Goal: Task Accomplishment & Management: Use online tool/utility

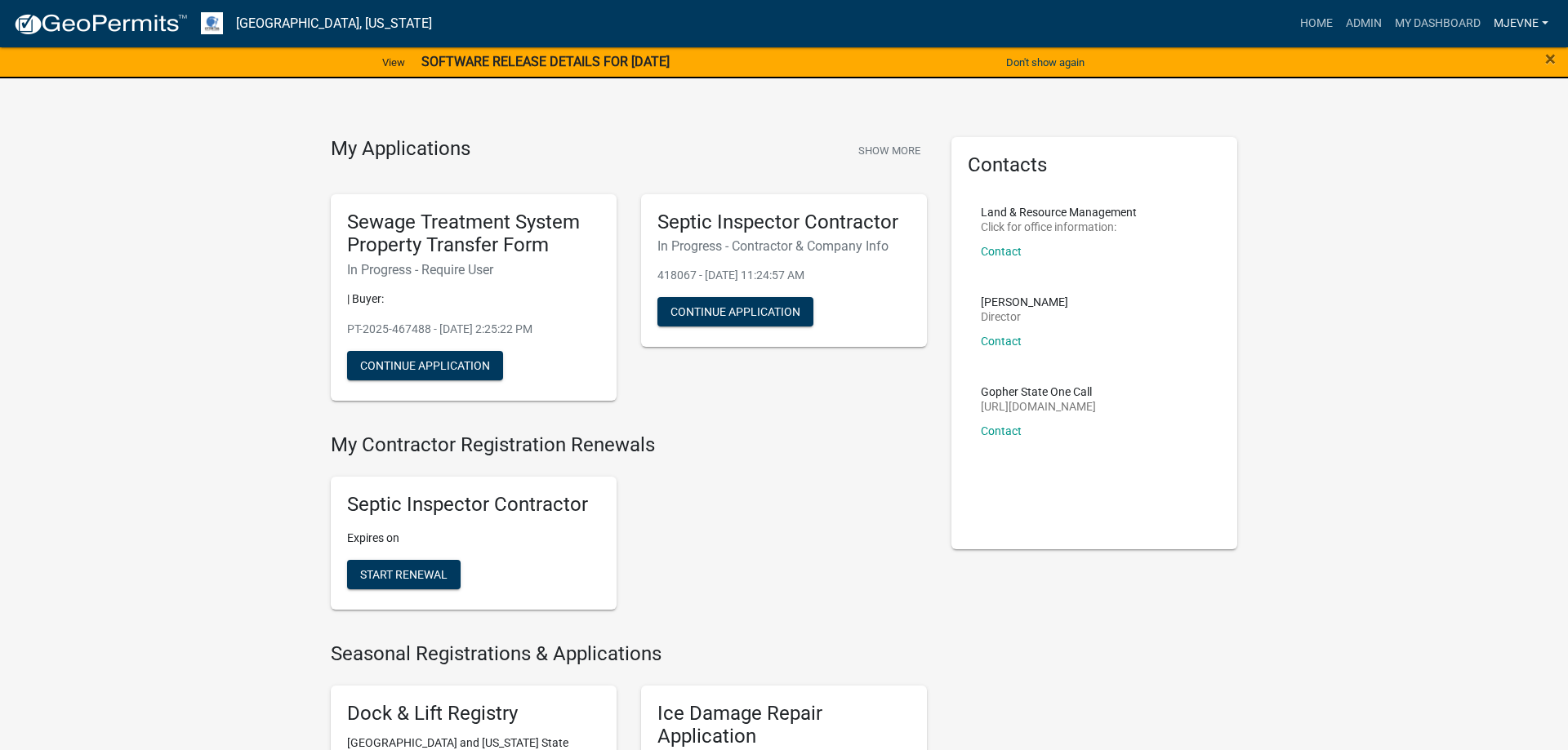
click at [1526, 17] on link "MJevne" at bounding box center [1521, 23] width 68 height 31
click at [1460, 161] on link "Logout" at bounding box center [1489, 159] width 131 height 39
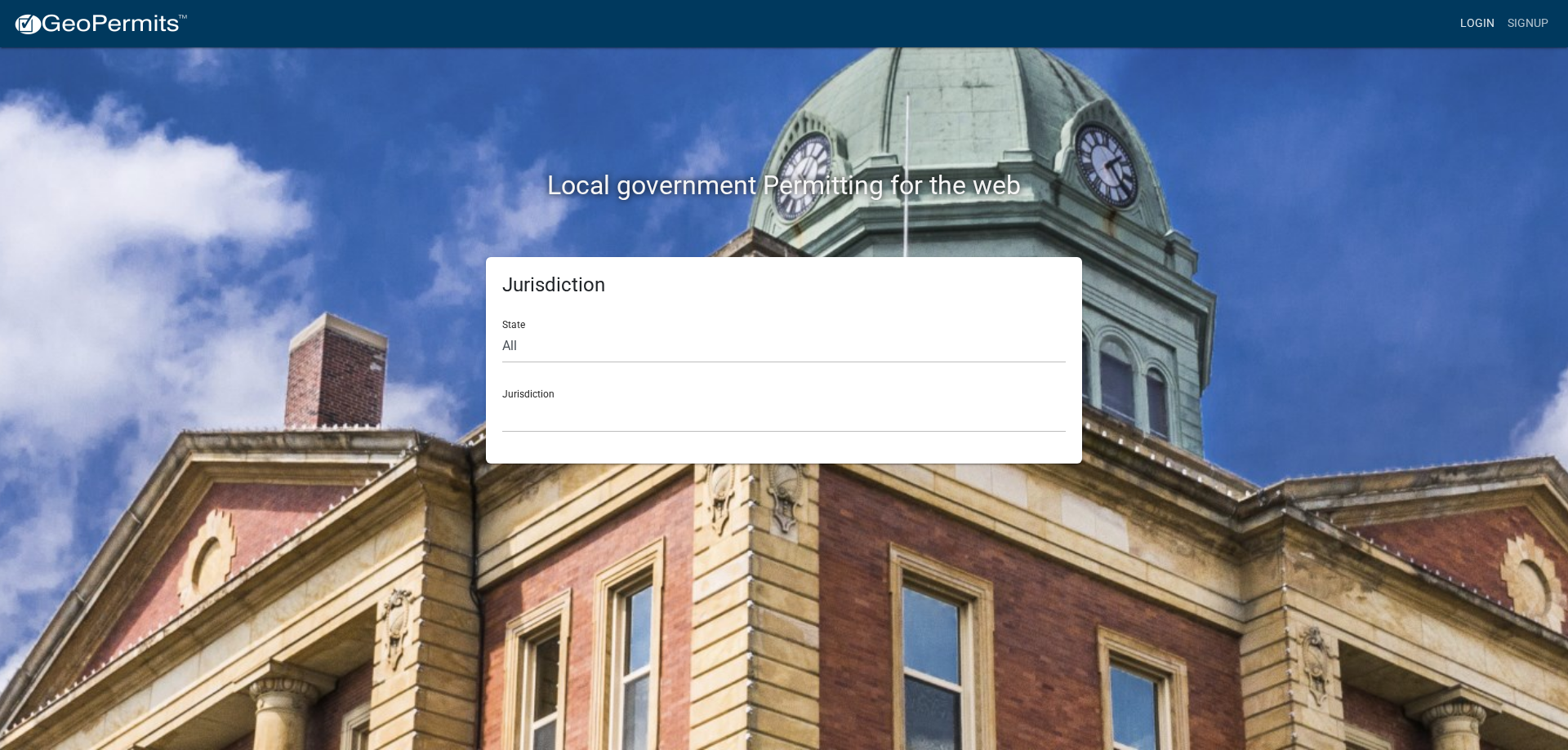
click at [1466, 22] on link "Login" at bounding box center [1477, 23] width 47 height 31
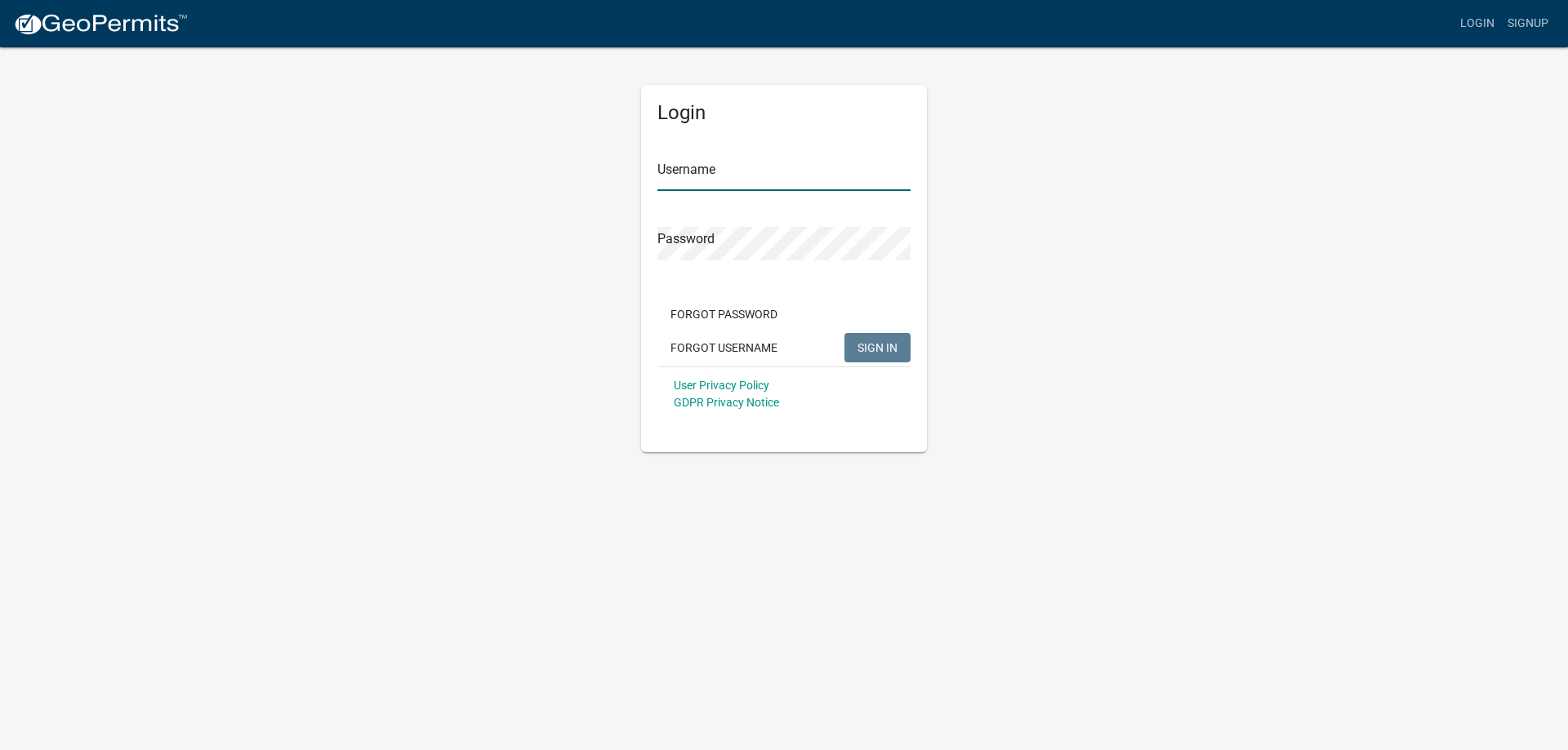
click at [709, 166] on input "Username" at bounding box center [784, 174] width 254 height 34
type input "MJevne"
click at [866, 356] on button "SIGN IN" at bounding box center [877, 347] width 66 height 29
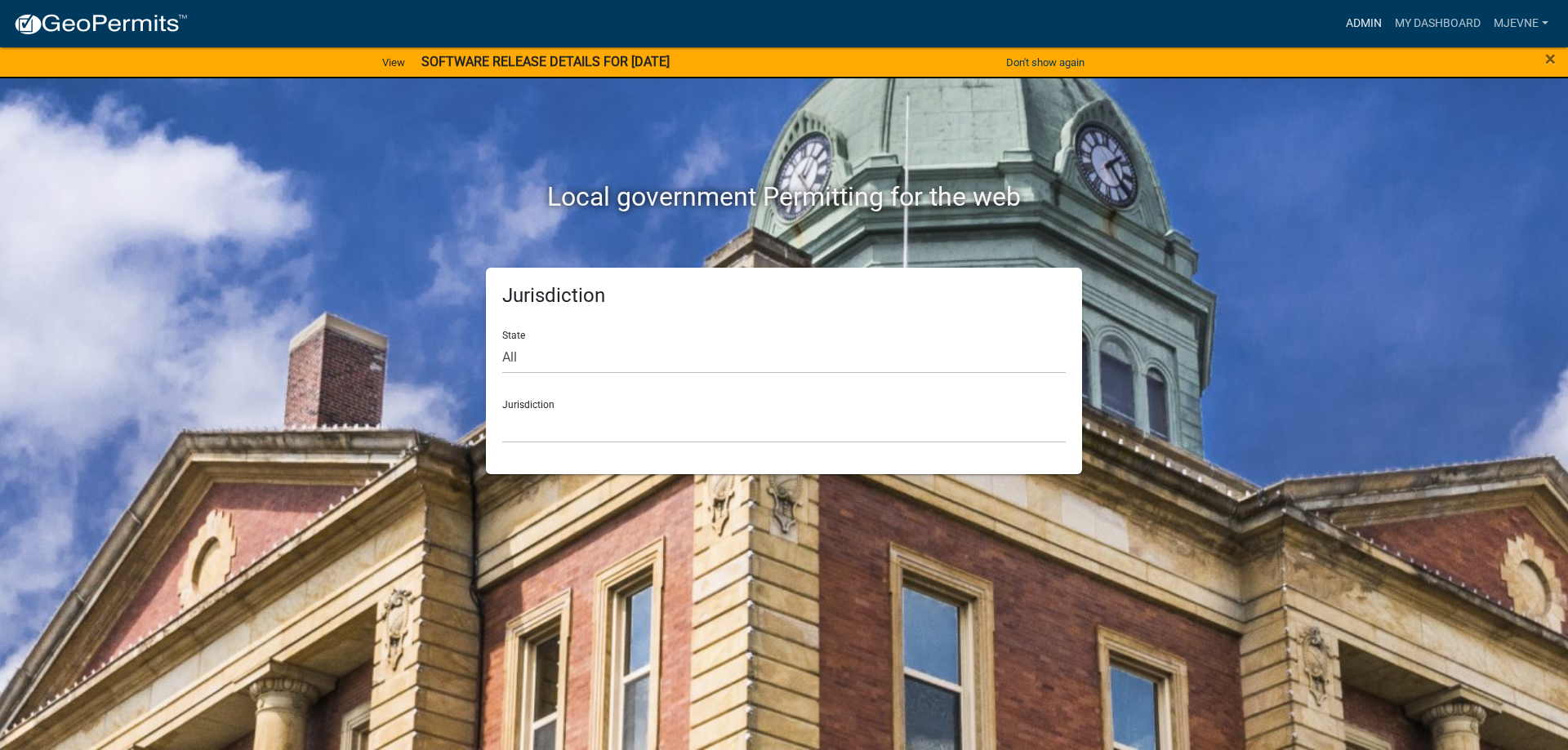
click at [1365, 21] on link "Admin" at bounding box center [1364, 23] width 49 height 31
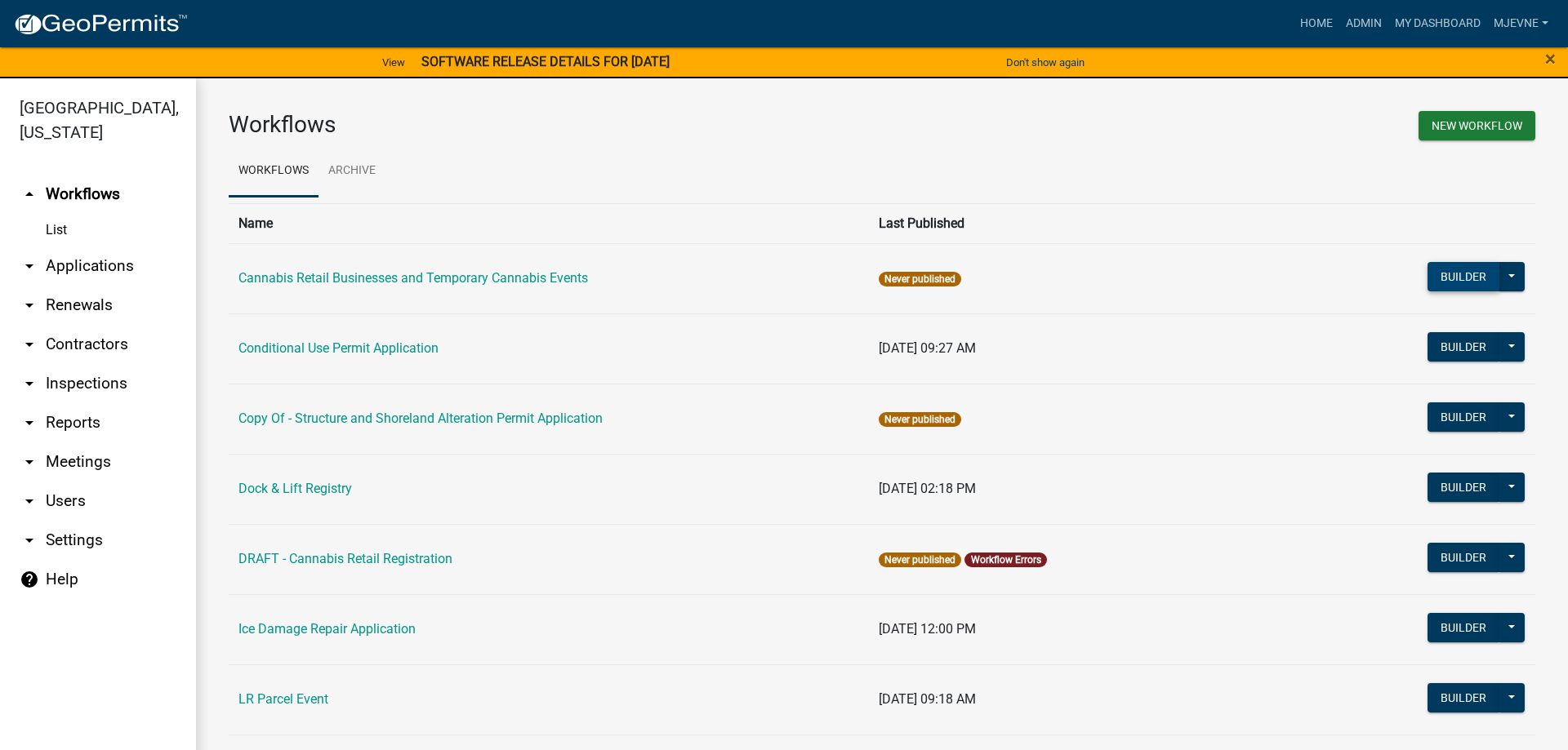
click at [1451, 277] on button "Builder" at bounding box center [1463, 277] width 72 height 29
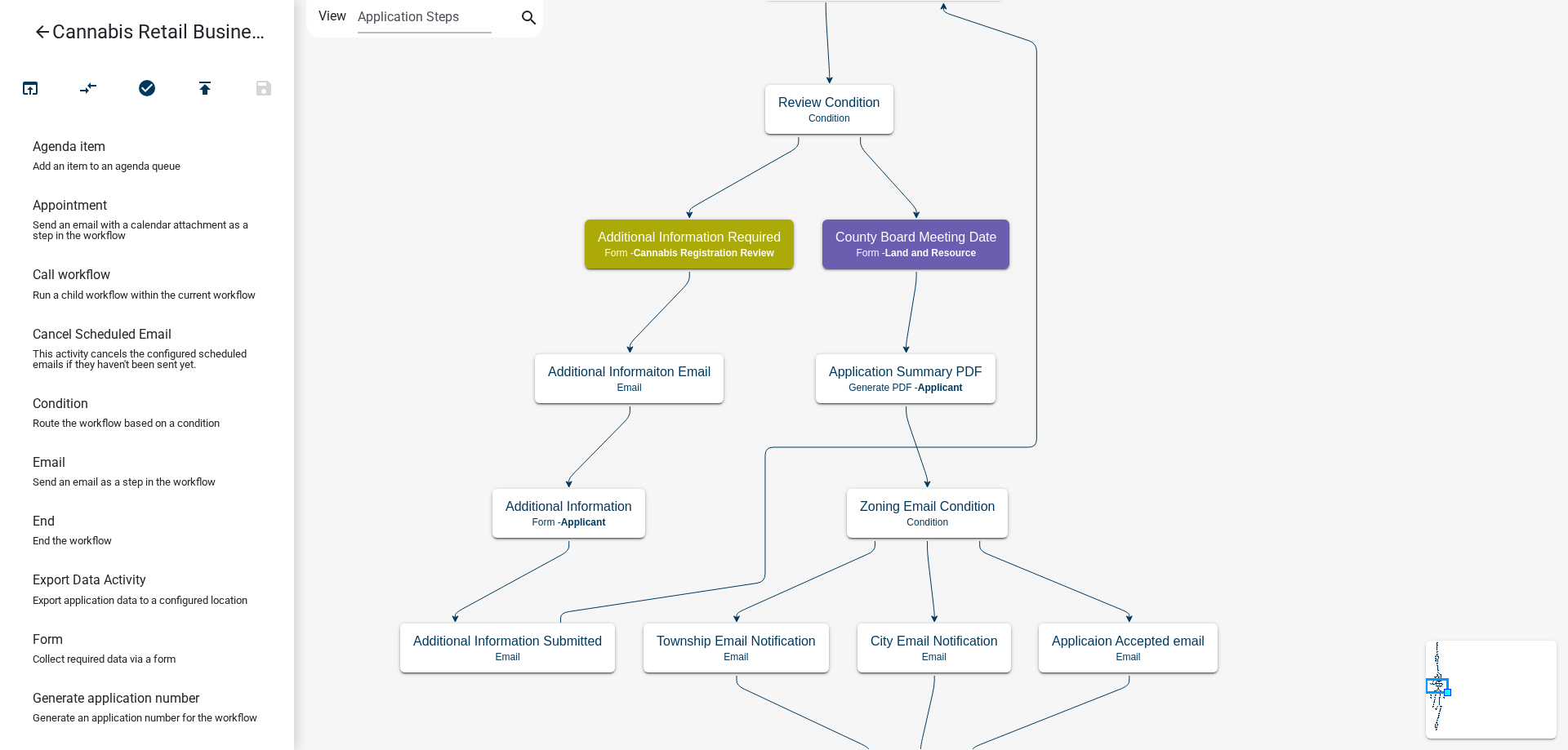
click at [1267, 484] on div "start Start - Applicant Application Introduction Form - Applicant Parcel search…" at bounding box center [931, 375] width 1274 height 750
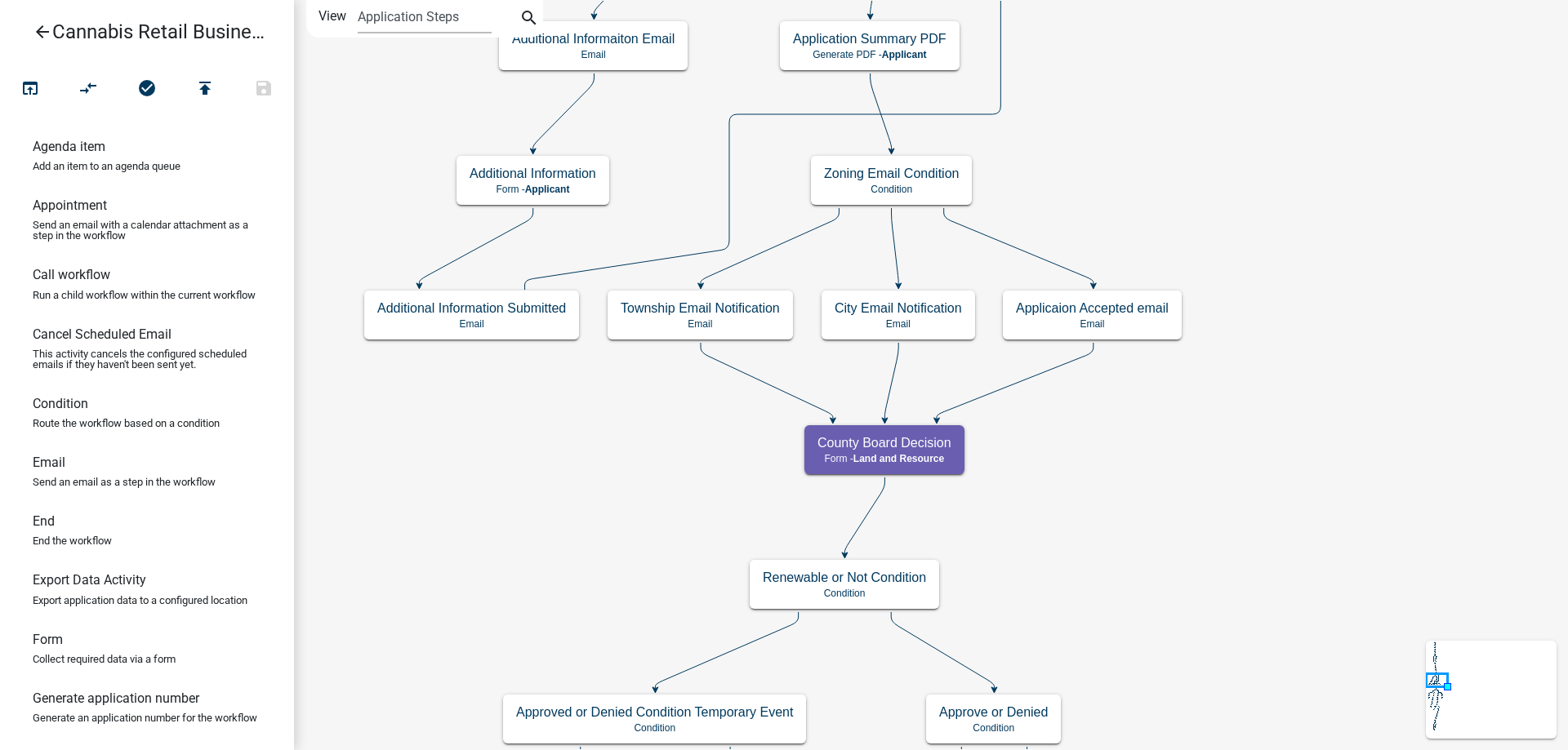
click at [1275, 217] on div "start Start - Applicant Application Introduction Form - Applicant Parcel search…" at bounding box center [931, 375] width 1274 height 750
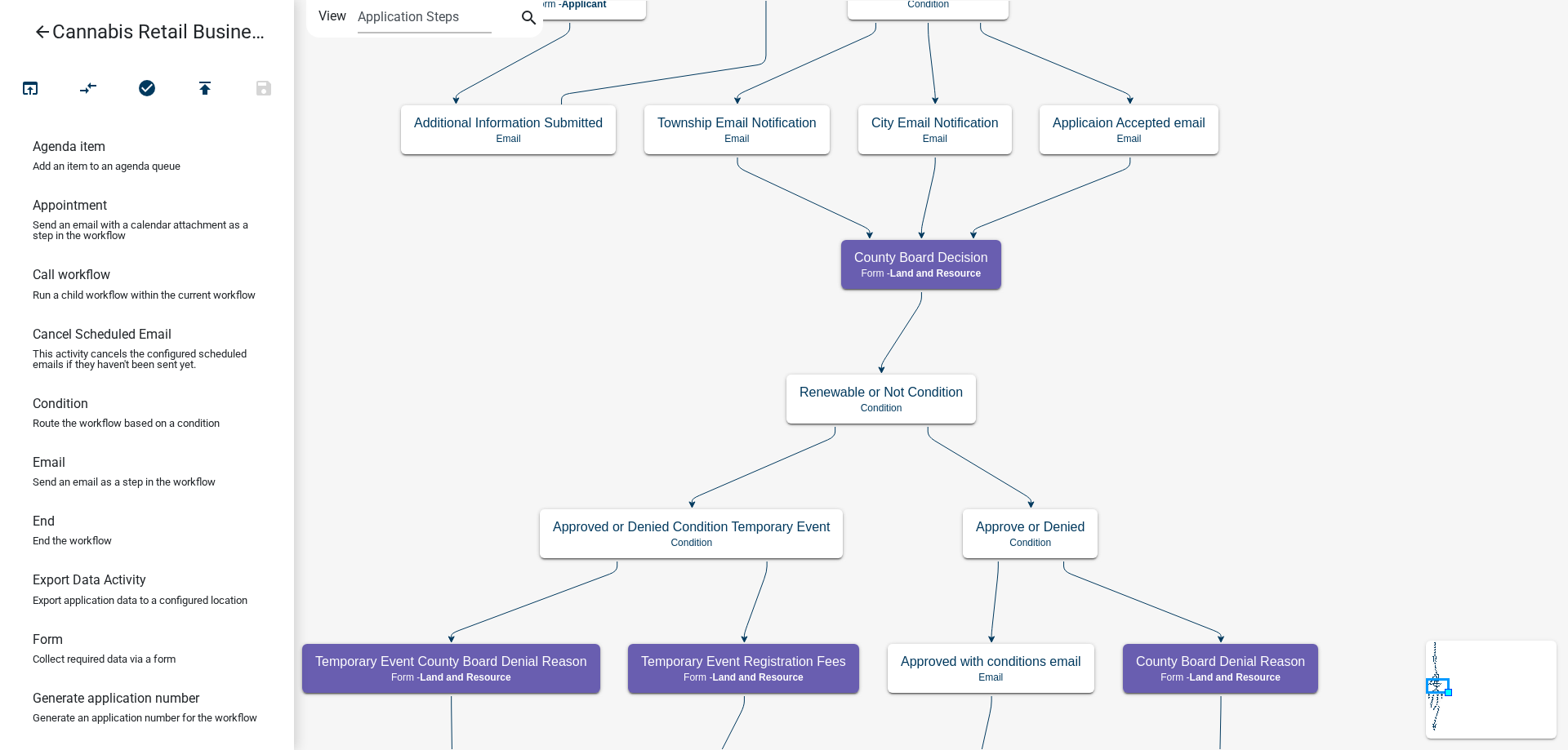
click at [1270, 452] on div "start Start - Applicant Application Introduction Form - Applicant Parcel search…" at bounding box center [931, 375] width 1274 height 750
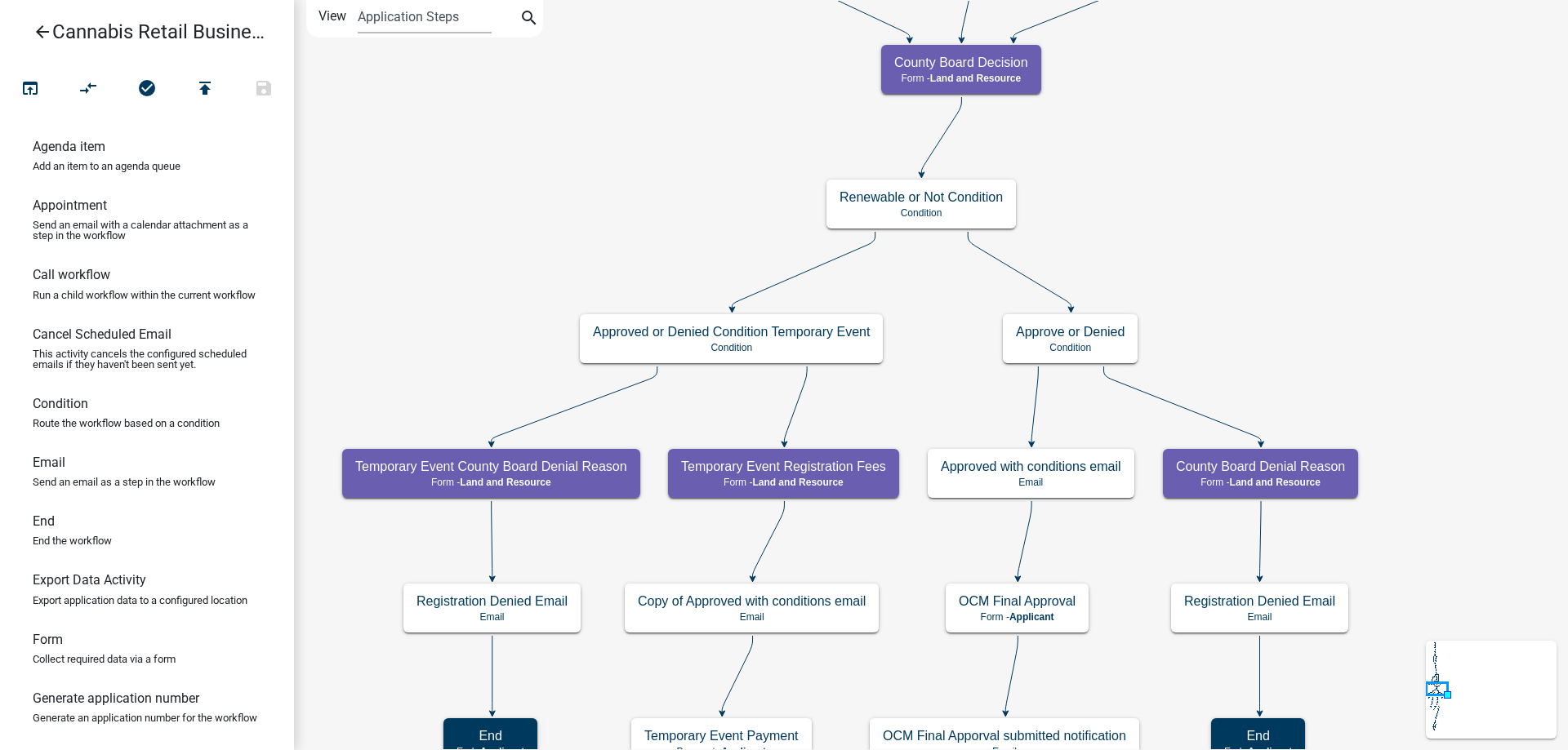
click at [1321, 343] on div "start Start - Applicant Application Introduction Form - Applicant Parcel search…" at bounding box center [931, 375] width 1274 height 750
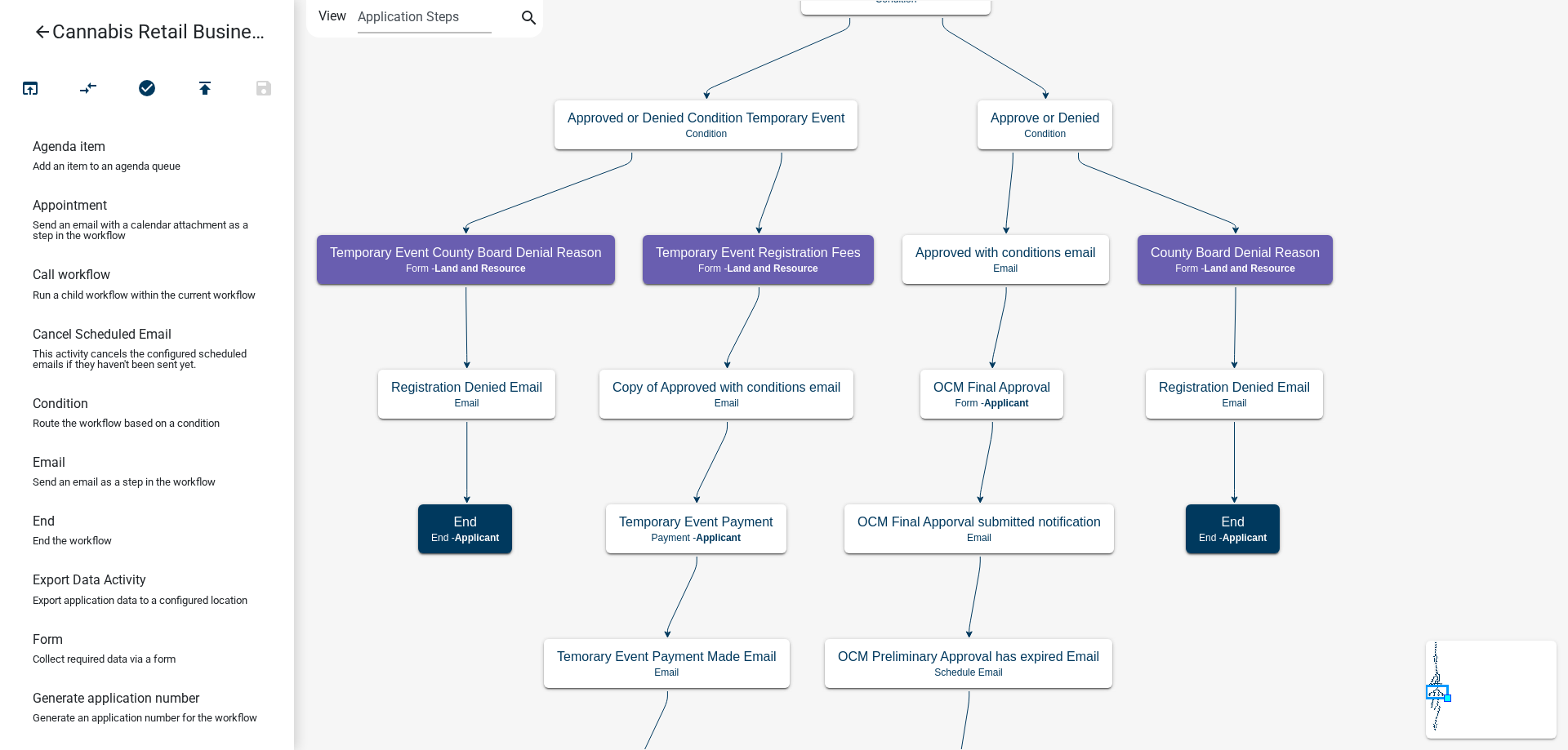
click at [879, 335] on div "start Start - Applicant Application Introduction Form - Applicant Parcel search…" at bounding box center [931, 375] width 1274 height 750
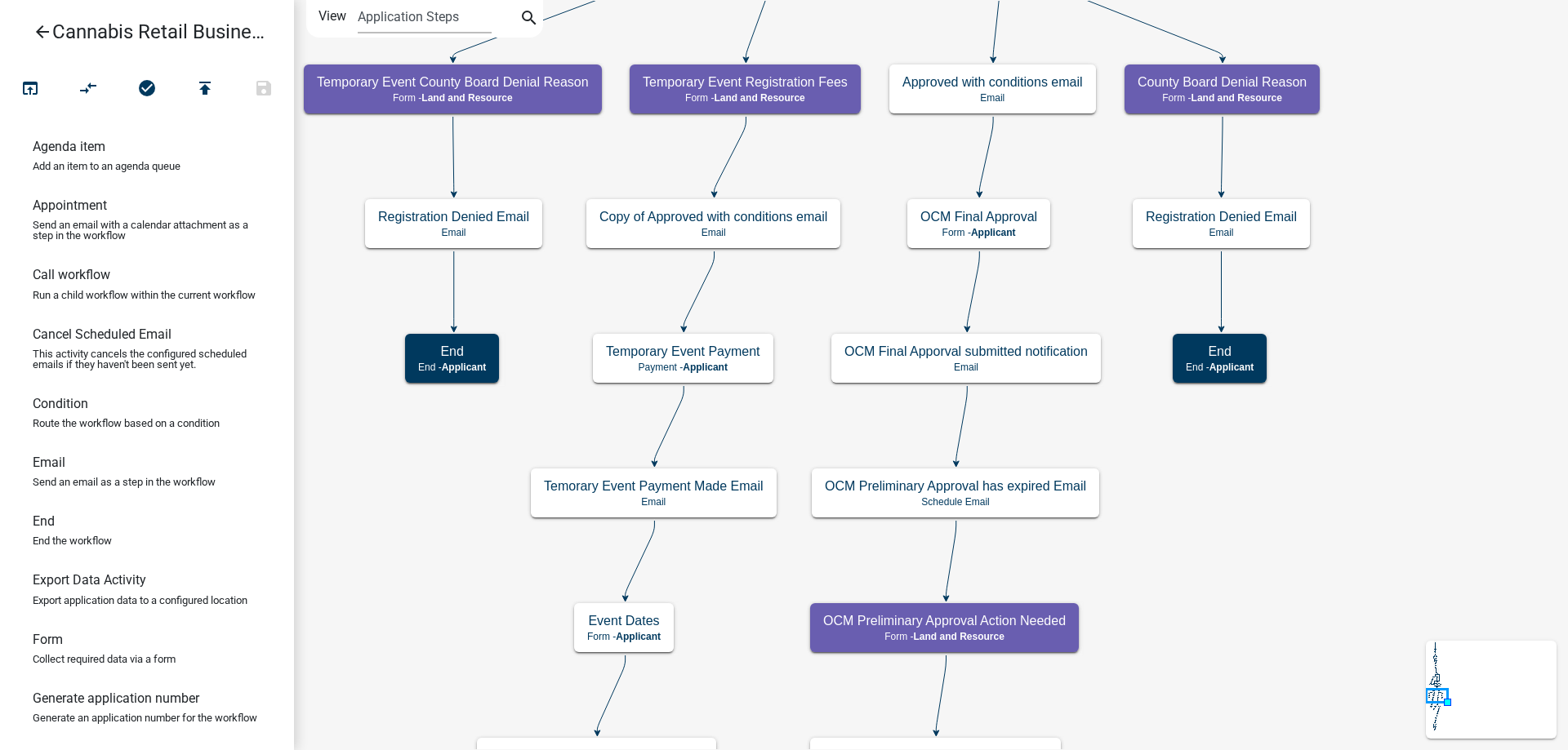
click at [781, 295] on div "start Start - Applicant Application Introduction Form - Applicant Parcel search…" at bounding box center [931, 375] width 1274 height 750
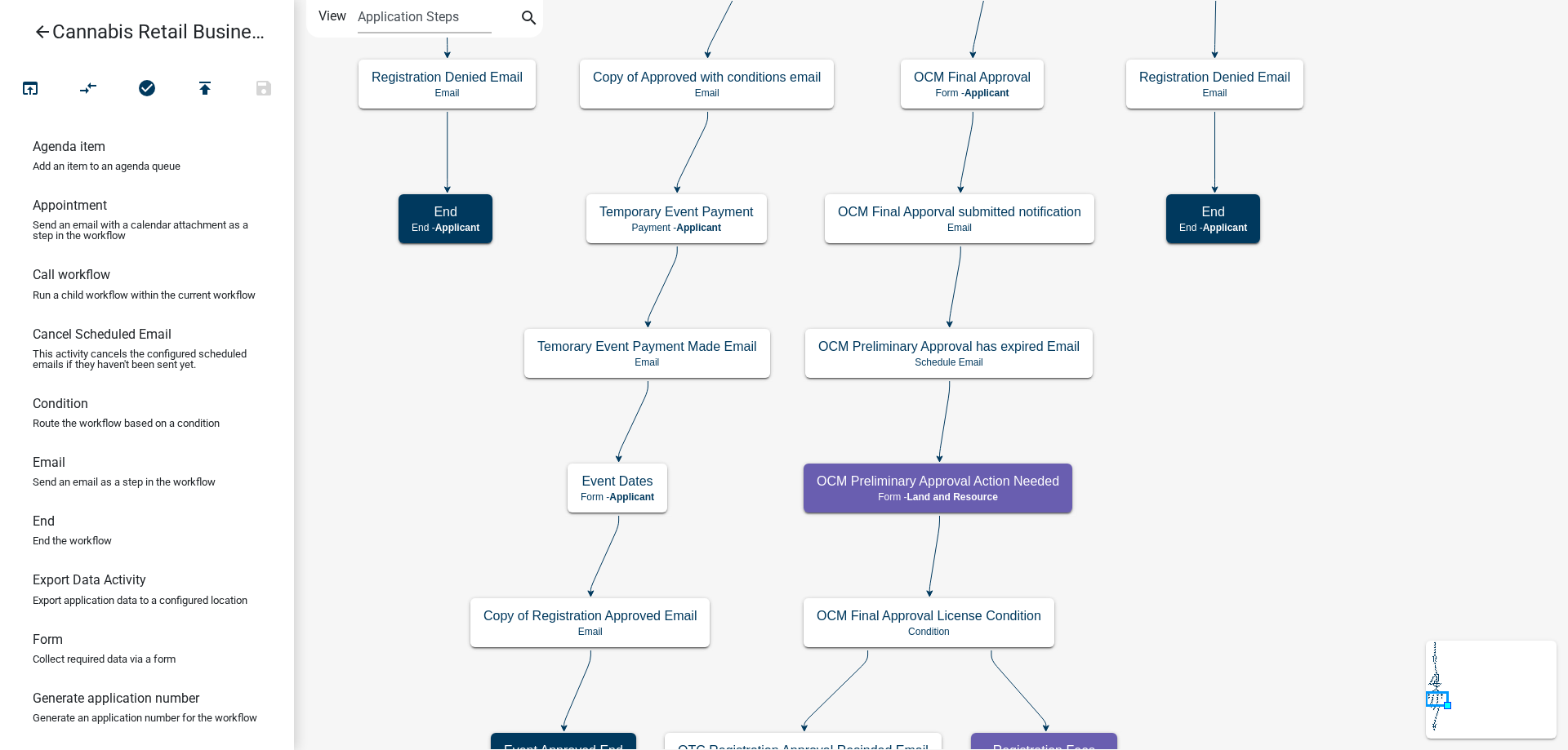
click at [759, 279] on div "start Start - Applicant Application Introduction Form - Applicant Parcel search…" at bounding box center [931, 375] width 1274 height 750
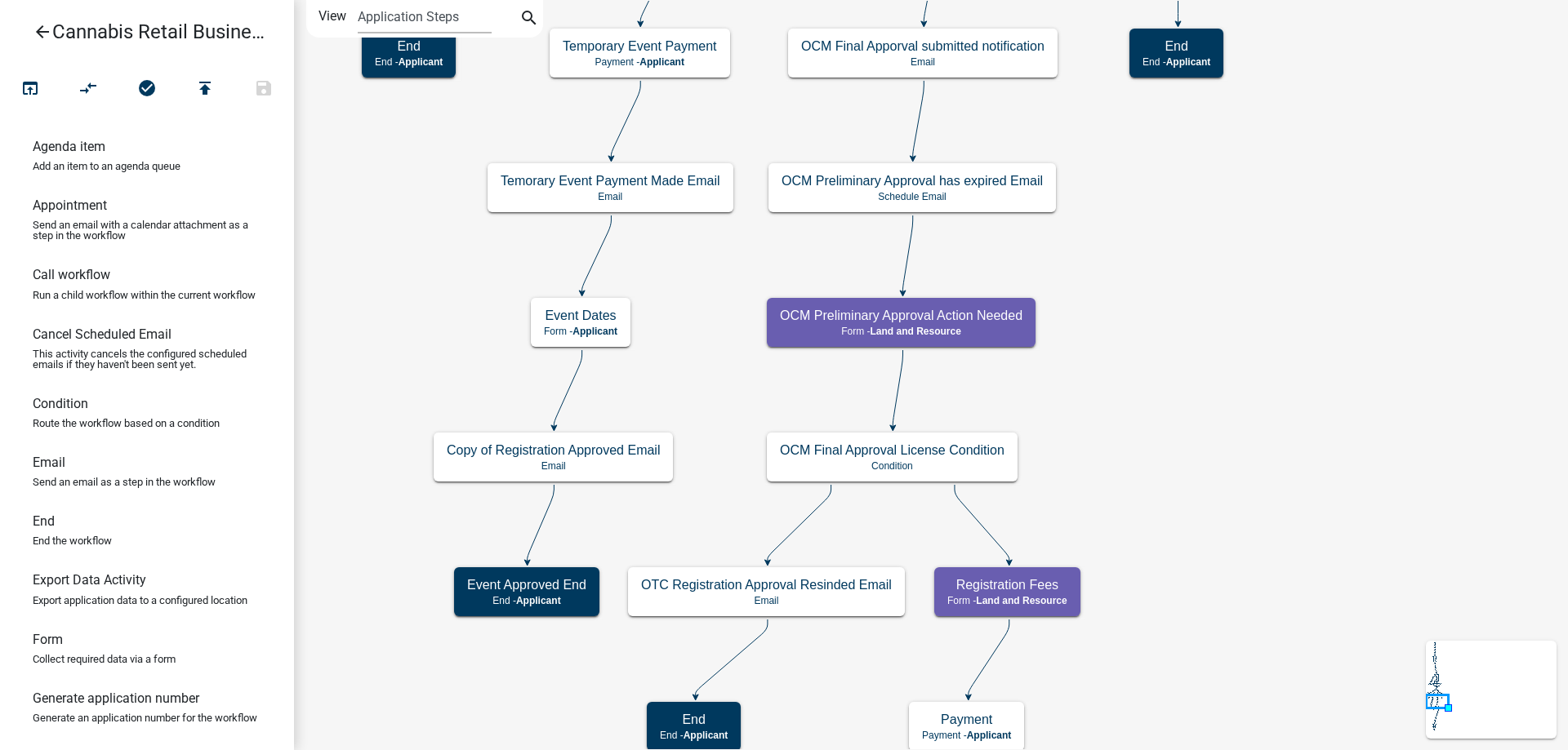
click at [677, 363] on div "start Start - Applicant Application Introduction Form - Applicant Parcel search…" at bounding box center [931, 375] width 1274 height 750
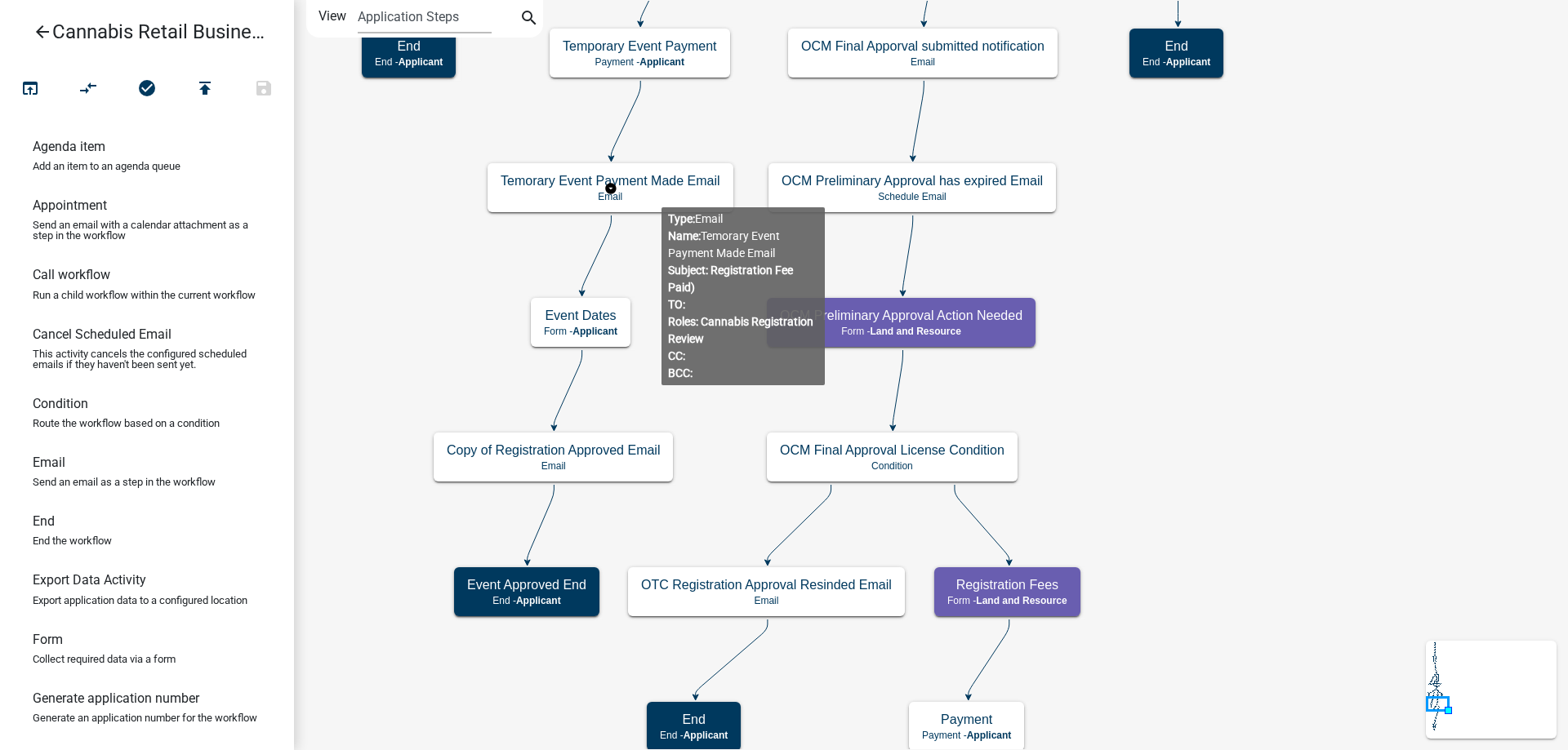
click at [661, 191] on g "Temorary Event Payment Made Email Email" at bounding box center [611, 187] width 246 height 47
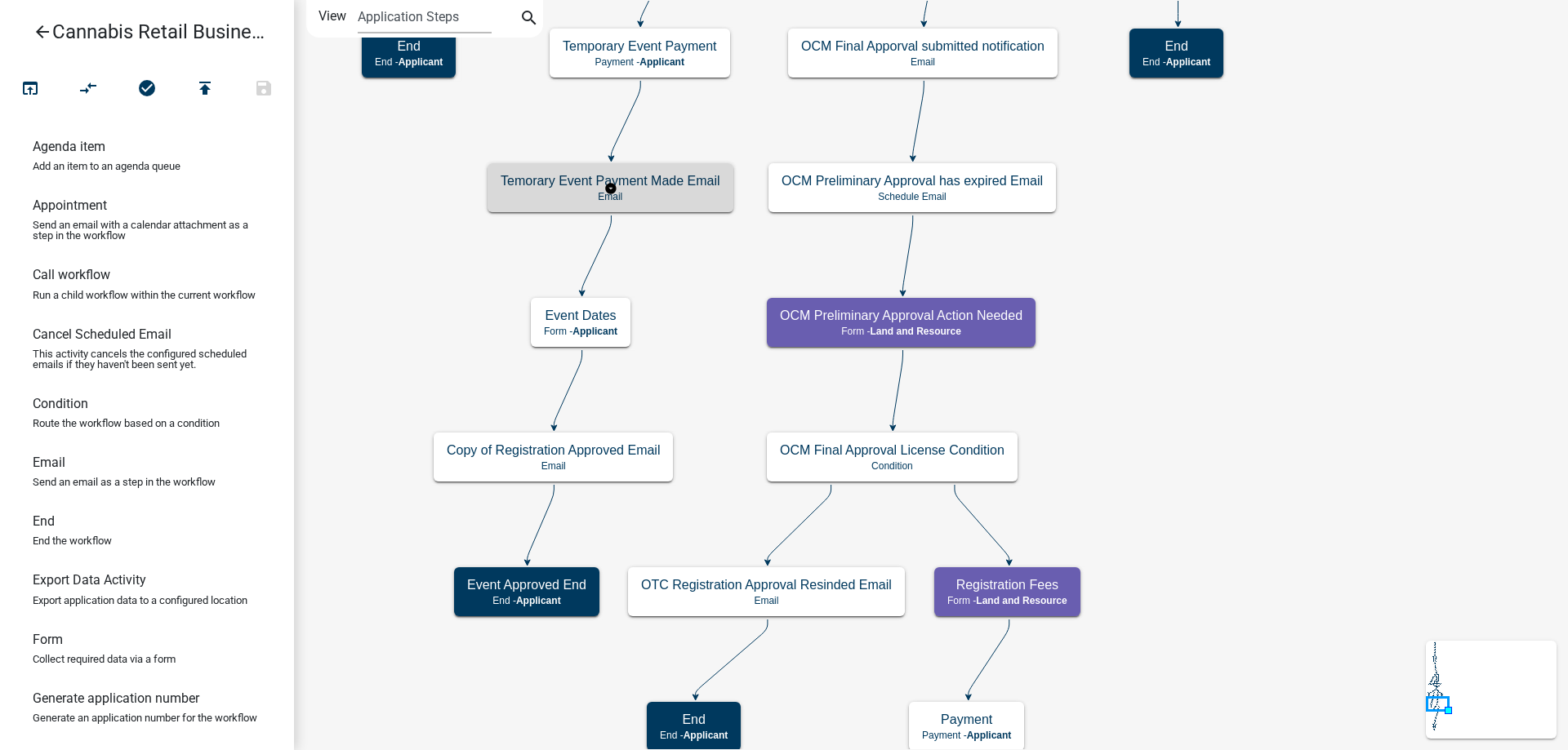
click at [661, 191] on p "Email" at bounding box center [610, 196] width 220 height 12
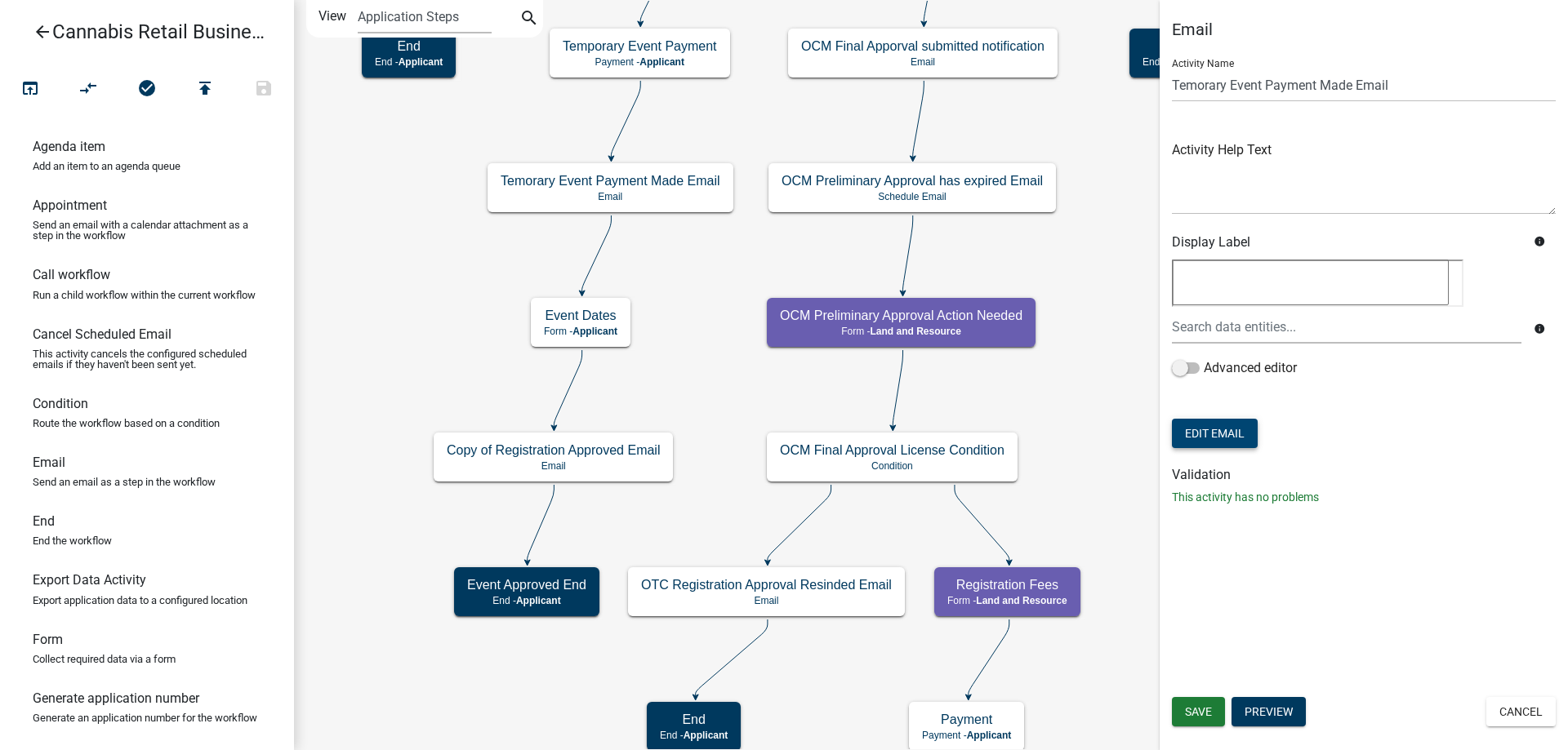
click at [1201, 437] on button "Edit Email" at bounding box center [1215, 434] width 86 height 29
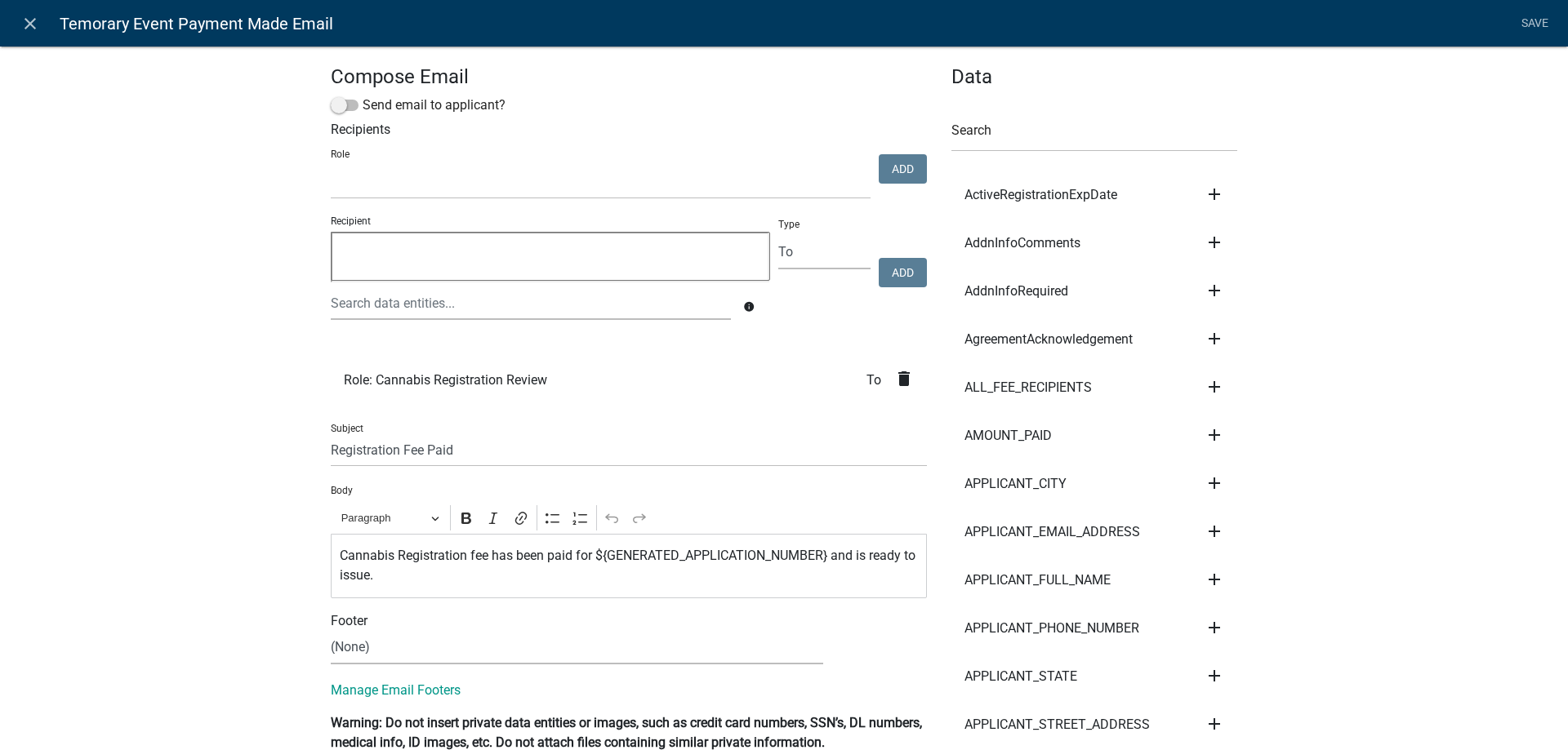
select select
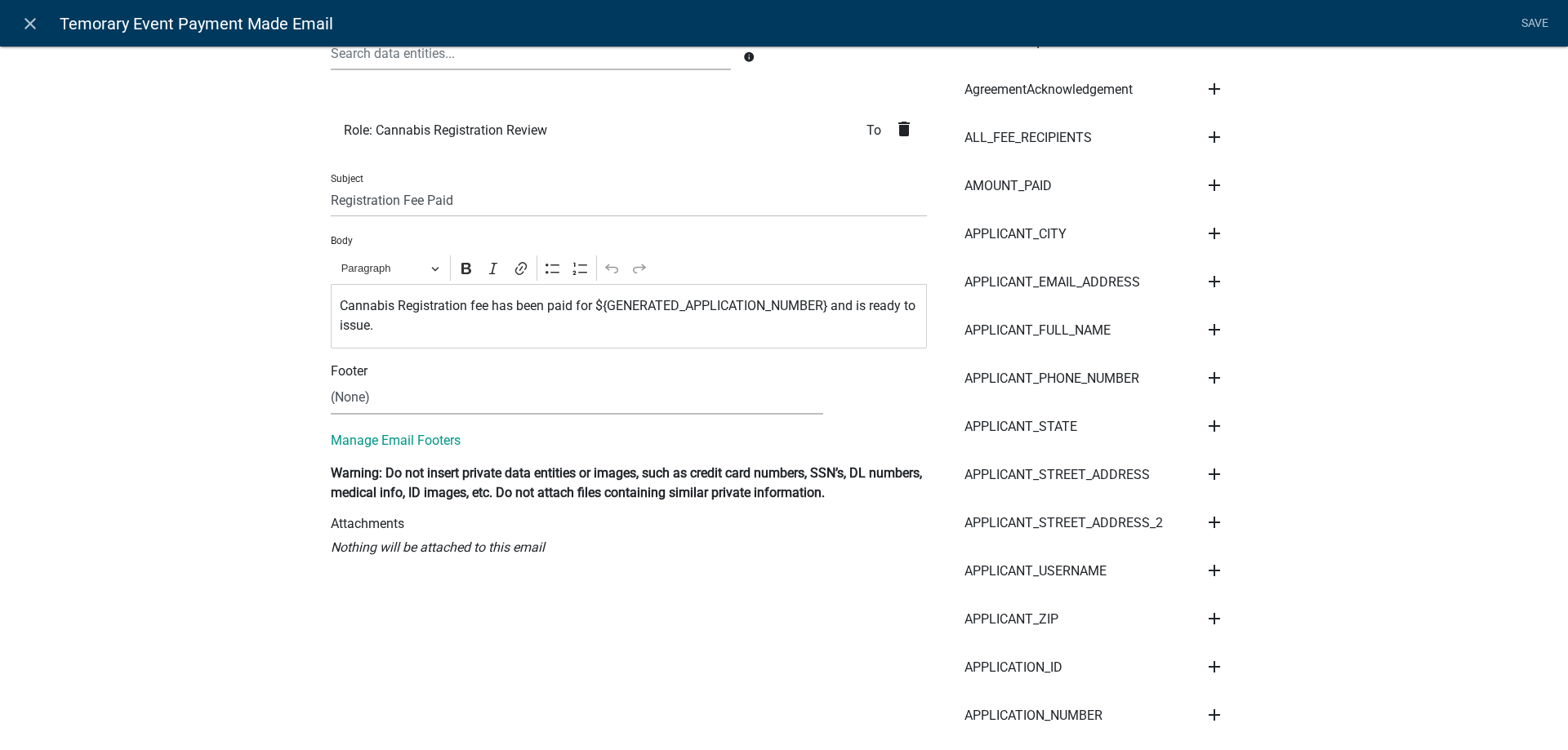
scroll to position [280, 0]
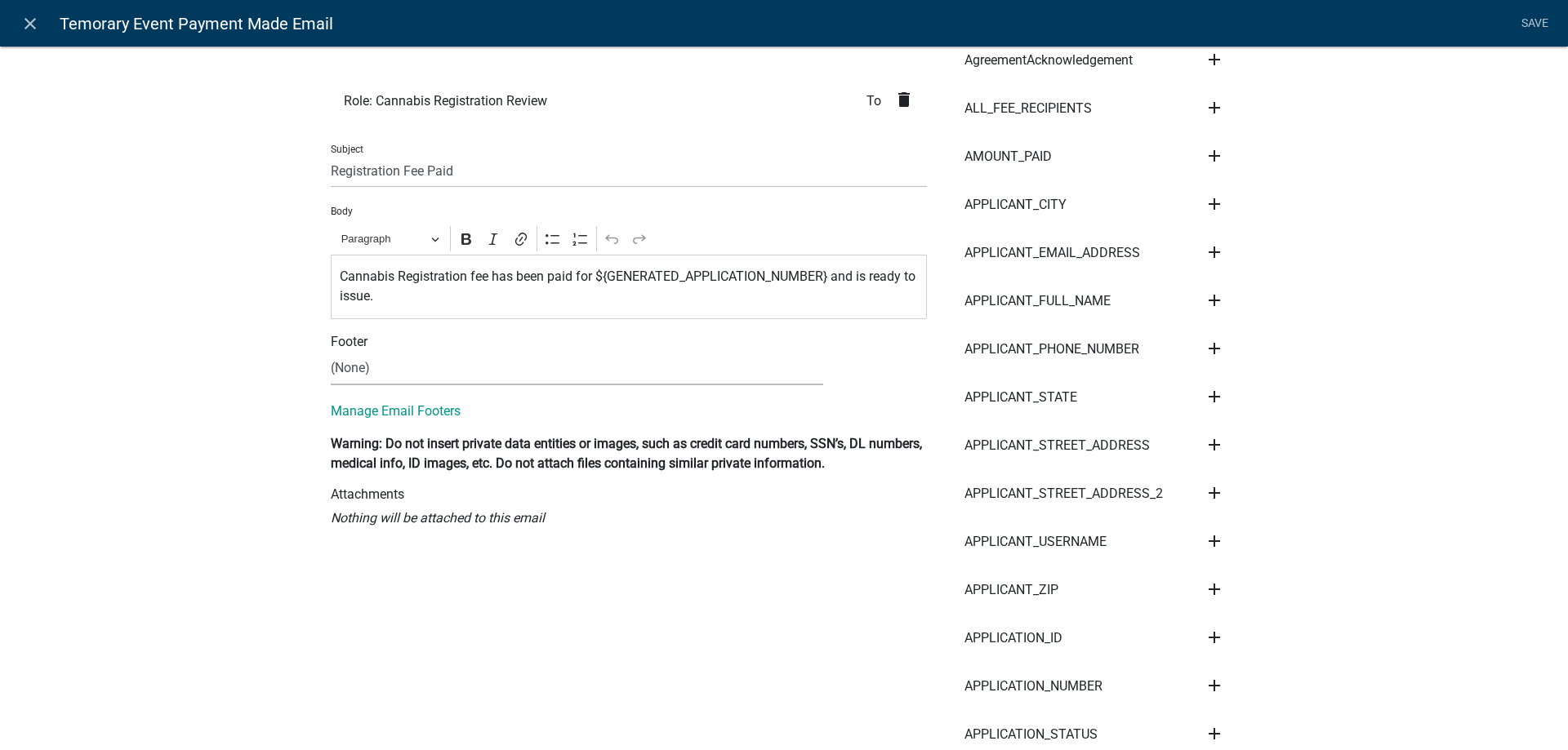
click at [421, 298] on p "Cannabis Registration fee has been paid for ${GENERATED_APPLICATION_NUMBER} and…" at bounding box center [629, 286] width 579 height 39
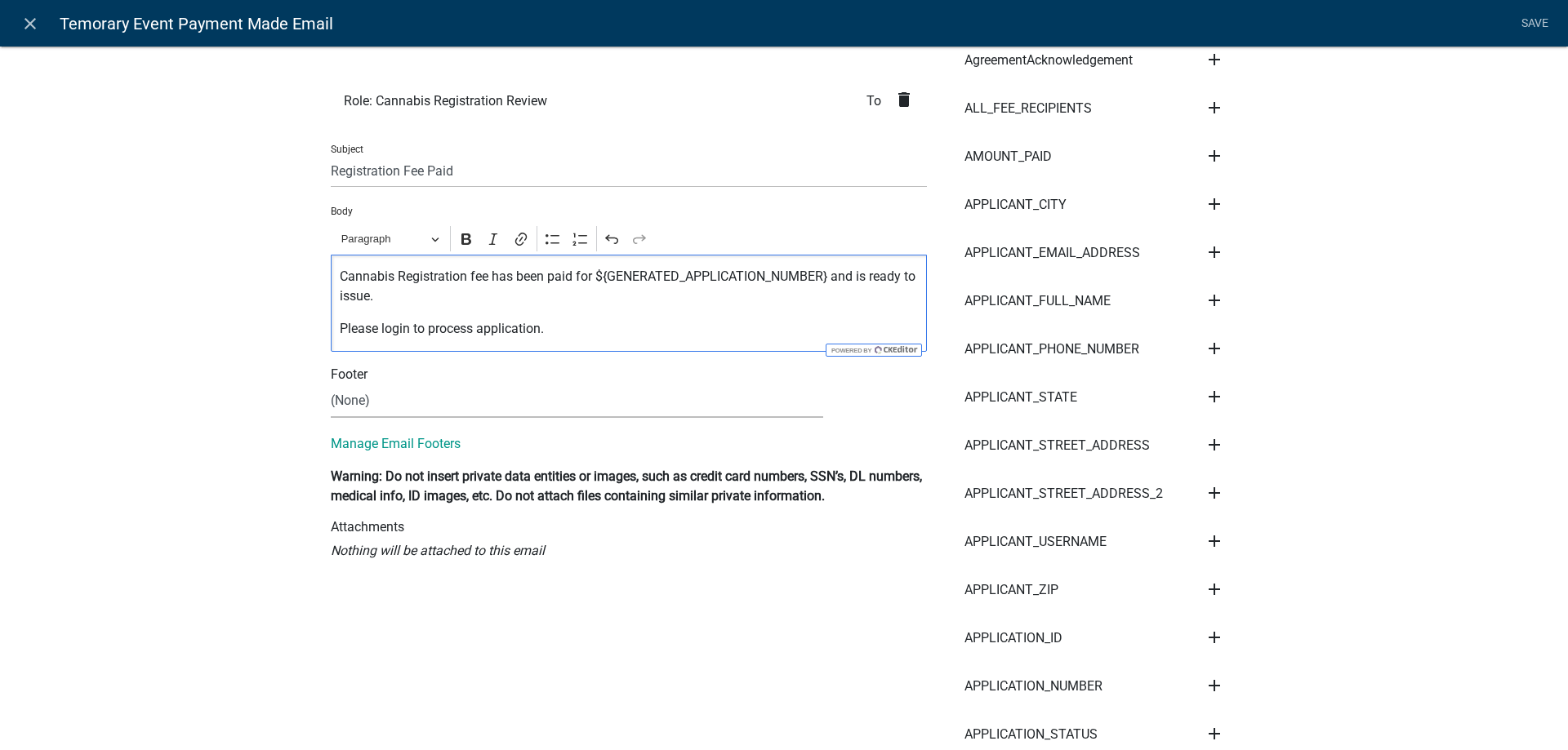
click at [603, 332] on p "Please login to process application." at bounding box center [629, 329] width 579 height 19
click at [1543, 20] on link "Save" at bounding box center [1534, 23] width 41 height 31
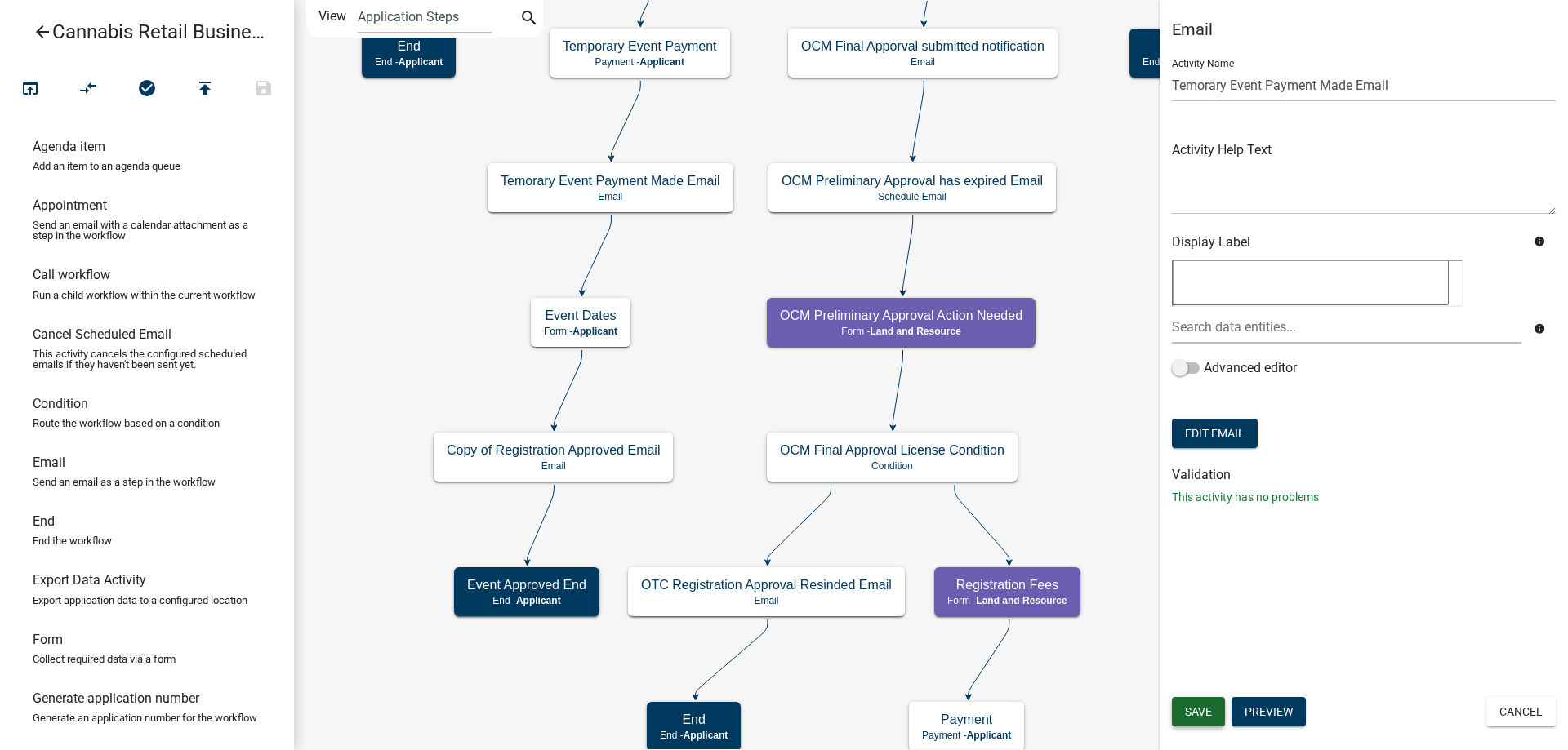
click at [1201, 716] on span "Save" at bounding box center [1198, 711] width 27 height 13
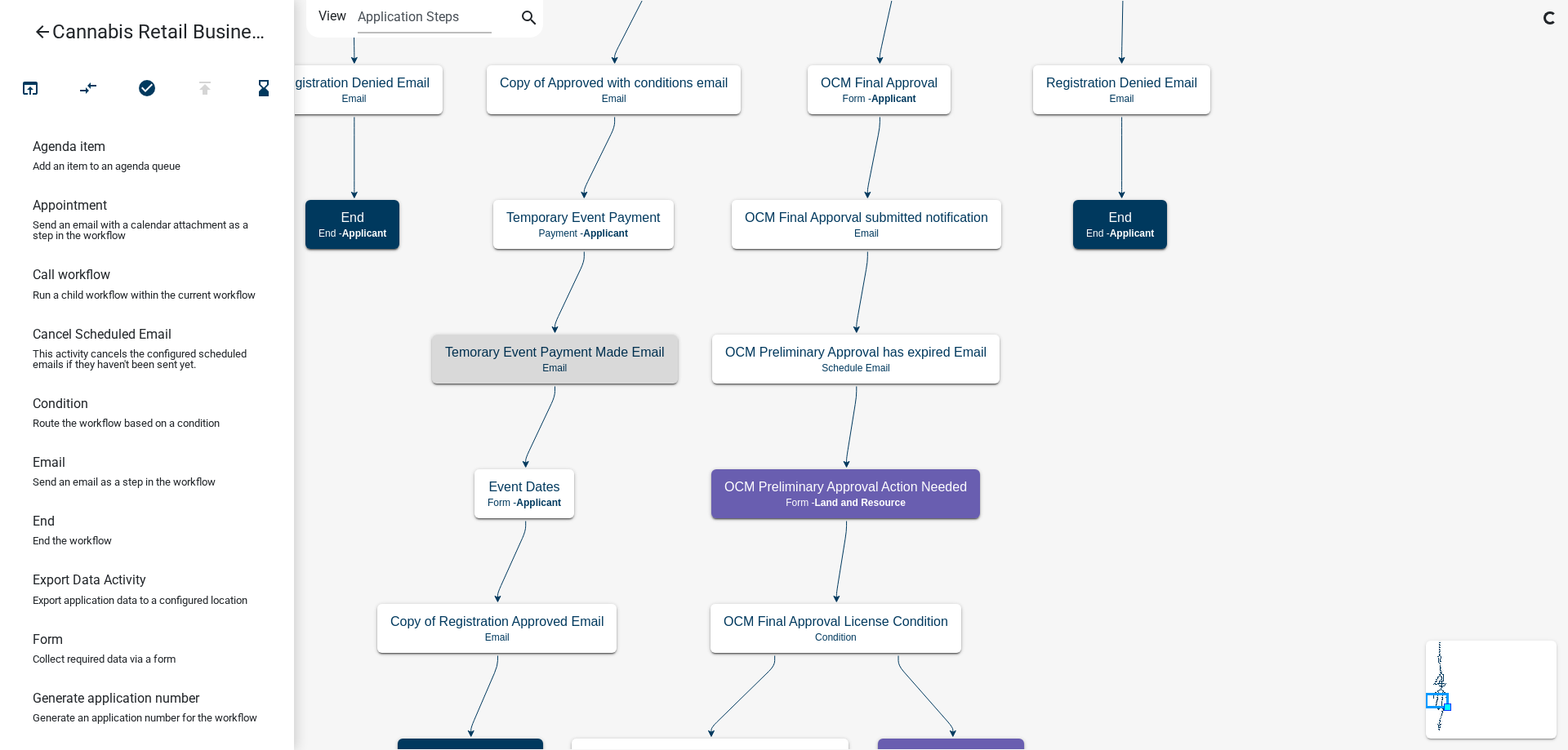
click at [655, 441] on div "start Start - Applicant Application Introduction Form - Applicant Parcel search…" at bounding box center [931, 375] width 1274 height 750
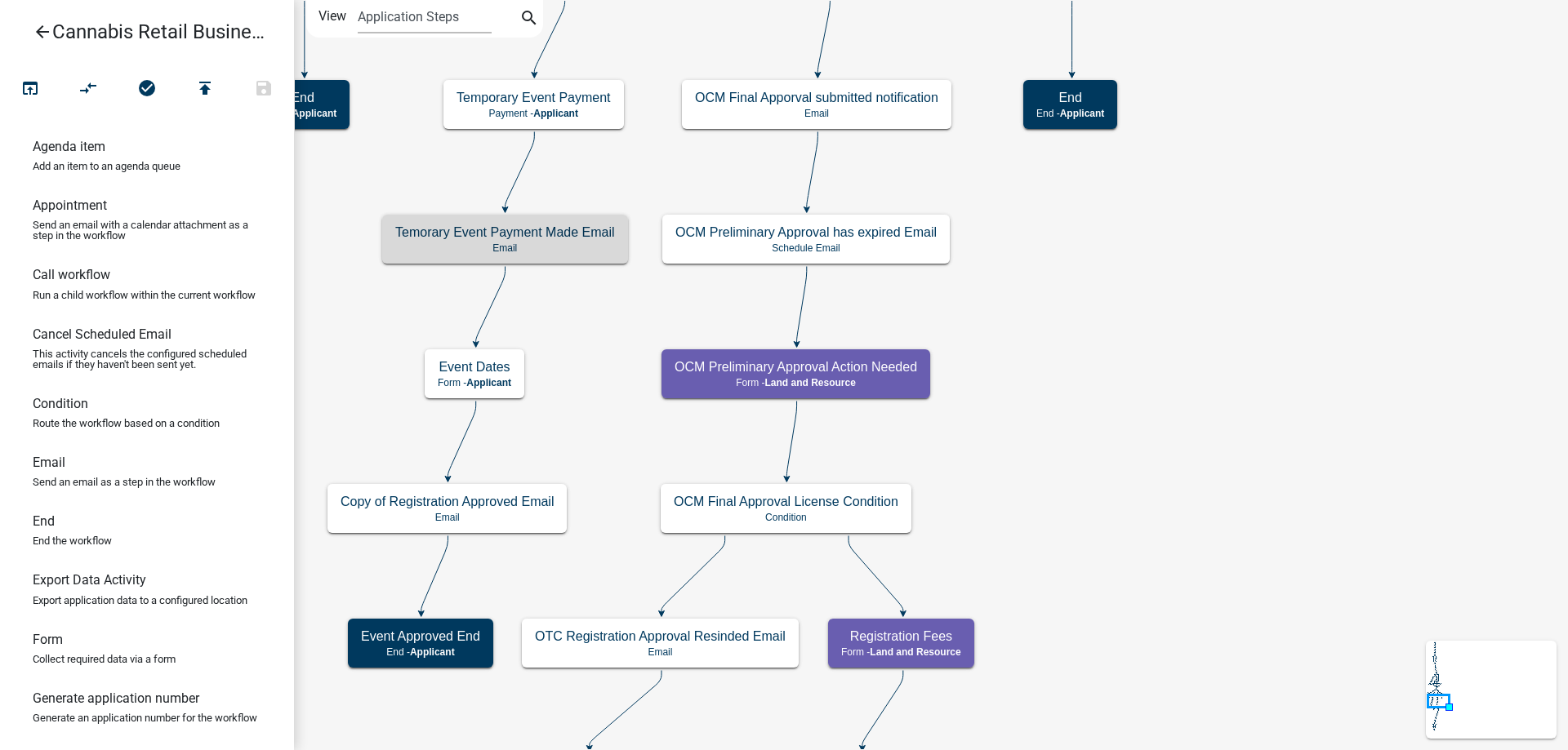
click at [1138, 343] on div "start Start - Applicant Application Introduction Form - Applicant Parcel search…" at bounding box center [931, 375] width 1274 height 750
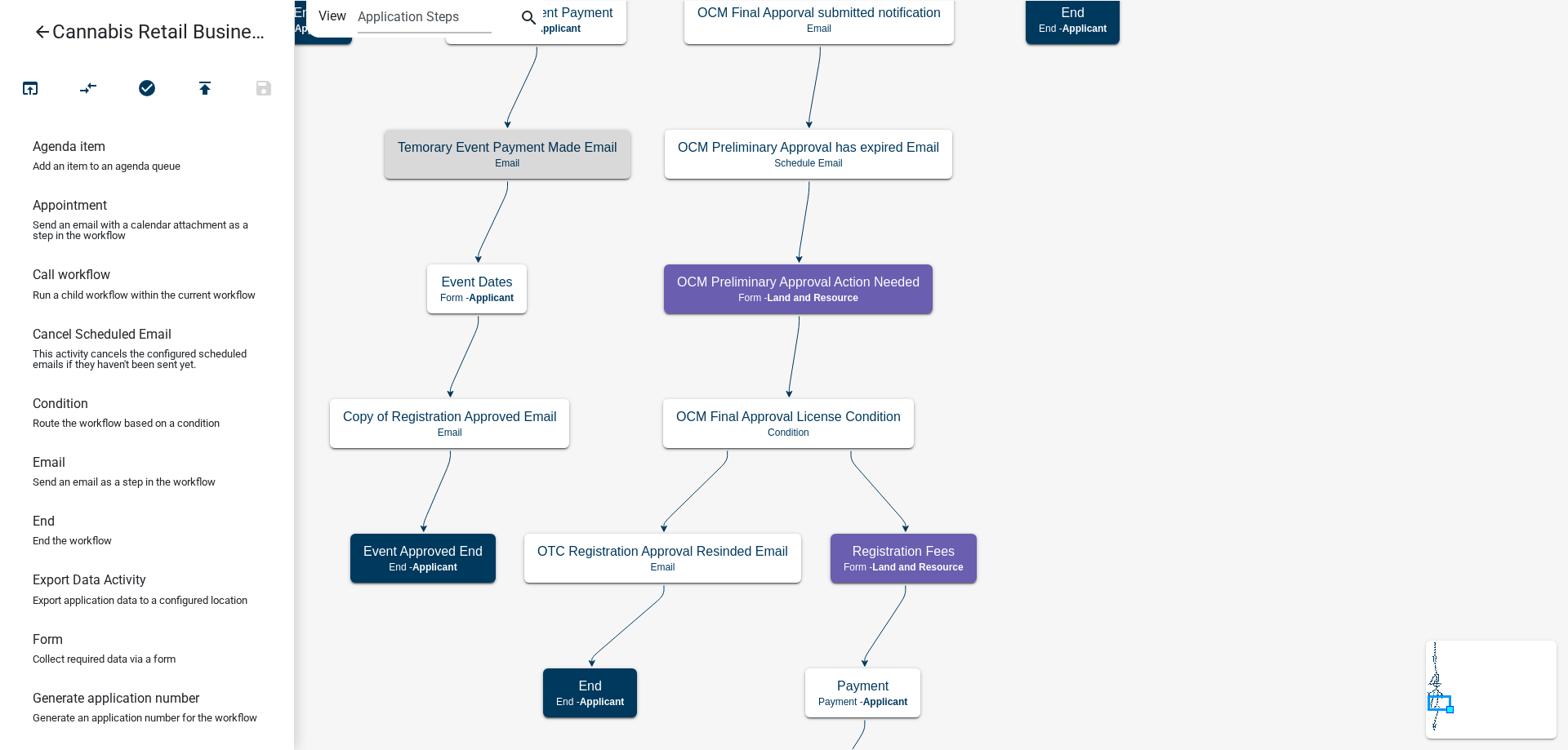
click at [1167, 431] on div "start Start - Applicant Application Introduction Form - Applicant Parcel search…" at bounding box center [931, 375] width 1274 height 750
click at [846, 292] on g "OCM Preliminary Approval Action Needed Form - Land and Resource" at bounding box center [799, 287] width 270 height 47
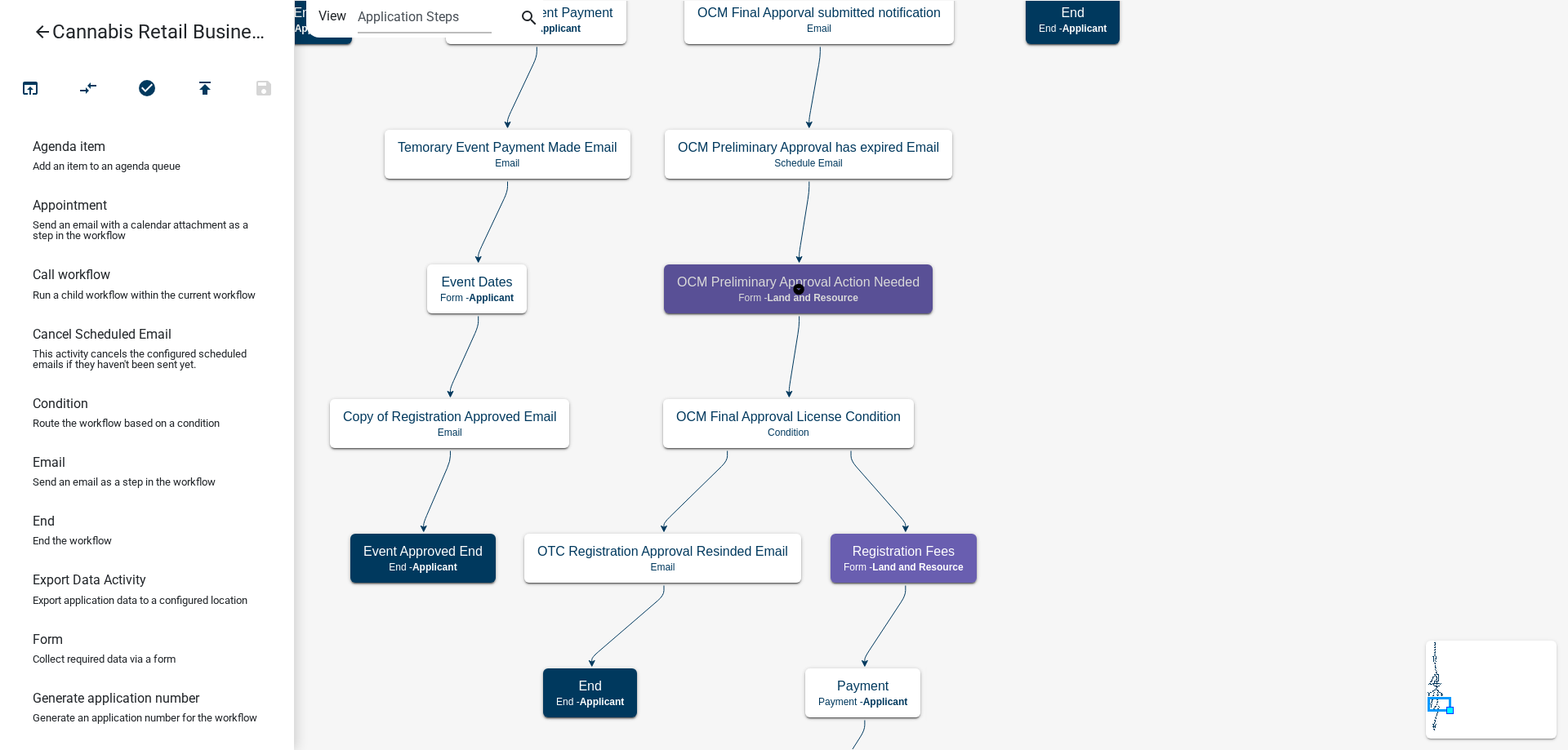
click at [846, 292] on span "Land and Resource" at bounding box center [813, 298] width 91 height 12
select select "8480AF63-7AD4-4446-8EB2-87DCCDEB9E57"
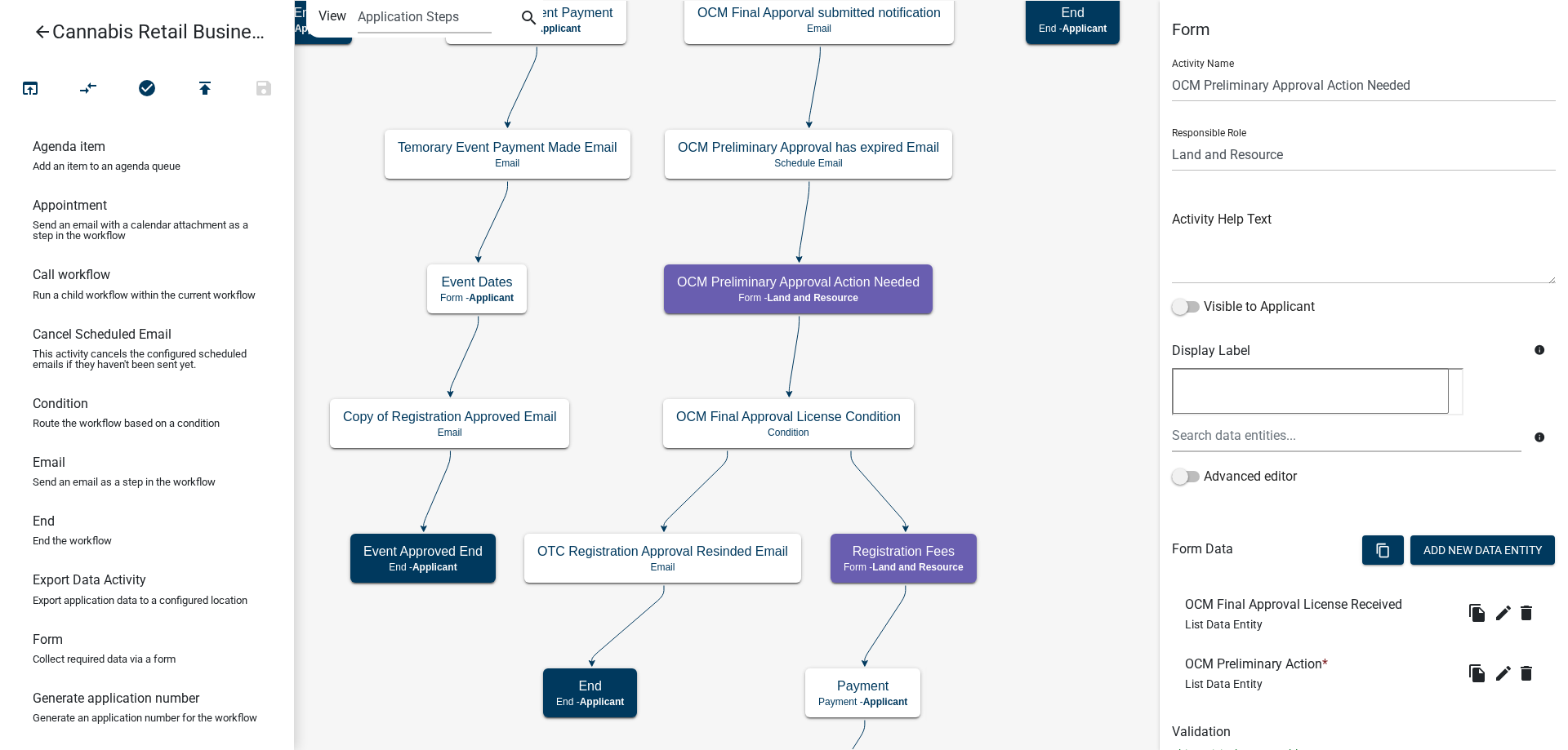
scroll to position [58, 0]
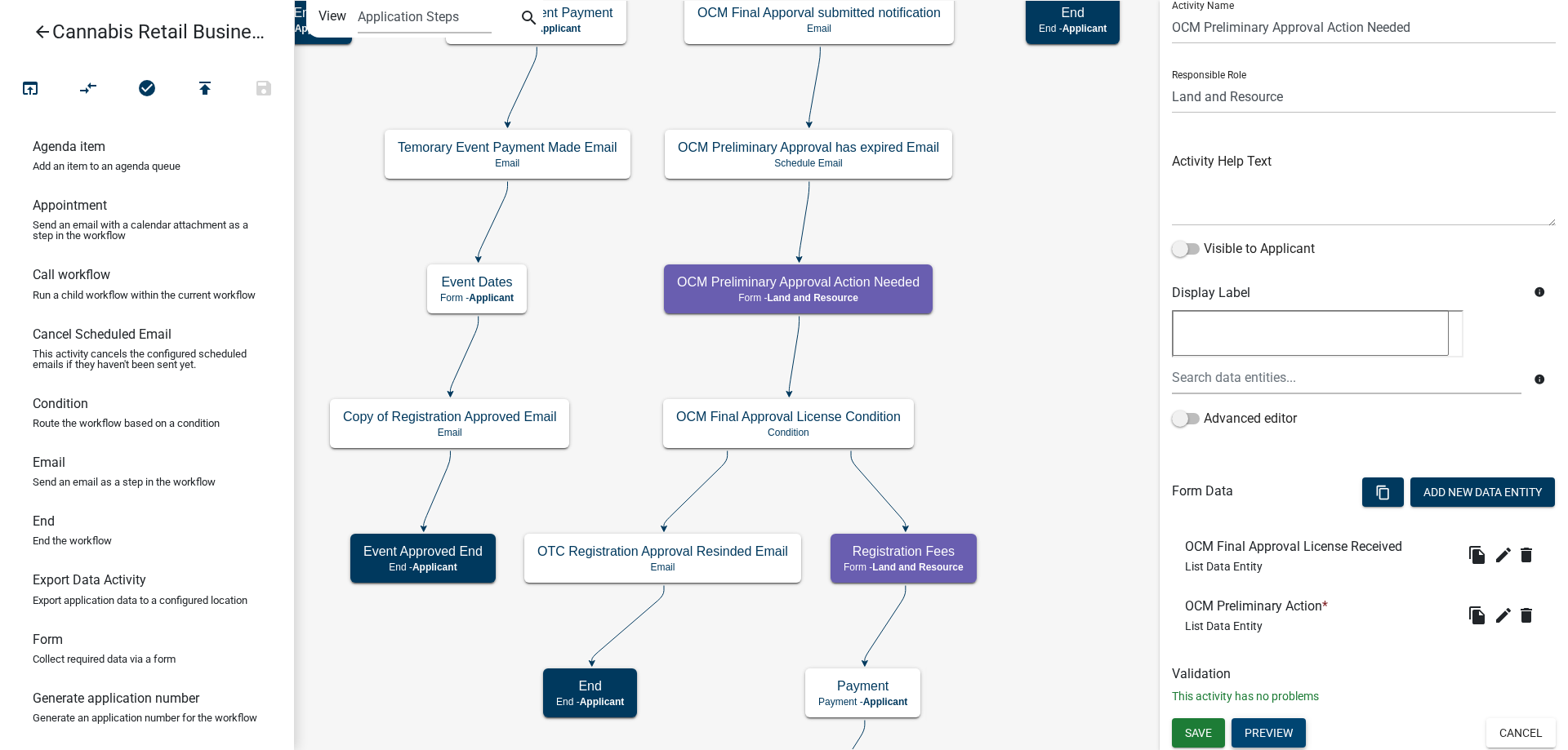
click at [1270, 734] on button "Preview" at bounding box center [1268, 733] width 75 height 29
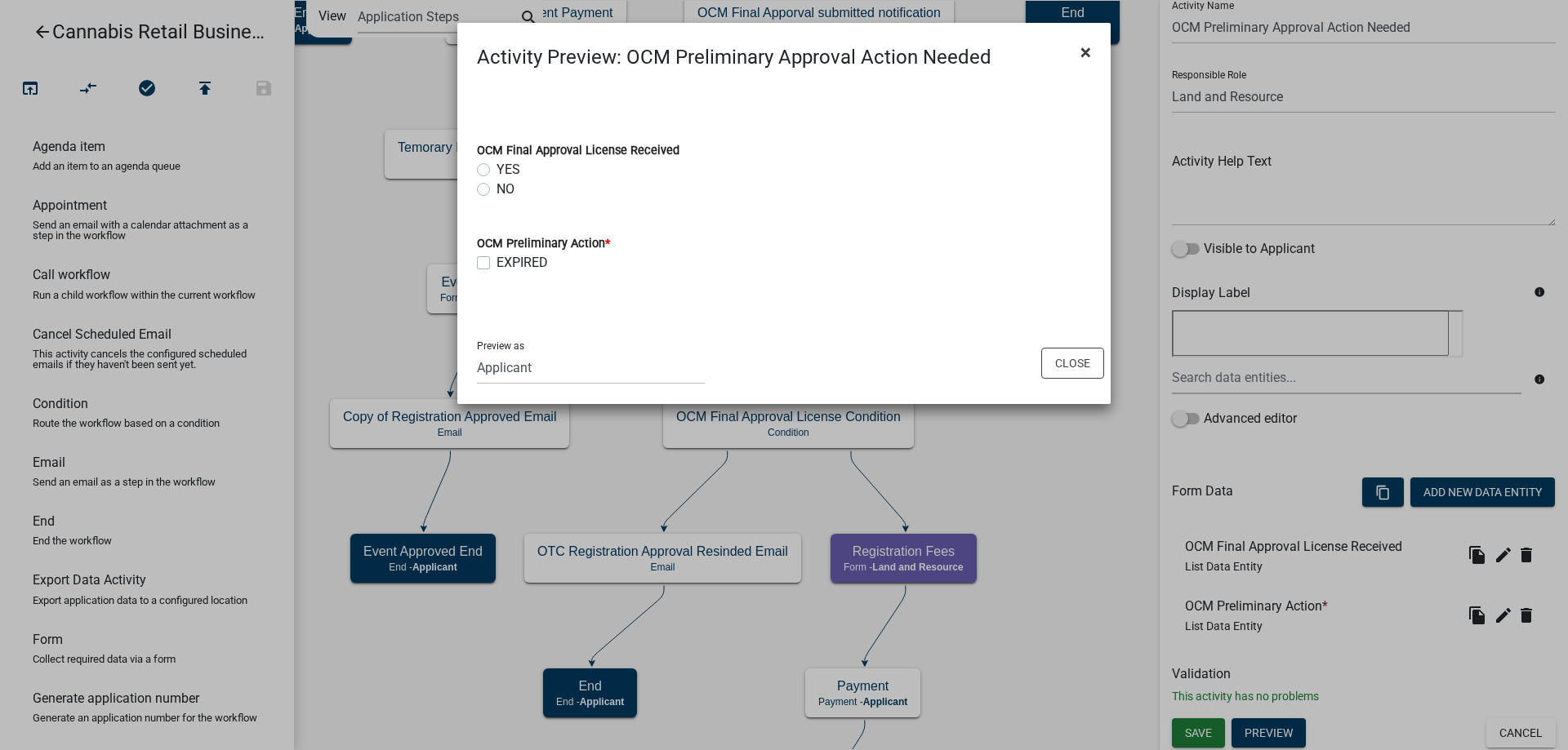
click at [1084, 52] on span "×" at bounding box center [1085, 52] width 11 height 23
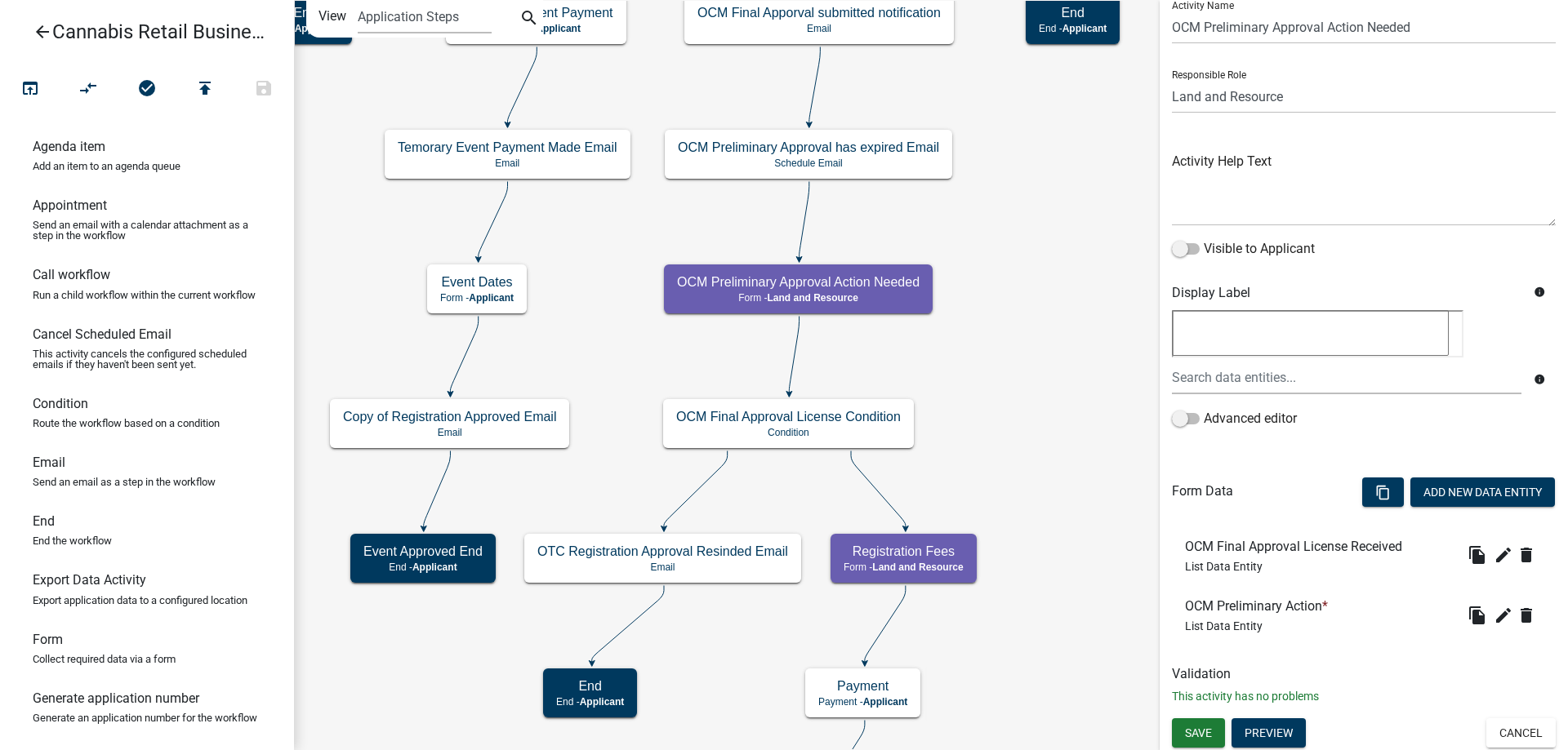
click at [1481, 679] on h6 "Validation" at bounding box center [1364, 674] width 384 height 15
click at [1507, 614] on icon "edit" at bounding box center [1503, 615] width 19 height 19
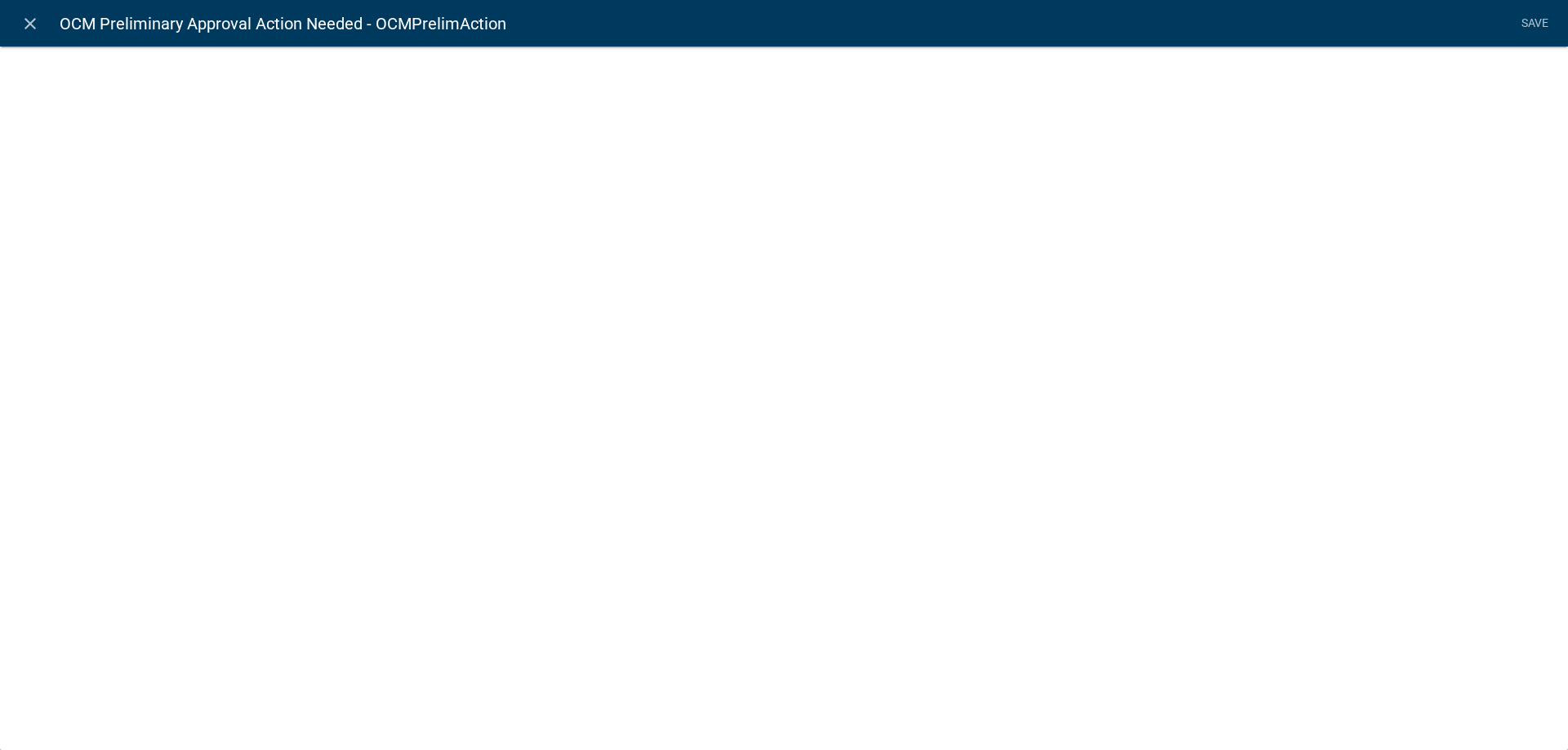
select select "list-data"
select select
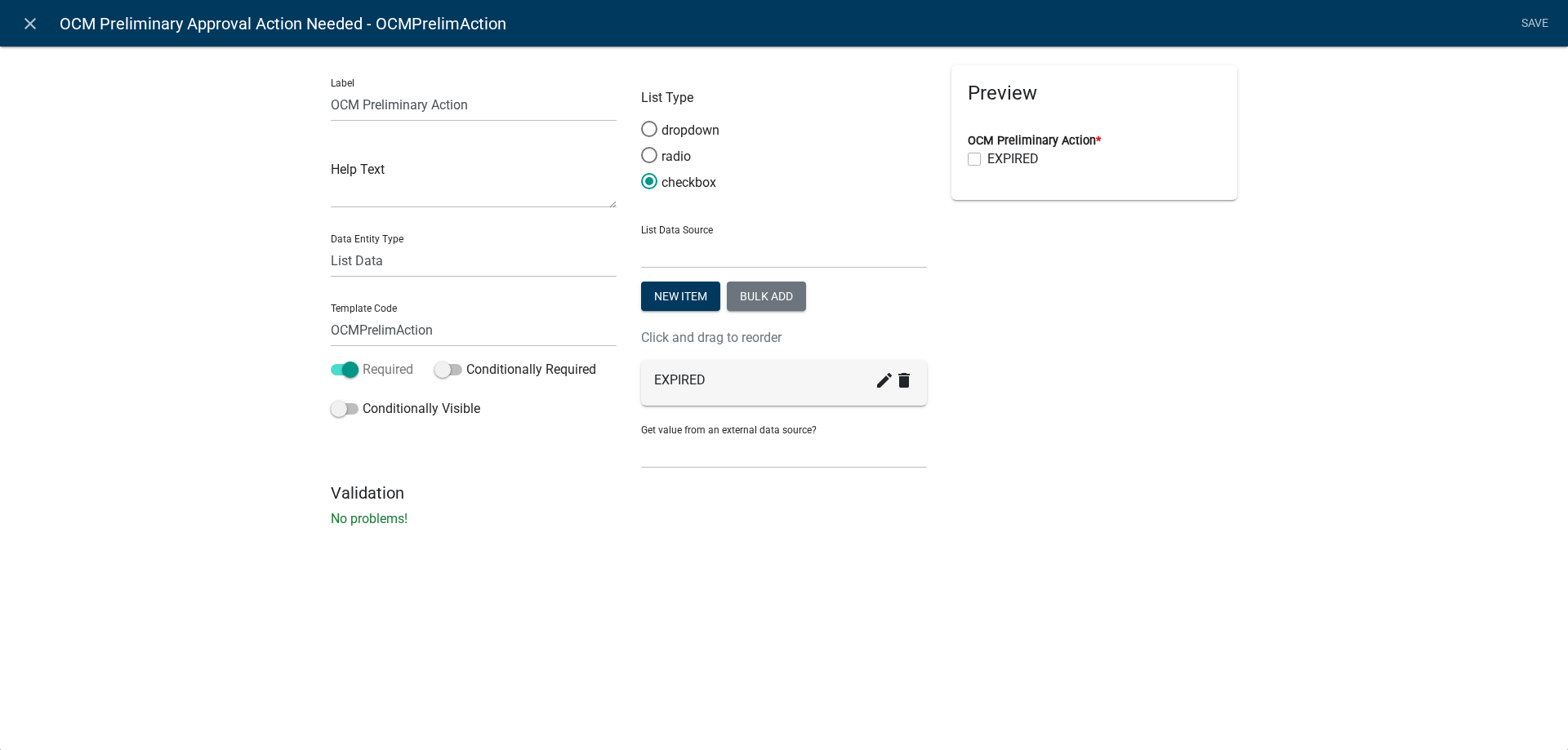
click at [337, 368] on span at bounding box center [345, 370] width 28 height 12
click at [363, 360] on input "Required" at bounding box center [363, 360] width 0 height 0
click at [1524, 23] on link "Save" at bounding box center [1534, 23] width 41 height 31
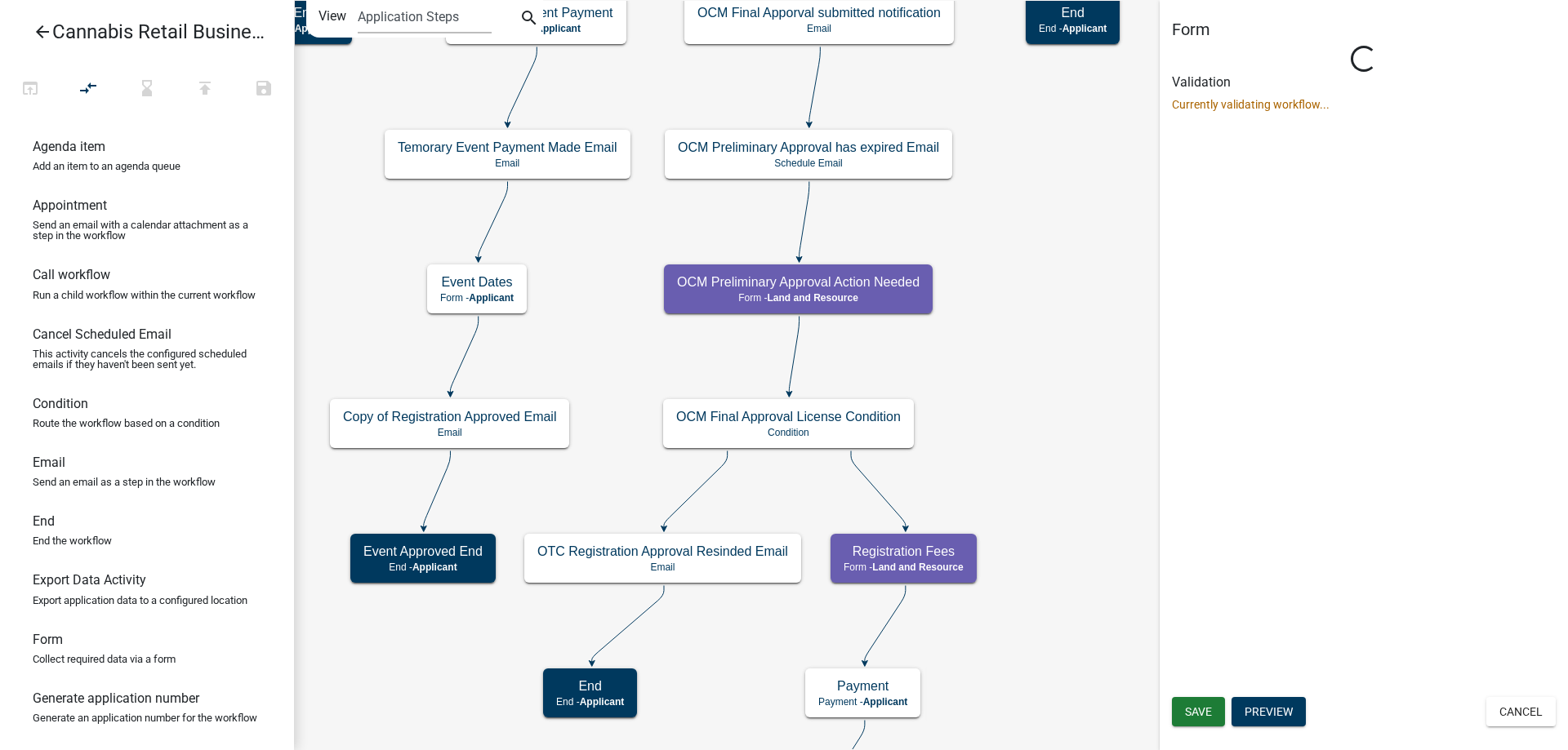
scroll to position [0, 0]
select select "8480AF63-7AD4-4446-8EB2-87DCCDEB9E57"
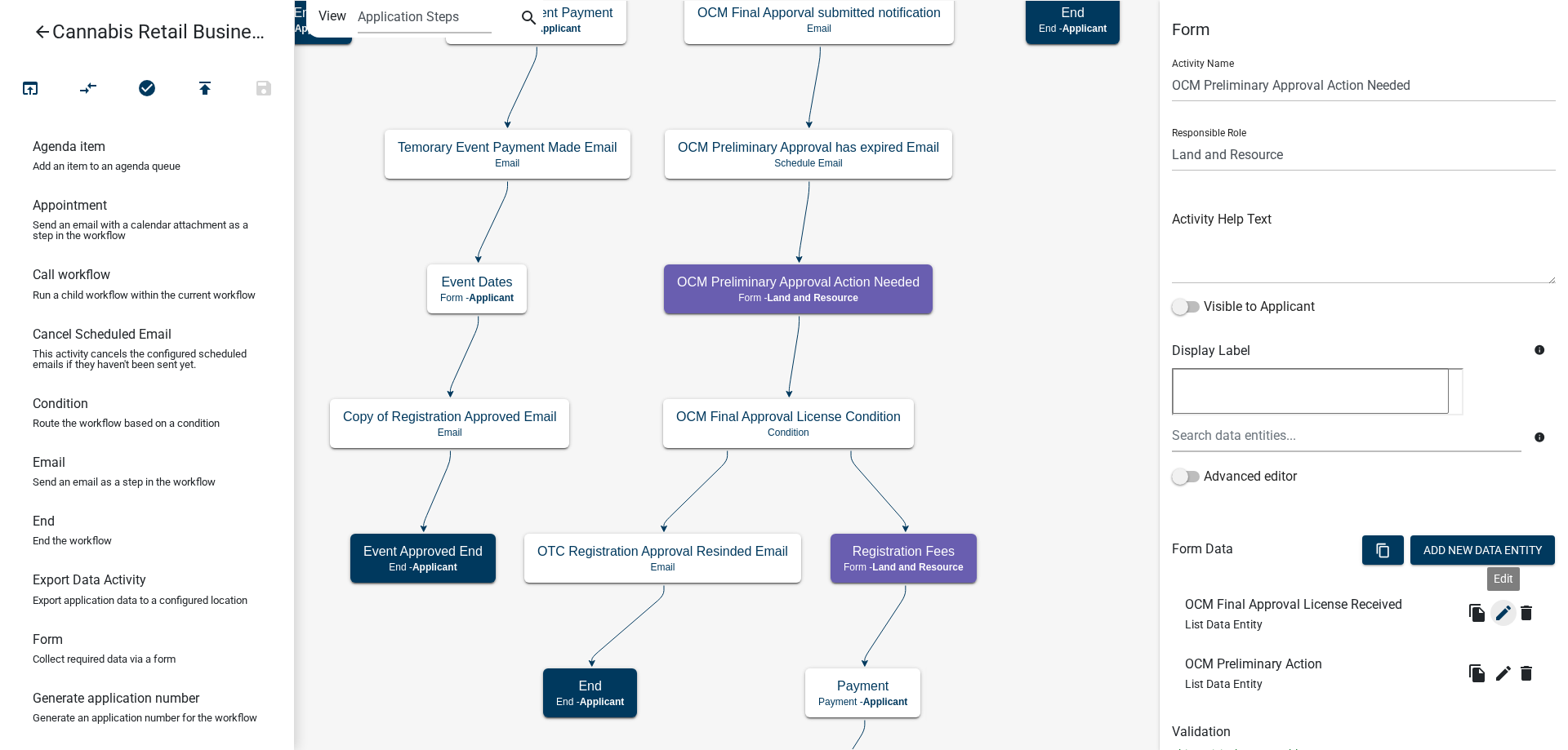
click at [1508, 607] on icon "edit" at bounding box center [1503, 613] width 19 height 19
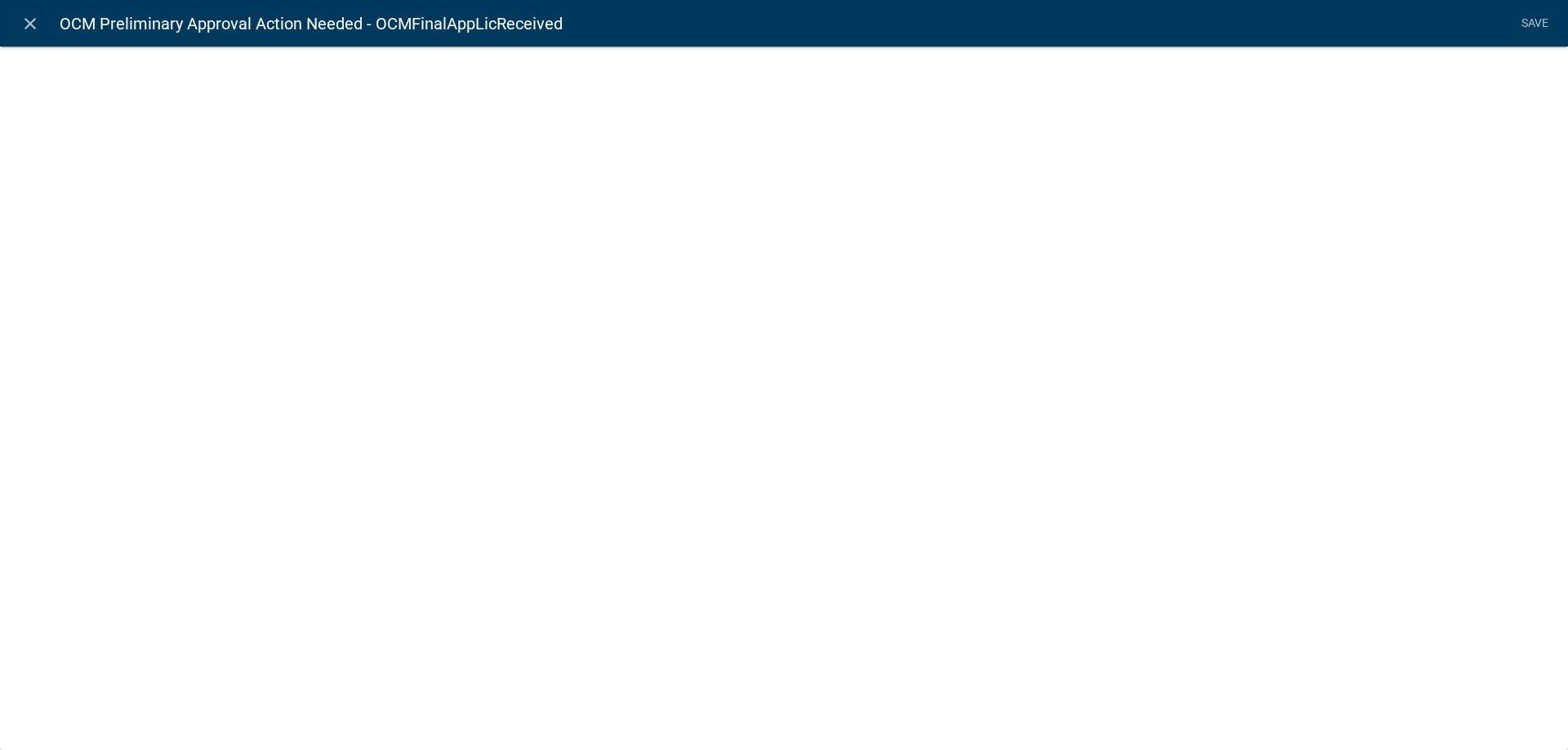
select select "list-data"
select select
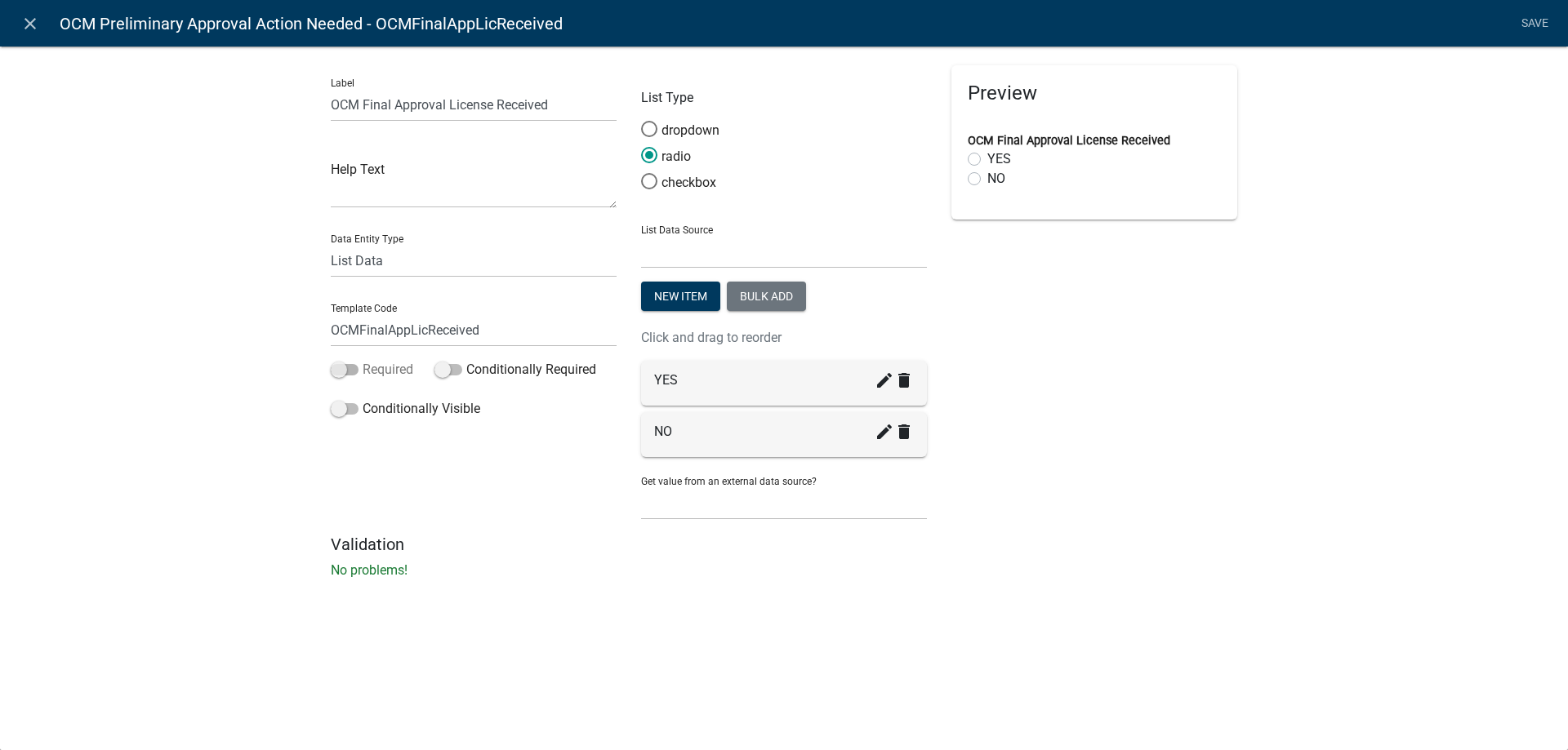
click at [351, 370] on span at bounding box center [345, 370] width 28 height 12
click at [363, 360] on input "Required" at bounding box center [363, 360] width 0 height 0
click at [1525, 16] on link "Save" at bounding box center [1534, 23] width 41 height 31
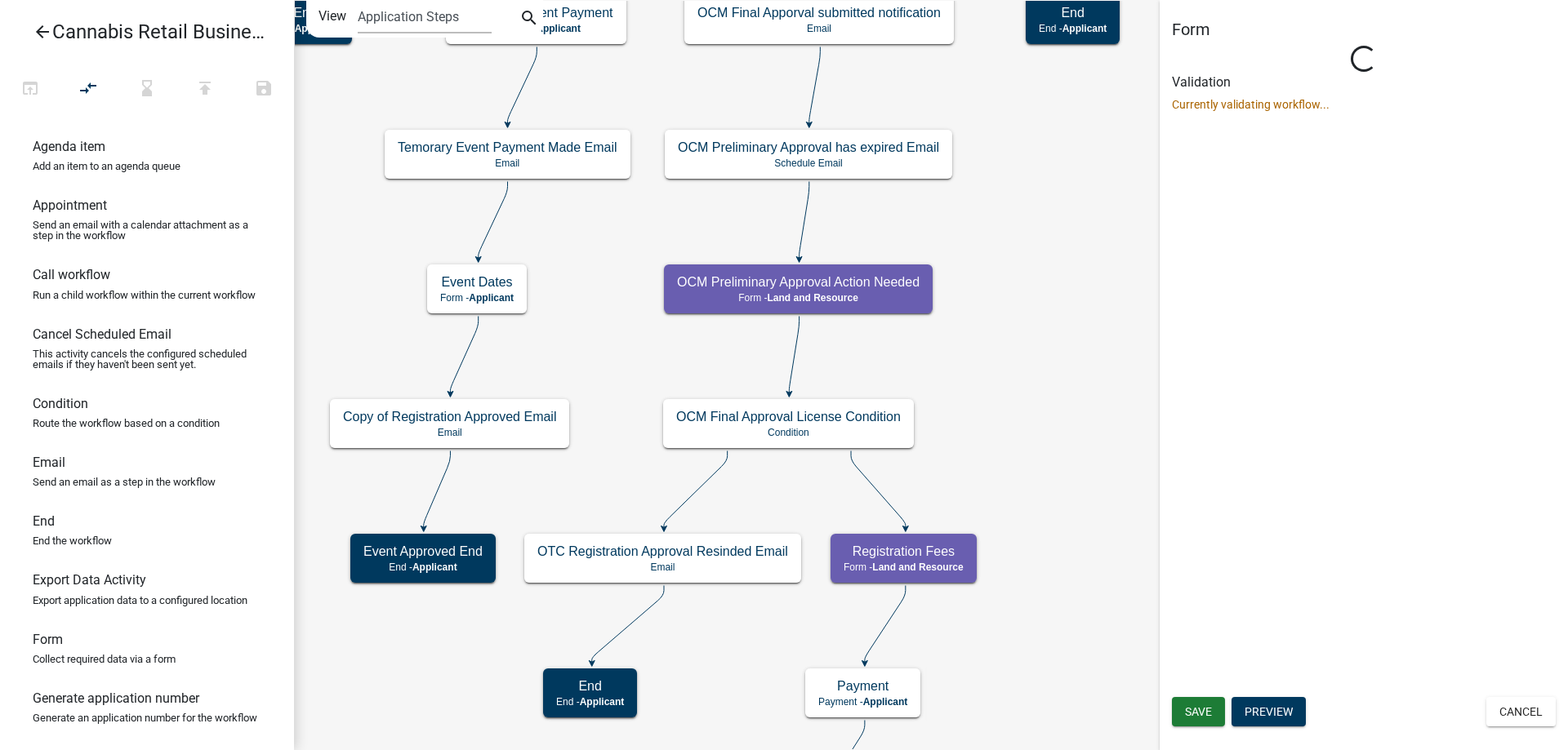
select select "8480AF63-7AD4-4446-8EB2-87DCCDEB9E57"
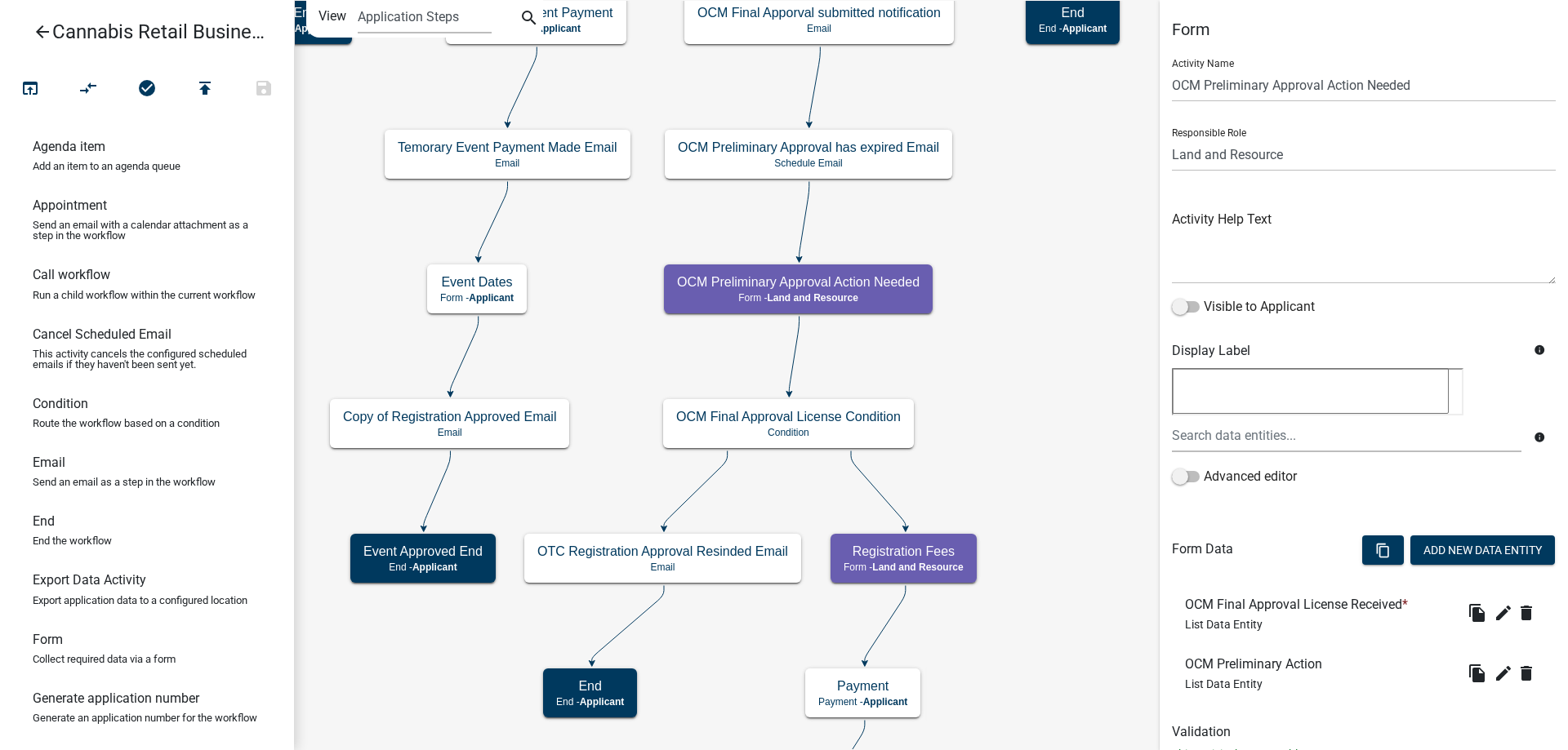
scroll to position [58, 0]
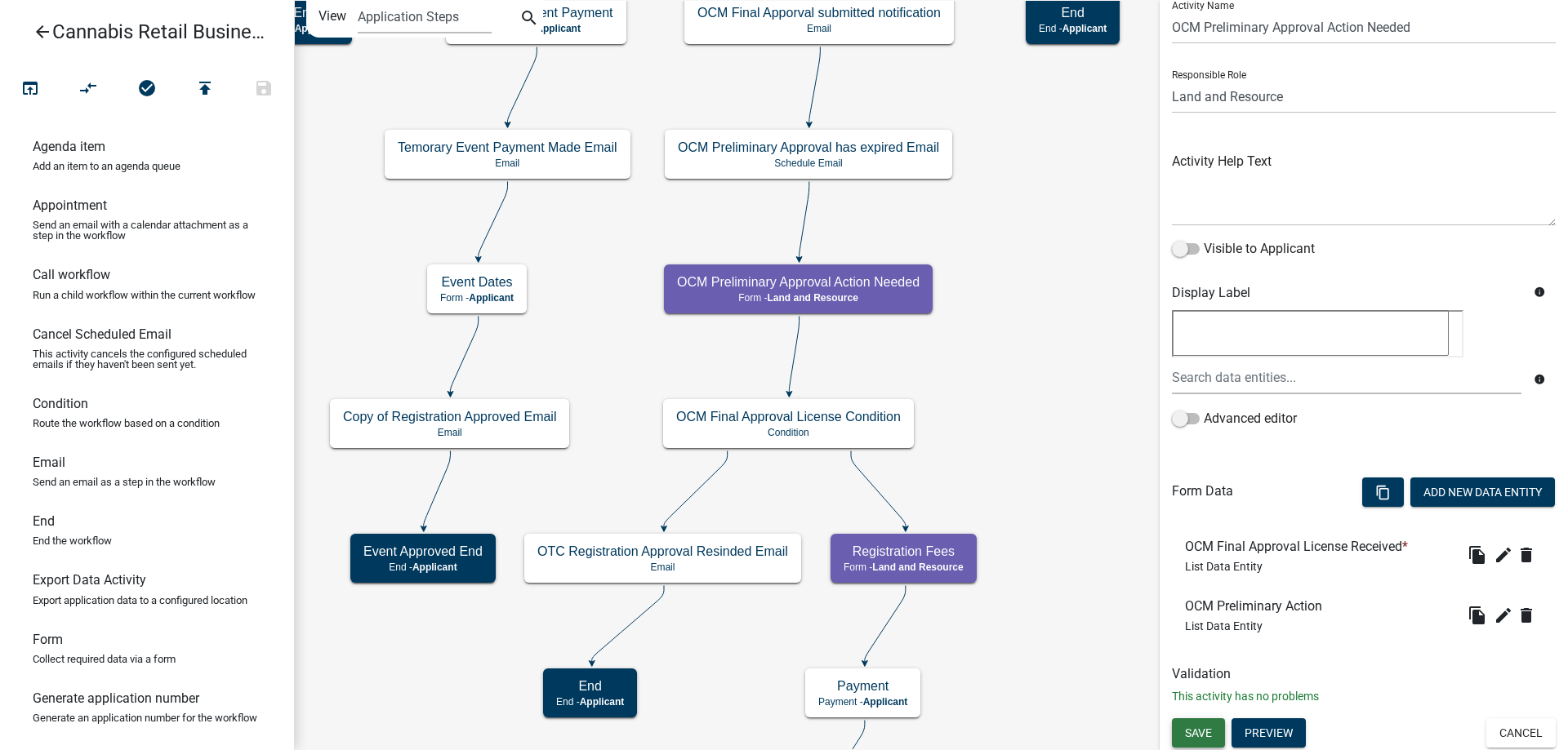
click at [1202, 732] on span "Save" at bounding box center [1198, 733] width 27 height 13
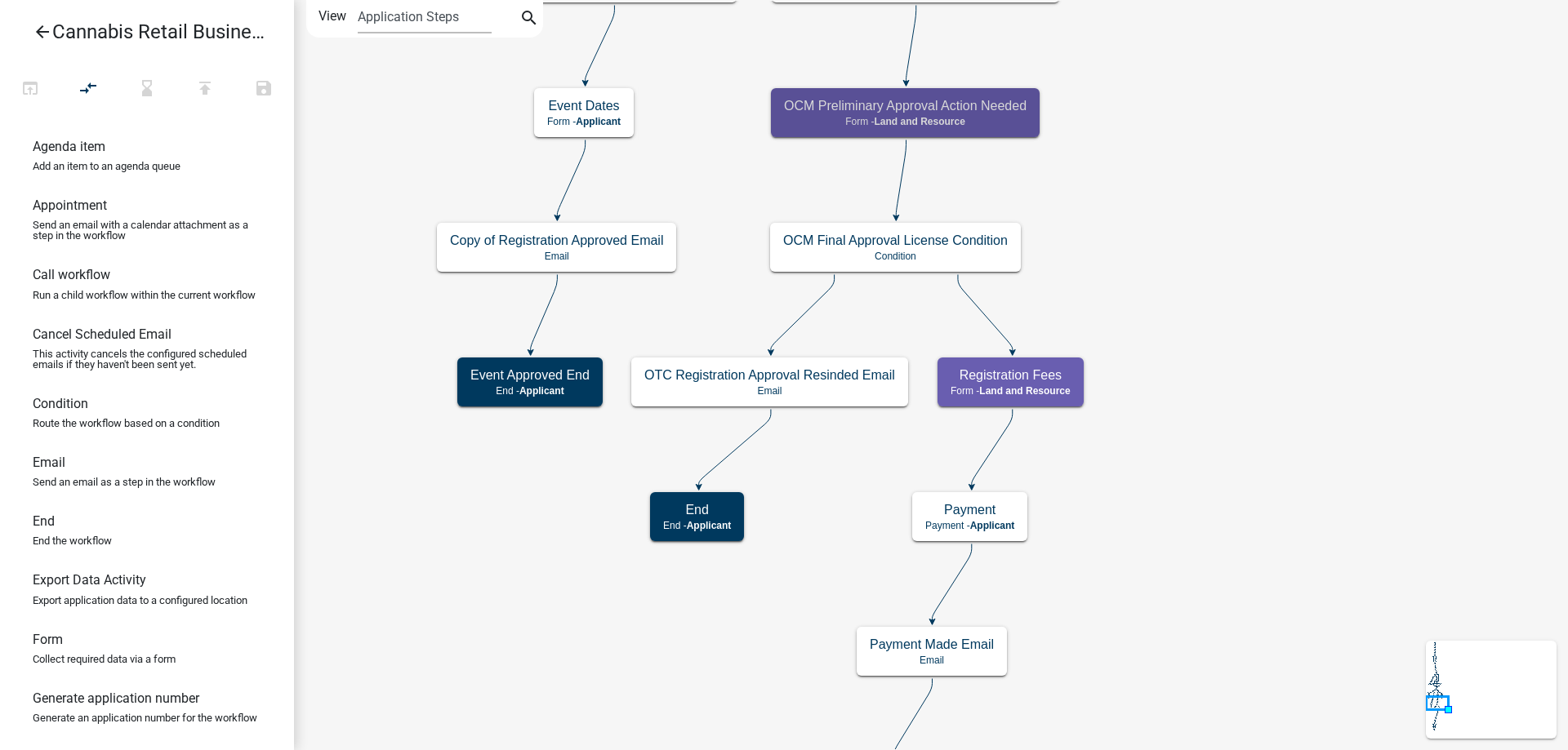
click at [1248, 297] on div "start Start - Applicant Application Introduction Form - Applicant Parcel search…" at bounding box center [931, 375] width 1274 height 750
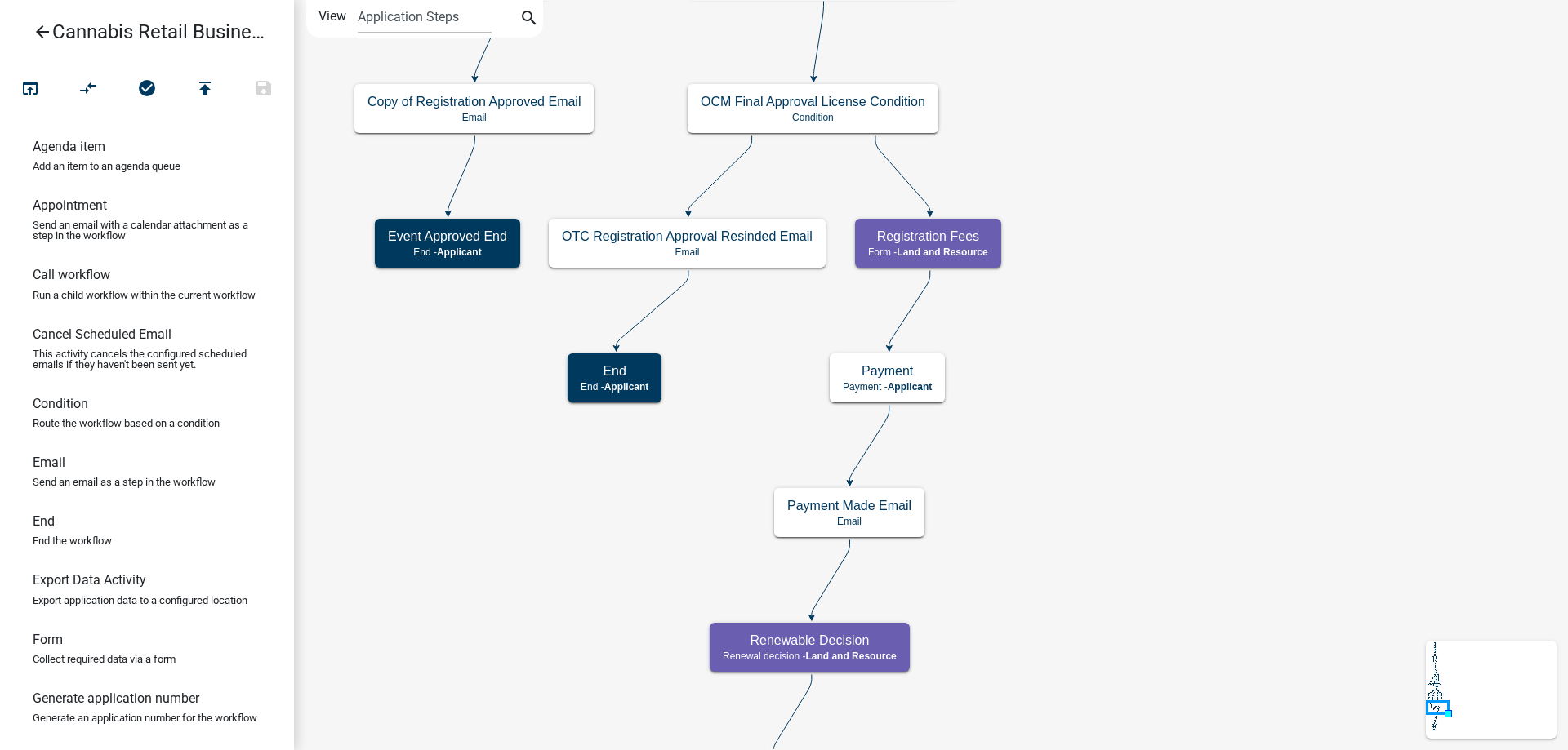
click at [1220, 306] on div "start Start - Applicant Application Introduction Form - Applicant Parcel search…" at bounding box center [931, 375] width 1274 height 750
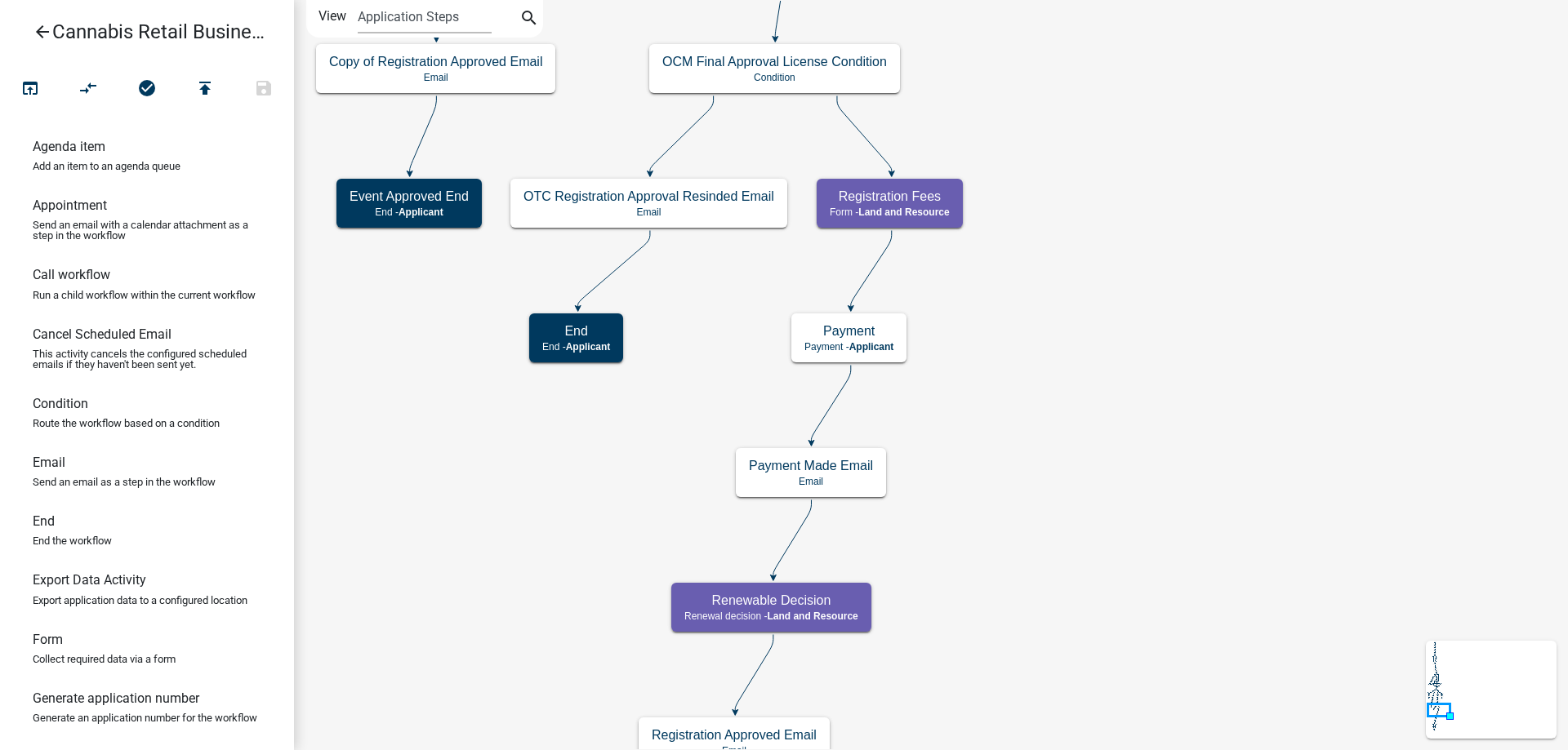
click at [1142, 388] on div "start Start - Applicant Application Introduction Form - Applicant Parcel search…" at bounding box center [931, 375] width 1274 height 750
click at [717, 206] on g "OTC Registration Approval Resinded Email Email" at bounding box center [648, 201] width 278 height 47
click at [717, 206] on p "Email" at bounding box center [648, 212] width 251 height 12
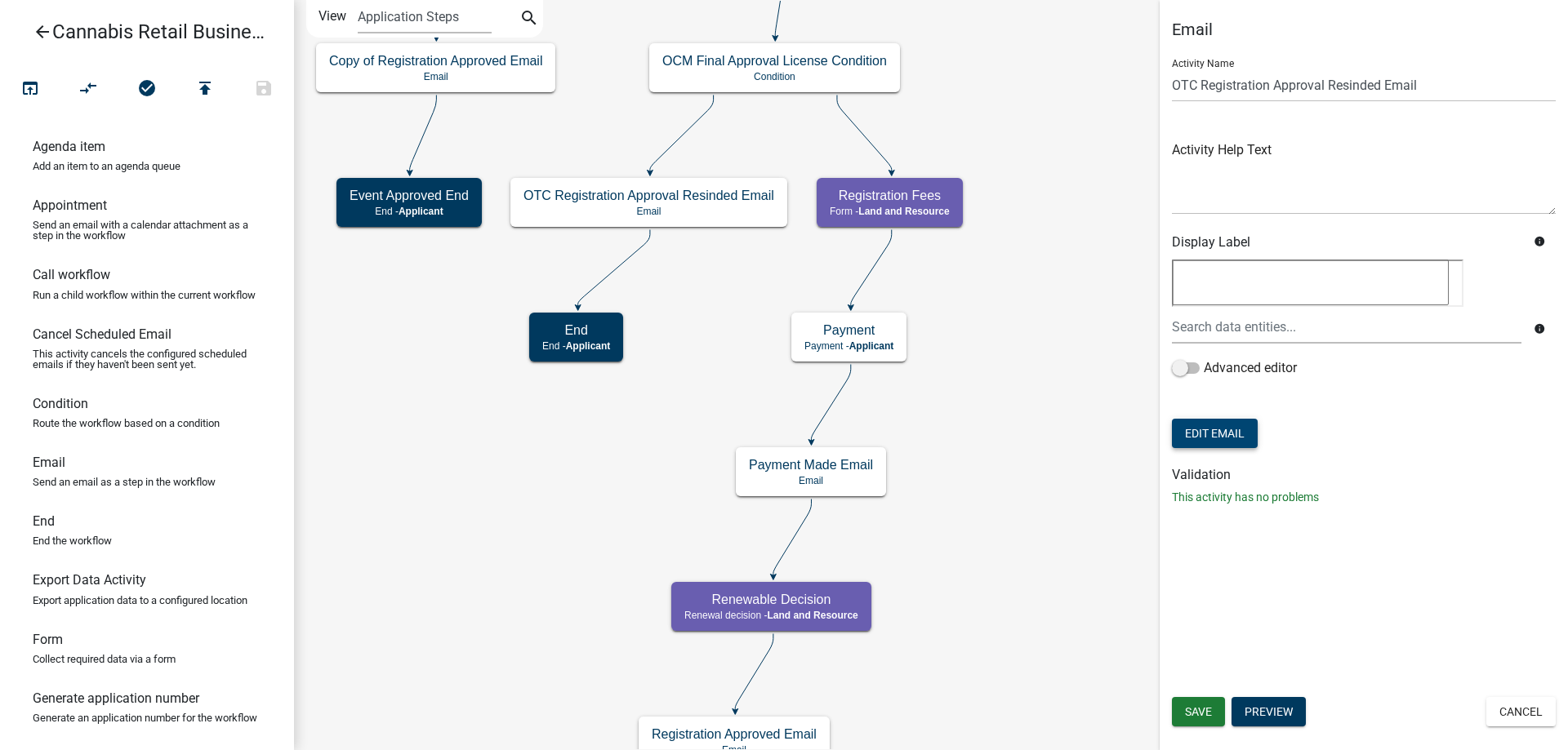
click at [1231, 431] on button "Edit Email" at bounding box center [1215, 434] width 86 height 29
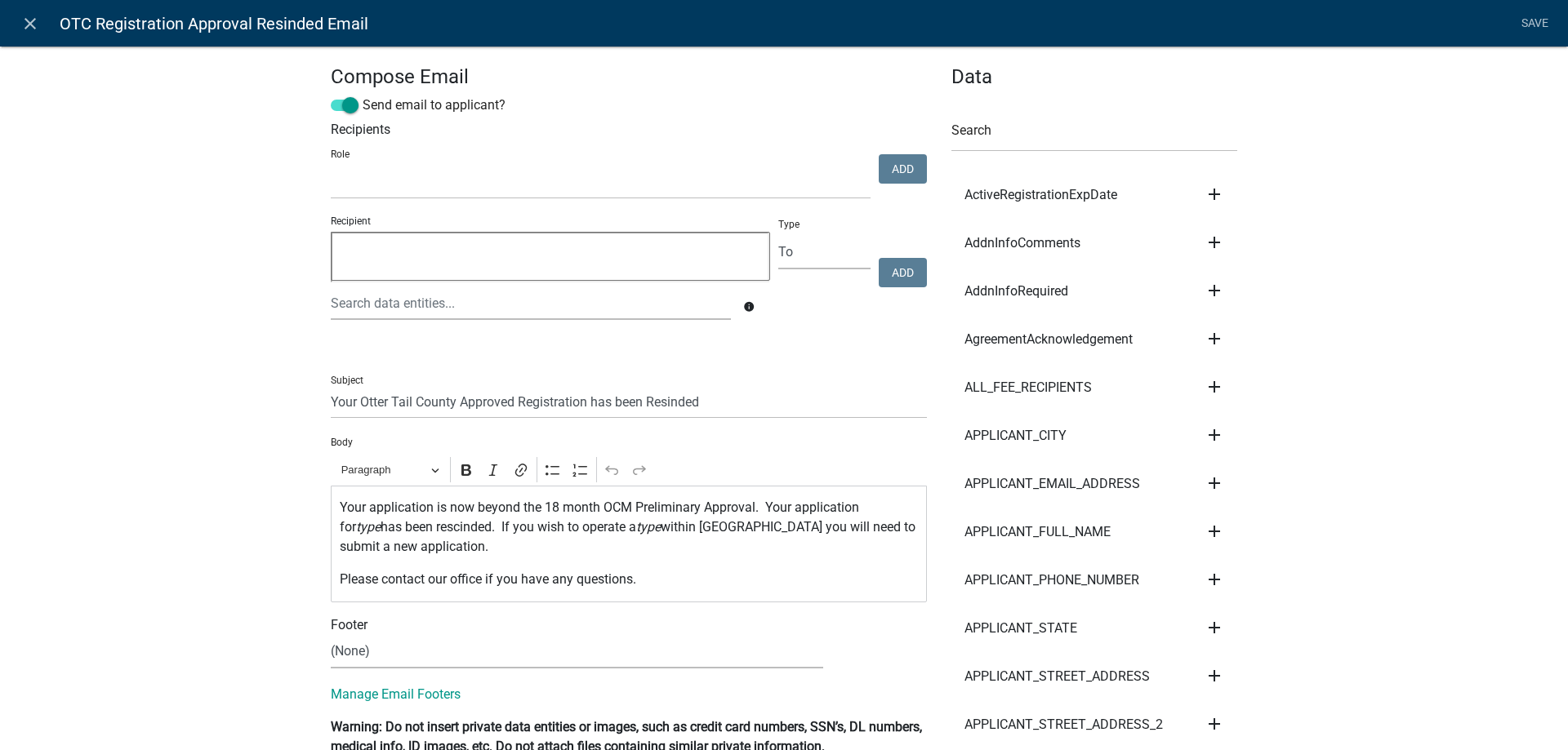
select select
click at [337, 504] on div "Your application is now beyond the 18 month OCM Preliminary Approval. Your appl…" at bounding box center [629, 544] width 596 height 117
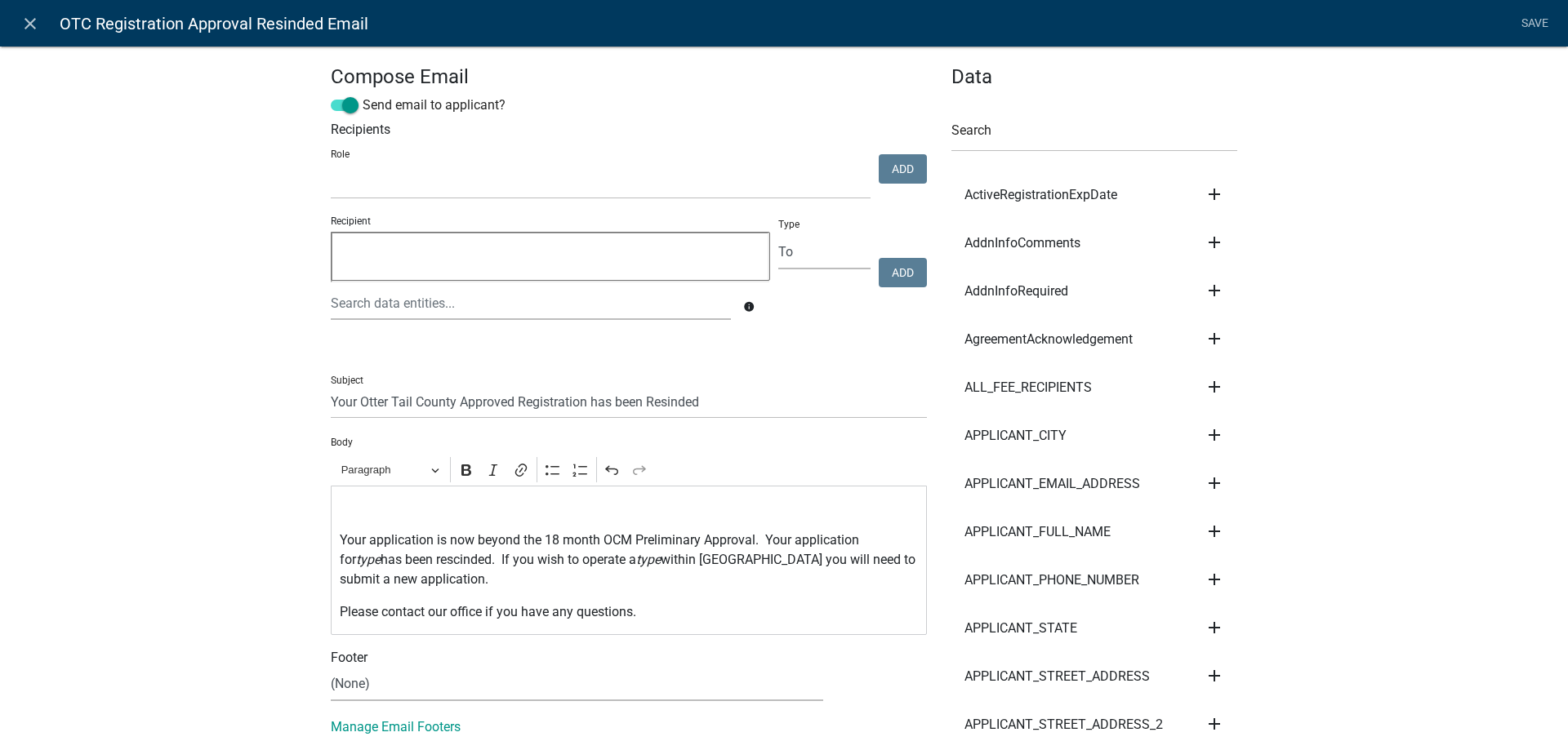
click at [1210, 530] on icon "add" at bounding box center [1214, 531] width 19 height 19
click at [1247, 587] on button "Body" at bounding box center [1269, 586] width 131 height 39
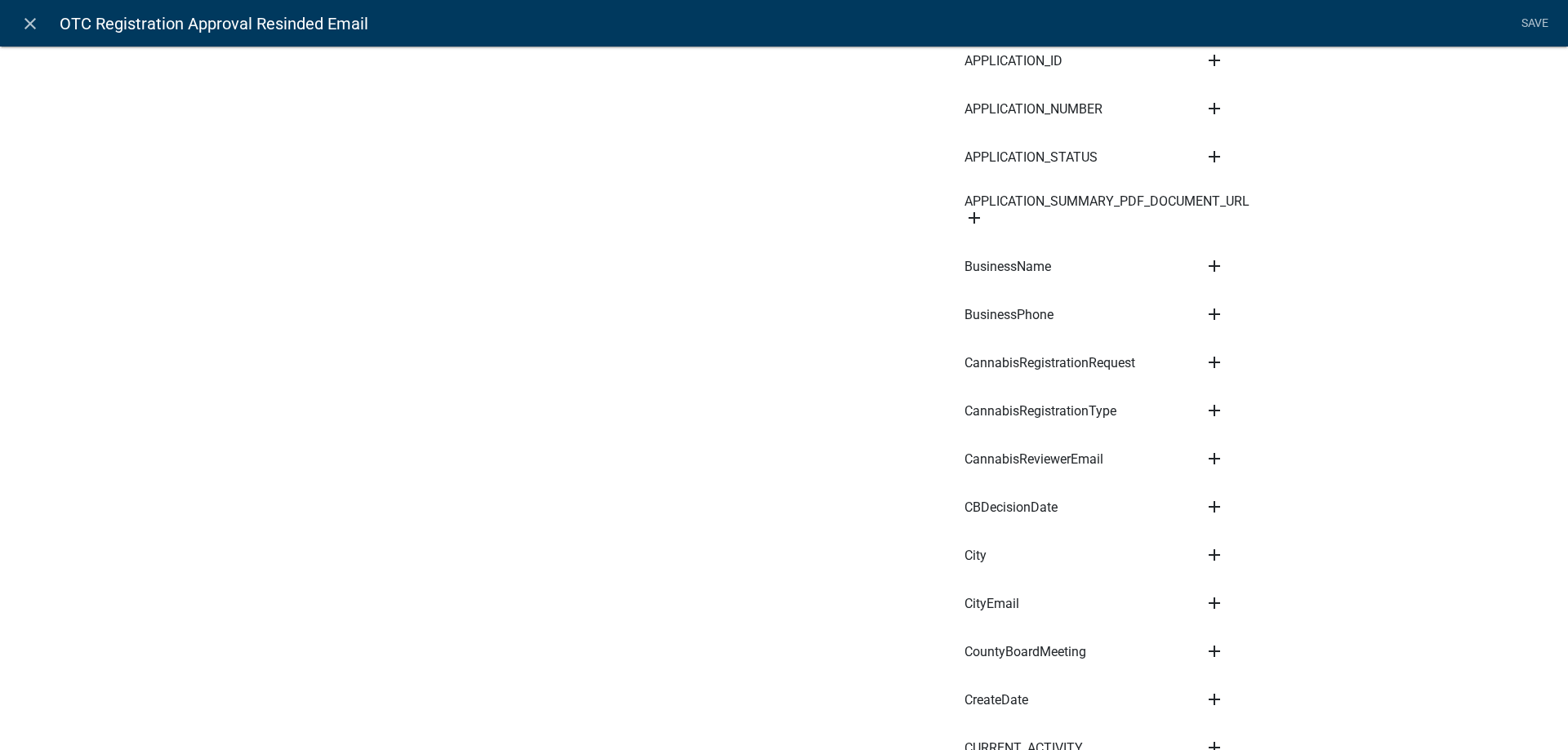
scroll to position [838, 0]
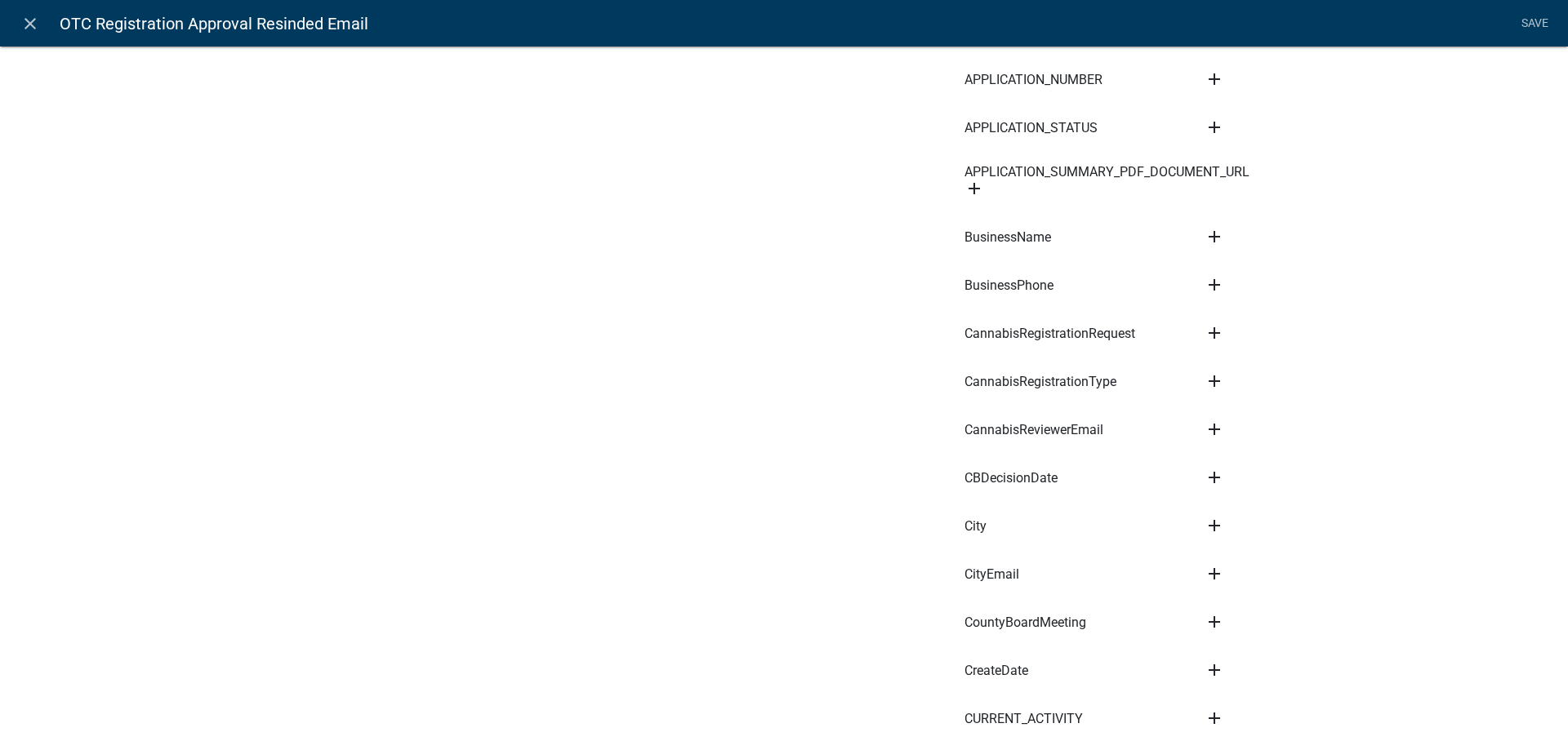
click at [1220, 373] on icon "add" at bounding box center [1214, 381] width 19 height 19
click at [1238, 426] on button "Body" at bounding box center [1269, 436] width 131 height 39
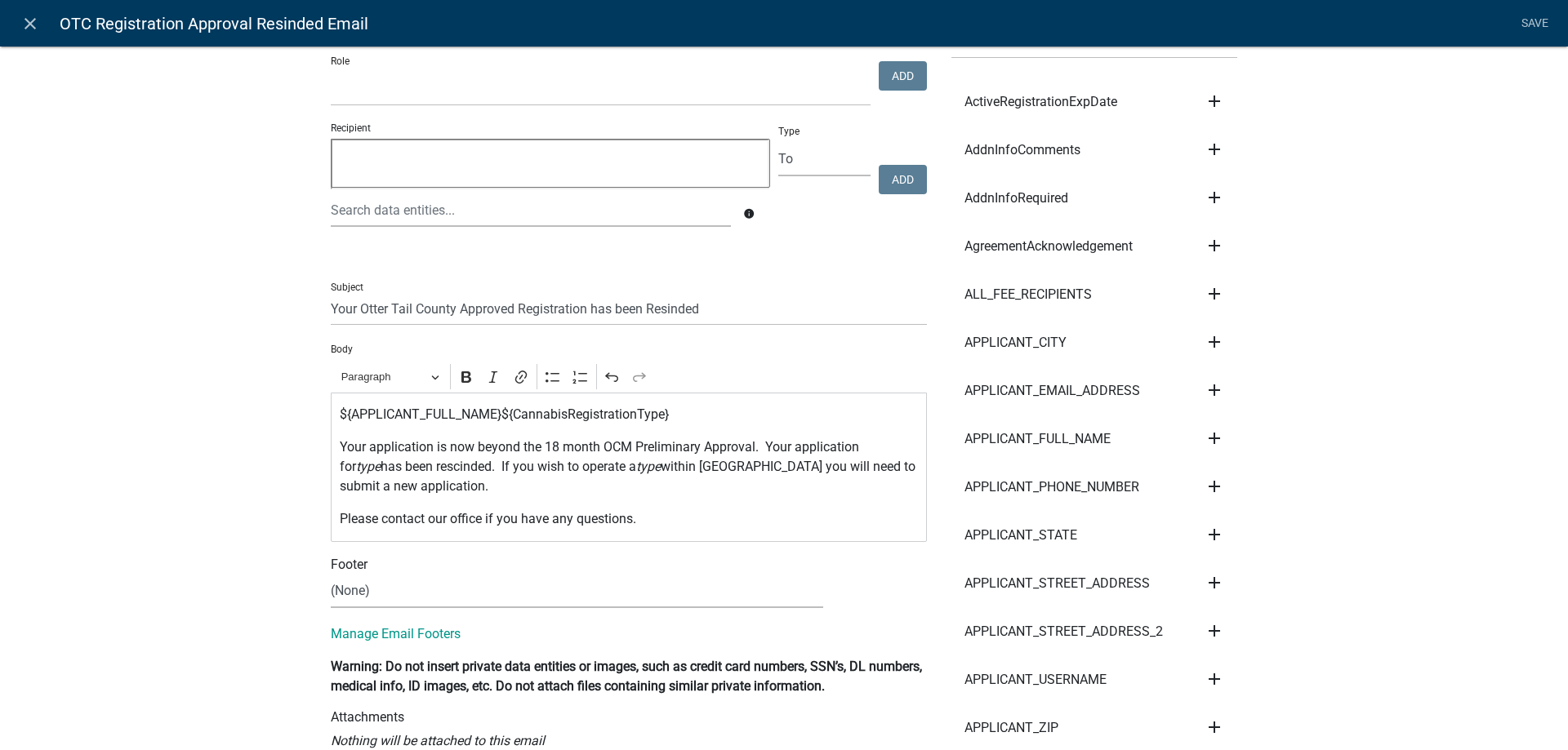
scroll to position [0, 0]
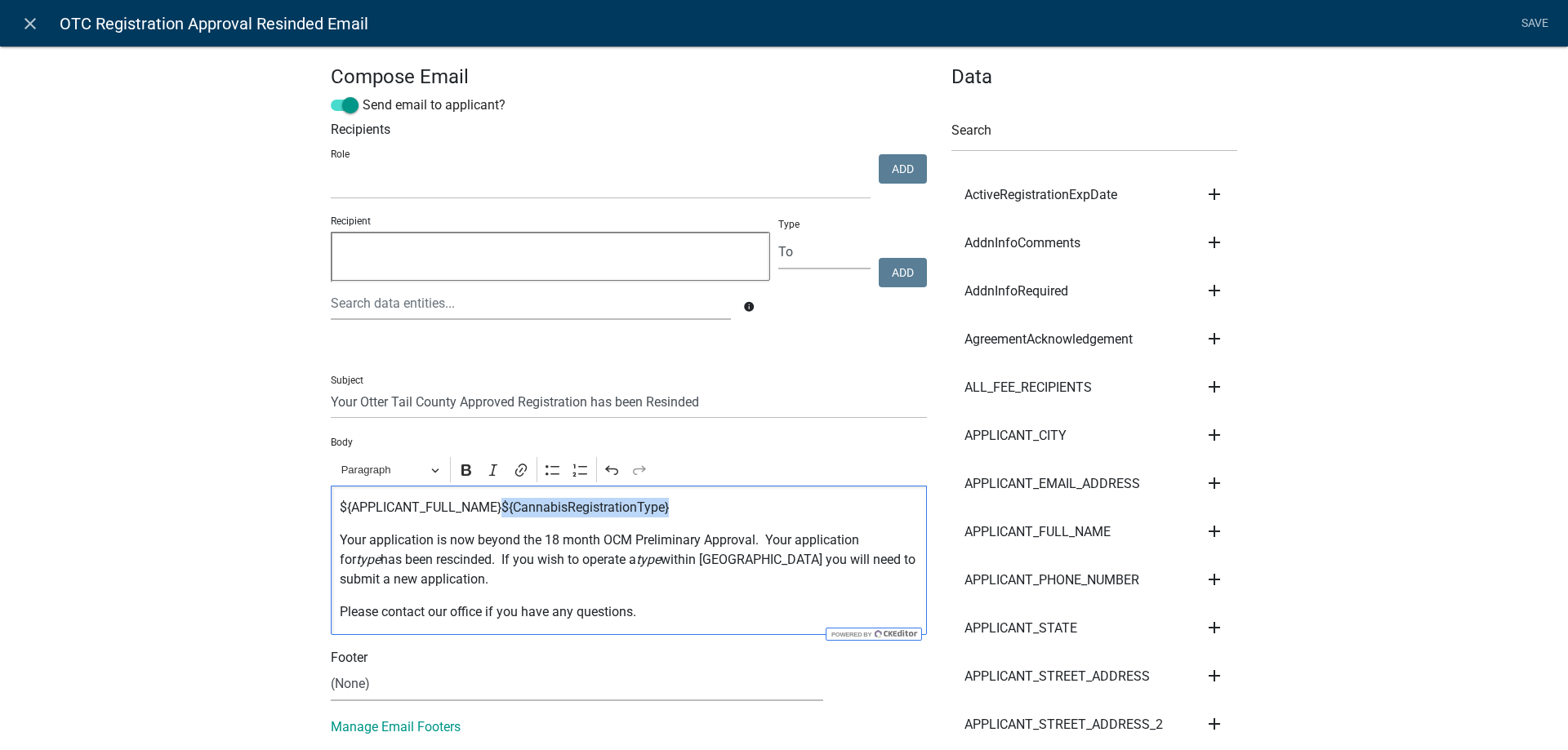
drag, startPoint x: 677, startPoint y: 509, endPoint x: 502, endPoint y: 511, distance: 175.0
click at [502, 511] on p "${APPLICANT_FULL_NAME}${CannabisRegistrationType}" at bounding box center [629, 508] width 579 height 19
drag, startPoint x: 880, startPoint y: 539, endPoint x: 901, endPoint y: 541, distance: 21.1
click at [901, 541] on p "Your application is now beyond the 18 month OCM Preliminary Approval. Your appl…" at bounding box center [629, 559] width 579 height 59
click at [912, 540] on p "Your application is now beyond the 18 month OCM Preliminary Approval. Your appl…" at bounding box center [629, 559] width 579 height 59
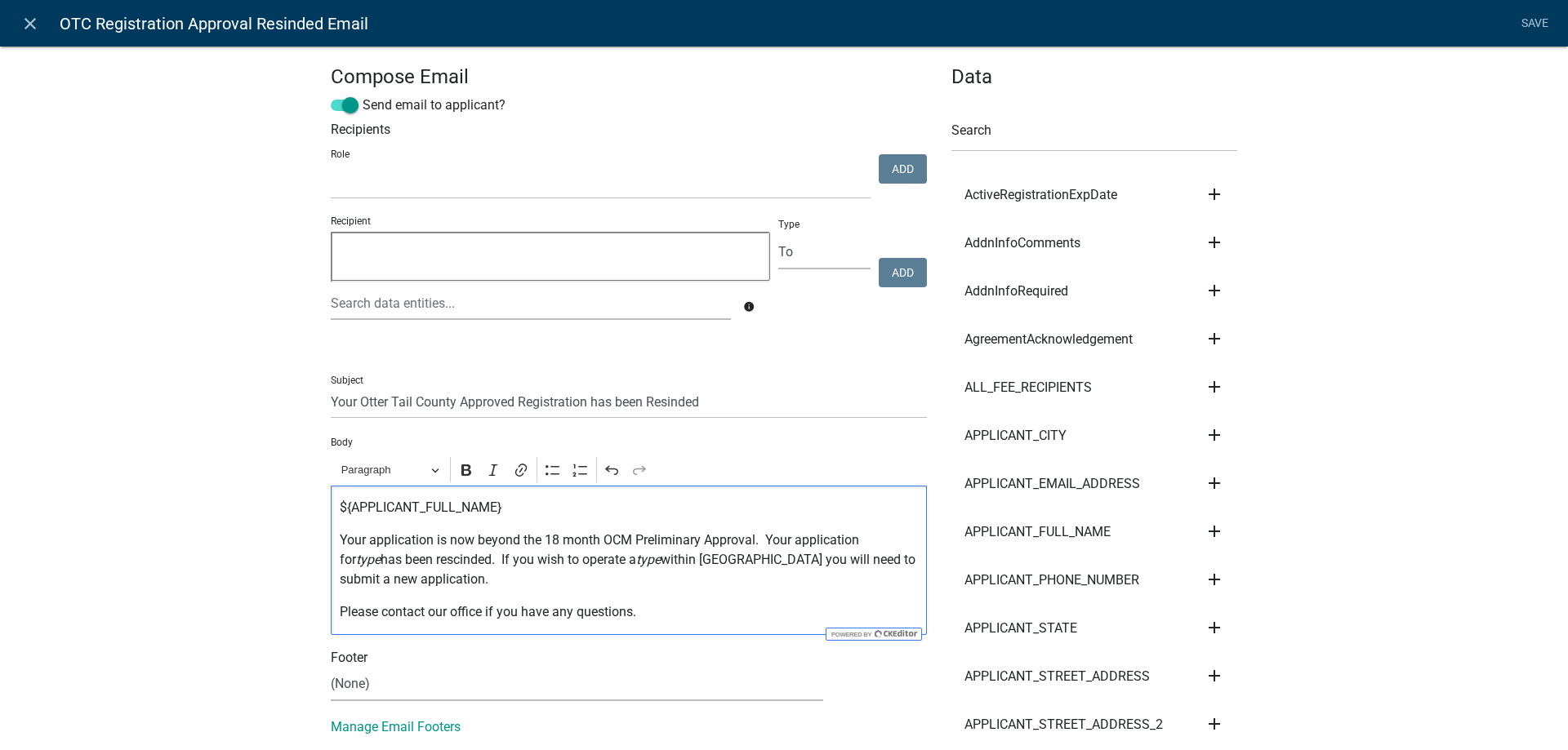
drag, startPoint x: 912, startPoint y: 540, endPoint x: 892, endPoint y: 538, distance: 20.1
click at [892, 538] on p "Your application is now beyond the 18 month OCM Preliminary Approval. Your appl…" at bounding box center [629, 559] width 579 height 59
click at [909, 525] on div "${APPLICANT_FULL_NAME} Your application is now beyond the 18 month OCM Prelimin…" at bounding box center [629, 560] width 596 height 149
drag, startPoint x: 907, startPoint y: 539, endPoint x: 879, endPoint y: 539, distance: 28.0
click at [879, 539] on p "Your application is now beyond the 18 month OCM Preliminary Approval. Your appl…" at bounding box center [629, 559] width 579 height 59
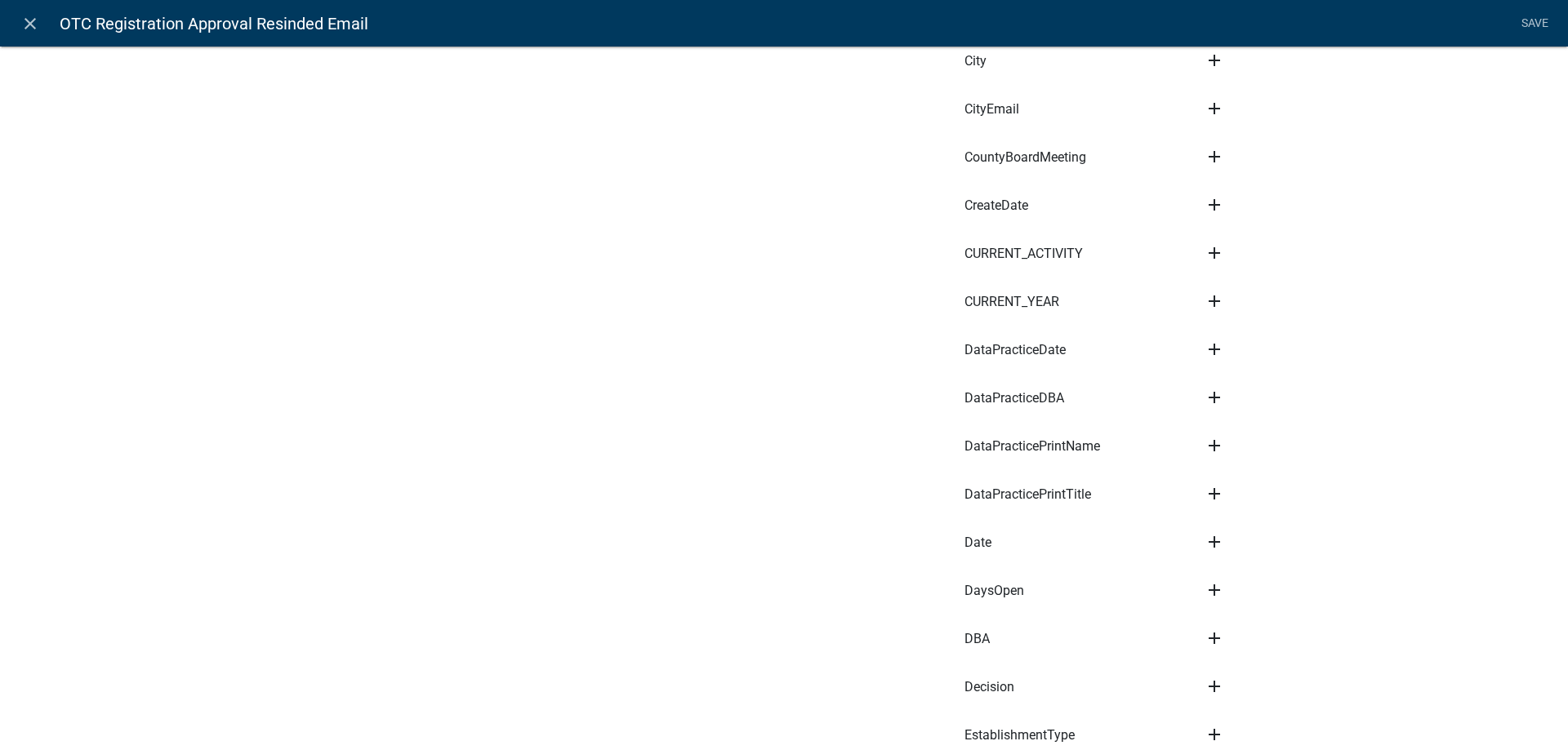
scroll to position [931, 0]
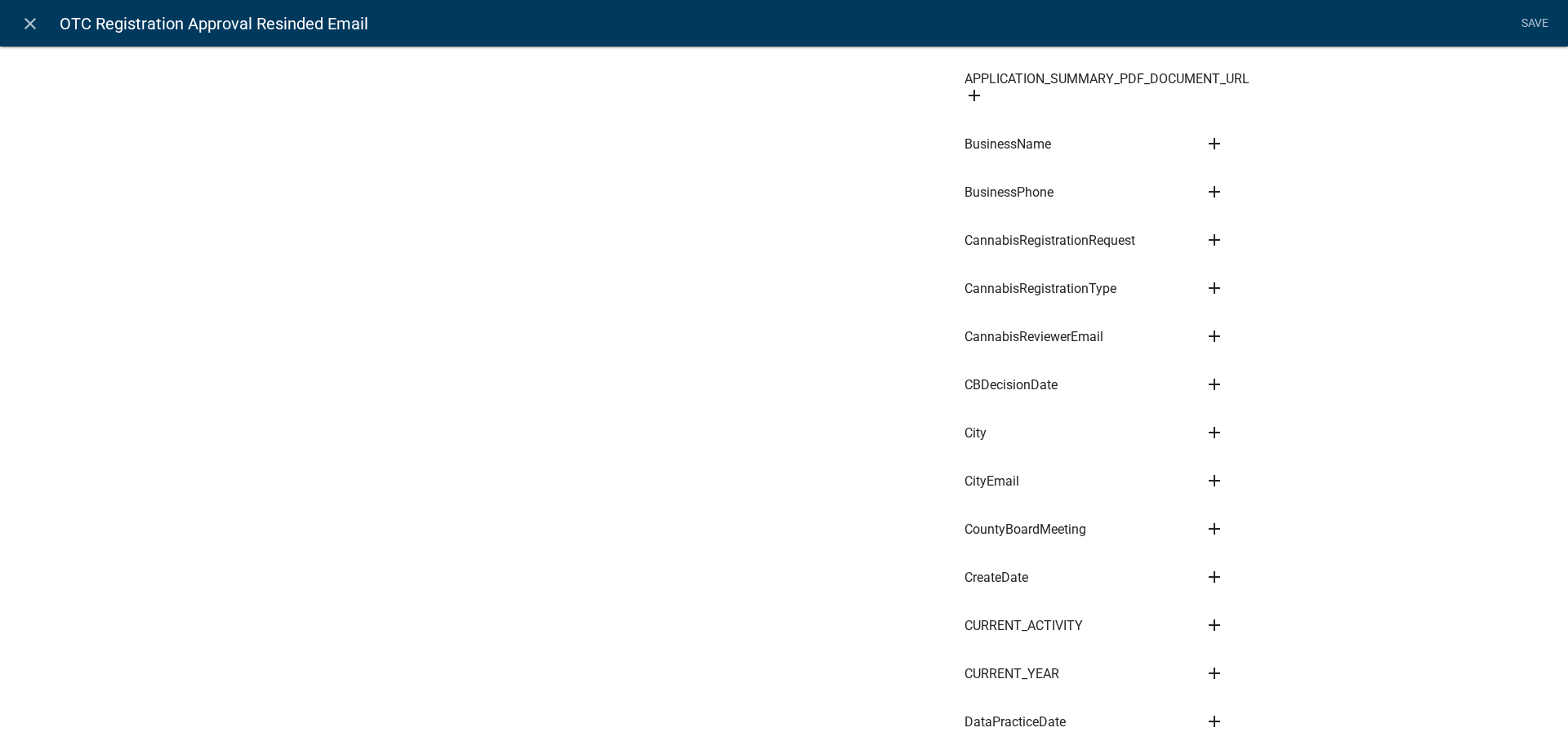
click at [1210, 280] on icon "add" at bounding box center [1214, 288] width 19 height 19
click at [1246, 333] on button "Body" at bounding box center [1269, 344] width 131 height 39
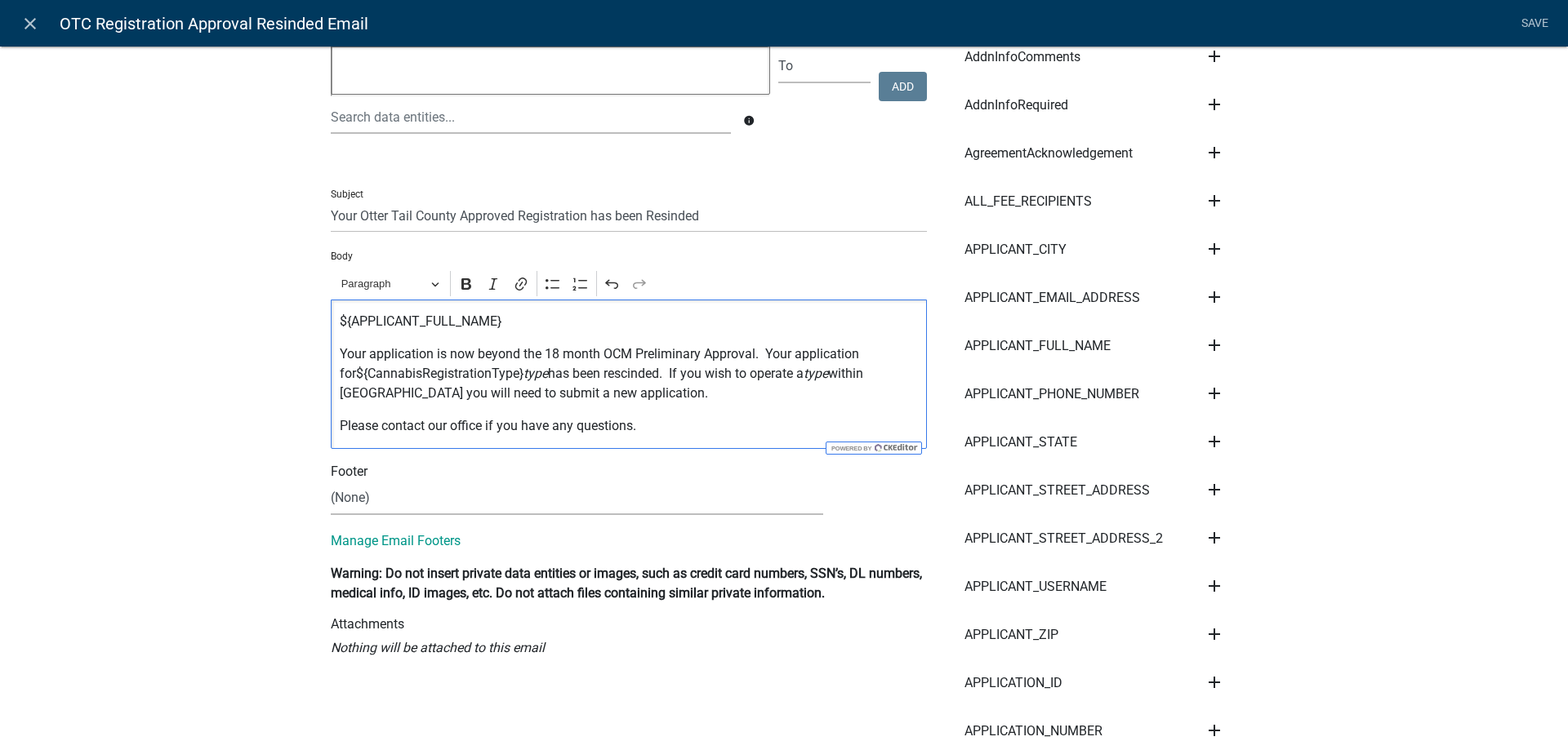
click at [358, 370] on p "Your application is now beyond the 18 month OCM Preliminary Approval. Your appl…" at bounding box center [629, 374] width 579 height 59
drag, startPoint x: 511, startPoint y: 374, endPoint x: 537, endPoint y: 375, distance: 26.0
click at [537, 375] on p "Your application is now beyond the 18 month OCM Preliminary Approval. Your appl…" at bounding box center [629, 374] width 579 height 59
drag, startPoint x: 771, startPoint y: 374, endPoint x: 799, endPoint y: 375, distance: 28.0
click at [799, 375] on p "Your application is now beyond the 18 month OCM Preliminary Approval. Your appl…" at bounding box center [629, 374] width 579 height 59
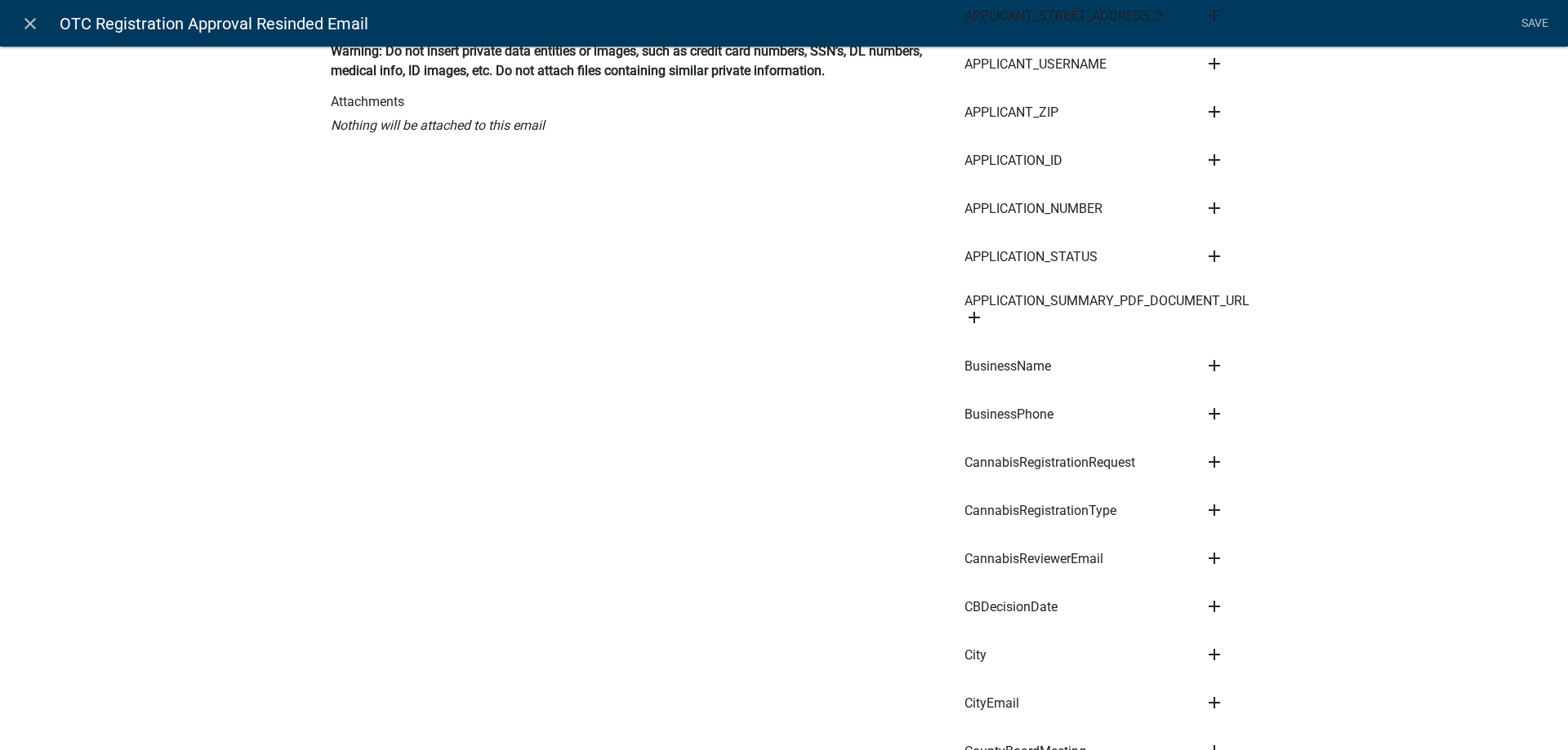
scroll to position [744, 0]
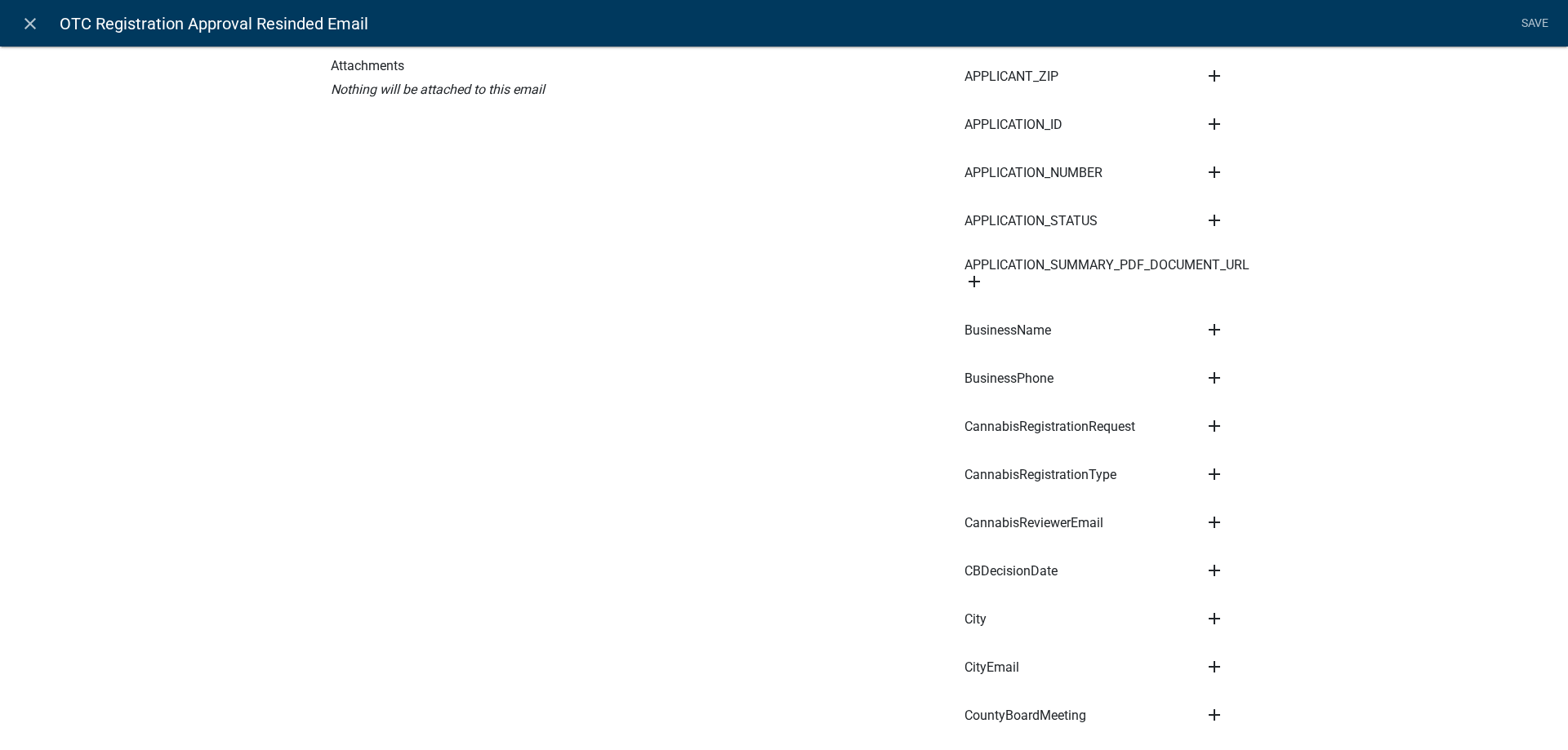
click at [1214, 465] on icon "add" at bounding box center [1214, 474] width 19 height 19
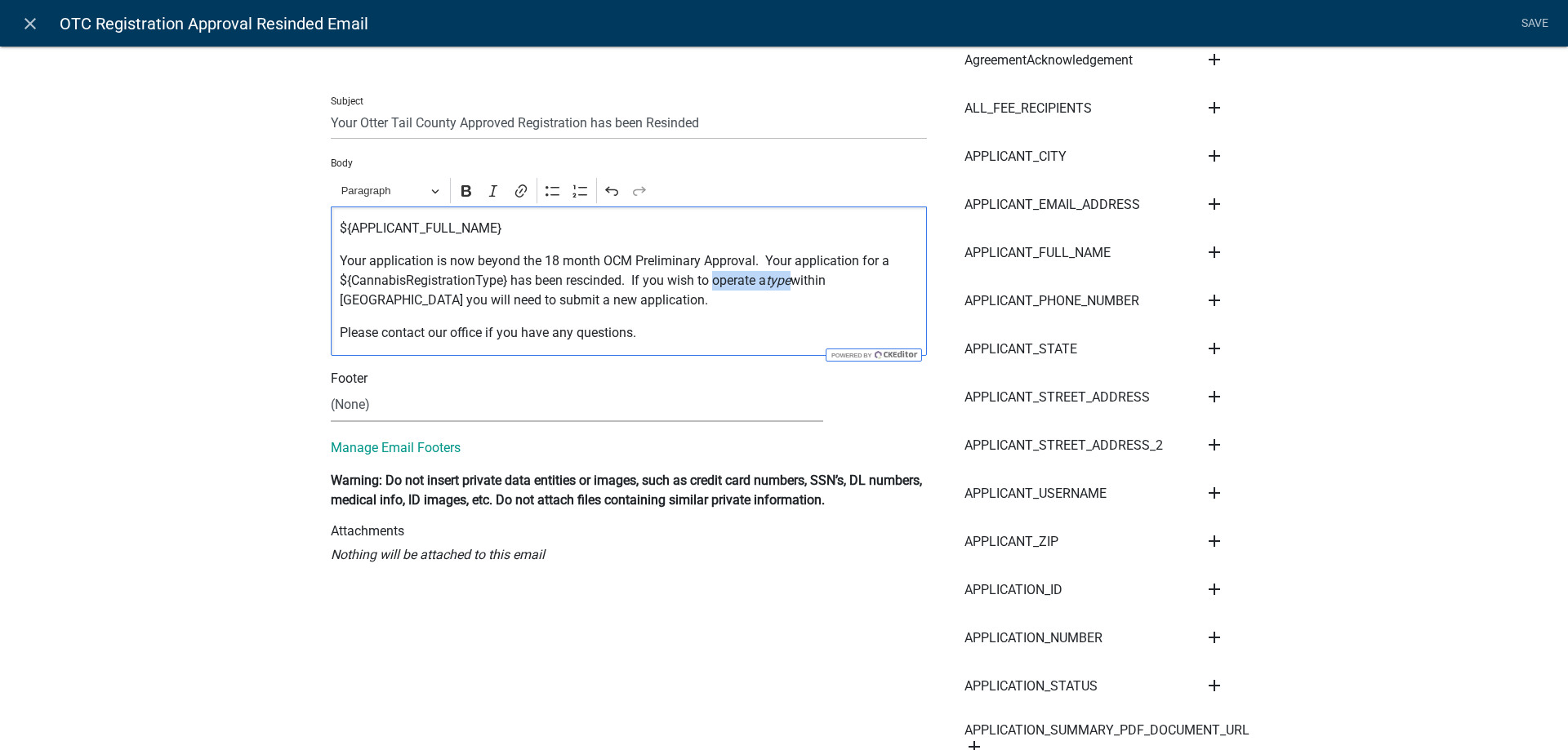
drag, startPoint x: 714, startPoint y: 283, endPoint x: 797, endPoint y: 283, distance: 83.0
click at [797, 283] on p "Your application is now beyond the 18 month OCM Preliminary Approval. Your appl…" at bounding box center [629, 281] width 579 height 59
click at [710, 299] on p "Your application is now beyond the 18 month OCM Preliminary Approval. Your appl…" at bounding box center [629, 281] width 579 height 59
click at [331, 389] on select "(None) Cannabis Review Coordinator Land & Resource Management" at bounding box center [577, 405] width 493 height 34
select select "190bf7b5-d392-4259-aa9b-055c59575267"
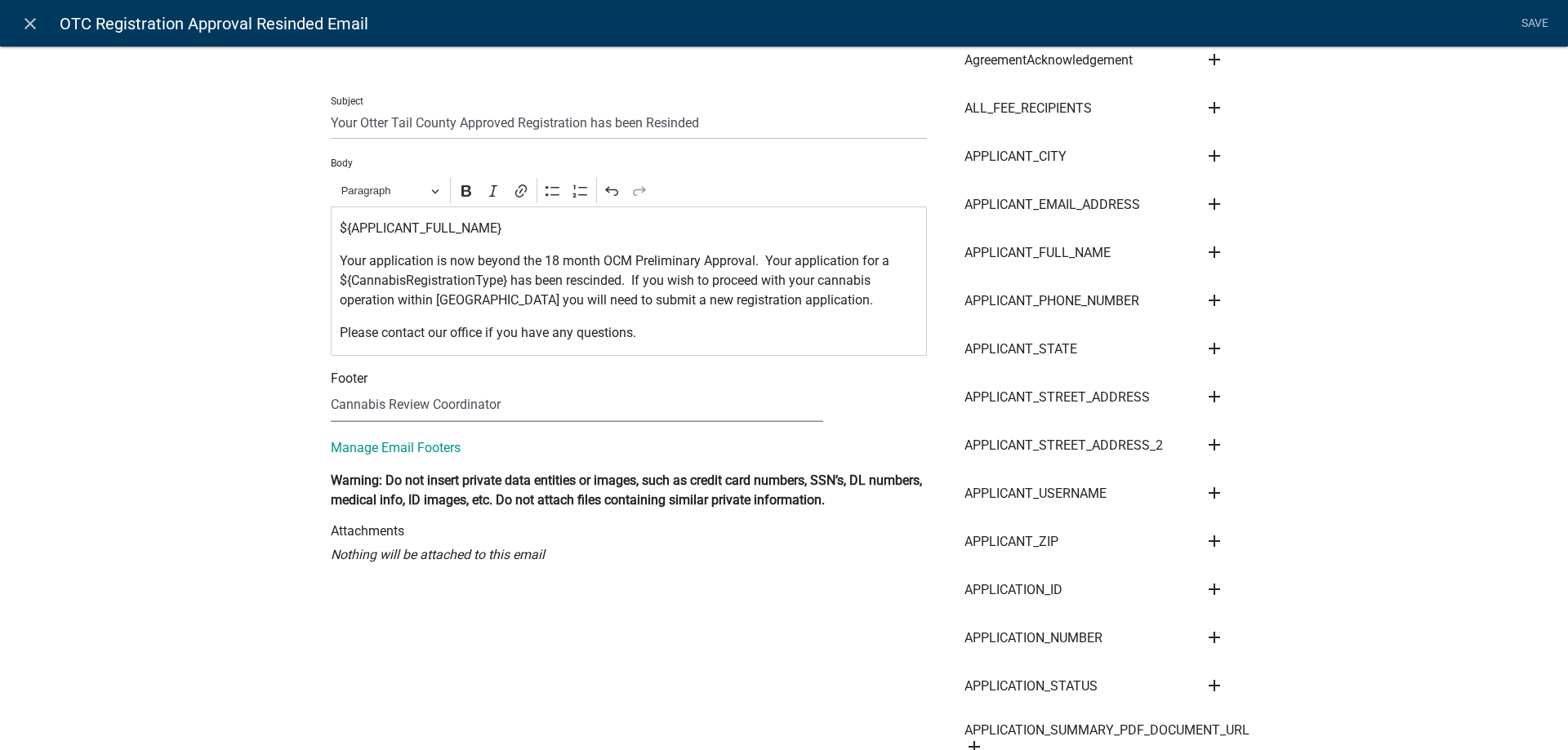
click option "Cannabis Review Coordinator" at bounding box center [0, 0] width 0 height 0
click at [1536, 18] on link "Save" at bounding box center [1534, 23] width 41 height 31
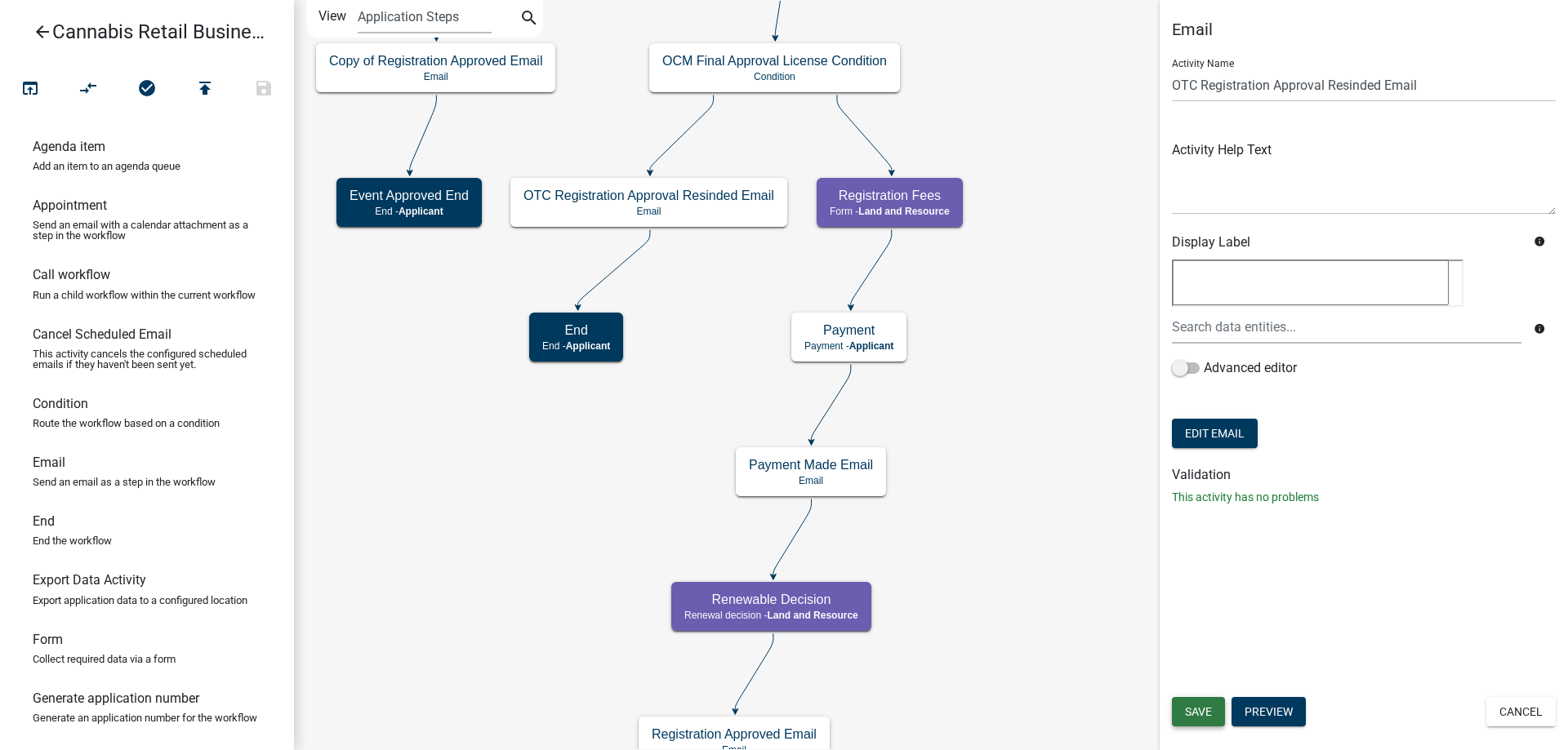
click at [1204, 705] on span "Save" at bounding box center [1198, 711] width 27 height 13
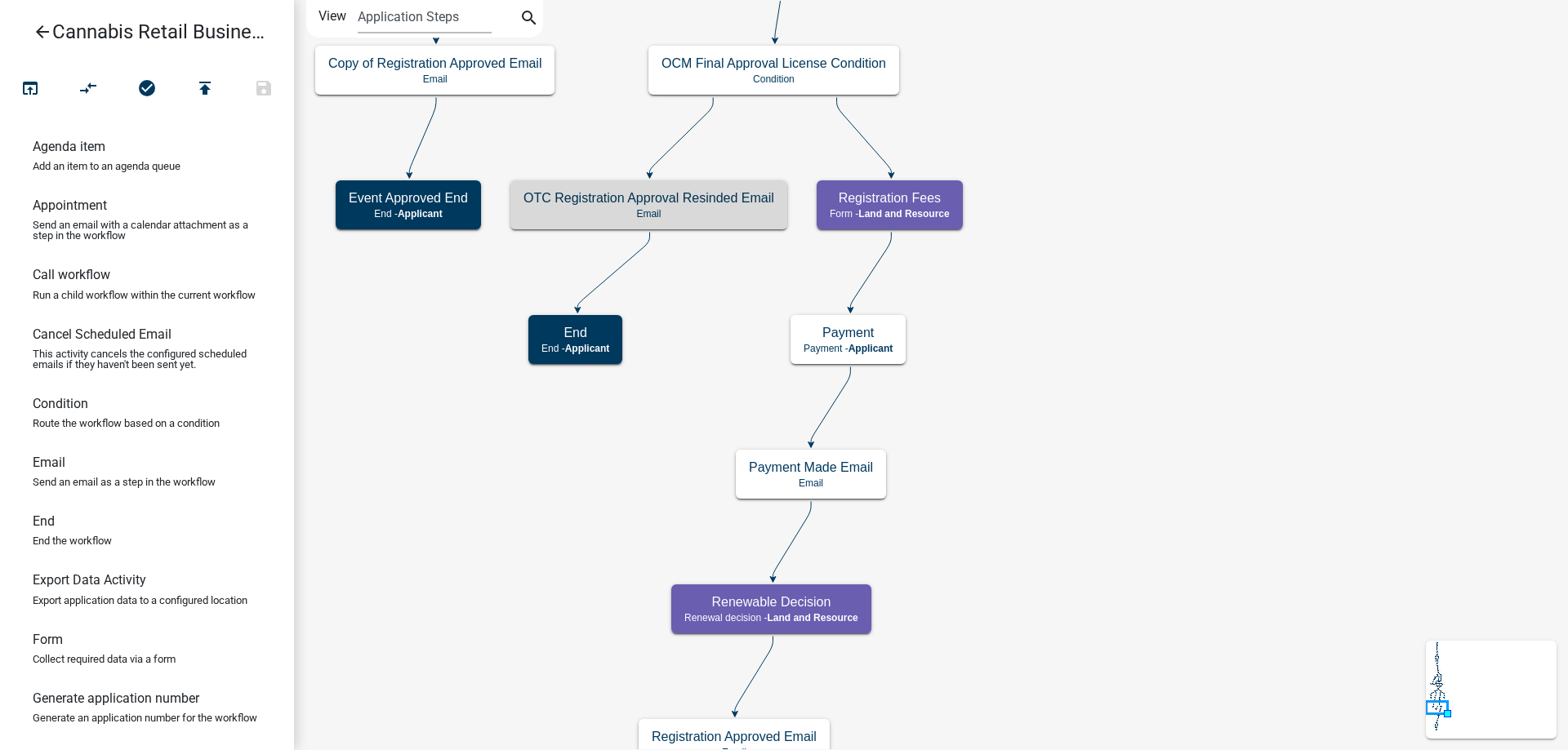
click at [766, 315] on div "start Start - Applicant Application Introduction Form - Applicant Parcel search…" at bounding box center [931, 375] width 1274 height 750
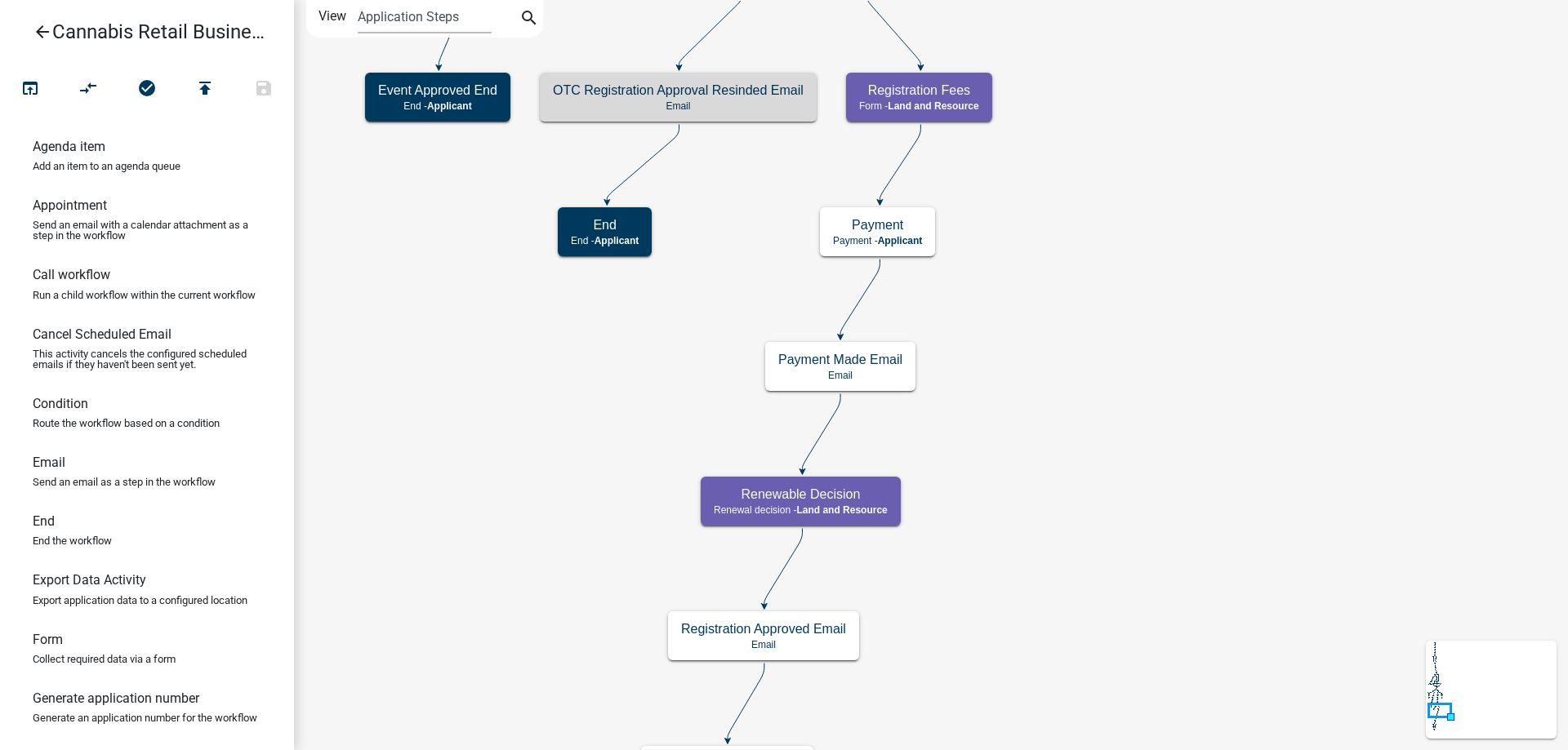
click at [1058, 463] on div "start Start - Applicant Application Introduction Form - Applicant Parcel search…" at bounding box center [931, 375] width 1274 height 750
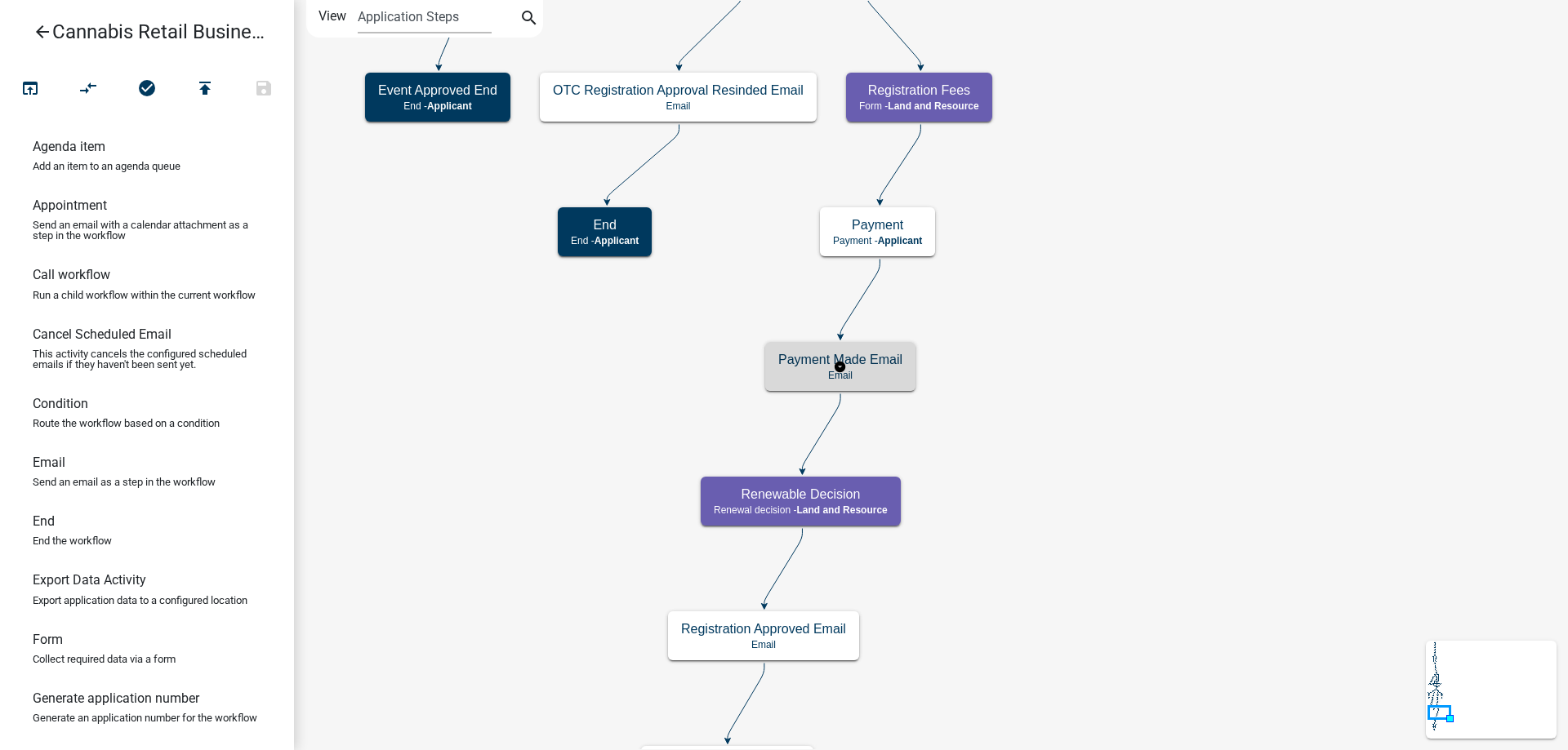
click at [888, 374] on g "Payment Made Email Email" at bounding box center [839, 365] width 150 height 47
click at [888, 374] on p "Email" at bounding box center [840, 375] width 124 height 12
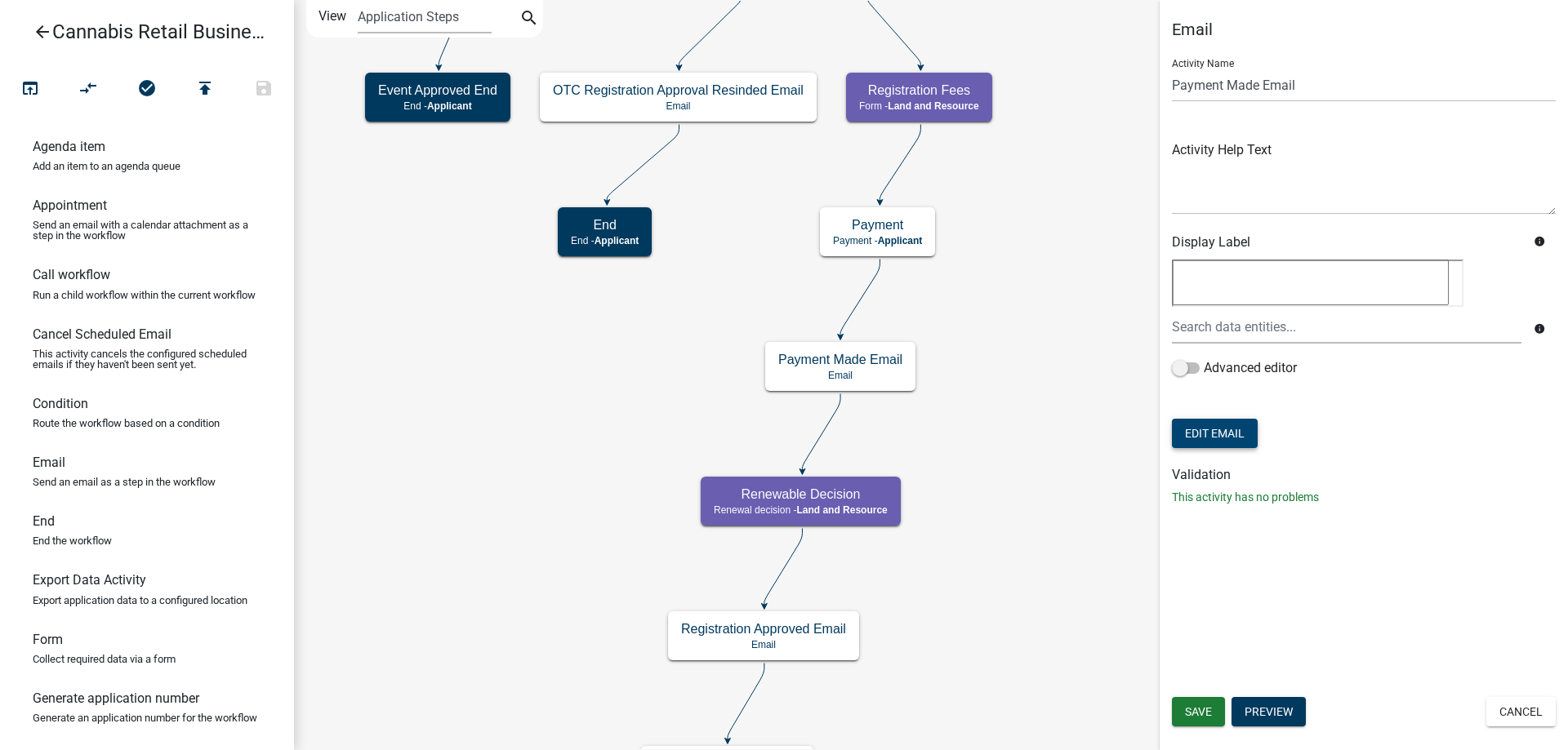
click at [1224, 437] on button "Edit Email" at bounding box center [1215, 434] width 86 height 29
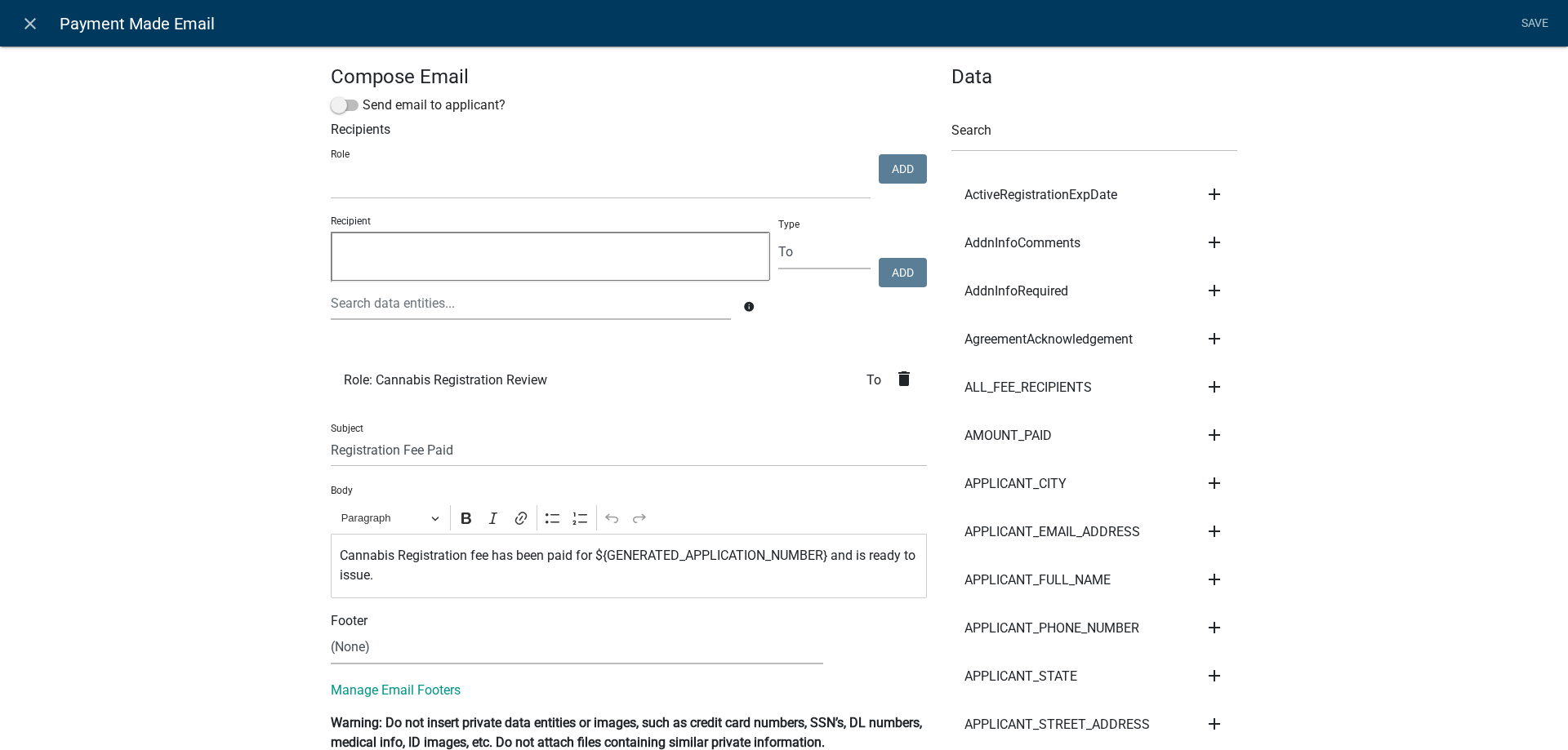
select select
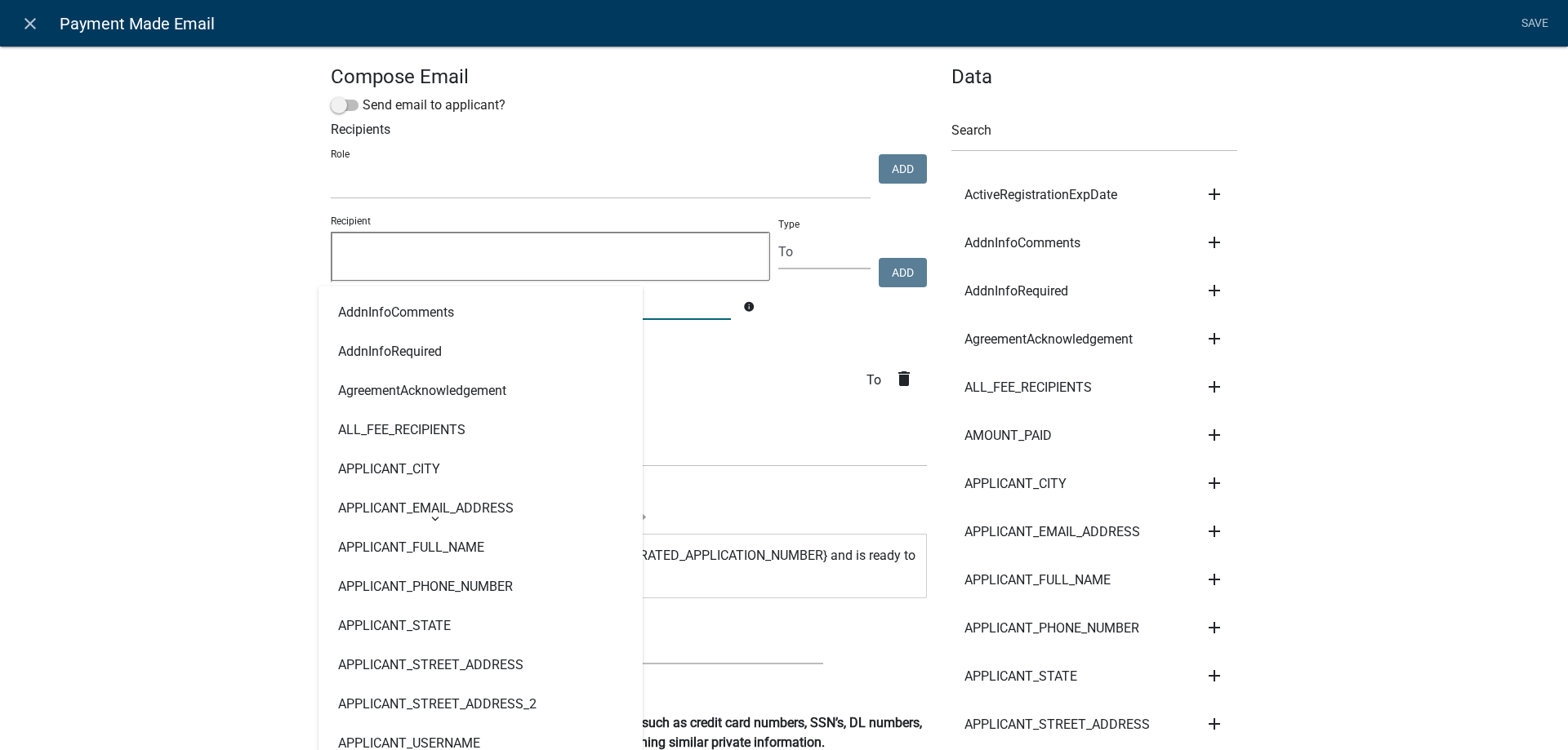
click at [459, 306] on input "text" at bounding box center [530, 303] width 400 height 34
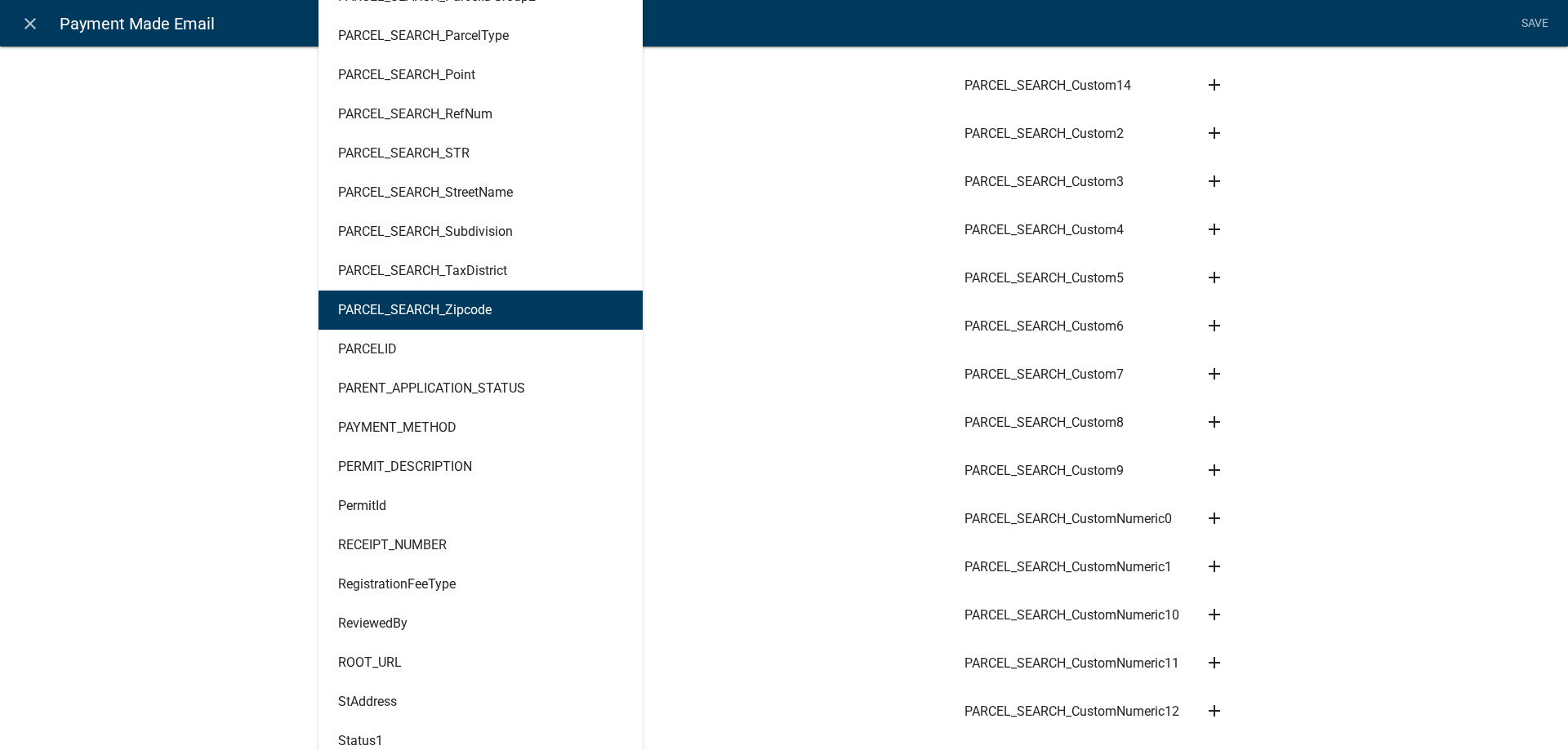
scroll to position [4374, 0]
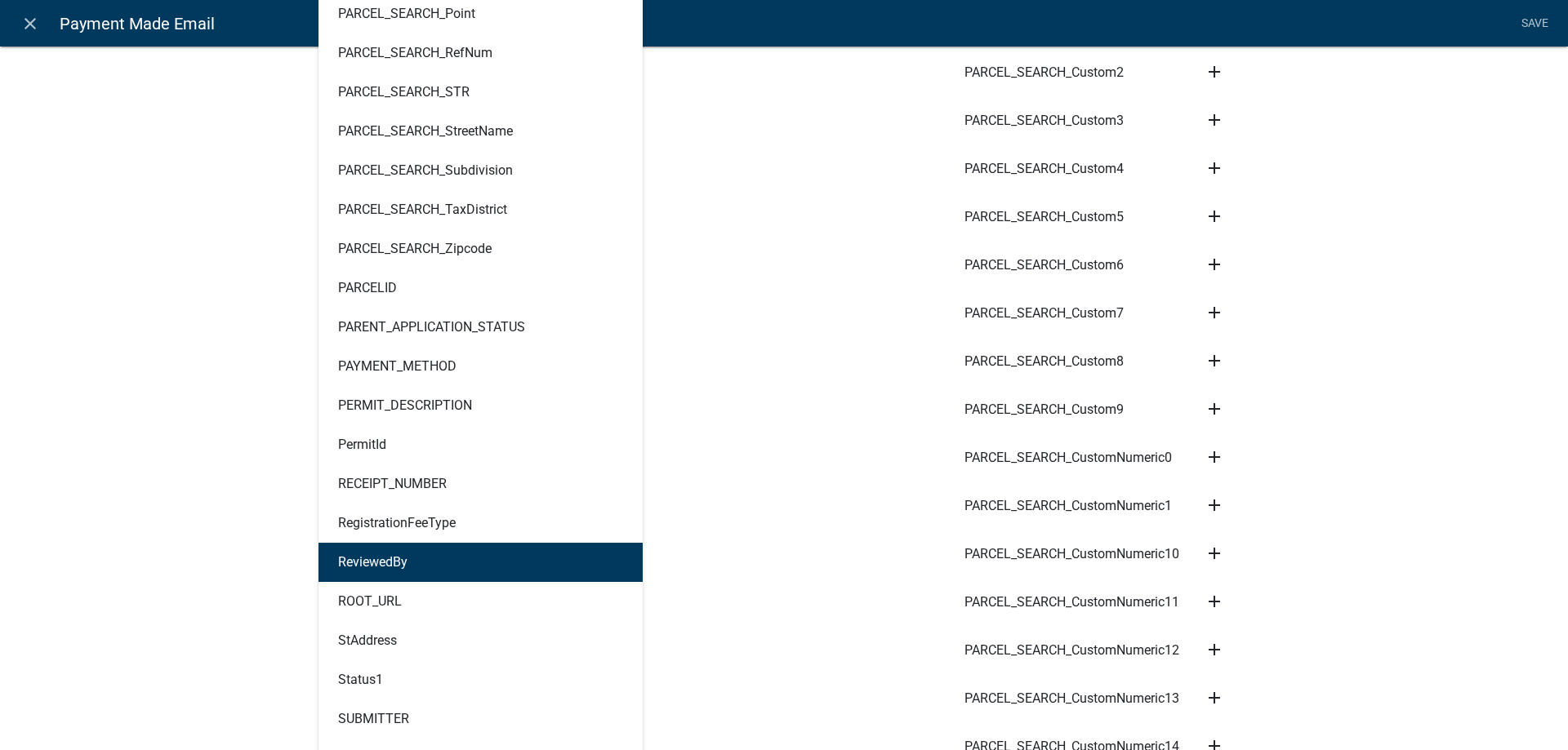
click at [384, 561] on ngb-highlight "ReviewedBy" at bounding box center [373, 562] width 70 height 13
type textarea "ReviewedBy"
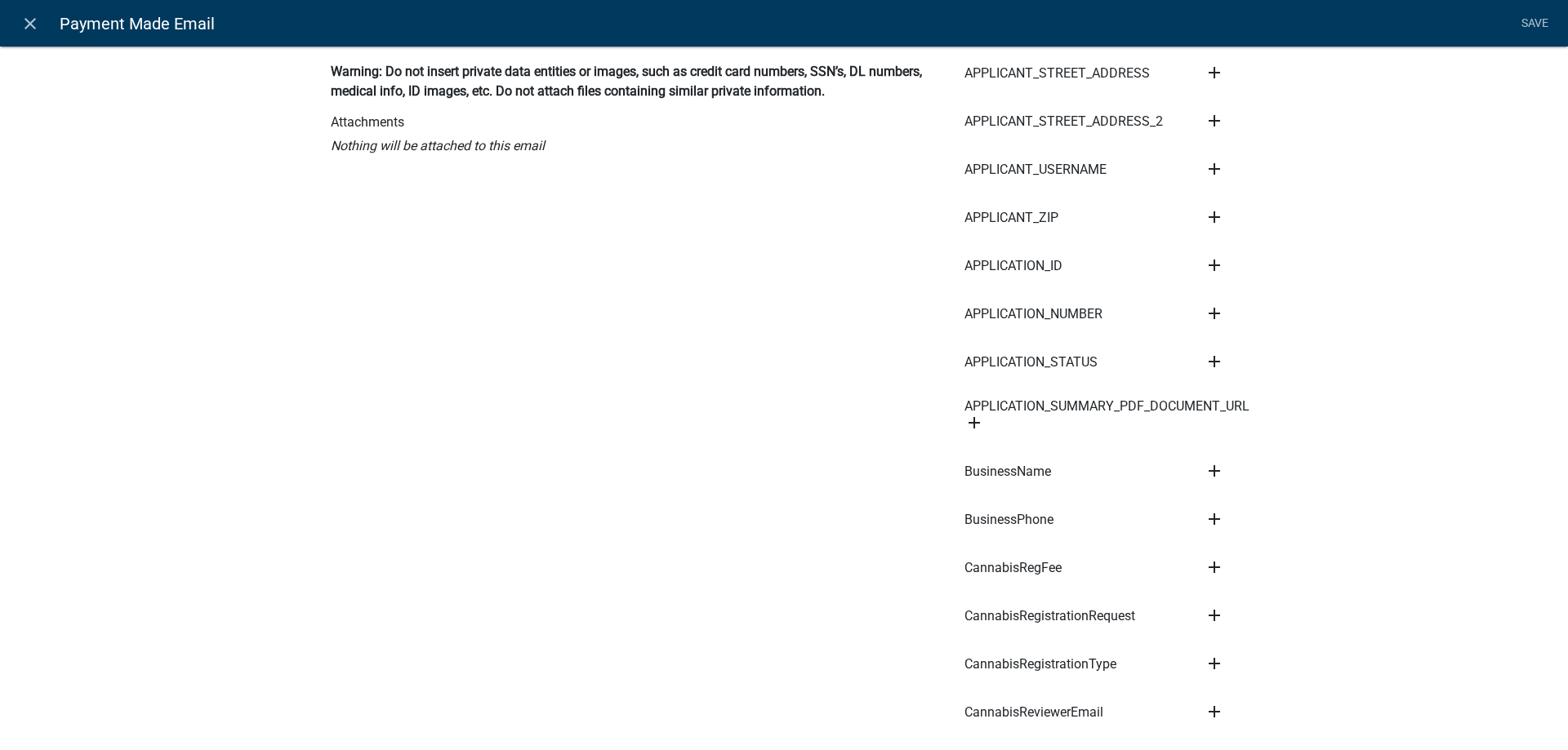
scroll to position [0, 0]
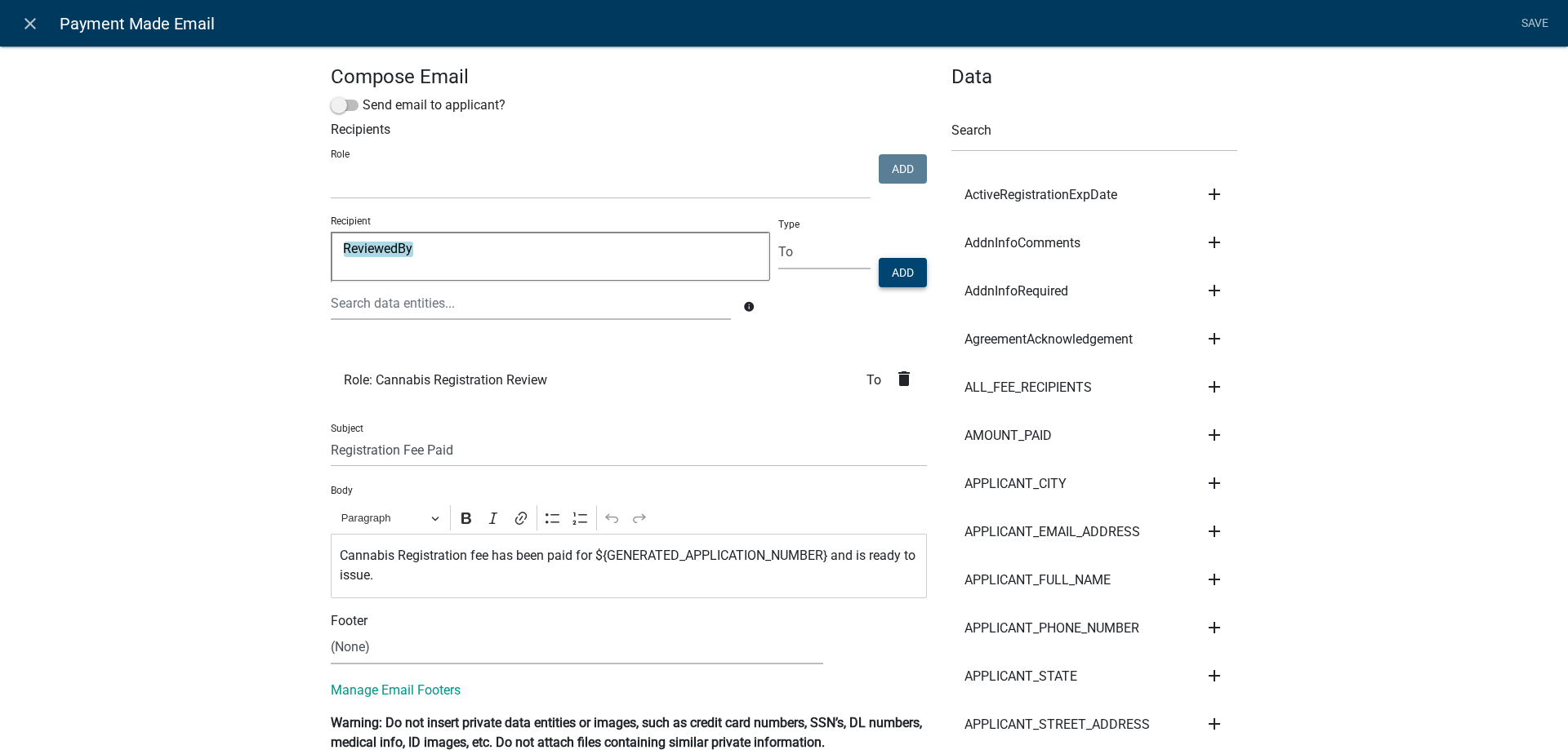
click at [904, 274] on button "Add" at bounding box center [903, 273] width 48 height 29
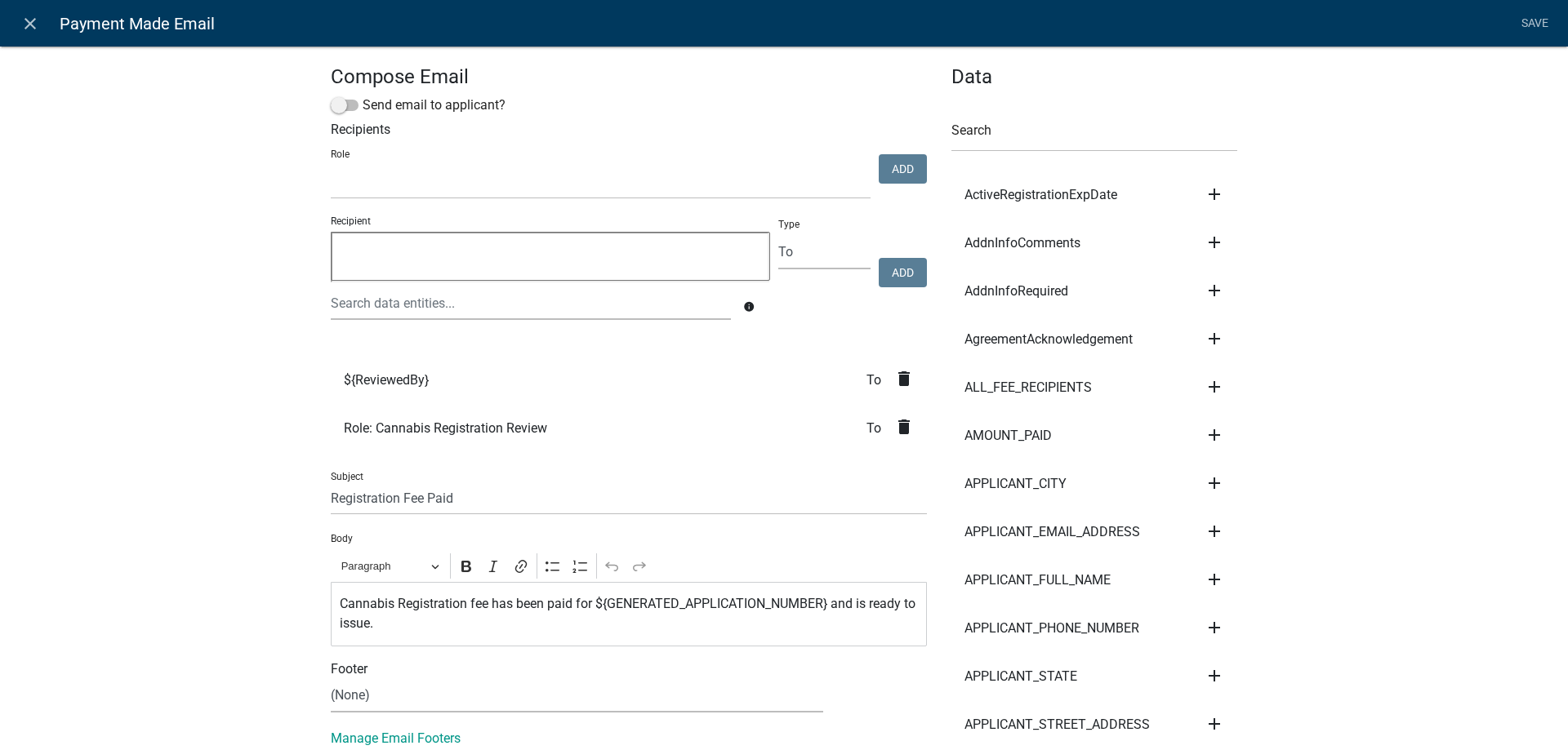
click at [909, 428] on icon "delete" at bounding box center [904, 427] width 19 height 19
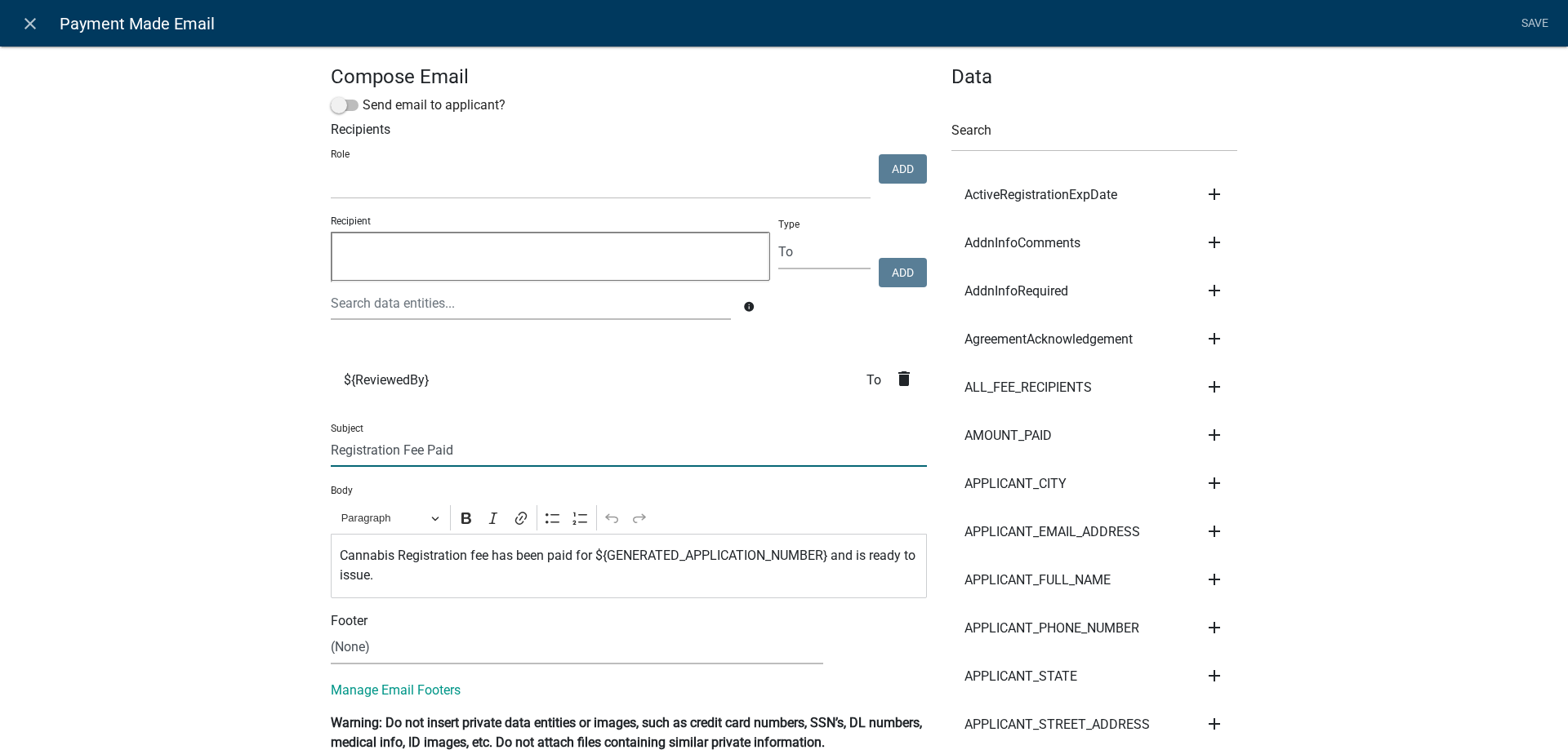
click at [429, 450] on input "Registration Fee Paid" at bounding box center [629, 450] width 596 height 34
type input "Registration Fee has been Paid"
click at [1528, 27] on link "Save" at bounding box center [1534, 23] width 41 height 31
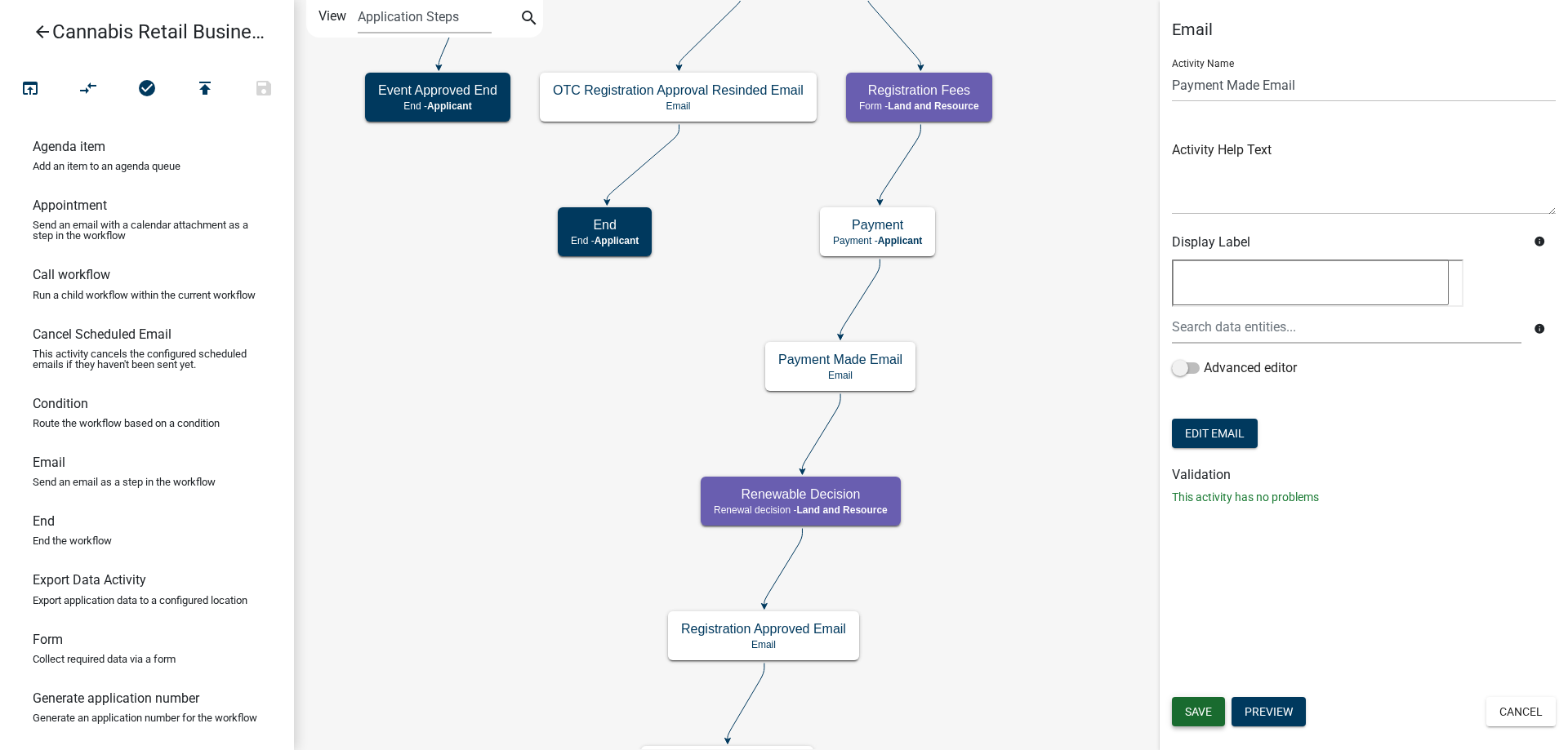
click at [1192, 711] on span "Save" at bounding box center [1198, 711] width 27 height 13
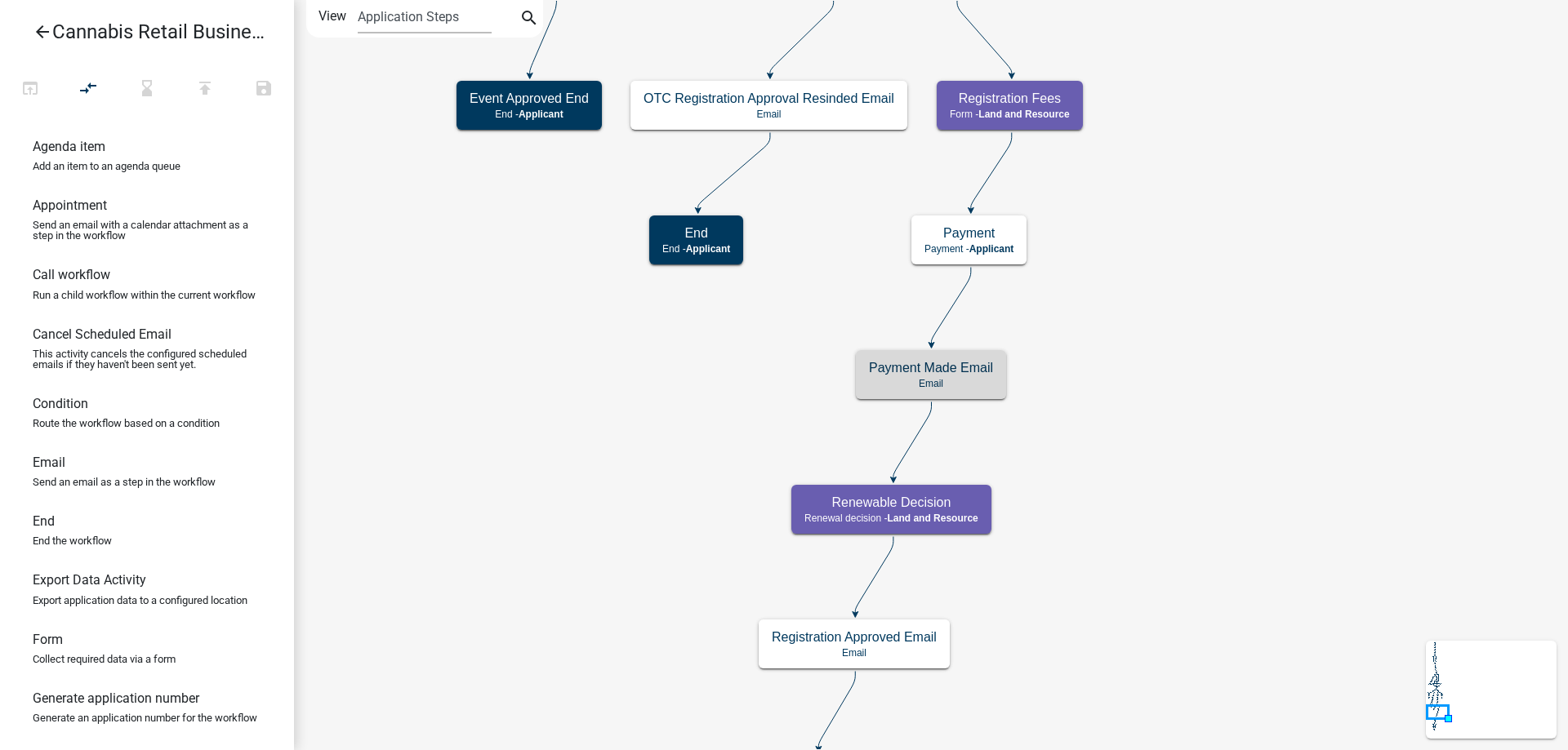
click at [1267, 467] on icon "start Start - Applicant Application Introduction Form - Applicant Parcel search…" at bounding box center [931, 740] width 1272 height 1480
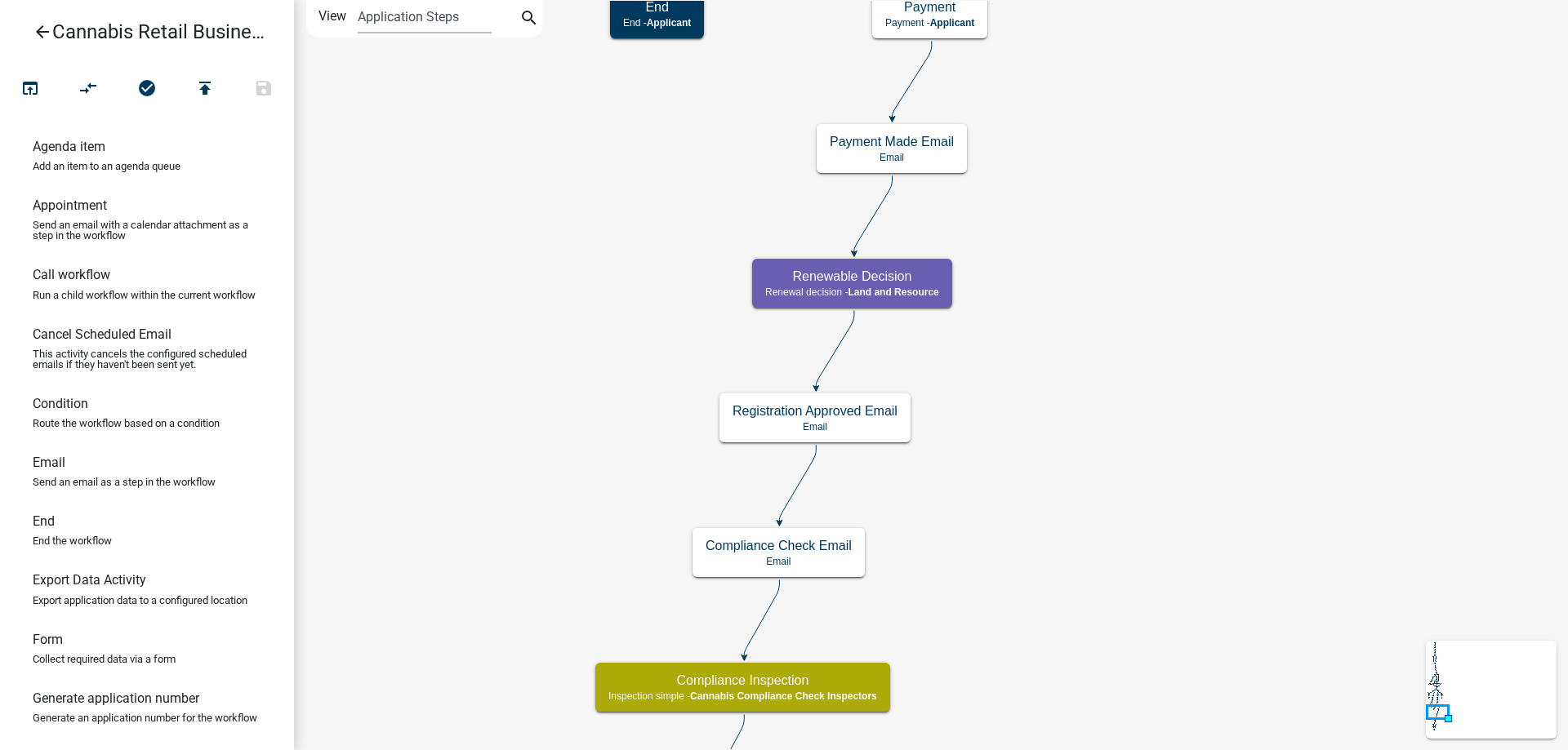
click at [1091, 372] on div "start Start - Applicant Application Introduction Form - Applicant Parcel search…" at bounding box center [931, 375] width 1274 height 750
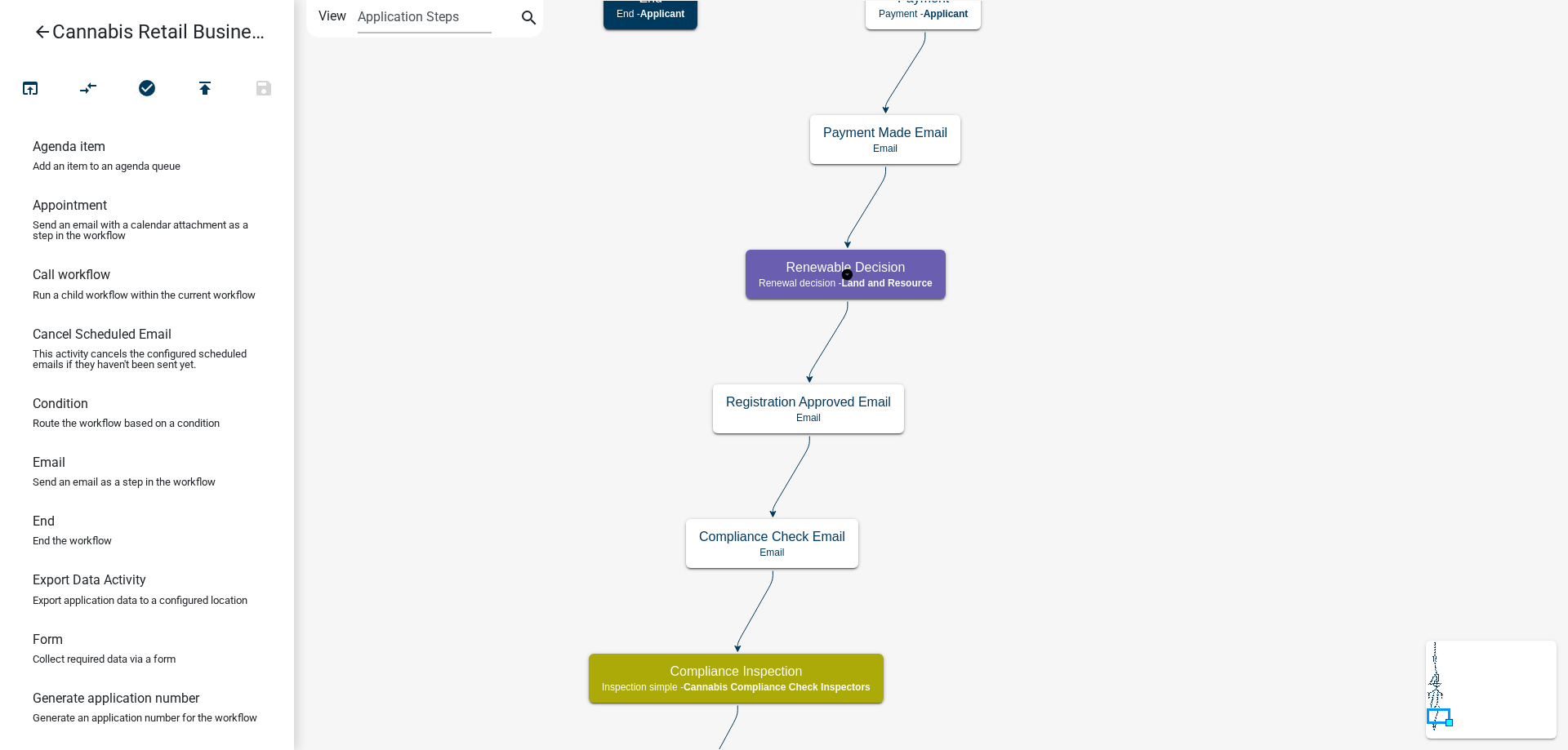
click at [885, 277] on g "Renewable Decision Renewal decision - Land and Resource" at bounding box center [846, 273] width 202 height 47
click at [885, 277] on div "Renewable Decision Renewal decision - Land and Resource" at bounding box center [845, 274] width 200 height 49
select select "8480AF63-7AD4-4446-8EB2-87DCCDEB9E57"
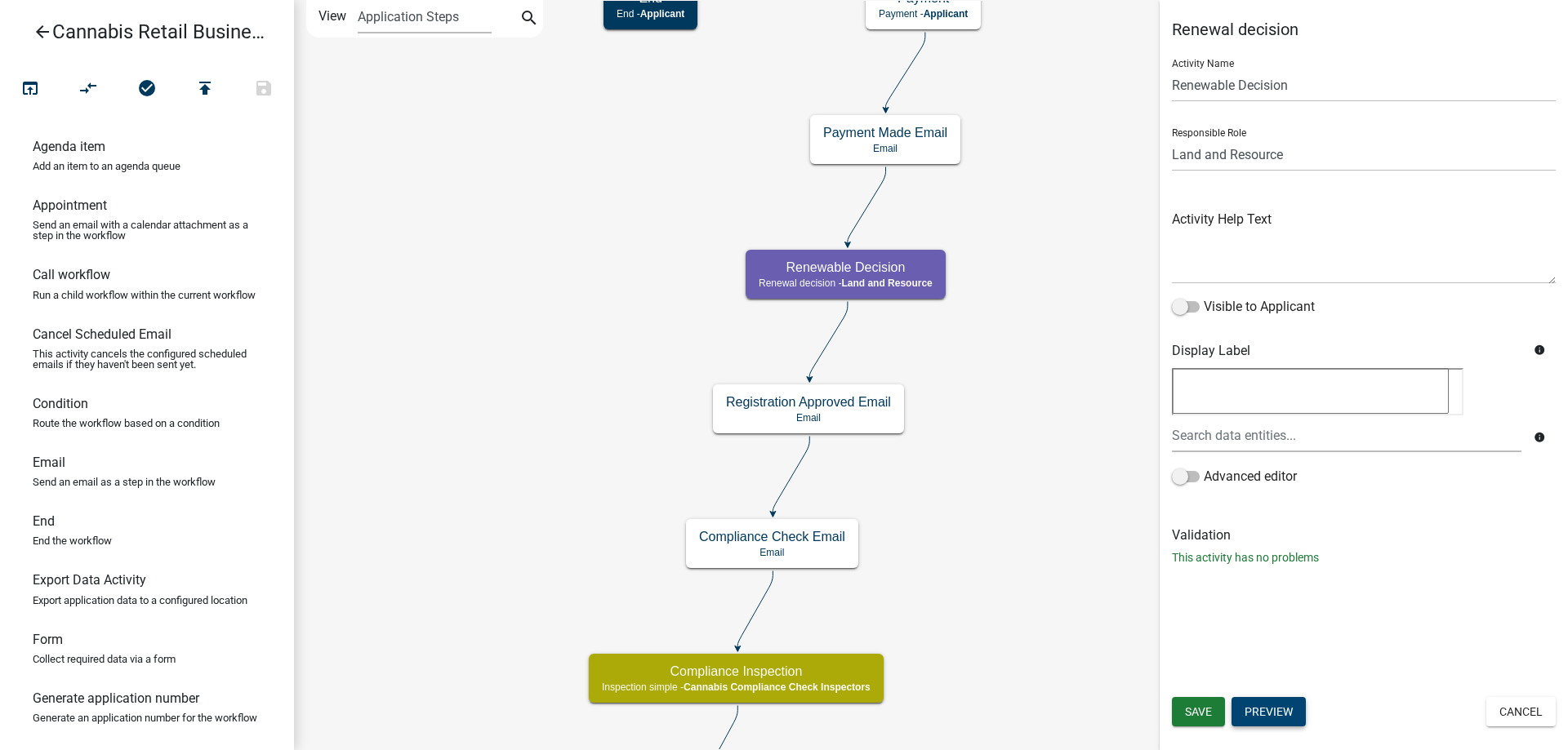
click at [1266, 706] on button "Preview" at bounding box center [1268, 711] width 75 height 29
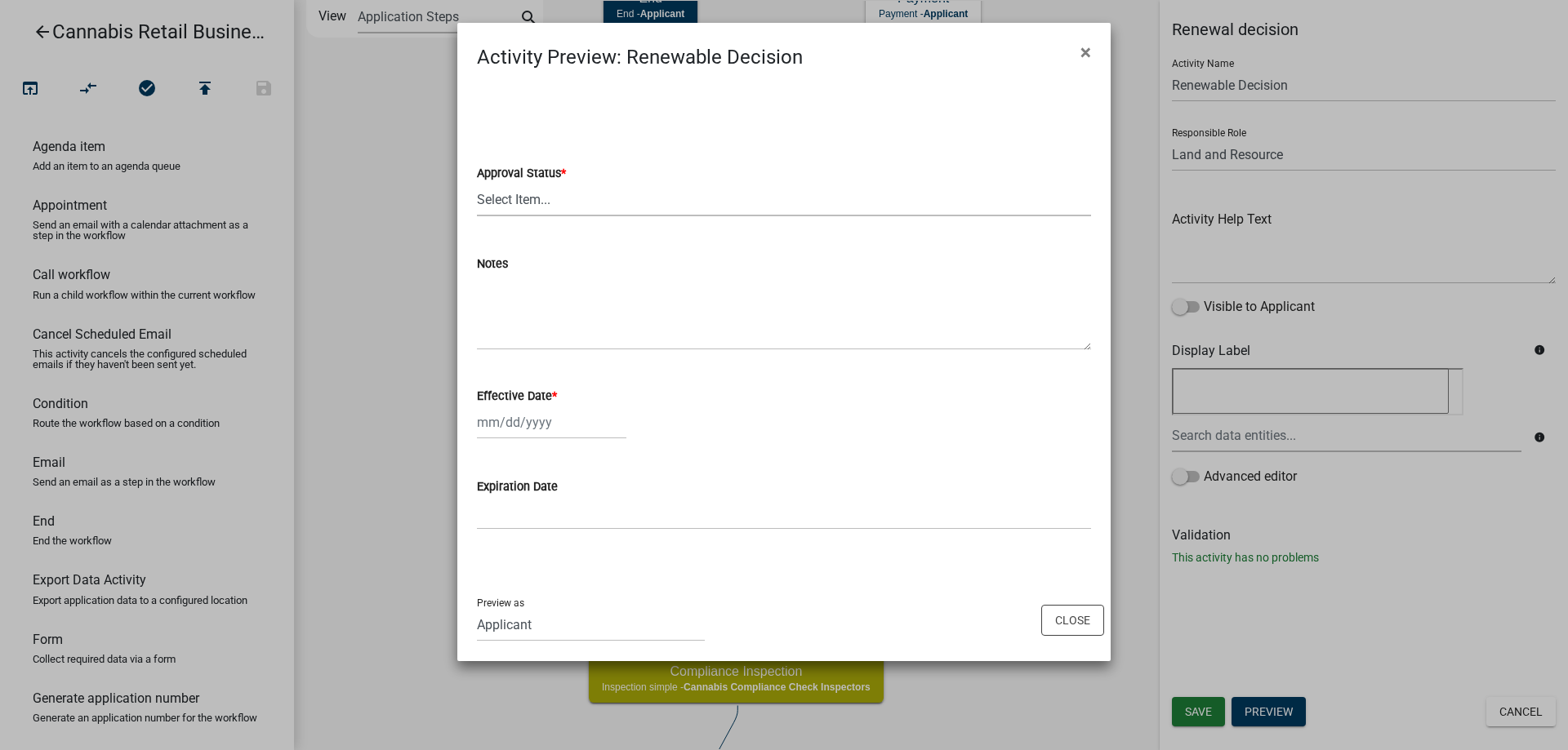
click at [477, 183] on select "Select Item... Approved Denied" at bounding box center [784, 199] width 614 height 34
click option "Approved" at bounding box center [0, 0] width 0 height 0
select select "1cb7f0a0-3953-4e3f-9406-6fe198b39efb"
click at [503, 430] on input "Effective Date *" at bounding box center [552, 422] width 149 height 34
select select "9"
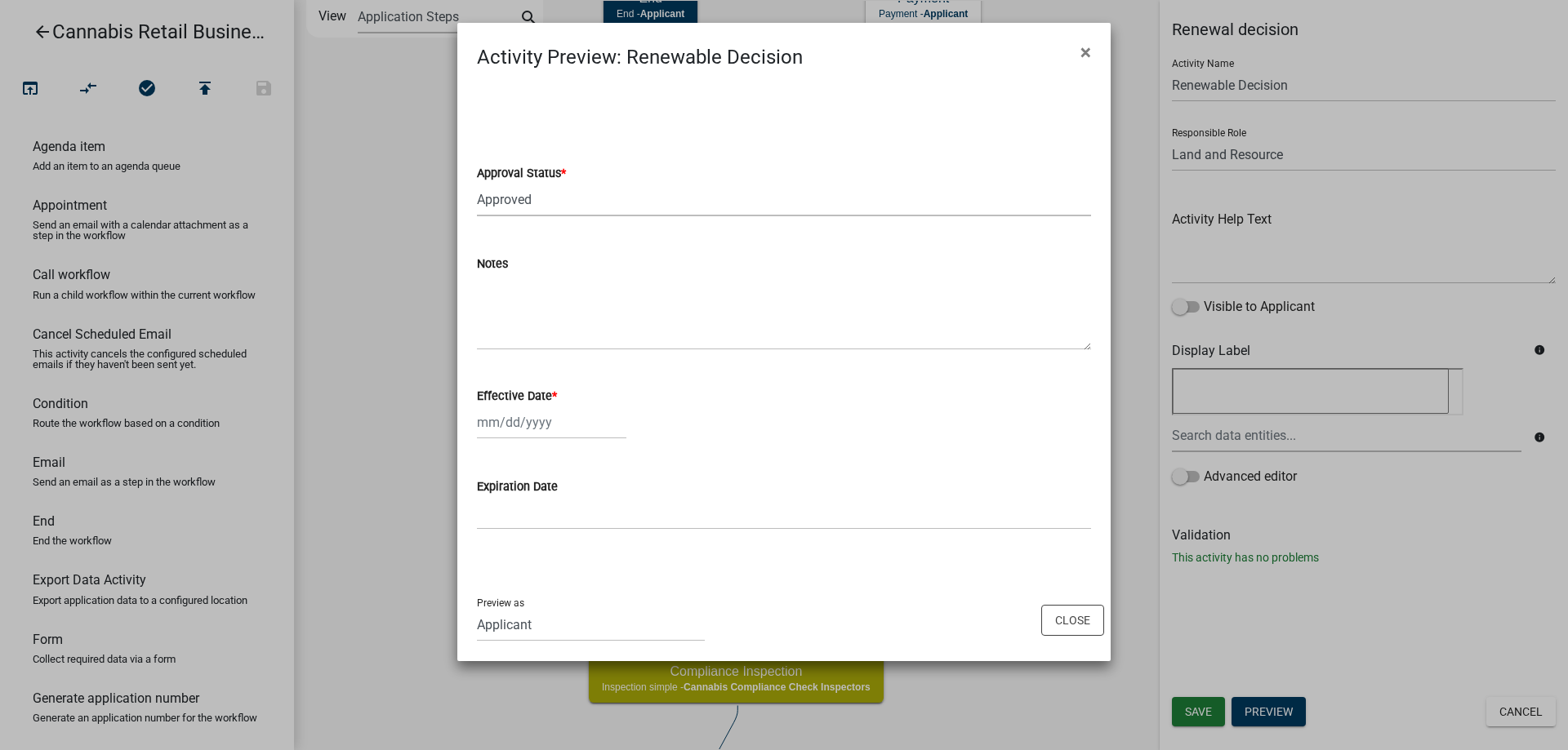
select select "2025"
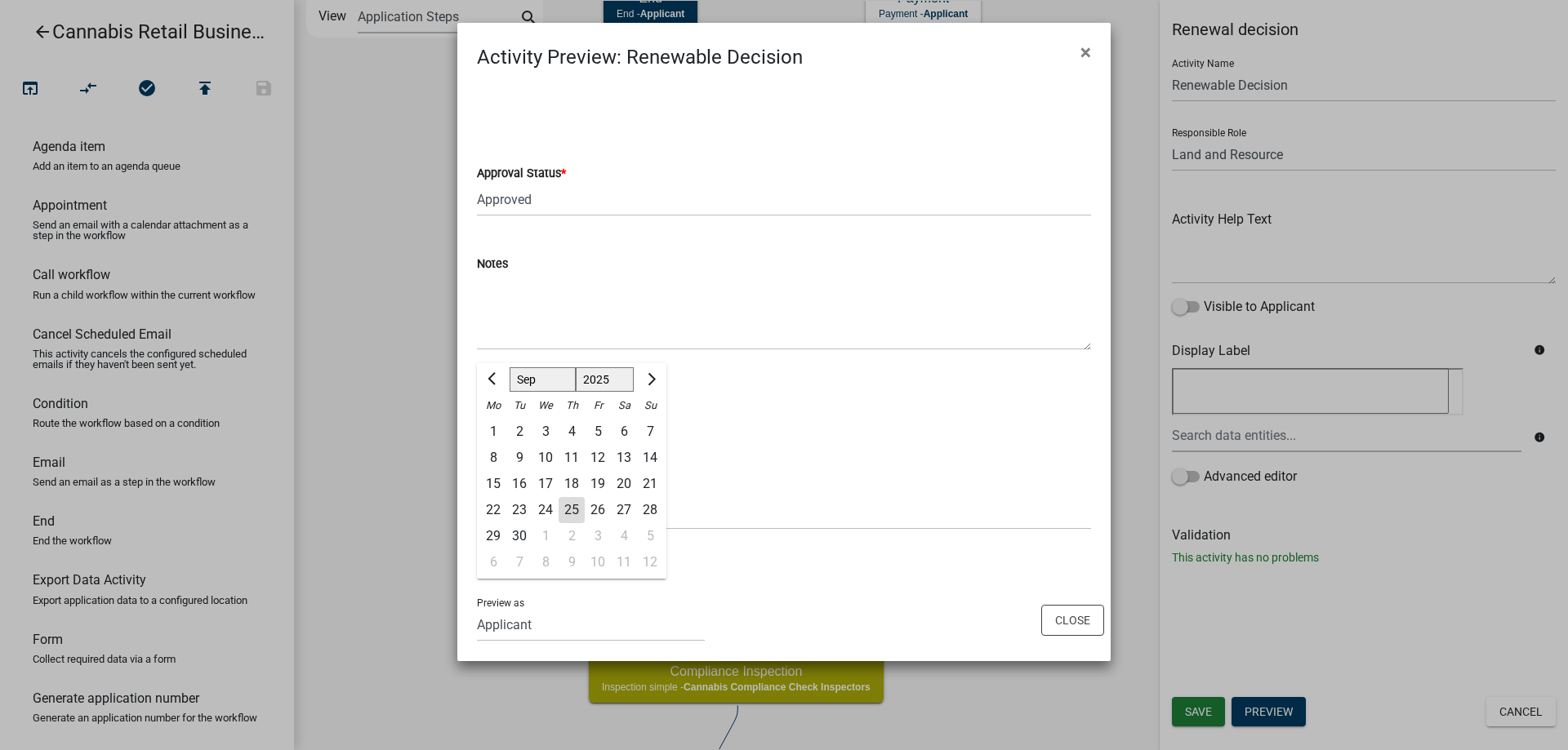
click at [577, 506] on div "25" at bounding box center [571, 510] width 26 height 26
type input "09/25/2025"
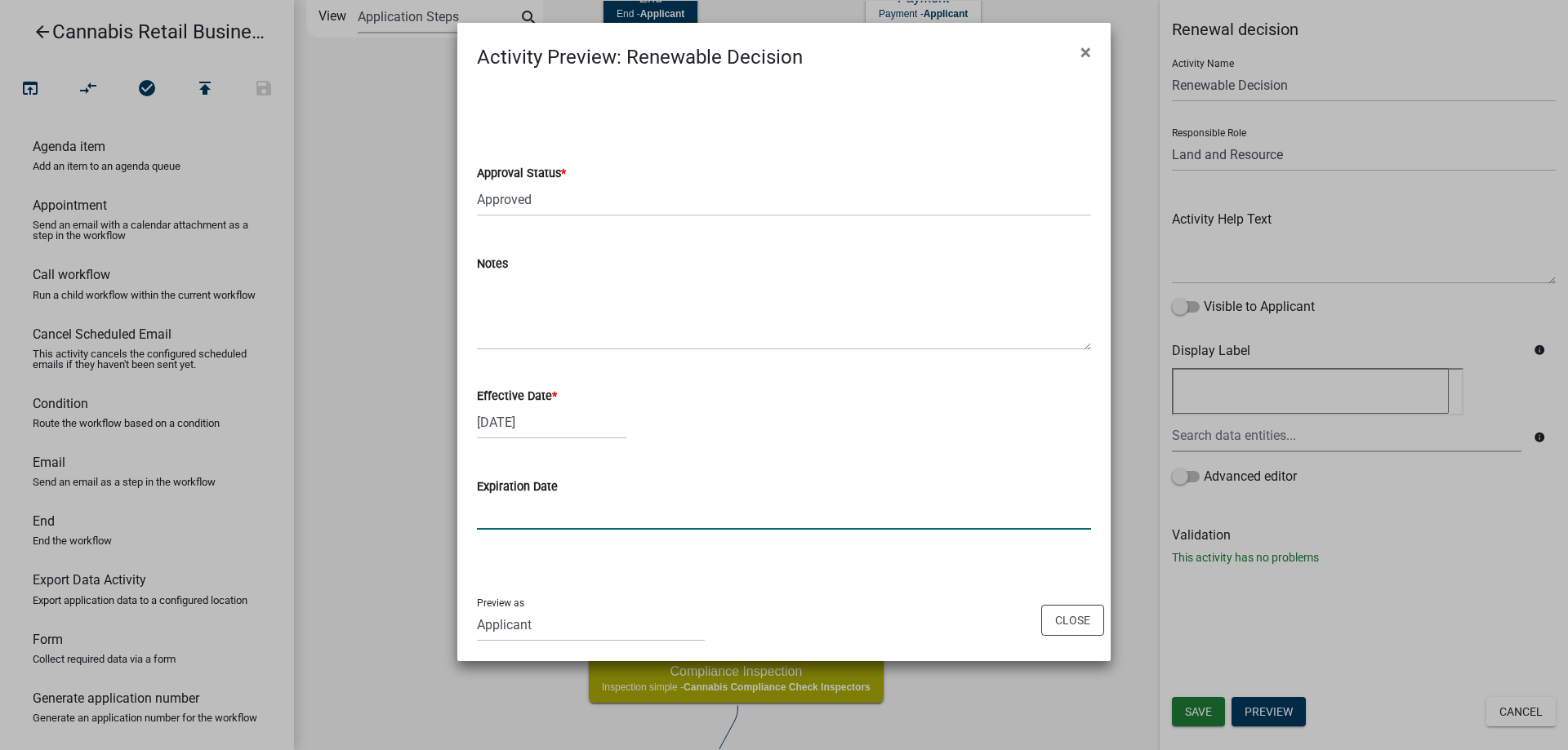
click at [525, 518] on input "Expiration Date" at bounding box center [784, 513] width 614 height 34
type input "09/25/2027"
click at [1076, 626] on button "Close" at bounding box center [1072, 620] width 63 height 31
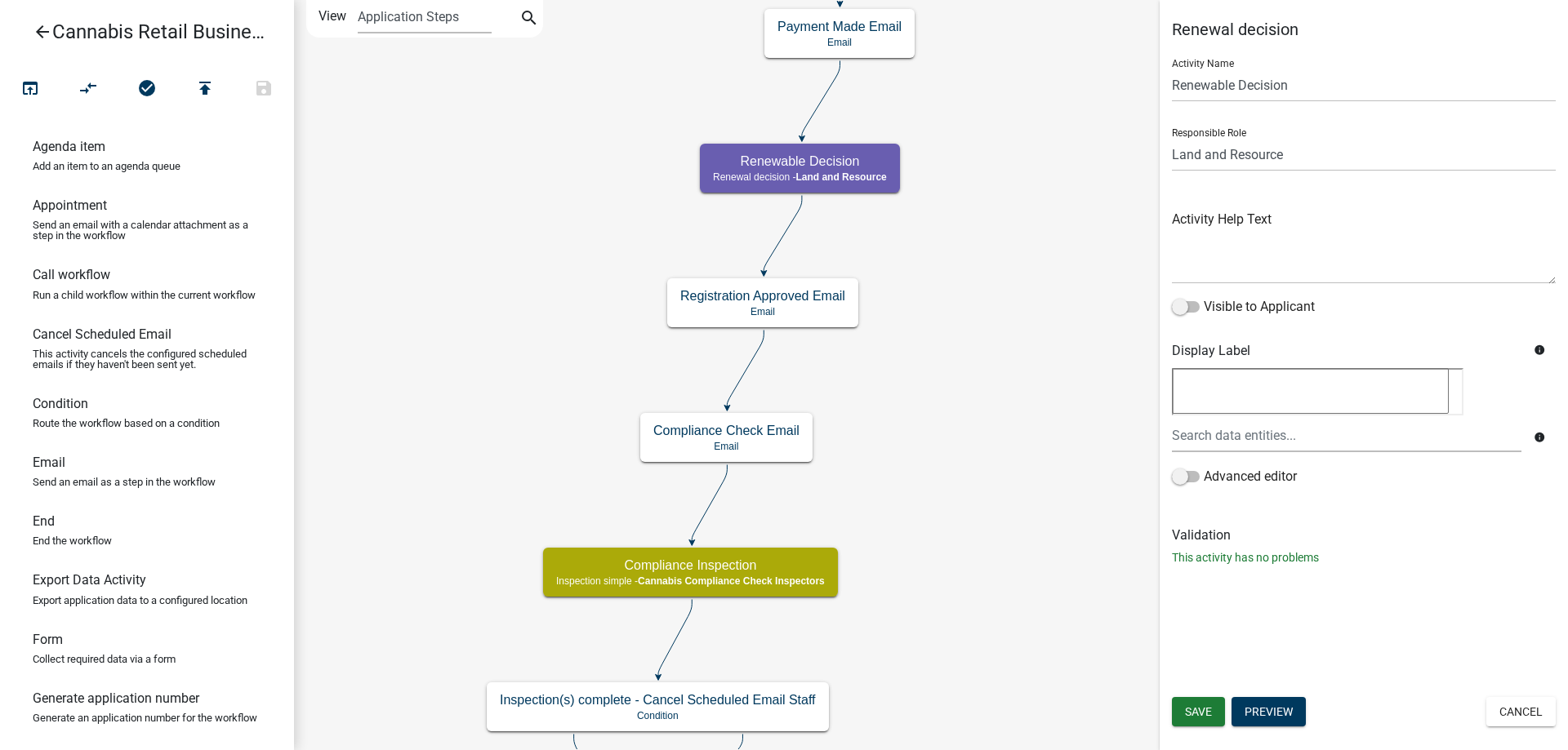
click at [989, 397] on div "start Start - Applicant Application Introduction Form - Applicant Parcel search…" at bounding box center [931, 375] width 1274 height 750
click at [814, 306] on g "Registration Approved Email Email" at bounding box center [763, 302] width 192 height 47
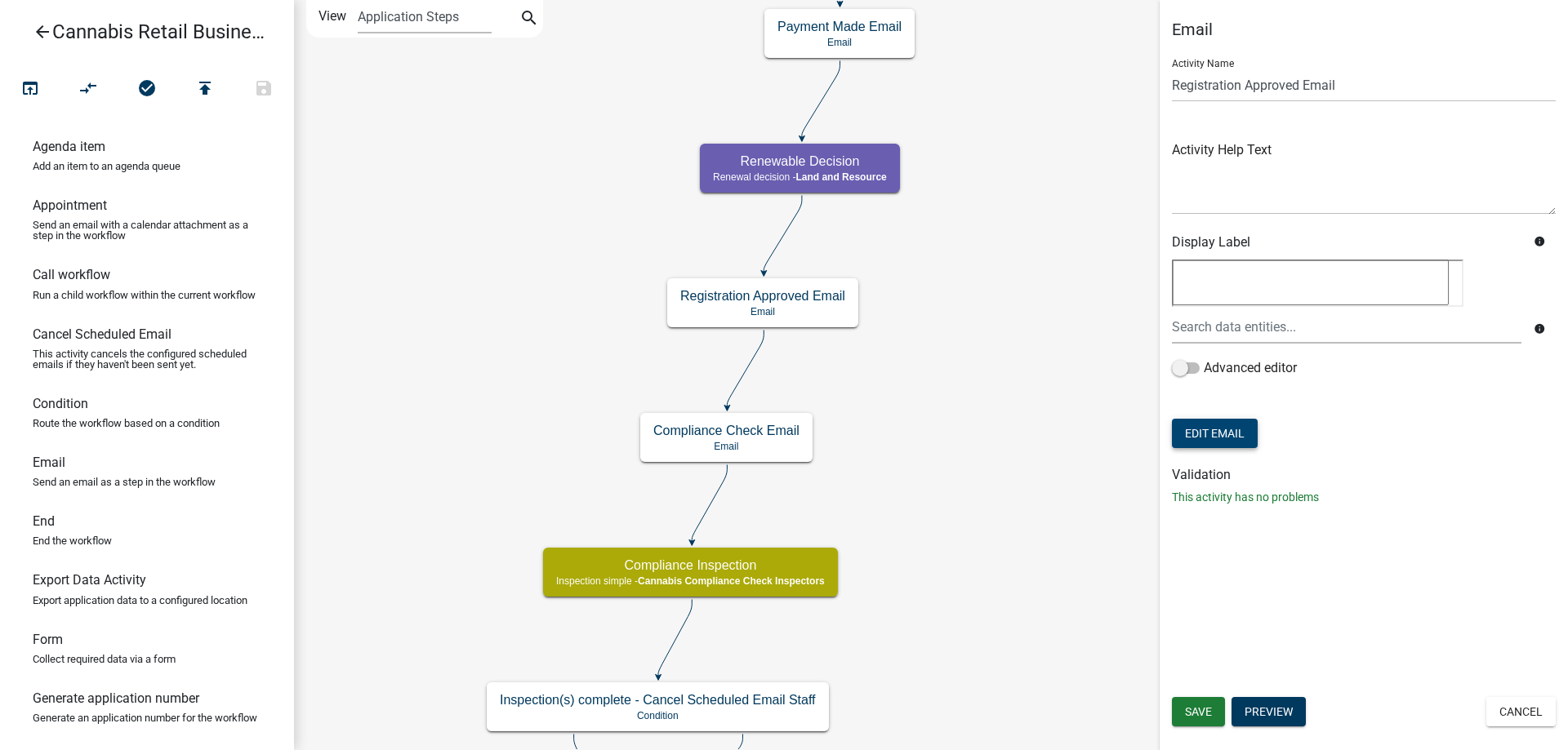
click at [1230, 440] on button "Edit Email" at bounding box center [1215, 434] width 86 height 29
select select "190bf7b5-d392-4259-aa9b-055c59575267"
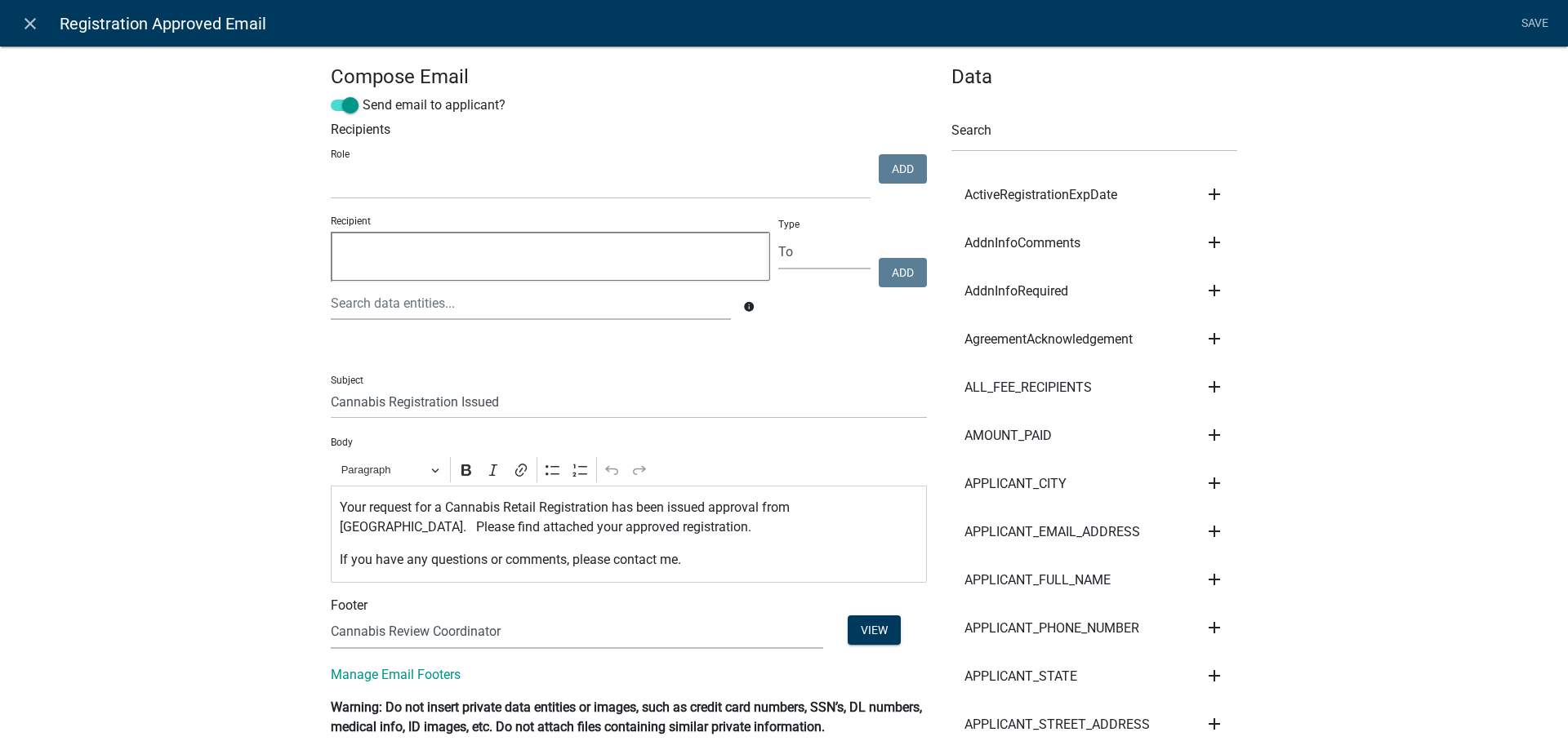
select select
click at [342, 493] on div "Your request for a Cannabis Retail Registration has been issued approval from O…" at bounding box center [629, 534] width 596 height 97
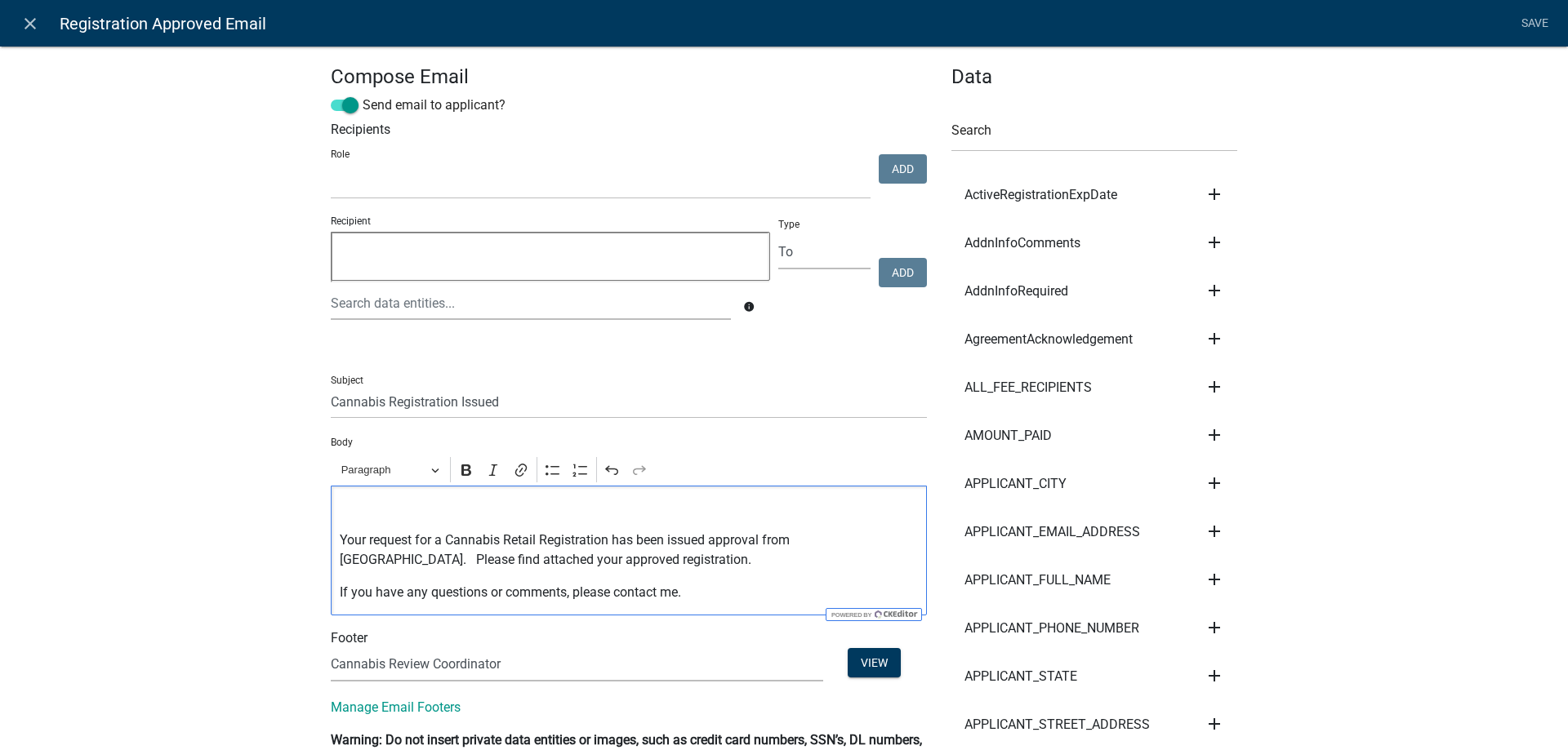
click at [1215, 576] on icon "add" at bounding box center [1214, 580] width 19 height 19
click at [1232, 632] on button "Body" at bounding box center [1269, 635] width 131 height 39
click at [1531, 22] on link "Save" at bounding box center [1534, 23] width 41 height 31
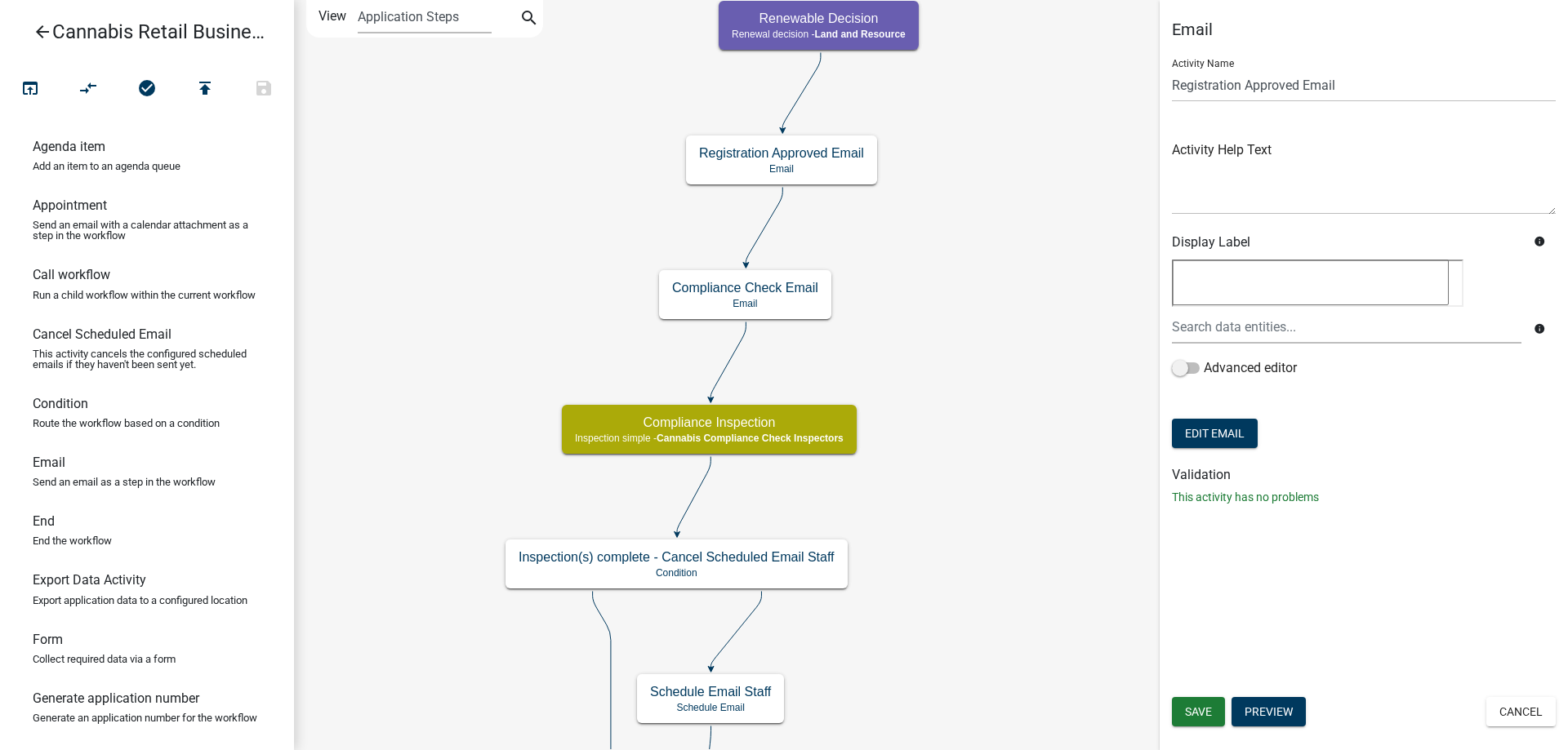
click at [981, 396] on div "start Start - Applicant Application Introduction Form - Applicant Parcel search…" at bounding box center [931, 375] width 1274 height 750
click at [1200, 711] on span "Save" at bounding box center [1198, 711] width 27 height 13
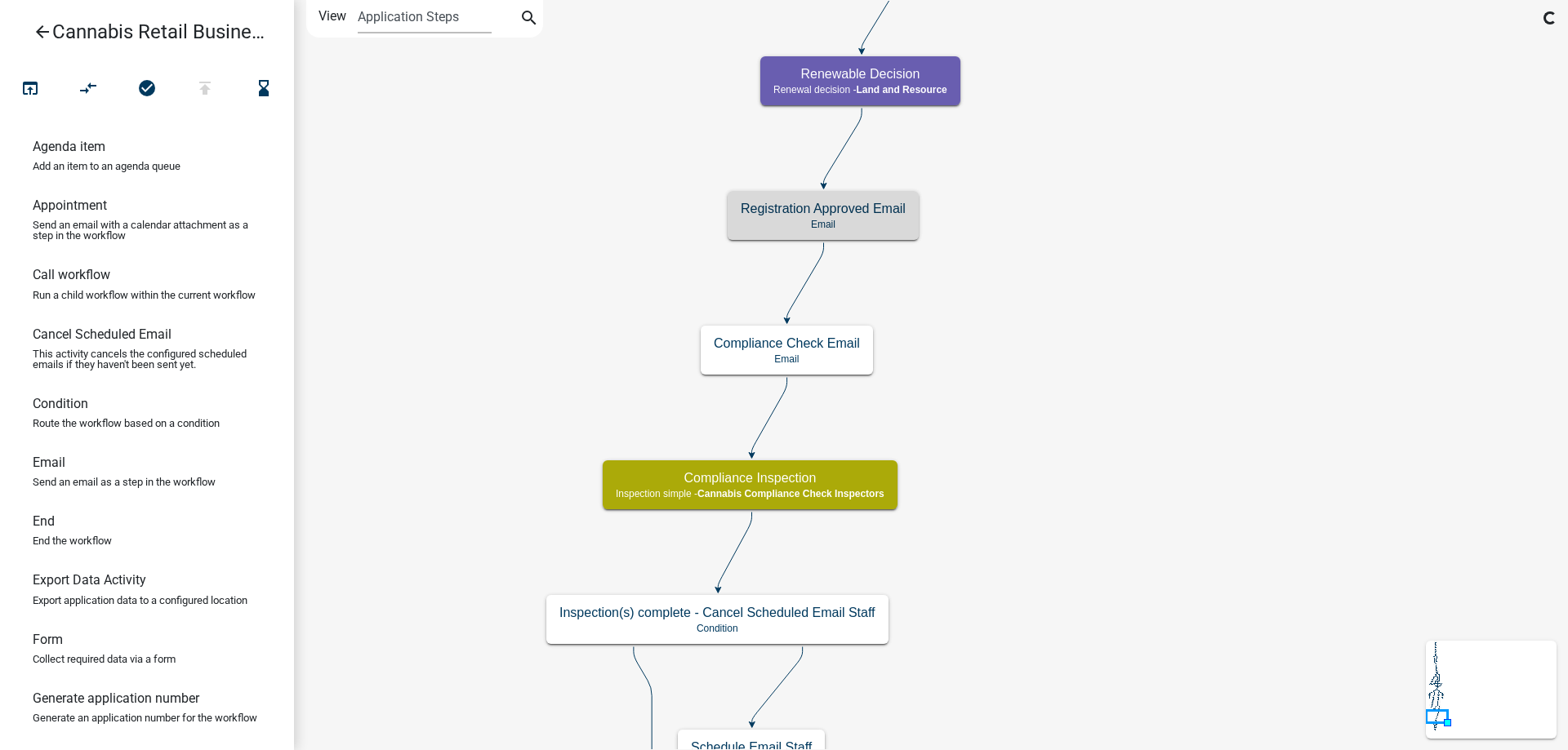
click at [1081, 258] on div "start Start - Applicant Application Introduction Form - Applicant Parcel search…" at bounding box center [931, 375] width 1274 height 750
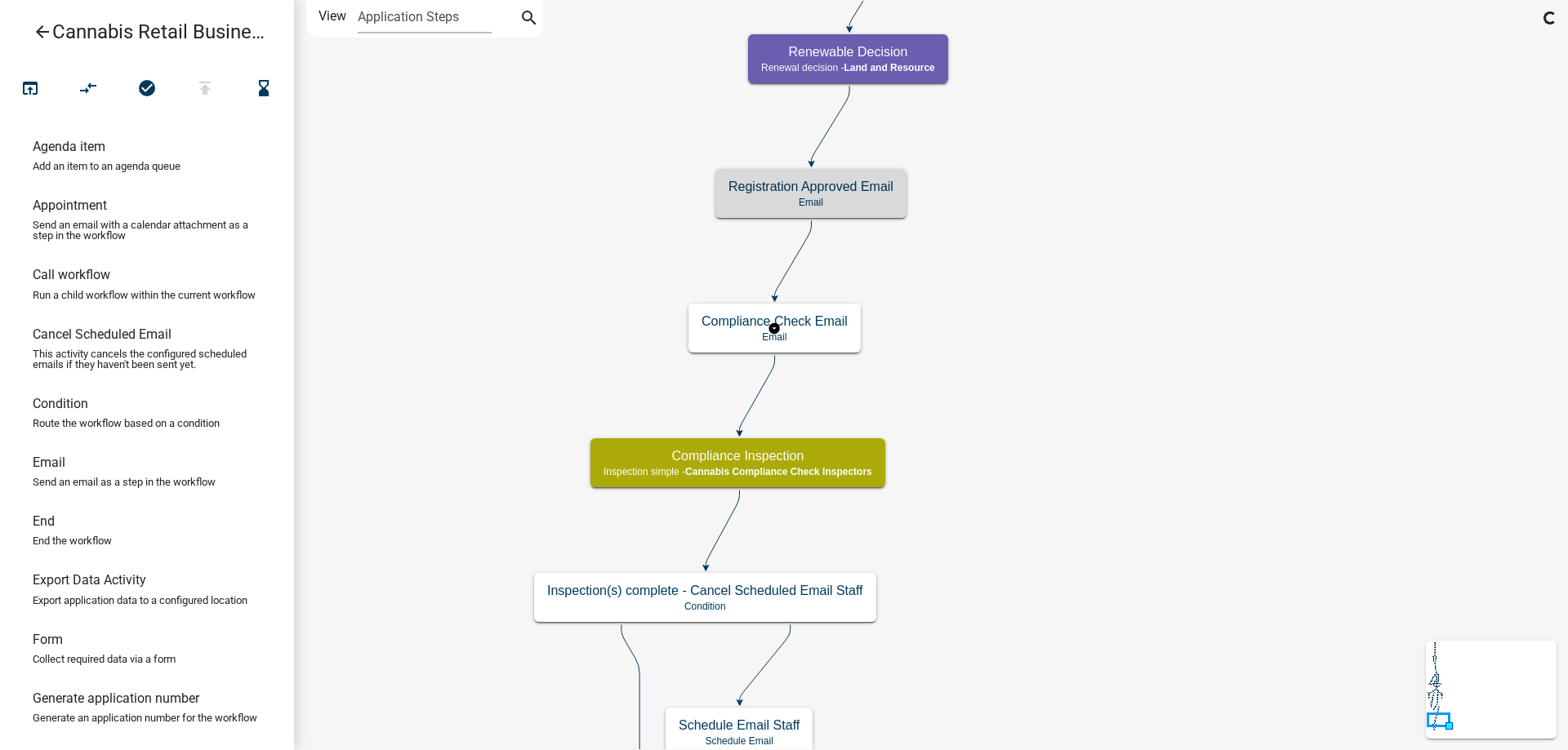
click at [804, 324] on g "Compliance Check Email Email" at bounding box center [774, 327] width 172 height 47
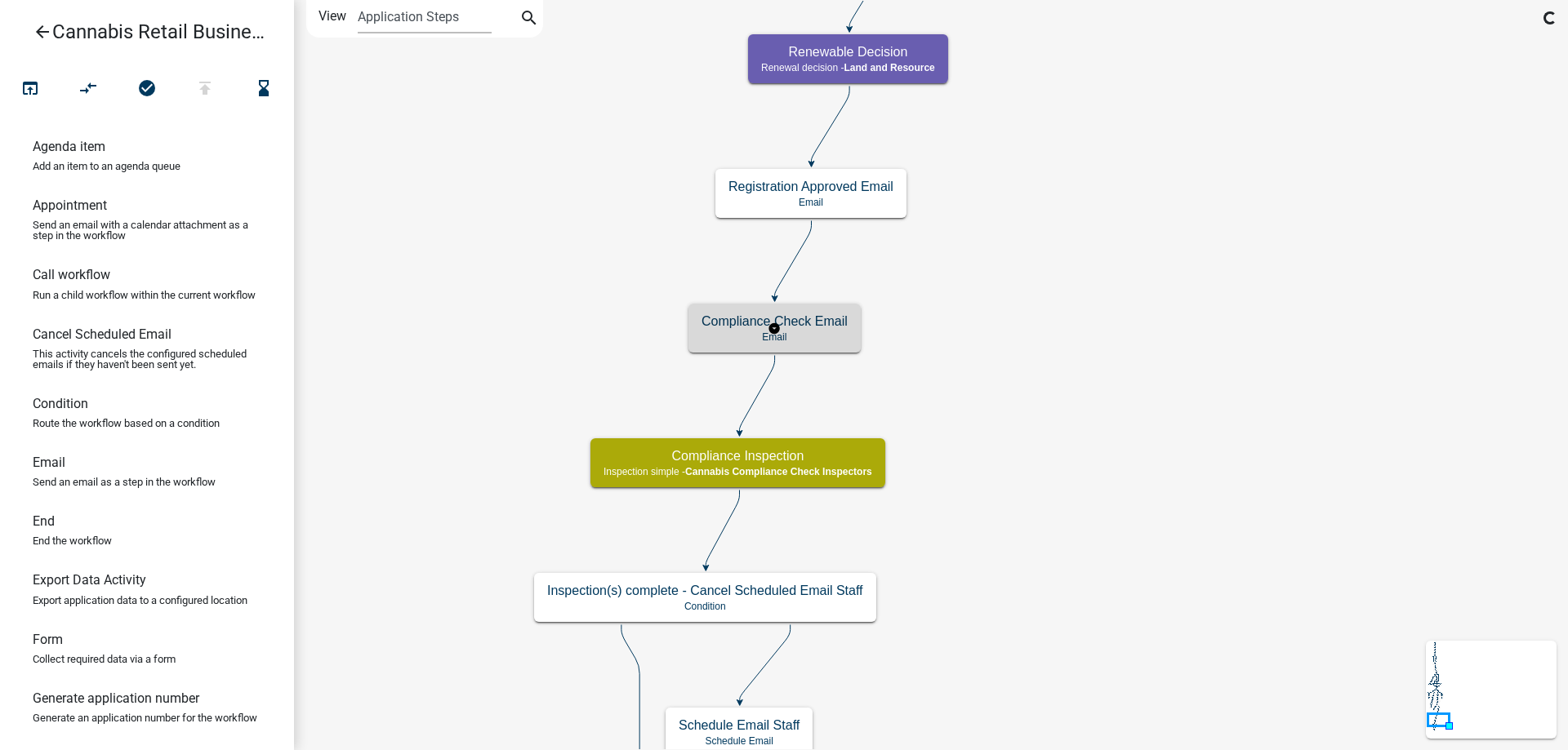
click at [804, 324] on h5 "Compliance Check Email" at bounding box center [774, 321] width 146 height 15
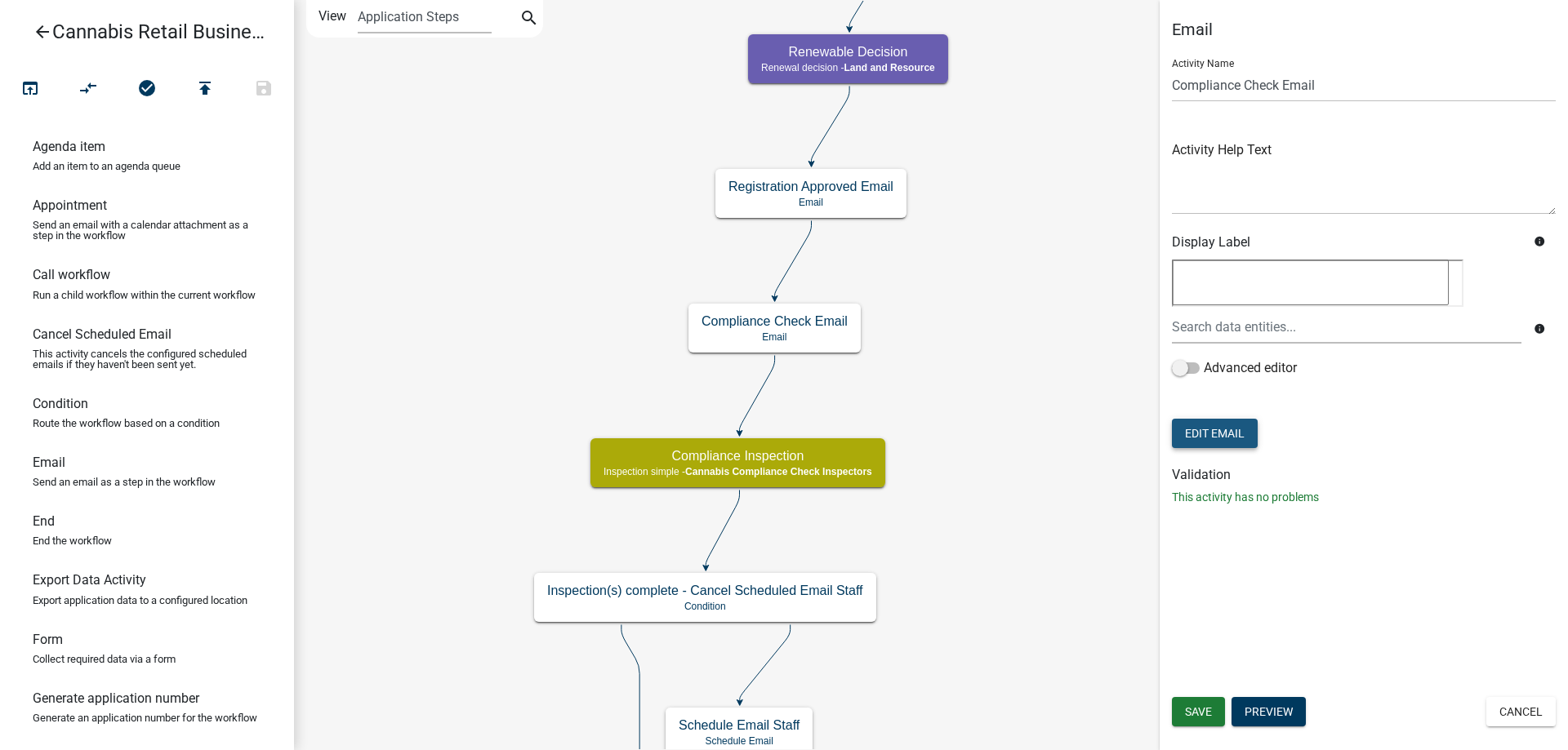
click at [1218, 436] on button "Edit Email" at bounding box center [1215, 434] width 86 height 29
select select "b7028af5-adef-448b-b8b1-0cea921e0b8e"
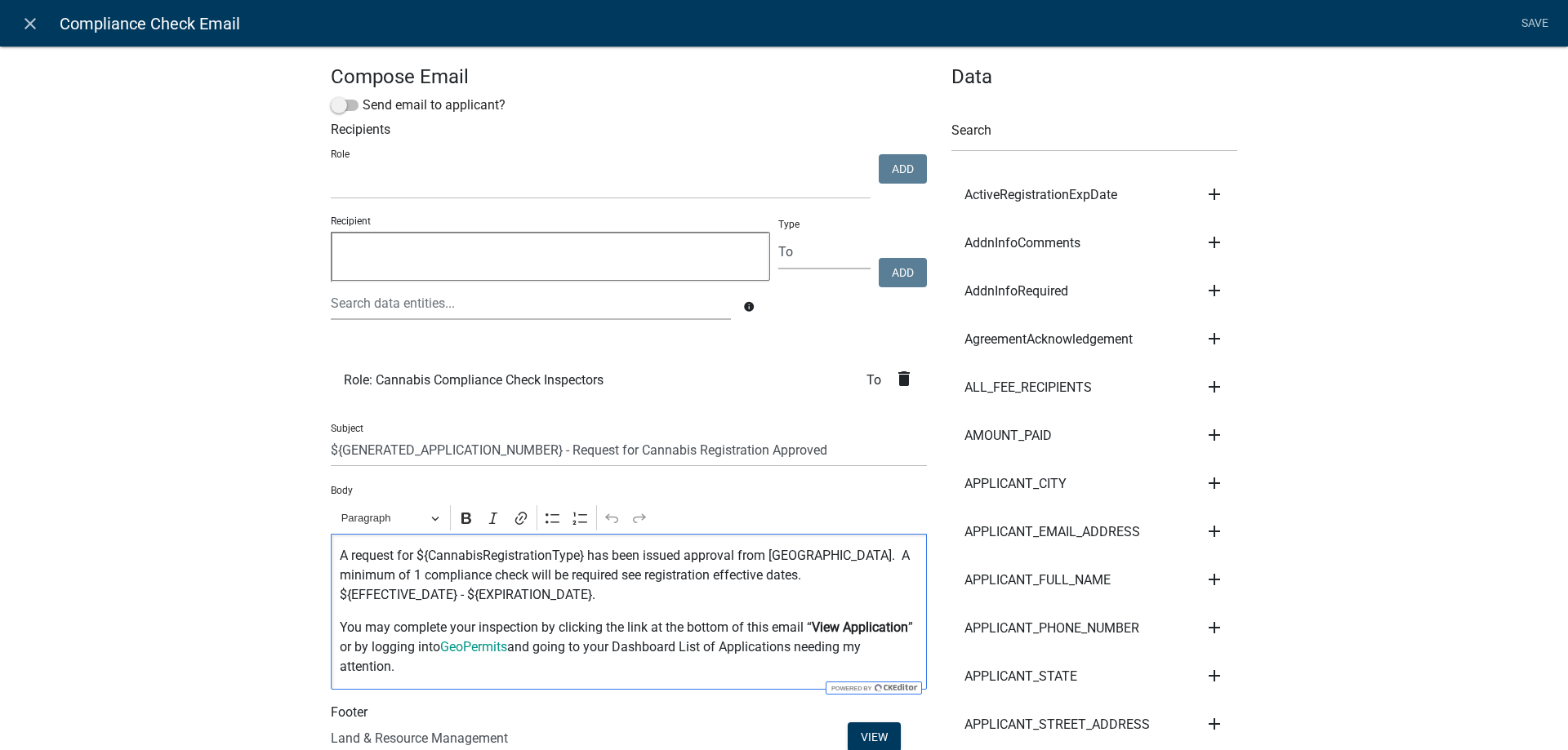
click at [419, 555] on p "A request for ${CannabisRegistrationType} has been issued approval from Otter T…" at bounding box center [629, 575] width 579 height 59
click at [33, 18] on icon "close" at bounding box center [30, 23] width 19 height 19
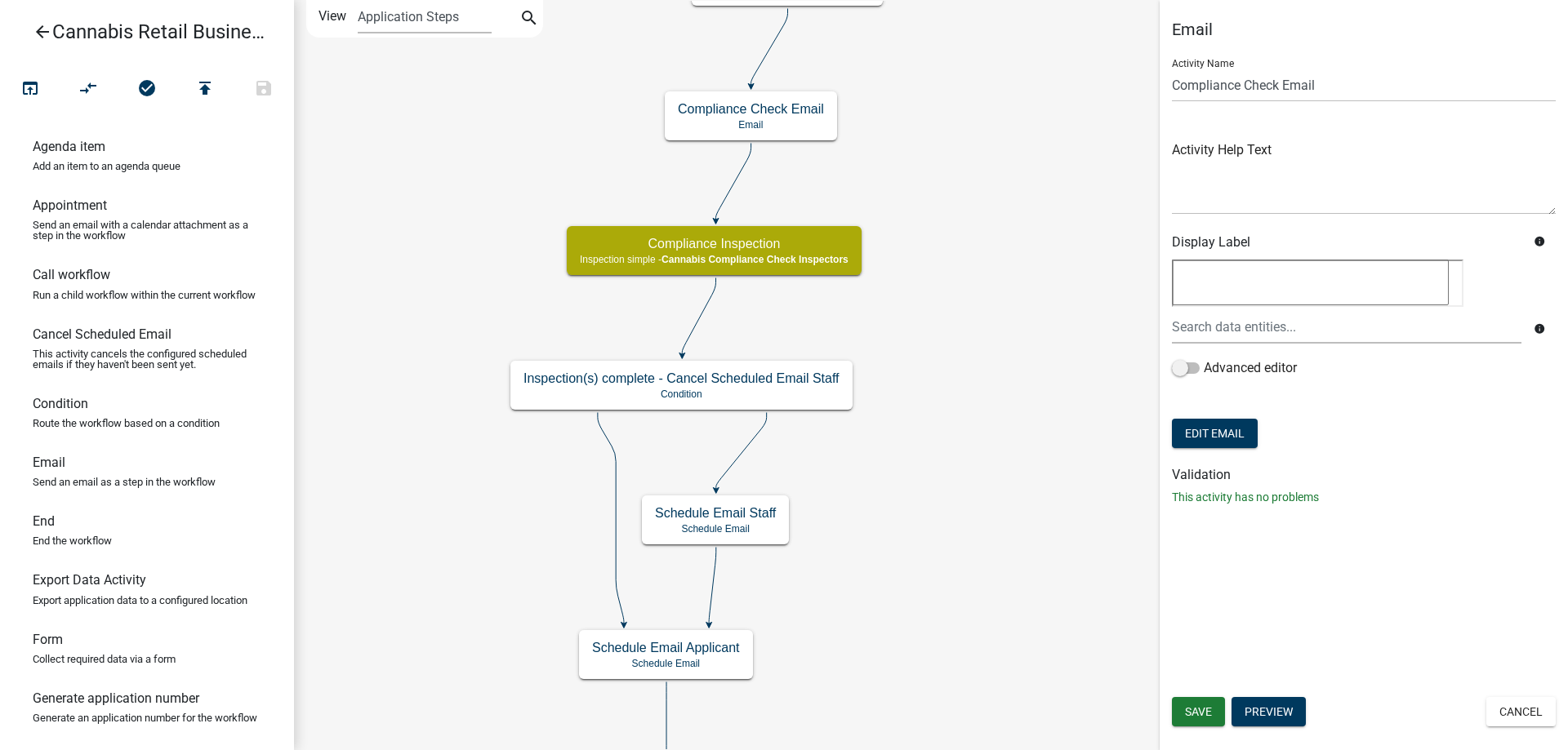
click at [1021, 414] on div "start Start - Applicant Application Introduction Form - Applicant Parcel search…" at bounding box center [931, 375] width 1274 height 750
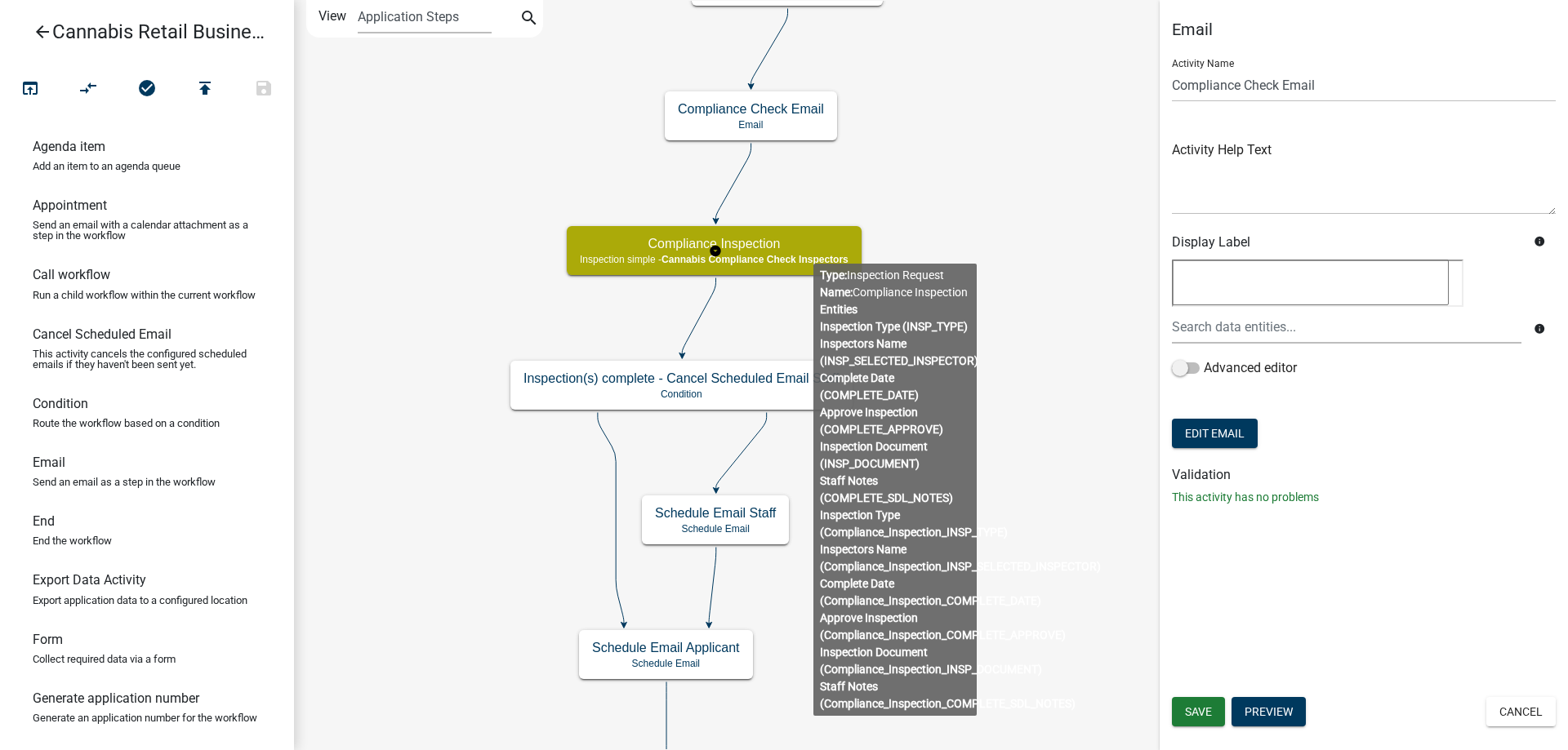
click at [813, 253] on g "Compliance Inspection Inspection simple - Cannabis Compliance Check Inspectors" at bounding box center [714, 250] width 297 height 47
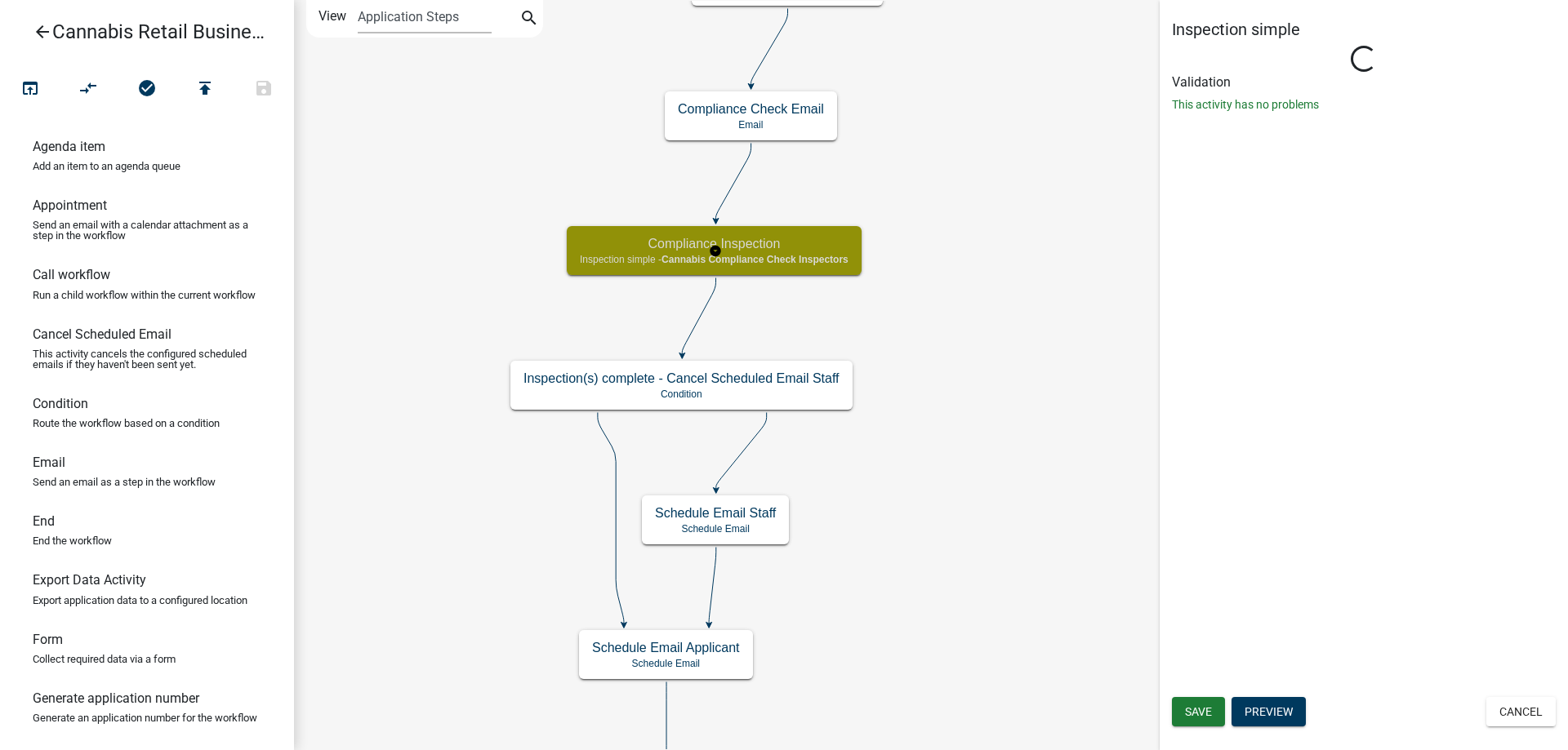
click at [813, 253] on g "Compliance Inspection Inspection simple - Cannabis Compliance Check Inspectors" at bounding box center [714, 250] width 297 height 47
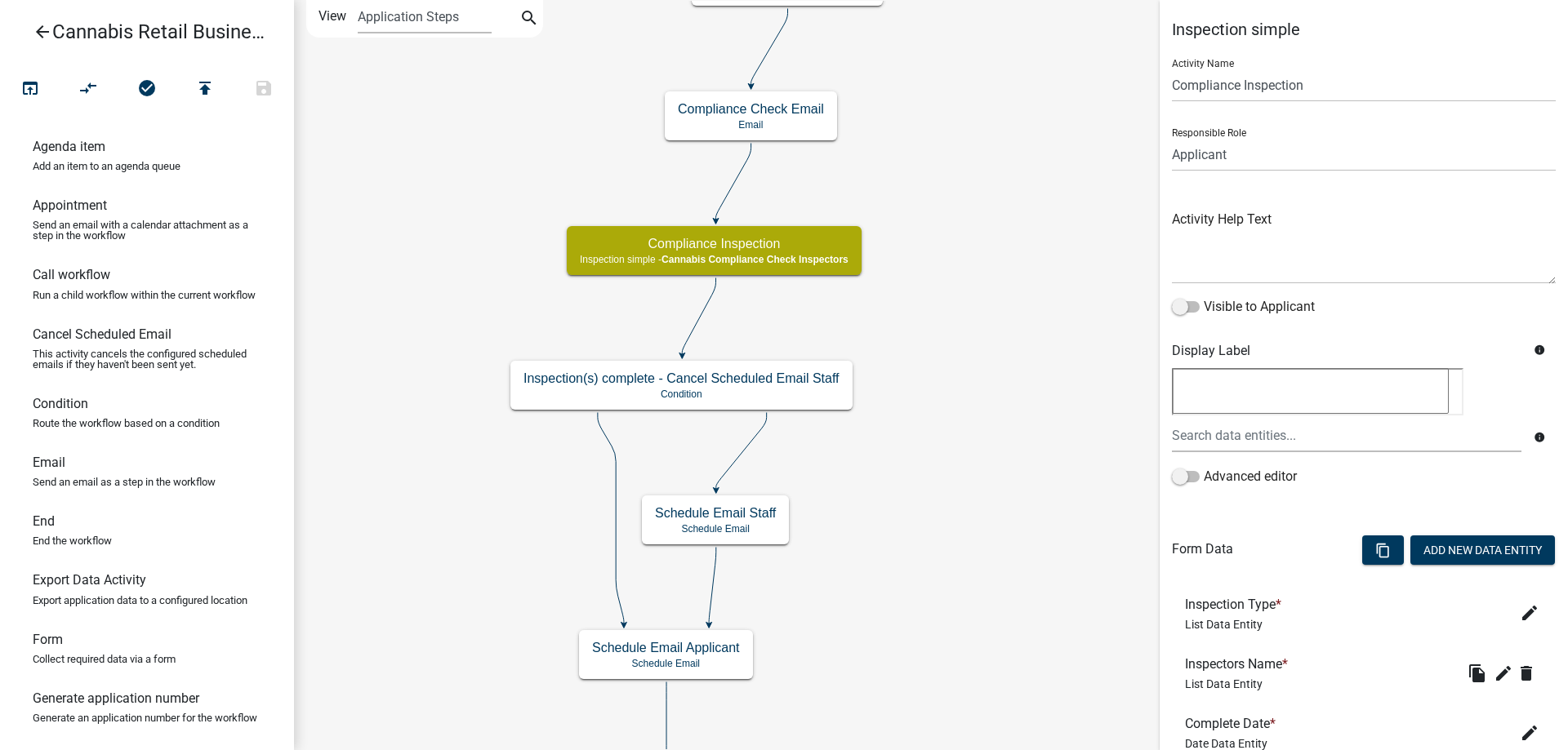
scroll to position [297, 0]
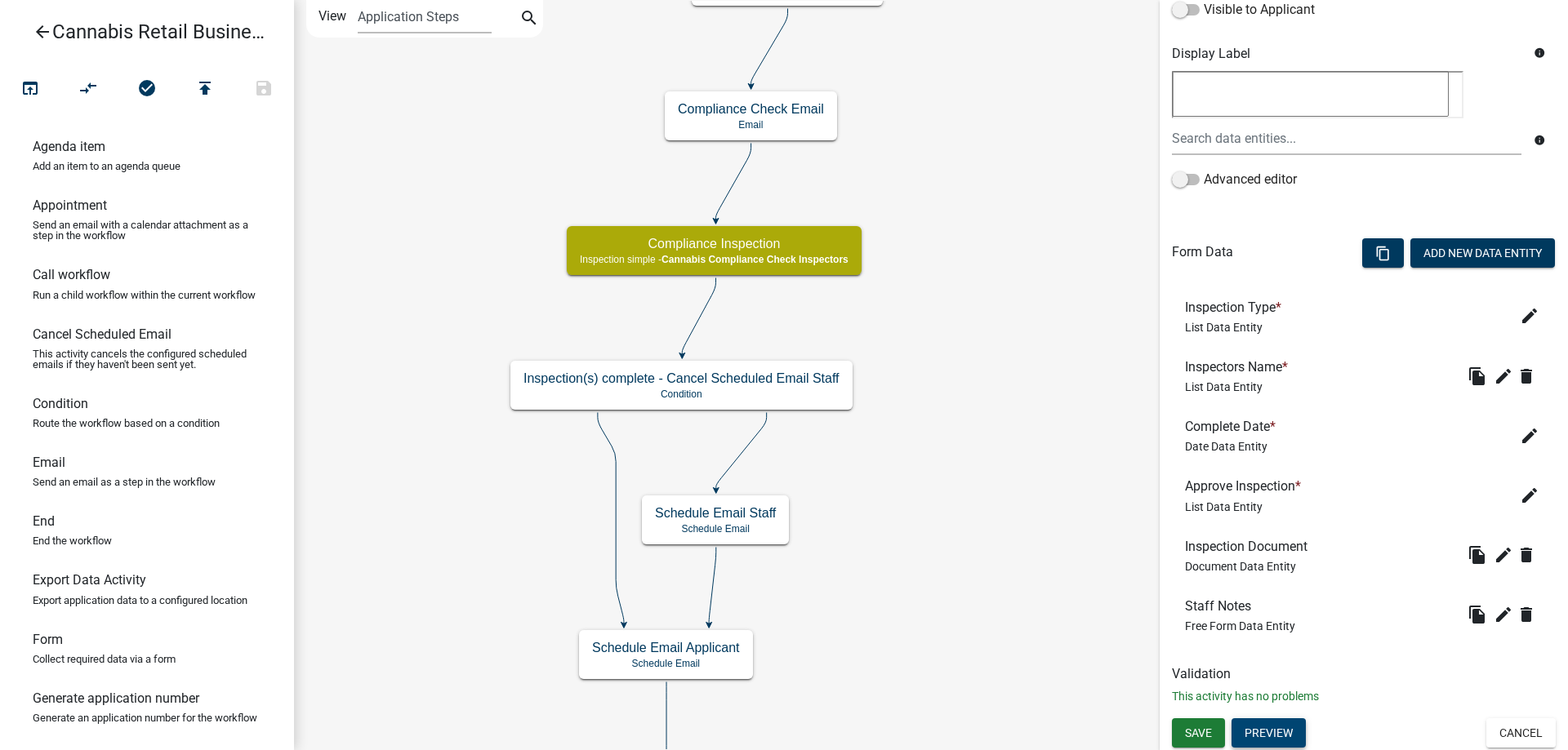
click at [1277, 733] on button "Preview" at bounding box center [1268, 733] width 75 height 29
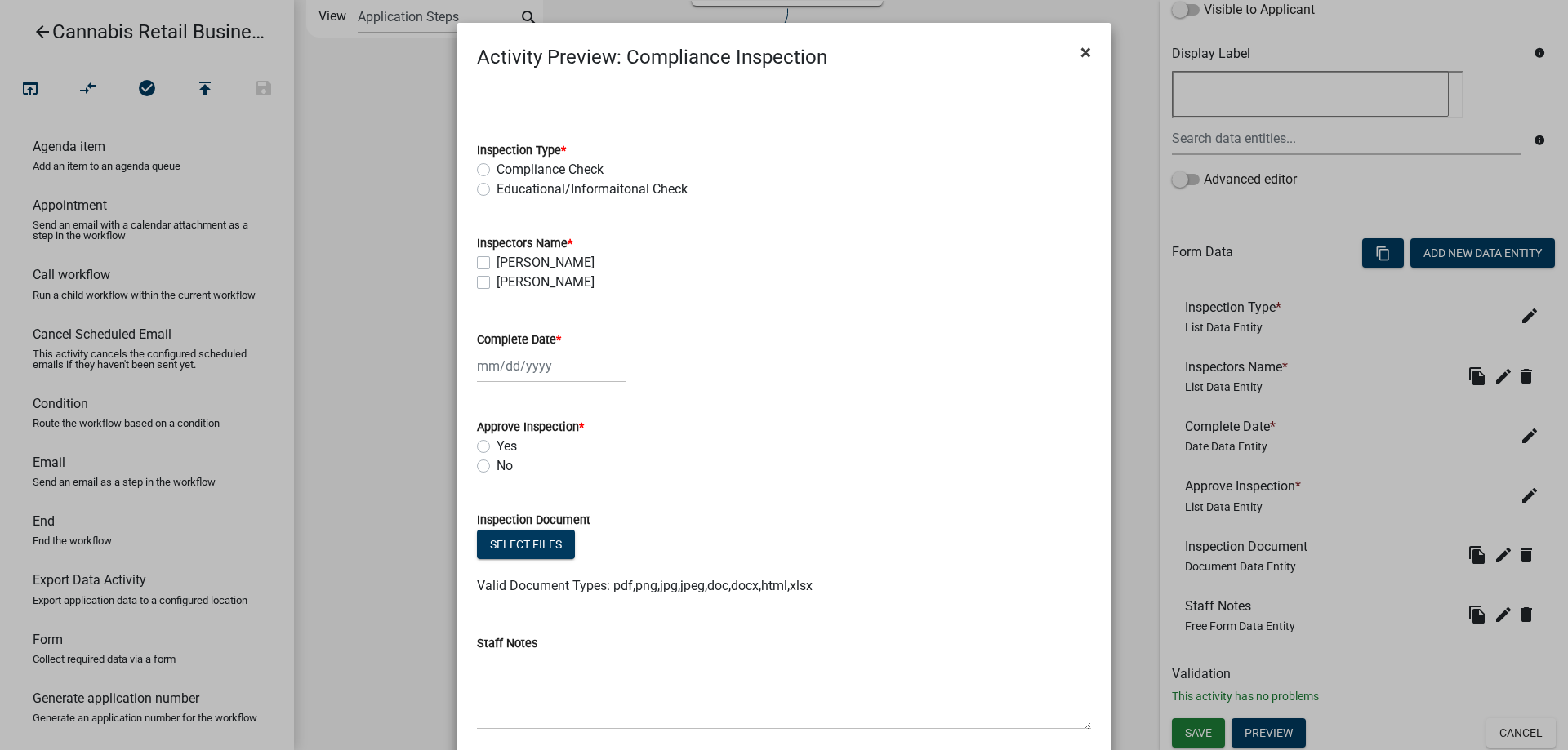
click at [1086, 55] on span "×" at bounding box center [1085, 52] width 11 height 23
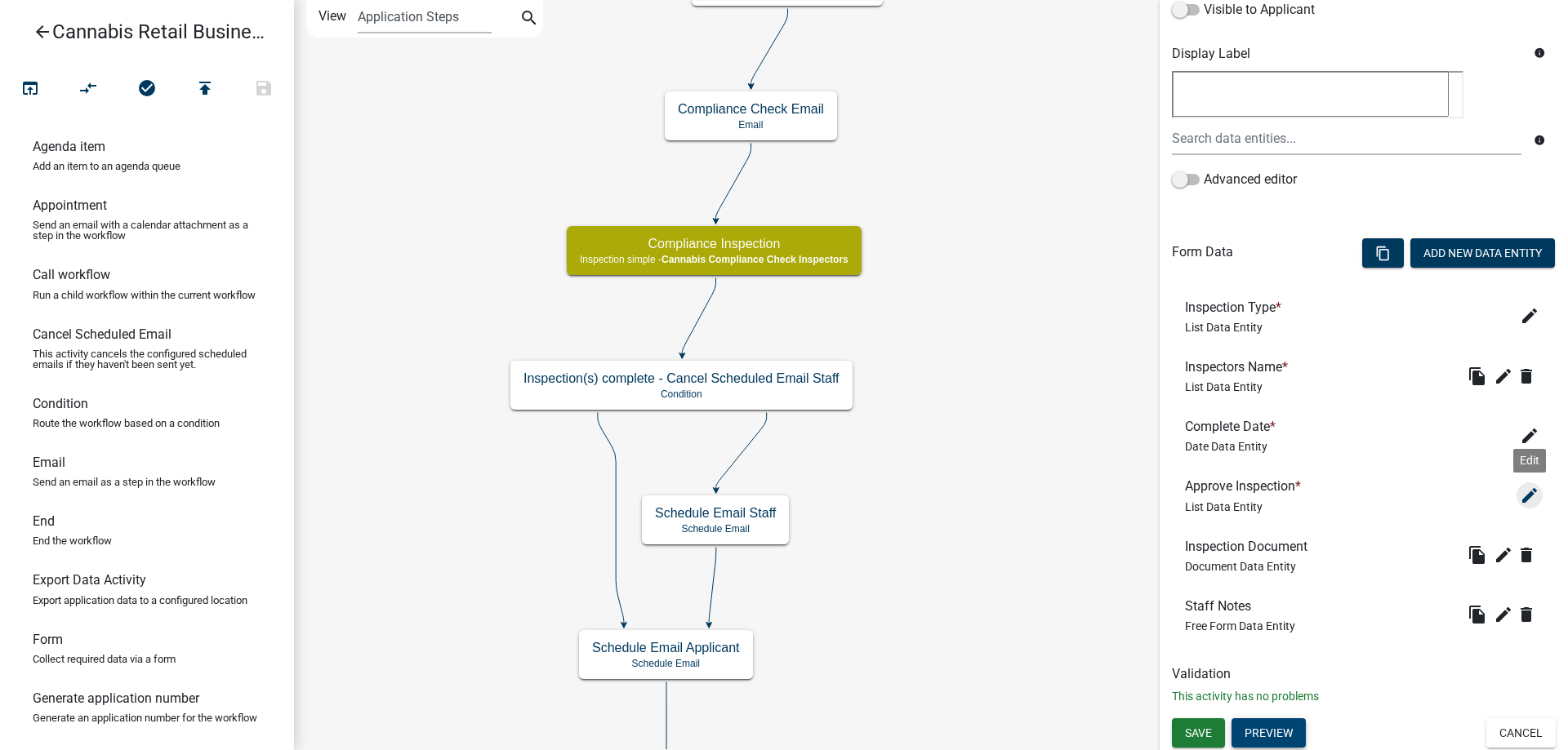
click at [1534, 494] on icon "edit" at bounding box center [1529, 495] width 19 height 19
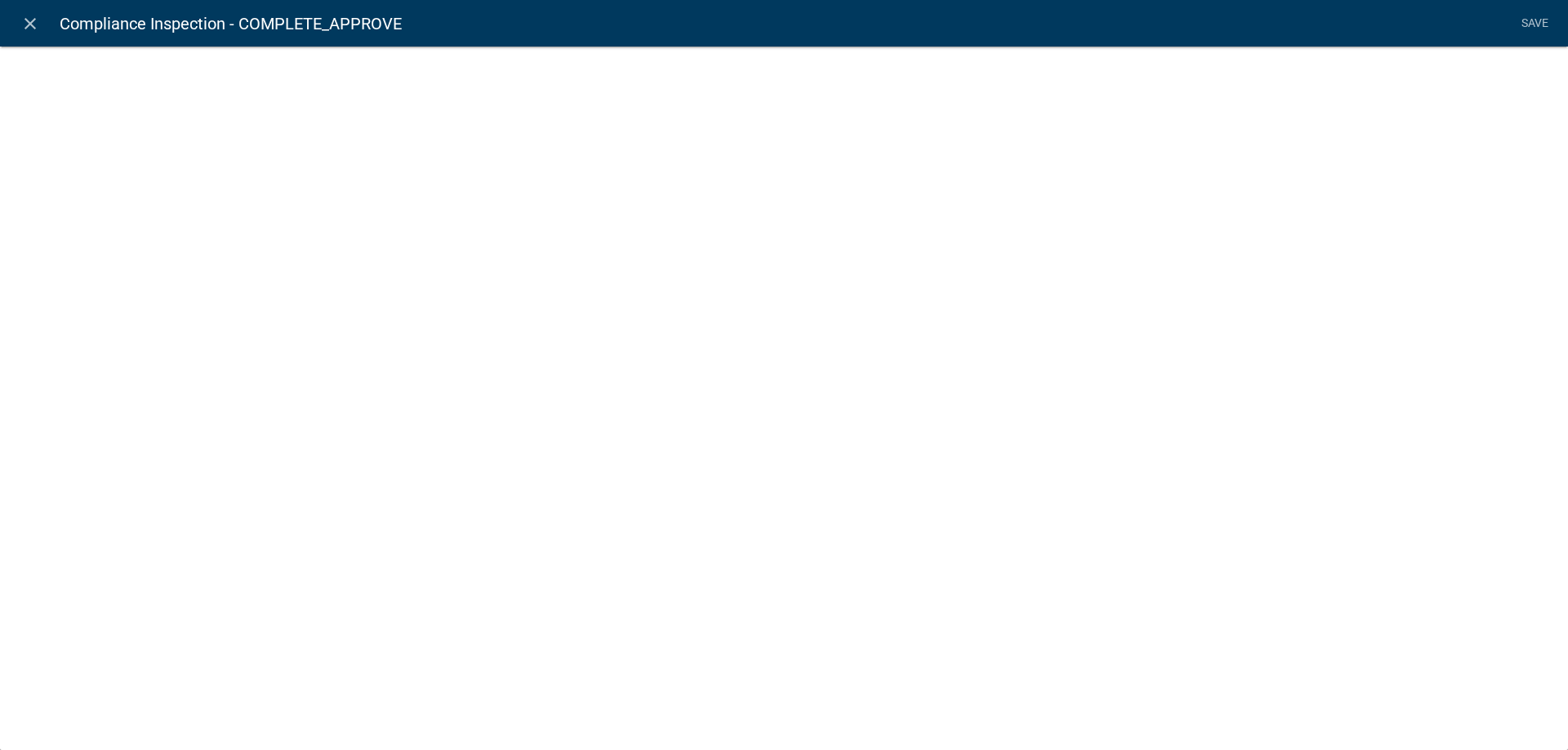
select select "list-data"
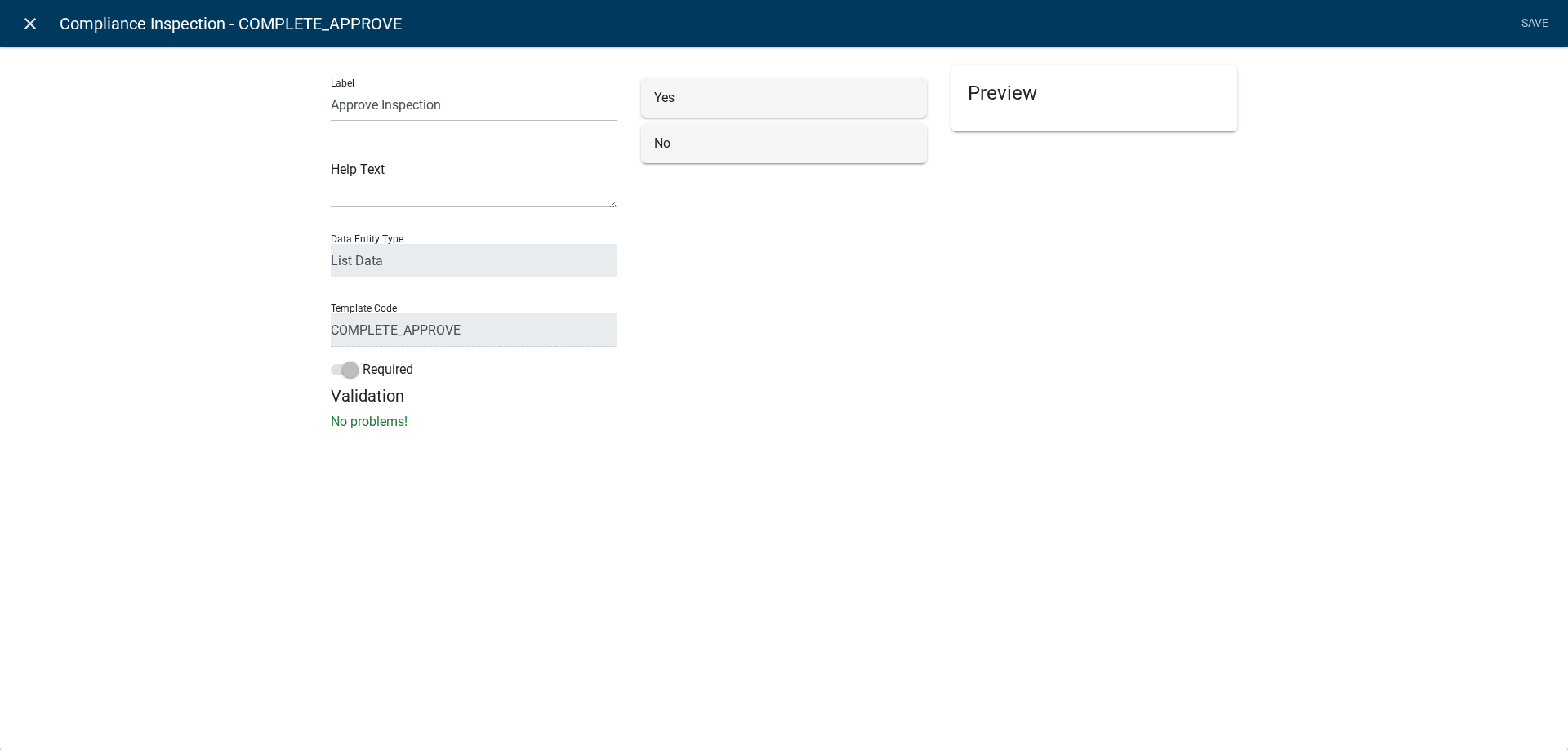
click at [28, 23] on icon "close" at bounding box center [30, 23] width 19 height 19
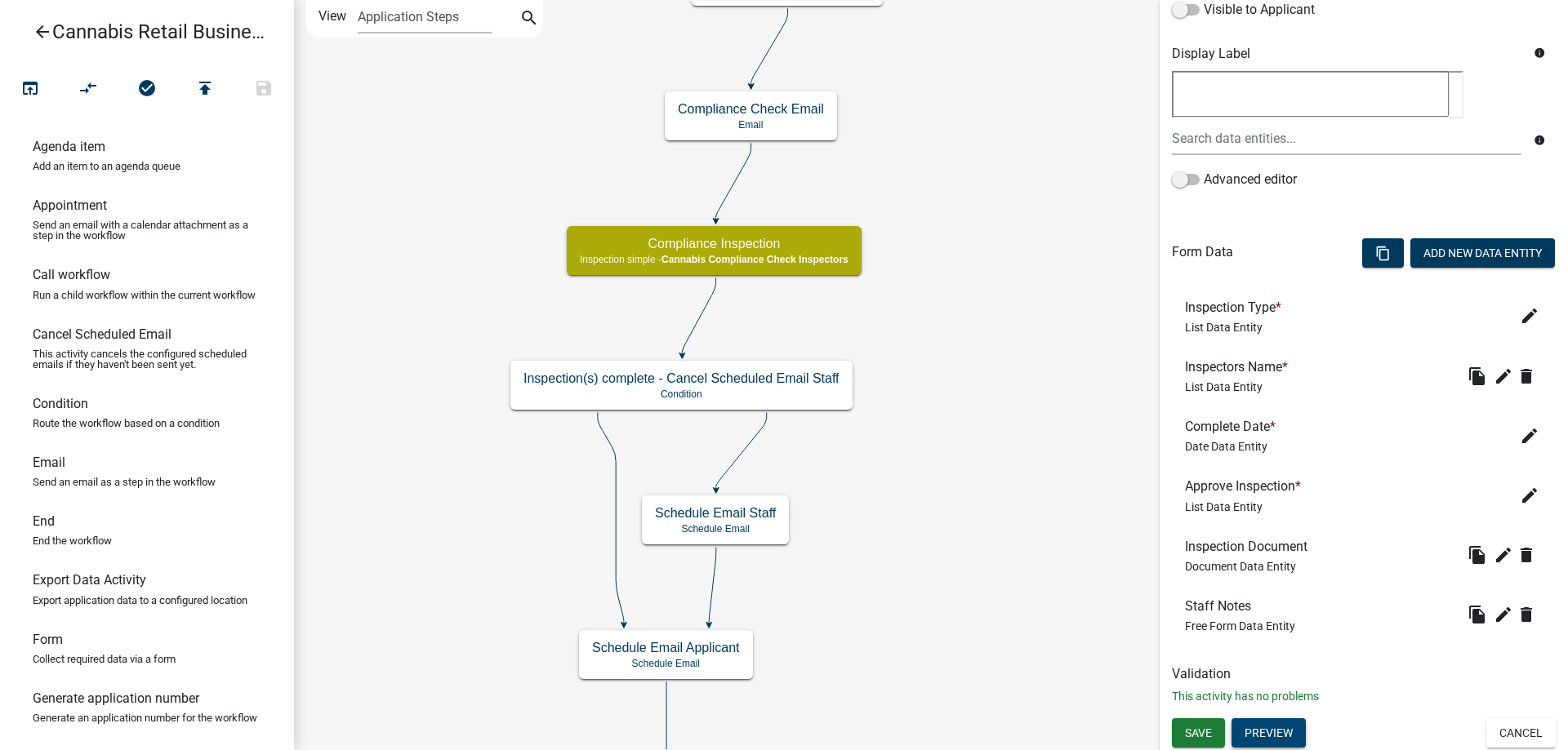
click at [1277, 734] on button "Preview" at bounding box center [1268, 733] width 75 height 29
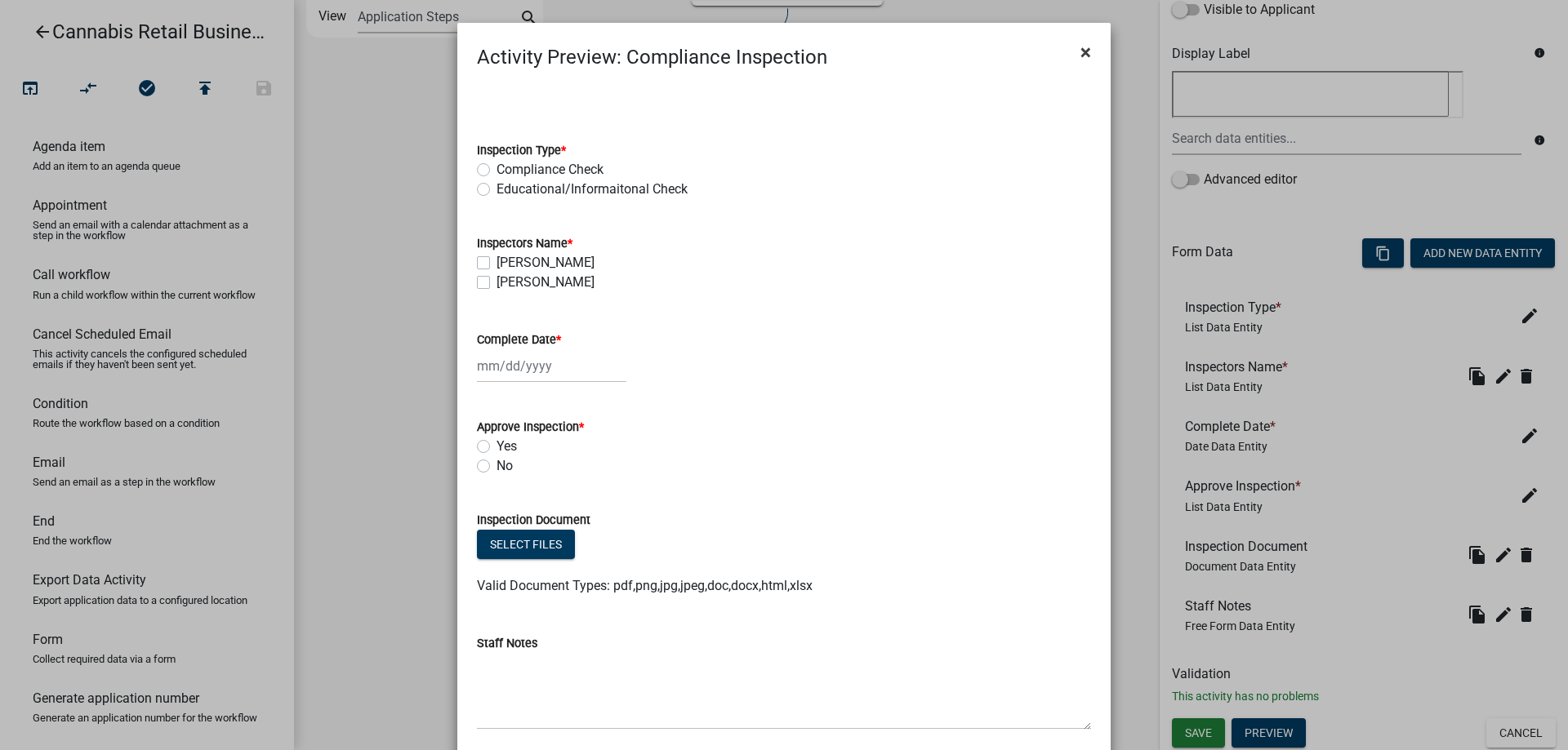
click at [1084, 51] on span "×" at bounding box center [1085, 52] width 11 height 23
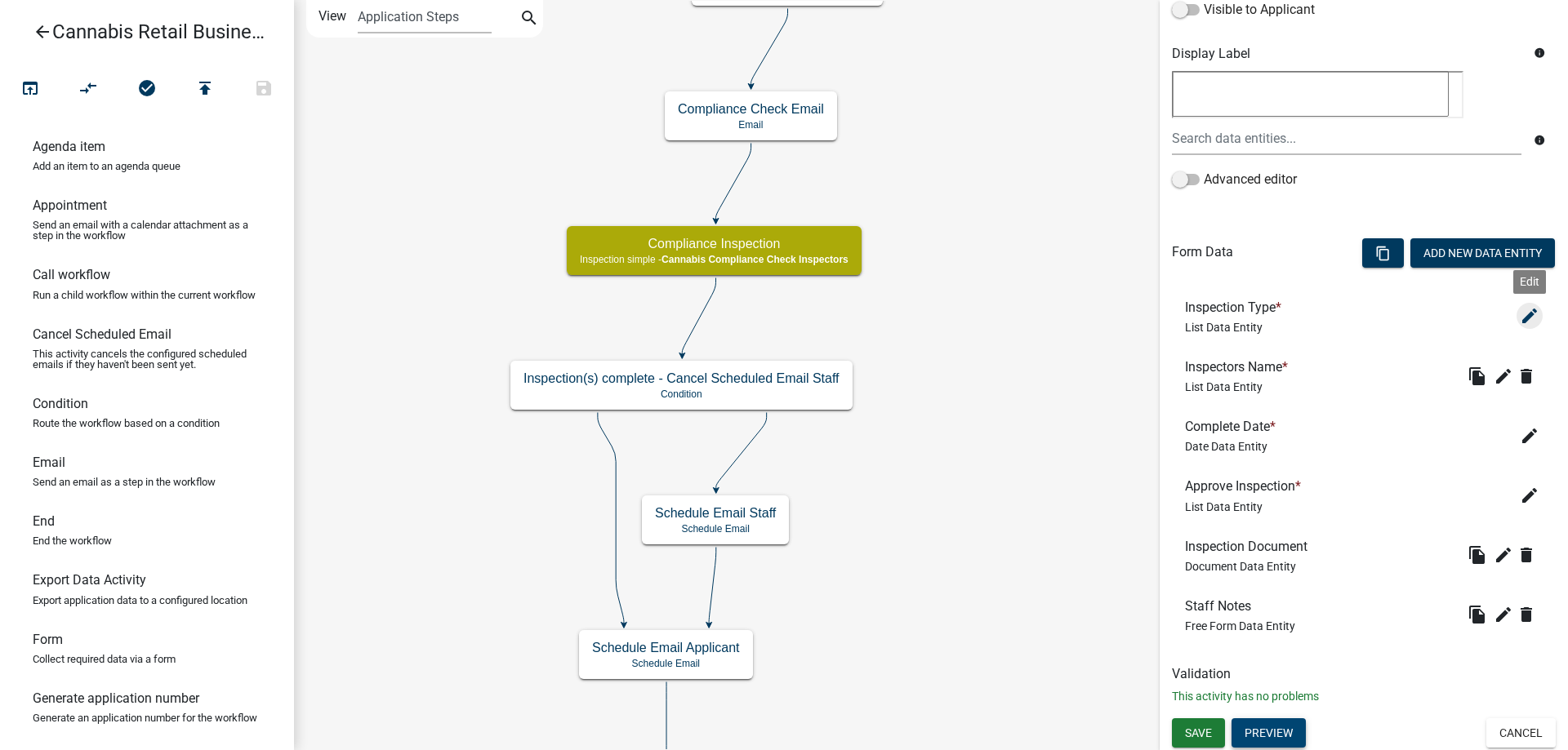
click at [1527, 315] on icon "edit" at bounding box center [1529, 315] width 19 height 19
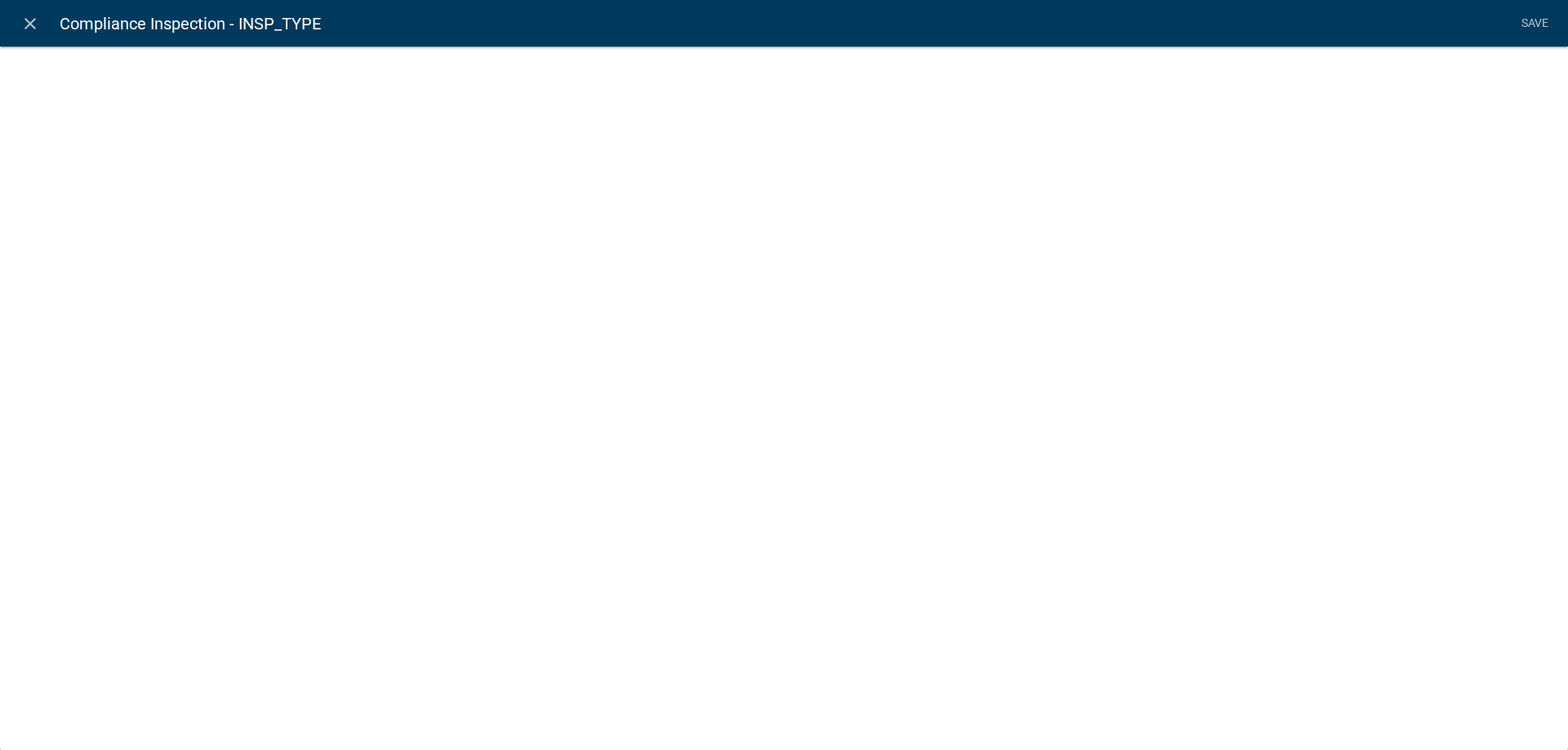
select select "list-data"
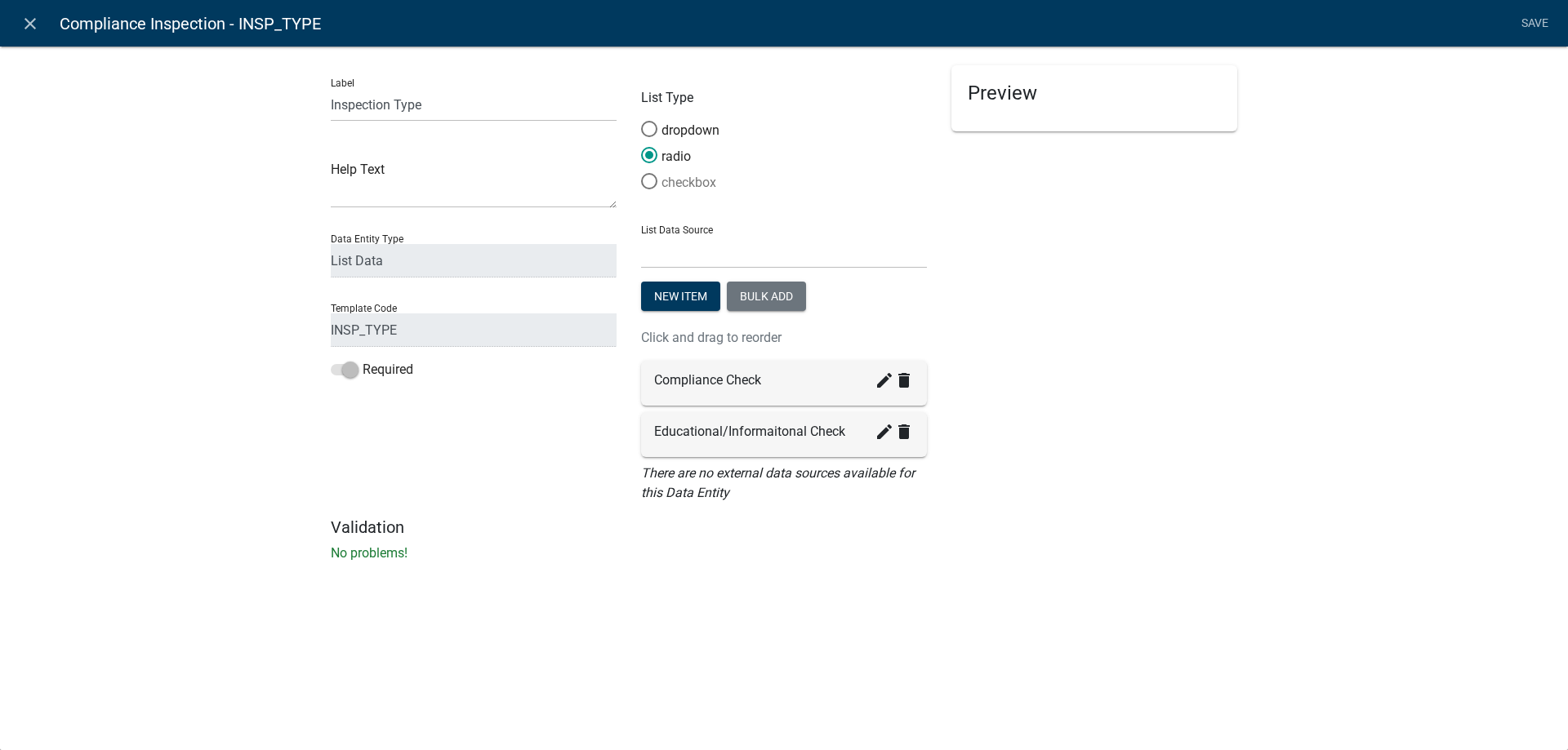
click at [652, 182] on span at bounding box center [648, 182] width 34 height 35
click at [641, 173] on input "checkbox" at bounding box center [641, 173] width 0 height 0
click at [1532, 16] on li "Save" at bounding box center [1534, 23] width 41 height 31
click at [1531, 24] on li "Save" at bounding box center [1534, 23] width 41 height 31
click at [800, 382] on div "Compliance Check create delete" at bounding box center [784, 380] width 259 height 19
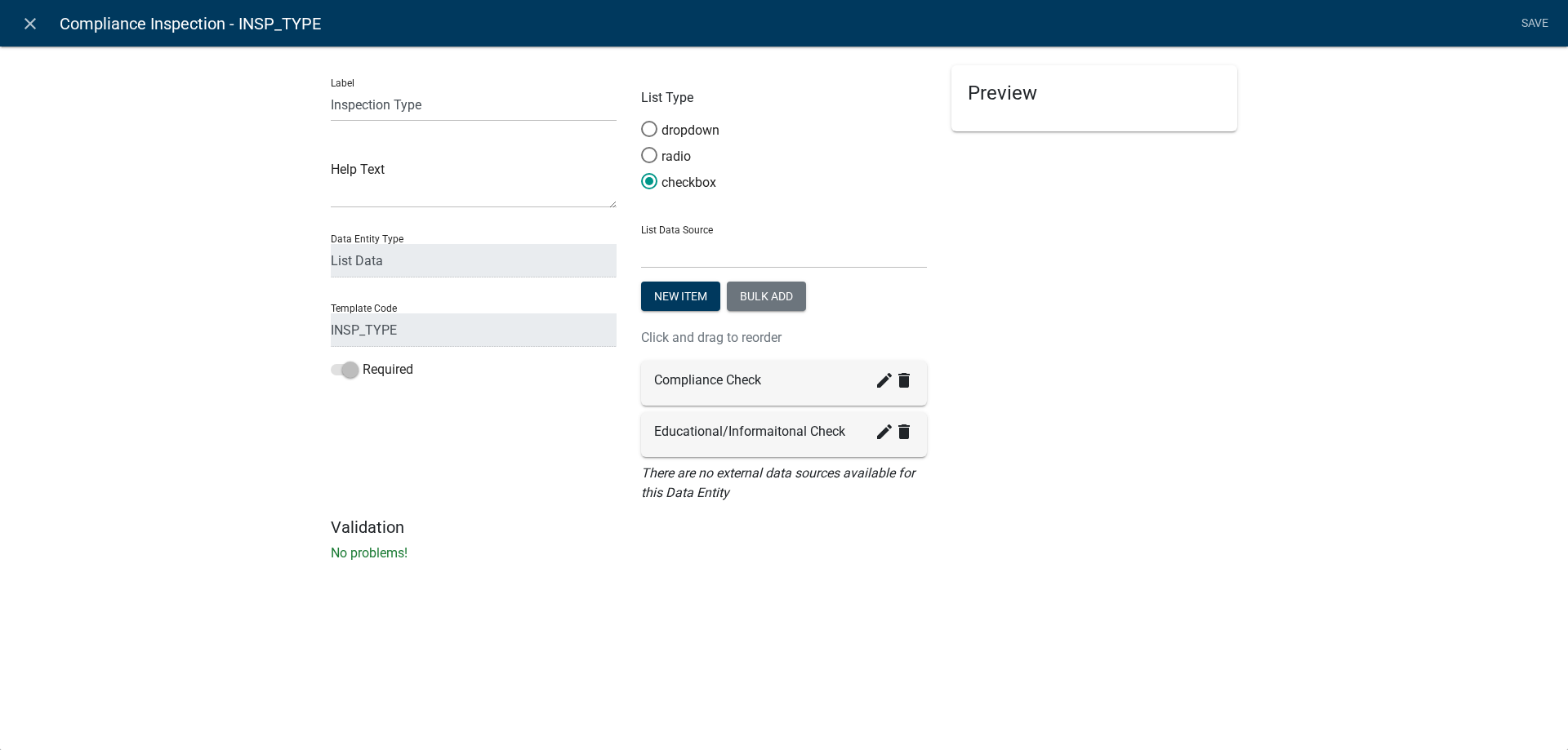
click at [1012, 111] on div "Preview Inspection Type * Compliance Check Educational/Informaitonal Check" at bounding box center [1094, 98] width 286 height 66
click at [452, 105] on input "Inspection Type" at bounding box center [473, 105] width 286 height 34
click at [647, 180] on span at bounding box center [648, 182] width 34 height 35
click at [641, 173] on input "checkbox" at bounding box center [641, 173] width 0 height 0
click at [733, 186] on div "checkbox" at bounding box center [783, 186] width 286 height 26
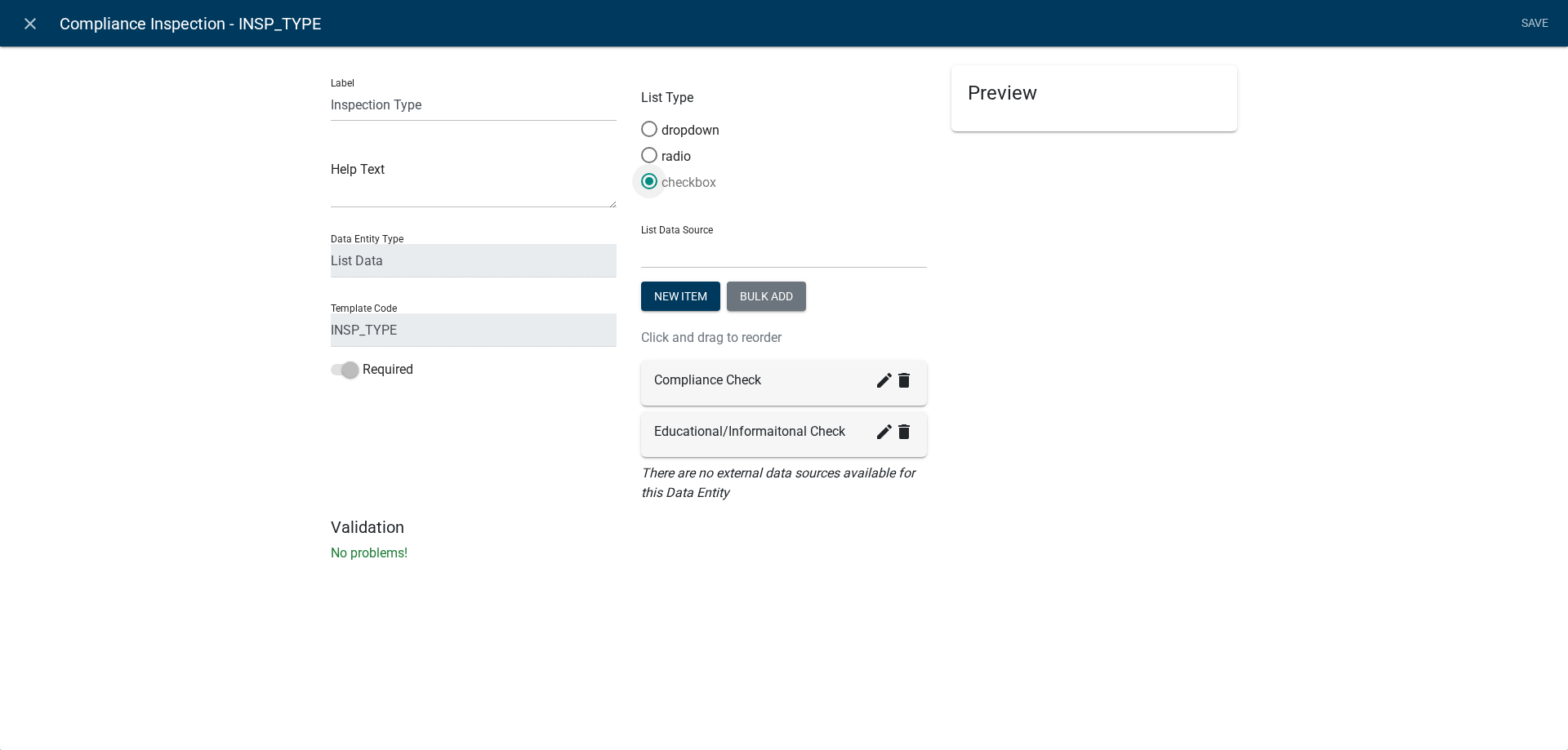
click at [648, 183] on span at bounding box center [648, 182] width 34 height 35
click at [641, 173] on input "checkbox" at bounding box center [641, 173] width 0 height 0
click at [1527, 17] on li "Save" at bounding box center [1534, 23] width 41 height 31
click at [1533, 23] on li "Save" at bounding box center [1534, 23] width 41 height 31
click at [25, 21] on icon "close" at bounding box center [30, 23] width 19 height 19
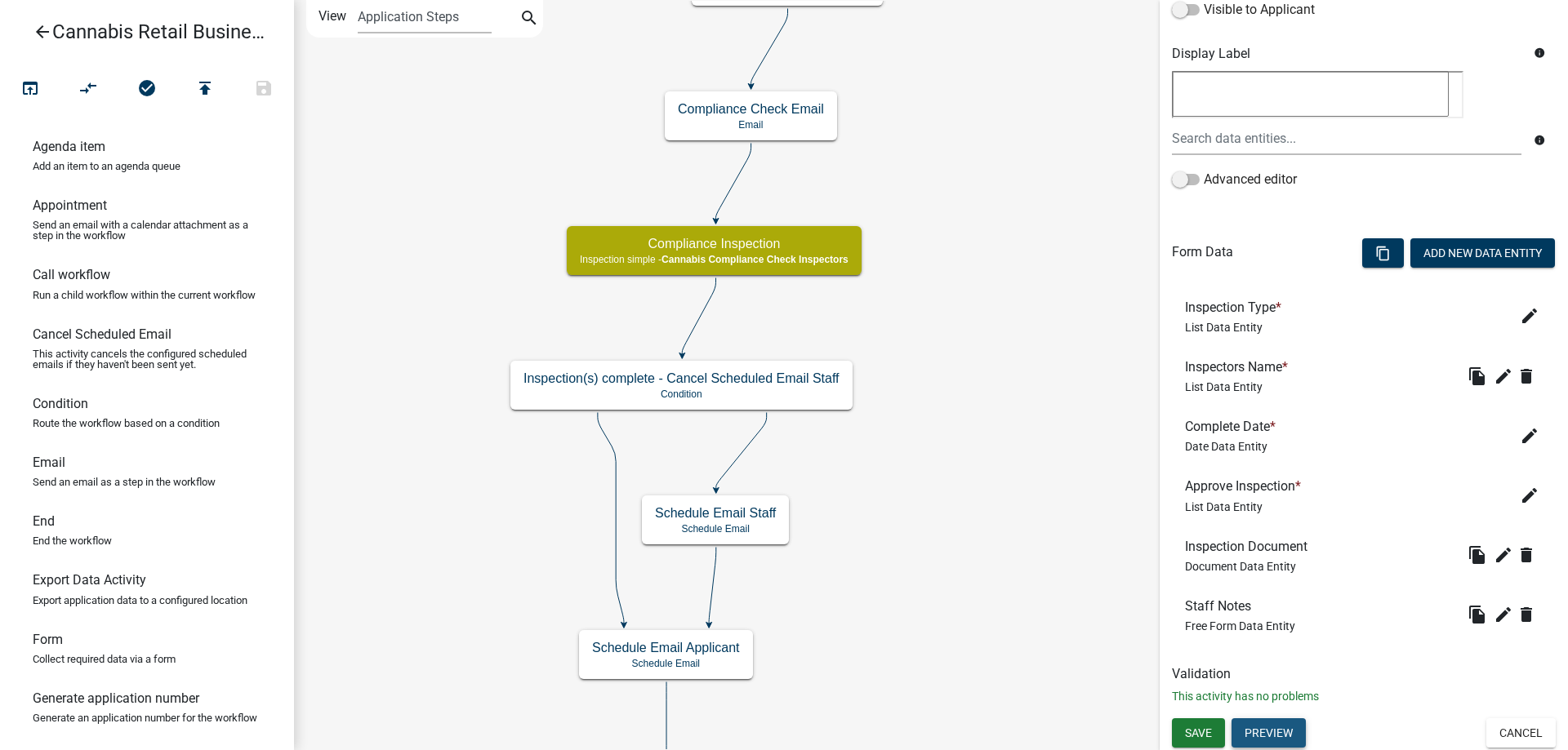
click at [1271, 734] on button "Preview" at bounding box center [1268, 733] width 75 height 29
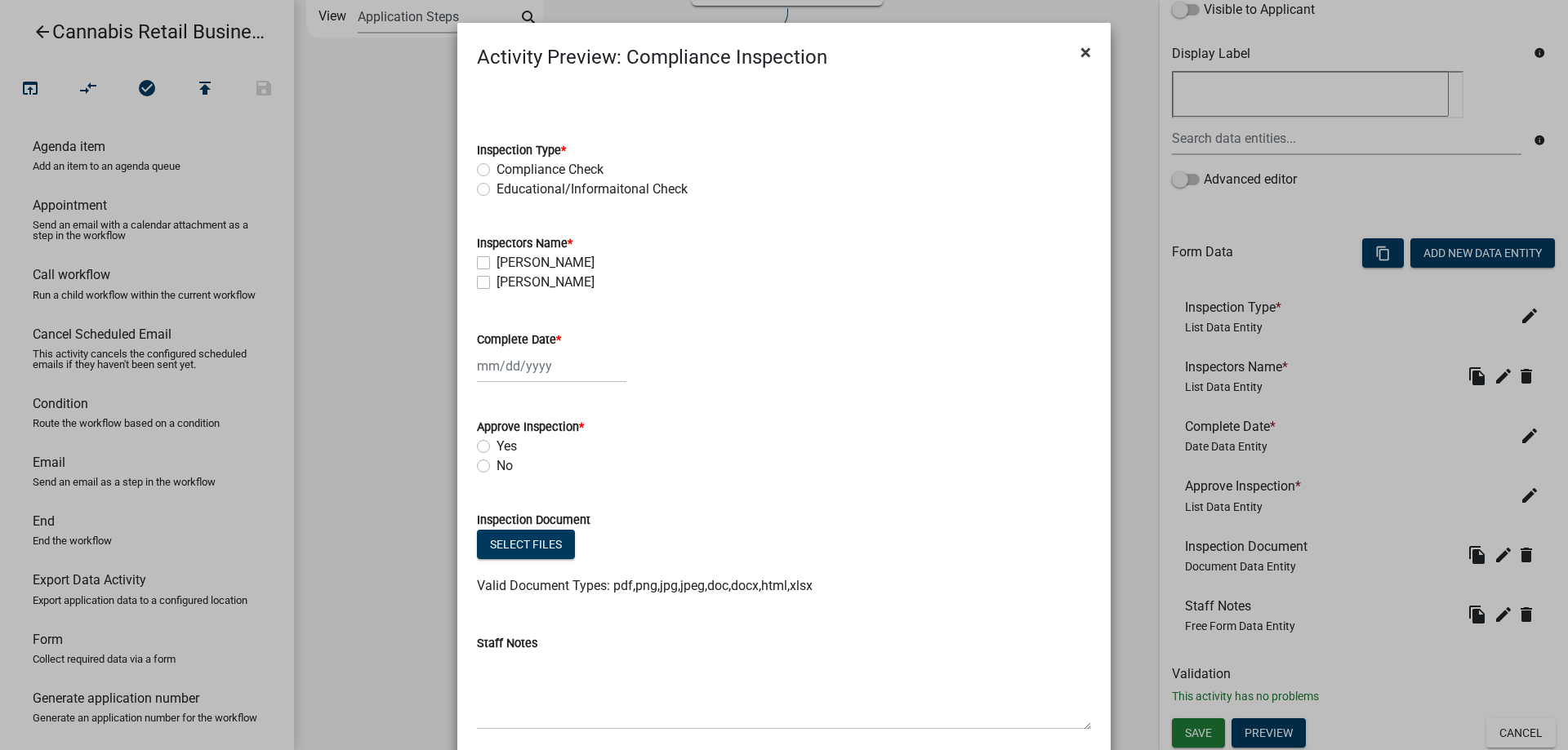
click at [1081, 54] on span "×" at bounding box center [1085, 52] width 11 height 23
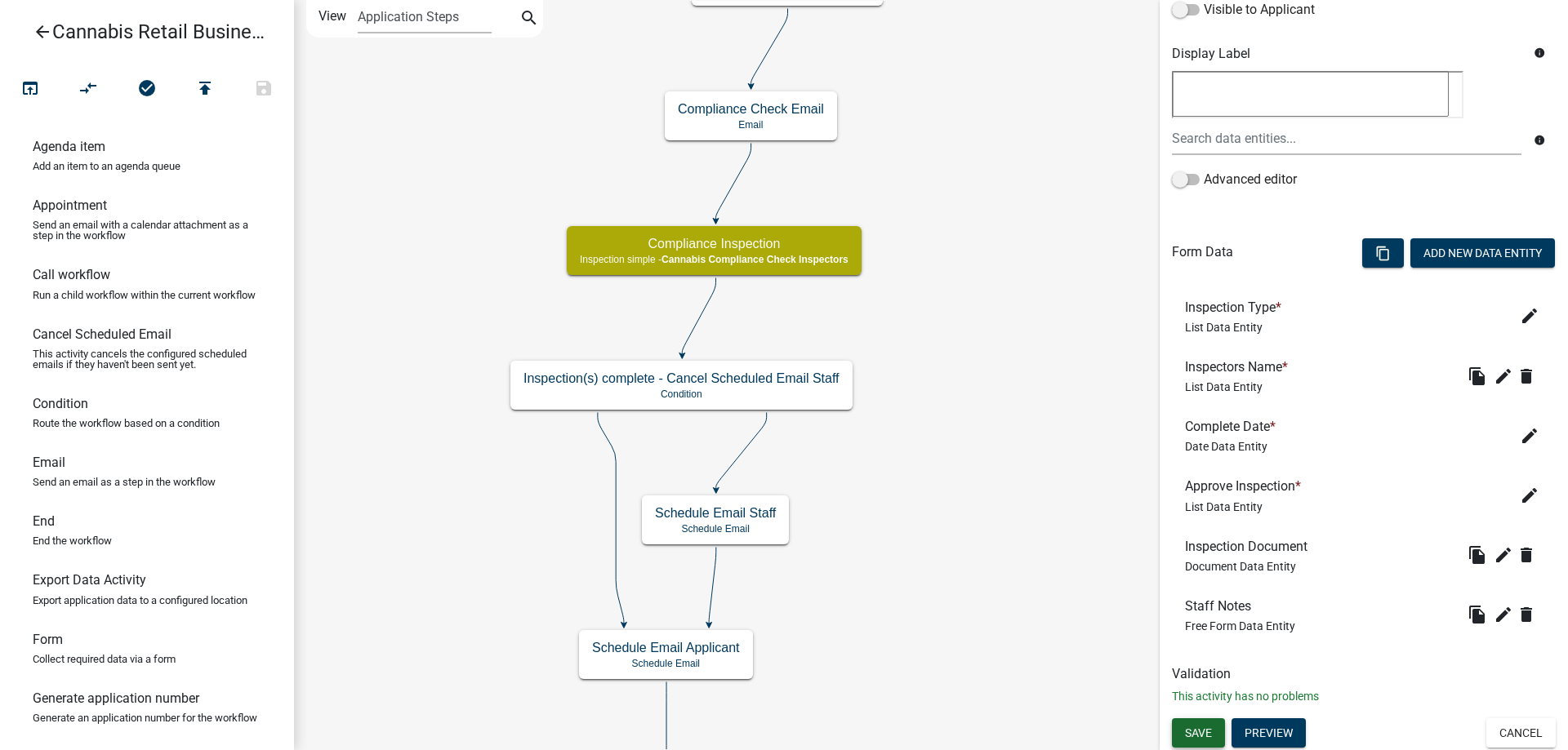
click at [1205, 730] on span "Save" at bounding box center [1198, 733] width 27 height 13
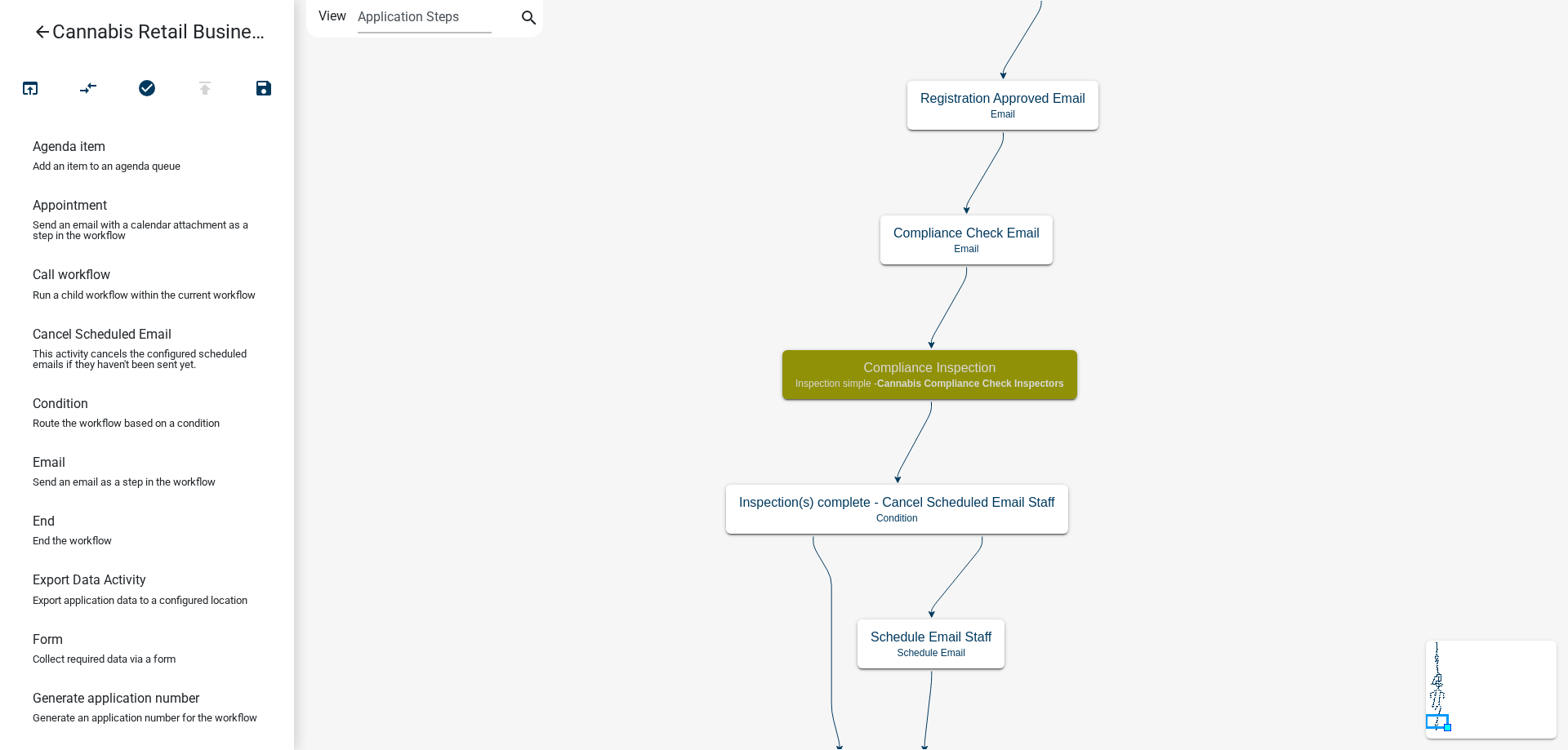
scroll to position [0, 0]
click at [1028, 378] on span "Cannabis Compliance Check Inspectors" at bounding box center [970, 384] width 187 height 12
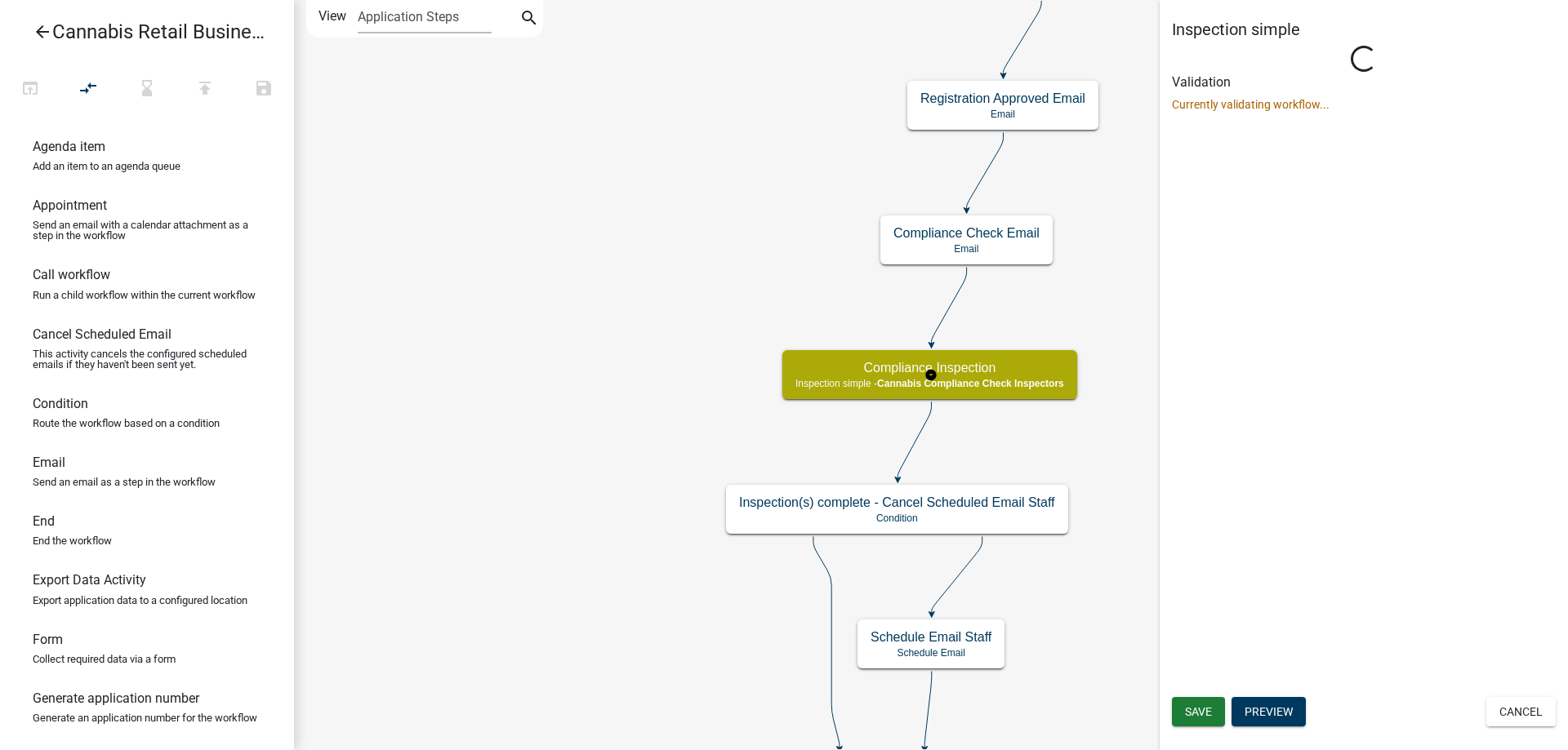
select select "FA243DD2-6FE2-4FDC-9D26-D1E1F83478B4"
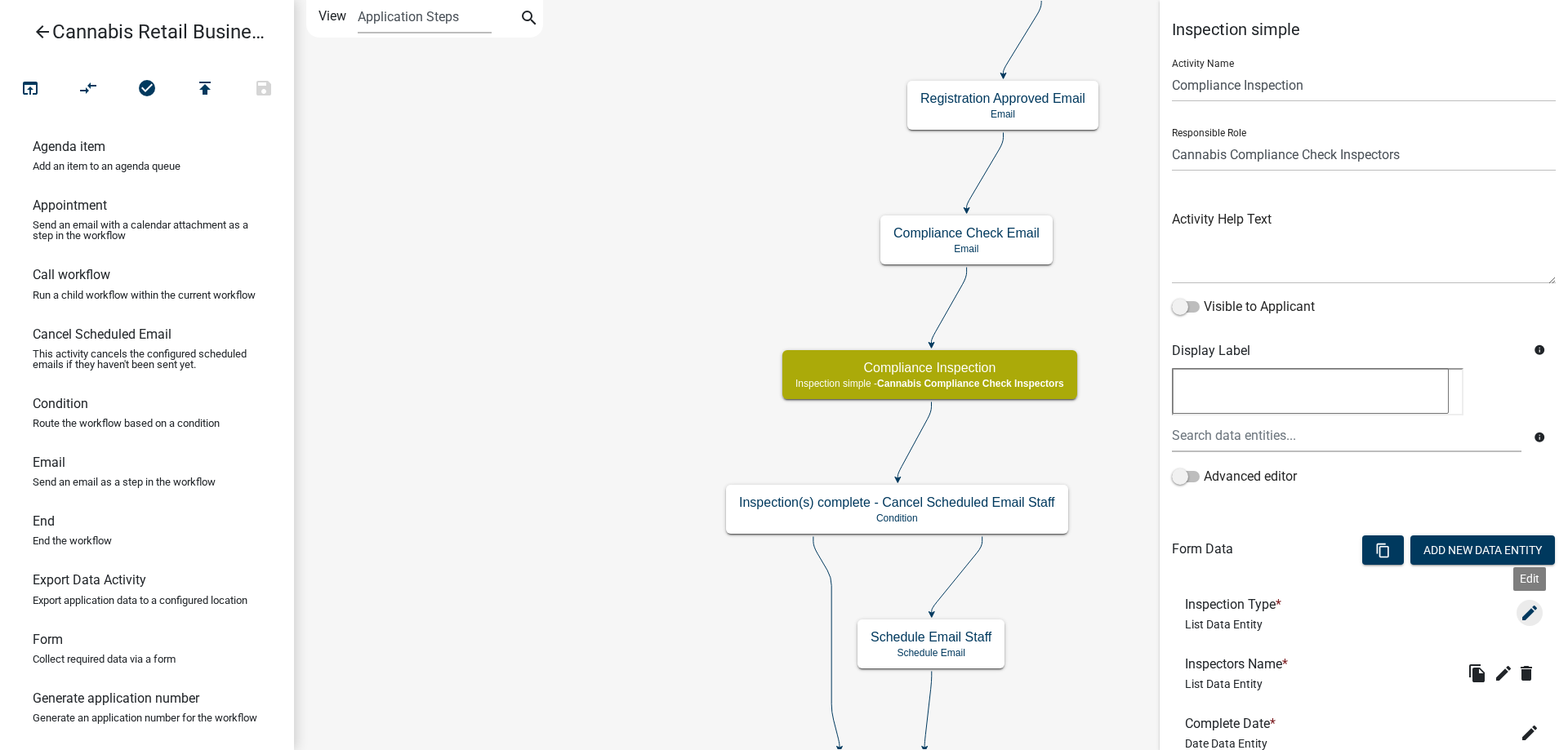
click at [1524, 614] on icon "edit" at bounding box center [1529, 613] width 19 height 19
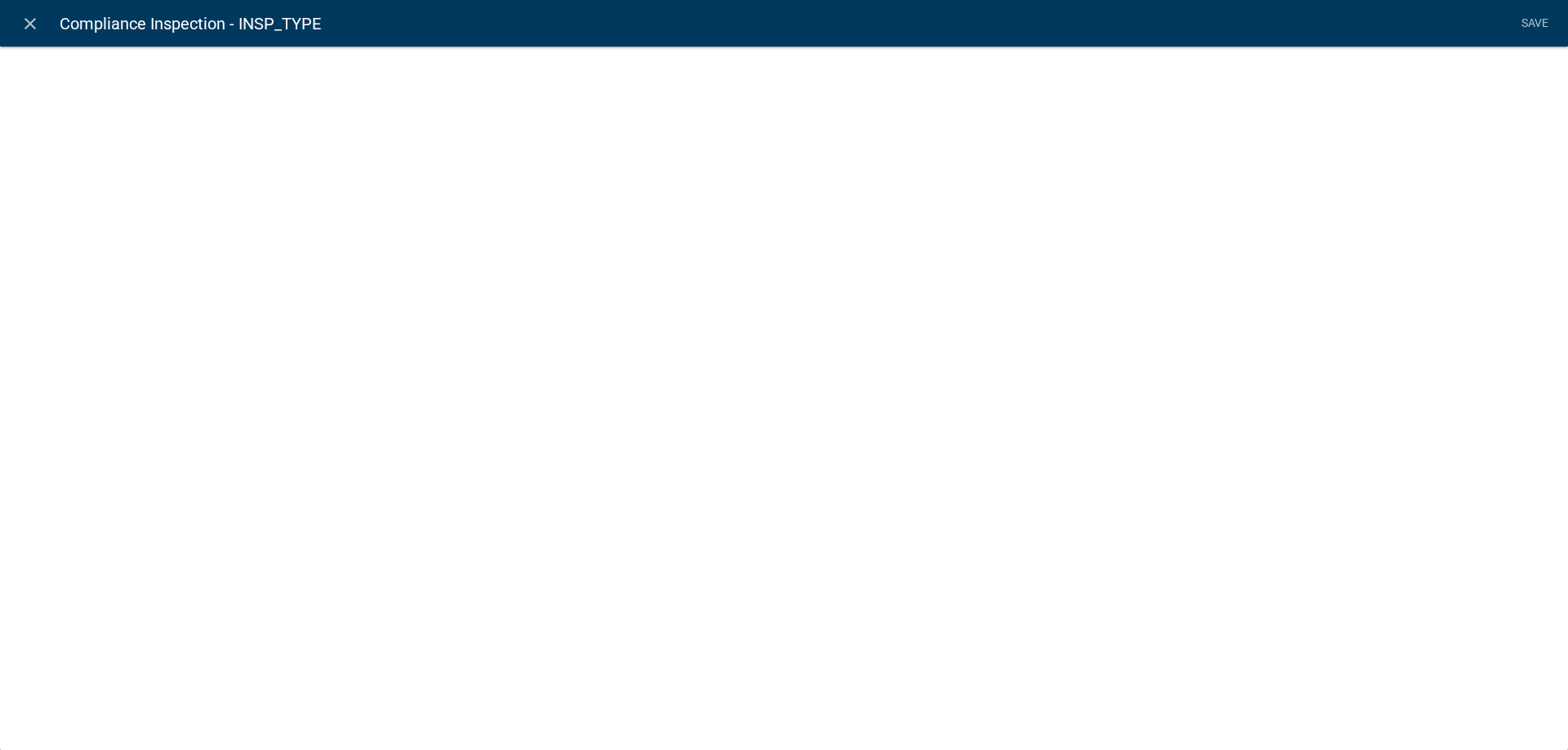
select select "list-data"
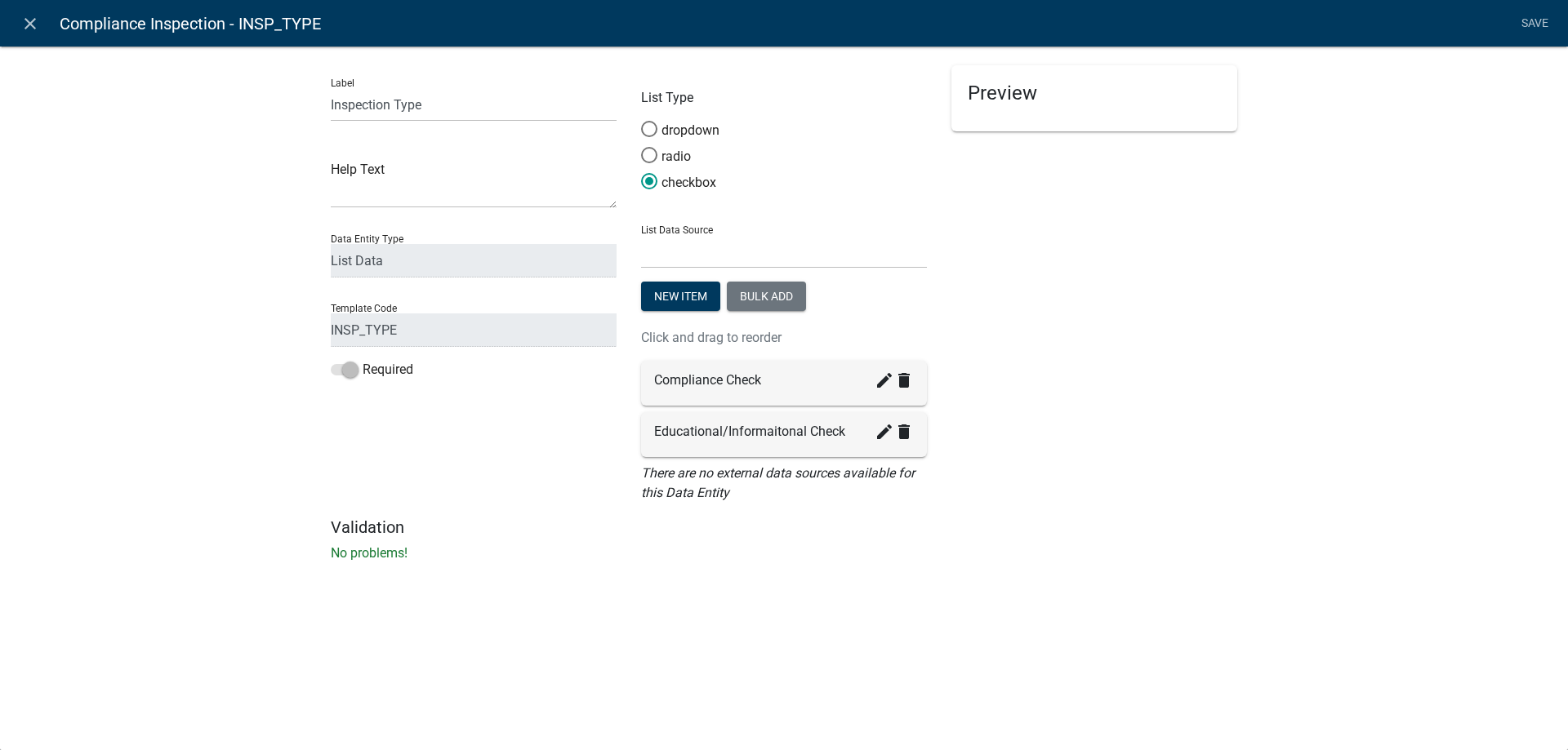
click at [1531, 21] on li "Save" at bounding box center [1534, 23] width 41 height 31
click at [34, 29] on icon "close" at bounding box center [30, 23] width 19 height 19
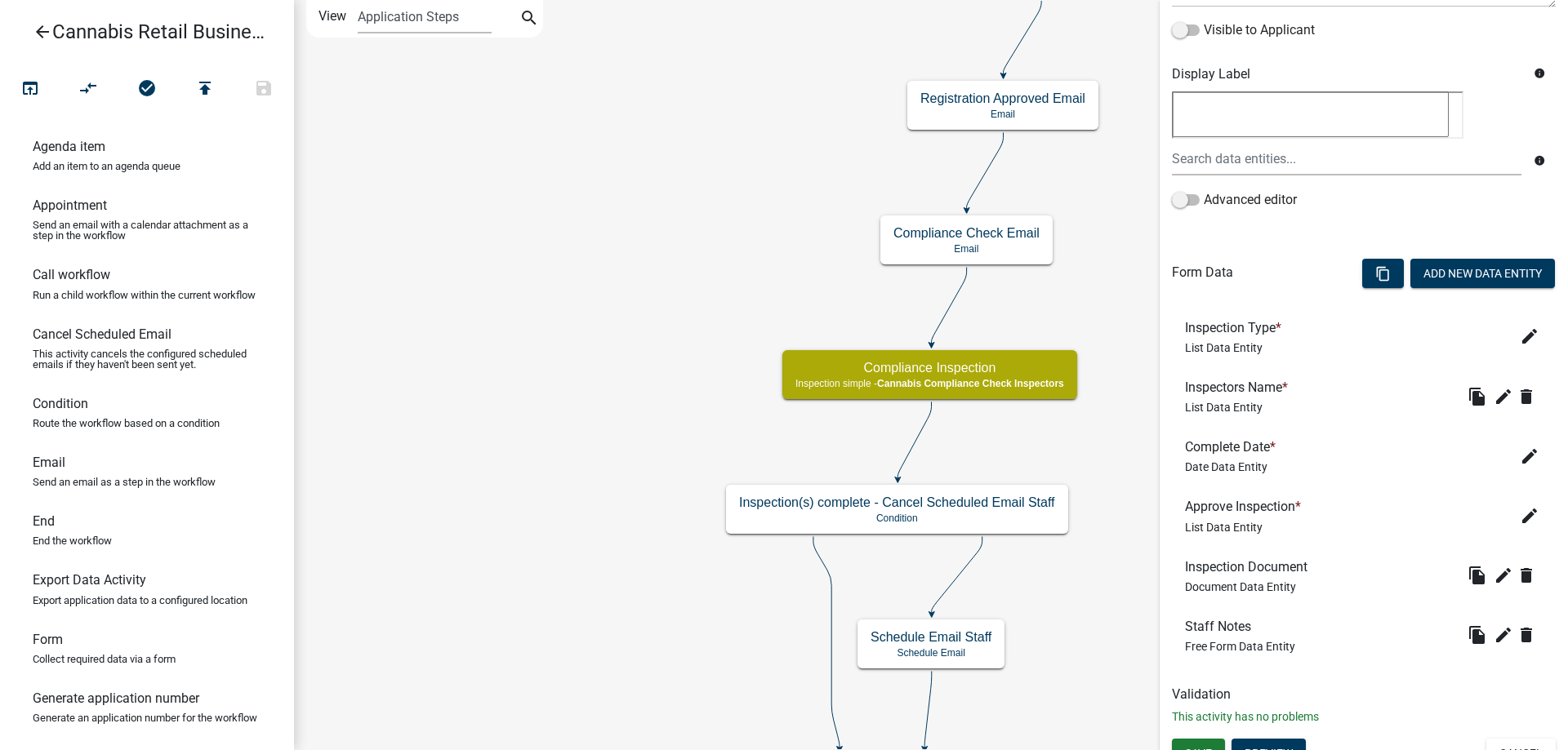
scroll to position [297, 0]
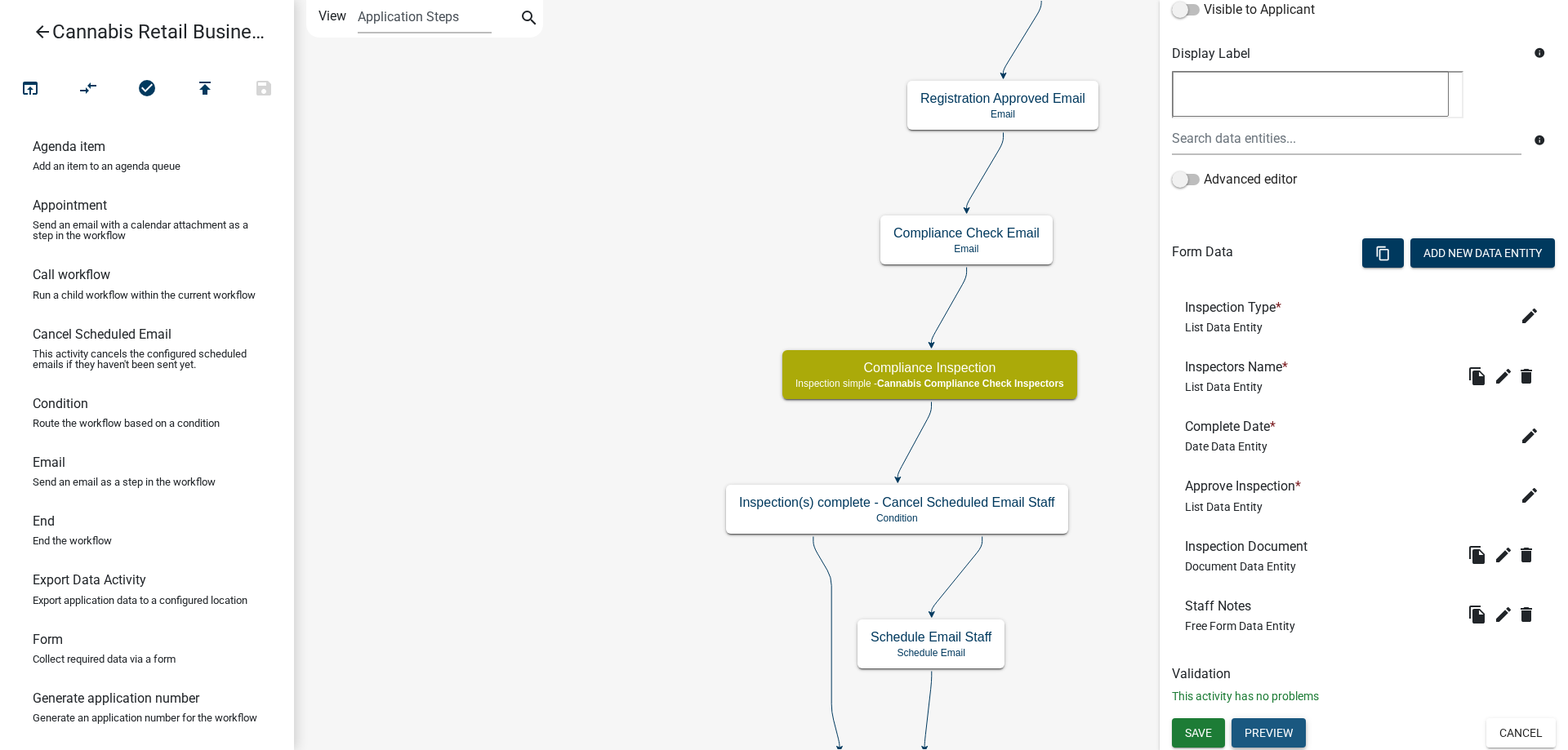
click at [1277, 730] on button "Preview" at bounding box center [1268, 733] width 75 height 29
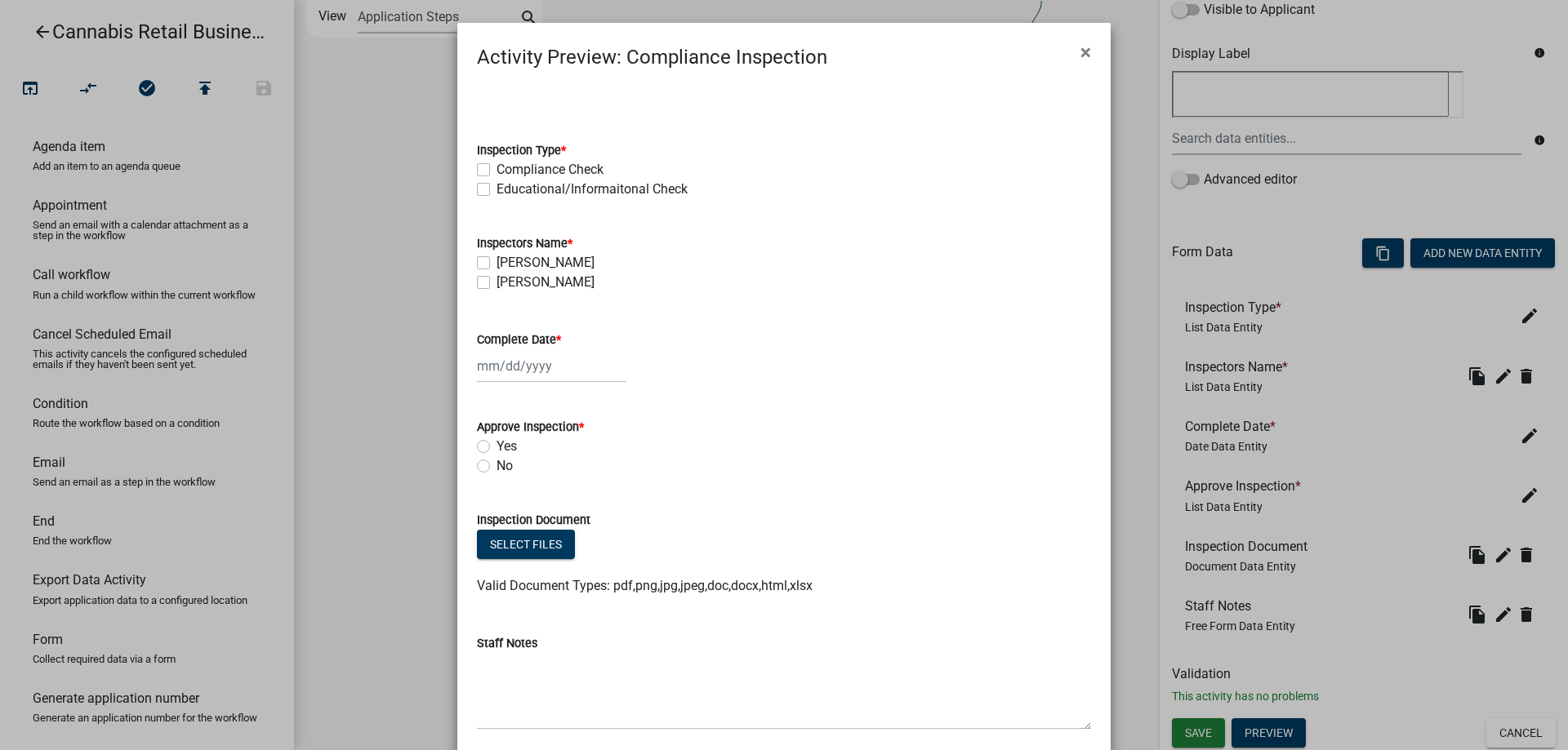
click at [497, 166] on label "Compliance Check" at bounding box center [550, 169] width 107 height 19
click at [497, 166] on input "Compliance Check" at bounding box center [501, 165] width 11 height 11
checkbox input "true"
click at [497, 188] on label "Educational/Informaitonal Check" at bounding box center [591, 190] width 191 height 19
click at [497, 188] on input "Educational/Informaitonal Check" at bounding box center [501, 185] width 11 height 11
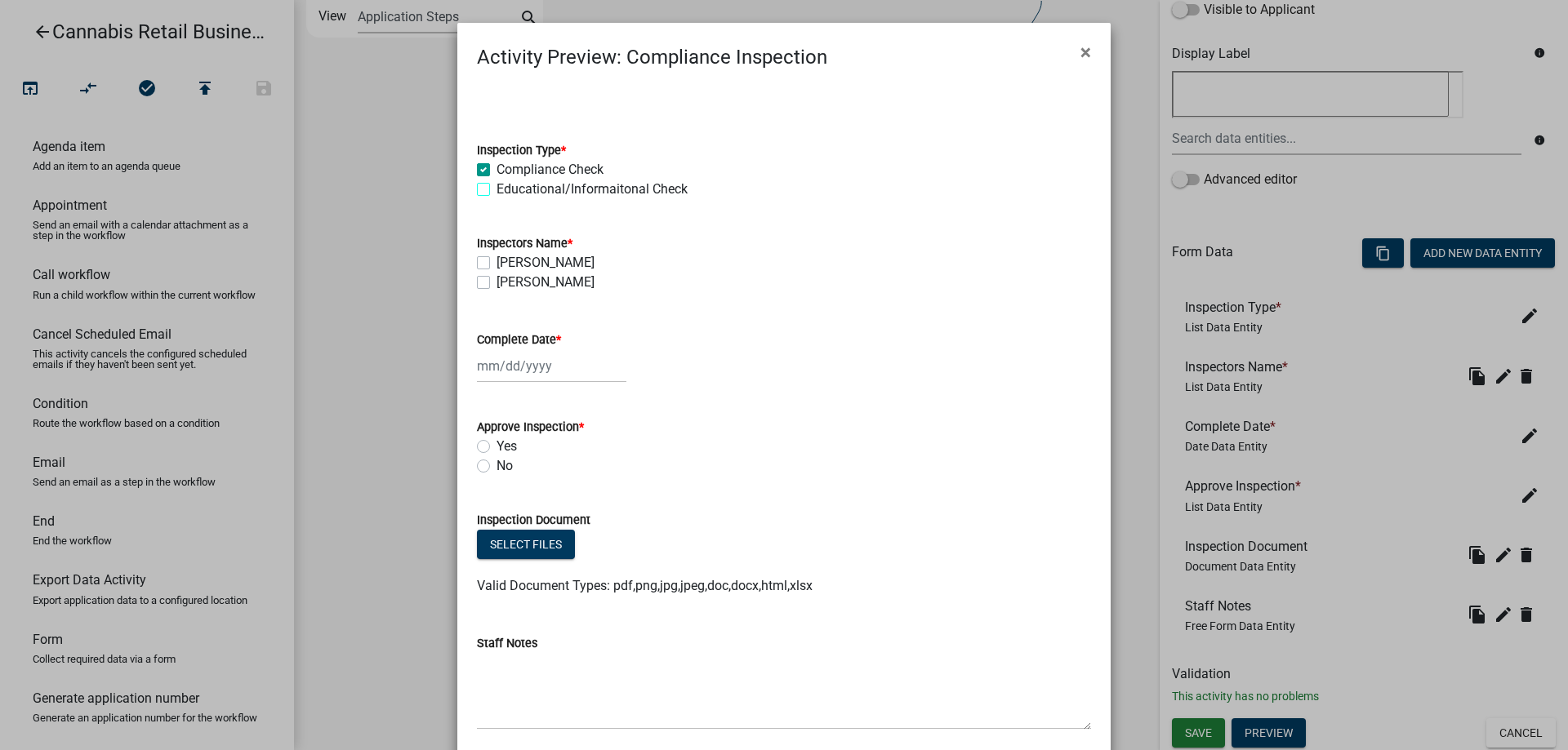
checkbox input "true"
click at [497, 264] on label "Jody Lien" at bounding box center [545, 263] width 98 height 19
click at [497, 263] on input "Jody Lien" at bounding box center [501, 258] width 11 height 11
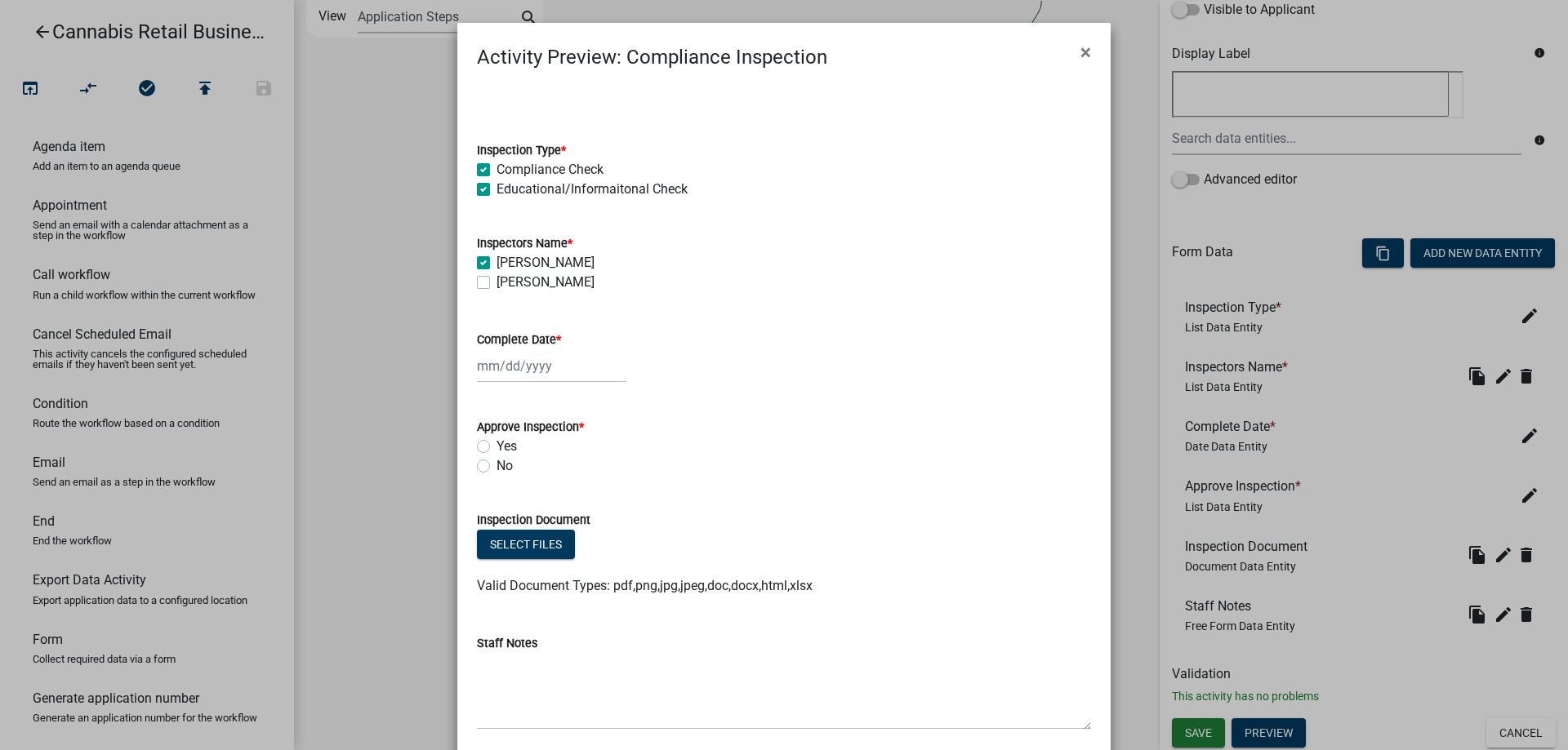
checkbox input "true"
checkbox input "false"
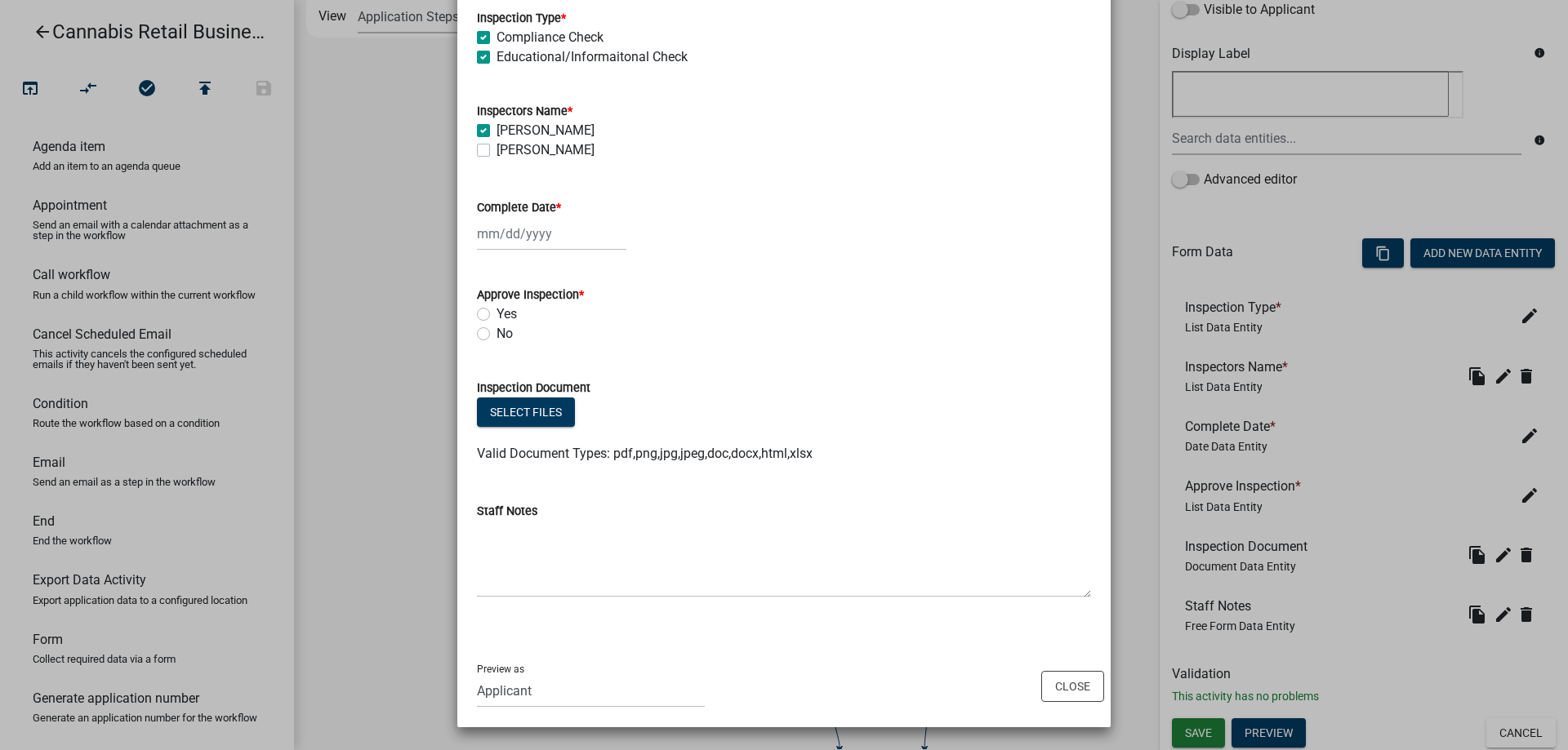
scroll to position [0, 0]
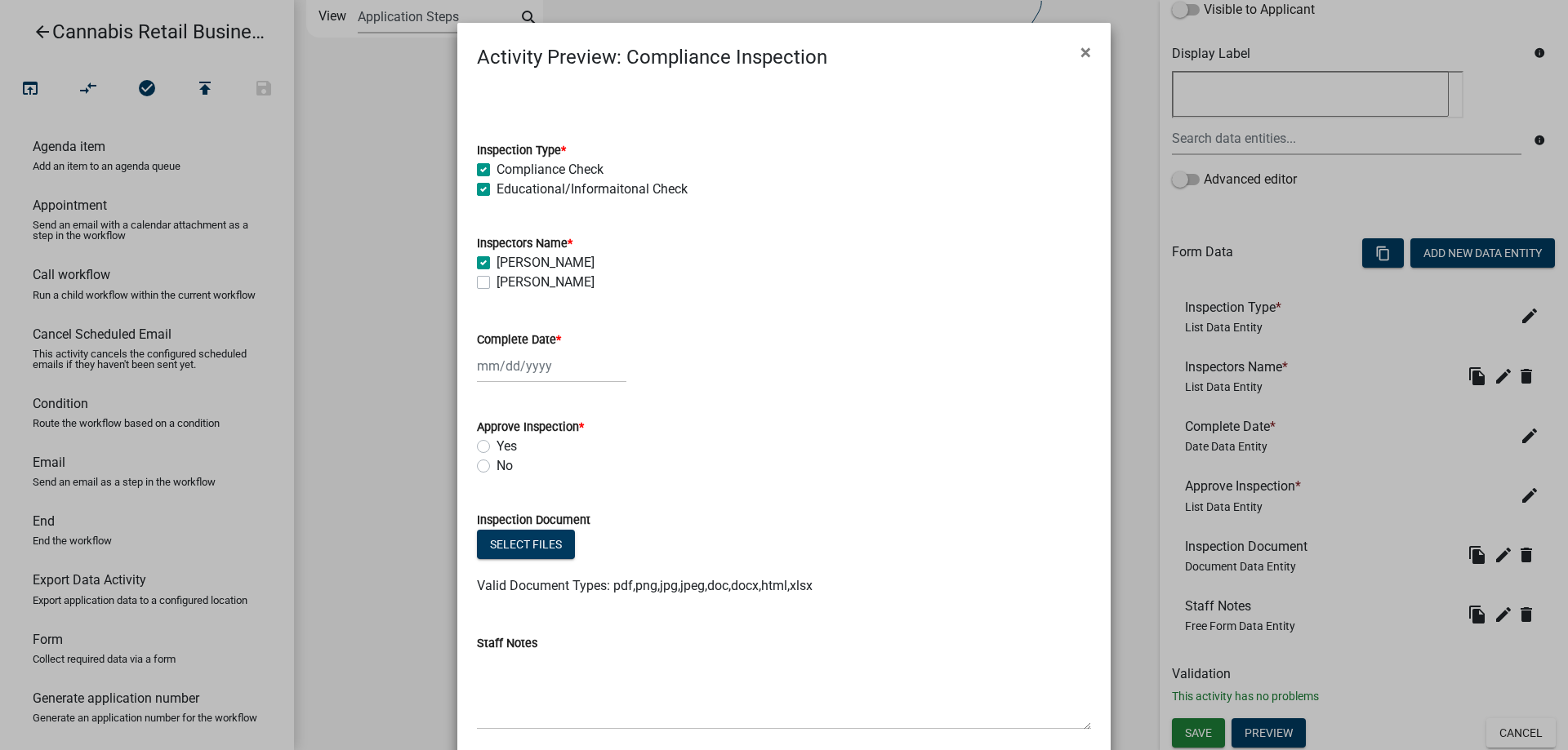
click at [497, 188] on label "Educational/Informaitonal Check" at bounding box center [591, 190] width 191 height 19
click at [497, 188] on input "Educational/Informaitonal Check" at bounding box center [501, 185] width 11 height 11
checkbox input "false"
checkbox input "true"
checkbox input "false"
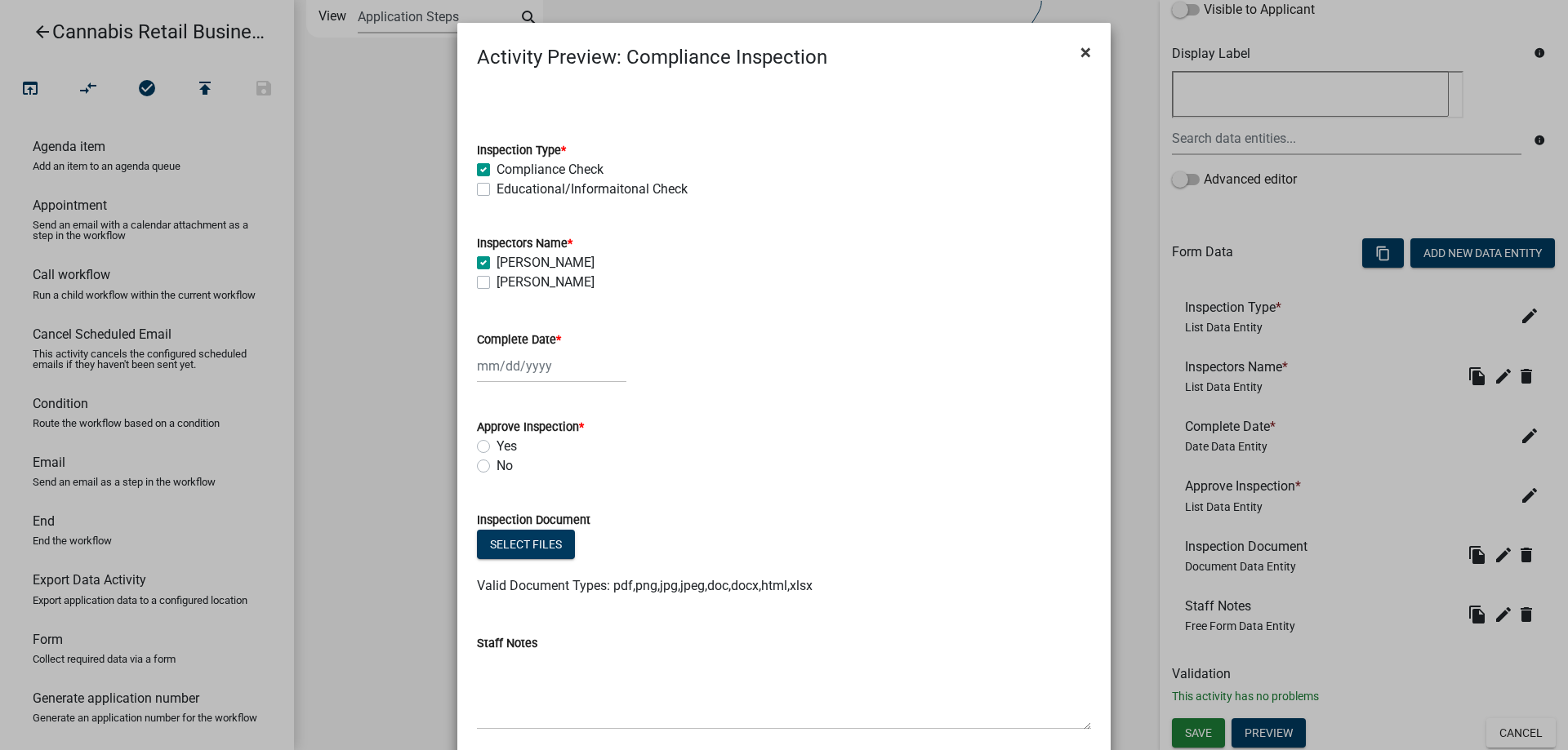
click at [1089, 54] on span "×" at bounding box center [1085, 52] width 11 height 23
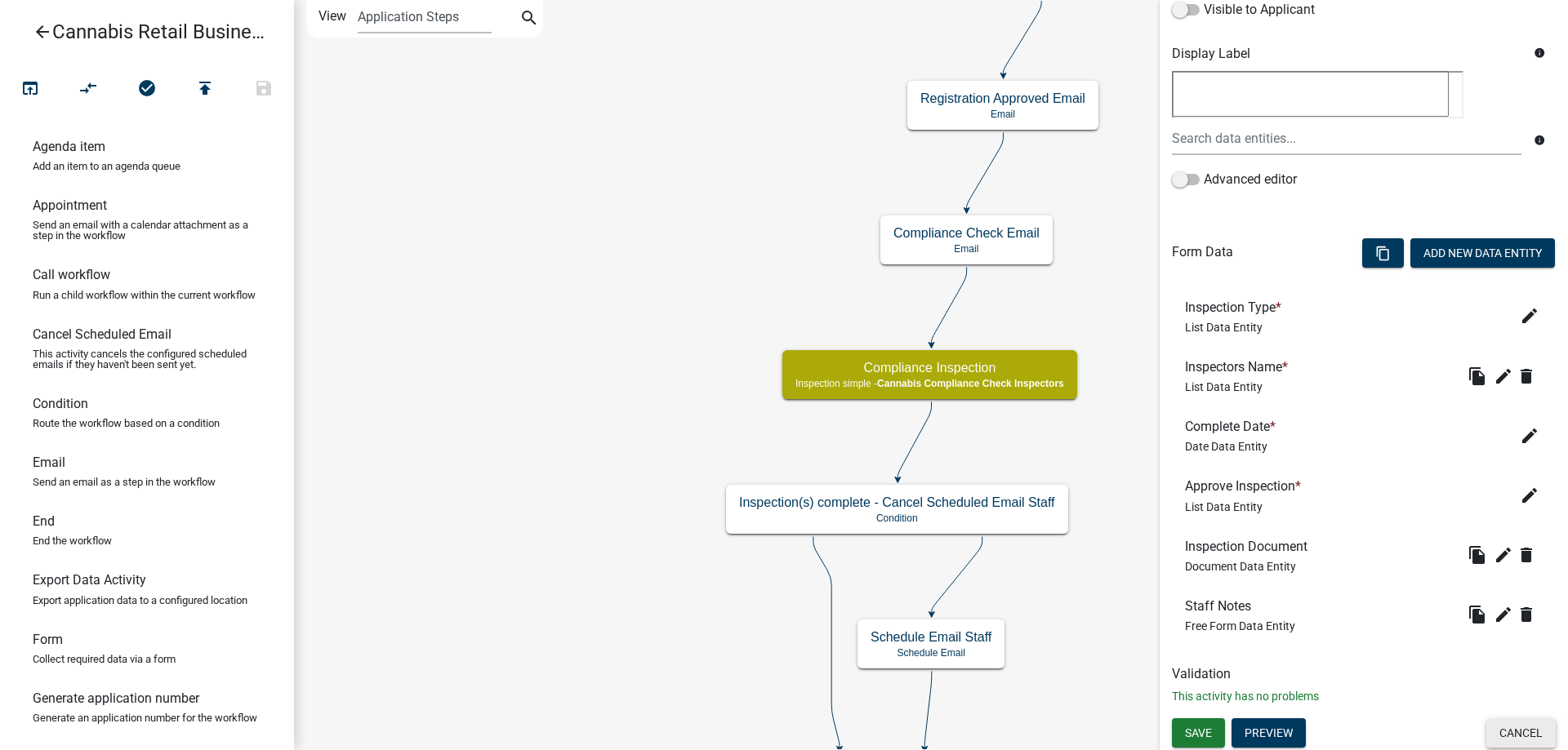
click at [1513, 730] on button "Cancel" at bounding box center [1521, 733] width 70 height 29
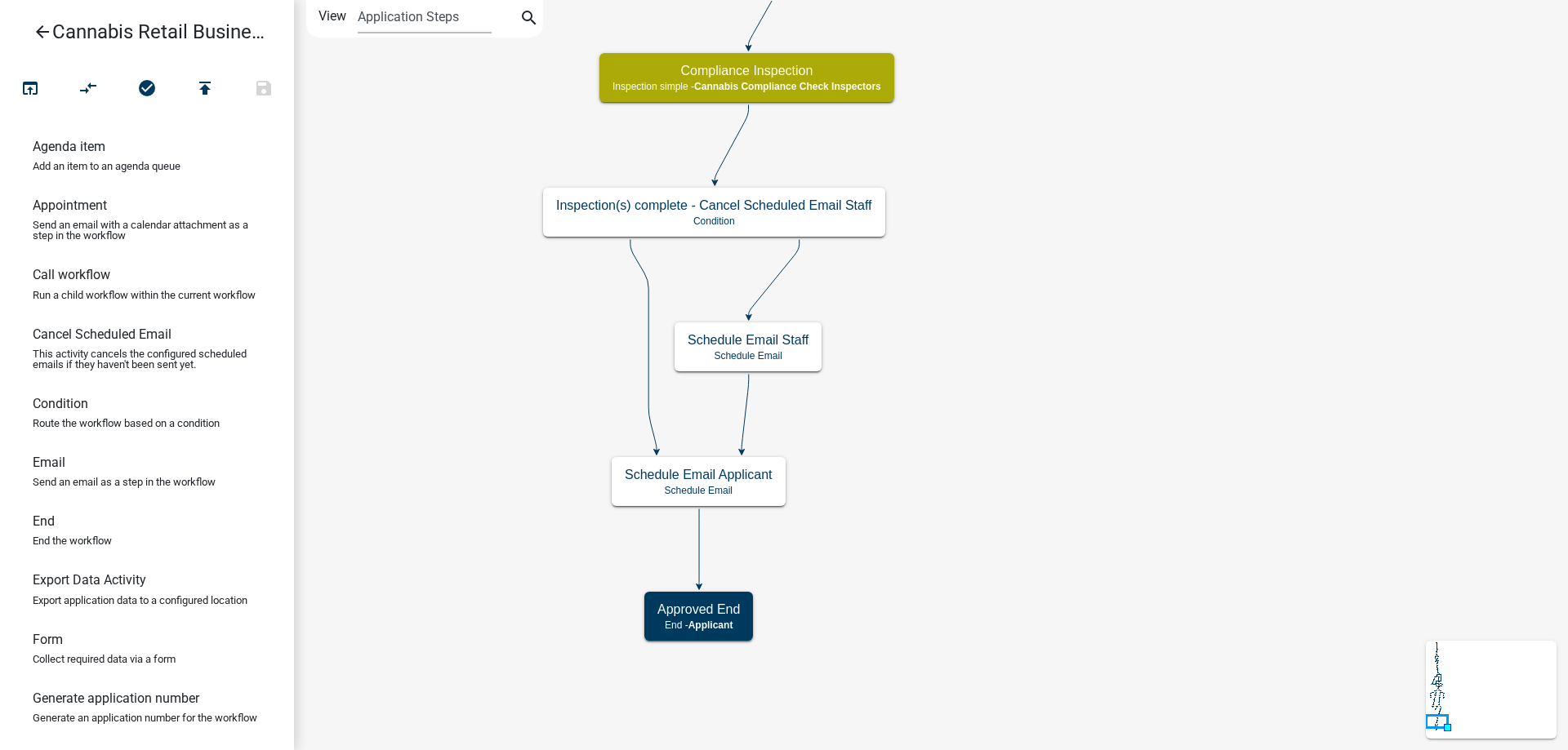
click at [1044, 241] on div "start Start - Applicant Application Introduction Form - Applicant Parcel search…" at bounding box center [931, 375] width 1274 height 750
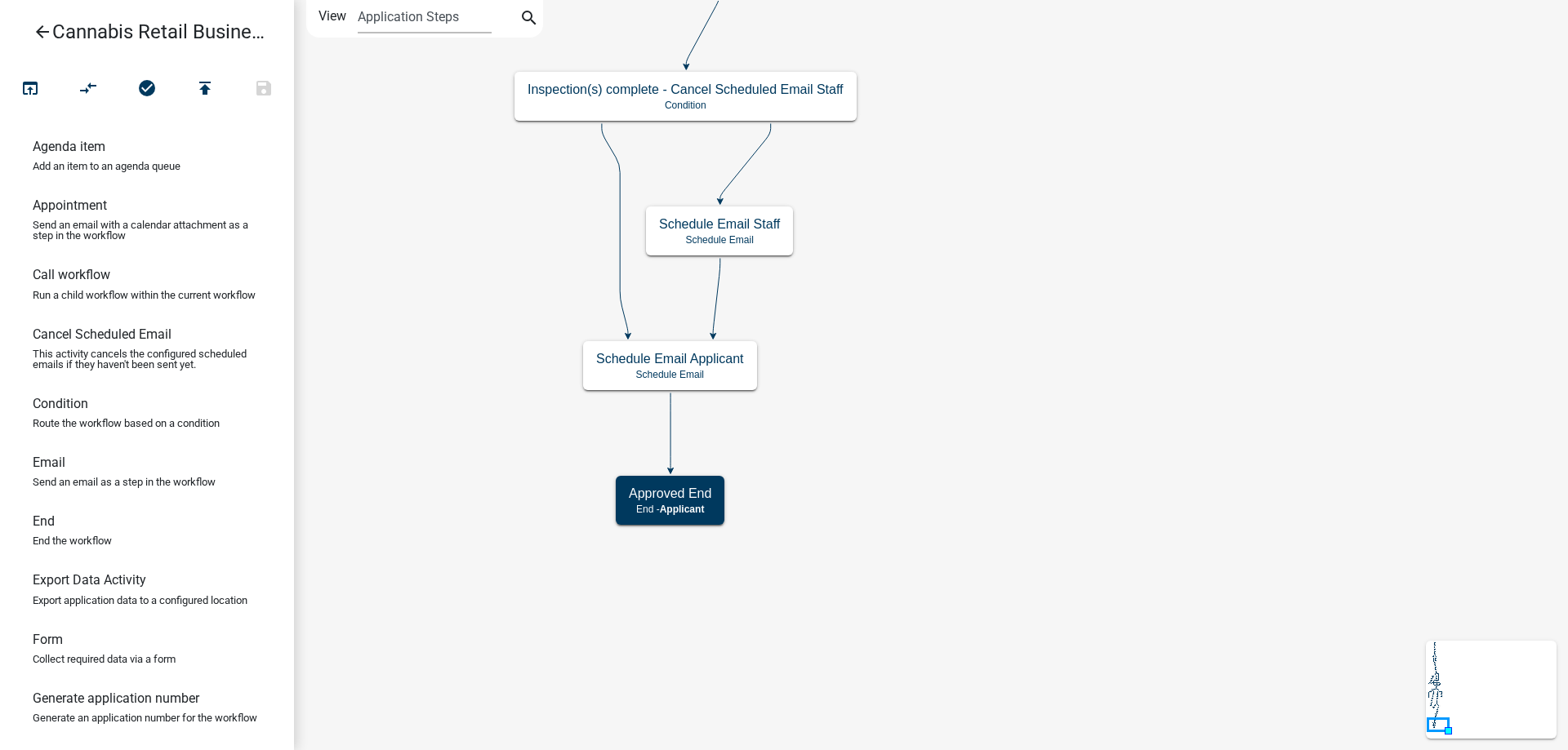
click at [974, 408] on div "start Start - Applicant Application Introduction Form - Applicant Parcel search…" at bounding box center [931, 375] width 1274 height 750
click at [720, 369] on g "Schedule Email Applicant Schedule Email" at bounding box center [670, 365] width 174 height 47
click at [720, 369] on p "Schedule Email" at bounding box center [670, 375] width 148 height 12
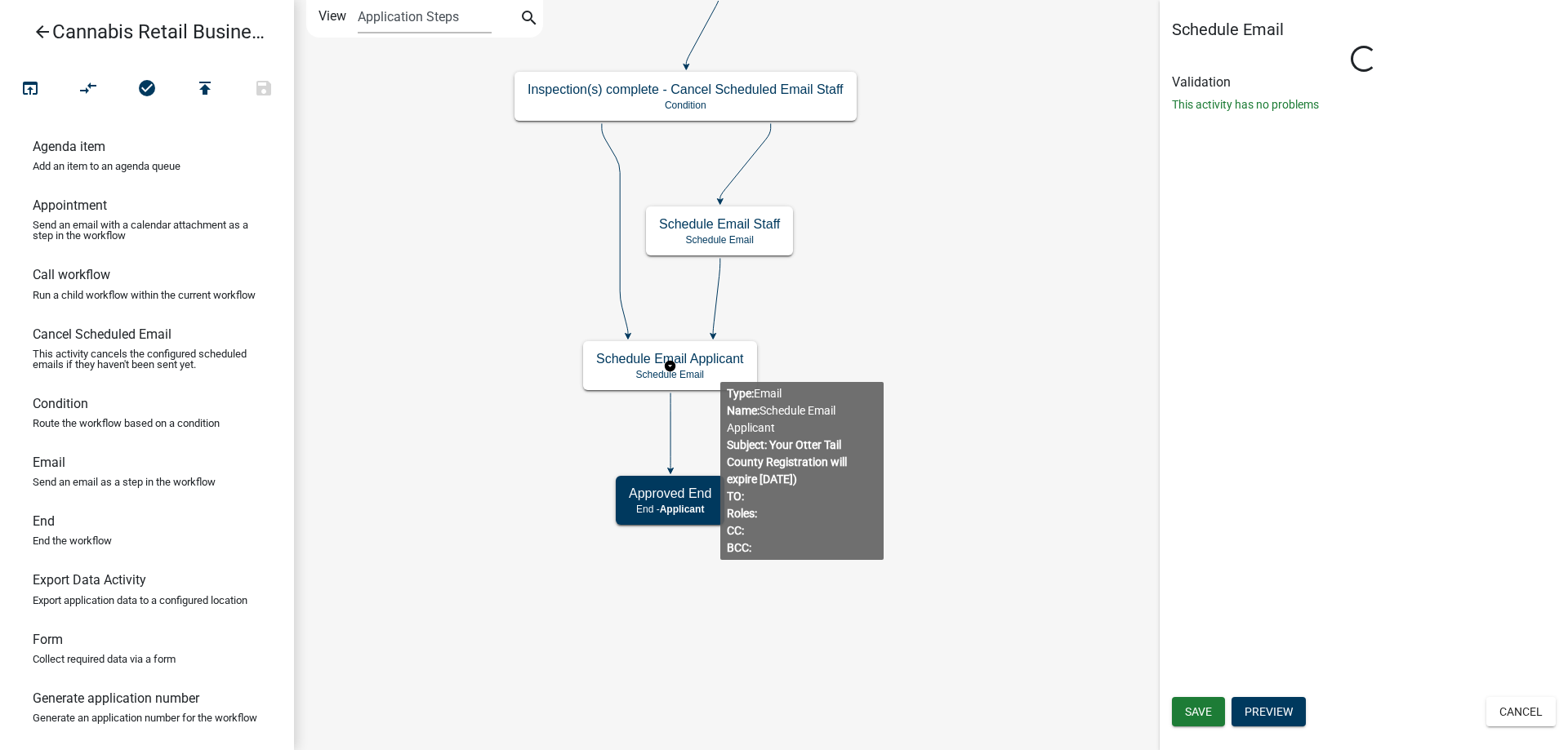
select select
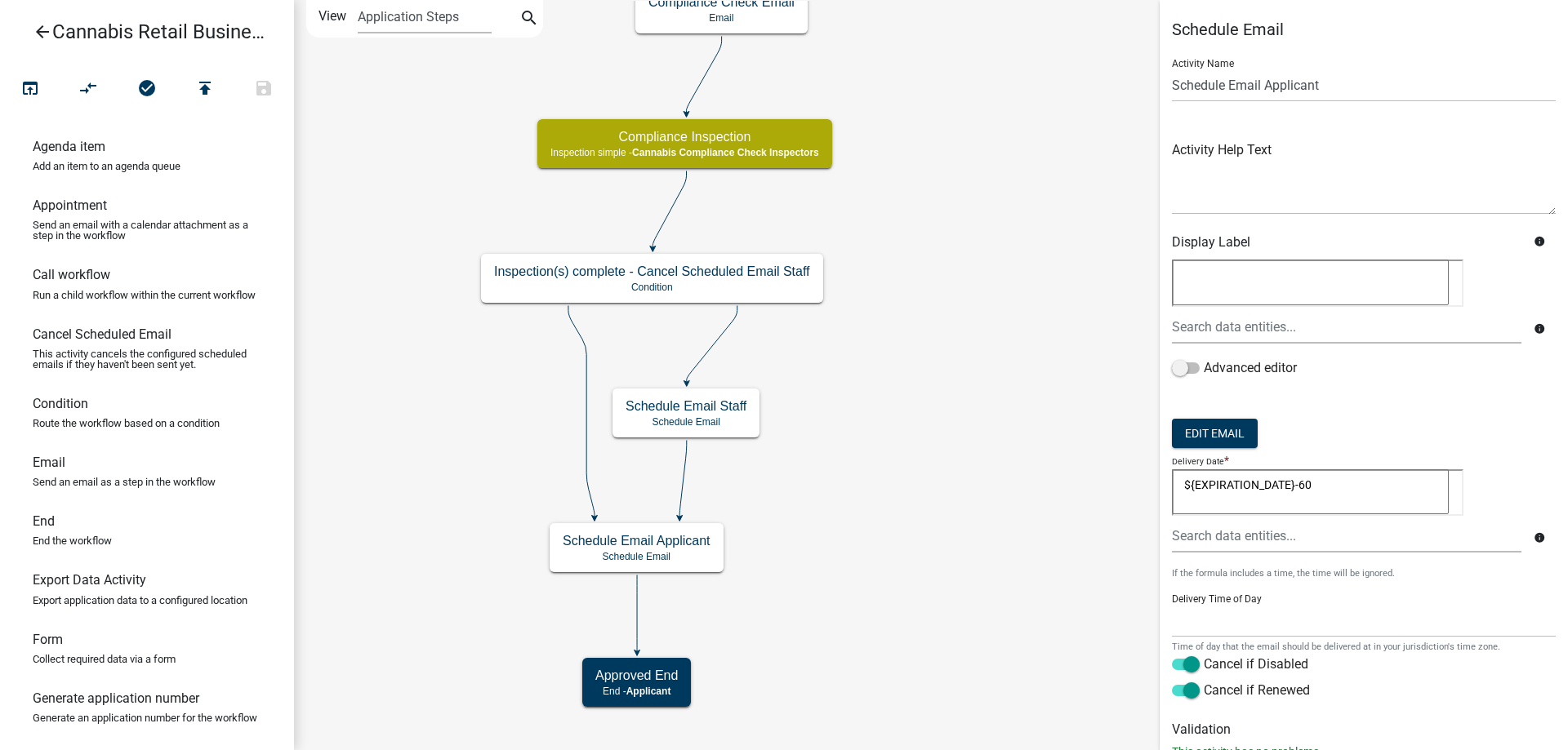
click at [944, 345] on div "start Start - Applicant Application Introduction Form - Applicant Parcel search…" at bounding box center [931, 375] width 1274 height 750
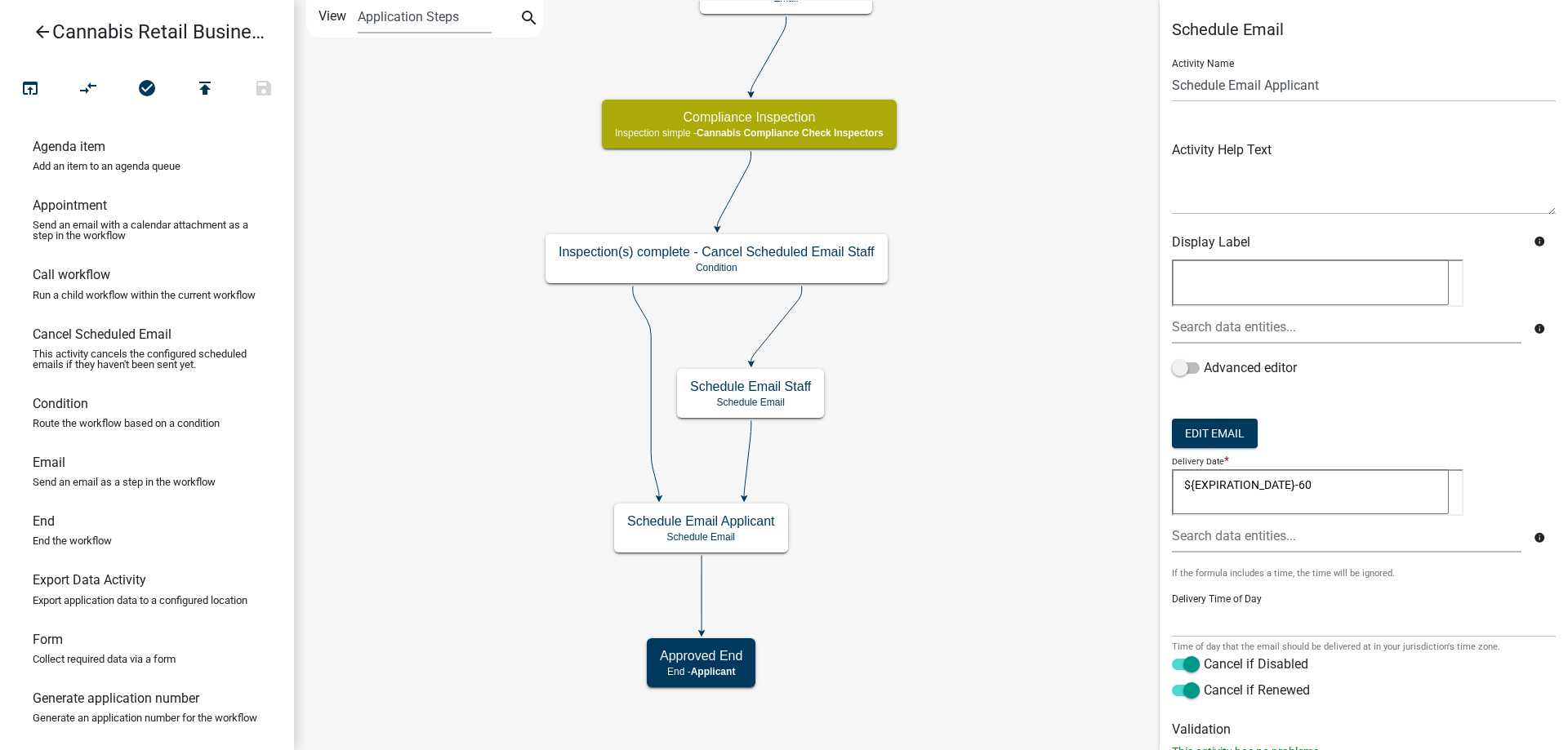
click at [1039, 592] on div "start Start - Applicant Application Introduction Form - Applicant Parcel search…" at bounding box center [931, 375] width 1274 height 750
click at [34, 27] on icon "arrow_back" at bounding box center [43, 34] width 19 height 23
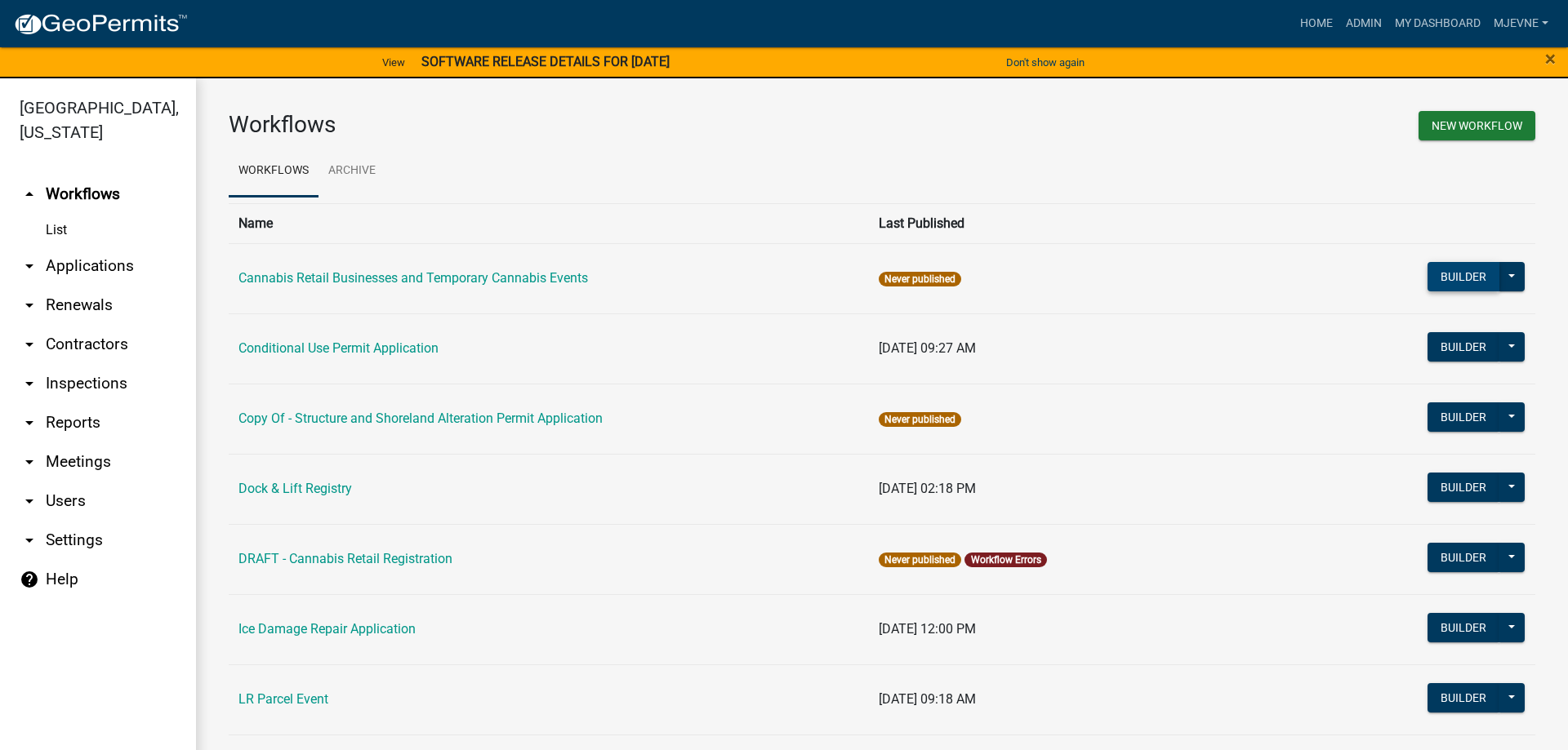
click at [1468, 280] on button "Builder" at bounding box center [1463, 277] width 72 height 29
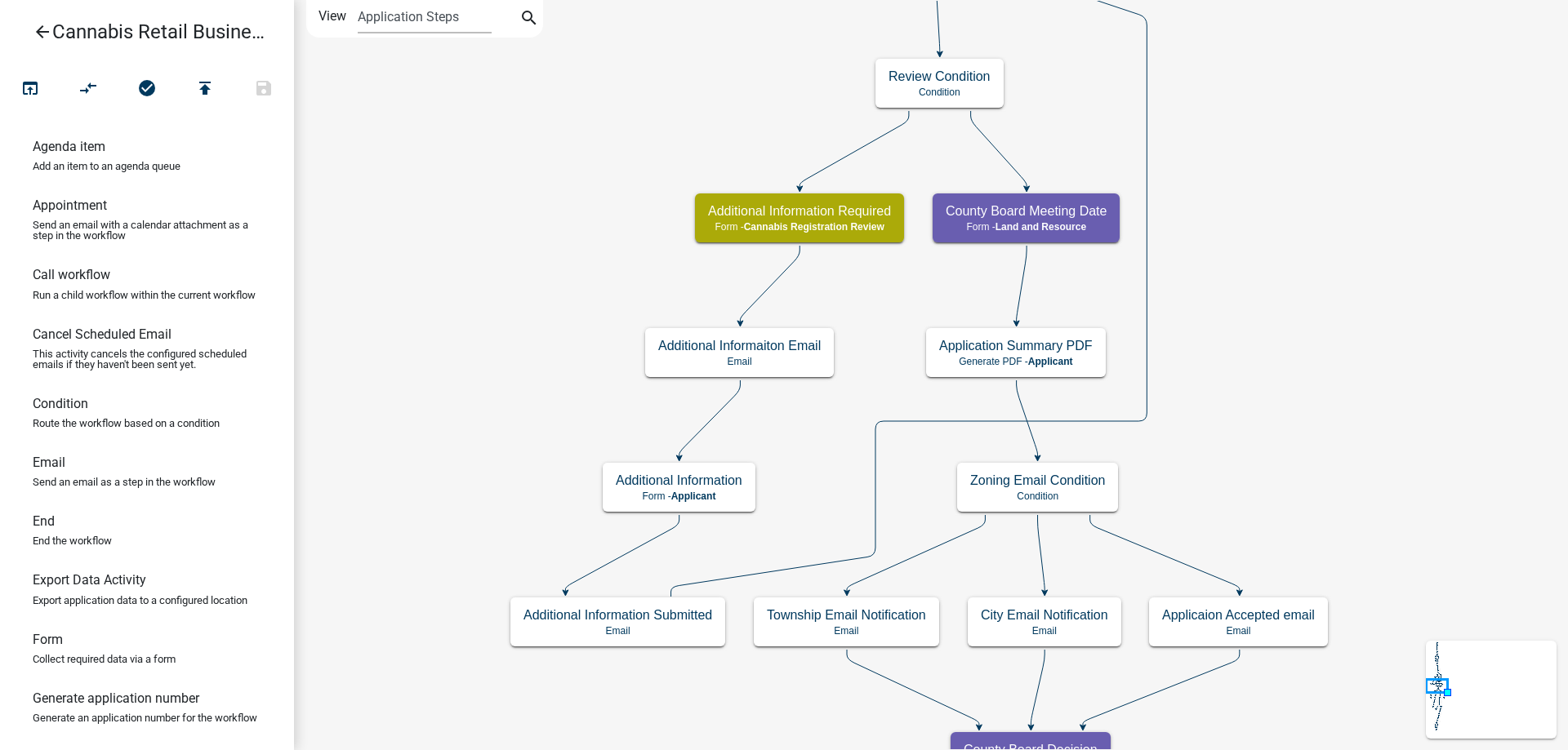
click at [476, 509] on div "start Start - Applicant Application Introduction Form - Applicant Parcel search…" at bounding box center [931, 375] width 1274 height 750
click at [477, 687] on div "start Start - Applicant Application Introduction Form - Applicant Parcel search…" at bounding box center [931, 375] width 1274 height 750
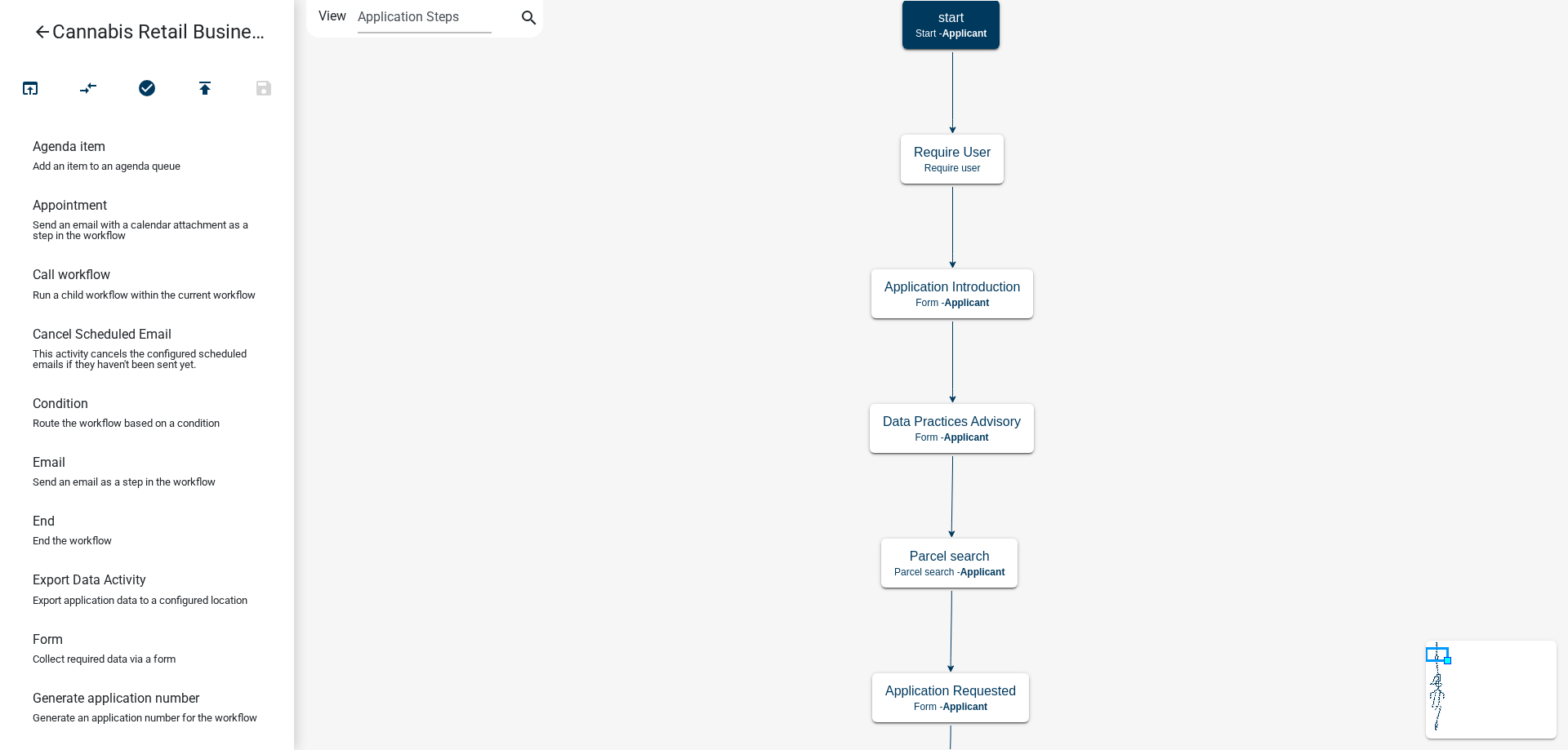
click at [610, 705] on div "start Start - Applicant Application Introduction Form - Applicant Parcel search…" at bounding box center [931, 375] width 1274 height 750
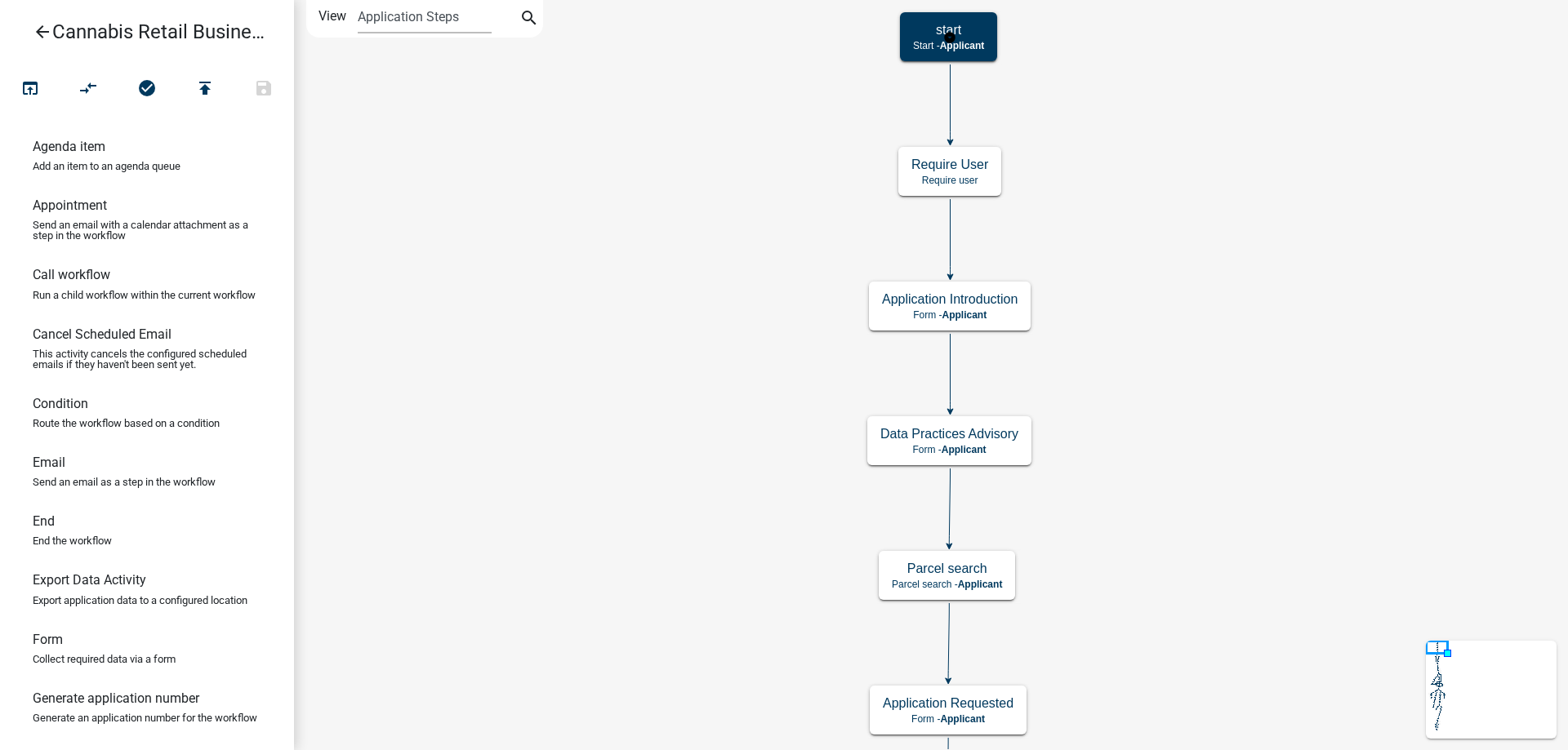
click at [974, 43] on g "start Start - Applicant" at bounding box center [950, 36] width 101 height 47
click at [974, 43] on span "Applicant" at bounding box center [962, 45] width 45 height 12
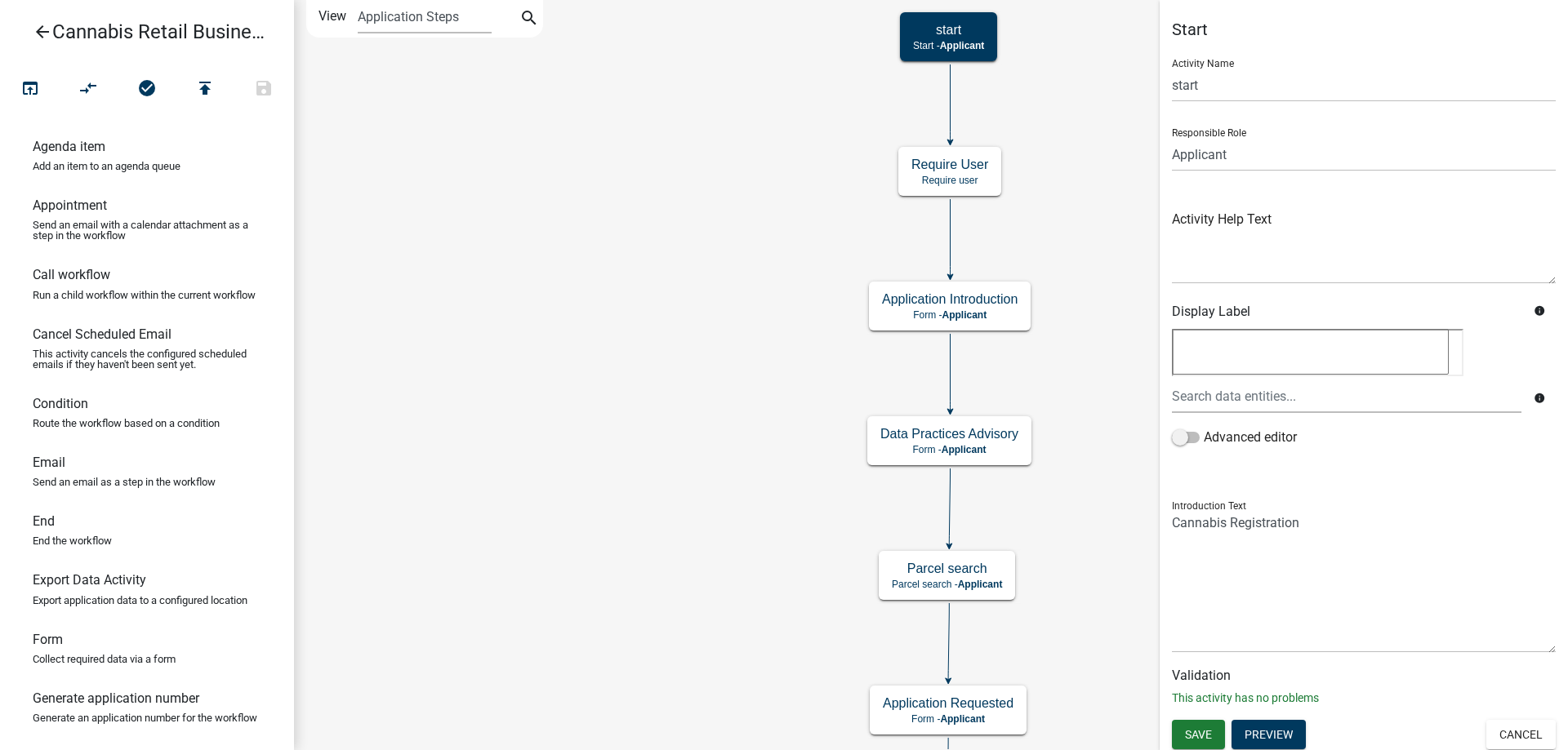
scroll to position [2, 0]
click at [1269, 737] on button "Preview" at bounding box center [1268, 733] width 75 height 29
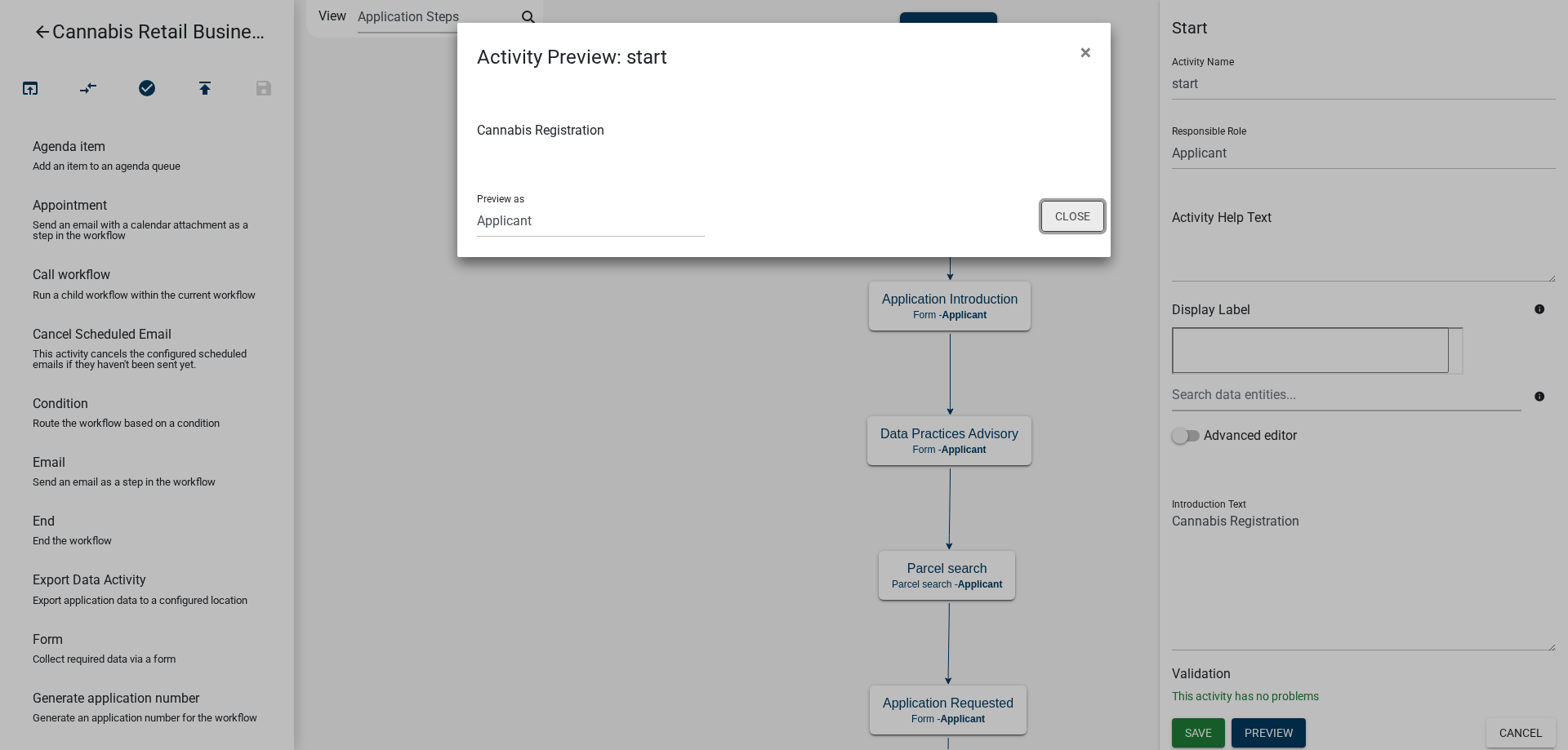
click at [1068, 213] on button "Close" at bounding box center [1072, 217] width 63 height 31
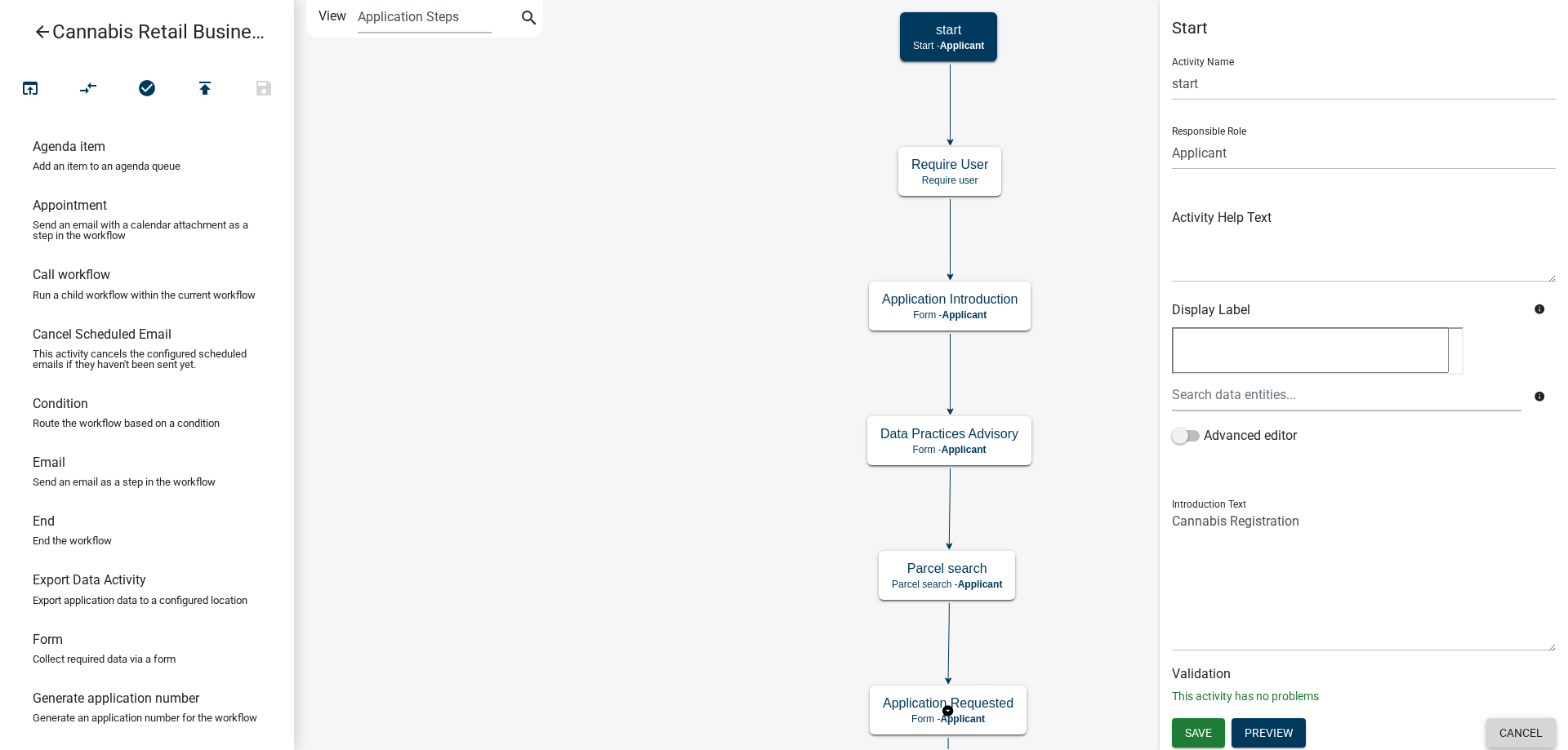
click at [1530, 734] on button "Cancel" at bounding box center [1521, 733] width 70 height 29
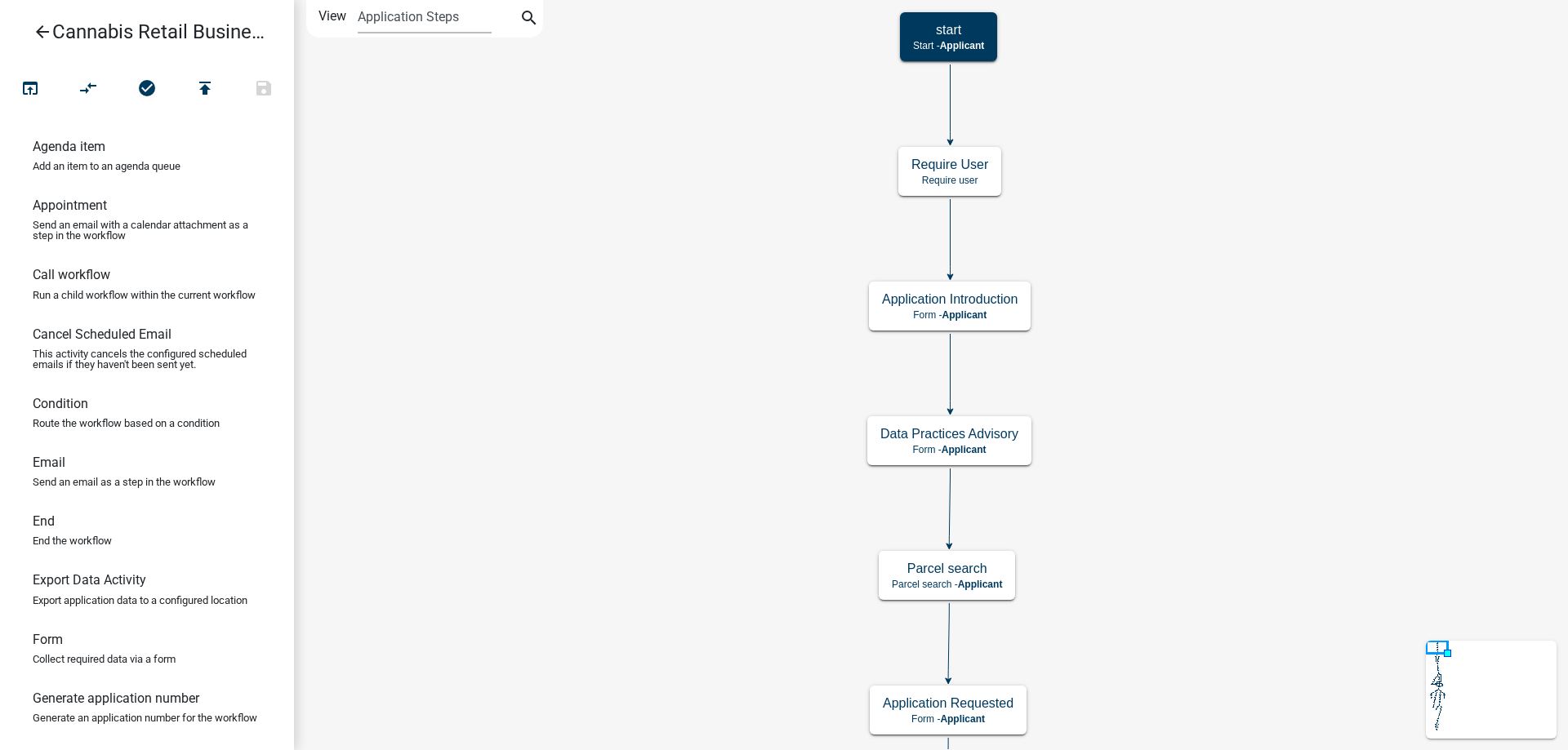
click at [43, 34] on icon "arrow_back" at bounding box center [43, 34] width 19 height 23
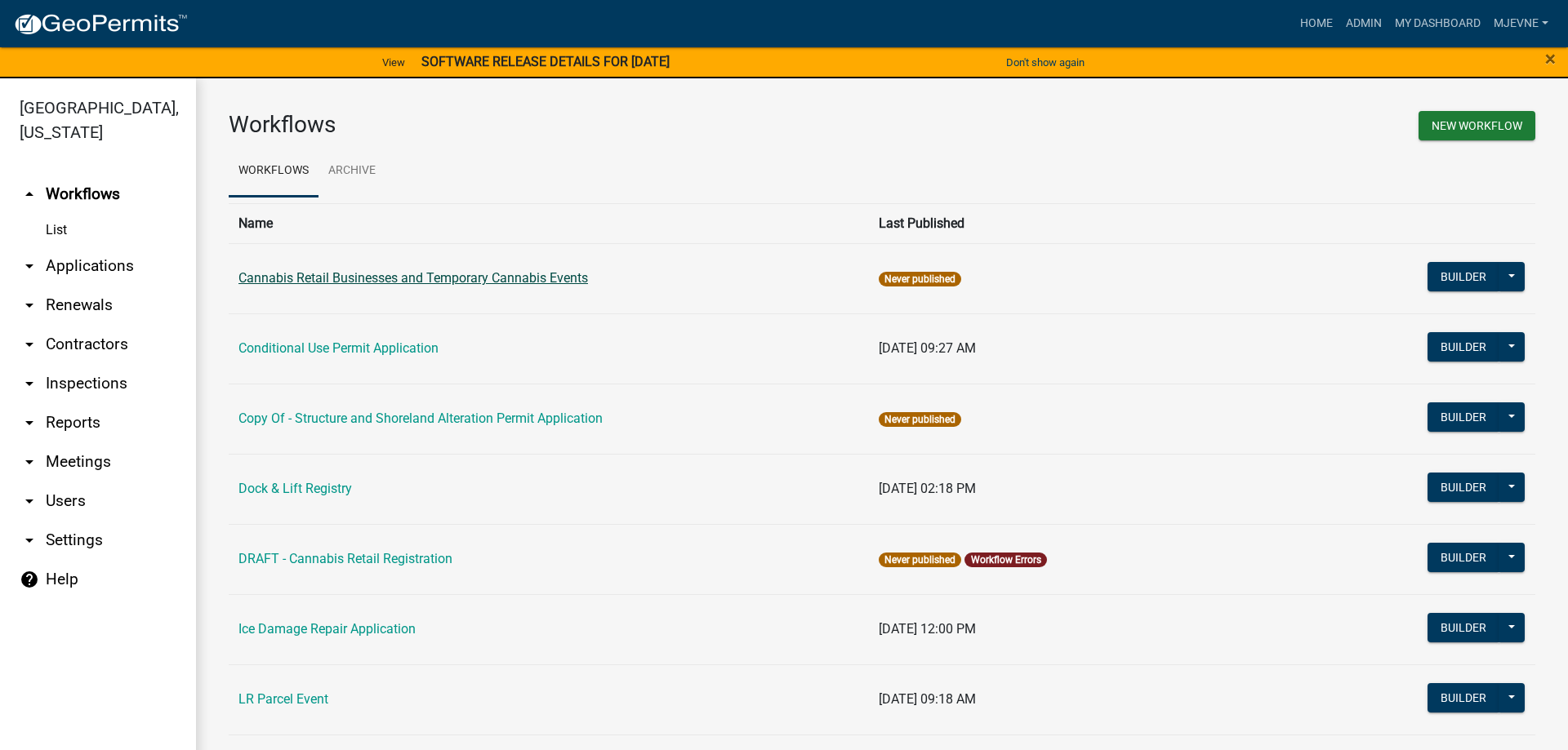
click at [372, 280] on link "Cannabis Retail Businesses and Temporary Cannabis Events" at bounding box center [412, 278] width 349 height 15
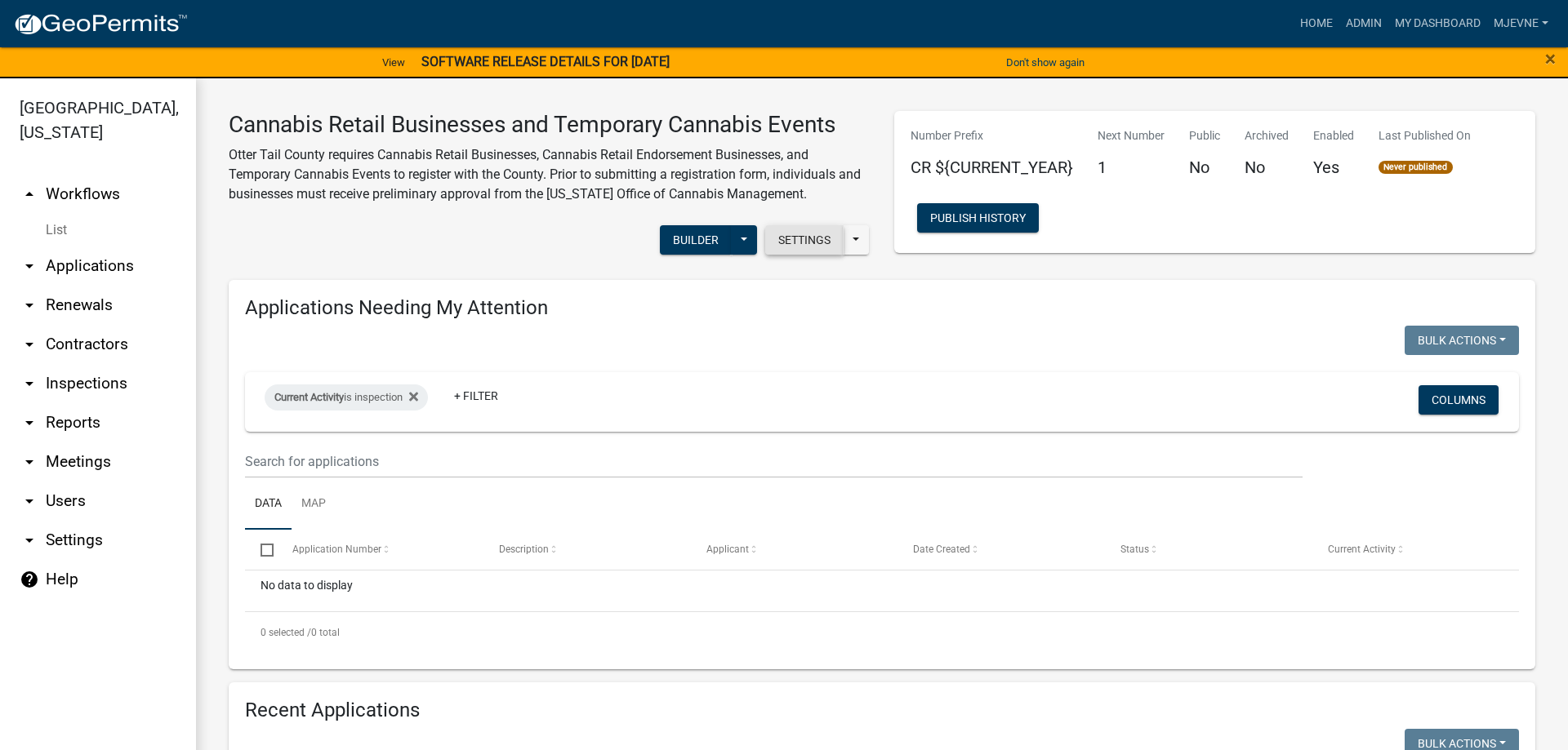
click at [802, 244] on button "Settings" at bounding box center [803, 240] width 78 height 29
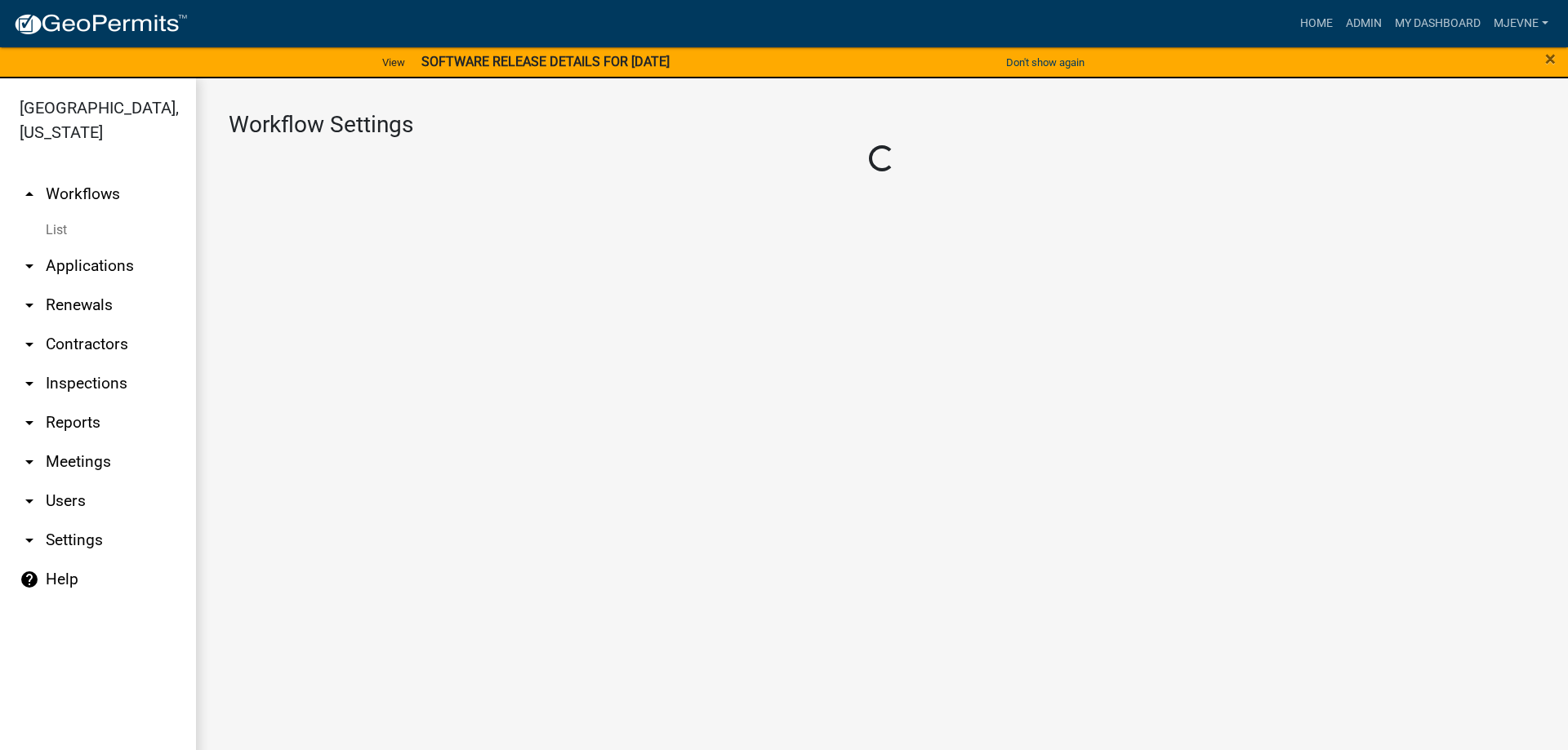
select select "4"
select select "1: Object"
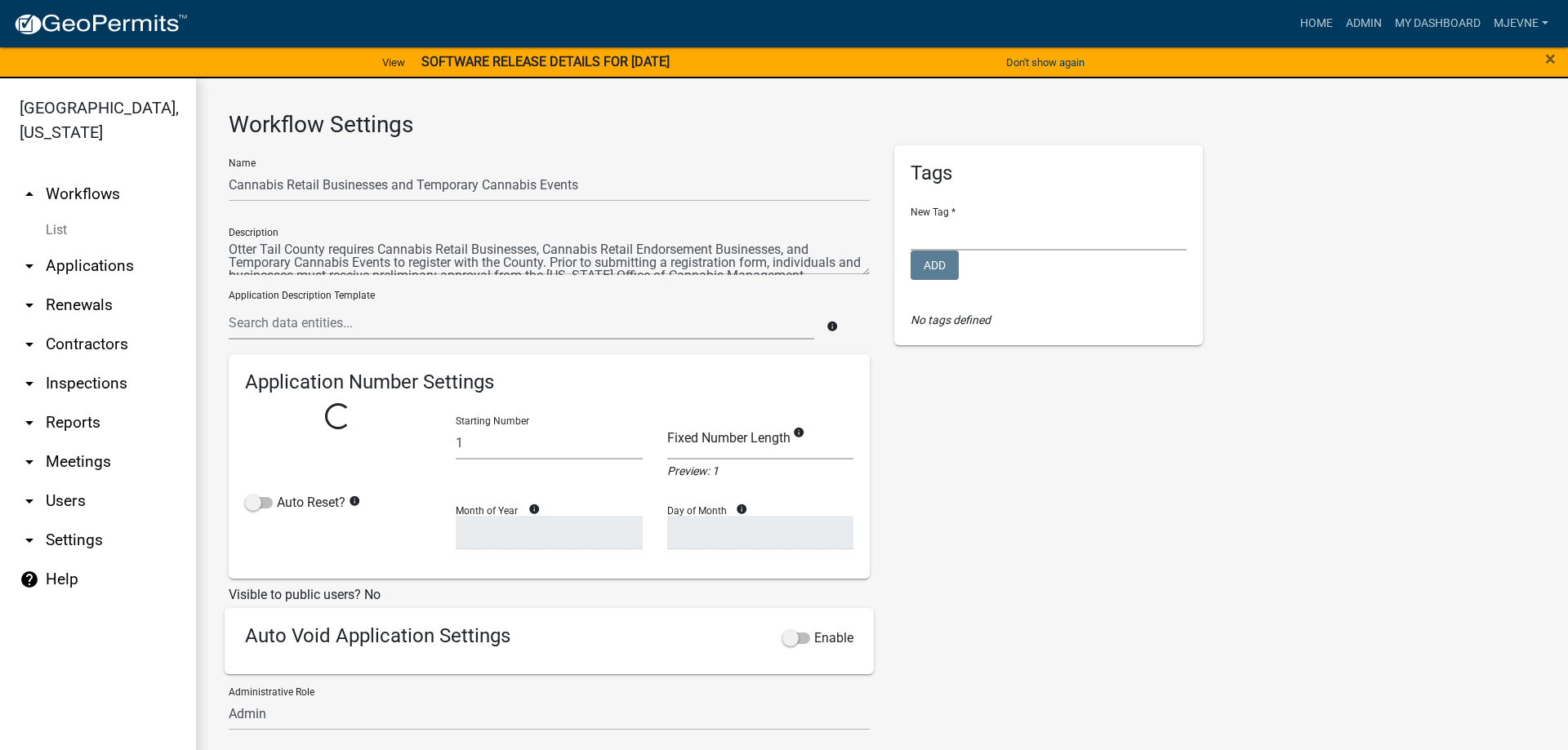
select select "0: c1bfc6c7-788a-4864-9461-c65c13de6891"
select select
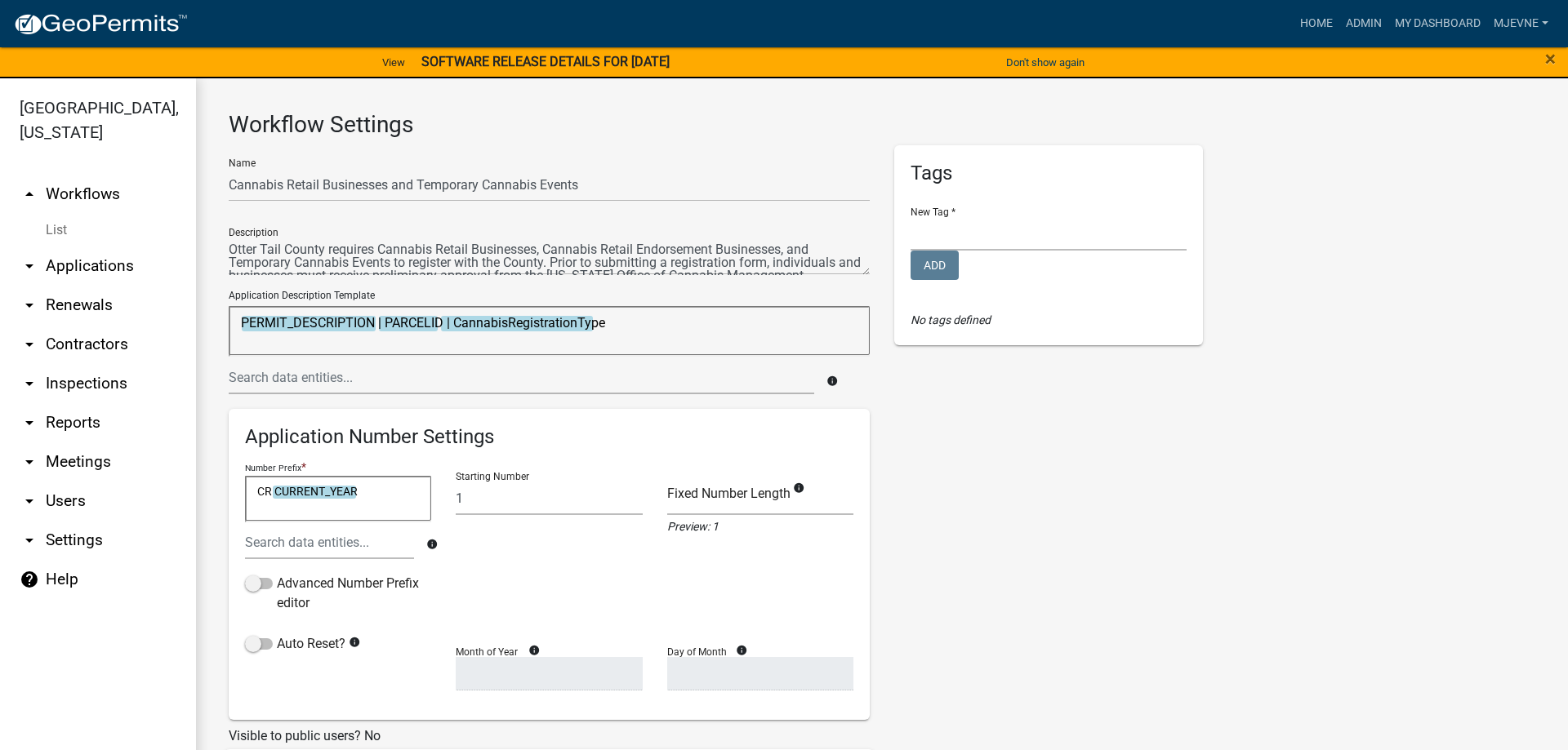
scroll to position [93, 0]
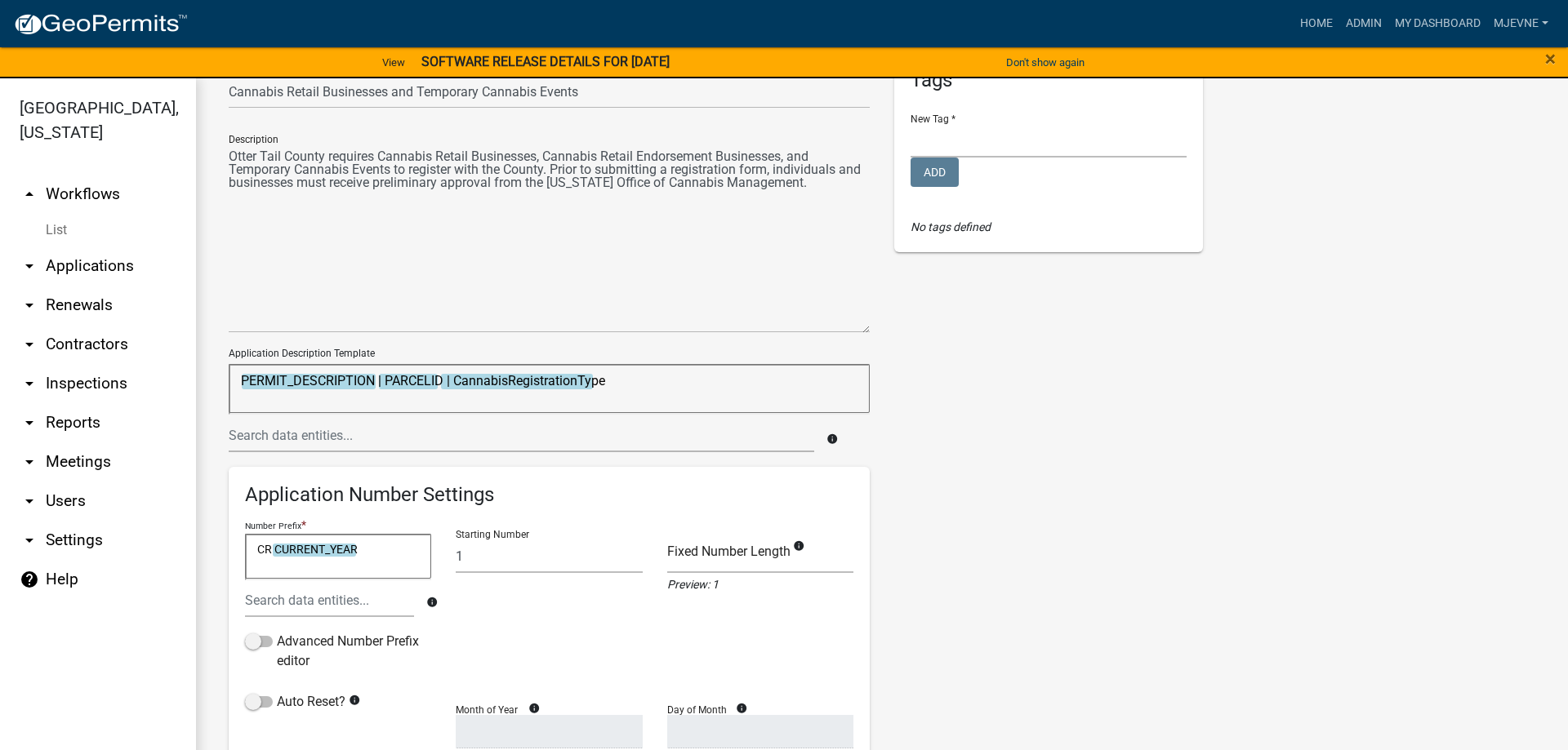
drag, startPoint x: 863, startPoint y: 175, endPoint x: 862, endPoint y: 326, distance: 151.0
click at [862, 326] on textarea at bounding box center [549, 238] width 641 height 189
click at [793, 154] on textarea at bounding box center [549, 238] width 641 height 189
type textarea "Otter Tail County requires Cannabis Retail Businesses, Cannabis Retail Endorsem…"
drag, startPoint x: 443, startPoint y: 382, endPoint x: 385, endPoint y: 380, distance: 58.0
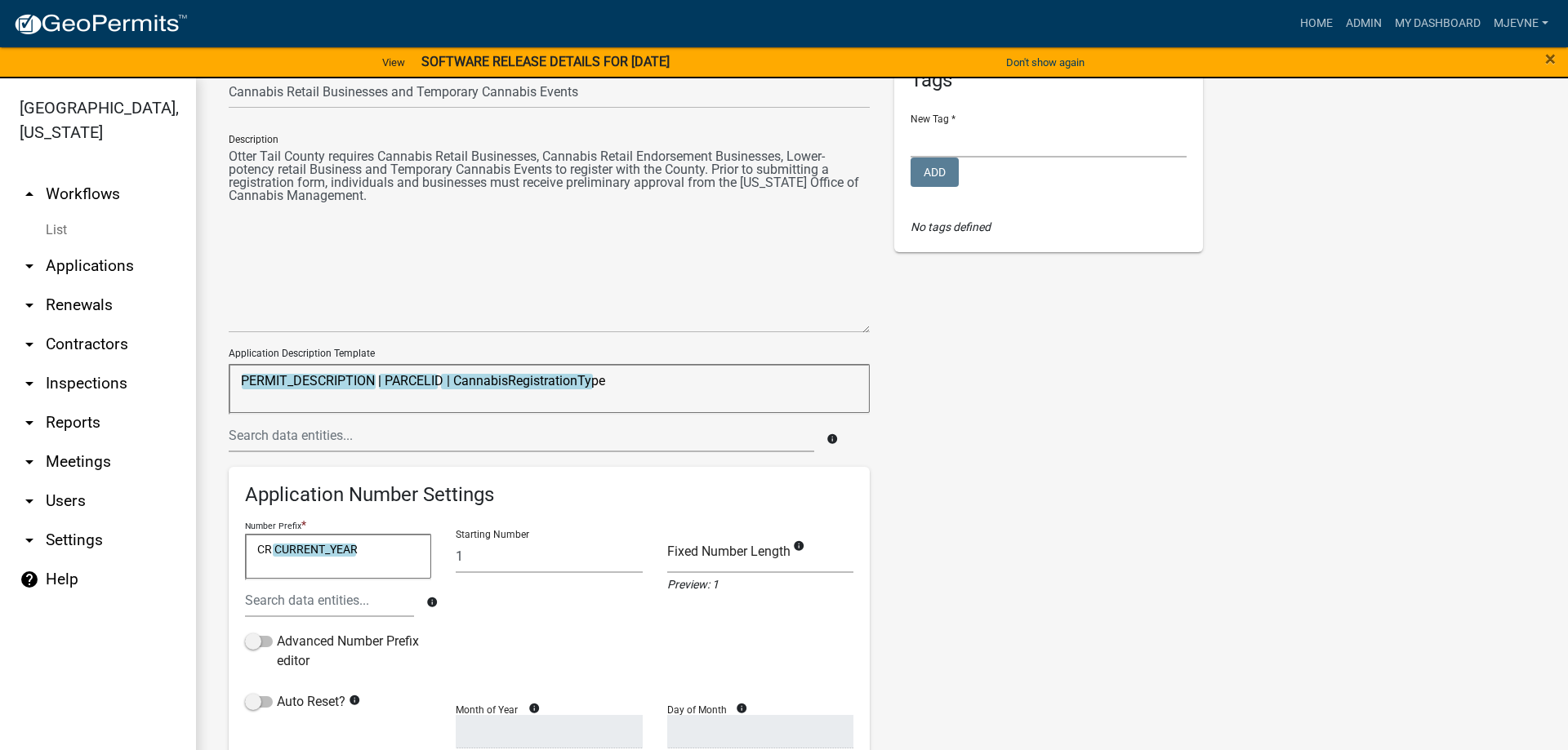
click at [385, 380] on textarea "PERMIT_DESCRIPTION | PARCELID | CannabisRegistrationType" at bounding box center [549, 388] width 641 height 49
click at [298, 436] on input "text" at bounding box center [521, 435] width 586 height 34
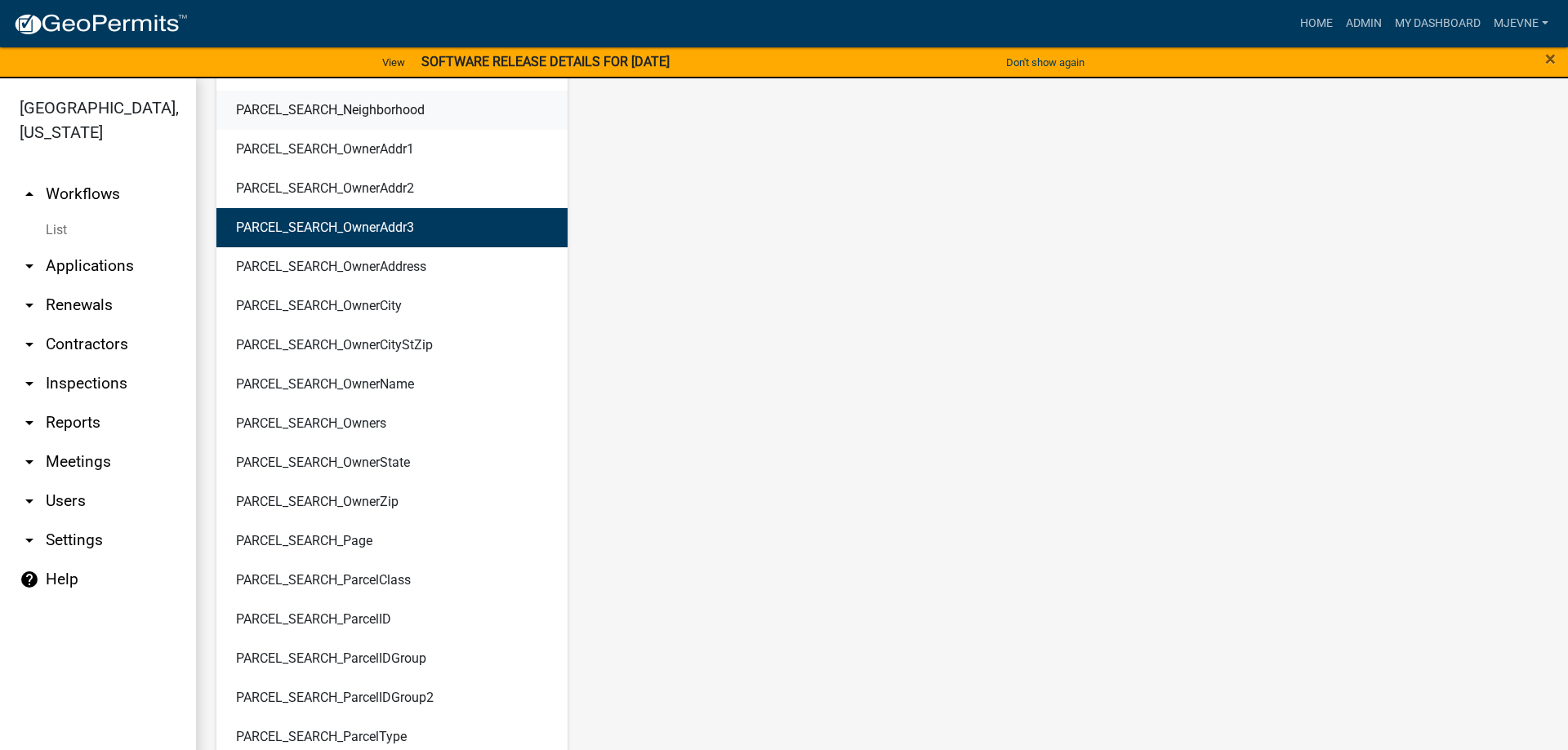
scroll to position [6702, 0]
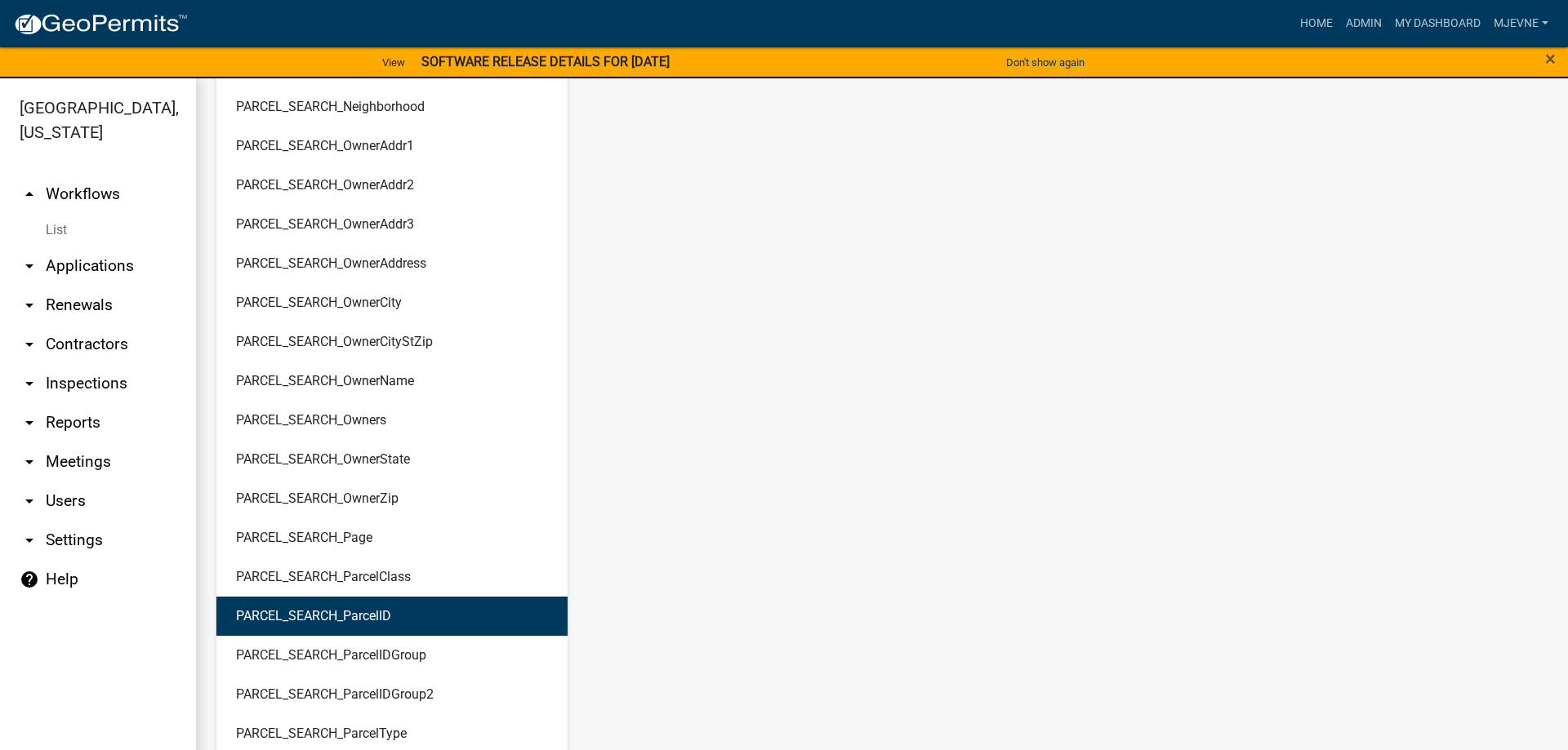
click at [316, 616] on ngb-highlight "PARCEL_SEARCH_ParcelID" at bounding box center [314, 615] width 155 height 13
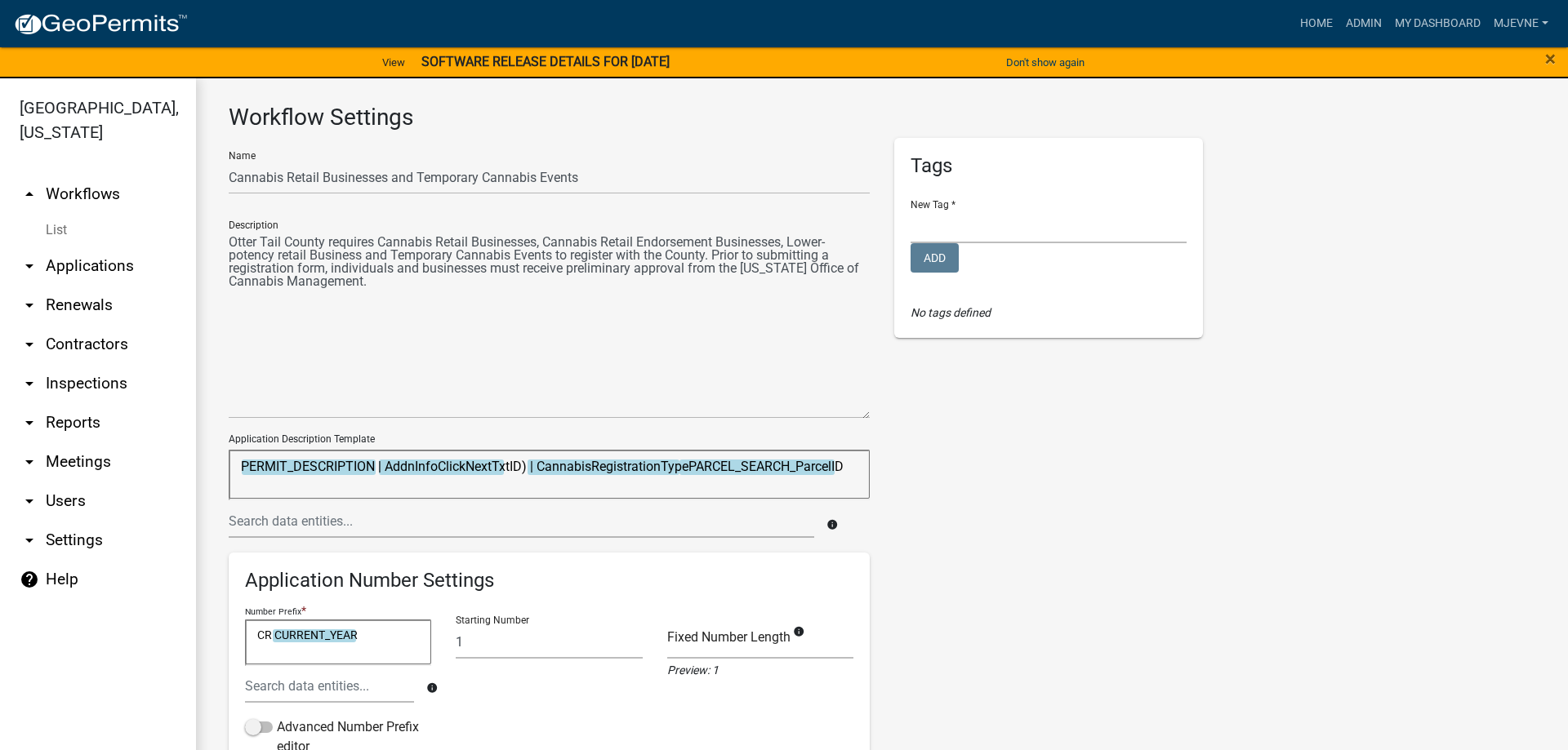
scroll to position [0, 0]
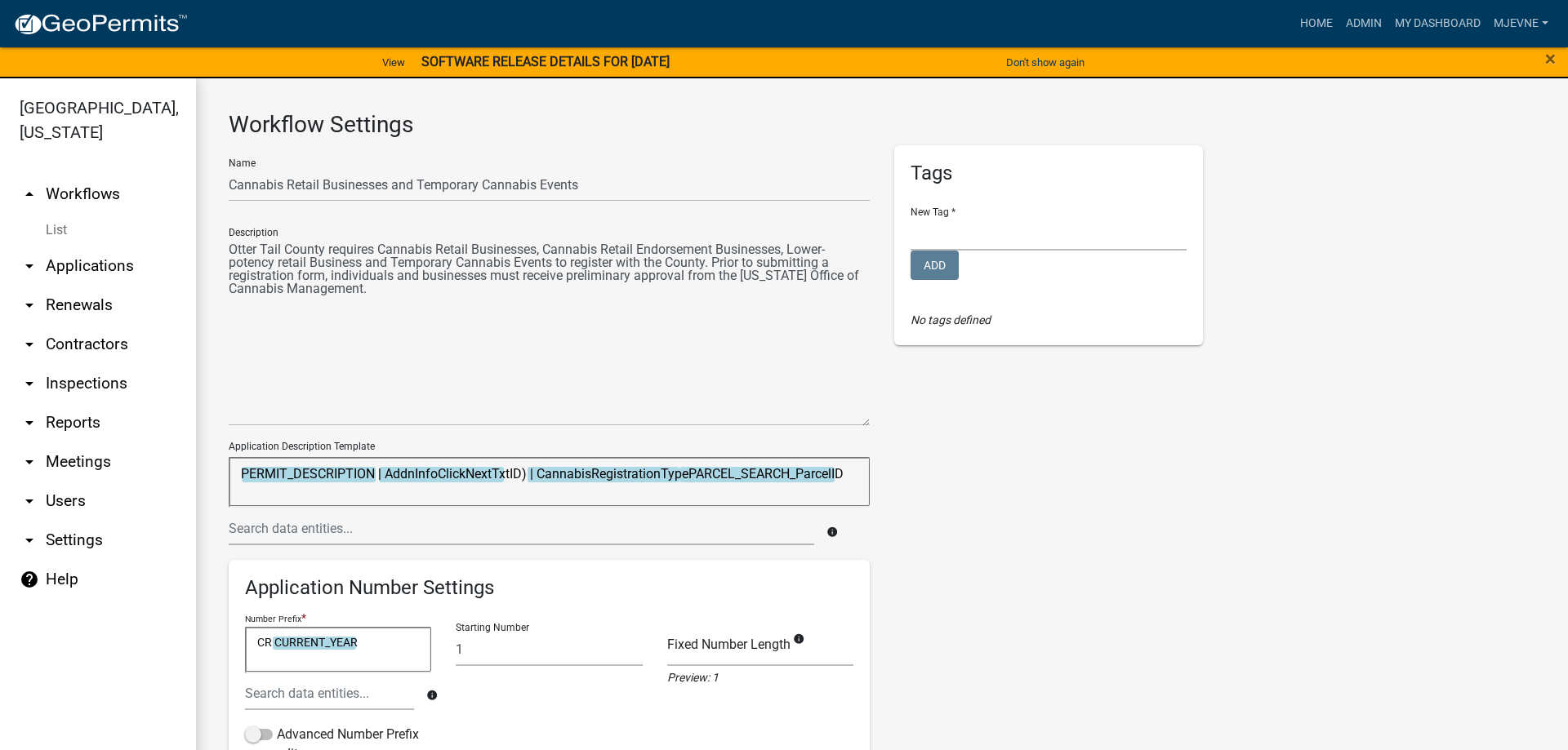
drag, startPoint x: 859, startPoint y: 475, endPoint x: 388, endPoint y: 478, distance: 471.0
click at [388, 478] on textarea "PERMIT_DESCRIPTION | AddnInfoClickNextTxtID) | CannabisRegistrationTypePARCEL_S…" at bounding box center [549, 481] width 641 height 49
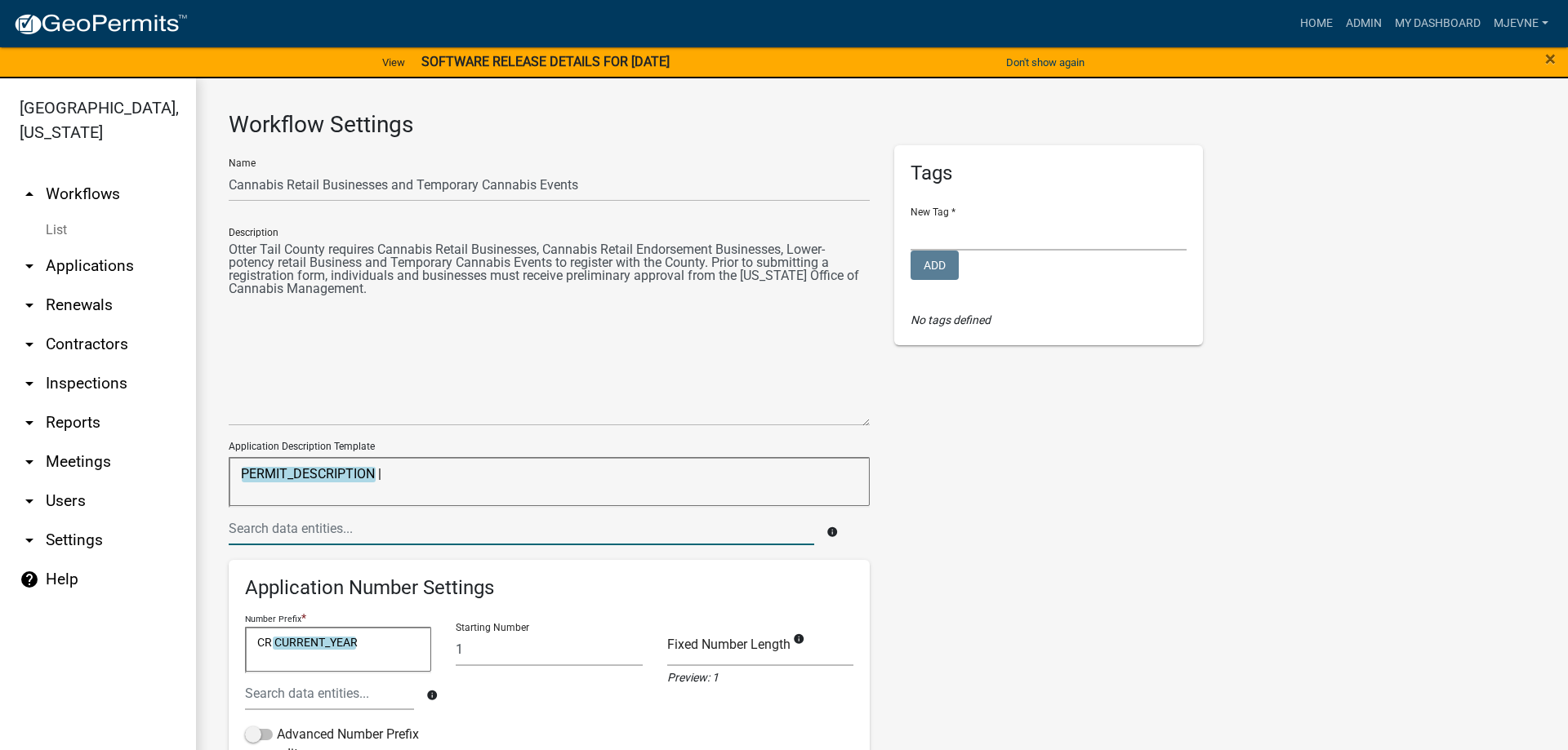
click at [299, 529] on input "text" at bounding box center [521, 528] width 586 height 34
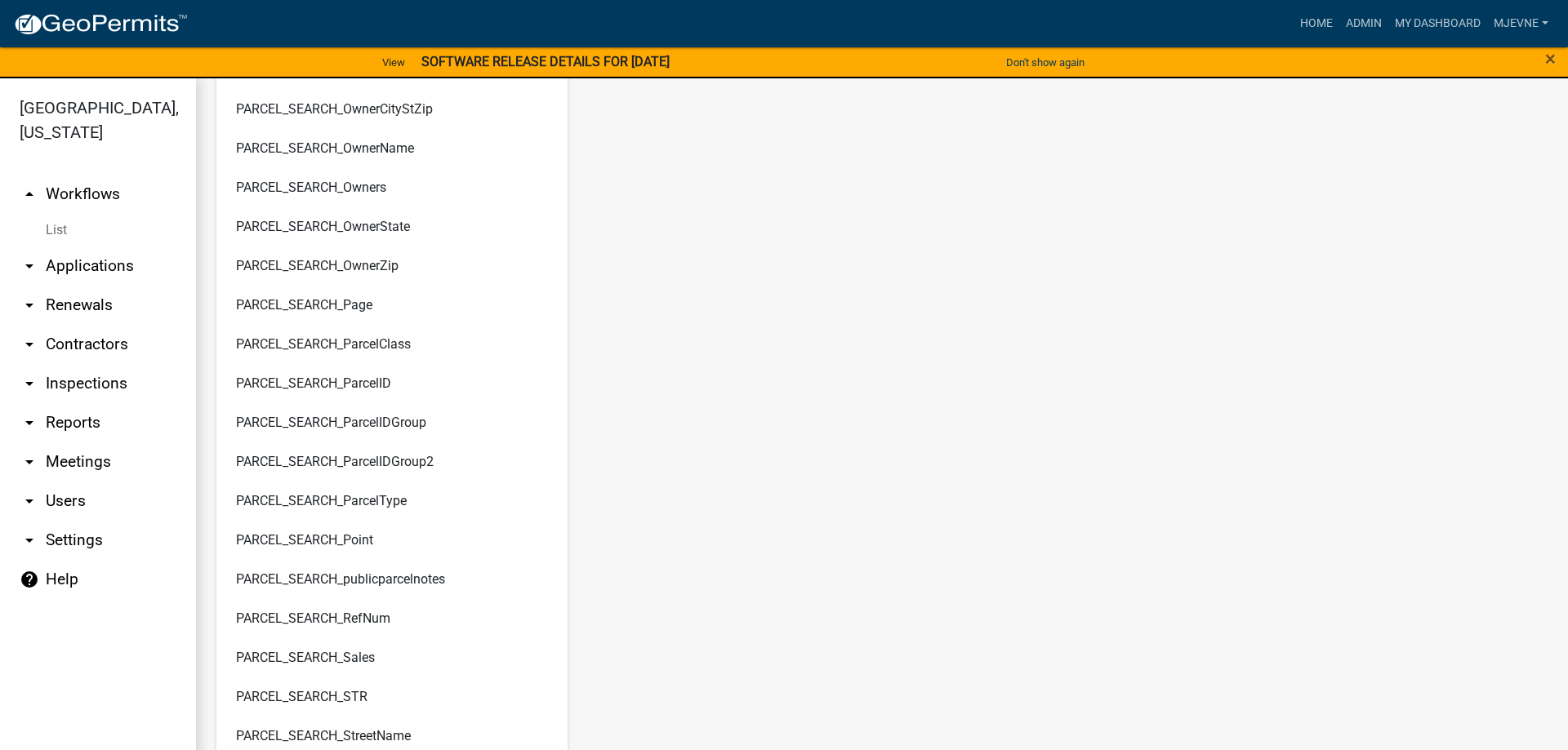
scroll to position [6887, 0]
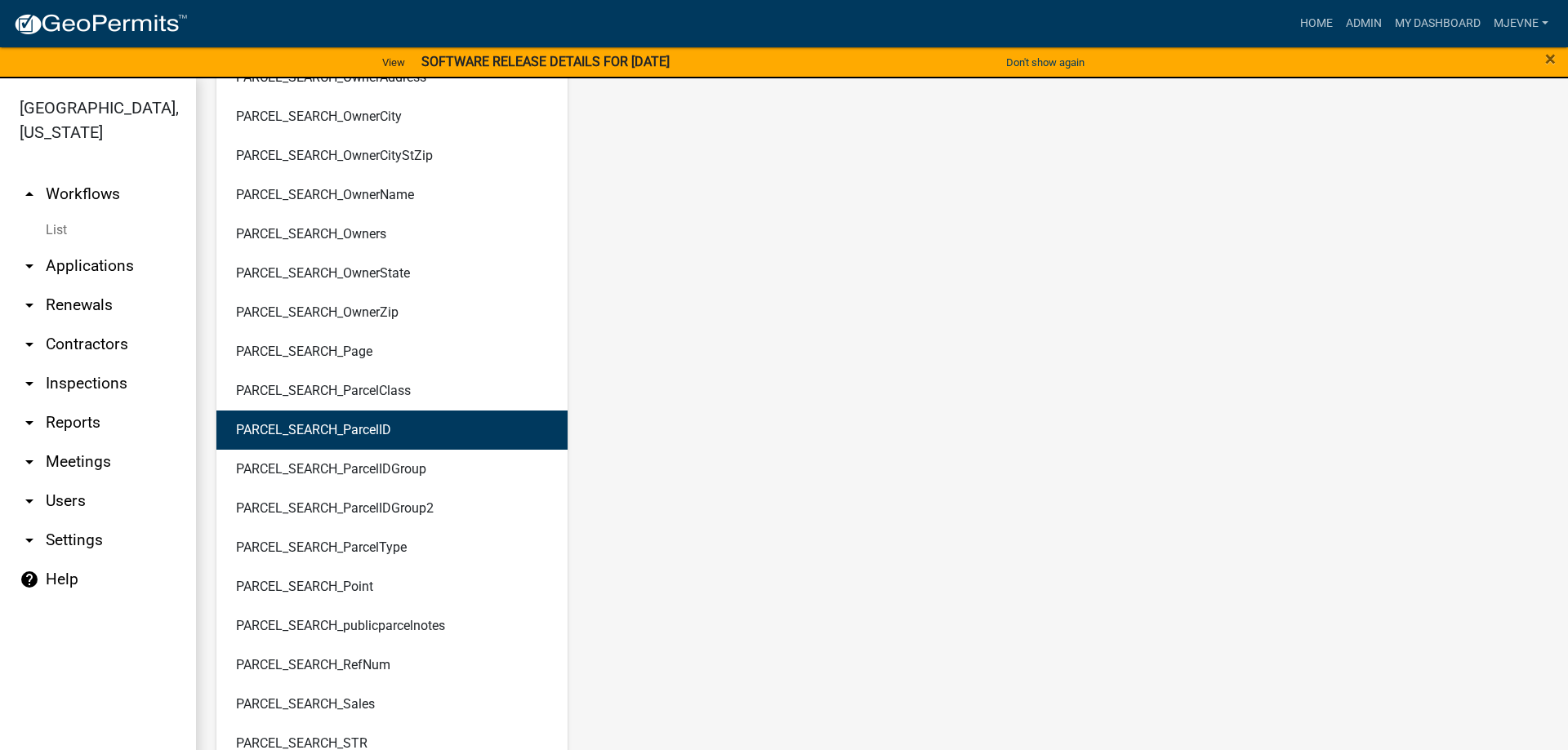
click at [304, 431] on ngb-highlight "PARCEL_SEARCH_ParcelID" at bounding box center [314, 430] width 155 height 13
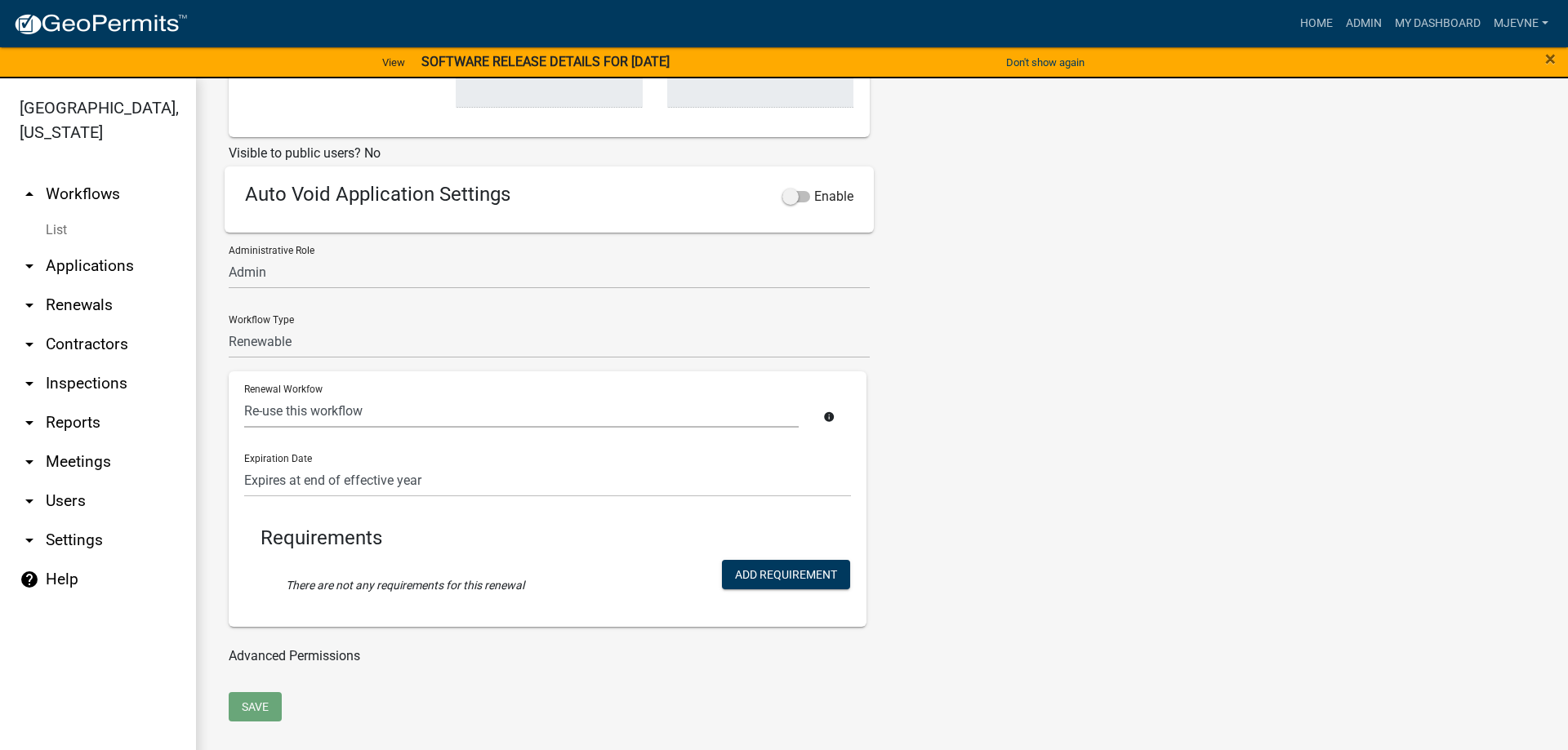
scroll to position [0, 0]
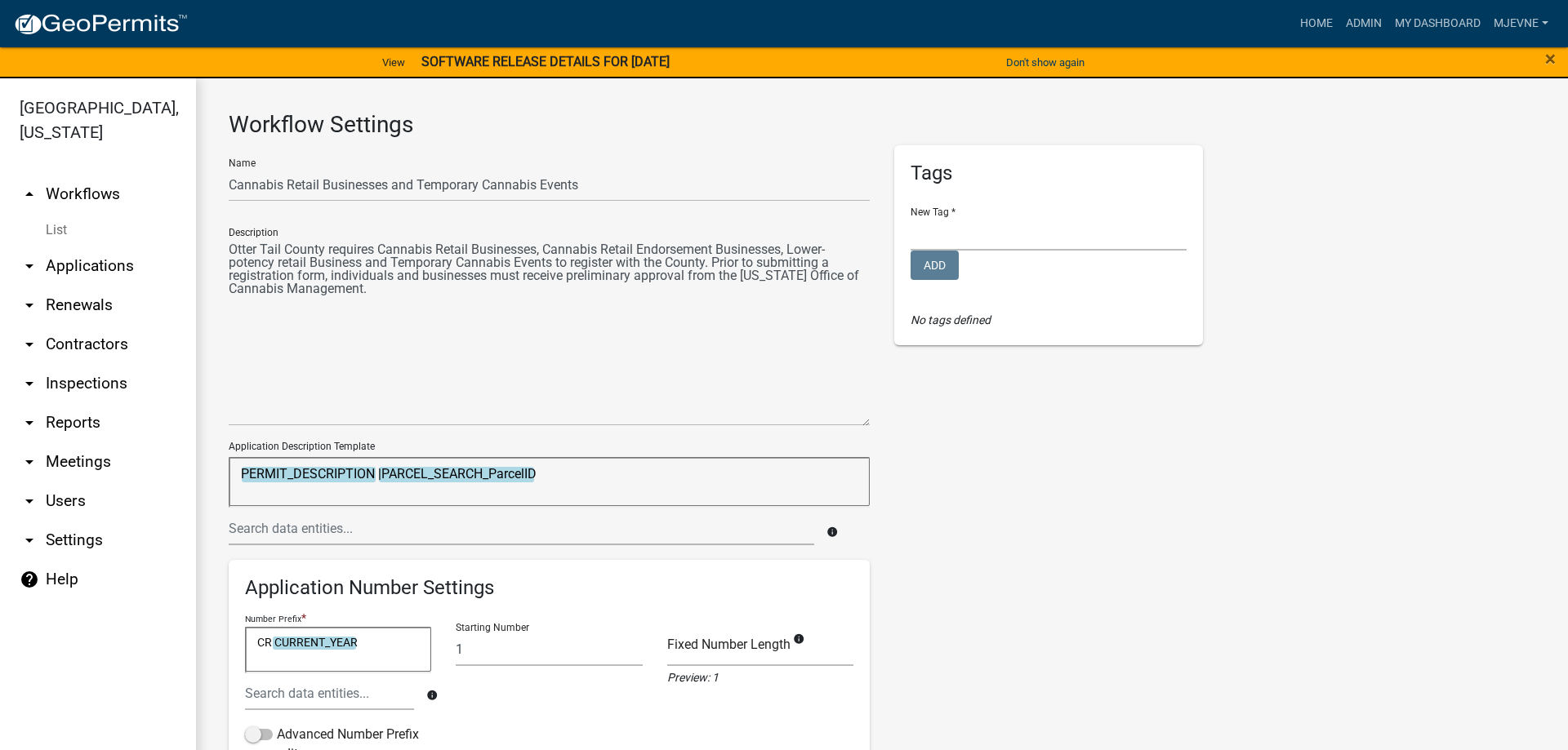
click at [542, 473] on textarea "PERMIT_DESCRIPTION |PARCEL_SEARCH_ParcelID" at bounding box center [549, 481] width 641 height 49
click at [308, 537] on input "text" at bounding box center [521, 528] width 586 height 34
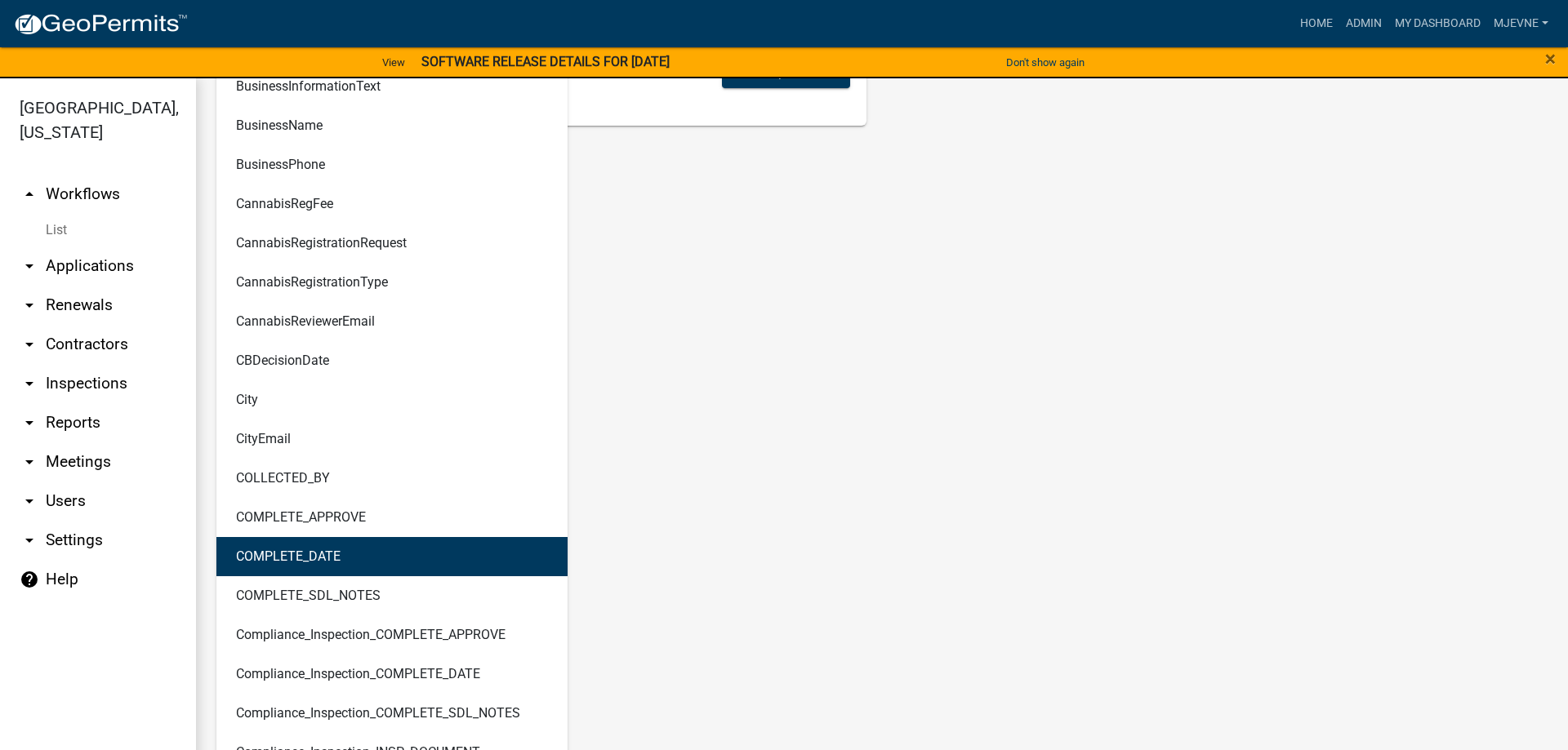
scroll to position [1210, 0]
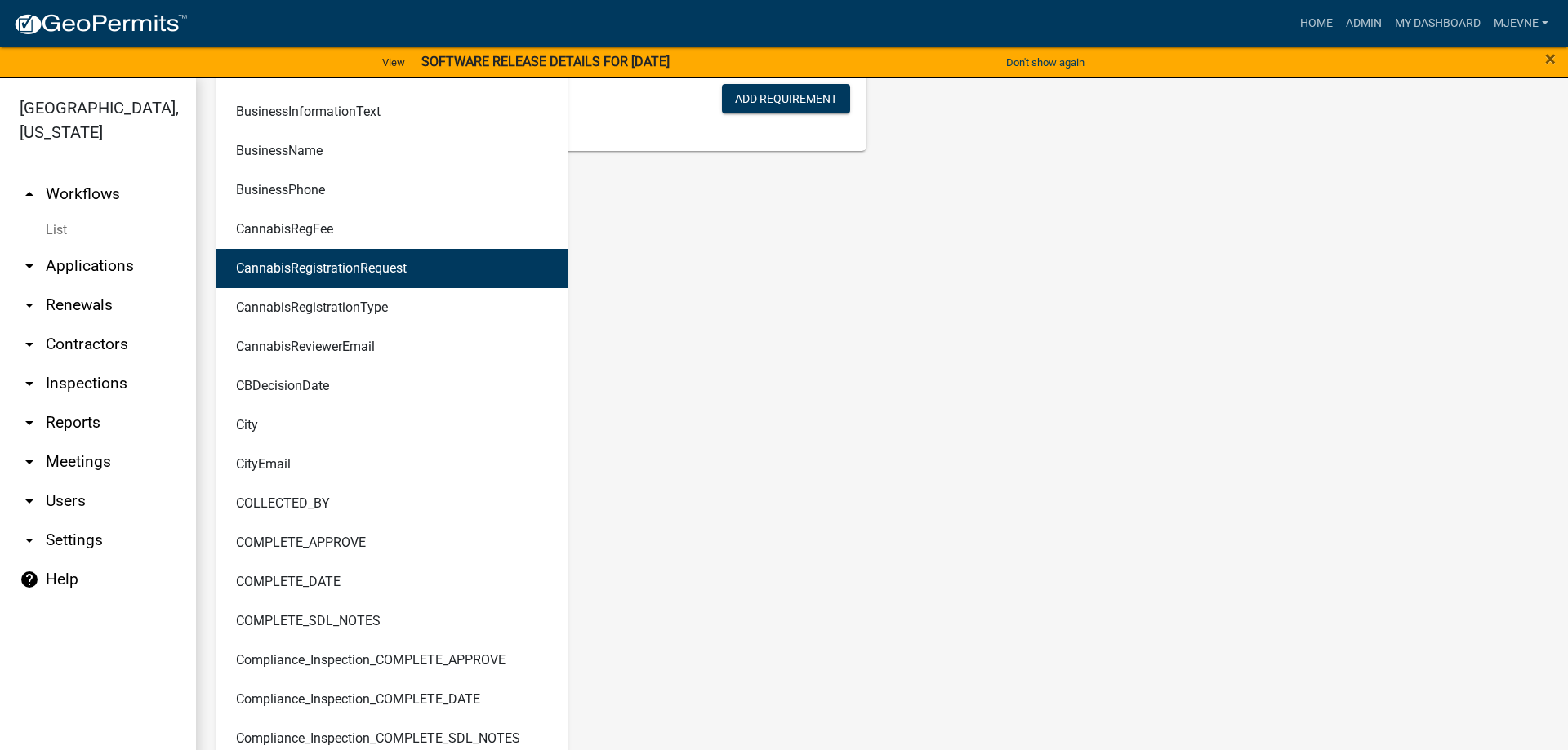
click at [322, 273] on ngb-highlight "CannabisRegistrationRequest" at bounding box center [321, 268] width 170 height 13
type textarea "PERMIT_DESCRIPTION |PARCEL_SEARCH_ParcelID | CannabisRegistrationRequest"
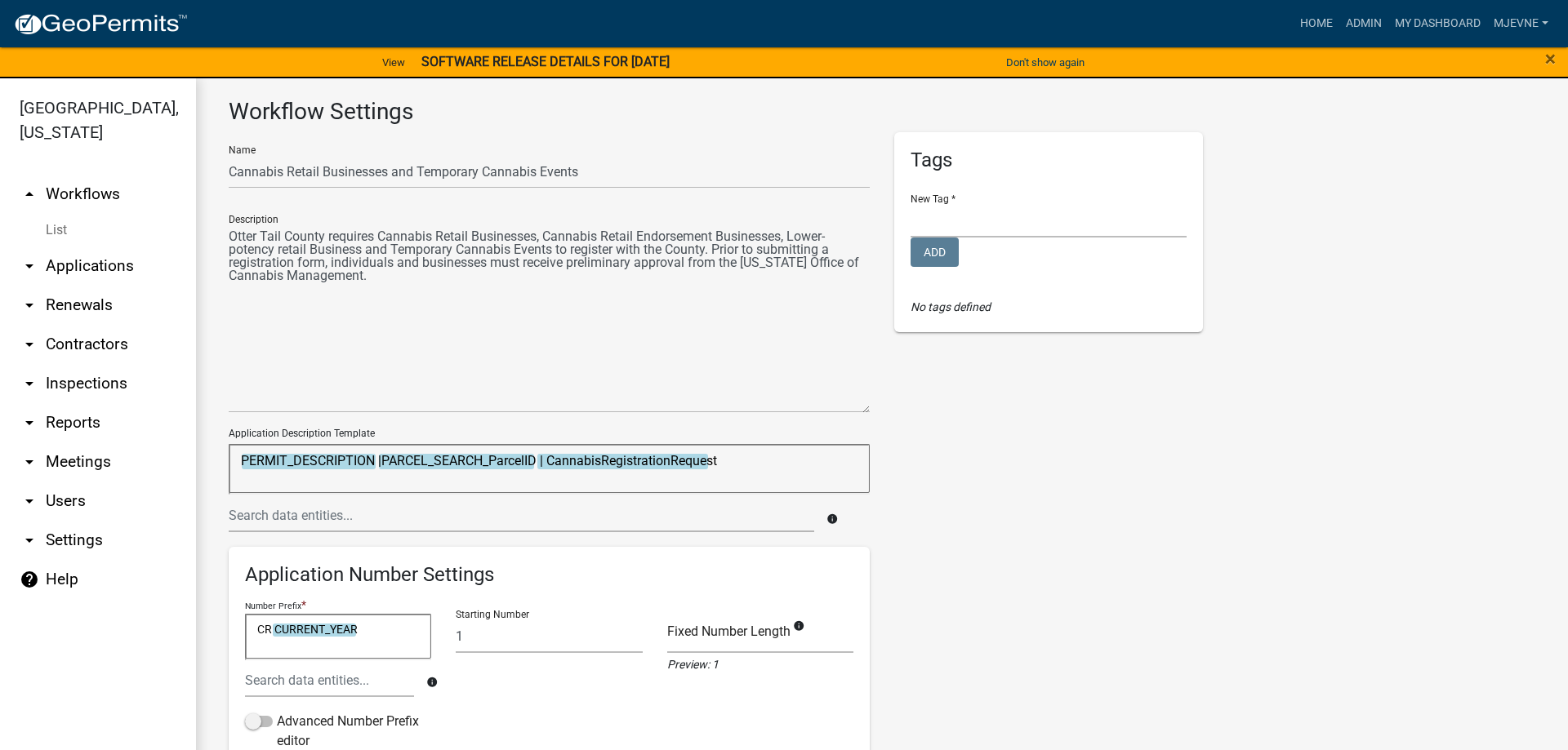
scroll to position [0, 0]
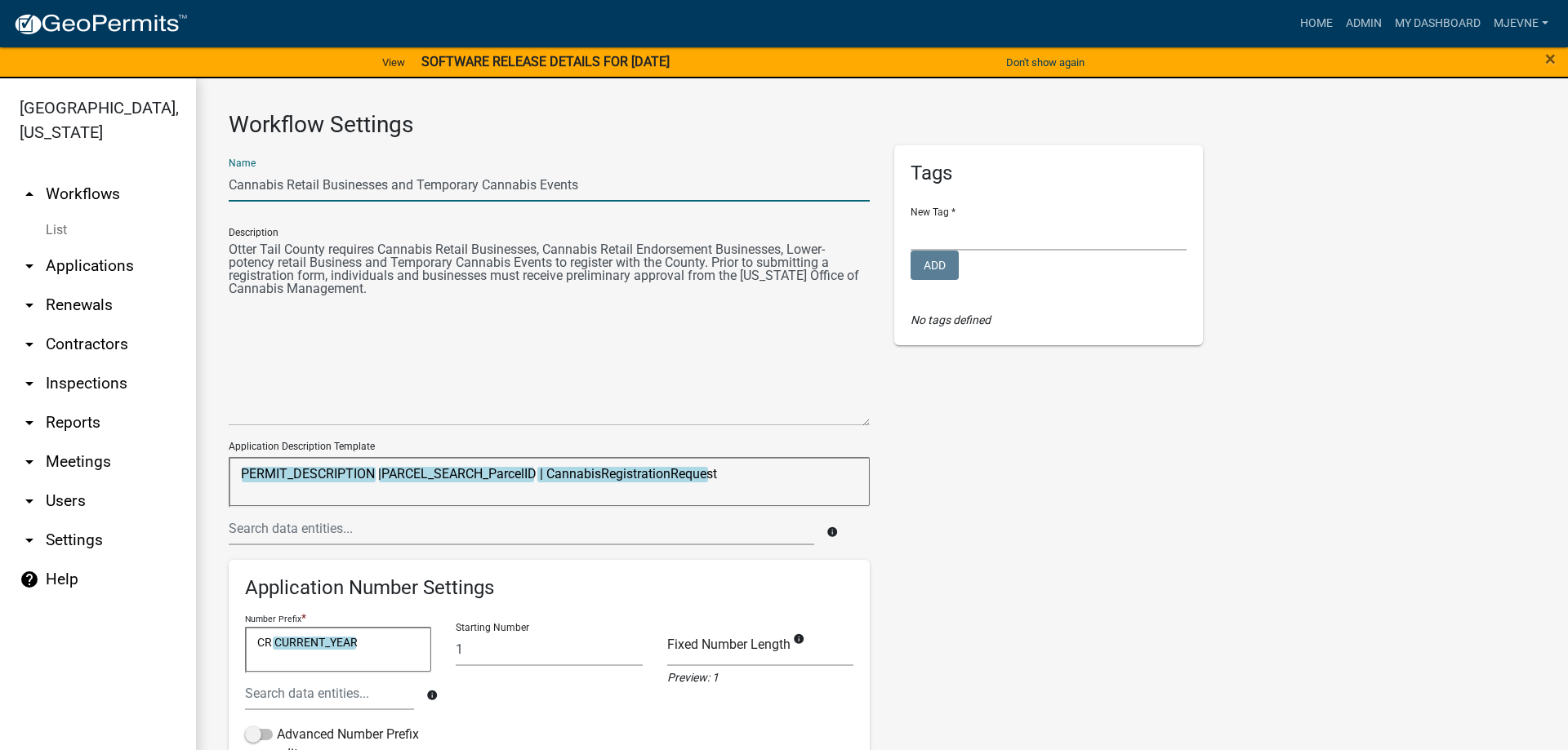
drag, startPoint x: 609, startPoint y: 188, endPoint x: 289, endPoint y: 189, distance: 320.0
click at [289, 189] on input "Cannabis Retail Businesses and Temporary Cannabis Events" at bounding box center [549, 185] width 641 height 34
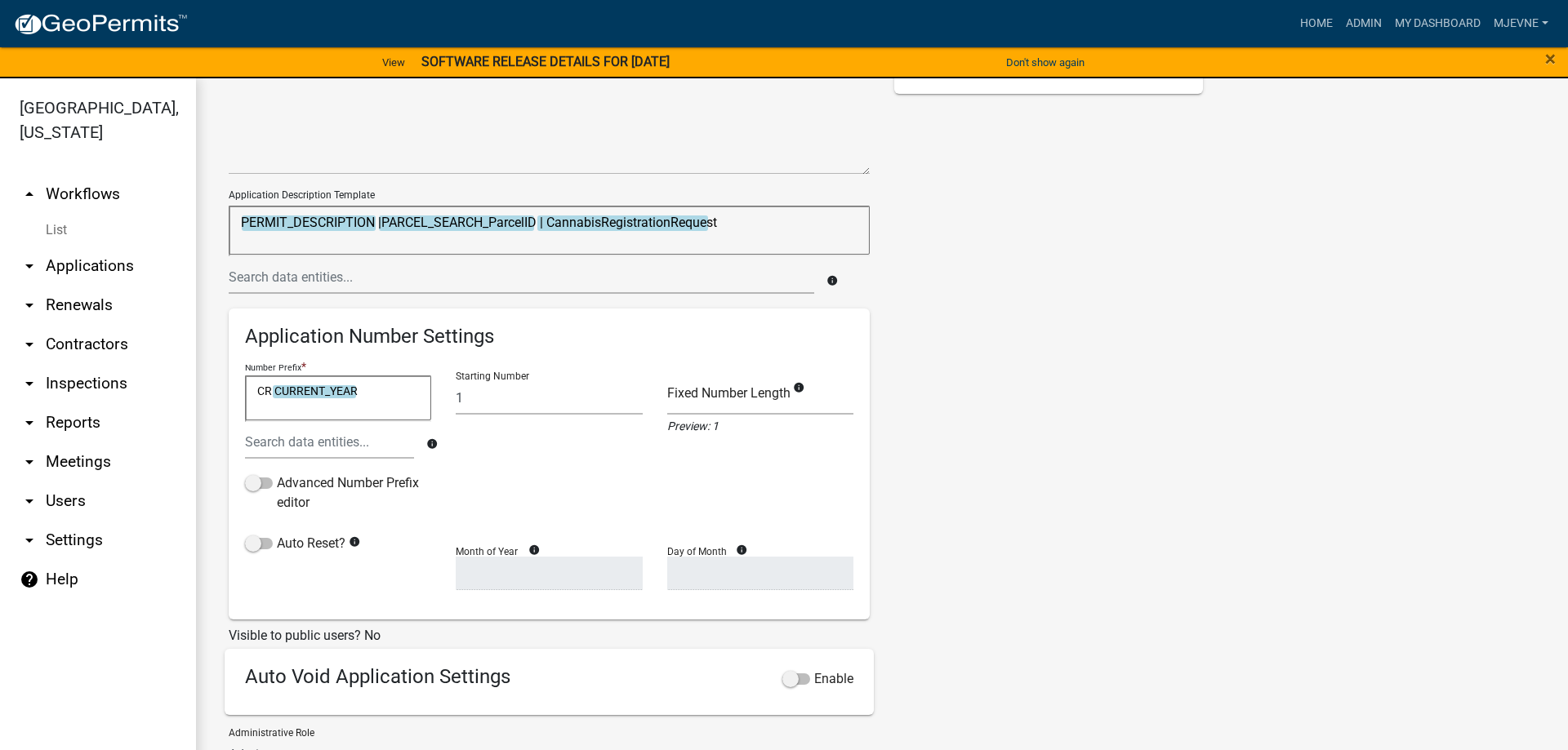
scroll to position [373, 0]
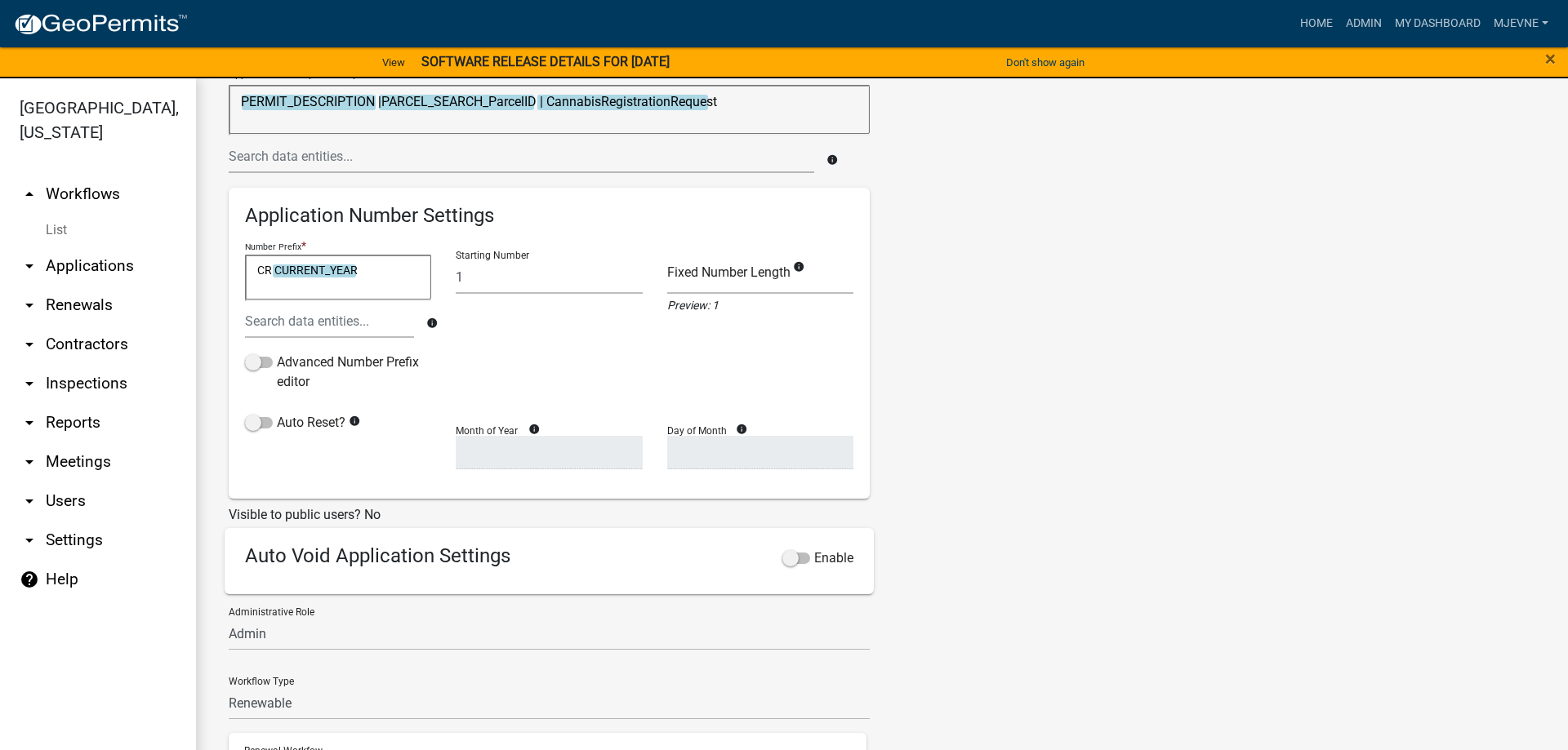
type input "Cannabis Registration"
click at [272, 268] on textarea "CR CURRENT_YEAR" at bounding box center [338, 277] width 186 height 45
click at [360, 267] on textarea "CR-CURRENT_YEAR" at bounding box center [338, 277] width 186 height 45
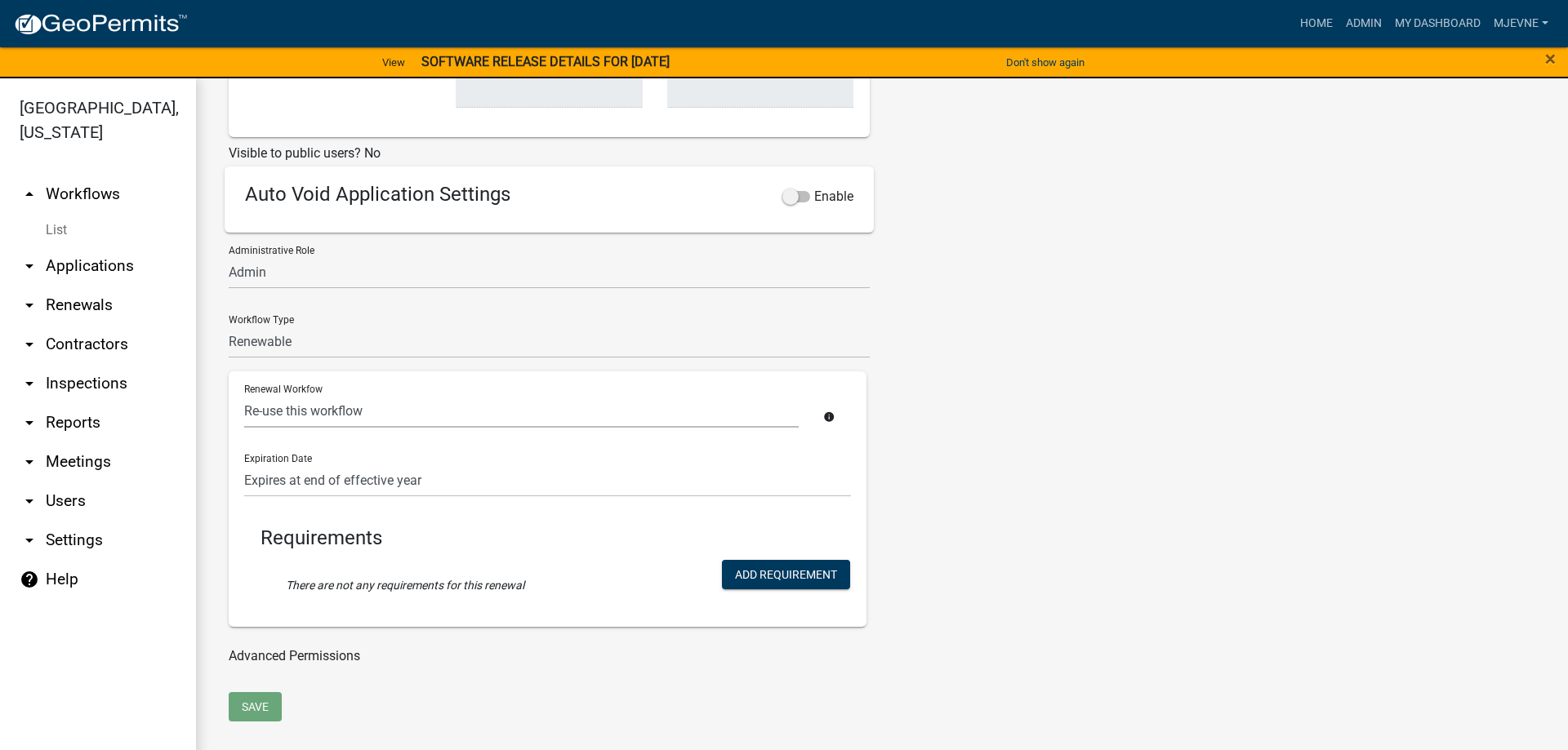
type textarea "CR-CURRENT_YEAR-"
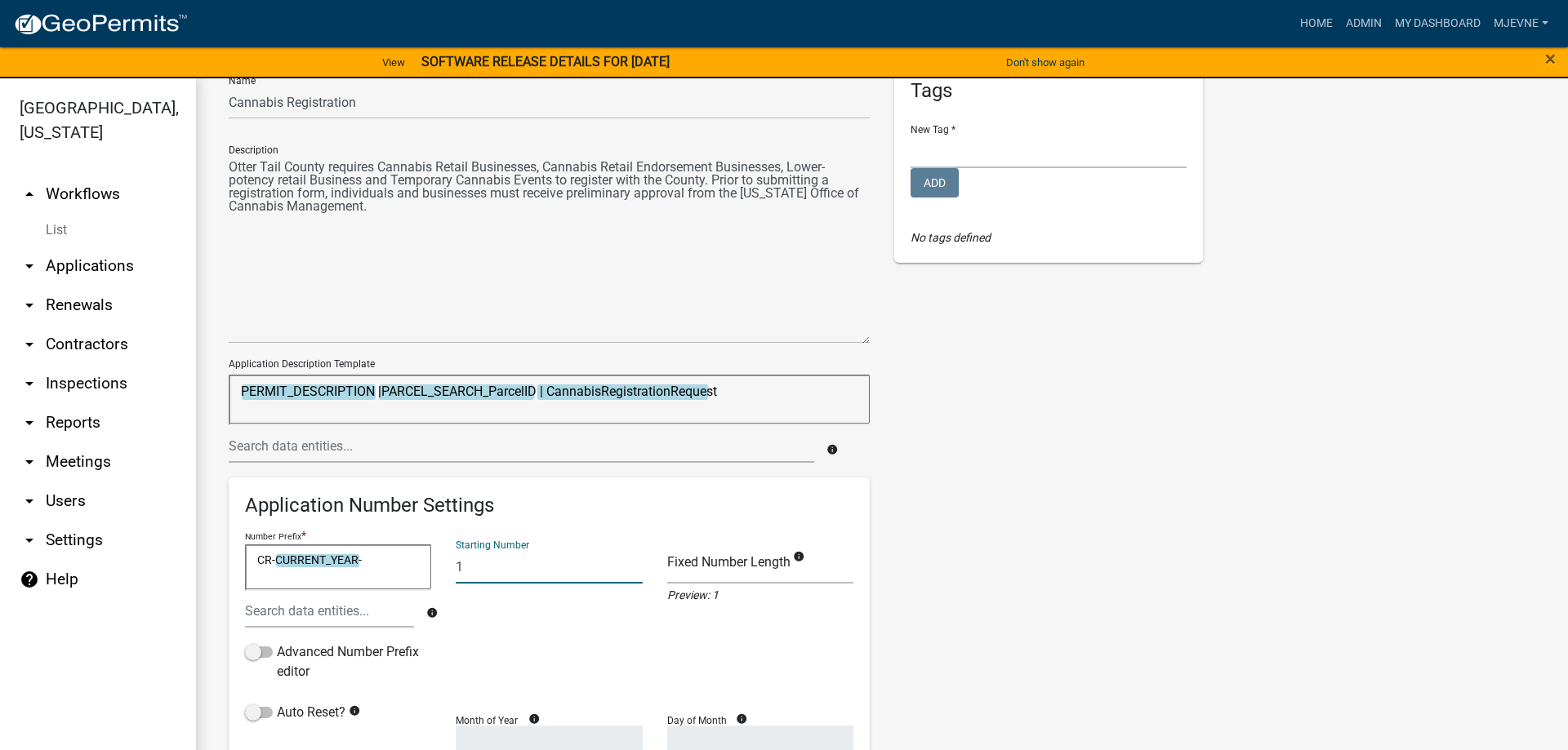
click at [560, 558] on input "1" at bounding box center [549, 567] width 186 height 34
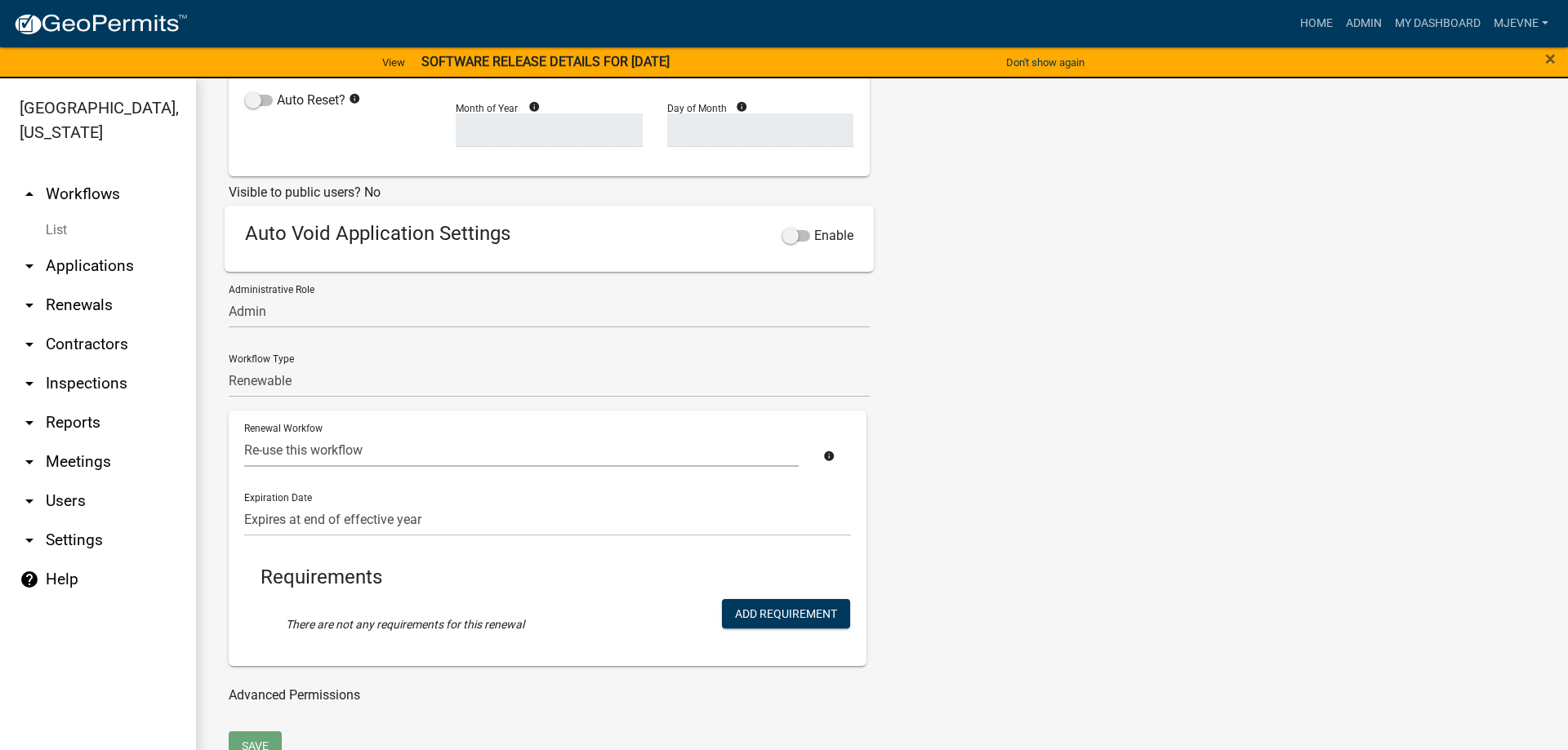
scroll to position [734, 0]
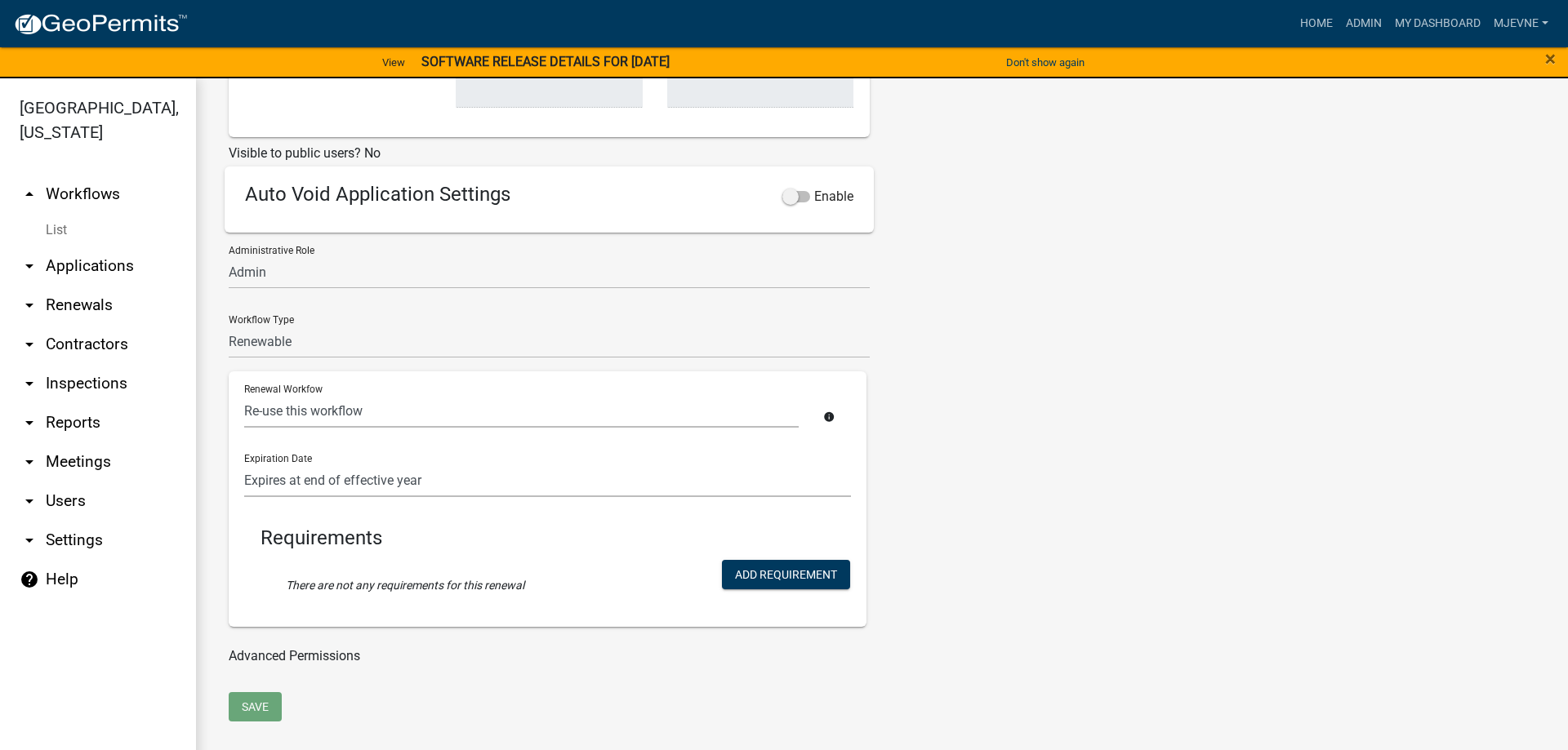
click at [244, 464] on select "Does not expire (infinite) Expires at end of effective year Set a term length i…" at bounding box center [547, 480] width 607 height 34
select select "3: Object"
click option "Calculate expiration date with custom formula" at bounding box center [0, 0] width 0 height 0
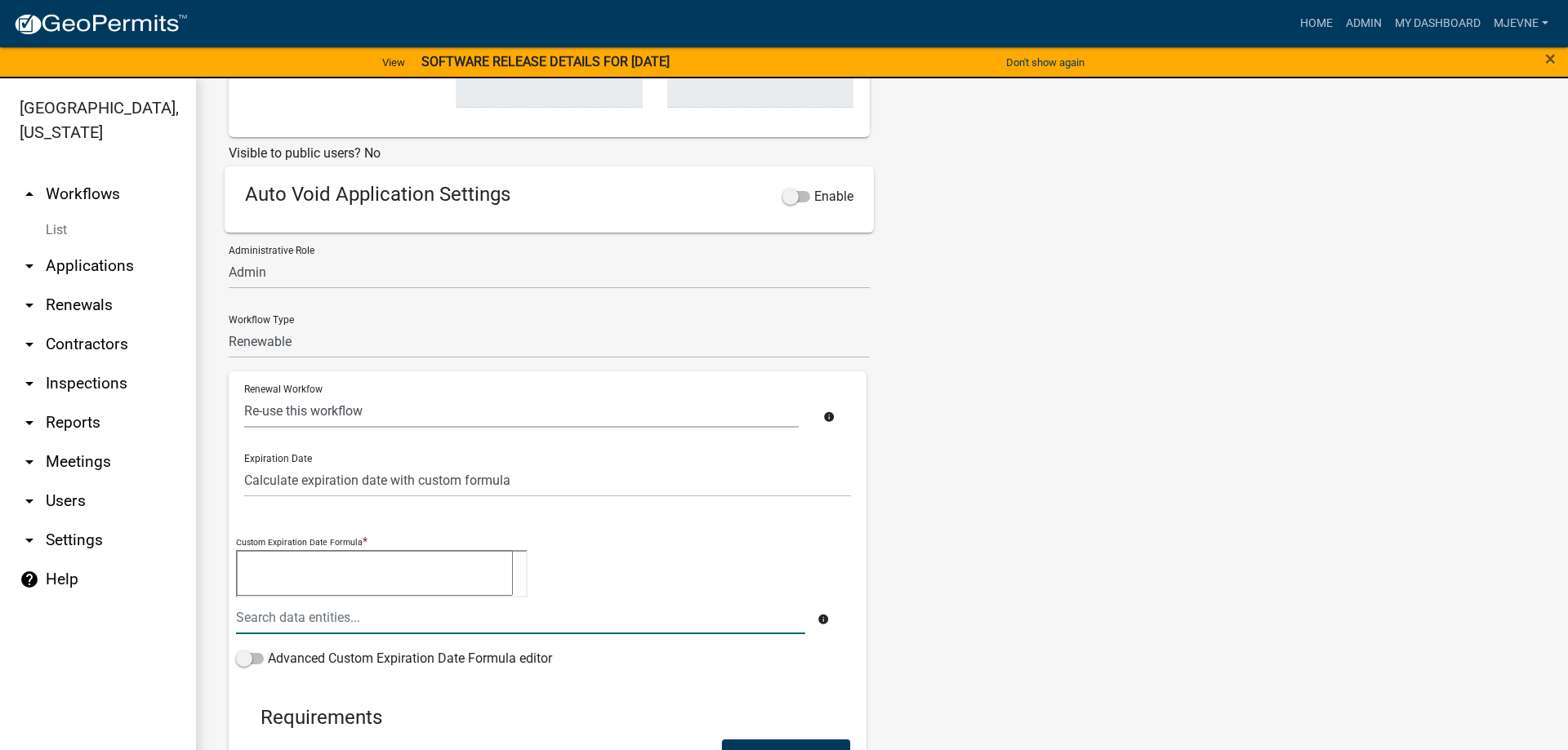
click at [275, 574] on textarea at bounding box center [375, 573] width 277 height 45
click at [268, 614] on input "text" at bounding box center [521, 617] width 569 height 34
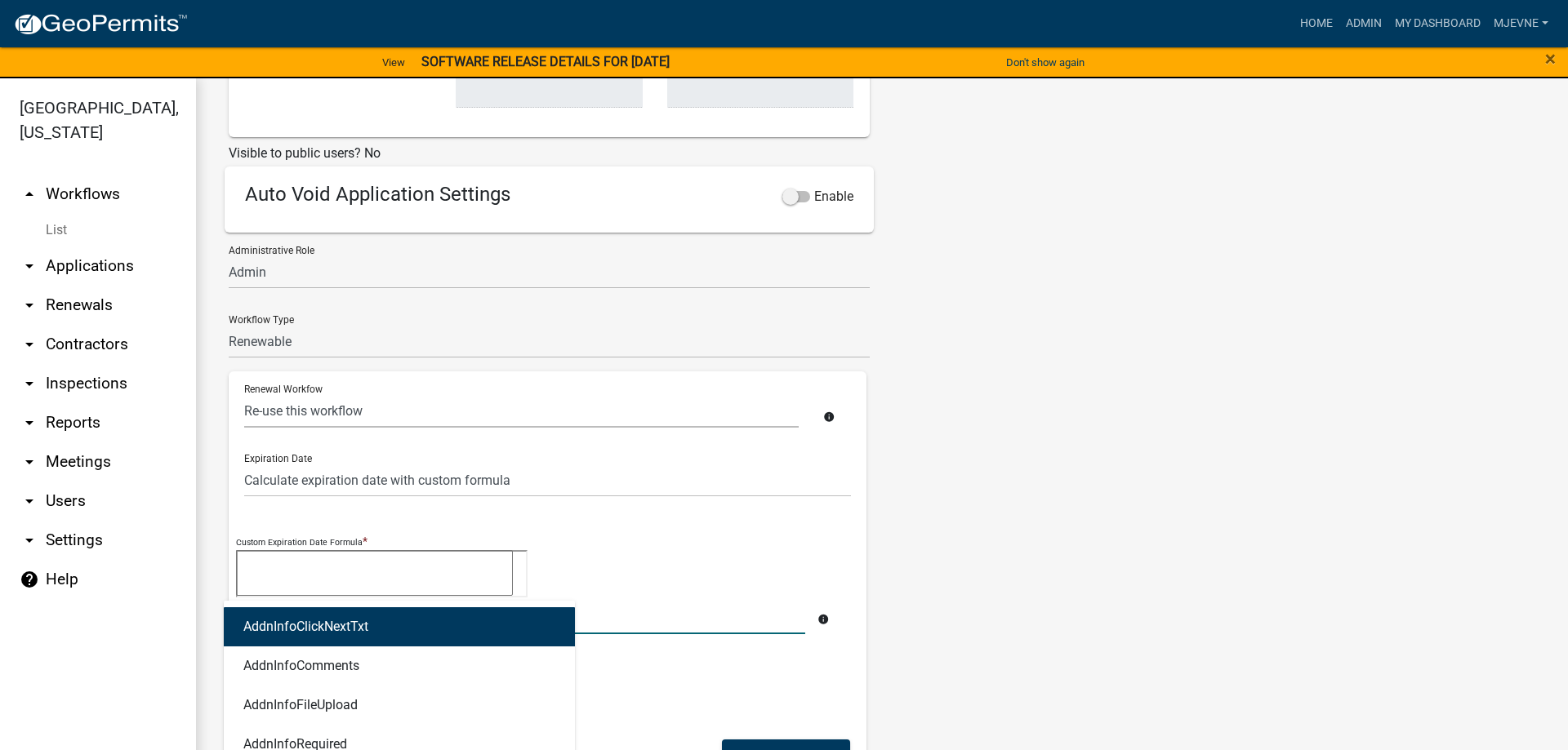
click at [268, 614] on button "AddnInfoClickNextTxt" at bounding box center [399, 627] width 351 height 39
type textarea "AddnInfoClickNextTxt"
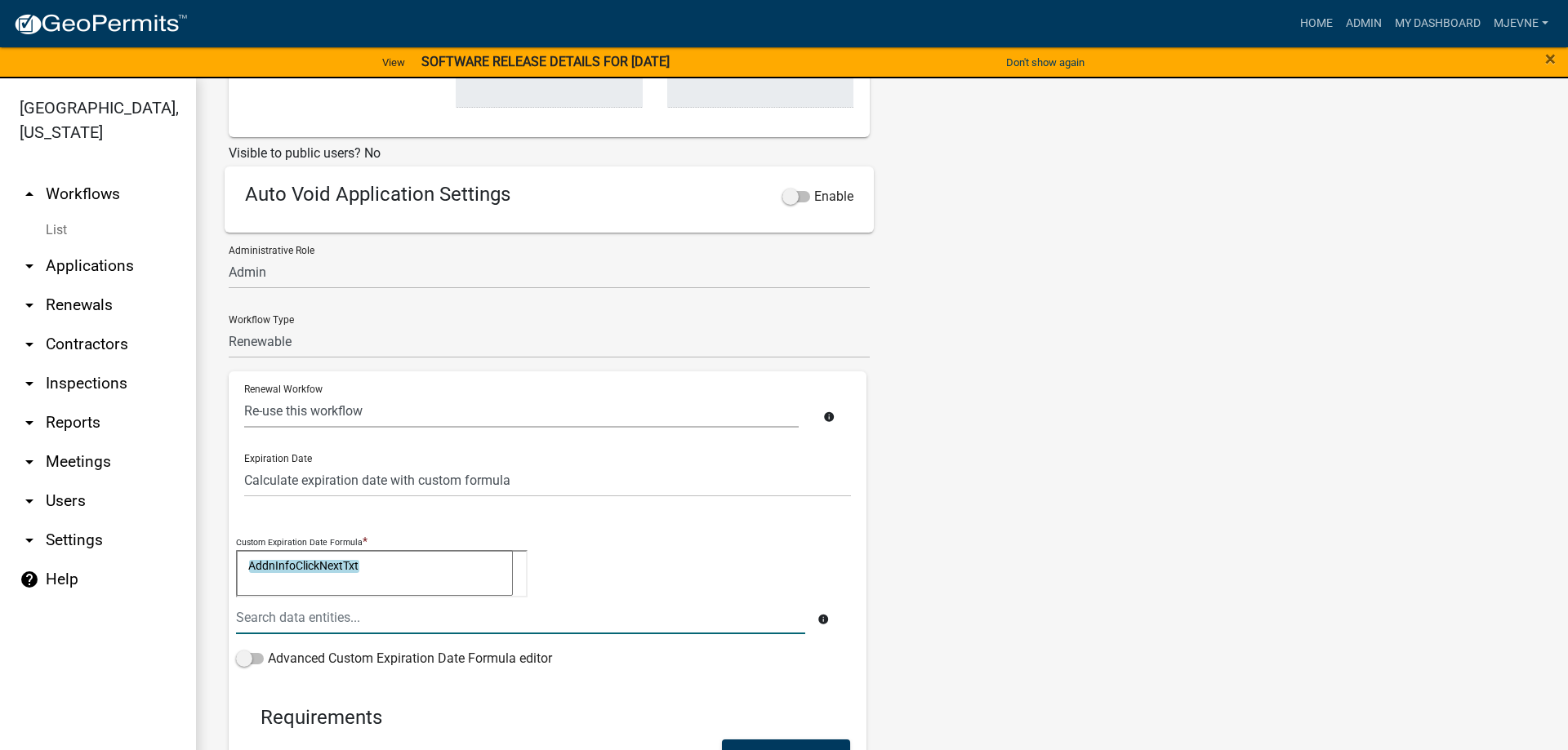
drag, startPoint x: 382, startPoint y: 565, endPoint x: 214, endPoint y: 572, distance: 168.1
click at [236, 572] on textarea "AddnInfoClickNextTxt" at bounding box center [375, 573] width 277 height 45
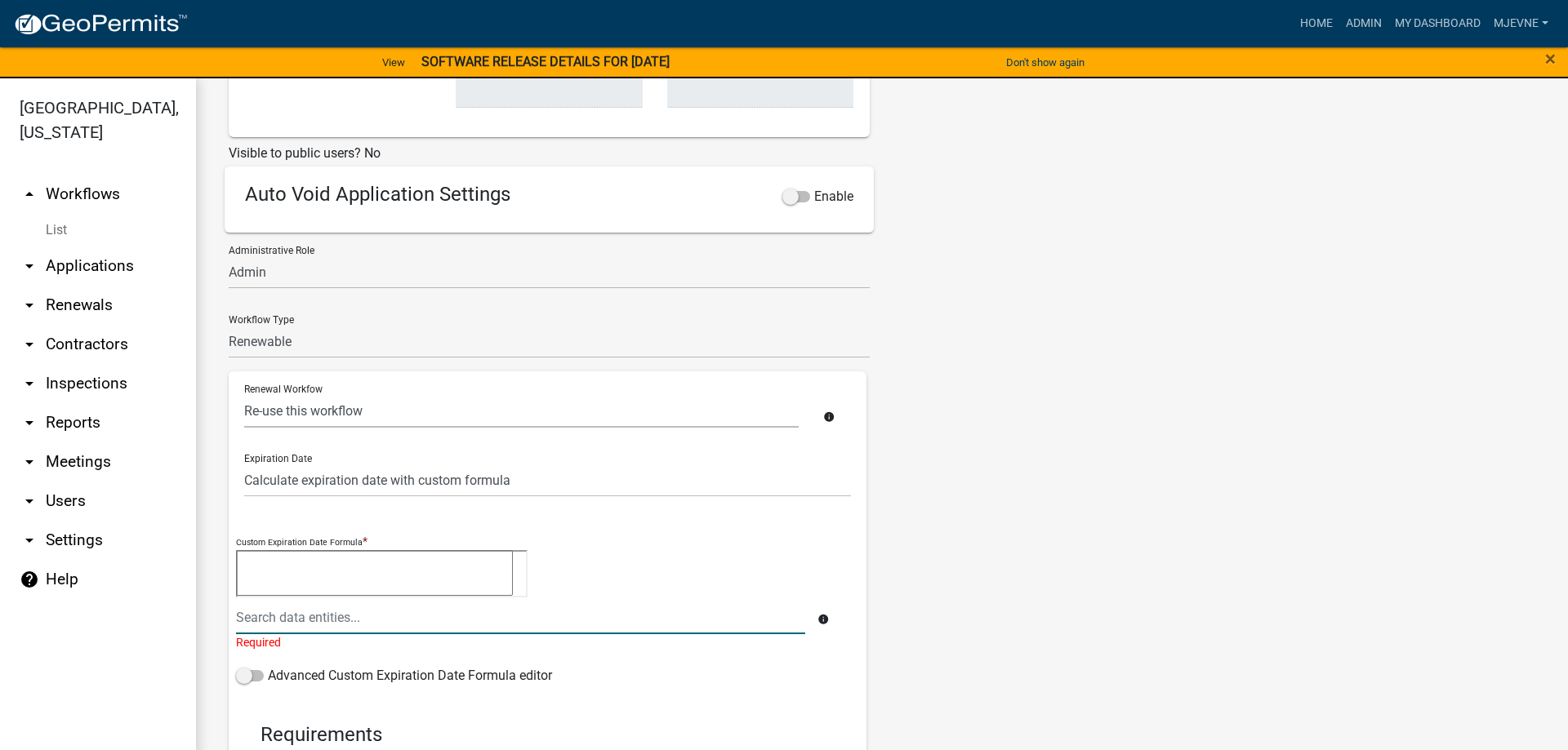
click at [271, 615] on input "text" at bounding box center [521, 617] width 569 height 34
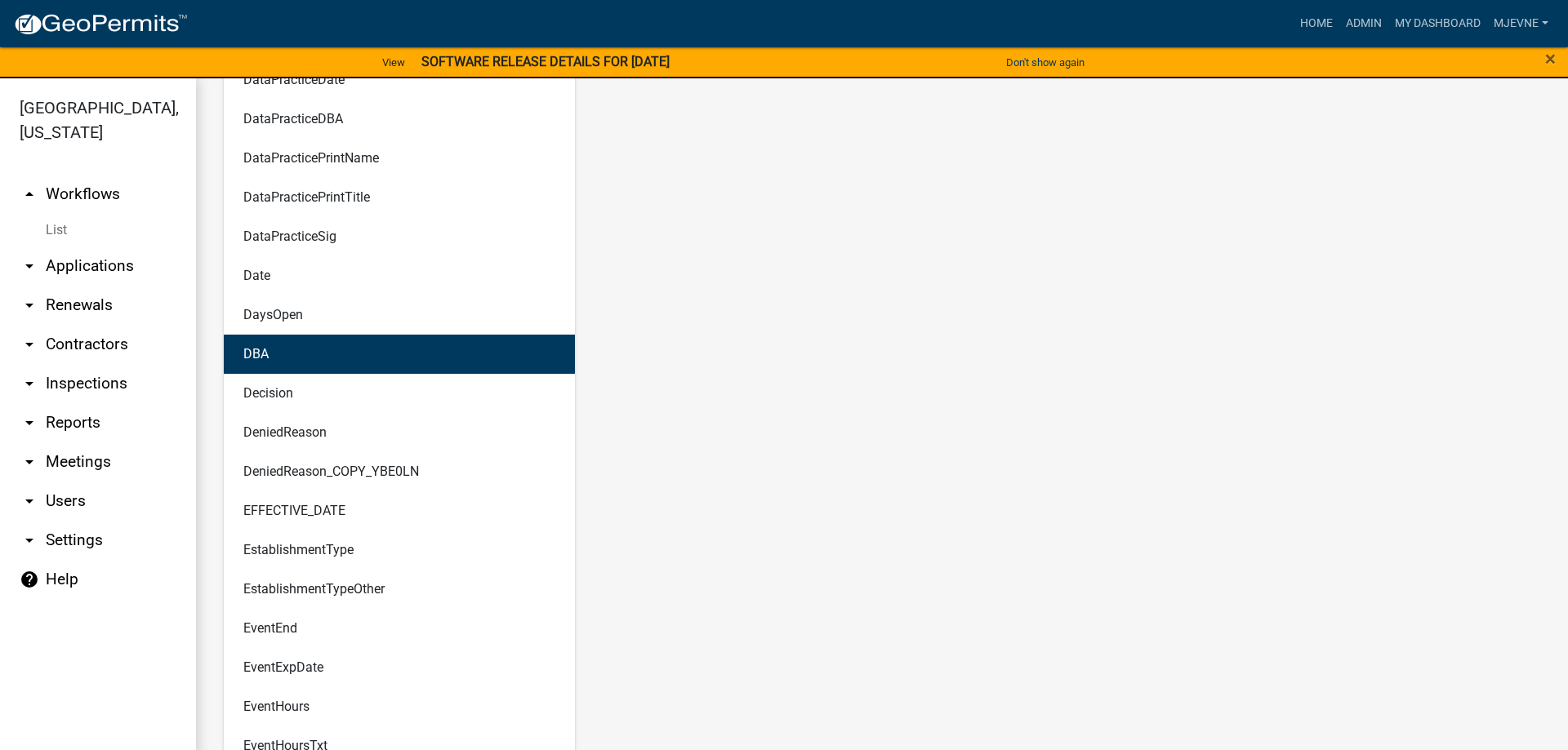
scroll to position [3154, 0]
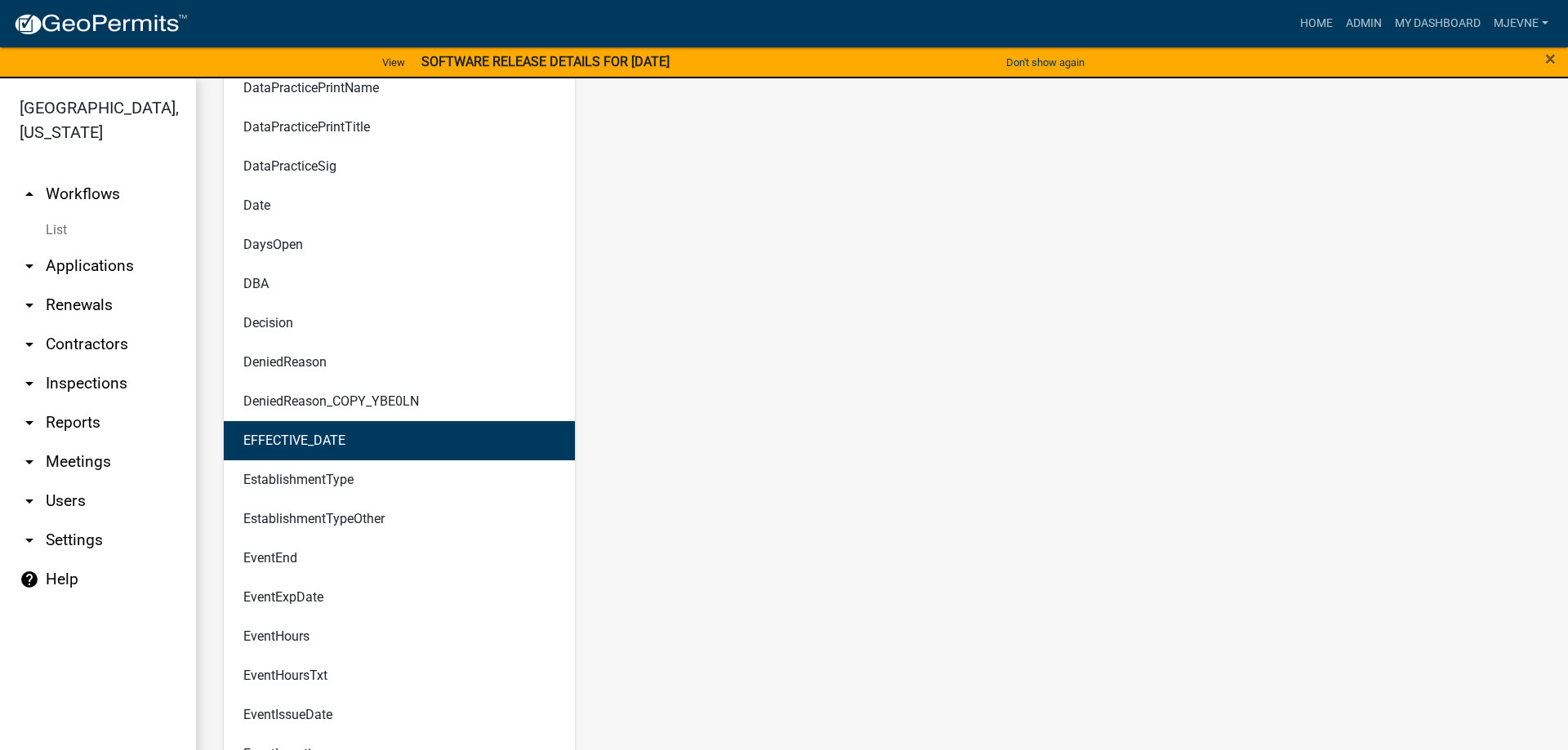
click at [282, 435] on ngb-highlight "EFFECTIVE_DATE" at bounding box center [293, 440] width 102 height 13
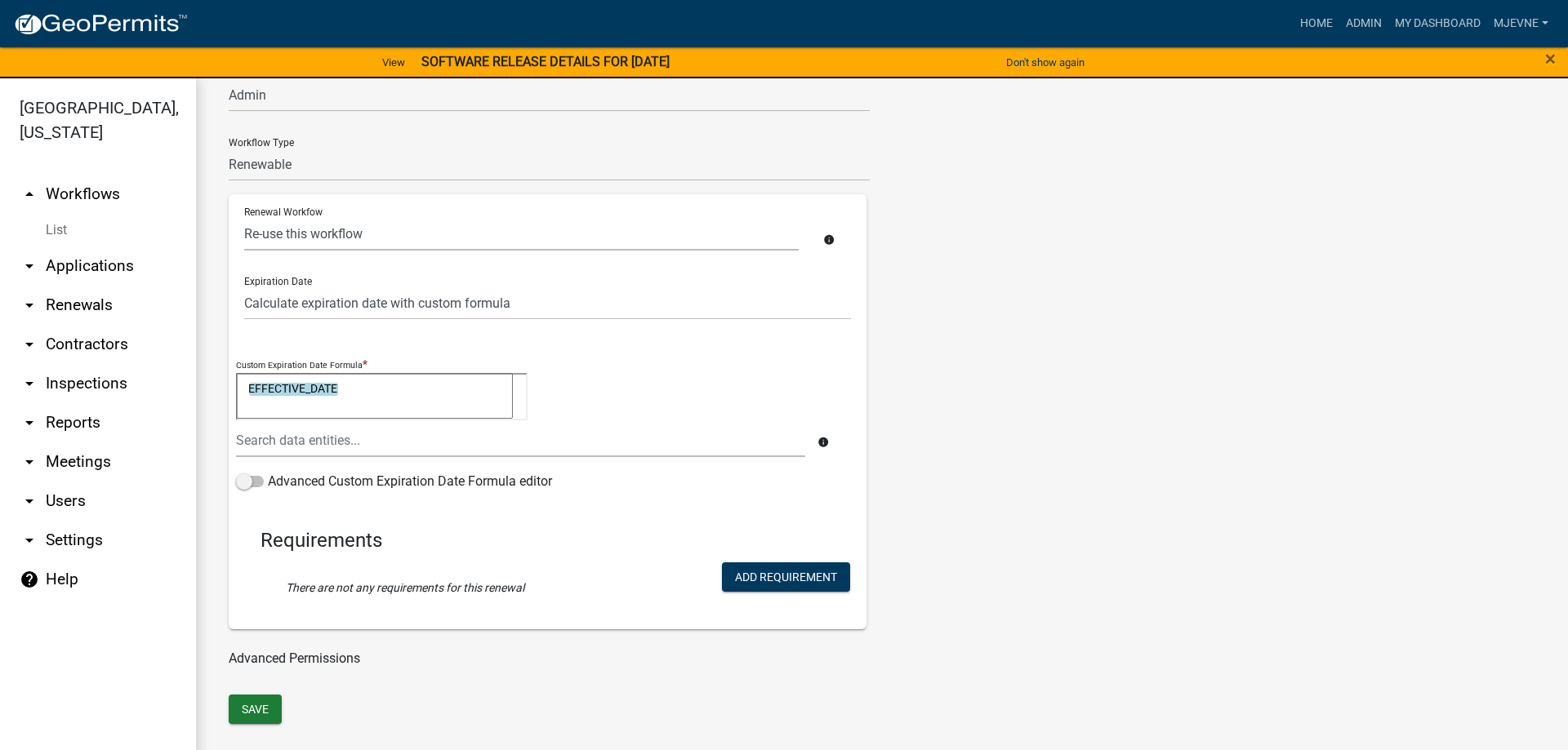
click at [345, 385] on textarea "EFFECTIVE_DATE" at bounding box center [375, 396] width 277 height 45
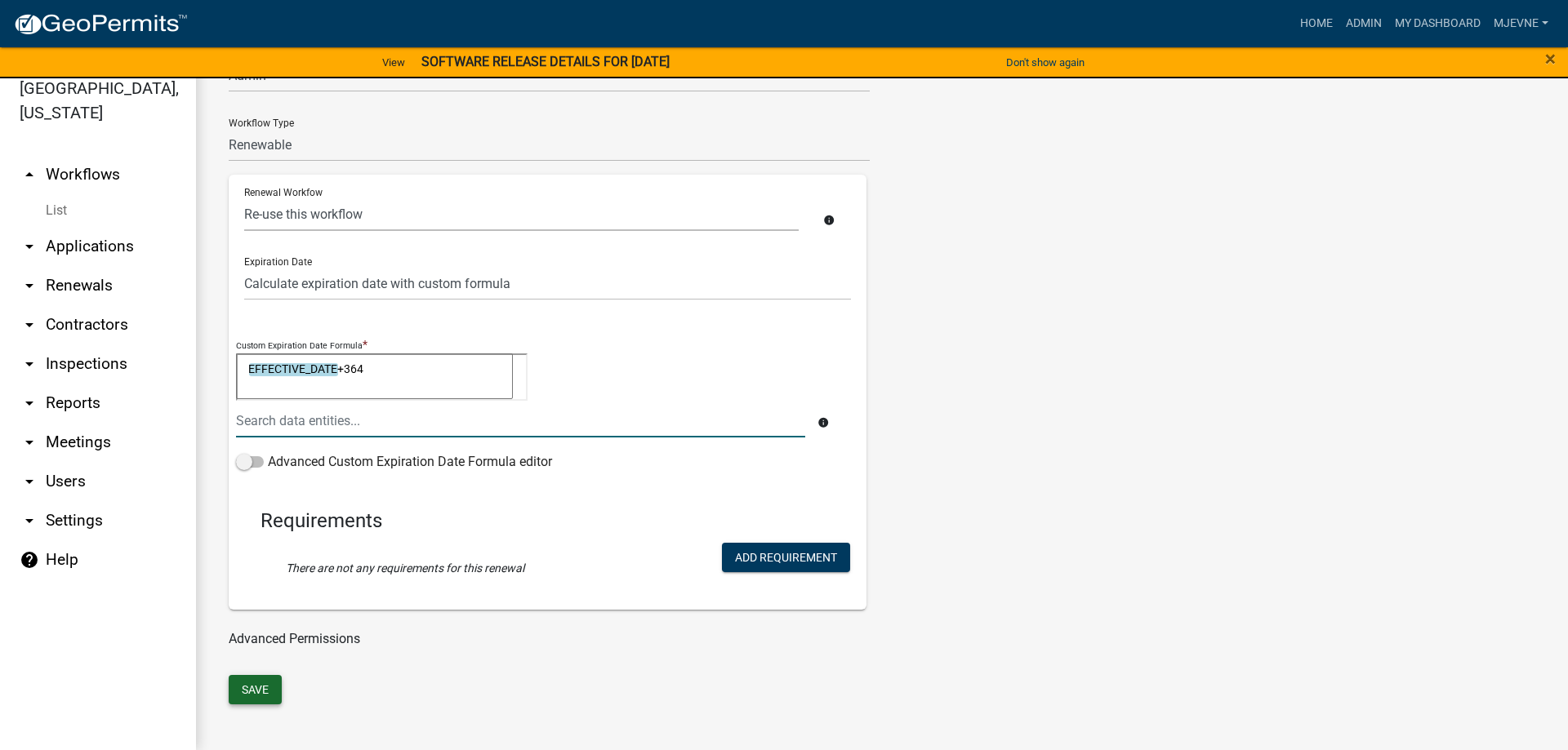
type textarea "EFFECTIVE_DATE+364"
click at [258, 681] on button "Save" at bounding box center [255, 690] width 53 height 29
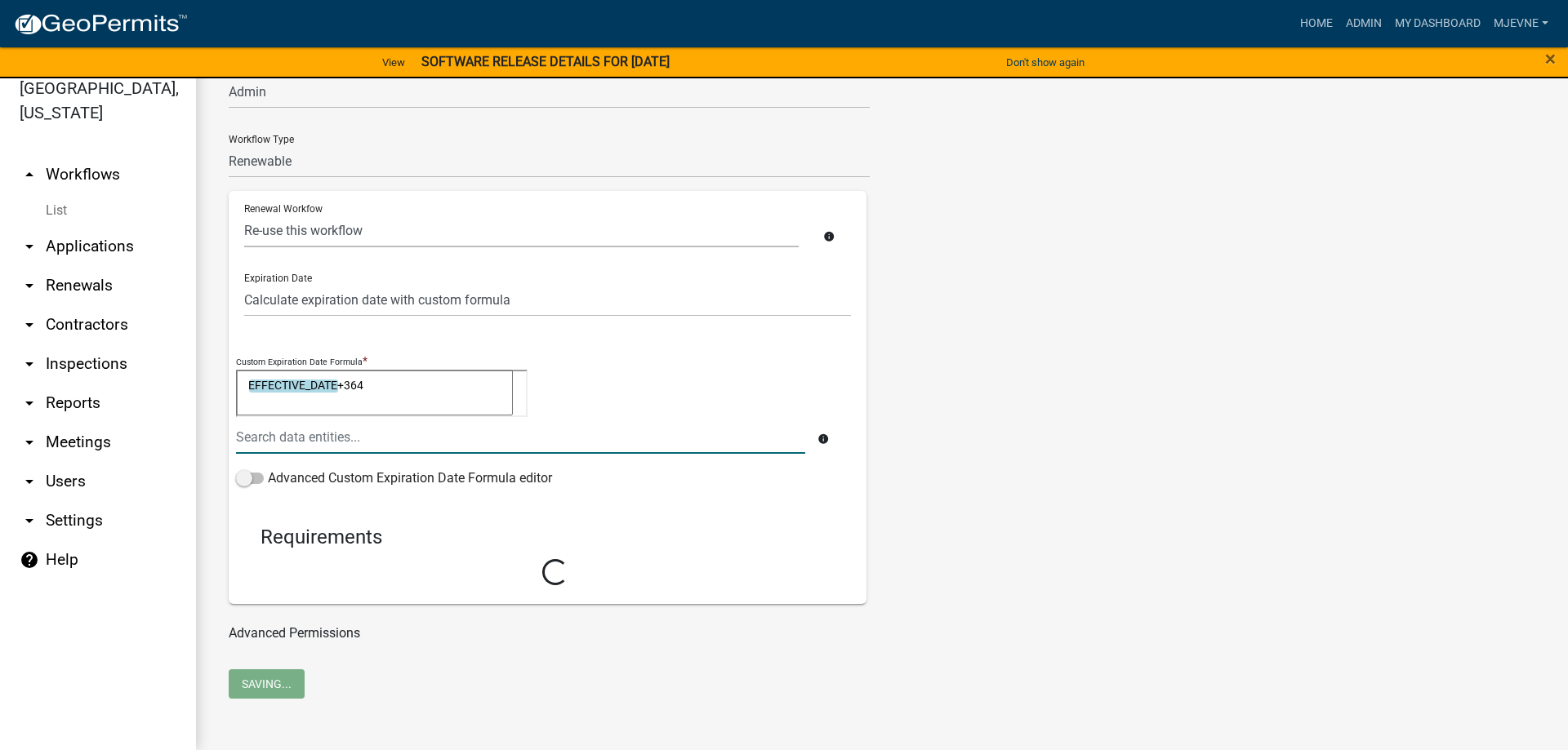
scroll to position [888, 0]
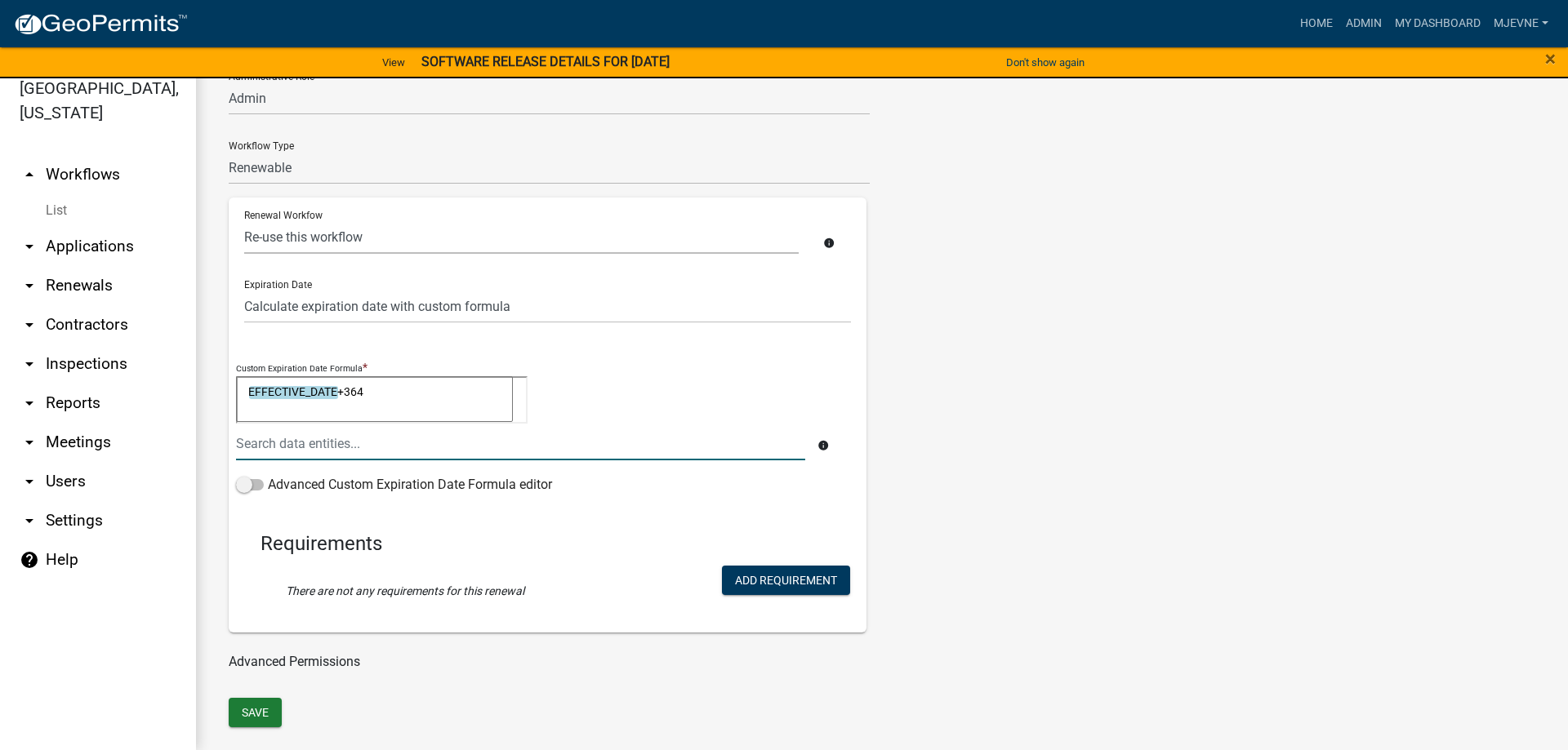
select select "3: c1bfc6c7-788a-4864-9461-c65c13de6891"
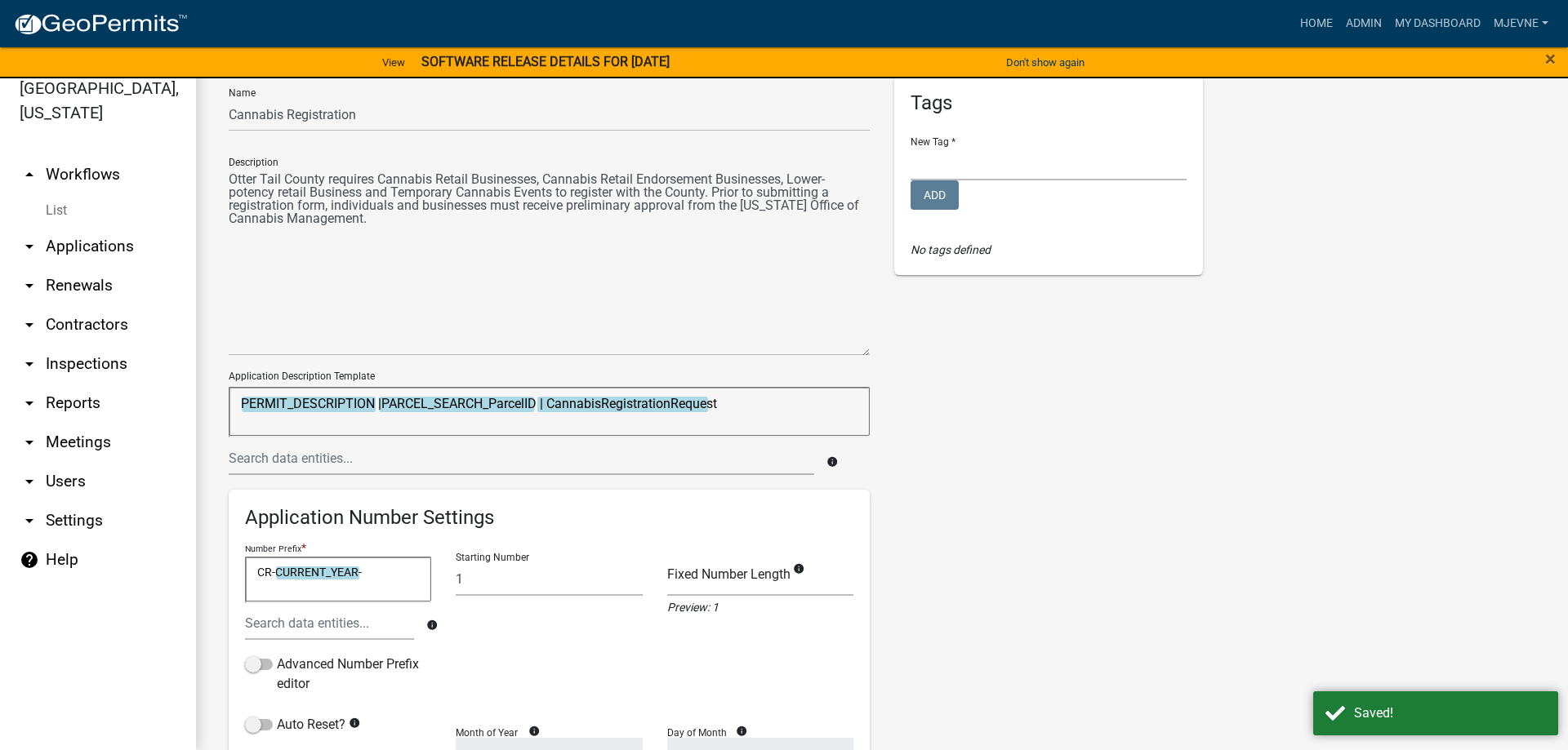
scroll to position [0, 0]
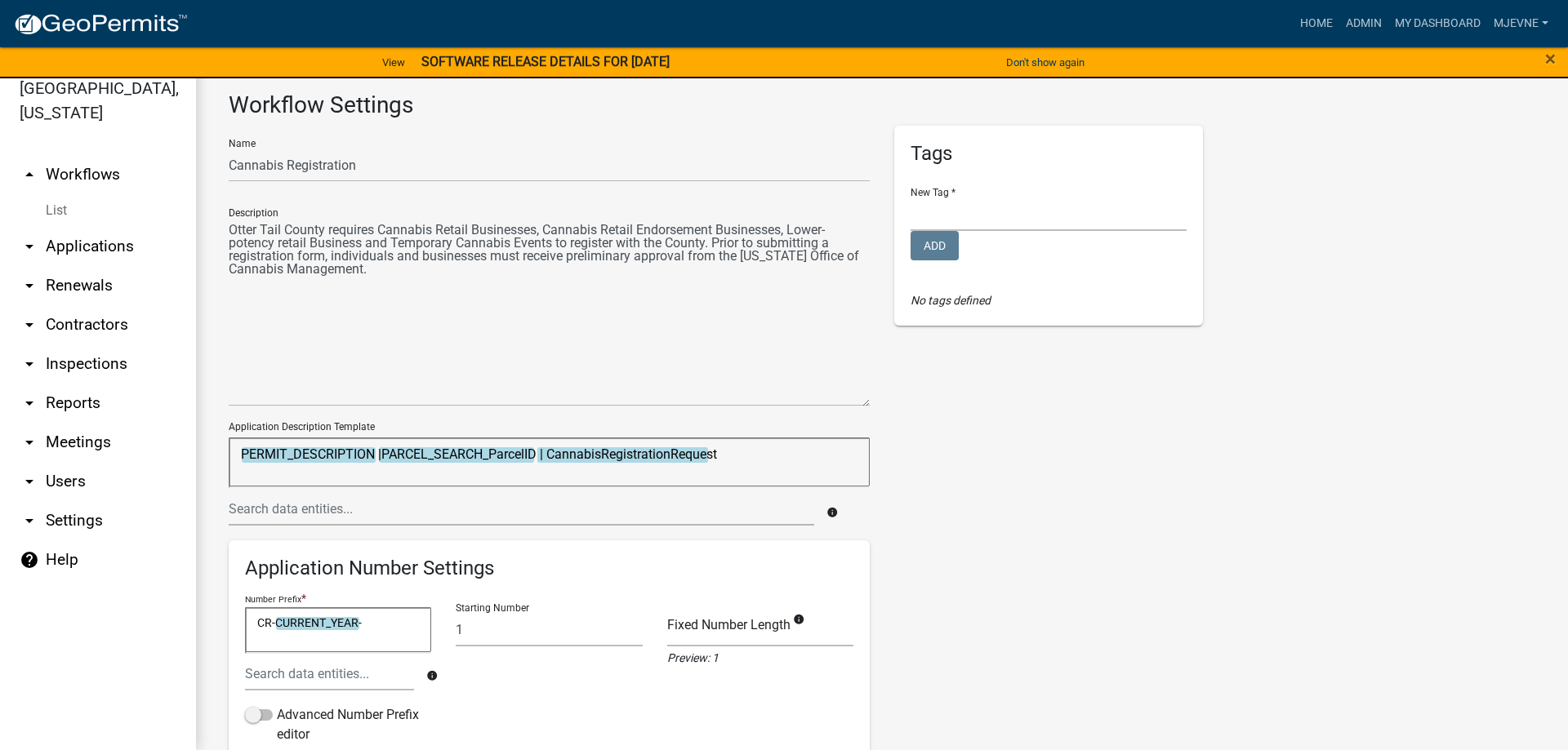
click at [32, 518] on icon "arrow_drop_down" at bounding box center [29, 521] width 19 height 19
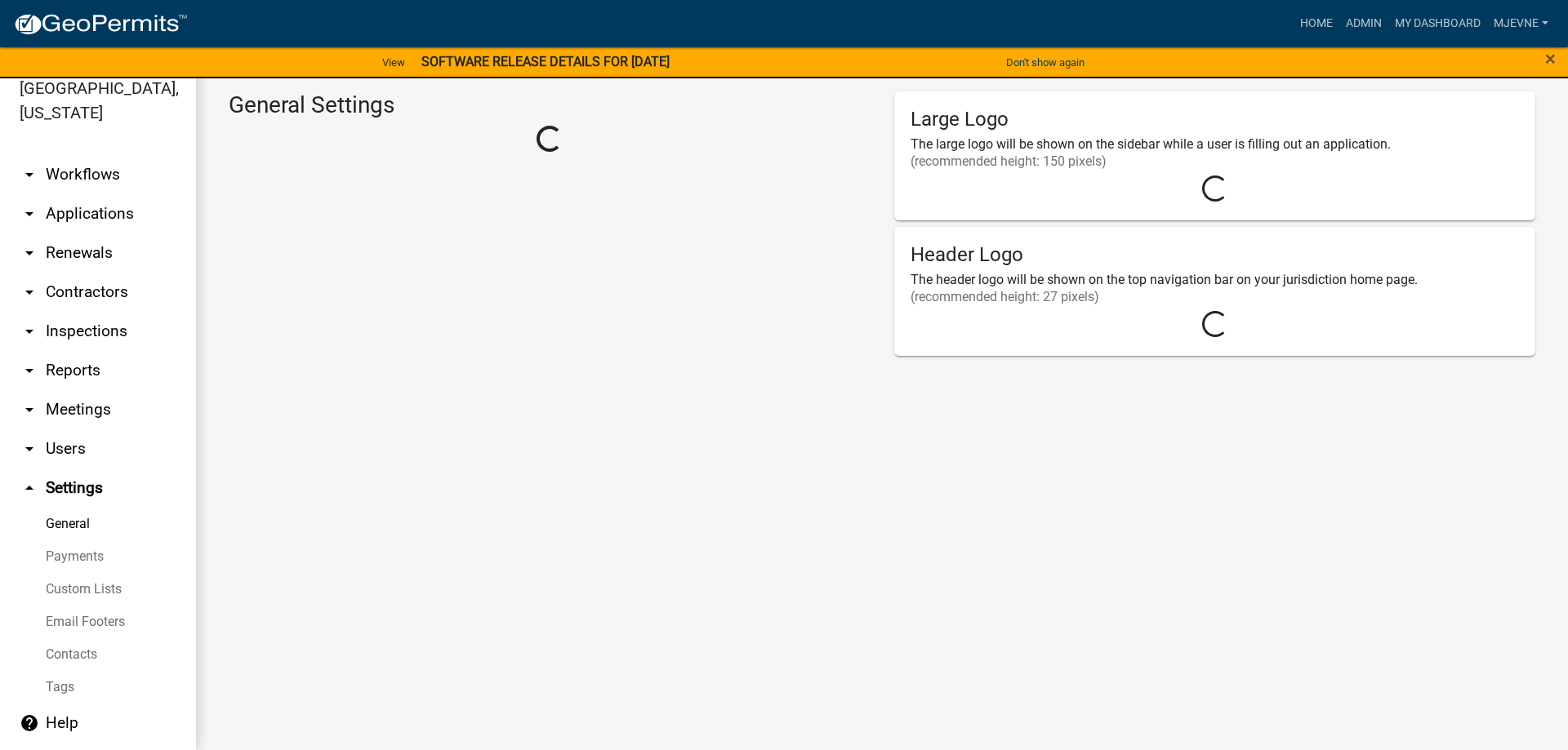
select select "MN"
select select "Central Standard Time"
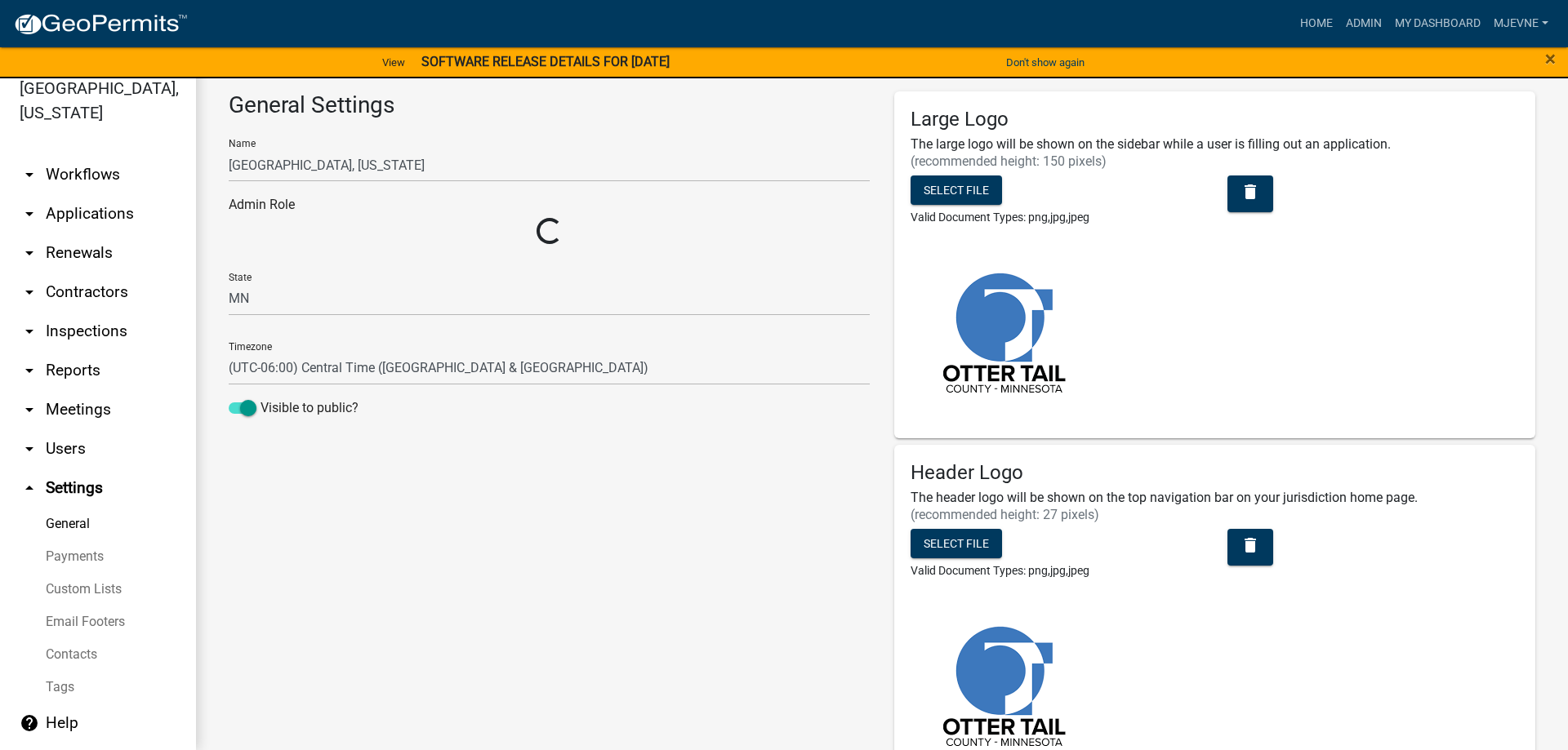
select select "3a0e02b3-6a9b-40ba-a09e-3159e1e606a9"
click at [56, 693] on link "Tags" at bounding box center [98, 687] width 196 height 33
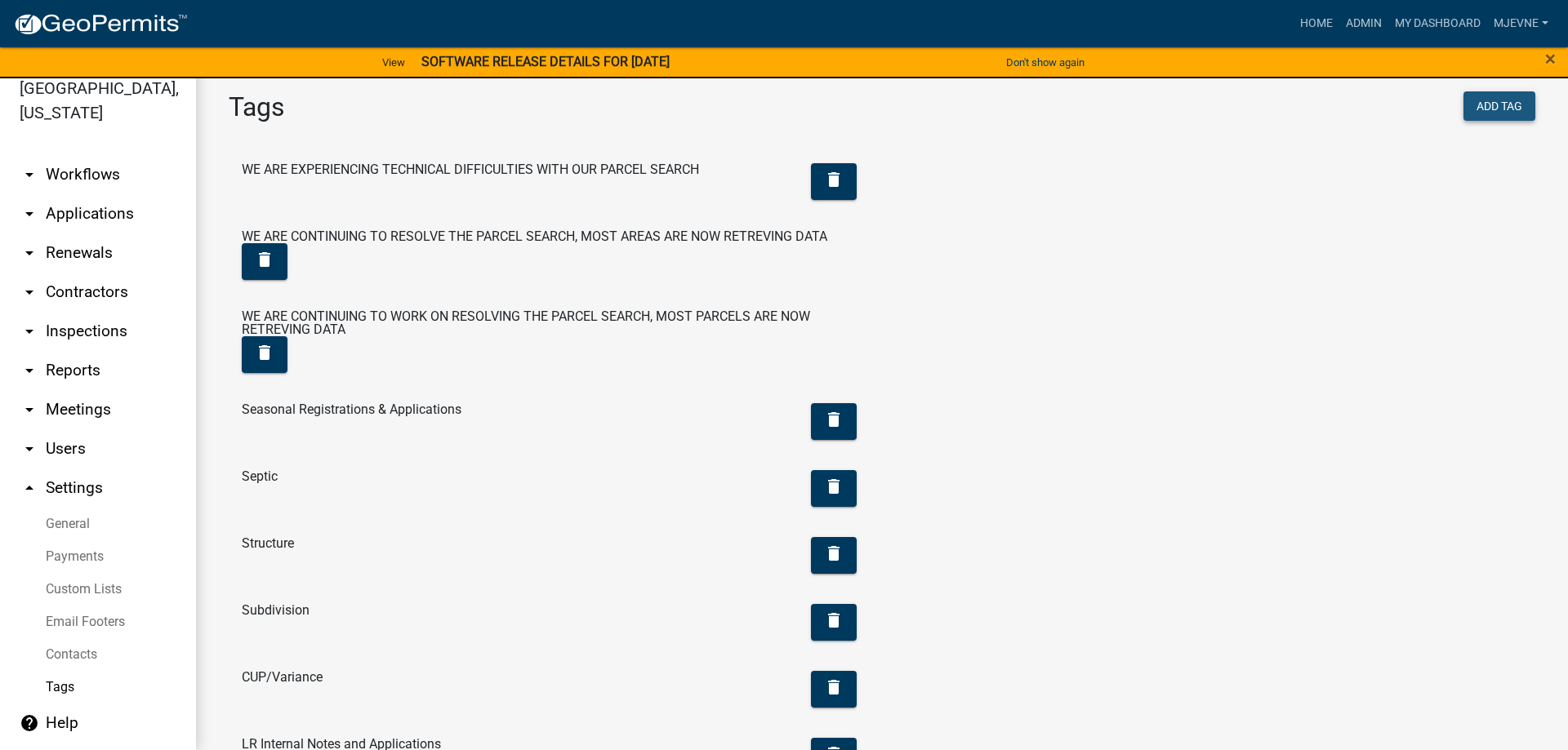
click at [1514, 108] on button "Add Tag" at bounding box center [1499, 105] width 72 height 29
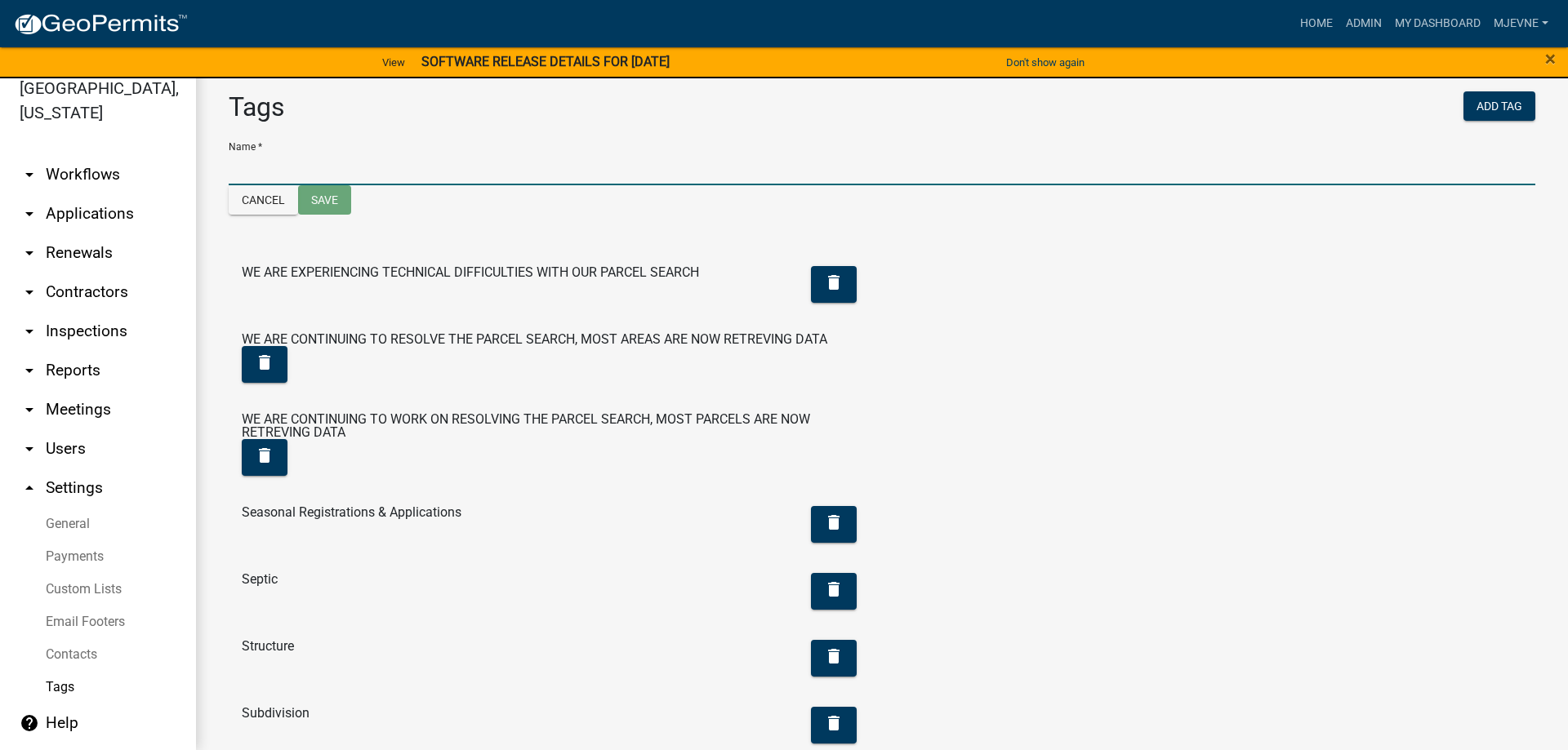
click at [401, 157] on input at bounding box center [882, 168] width 1307 height 34
type input "Cannabis Registration"
click at [327, 201] on button "Save" at bounding box center [324, 200] width 53 height 29
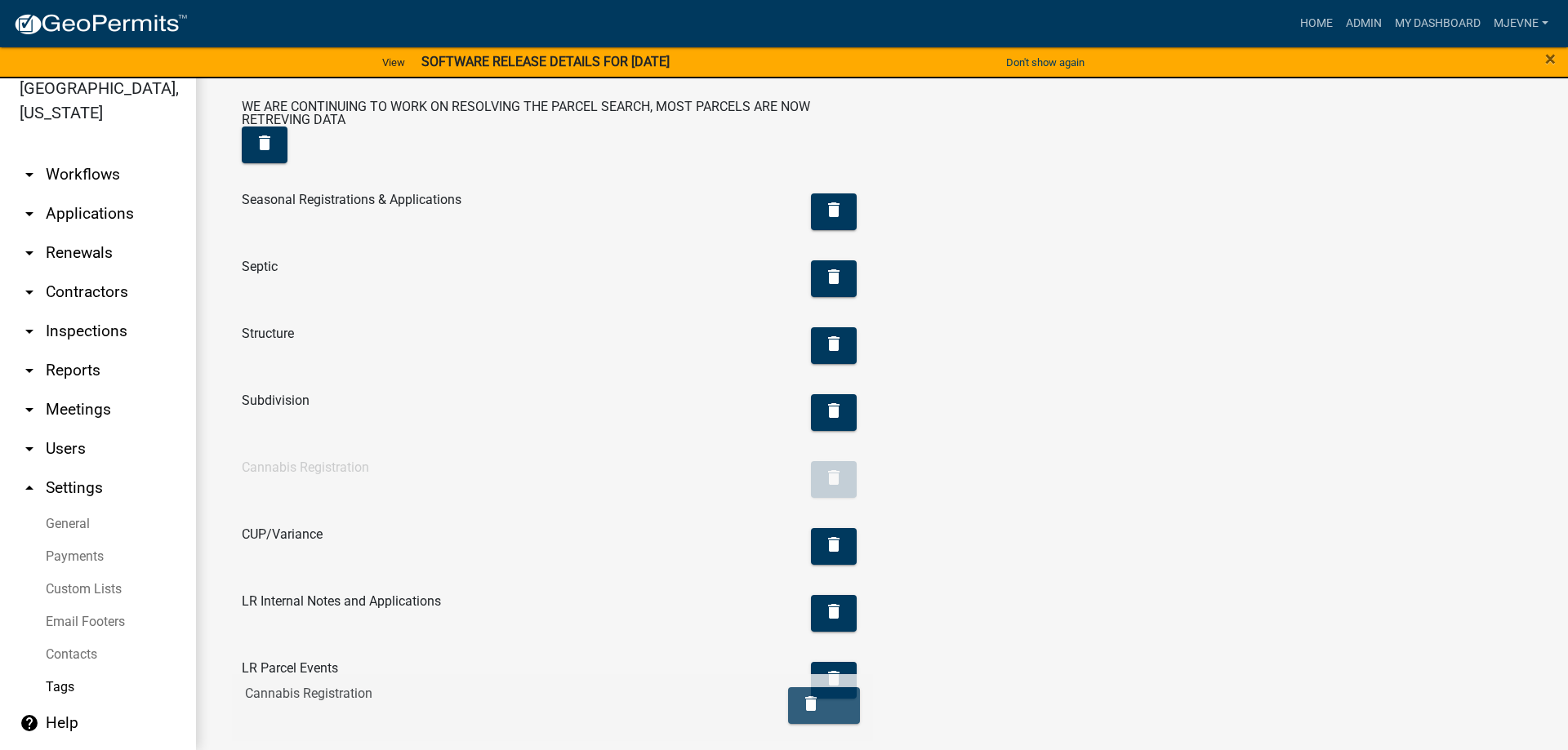
scroll to position [215, 0]
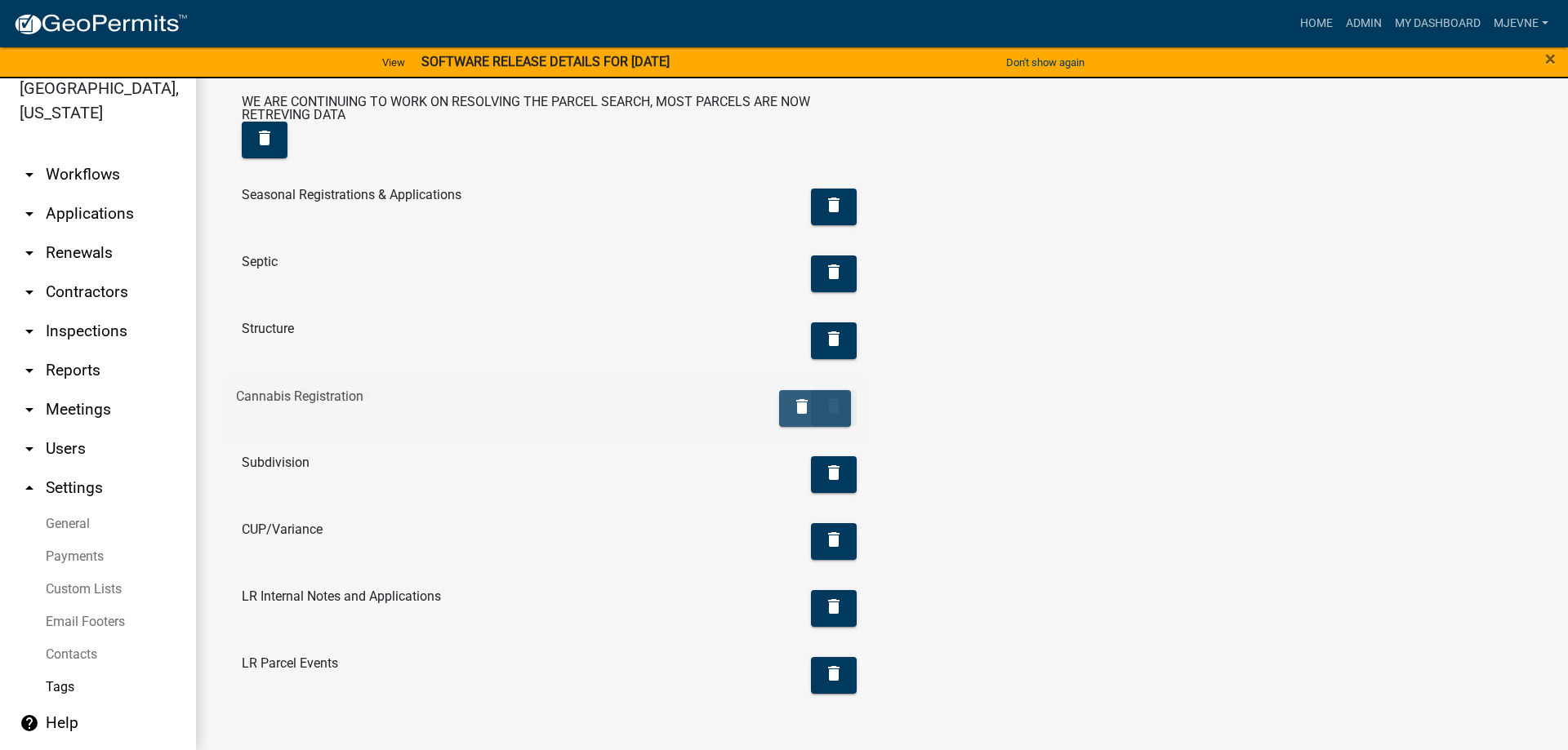
drag, startPoint x: 332, startPoint y: 410, endPoint x: 331, endPoint y: 401, distance: 9.1
click at [331, 401] on li "Cannabis Registration delete" at bounding box center [549, 409] width 641 height 67
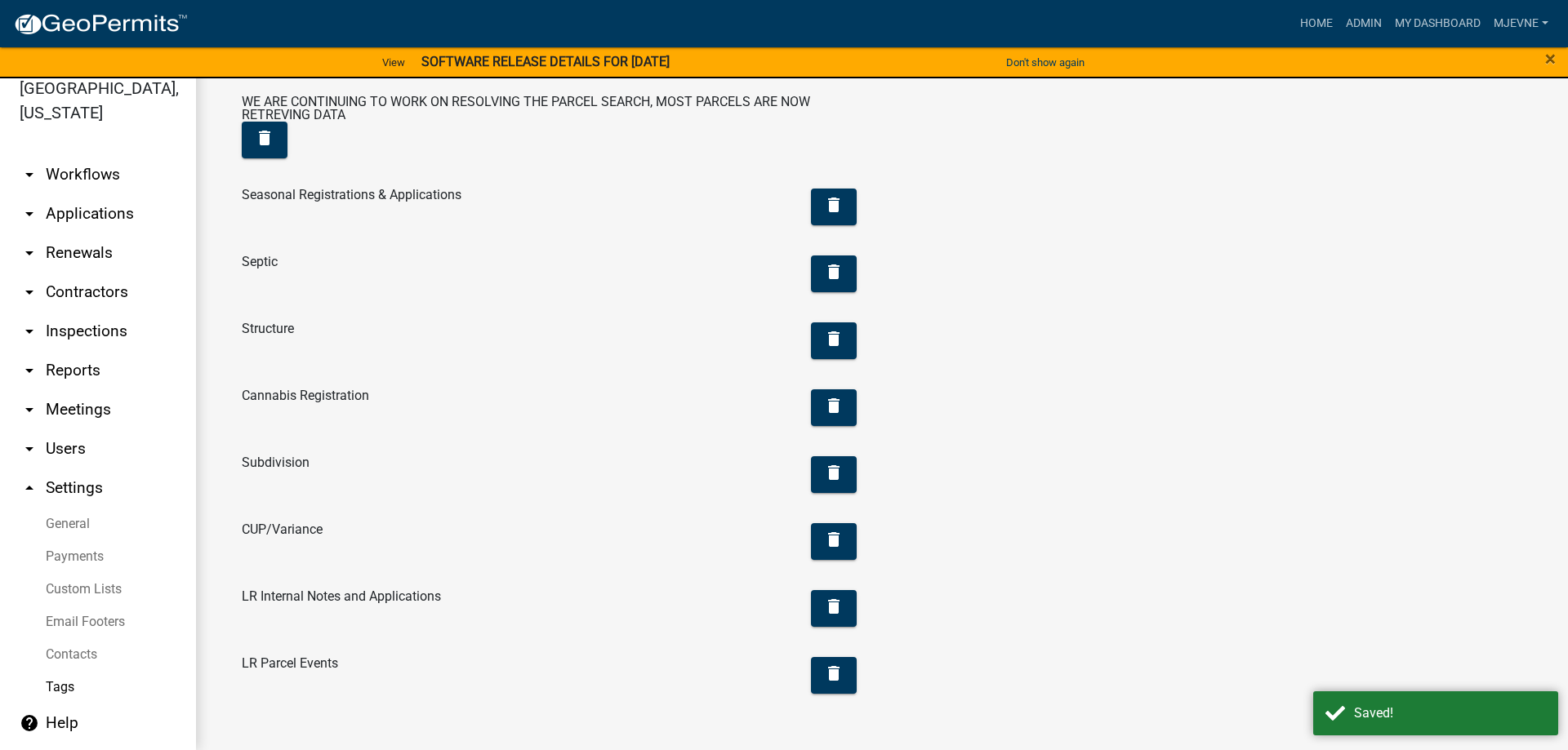
click at [1295, 480] on div "WE ARE EXPERIENCING TECHNICAL DIFFICULTIES WITH OUR PARCEL SEARCH delete WE ARE…" at bounding box center [882, 323] width 1331 height 789
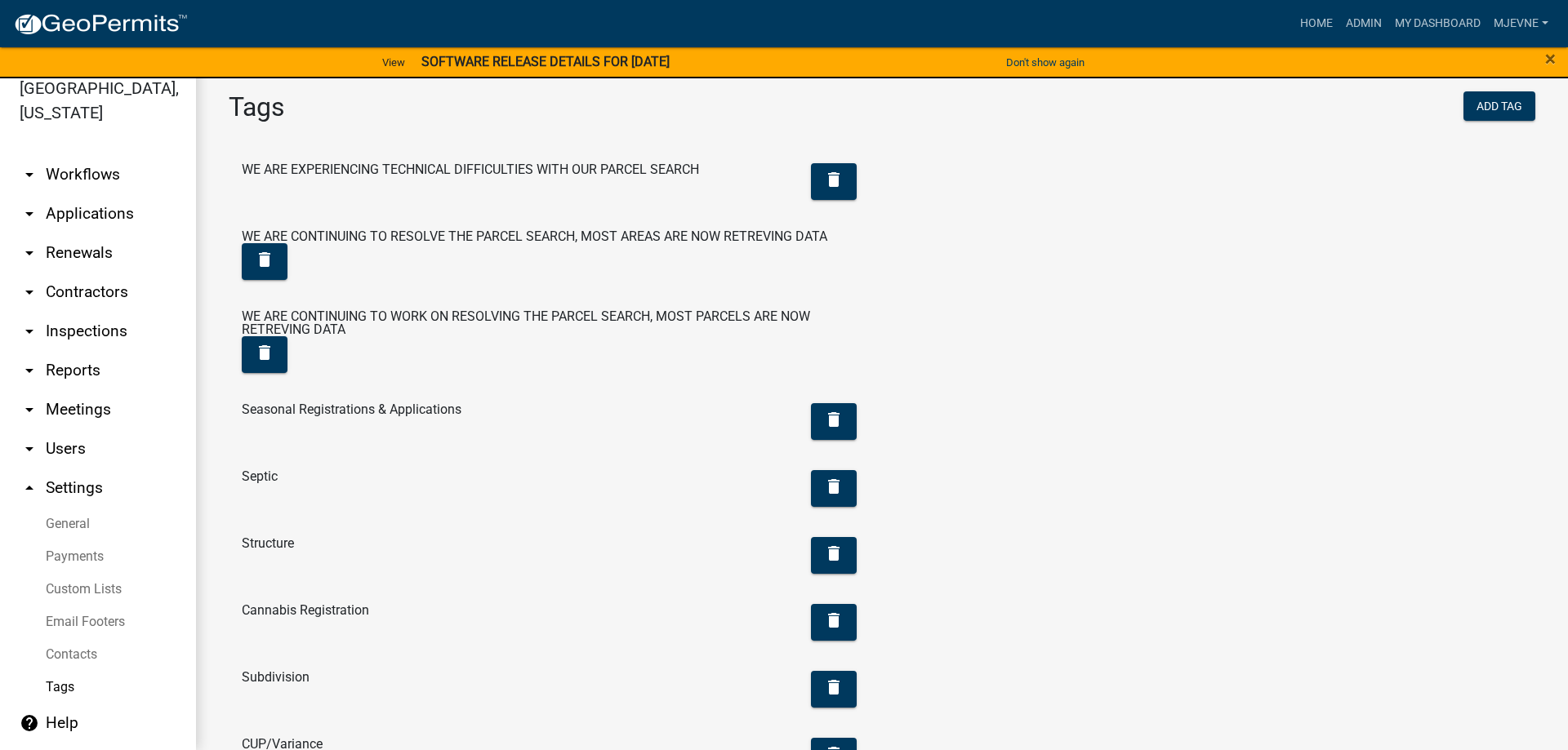
click at [31, 489] on icon "arrow_drop_up" at bounding box center [29, 488] width 19 height 19
select select "MN"
select select "Central Standard Time"
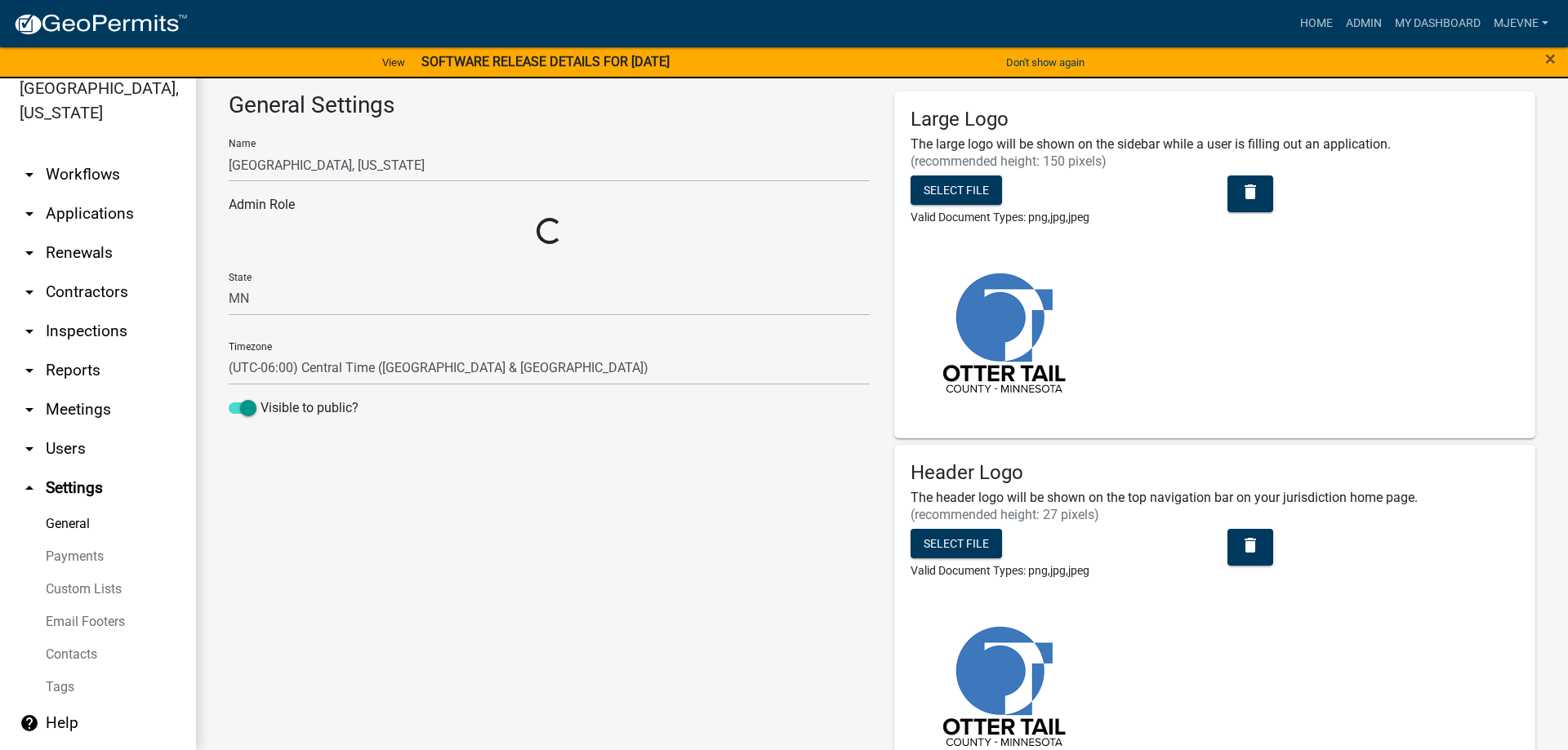
select select "3a0e02b3-6a9b-40ba-a09e-3159e1e606a9"
click at [88, 172] on link "arrow_drop_down Workflows" at bounding box center [98, 174] width 196 height 39
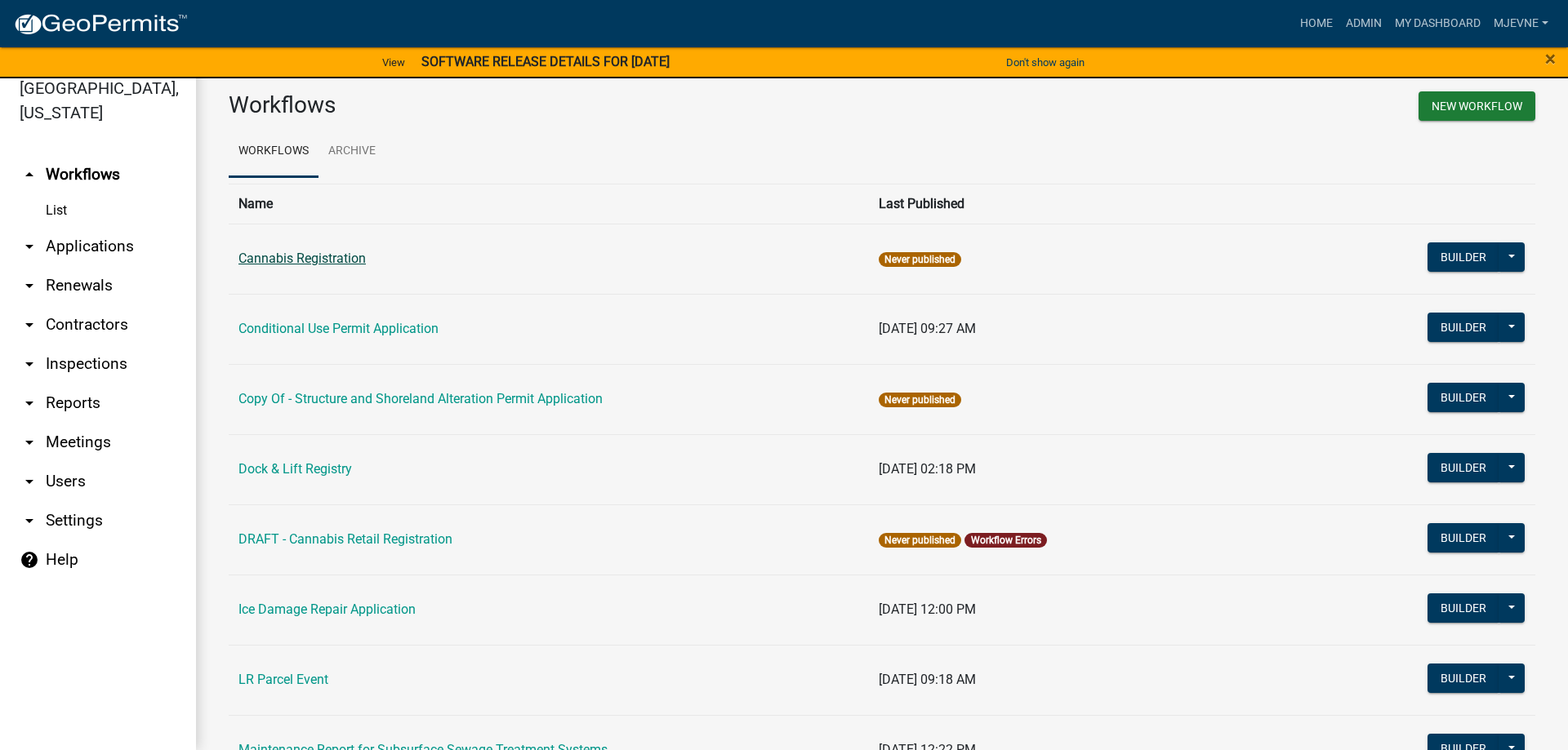
click at [339, 259] on link "Cannabis Registration" at bounding box center [302, 258] width 128 height 15
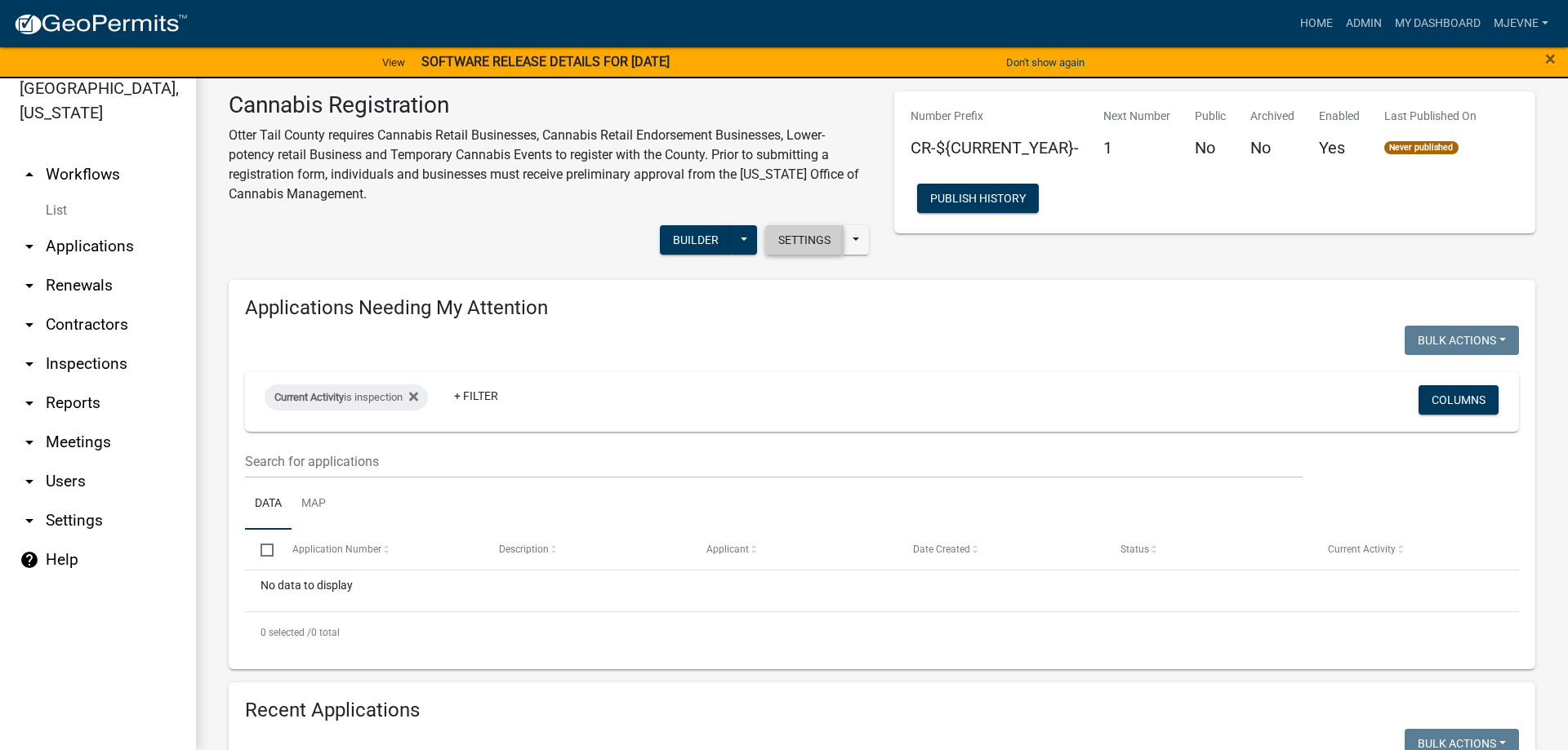
click at [792, 241] on button "Settings" at bounding box center [803, 240] width 78 height 29
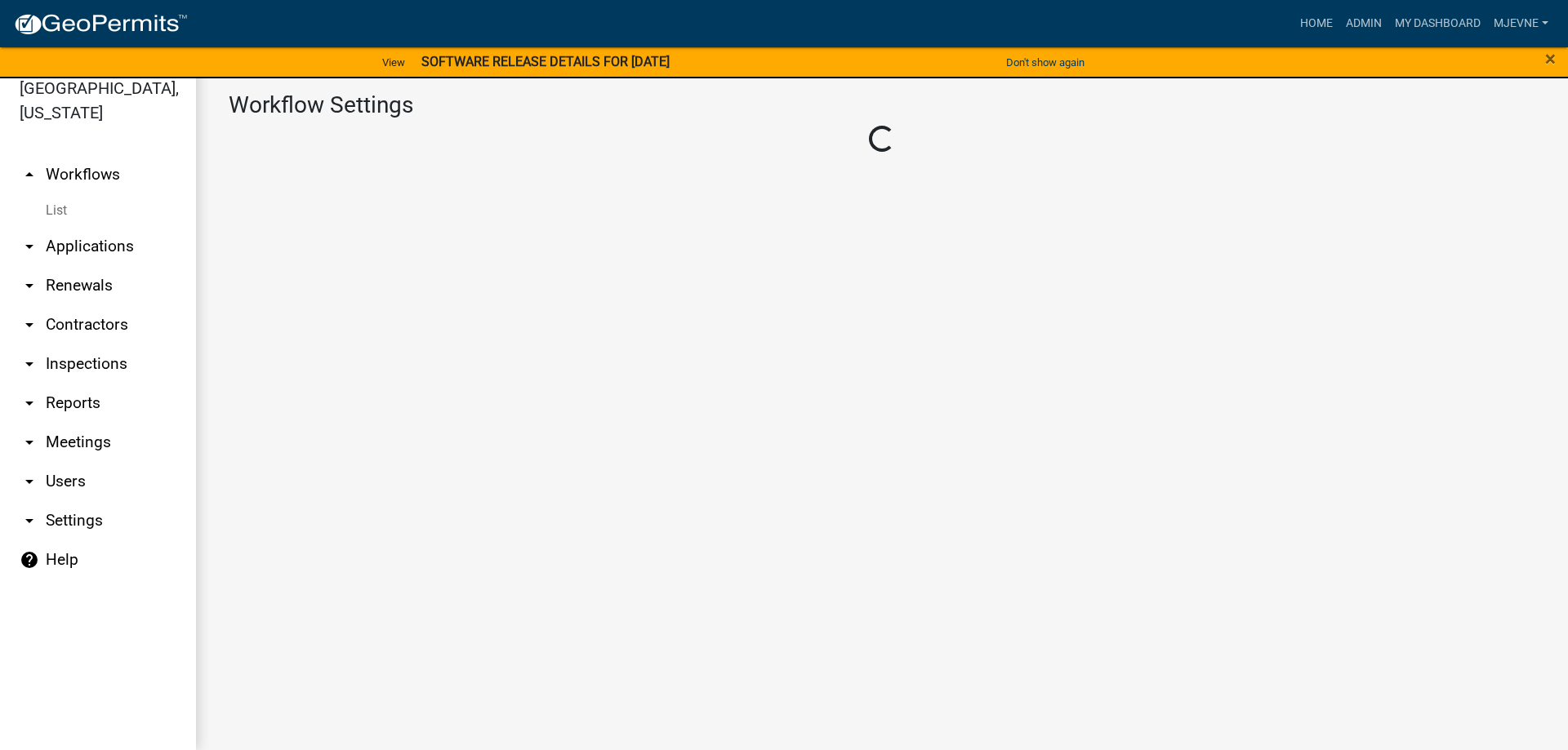
select select "4"
select select "3: Object"
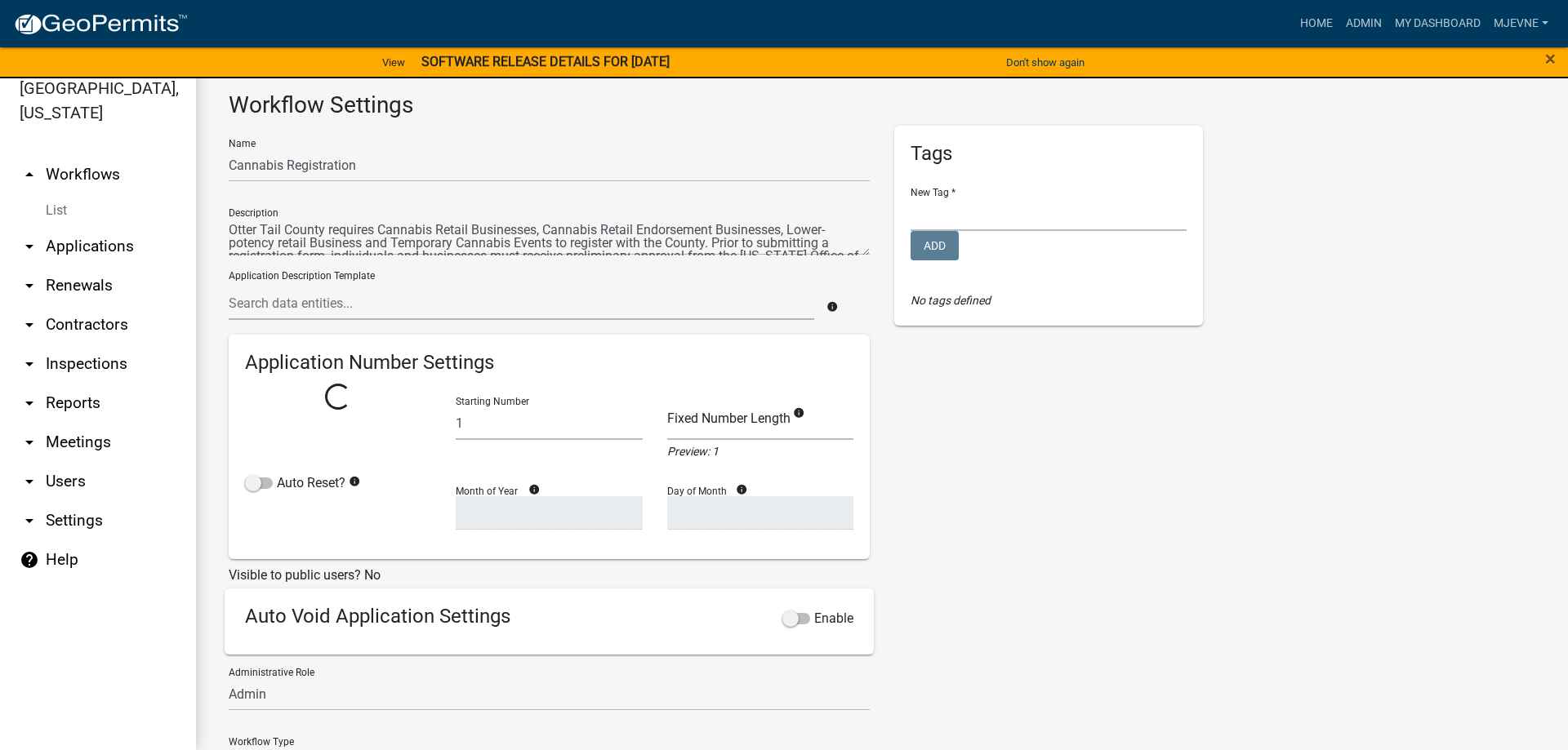
select select
select select "0: c1bfc6c7-788a-4864-9461-c65c13de6891"
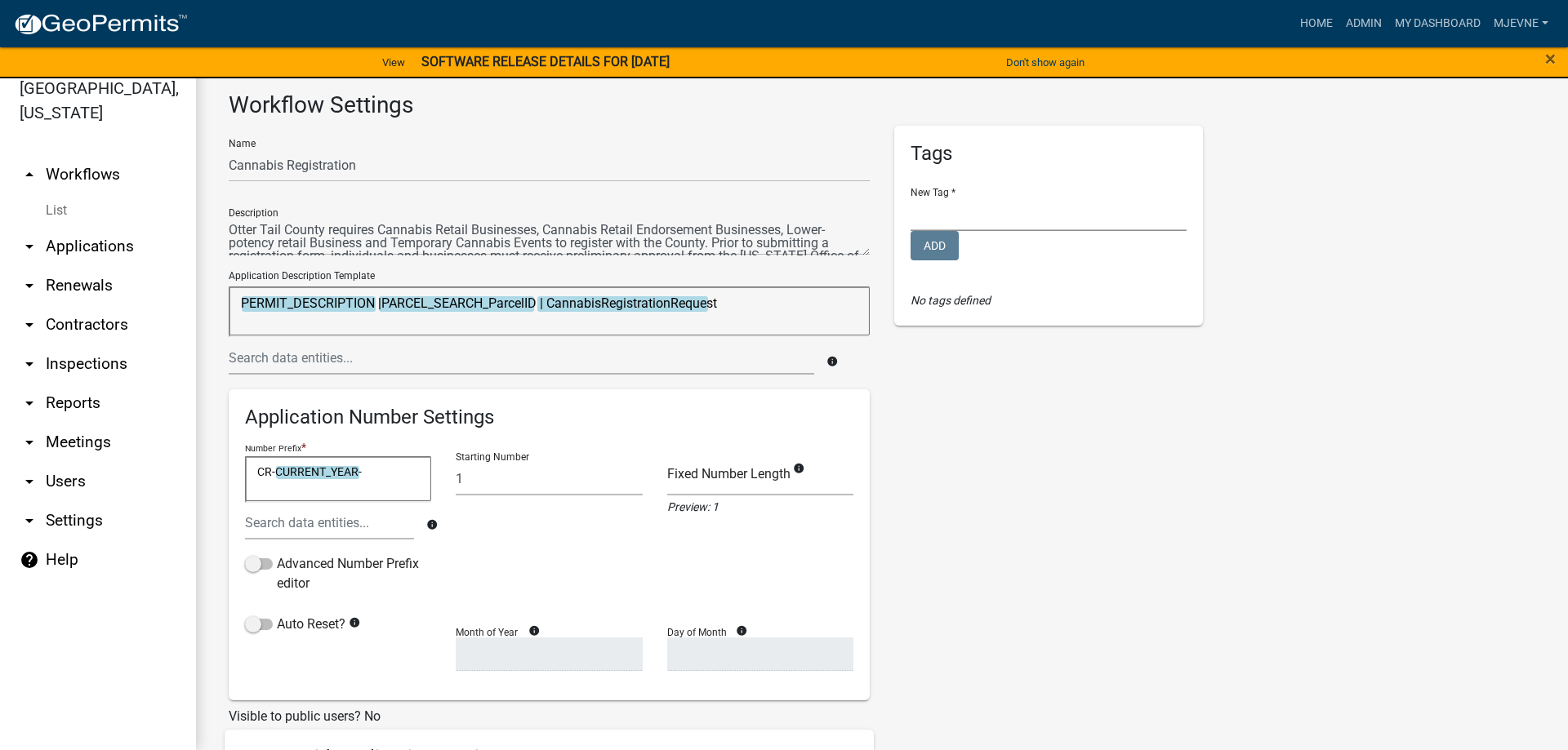
click at [911, 197] on select "Cannabis Registration CUP/Variance LR Internal Notes and Applications LR Parcel…" at bounding box center [1048, 214] width 276 height 34
select select "eb1b9c00-7f15-442c-804c-c5e48a5f749d"
click option "Cannabis Registration" at bounding box center [0, 0] width 0 height 0
click at [934, 242] on button "Add" at bounding box center [935, 246] width 48 height 29
select select
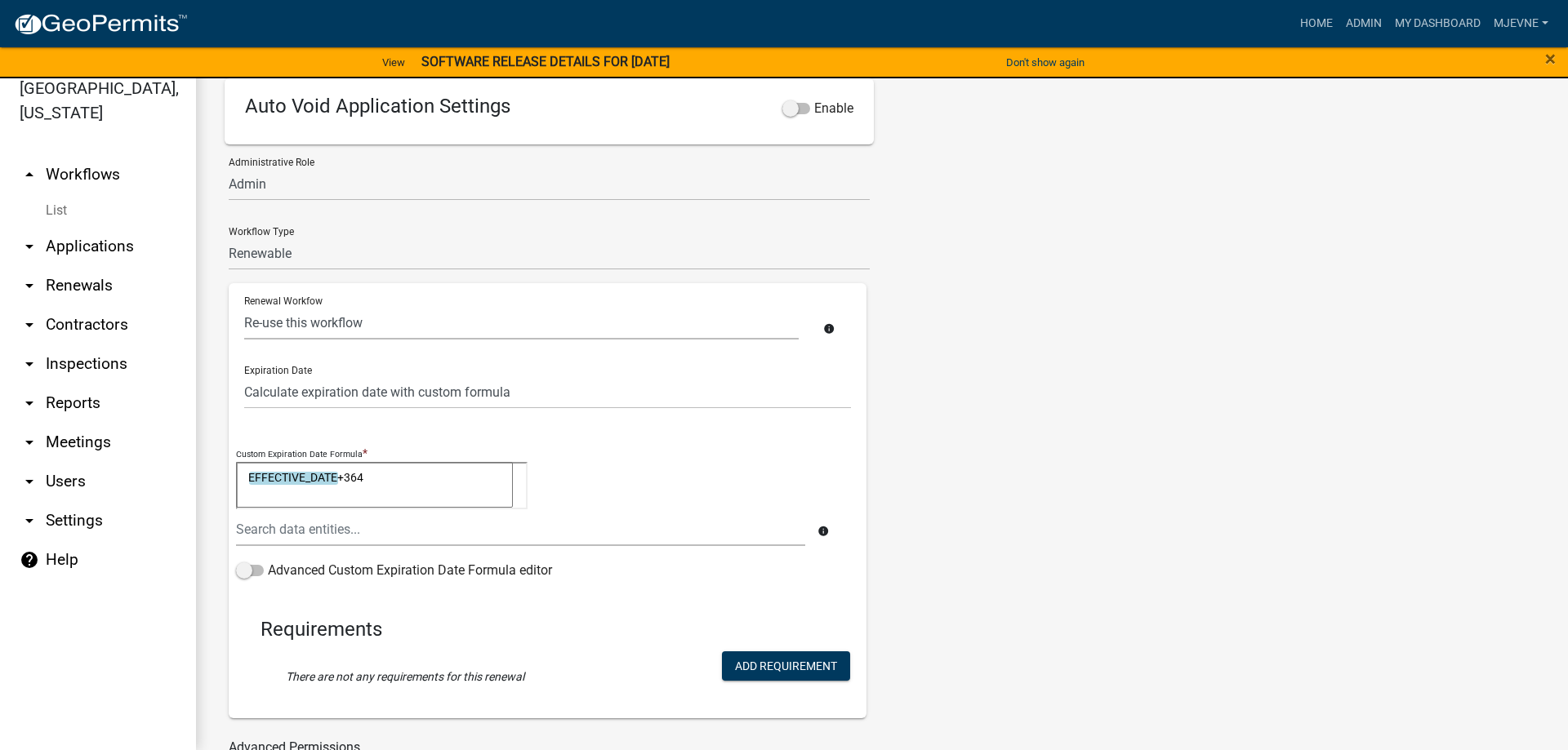
scroll to position [760, 0]
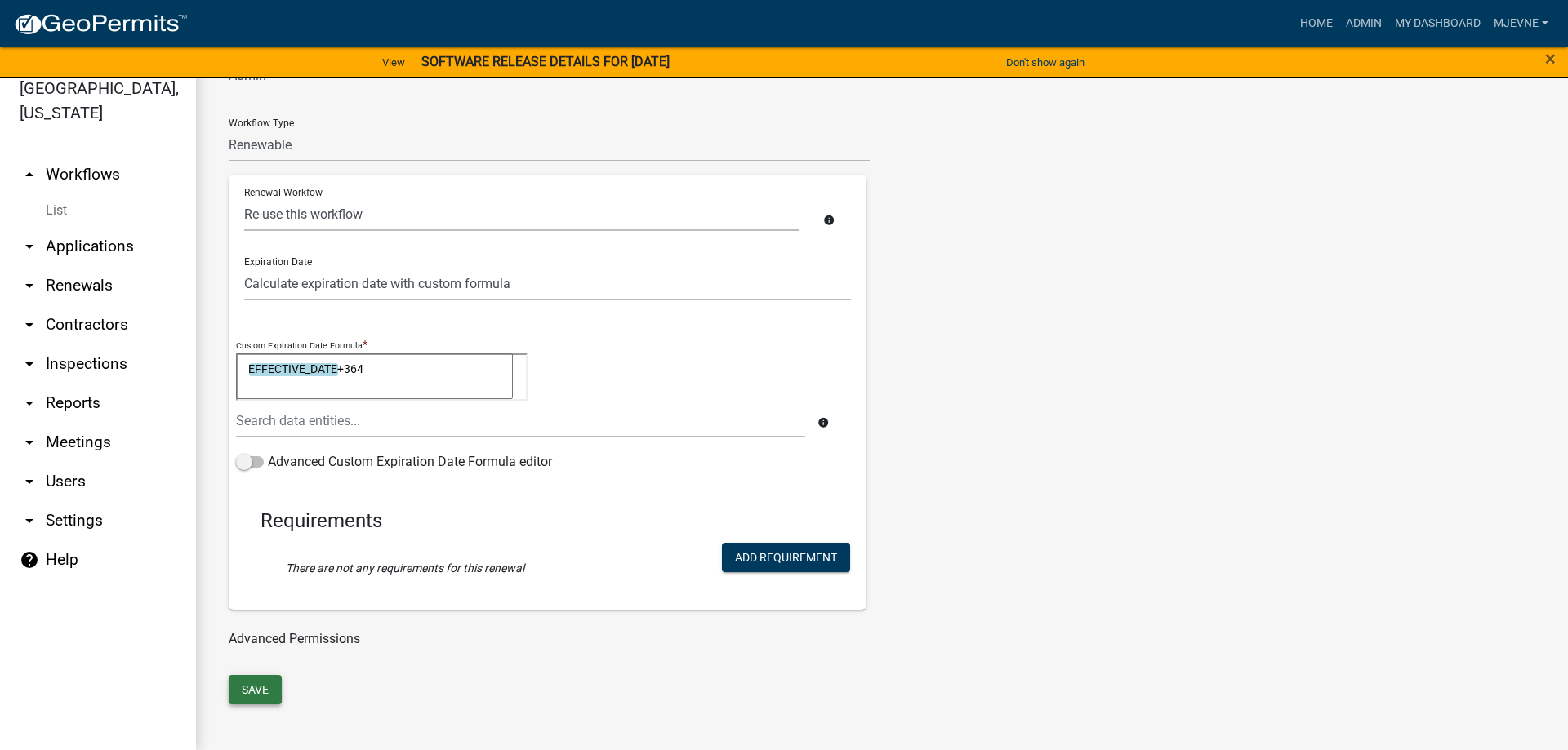
click at [254, 684] on button "Save" at bounding box center [255, 690] width 53 height 29
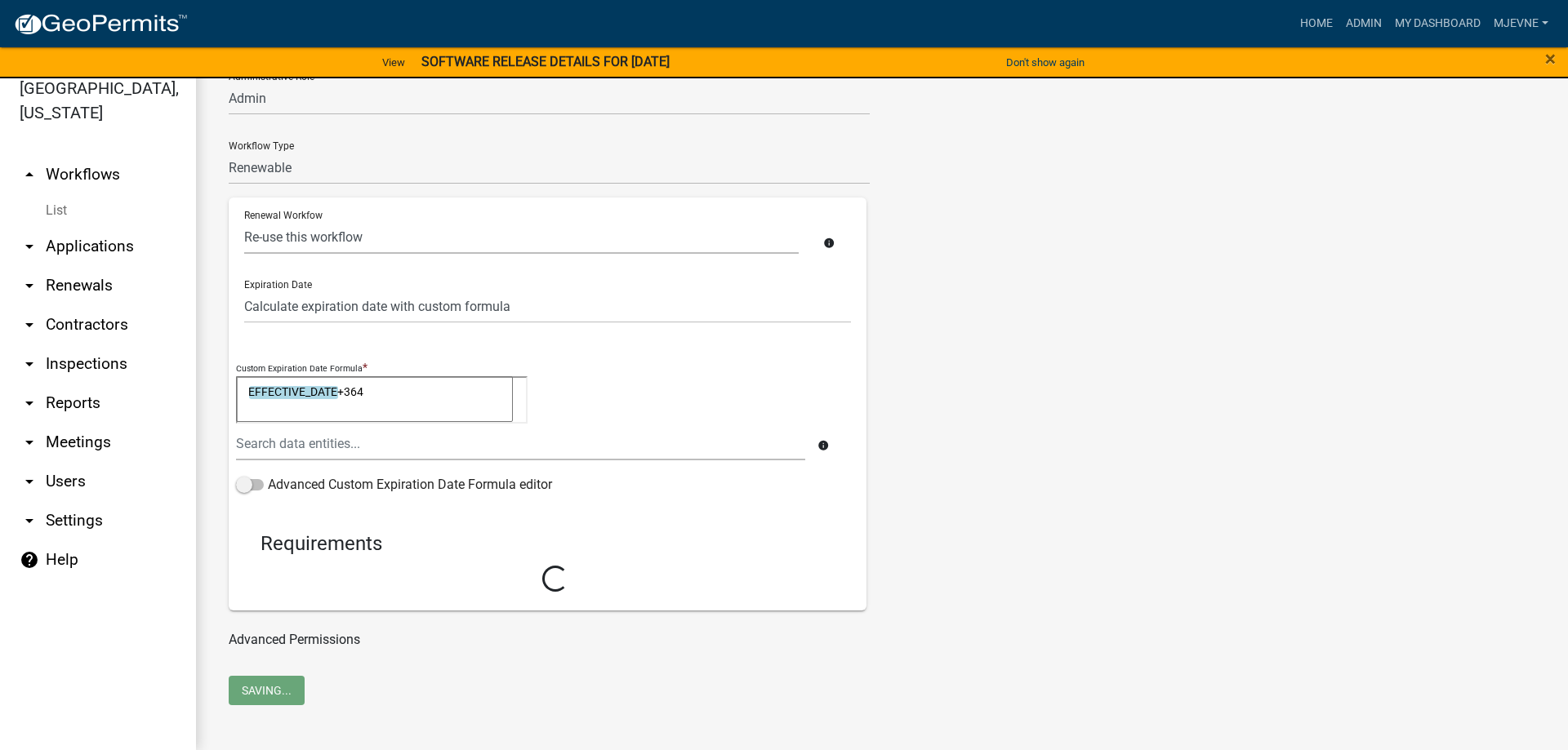
select select "3: c1bfc6c7-788a-4864-9461-c65c13de6891"
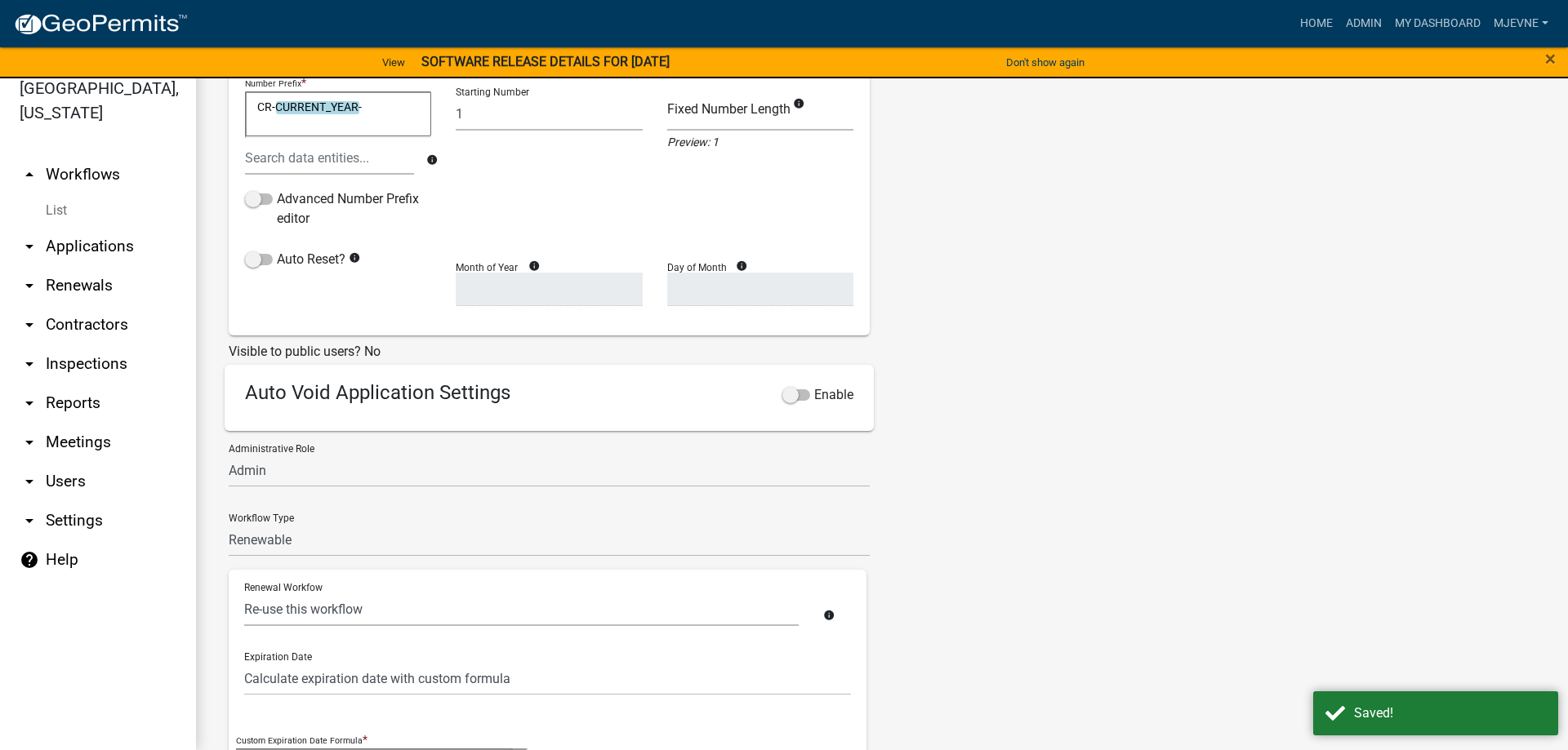
scroll to position [0, 0]
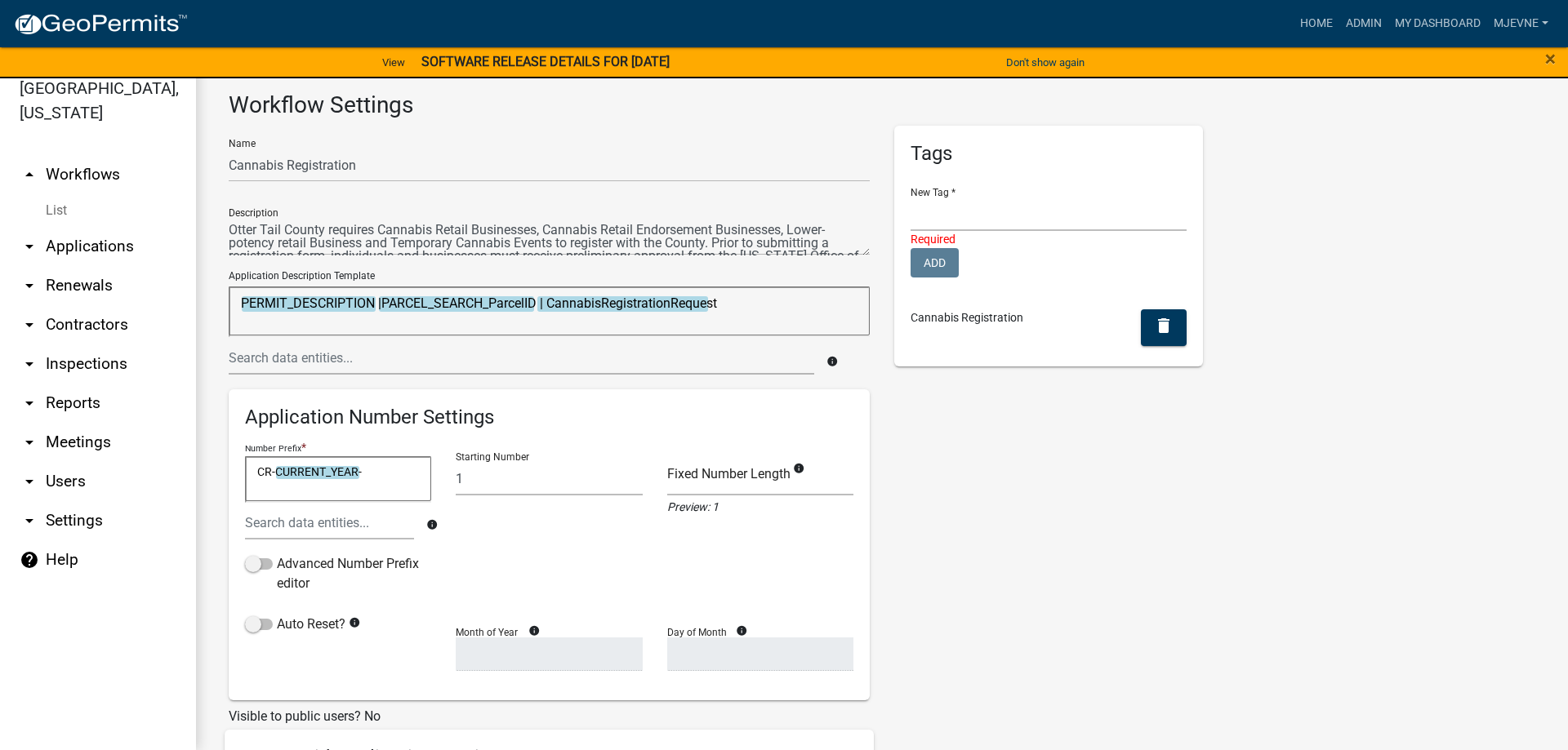
click at [99, 173] on link "arrow_drop_up Workflows" at bounding box center [98, 174] width 196 height 39
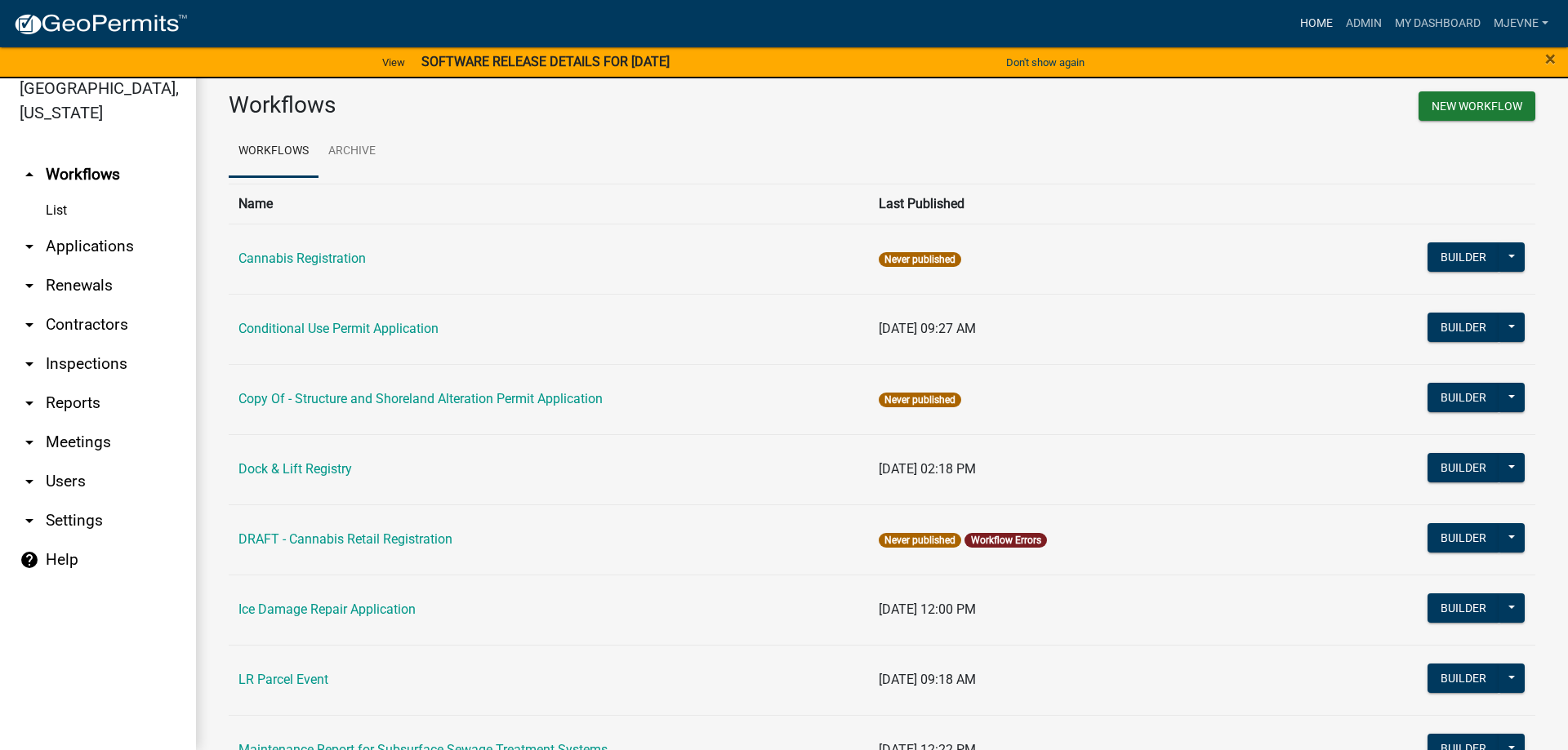
click at [1318, 17] on link "Home" at bounding box center [1315, 23] width 45 height 31
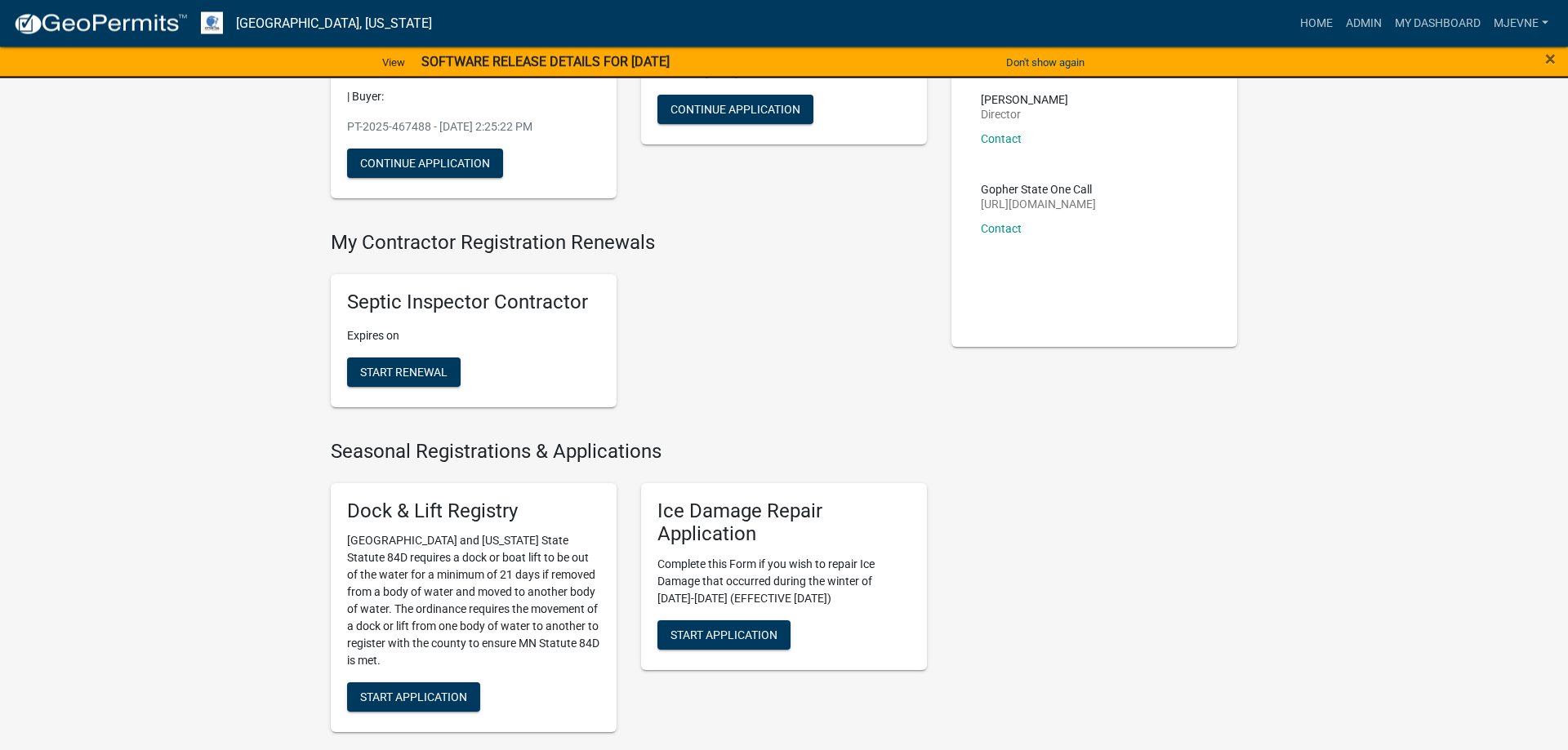
scroll to position [333, 0]
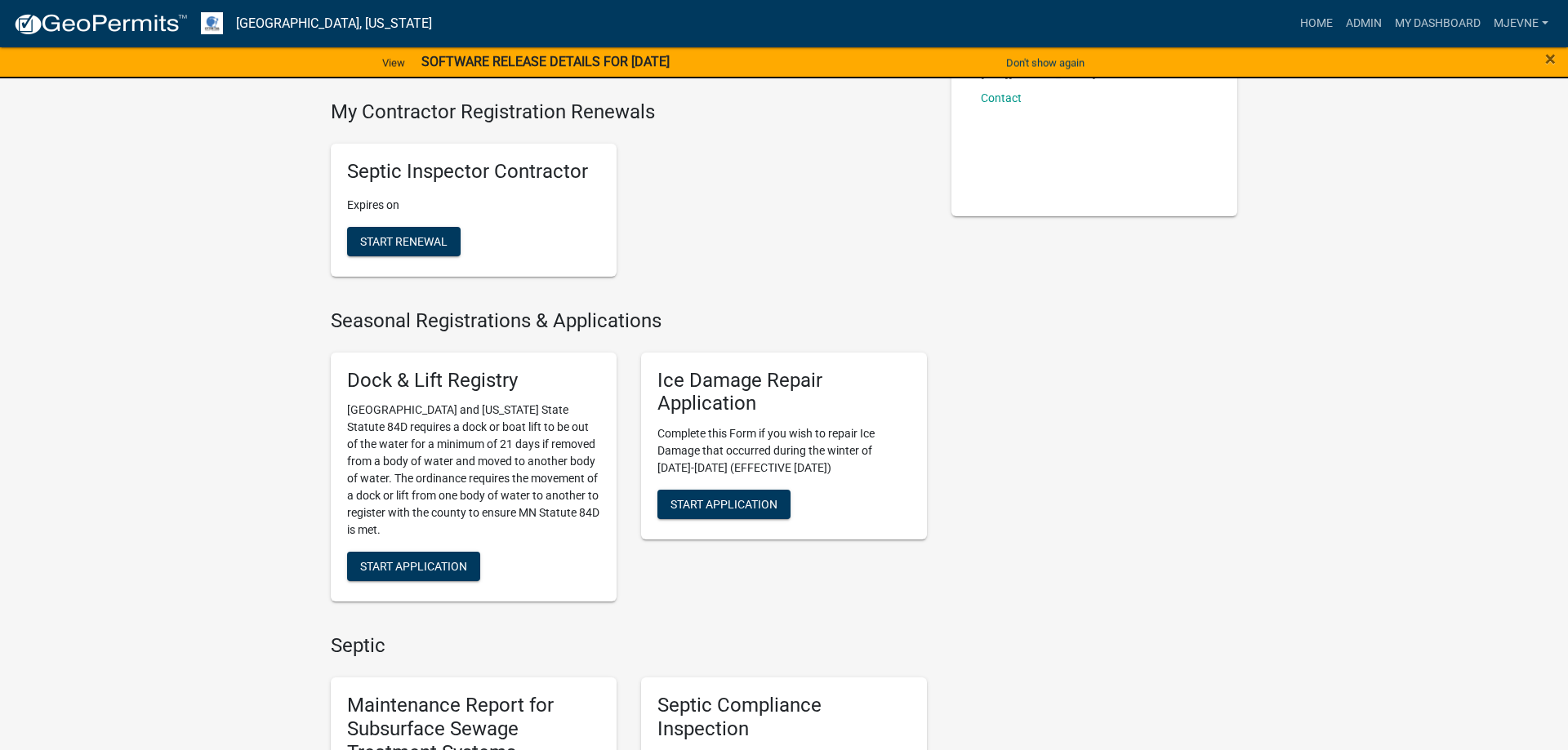
drag, startPoint x: 1172, startPoint y: 587, endPoint x: 1172, endPoint y: 390, distance: 197.0
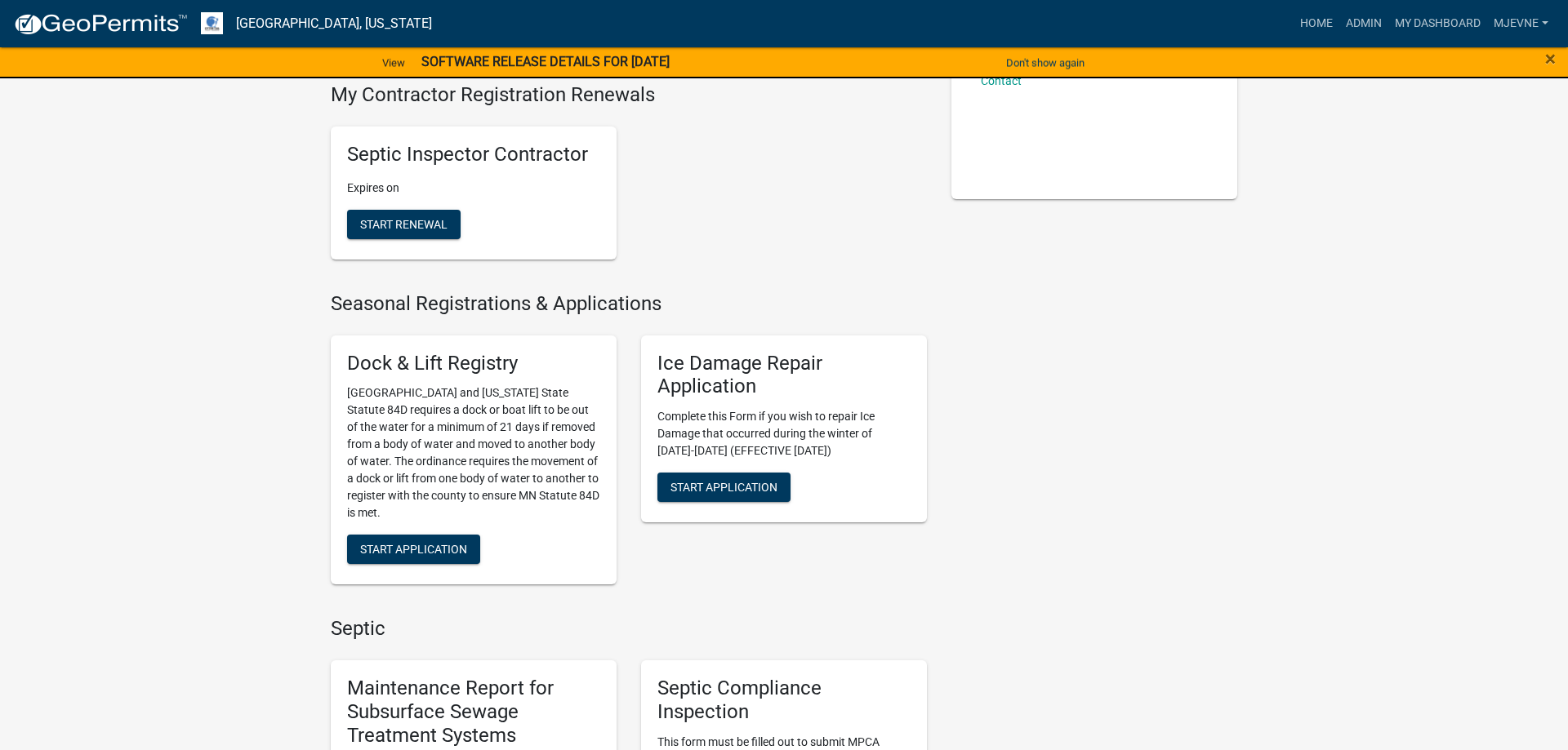
scroll to position [0, 0]
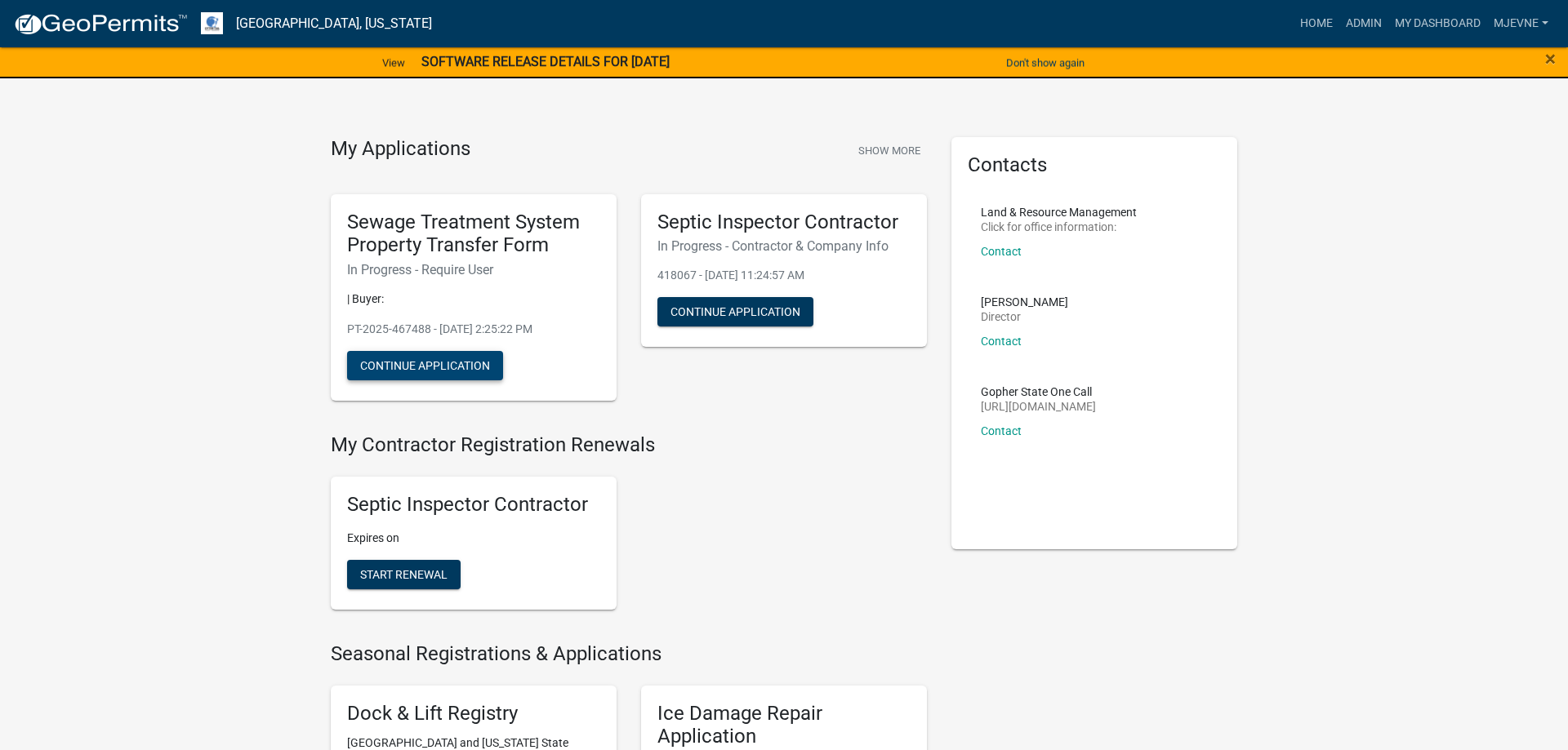
click at [437, 368] on button "Continue Application" at bounding box center [425, 366] width 156 height 29
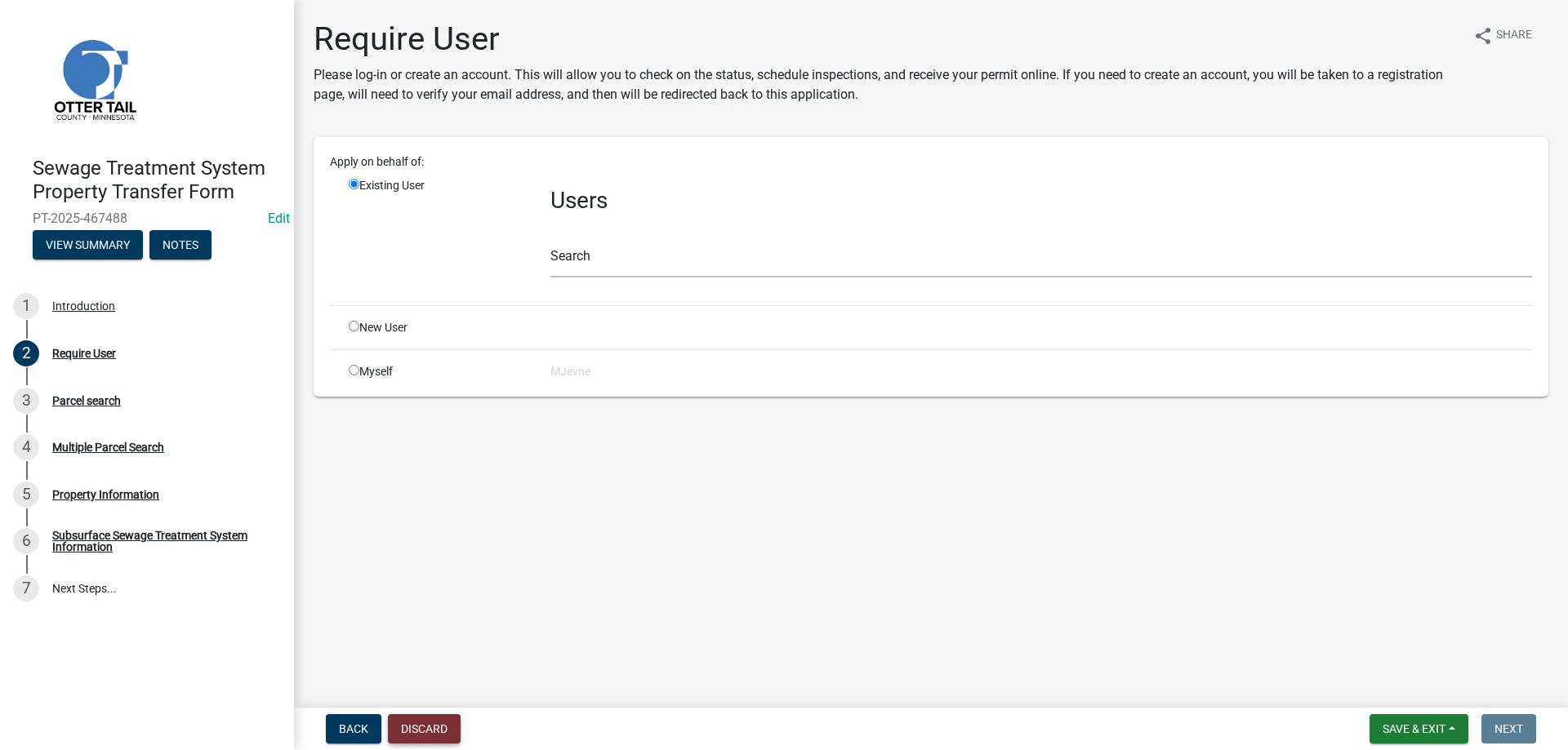
click at [426, 729] on button "Discard" at bounding box center [424, 729] width 73 height 29
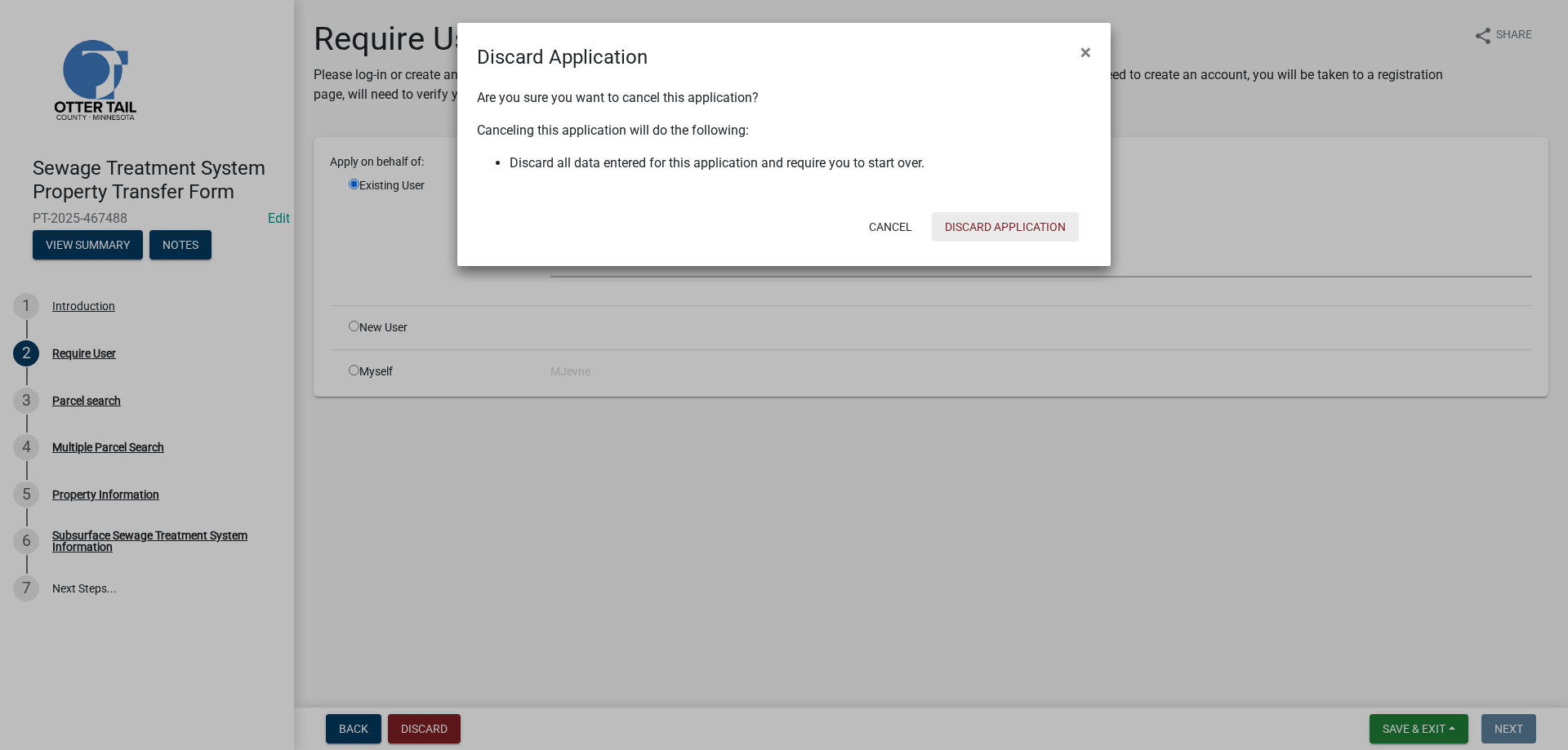
click at [1016, 229] on button "Discard Application" at bounding box center [1006, 226] width 147 height 29
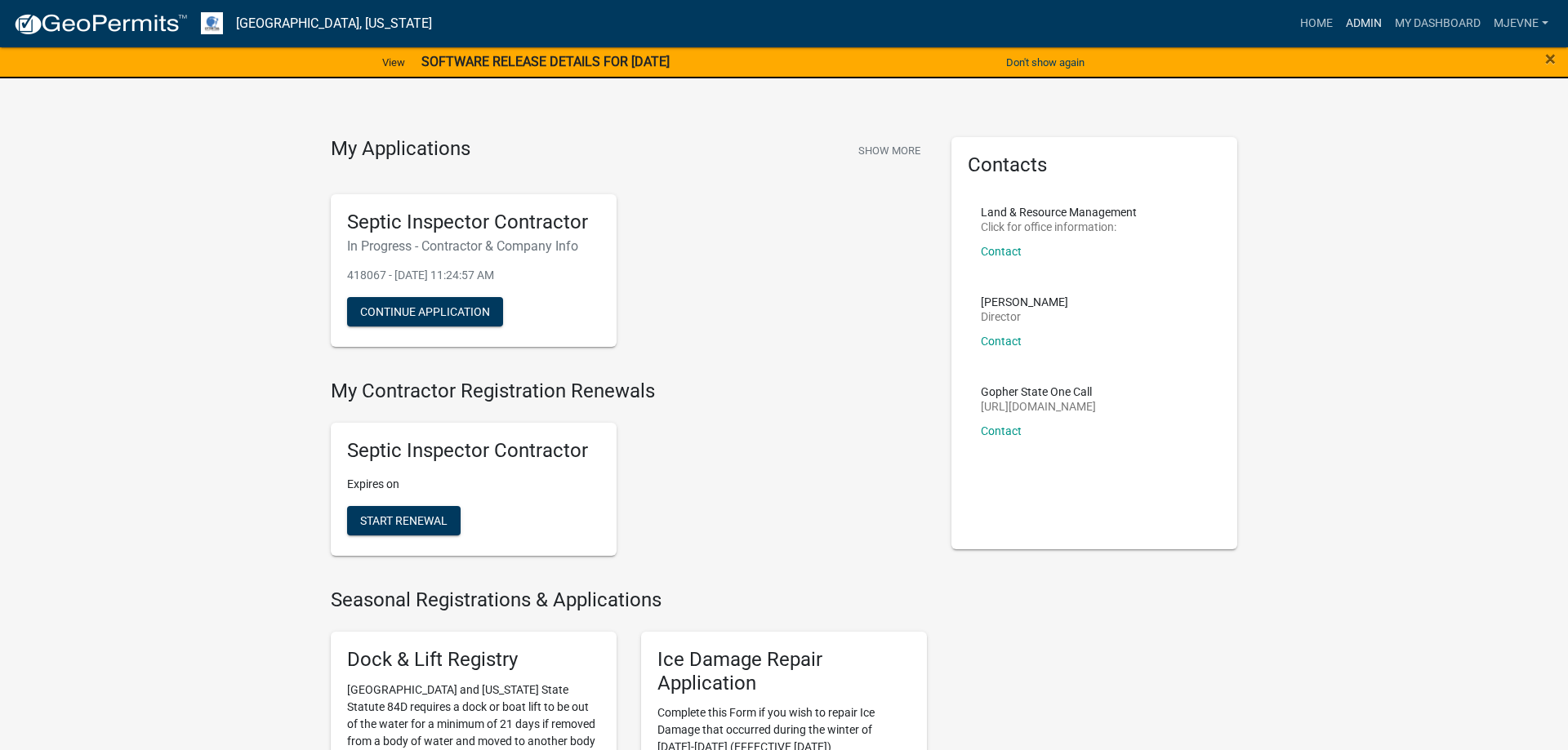
click at [1348, 21] on link "Admin" at bounding box center [1364, 23] width 49 height 31
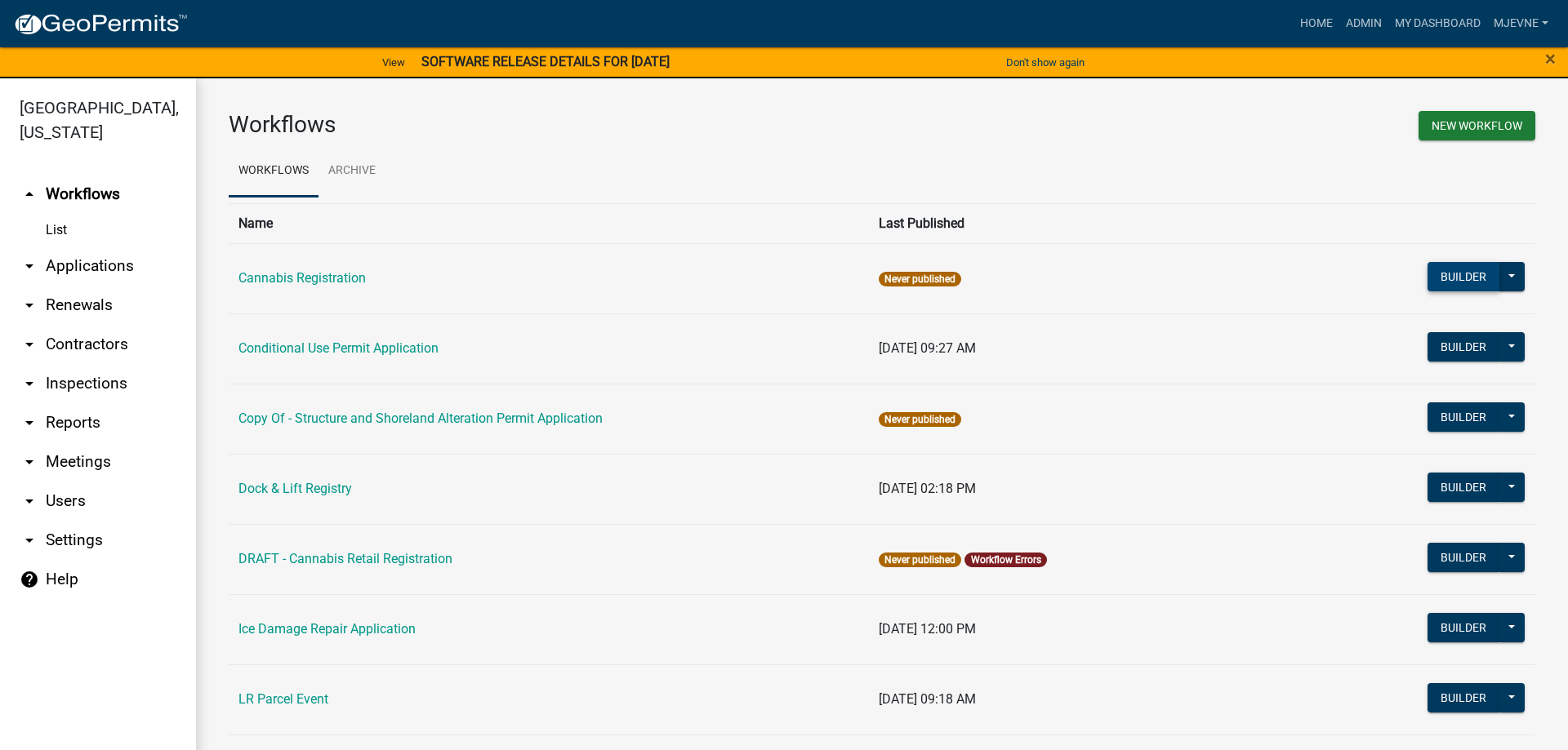
click at [1470, 281] on button "Builder" at bounding box center [1463, 277] width 72 height 29
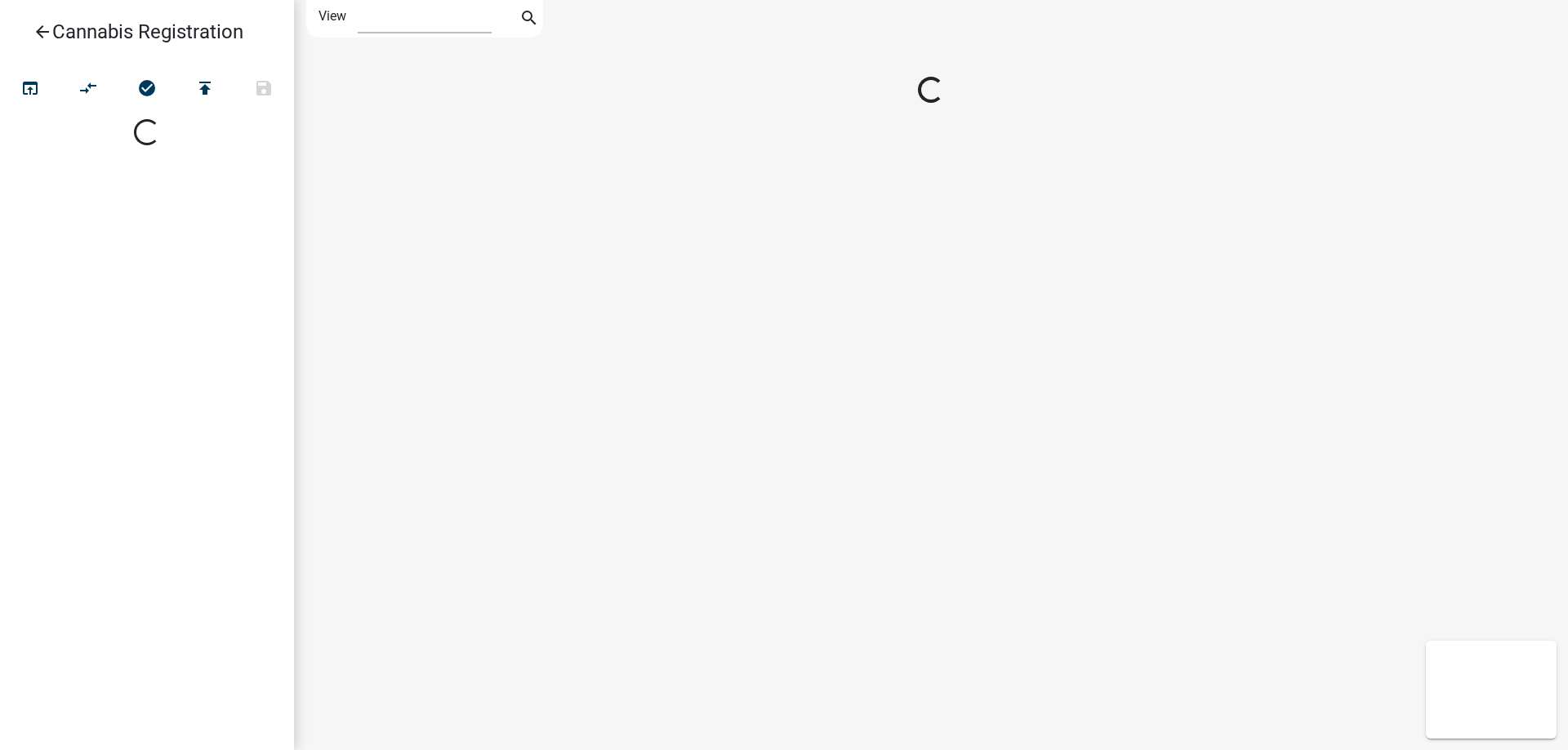
click at [1470, 281] on div at bounding box center [931, 375] width 1274 height 750
select select "1"
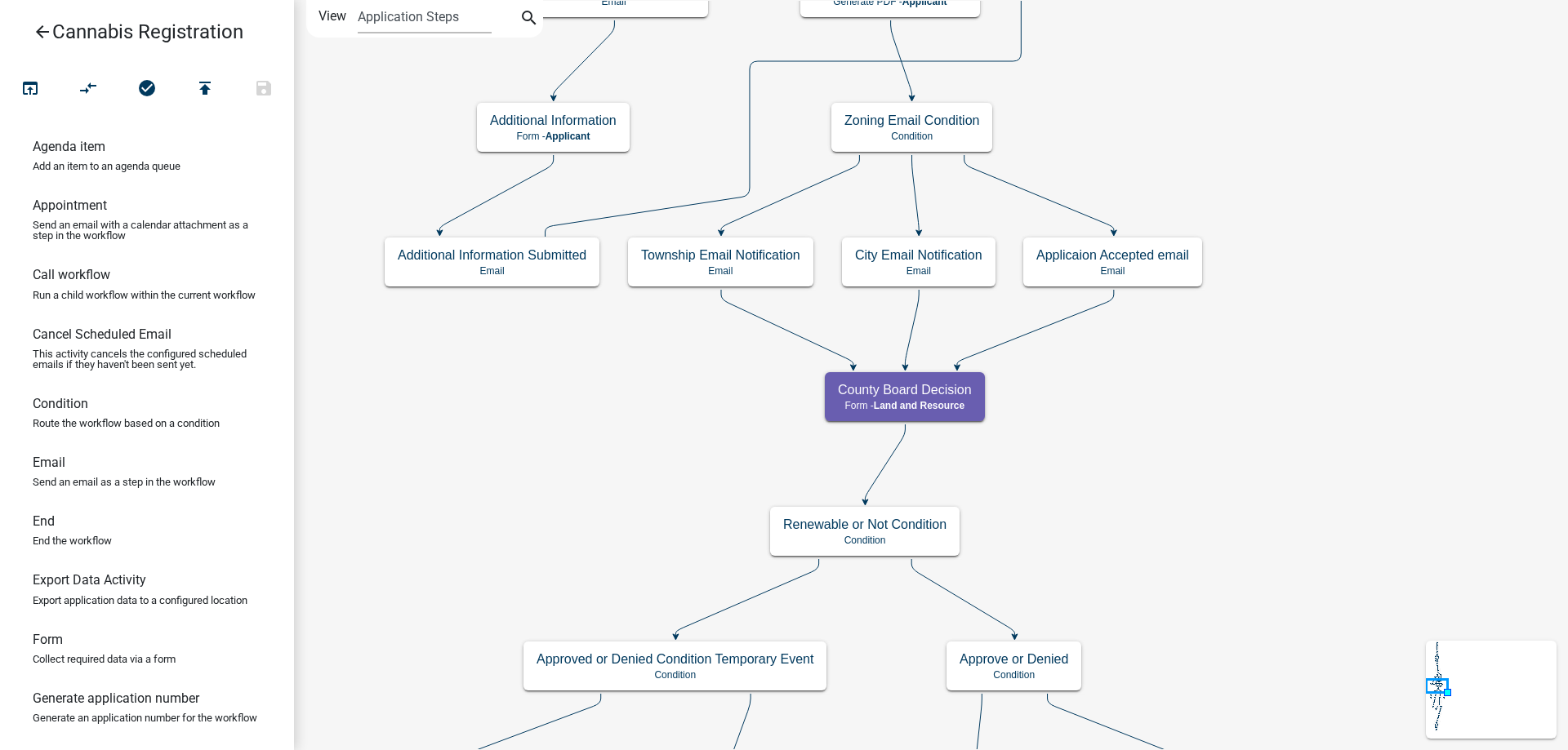
click at [1250, 539] on div "start Start - Applicant Application Introduction Form - Applicant Parcel search…" at bounding box center [931, 375] width 1274 height 750
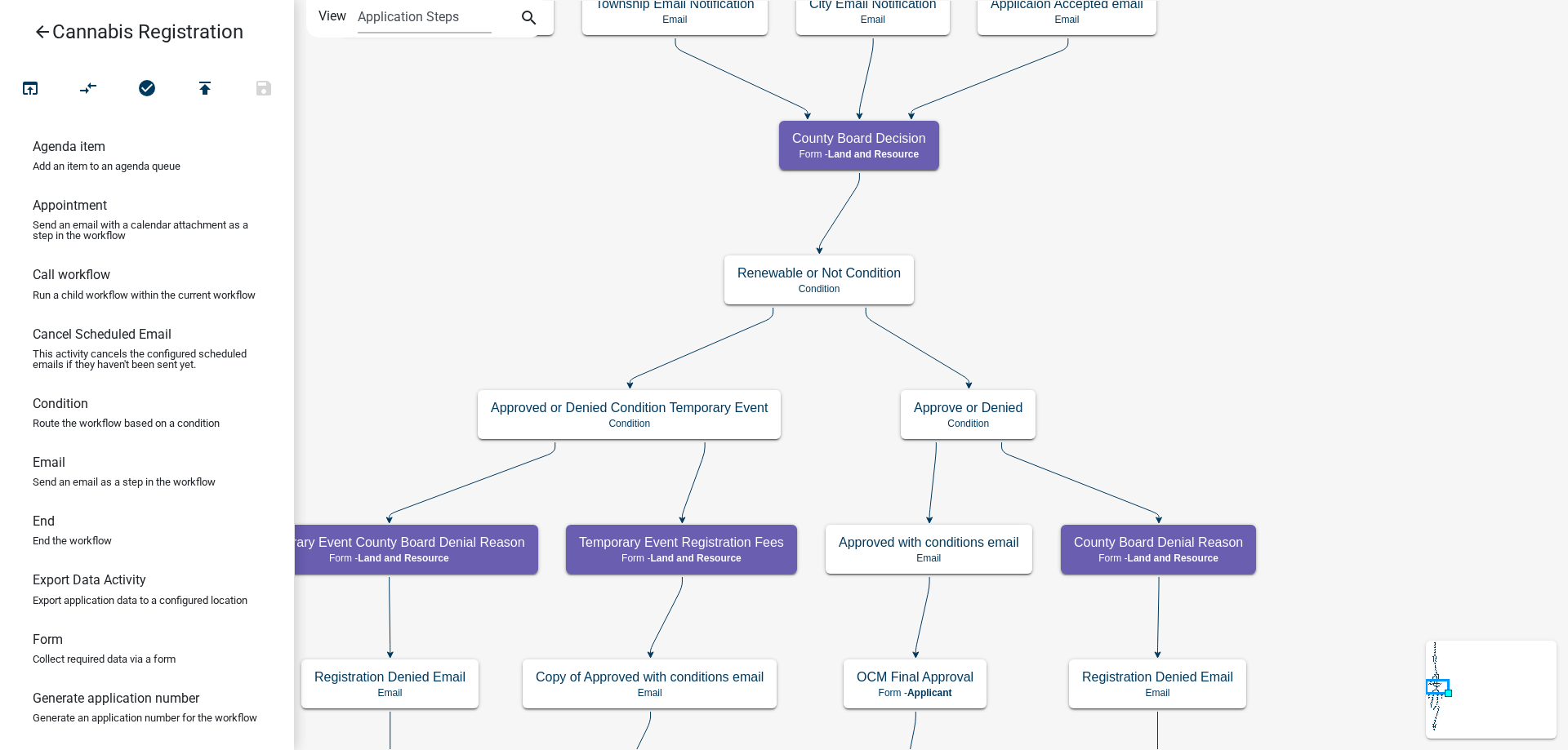
click at [1228, 288] on div "start Start - Applicant Application Introduction Form - Applicant Parcel search…" at bounding box center [931, 375] width 1274 height 750
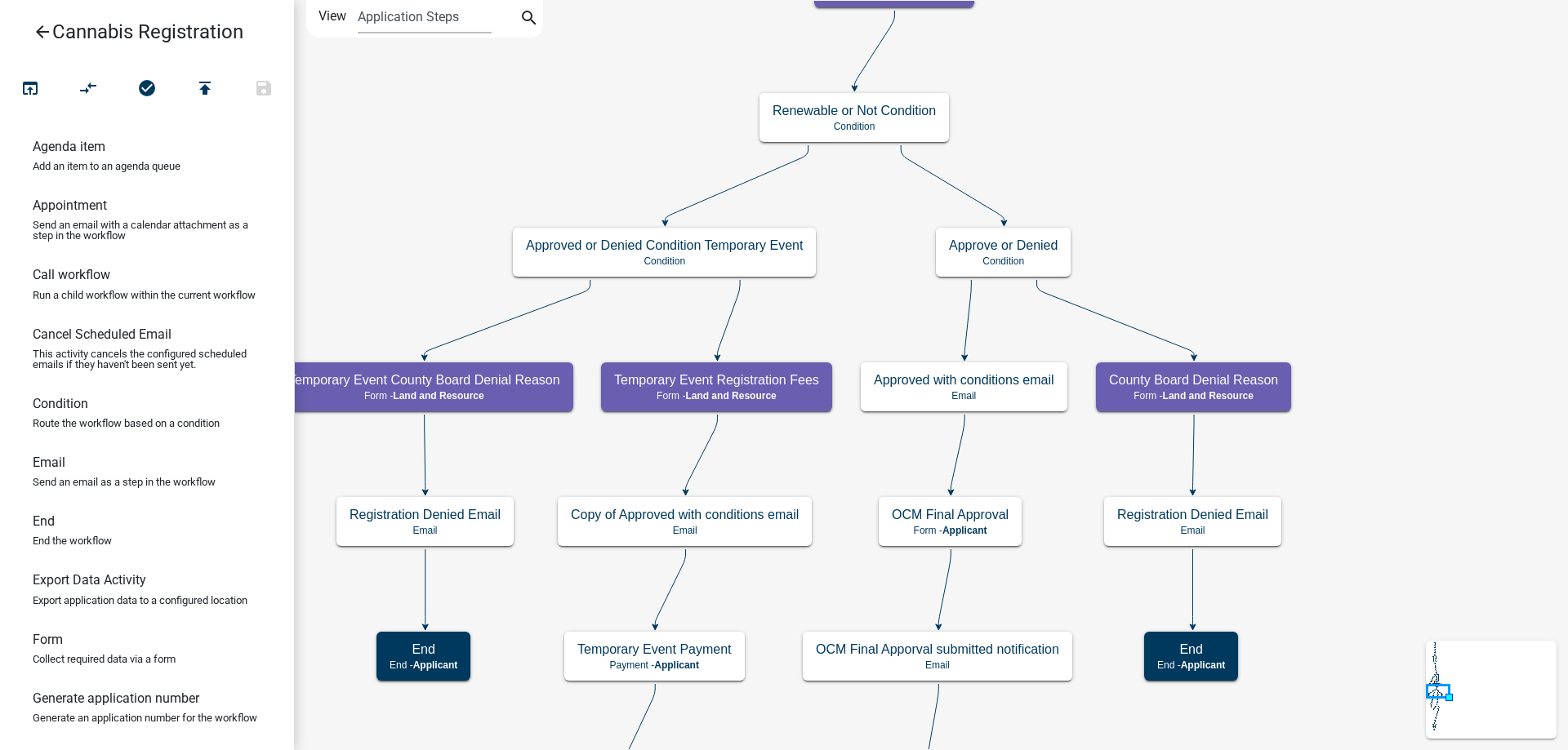
click at [1339, 214] on div "start Start - Applicant Application Introduction Form - Applicant Parcel search…" at bounding box center [931, 375] width 1274 height 750
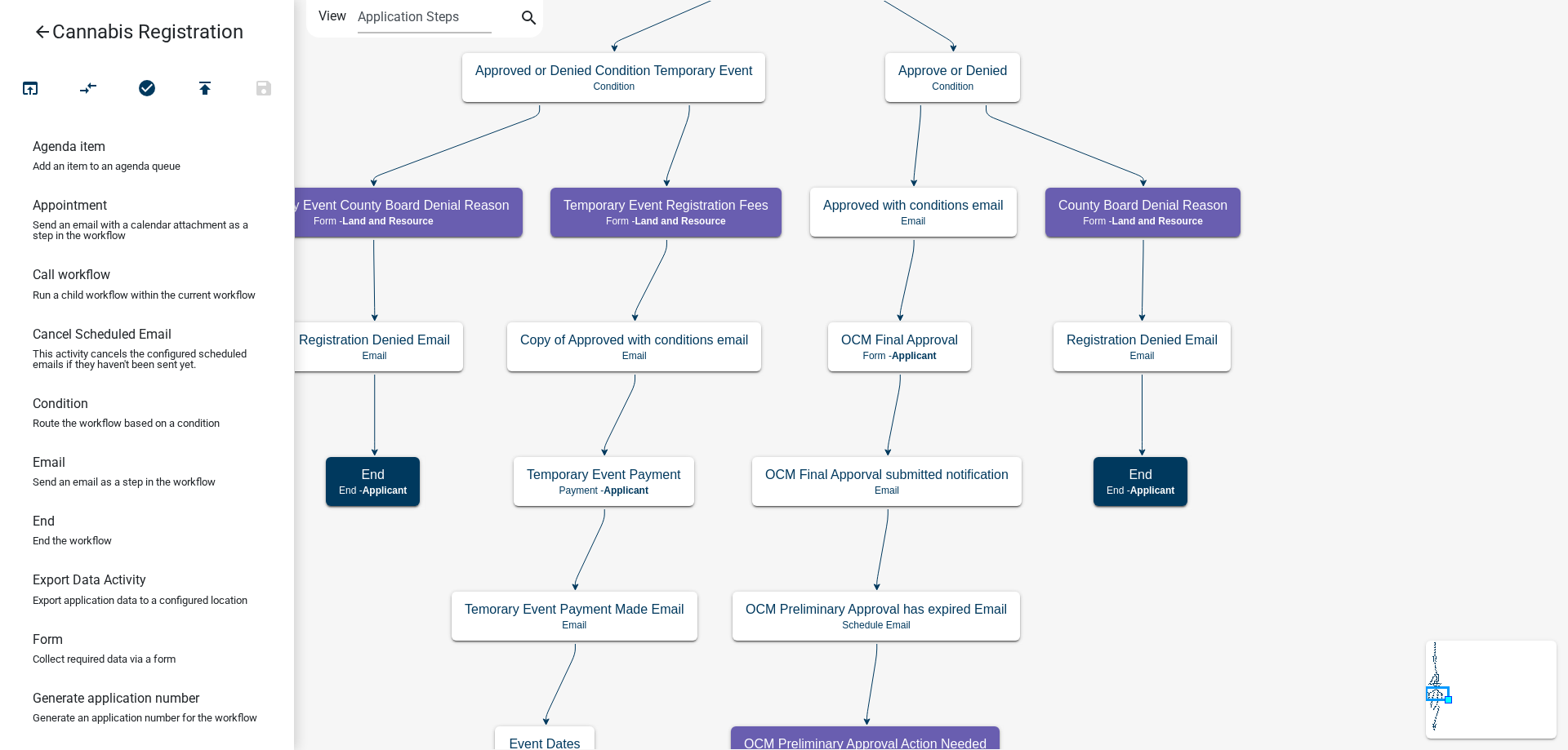
click at [1367, 203] on div "start Start - Applicant Application Introduction Form - Applicant Parcel search…" at bounding box center [931, 375] width 1274 height 750
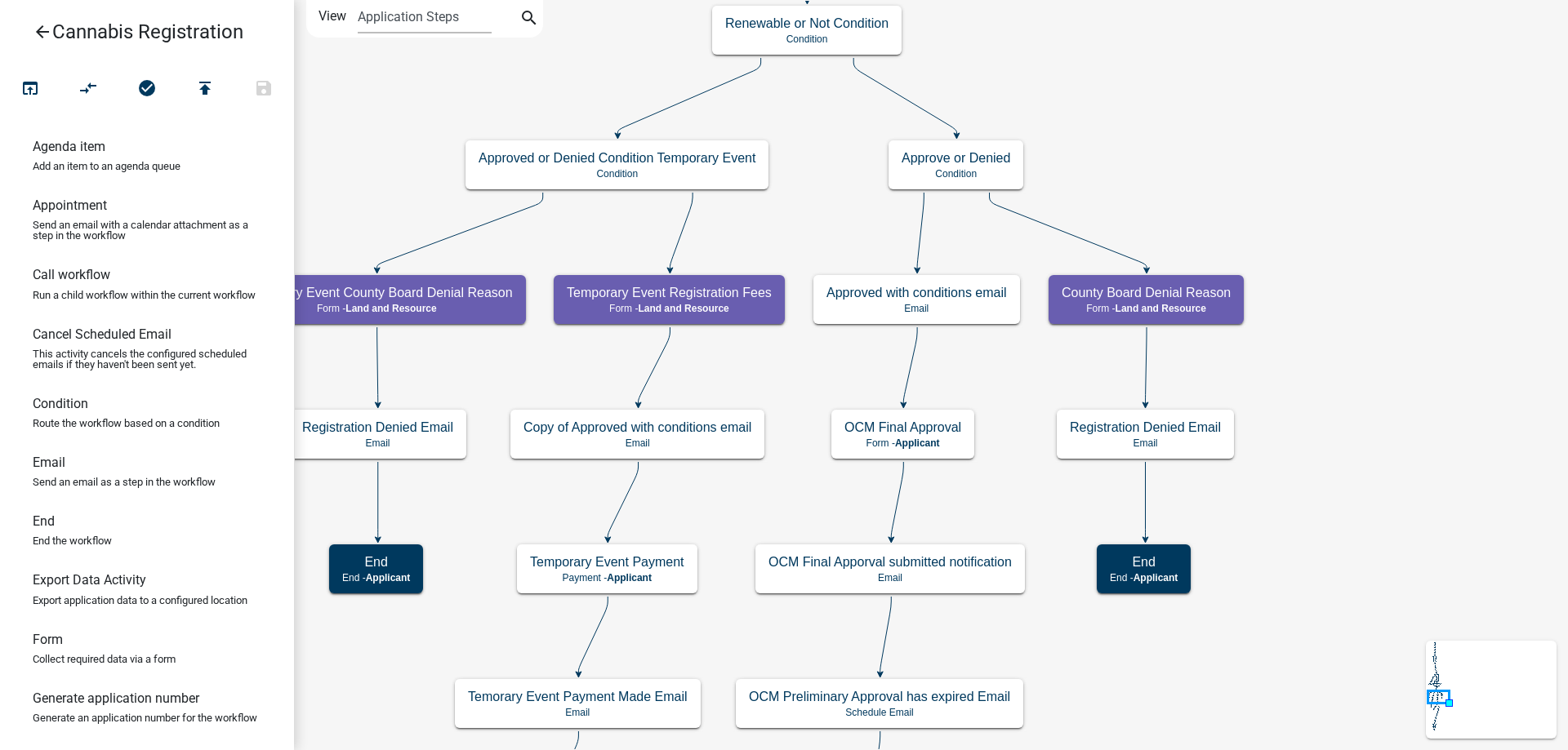
click at [1335, 590] on div "start Start - Applicant Application Introduction Form - Applicant Parcel search…" at bounding box center [931, 375] width 1274 height 750
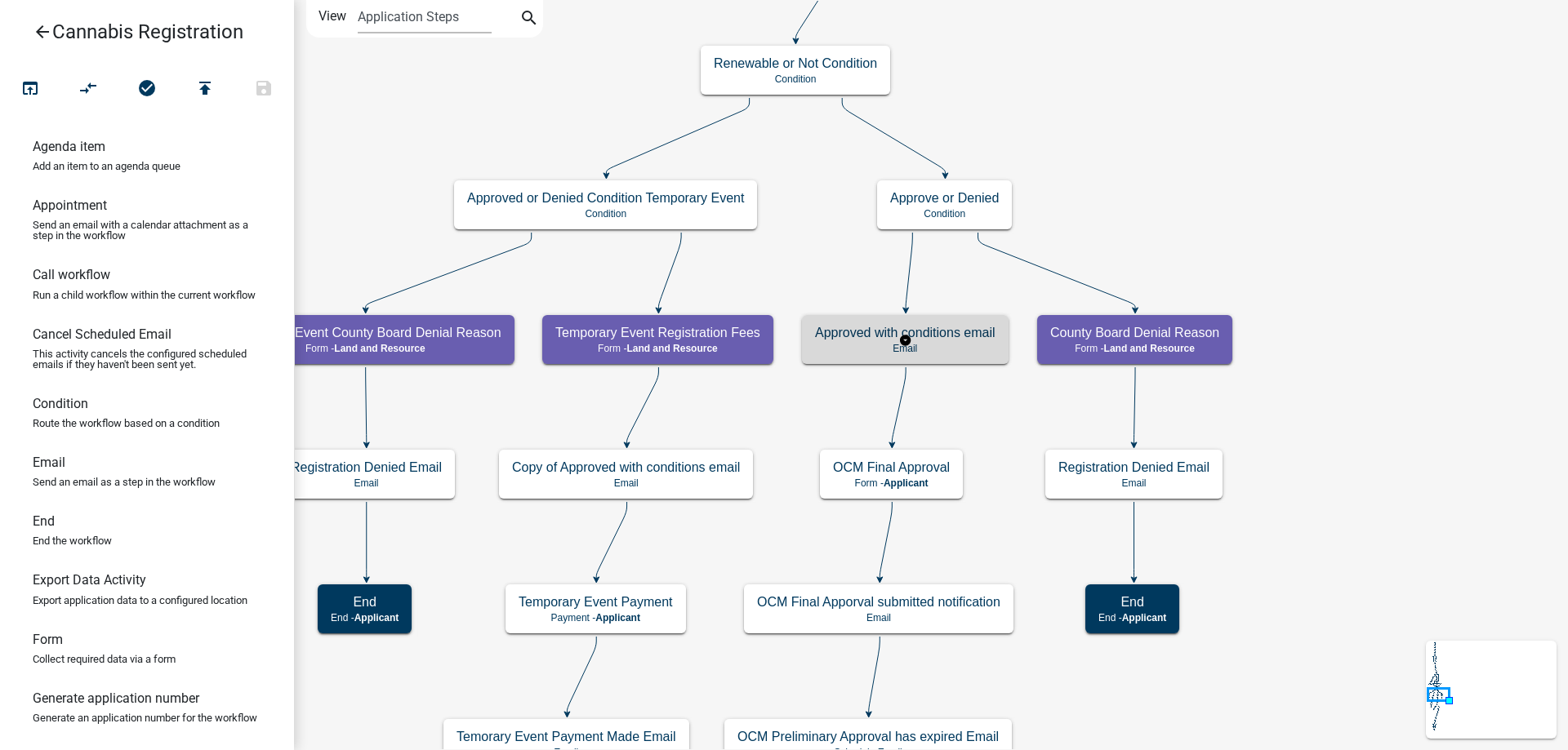
click at [957, 347] on g "Approved with conditions email Email" at bounding box center [904, 339] width 206 height 47
click at [957, 347] on p "Email" at bounding box center [905, 348] width 180 height 12
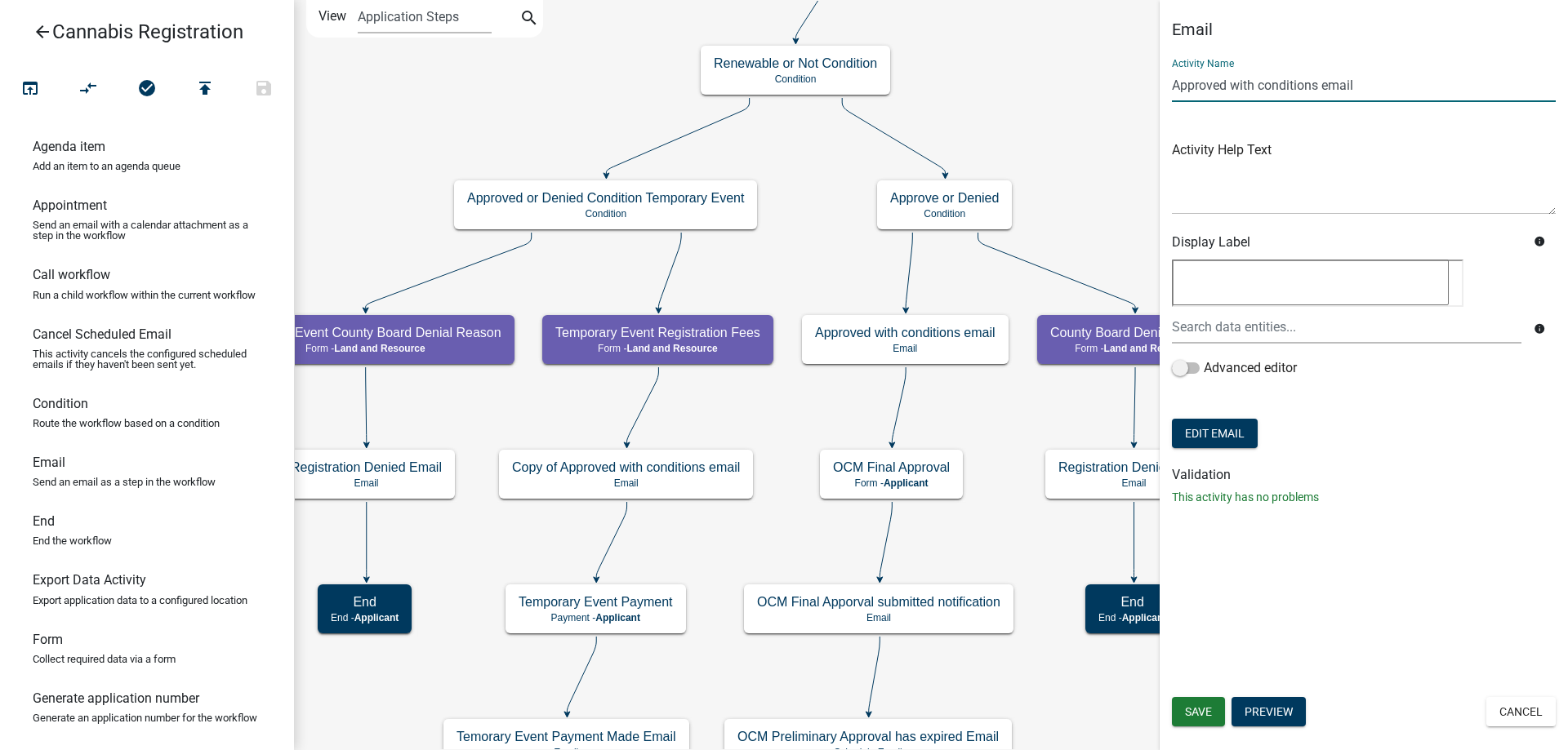
click at [1173, 83] on input "Approved with conditions email" at bounding box center [1364, 85] width 384 height 34
type input "County Board Approved with conditions email"
click at [1195, 713] on span "Save" at bounding box center [1198, 711] width 27 height 13
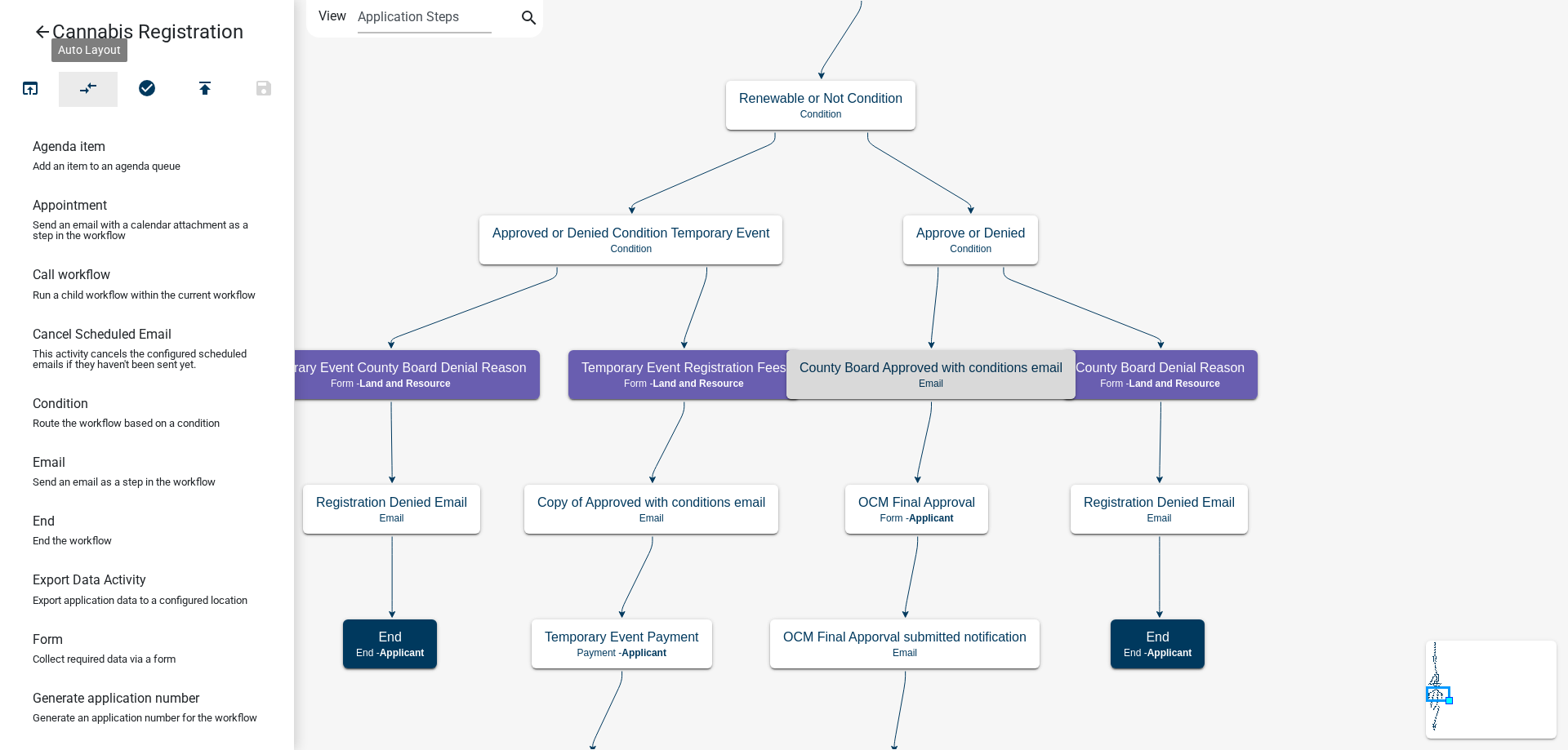
click at [86, 89] on icon "compare_arrows" at bounding box center [89, 90] width 19 height 23
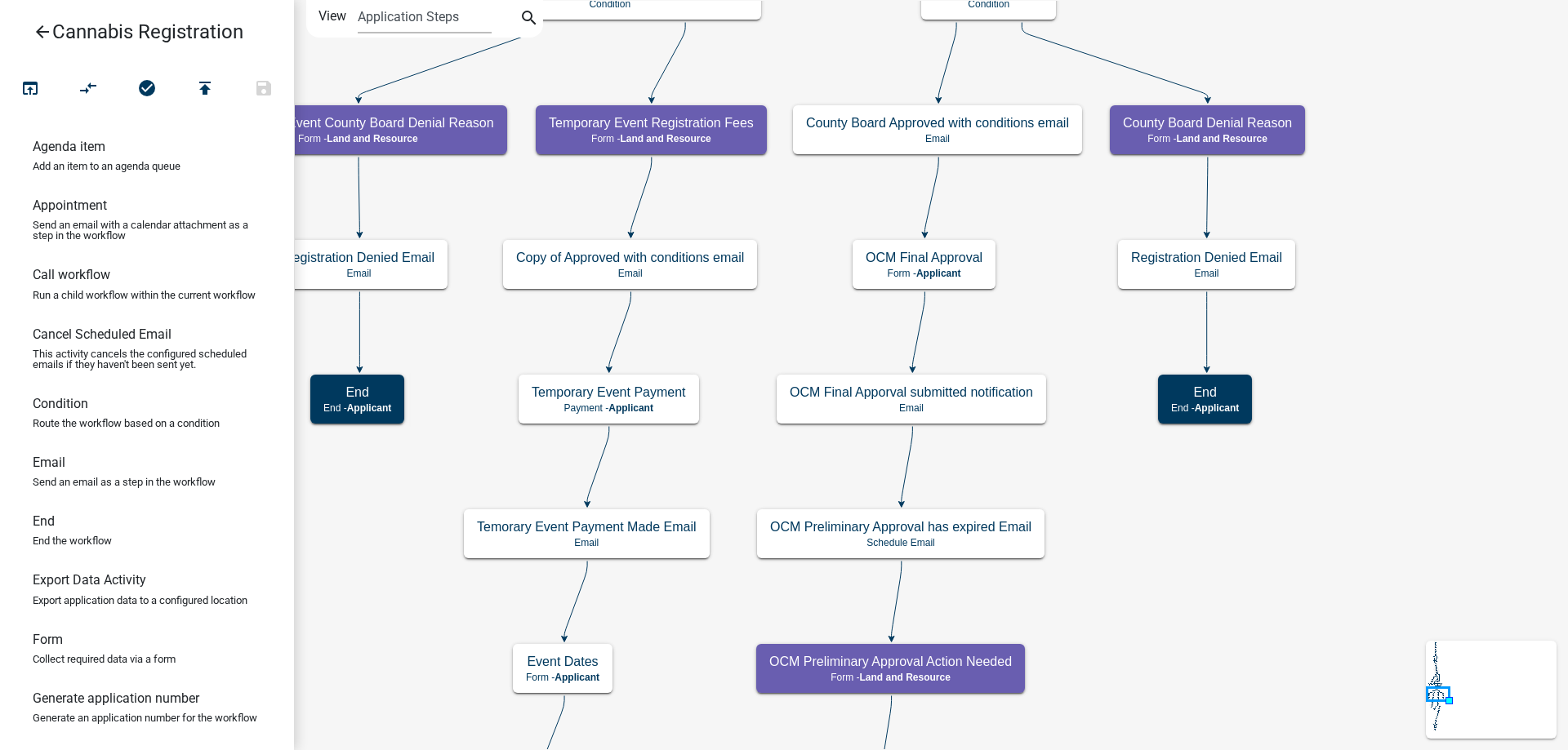
click at [1068, 252] on div "start Start - Applicant Application Introduction Form - Applicant Parcel search…" at bounding box center [931, 375] width 1274 height 750
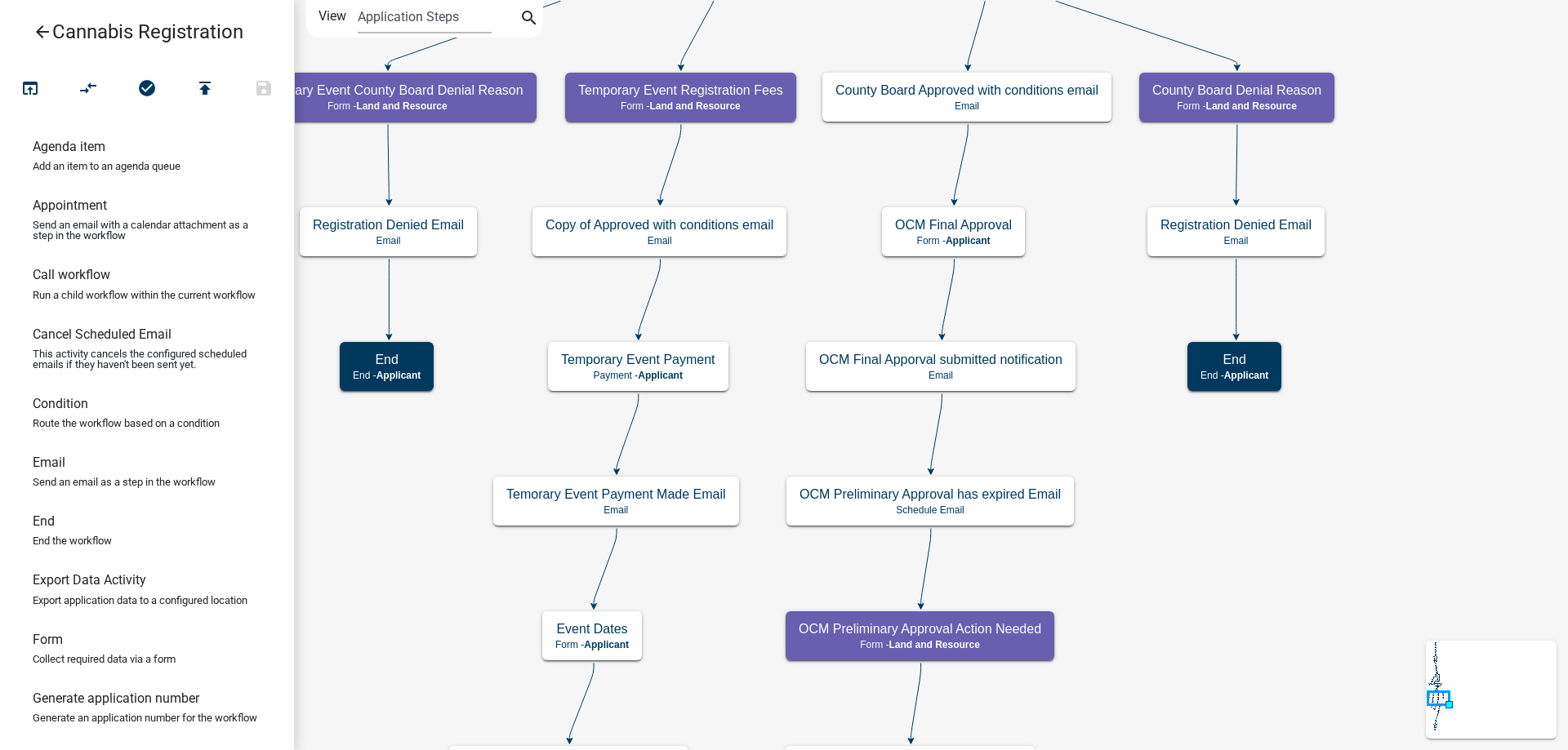
click at [1078, 301] on div "start Start - Applicant Application Introduction Form - Applicant Parcel search…" at bounding box center [931, 375] width 1274 height 750
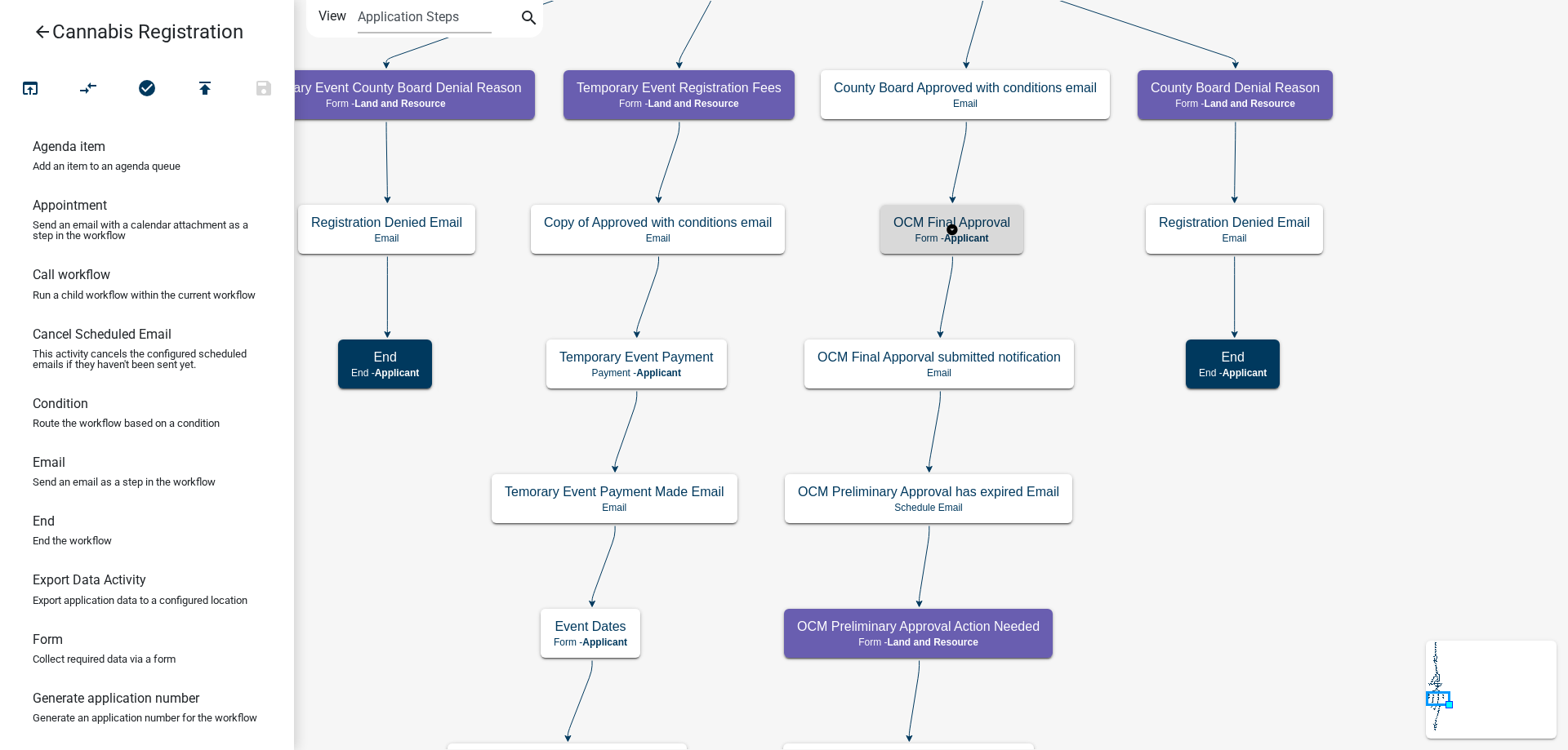
click at [983, 233] on g "OCM Final Approval Form - Applicant" at bounding box center [951, 228] width 143 height 47
click at [983, 233] on span "Applicant" at bounding box center [966, 238] width 45 height 12
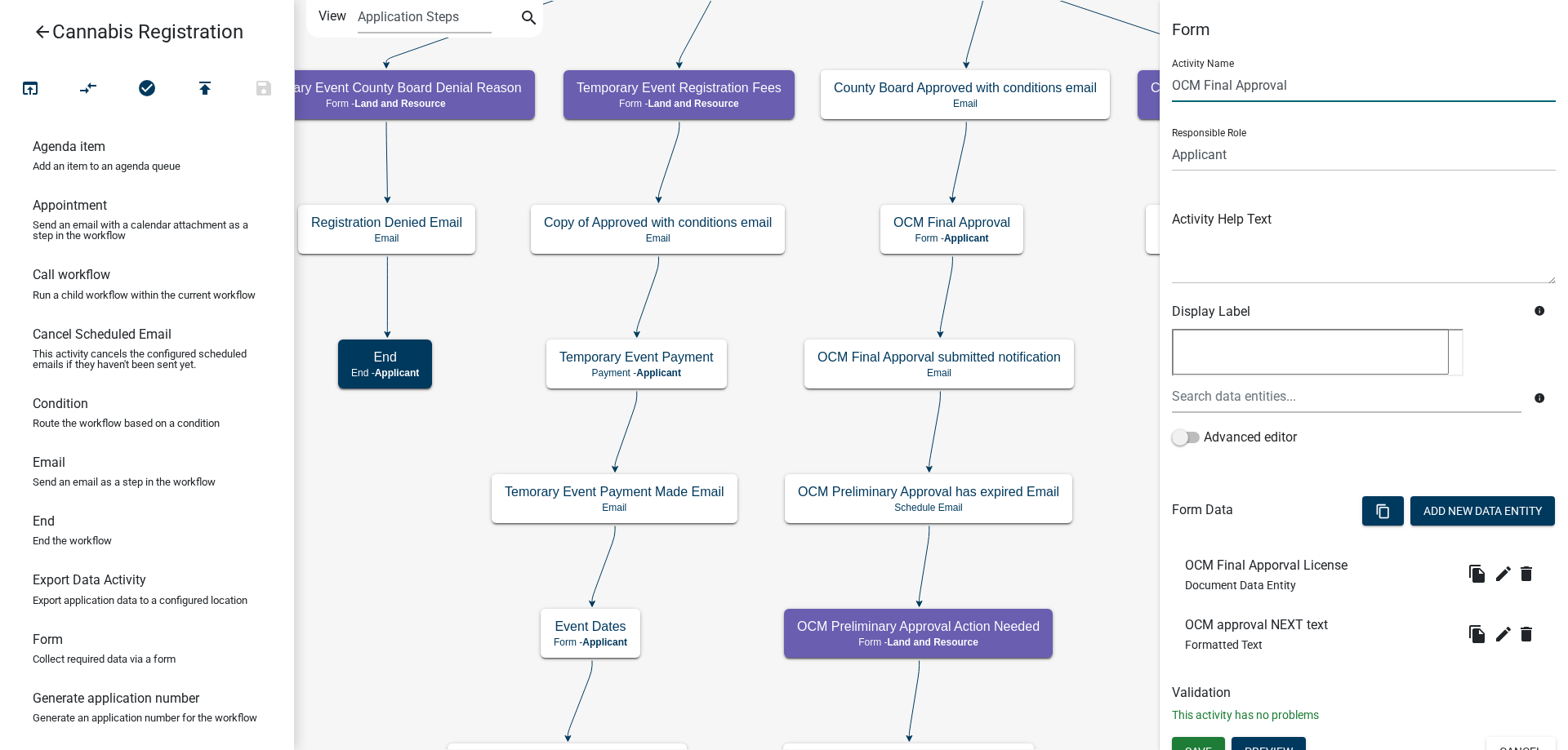
click at [1298, 84] on input "OCM Final Approval" at bounding box center [1364, 85] width 384 height 34
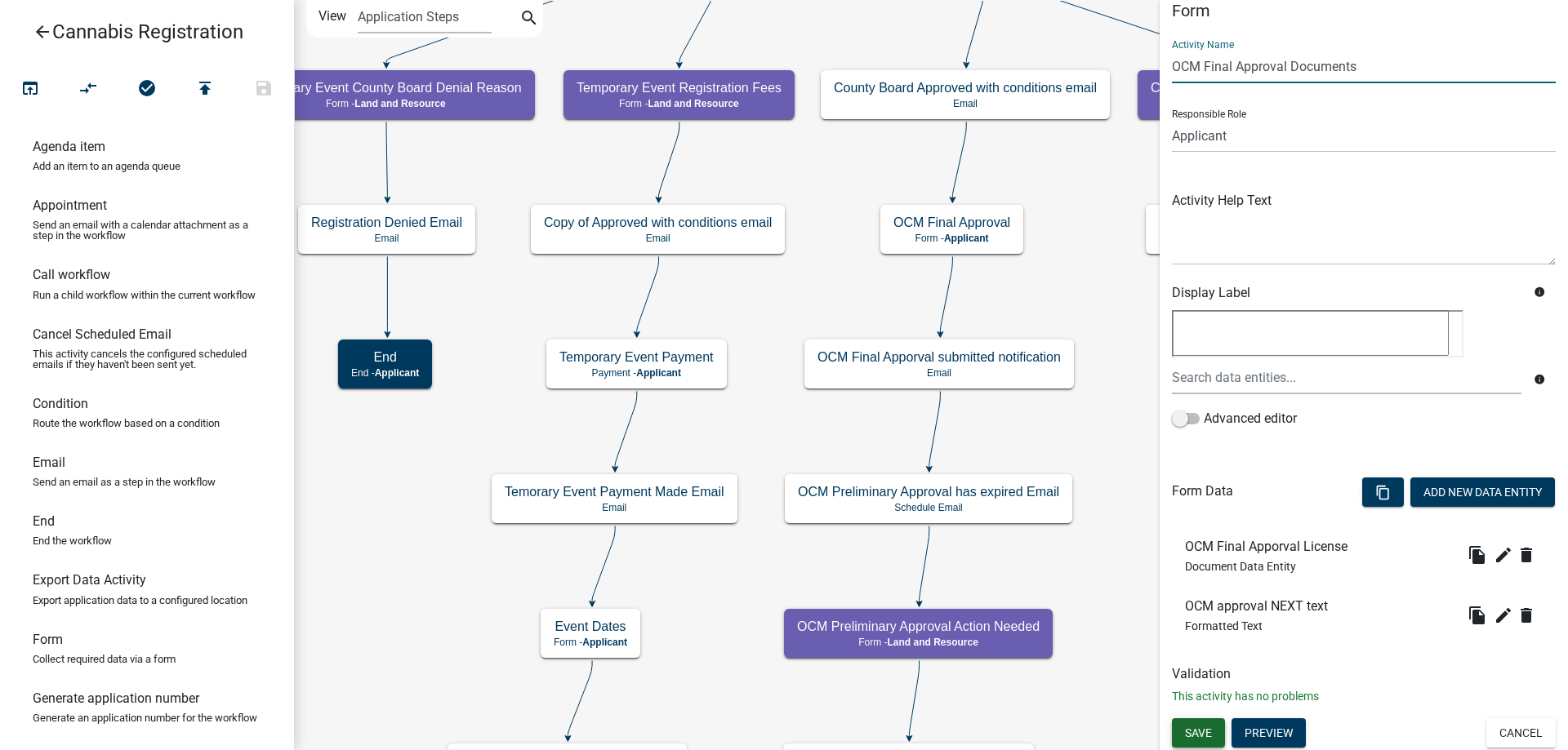
type input "OCM Final Approval Documents"
click at [1188, 734] on span "Save" at bounding box center [1198, 733] width 27 height 13
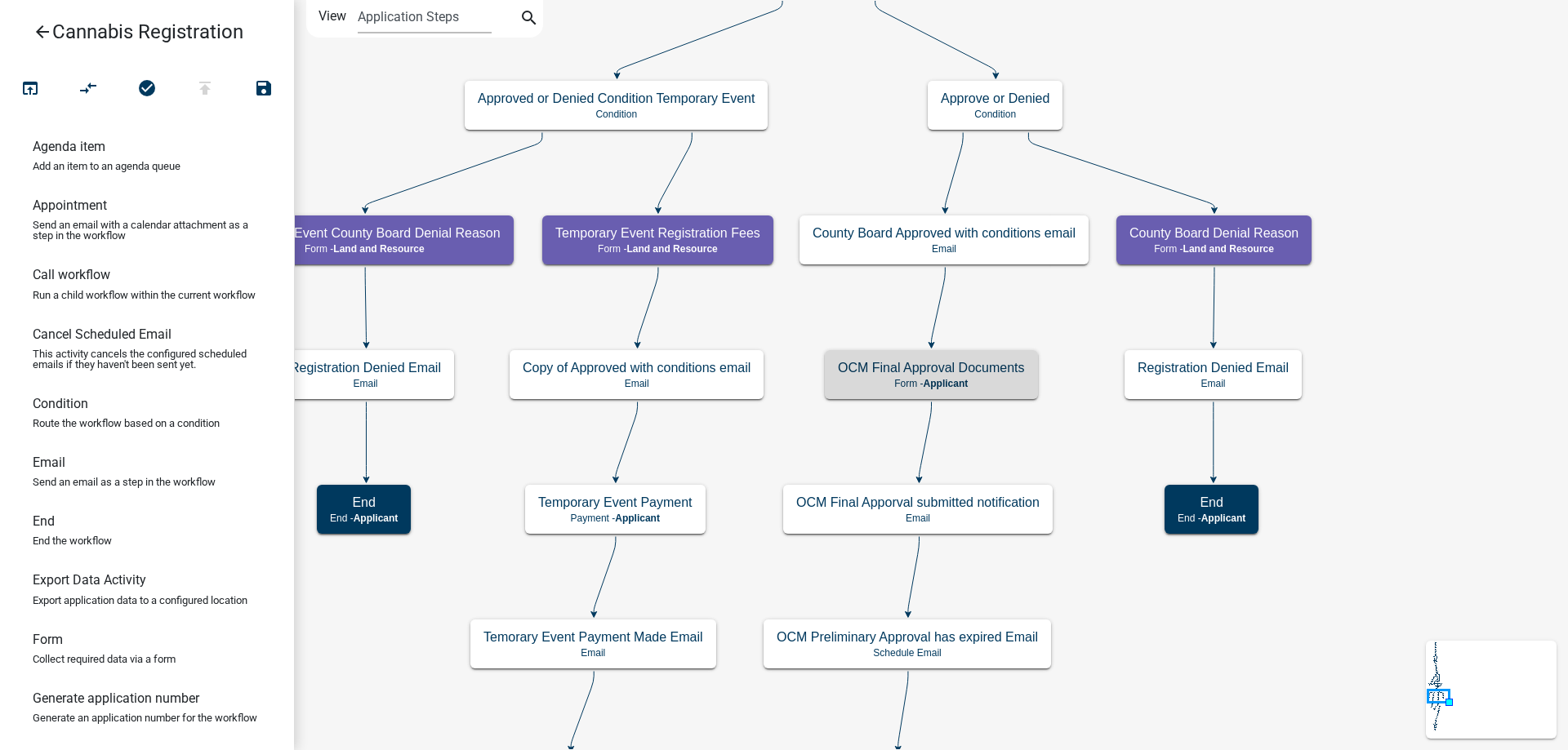
scroll to position [0, 0]
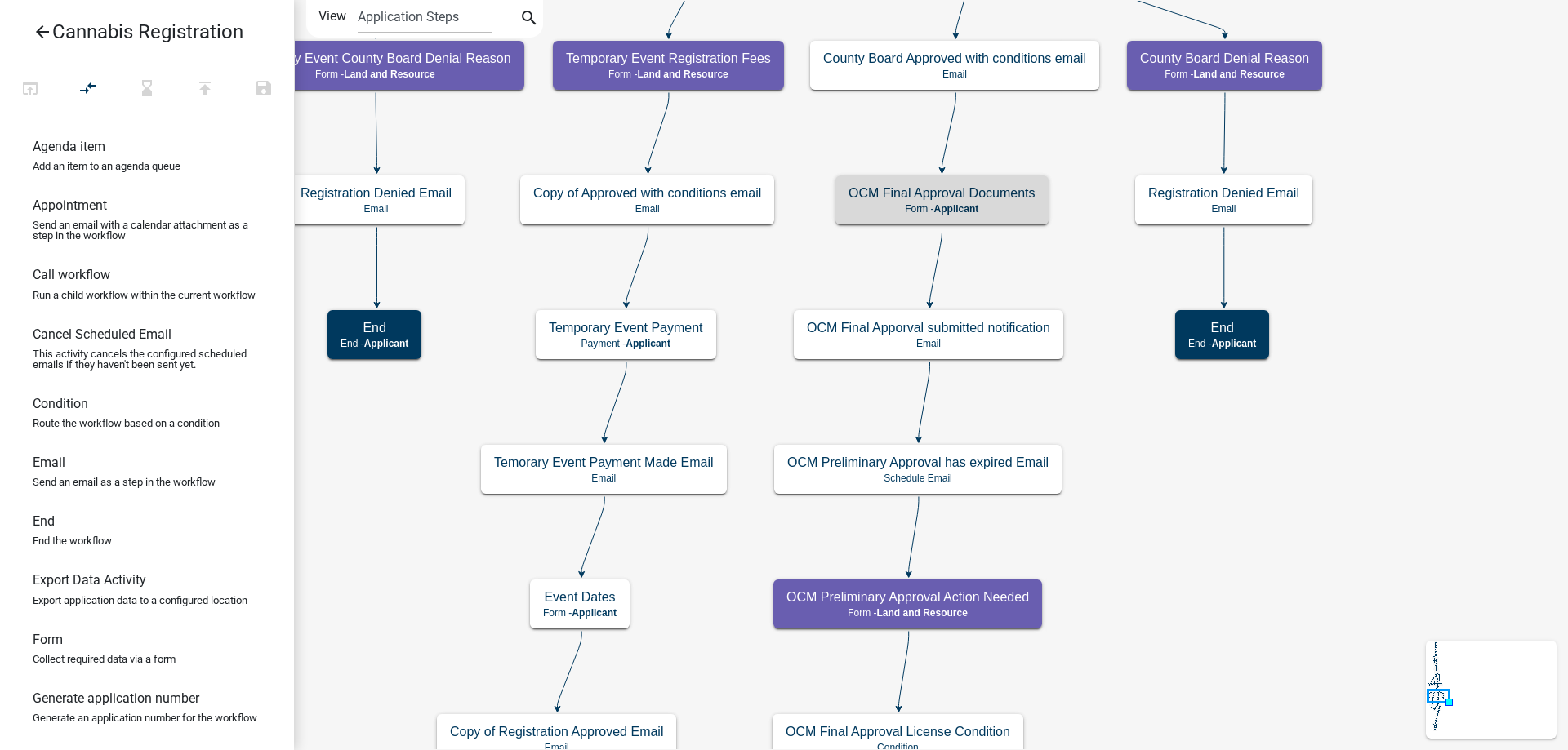
click at [1115, 317] on div "start Start - Applicant Application Introduction Form - Applicant Parcel search…" at bounding box center [931, 375] width 1274 height 750
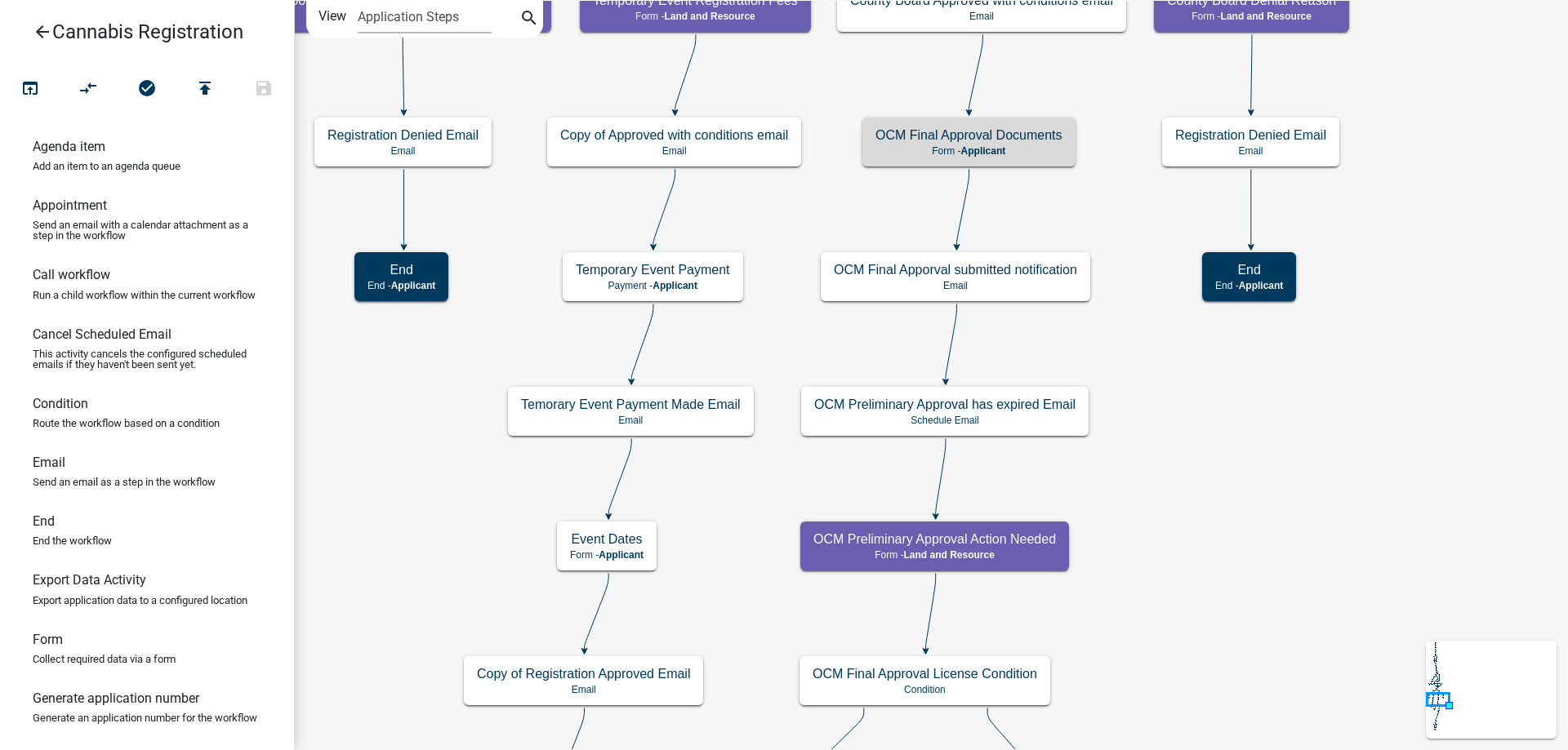
click at [1139, 438] on div "start Start - Applicant Application Introduction Form - Applicant Parcel search…" at bounding box center [931, 375] width 1274 height 750
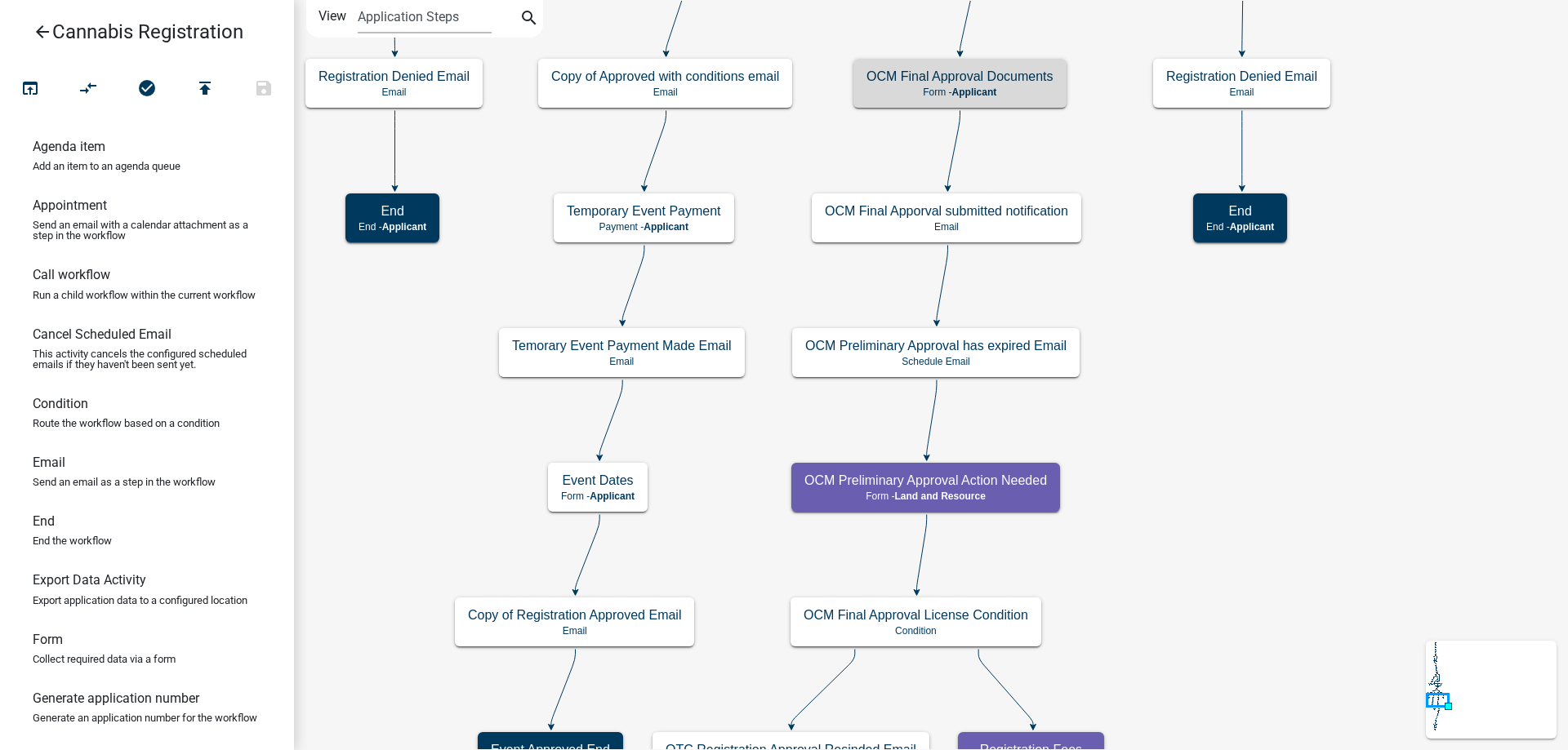
click at [1199, 439] on div "start Start - Applicant Application Introduction Form - Applicant Parcel search…" at bounding box center [931, 375] width 1274 height 750
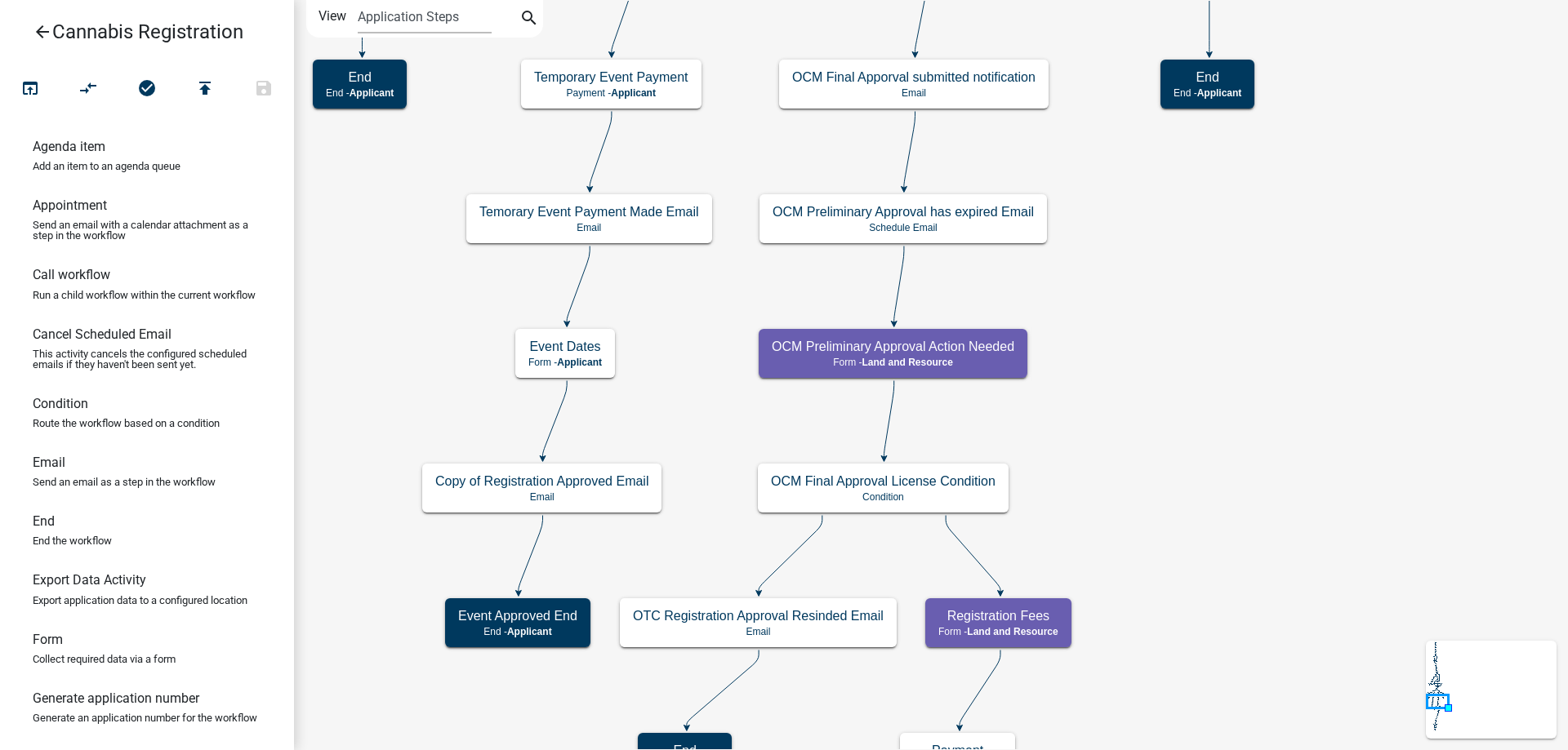
click at [1169, 392] on div "start Start - Applicant Application Introduction Form - Applicant Parcel search…" at bounding box center [931, 375] width 1274 height 750
click at [959, 357] on g "OCM Preliminary Approval Action Needed Form - Land and Resource" at bounding box center [893, 352] width 270 height 47
click at [959, 357] on p "Form - Land and Resource" at bounding box center [892, 363] width 243 height 12
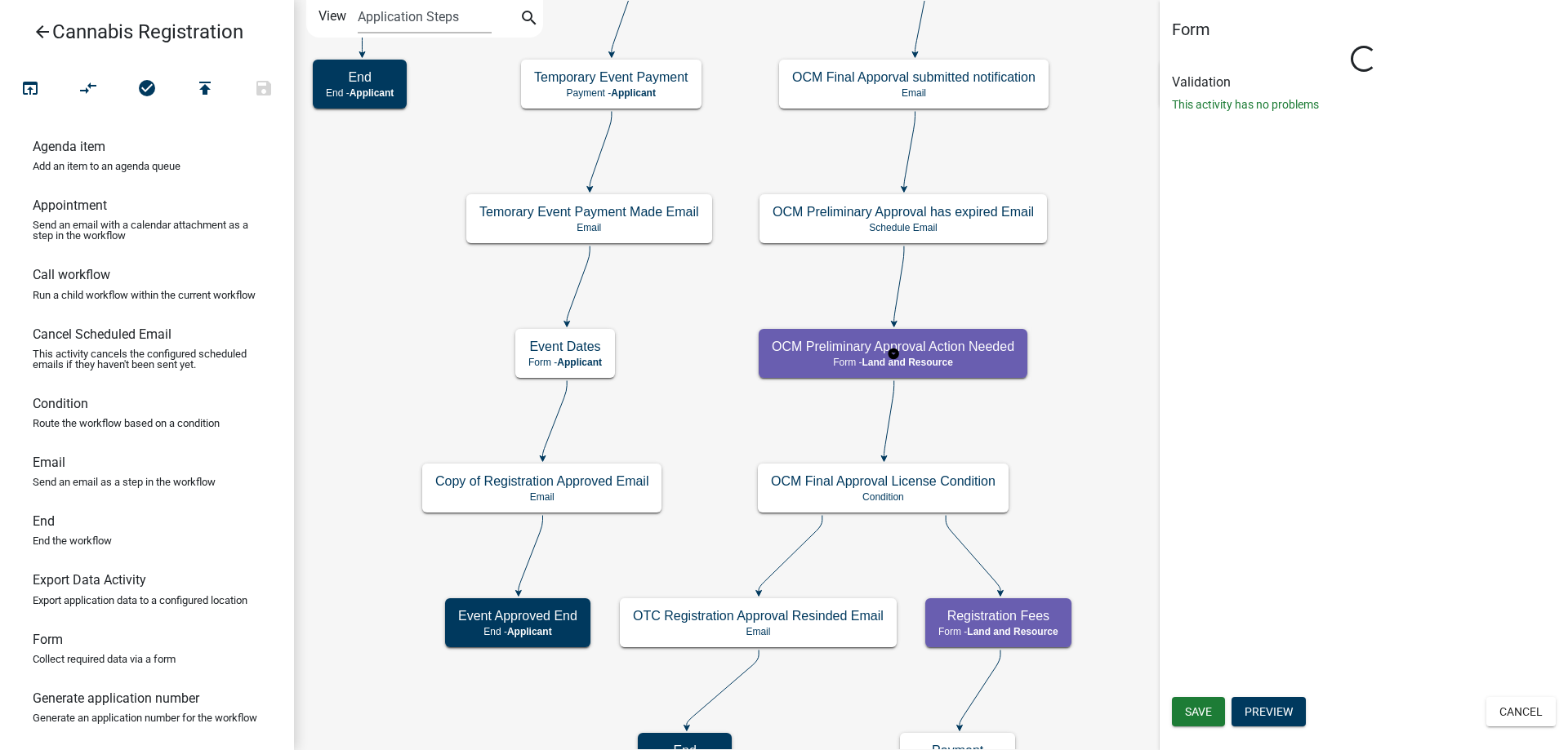
select select "8480AF63-7AD4-4446-8EB2-87DCCDEB9E57"
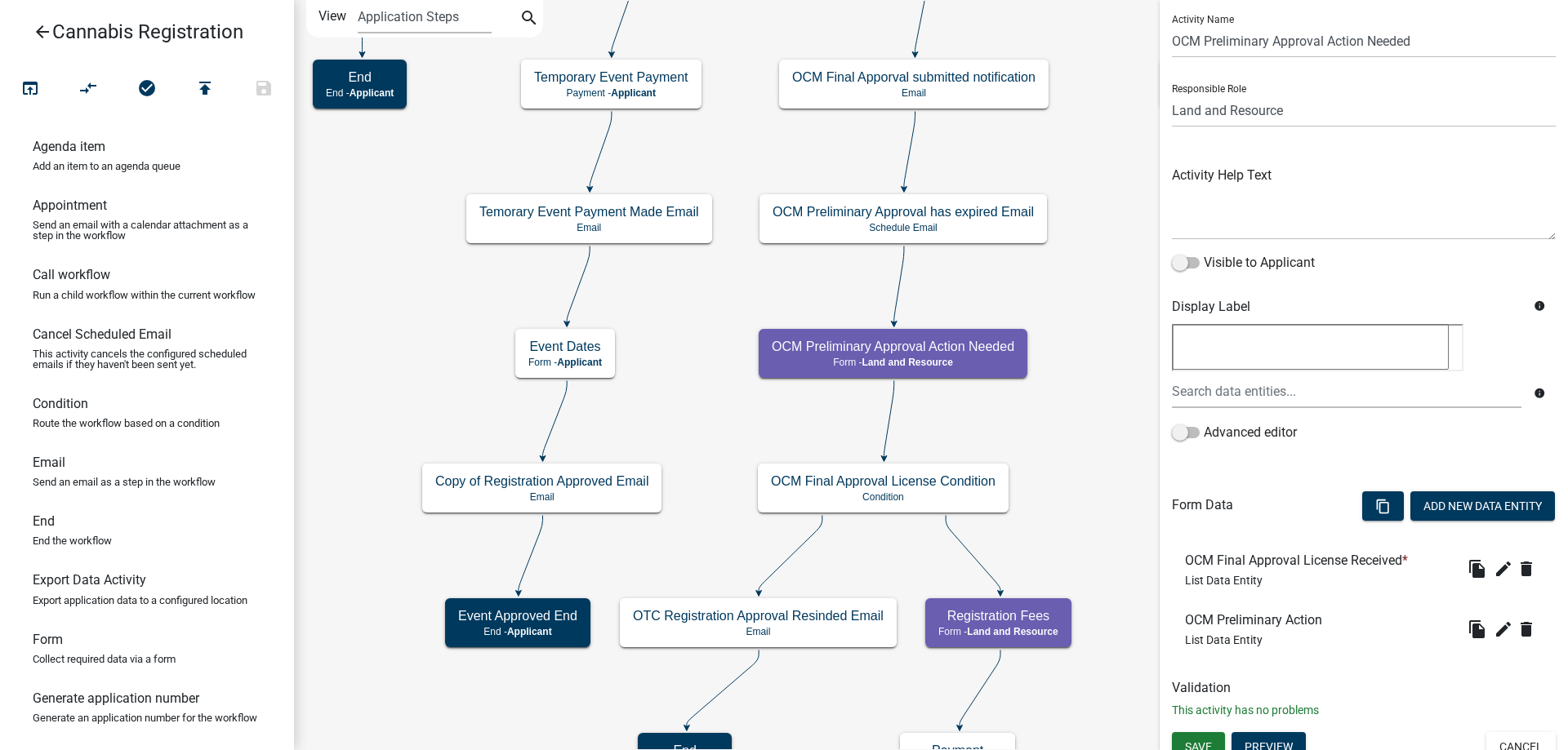
scroll to position [58, 0]
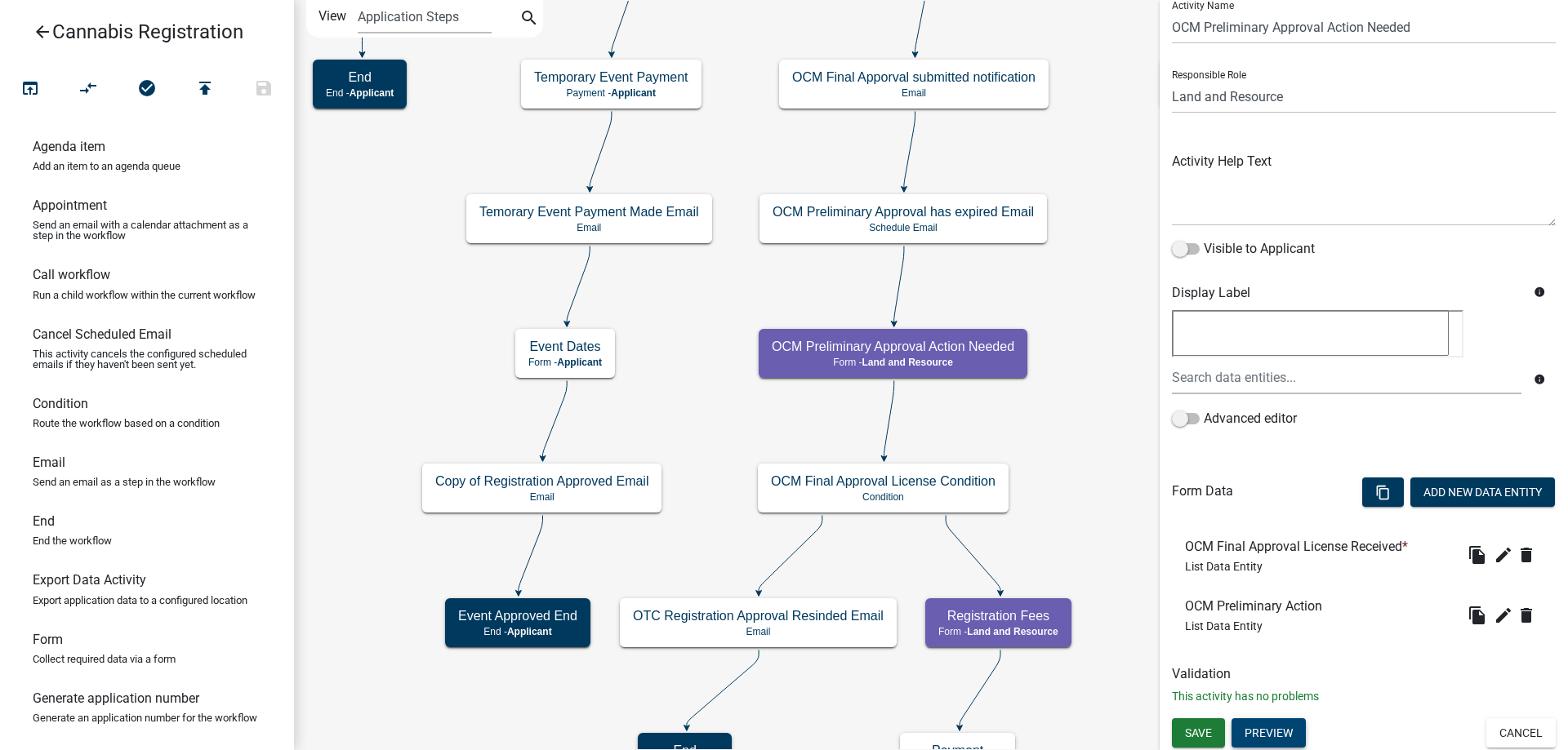
click at [1287, 730] on button "Preview" at bounding box center [1268, 733] width 75 height 29
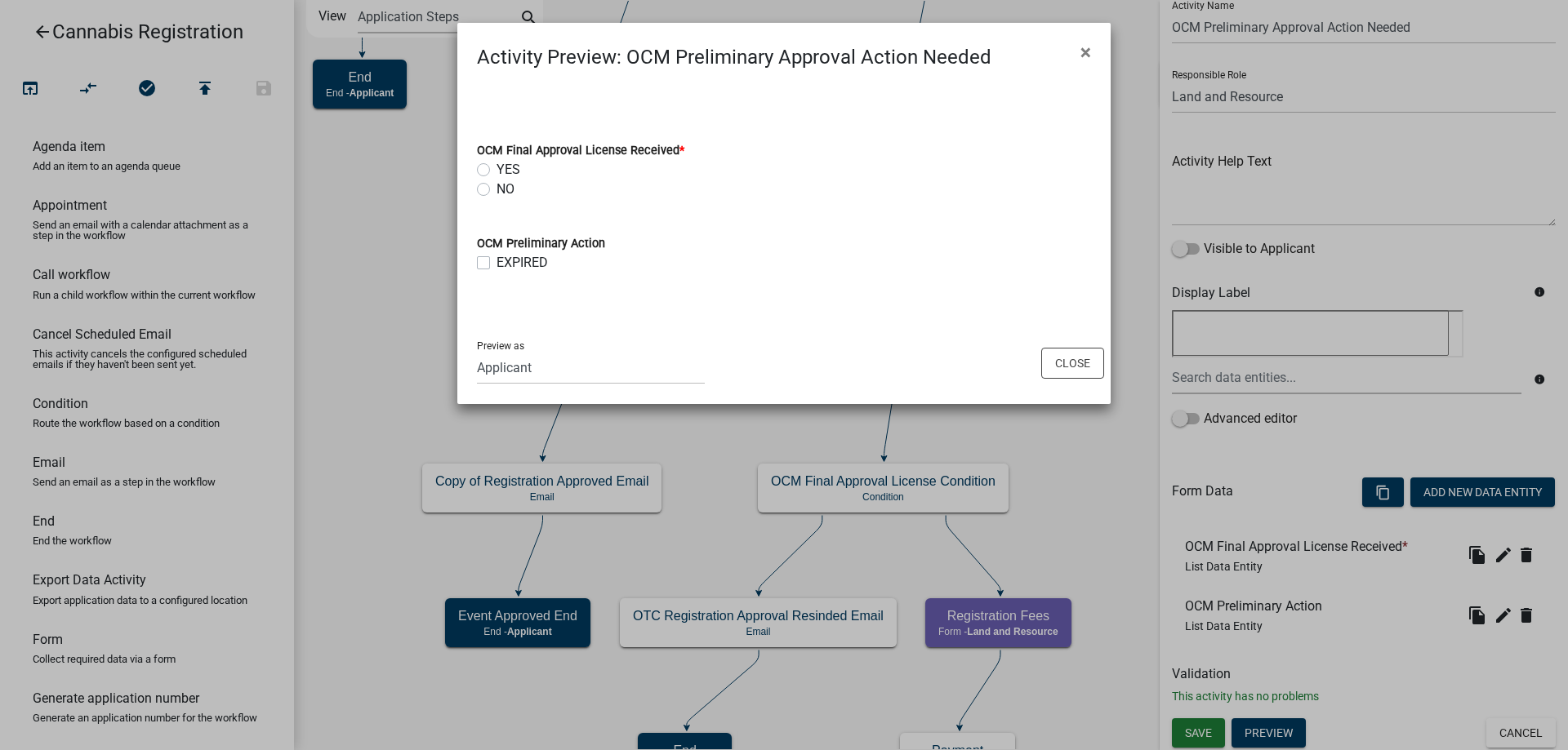
click at [497, 169] on label "YES" at bounding box center [508, 169] width 23 height 19
click at [497, 169] on input "YES" at bounding box center [501, 165] width 11 height 11
radio input "true"
click at [1076, 370] on button "Close" at bounding box center [1072, 363] width 63 height 31
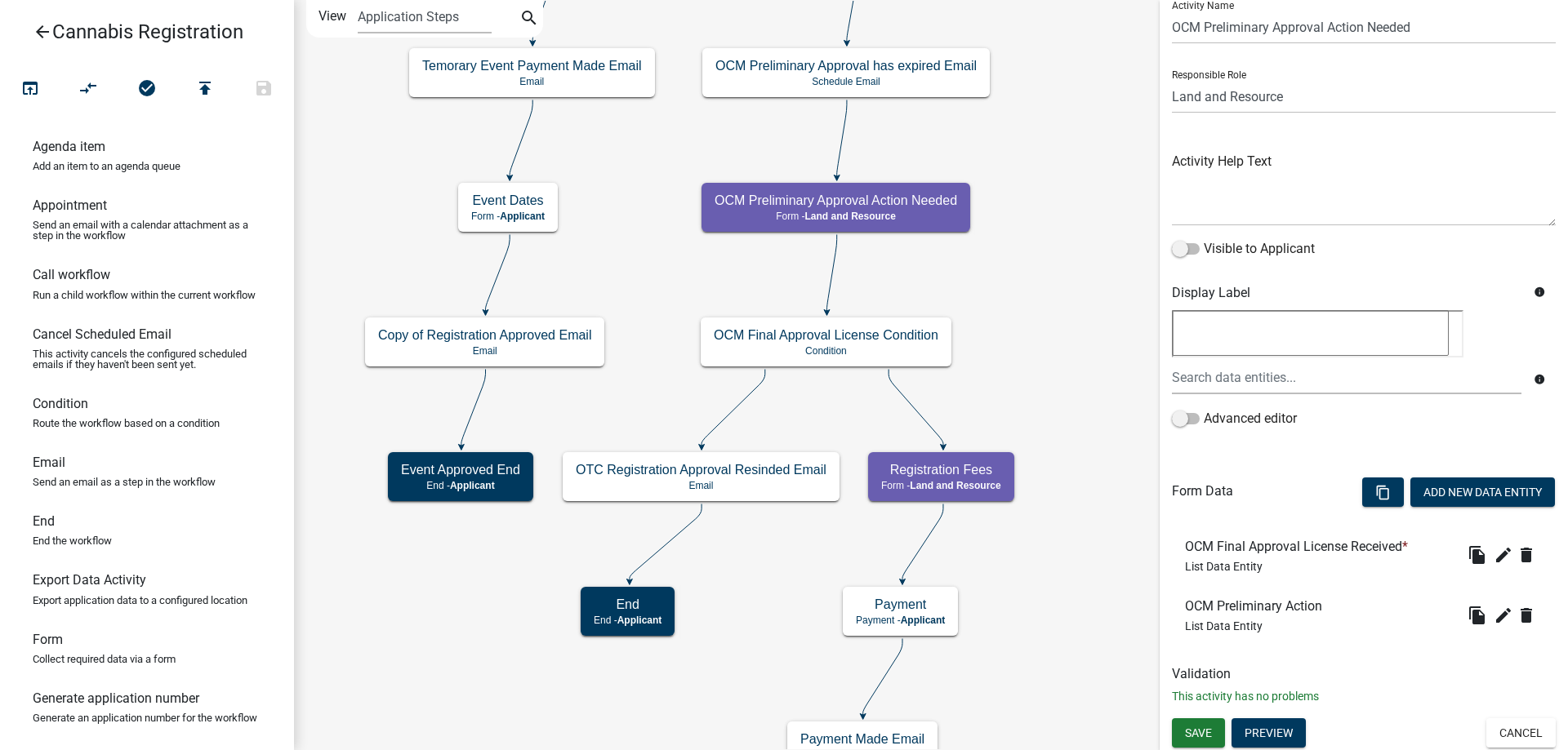
click at [1021, 374] on div "start Start - Applicant Application Introduction Form - Applicant Parcel search…" at bounding box center [931, 375] width 1274 height 750
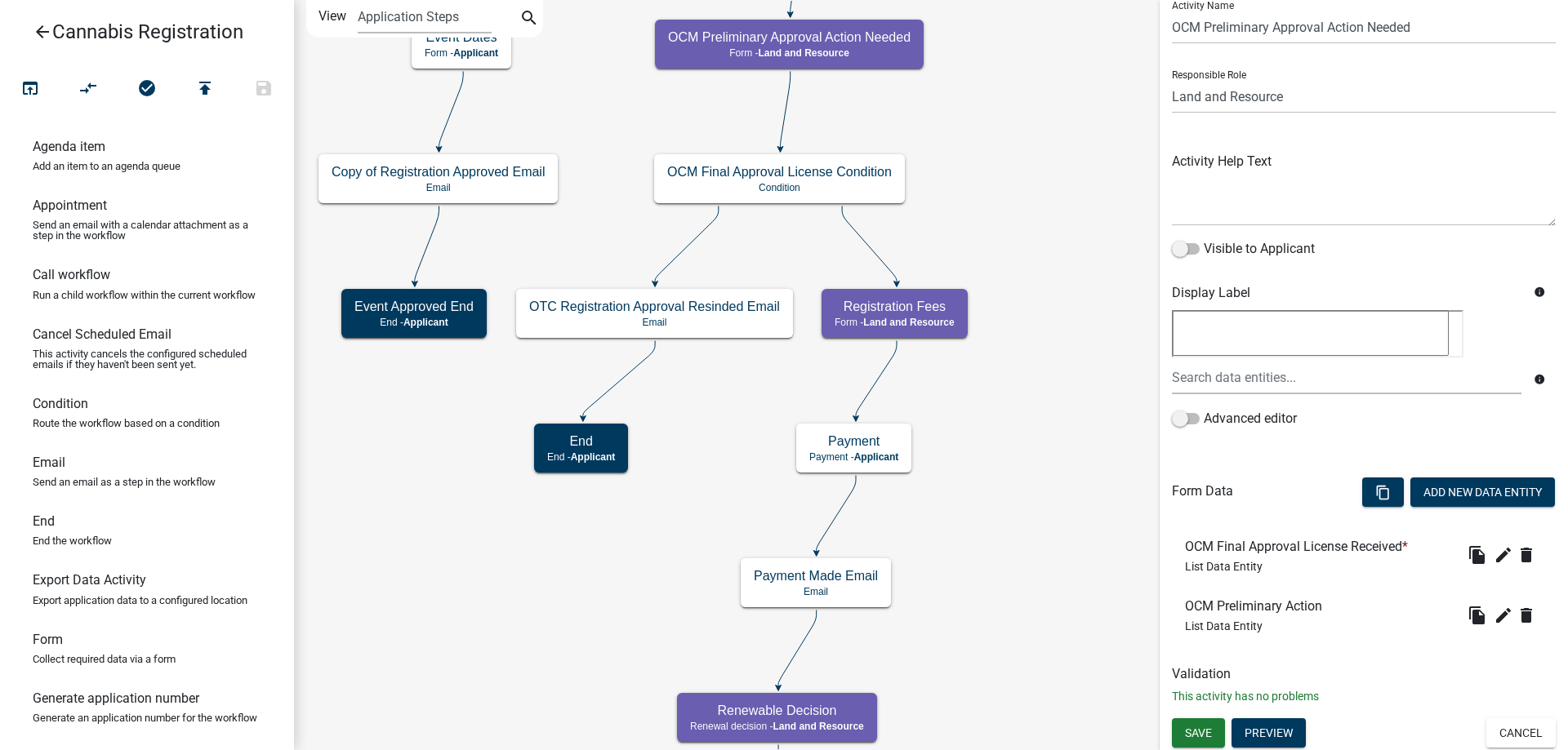
click at [1012, 217] on div "start Start - Applicant Application Introduction Form - Applicant Parcel search…" at bounding box center [931, 375] width 1274 height 750
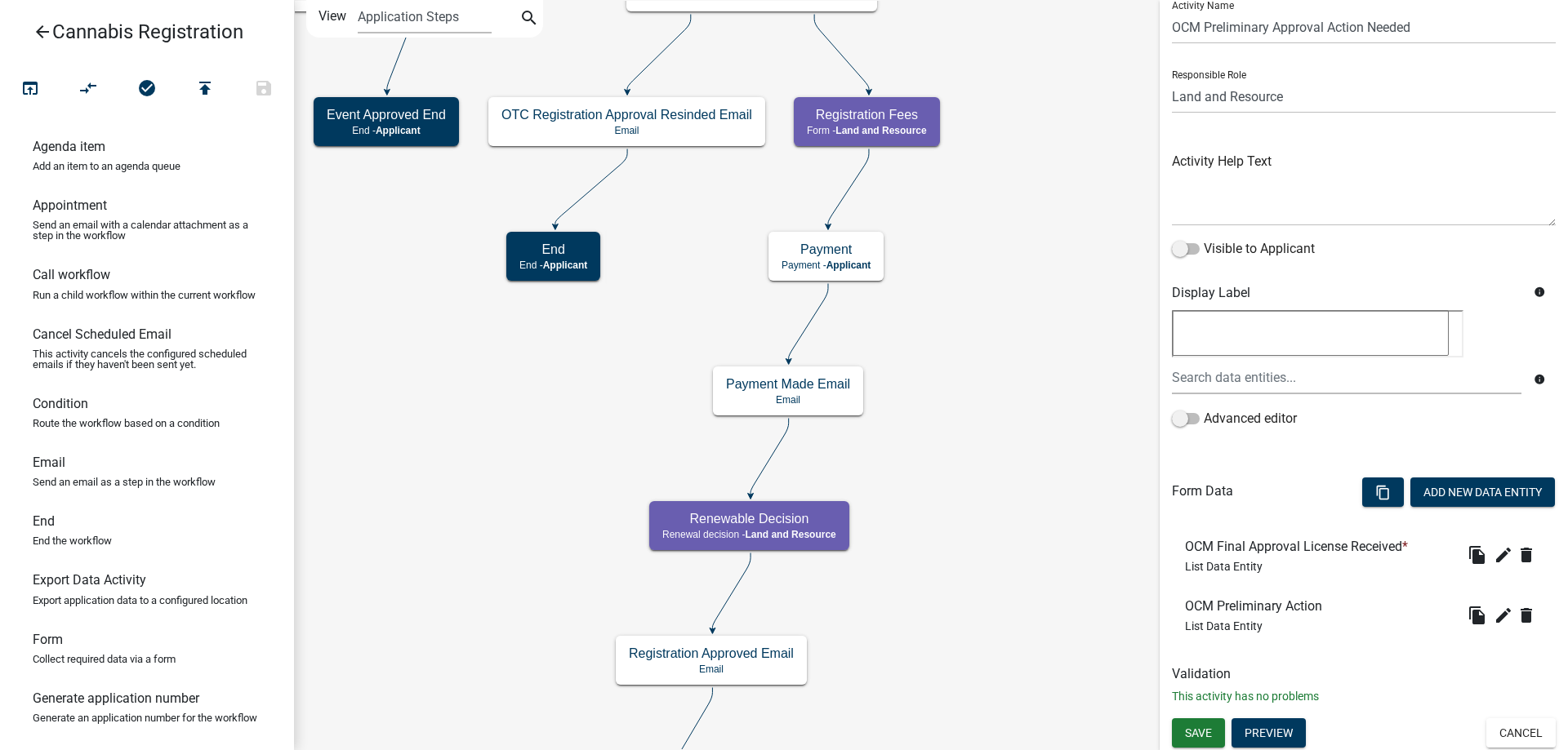
click at [991, 435] on div "start Start - Applicant Application Introduction Form - Applicant Parcel search…" at bounding box center [931, 375] width 1274 height 750
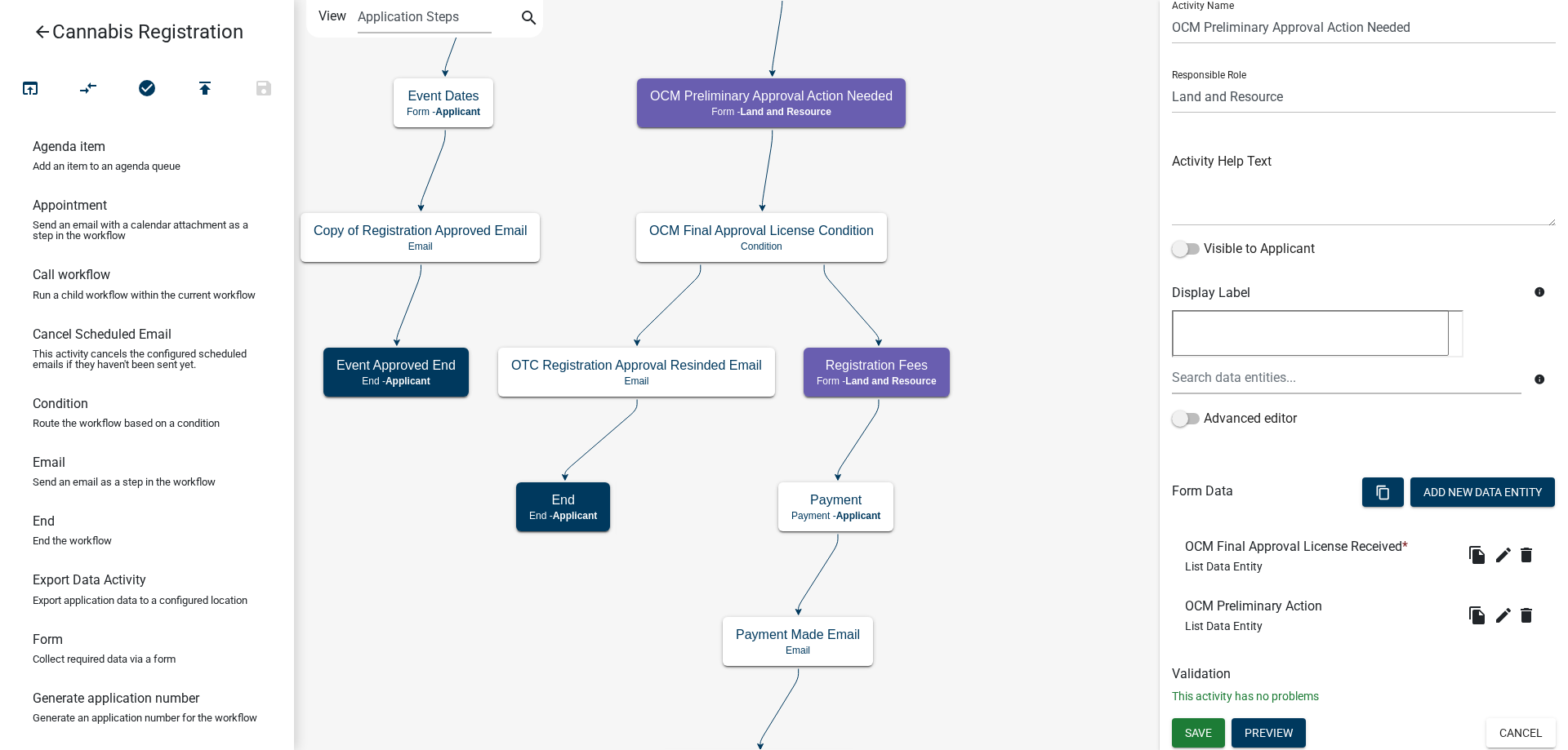
click at [1006, 522] on div "start Start - Applicant Application Introduction Form - Applicant Parcel search…" at bounding box center [931, 375] width 1274 height 750
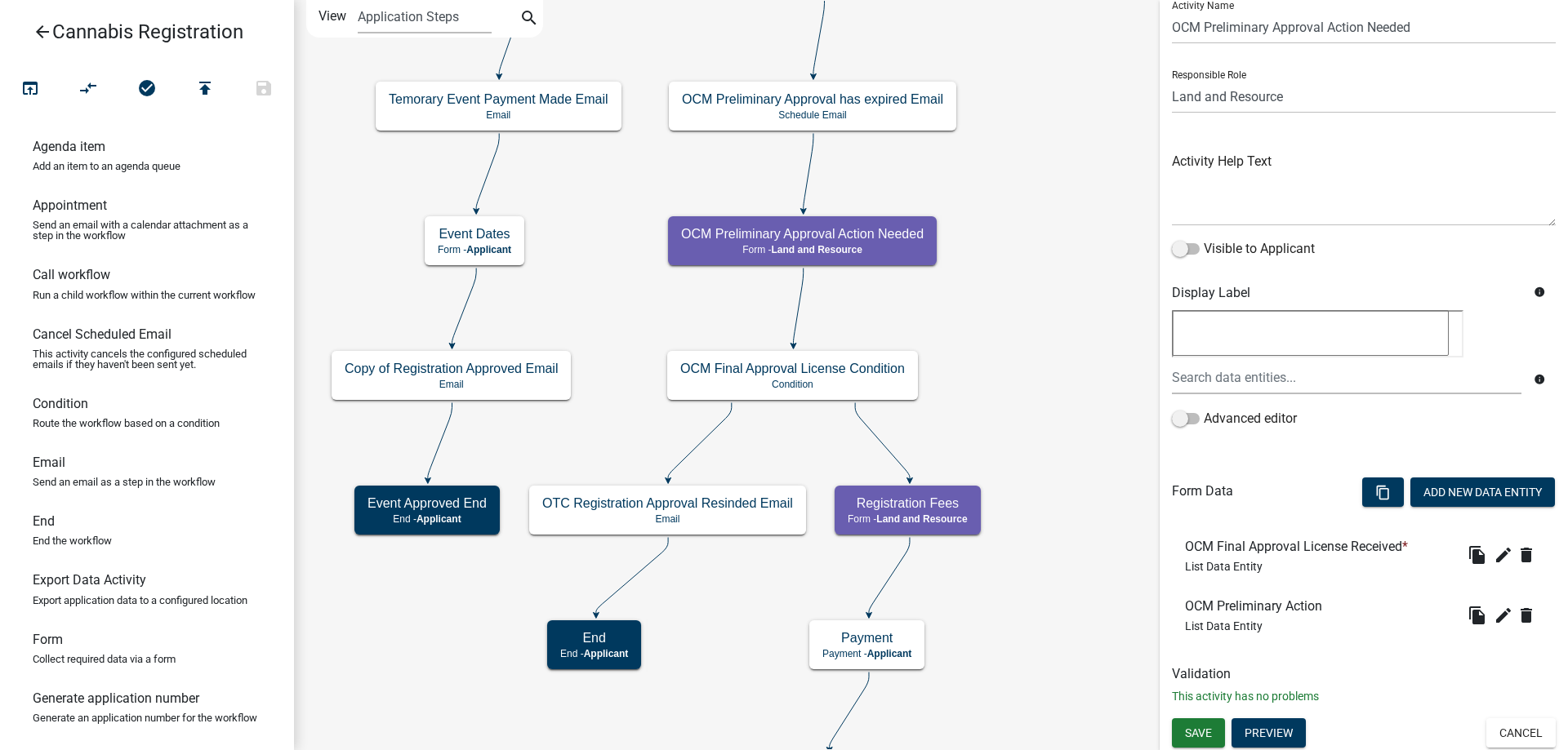
click at [1070, 297] on div "start Start - Applicant Application Introduction Form - Applicant Parcel search…" at bounding box center [931, 375] width 1274 height 750
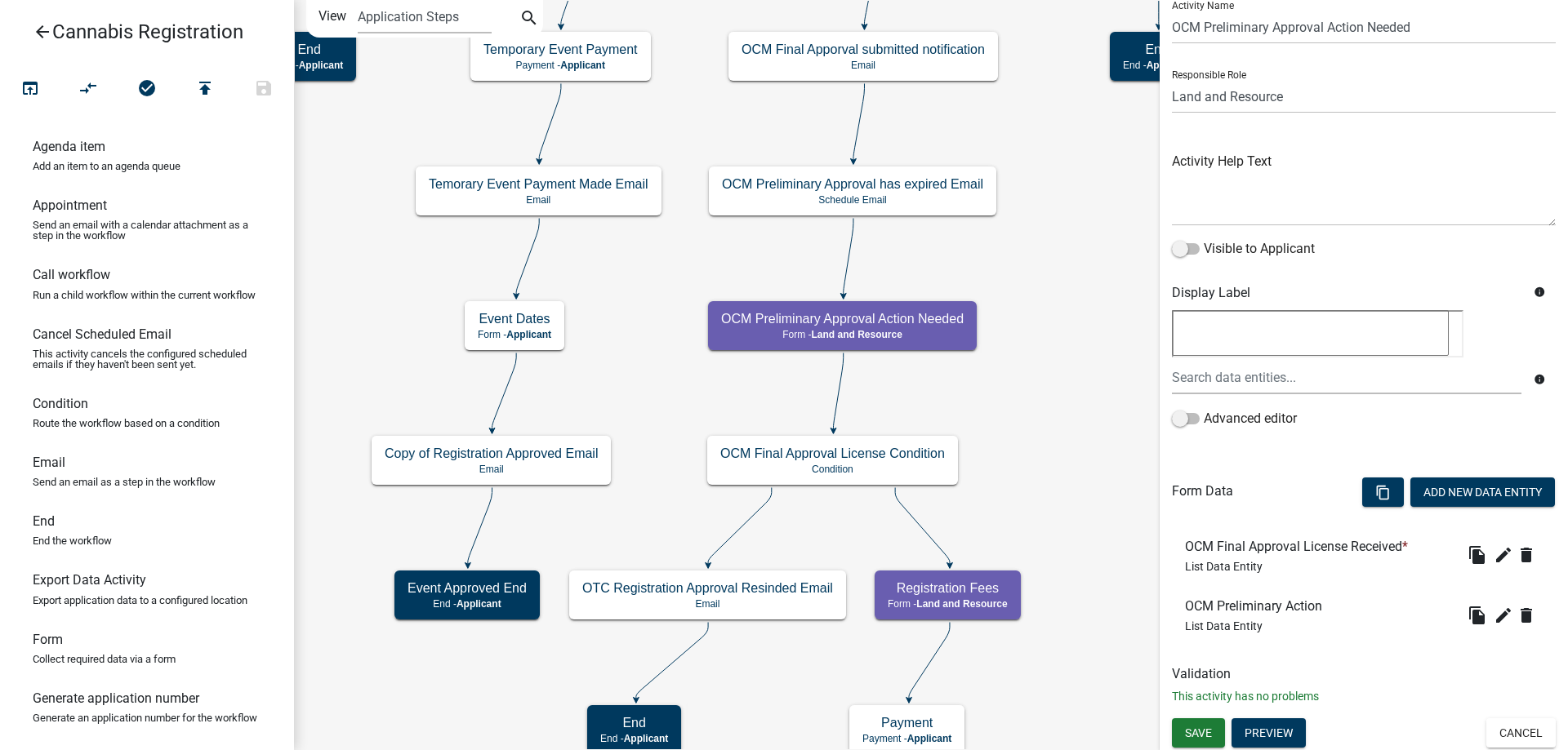
click at [1065, 332] on div "start Start - Applicant Application Introduction Form - Applicant Parcel search…" at bounding box center [931, 375] width 1274 height 750
click at [1522, 729] on button "Cancel" at bounding box center [1521, 733] width 70 height 29
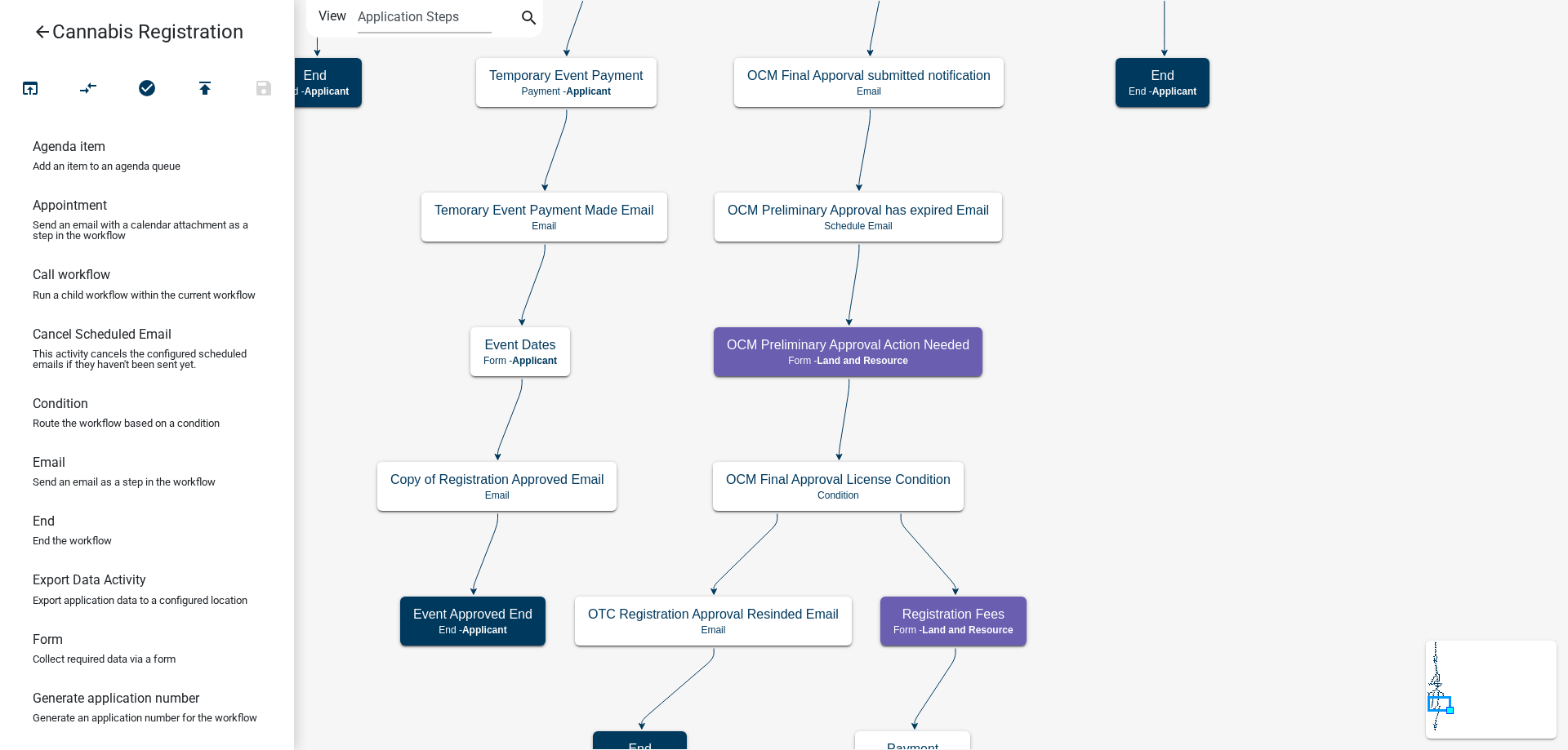
click at [1162, 704] on div "start Start - Applicant Application Introduction Form - Applicant Parcel search…" at bounding box center [931, 375] width 1274 height 750
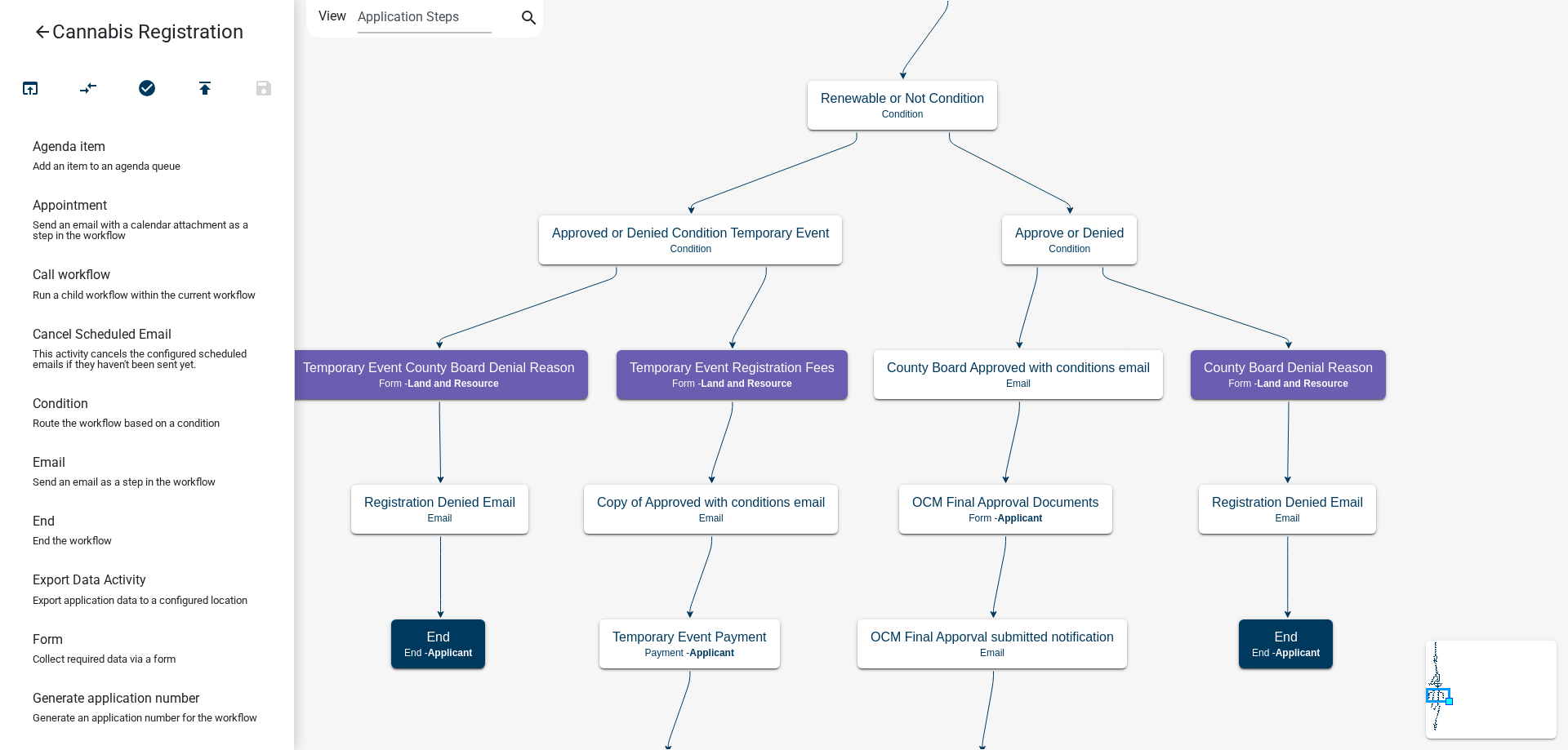
click at [1177, 601] on div "start Start - Applicant Application Introduction Form - Applicant Parcel search…" at bounding box center [931, 375] width 1274 height 750
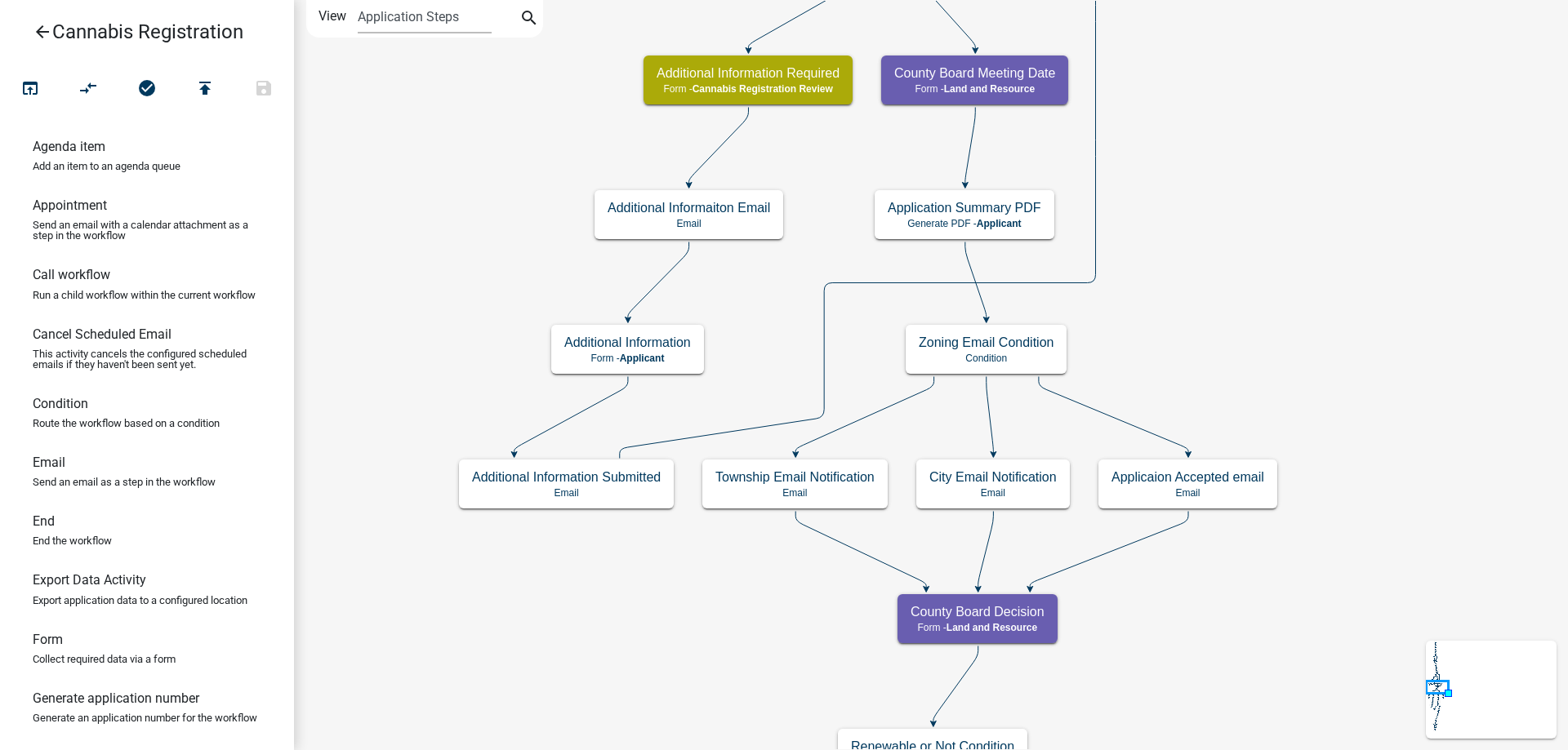
click at [1253, 530] on div "start Start - Applicant Application Introduction Form - Applicant Parcel search…" at bounding box center [931, 375] width 1274 height 750
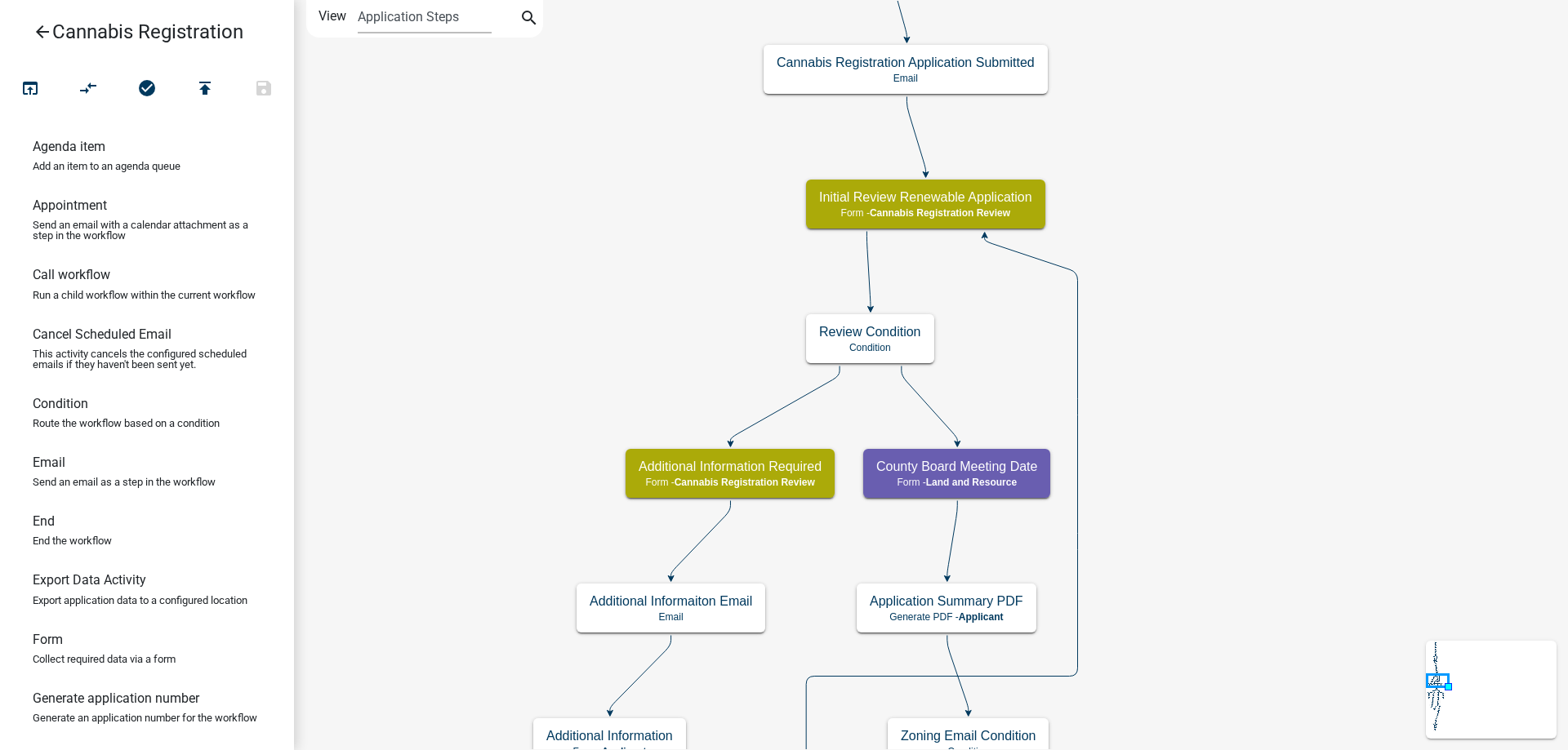
click at [1251, 533] on div "start Start - Applicant Application Introduction Form - Applicant Parcel search…" at bounding box center [931, 375] width 1274 height 750
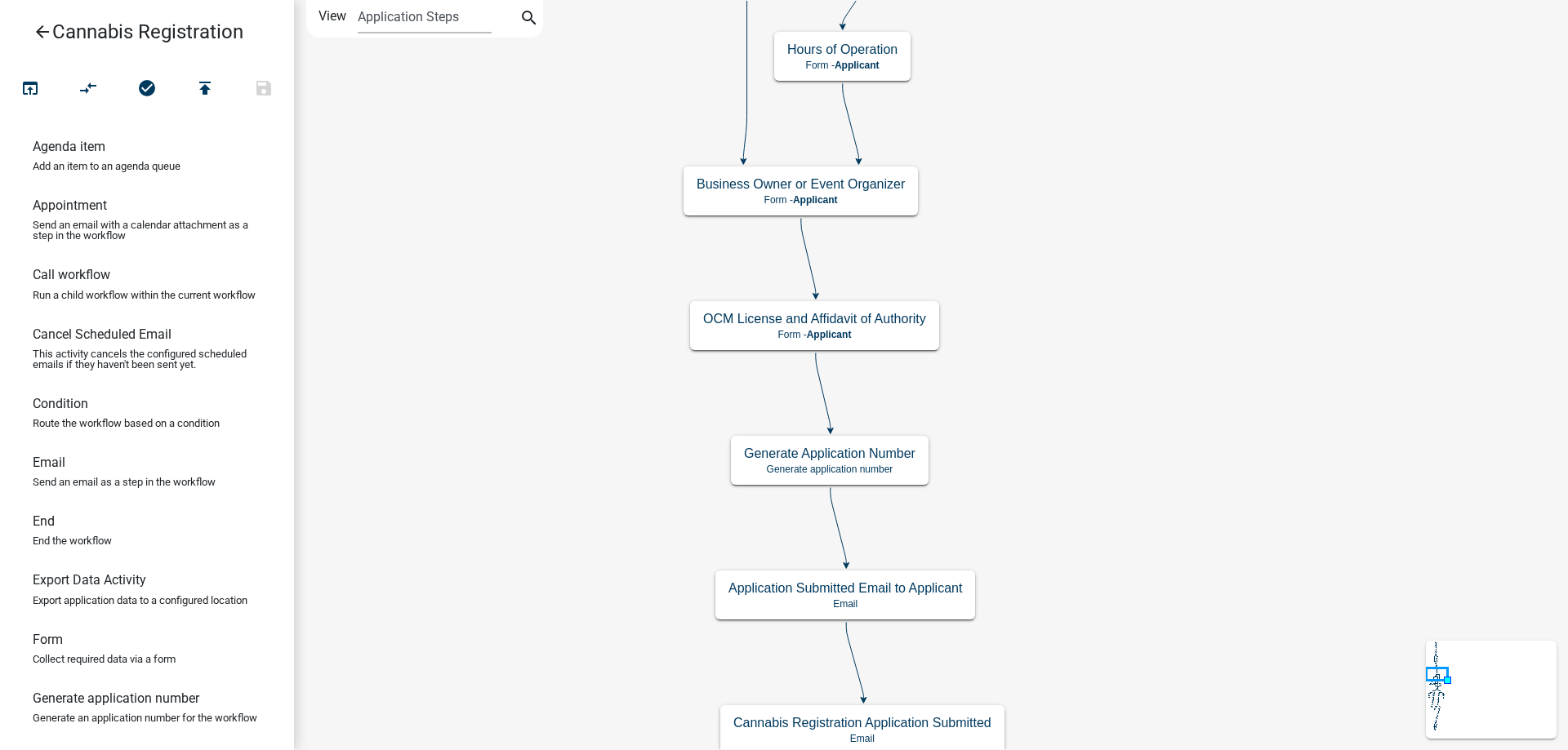
click at [1267, 740] on div "start Start - Applicant Application Introduction Form - Applicant Parcel search…" at bounding box center [931, 375] width 1274 height 750
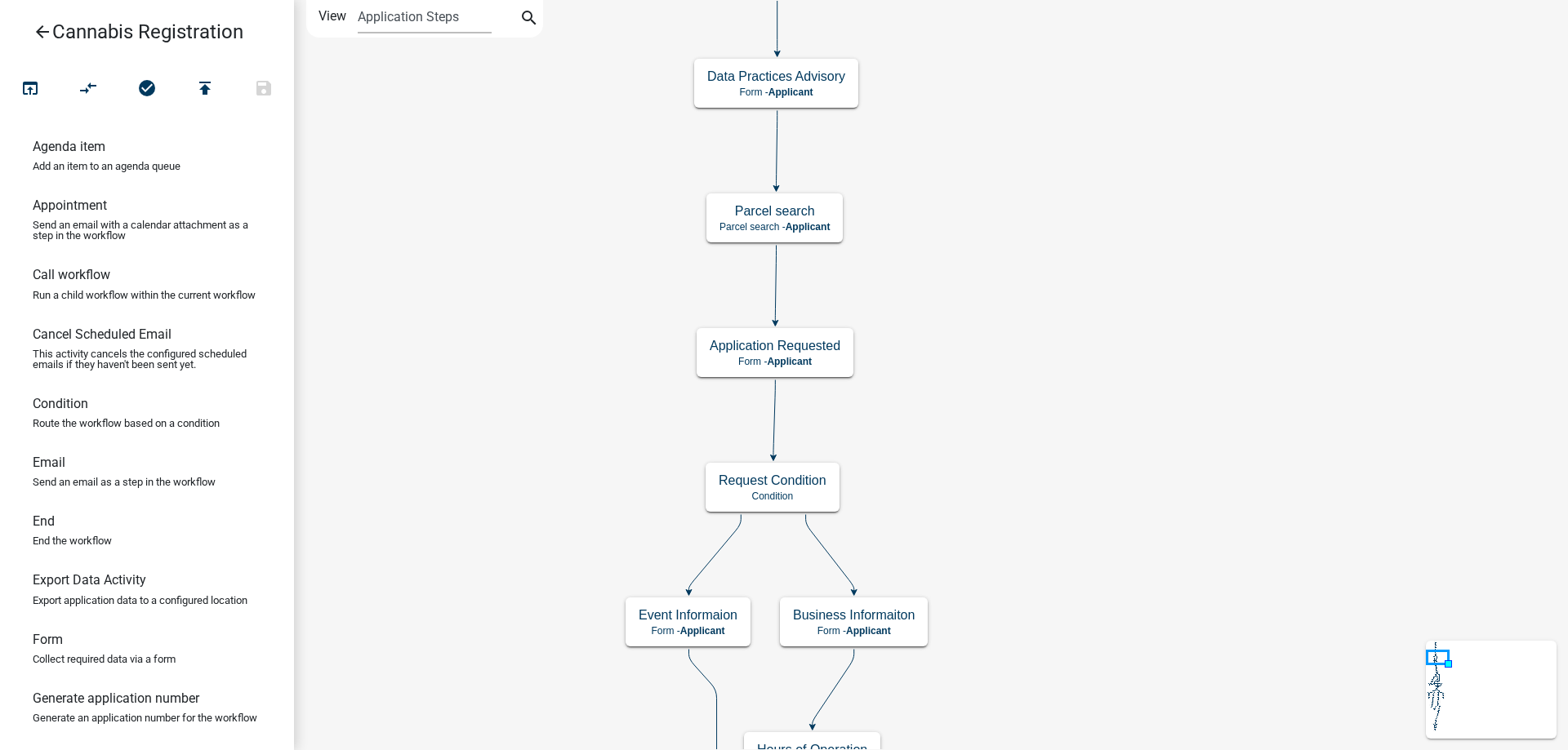
click at [1136, 451] on div "start Start - Applicant Application Introduction Form - Applicant Parcel search…" at bounding box center [931, 375] width 1274 height 750
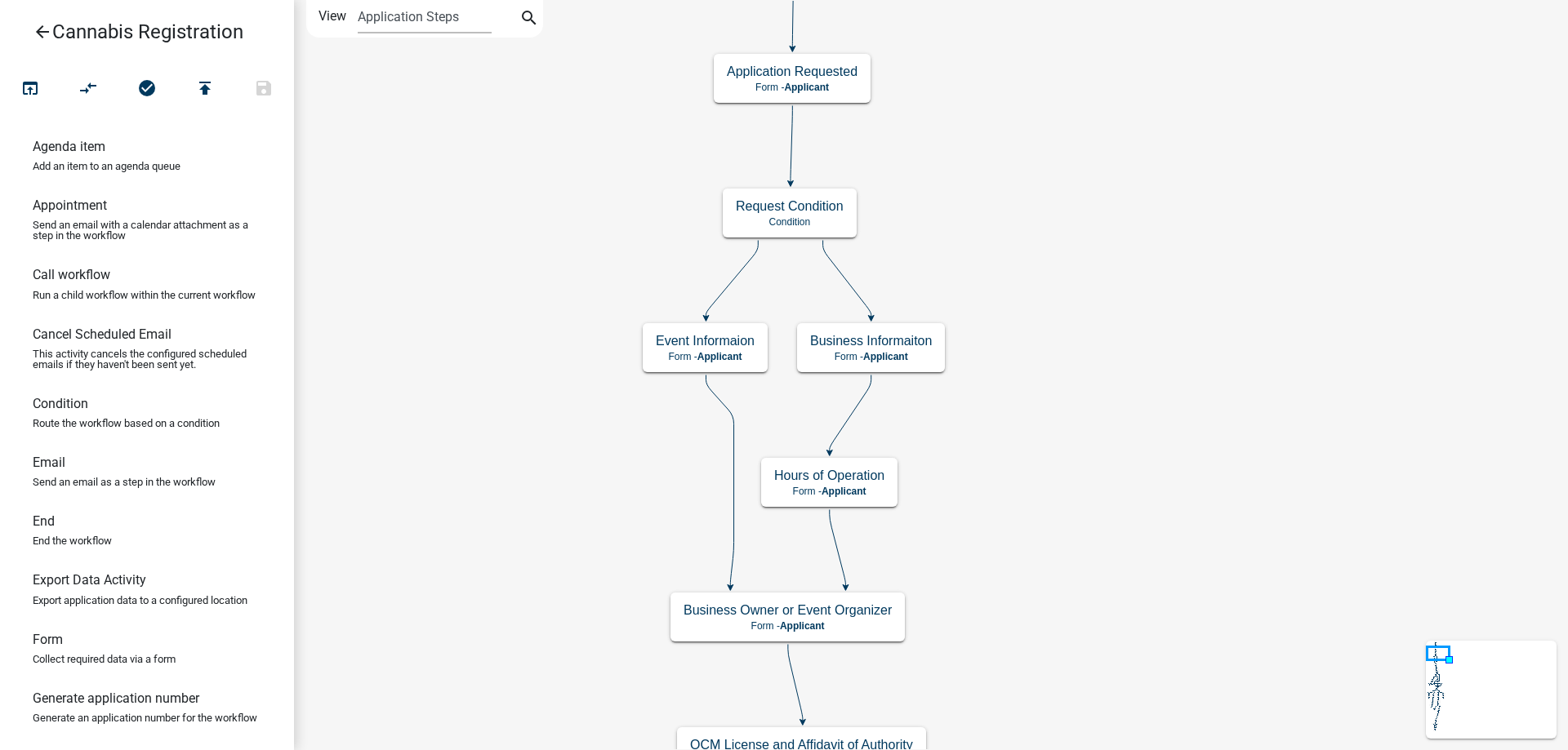
click at [1122, 278] on div "start Start - Applicant Application Introduction Form - Applicant Parcel search…" at bounding box center [931, 375] width 1274 height 750
click at [901, 345] on g "Business Informaiton Form - Applicant" at bounding box center [862, 344] width 148 height 47
click at [901, 345] on h5 "Business Informaiton" at bounding box center [862, 338] width 122 height 15
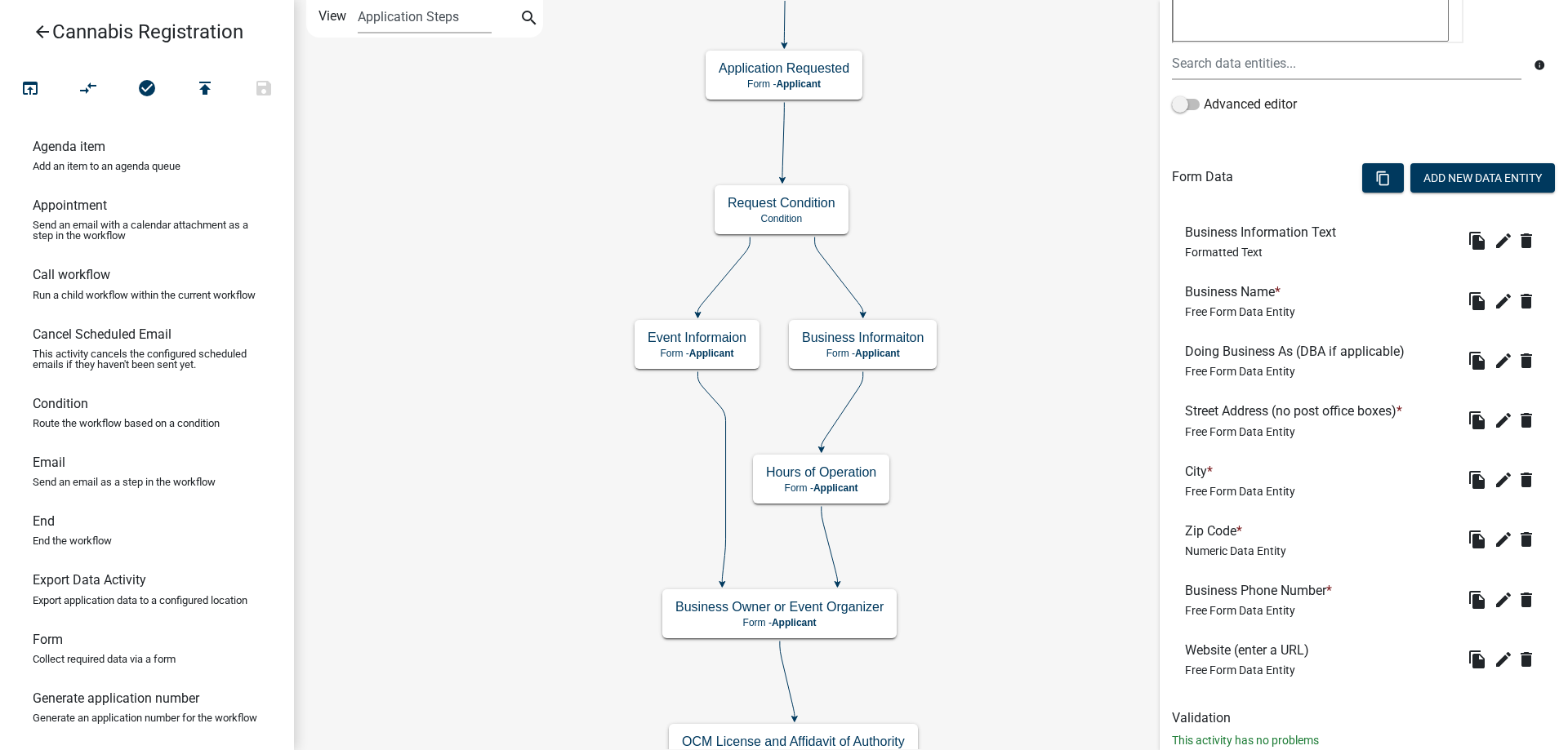
scroll to position [378, 0]
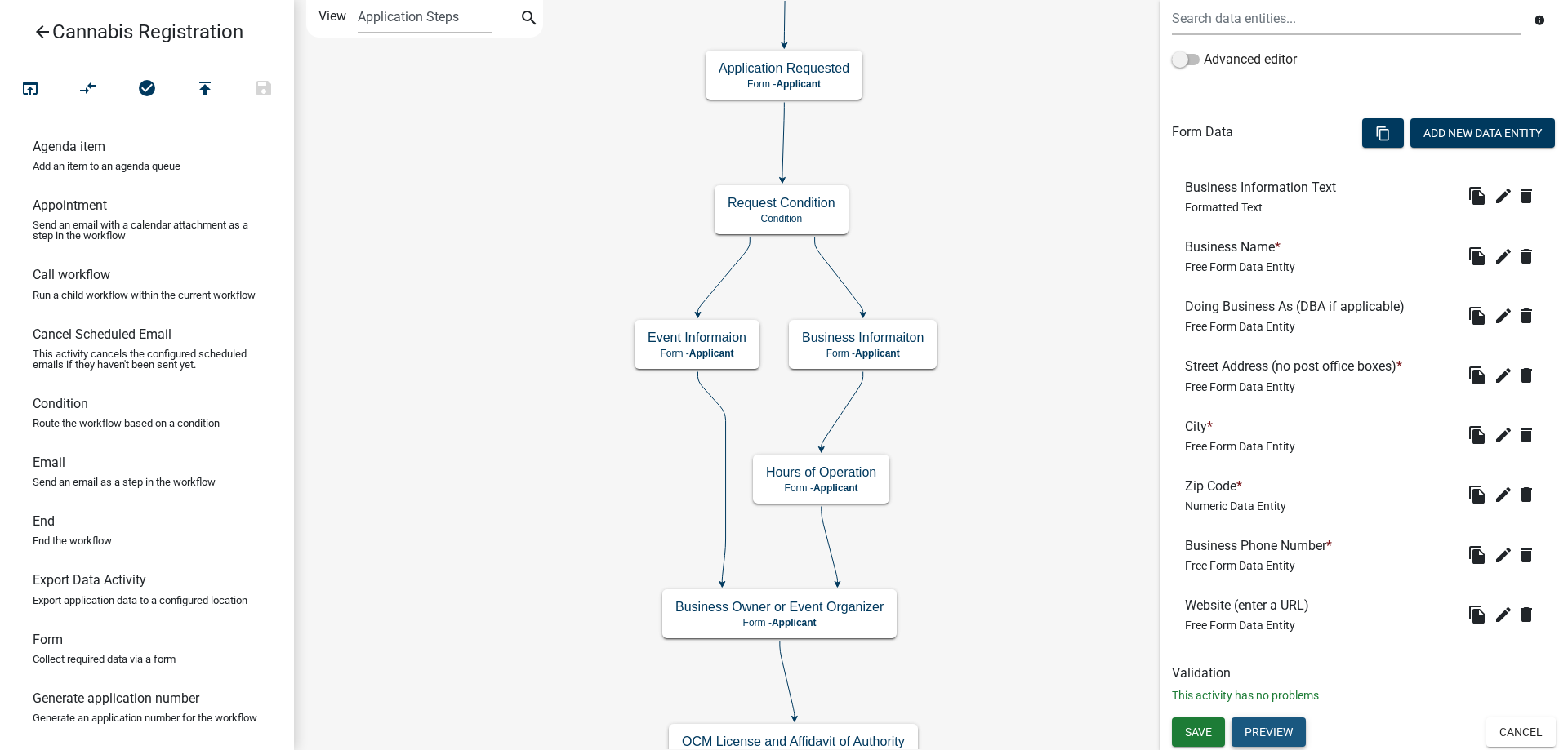
click at [1272, 734] on button "Preview" at bounding box center [1268, 733] width 75 height 29
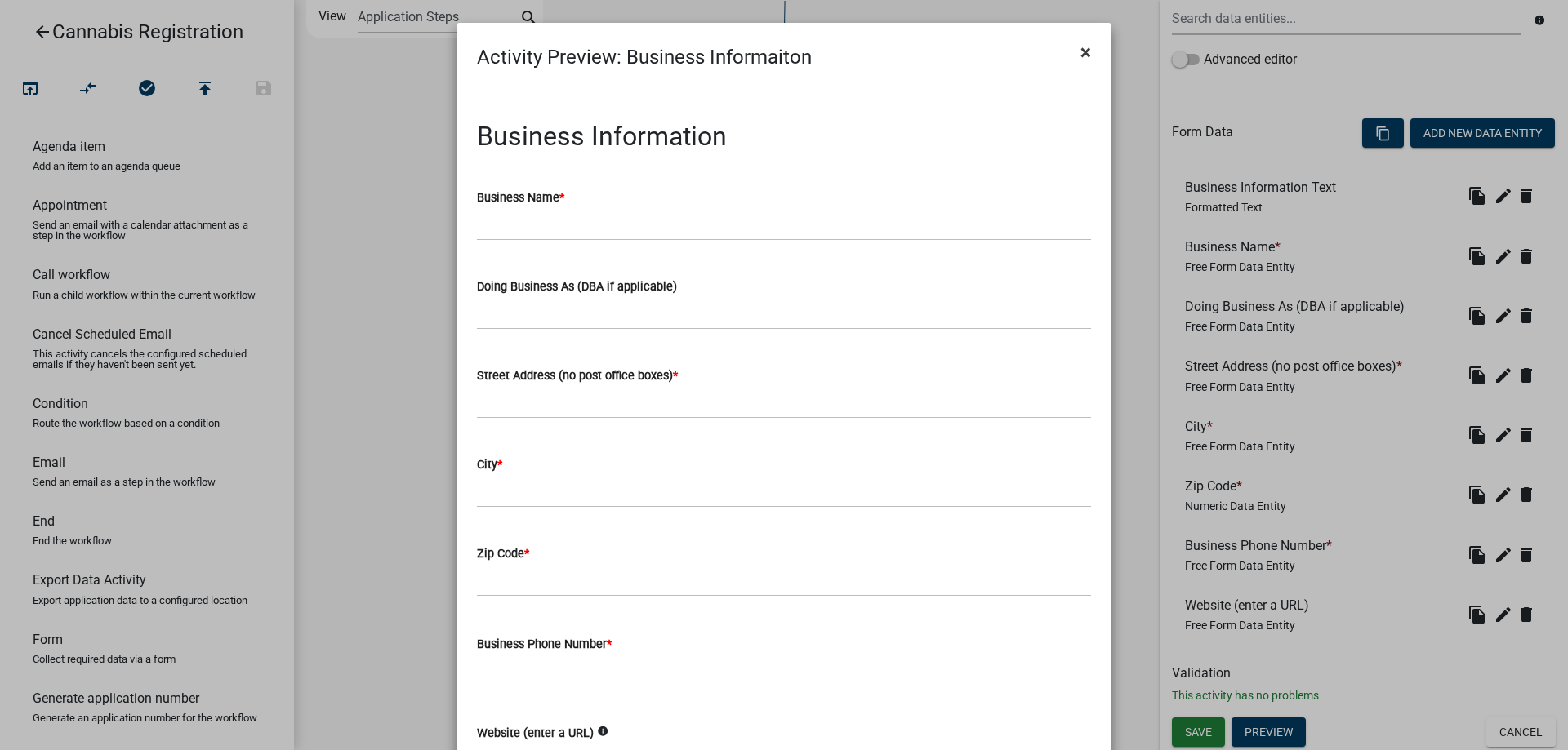
click at [1089, 54] on span "×" at bounding box center [1085, 52] width 11 height 23
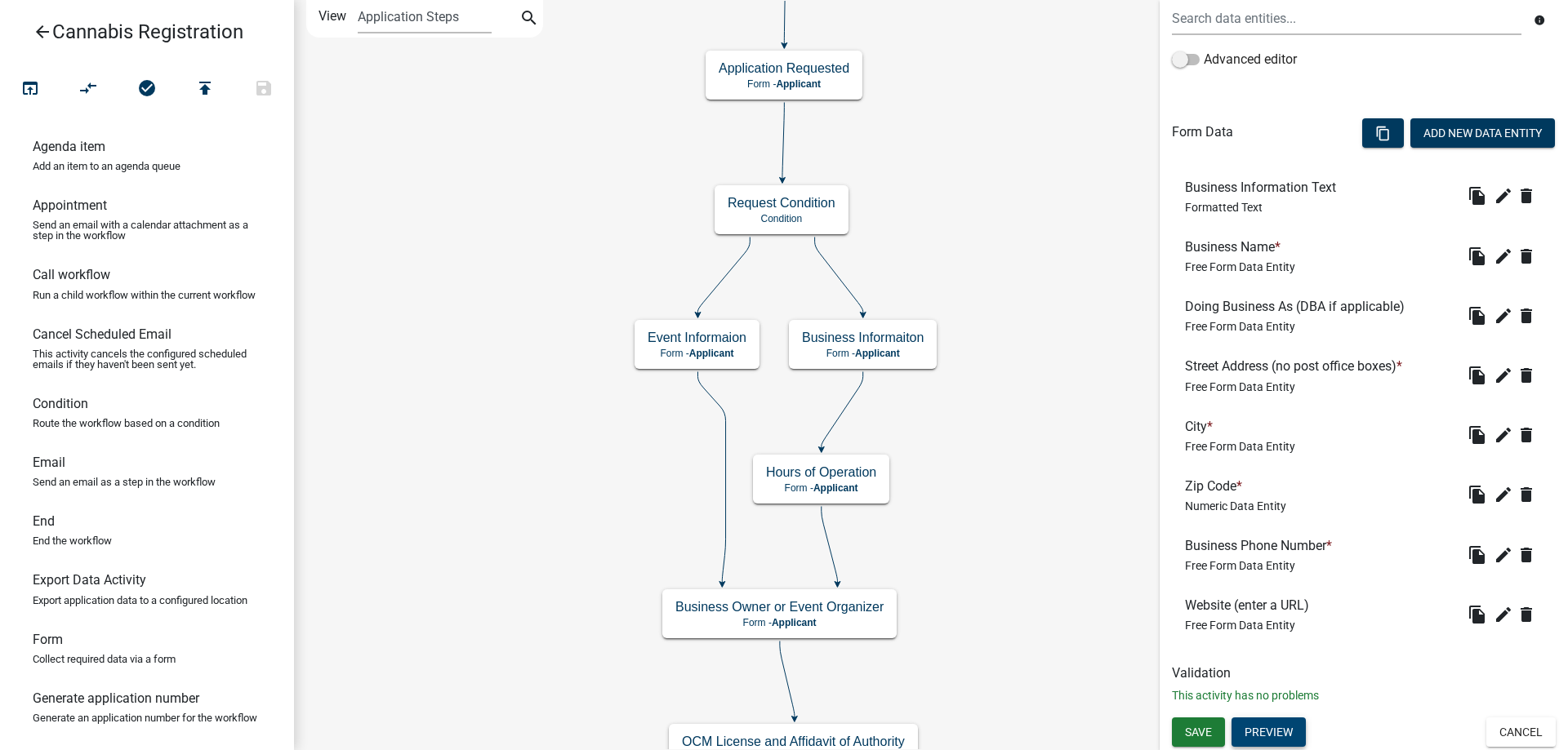
scroll to position [0, 0]
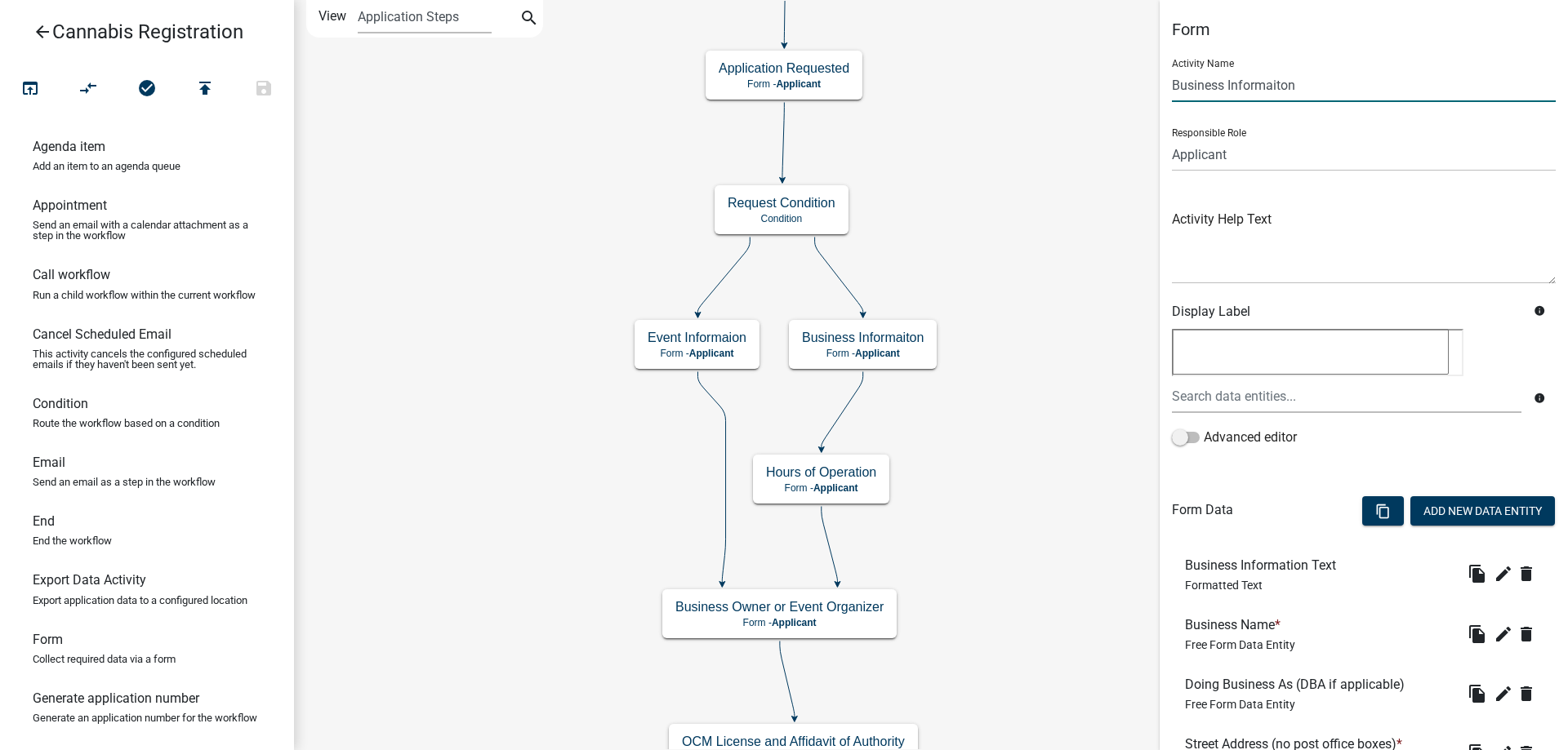
click at [1172, 81] on input "Business Informaiton" at bounding box center [1364, 85] width 384 height 34
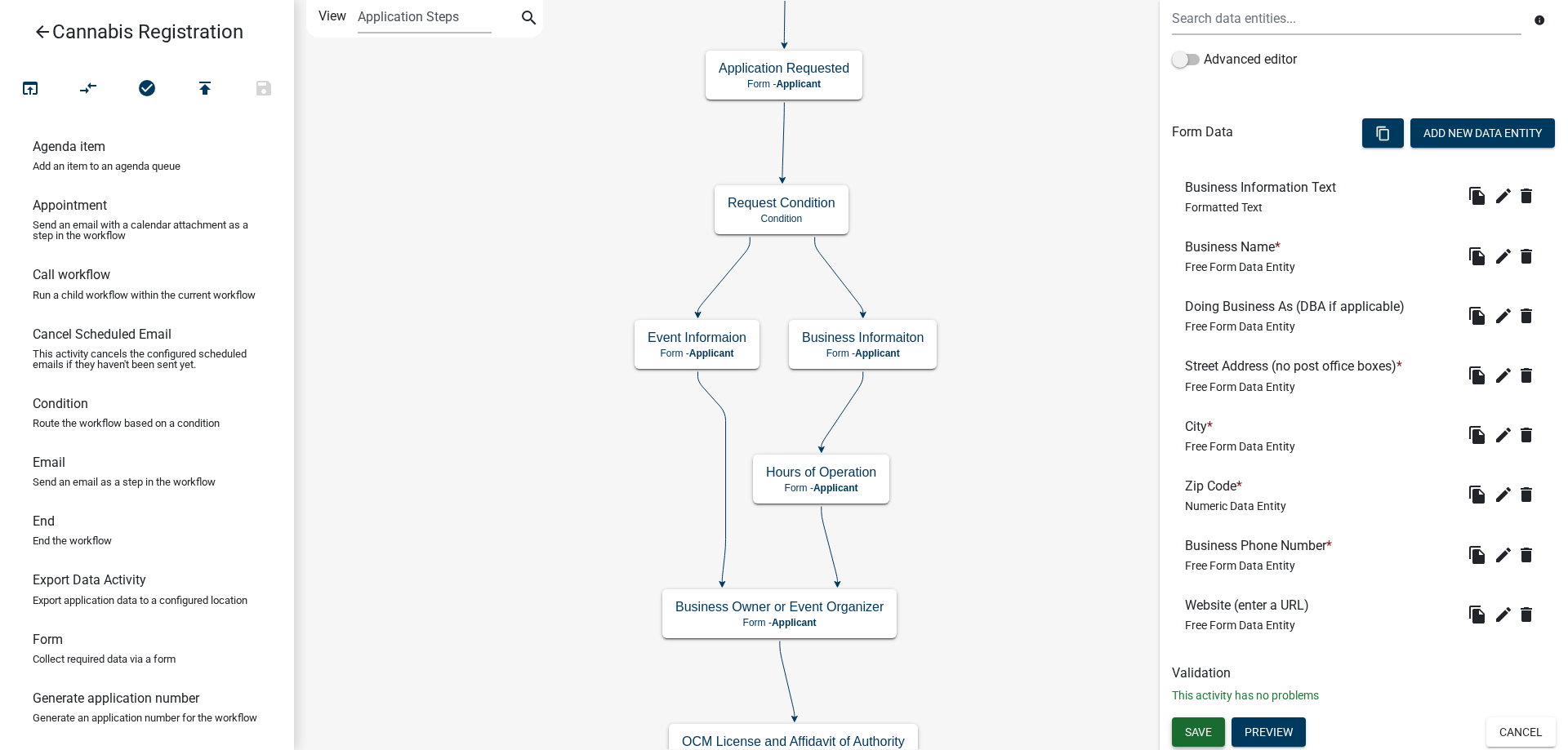
type input "Cannabis Registration Business Informaiton"
click at [1203, 727] on span "Save" at bounding box center [1198, 732] width 27 height 13
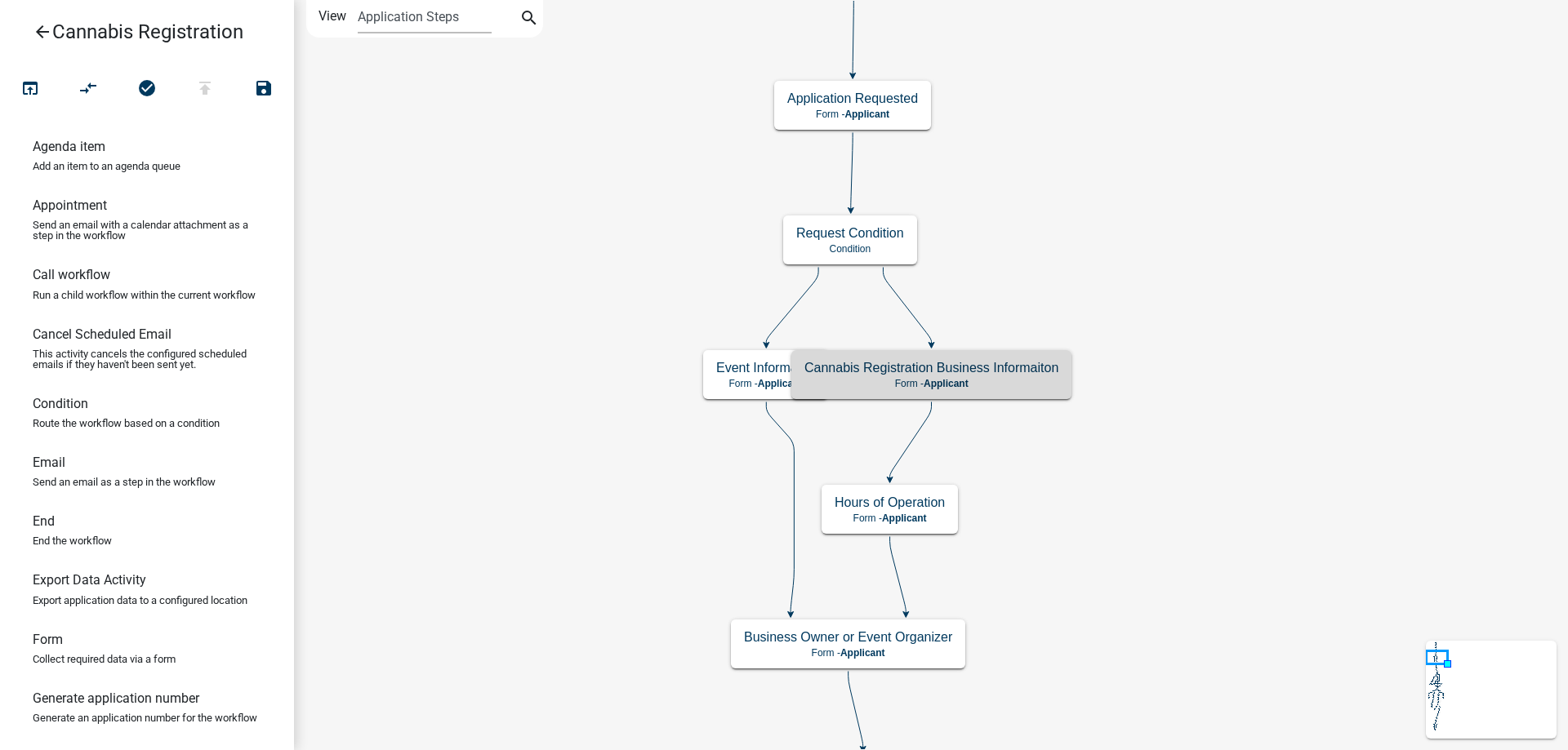
scroll to position [0, 0]
click at [93, 88] on icon "compare_arrows" at bounding box center [89, 90] width 19 height 23
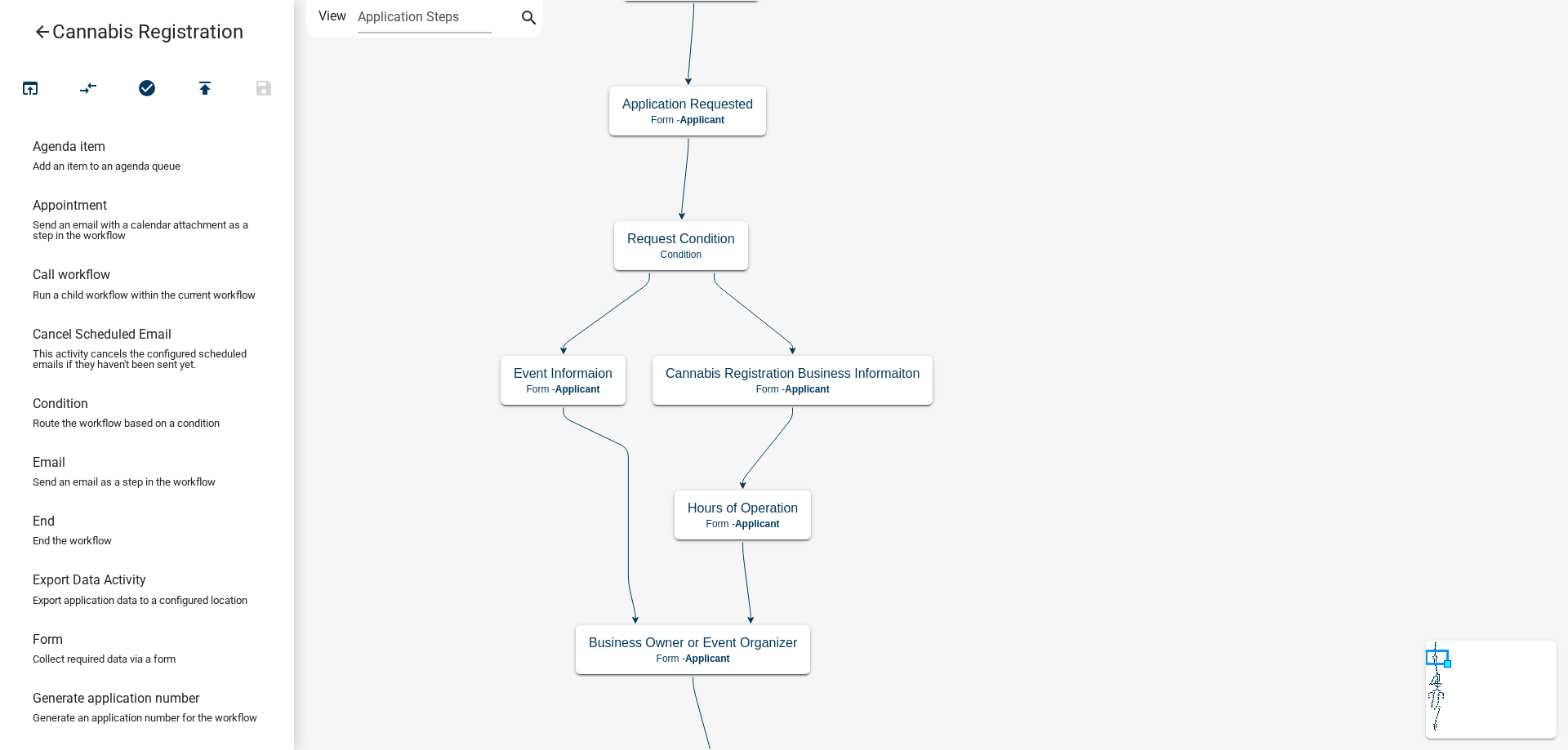
click at [1177, 177] on div "start Start - Applicant Application Introduction Form - Applicant Parcel search…" at bounding box center [931, 375] width 1274 height 750
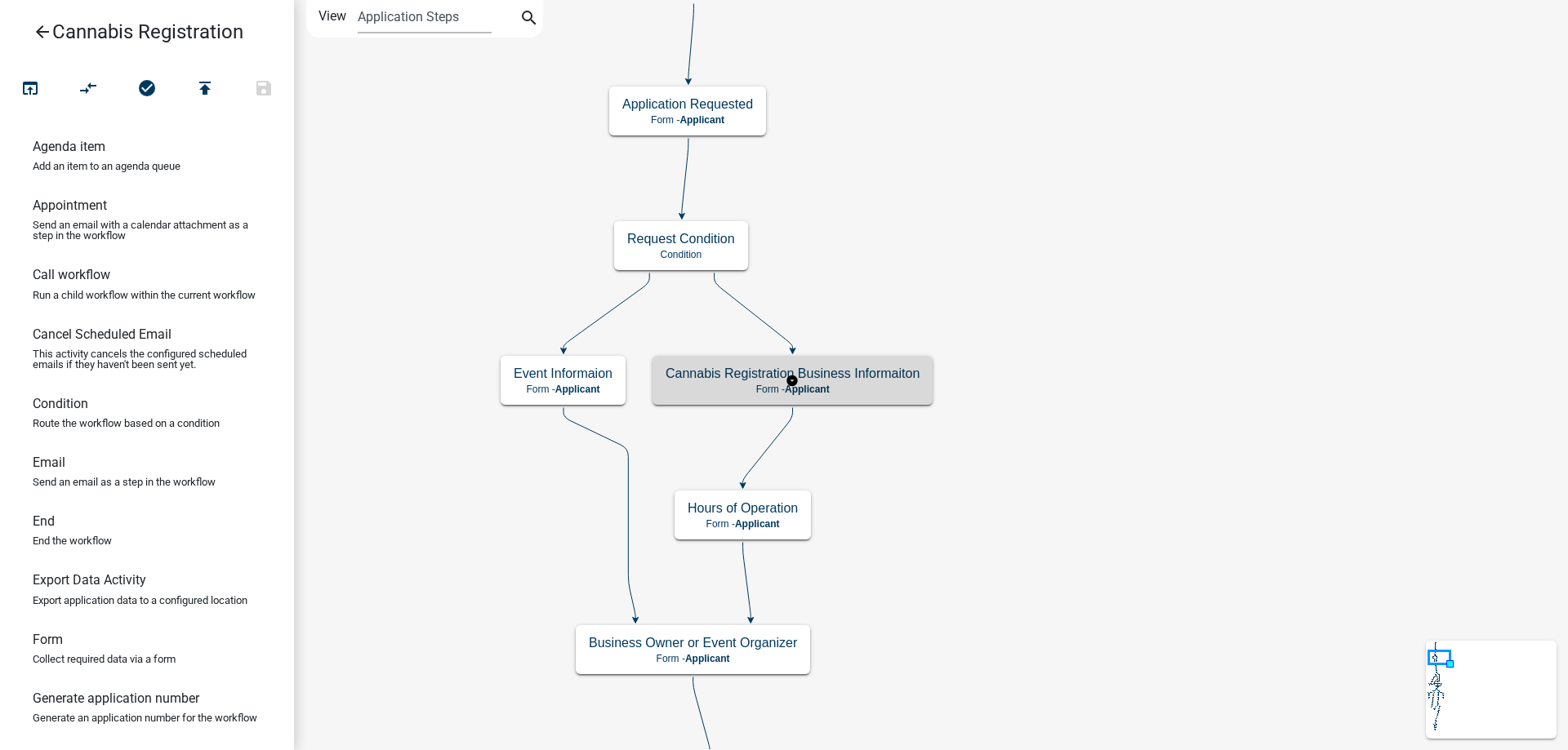
click at [885, 386] on g "Cannabis Registration Business Informaiton Form - Applicant" at bounding box center [792, 379] width 280 height 47
click at [885, 386] on p "Form - Applicant" at bounding box center [793, 390] width 254 height 12
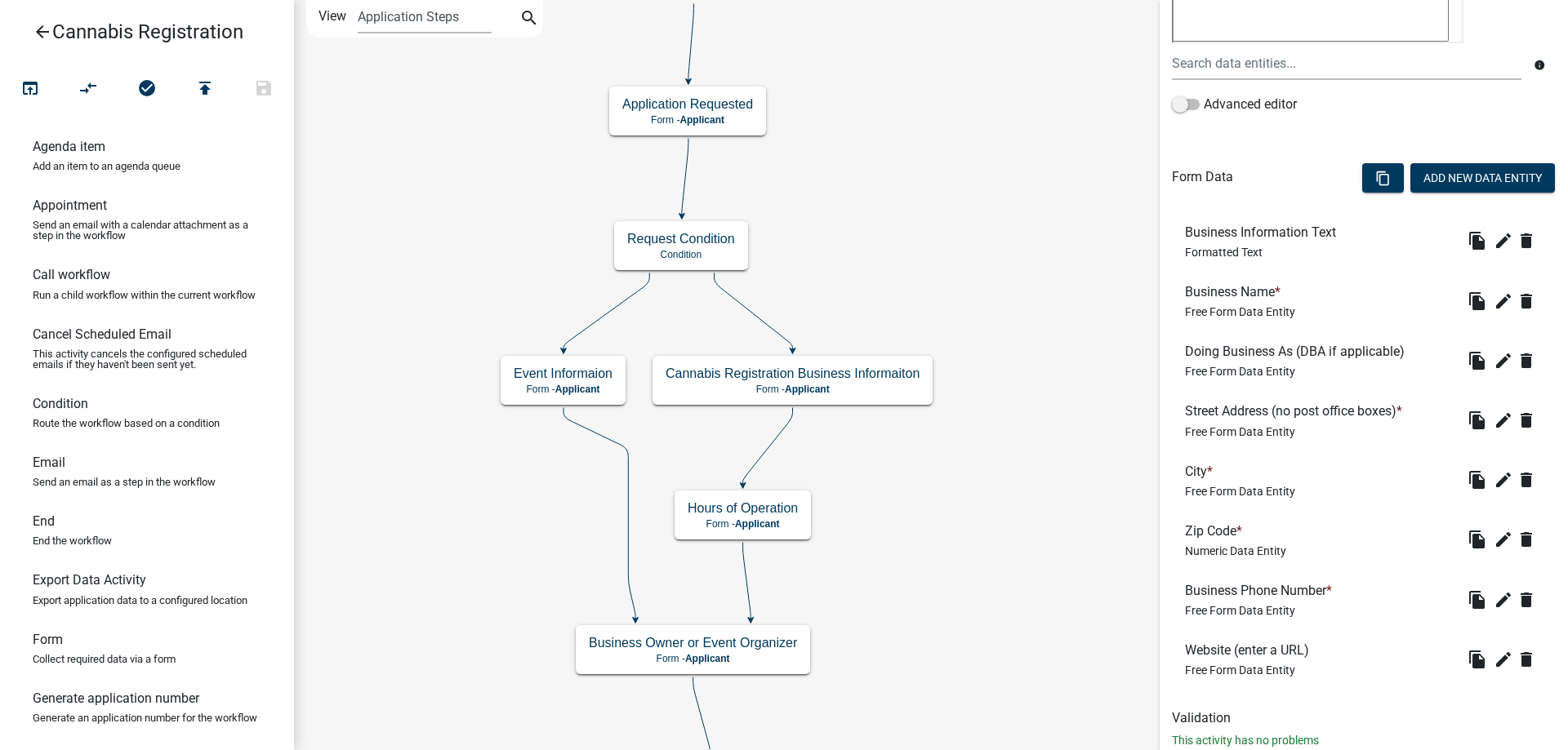
scroll to position [378, 0]
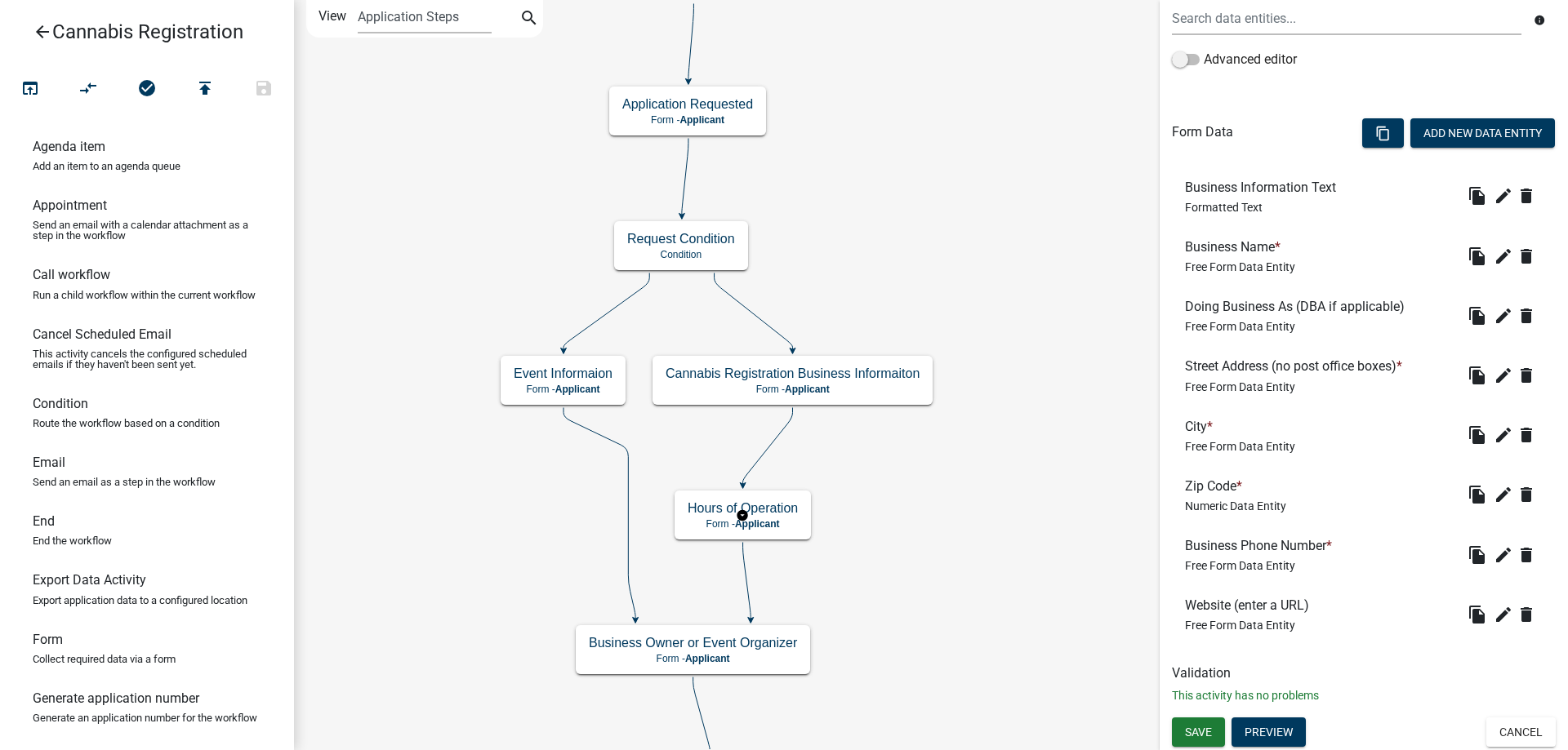
click at [778, 525] on g "Hours of Operation Form - Applicant" at bounding box center [742, 514] width 136 height 47
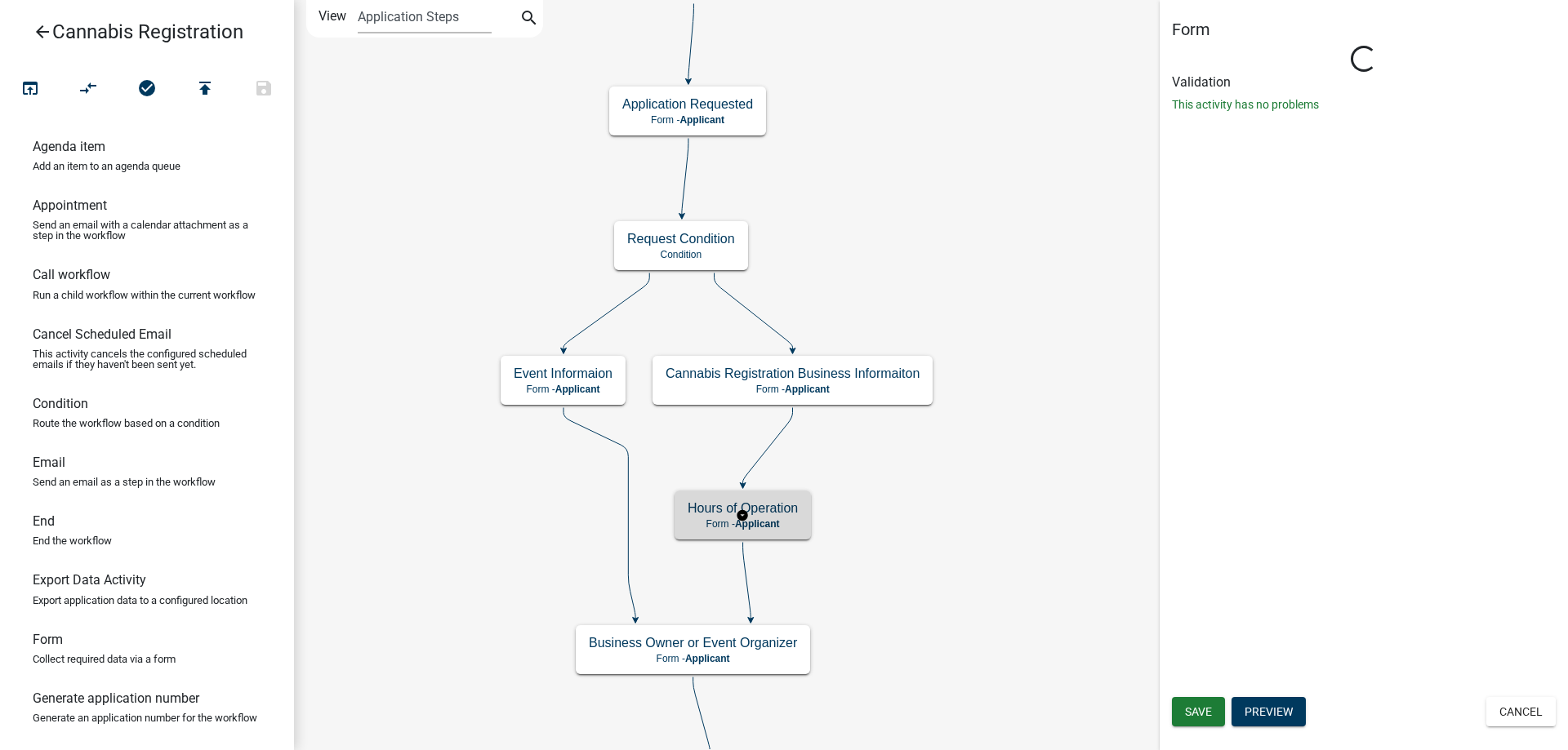
scroll to position [0, 0]
click at [778, 525] on g "Hours of Operation Form - Applicant" at bounding box center [742, 514] width 136 height 47
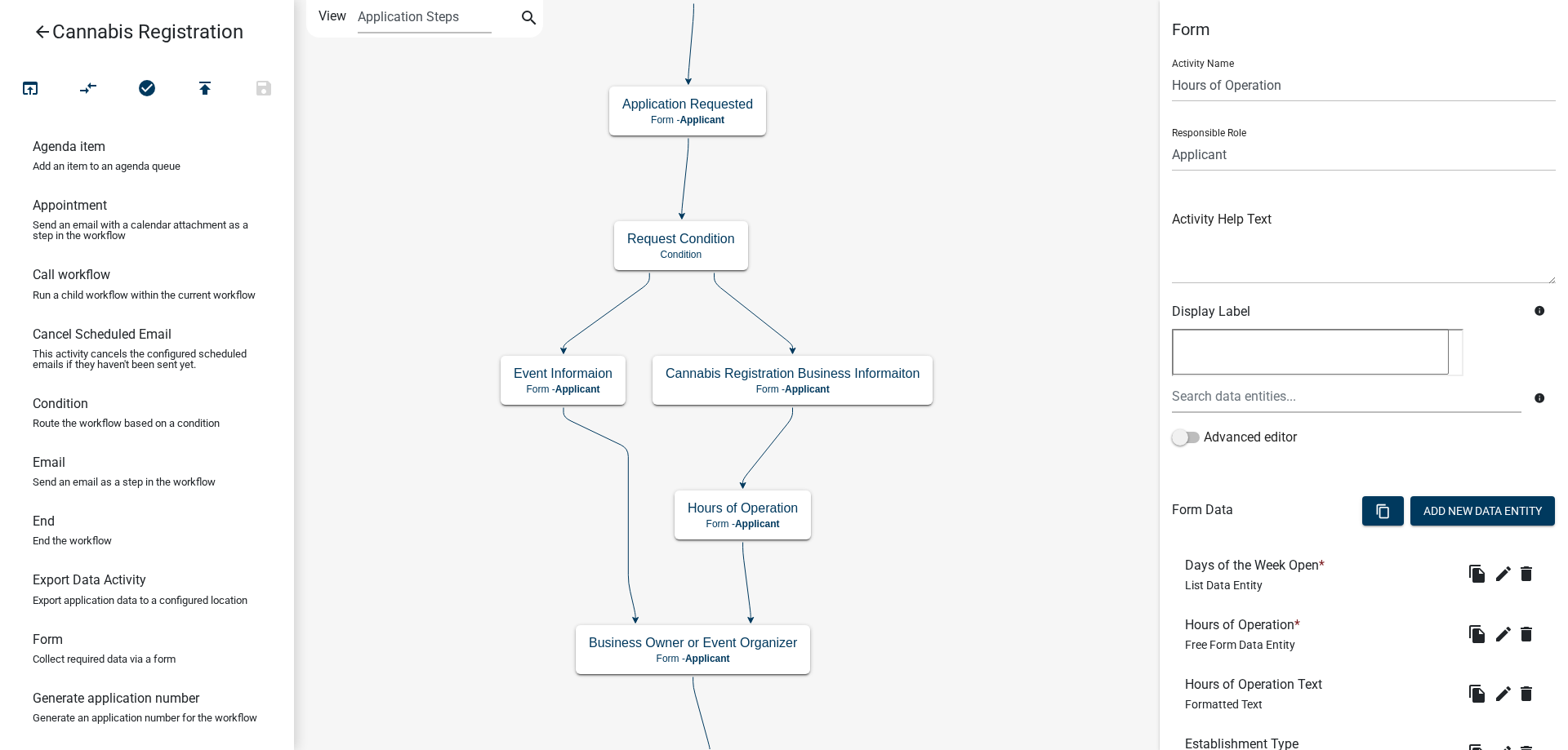
scroll to position [317, 0]
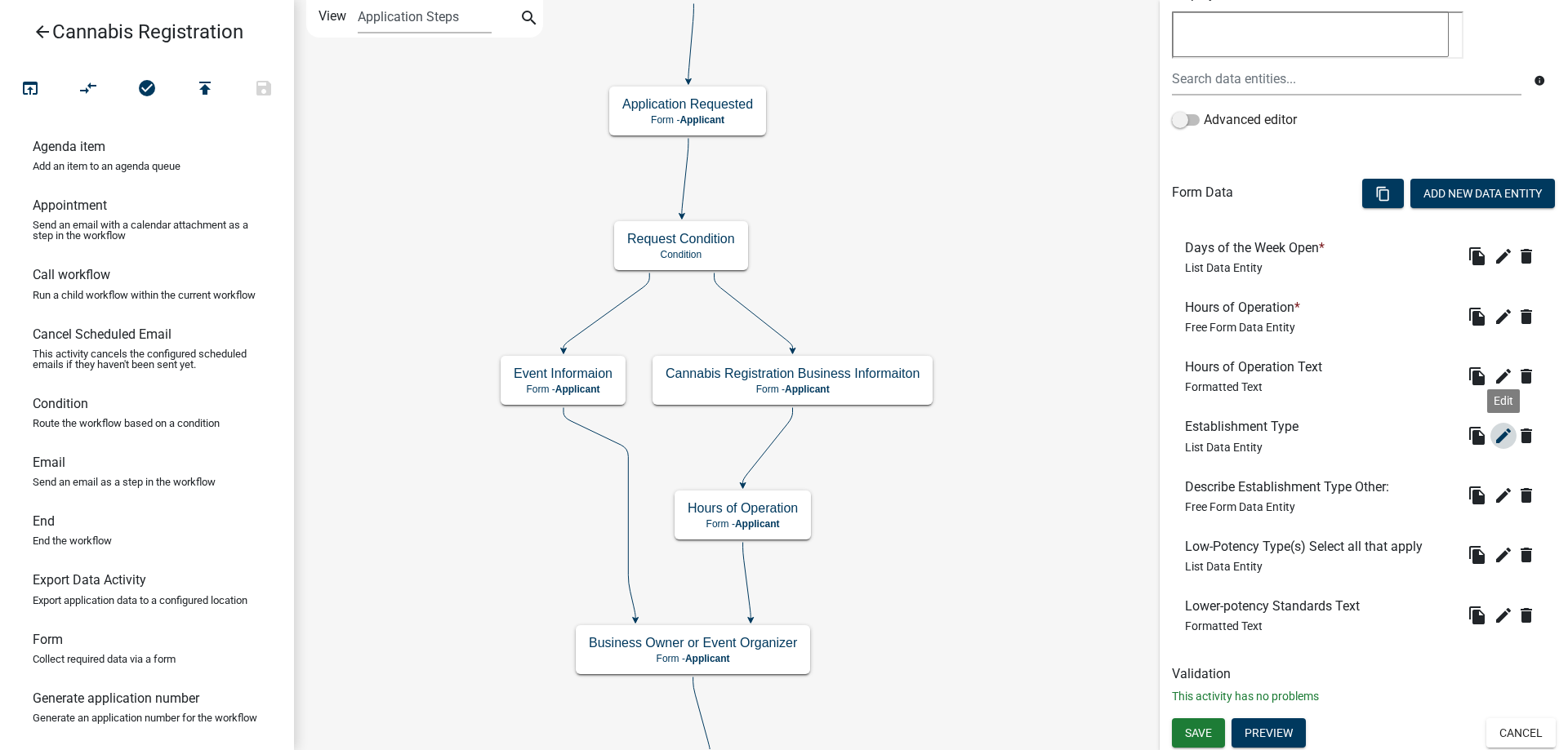
click at [1507, 433] on icon "edit" at bounding box center [1503, 435] width 19 height 19
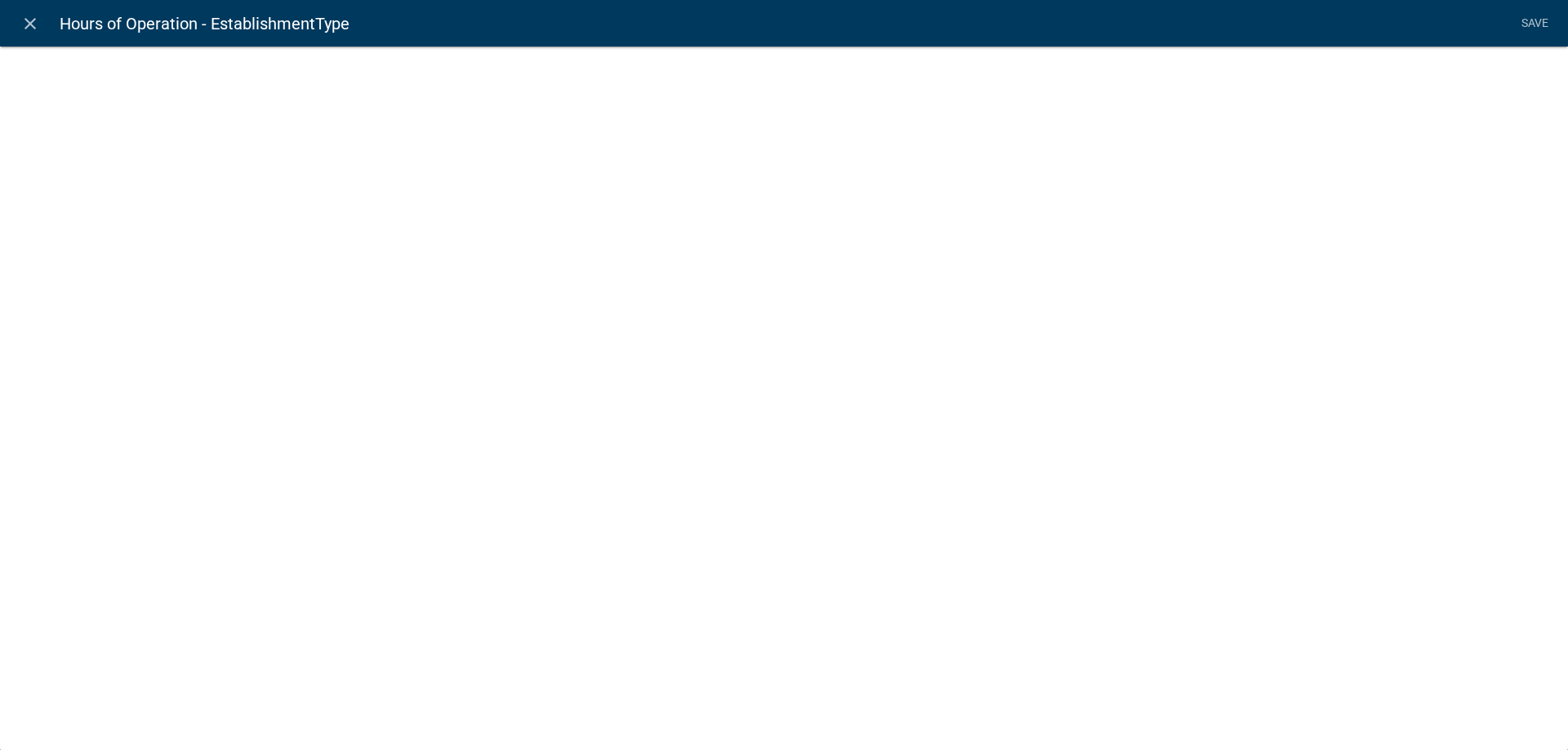
select select "list-data"
select select
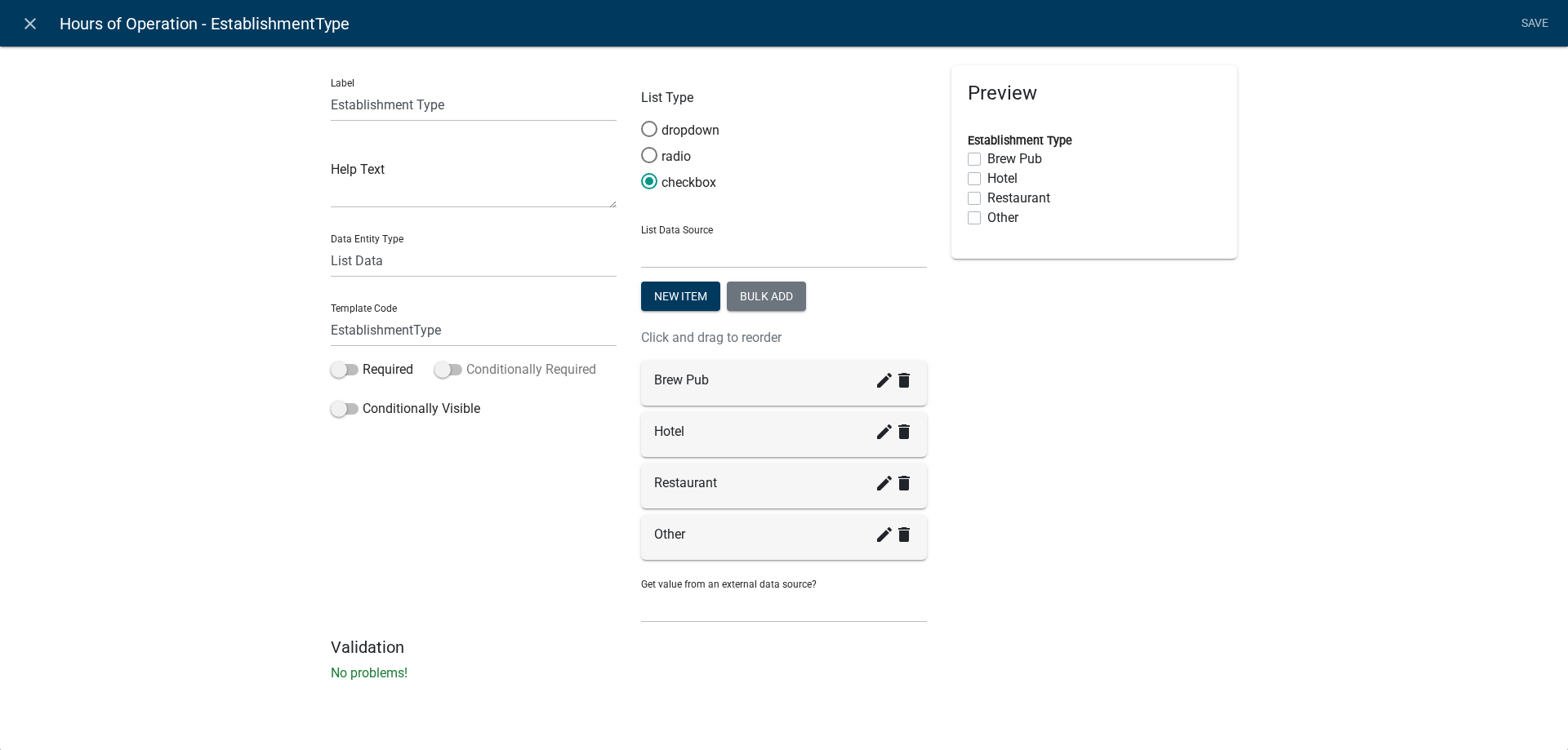
click at [458, 371] on span at bounding box center [448, 370] width 28 height 12
click at [467, 360] on input "Conditionally Required" at bounding box center [467, 360] width 0 height 0
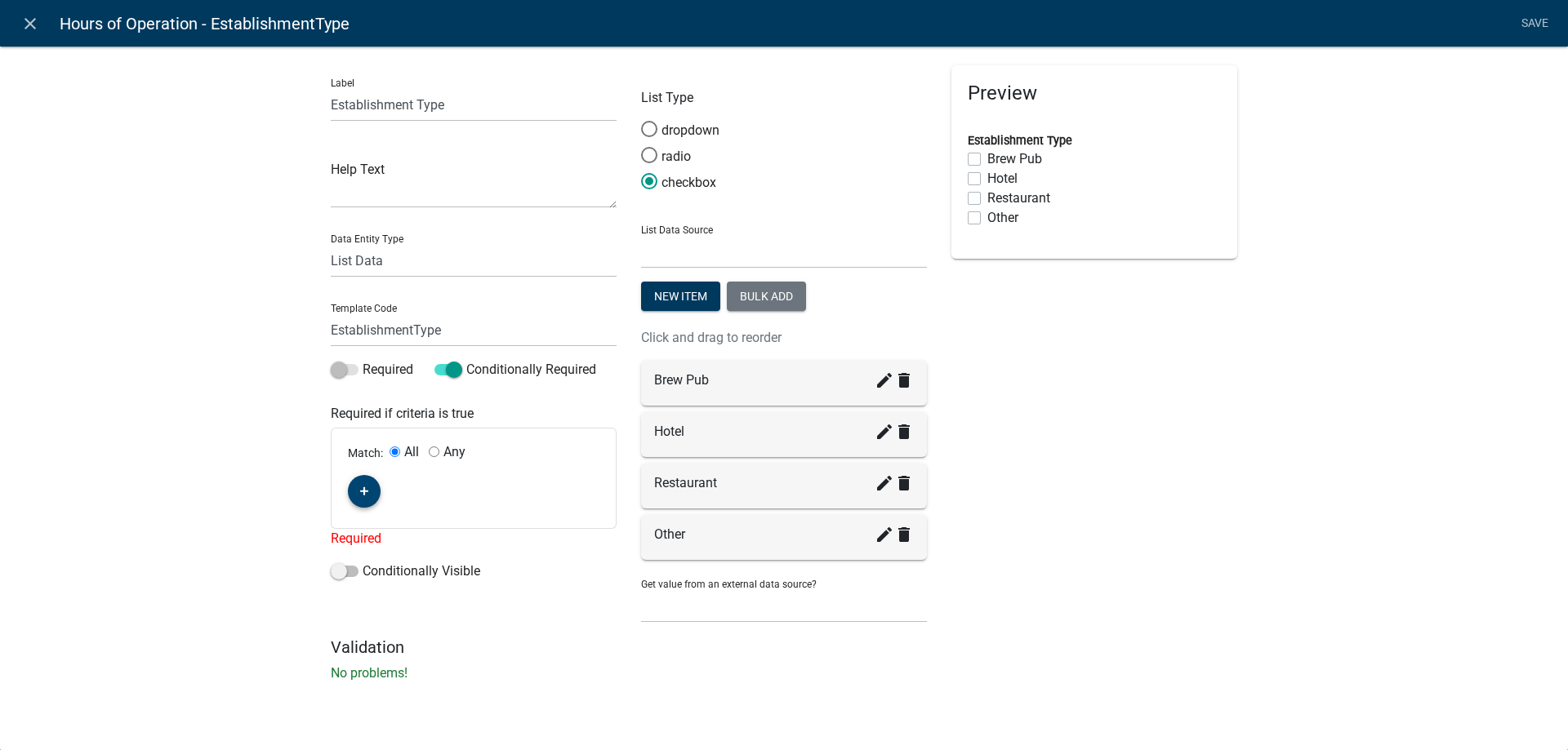
click at [363, 493] on icon "button" at bounding box center [364, 492] width 9 height 9
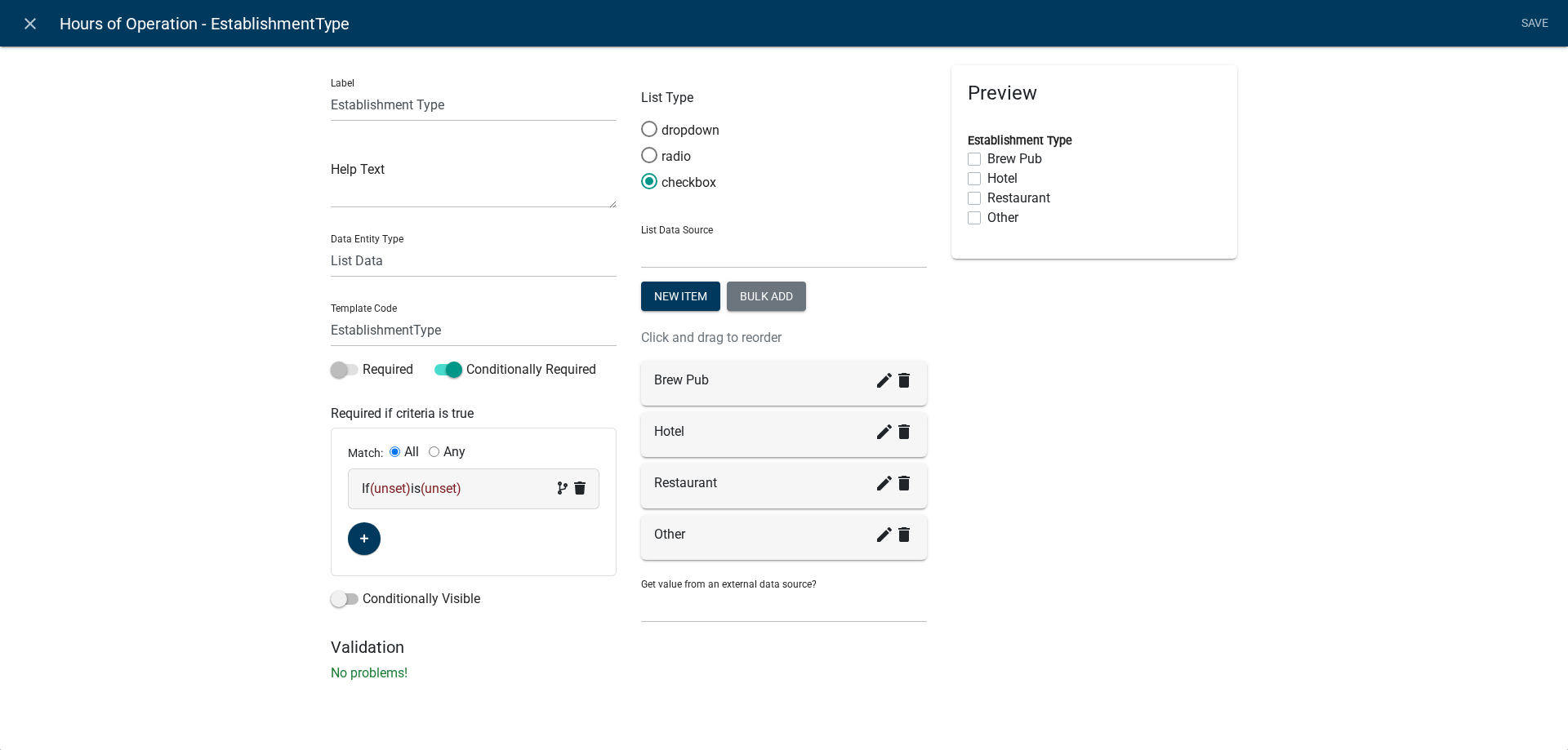
click at [394, 490] on span "(unset)" at bounding box center [390, 489] width 41 height 15
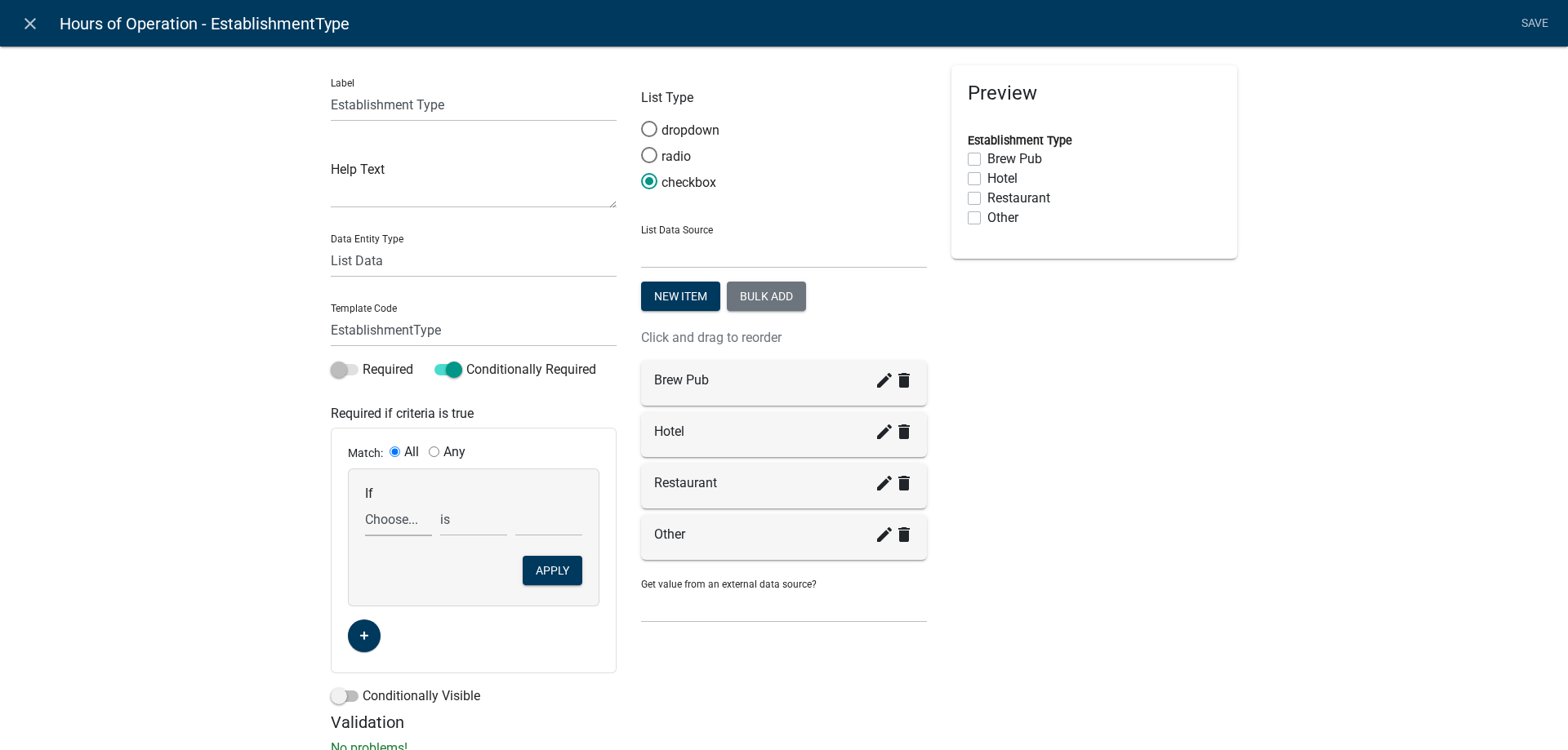
click at [365, 503] on select "Choose... ActiveRegistrationExpDate ALL_FEE_RECIPIENTS APPLICANT_CITY APPLICANT…" at bounding box center [398, 520] width 67 height 34
select select "18: CannabisRegistrationRequest"
click option "CannabisRegistrationRequest" at bounding box center [0, 0] width 0 height 0
click at [440, 503] on select "is is not exists does not exist is greater than is less than contains does not …" at bounding box center [473, 520] width 67 height 34
select select "6: ~"
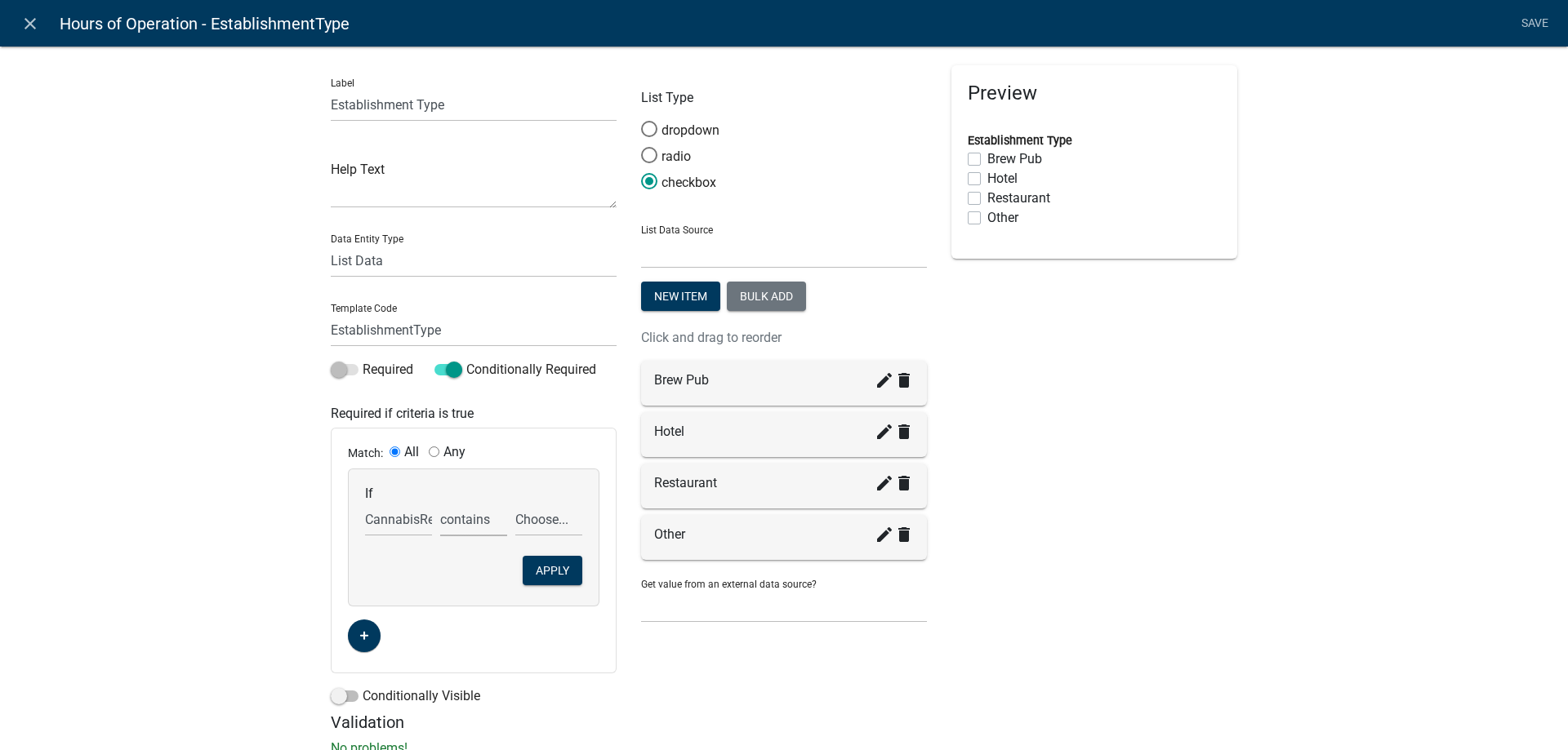
click option "contains" at bounding box center [0, 0] width 0 height 0
click at [515, 503] on select "Choose... Lower-Potency Hemp Edible Retail Retail Business Retail Endorsement B…" at bounding box center [548, 520] width 67 height 34
select select "1: Lower-Potency Hemp Edible Retail"
click option "Lower-Potency Hemp Edible Retail" at bounding box center [0, 0] width 0 height 0
click at [546, 572] on button "Apply" at bounding box center [553, 571] width 60 height 29
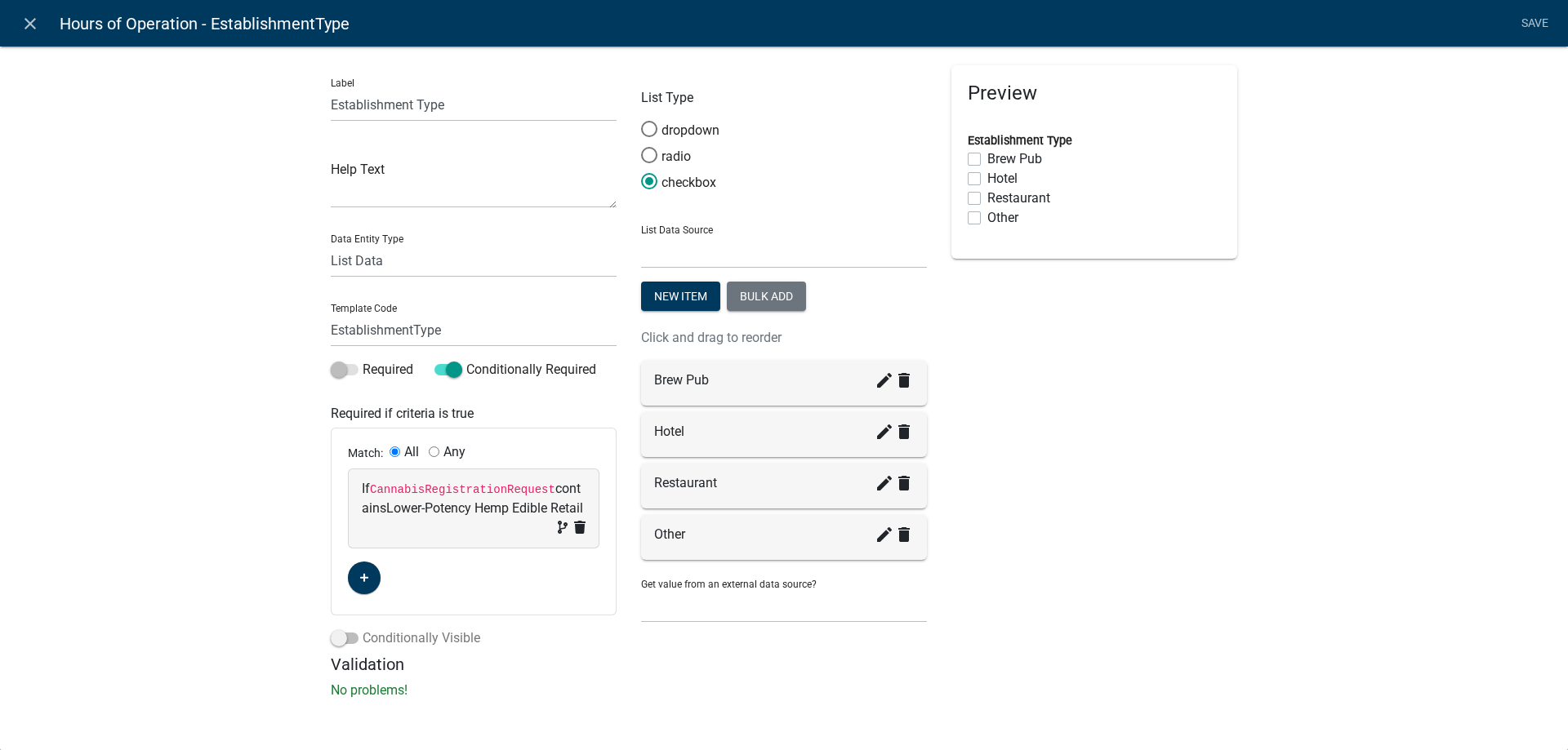
click at [350, 642] on span at bounding box center [345, 639] width 28 height 12
click at [363, 629] on input "Conditionally Visible" at bounding box center [363, 629] width 0 height 0
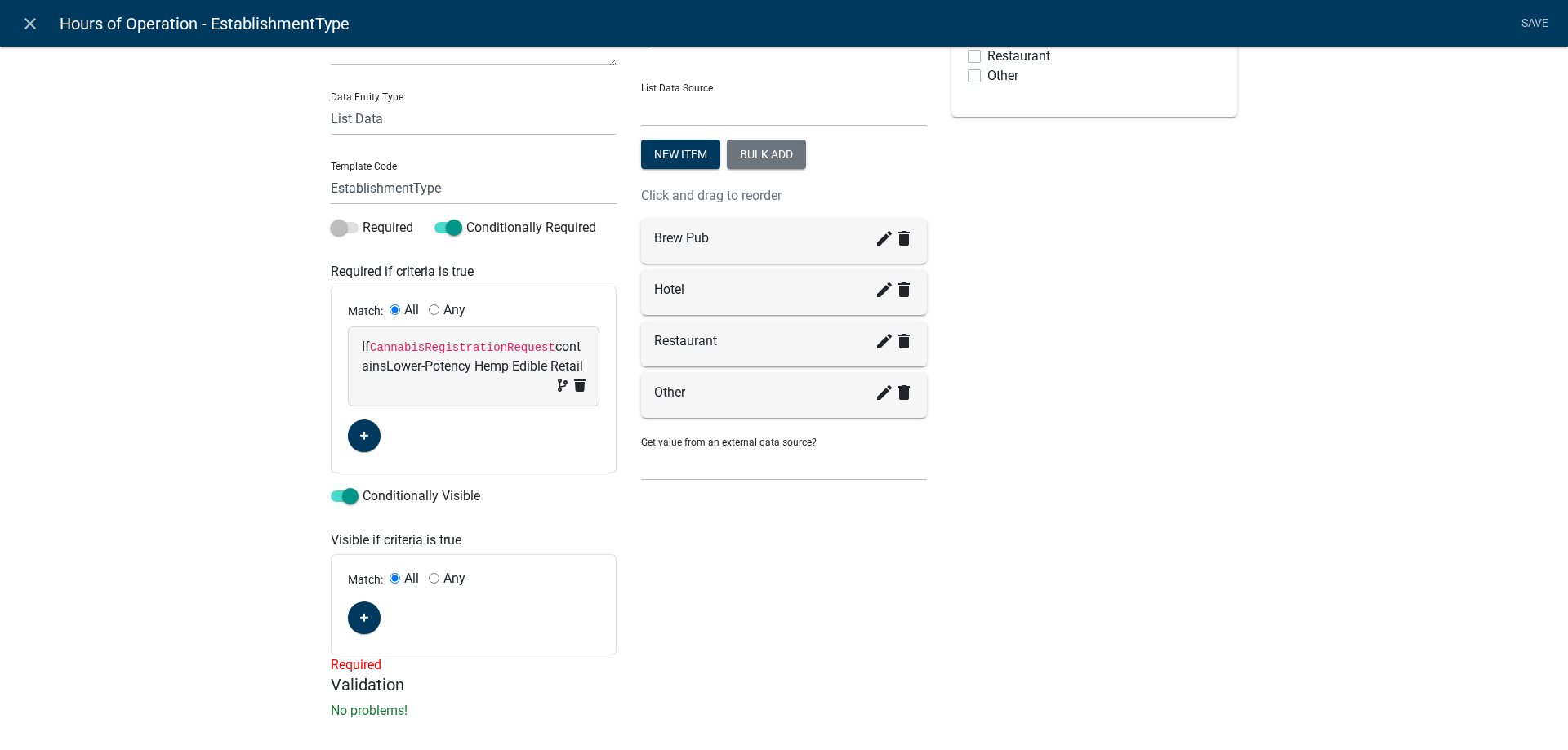
scroll to position [162, 0]
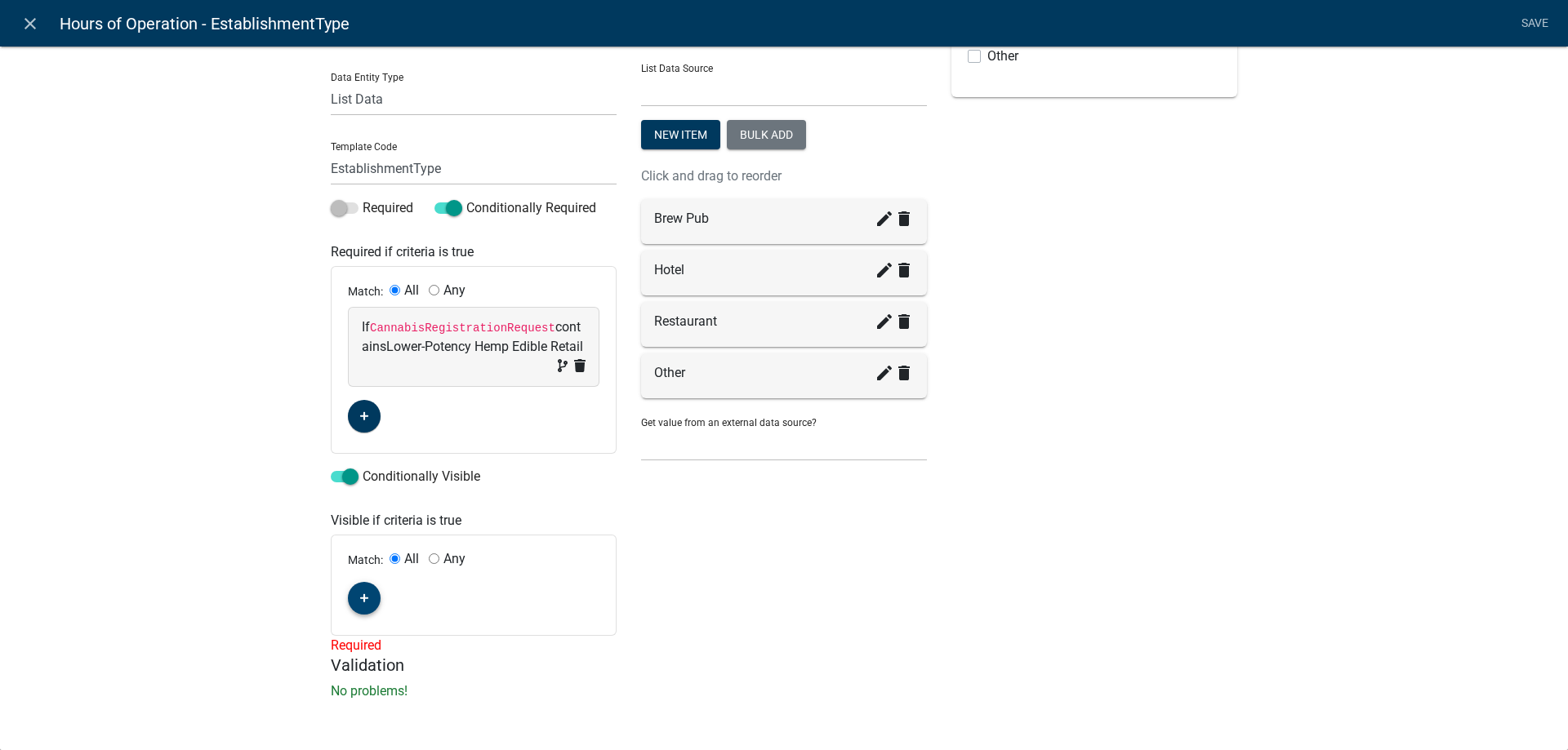
click at [366, 597] on icon "button" at bounding box center [364, 598] width 9 height 10
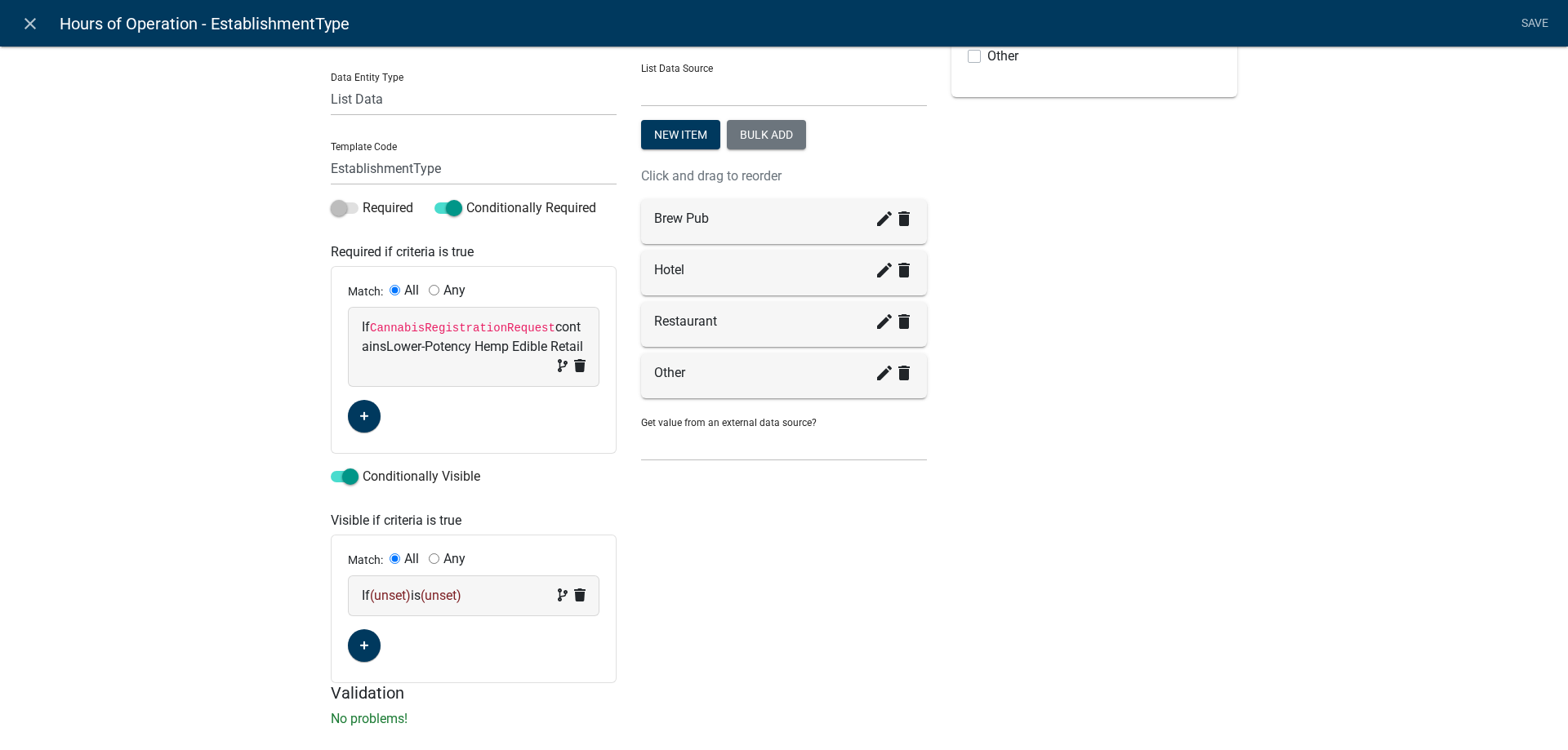
click at [407, 593] on span "(unset)" at bounding box center [390, 595] width 41 height 15
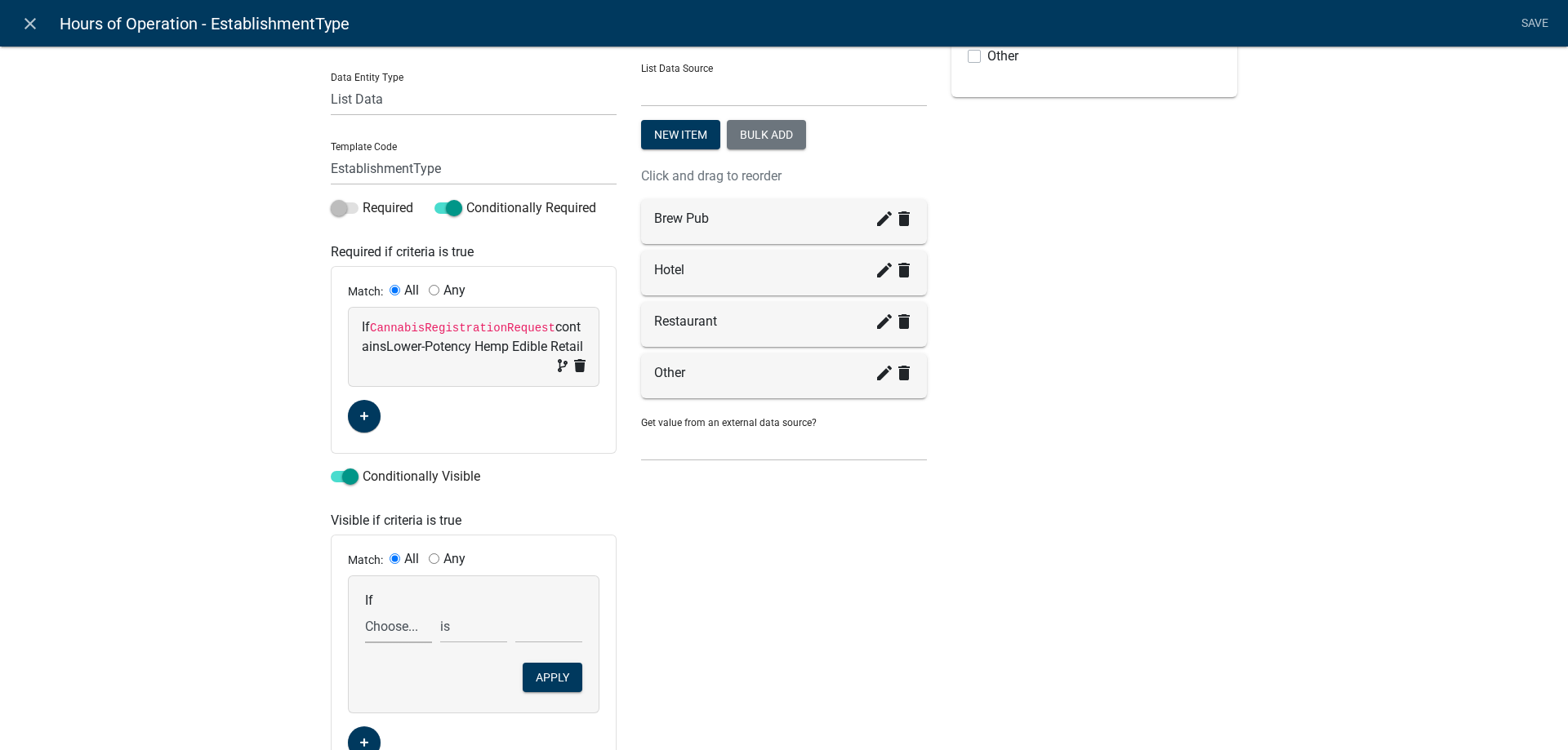
click at [365, 610] on select "Choose... ActiveRegistrationExpDate ALL_FEE_RECIPIENTS APPLICANT_CITY APPLICANT…" at bounding box center [398, 626] width 67 height 34
select select "18: CannabisRegistrationRequest"
click option "CannabisRegistrationRequest" at bounding box center [0, 0] width 0 height 0
click at [440, 610] on select "is is not exists does not exist is greater than is less than contains does not …" at bounding box center [473, 626] width 67 height 34
click option "is" at bounding box center [0, 0] width 0 height 0
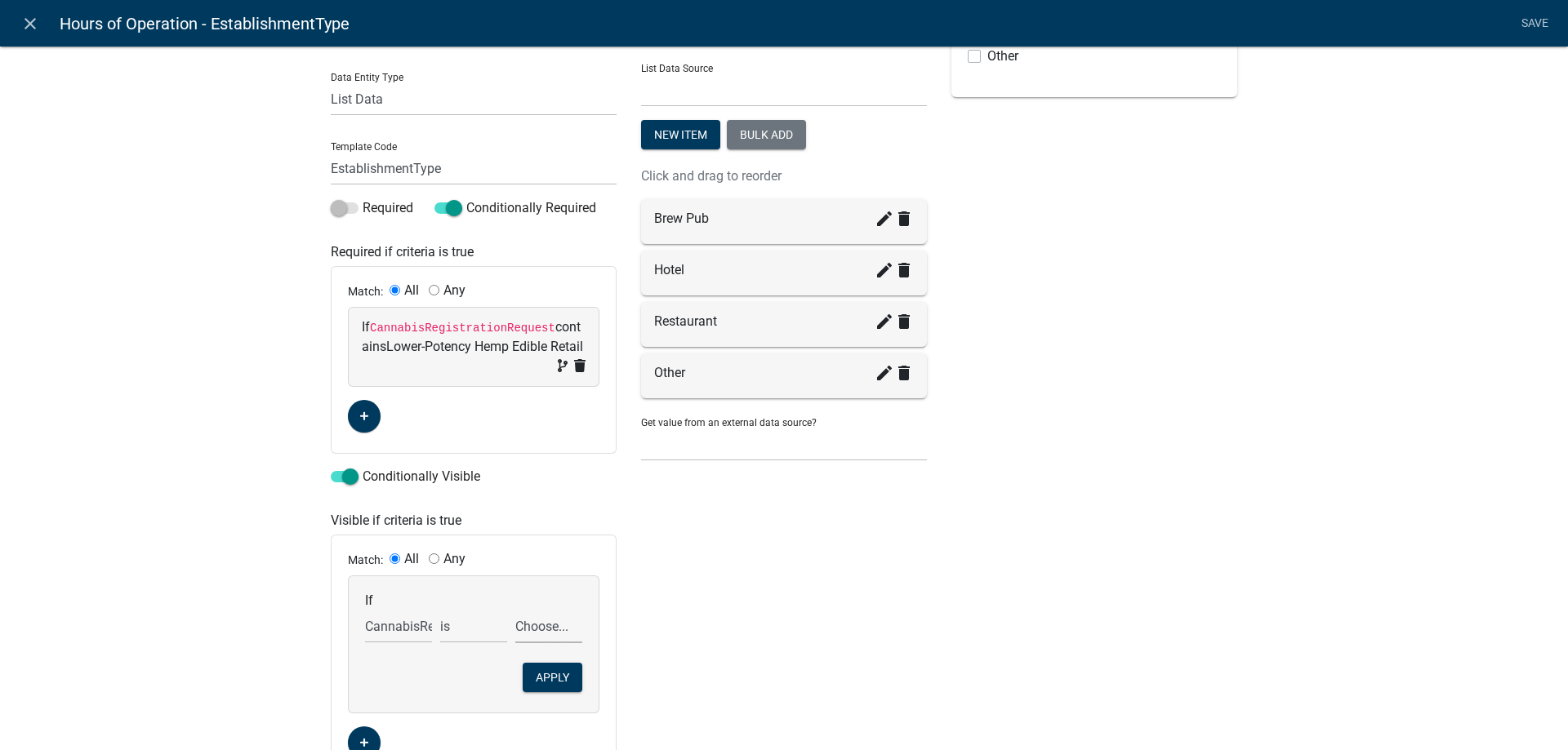
click at [515, 610] on select "Choose... Lower-Potency Hemp Edible Retail Retail Business Retail Endorsement B…" at bounding box center [548, 626] width 67 height 34
select select "1: Lower-Potency Hemp Edible Retail"
click option "Lower-Potency Hemp Edible Retail" at bounding box center [0, 0] width 0 height 0
click at [558, 680] on button "Apply" at bounding box center [553, 677] width 60 height 29
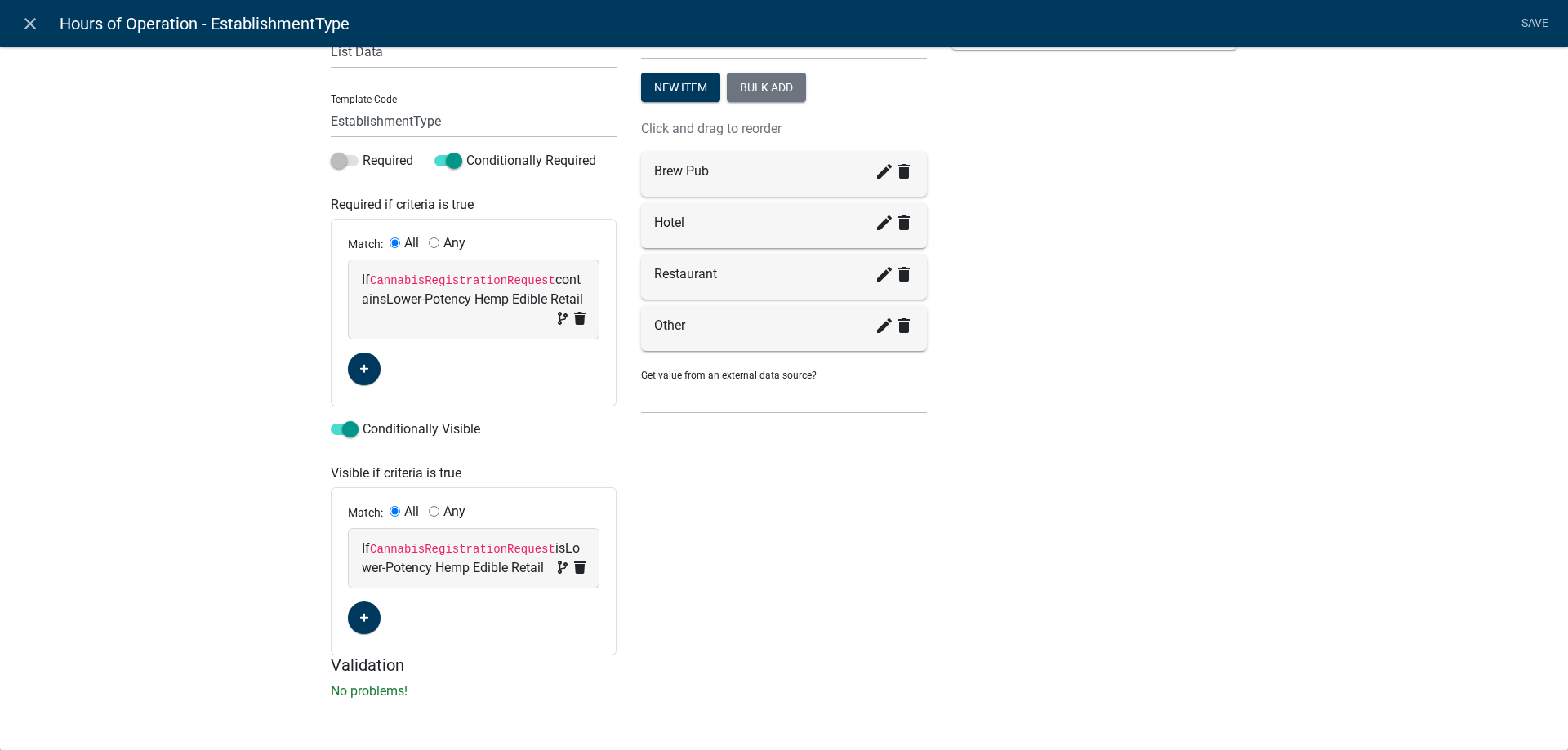
scroll to position [0, 0]
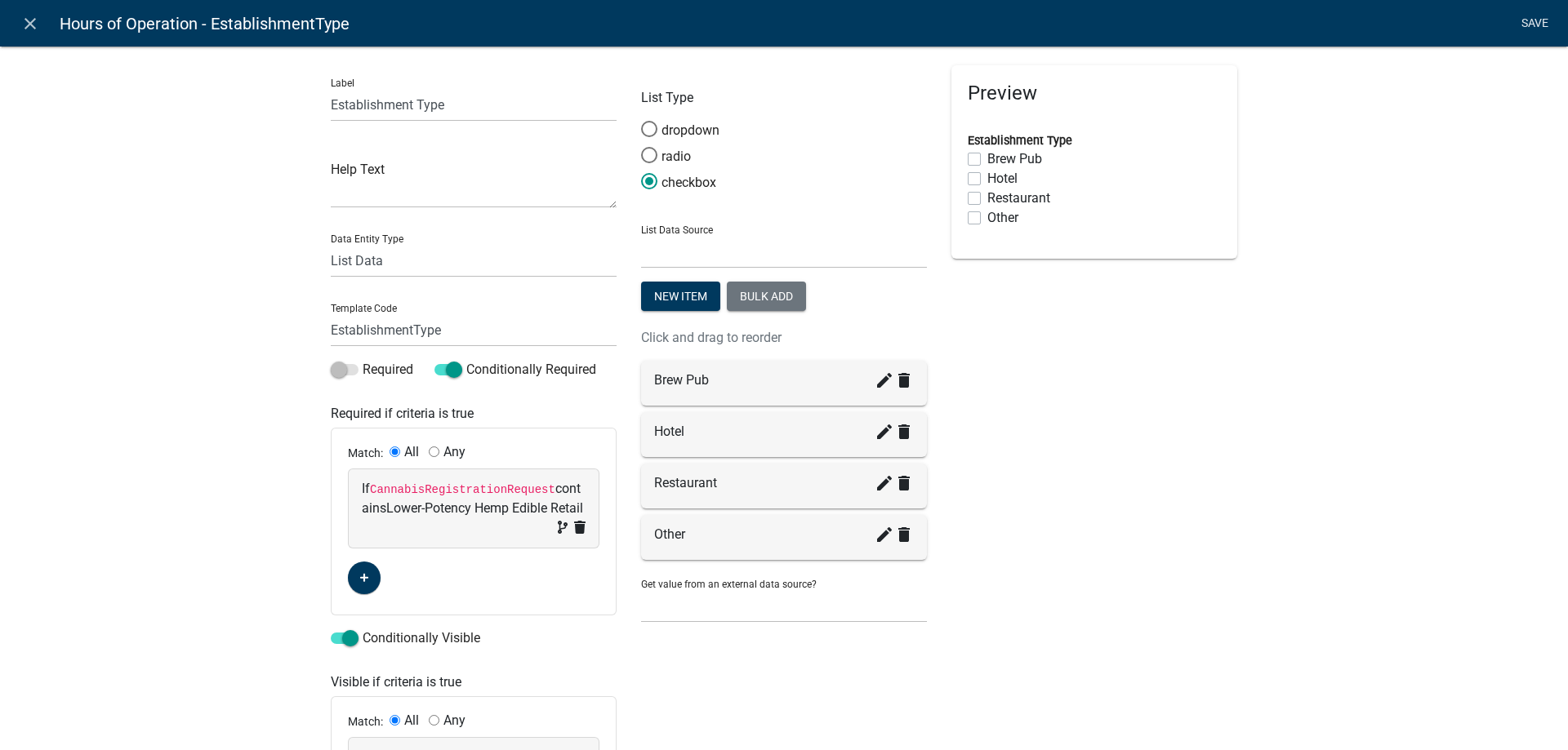
click at [1536, 18] on link "Save" at bounding box center [1534, 23] width 41 height 31
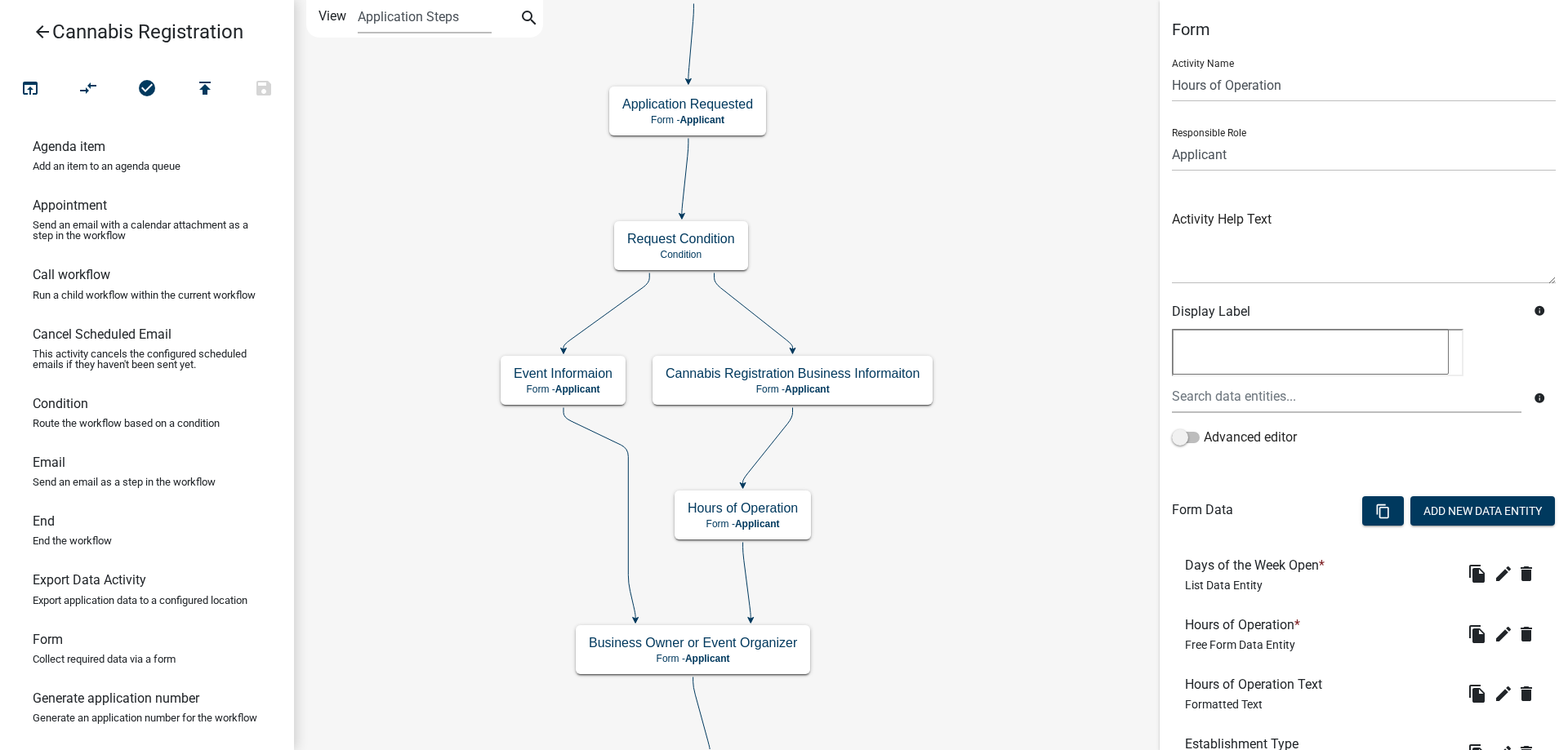
scroll to position [317, 0]
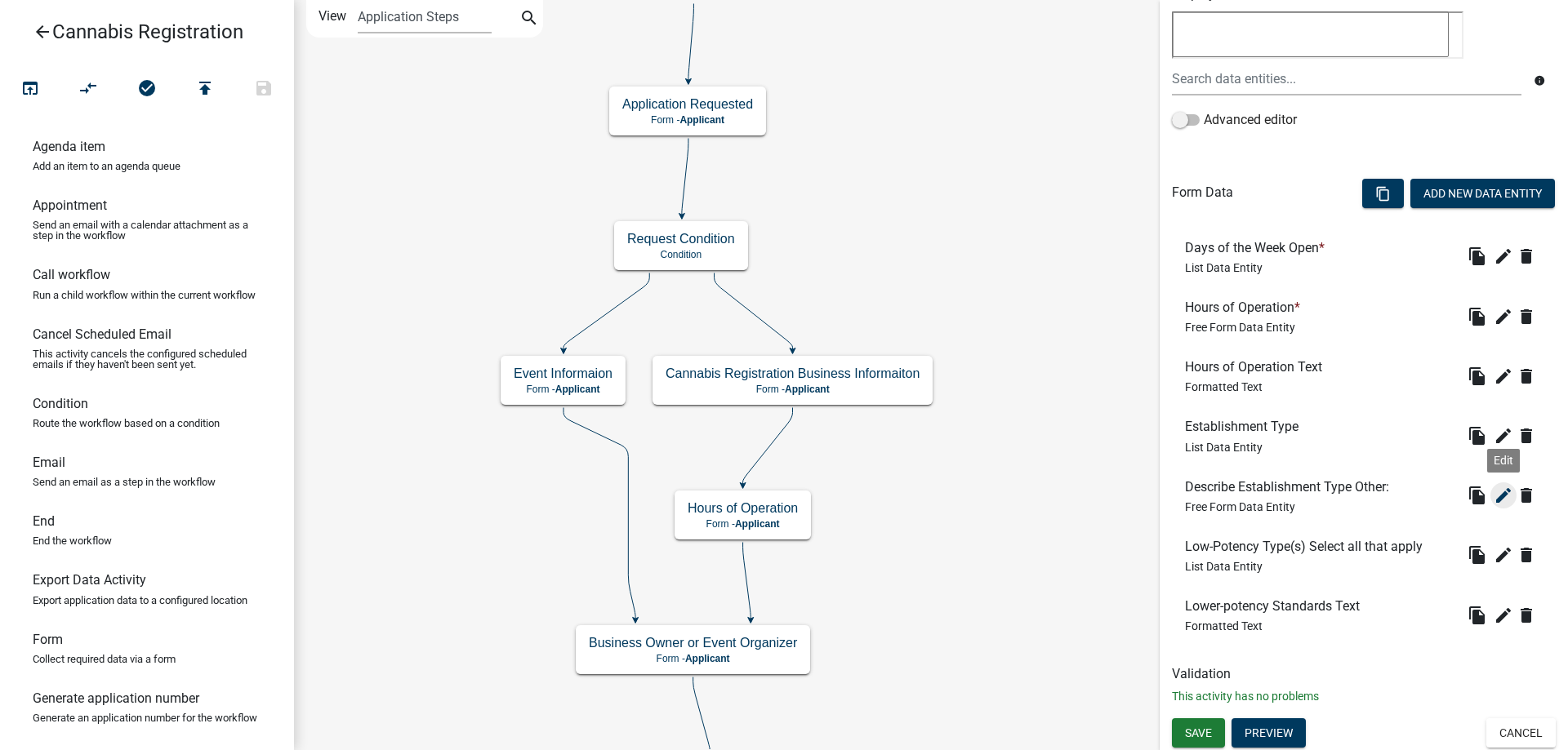
click at [1510, 489] on icon "edit" at bounding box center [1503, 495] width 19 height 19
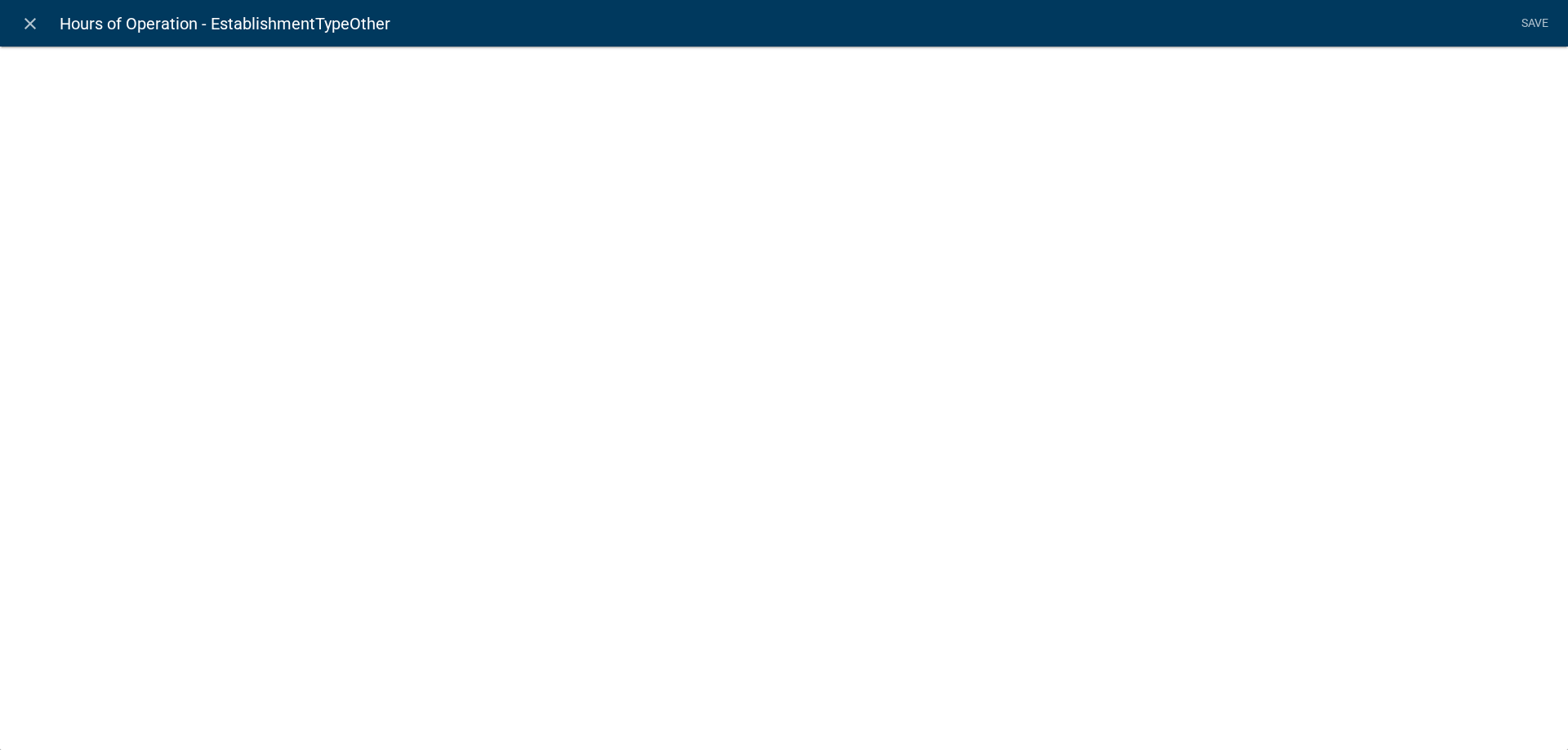
select select
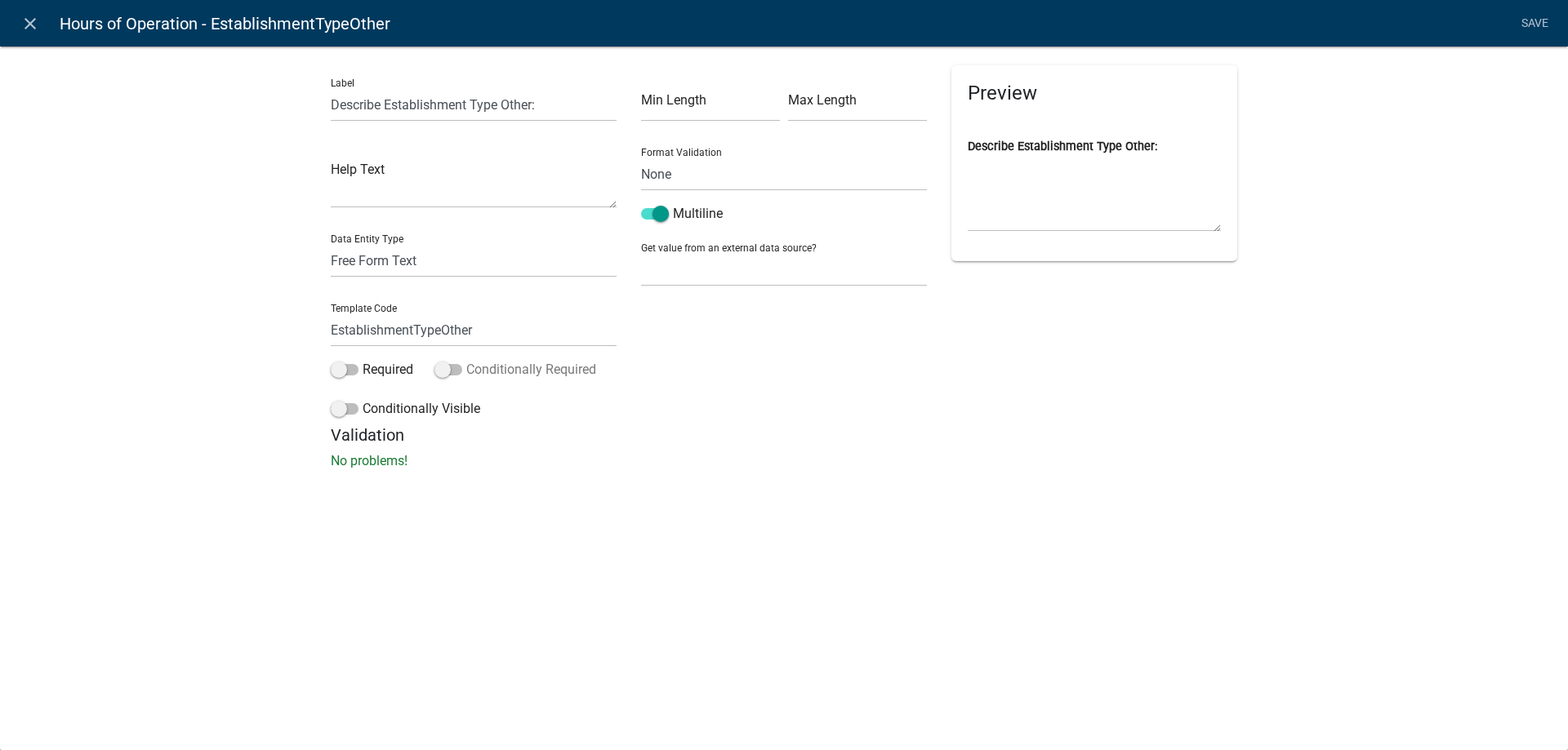
click at [458, 368] on span at bounding box center [448, 370] width 28 height 12
click at [467, 360] on input "Conditionally Required" at bounding box center [467, 360] width 0 height 0
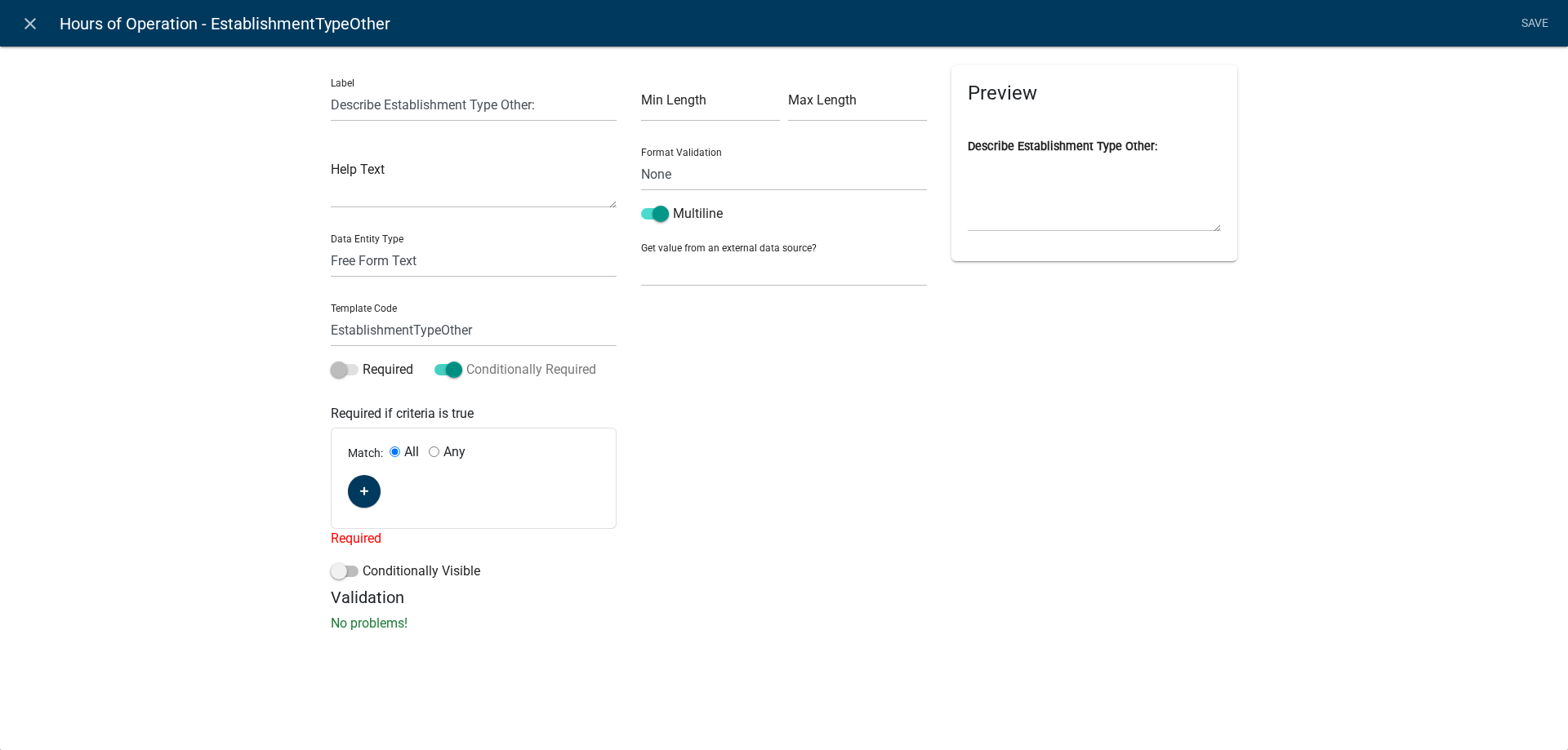
click at [443, 369] on span at bounding box center [448, 370] width 28 height 12
click at [467, 360] on input "Conditionally Required" at bounding box center [467, 360] width 0 height 0
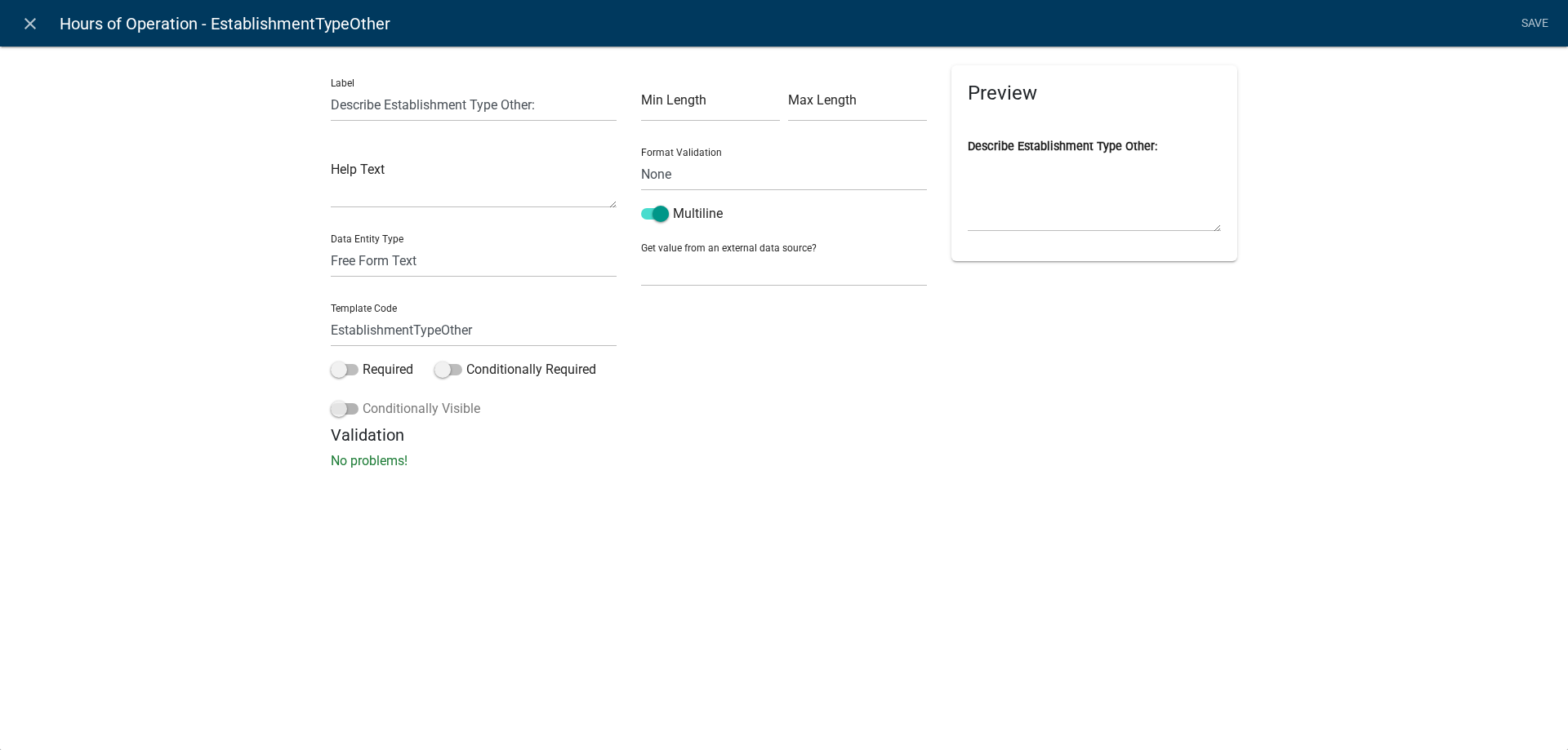
click at [348, 410] on span at bounding box center [345, 409] width 28 height 12
click at [363, 400] on input "Conditionally Visible" at bounding box center [363, 400] width 0 height 0
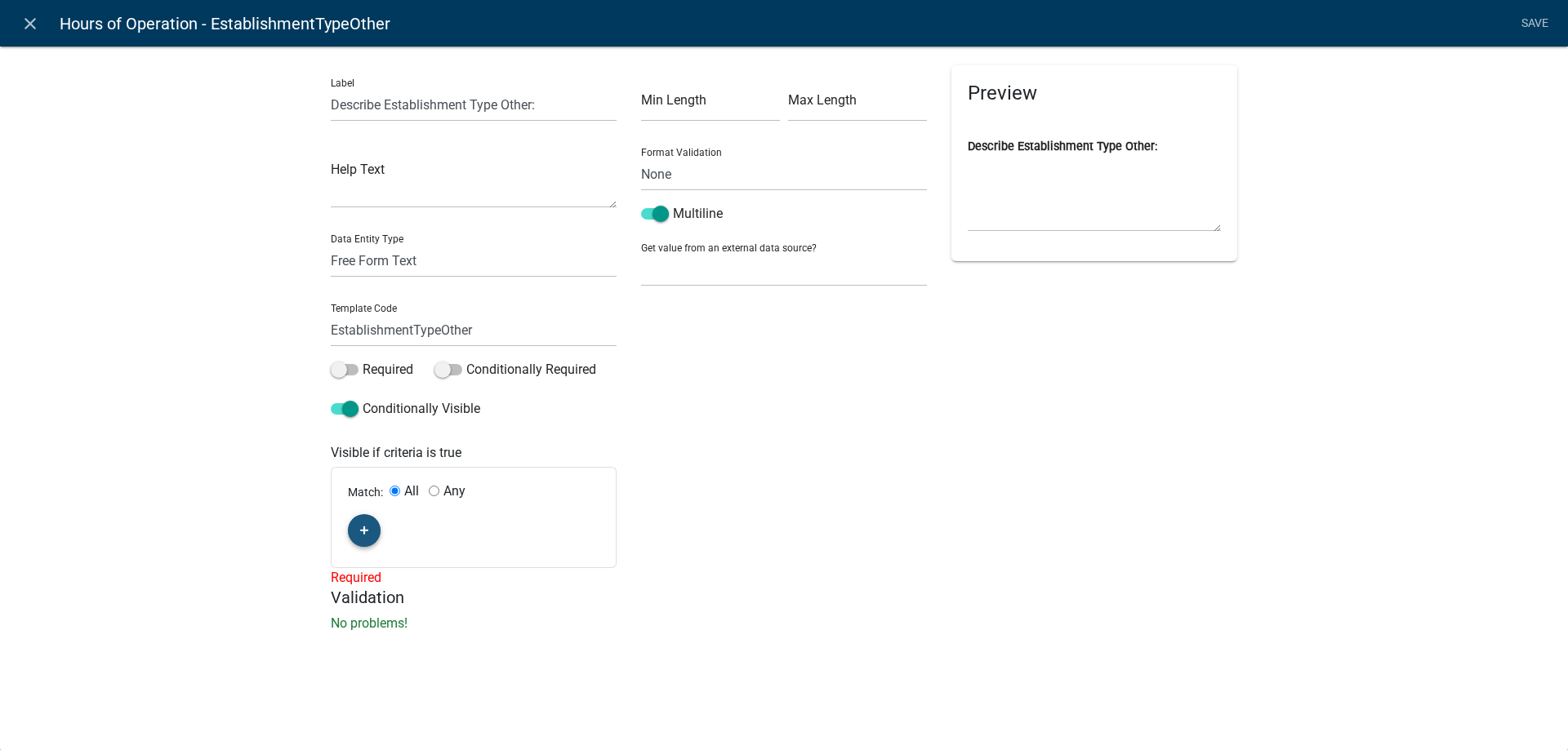
click at [366, 530] on icon "button" at bounding box center [364, 530] width 9 height 9
click at [387, 525] on span "(unset)" at bounding box center [390, 527] width 41 height 15
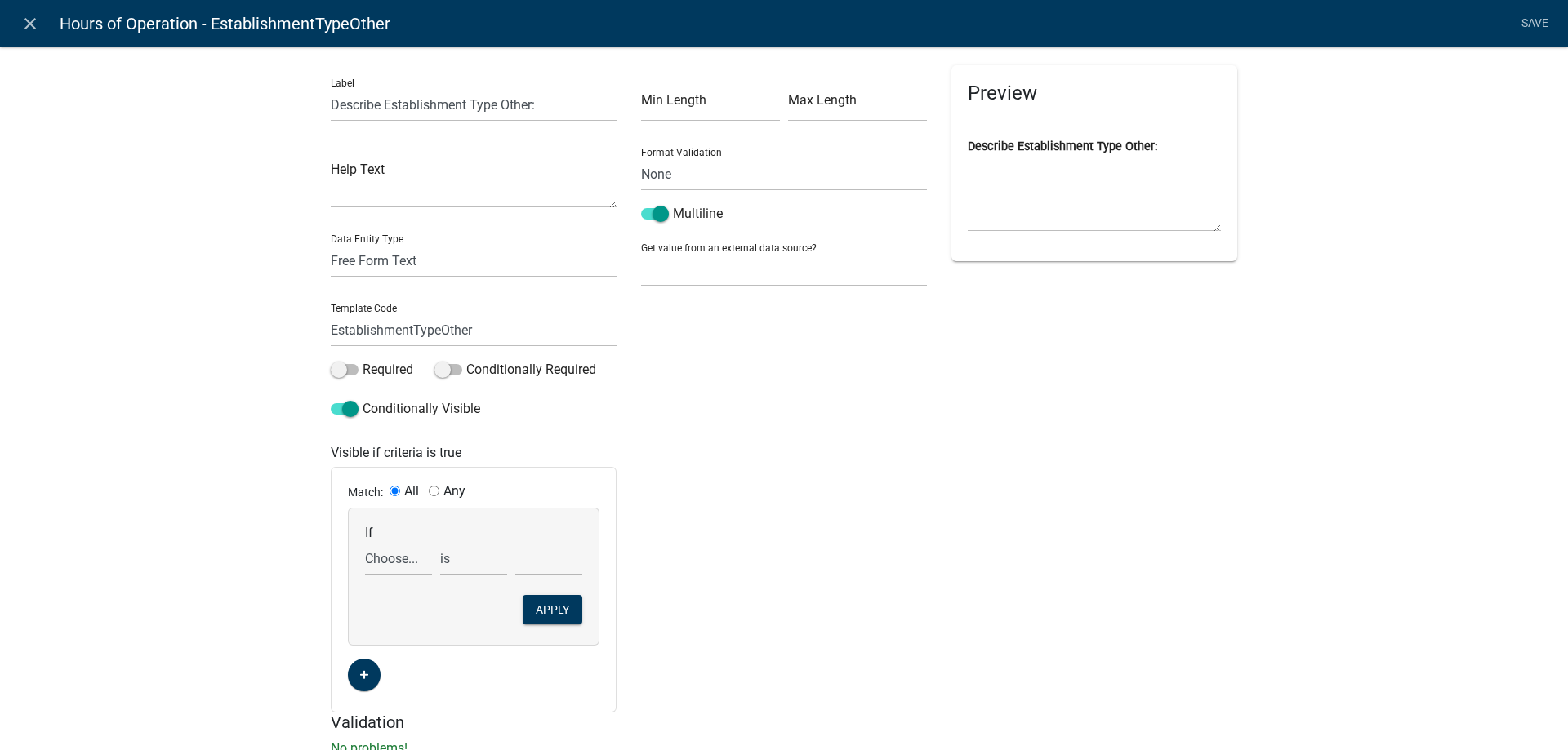
click at [365, 542] on select "Choose... ActiveRegistrationExpDate ALL_FEE_RECIPIENTS APPLICANT_CITY APPLICANT…" at bounding box center [398, 558] width 67 height 34
select select "18: CannabisRegistrationRequest"
click option "CannabisRegistrationRequest" at bounding box center [0, 0] width 0 height 0
click at [440, 542] on select "is is not exists does not exist is greater than is less than contains does not …" at bounding box center [473, 558] width 67 height 34
click option "is" at bounding box center [0, 0] width 0 height 0
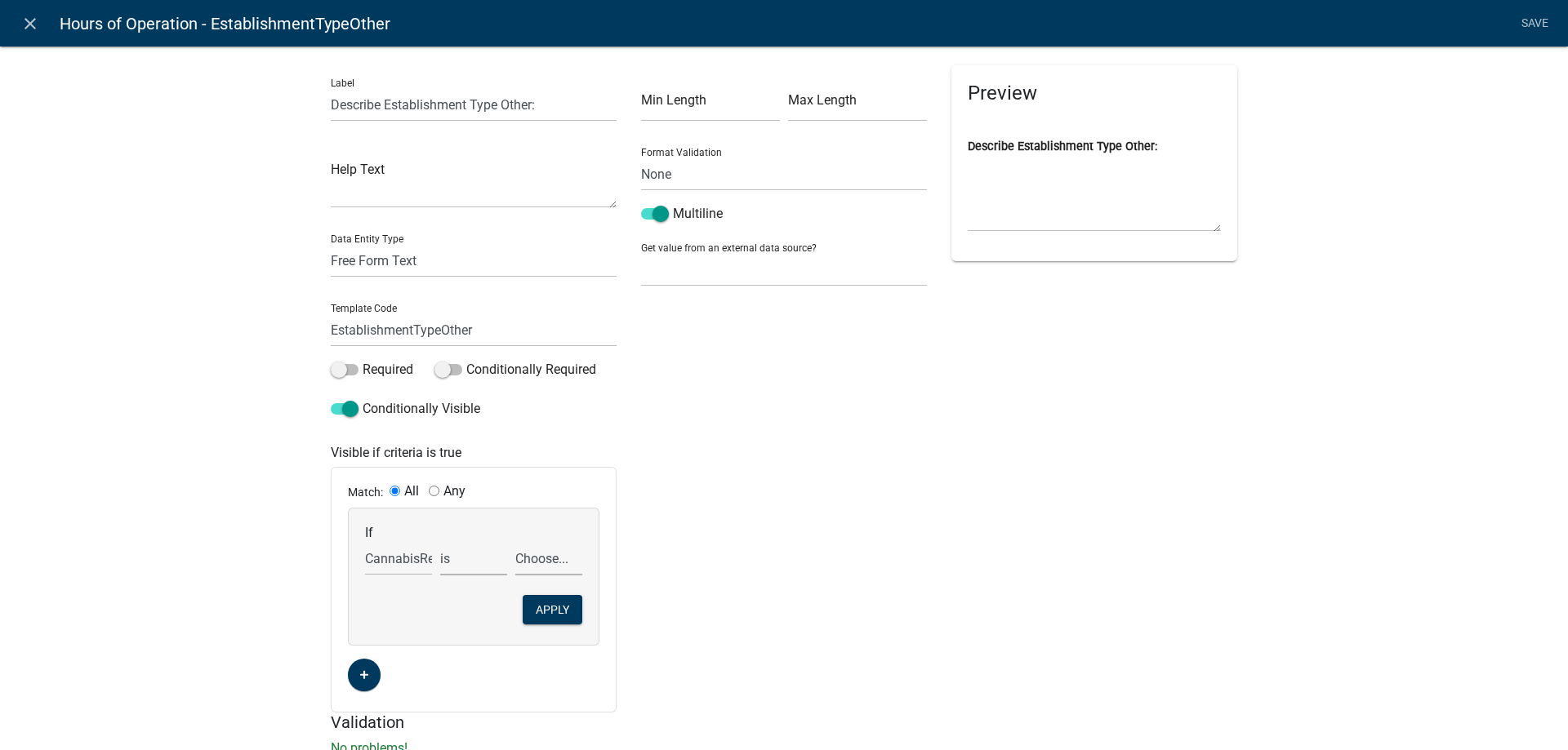
click at [515, 542] on select "Choose... Lower-Potency Hemp Edible Retail Retail Business Retail Endorsement B…" at bounding box center [548, 558] width 67 height 34
select select "1: Lower-Potency Hemp Edible Retail"
click option "Lower-Potency Hemp Edible Retail" at bounding box center [0, 0] width 0 height 0
click at [669, 547] on div "Min Length Max Length Format Validation None Email PhoneNumber Multiline Get va…" at bounding box center [784, 388] width 311 height 647
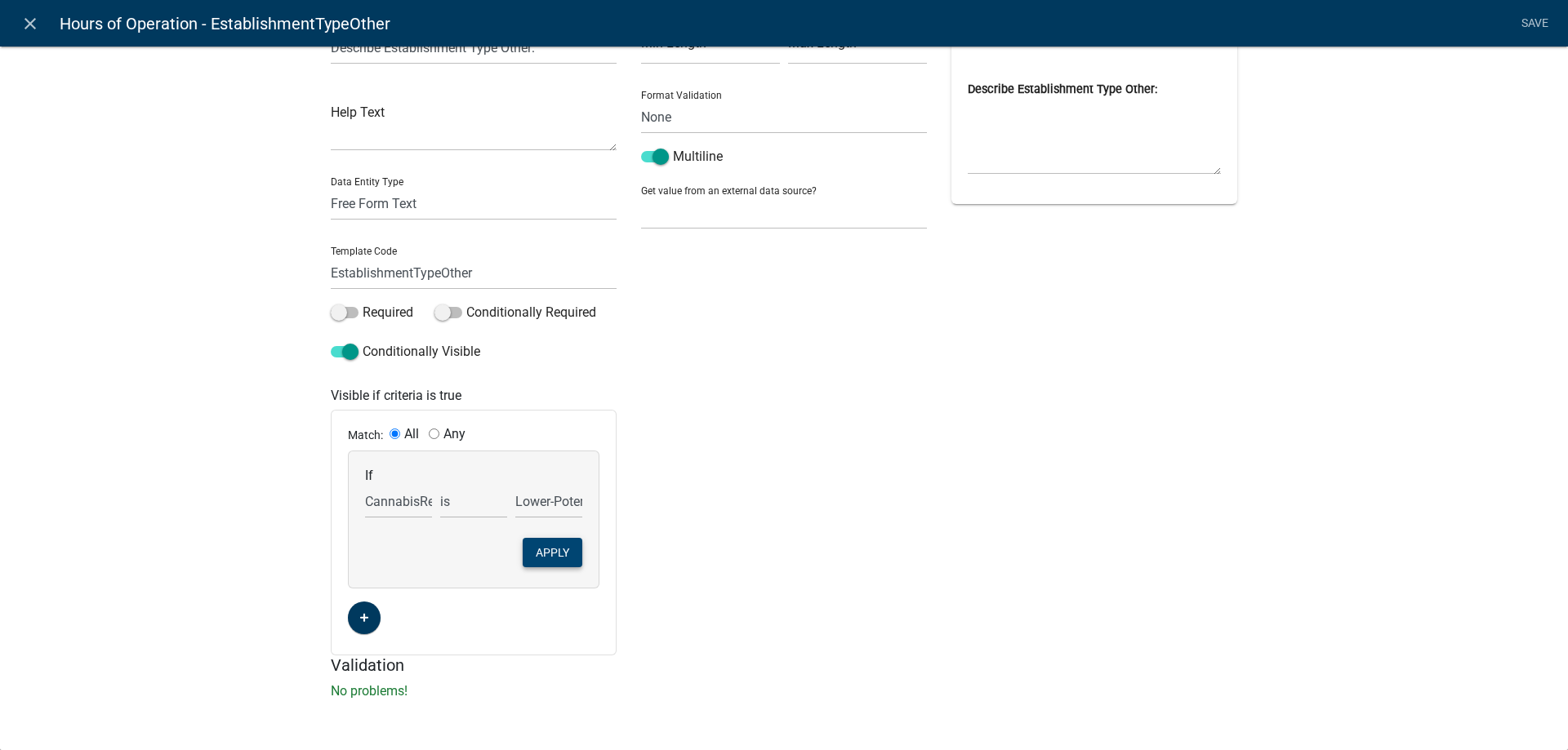
click at [566, 553] on button "Apply" at bounding box center [553, 553] width 60 height 29
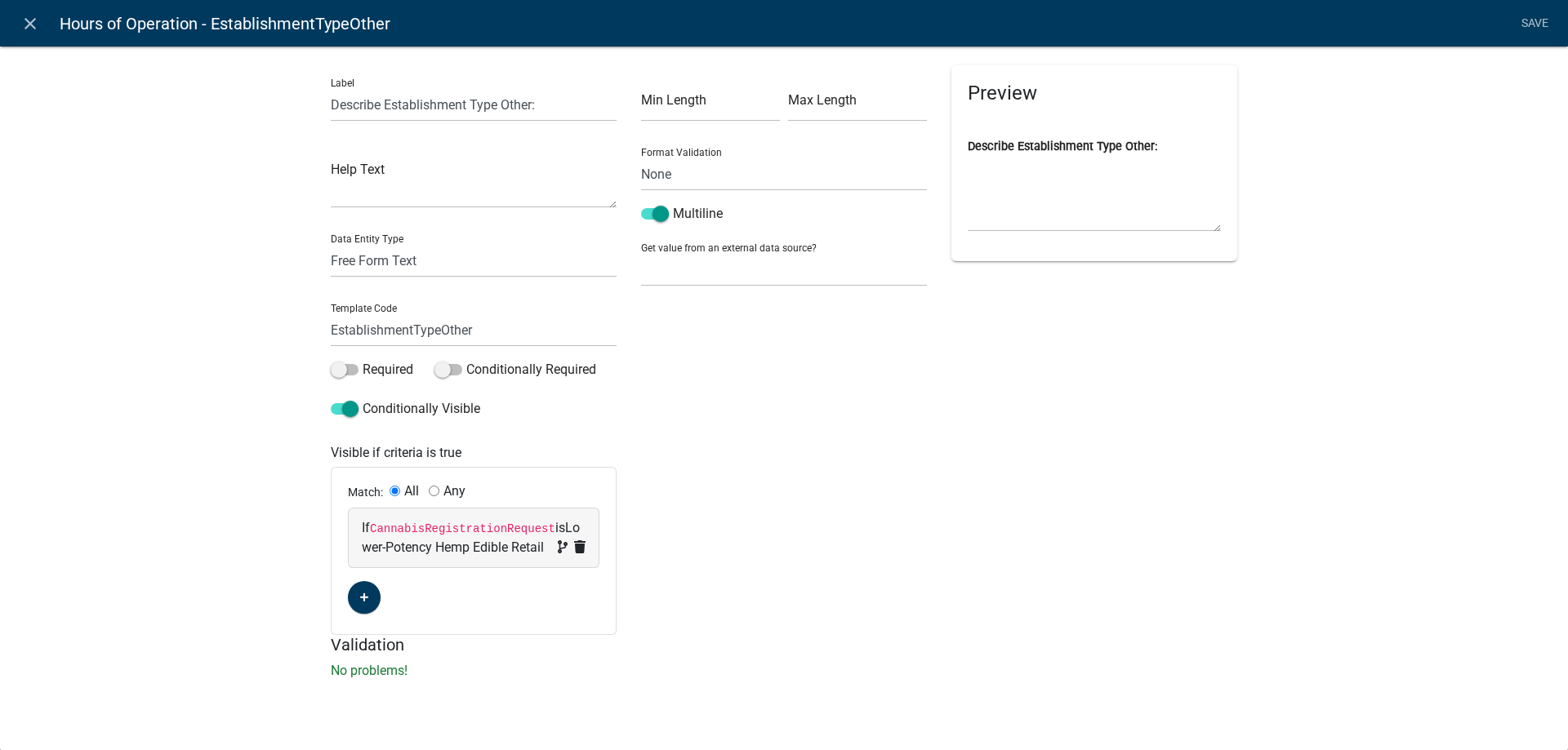
scroll to position [0, 0]
click at [1542, 23] on link "Save" at bounding box center [1534, 23] width 41 height 31
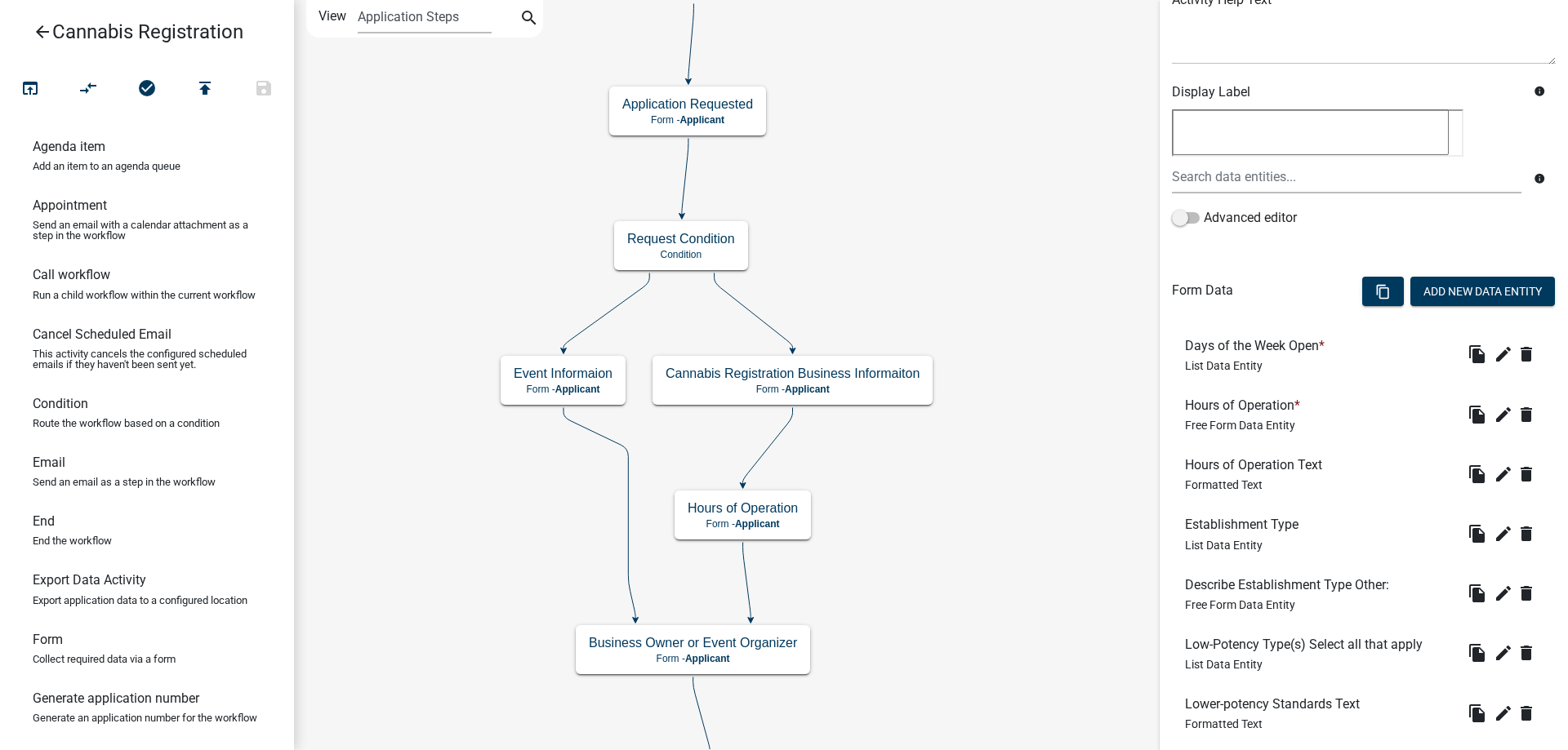
scroll to position [317, 0]
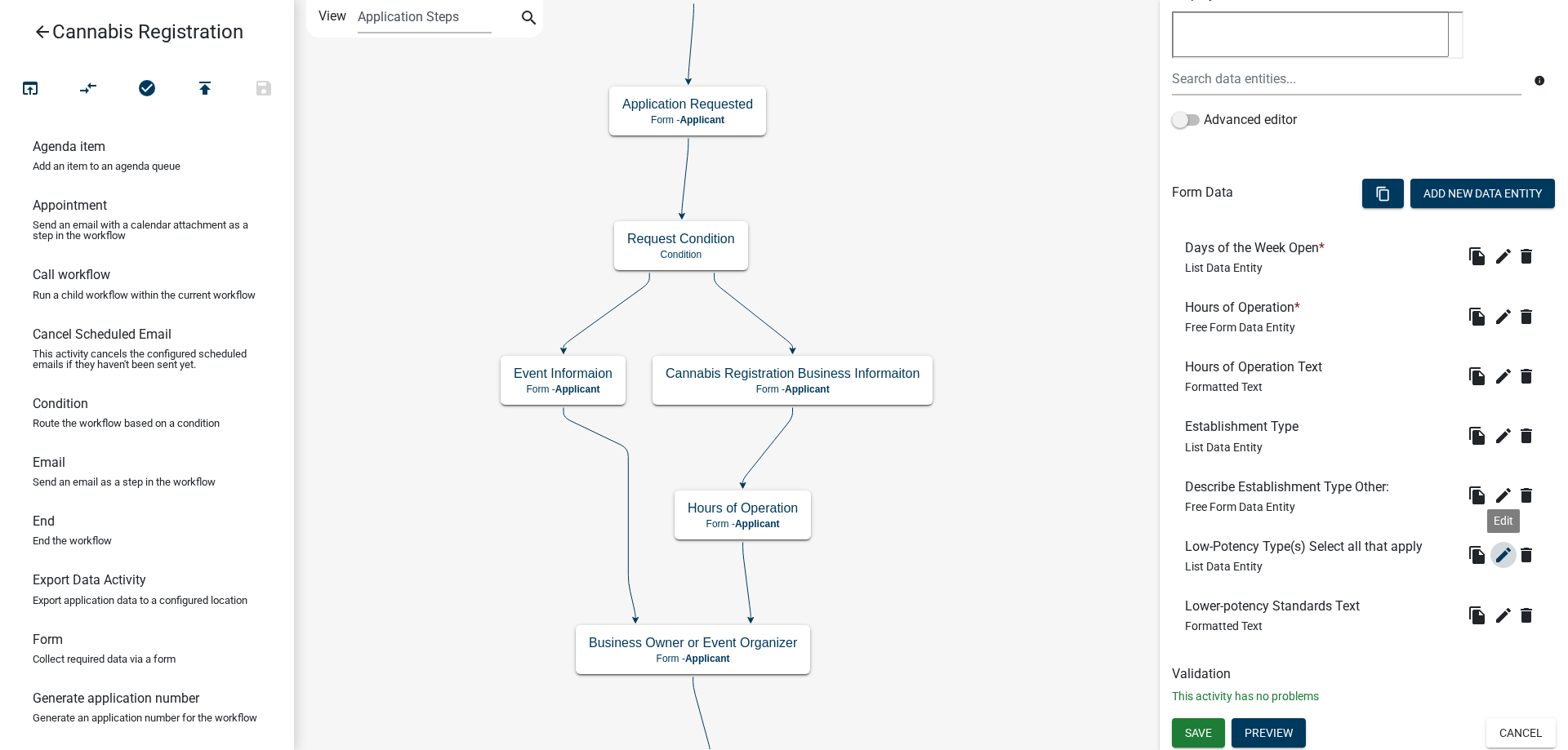
click at [1509, 555] on icon "edit" at bounding box center [1503, 555] width 19 height 19
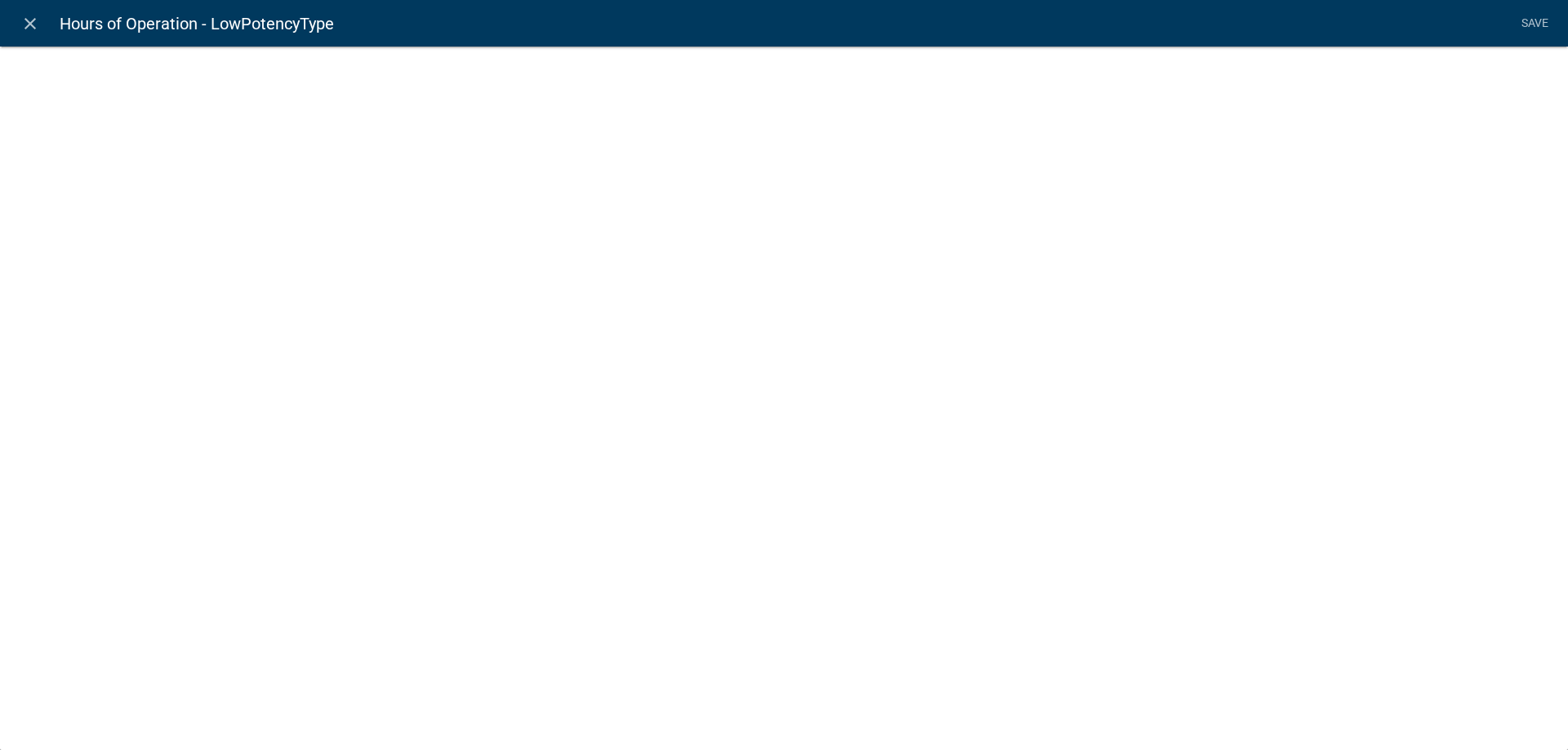
select select "list-data"
select select
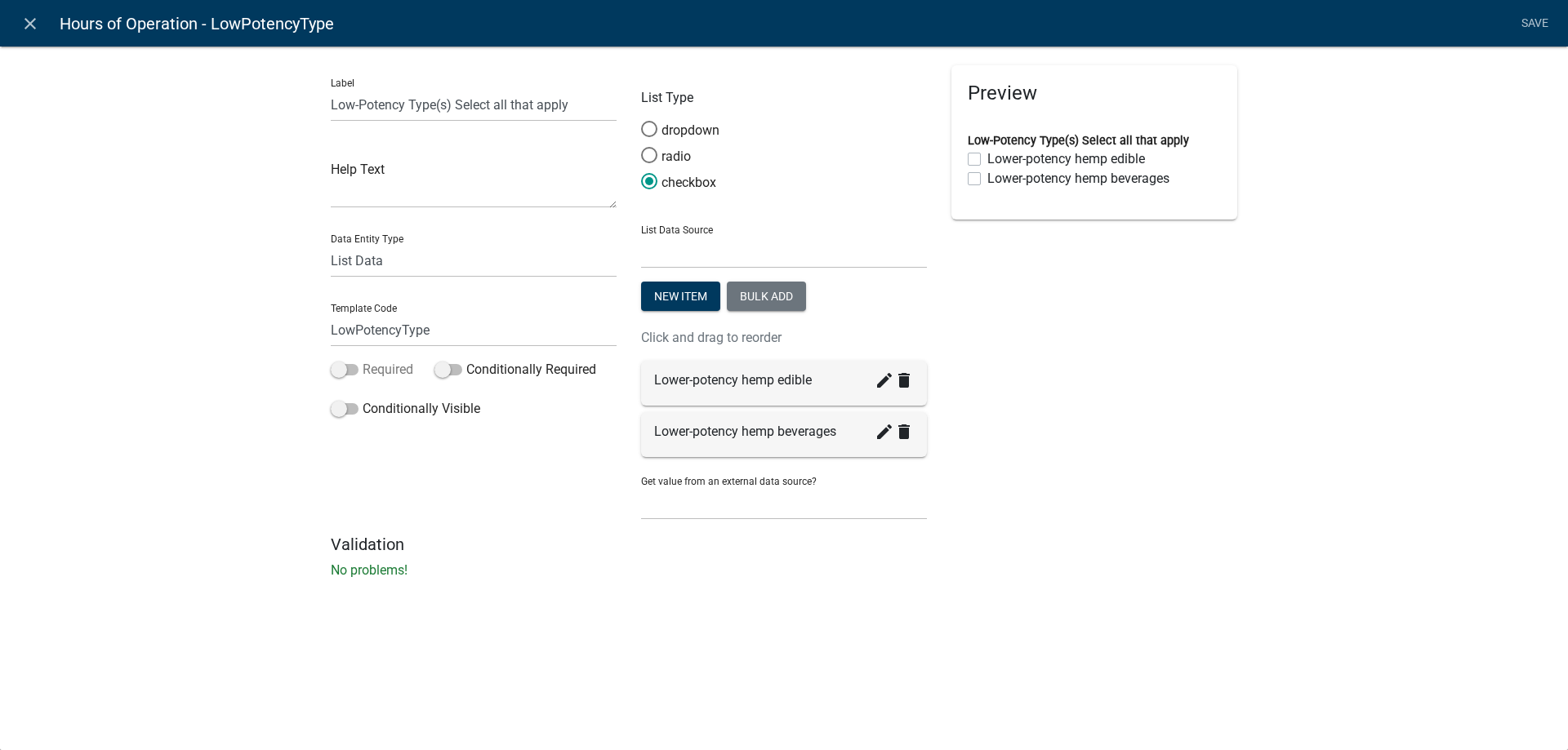
click at [355, 368] on span at bounding box center [345, 370] width 28 height 12
click at [363, 360] on input "Required" at bounding box center [363, 360] width 0 height 0
click at [337, 368] on span at bounding box center [345, 370] width 28 height 12
click at [363, 360] on input "Required" at bounding box center [363, 360] width 0 height 0
click at [452, 368] on span at bounding box center [448, 370] width 28 height 12
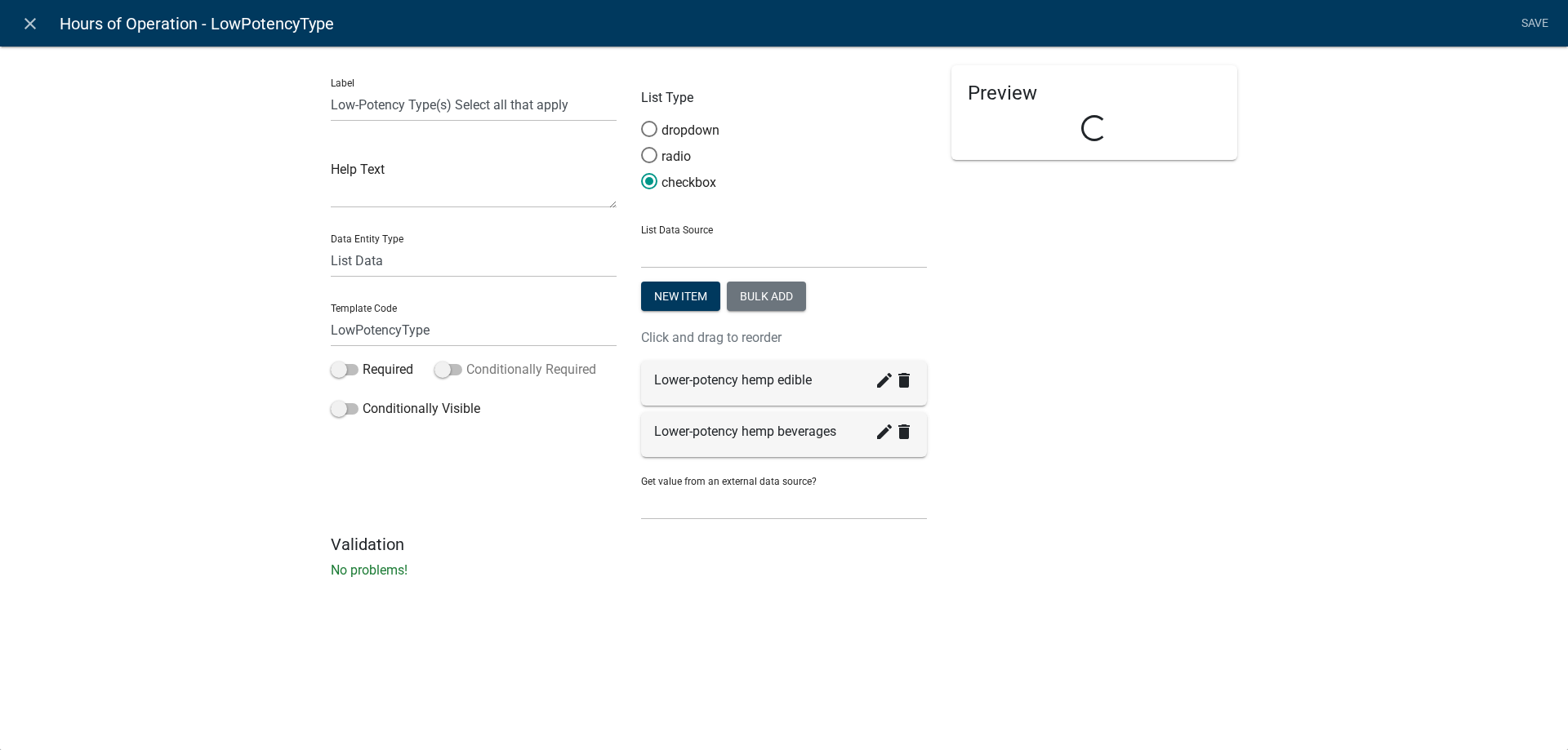
click at [467, 360] on input "Conditionally Required" at bounding box center [467, 360] width 0 height 0
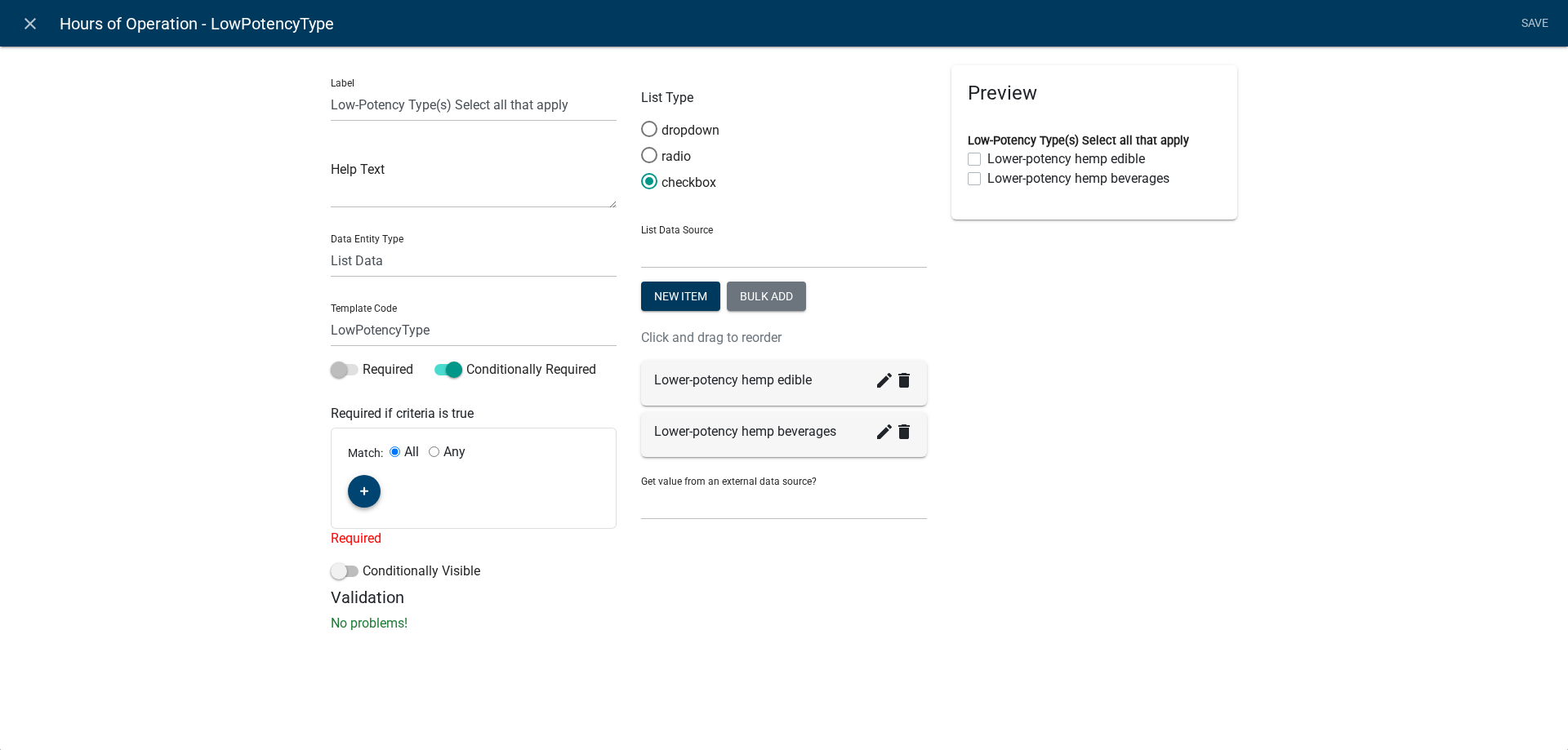
click at [367, 486] on fa-icon "button" at bounding box center [364, 492] width 9 height 15
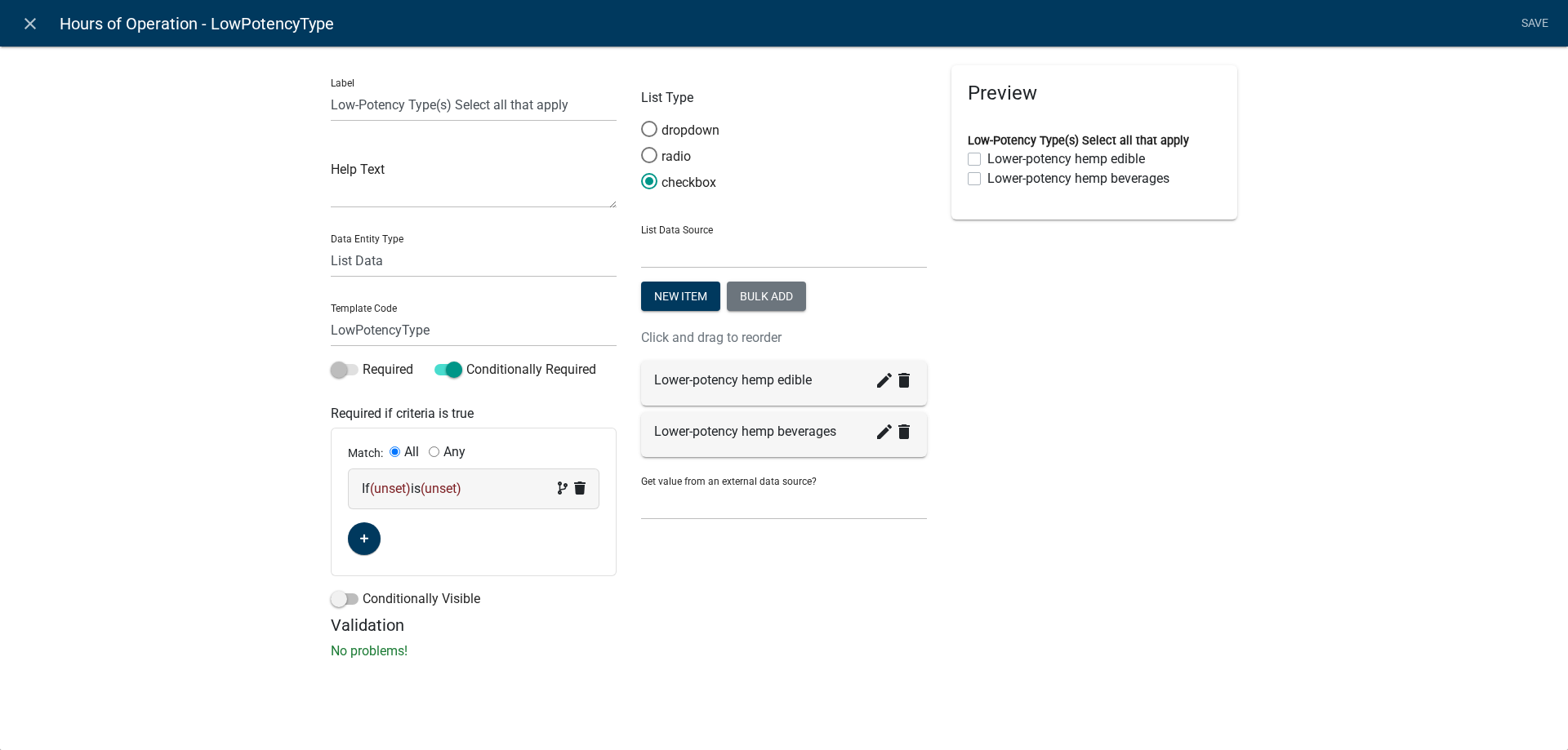
click at [407, 490] on span "(unset)" at bounding box center [390, 489] width 41 height 15
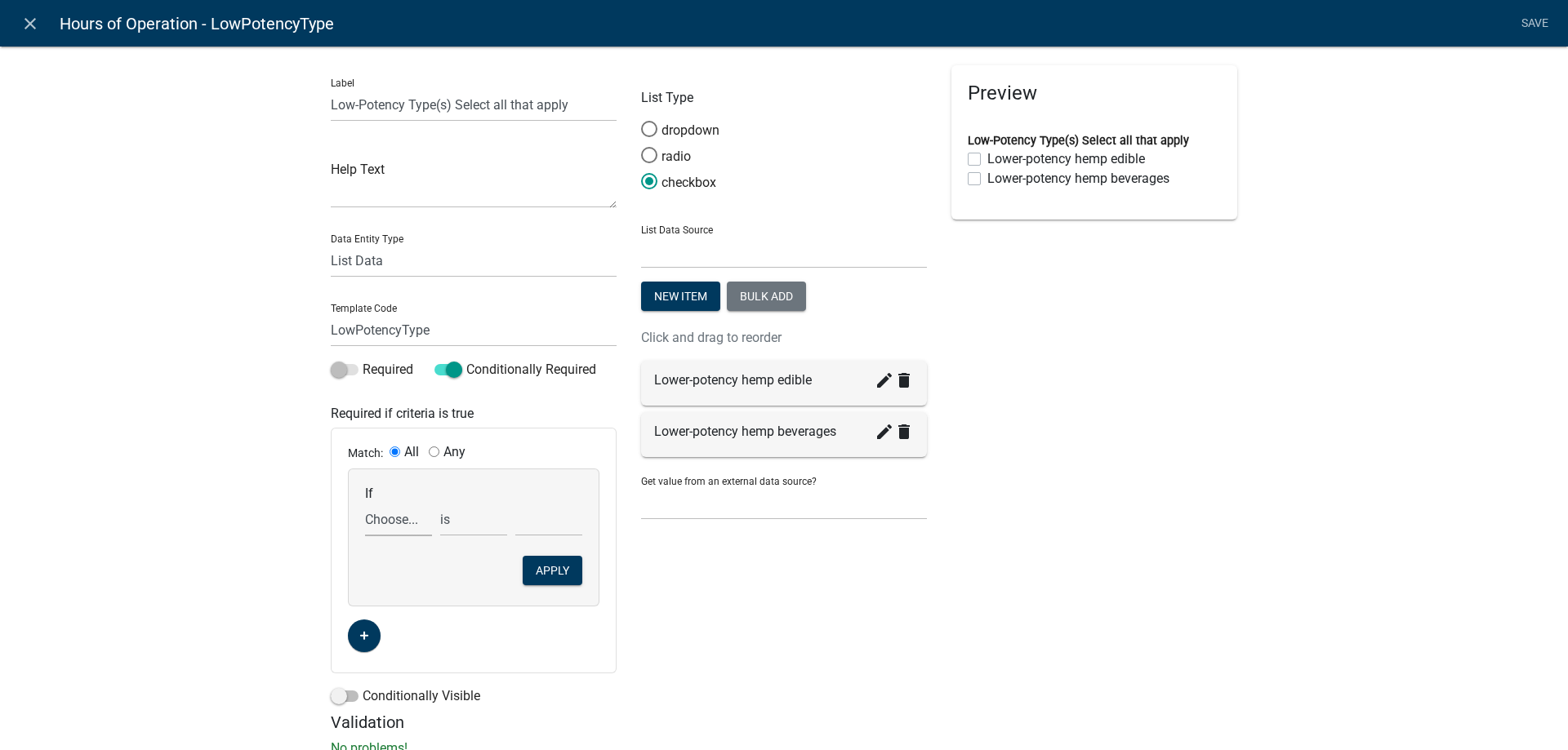
click at [365, 503] on select "Choose... ActiveRegistrationExpDate ALL_FEE_RECIPIENTS APPLICANT_CITY APPLICANT…" at bounding box center [398, 520] width 67 height 34
select select "18: CannabisRegistrationRequest"
click option "CannabisRegistrationRequest" at bounding box center [0, 0] width 0 height 0
click at [515, 503] on select "Choose... Lower-Potency Hemp Edible Retail Retail Business Retail Endorsement B…" at bounding box center [548, 520] width 67 height 34
select select "1: Lower-Potency Hemp Edible Retail"
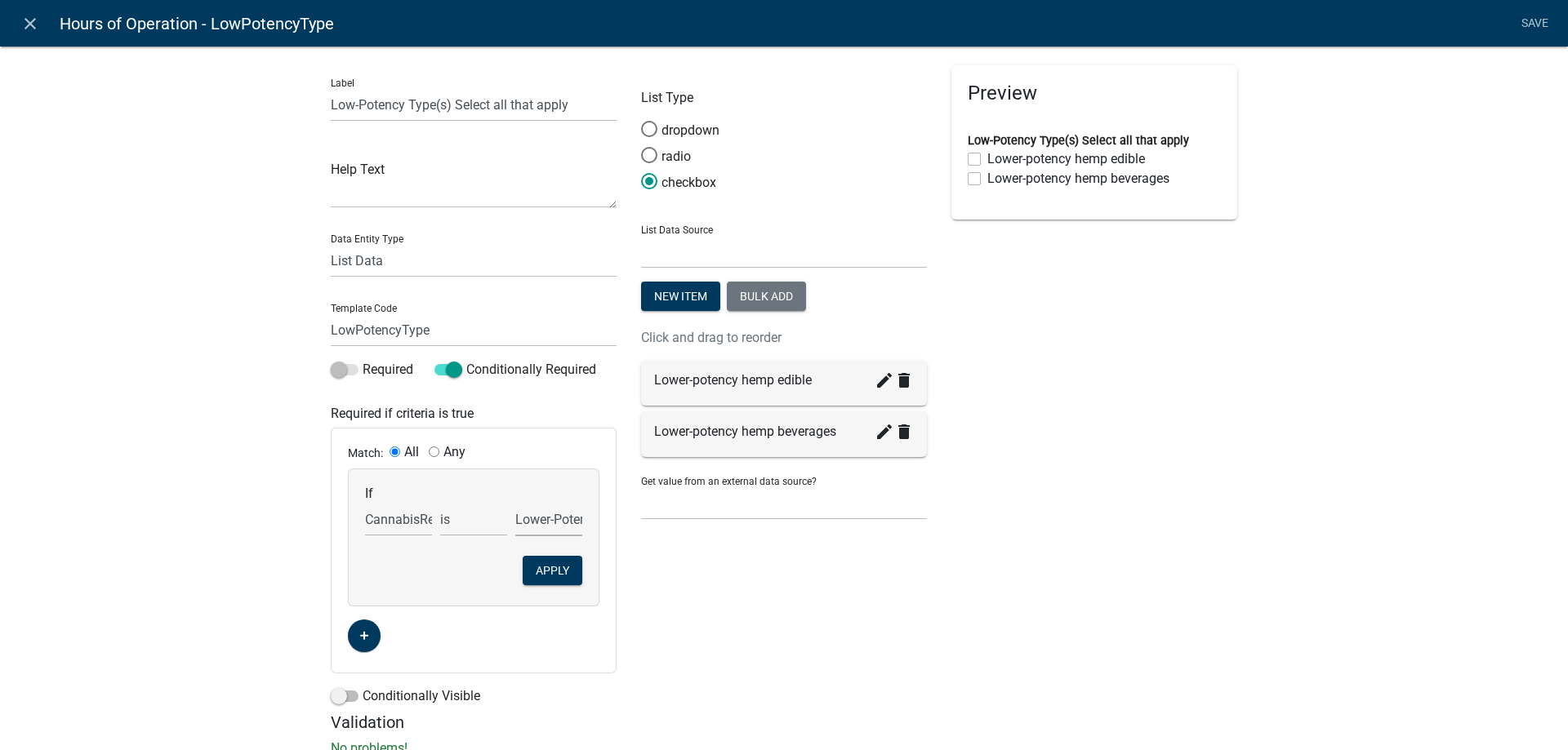
click option "Lower-Potency Hemp Edible Retail" at bounding box center [0, 0] width 0 height 0
click at [551, 572] on button "Apply" at bounding box center [553, 571] width 60 height 29
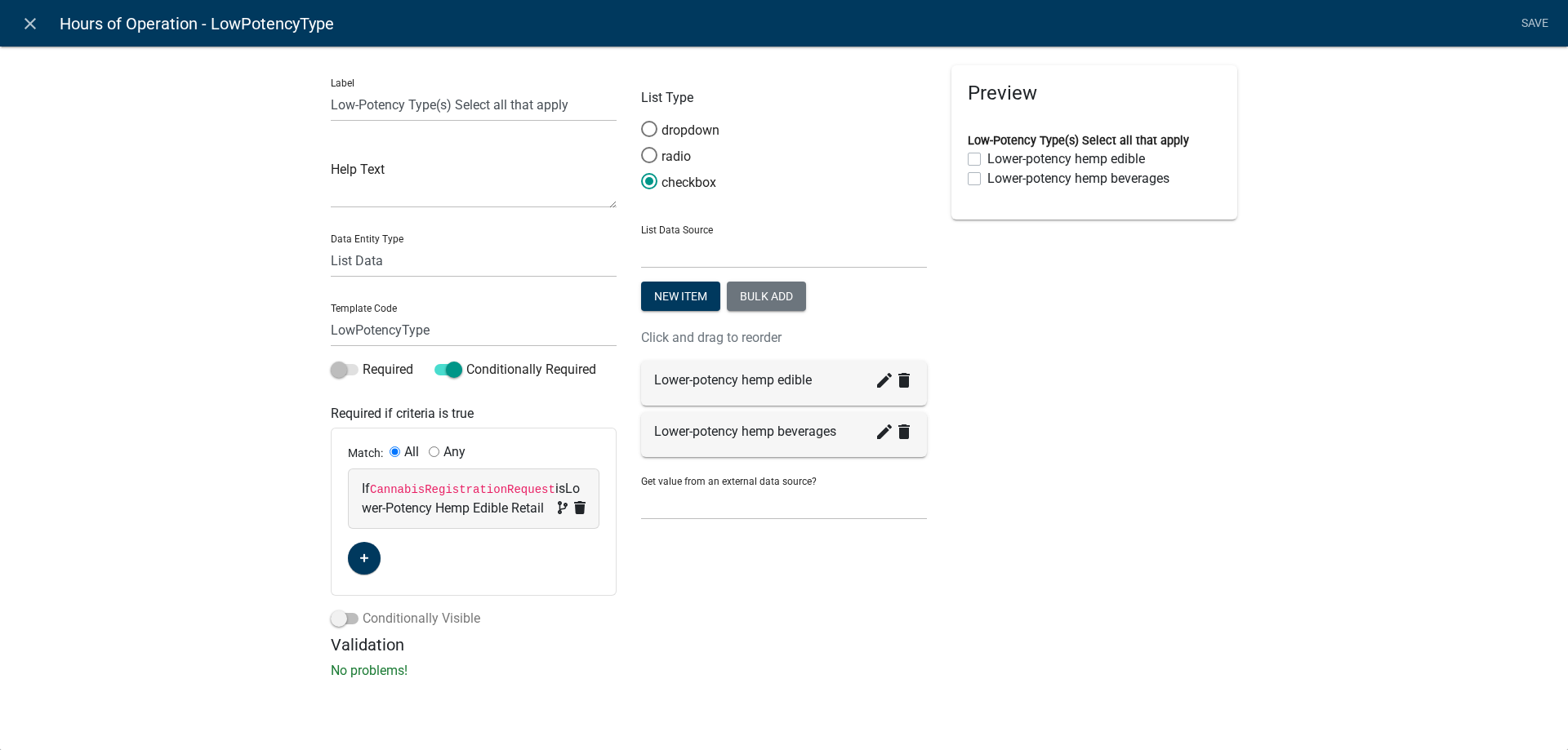
click at [350, 624] on span at bounding box center [345, 619] width 28 height 12
click at [363, 609] on input "Conditionally Visible" at bounding box center [363, 609] width 0 height 0
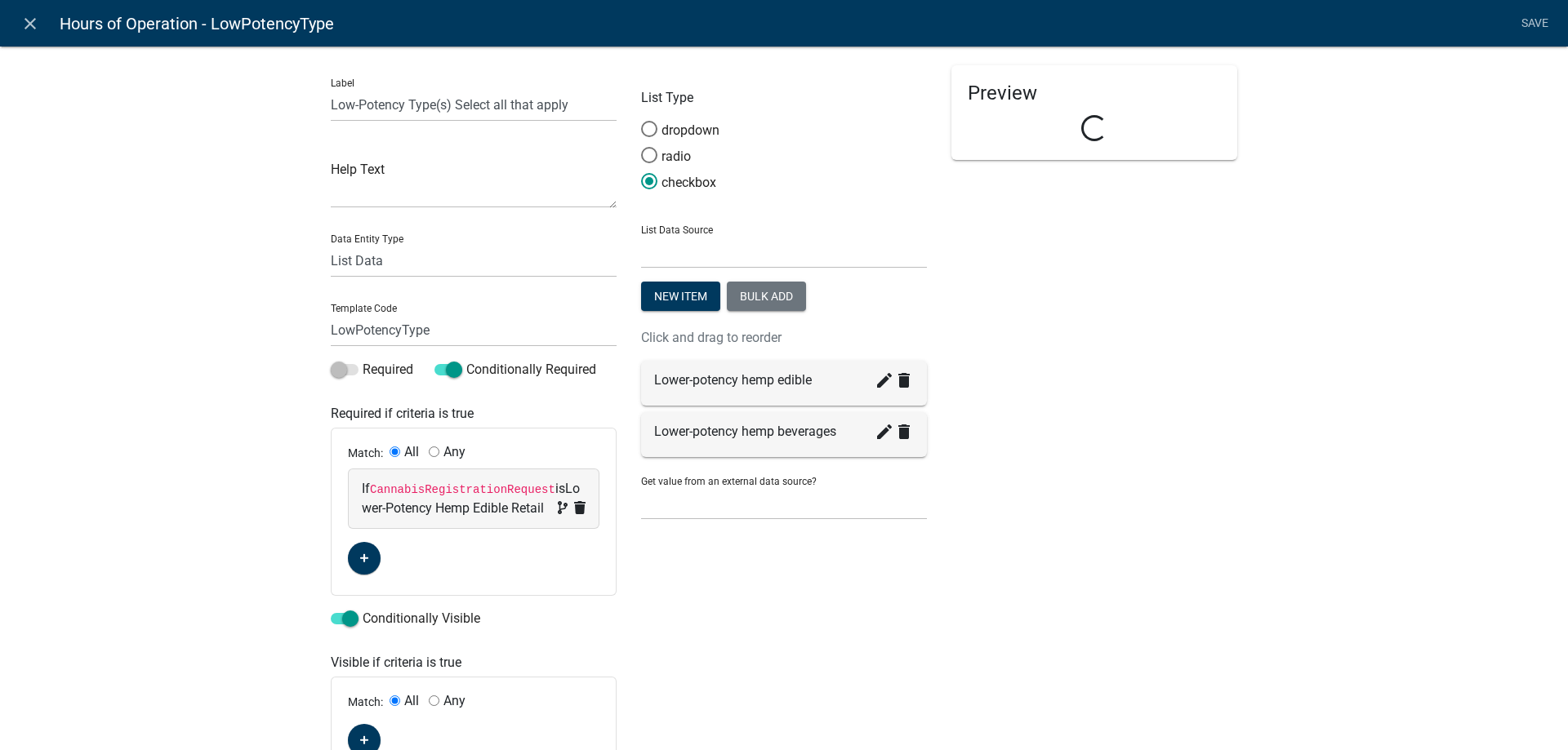
scroll to position [162, 0]
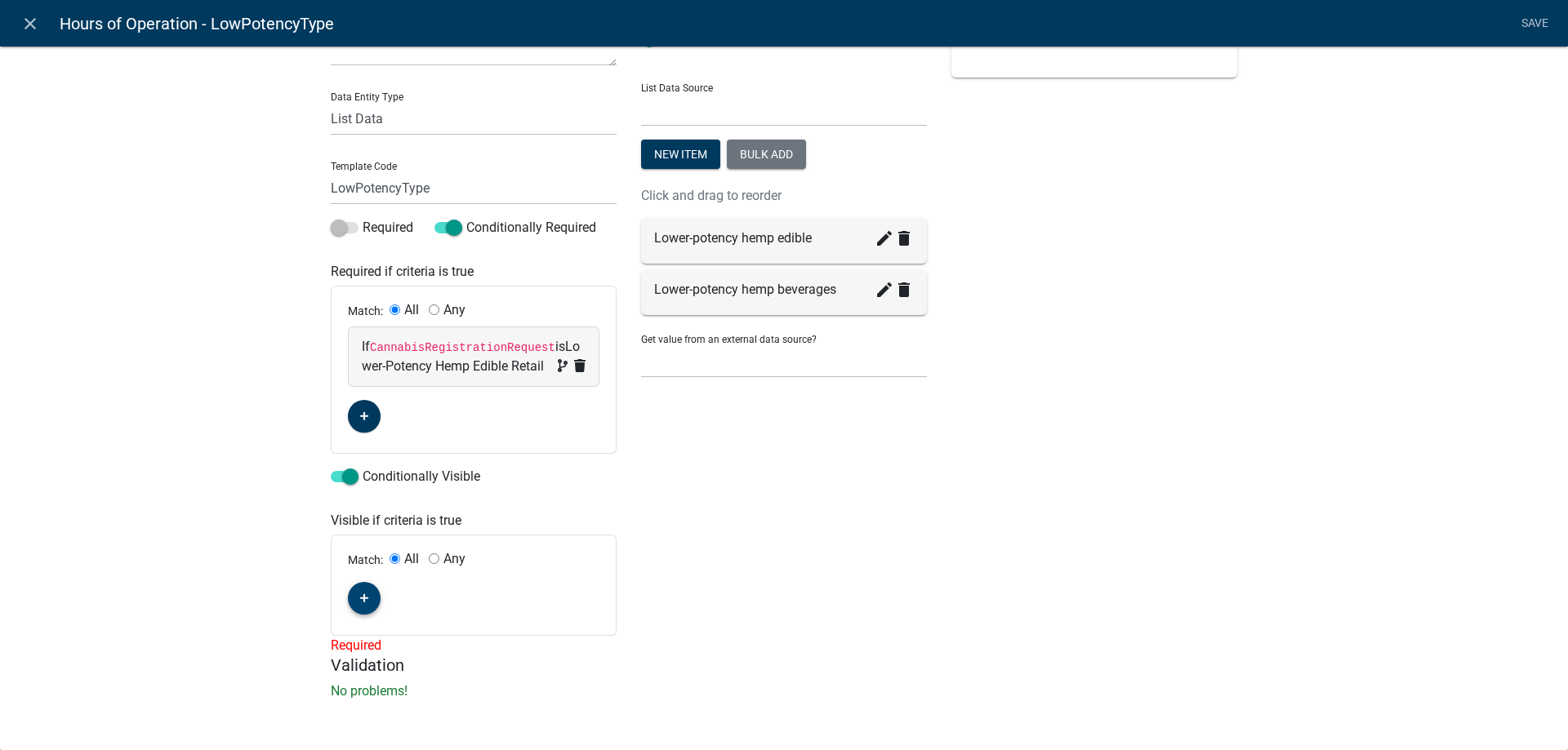
click at [370, 600] on button "button" at bounding box center [364, 599] width 33 height 33
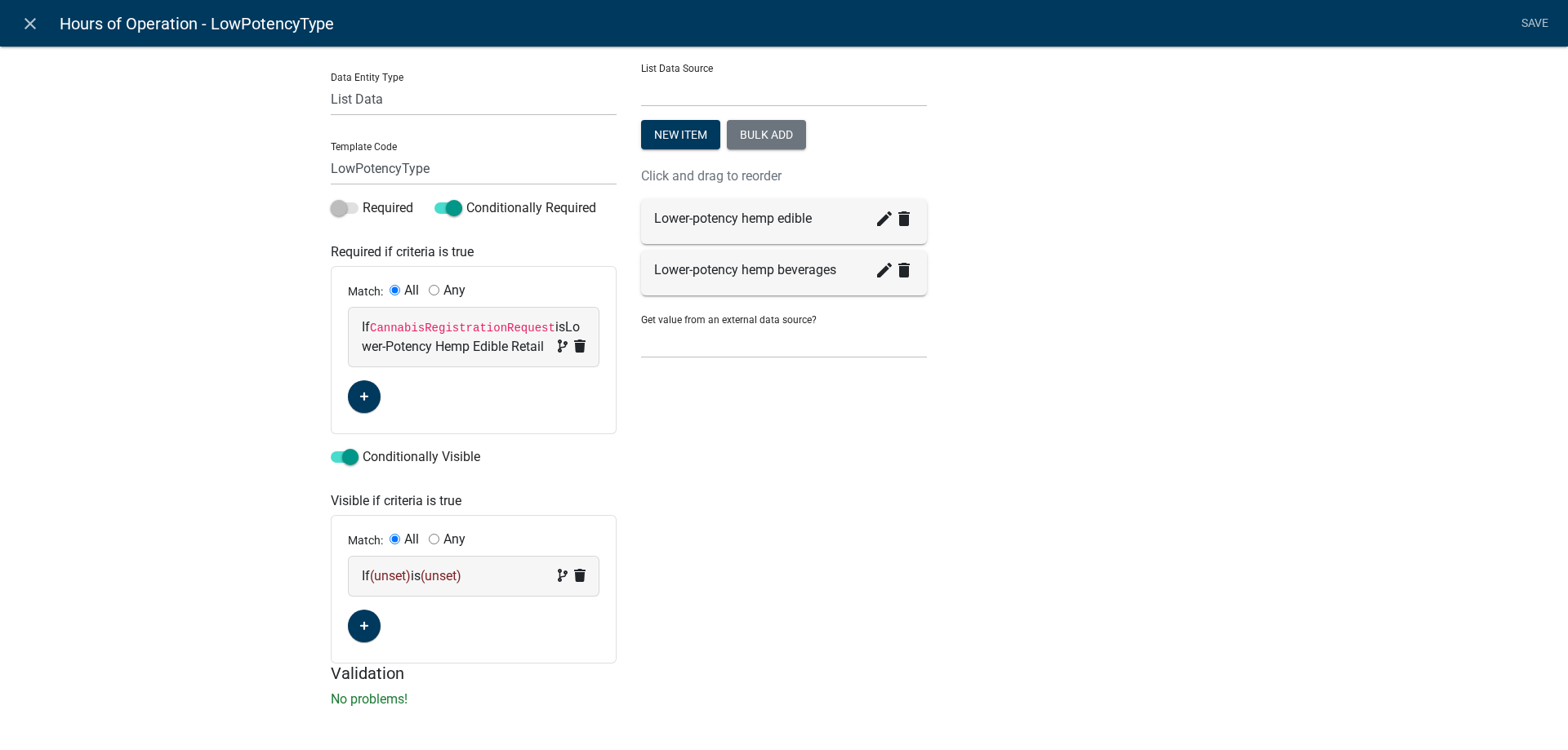
click at [387, 584] on span "(unset)" at bounding box center [390, 576] width 41 height 15
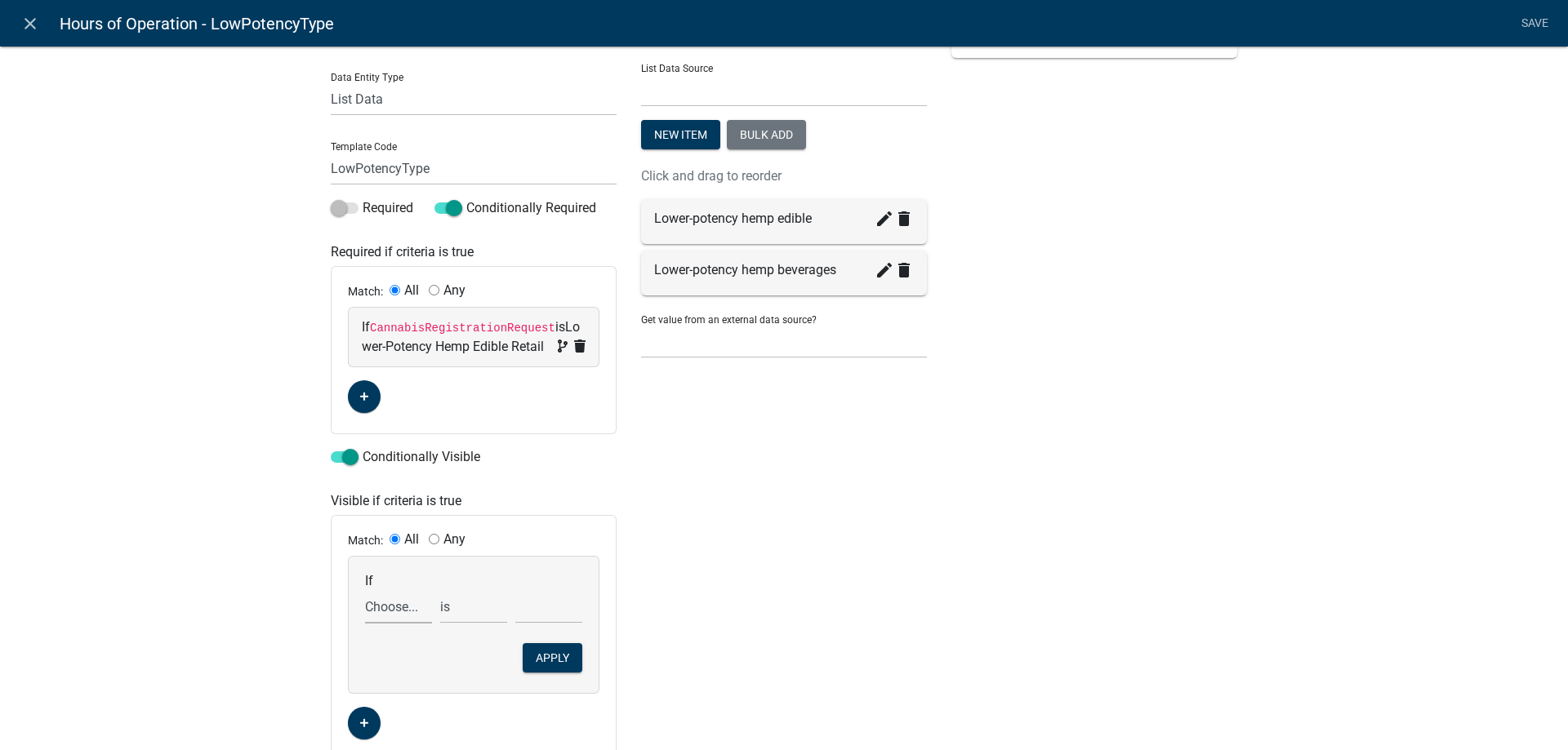
click at [365, 590] on select "Choose... ActiveRegistrationExpDate ALL_FEE_RECIPIENTS APPLICANT_CITY APPLICANT…" at bounding box center [398, 607] width 67 height 34
select select "18: CannabisRegistrationRequest"
click option "CannabisRegistrationRequest" at bounding box center [0, 0] width 0 height 0
click at [515, 590] on select "Choose... Lower-Potency Hemp Edible Retail Retail Business Retail Endorsement B…" at bounding box center [548, 607] width 67 height 34
select select "1: Lower-Potency Hemp Edible Retail"
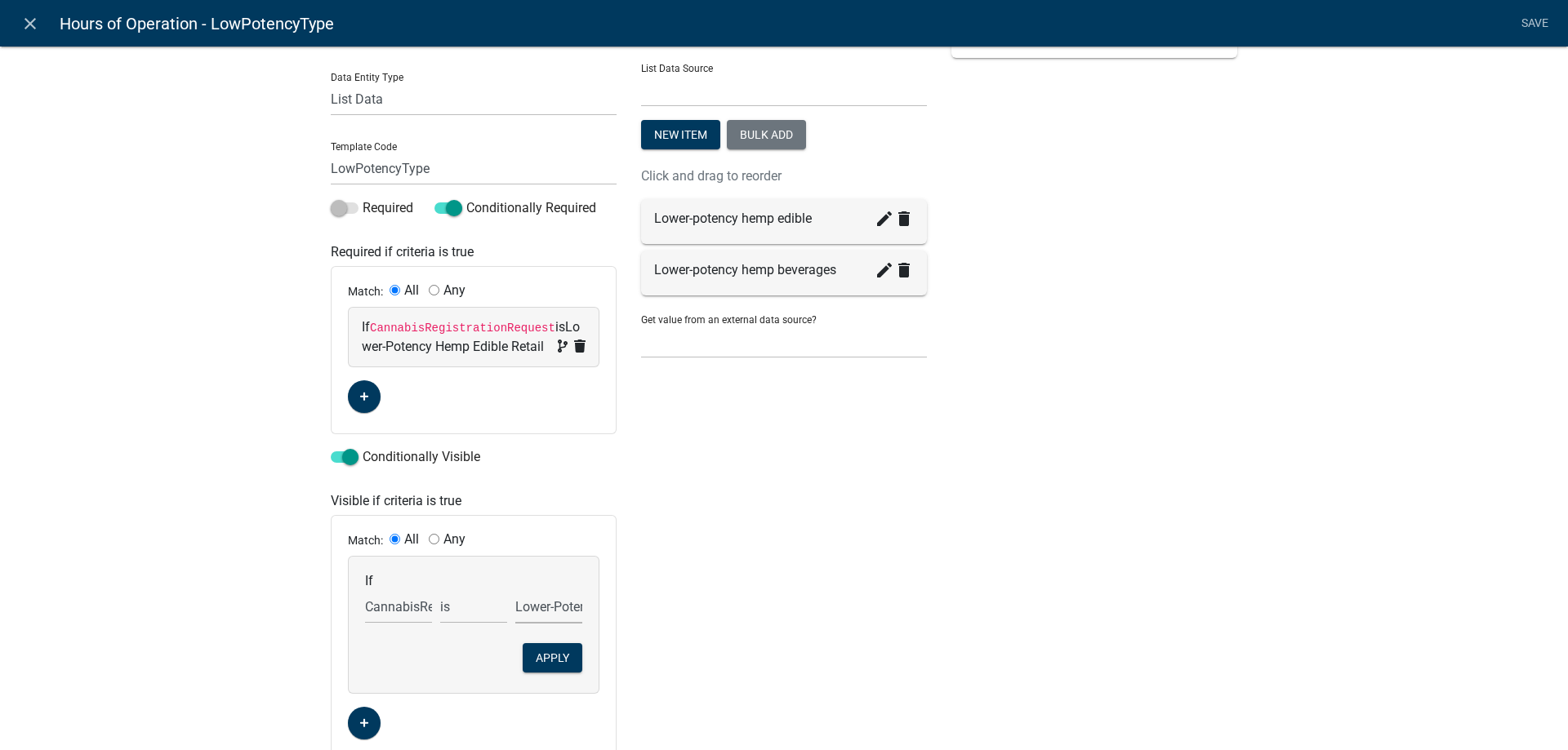
click option "Lower-Potency Hemp Edible Retail" at bounding box center [0, 0] width 0 height 0
click at [842, 557] on div "List Type dropdown radio checkbox List Data Source State List Cannabis Complian…" at bounding box center [784, 332] width 311 height 857
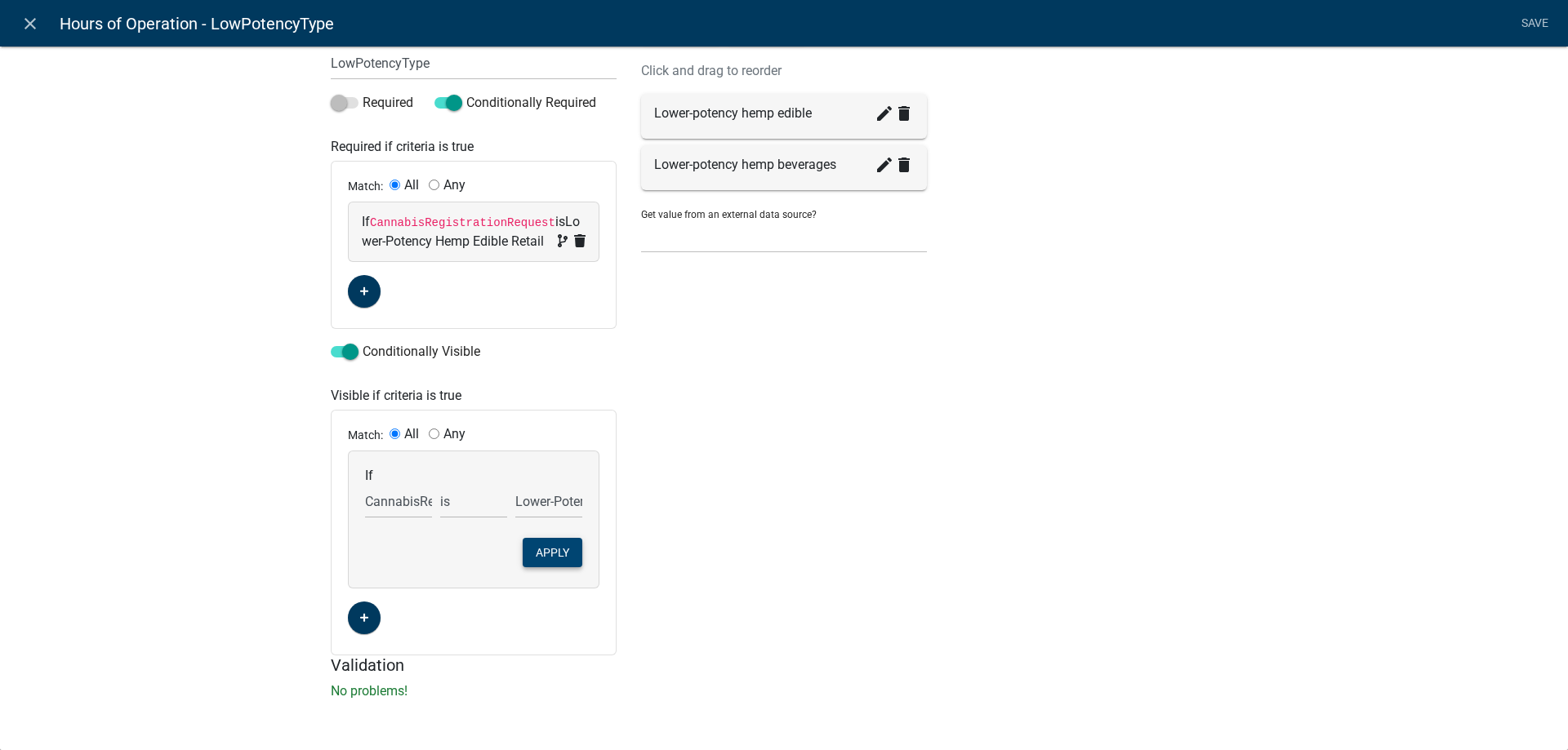
click at [550, 556] on button "Apply" at bounding box center [553, 553] width 60 height 29
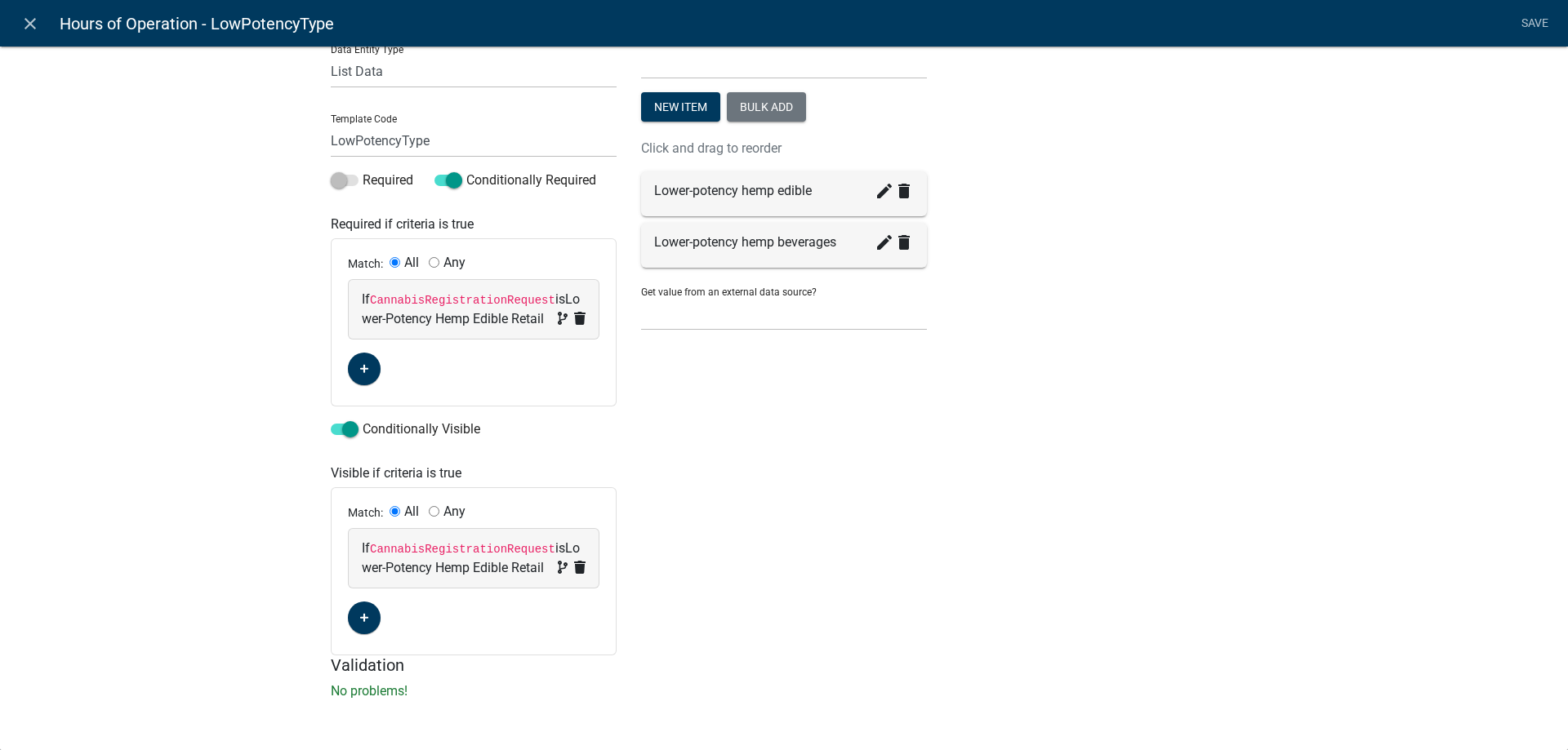
scroll to position [0, 0]
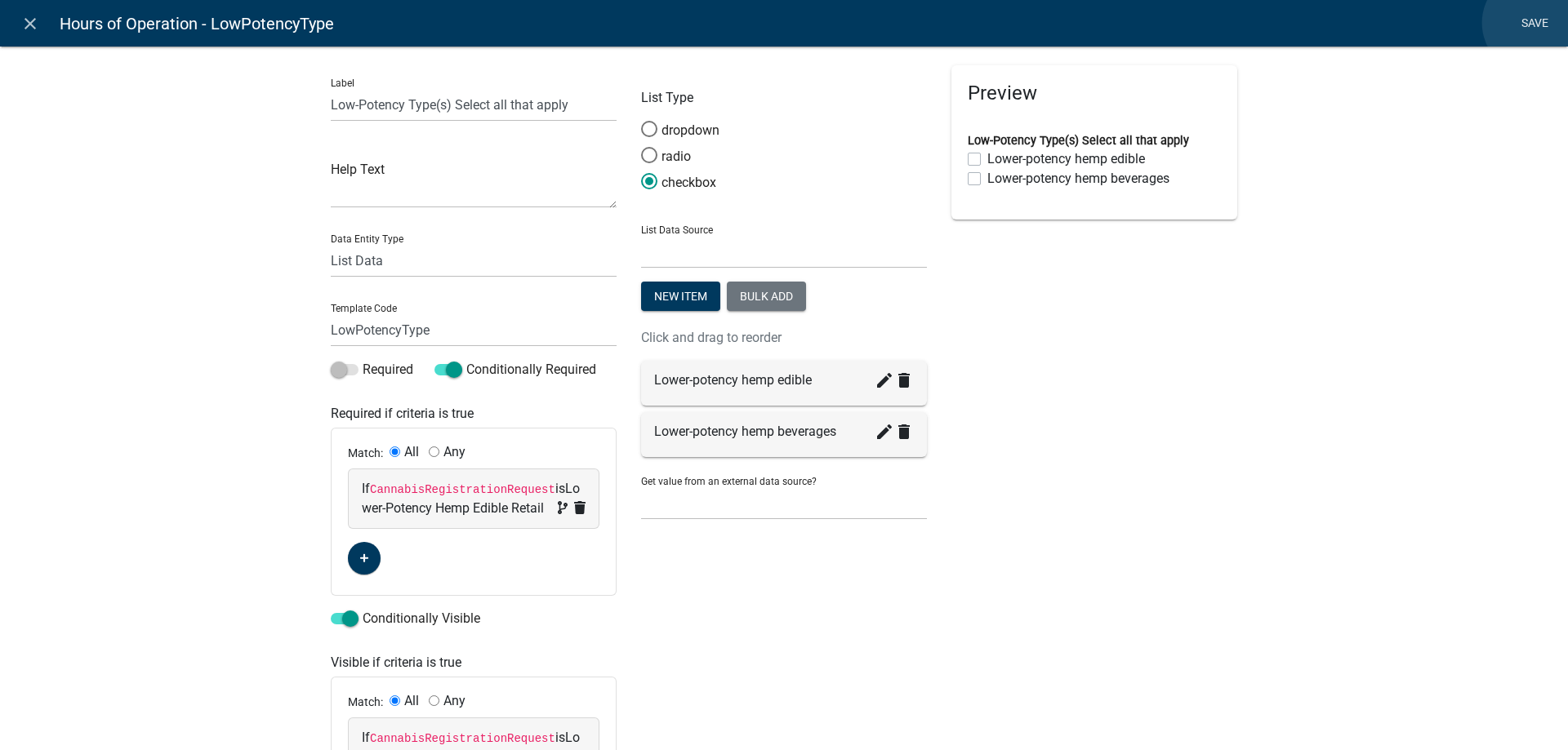
click at [1533, 23] on link "Save" at bounding box center [1534, 23] width 41 height 31
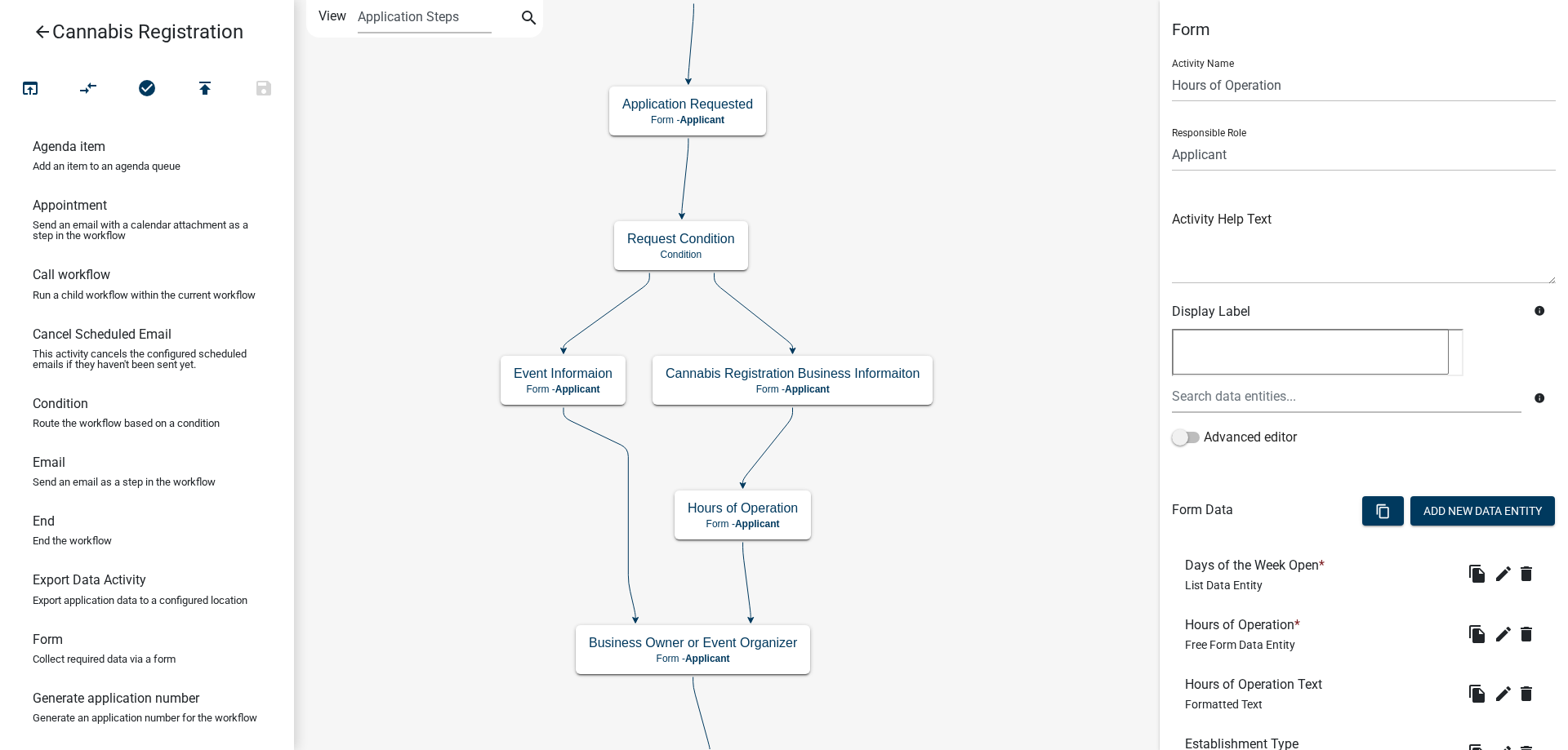
scroll to position [317, 0]
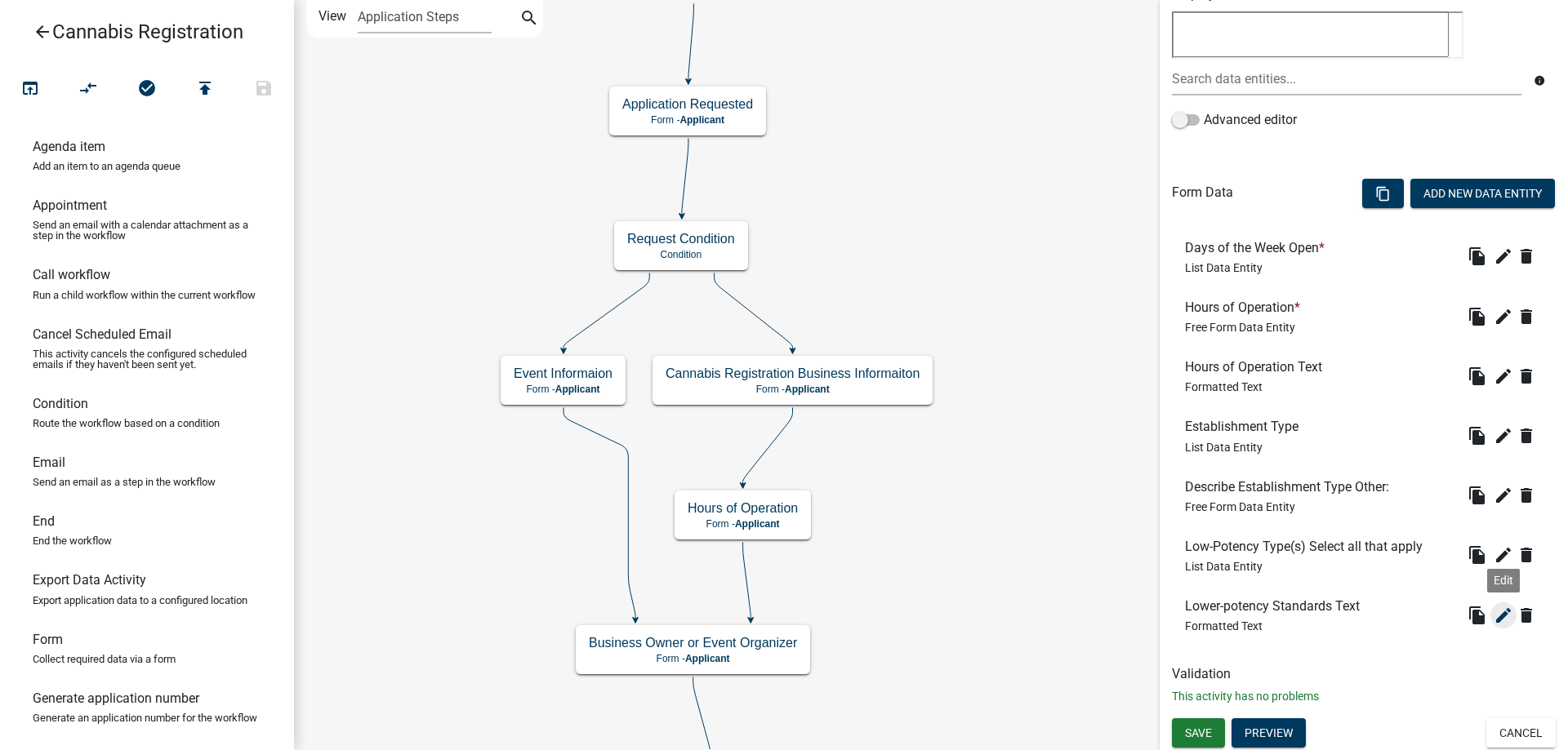
click at [1504, 615] on icon "edit" at bounding box center [1503, 615] width 19 height 19
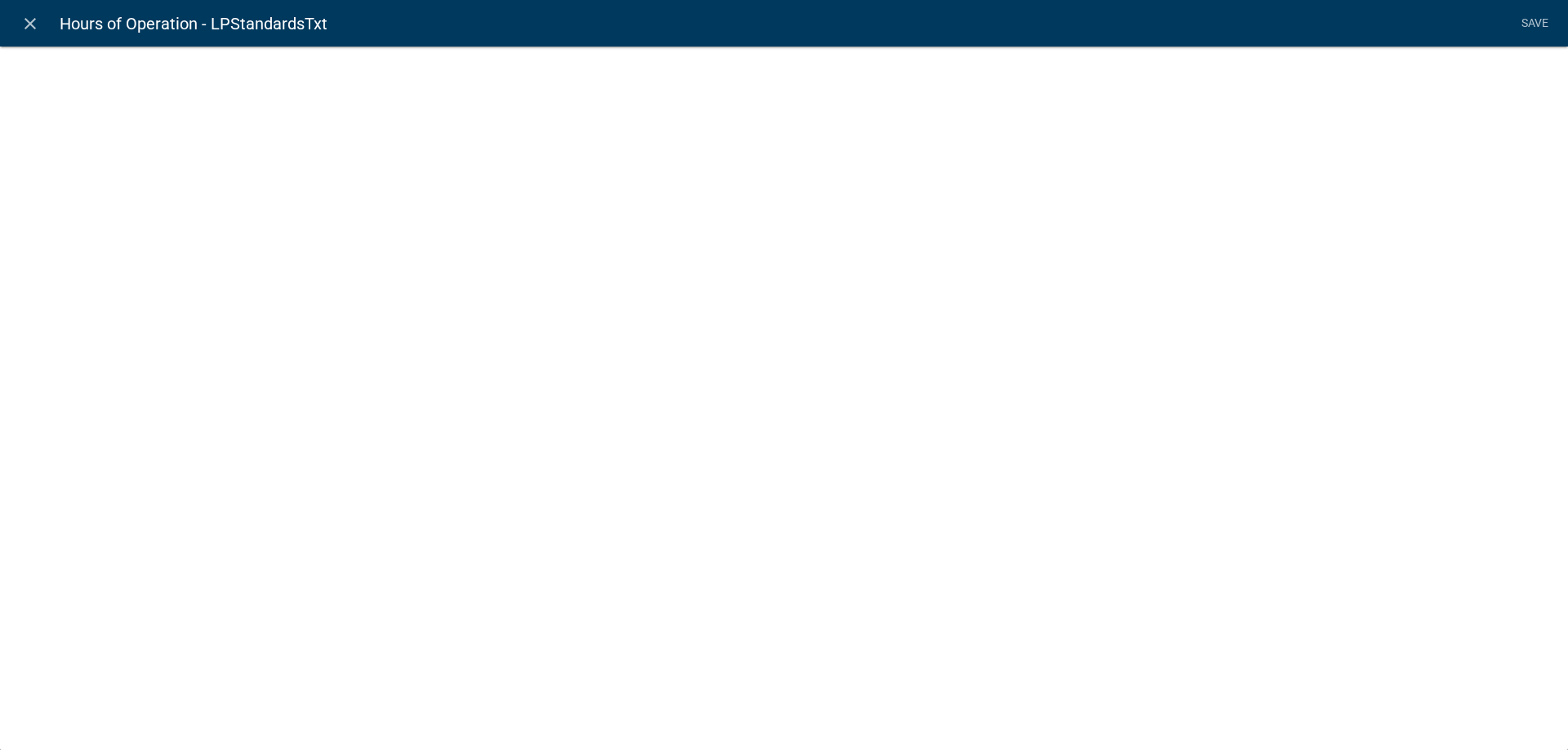
select select "rich-text"
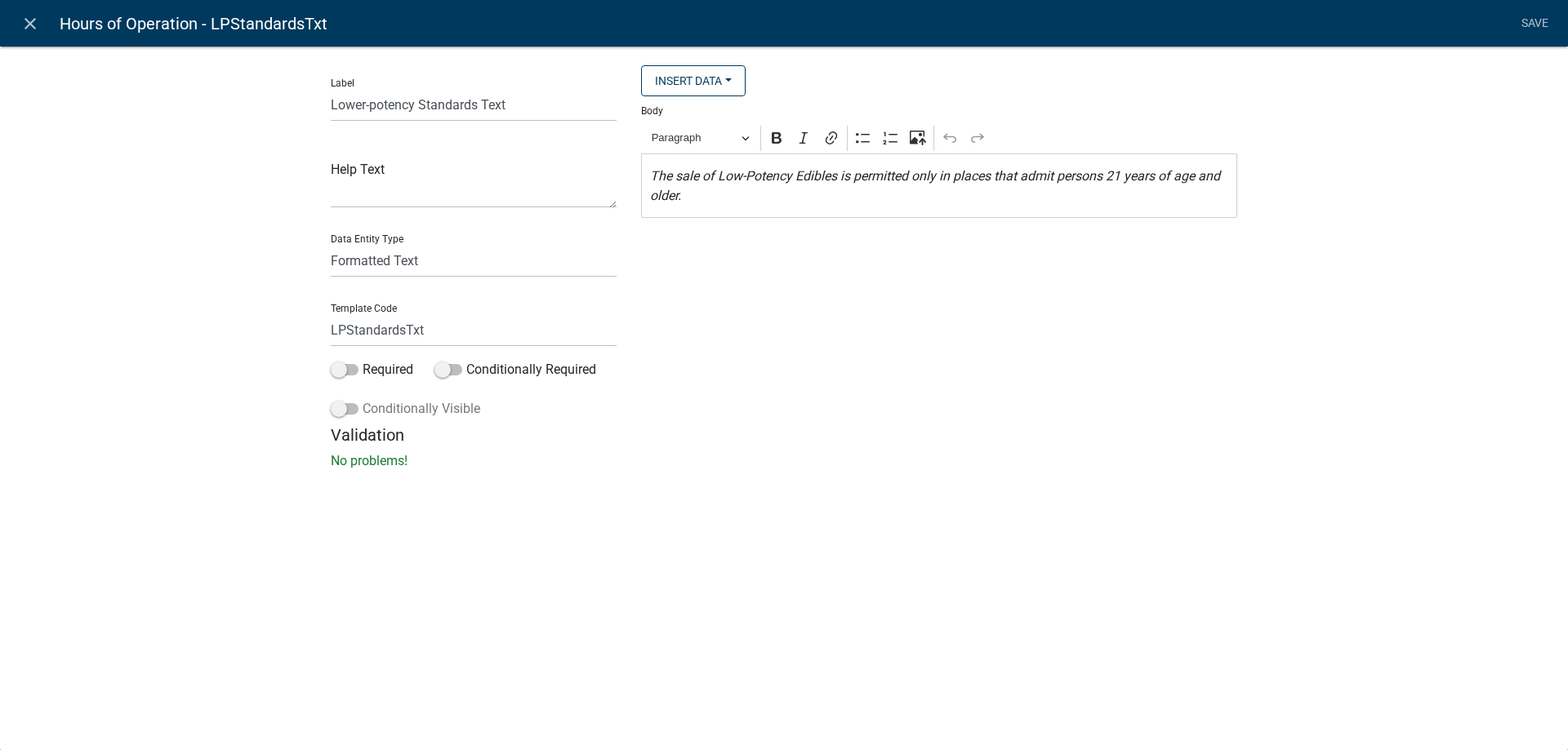
click at [357, 412] on span at bounding box center [345, 409] width 28 height 12
click at [363, 400] on input "Conditionally Visible" at bounding box center [363, 400] width 0 height 0
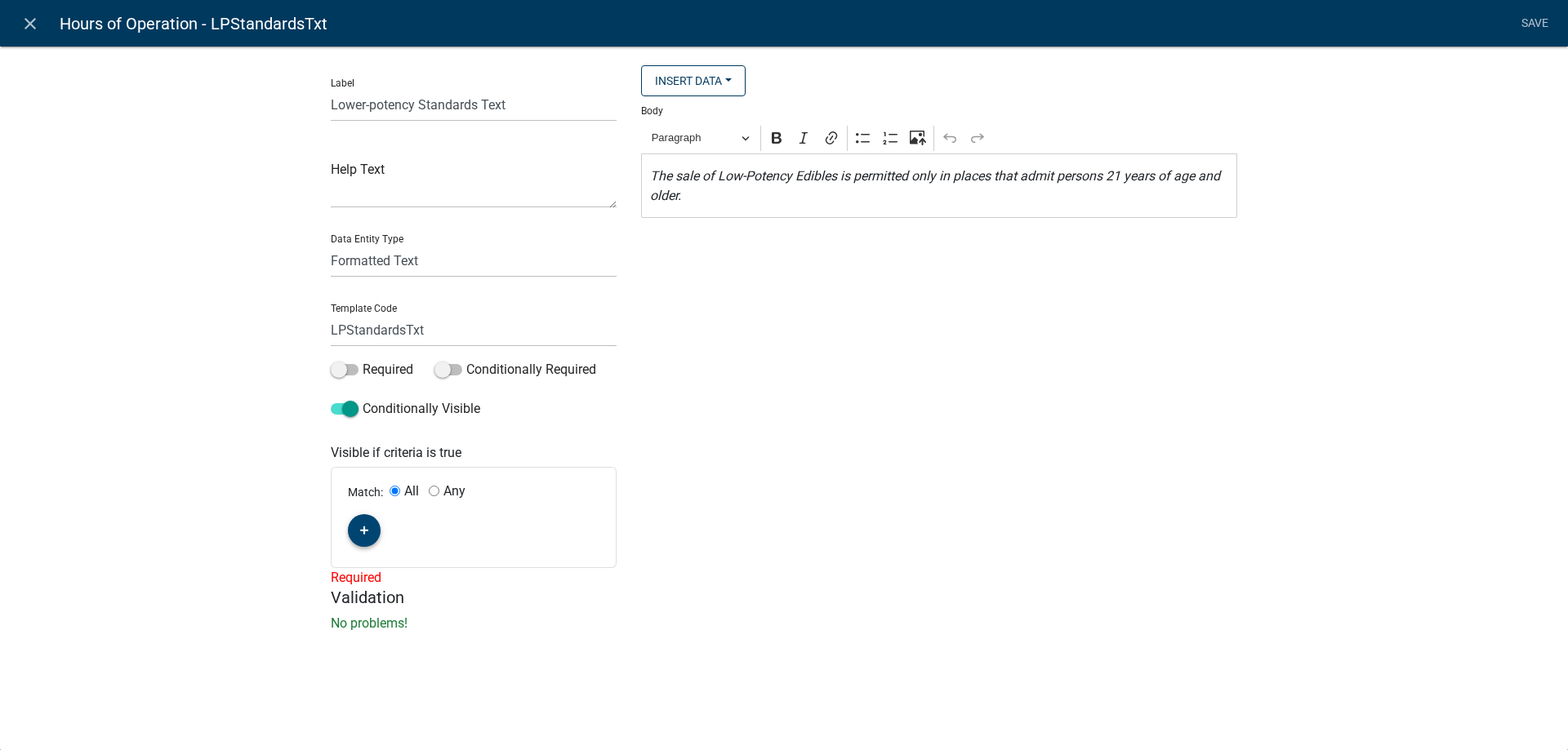
click at [368, 534] on icon "button" at bounding box center [364, 530] width 9 height 10
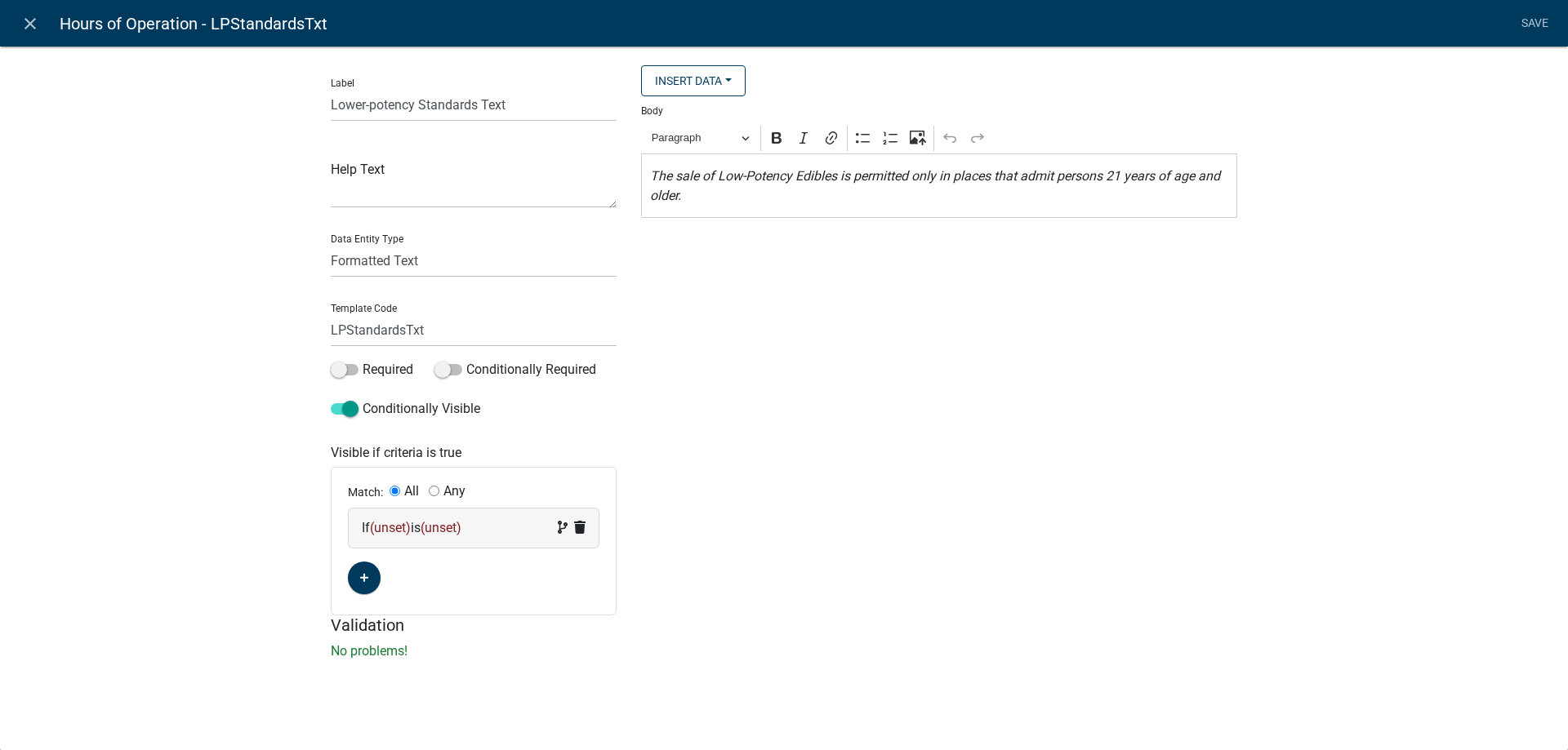
click at [387, 534] on span "(unset)" at bounding box center [390, 527] width 41 height 15
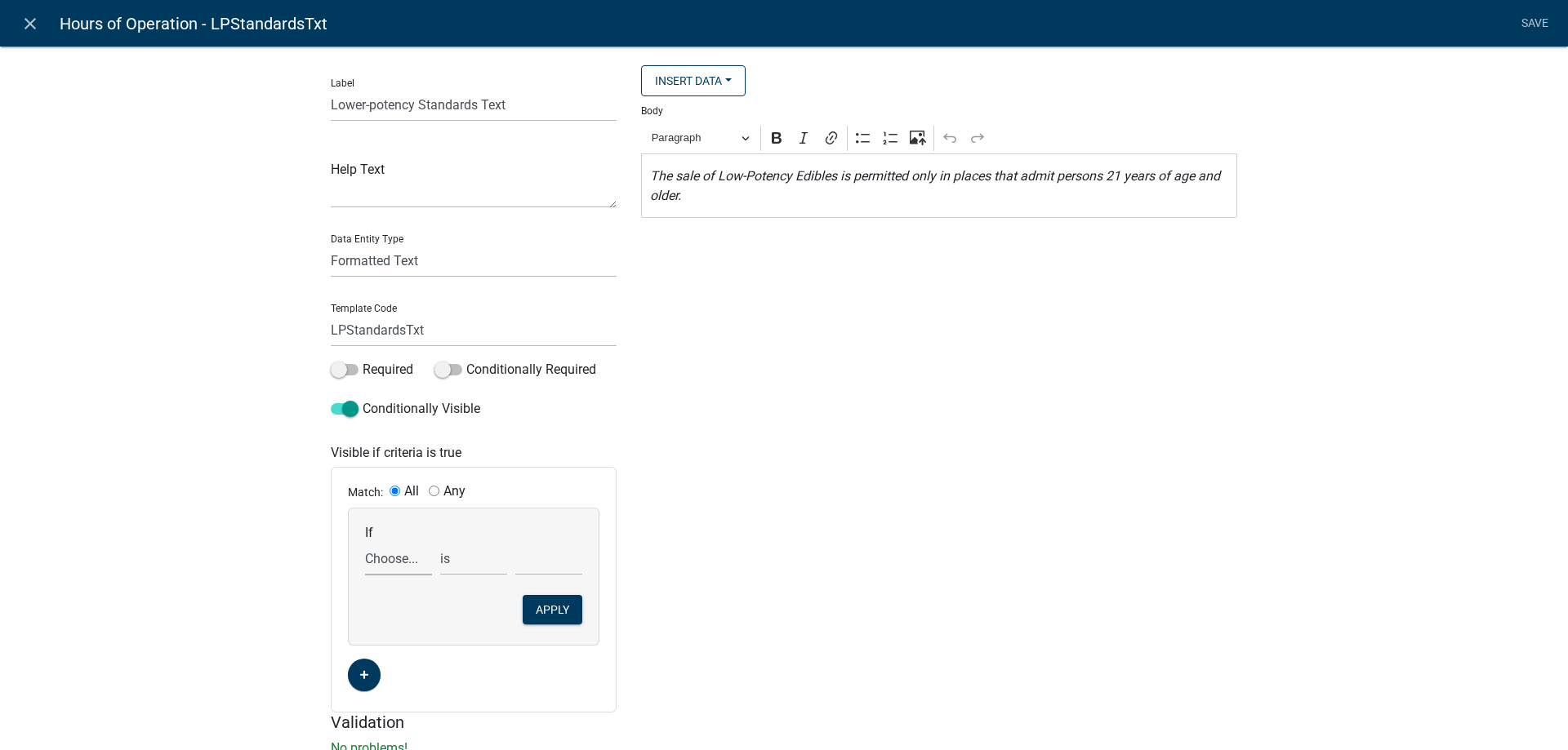
click at [365, 542] on select "Choose... ActiveRegistrationExpDate ALL_FEE_RECIPIENTS APPLICANT_CITY APPLICANT…" at bounding box center [398, 558] width 67 height 34
select select "18: CannabisRegistrationRequest"
click option "CannabisRegistrationRequest" at bounding box center [0, 0] width 0 height 0
click at [515, 542] on select "Choose... Lower-Potency Hemp Edible Retail Retail Business Retail Endorsement B…" at bounding box center [548, 558] width 67 height 34
select select "1: Lower-Potency Hemp Edible Retail"
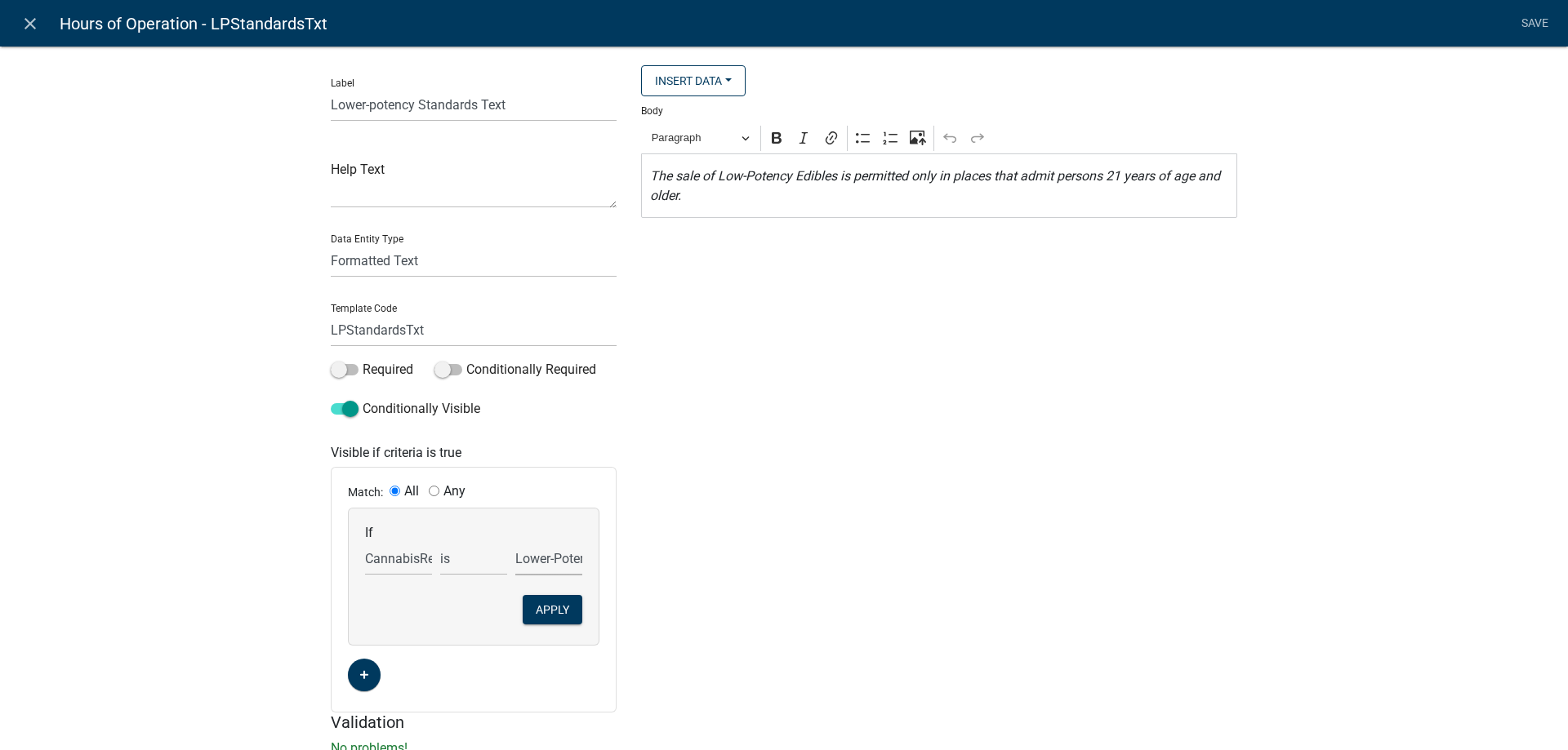
click option "Lower-Potency Hemp Edible Retail" at bounding box center [0, 0] width 0 height 0
click at [549, 617] on button "Apply" at bounding box center [553, 610] width 60 height 29
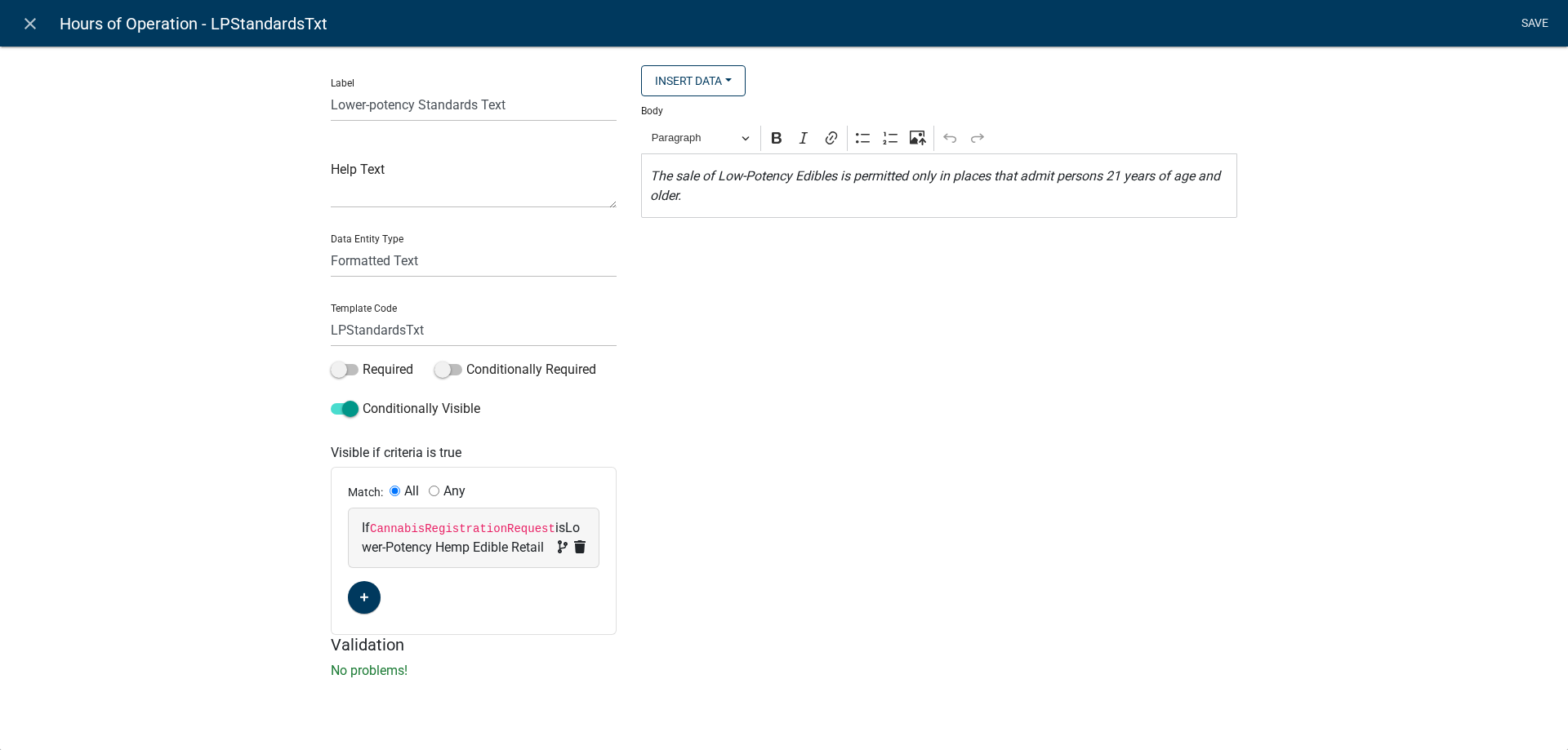
click at [1529, 27] on link "Save" at bounding box center [1534, 23] width 41 height 31
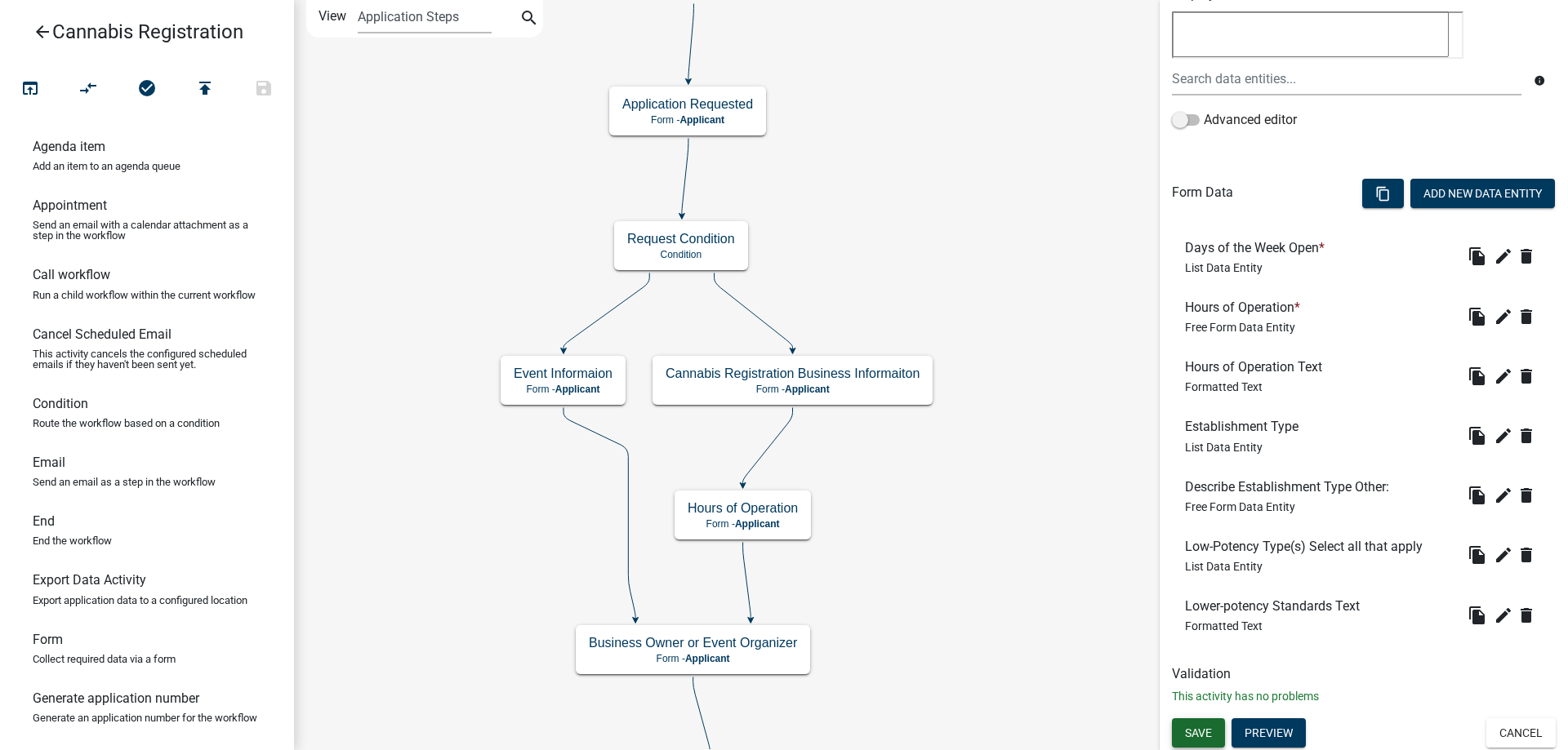
click at [1194, 727] on span "Save" at bounding box center [1198, 733] width 27 height 13
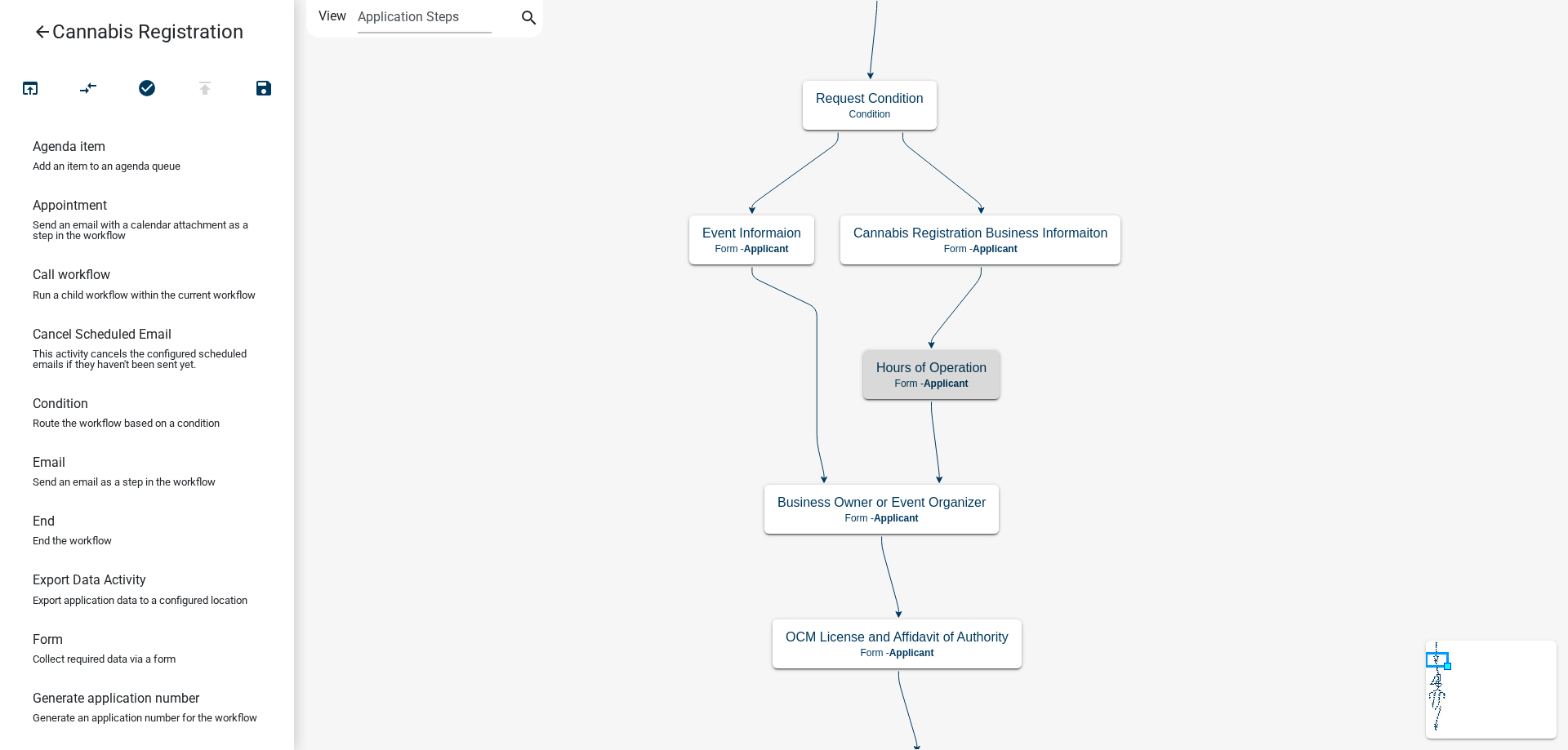
scroll to position [0, 0]
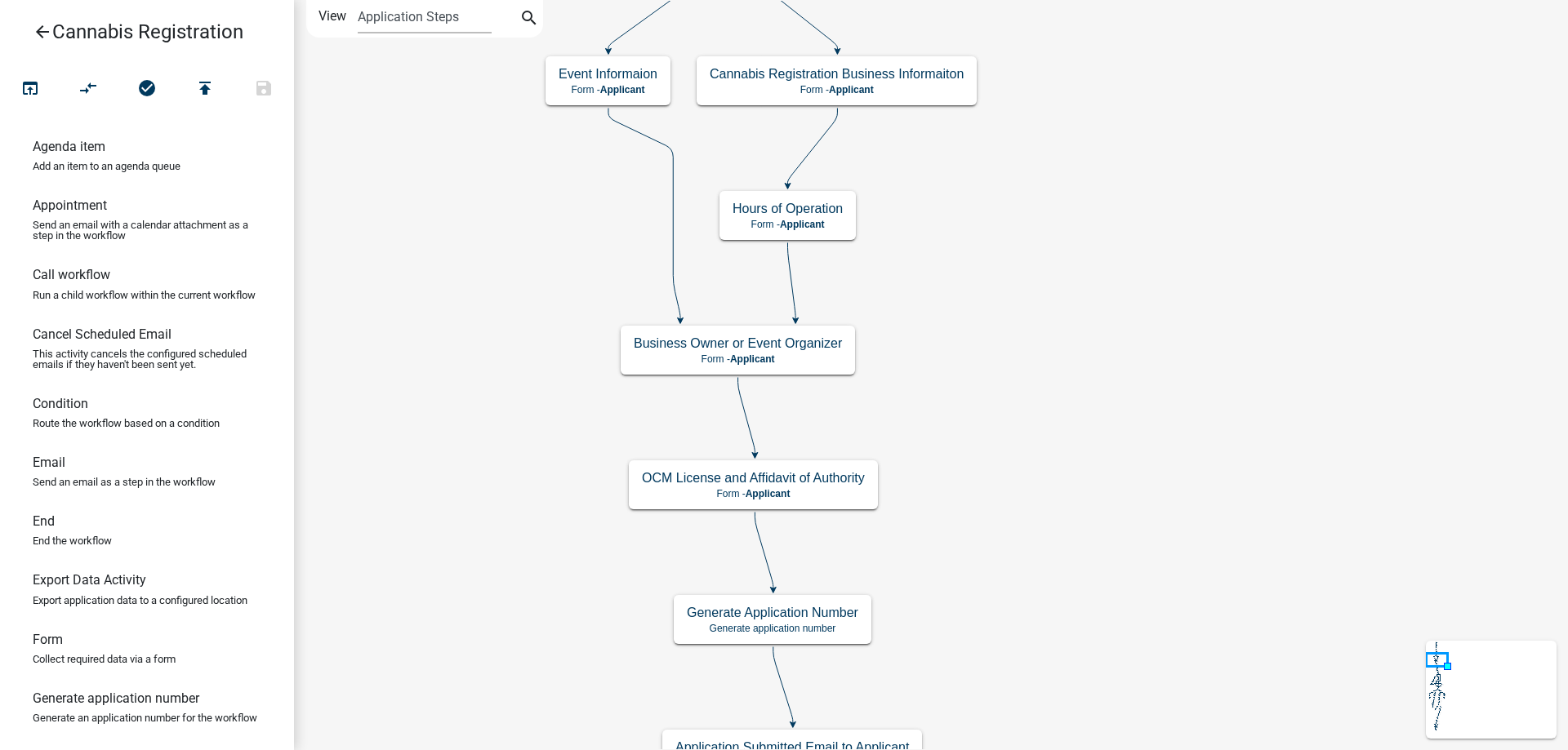
click at [1105, 263] on div "start Start - Applicant Application Introduction Form - Applicant Parcel search…" at bounding box center [931, 375] width 1274 height 750
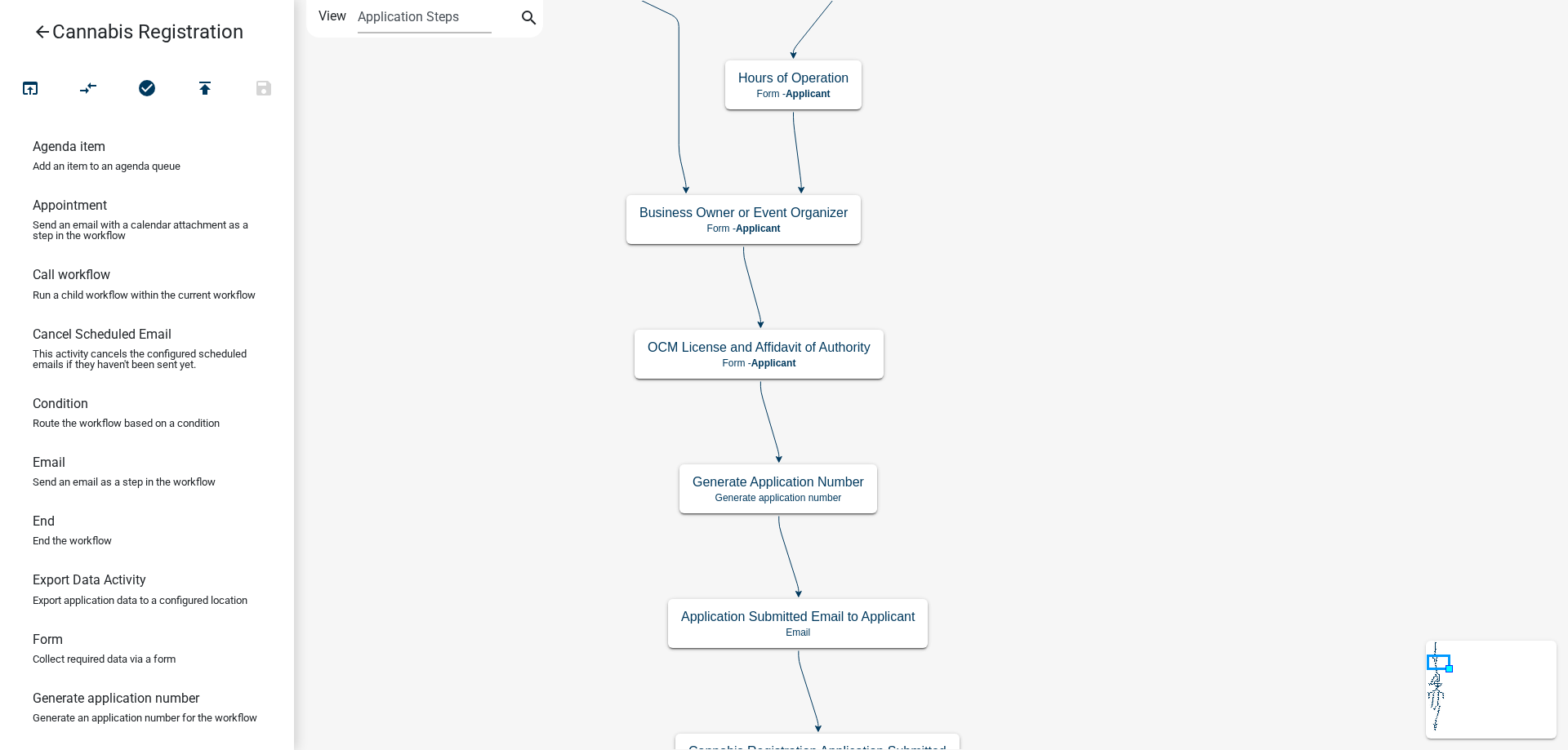
click at [1123, 265] on div "start Start - Applicant Application Introduction Form - Applicant Parcel search…" at bounding box center [931, 375] width 1274 height 750
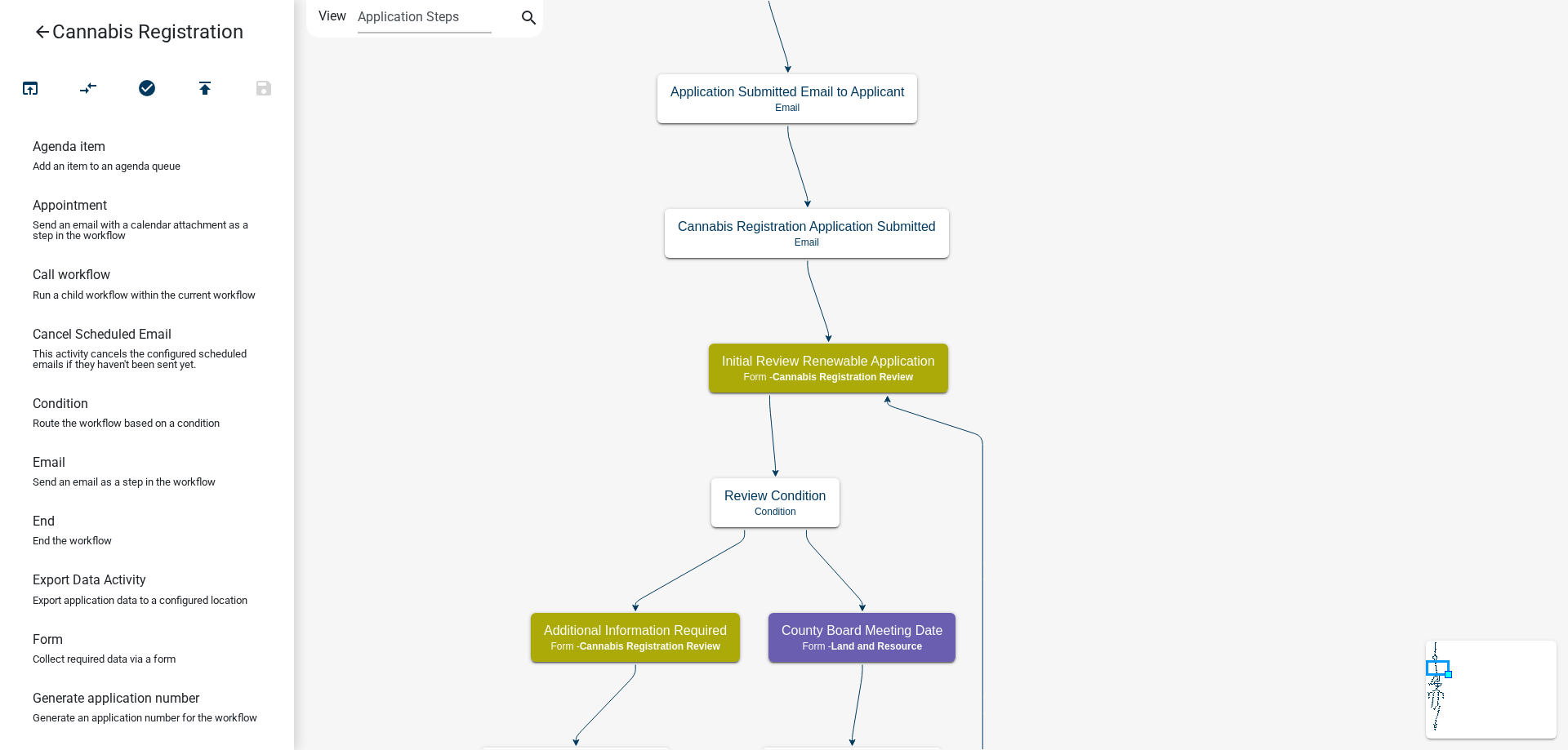
click at [1047, 247] on div "start Start - Applicant Application Introduction Form - Applicant Parcel search…" at bounding box center [931, 375] width 1274 height 750
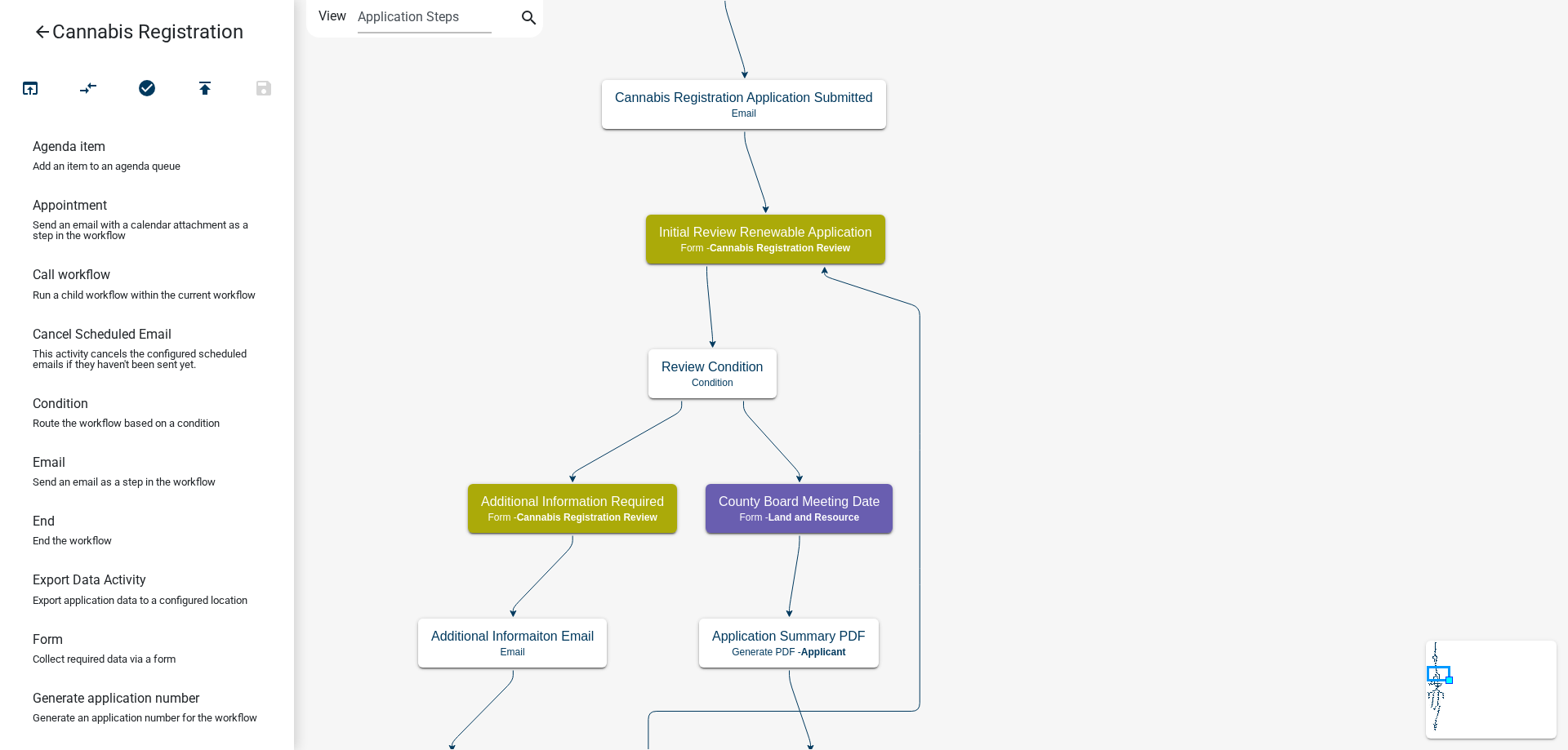
click at [1084, 394] on div "start Start - Applicant Application Introduction Form - Applicant Parcel search…" at bounding box center [931, 375] width 1274 height 750
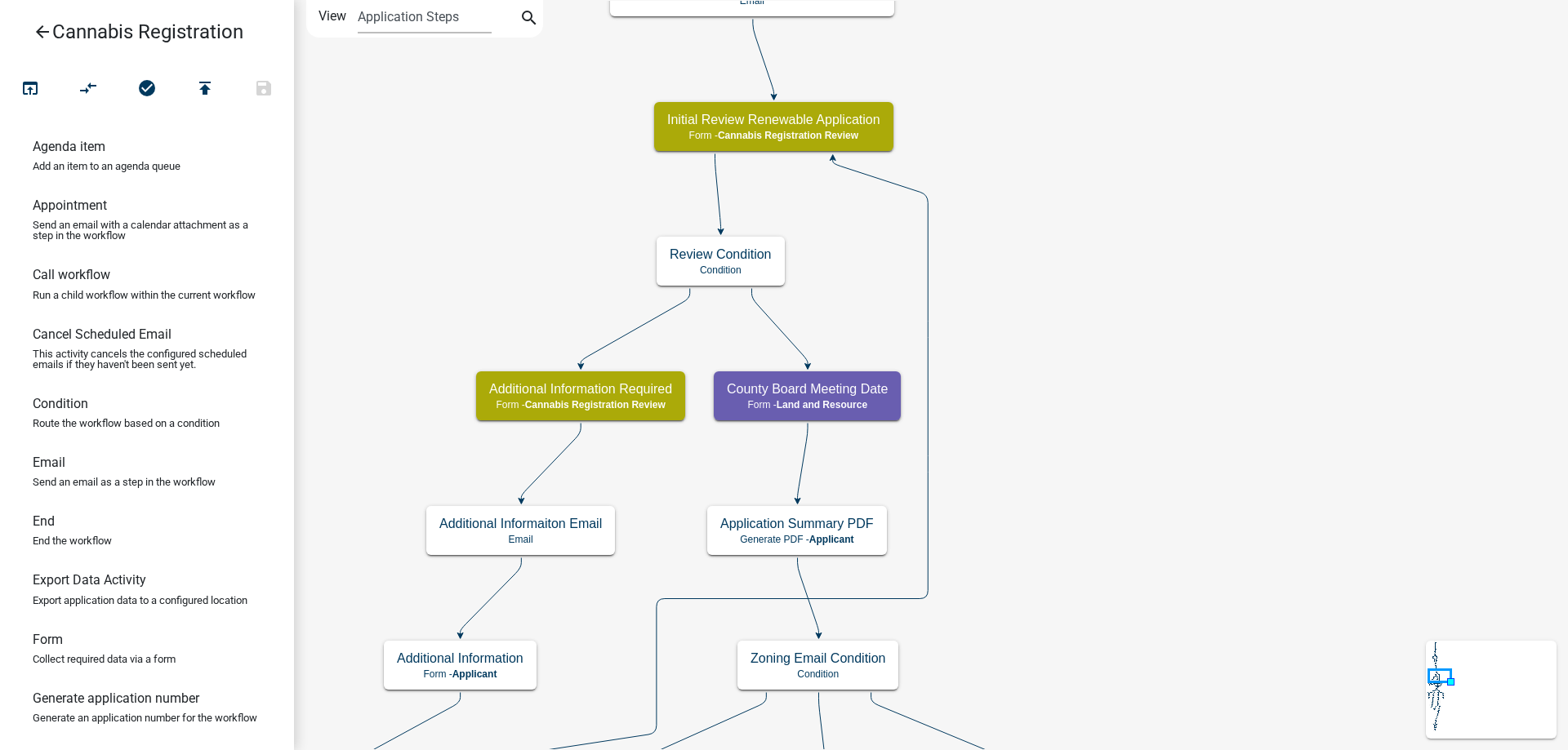
click at [1110, 474] on div "start Start - Applicant Application Introduction Form - Applicant Parcel search…" at bounding box center [931, 375] width 1274 height 750
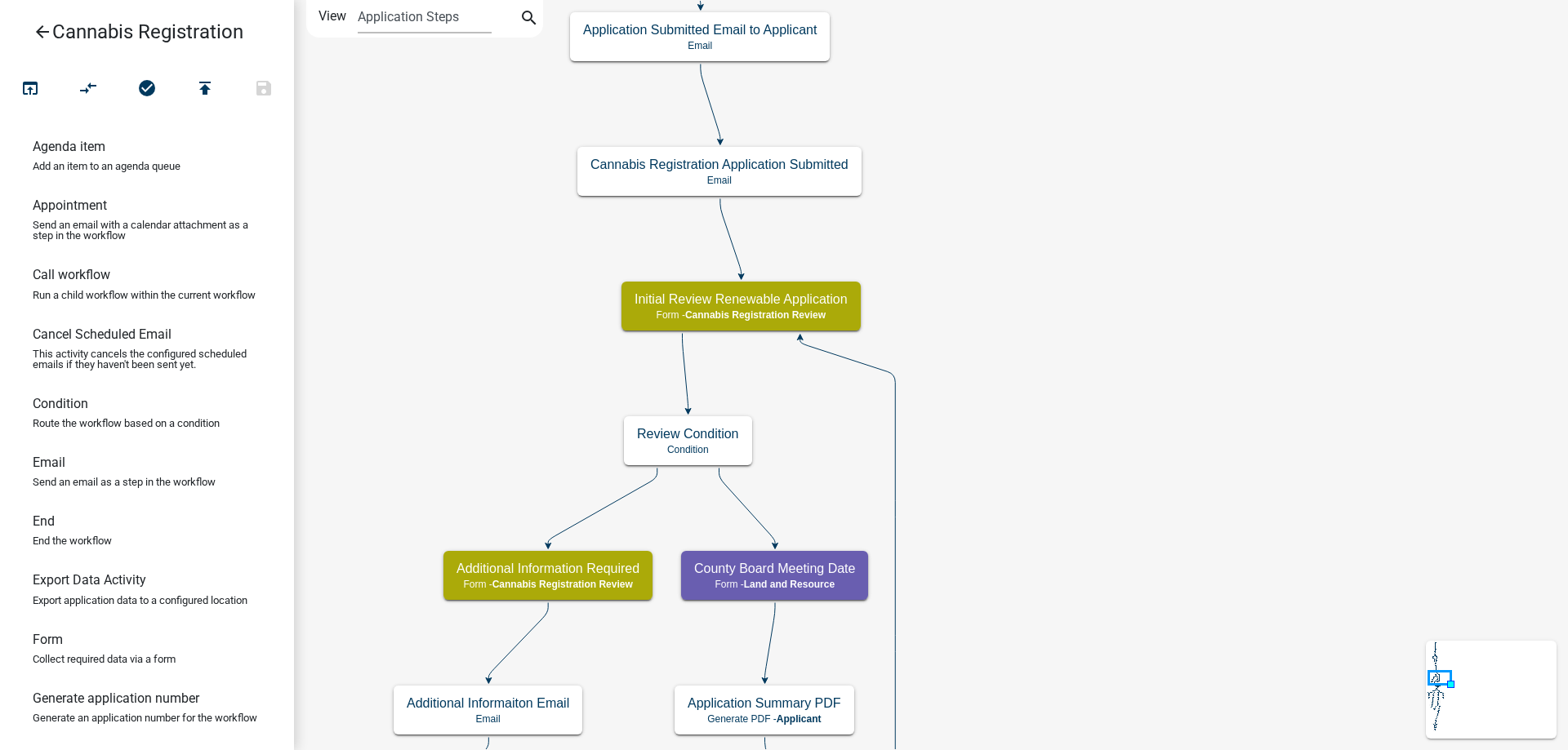
click at [1160, 413] on div "start Start - Applicant Application Introduction Form - Applicant Parcel search…" at bounding box center [931, 375] width 1274 height 750
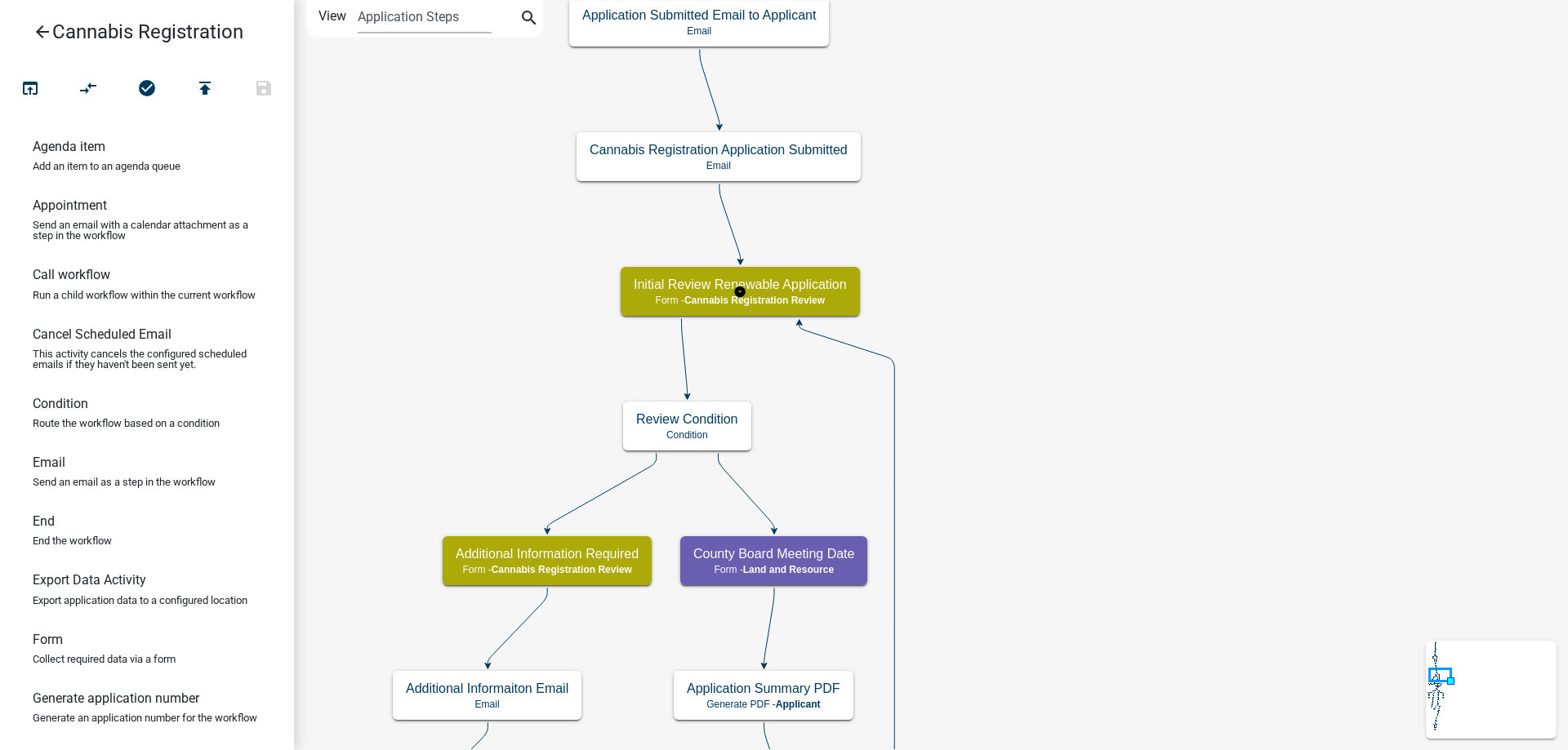
click at [828, 290] on g "Initial Review Renewable Application Form - Cannabis Registration Review" at bounding box center [739, 290] width 239 height 47
click at [828, 290] on h5 "Initial Review Renewable Application" at bounding box center [740, 285] width 213 height 15
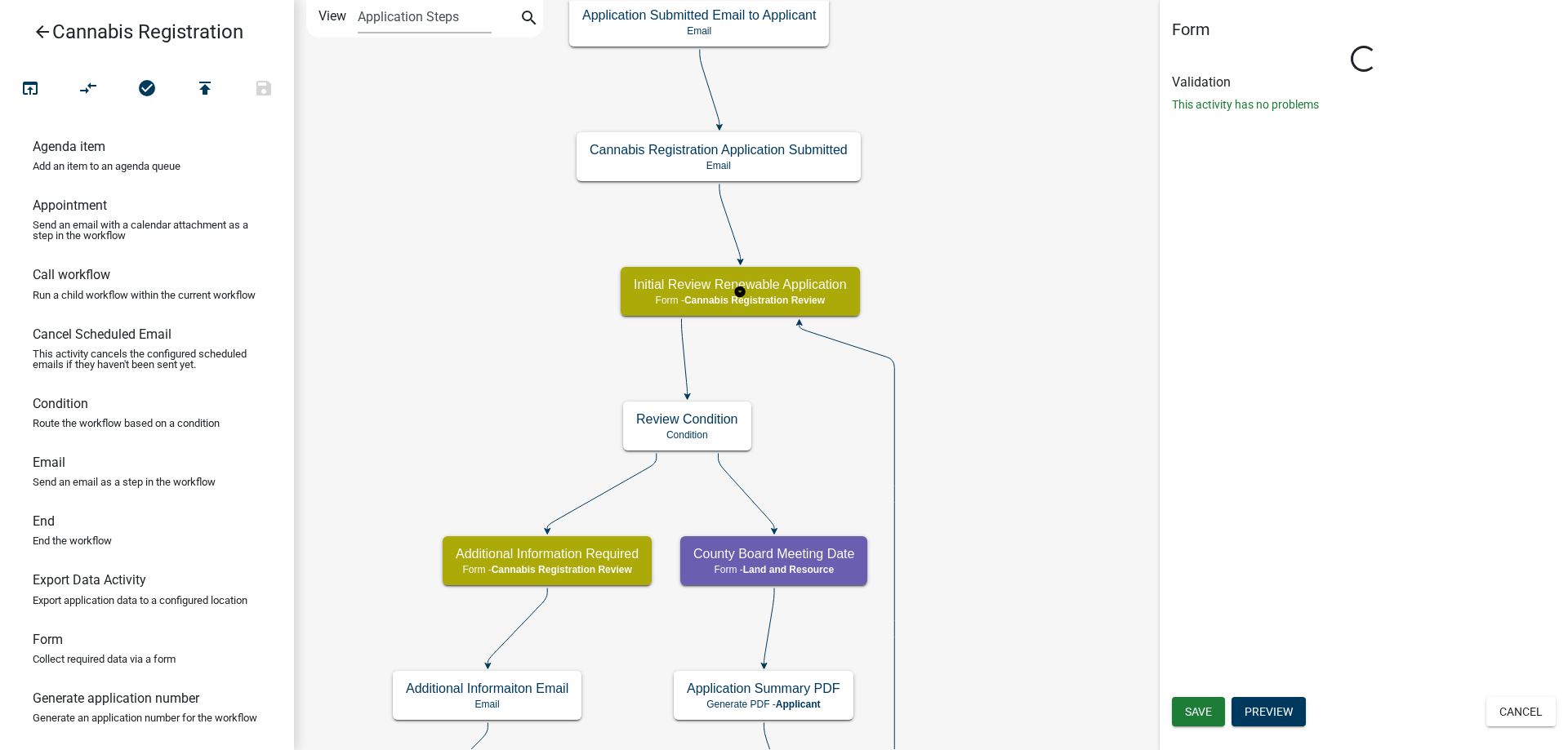
select select "5380C035-E995-43AF-9DCB-4673FB5A2820"
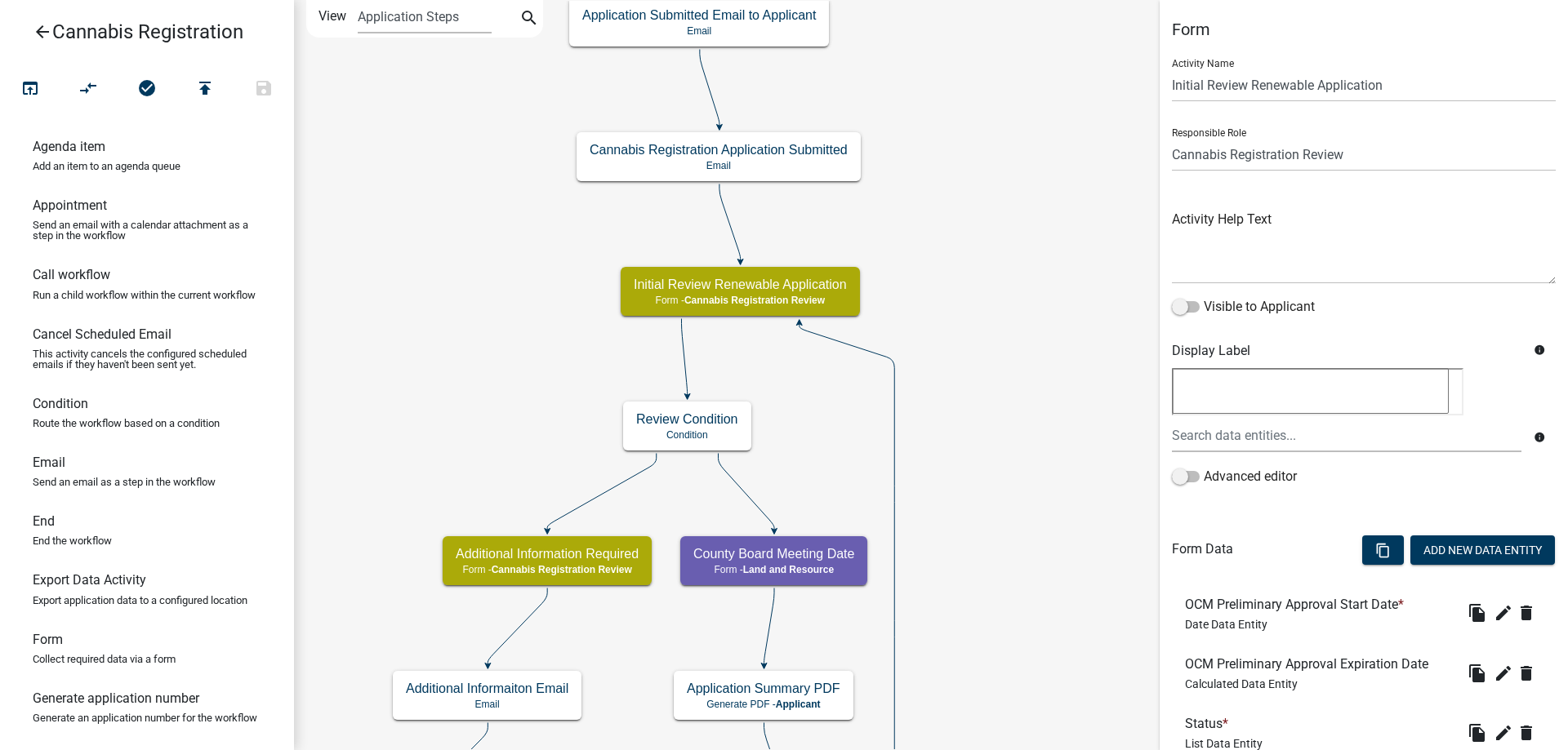
scroll to position [417, 0]
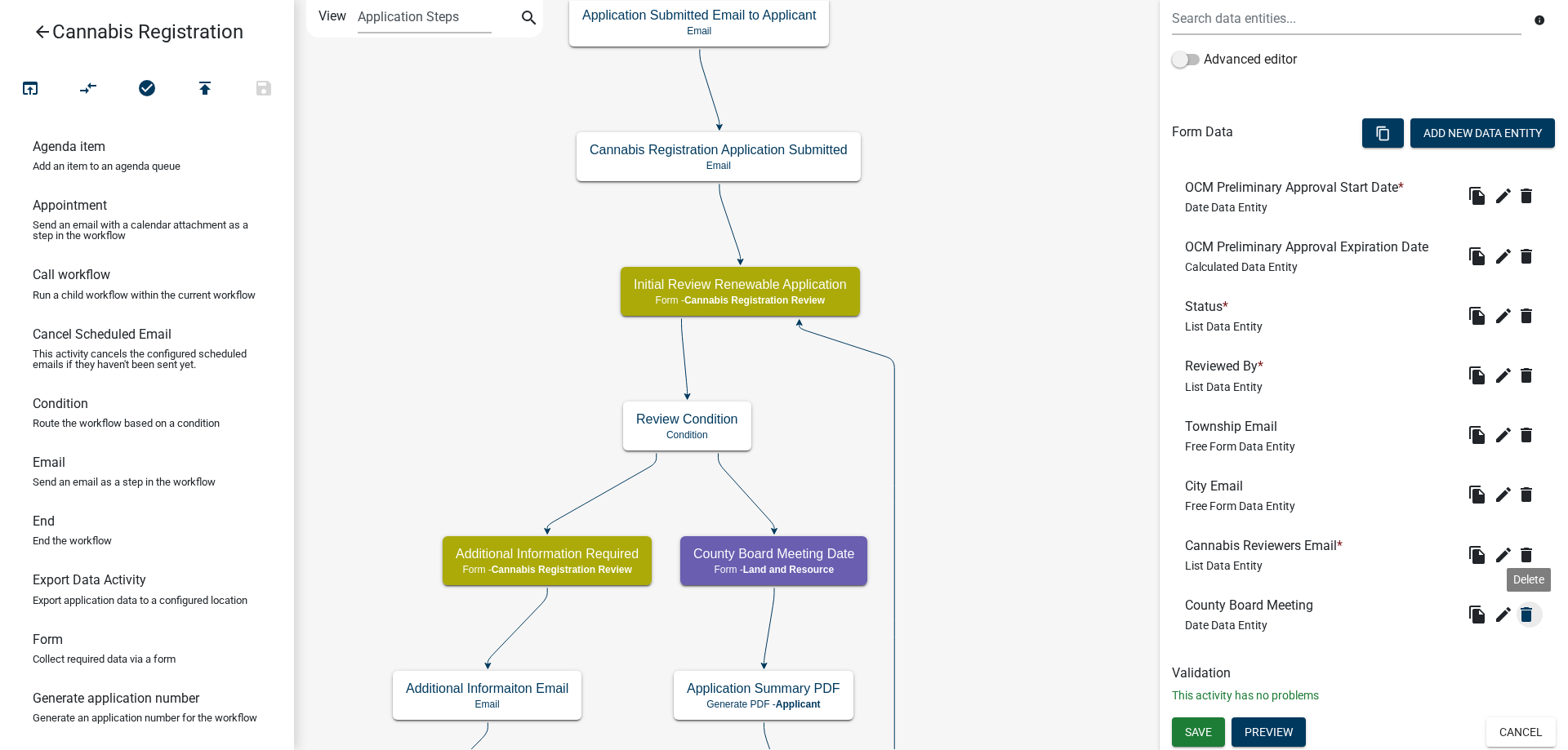
click at [1523, 614] on icon "delete" at bounding box center [1526, 615] width 19 height 19
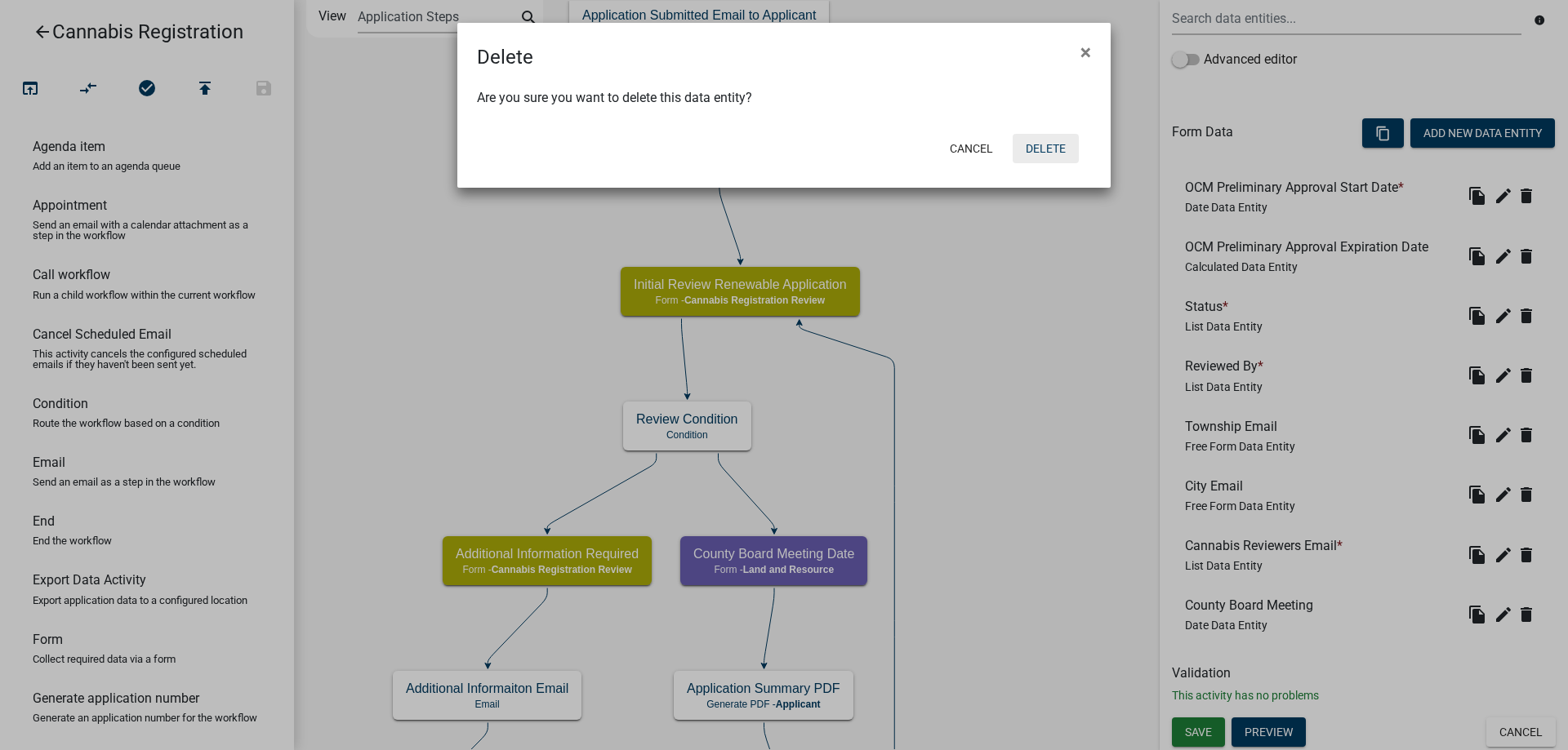
click at [1033, 145] on button "Delete" at bounding box center [1045, 148] width 66 height 29
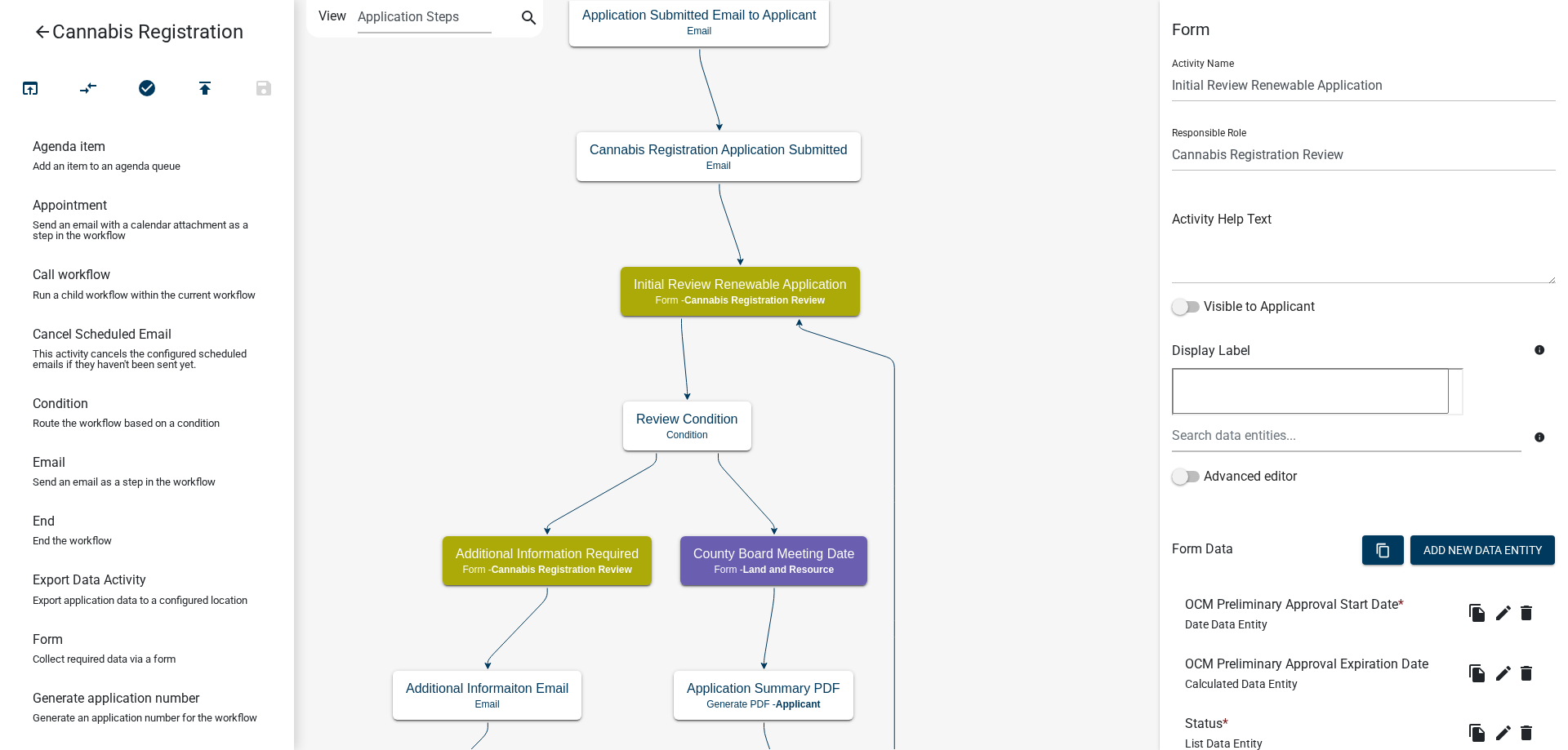
scroll to position [357, 0]
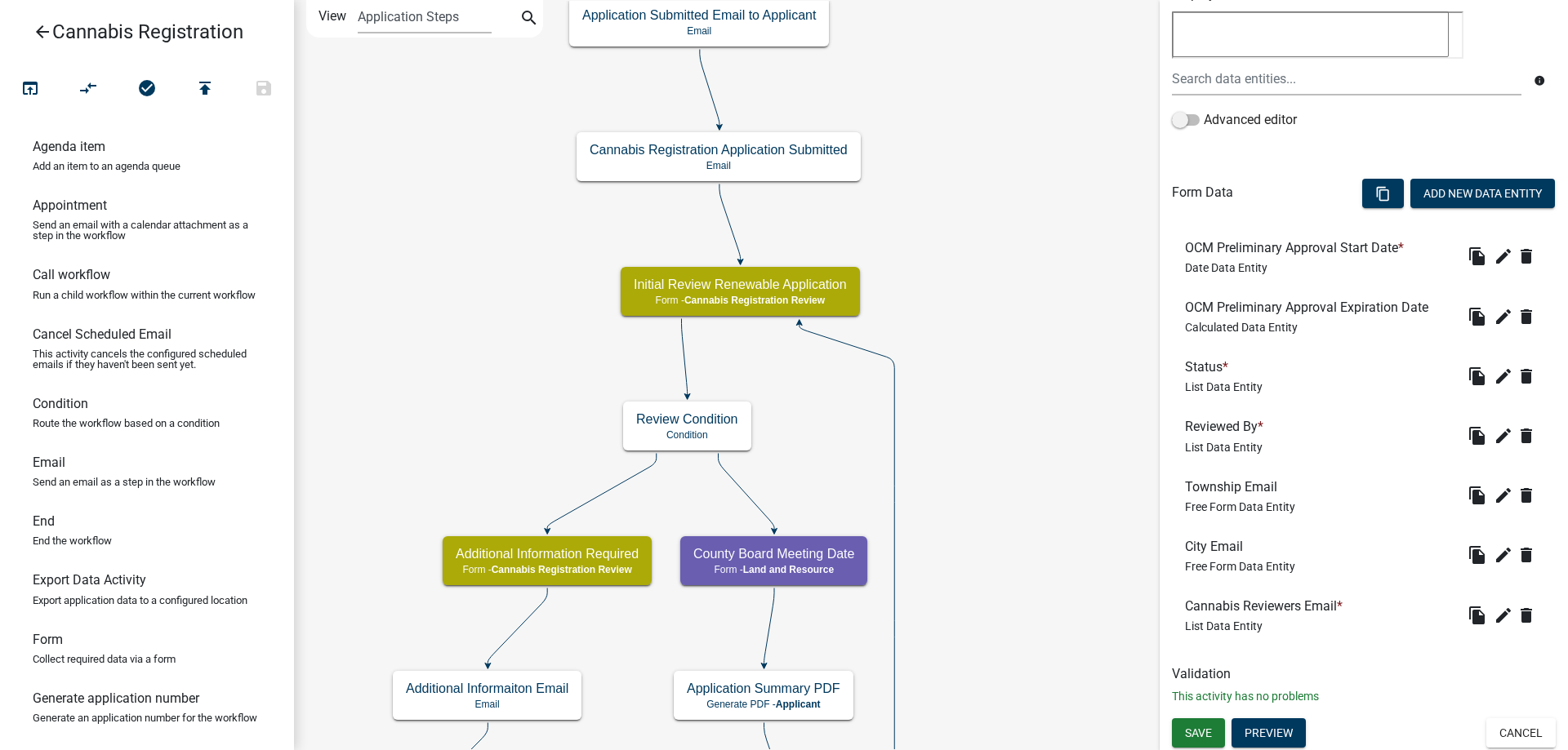
click at [1211, 715] on div "Form Activity Name Initial Review Renewable Application Responsible Role Applic…" at bounding box center [1364, 191] width 408 height 1056
click at [1204, 735] on span "Save" at bounding box center [1198, 733] width 27 height 13
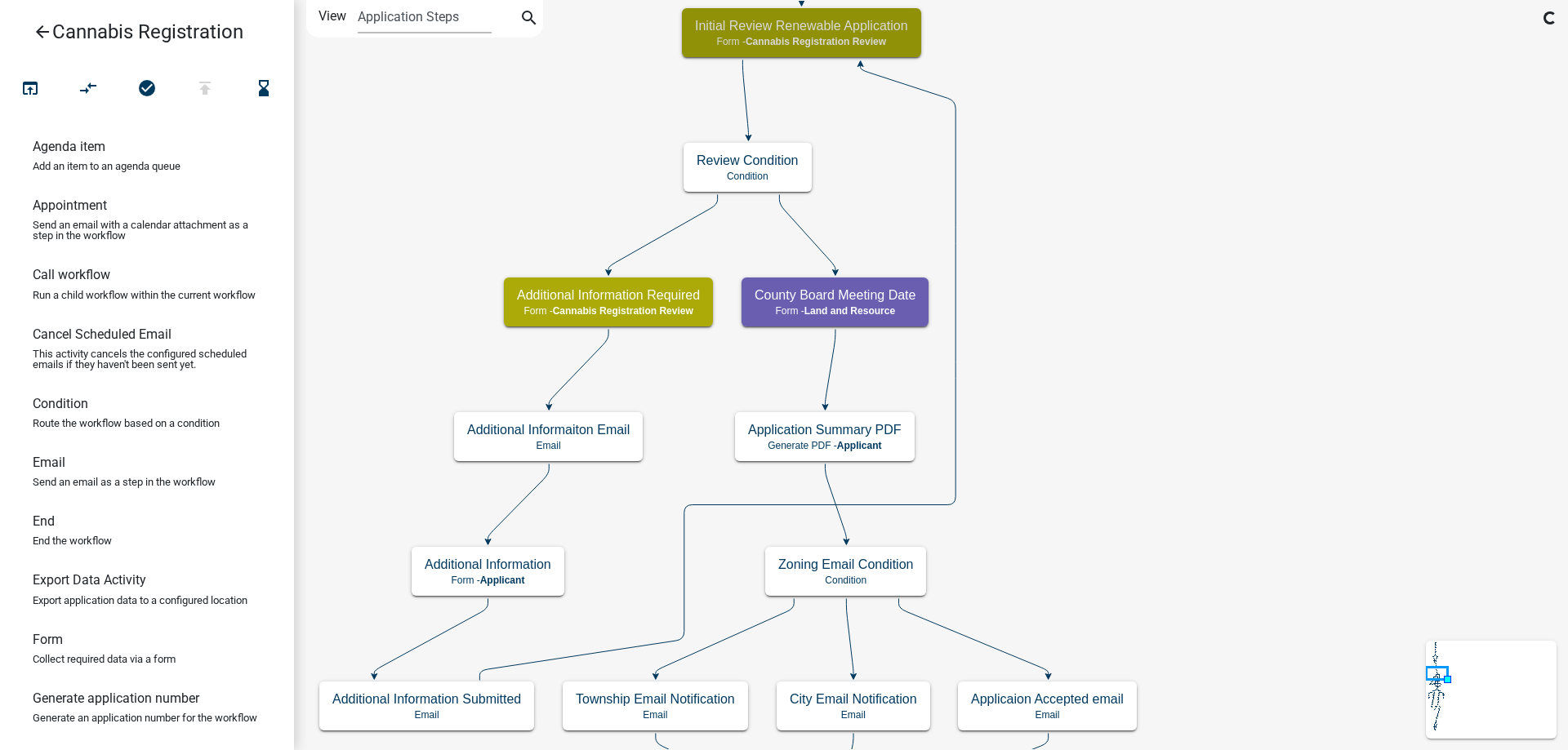
click at [1104, 213] on div "start Start - Applicant Application Introduction Form - Applicant Parcel search…" at bounding box center [931, 375] width 1274 height 750
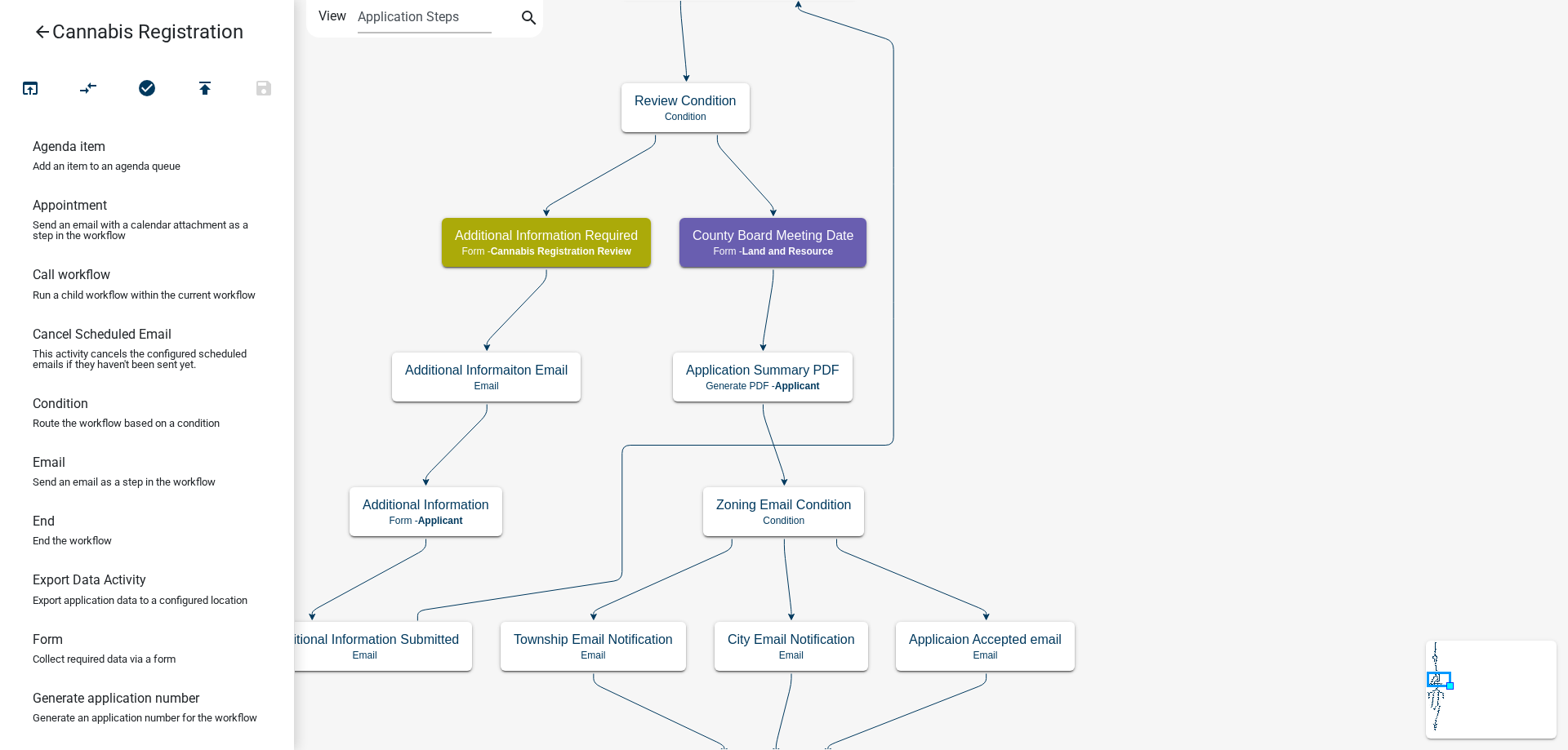
click at [1040, 208] on div "start Start - Applicant Application Introduction Form - Applicant Parcel search…" at bounding box center [931, 375] width 1274 height 750
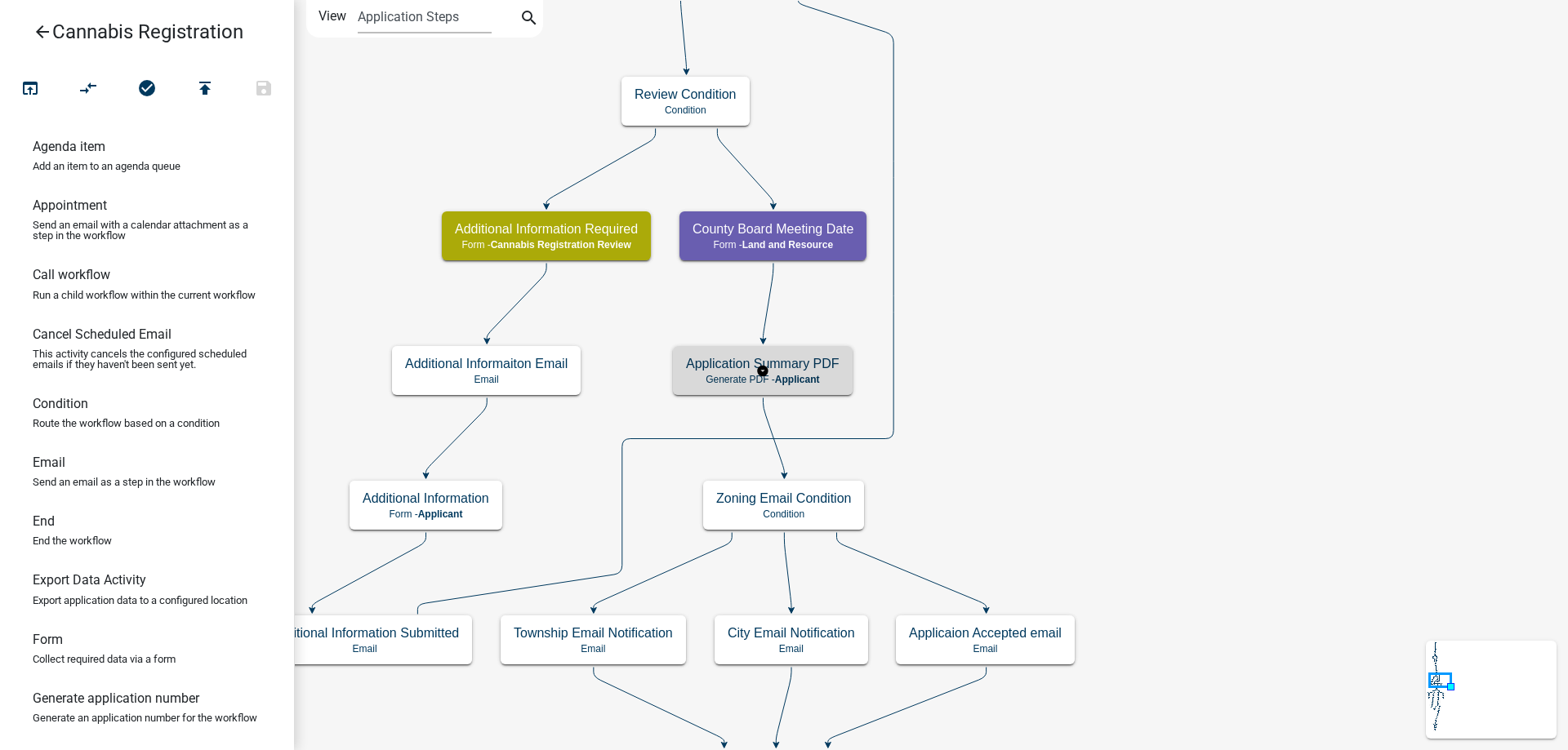
click at [821, 369] on g "Application Summary PDF Generate PDF - Applicant" at bounding box center [763, 370] width 180 height 47
click at [821, 369] on h5 "Application Summary PDF" at bounding box center [763, 364] width 154 height 15
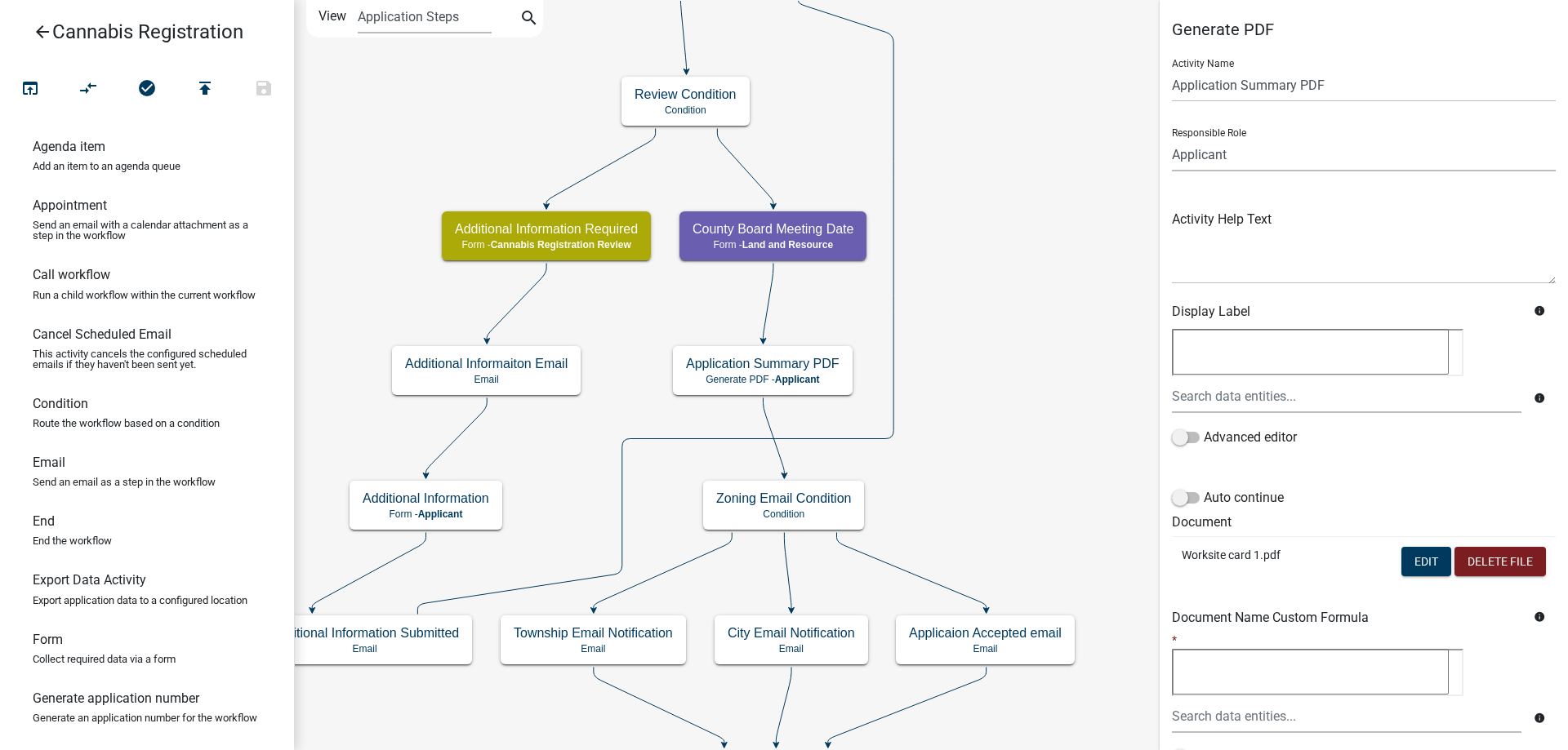
click at [1172, 138] on select "Applicant Land and Resource Assistant Director Admin Cannabis Registration Revi…" at bounding box center [1364, 155] width 384 height 34
select select "8480AF63-7AD4-4446-8EB2-87DCCDEB9E57"
click option "Land and Resource" at bounding box center [0, 0] width 0 height 0
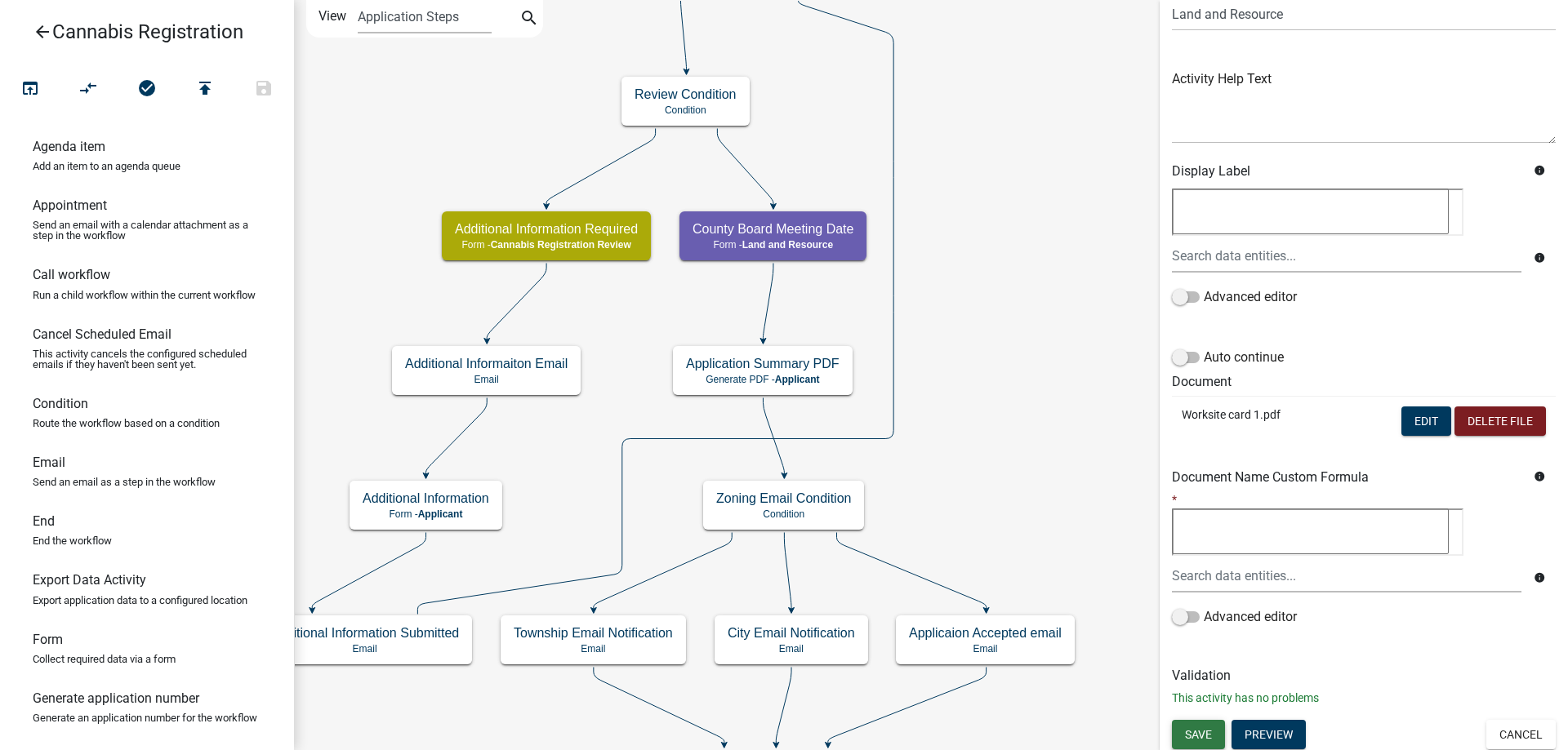
click at [1202, 729] on span "Save" at bounding box center [1198, 734] width 27 height 13
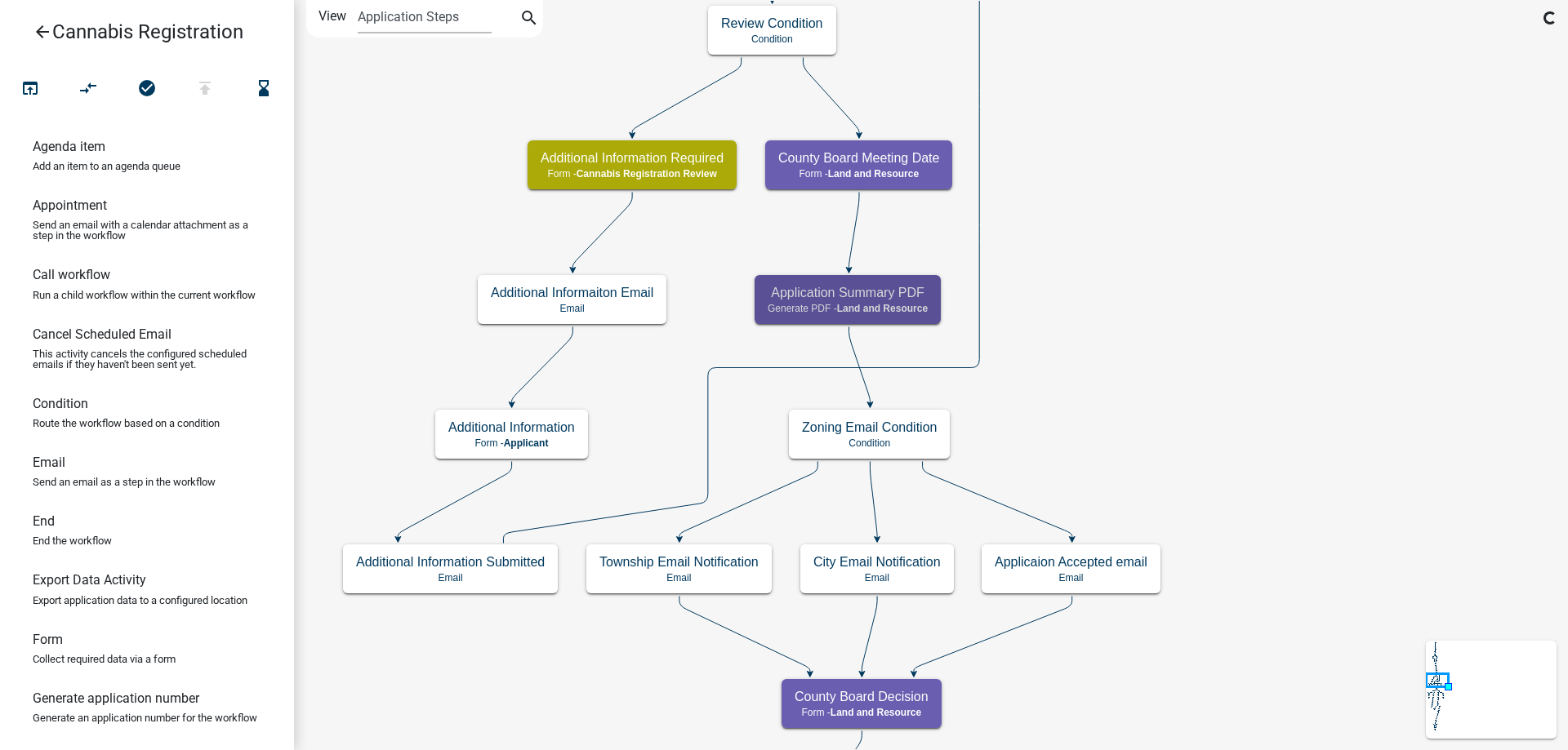
click at [1235, 467] on div "start Start - Applicant Application Introduction Form - Applicant Parcel search…" at bounding box center [931, 375] width 1274 height 750
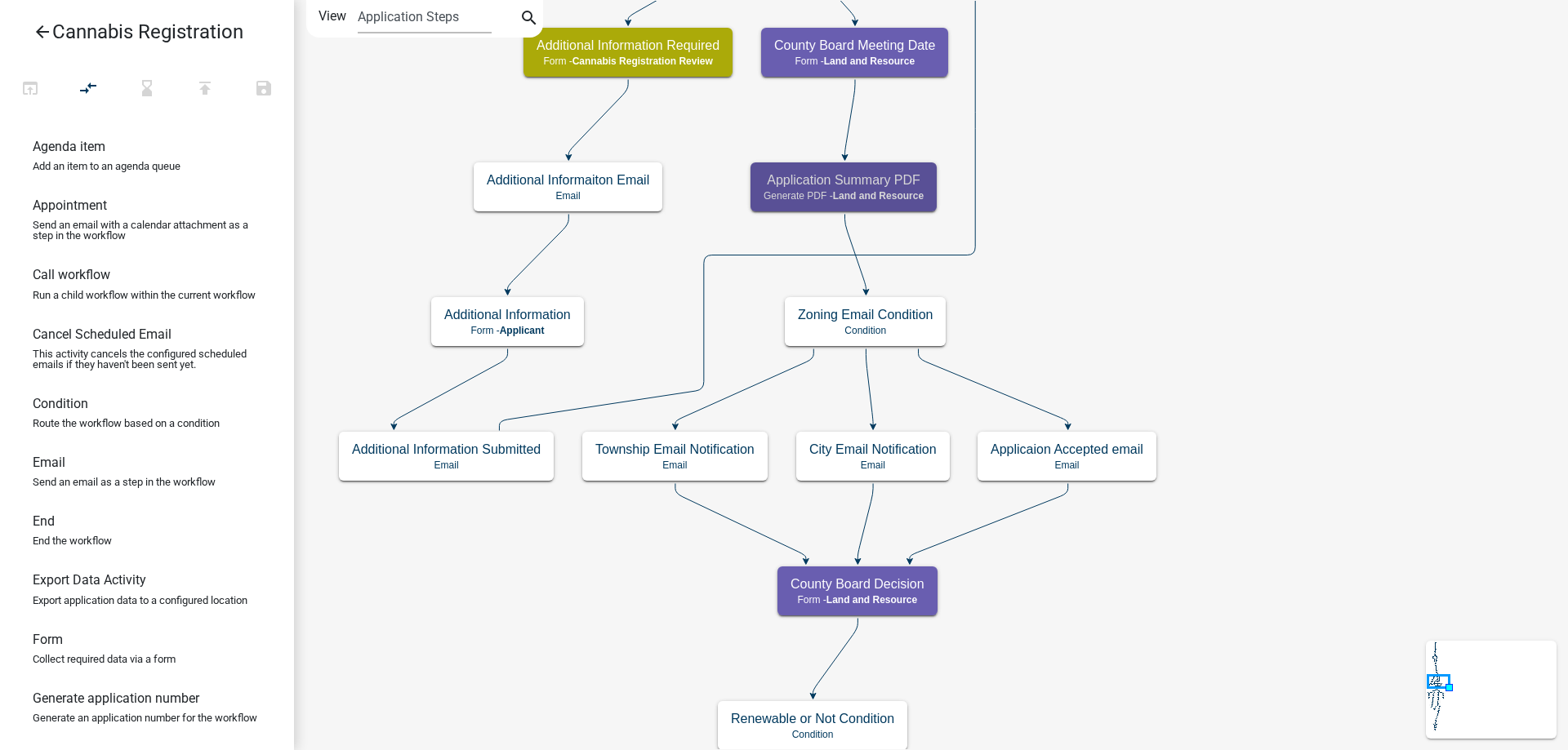
click at [1208, 319] on div "start Start - Applicant Application Introduction Form - Applicant Parcel search…" at bounding box center [931, 375] width 1274 height 750
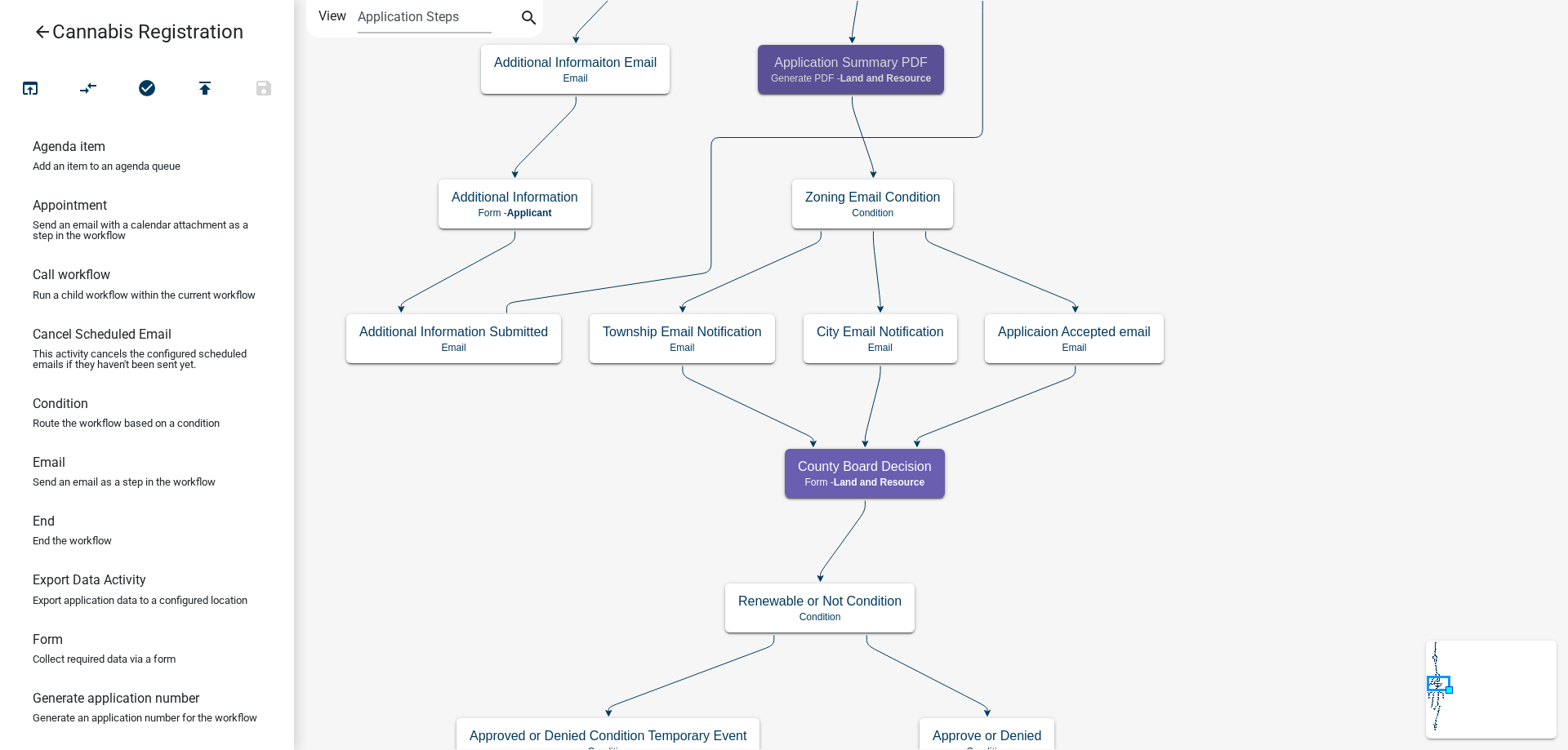
click at [1257, 415] on div "start Start - Applicant Application Introduction Form - Applicant Parcel search…" at bounding box center [931, 375] width 1274 height 750
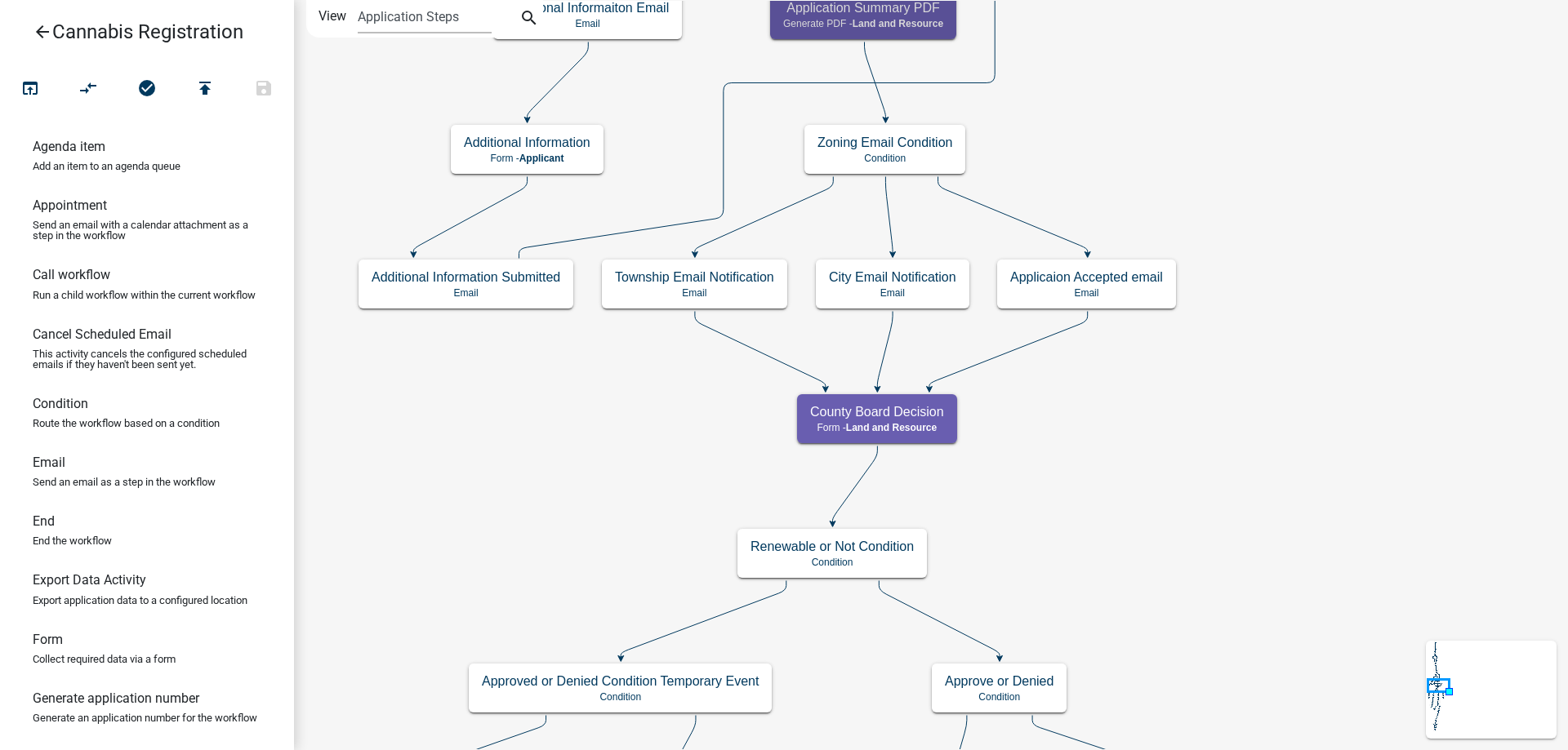
click at [1138, 514] on div "start Start - Applicant Application Introduction Form - Applicant Parcel search…" at bounding box center [931, 375] width 1274 height 750
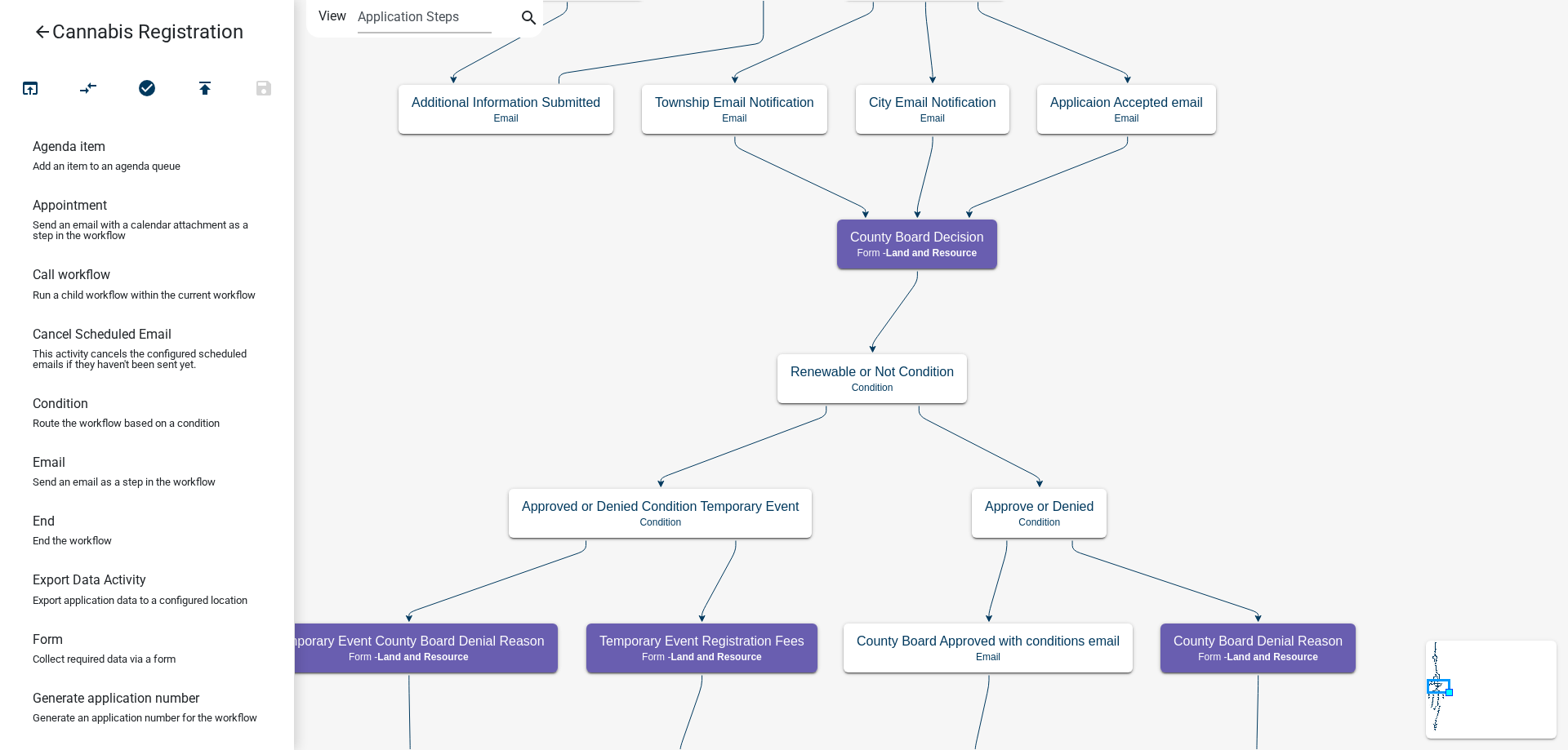
click at [1205, 388] on div "start Start - Applicant Application Introduction Form - Applicant Parcel search…" at bounding box center [931, 375] width 1274 height 750
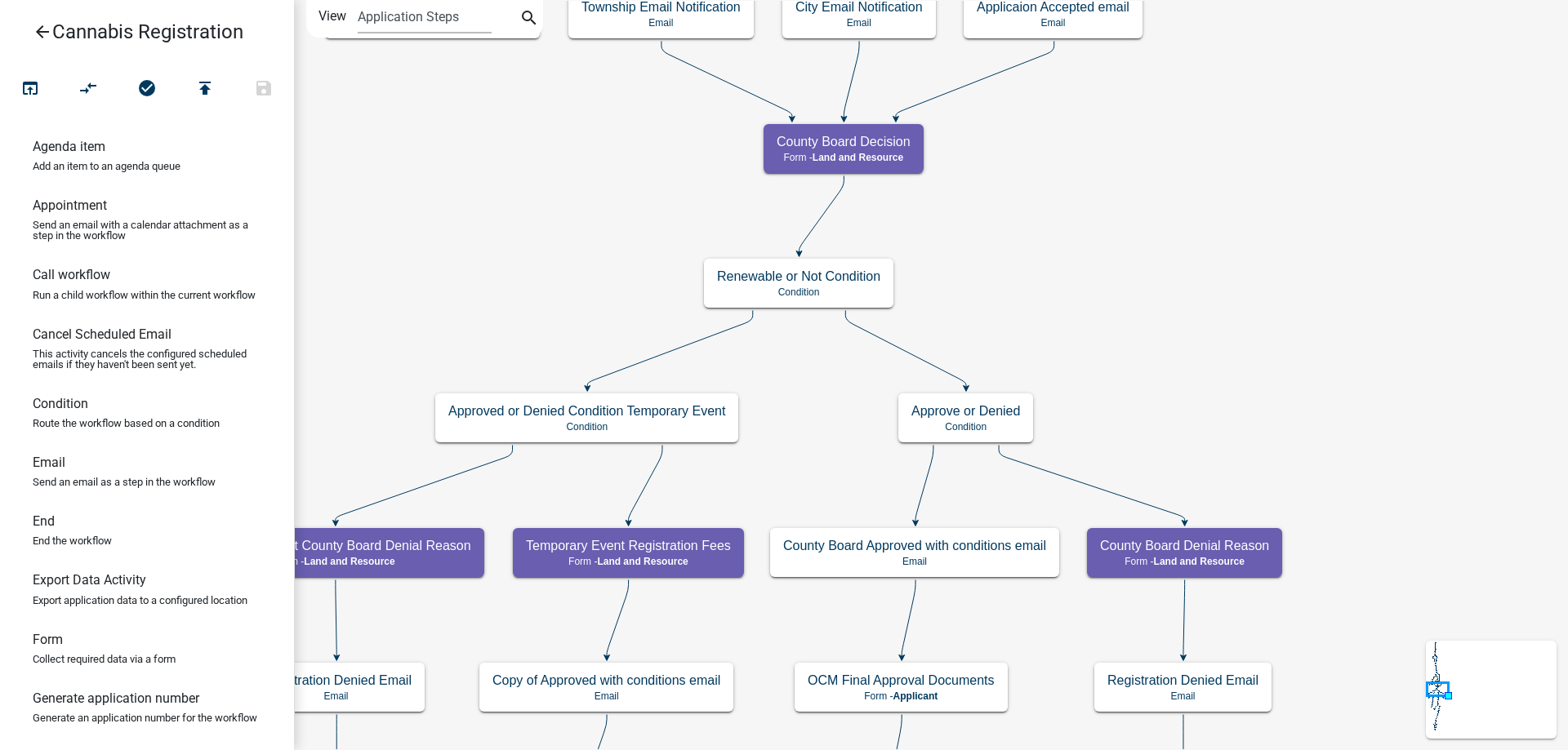
click at [1232, 316] on div "start Start - Applicant Application Introduction Form - Applicant Parcel search…" at bounding box center [931, 375] width 1274 height 750
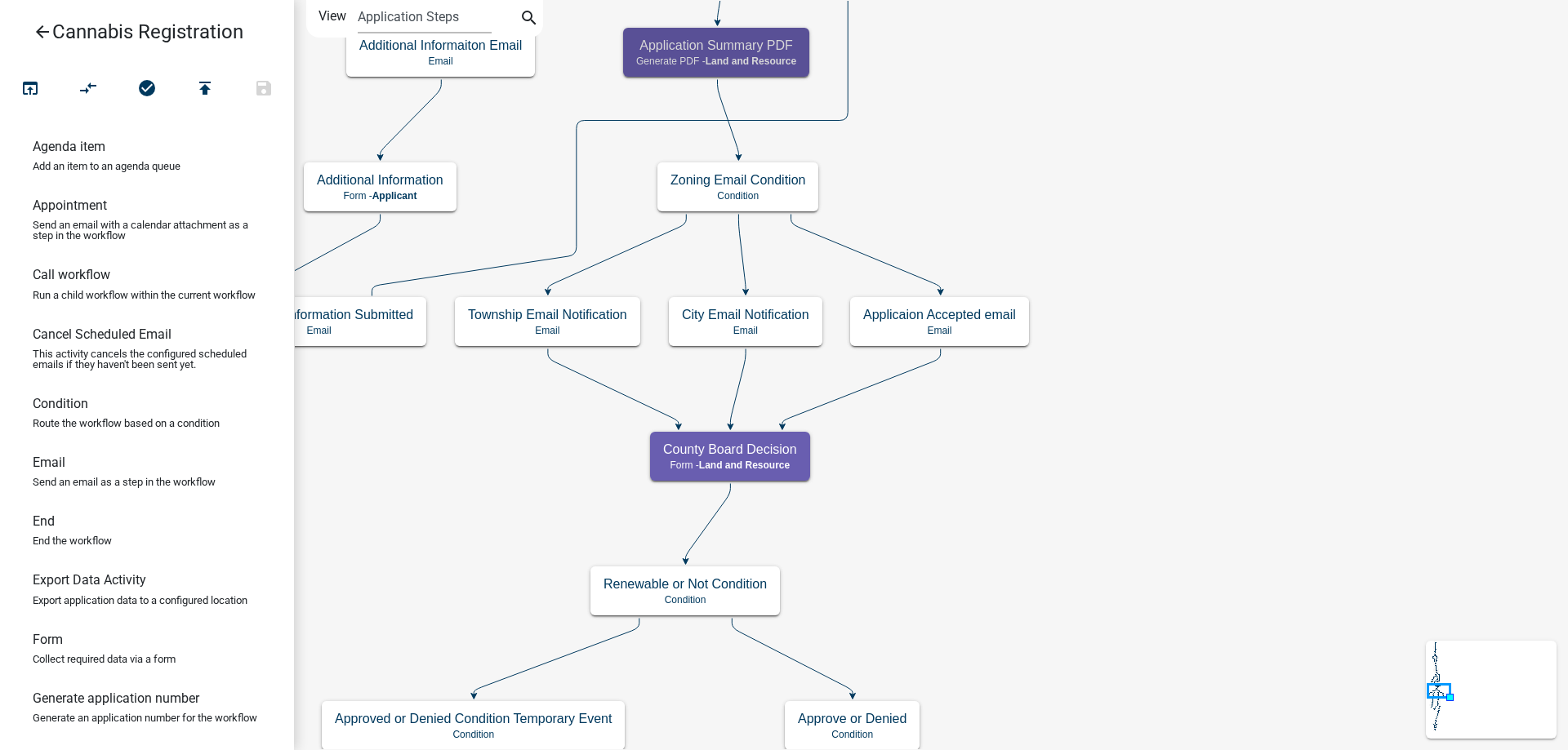
click at [1279, 494] on div "start Start - Applicant Application Introduction Form - Applicant Parcel search…" at bounding box center [931, 375] width 1274 height 750
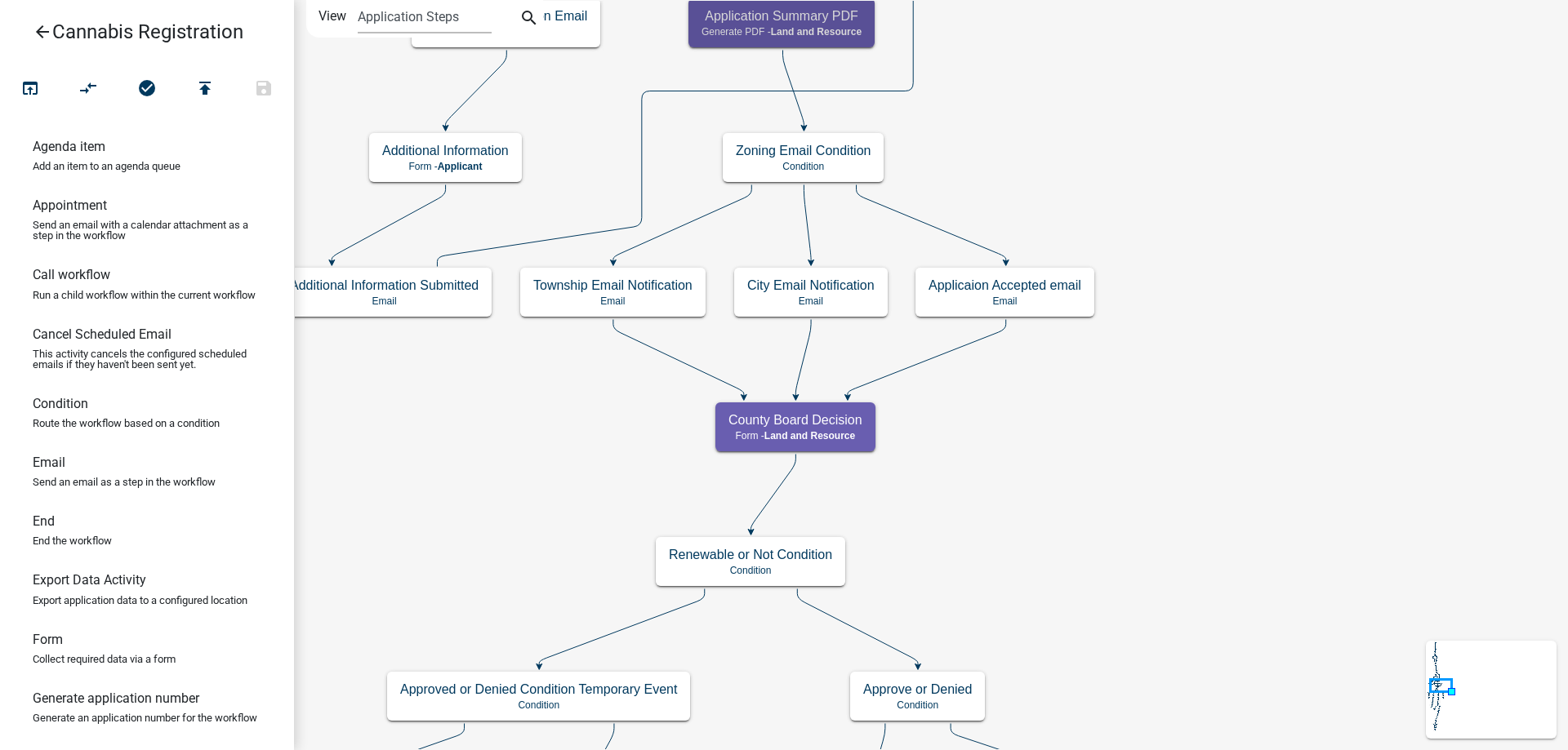
click at [1285, 165] on div "start Start - Applicant Application Introduction Form - Applicant Parcel search…" at bounding box center [931, 375] width 1274 height 750
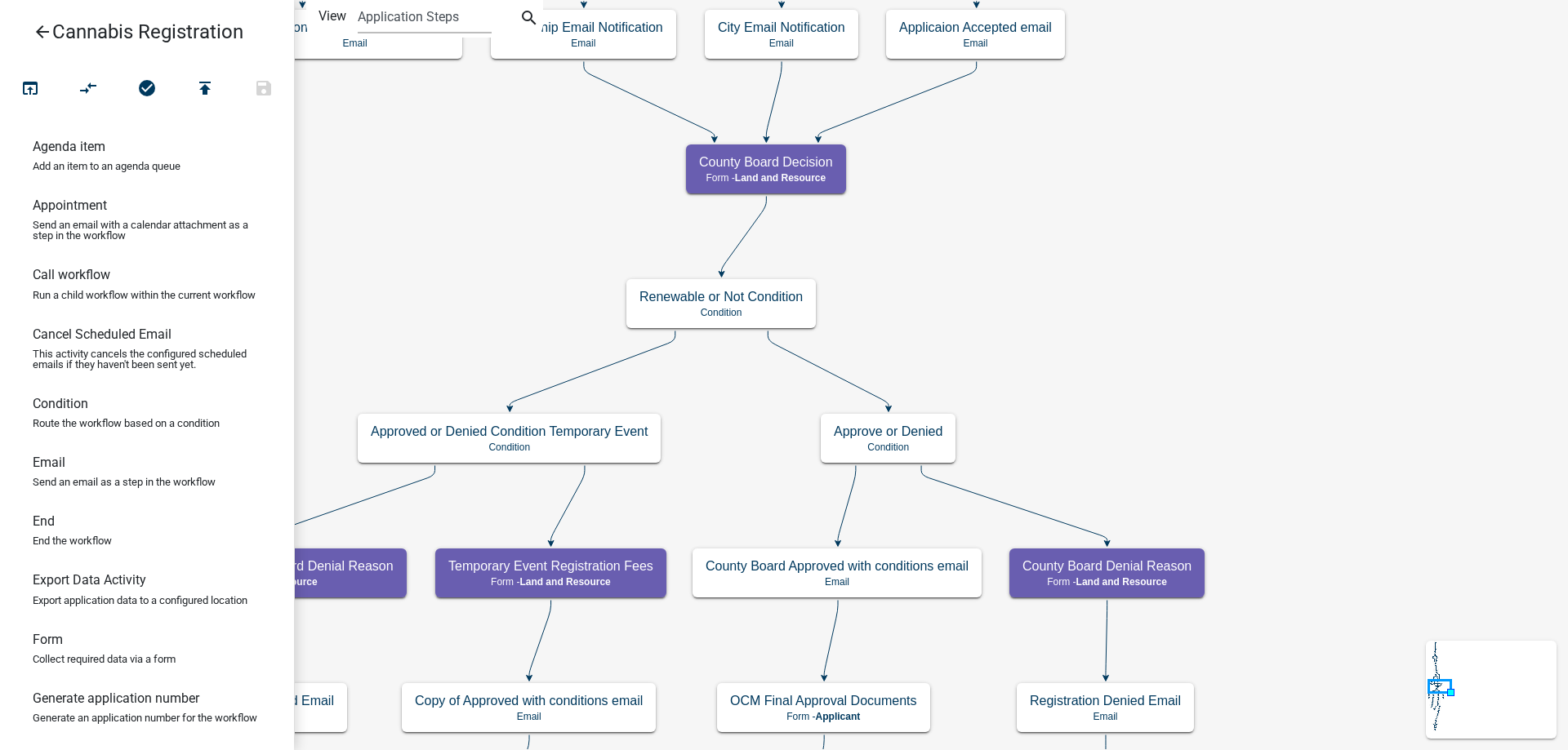
click at [1133, 220] on div "start Start - Applicant Application Introduction Form - Applicant Parcel search…" at bounding box center [931, 375] width 1274 height 750
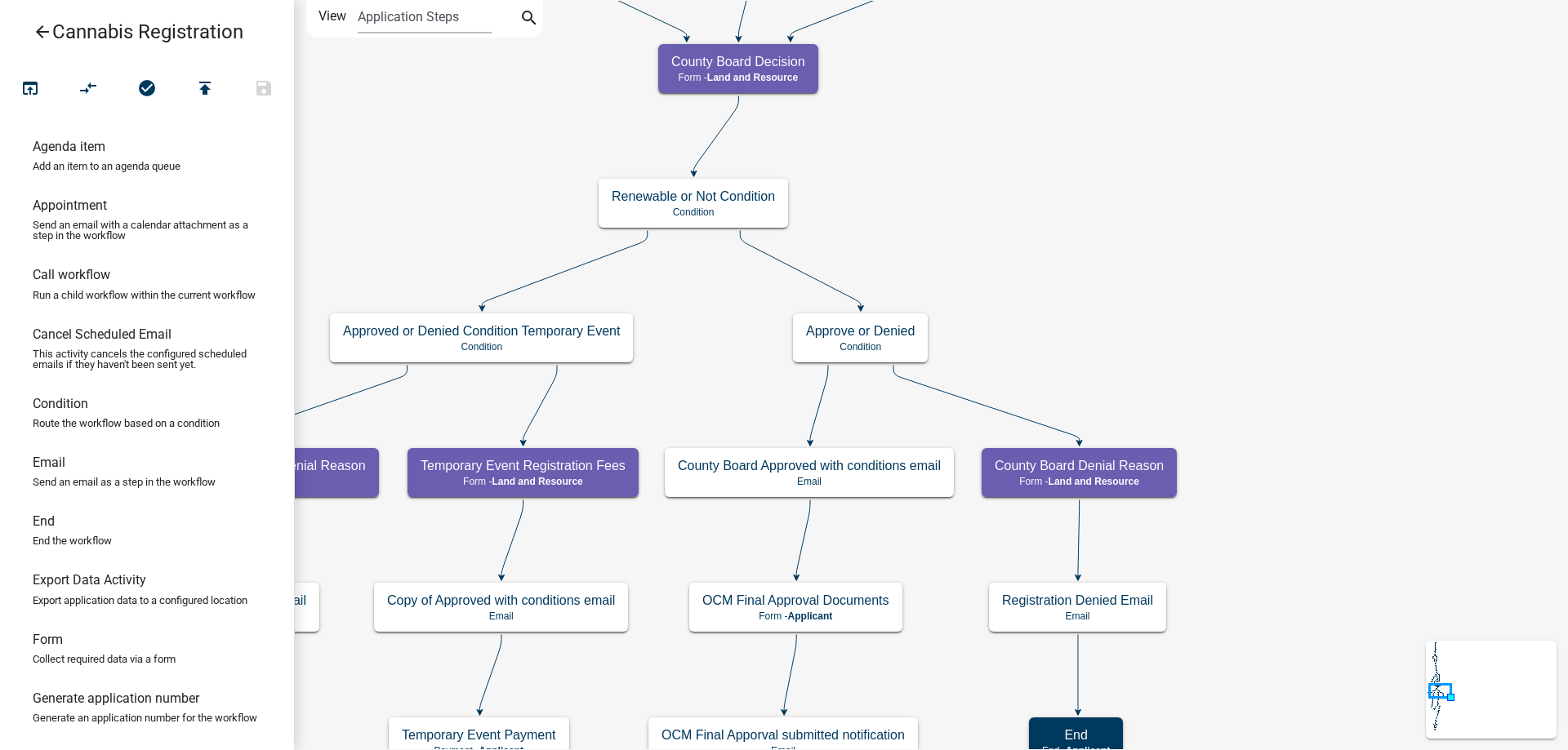
click at [1143, 285] on div "start Start - Applicant Application Introduction Form - Applicant Parcel search…" at bounding box center [931, 375] width 1274 height 750
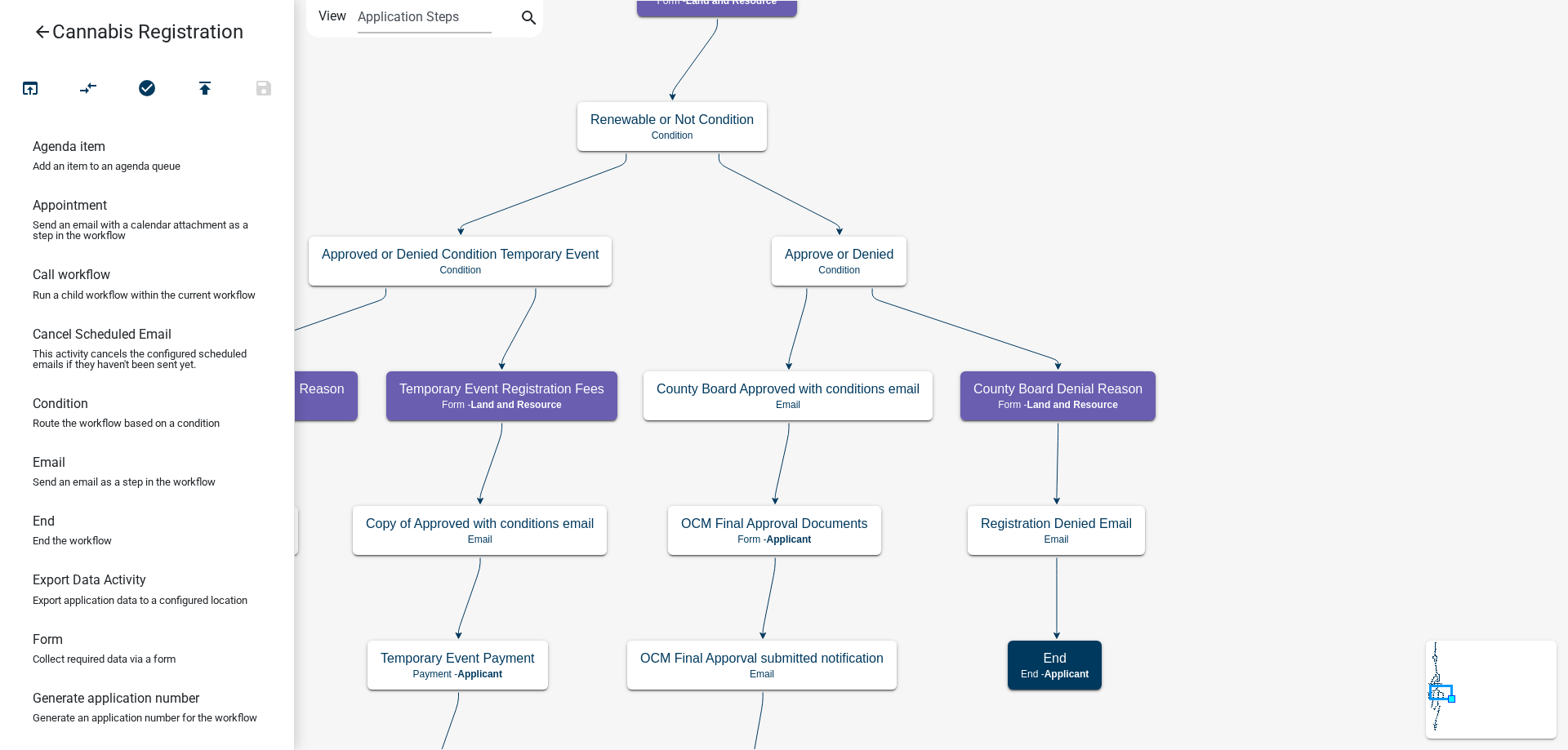
click at [1163, 263] on div "start Start - Applicant Application Introduction Form - Applicant Parcel search…" at bounding box center [931, 375] width 1274 height 750
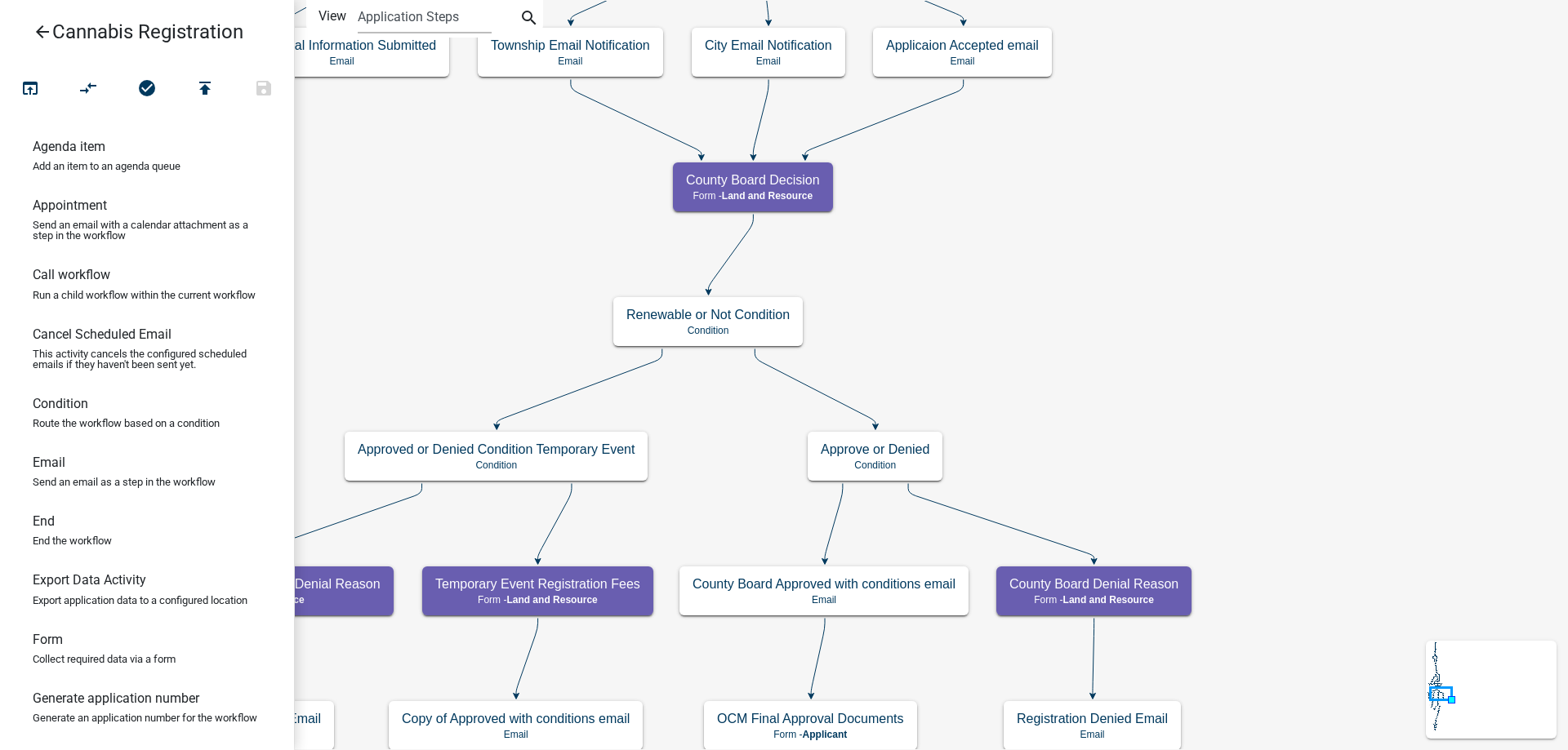
click at [1218, 403] on div "start Start - Applicant Application Introduction Form - Applicant Parcel search…" at bounding box center [931, 375] width 1274 height 750
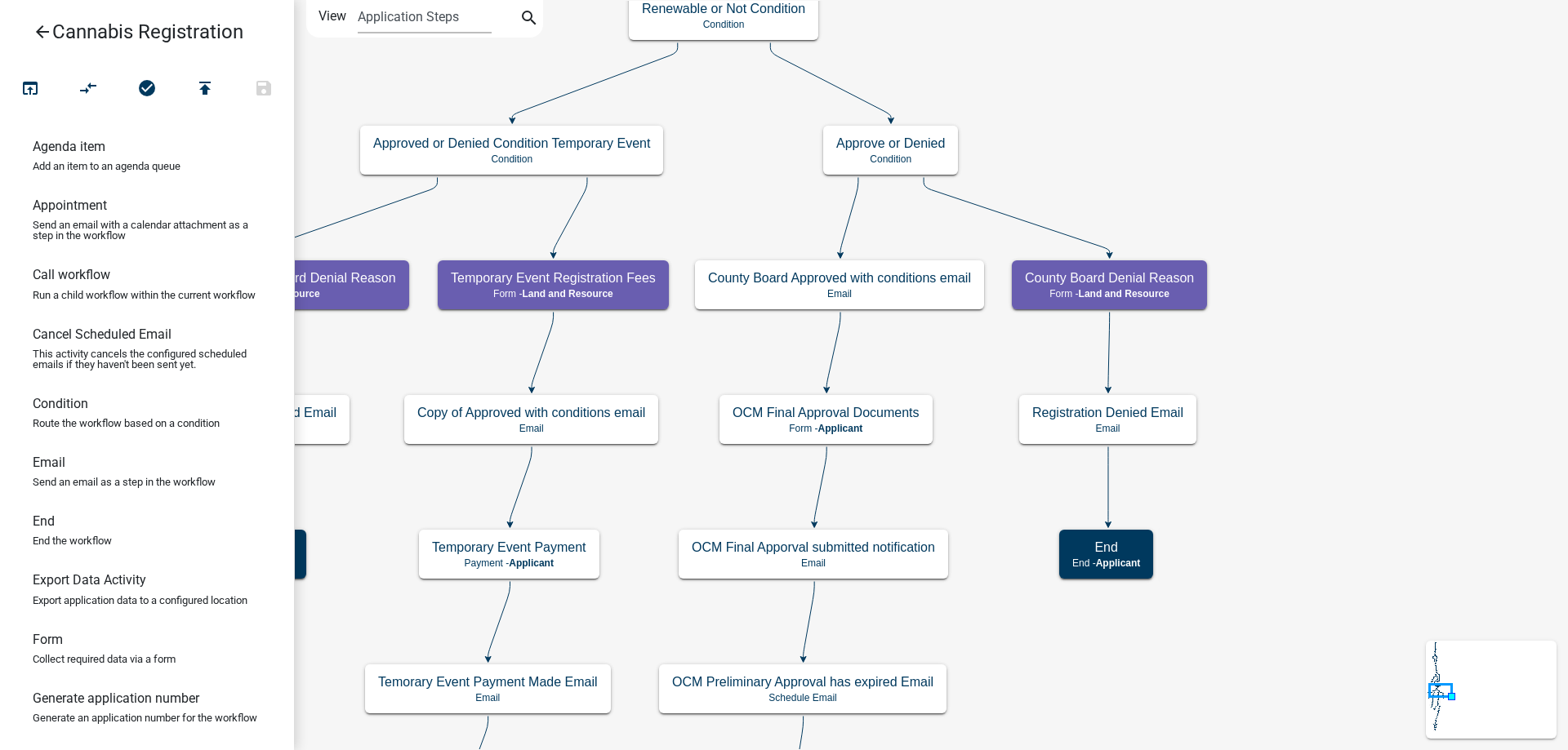
click at [1309, 285] on div "start Start - Applicant Application Introduction Form - Applicant Parcel search…" at bounding box center [931, 375] width 1274 height 750
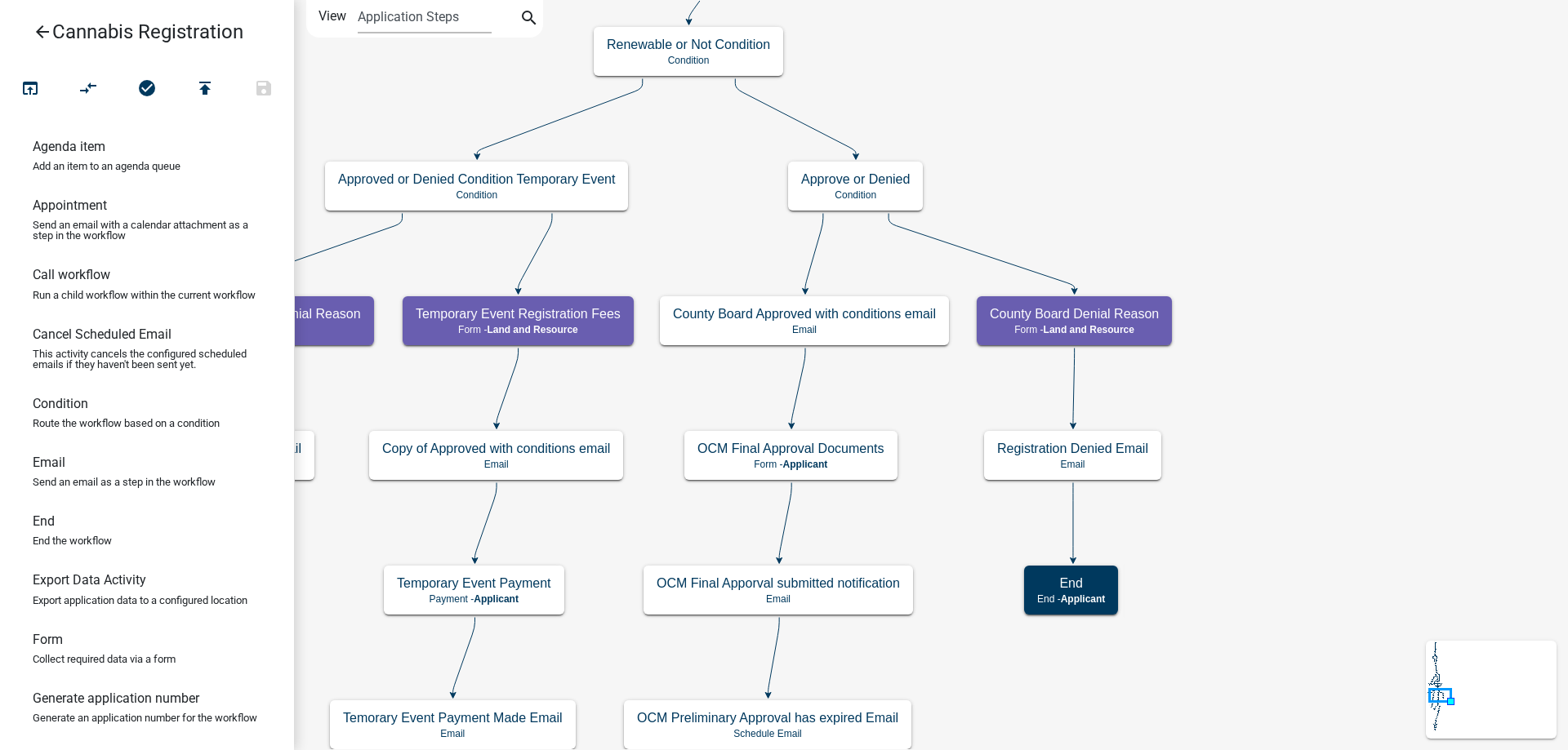
click at [1063, 111] on div "start Start - Applicant Application Introduction Form - Applicant Parcel search…" at bounding box center [931, 375] width 1274 height 750
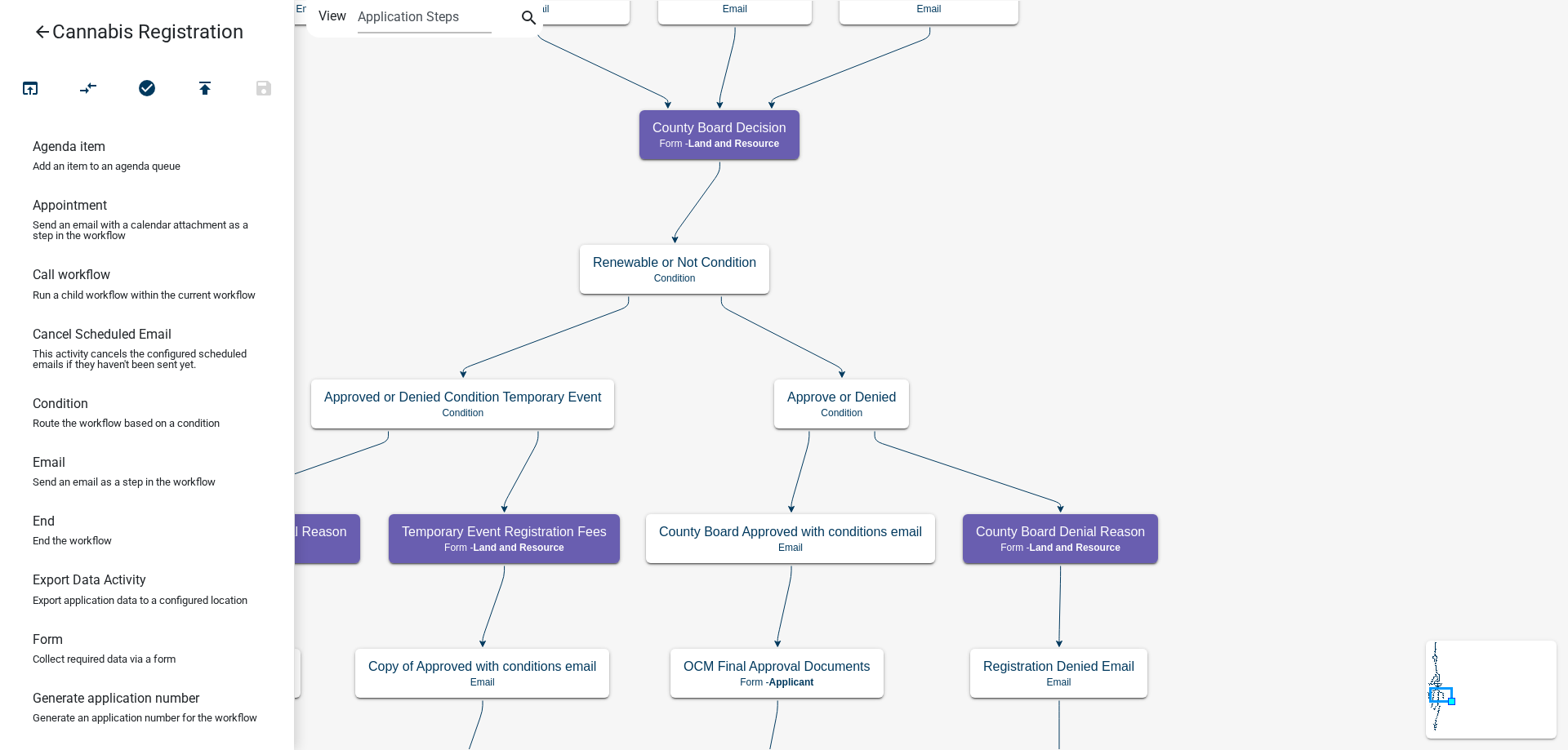
click at [1000, 352] on div "start Start - Applicant Application Introduction Form - Applicant Parcel search…" at bounding box center [931, 375] width 1274 height 750
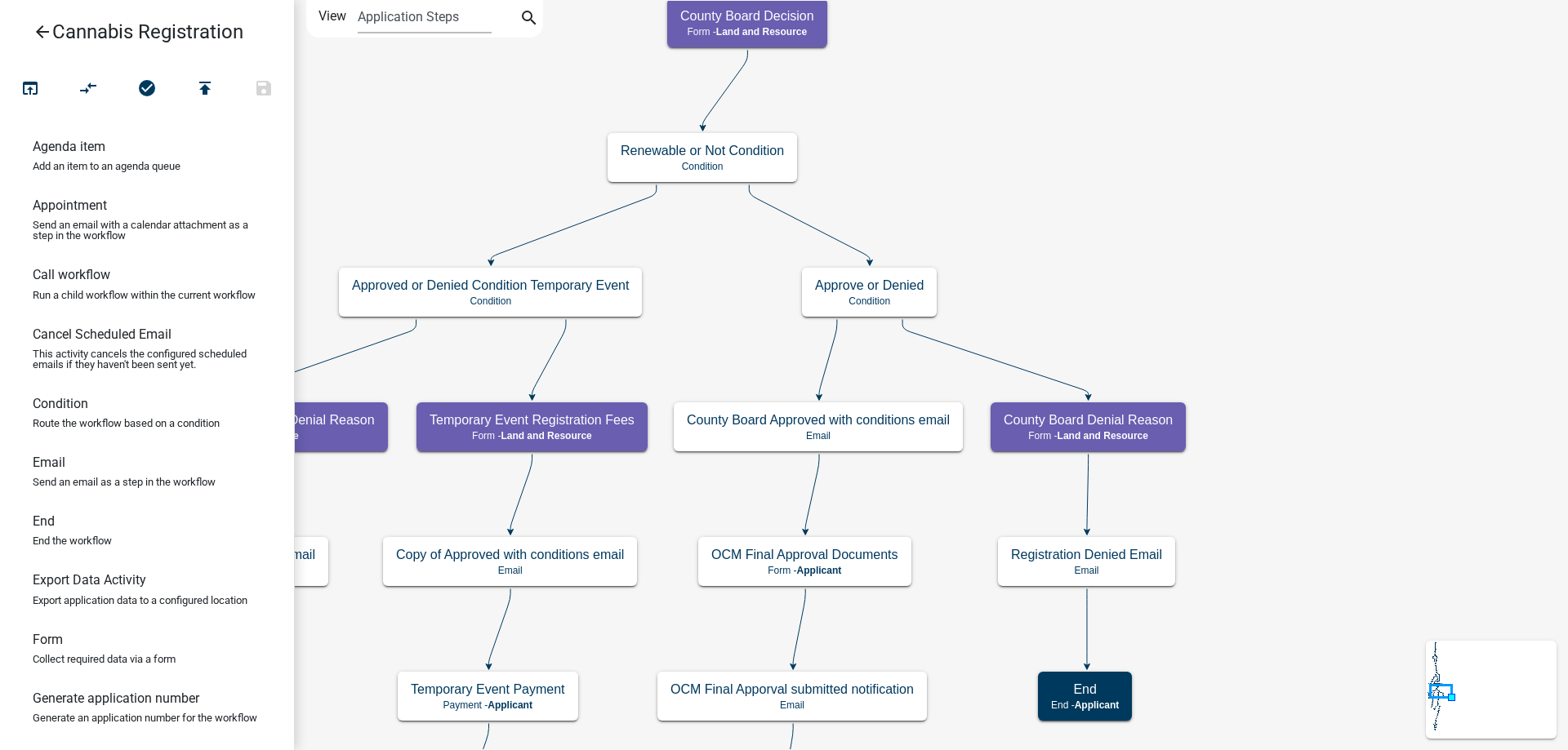
click at [1017, 232] on div "start Start - Applicant Application Introduction Form - Applicant Parcel search…" at bounding box center [931, 375] width 1274 height 750
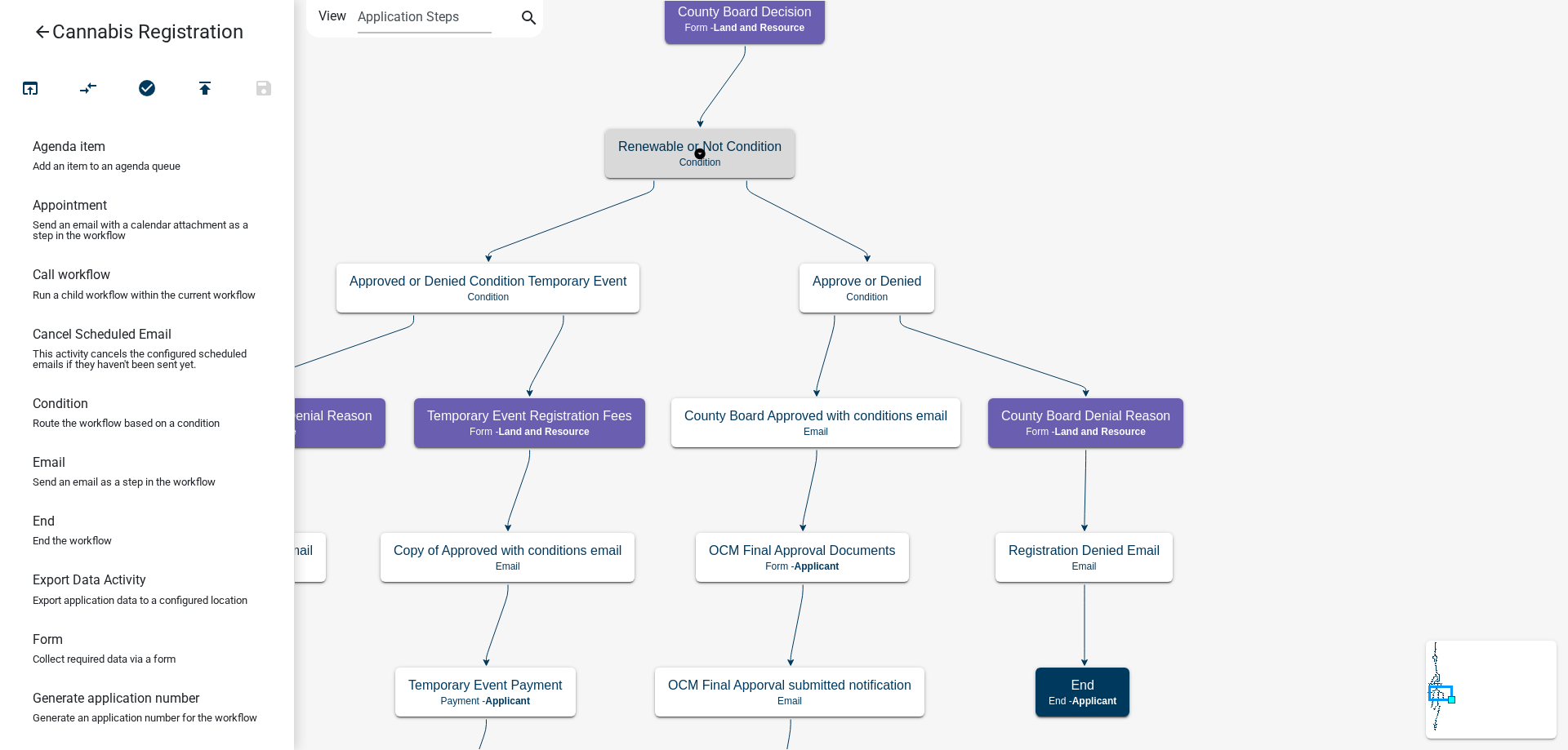
click at [742, 159] on g "Renewable or Not Condition Condition" at bounding box center [700, 152] width 190 height 47
click at [742, 159] on p "Condition" at bounding box center [700, 163] width 164 height 12
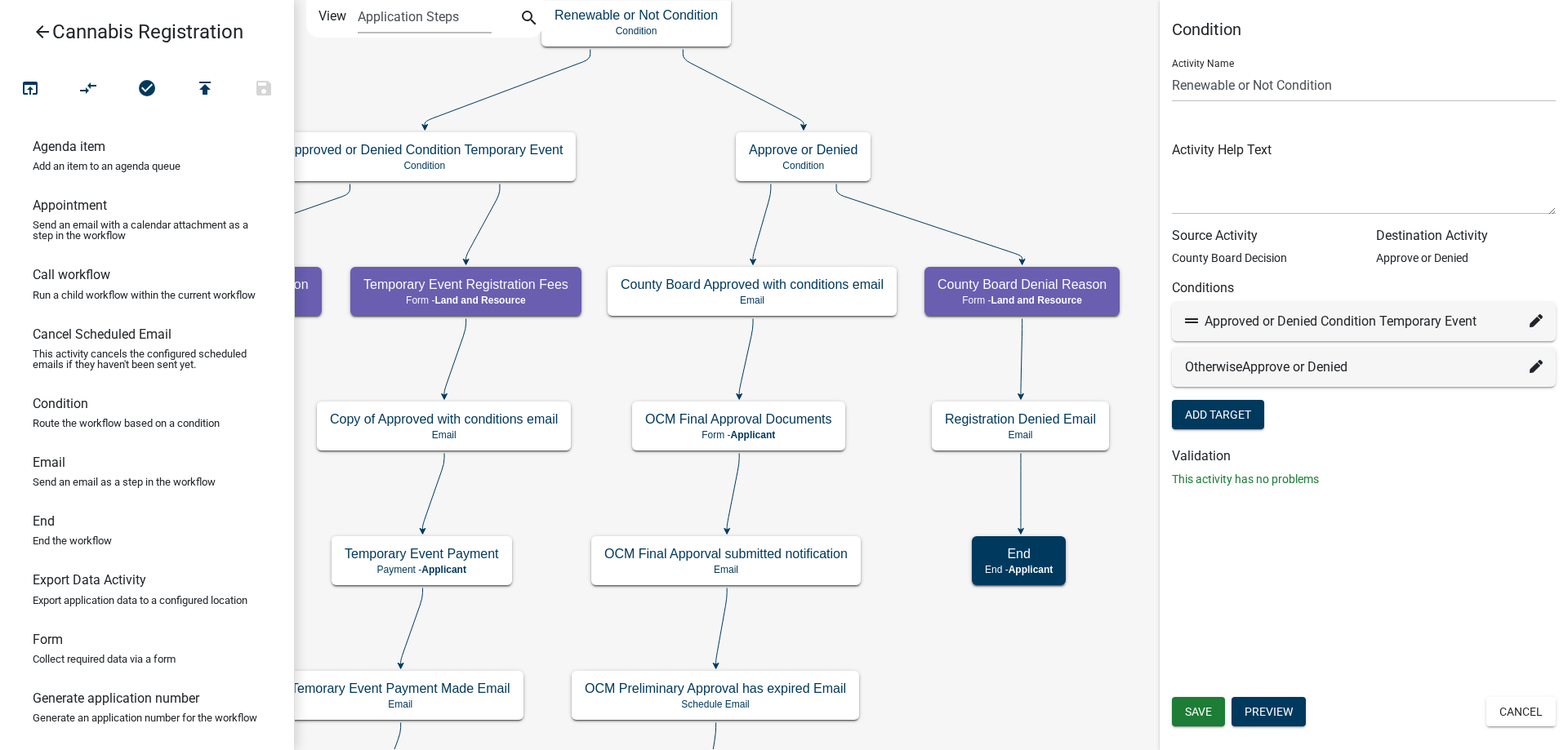
click at [961, 173] on div "start Start - Applicant Application Introduction Form - Applicant Parcel search…" at bounding box center [931, 375] width 1274 height 750
click at [837, 159] on g "Approve or Denied Condition" at bounding box center [802, 156] width 135 height 47
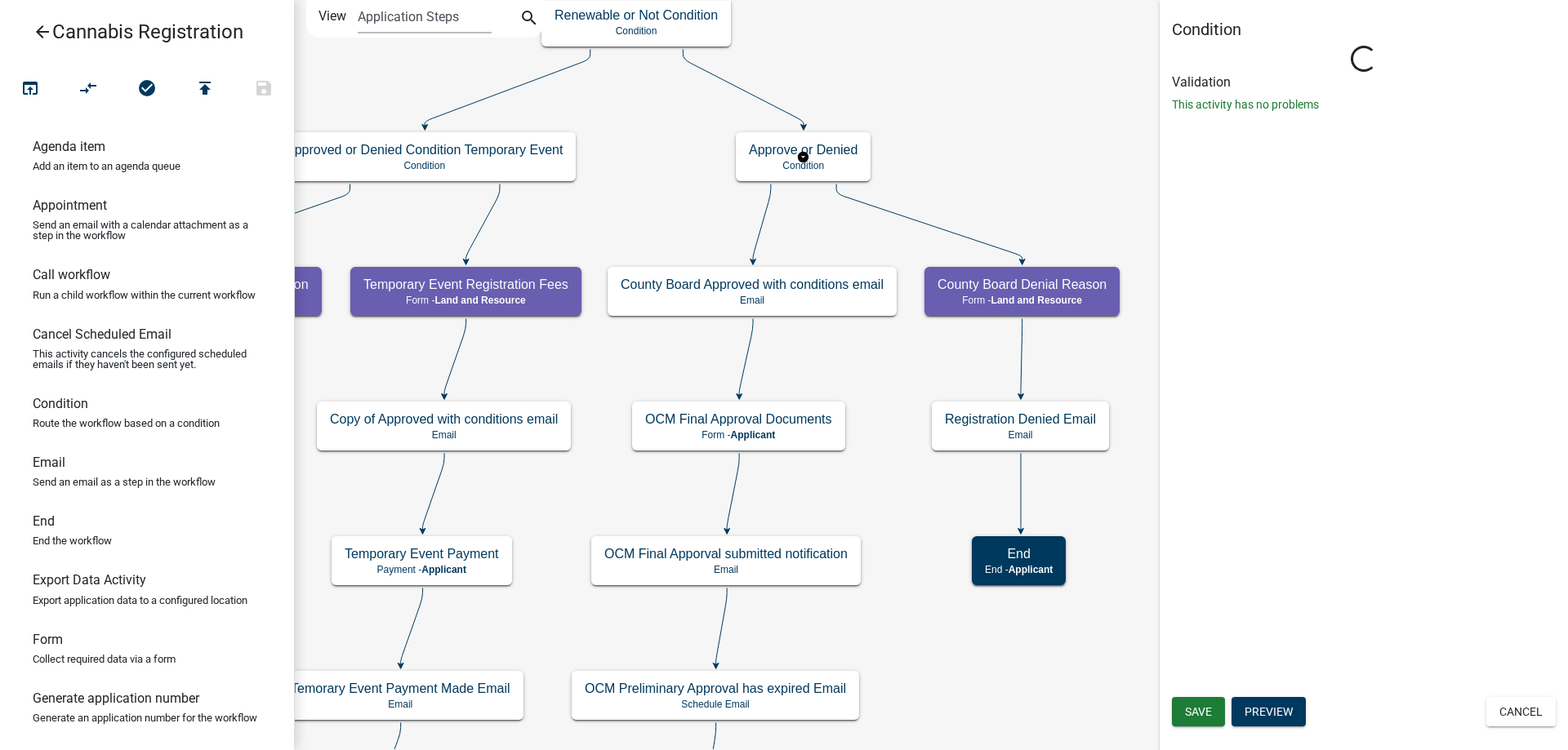
click at [837, 159] on g "Approve or Denied Condition" at bounding box center [802, 156] width 135 height 47
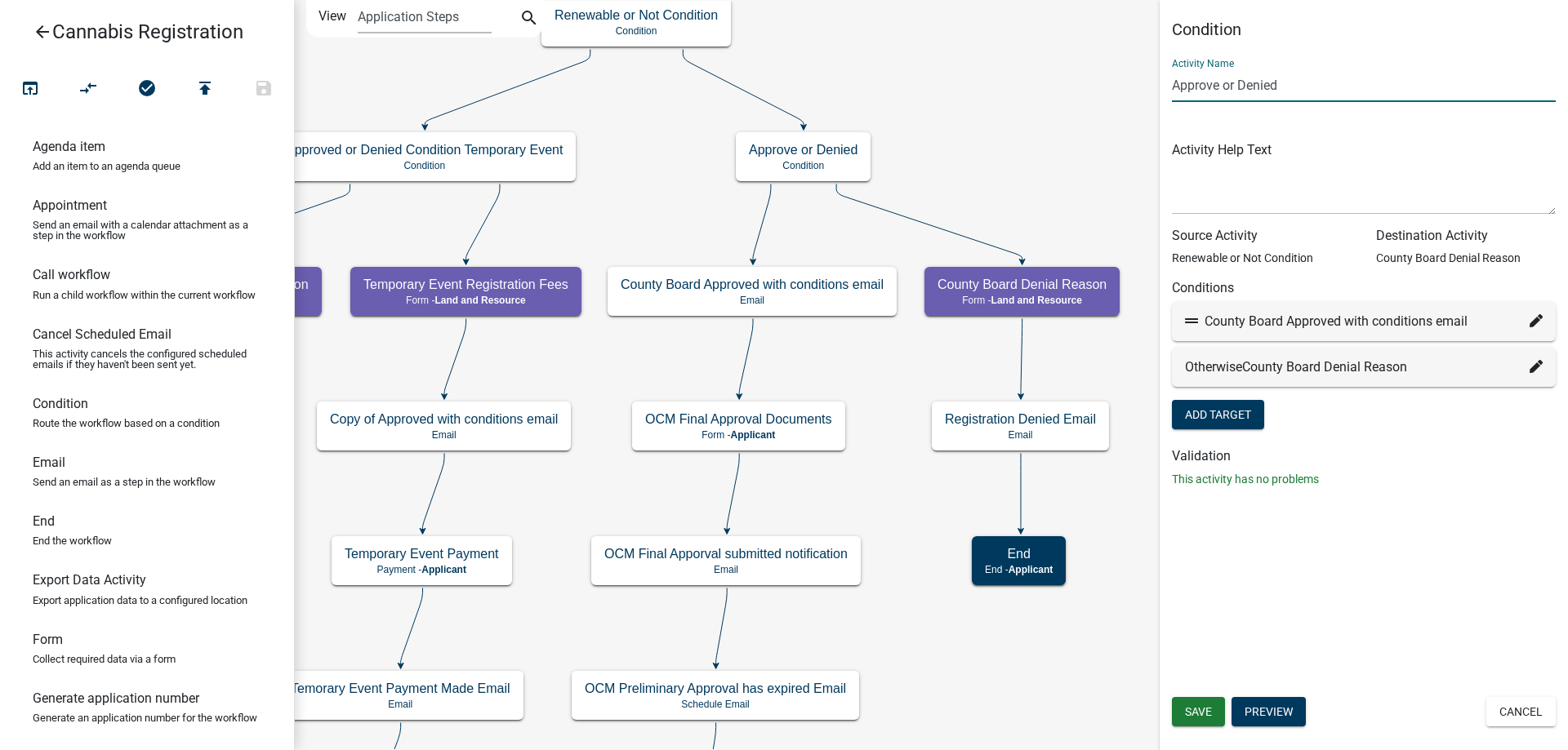
click at [1282, 85] on input "Approve or Denied" at bounding box center [1364, 85] width 384 height 34
type input "Approve or Denied Condition"
click at [1188, 712] on span "Save" at bounding box center [1198, 711] width 27 height 13
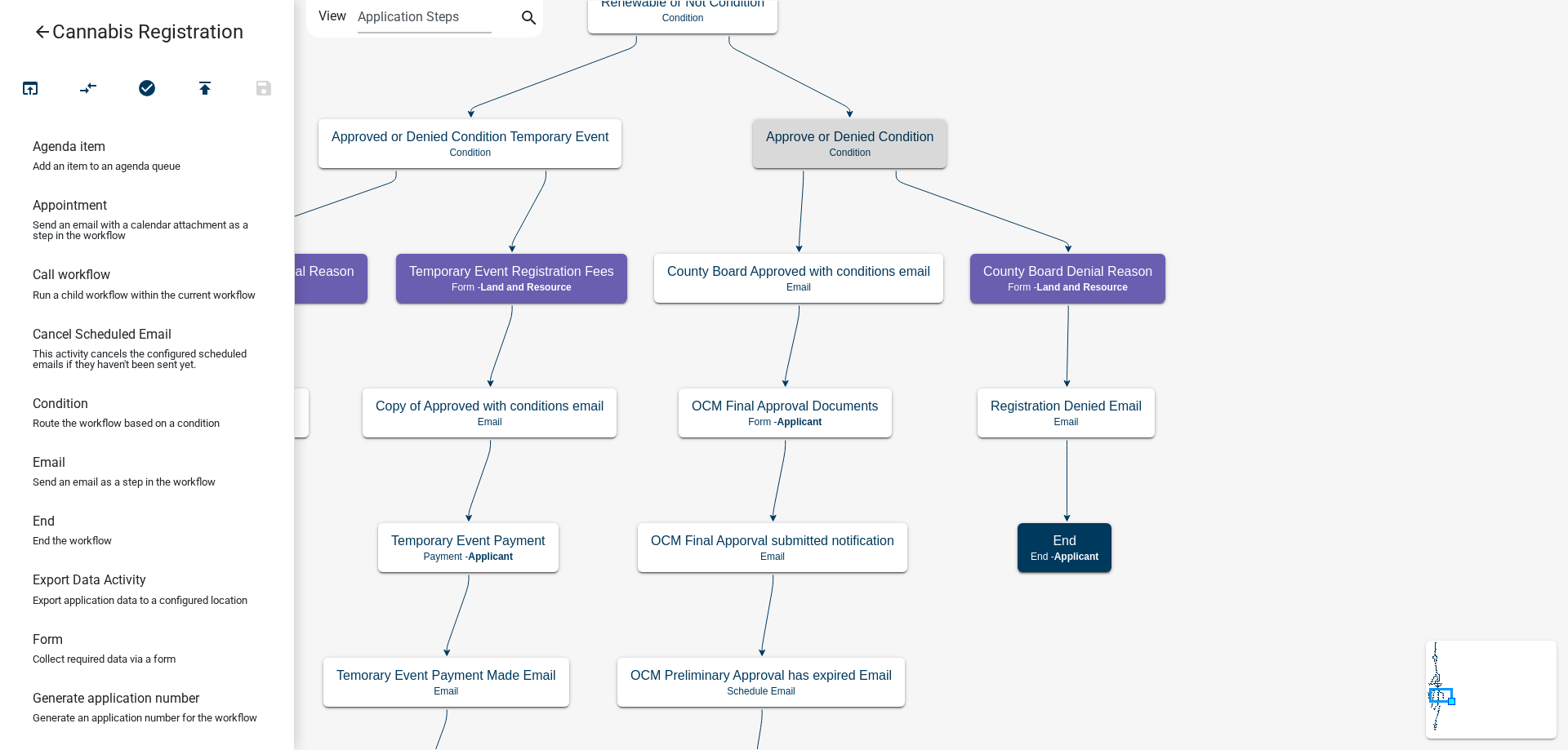
click at [1225, 175] on div "start Start - Applicant Application Introduction Form - Applicant Parcel search…" at bounding box center [931, 375] width 1274 height 750
click at [902, 140] on h5 "Approve or Denied Condition" at bounding box center [849, 136] width 167 height 15
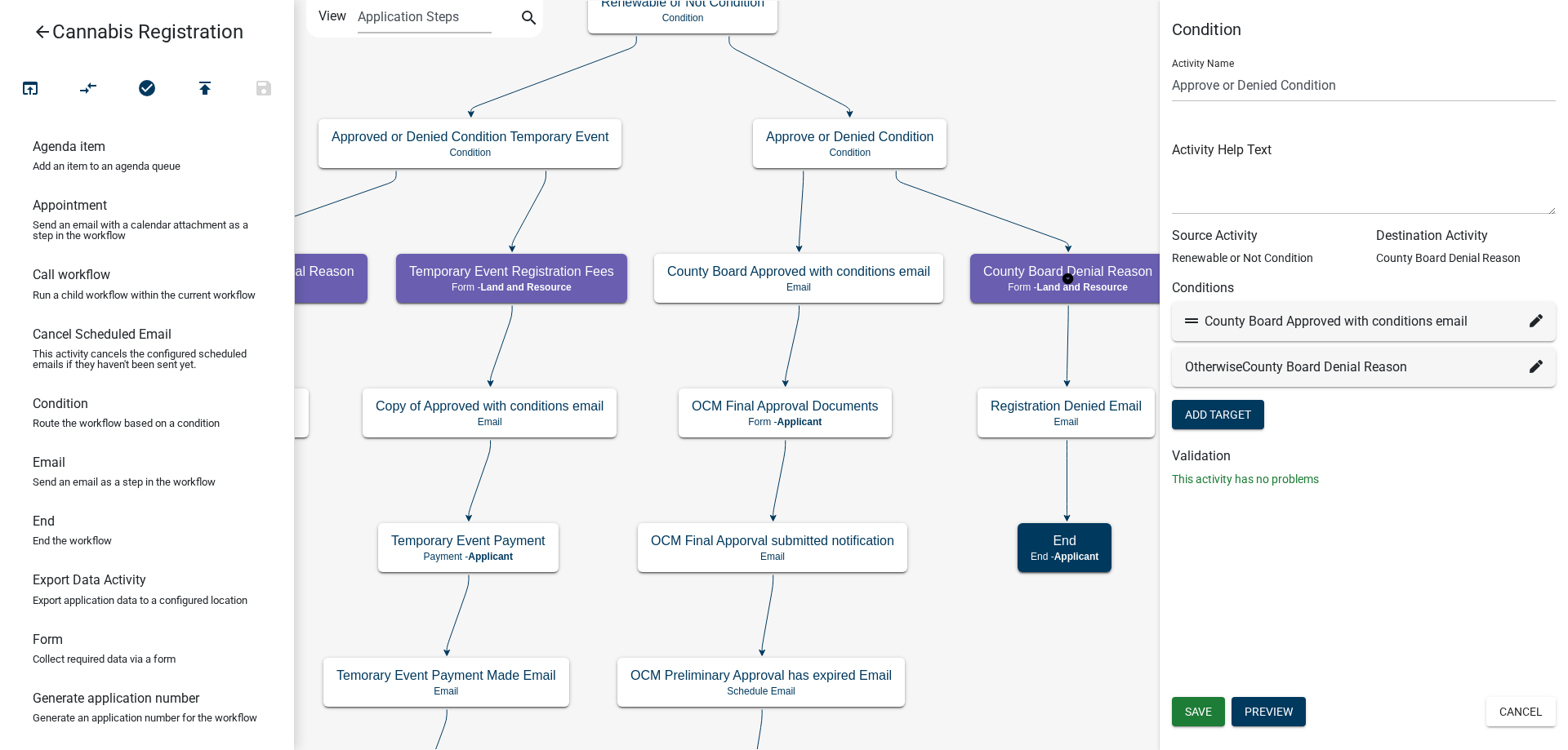
click at [1530, 321] on icon at bounding box center [1535, 320] width 13 height 13
select select "49: 45bd337a-98fe-4b75-ae68-3c41ea7499a7"
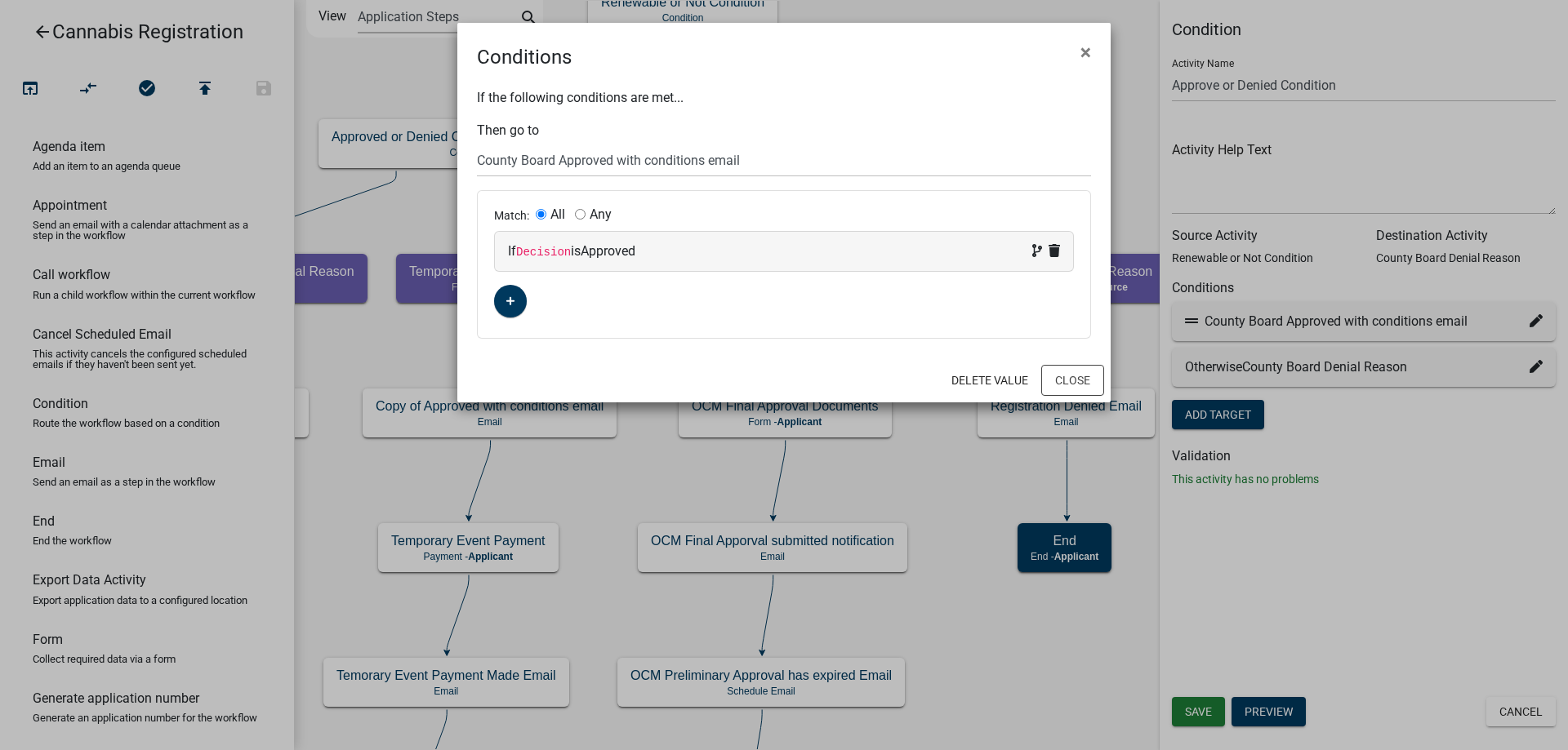
click at [581, 210] on input "Any" at bounding box center [580, 214] width 11 height 11
radio input "true"
radio input "false"
click at [1074, 381] on button "Close" at bounding box center [1072, 380] width 63 height 31
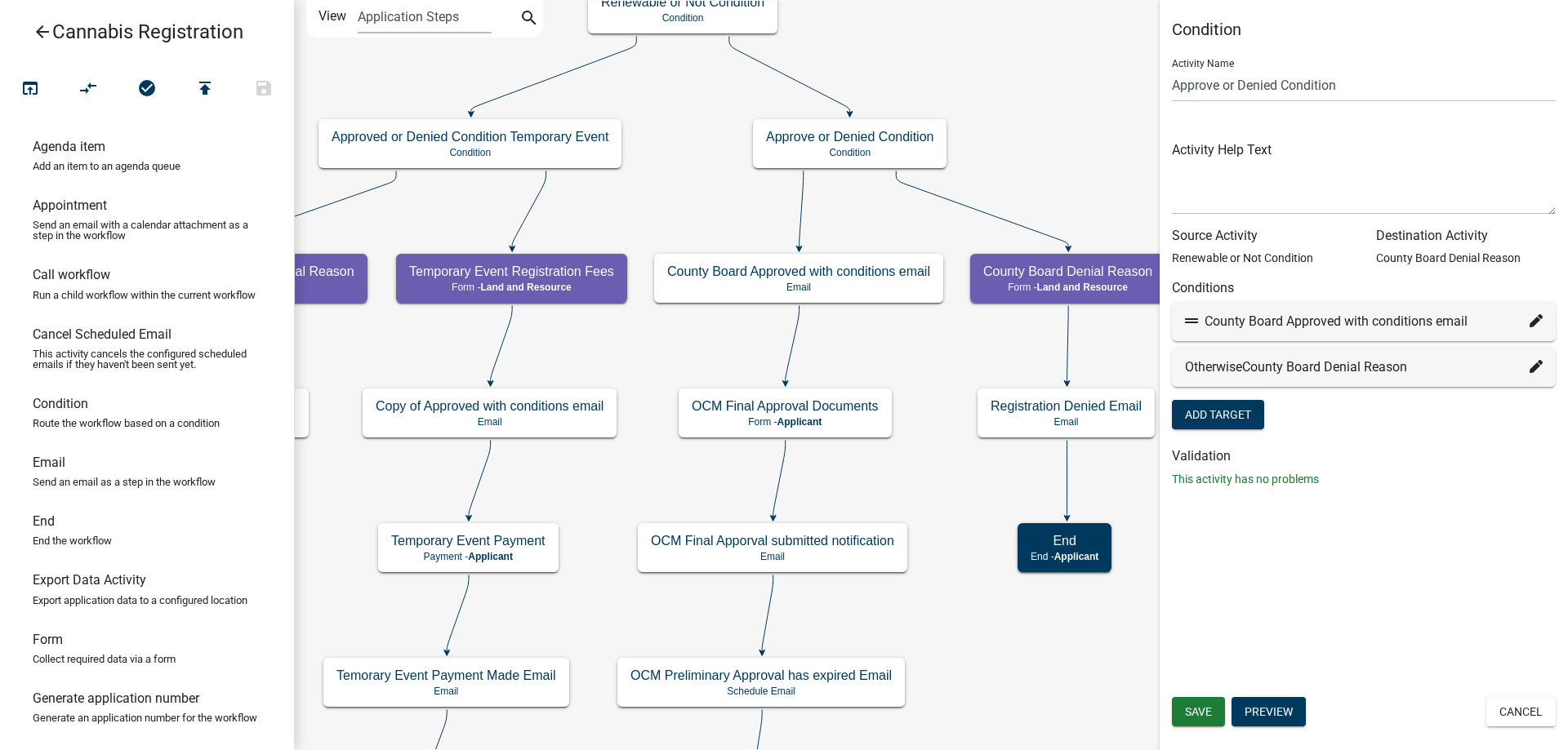
click at [1534, 368] on icon at bounding box center [1535, 366] width 13 height 13
select select "36: 1119a9b1-81af-4d46-af4c-e181c5b65e74"
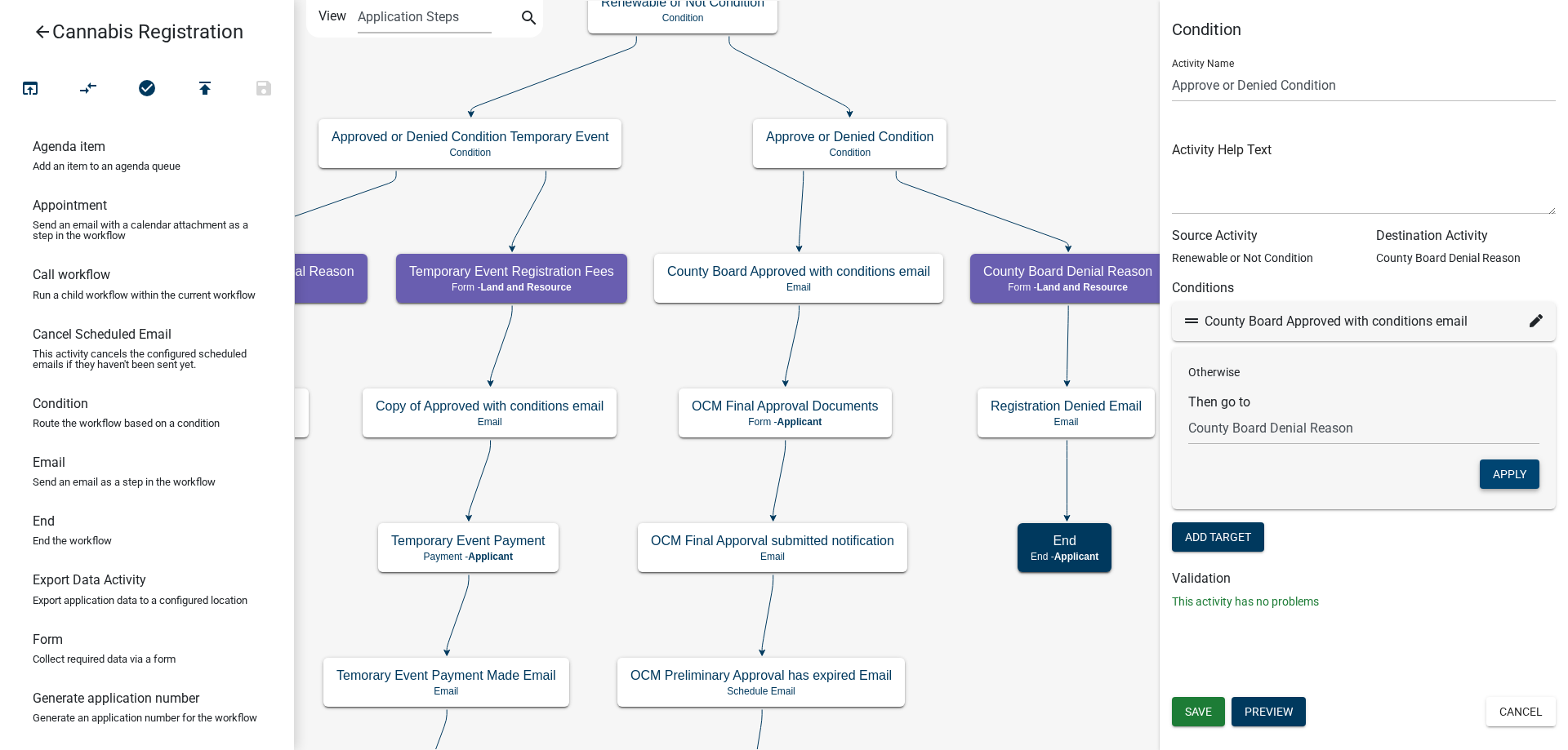
click at [1510, 478] on button "Apply" at bounding box center [1510, 474] width 60 height 29
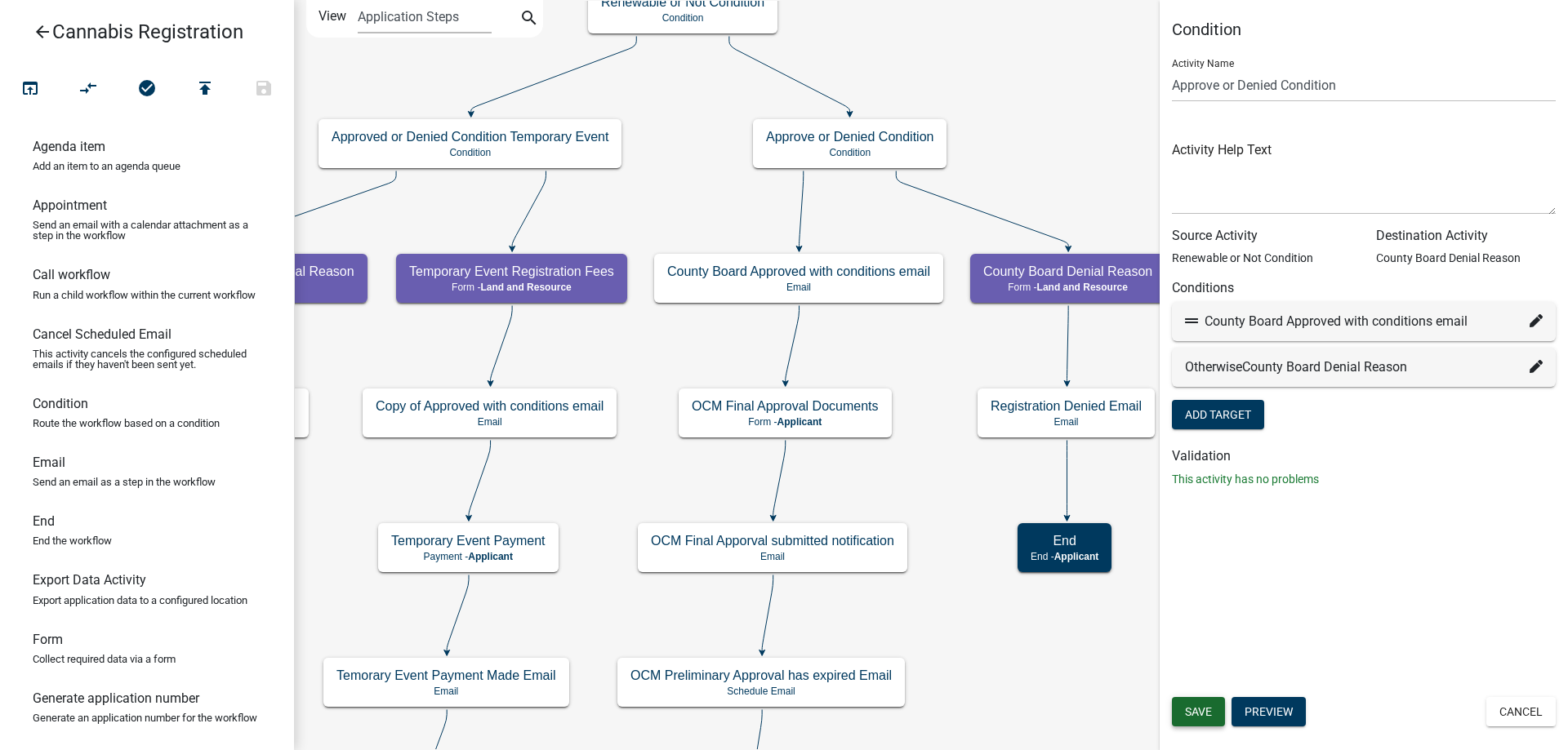
click at [1183, 709] on button "Save" at bounding box center [1198, 711] width 53 height 29
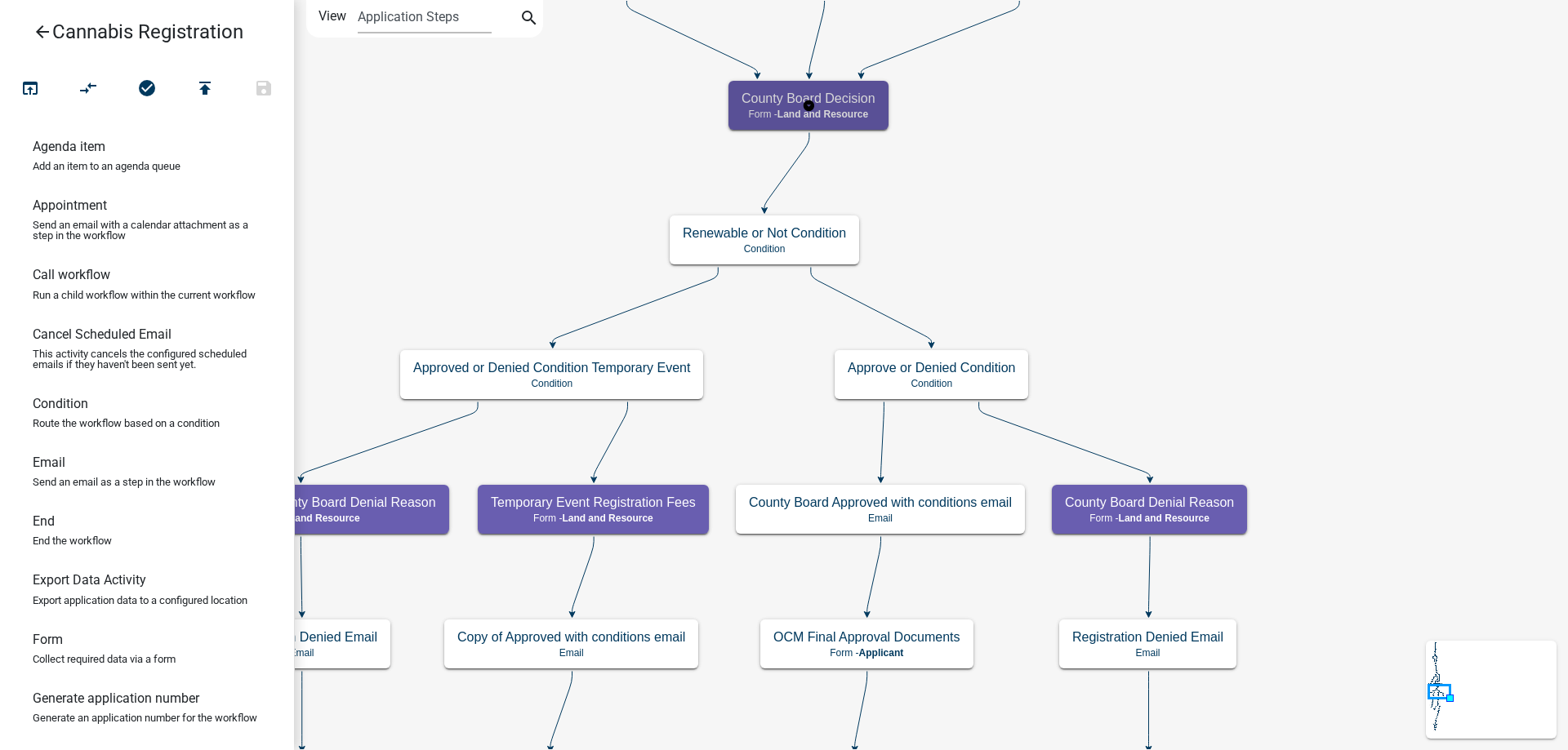
click at [855, 112] on g "County Board Decision Form - Land and Resource" at bounding box center [808, 105] width 160 height 47
click at [855, 112] on span "Land and Resource" at bounding box center [823, 114] width 91 height 12
select select "8480AF63-7AD4-4446-8EB2-87DCCDEB9E57"
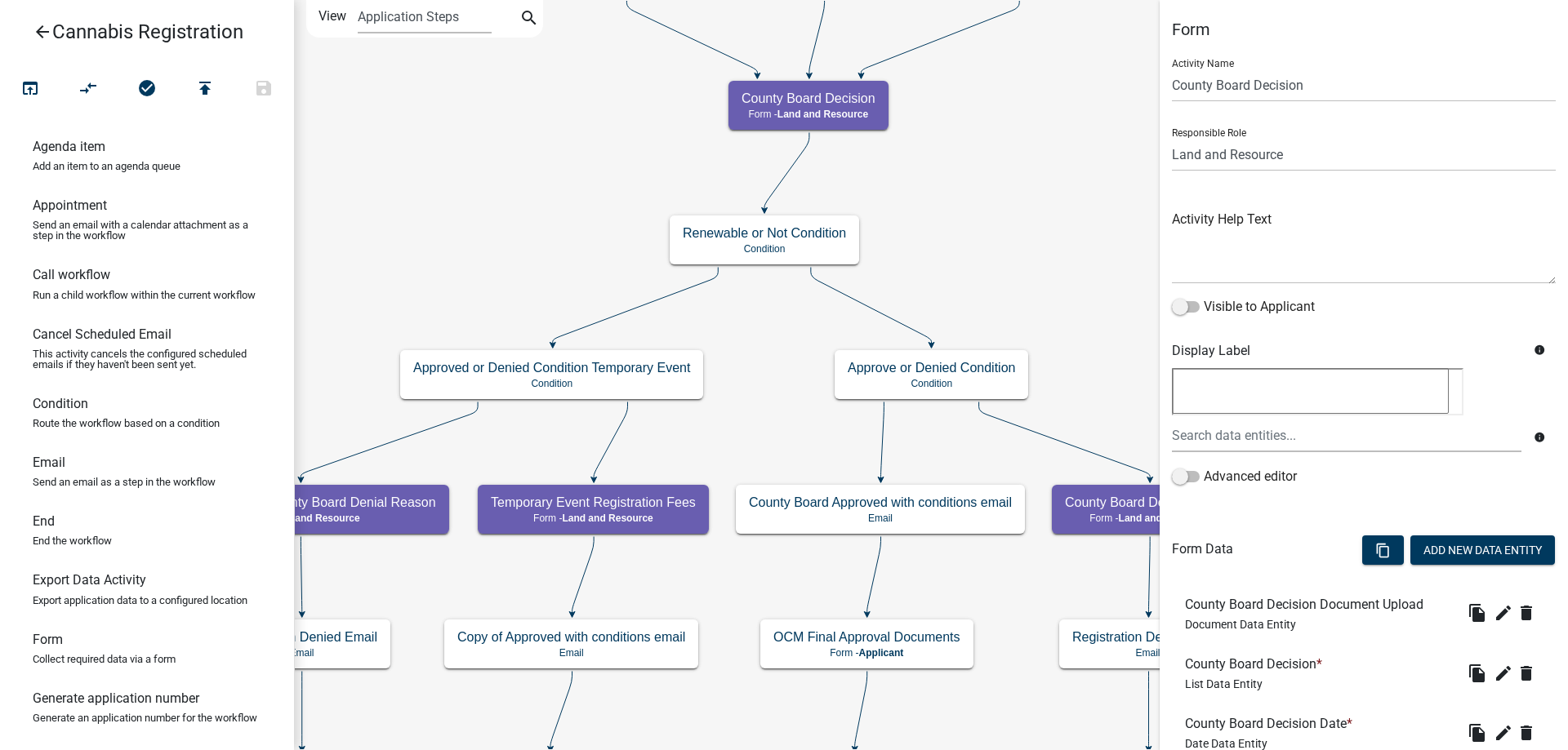
scroll to position [178, 0]
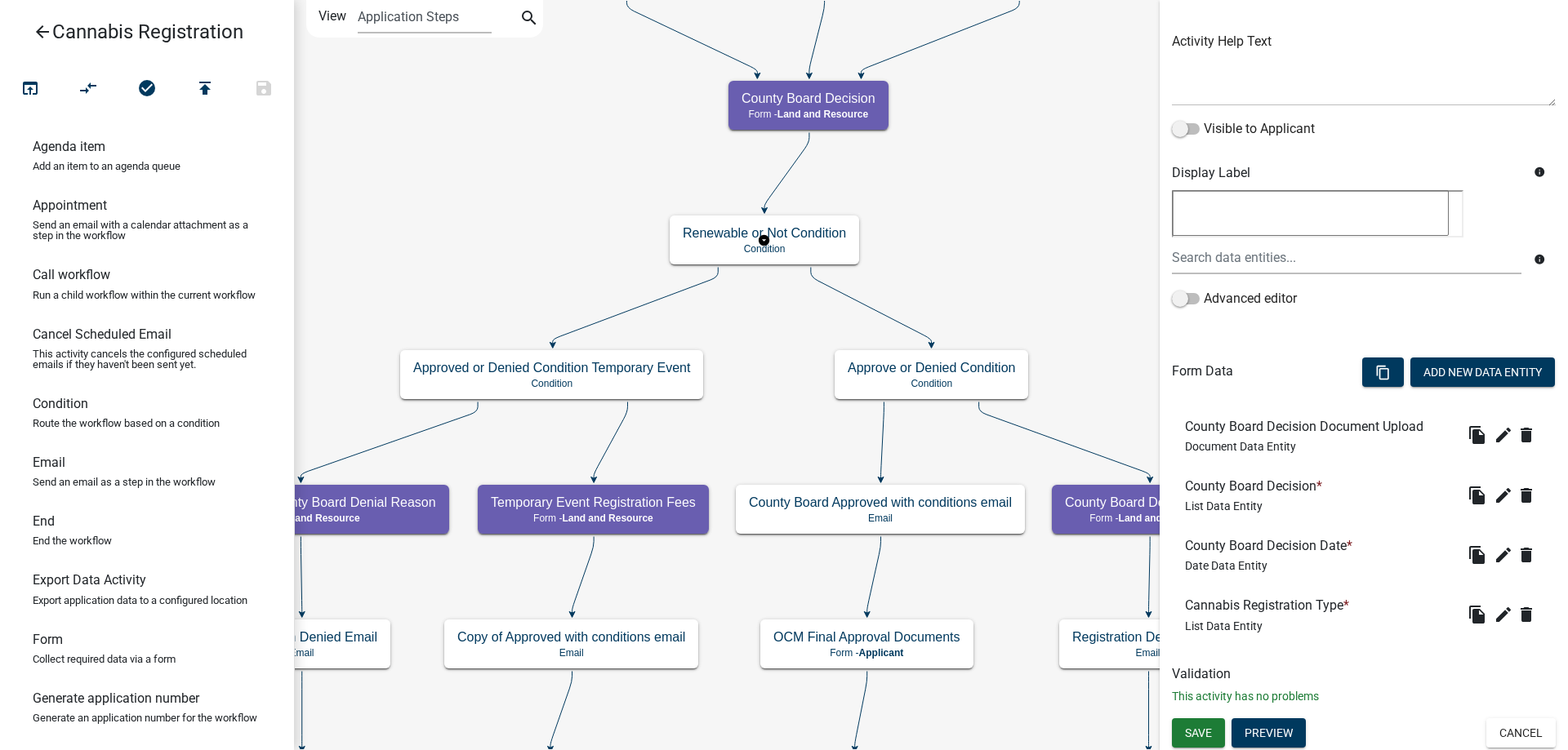
click at [797, 241] on g "Renewable or Not Condition Condition" at bounding box center [765, 239] width 190 height 47
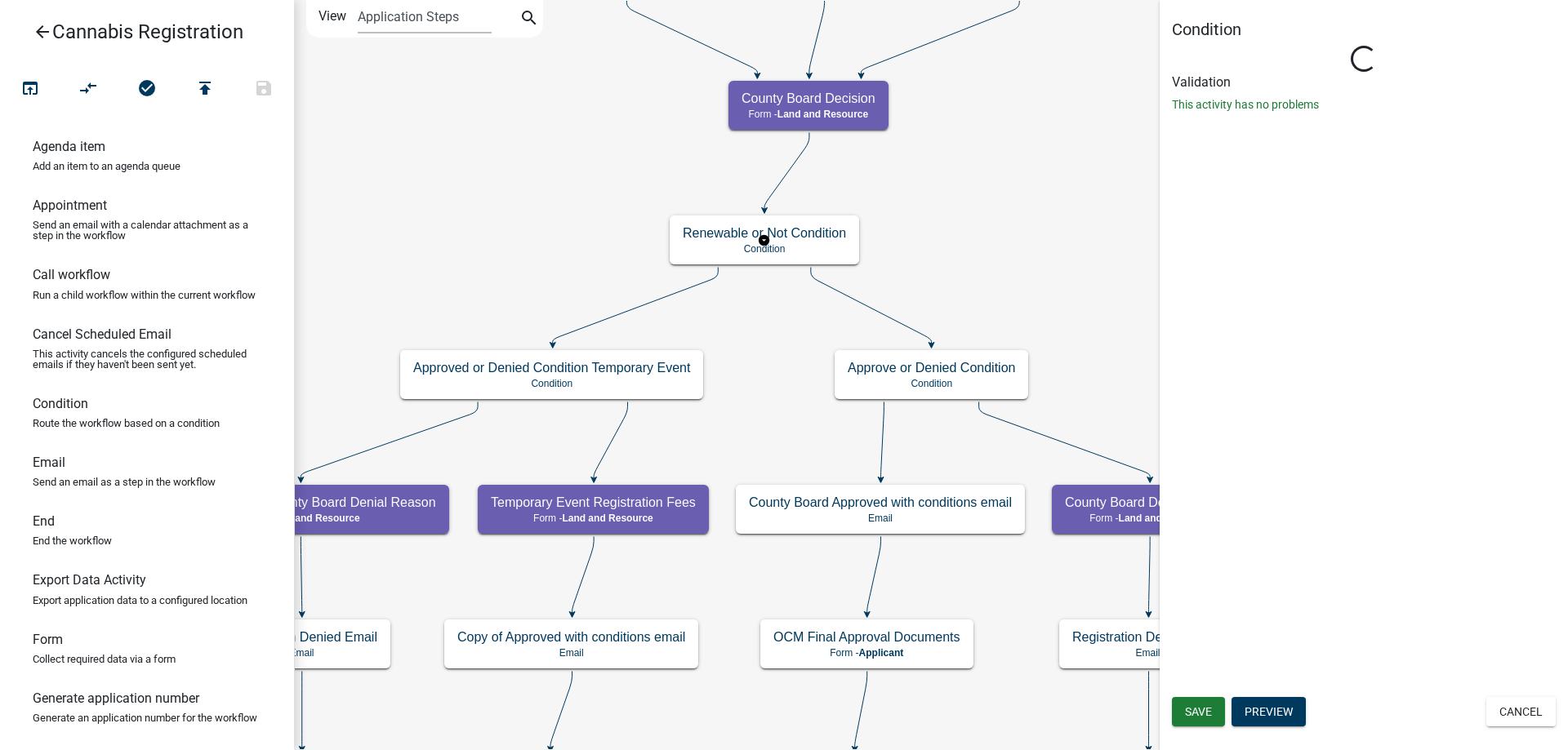
scroll to position [0, 0]
click at [797, 241] on g "Renewable or Not Condition Condition" at bounding box center [765, 239] width 190 height 47
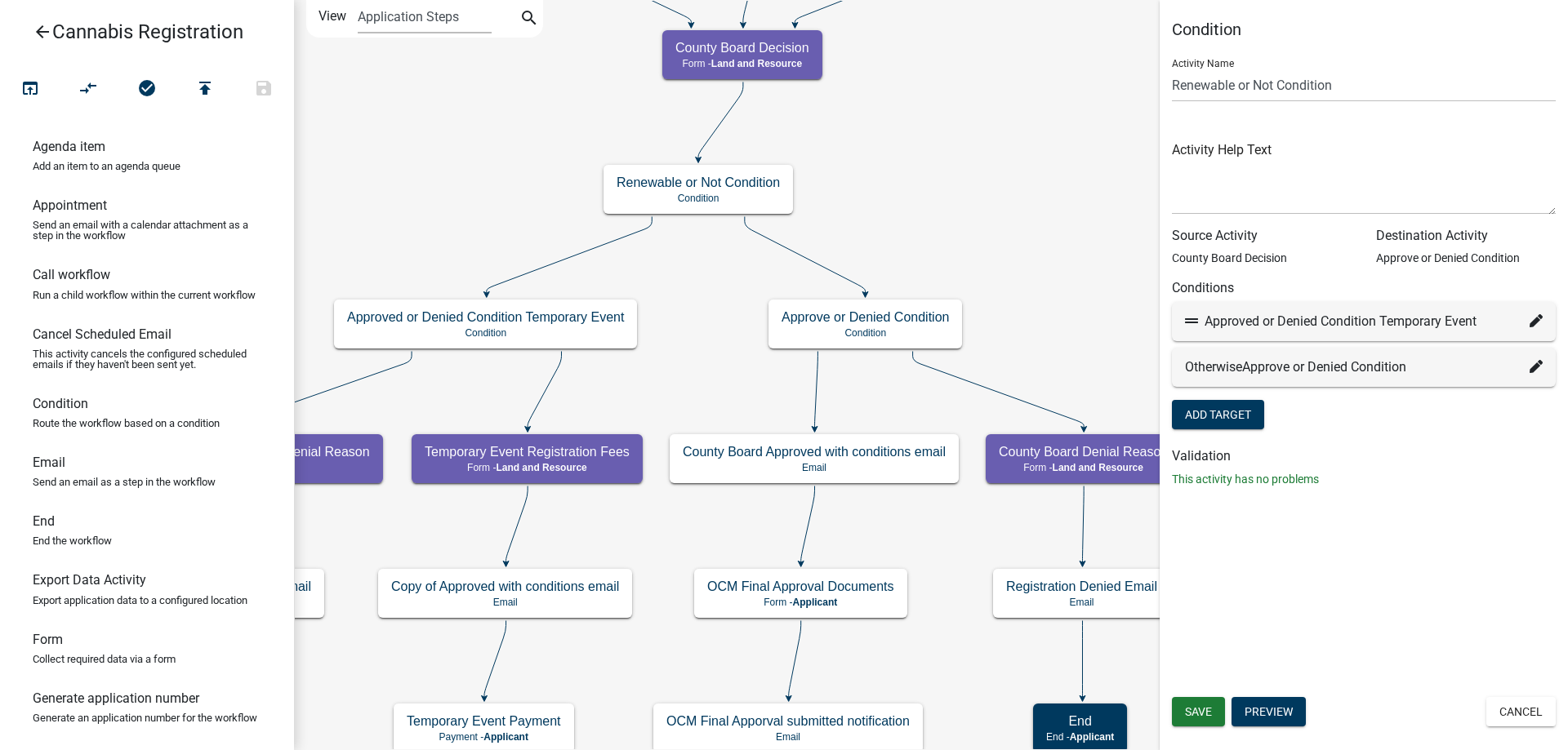
click at [959, 196] on div "start Start - Applicant Application Introduction Form - Applicant Parcel search…" at bounding box center [931, 375] width 1274 height 750
click at [1536, 323] on icon at bounding box center [1535, 320] width 13 height 13
select select "39: 647cbba4-4764-48bd-9401-207935dc960b"
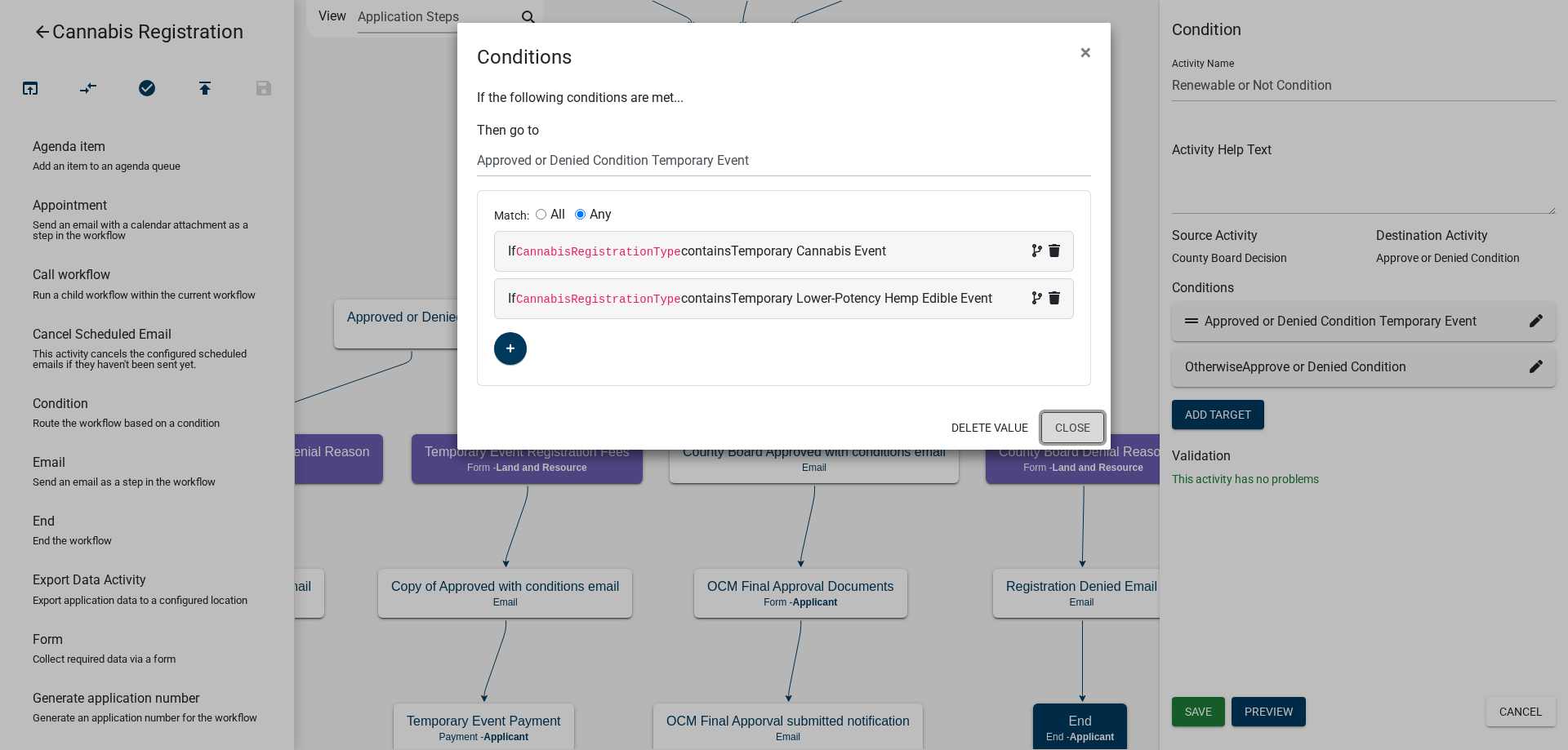
click at [1071, 432] on button "Close" at bounding box center [1072, 428] width 63 height 31
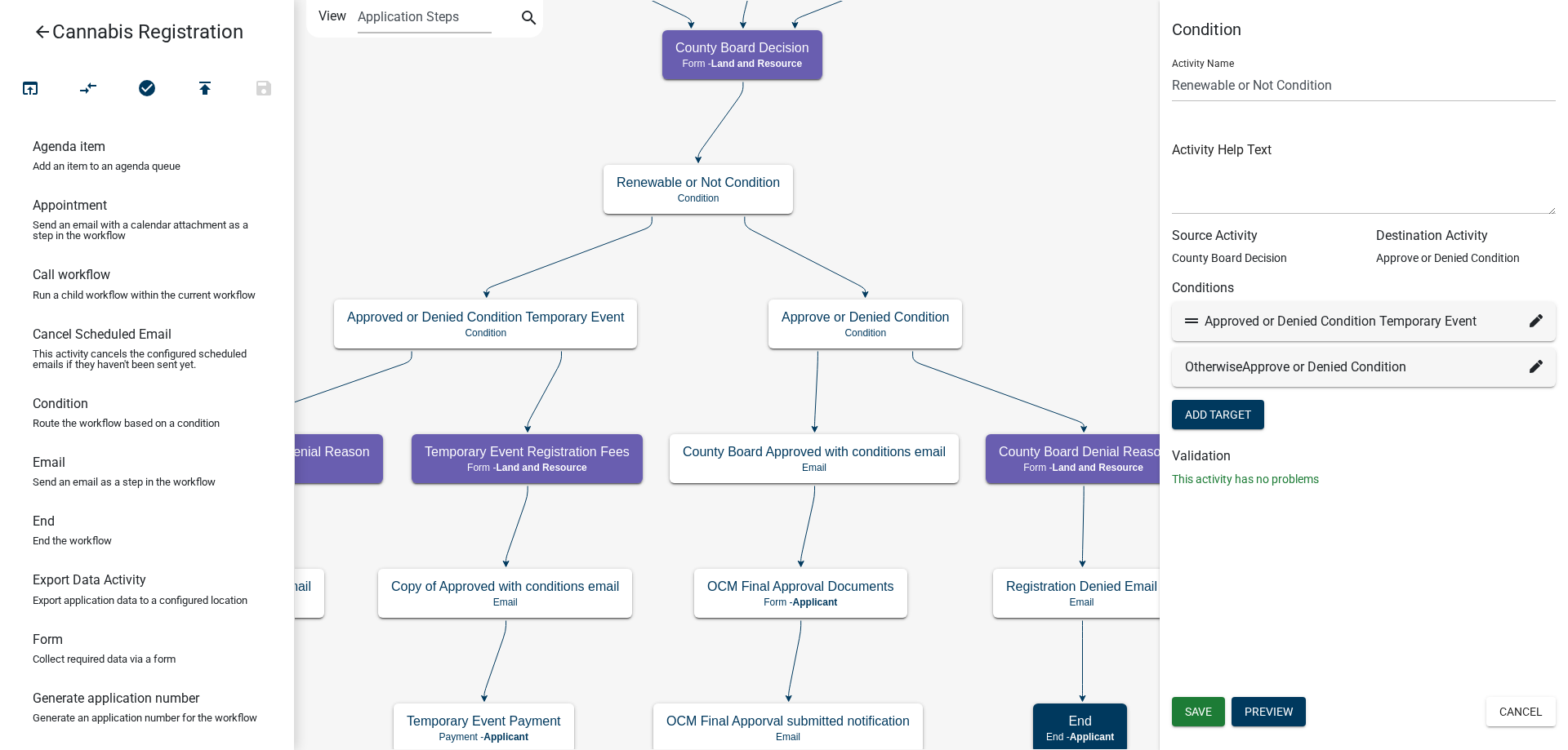
click at [1530, 371] on icon at bounding box center [1535, 366] width 13 height 13
select select "29: dcb79fb3-96a8-4fe8-94dc-952ad5c274d4"
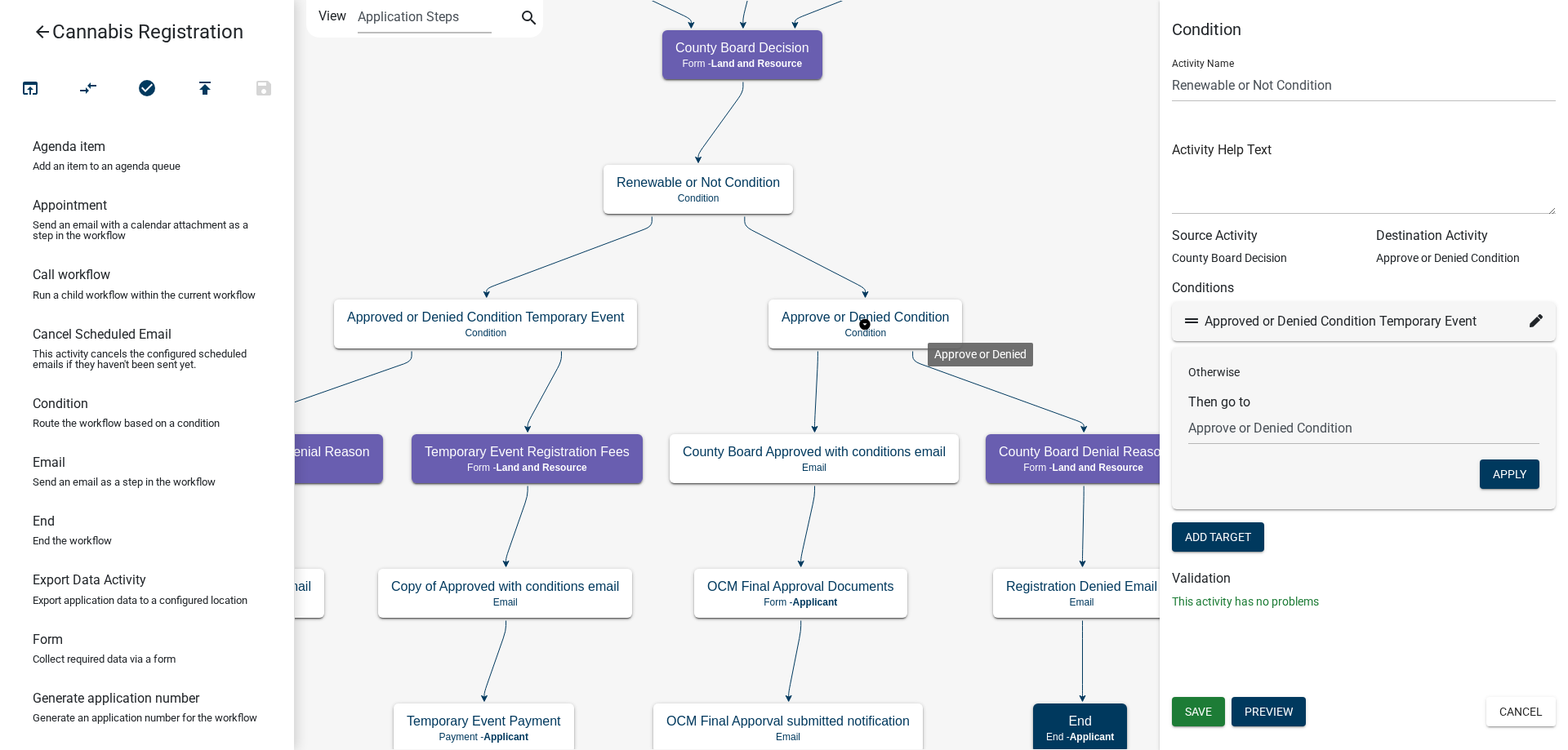
click at [927, 330] on g "Approve or Denied Condition Condition" at bounding box center [865, 323] width 194 height 47
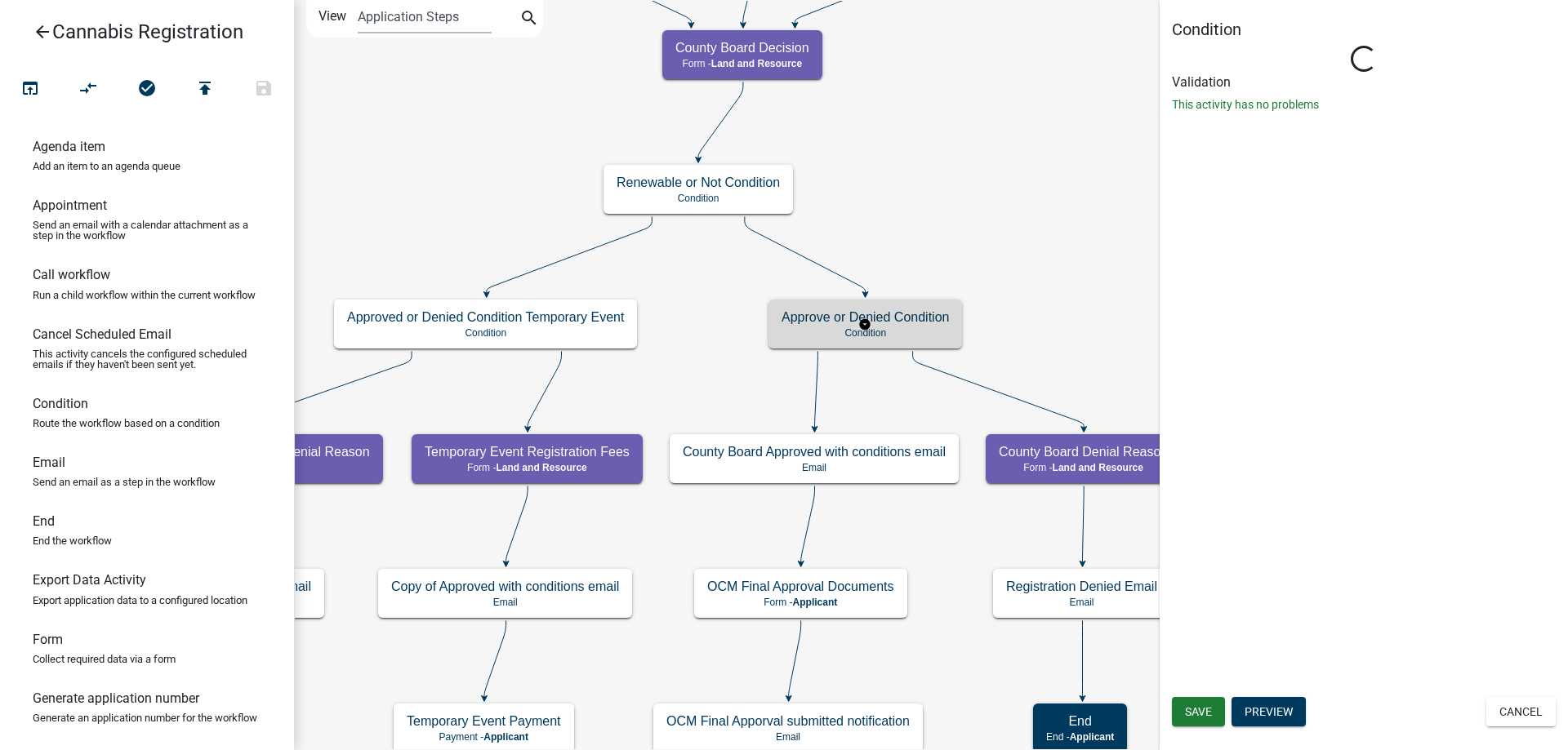
click at [927, 330] on g "Approve or Denied Condition Condition" at bounding box center [865, 323] width 194 height 47
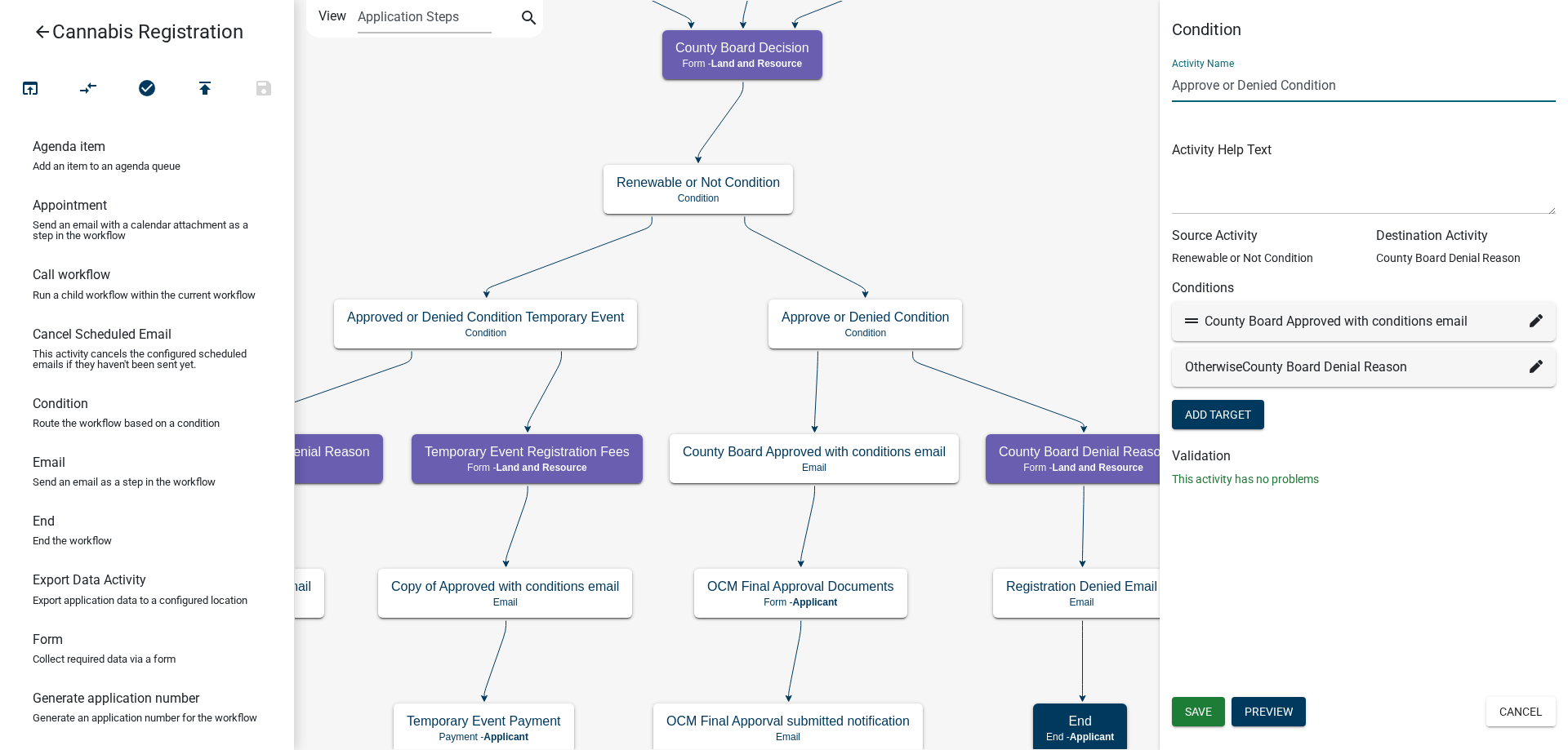
click at [1344, 86] on input "Approve or Denied Condition" at bounding box center [1364, 85] width 384 height 34
click at [1282, 82] on input "Approve or Denied Condition" at bounding box center [1364, 85] width 384 height 34
type input "Approve or Denied Business Condition"
click at [1190, 712] on span "Save" at bounding box center [1198, 711] width 27 height 13
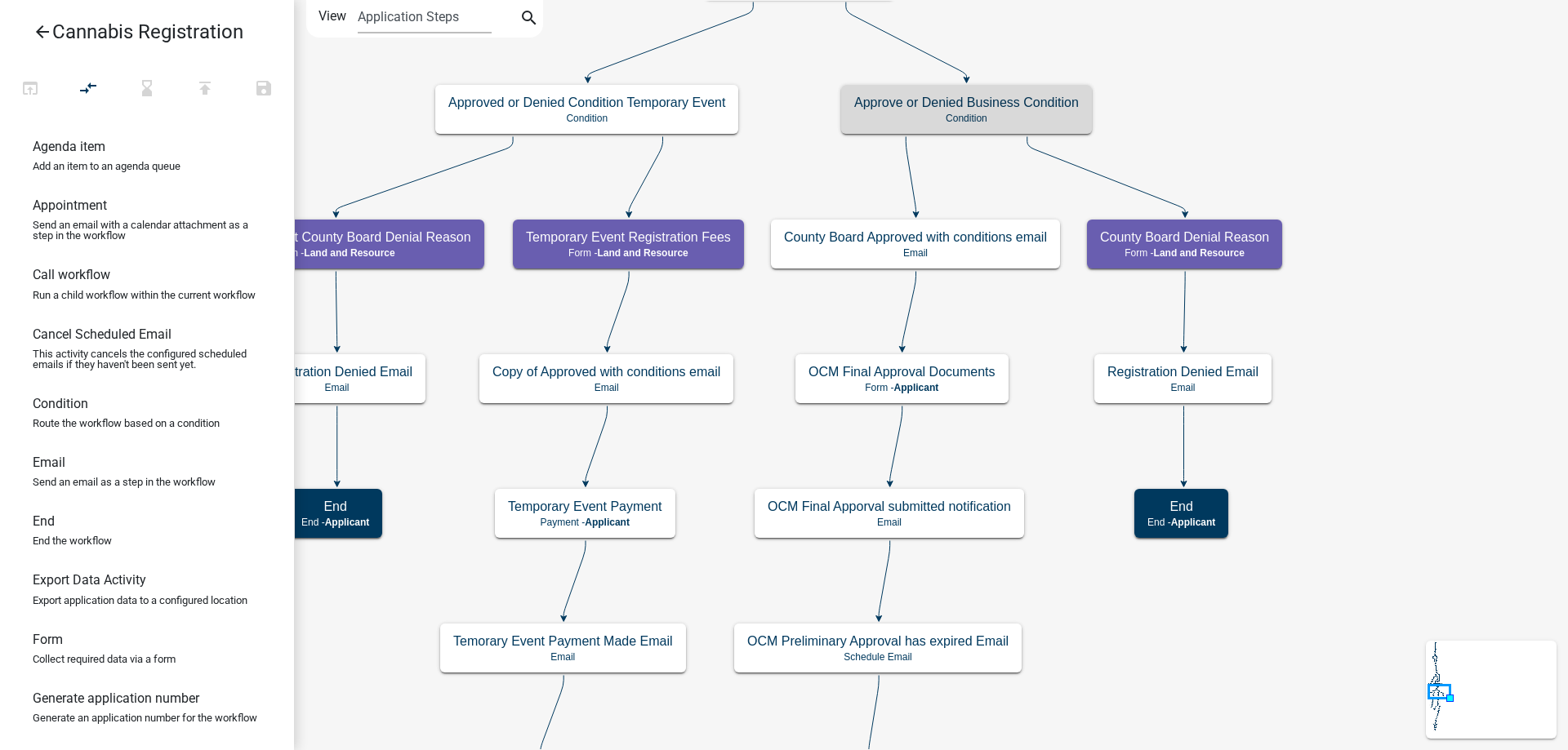
click at [1340, 155] on div "start Start - Applicant Application Introduction Form - Applicant Parcel search…" at bounding box center [931, 375] width 1274 height 750
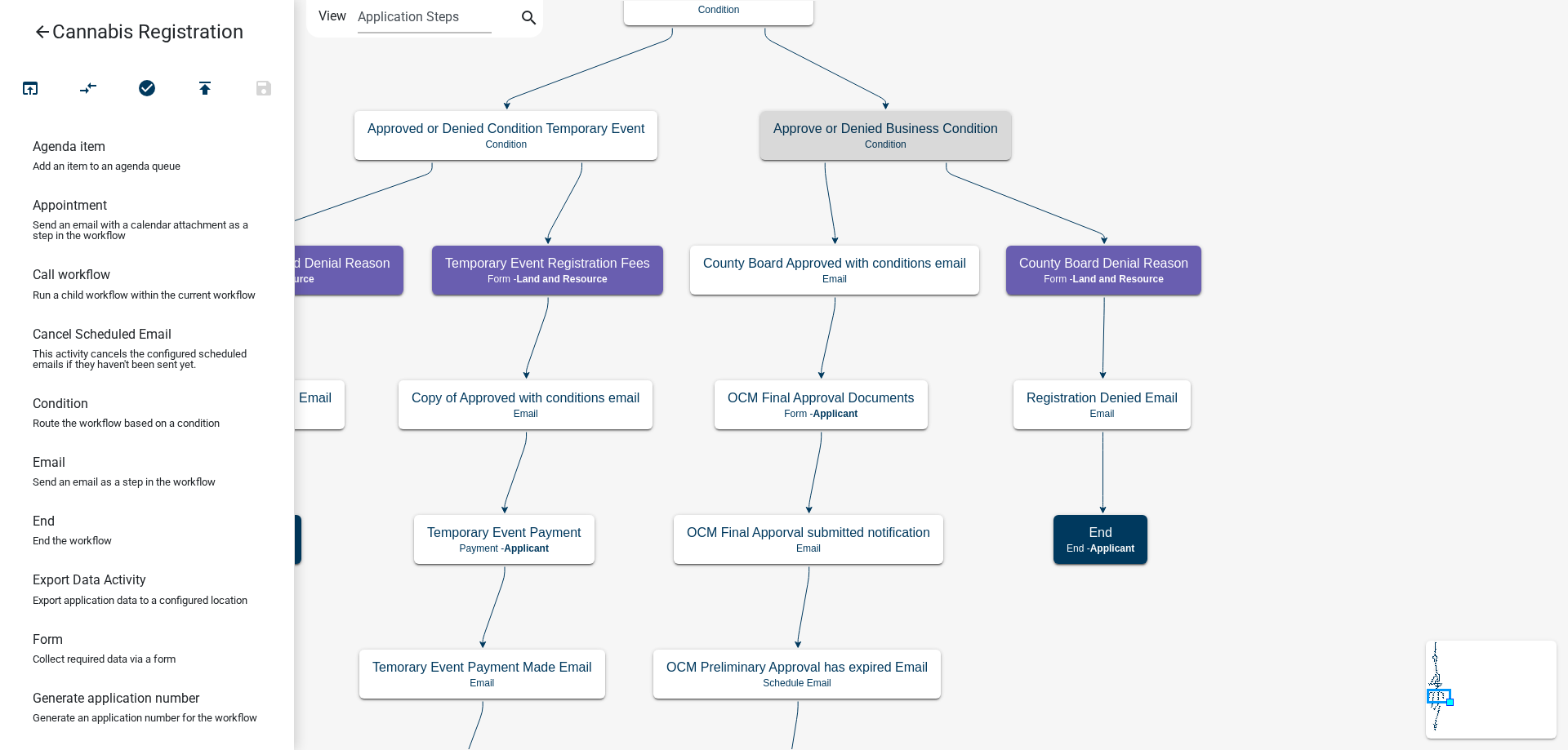
click at [950, 344] on div "start Start - Applicant Application Introduction Form - Applicant Parcel search…" at bounding box center [931, 375] width 1274 height 750
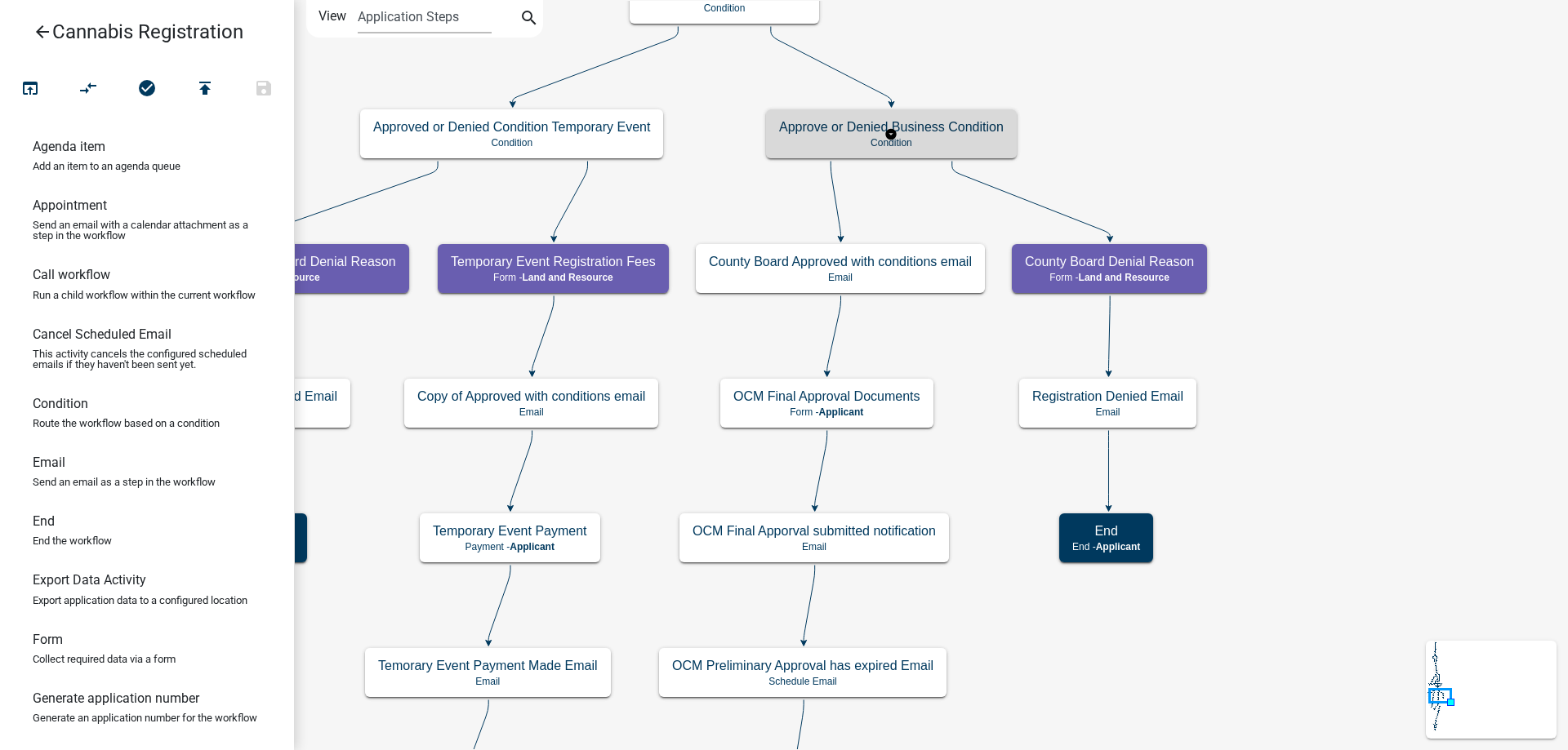
click at [936, 128] on h5 "Approve or Denied Business Condition" at bounding box center [891, 127] width 225 height 15
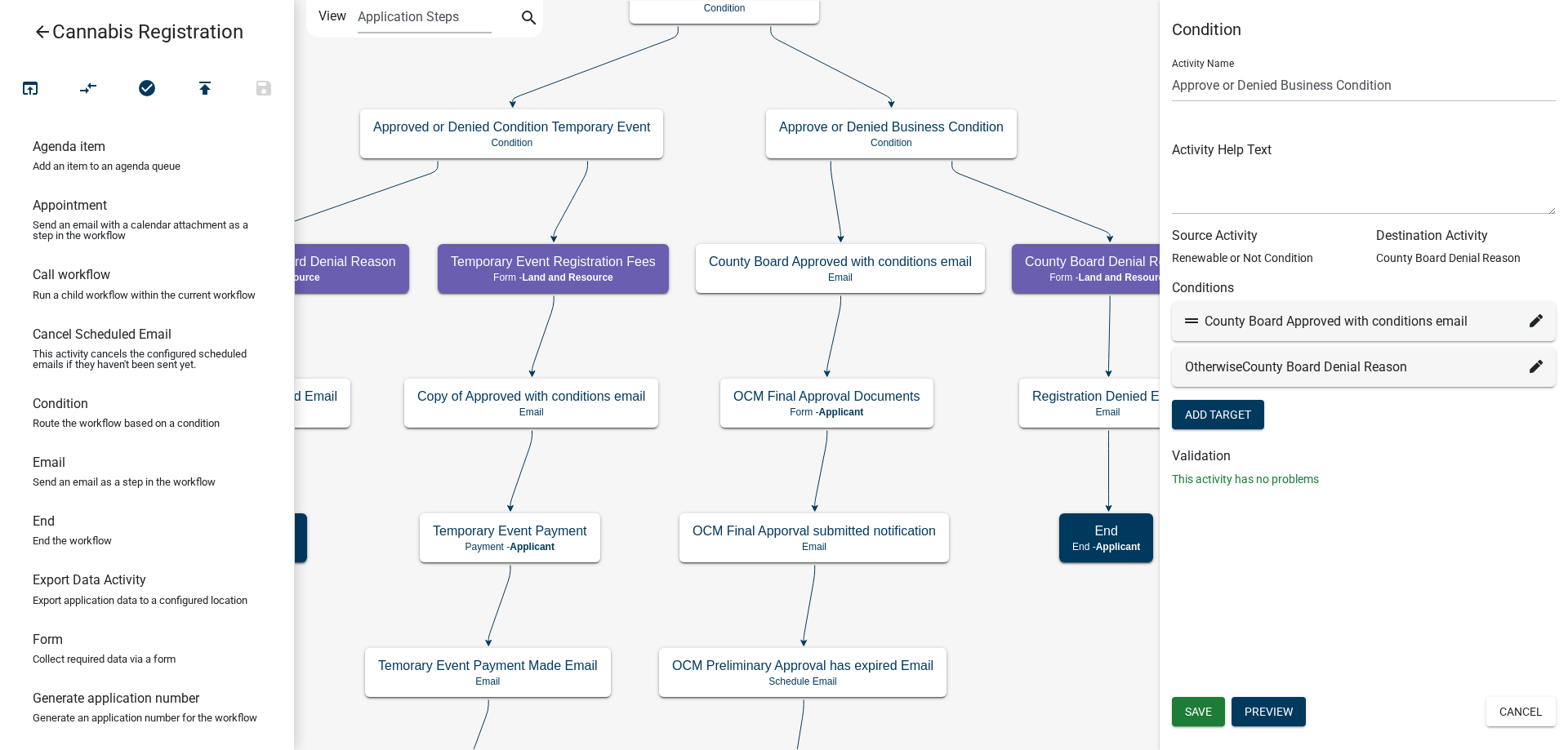
click at [1533, 323] on icon at bounding box center [1535, 320] width 13 height 13
select select "49: 45bd337a-98fe-4b75-ae68-3c41ea7499a7"
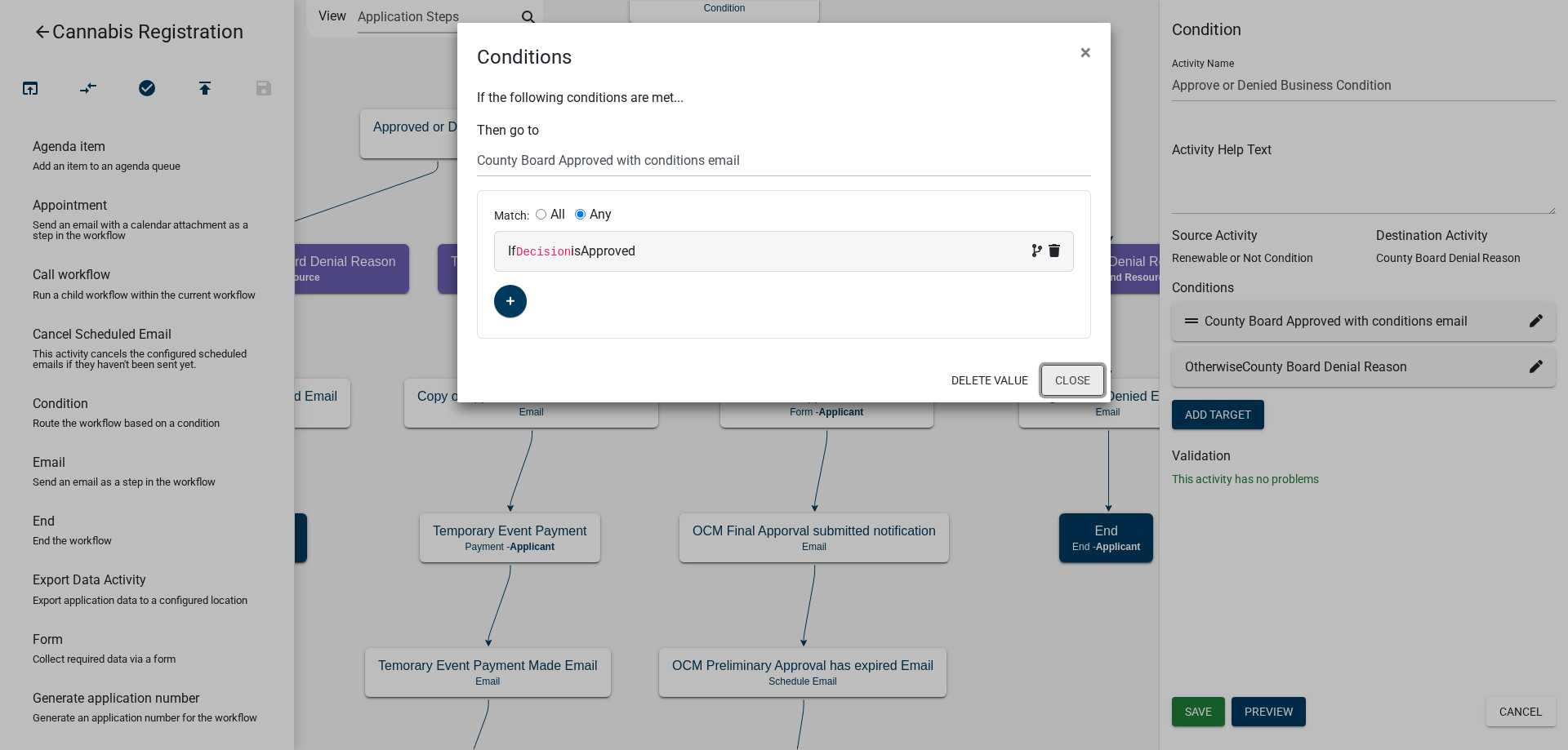
click at [1084, 380] on button "Close" at bounding box center [1072, 380] width 63 height 31
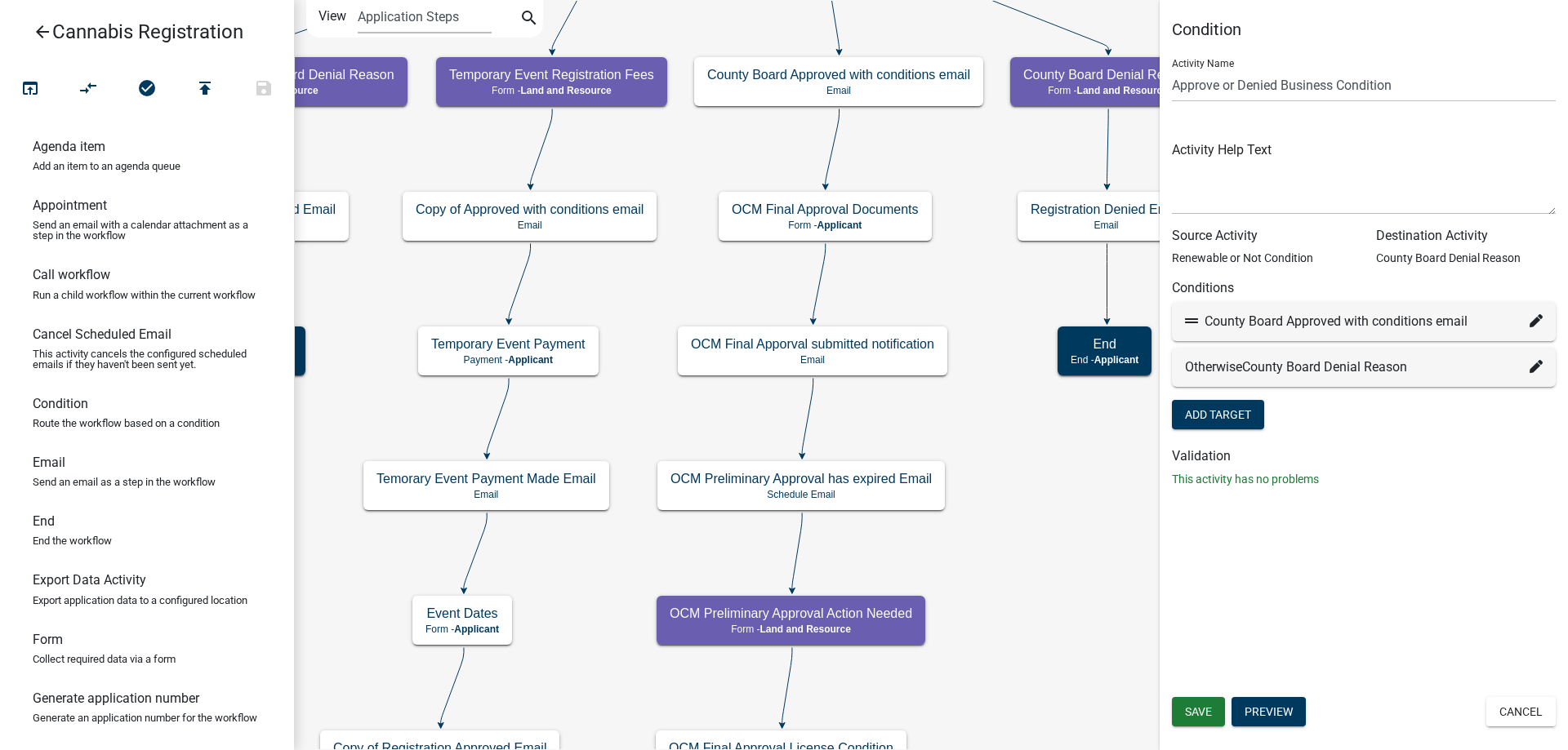
click at [1045, 428] on div "start Start - Applicant Application Introduction Form - Applicant Parcel search…" at bounding box center [931, 375] width 1274 height 750
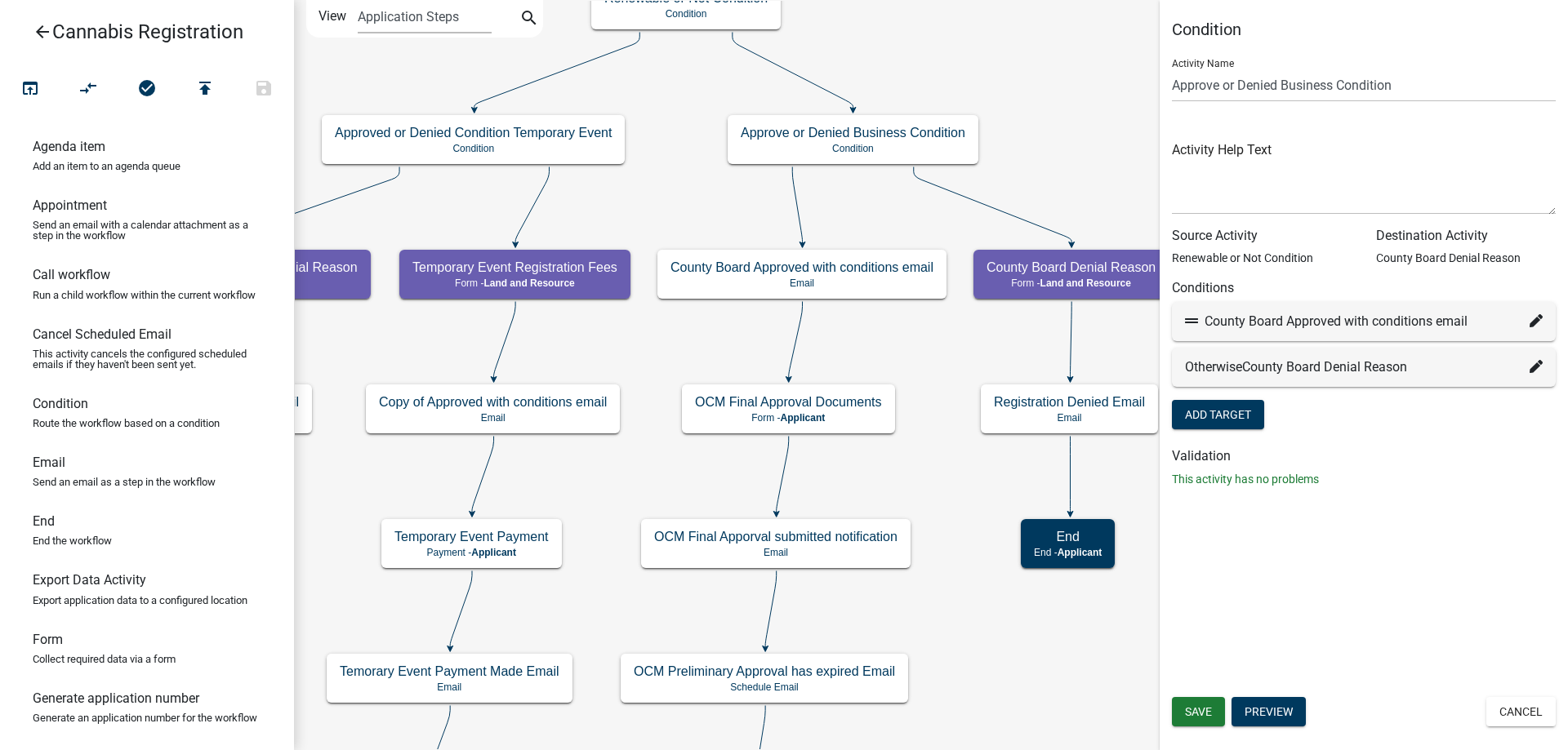
click at [952, 490] on div "start Start - Applicant Application Introduction Form - Applicant Parcel search…" at bounding box center [931, 375] width 1274 height 750
click at [1199, 712] on span "Save" at bounding box center [1198, 711] width 27 height 13
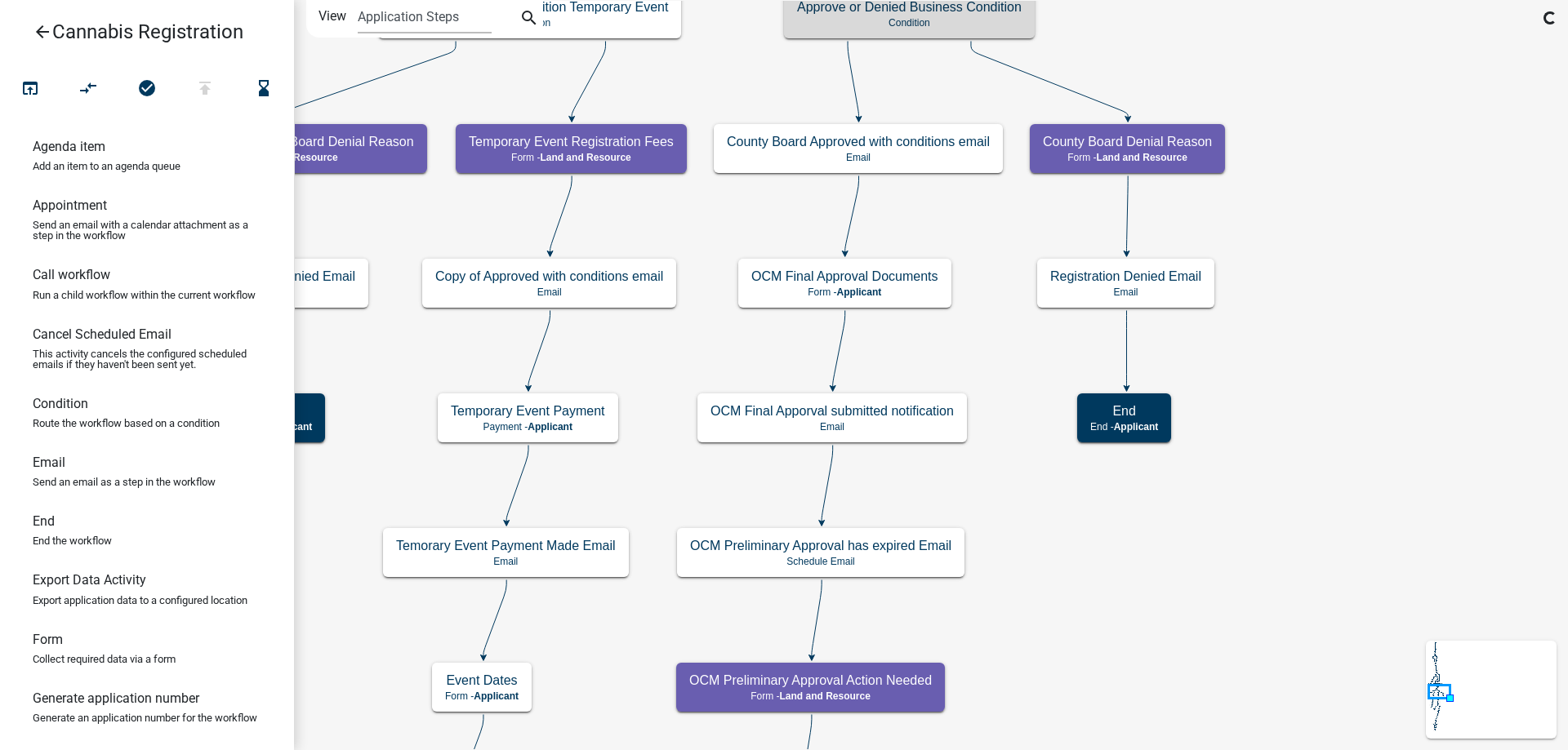
click at [1320, 38] on div "start Start - Applicant Application Introduction Form - Applicant Parcel search…" at bounding box center [931, 375] width 1274 height 750
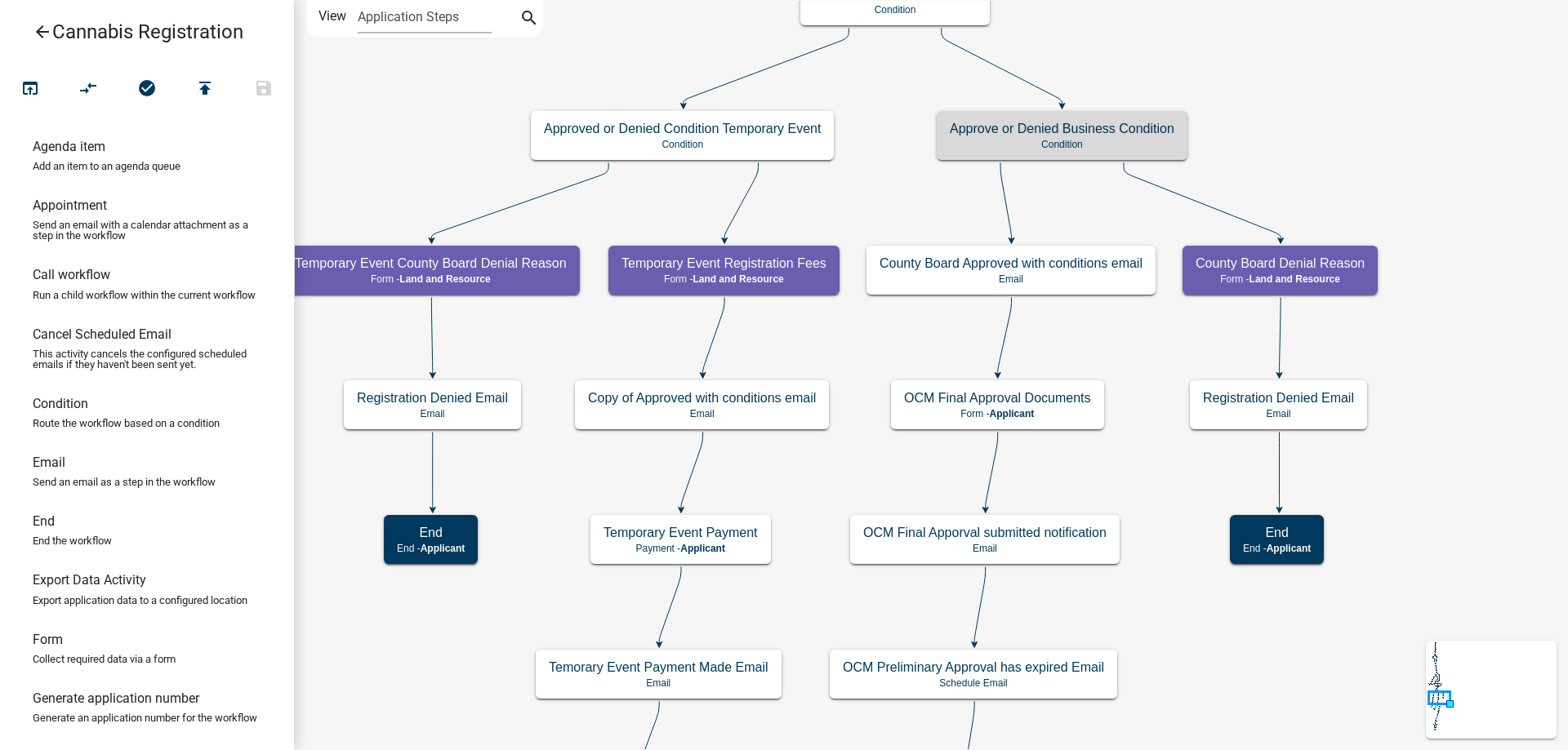
click at [1438, 689] on div "start Start - Applicant Application Introduction Form - Applicant Parcel search…" at bounding box center [931, 375] width 1274 height 750
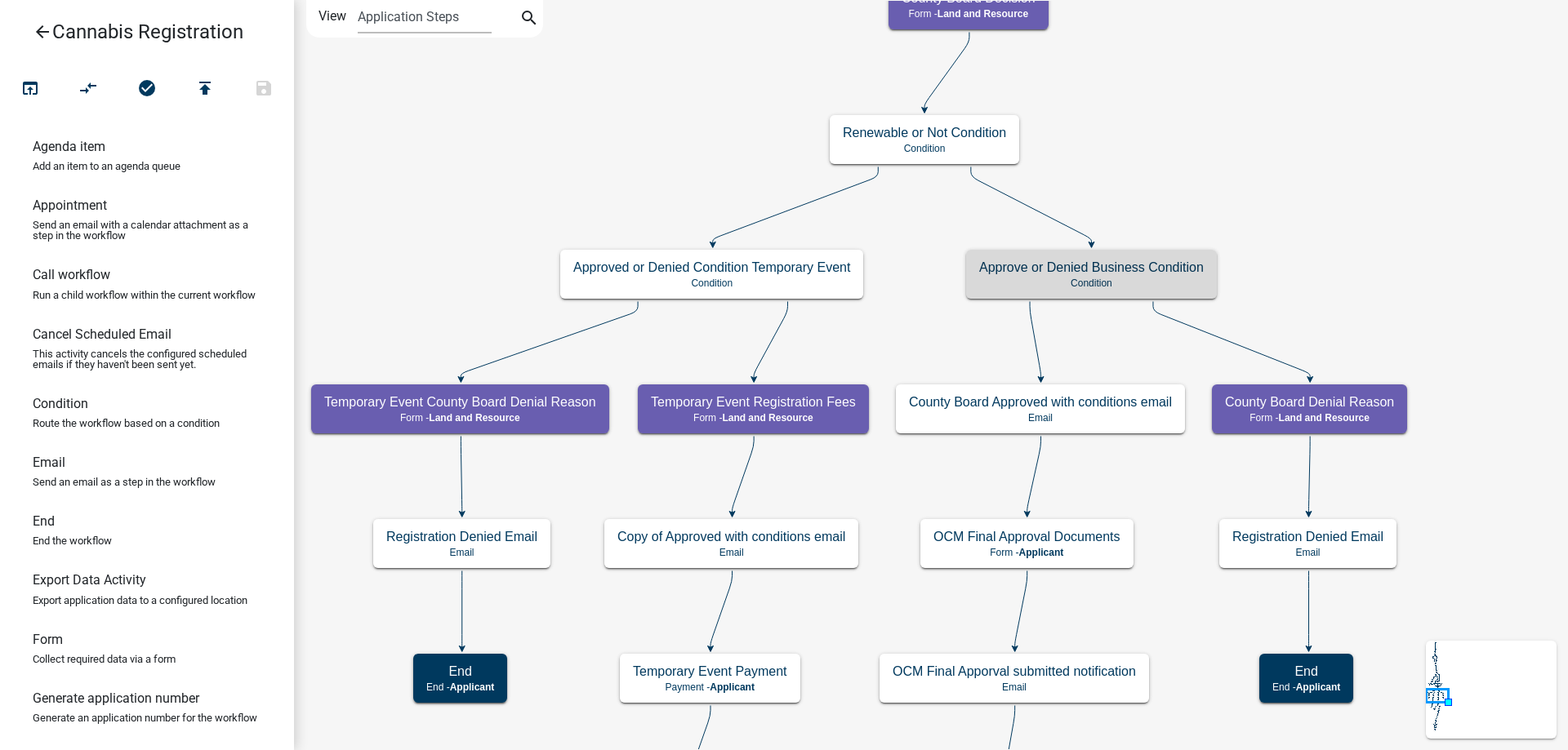
click at [901, 315] on div "start Start - Applicant Application Introduction Form - Applicant Parcel search…" at bounding box center [931, 375] width 1274 height 750
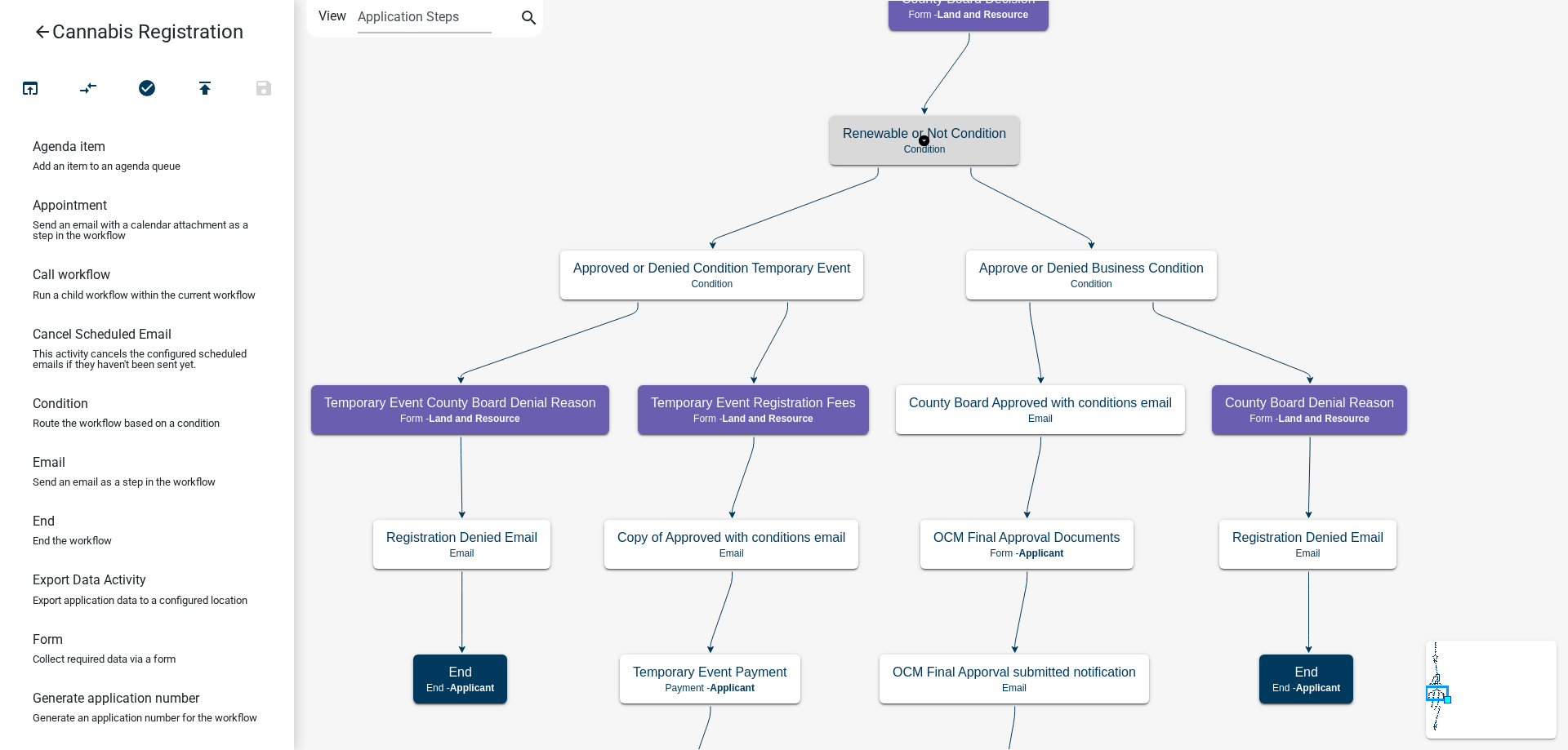
click at [970, 146] on g "Renewable or Not Condition Condition" at bounding box center [924, 139] width 190 height 47
click at [970, 146] on p "Condition" at bounding box center [924, 149] width 164 height 12
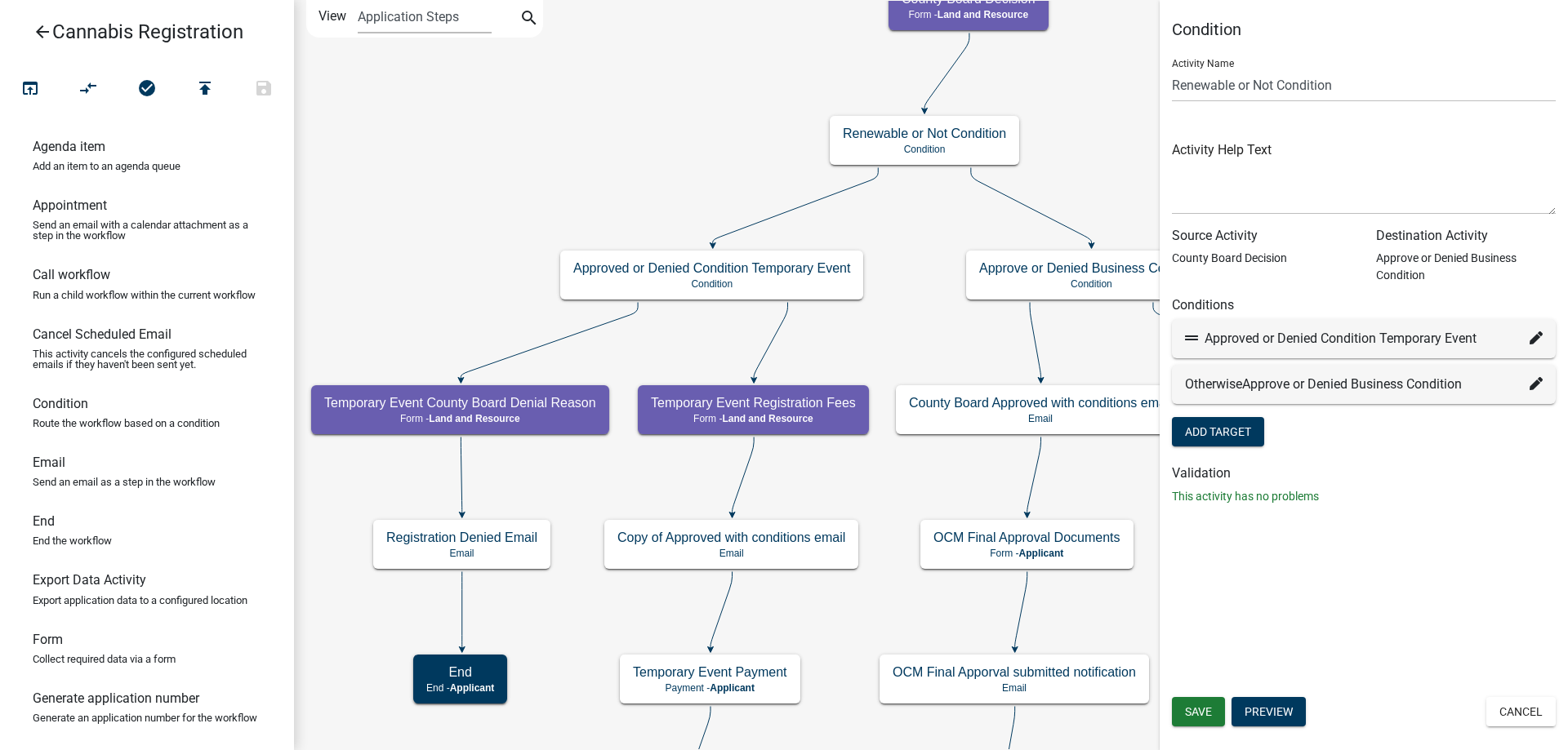
click at [1533, 339] on icon at bounding box center [1535, 338] width 13 height 13
select select "39: 647cbba4-4764-48bd-9401-207935dc960b"
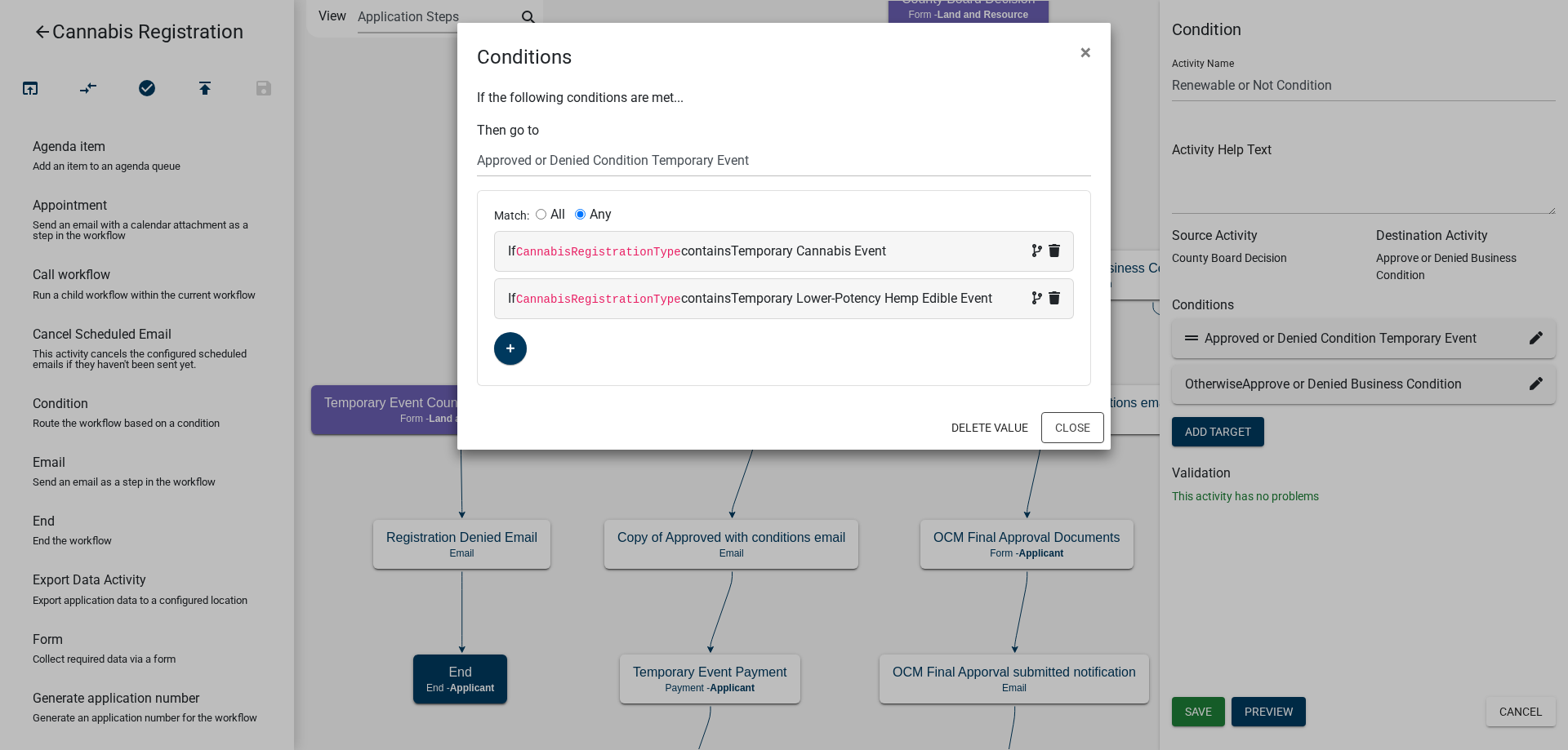
click at [631, 251] on code "CannabisRegistrationType" at bounding box center [598, 252] width 165 height 13
select select "25: CannabisRegistrationType"
select select "6: ~"
select select "3: Temporary Cannabis Event"
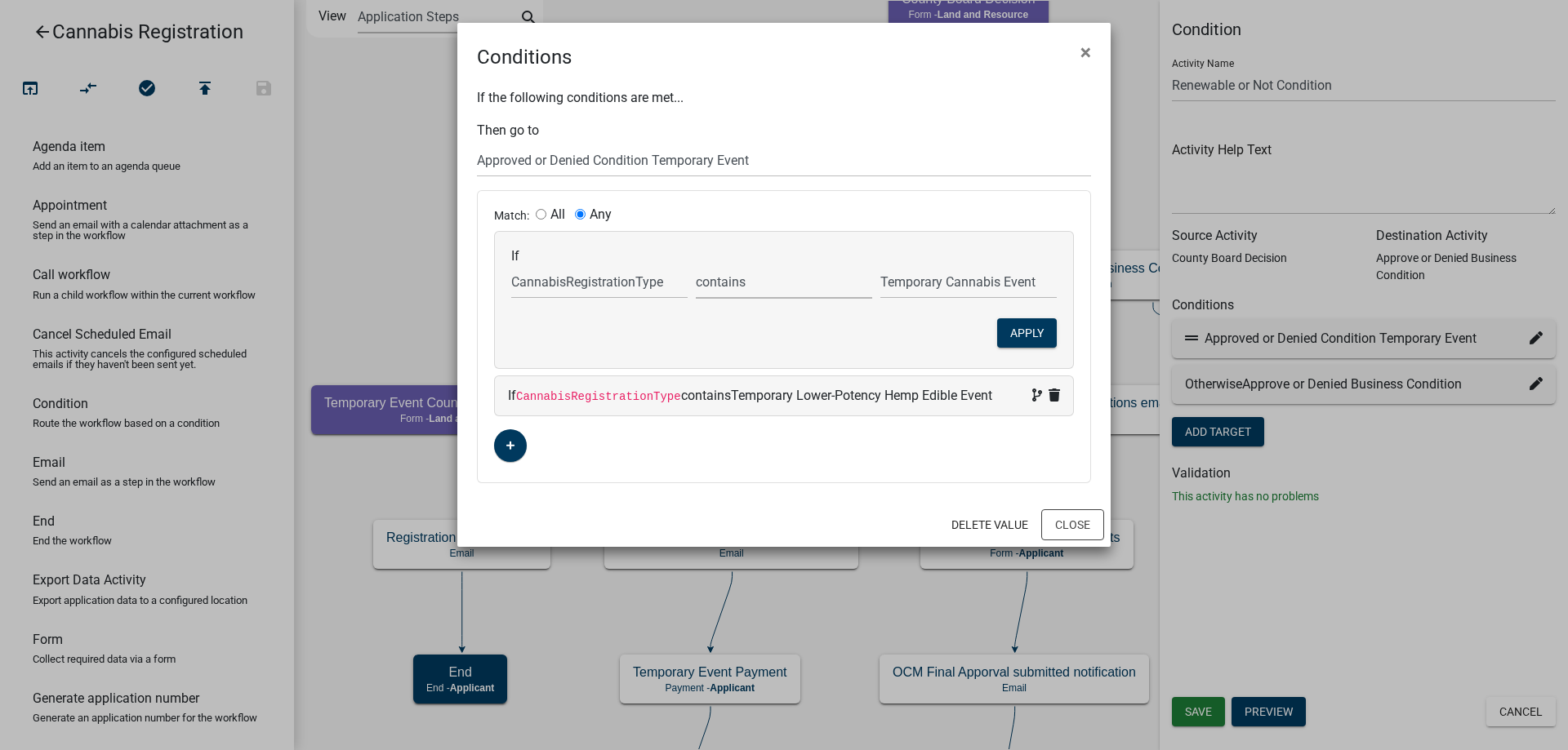
click at [696, 265] on select "is is not exists does not exist is greater than is less than contains does not …" at bounding box center [784, 282] width 176 height 34
select select "0: =="
click option "is" at bounding box center [0, 0] width 0 height 0
click at [1039, 337] on button "Apply" at bounding box center [1027, 333] width 60 height 29
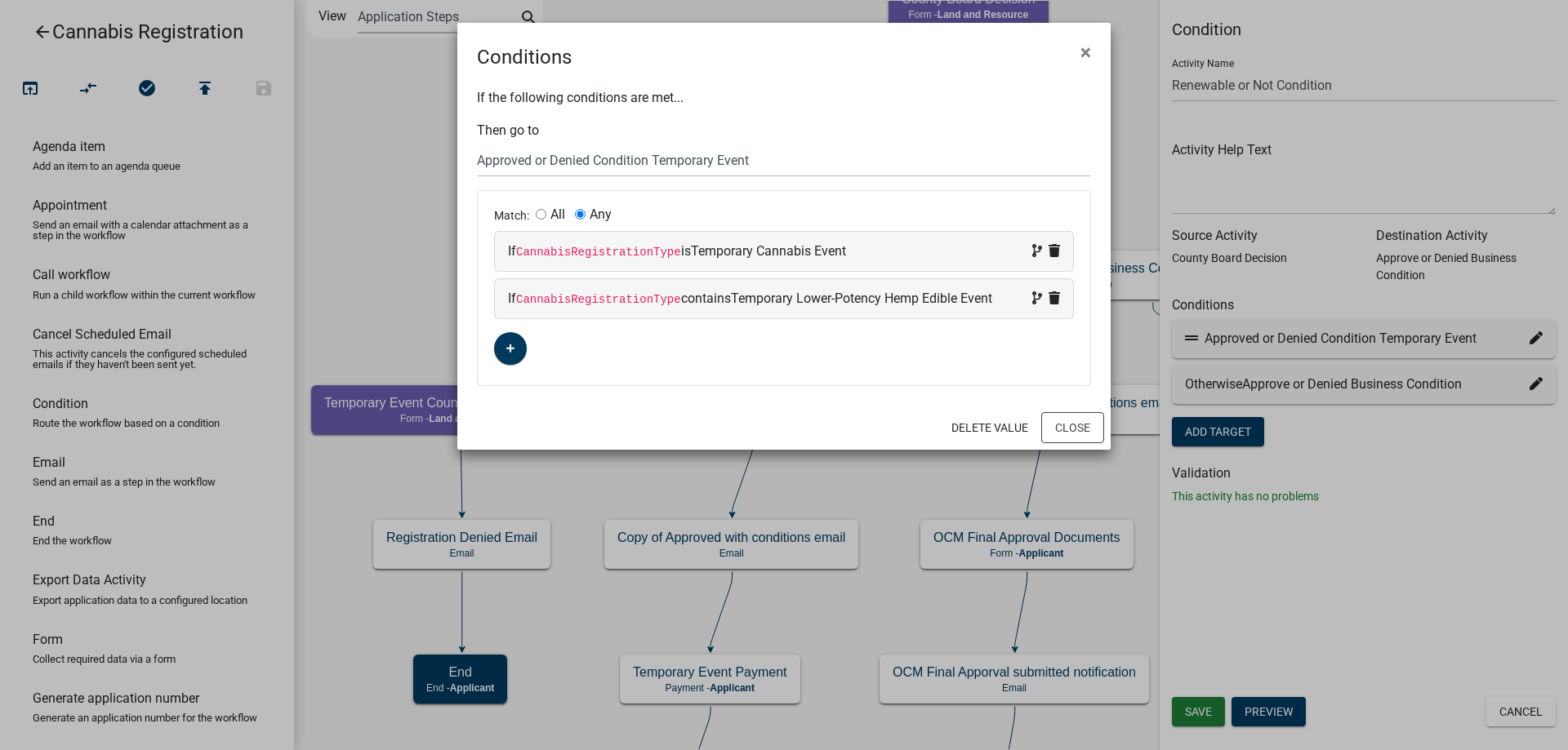
click at [618, 301] on code "CannabisRegistrationType" at bounding box center [598, 299] width 165 height 13
select select "25: CannabisRegistrationType"
select select "6: ~"
select select "4: Temporary Lower-Potency Hemp Edible Event"
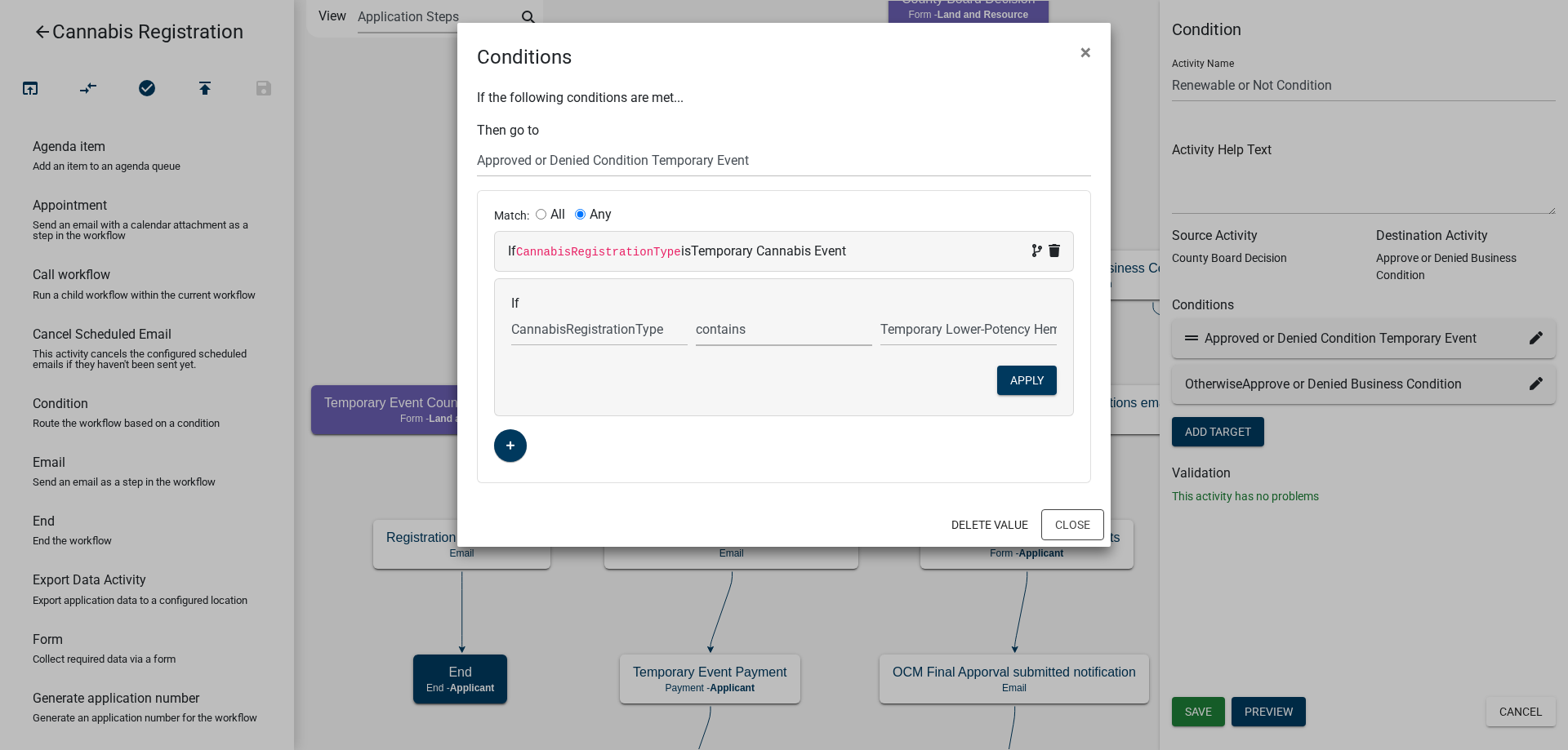
click at [696, 313] on select "is is not exists does not exist is greater than is less than contains does not …" at bounding box center [784, 329] width 176 height 34
select select "0: =="
click option "is" at bounding box center [0, 0] width 0 height 0
click at [1030, 382] on button "Apply" at bounding box center [1027, 380] width 60 height 29
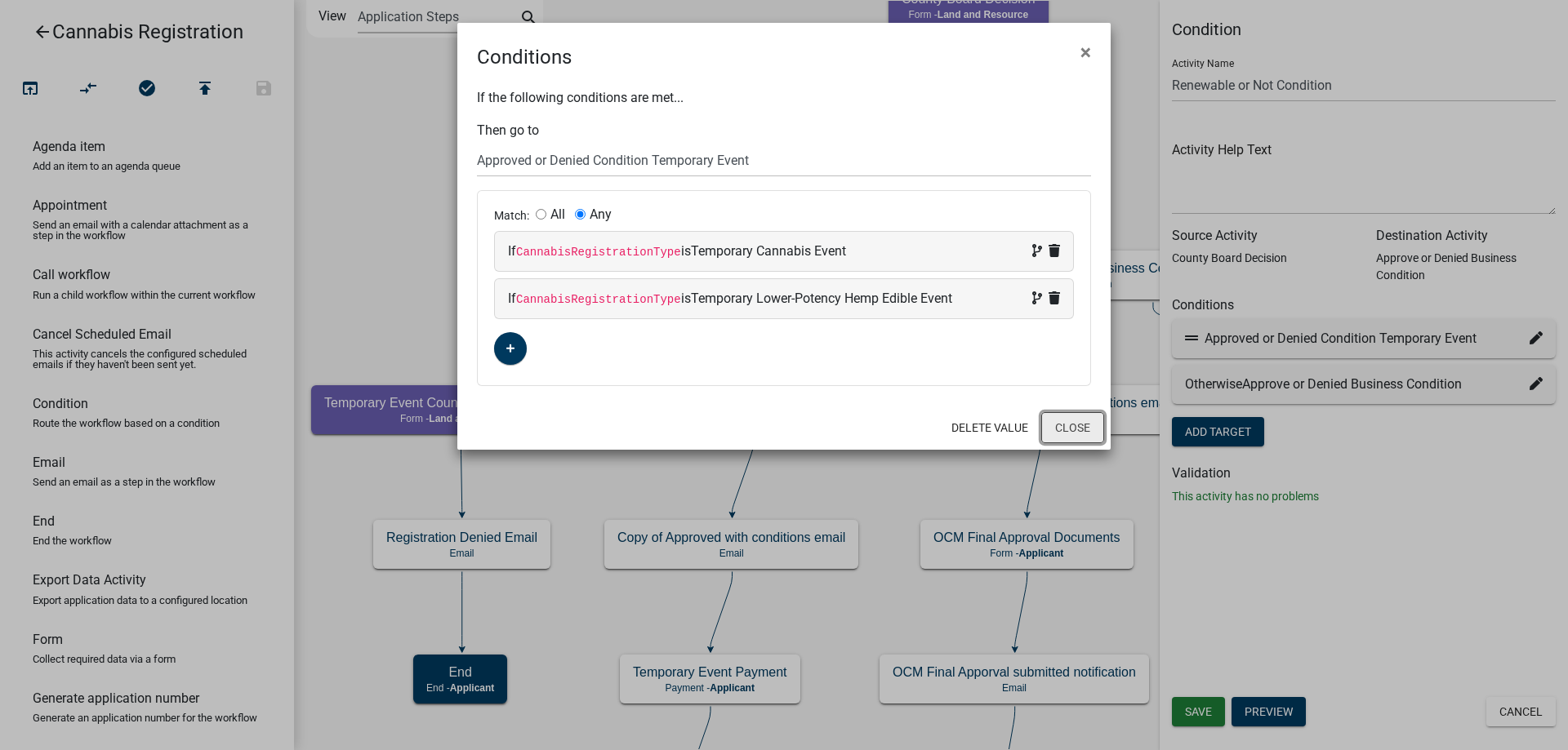
click at [1066, 424] on button "Close" at bounding box center [1072, 428] width 63 height 31
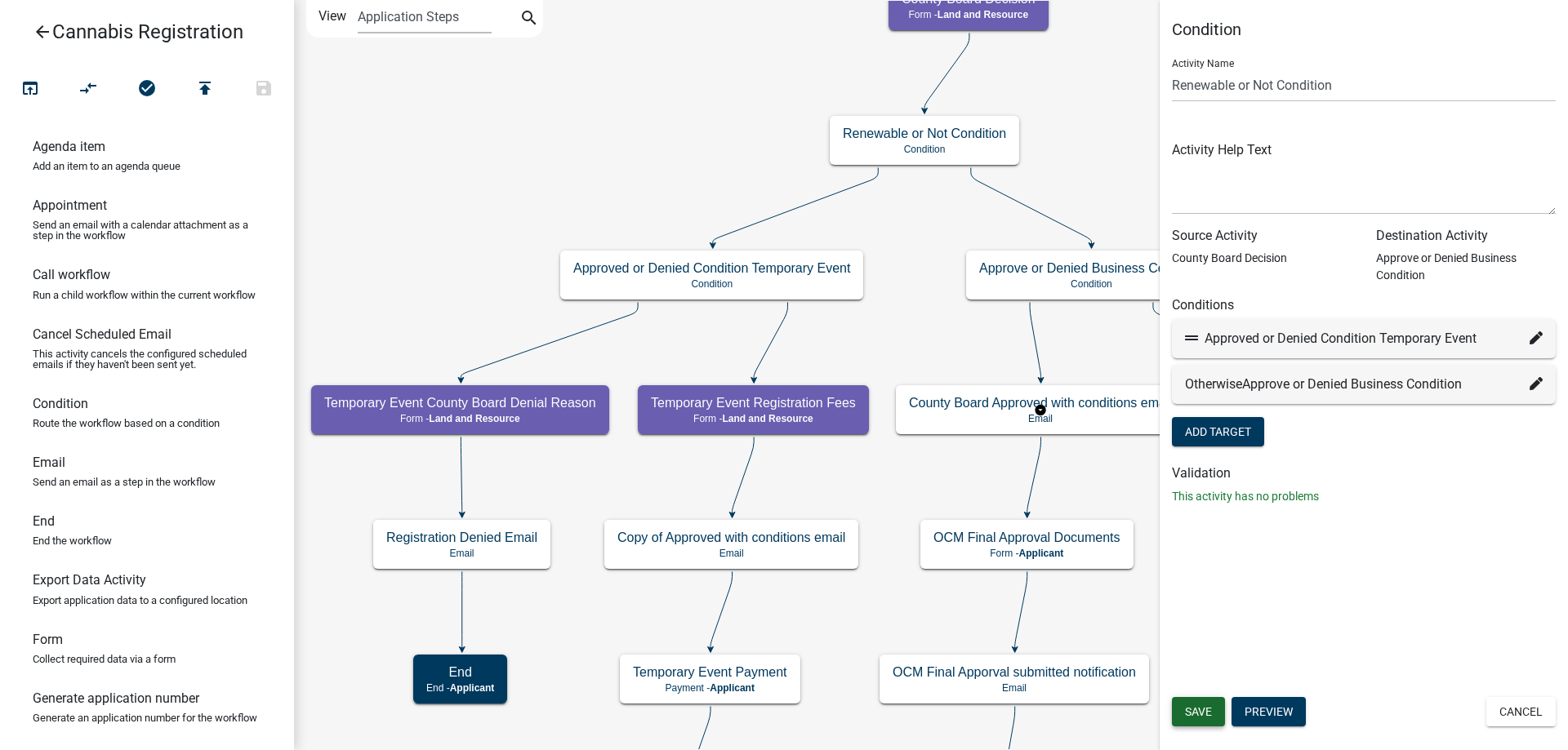
click at [1198, 707] on span "Save" at bounding box center [1198, 711] width 27 height 13
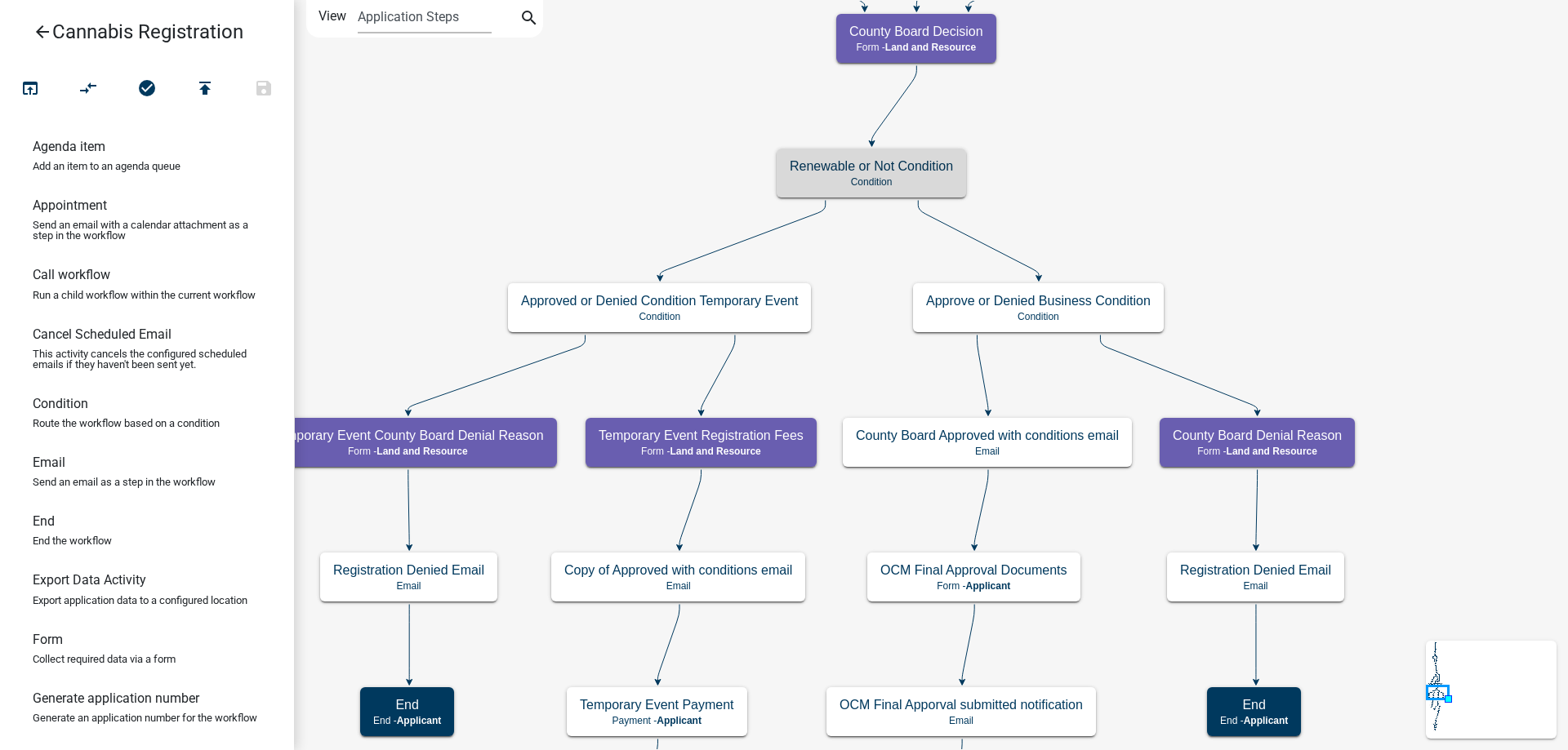
click at [664, 114] on div "start Start - Applicant Application Introduction Form - Applicant Parcel search…" at bounding box center [931, 375] width 1274 height 750
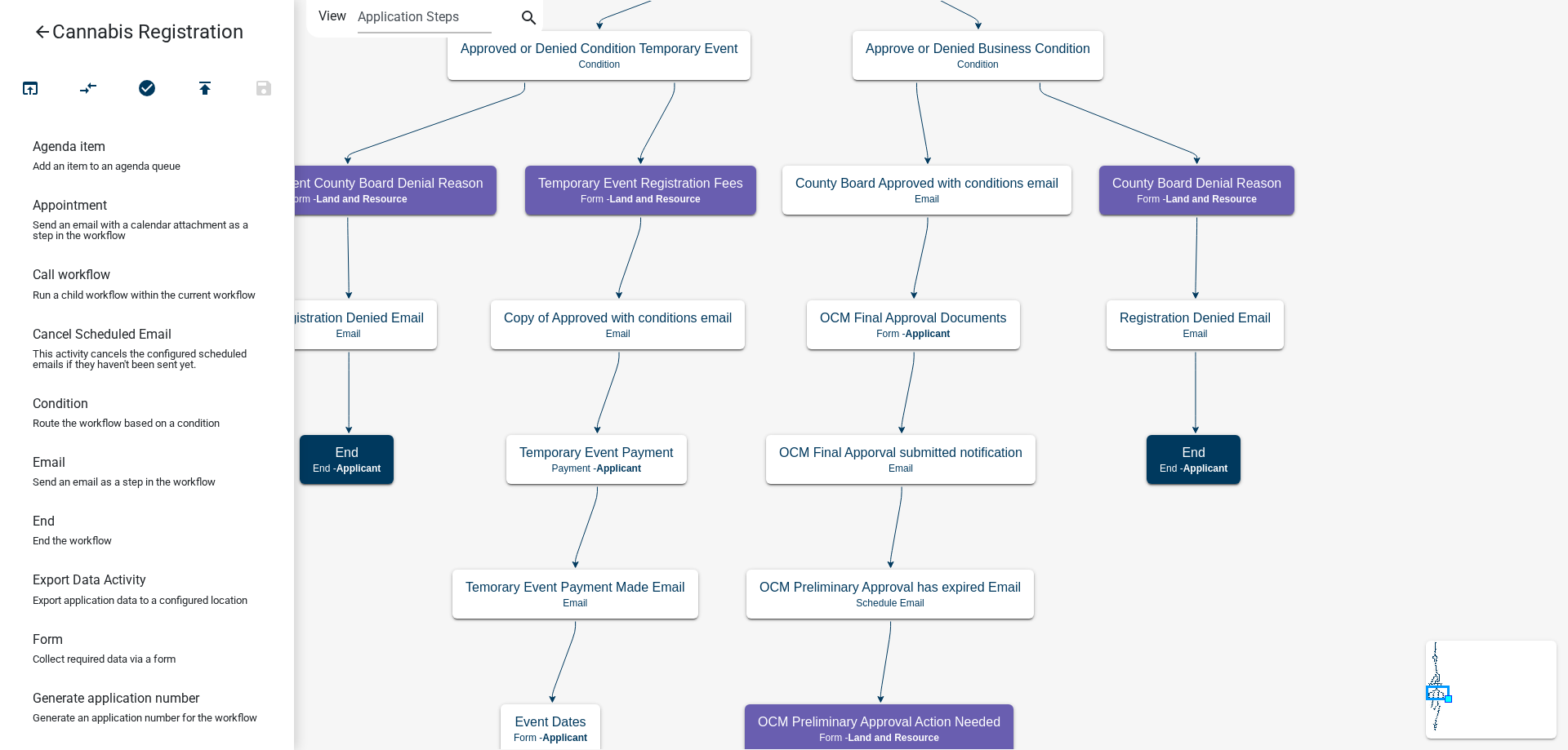
click at [1346, 279] on div "start Start - Applicant Application Introduction Form - Applicant Parcel search…" at bounding box center [931, 375] width 1274 height 750
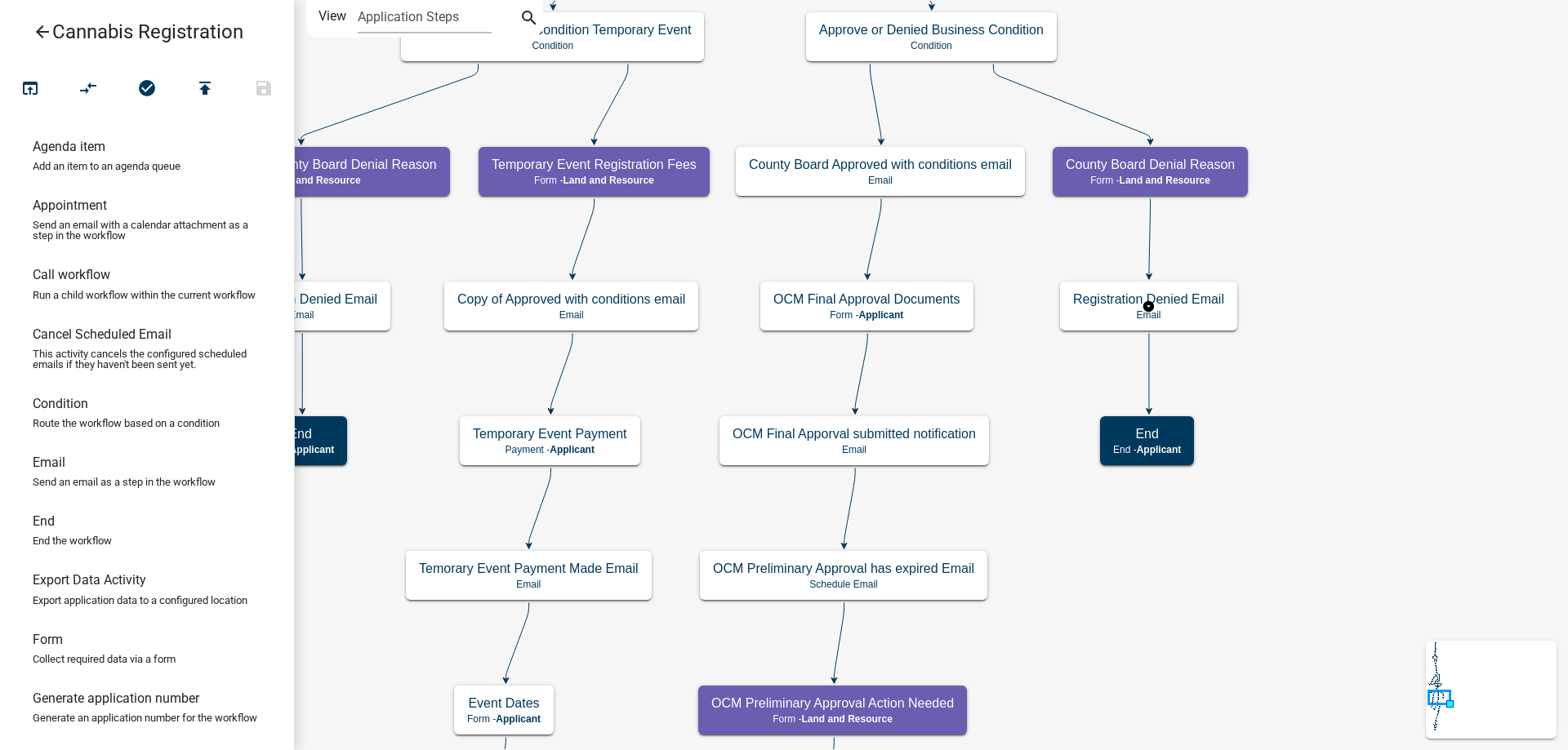
click at [1185, 311] on g "Registration Denied Email Email" at bounding box center [1148, 305] width 177 height 47
click at [1185, 311] on p "Email" at bounding box center [1149, 315] width 151 height 12
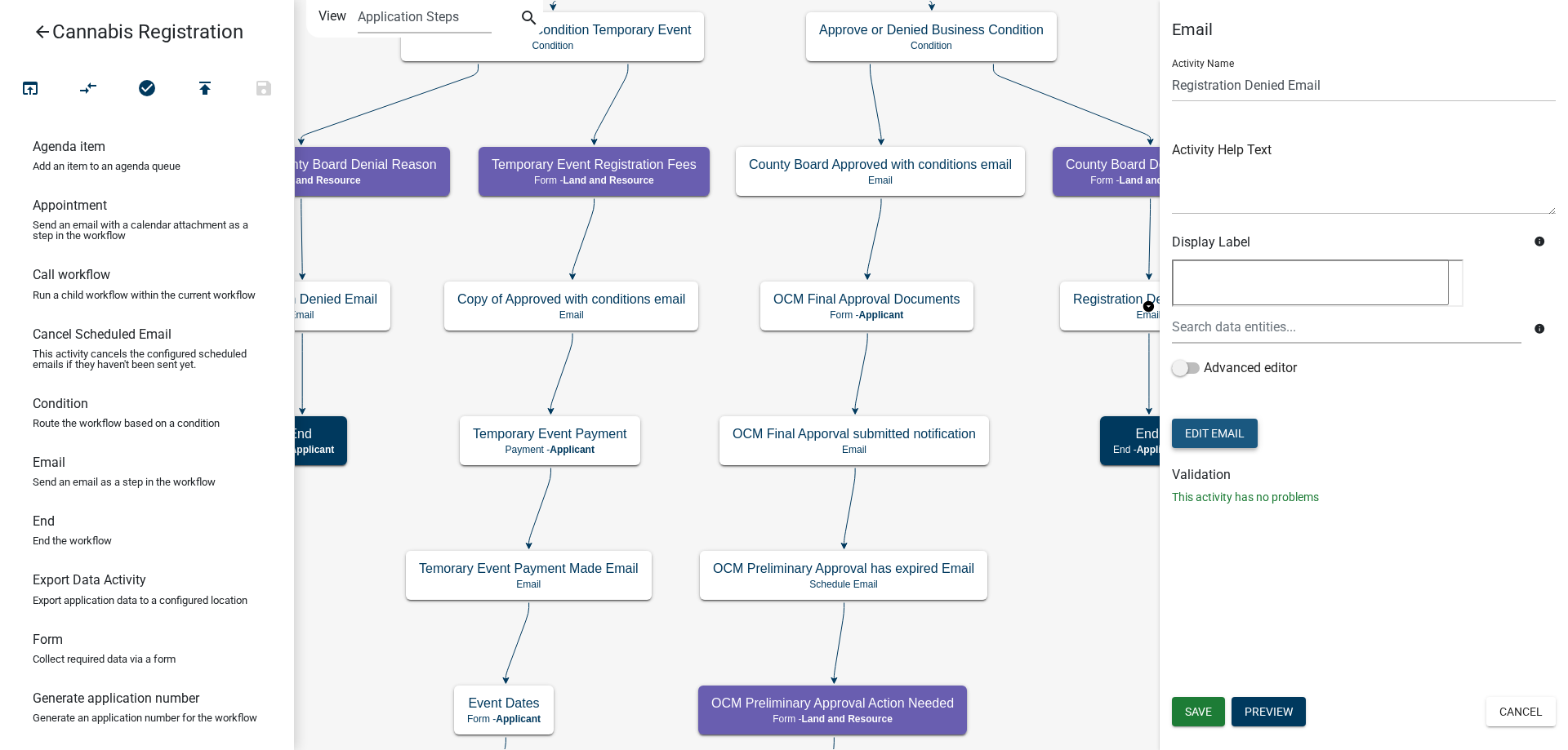
click at [1234, 432] on button "Edit Email" at bounding box center [1215, 434] width 86 height 29
select select "190bf7b5-d392-4259-aa9b-055c59575267"
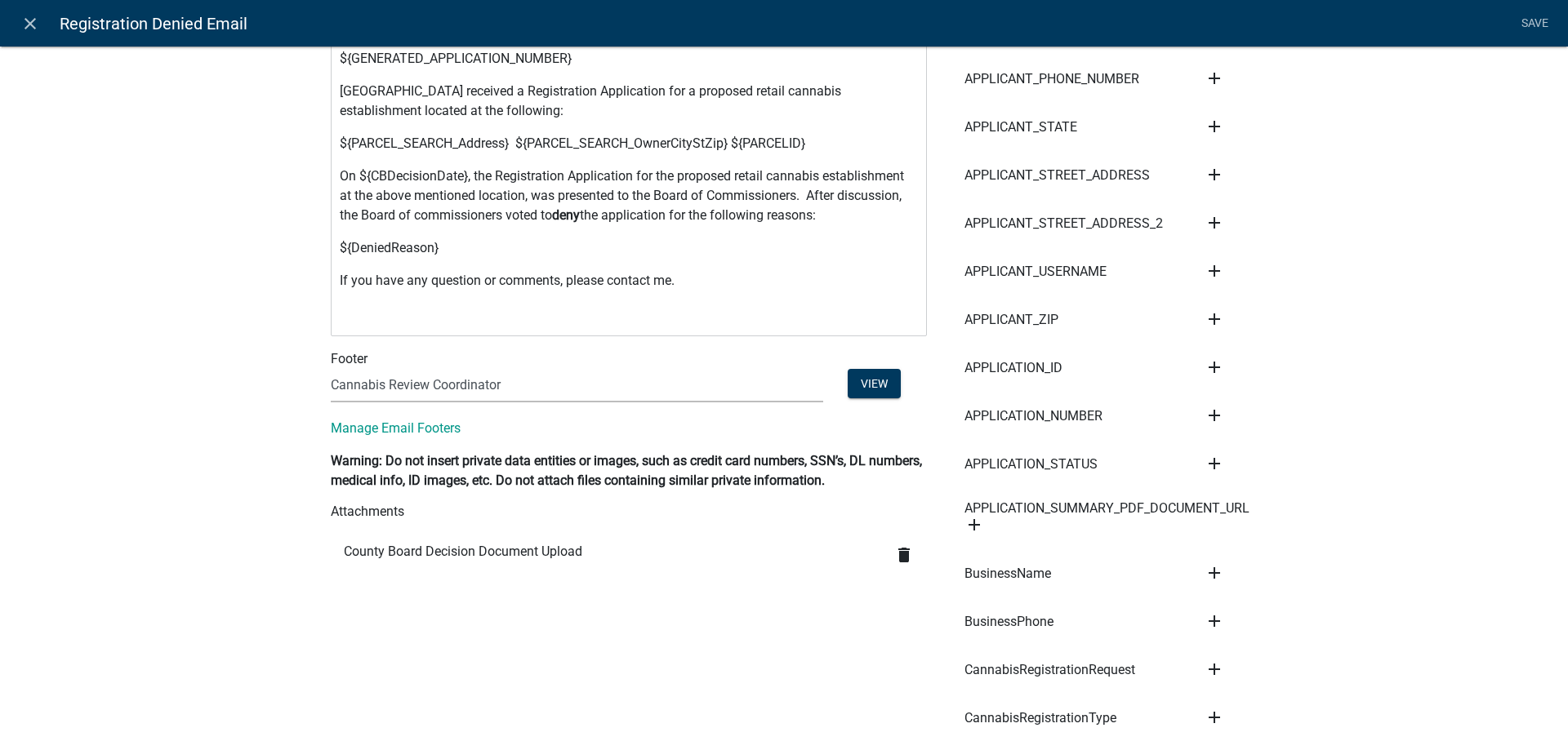
scroll to position [651, 0]
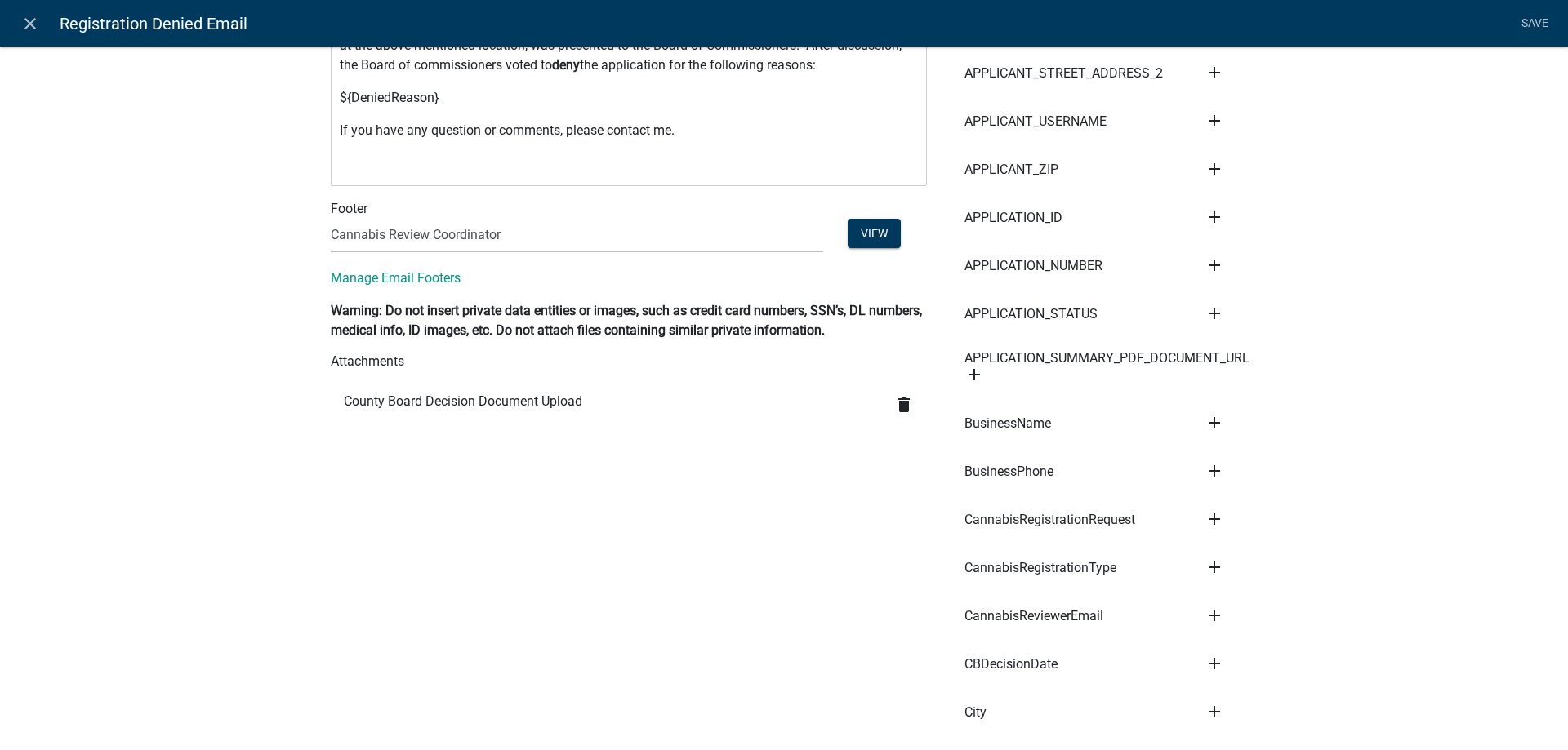
click at [901, 404] on icon "delete" at bounding box center [904, 405] width 19 height 19
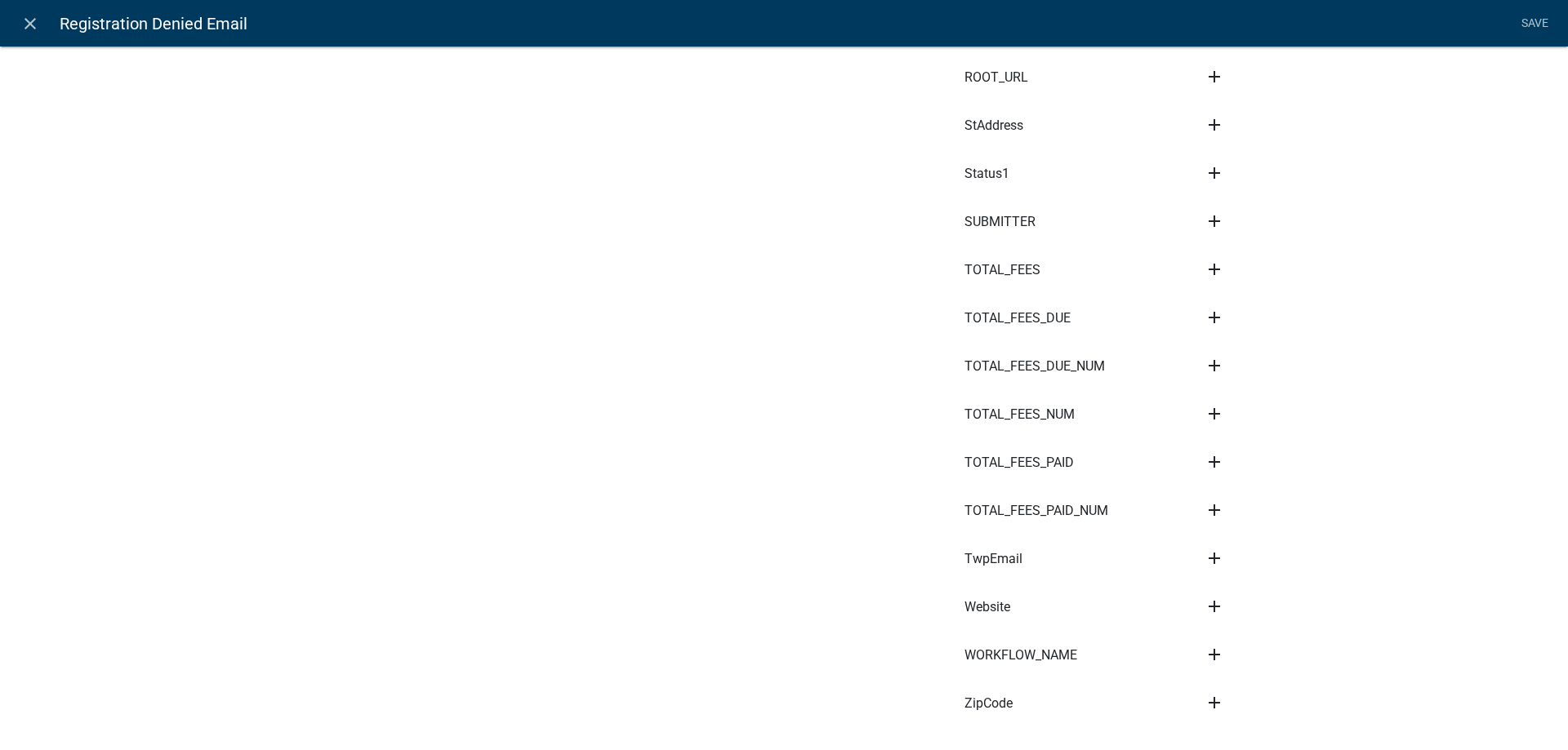
scroll to position [7583, 0]
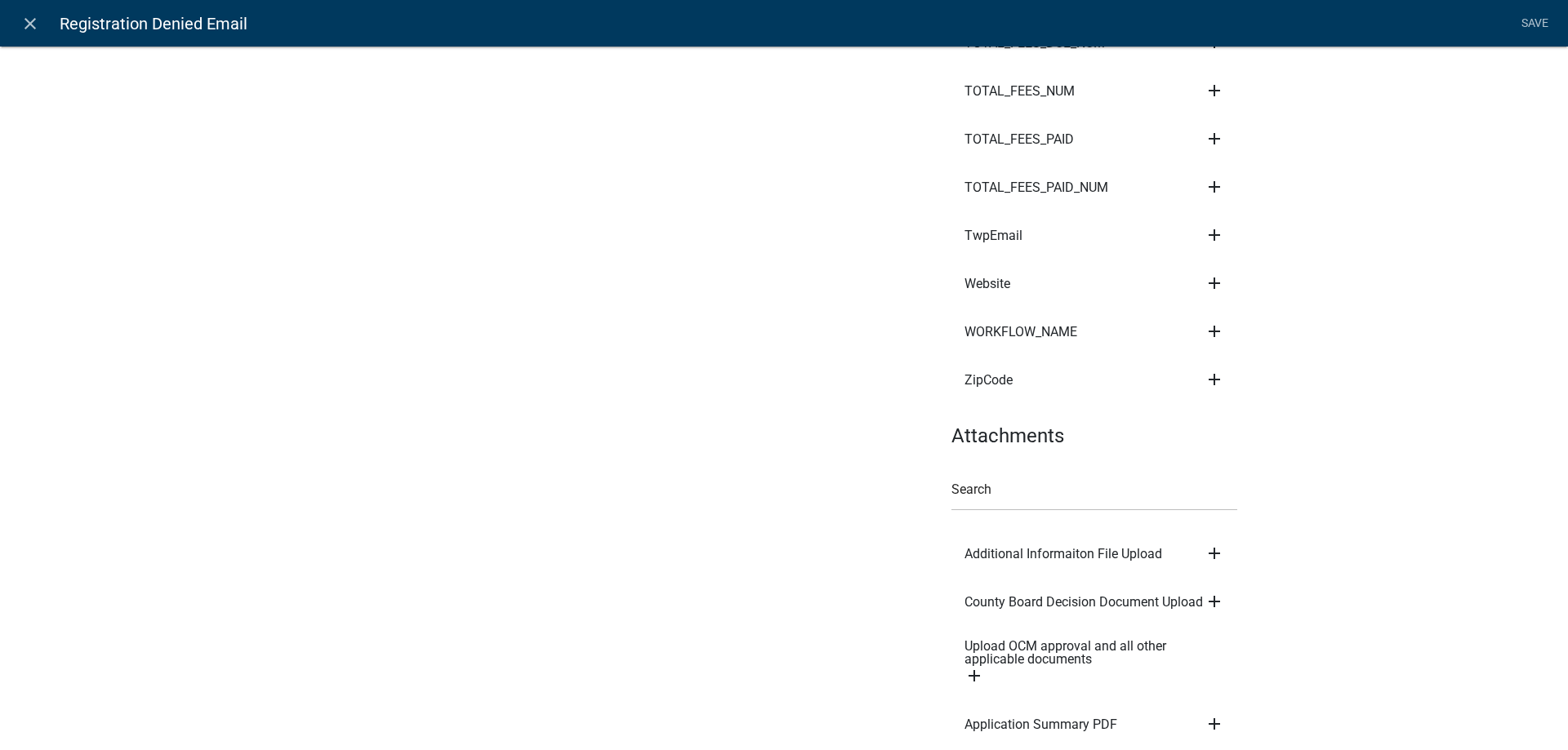
click at [1213, 592] on icon "add" at bounding box center [1214, 602] width 19 height 19
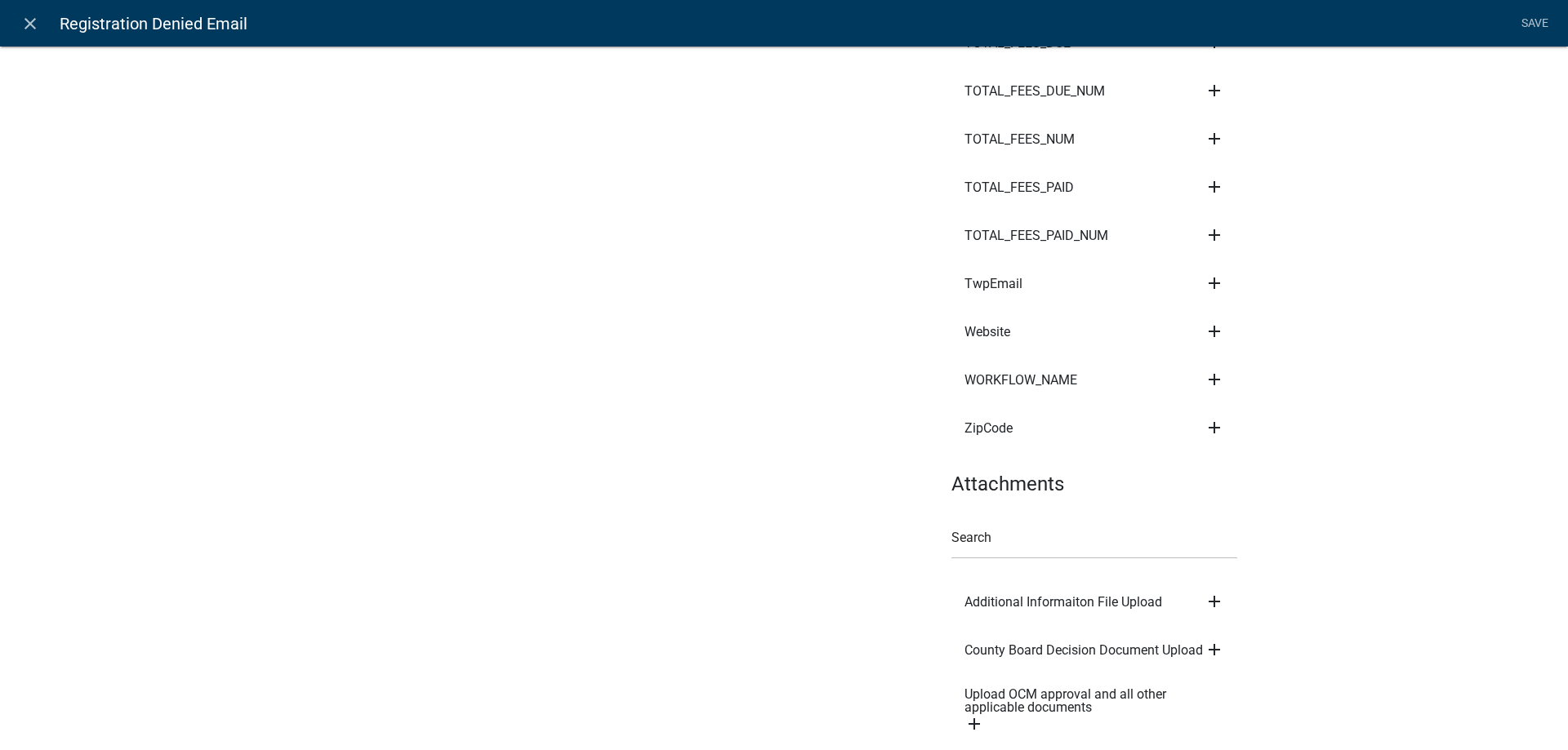
click at [1214, 640] on icon "add" at bounding box center [1214, 649] width 19 height 19
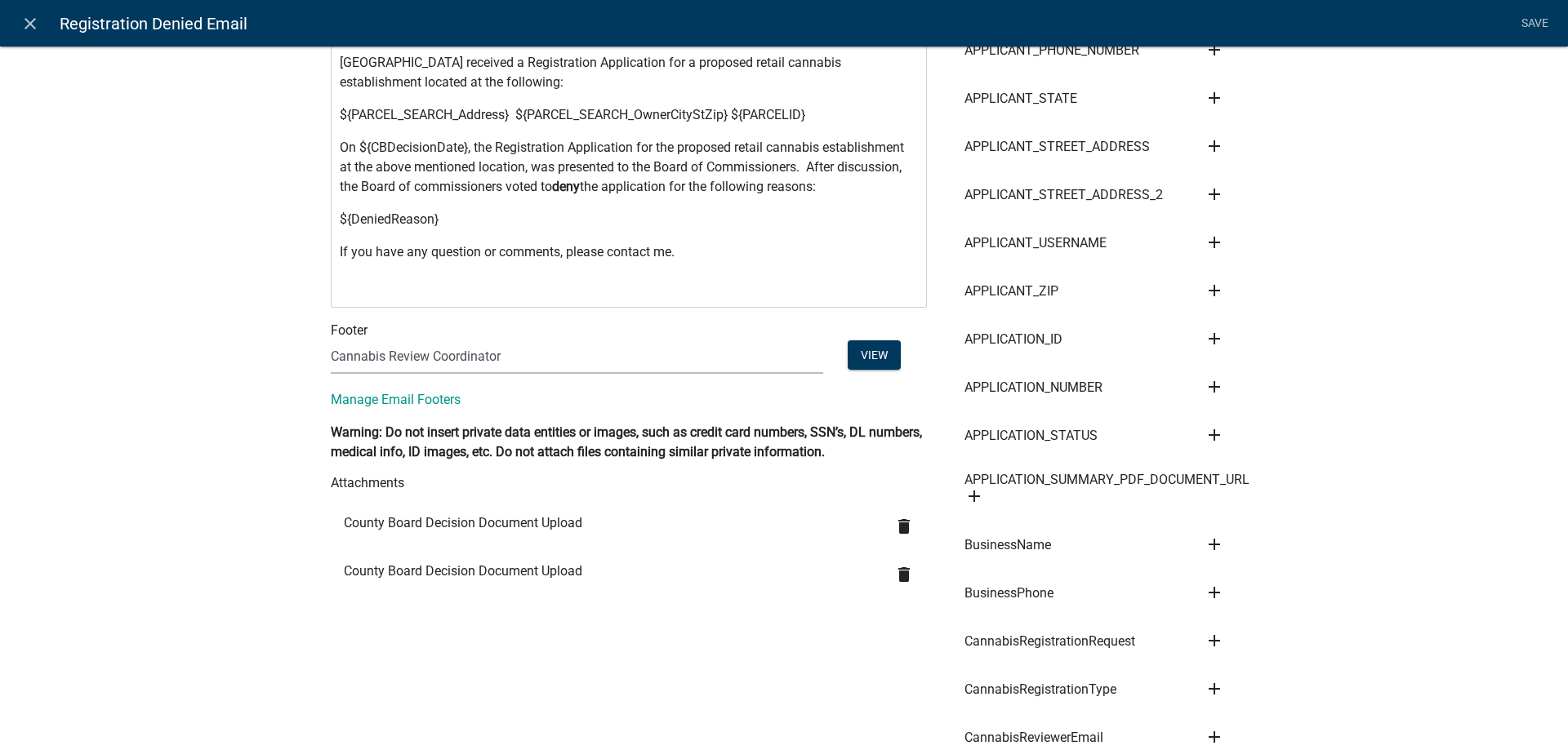
scroll to position [558, 0]
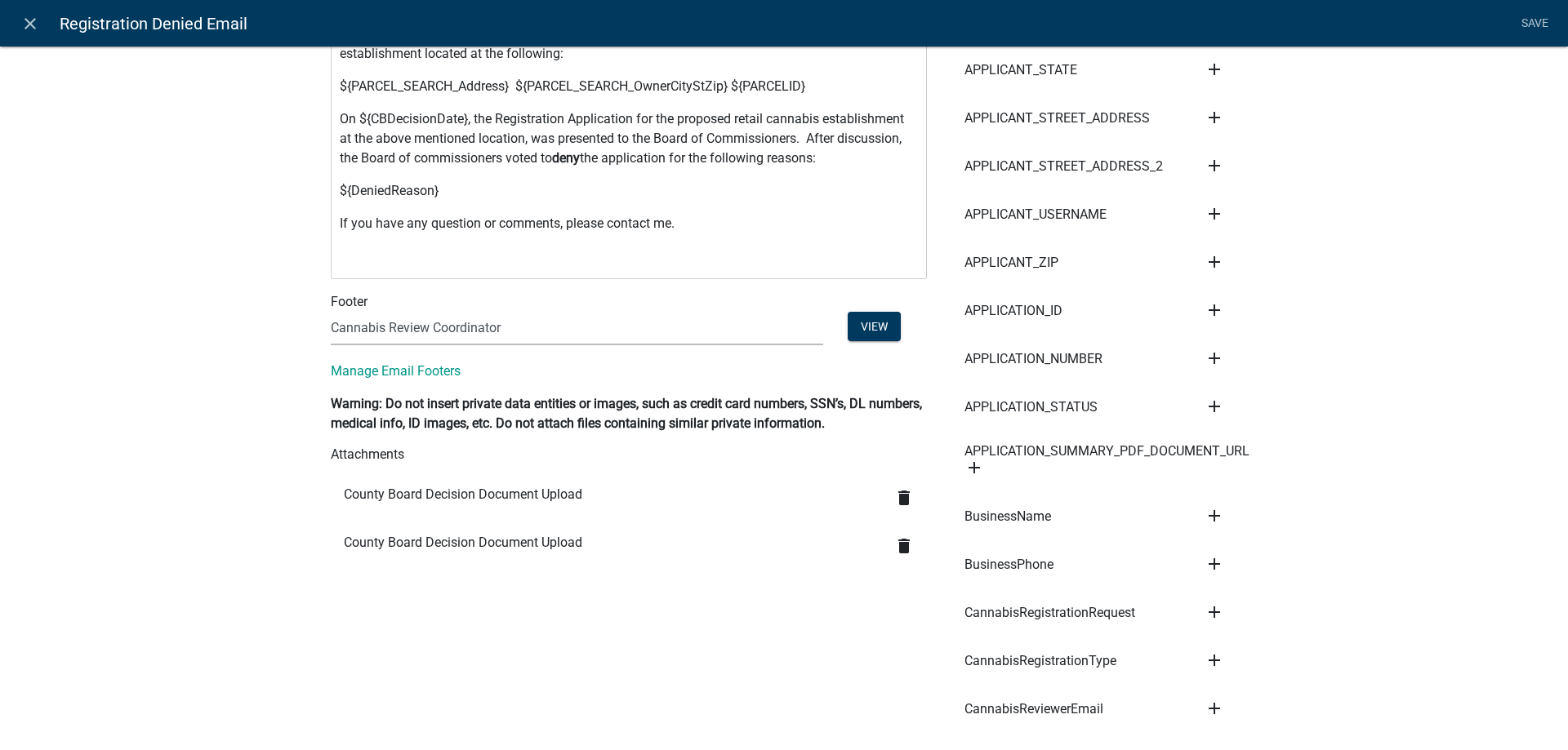
click at [906, 545] on icon "delete" at bounding box center [904, 546] width 19 height 19
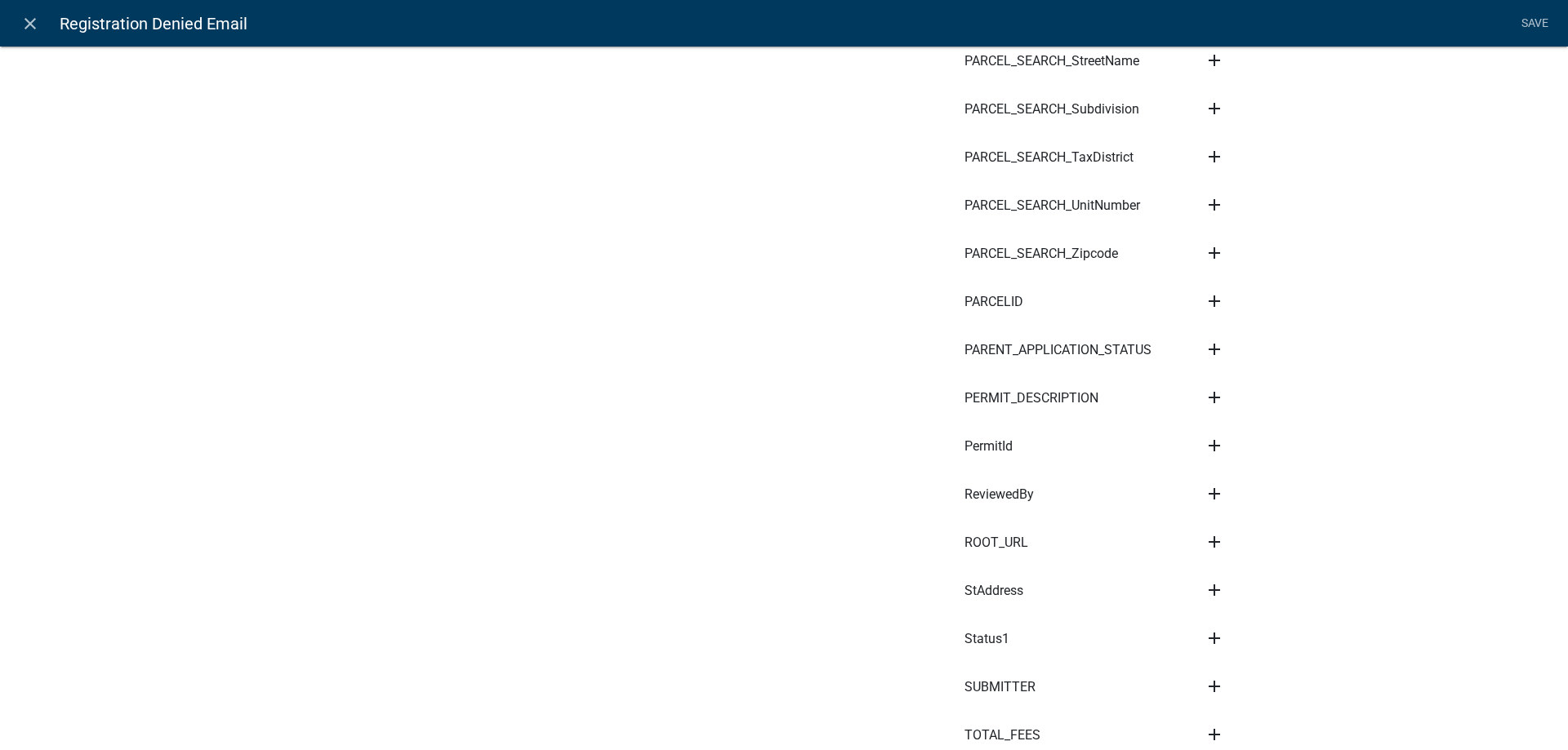
scroll to position [7535, 0]
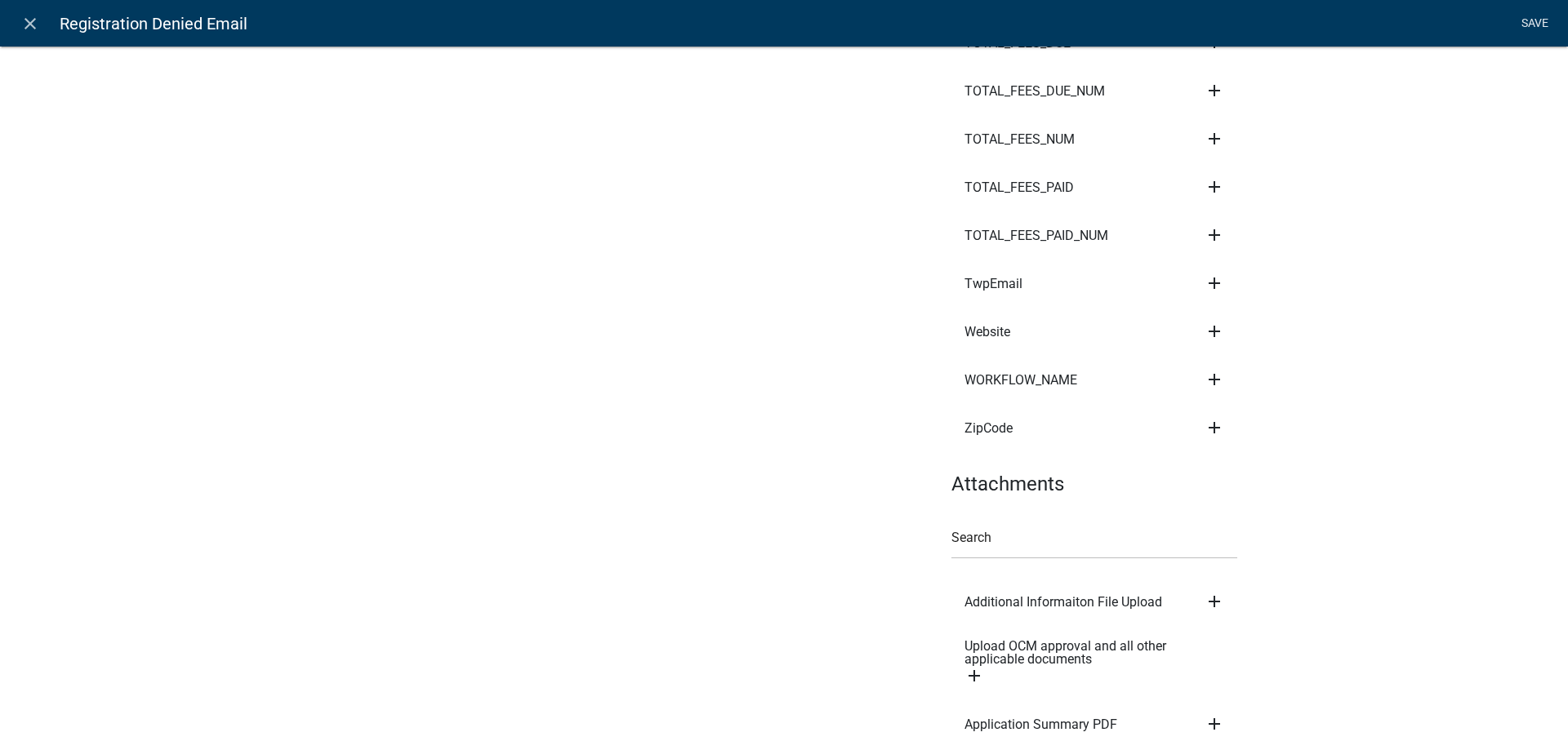
click at [1530, 24] on link "Save" at bounding box center [1534, 23] width 41 height 31
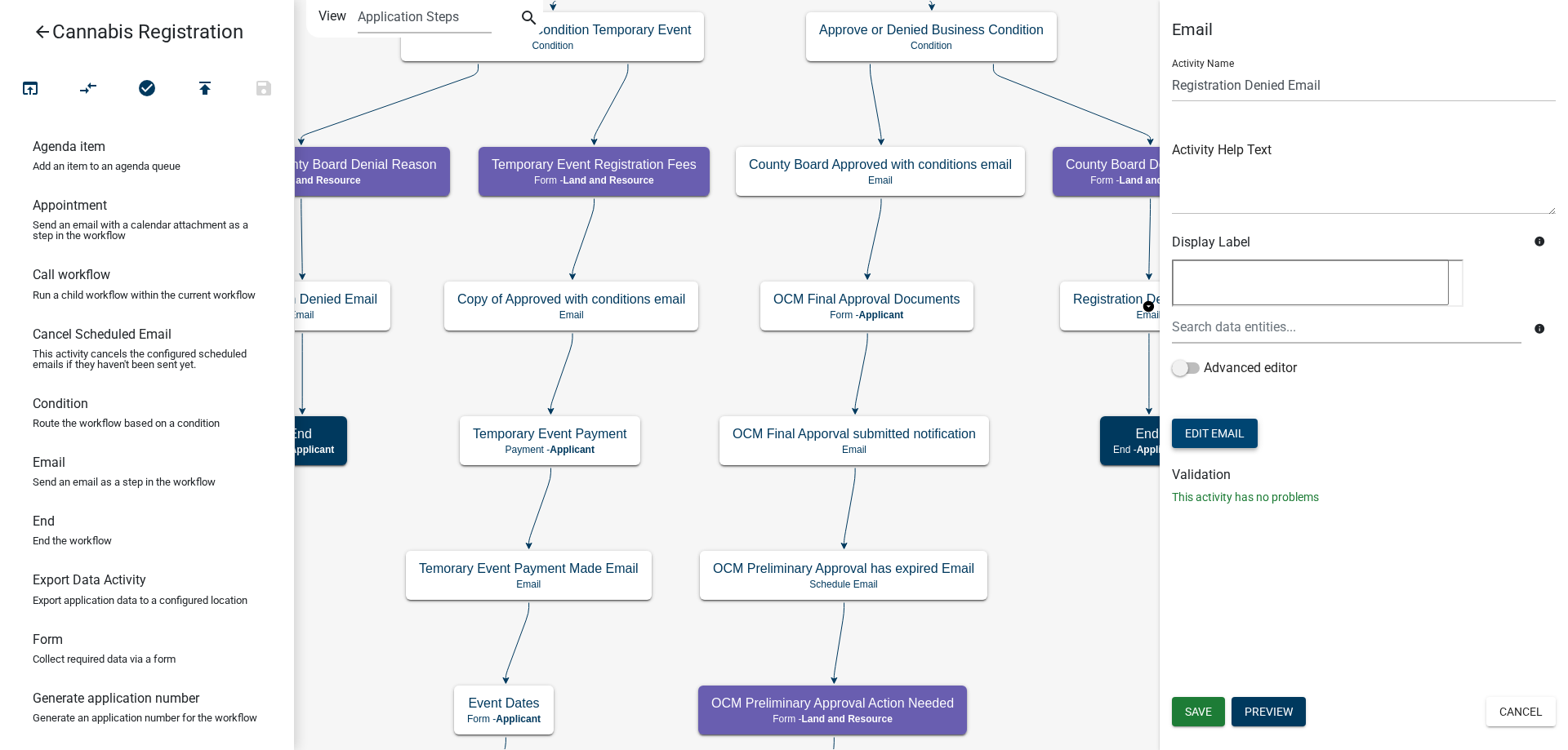
scroll to position [0, 0]
click at [1204, 711] on span "Save" at bounding box center [1198, 711] width 27 height 13
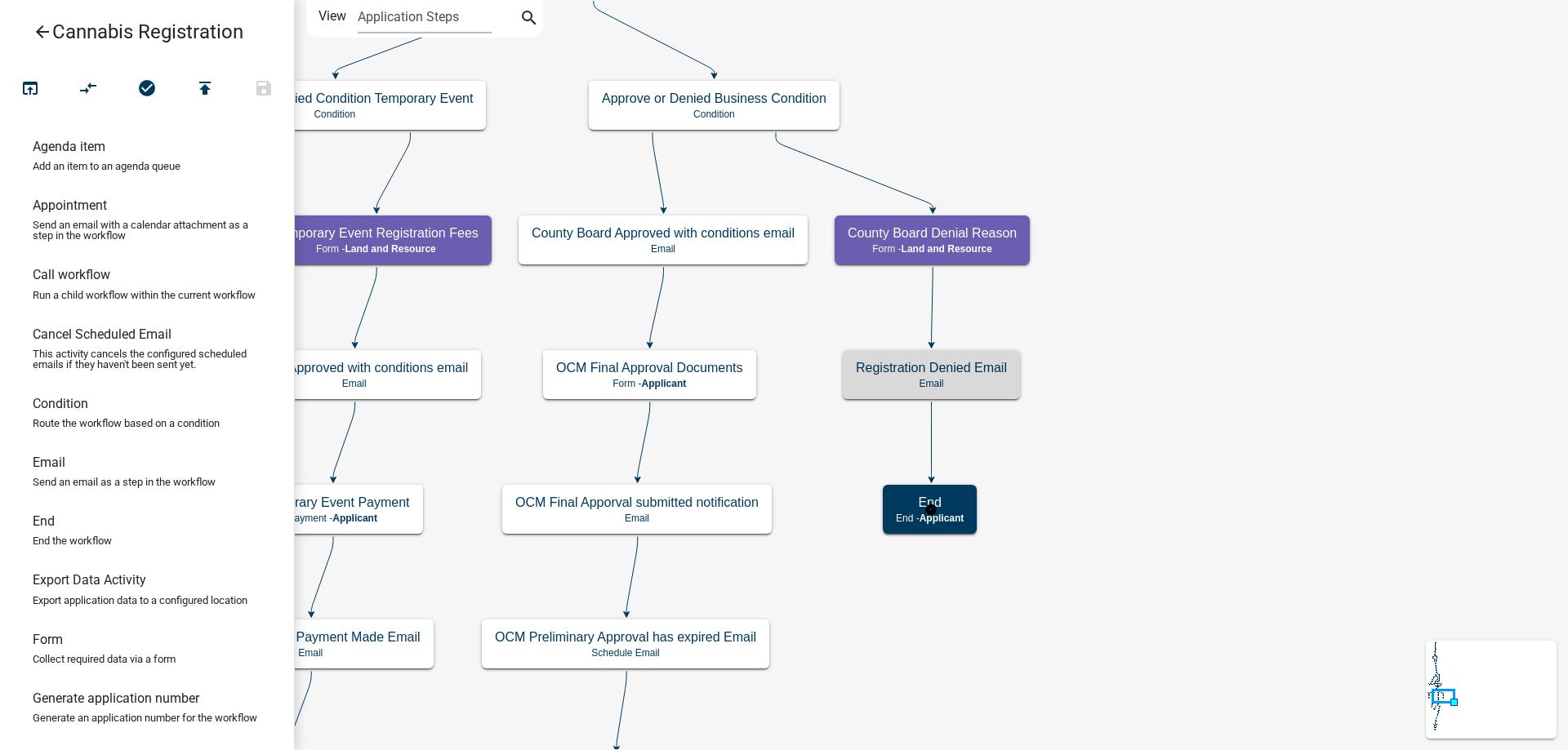
click at [949, 528] on g "End End - Applicant" at bounding box center [931, 508] width 97 height 47
click at [949, 528] on div "End End - Applicant" at bounding box center [929, 509] width 94 height 49
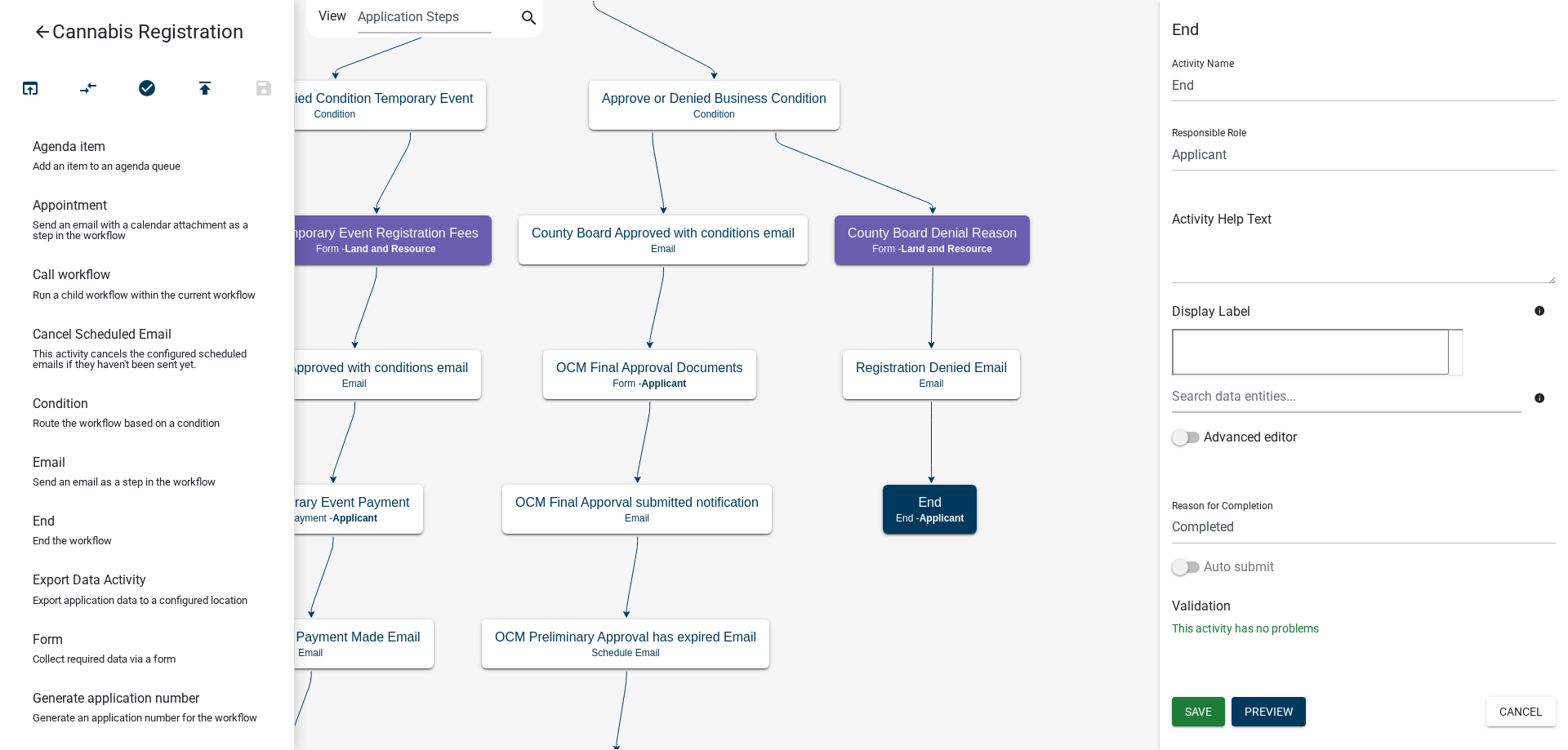
click at [1193, 565] on span at bounding box center [1186, 567] width 28 height 12
click at [1204, 557] on input "Auto submit" at bounding box center [1204, 557] width 0 height 0
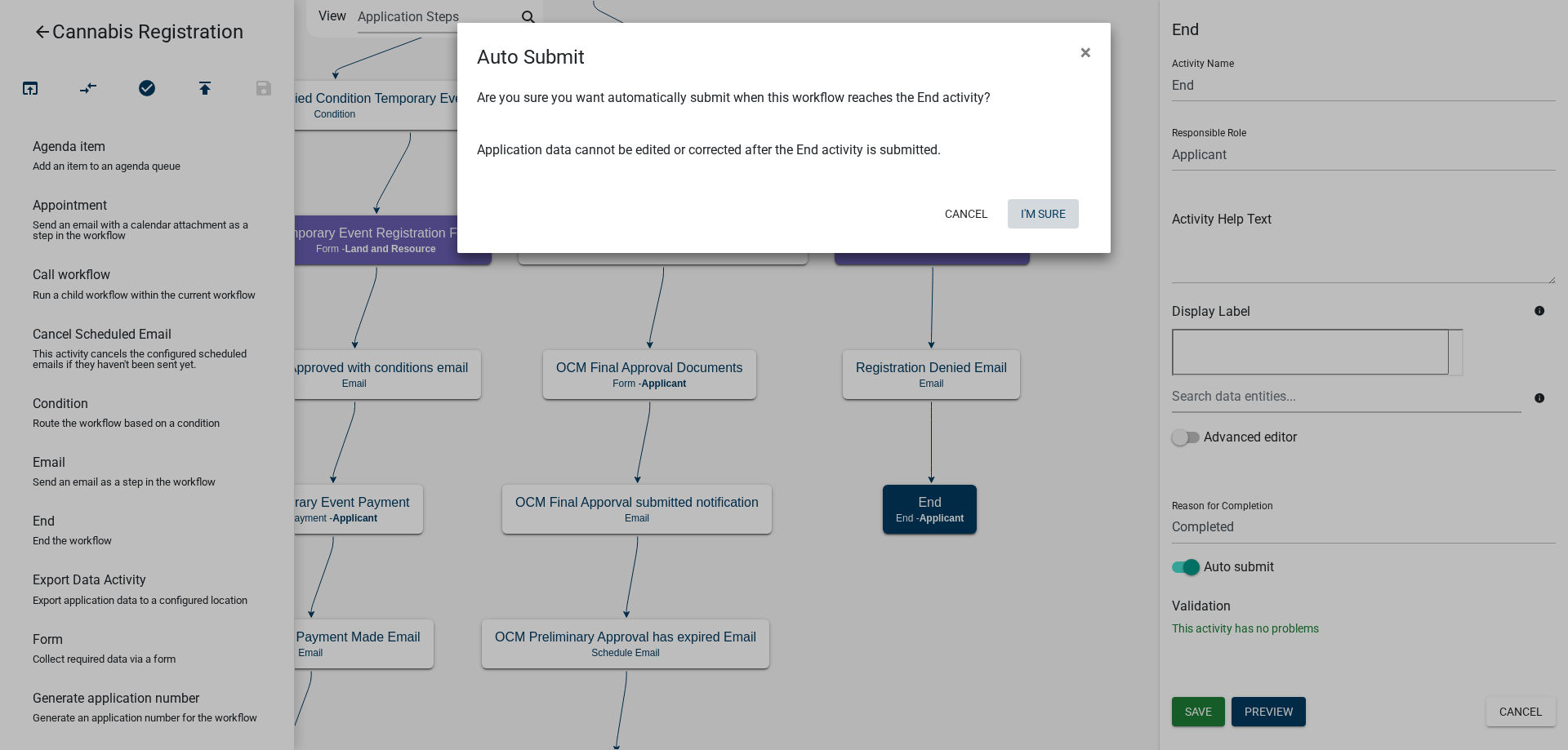
click at [1035, 217] on button "I'm Sure" at bounding box center [1042, 214] width 71 height 29
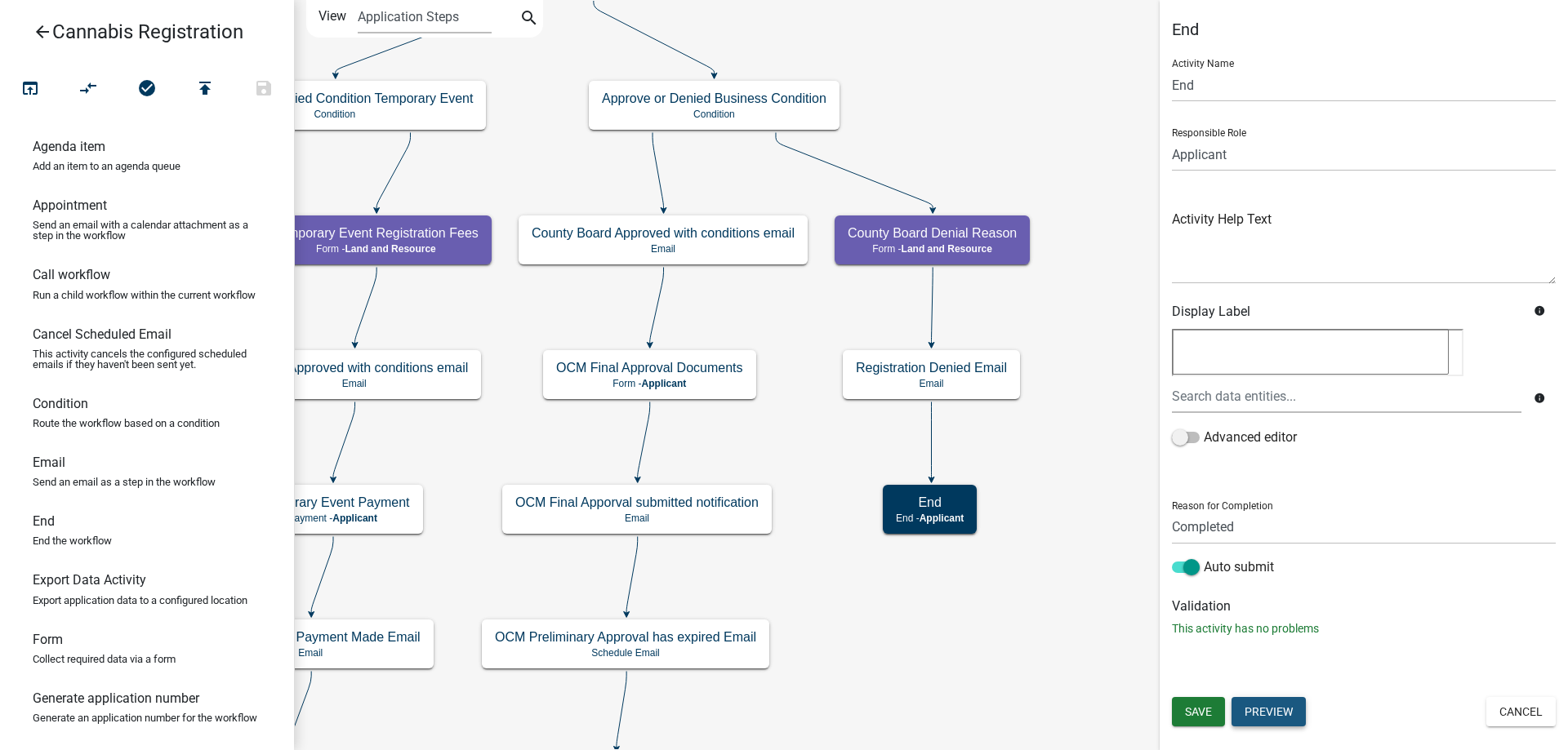
click at [1271, 715] on button "Preview" at bounding box center [1268, 711] width 75 height 29
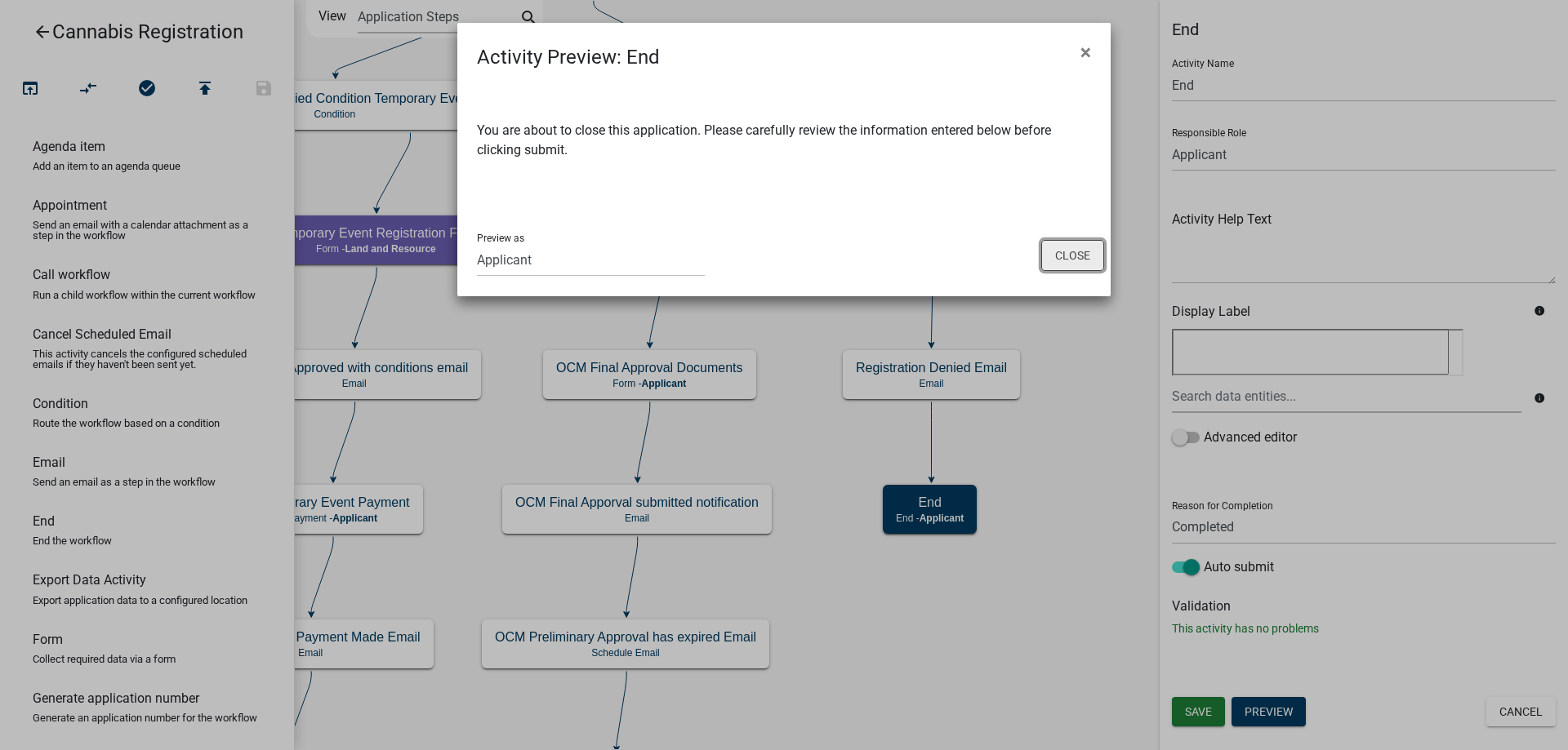
click at [1074, 258] on button "Close" at bounding box center [1072, 255] width 63 height 31
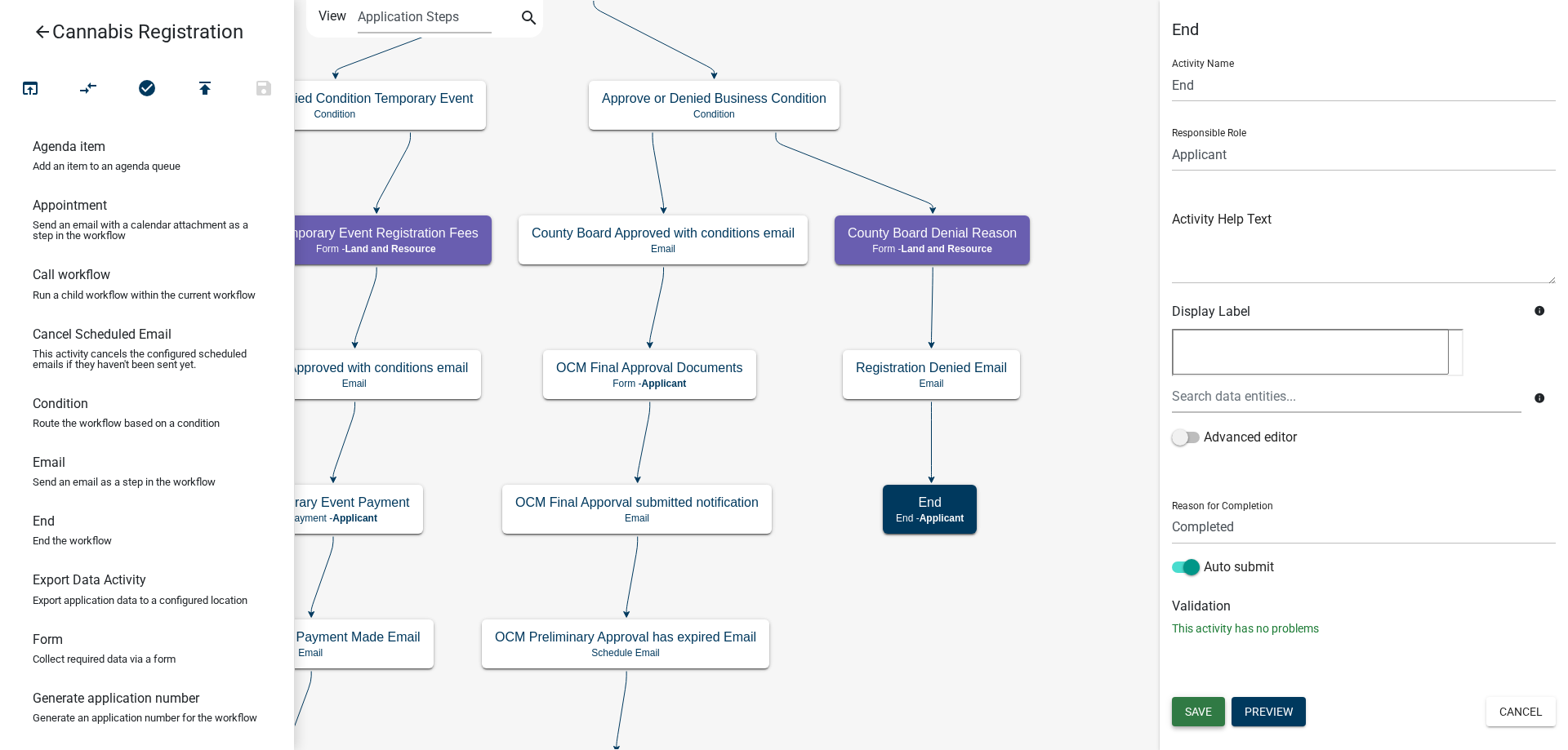
click at [1204, 710] on span "Save" at bounding box center [1198, 711] width 27 height 13
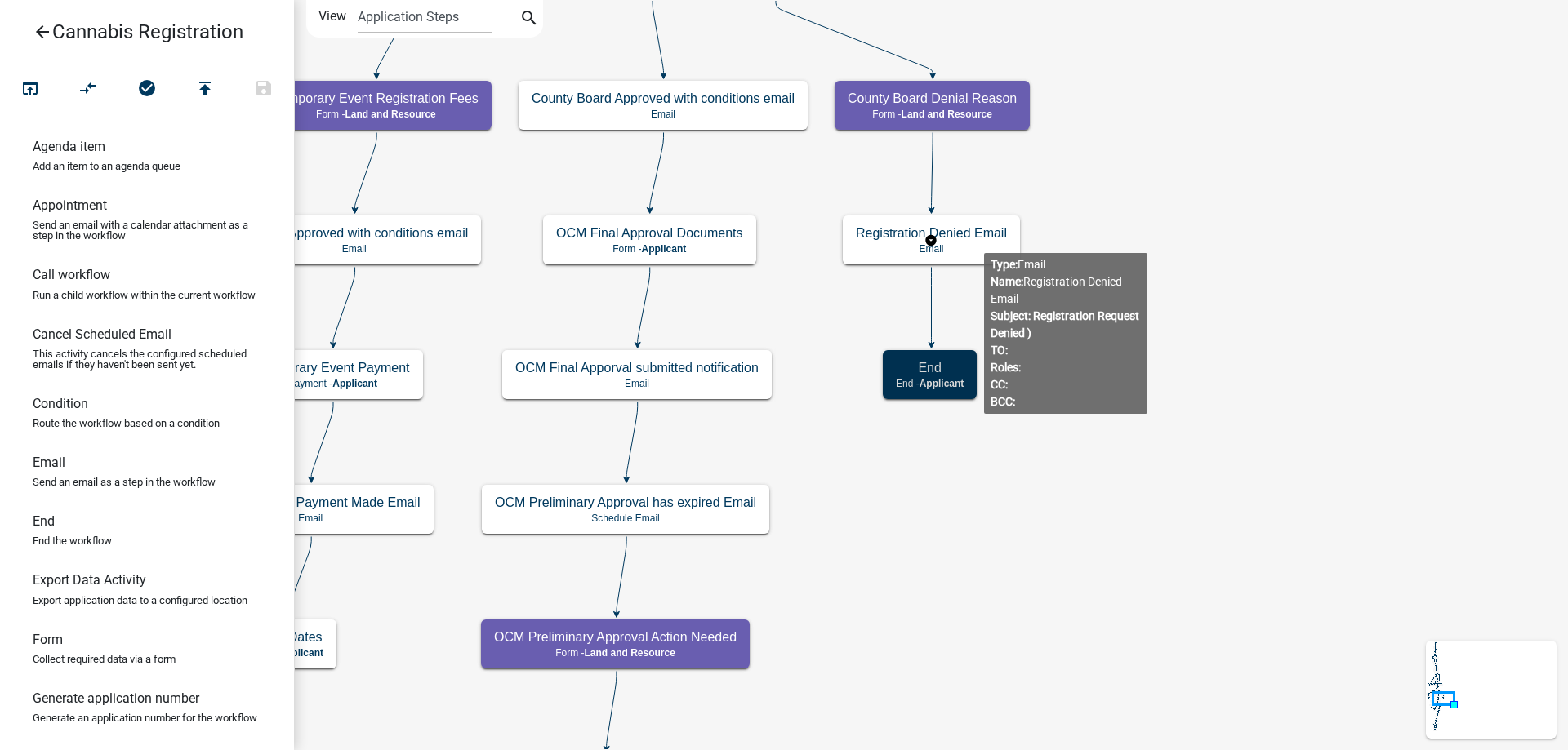
click at [984, 240] on g "Registration Denied Email Email" at bounding box center [931, 239] width 177 height 47
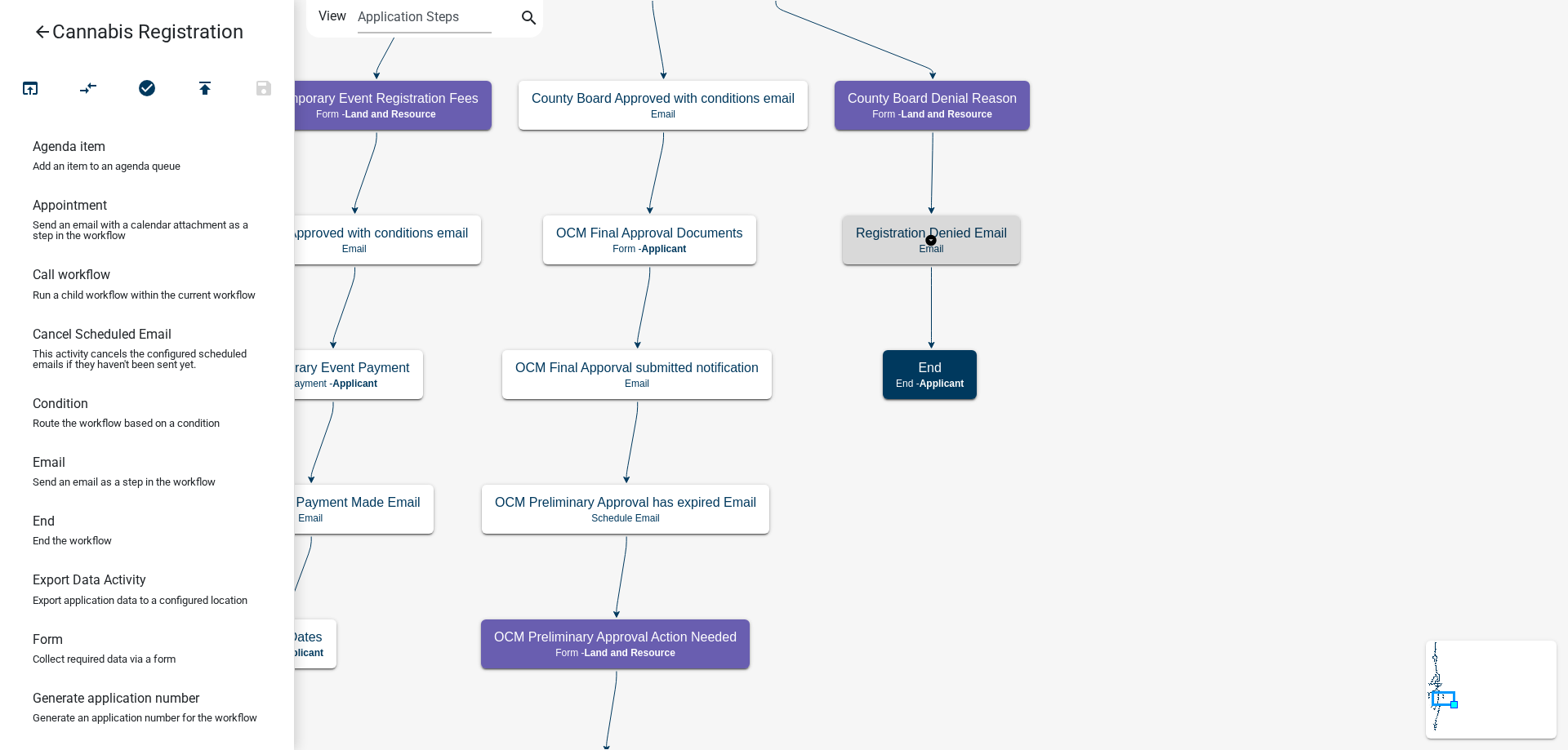
click at [984, 240] on h5 "Registration Denied Email" at bounding box center [931, 233] width 151 height 15
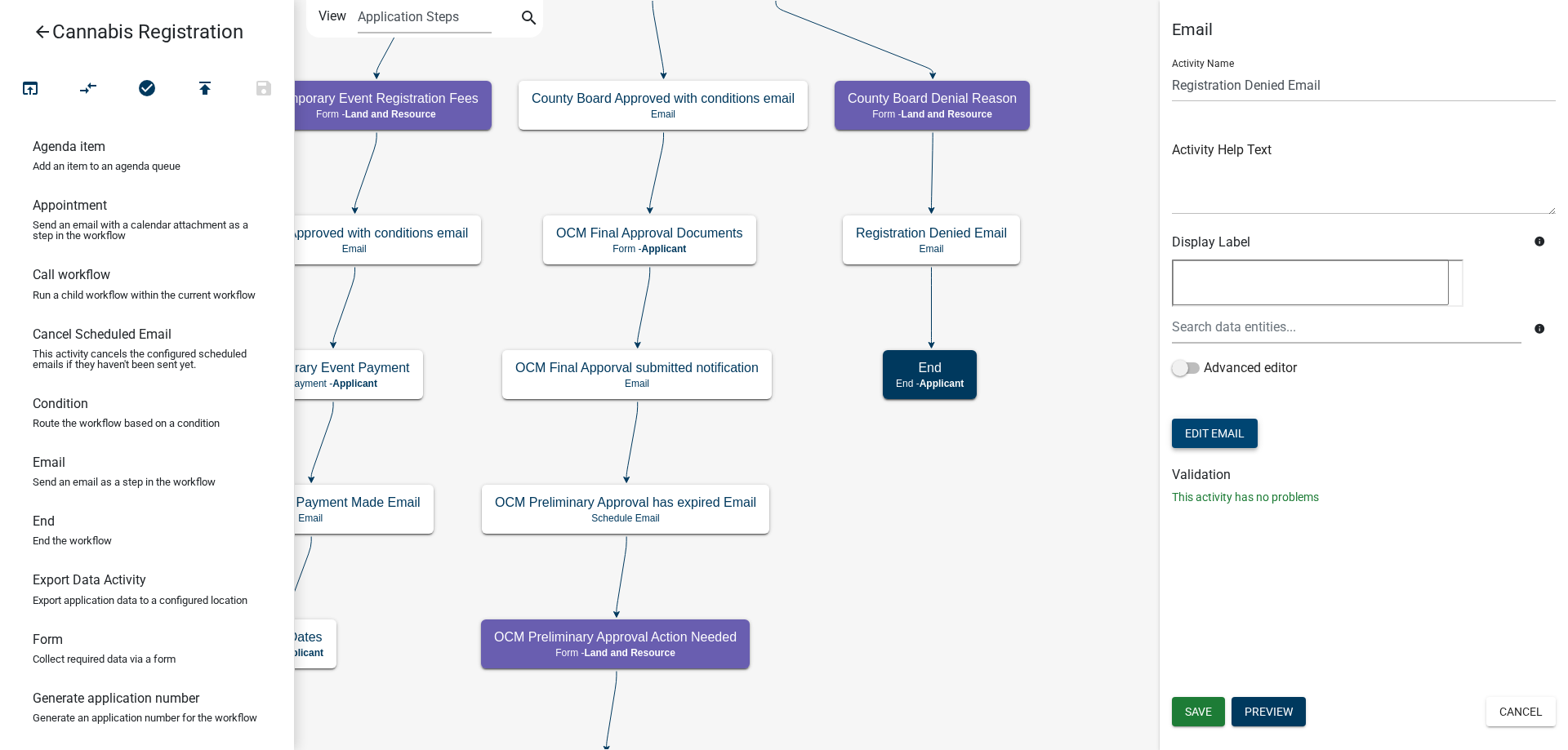
click at [1224, 432] on button "Edit Email" at bounding box center [1215, 434] width 86 height 29
select select "190bf7b5-d392-4259-aa9b-055c59575267"
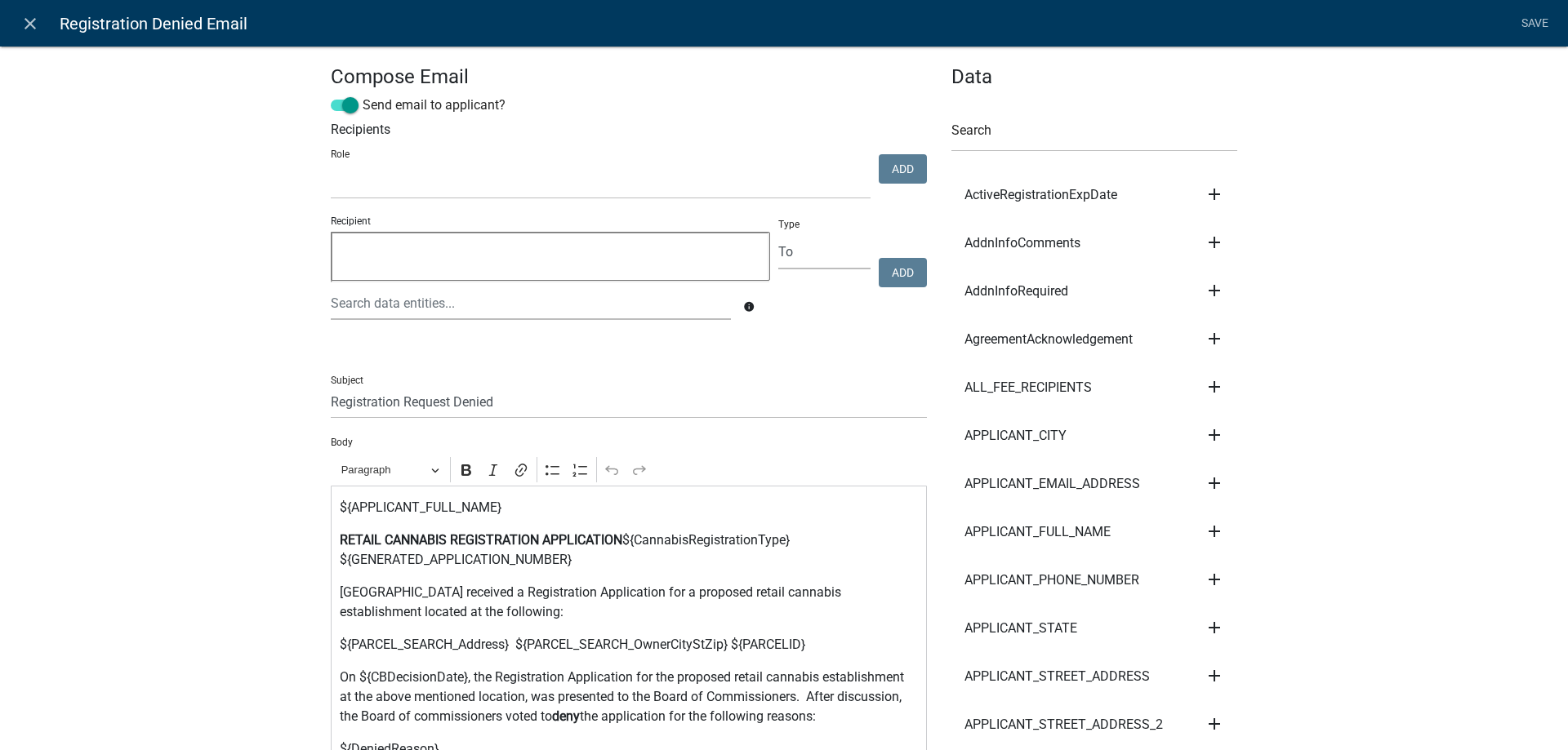
select select
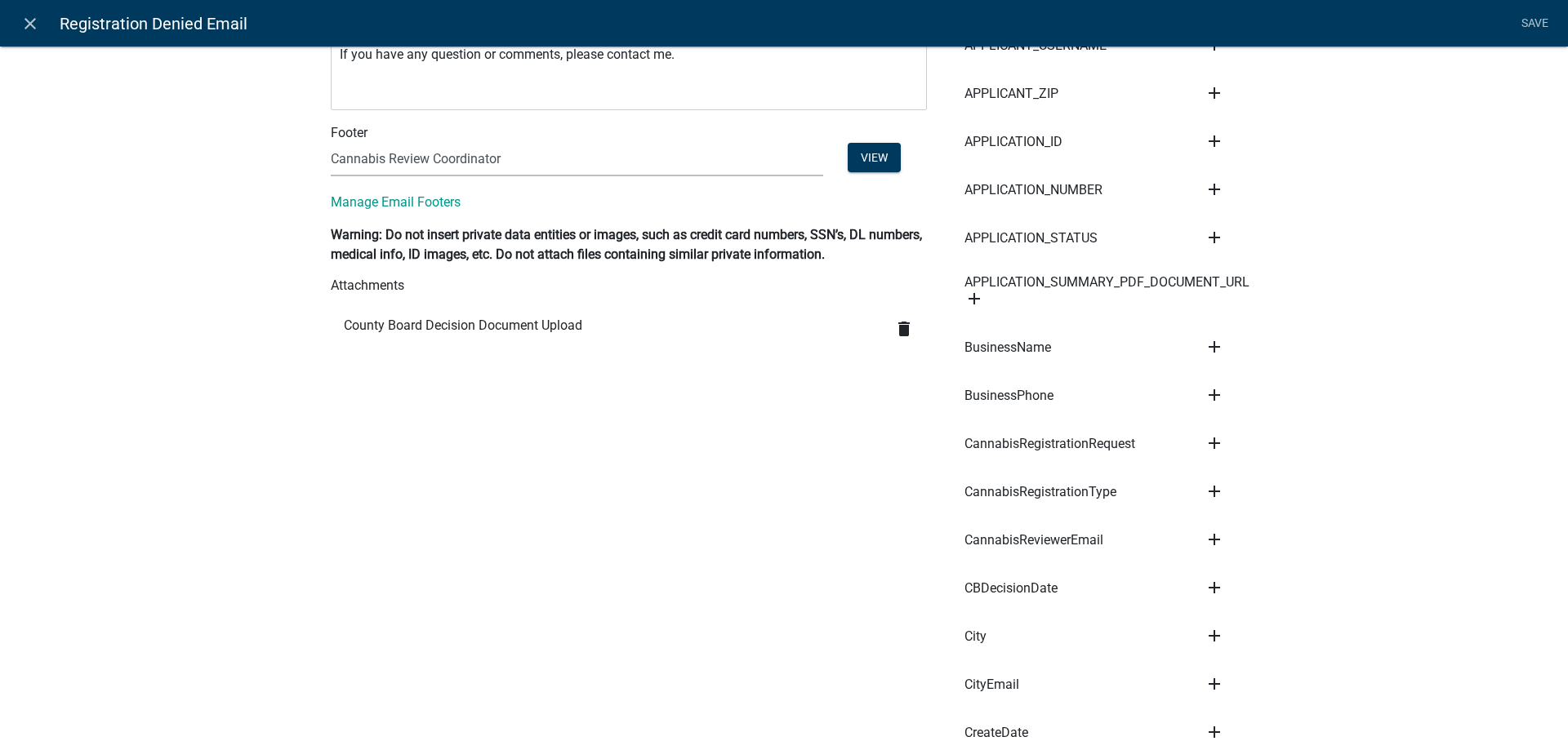
scroll to position [744, 0]
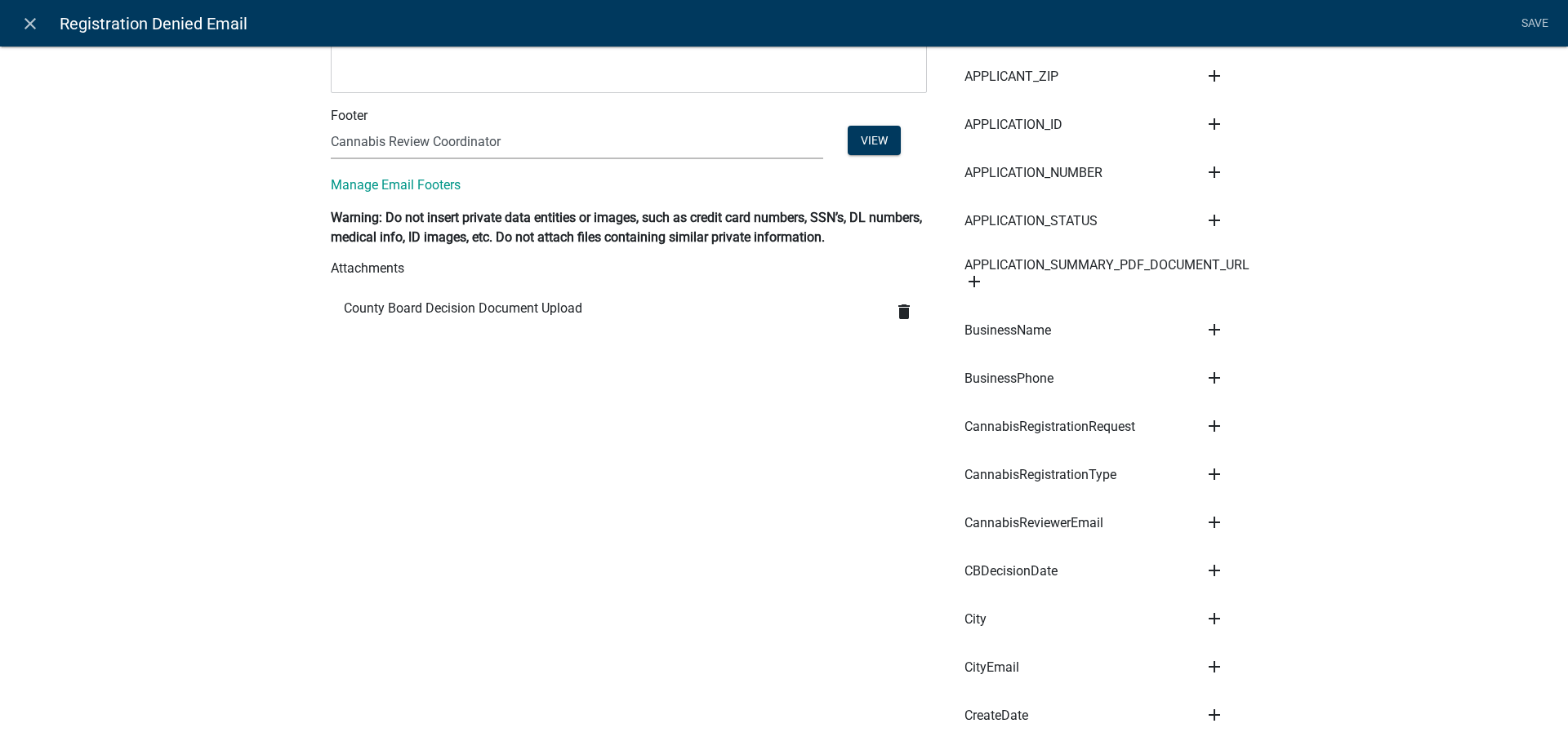
click at [905, 308] on icon "delete" at bounding box center [904, 312] width 19 height 19
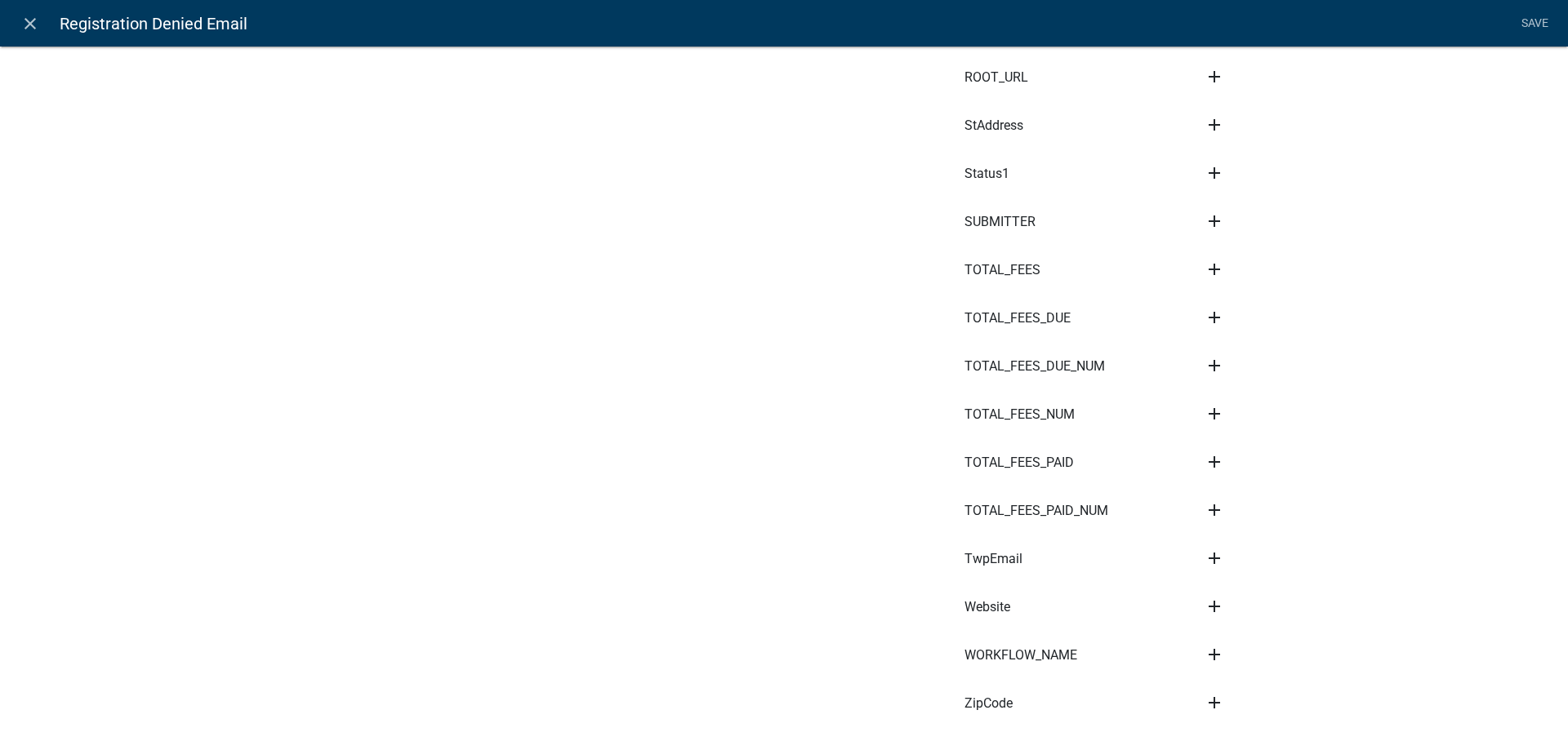
scroll to position [7583, 0]
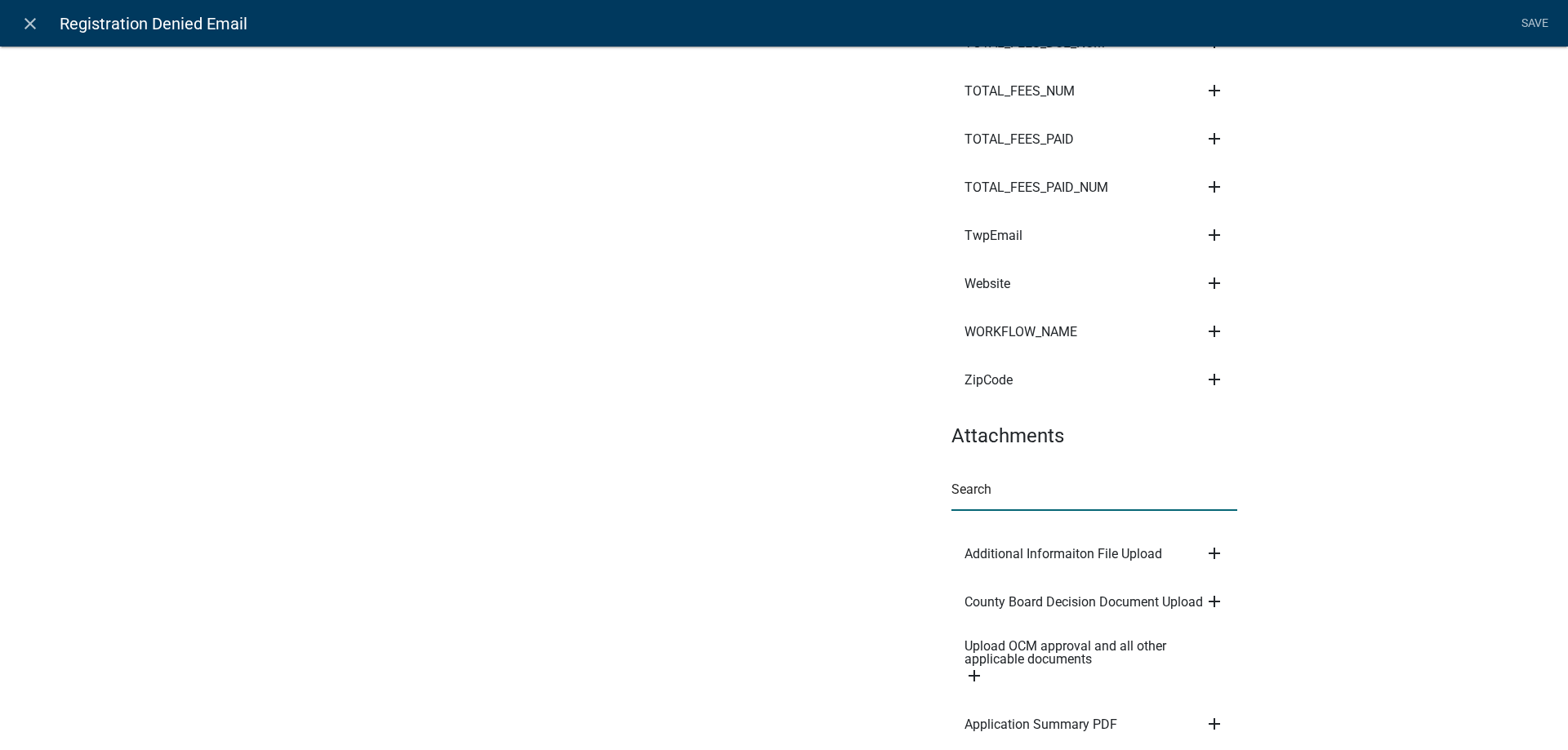
click at [994, 478] on input "text" at bounding box center [1094, 495] width 286 height 34
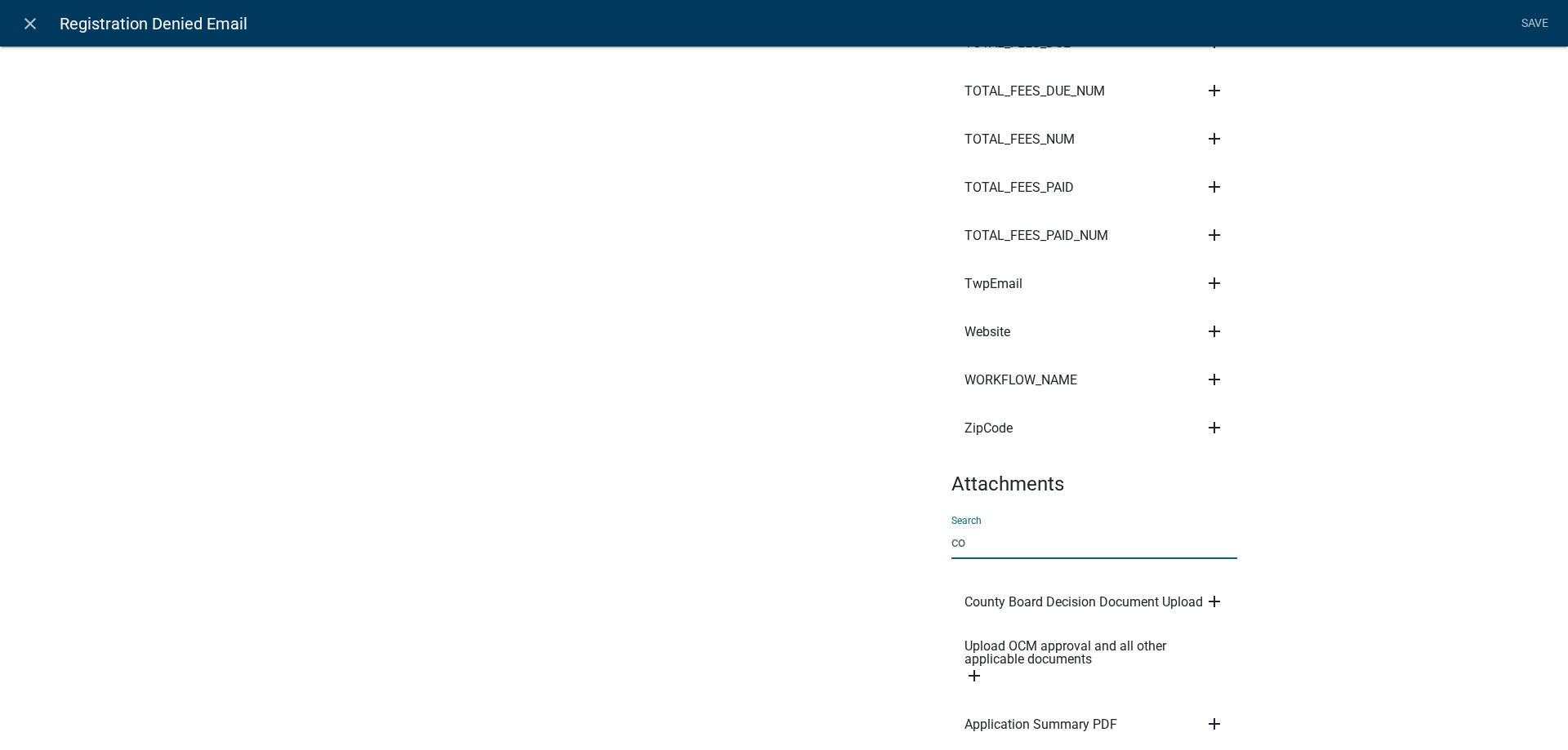
scroll to position [7413, 0]
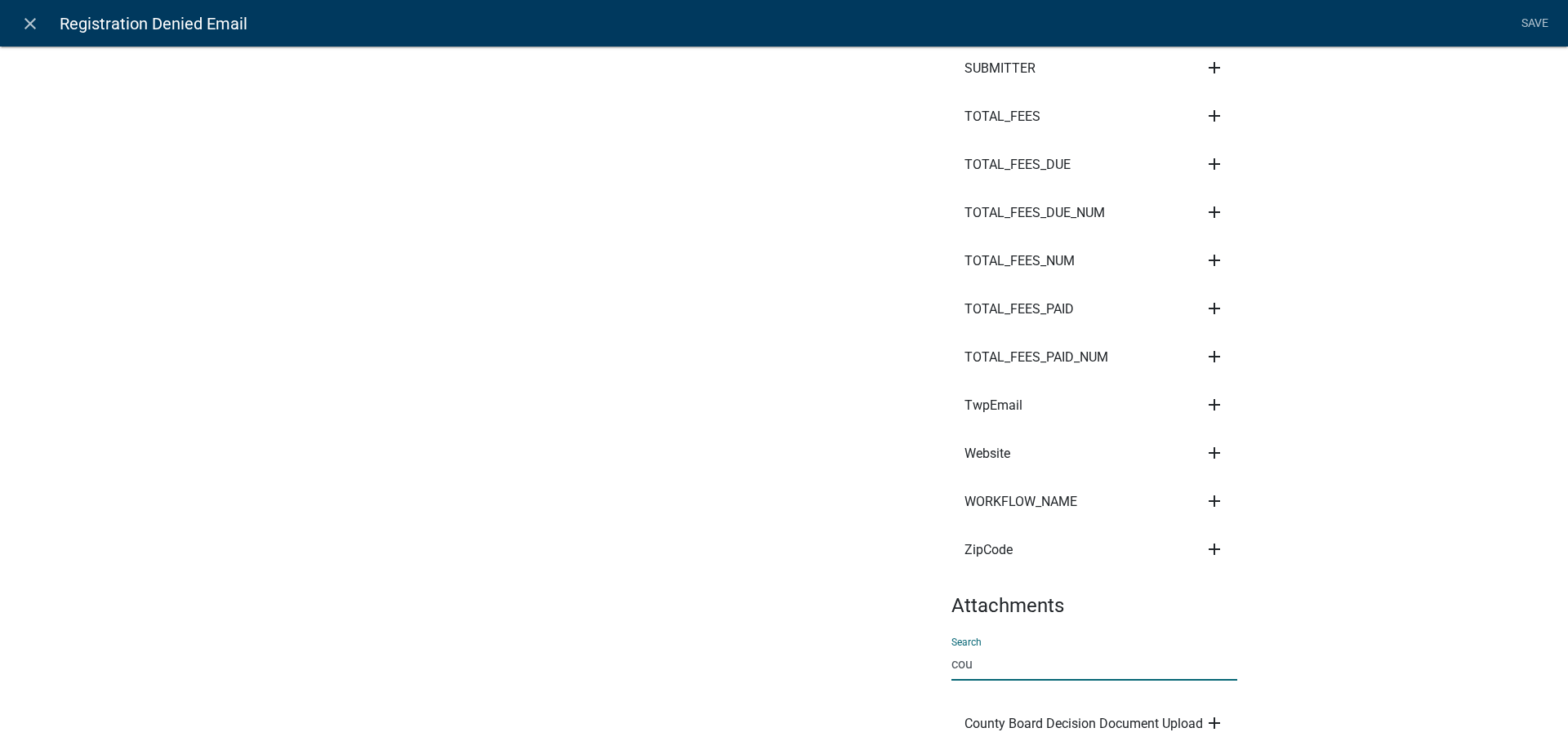
type input "cou"
click at [1209, 713] on icon "add" at bounding box center [1214, 723] width 19 height 19
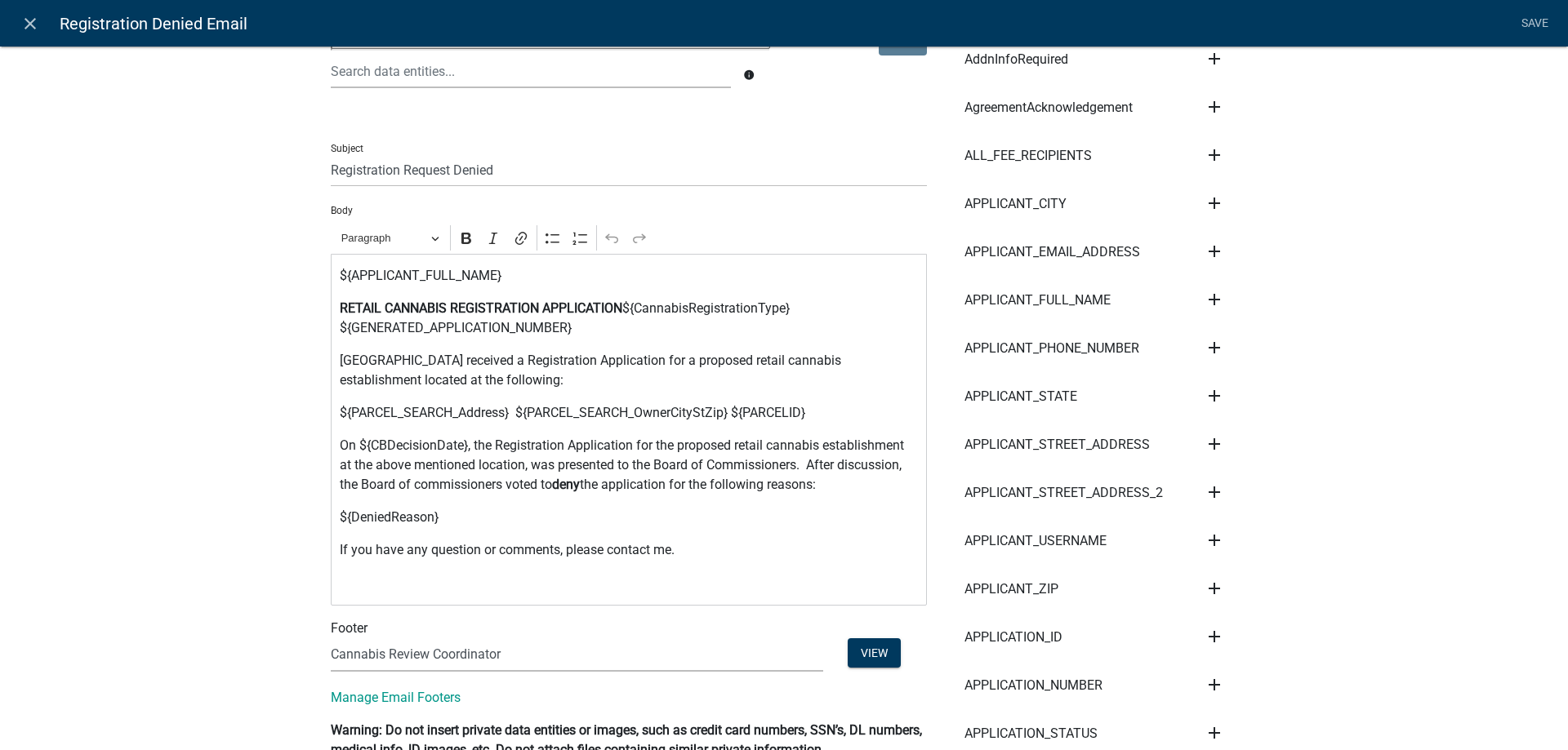
scroll to position [791, 0]
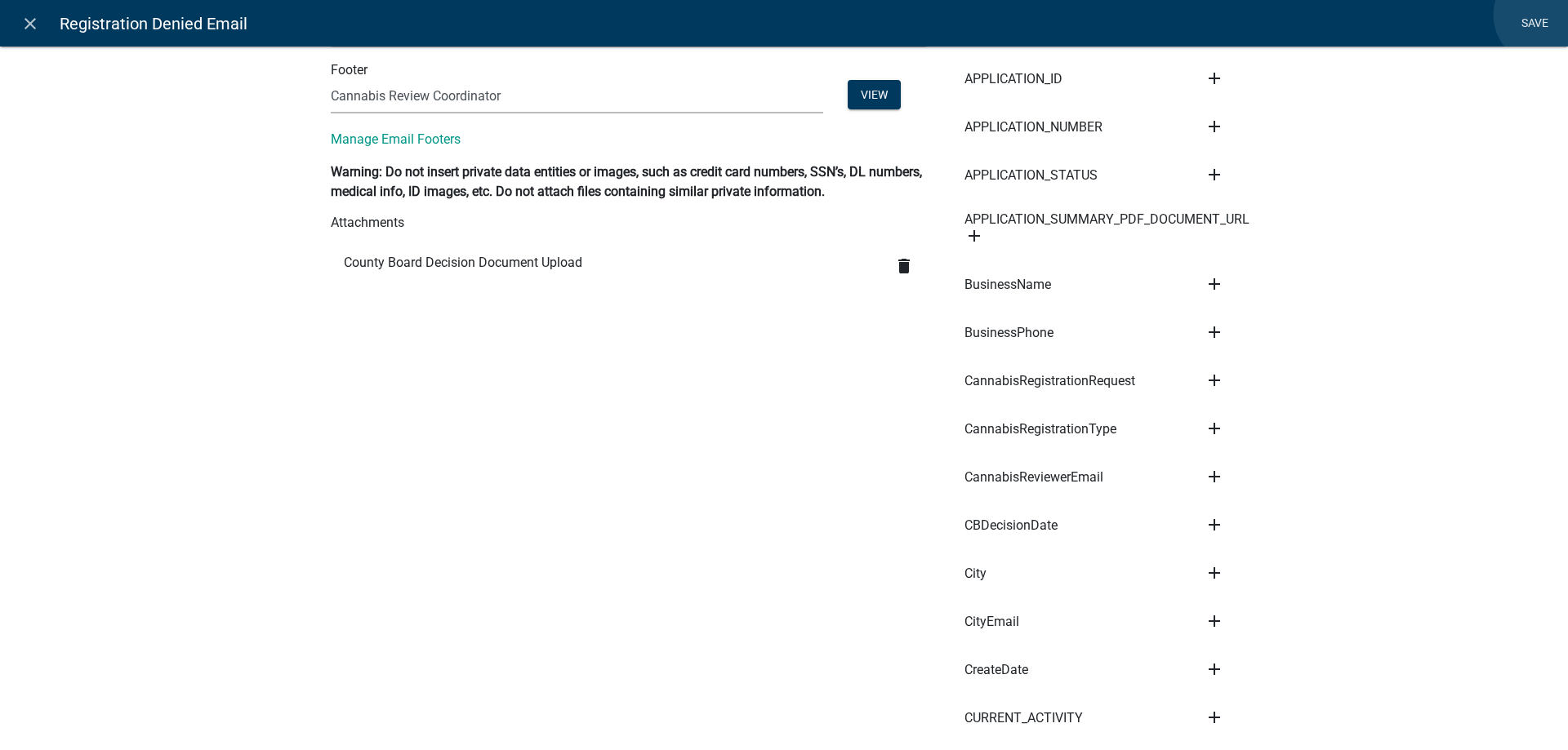
click at [1545, 15] on link "Save" at bounding box center [1534, 23] width 41 height 31
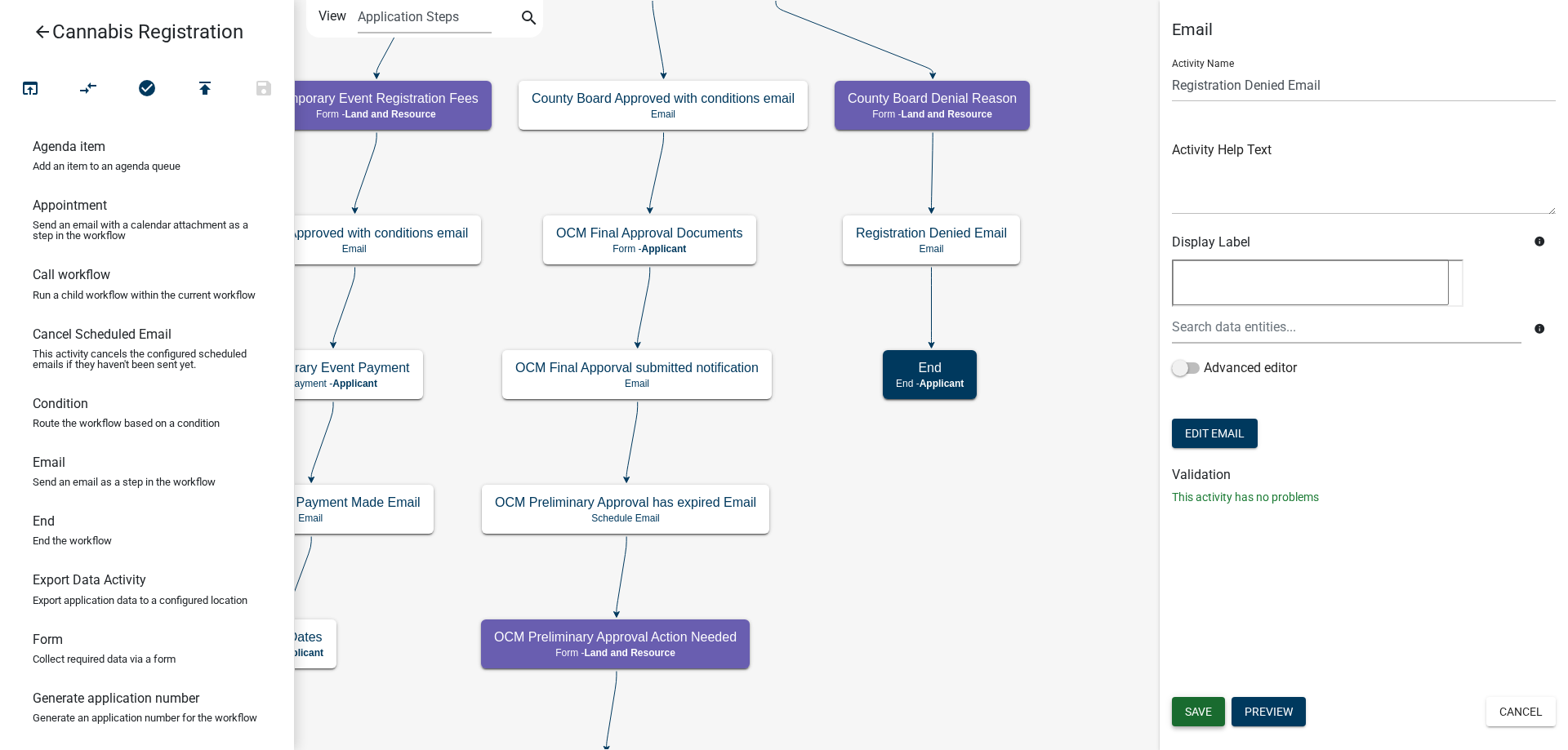
click at [1201, 712] on span "Save" at bounding box center [1198, 711] width 27 height 13
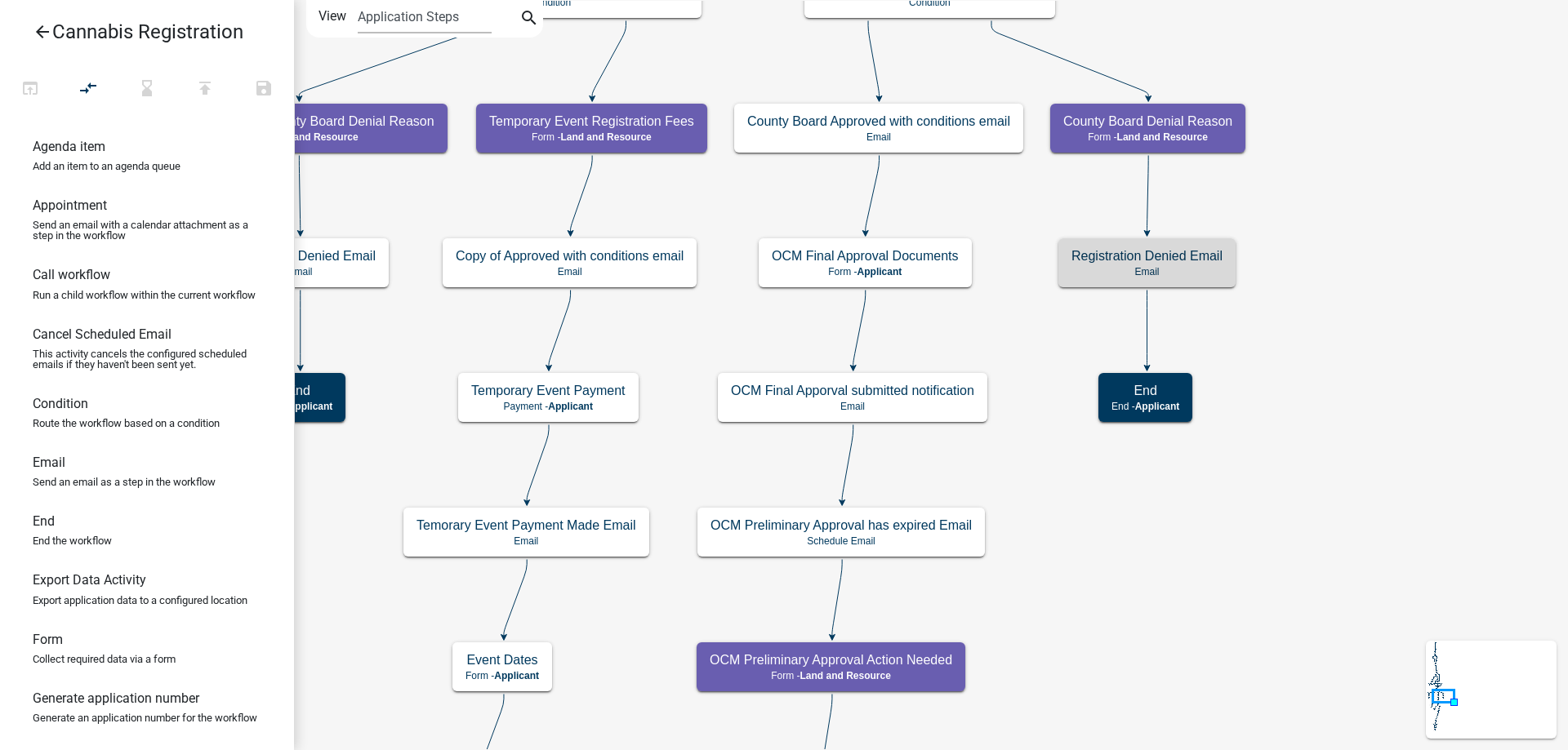
click at [1371, 504] on div "start Start - Applicant Application Introduction Form - Applicant Parcel search…" at bounding box center [931, 375] width 1274 height 750
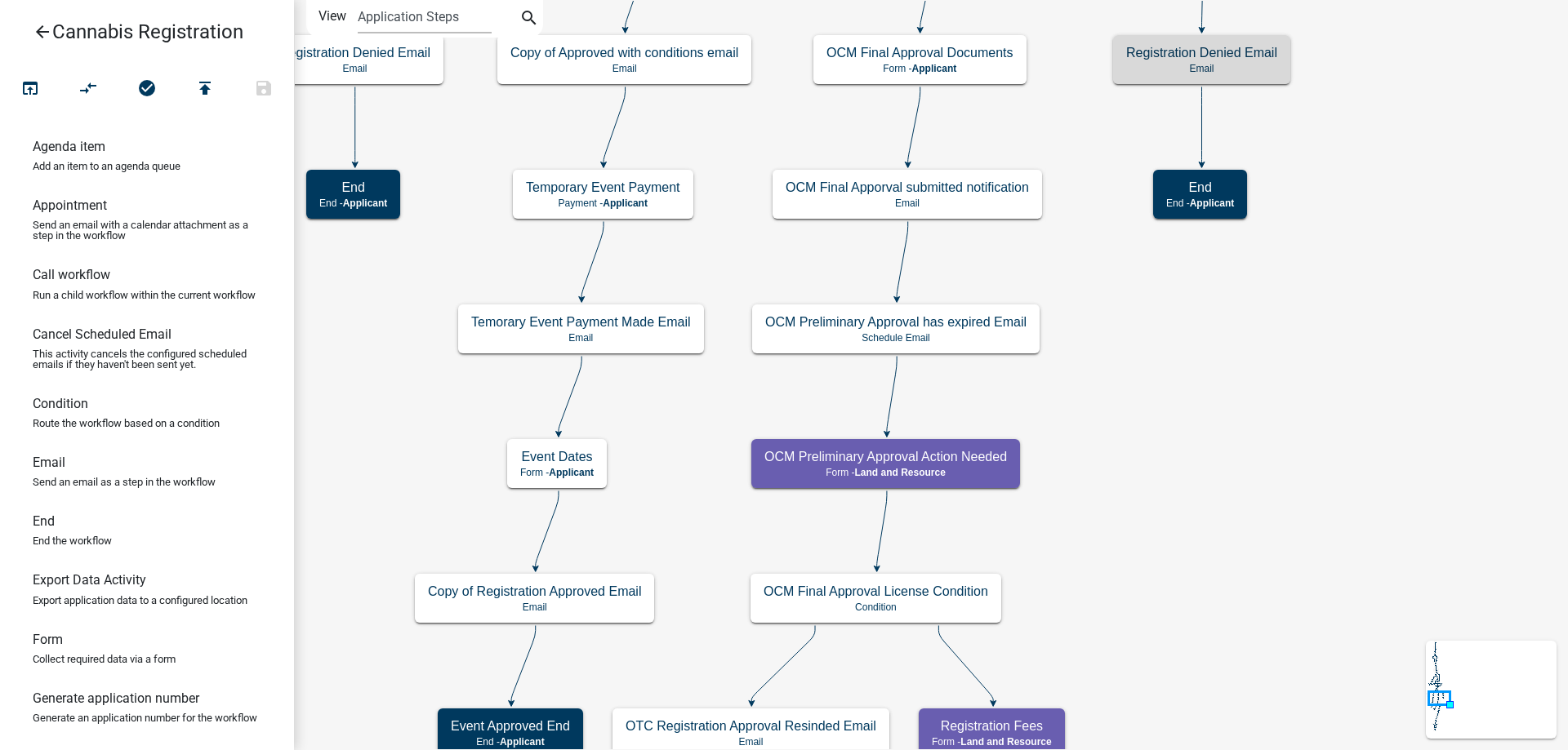
click at [1144, 446] on div "start Start - Applicant Application Introduction Form - Applicant Parcel search…" at bounding box center [931, 375] width 1274 height 750
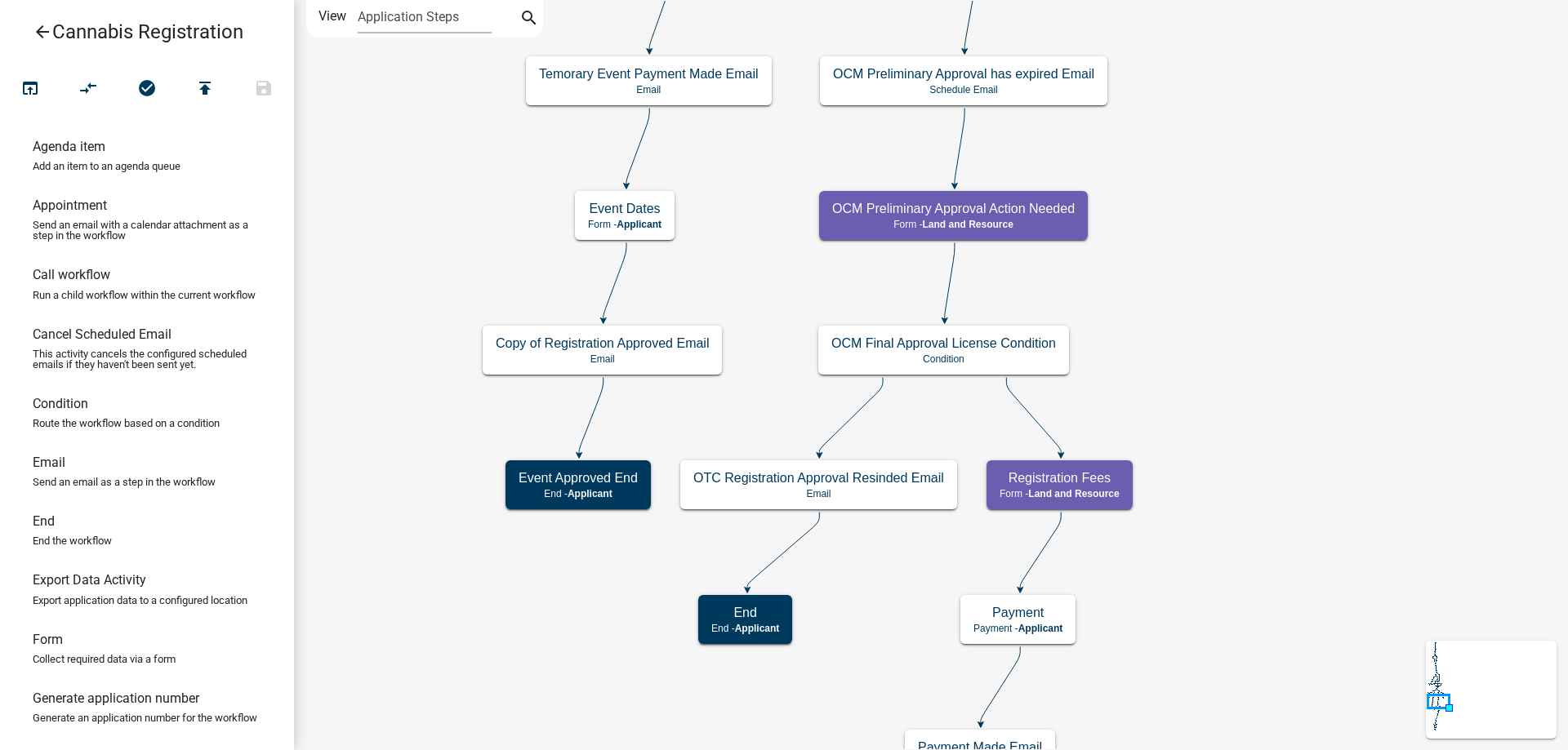
click at [1183, 291] on div "start Start - Applicant Application Introduction Form - Applicant Parcel search…" at bounding box center [931, 375] width 1274 height 750
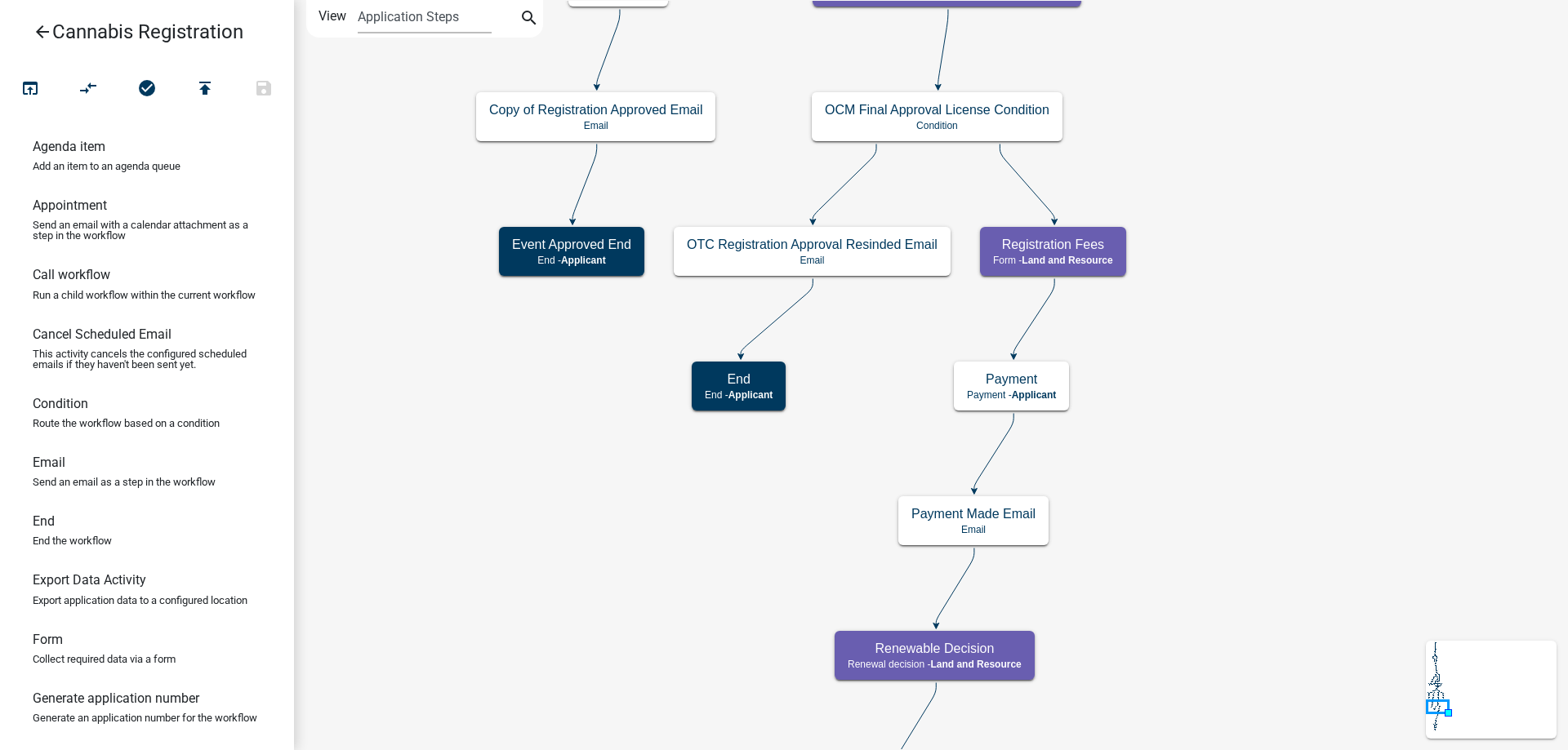
click at [1176, 436] on div "start Start - Applicant Application Introduction Form - Applicant Parcel search…" at bounding box center [931, 375] width 1274 height 750
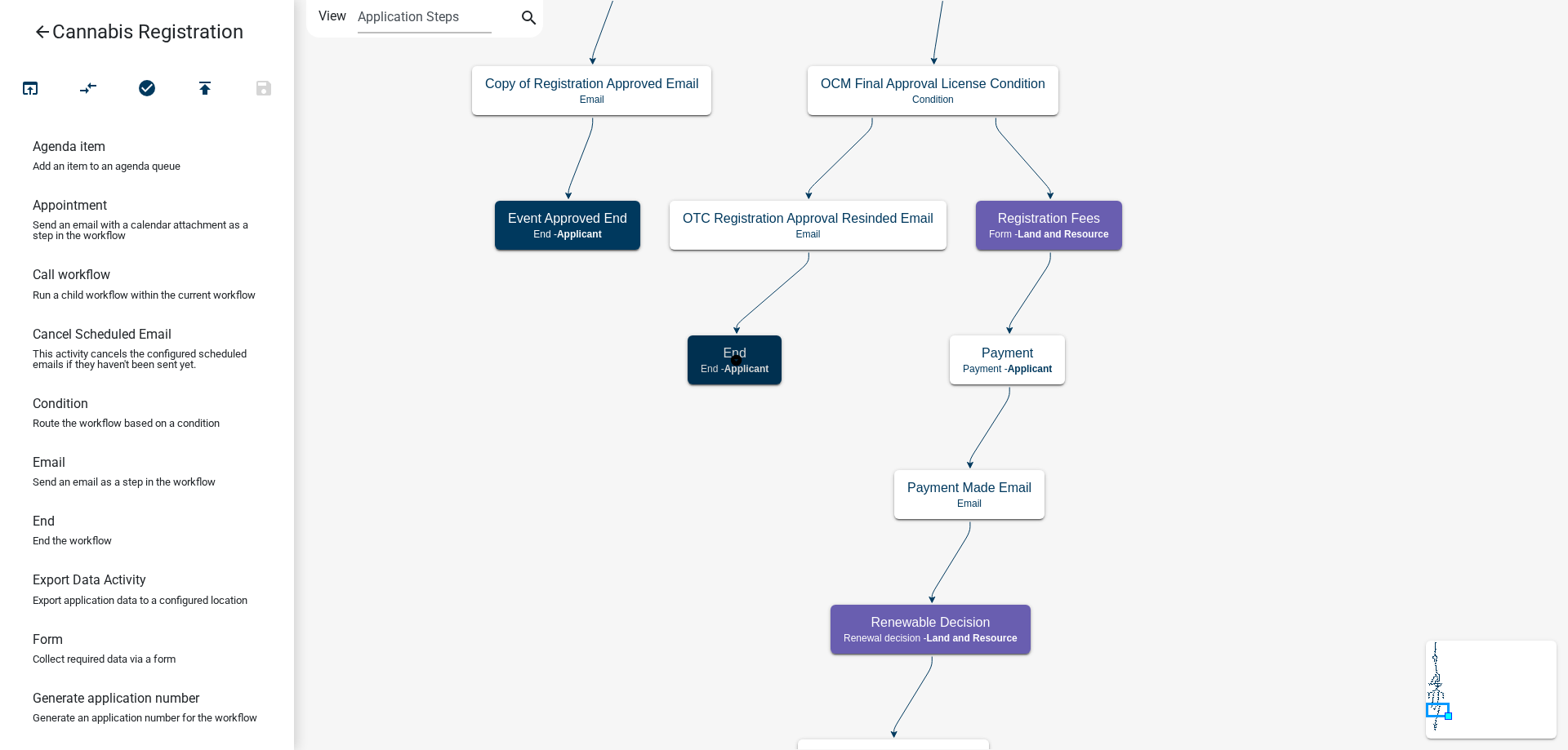
click at [769, 368] on g "End End - Applicant" at bounding box center [736, 359] width 97 height 47
click at [769, 368] on span "Applicant" at bounding box center [746, 369] width 45 height 12
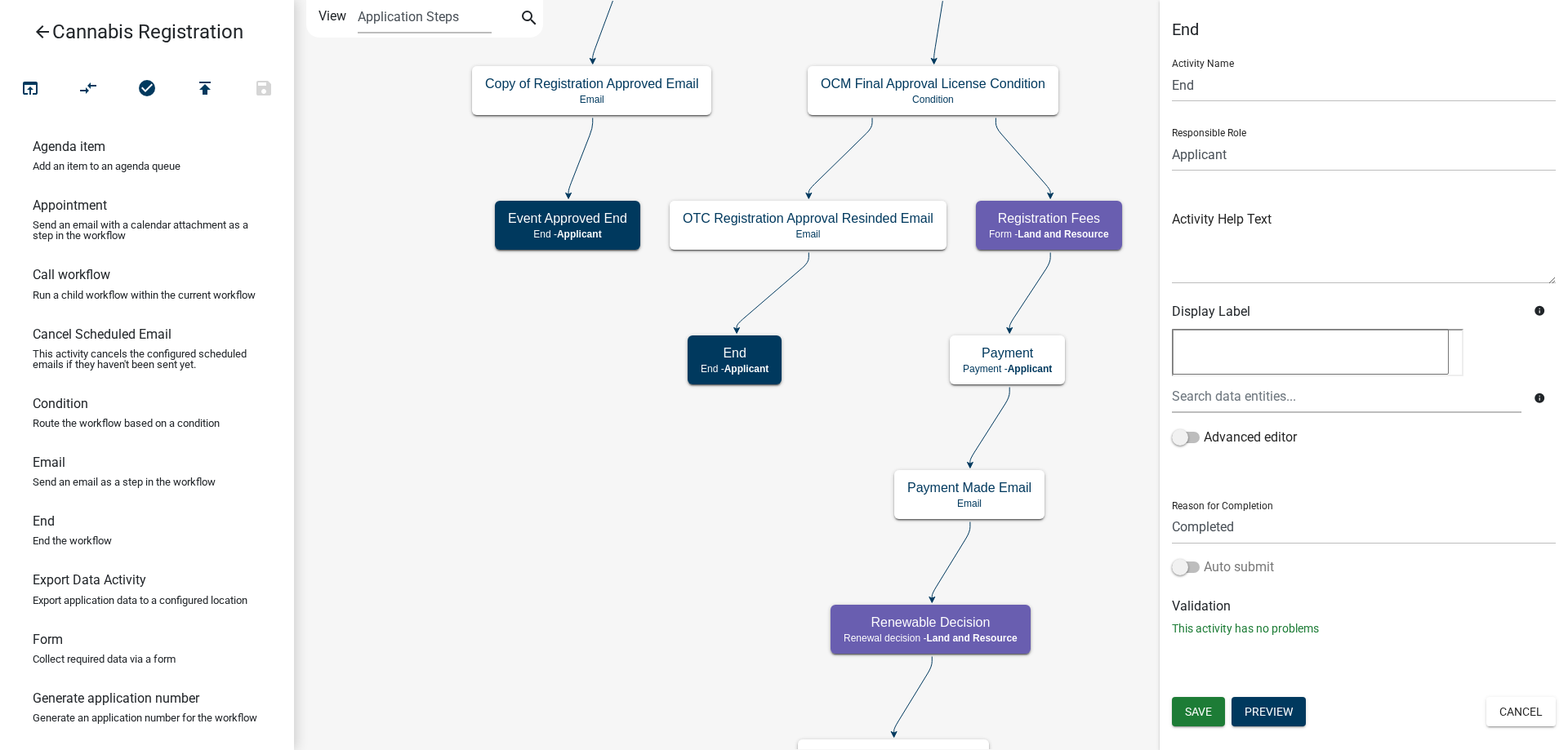
click at [1194, 564] on span at bounding box center [1186, 567] width 28 height 12
click at [1204, 557] on input "Auto submit" at bounding box center [1204, 557] width 0 height 0
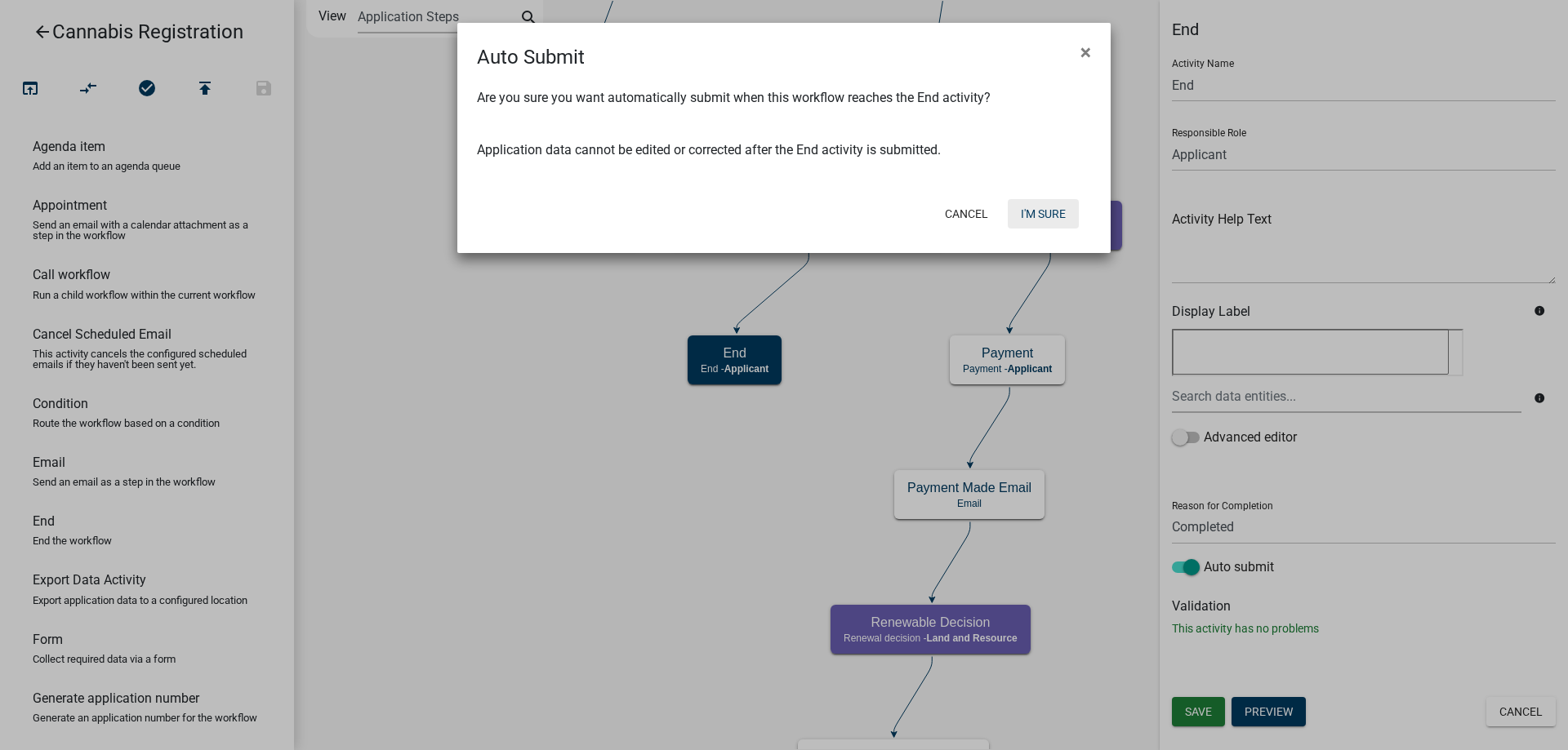
click at [1039, 210] on button "I'm Sure" at bounding box center [1042, 214] width 71 height 29
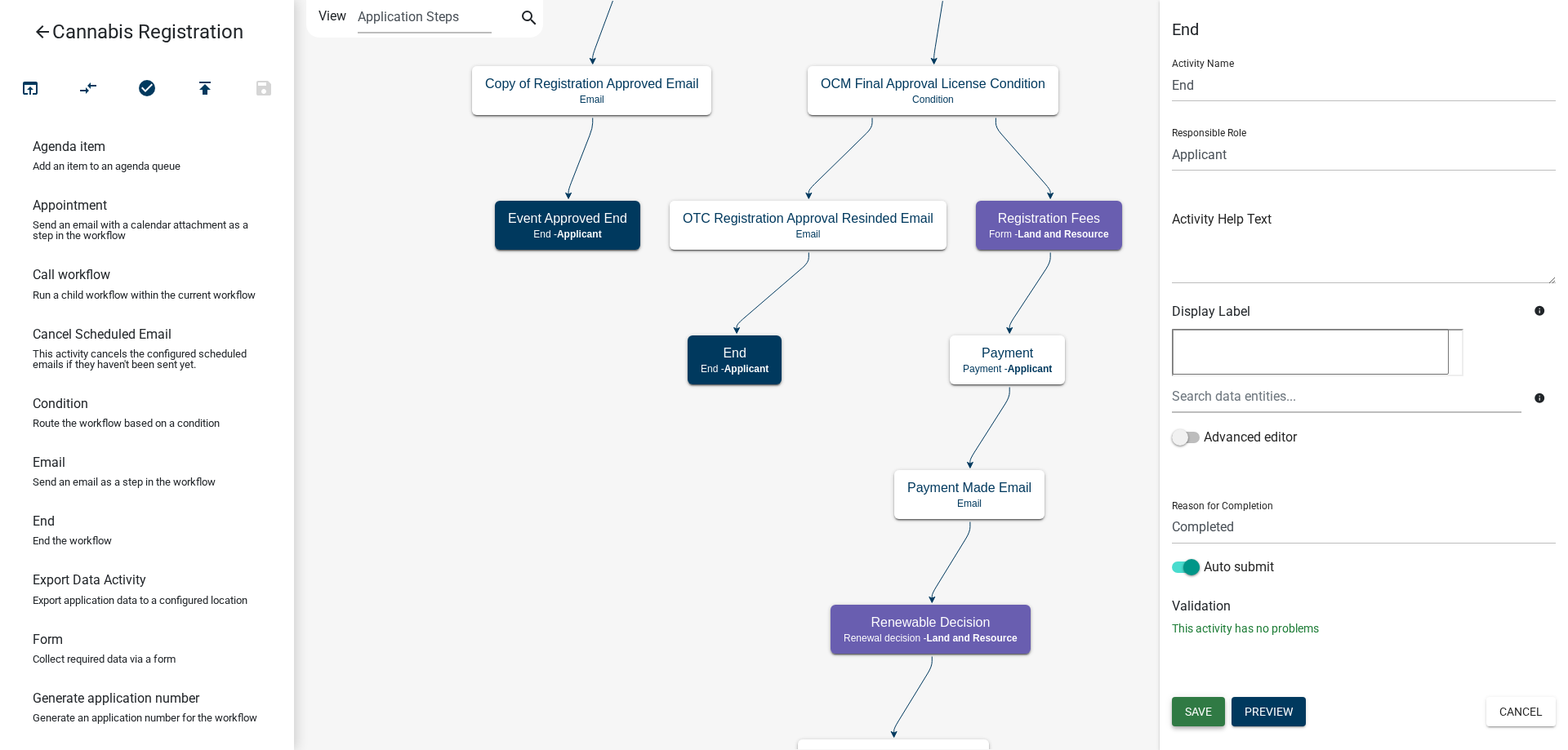
click at [1208, 704] on button "Save" at bounding box center [1198, 711] width 53 height 29
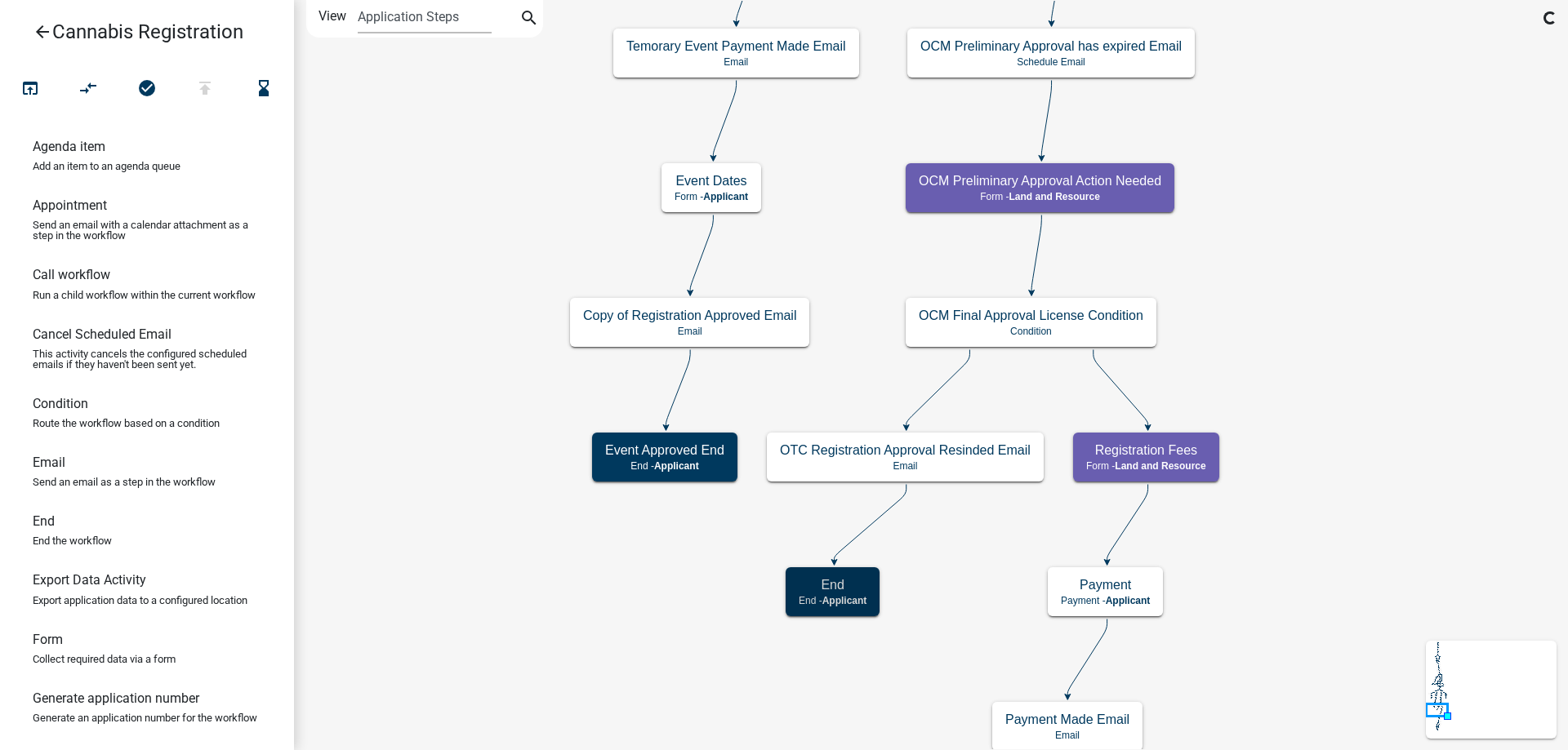
click at [664, 615] on div "start Start - Applicant Application Introduction Form - Applicant Parcel search…" at bounding box center [931, 375] width 1274 height 750
click at [620, 458] on g "Event Approved End End - Applicant" at bounding box center [665, 456] width 146 height 47
click at [620, 458] on h5 "Event Approved End" at bounding box center [664, 450] width 119 height 15
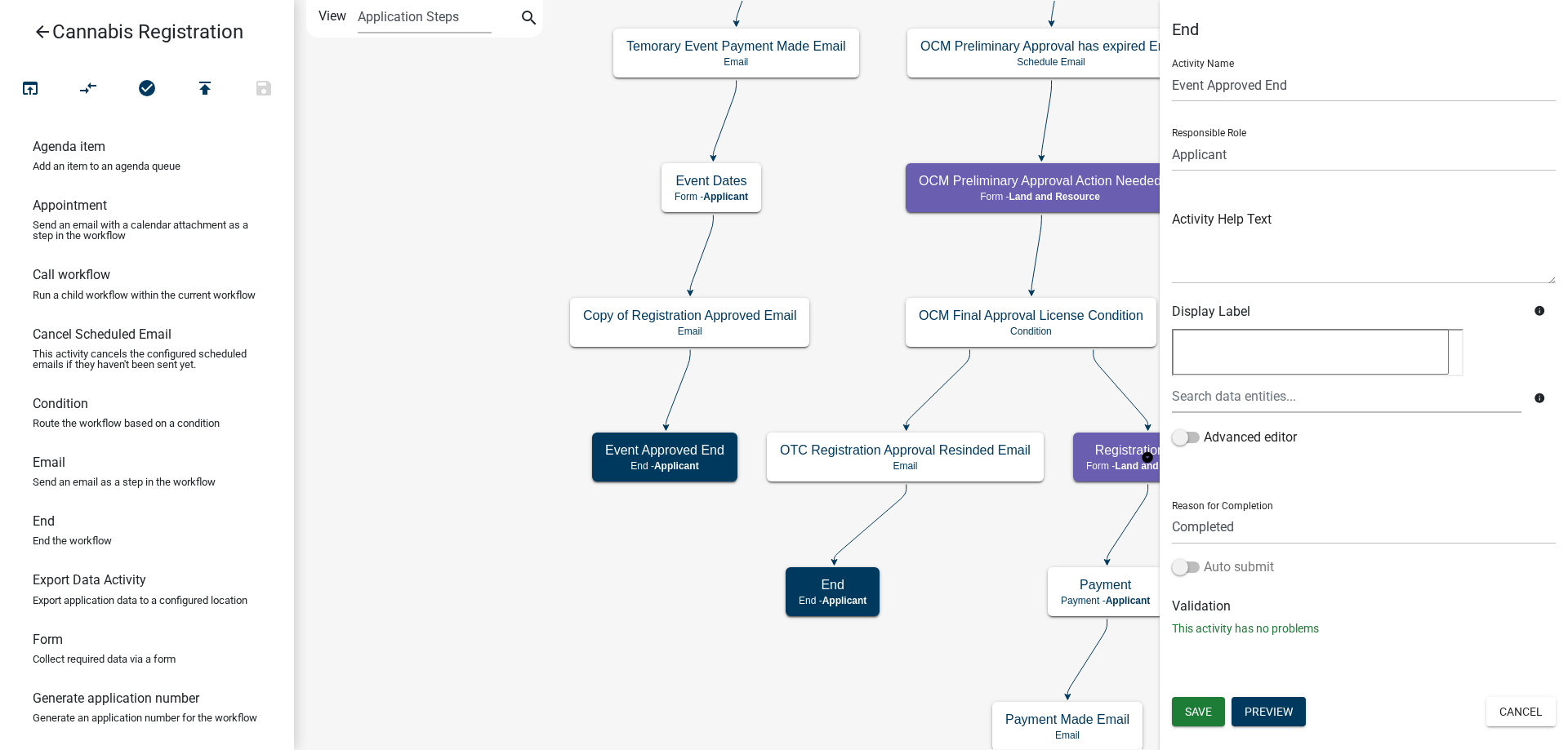
click at [1193, 563] on span at bounding box center [1186, 567] width 28 height 12
click at [1204, 557] on input "Auto submit" at bounding box center [1204, 557] width 0 height 0
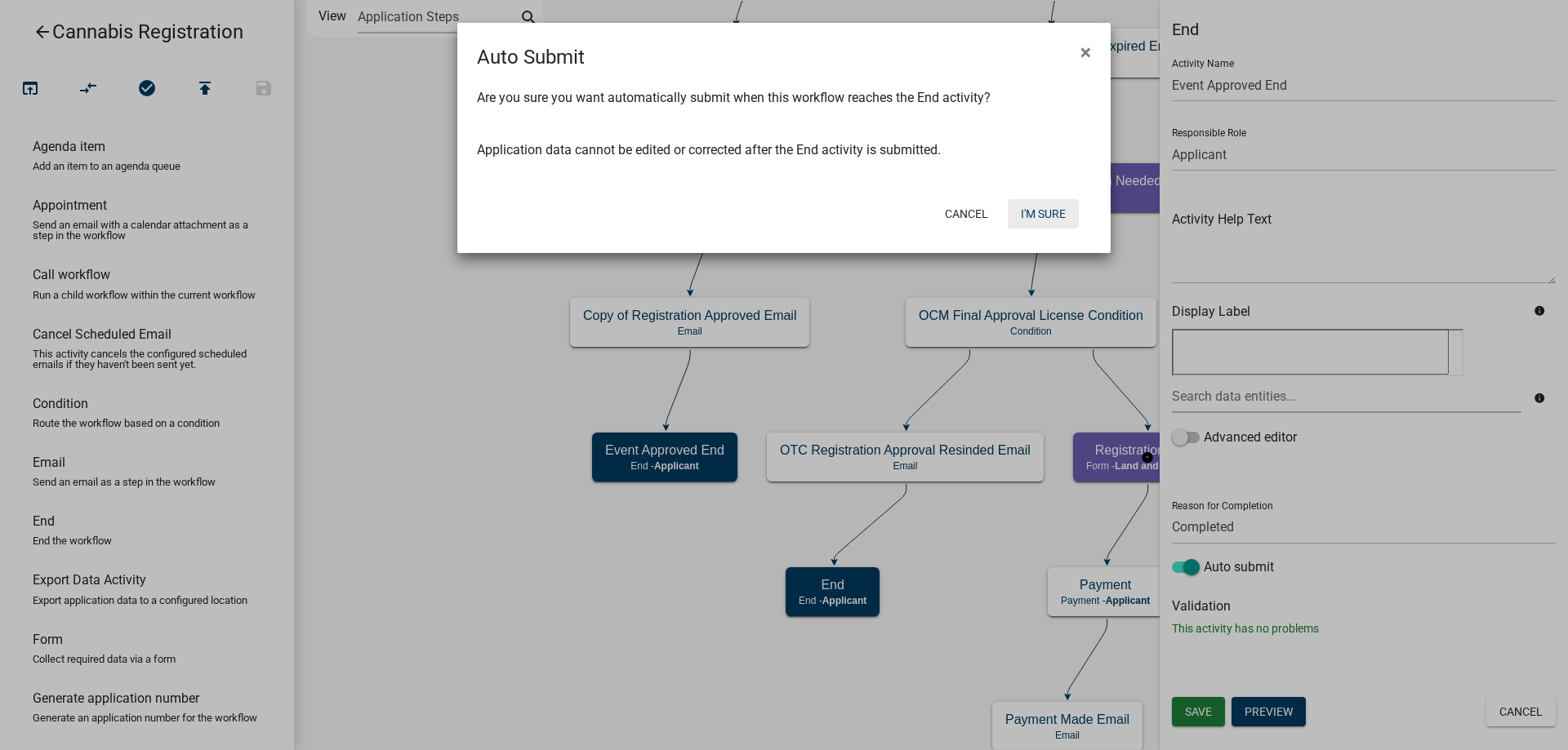
click at [1038, 212] on button "I'm Sure" at bounding box center [1042, 214] width 71 height 29
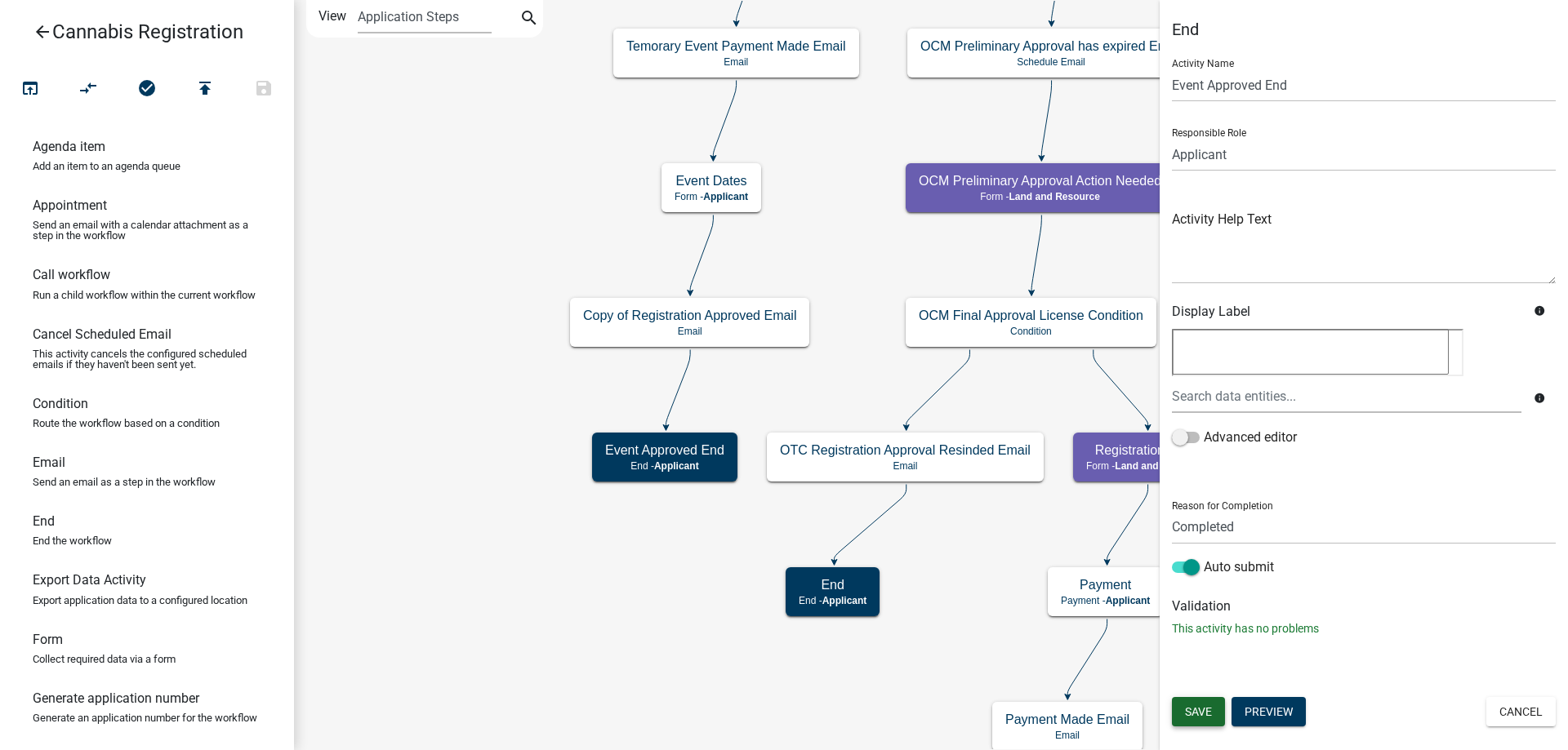
click at [1214, 705] on button "Save" at bounding box center [1198, 711] width 53 height 29
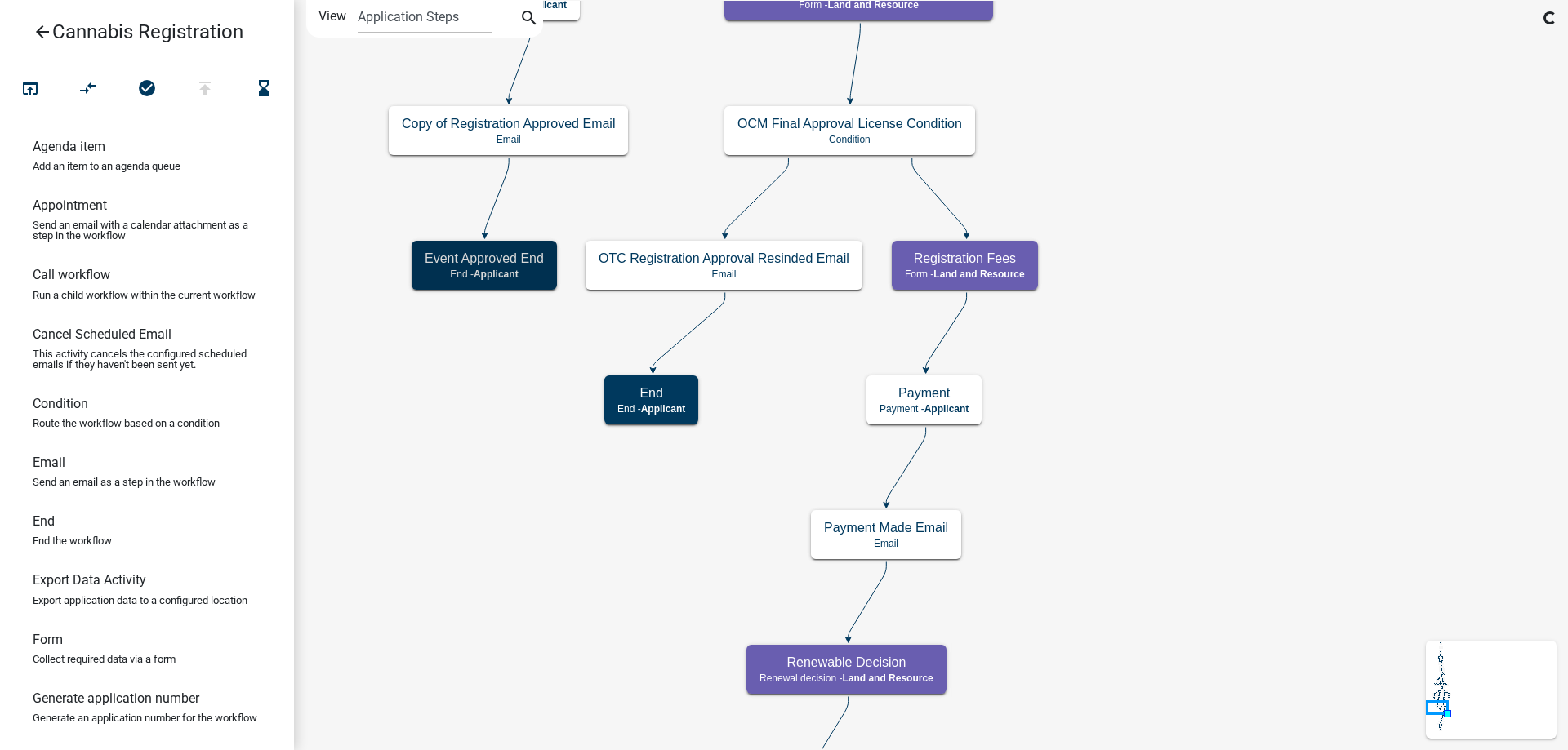
click at [505, 463] on div "start Start - Applicant Application Introduction Form - Applicant Parcel search…" at bounding box center [931, 375] width 1274 height 750
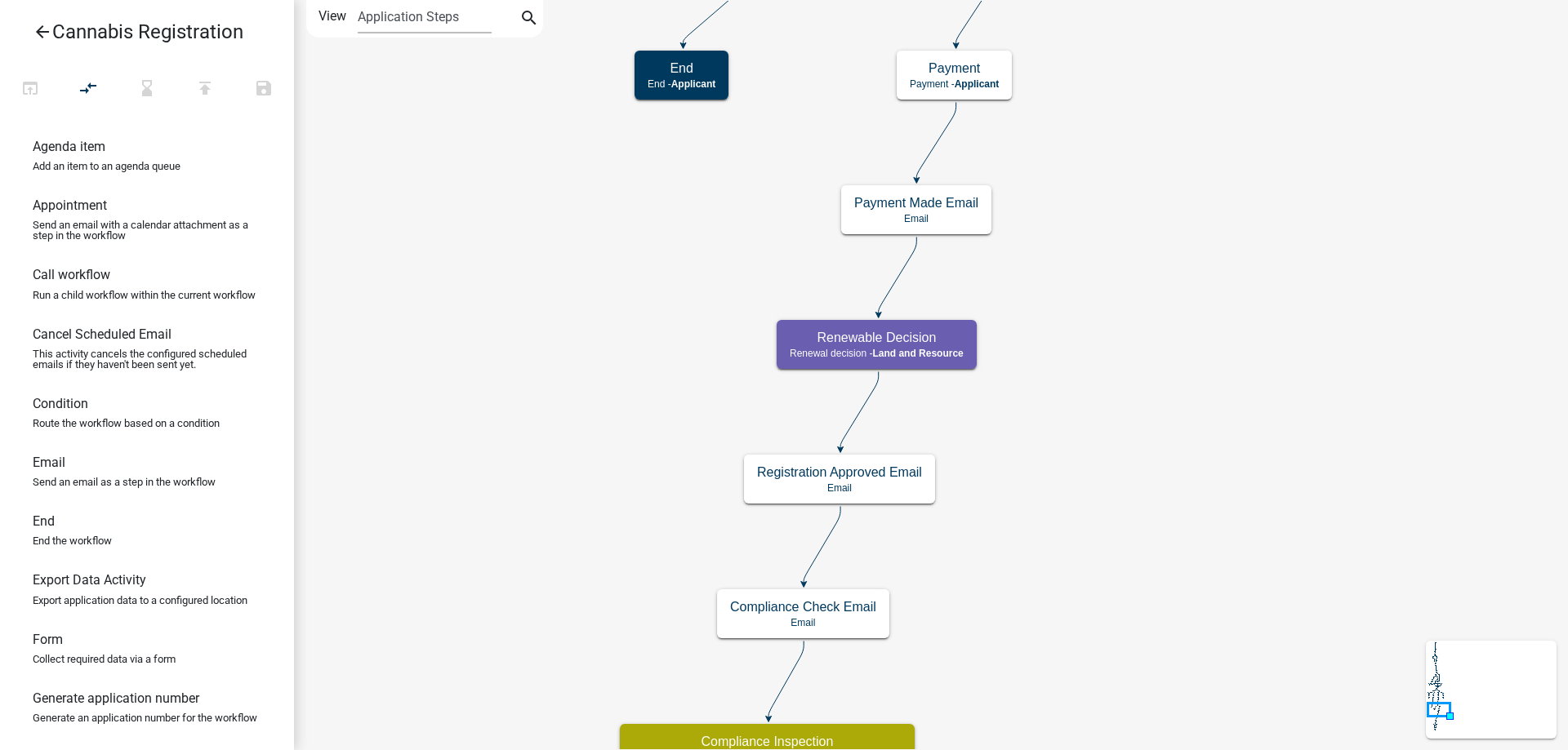
click at [1189, 235] on div "start Start - Applicant Application Introduction Form - Applicant Parcel search…" at bounding box center [931, 375] width 1274 height 750
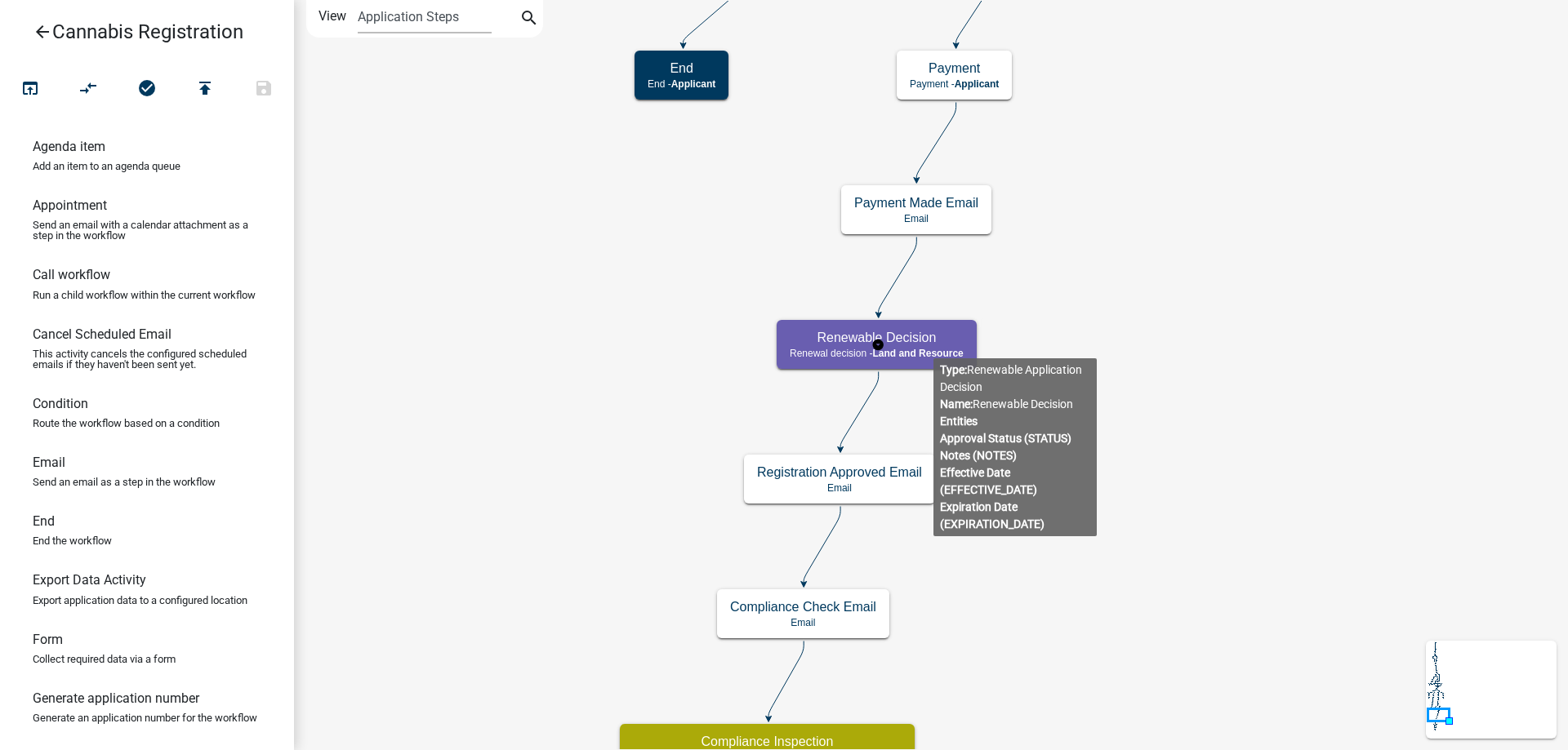
click at [933, 345] on g "Renewable Decision Renewal decision - Land and Resource" at bounding box center [877, 344] width 202 height 47
click at [933, 345] on h5 "Renewable Decision" at bounding box center [877, 338] width 174 height 15
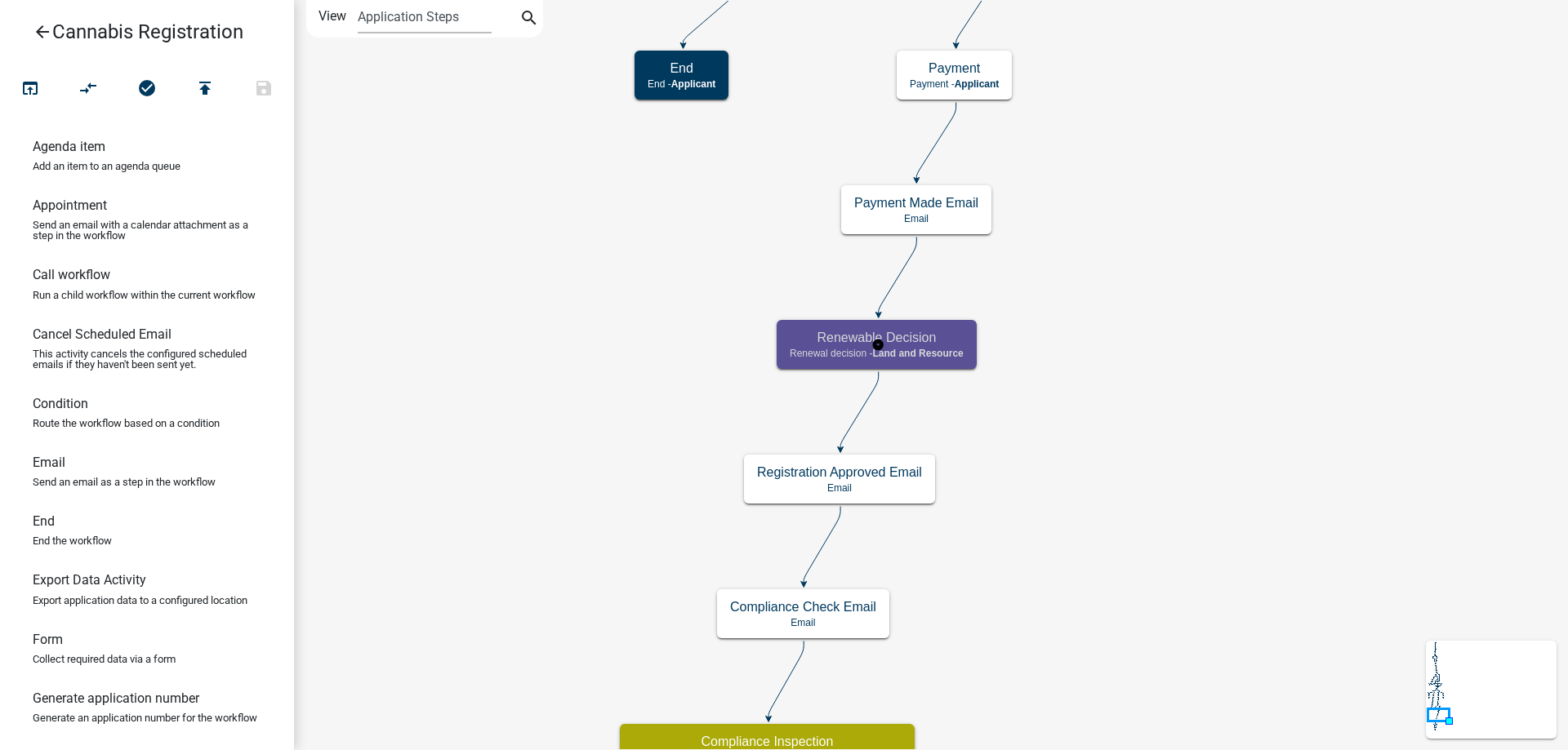
click at [933, 345] on h5 "Renewable Decision" at bounding box center [877, 338] width 174 height 15
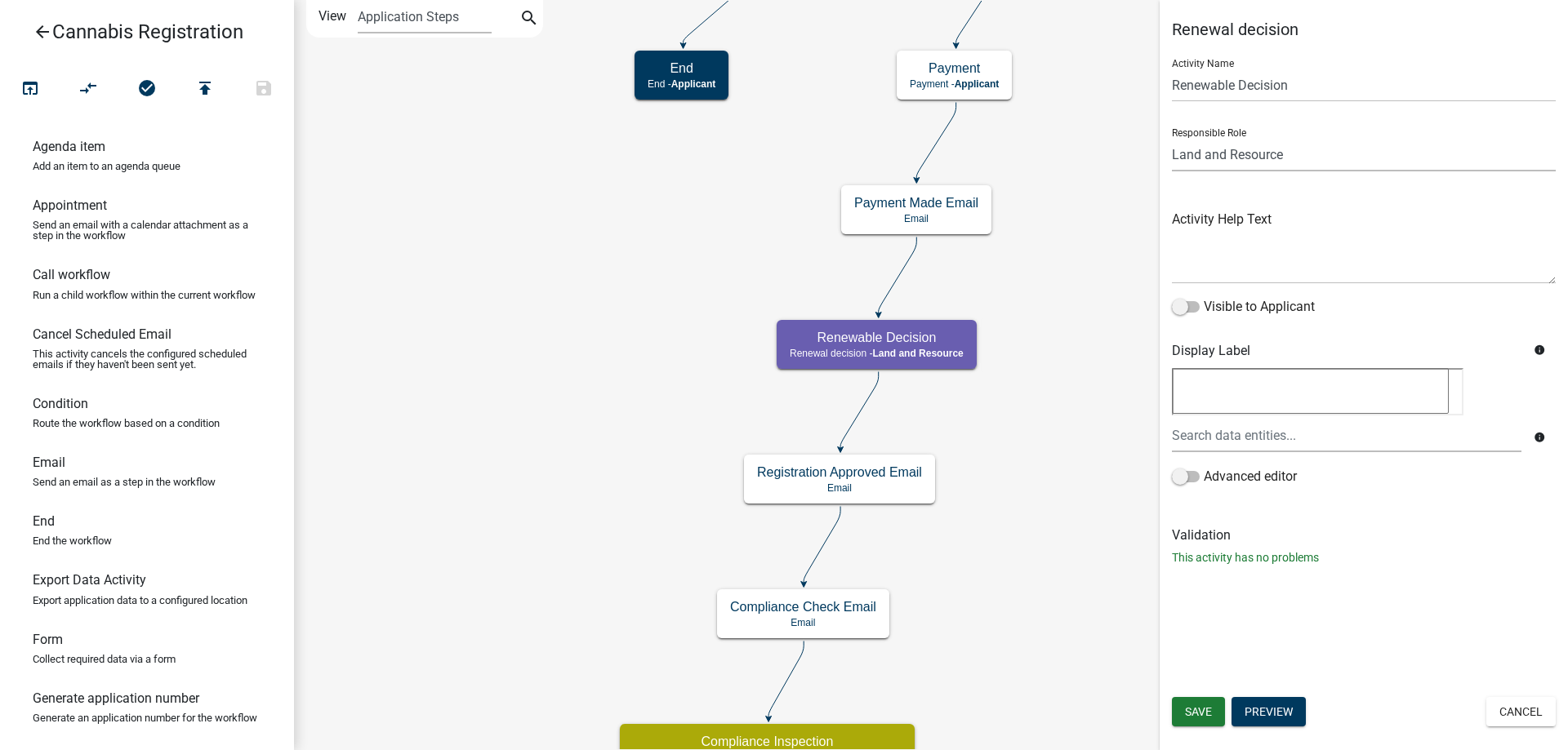
click at [1172, 138] on select "Applicant Land and Resource Assistant Director Admin Cannabis Registration Revi…" at bounding box center [1364, 155] width 384 height 34
select select "5380C035-E995-43AF-9DCB-4673FB5A2820"
click option "Cannabis Registration Review" at bounding box center [0, 0] width 0 height 0
click at [1193, 718] on span "Save" at bounding box center [1198, 711] width 27 height 13
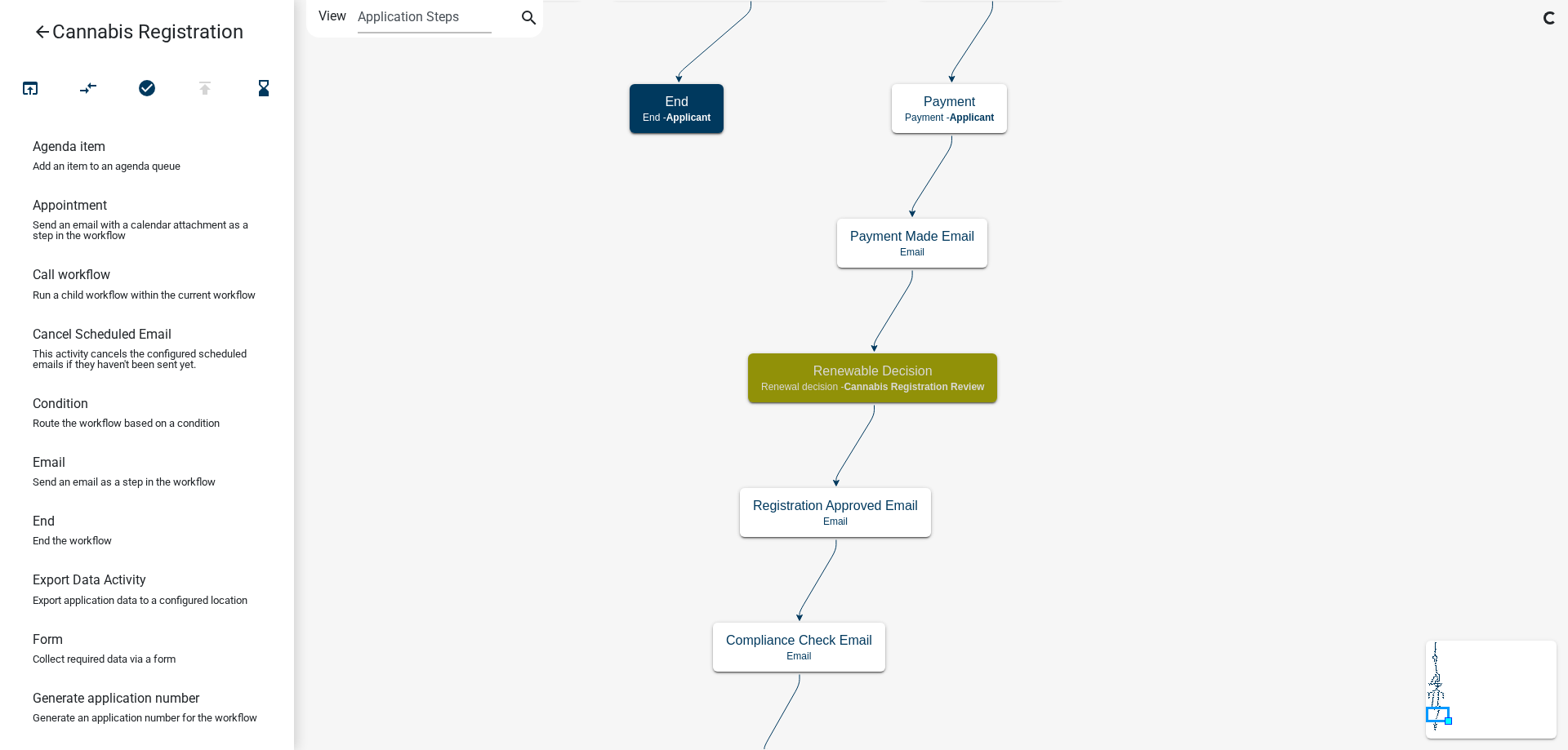
click at [1110, 633] on div "start Start - Applicant Application Introduction Form - Applicant Parcel search…" at bounding box center [931, 375] width 1274 height 750
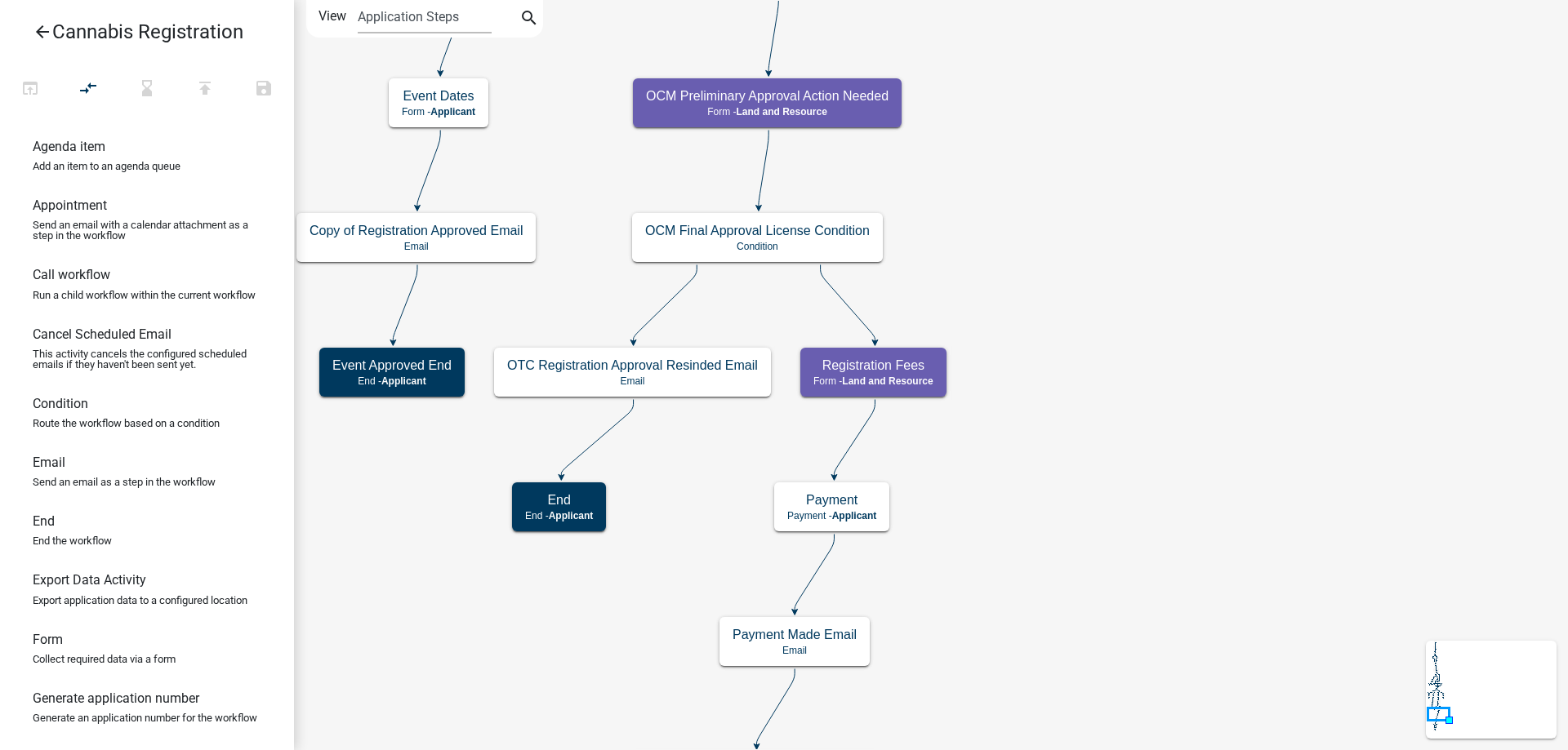
click at [1086, 661] on div "start Start - Applicant Application Introduction Form - Applicant Parcel search…" at bounding box center [931, 375] width 1274 height 750
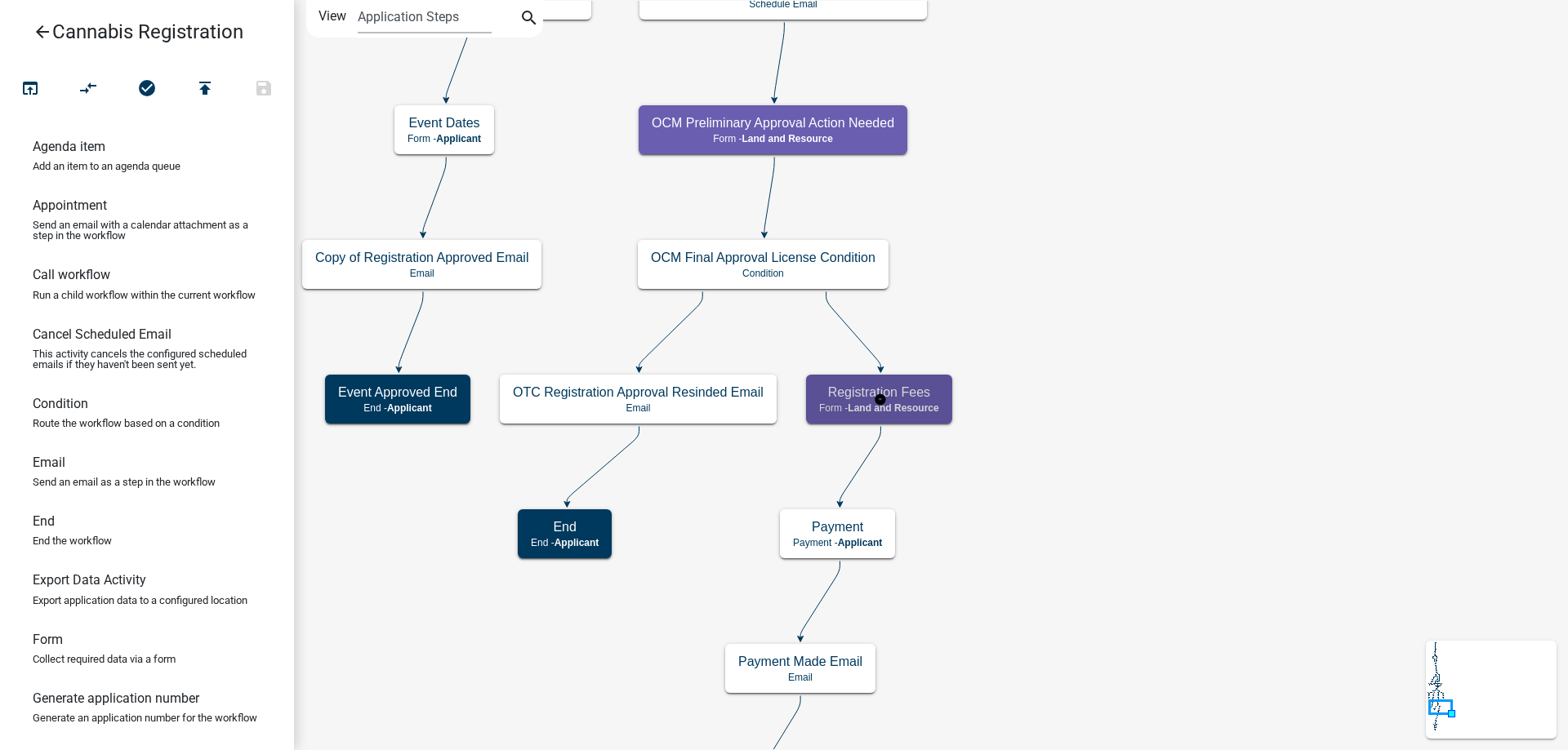
click at [930, 404] on g "Registration Fees Form - Land and Resource" at bounding box center [881, 398] width 149 height 47
click at [930, 404] on span "Land and Resource" at bounding box center [893, 408] width 91 height 12
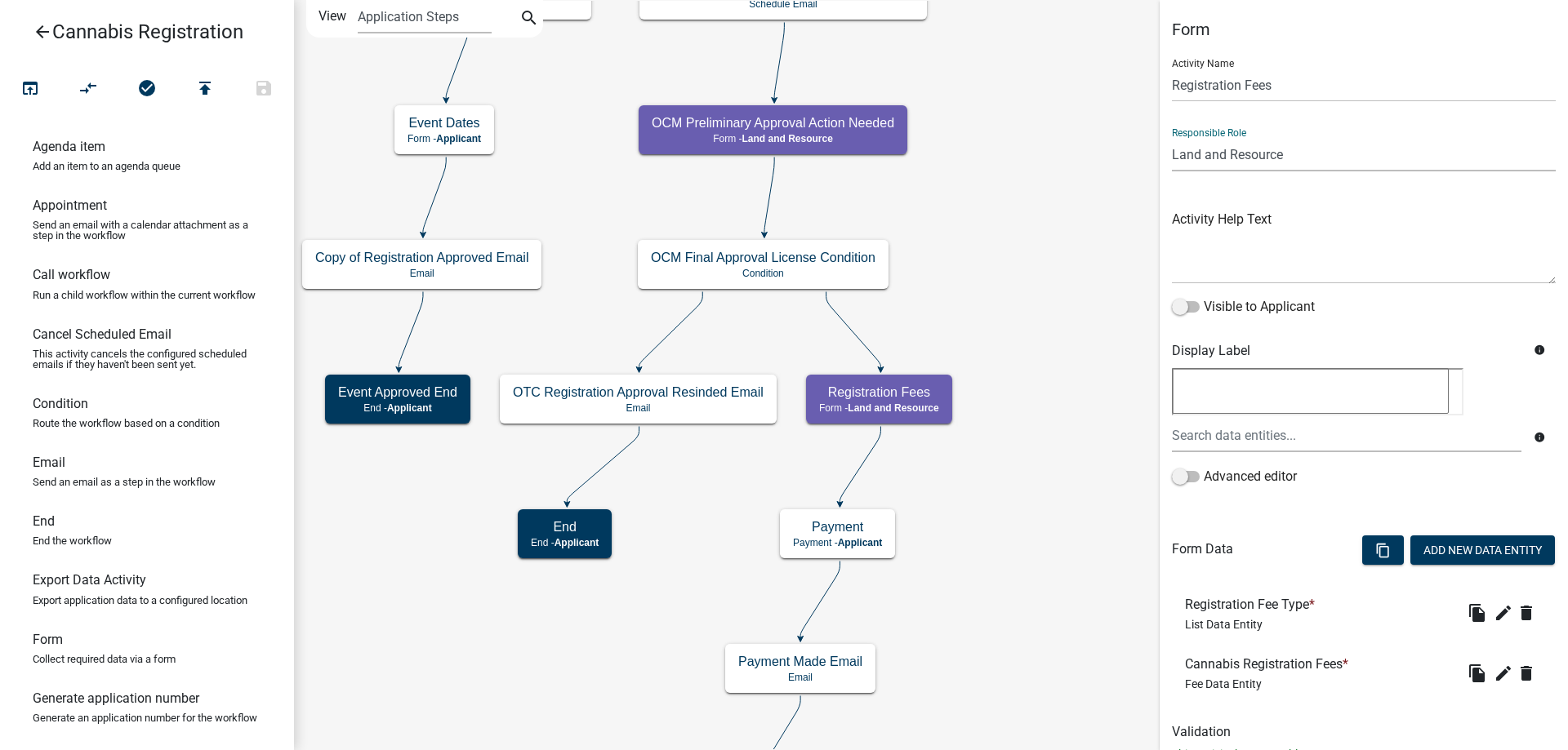
click at [1172, 138] on select "Applicant Land and Resource Assistant Director Admin Cannabis Registration Revi…" at bounding box center [1364, 155] width 384 height 34
select select "5380C035-E995-43AF-9DCB-4673FB5A2820"
click option "Cannabis Registration Review" at bounding box center [0, 0] width 0 height 0
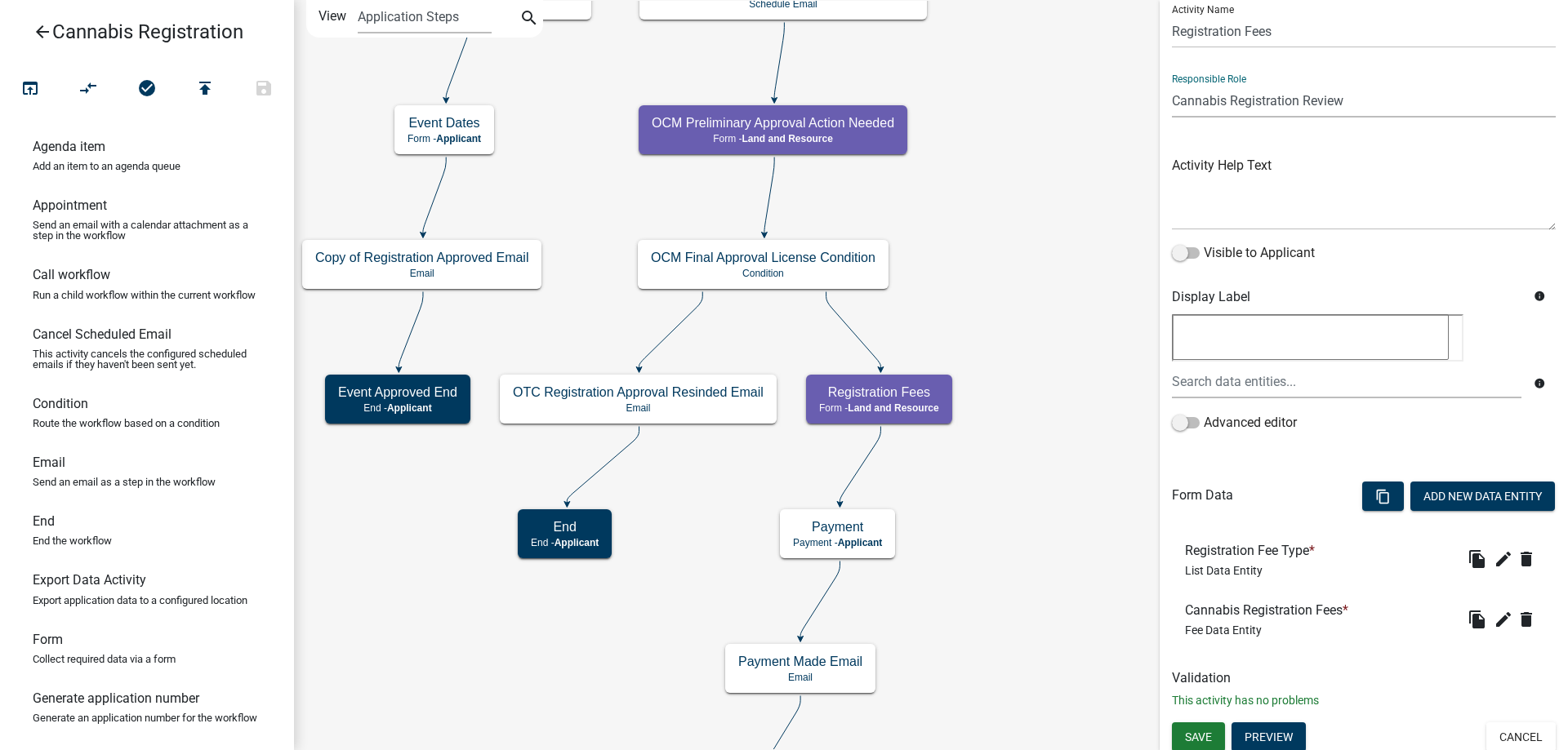
scroll to position [58, 0]
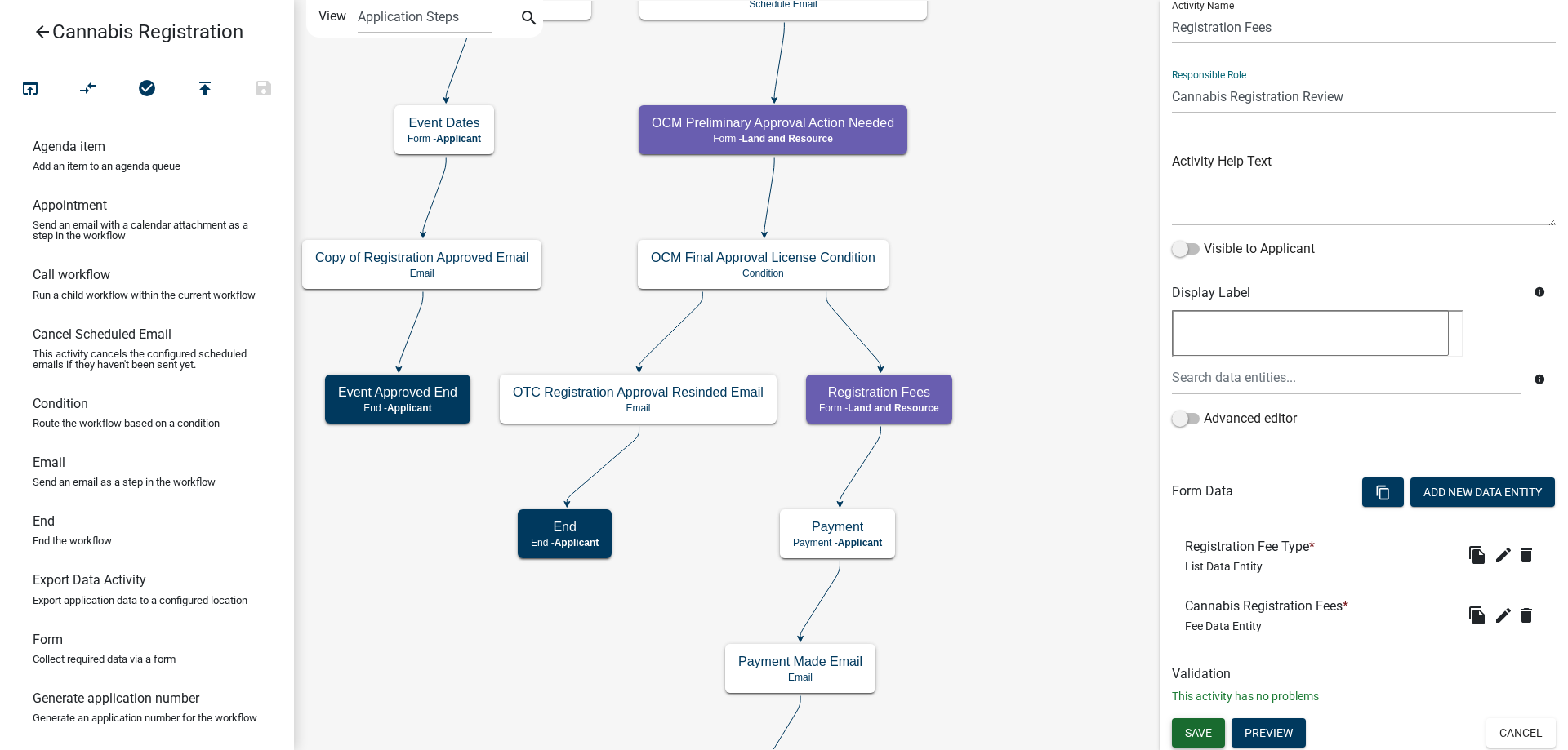
click at [1195, 723] on button "Save" at bounding box center [1198, 733] width 53 height 29
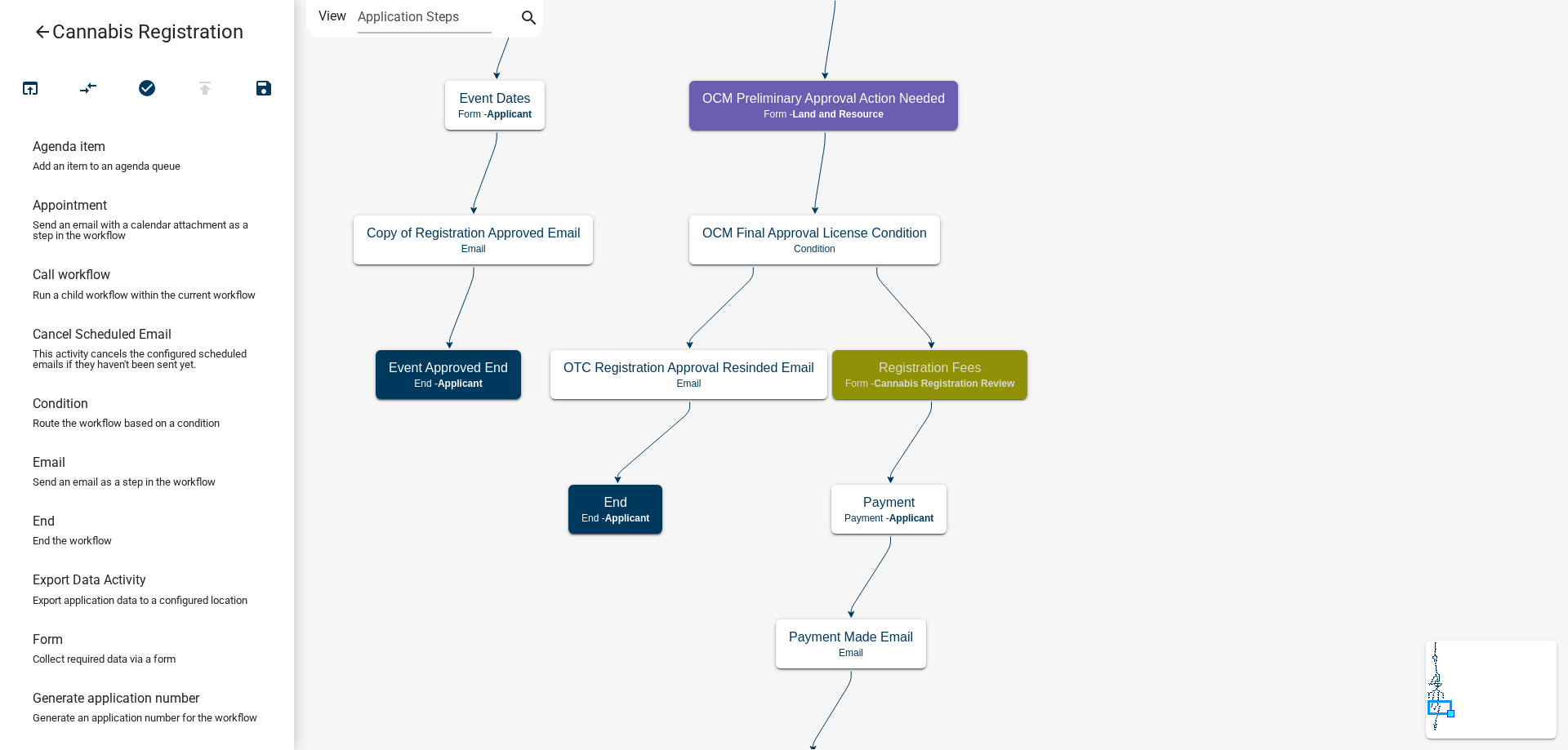
scroll to position [0, 0]
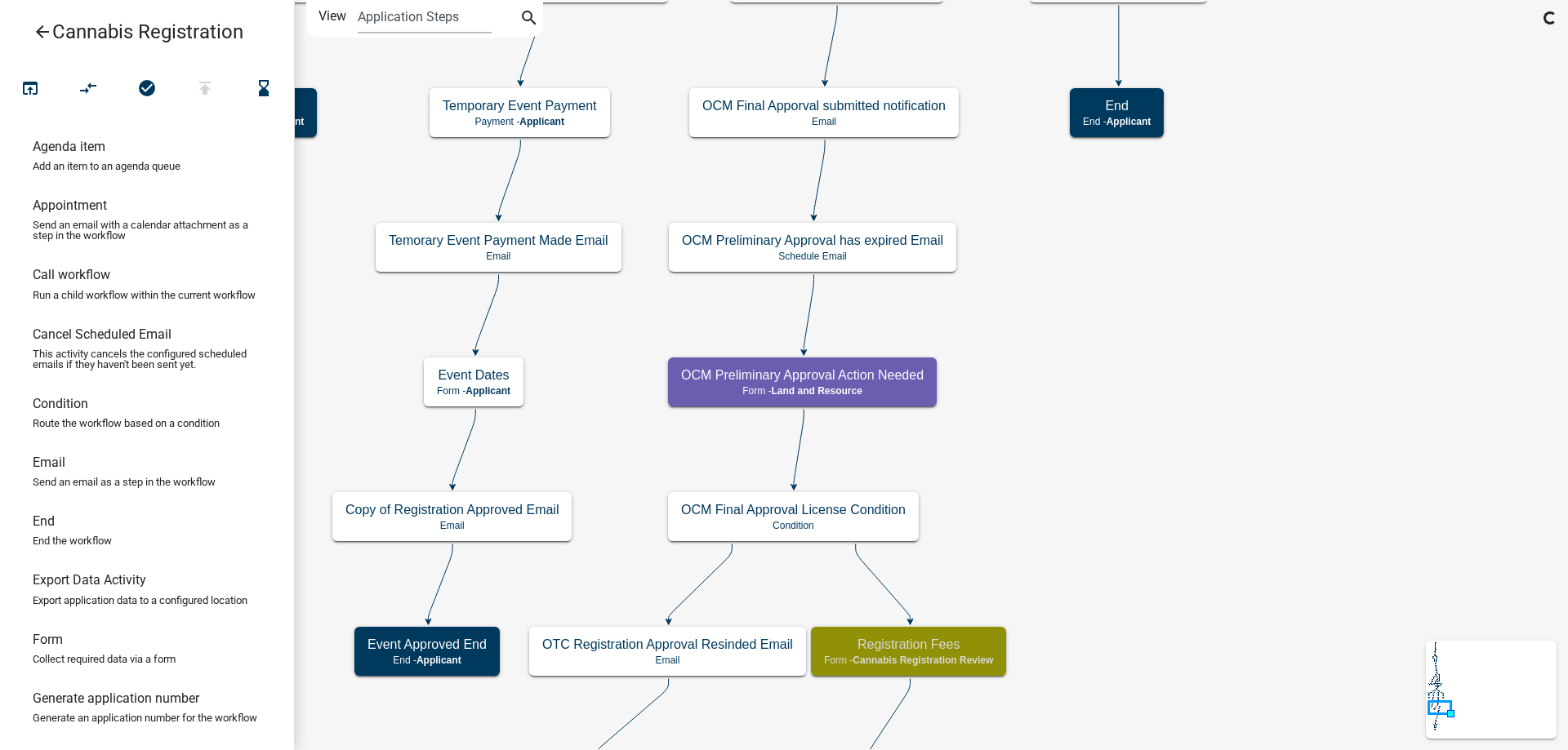
click at [1108, 439] on div "start Start - Applicant Application Introduction Form - Applicant Parcel search…" at bounding box center [931, 375] width 1274 height 750
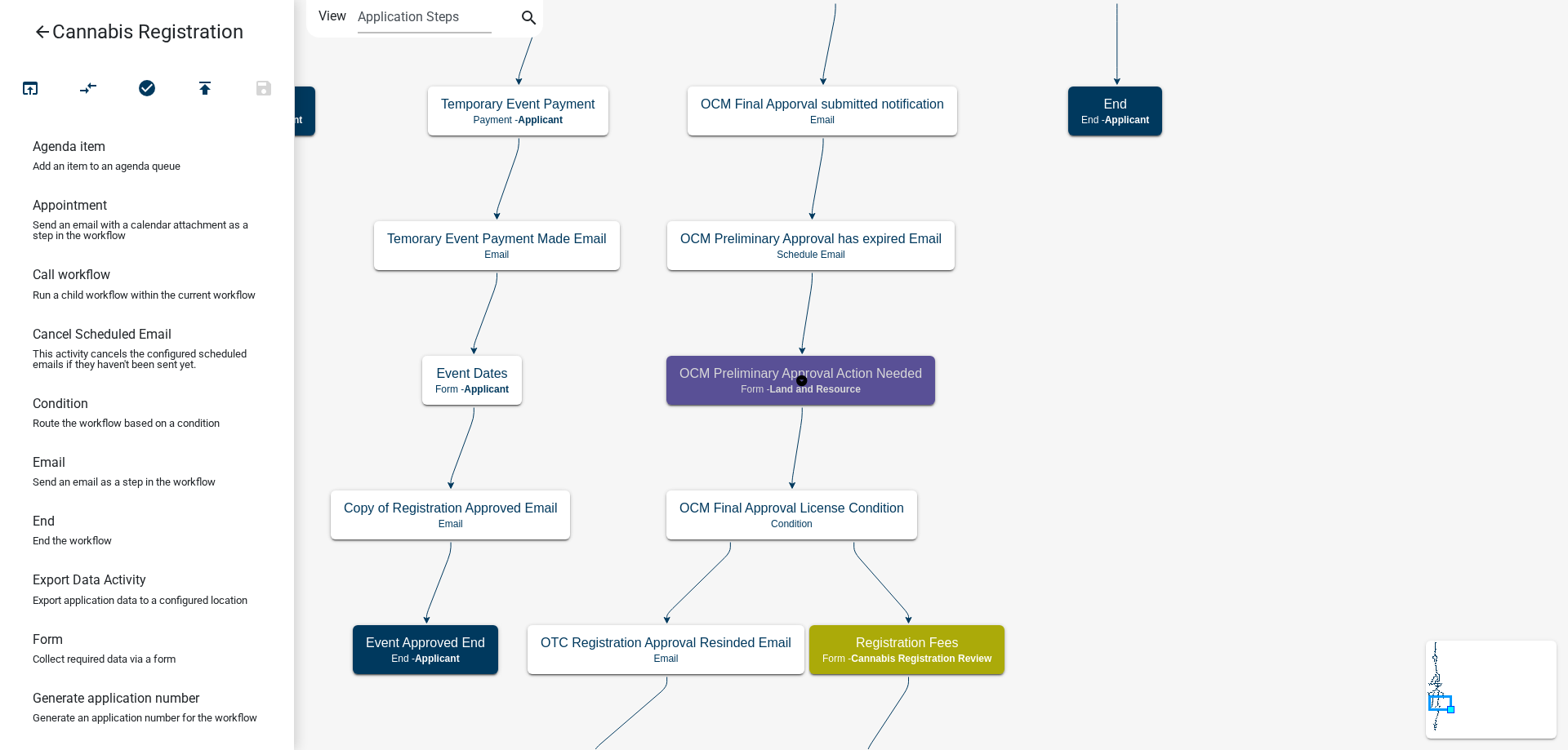
click at [883, 390] on g "OCM Preliminary Approval Action Needed Form - Land and Resource" at bounding box center [800, 379] width 270 height 47
click at [883, 390] on p "Form - Land and Resource" at bounding box center [800, 390] width 243 height 12
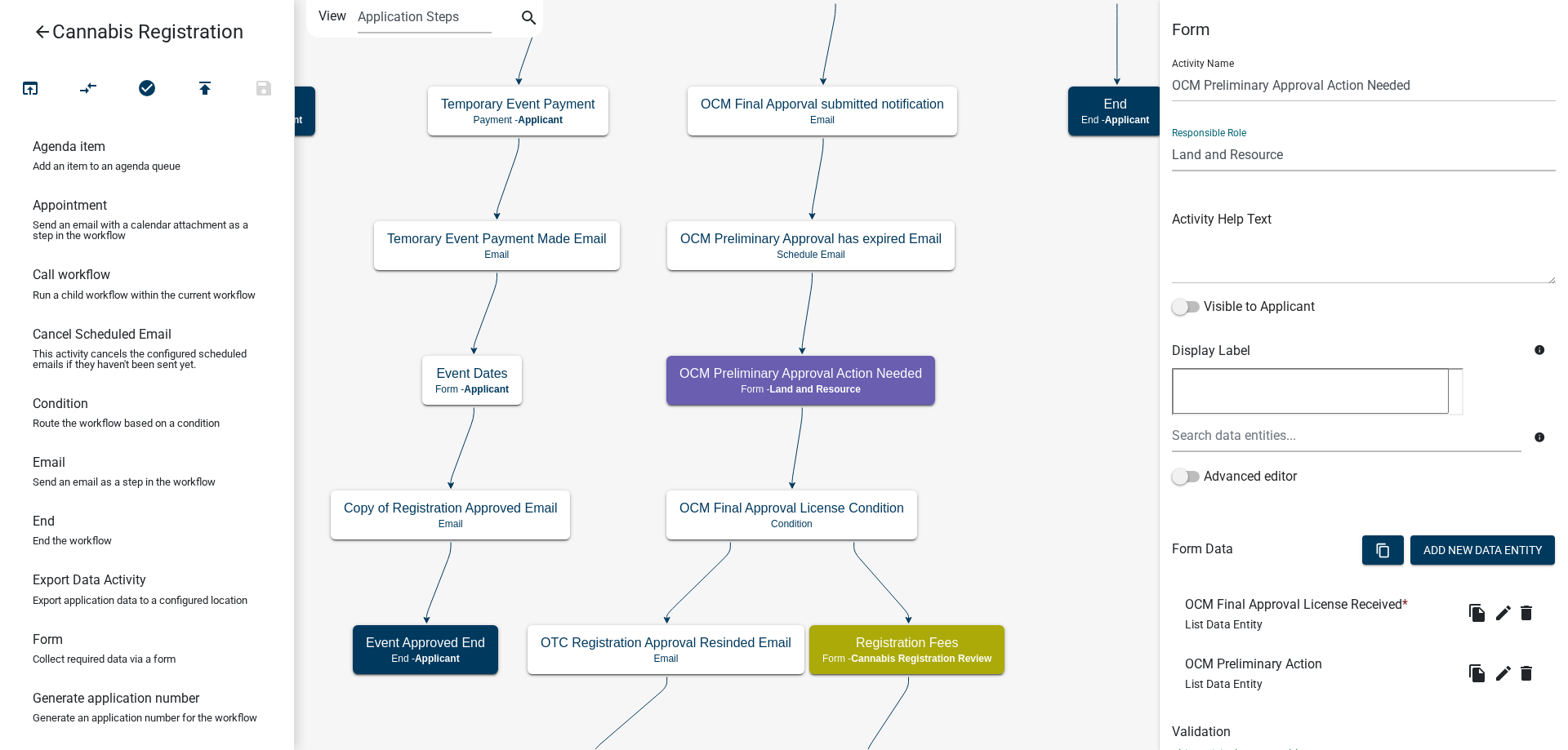
click at [1172, 138] on select "Applicant Land and Resource Assistant Director Admin Cannabis Registration Revi…" at bounding box center [1364, 155] width 384 height 34
select select "5380C035-E995-43AF-9DCB-4673FB5A2820"
click option "Cannabis Registration Review" at bounding box center [0, 0] width 0 height 0
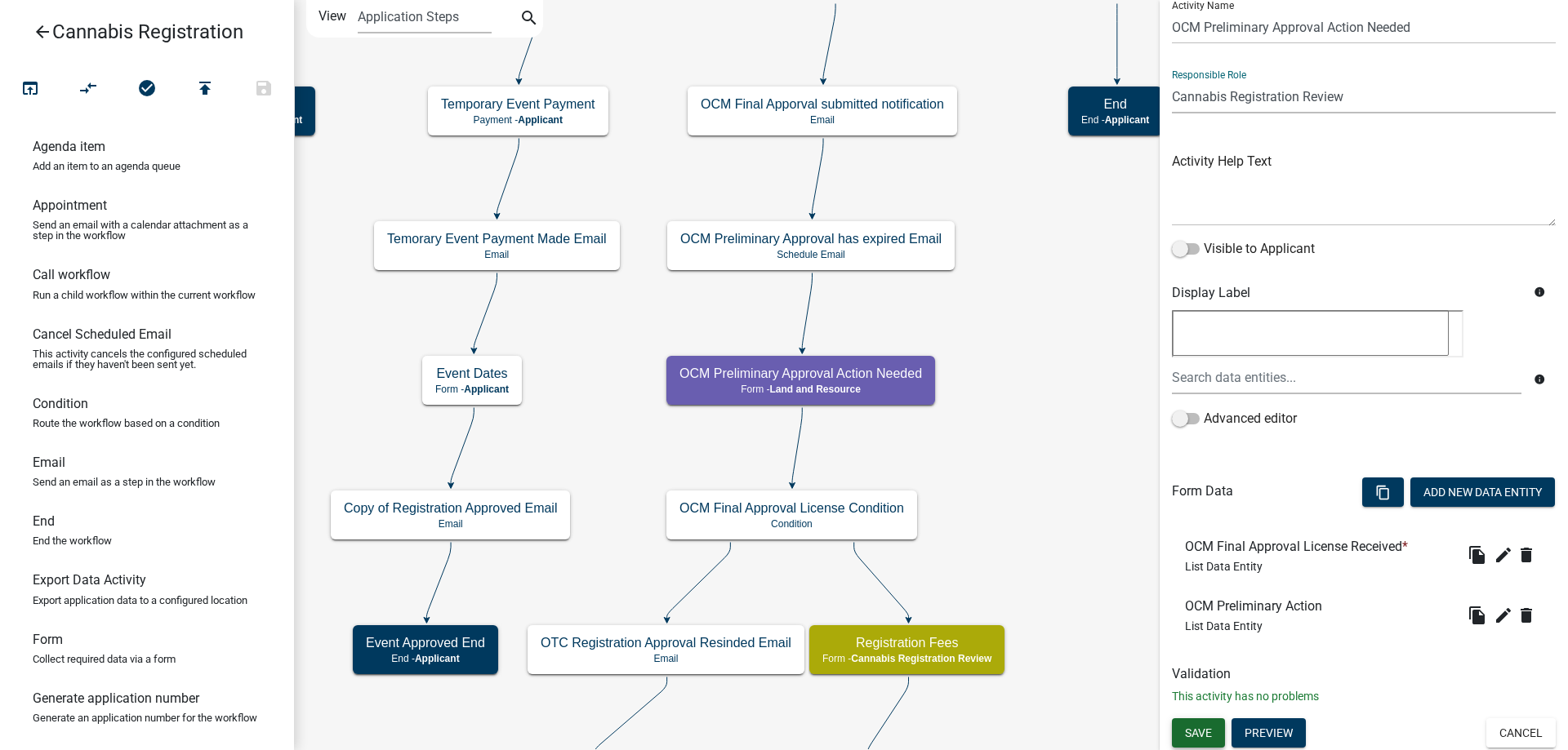
click at [1209, 729] on span "Save" at bounding box center [1198, 733] width 27 height 13
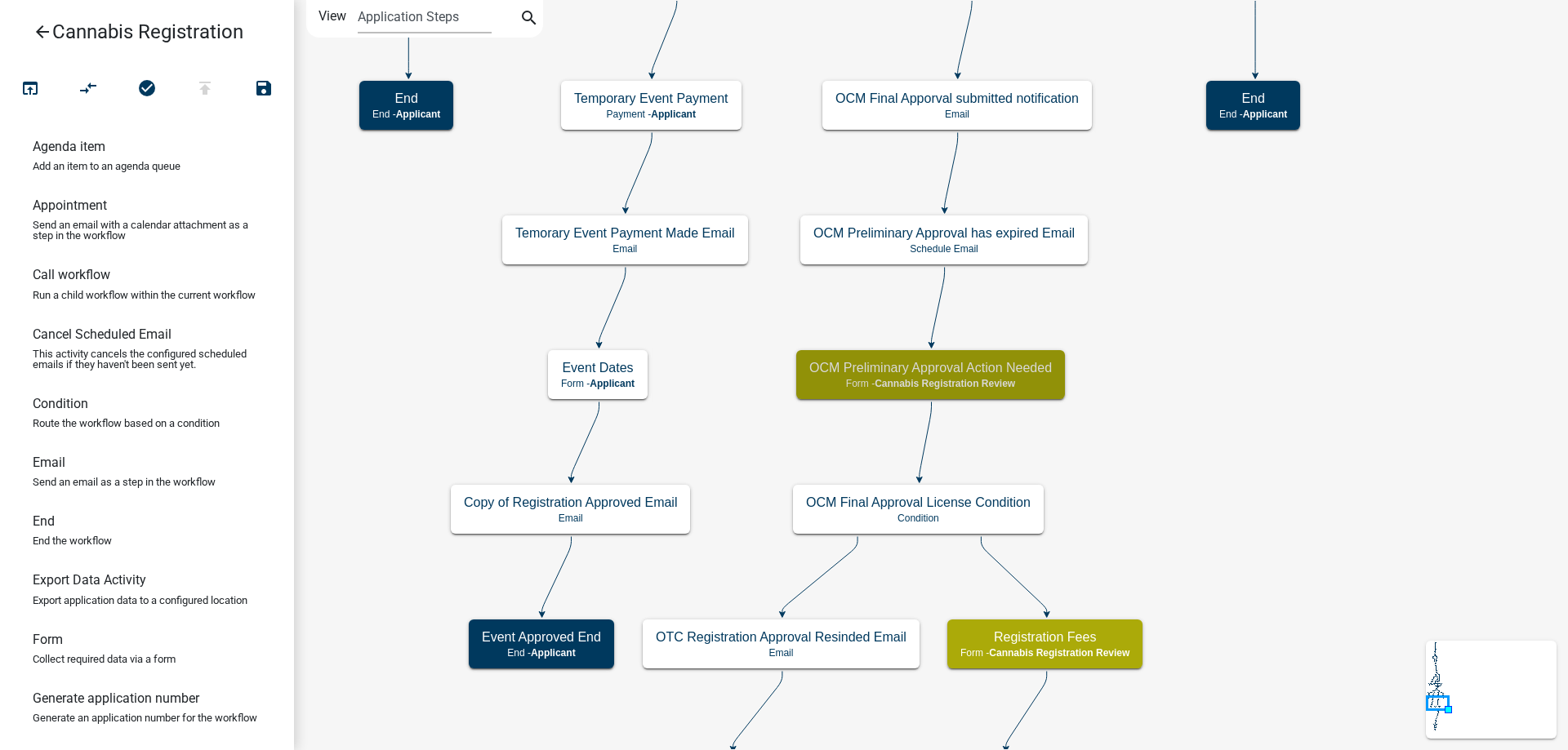
scroll to position [0, 0]
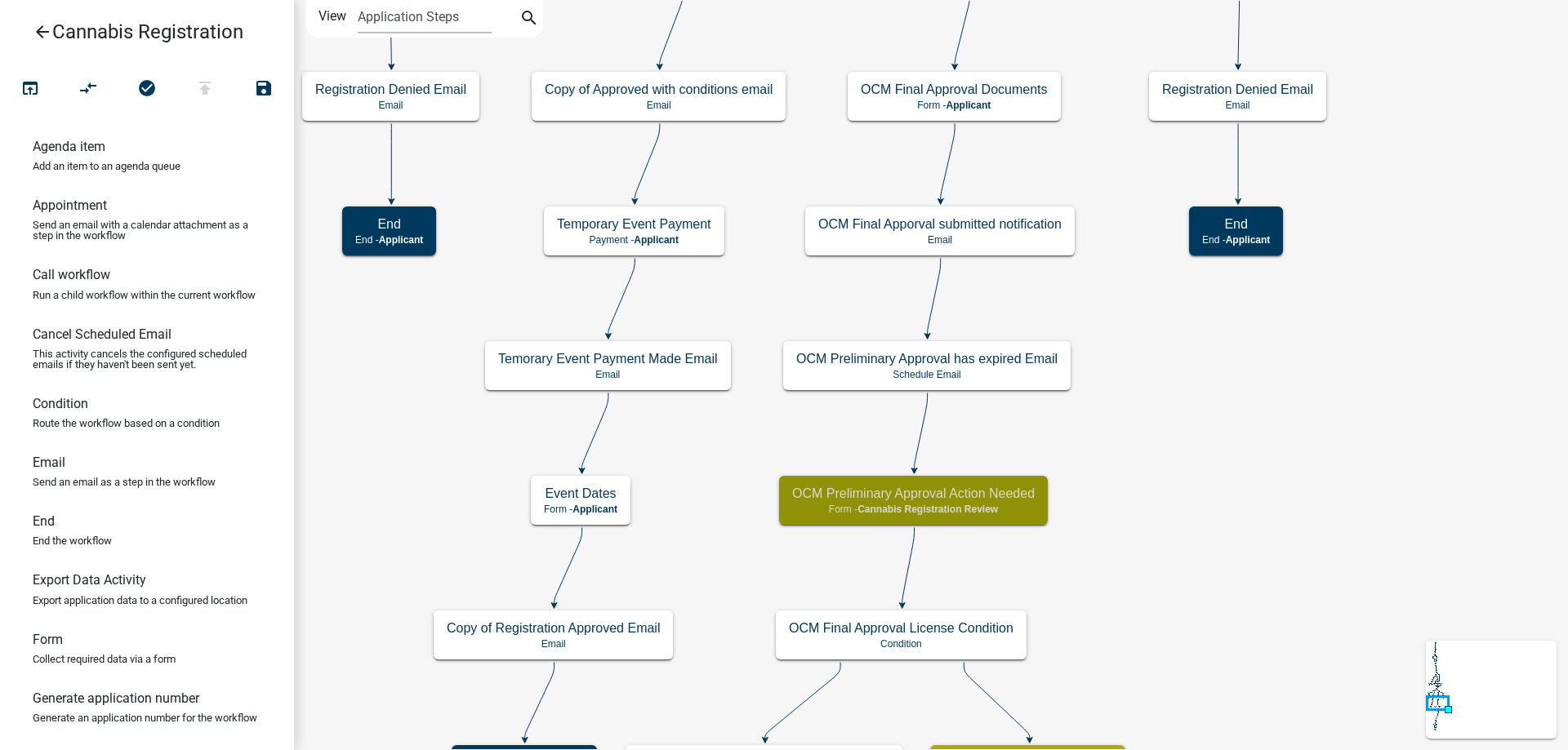
click at [1081, 598] on div "start Start - Applicant Application Introduction Form - Applicant Parcel search…" at bounding box center [931, 375] width 1274 height 750
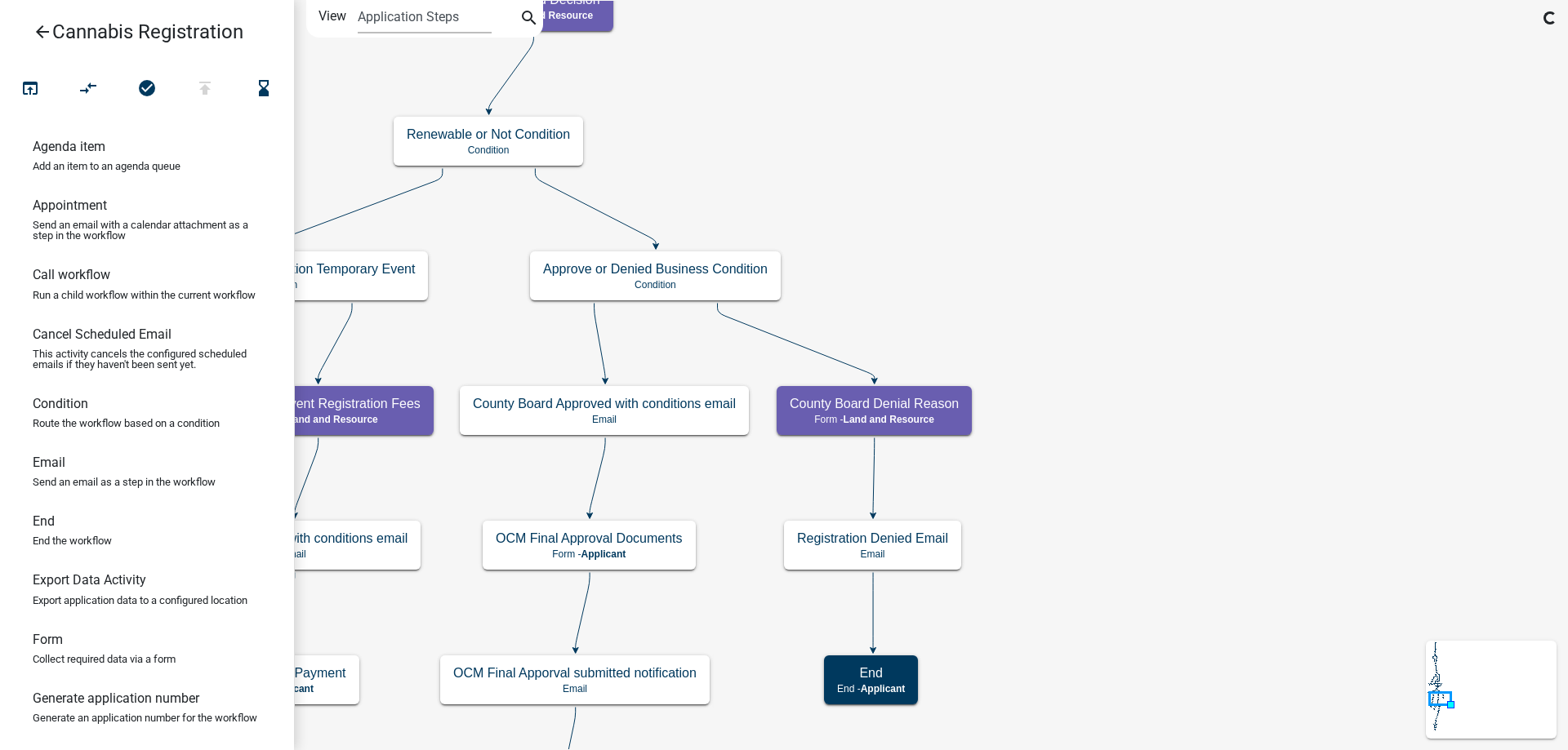
click at [1169, 622] on div "start Start - Applicant Application Introduction Form - Applicant Parcel search…" at bounding box center [931, 375] width 1274 height 750
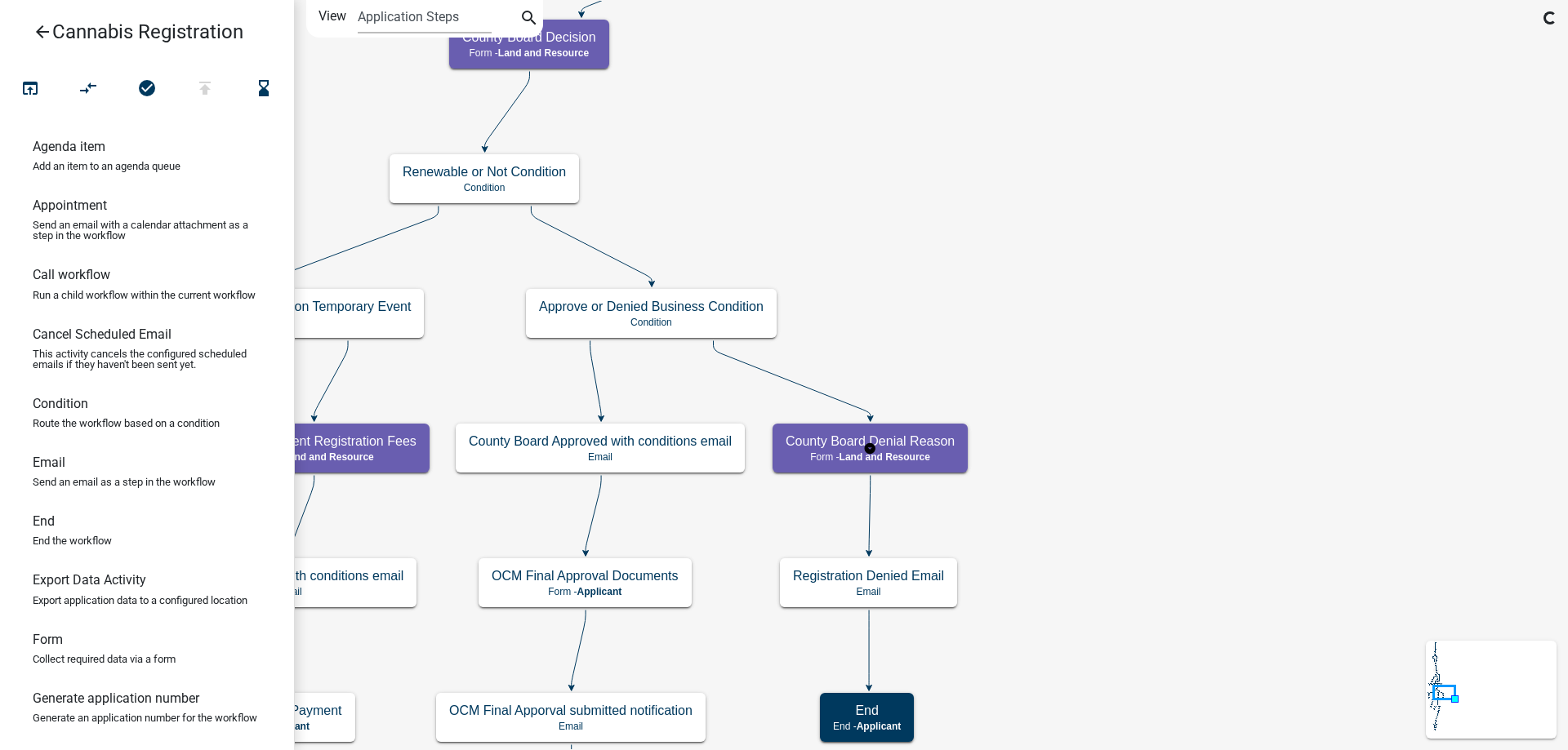
click at [942, 439] on g "County Board Denial Reason Form - Land and Resource" at bounding box center [870, 447] width 196 height 47
click at [942, 439] on h5 "County Board Denial Reason" at bounding box center [870, 441] width 169 height 15
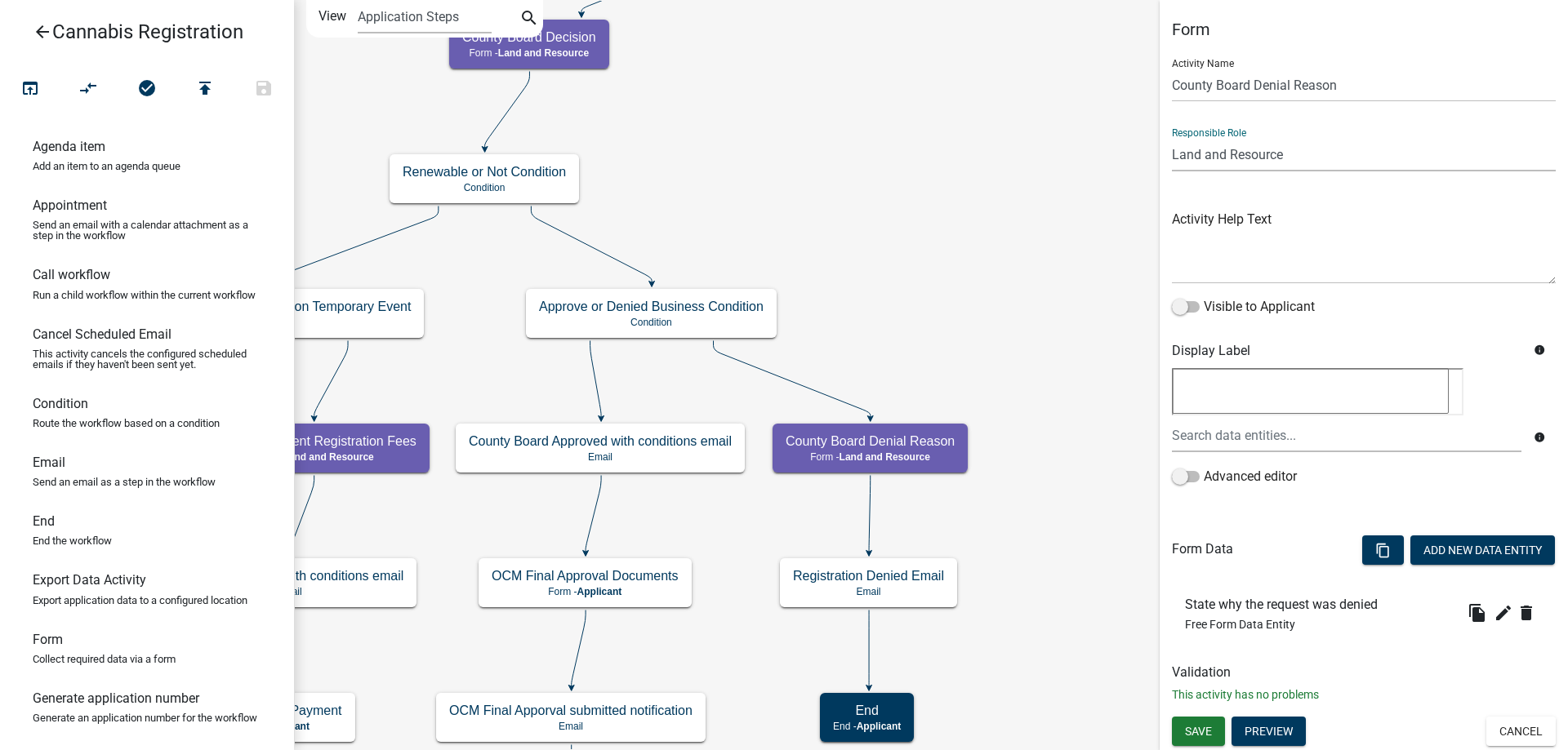
click at [1172, 138] on select "Applicant Land and Resource Assistant Director Admin Cannabis Registration Revi…" at bounding box center [1364, 155] width 384 height 34
select select "5380C035-E995-43AF-9DCB-4673FB5A2820"
click option "Cannabis Registration Review" at bounding box center [0, 0] width 0 height 0
click at [1203, 734] on span "Save" at bounding box center [1198, 731] width 27 height 13
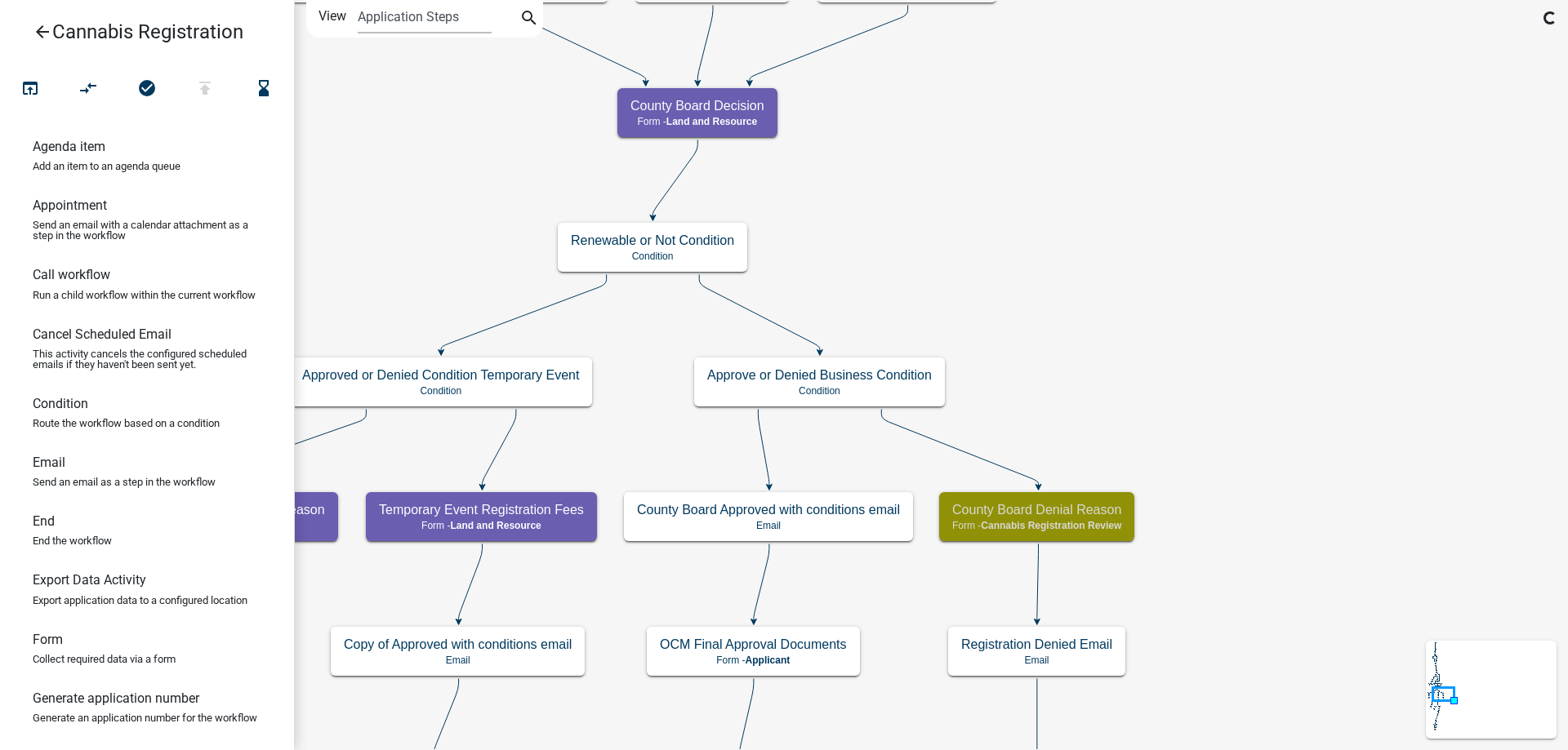
click at [1205, 676] on div "start Start - Applicant Application Introduction Form - Applicant Parcel search…" at bounding box center [931, 375] width 1274 height 750
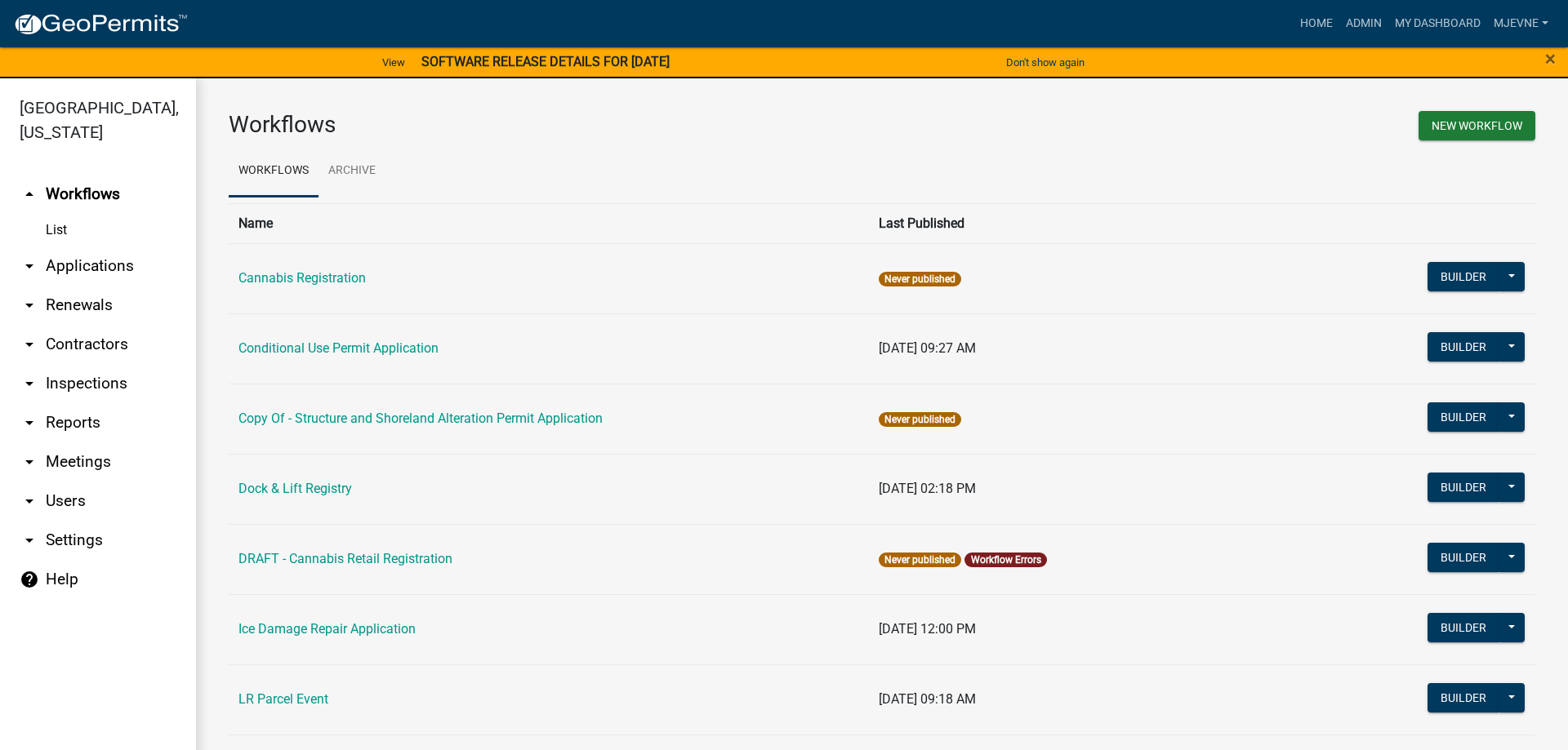
click at [31, 505] on icon "arrow_drop_down" at bounding box center [29, 501] width 19 height 19
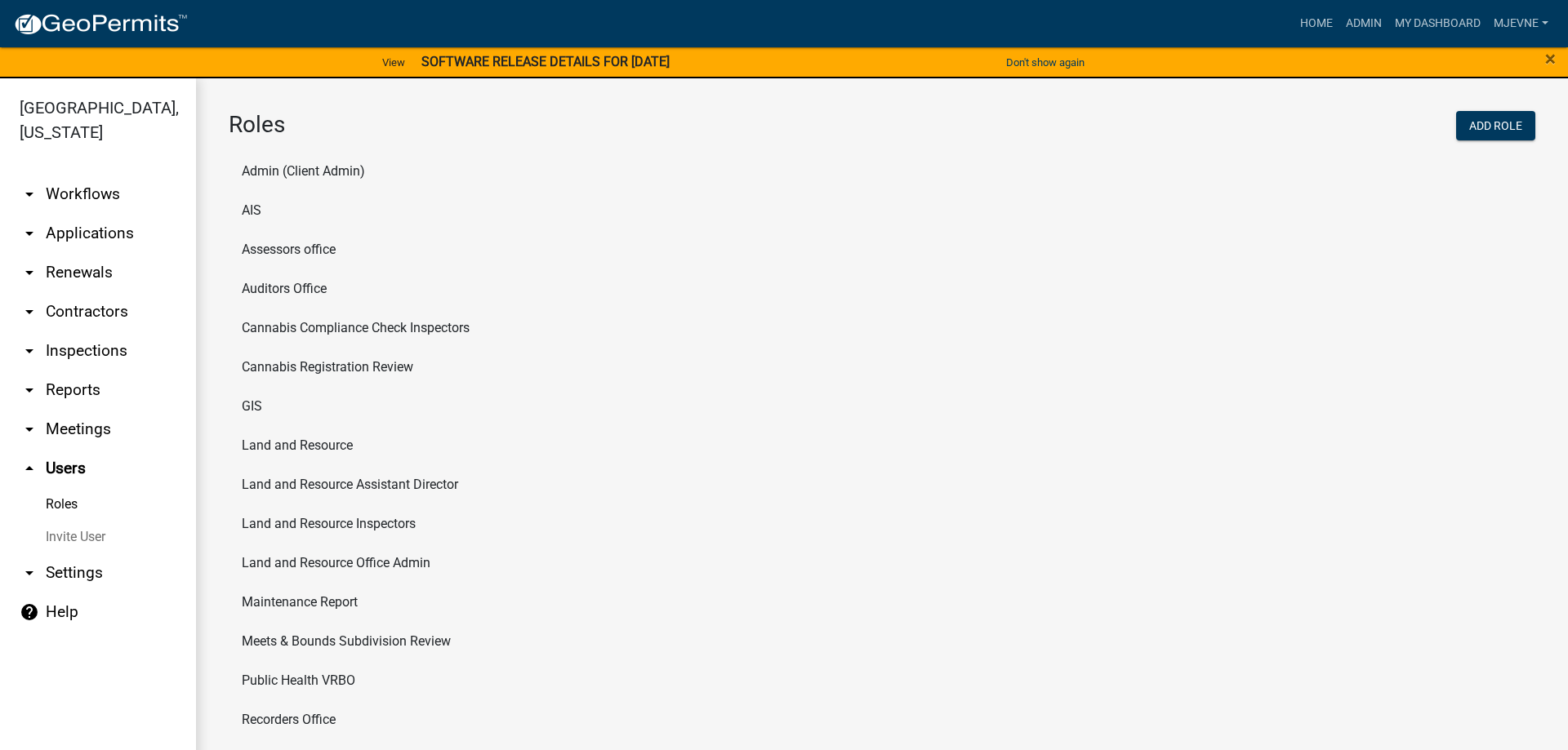
click at [66, 507] on link "Roles" at bounding box center [98, 504] width 196 height 33
click at [335, 370] on li "Cannabis Registration Review" at bounding box center [882, 367] width 1307 height 39
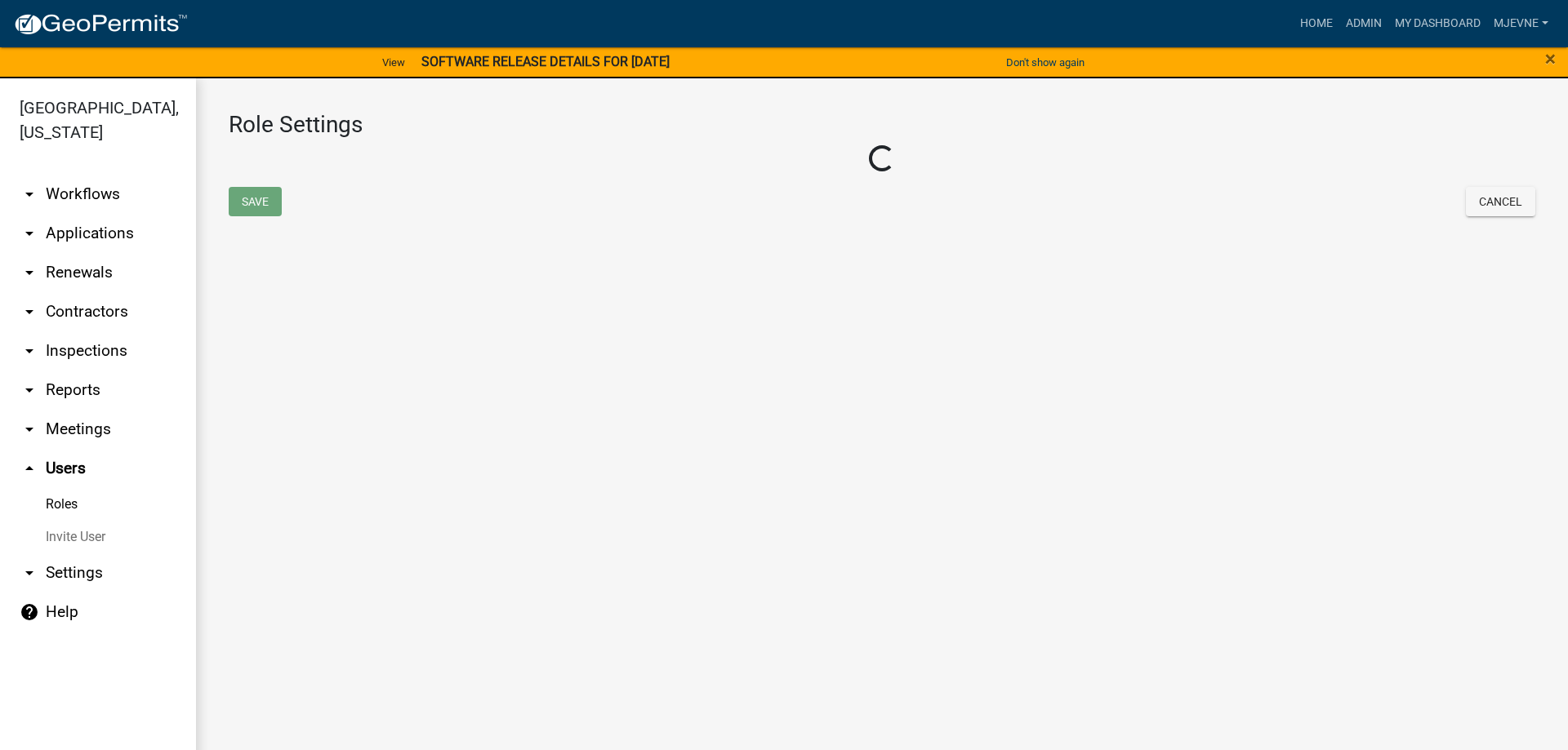
select select "2: yellow"
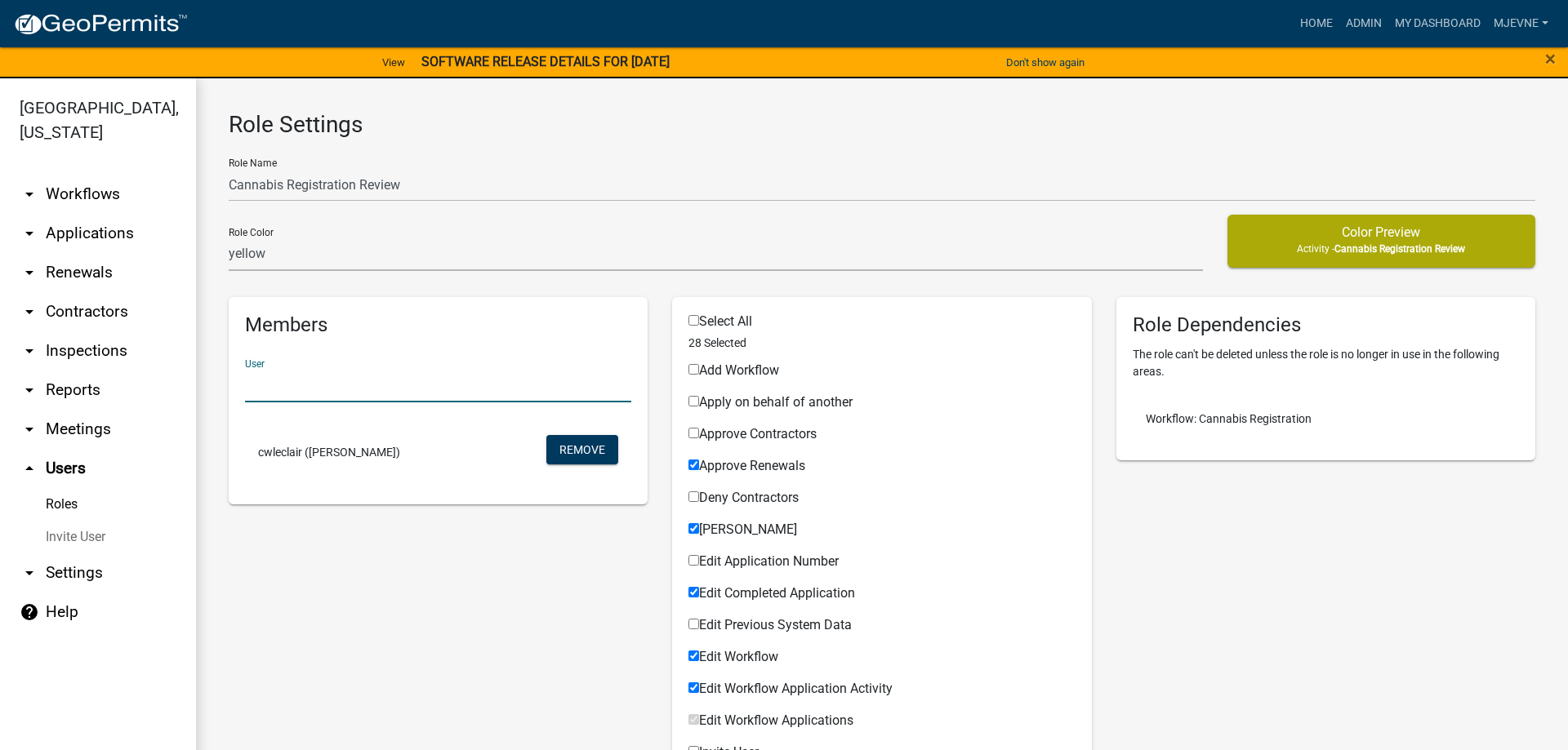
click at [280, 394] on input "text" at bounding box center [437, 385] width 386 height 34
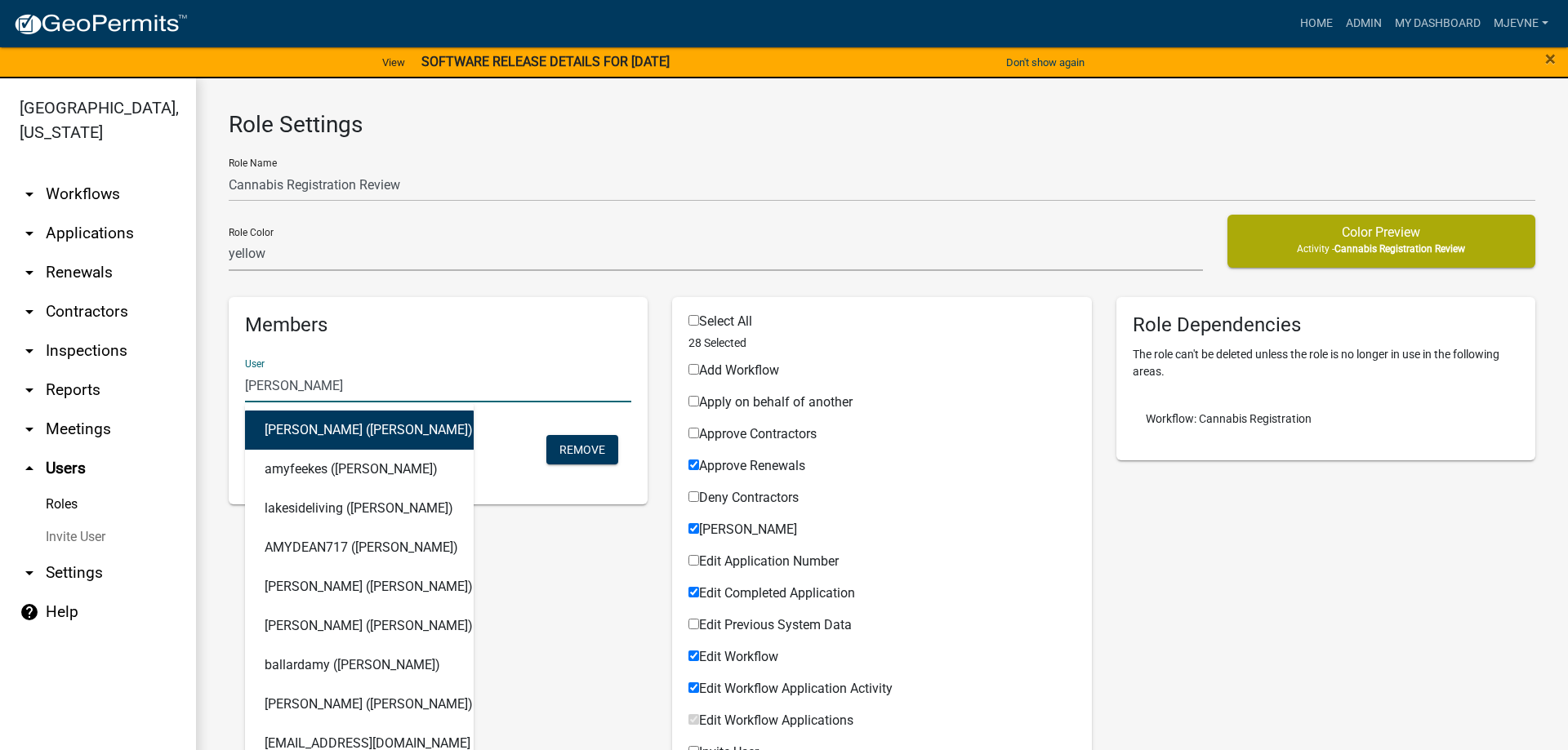
type input "amy busko"
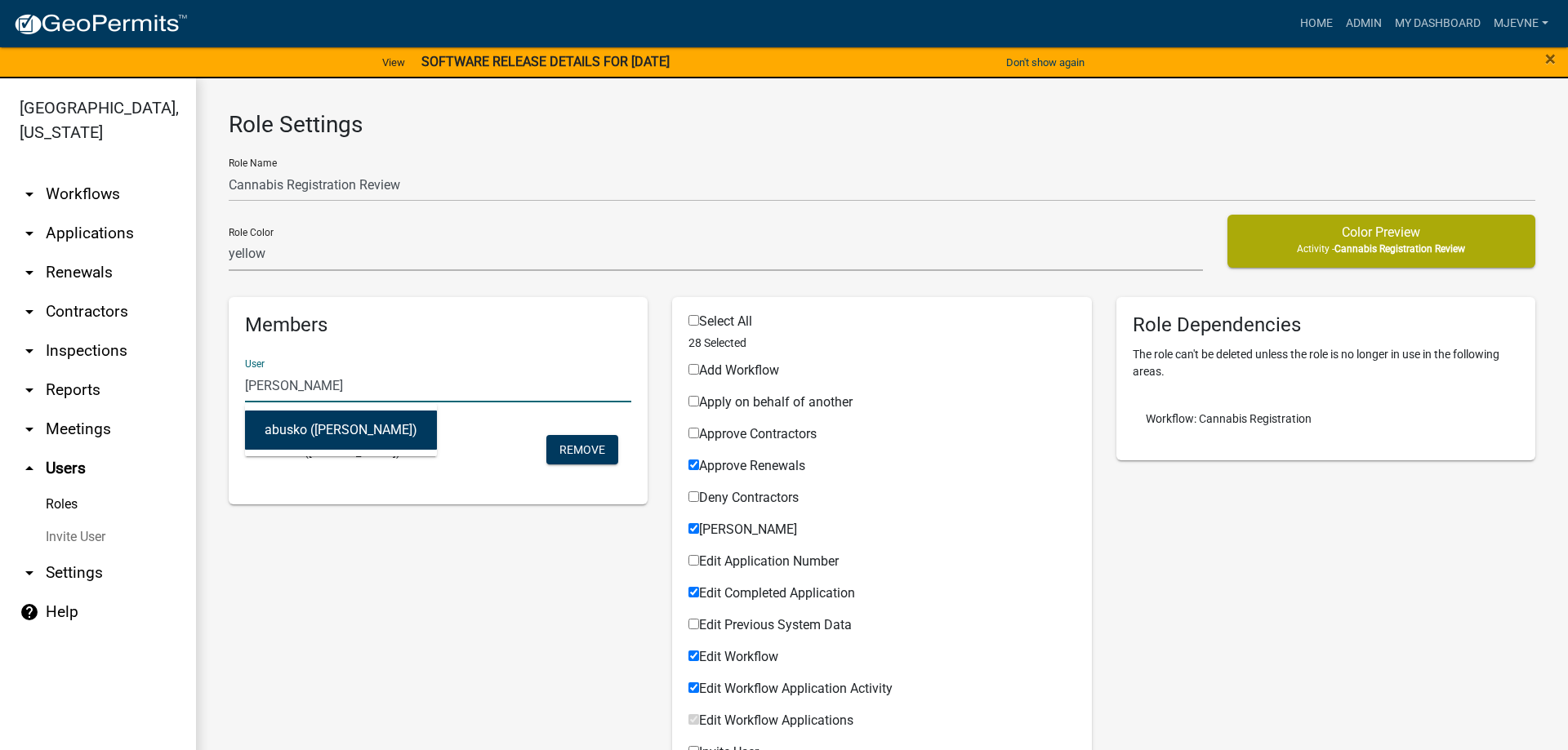
click at [293, 435] on button "abusko (Amy Busko)" at bounding box center [341, 430] width 192 height 39
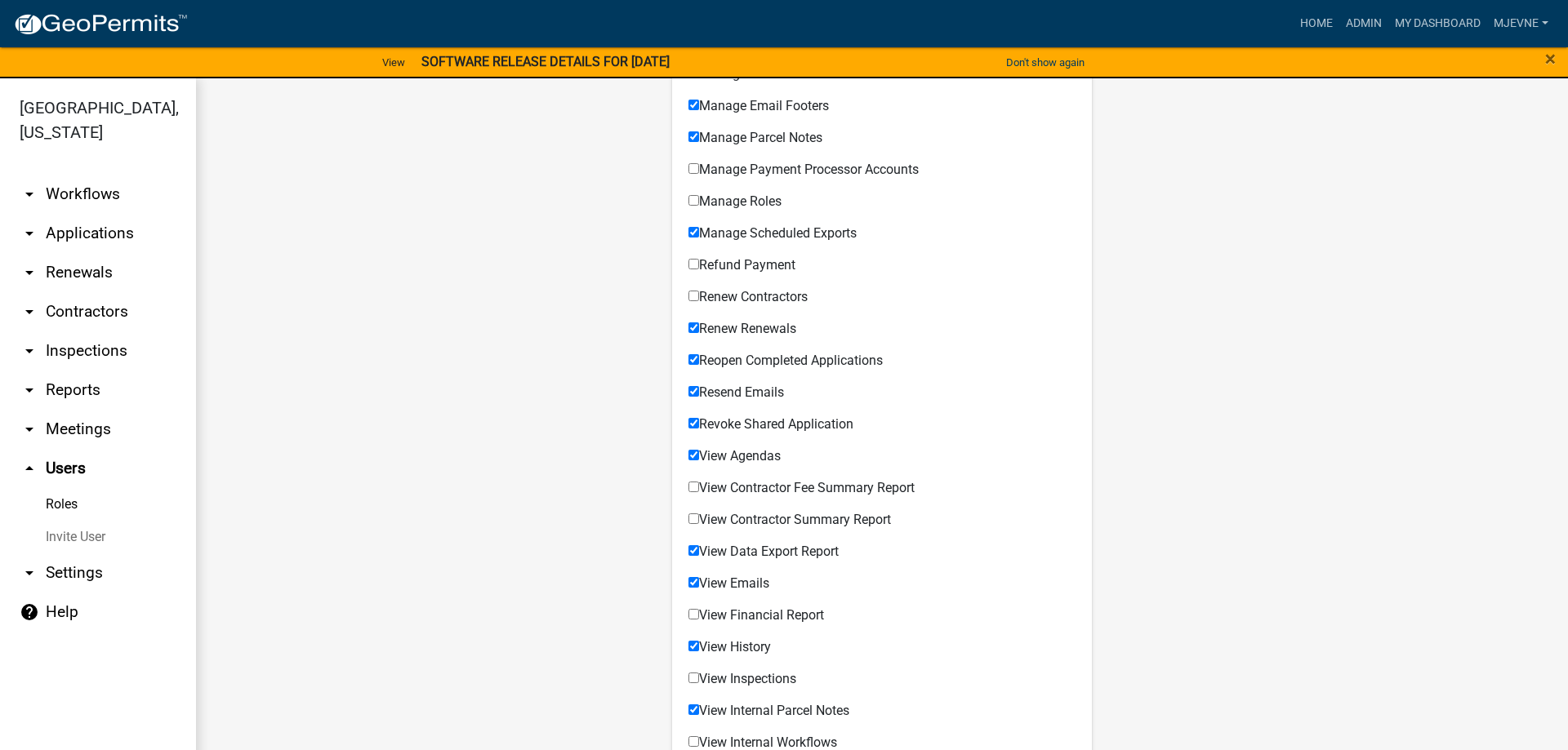
scroll to position [1187, 0]
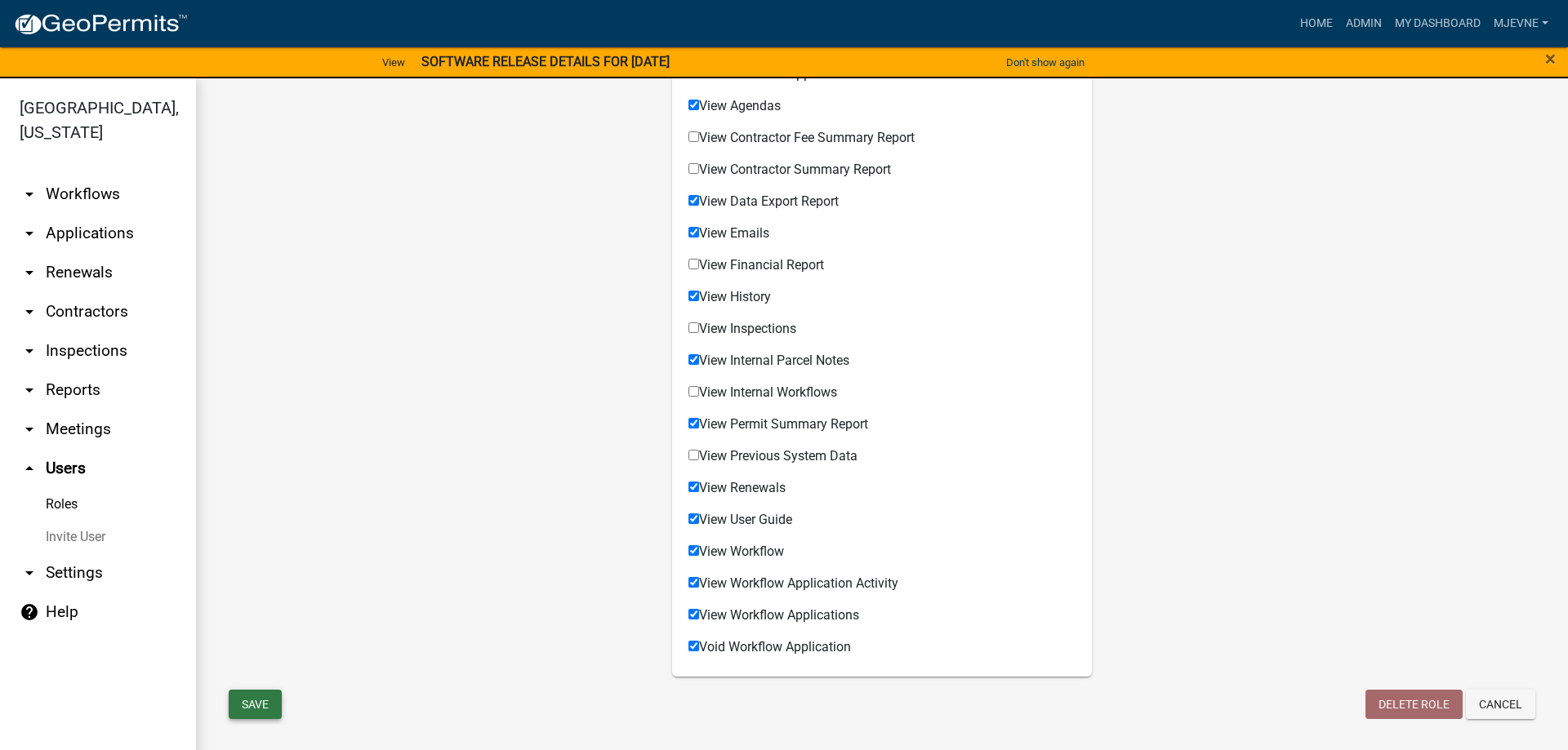
click at [248, 701] on button "Save" at bounding box center [255, 705] width 53 height 29
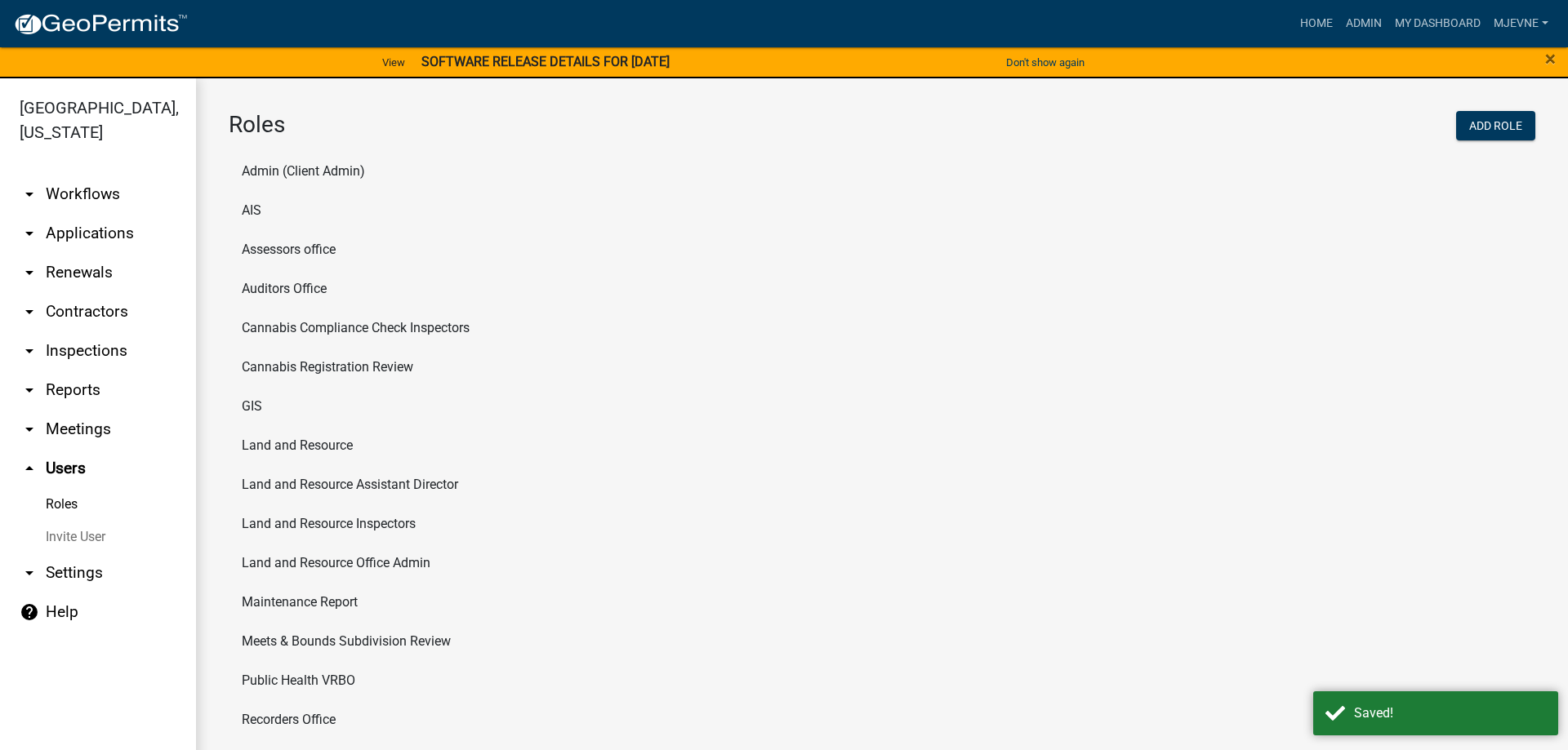
click at [29, 465] on icon "arrow_drop_up" at bounding box center [29, 468] width 19 height 19
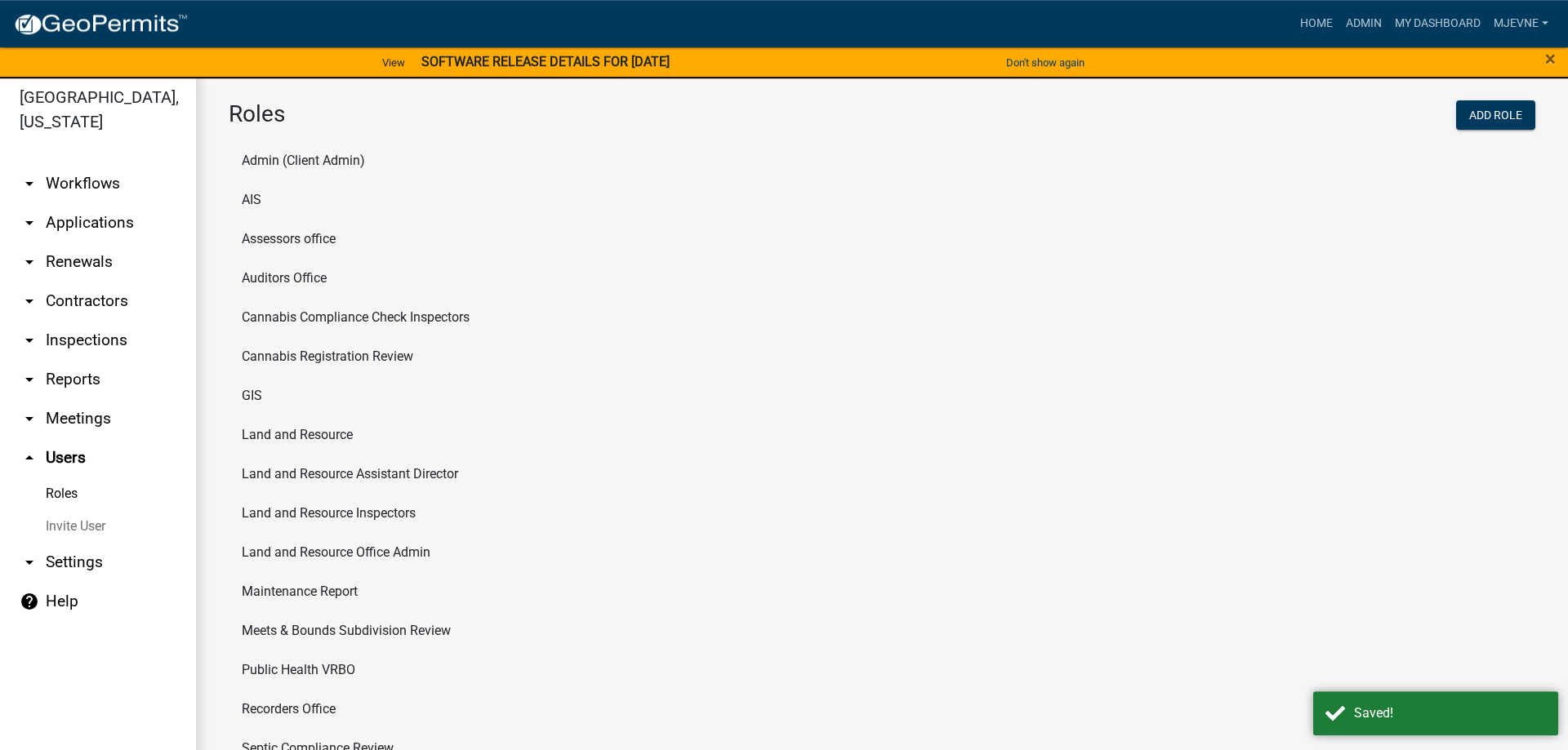
scroll to position [19, 0]
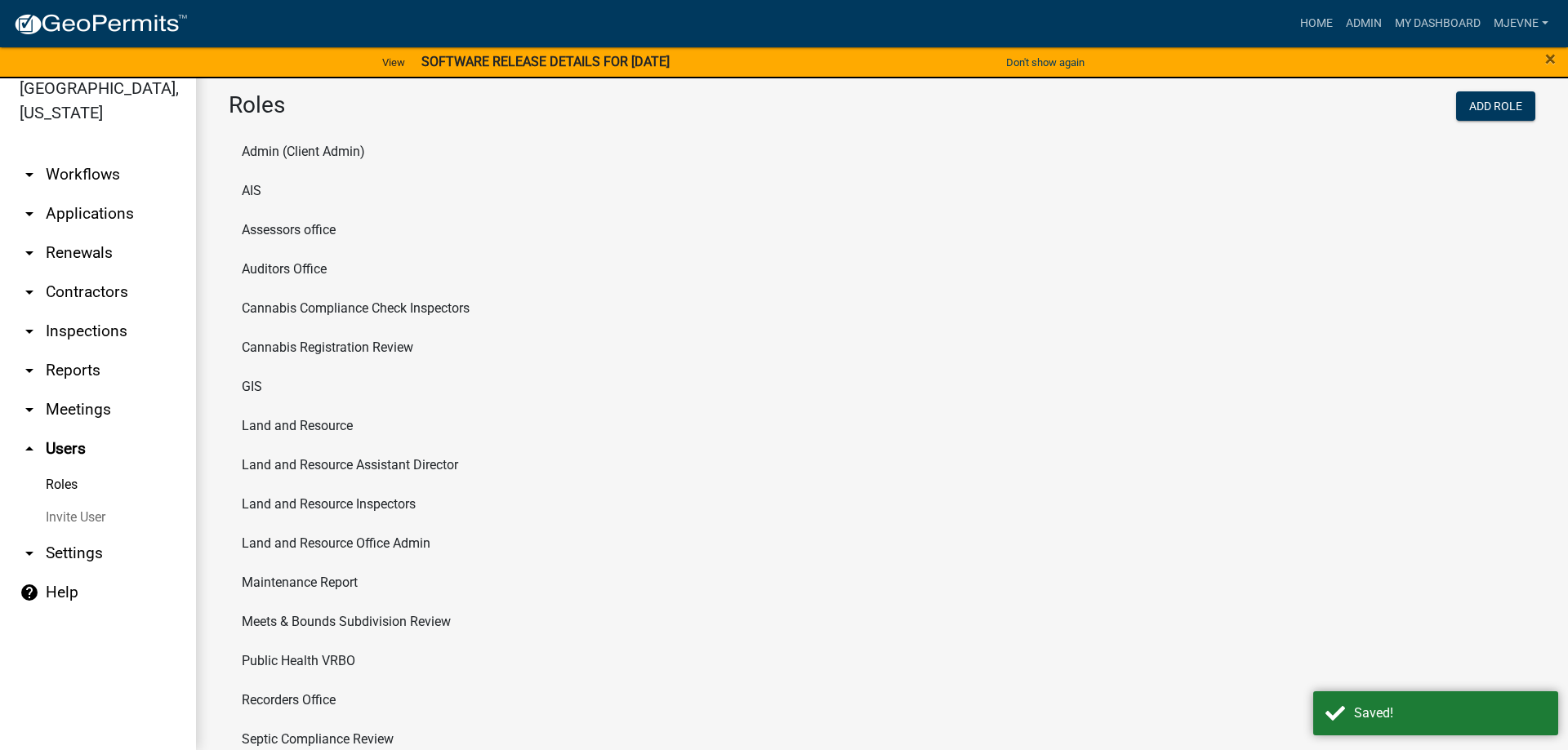
click at [29, 551] on icon "arrow_drop_down" at bounding box center [29, 554] width 19 height 19
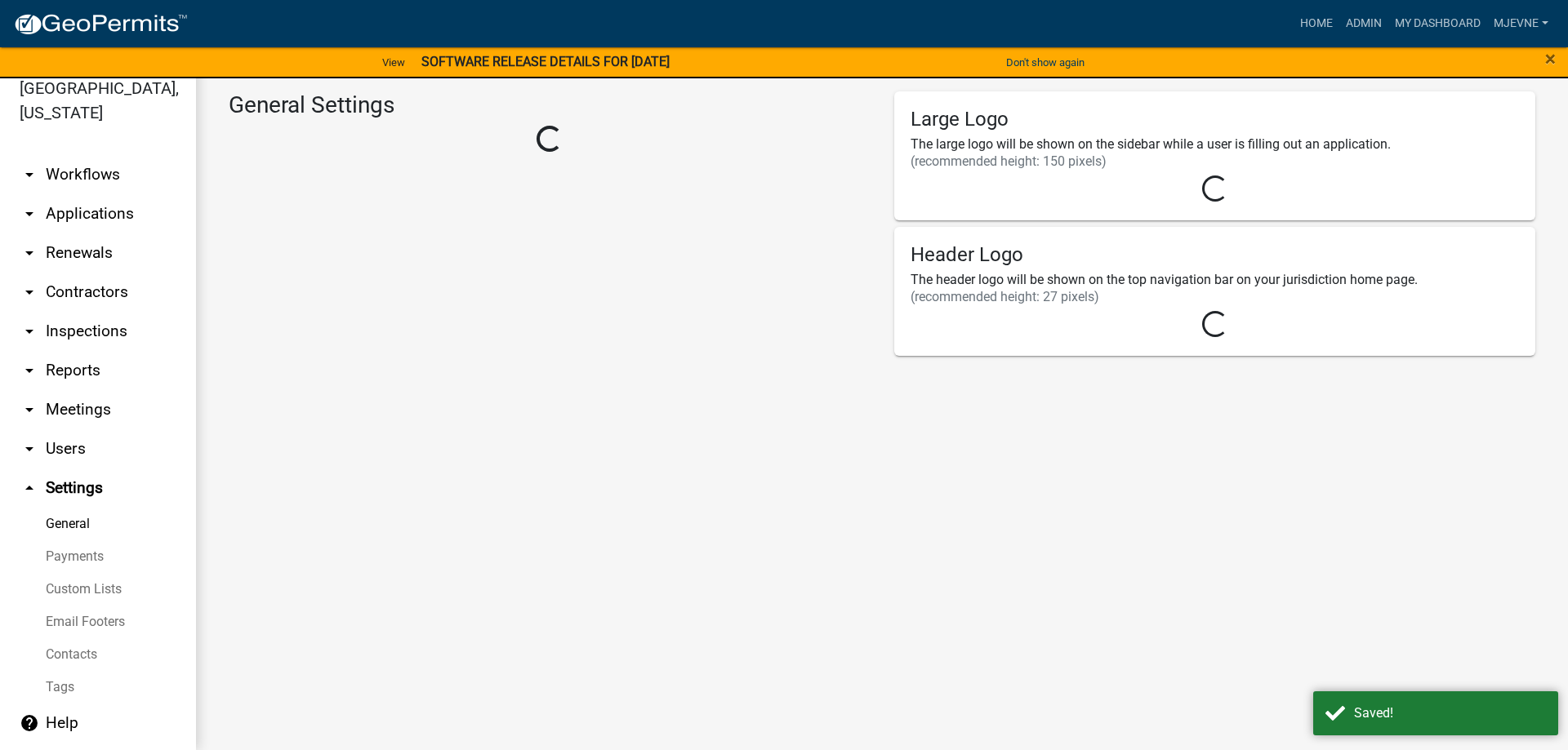
select select "MN"
select select "Central Standard Time"
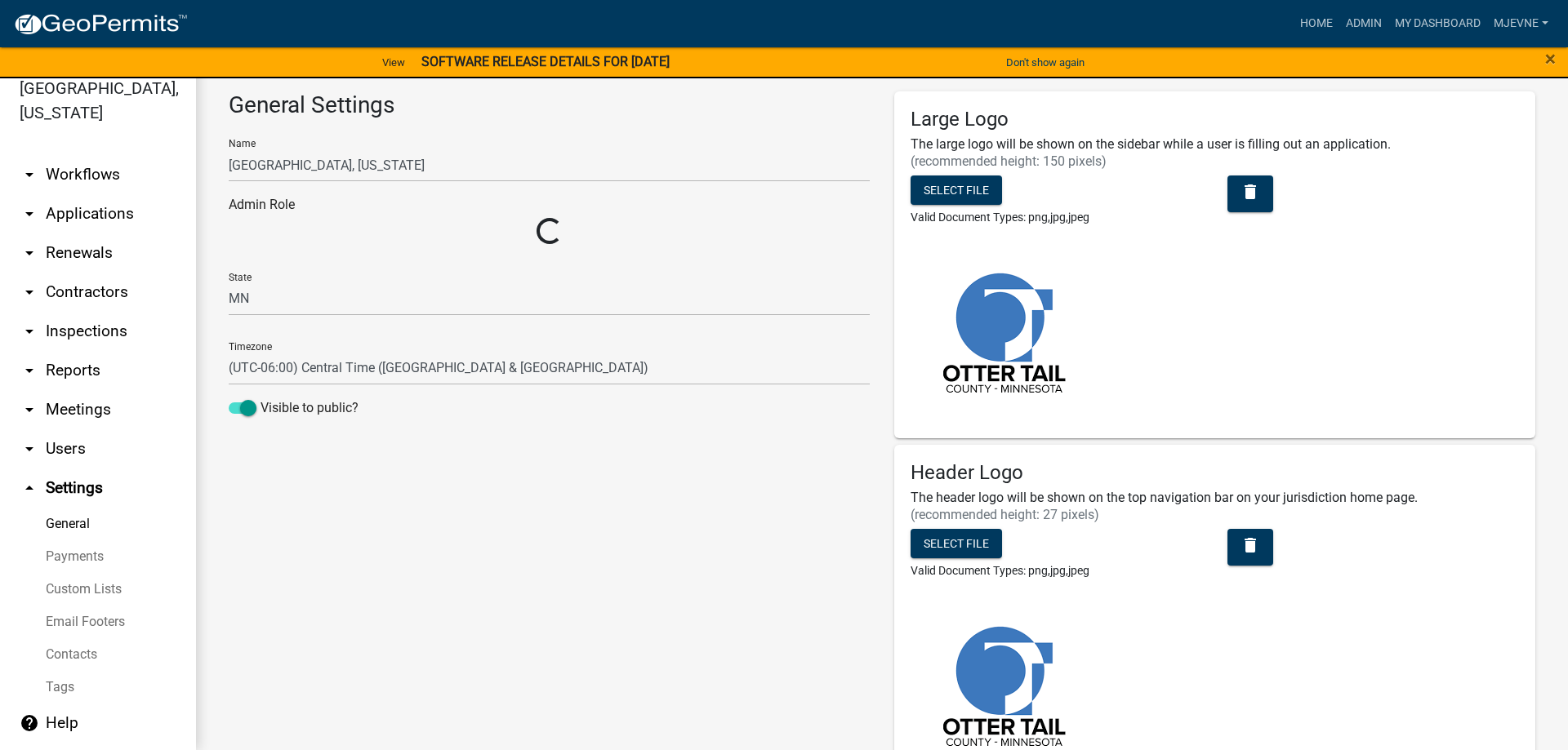
select select "3a0e02b3-6a9b-40ba-a09e-3159e1e606a9"
click at [97, 598] on link "Custom Lists" at bounding box center [98, 589] width 196 height 33
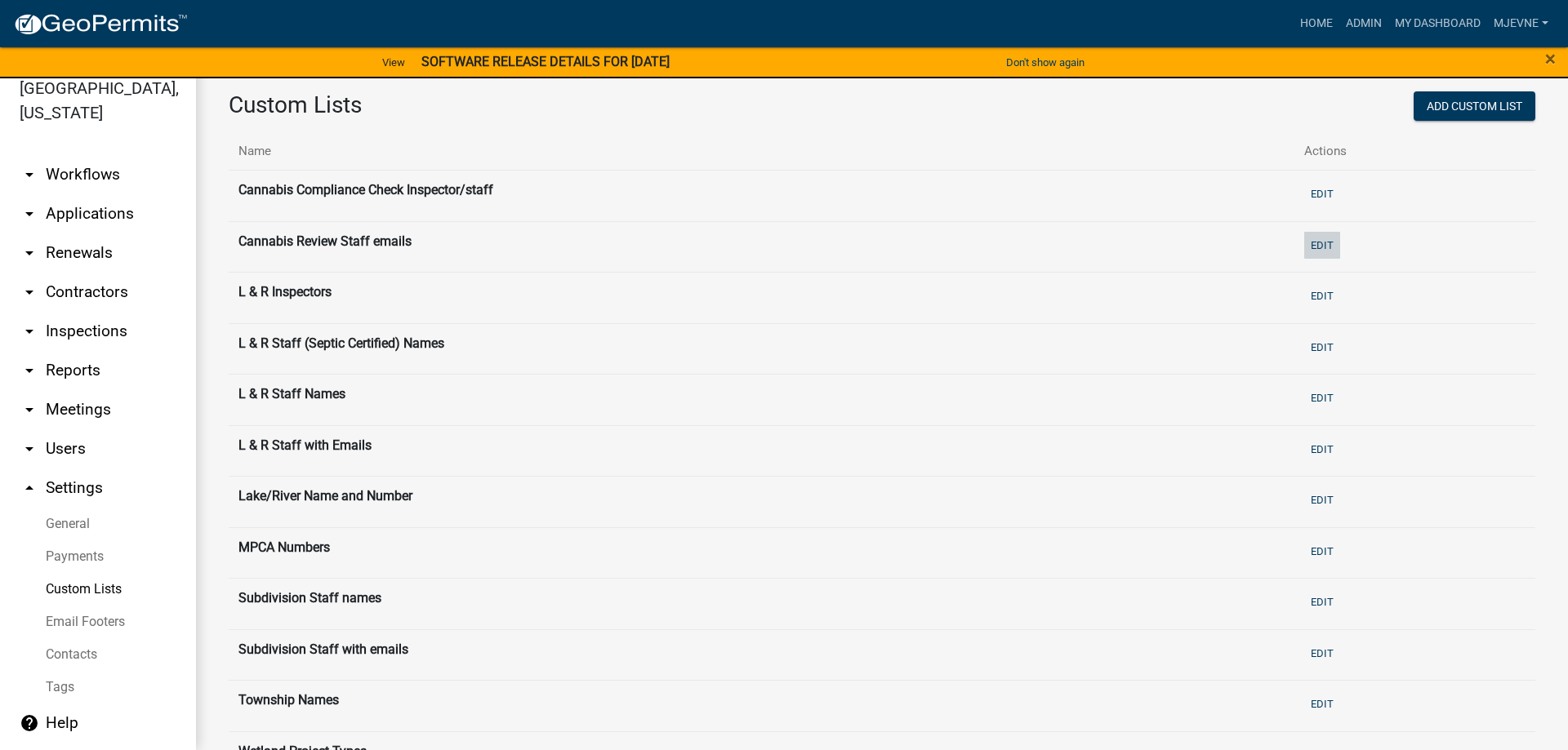
click at [1336, 245] on button "Edit" at bounding box center [1321, 246] width 36 height 27
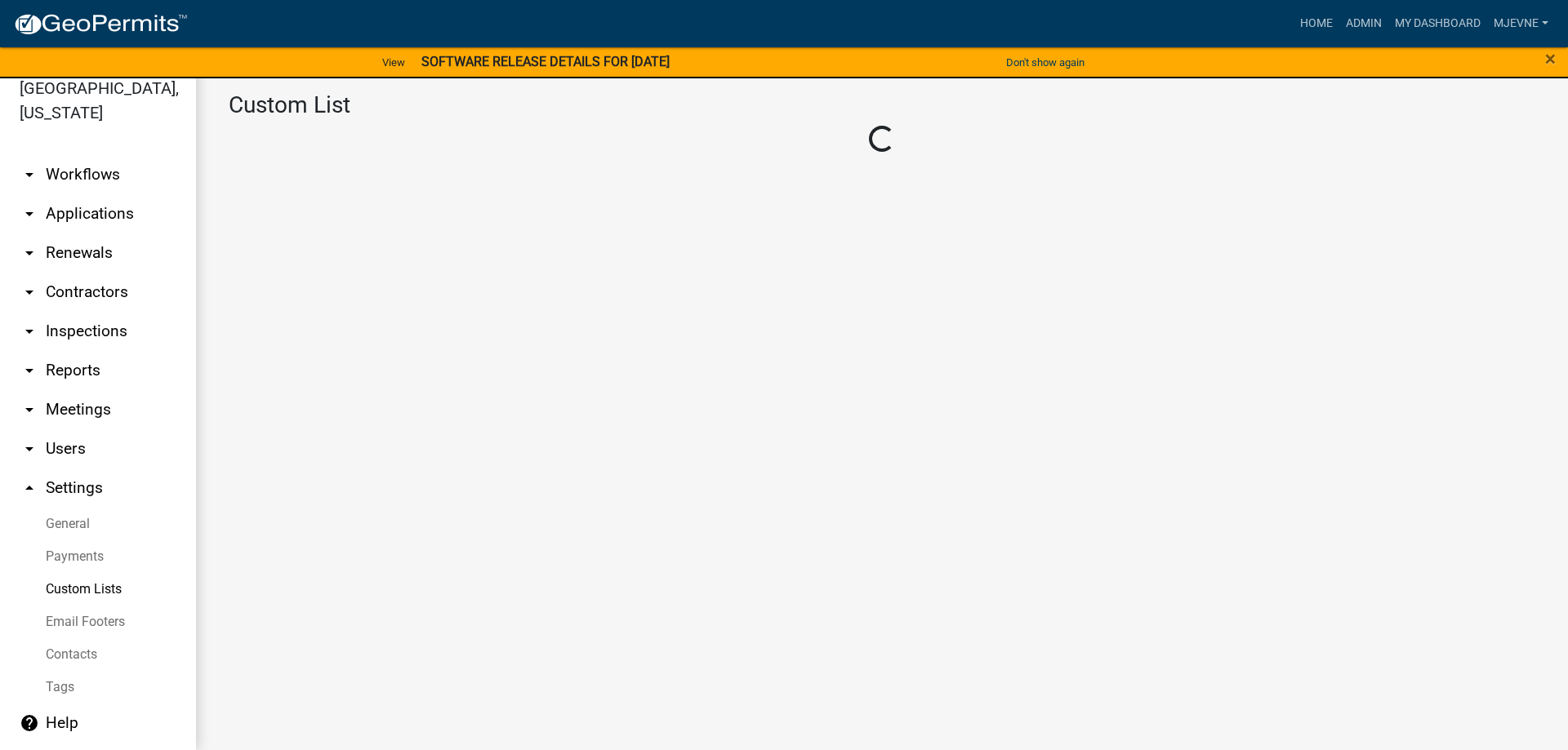
select select "5: 5380c035-e995-43af-9dcb-4673fb5a2820"
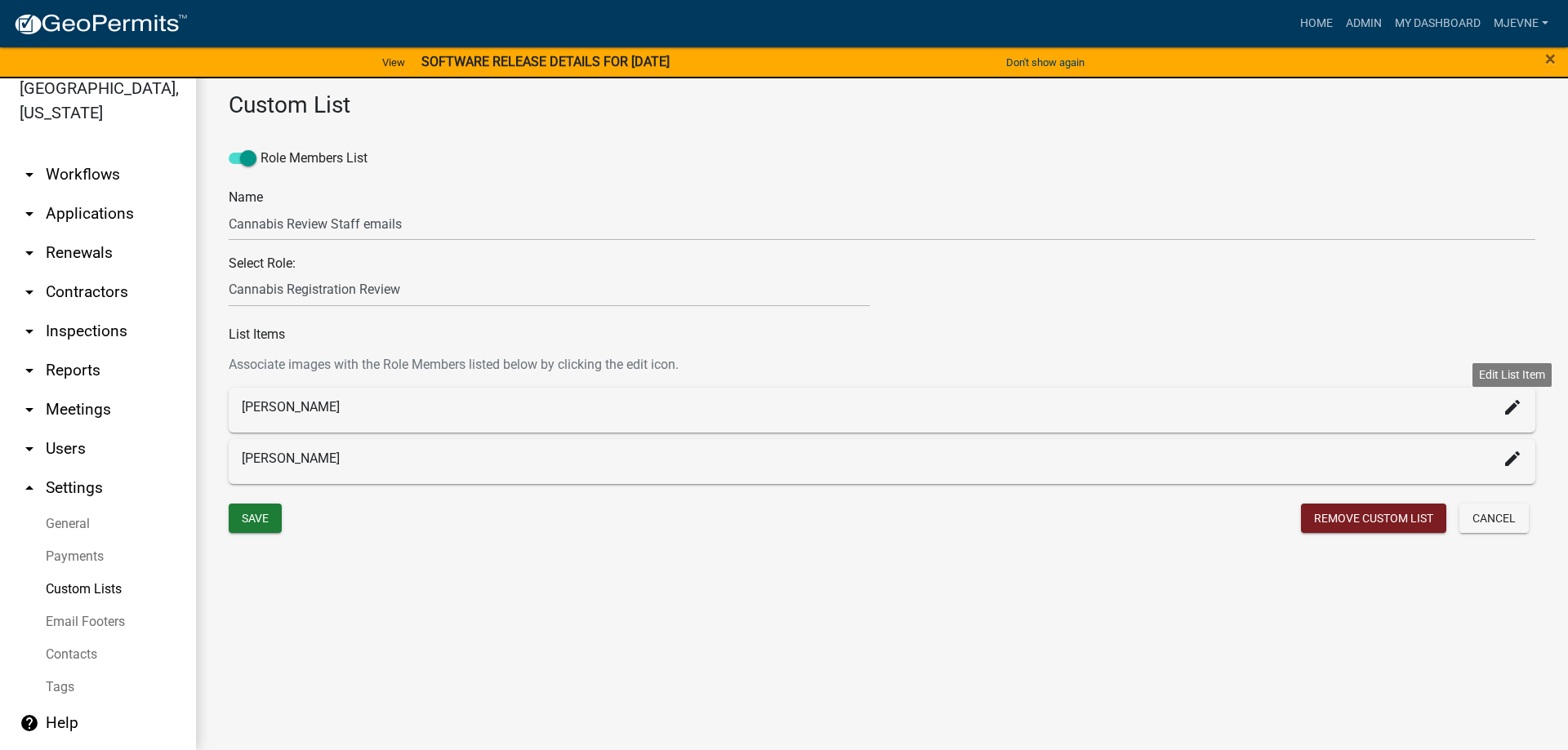
click at [1514, 410] on icon "create" at bounding box center [1512, 407] width 19 height 19
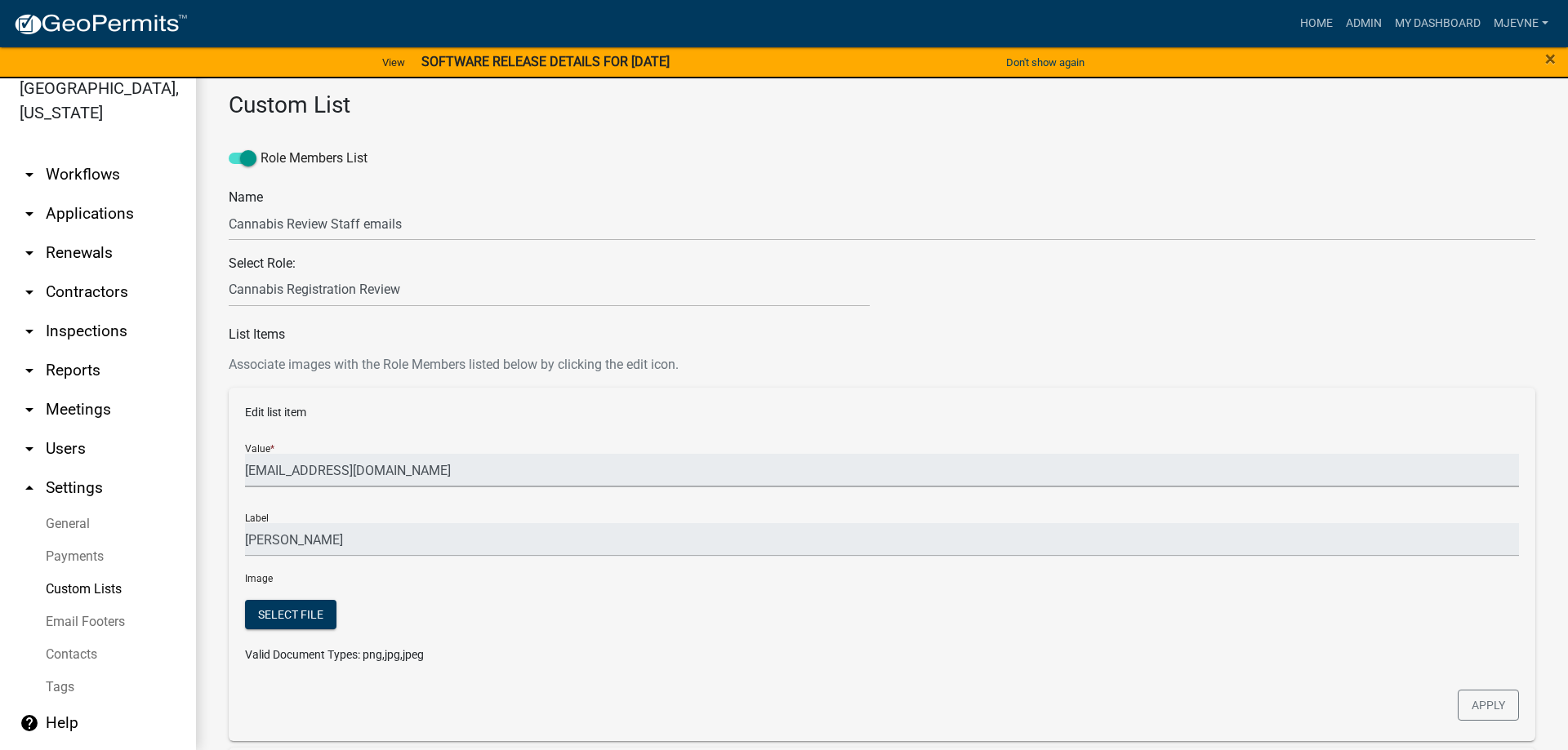
click at [416, 474] on input "abusko@co.ottertail.mn.us" at bounding box center [882, 470] width 1274 height 34
drag, startPoint x: 416, startPoint y: 474, endPoint x: 301, endPoint y: 473, distance: 115.0
click at [301, 473] on input "abusko@co.ottertail.mn.us" at bounding box center [882, 470] width 1274 height 34
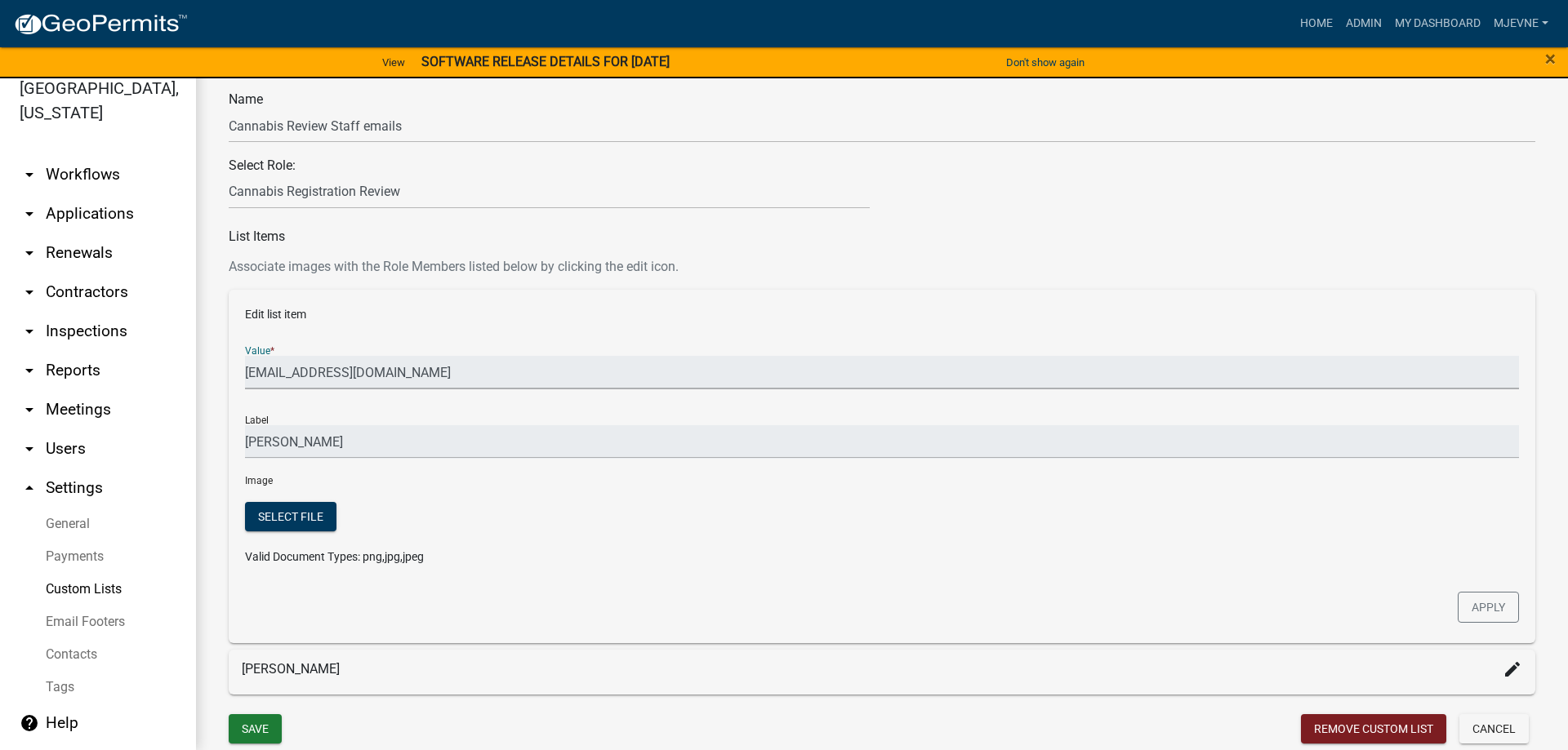
scroll to position [162, 0]
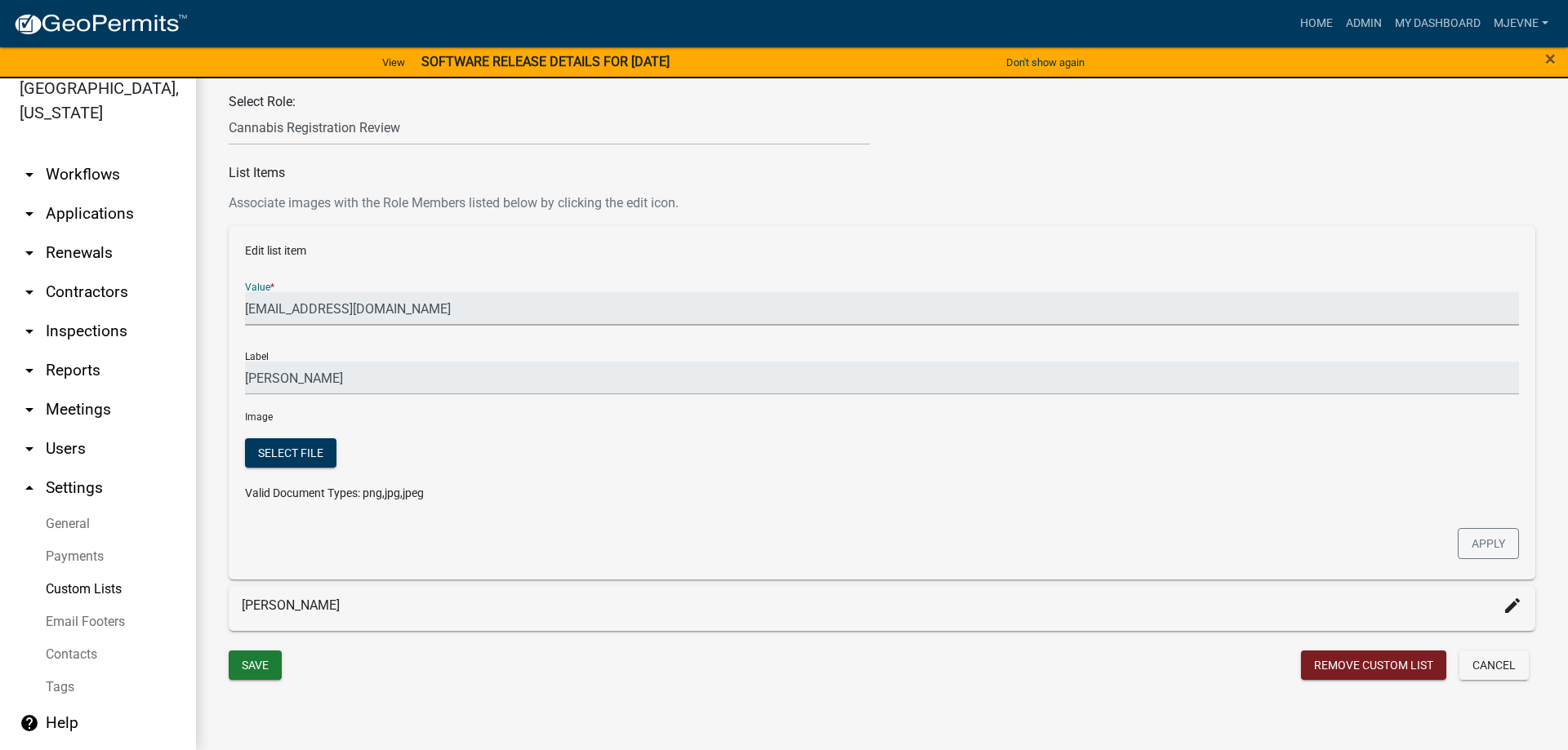
click at [637, 514] on div at bounding box center [1044, 476] width 974 height 76
click at [437, 310] on input "abusko@co.ottertail.mn.us" at bounding box center [882, 309] width 1274 height 34
drag, startPoint x: 437, startPoint y: 310, endPoint x: 223, endPoint y: 308, distance: 214.0
click at [245, 308] on input "abusko@co.ottertail.mn.us" at bounding box center [882, 309] width 1274 height 34
click at [437, 305] on input "abusko@co.ottertail.mn.us" at bounding box center [882, 309] width 1274 height 34
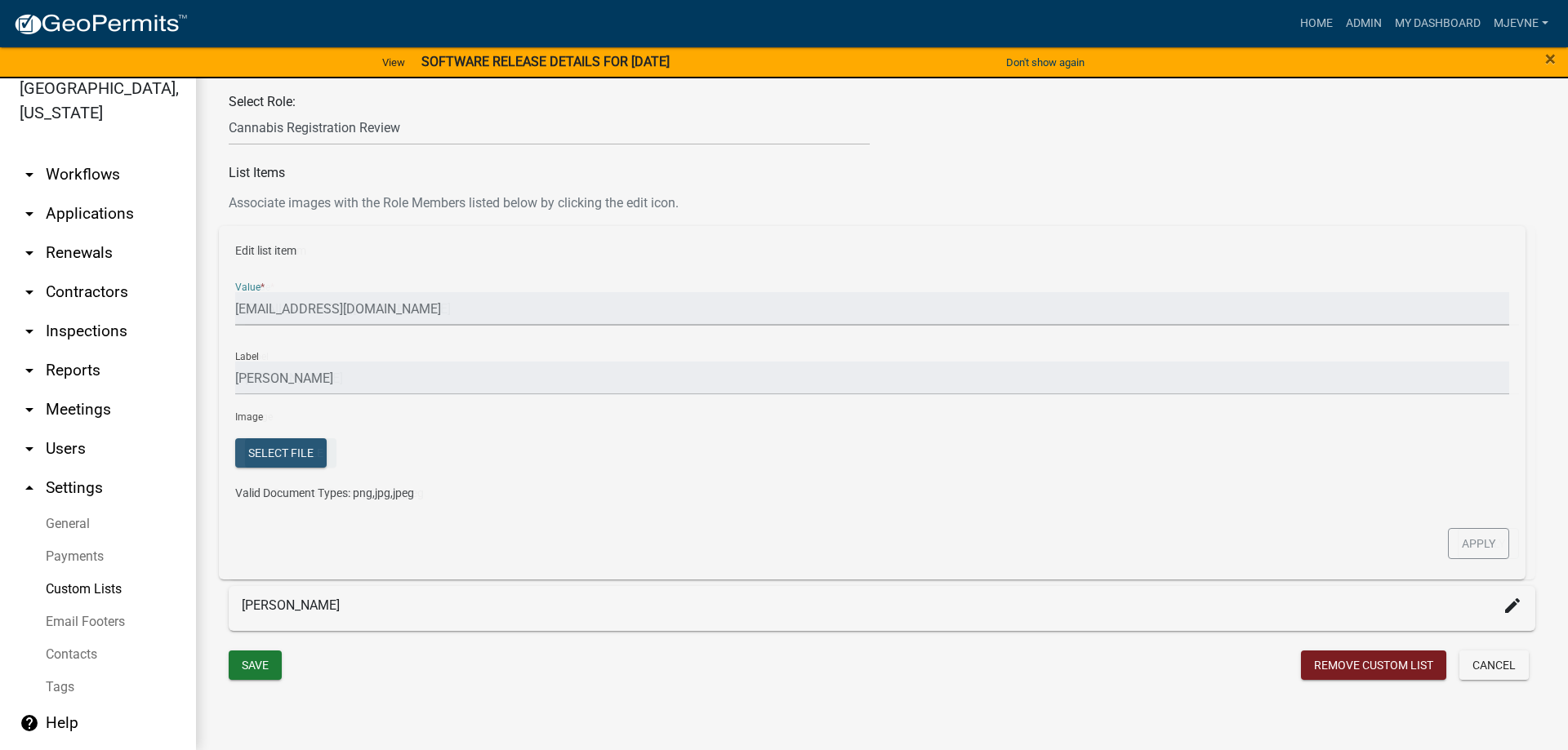
drag, startPoint x: 437, startPoint y: 308, endPoint x: 232, endPoint y: 304, distance: 205.0
click at [245, 304] on input "abusko@co.ottertail.mn.us" at bounding box center [882, 309] width 1274 height 34
click at [490, 445] on div "Select file" at bounding box center [395, 455] width 300 height 34
click at [1484, 550] on button "Apply" at bounding box center [1488, 544] width 61 height 31
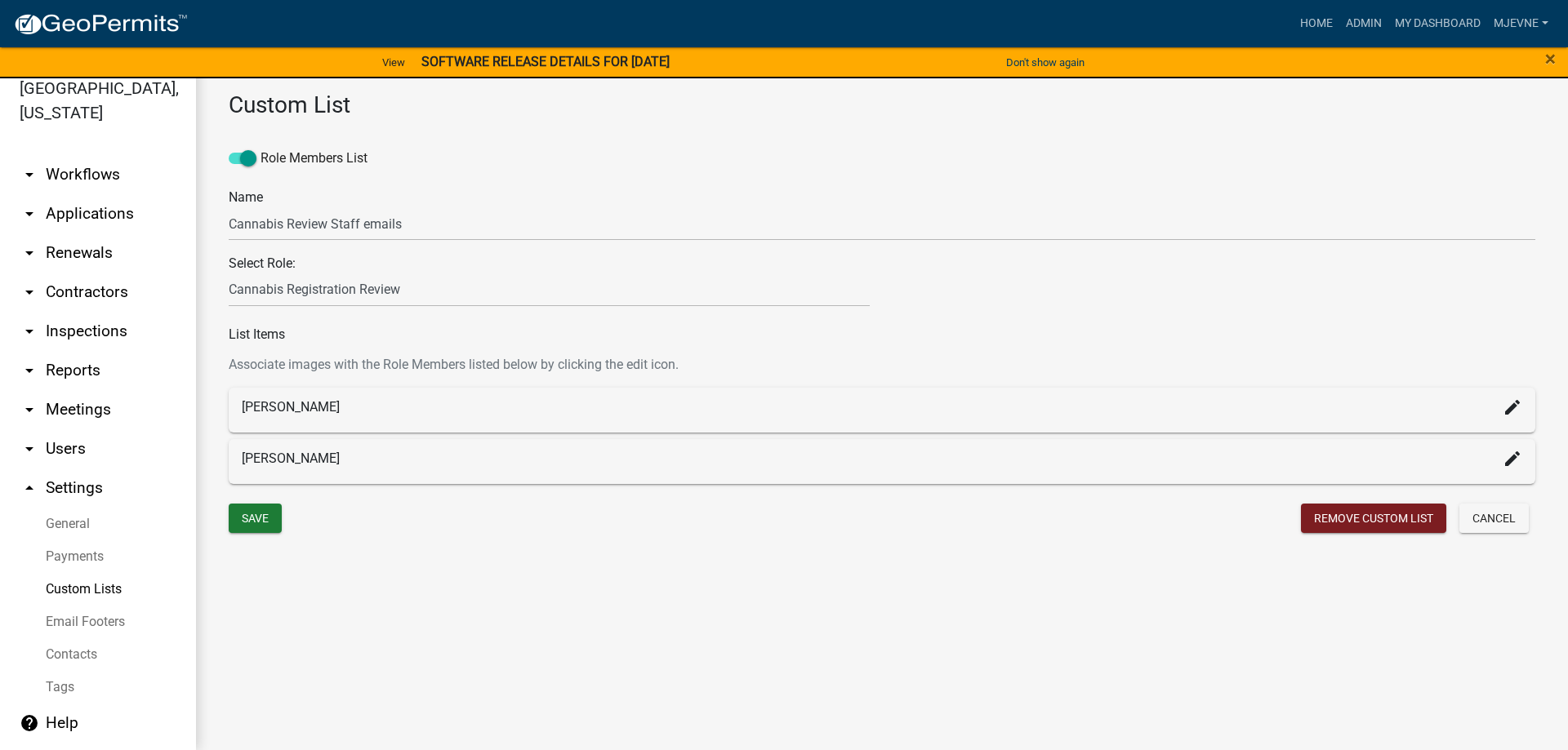
scroll to position [0, 0]
click at [1513, 463] on icon "create" at bounding box center [1512, 459] width 19 height 19
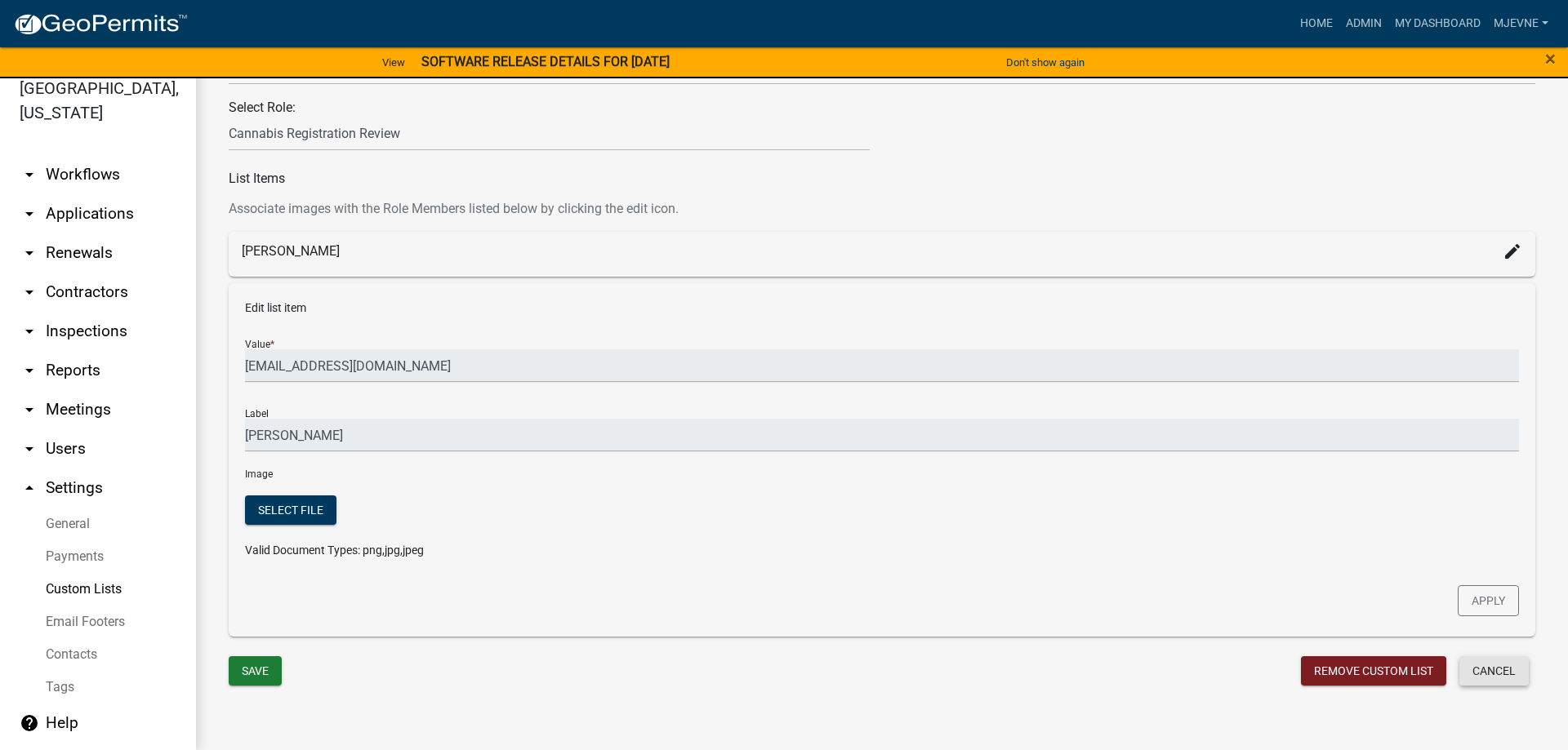
scroll to position [162, 0]
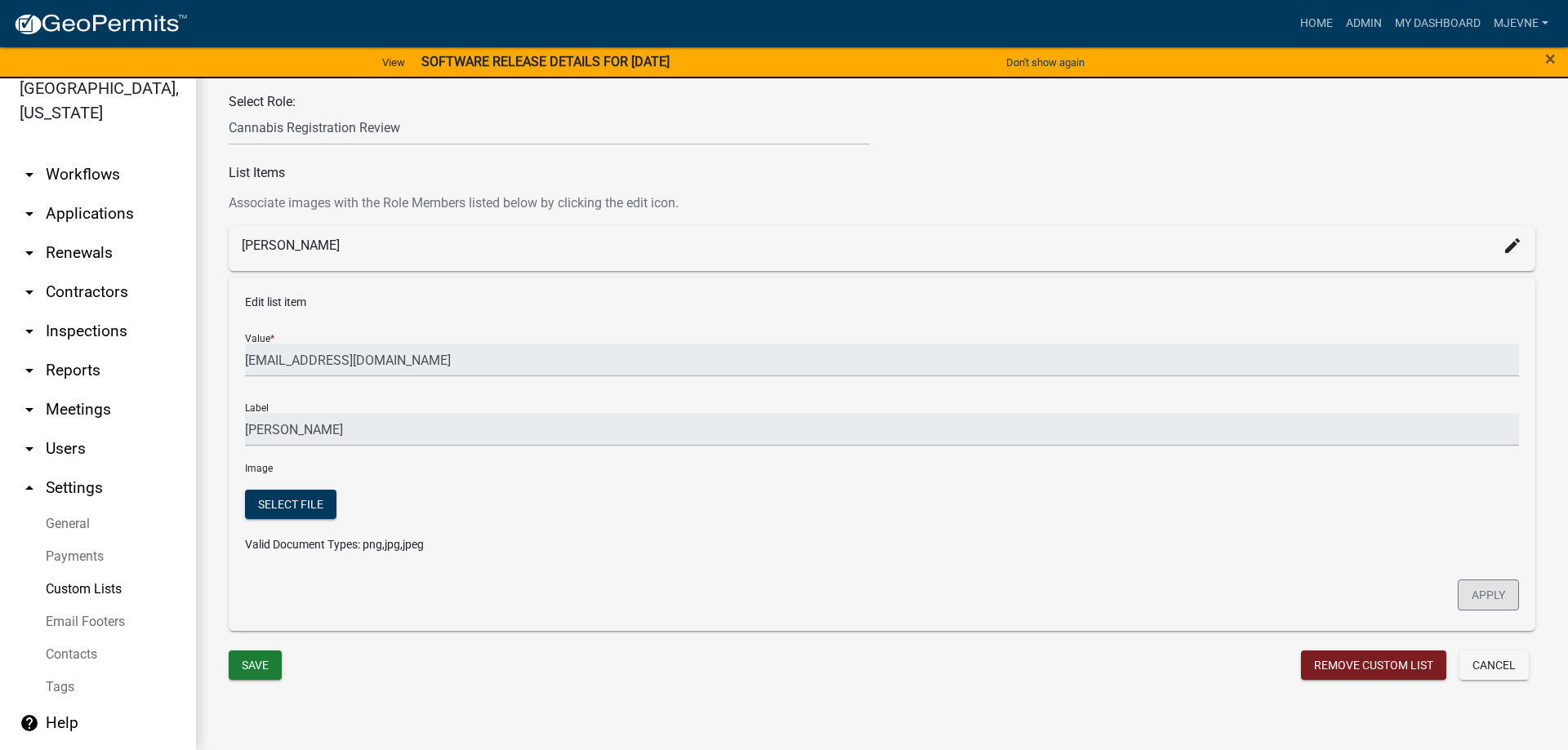
click at [1490, 587] on button "Apply" at bounding box center [1488, 595] width 61 height 31
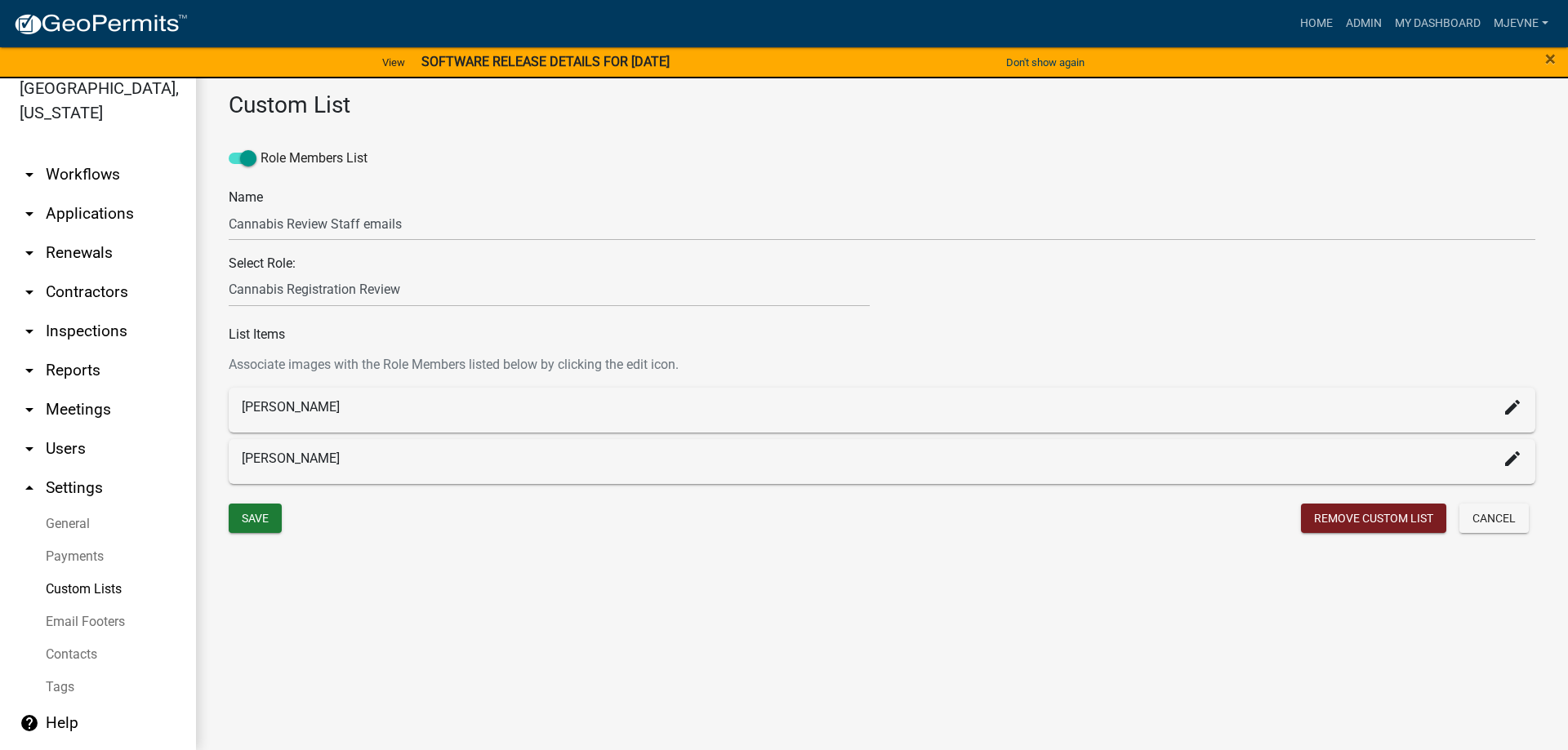
scroll to position [0, 0]
click at [27, 450] on icon "arrow_drop_down" at bounding box center [29, 449] width 19 height 19
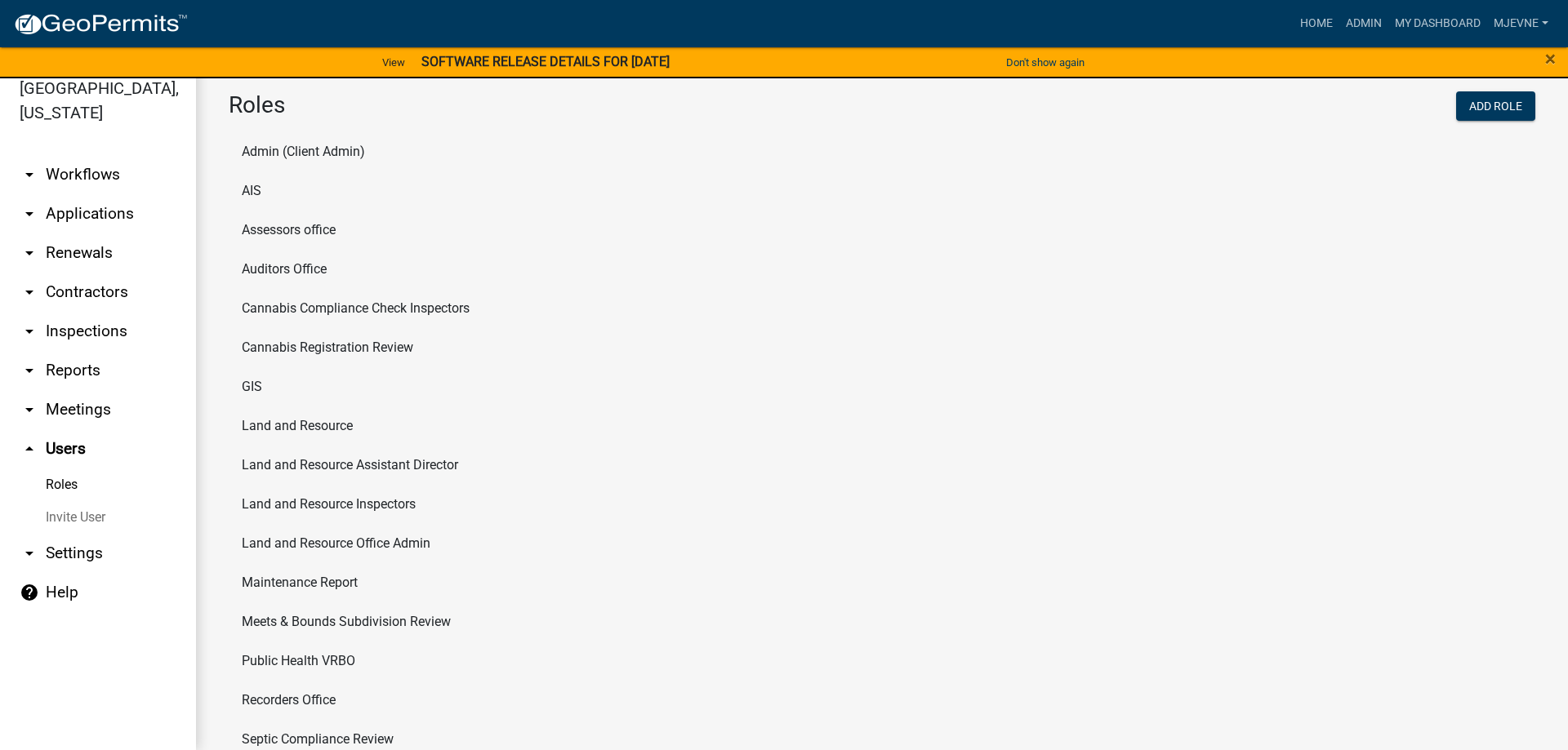
click at [64, 486] on link "Roles" at bounding box center [98, 485] width 196 height 33
click at [338, 345] on li "Cannabis Registration Review" at bounding box center [882, 347] width 1307 height 39
select select "2: yellow"
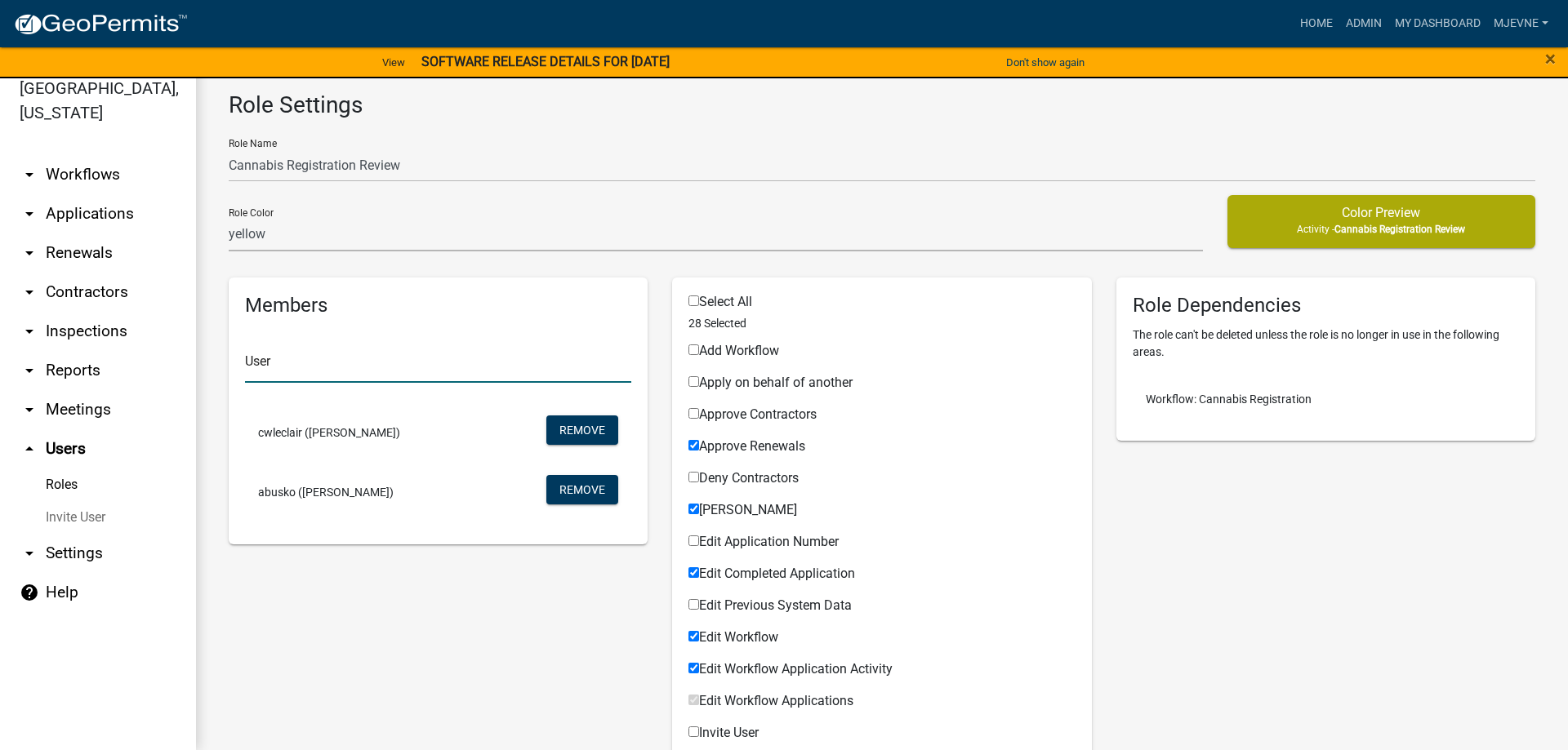
click at [316, 358] on input "text" at bounding box center [437, 366] width 386 height 34
type input "michelle jev"
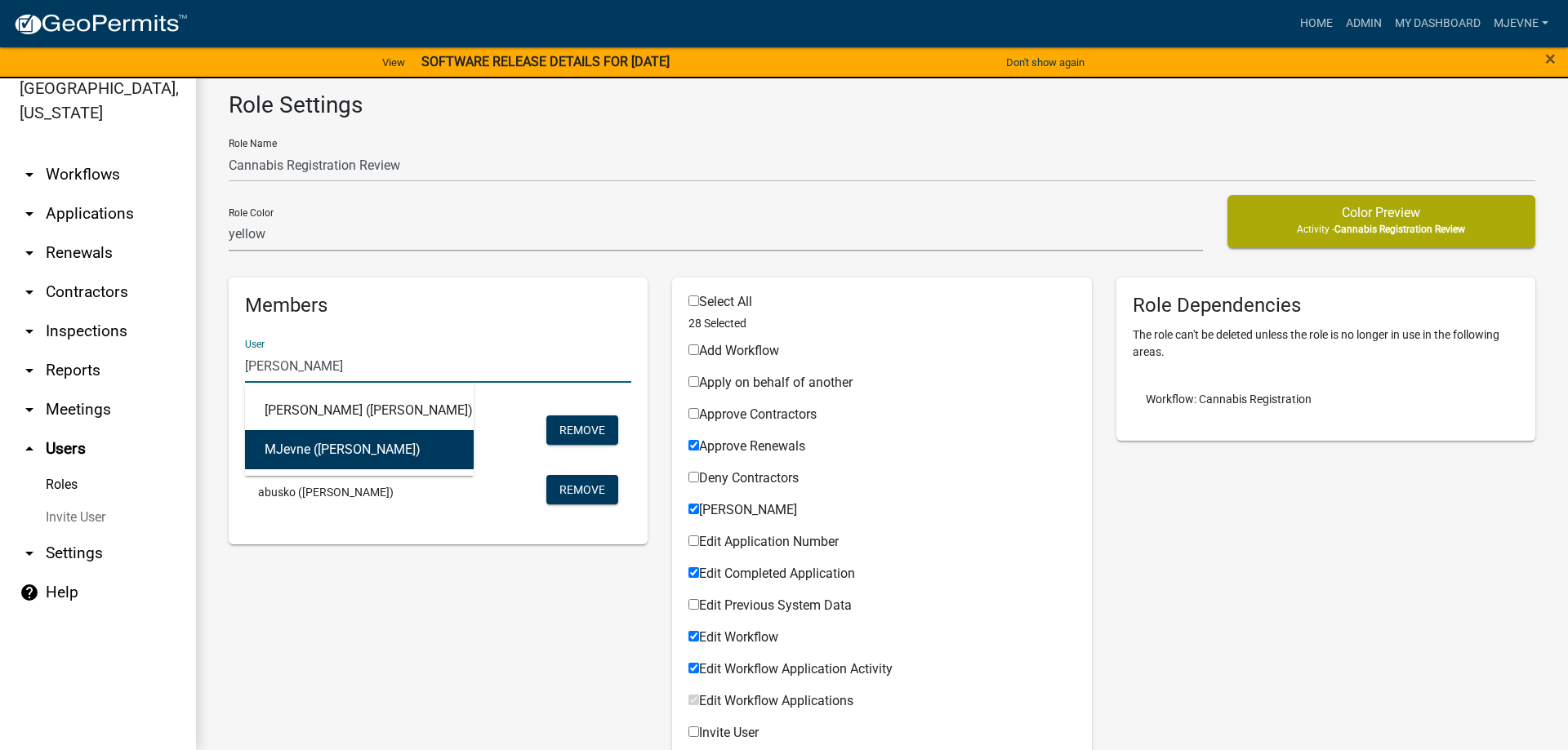
click at [294, 453] on button "MJevne (Michelle Jevne)" at bounding box center [359, 450] width 228 height 39
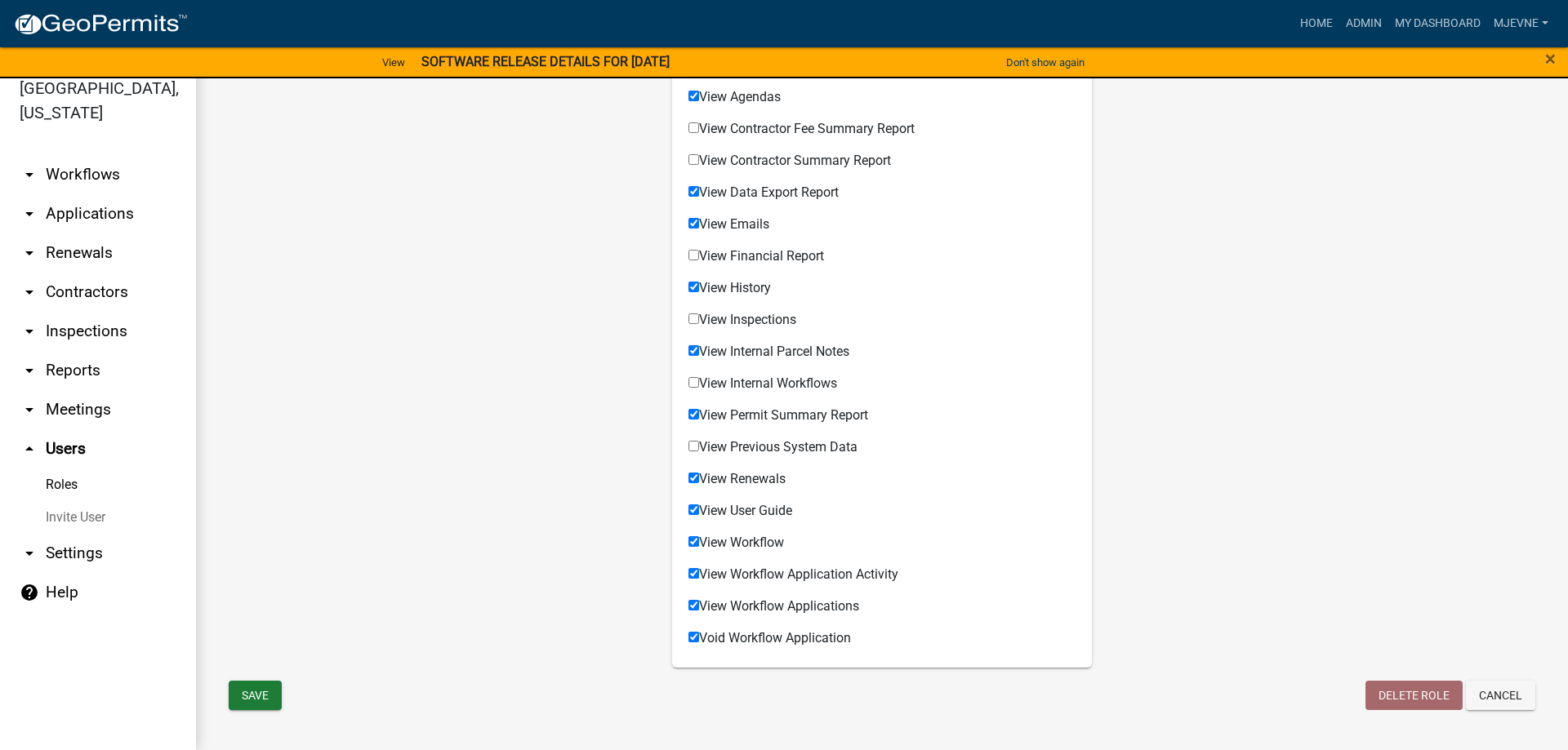
scroll to position [1187, 0]
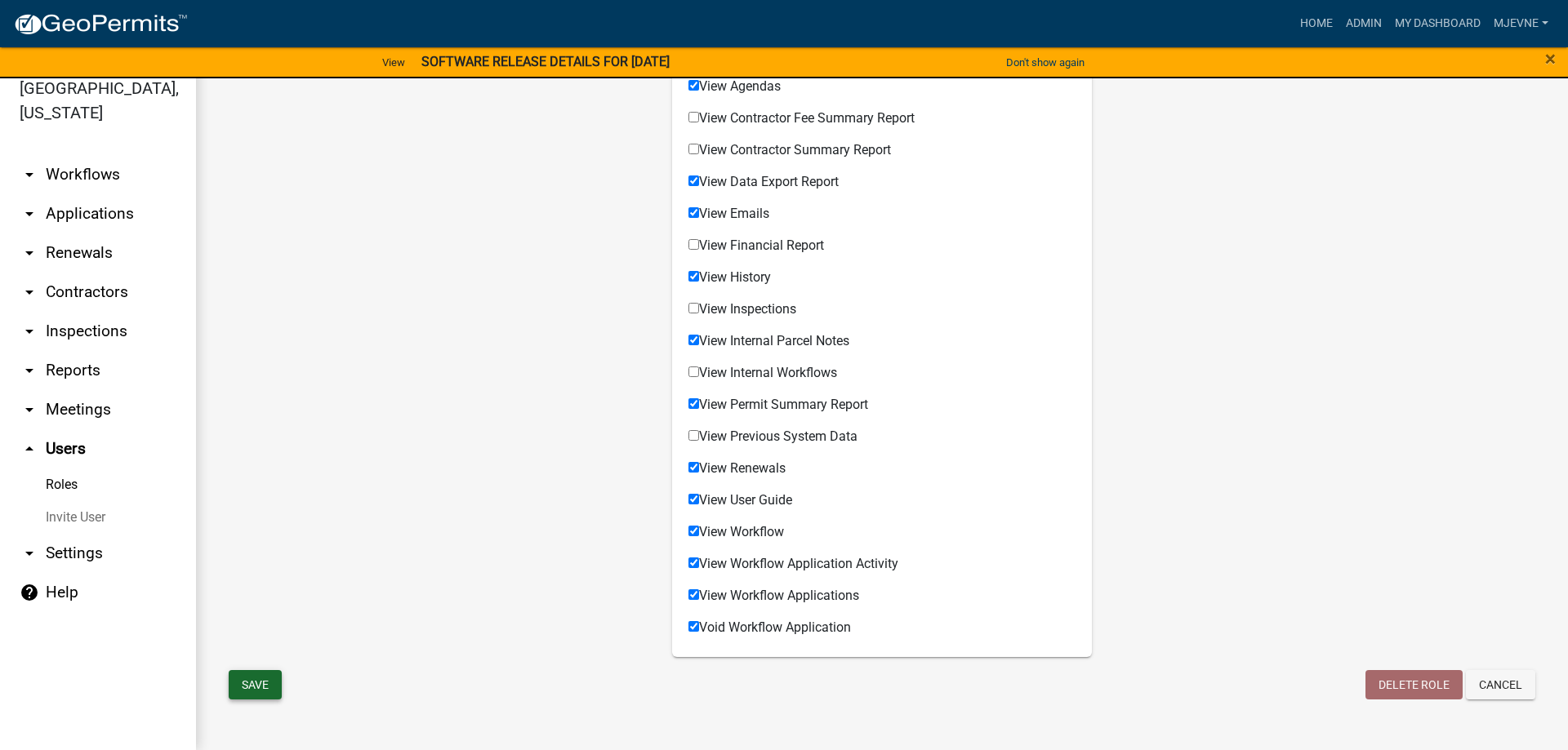
click at [258, 681] on button "Save" at bounding box center [255, 685] width 53 height 29
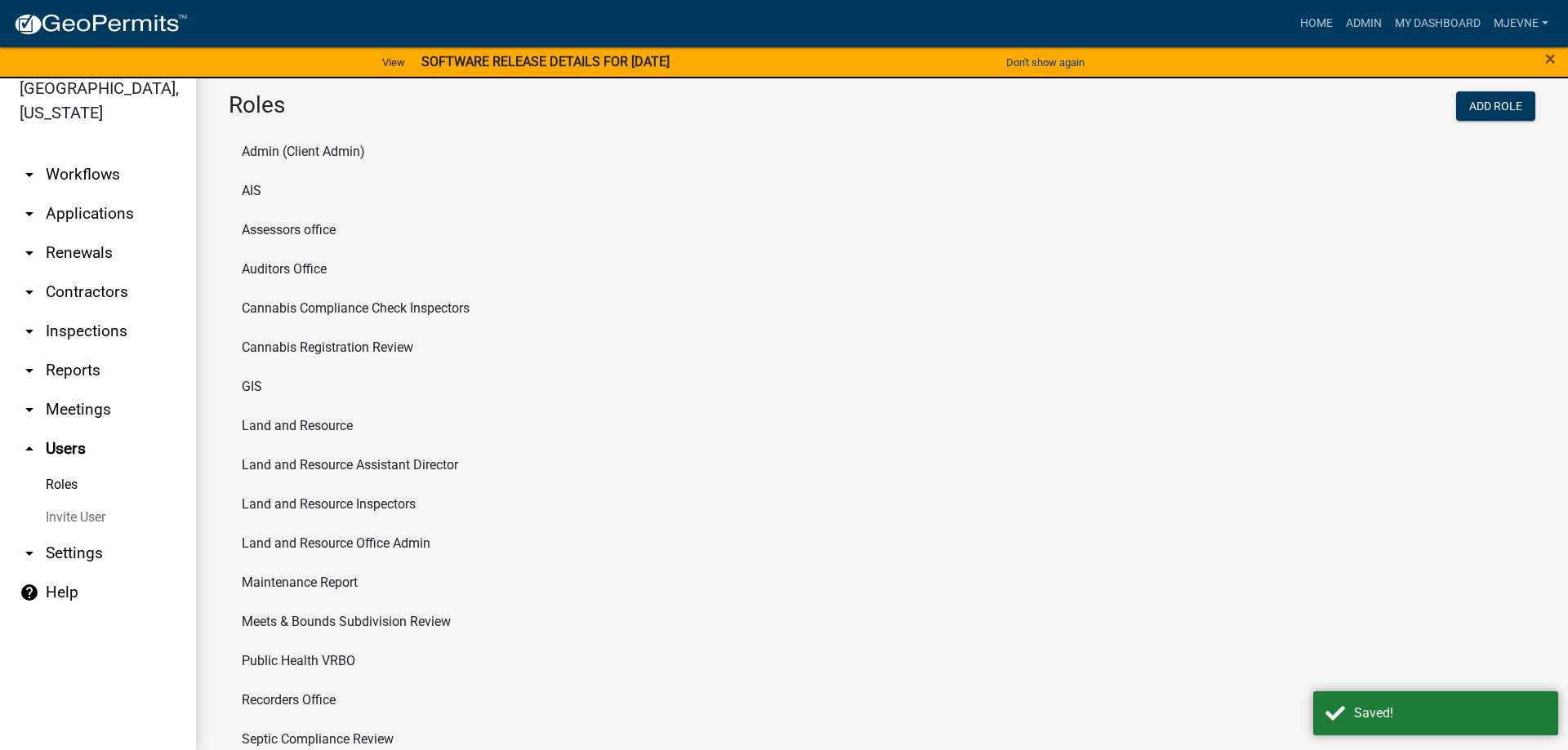
click at [31, 555] on icon "arrow_drop_down" at bounding box center [29, 554] width 19 height 19
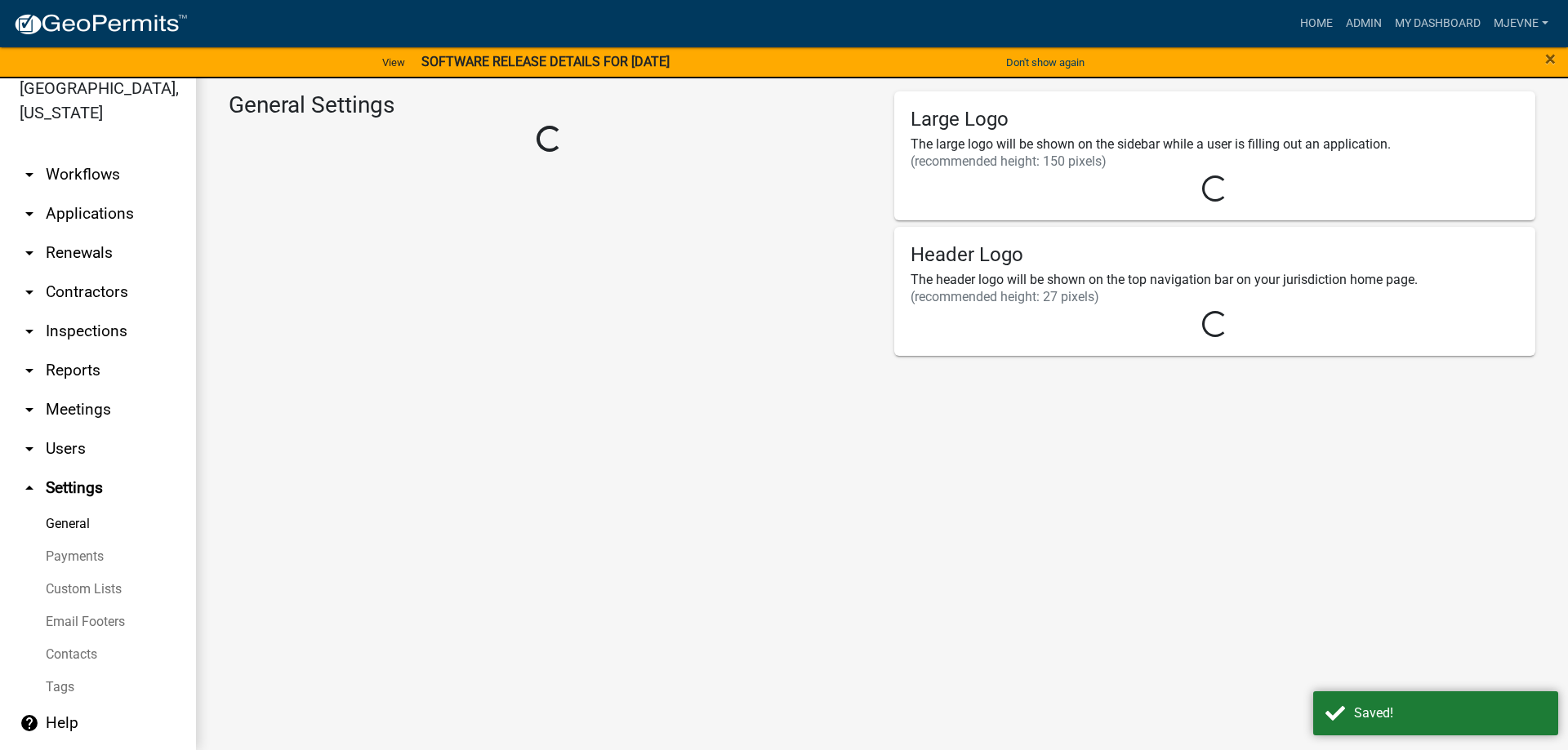
select select "3a0e02b3-6a9b-40ba-a09e-3159e1e606a9"
select select "MN"
select select "Central Standard Time"
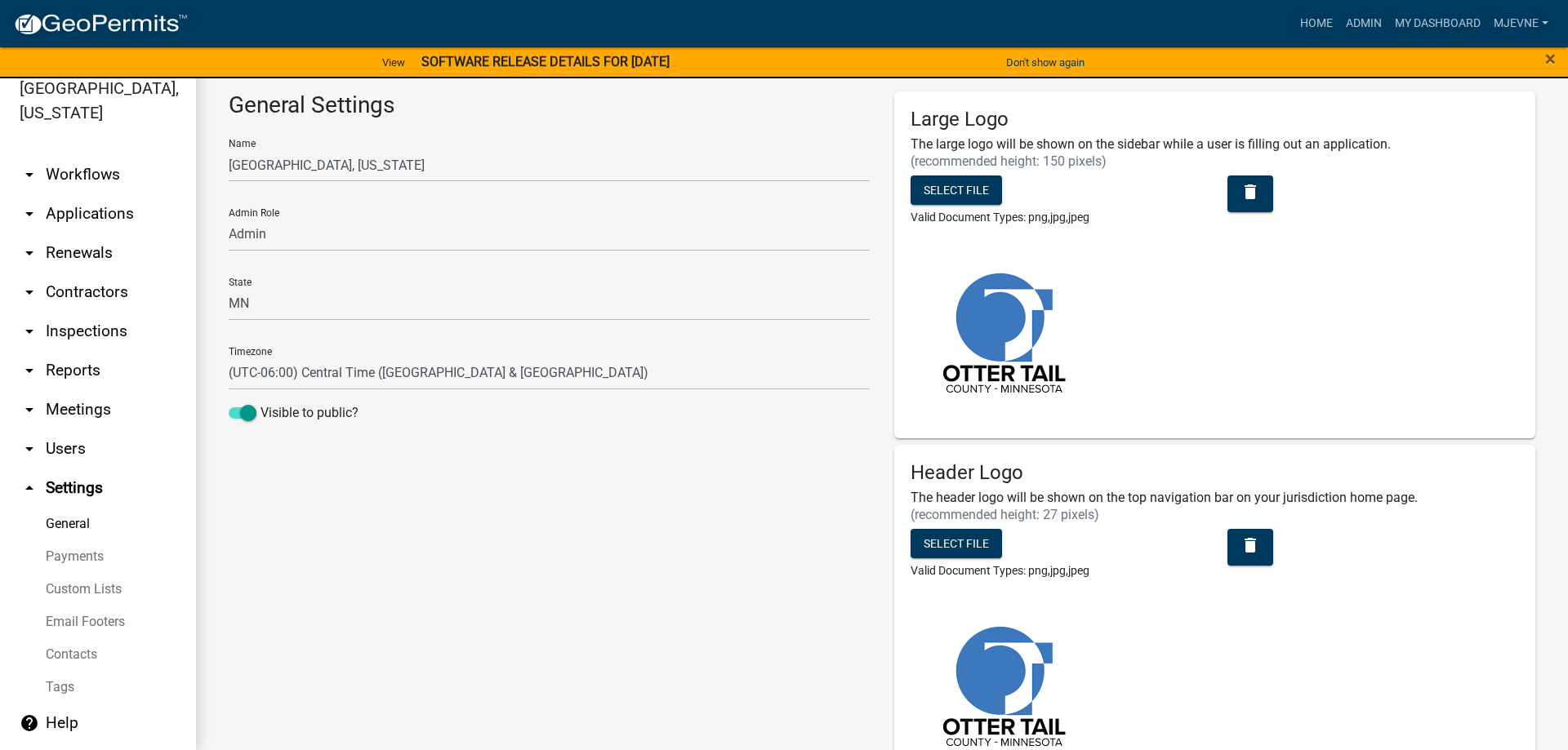
click at [72, 589] on link "Custom Lists" at bounding box center [98, 589] width 196 height 33
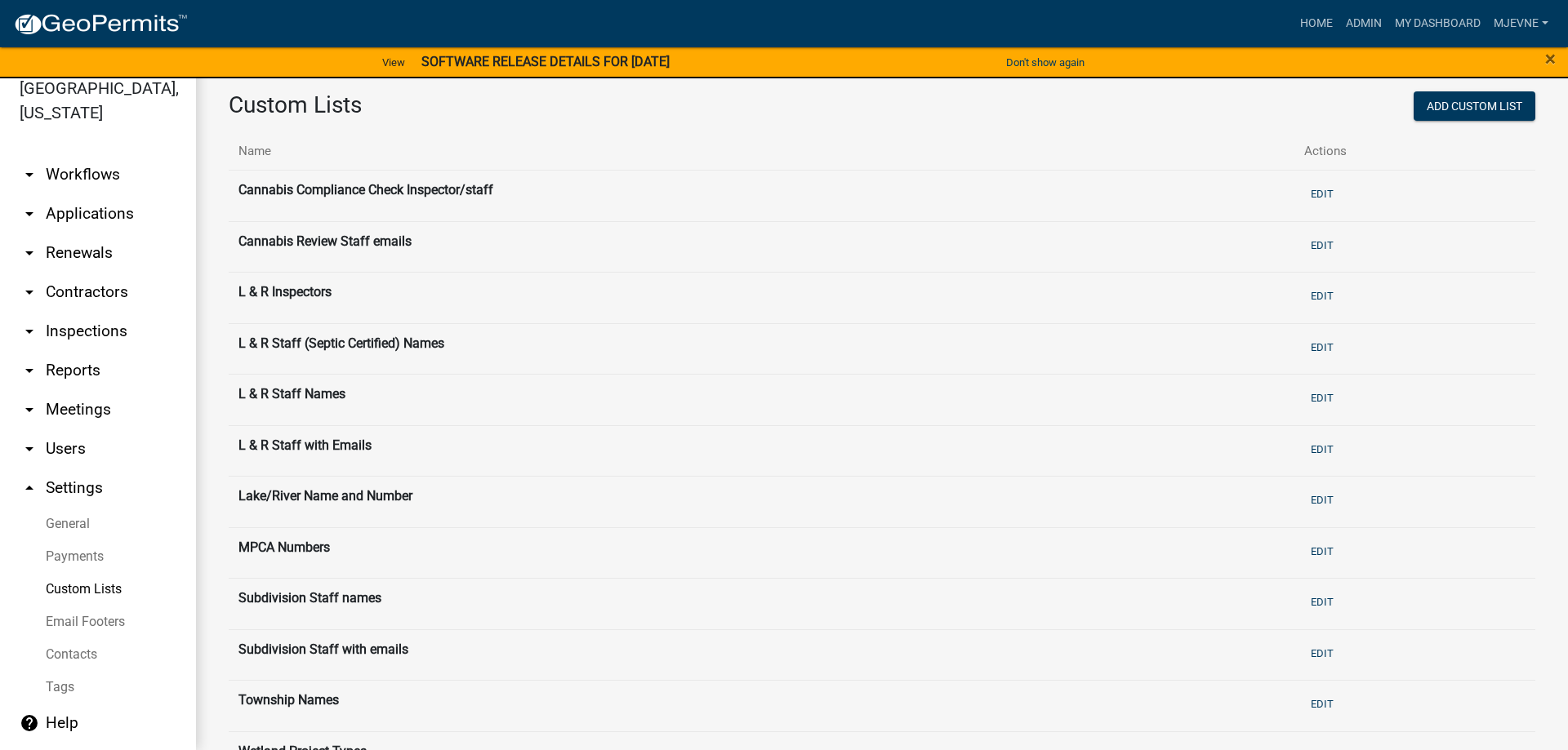
click at [363, 241] on th "Cannabis Review Staff emails" at bounding box center [761, 247] width 1066 height 51
click at [1340, 245] on button "Edit" at bounding box center [1321, 246] width 36 height 27
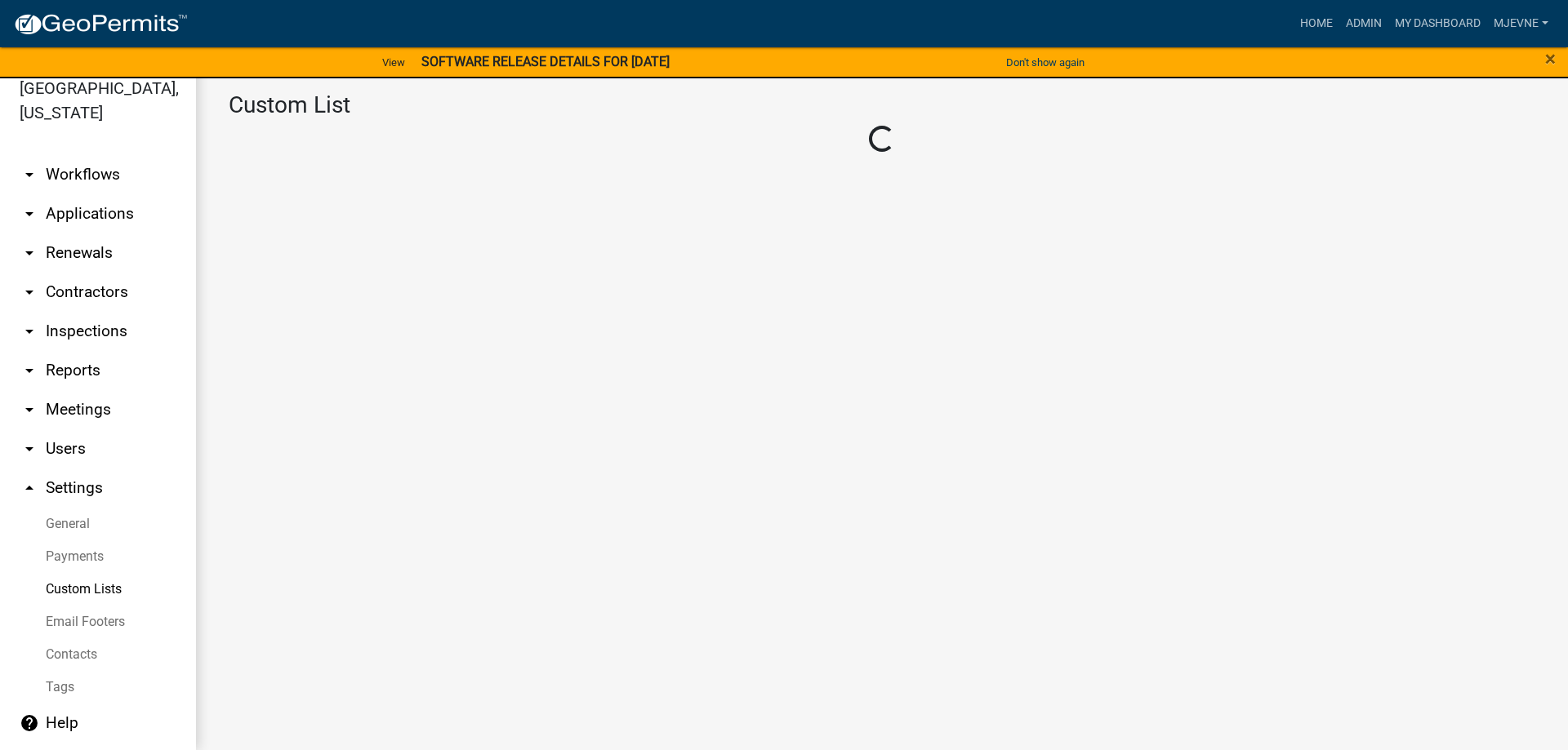
select select "5: 5380c035-e995-43af-9dcb-4673fb5a2820"
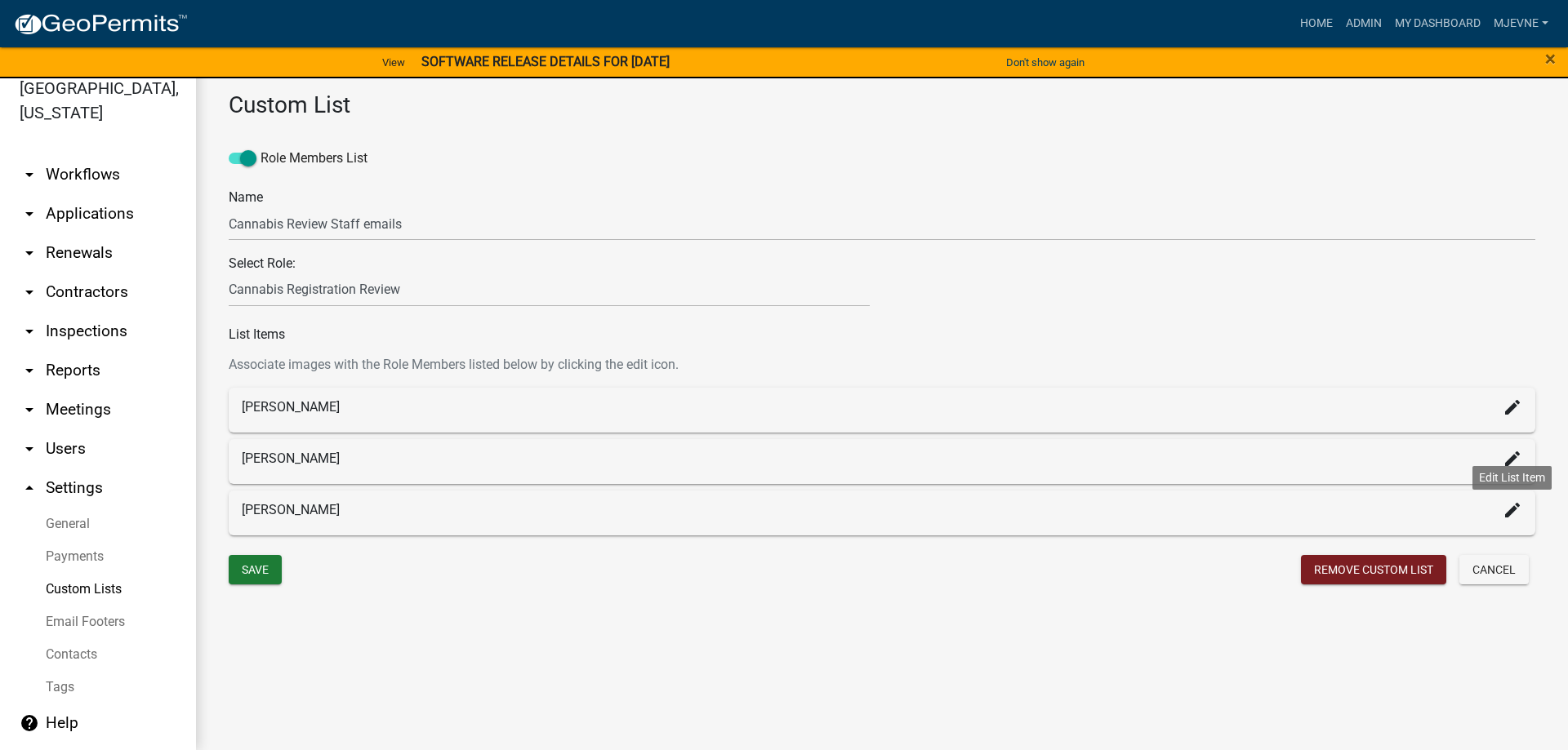
click at [1510, 510] on icon "create" at bounding box center [1512, 510] width 19 height 19
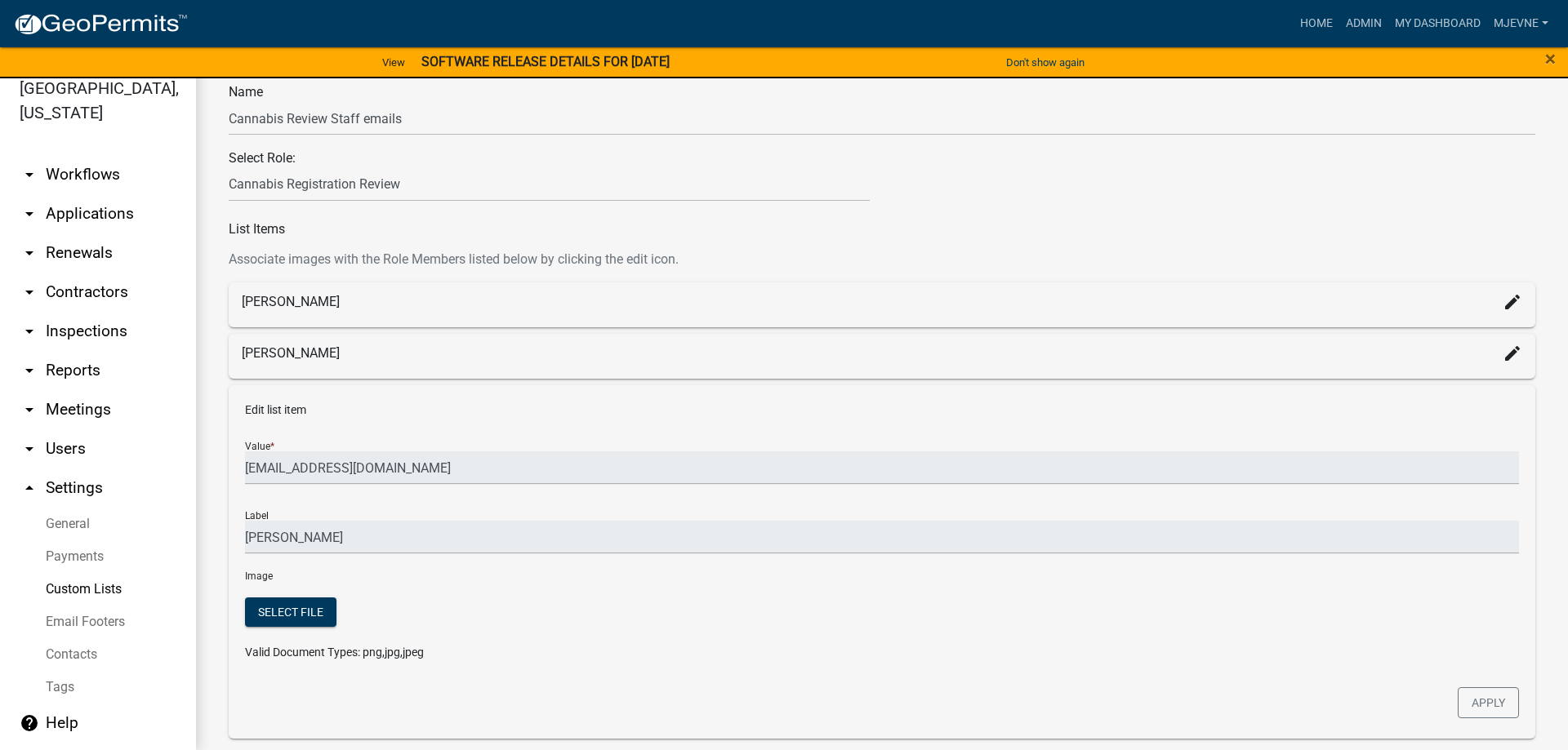
scroll to position [213, 0]
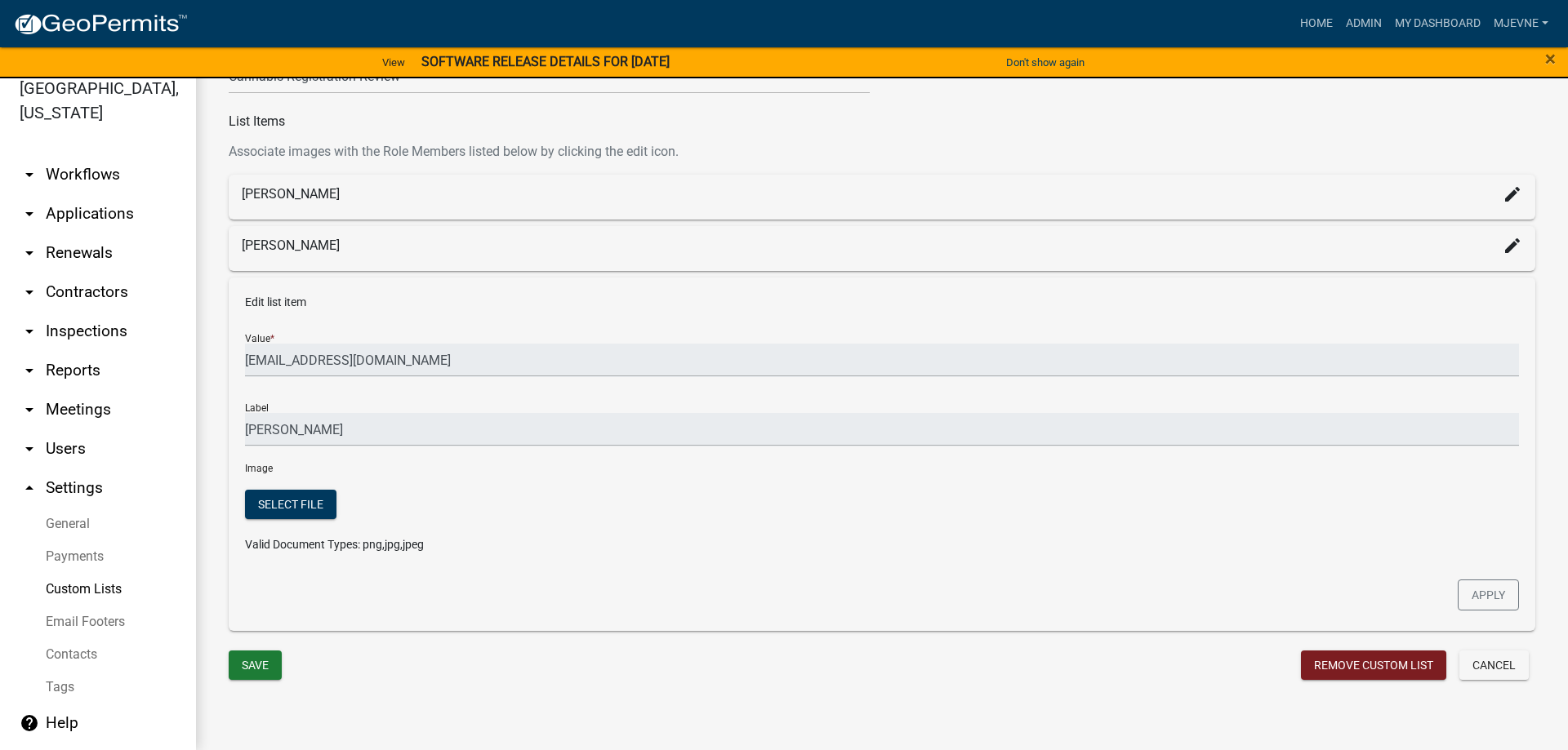
click at [489, 714] on div "Custom List Role Members List Name Cannabis Review Staff emails Select Role: Ma…" at bounding box center [881, 299] width 1372 height 906
click at [266, 665] on button "Save" at bounding box center [255, 665] width 53 height 29
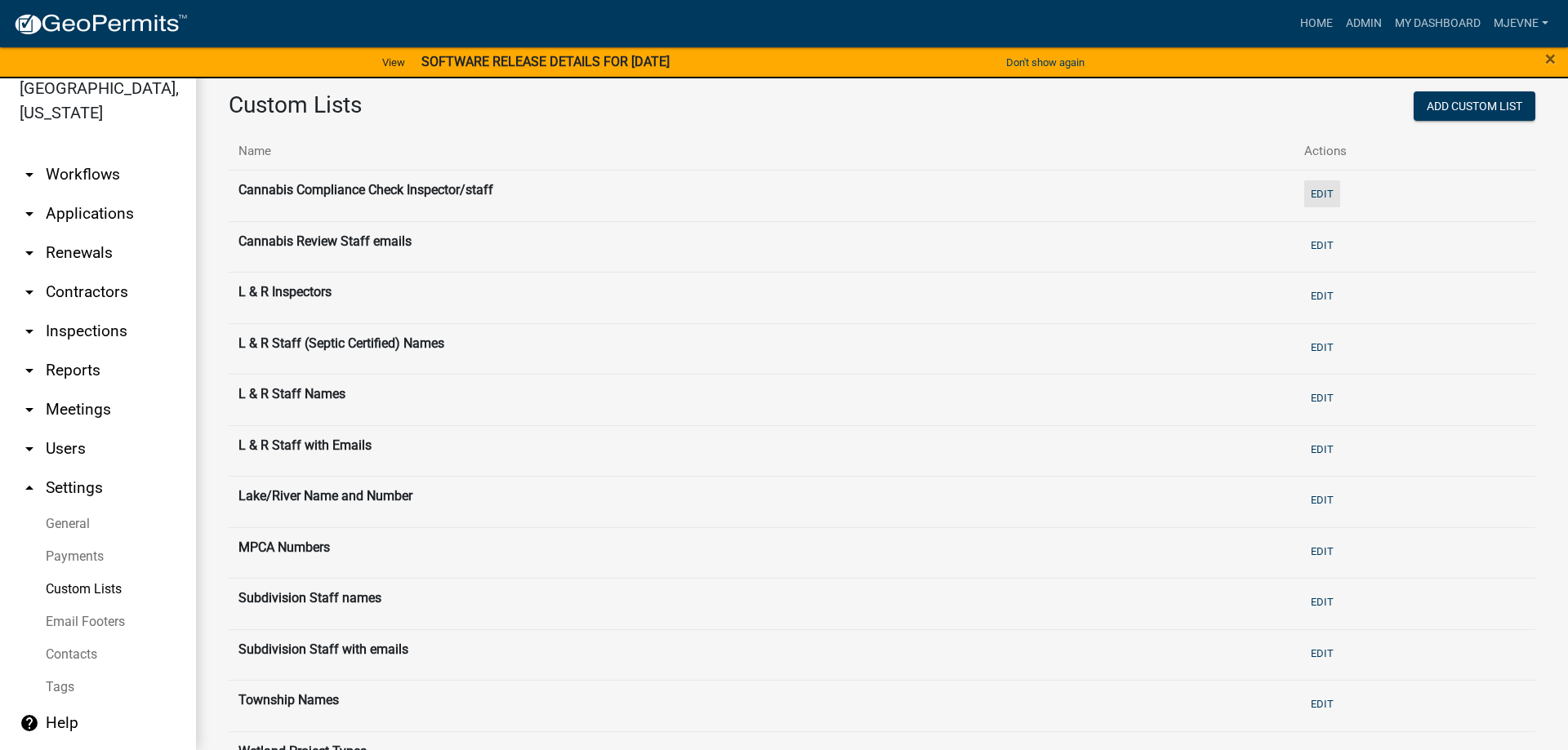
click at [1339, 190] on button "Edit" at bounding box center [1321, 194] width 36 height 27
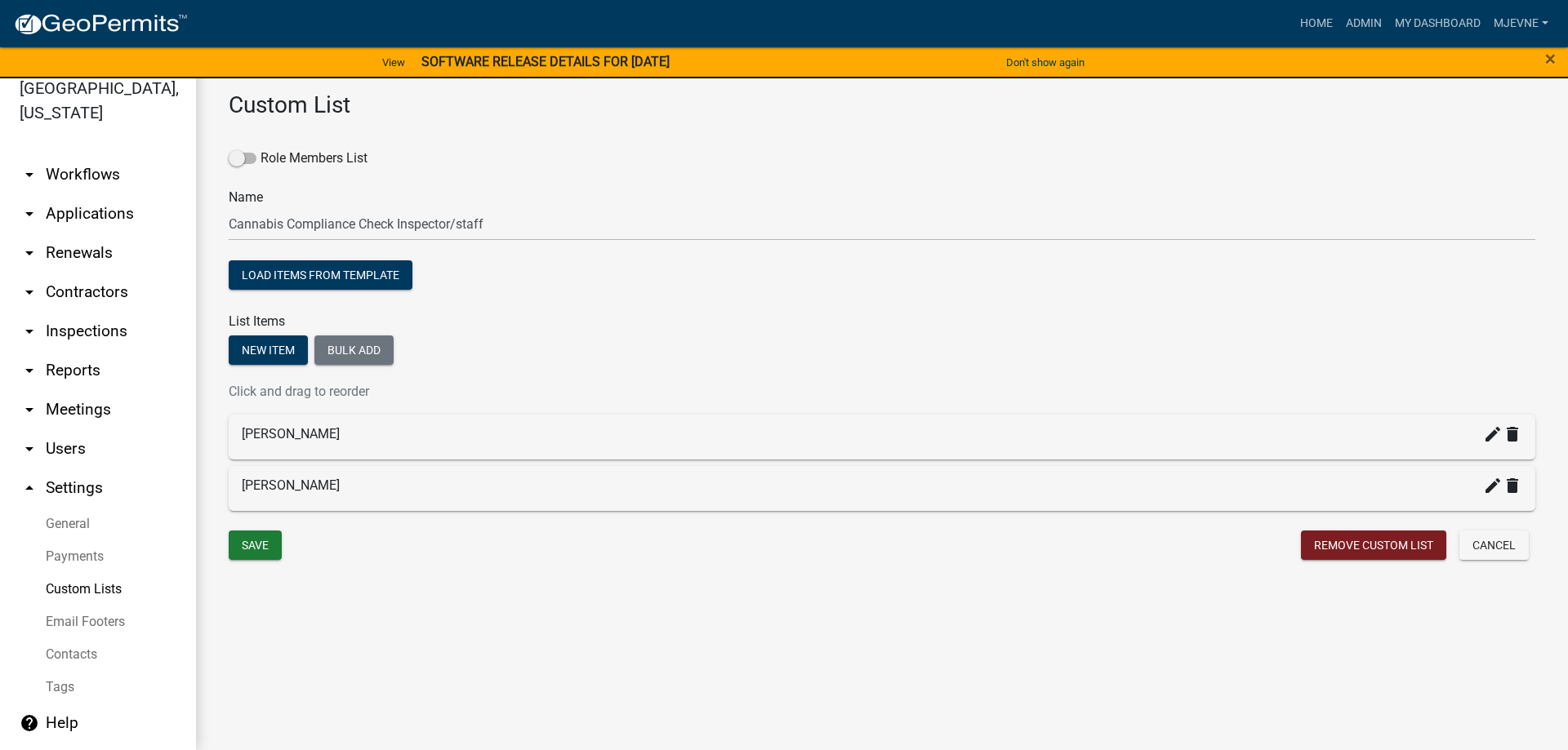
click at [75, 169] on link "arrow_drop_down Workflows" at bounding box center [98, 174] width 196 height 39
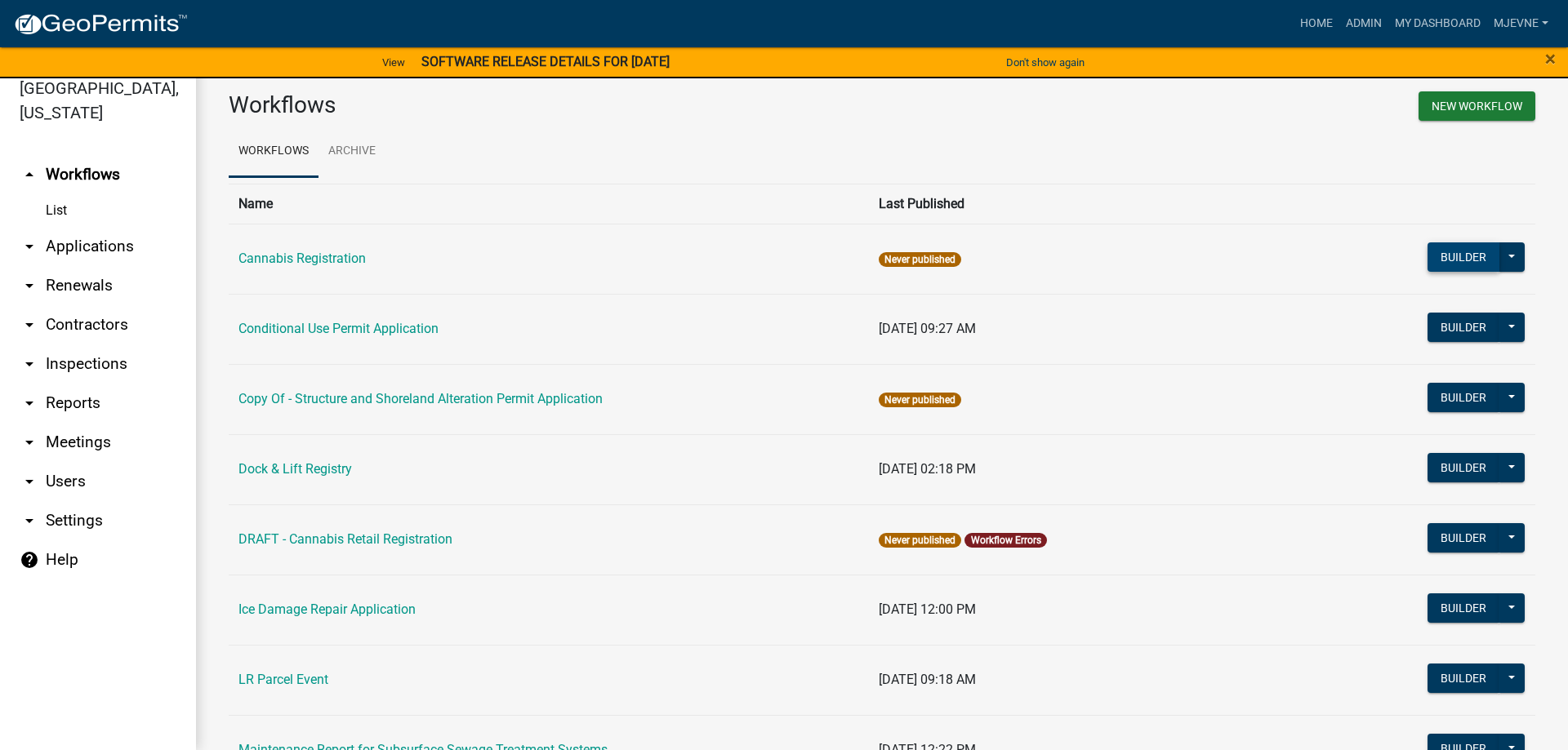
click at [1459, 256] on button "Builder" at bounding box center [1463, 257] width 72 height 29
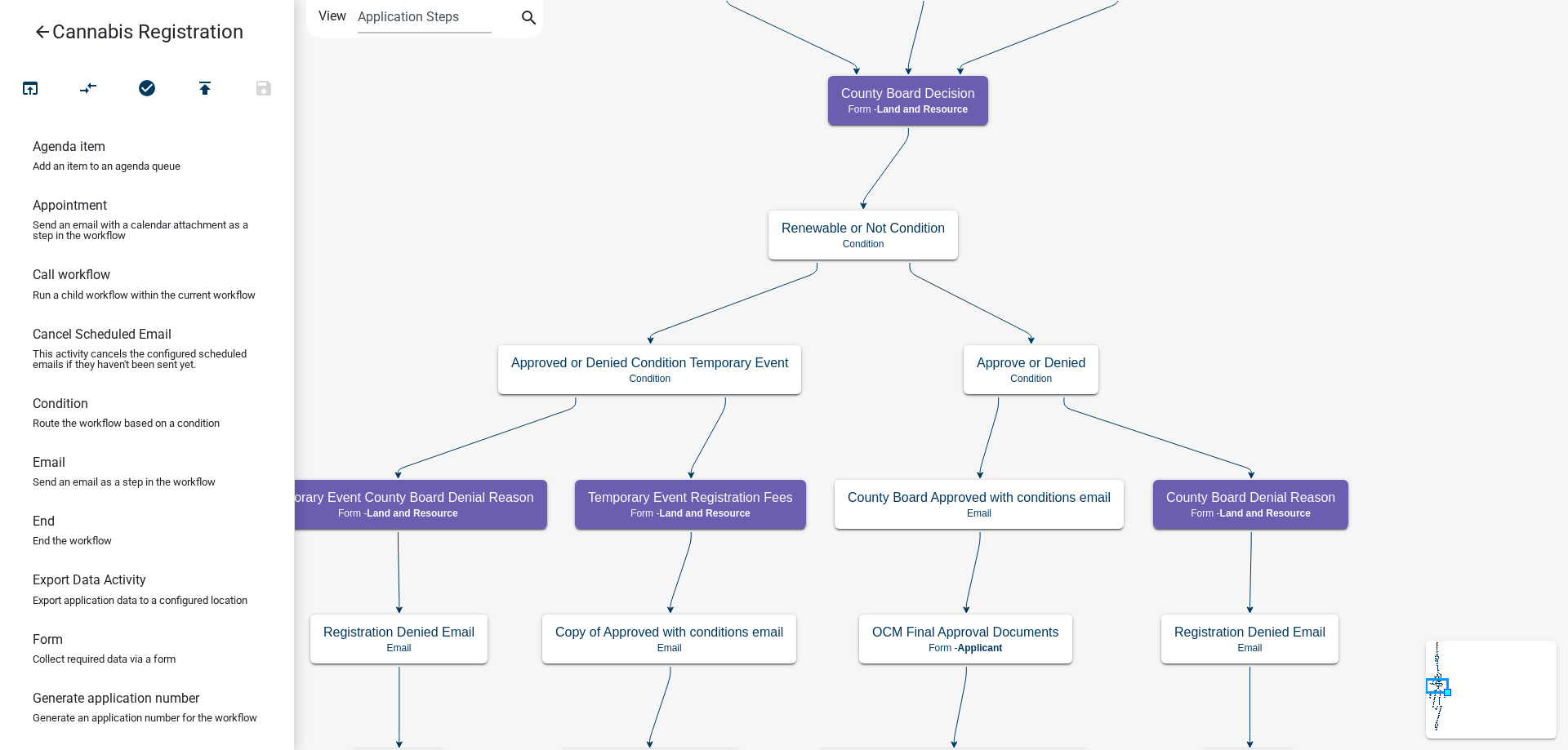
click at [1179, 194] on div "start Start - Applicant Application Introduction Form - Applicant Parcel search…" at bounding box center [931, 375] width 1274 height 750
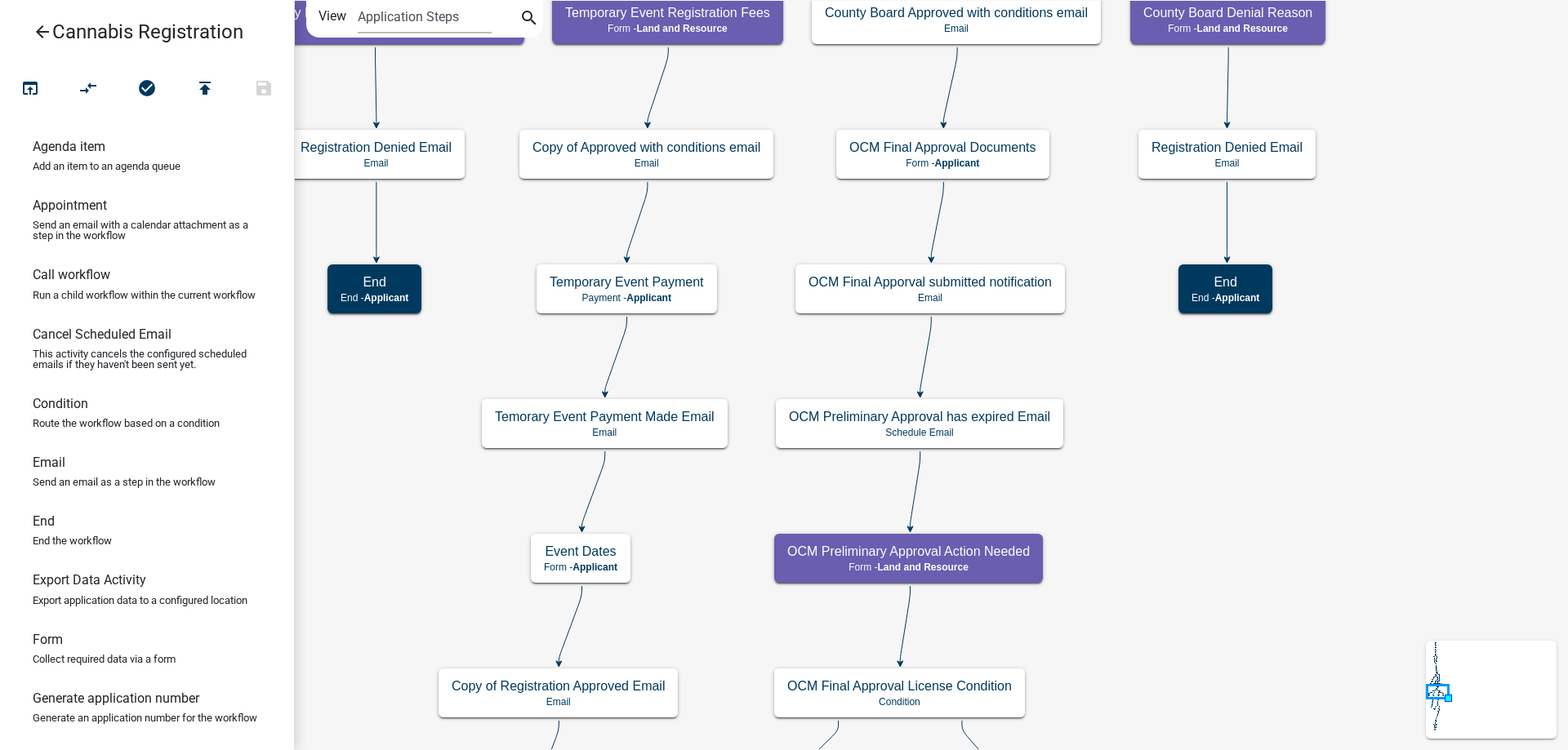
click at [1063, 88] on div "start Start - Applicant Application Introduction Form - Applicant Parcel search…" at bounding box center [931, 375] width 1274 height 750
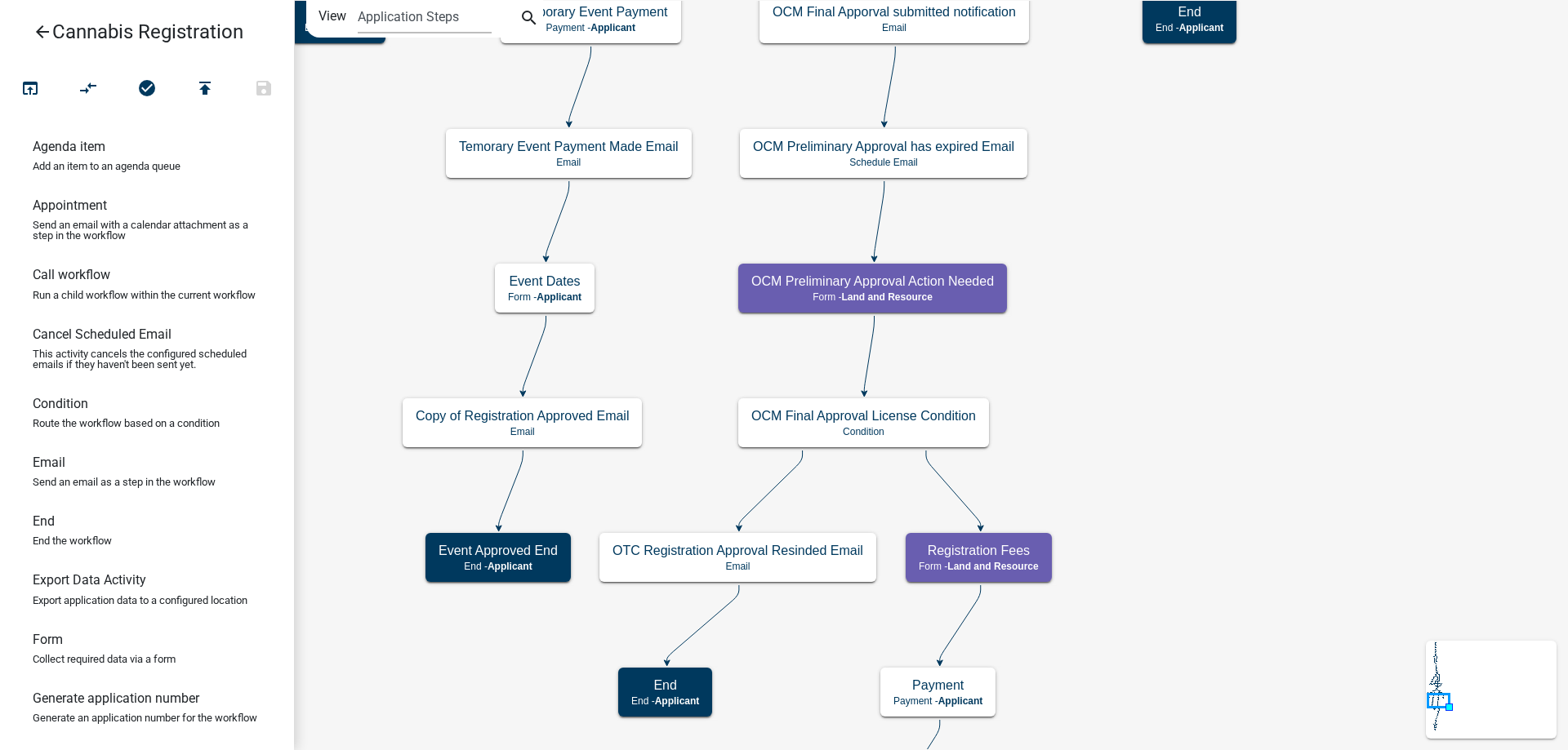
click at [1081, 369] on div "start Start - Applicant Application Introduction Form - Applicant Parcel search…" at bounding box center [931, 375] width 1274 height 750
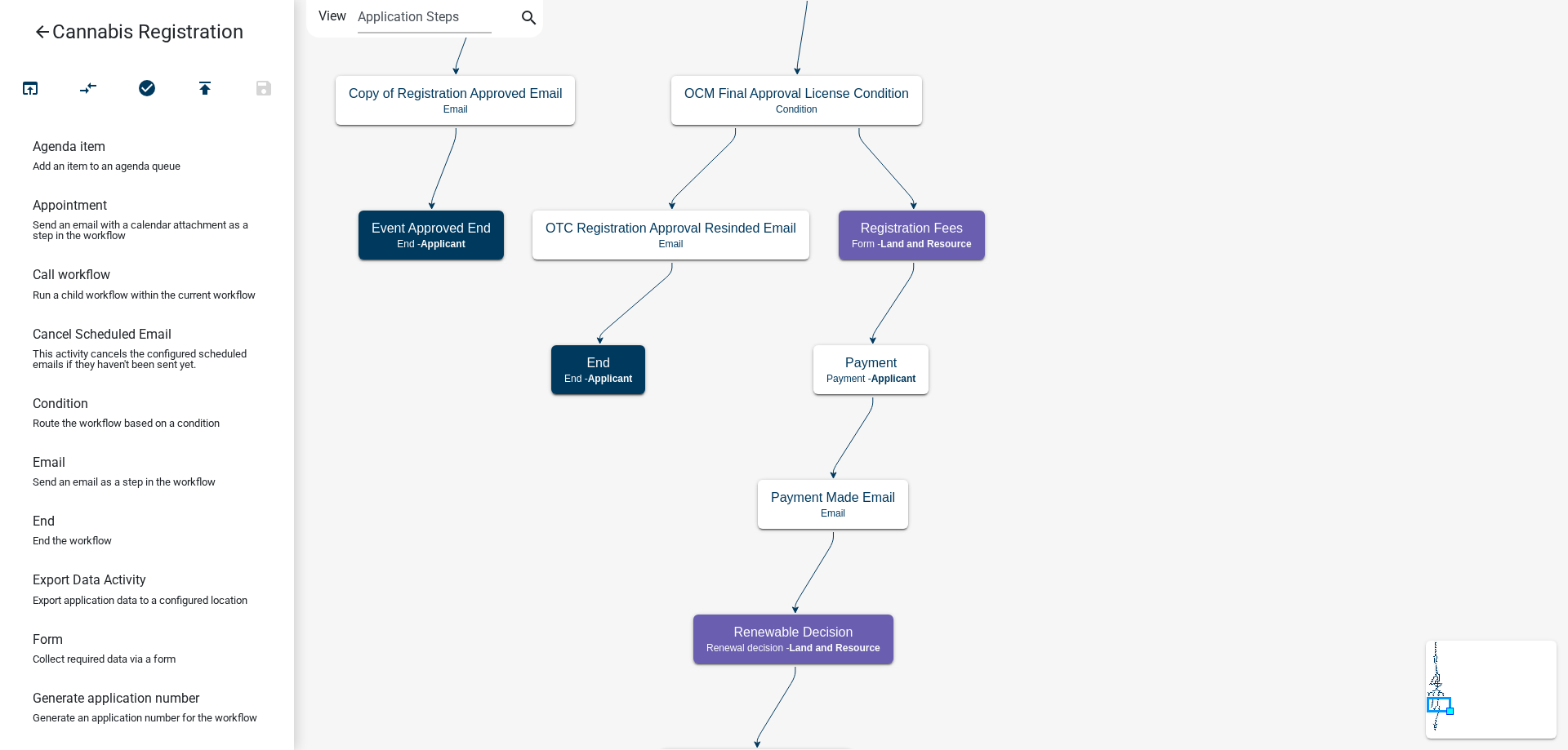
click at [1091, 165] on div "start Start - Applicant Application Introduction Form - Applicant Parcel search…" at bounding box center [931, 375] width 1274 height 750
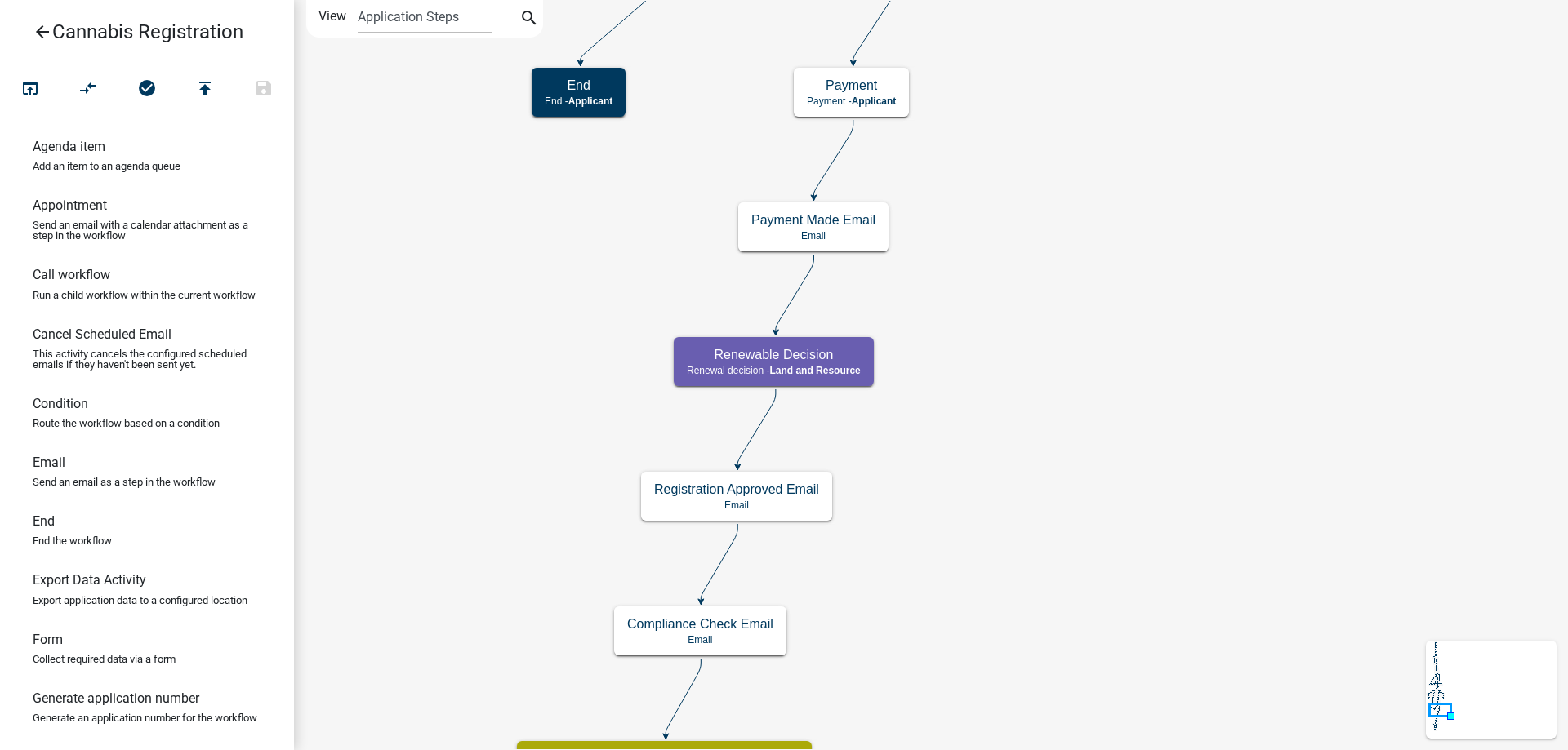
click at [1114, 285] on div "start Start - Applicant Application Introduction Form - Applicant Parcel search…" at bounding box center [931, 375] width 1274 height 750
click at [820, 367] on g "Renewable Decision Renewal decision - Land and Resource" at bounding box center [774, 360] width 202 height 47
click at [820, 367] on span "Land and Resource" at bounding box center [815, 371] width 91 height 12
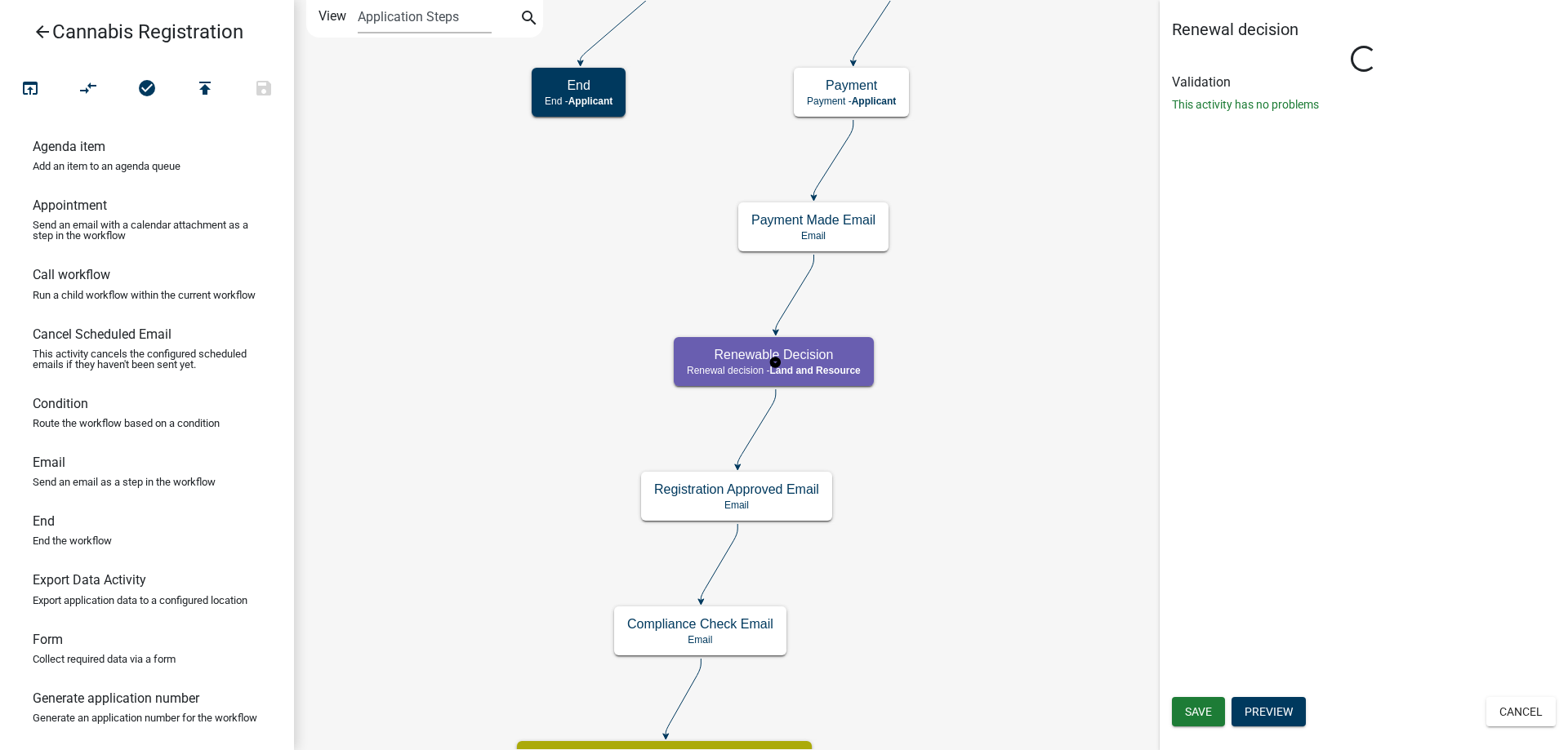
select select "8480AF63-7AD4-4446-8EB2-87DCCDEB9E57"
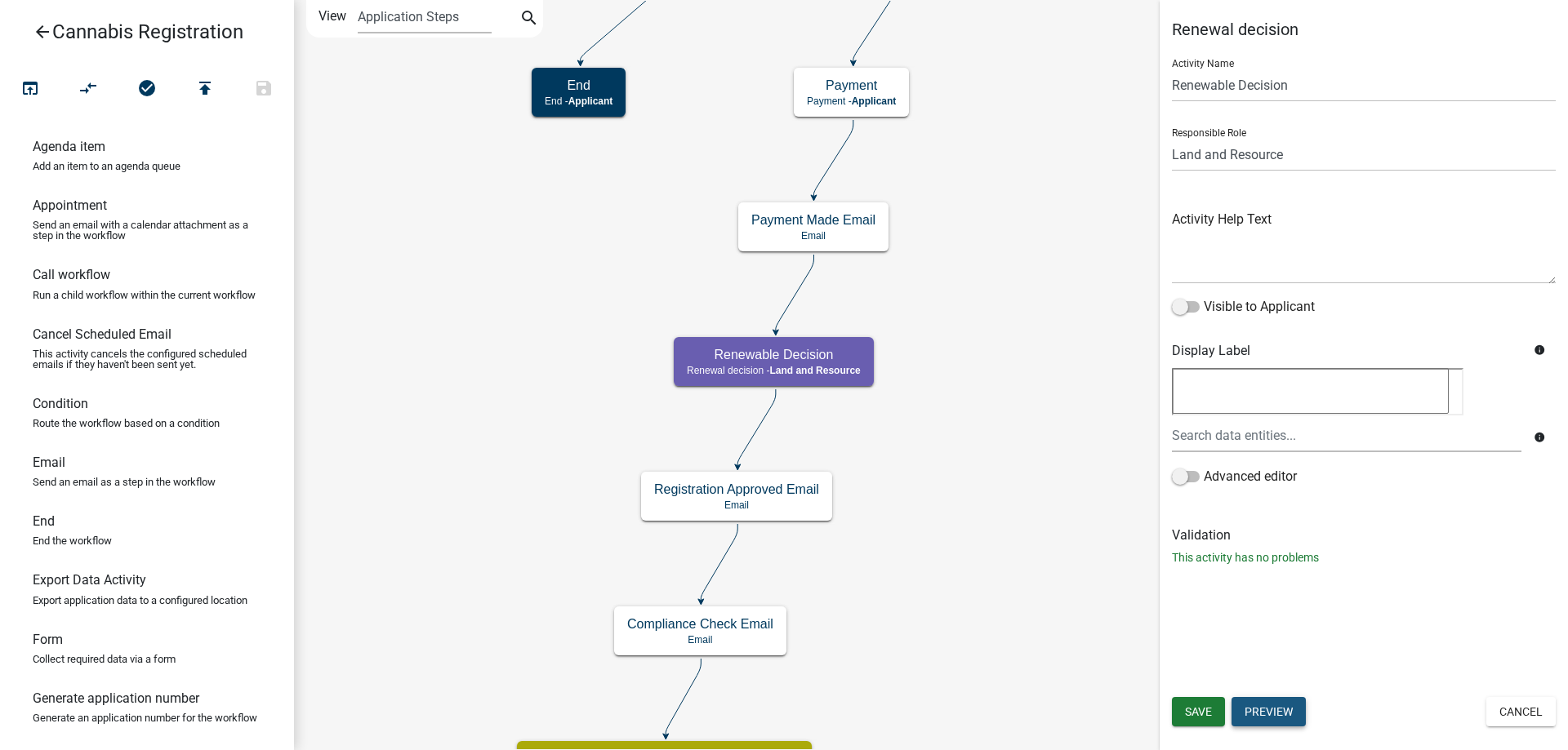
click at [1263, 712] on button "Preview" at bounding box center [1268, 711] width 75 height 29
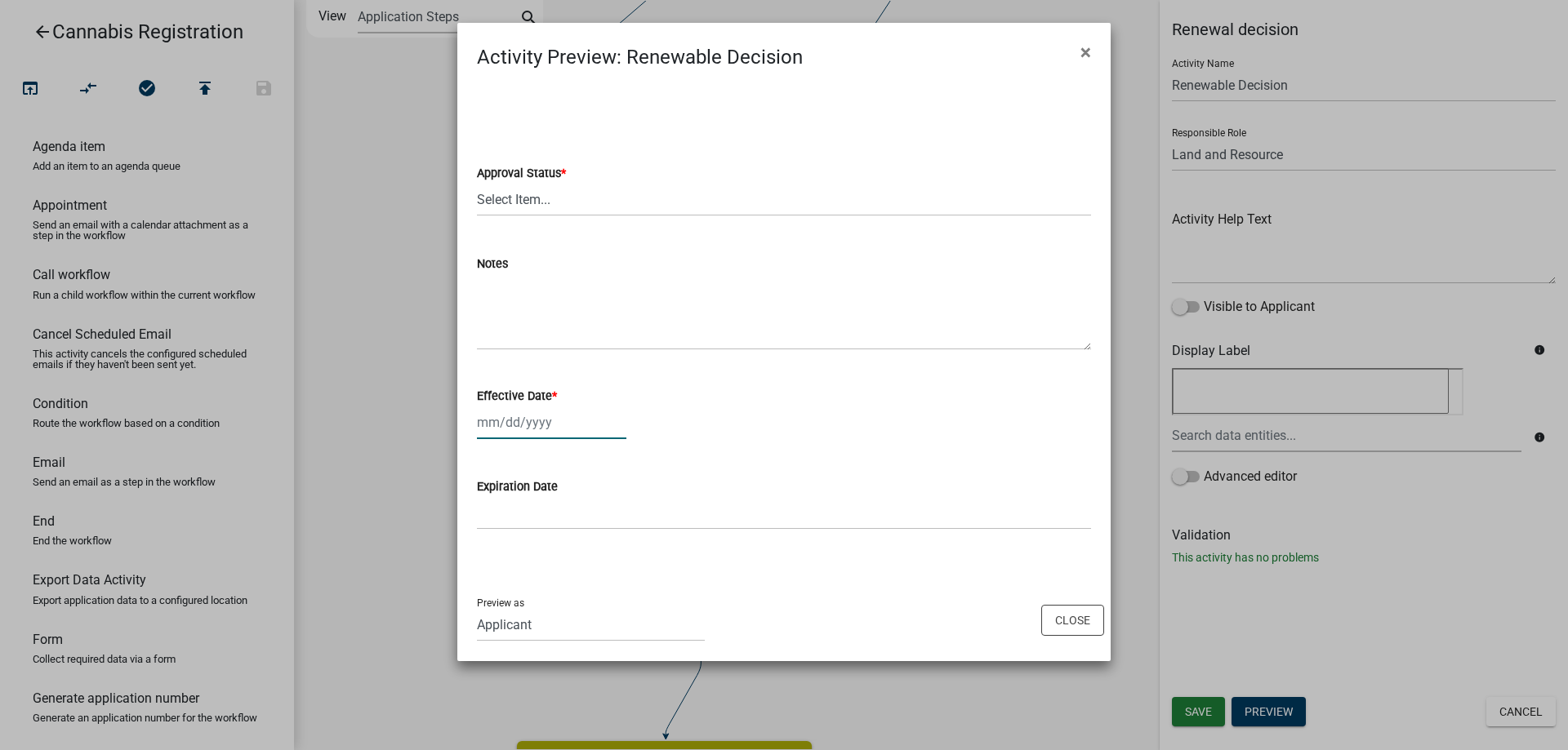
click at [546, 427] on input "Effective Date *" at bounding box center [552, 422] width 149 height 34
select select "9"
select select "2025"
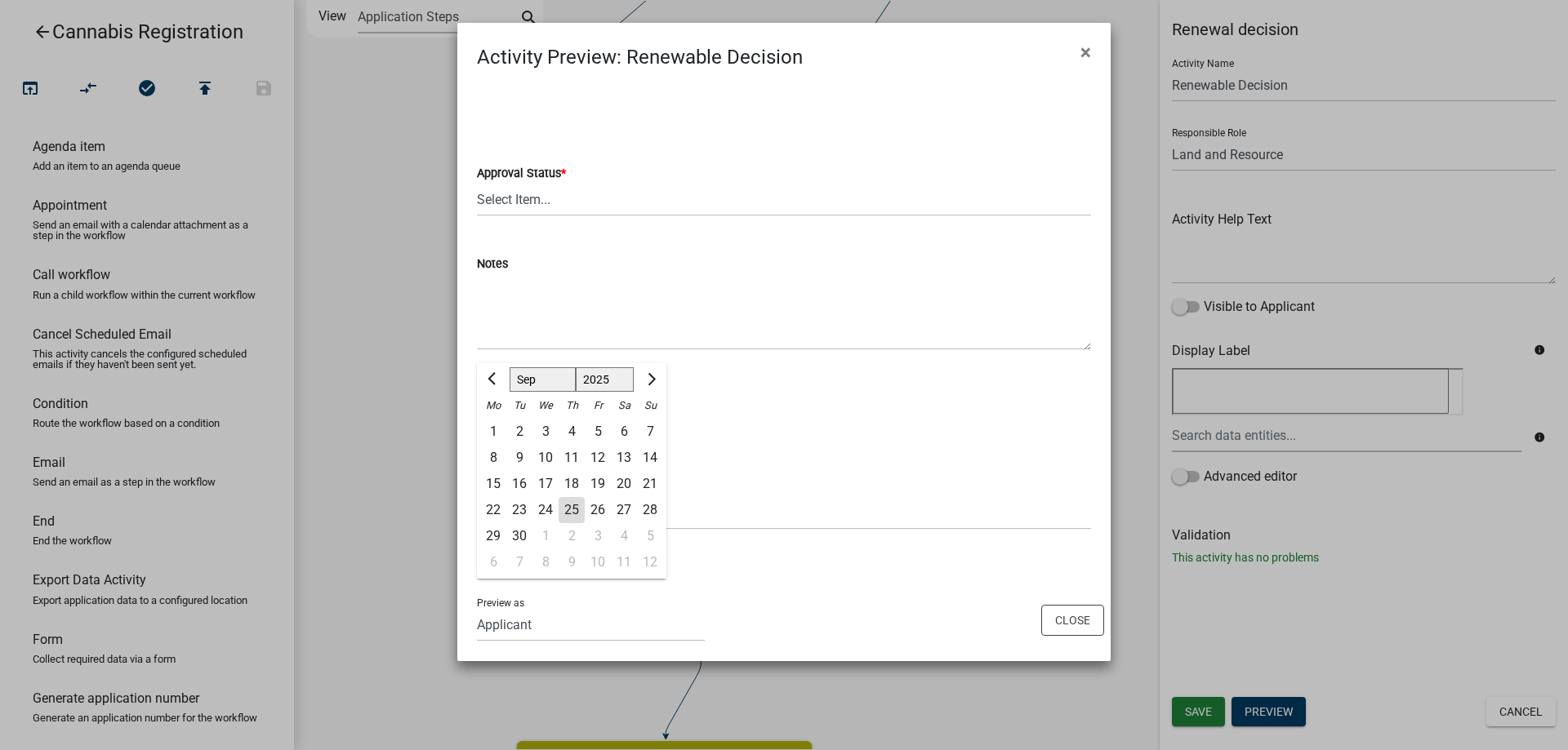
click at [568, 512] on div "25" at bounding box center [571, 510] width 26 height 26
type input "[DATE]"
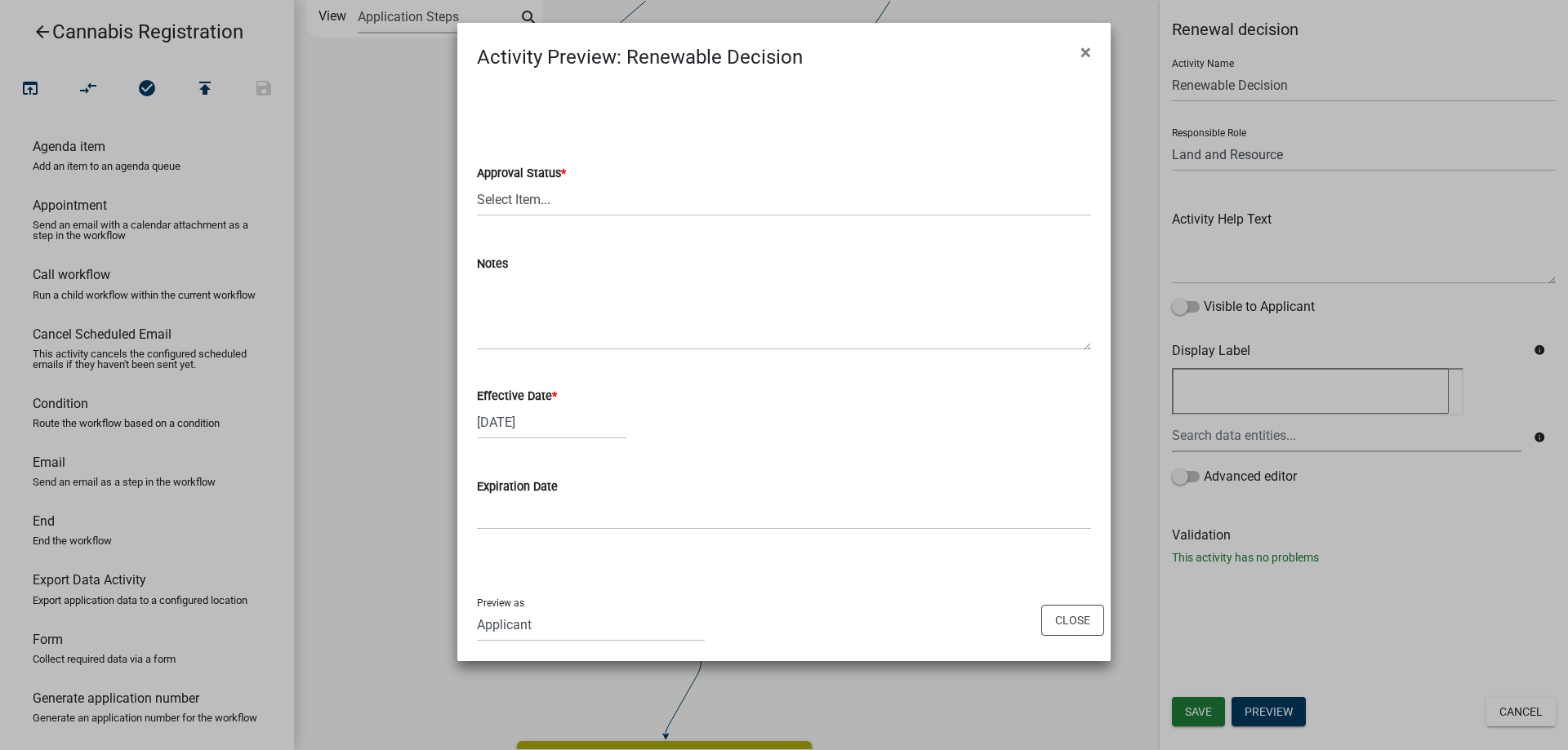
select select "9"
select select "2025"
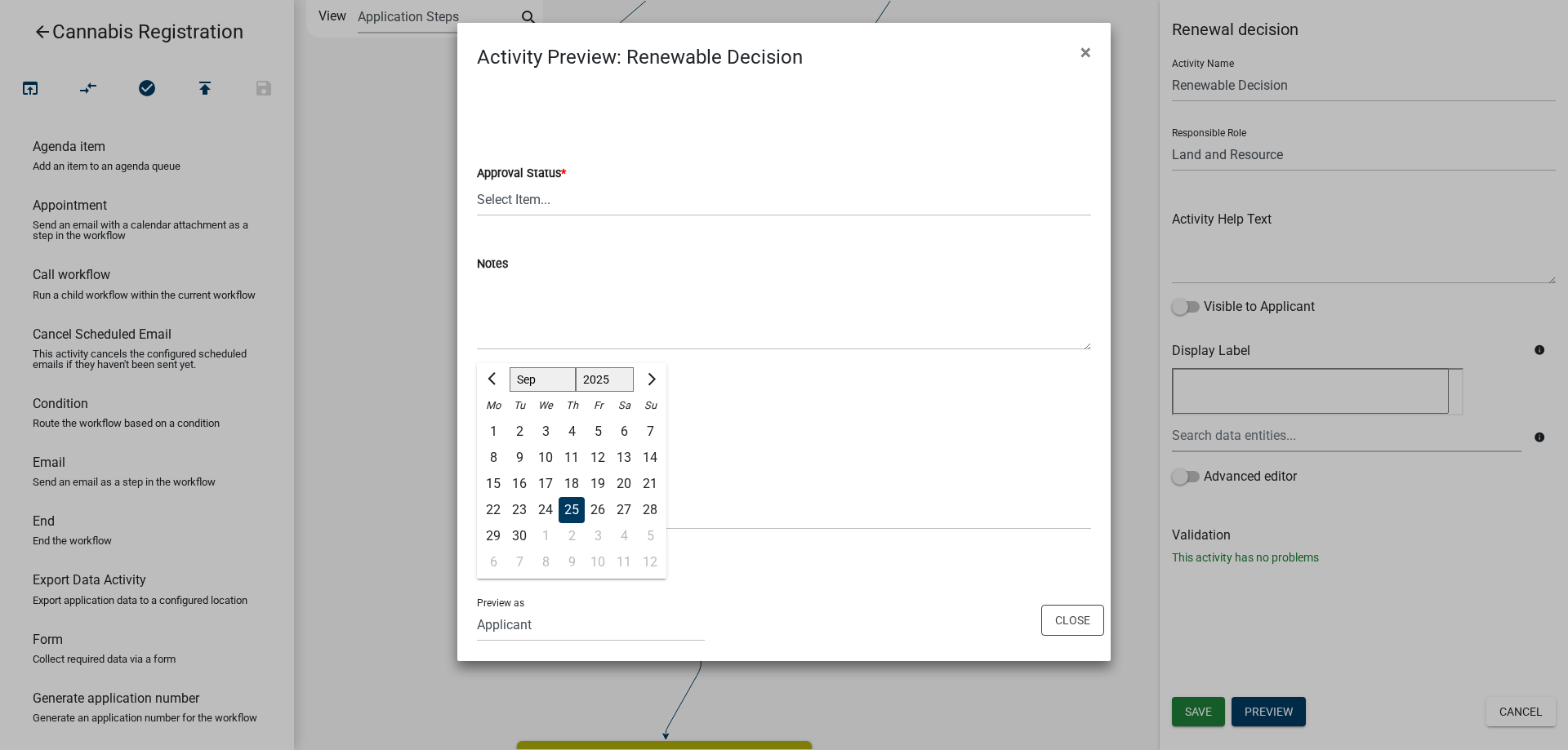
click at [570, 415] on input "[DATE]" at bounding box center [552, 422] width 149 height 34
click at [786, 445] on wm-data-entity-input "Effective Date * 09/25/2025 Jan Feb Mar Apr May Jun Jul Aug Sep Oct Nov Dec 152…" at bounding box center [784, 408] width 614 height 91
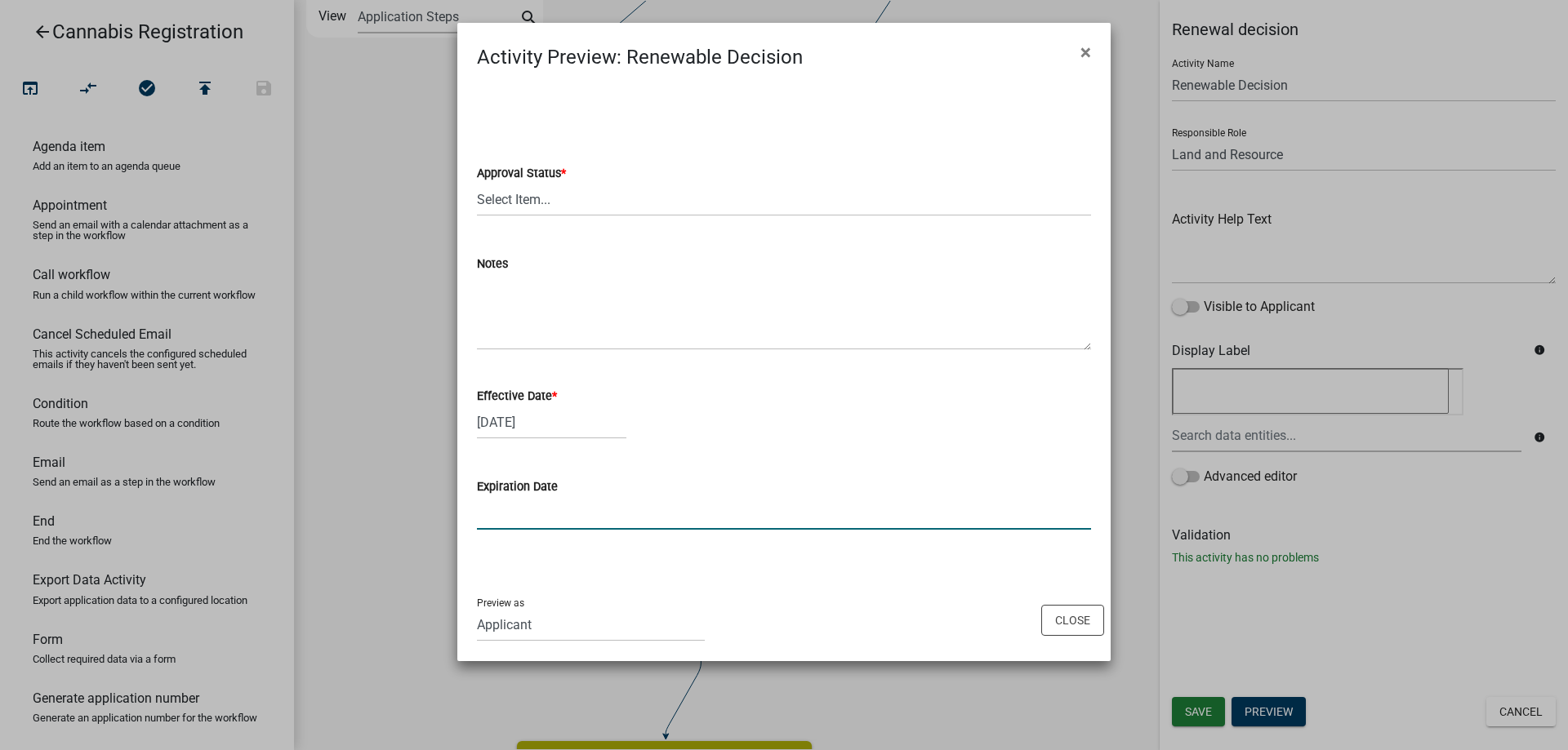
click at [543, 498] on input "Expiration Date" at bounding box center [784, 513] width 614 height 34
click at [1073, 624] on button "Close" at bounding box center [1072, 620] width 63 height 31
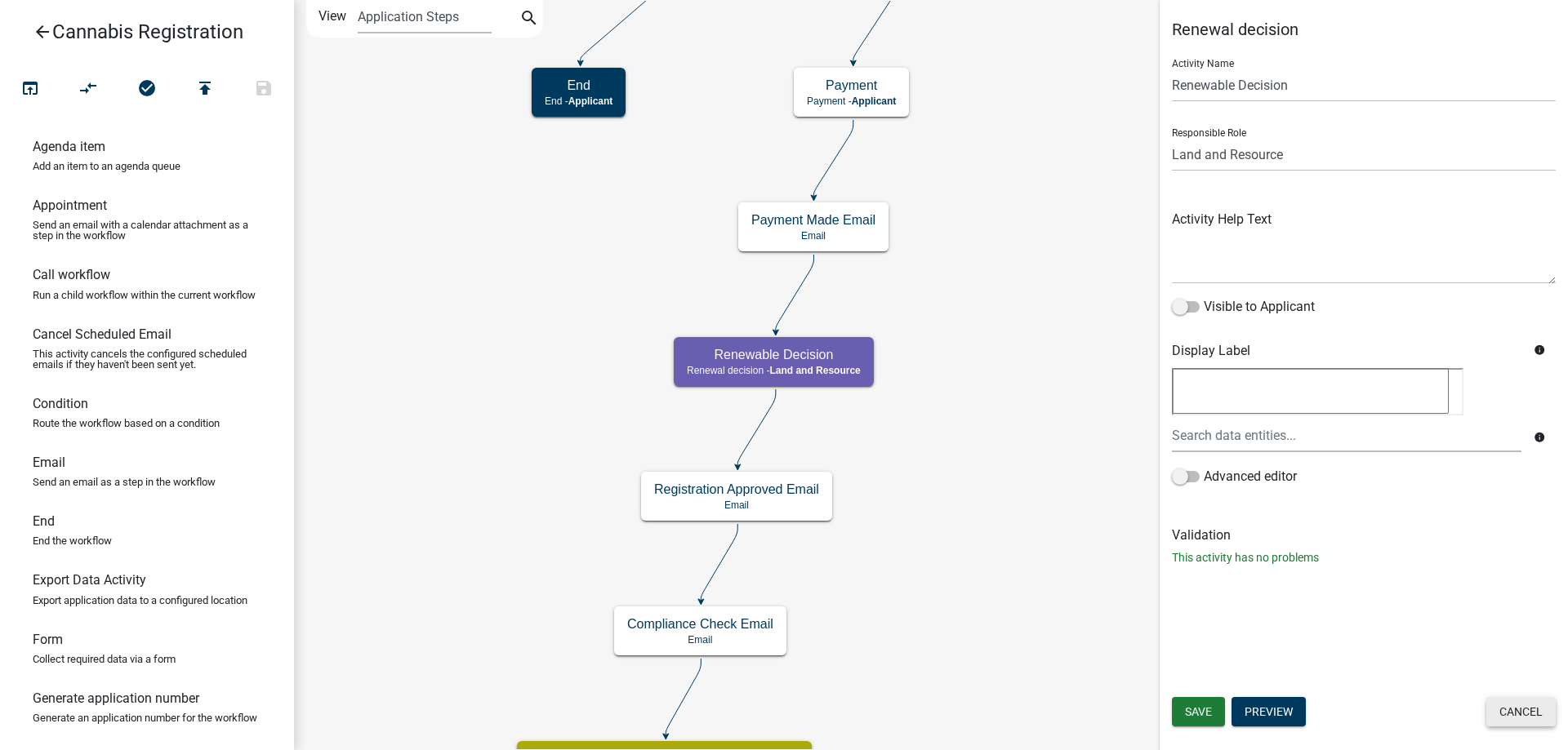
click at [1517, 716] on button "Cancel" at bounding box center [1521, 711] width 70 height 29
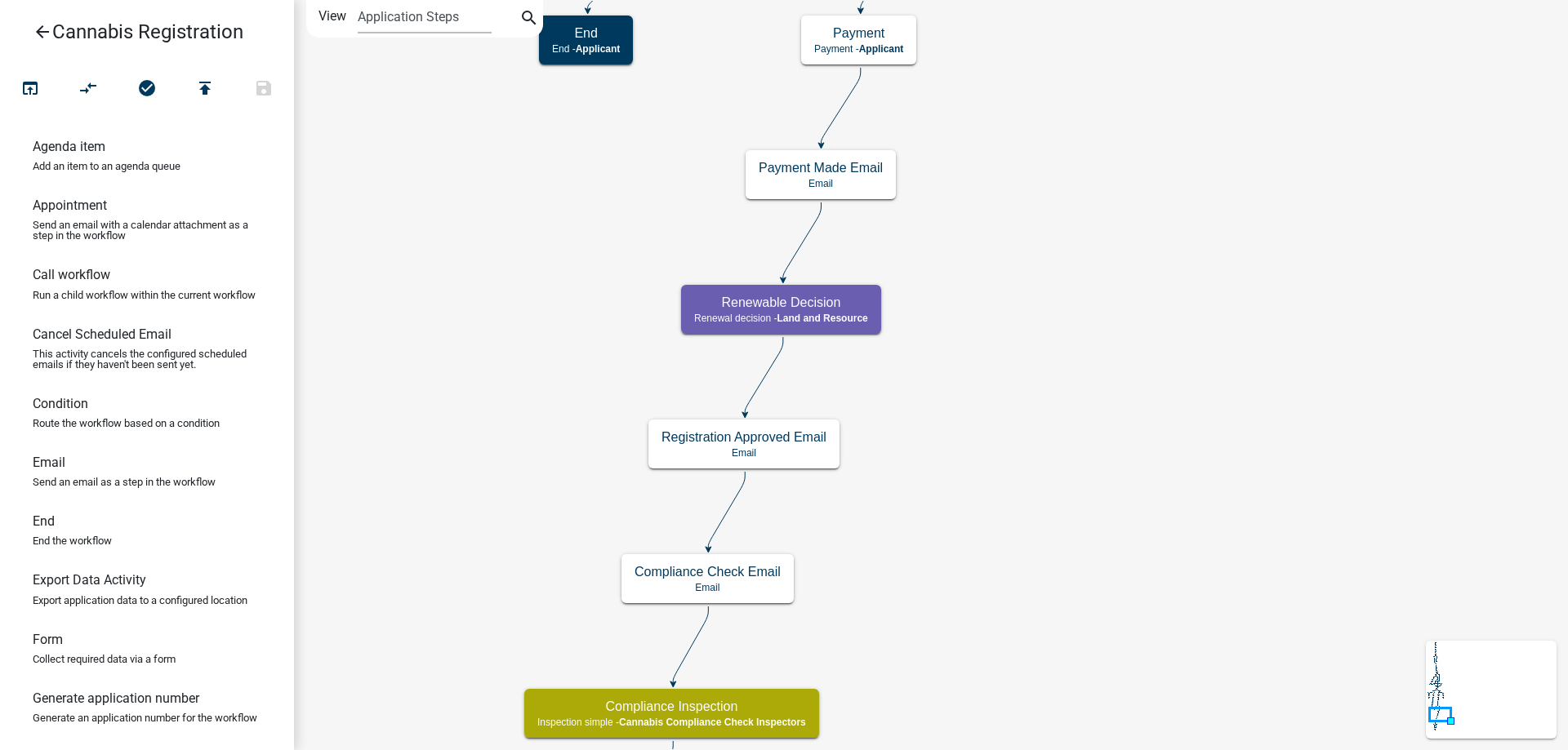
click at [1127, 470] on div "start Start - Applicant Application Introduction Form - Applicant Parcel search…" at bounding box center [931, 375] width 1274 height 750
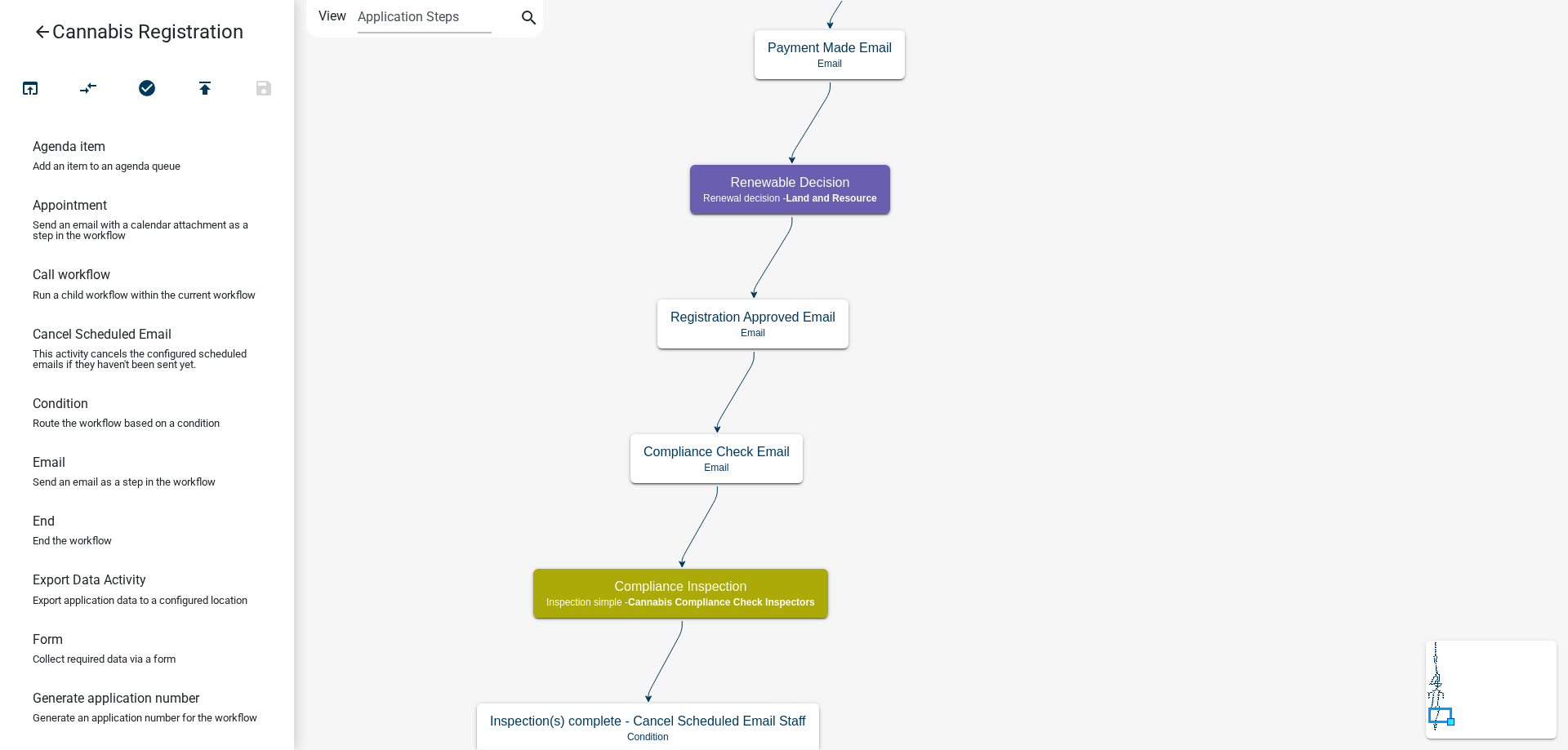
click at [1057, 468] on div "start Start - Applicant Application Introduction Form - Applicant Parcel search…" at bounding box center [931, 375] width 1274 height 750
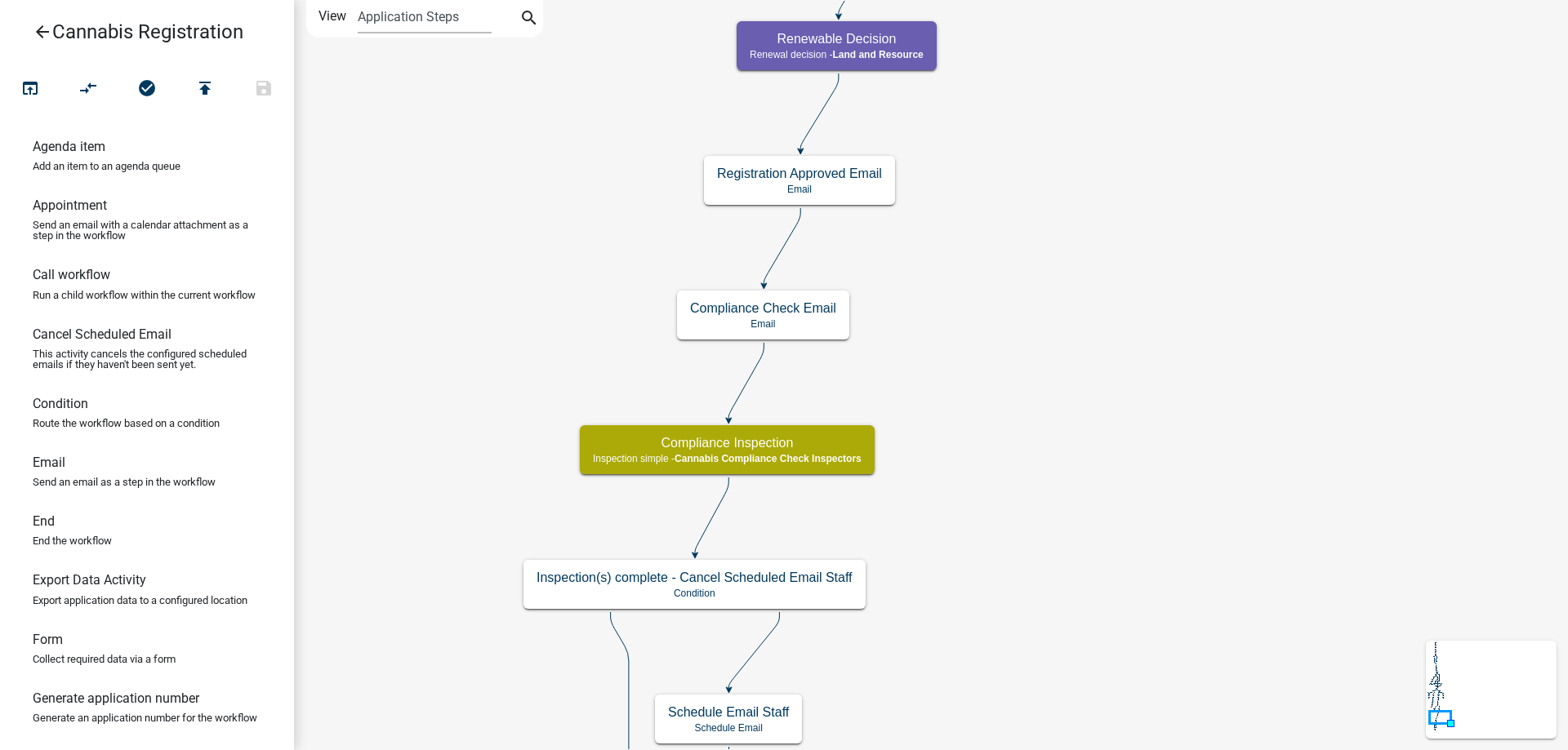
click at [982, 714] on div "start Start - Applicant Application Introduction Form - Applicant Parcel search…" at bounding box center [931, 375] width 1274 height 750
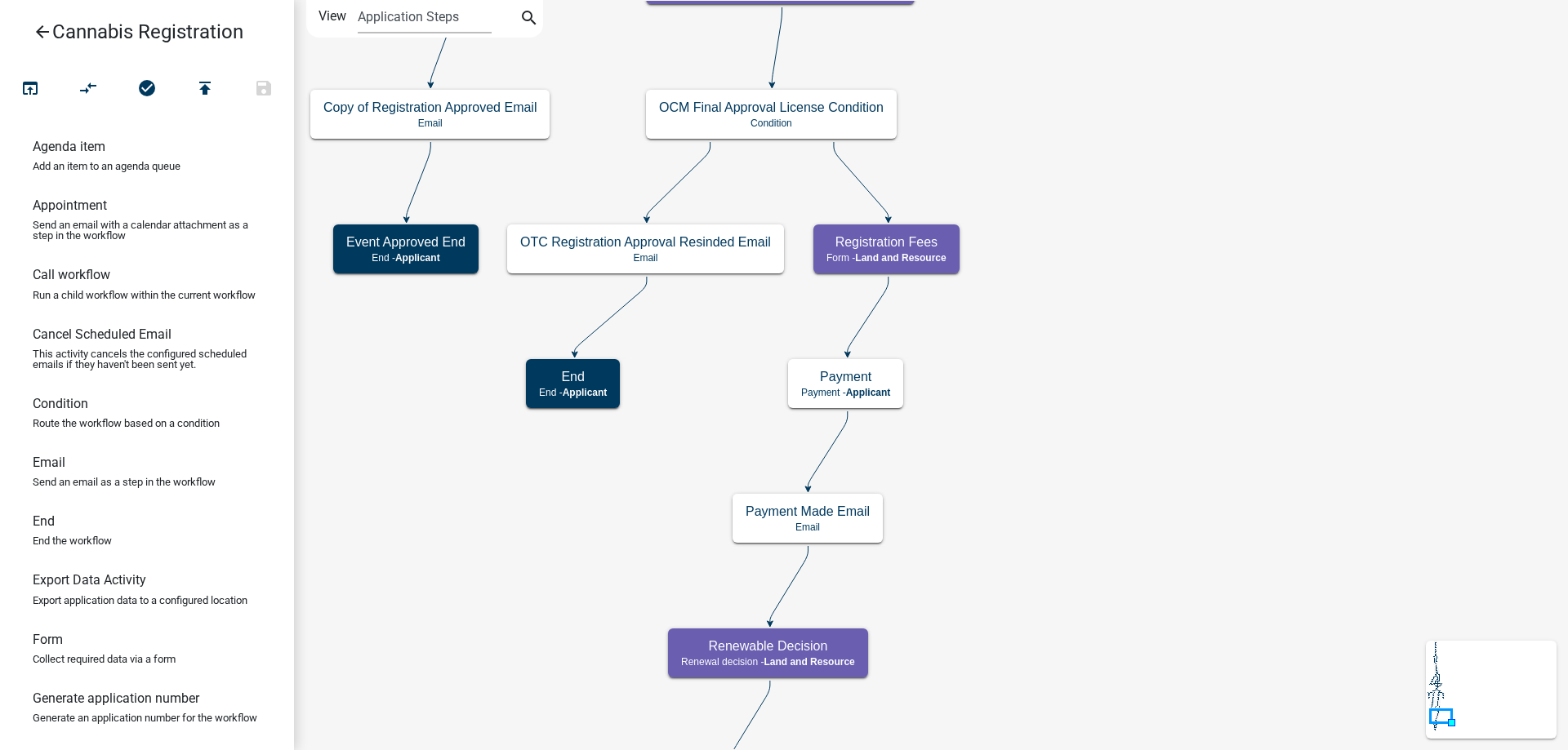
click at [1036, 580] on div "start Start - Applicant Application Introduction Form - Applicant Parcel search…" at bounding box center [931, 375] width 1274 height 750
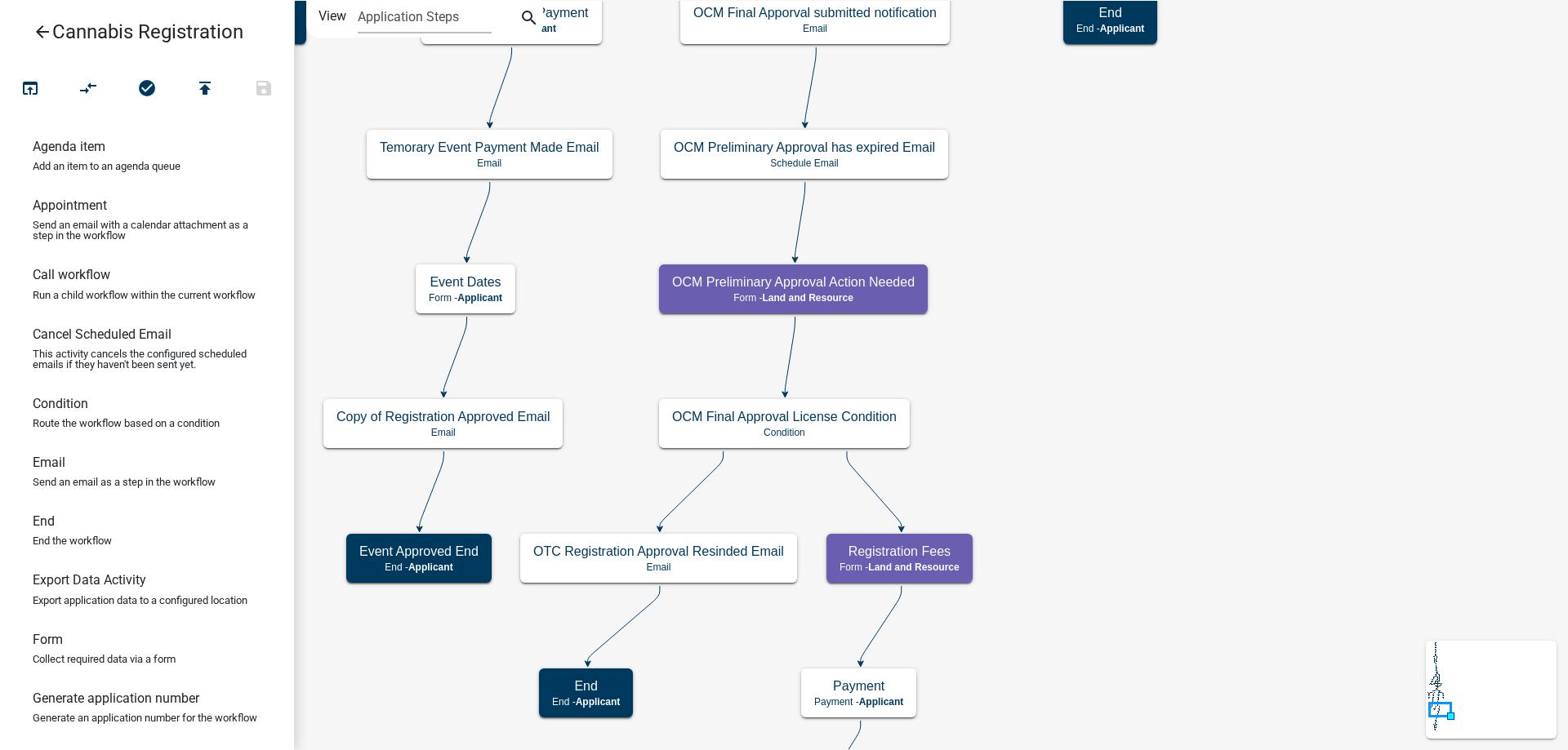
click at [1084, 509] on div "start Start - Applicant Application Introduction Form - Applicant Parcel search…" at bounding box center [931, 375] width 1274 height 750
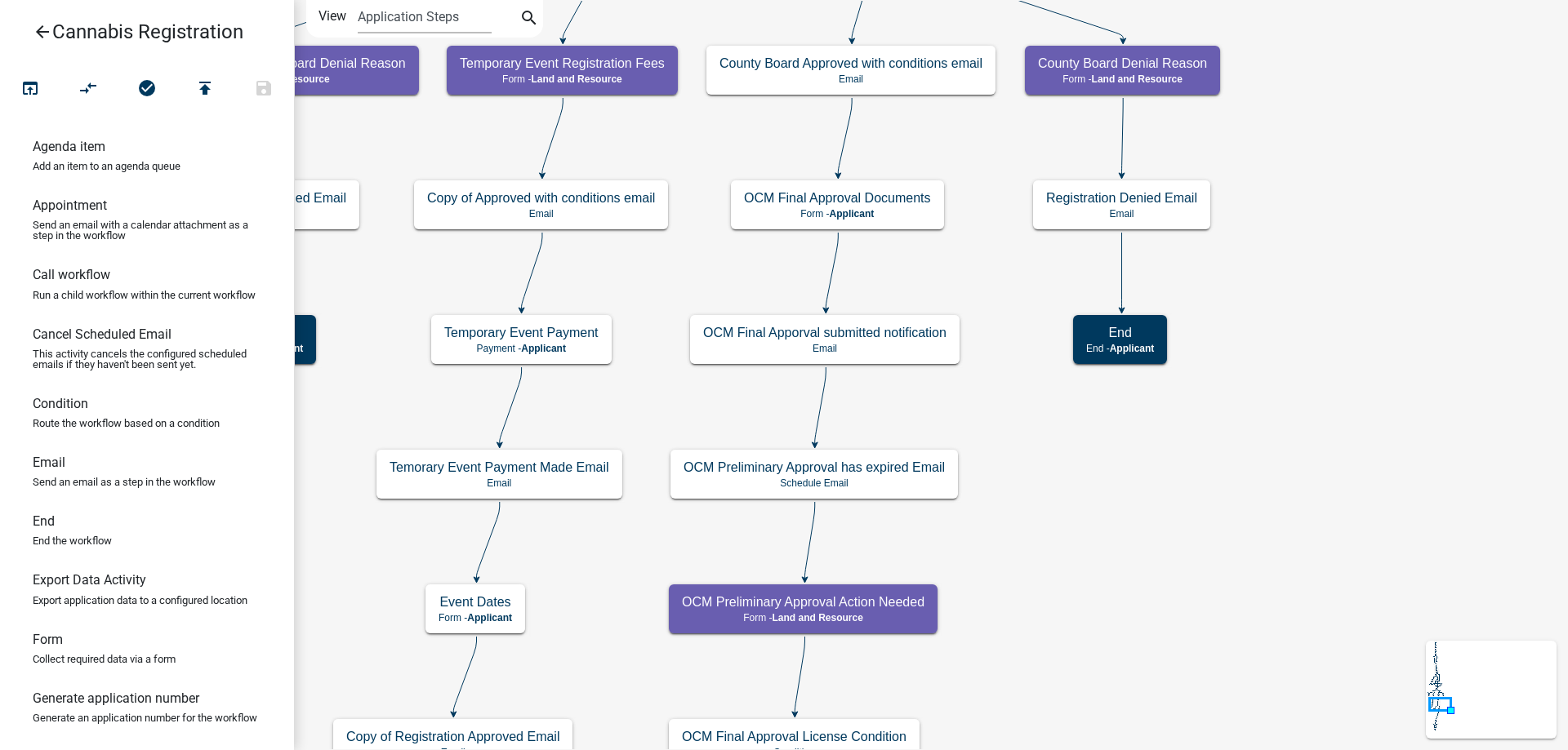
click at [1095, 589] on div "start Start - Applicant Application Introduction Form - Applicant Parcel search…" at bounding box center [931, 375] width 1274 height 750
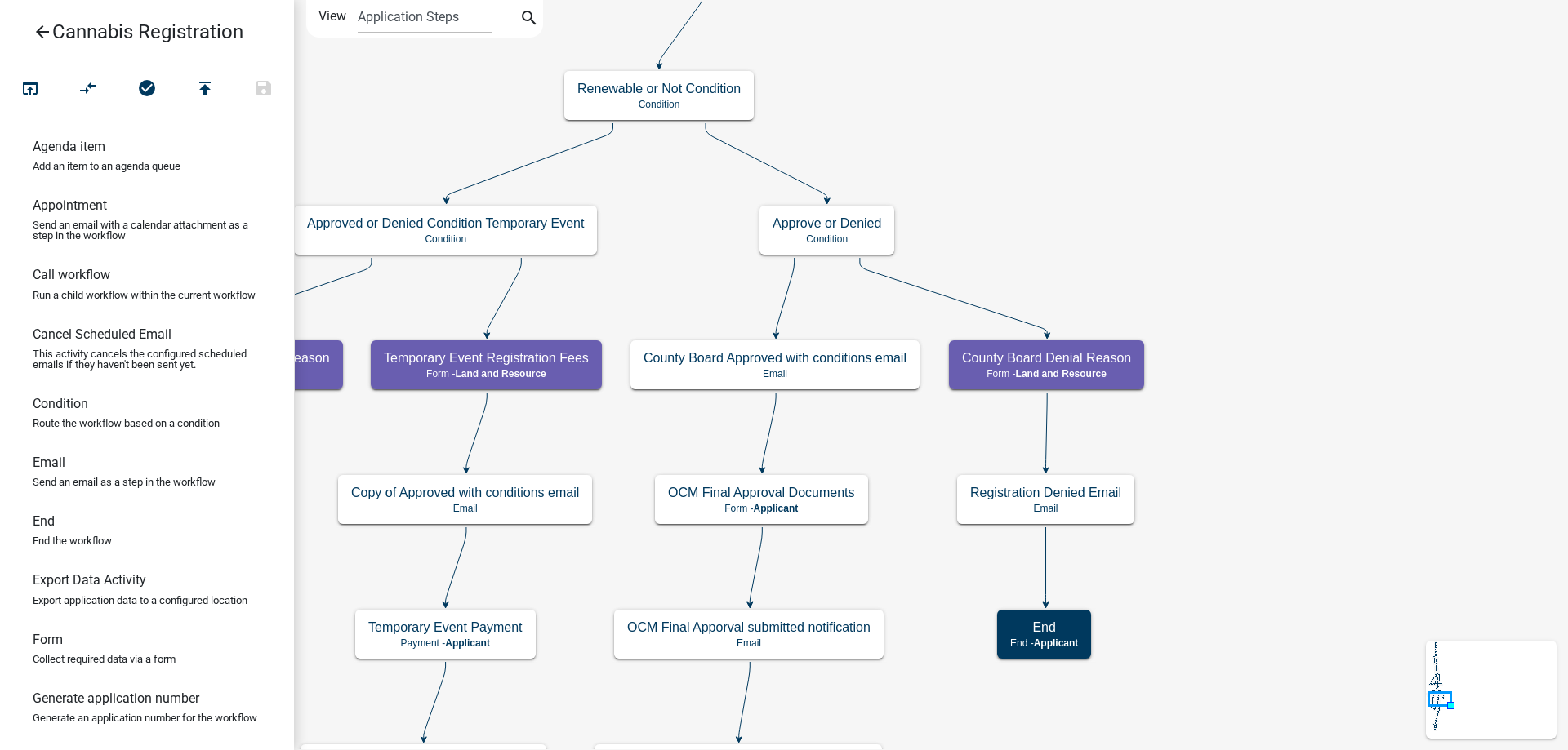
click at [1279, 516] on div "start Start - Applicant Application Introduction Form - Applicant Parcel search…" at bounding box center [931, 375] width 1274 height 750
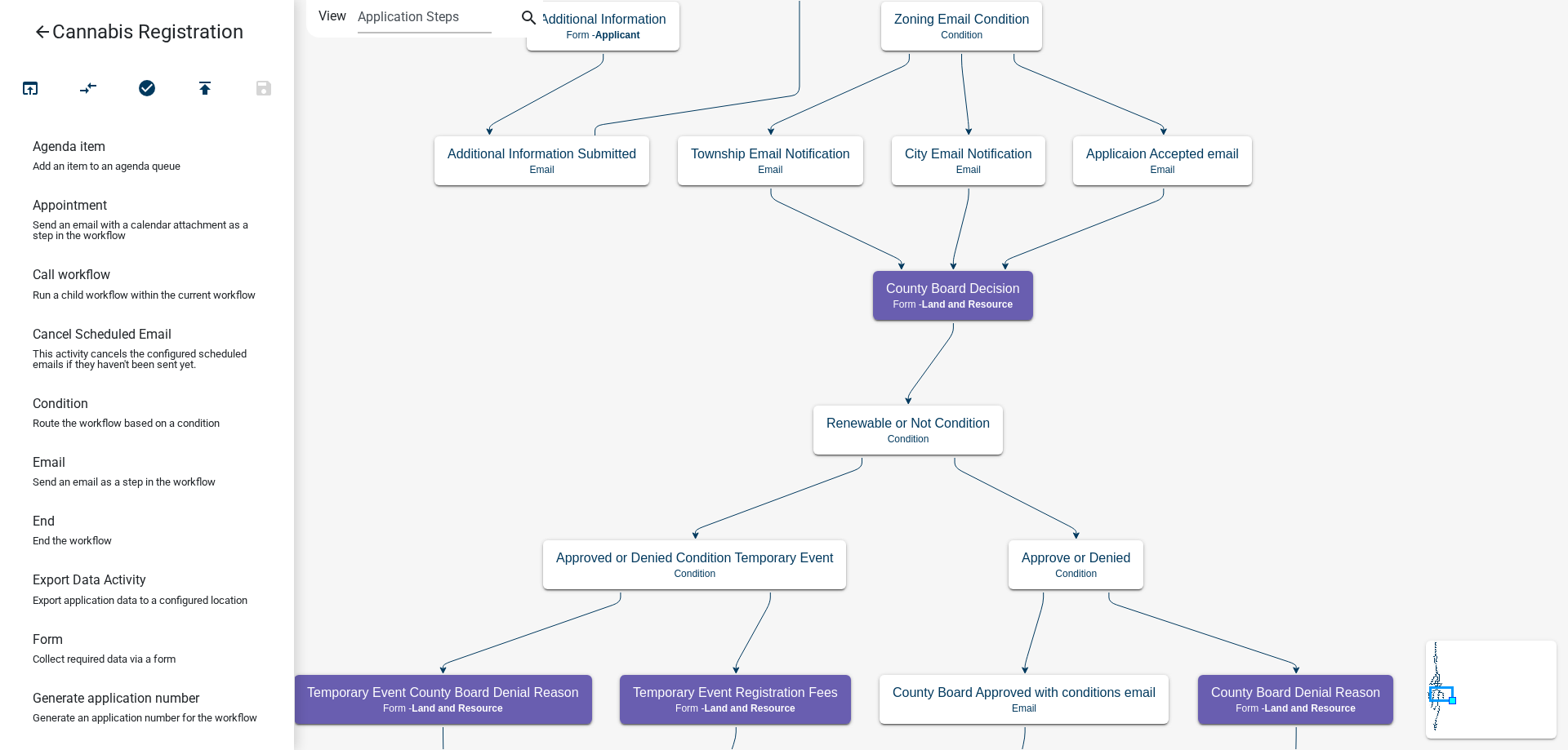
click at [1206, 408] on div "start Start - Applicant Application Introduction Form - Applicant Parcel search…" at bounding box center [931, 375] width 1274 height 750
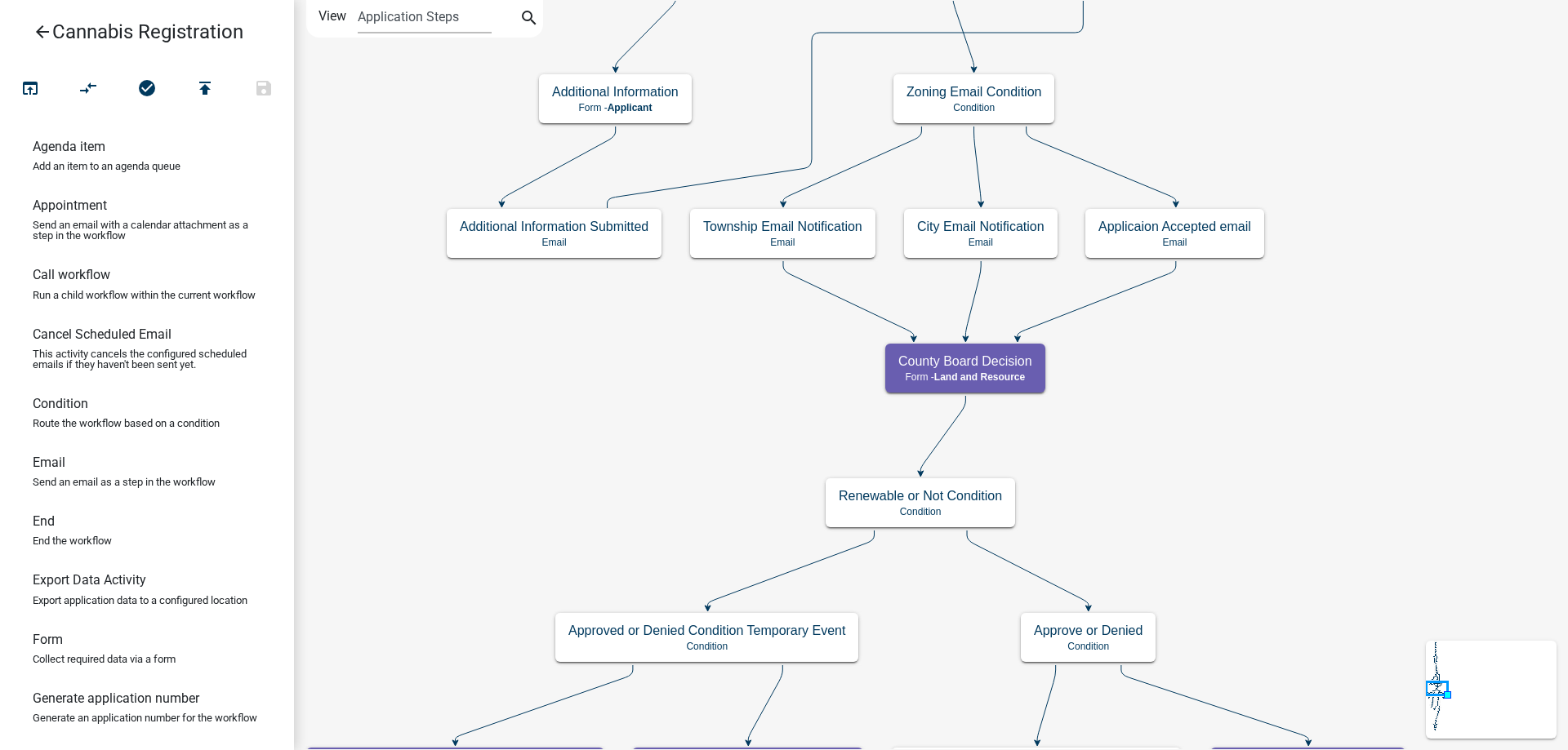
click at [1141, 578] on div "start Start - Applicant Application Introduction Form - Applicant Parcel search…" at bounding box center [931, 375] width 1274 height 750
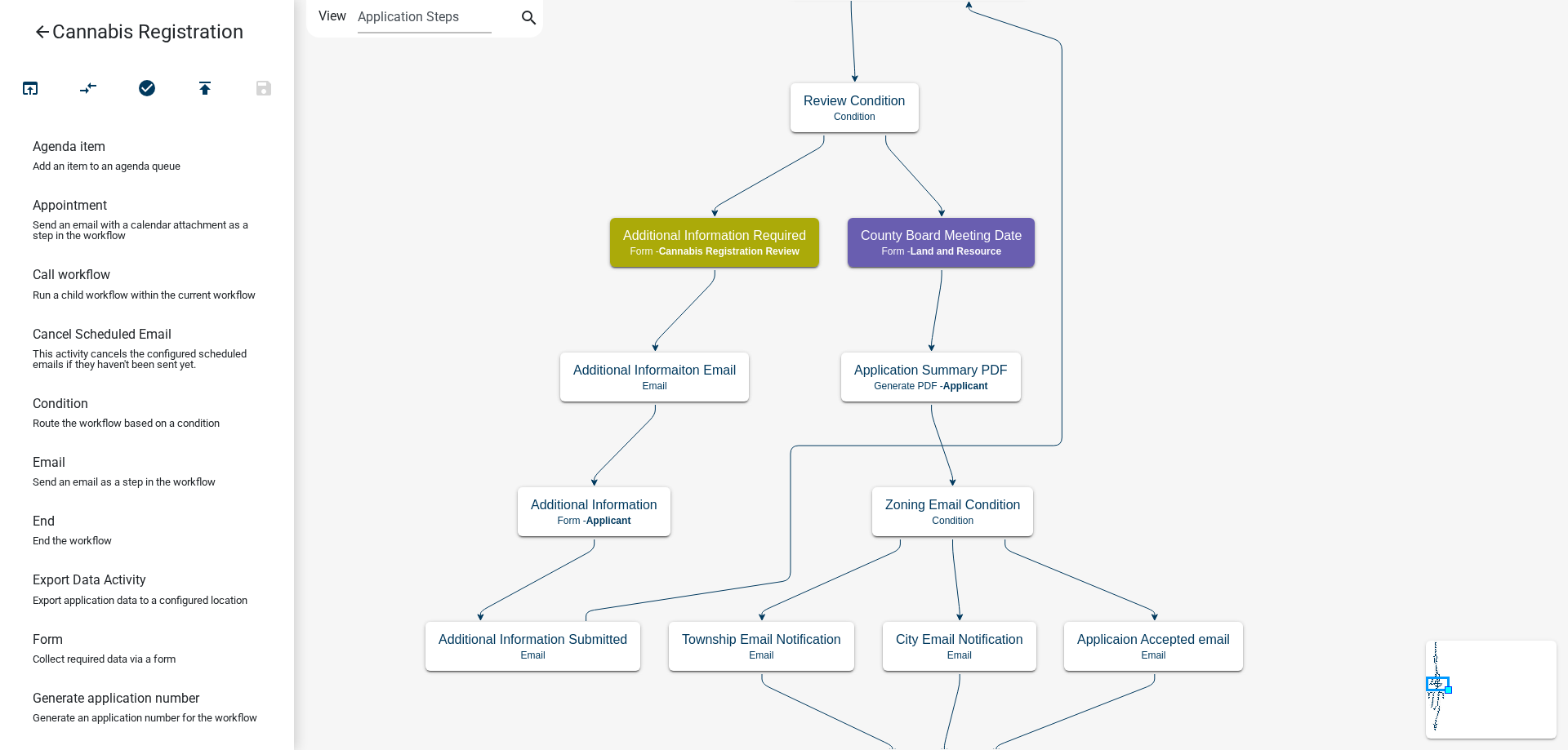
click at [1218, 427] on div "start Start - Applicant Application Introduction Form - Applicant Parcel search…" at bounding box center [931, 375] width 1274 height 750
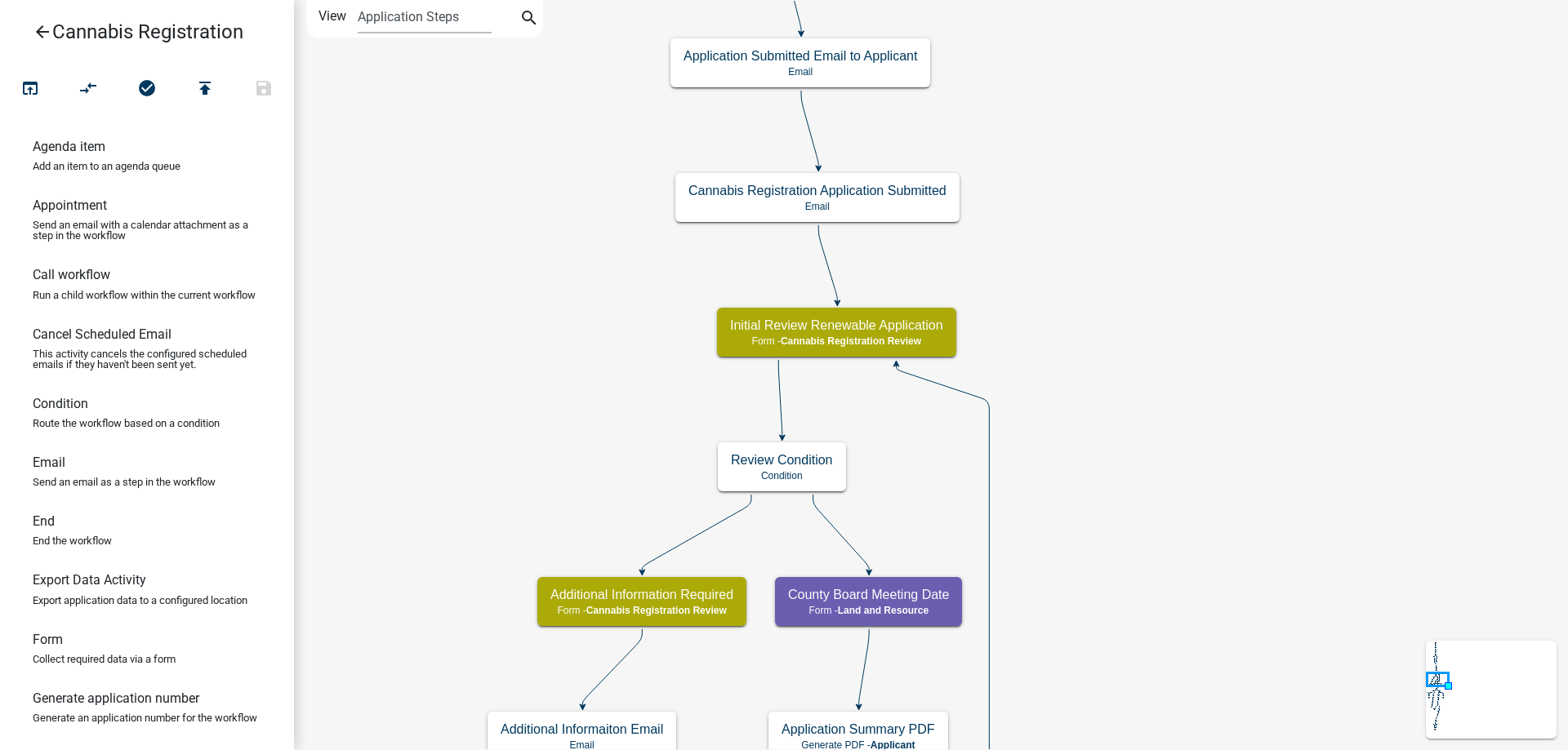
click at [1188, 552] on div "start Start - Applicant Application Introduction Form - Applicant Parcel search…" at bounding box center [931, 375] width 1274 height 750
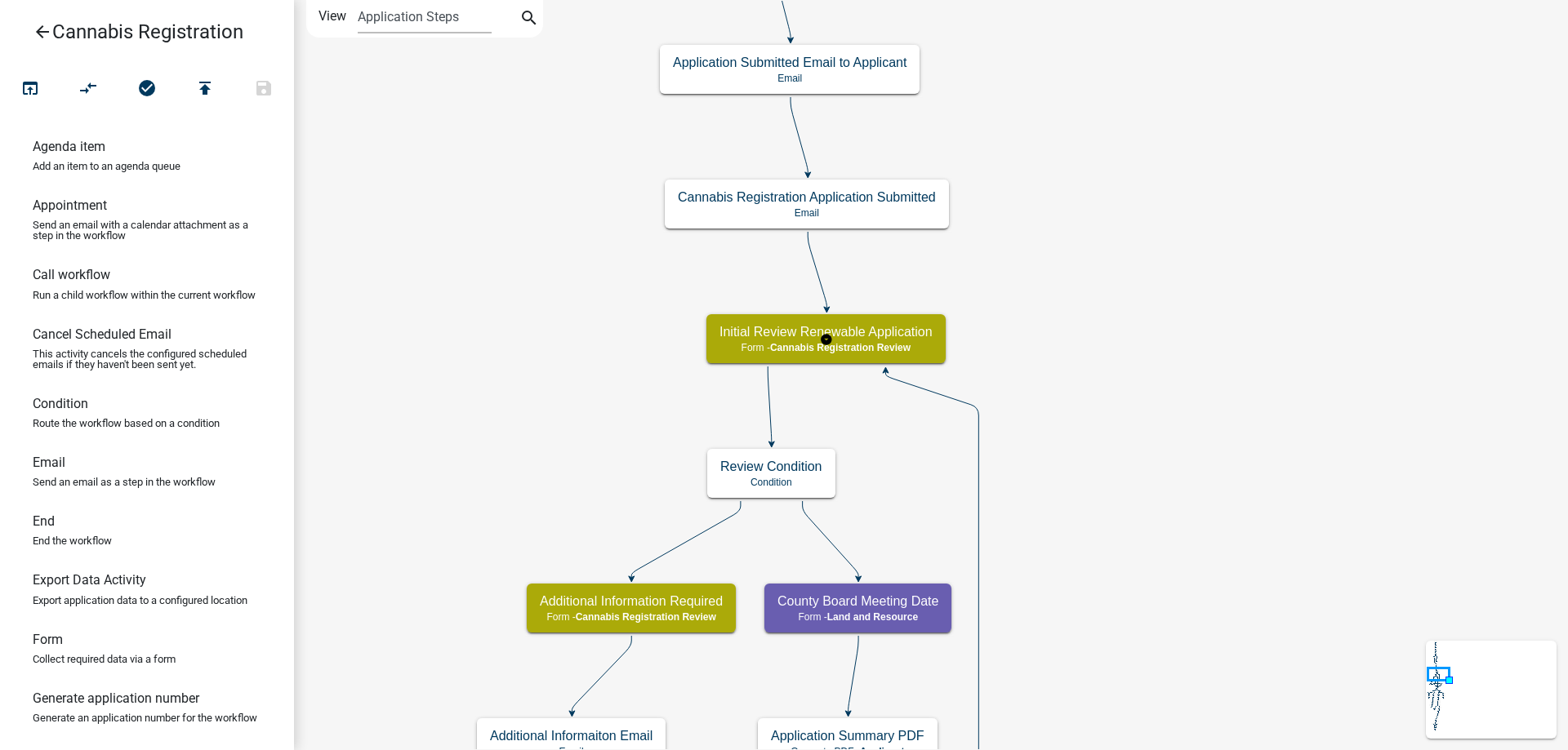
click at [881, 343] on g "Initial Review Renewable Application Form - Cannabis Registration Review" at bounding box center [826, 338] width 239 height 47
click at [881, 343] on span "Cannabis Registration Review" at bounding box center [840, 347] width 140 height 12
select select "5380C035-E995-43AF-9DCB-4673FB5A2820"
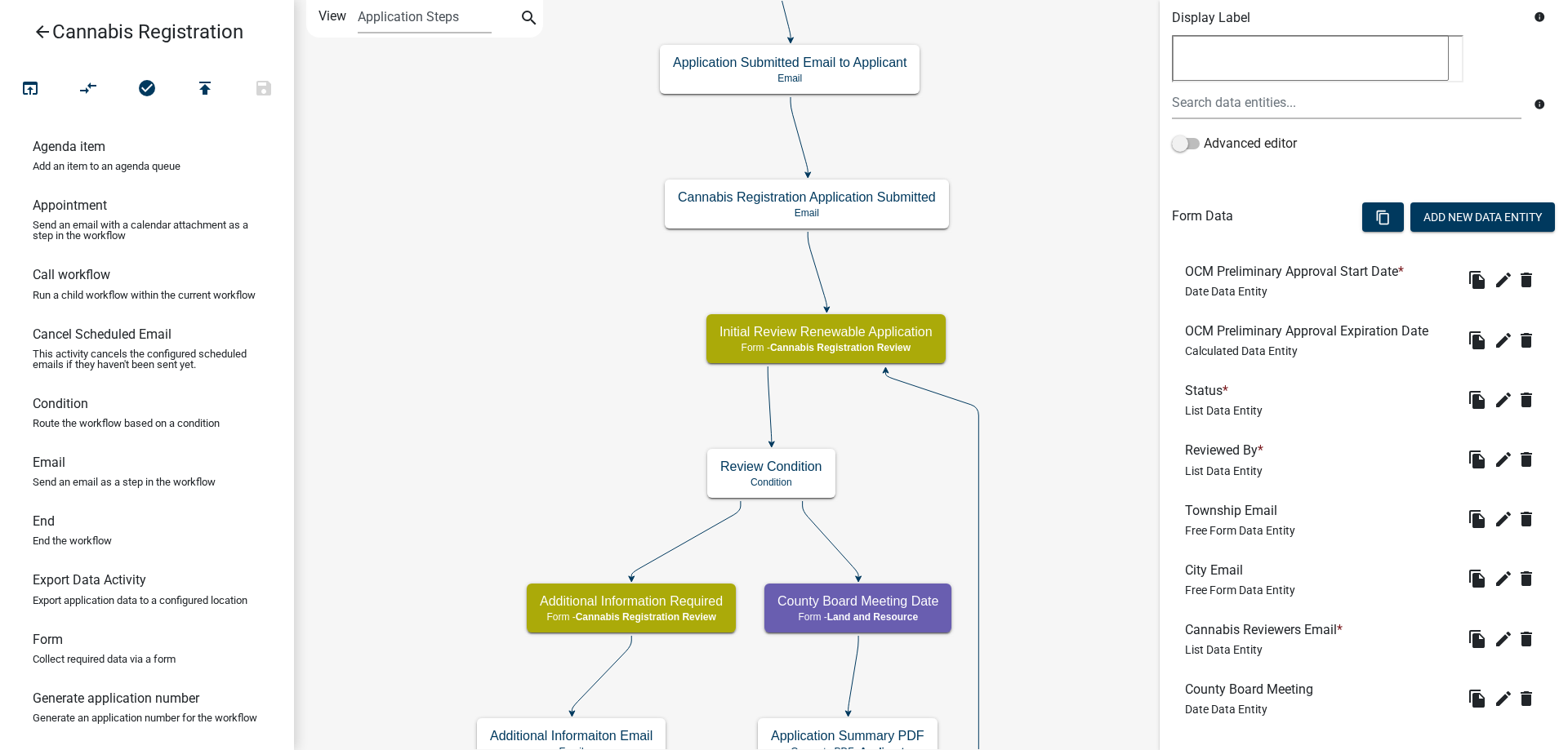
scroll to position [417, 0]
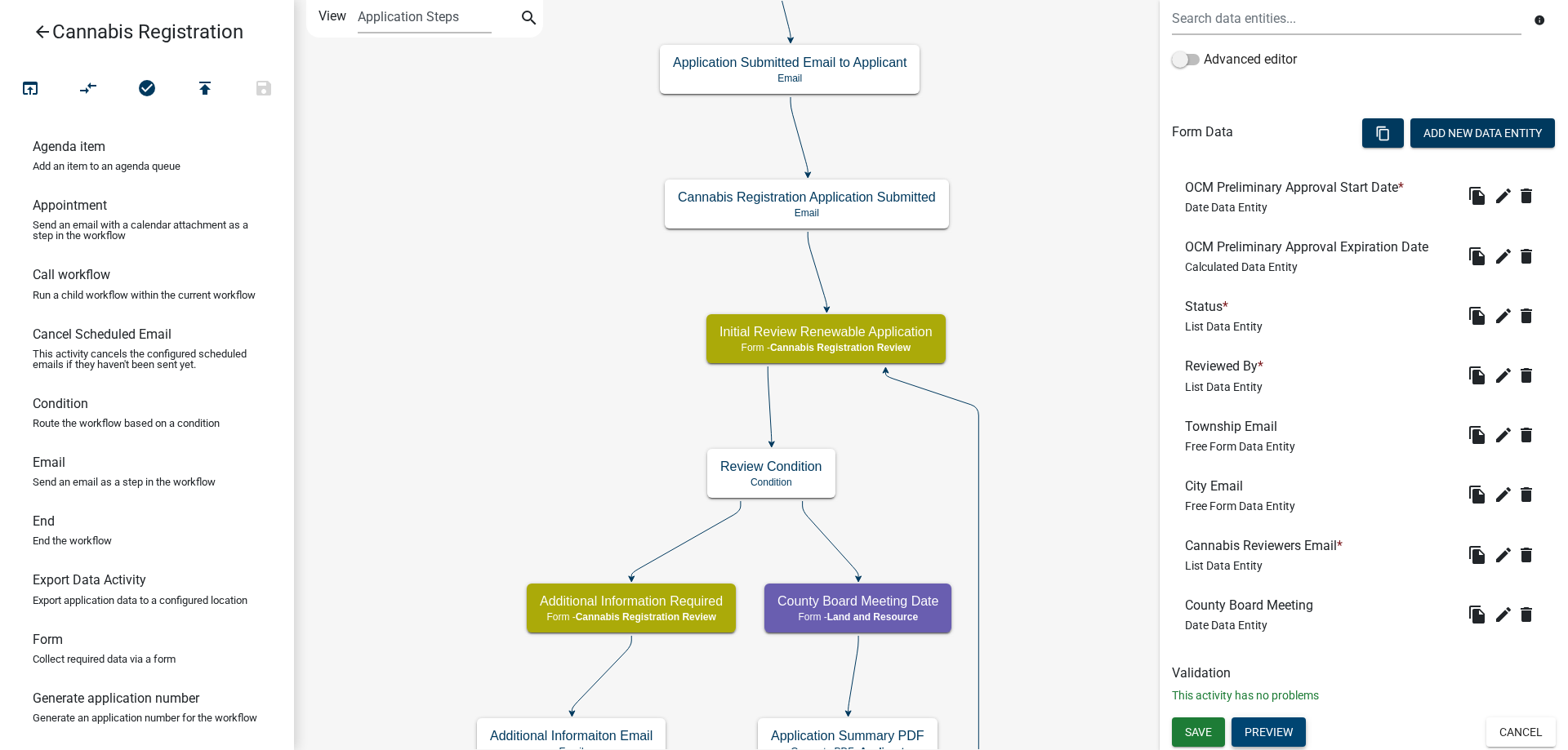
click at [1271, 727] on button "Preview" at bounding box center [1268, 733] width 75 height 29
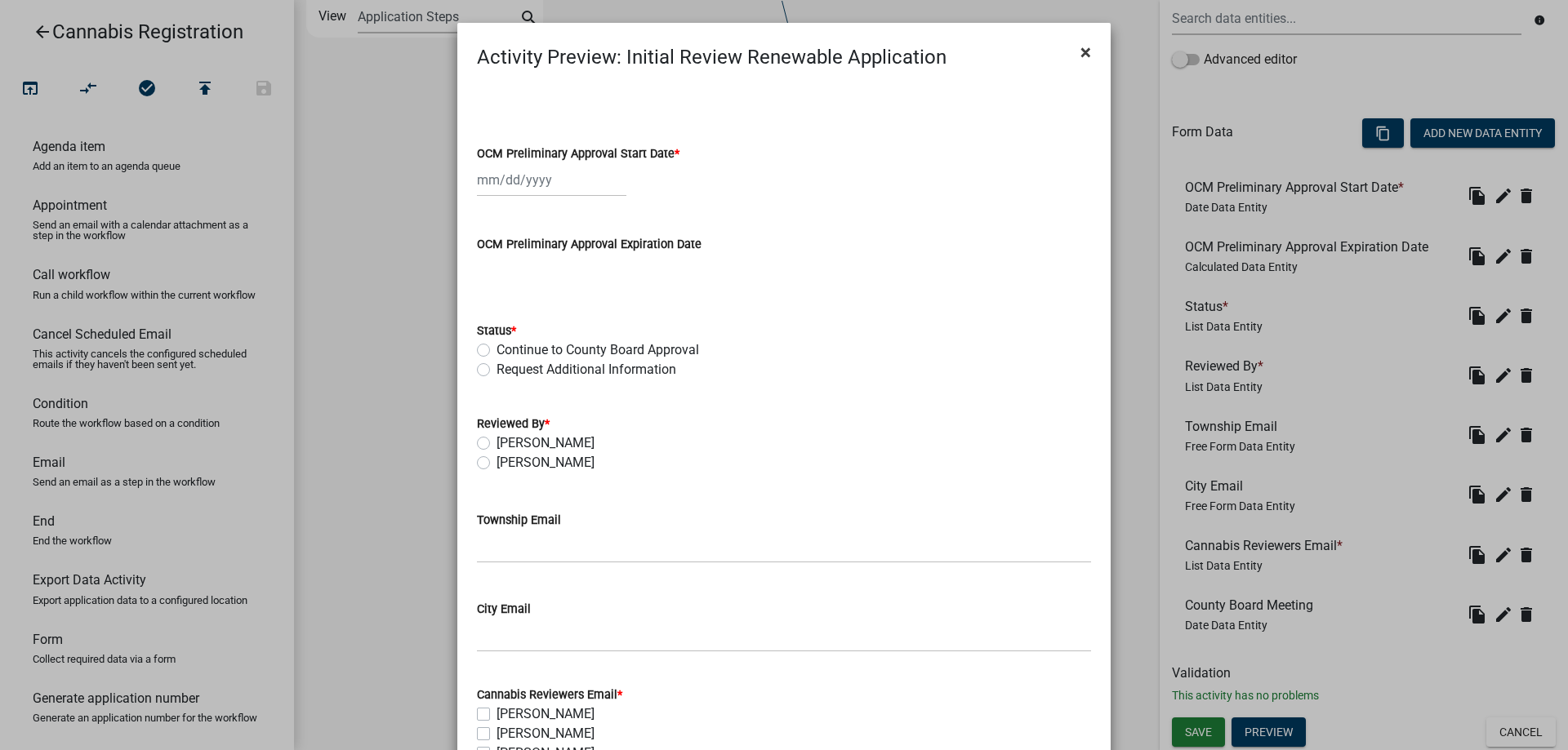
click at [1083, 54] on span "×" at bounding box center [1085, 52] width 11 height 23
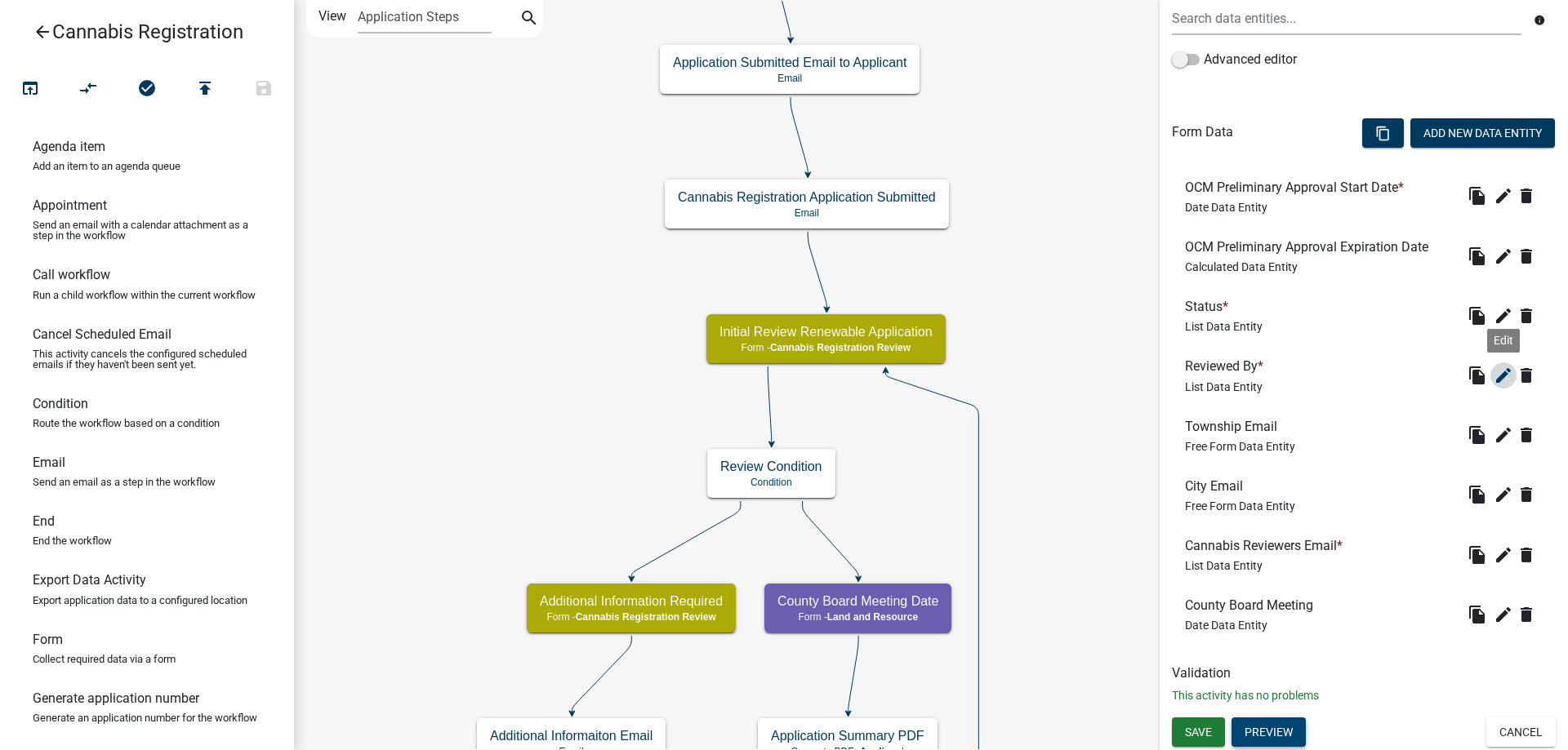
click at [1505, 374] on icon "edit" at bounding box center [1503, 375] width 19 height 19
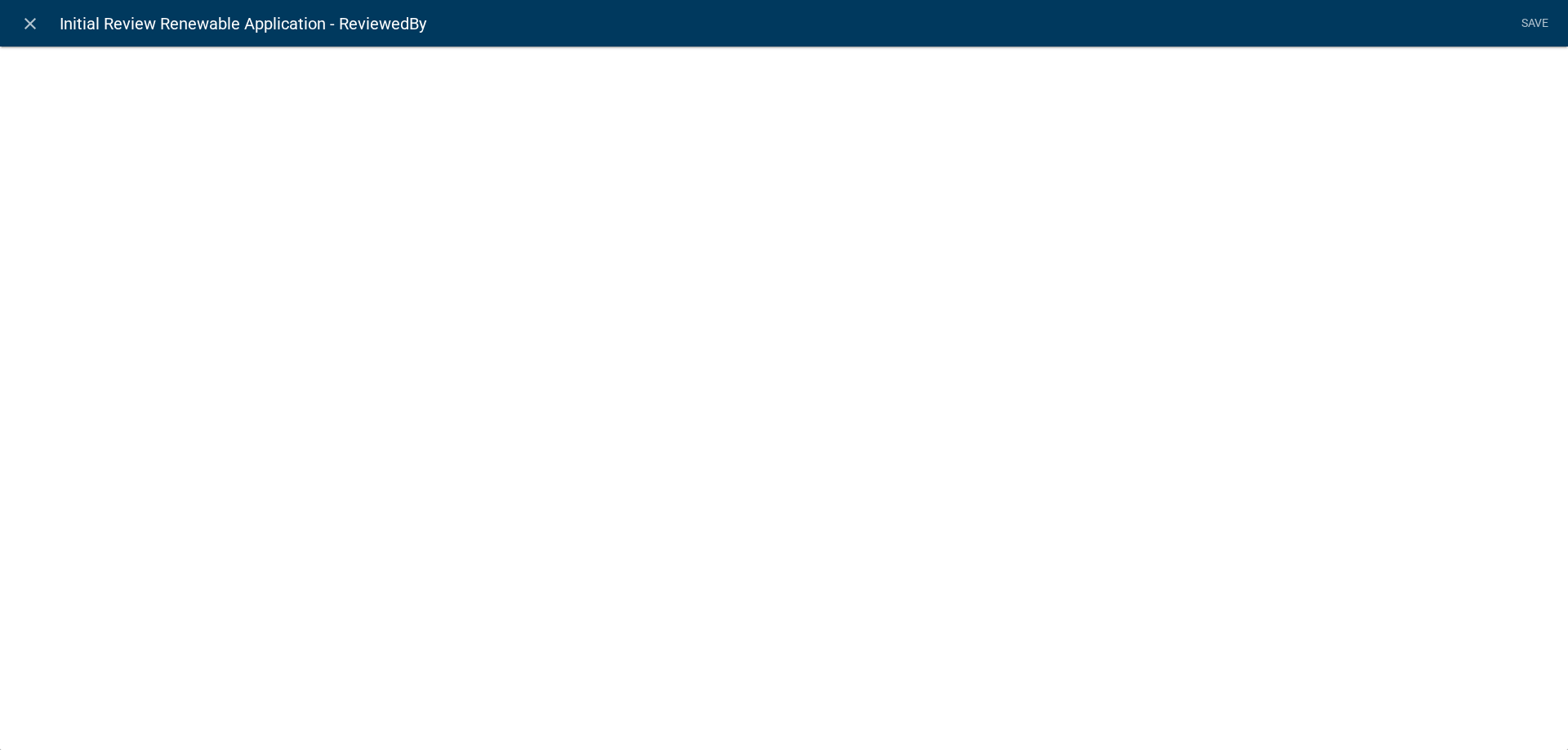
select select "list-data"
select select
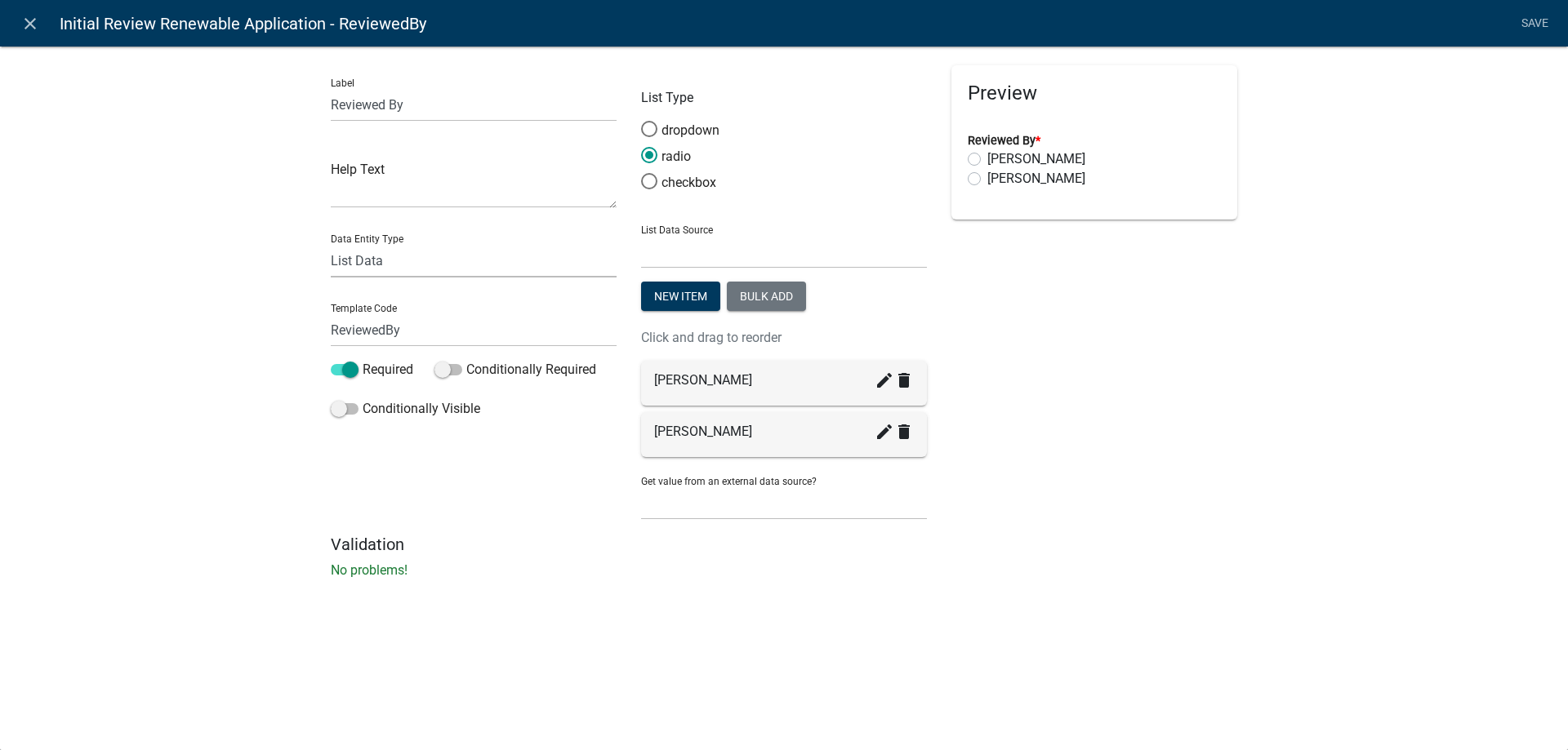
click at [331, 244] on select "Free Form Text Document Display Entity Value Fee Numeric Data Date Map Sketch D…" at bounding box center [473, 260] width 286 height 34
click option "List Data" at bounding box center [0, 0] width 0 height 0
click at [641, 235] on select "State List Cannabis Compliance Check Inspector/staff Cannabis Compliance Checks…" at bounding box center [783, 252] width 286 height 34
select select "custom-list-ab11644c-55d2-4510-aa9b-a6a6644b14db"
click option "Cannabis Review Staff emails" at bounding box center [0, 0] width 0 height 0
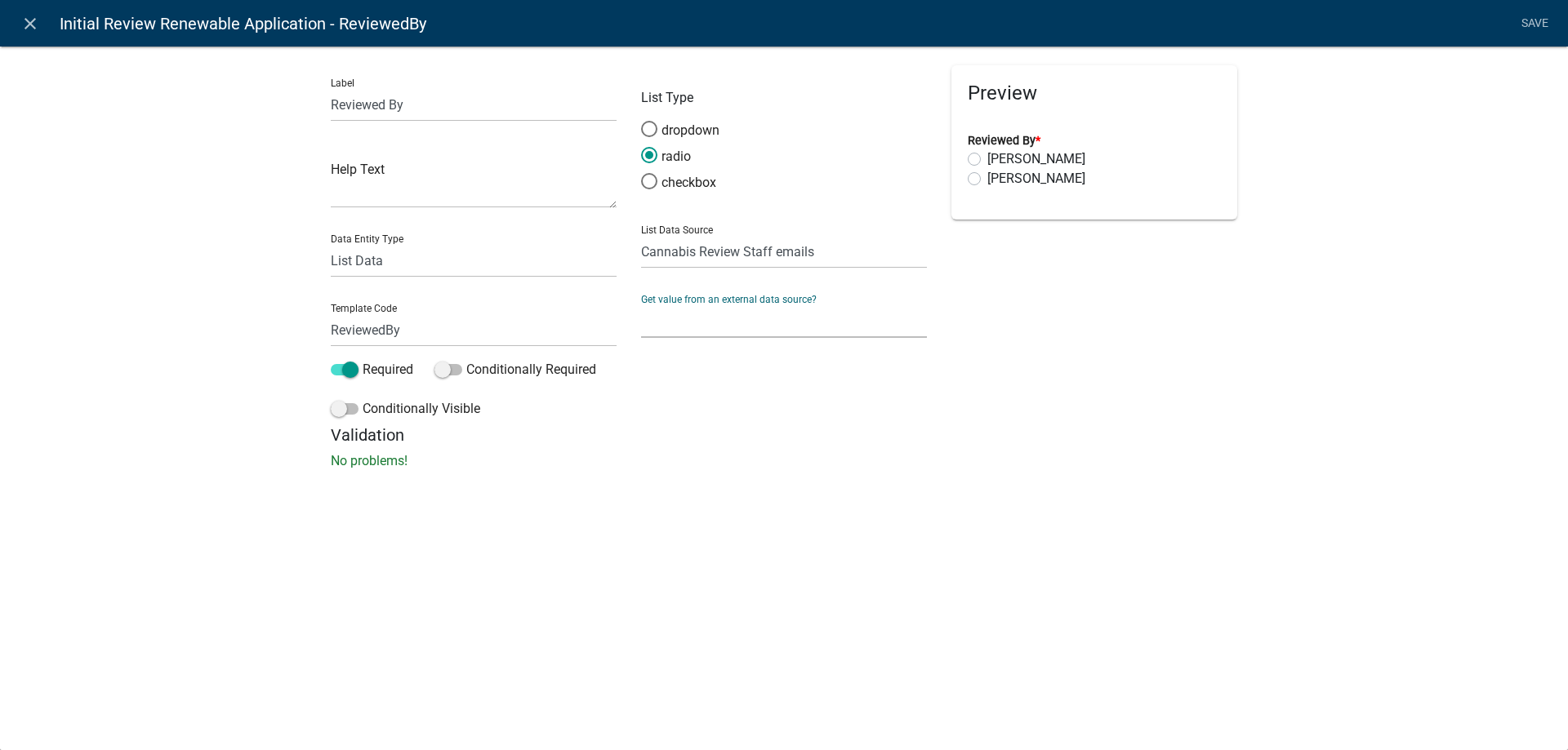
click at [641, 305] on select "None Parcel search Previous Registration Data Applicant Data" at bounding box center [783, 321] width 286 height 34
select select "0: null"
click option "None" at bounding box center [0, 0] width 0 height 0
click at [726, 493] on div "Label Reviewed By Help Text Data Entity Type Free Form Text Document Display En…" at bounding box center [784, 262] width 1568 height 486
click at [331, 244] on select "Free Form Text Document Display Entity Value Fee Numeric Data Date Map Sketch D…" at bounding box center [473, 260] width 286 height 34
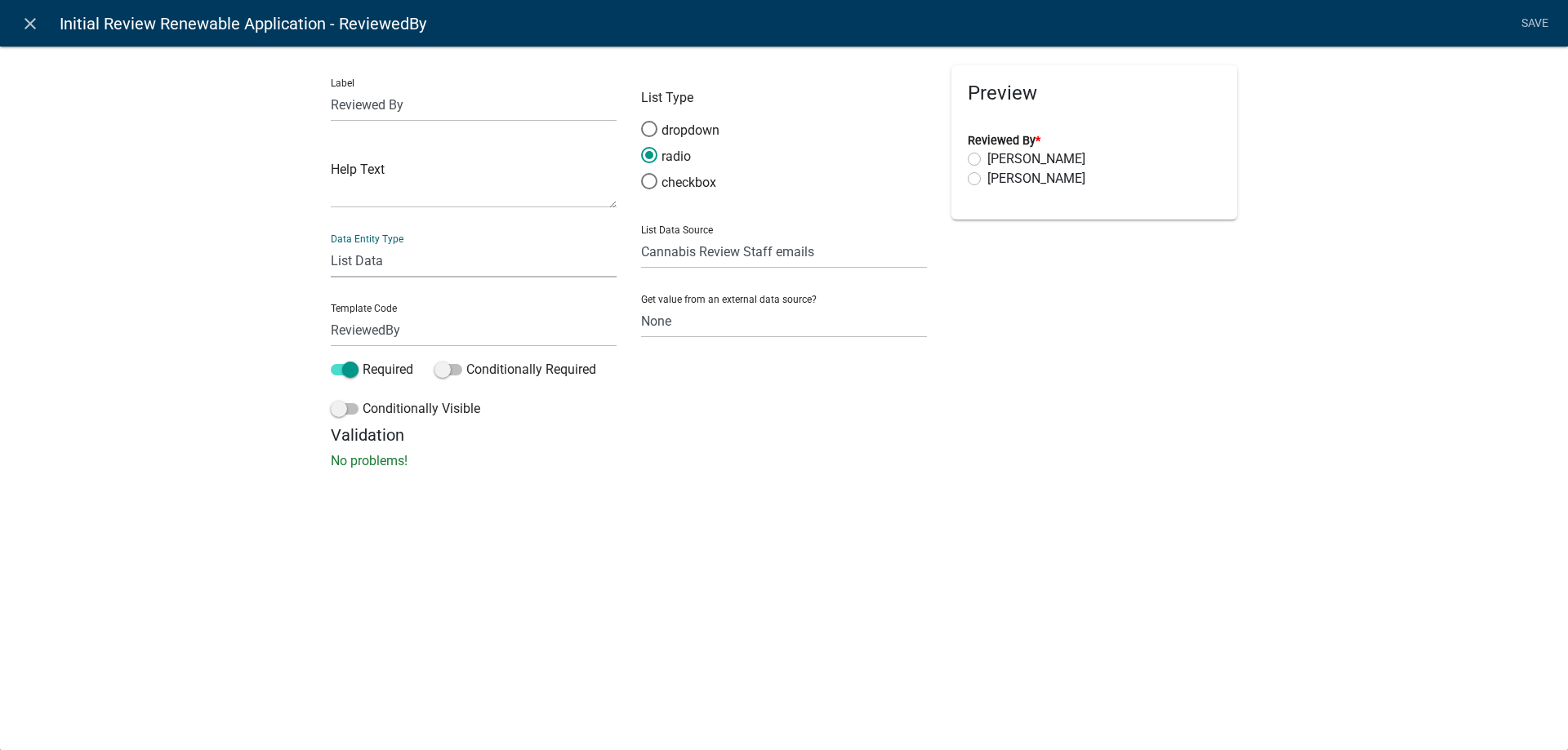
select select "display-entity-value"
click option "Display Entity Value" at bounding box center [0, 0] width 0 height 0
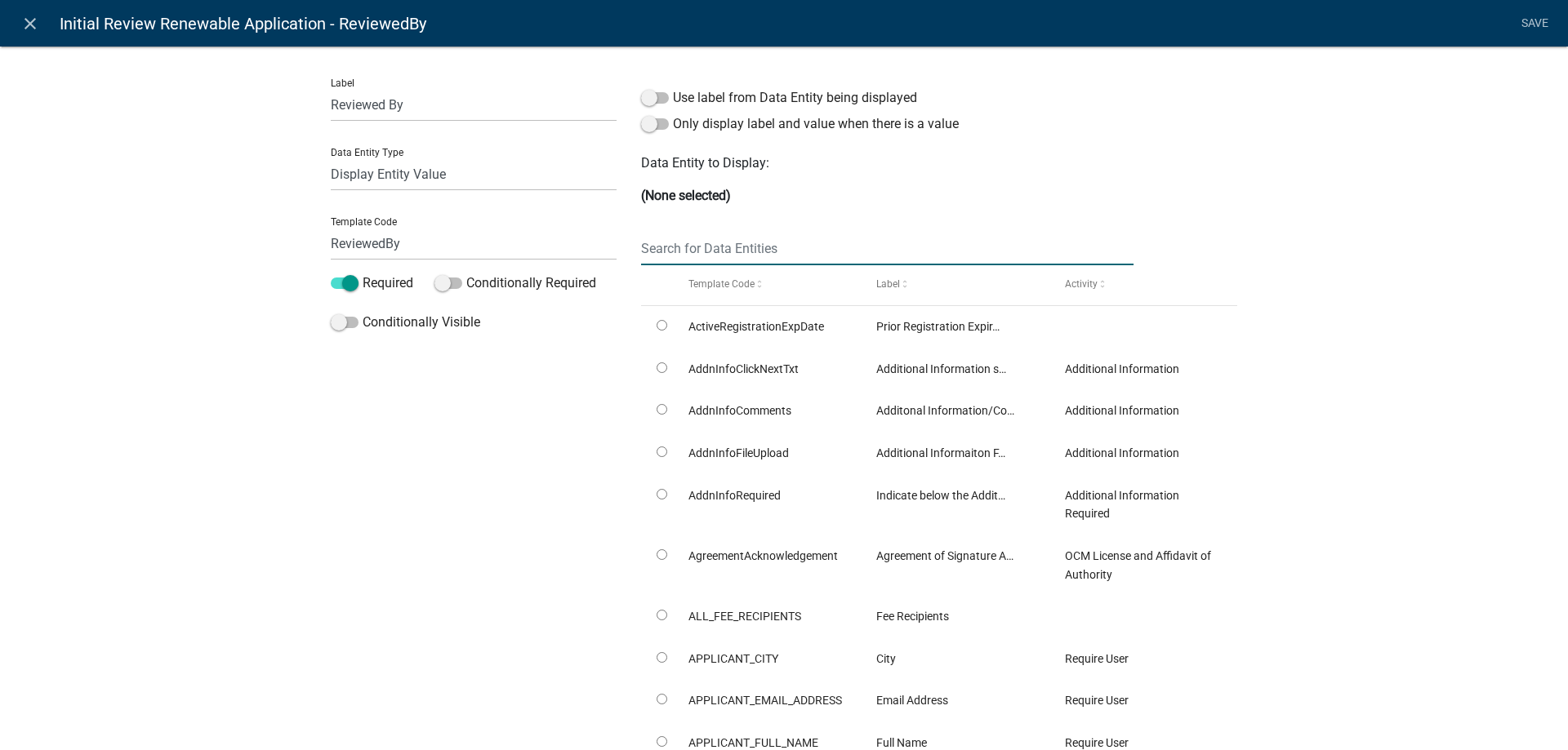
click at [717, 249] on input "text" at bounding box center [887, 249] width 493 height 34
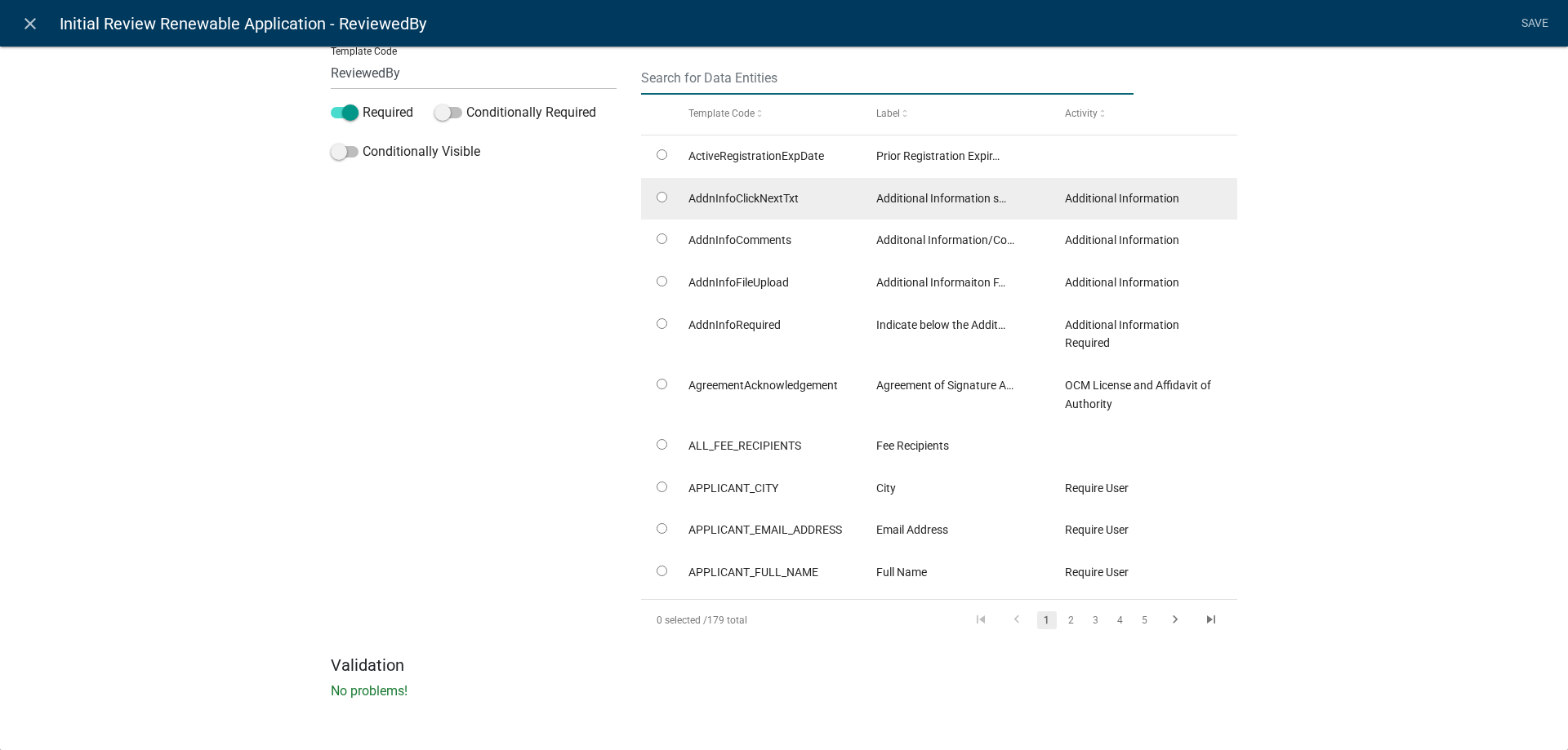
scroll to position [0, 0]
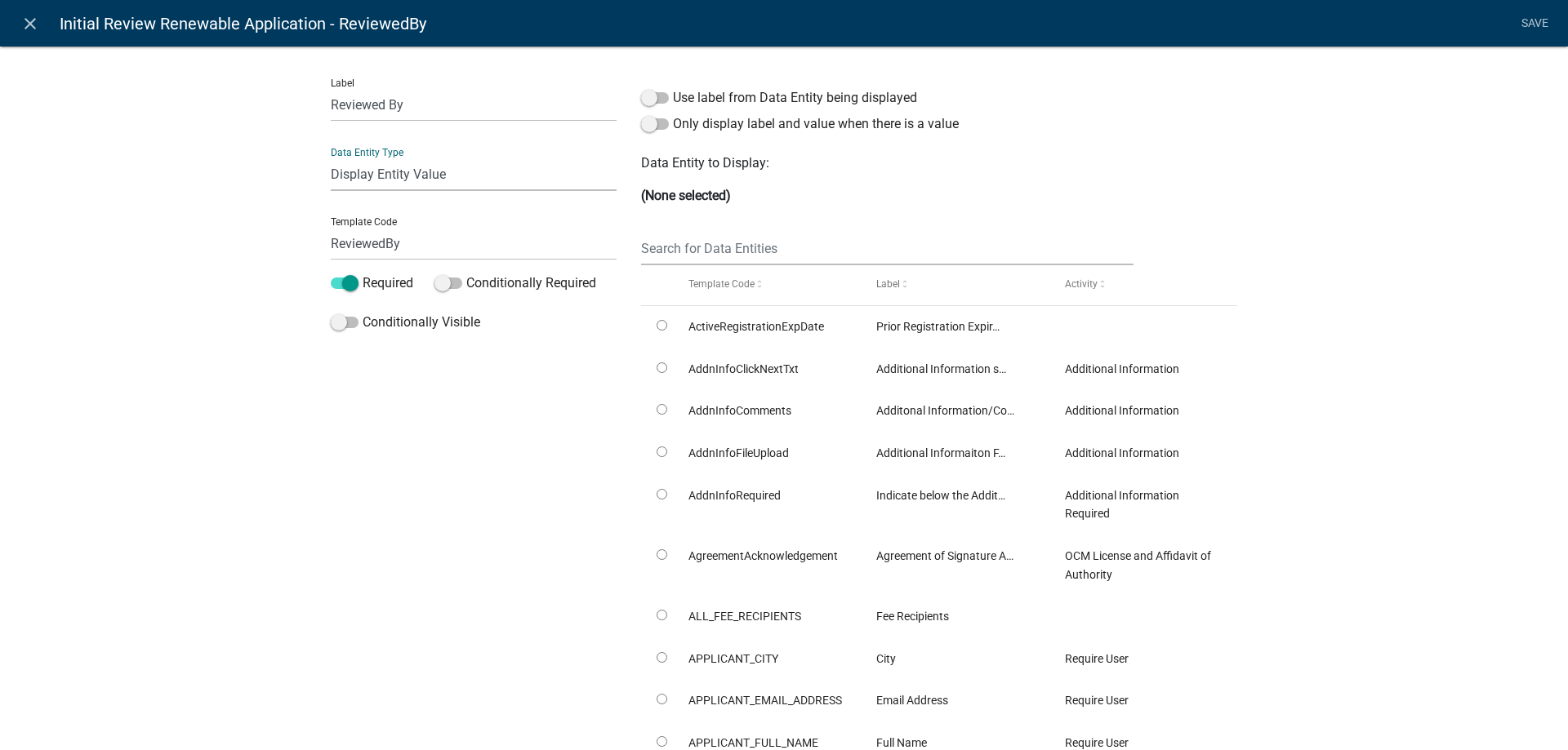
click at [331, 158] on select "Free Form Text Document Display Entity Value Fee Numeric Data Date Map Sketch D…" at bounding box center [473, 174] width 286 height 34
select select "list-data"
click option "List Data" at bounding box center [0, 0] width 0 height 0
select select "list-data"
select select
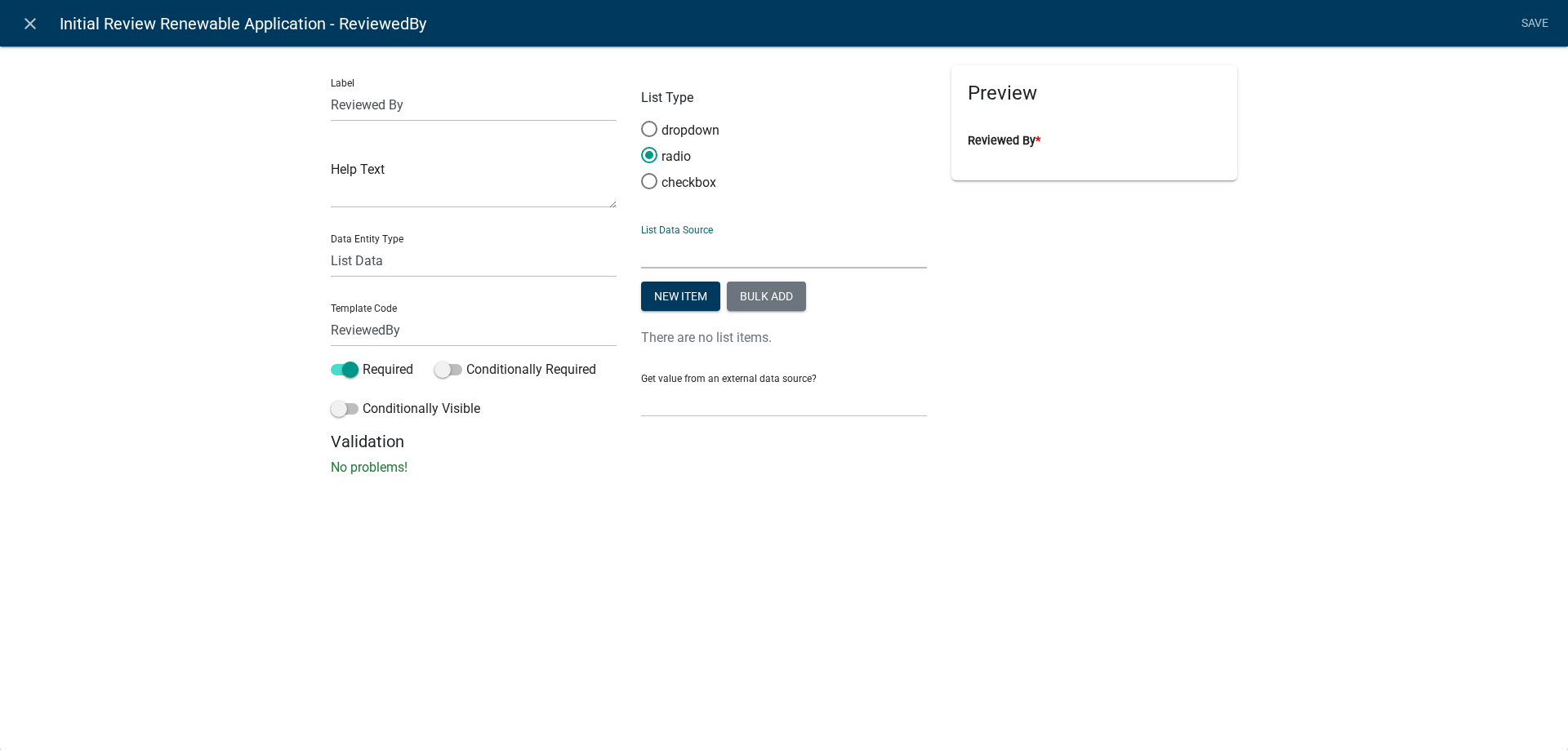
click at [641, 235] on select "State List Cannabis Compliance Check Inspector/staff Cannabis Compliance Checks…" at bounding box center [783, 252] width 286 height 34
select select "custom-list-ab11644c-55d2-4510-aa9b-a6a6644b14db"
click option "Cannabis Review Staff emails" at bounding box center [0, 0] width 0 height 0
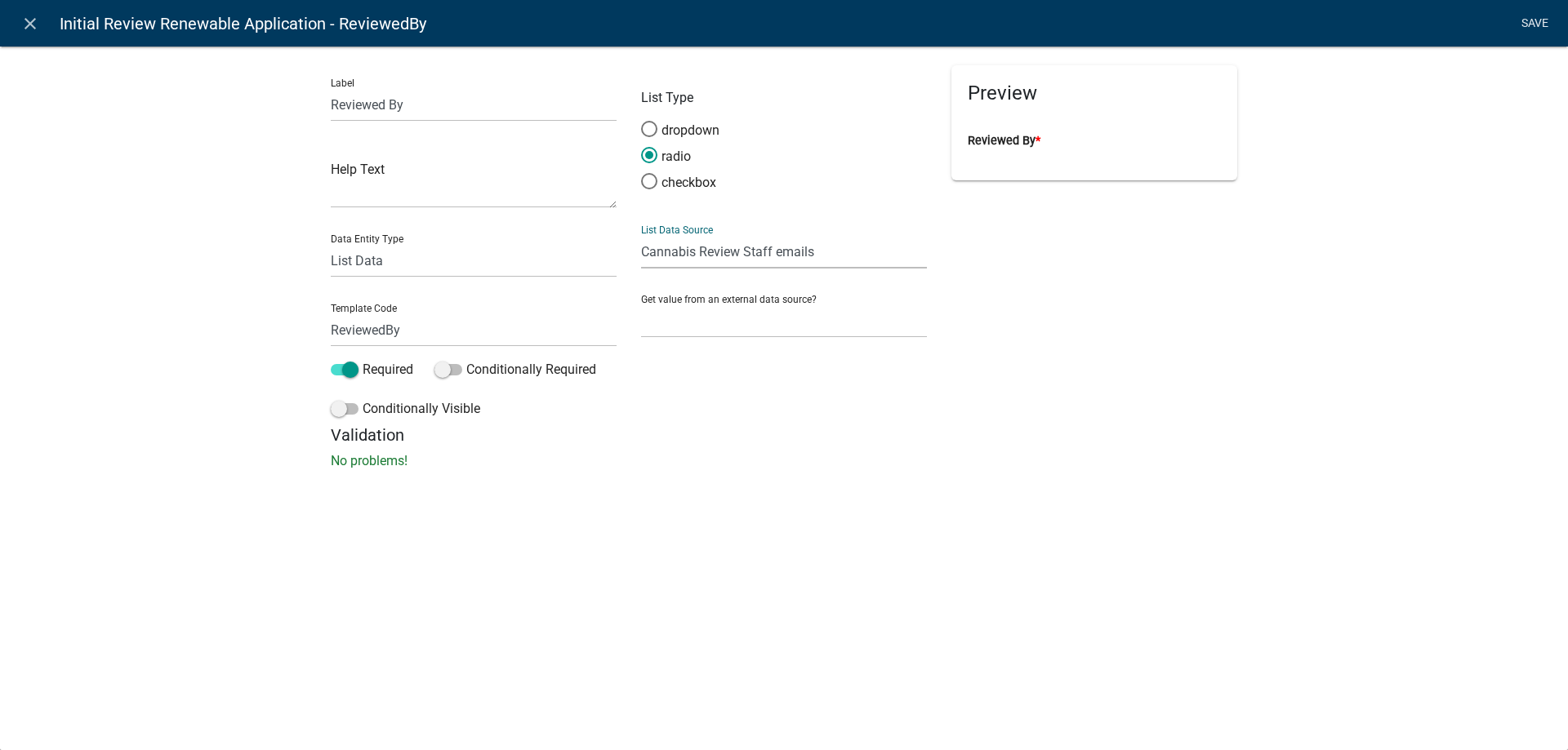
click at [1538, 21] on link "Save" at bounding box center [1534, 23] width 41 height 31
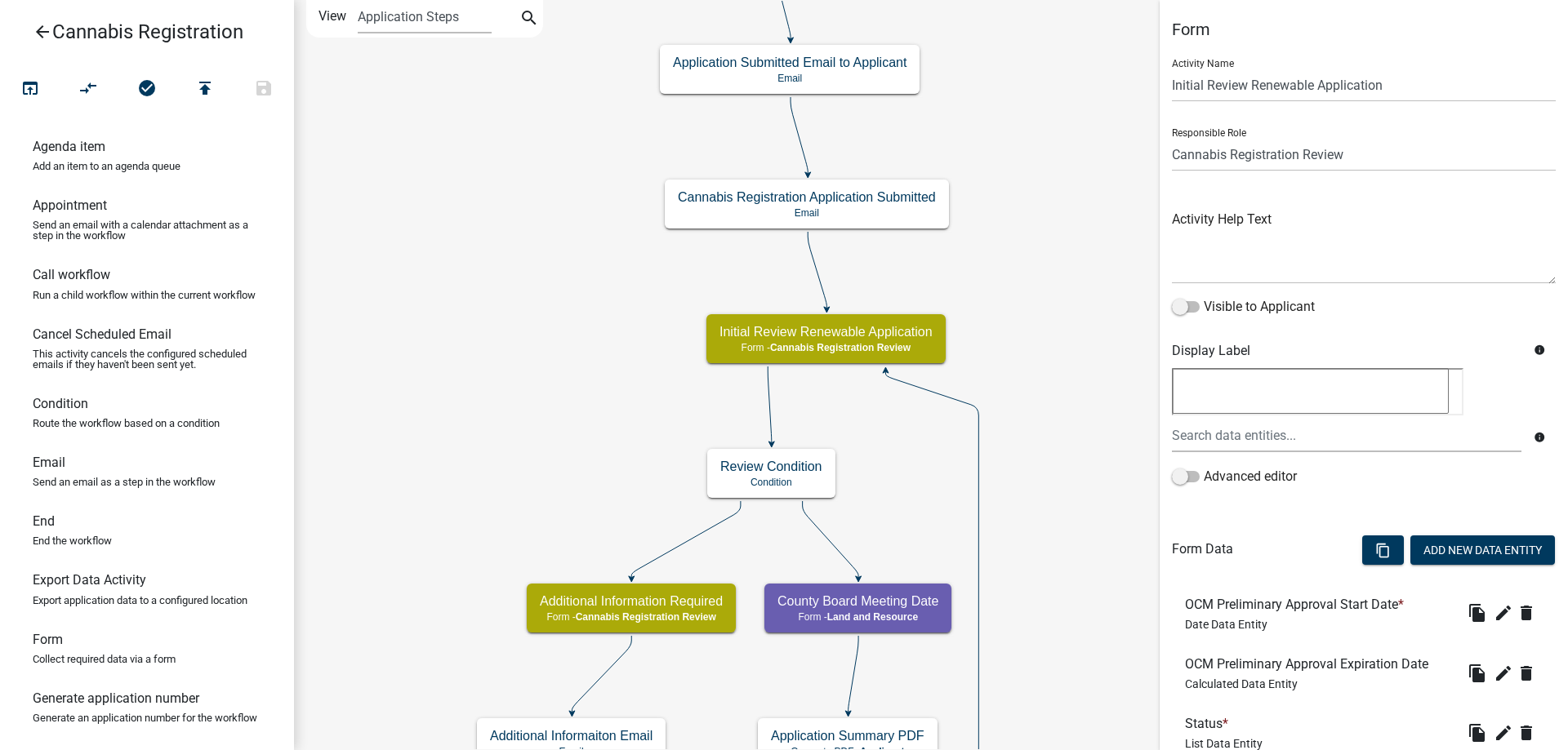
scroll to position [417, 0]
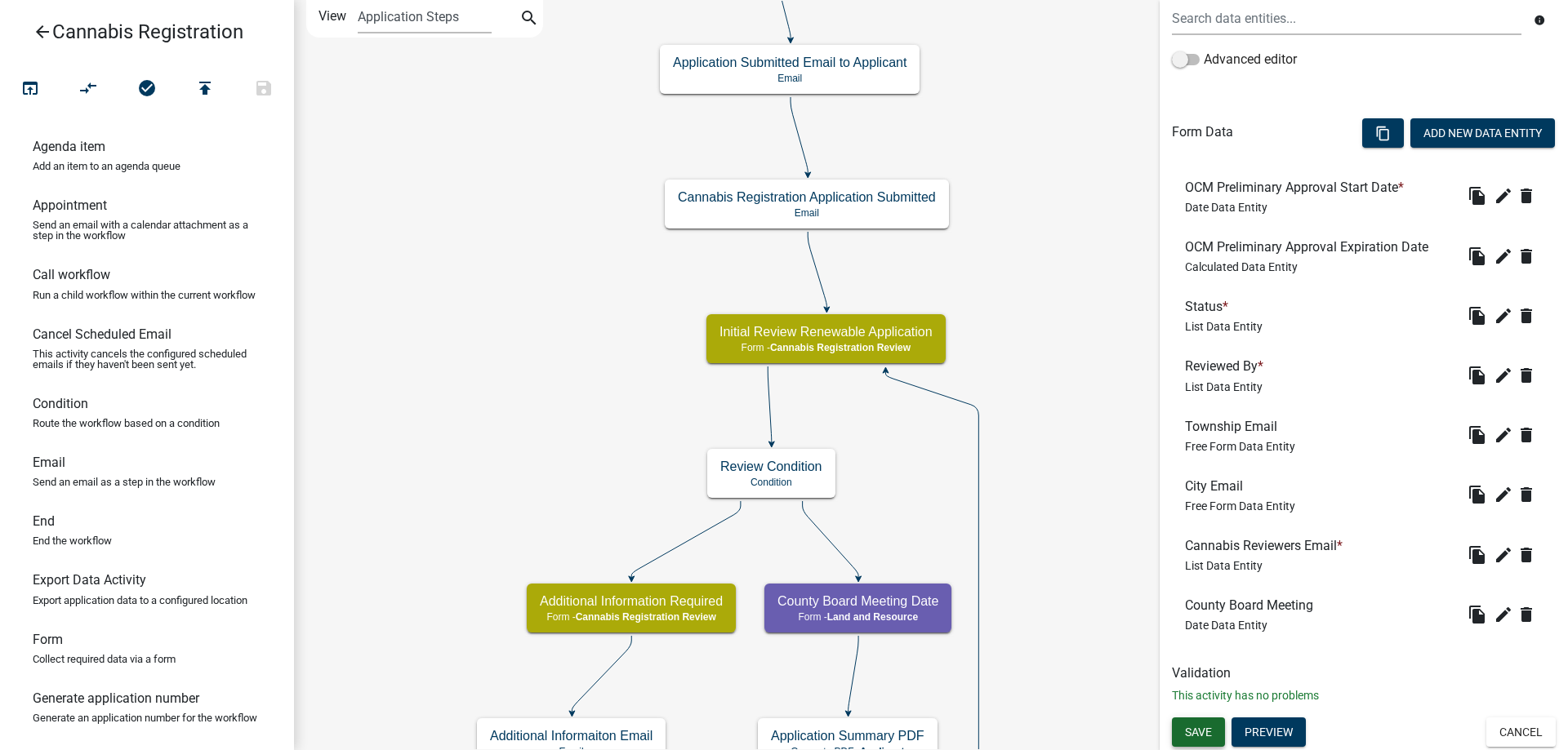
click at [1204, 738] on span "Save" at bounding box center [1198, 732] width 27 height 13
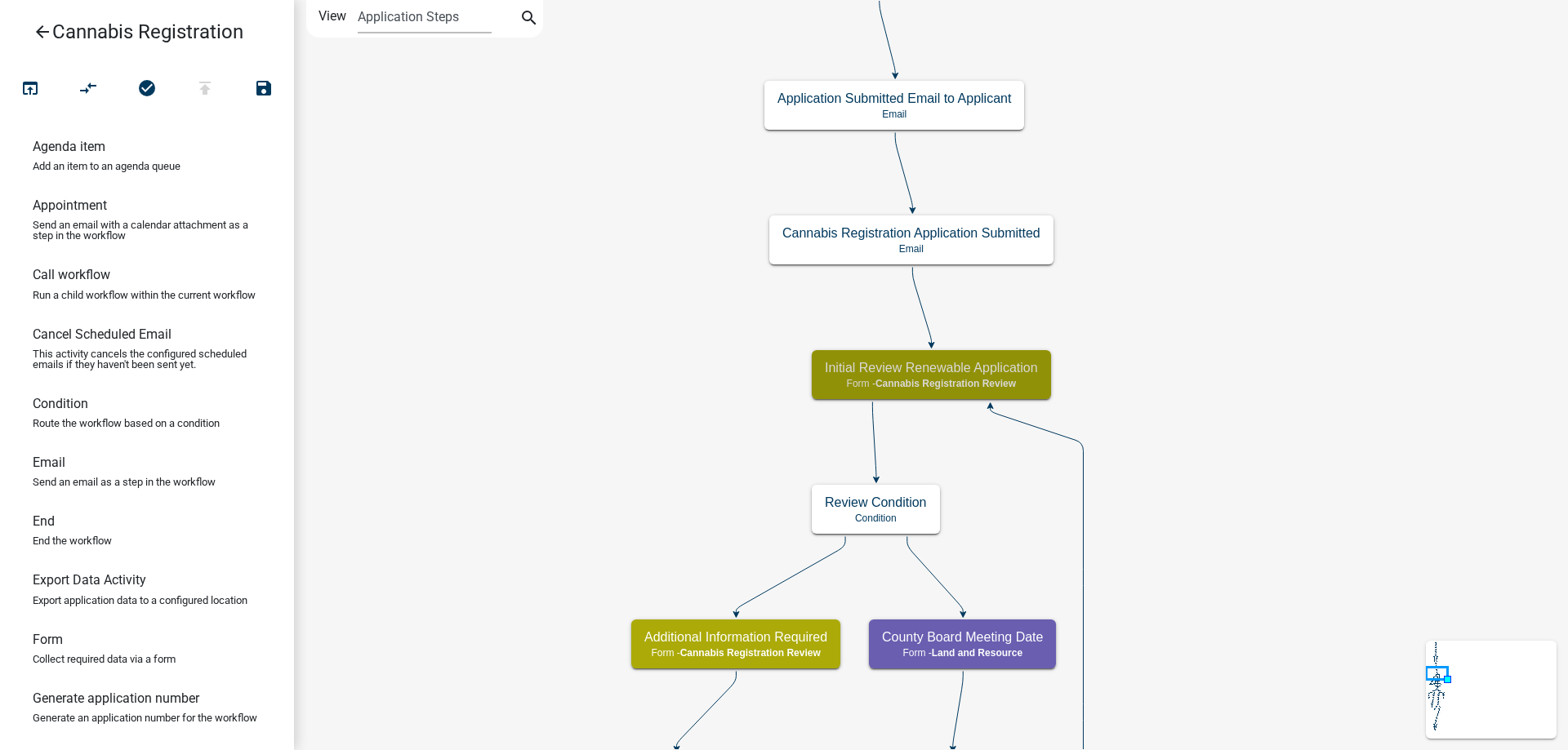
scroll to position [0, 0]
click at [1012, 368] on h5 "Initial Review Renewable Application" at bounding box center [931, 368] width 213 height 15
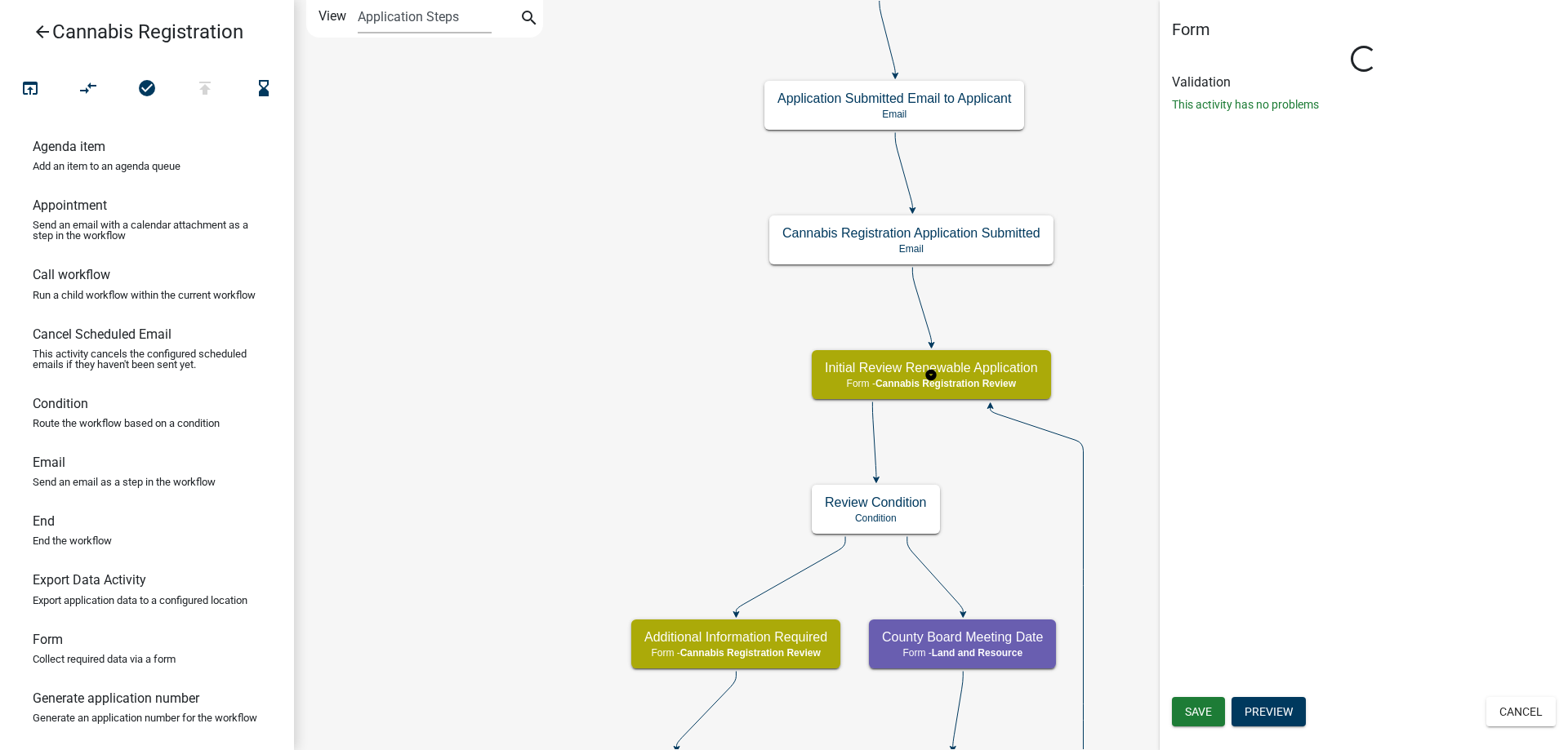
select select "5380C035-E995-43AF-9DCB-4673FB5A2820"
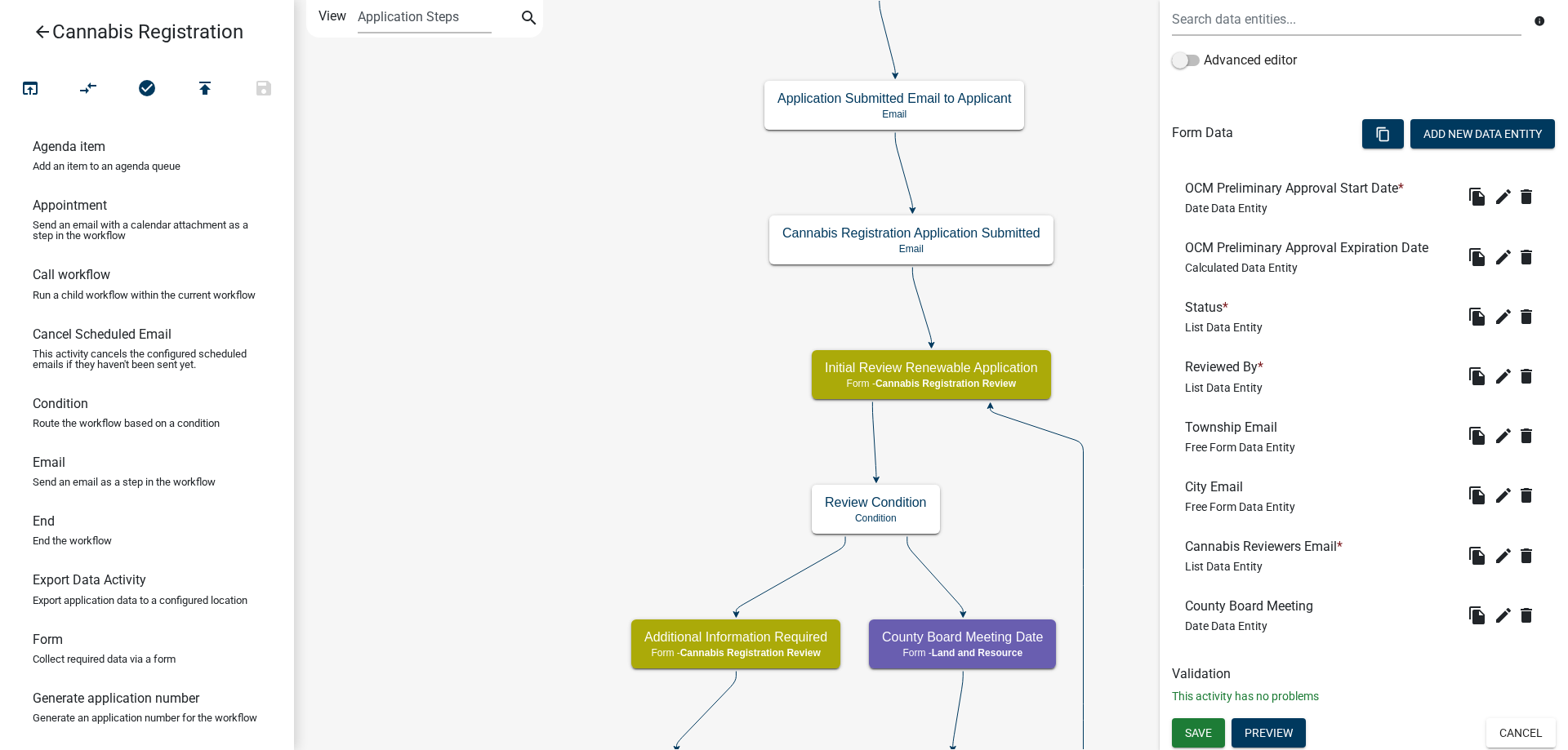
scroll to position [417, 0]
click at [1282, 732] on button "Preview" at bounding box center [1268, 733] width 75 height 29
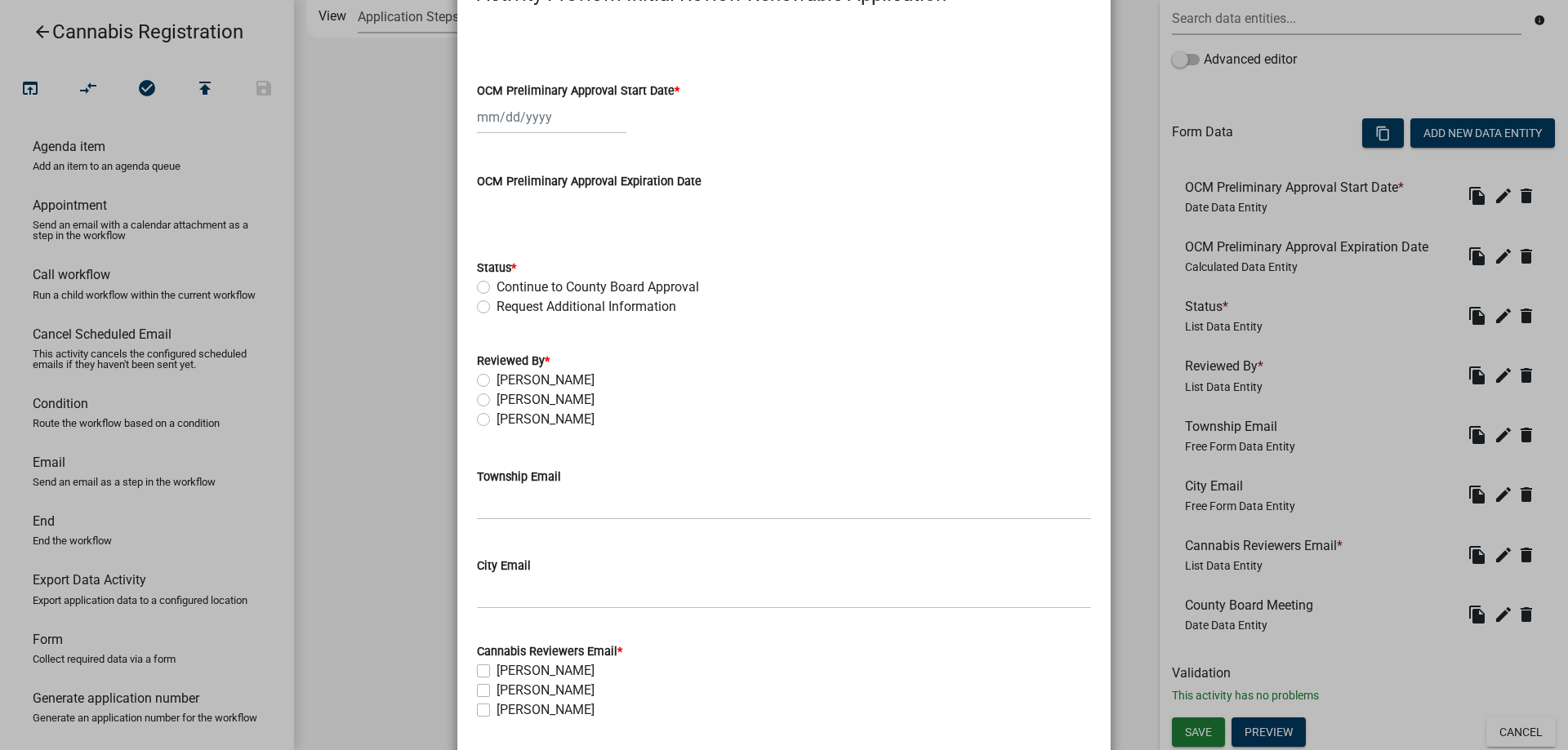
scroll to position [93, 0]
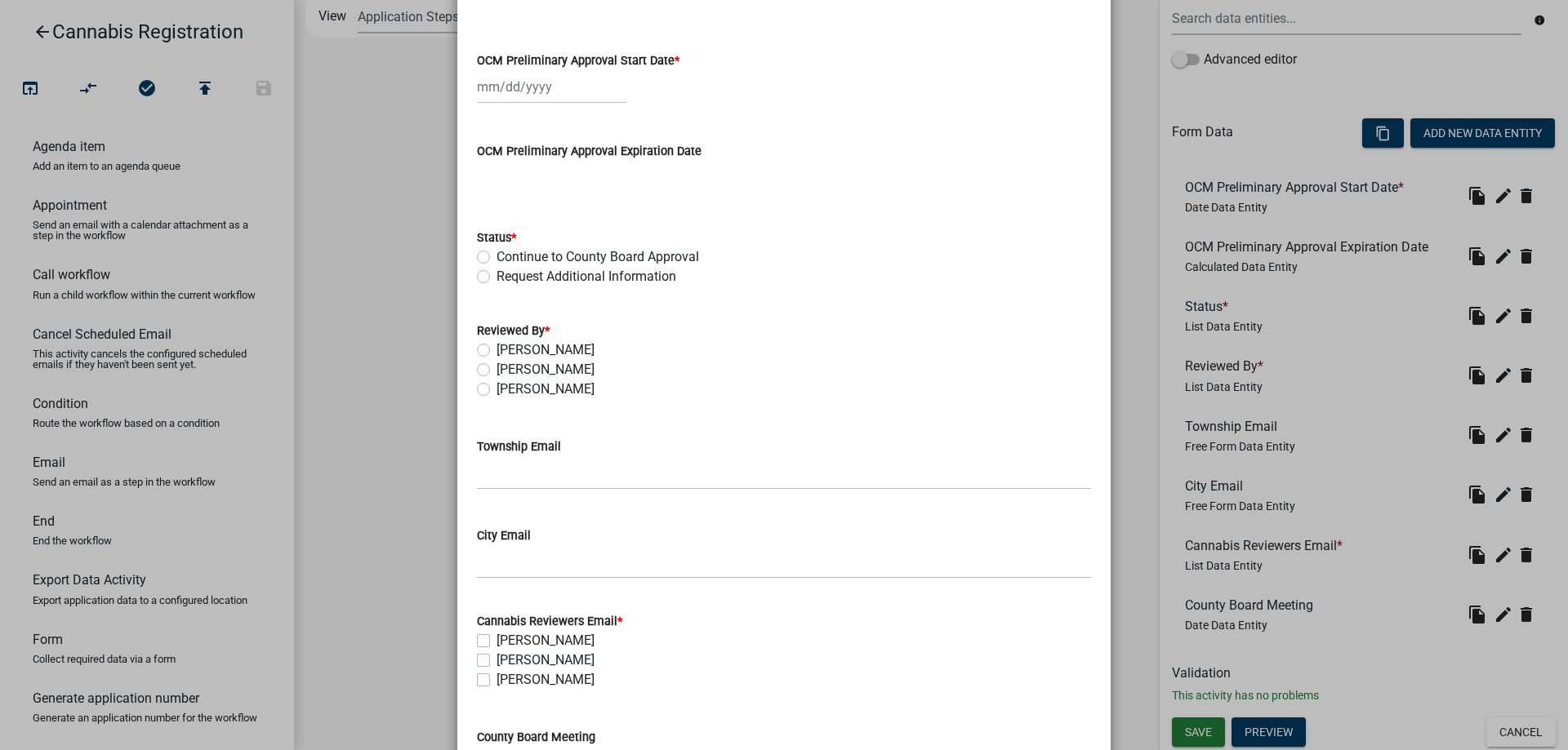
click at [497, 350] on label "Amy Busko" at bounding box center [545, 350] width 98 height 19
click at [497, 350] on input "Amy Busko" at bounding box center [501, 345] width 11 height 11
radio input "true"
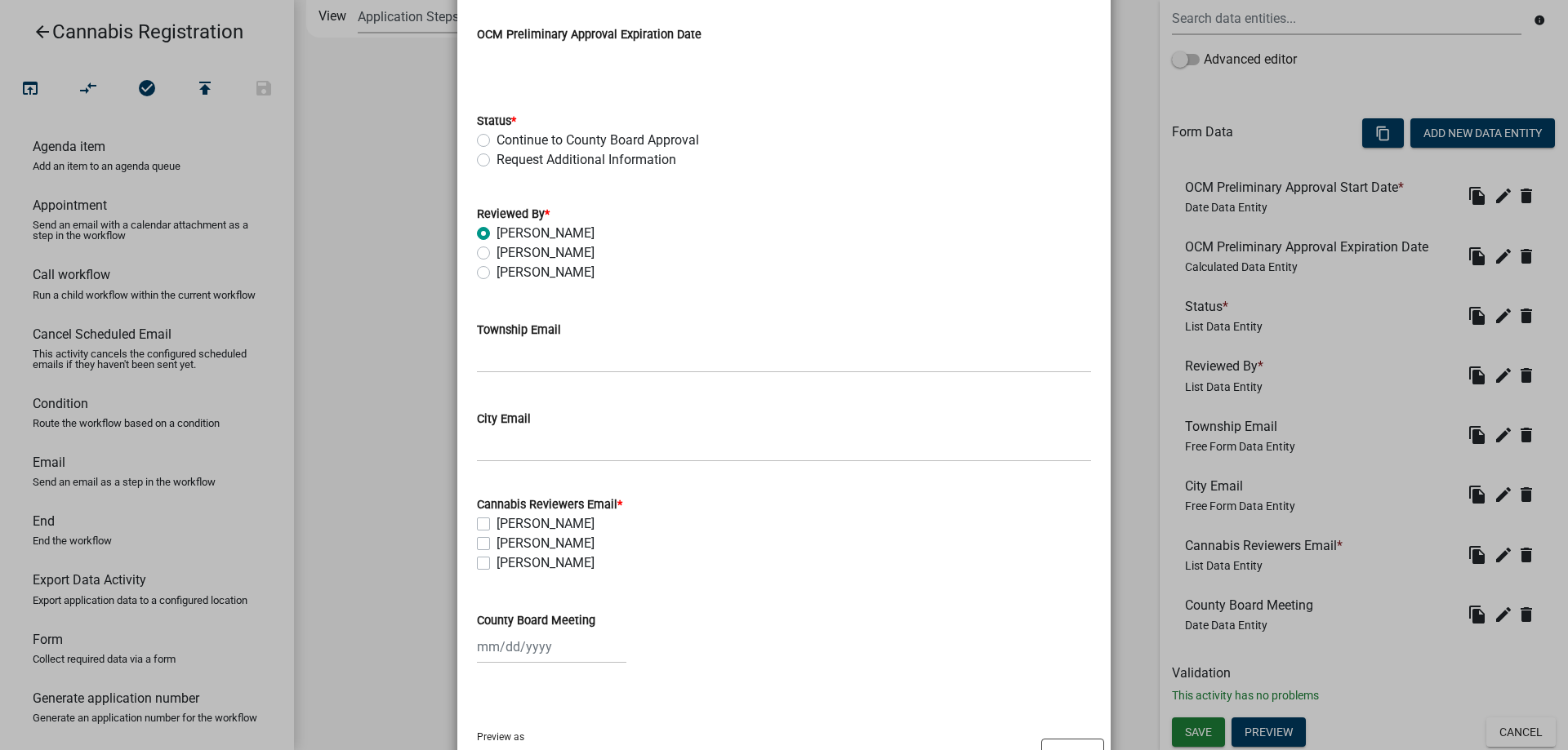
scroll to position [278, 0]
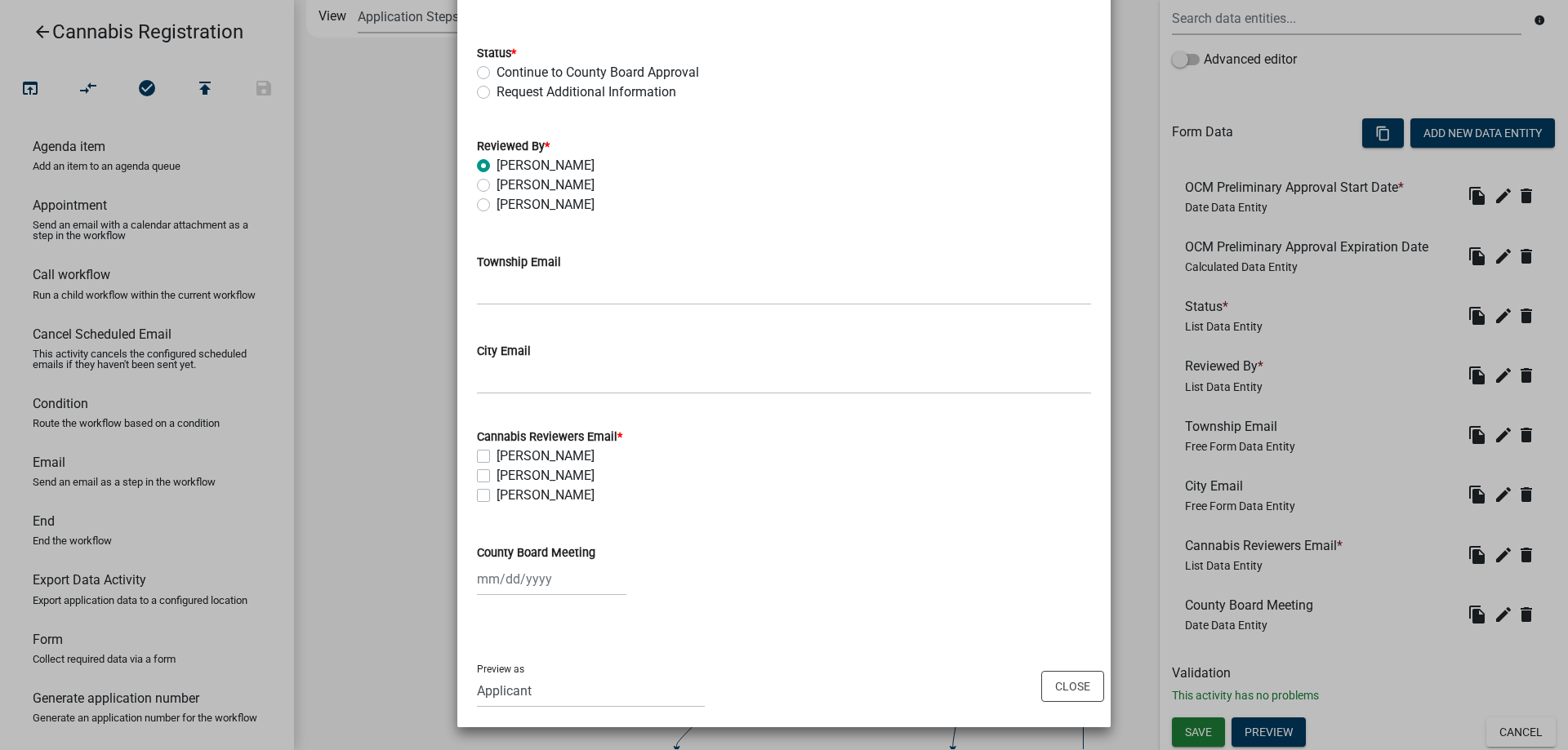
click at [497, 454] on label "Amy Busko" at bounding box center [545, 456] width 98 height 19
click at [497, 454] on input "Amy Busko" at bounding box center [501, 451] width 11 height 11
checkbox input "true"
checkbox input "false"
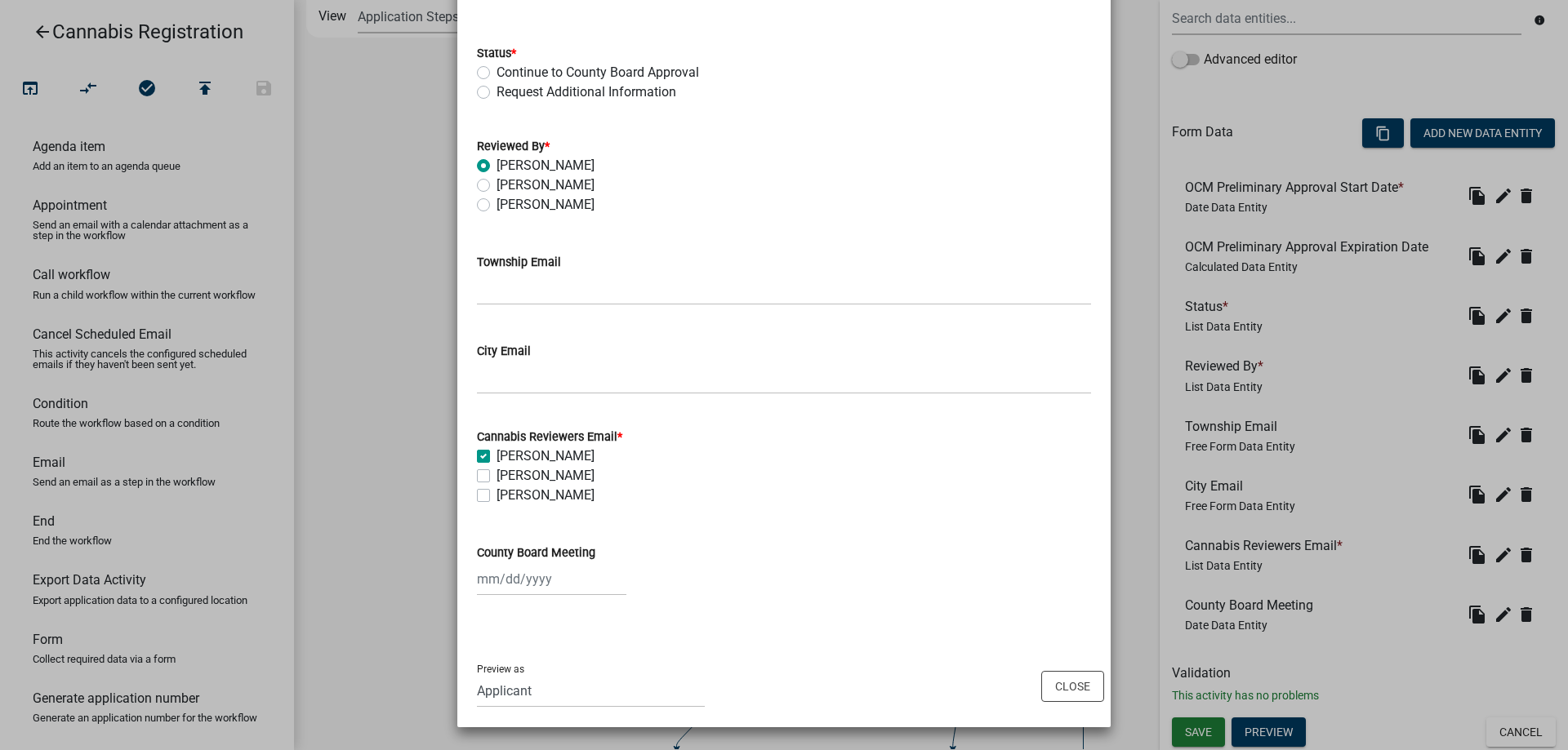
click at [497, 472] on label "Chris LeClair" at bounding box center [545, 476] width 98 height 19
click at [497, 472] on input "Chris LeClair" at bounding box center [501, 471] width 11 height 11
checkbox input "true"
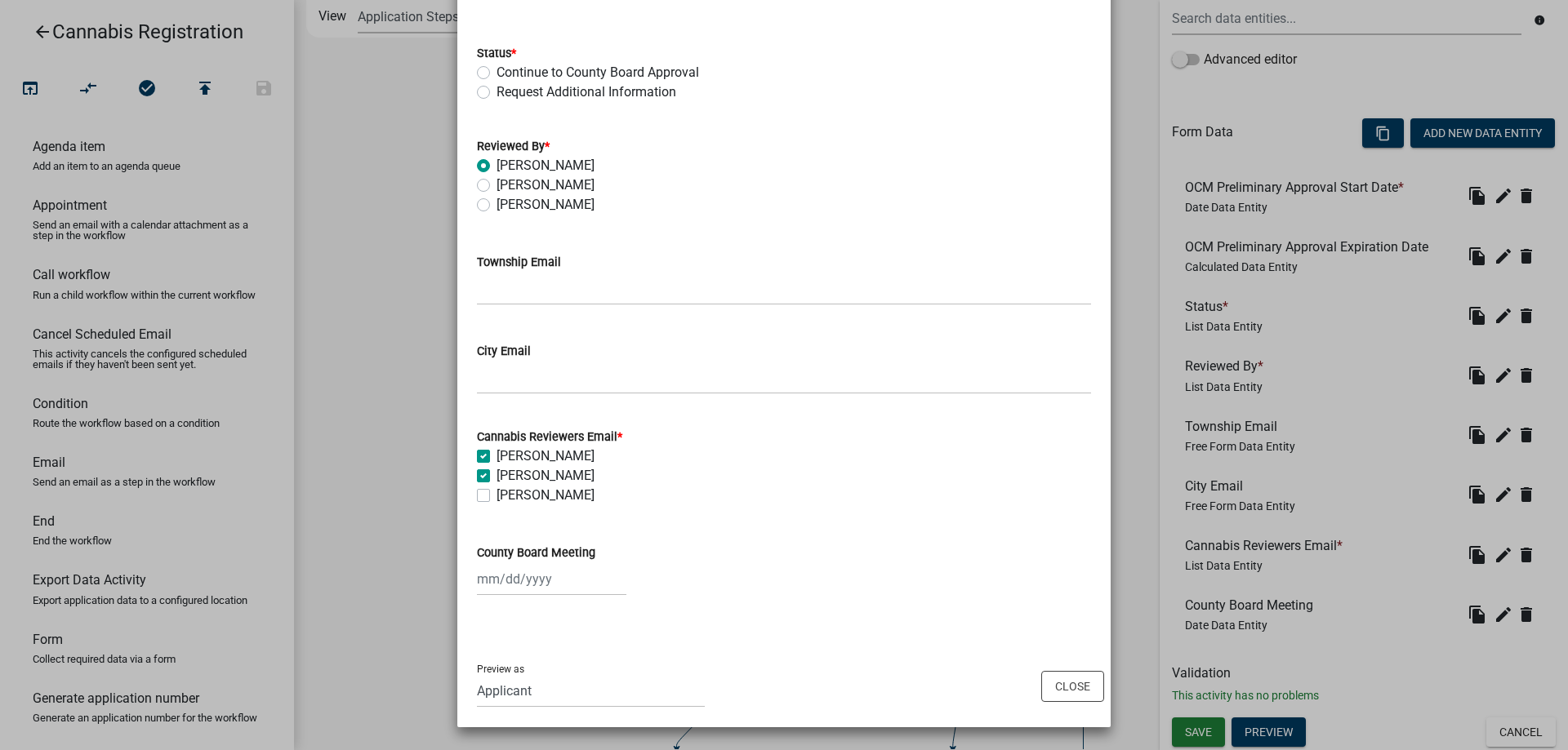
click at [497, 495] on label "[PERSON_NAME]" at bounding box center [545, 495] width 98 height 19
click at [497, 495] on input "[PERSON_NAME]" at bounding box center [501, 491] width 11 height 11
checkbox input "true"
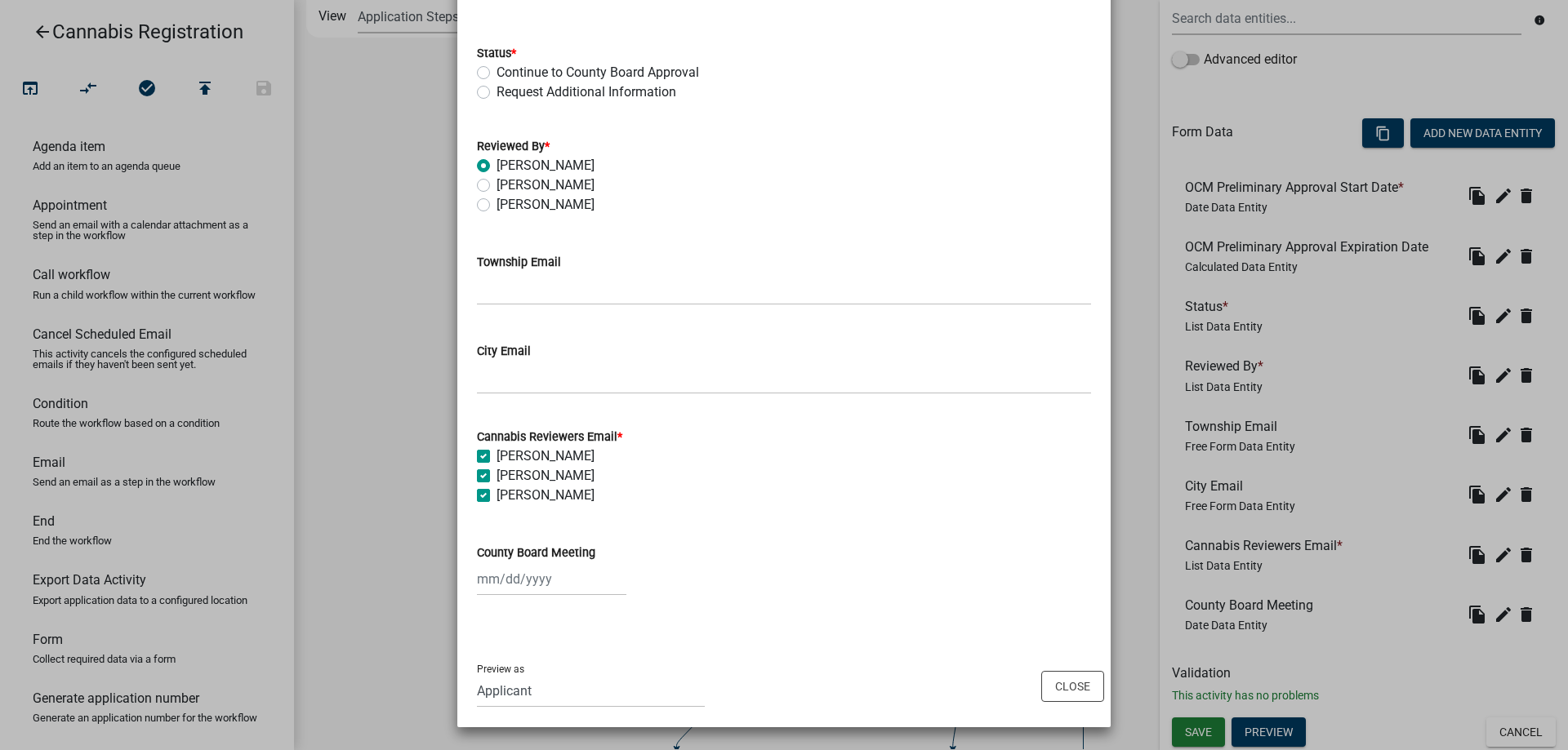
checkbox input "true"
click at [497, 453] on label "Amy Busko" at bounding box center [545, 456] width 98 height 19
click at [497, 453] on input "Amy Busko" at bounding box center [501, 451] width 11 height 11
checkbox input "false"
checkbox input "true"
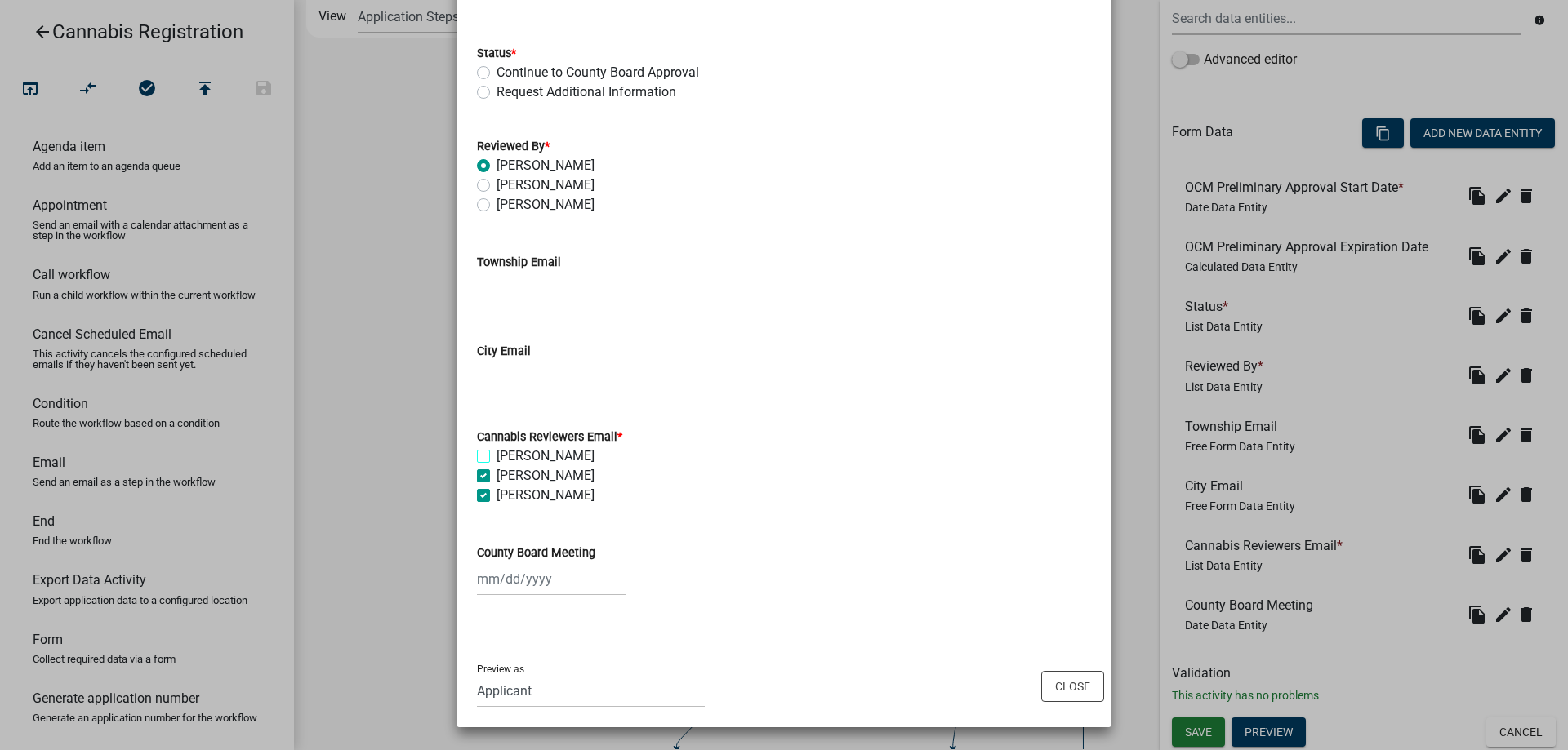
checkbox input "true"
click at [497, 474] on label "Chris LeClair" at bounding box center [545, 476] width 98 height 19
click at [497, 474] on input "Chris LeClair" at bounding box center [501, 471] width 11 height 11
checkbox input "false"
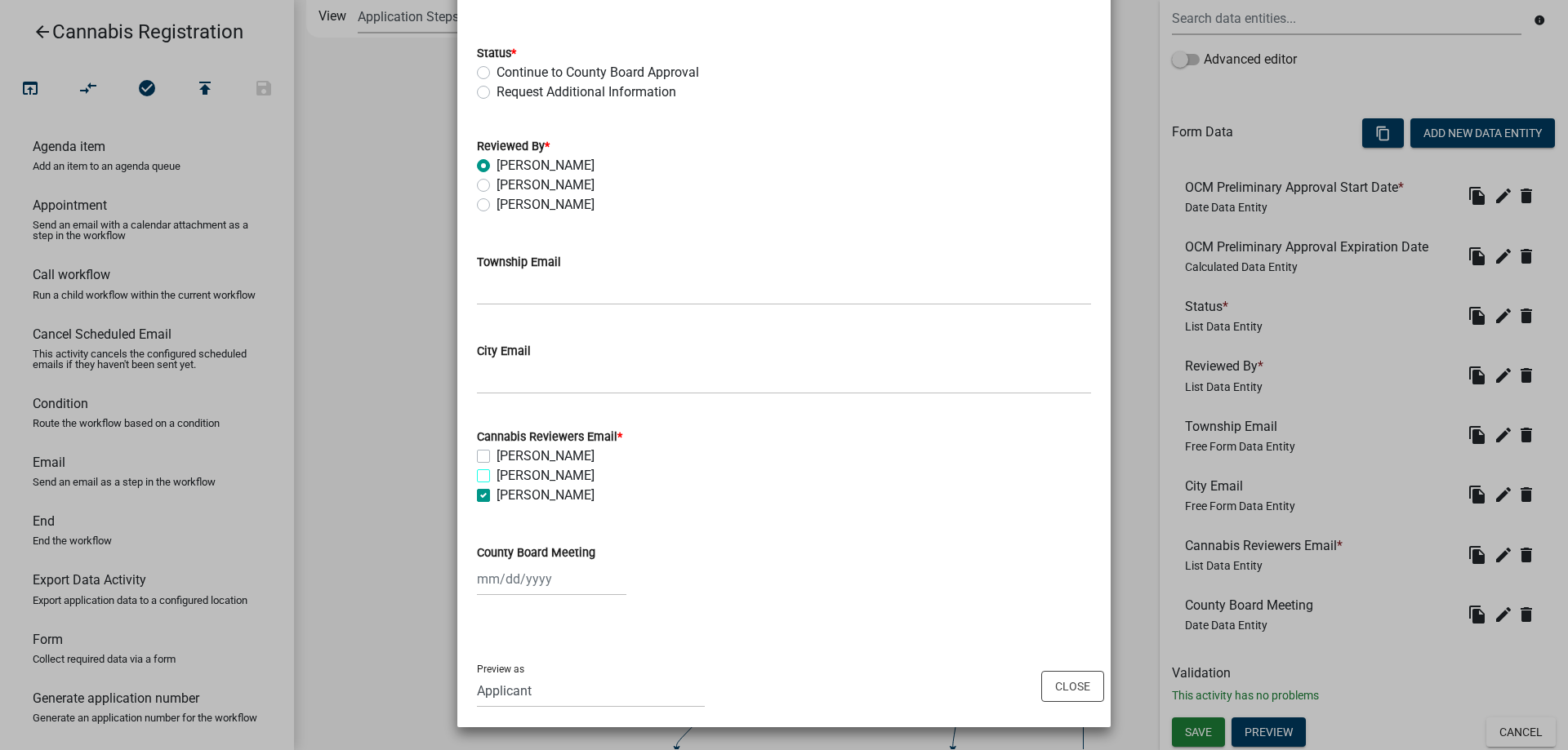
checkbox input "false"
click at [497, 497] on label "[PERSON_NAME]" at bounding box center [545, 495] width 98 height 19
click at [497, 496] on input "[PERSON_NAME]" at bounding box center [501, 491] width 11 height 11
checkbox input "false"
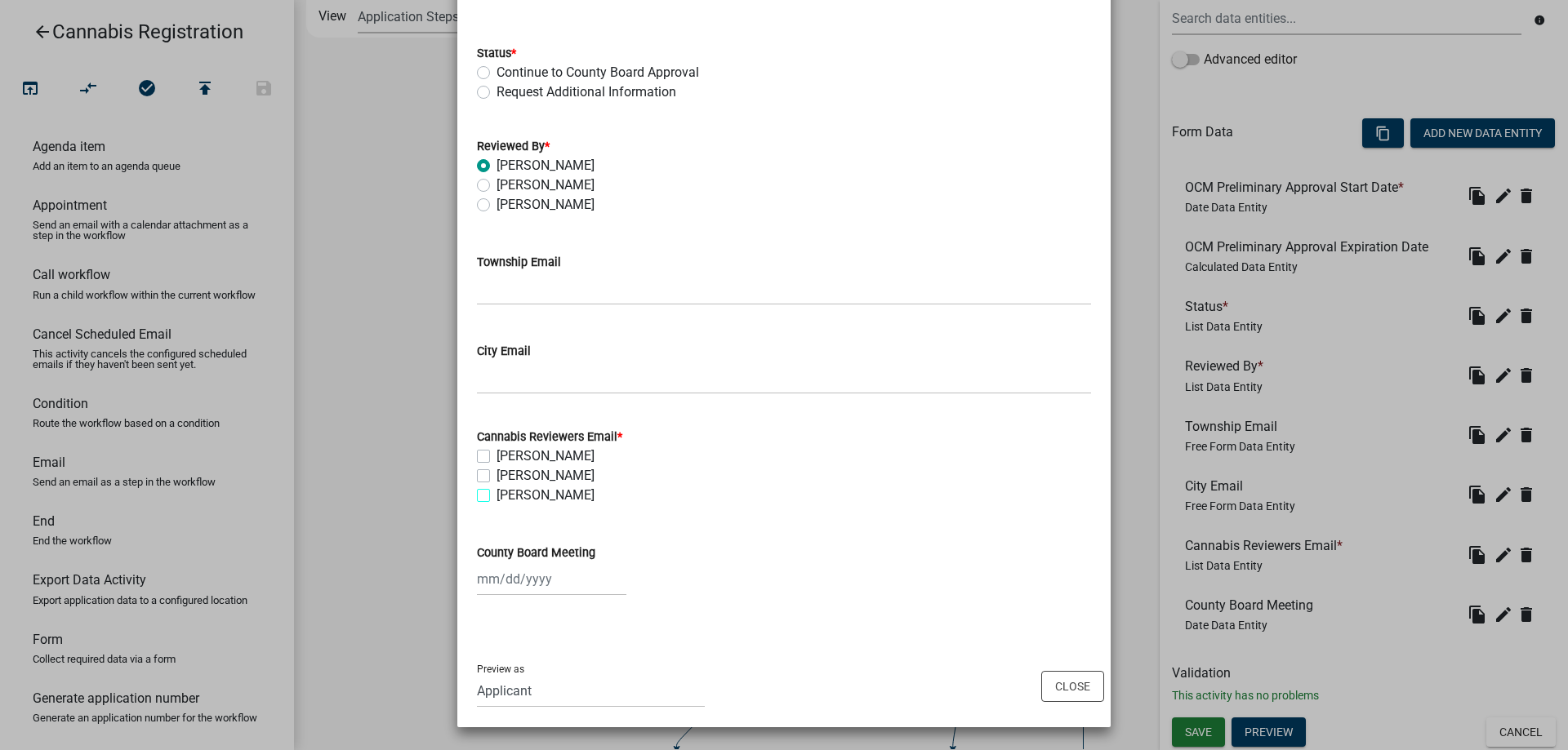
checkbox input "false"
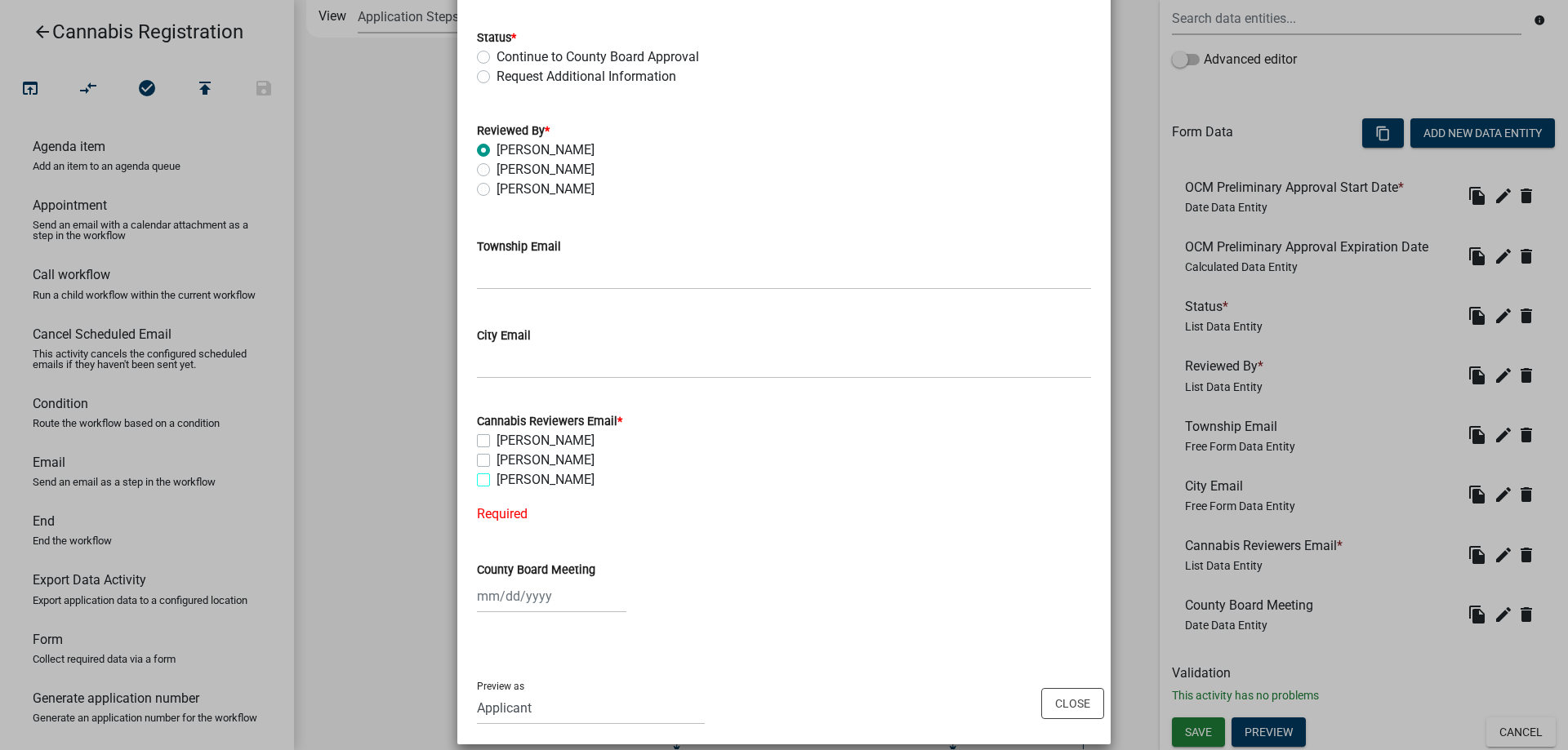
scroll to position [311, 0]
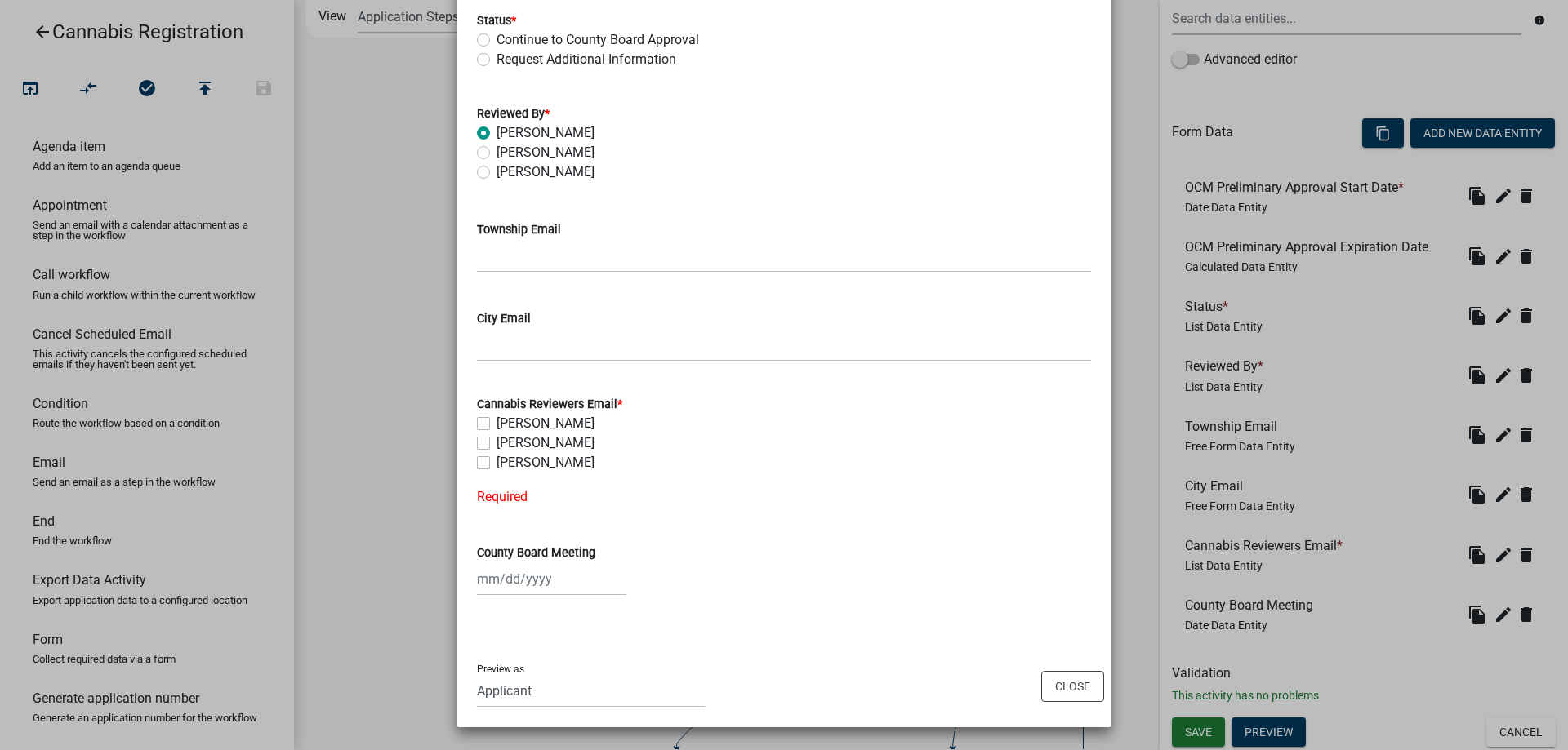
click at [497, 59] on label "Request Additional Information" at bounding box center [587, 59] width 180 height 19
click at [497, 59] on input "Request Additional Information" at bounding box center [501, 54] width 11 height 11
radio input "true"
click at [497, 425] on label "Amy Busko" at bounding box center [545, 424] width 98 height 19
click at [497, 425] on input "Amy Busko" at bounding box center [501, 419] width 11 height 11
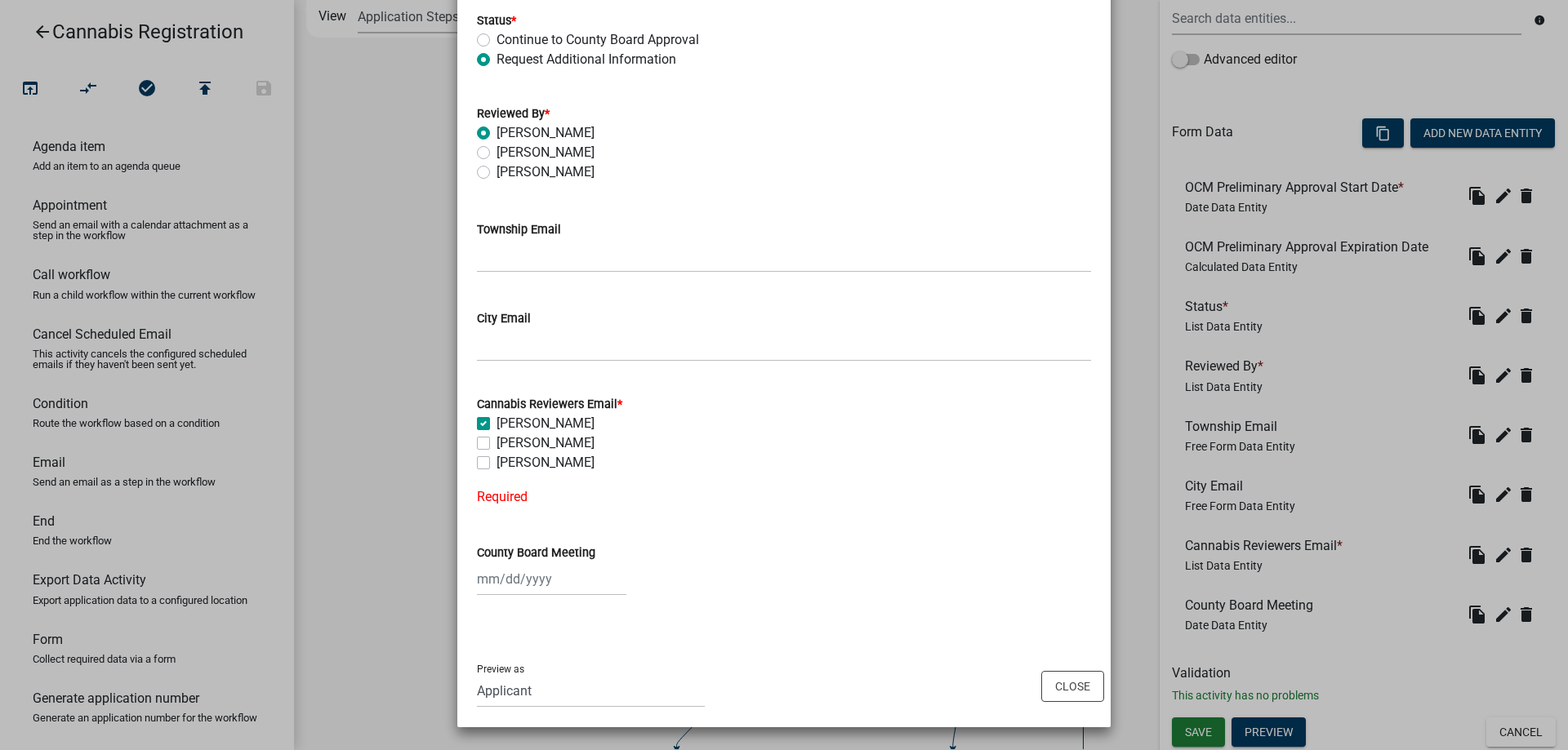
checkbox input "true"
checkbox input "false"
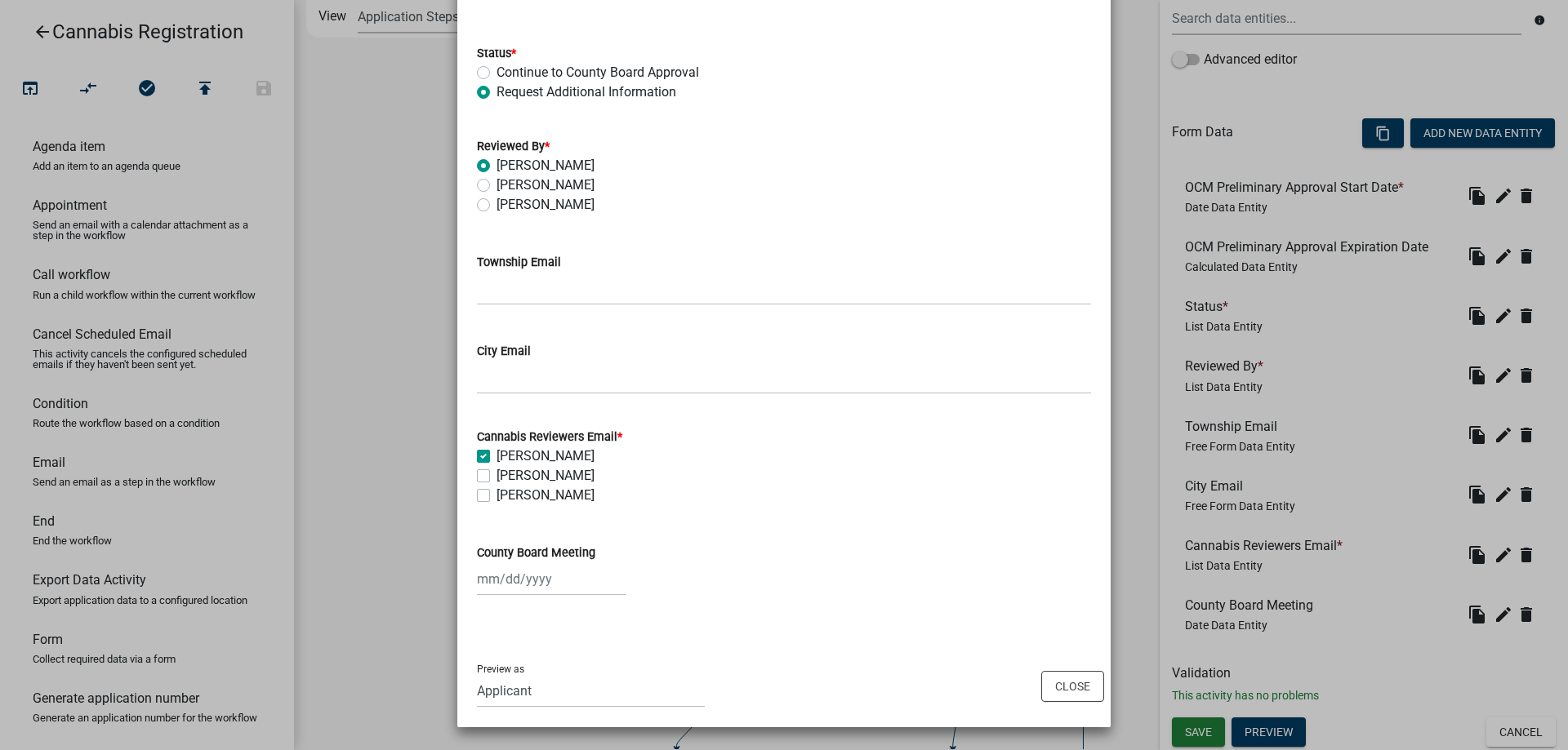
scroll to position [0, 0]
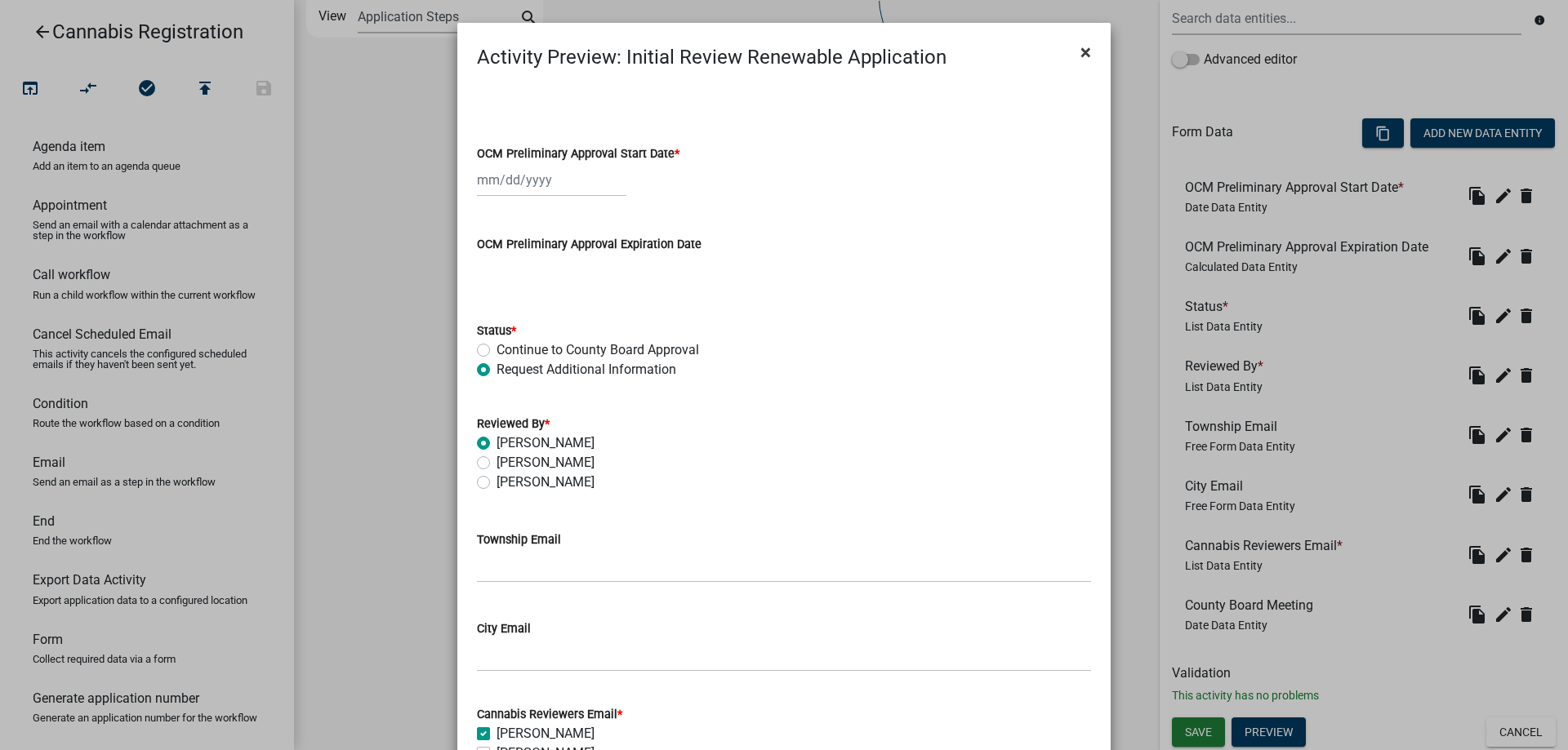
click at [1085, 50] on span "×" at bounding box center [1085, 52] width 11 height 23
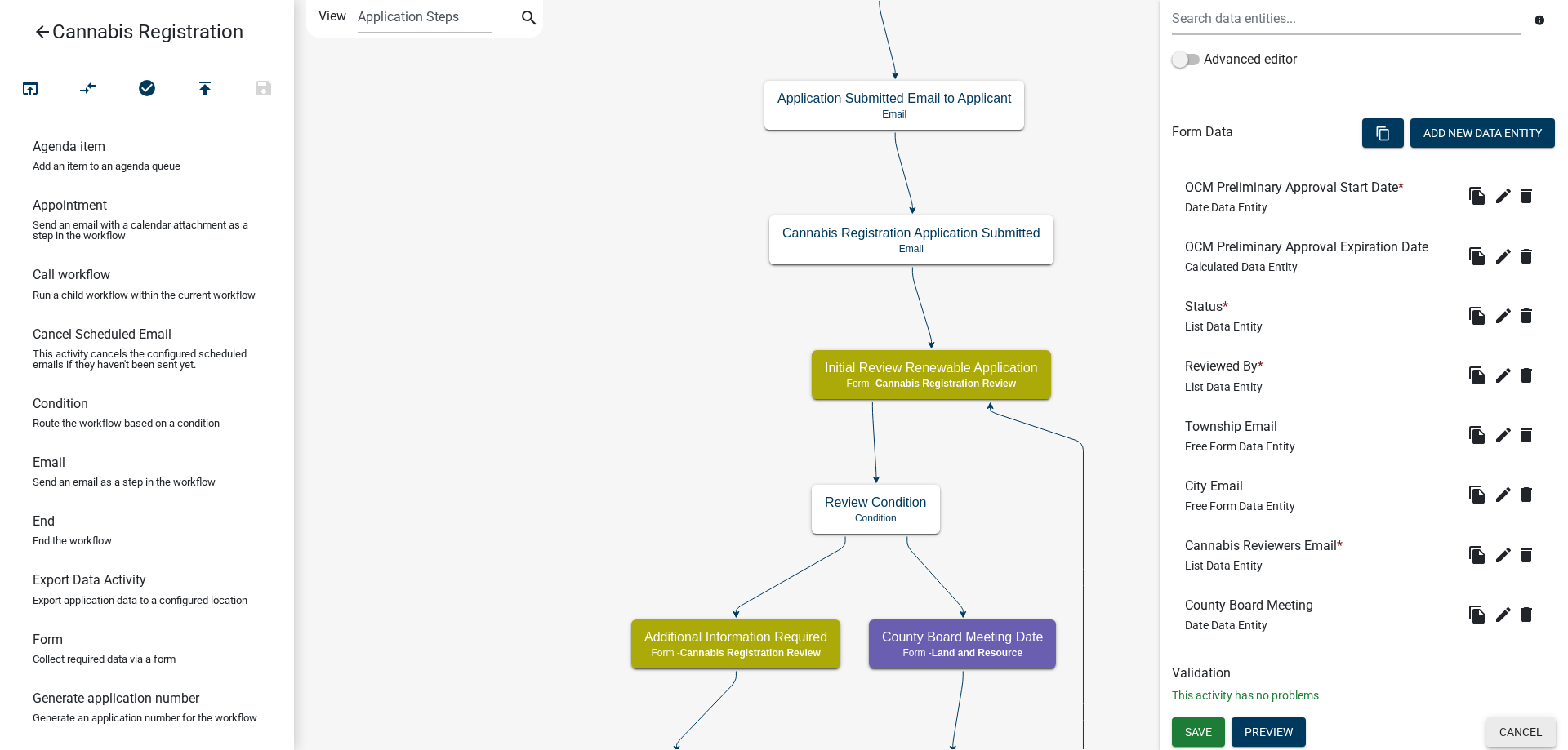
click at [1517, 734] on button "Cancel" at bounding box center [1521, 733] width 70 height 29
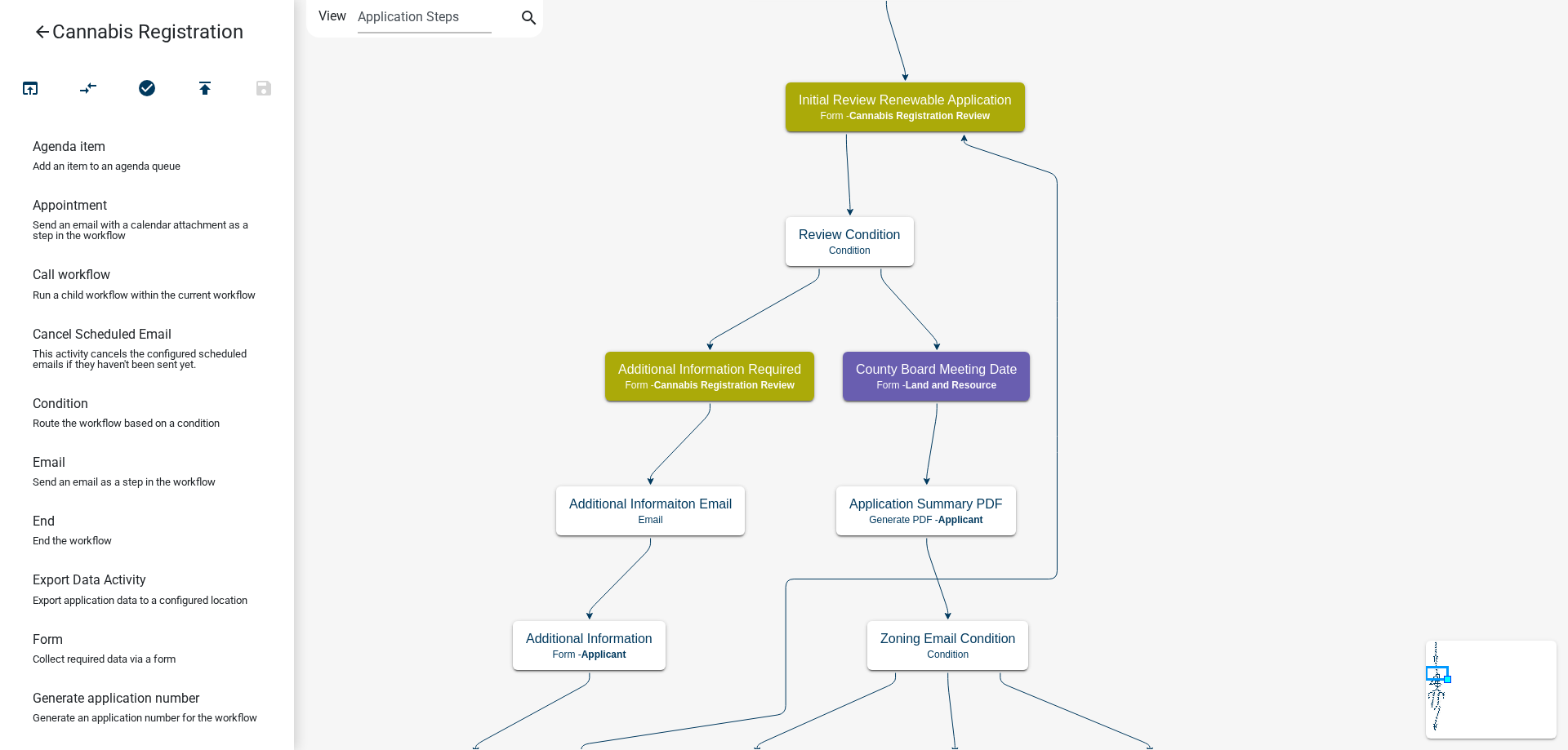
click at [551, 203] on div "start Start - Applicant Application Introduction Form - Applicant Parcel search…" at bounding box center [931, 375] width 1274 height 750
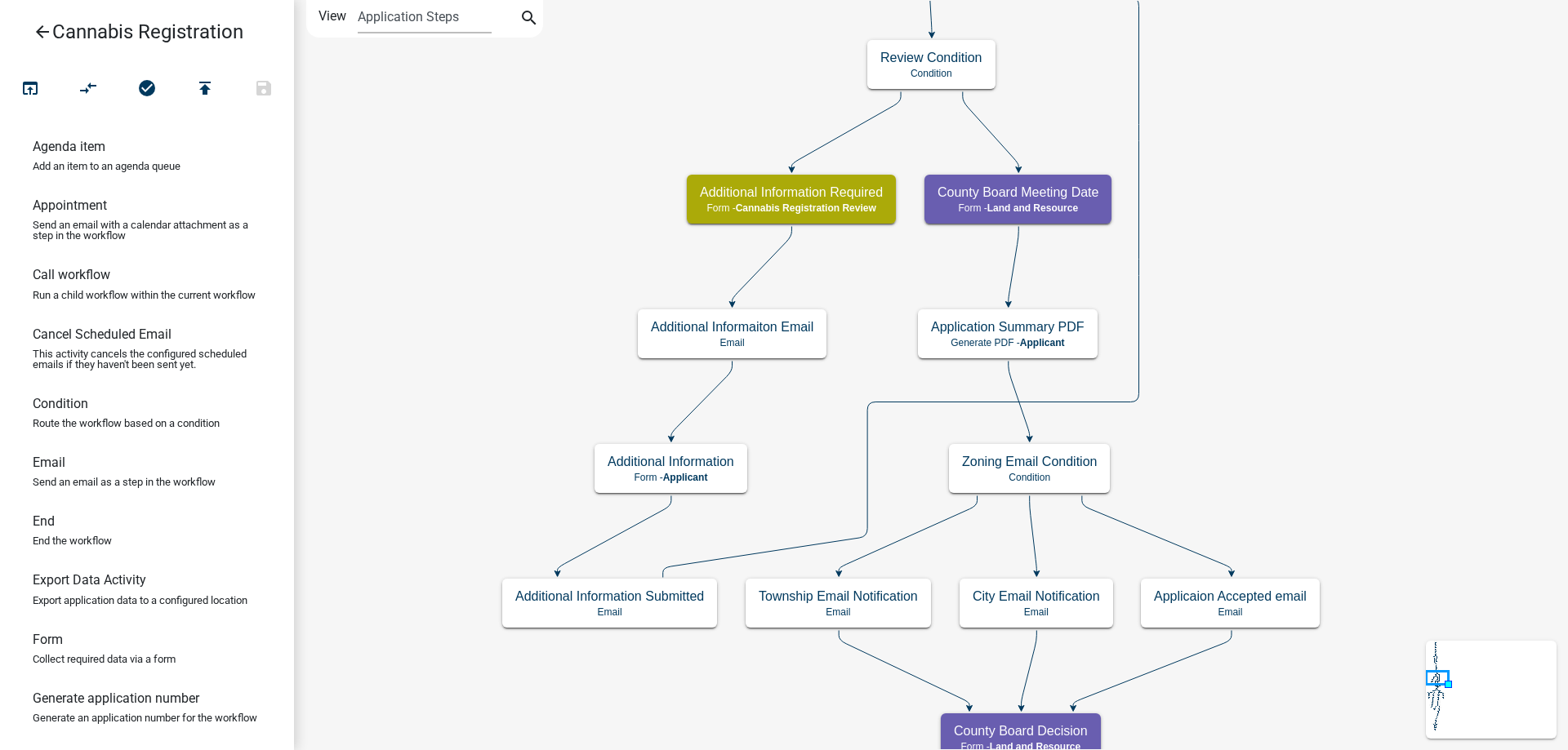
click at [495, 320] on div "start Start - Applicant Application Introduction Form - Applicant Parcel search…" at bounding box center [931, 375] width 1274 height 750
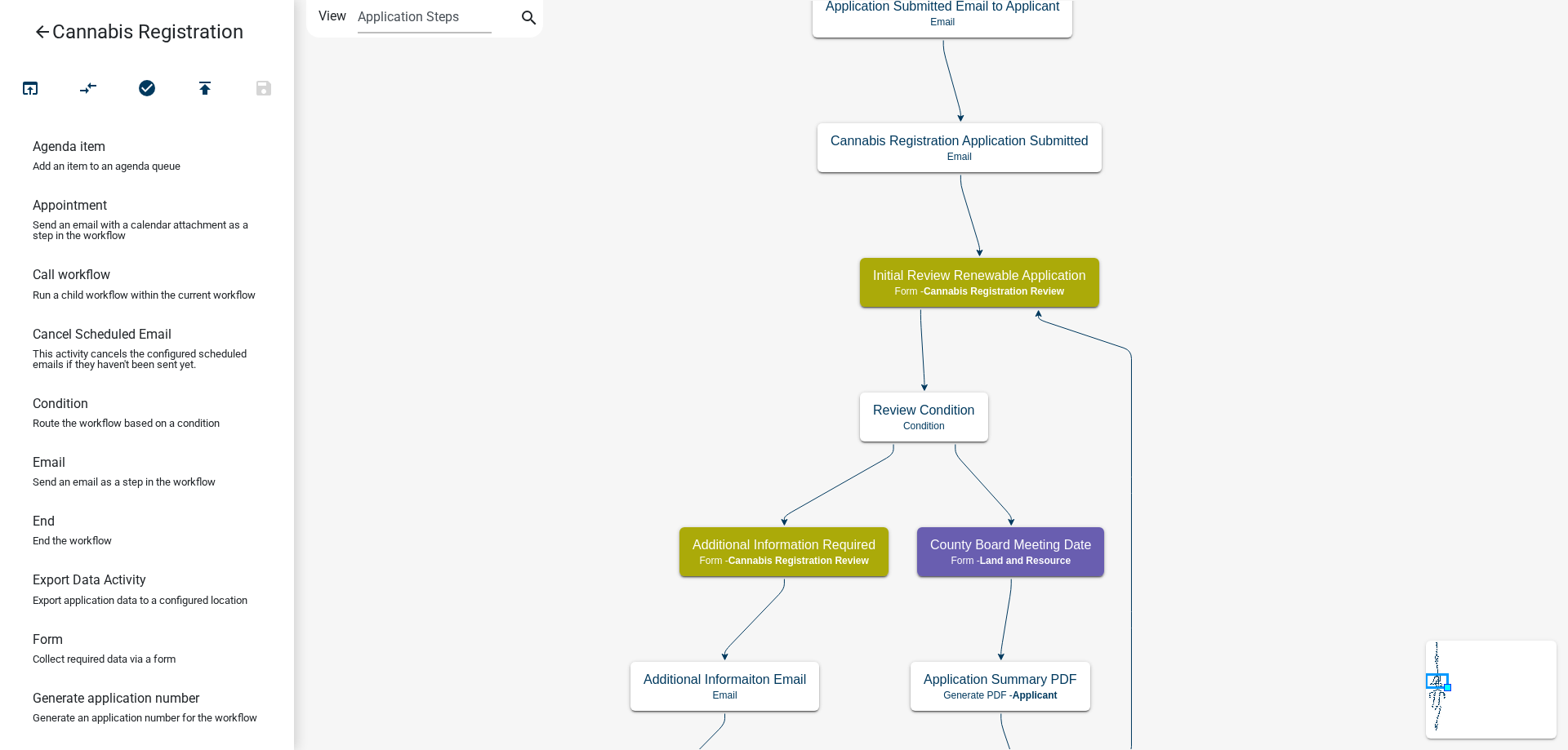
click at [470, 494] on div "start Start - Applicant Application Introduction Form - Applicant Parcel search…" at bounding box center [931, 375] width 1274 height 750
click at [31, 87] on icon "open_in_browser" at bounding box center [30, 90] width 19 height 23
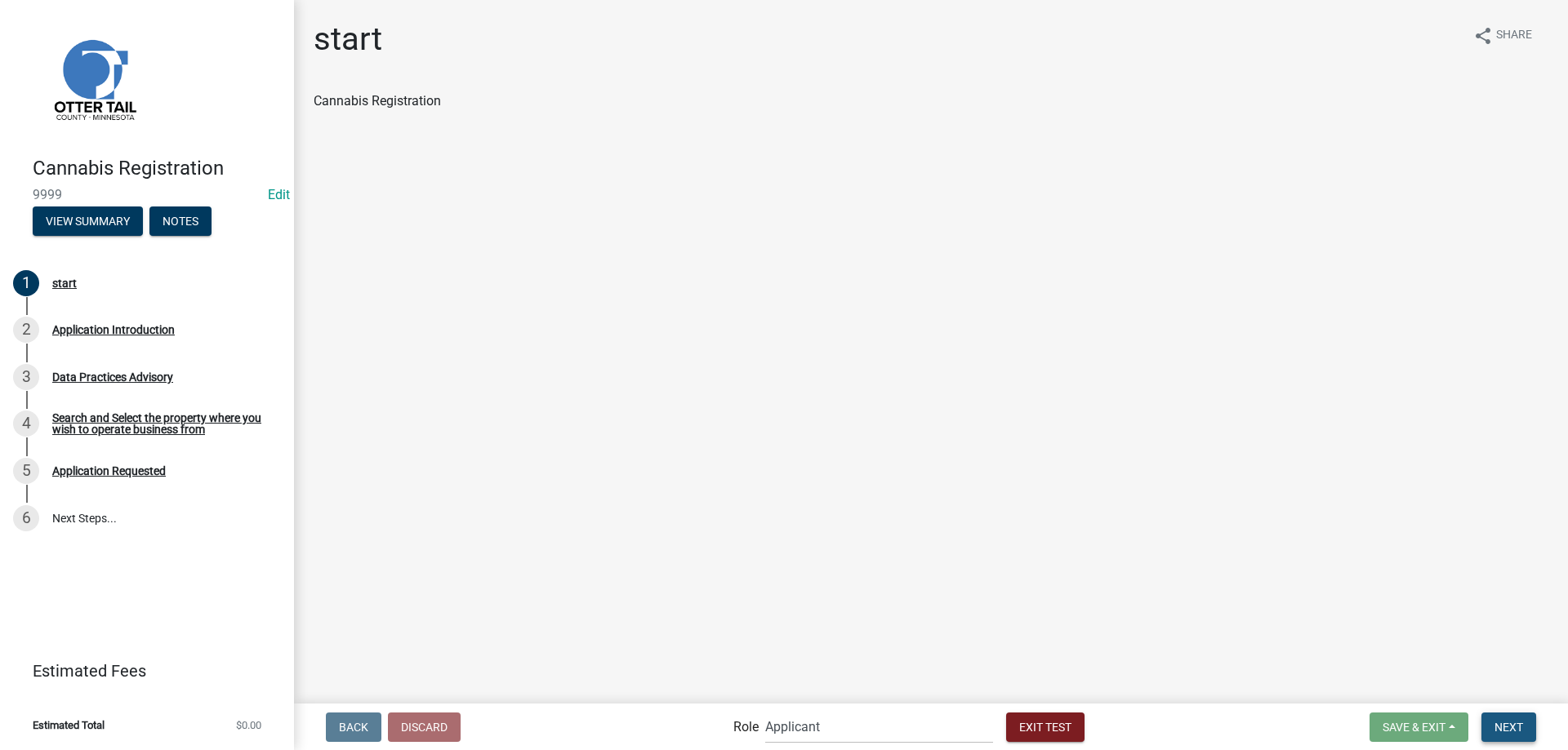
click at [1512, 729] on span "Next" at bounding box center [1509, 726] width 29 height 13
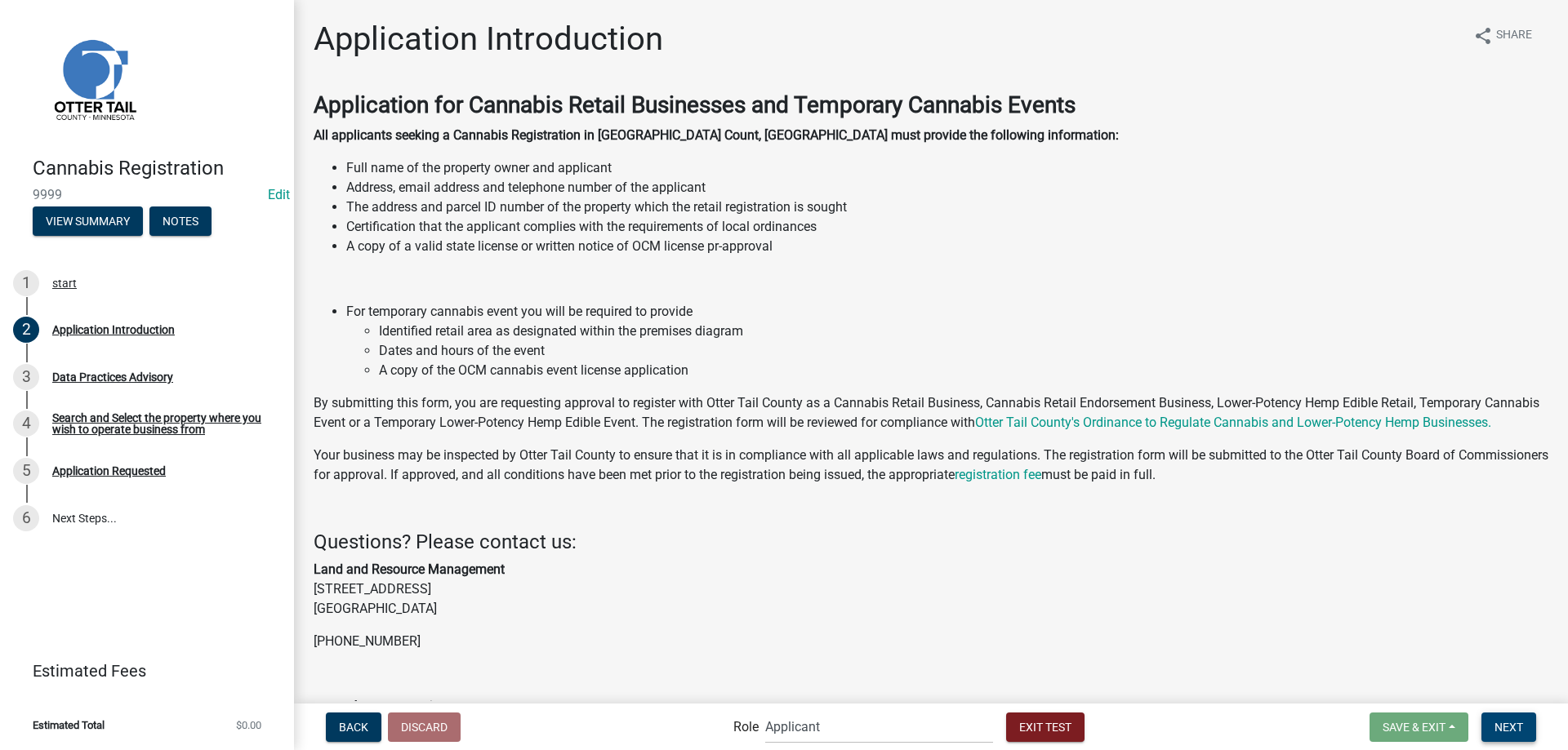
click at [1513, 729] on span "Next" at bounding box center [1509, 726] width 29 height 13
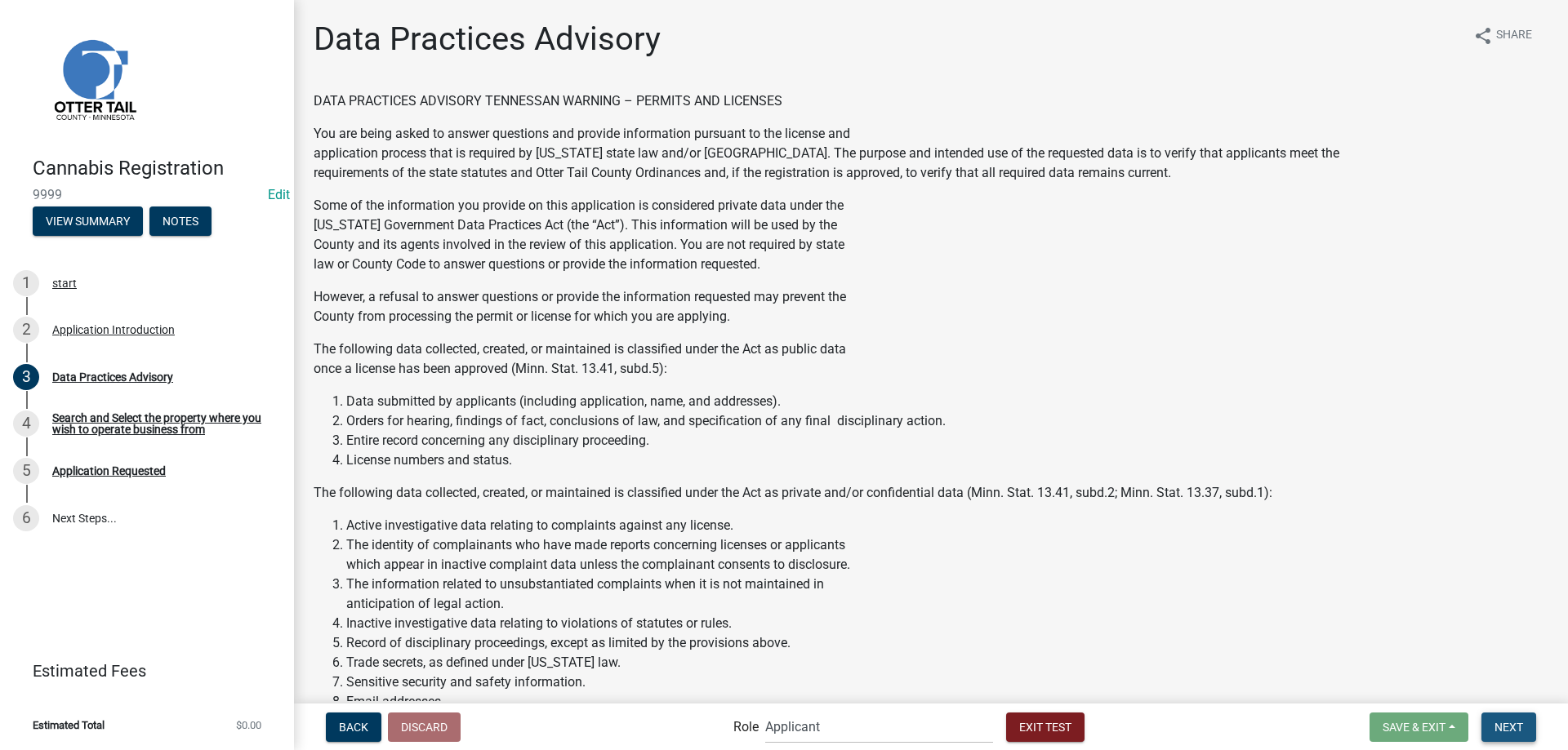
click at [1513, 729] on span "Next" at bounding box center [1509, 726] width 29 height 13
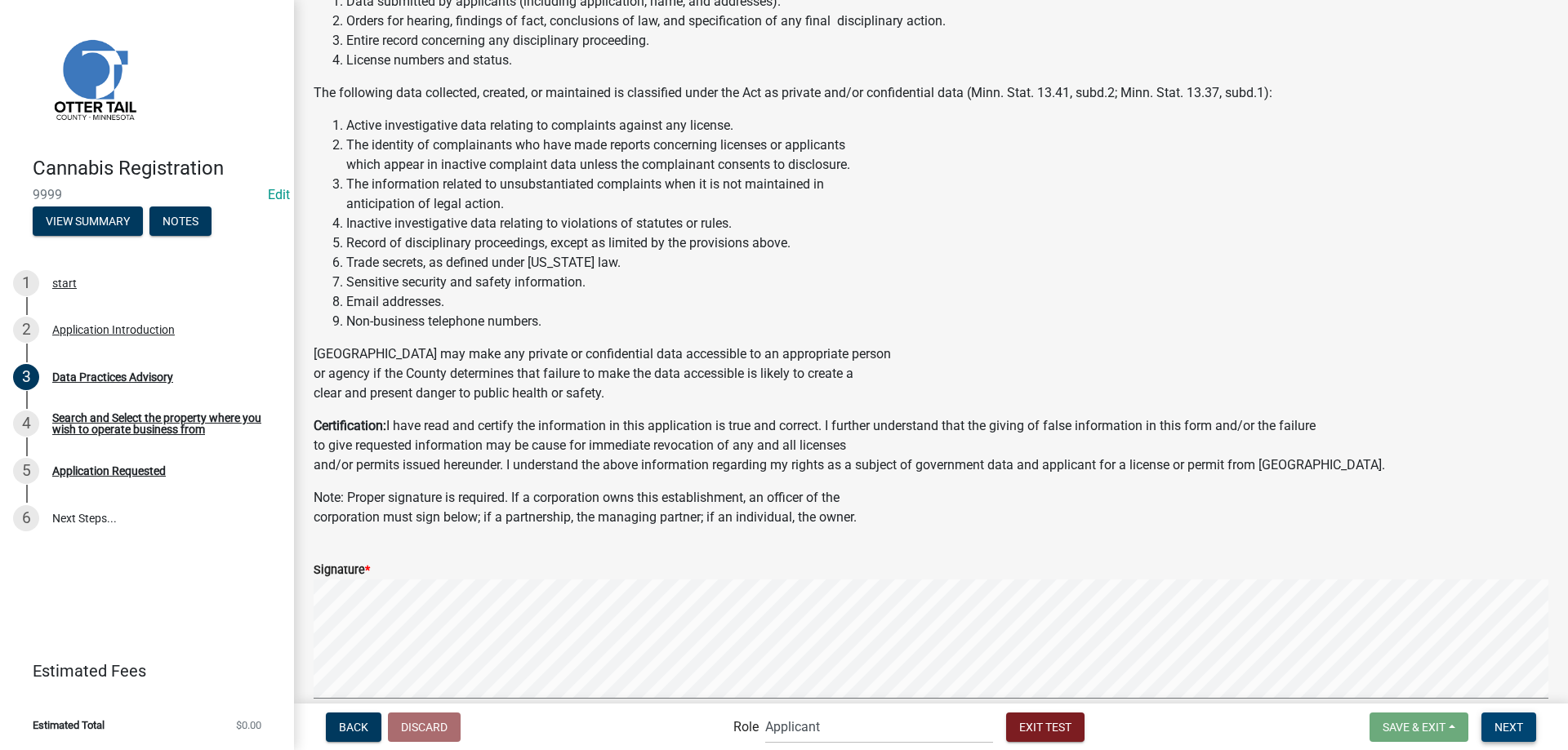
scroll to position [772, 0]
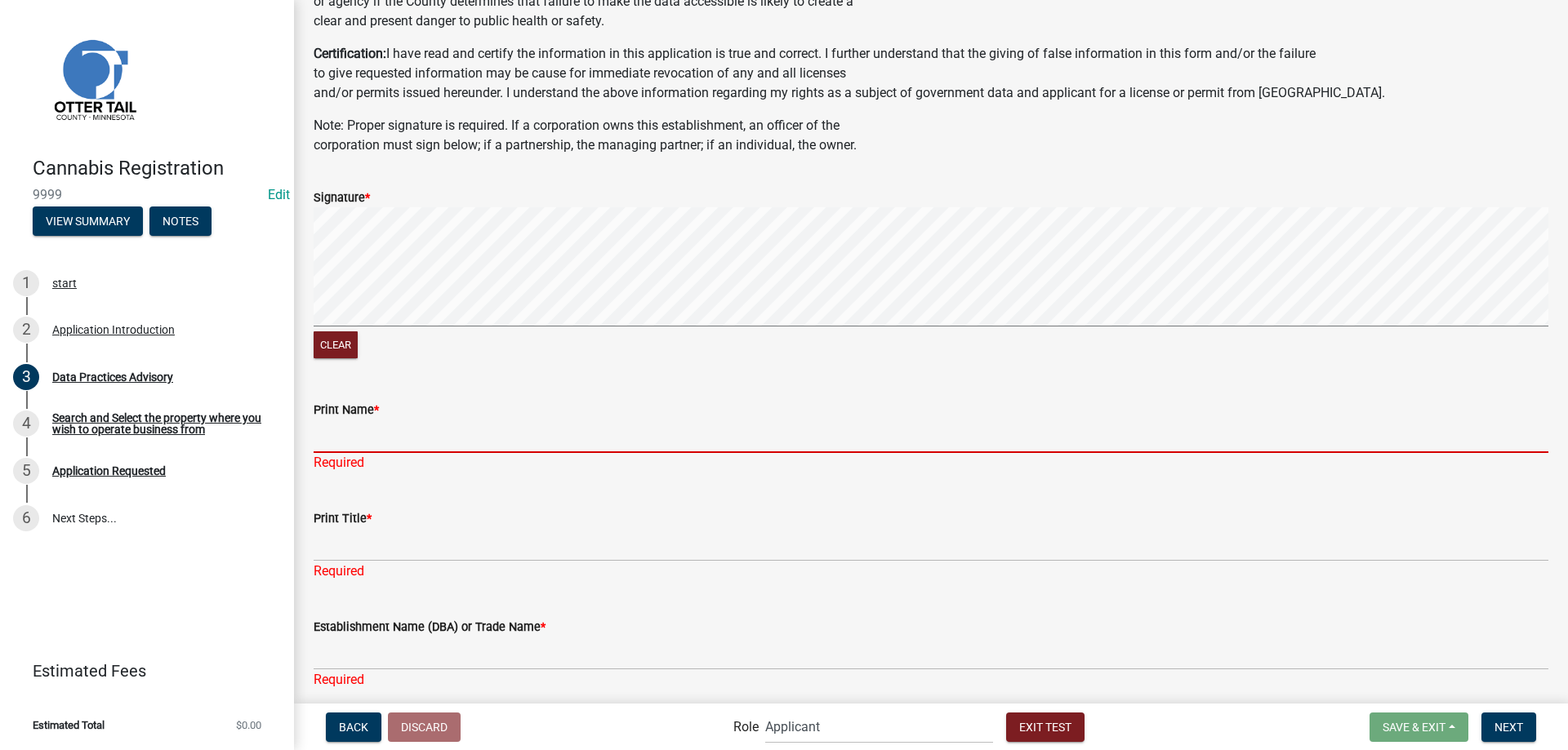
click at [355, 441] on input "Print Name *" at bounding box center [931, 436] width 1235 height 34
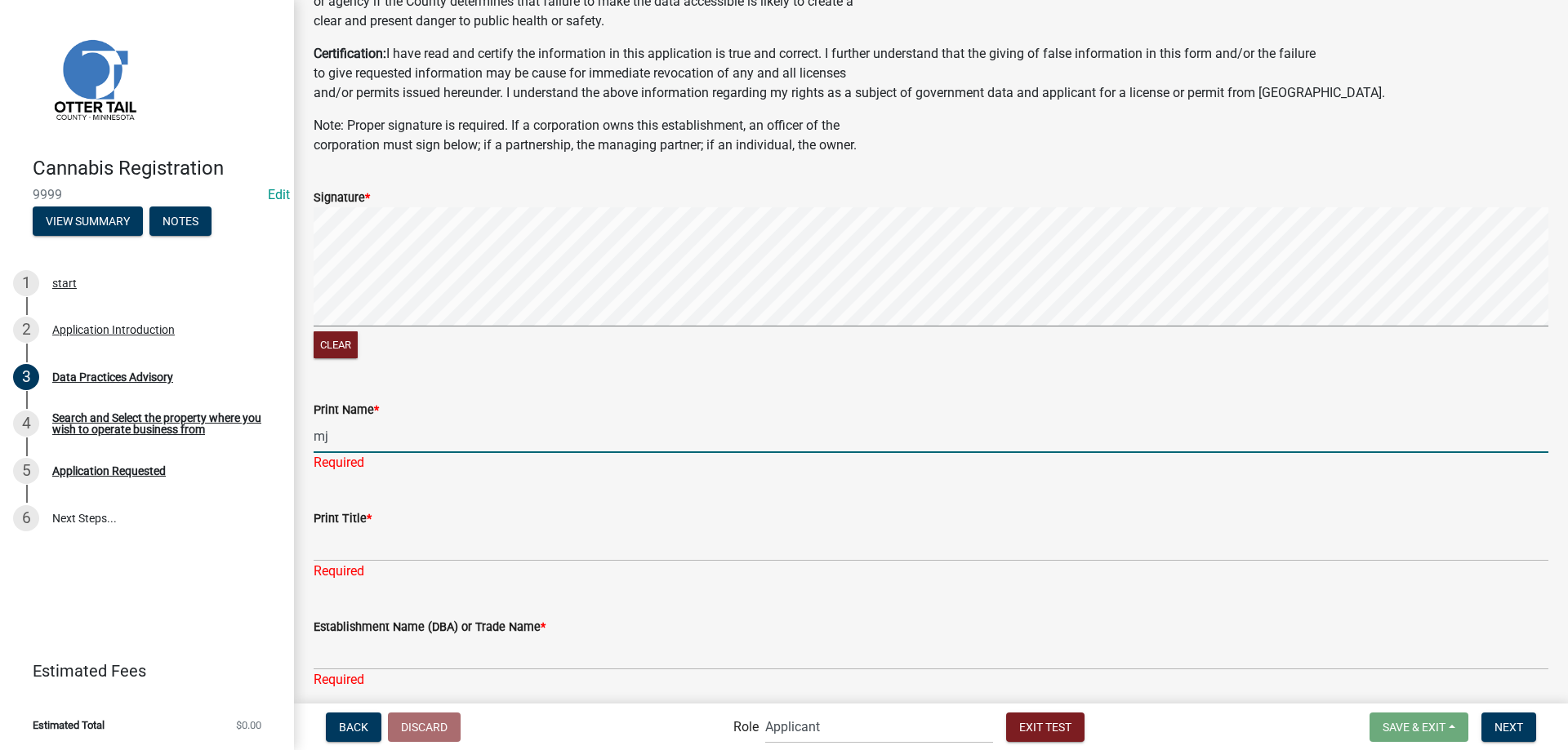
type input "mj"
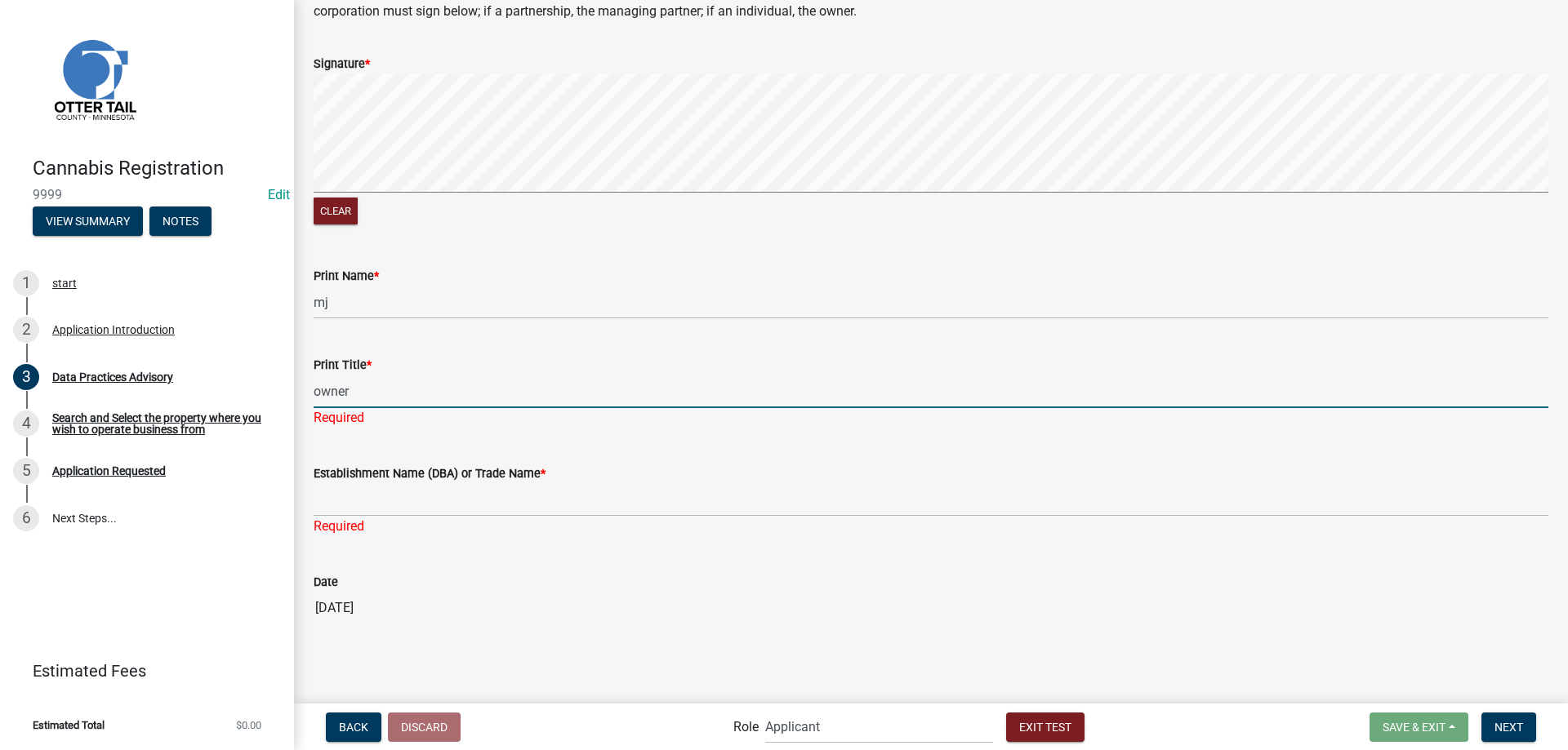
type input "owner"
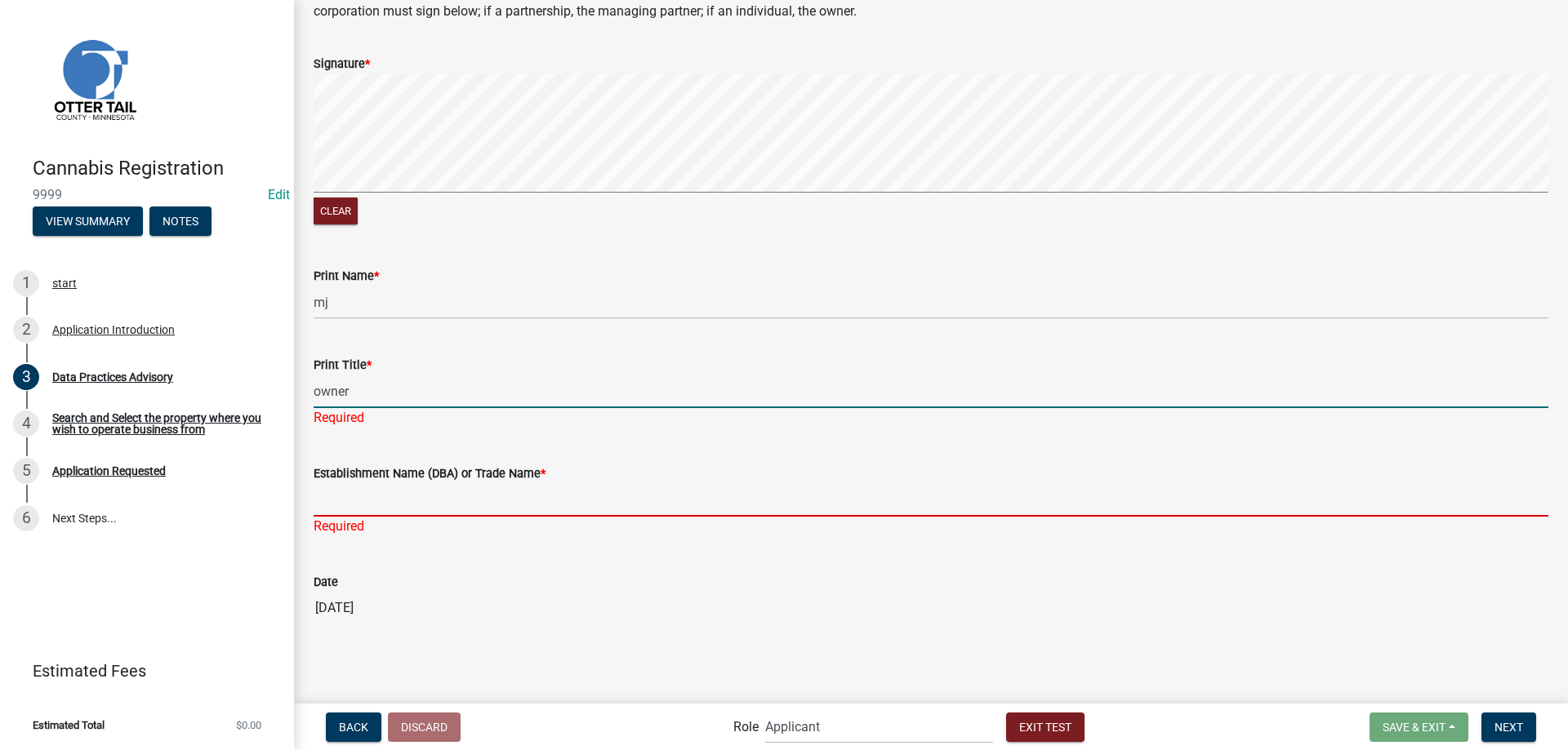
click at [481, 505] on input "Establishment Name (DBA) or Trade Name *" at bounding box center [931, 499] width 1235 height 34
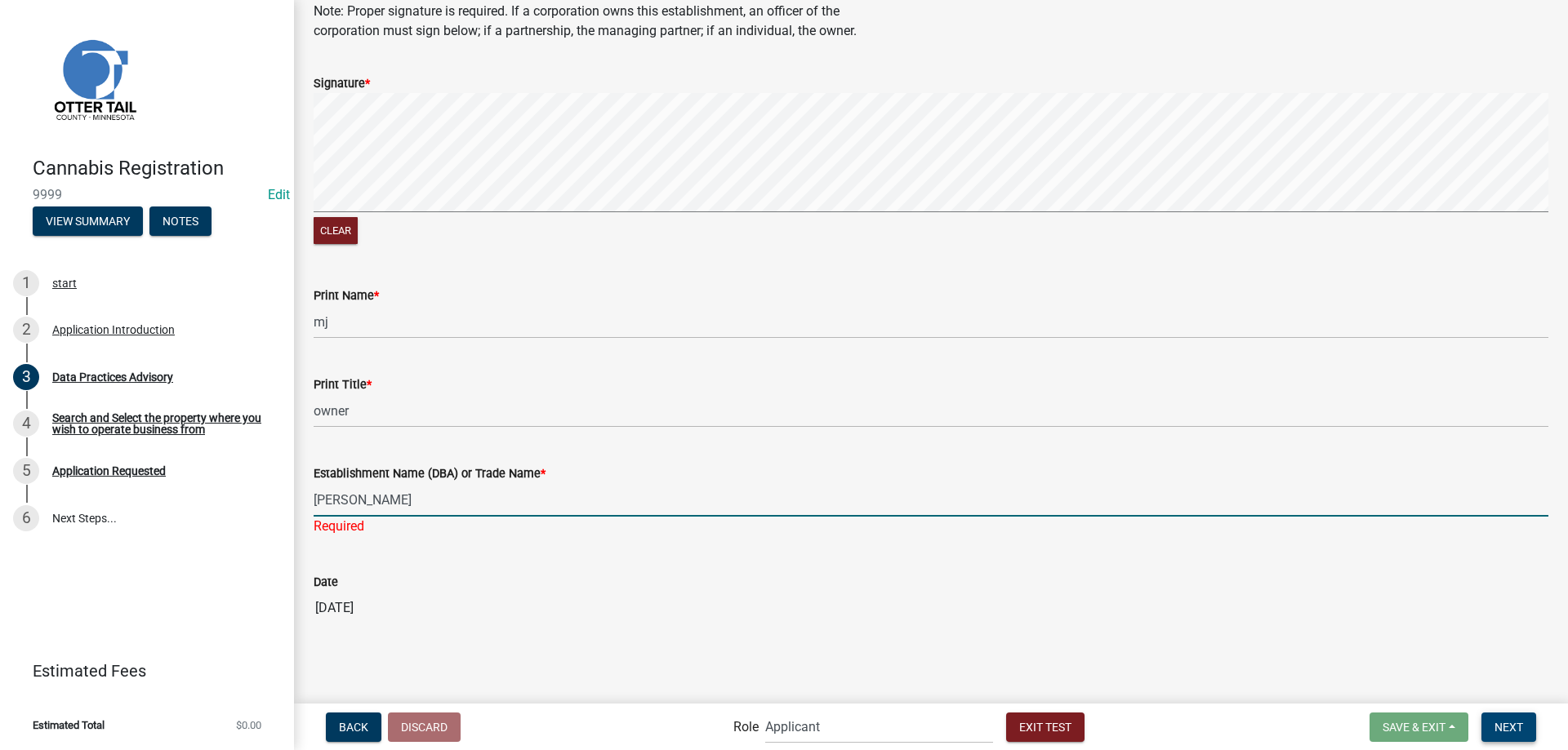
type input "mj weed"
click at [1507, 734] on span "Next" at bounding box center [1509, 726] width 29 height 13
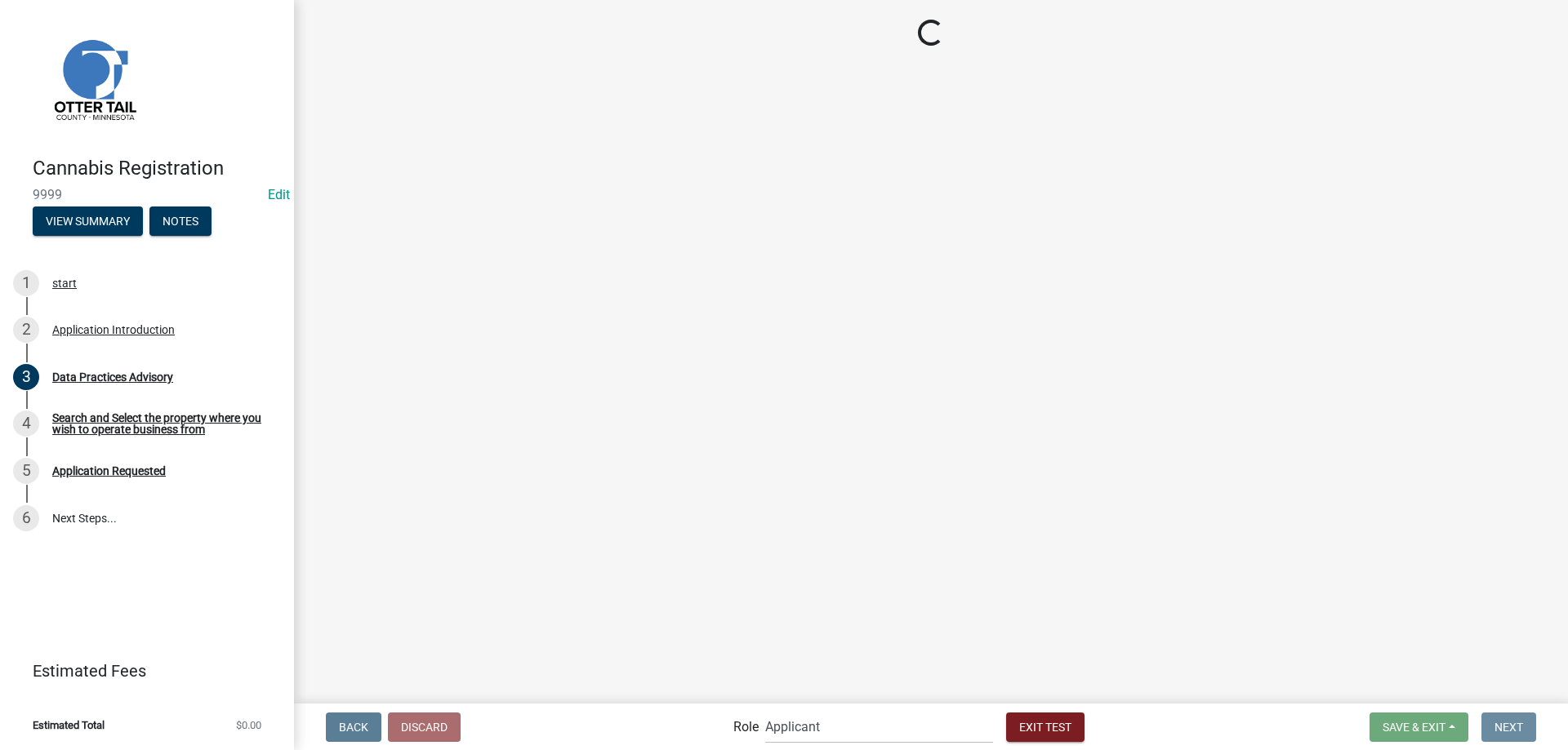
scroll to position [0, 0]
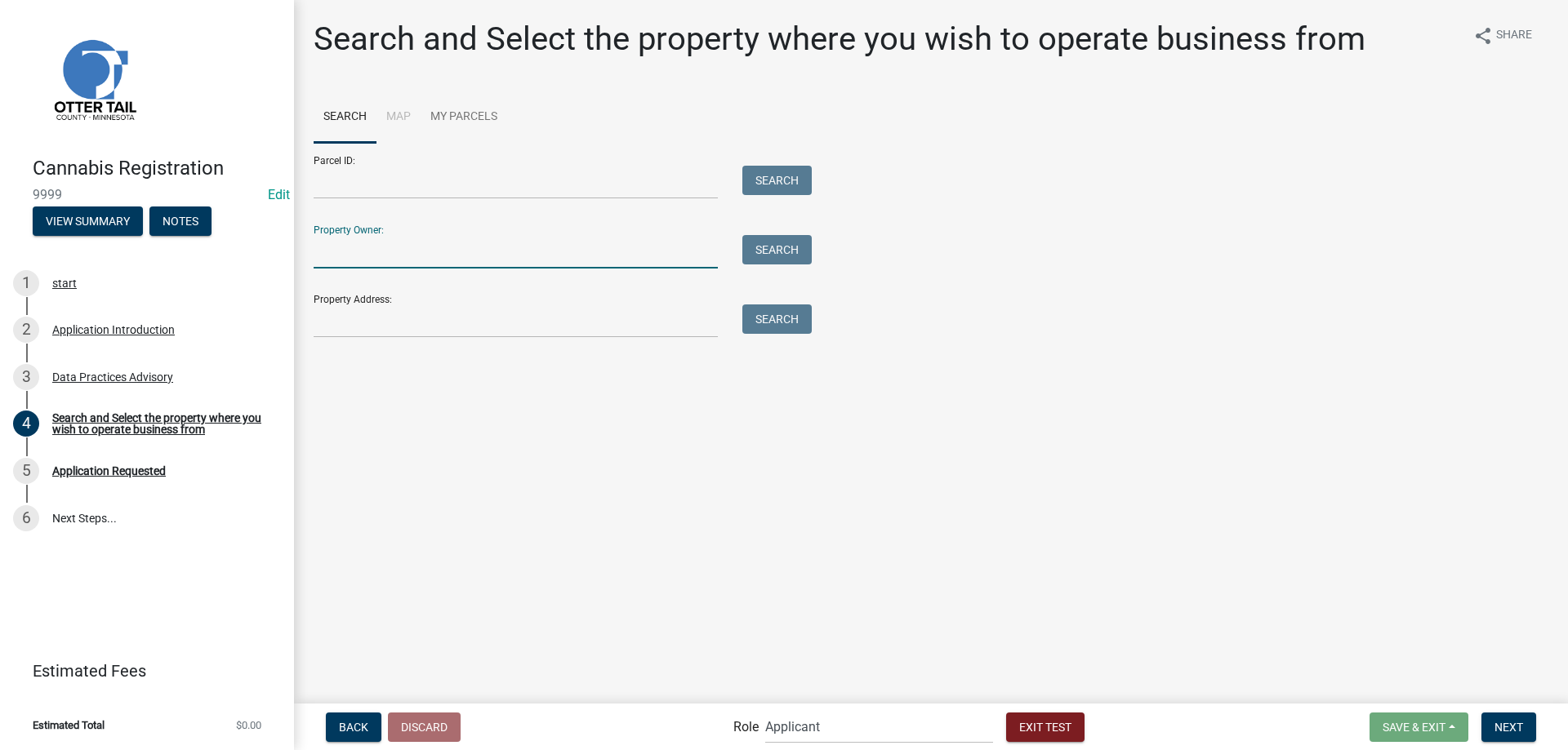
click at [379, 250] on input "Property Owner:" at bounding box center [516, 252] width 405 height 34
type input "jevne"
click at [778, 253] on button "Search" at bounding box center [777, 250] width 70 height 29
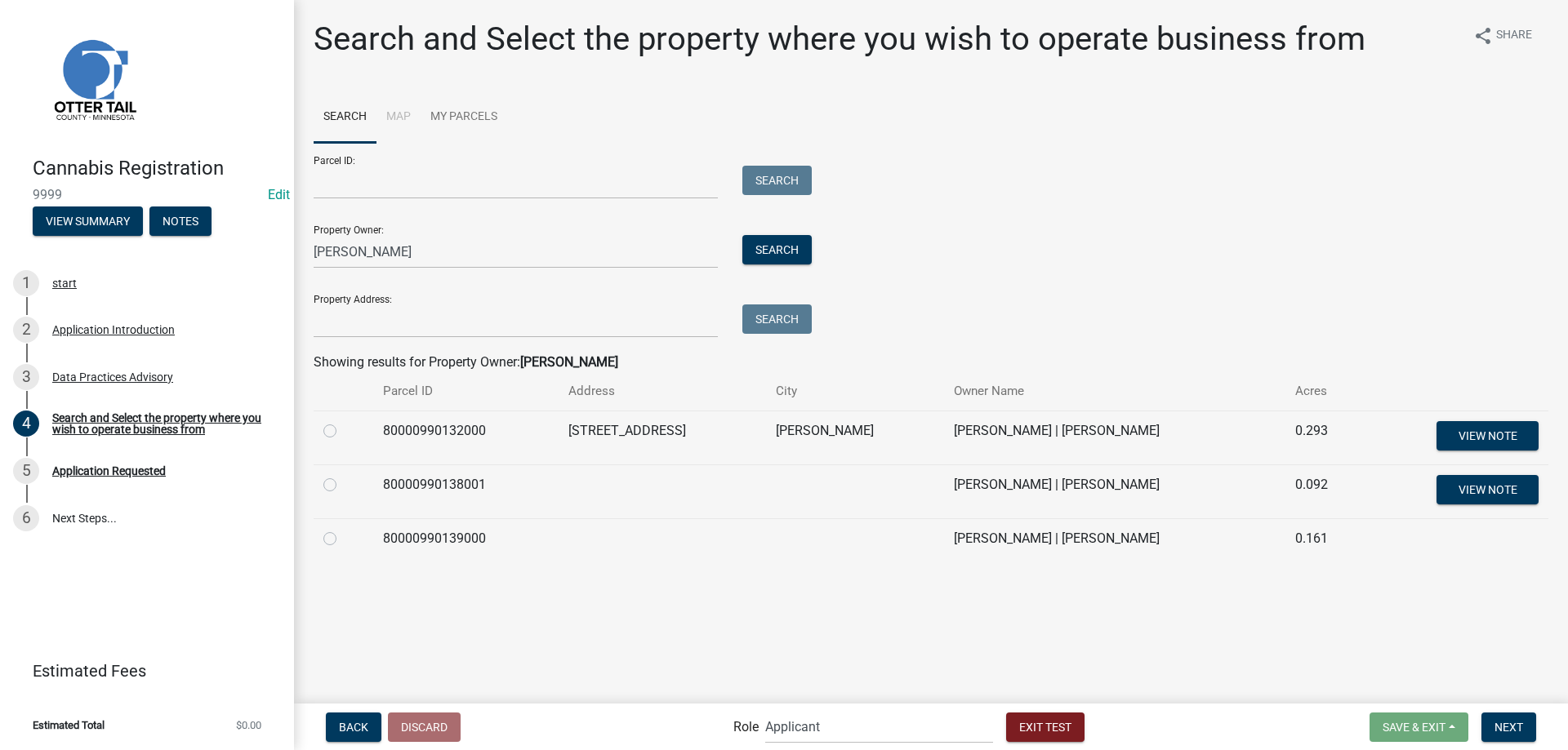
click at [343, 421] on label at bounding box center [343, 421] width 0 height 0
click at [343, 431] on input "radio" at bounding box center [347, 426] width 11 height 11
radio input "true"
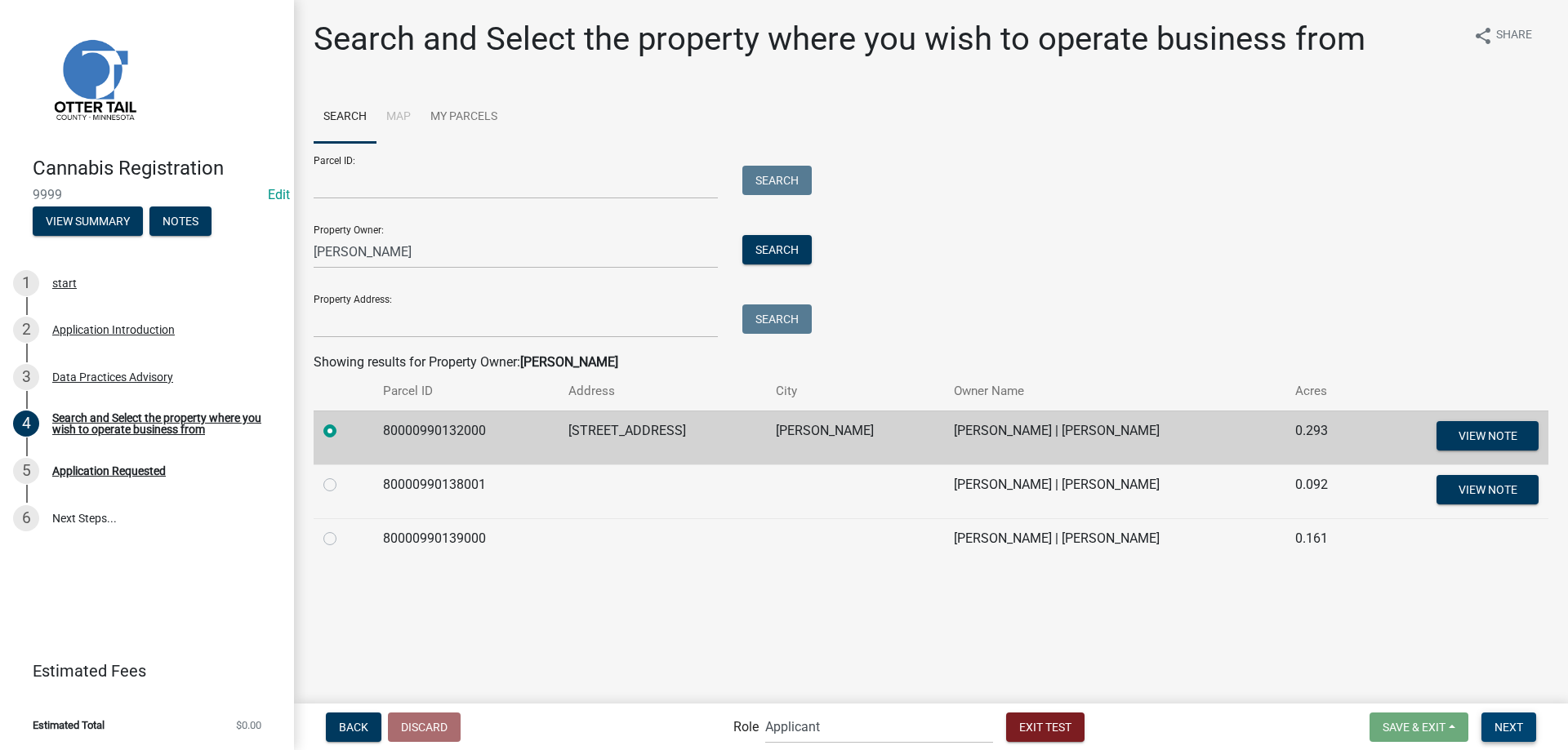
click at [1513, 731] on span "Next" at bounding box center [1509, 726] width 29 height 13
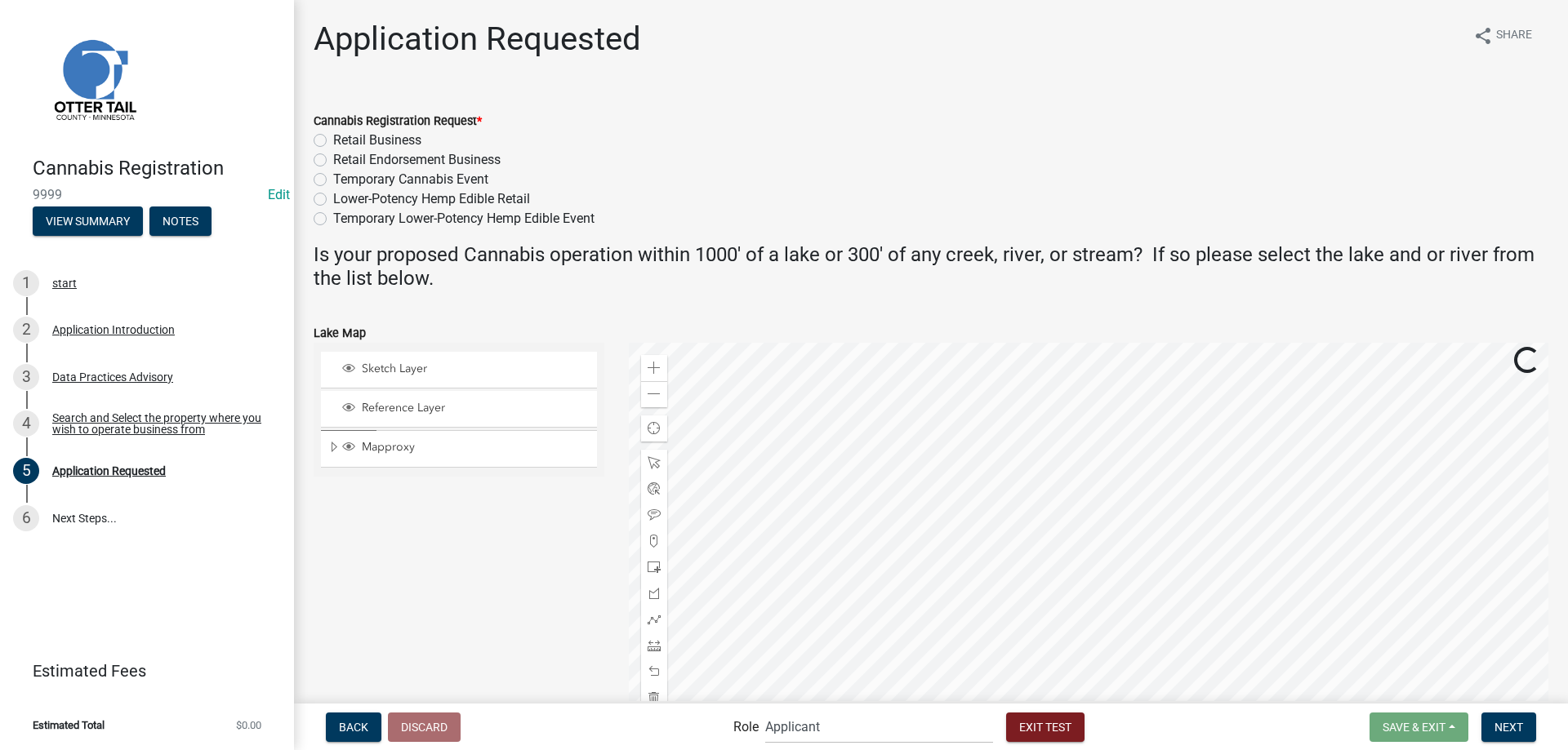
click at [333, 160] on label "Retail Endorsement Business" at bounding box center [416, 160] width 167 height 19
click at [333, 160] on input "Retail Endorsement Business" at bounding box center [338, 155] width 11 height 11
radio input "true"
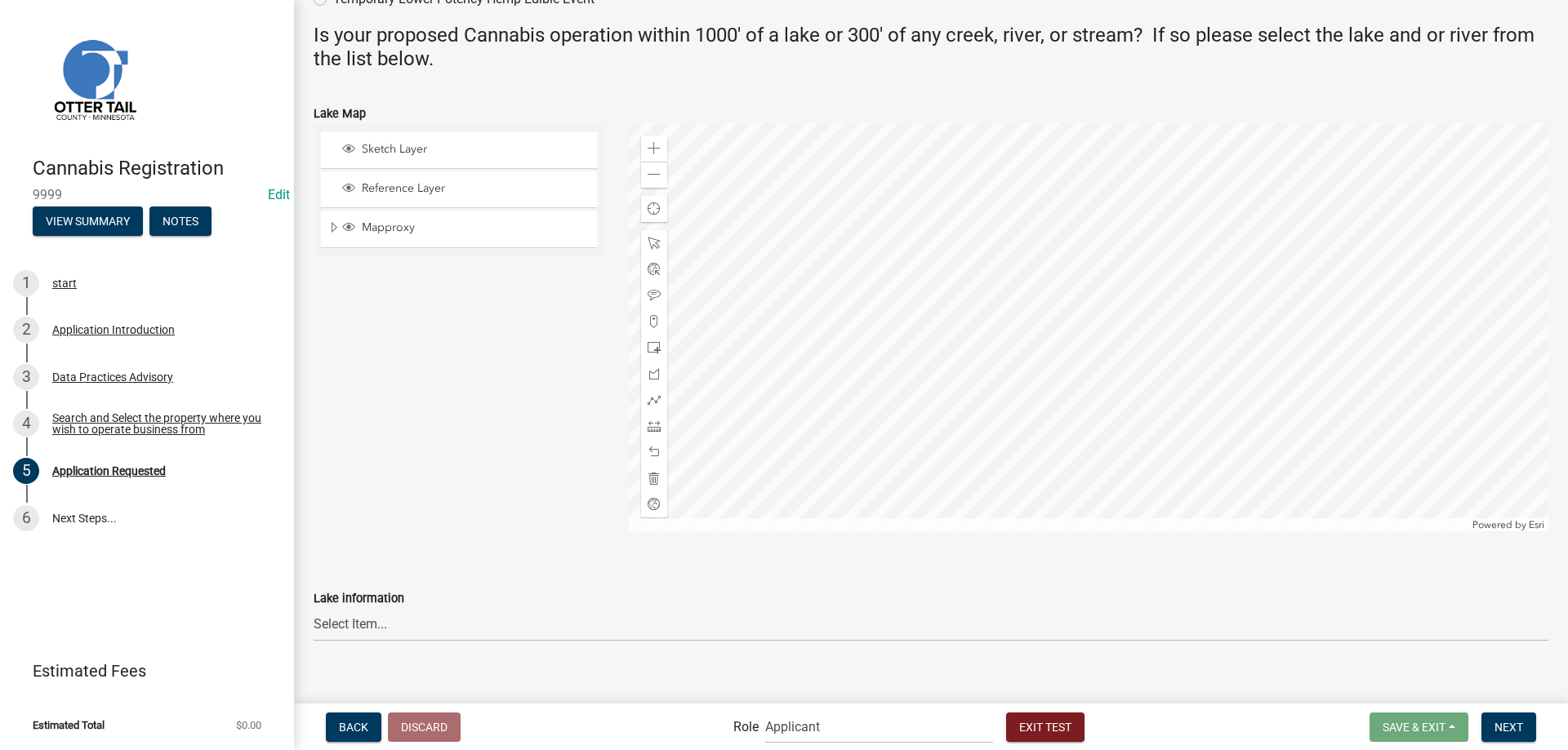
scroll to position [238, 0]
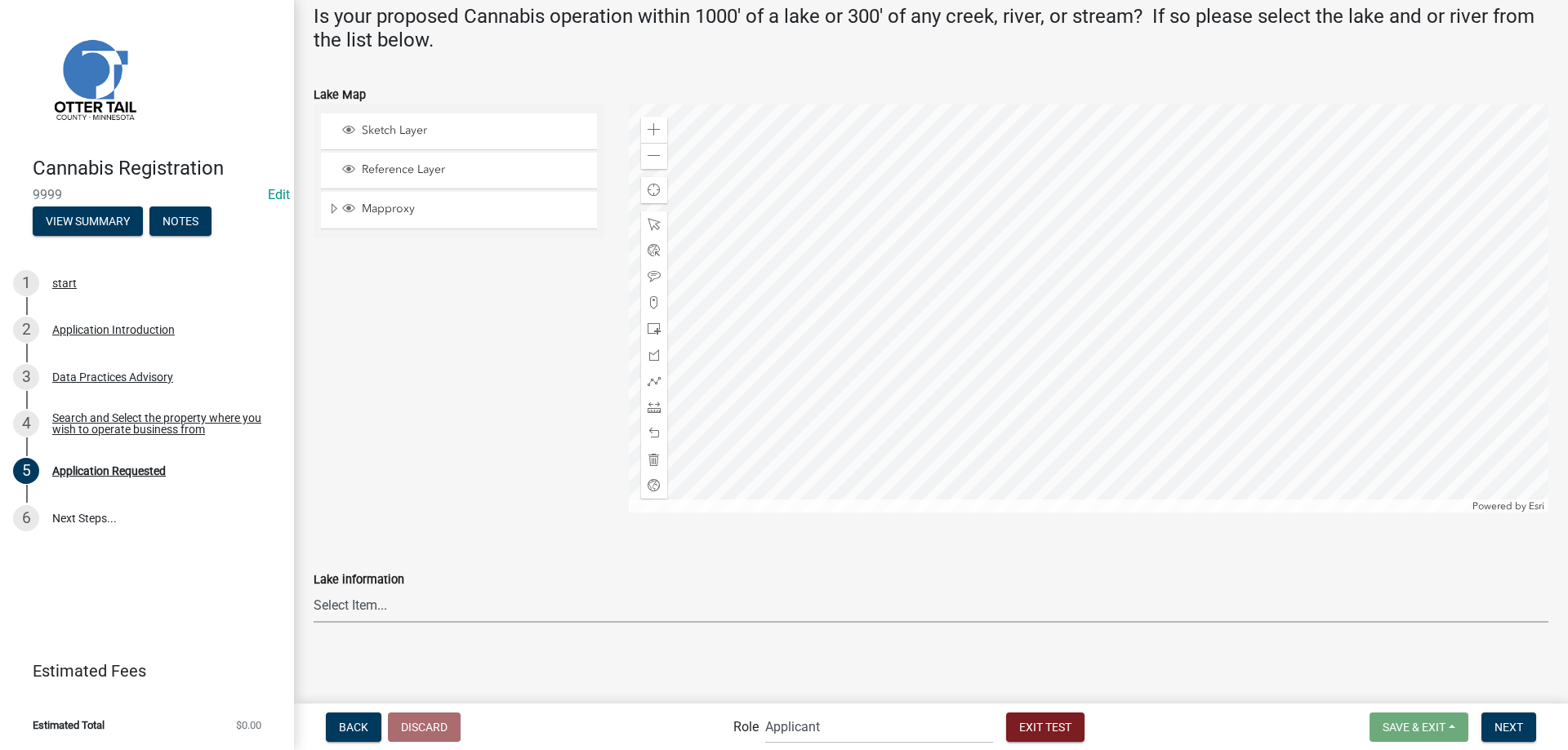
click at [314, 589] on select "Select Item... None Adley 56-031 Albert 56-118 Alfred 56-600 Alice 56-244 Alice…" at bounding box center [931, 606] width 1235 height 34
click option "Bass 56-570" at bounding box center [0, 0] width 0 height 0
select select "34d940bc-0301-46d3-942e-0852b8d8c6fb"
click at [314, 589] on select "Select Item... None Adley 56-031 Albert 56-118 Alfred 56-600 Alice 56-244 Alice…" at bounding box center [931, 606] width 1235 height 34
click option "Bass 56-570" at bounding box center [0, 0] width 0 height 0
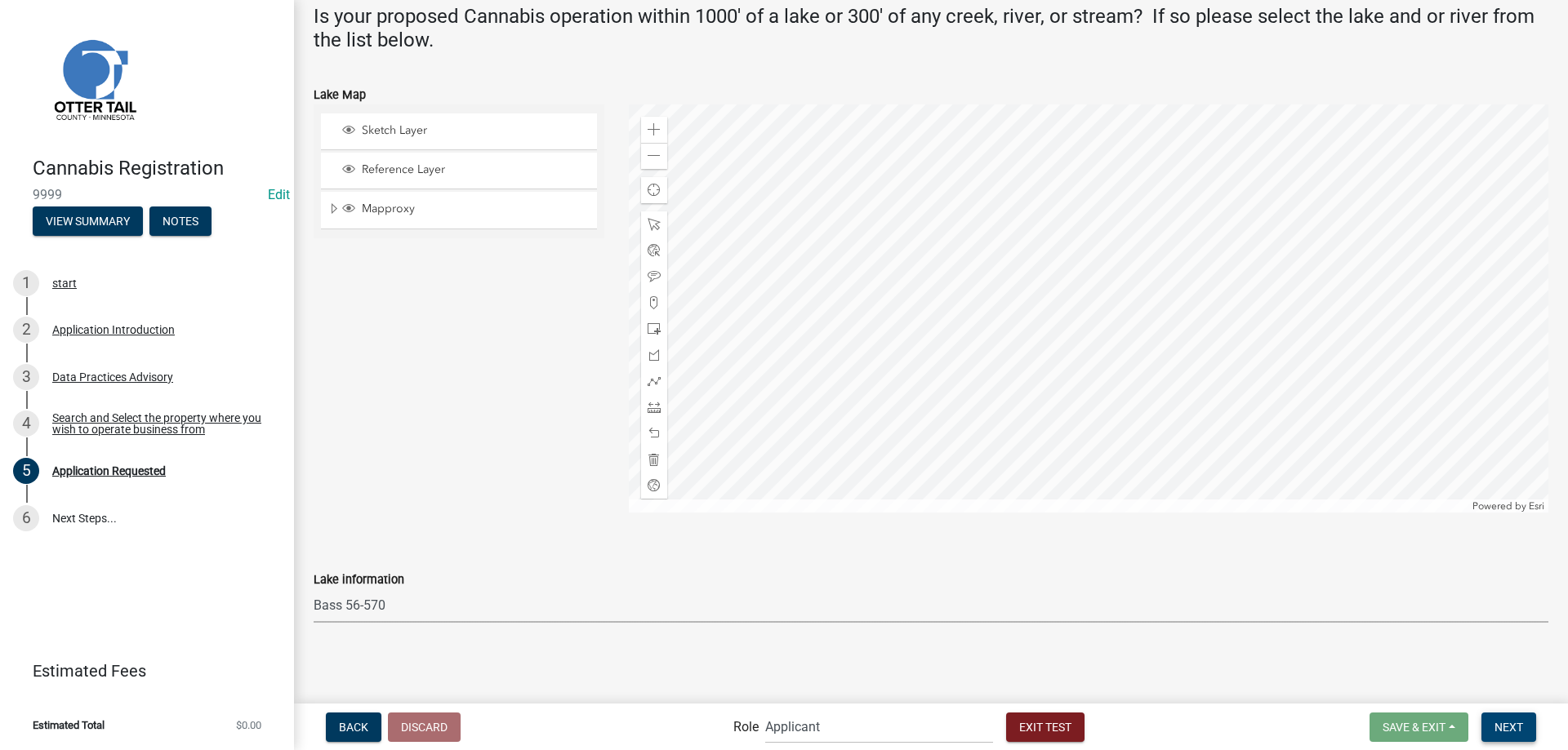
click at [1511, 723] on span "Next" at bounding box center [1509, 726] width 29 height 13
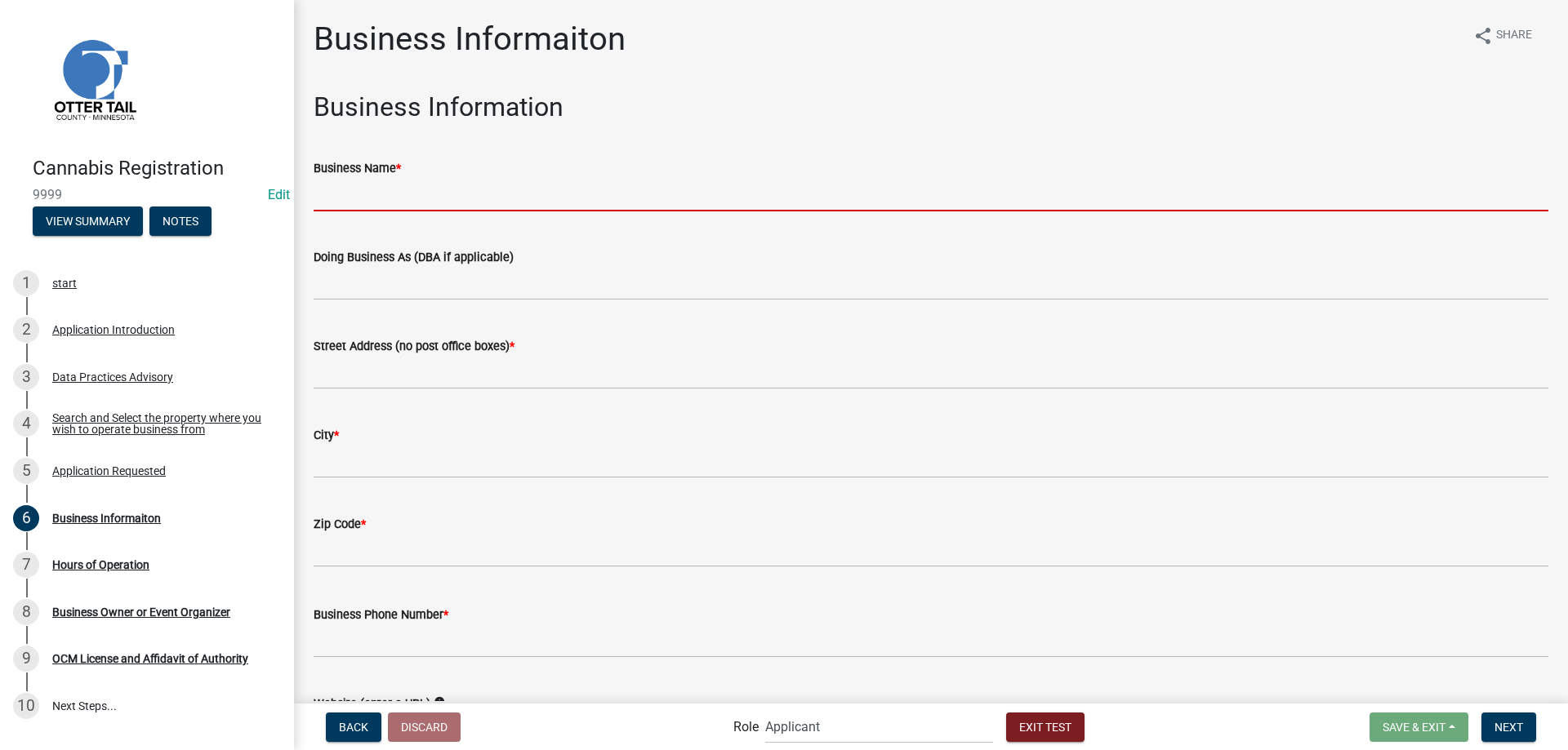
click at [372, 201] on input "Business Name *" at bounding box center [931, 195] width 1235 height 34
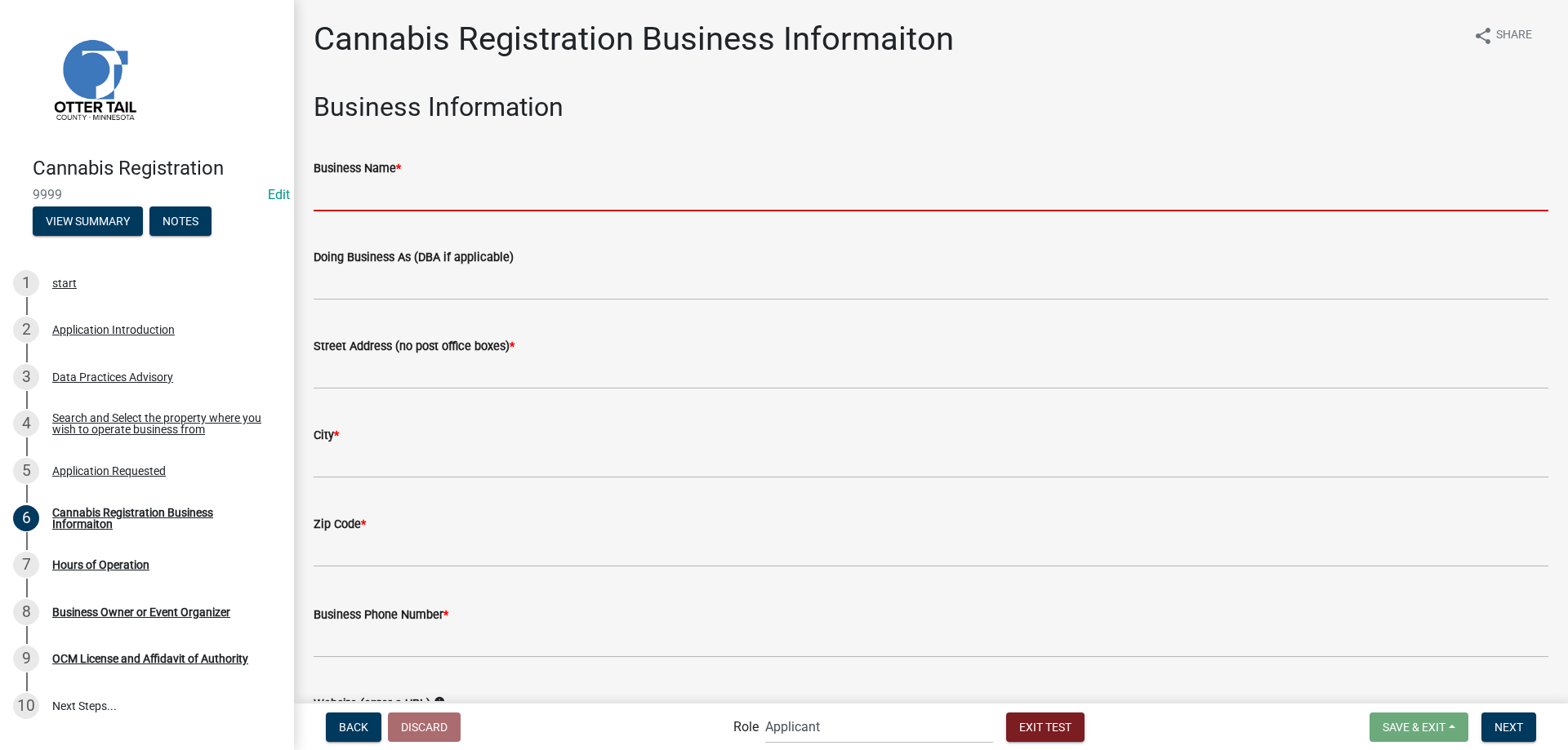
click at [386, 197] on input "Business Name *" at bounding box center [931, 195] width 1235 height 34
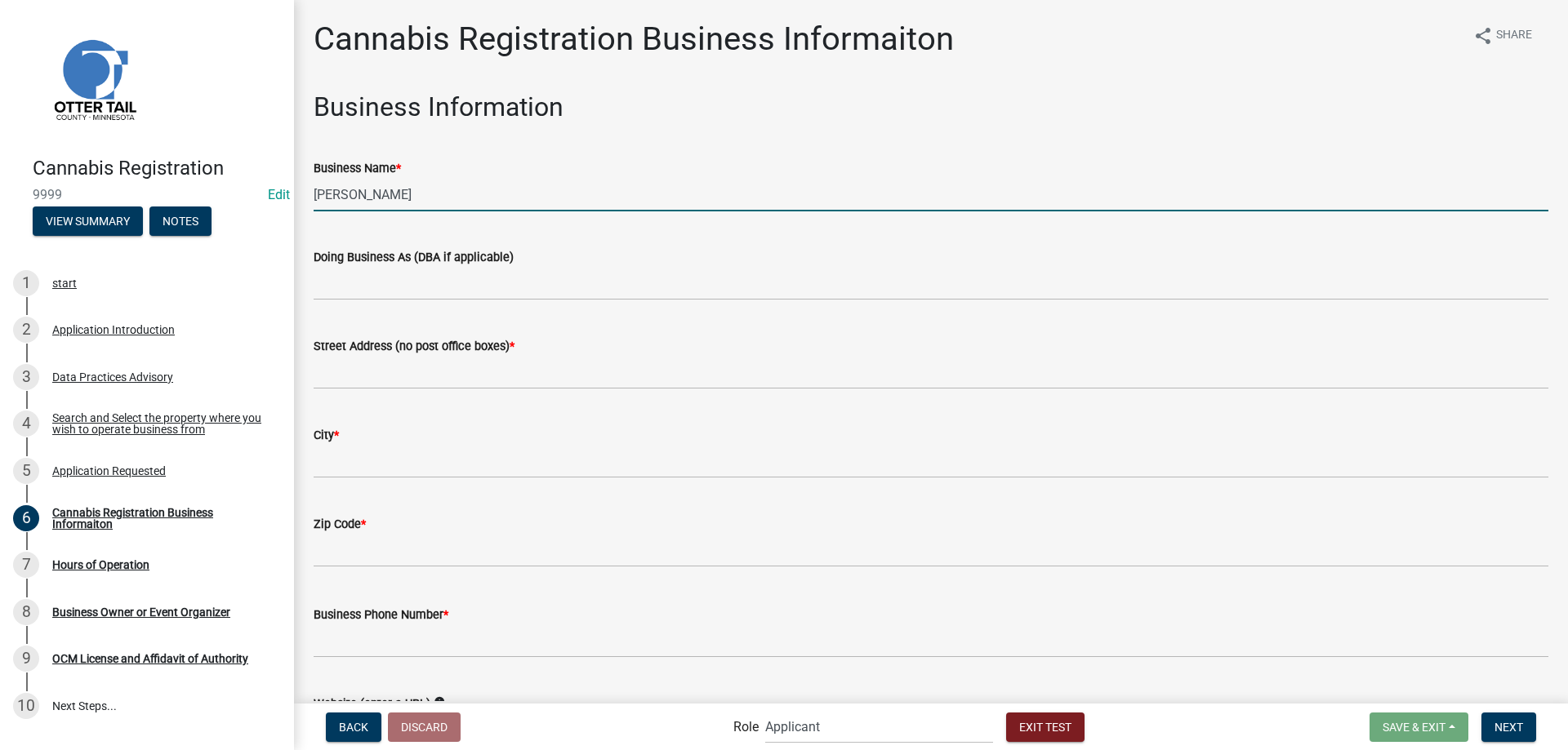
type input "mj weed"
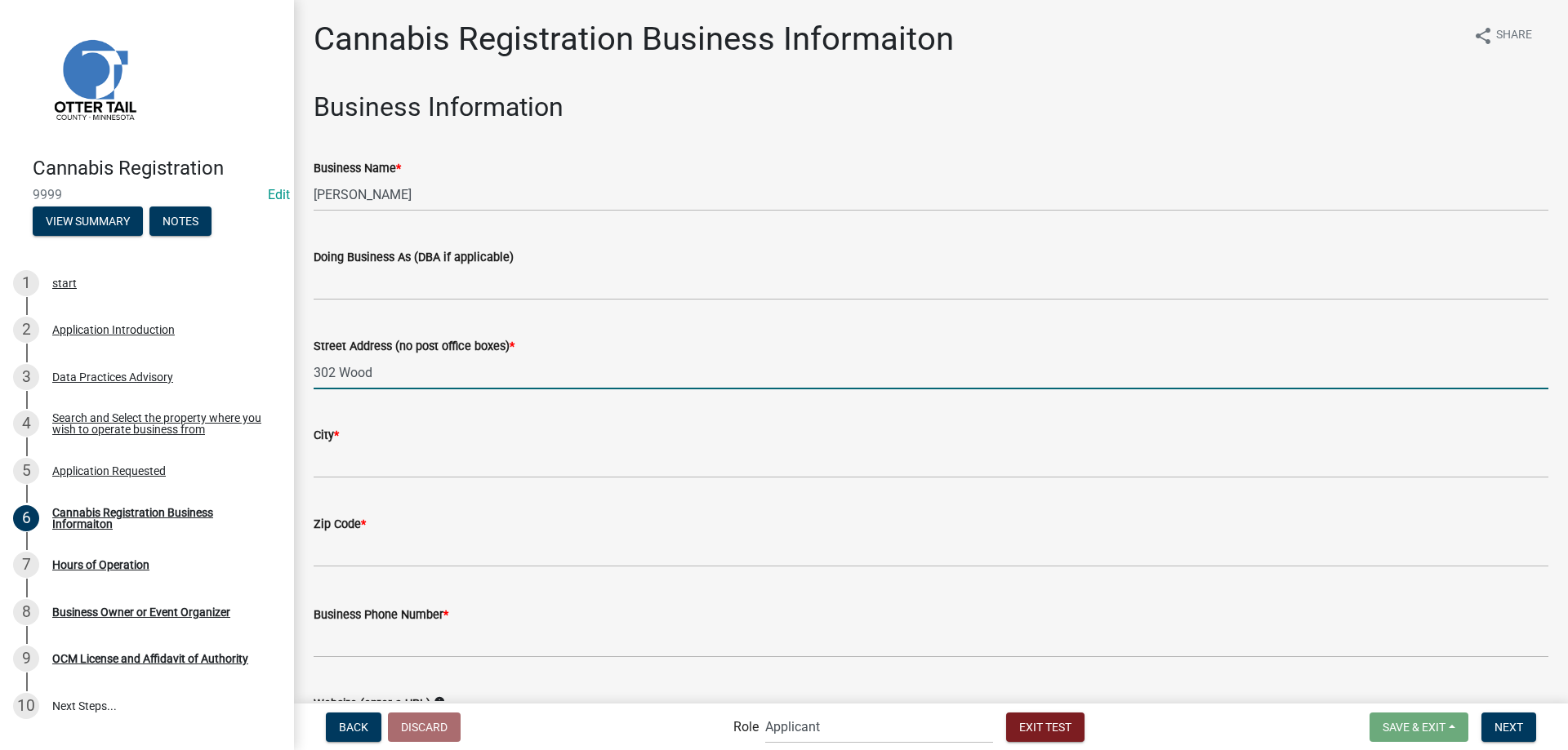
type input "302 Woodland Ave. W."
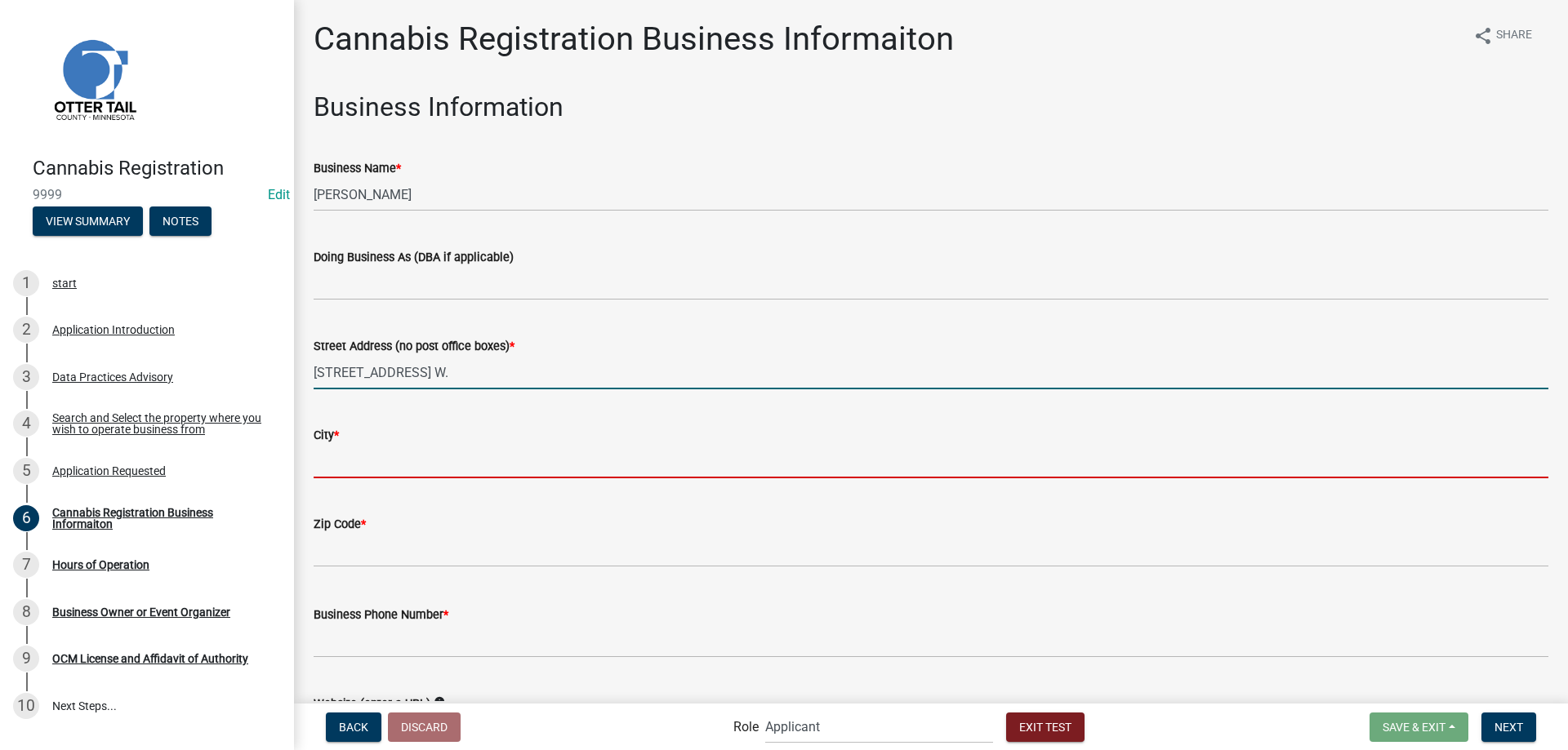
type input "[PERSON_NAME]"
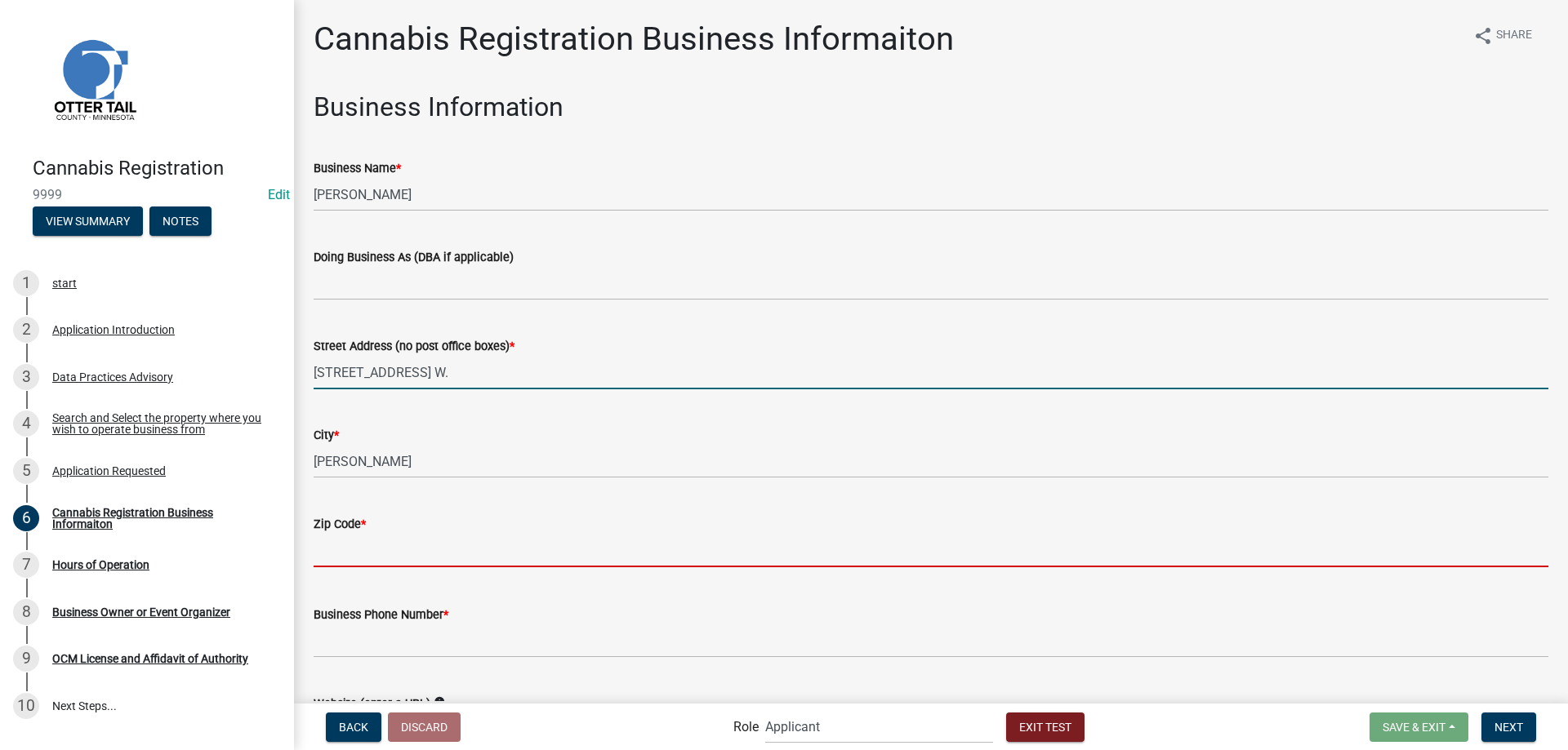
type input "56586"
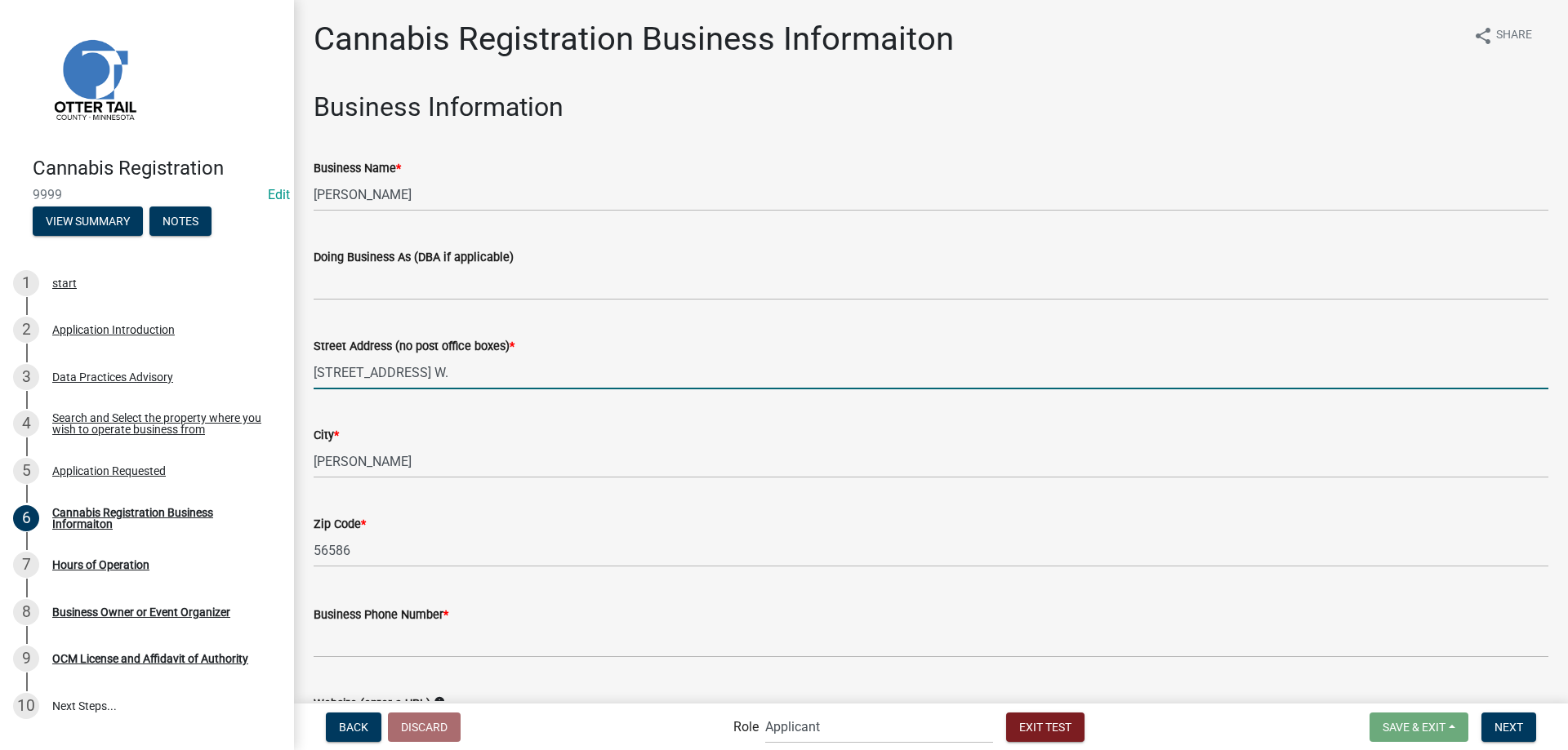
scroll to position [123, 0]
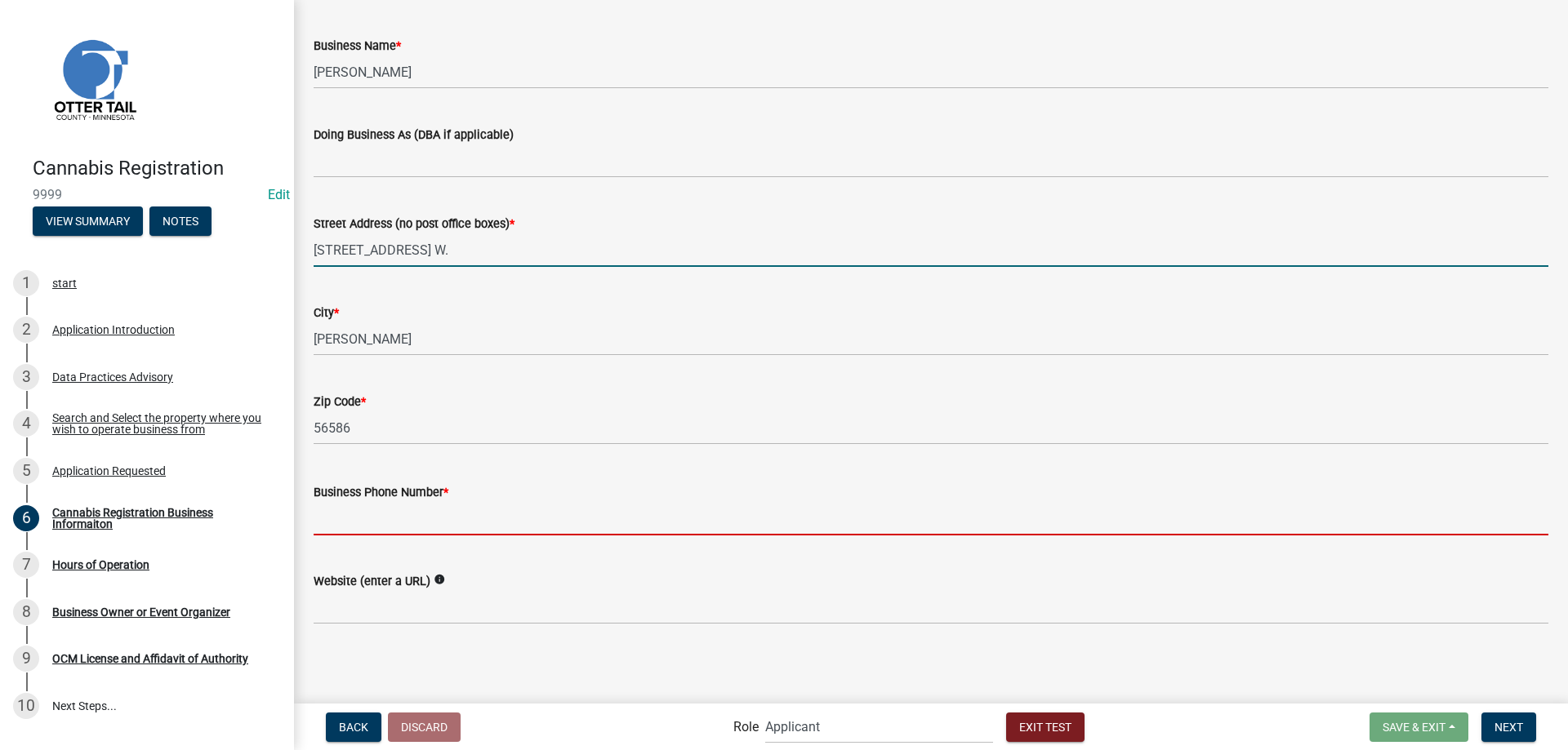
click at [356, 525] on input "Business Phone Number *" at bounding box center [931, 519] width 1235 height 34
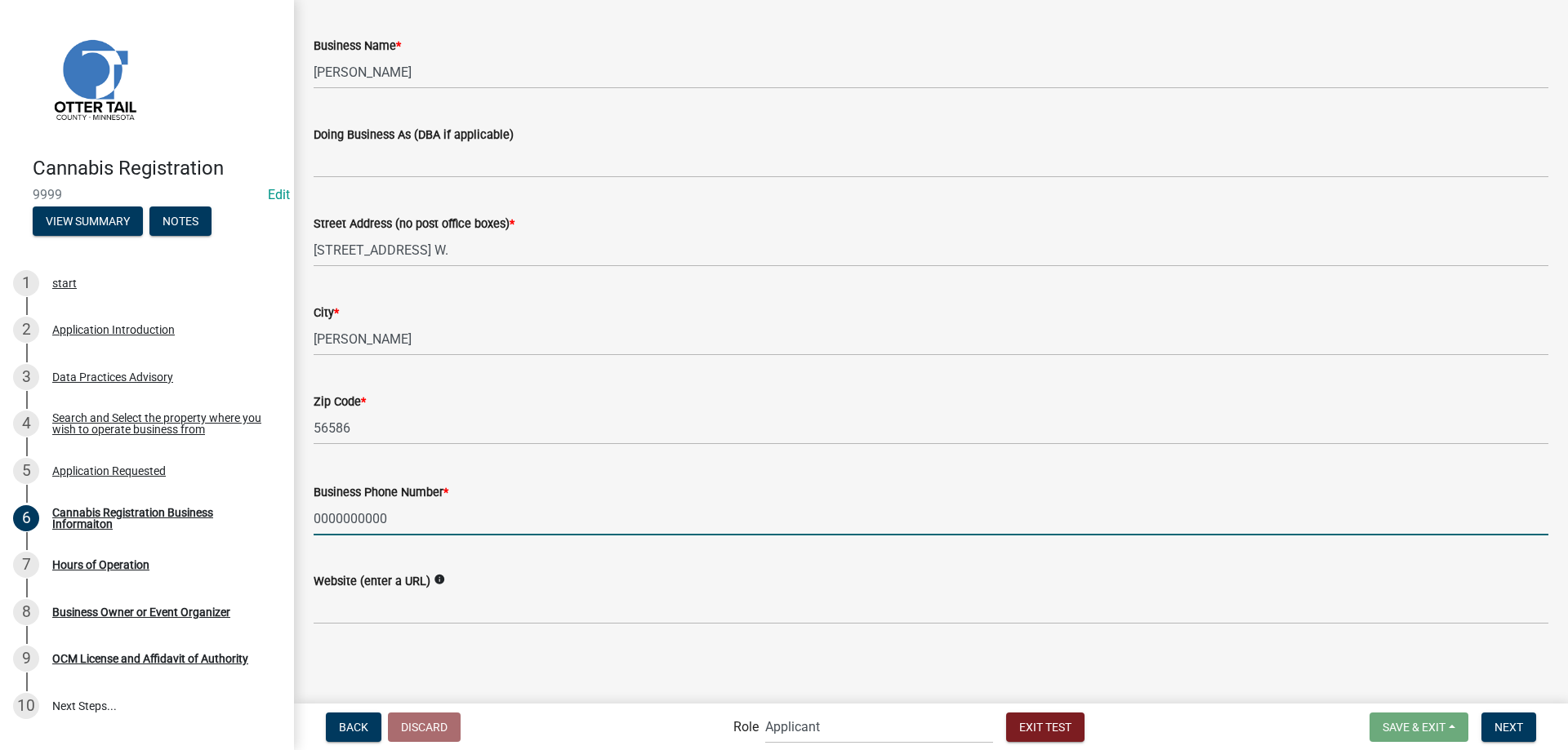
type input "0000000000"
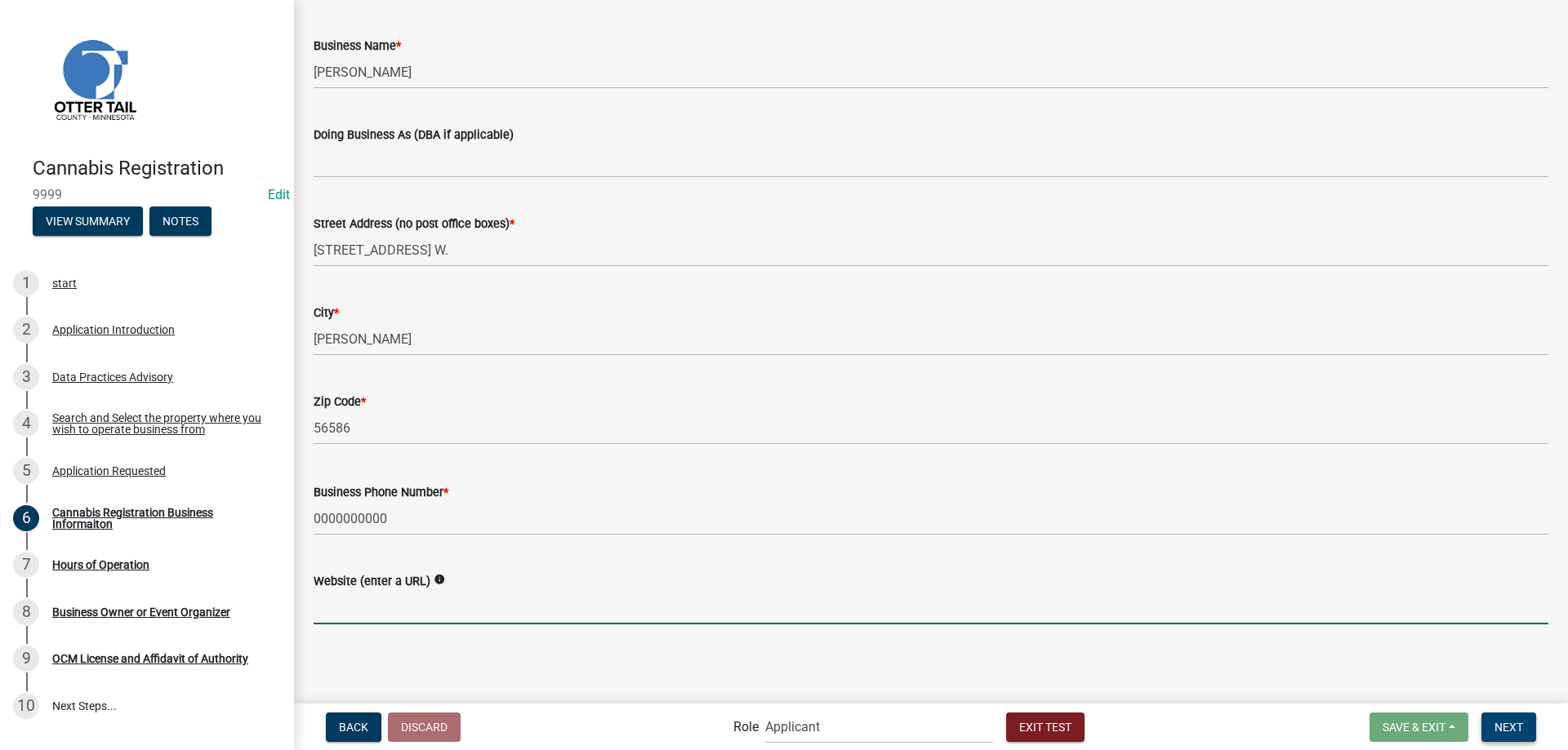
click at [1506, 726] on span "Next" at bounding box center [1509, 726] width 29 height 13
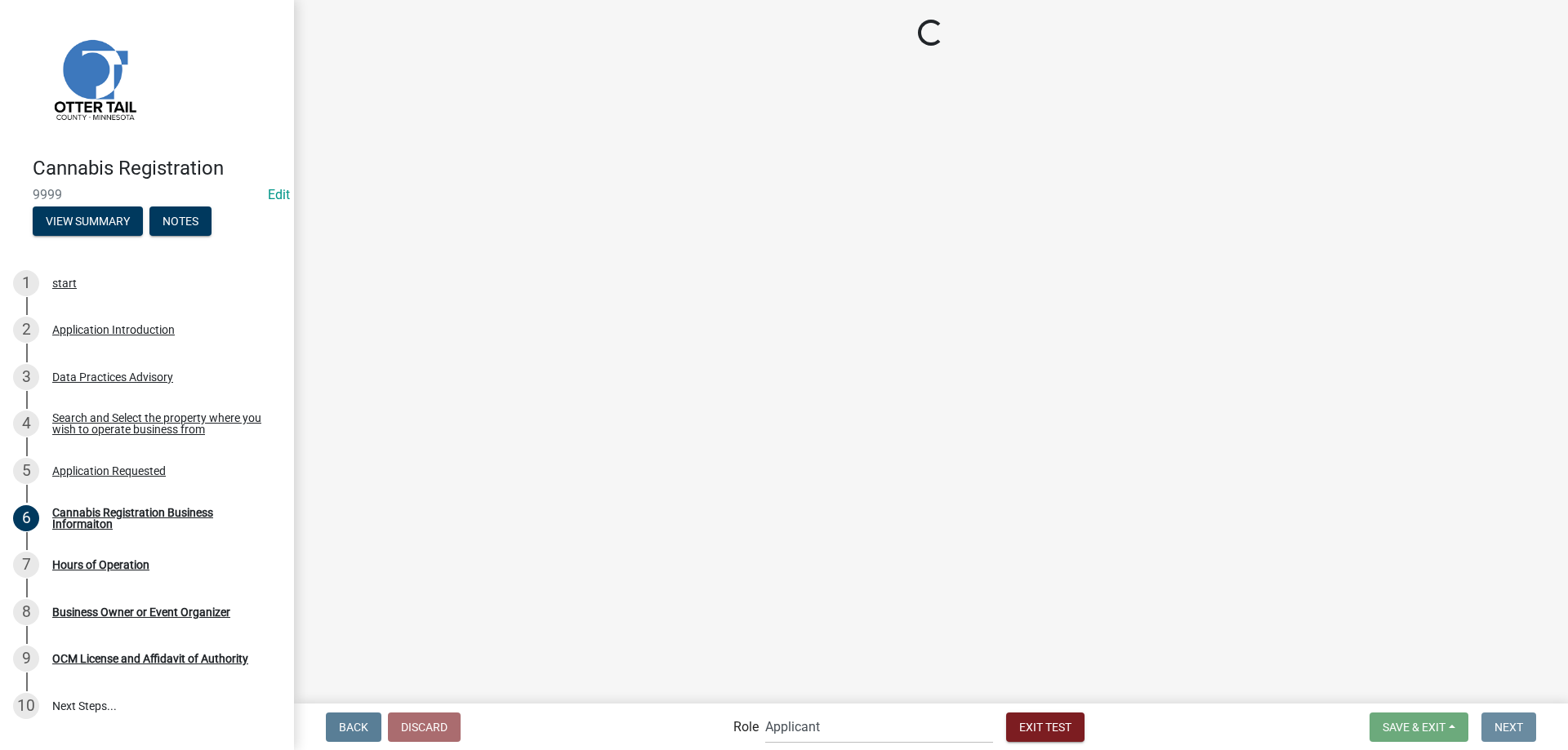
scroll to position [0, 0]
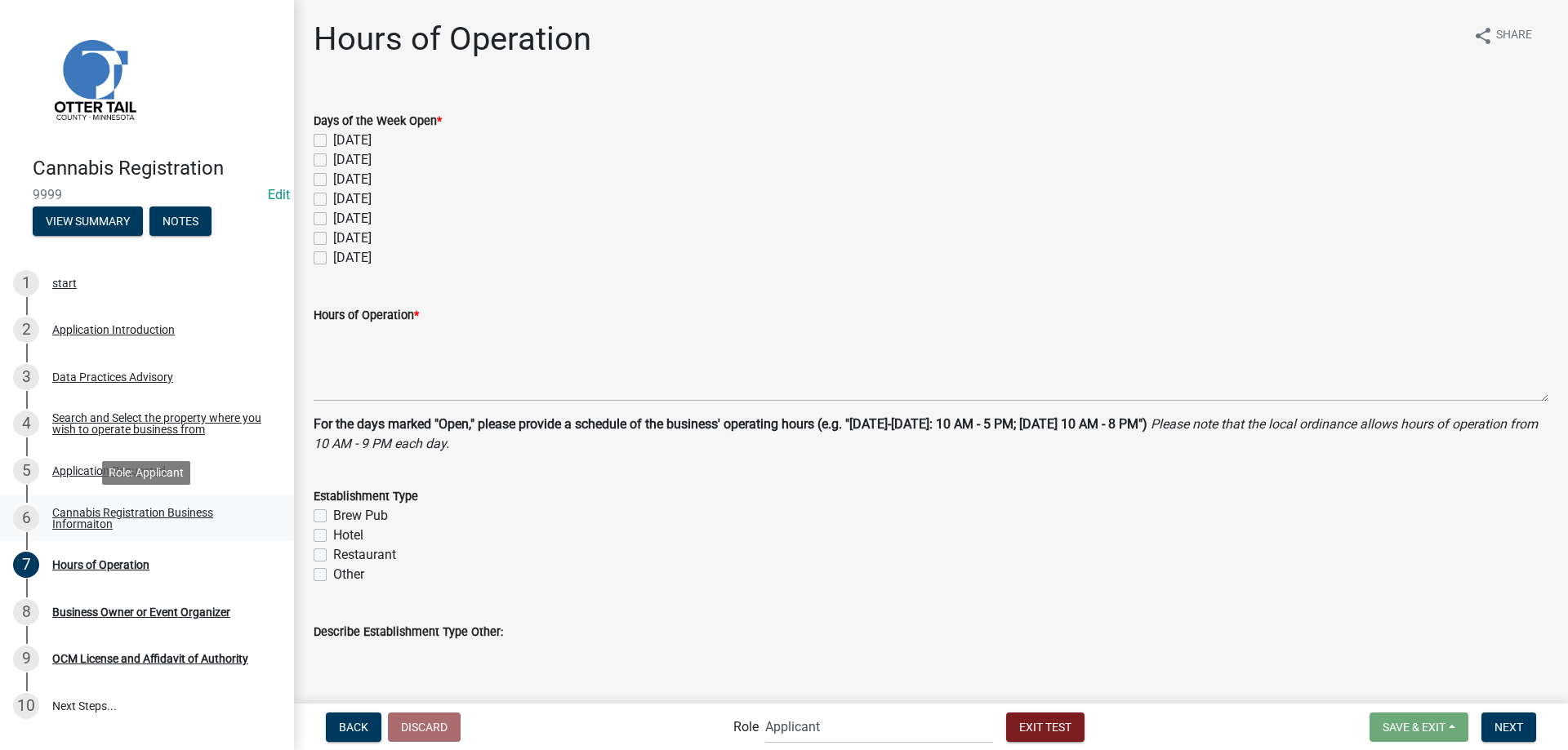
click at [91, 515] on div "Cannabis Registration Business Informaiton" at bounding box center [160, 519] width 216 height 23
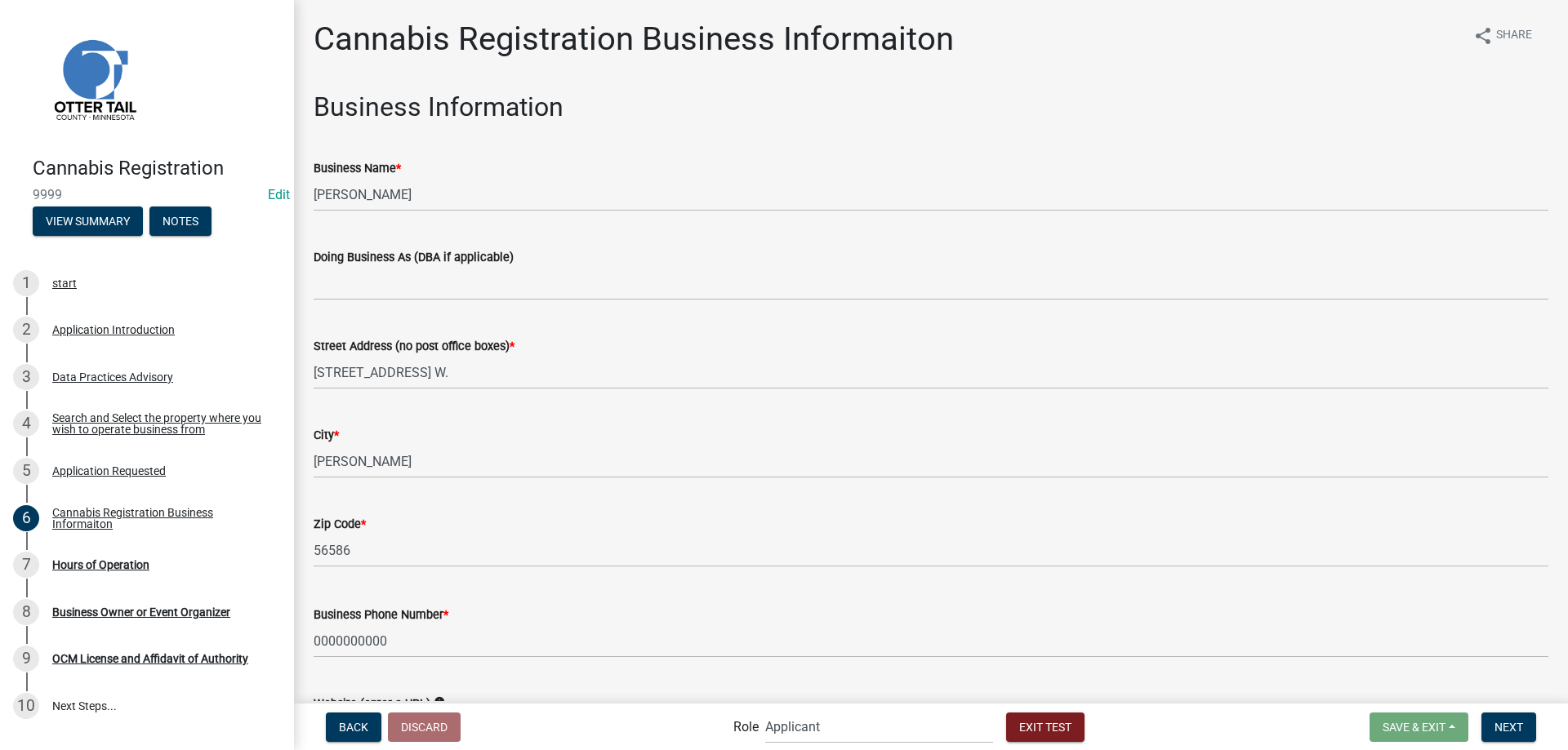
scroll to position [123, 0]
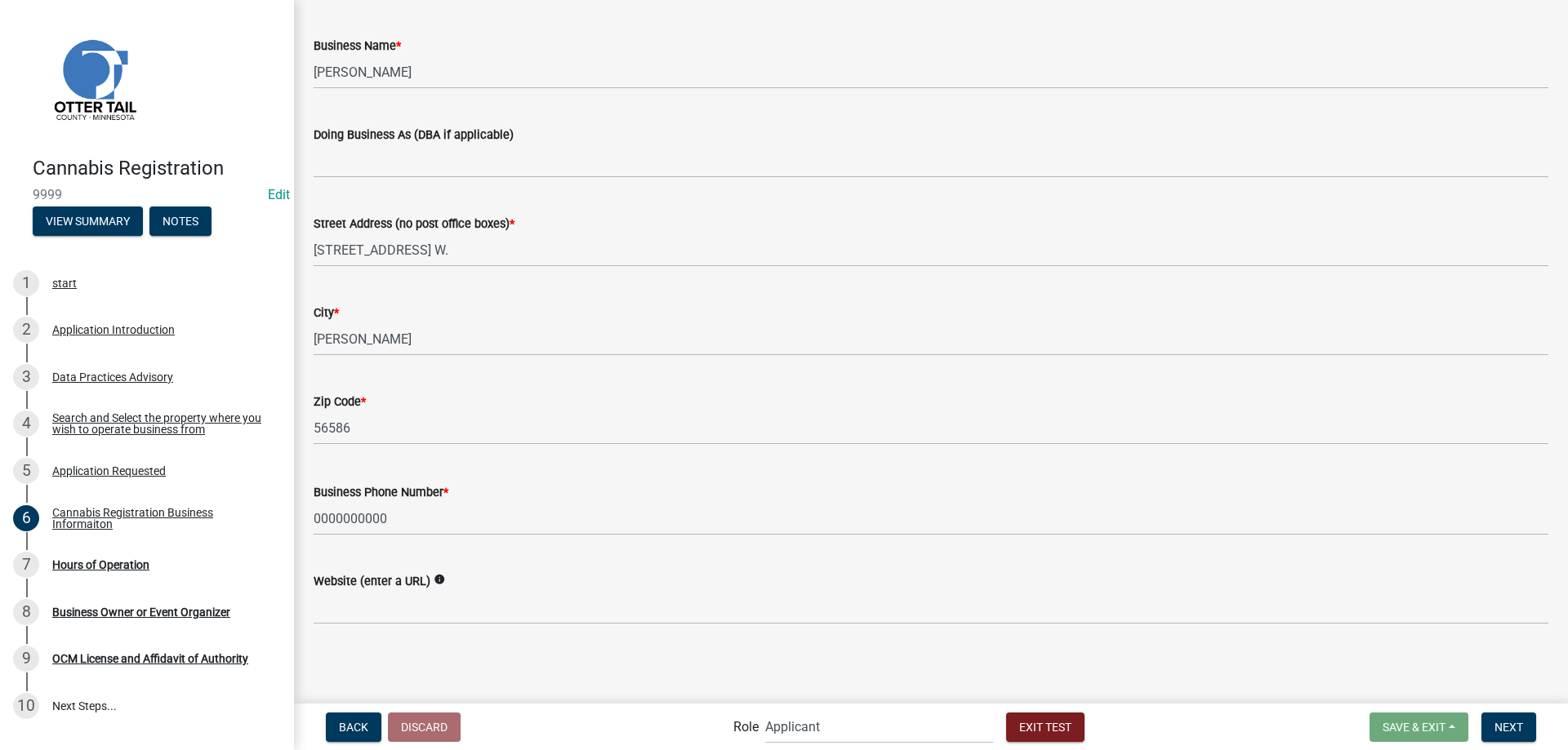
click at [441, 578] on icon "info" at bounding box center [439, 580] width 12 height 12
click at [81, 561] on div "Hours of Operation" at bounding box center [101, 565] width 97 height 12
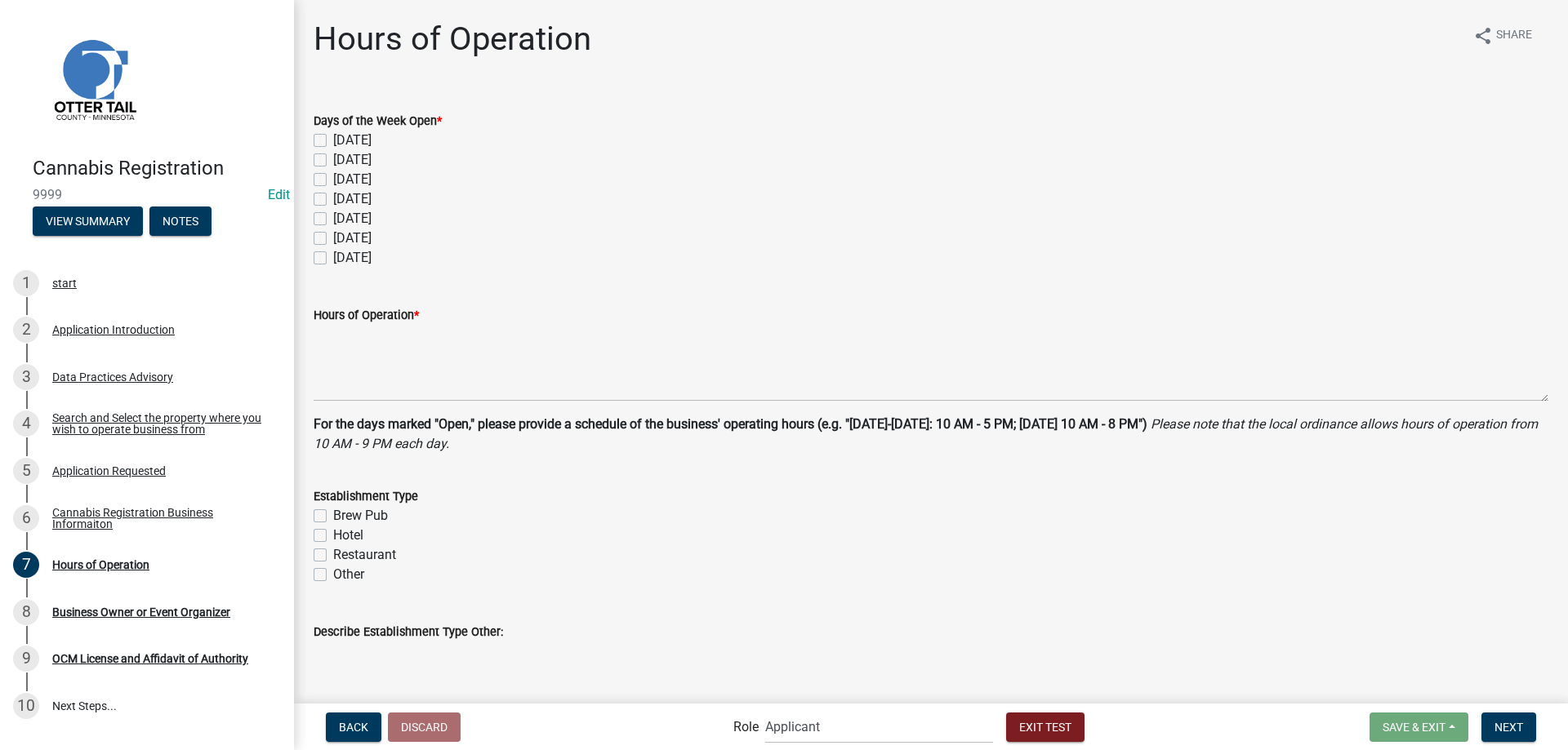
click at [333, 197] on label "Wednesday" at bounding box center [352, 199] width 39 height 19
click at [333, 197] on input "Wednesday" at bounding box center [338, 195] width 11 height 11
checkbox input "true"
checkbox input "false"
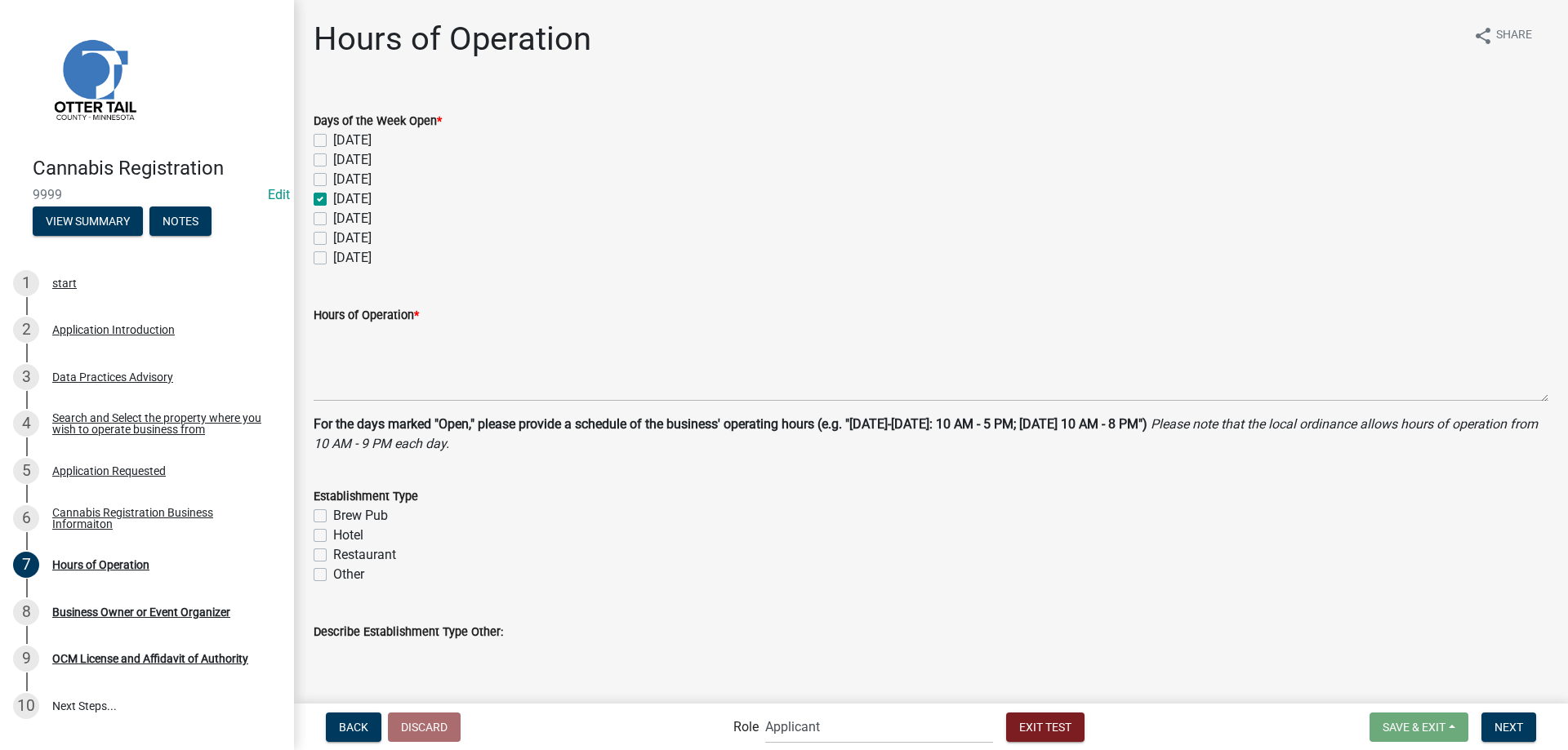
checkbox input "false"
checkbox input "true"
checkbox input "false"
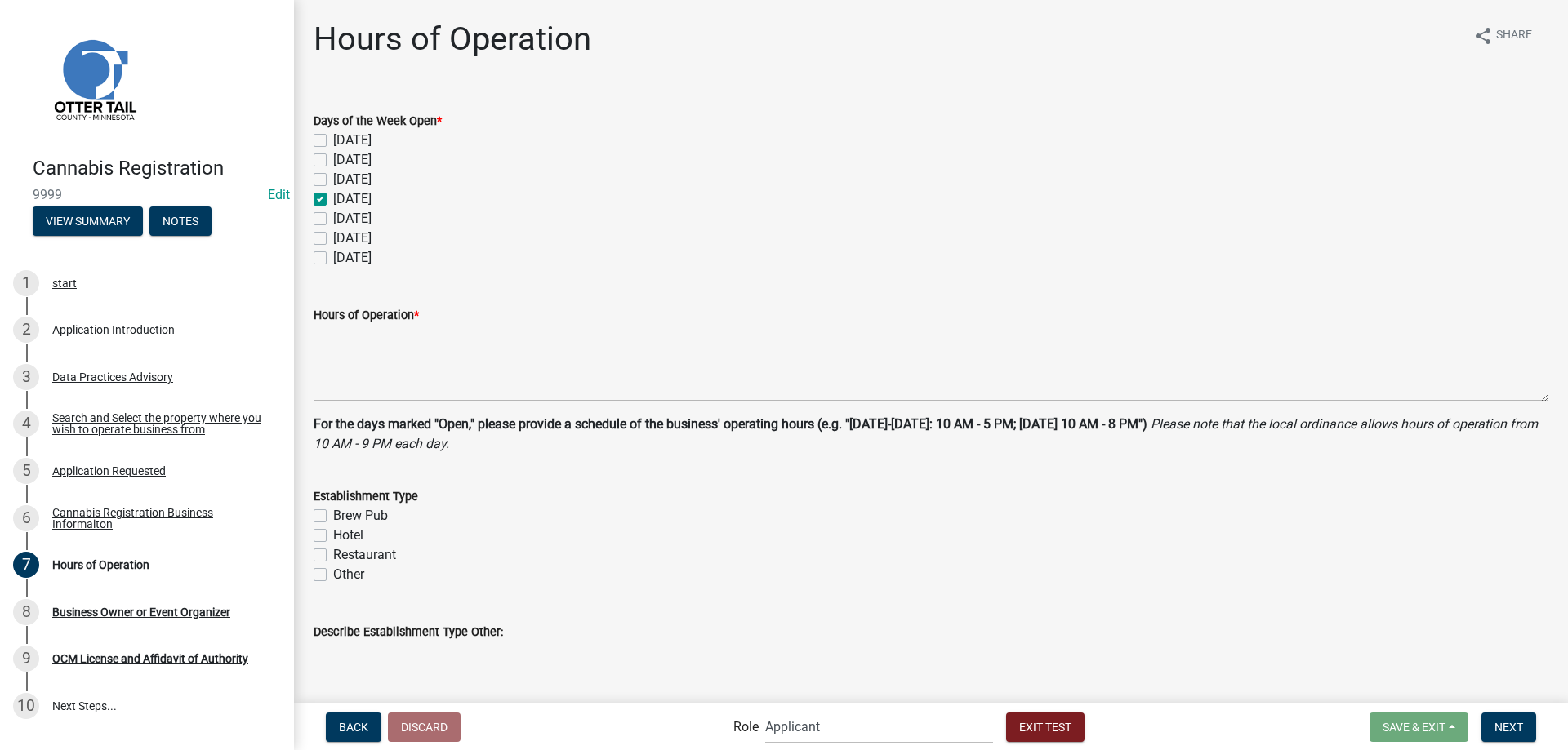
click at [333, 221] on label "Thursday" at bounding box center [352, 219] width 39 height 19
click at [333, 220] on input "Thursday" at bounding box center [338, 214] width 11 height 11
checkbox input "true"
checkbox input "false"
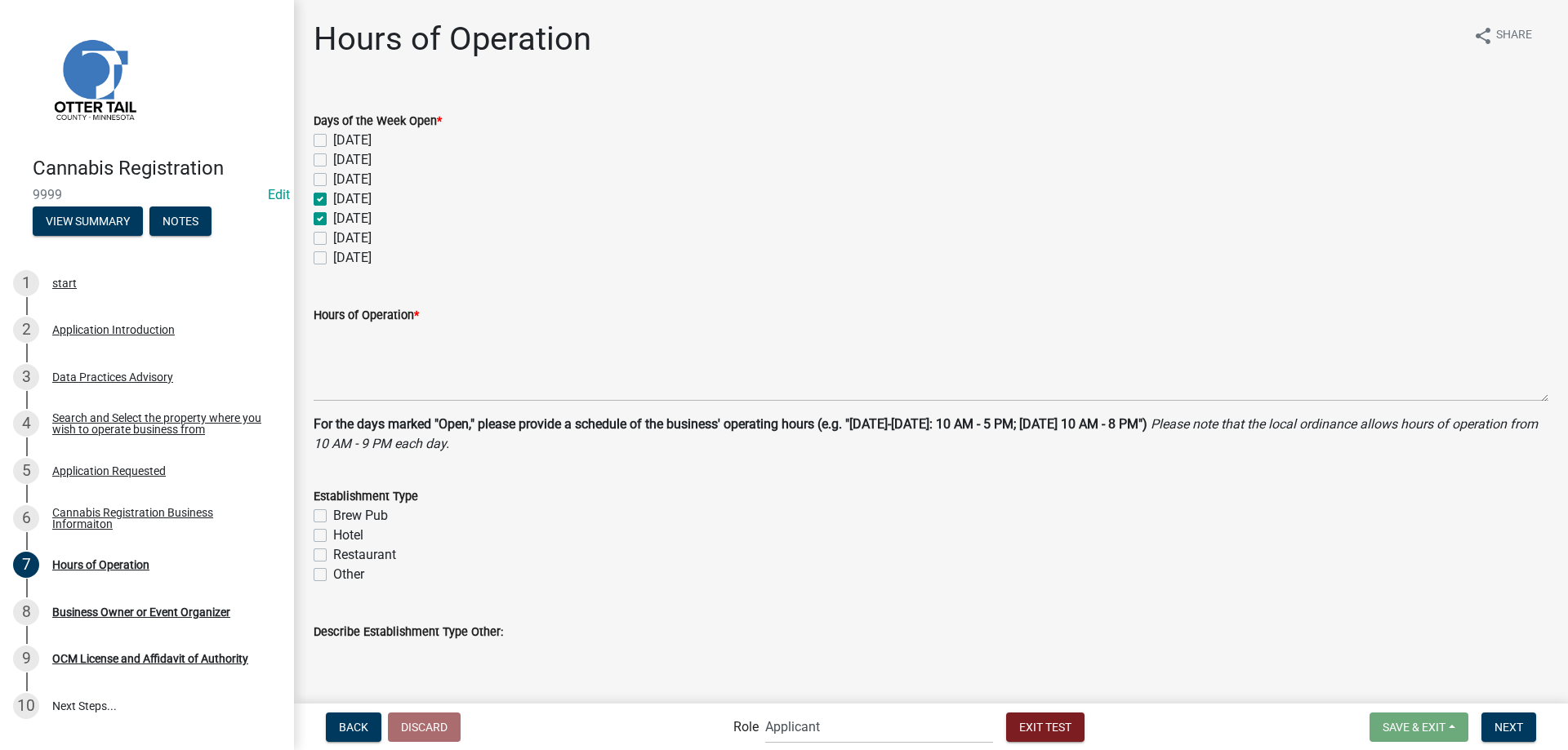
checkbox input "false"
checkbox input "true"
checkbox input "false"
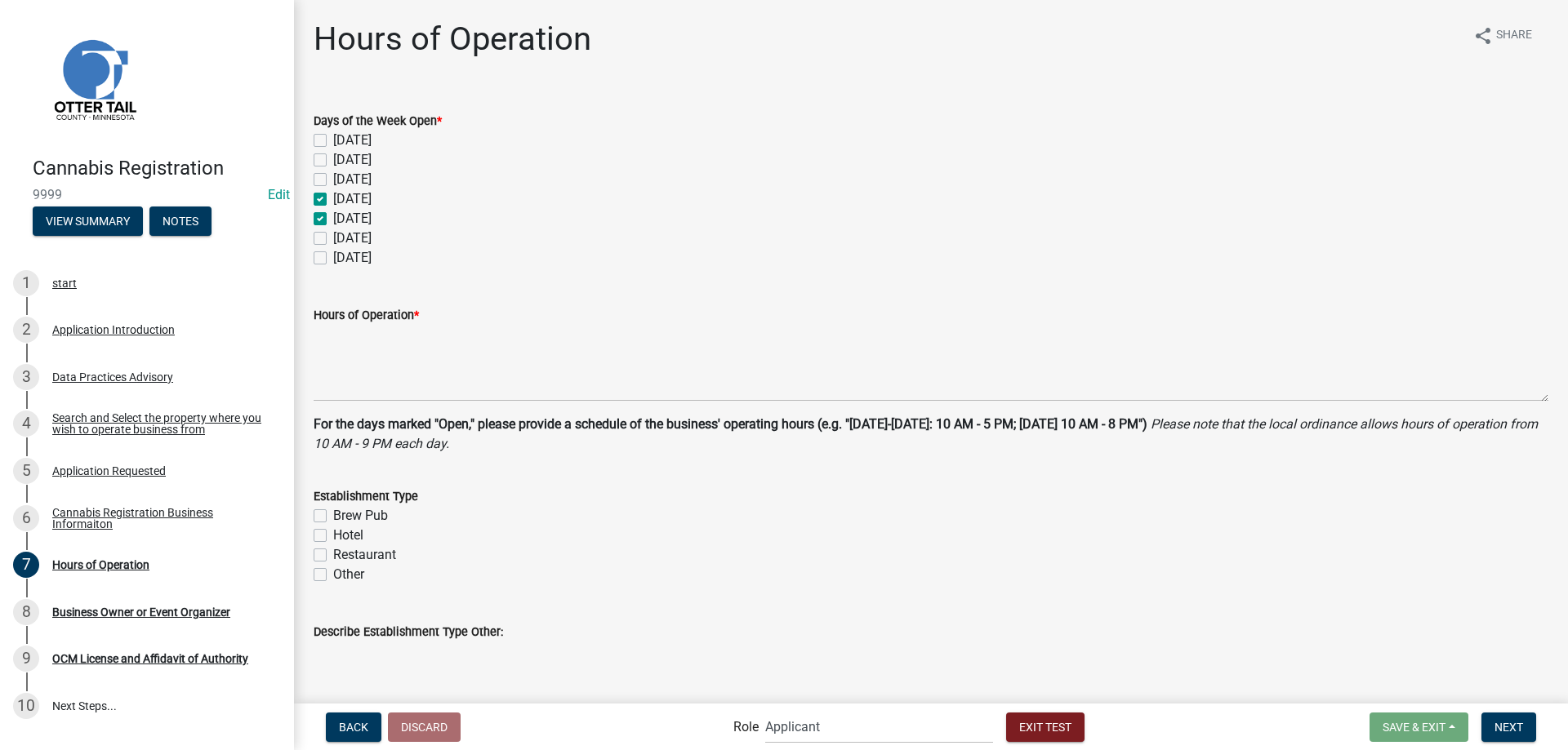
click at [333, 239] on label "Friday" at bounding box center [352, 238] width 39 height 19
click at [333, 239] on input "Friday" at bounding box center [338, 233] width 11 height 11
checkbox input "true"
checkbox input "false"
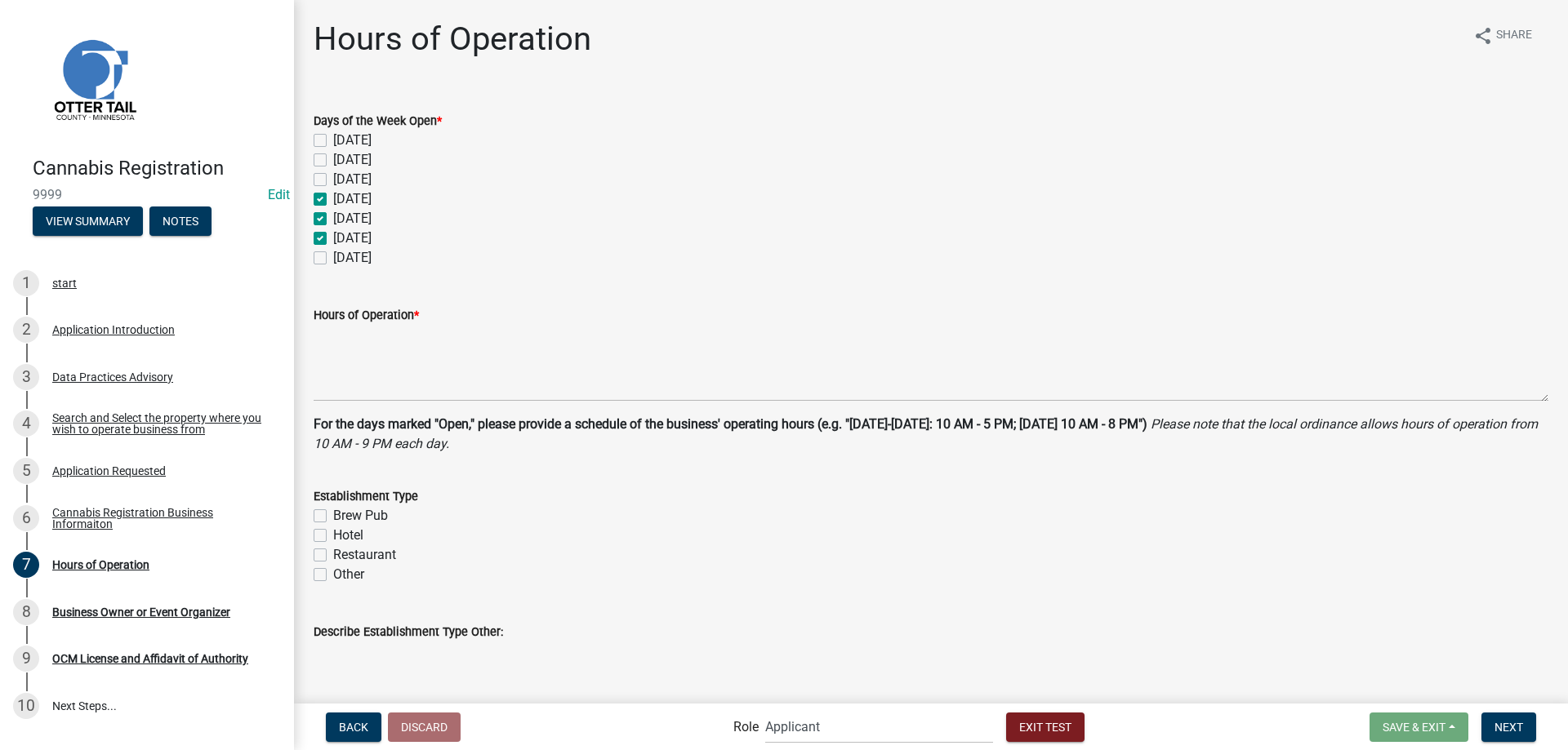
checkbox input "false"
checkbox input "true"
click at [333, 255] on label "Saturday" at bounding box center [352, 257] width 39 height 19
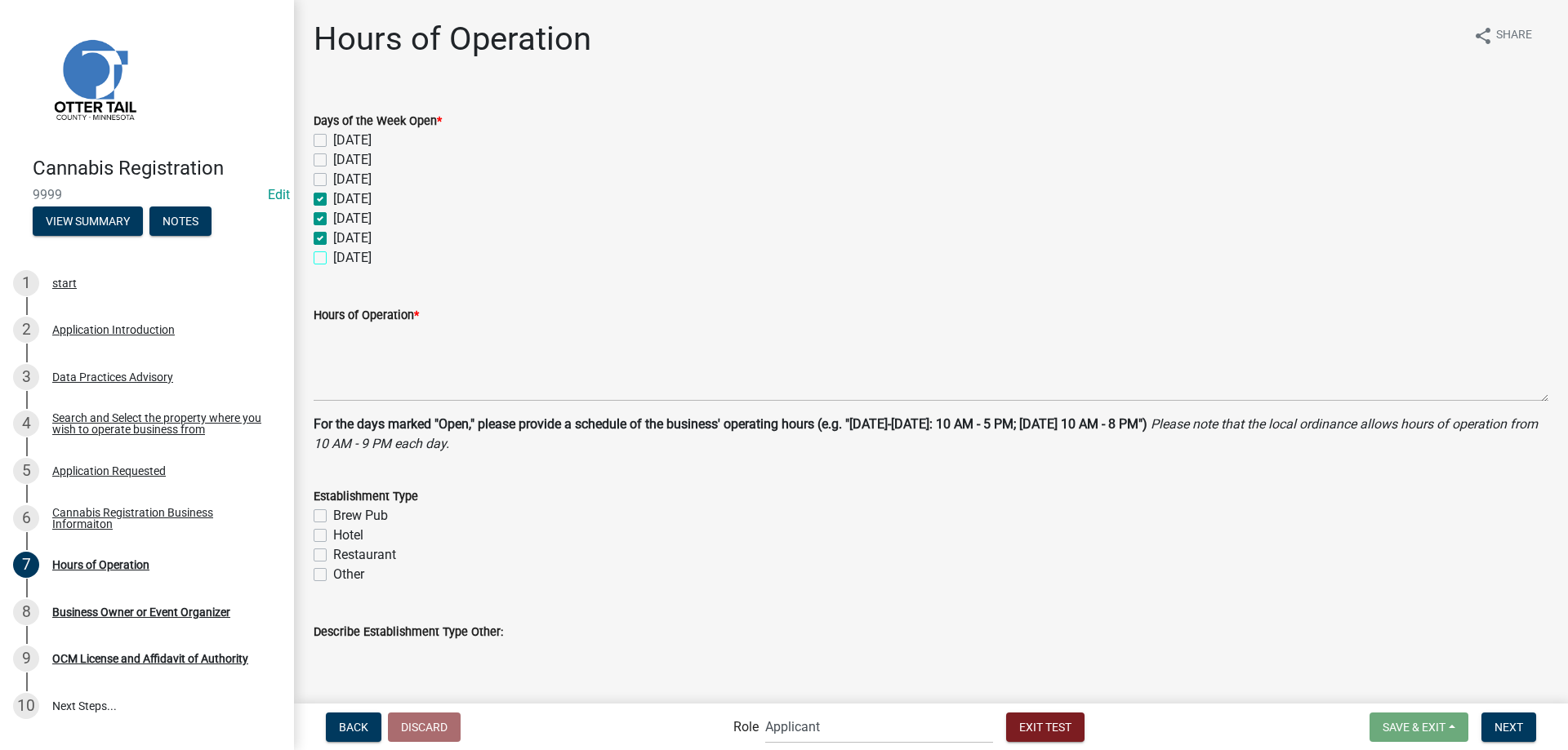
click at [333, 255] on input "Saturday" at bounding box center [338, 253] width 11 height 11
checkbox input "true"
checkbox input "false"
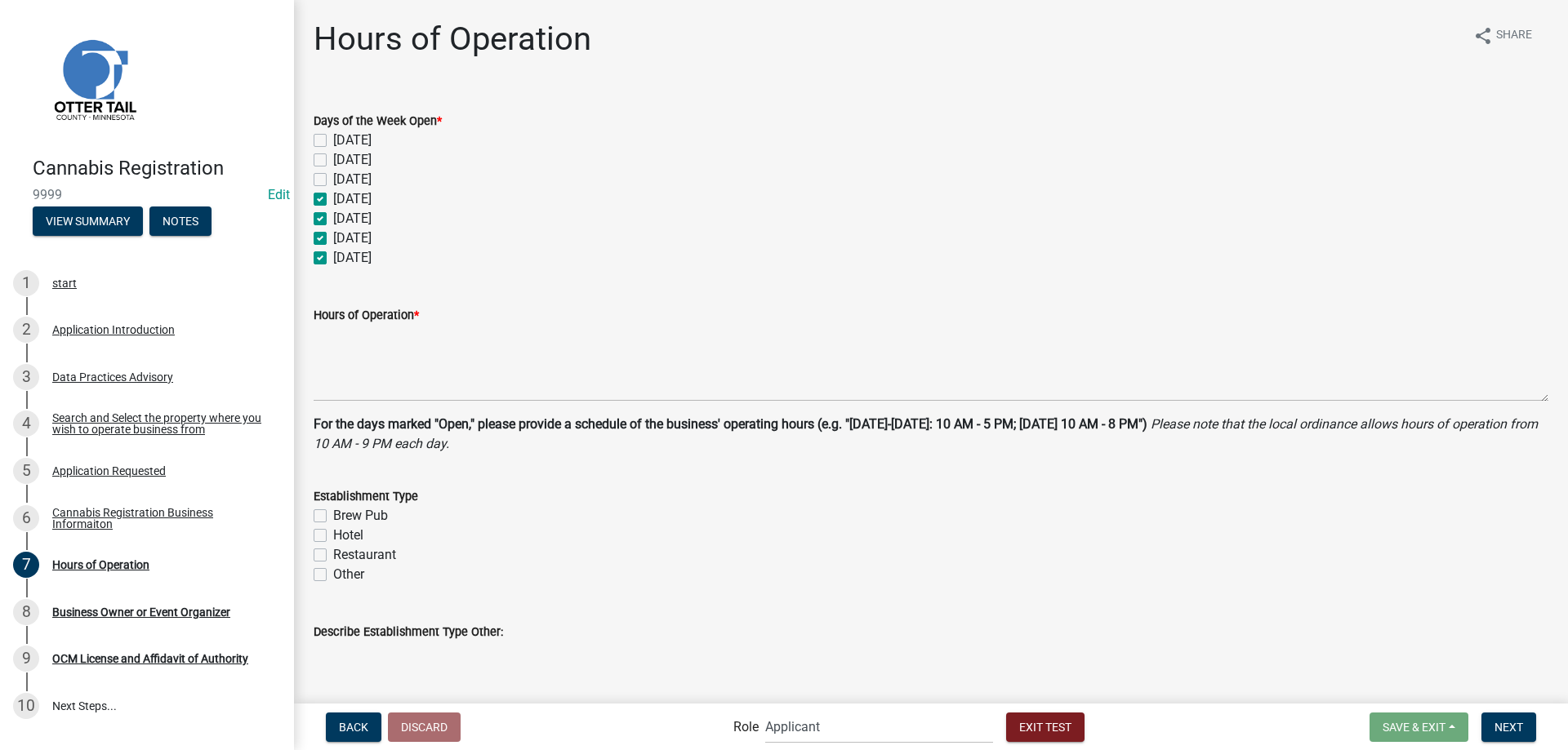
checkbox input "true"
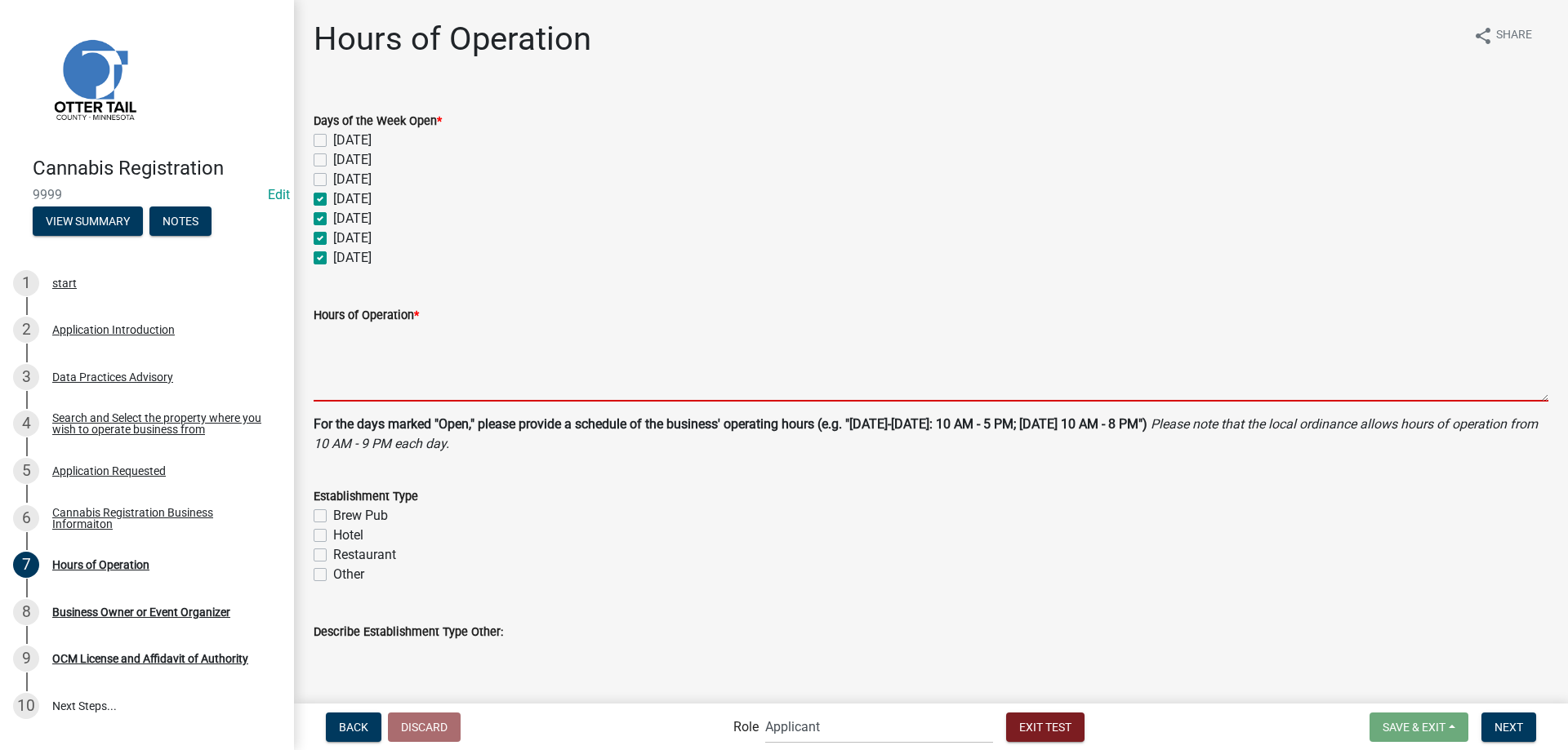
click at [359, 361] on textarea "Hours of Operation *" at bounding box center [931, 363] width 1235 height 76
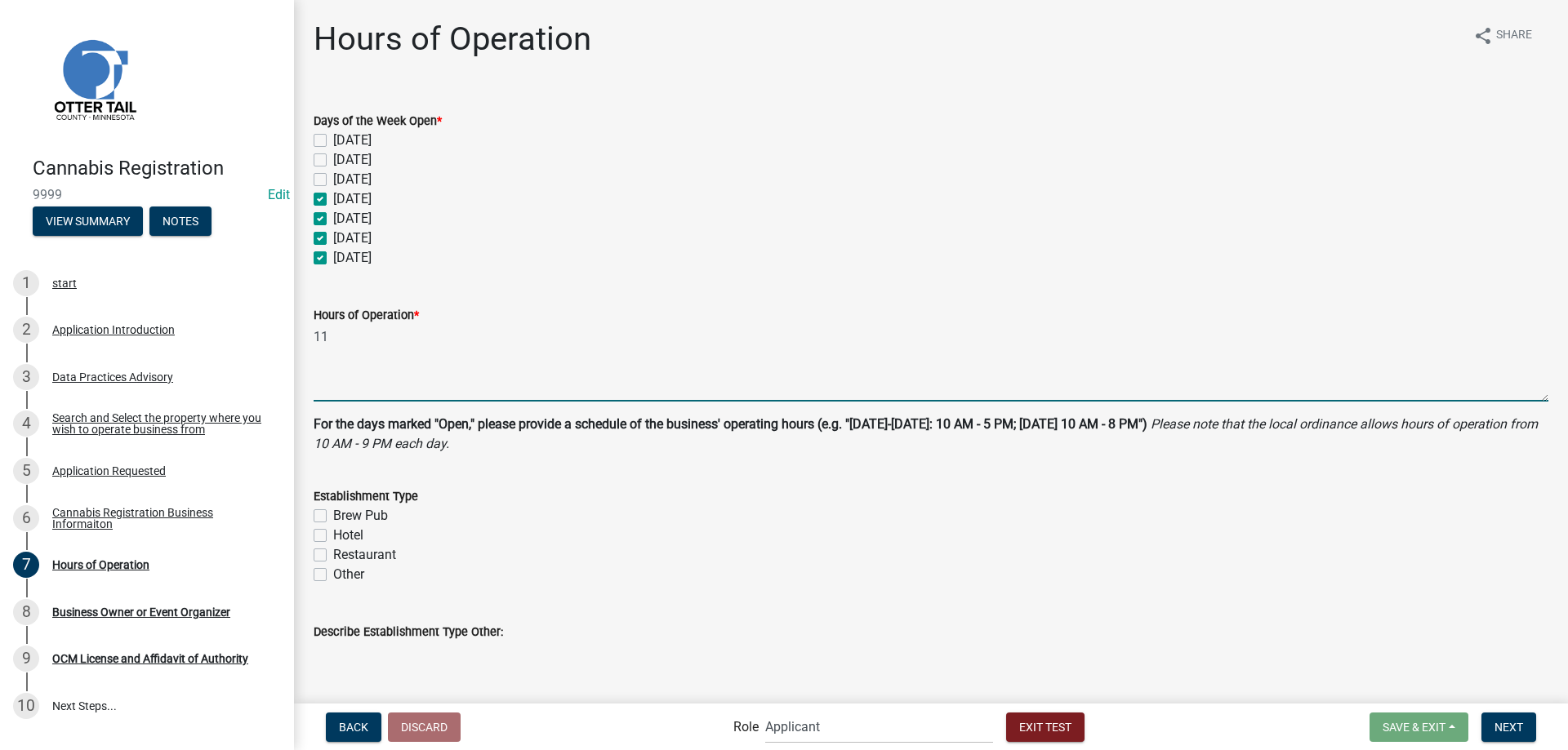
type textarea "1"
type textarea "Wednesday - Friday 11am-6pm, Saturday Noon-5pm"
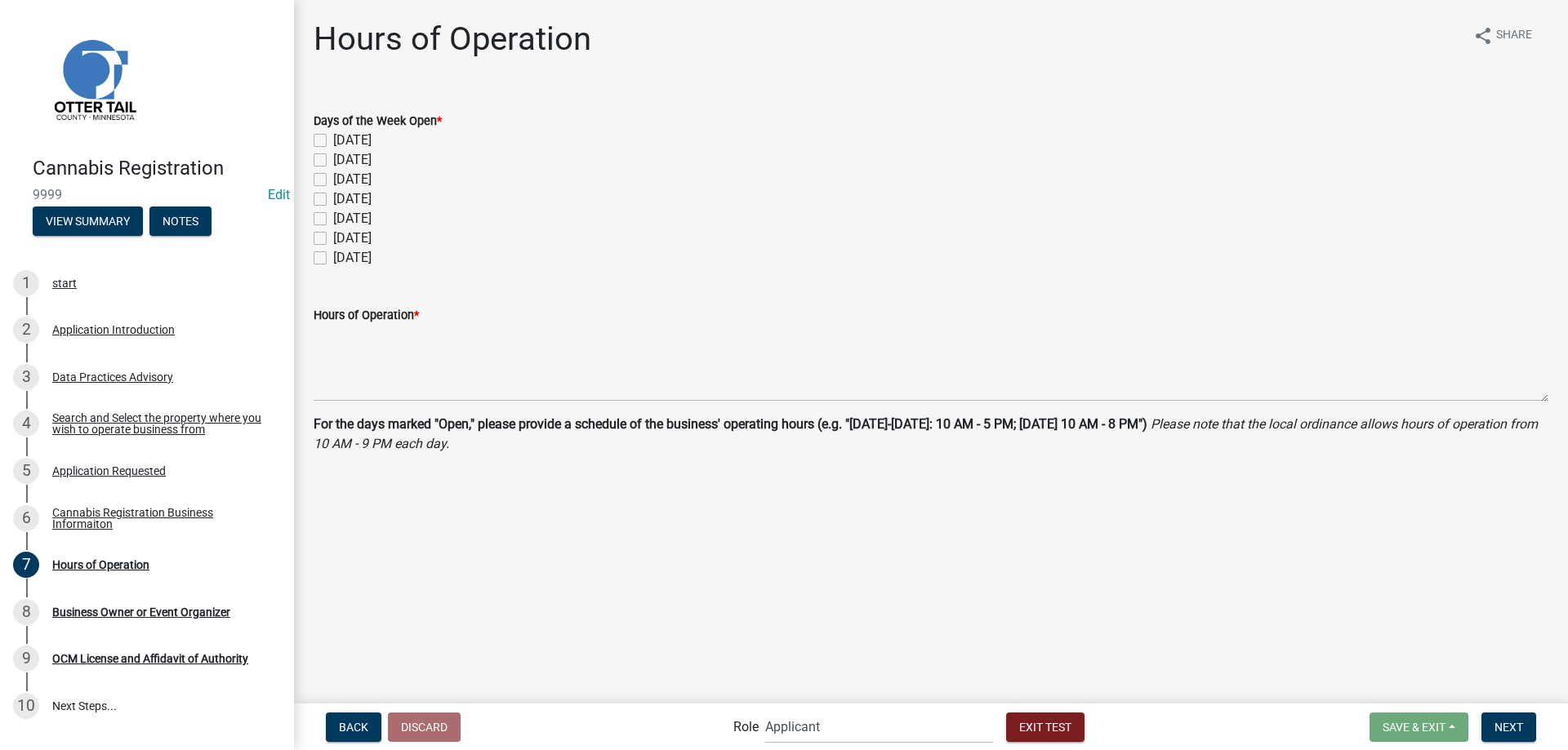
click at [333, 195] on label "Wednesday" at bounding box center [352, 199] width 39 height 19
click at [333, 195] on input "Wednesday" at bounding box center [338, 195] width 11 height 11
checkbox input "true"
checkbox input "false"
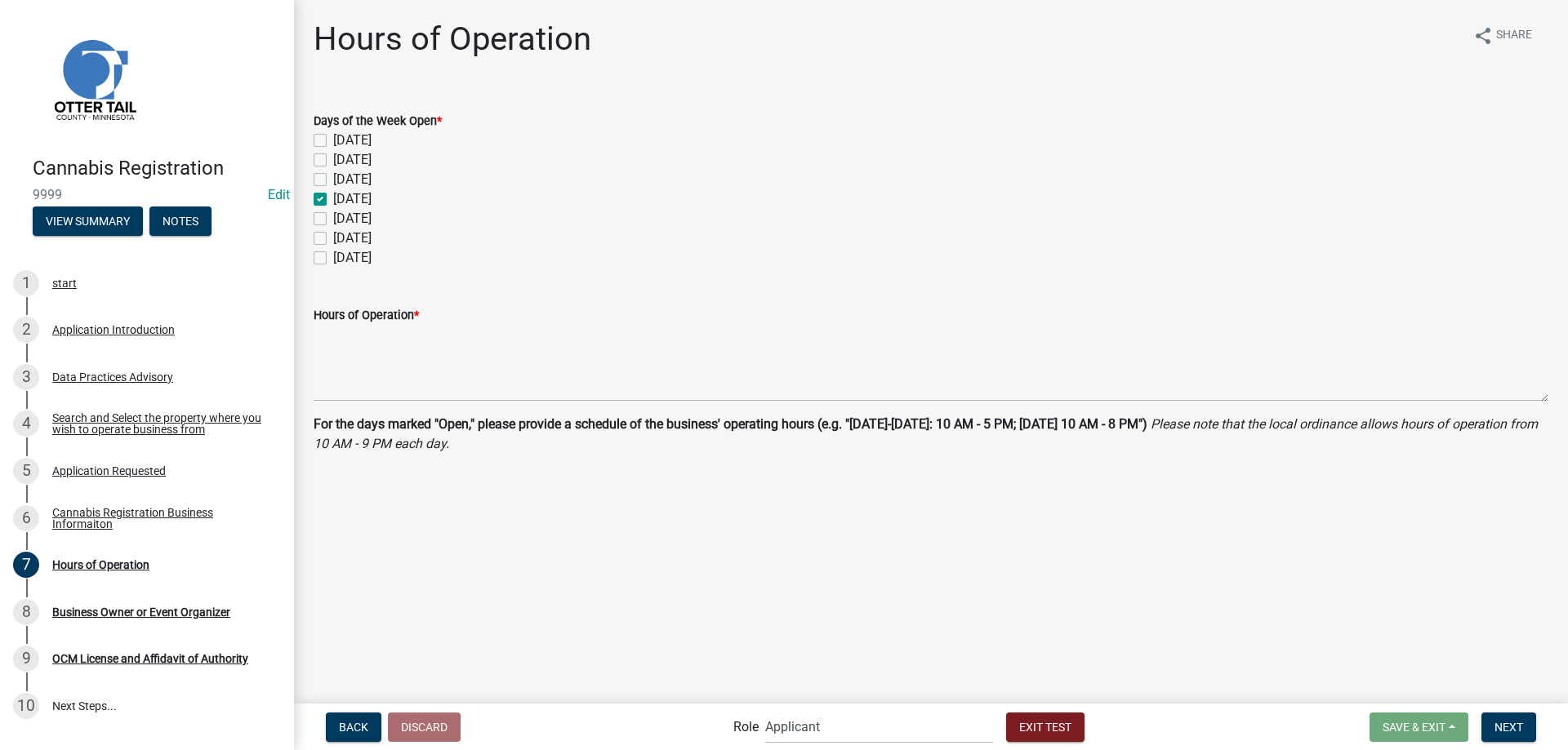
checkbox input "false"
checkbox input "true"
checkbox input "false"
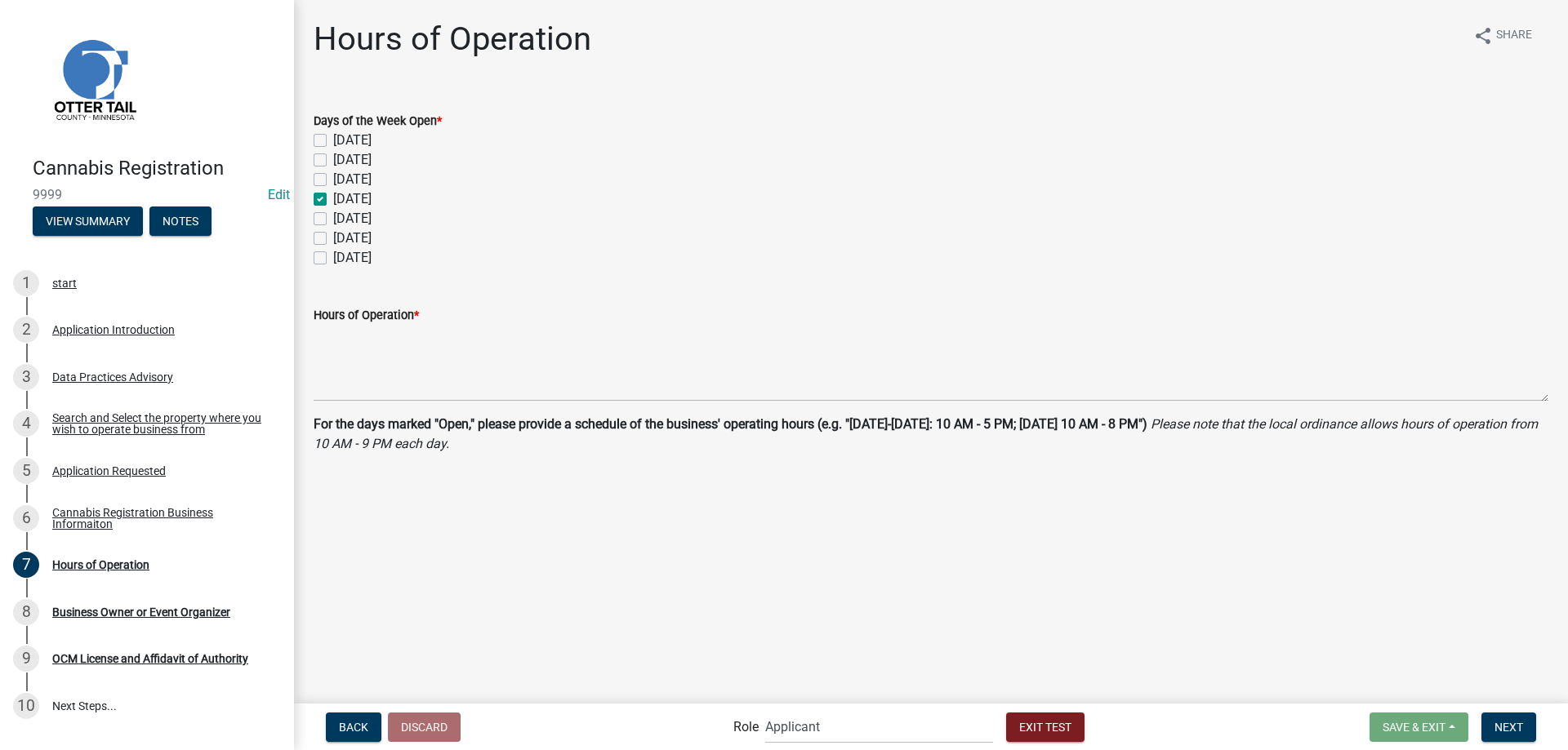
click at [333, 215] on label "Thursday" at bounding box center [352, 219] width 39 height 19
click at [333, 215] on input "Thursday" at bounding box center [338, 214] width 11 height 11
checkbox input "true"
checkbox input "false"
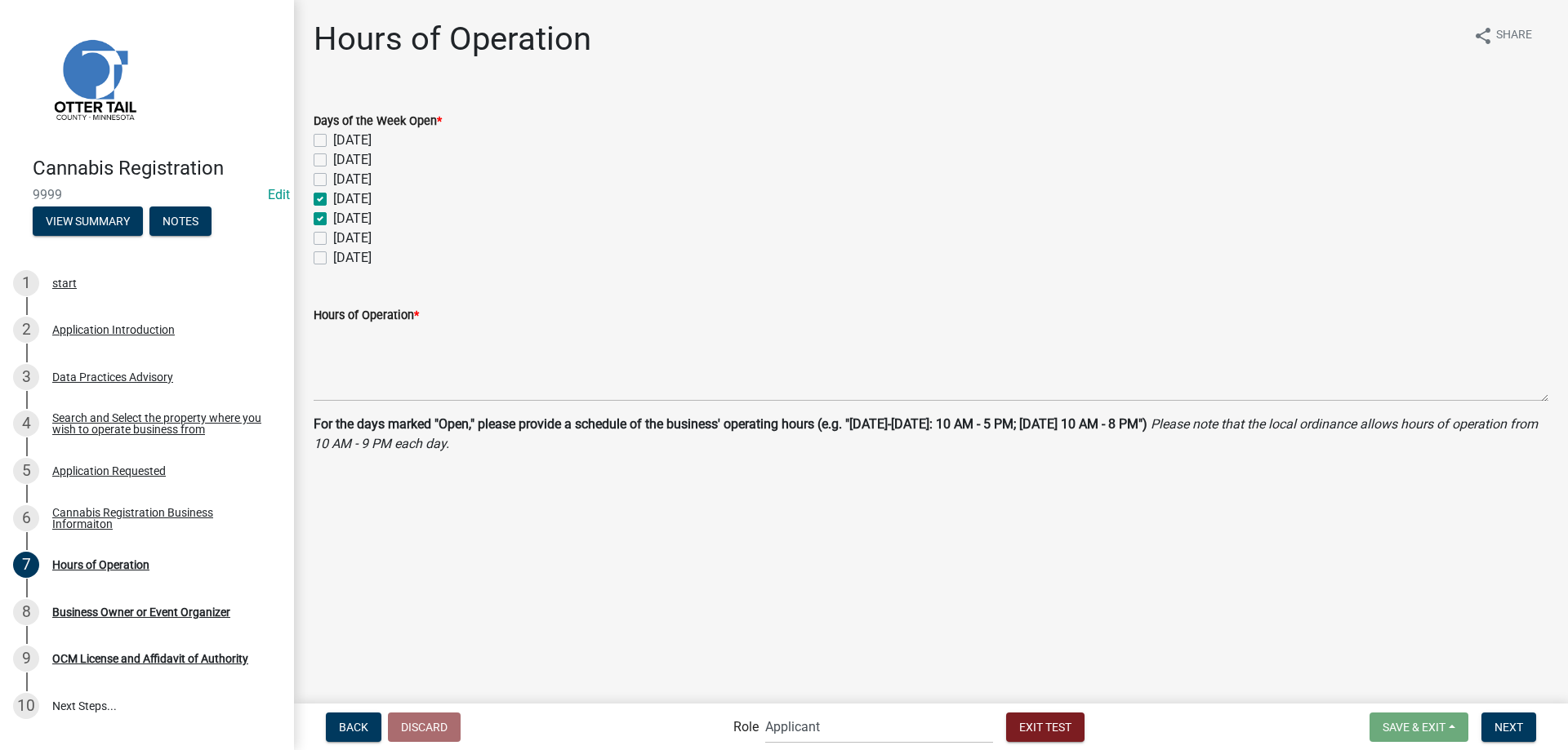
checkbox input "false"
checkbox input "true"
checkbox input "false"
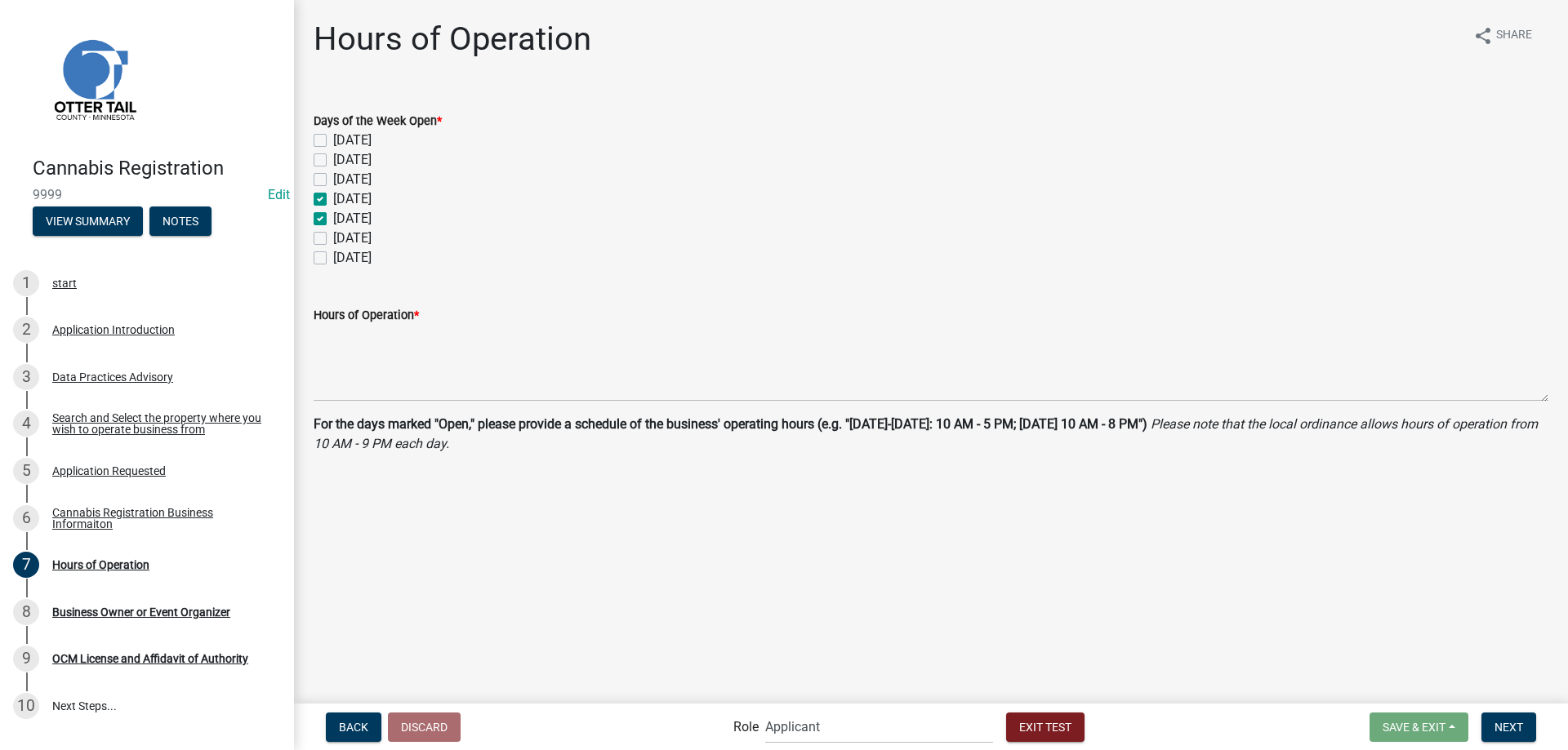
click at [333, 241] on label "Friday" at bounding box center [352, 238] width 39 height 19
click at [333, 239] on input "Friday" at bounding box center [338, 233] width 11 height 11
checkbox input "true"
checkbox input "false"
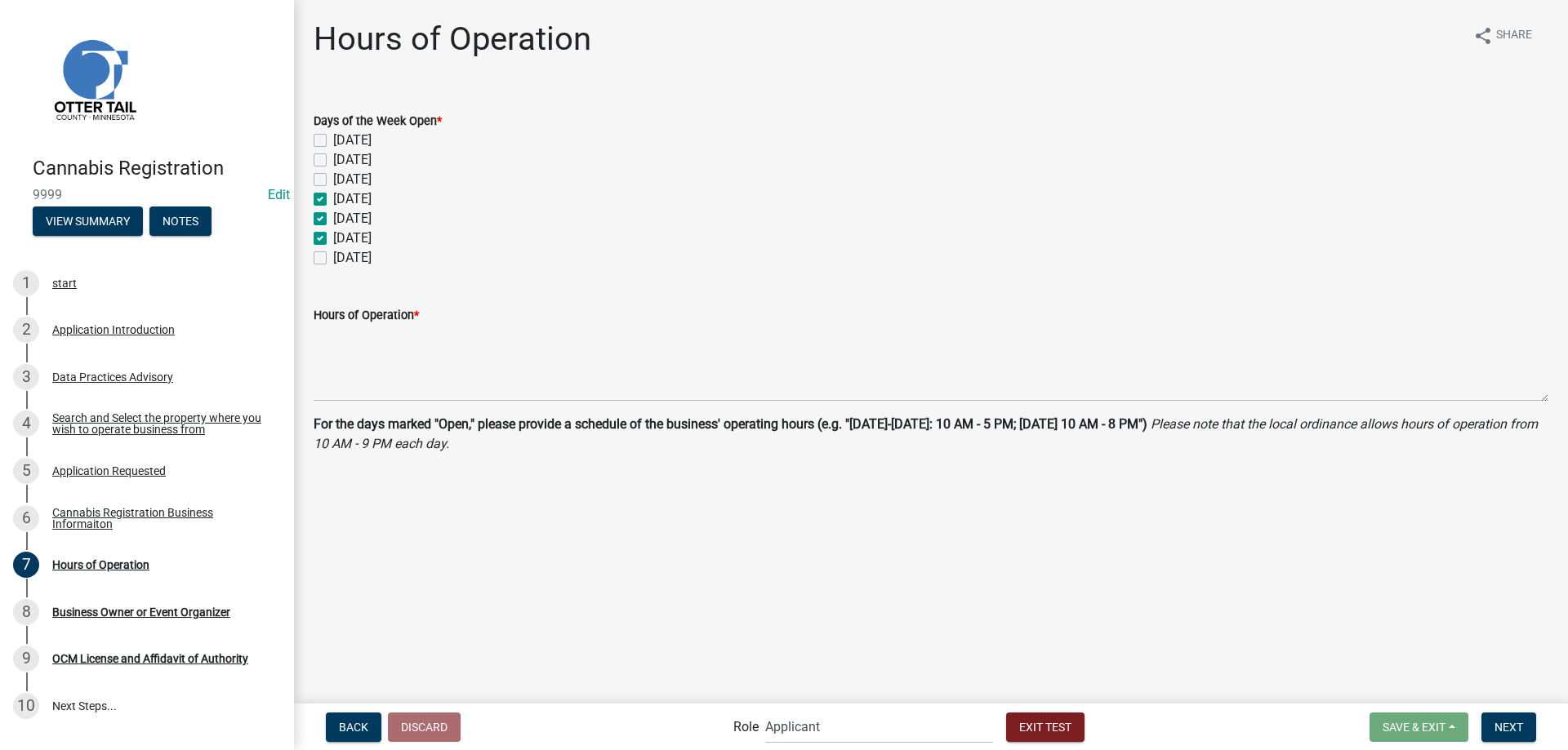
checkbox input "false"
checkbox input "true"
click at [333, 262] on label "Saturday" at bounding box center [352, 257] width 39 height 19
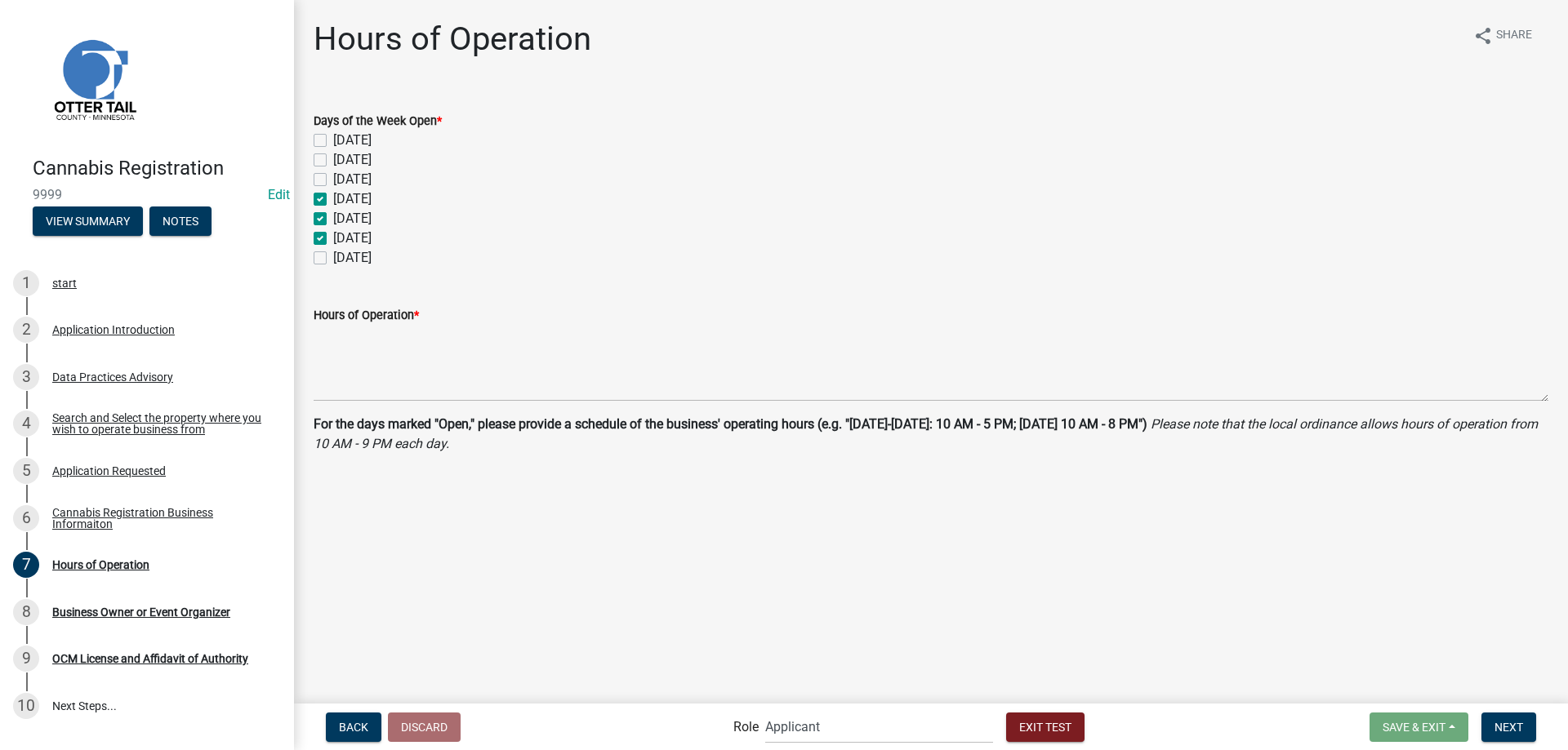
click at [333, 258] on input "Saturday" at bounding box center [338, 253] width 11 height 11
checkbox input "true"
checkbox input "false"
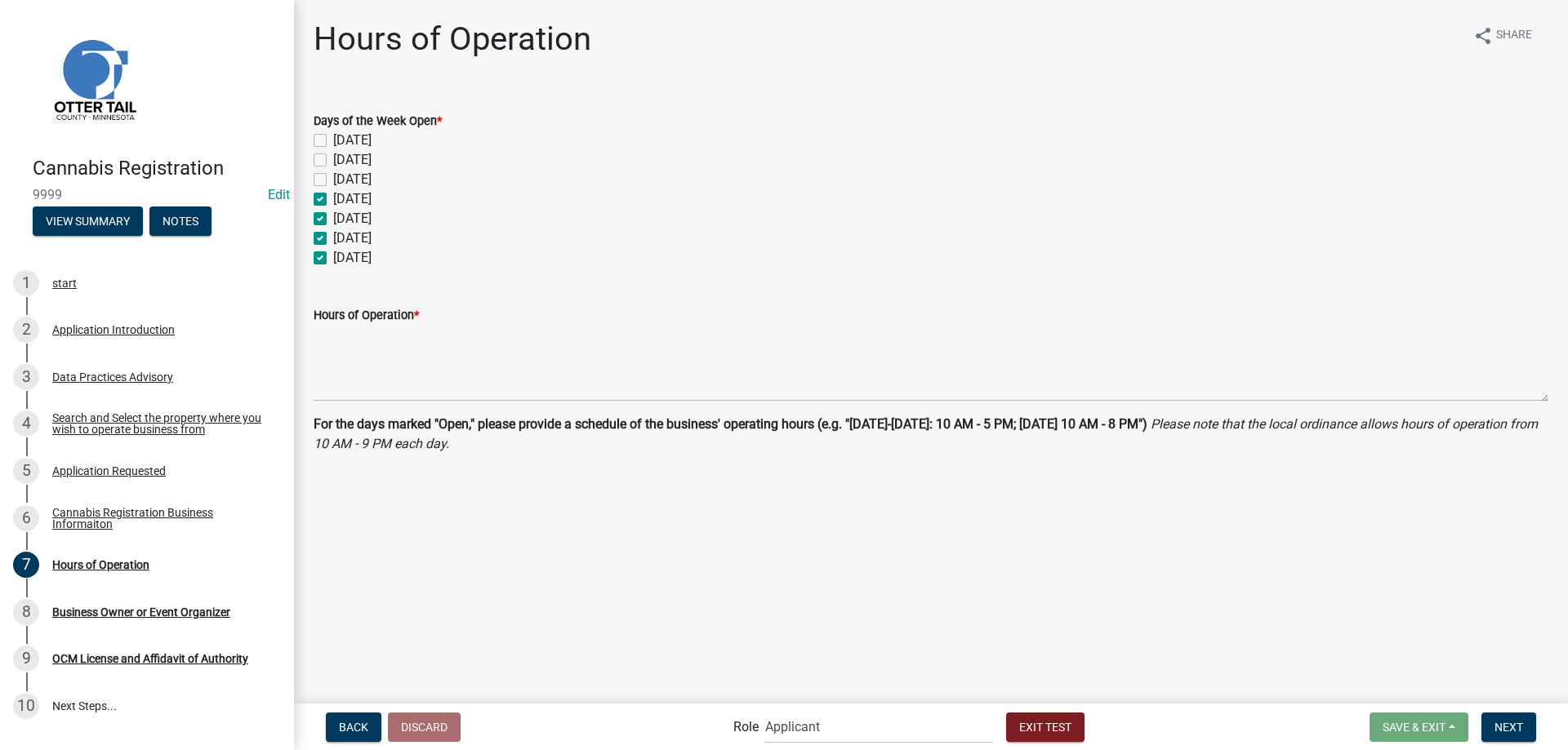
checkbox input "true"
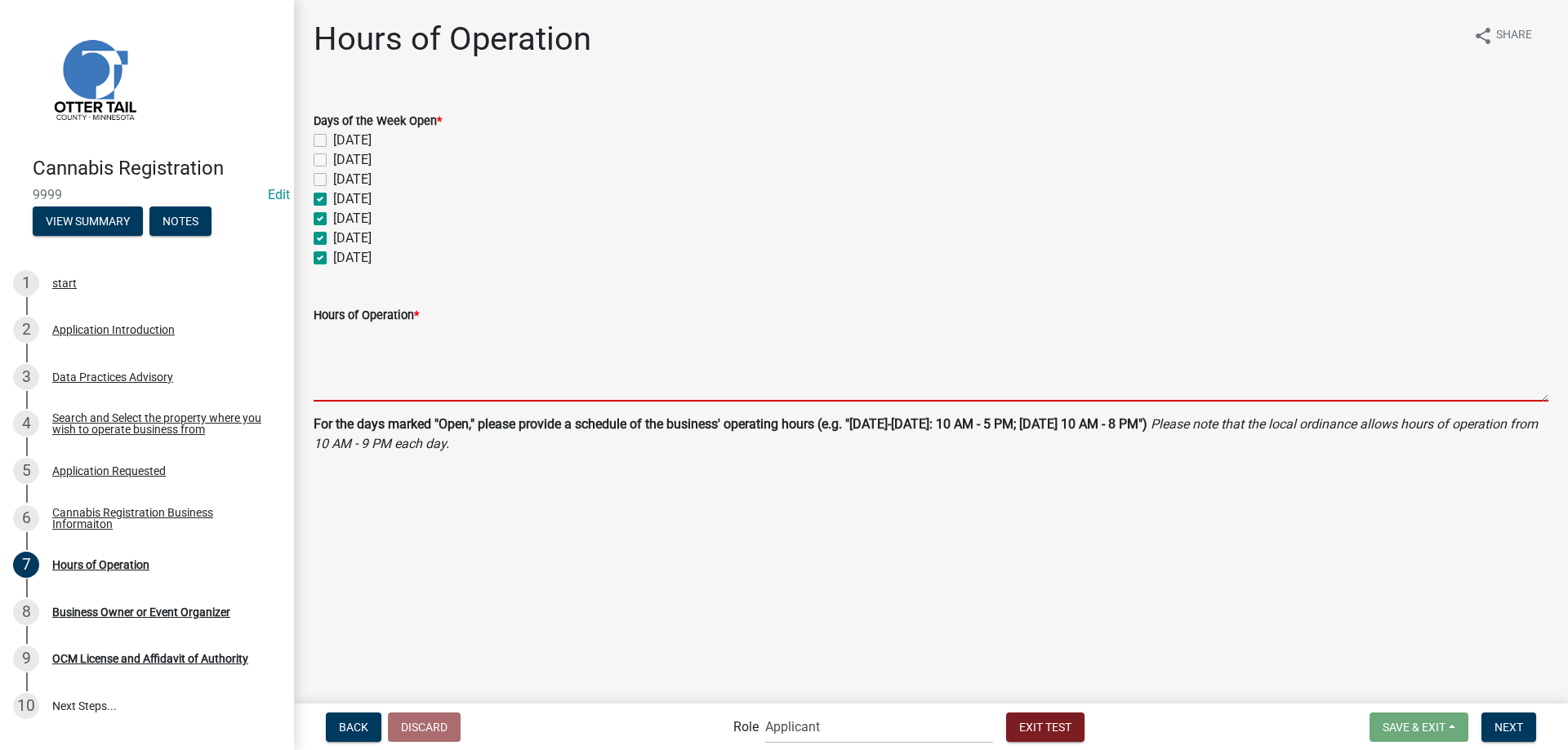
click at [346, 352] on textarea "Hours of Operation *" at bounding box center [931, 363] width 1235 height 76
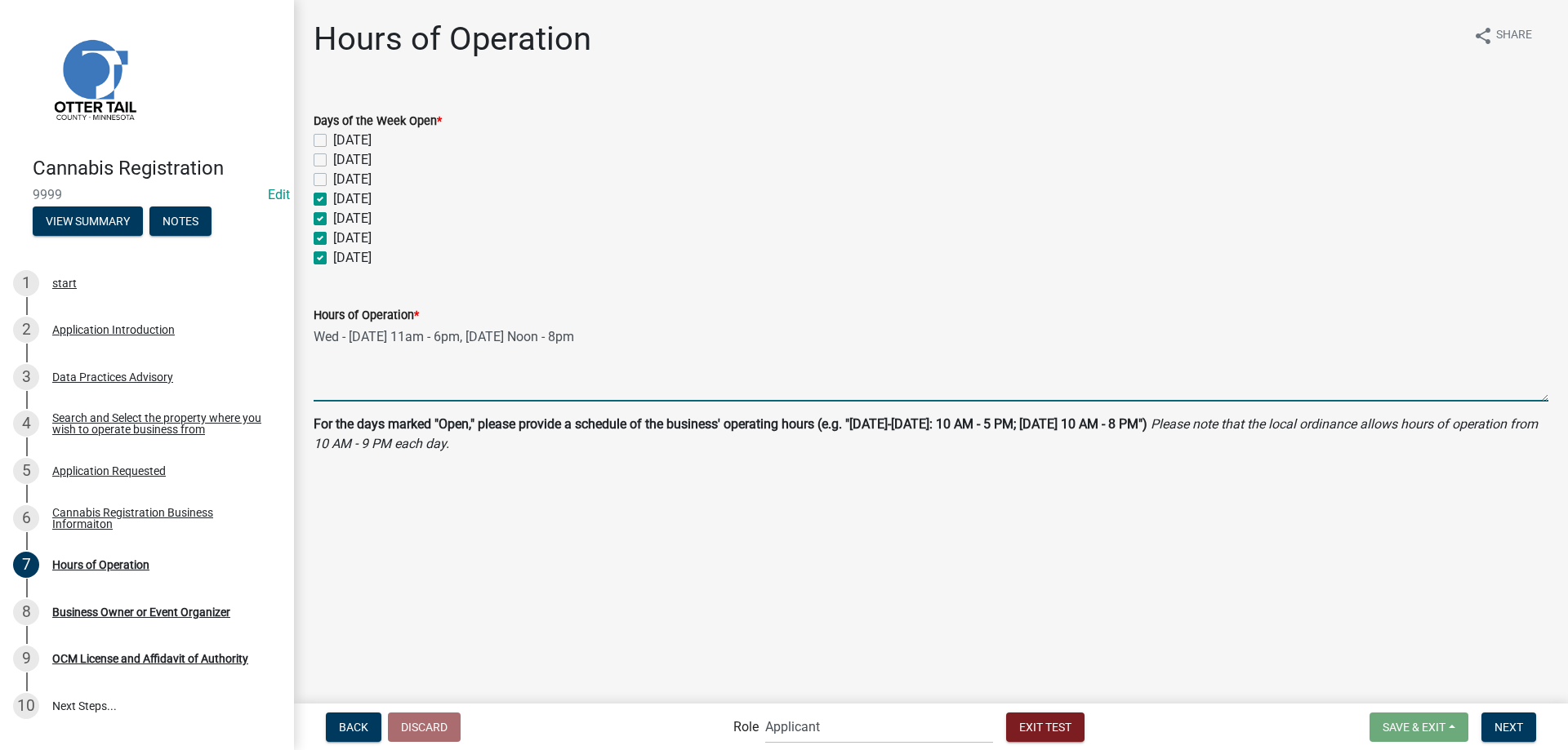
drag, startPoint x: 546, startPoint y: 338, endPoint x: 518, endPoint y: 338, distance: 28.0
click at [518, 338] on textarea "Wed - Friday 11am - 6pm, Saturday Noon - 8pm" at bounding box center [931, 363] width 1235 height 76
type textarea "Wed - [DATE] 11am - 6pm, [DATE] 4pm - 8pm"
click at [1508, 729] on span "Next" at bounding box center [1509, 726] width 29 height 13
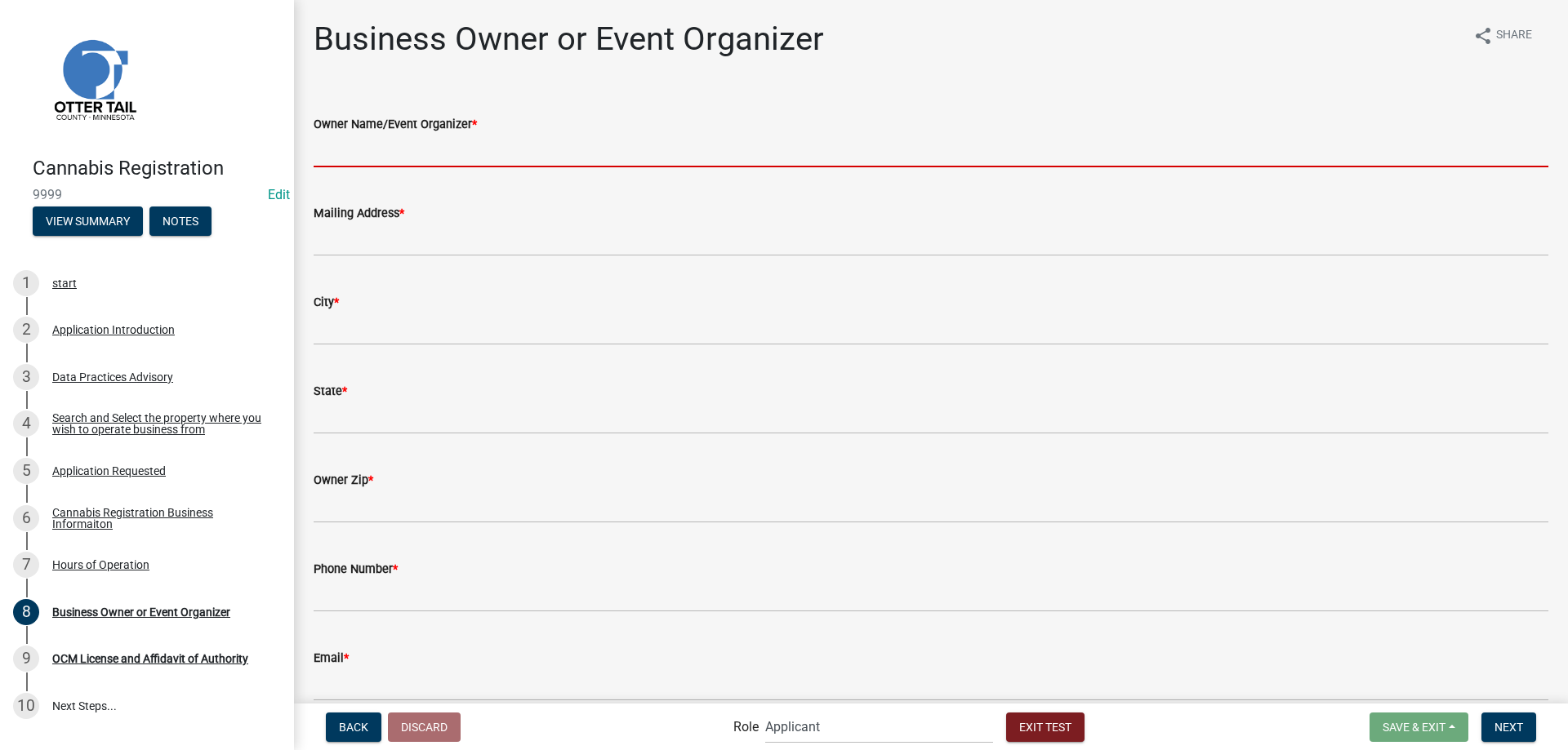
click at [393, 150] on input "Owner Name/Event Organizer *" at bounding box center [931, 150] width 1235 height 34
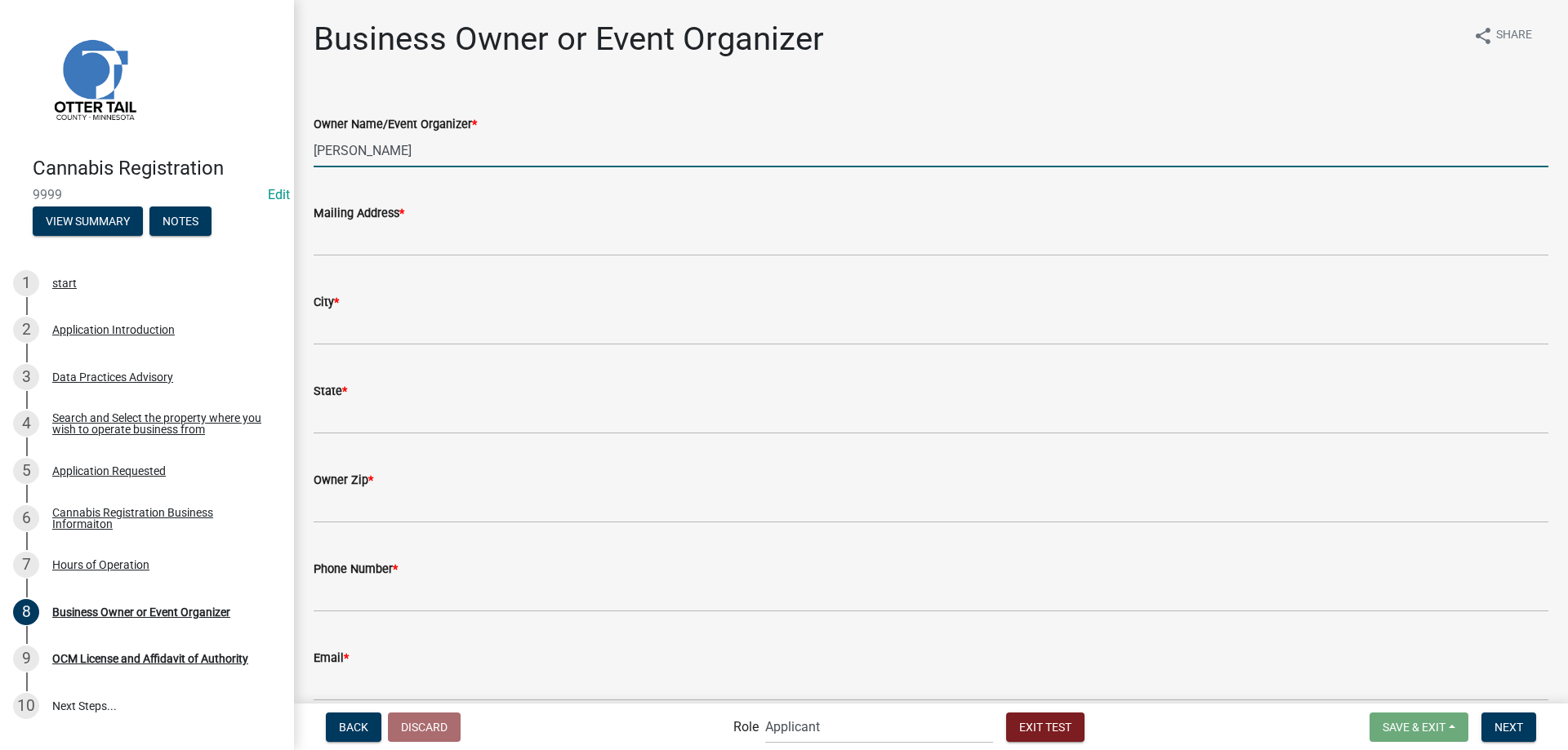
type input "[PERSON_NAME]"
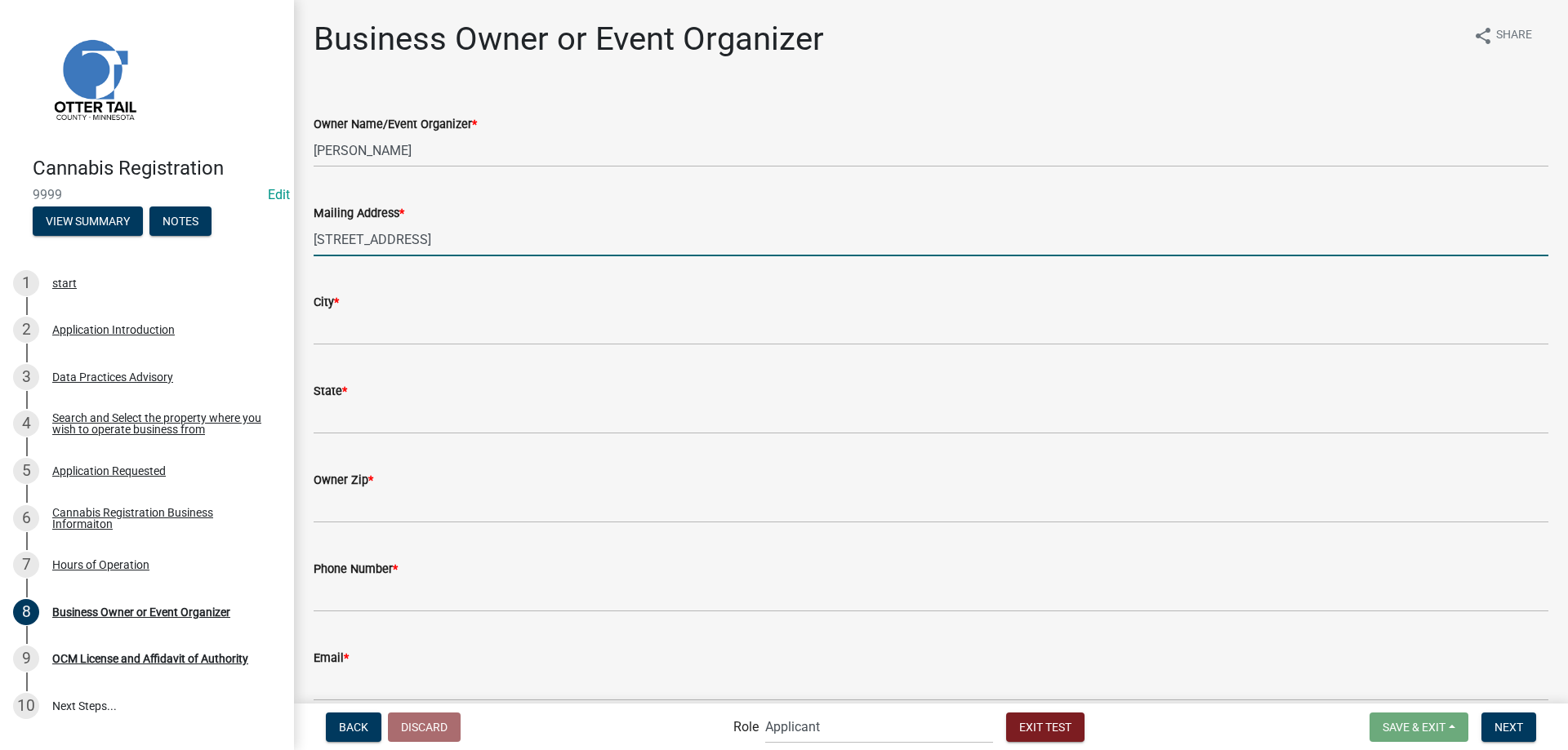
type input "[STREET_ADDRESS]"
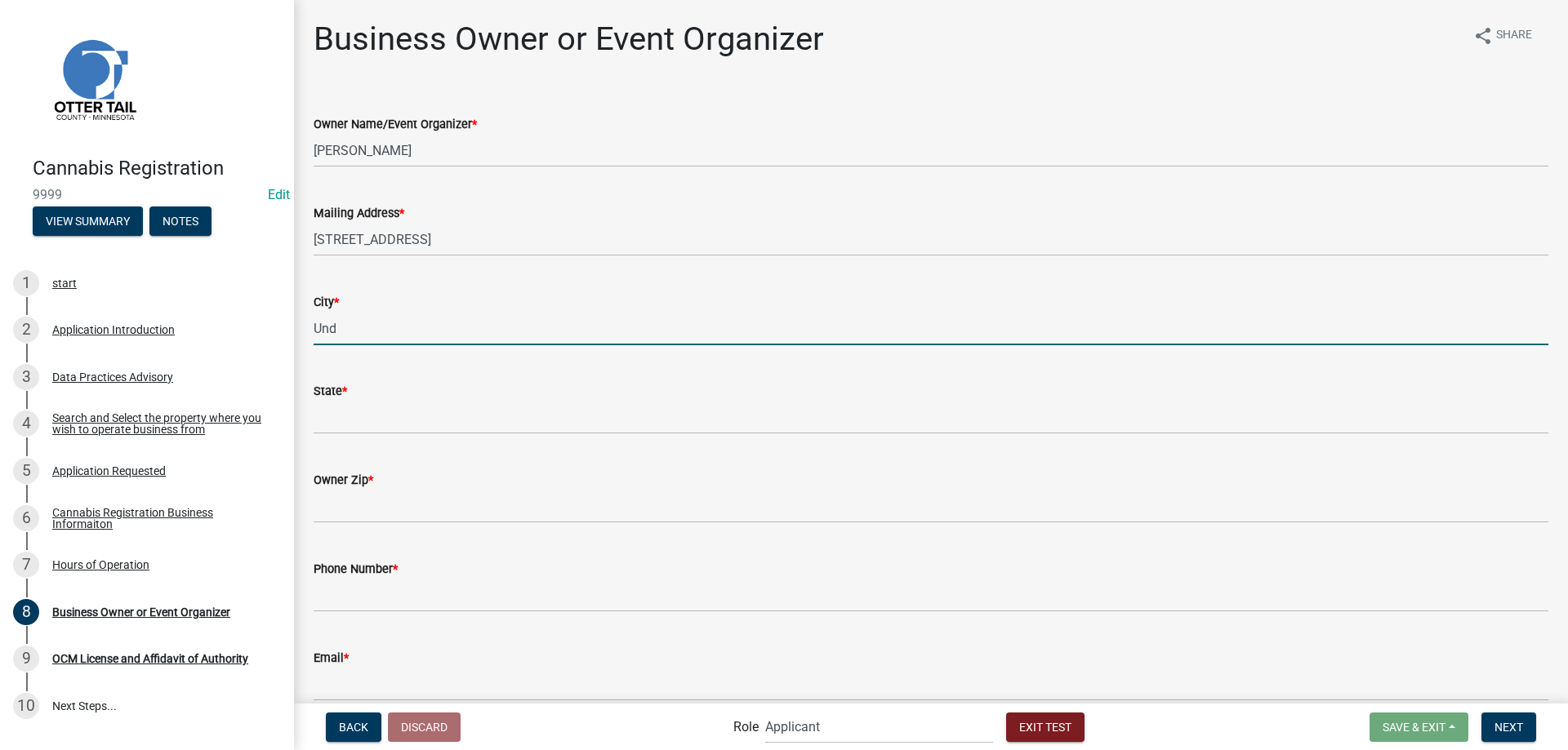
type input "[PERSON_NAME]"
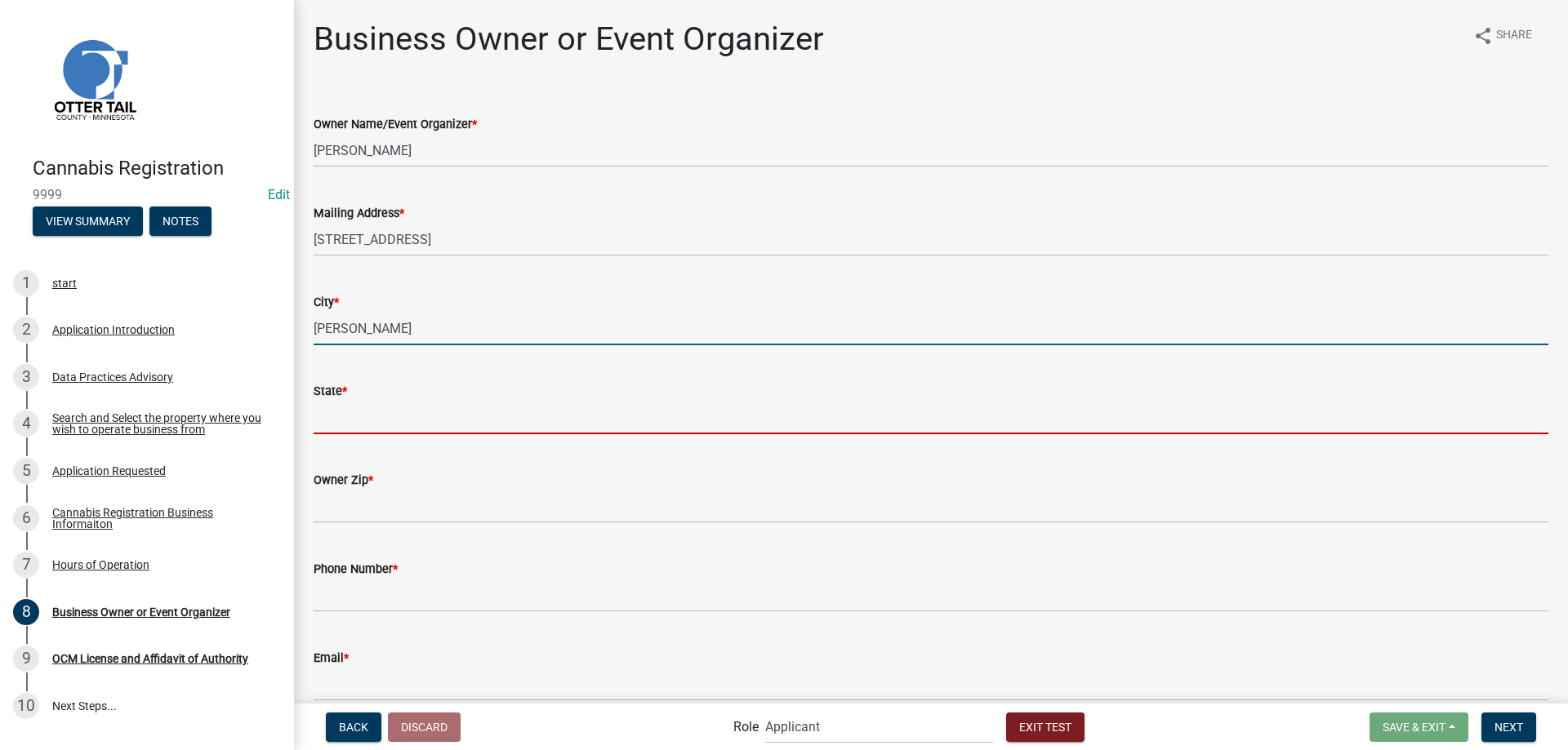
type input "MN"
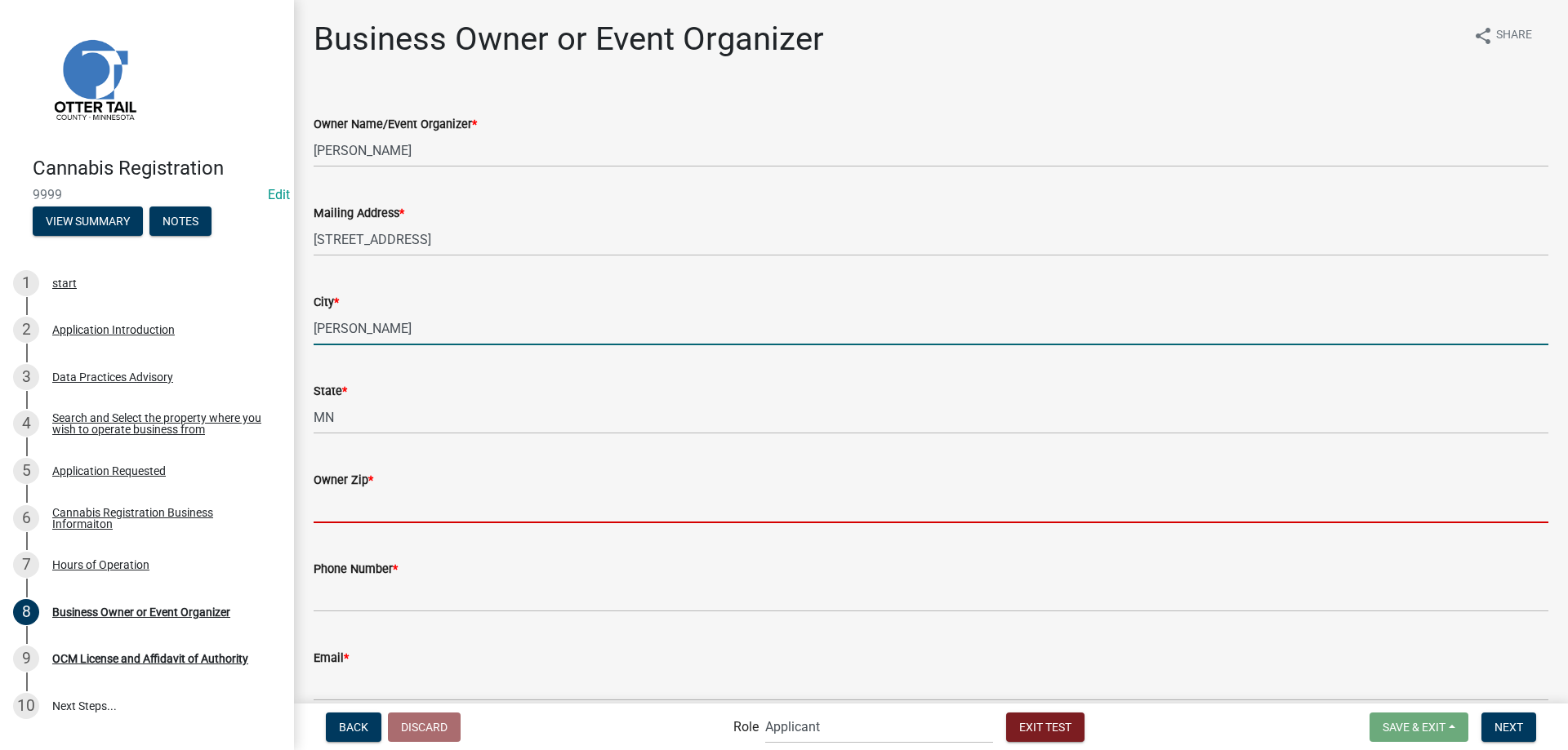
type input "56586"
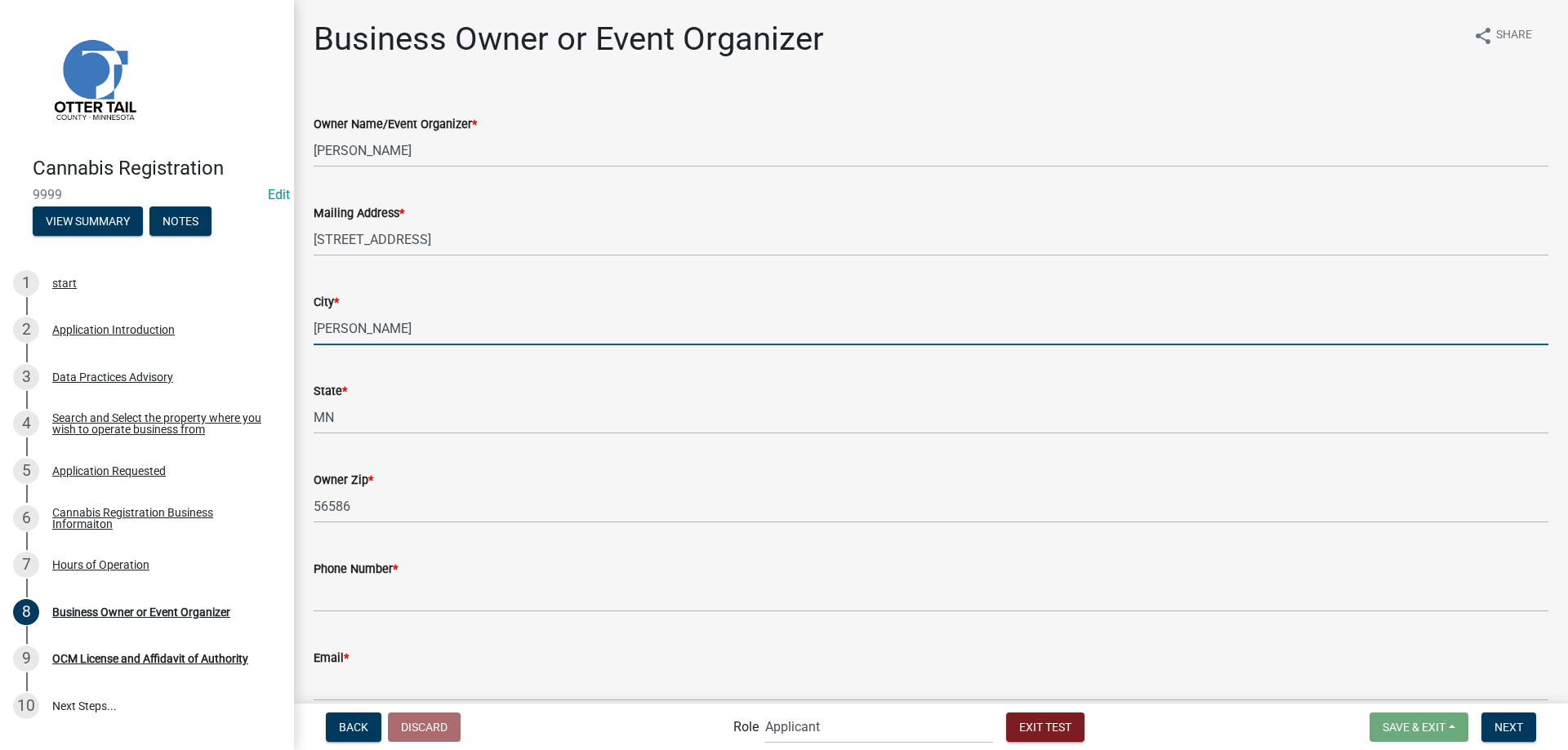
scroll to position [76, 0]
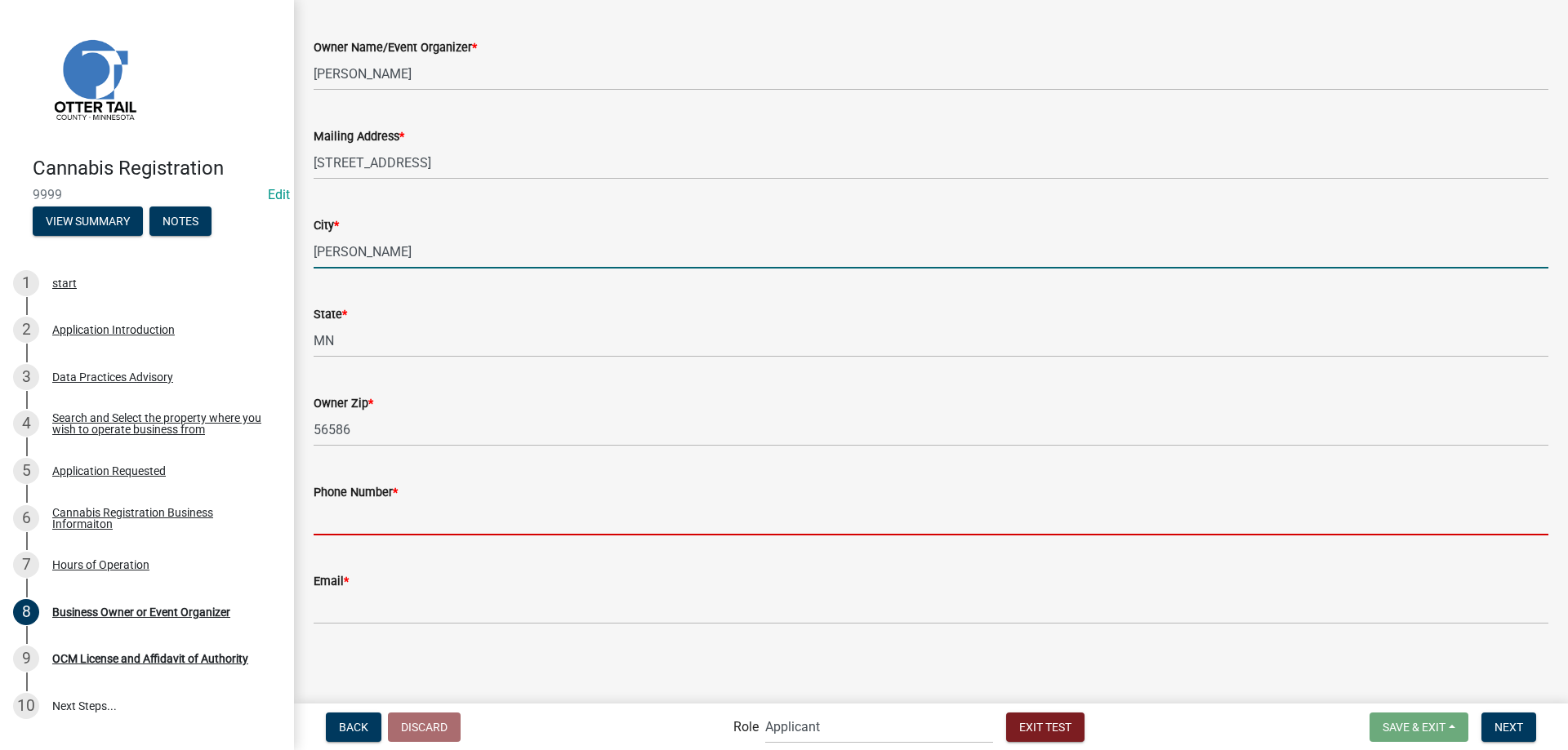
click at [378, 525] on input "Phone Number *" at bounding box center [931, 519] width 1235 height 34
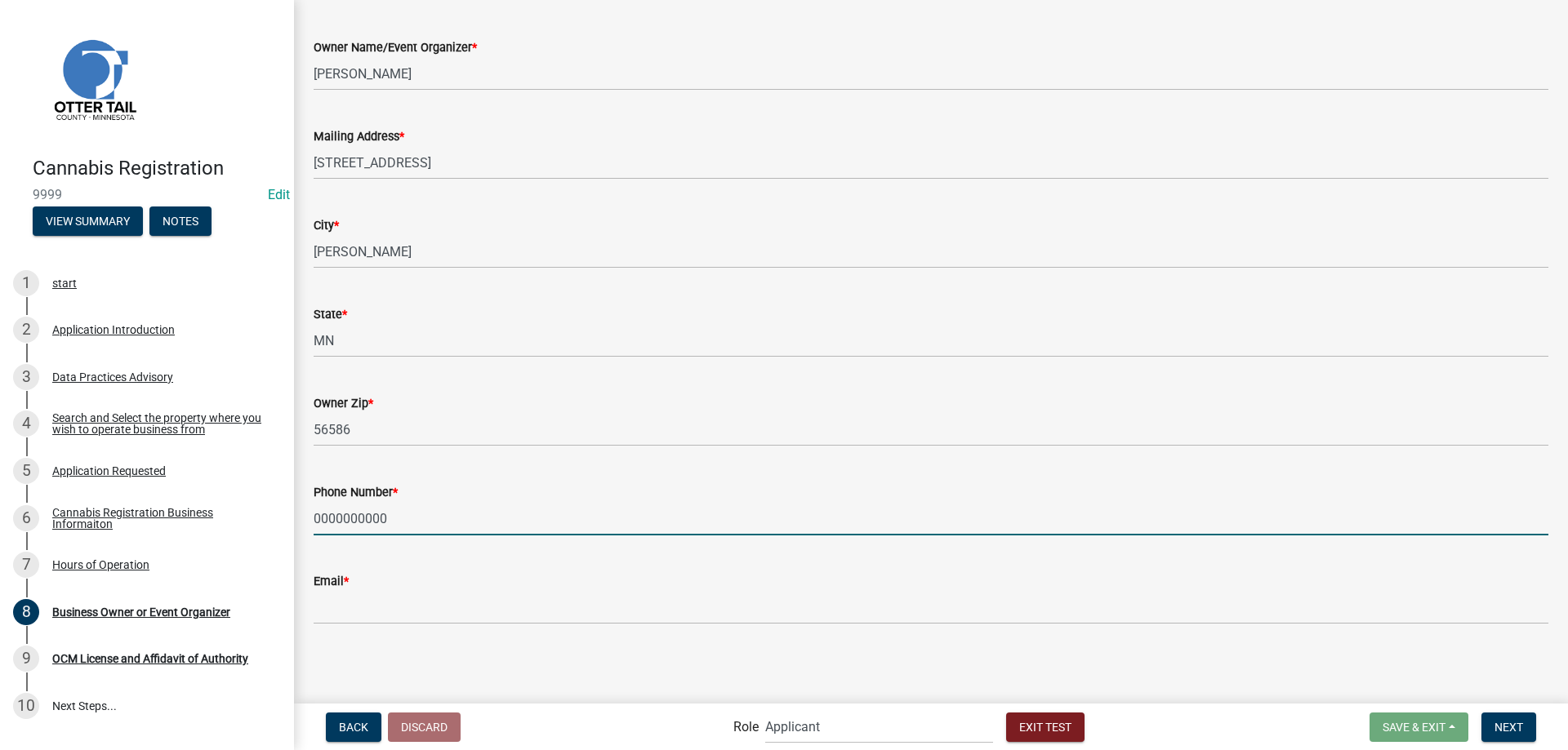
type input "0000000000"
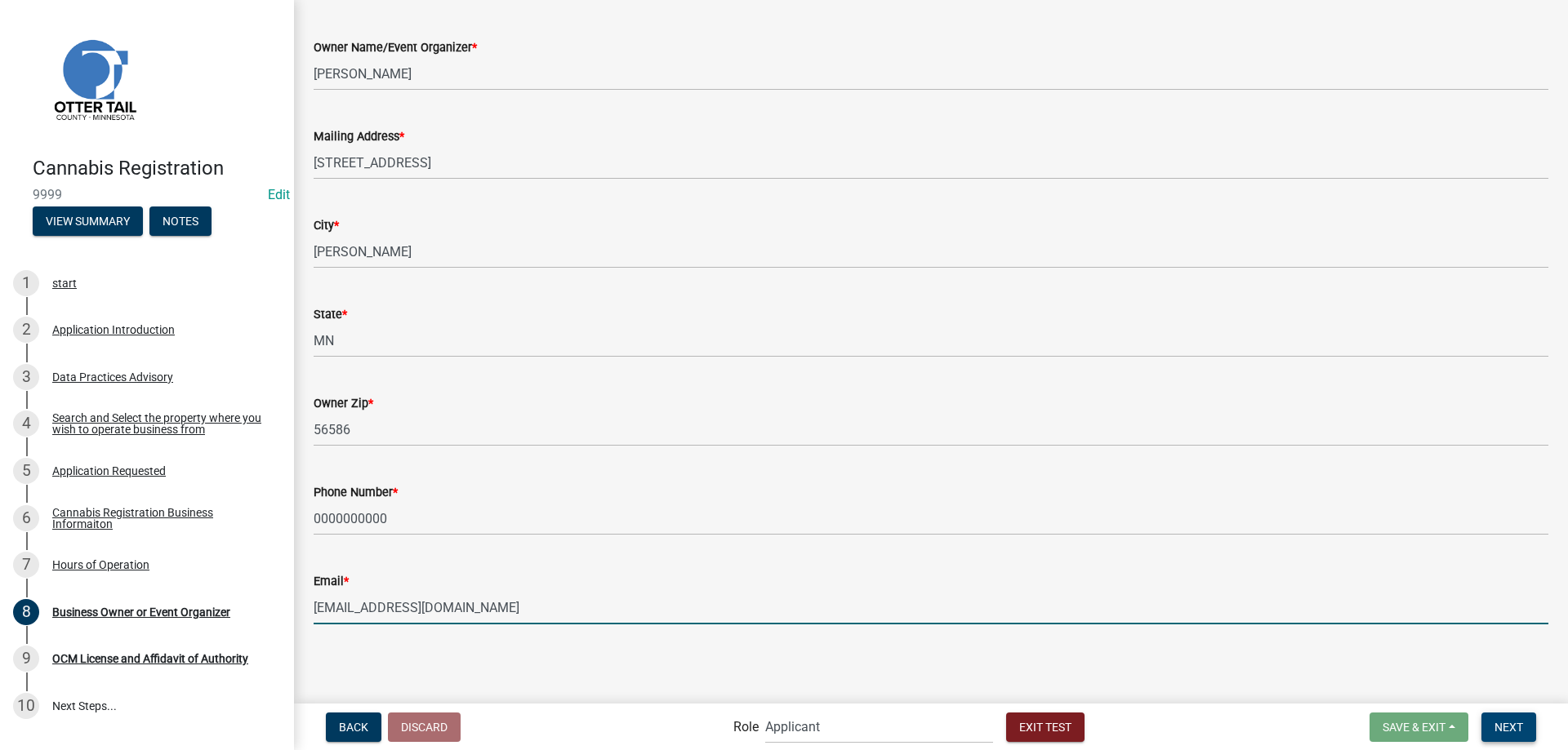
type input "[EMAIL_ADDRESS][DOMAIN_NAME]"
click at [1507, 731] on span "Next" at bounding box center [1509, 726] width 29 height 13
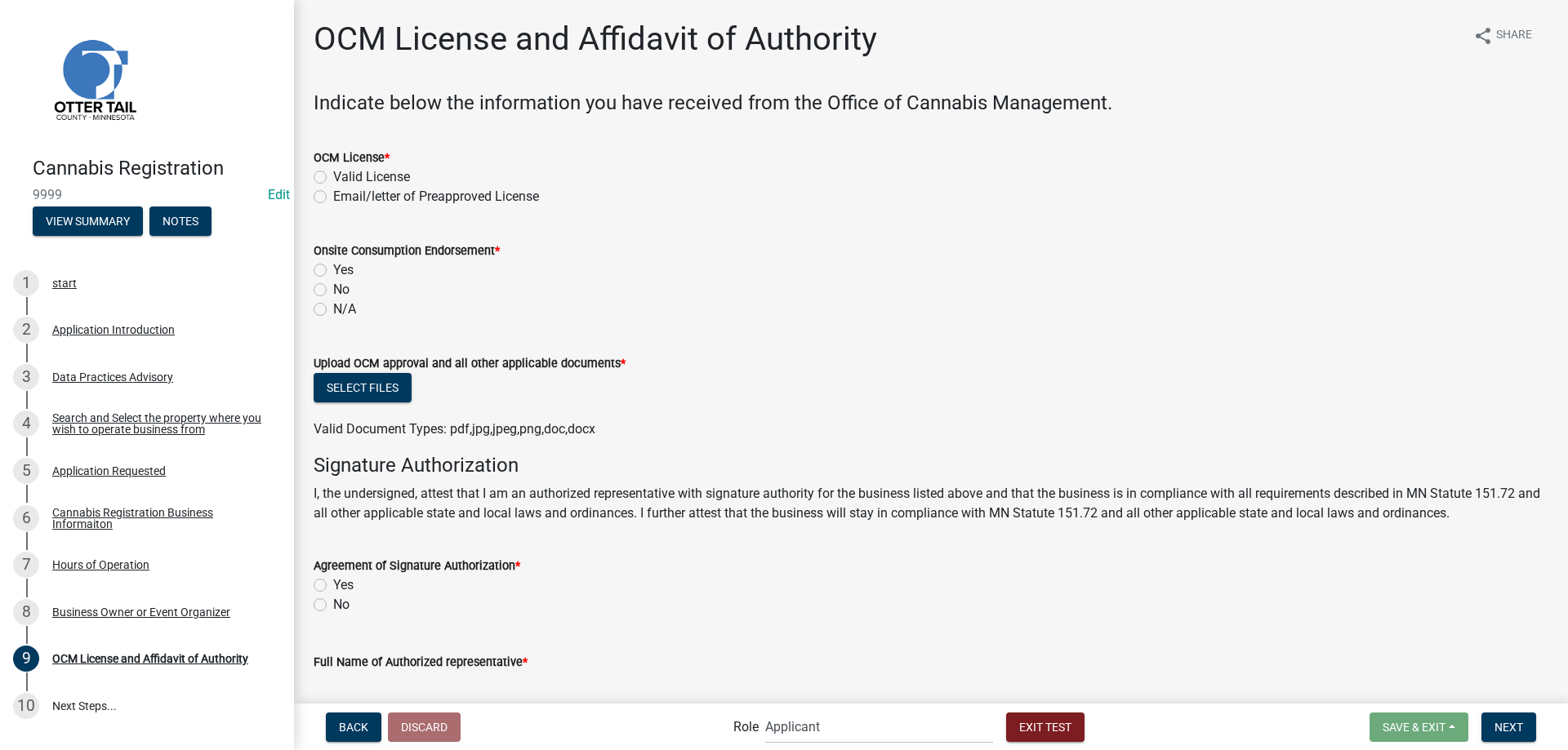
click at [333, 195] on label "Email/letter of Preapproved License" at bounding box center [436, 196] width 206 height 19
click at [333, 195] on input "Email/letter of Preapproved License" at bounding box center [338, 192] width 11 height 11
radio input "true"
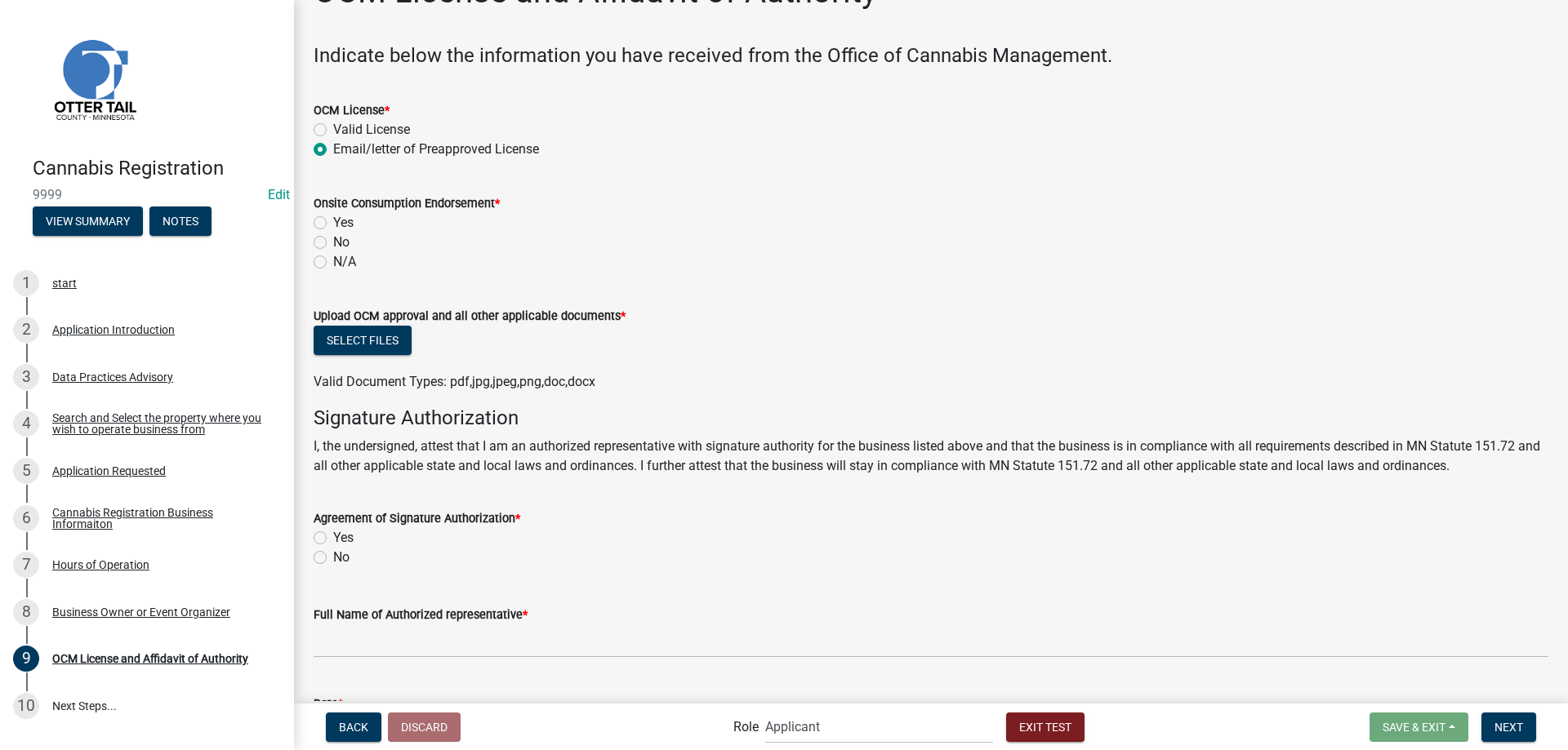
scroll to position [21, 0]
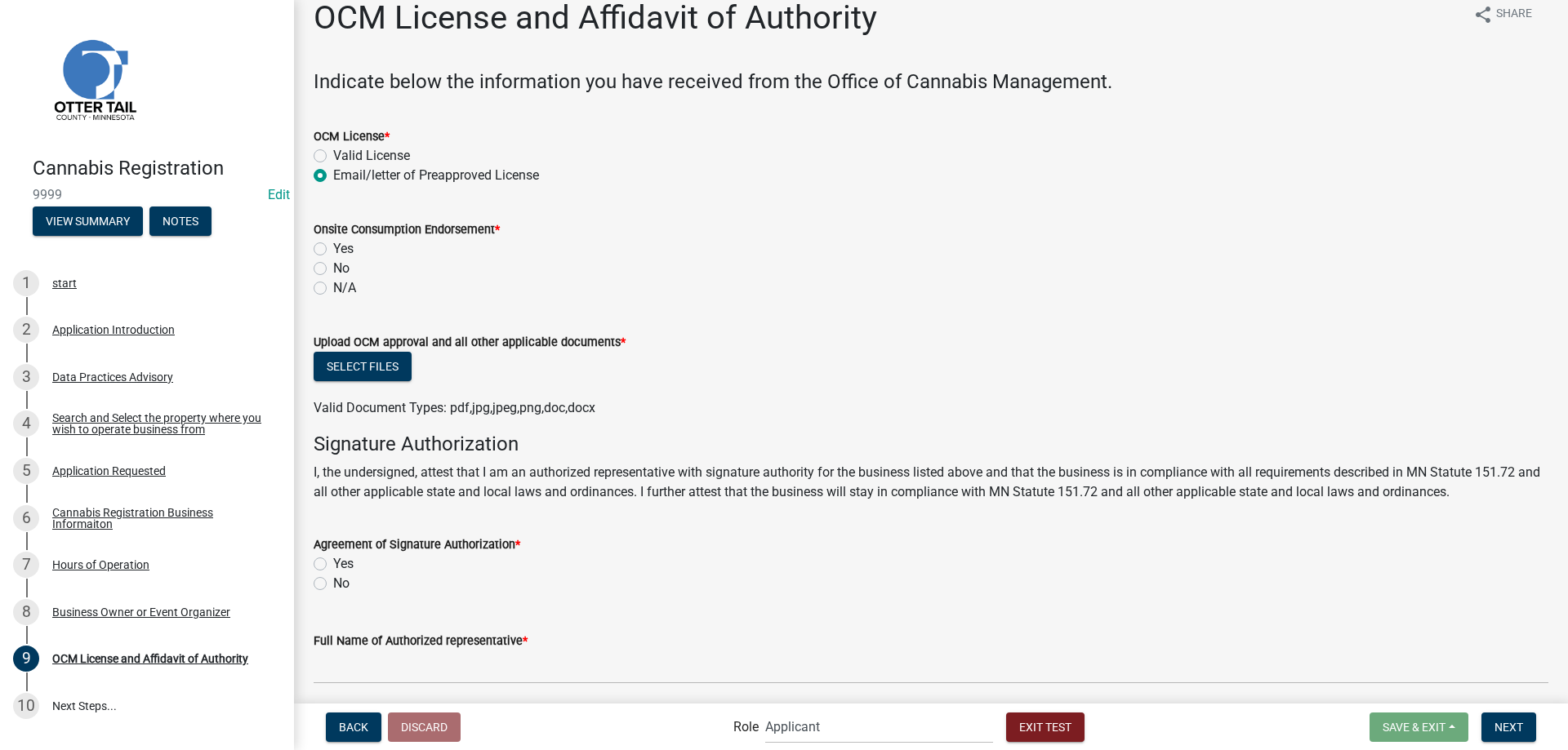
click at [333, 289] on label "N/A" at bounding box center [345, 288] width 23 height 19
click at [333, 289] on input "N/A" at bounding box center [338, 284] width 11 height 11
radio input "true"
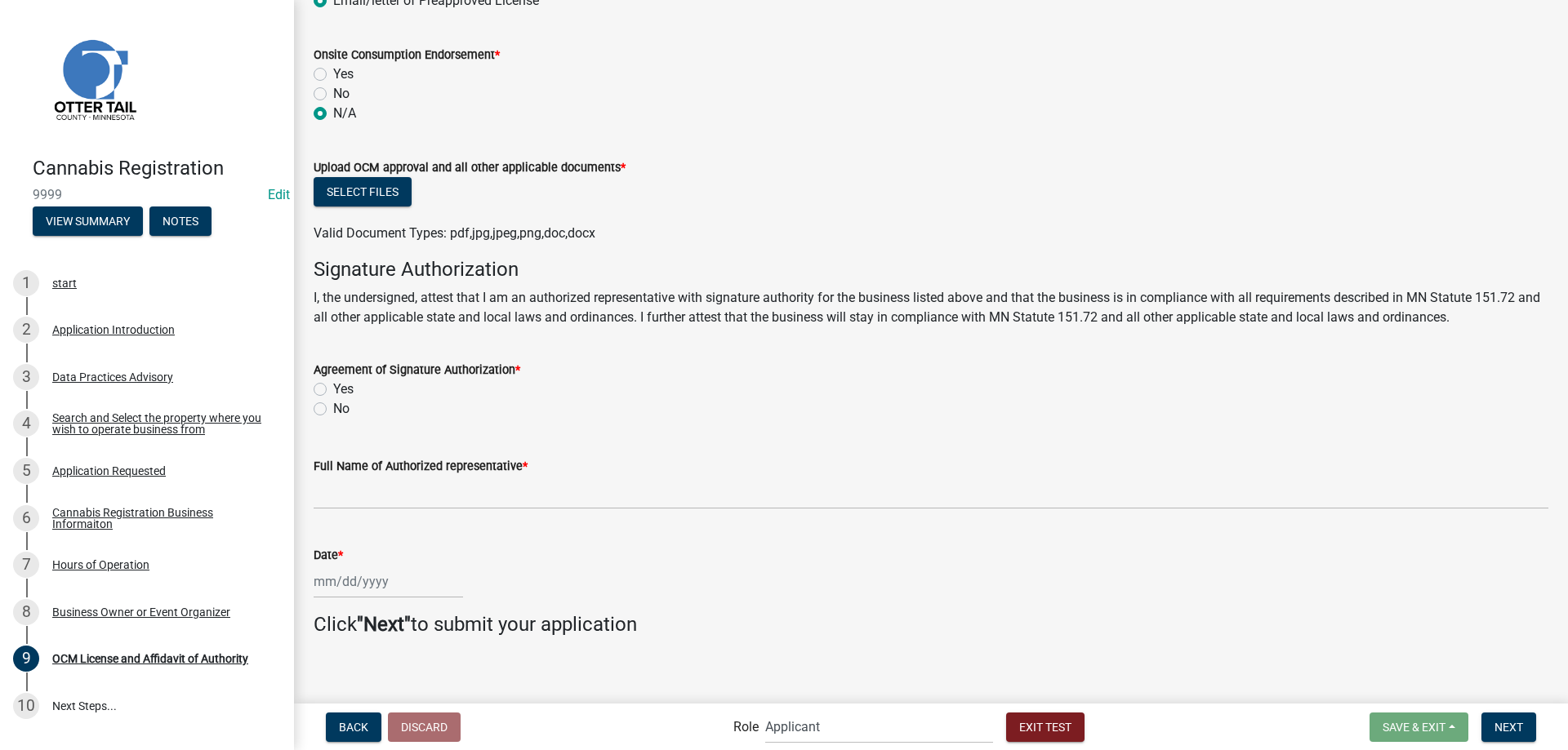
scroll to position [207, 0]
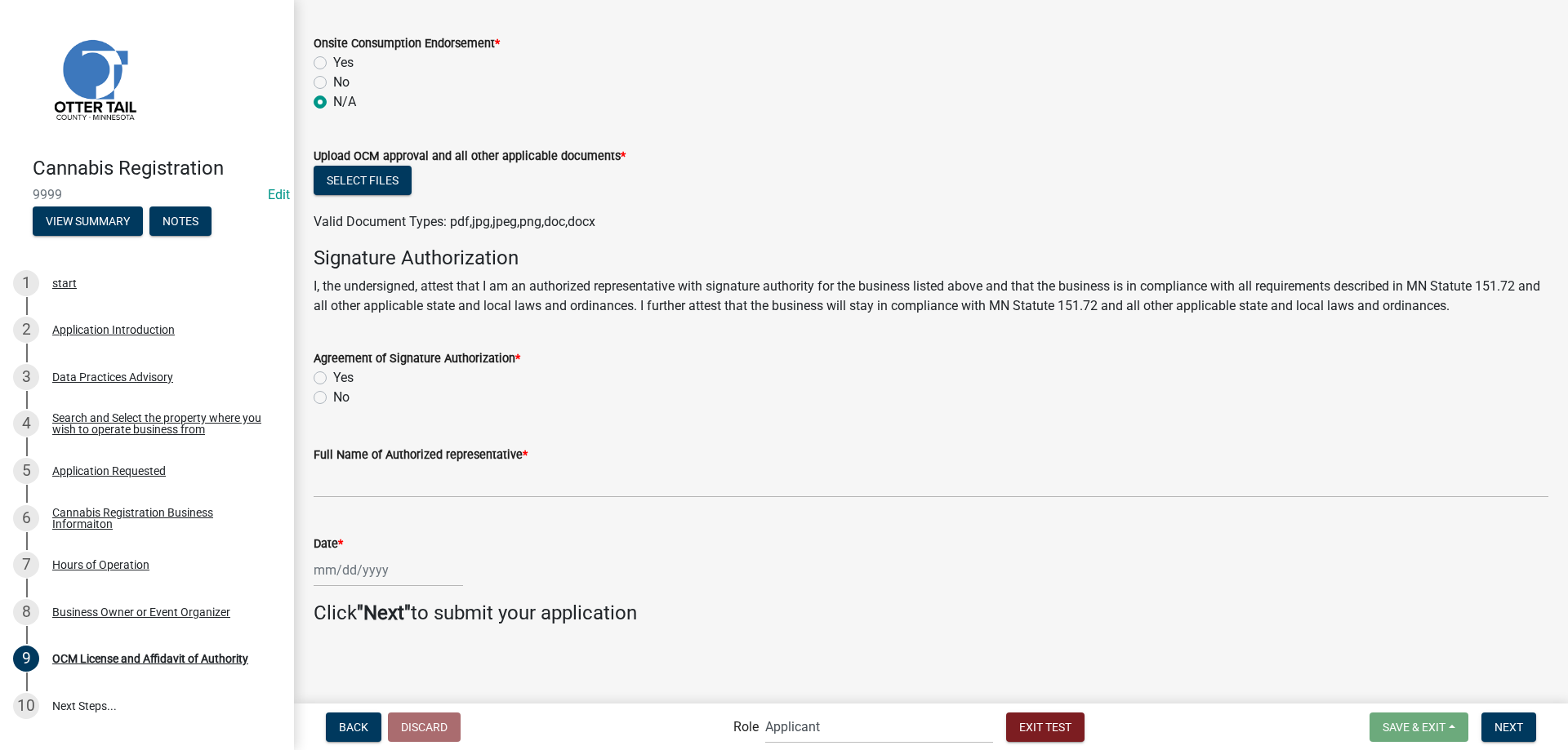
click at [333, 377] on label "Yes" at bounding box center [343, 377] width 20 height 19
click at [333, 377] on input "Yes" at bounding box center [338, 373] width 11 height 11
radio input "true"
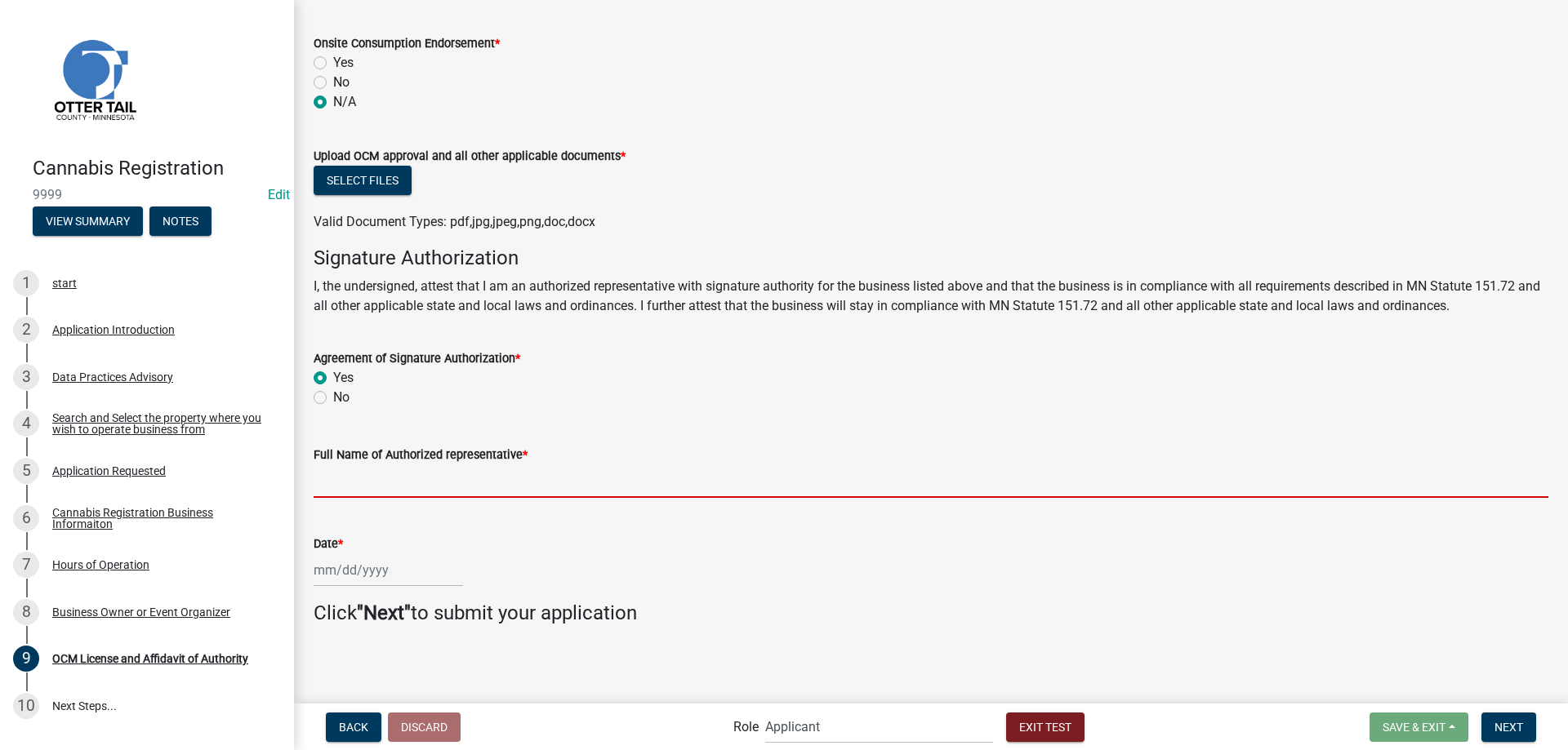
click at [456, 486] on input "Full Name of Authorized representative *" at bounding box center [931, 481] width 1235 height 34
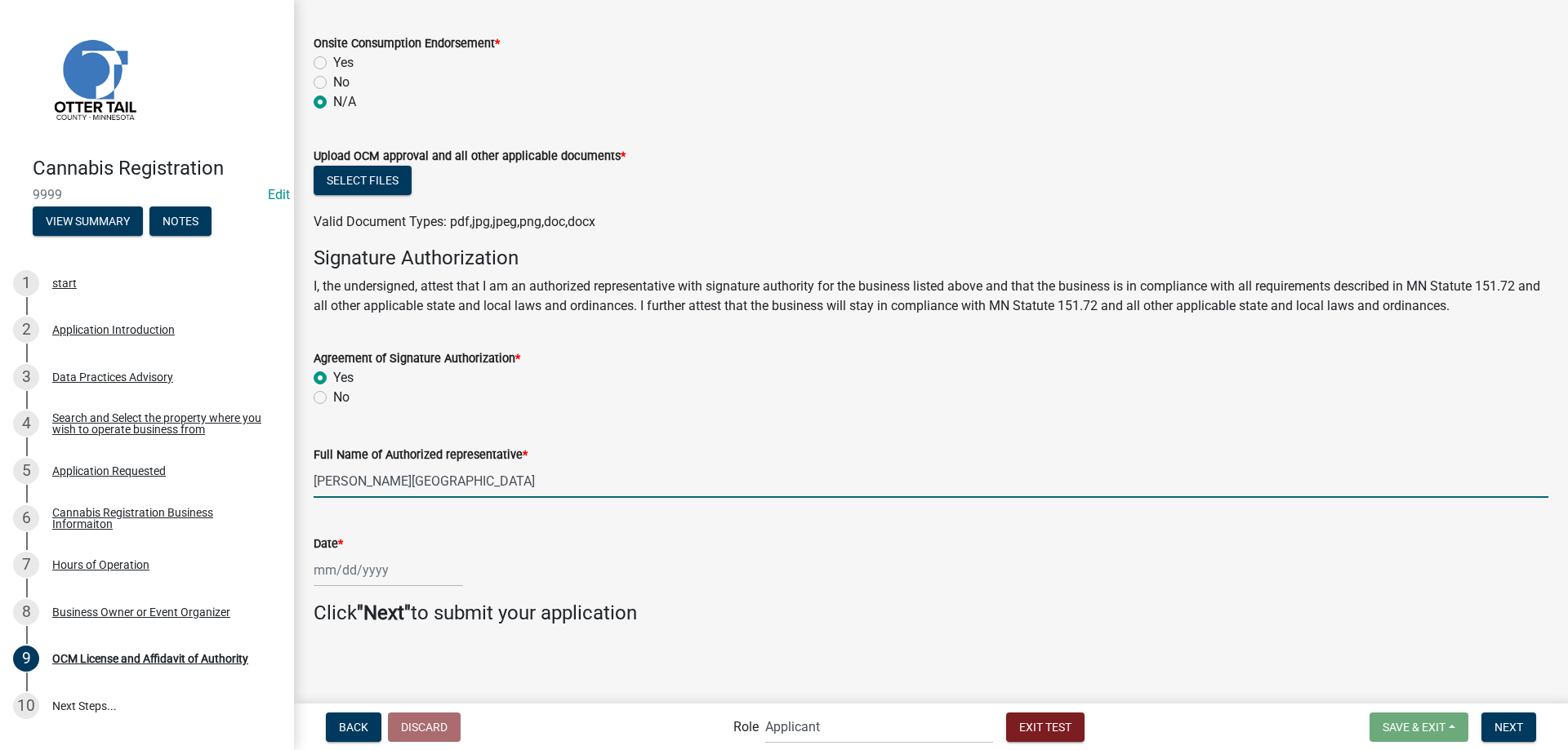
type input "Michelle A Jevne"
click at [355, 573] on input "Date *" at bounding box center [388, 570] width 149 height 34
select select "9"
select select "2025"
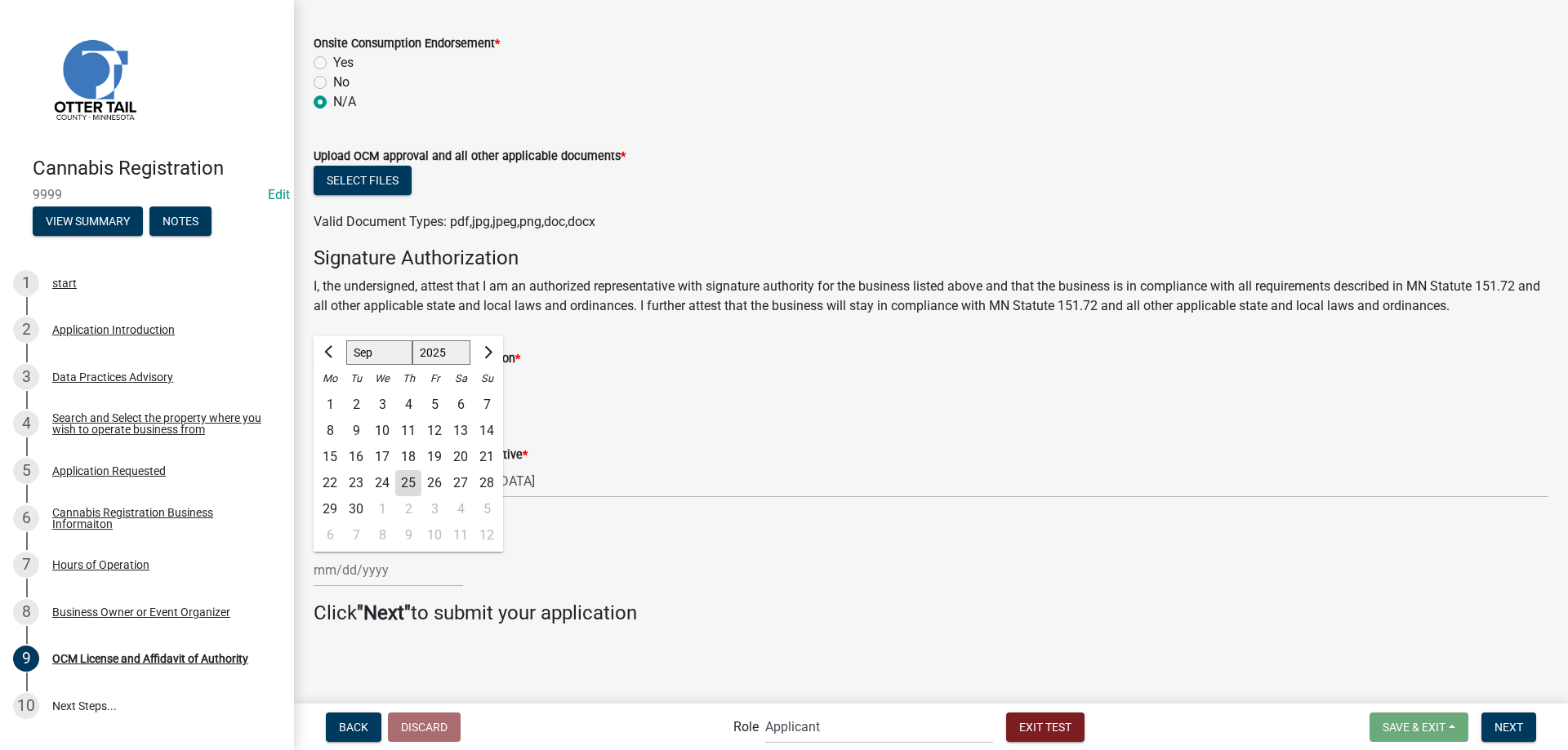
click at [405, 478] on div "25" at bounding box center [407, 483] width 26 height 26
type input "[DATE]"
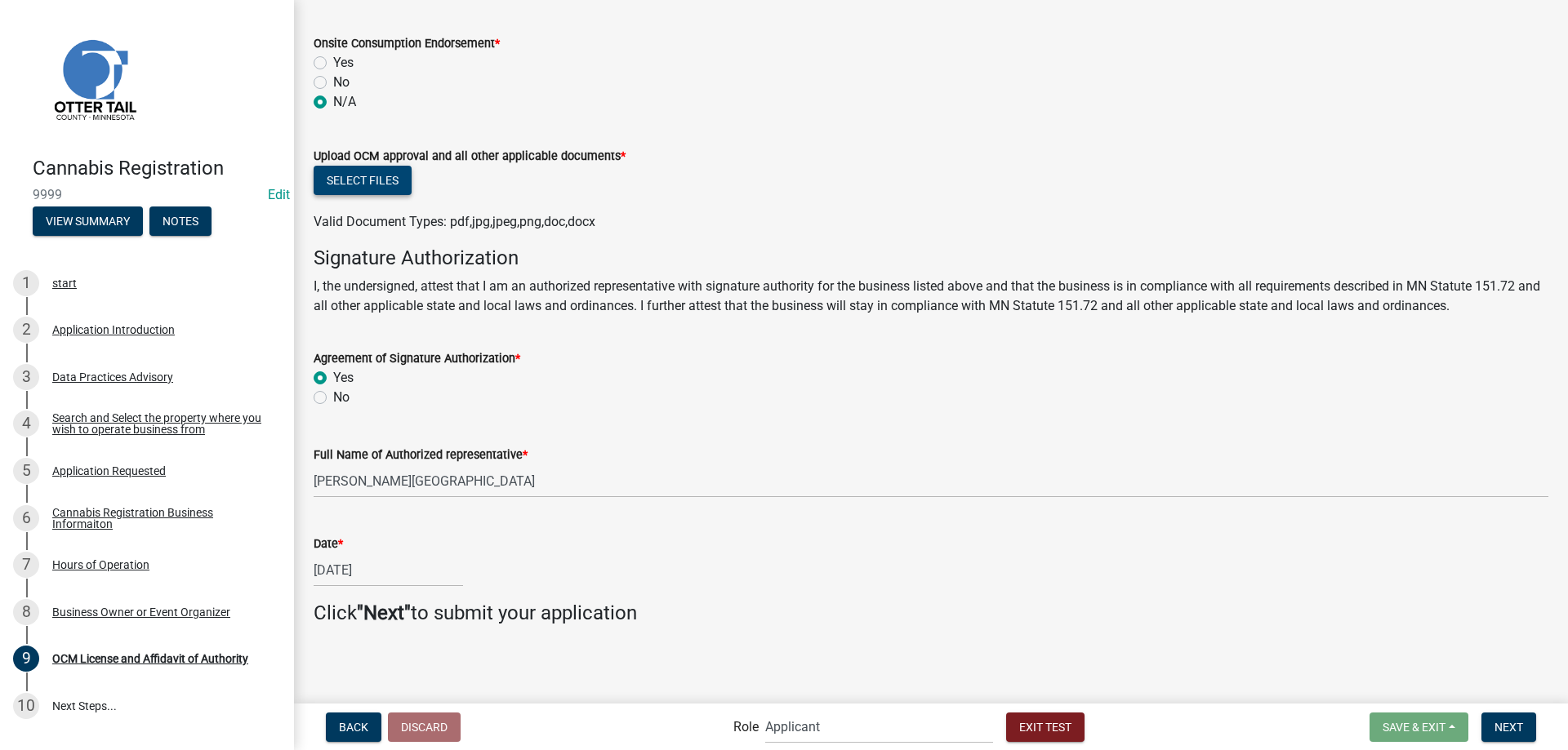
click at [366, 169] on button "Select files" at bounding box center [362, 180] width 98 height 29
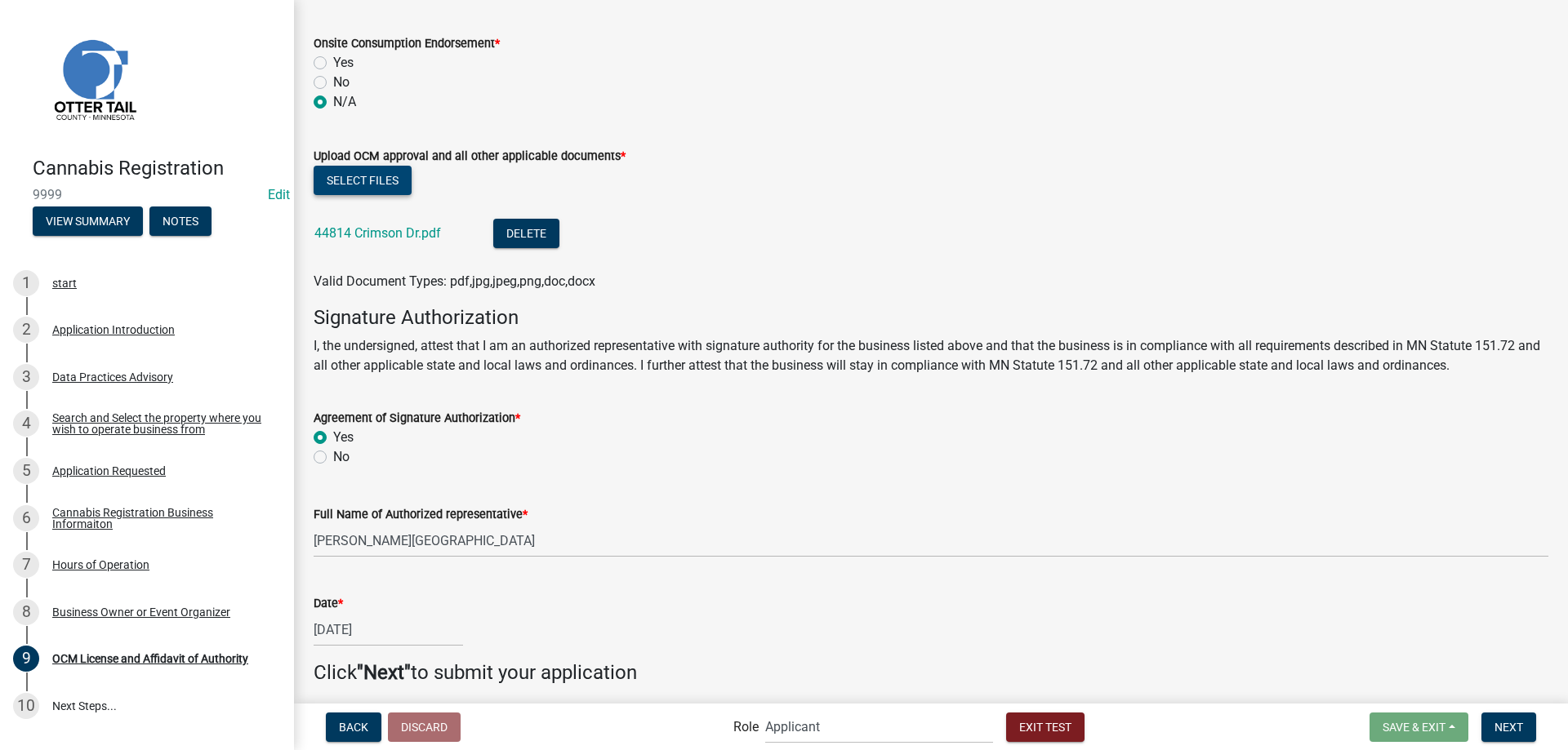
scroll to position [267, 0]
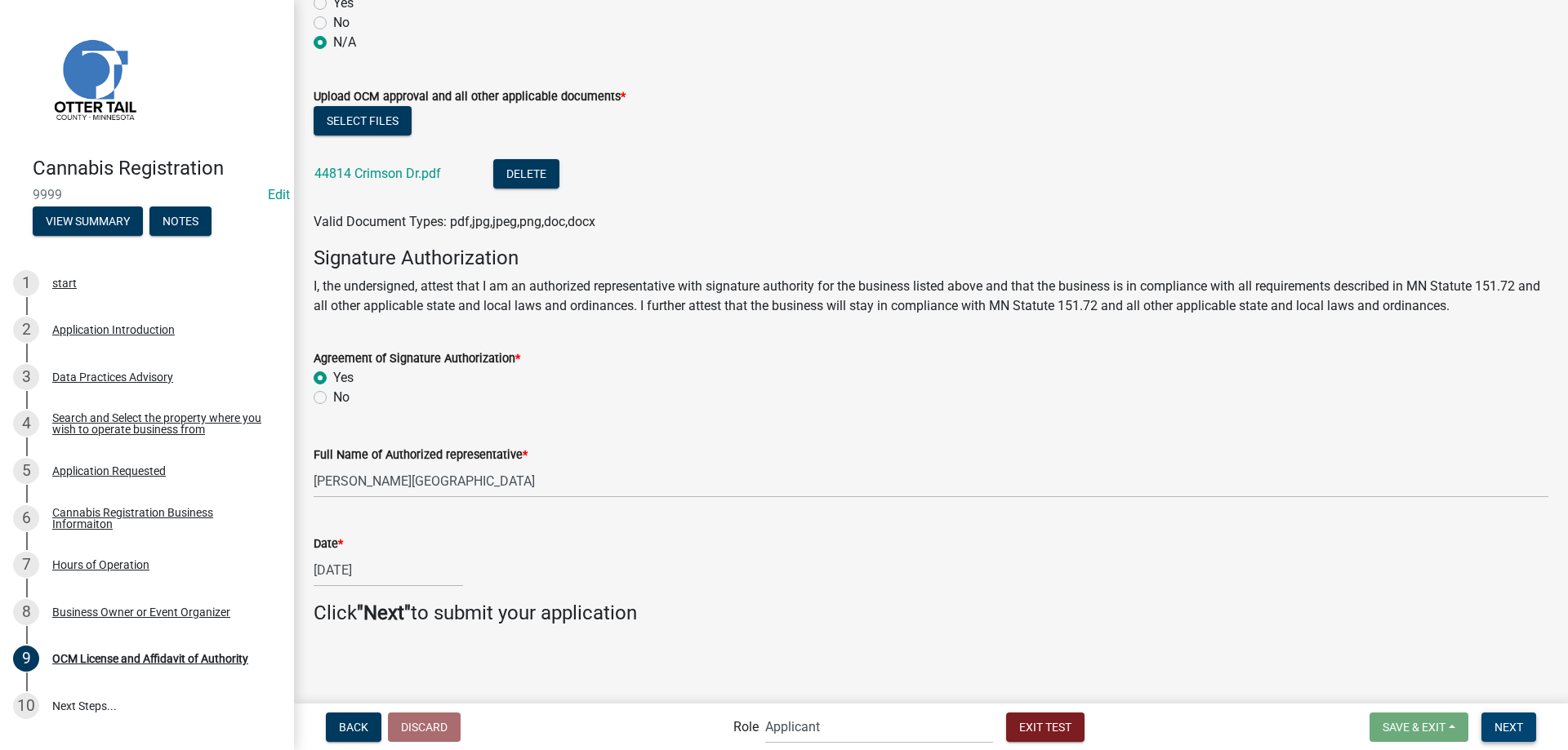
click at [1513, 729] on span "Next" at bounding box center [1509, 726] width 29 height 13
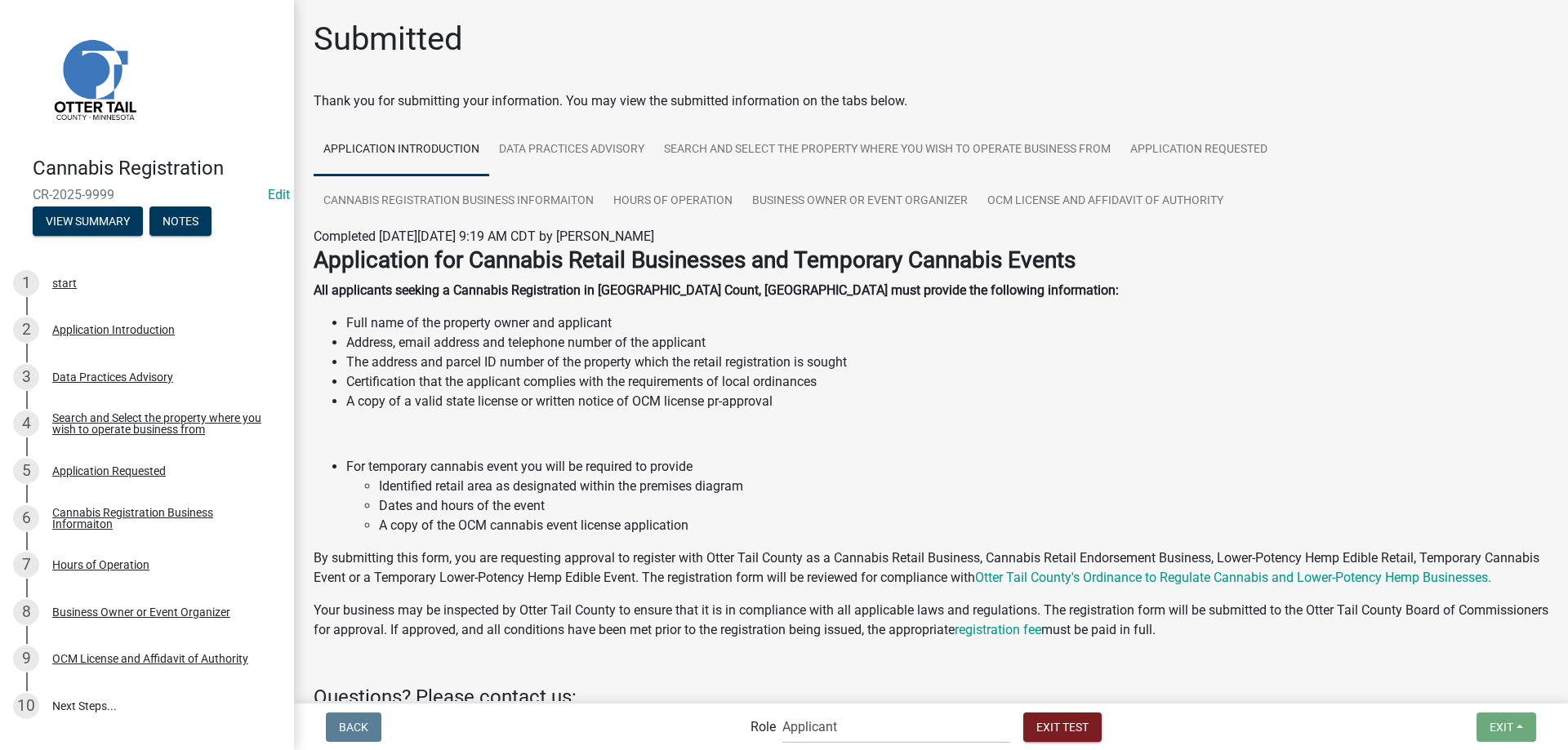
scroll to position [300, 0]
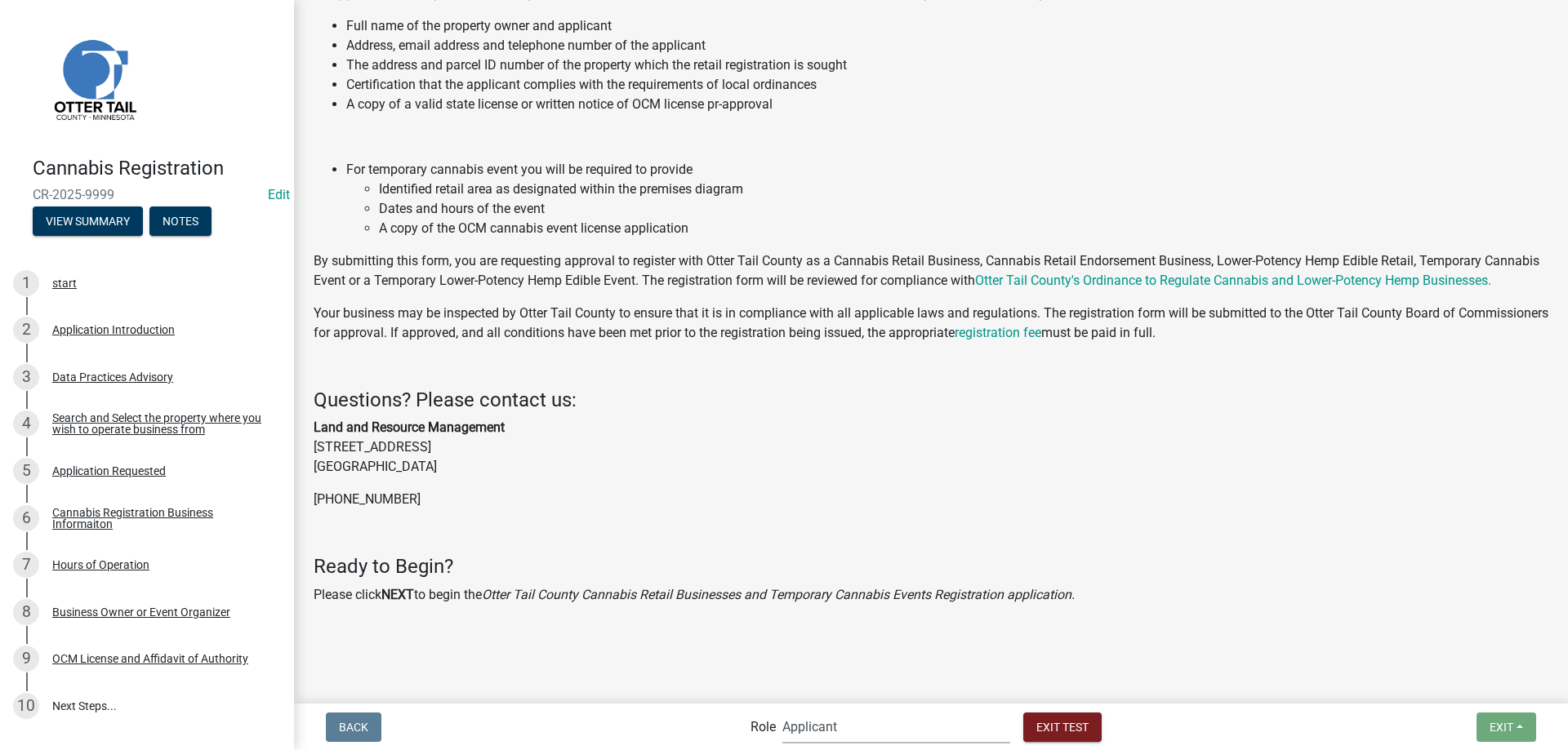
click at [782, 710] on select "Applicant Admin Cannabis Registration Review Land and Resource Cannabis Complia…" at bounding box center [895, 727] width 227 height 34
select select "3a0e02b3-6a9b-40ba-a09e-3159e1e606a9"
click option "Admin" at bounding box center [0, 0] width 0 height 0
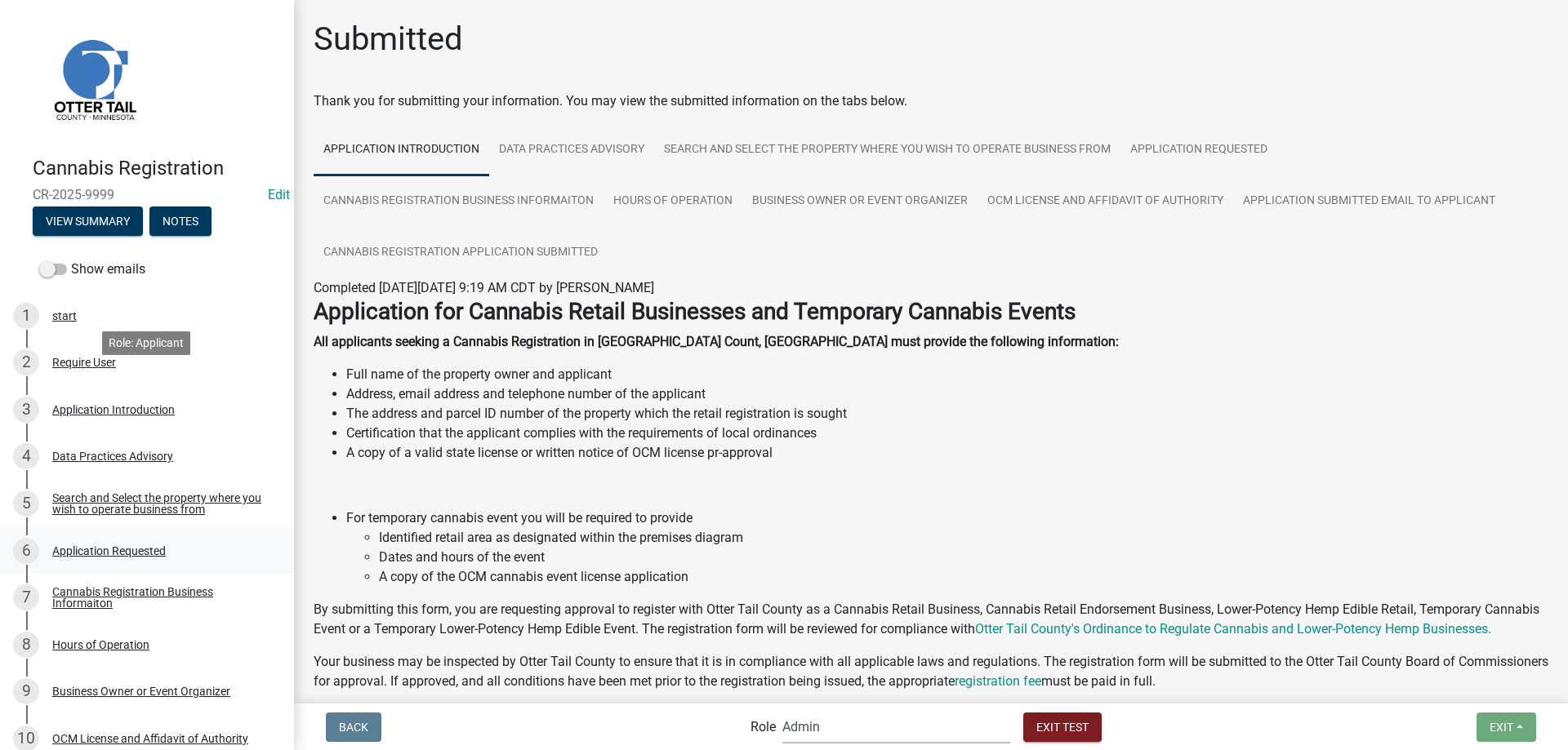
scroll to position [222, 0]
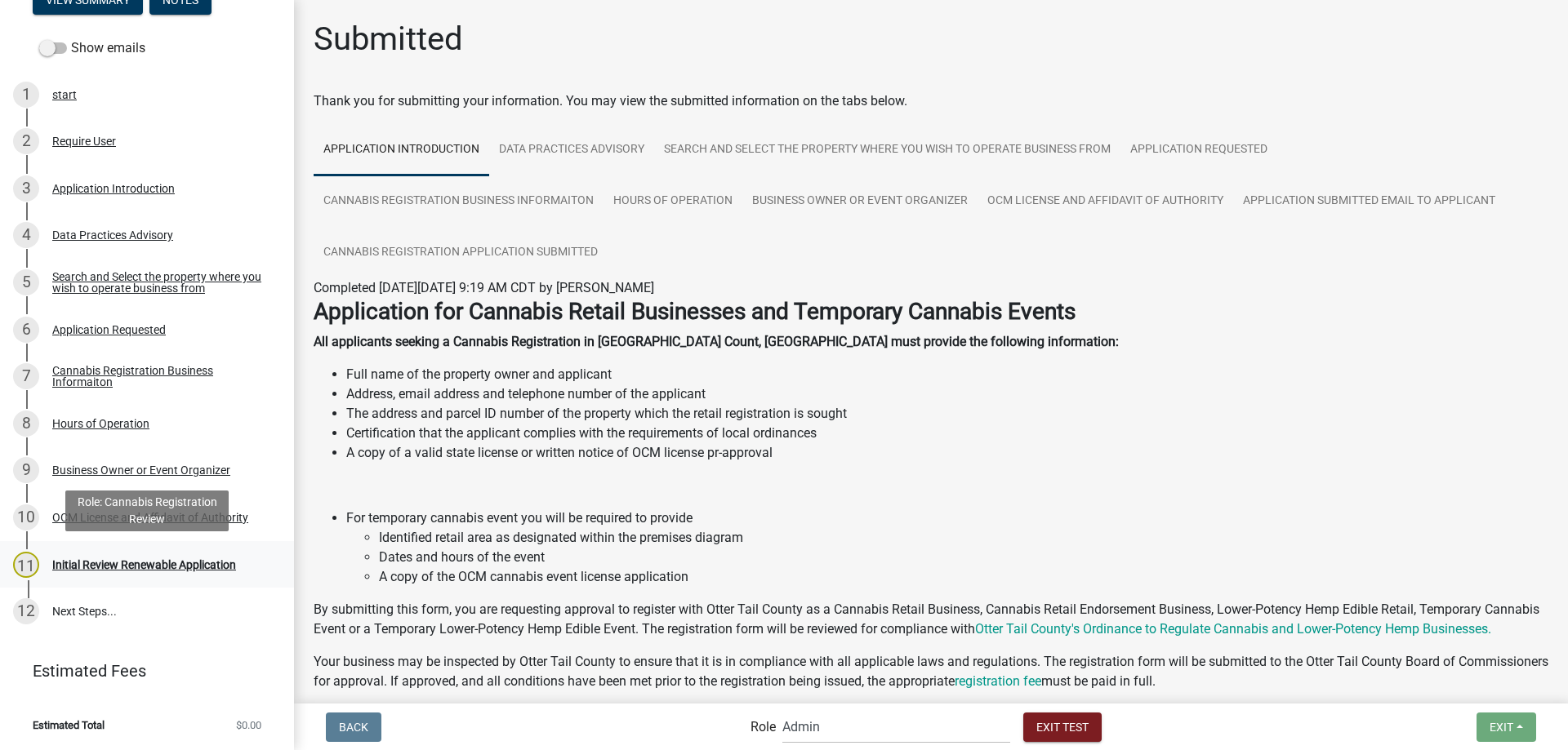
click at [140, 565] on div "Initial Review Renewable Application" at bounding box center [144, 565] width 184 height 12
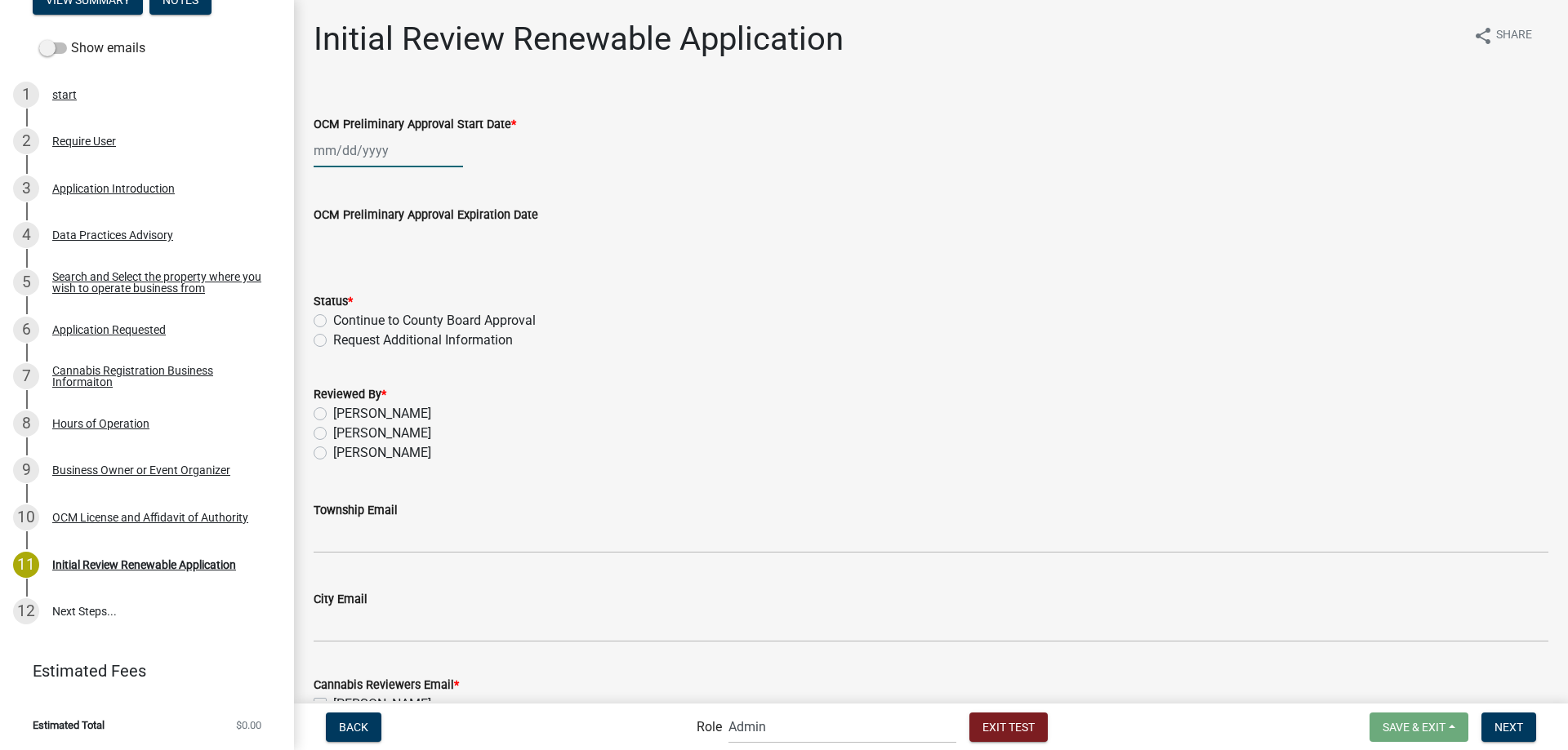
click at [386, 153] on input "OCM Preliminary Approval Start Date *" at bounding box center [388, 150] width 149 height 34
select select "9"
select select "2025"
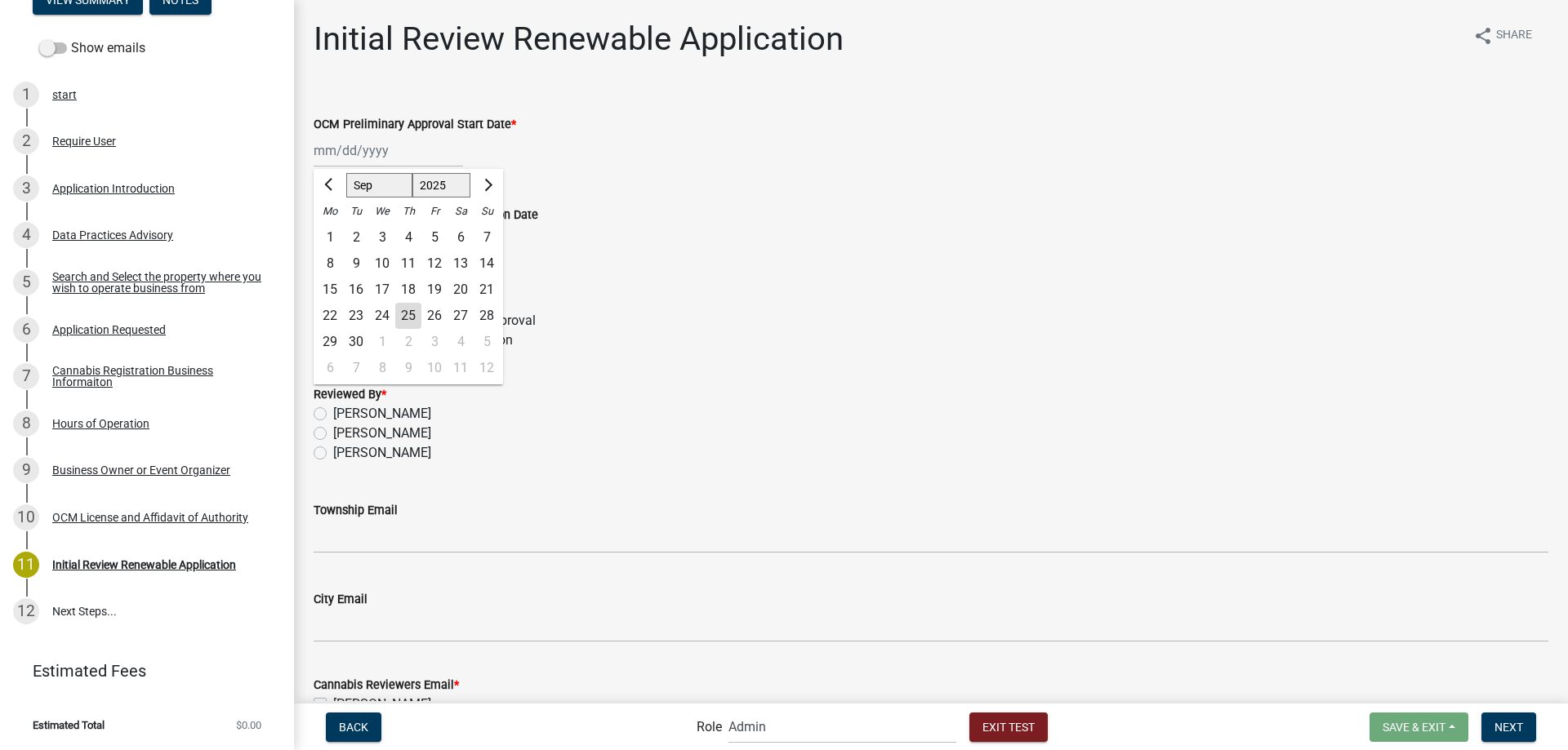
click at [358, 239] on div "2" at bounding box center [355, 237] width 26 height 26
type input "09/02/2025"
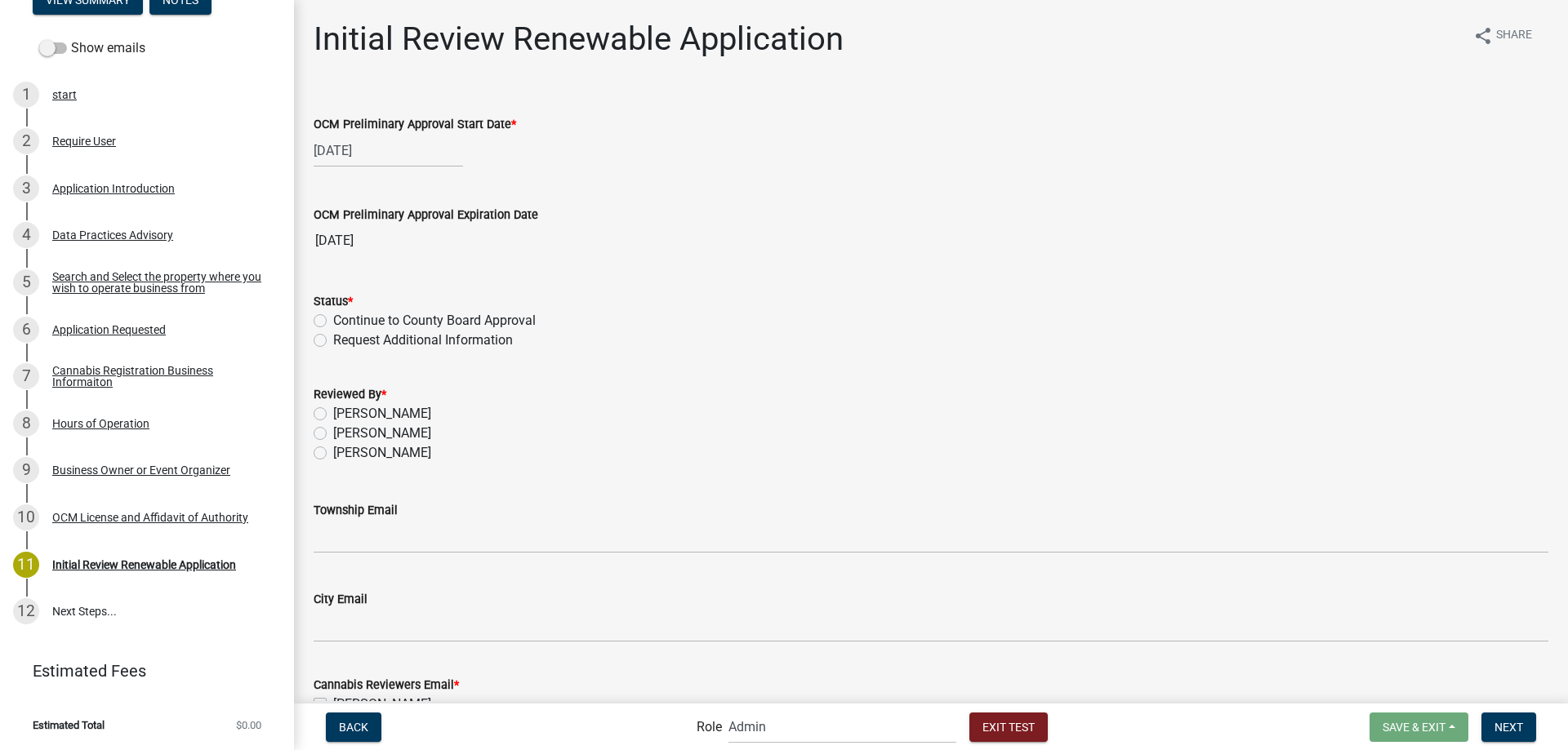
click at [333, 339] on label "Request Additional Information" at bounding box center [423, 341] width 180 height 19
click at [333, 339] on input "Request Additional Information" at bounding box center [338, 336] width 11 height 11
radio input "true"
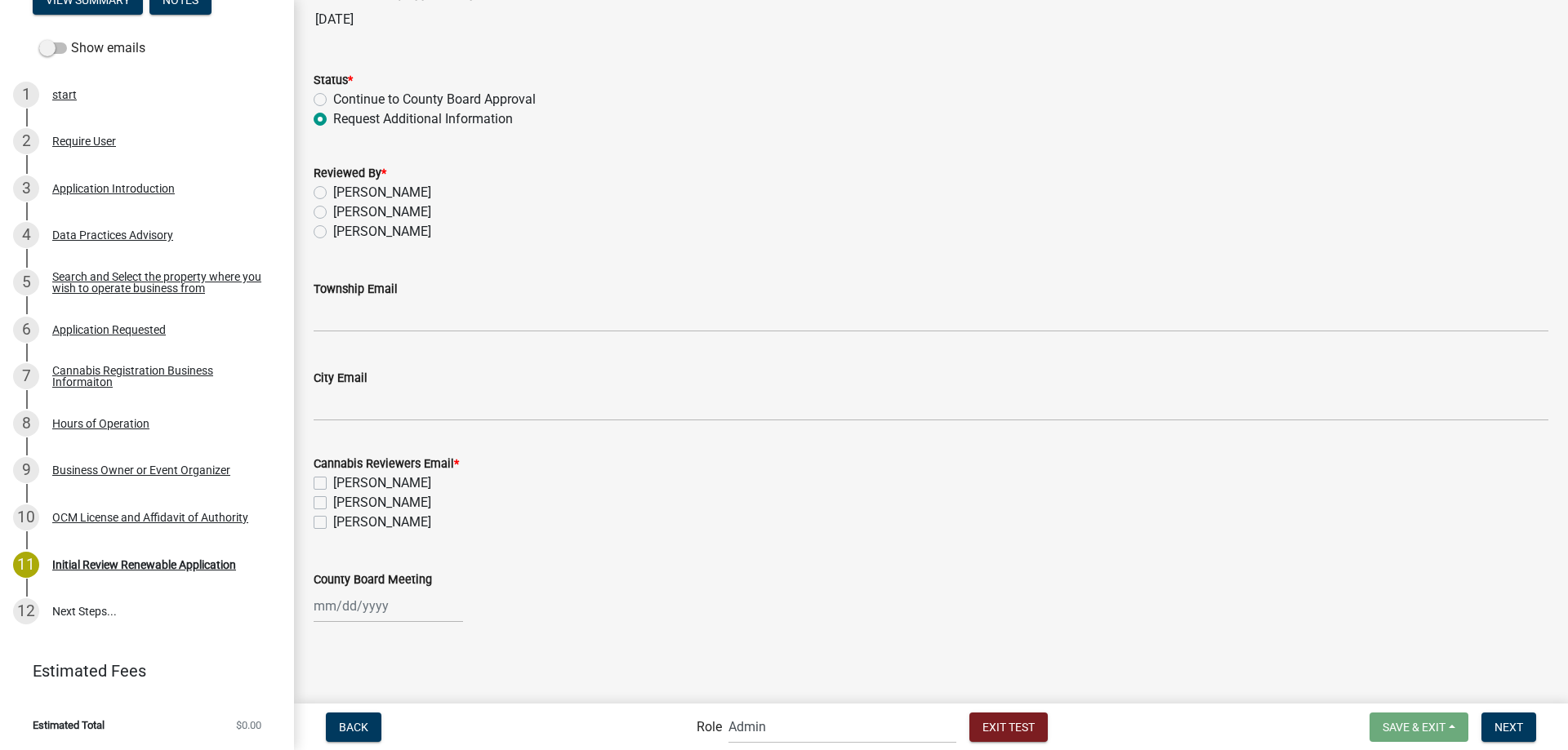
click at [333, 234] on label "[PERSON_NAME]" at bounding box center [381, 231] width 98 height 19
click at [333, 232] on input "[PERSON_NAME]" at bounding box center [338, 226] width 11 height 11
radio input "true"
click at [333, 520] on label "[PERSON_NAME]" at bounding box center [381, 523] width 98 height 19
click at [333, 520] on input "[PERSON_NAME]" at bounding box center [338, 518] width 11 height 11
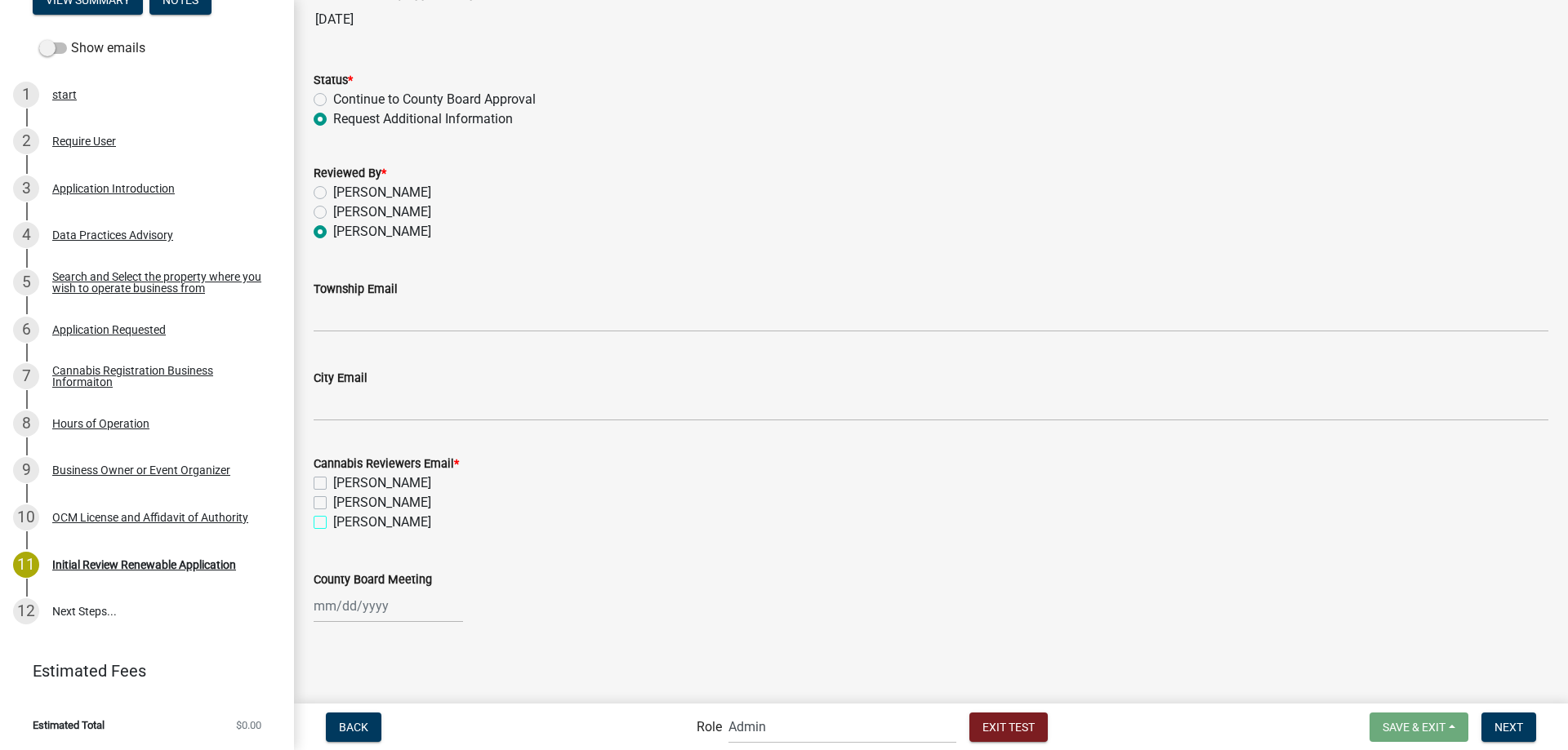
checkbox input "true"
checkbox input "false"
checkbox input "true"
click at [1517, 725] on span "Next" at bounding box center [1509, 726] width 29 height 13
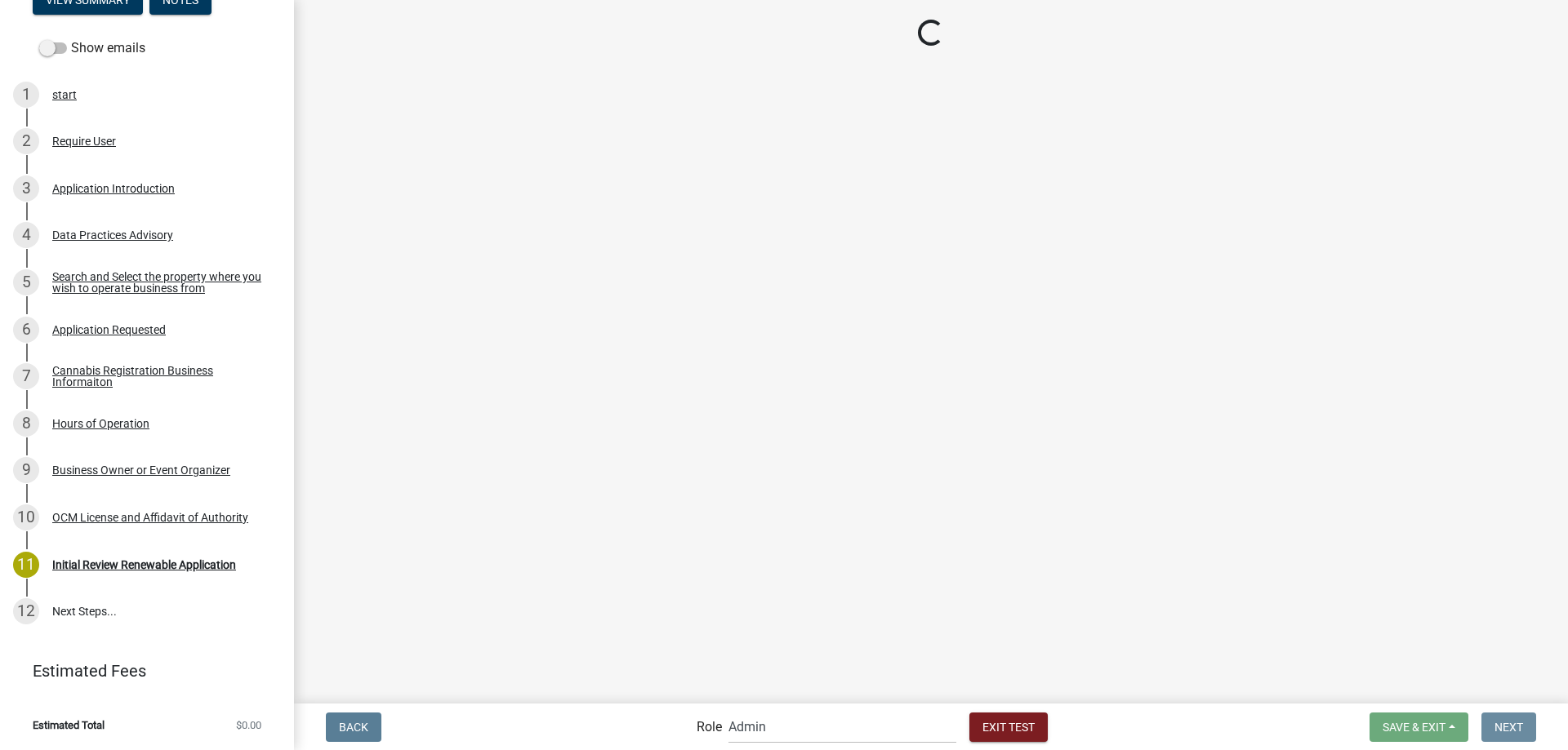
scroll to position [0, 0]
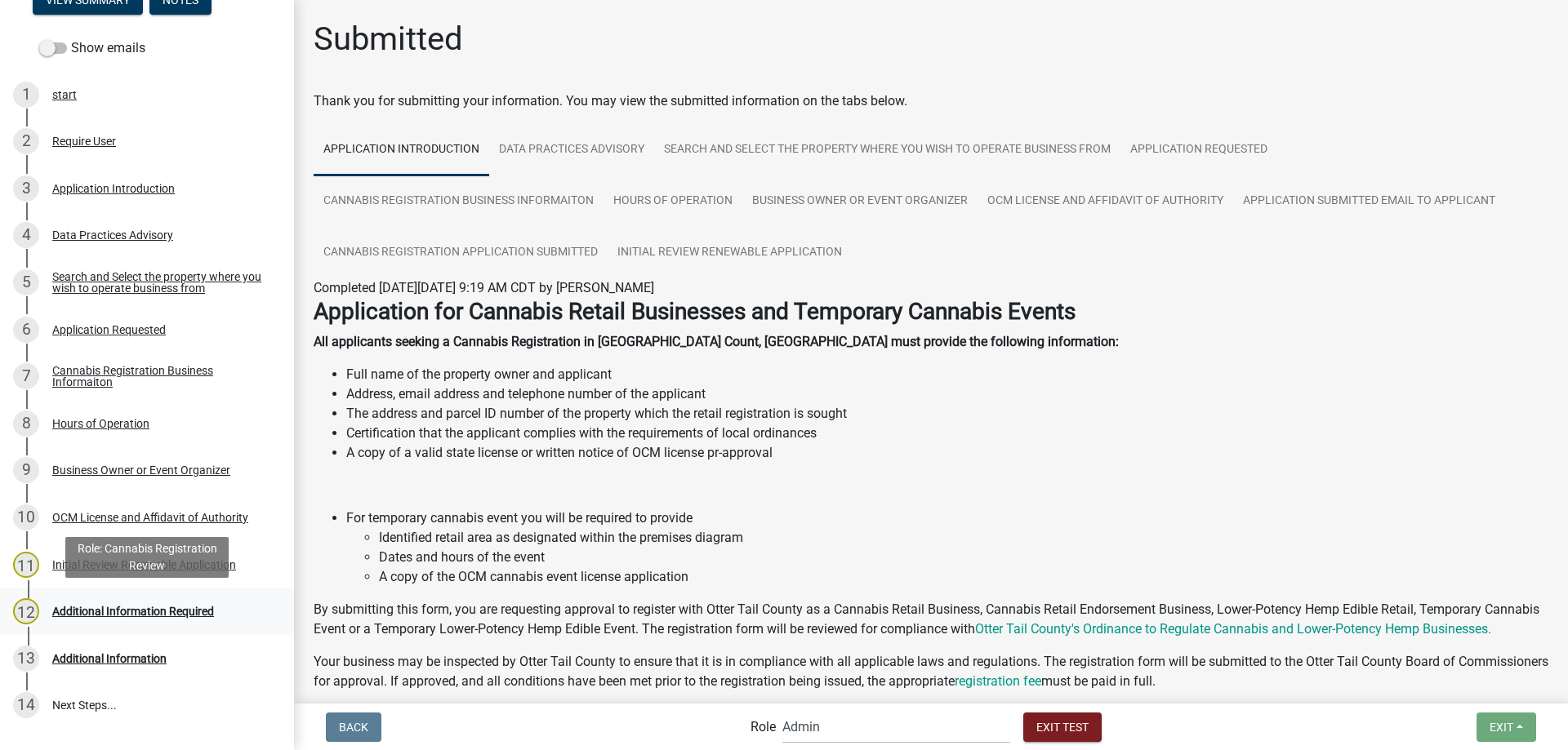
click at [143, 611] on div "Additional Information Required" at bounding box center [133, 612] width 162 height 12
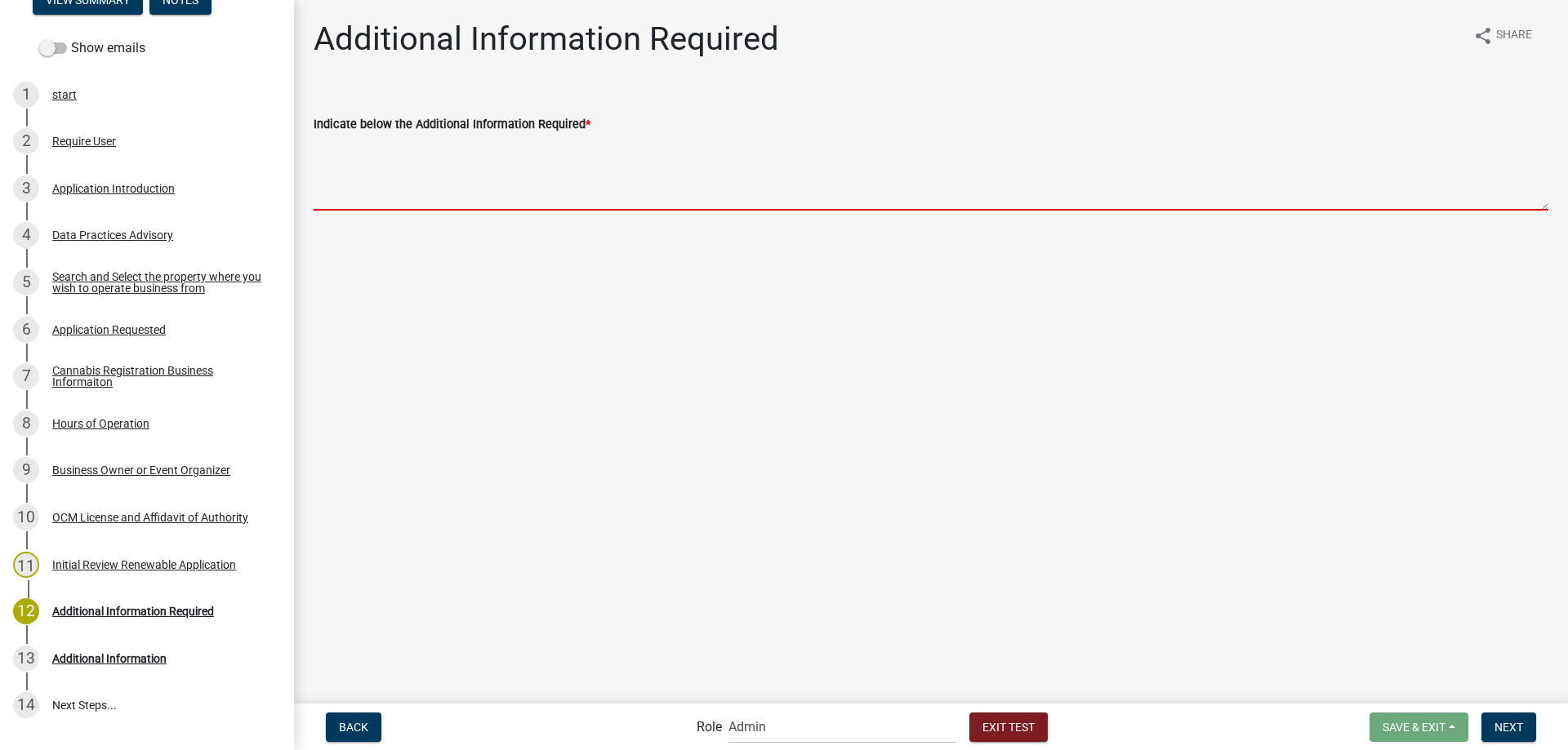
click at [403, 165] on textarea "Indicate below the Additional Information Required *" at bounding box center [931, 171] width 1235 height 76
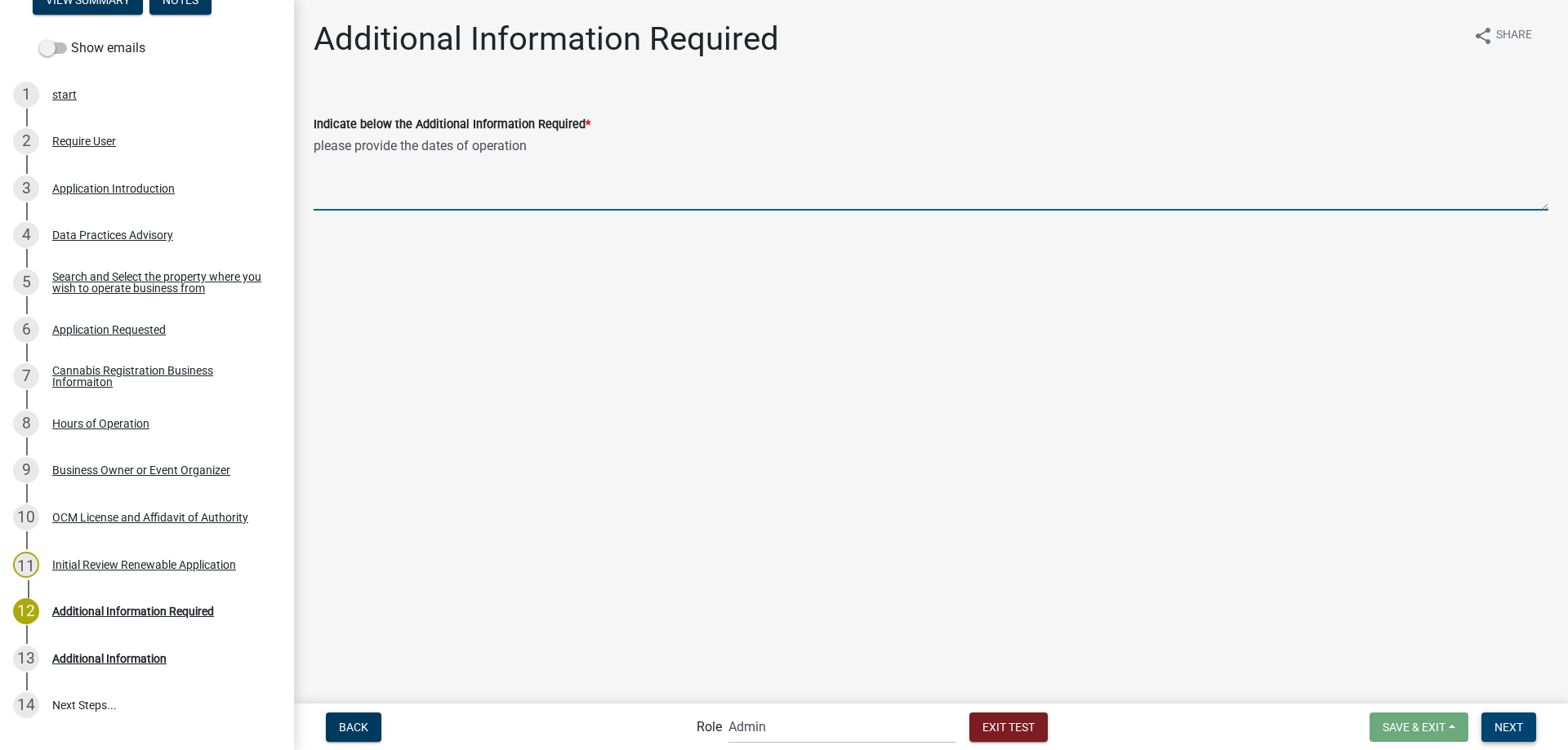
type textarea "please provide the dates of operation"
click at [1501, 727] on span "Next" at bounding box center [1509, 726] width 29 height 13
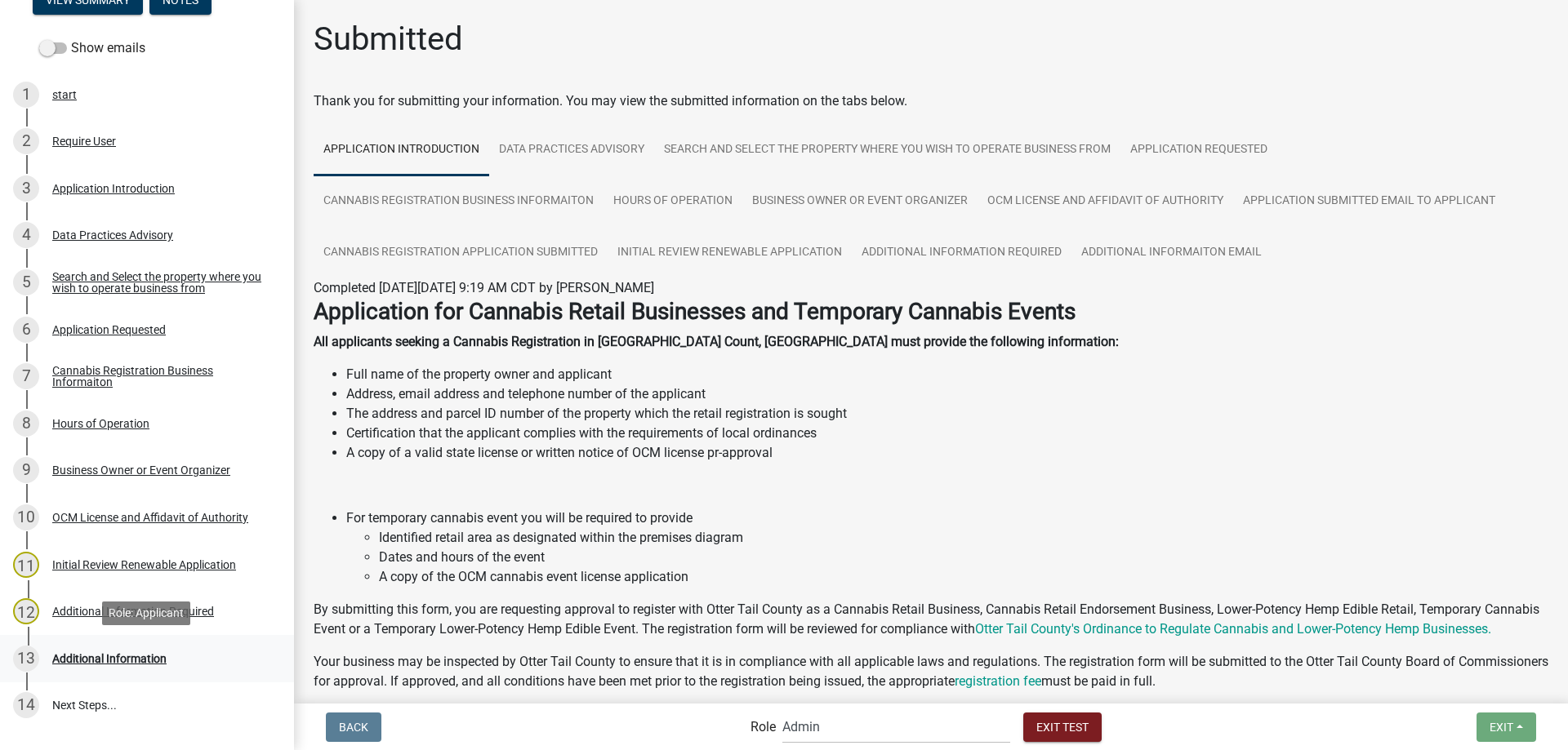
click at [140, 650] on div "13 Additional Information" at bounding box center [139, 658] width 255 height 26
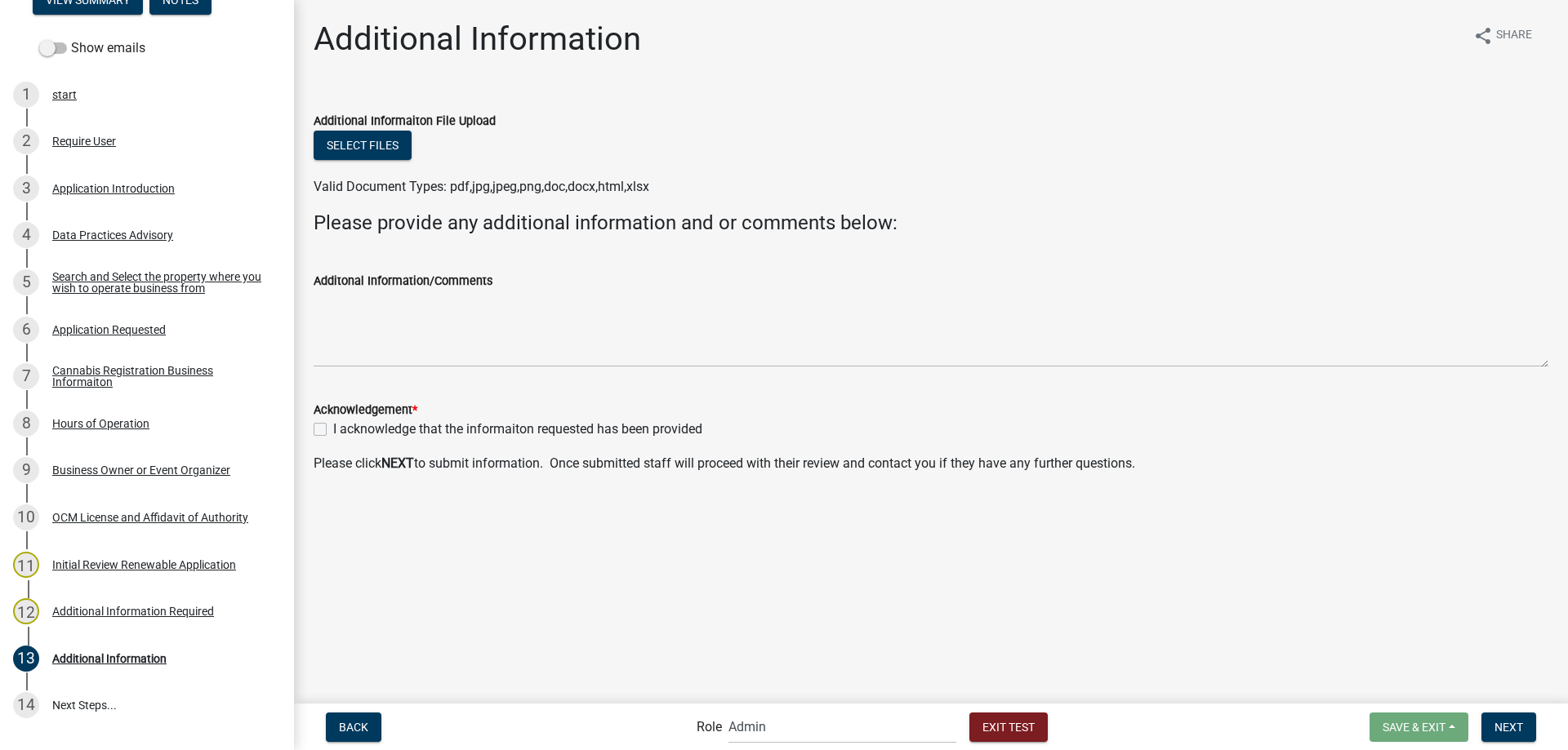
click at [333, 430] on label "I acknowledge that the informaiton requested has been provided" at bounding box center [517, 430] width 369 height 19
click at [333, 430] on input "I acknowledge that the informaiton requested has been provided" at bounding box center [338, 425] width 11 height 11
checkbox input "true"
click at [1509, 723] on span "Next" at bounding box center [1509, 726] width 29 height 13
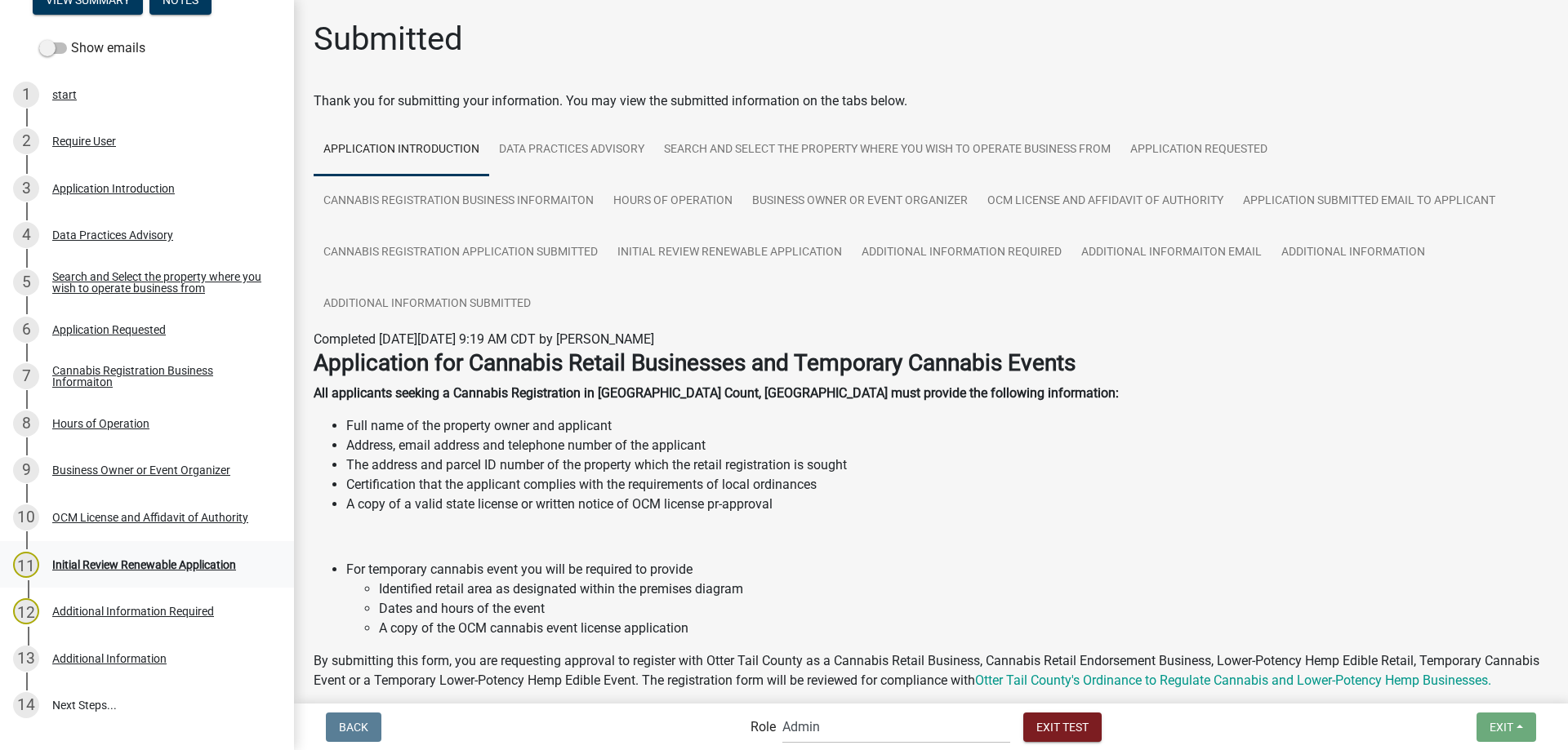
click at [149, 563] on div "Initial Review Renewable Application" at bounding box center [144, 565] width 184 height 12
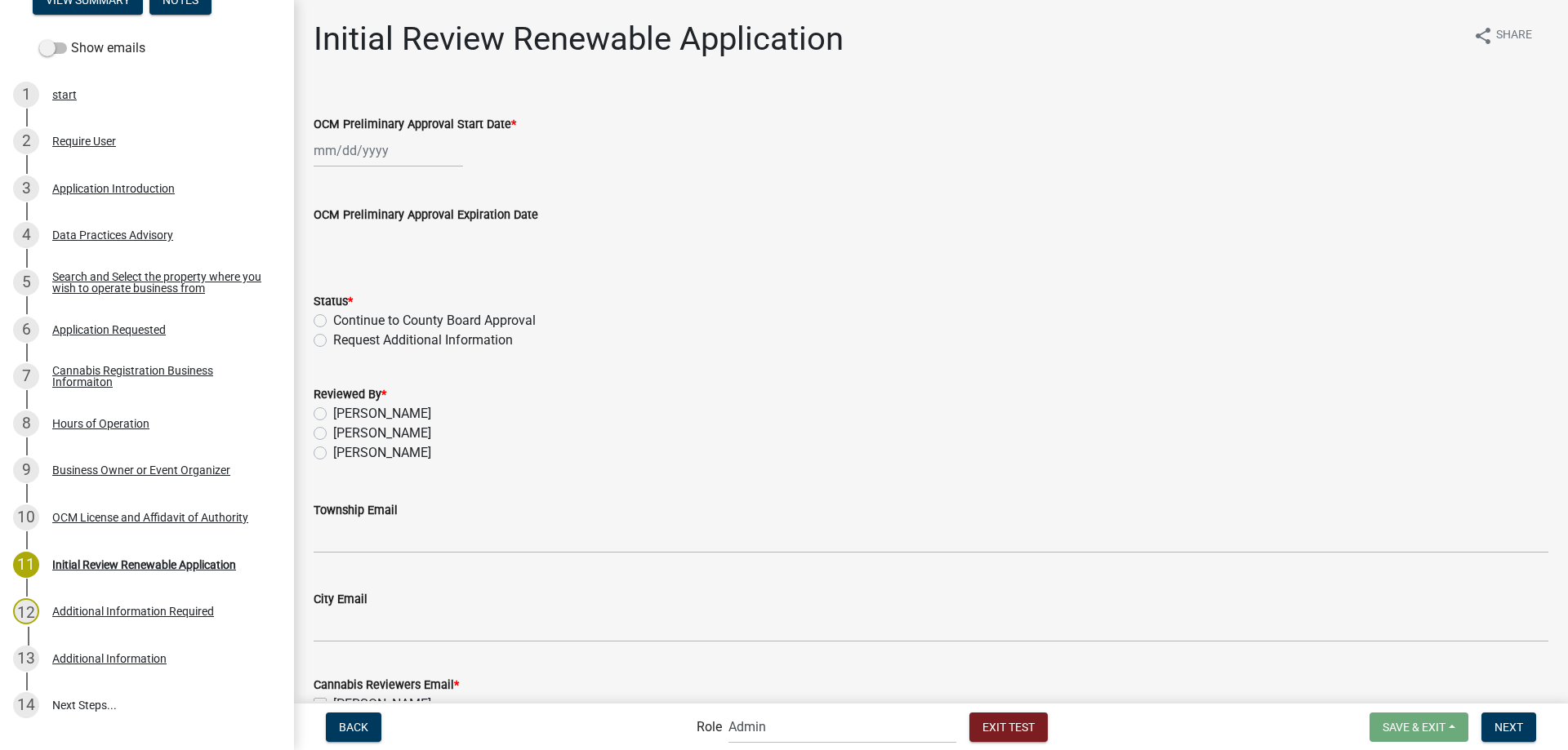
click at [374, 152] on input "OCM Preliminary Approval Start Date *" at bounding box center [388, 150] width 149 height 34
select select "9"
select select "2025"
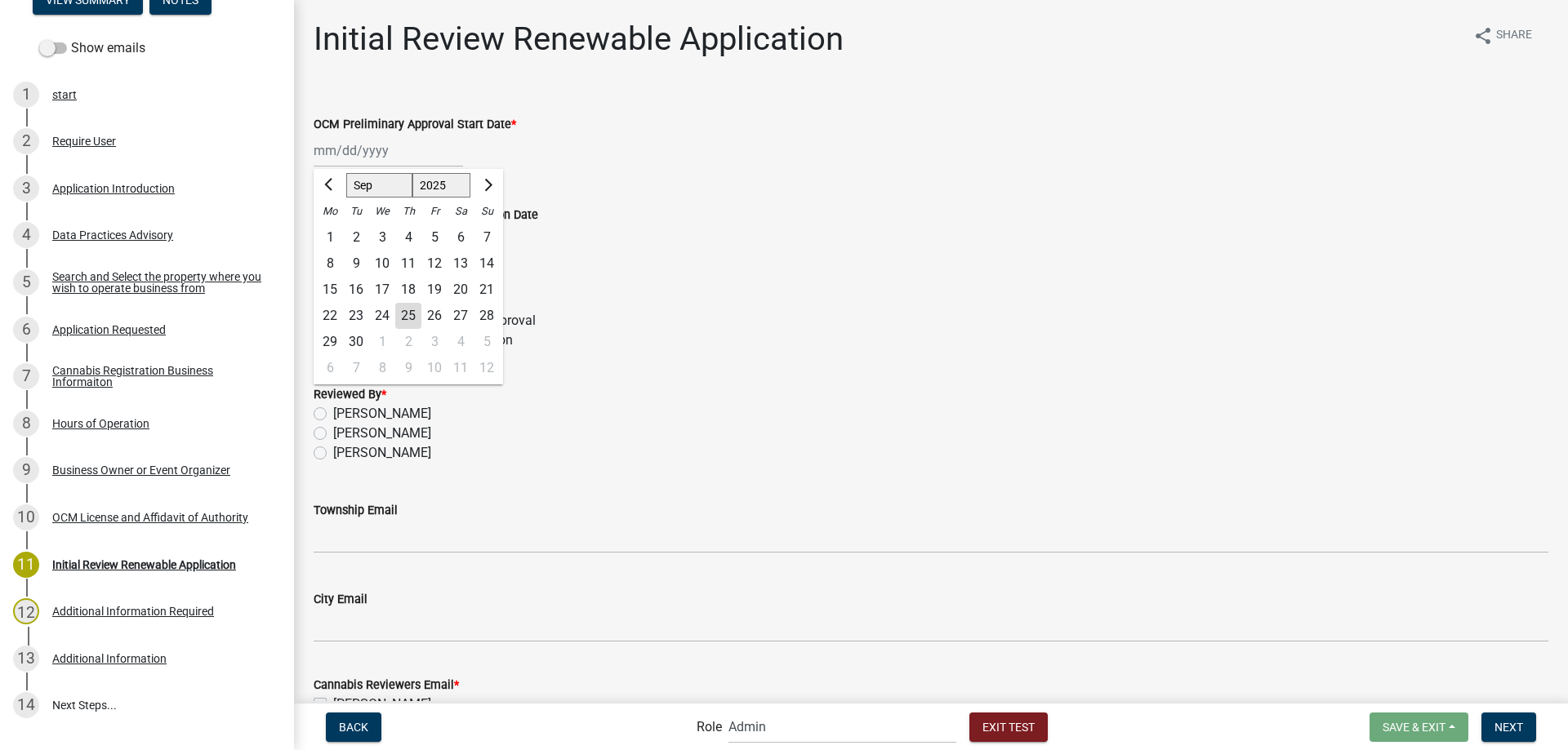
click at [353, 240] on div "2" at bounding box center [355, 237] width 26 height 26
type input "09/02/2025"
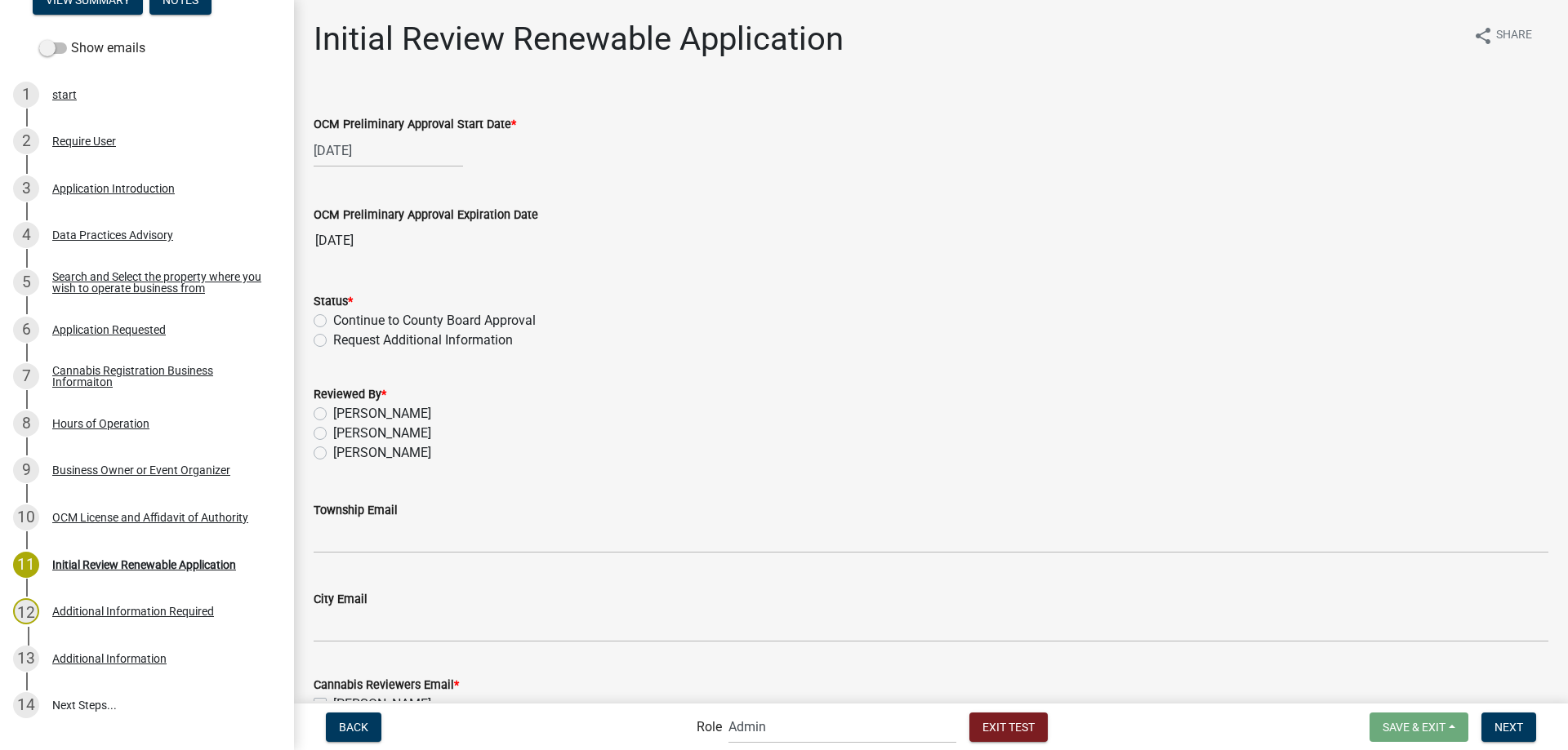
click at [333, 319] on label "Continue to County Board Approval" at bounding box center [434, 320] width 202 height 19
click at [333, 319] on input "Continue to County Board Approval" at bounding box center [338, 315] width 11 height 11
radio input "true"
click at [333, 456] on label "[PERSON_NAME]" at bounding box center [381, 453] width 98 height 19
click at [333, 454] on input "[PERSON_NAME]" at bounding box center [338, 448] width 11 height 11
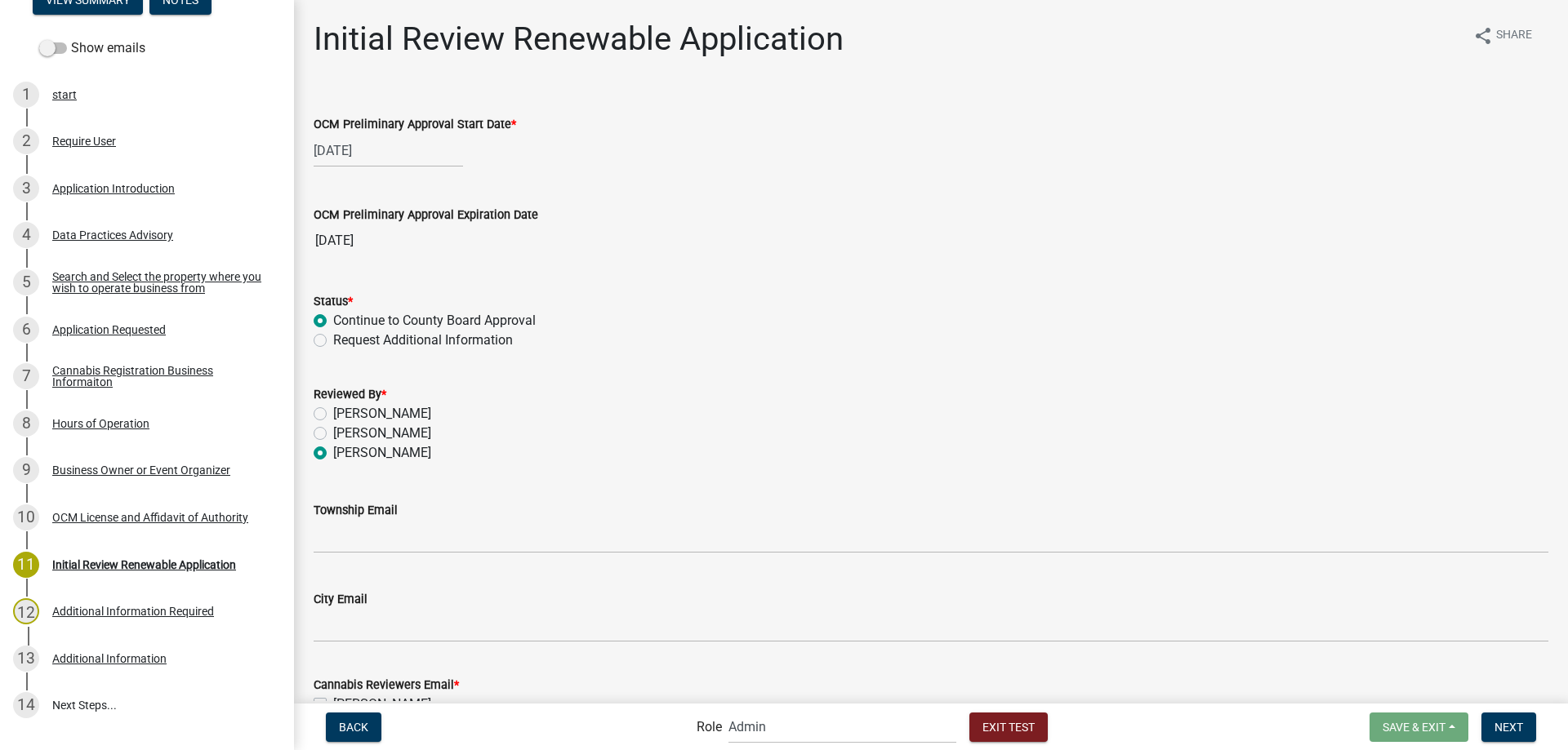
radio input "true"
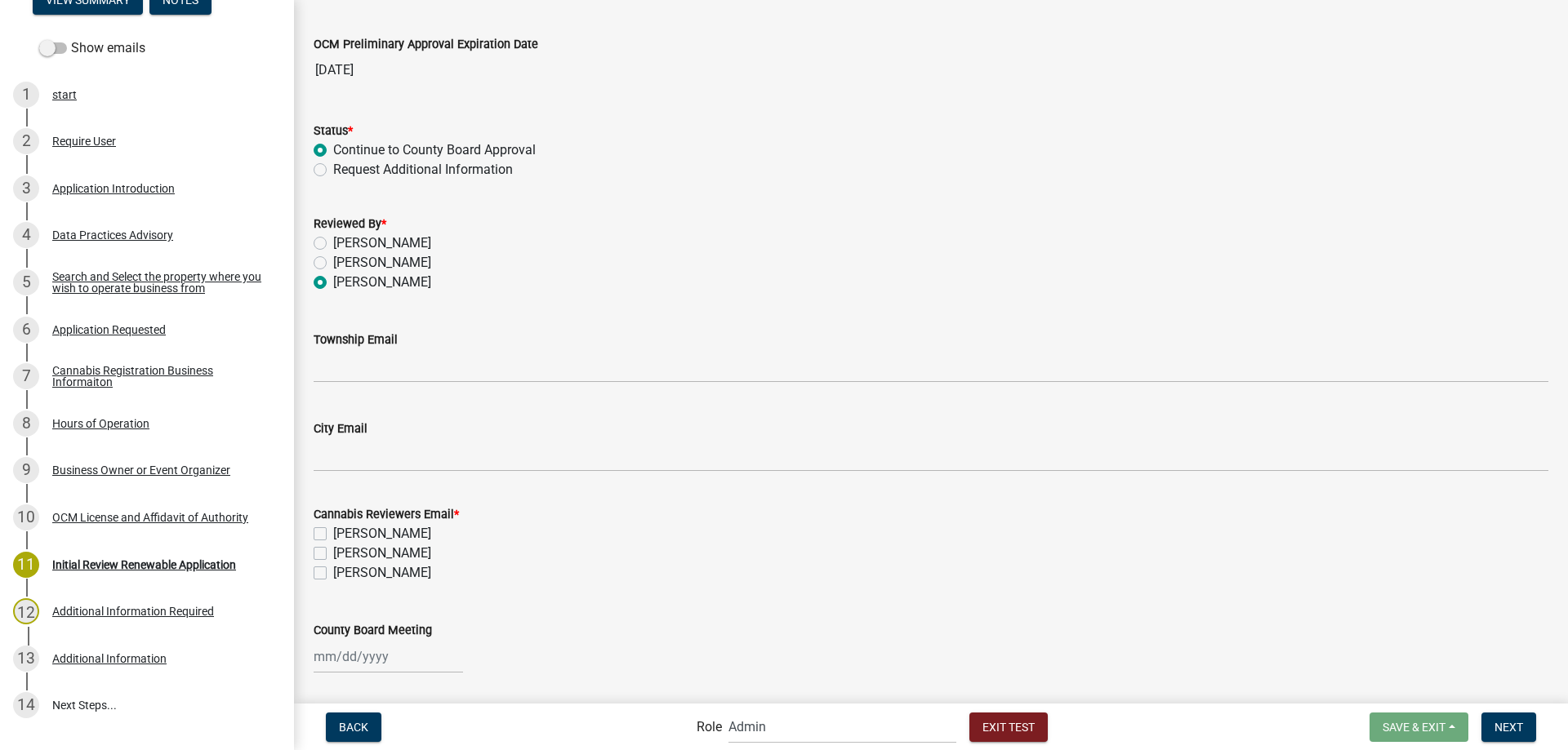
scroll to position [222, 0]
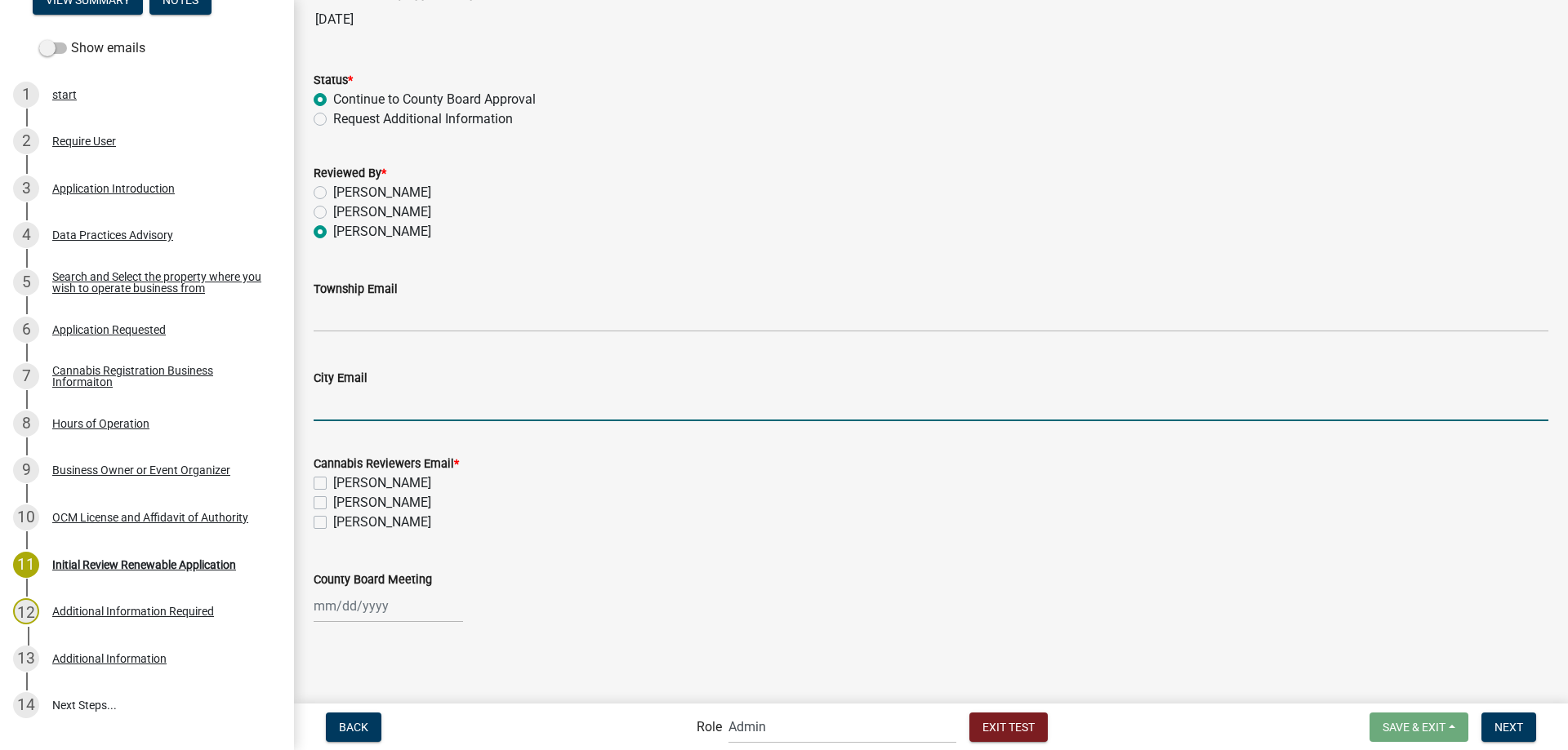
click at [377, 410] on input "City Email" at bounding box center [931, 405] width 1235 height 34
type input "jevne@prtel.com"
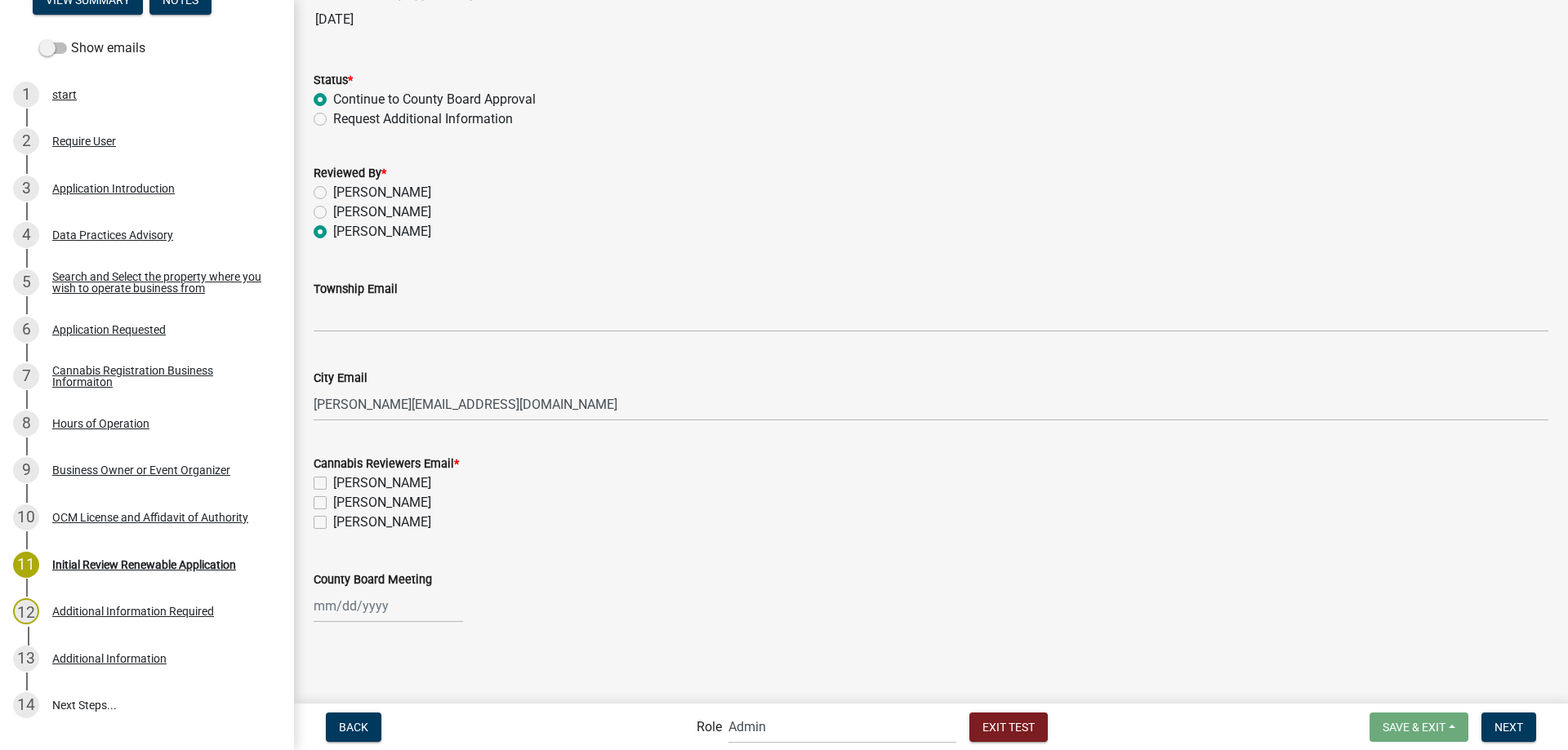
click at [333, 523] on label "[PERSON_NAME]" at bounding box center [381, 523] width 98 height 19
click at [333, 523] on input "[PERSON_NAME]" at bounding box center [338, 518] width 11 height 11
checkbox input "true"
checkbox input "false"
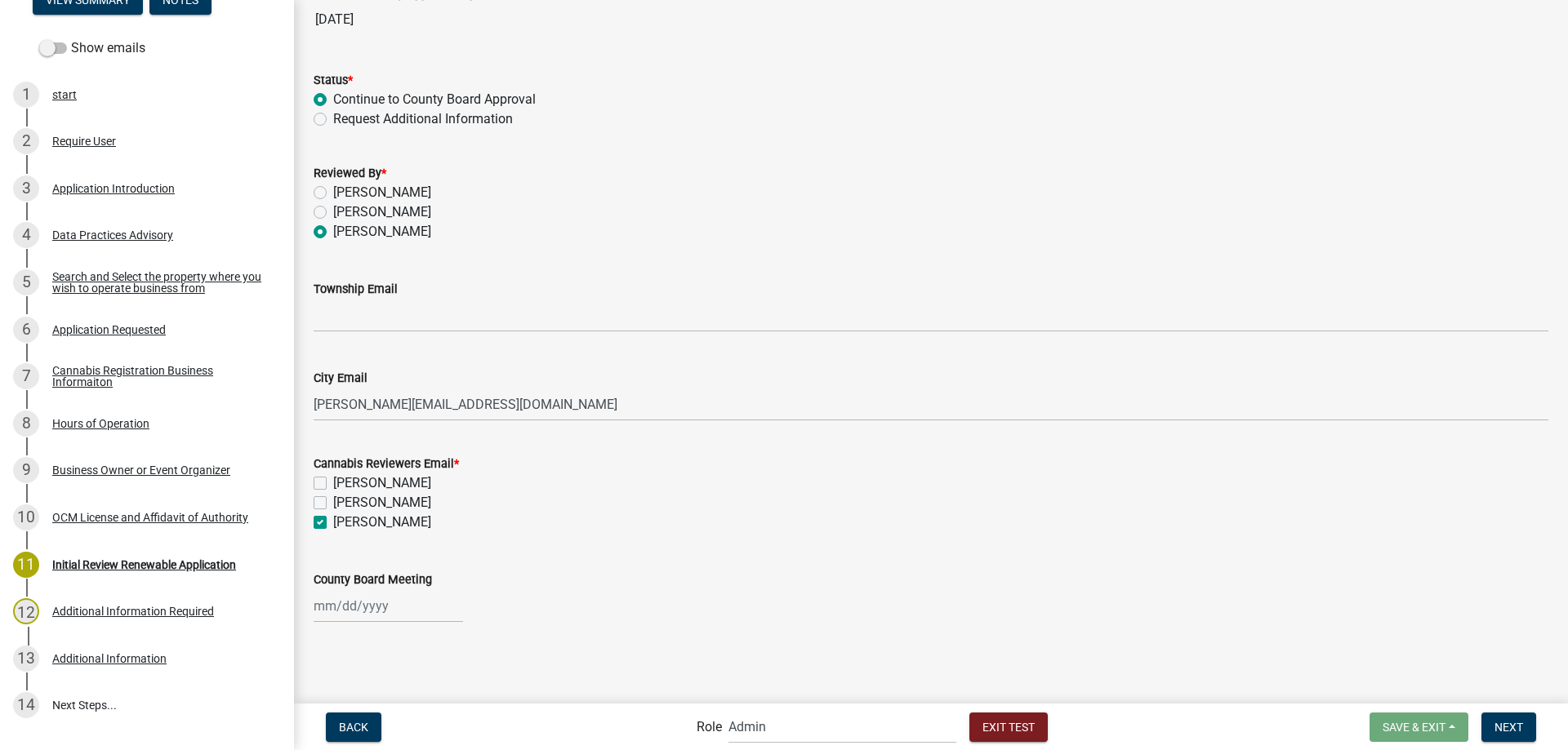
checkbox input "true"
select select "9"
select select "2025"
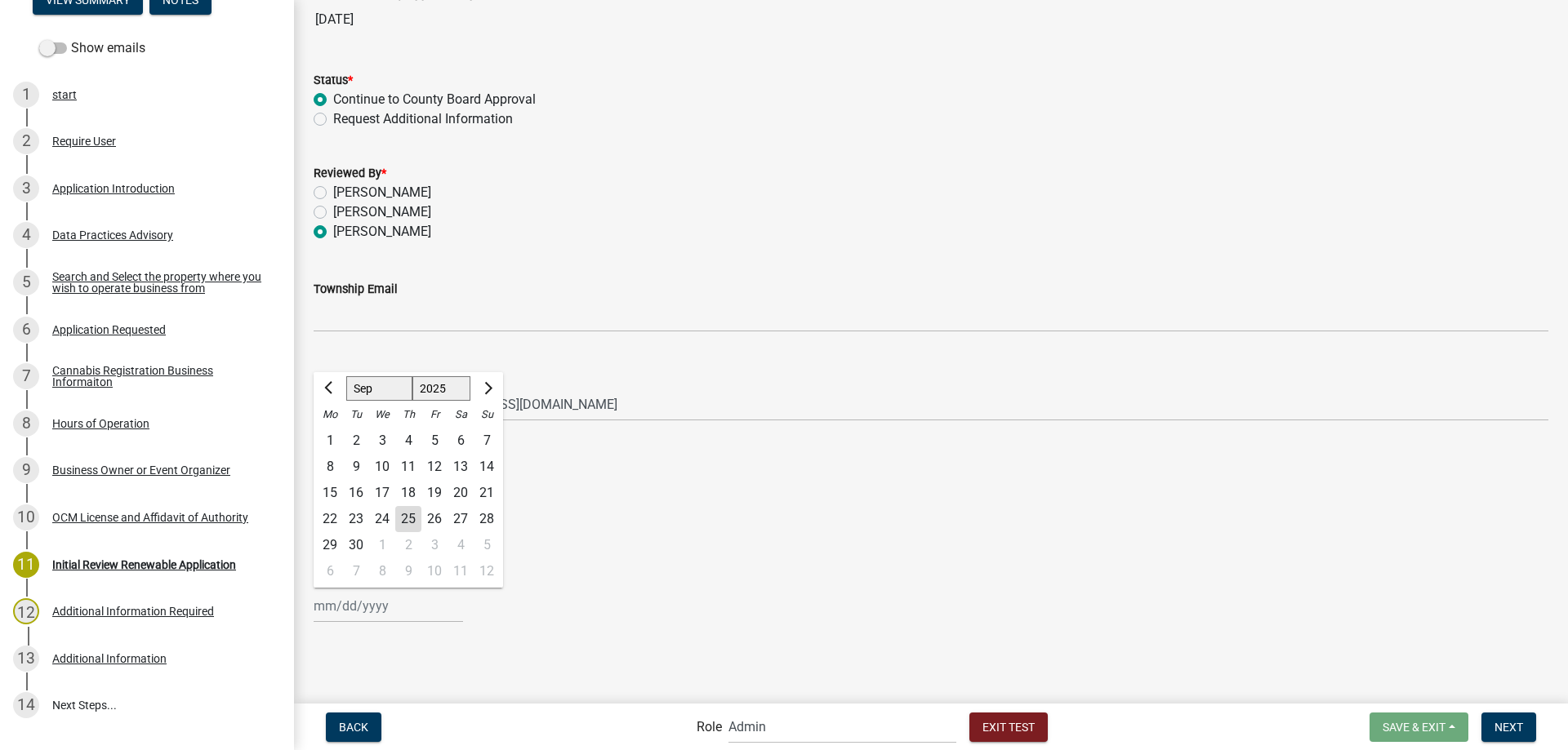
click at [400, 610] on input "County Board Meeting" at bounding box center [388, 606] width 149 height 34
click at [379, 572] on div "8" at bounding box center [381, 571] width 26 height 26
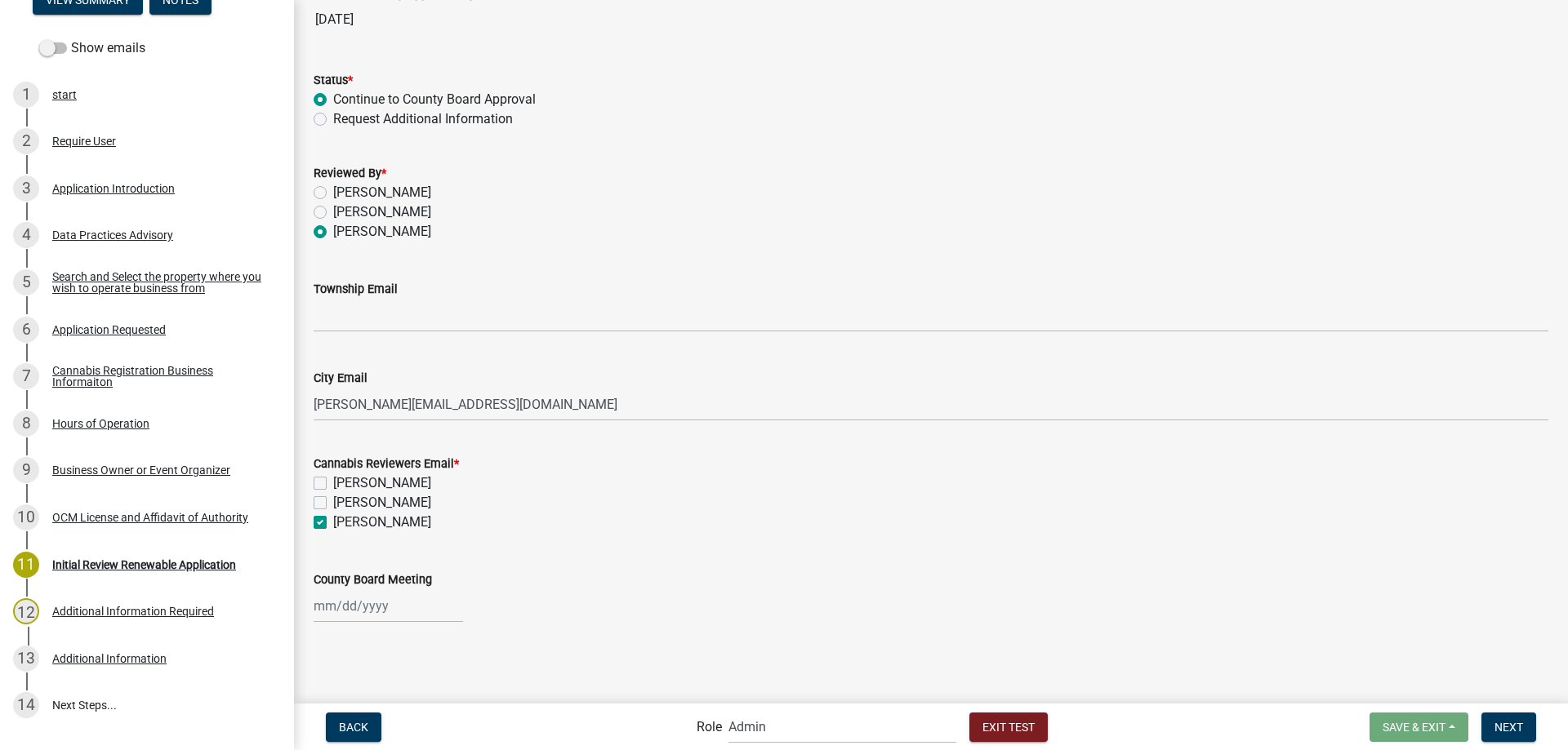
type input "[DATE]"
click at [1498, 724] on span "Next" at bounding box center [1509, 726] width 29 height 13
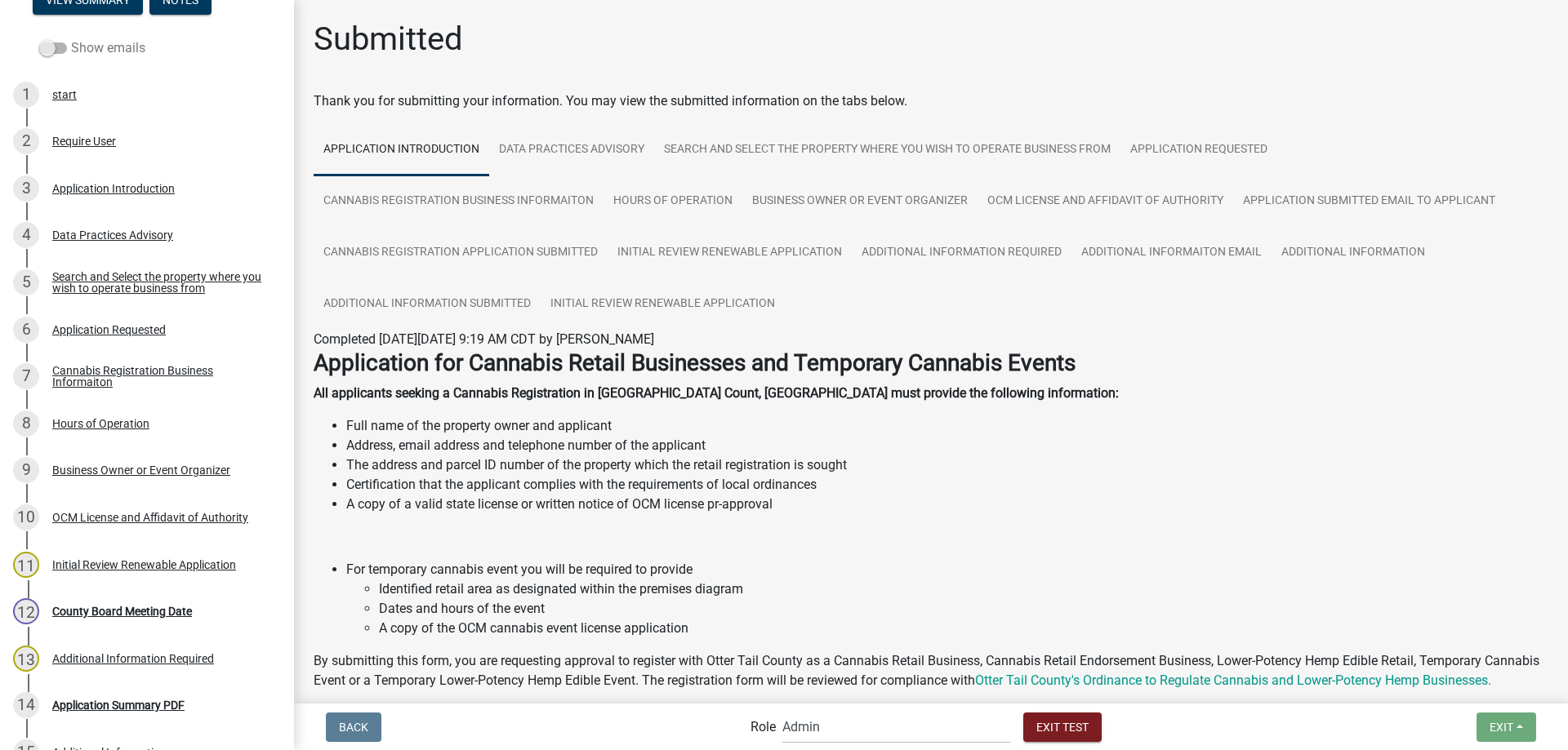
click at [60, 46] on span at bounding box center [52, 48] width 28 height 12
click at [71, 39] on input "Show emails" at bounding box center [71, 39] width 0 height 0
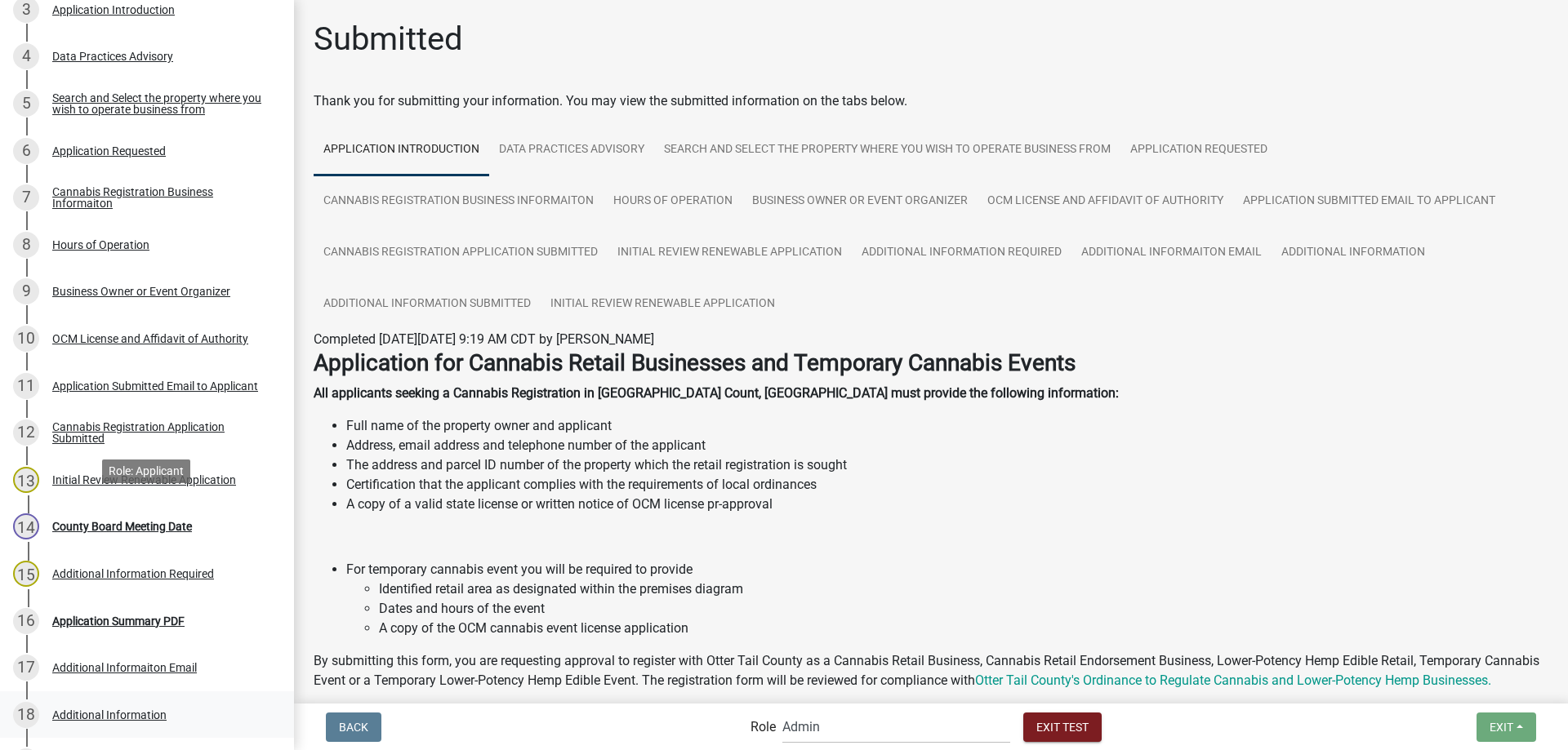
scroll to position [311, 0]
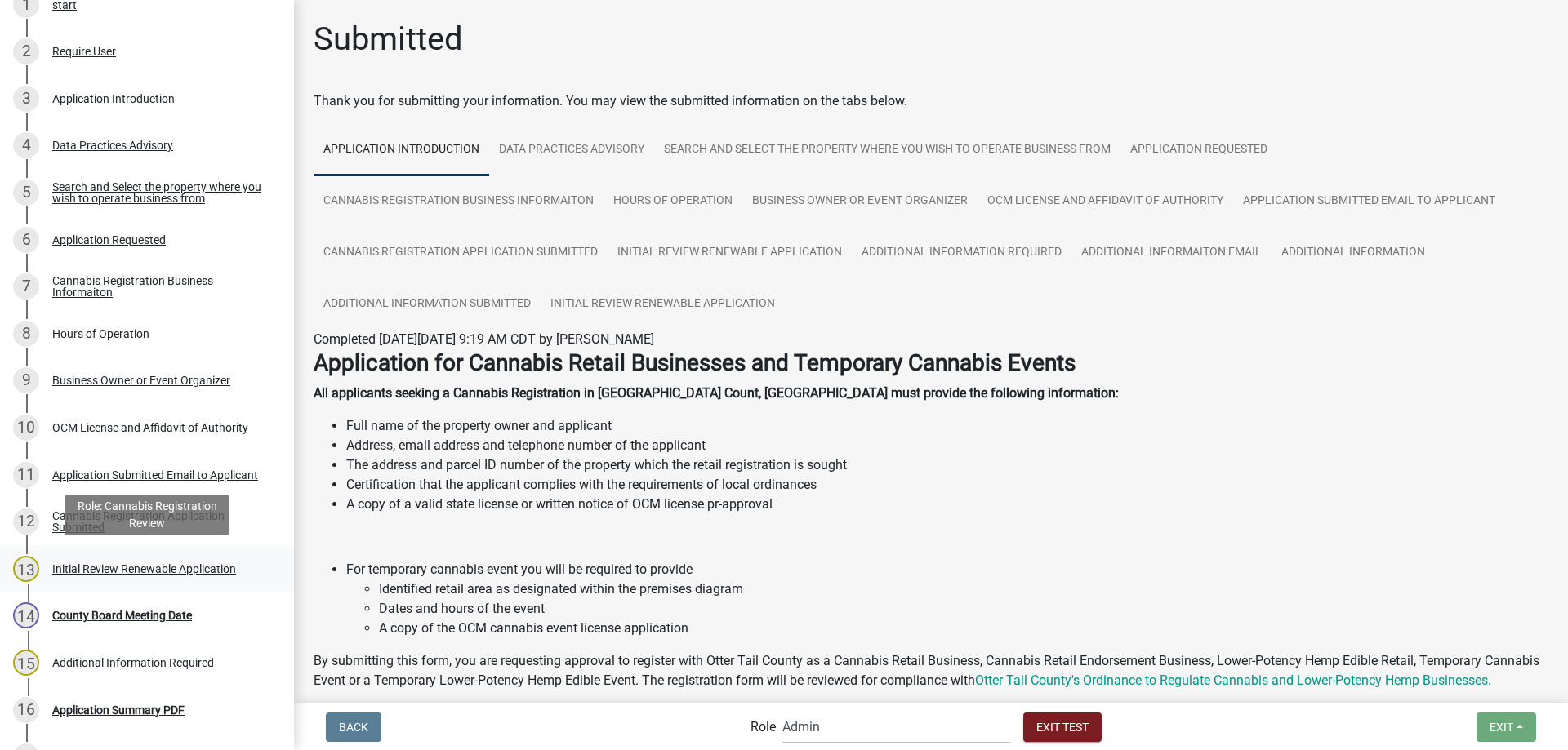
click at [116, 568] on div "Initial Review Renewable Application" at bounding box center [144, 569] width 184 height 12
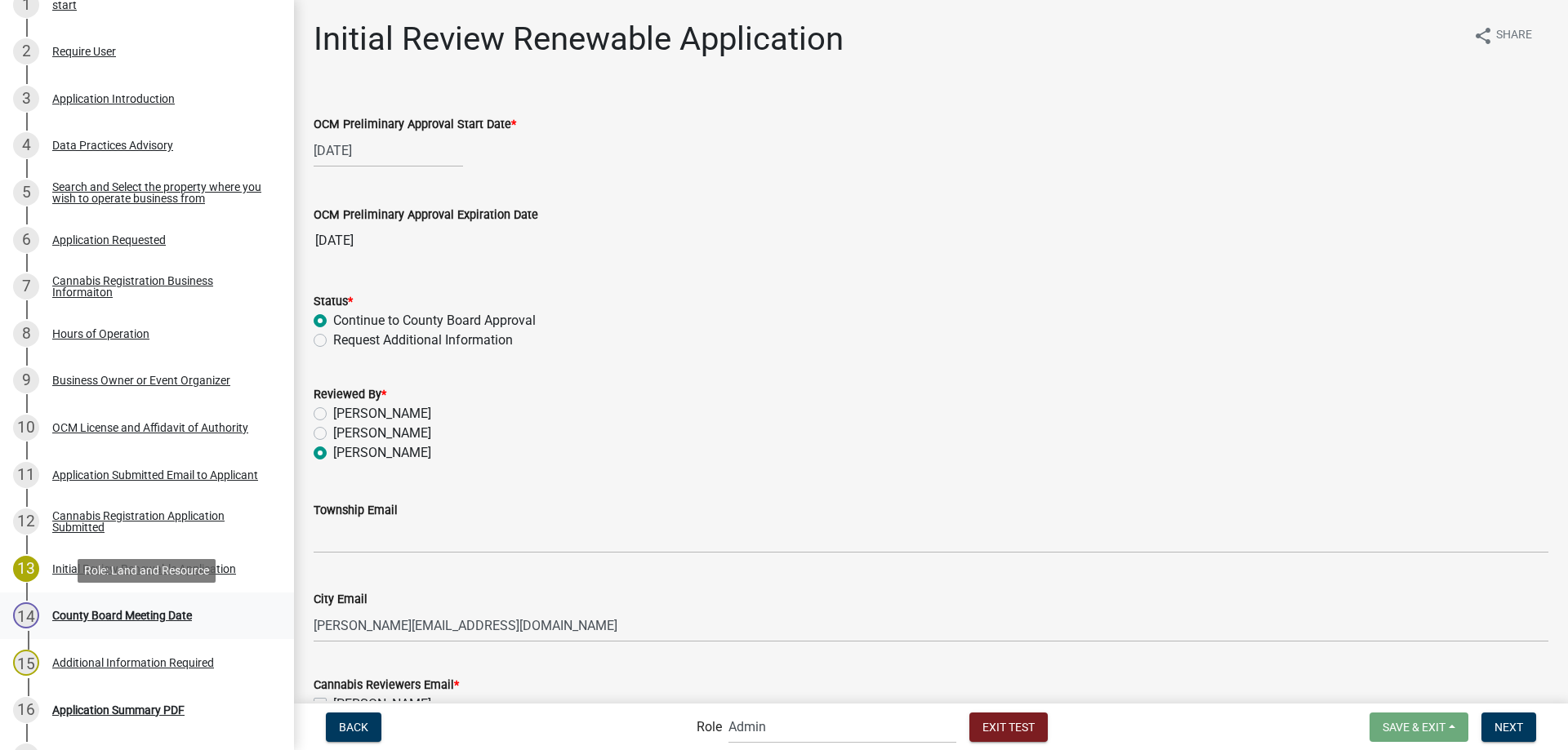
click at [136, 615] on div "County Board Meeting Date" at bounding box center [122, 615] width 139 height 12
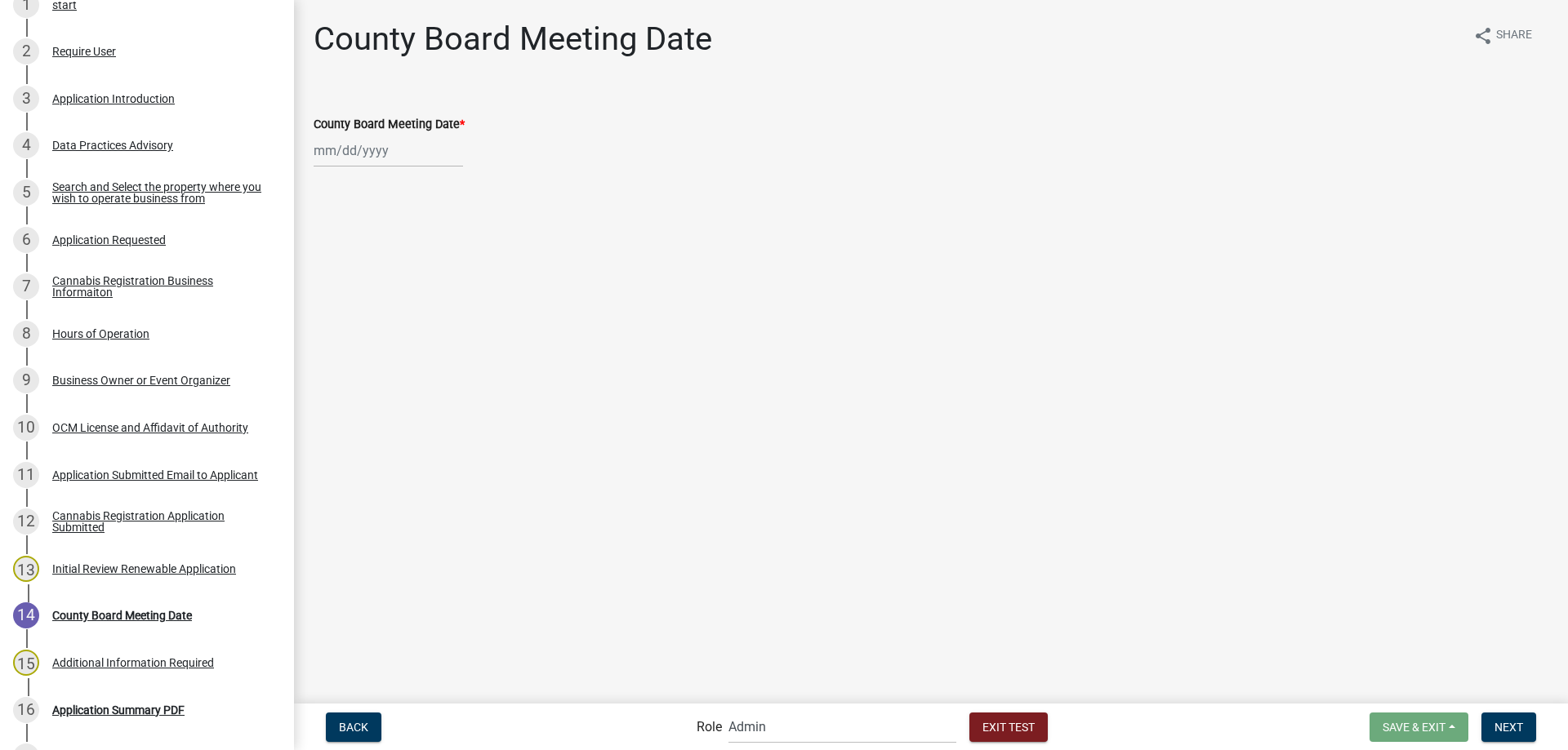
select select "9"
select select "2025"
click at [399, 154] on input "County Board Meeting Date *" at bounding box center [388, 150] width 149 height 34
click at [386, 371] on div "8" at bounding box center [381, 368] width 26 height 26
type input "[DATE]"
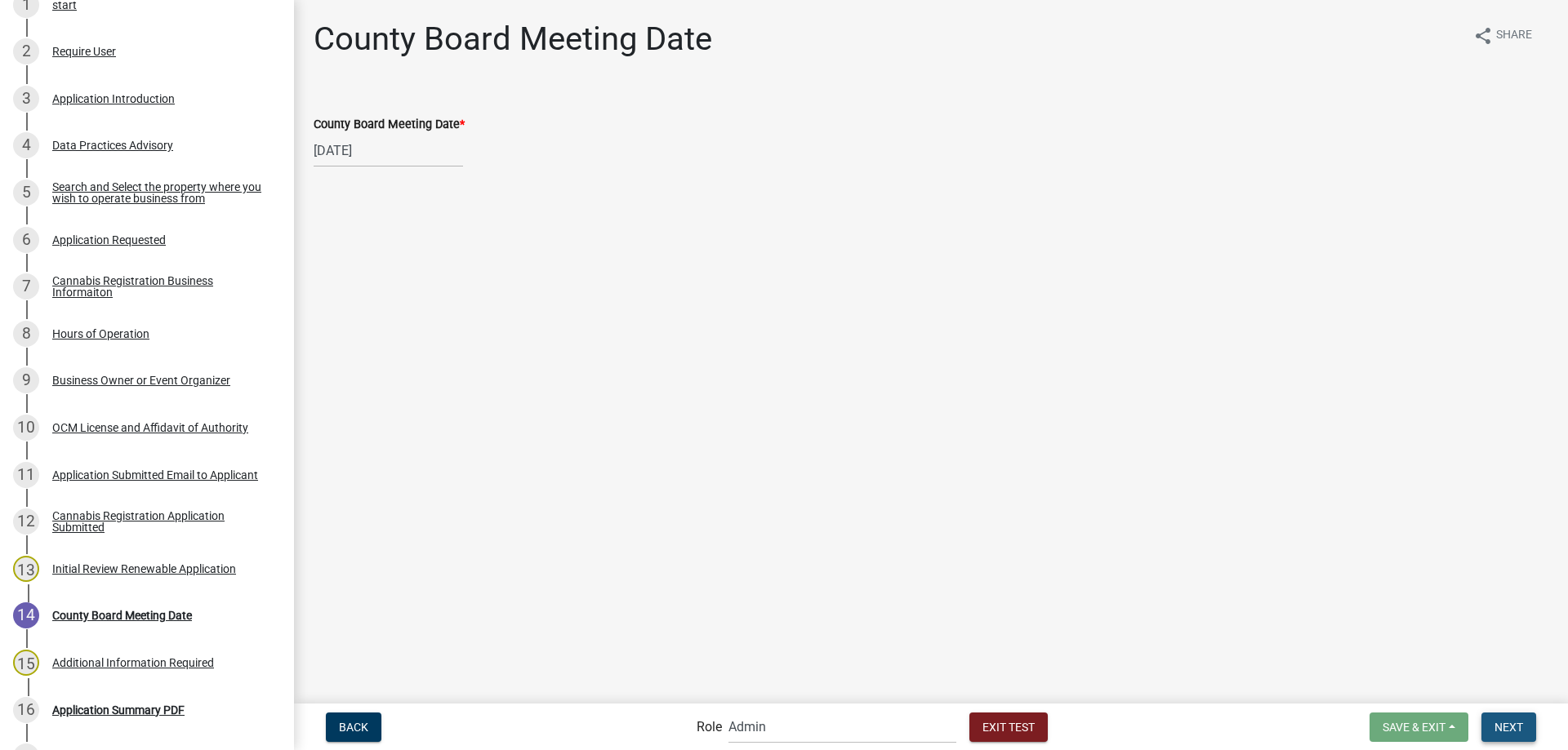
click at [1505, 728] on span "Next" at bounding box center [1509, 726] width 29 height 13
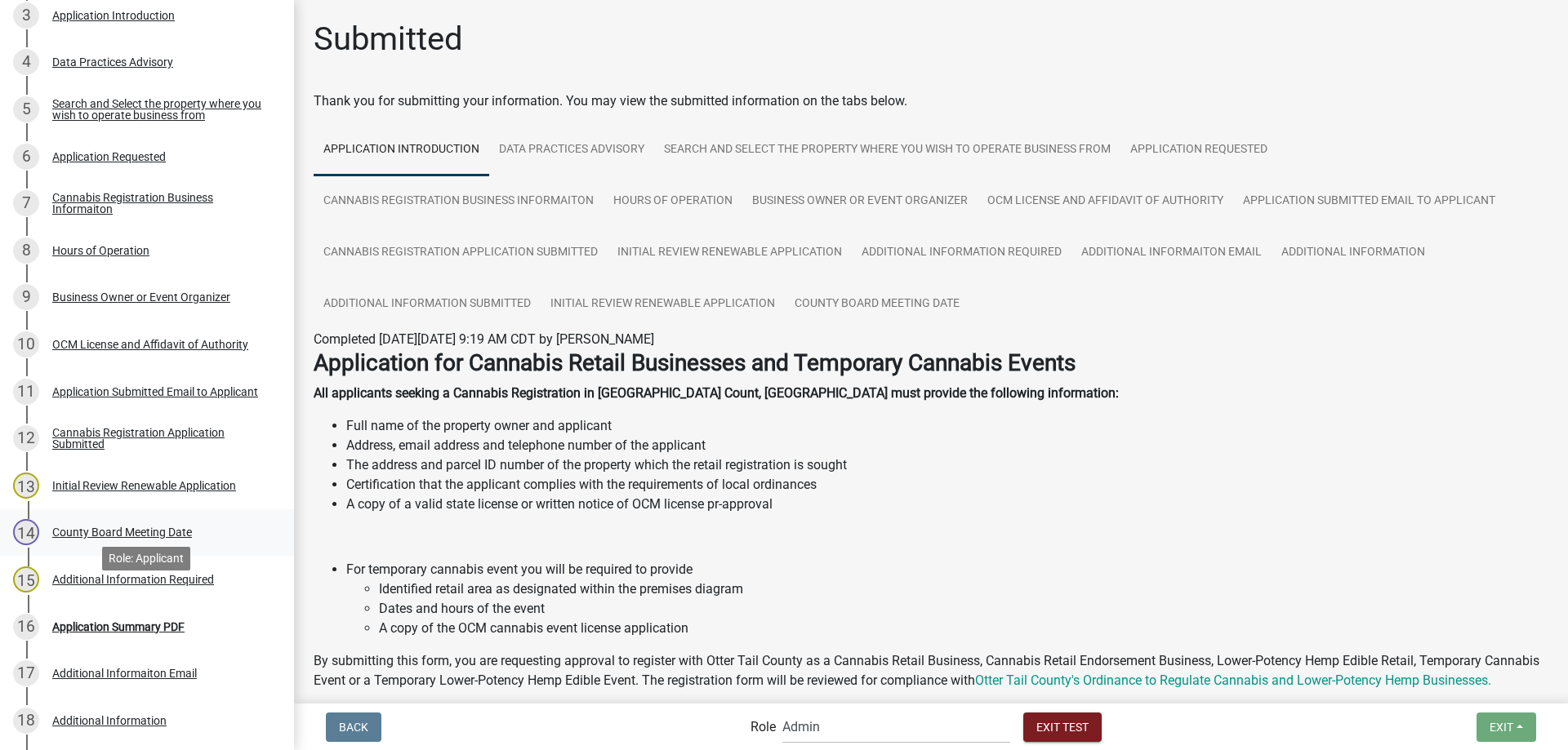
scroll to position [478, 0]
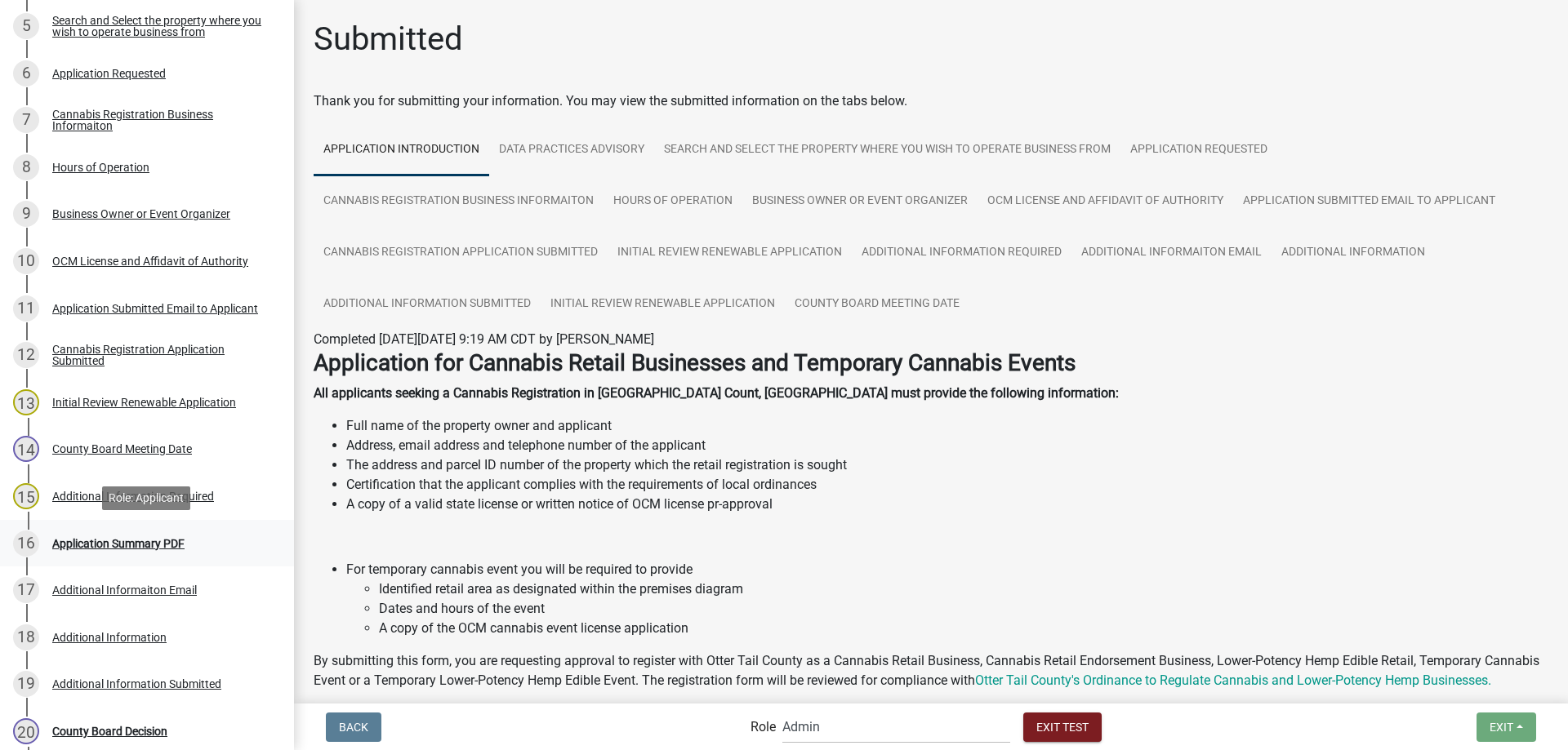
click at [141, 541] on div "Application Summary PDF" at bounding box center [118, 544] width 133 height 12
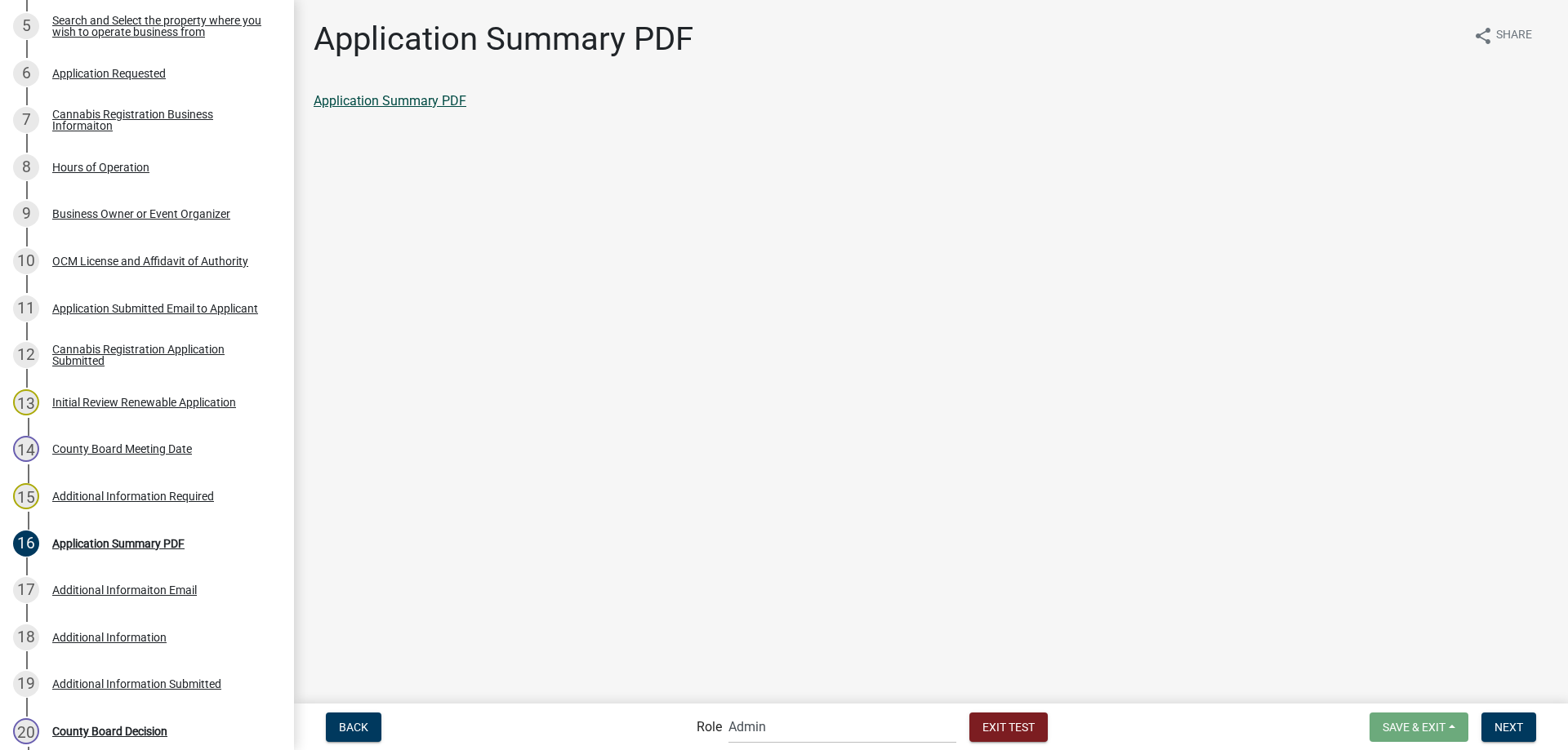
click at [395, 101] on link "Application Summary PDF" at bounding box center [390, 101] width 153 height 15
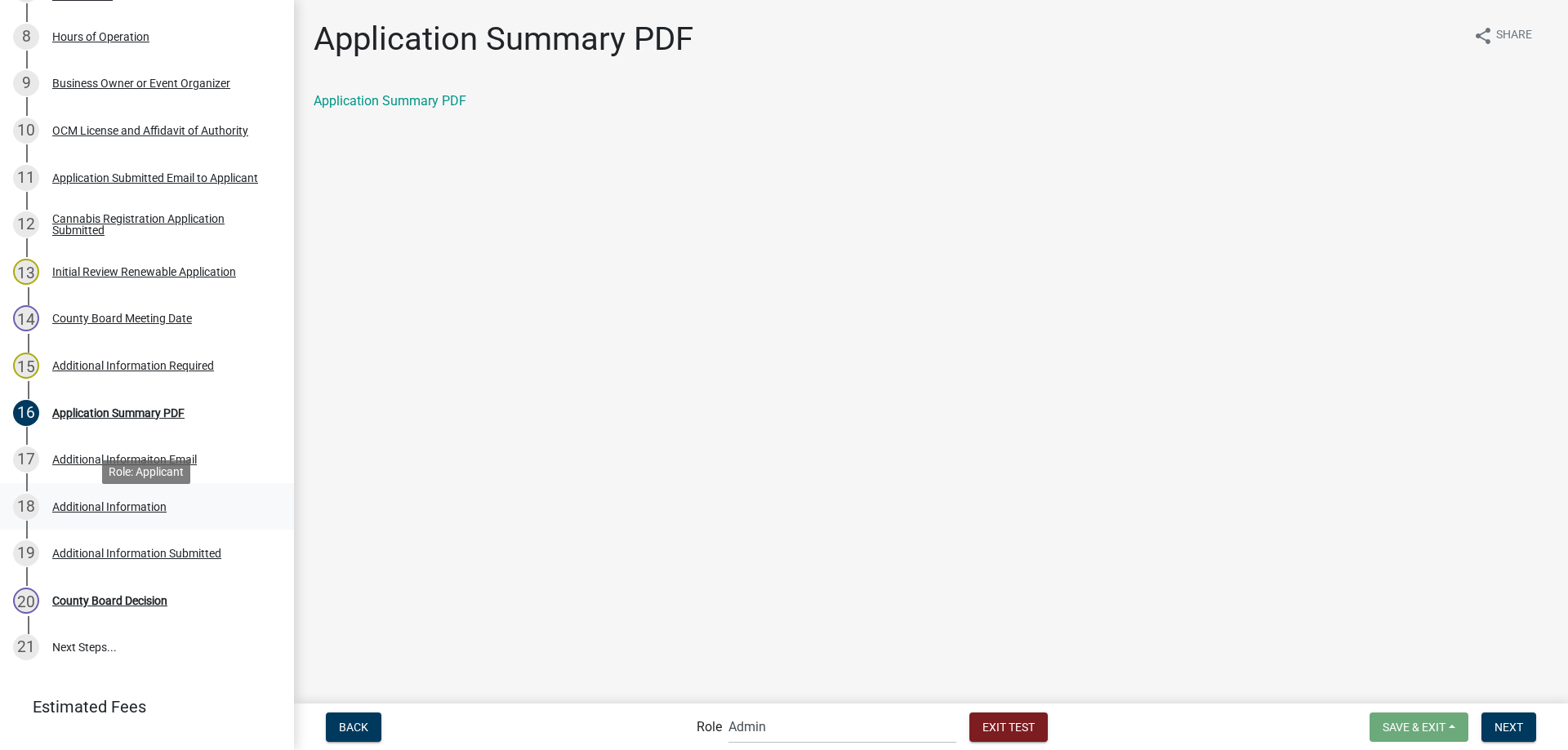
scroll to position [645, 0]
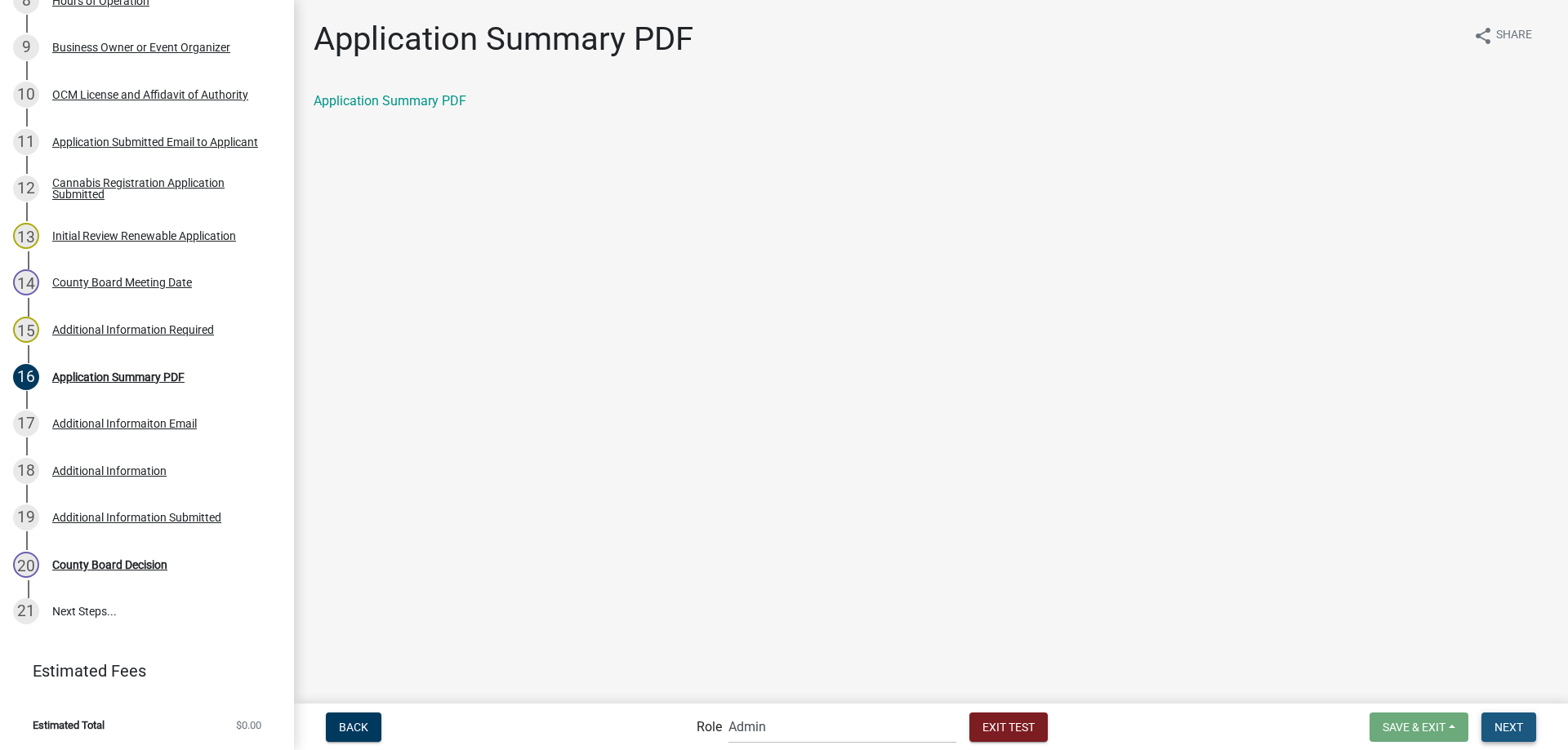
click at [1523, 721] on span "Next" at bounding box center [1509, 726] width 29 height 13
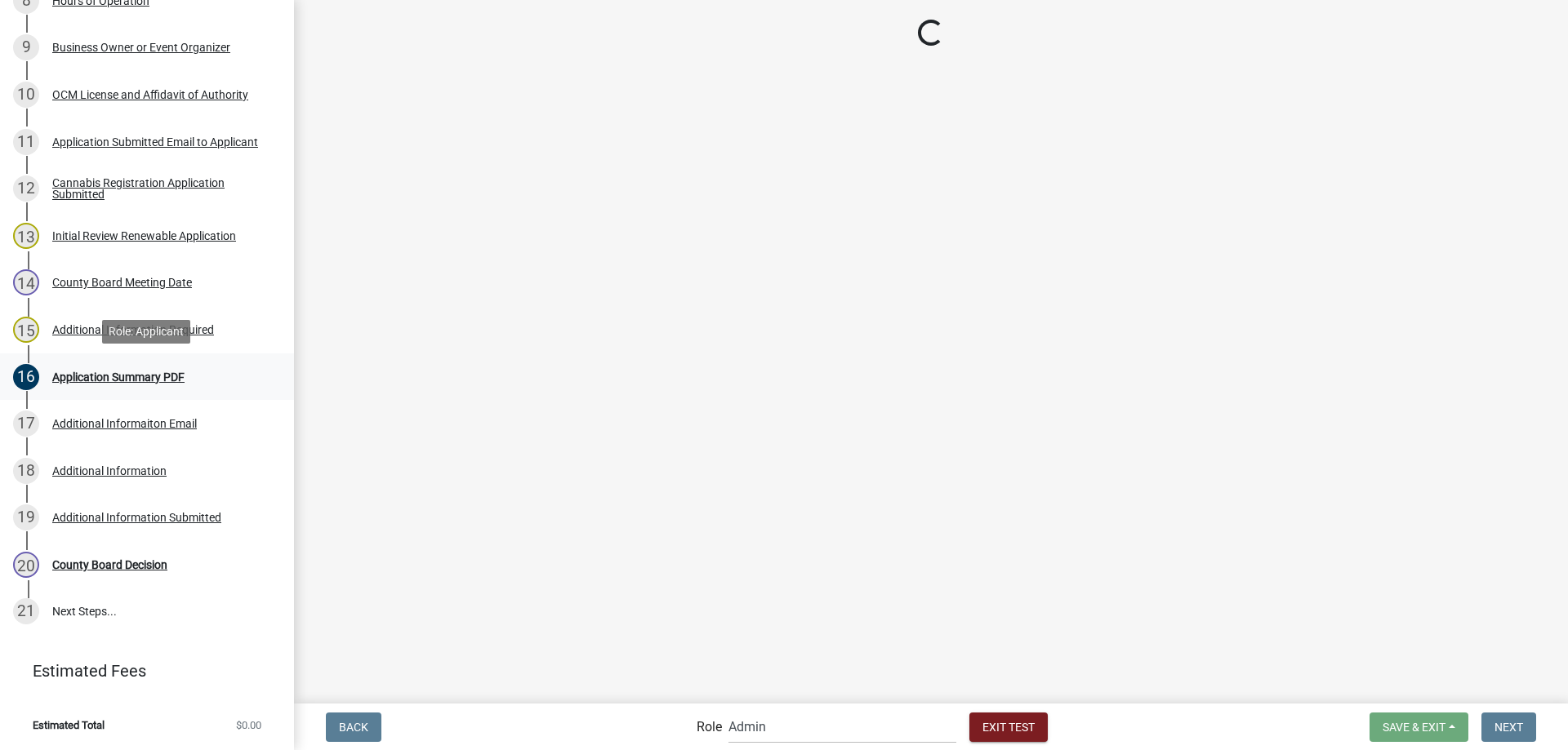
scroll to position [691, 0]
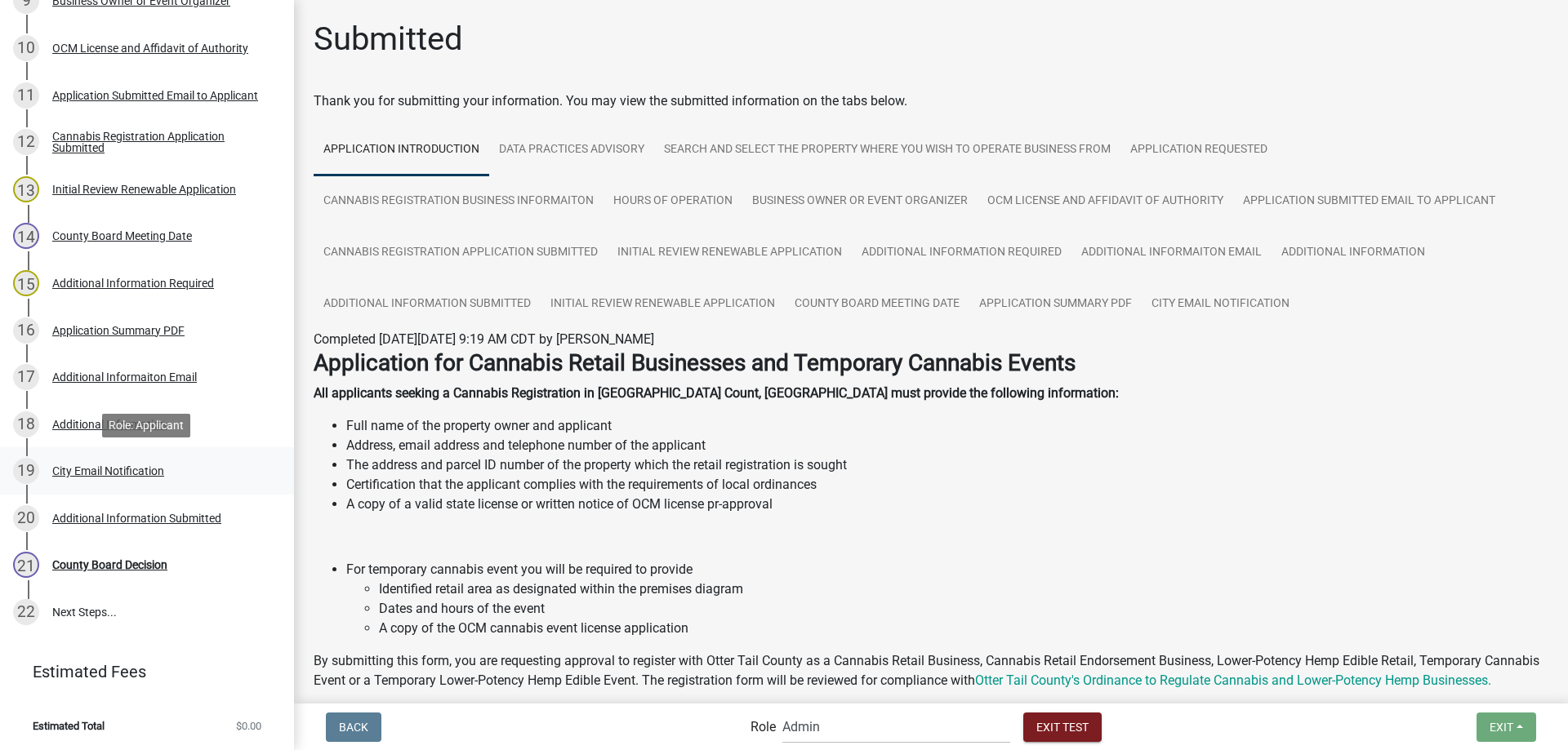
click at [128, 473] on div "City Email Notification" at bounding box center [108, 471] width 112 height 12
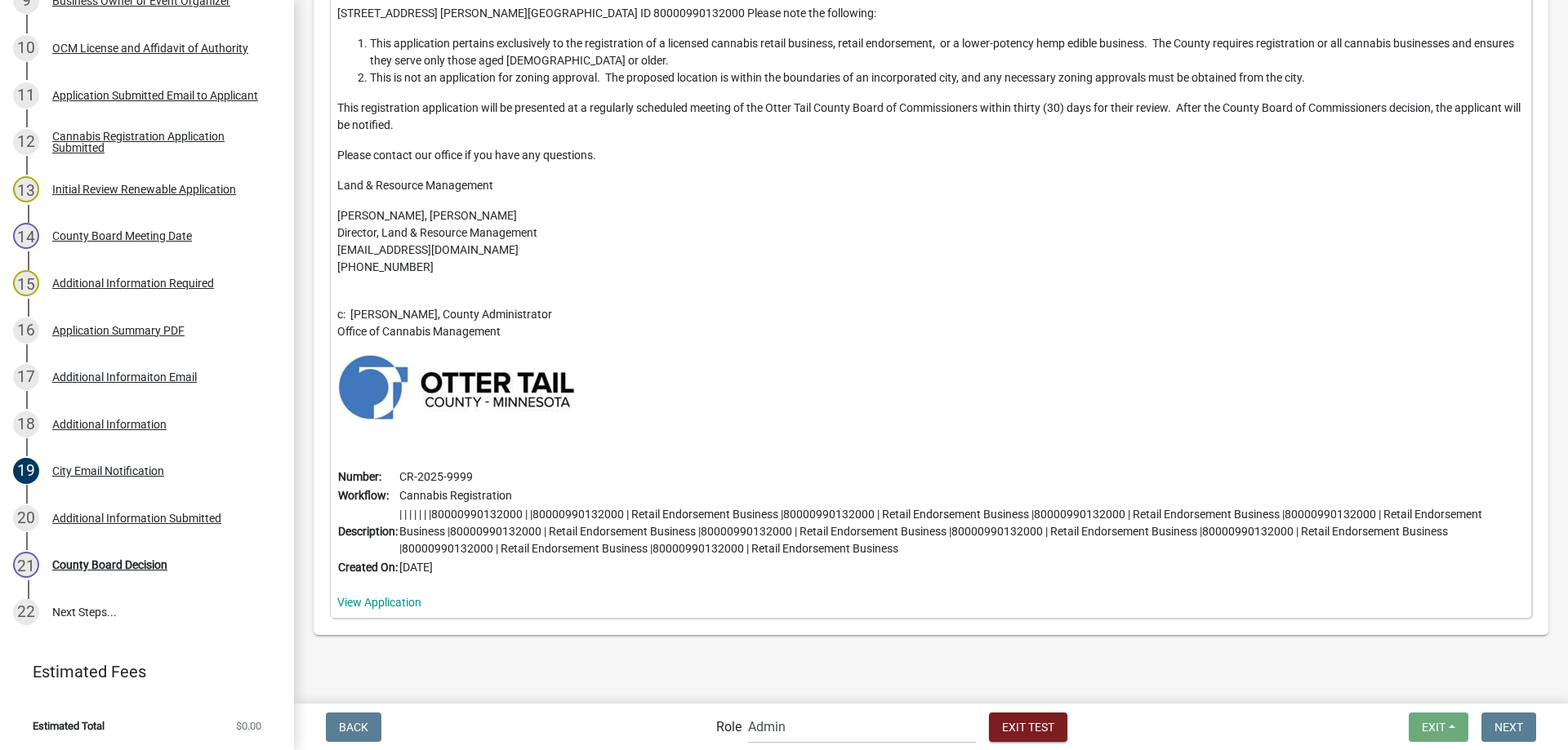
scroll to position [561, 0]
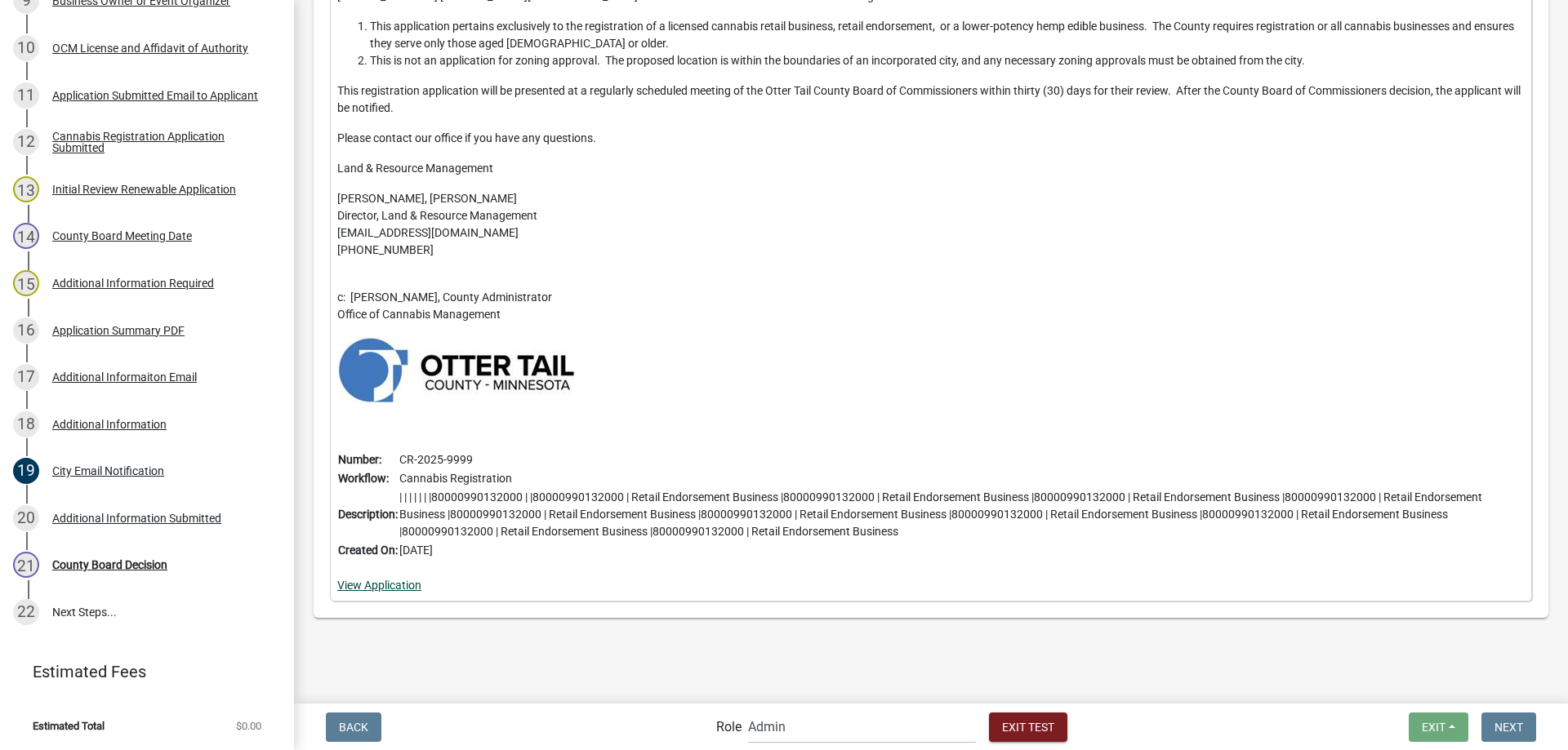
click at [378, 585] on link "View Application" at bounding box center [378, 585] width 84 height 13
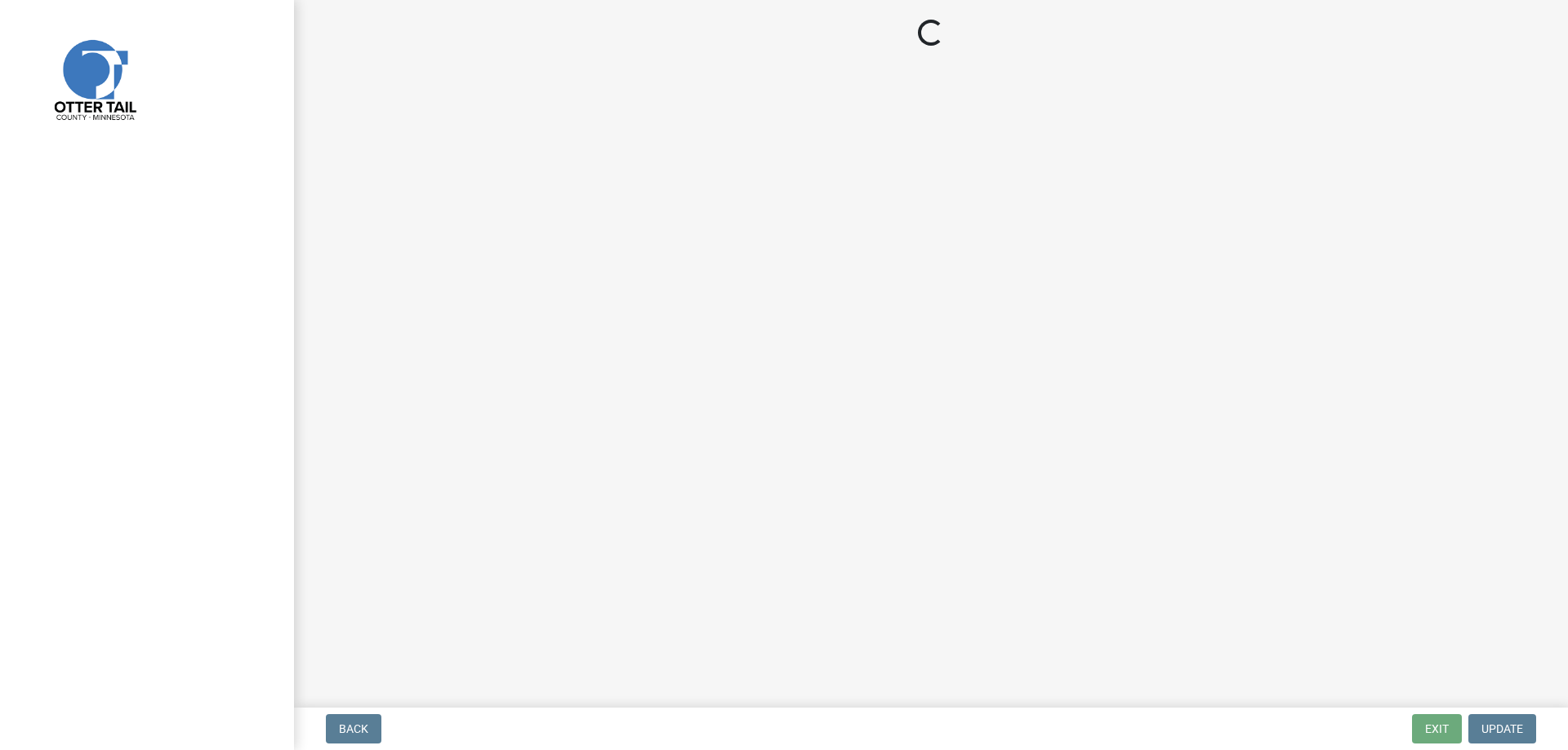
select select "3a0e02b3-6a9b-40ba-a09e-3159e1e606a9"
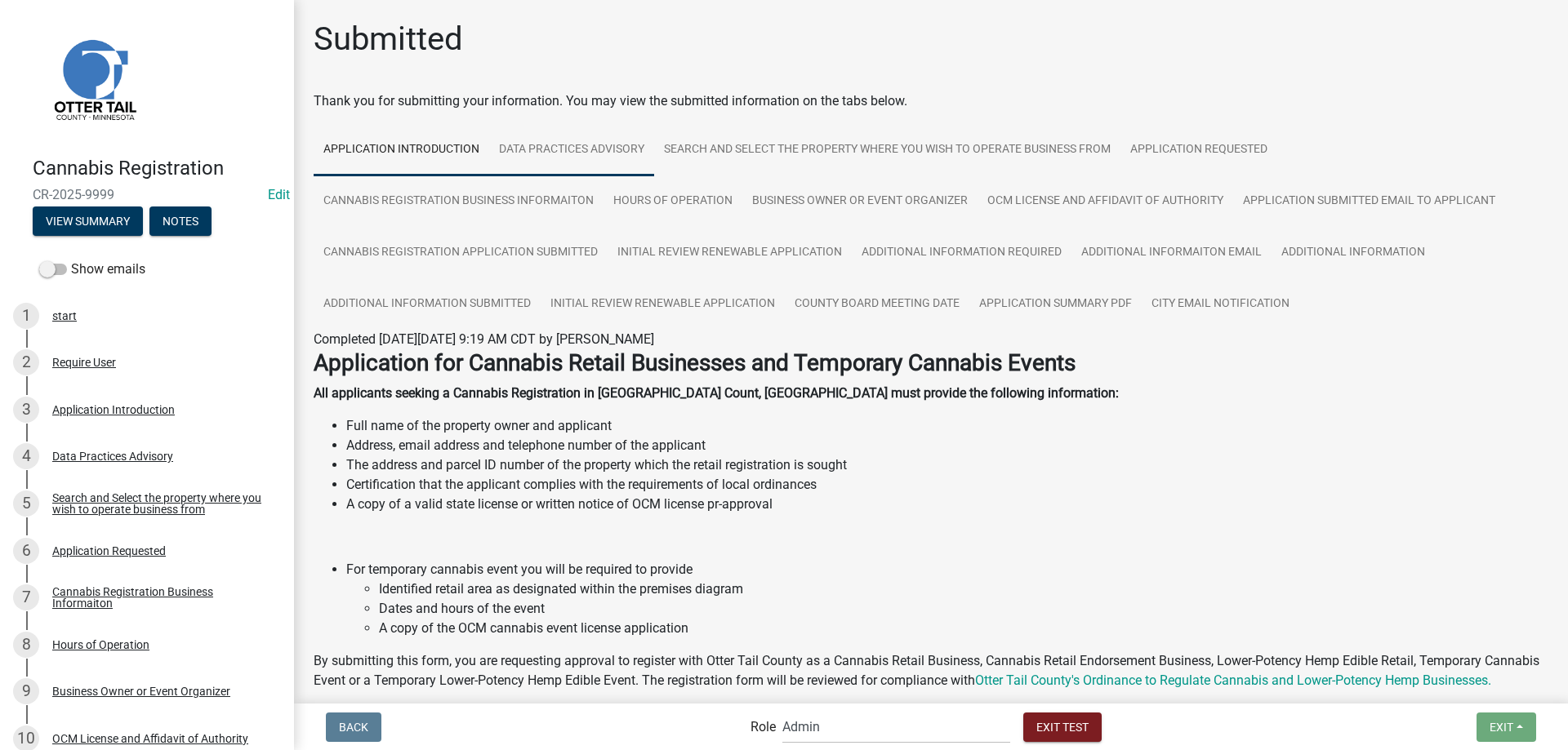
click at [588, 156] on link "Data Practices Advisory" at bounding box center [571, 150] width 165 height 52
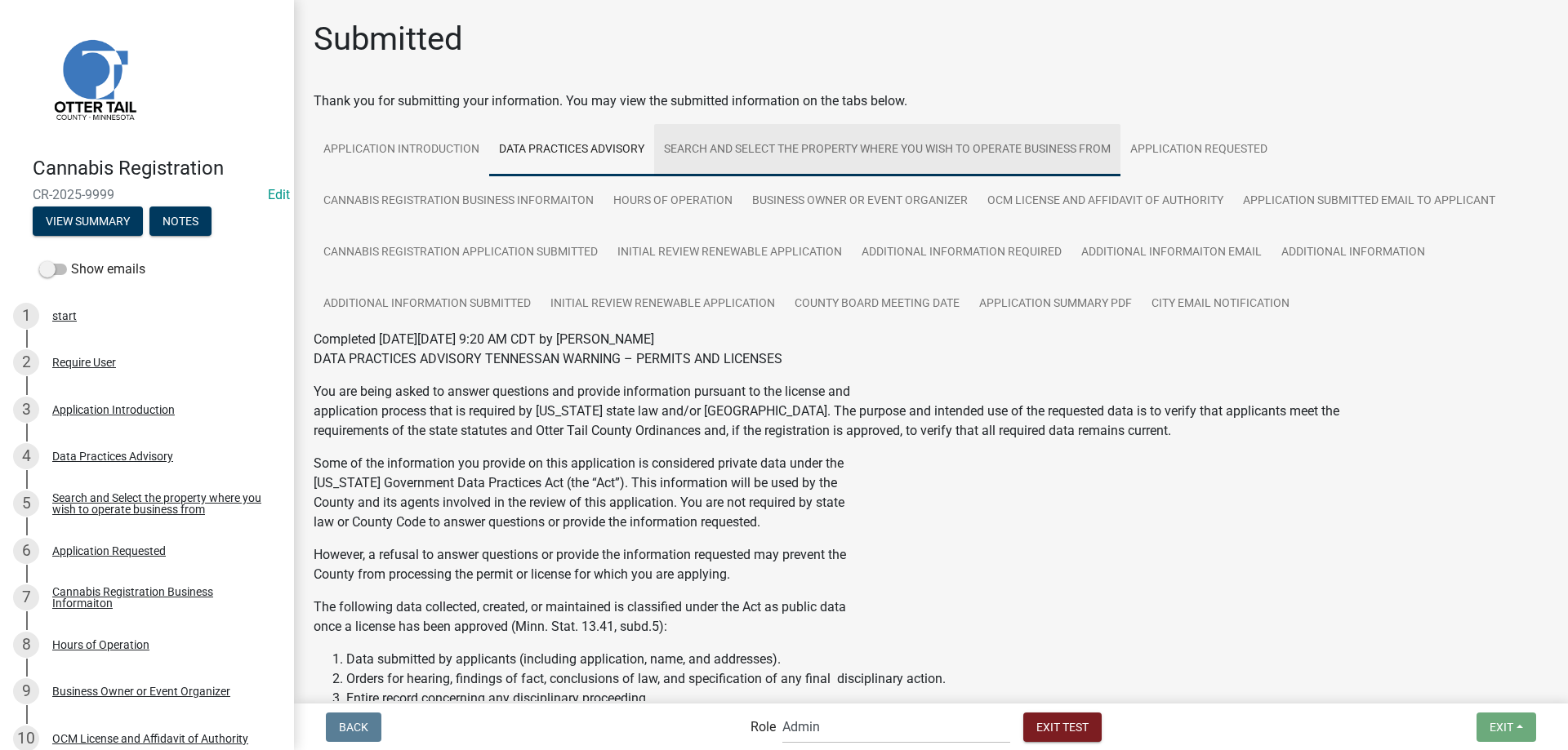
click at [741, 154] on link "Search and Select the property where you wish to operate business from" at bounding box center [888, 150] width 467 height 52
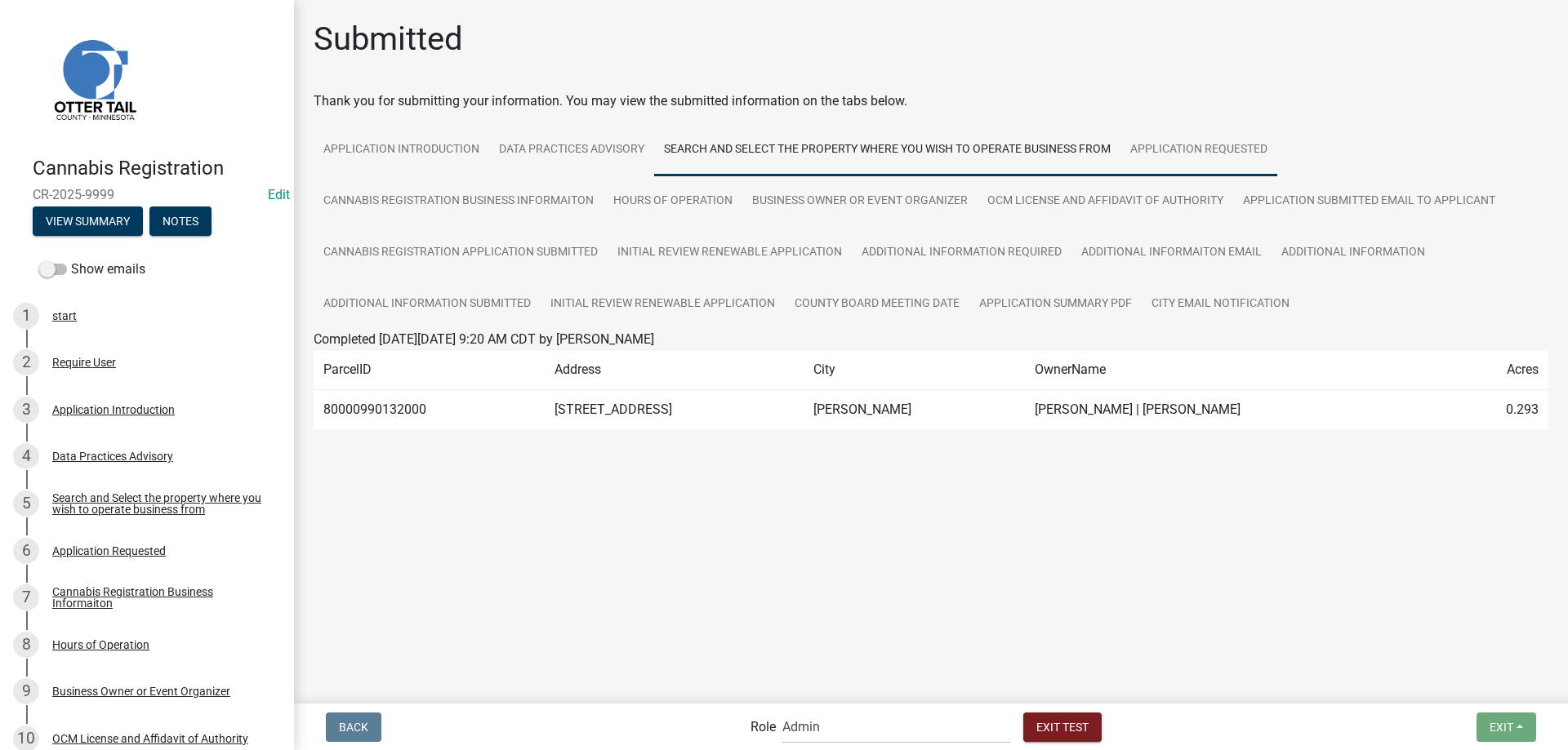
click at [1186, 142] on link "Application Requested" at bounding box center [1198, 150] width 157 height 52
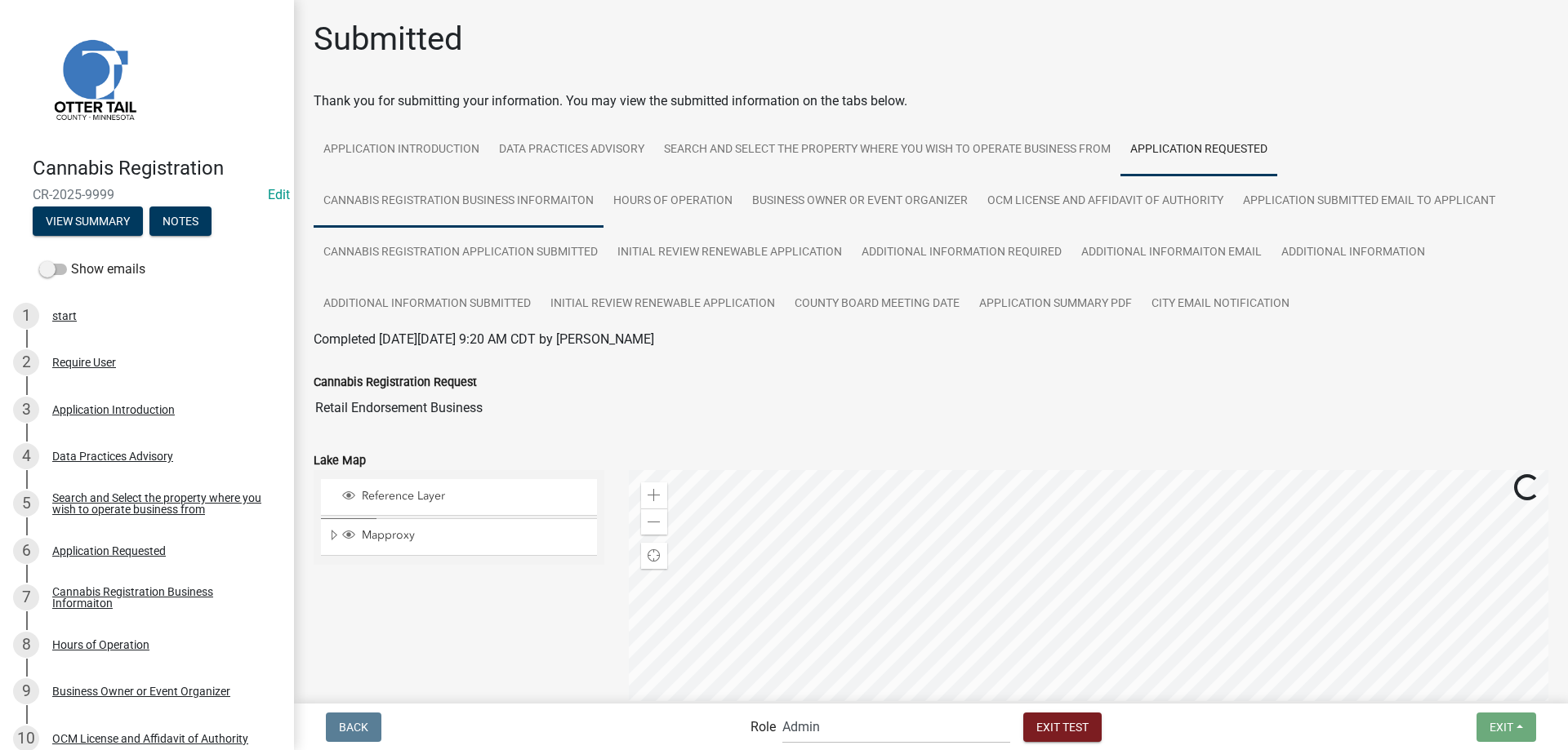
click at [420, 206] on link "Cannabis Registration Business Informaiton" at bounding box center [458, 201] width 289 height 52
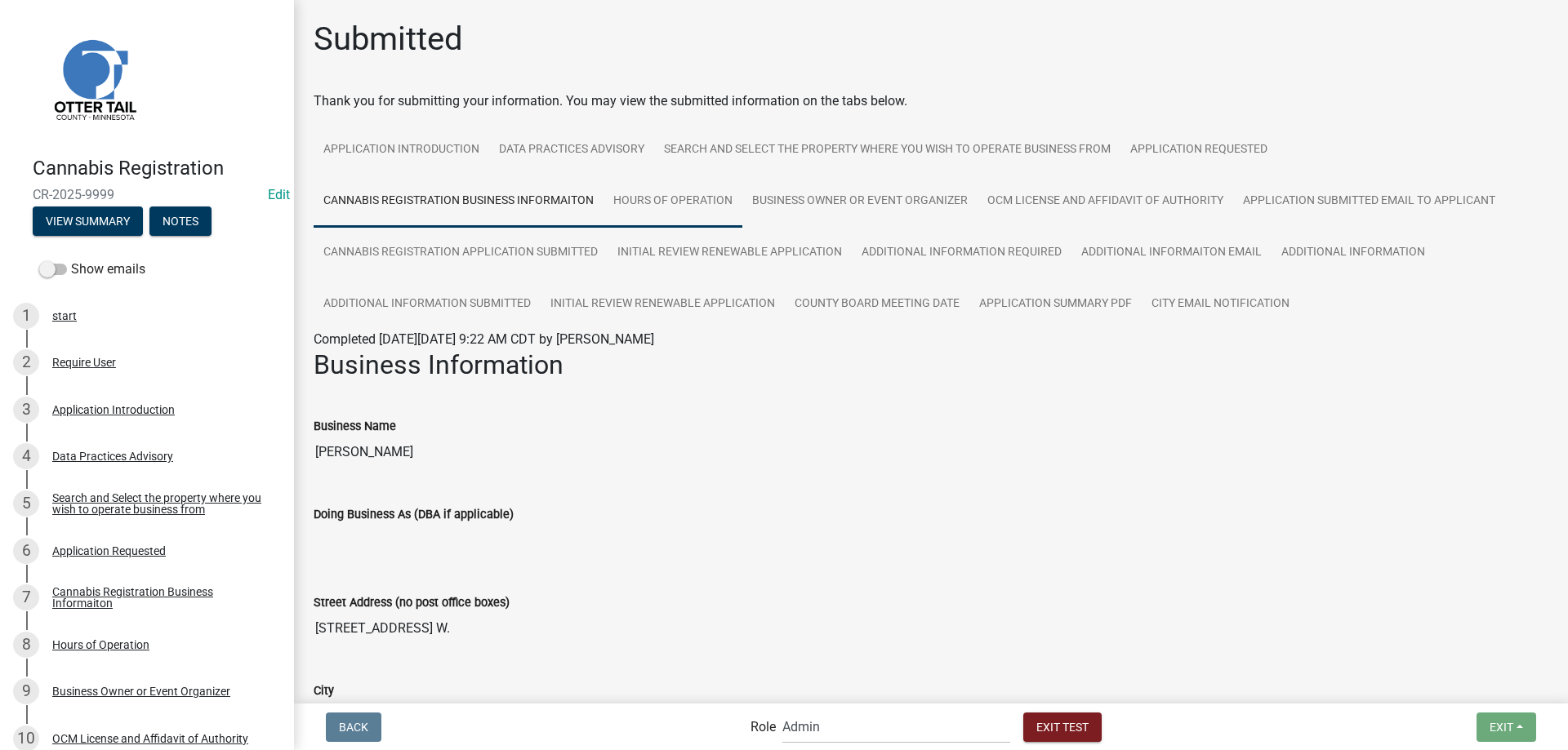
click at [687, 217] on link "Hours of Operation" at bounding box center [672, 201] width 138 height 52
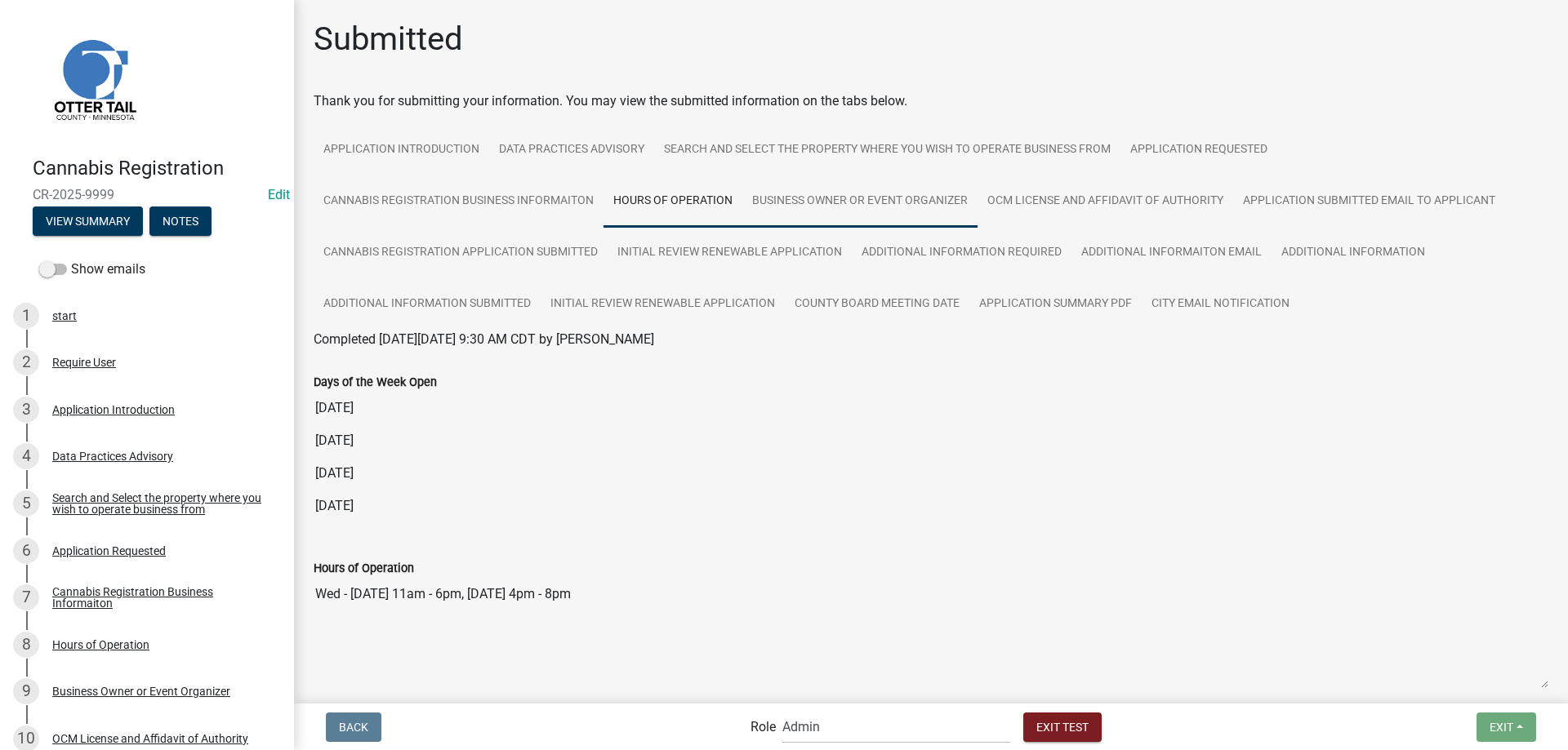
click at [820, 217] on link "Business Owner or Event Organizer" at bounding box center [859, 201] width 235 height 52
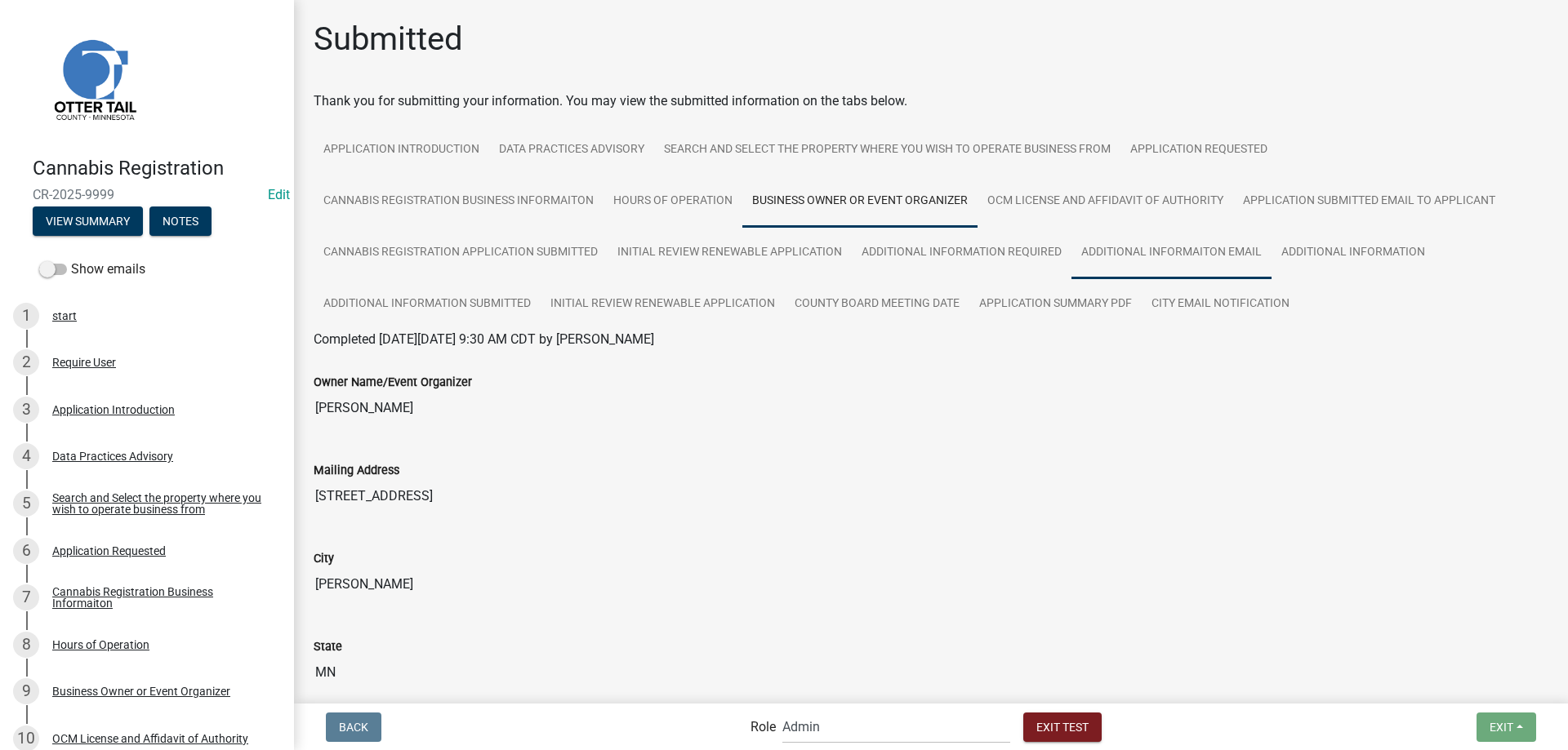
click at [1089, 233] on link "Additional Informaiton Email" at bounding box center [1171, 254] width 200 height 52
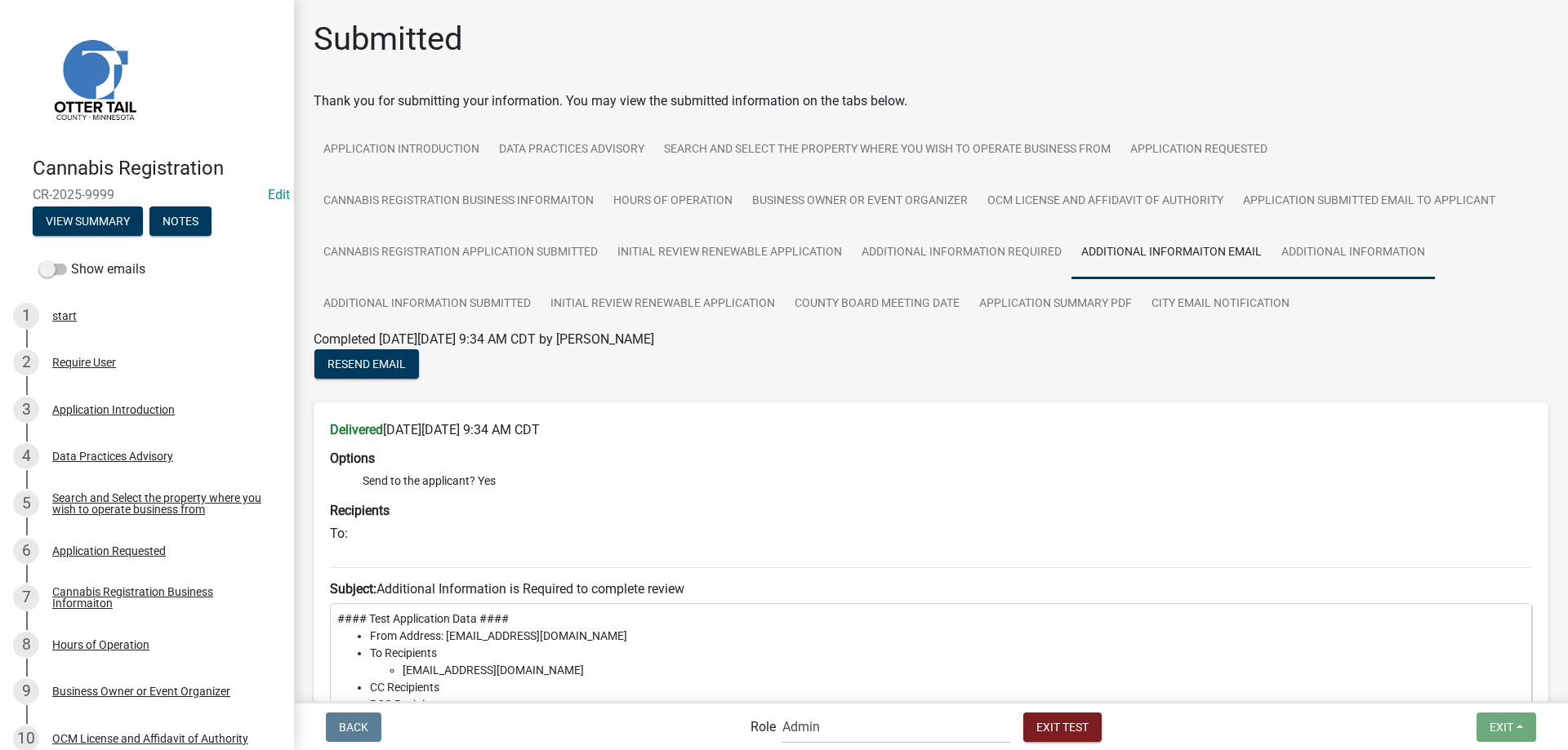
click at [1357, 266] on link "Additional Information" at bounding box center [1353, 254] width 164 height 52
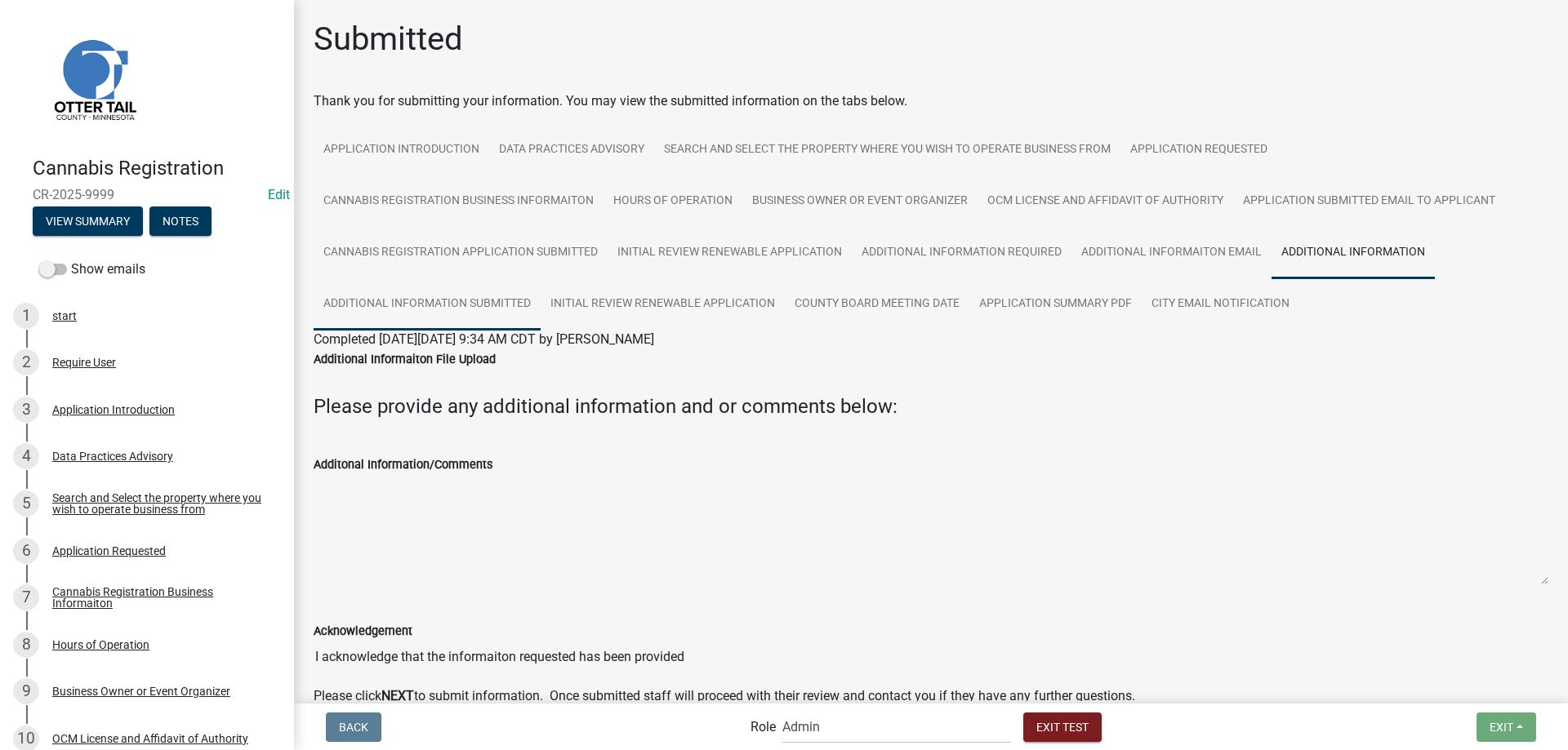
click at [397, 309] on link "Additional Information Submitted" at bounding box center [427, 305] width 227 height 52
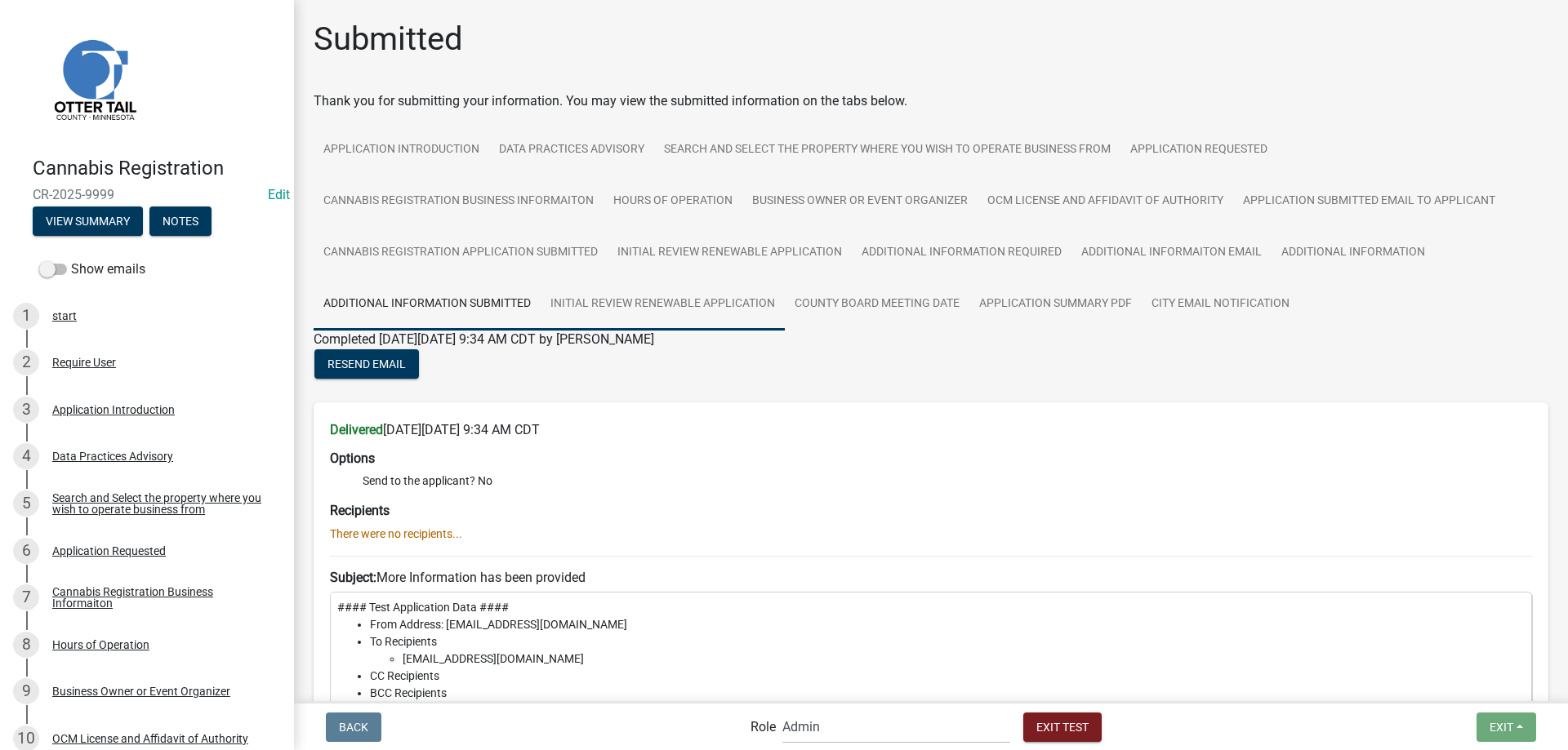
click at [705, 312] on link "Initial Review Renewable Application" at bounding box center [662, 305] width 244 height 52
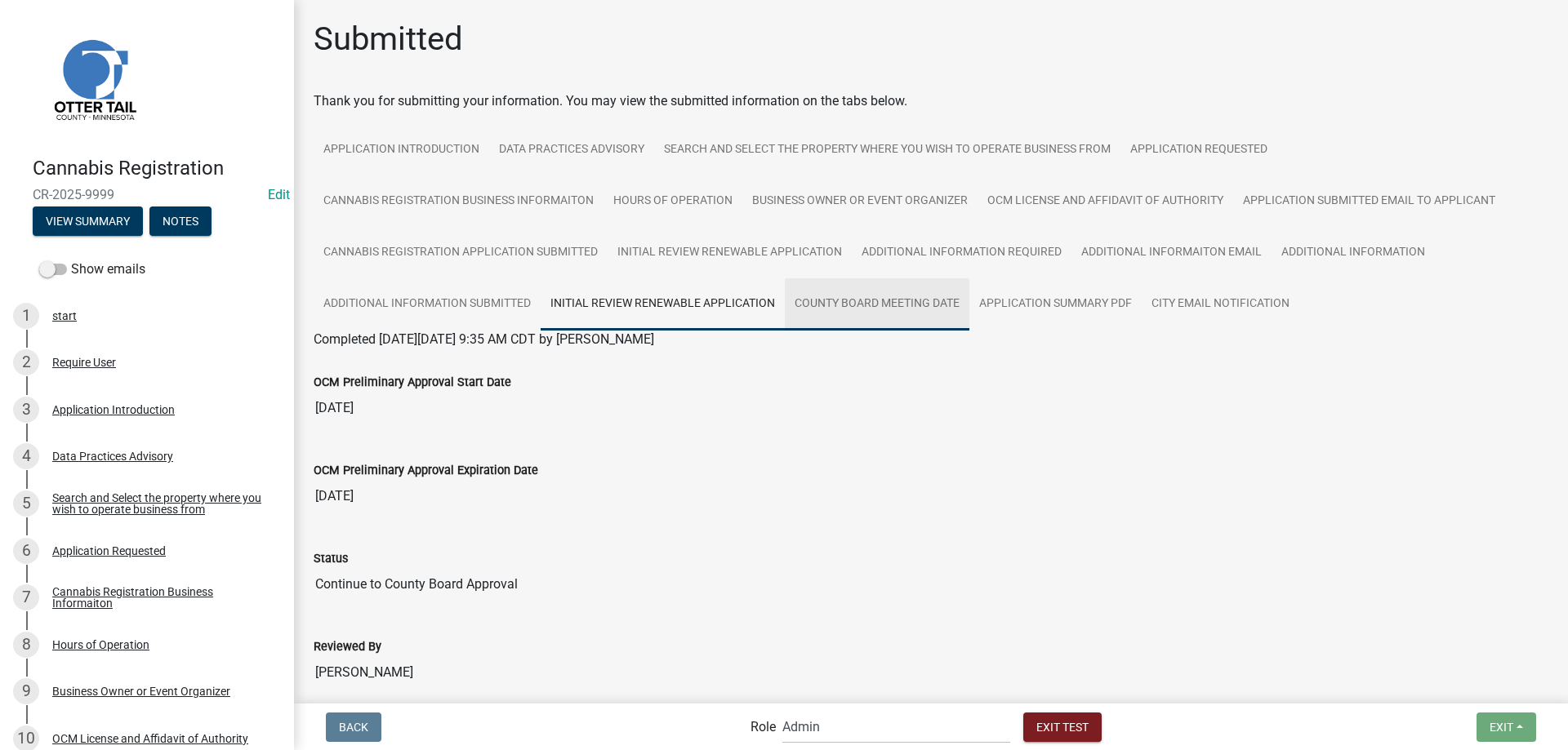
click at [895, 317] on link "County Board Meeting Date" at bounding box center [877, 305] width 185 height 52
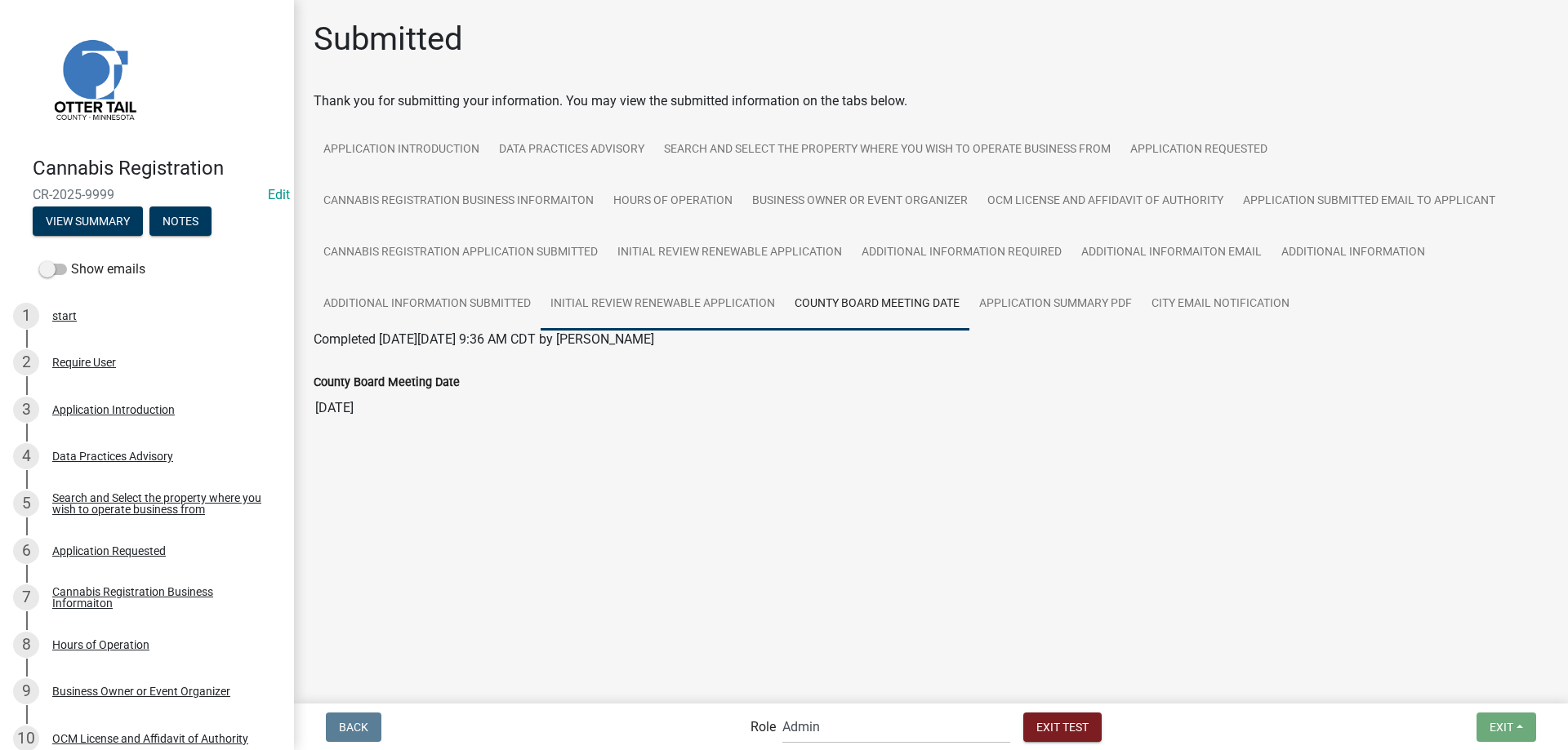
click at [613, 314] on link "Initial Review Renewable Application" at bounding box center [662, 305] width 244 height 52
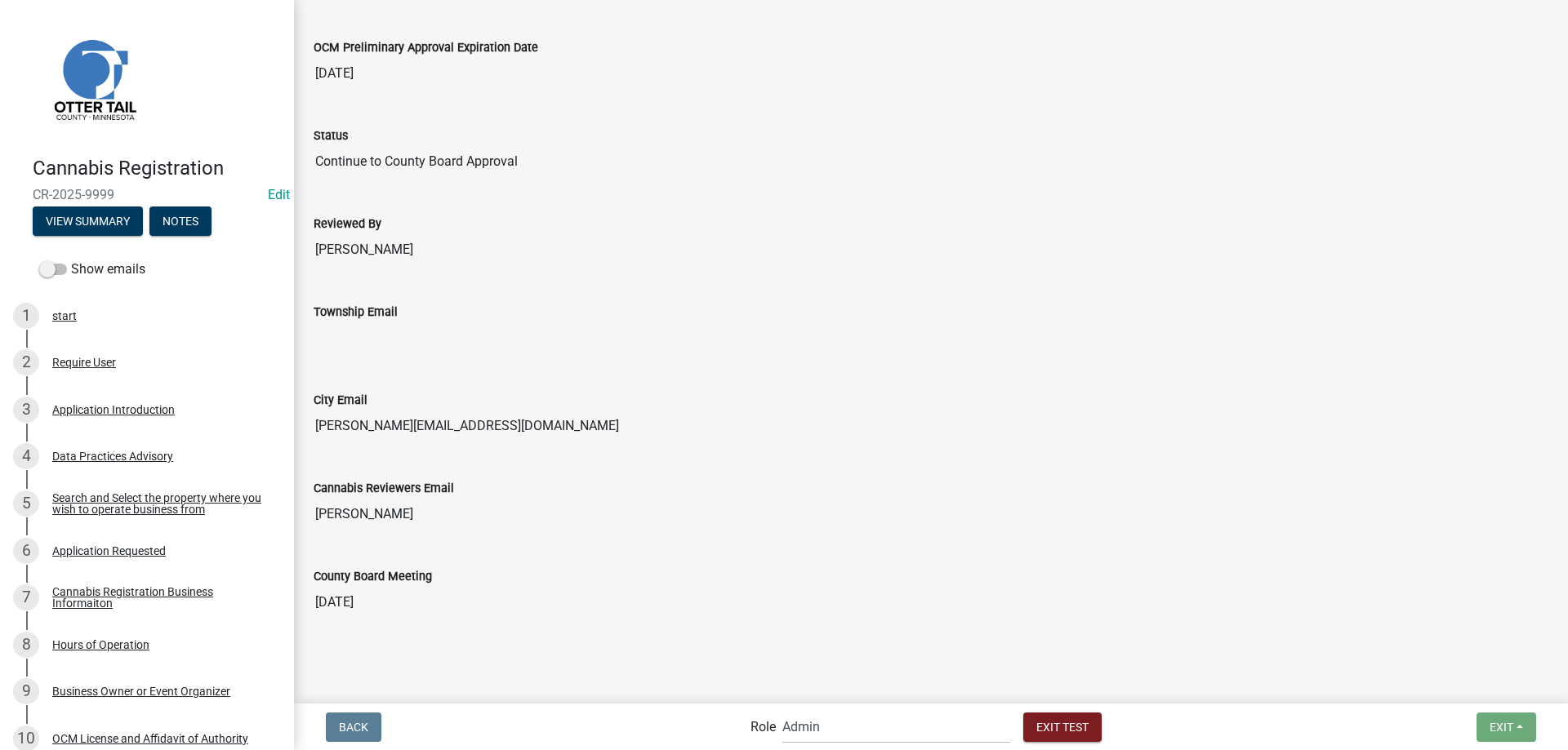
scroll to position [436, 0]
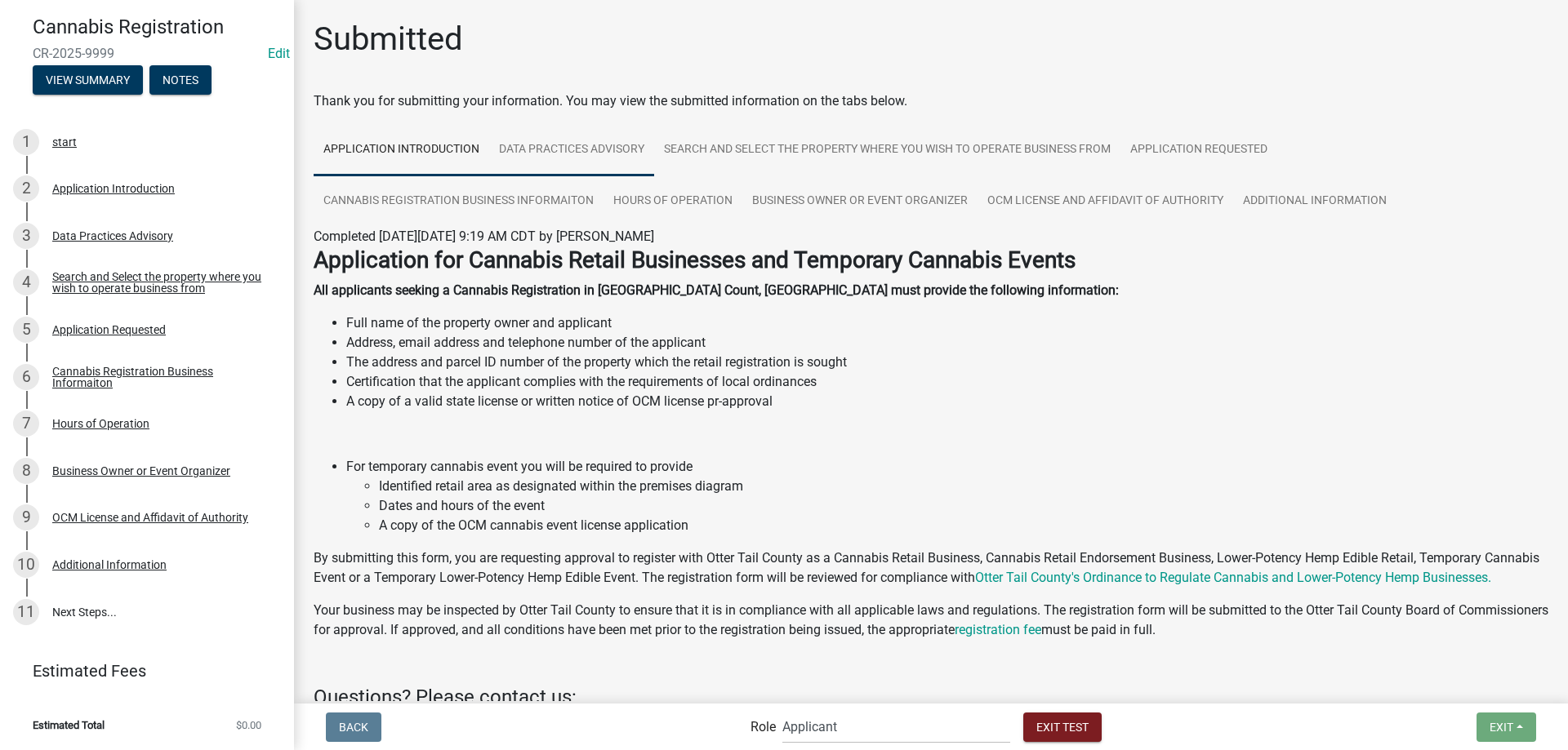
click at [588, 143] on link "Data Practices Advisory" at bounding box center [571, 150] width 165 height 52
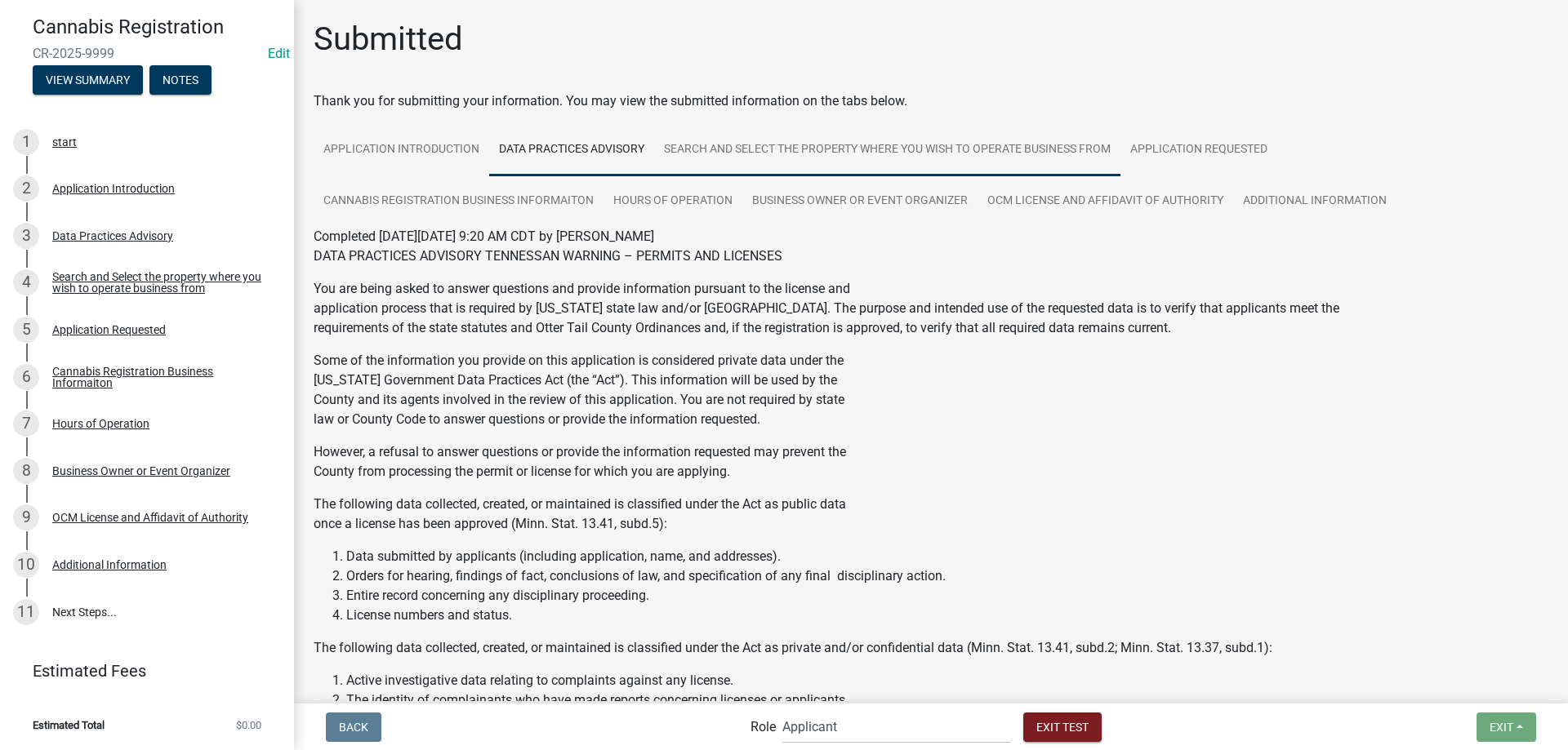
click at [765, 154] on link "Search and Select the property where you wish to operate business from" at bounding box center [888, 150] width 467 height 52
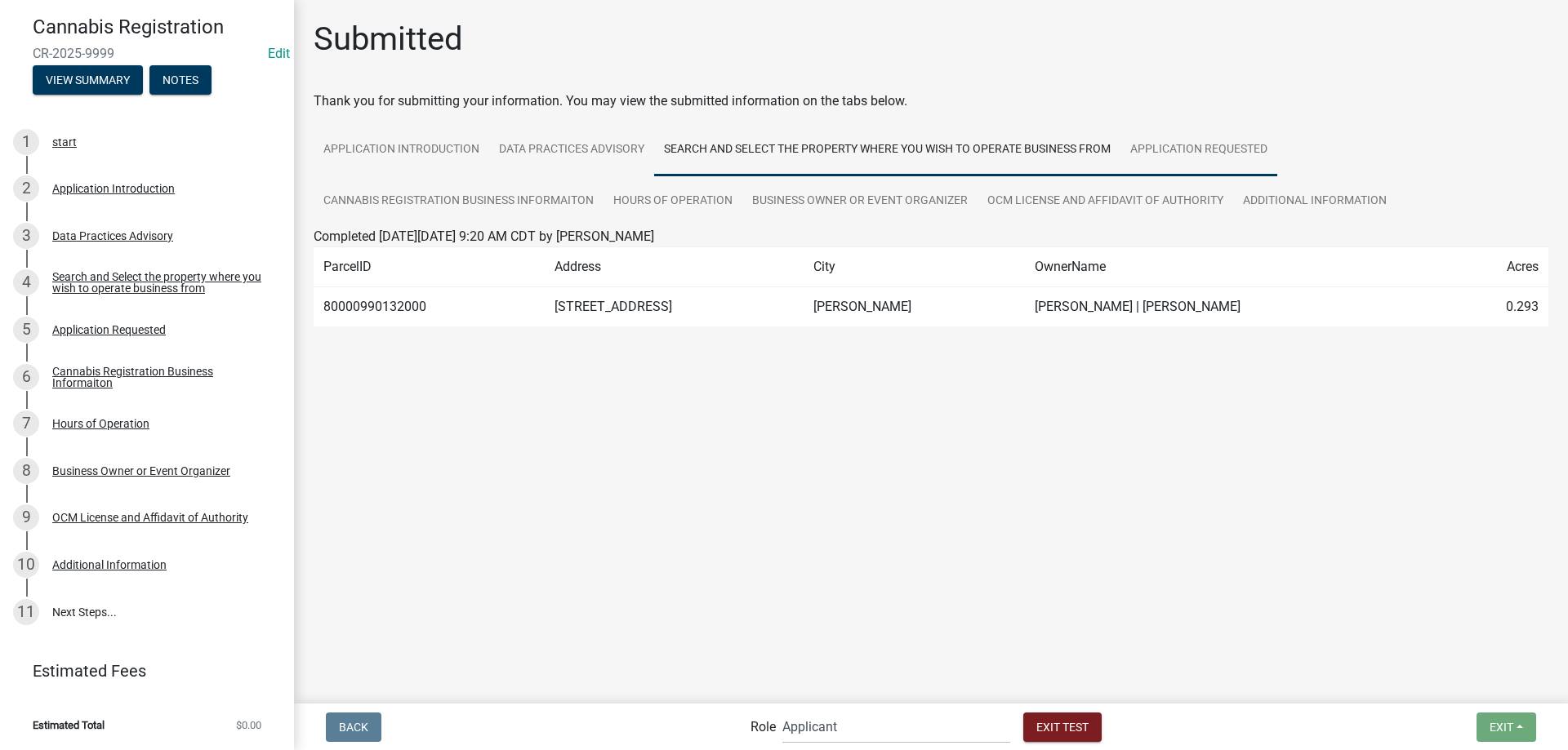
click at [1203, 143] on link "Application Requested" at bounding box center [1198, 150] width 157 height 52
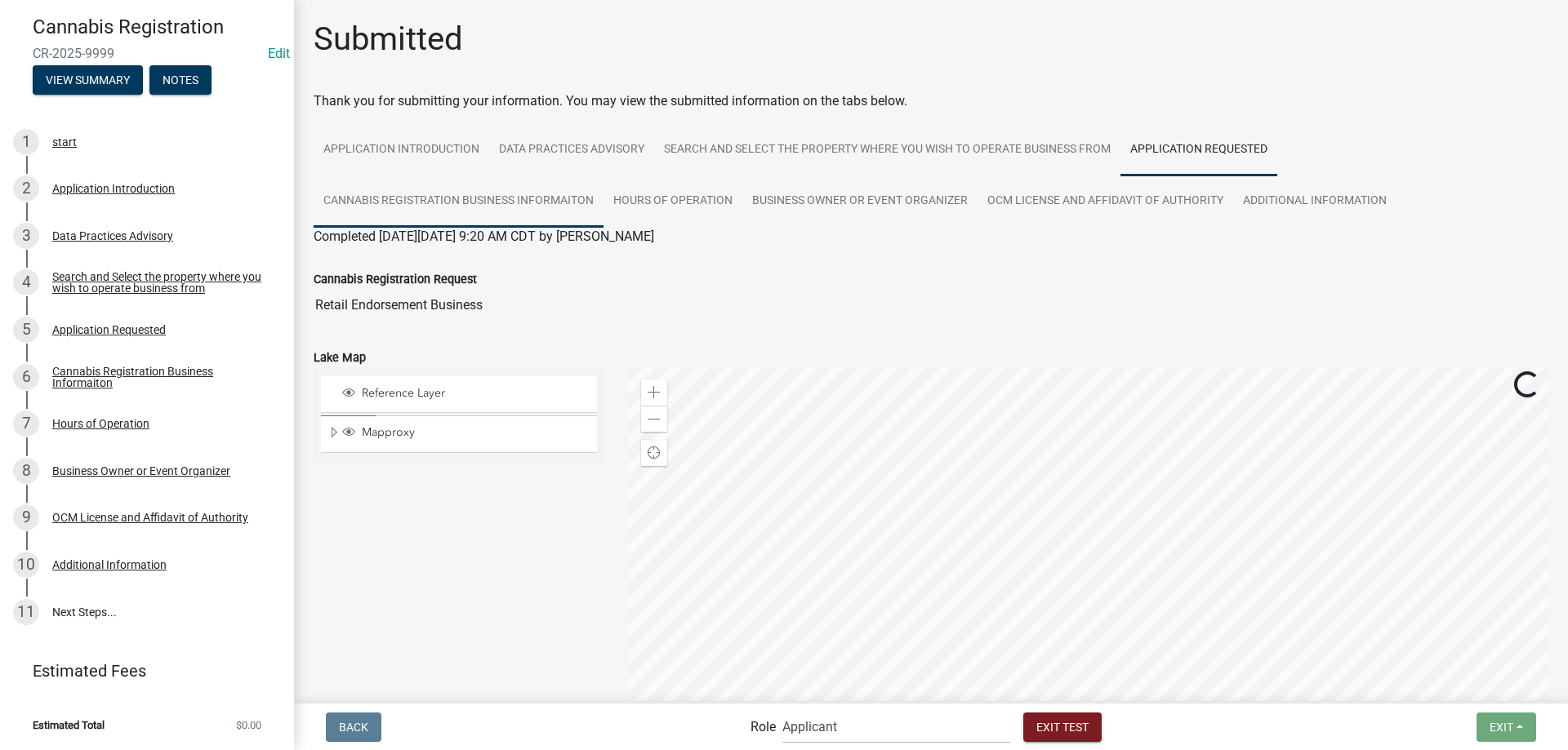
click at [465, 201] on link "Cannabis Registration Business Informaiton" at bounding box center [458, 201] width 289 height 52
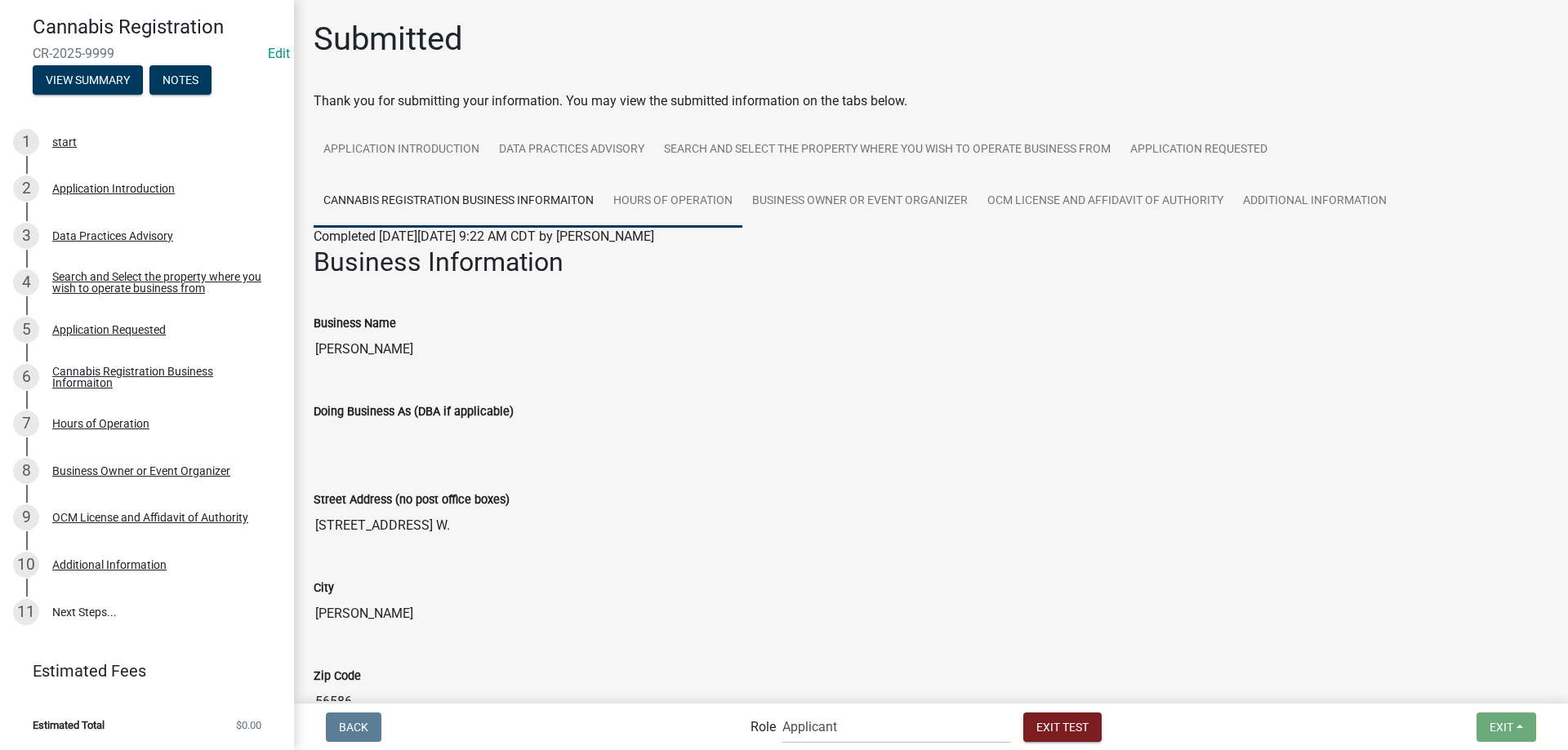
click at [661, 201] on link "Hours of Operation" at bounding box center [672, 201] width 138 height 52
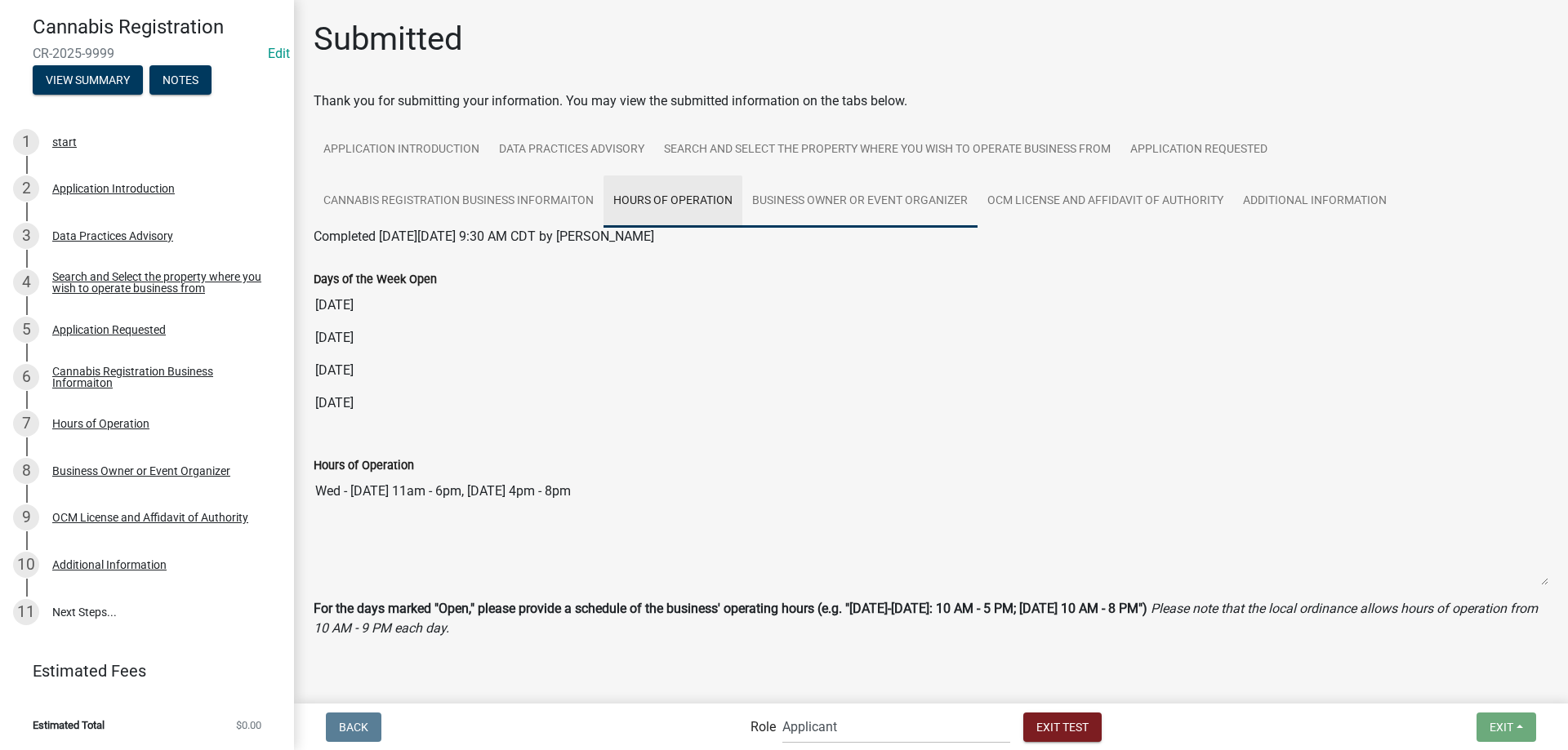
click at [856, 208] on link "Business Owner or Event Organizer" at bounding box center [859, 201] width 235 height 52
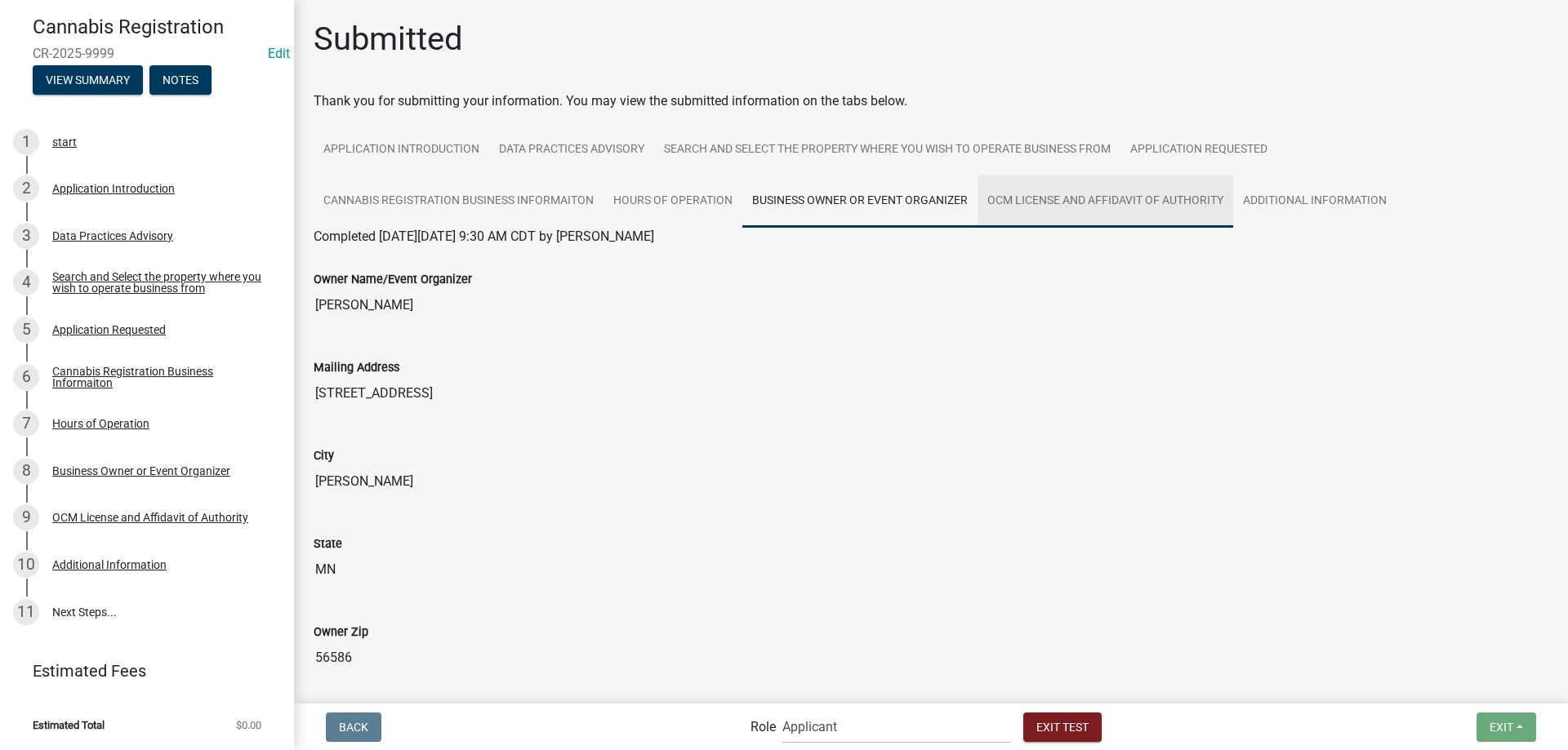
click at [1063, 211] on link "OCM License and Affidavit of Authority" at bounding box center [1105, 201] width 256 height 52
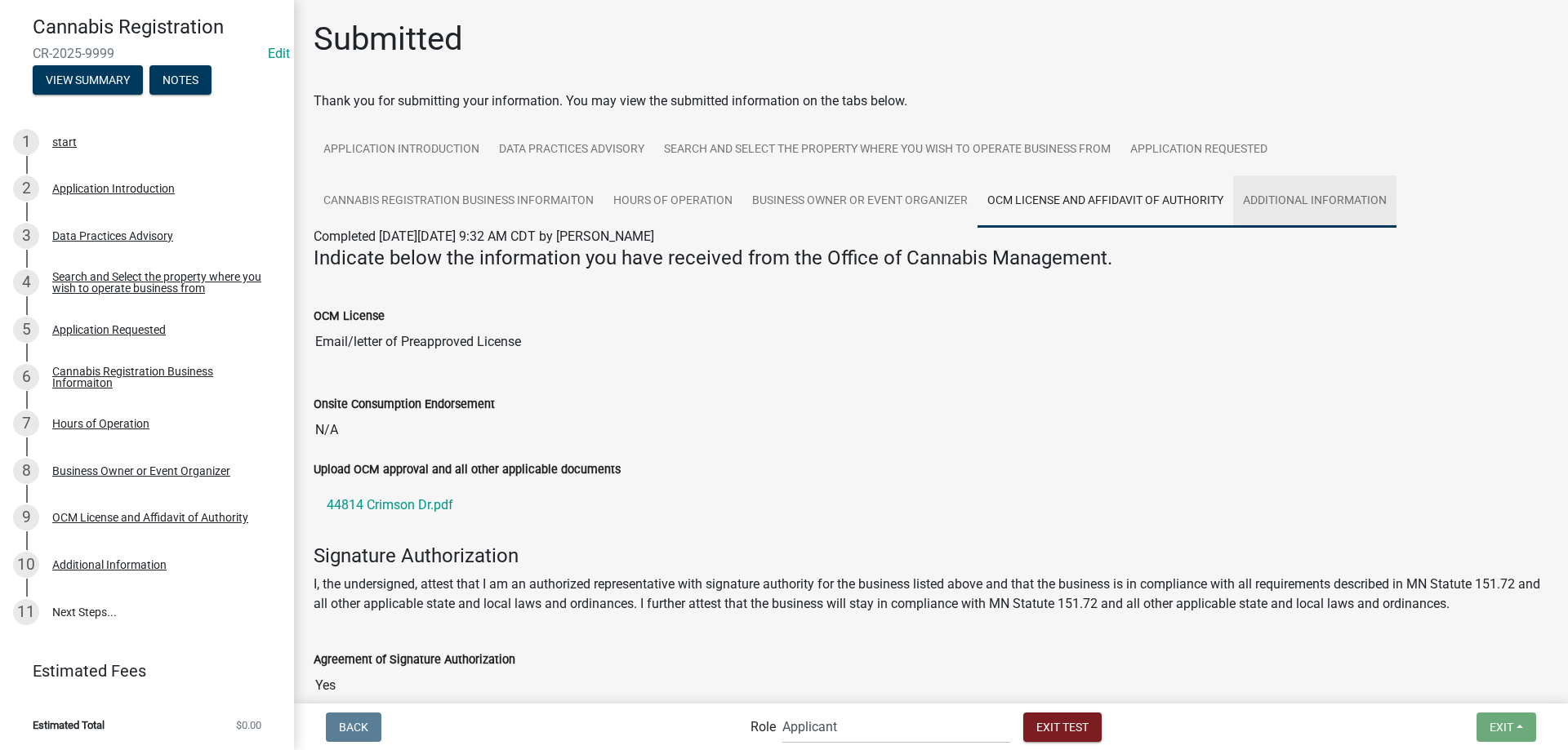
click at [1341, 208] on link "Additional Information" at bounding box center [1314, 201] width 164 height 52
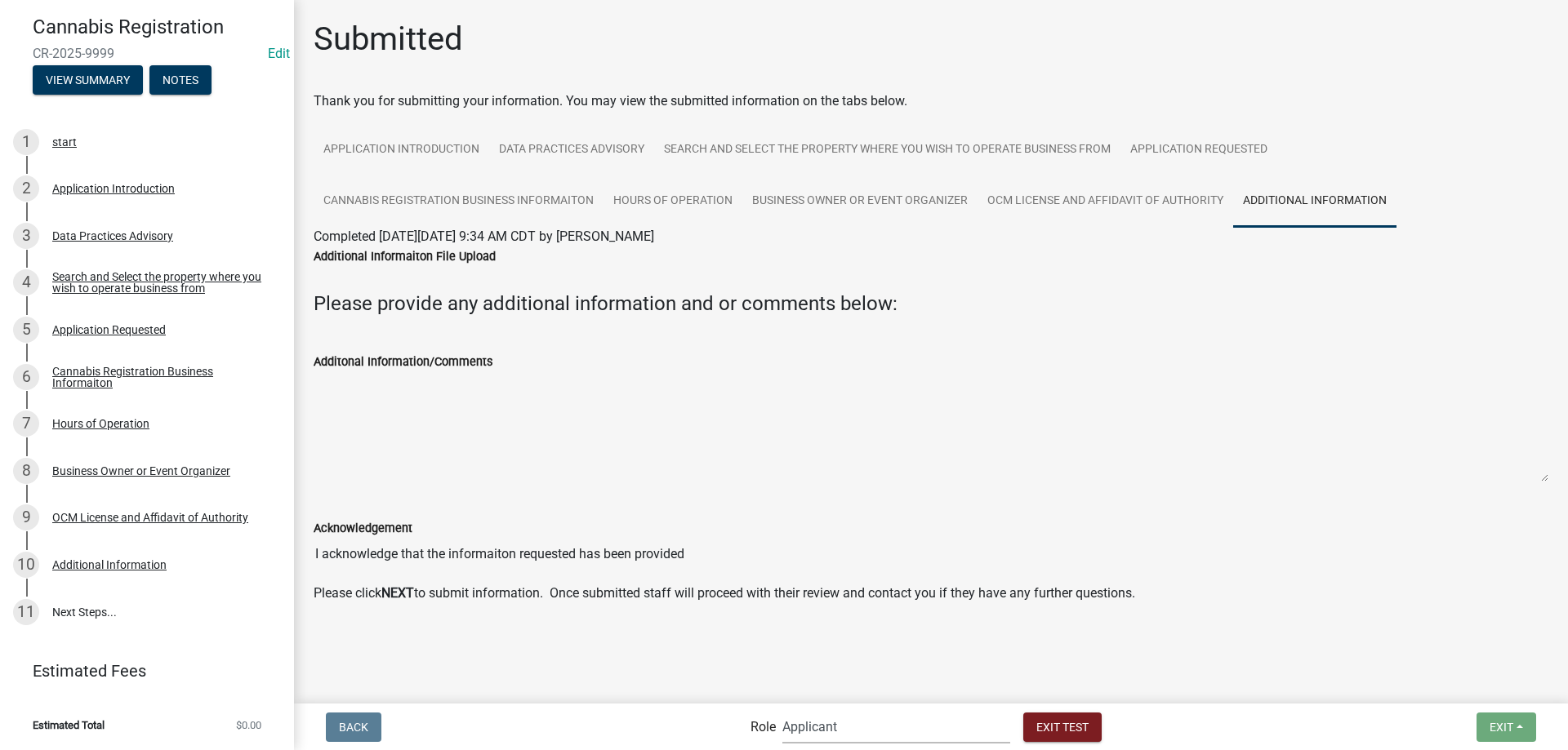
click at [782, 710] on select "Applicant Admin Cannabis Registration Review Land and Resource Cannabis Complia…" at bounding box center [895, 727] width 227 height 34
select select "3a0e02b3-6a9b-40ba-a09e-3159e1e606a9"
click option "Admin" at bounding box center [0, 0] width 0 height 0
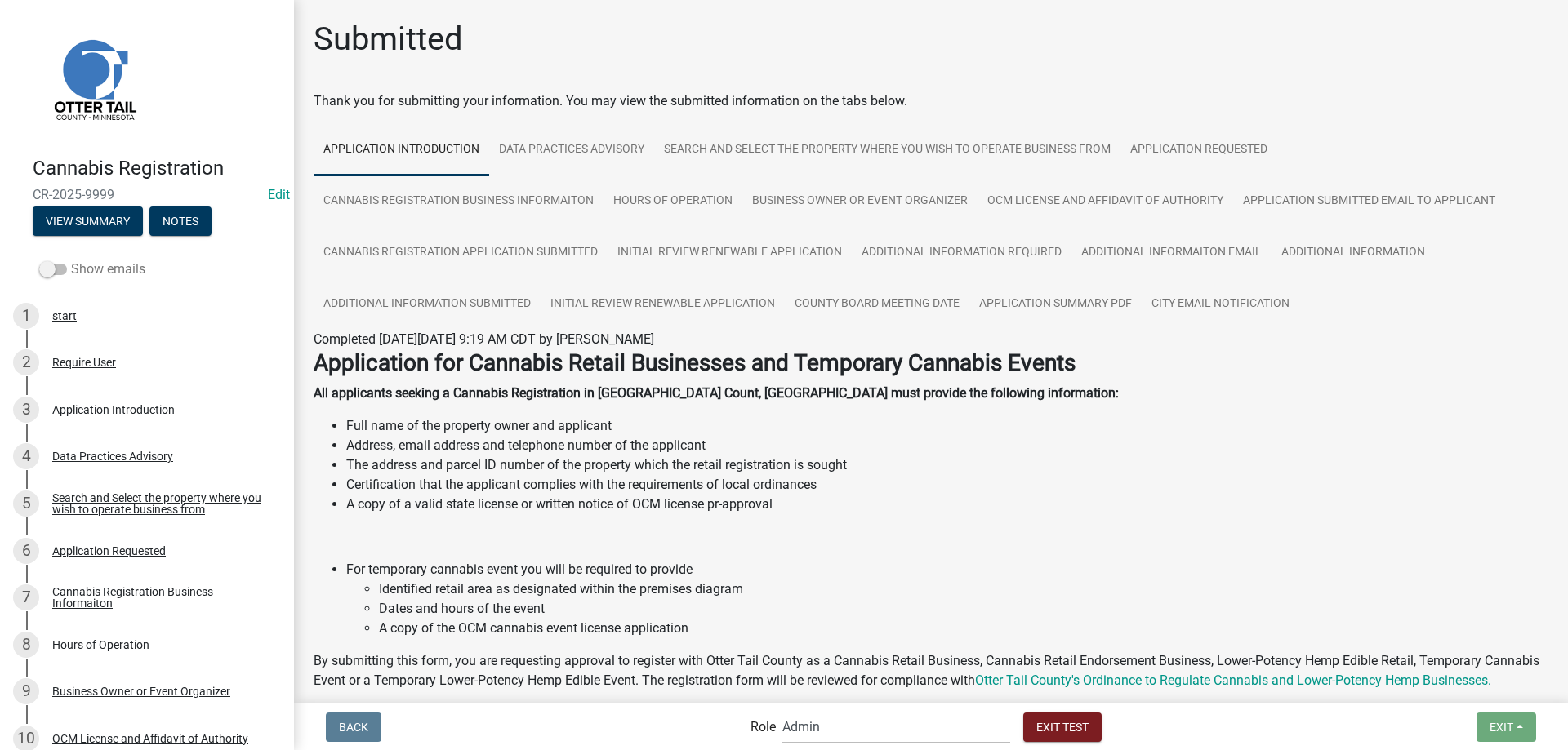
click at [56, 268] on span at bounding box center [52, 269] width 28 height 12
click at [71, 259] on input "Show emails" at bounding box center [71, 259] width 0 height 0
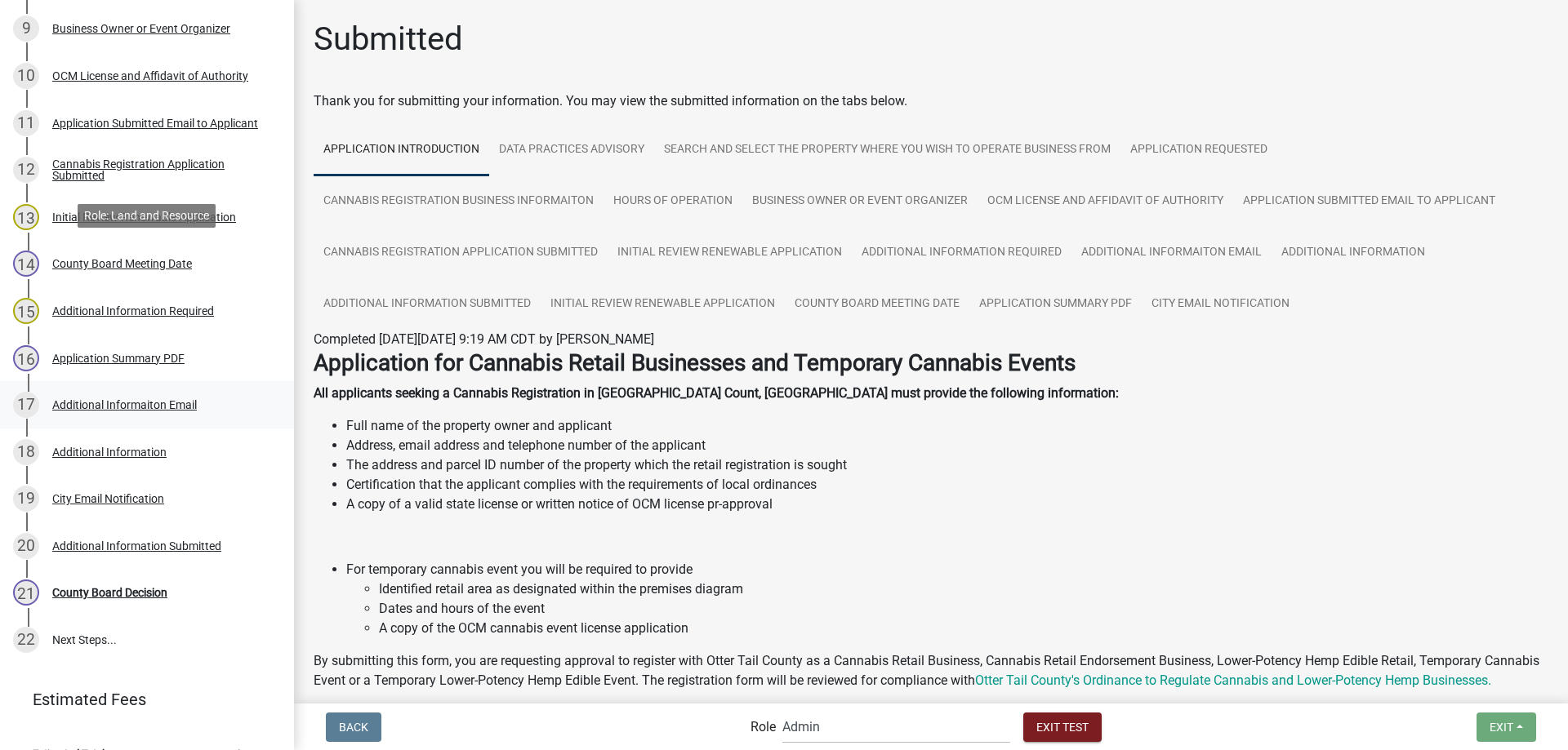
scroll to position [666, 0]
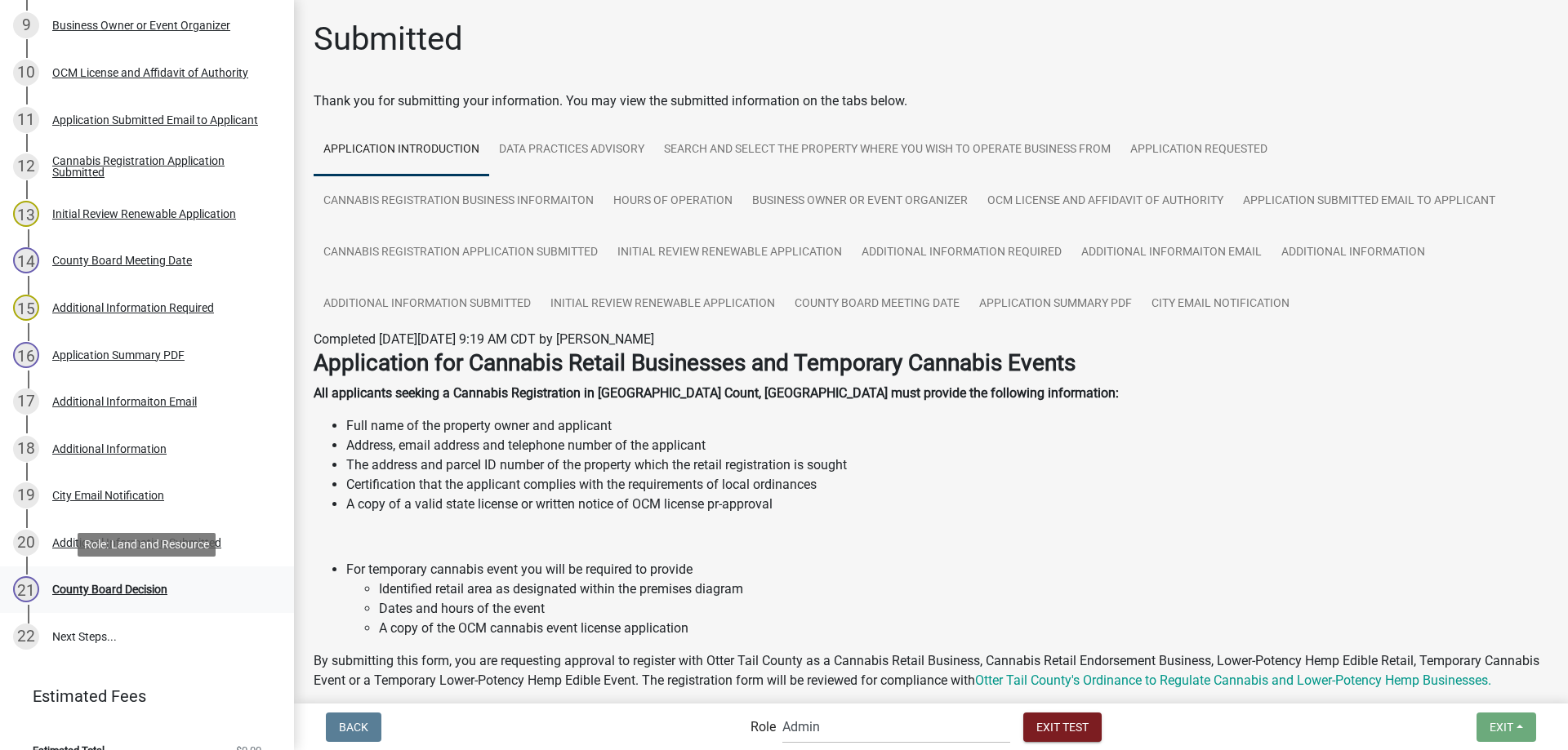
click at [150, 590] on div "County Board Decision" at bounding box center [109, 589] width 115 height 12
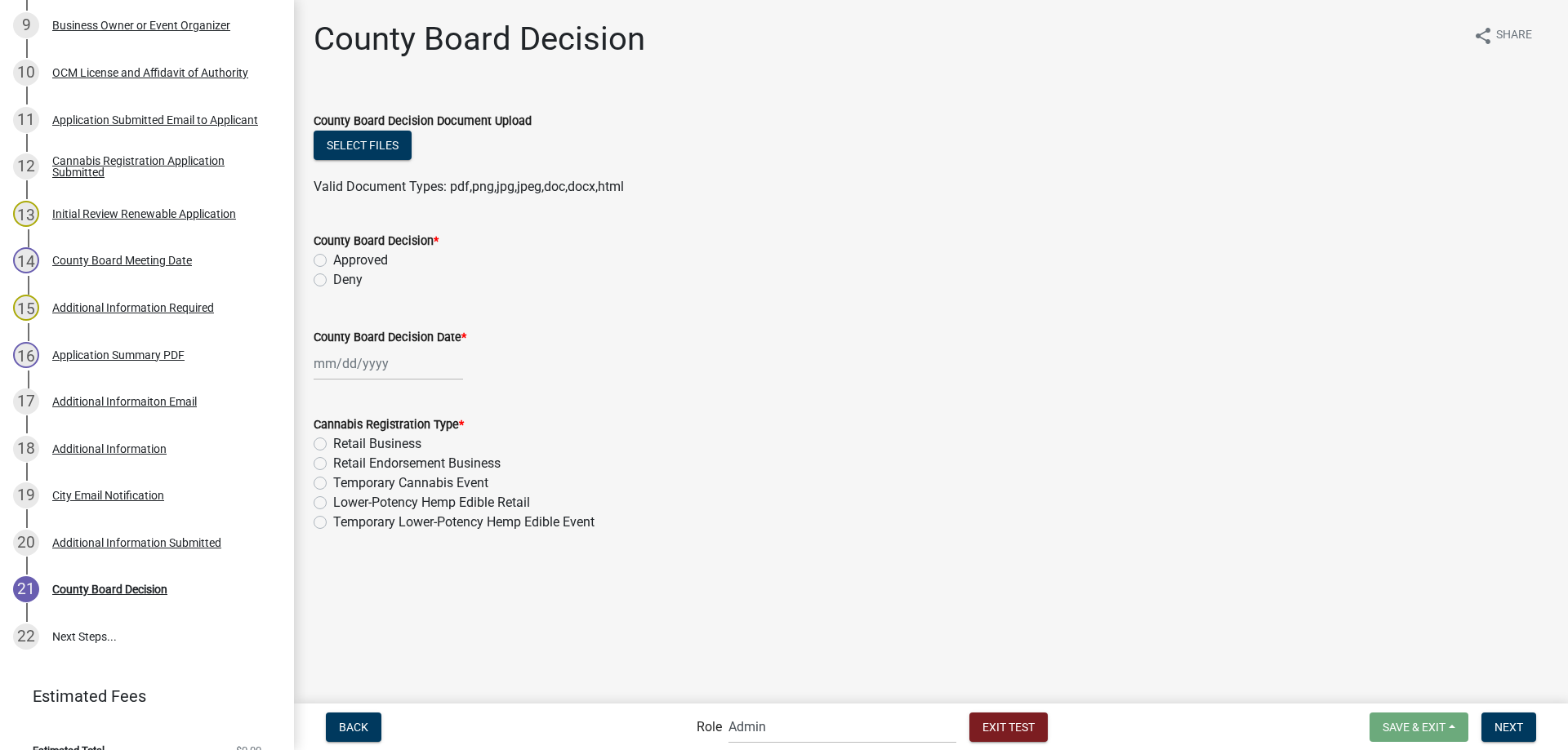
click at [333, 465] on label "Retail Endorsement Business" at bounding box center [416, 464] width 167 height 19
click at [333, 465] on input "Retail Endorsement Business" at bounding box center [338, 459] width 11 height 11
radio input "true"
click at [333, 281] on label "Deny" at bounding box center [347, 280] width 29 height 19
click at [333, 281] on input "Deny" at bounding box center [338, 275] width 11 height 11
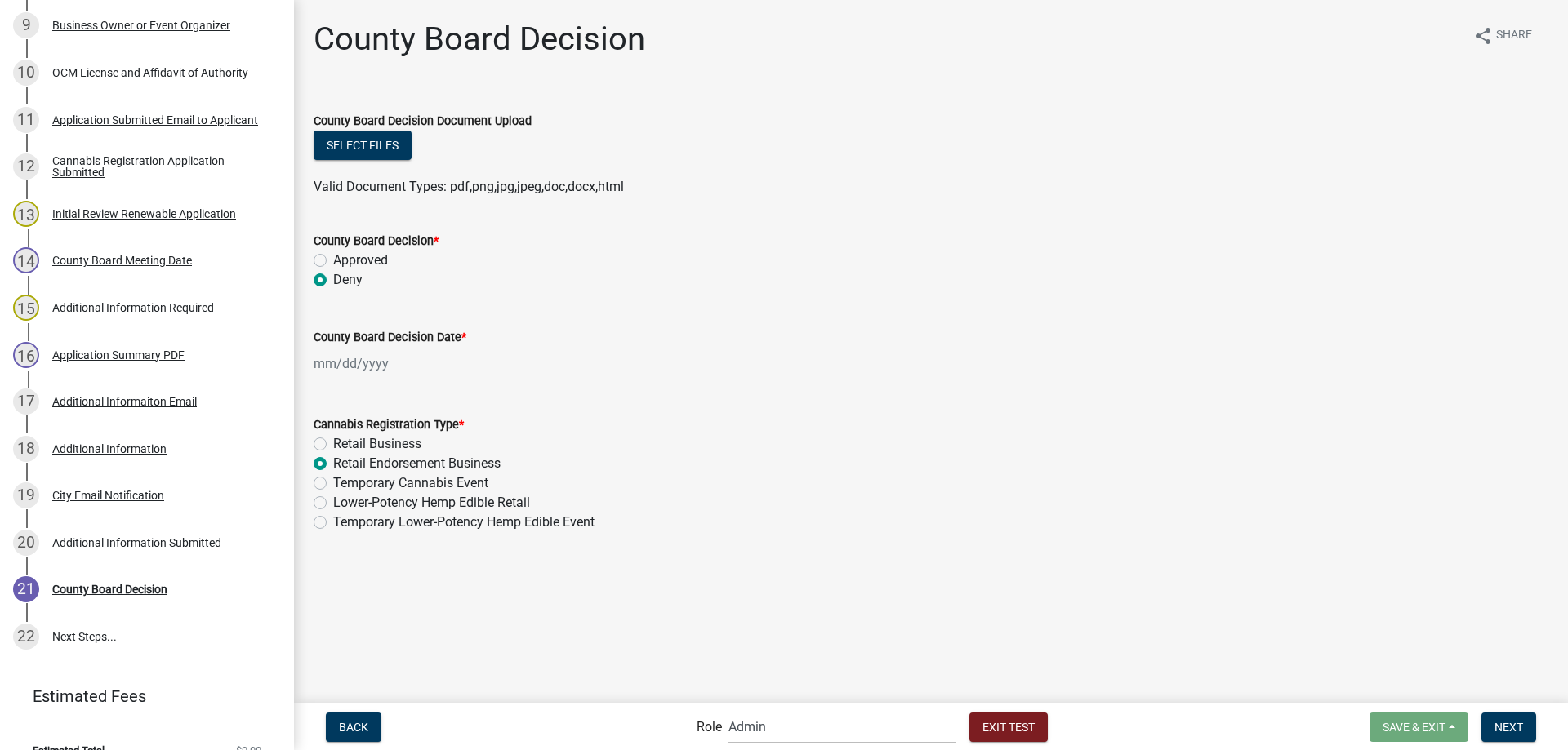
radio input "true"
click at [390, 371] on input "County Board Decision Date *" at bounding box center [388, 364] width 149 height 34
select select "9"
select select "2025"
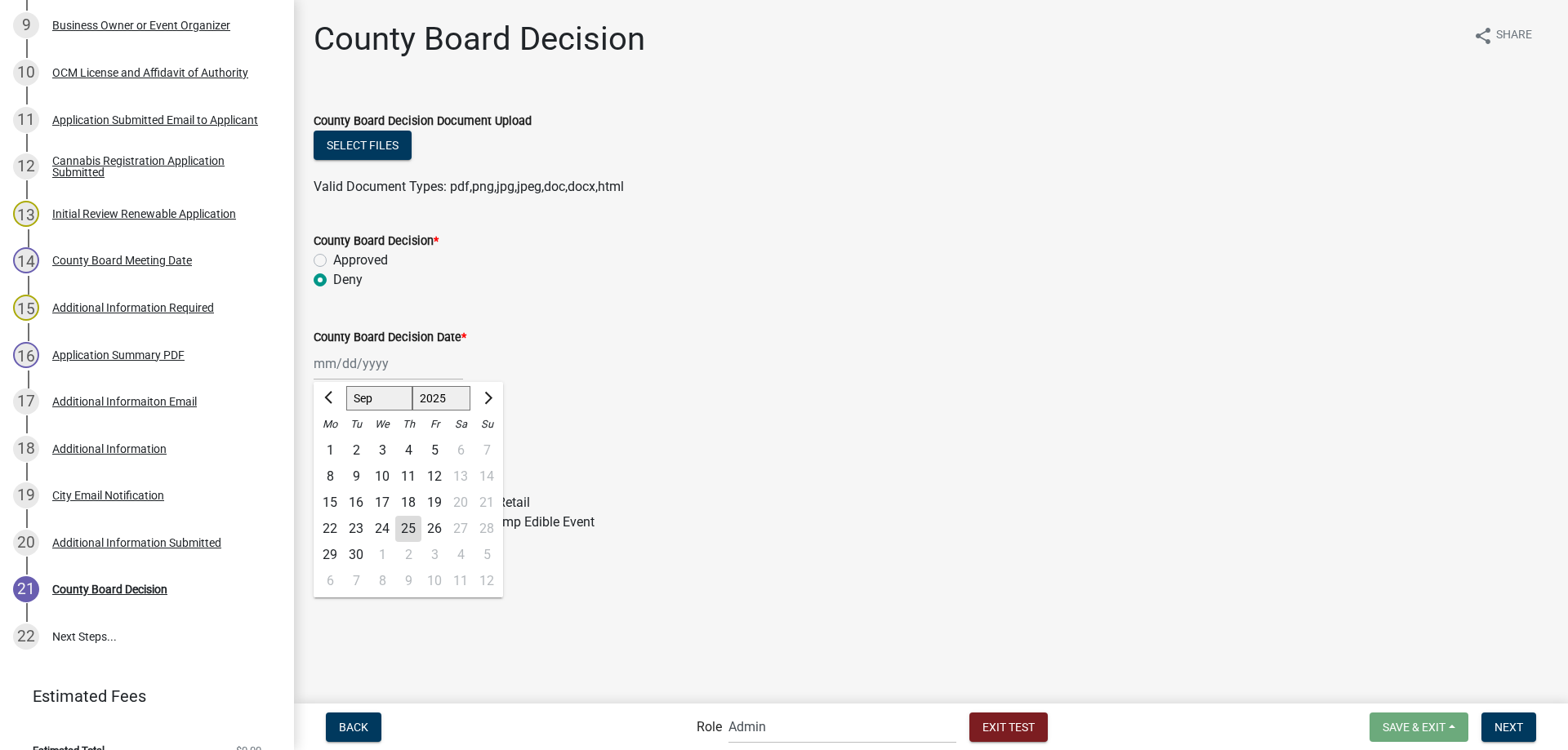
click at [380, 584] on div "8" at bounding box center [381, 581] width 26 height 26
type input "[DATE]"
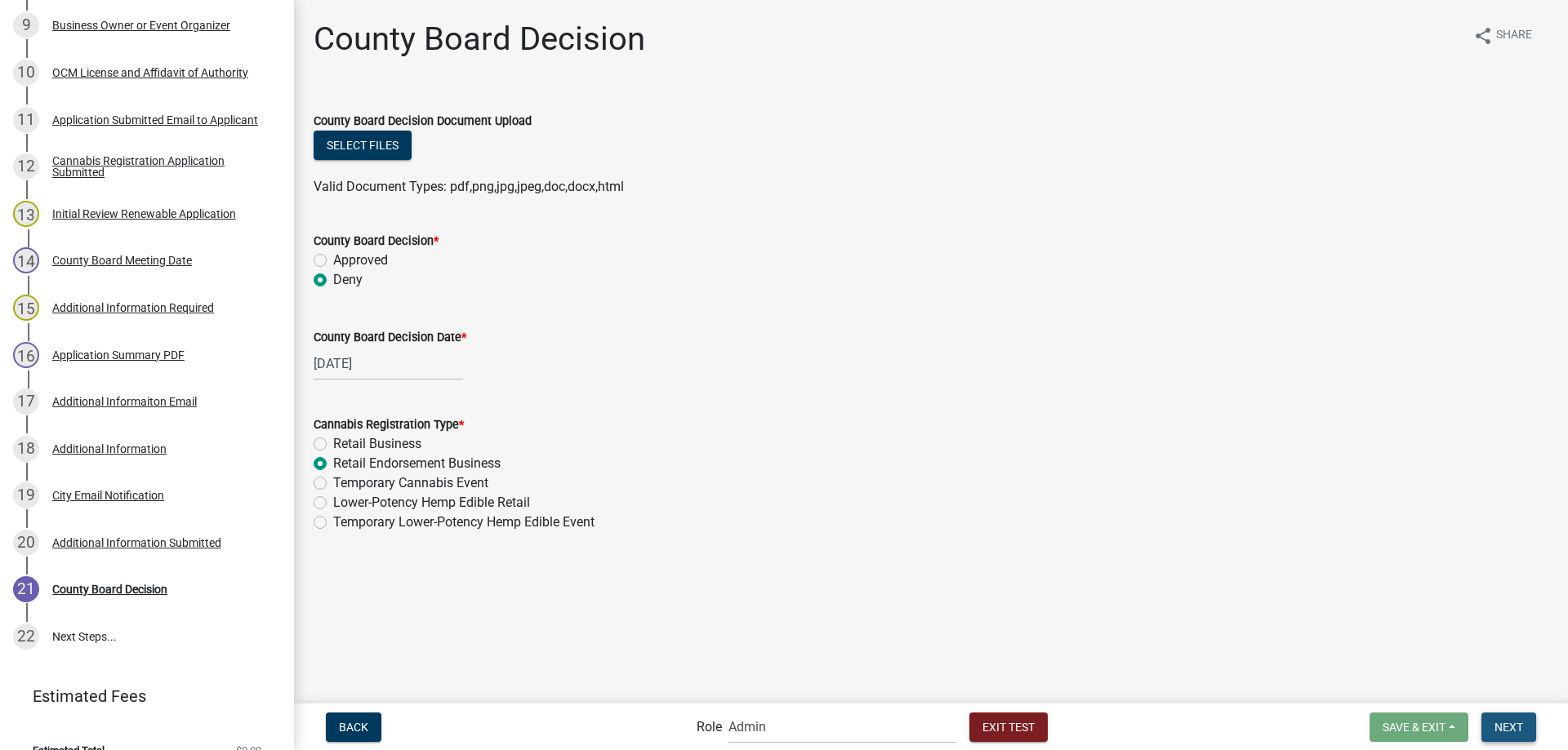
click at [1507, 727] on span "Next" at bounding box center [1509, 726] width 29 height 13
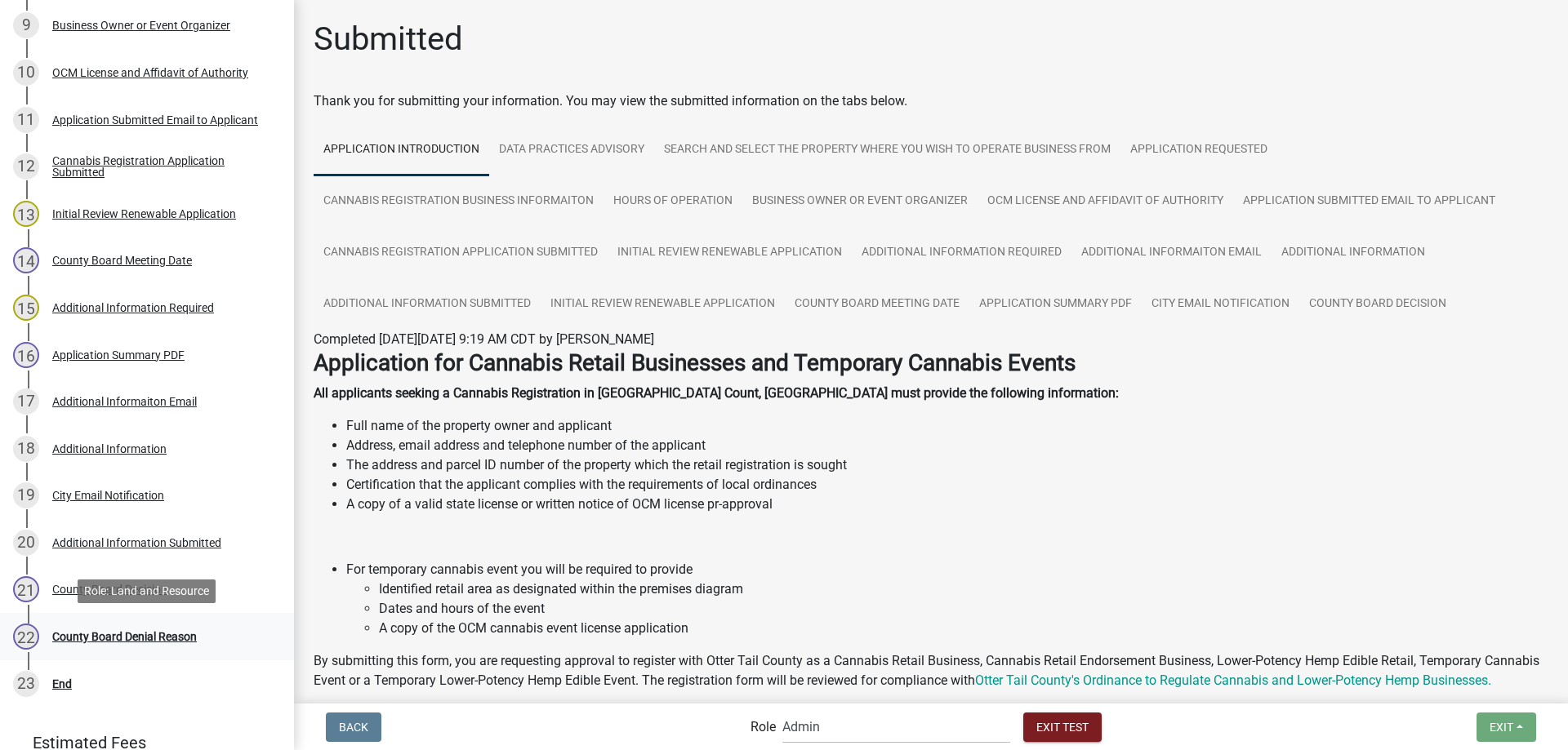
click at [143, 637] on div "County Board Denial Reason" at bounding box center [124, 637] width 144 height 12
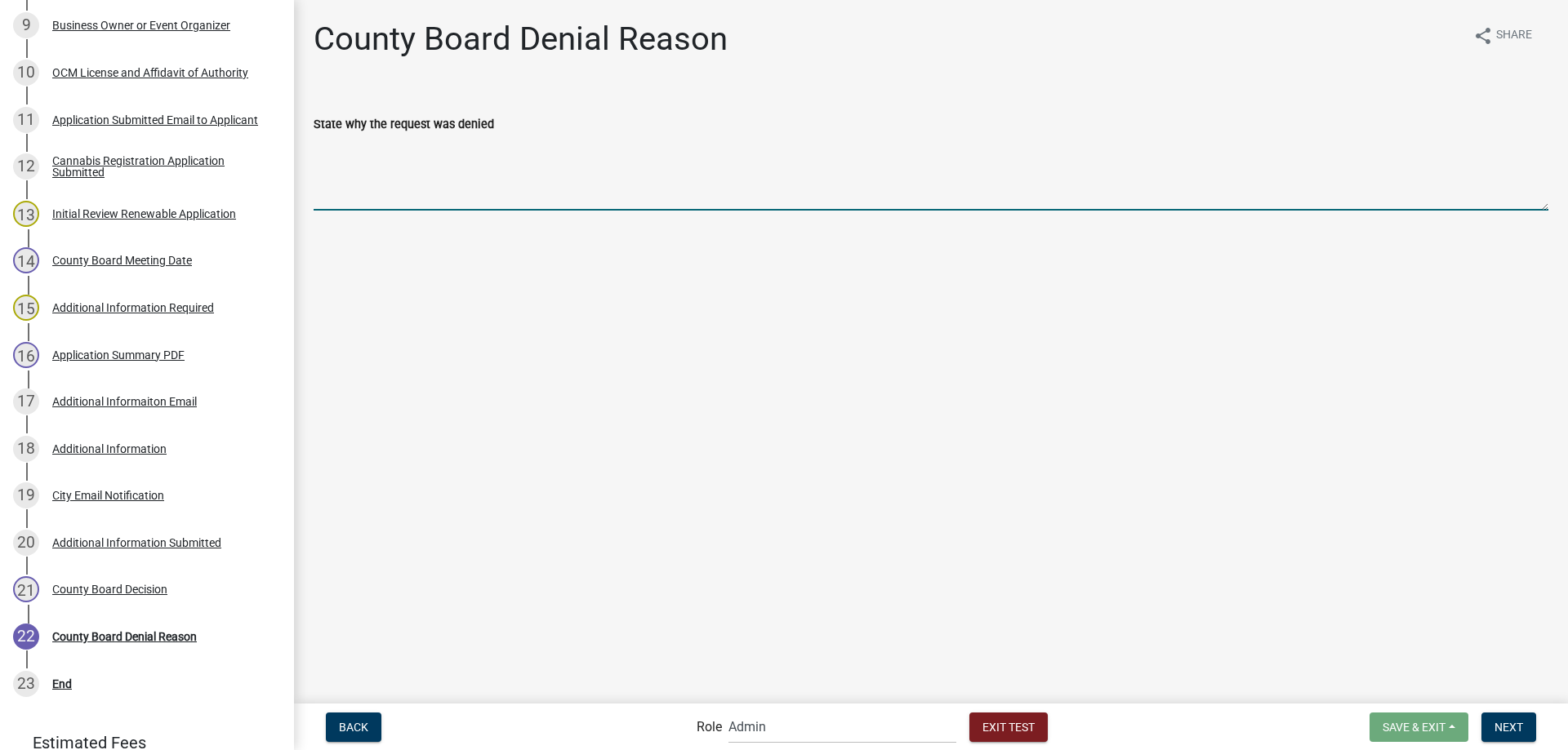
click at [385, 172] on textarea "State why the request was denied" at bounding box center [931, 171] width 1235 height 76
type textarea "jfdsnfek;gfujvm,q jvrojnv.dxf,ml"
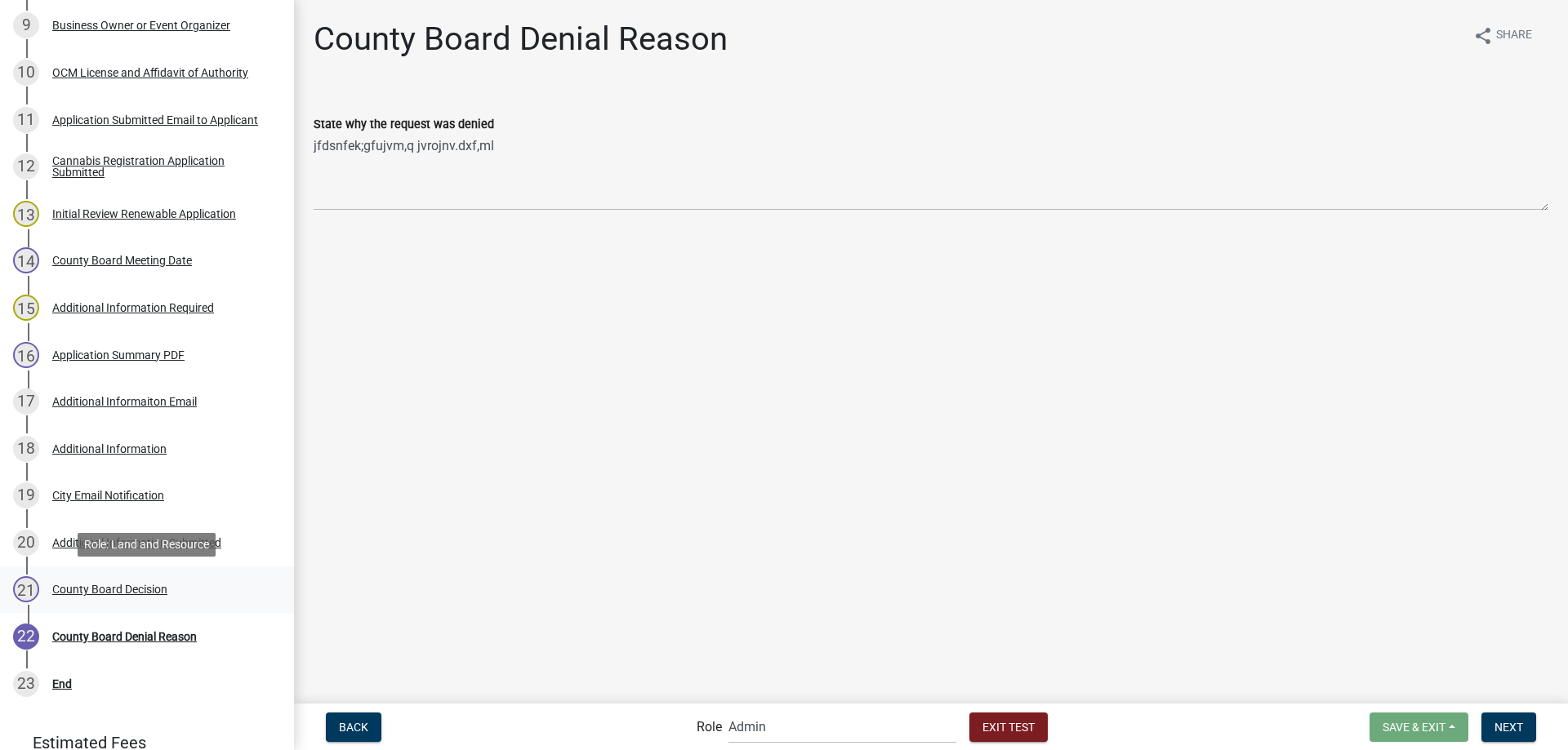
click at [131, 584] on div "County Board Decision" at bounding box center [109, 589] width 115 height 12
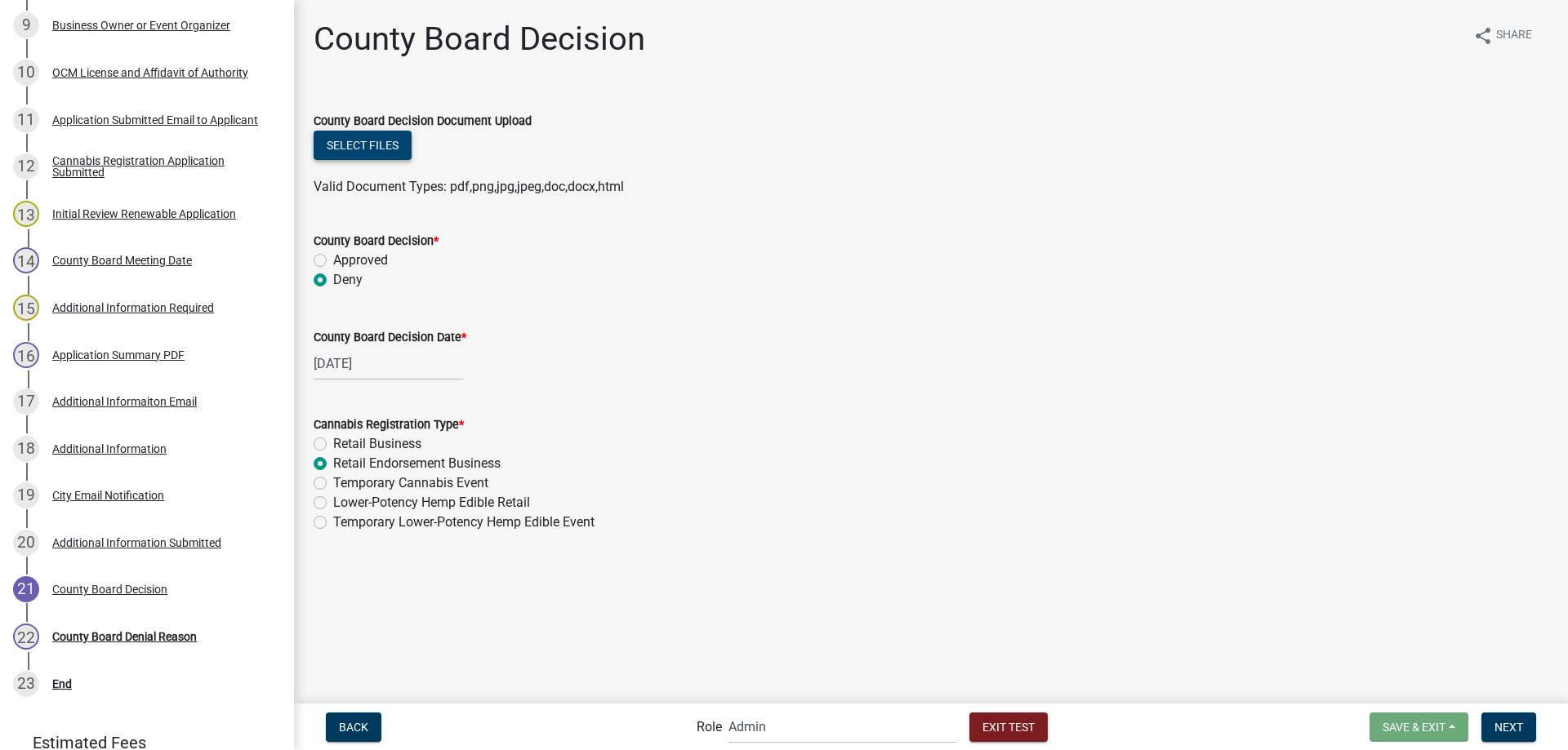
click at [374, 142] on button "Select files" at bounding box center [362, 145] width 98 height 29
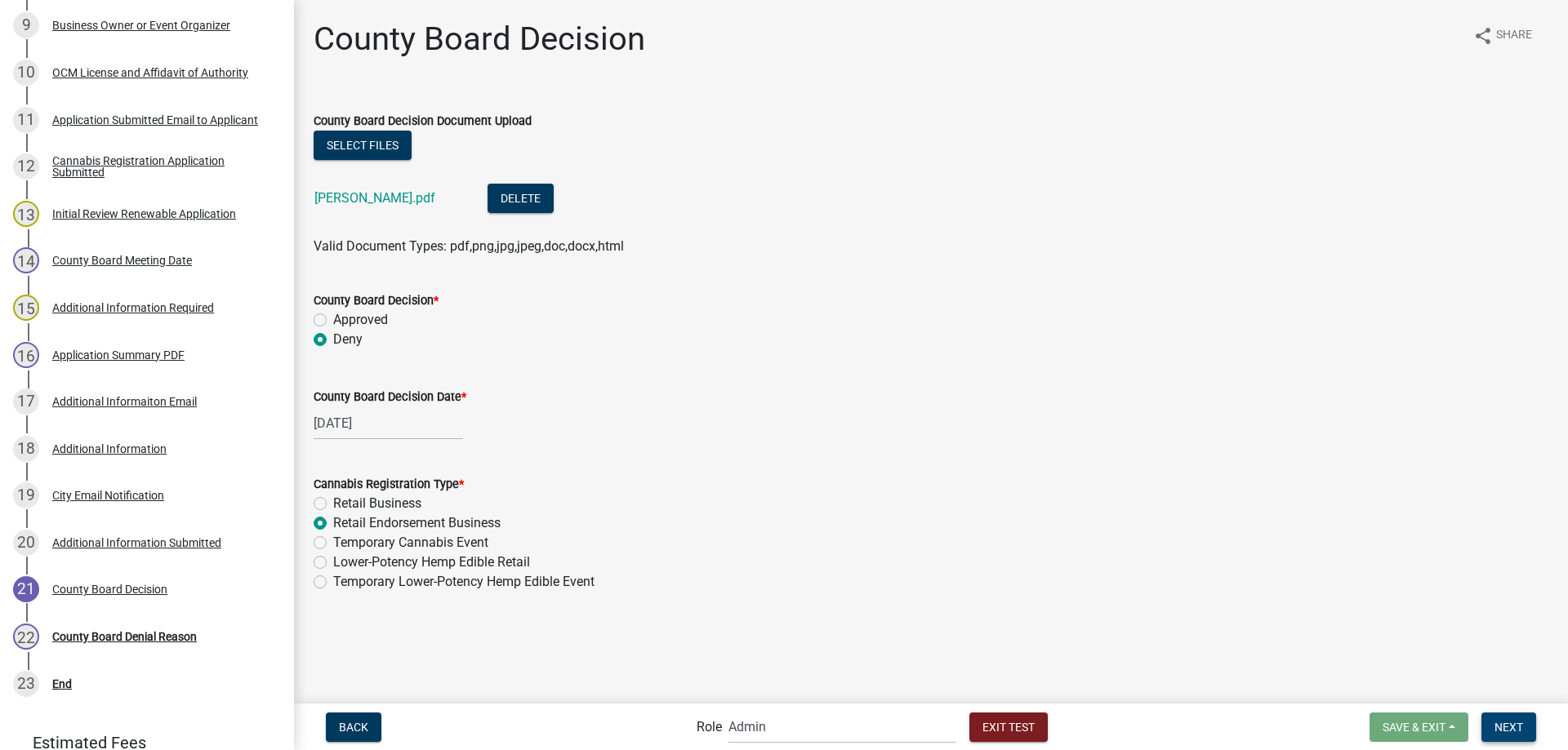
click at [1510, 727] on span "Next" at bounding box center [1509, 726] width 29 height 13
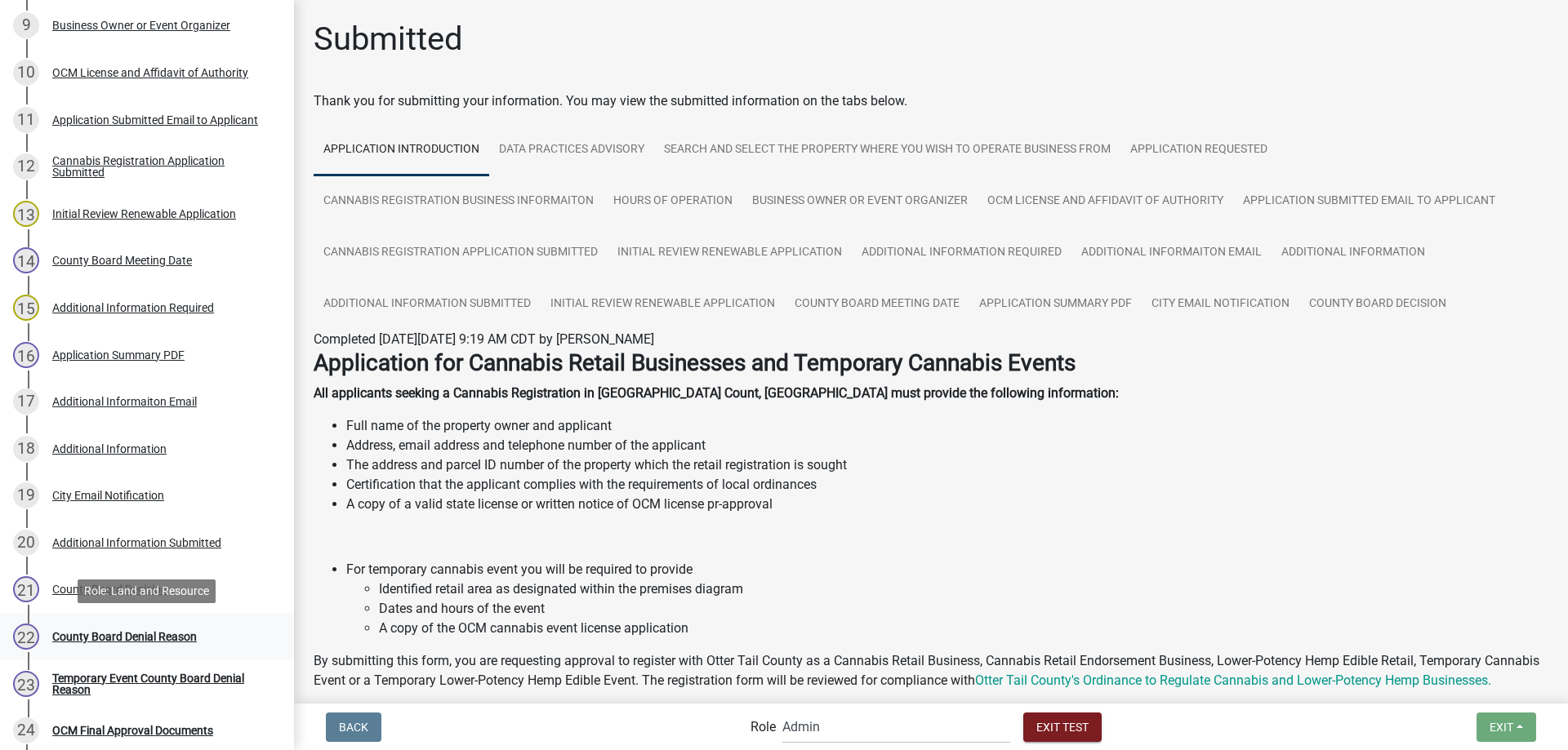
click at [136, 640] on div "County Board Denial Reason" at bounding box center [124, 637] width 144 height 12
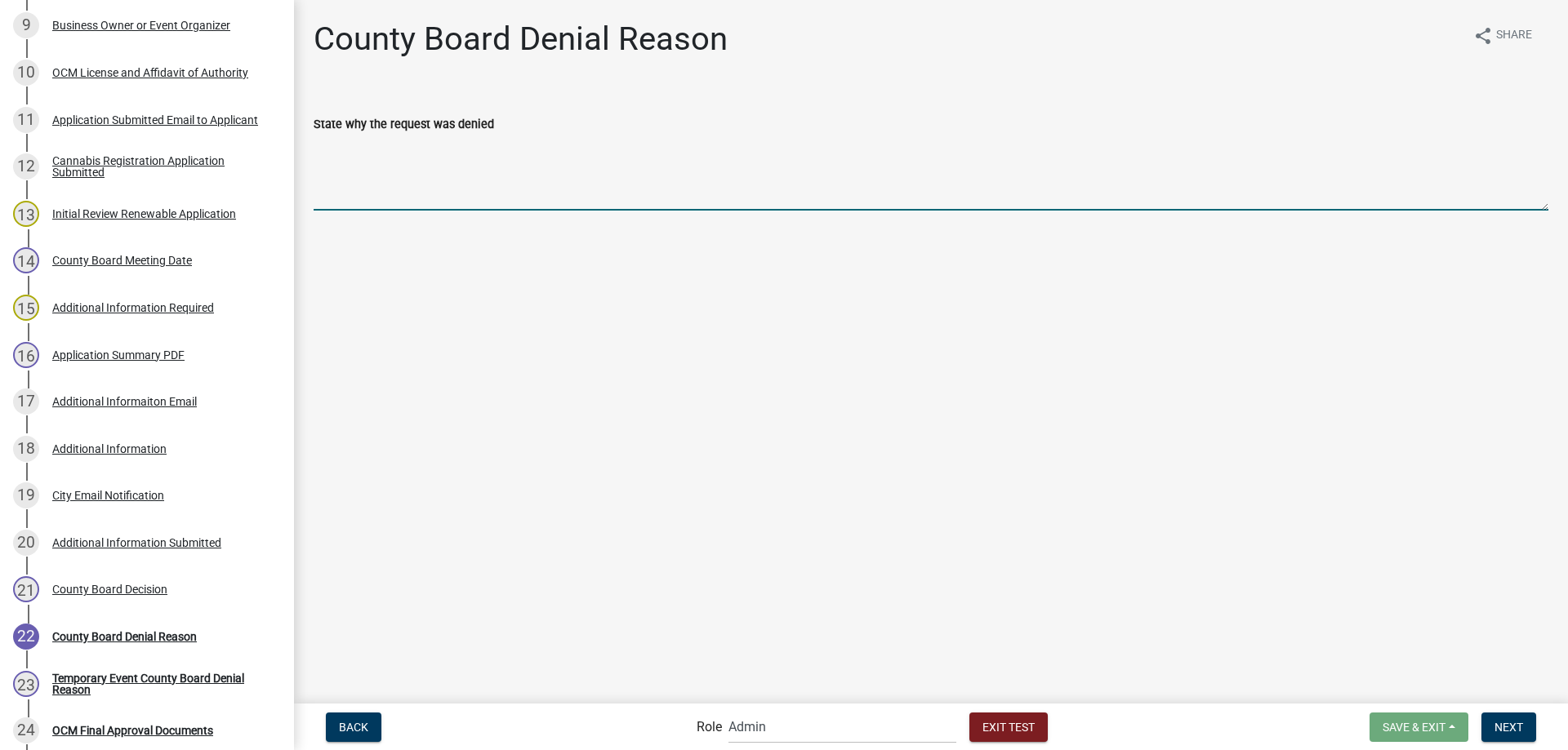
click at [449, 169] on textarea "State why the request was denied" at bounding box center [931, 171] width 1235 height 76
type textarea "jflkdsam lkeiukv,dj toacmmlmvkjl'vkewvropew mdjvoeivm kmvc;liovjd vlkl mf"
click at [1514, 727] on span "Next" at bounding box center [1509, 726] width 29 height 13
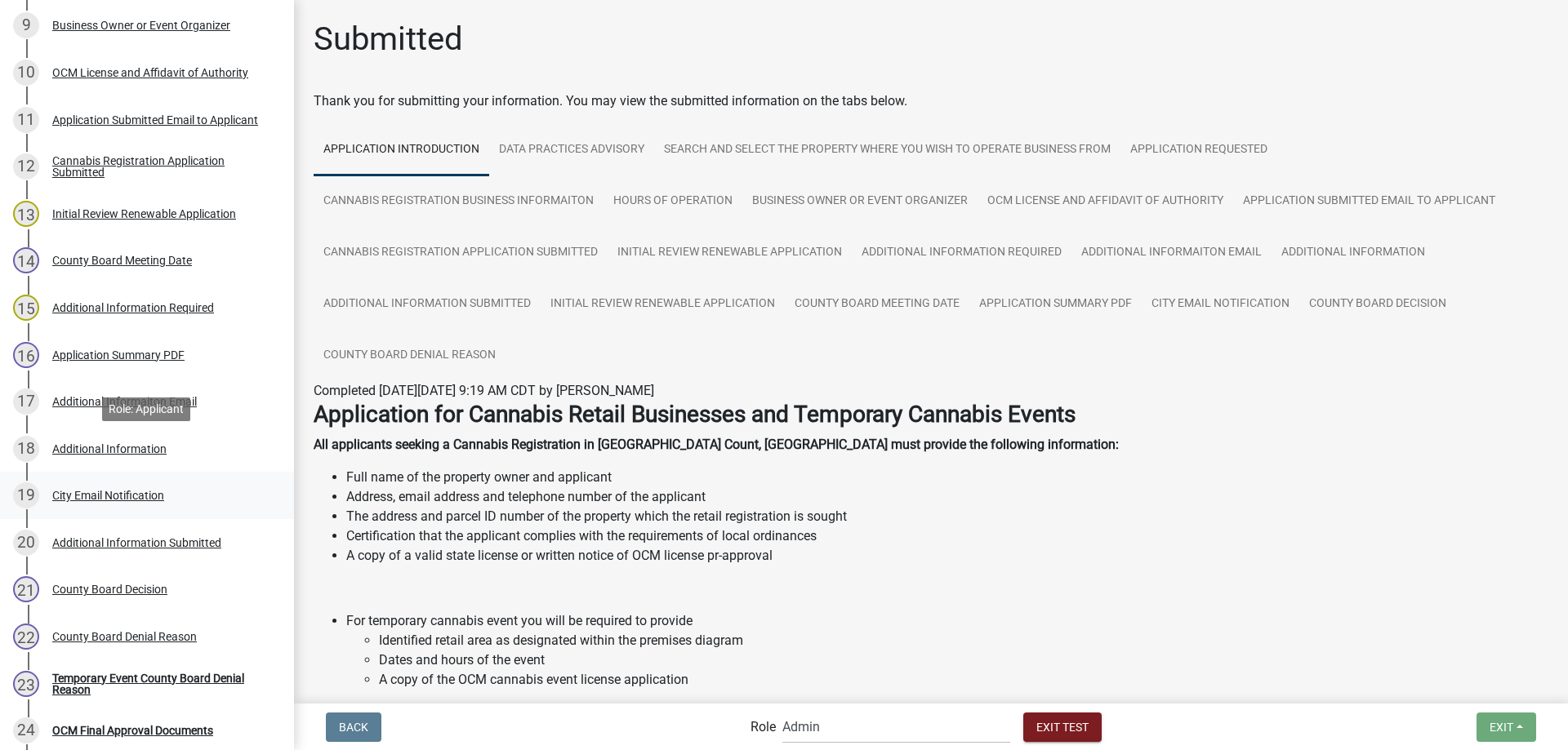
scroll to position [1000, 0]
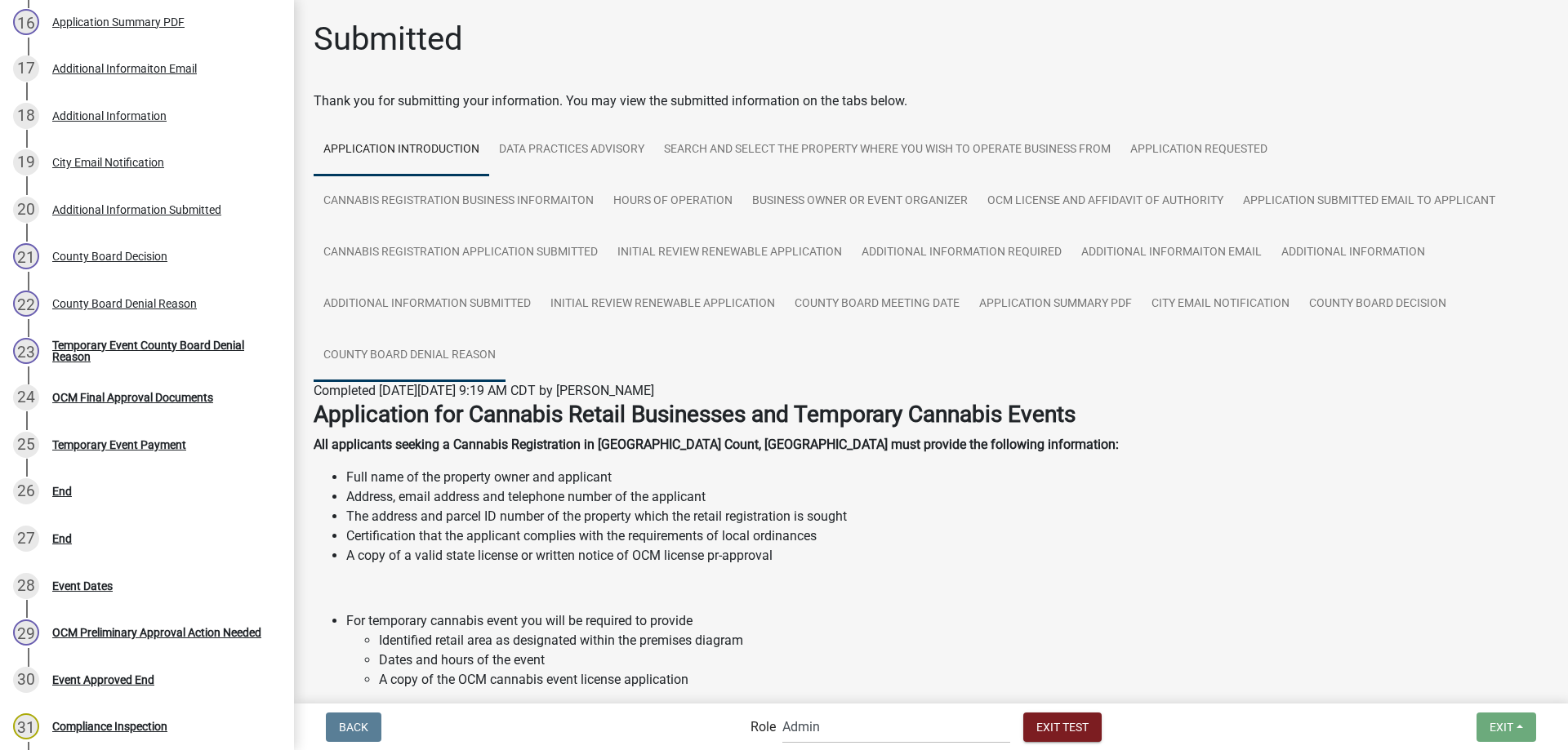
click at [422, 352] on link "County Board Denial Reason" at bounding box center [409, 356] width 192 height 52
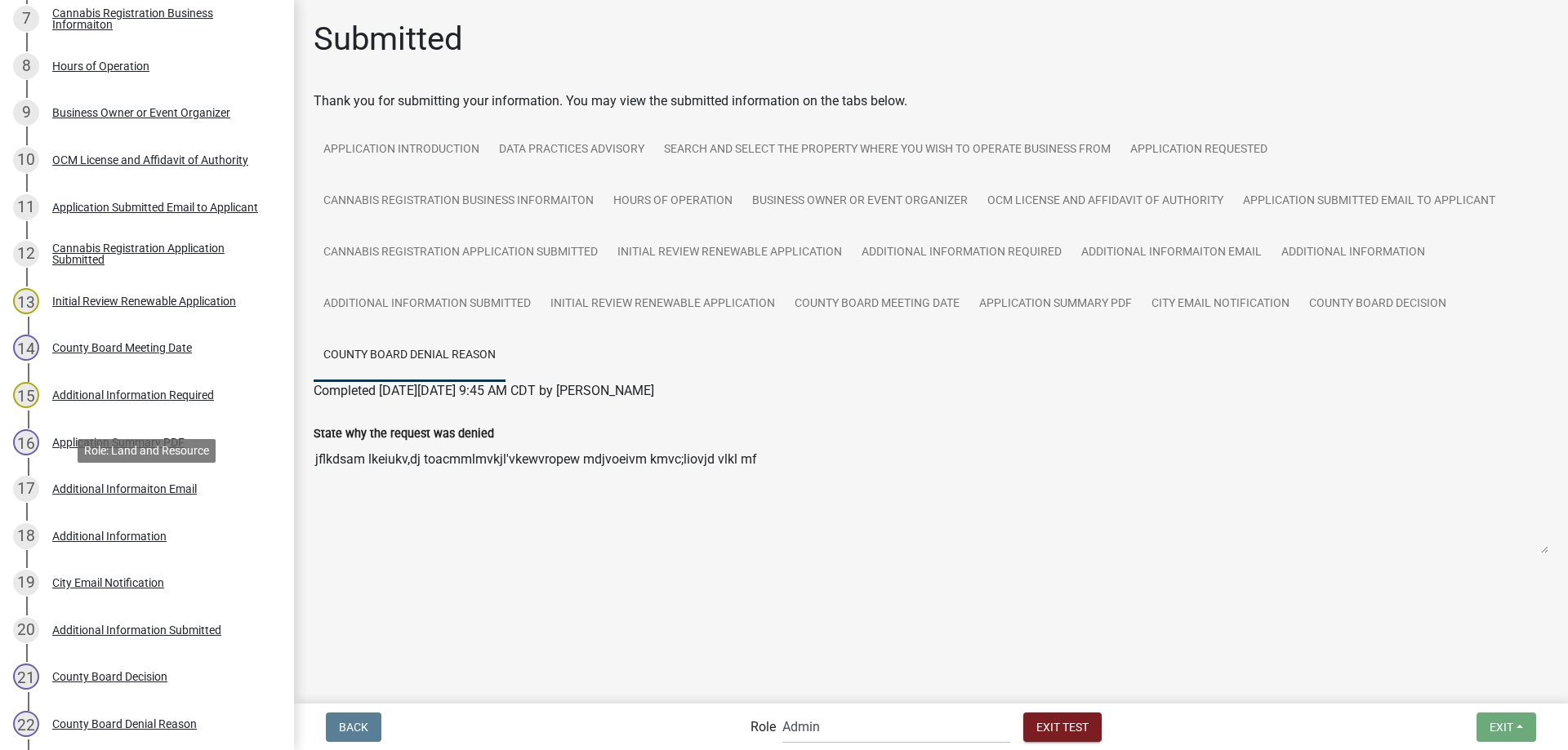
scroll to position [79, 0]
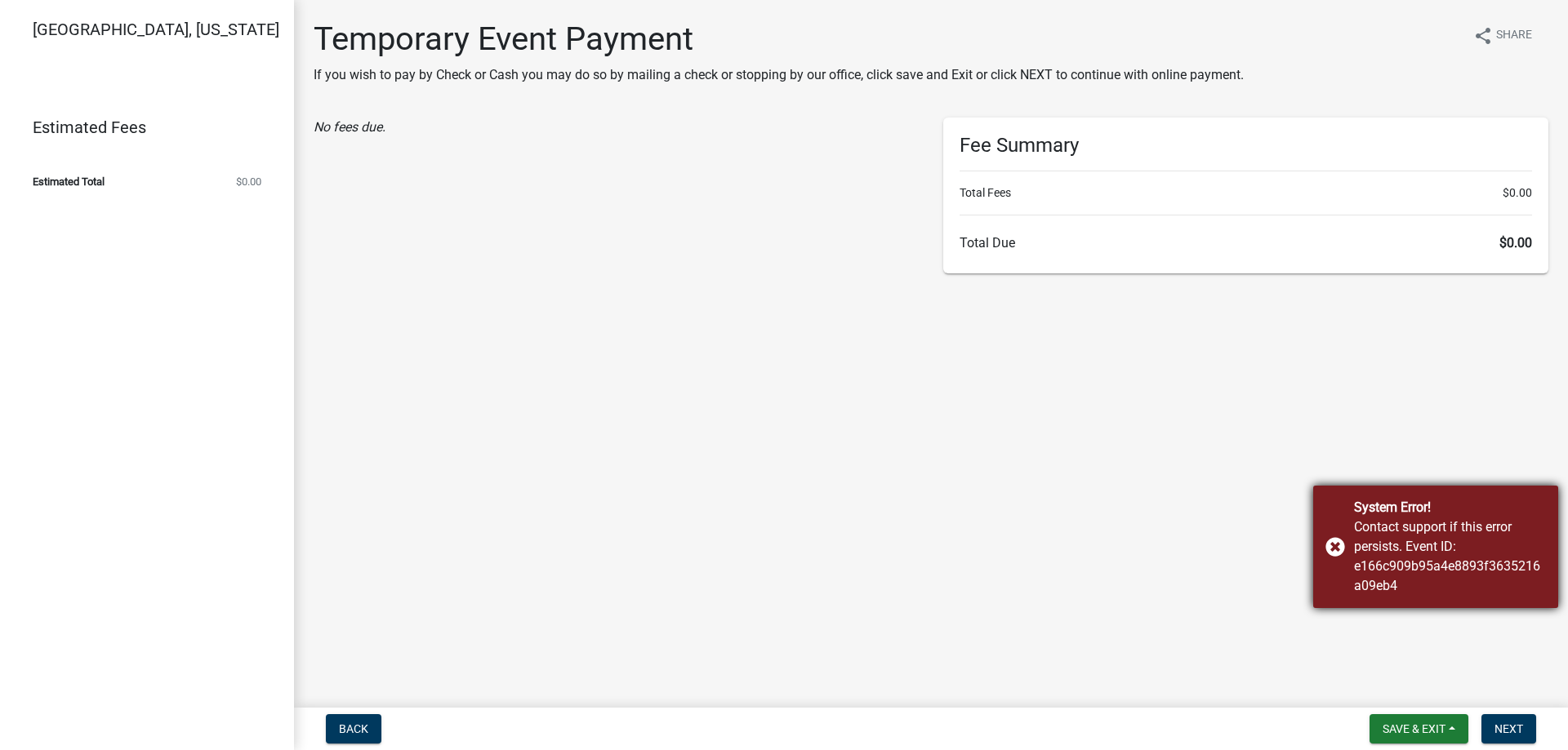
click at [1336, 547] on div "System Error! Contact support if this error persists. Event ID: e166c909b95a4e8…" at bounding box center [1435, 547] width 245 height 123
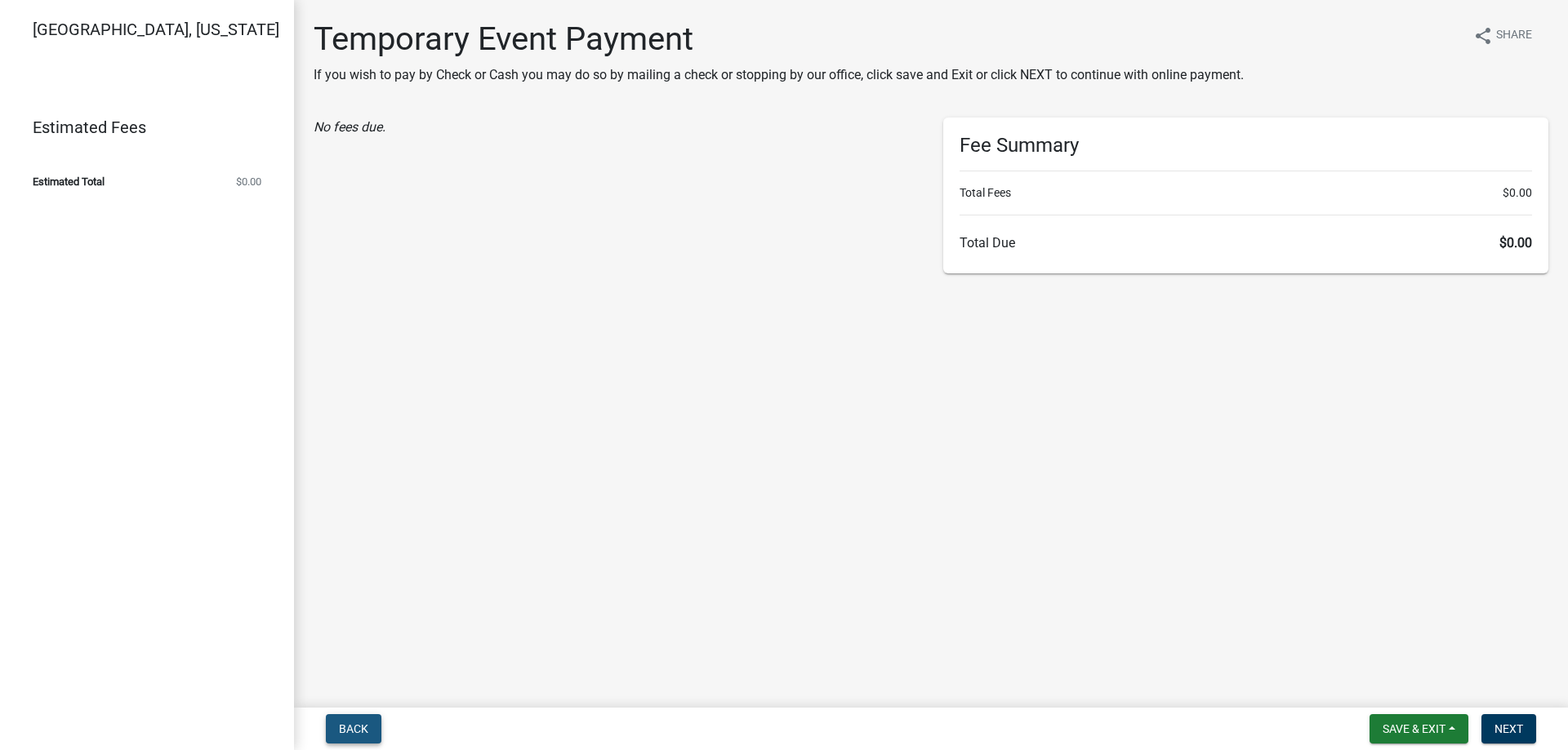
click at [348, 728] on span "Back" at bounding box center [353, 729] width 29 height 13
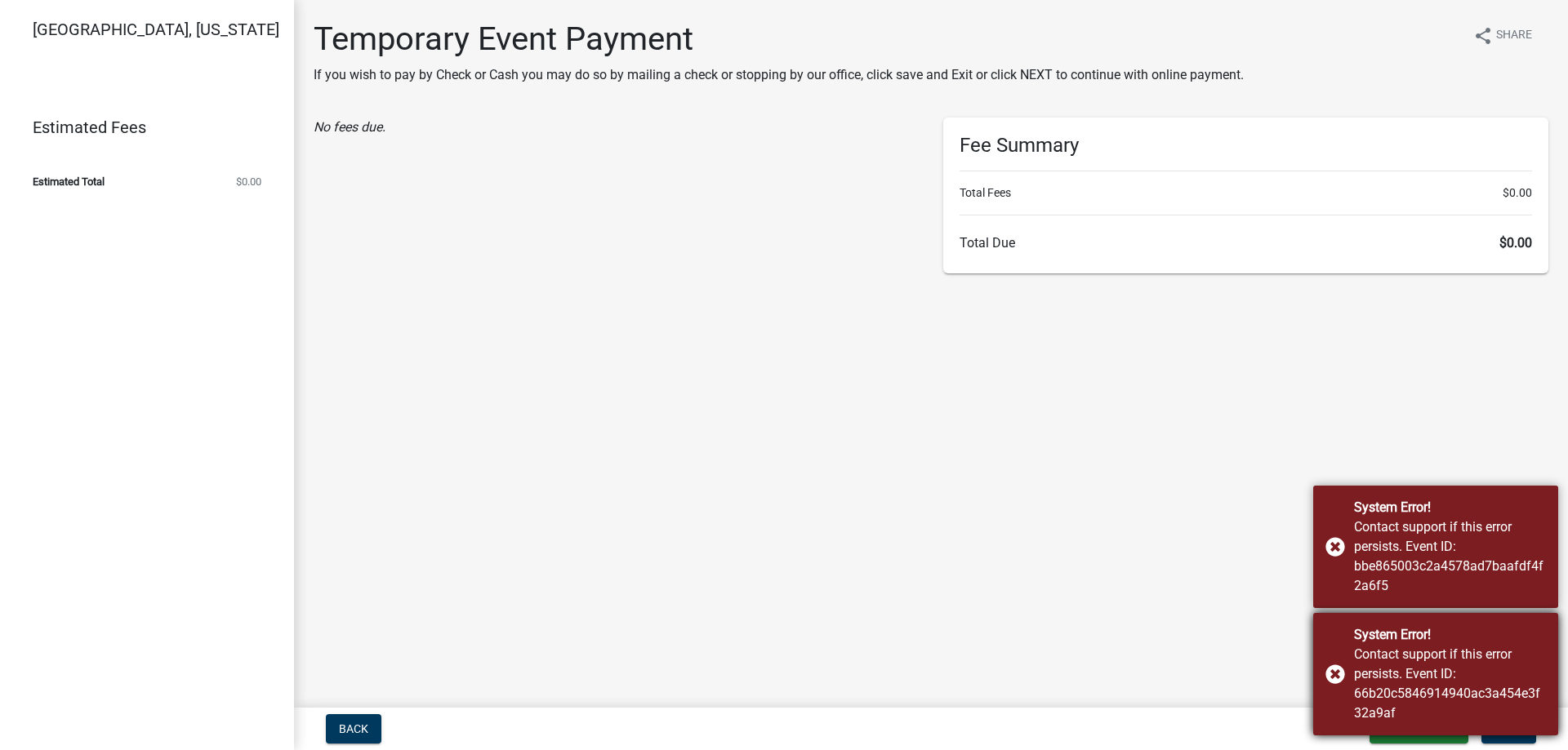
click at [1333, 670] on div "System Error! Contact support if this error persists. Event ID: 66b20c584691494…" at bounding box center [1435, 675] width 245 height 123
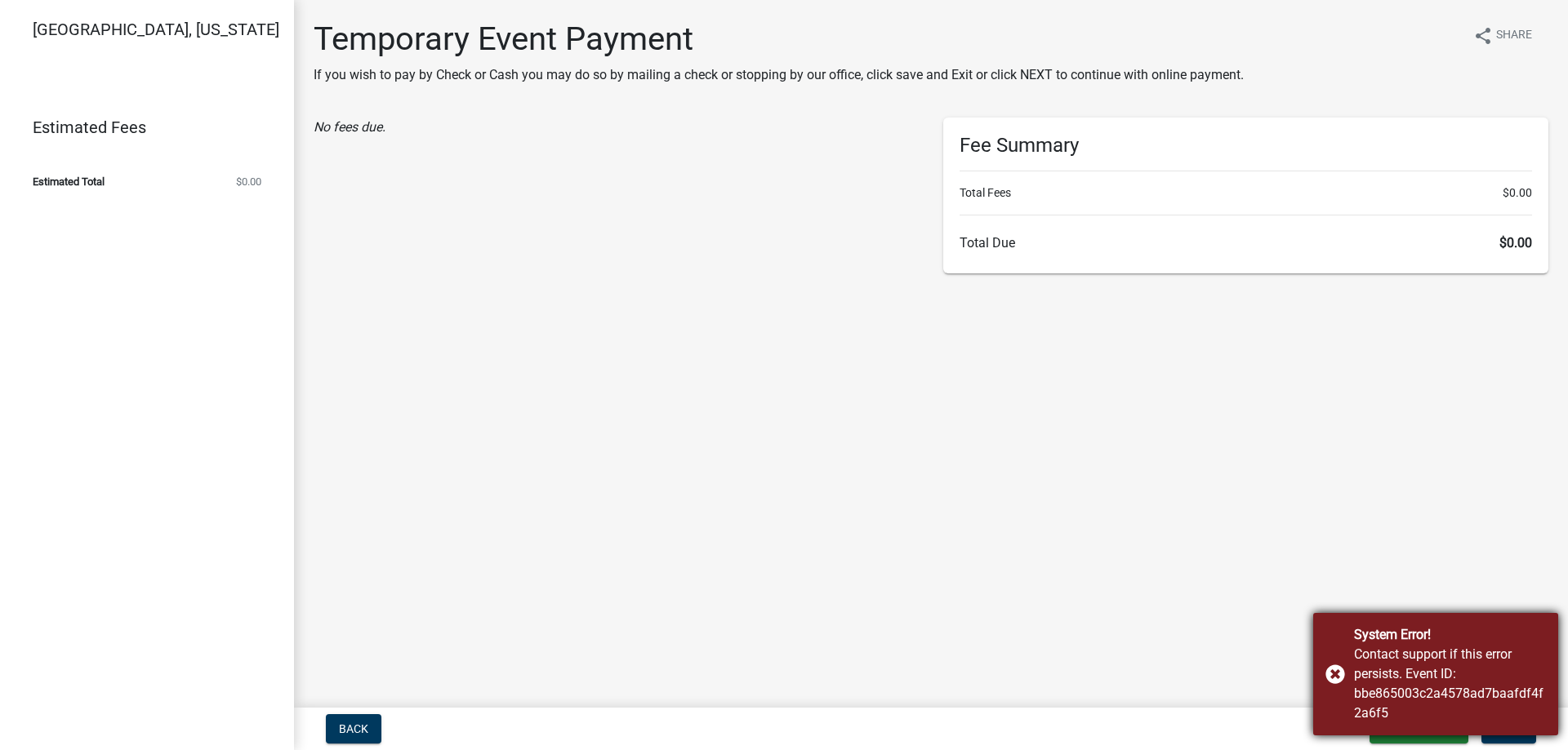
click at [1335, 674] on div "System Error! Contact support if this error persists. Event ID: bbe865003c2a457…" at bounding box center [1435, 675] width 245 height 123
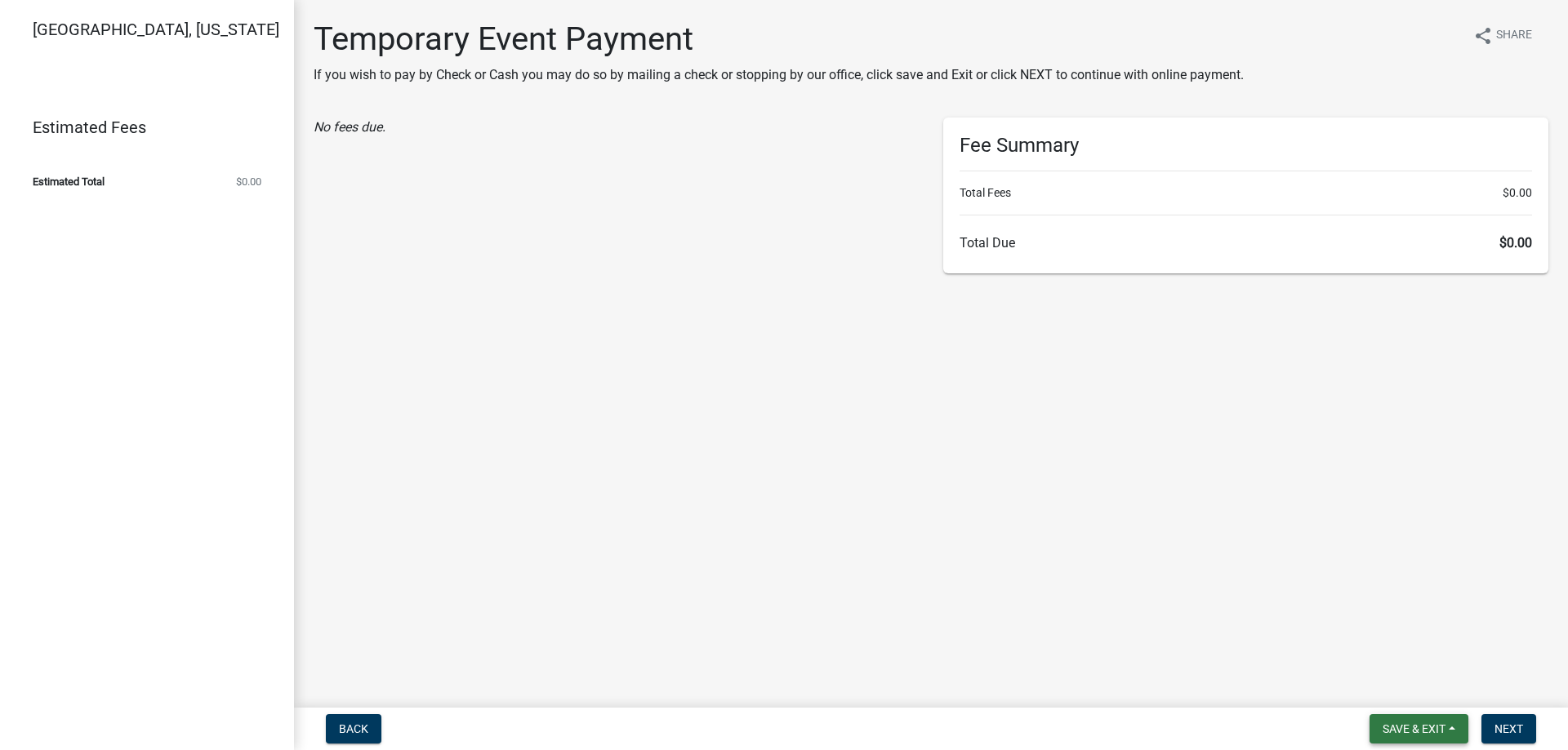
click at [1413, 729] on span "Save & Exit" at bounding box center [1413, 729] width 63 height 13
click at [1378, 690] on button "Save & Exit" at bounding box center [1402, 686] width 131 height 39
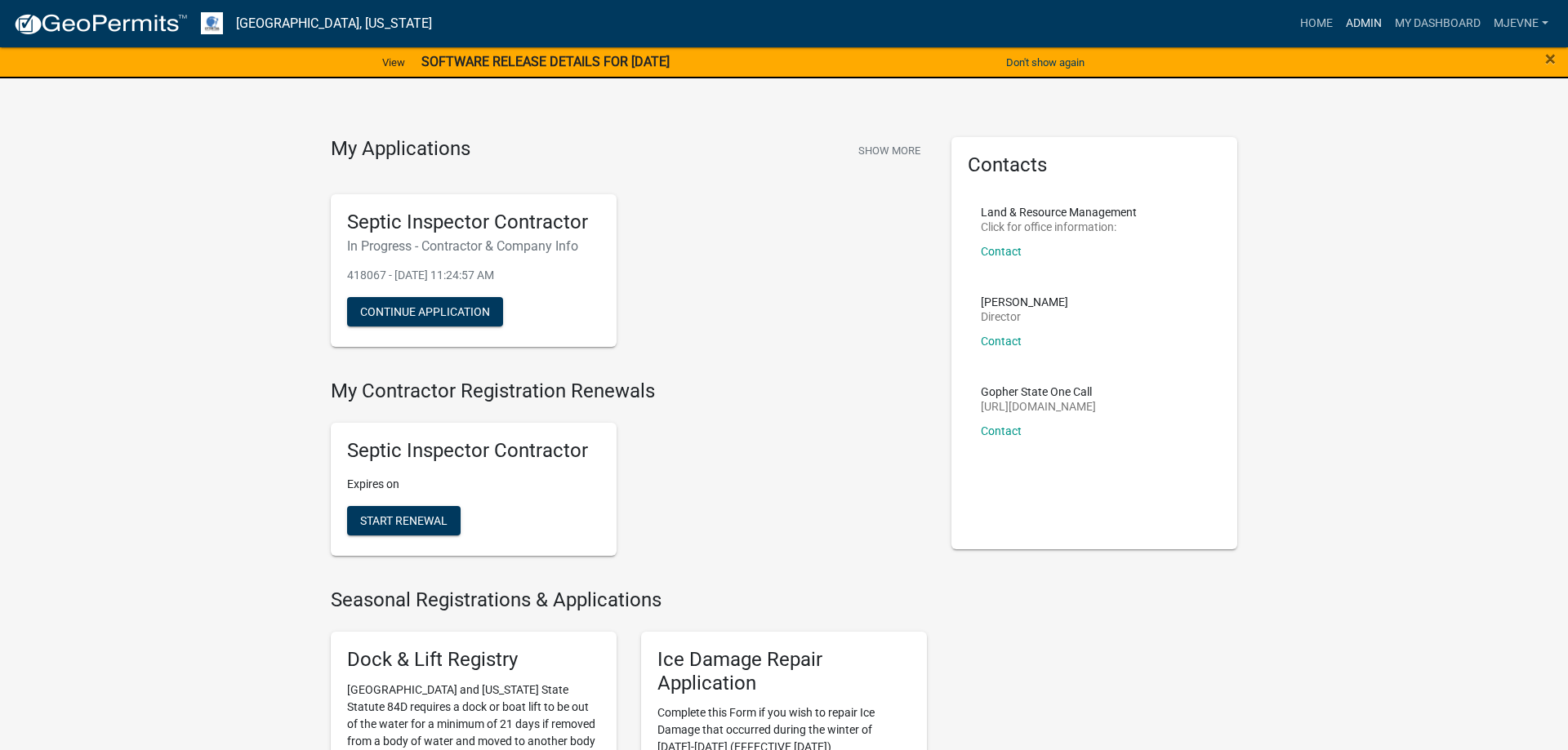
click at [1361, 18] on link "Admin" at bounding box center [1364, 23] width 49 height 31
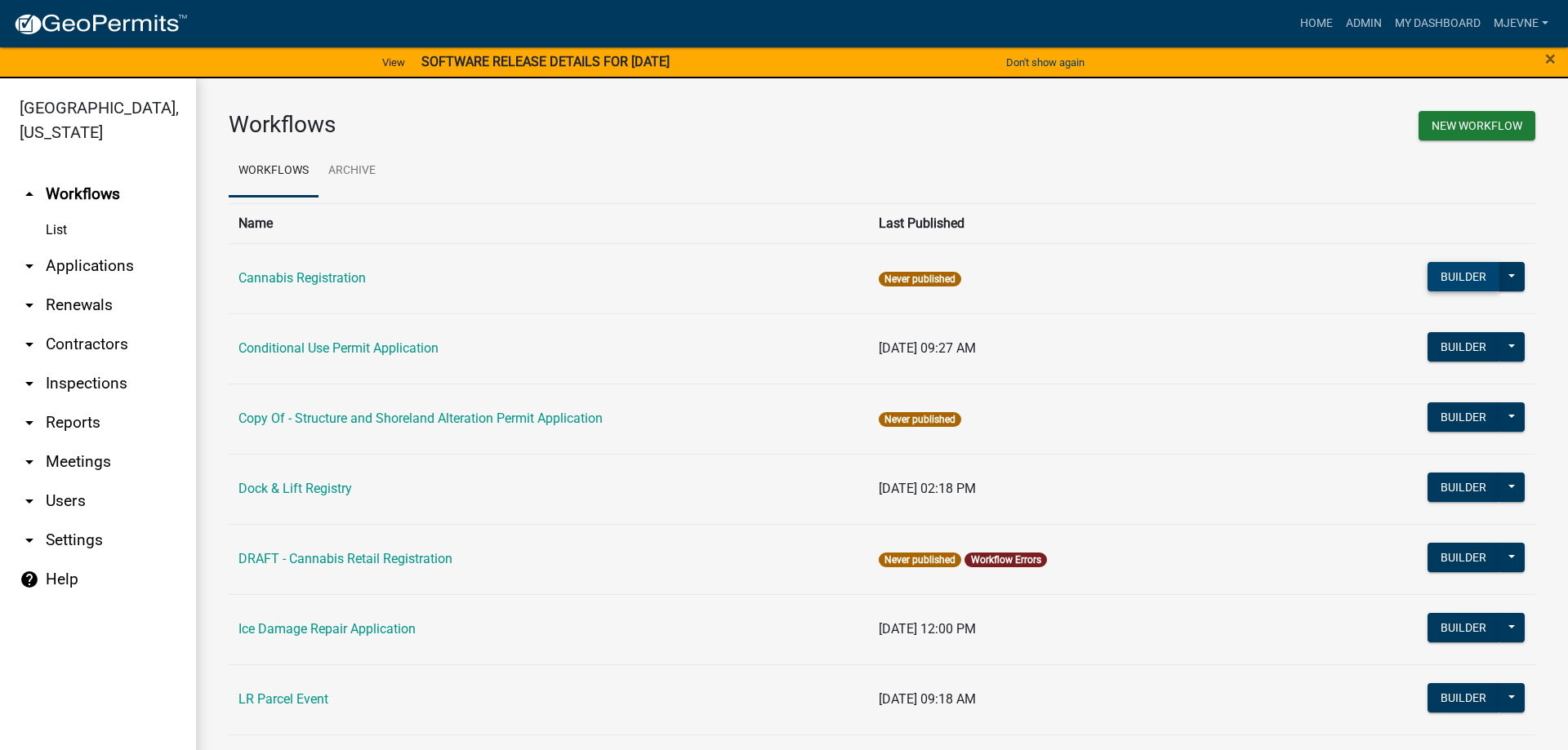
click at [1450, 281] on button "Builder" at bounding box center [1463, 277] width 72 height 29
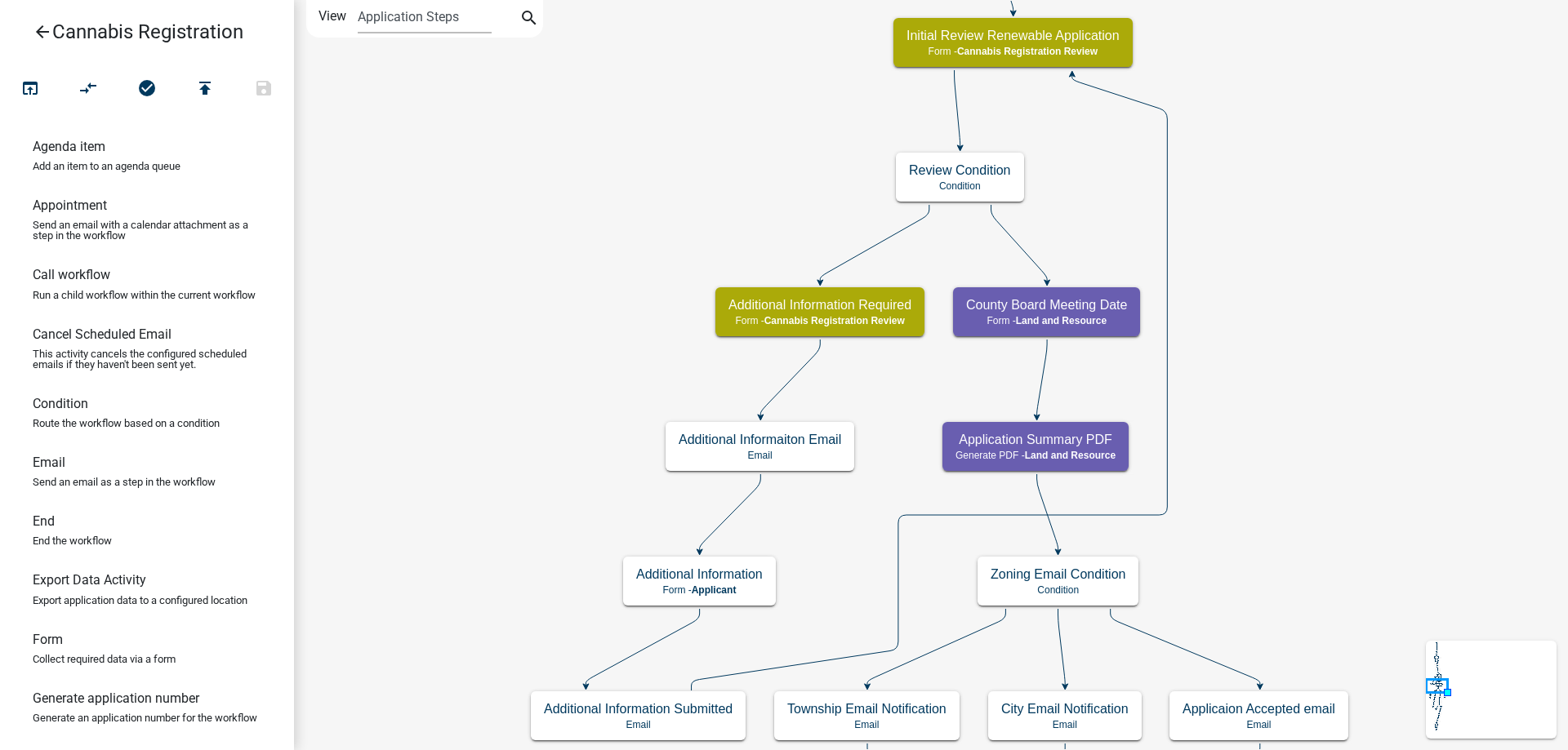
click at [478, 572] on div "start Start - Applicant Application Introduction Form - Applicant Parcel search…" at bounding box center [931, 375] width 1274 height 750
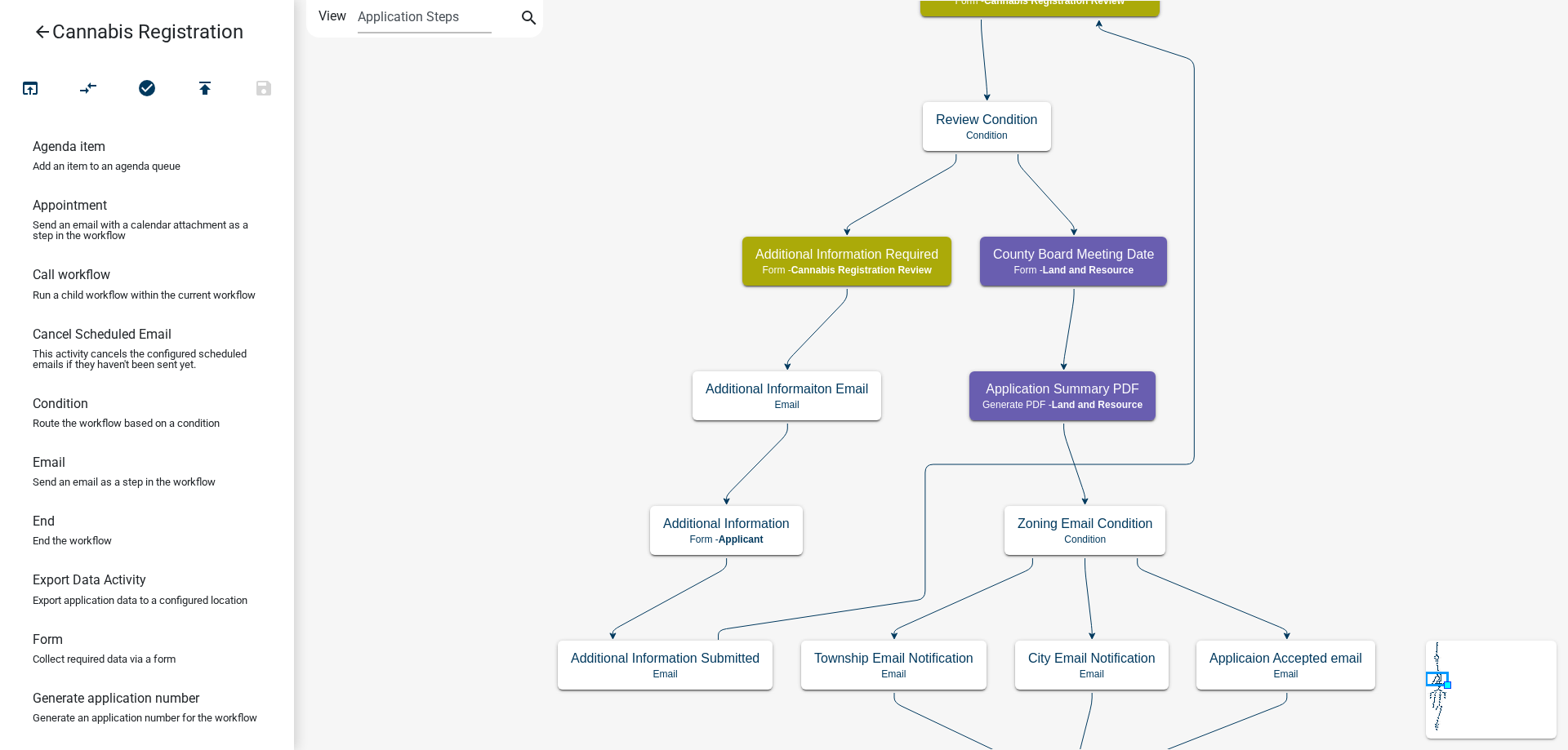
click at [540, 193] on div "start Start - Applicant Application Introduction Form - Applicant Parcel search…" at bounding box center [931, 375] width 1274 height 750
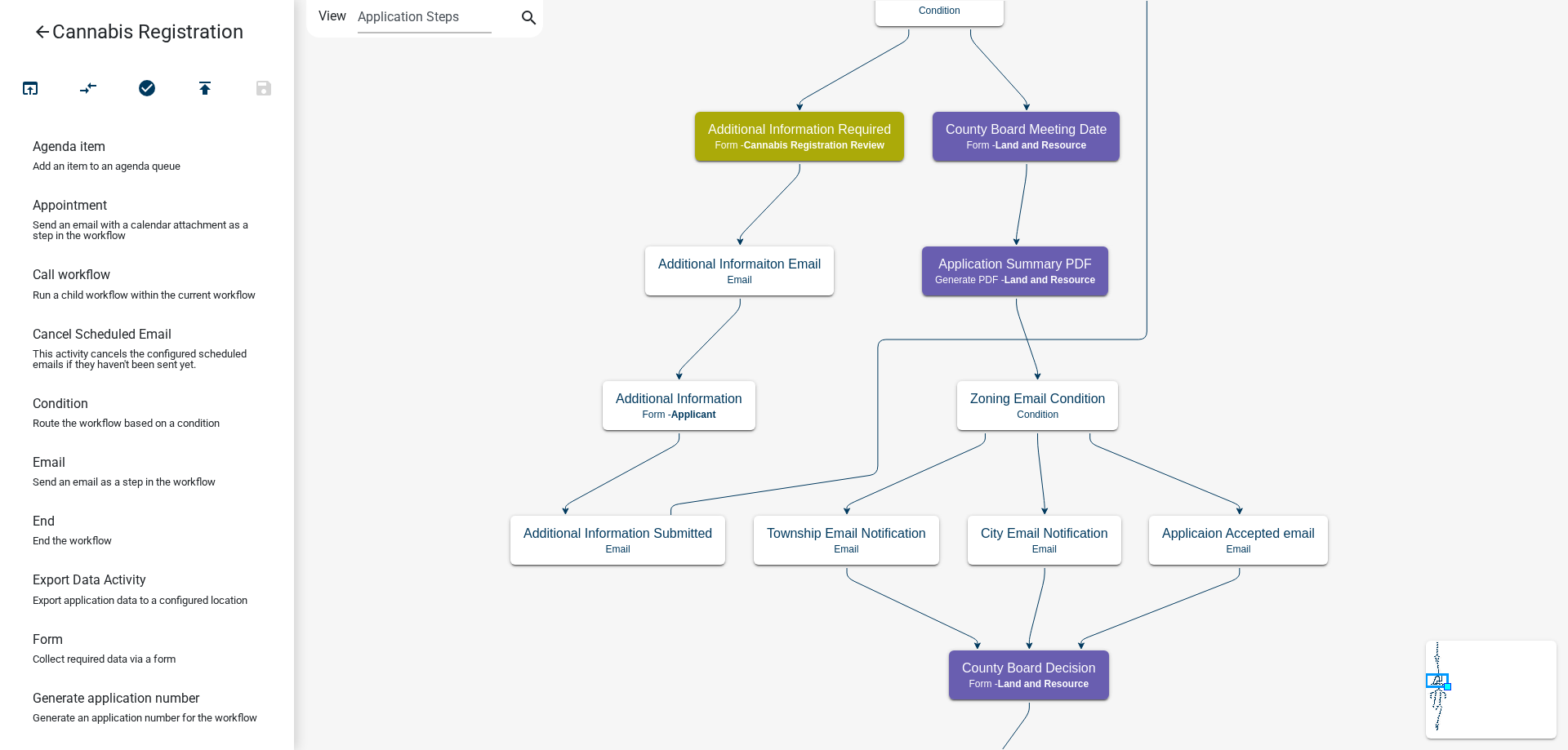
click at [434, 356] on div "start Start - Applicant Application Introduction Form - Applicant Parcel search…" at bounding box center [931, 375] width 1274 height 750
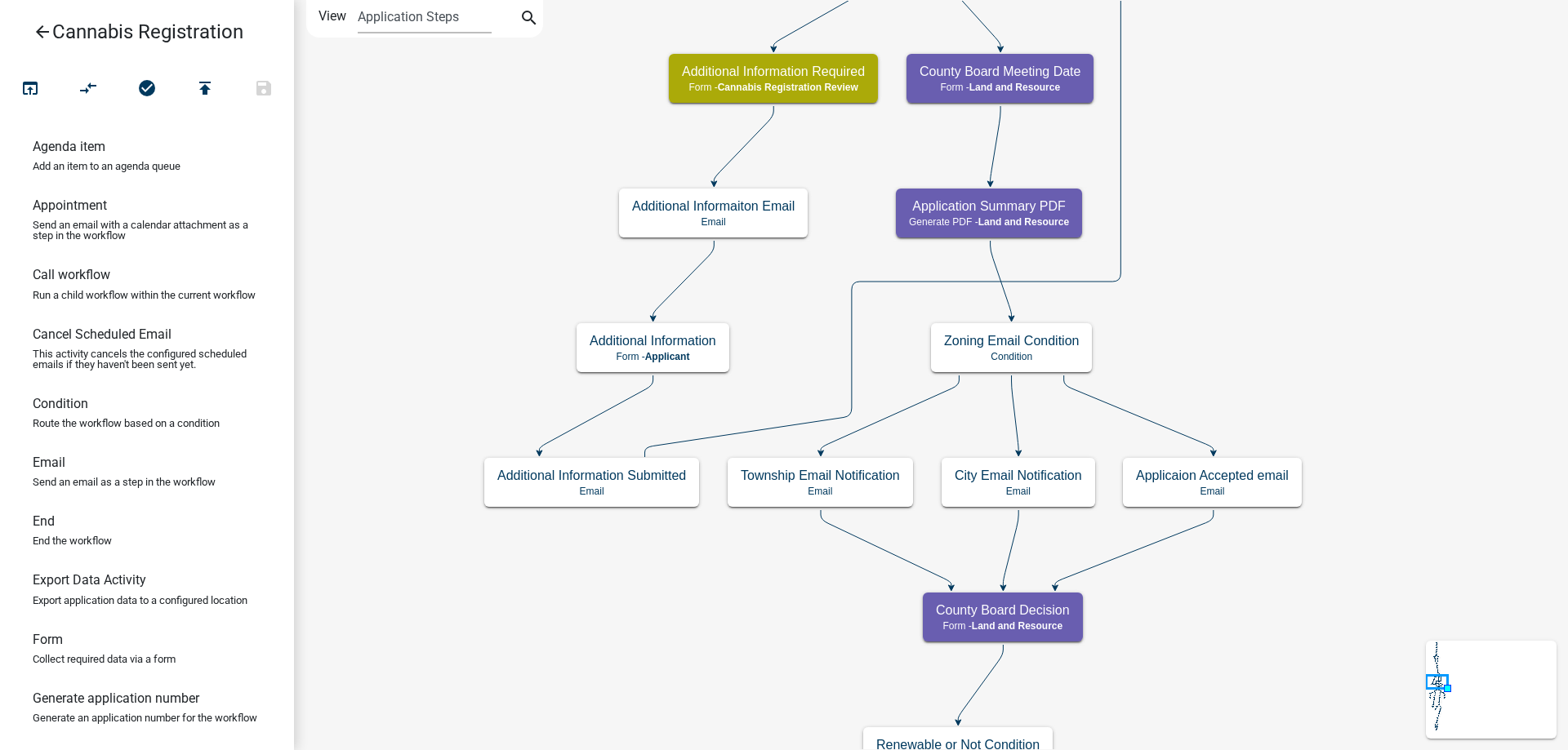
click at [1280, 251] on div "start Start - Applicant Application Introduction Form - Applicant Parcel search…" at bounding box center [931, 375] width 1274 height 750
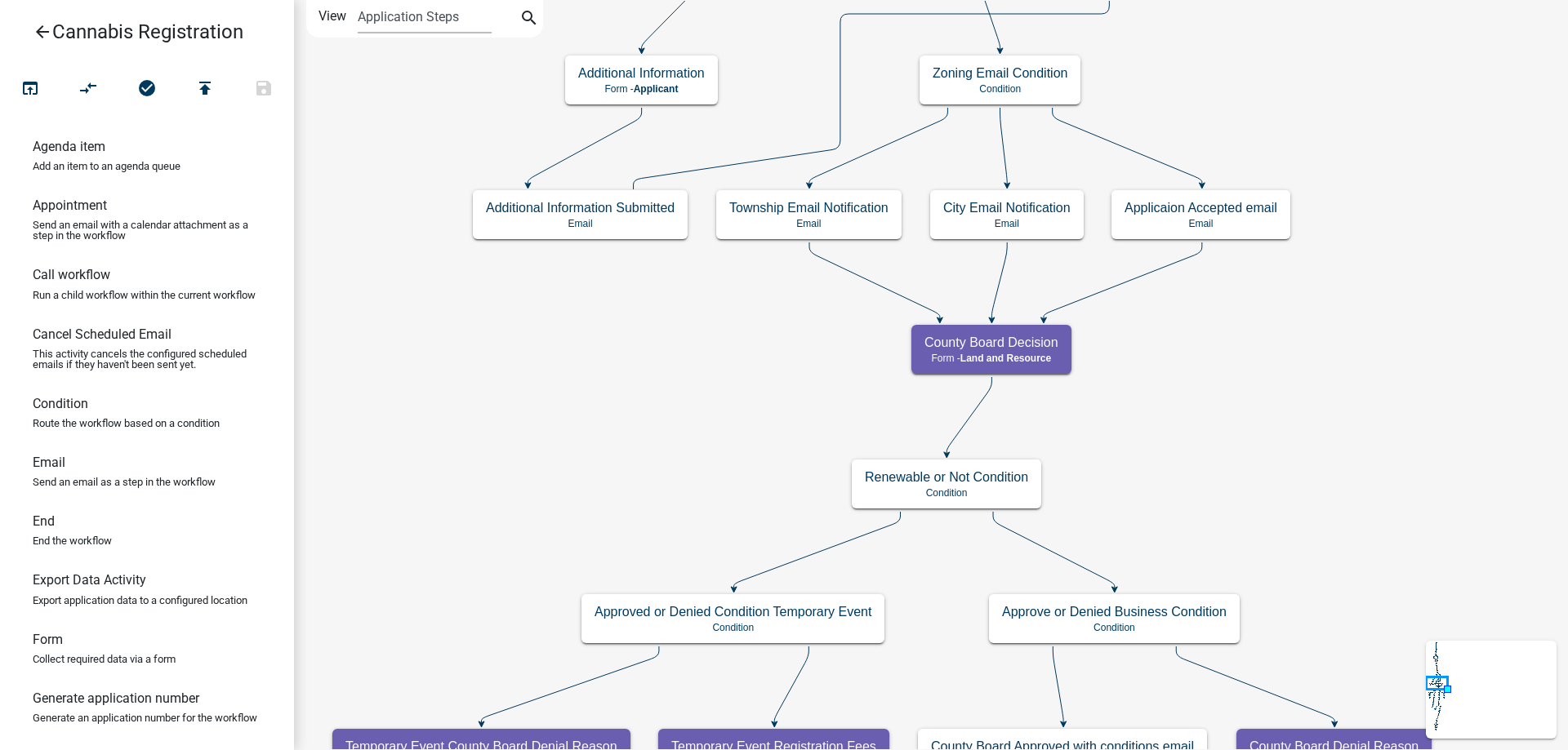
click at [1299, 363] on div "start Start - Applicant Application Introduction Form - Applicant Parcel search…" at bounding box center [931, 375] width 1274 height 750
click at [863, 219] on g "Township Email Notification Email" at bounding box center [809, 214] width 186 height 47
click at [863, 219] on p "Email" at bounding box center [808, 224] width 160 height 12
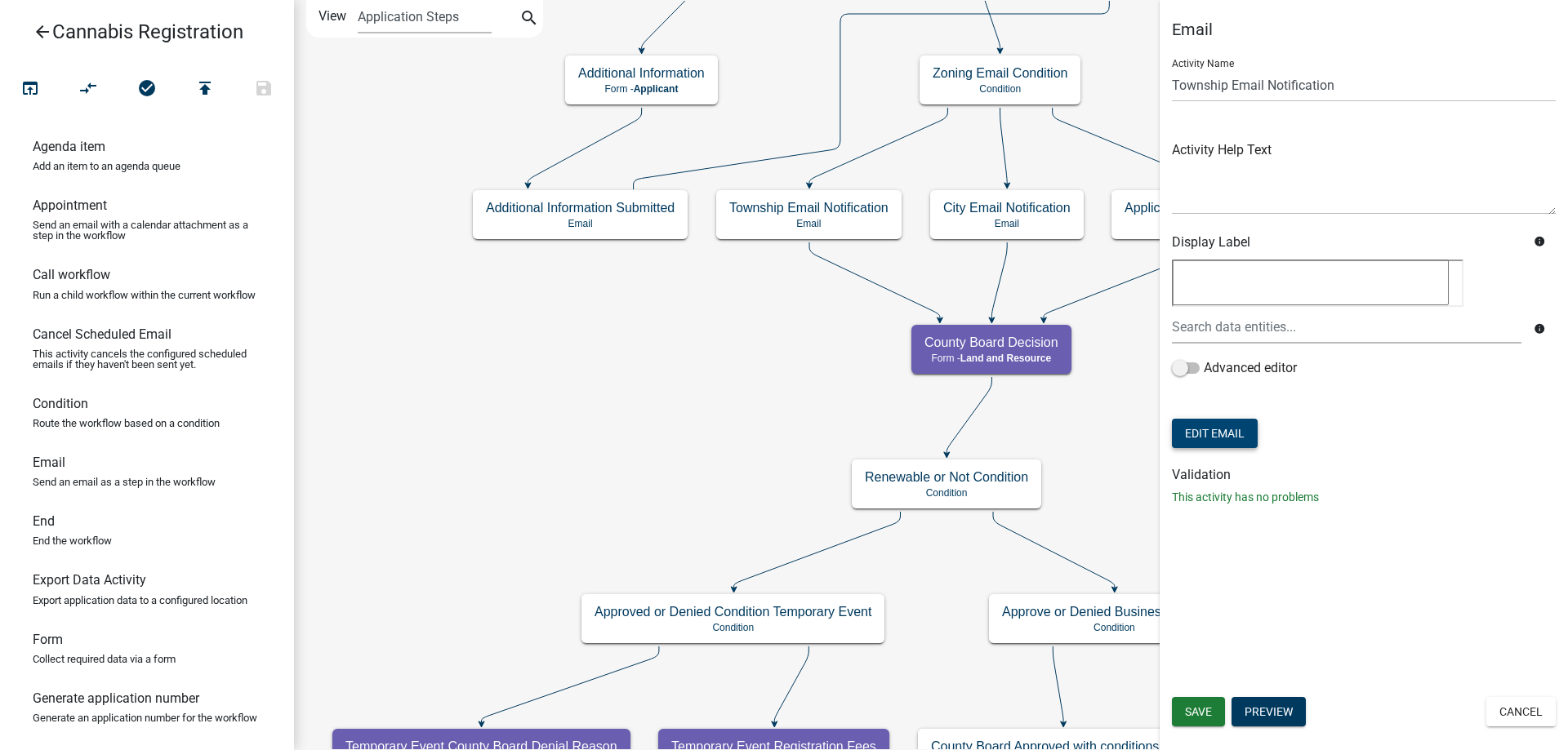
click at [1214, 429] on button "Edit Email" at bounding box center [1215, 434] width 86 height 29
select select "190bf7b5-d392-4259-aa9b-055c59575267"
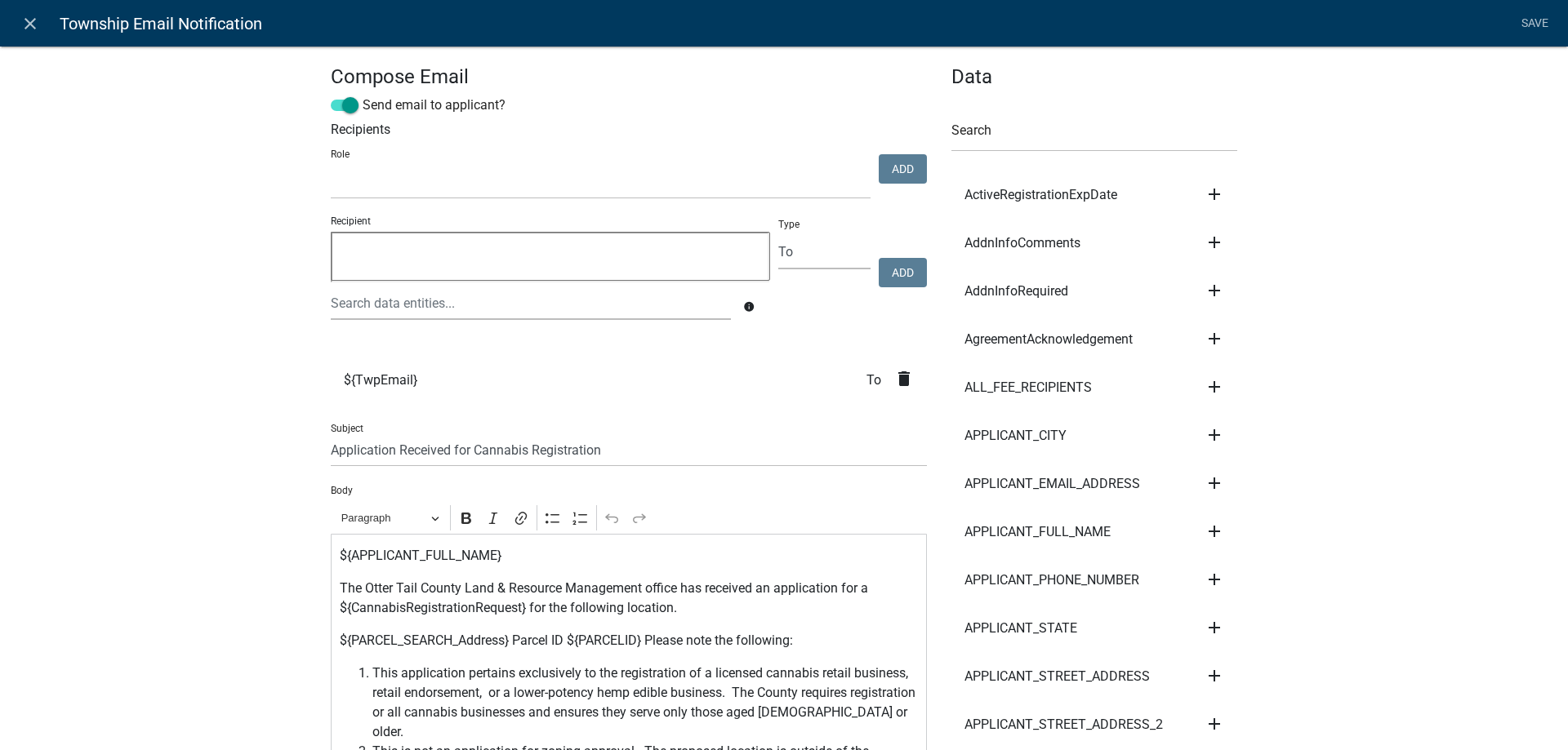
select select
click at [39, 23] on icon "close" at bounding box center [30, 23] width 19 height 19
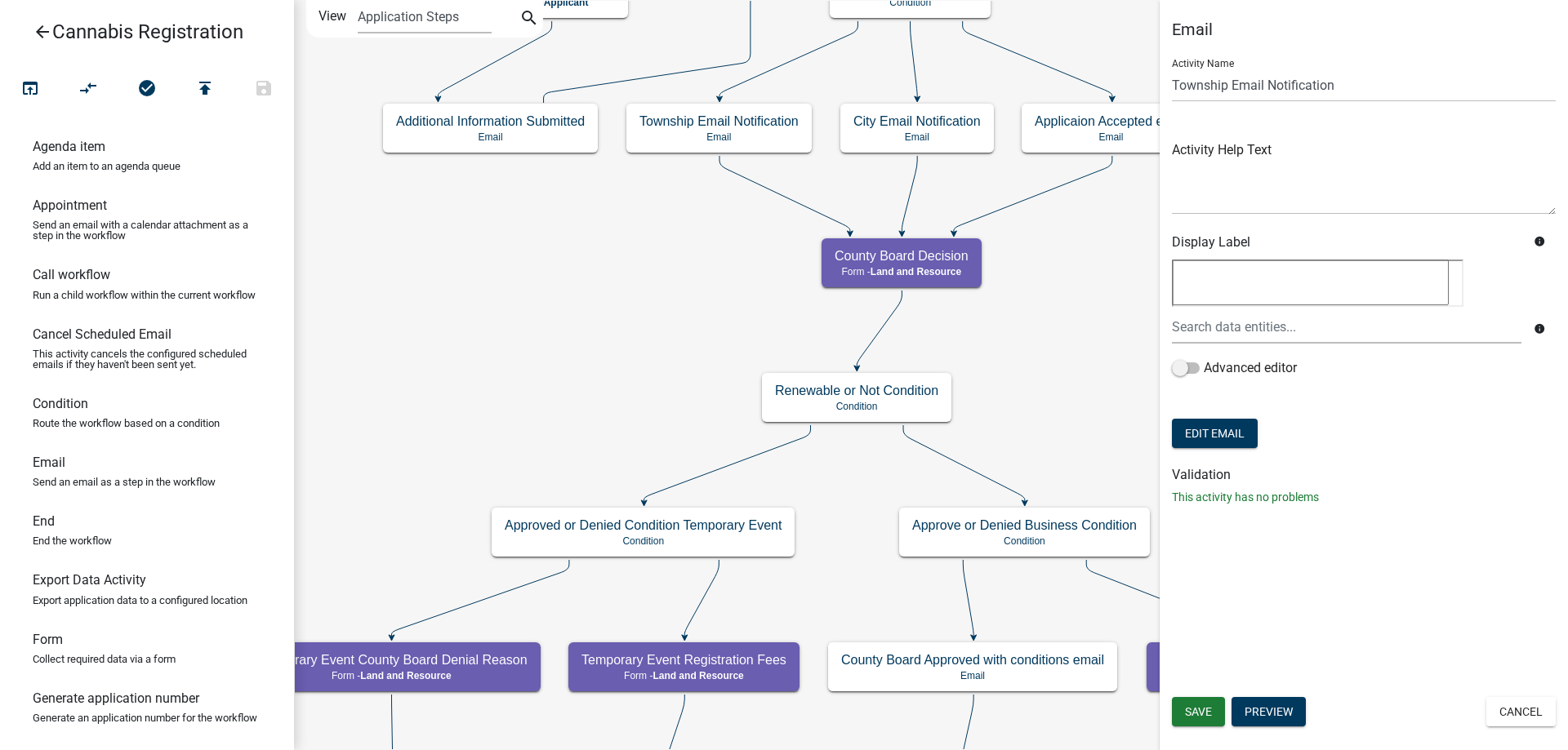
click at [836, 583] on div "start Start - Applicant Application Introduction Form - Applicant Parcel search…" at bounding box center [931, 375] width 1274 height 750
click at [950, 119] on g "City Email Notification Email" at bounding box center [917, 127] width 154 height 47
click at [1227, 421] on button "Edit Email" at bounding box center [1215, 434] width 86 height 29
select select "190bf7b5-d392-4259-aa9b-055c59575267"
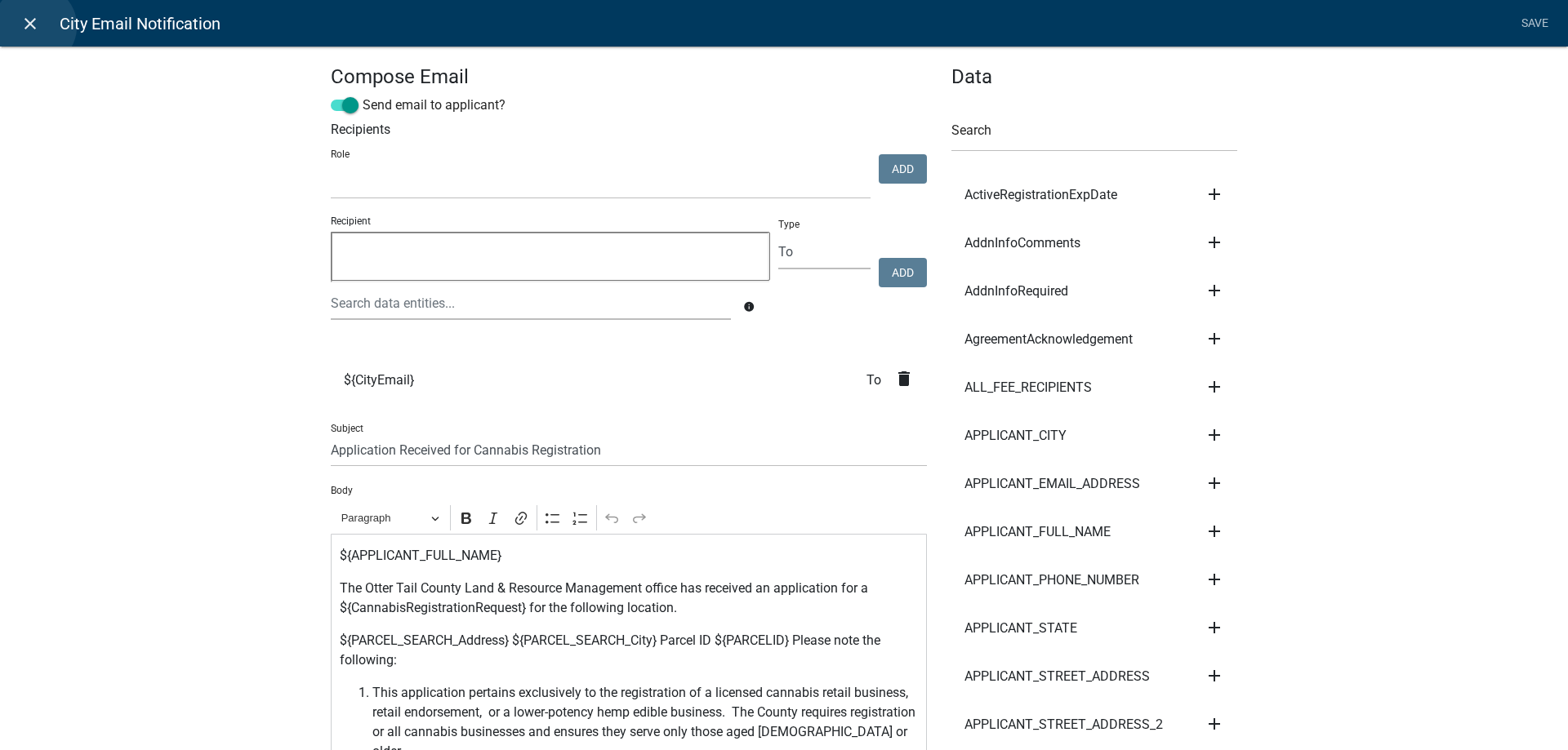
click at [35, 26] on icon "close" at bounding box center [30, 23] width 19 height 19
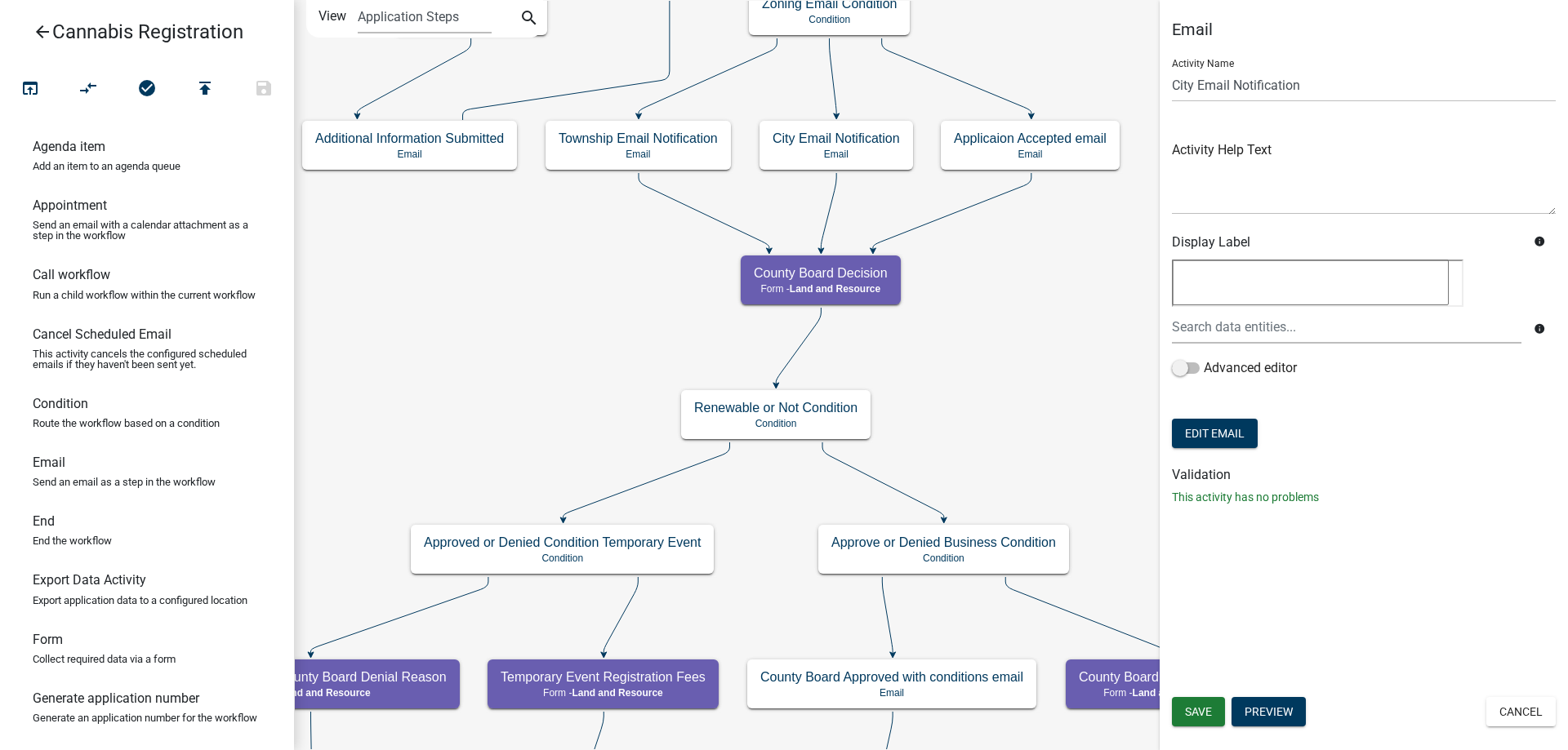
click at [996, 423] on div "start Start - Applicant Application Introduction Form - Applicant Parcel search…" at bounding box center [931, 375] width 1274 height 750
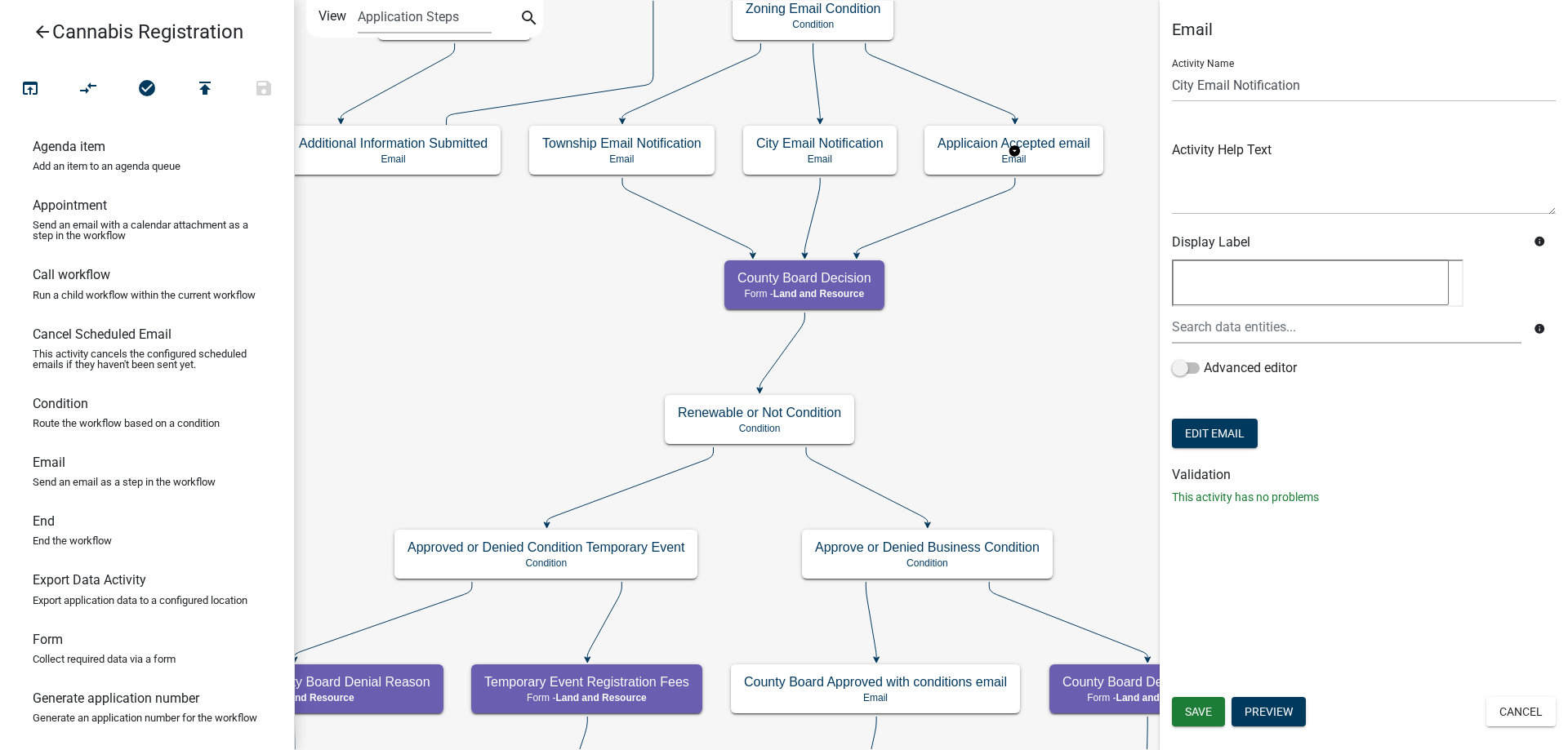
click at [1070, 154] on g "Applicaion Accepted email Email" at bounding box center [1014, 149] width 180 height 47
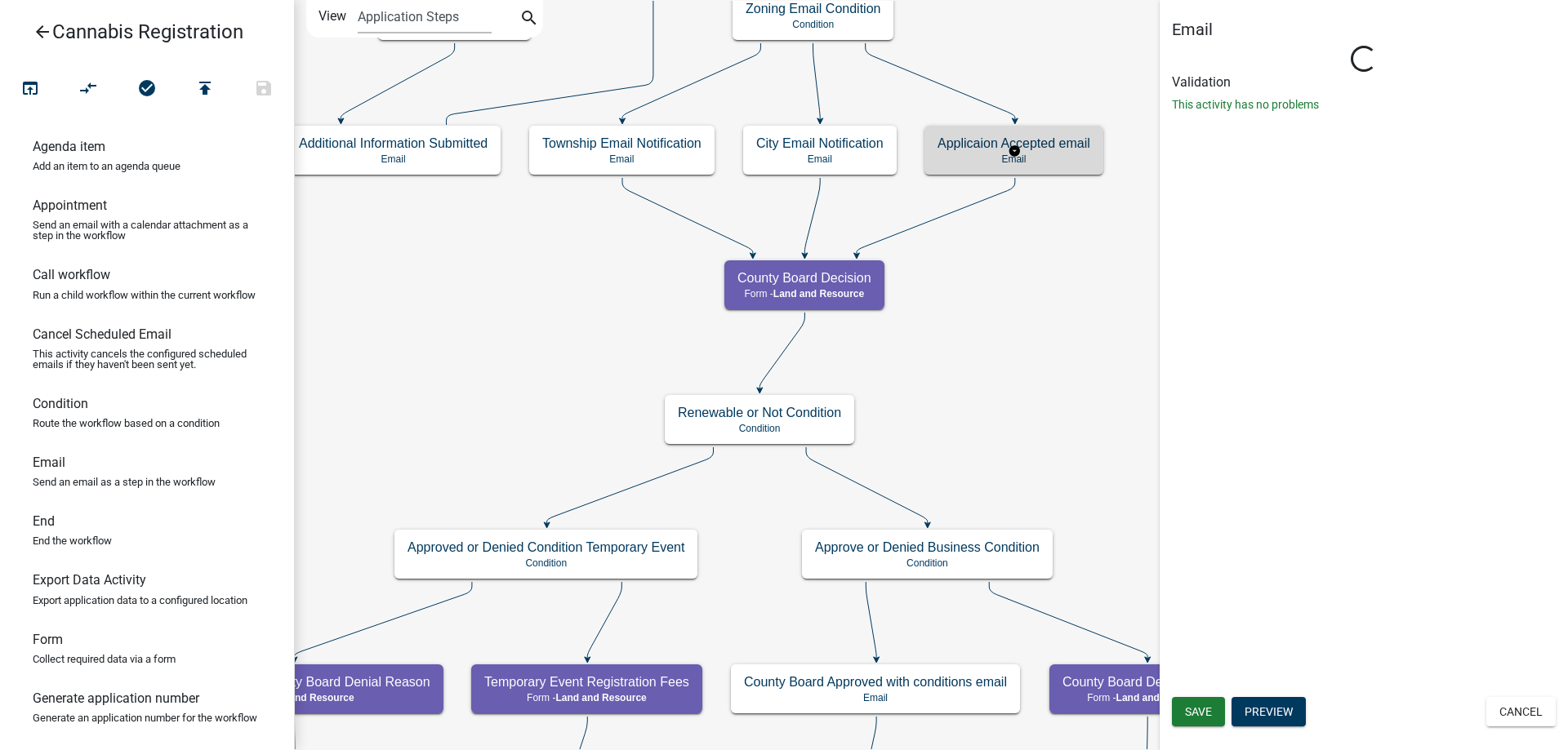
click at [1070, 154] on g "Applicaion Accepted email Email" at bounding box center [1014, 149] width 180 height 47
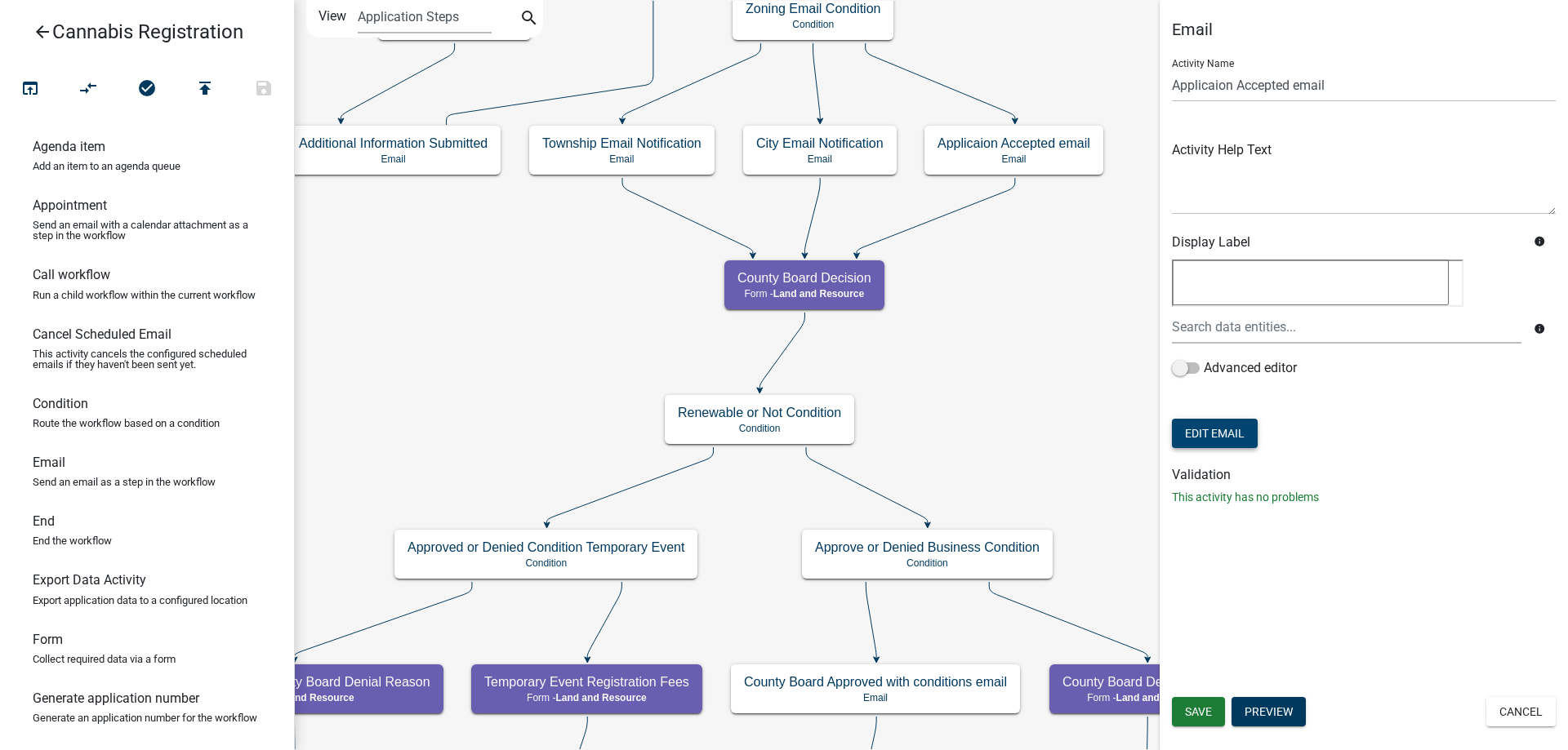
click at [1232, 434] on button "Edit Email" at bounding box center [1215, 434] width 86 height 29
select select "190bf7b5-d392-4259-aa9b-055c59575267"
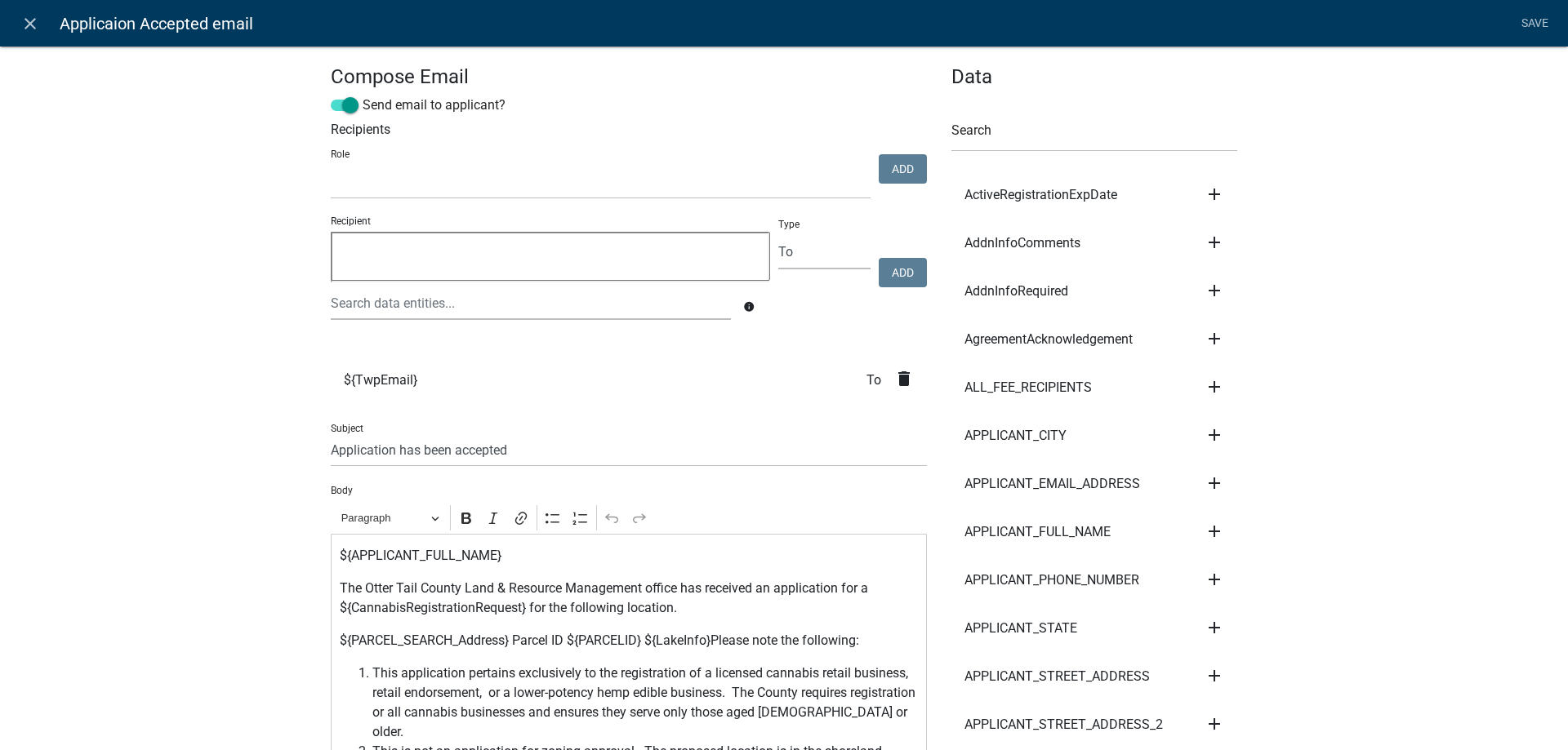
select select
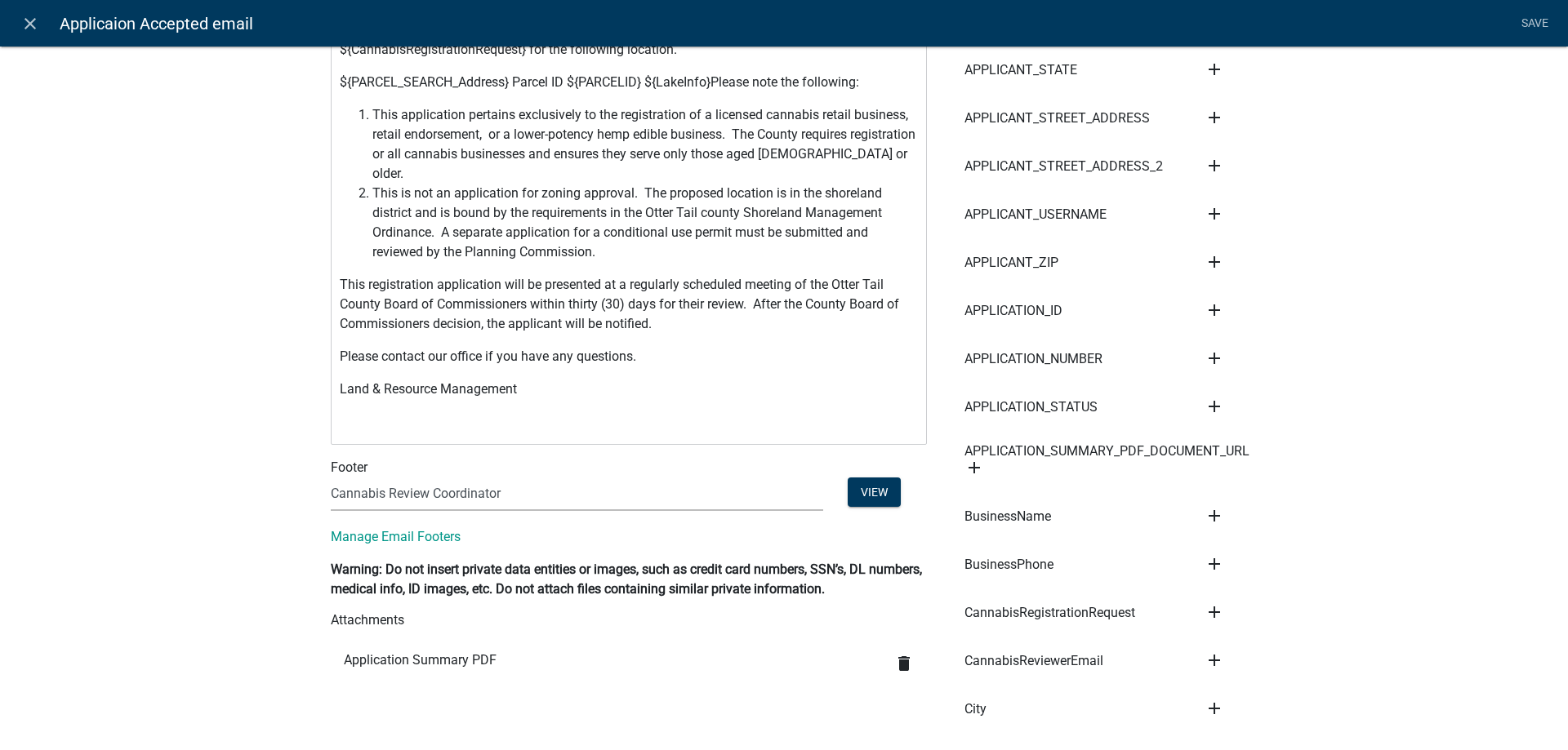
scroll to position [373, 0]
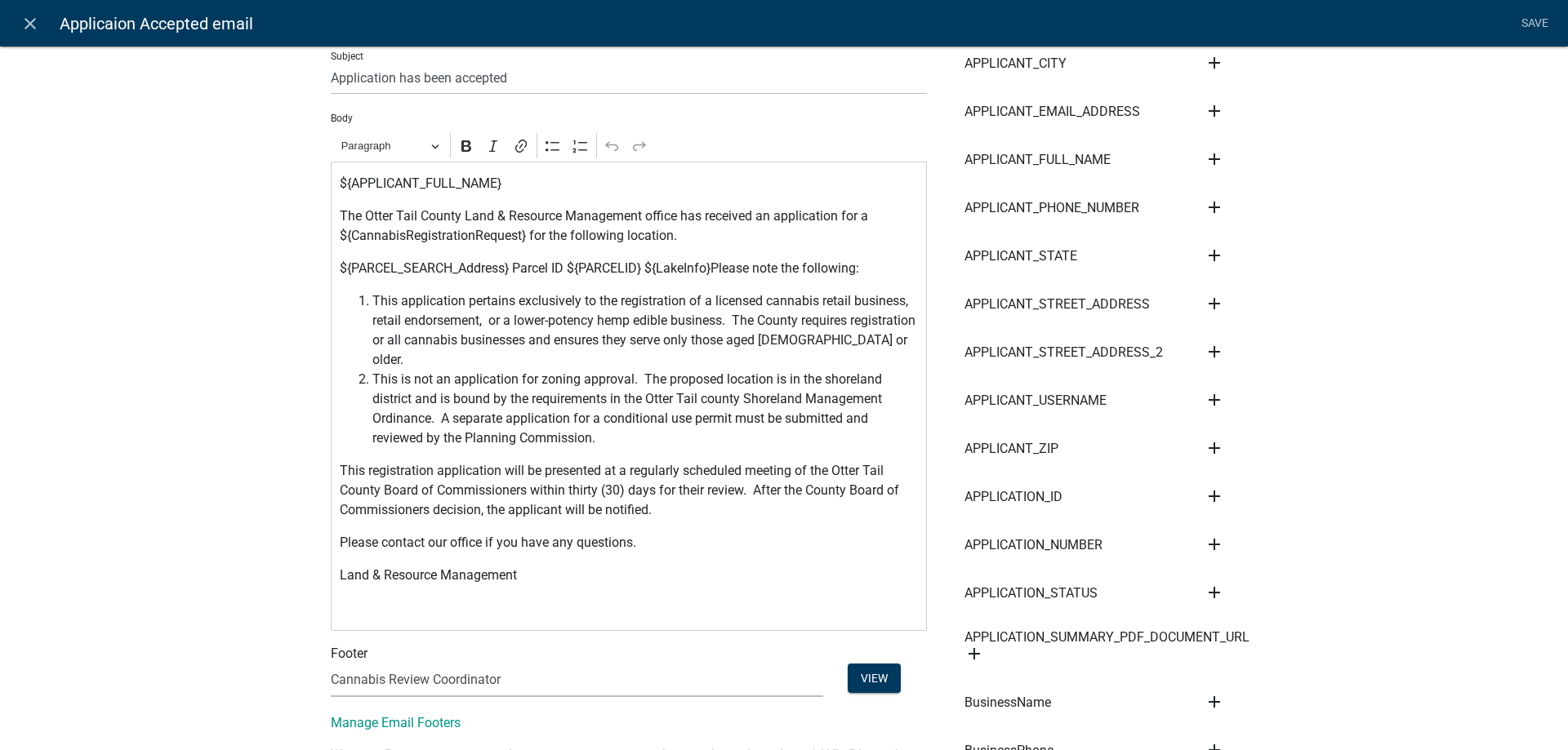
click at [704, 379] on span "This is not an application for zoning approval. The proposed location is in the…" at bounding box center [646, 408] width 546 height 78
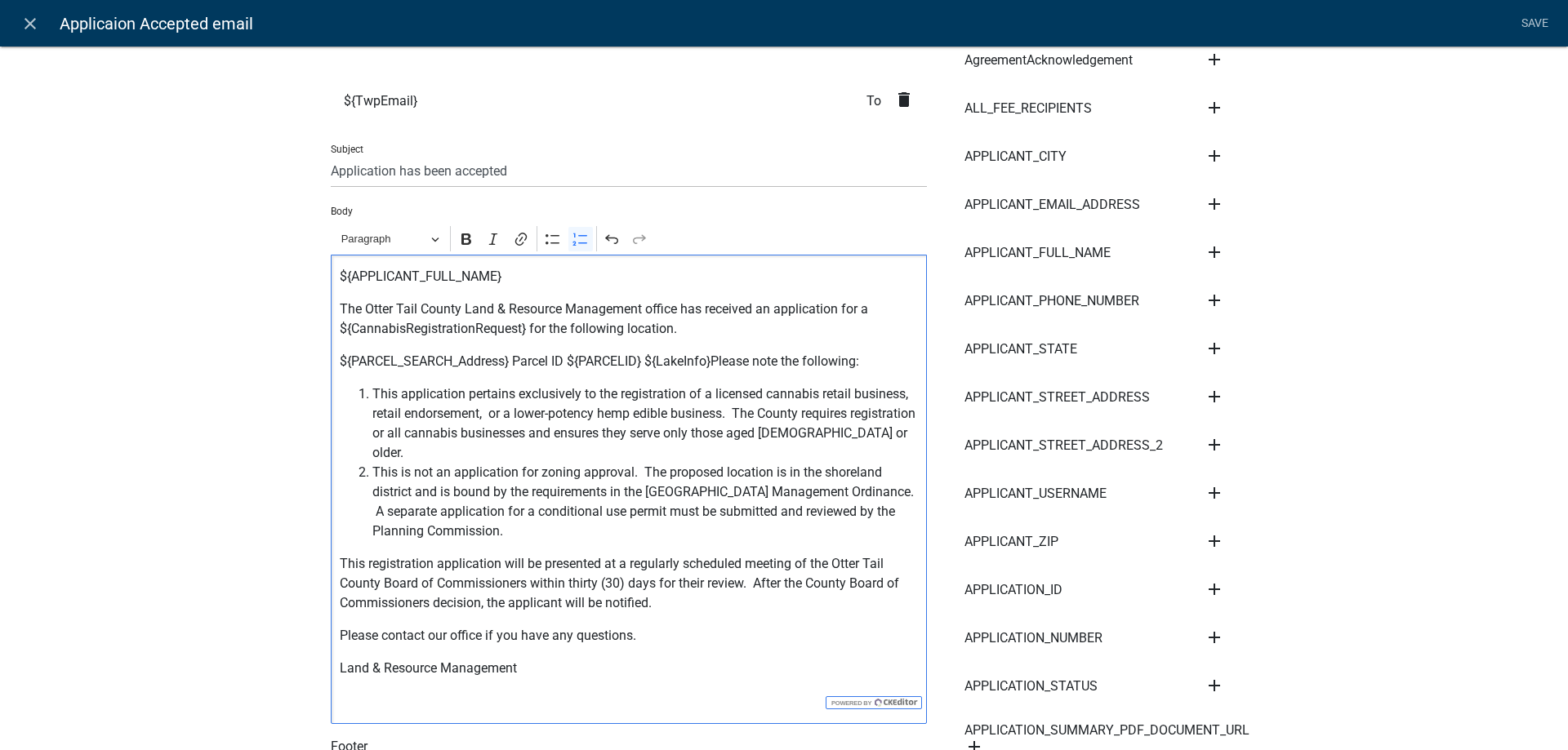
scroll to position [0, 0]
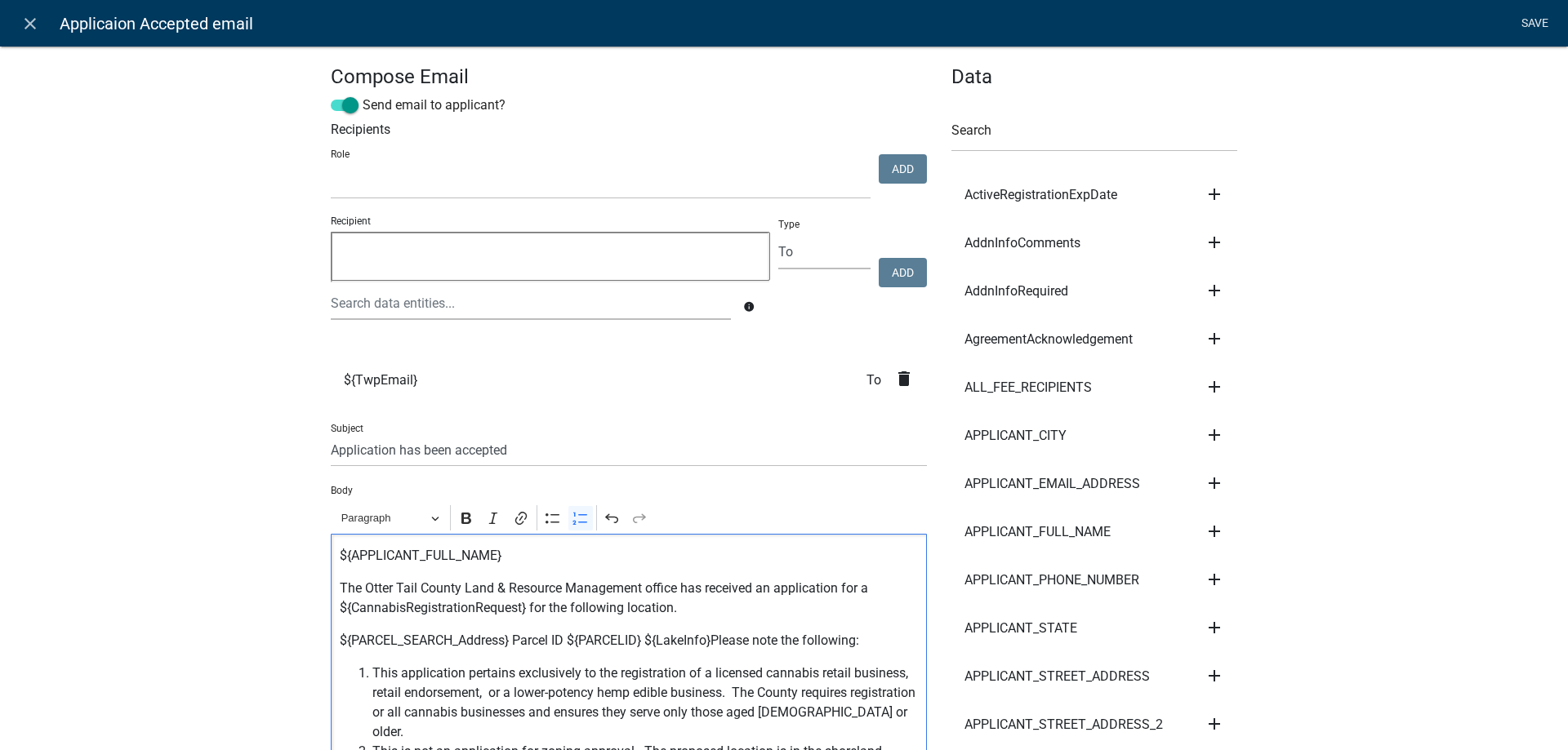
click at [1536, 23] on link "Save" at bounding box center [1534, 23] width 41 height 31
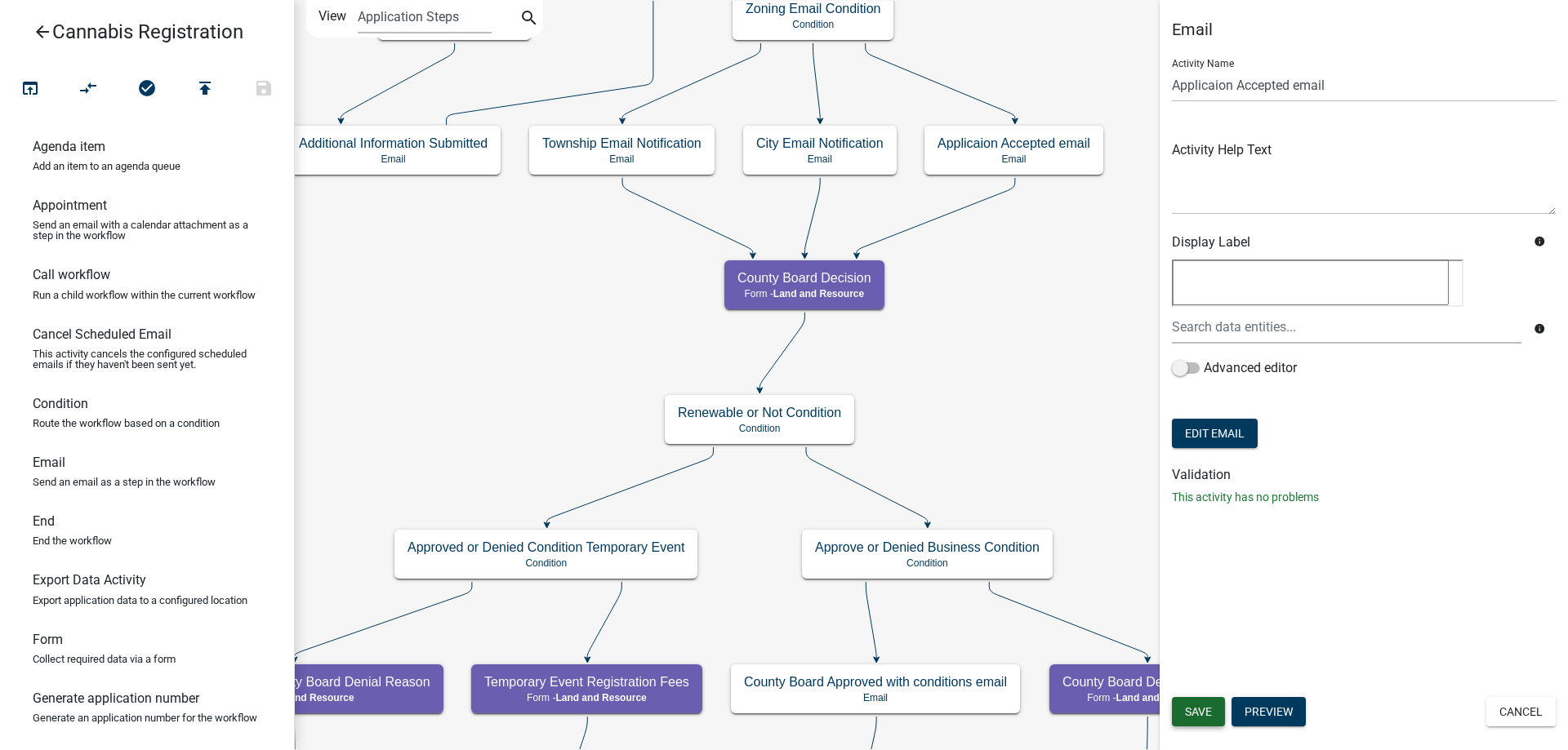
click at [1204, 709] on span "Save" at bounding box center [1198, 711] width 27 height 13
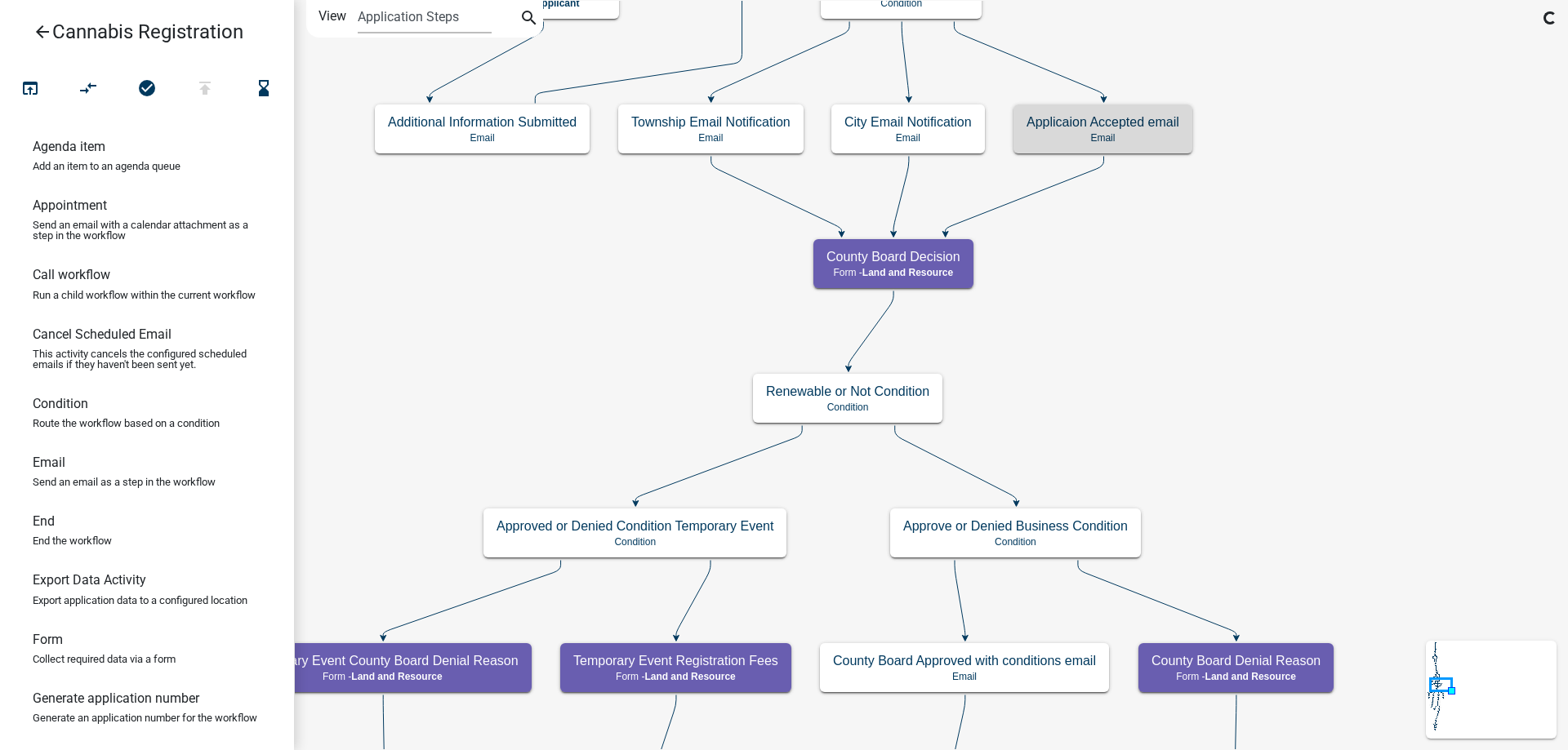
click at [1095, 374] on div "start Start - Applicant Application Introduction Form - Applicant Parcel search…" at bounding box center [931, 375] width 1274 height 750
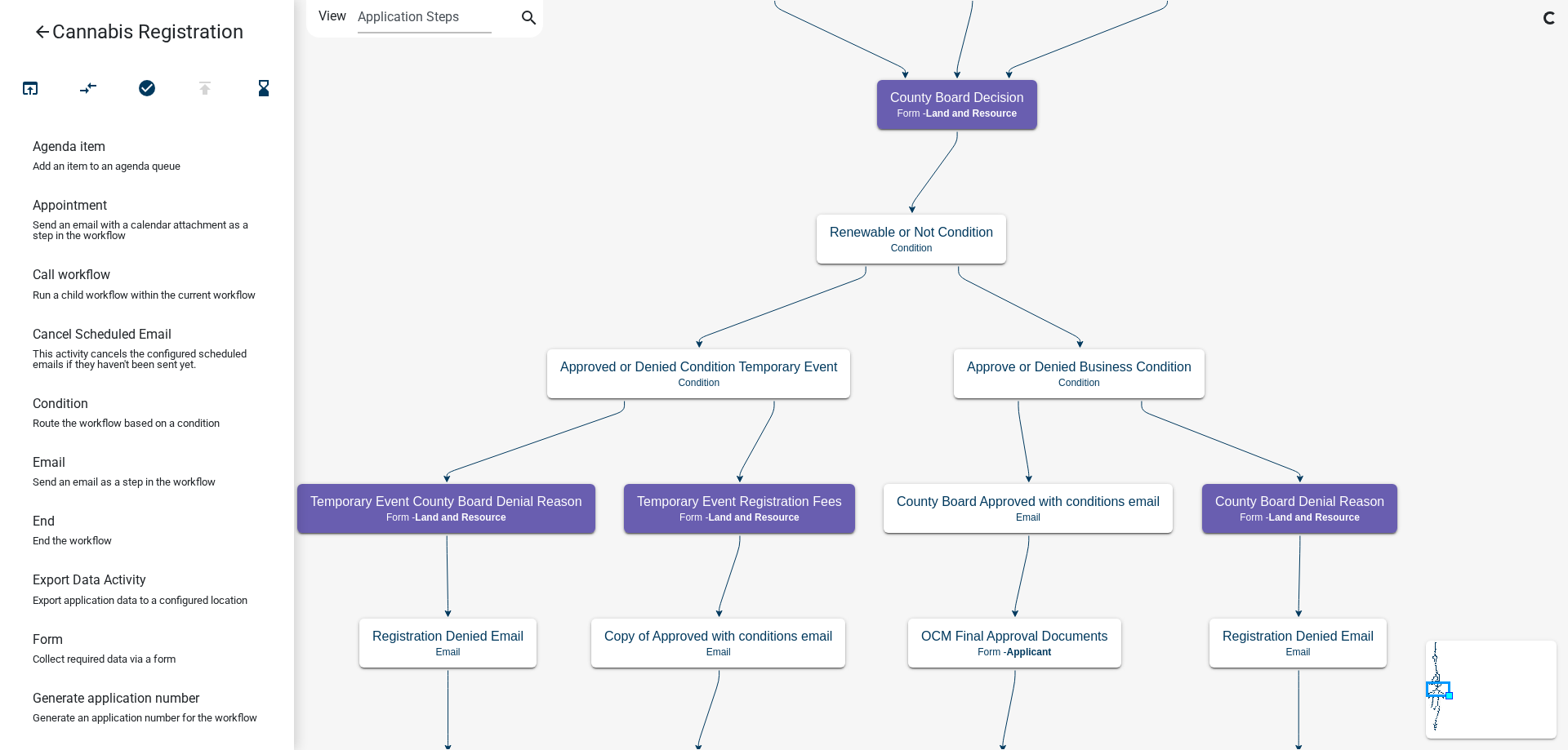
click at [1303, 275] on div "start Start - Applicant Application Introduction Form - Applicant Parcel search…" at bounding box center [931, 375] width 1274 height 750
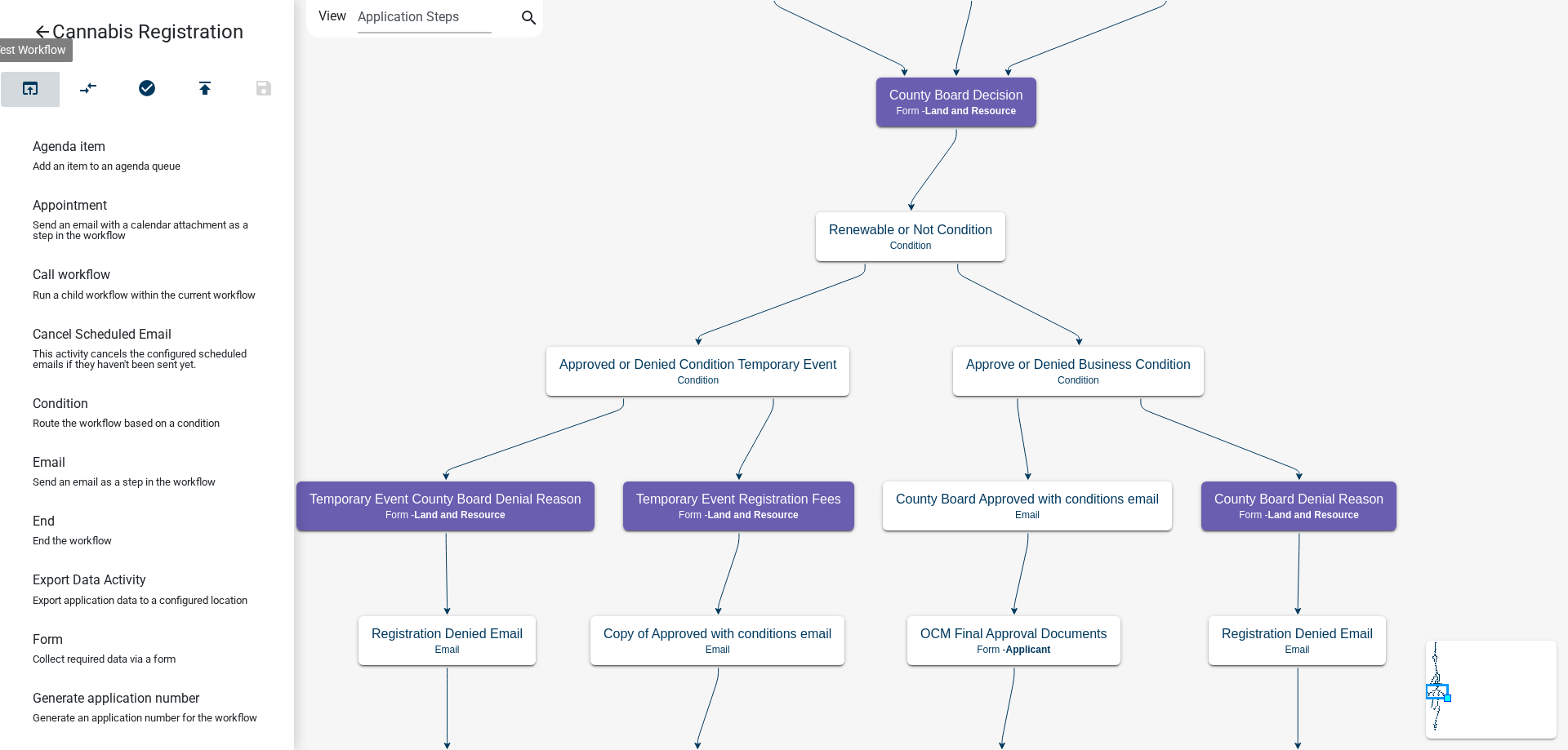
click at [39, 86] on icon "open_in_browser" at bounding box center [30, 90] width 19 height 23
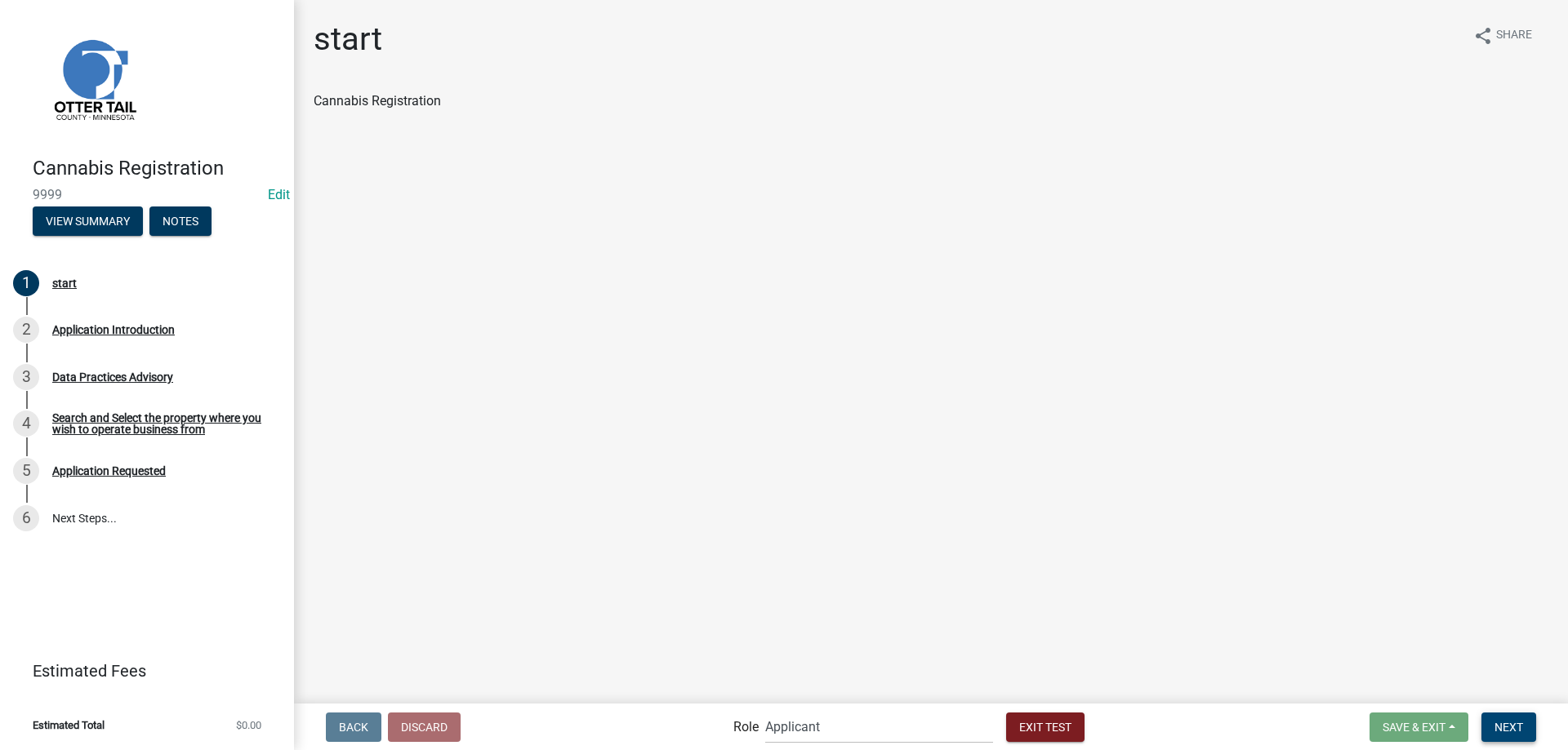
click at [1504, 732] on span "Next" at bounding box center [1509, 726] width 29 height 13
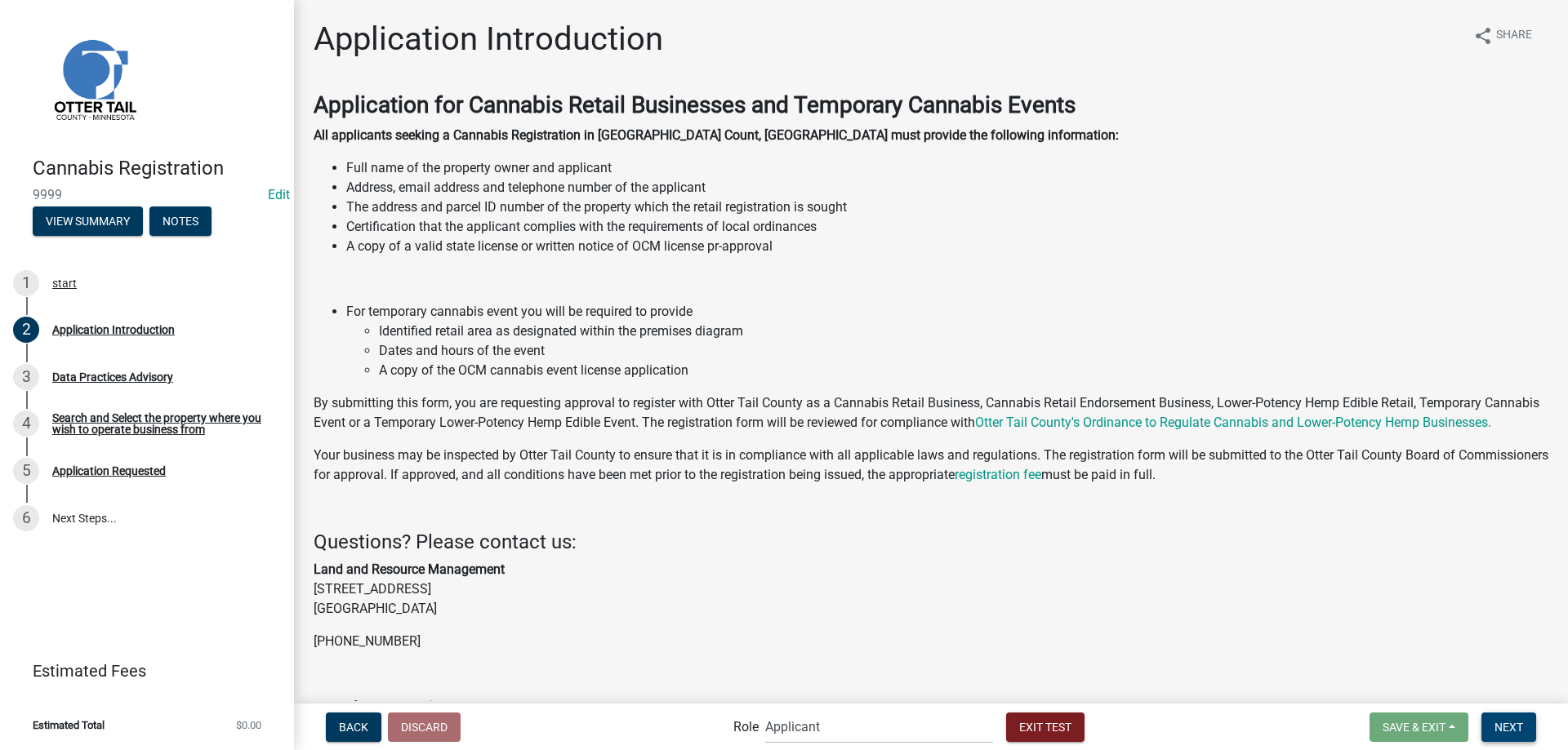
click at [1504, 728] on span "Next" at bounding box center [1509, 726] width 29 height 13
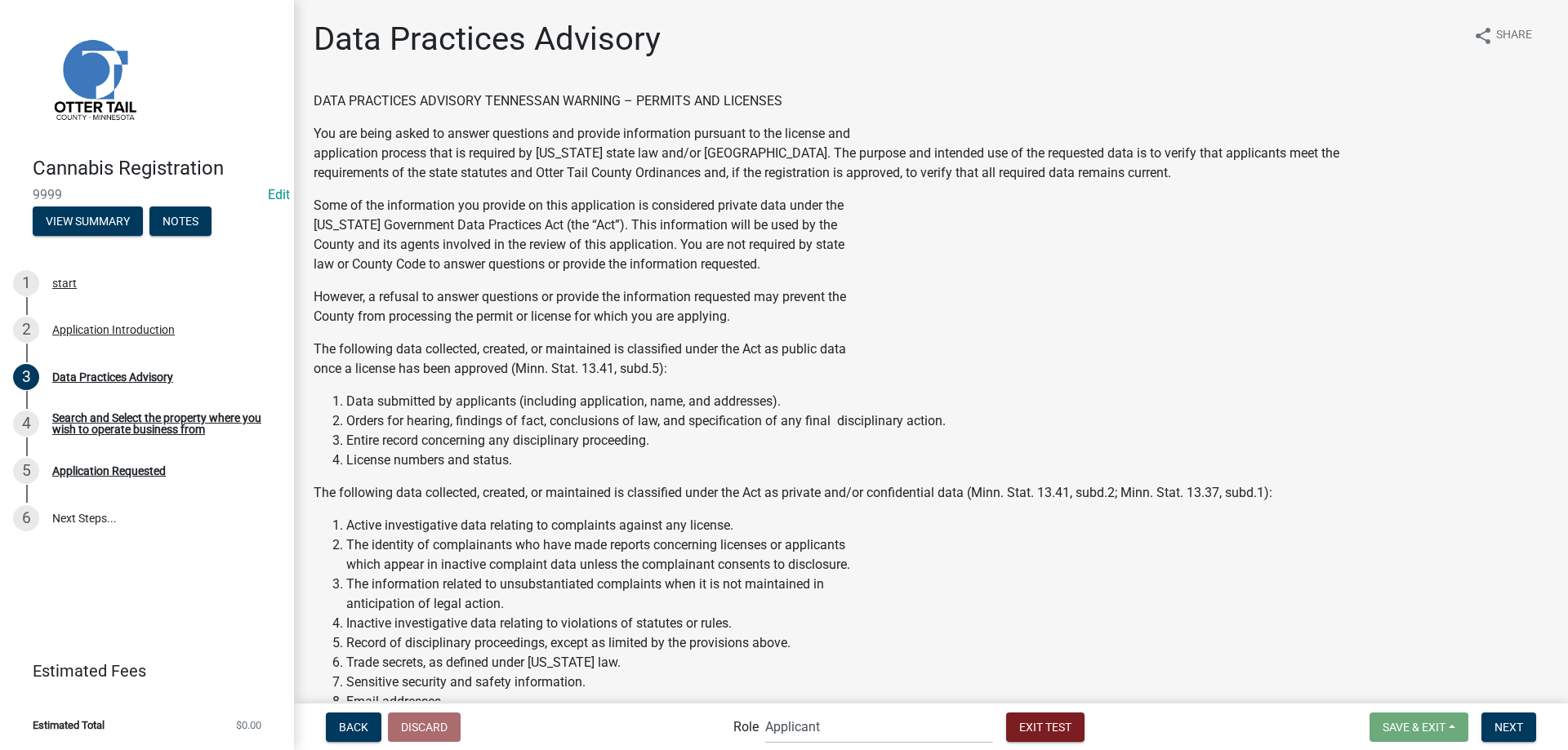
scroll to position [744, 0]
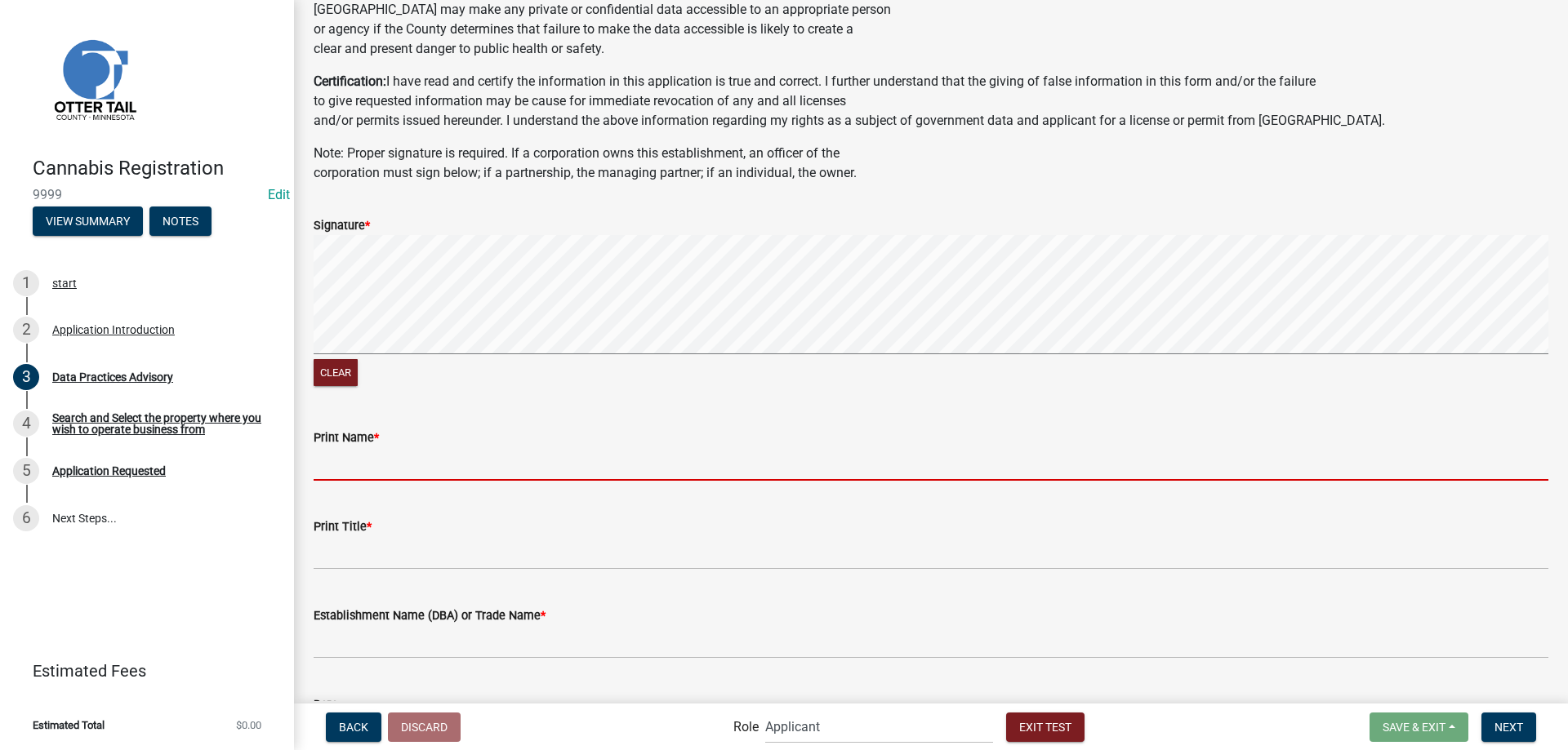
click at [357, 460] on input "Print Name *" at bounding box center [931, 464] width 1235 height 34
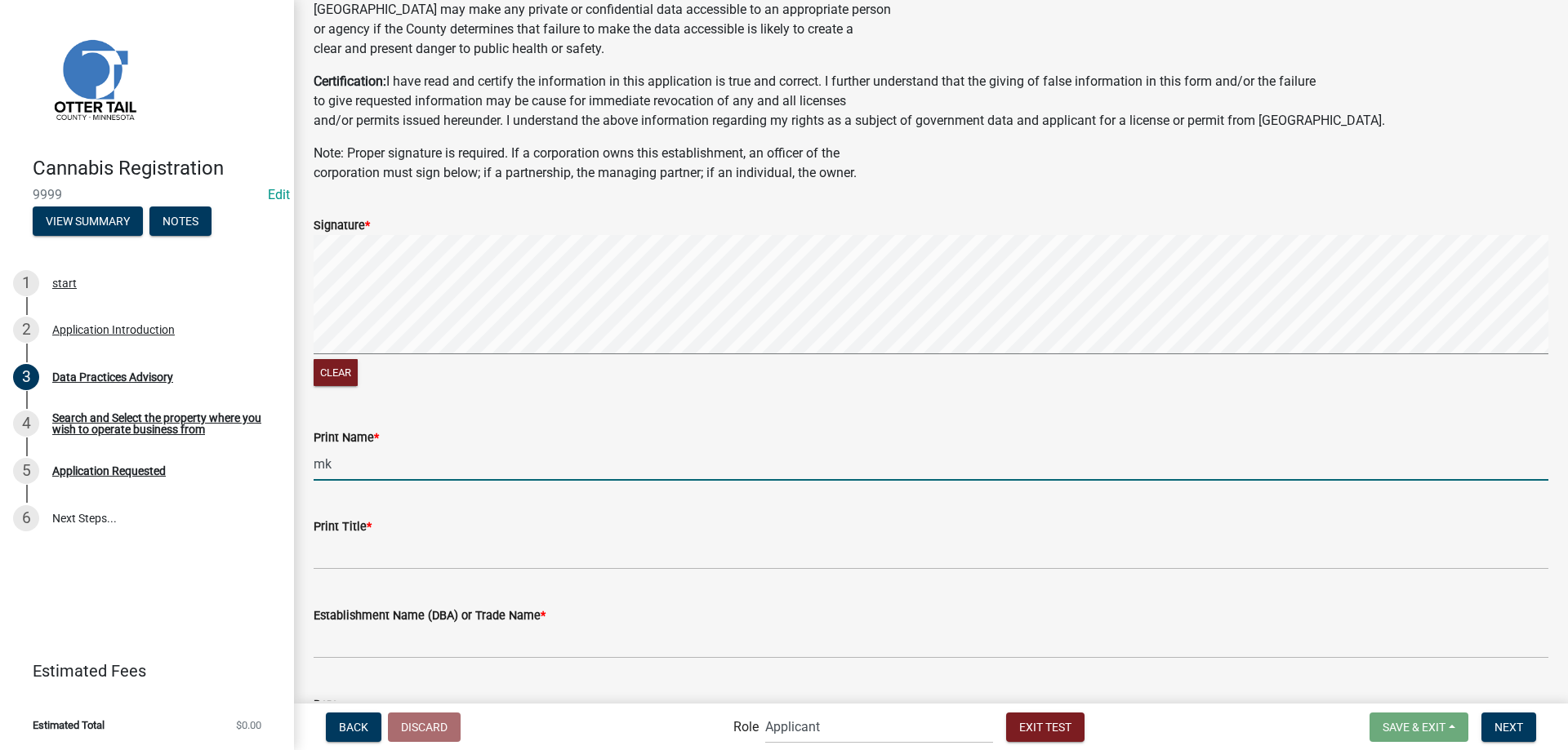
type input "mk"
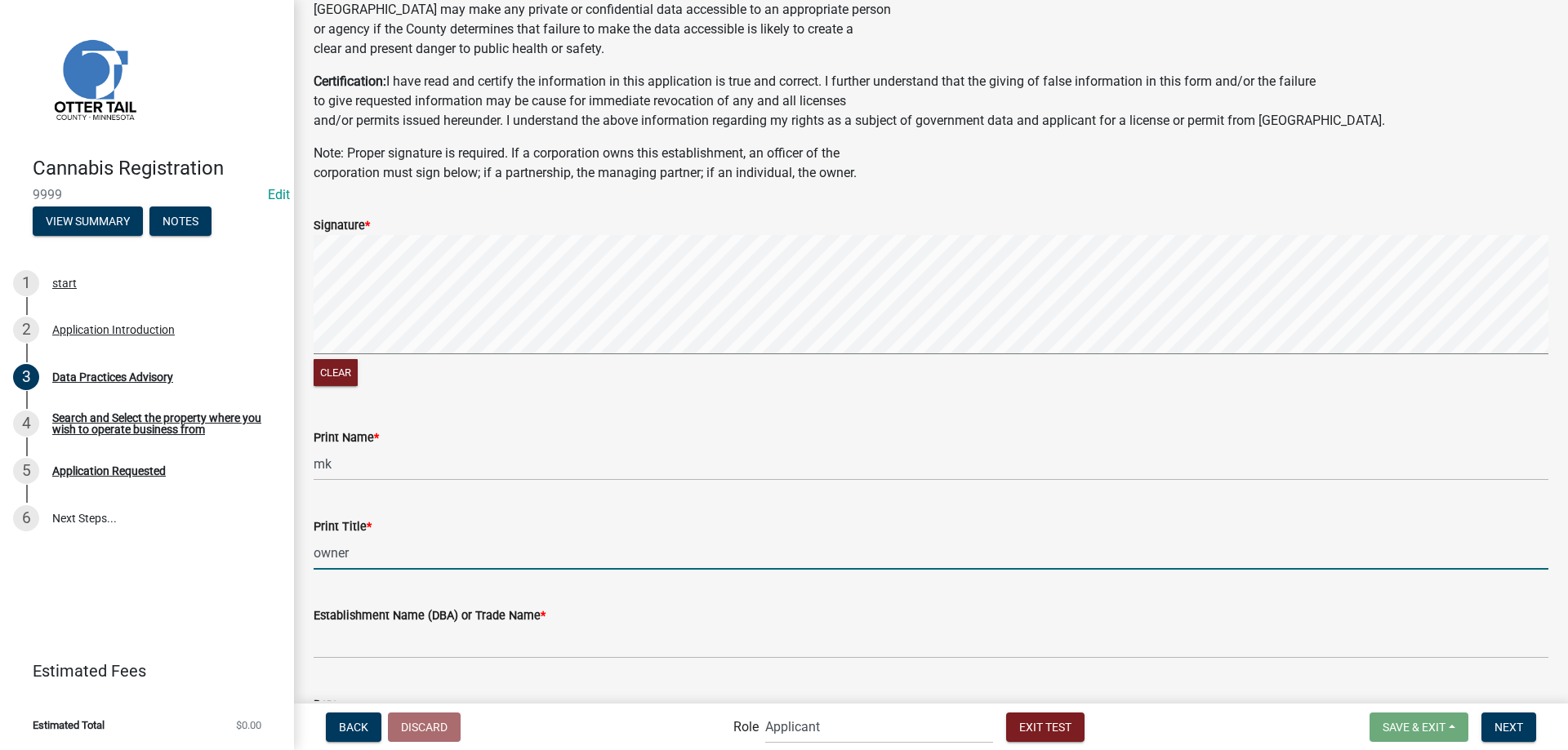
type input "owner"
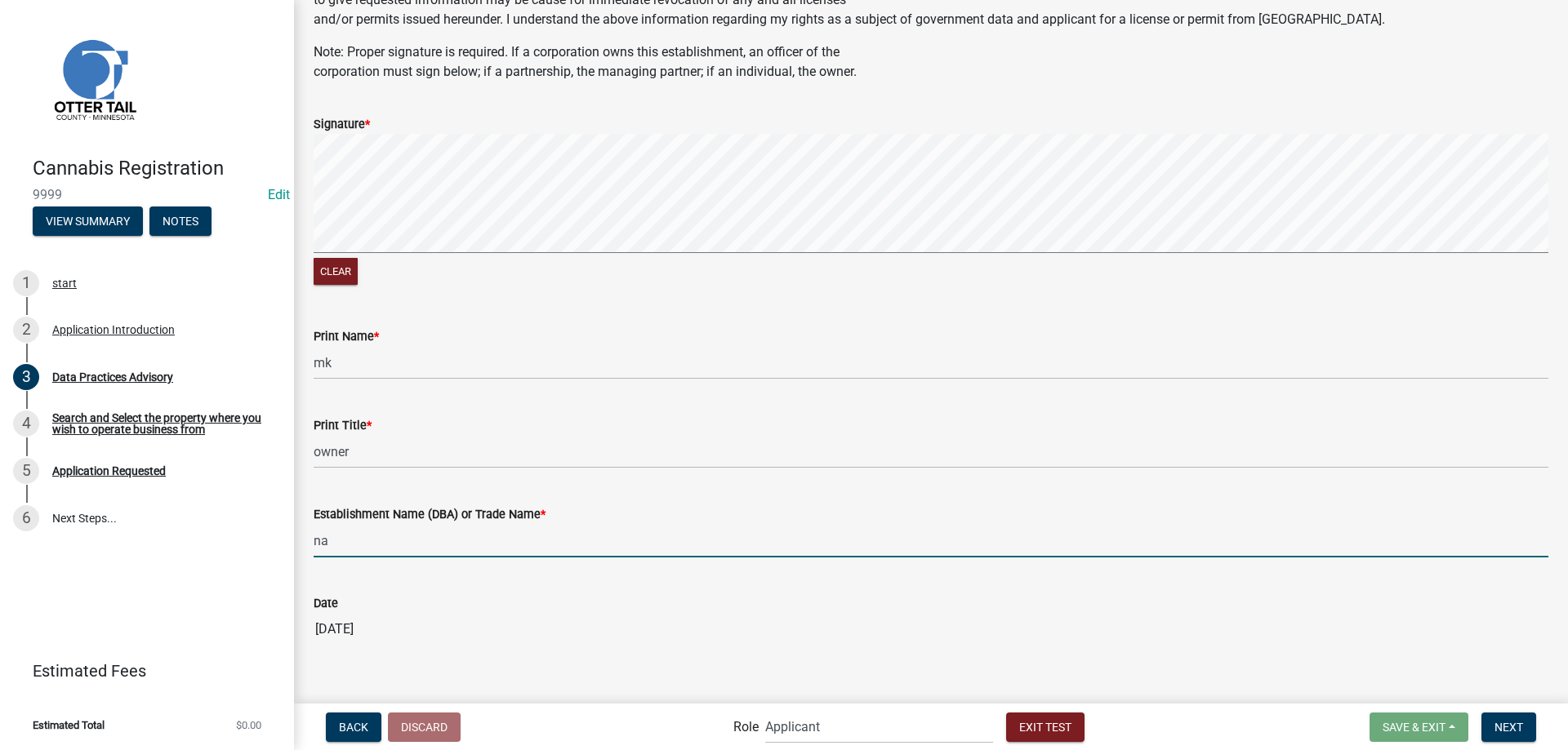
scroll to position [867, 0]
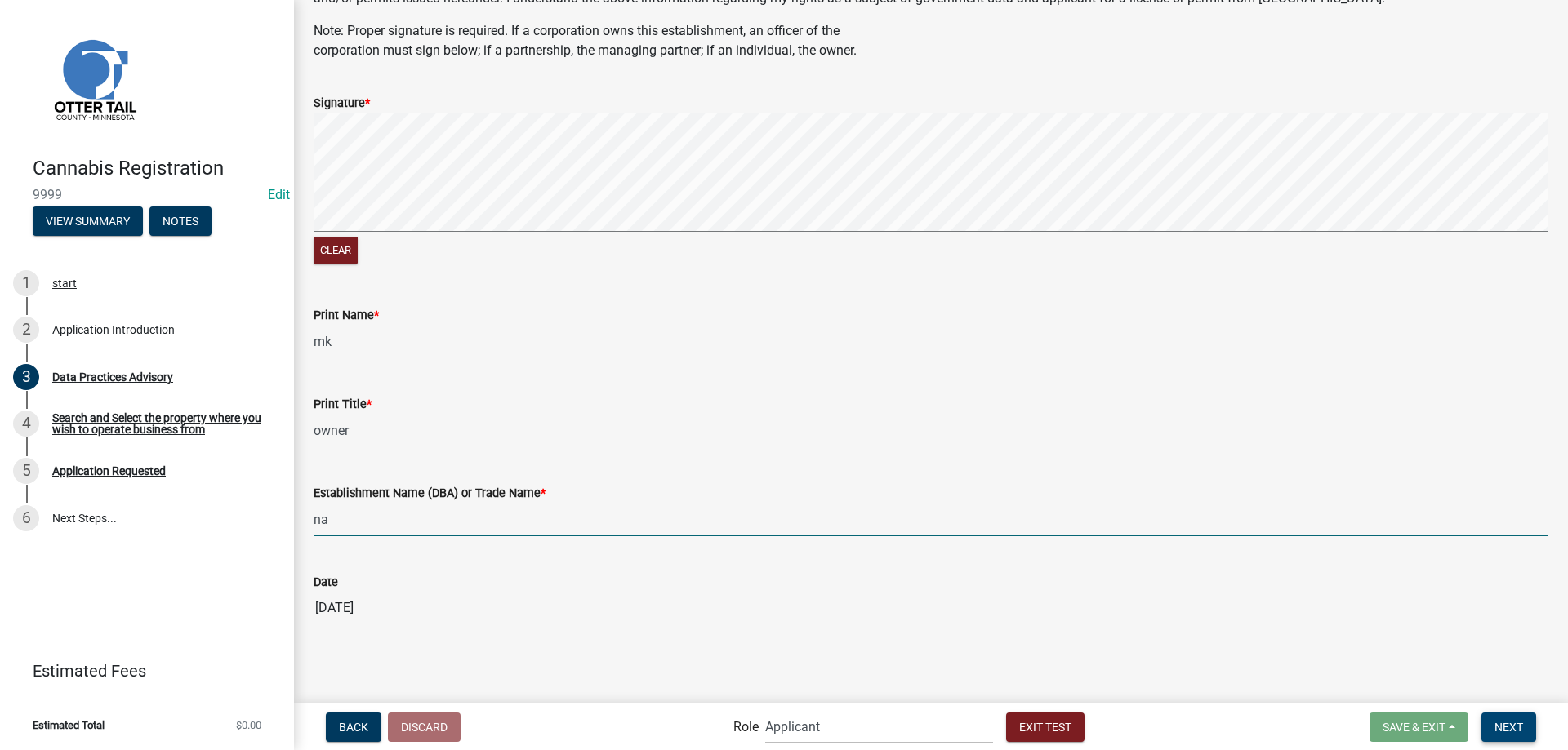
type input "na"
click at [1502, 732] on span "Next" at bounding box center [1509, 726] width 29 height 13
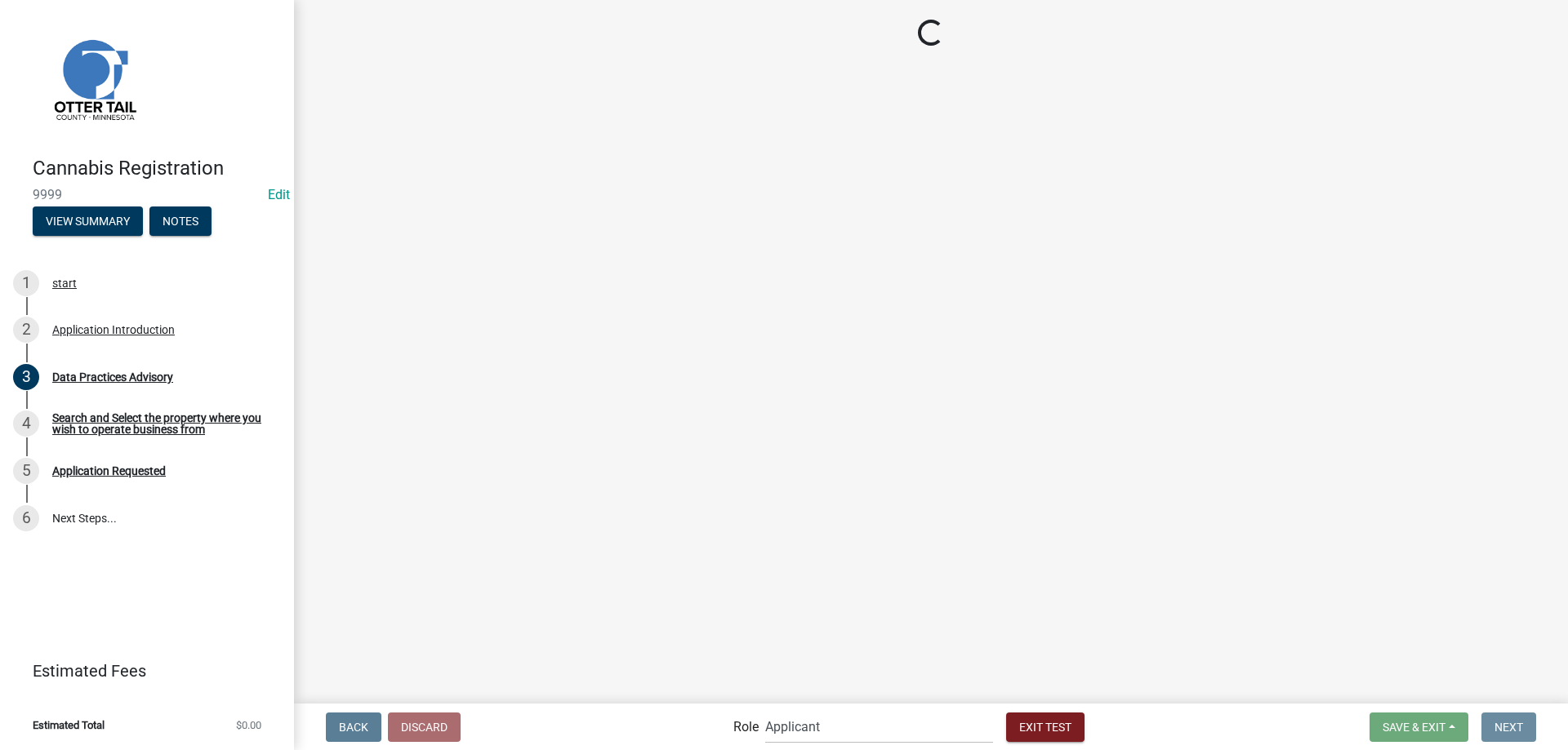
scroll to position [0, 0]
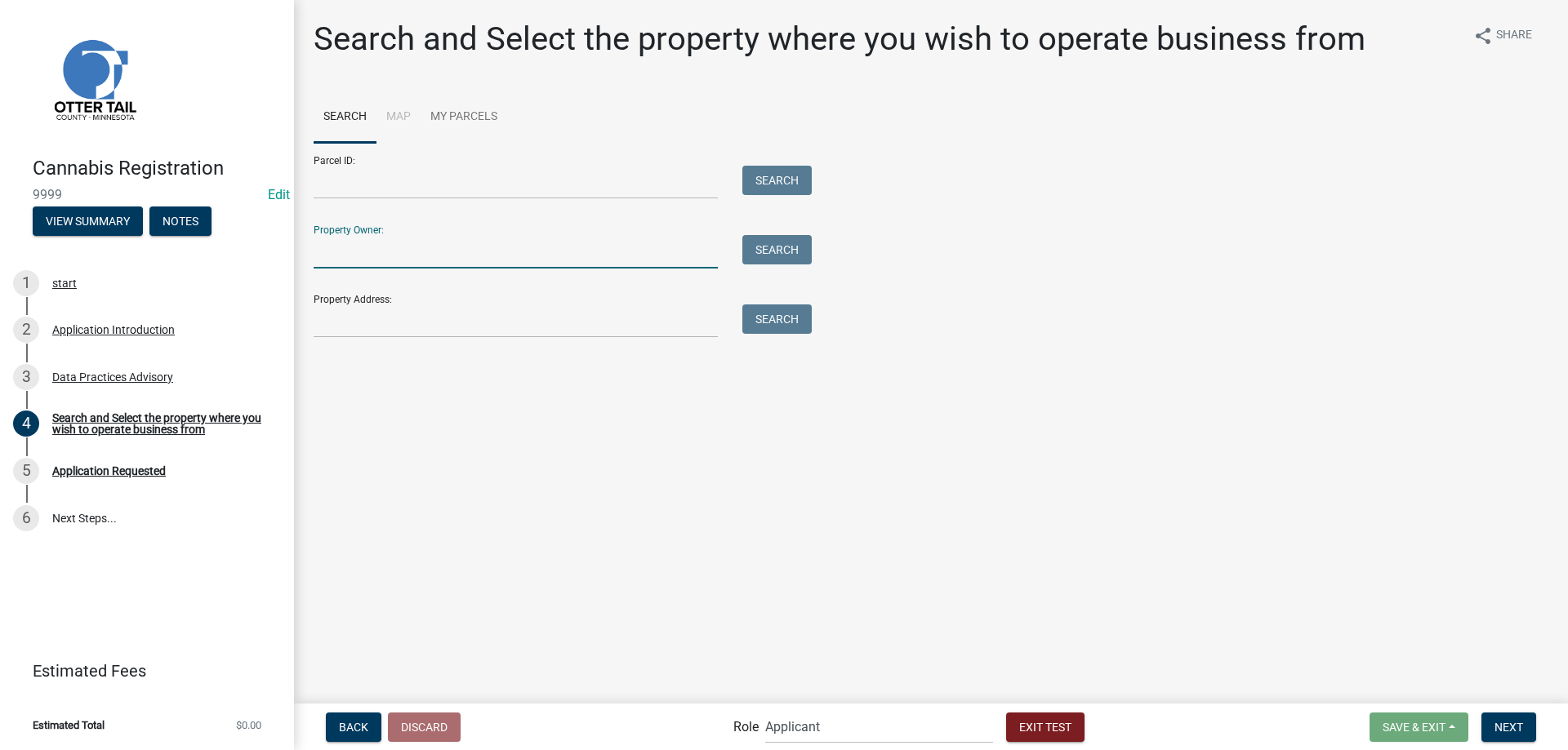
click at [395, 242] on input "Property Owner:" at bounding box center [516, 252] width 405 height 34
type input "jevne"
click at [780, 252] on button "Search" at bounding box center [777, 250] width 70 height 29
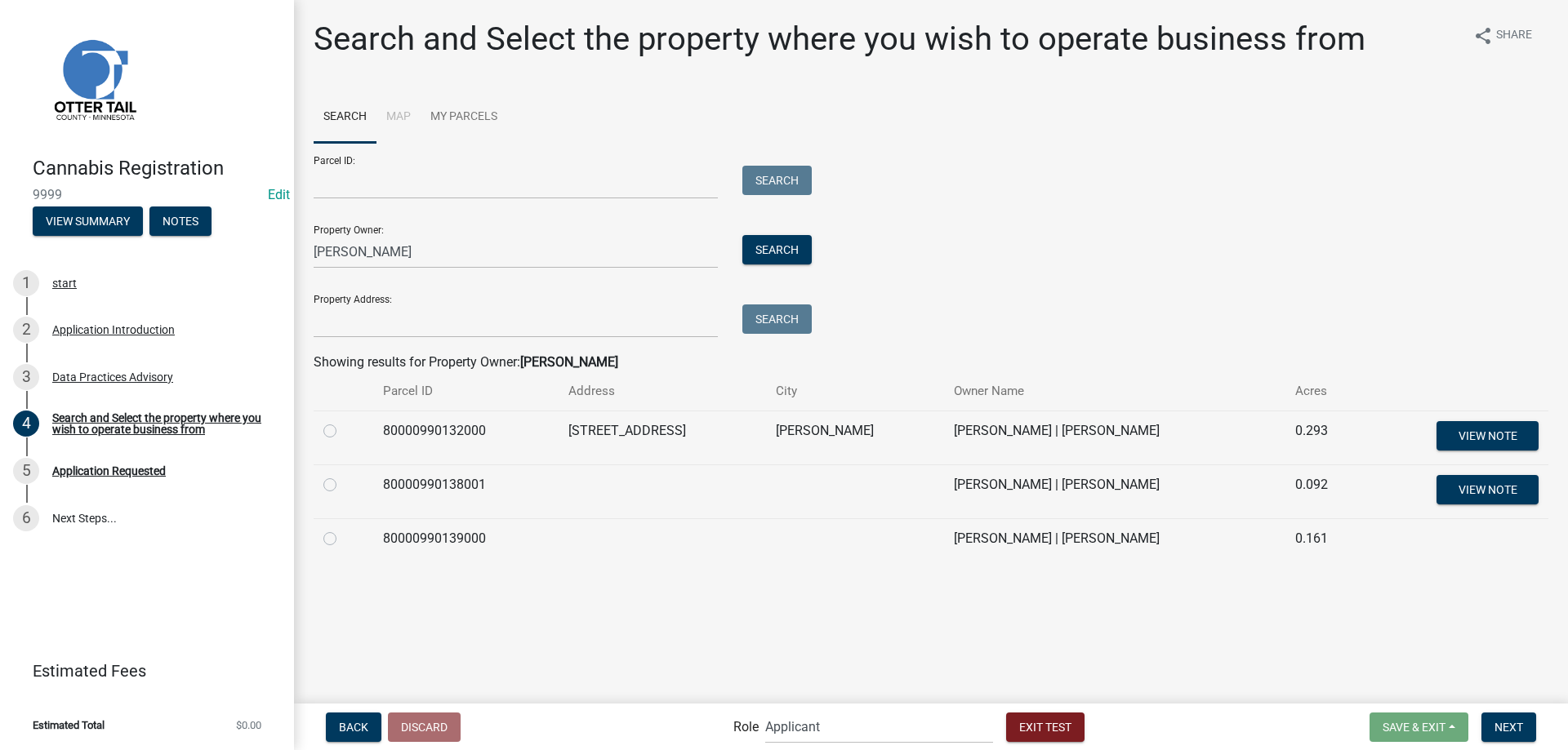
click at [343, 475] on label at bounding box center [343, 475] width 0 height 0
click at [343, 484] on input "radio" at bounding box center [347, 480] width 11 height 11
radio input "true"
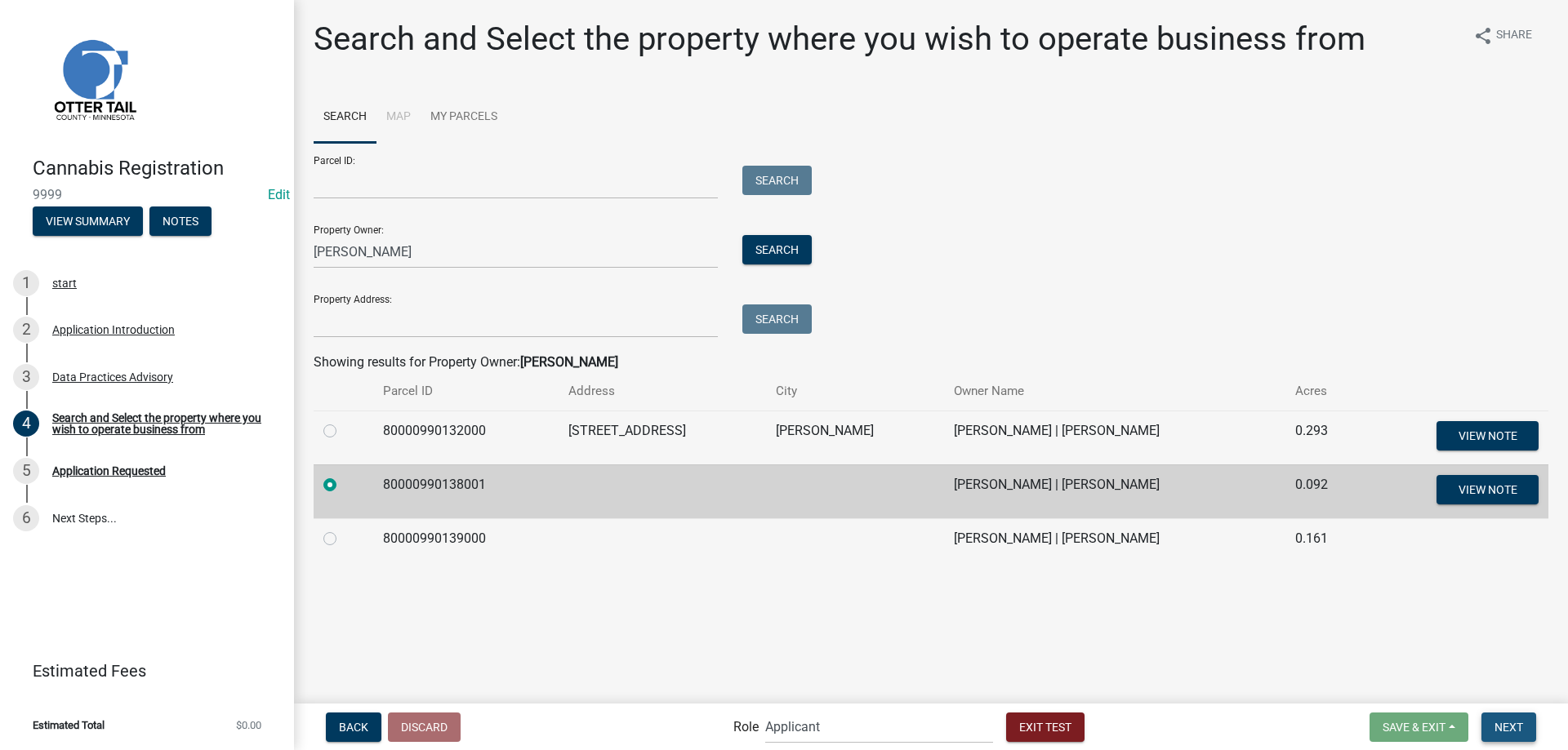
click at [1504, 728] on span "Next" at bounding box center [1509, 726] width 29 height 13
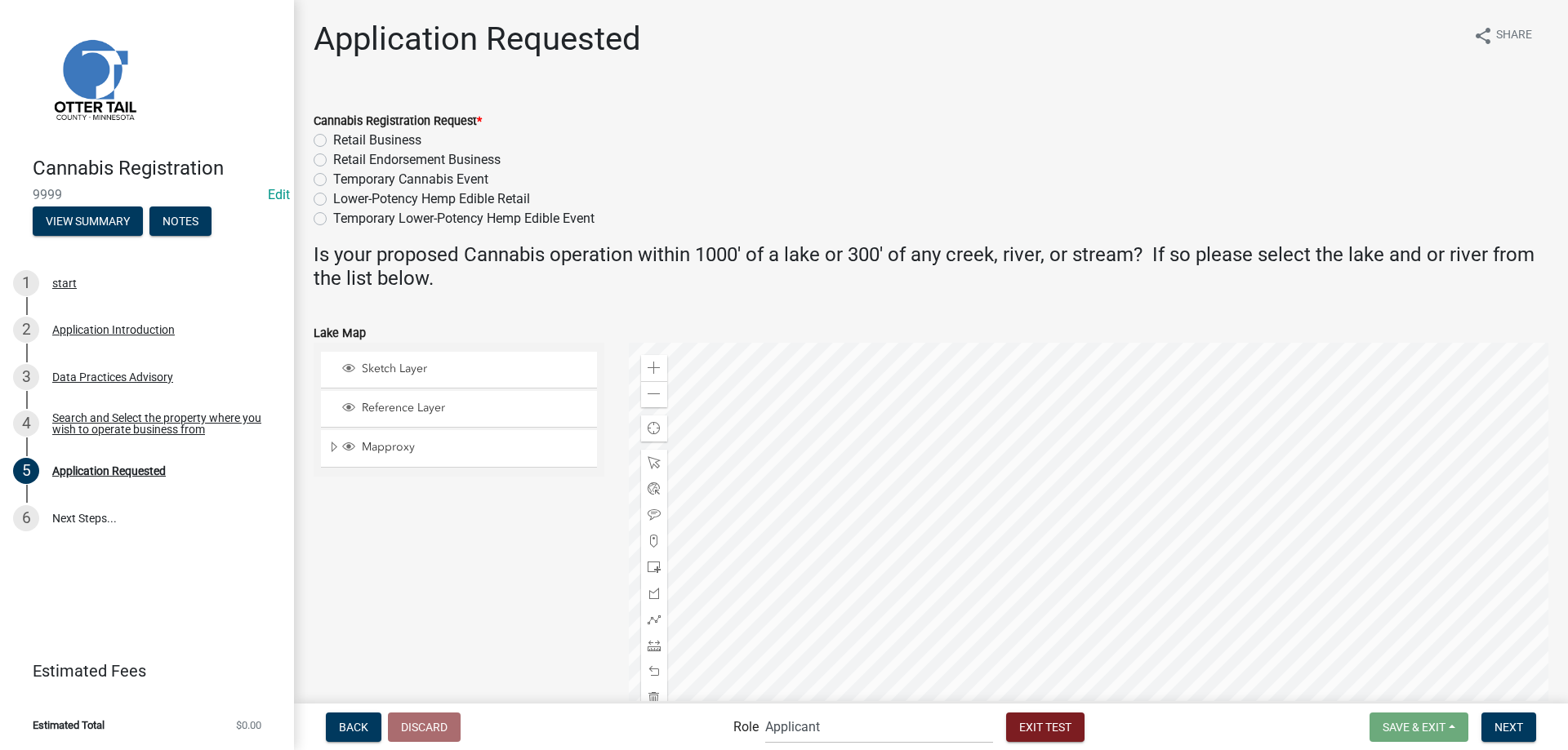
click at [333, 200] on label "Lower-Potency Hemp Edible Retail" at bounding box center [431, 199] width 196 height 19
click at [333, 200] on input "Lower-Potency Hemp Edible Retail" at bounding box center [338, 195] width 11 height 11
radio input "true"
click at [548, 547] on div "Sketch Layer Reference Layer Mapproxy Municipalities Corporate Limits Low Level…" at bounding box center [459, 547] width 316 height 408
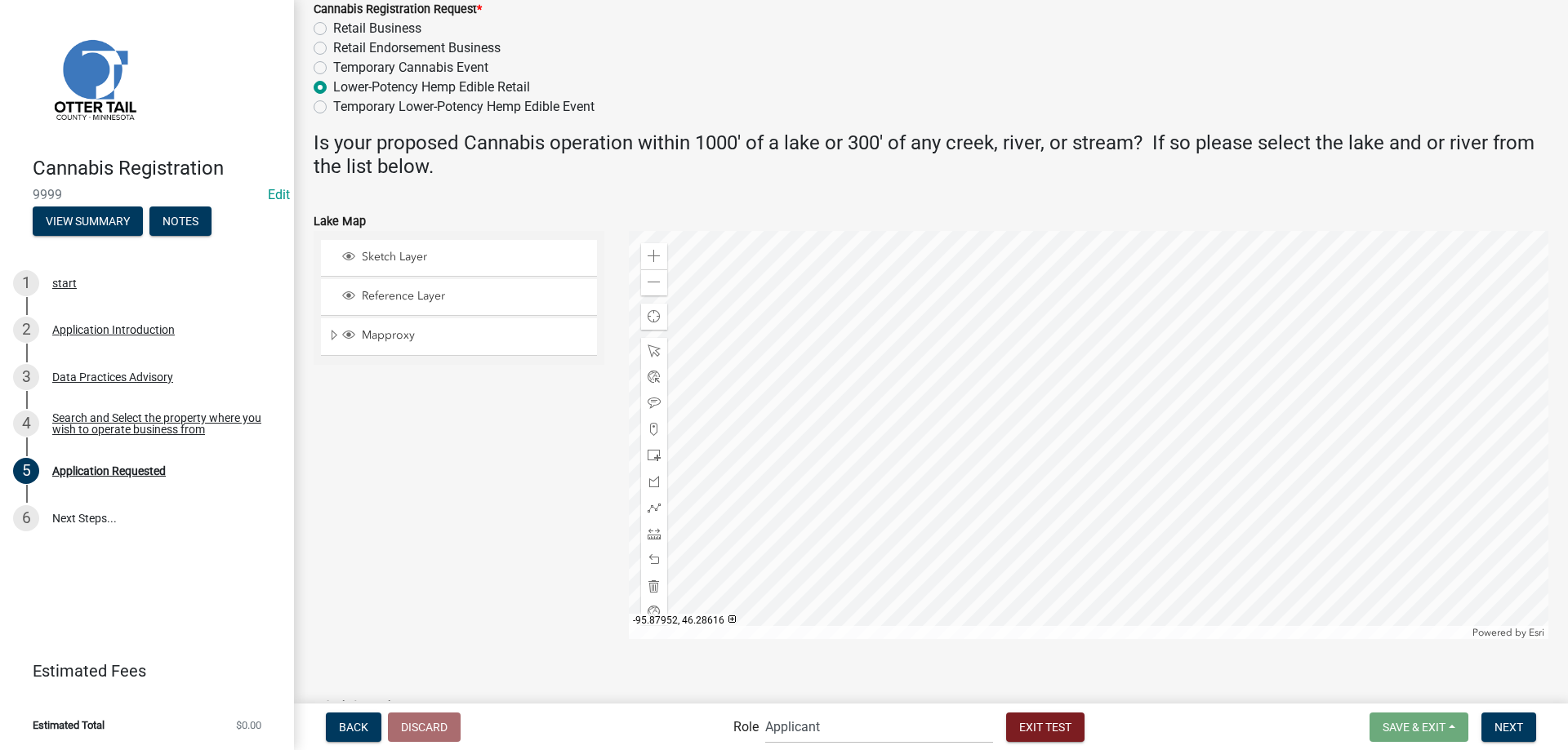
scroll to position [238, 0]
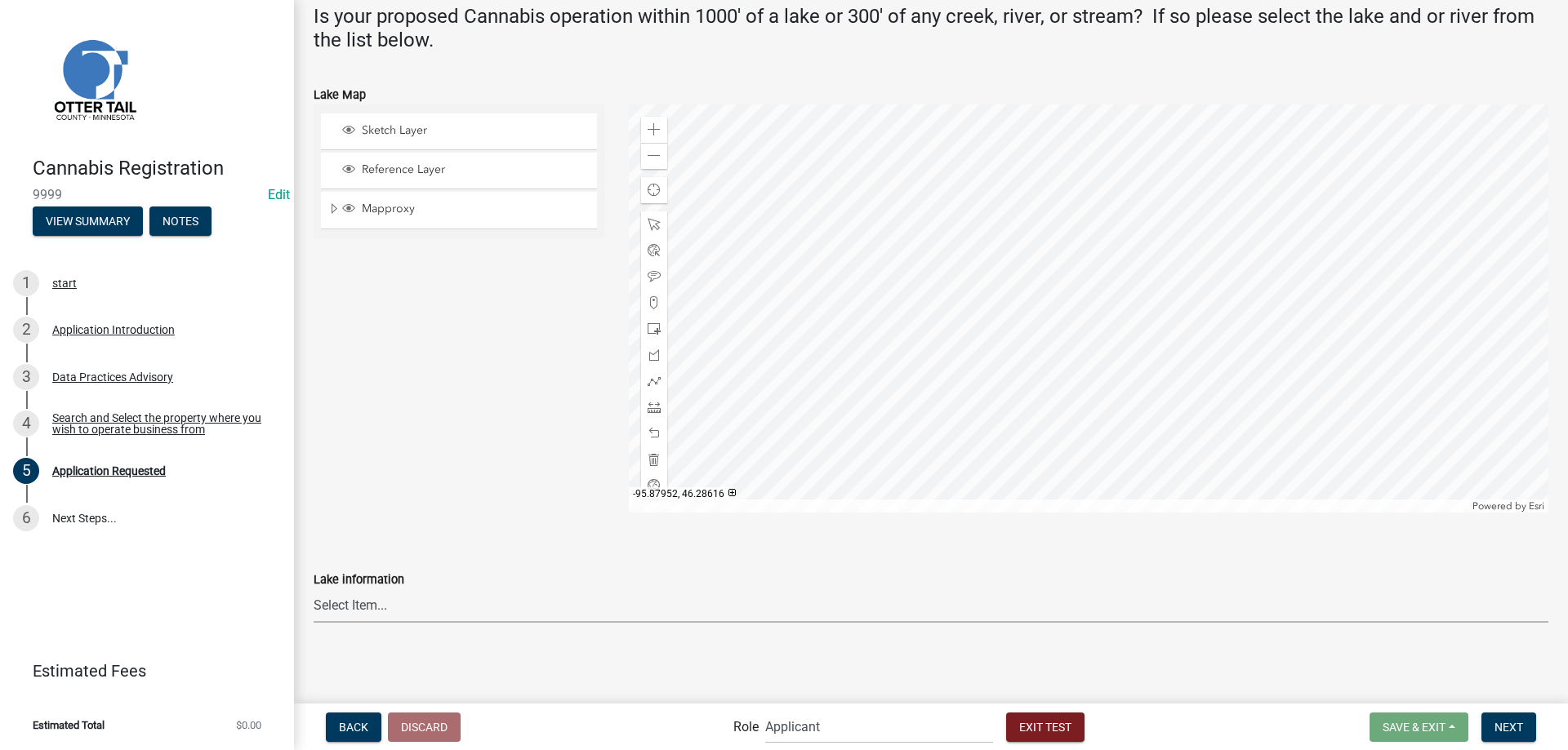
click at [314, 589] on select "Select Item... None Adley 56-031 Albert 56-118 Alfred 56-600 Alice 56-244 Alice…" at bounding box center [931, 606] width 1235 height 34
click option "Bass 56-570" at bounding box center [0, 0] width 0 height 0
select select "34d940bc-0301-46d3-942e-0852b8d8c6fb"
click at [1508, 727] on span "Next" at bounding box center [1509, 726] width 29 height 13
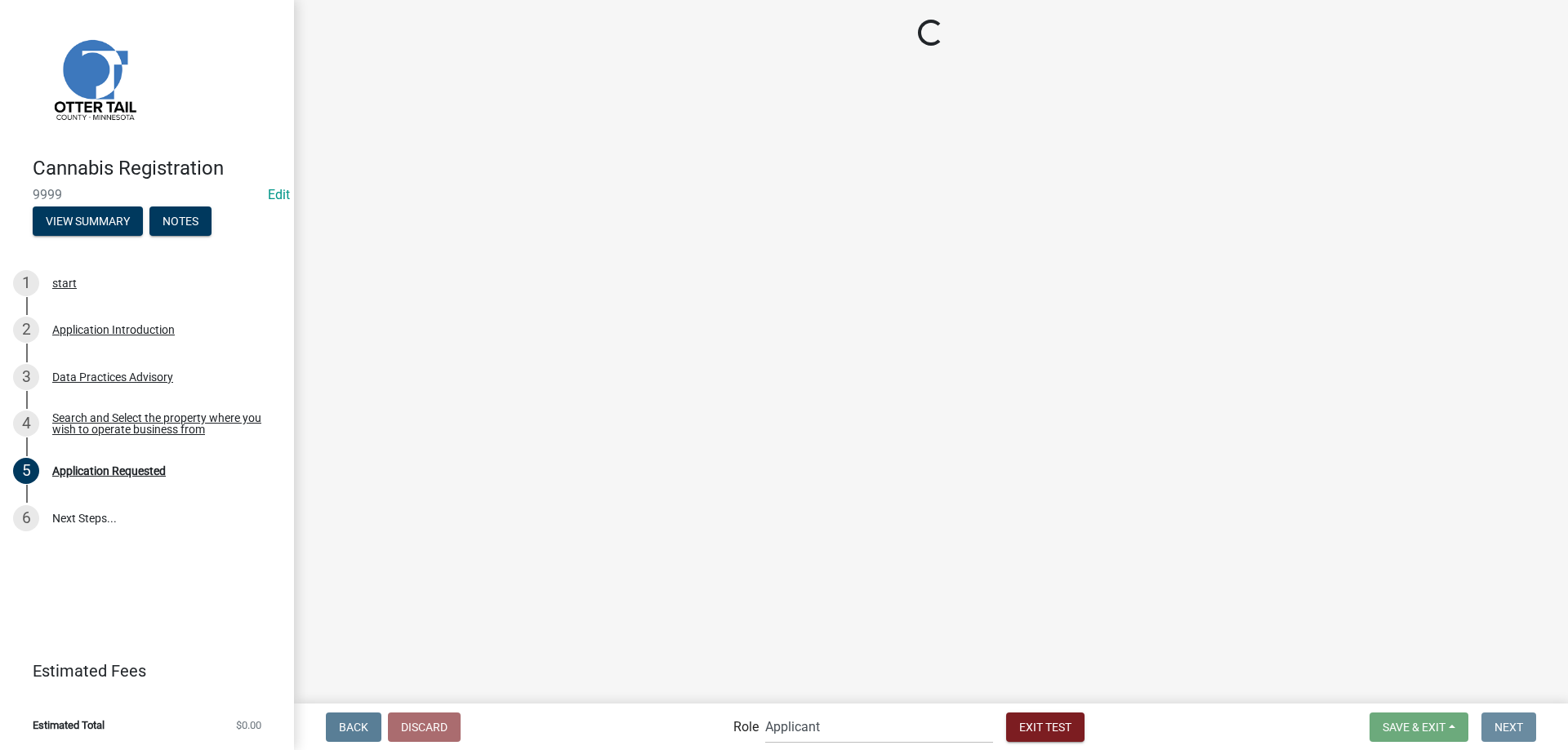
scroll to position [0, 0]
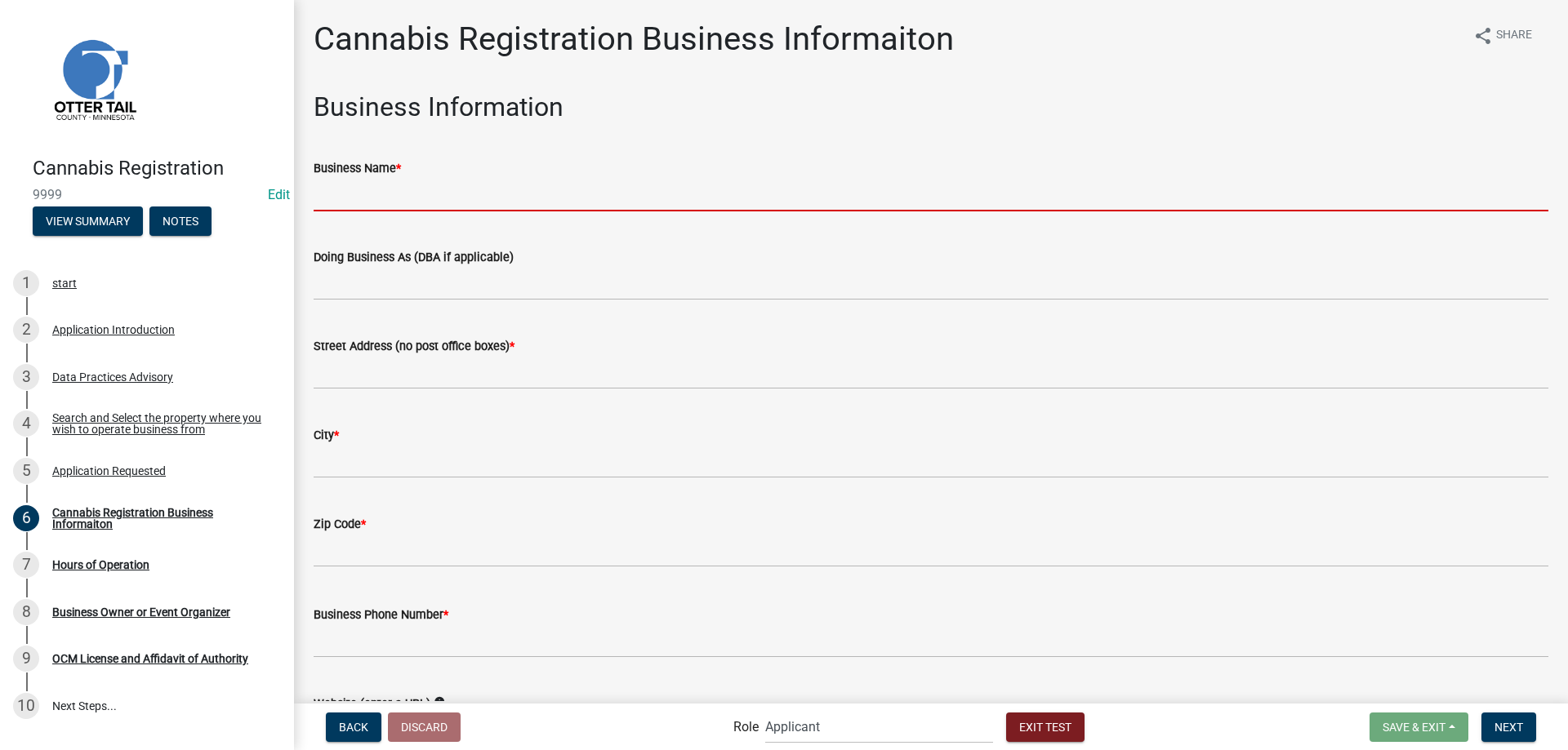
click at [431, 198] on input "Business Name *" at bounding box center [931, 195] width 1235 height 34
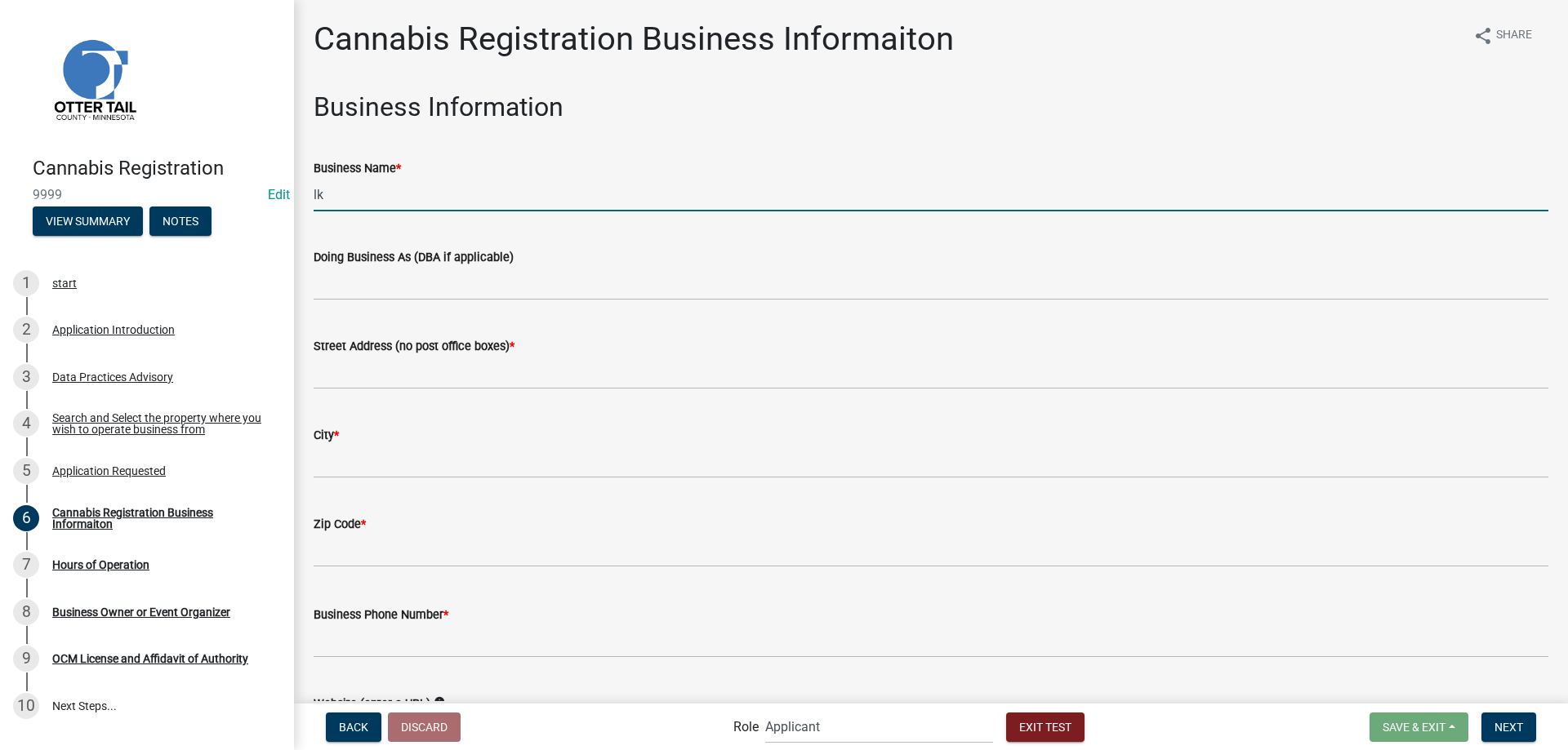
type input "lk"
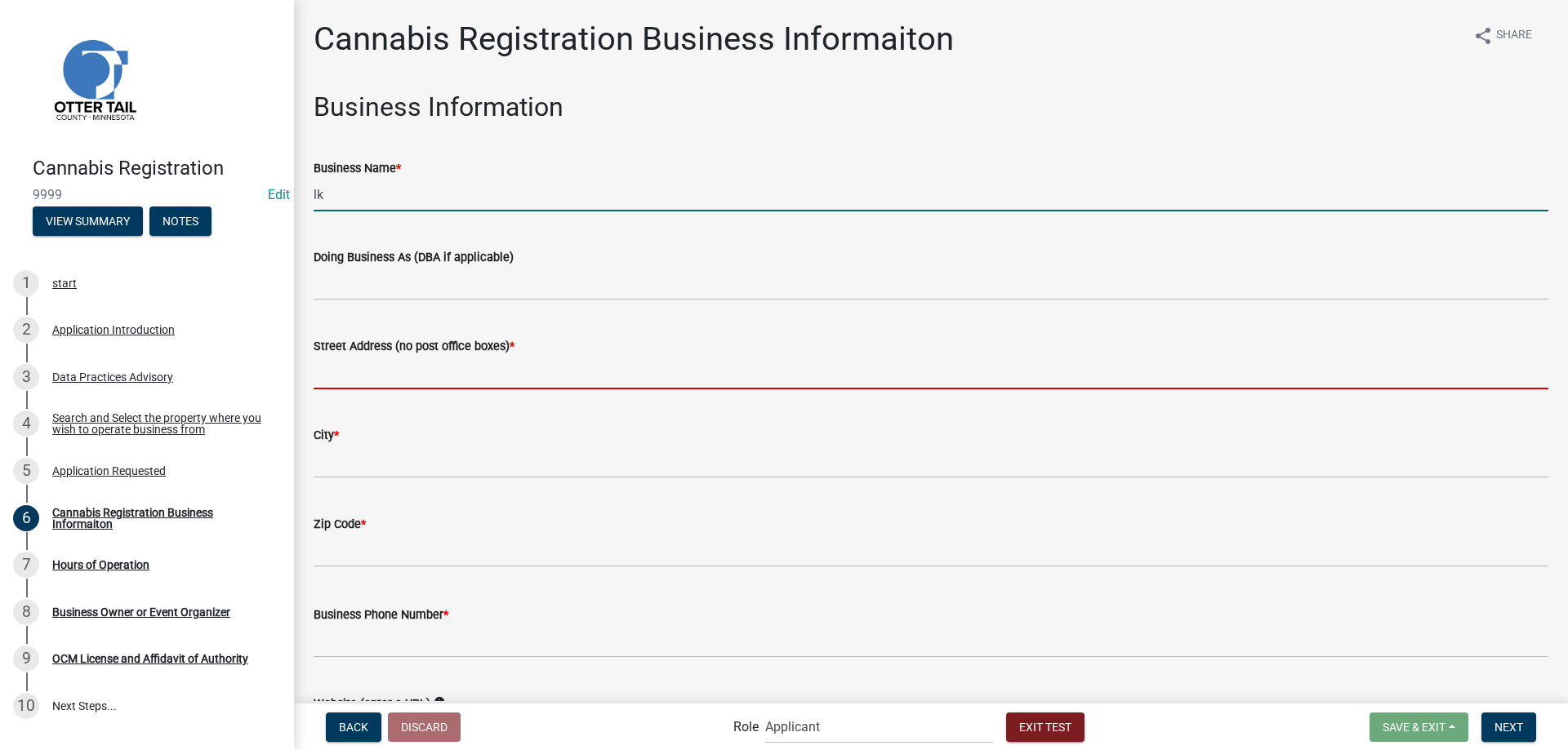
click at [395, 358] on input "Street Address (no post office boxes) *" at bounding box center [931, 373] width 1235 height 34
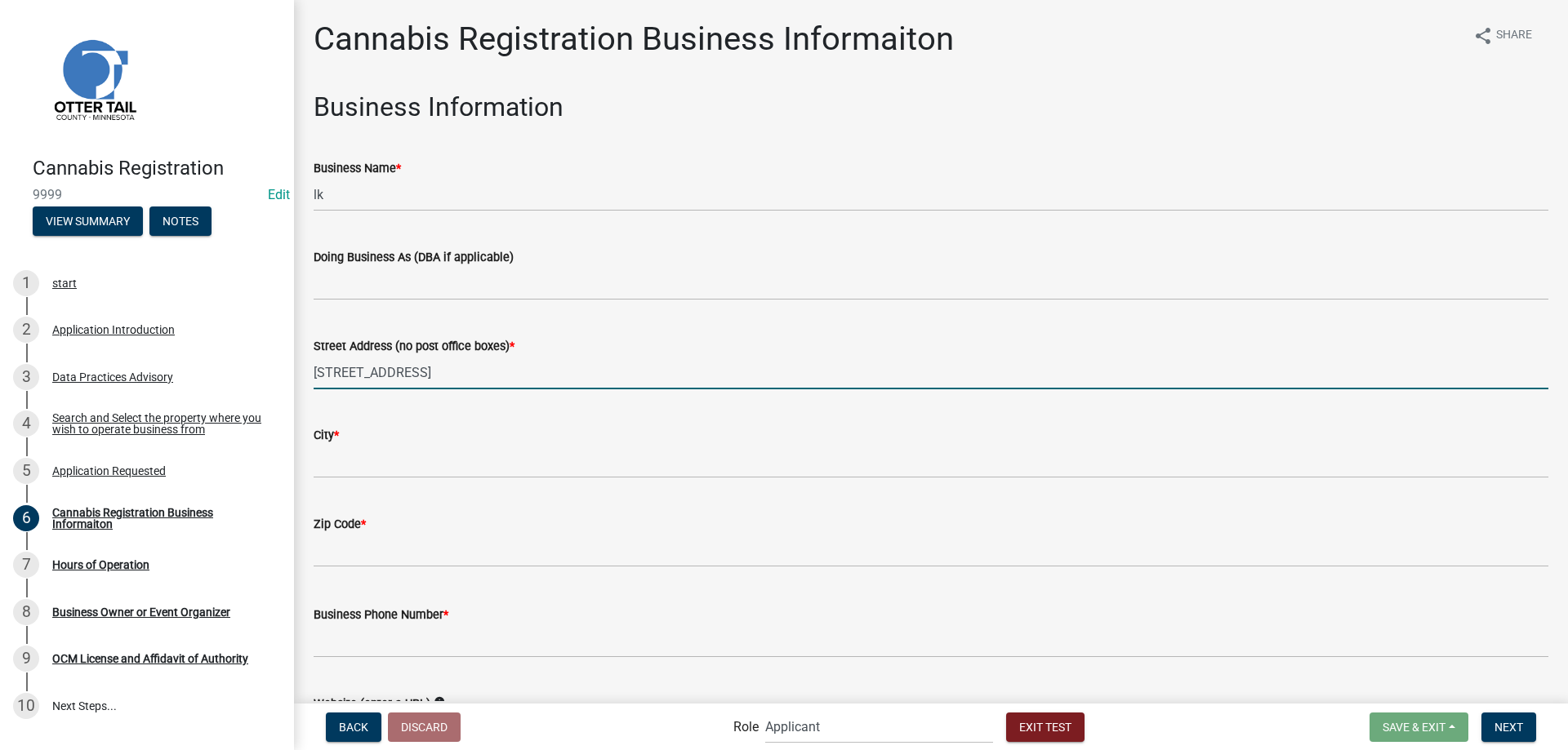
type input "302 Woodland Ave W"
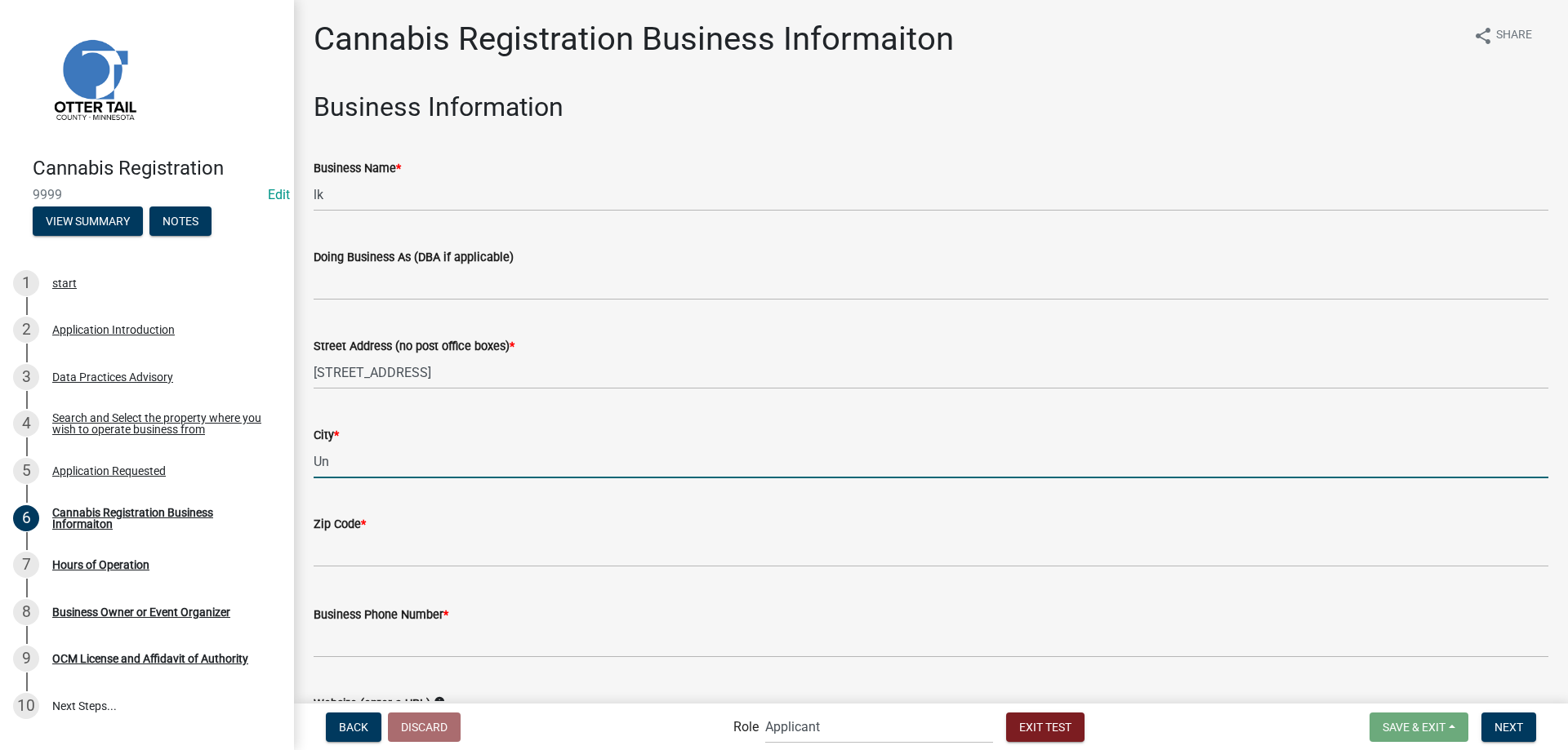
type input "Underwood"
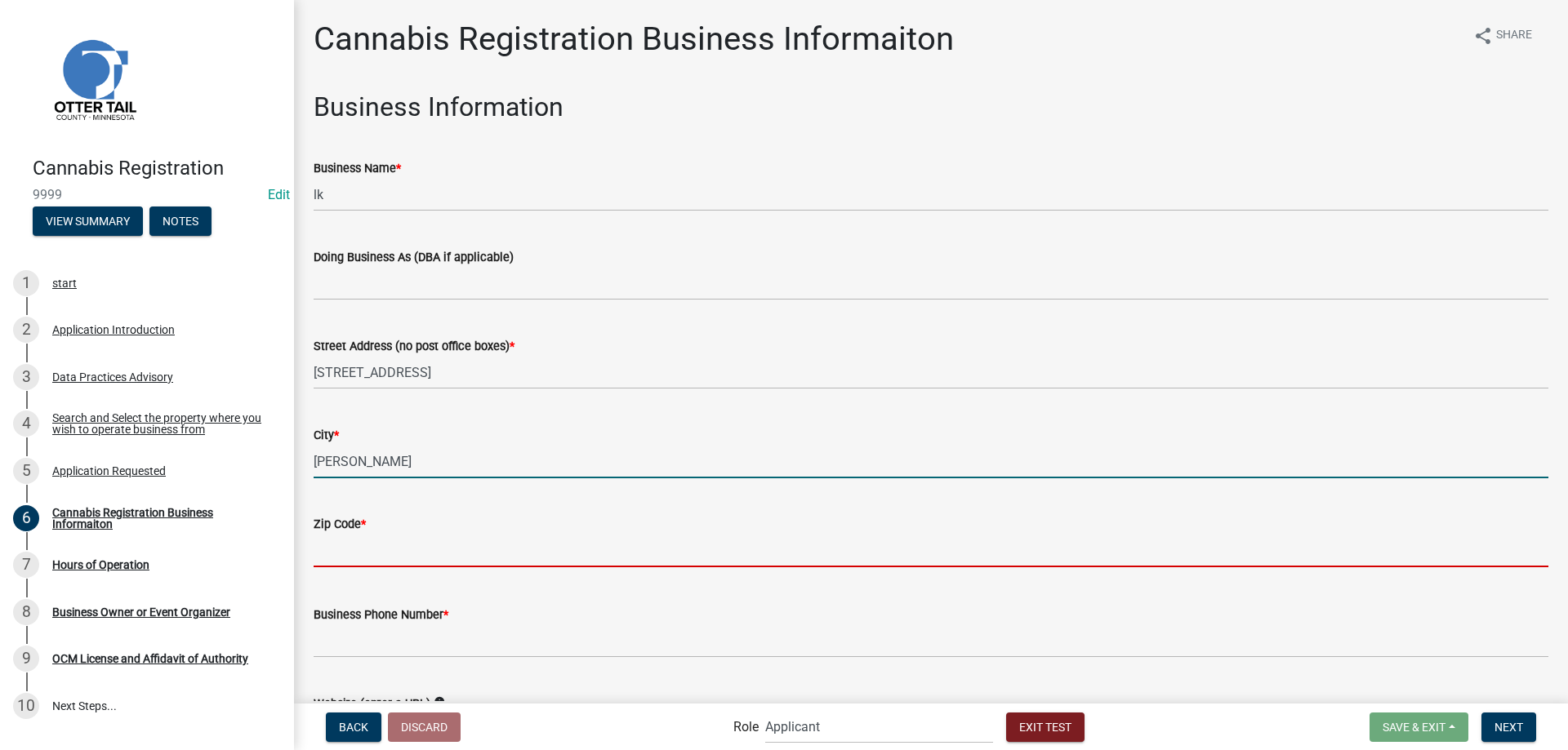
type input "56586"
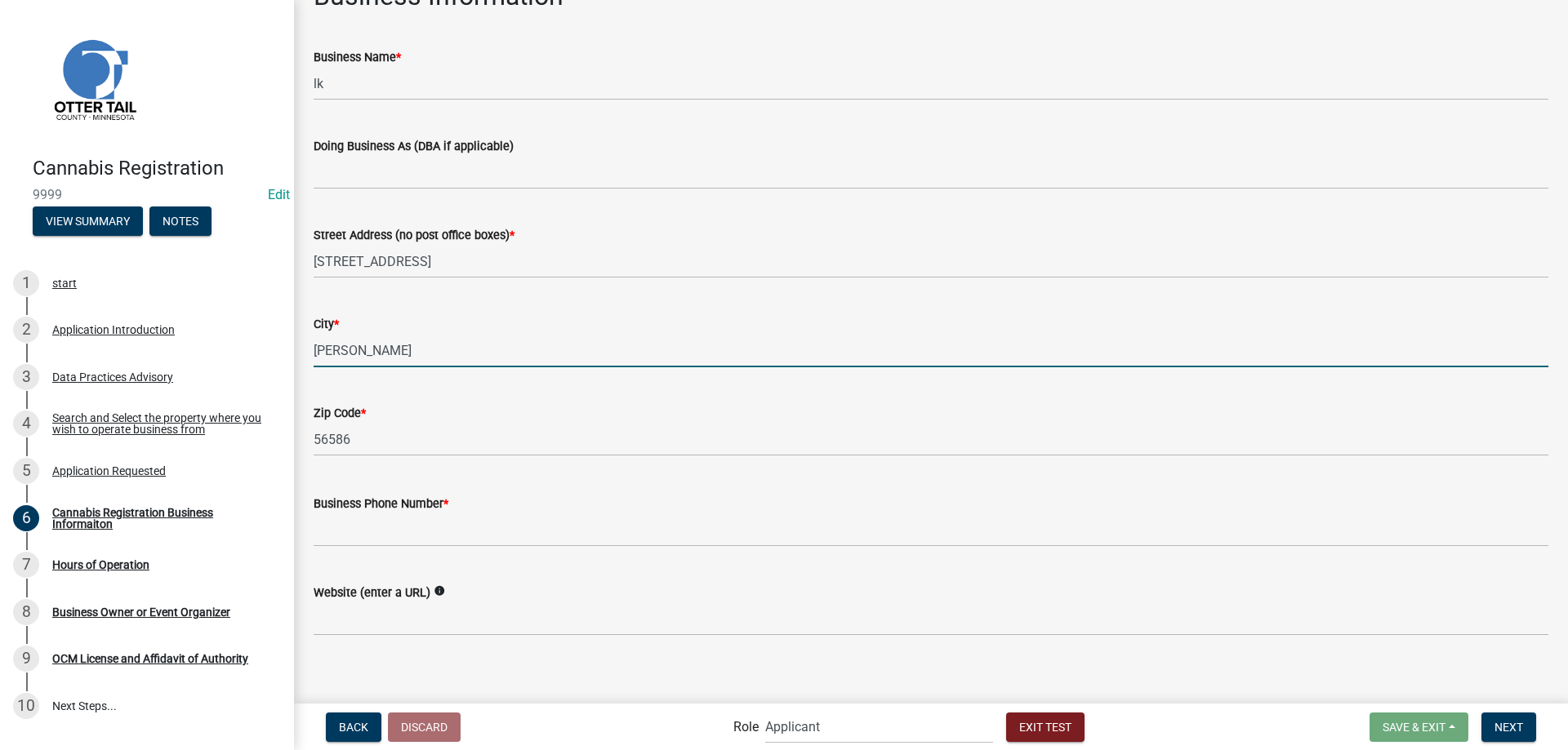
scroll to position [123, 0]
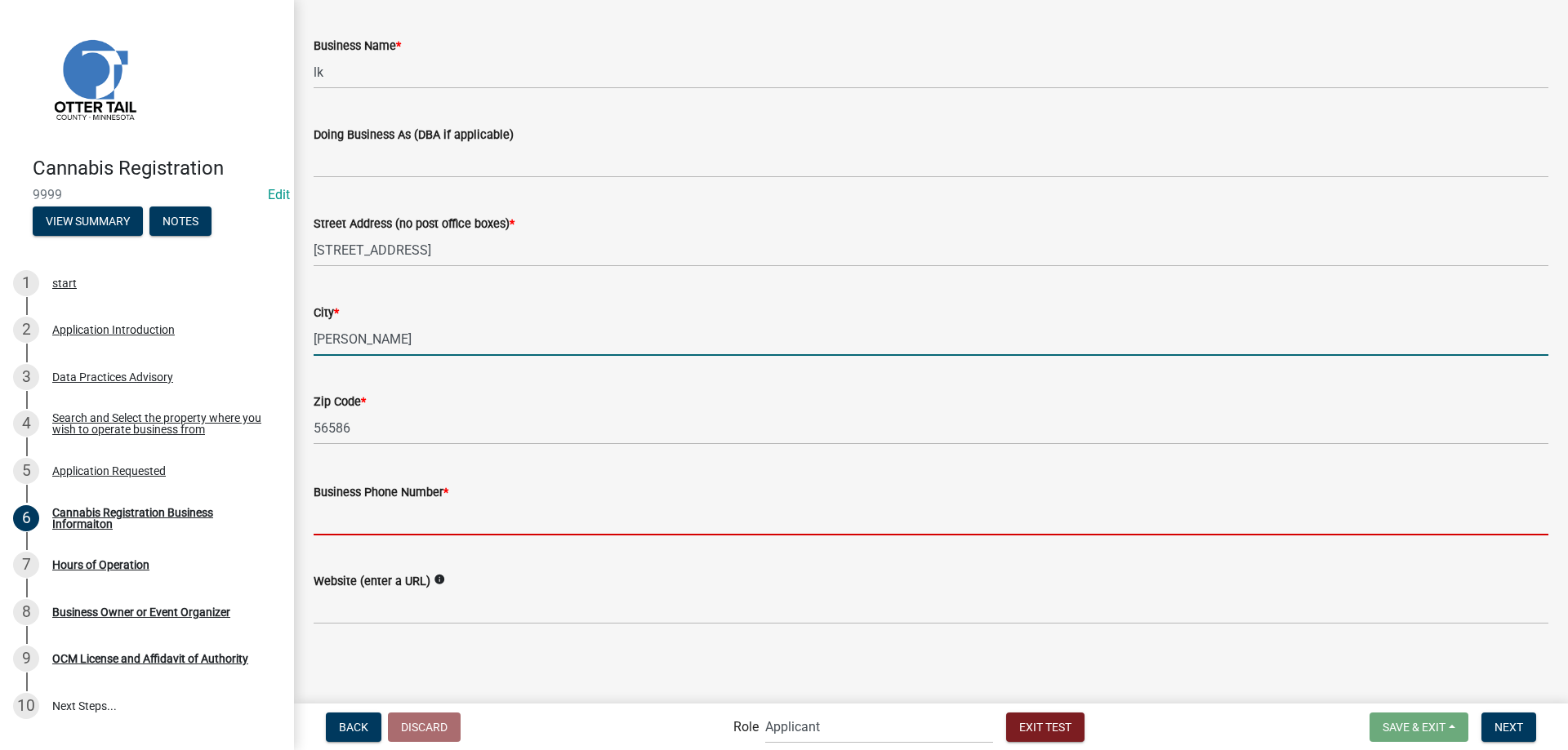
click at [408, 518] on input "Business Phone Number *" at bounding box center [931, 519] width 1235 height 34
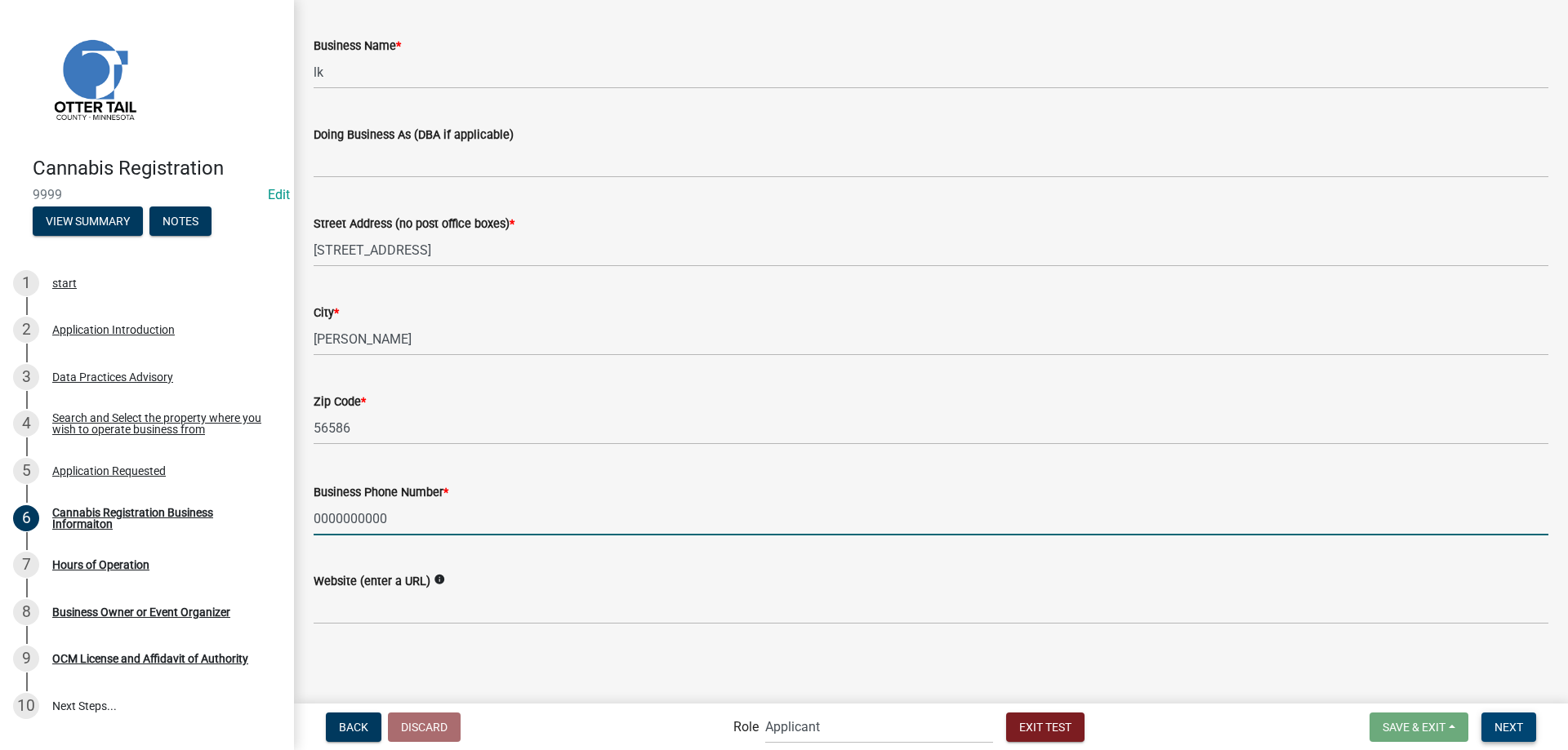
type input "0000000000"
click at [1516, 730] on span "Next" at bounding box center [1509, 726] width 29 height 13
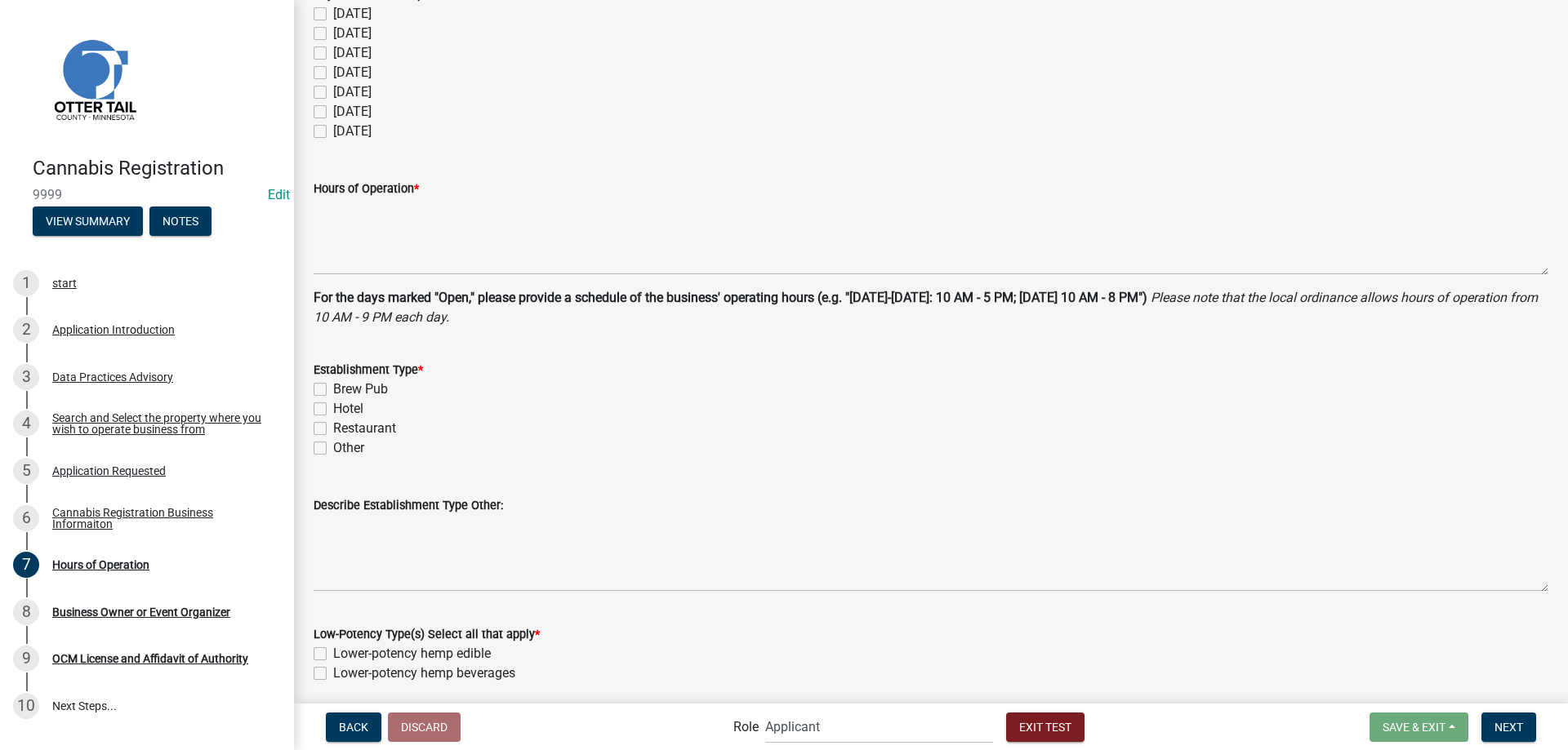
scroll to position [0, 0]
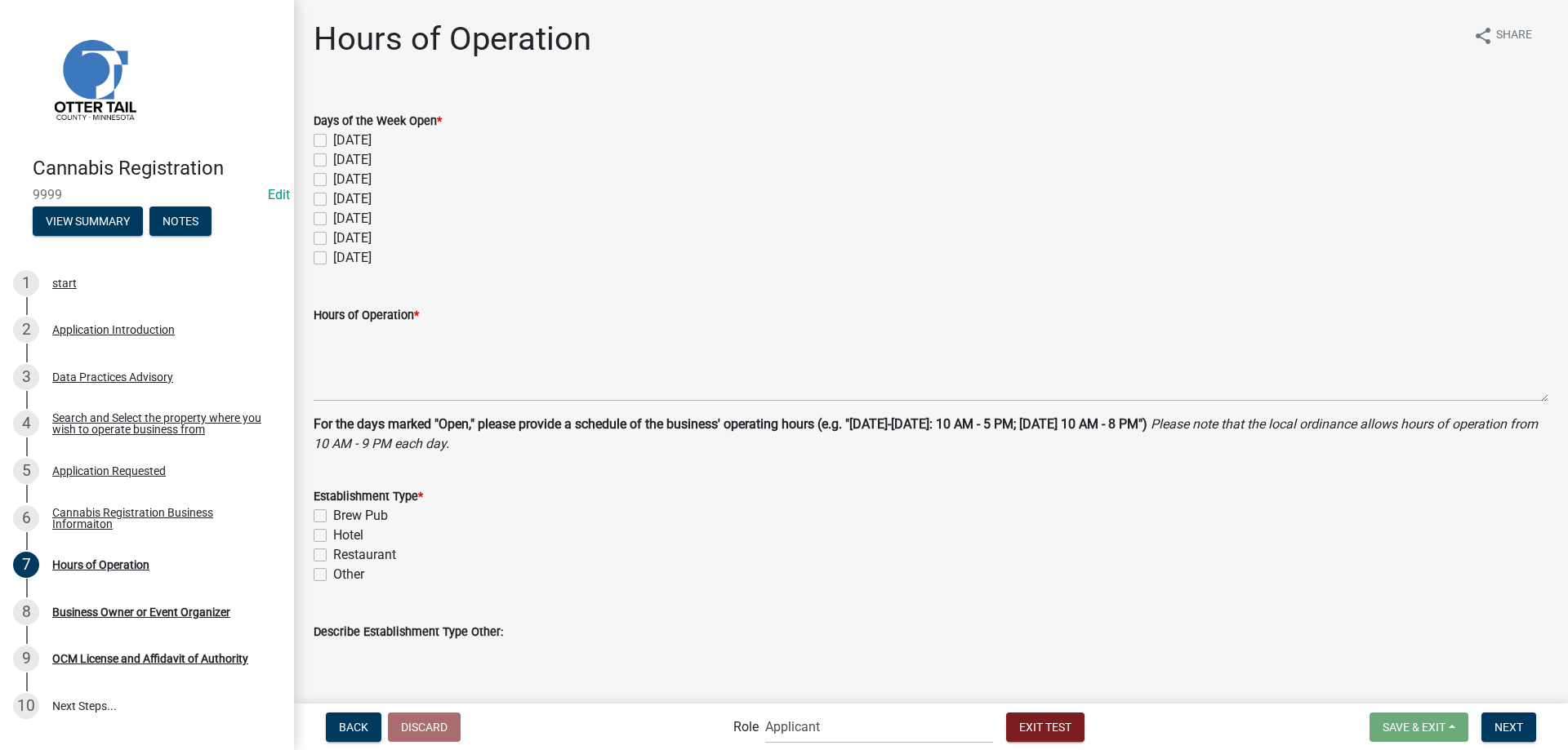
click at [333, 162] on label "Monday" at bounding box center [352, 160] width 39 height 19
click at [333, 161] on input "Monday" at bounding box center [338, 155] width 11 height 11
checkbox input "true"
checkbox input "false"
checkbox input "true"
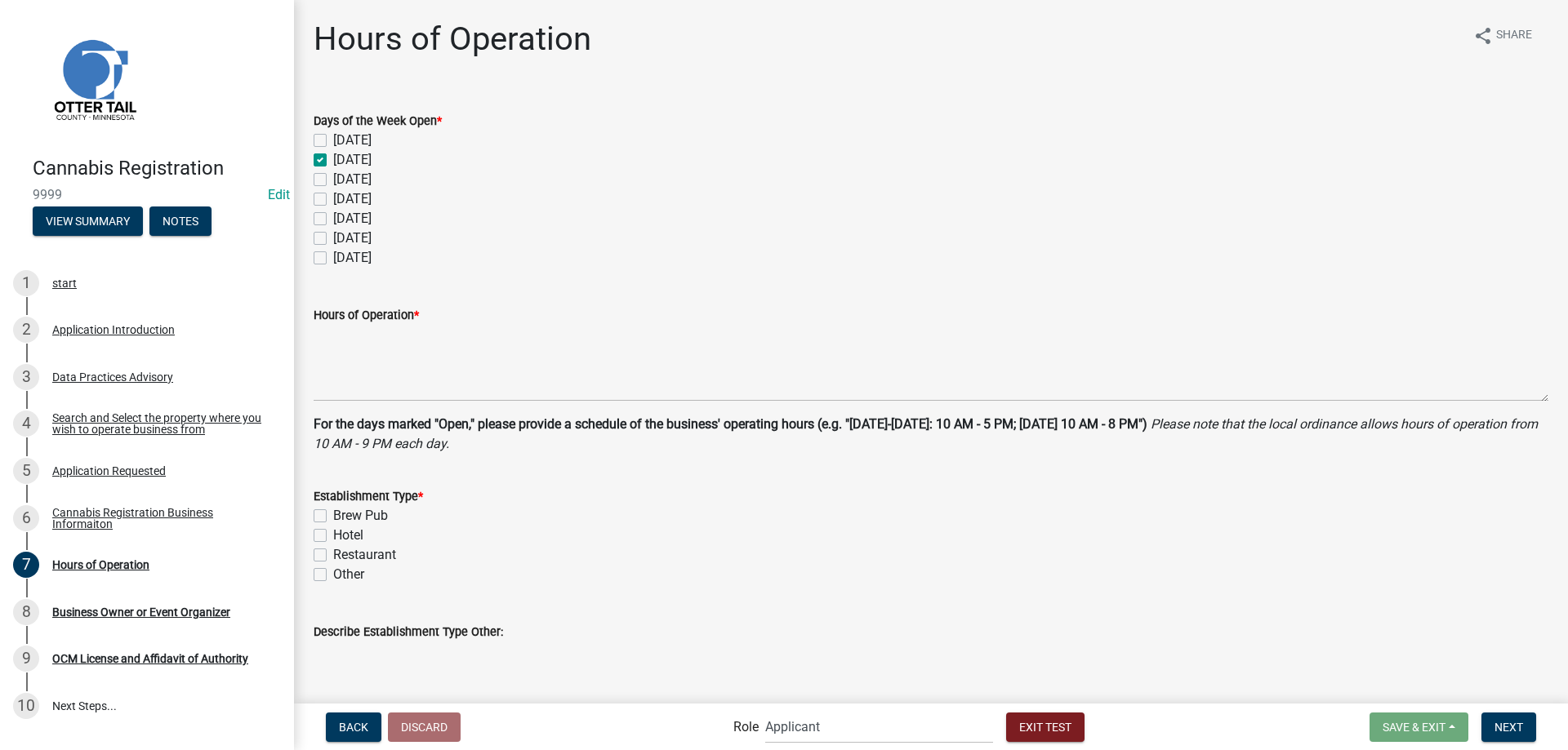
checkbox input "false"
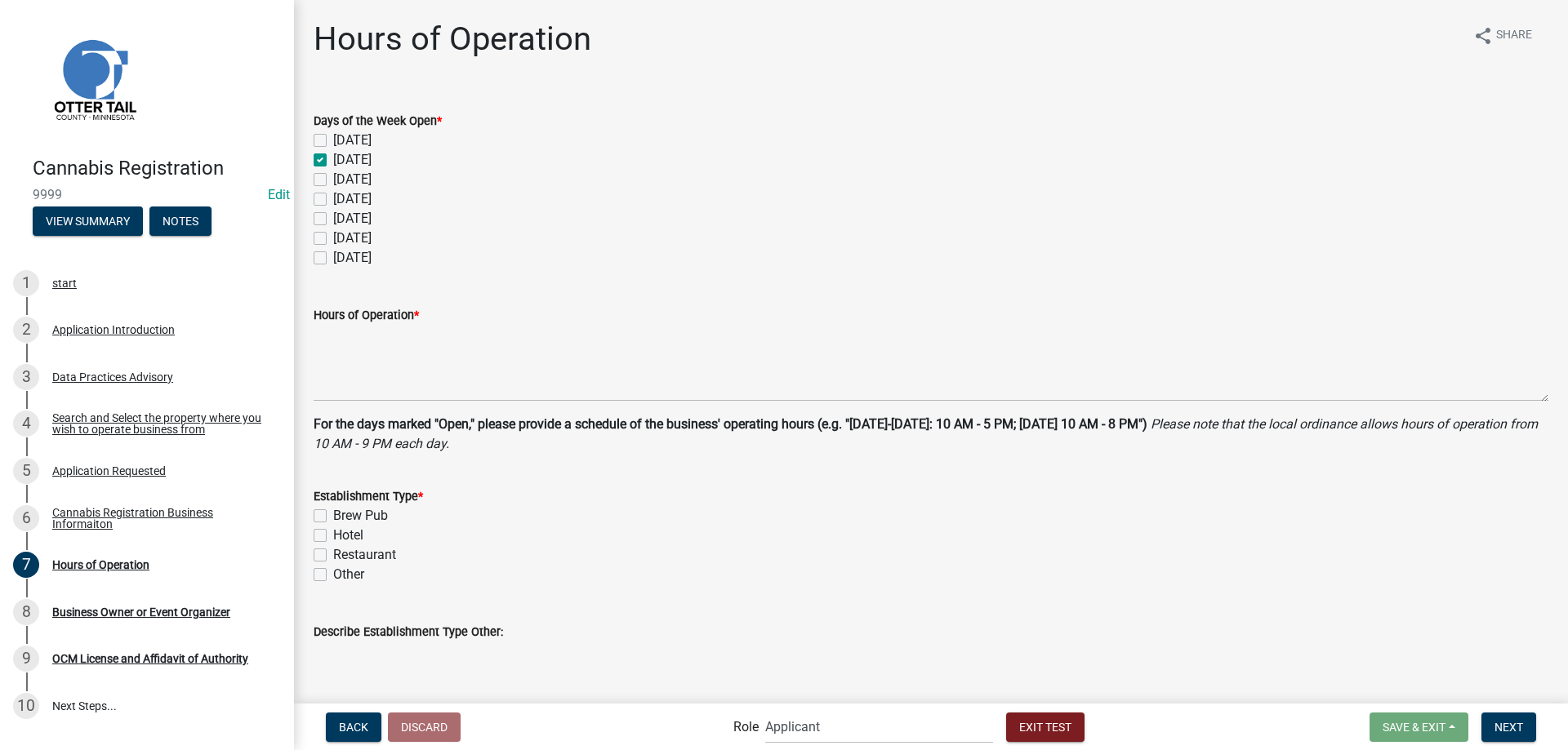
click at [333, 180] on label "Tuesday" at bounding box center [352, 179] width 39 height 19
click at [333, 180] on input "Tuesday" at bounding box center [338, 174] width 11 height 11
checkbox input "true"
checkbox input "false"
checkbox input "true"
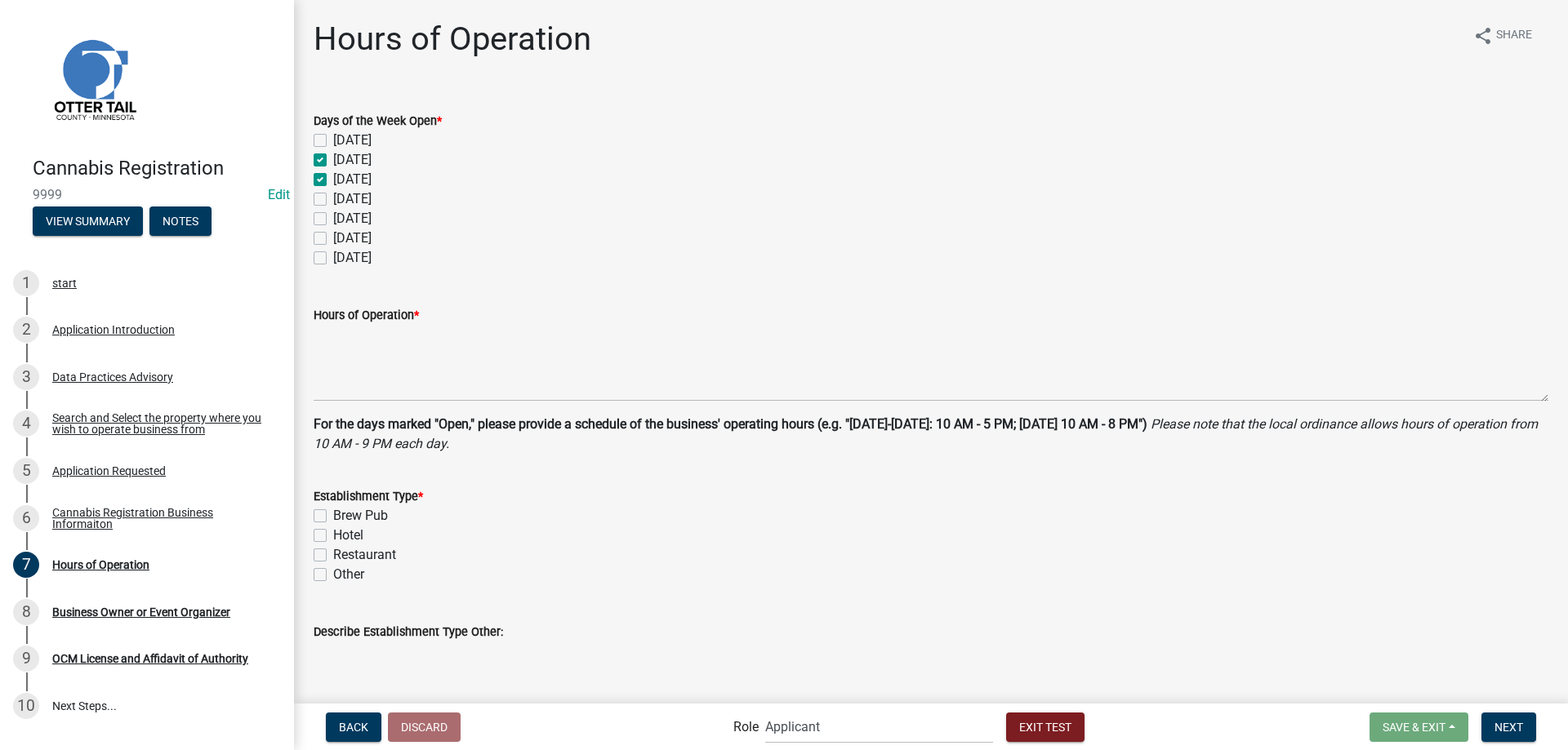
checkbox input "true"
checkbox input "false"
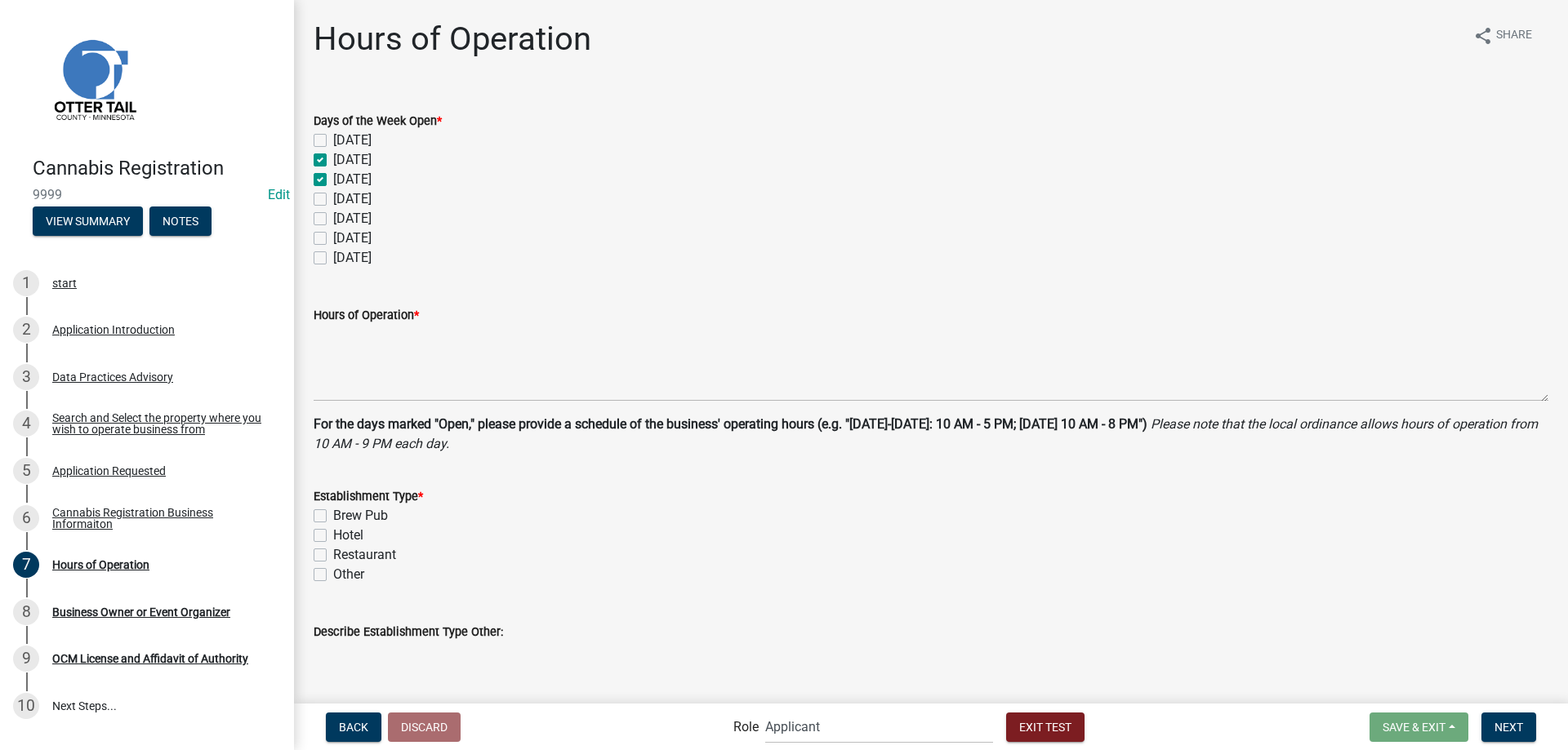
click at [333, 200] on label "Wednesday" at bounding box center [352, 199] width 39 height 19
click at [333, 200] on input "Wednesday" at bounding box center [338, 195] width 11 height 11
checkbox input "true"
checkbox input "false"
checkbox input "true"
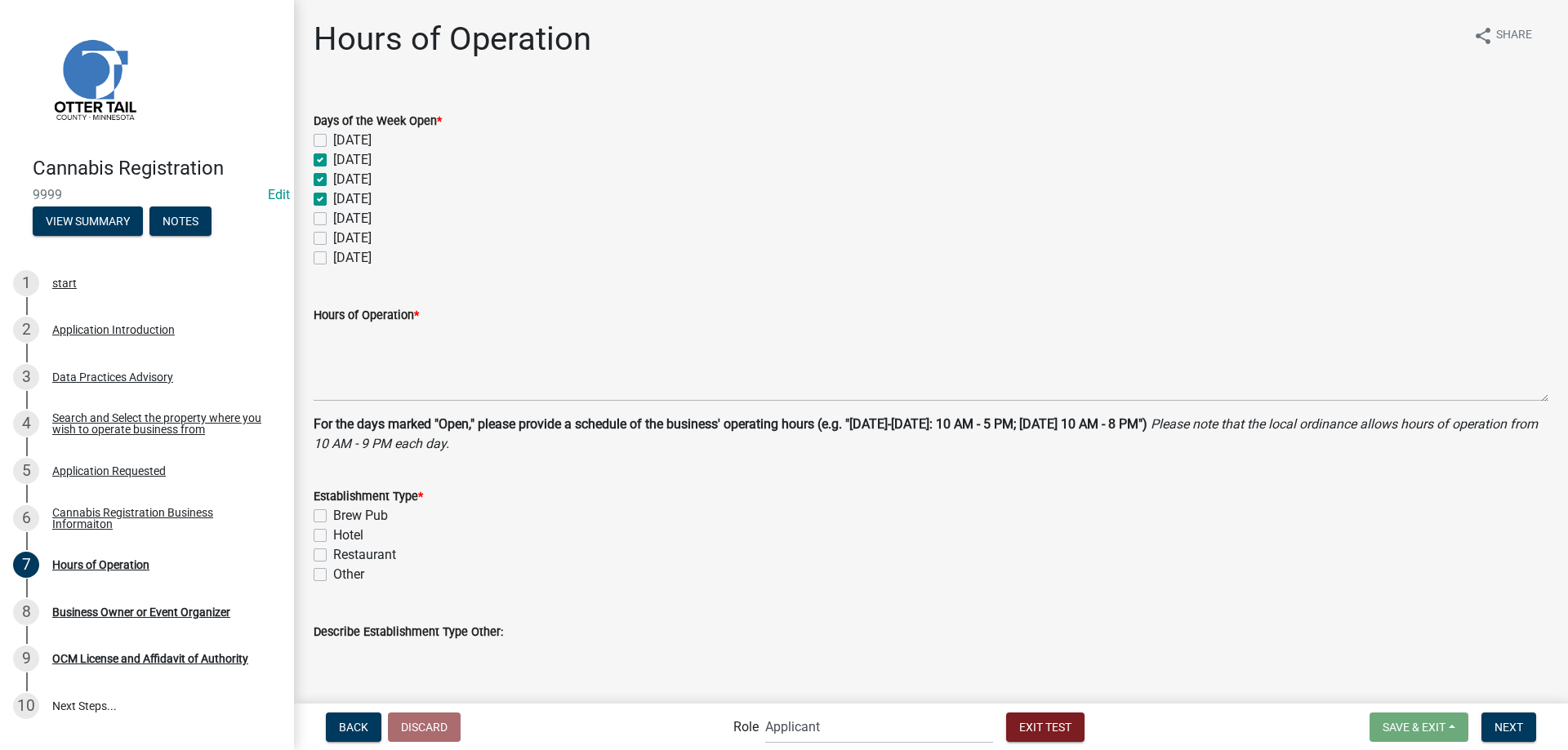
checkbox input "true"
checkbox input "false"
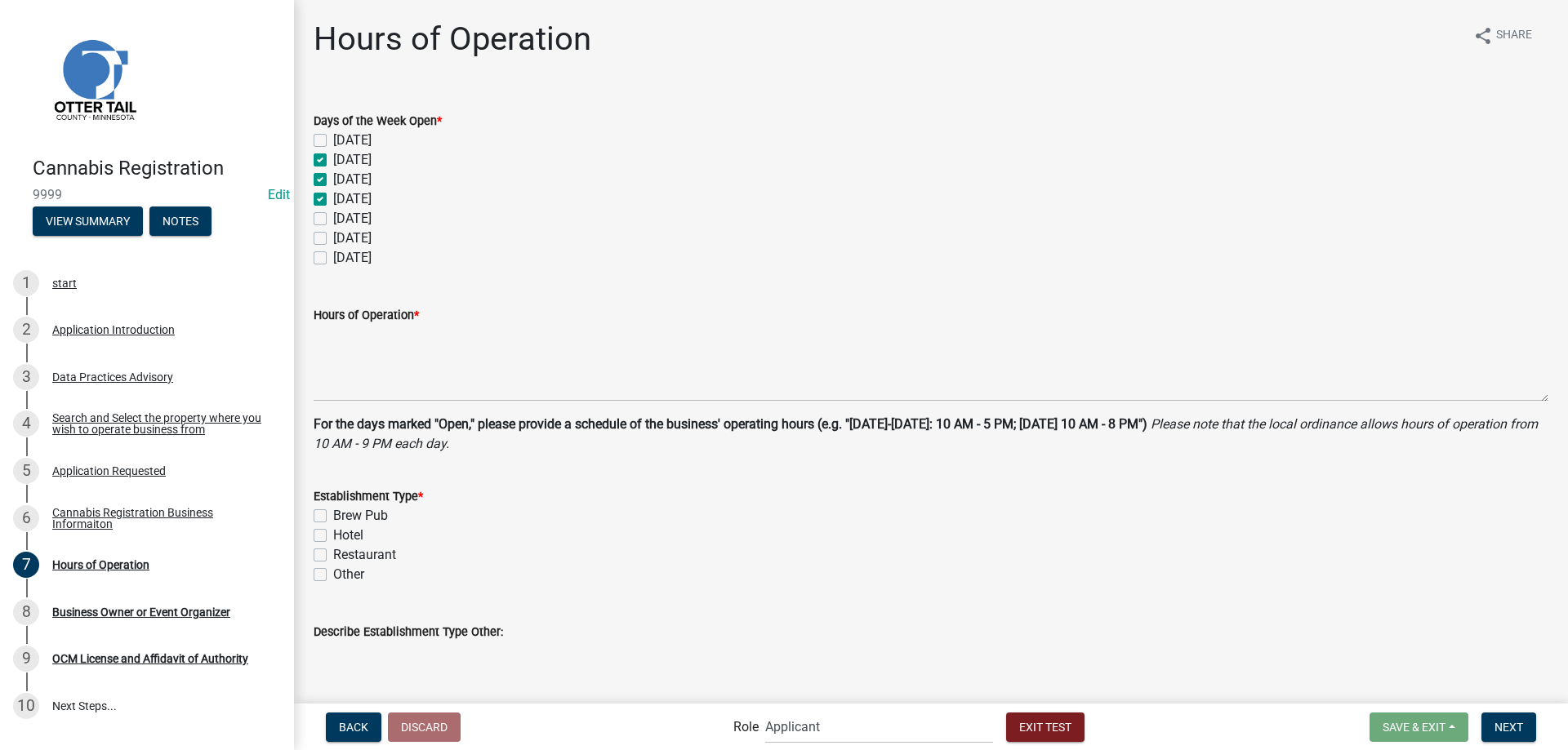
click at [333, 221] on label "Thursday" at bounding box center [352, 219] width 39 height 19
click at [333, 220] on input "Thursday" at bounding box center [338, 214] width 11 height 11
checkbox input "true"
checkbox input "false"
checkbox input "true"
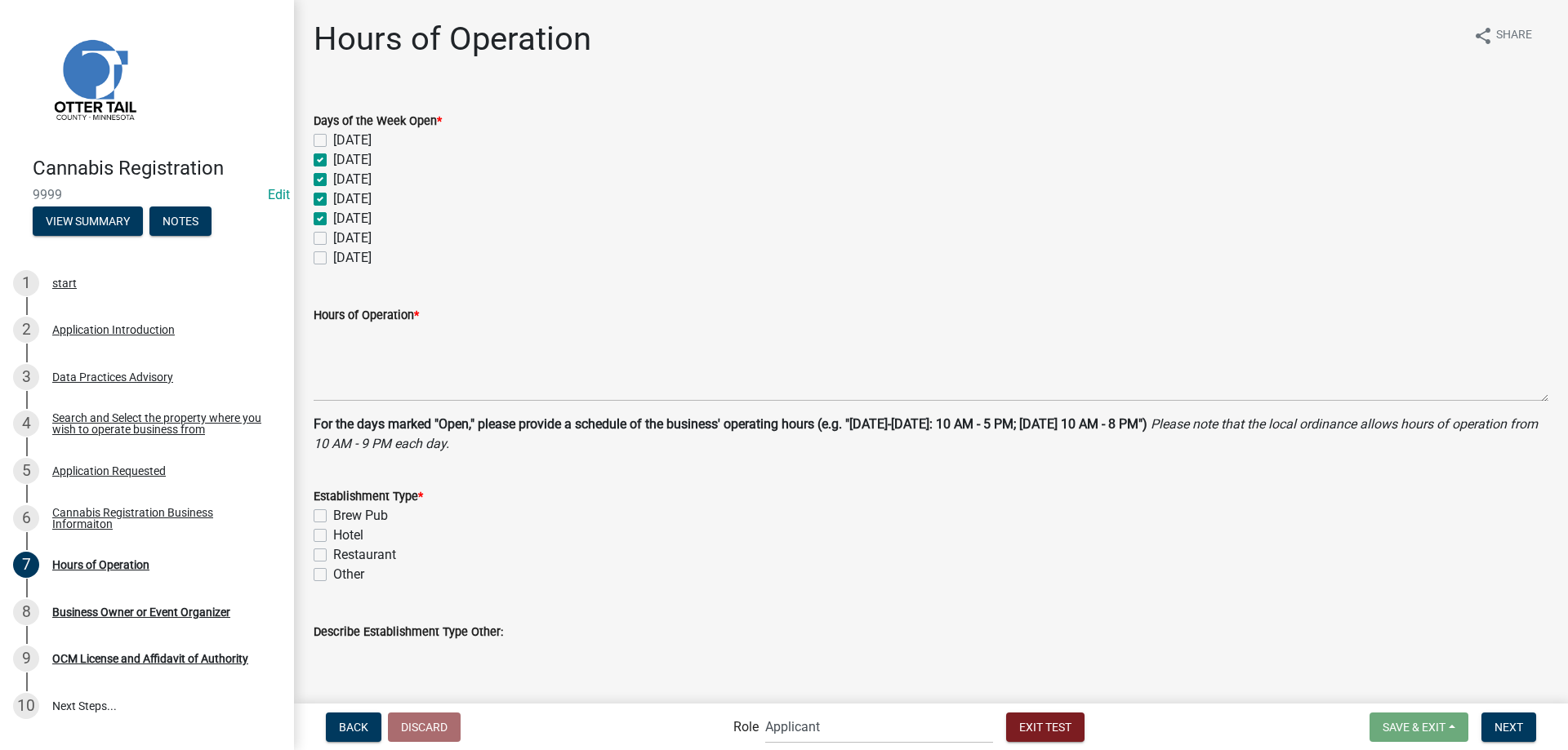
checkbox input "true"
checkbox input "false"
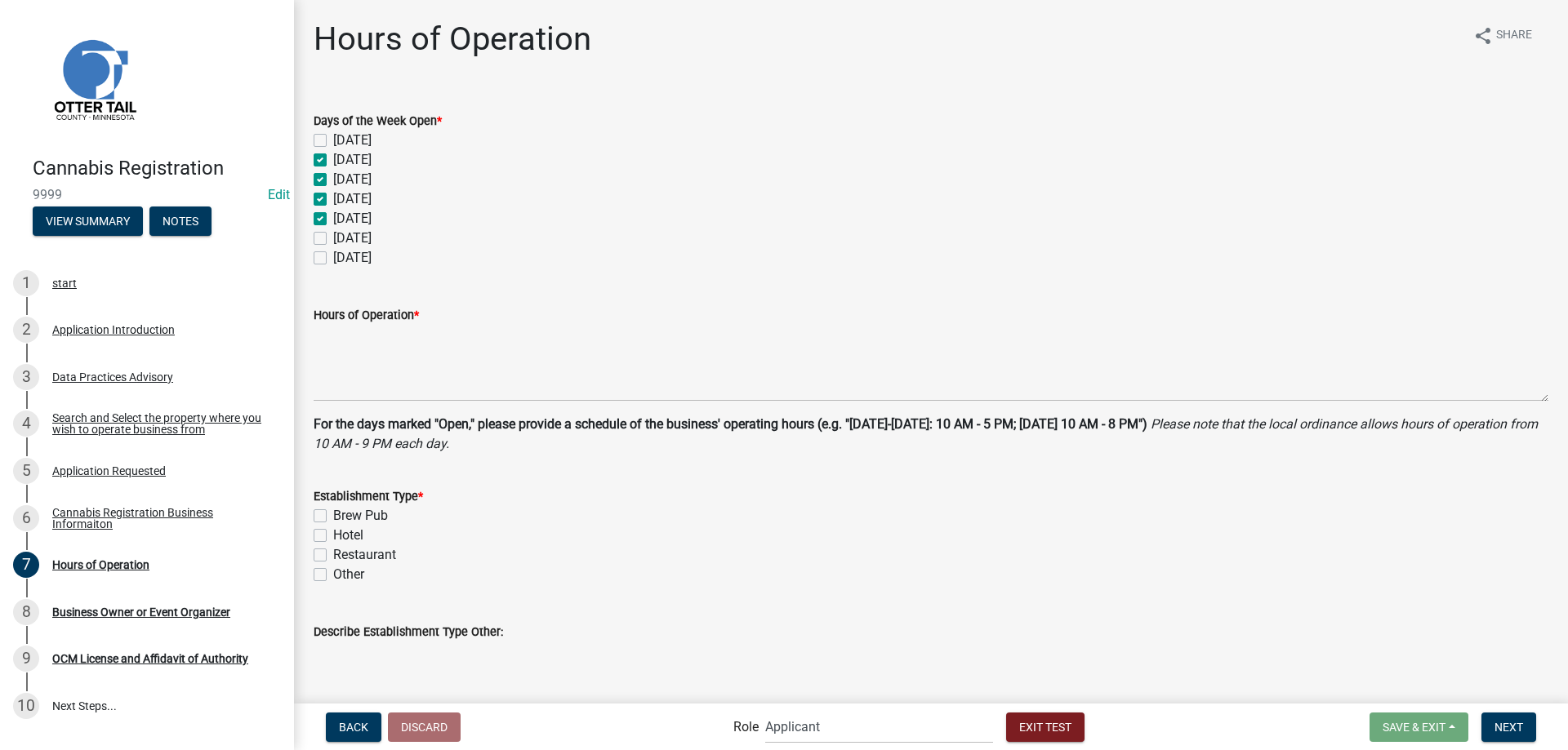
click at [333, 237] on label "Friday" at bounding box center [352, 238] width 39 height 19
click at [333, 237] on input "Friday" at bounding box center [338, 233] width 11 height 11
checkbox input "true"
checkbox input "false"
checkbox input "true"
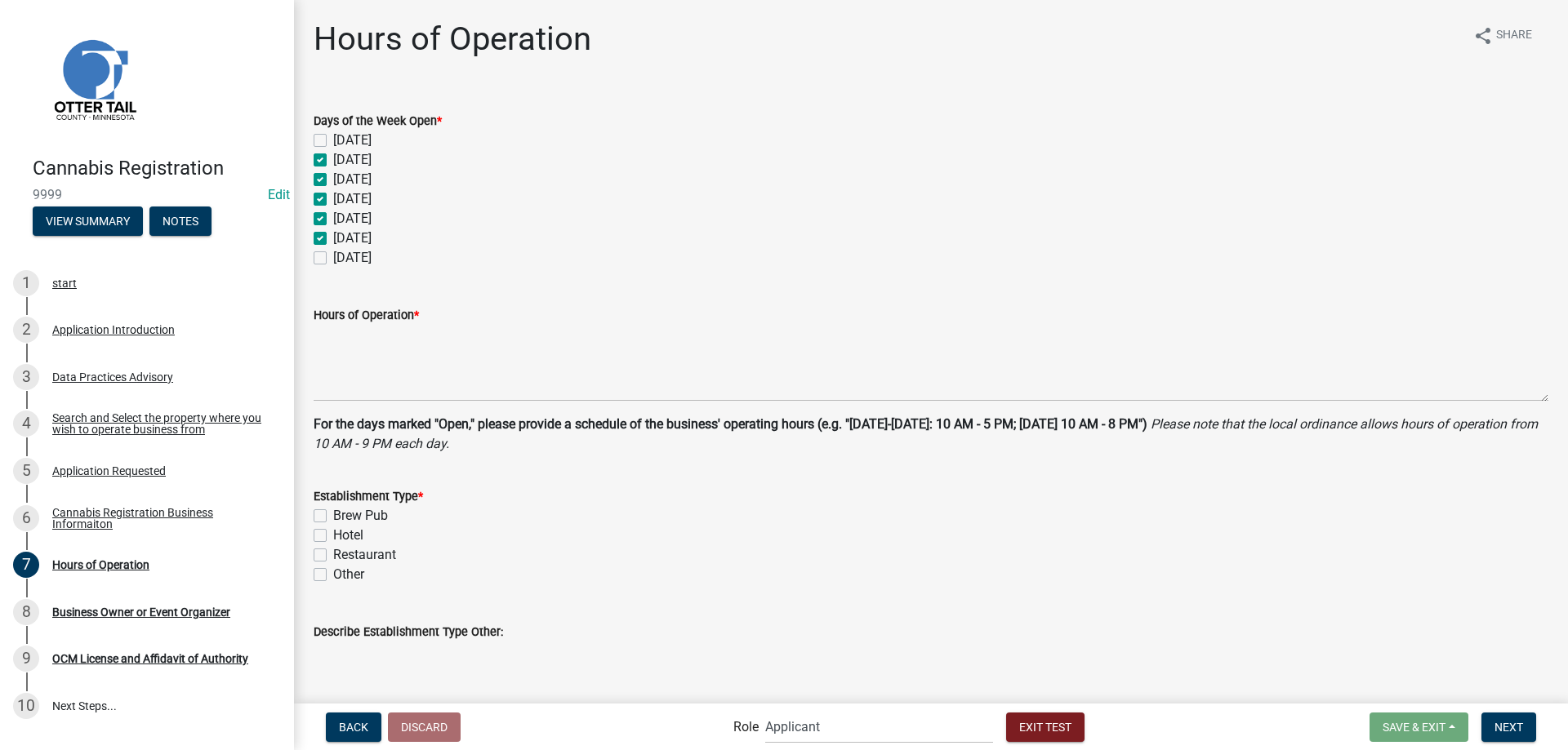
checkbox input "true"
click at [322, 269] on wm-data-entity-input "Days of the Week Open * Sunday Monday Tuesday Wednesday Thursday Friday Saturday" at bounding box center [931, 186] width 1235 height 191
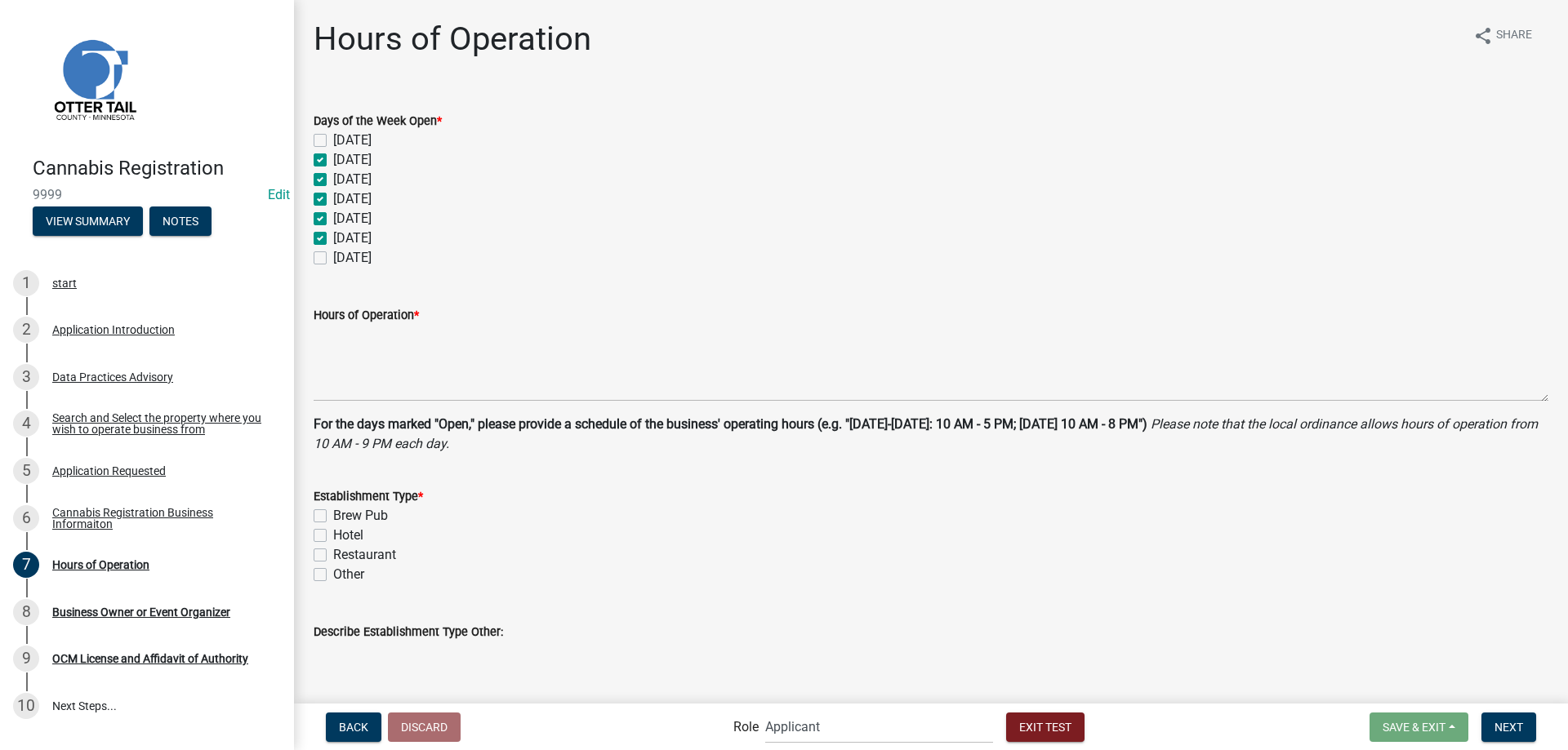
click at [333, 255] on label "Saturday" at bounding box center [352, 257] width 39 height 19
click at [333, 255] on input "Saturday" at bounding box center [338, 253] width 11 height 11
checkbox input "true"
checkbox input "false"
checkbox input "true"
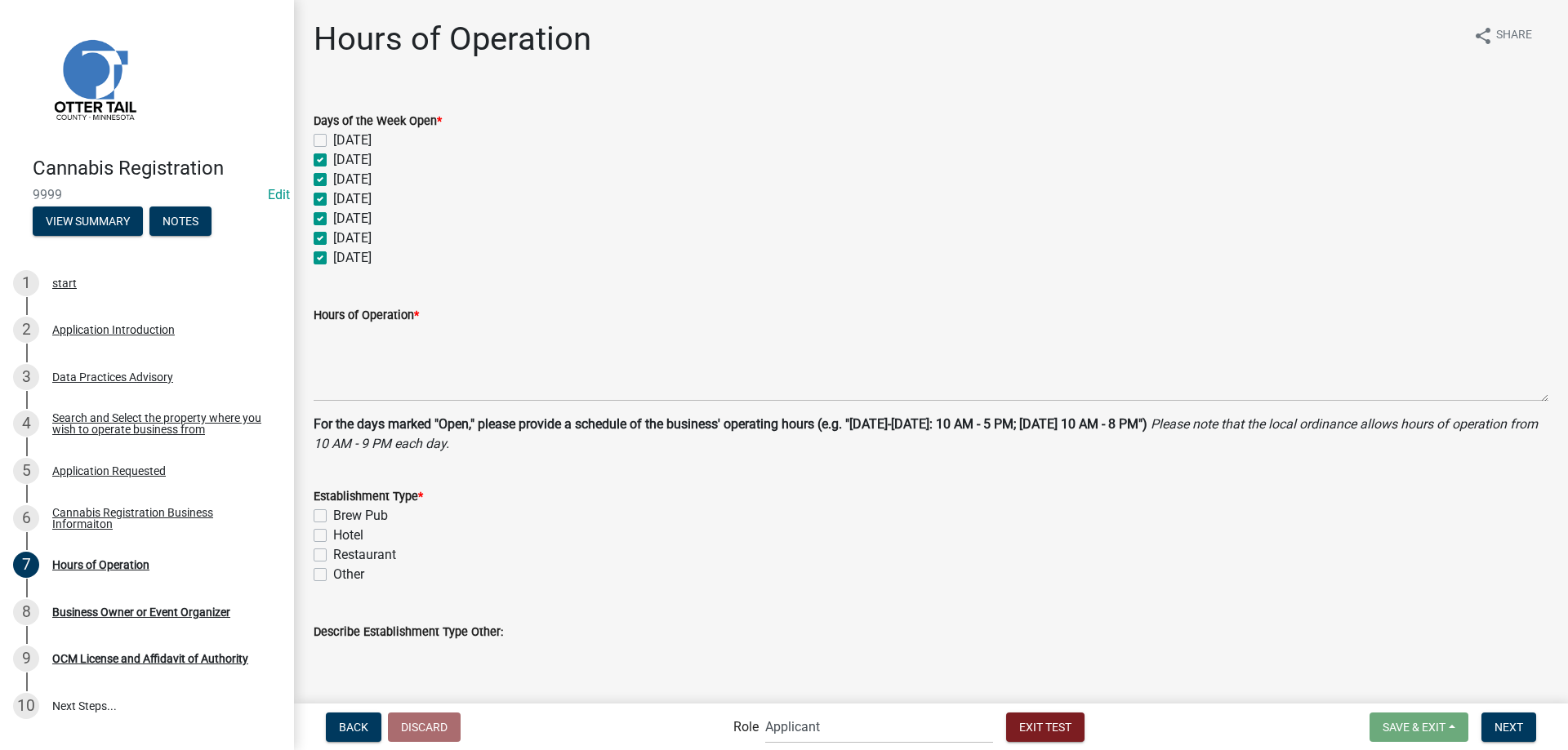
checkbox input "true"
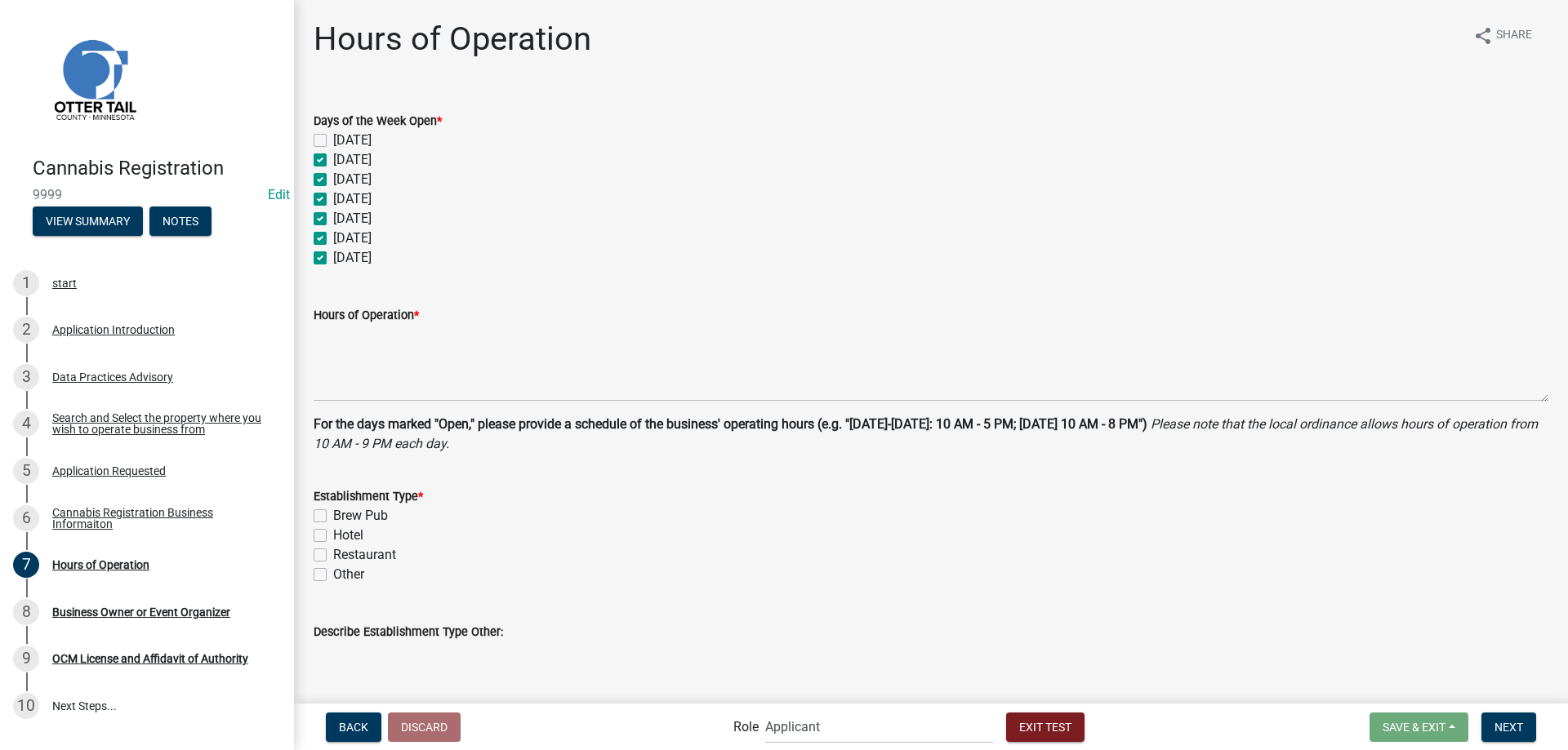
click at [333, 155] on label "Monday" at bounding box center [352, 160] width 39 height 19
click at [333, 155] on input "Monday" at bounding box center [338, 155] width 11 height 11
checkbox input "false"
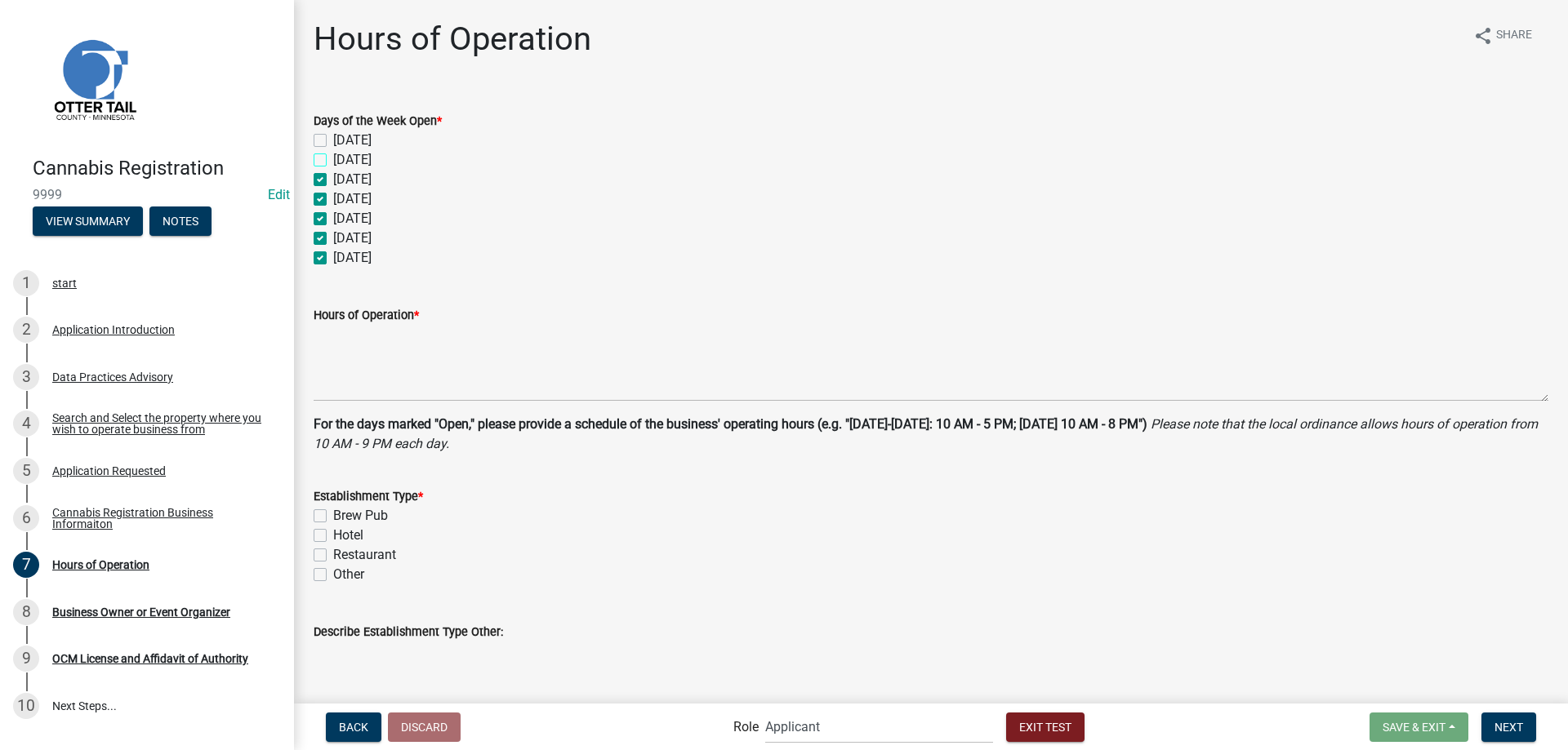
checkbox input "true"
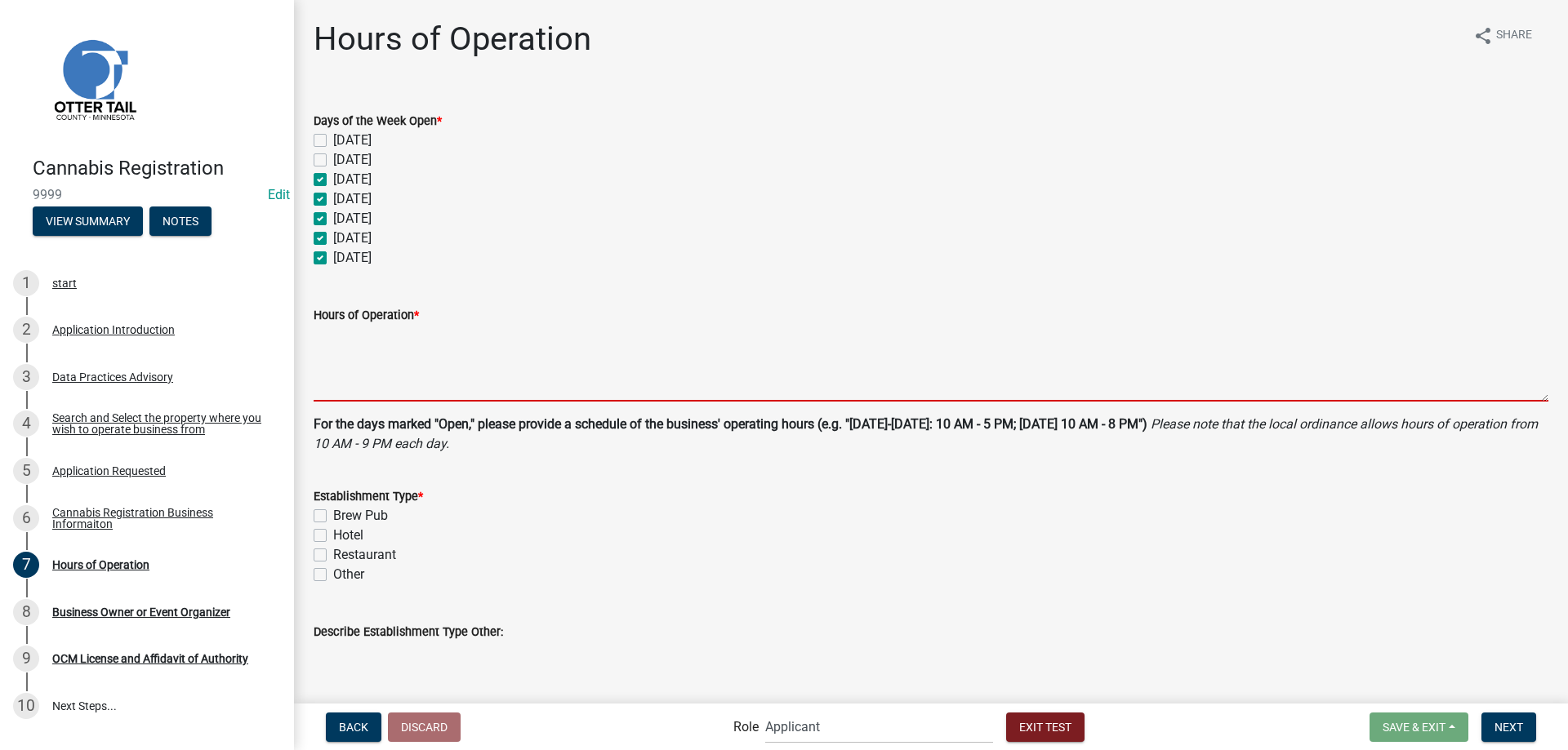
click at [371, 373] on textarea "Hours of Operation *" at bounding box center [931, 363] width 1235 height 76
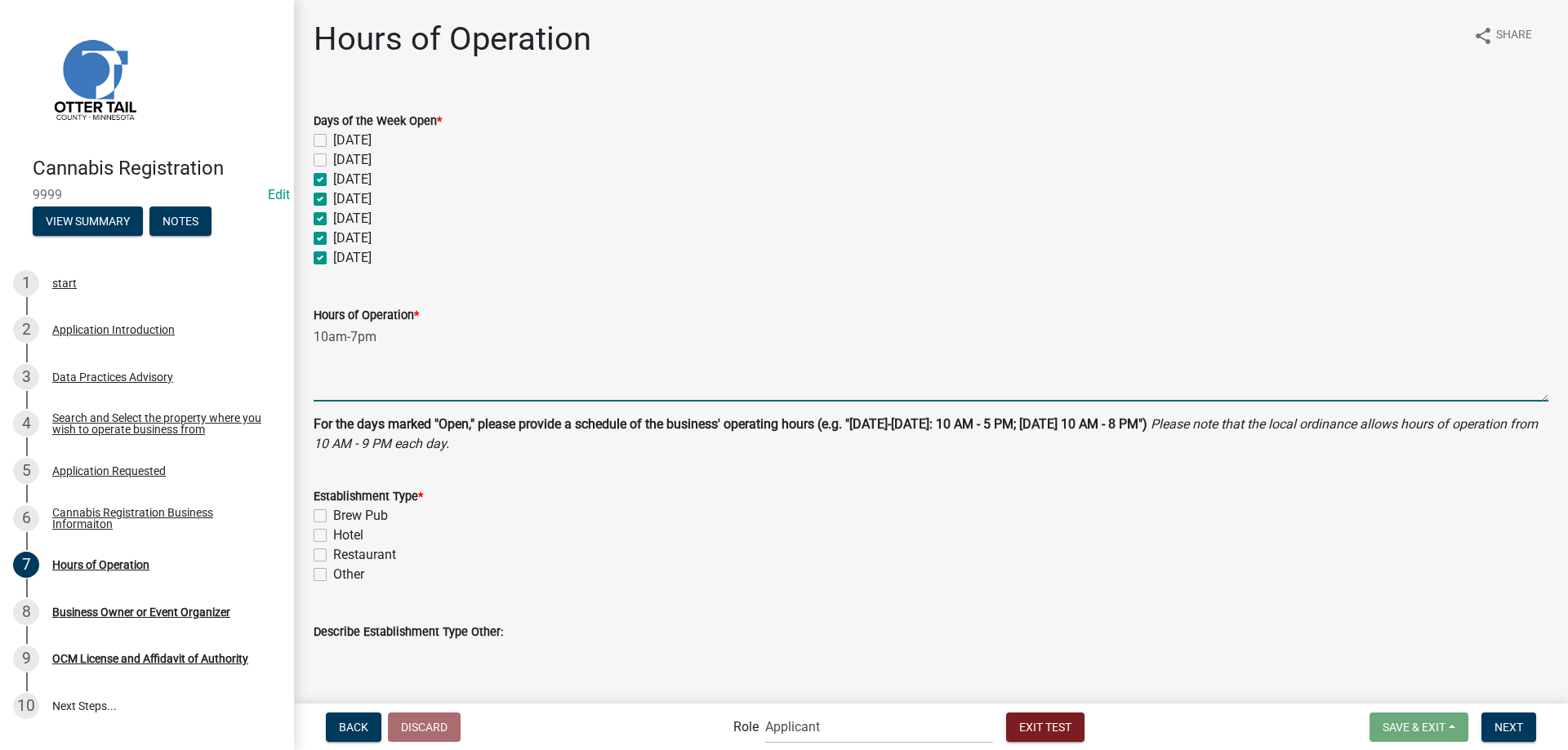
type textarea "10am-7pm"
click at [333, 576] on label "Other" at bounding box center [348, 575] width 31 height 19
click at [333, 576] on input "Other" at bounding box center [338, 570] width 11 height 11
checkbox input "true"
checkbox input "false"
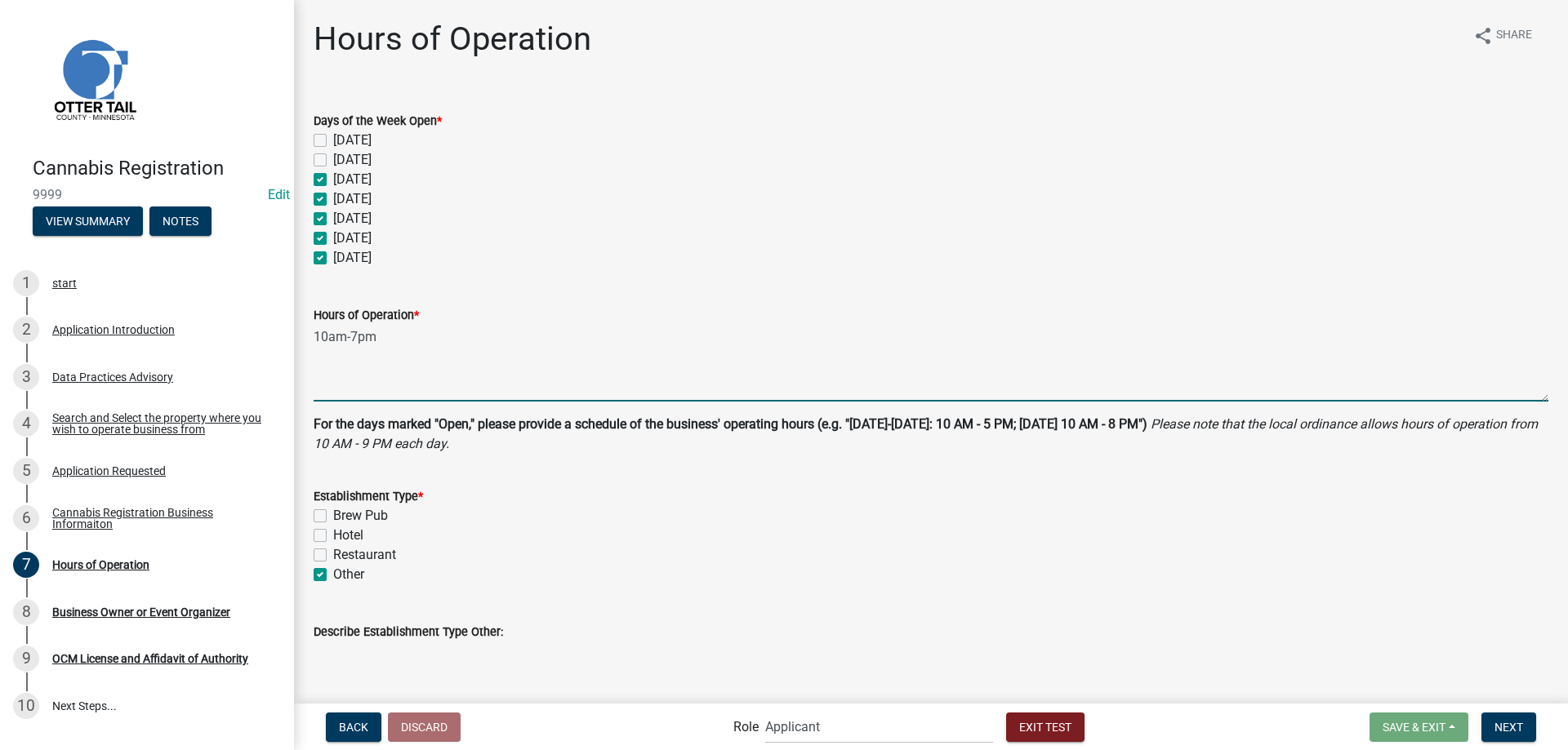
checkbox input "false"
checkbox input "true"
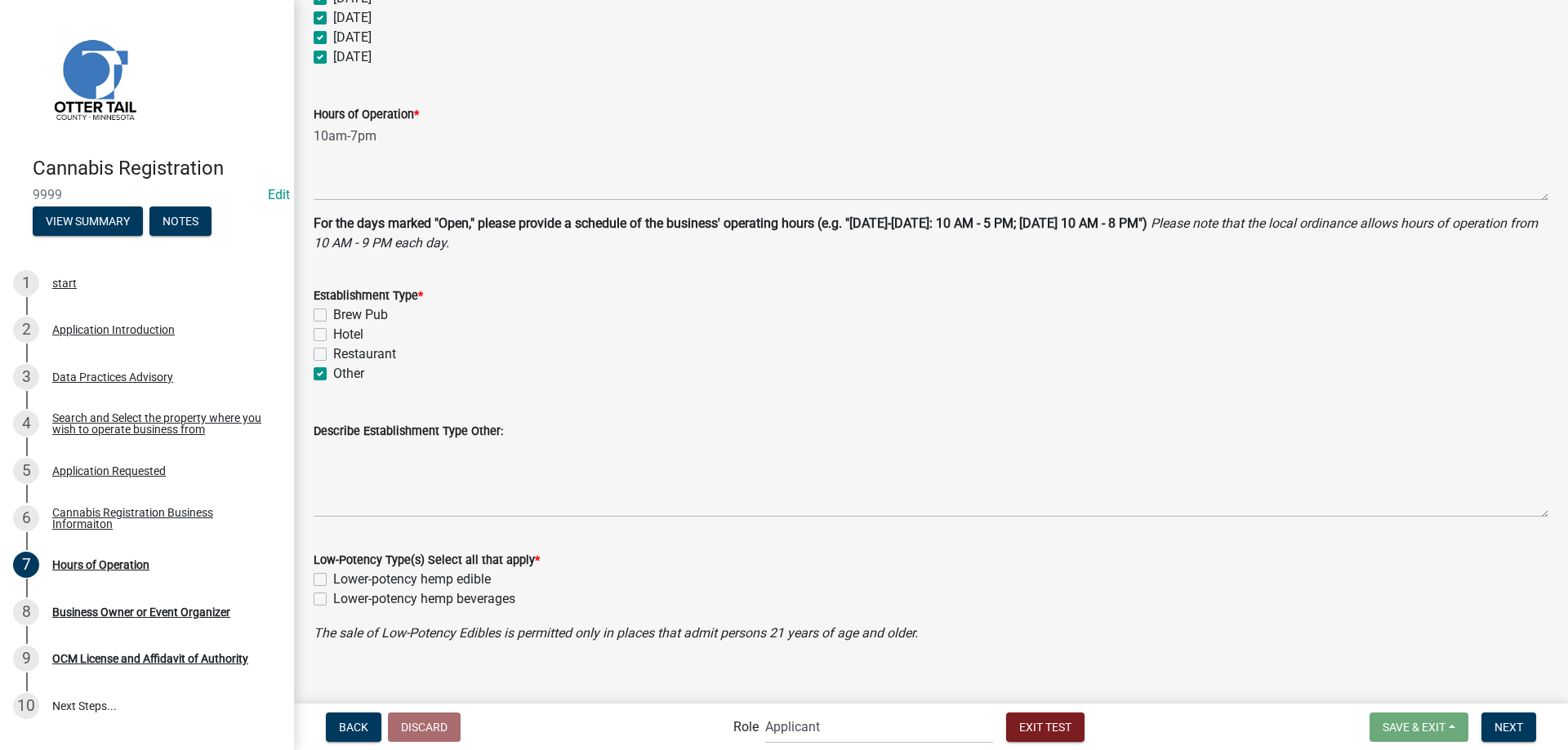
scroll to position [220, 0]
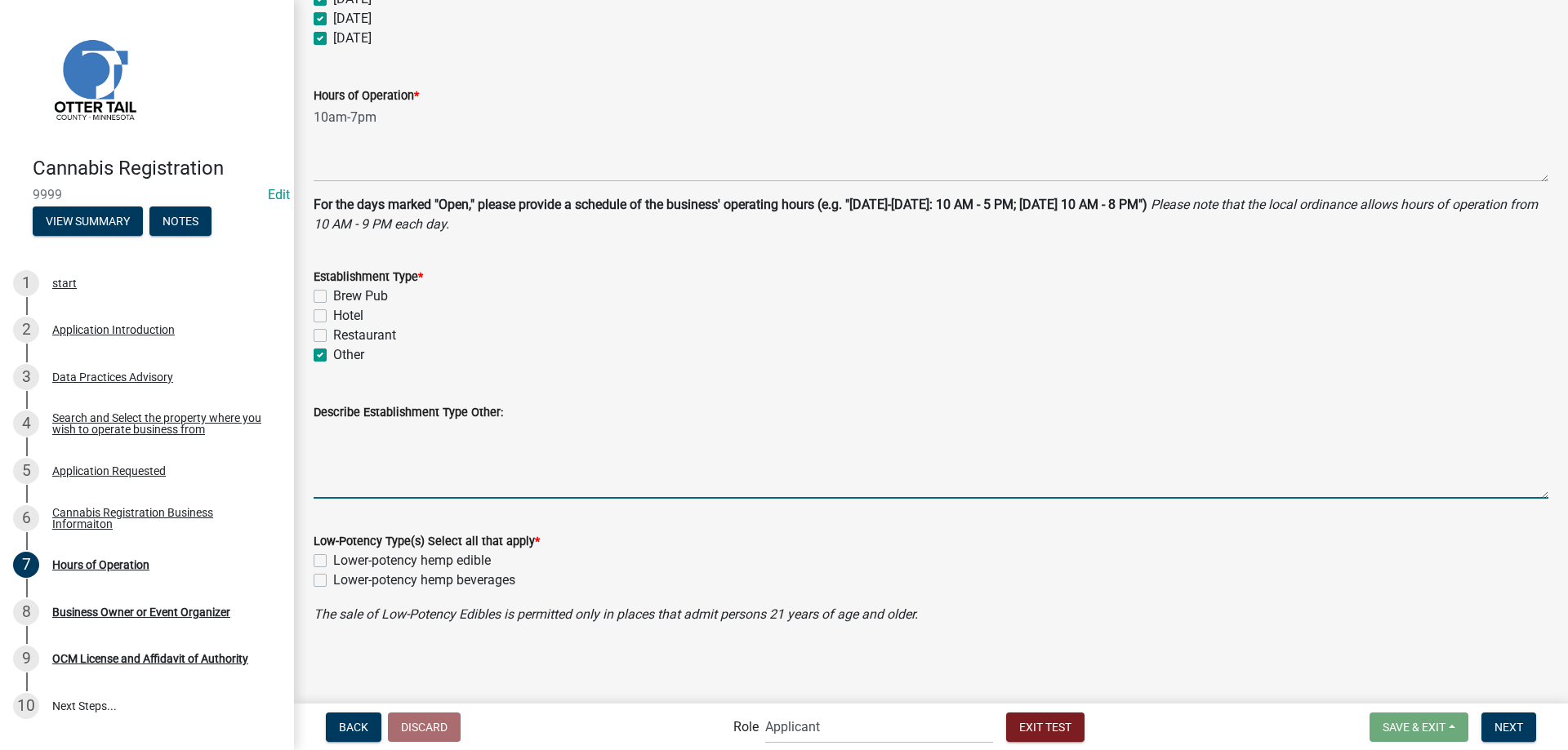
click at [449, 472] on textarea "Describe Establishment Type Other:" at bounding box center [931, 460] width 1235 height 76
type textarea "convenience store"
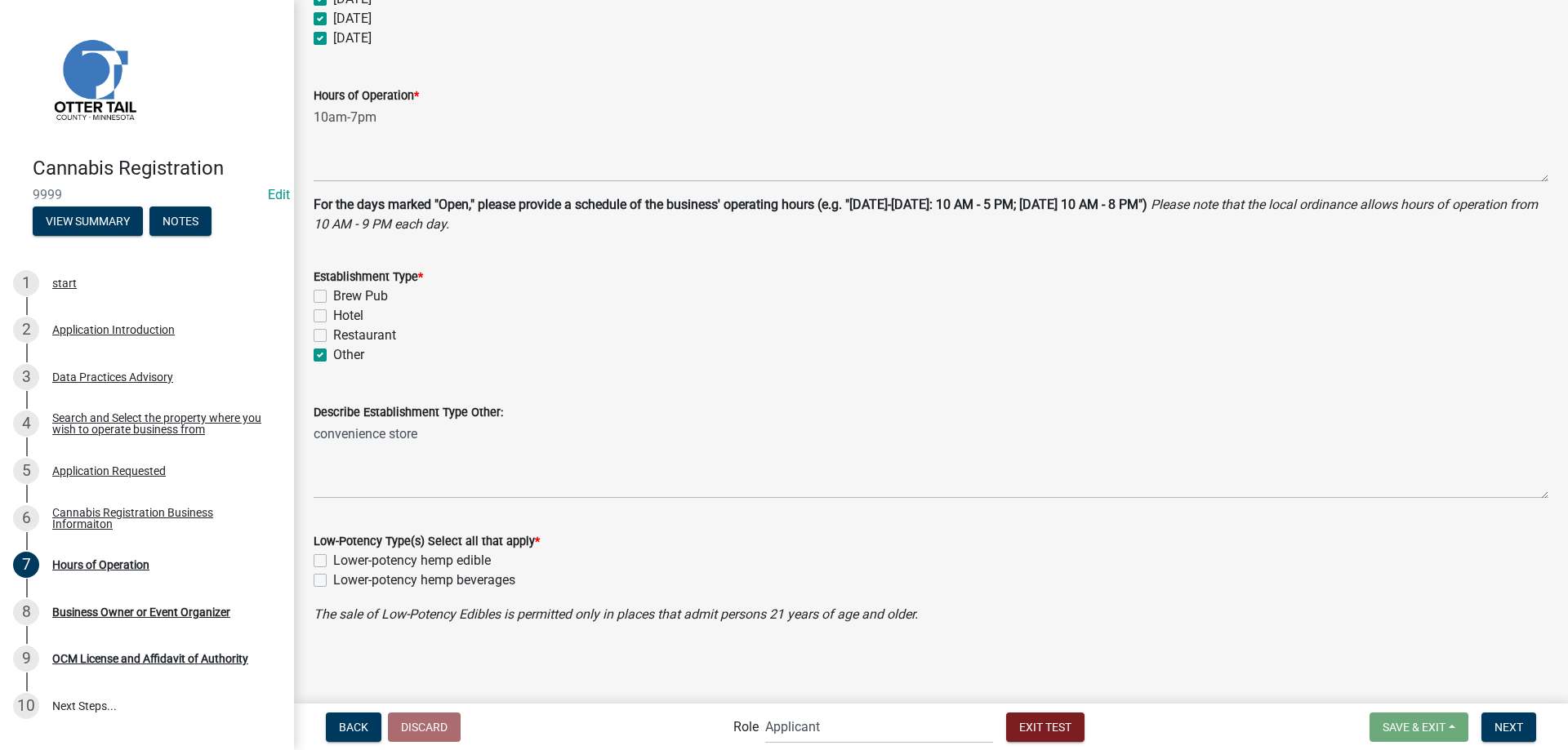
click at [333, 556] on label "Lower-potency hemp edible" at bounding box center [411, 560] width 158 height 19
click at [333, 556] on input "Lower-potency hemp edible" at bounding box center [338, 555] width 11 height 11
checkbox input "true"
click at [333, 582] on label "Lower-potency hemp beverages" at bounding box center [424, 581] width 182 height 19
click at [333, 582] on input "Lower-potency hemp beverages" at bounding box center [338, 576] width 11 height 11
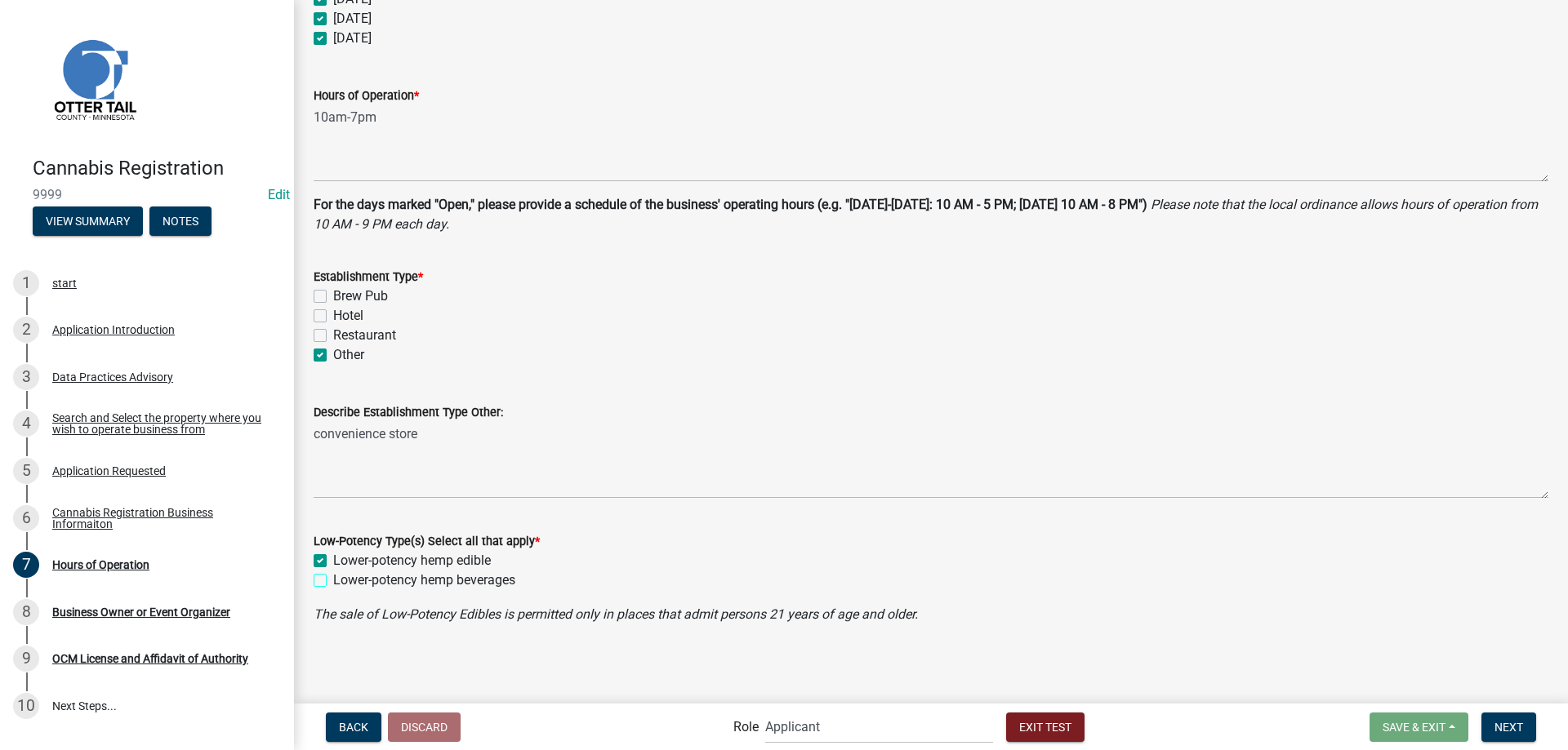
checkbox input "true"
click at [1514, 729] on span "Next" at bounding box center [1509, 726] width 29 height 13
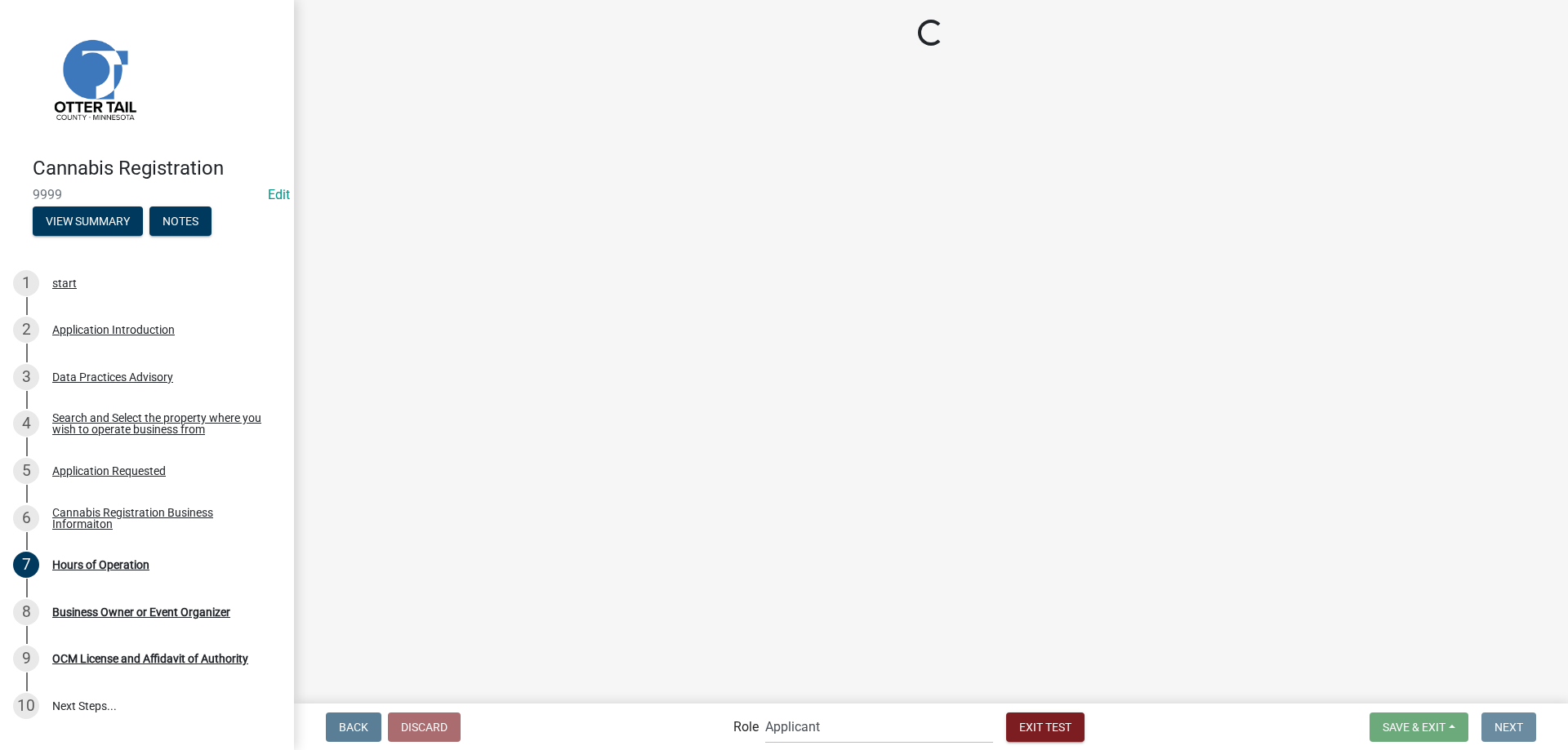
scroll to position [0, 0]
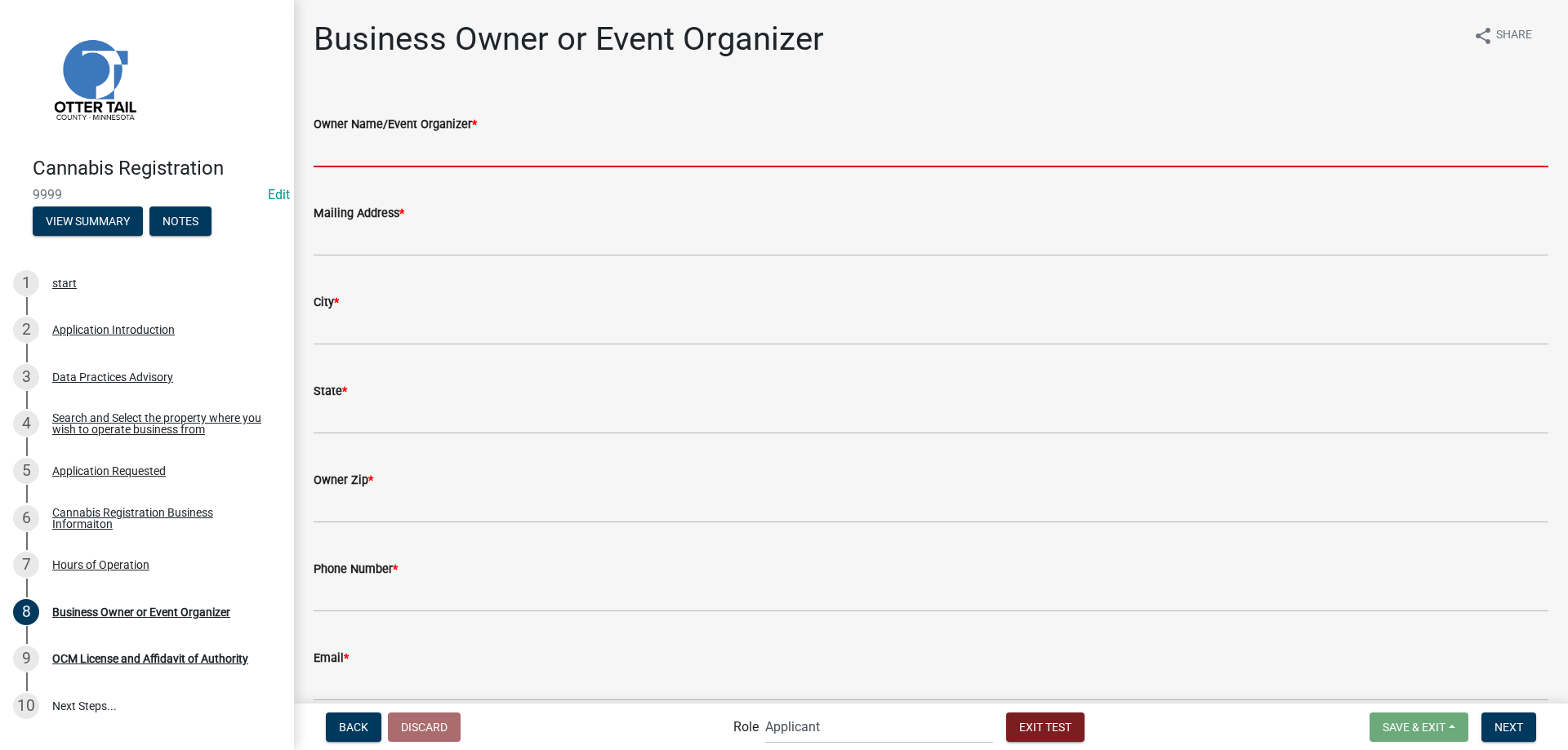
click at [461, 156] on input "Owner Name/Event Organizer *" at bounding box center [931, 150] width 1235 height 34
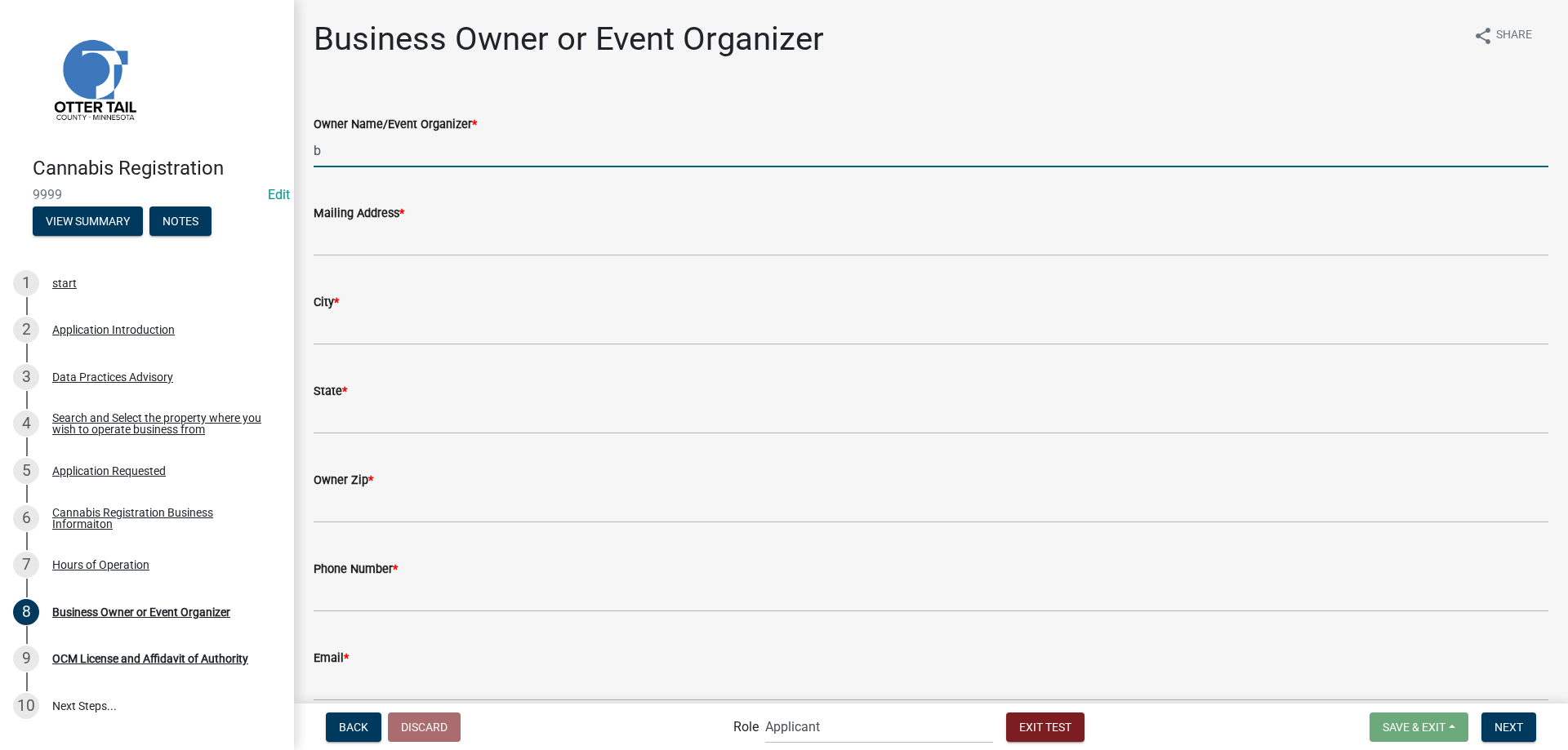
type input "b"
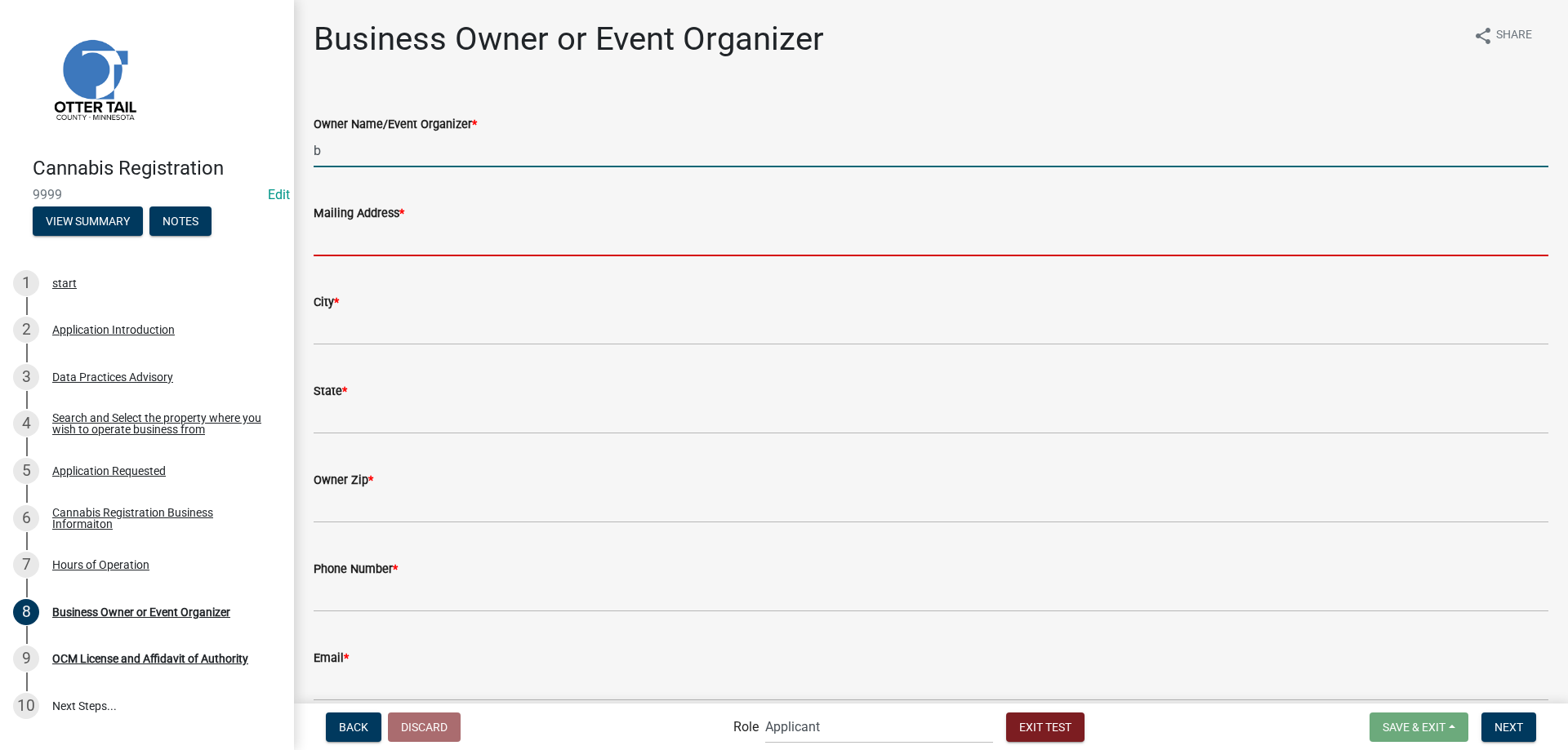
click at [399, 247] on input "Mailing Address *" at bounding box center [931, 239] width 1235 height 34
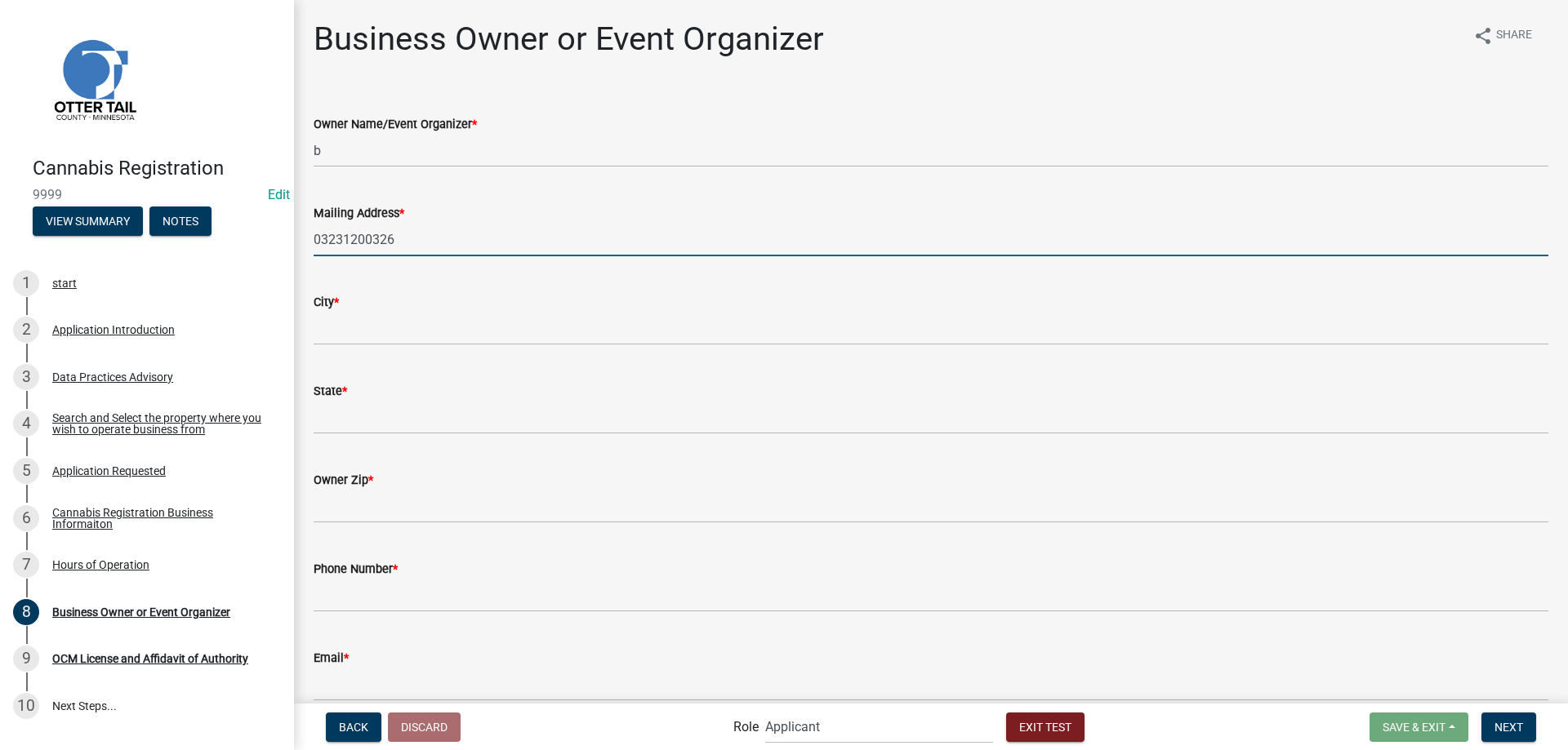
type input "03231200326"
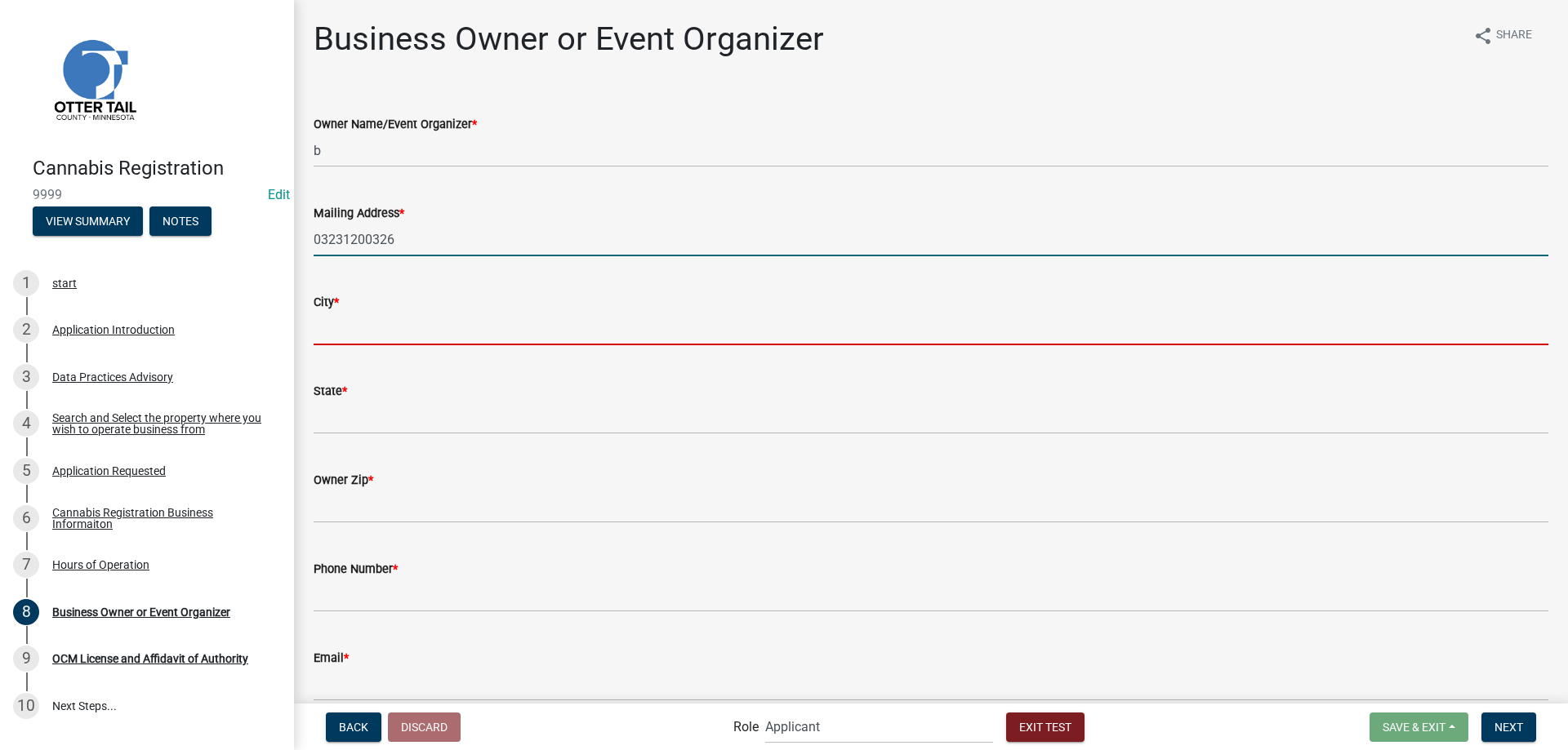
click at [349, 336] on input "City *" at bounding box center [931, 328] width 1235 height 34
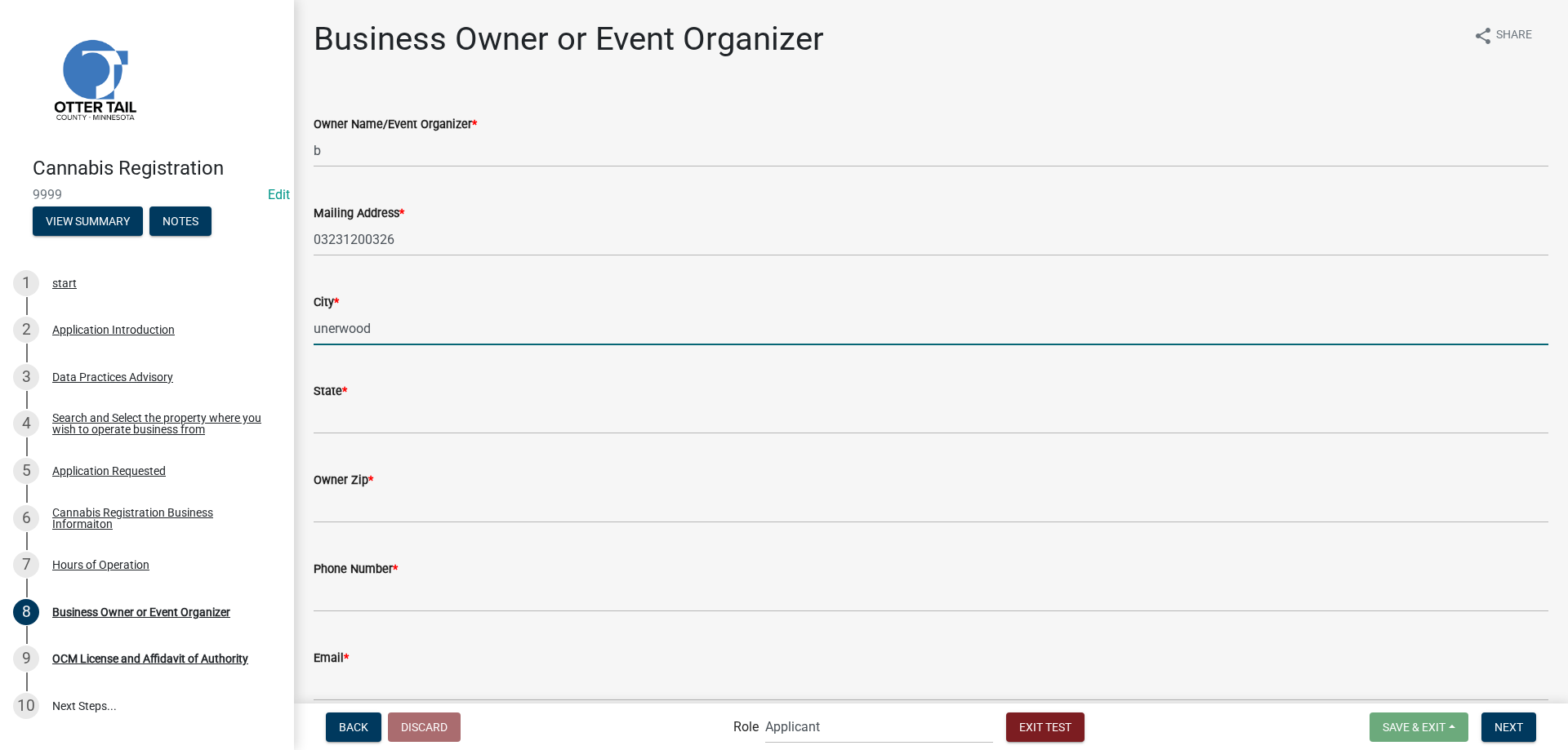
type input "unerwood"
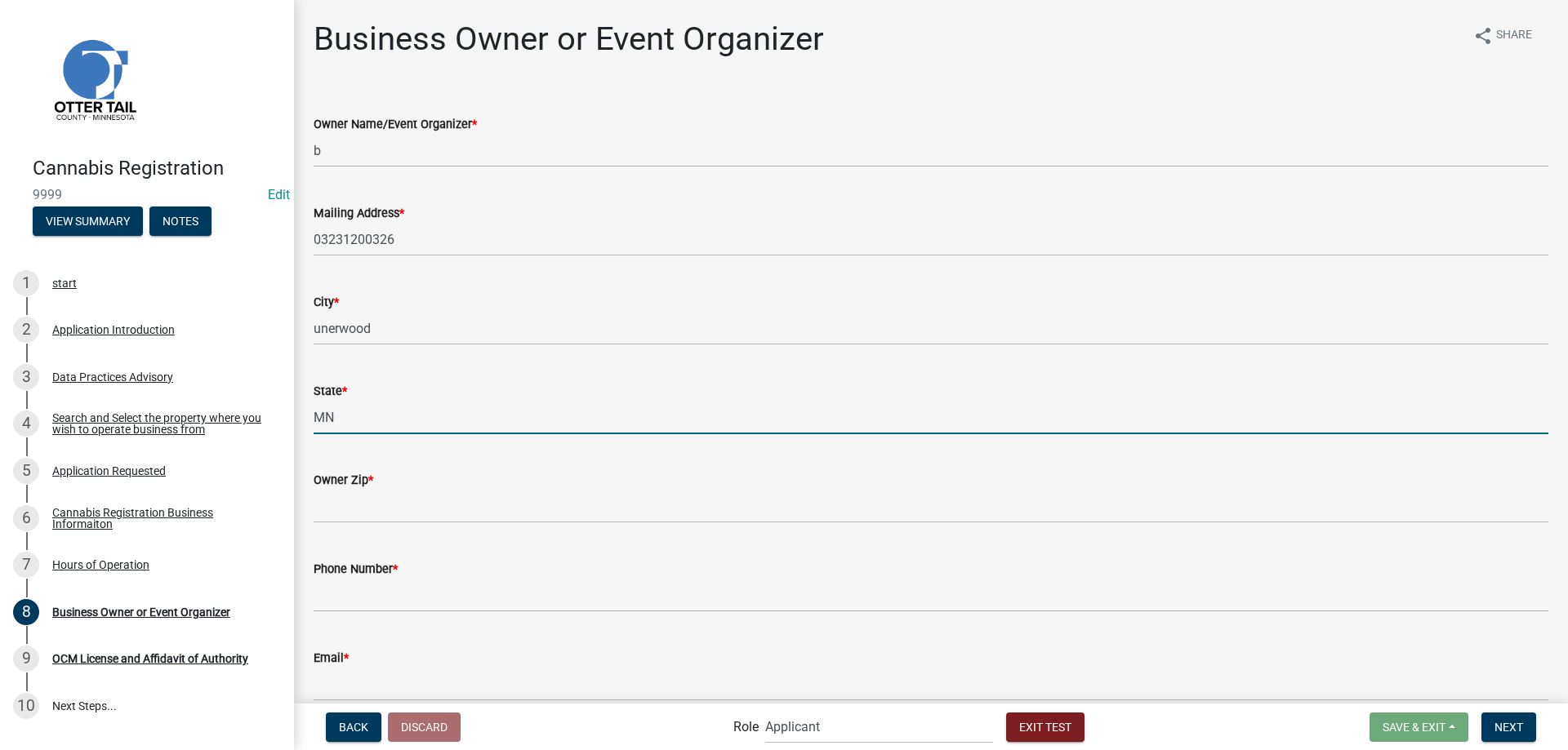
type input "MN"
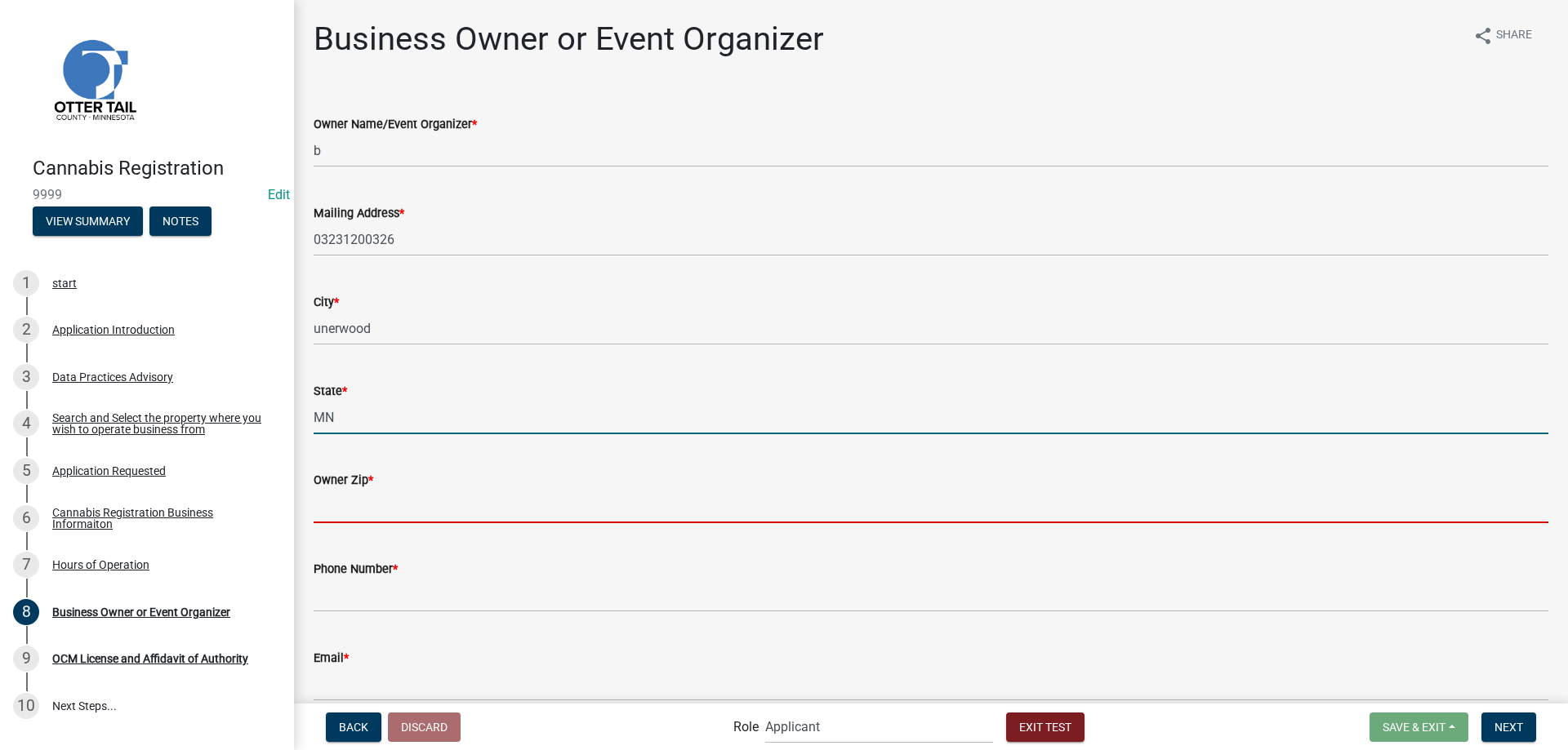
type input "56586"
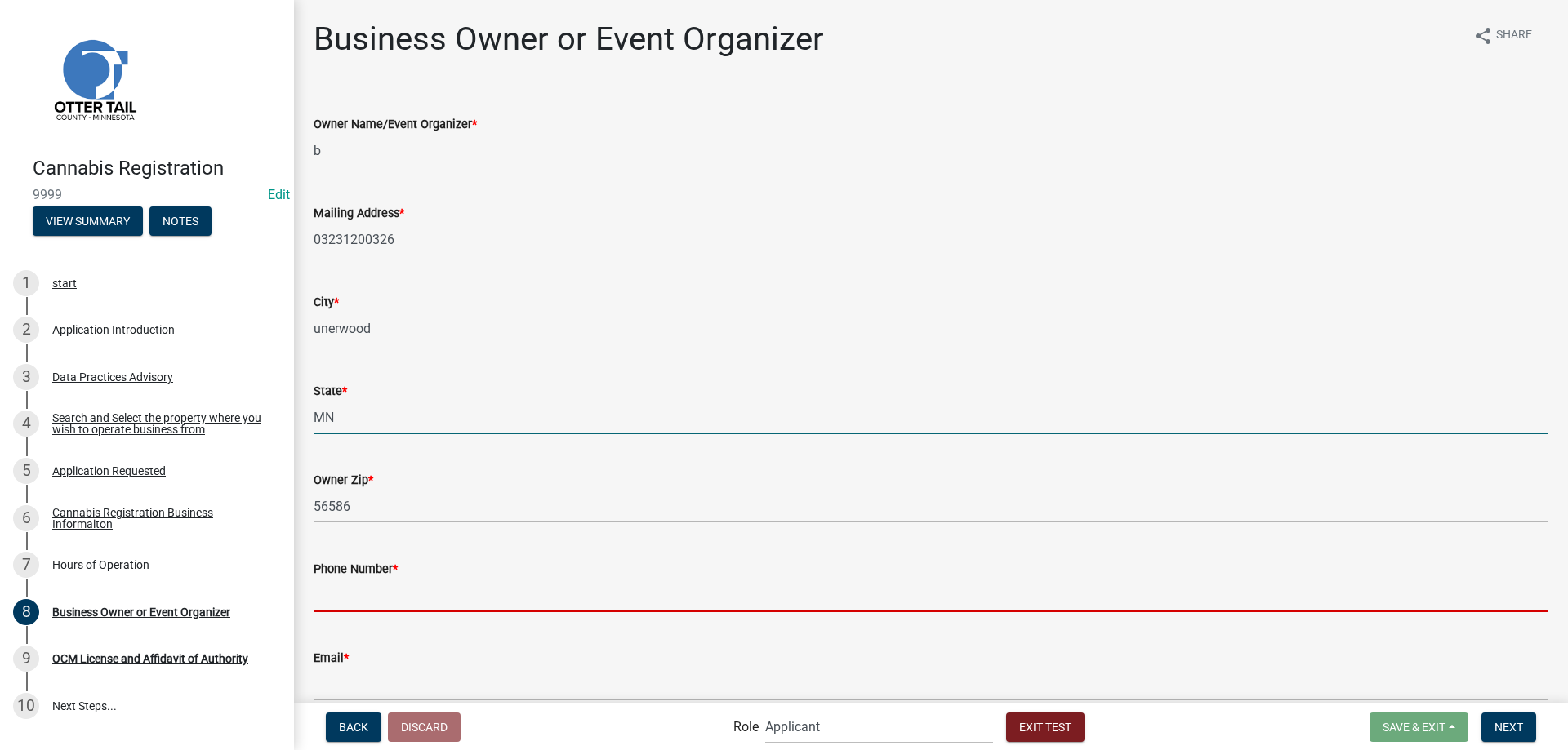
click at [397, 588] on input "Phone Number *" at bounding box center [931, 595] width 1235 height 34
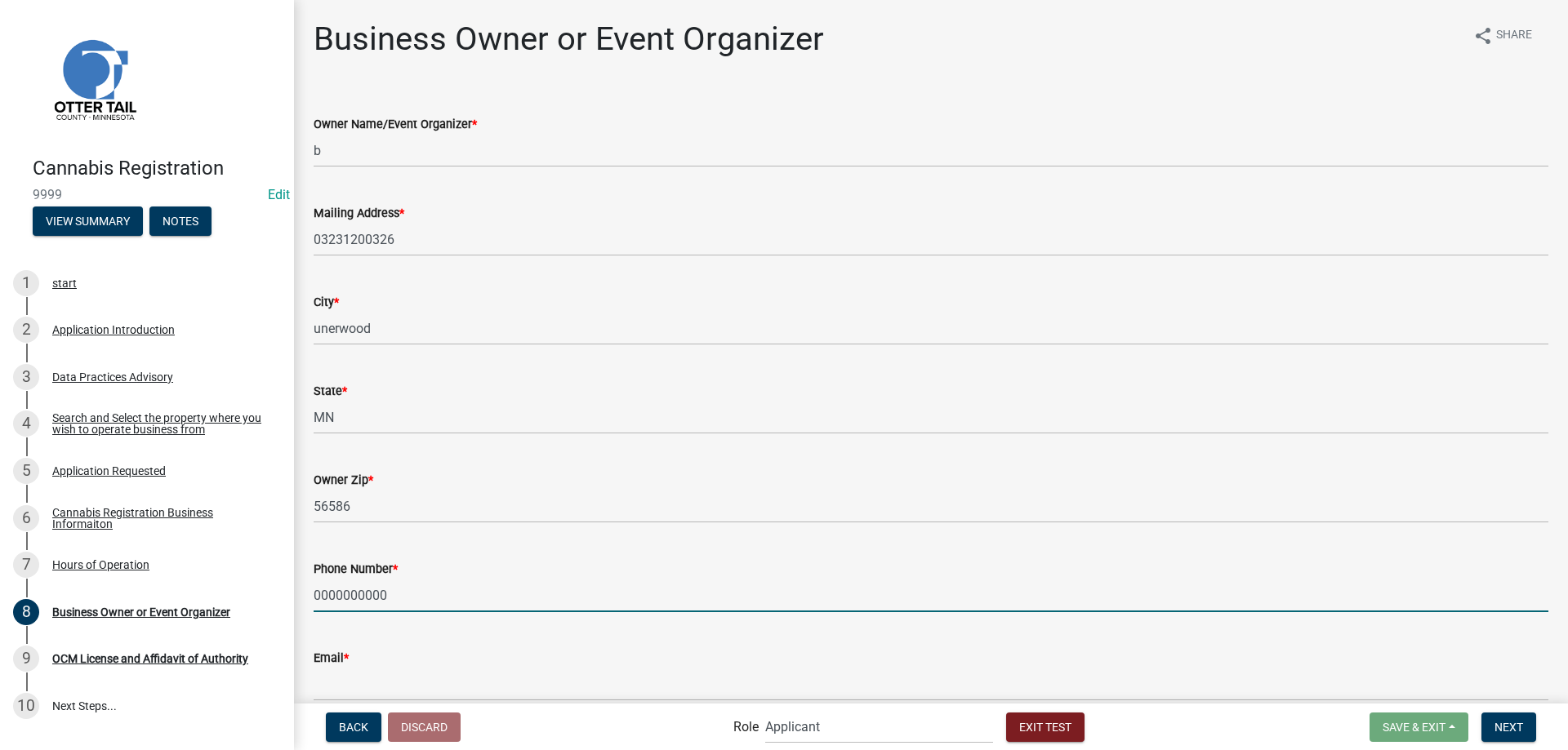
scroll to position [76, 0]
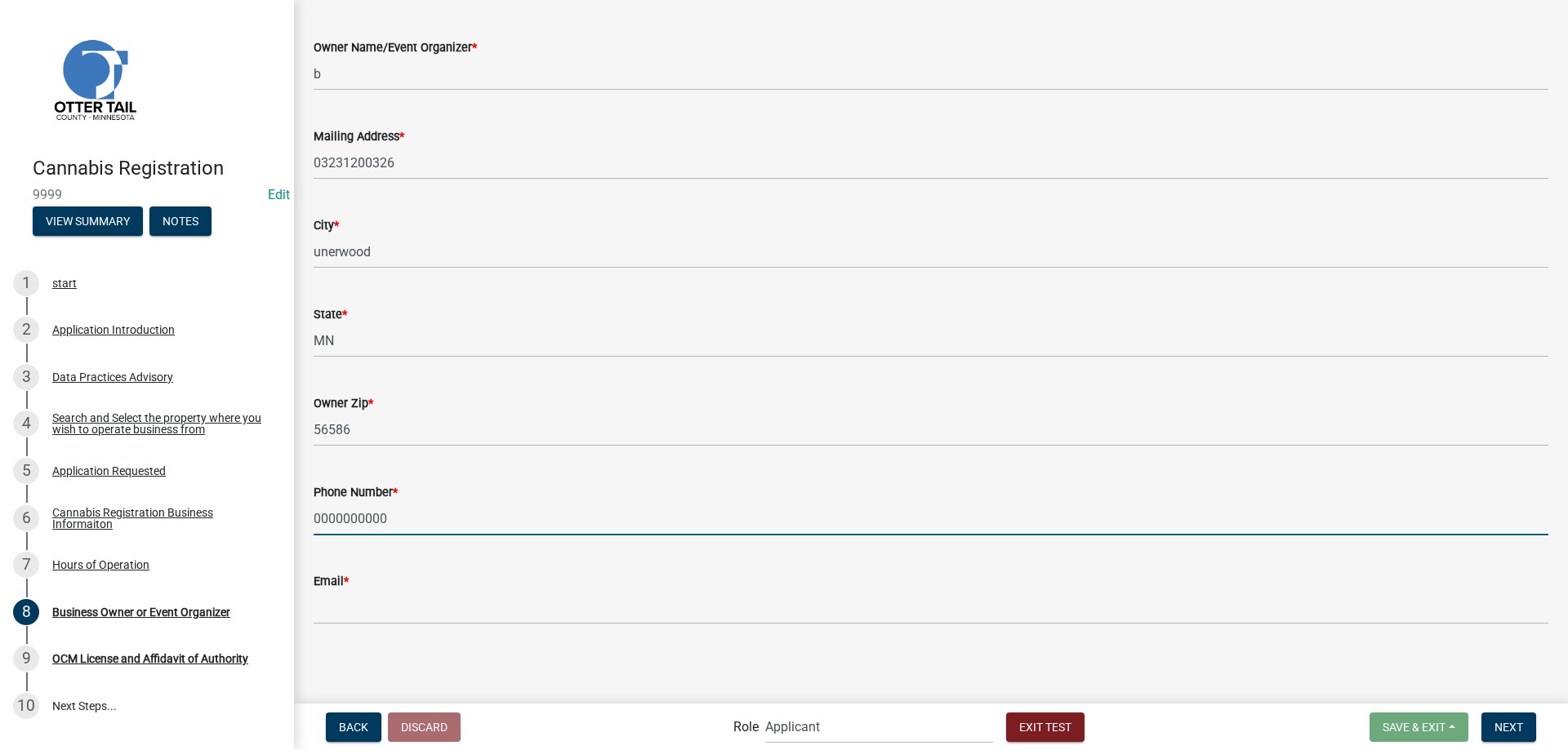
type input "0000000000"
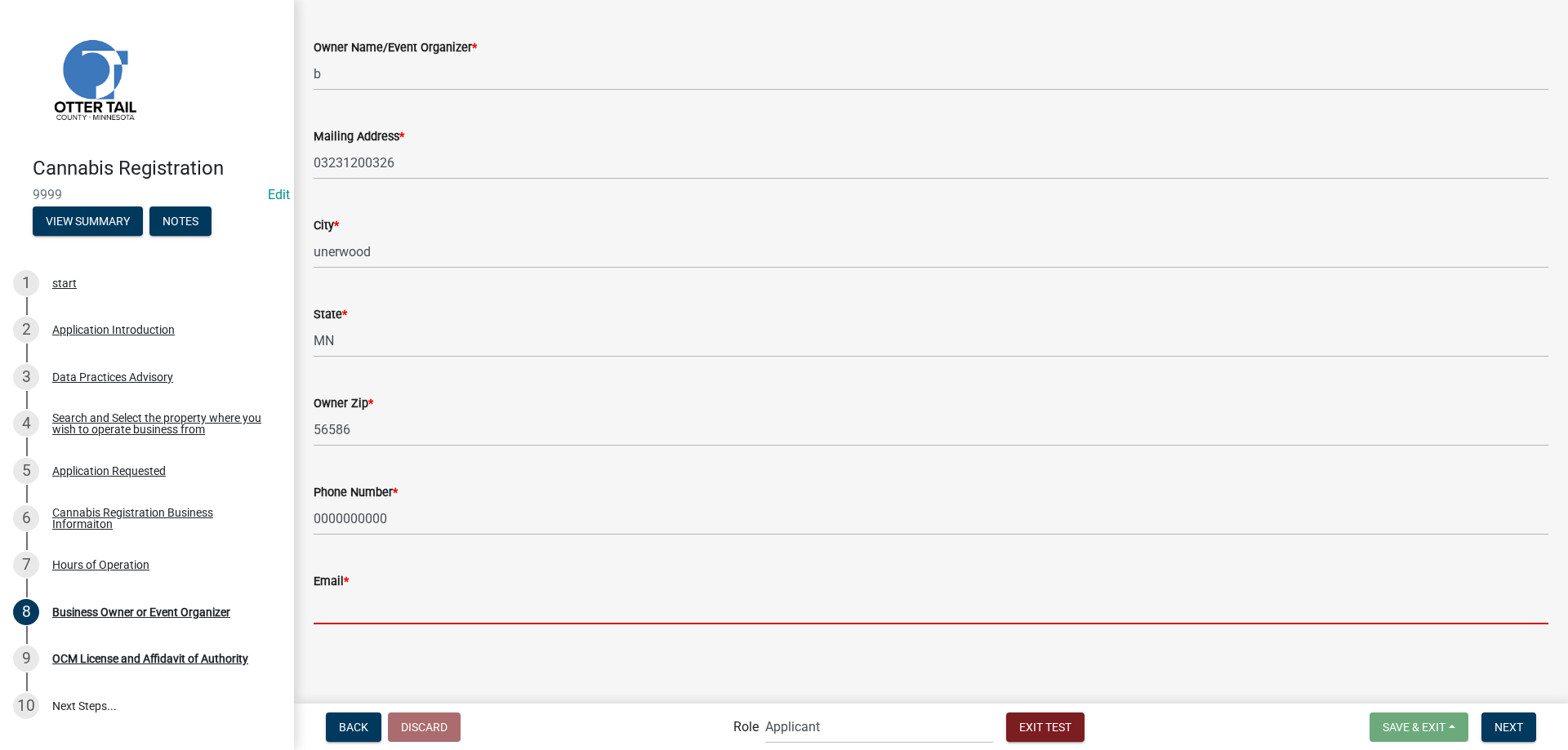
click at [375, 605] on input "Email *" at bounding box center [931, 608] width 1235 height 34
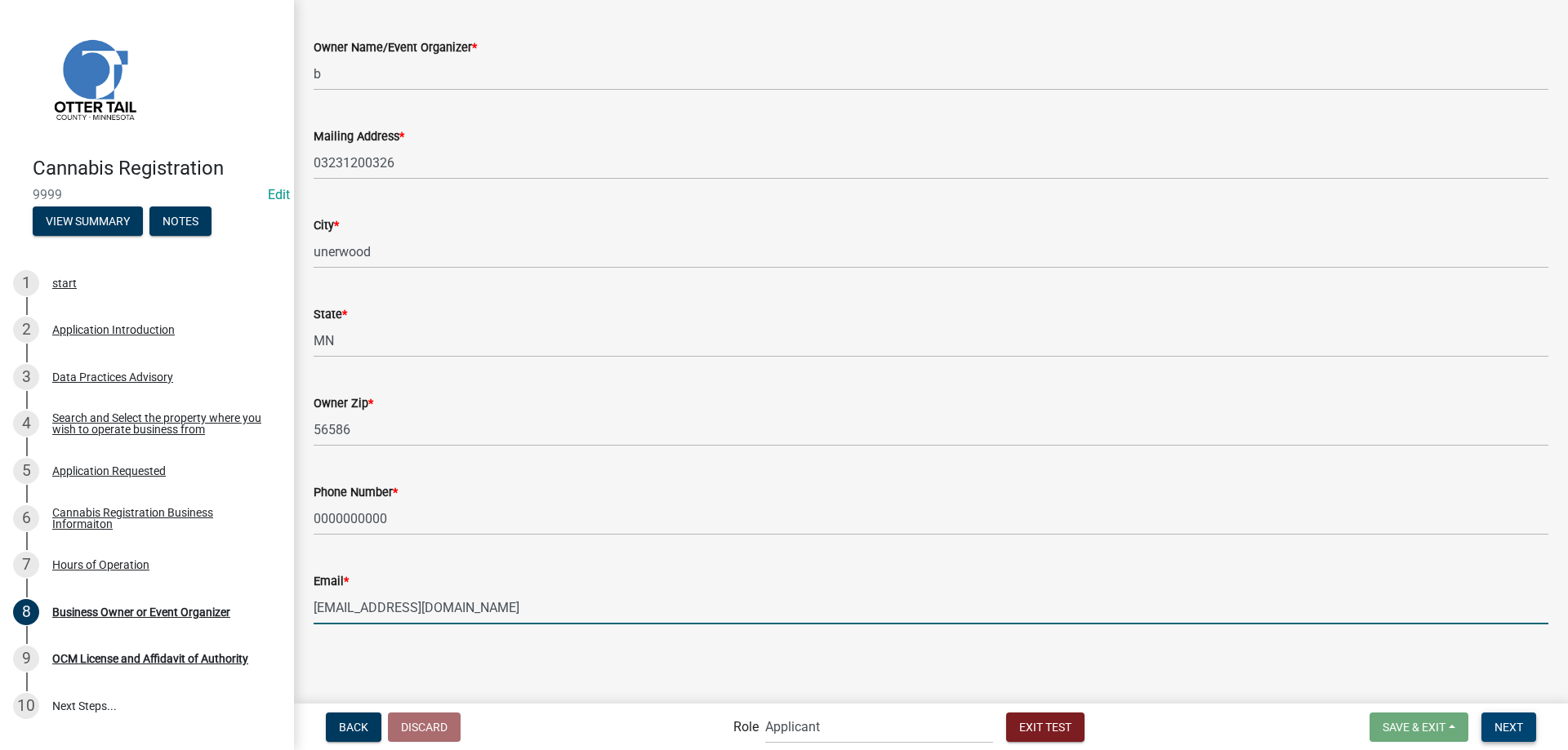
type input "mjevne@ottertailcounty.gov"
click at [1512, 729] on span "Next" at bounding box center [1509, 726] width 29 height 13
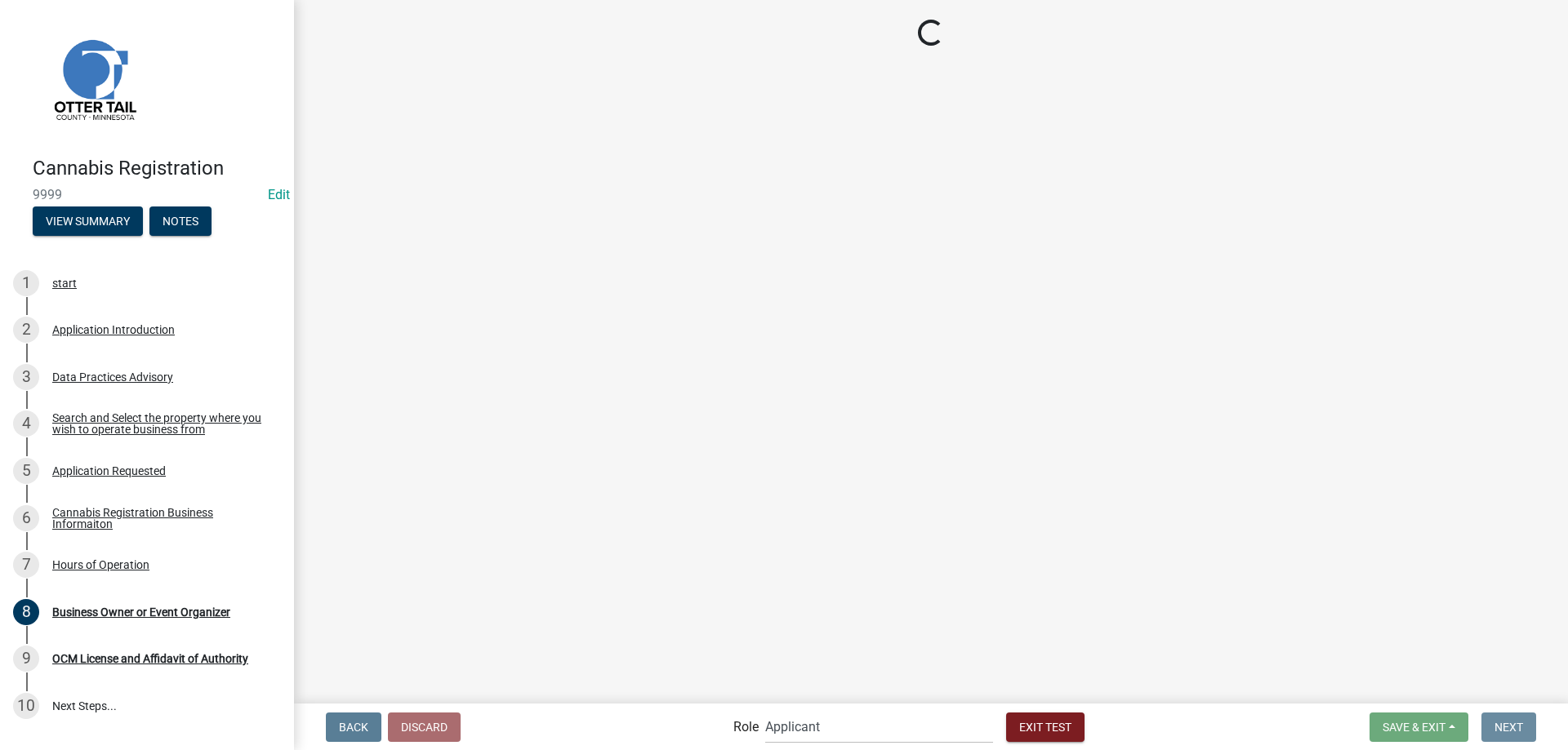
scroll to position [0, 0]
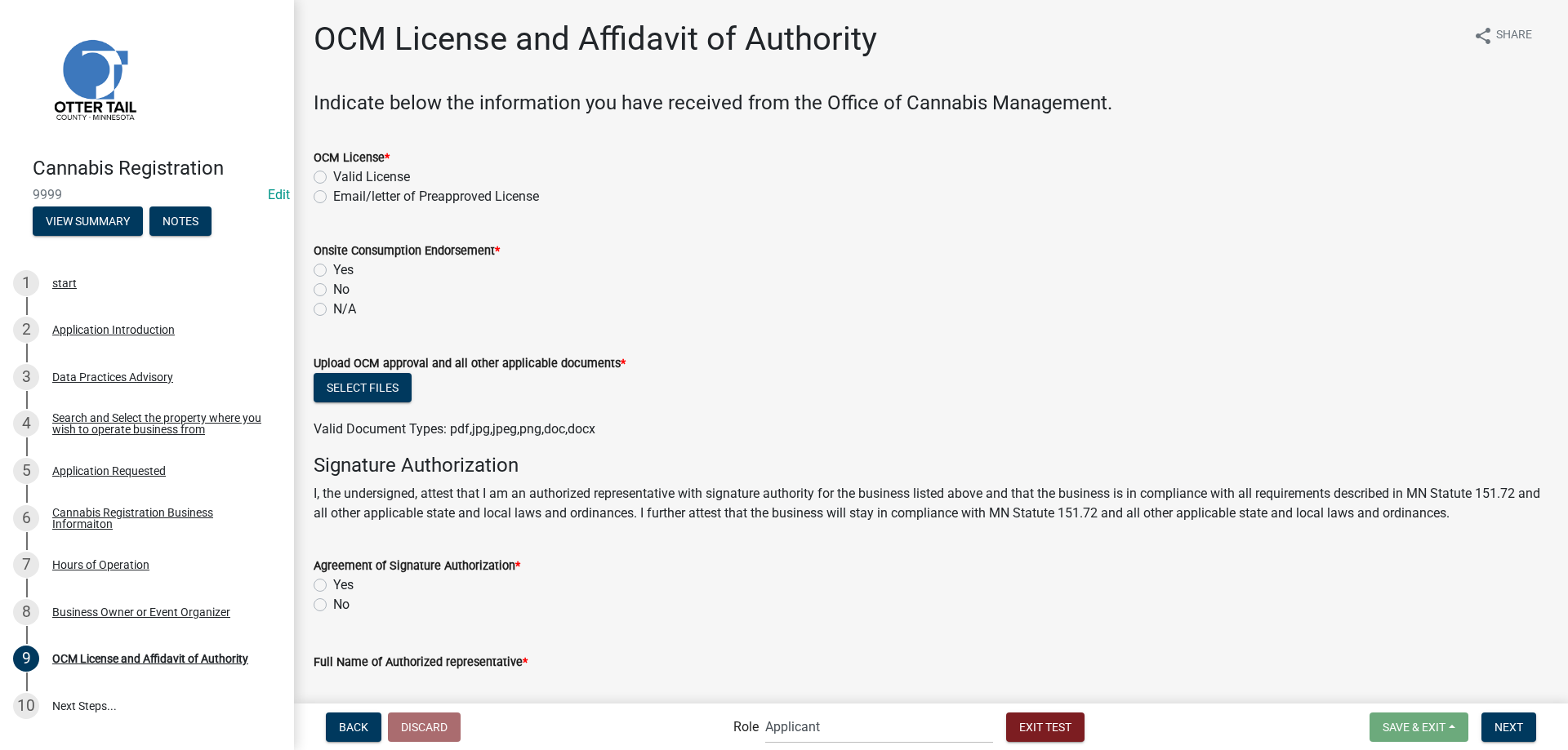
click at [333, 194] on label "Email/letter of Preapproved License" at bounding box center [436, 196] width 206 height 19
click at [333, 194] on input "Email/letter of Preapproved License" at bounding box center [338, 192] width 11 height 11
radio input "true"
click at [333, 270] on label "Yes" at bounding box center [343, 270] width 20 height 19
click at [333, 270] on input "Yes" at bounding box center [338, 265] width 11 height 11
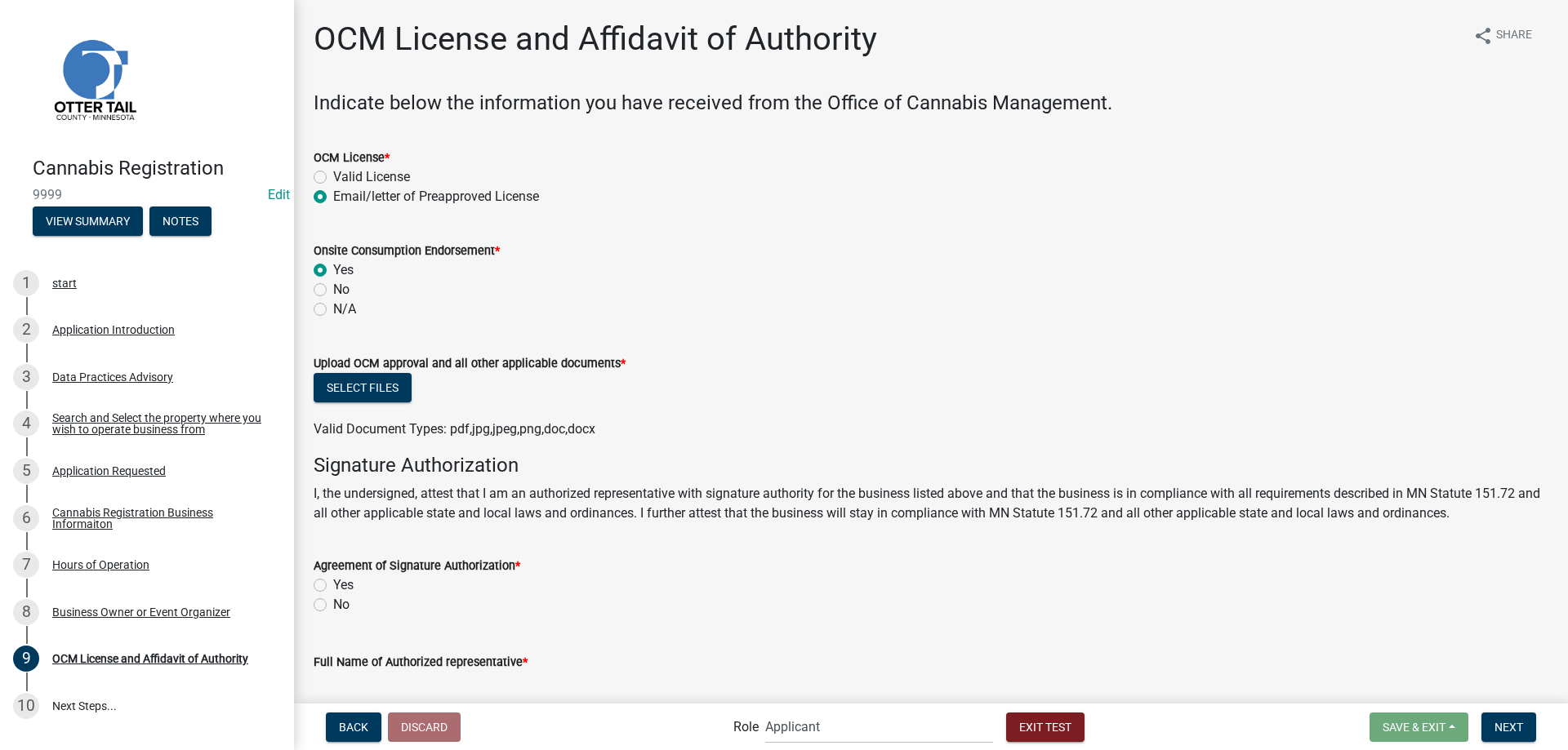
radio input "true"
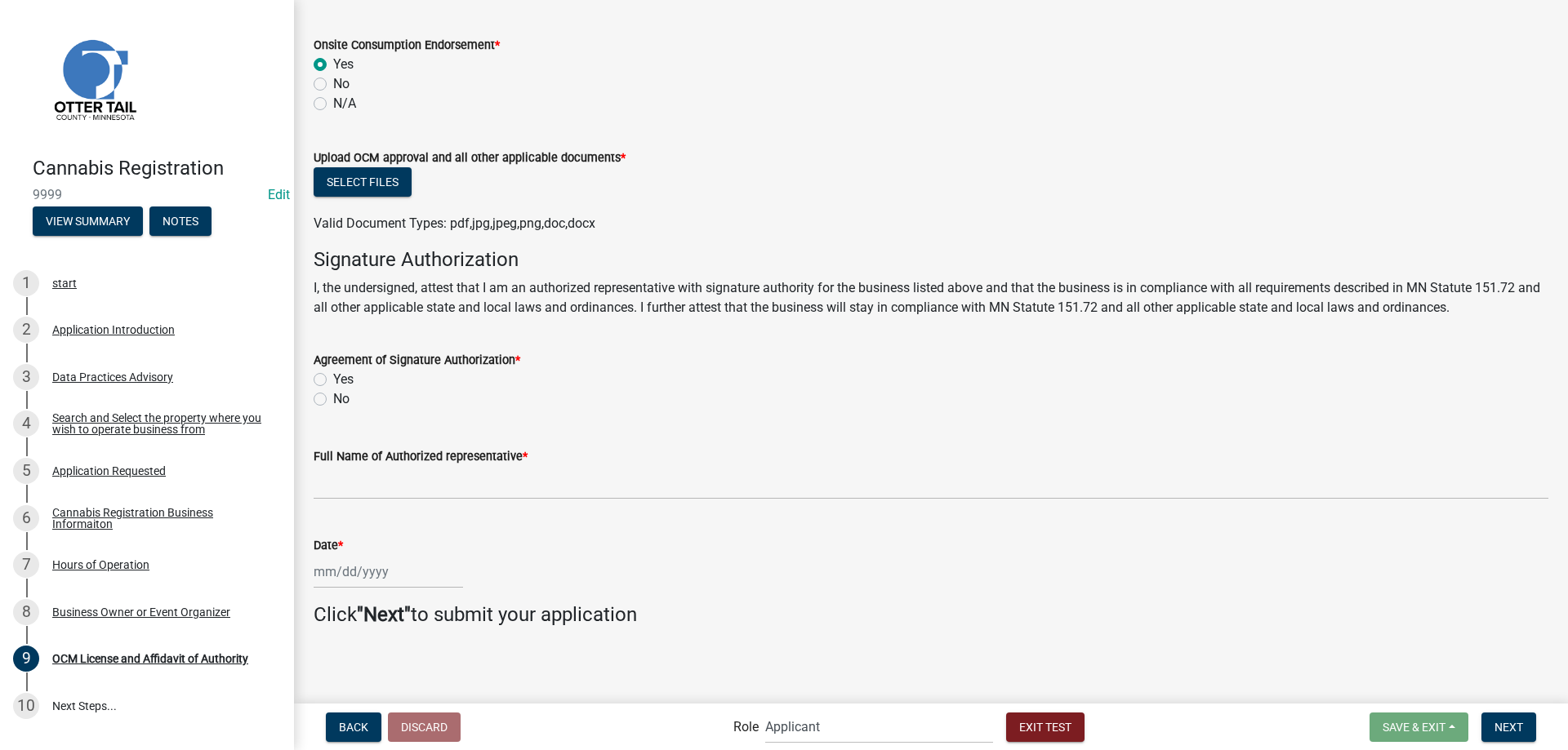
scroll to position [207, 0]
click at [378, 186] on button "Select files" at bounding box center [362, 180] width 98 height 29
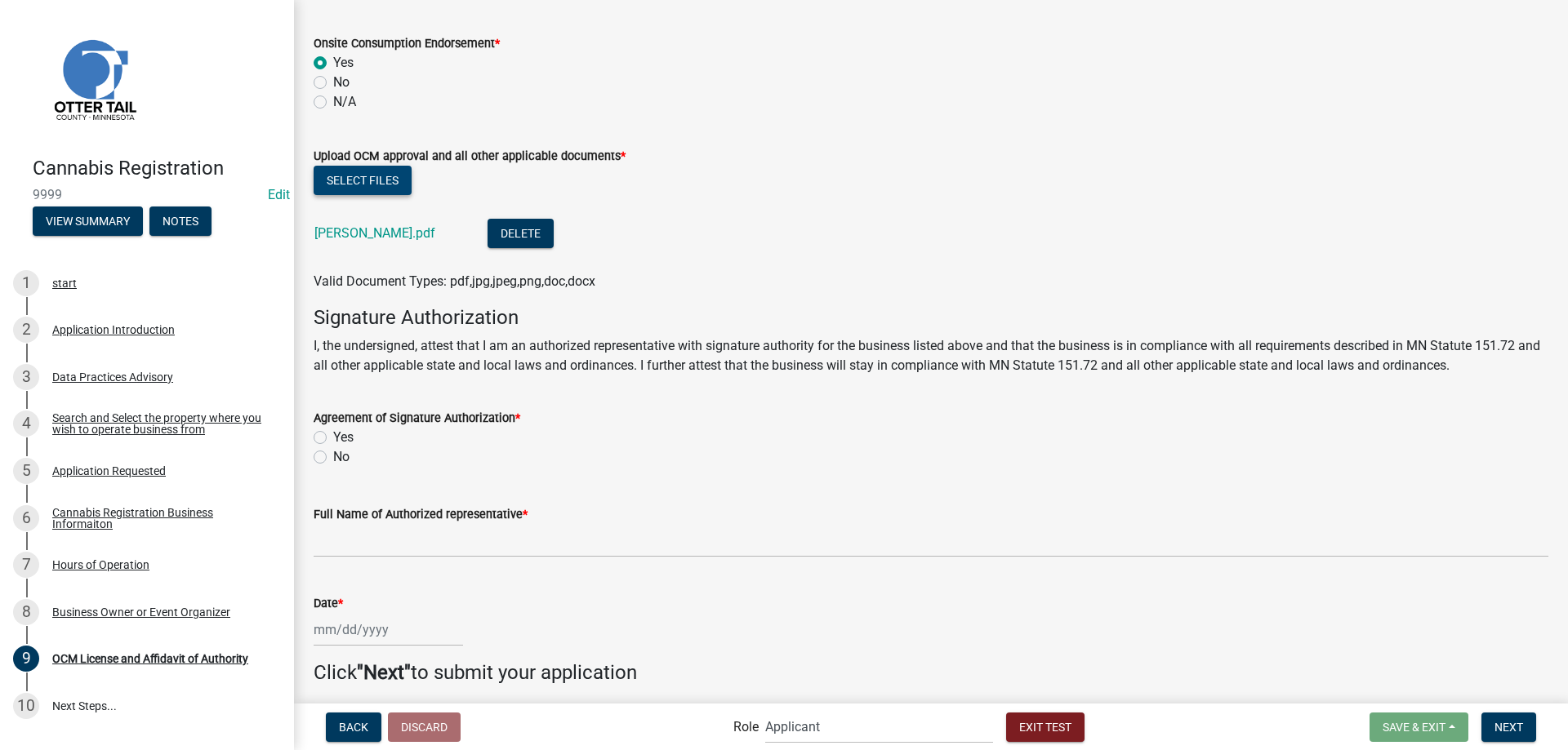
scroll to position [267, 0]
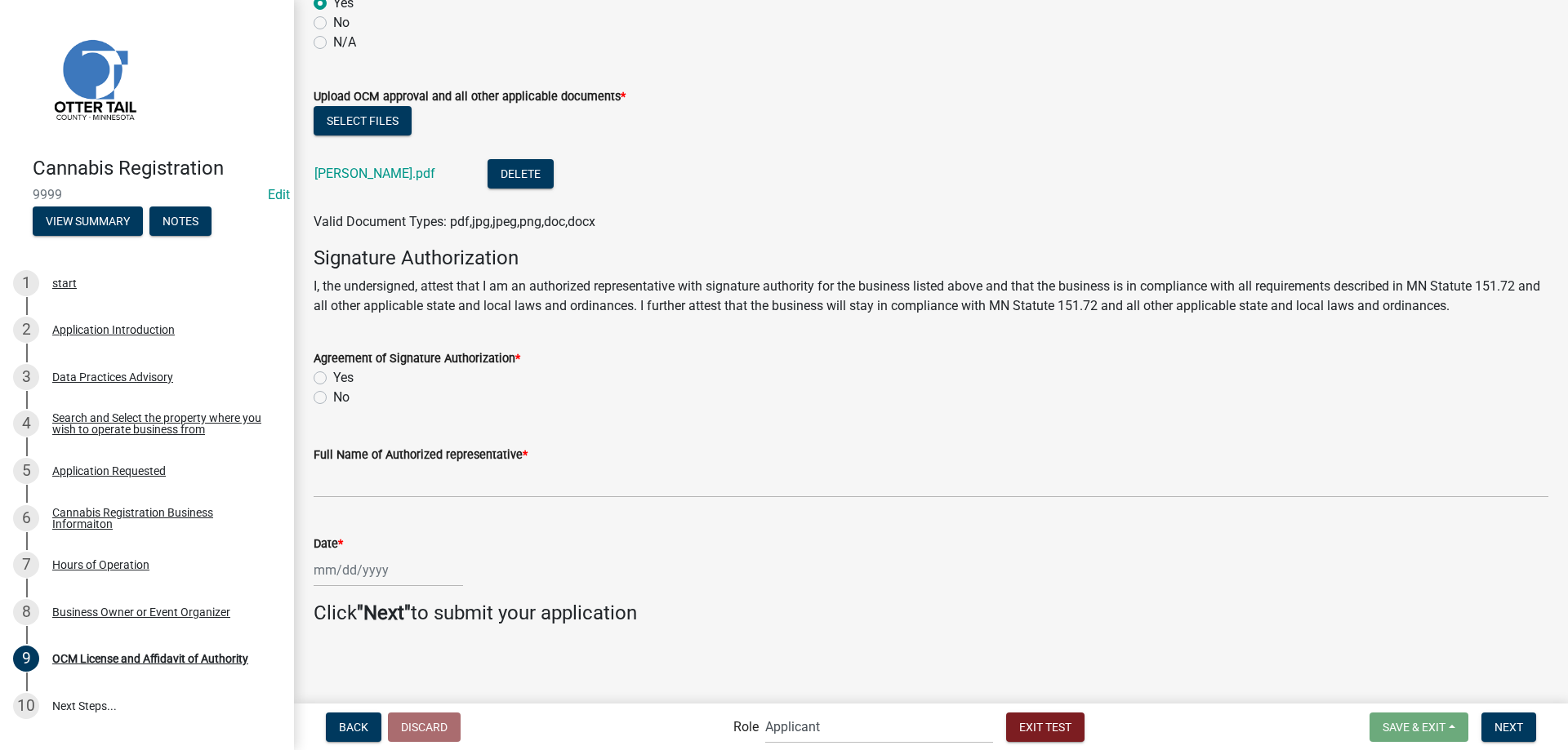
click at [333, 379] on label "Yes" at bounding box center [343, 377] width 20 height 19
click at [333, 378] on input "Yes" at bounding box center [338, 373] width 11 height 11
radio input "true"
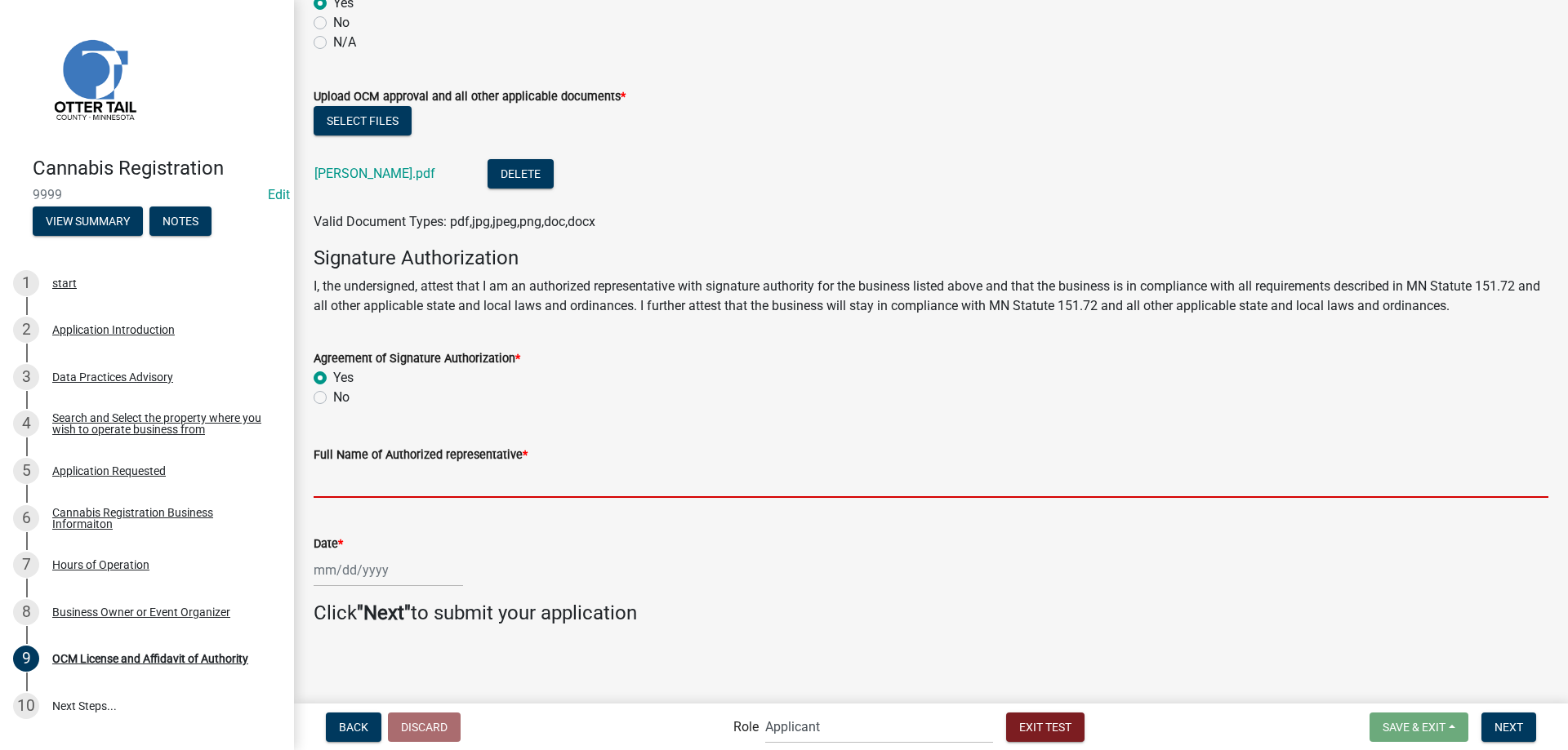
click at [344, 479] on input "Full Name of Authorized representative *" at bounding box center [931, 481] width 1235 height 34
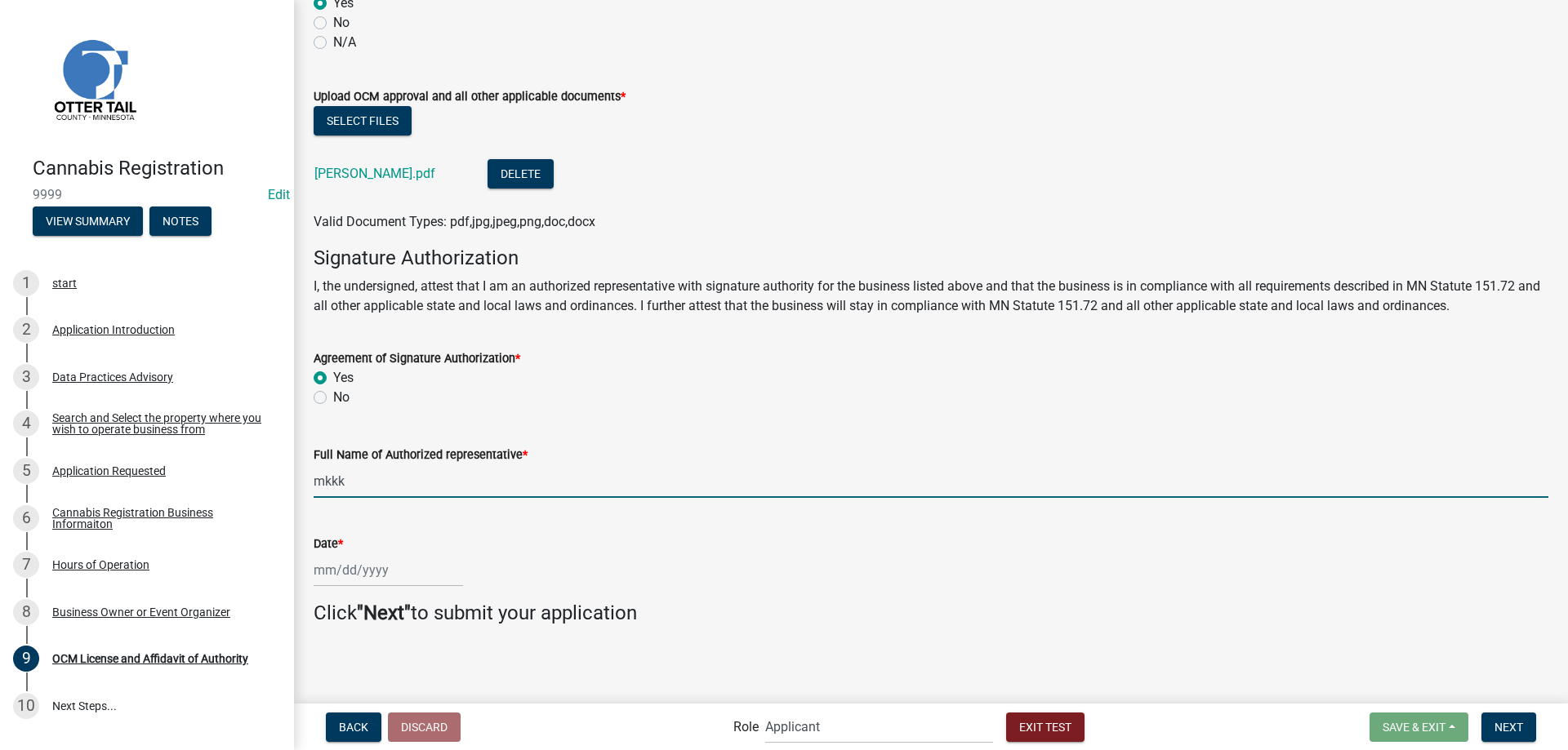
type input "mkkk"
click at [369, 571] on input "Date *" at bounding box center [388, 570] width 149 height 34
select select "9"
select select "2025"
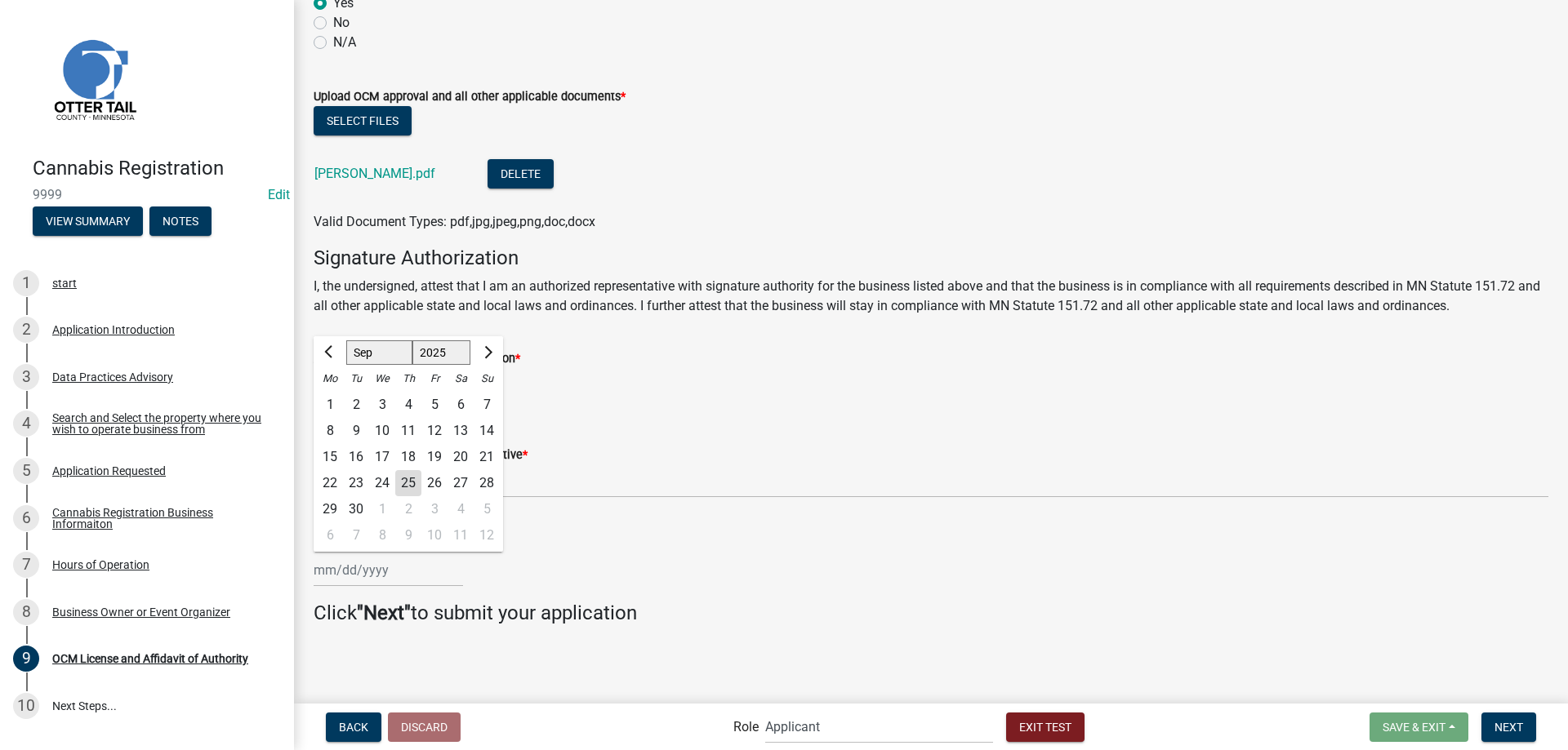
click at [413, 483] on div "25" at bounding box center [407, 483] width 26 height 26
type input "09/25/2025"
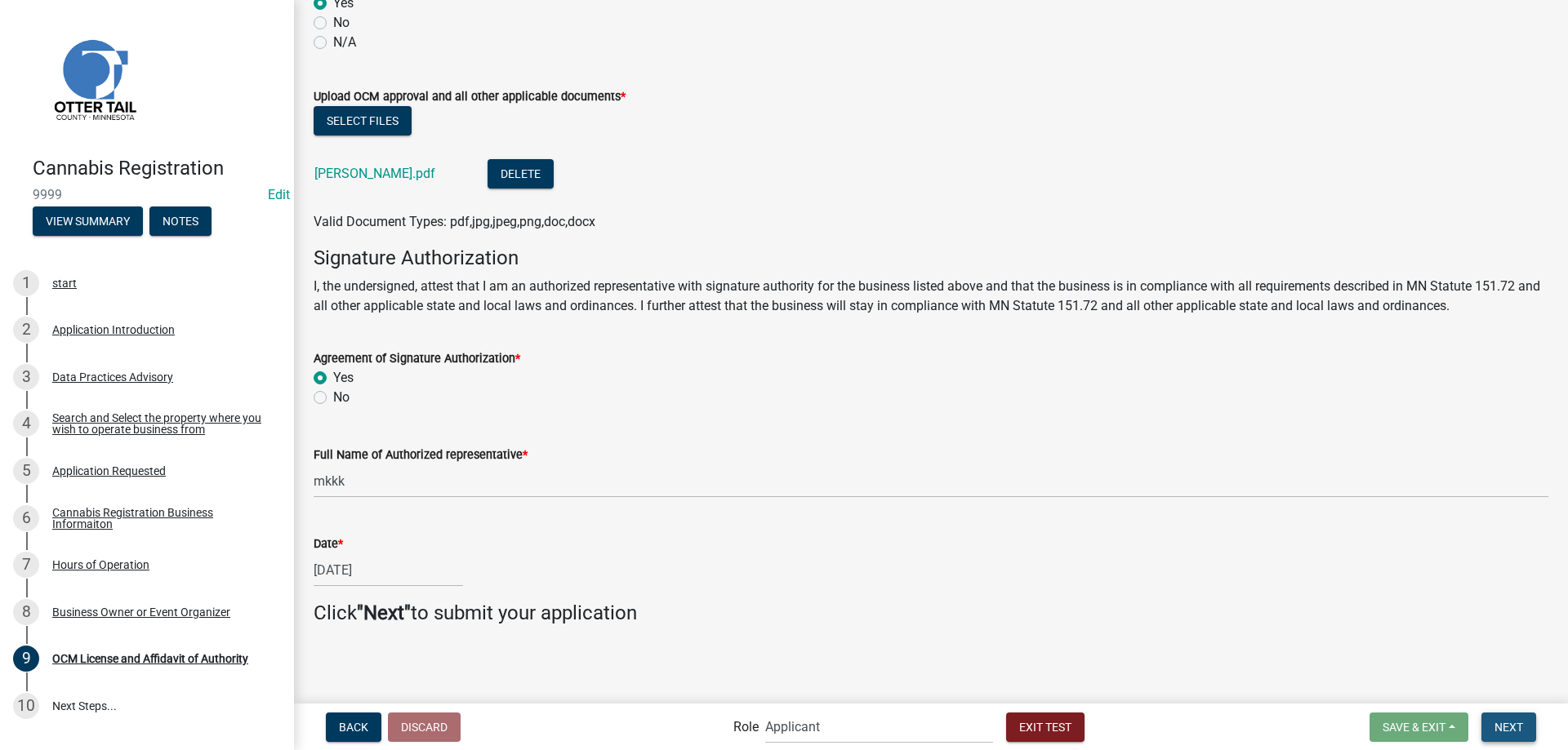
click at [1515, 732] on span "Next" at bounding box center [1509, 726] width 29 height 13
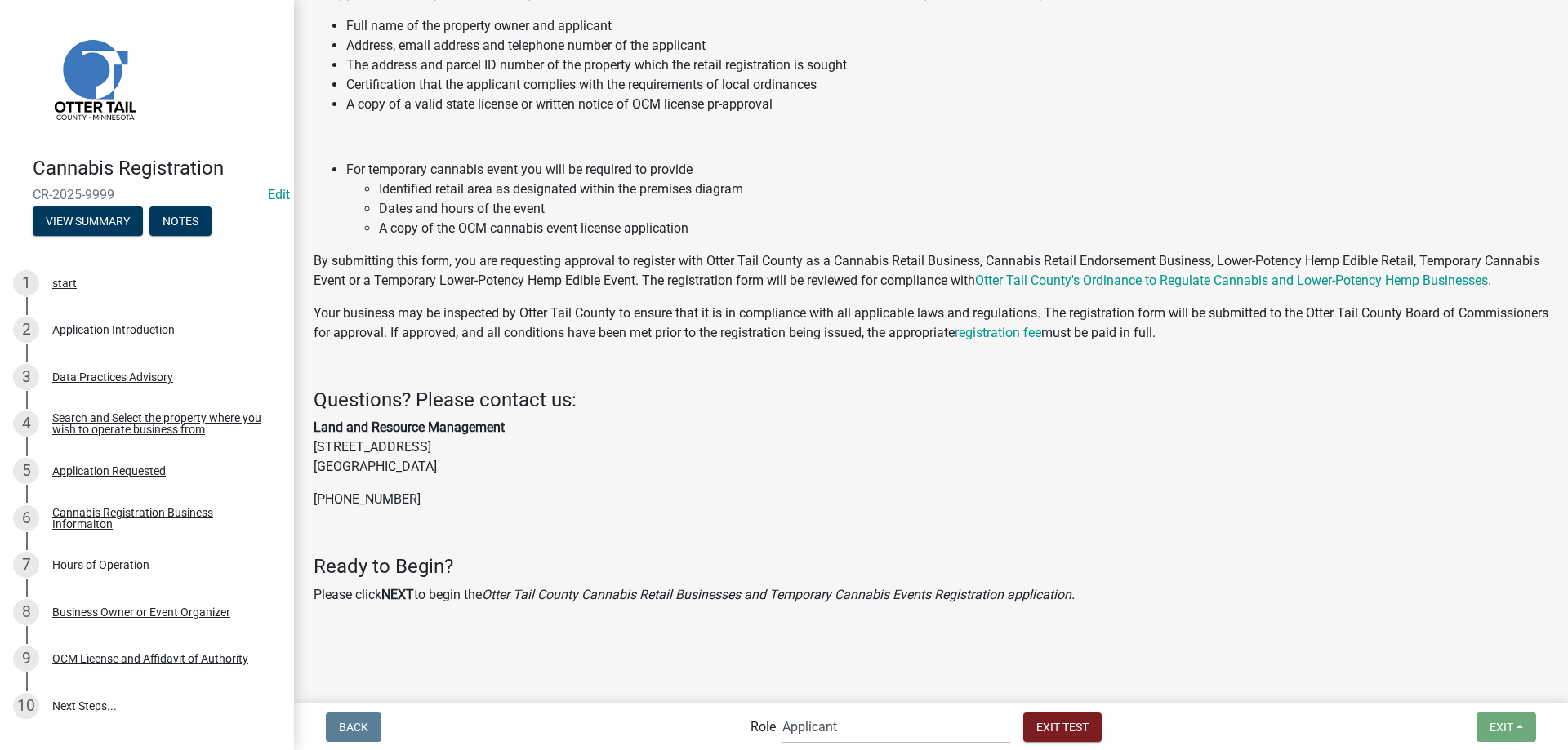
scroll to position [300, 0]
click at [782, 710] on select "Applicant Admin Cannabis Registration Review Land and Resource Cannabis Complia…" at bounding box center [895, 727] width 227 height 34
click option "Admin" at bounding box center [0, 0] width 0 height 0
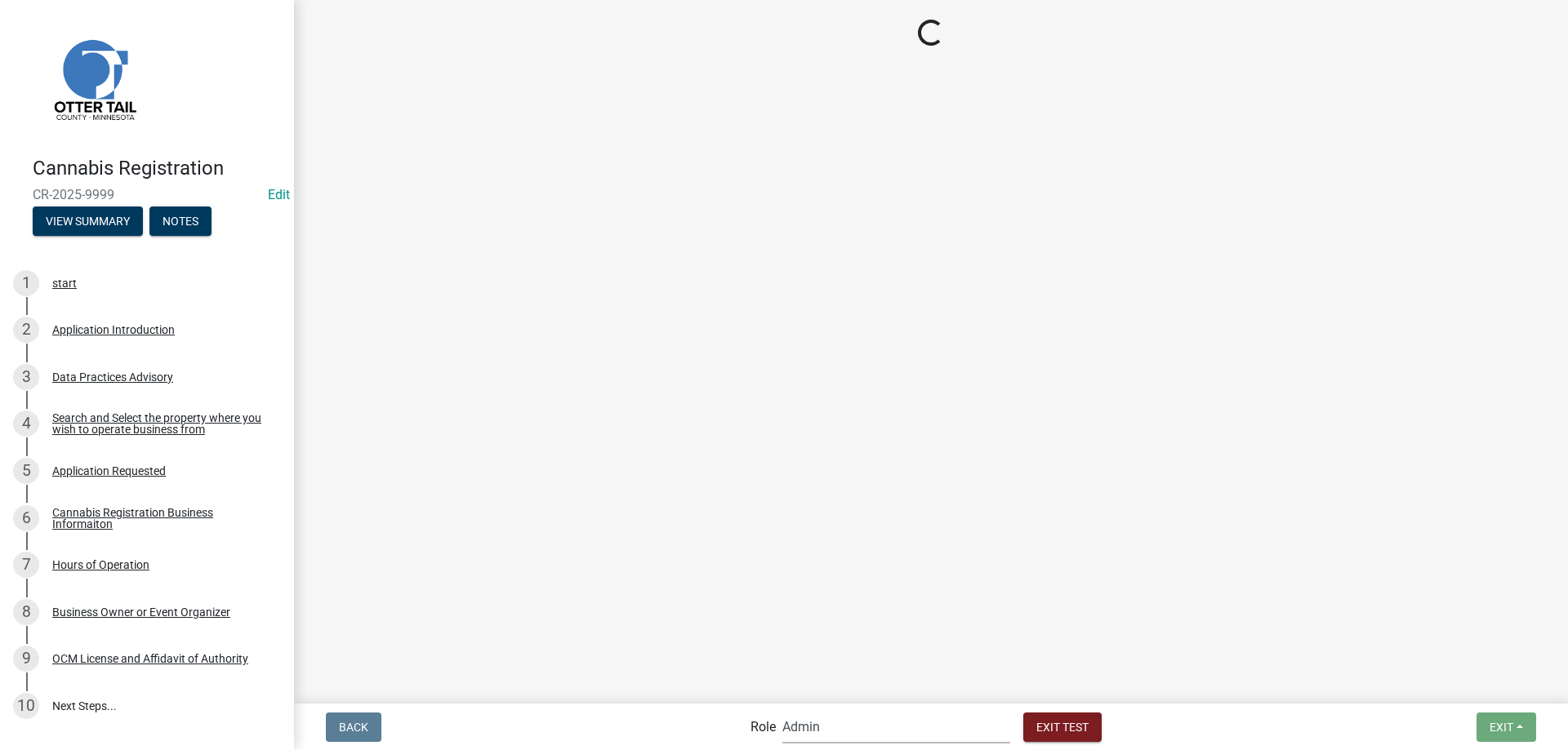
scroll to position [0, 0]
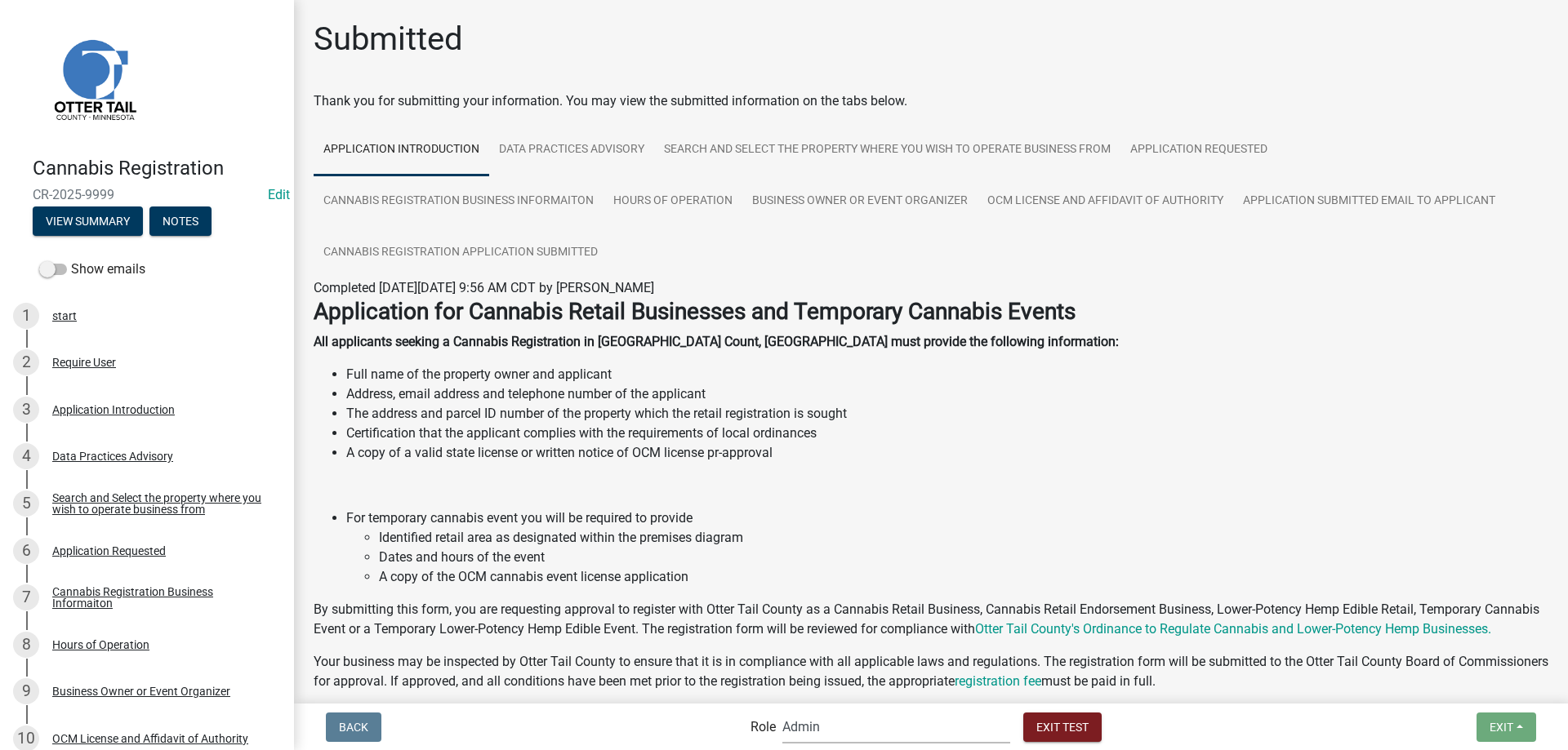
click at [782, 710] on select "Applicant Admin Cannabis Registration Review Land and Resource Cannabis Complia…" at bounding box center [895, 727] width 227 height 34
select select "5380c035-e995-43af-9dcb-4673fb5a2820"
click option "Cannabis Registration Review" at bounding box center [0, 0] width 0 height 0
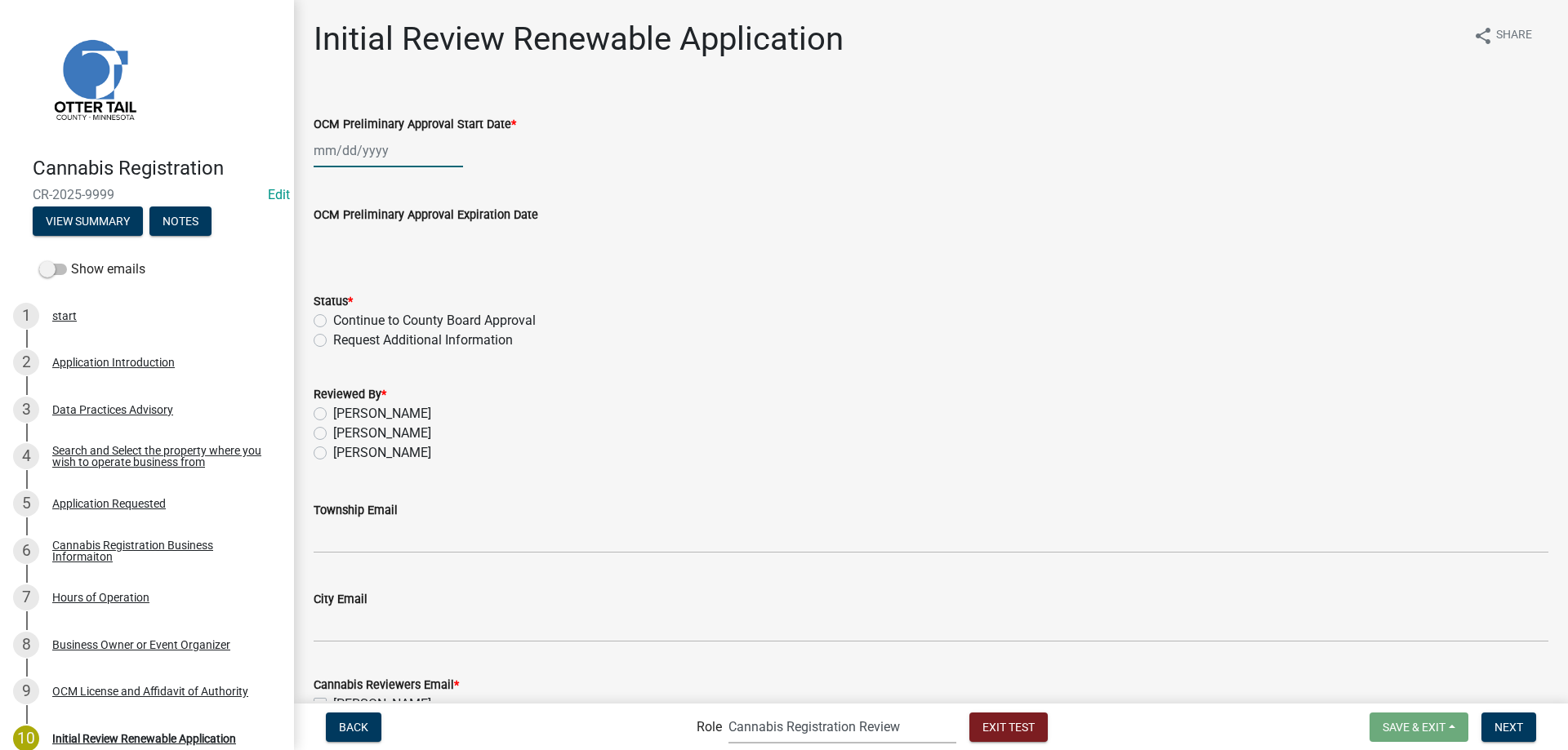
click at [363, 154] on input "OCM Preliminary Approval Start Date *" at bounding box center [388, 150] width 149 height 34
select select "9"
select select "2025"
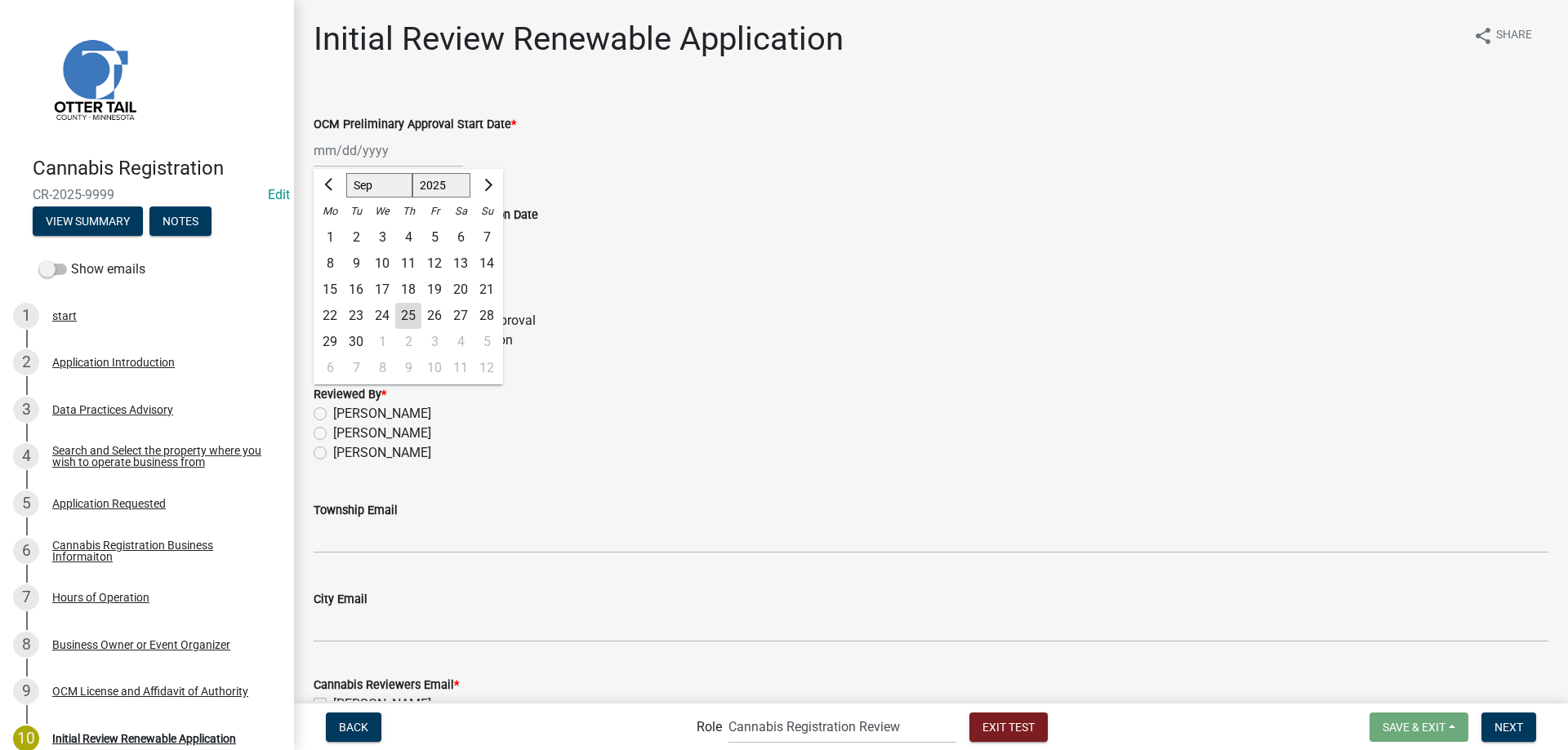
click at [380, 235] on div "3" at bounding box center [381, 237] width 26 height 26
type input "09/03/2025"
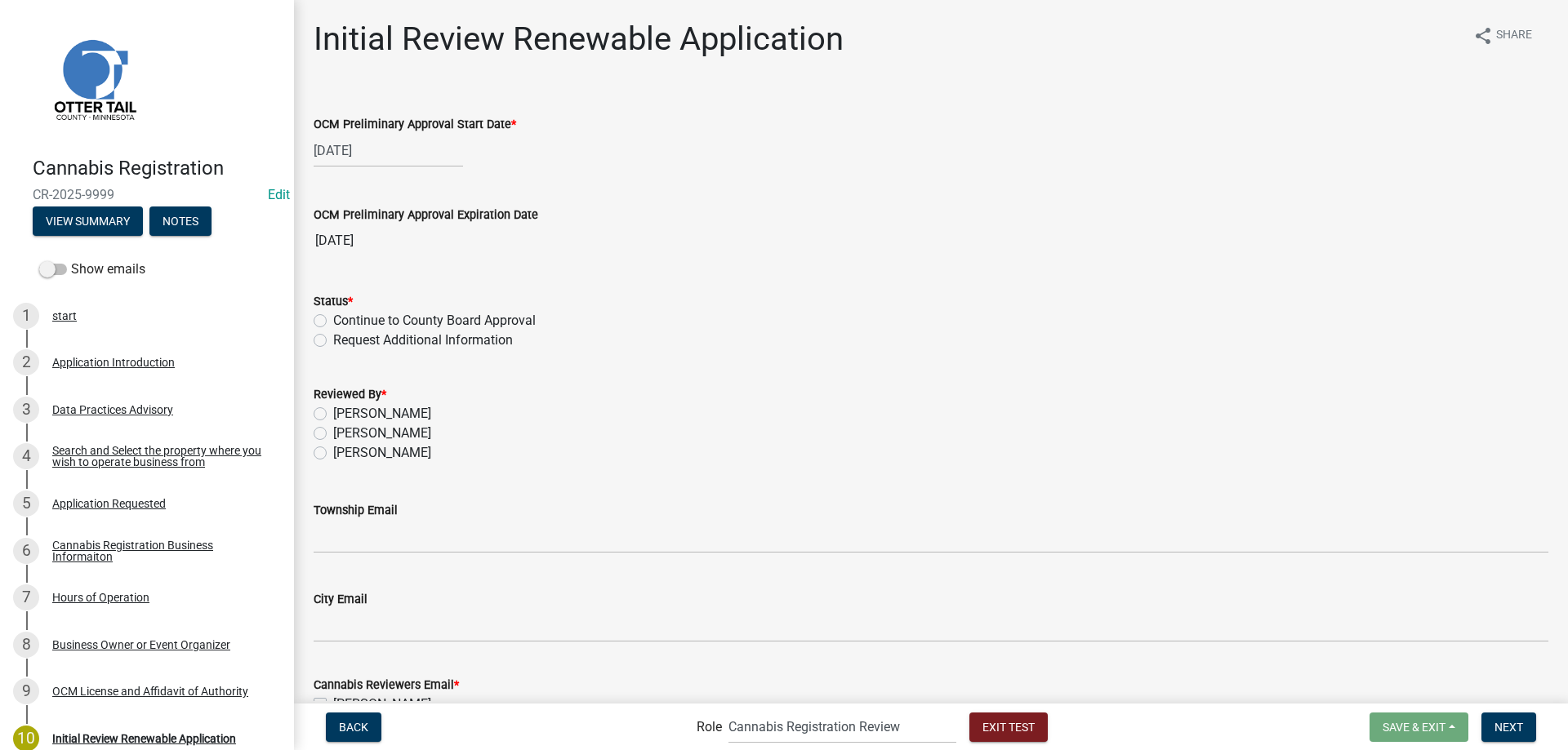
click at [333, 318] on label "Continue to County Board Approval" at bounding box center [434, 320] width 202 height 19
click at [333, 318] on input "Continue to County Board Approval" at bounding box center [338, 315] width 11 height 11
radio input "true"
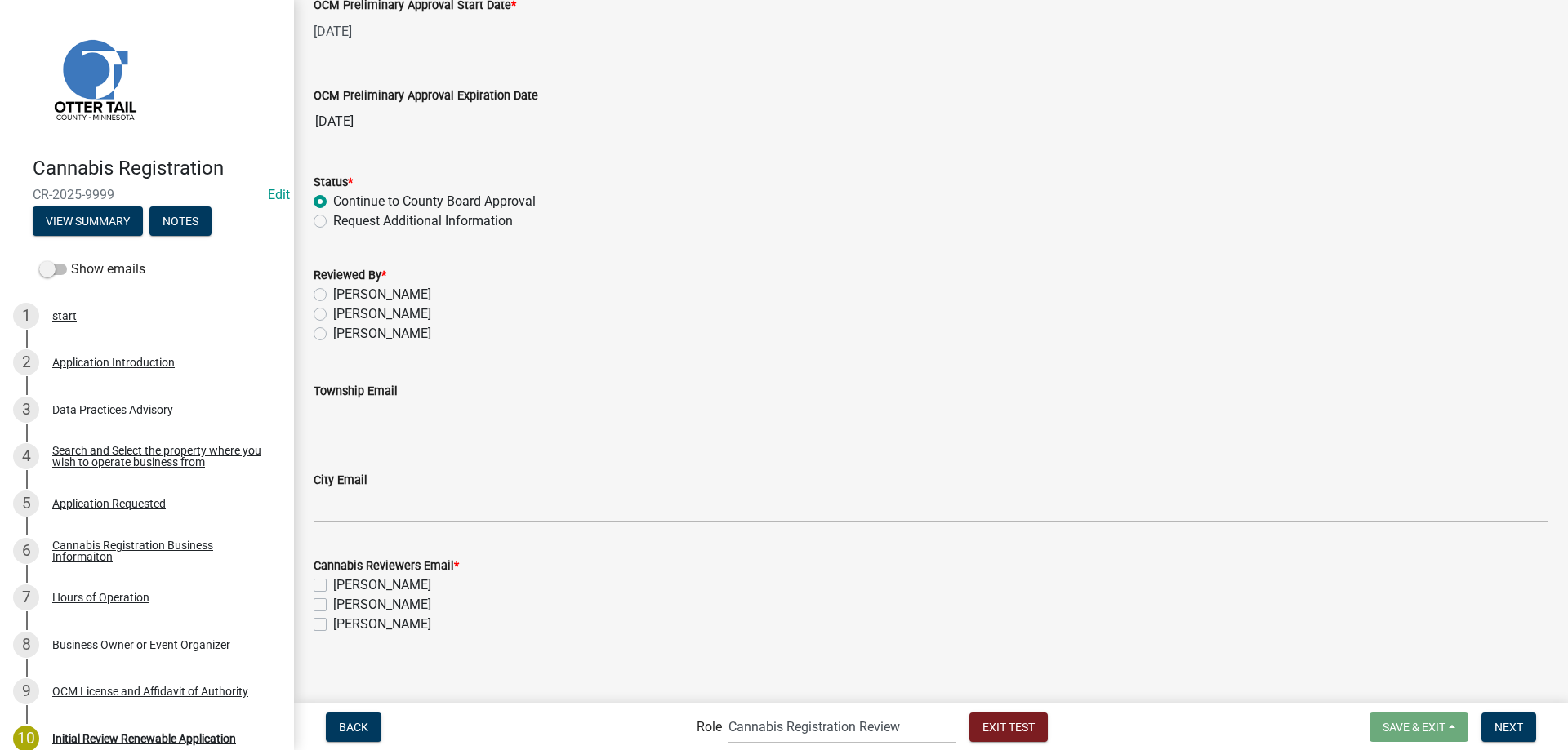
scroll to position [131, 0]
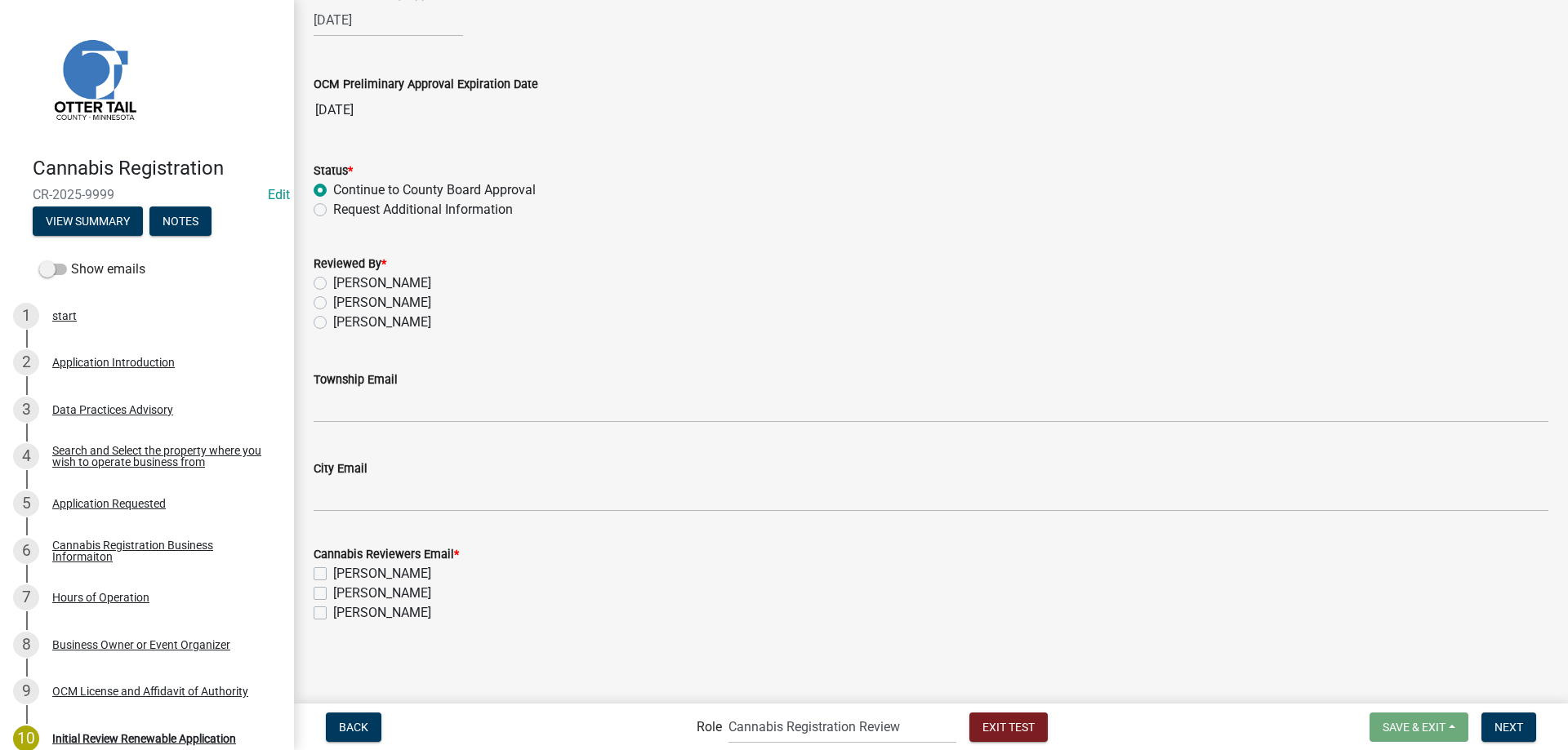
click at [333, 323] on label "Michelle Jevne" at bounding box center [381, 322] width 98 height 19
click at [333, 323] on input "Michelle Jevne" at bounding box center [338, 317] width 11 height 11
radio input "true"
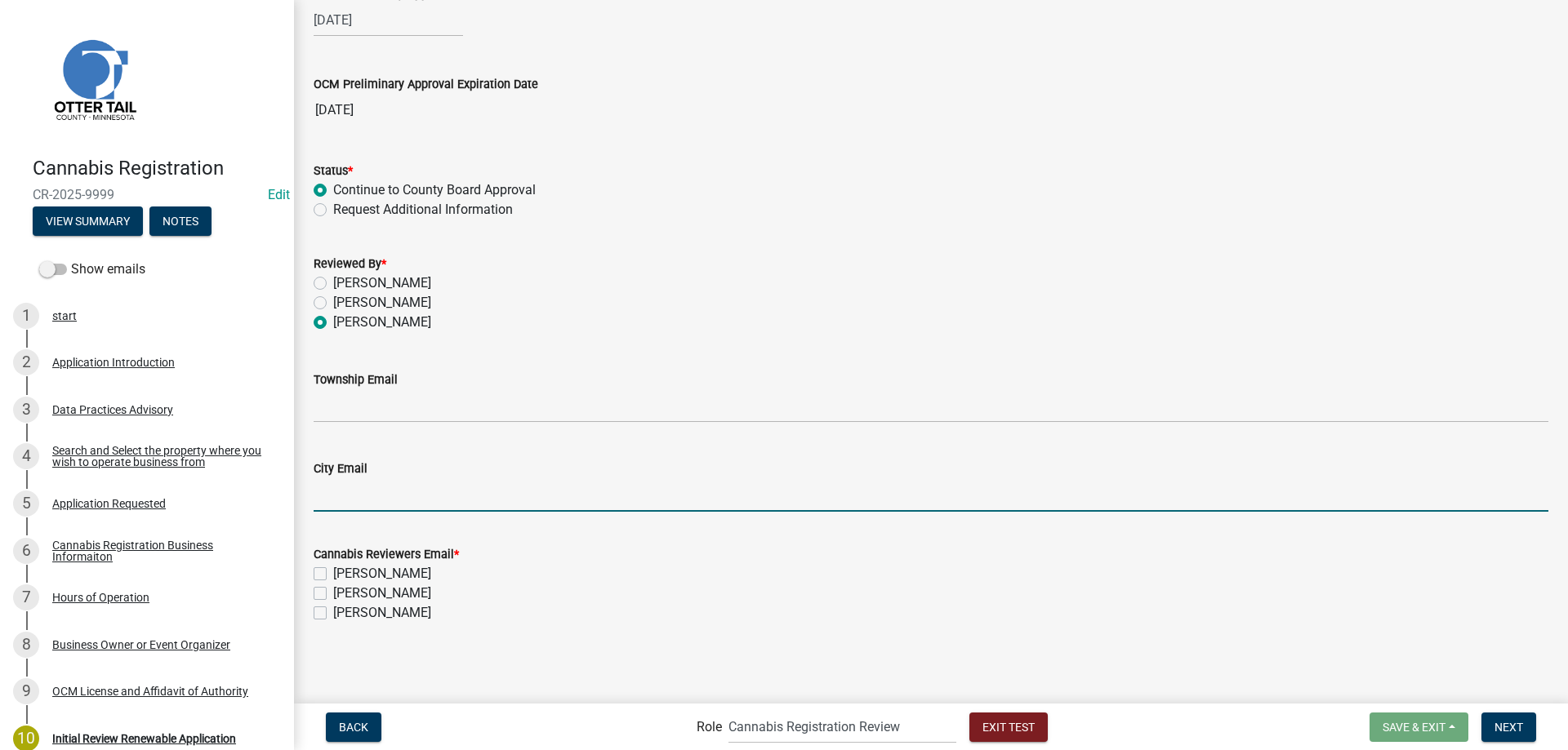
click at [356, 489] on input "City Email" at bounding box center [931, 495] width 1235 height 34
type input "none@none.com"
click at [333, 613] on label "Michelle Jevne" at bounding box center [381, 613] width 98 height 19
click at [333, 613] on input "Michelle Jevne" at bounding box center [338, 608] width 11 height 11
checkbox input "true"
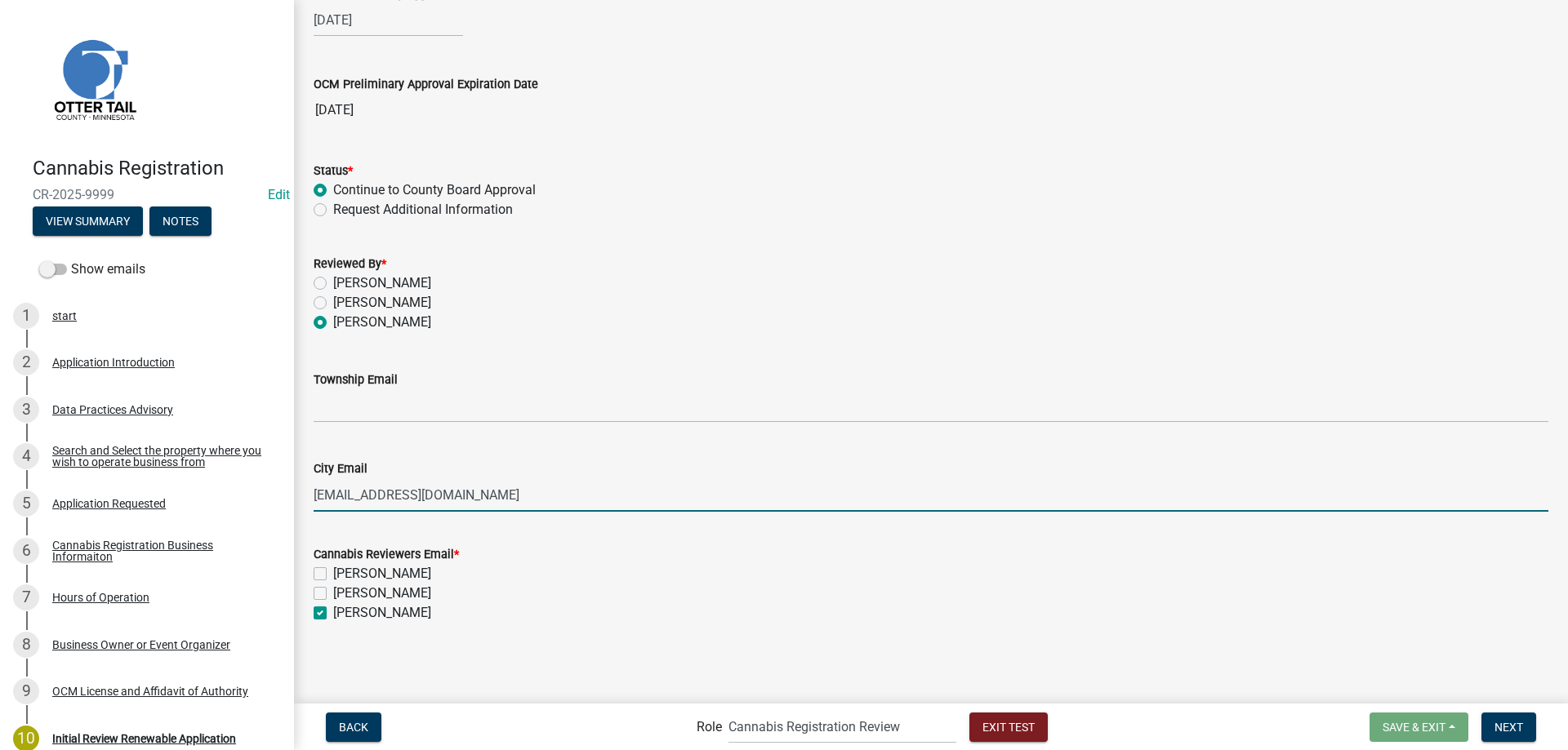
checkbox input "false"
checkbox input "true"
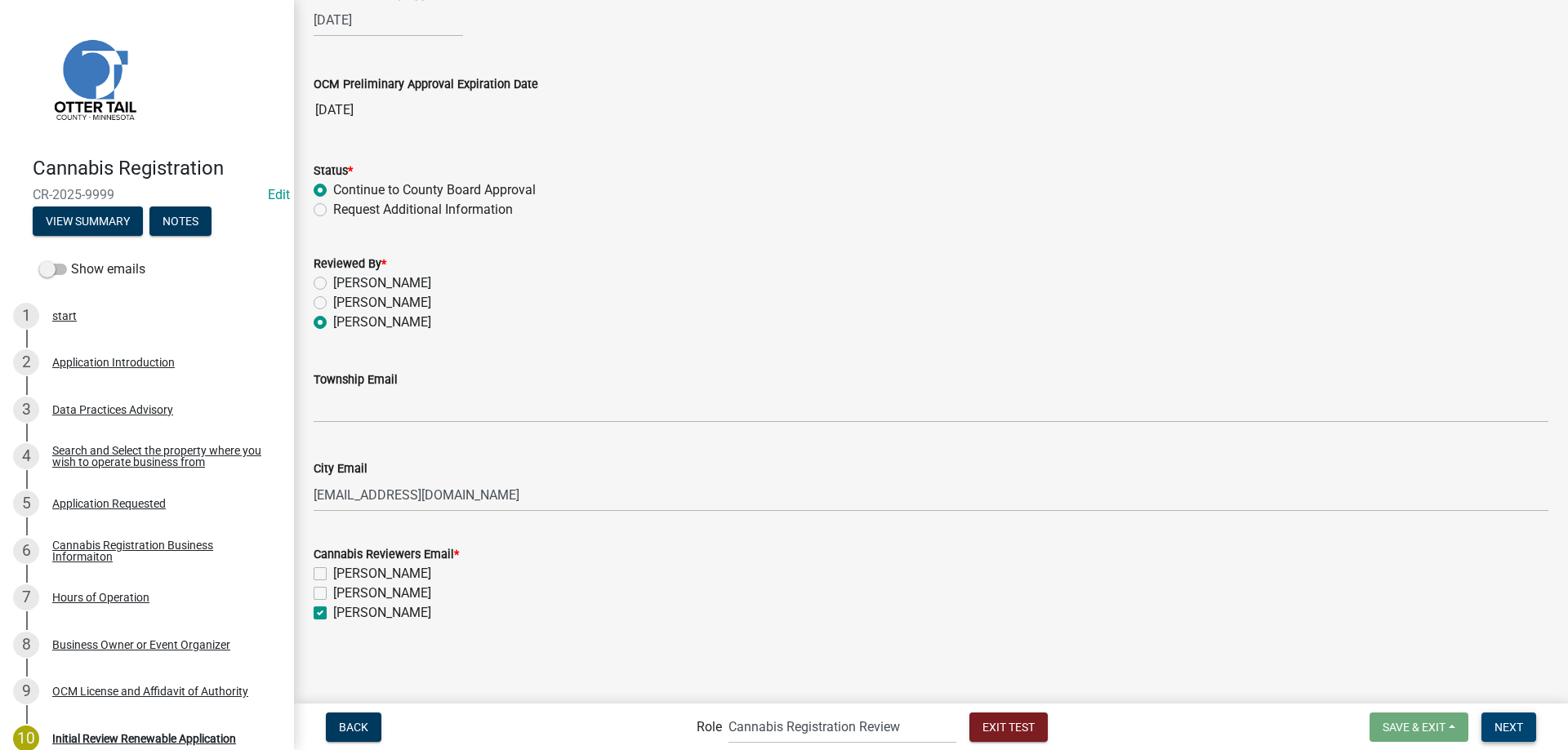
click at [1510, 726] on span "Next" at bounding box center [1509, 726] width 29 height 13
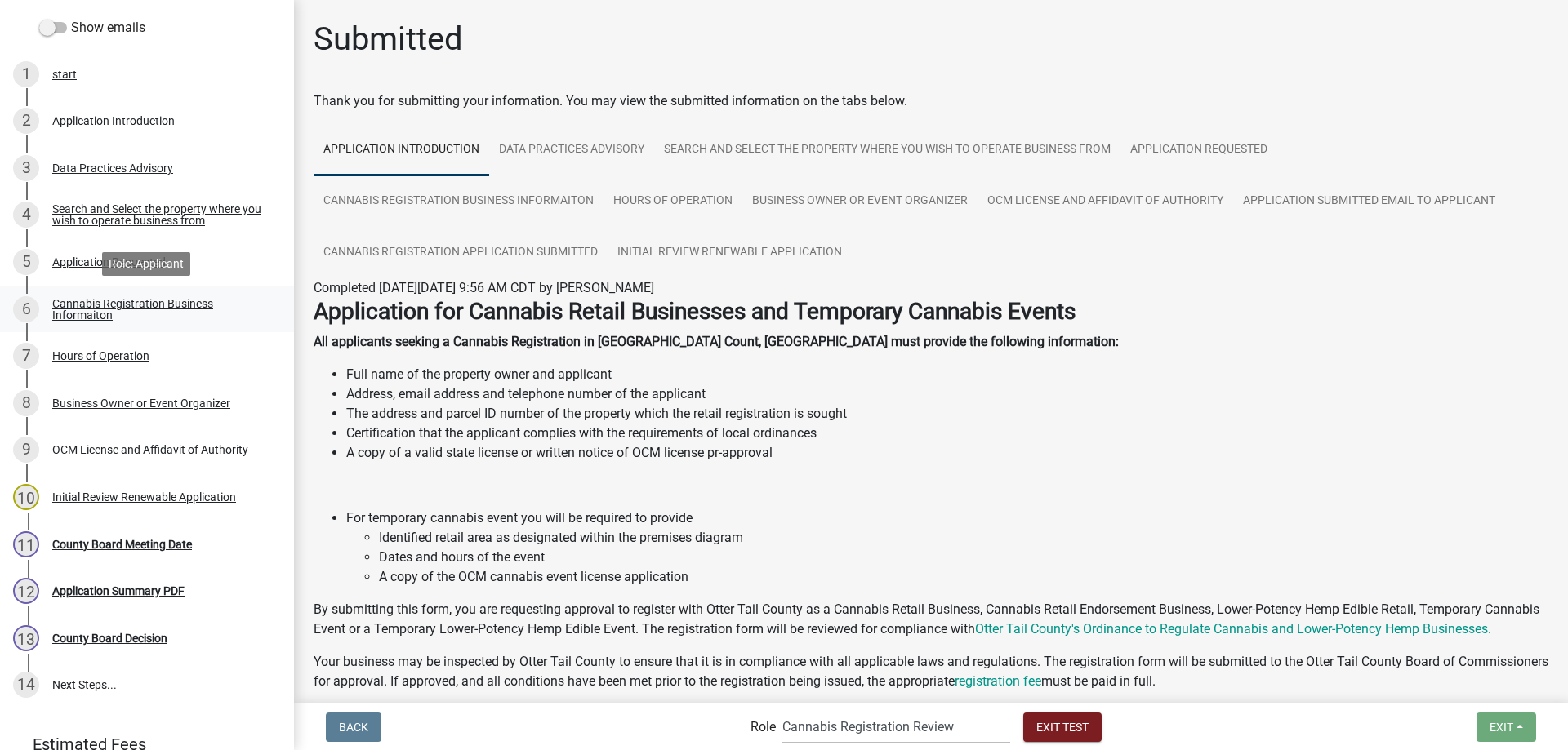
scroll to position [315, 0]
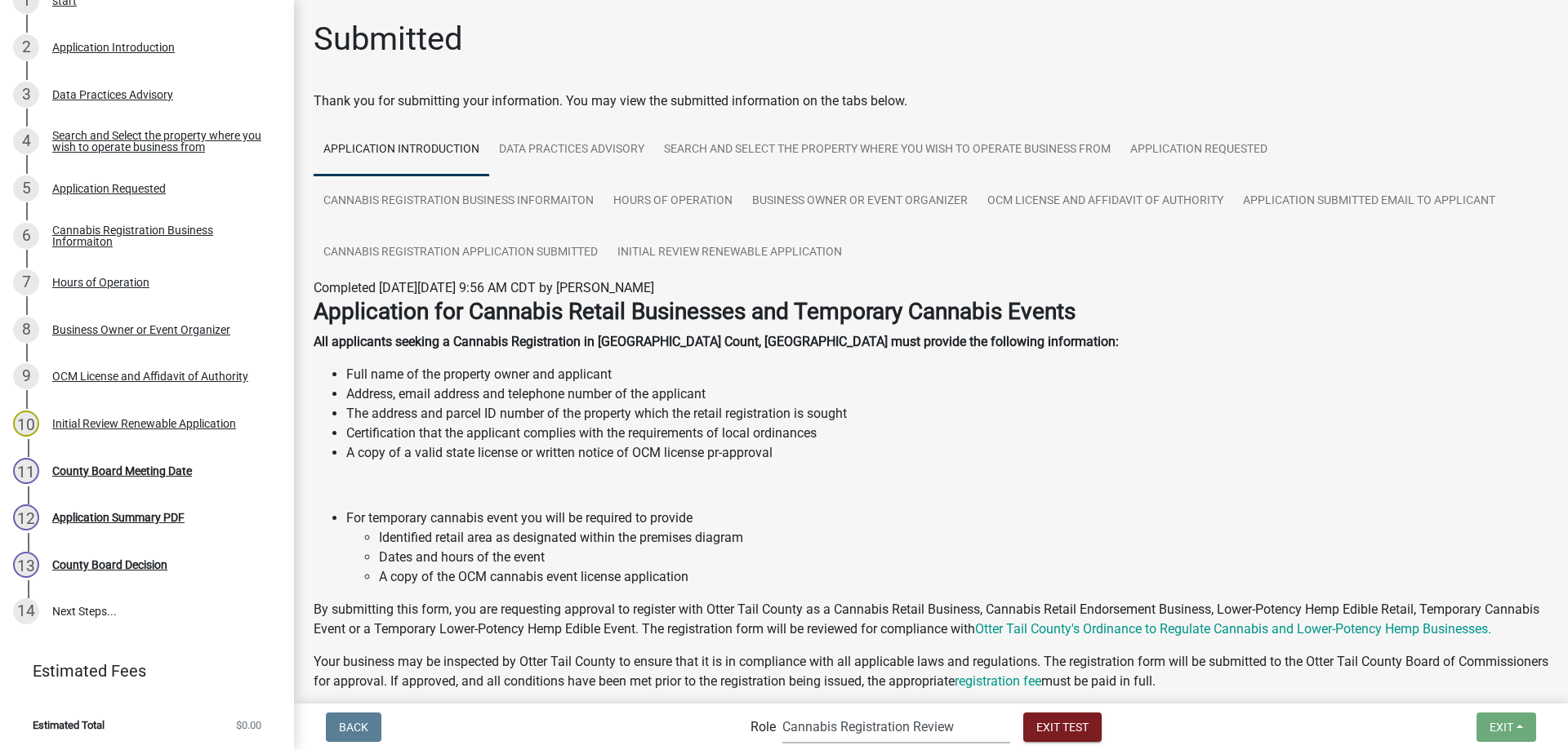
click at [782, 710] on select "Applicant Admin Cannabis Registration Review Land and Resource Cannabis Complia…" at bounding box center [895, 727] width 227 height 34
select select "8480af63-7ad4-4446-8eb2-87dccdeb9e57"
click option "Land and Resource" at bounding box center [0, 0] width 0 height 0
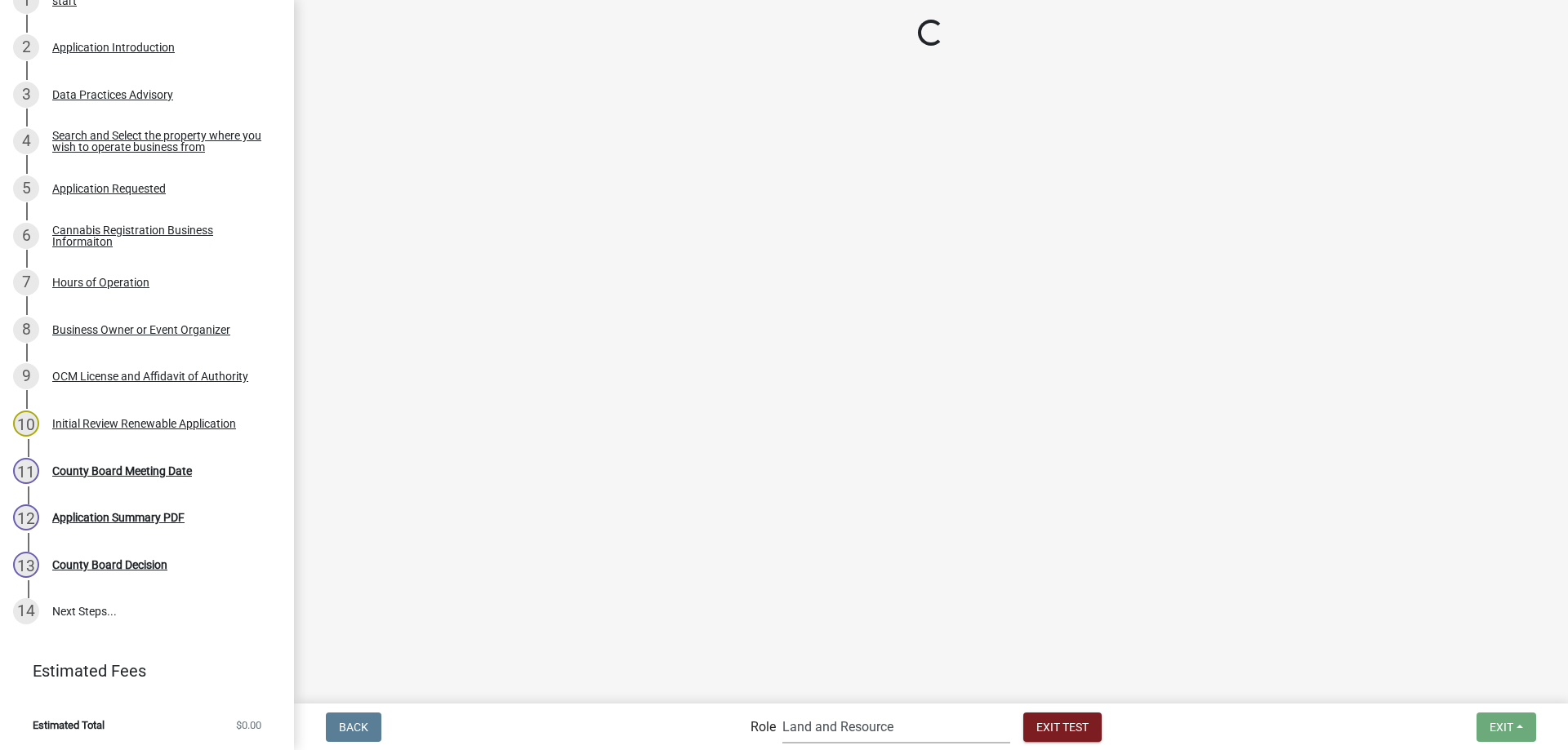
scroll to position [362, 0]
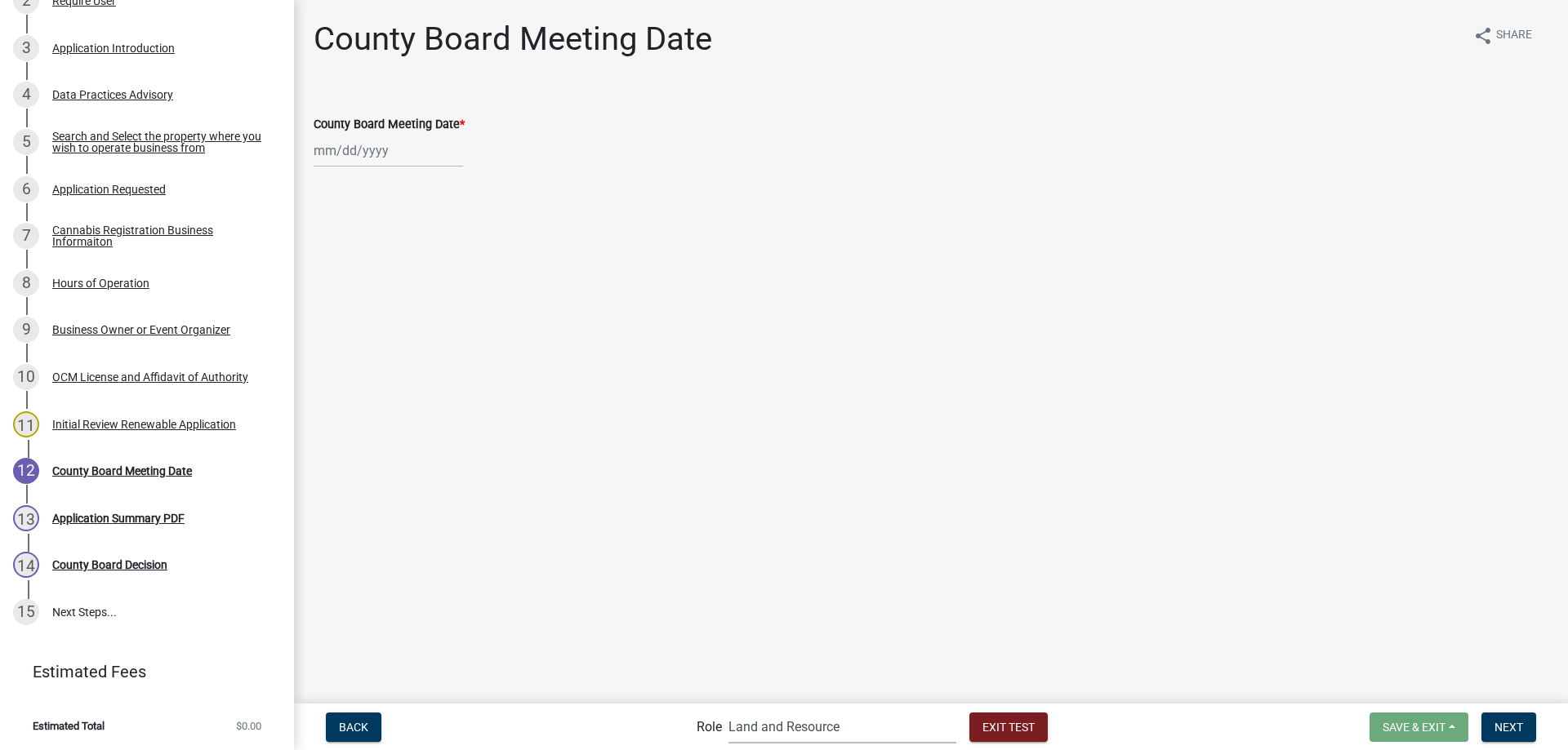
select select "9"
select select "2025"
click at [389, 153] on input "County Board Meeting Date *" at bounding box center [388, 150] width 149 height 34
click at [384, 367] on div "8" at bounding box center [381, 368] width 26 height 26
type input "10/08/2025"
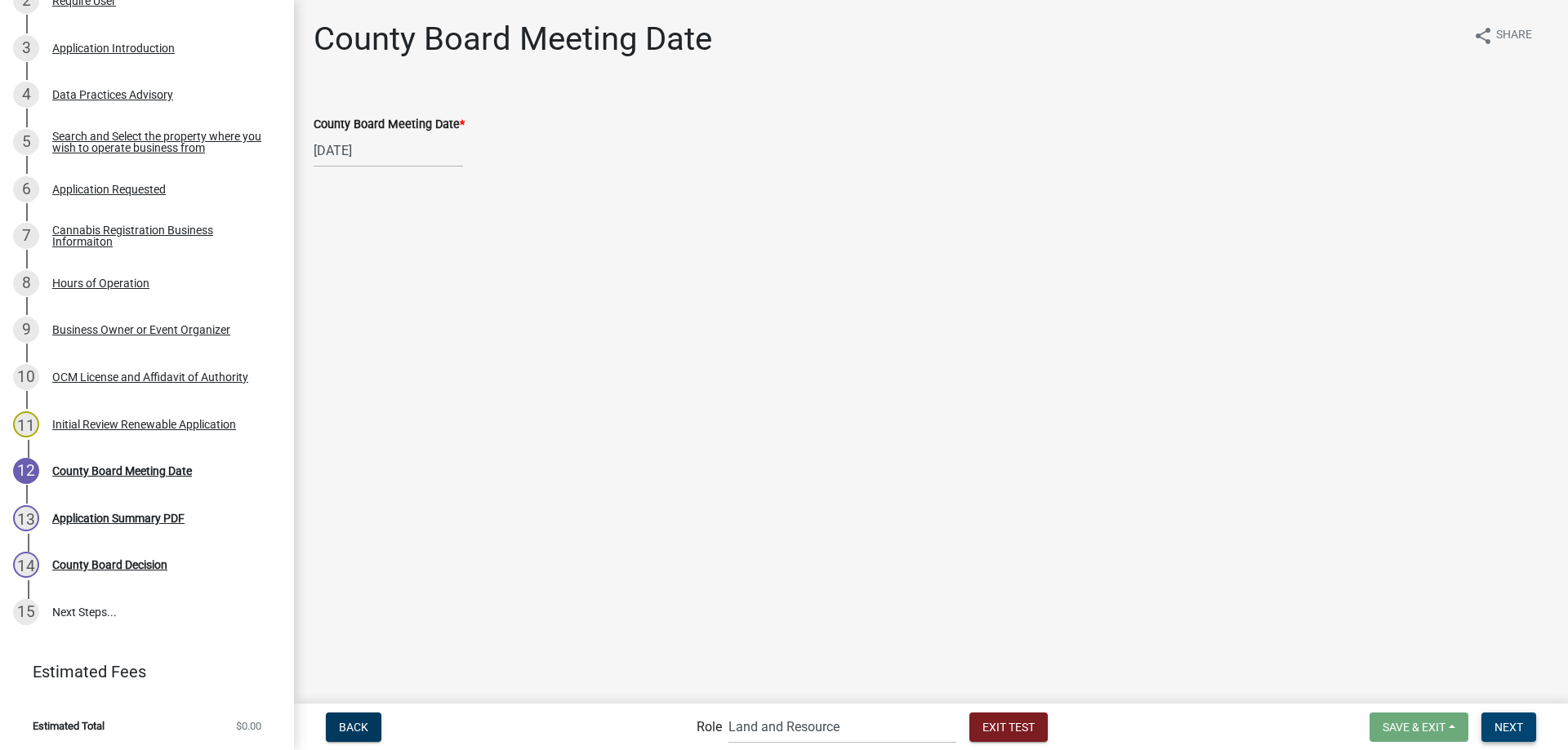
click at [1501, 725] on span "Next" at bounding box center [1509, 726] width 29 height 13
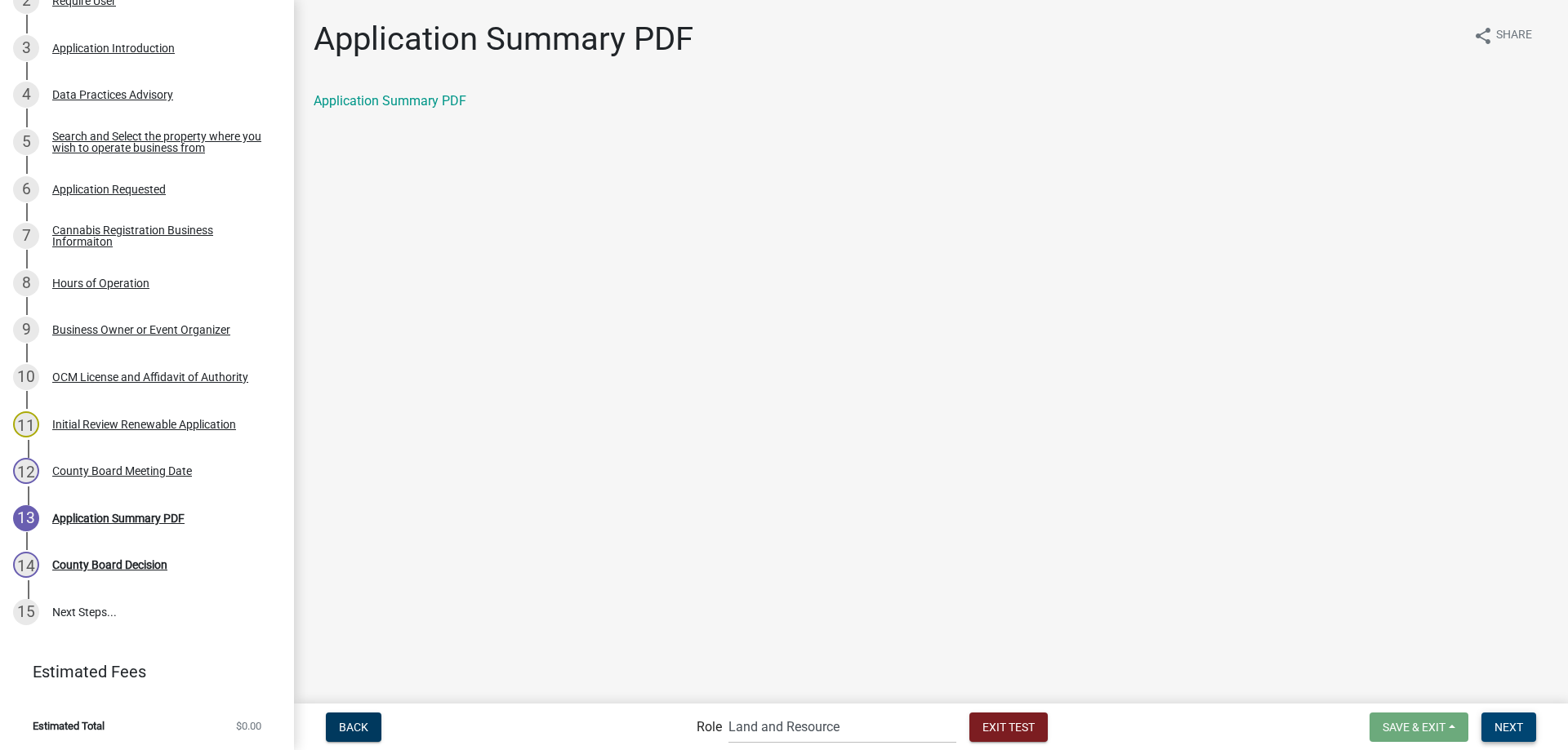
click at [1514, 724] on span "Next" at bounding box center [1509, 726] width 29 height 13
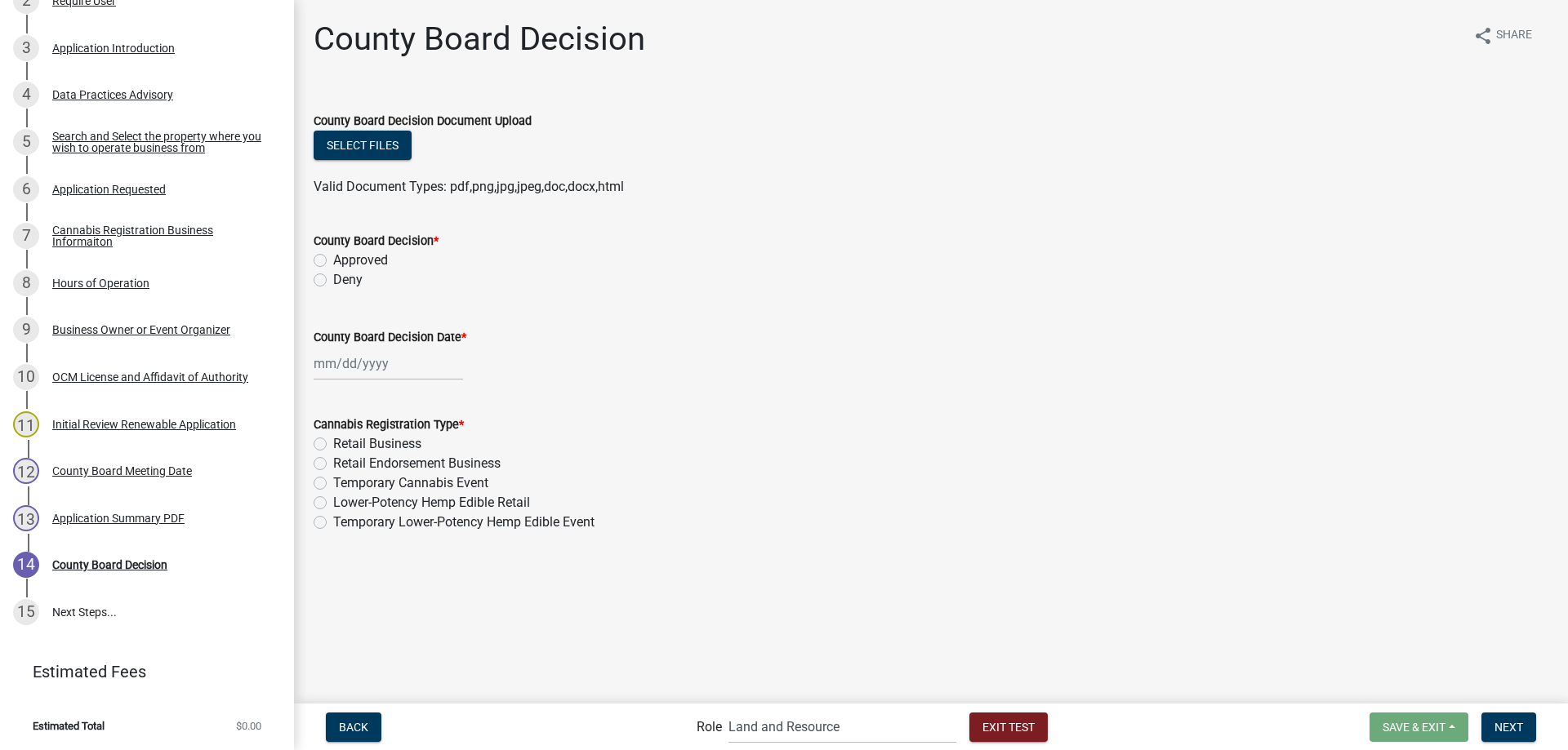
click at [333, 258] on label "Approved" at bounding box center [360, 260] width 55 height 19
click at [333, 258] on input "Approved" at bounding box center [338, 255] width 11 height 11
radio input "true"
click at [365, 365] on input "County Board Decision Date *" at bounding box center [388, 364] width 149 height 34
select select "9"
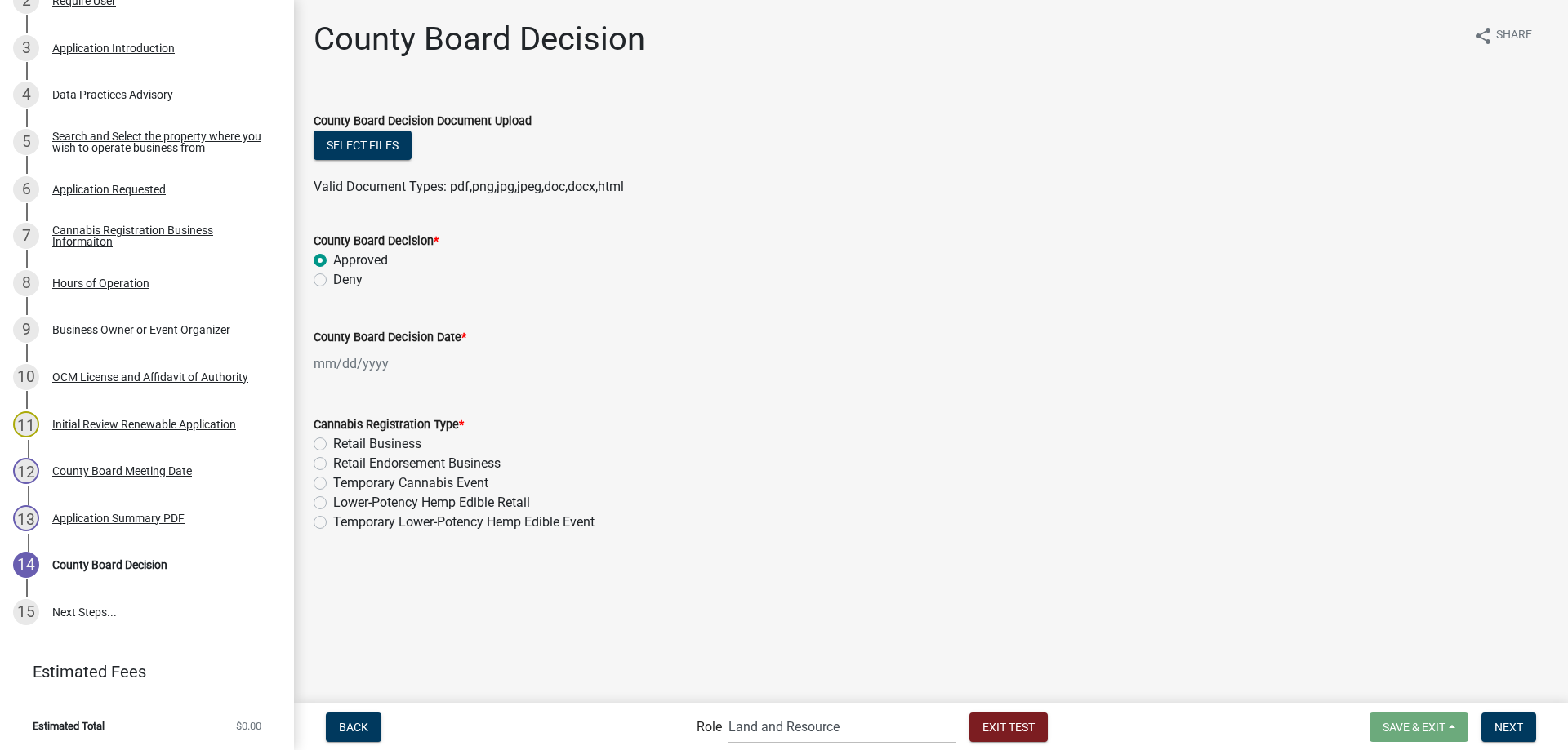
select select "2025"
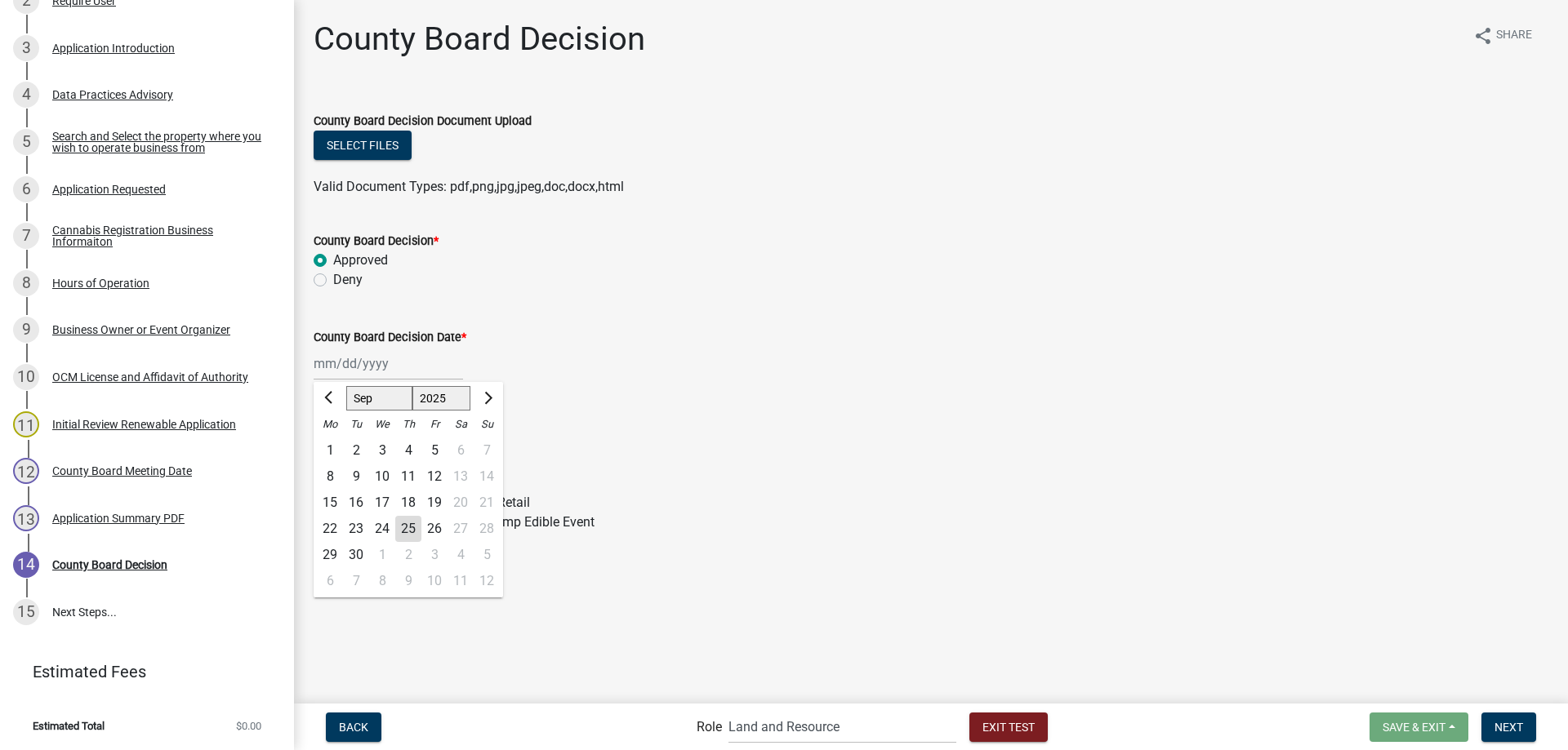
click at [384, 583] on div "8" at bounding box center [381, 581] width 26 height 26
type input "10/08/2025"
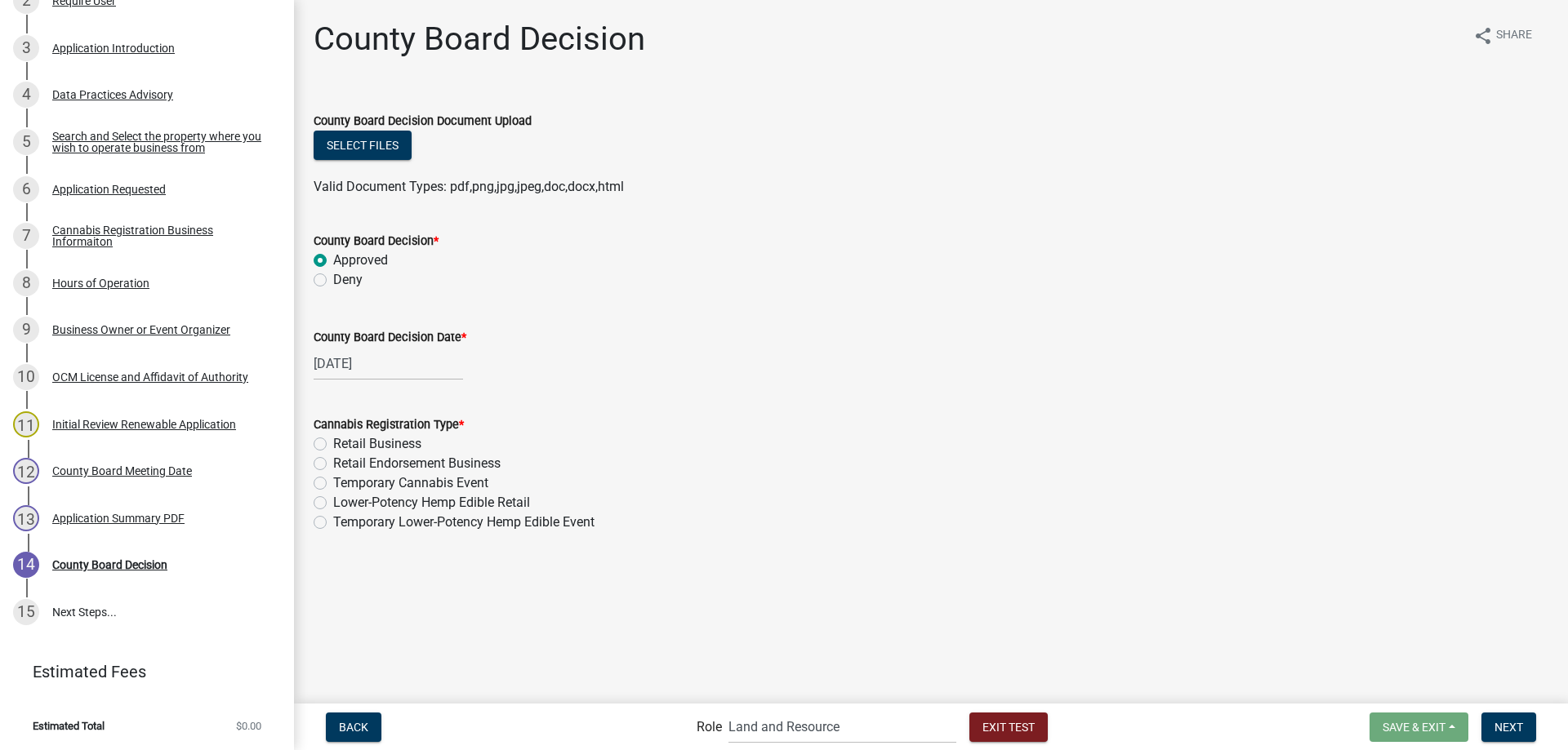
click at [333, 503] on label "Lower-Potency Hemp Edible Retail" at bounding box center [431, 503] width 196 height 19
click at [333, 503] on input "Lower-Potency Hemp Edible Retail" at bounding box center [338, 498] width 11 height 11
radio input "true"
click at [333, 281] on label "Deny" at bounding box center [347, 280] width 29 height 19
click at [333, 281] on input "Deny" at bounding box center [338, 275] width 11 height 11
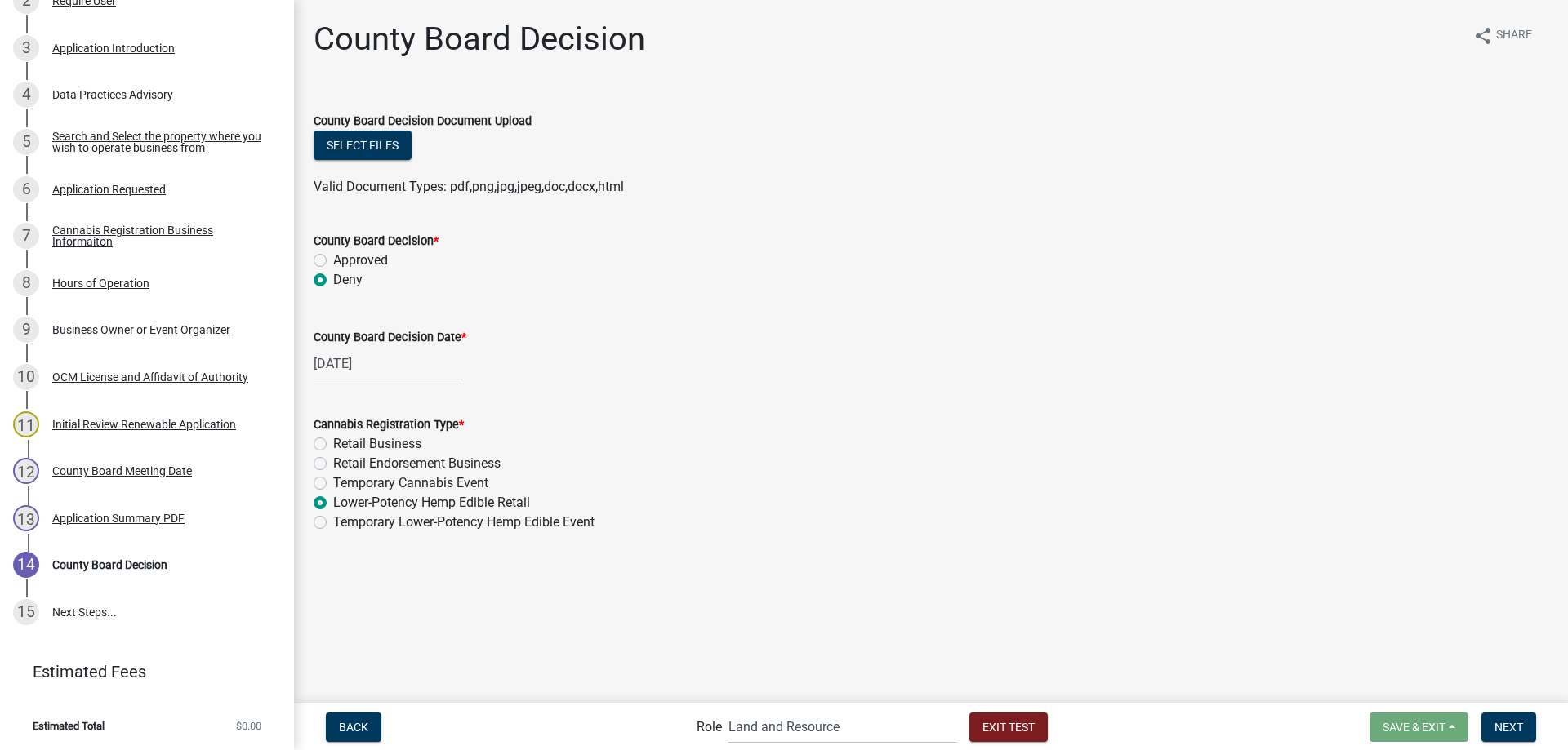
radio input "true"
click at [395, 147] on button "Select files" at bounding box center [362, 145] width 98 height 29
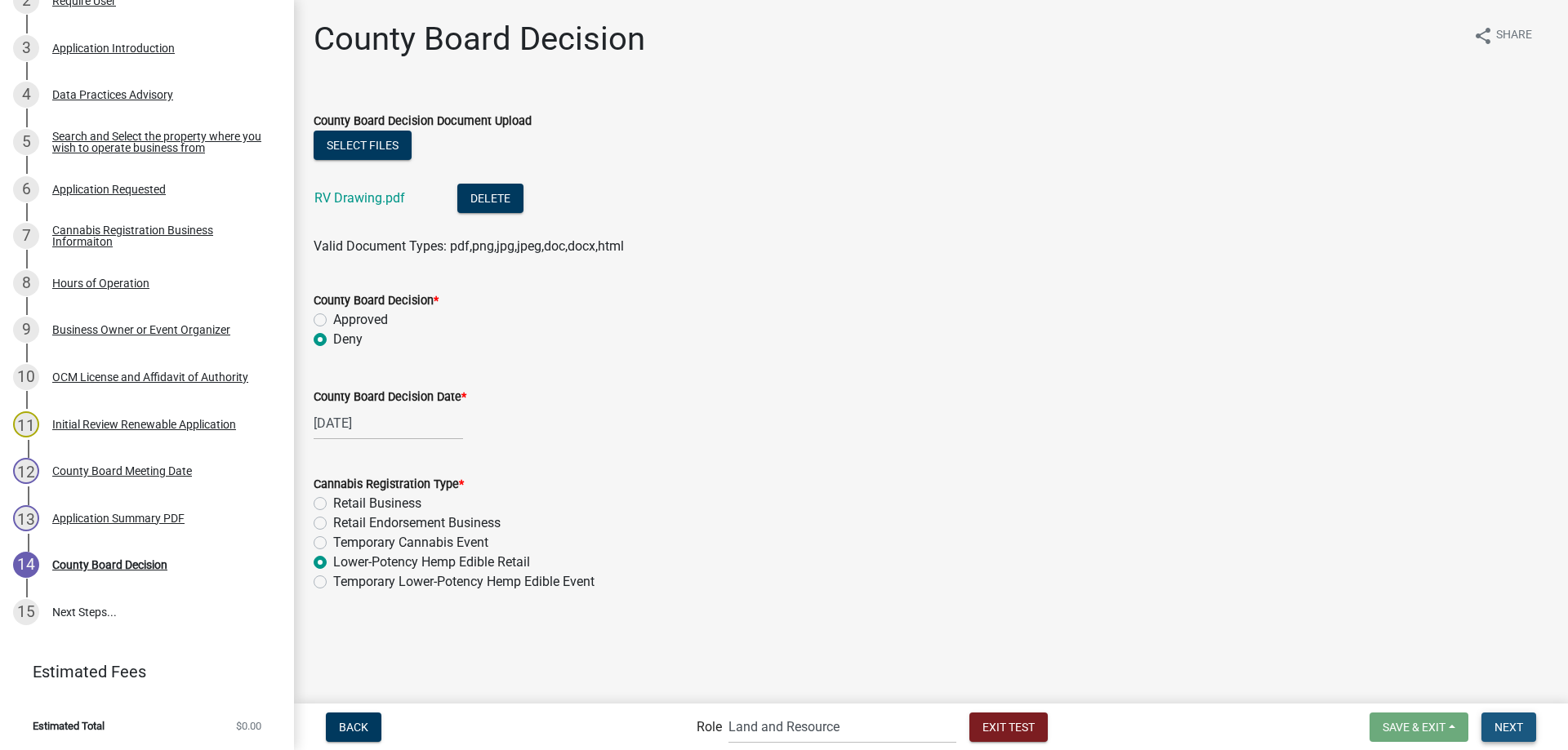
click at [1520, 730] on span "Next" at bounding box center [1509, 726] width 29 height 13
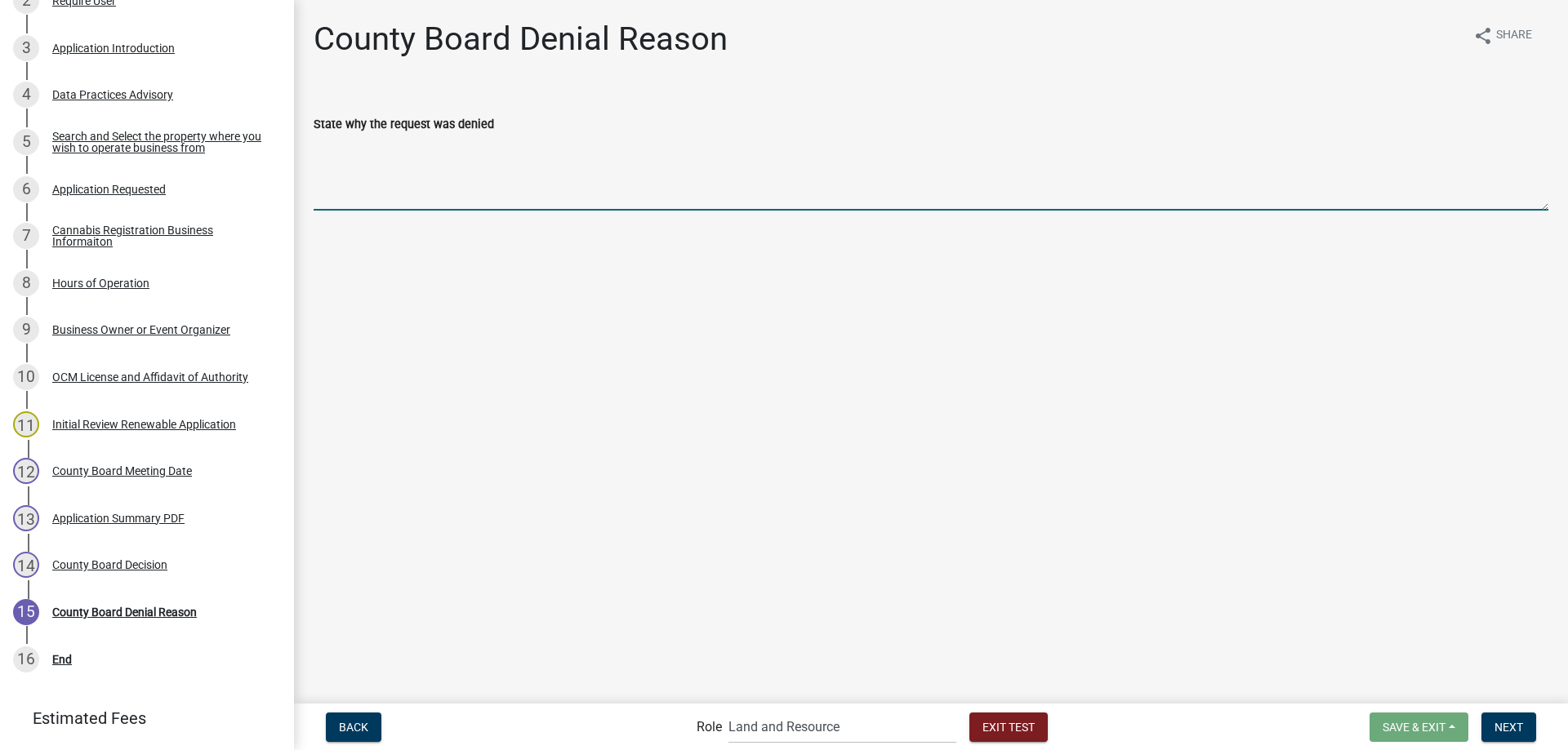
click at [377, 178] on textarea "State why the request was denied" at bounding box center [931, 171] width 1235 height 76
type textarea "gggg"
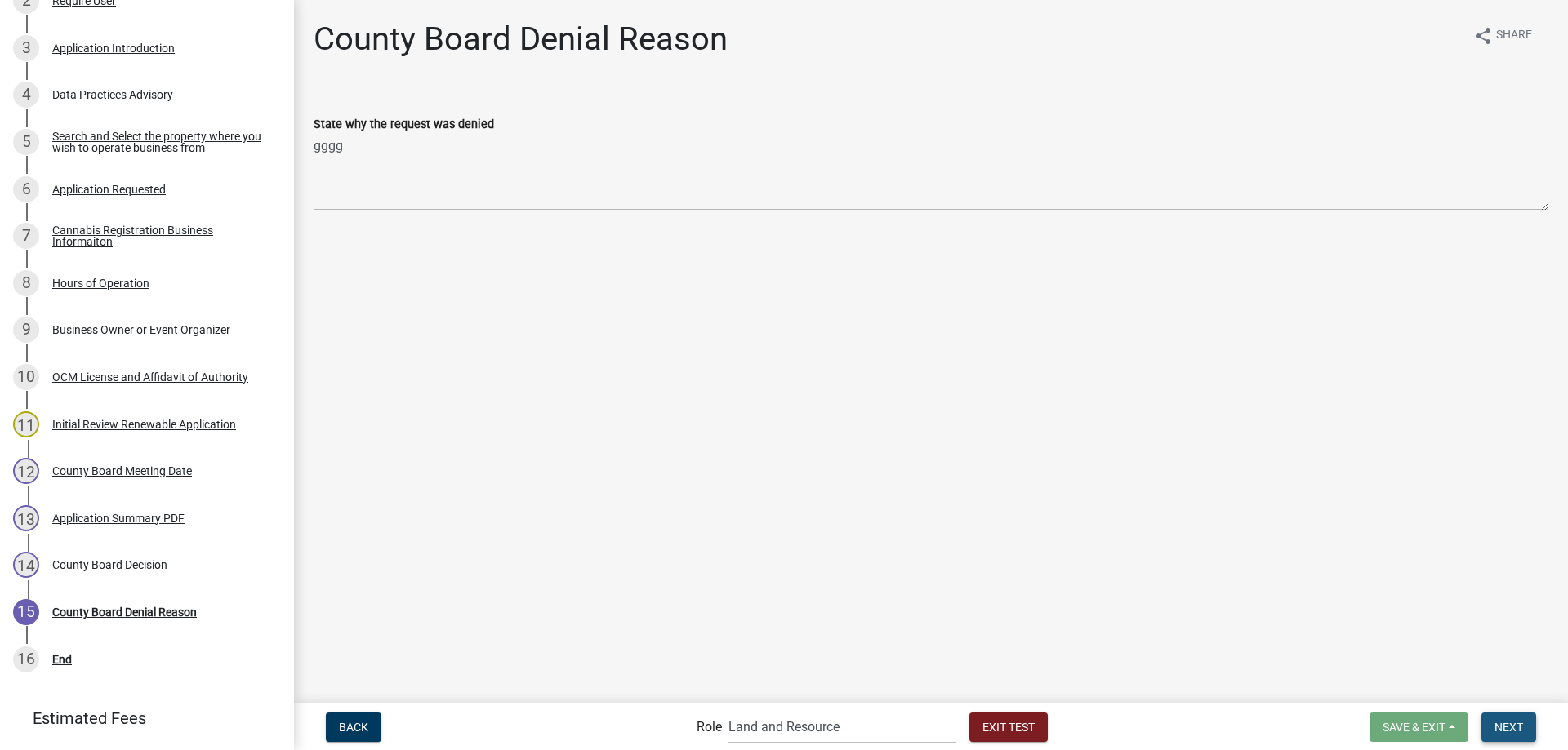
click at [1504, 730] on span "Next" at bounding box center [1509, 726] width 29 height 13
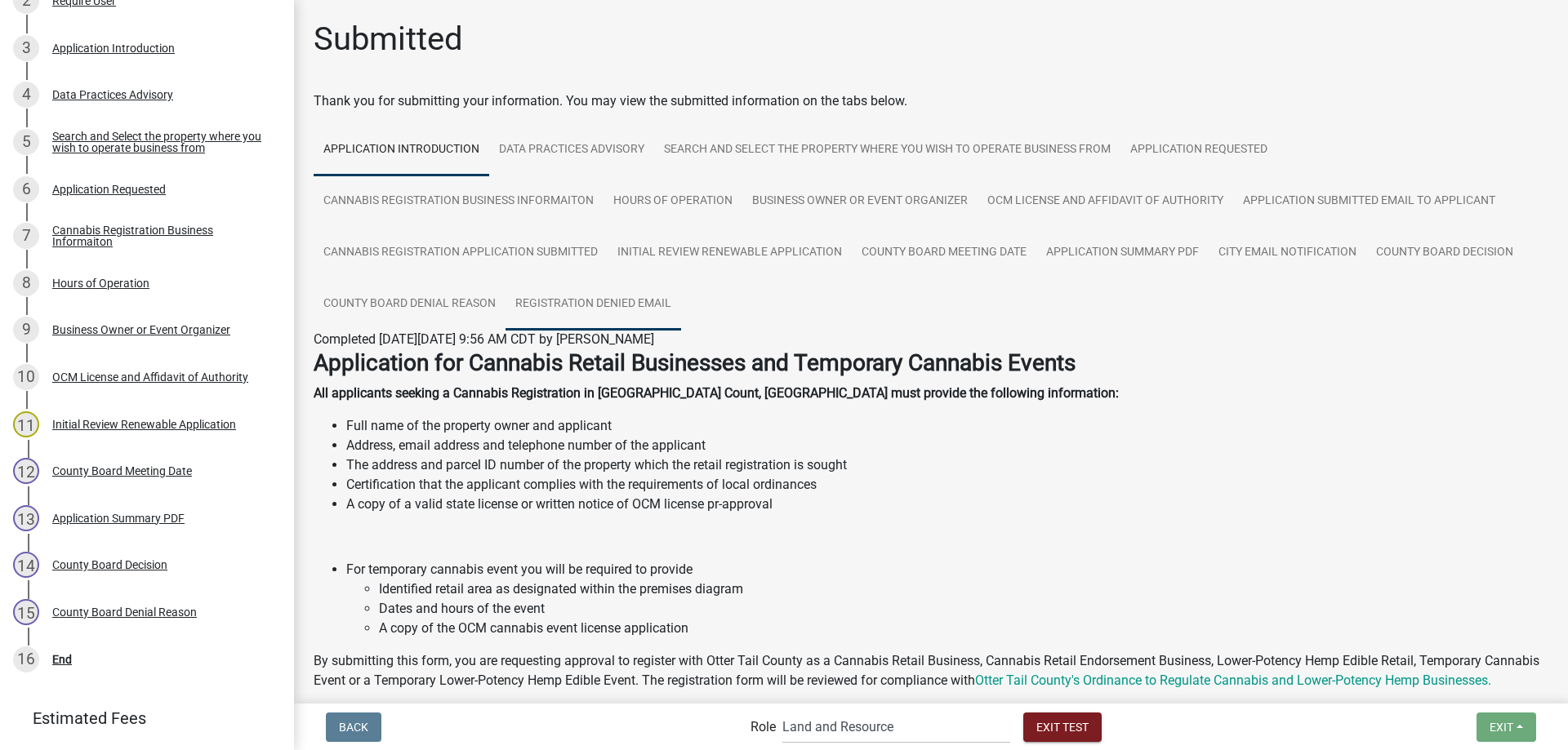
click at [574, 306] on link "Registration Denied Email" at bounding box center [592, 305] width 175 height 52
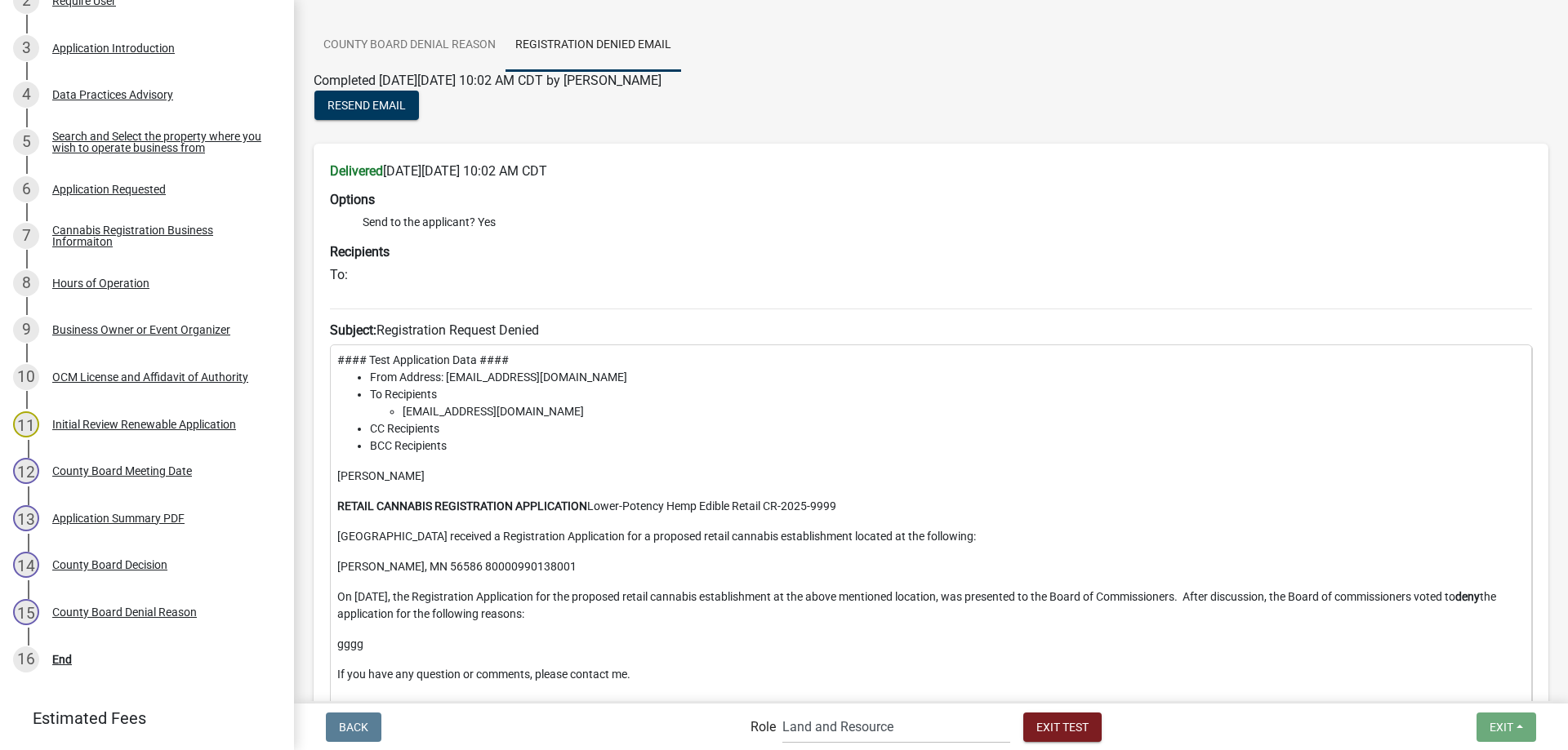
scroll to position [0, 0]
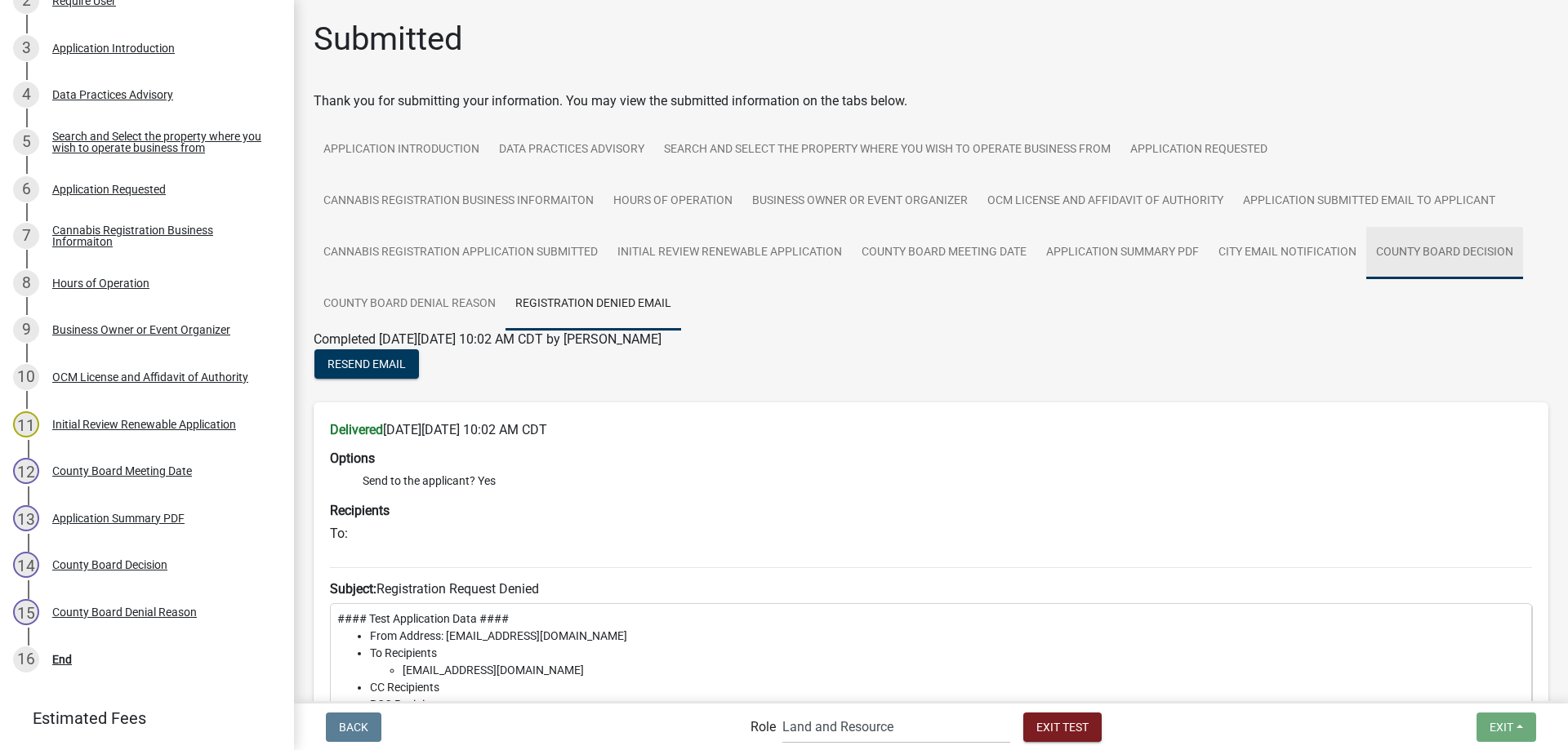
click at [1459, 264] on link "County Board Decision" at bounding box center [1444, 254] width 157 height 52
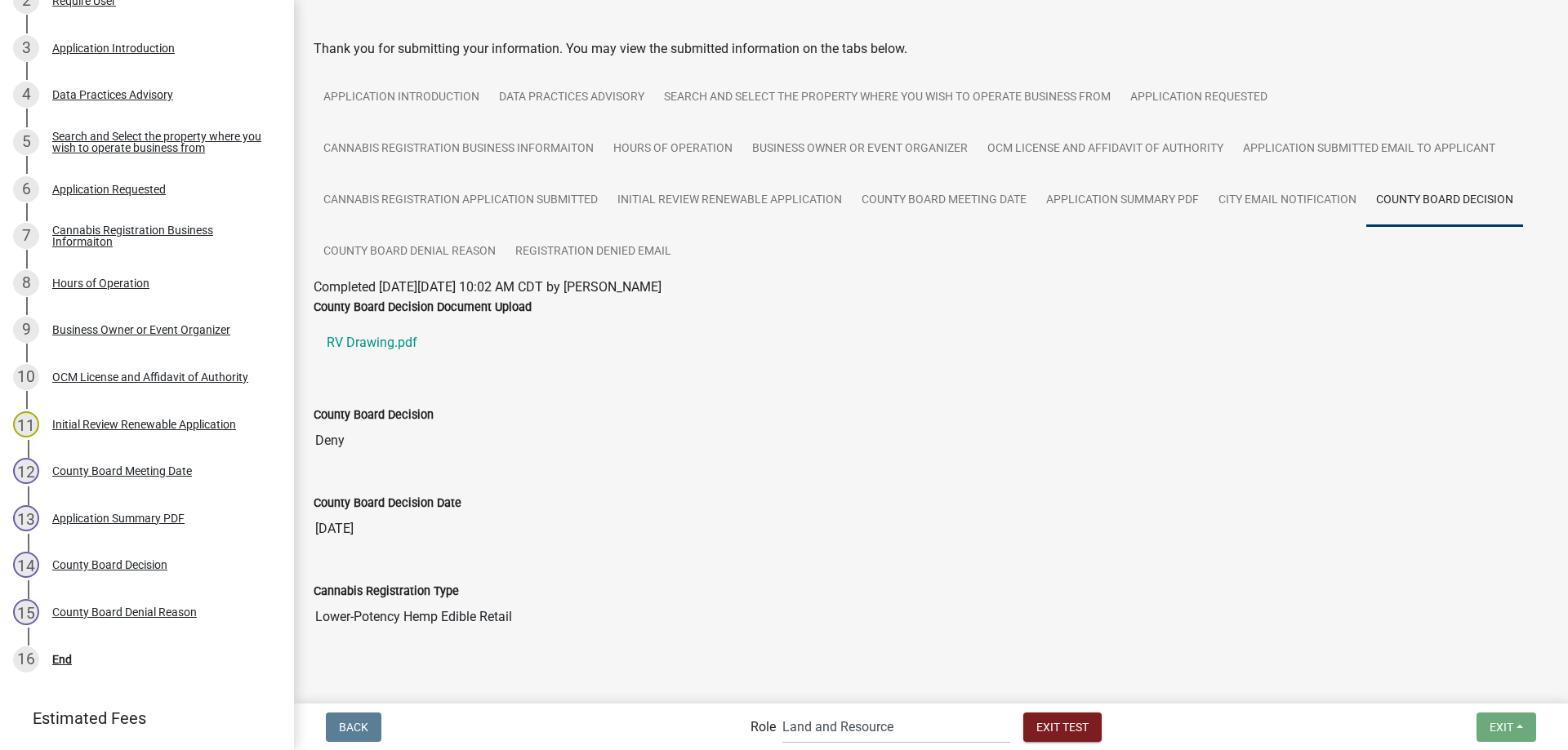
scroll to position [81, 0]
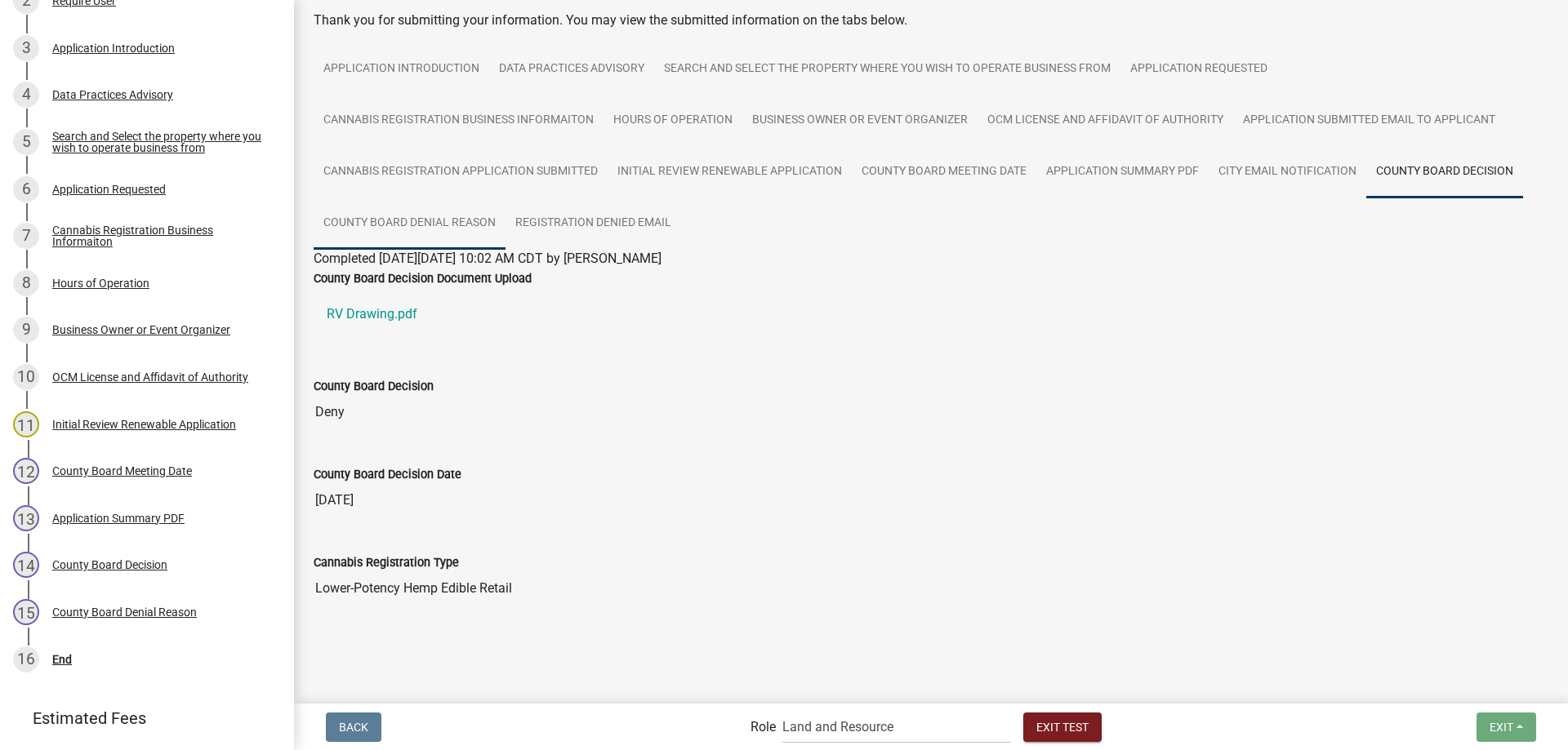
click at [401, 223] on link "County Board Denial Reason" at bounding box center [409, 224] width 192 height 52
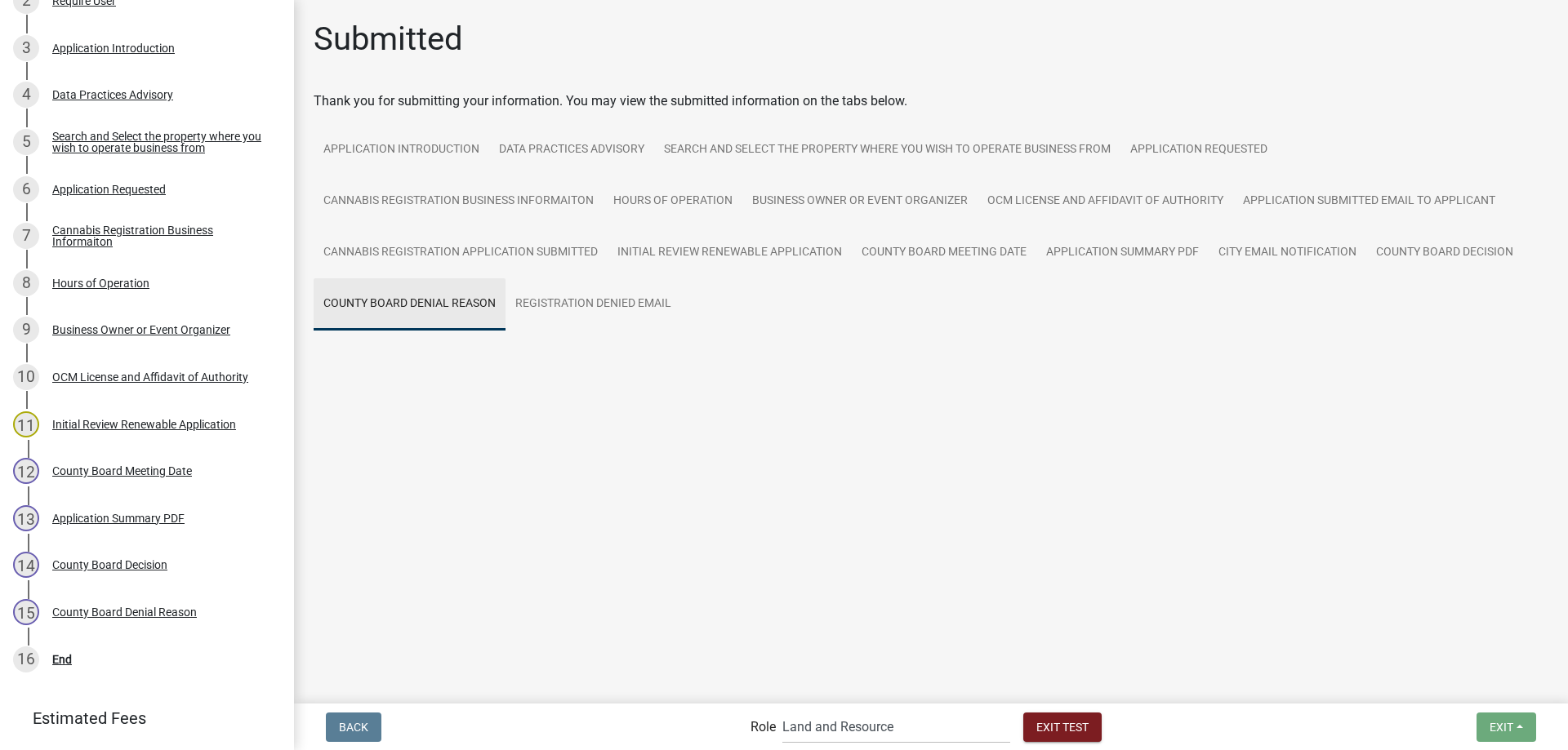
scroll to position [0, 0]
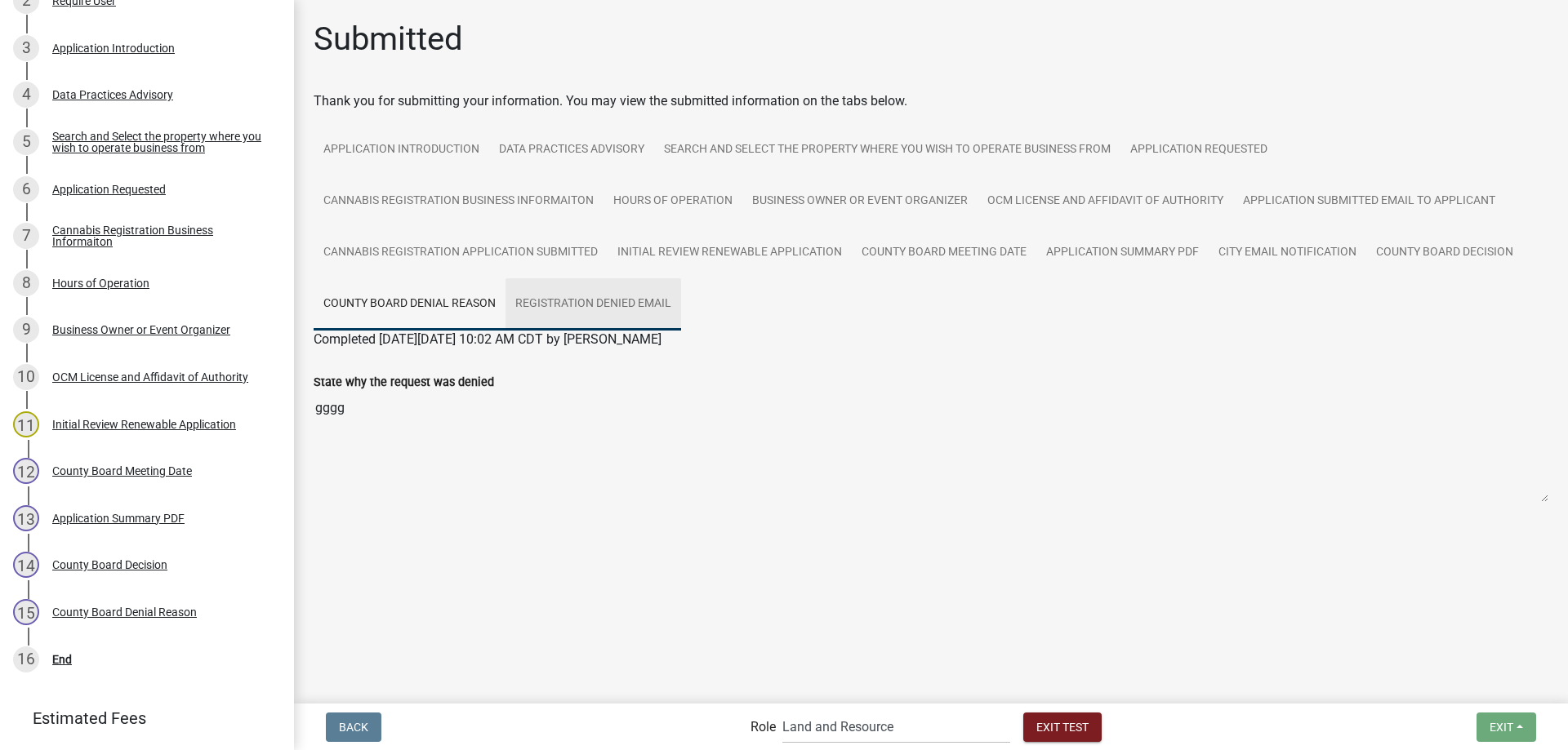
click at [634, 310] on link "Registration Denied Email" at bounding box center [592, 305] width 175 height 52
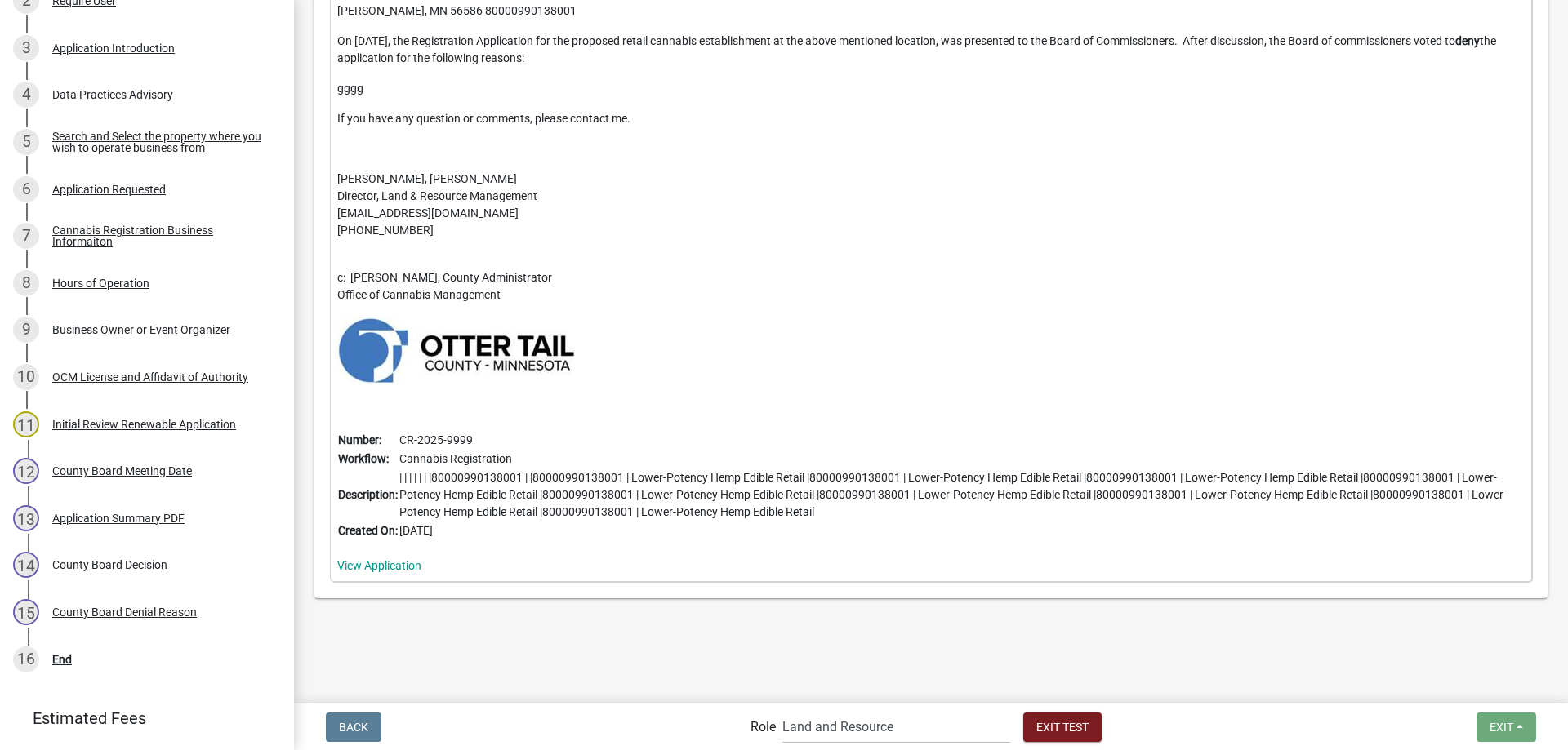
scroll to position [258, 0]
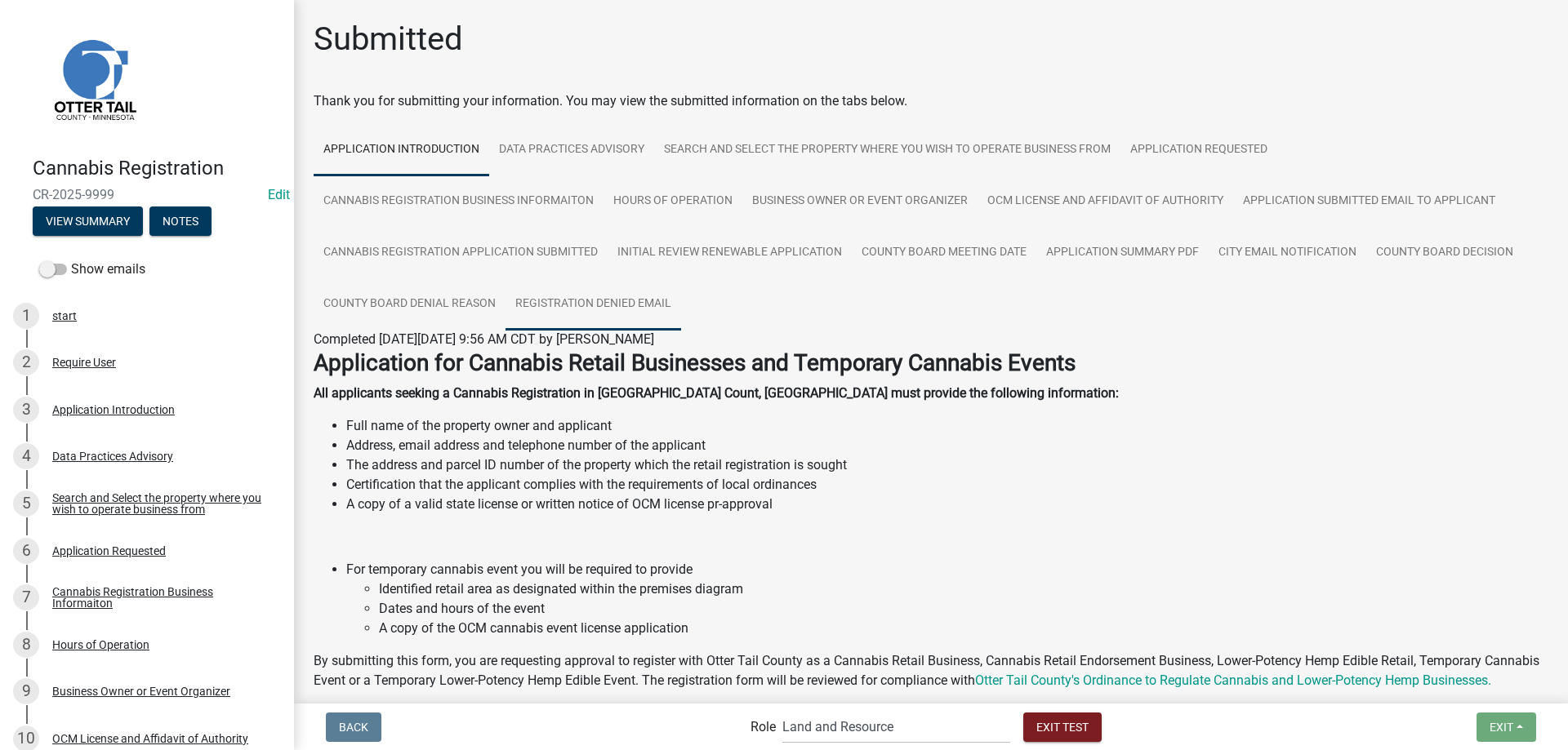
click at [594, 300] on link "Registration Denied Email" at bounding box center [592, 305] width 175 height 52
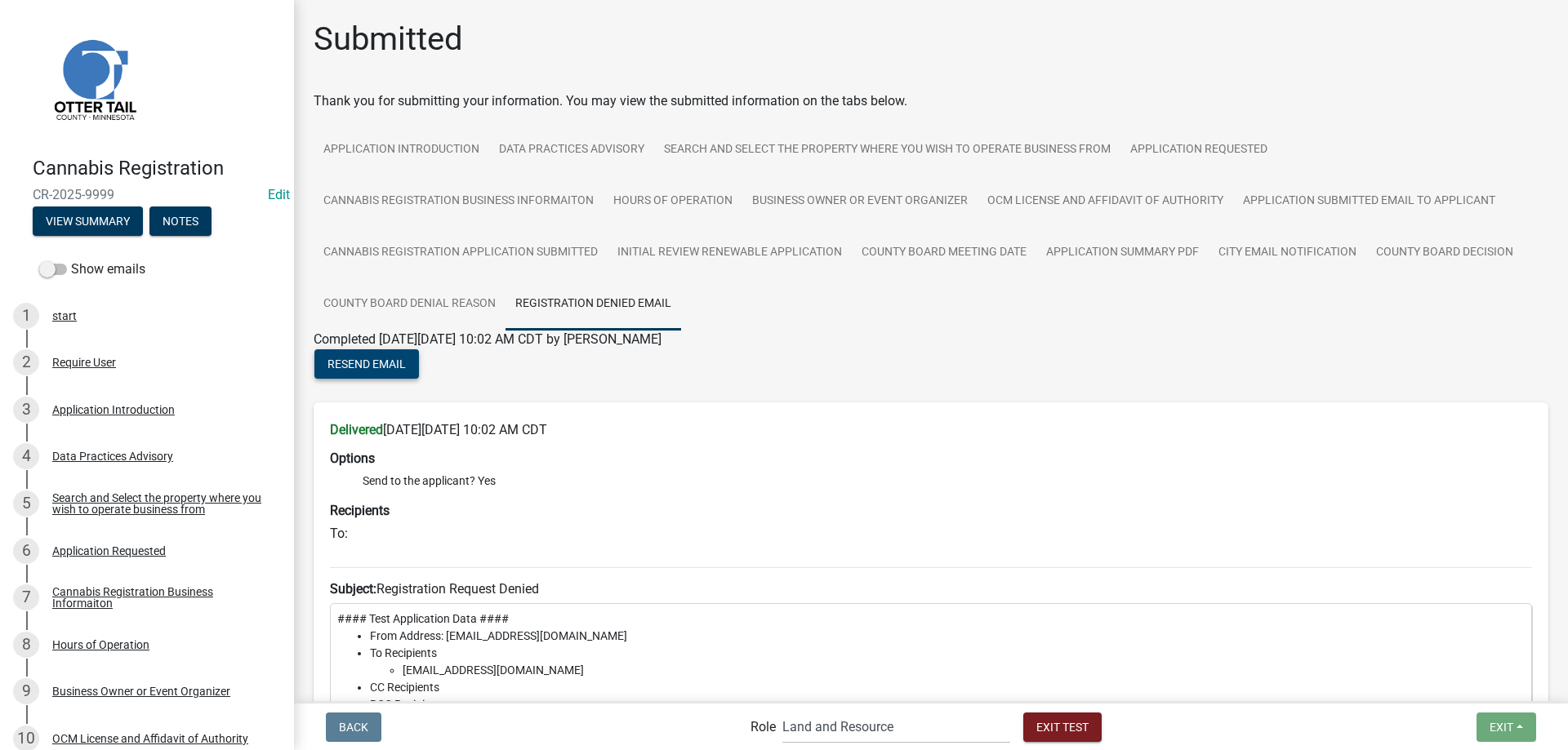
click at [377, 362] on span "Resend Email" at bounding box center [366, 364] width 78 height 13
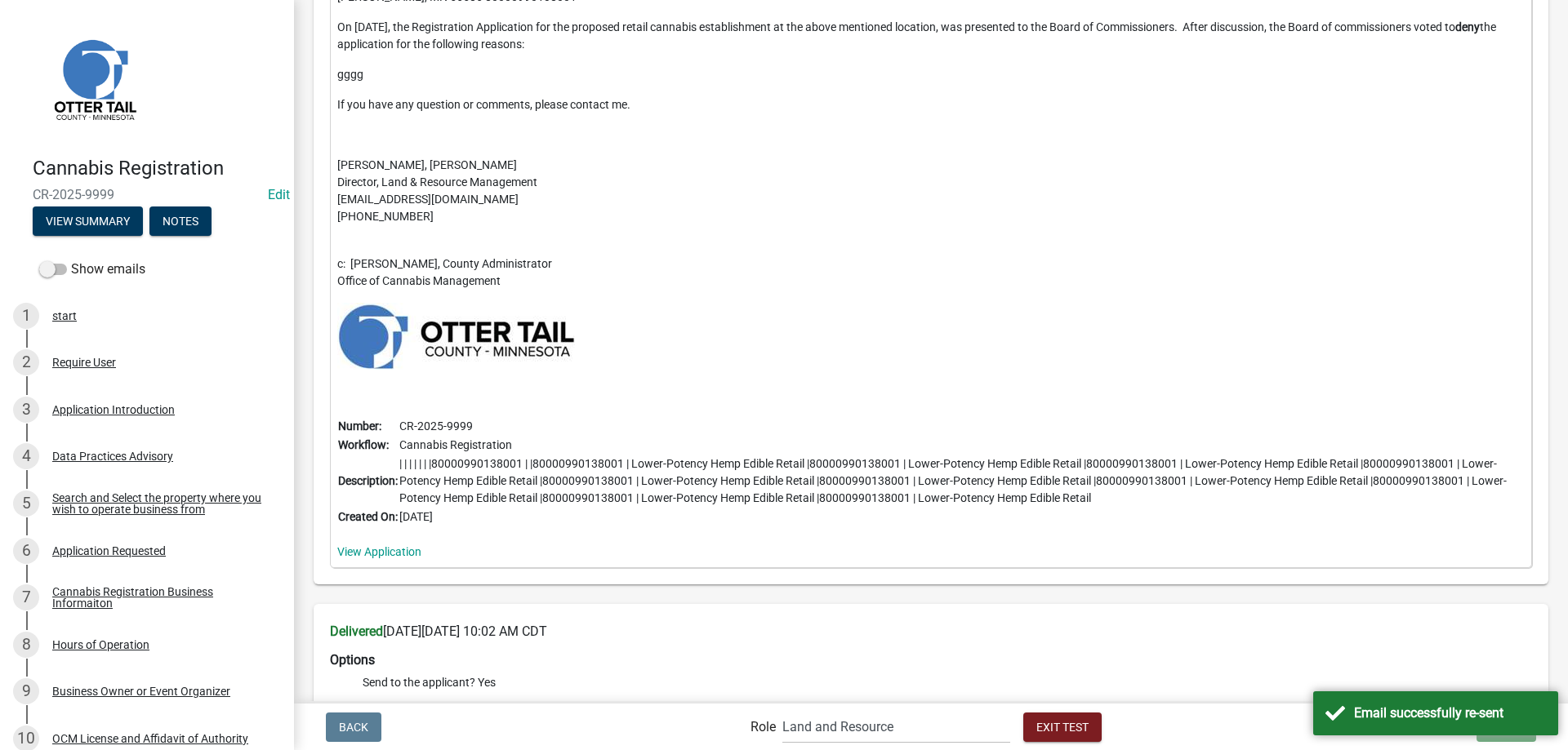
scroll to position [546, 0]
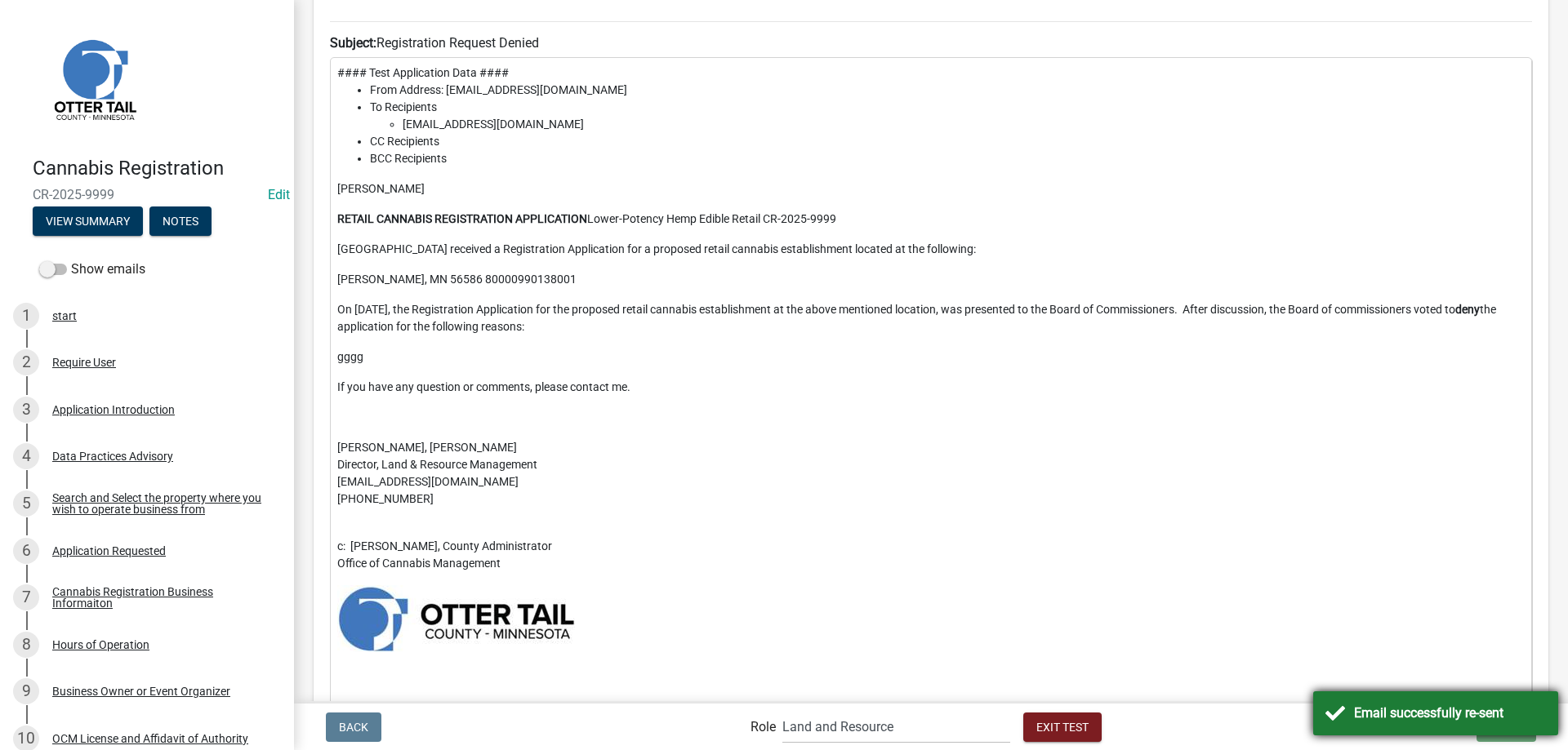
click at [1378, 723] on div "Email successfully re-sent" at bounding box center [1450, 713] width 192 height 19
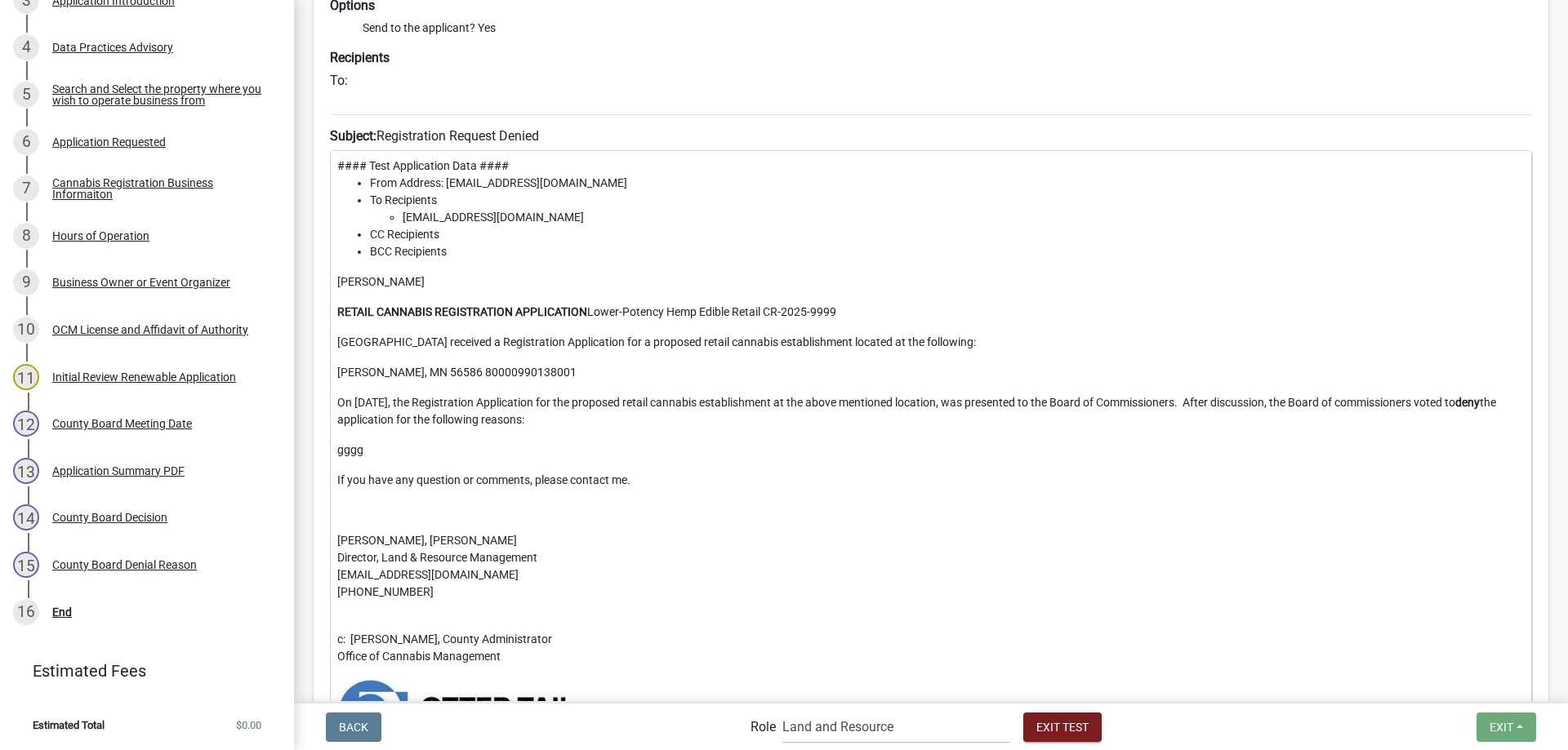
scroll to position [0, 0]
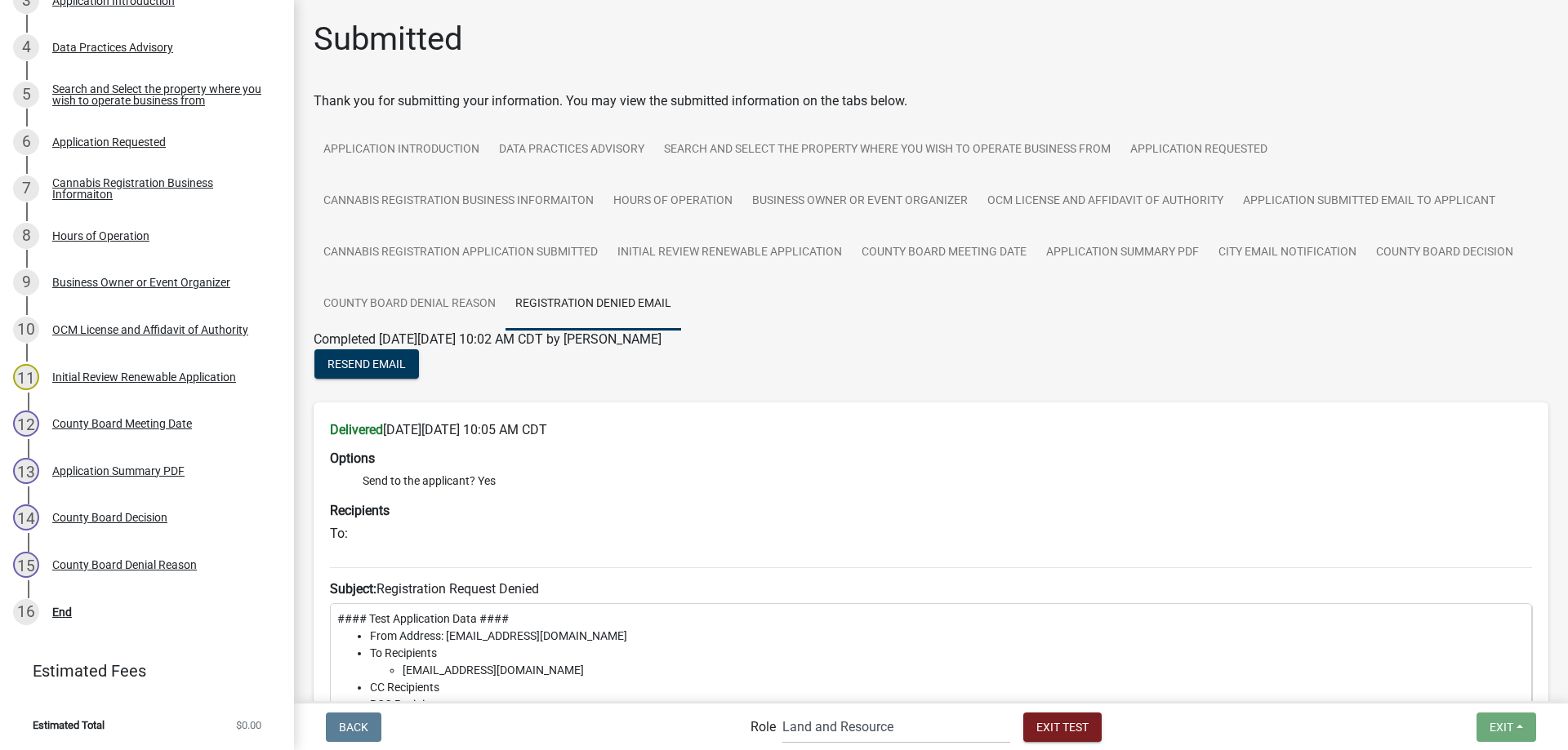
click at [590, 308] on link "Registration Denied Email" at bounding box center [592, 305] width 175 height 52
click at [596, 306] on link "Registration Denied Email" at bounding box center [592, 305] width 175 height 52
click at [782, 710] on select "Applicant Admin Cannabis Registration Review Land and Resource Cannabis Complia…" at bounding box center [895, 727] width 227 height 34
select select "46f061d0-ca05-4526-87ad-bae6256f3e47"
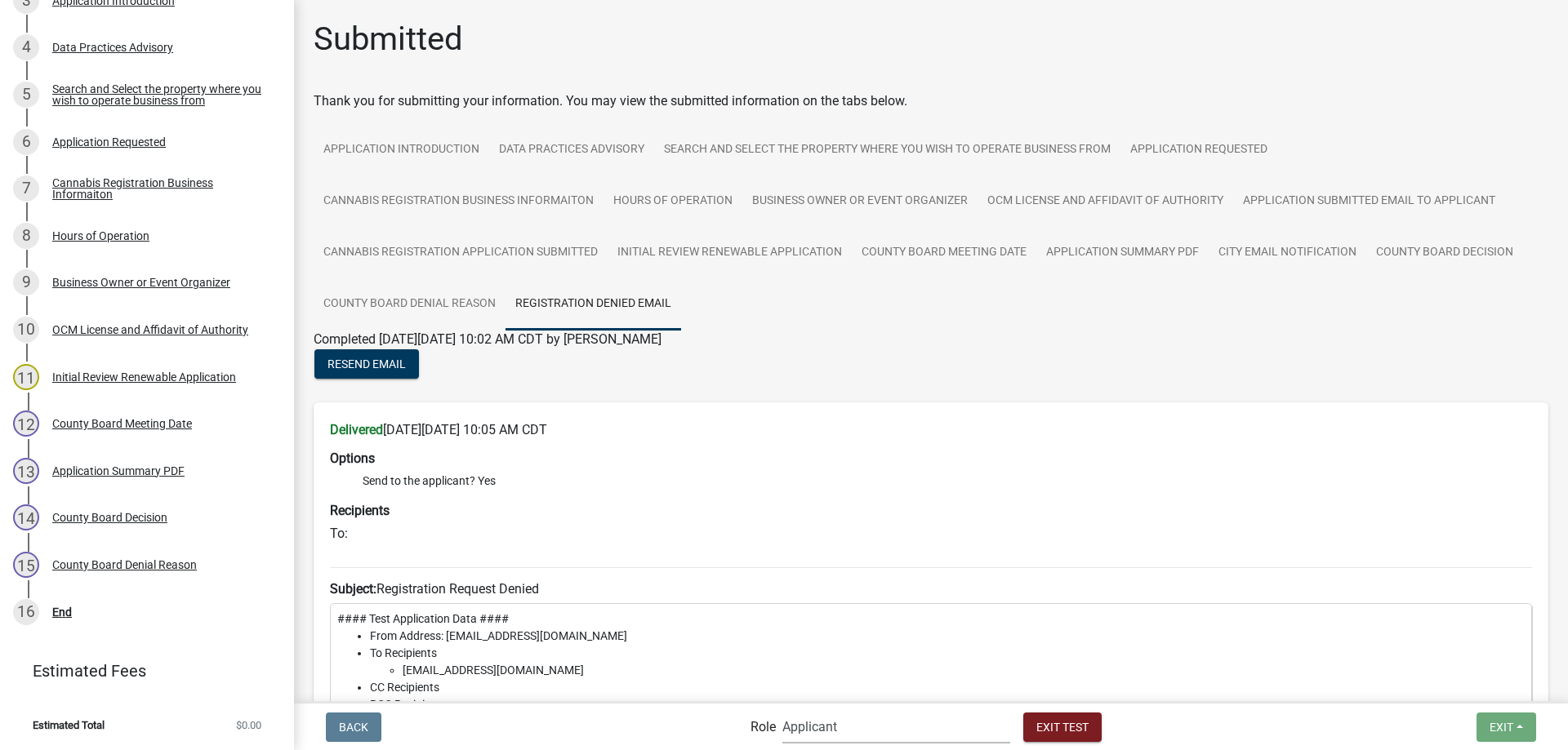
click option "Applicant" at bounding box center [0, 0] width 0 height 0
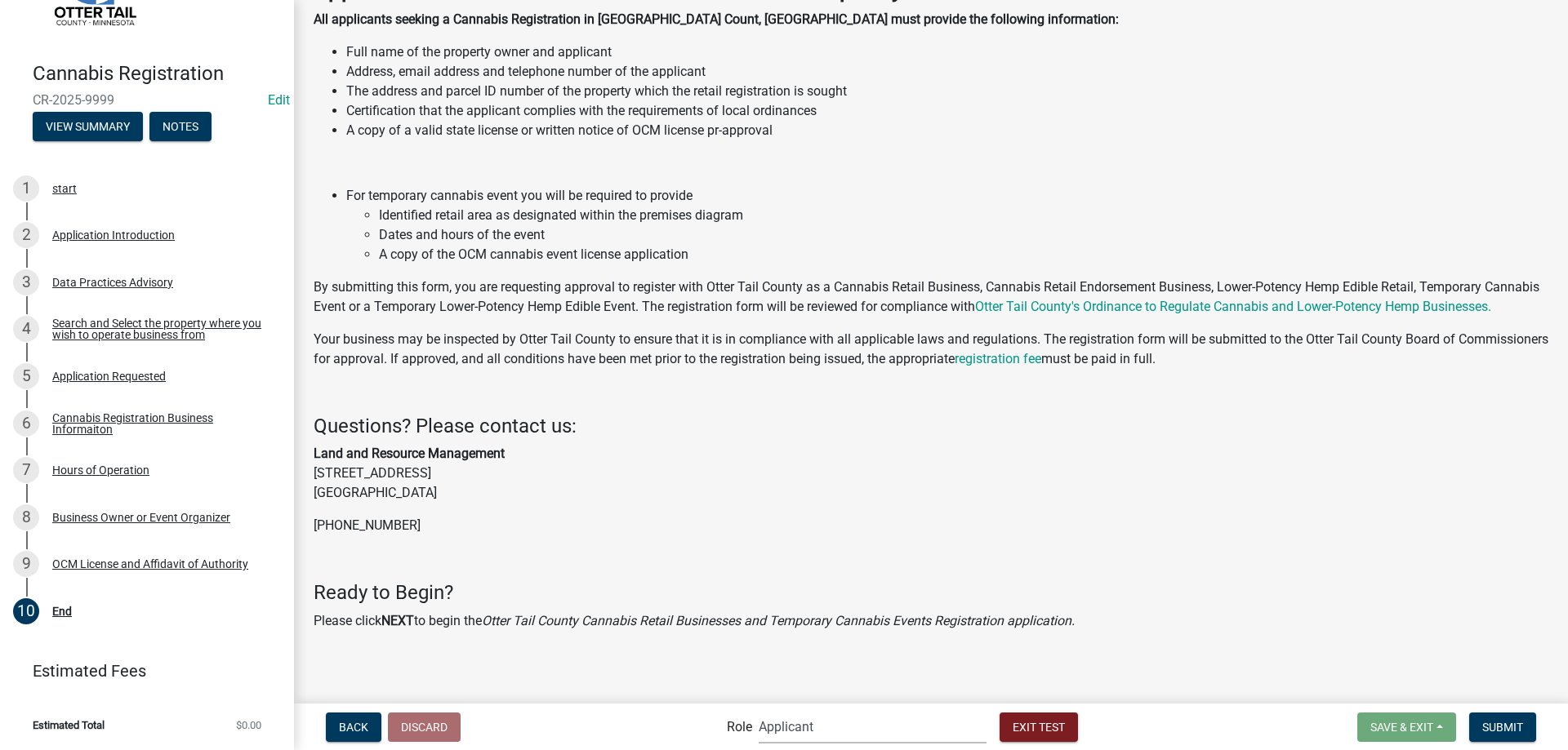
scroll to position [287, 0]
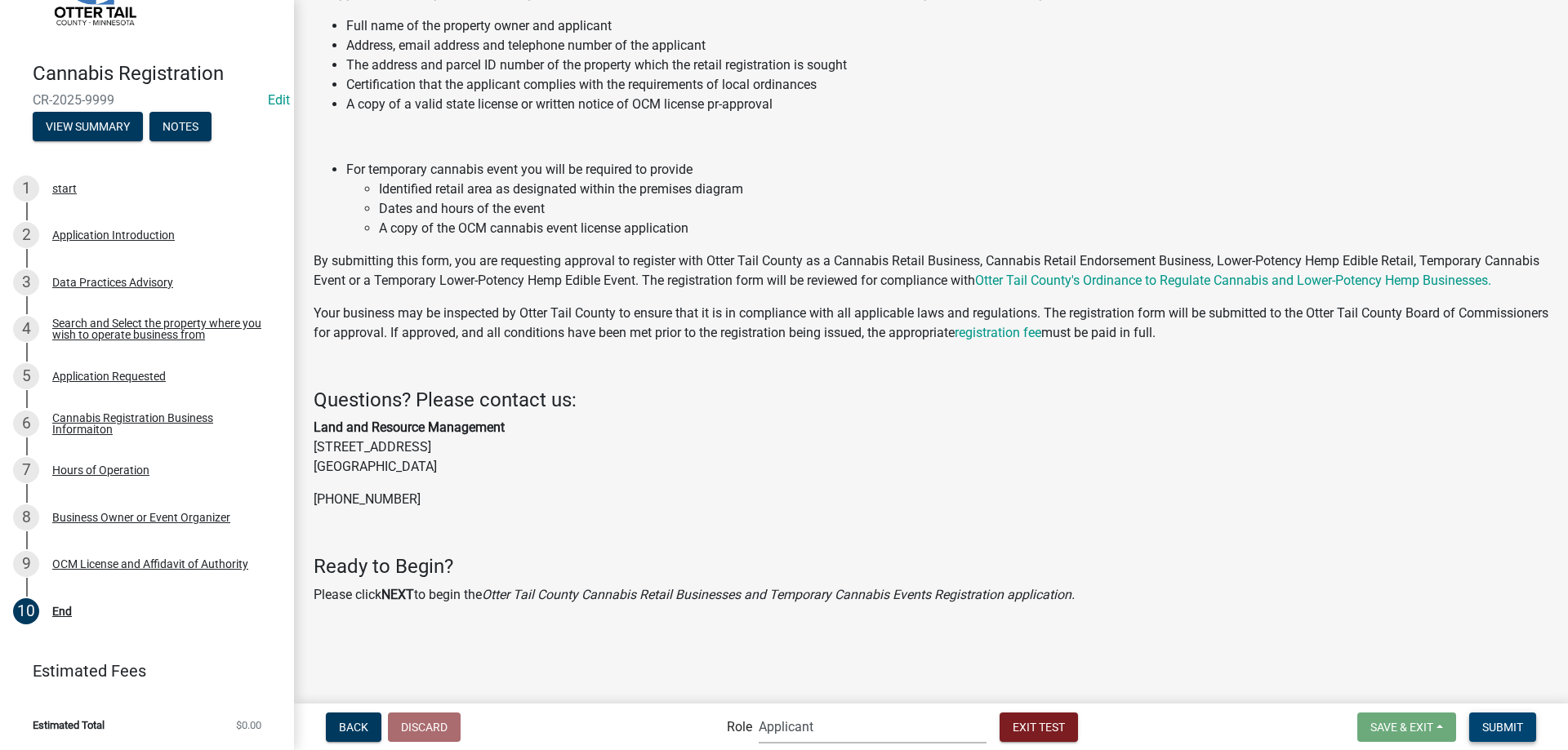
click at [1495, 733] on span "Submit" at bounding box center [1502, 726] width 41 height 13
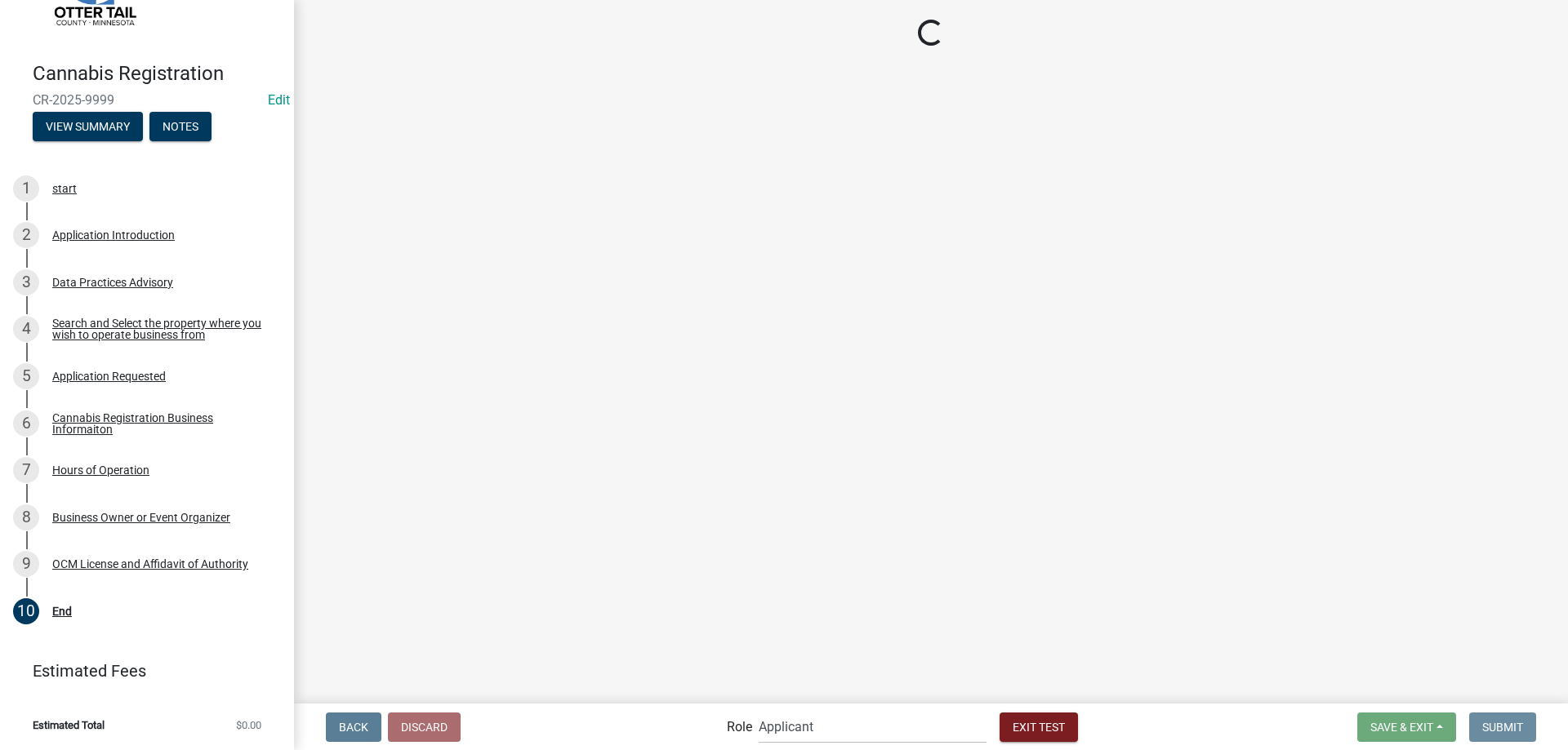
scroll to position [0, 0]
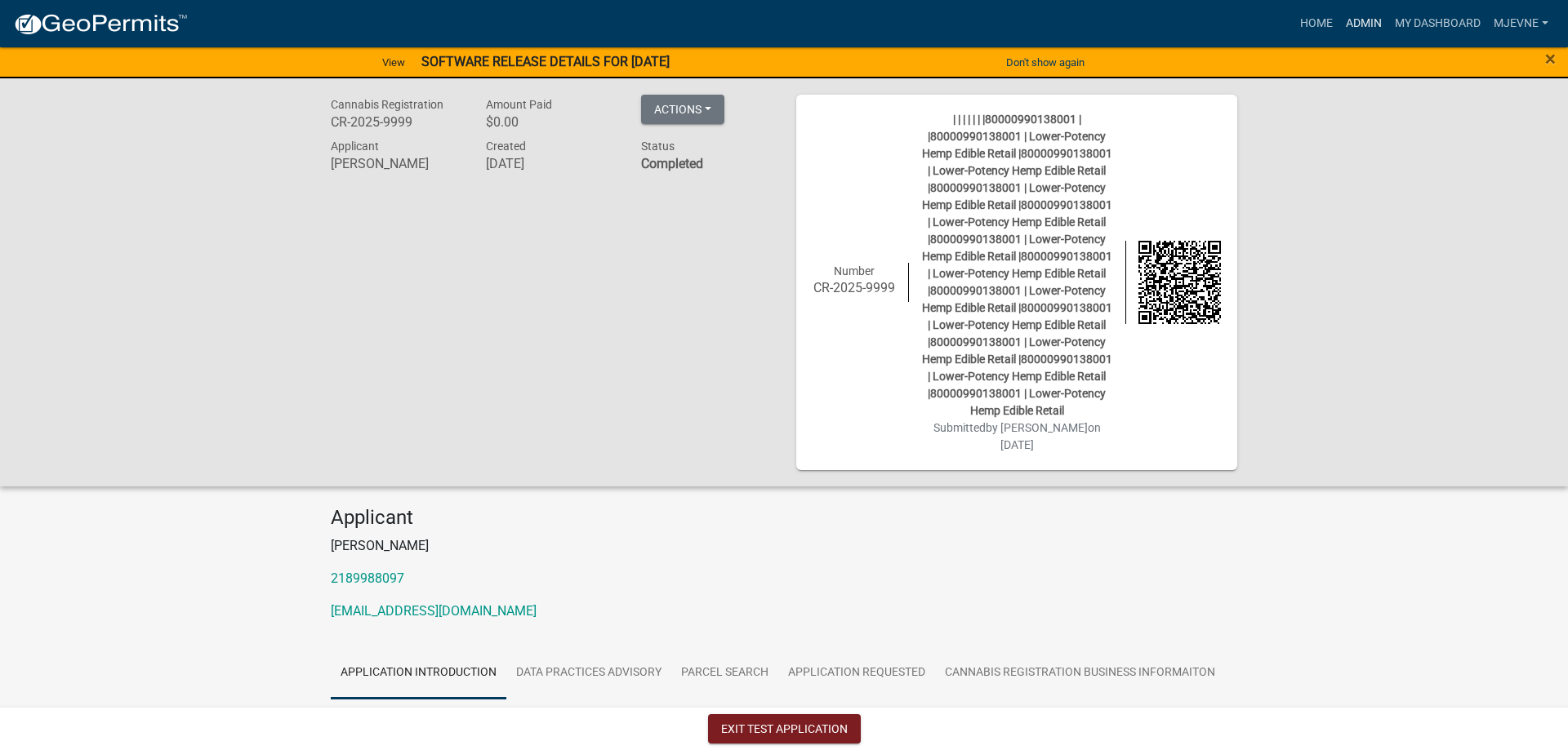
click at [1355, 23] on link "Admin" at bounding box center [1364, 23] width 49 height 31
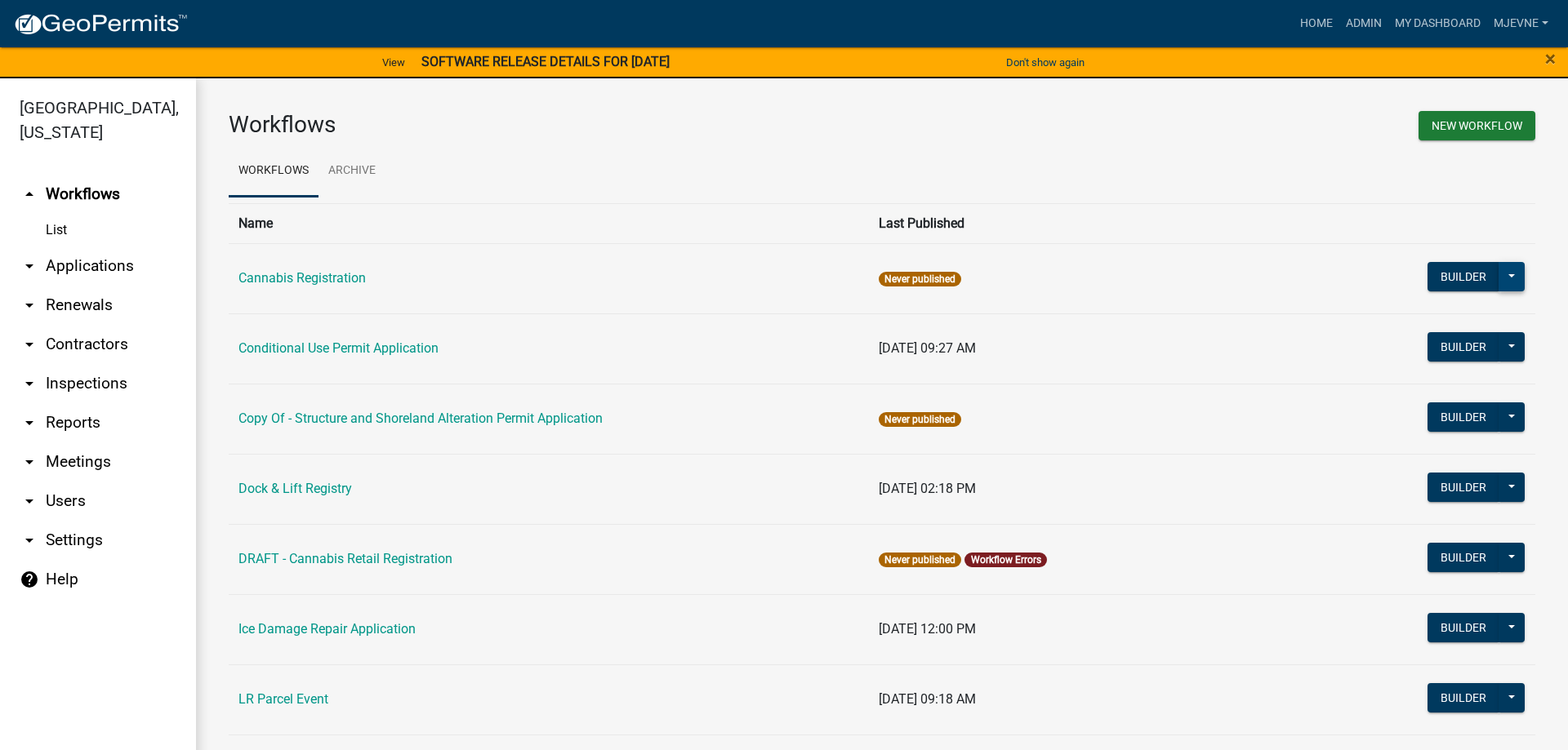
click at [1510, 282] on button at bounding box center [1511, 277] width 26 height 29
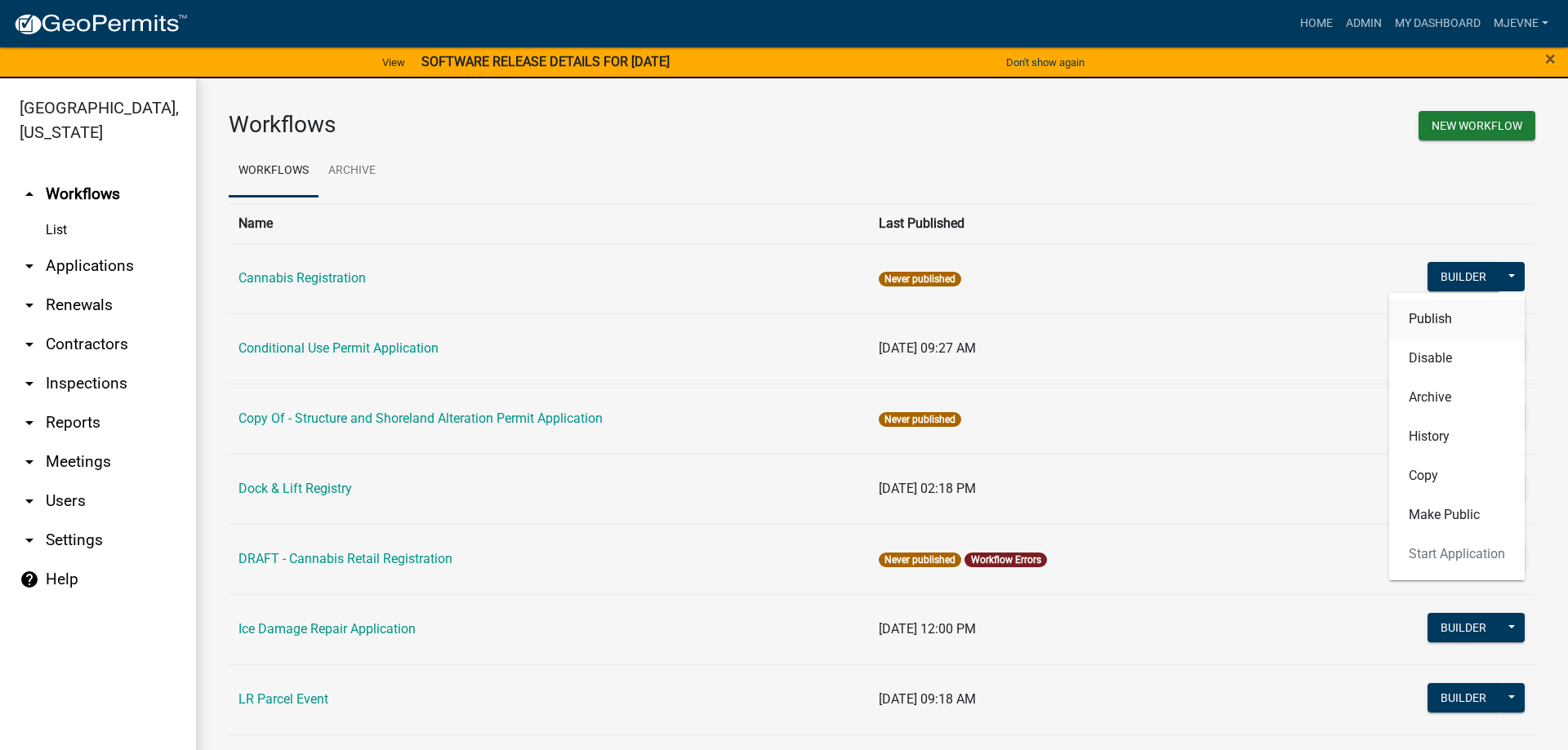
click at [1423, 322] on button "Publish" at bounding box center [1457, 319] width 136 height 39
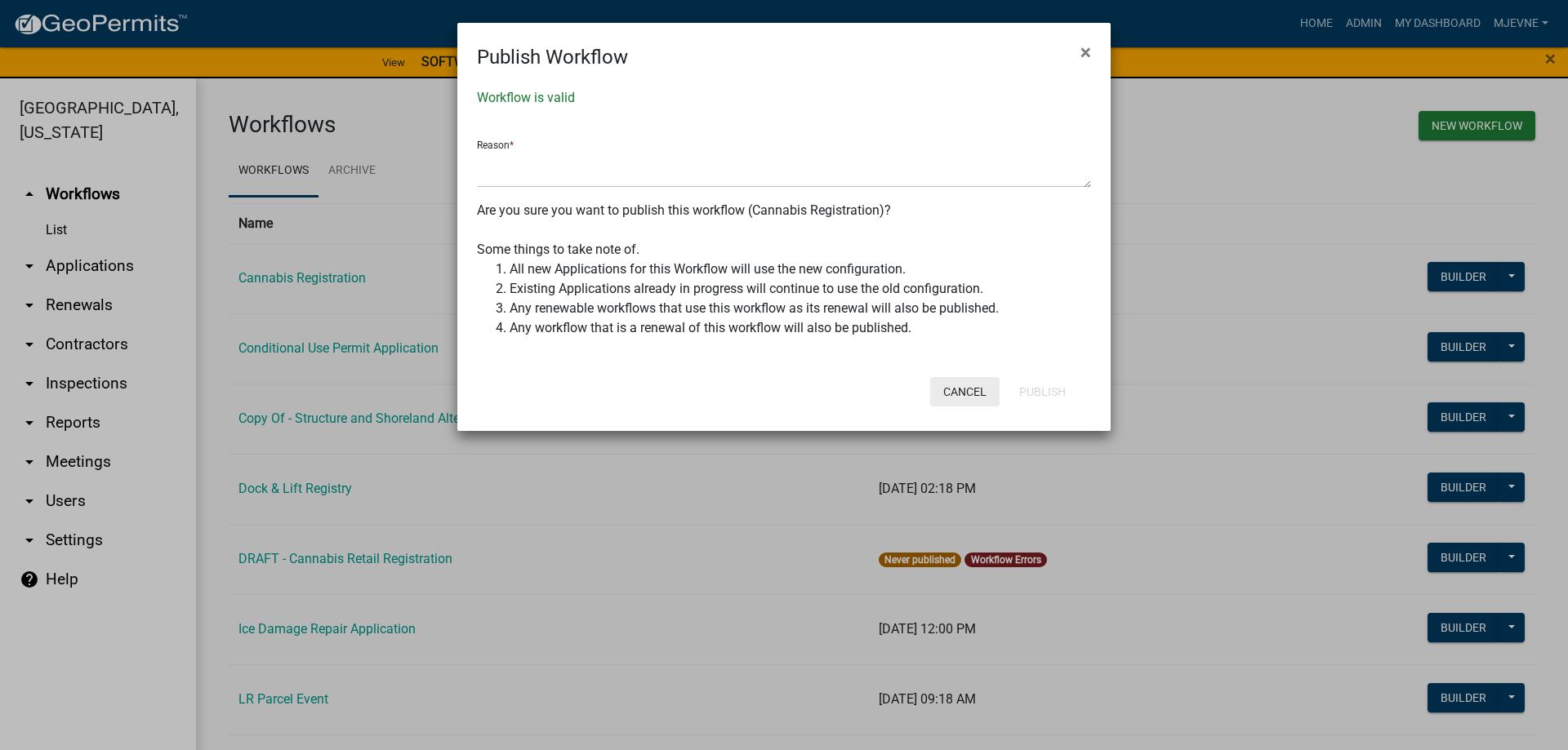
click at [969, 393] on button "Cancel" at bounding box center [965, 392] width 70 height 29
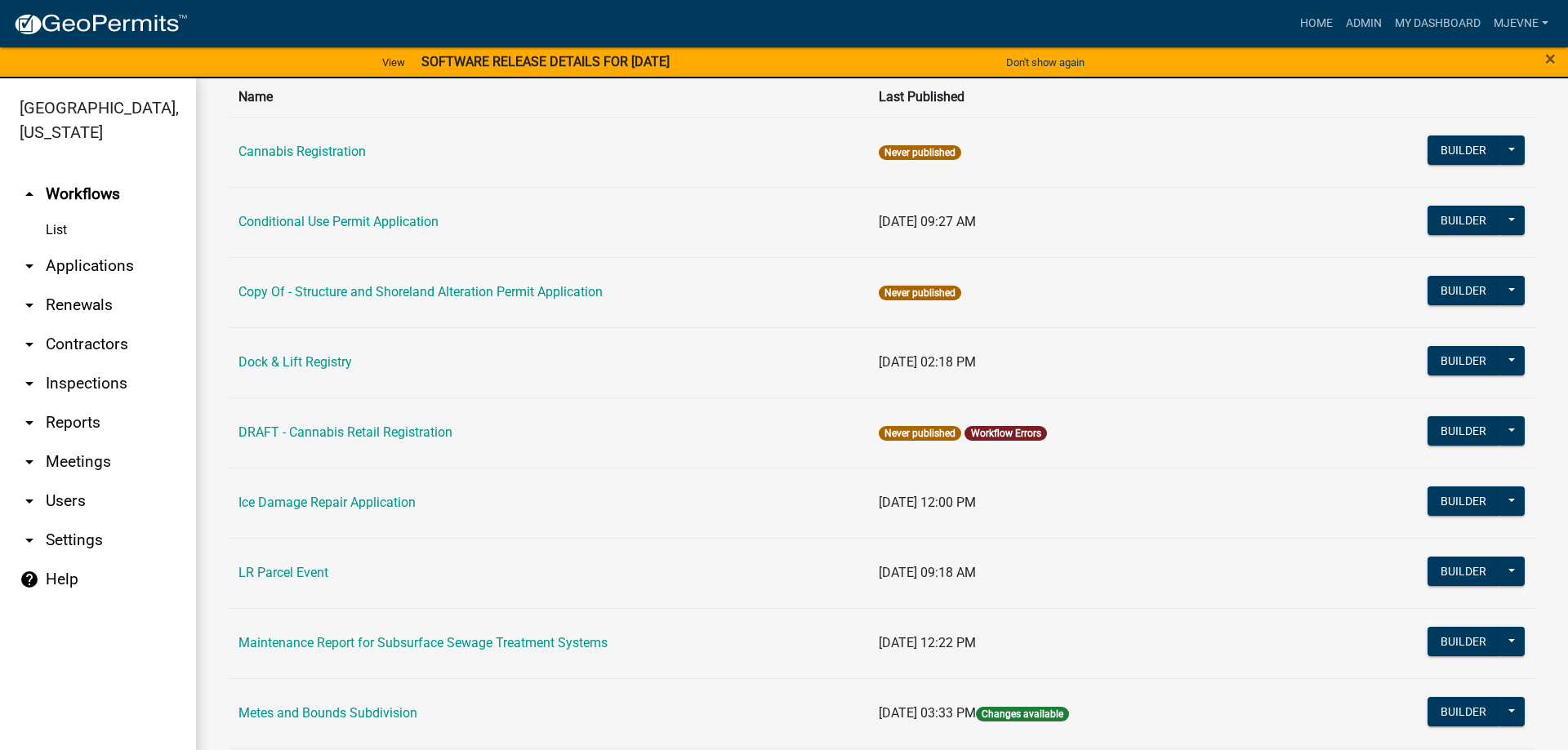
scroll to position [280, 0]
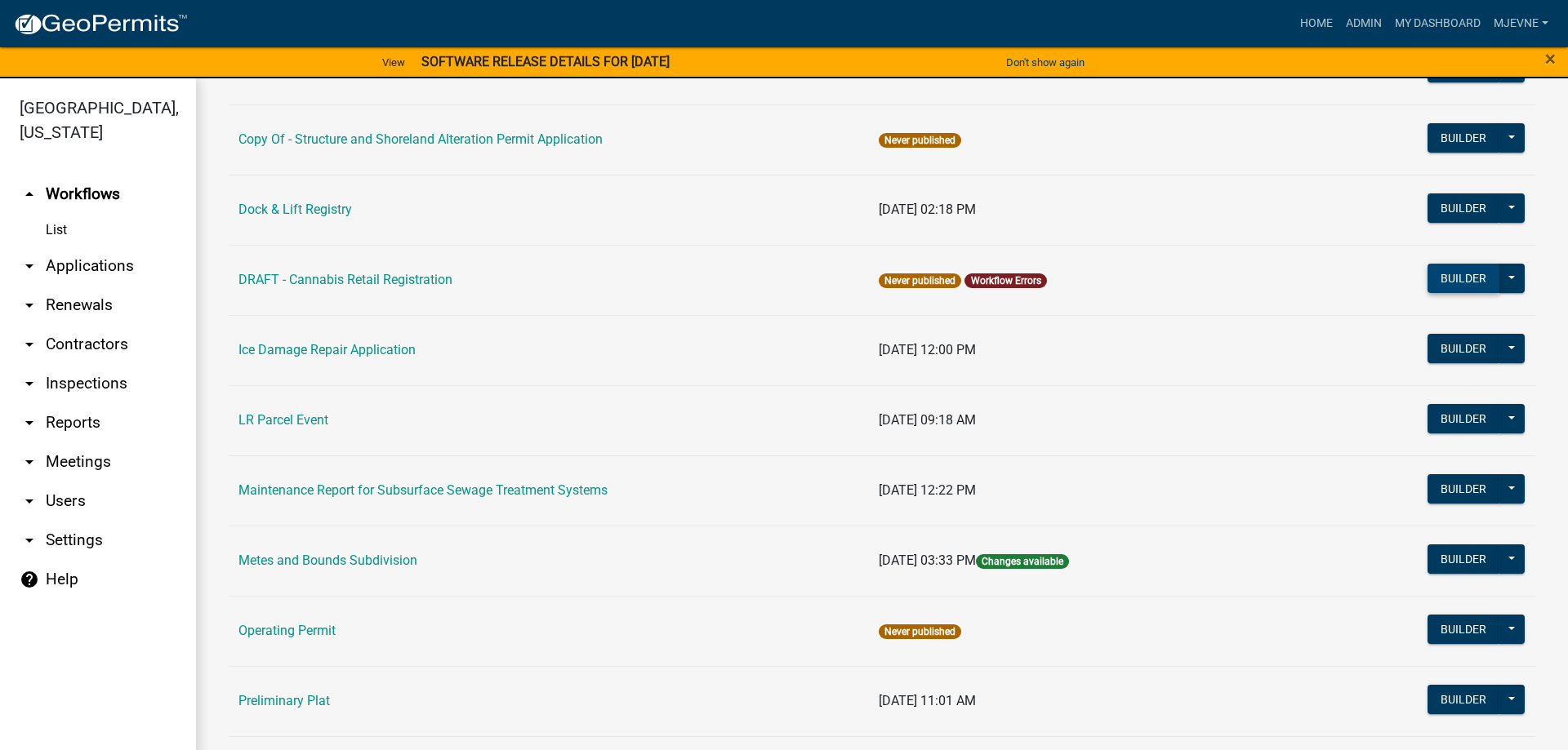
click at [1467, 280] on button "Builder" at bounding box center [1463, 278] width 72 height 29
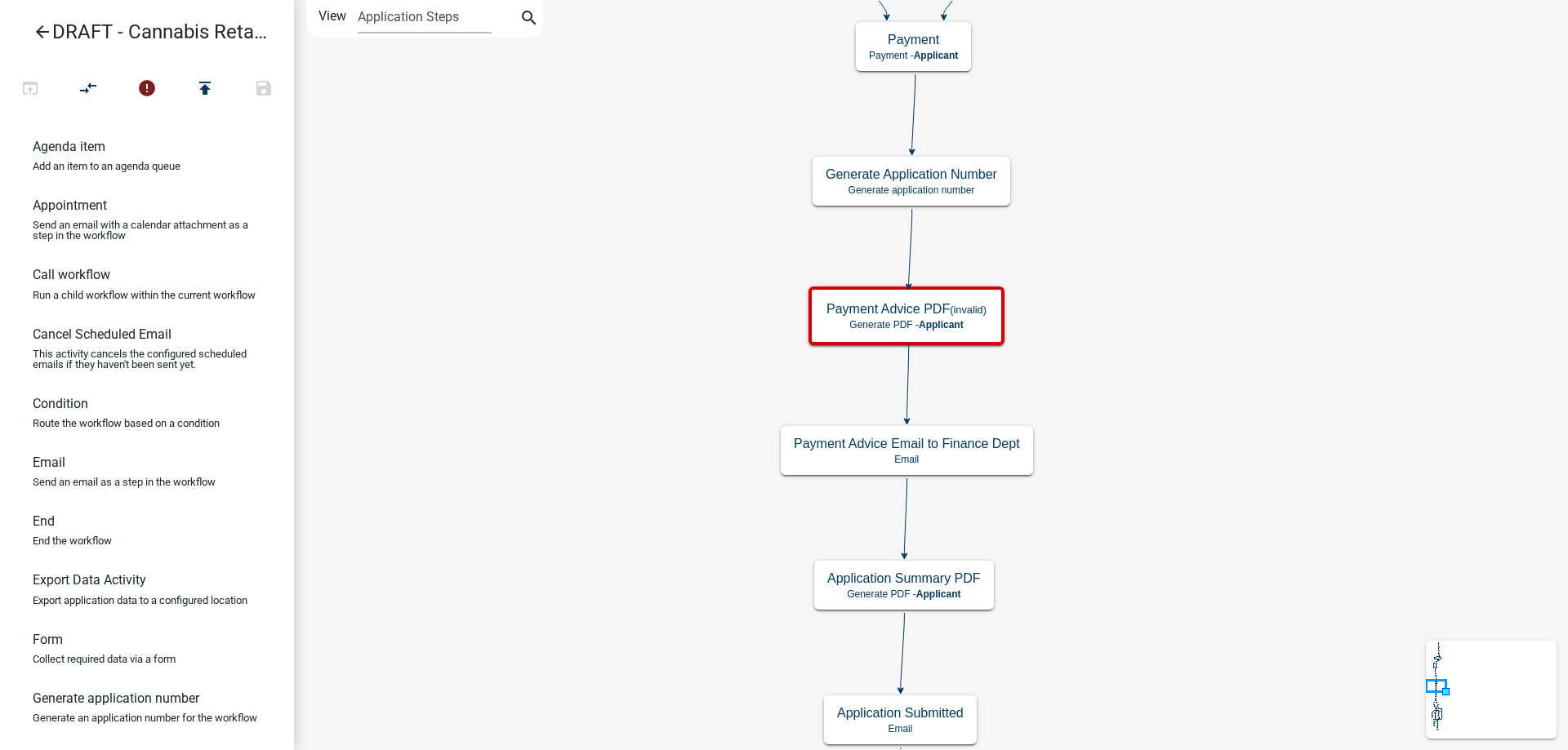
click at [1167, 432] on div "Start Start - Applicant Applicant and Business Information Form - Applicant Req…" at bounding box center [931, 375] width 1274 height 750
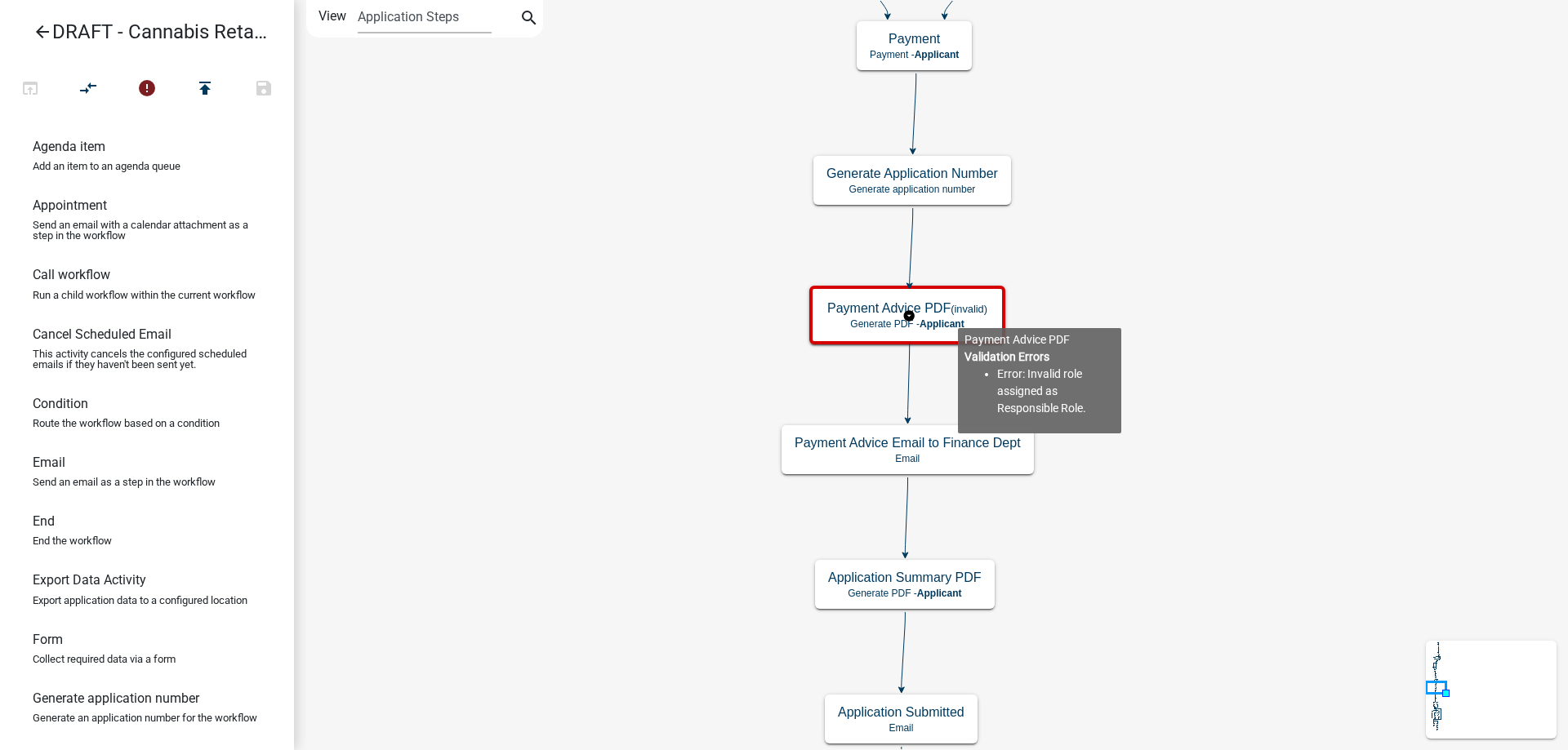
click at [958, 315] on g "Payment Advice PDF (invalid) Generate PDF - Applicant" at bounding box center [909, 314] width 200 height 57
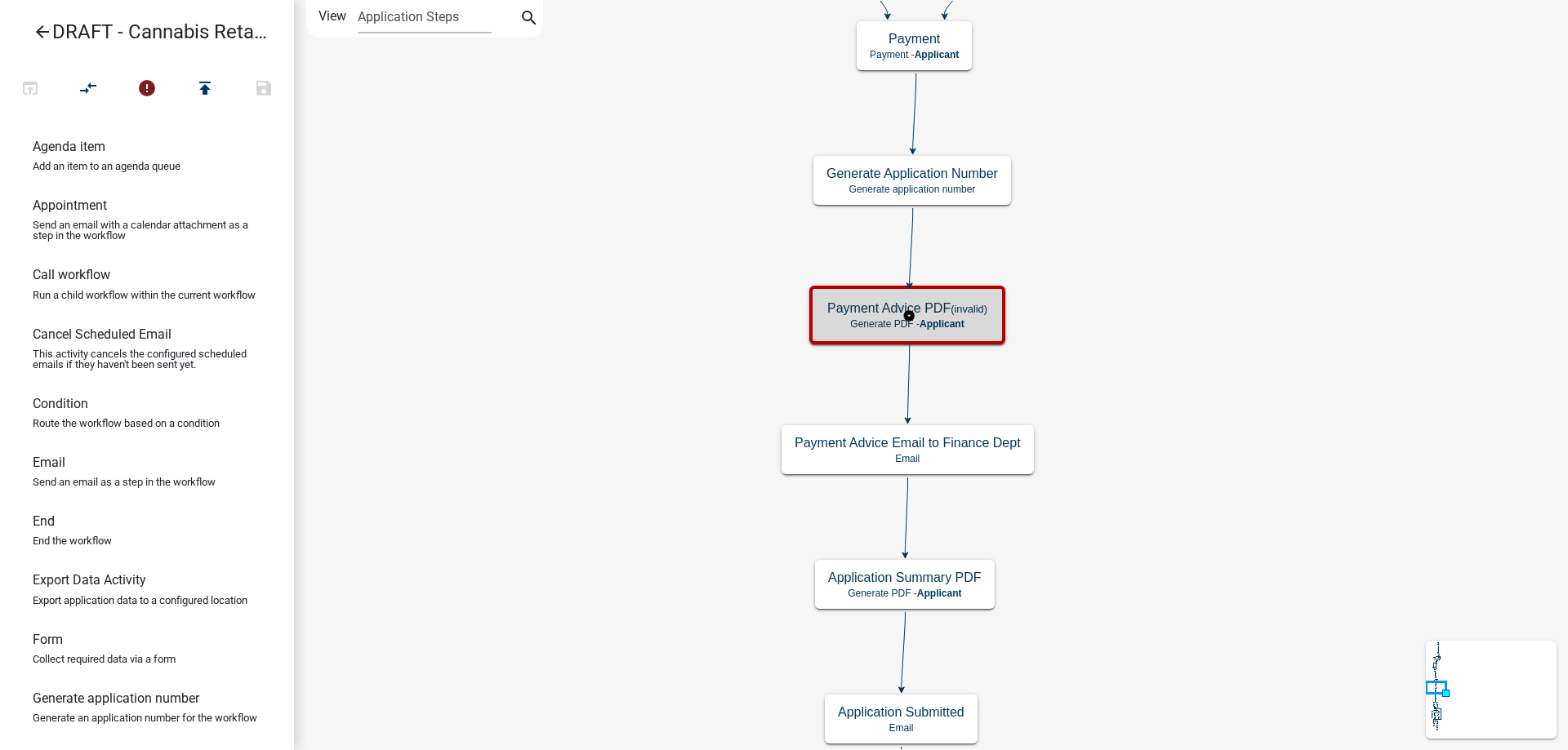
click at [958, 315] on small "(invalid)" at bounding box center [969, 309] width 37 height 13
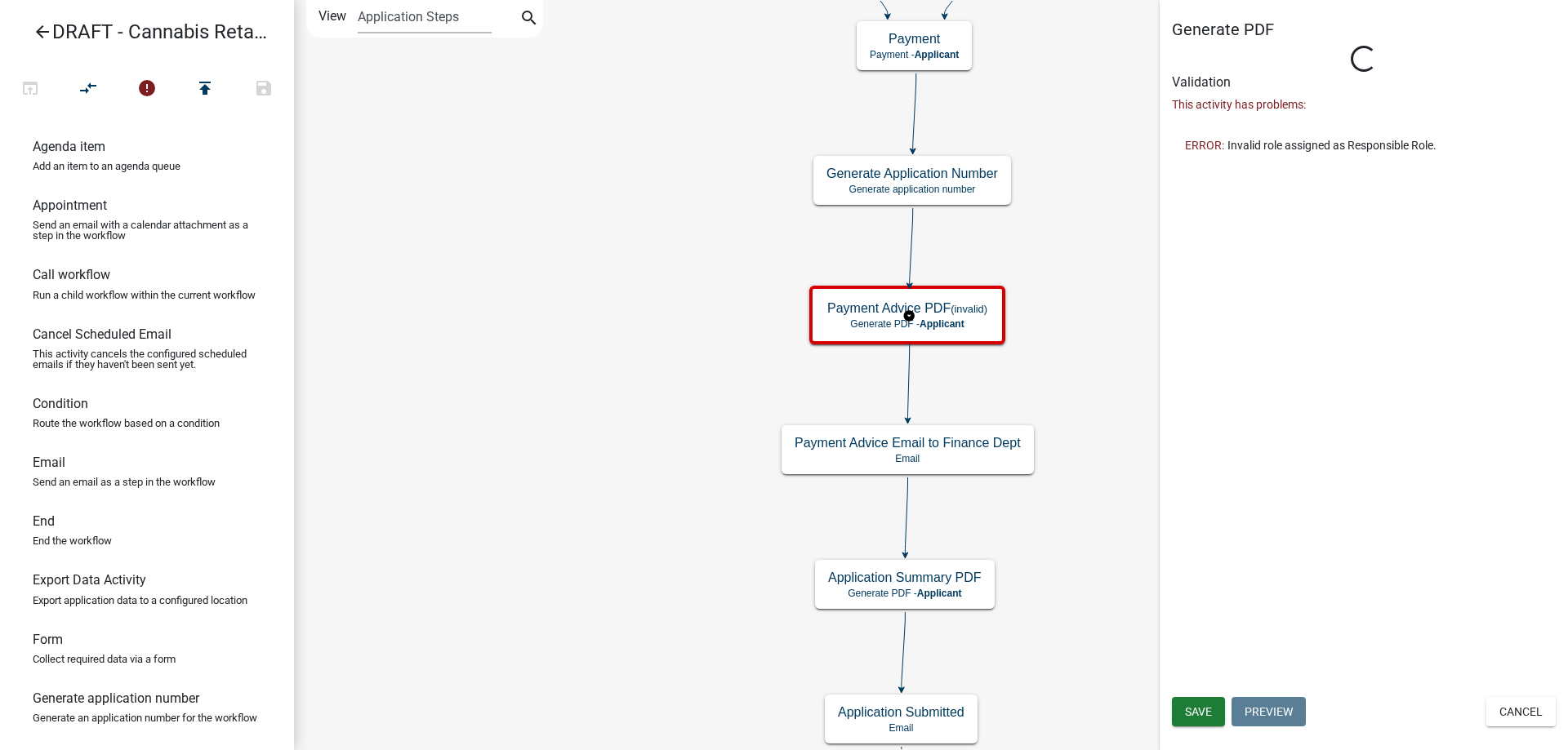
select select
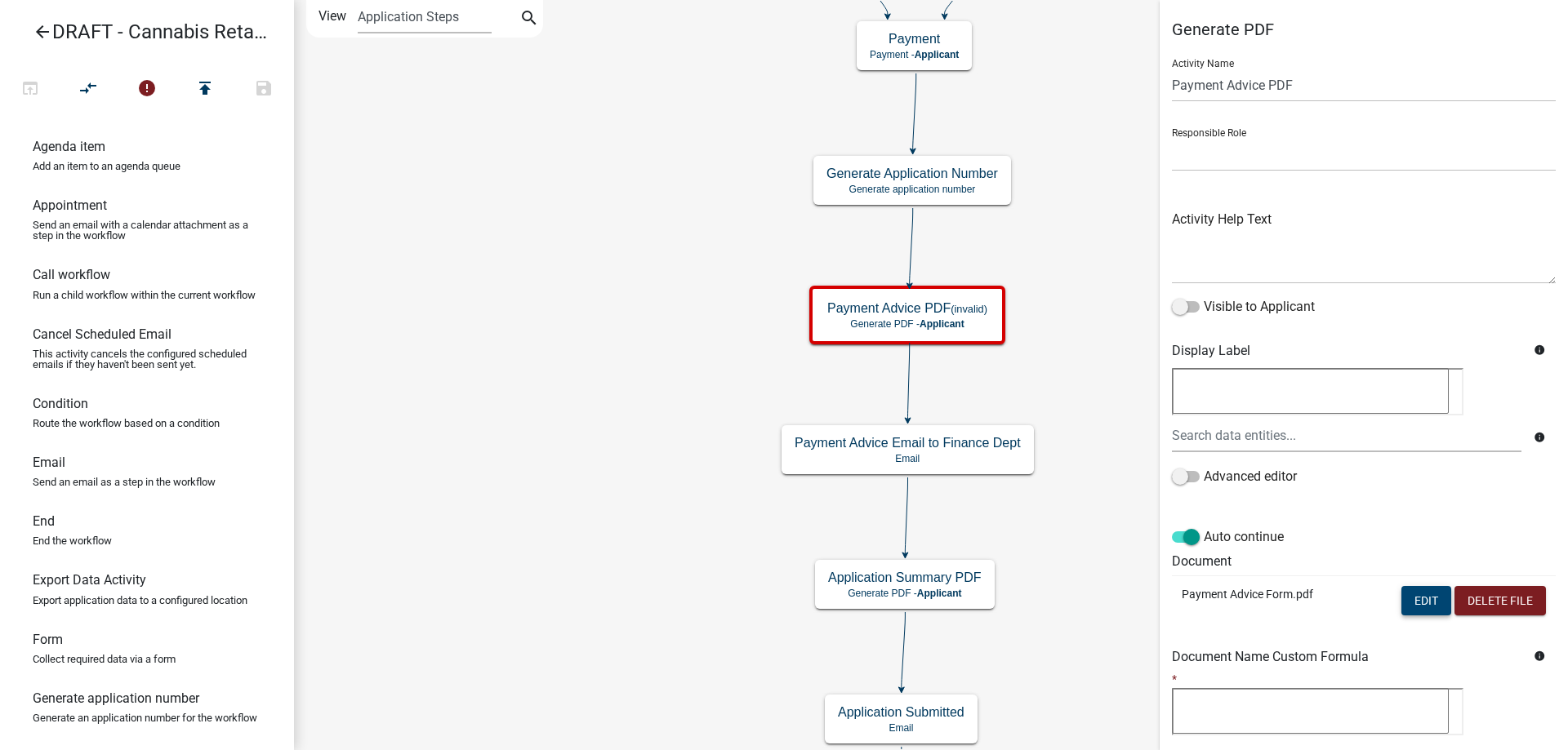
click at [1433, 599] on button "Edit" at bounding box center [1426, 601] width 49 height 29
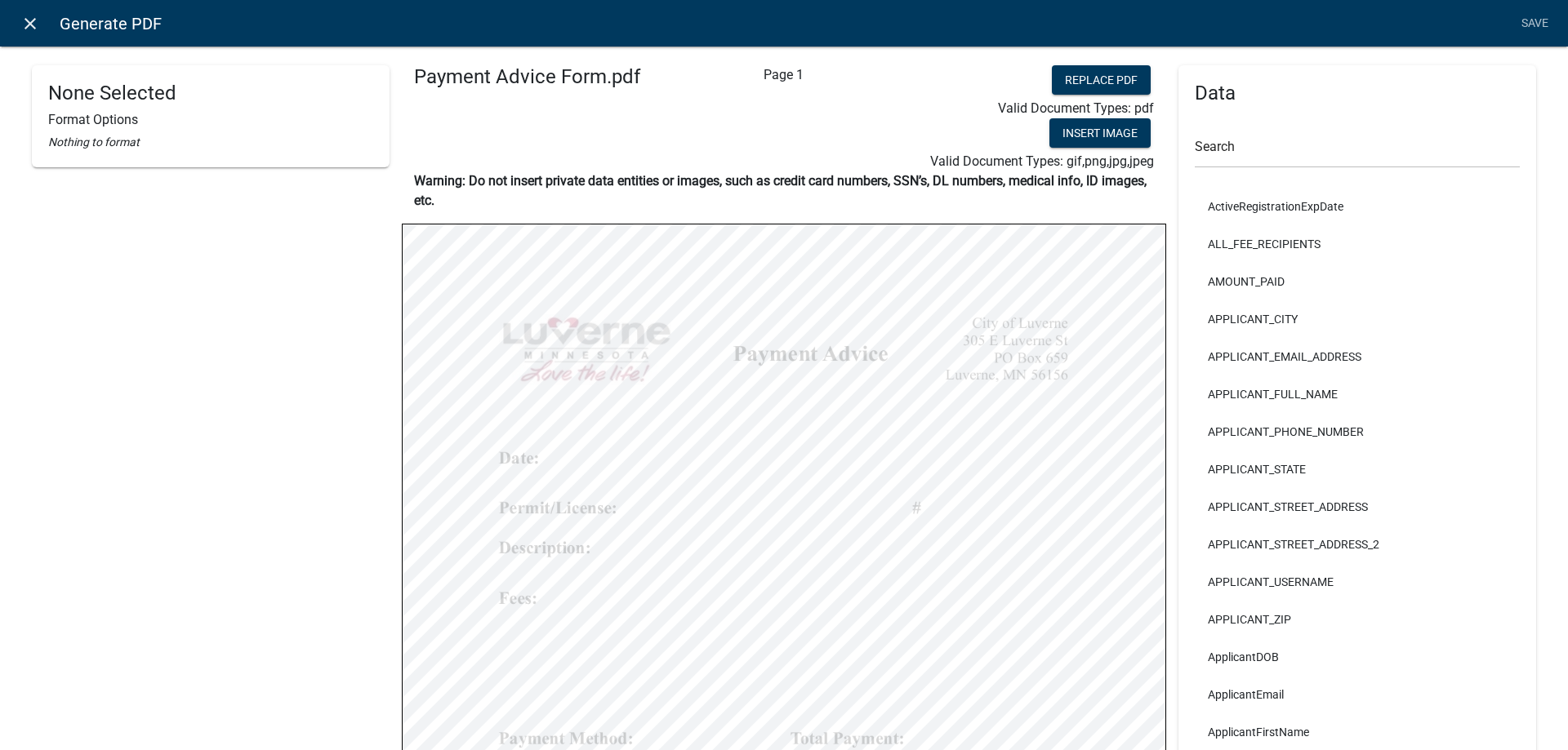
click at [24, 27] on icon "close" at bounding box center [30, 23] width 19 height 19
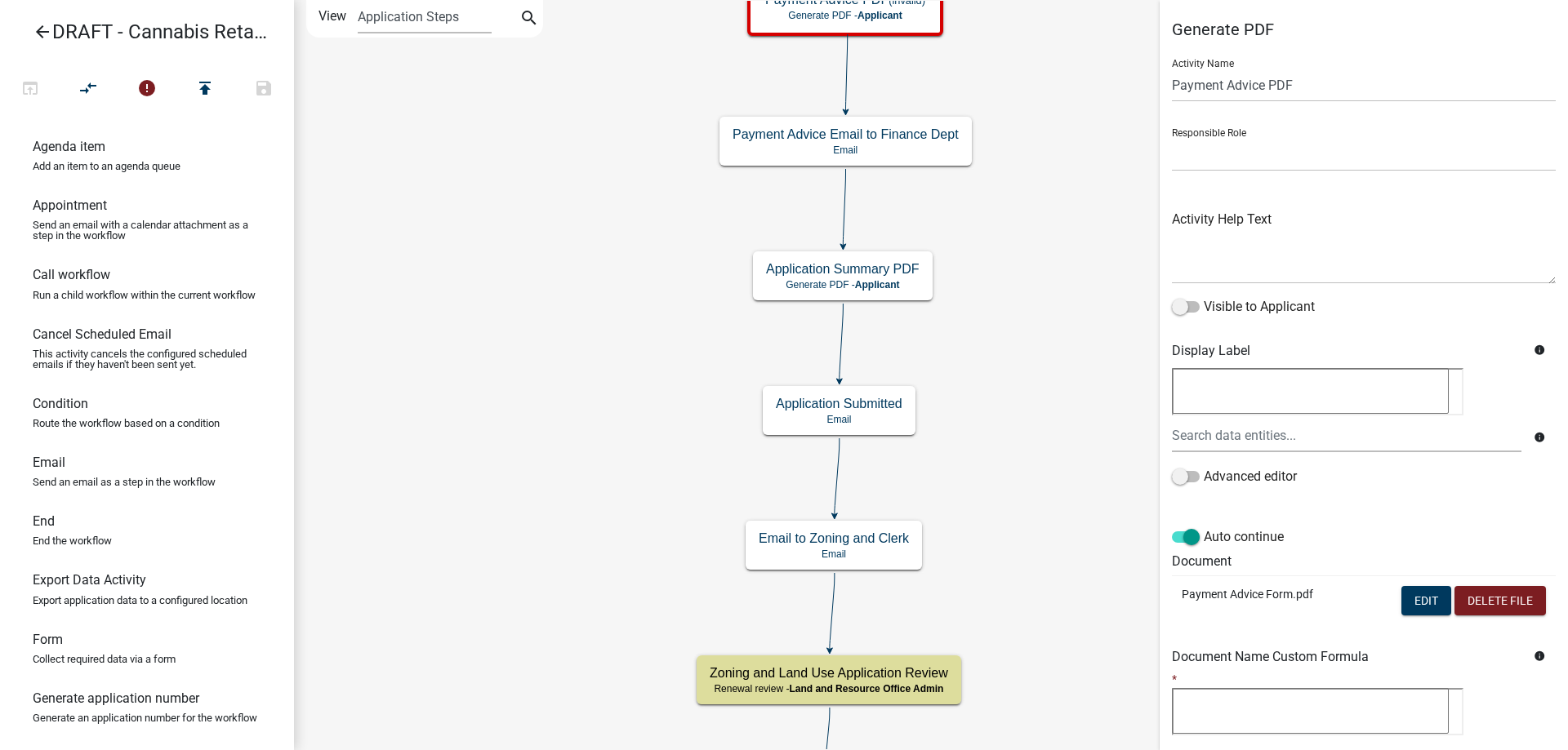
click at [600, 256] on div "Start Start - Applicant Applicant and Business Information Form - Applicant Req…" at bounding box center [931, 375] width 1274 height 750
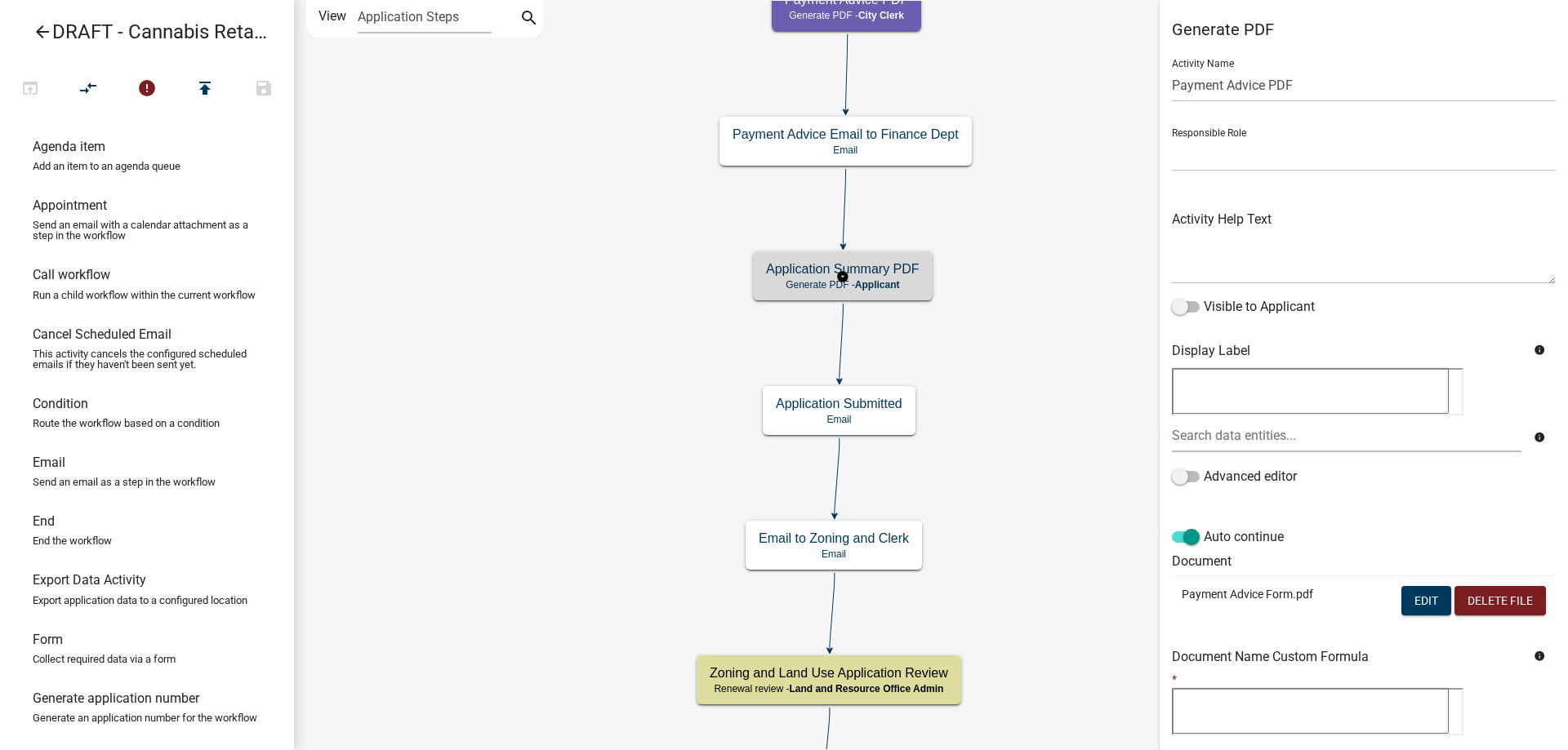
click at [900, 287] on g "Application Summary PDF Generate PDF - Applicant" at bounding box center [843, 275] width 180 height 47
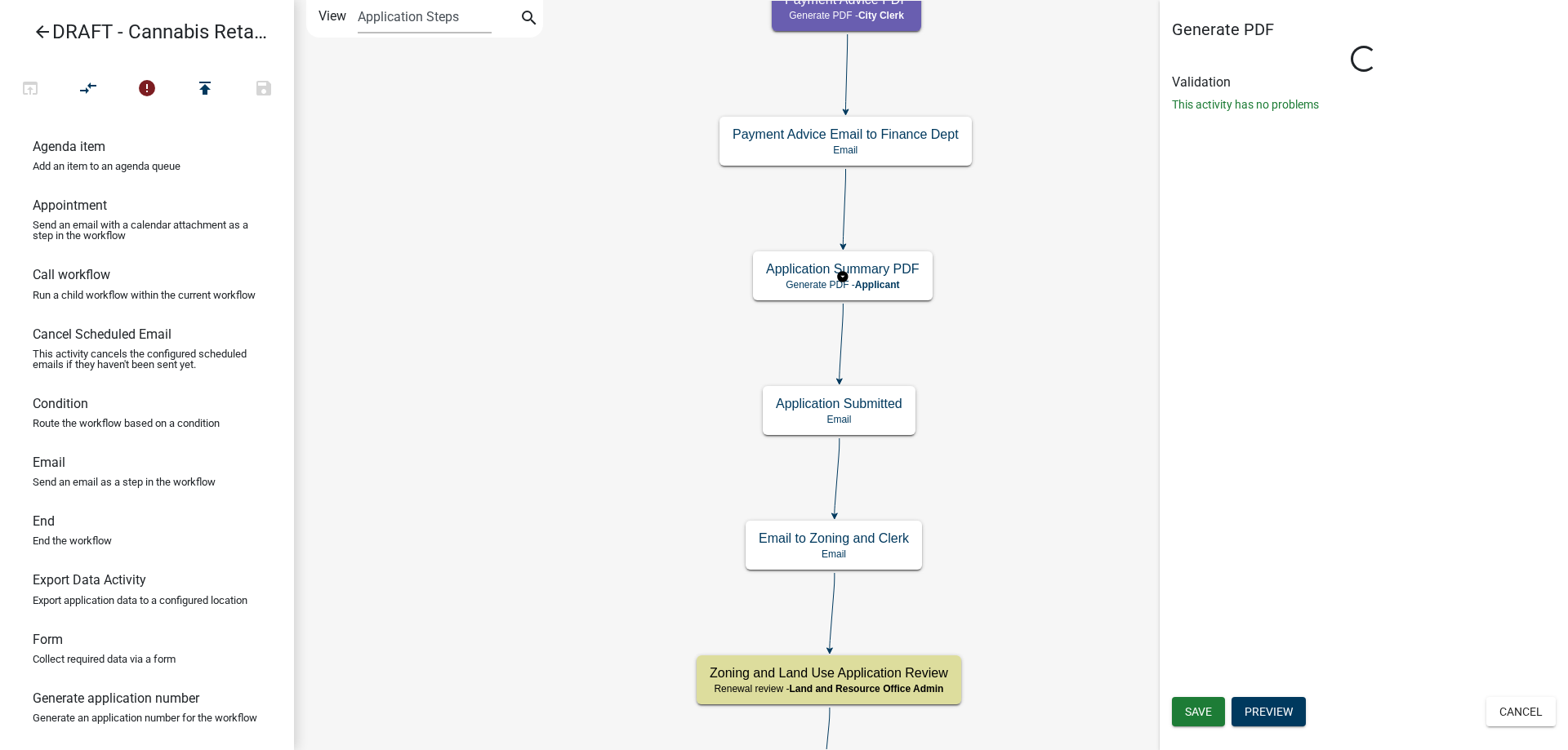
select select
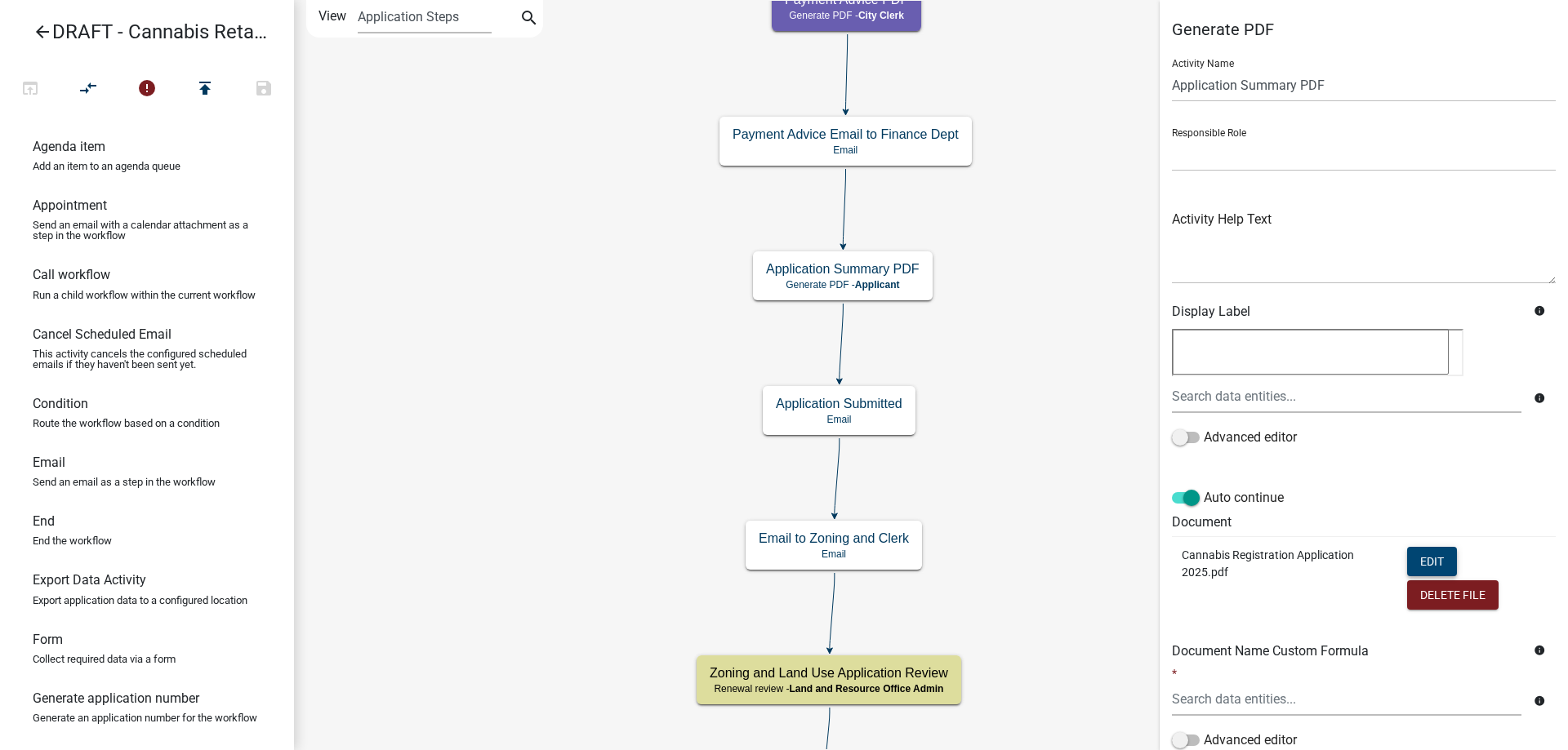
click at [1423, 555] on button "Edit" at bounding box center [1432, 561] width 49 height 29
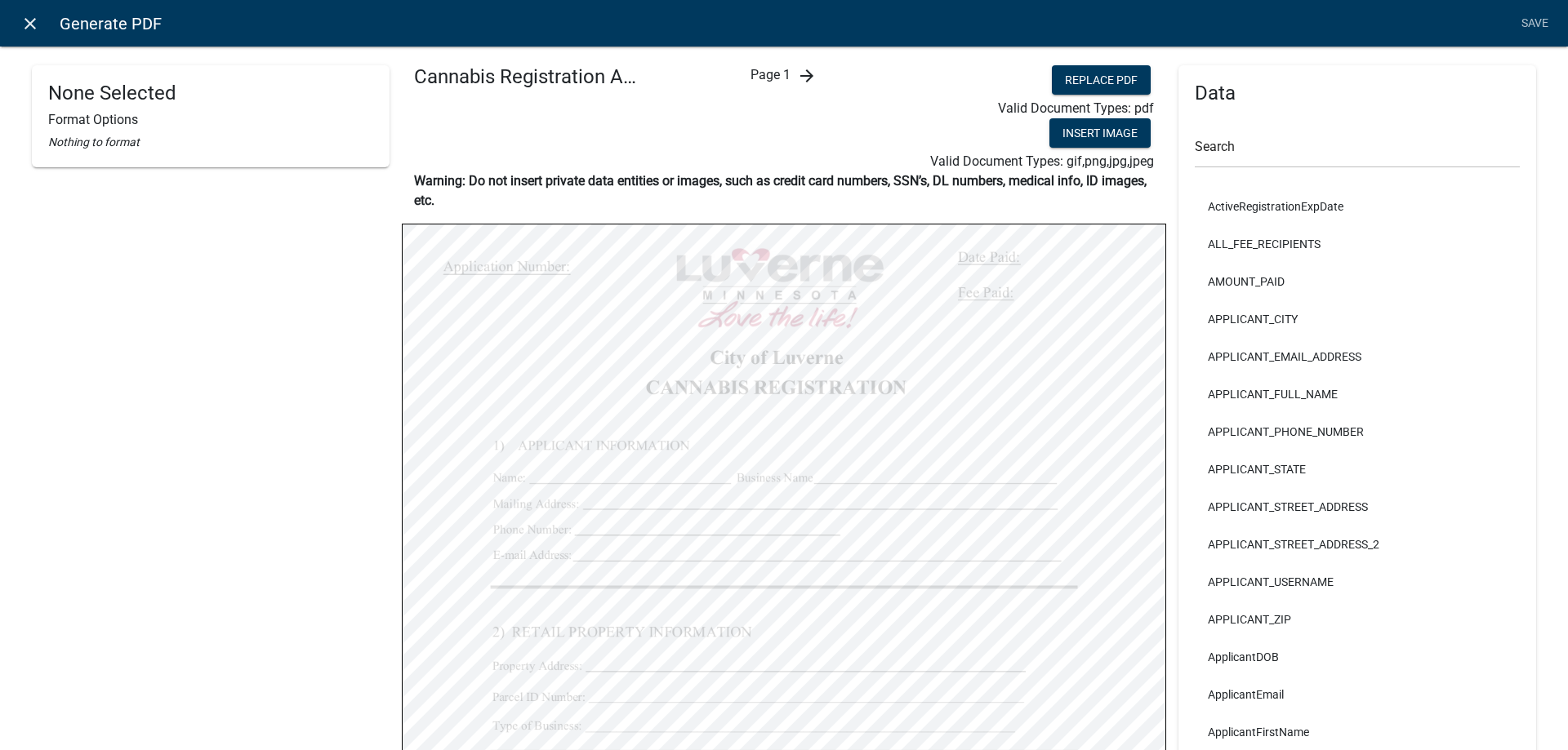
click at [26, 22] on icon "close" at bounding box center [30, 23] width 19 height 19
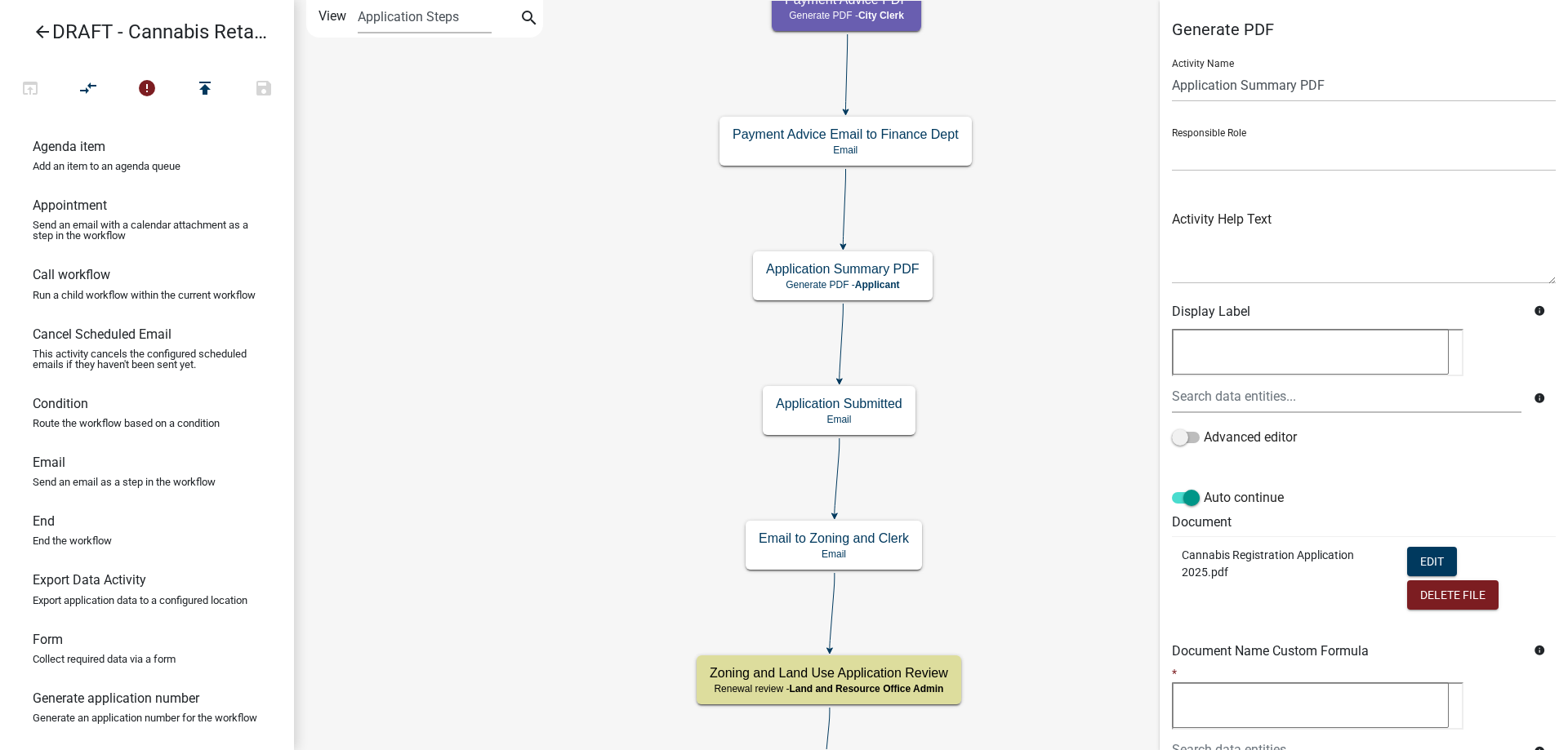
click at [46, 28] on icon "arrow_back" at bounding box center [43, 34] width 19 height 23
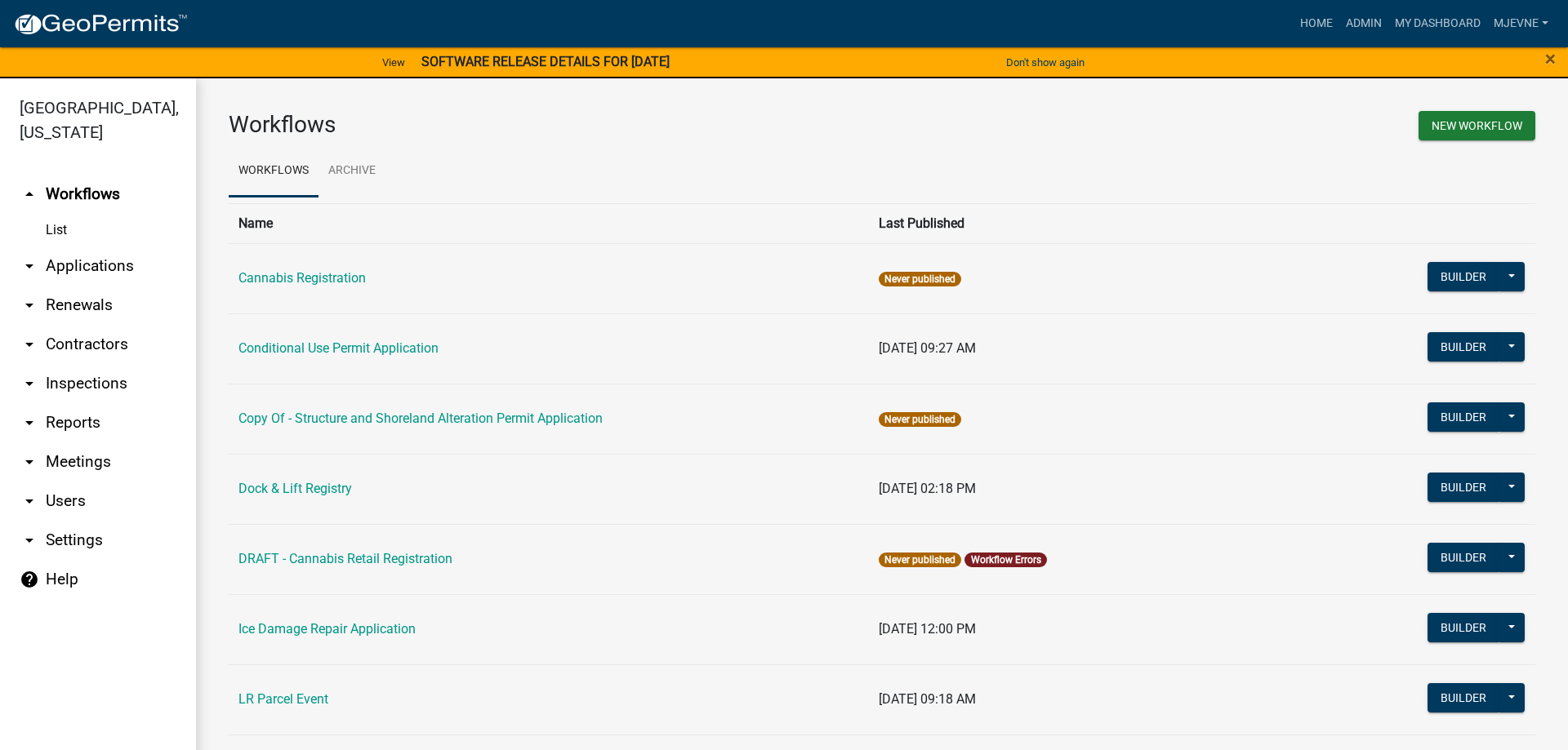
click at [31, 540] on icon "arrow_drop_down" at bounding box center [29, 540] width 19 height 19
select select "MN"
select select "Central Standard Time"
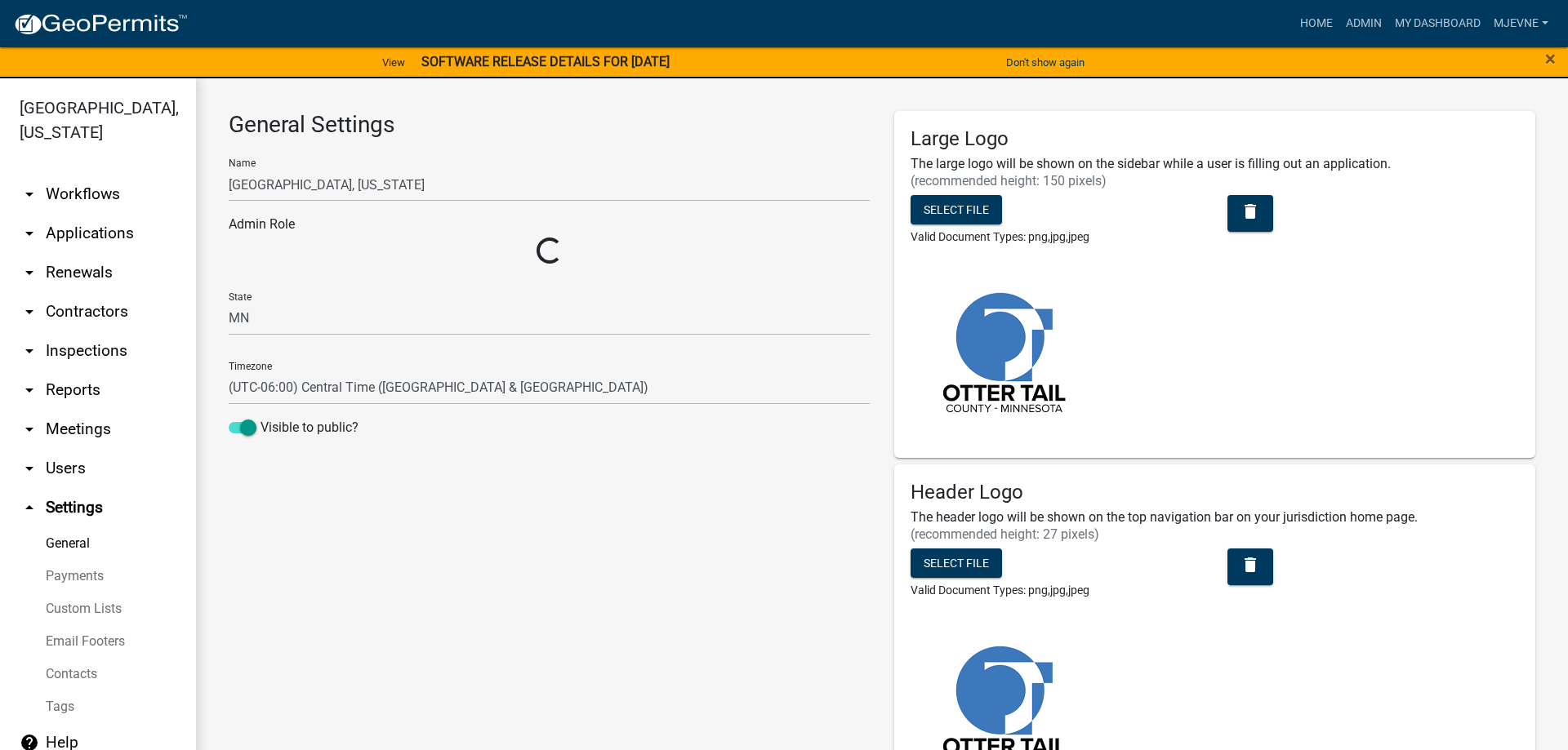
select select "3a0e02b3-6a9b-40ba-a09e-3159e1e606a9"
click at [96, 645] on link "Email Footers" at bounding box center [98, 642] width 196 height 33
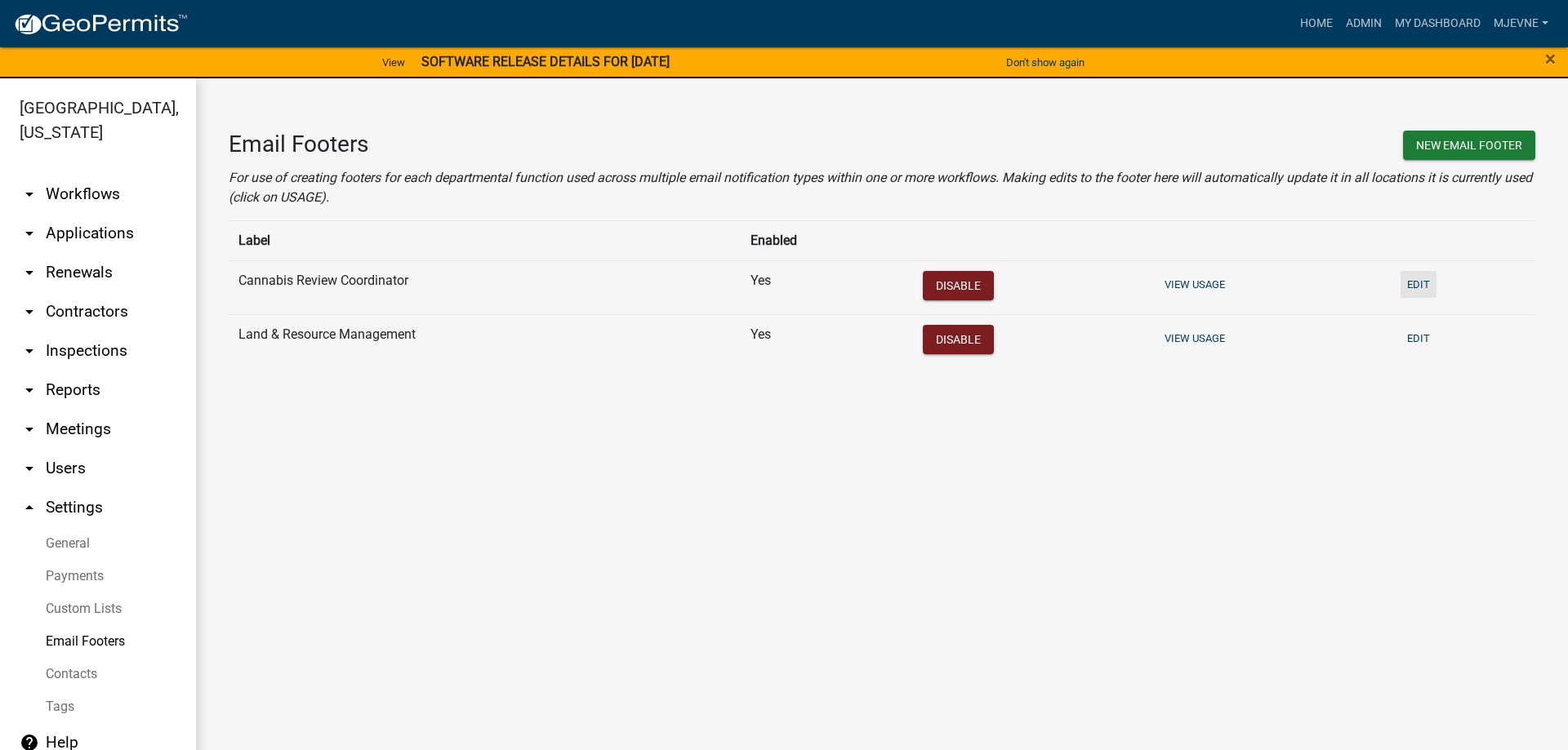
click at [1422, 280] on button "Edit" at bounding box center [1418, 285] width 36 height 27
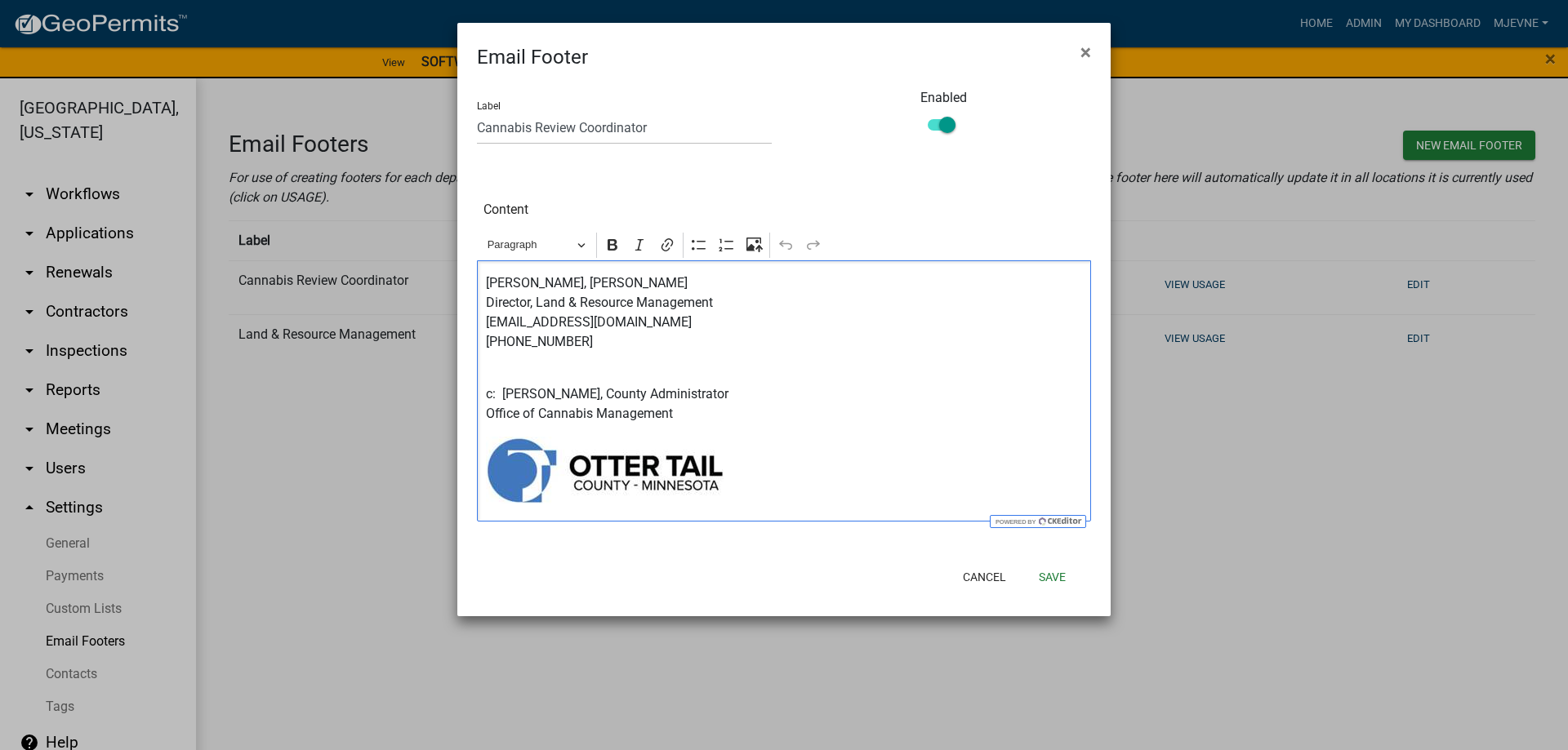
drag, startPoint x: 525, startPoint y: 391, endPoint x: 745, endPoint y: 417, distance: 221.5
click at [745, 417] on p "c: [PERSON_NAME], County Administrator Office of Cannabis Management" at bounding box center [784, 404] width 597 height 39
copy p "[PERSON_NAME], County Administrator Office of Cannabis Management"
click at [987, 581] on button "Cancel" at bounding box center [984, 577] width 70 height 29
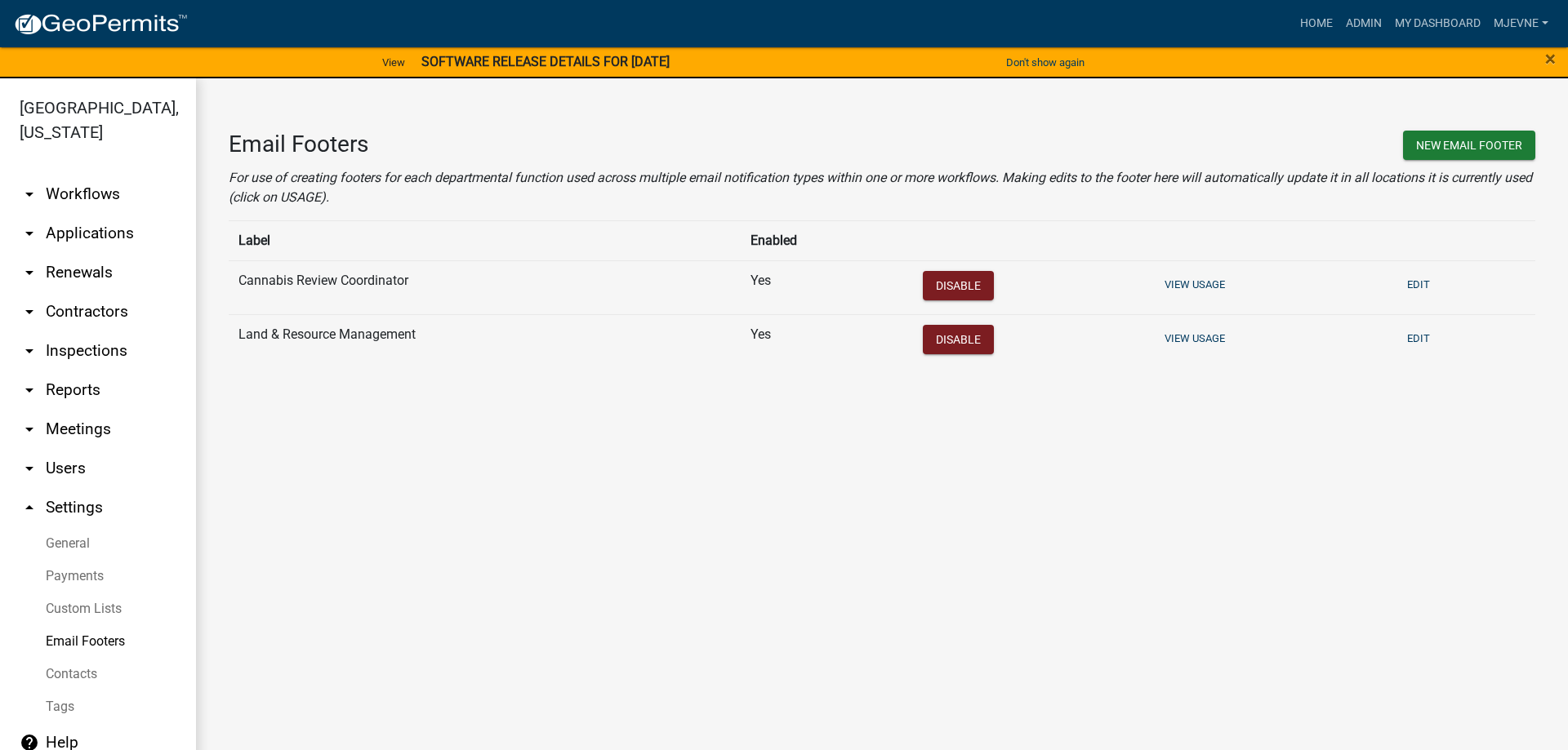
click at [86, 196] on link "arrow_drop_down Workflows" at bounding box center [98, 195] width 196 height 39
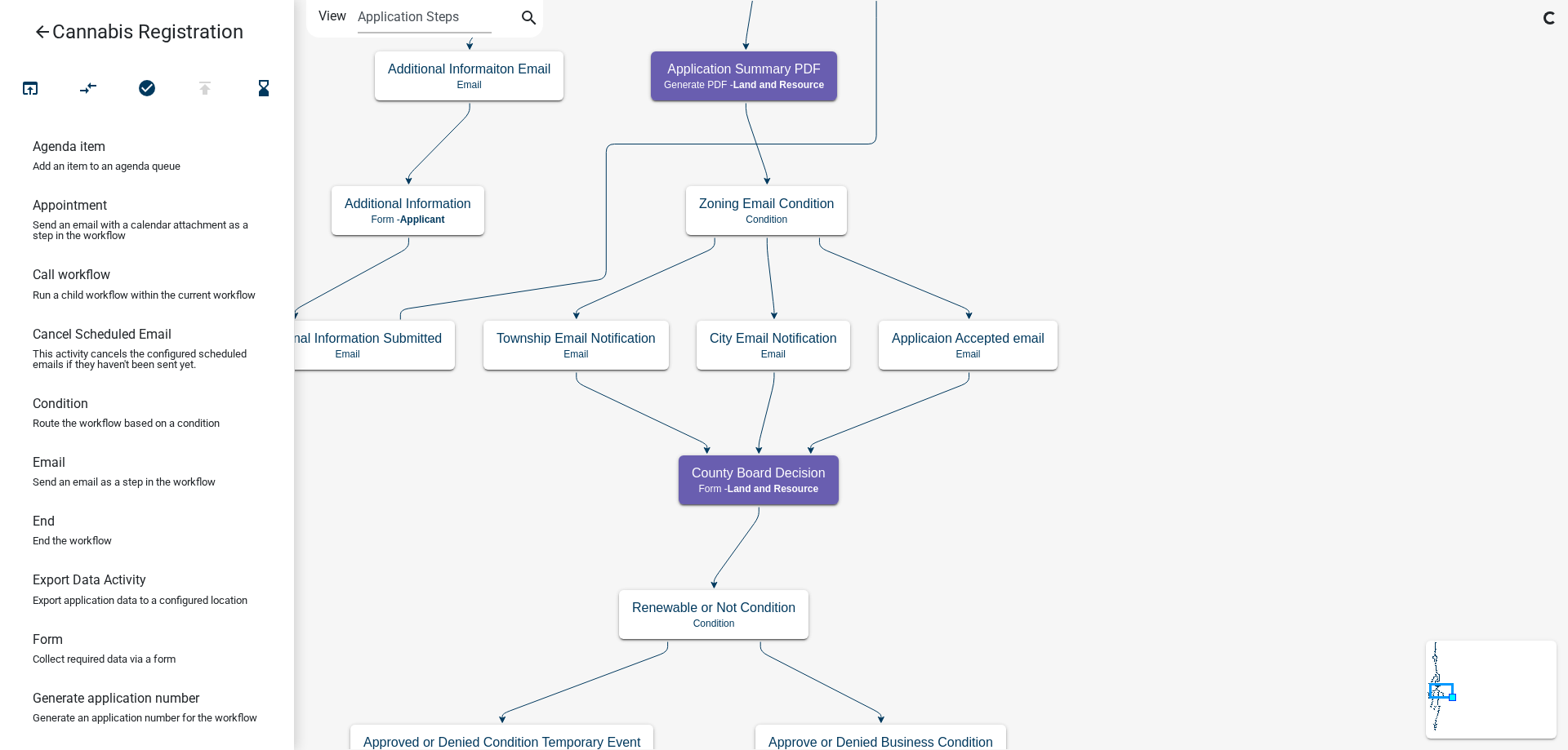
click at [1052, 562] on div "start Start - Applicant Application Introduction Form - Applicant Parcel search…" at bounding box center [931, 375] width 1274 height 750
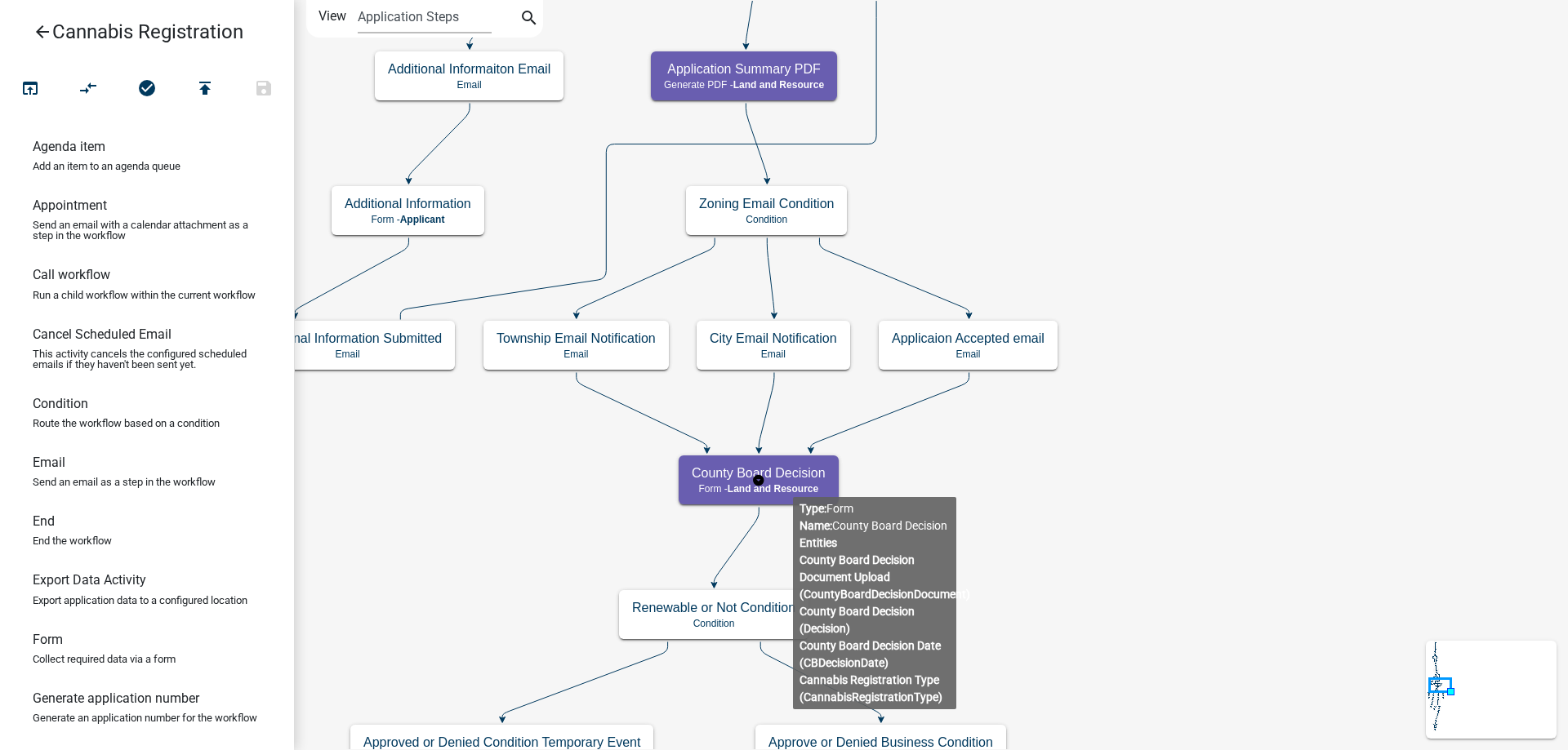
click at [793, 484] on g "County Board Decision Form - Land and Resource" at bounding box center [758, 479] width 160 height 47
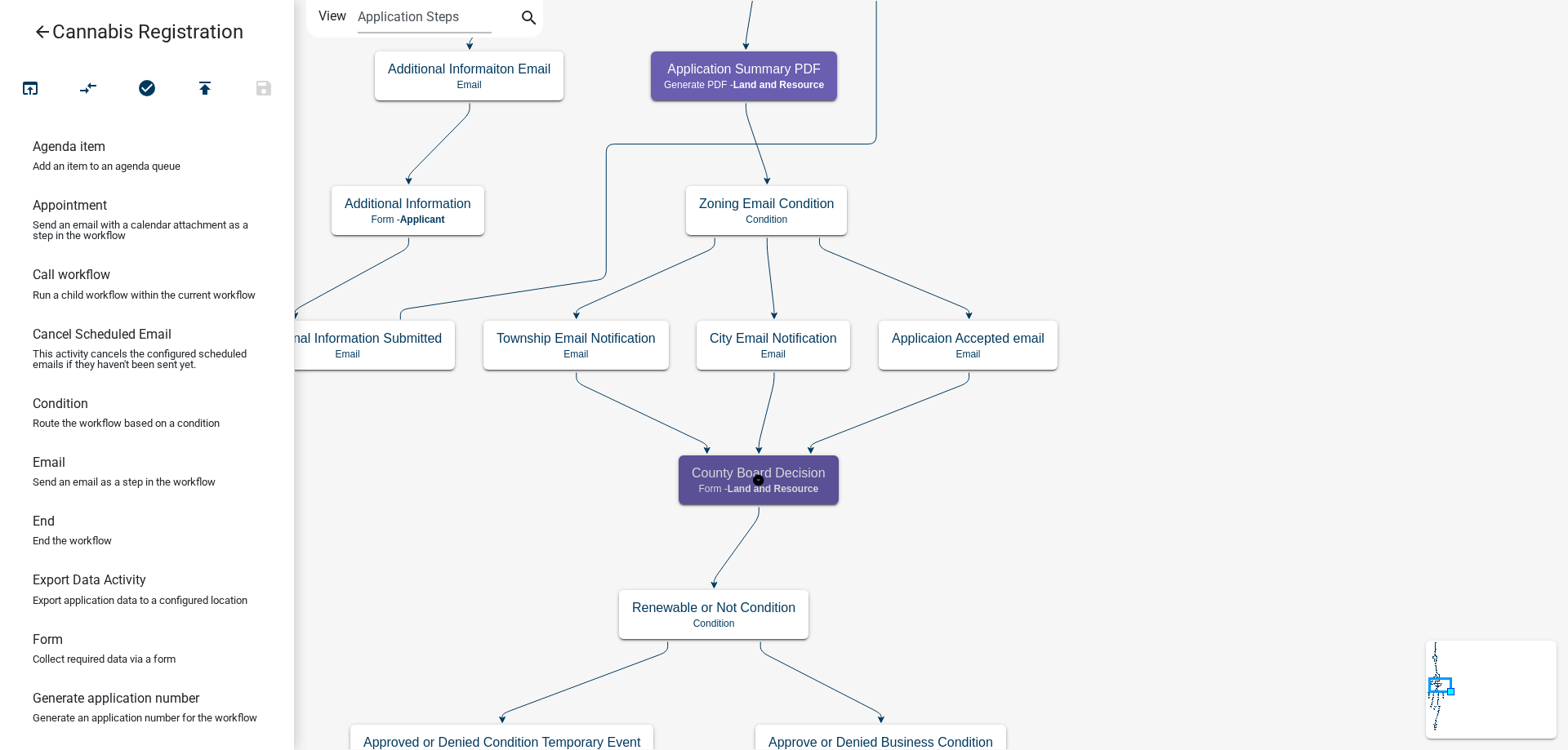
click at [797, 485] on span "Land and Resource" at bounding box center [773, 489] width 91 height 12
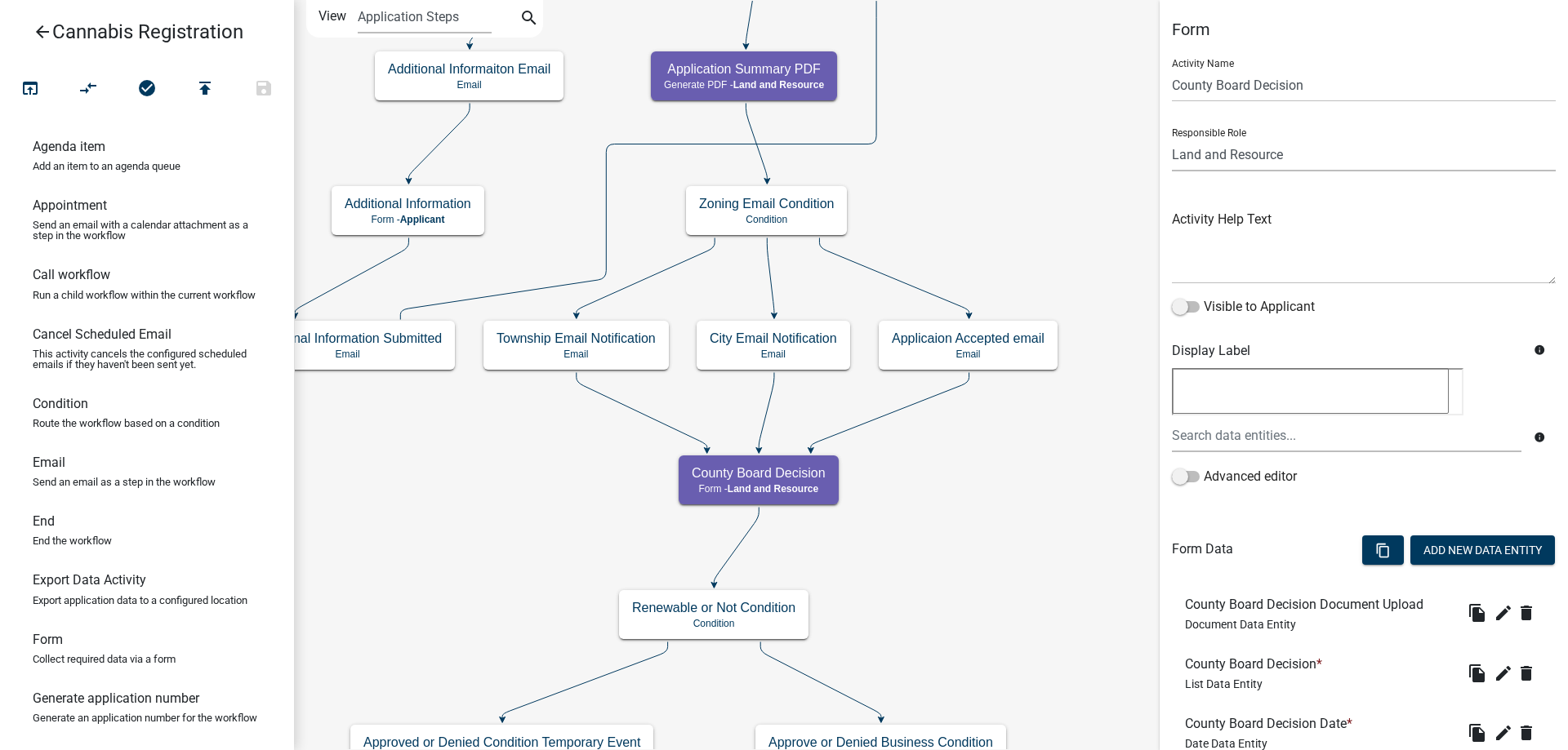
click at [1172, 138] on select "Applicant Land and Resource Assistant Director Admin Cannabis Registration Revi…" at bounding box center [1364, 155] width 384 height 34
select select "5380C035-E995-43AF-9DCB-4673FB5A2820"
click option "Cannabis Registration Review" at bounding box center [0, 0] width 0 height 0
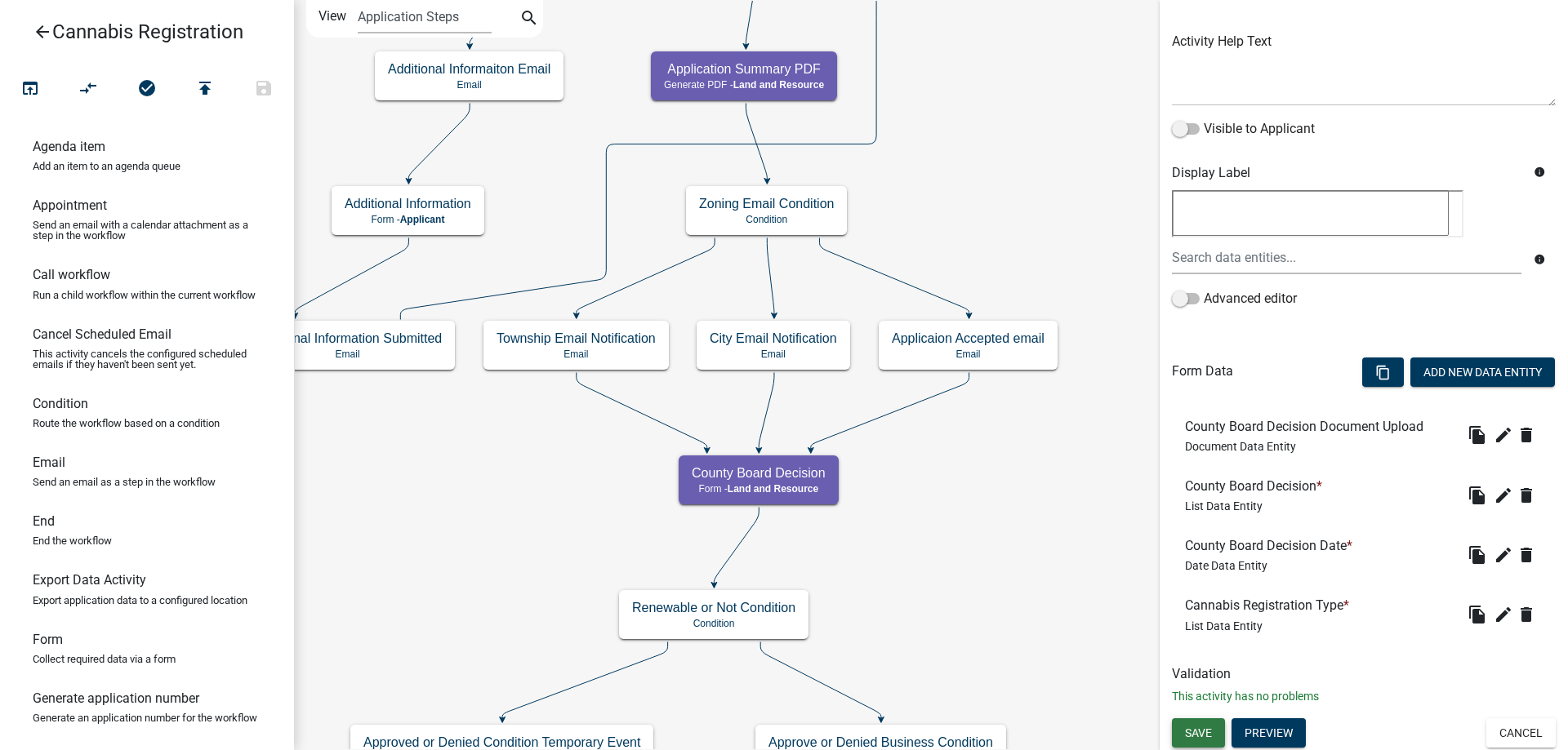
click at [1202, 724] on button "Save" at bounding box center [1198, 733] width 53 height 29
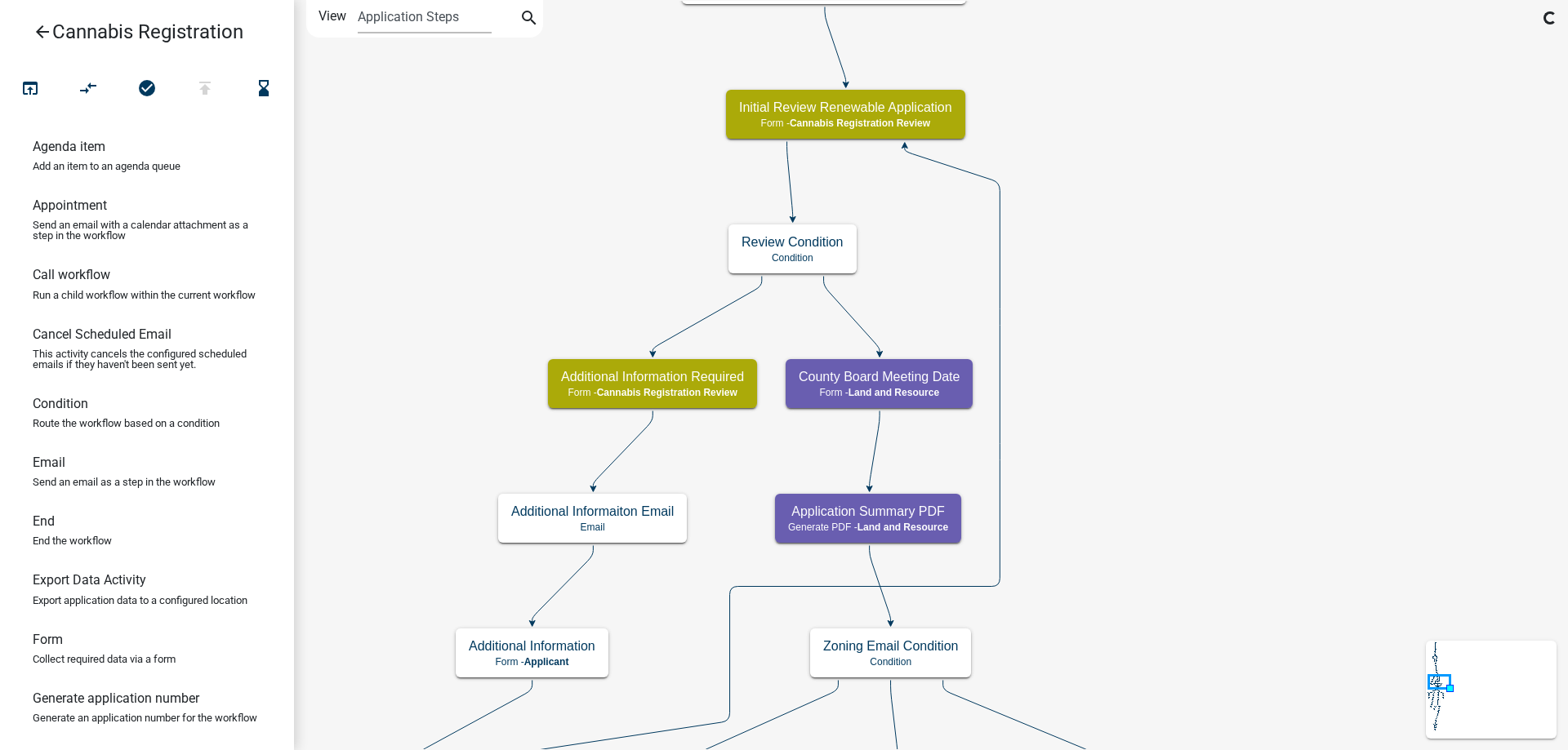
click at [1249, 551] on div "start Start - Applicant Application Introduction Form - Applicant Parcel search…" at bounding box center [931, 375] width 1274 height 750
click at [930, 382] on g "County Board Meeting Date Form - Land and Resource" at bounding box center [879, 382] width 187 height 47
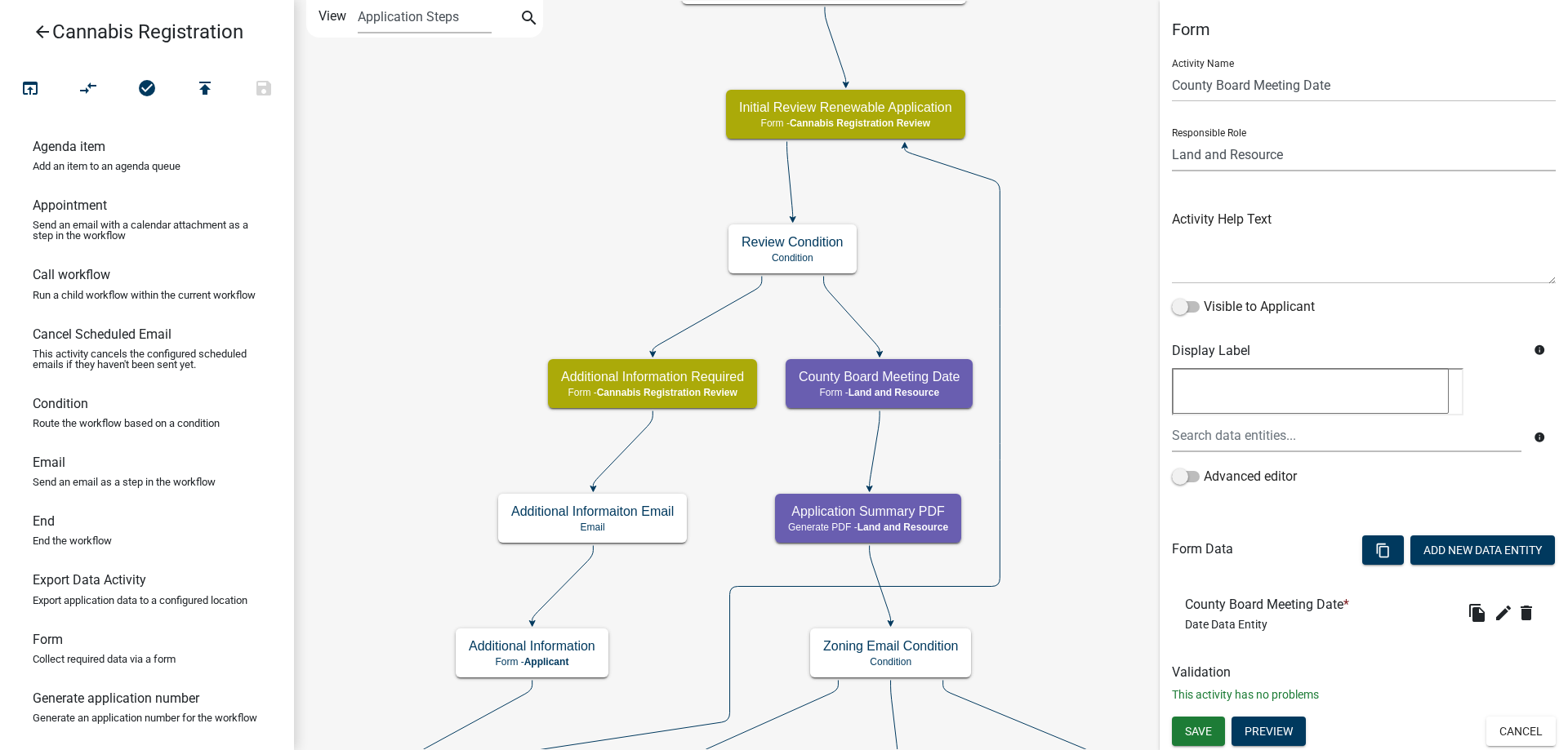
click at [1172, 138] on select "Applicant Land and Resource Assistant Director Admin Cannabis Registration Revi…" at bounding box center [1364, 155] width 384 height 34
select select "5380C035-E995-43AF-9DCB-4673FB5A2820"
click option "Cannabis Registration Review" at bounding box center [0, 0] width 0 height 0
click at [1212, 729] on span "Save" at bounding box center [1198, 731] width 27 height 13
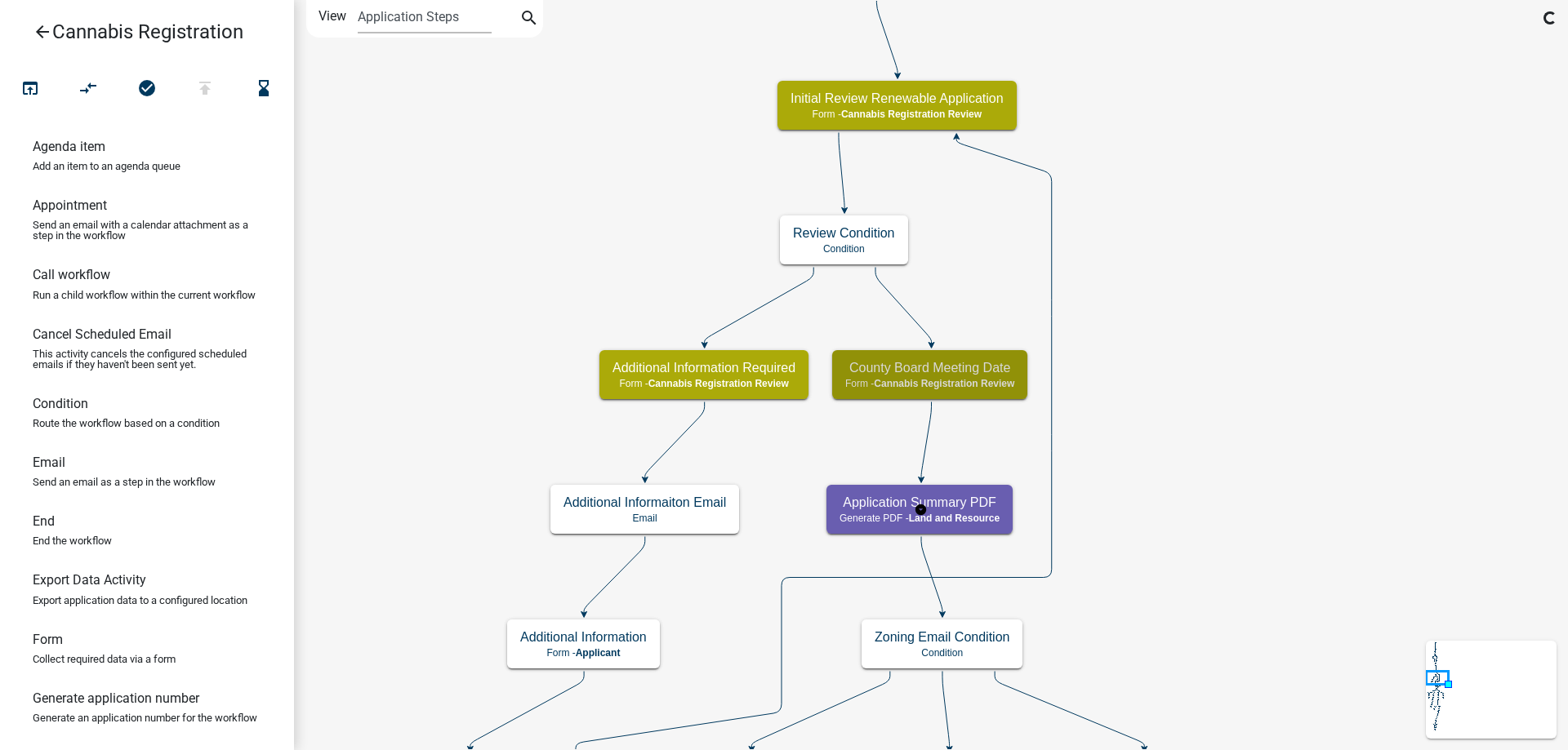
click at [978, 504] on g "Application Summary PDF Generate PDF - Land and Resource" at bounding box center [920, 508] width 189 height 47
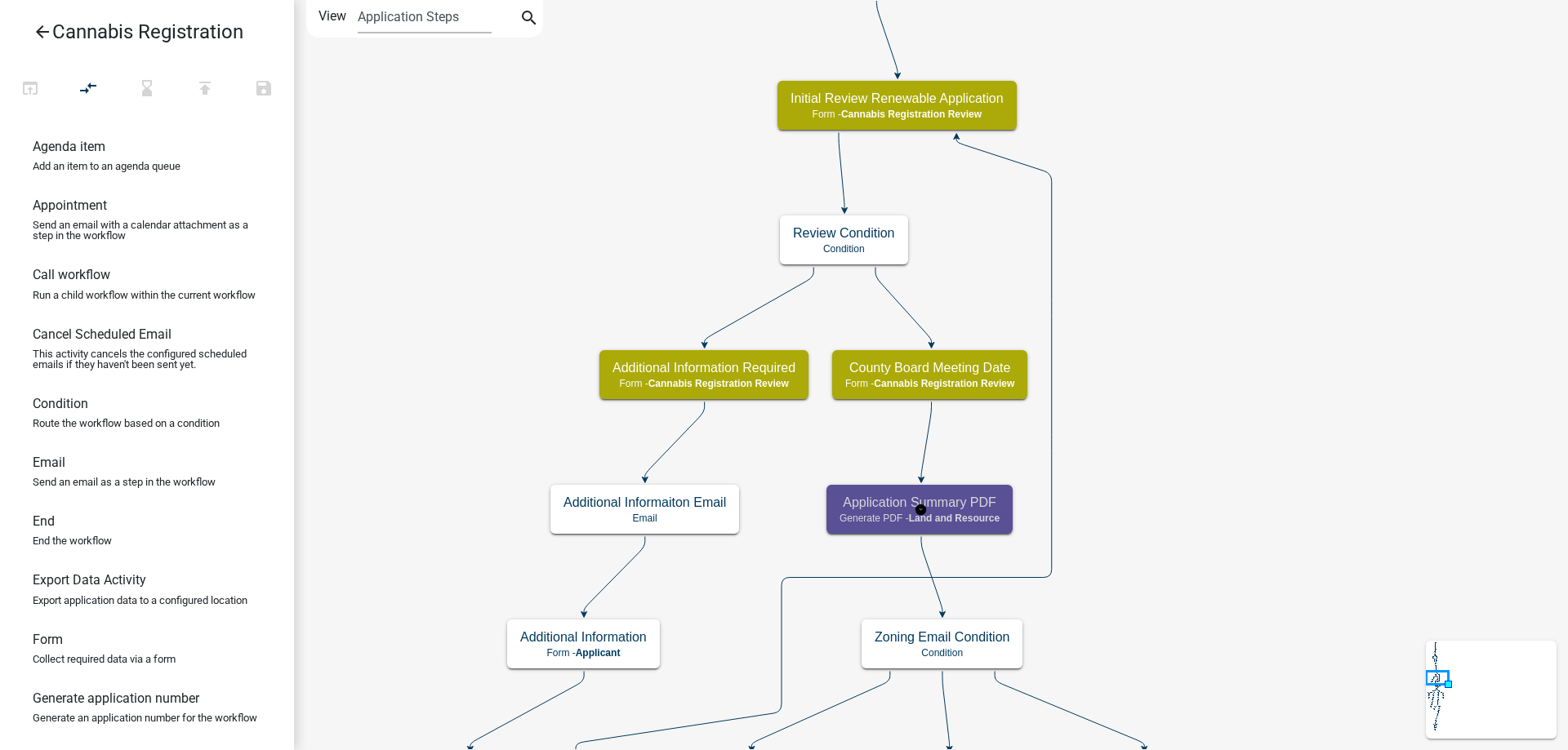
click at [978, 504] on h5 "Application Summary PDF" at bounding box center [919, 502] width 160 height 15
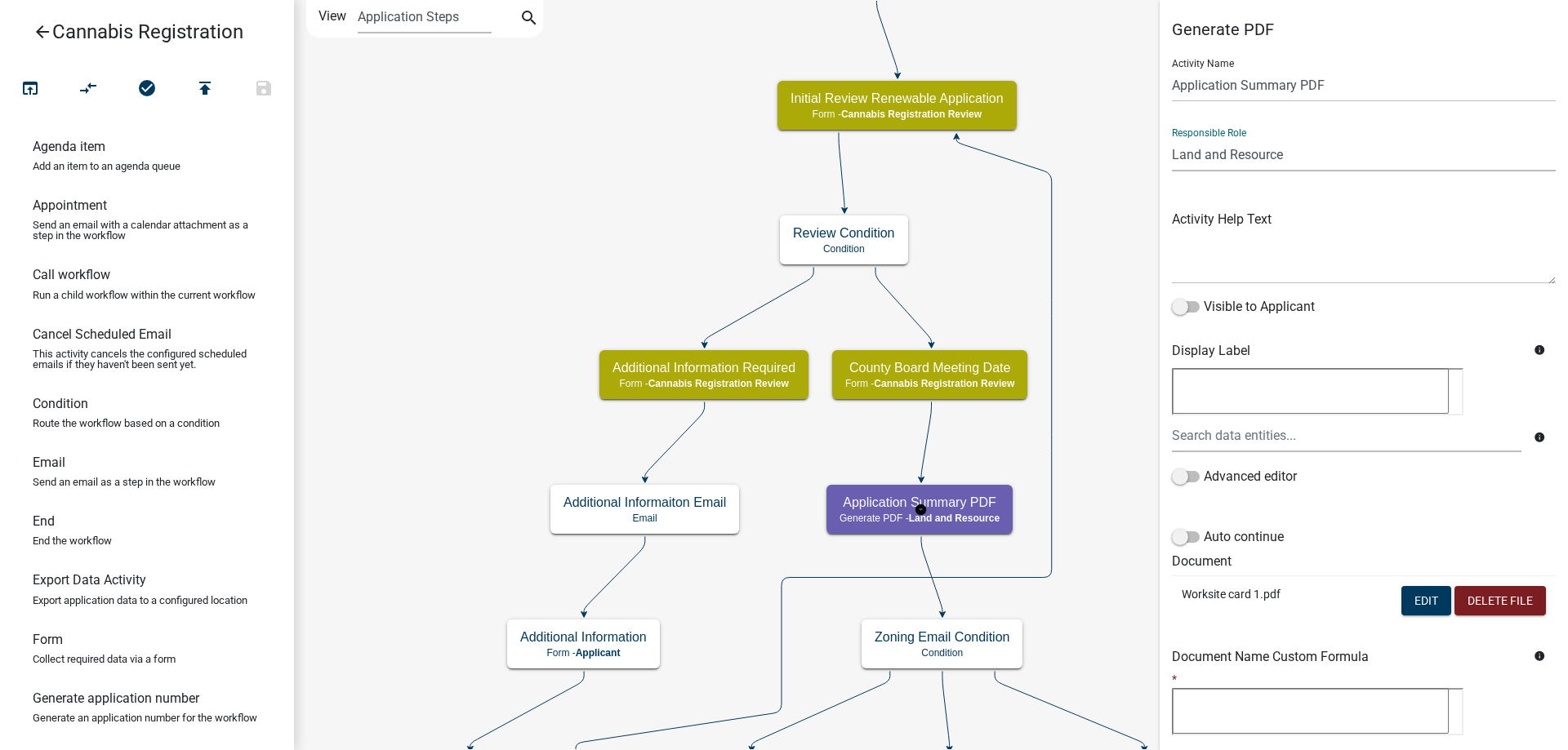
select select "5380C035-E995-43AF-9DCB-4673FB5A2820"
click option "Cannabis Registration Review" at bounding box center [0, 0] width 0 height 0
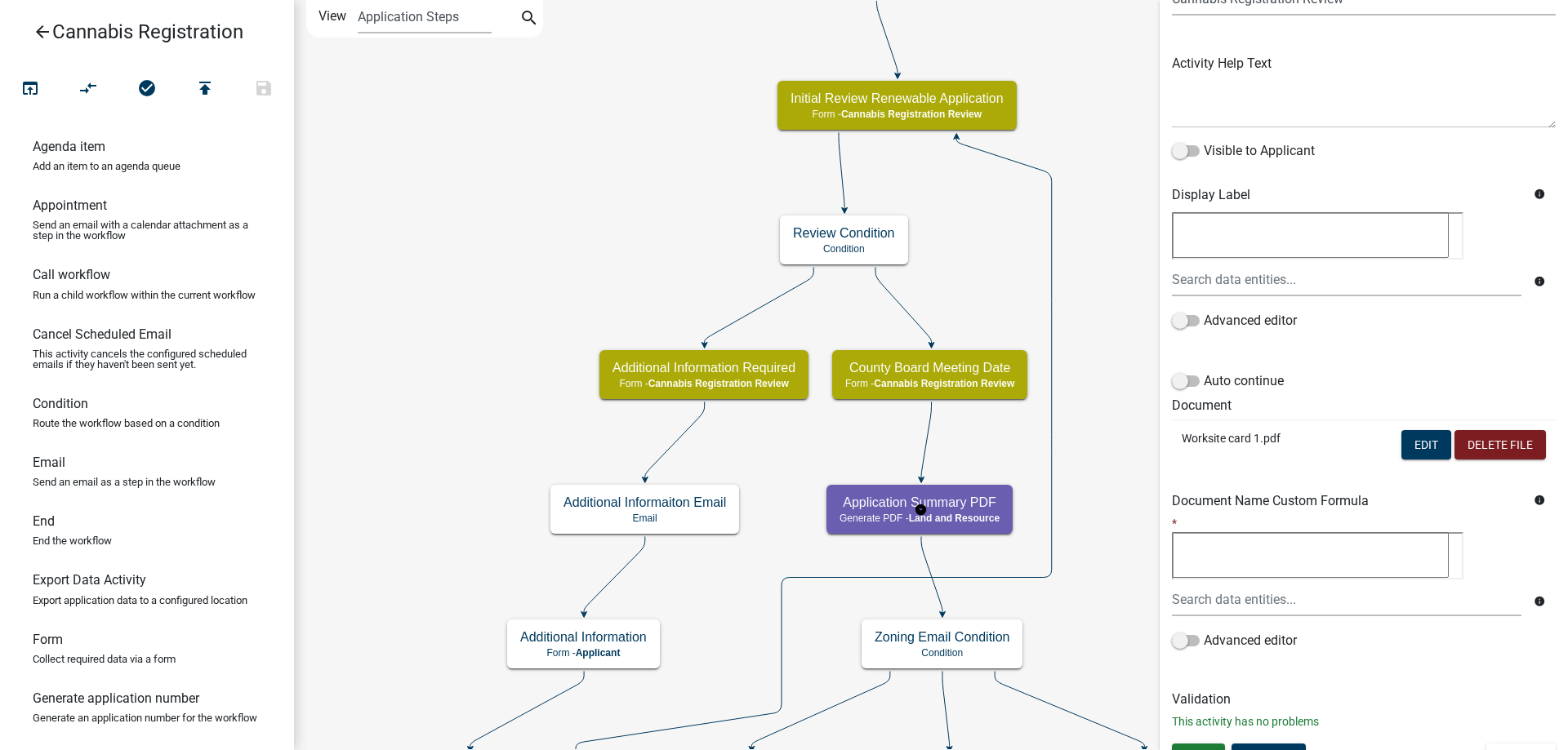
scroll to position [180, 0]
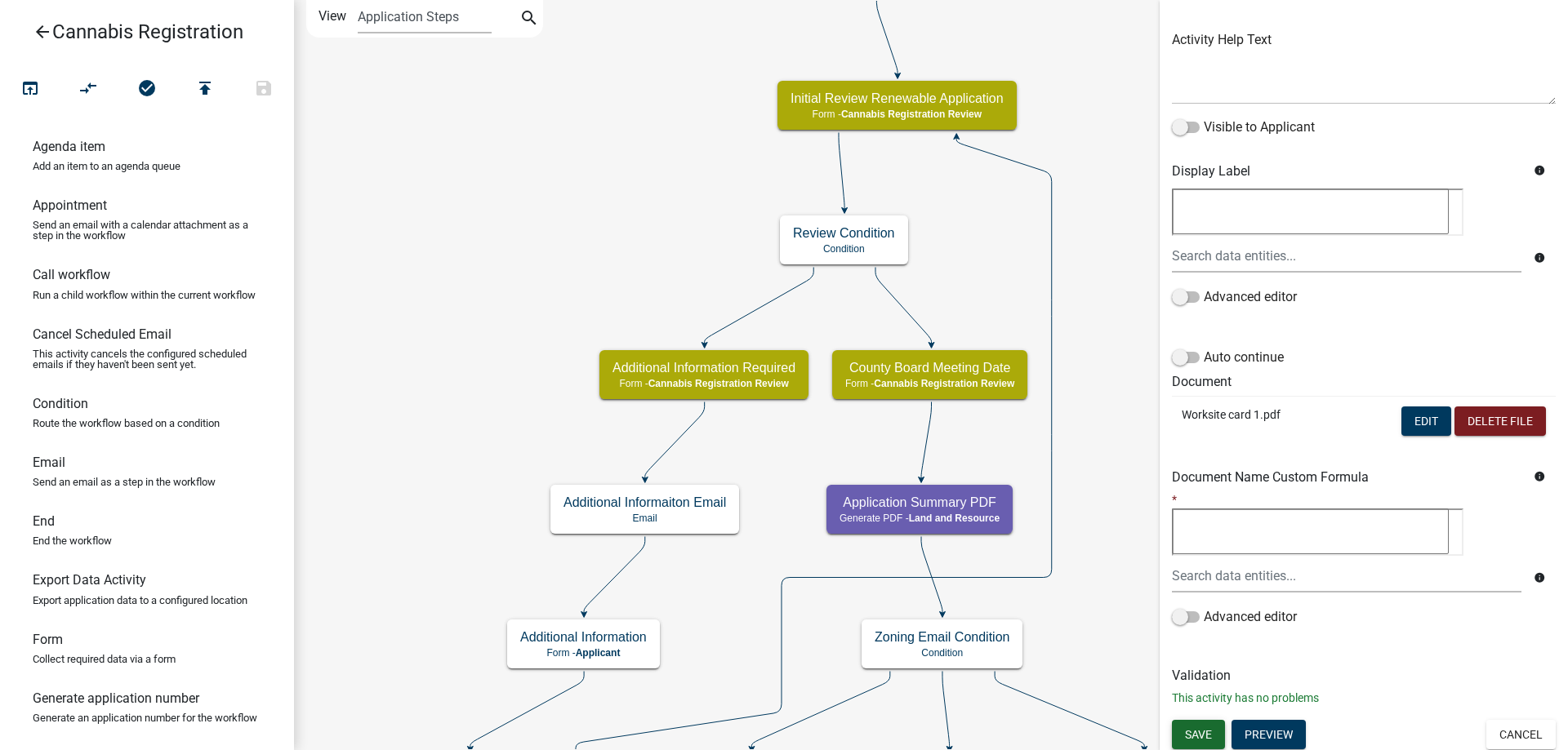
click at [1190, 735] on span "Save" at bounding box center [1198, 734] width 27 height 13
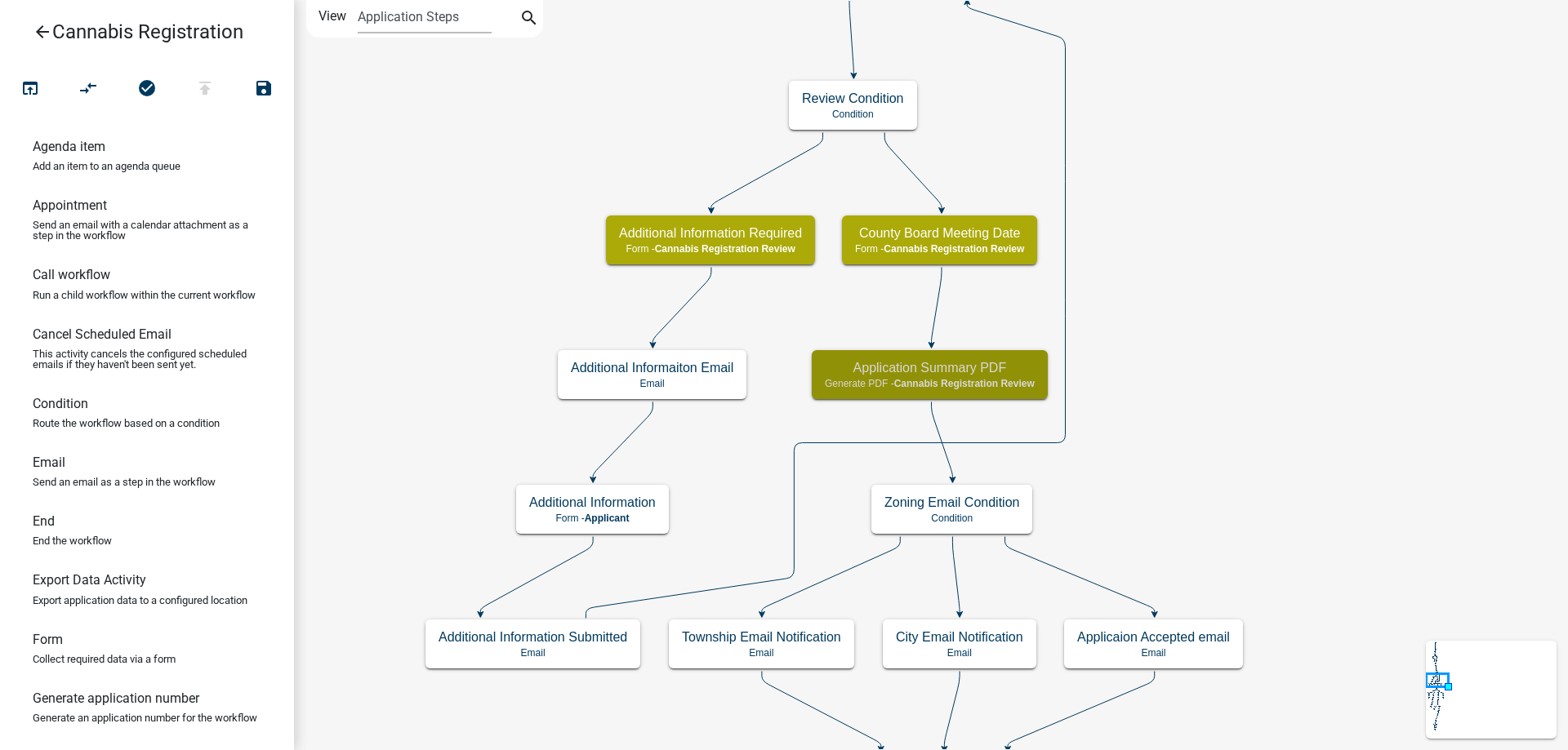
scroll to position [0, 0]
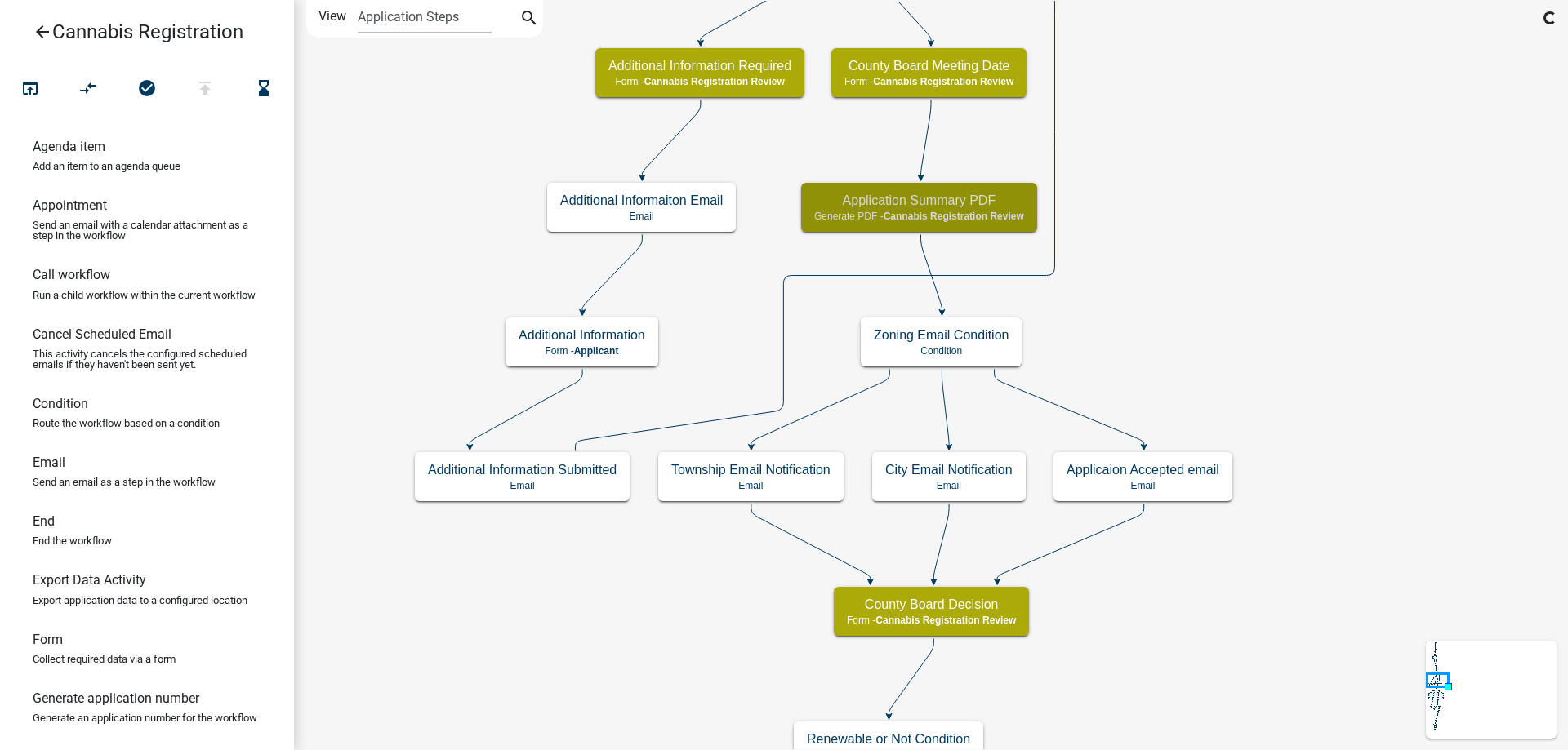
click at [1224, 184] on div "start Start - Applicant Application Introduction Form - Applicant Parcel search…" at bounding box center [931, 375] width 1274 height 750
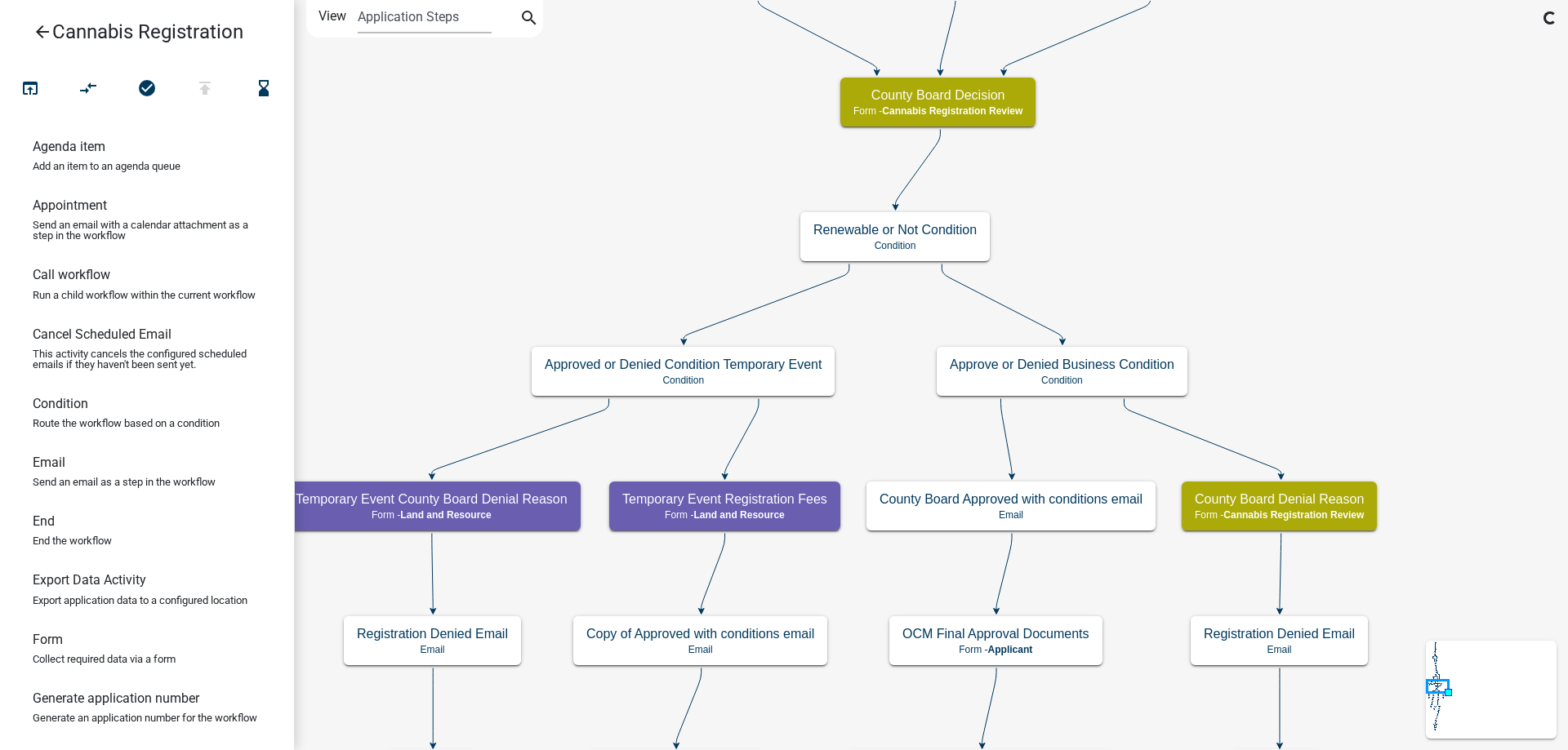
click at [1311, 199] on div "start Start - Applicant Application Introduction Form - Applicant Parcel search…" at bounding box center [931, 375] width 1274 height 750
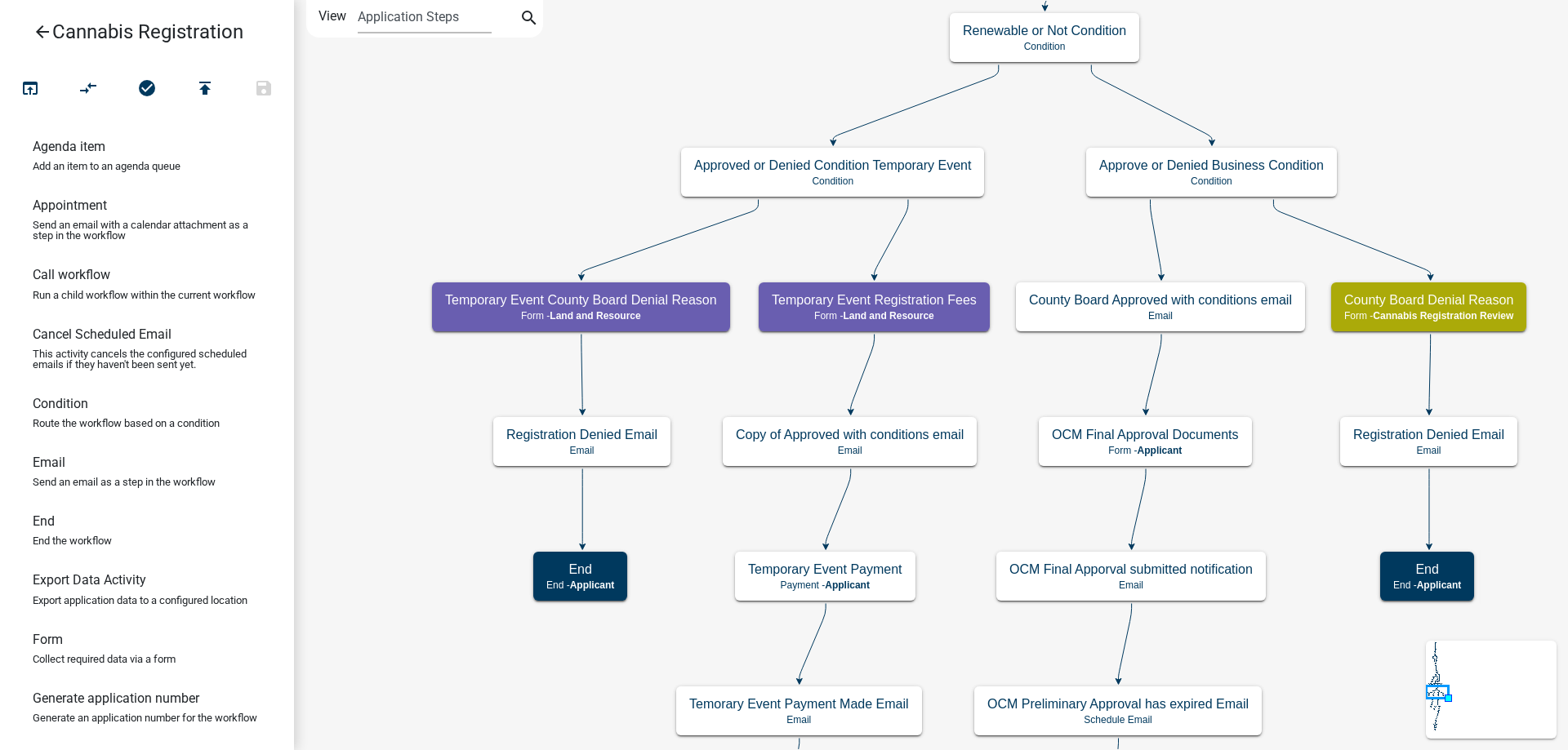
click at [989, 515] on div "start Start - Applicant Application Introduction Form - Applicant Parcel search…" at bounding box center [931, 375] width 1274 height 750
click at [925, 304] on g "Temporary Event Registration Fees Form - Land and Resource" at bounding box center [874, 306] width 231 height 47
click at [925, 304] on h5 "Temporary Event Registration Fees" at bounding box center [874, 300] width 205 height 15
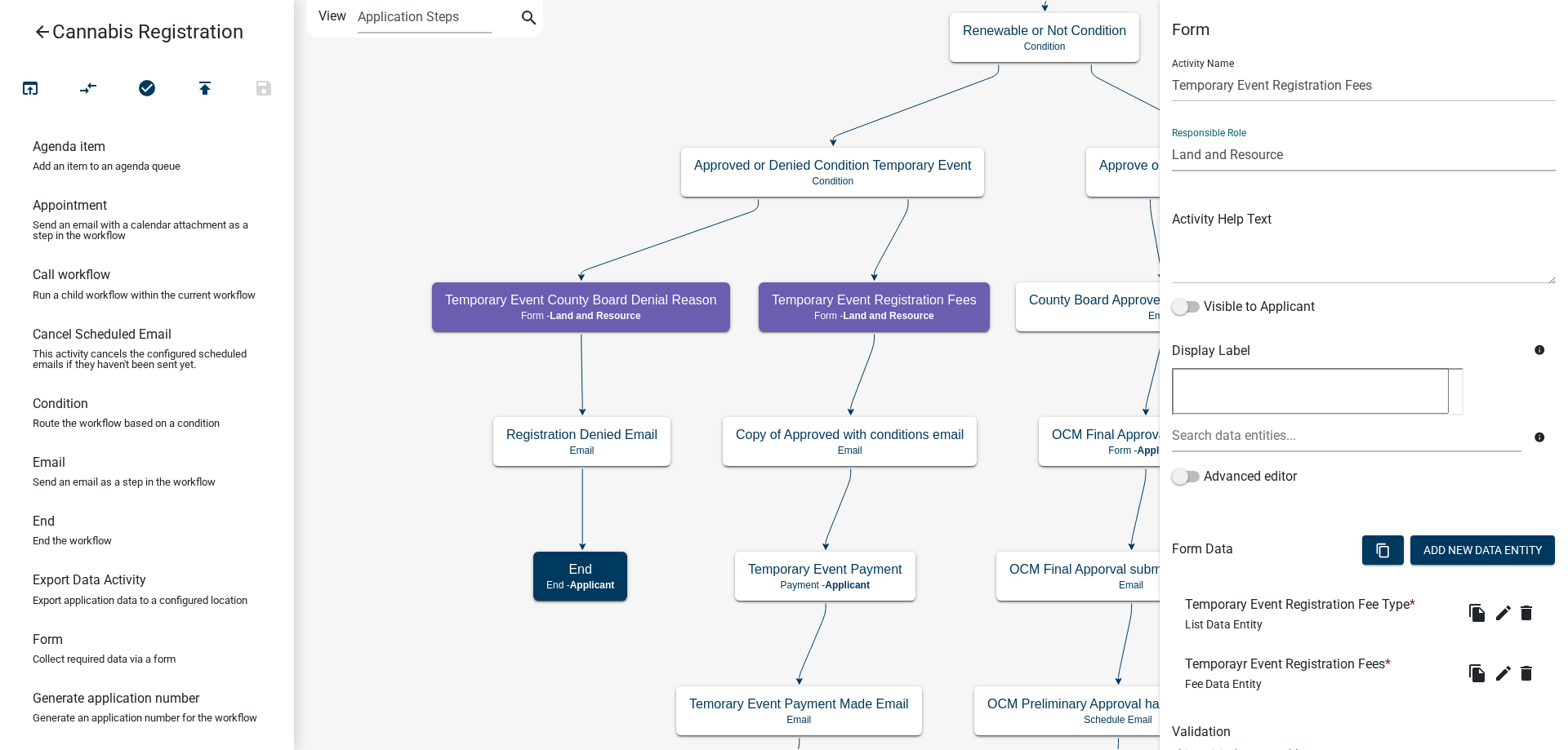
click at [1172, 138] on select "Applicant Land and Resource Assistant Director Admin Cannabis Registration Revi…" at bounding box center [1364, 155] width 384 height 34
select select "5380C035-E995-43AF-9DCB-4673FB5A2820"
click option "Cannabis Registration Review" at bounding box center [0, 0] width 0 height 0
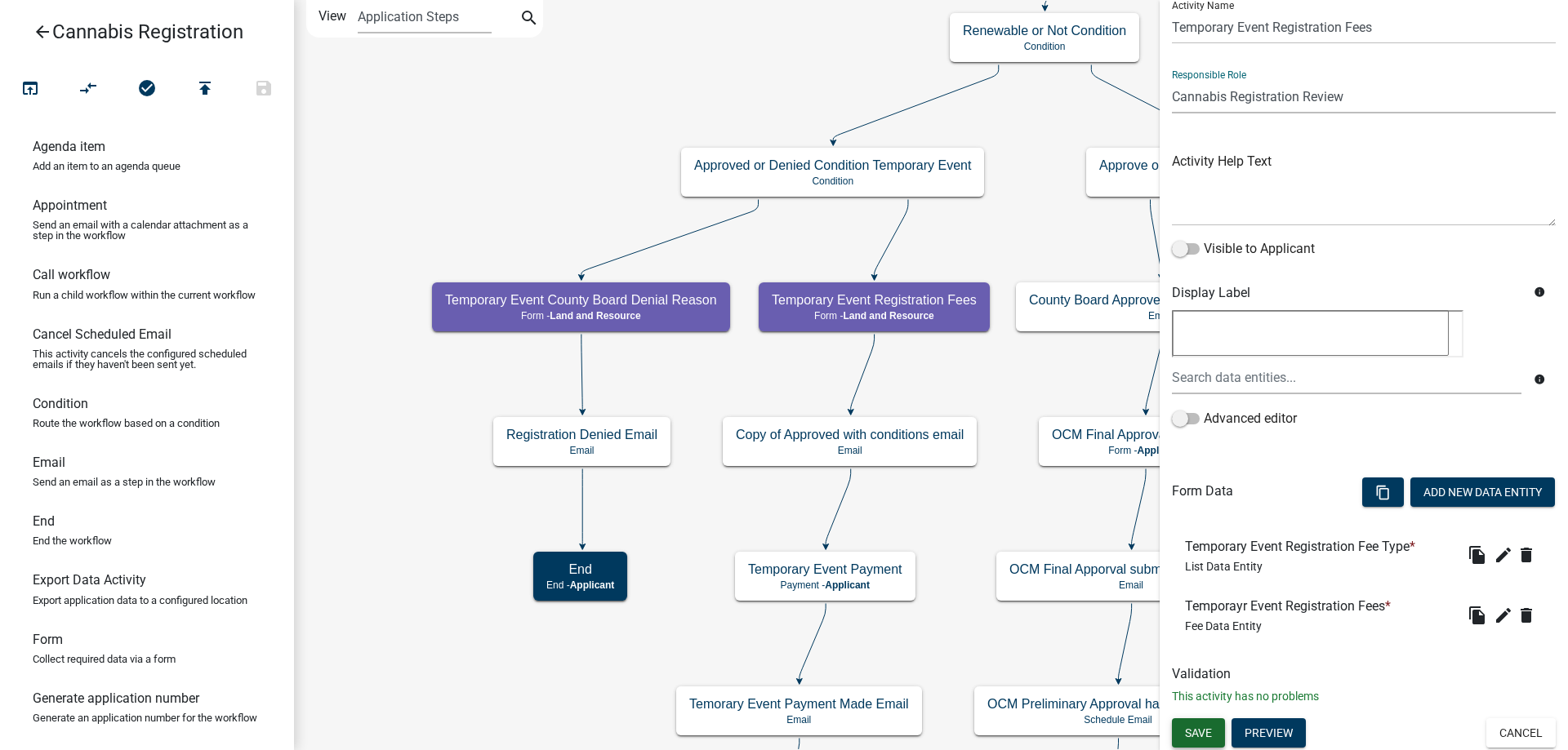
click at [1200, 731] on span "Save" at bounding box center [1198, 733] width 27 height 13
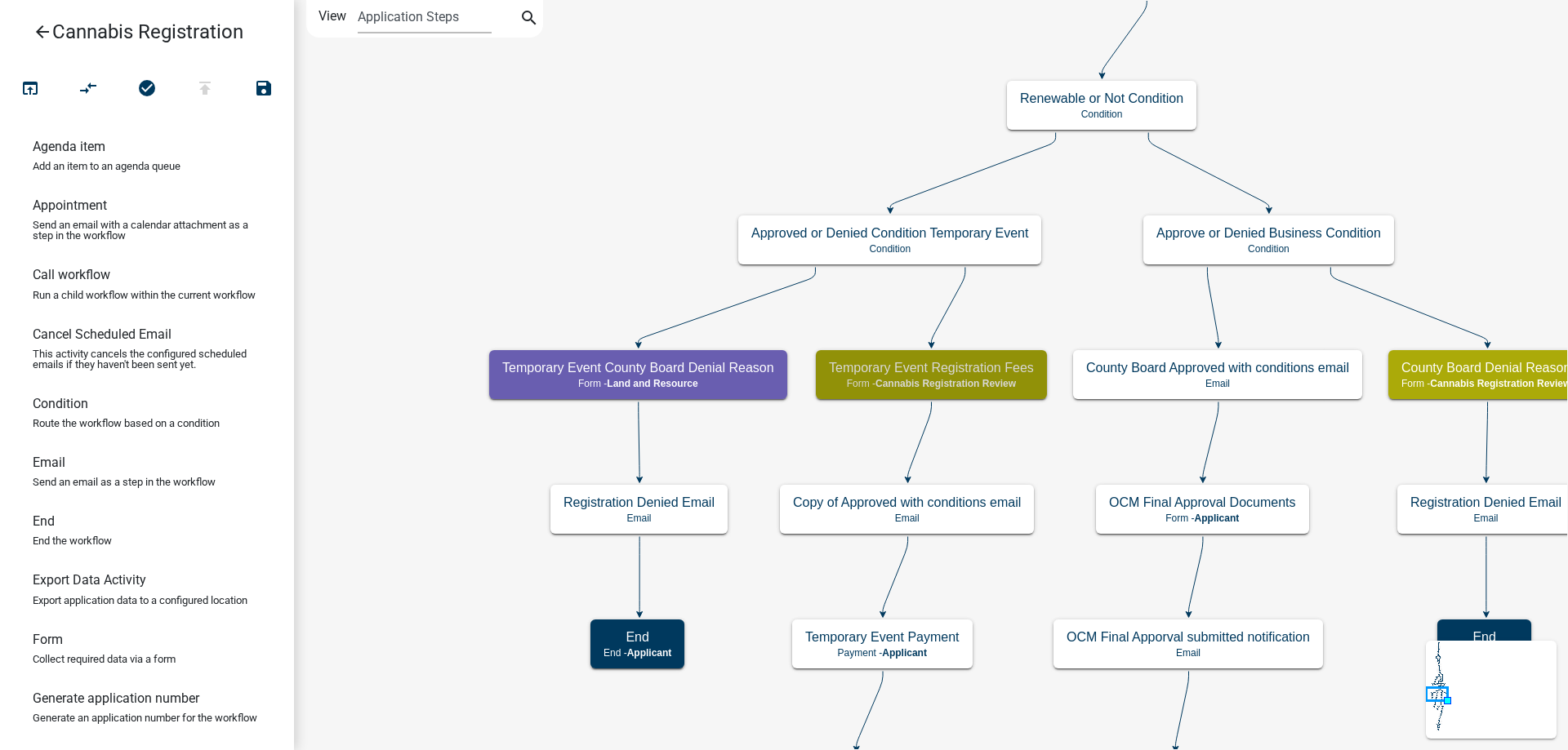
scroll to position [0, 0]
click at [545, 371] on g "Temporary Event County Board Denial Reason Form - Land and Resource" at bounding box center [638, 374] width 298 height 47
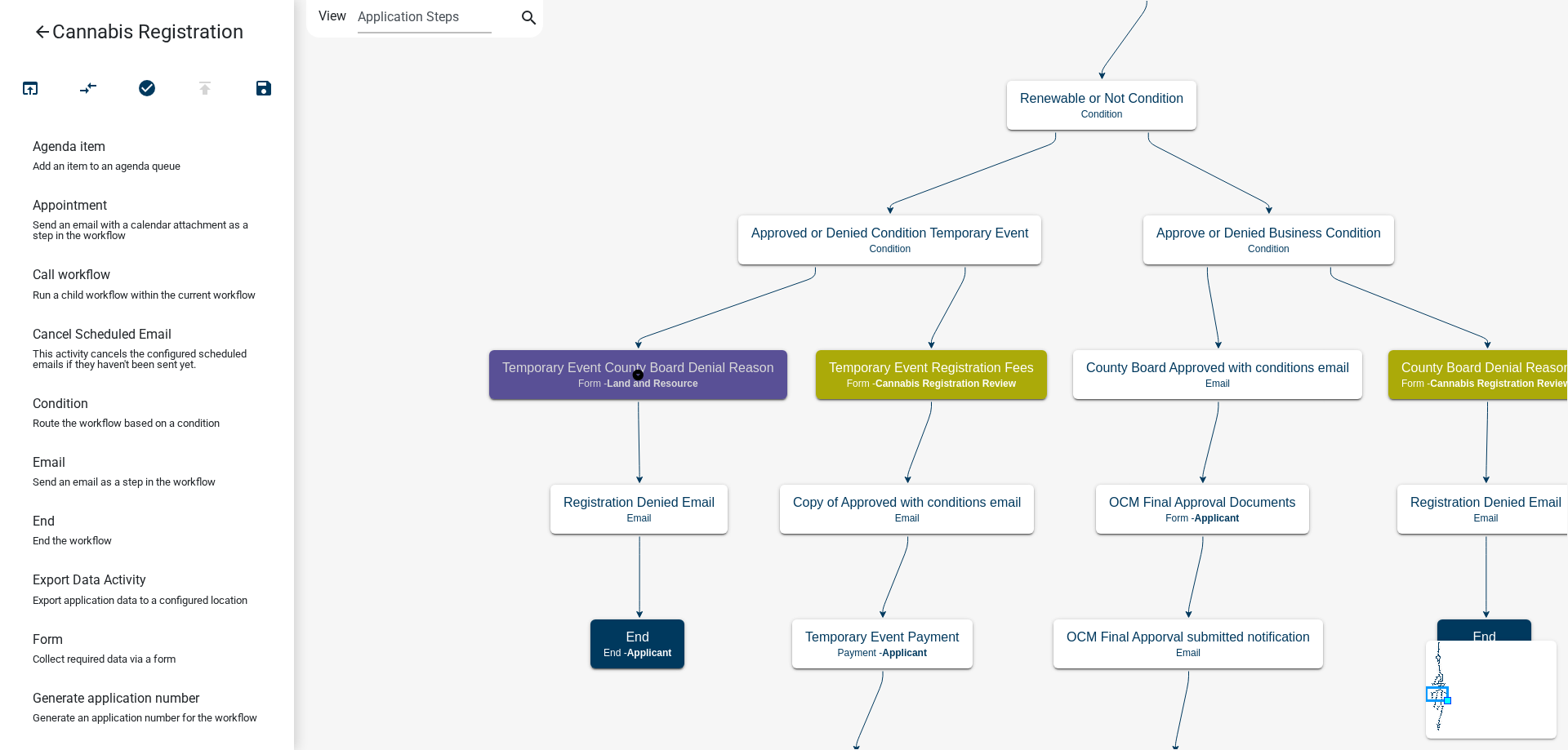
click at [545, 371] on h5 "Temporary Event County Board Denial Reason" at bounding box center [638, 368] width 272 height 15
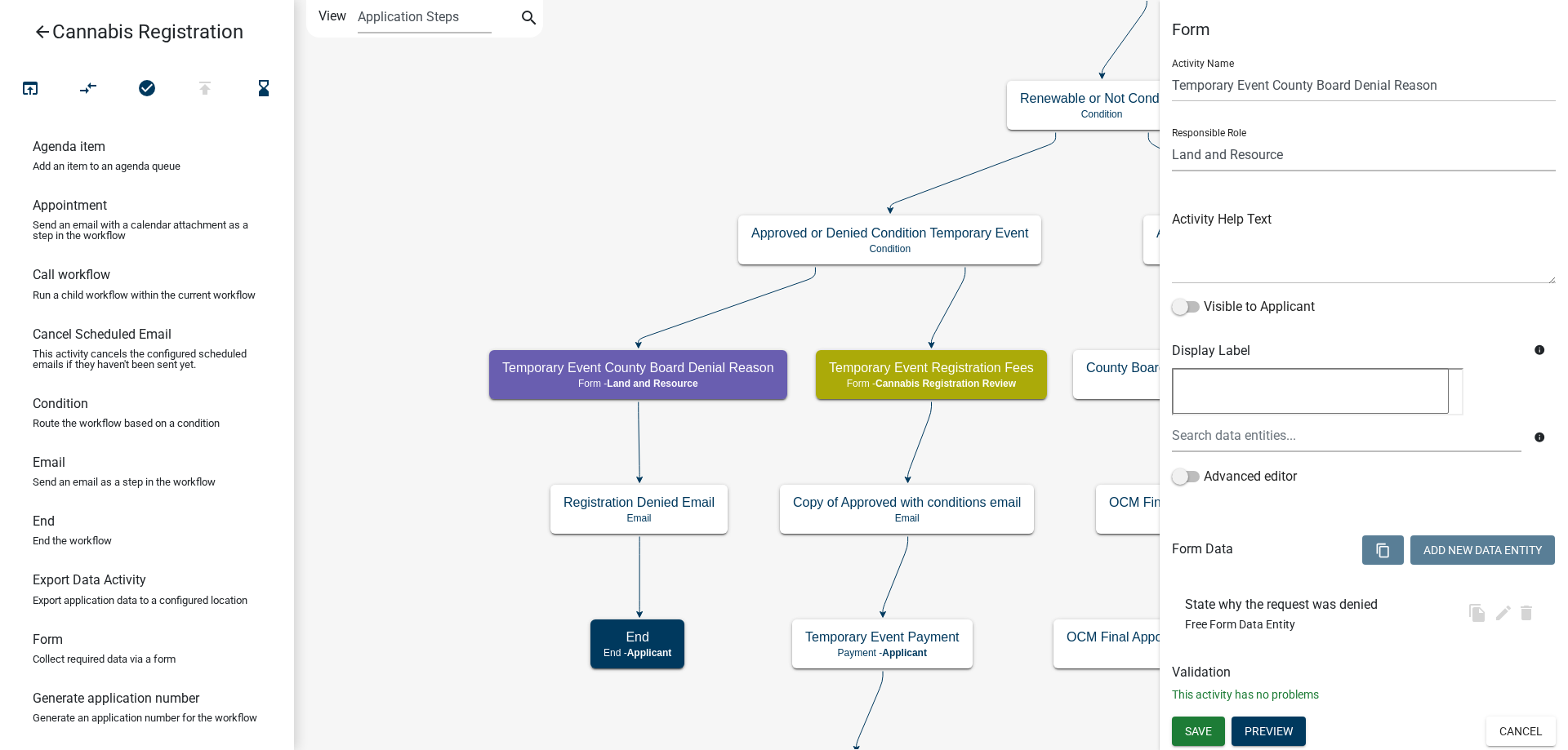
click at [1172, 138] on select "Applicant Land and Resource Assistant Director Admin Cannabis Registration Revi…" at bounding box center [1364, 155] width 384 height 34
select select "5380C035-E995-43AF-9DCB-4673FB5A2820"
click option "Cannabis Registration Review" at bounding box center [0, 0] width 0 height 0
click at [1204, 729] on span "Save" at bounding box center [1198, 731] width 27 height 13
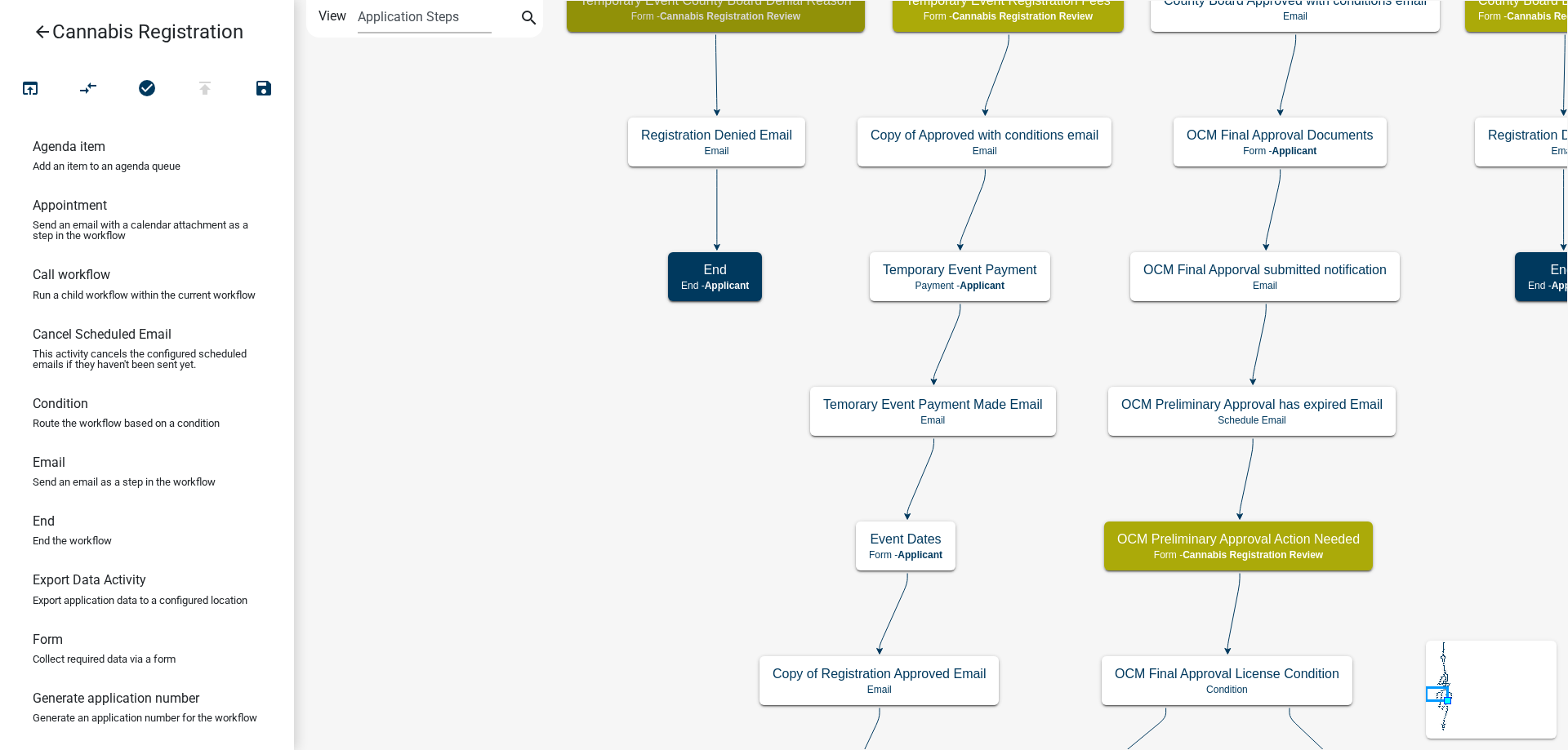
click at [403, 176] on div "start Start - Applicant Application Introduction Form - Applicant Parcel search…" at bounding box center [931, 375] width 1274 height 750
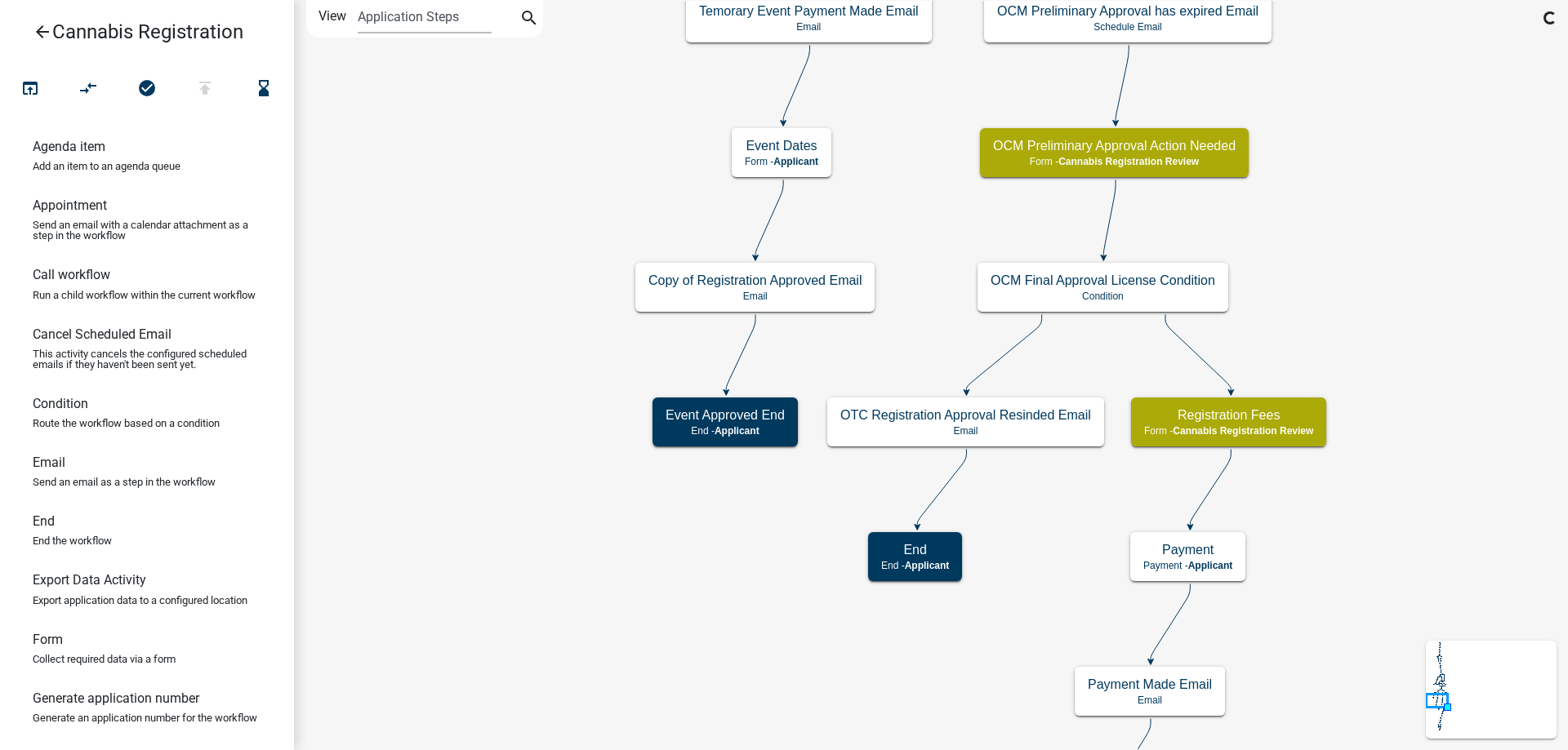
click at [406, 155] on div "start Start - Applicant Application Introduction Form - Applicant Parcel search…" at bounding box center [931, 375] width 1274 height 750
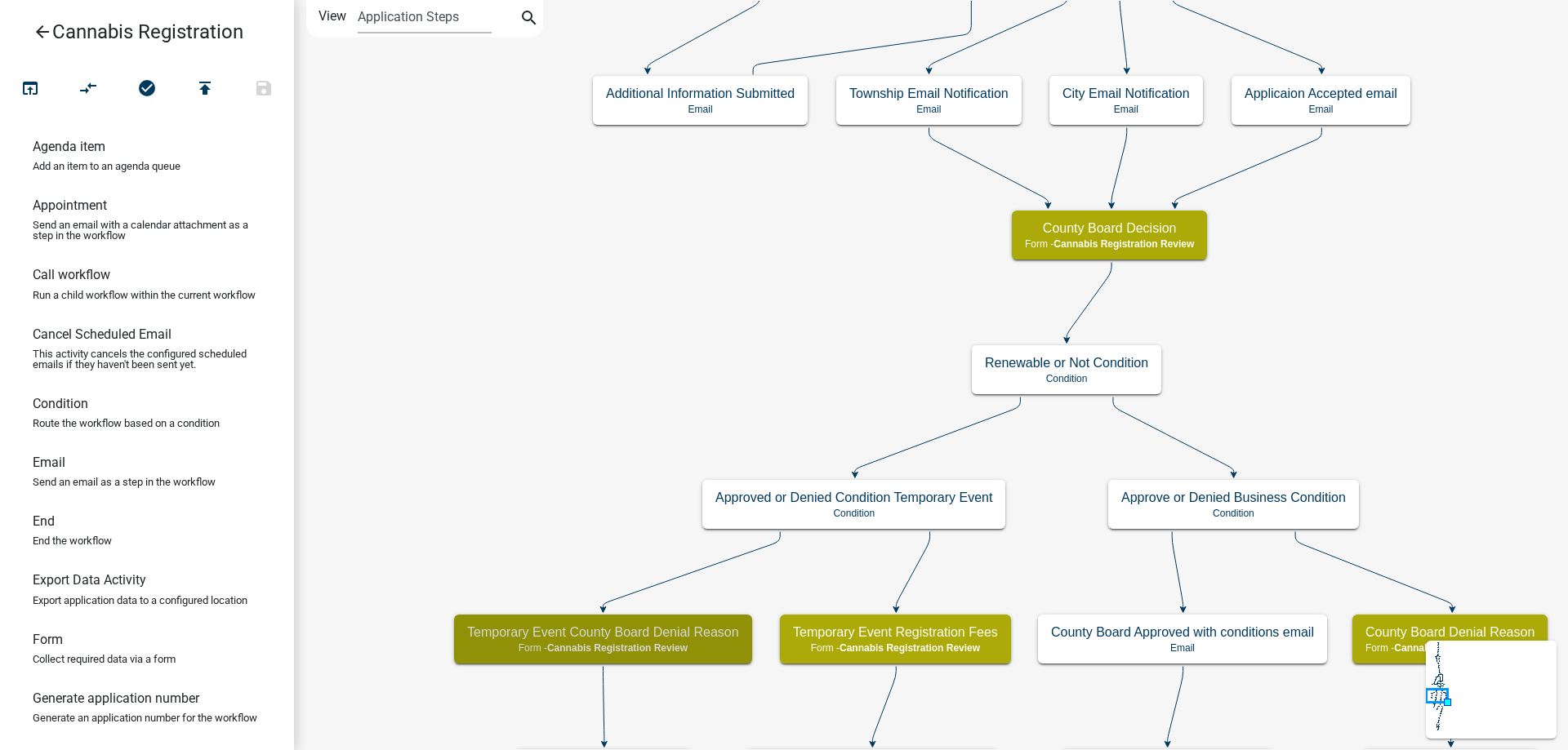
click at [417, 651] on div "start Start - Applicant Application Introduction Form - Applicant Parcel search…" at bounding box center [931, 375] width 1274 height 750
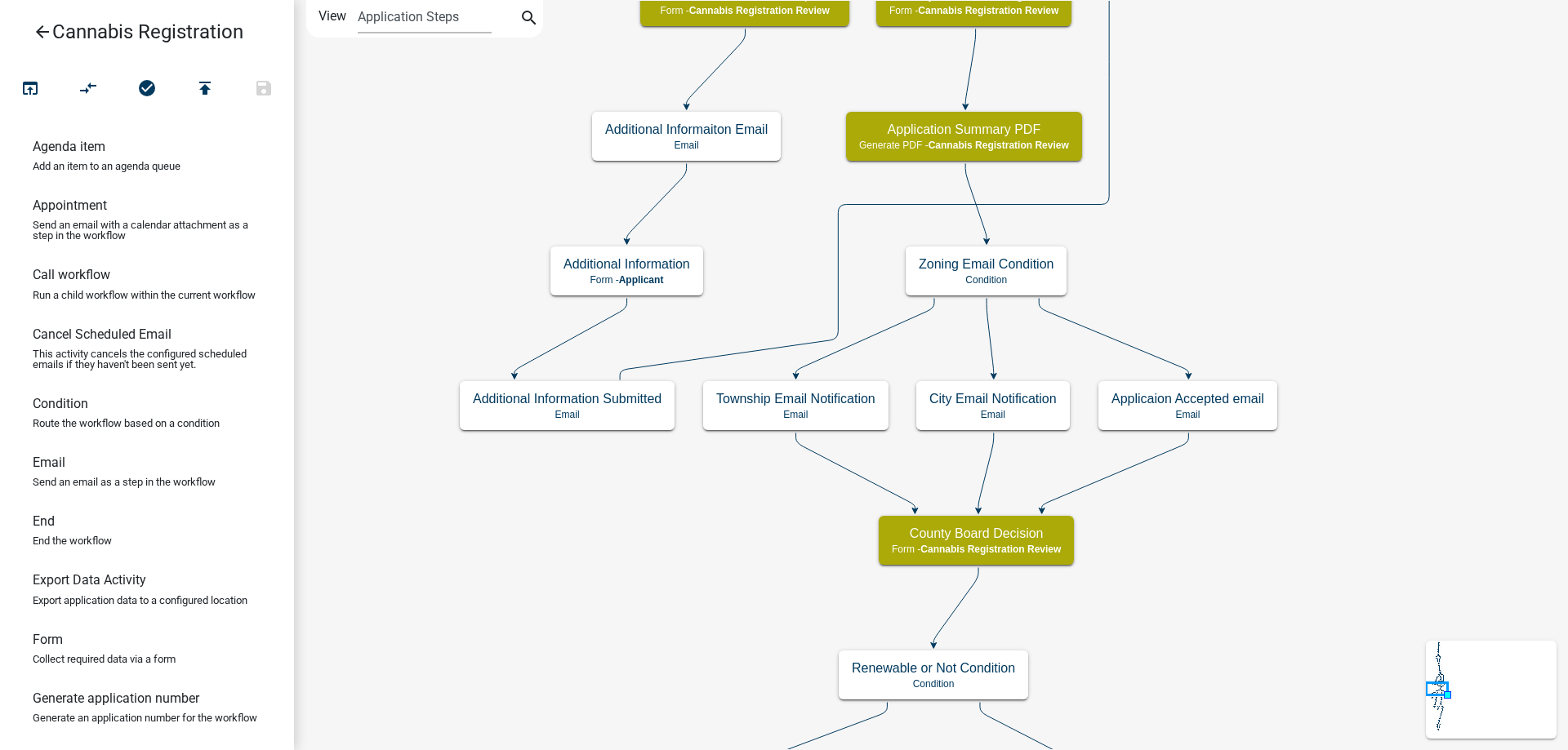
click at [472, 678] on div "start Start - Applicant Application Introduction Form - Applicant Parcel search…" at bounding box center [931, 375] width 1274 height 750
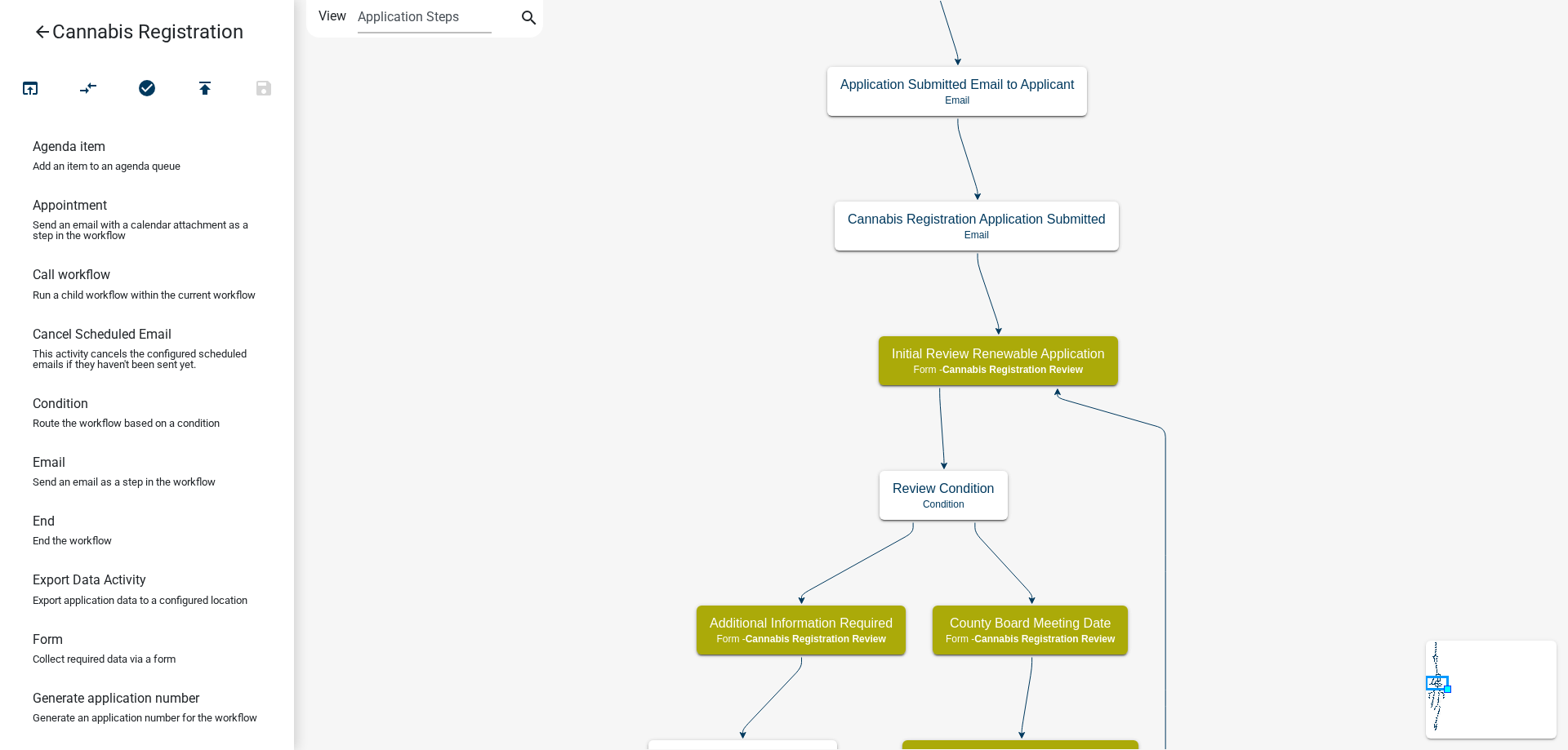
click at [410, 701] on div "start Start - Applicant Application Introduction Form - Applicant Parcel search…" at bounding box center [931, 375] width 1274 height 750
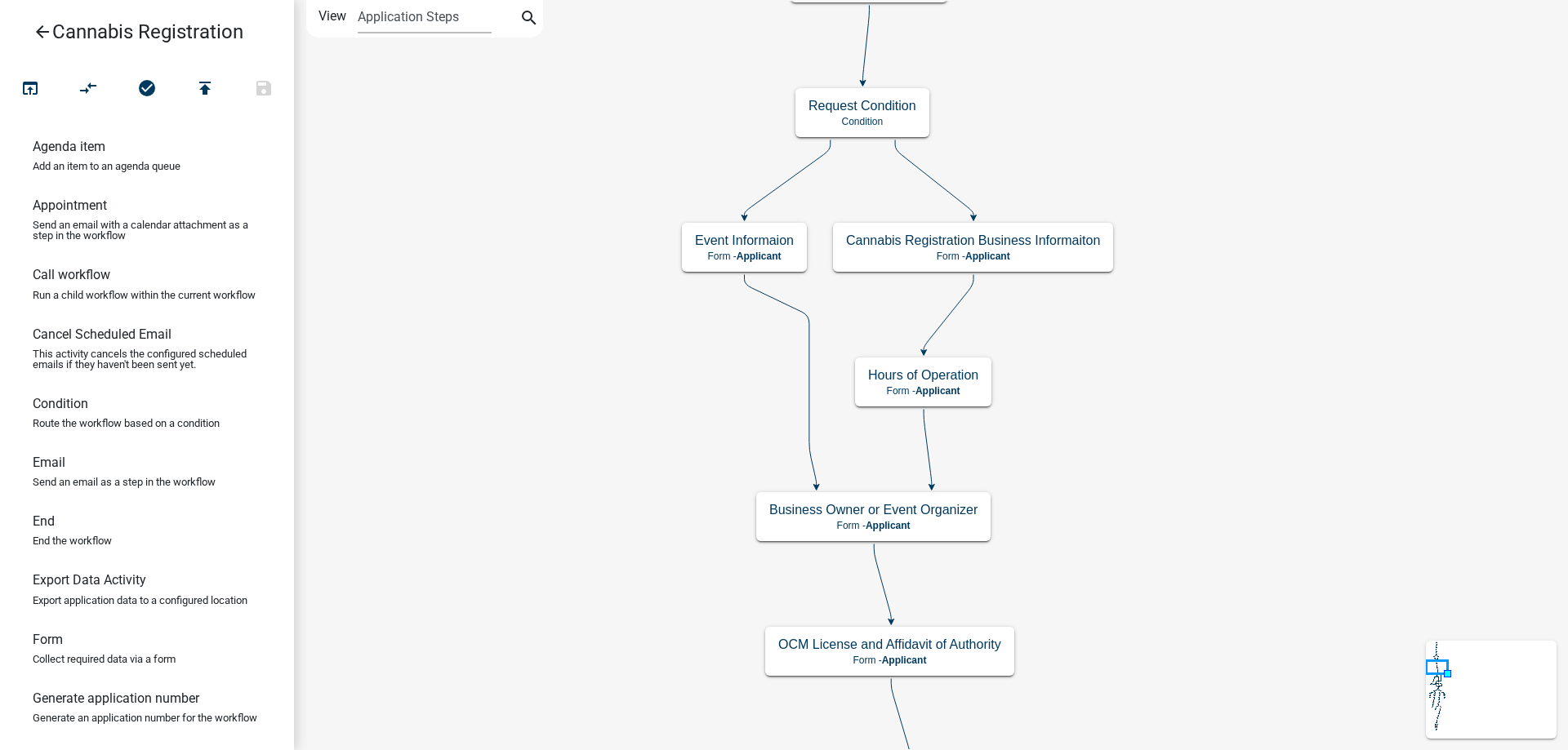
click at [494, 747] on div "start Start - Applicant Application Introduction Form - Applicant Parcel search…" at bounding box center [931, 375] width 1274 height 750
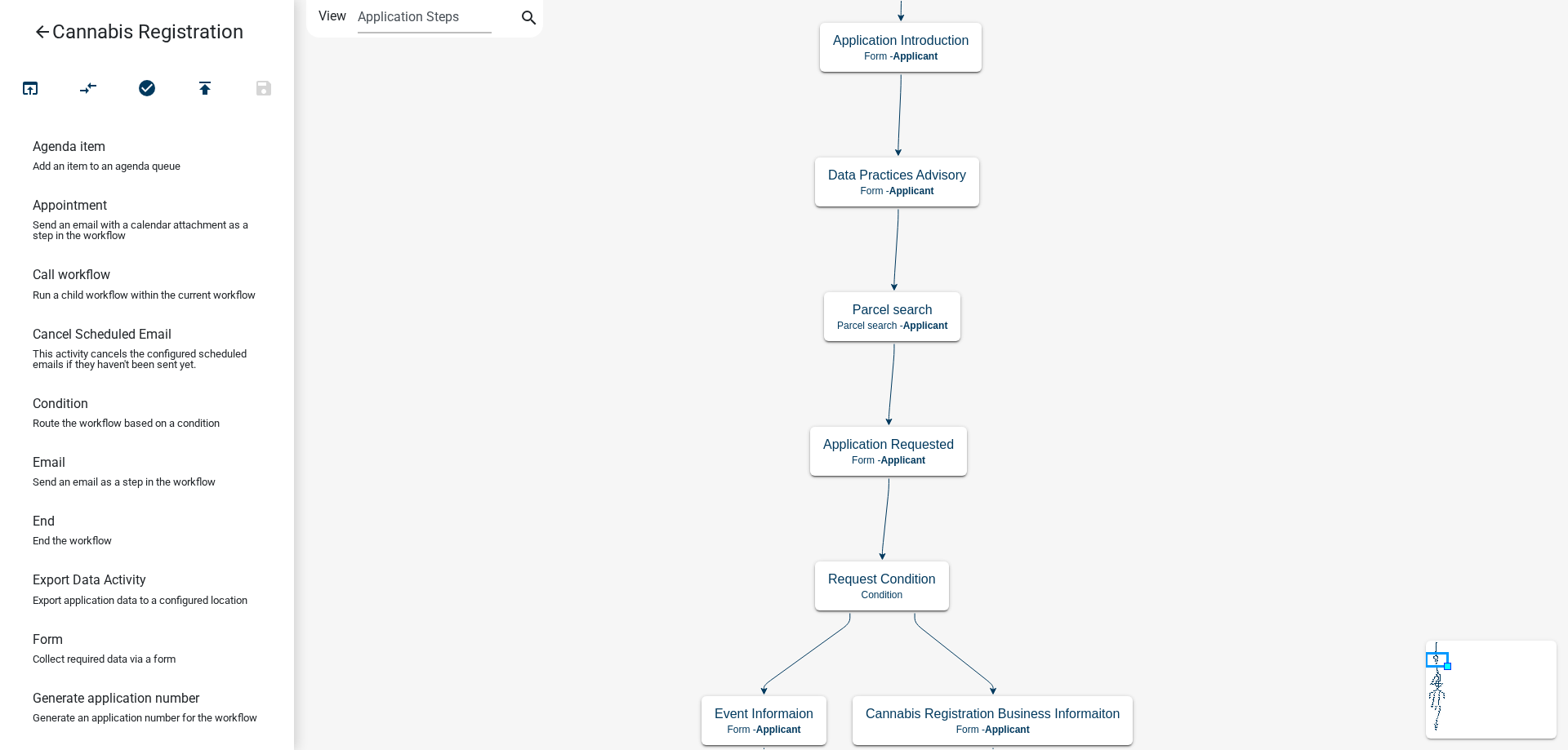
click at [511, 720] on div "start Start - Applicant Application Introduction Form - Applicant Parcel search…" at bounding box center [931, 375] width 1274 height 750
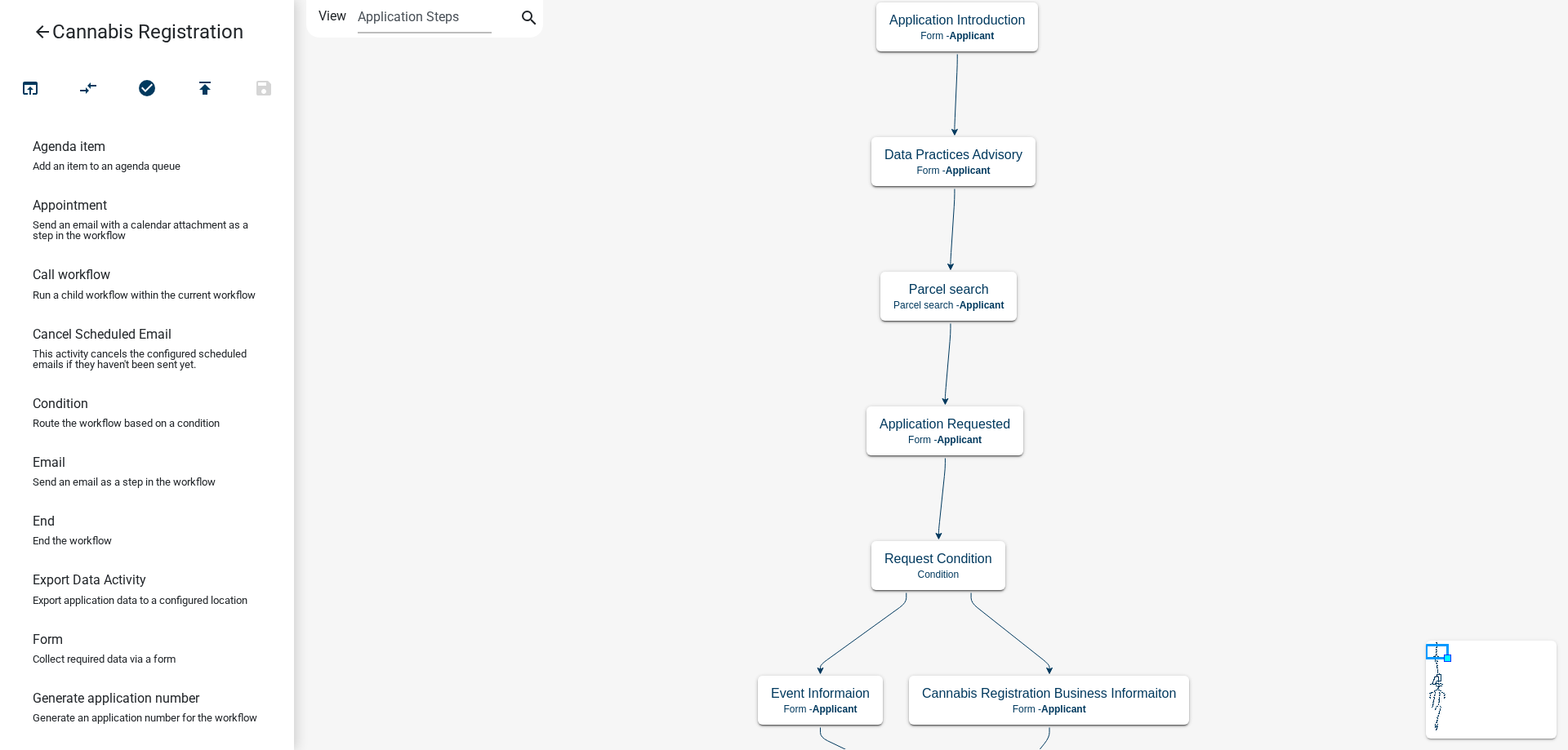
click at [607, 195] on div "start Start - Applicant Application Introduction Form - Applicant Parcel search…" at bounding box center [931, 375] width 1274 height 750
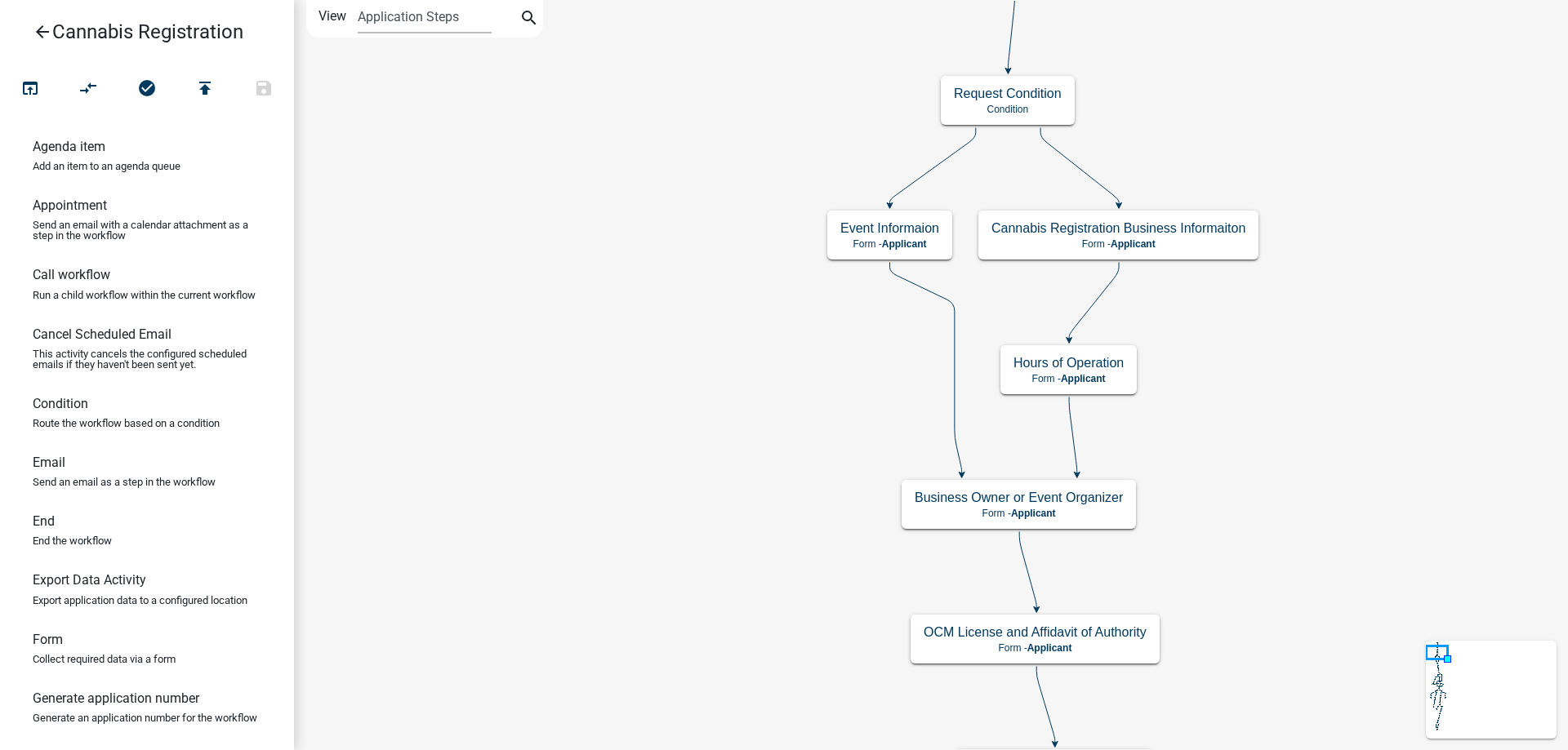
click at [573, 195] on div "start Start - Applicant Application Introduction Form - Applicant Parcel search…" at bounding box center [931, 375] width 1274 height 750
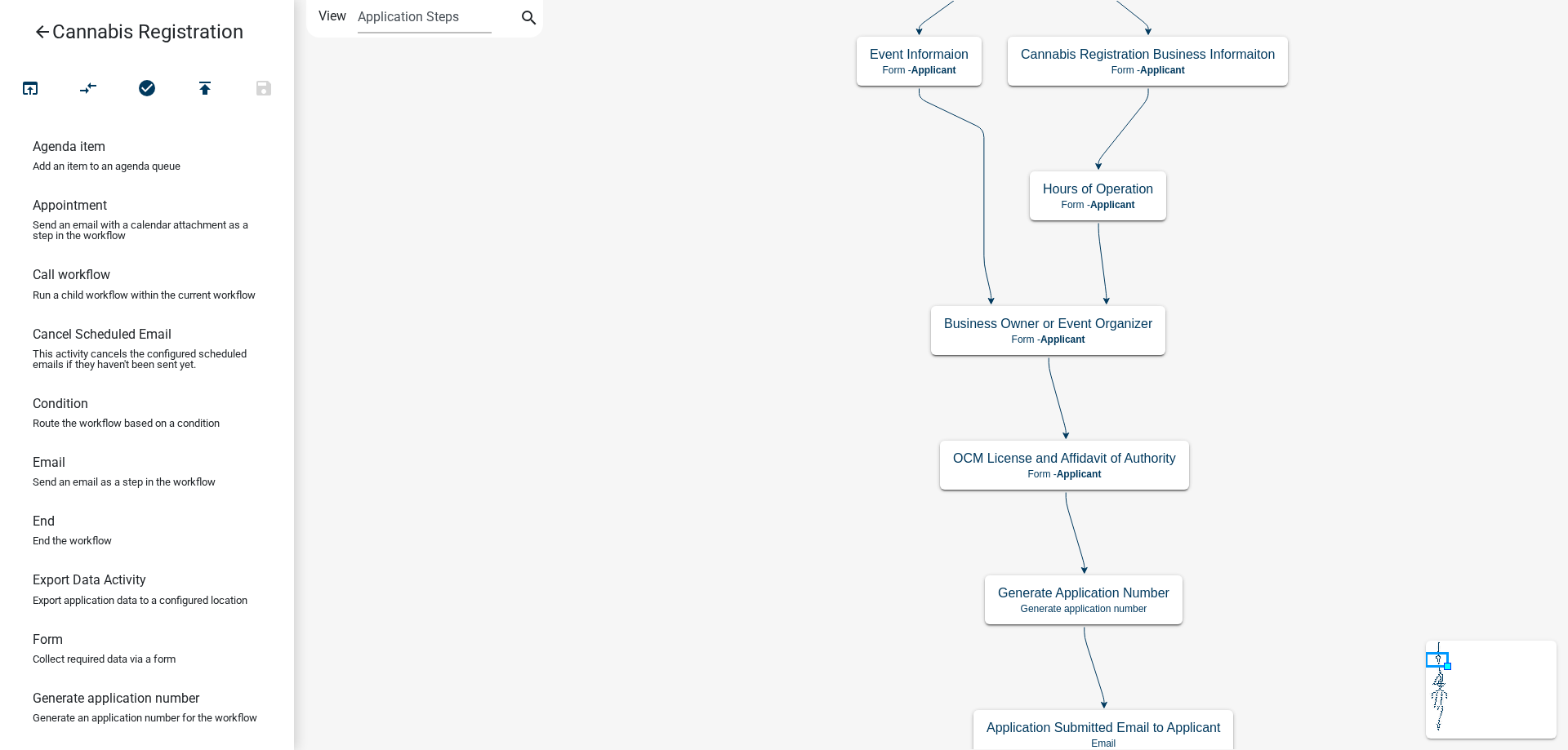
click at [578, 181] on div "start Start - Applicant Application Introduction Form - Applicant Parcel search…" at bounding box center [931, 375] width 1274 height 750
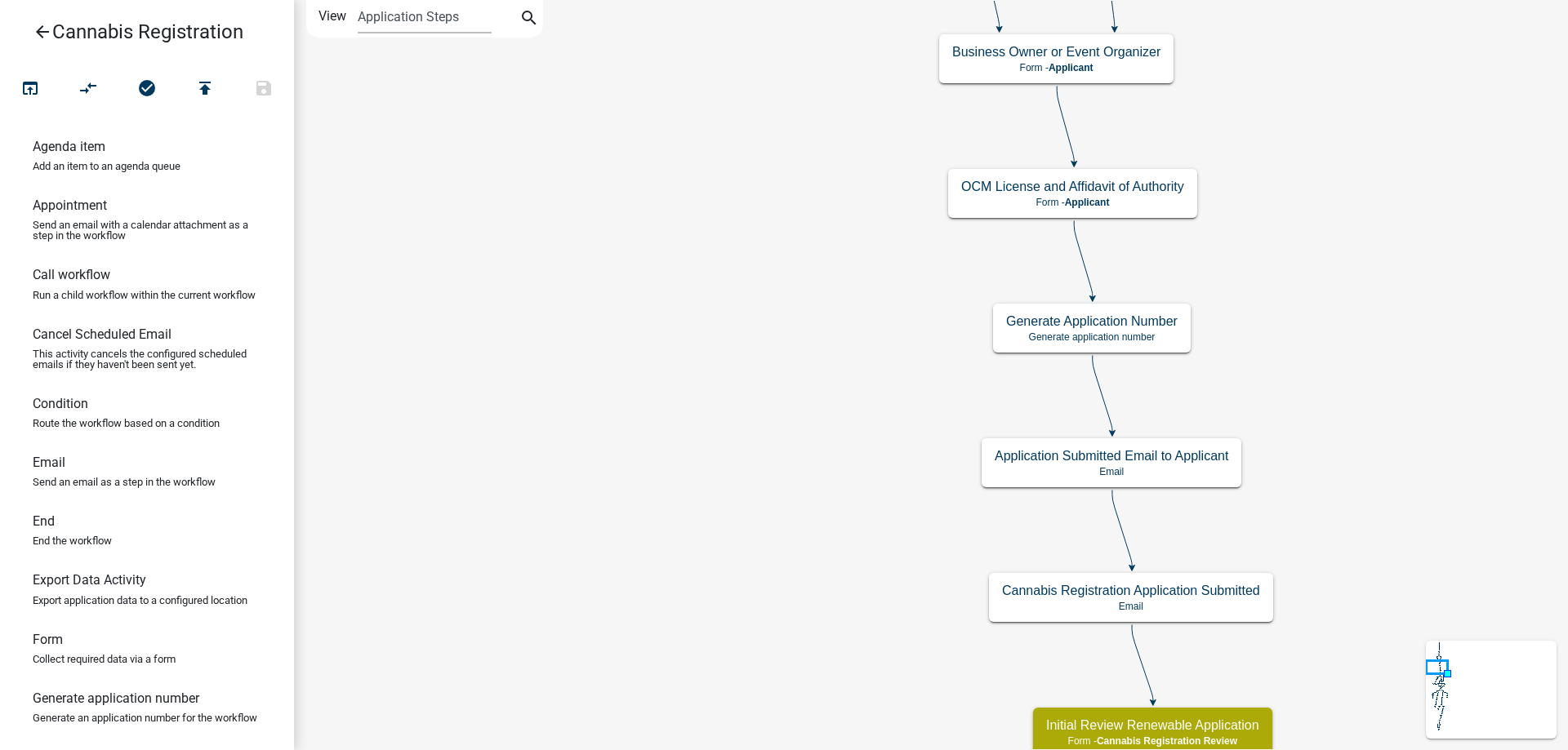
click at [43, 30] on icon "arrow_back" at bounding box center [43, 34] width 19 height 23
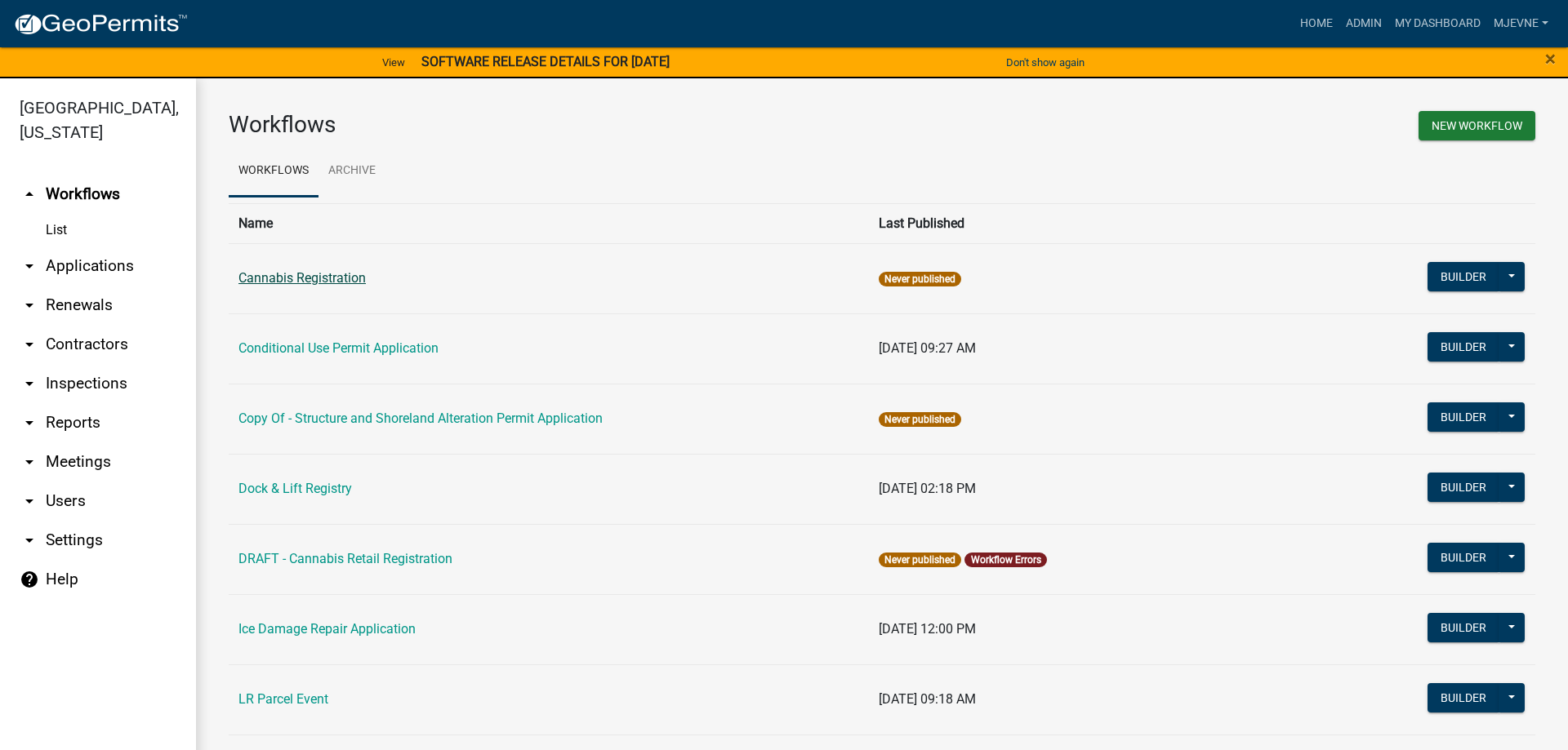
click at [320, 279] on link "Cannabis Registration" at bounding box center [302, 278] width 128 height 15
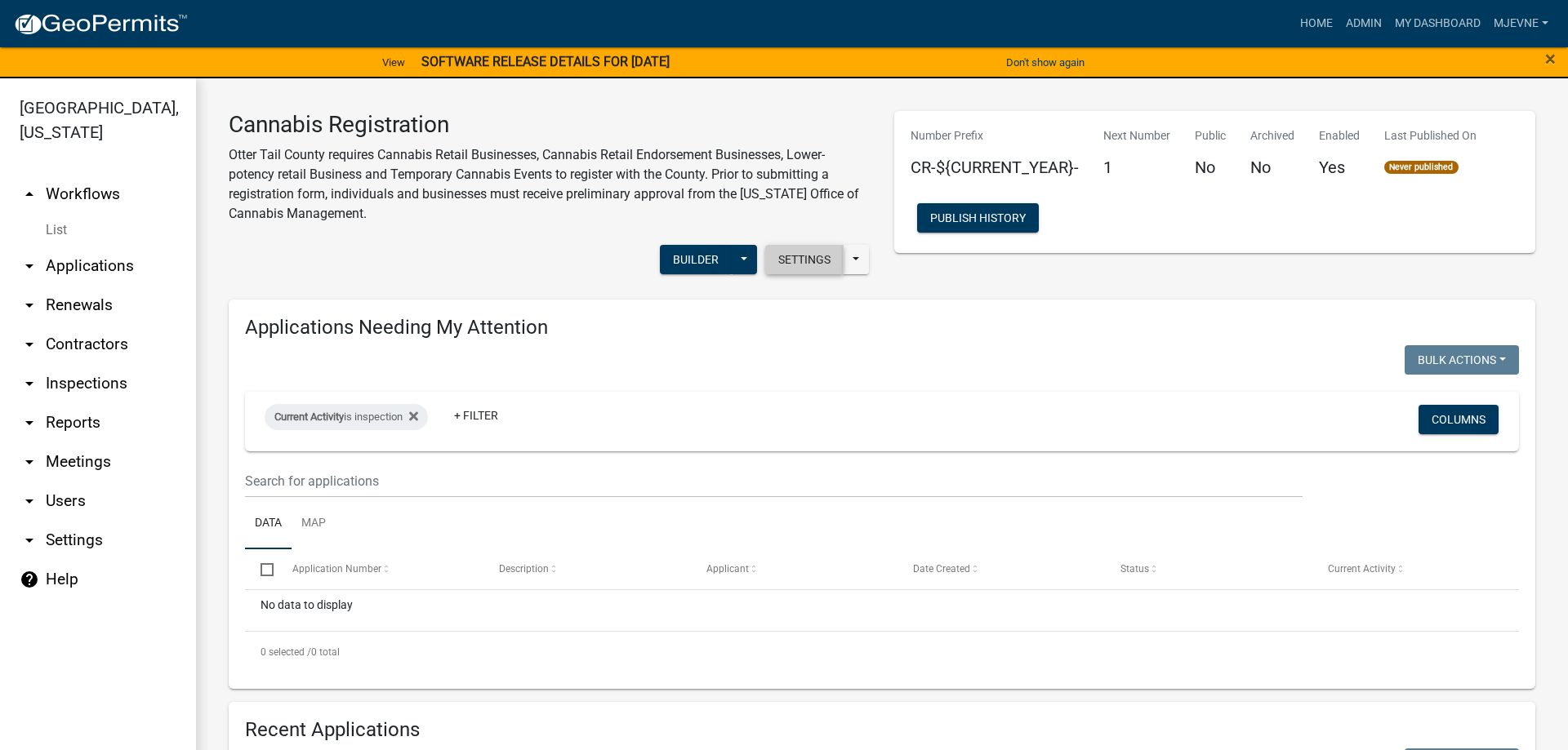
click at [806, 264] on button "Settings" at bounding box center [803, 259] width 78 height 29
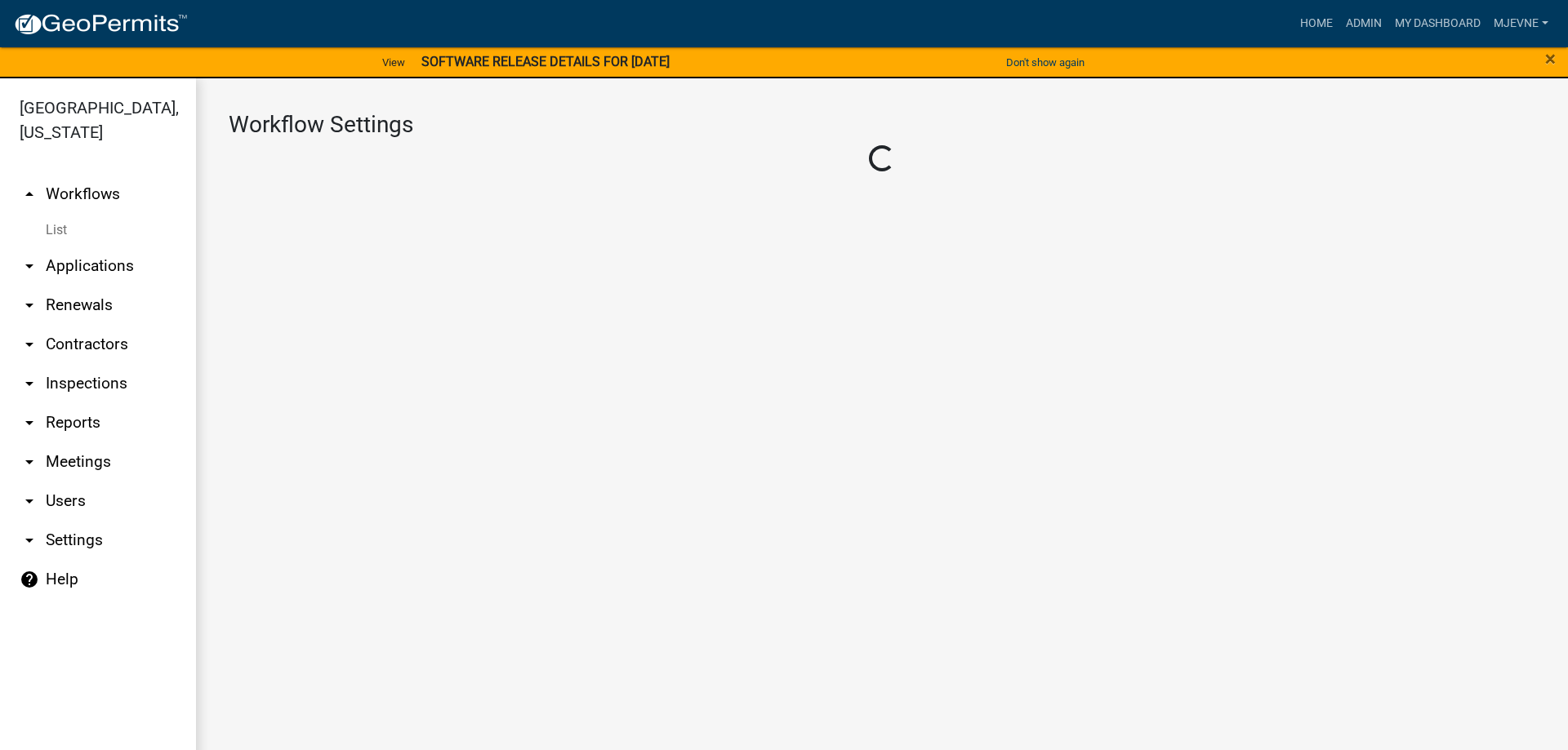
select select "4"
select select "3: Object"
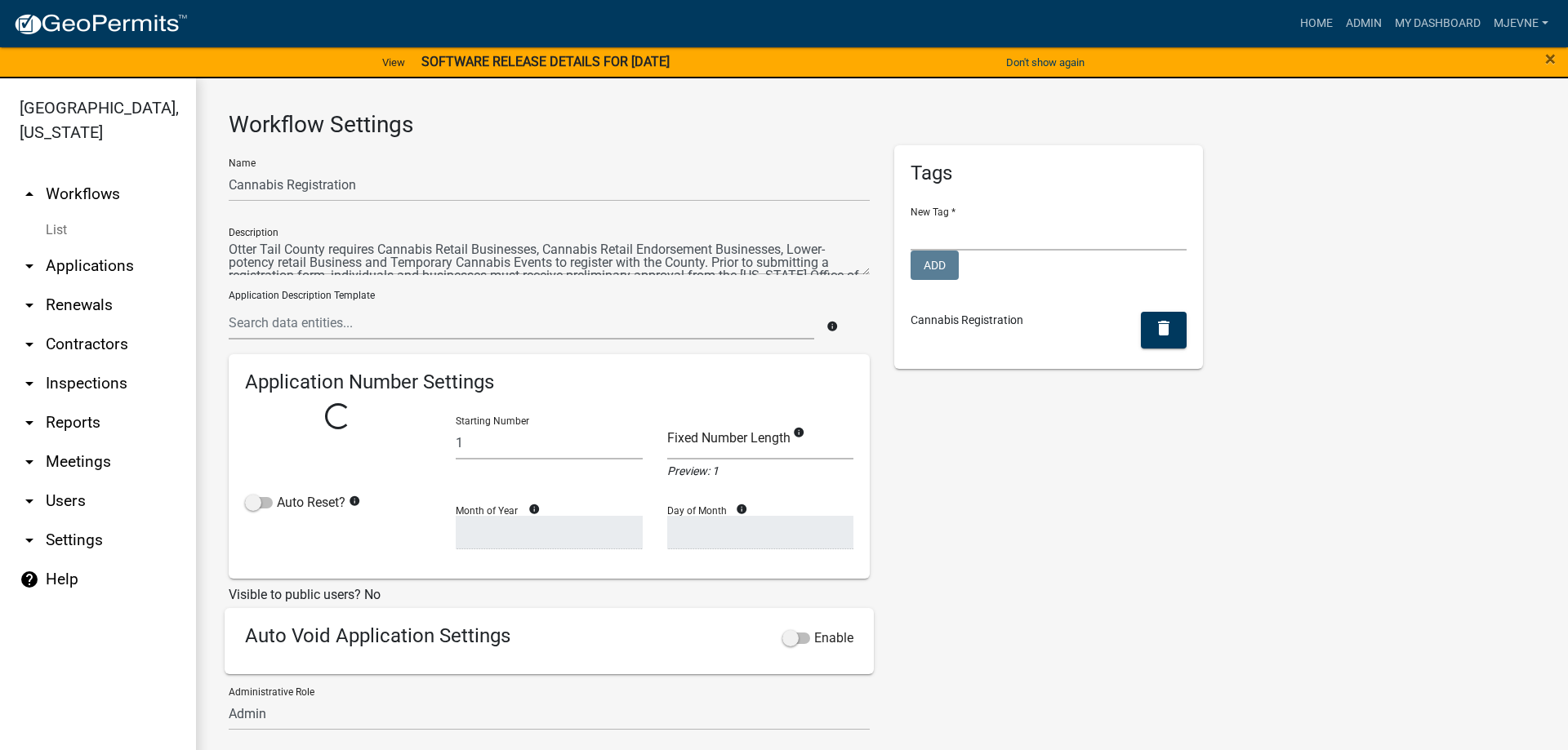
select select "0: c1bfc6c7-788a-4864-9461-c65c13de6891"
select select
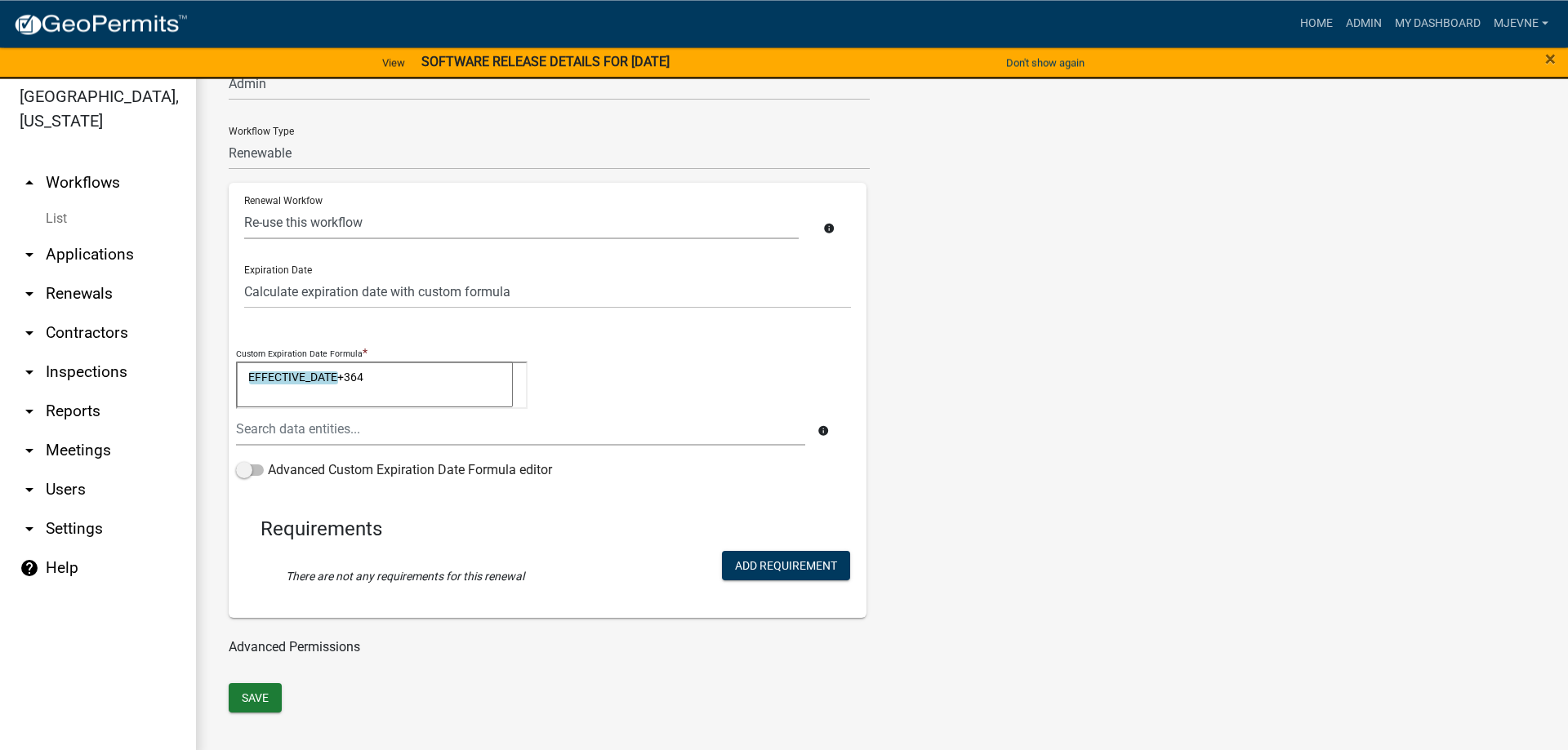
scroll to position [19, 0]
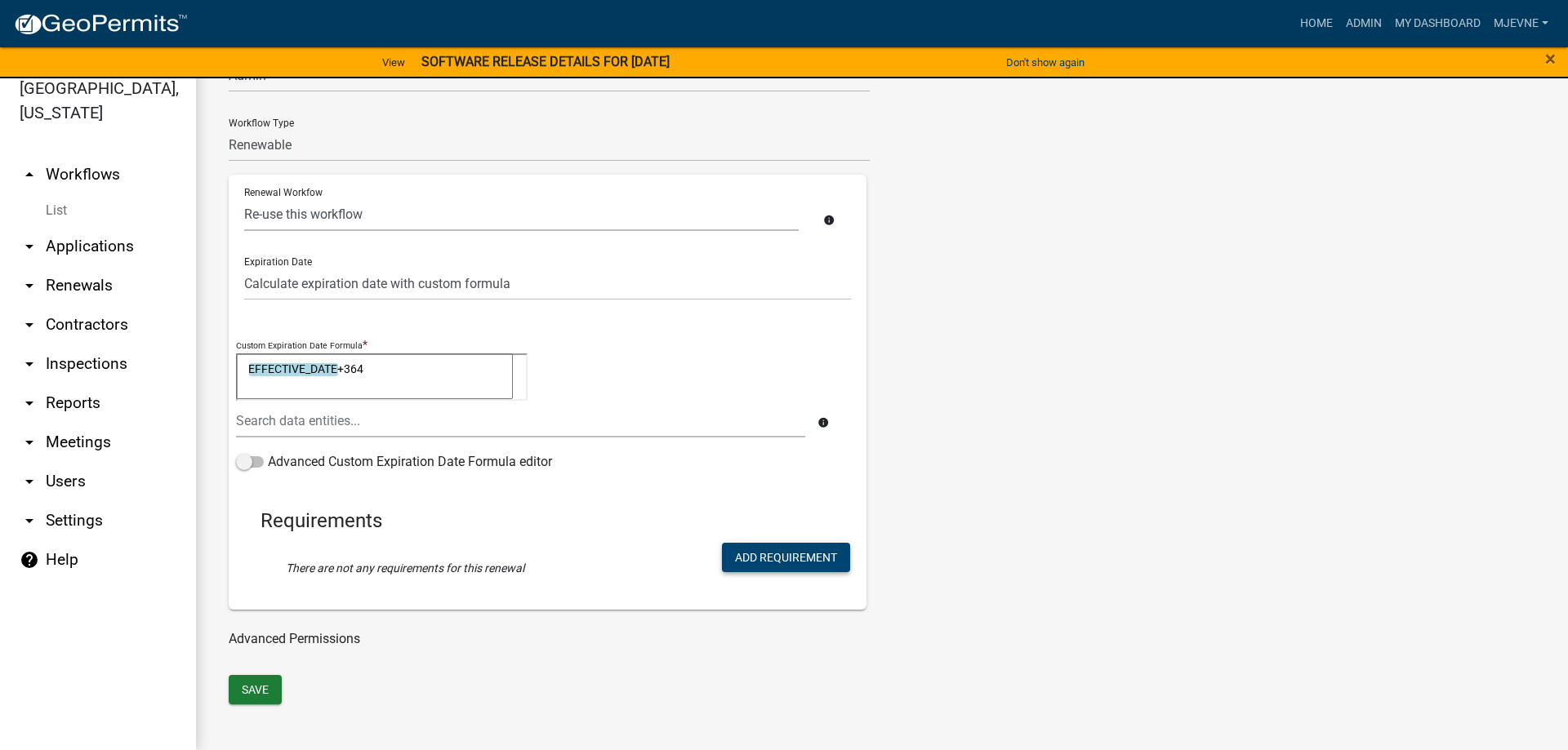
click at [782, 551] on button "Add Requirement" at bounding box center [786, 557] width 128 height 29
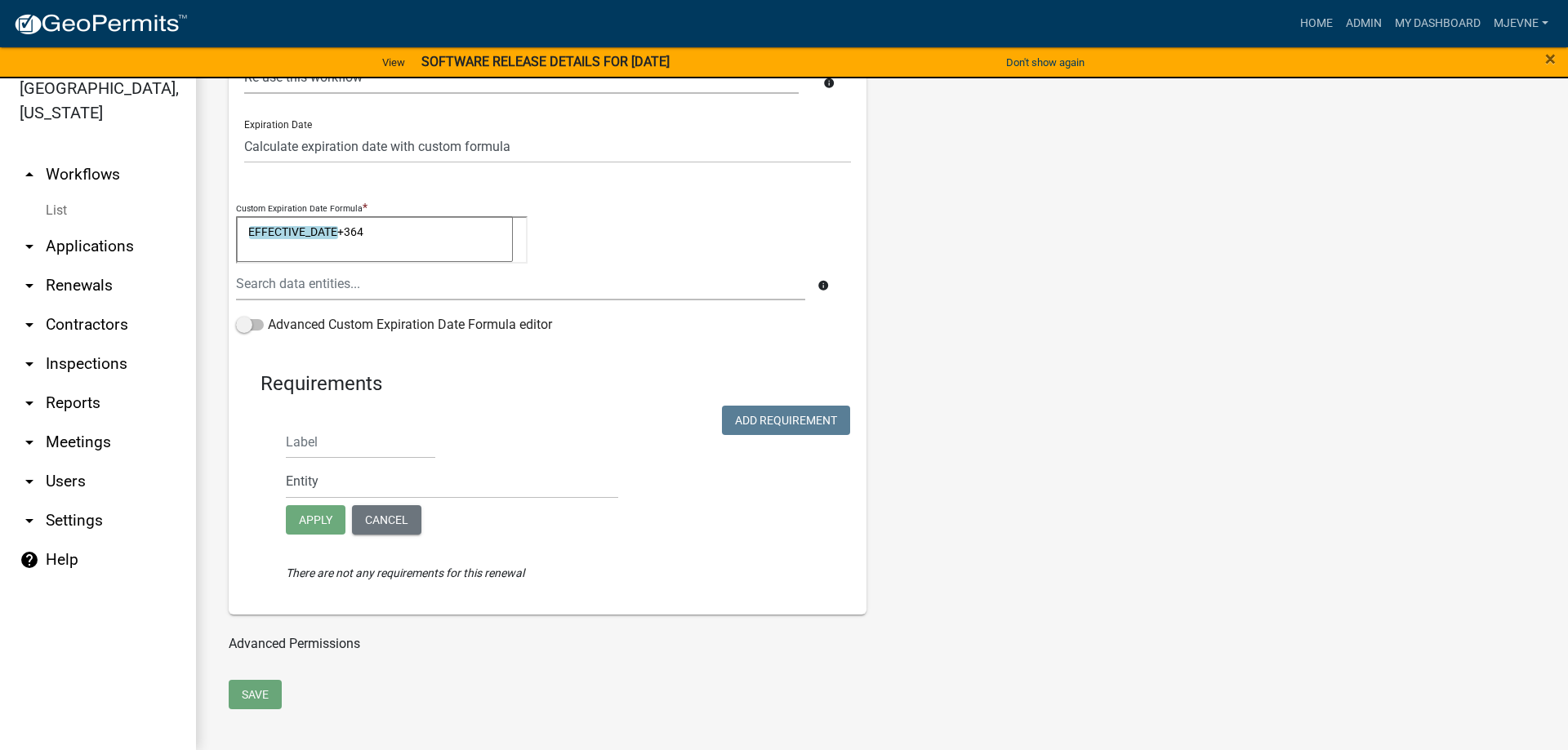
scroll to position [902, 0]
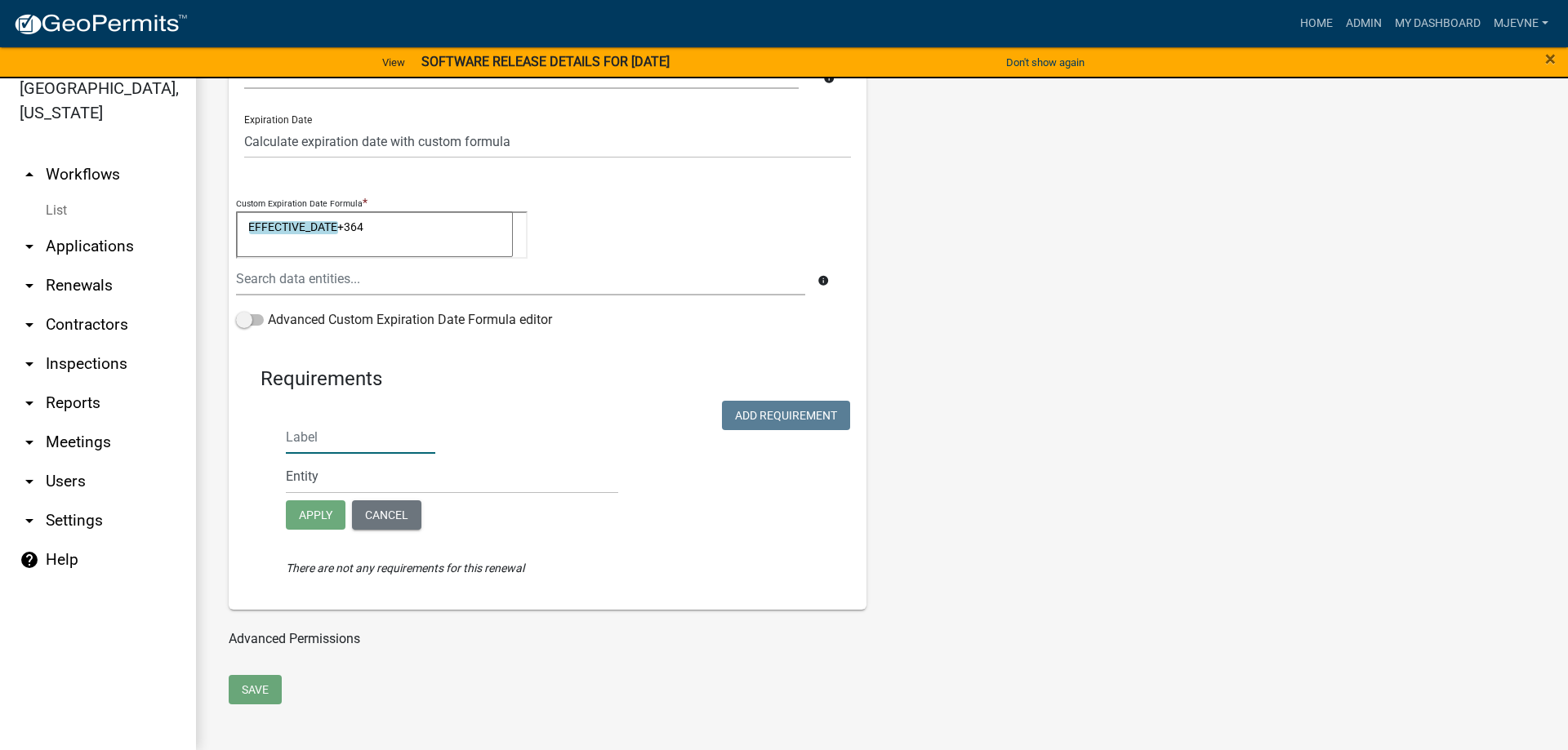
click at [342, 441] on input "text" at bounding box center [360, 436] width 149 height 34
click at [286, 461] on select "Entity Additional Information submission Click Next Text Additonal Information/…" at bounding box center [451, 477] width 332 height 34
click at [641, 514] on div "Label Entity Entity Additional Information submission Click Next Text Additonal…" at bounding box center [467, 478] width 365 height 116
click at [337, 441] on input "text" at bounding box center [360, 436] width 149 height 34
click at [383, 509] on button "Cancel" at bounding box center [387, 515] width 70 height 29
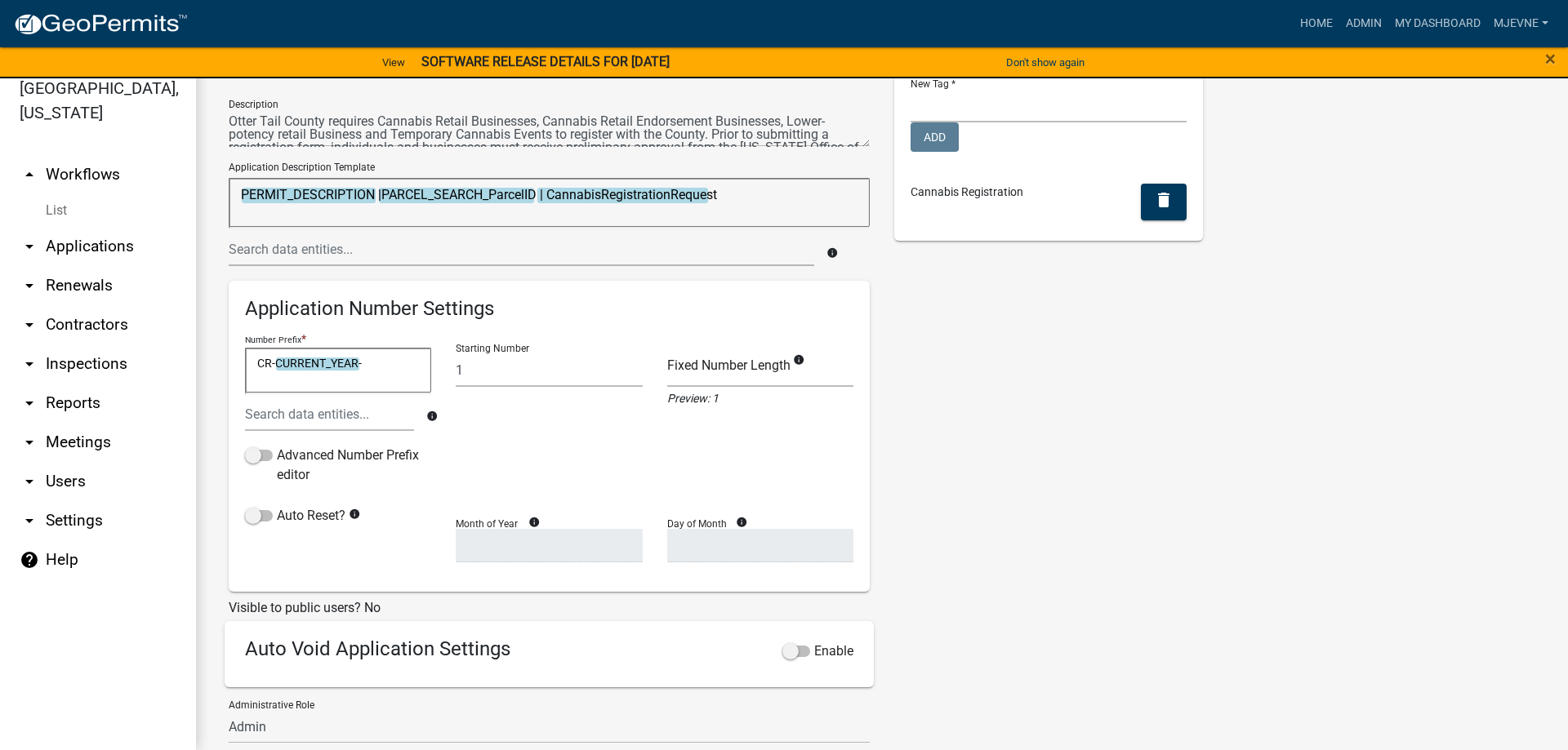
scroll to position [0, 0]
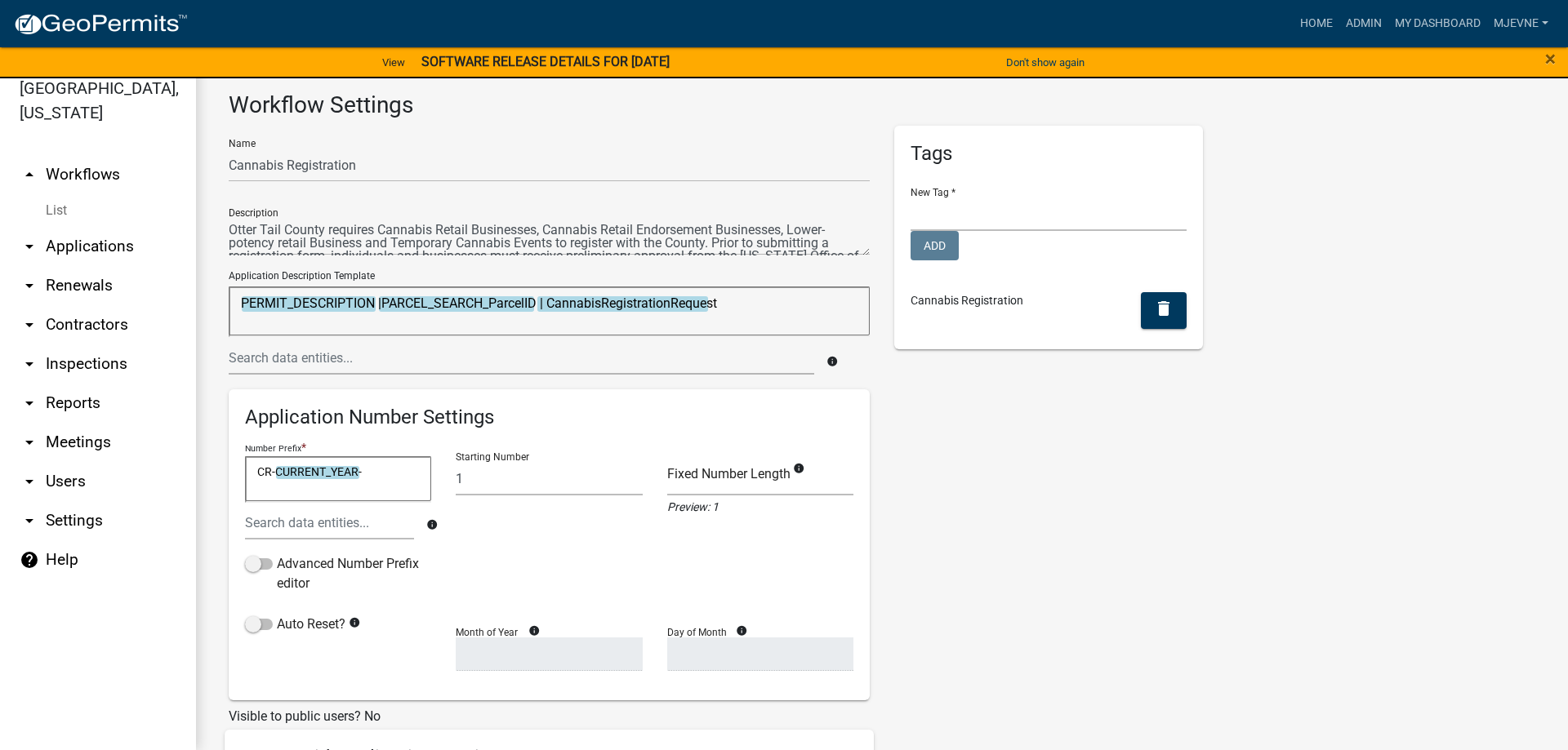
click at [102, 172] on link "arrow_drop_up Workflows" at bounding box center [98, 174] width 196 height 39
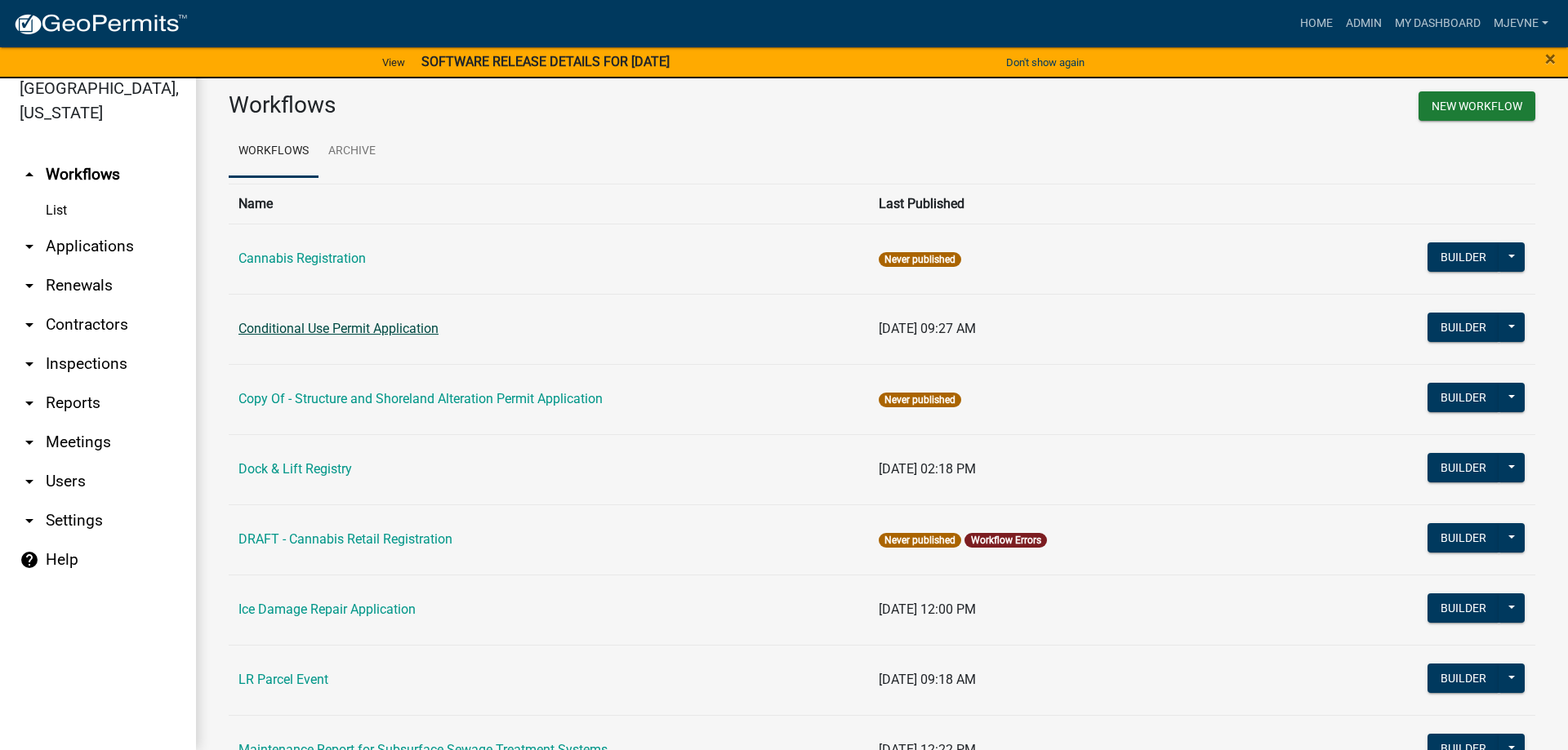
click at [358, 330] on link "Conditional Use Permit Application" at bounding box center [338, 329] width 200 height 15
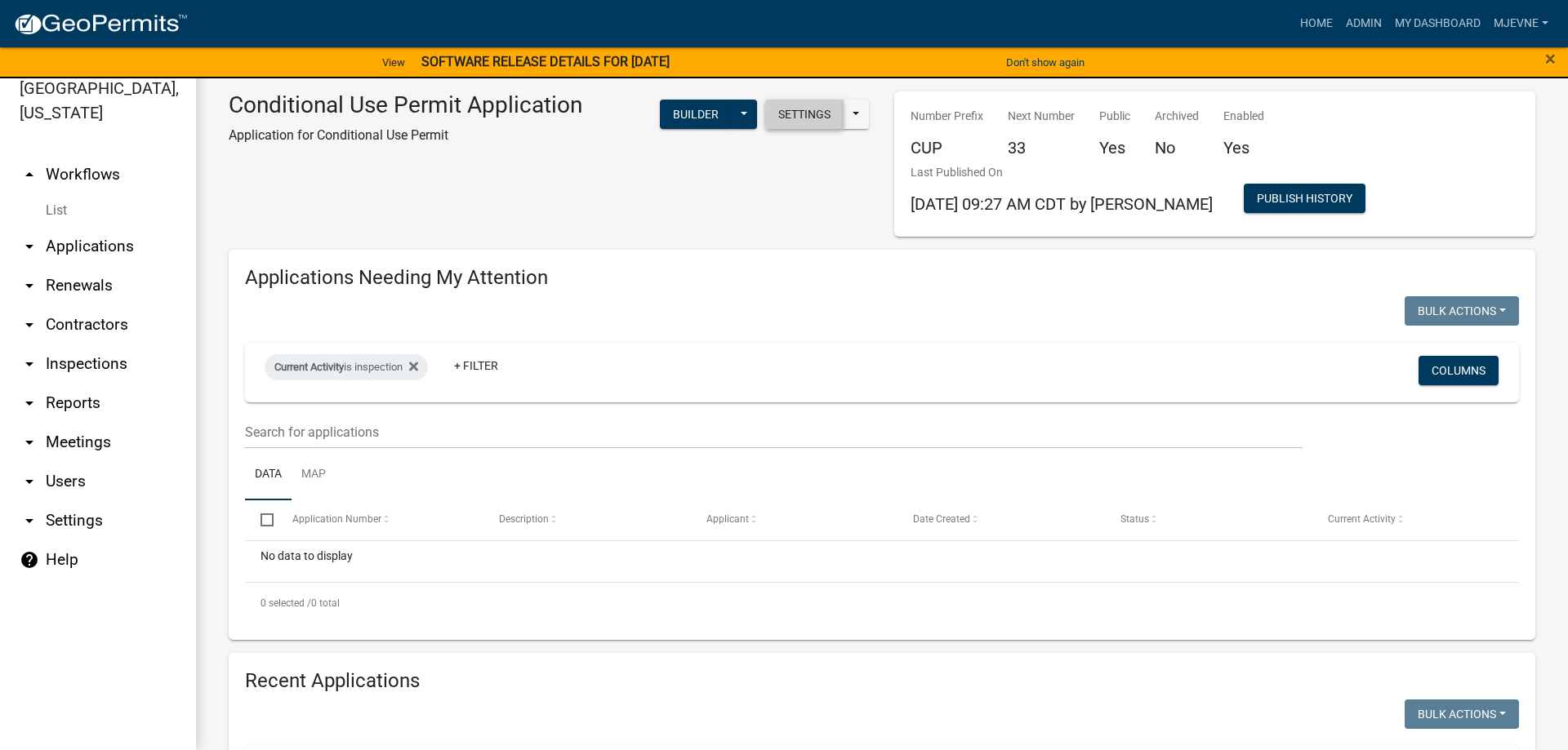
click at [805, 113] on button "Settings" at bounding box center [803, 114] width 78 height 29
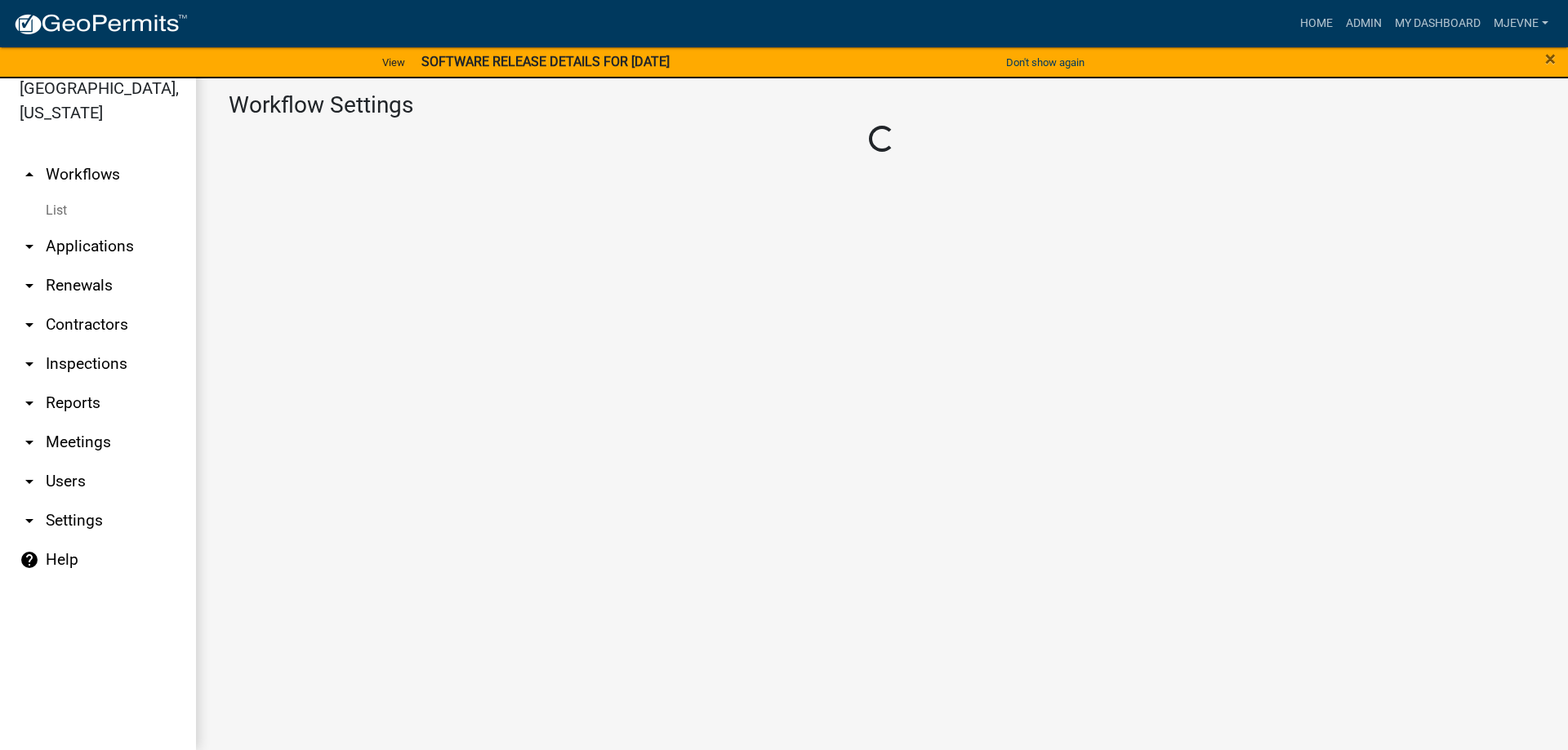
select select "1"
select select "32707b0f-5dc8-4ab8-a332-ebec5a8ce5d6"
select select
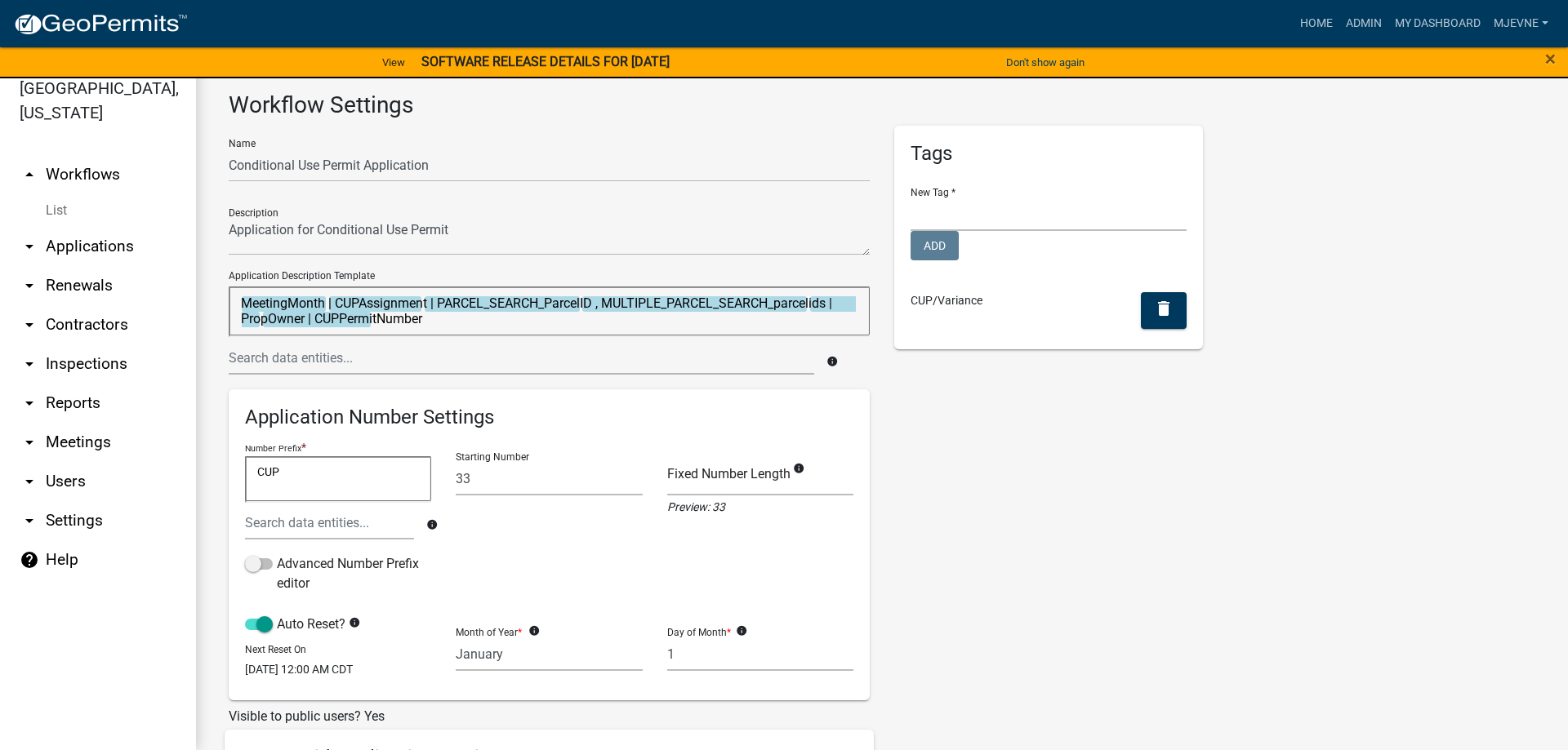
click at [91, 179] on link "arrow_drop_up Workflows" at bounding box center [98, 174] width 196 height 39
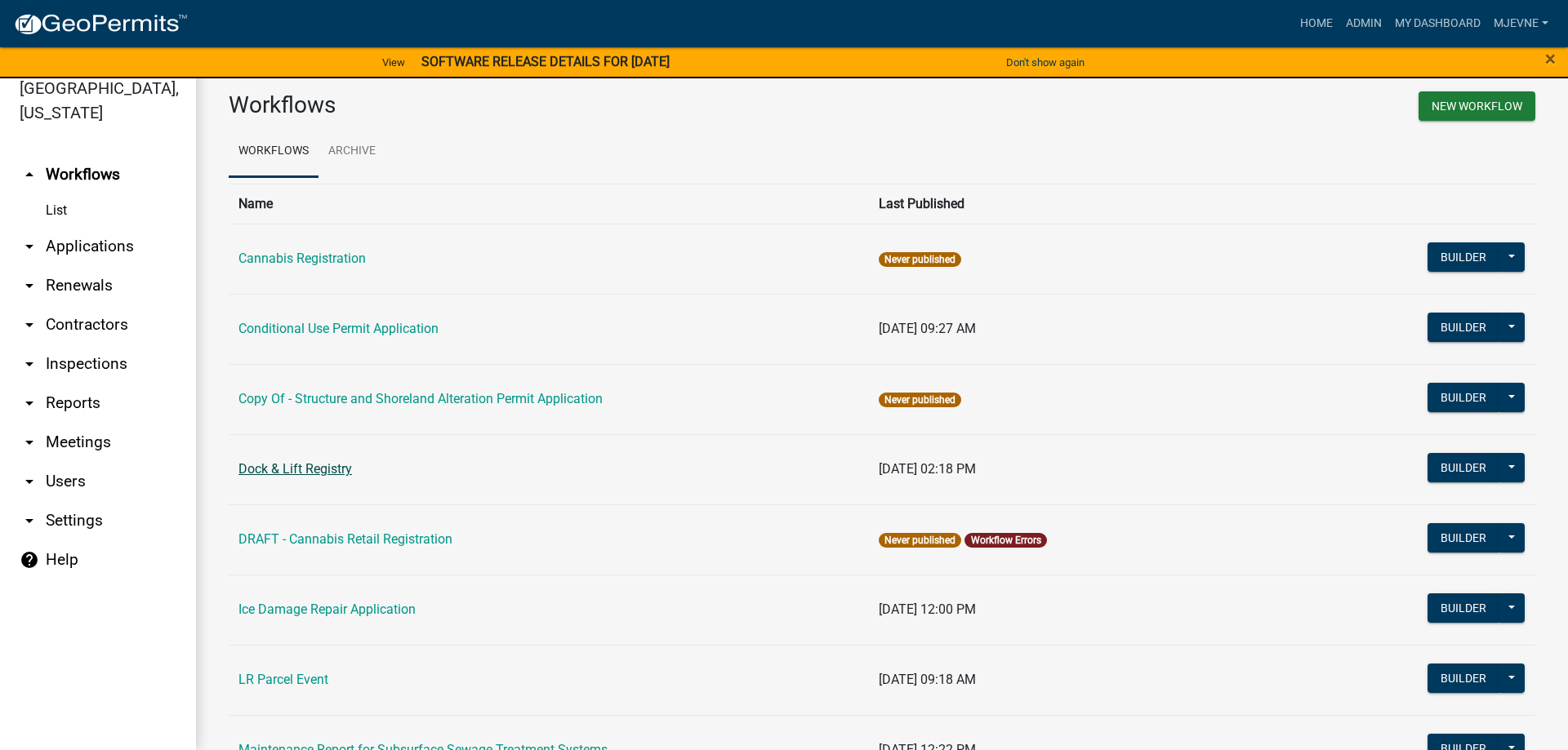
click at [320, 472] on link "Dock & Lift Registry" at bounding box center [294, 469] width 113 height 15
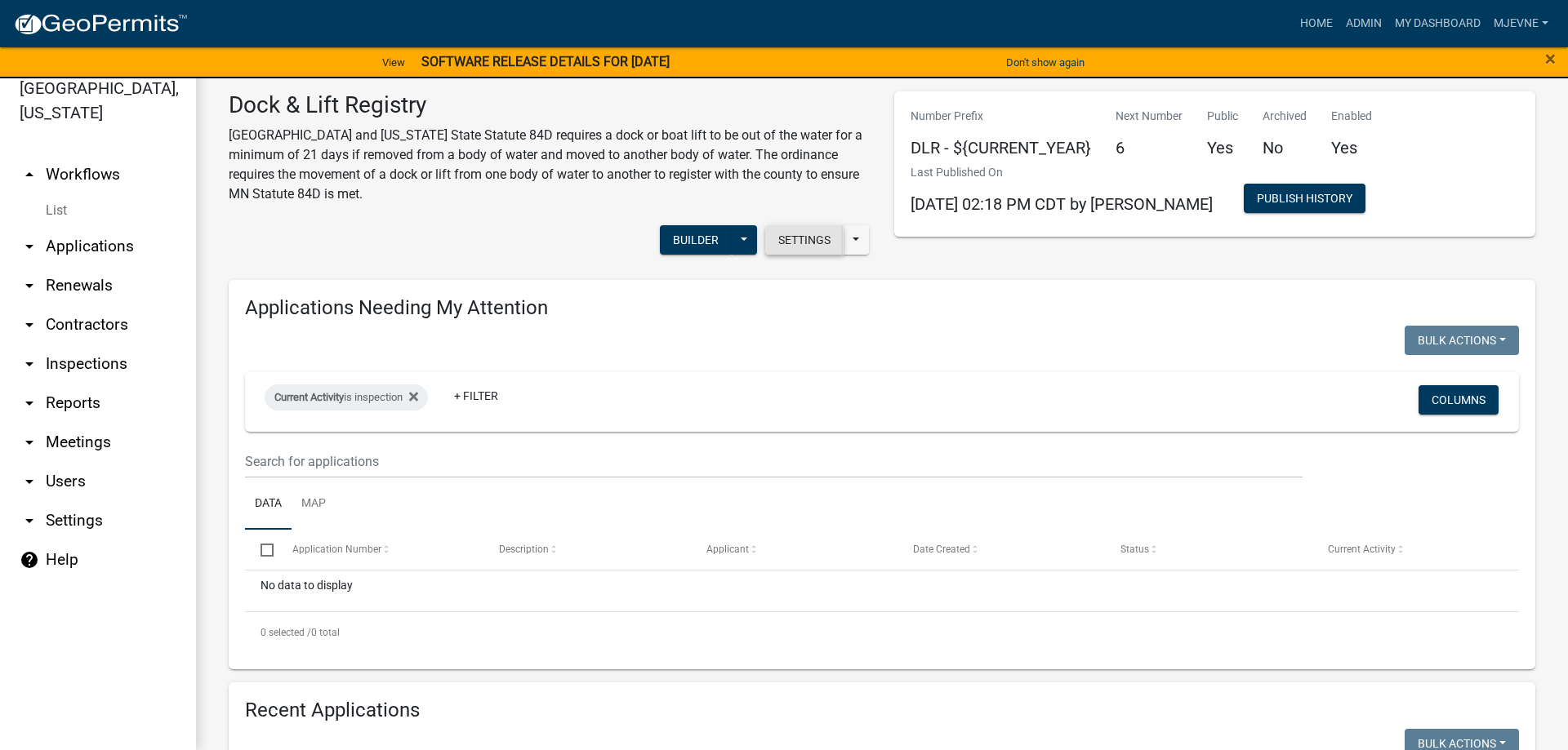
click at [816, 242] on button "Settings" at bounding box center [803, 240] width 78 height 29
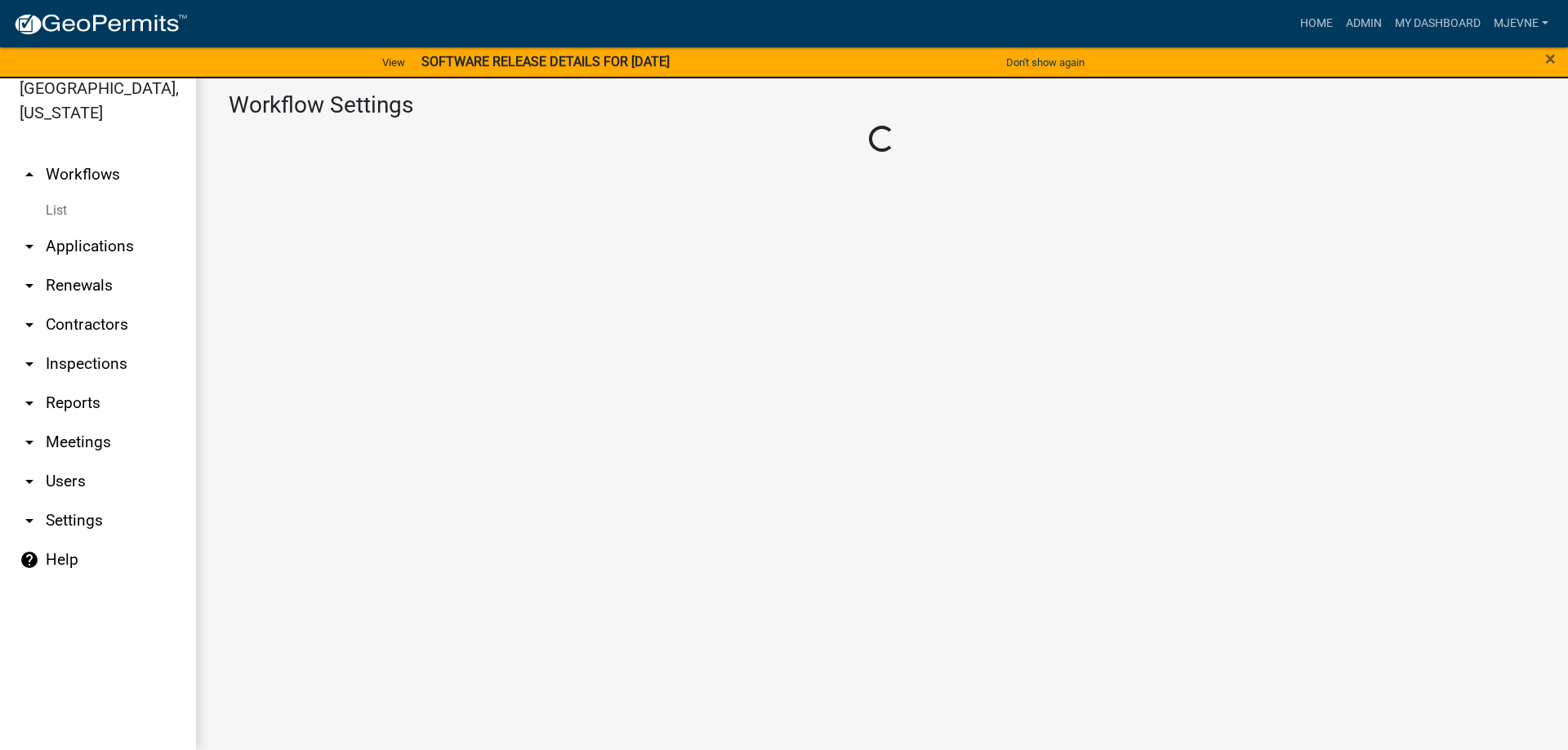
select select "1"
select select "3"
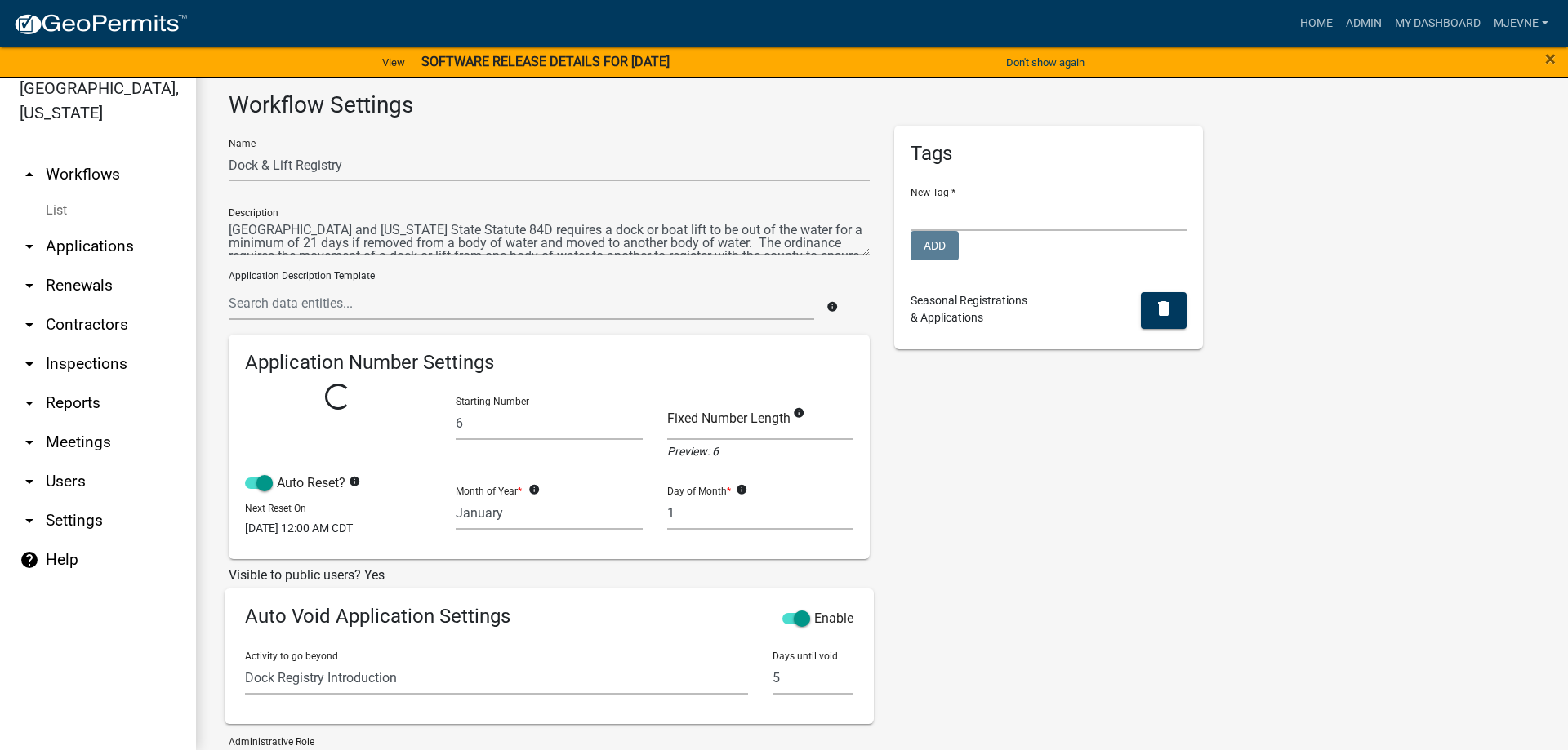
select select
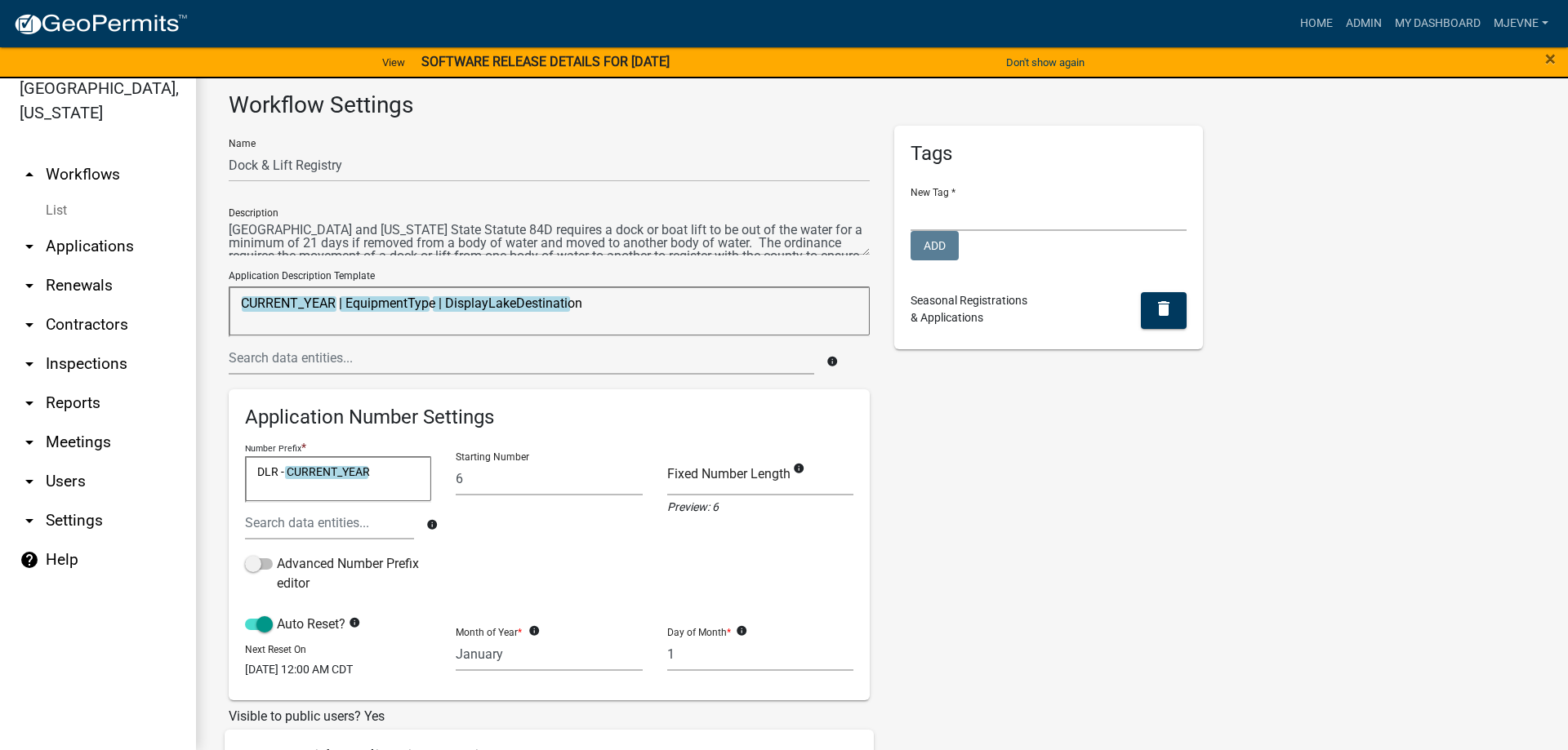
click at [92, 173] on link "arrow_drop_up Workflows" at bounding box center [98, 174] width 196 height 39
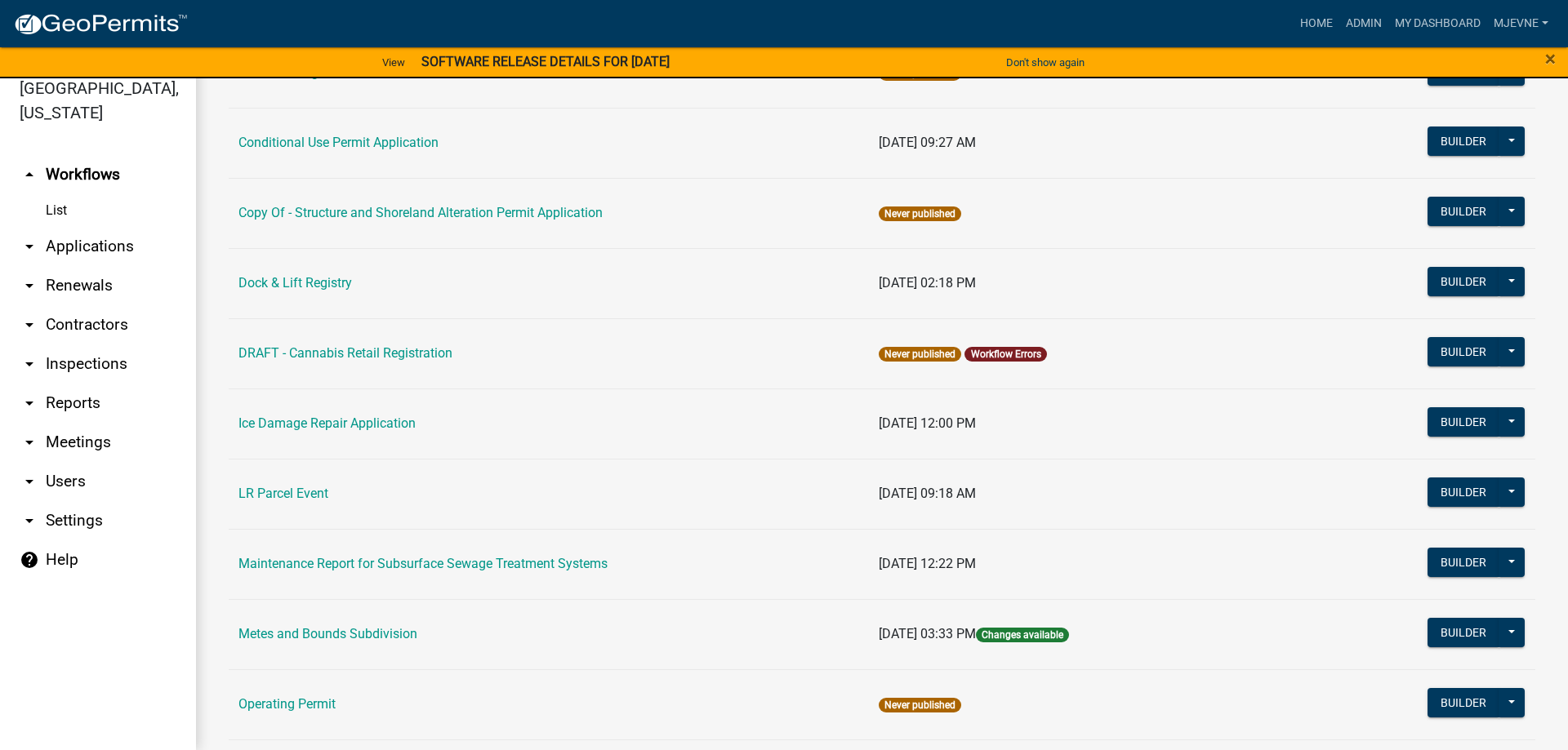
scroll to position [280, 0]
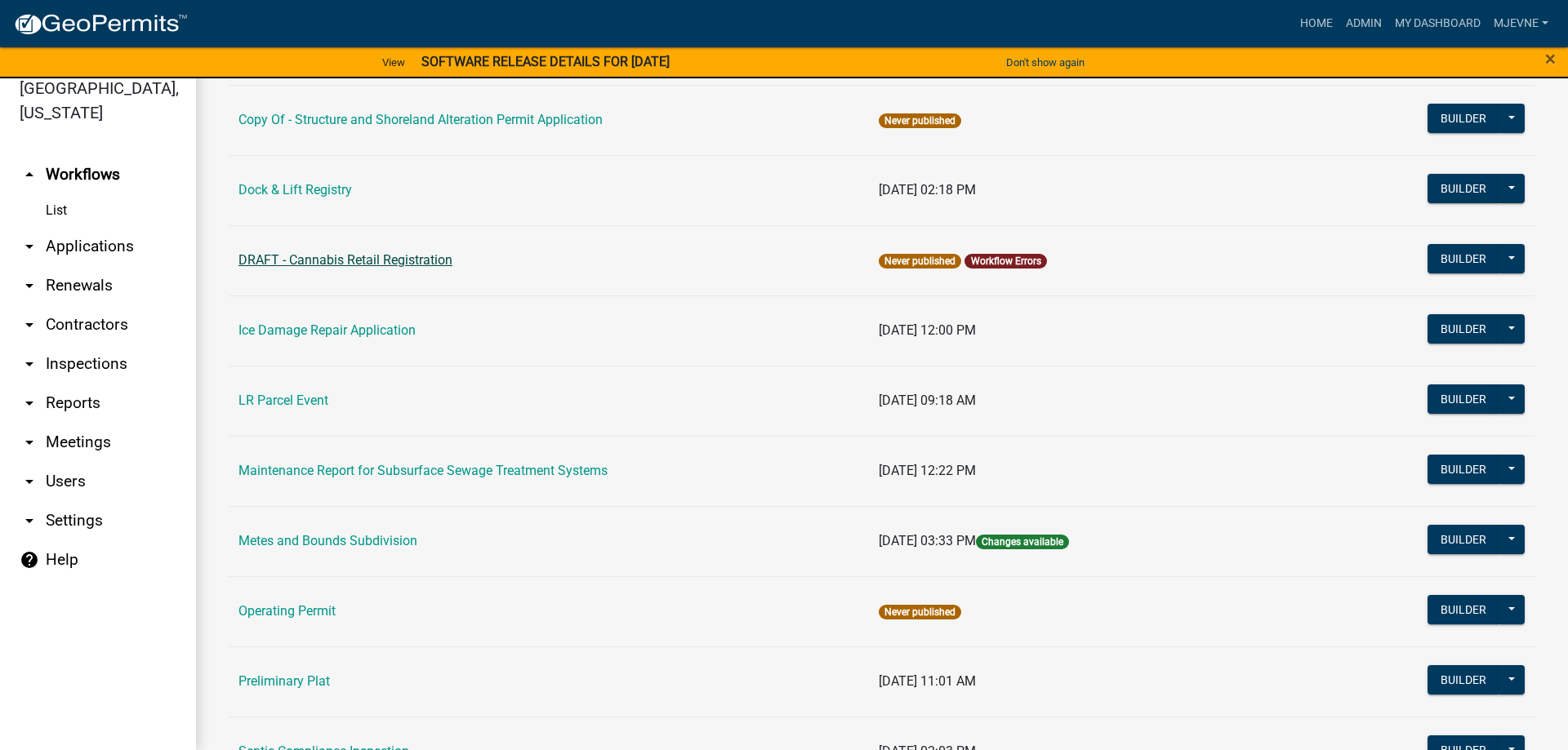
click at [361, 261] on link "DRAFT - Cannabis Retail Registration" at bounding box center [345, 260] width 214 height 15
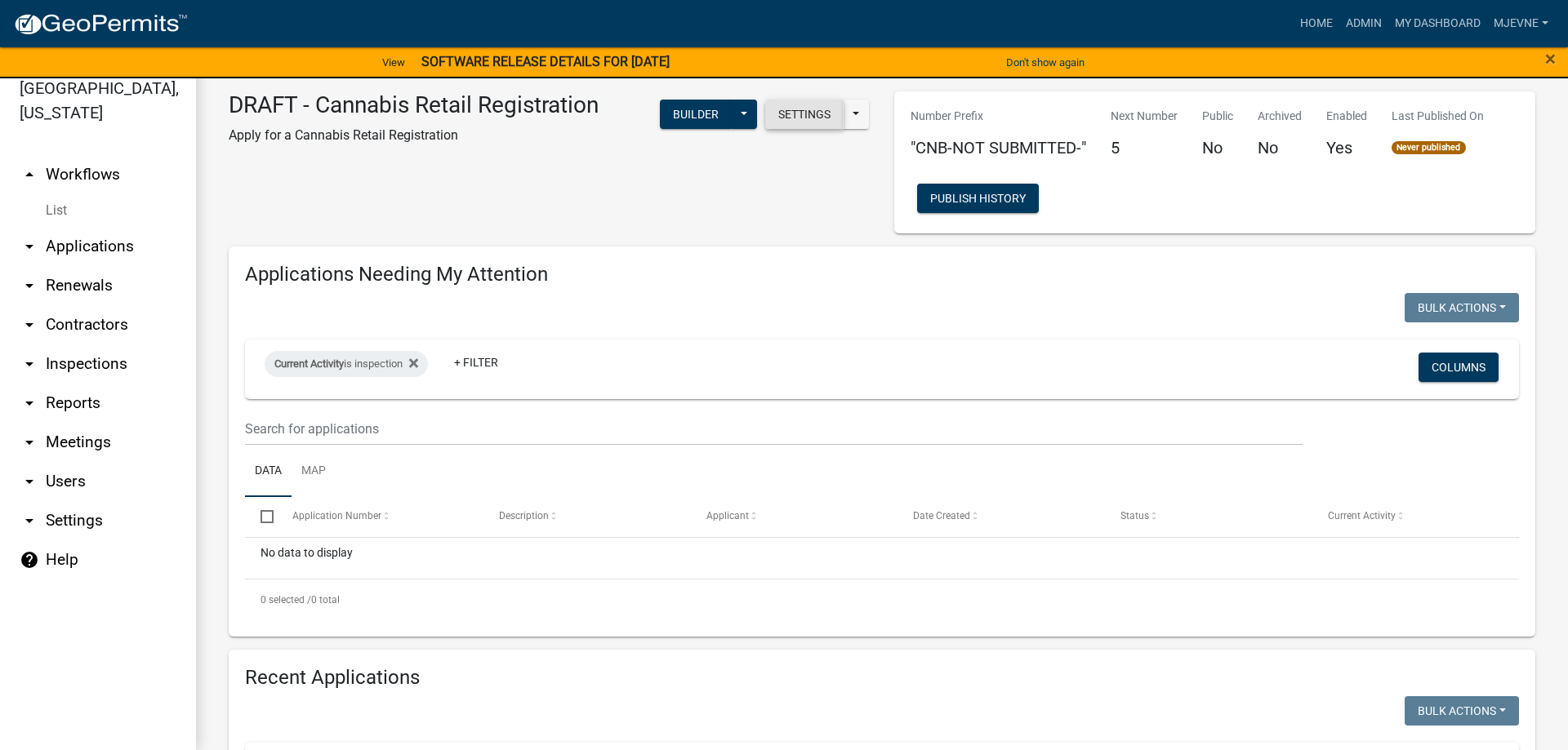
click at [805, 116] on button "Settings" at bounding box center [803, 114] width 78 height 29
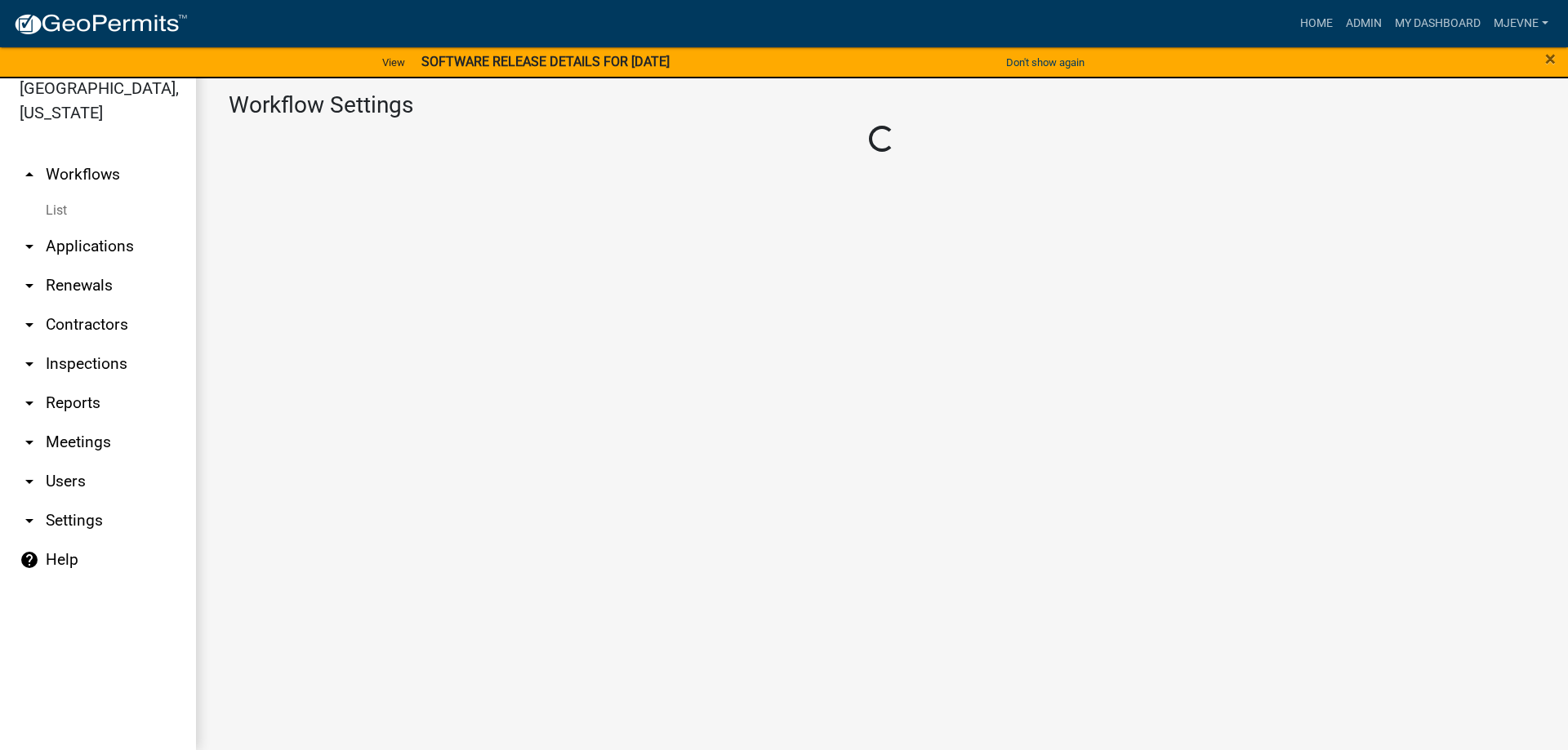
select select "1"
select select "4"
select select "1: Object"
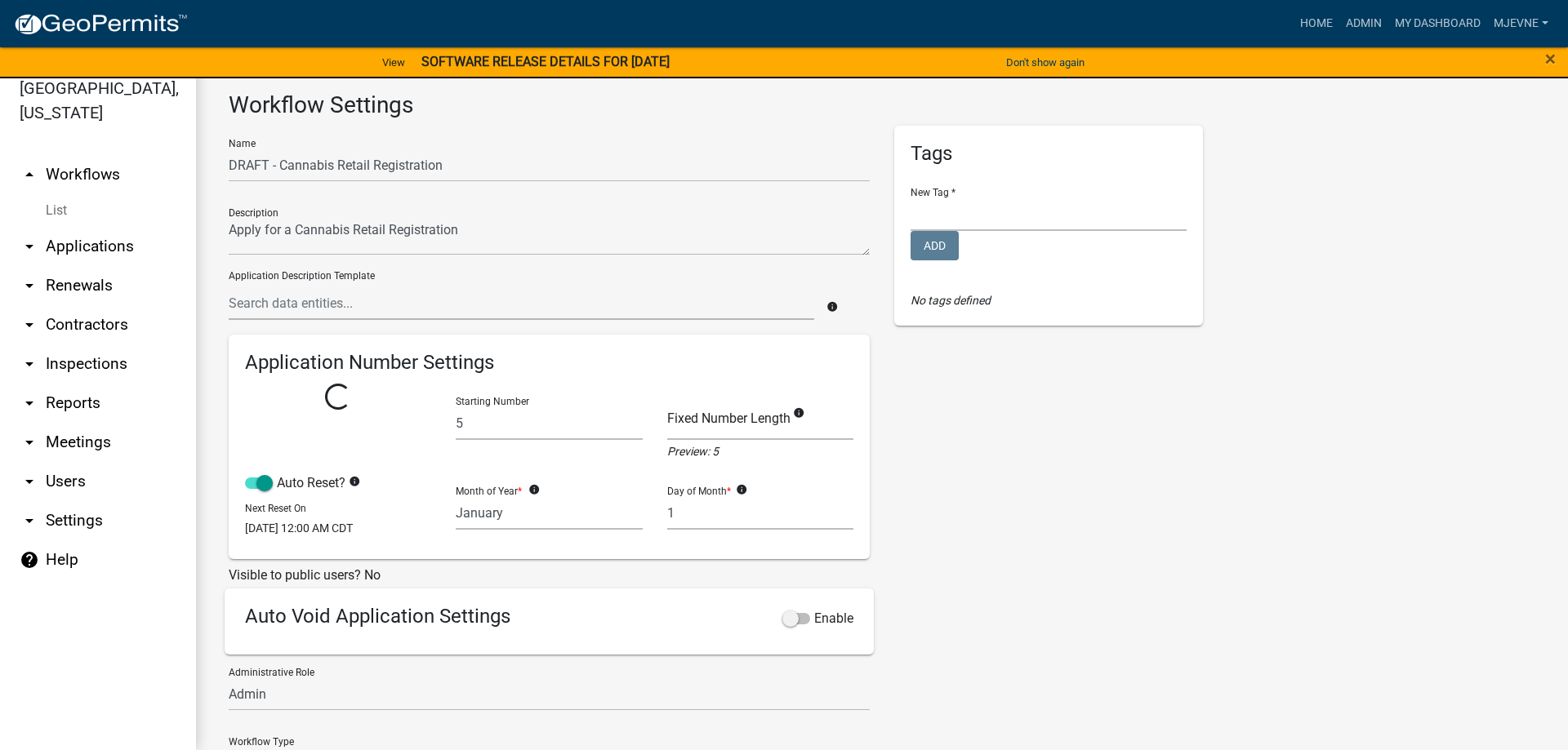
select select "1: 99d00181-ad76-47a1-a241-3987c97ed222"
select select
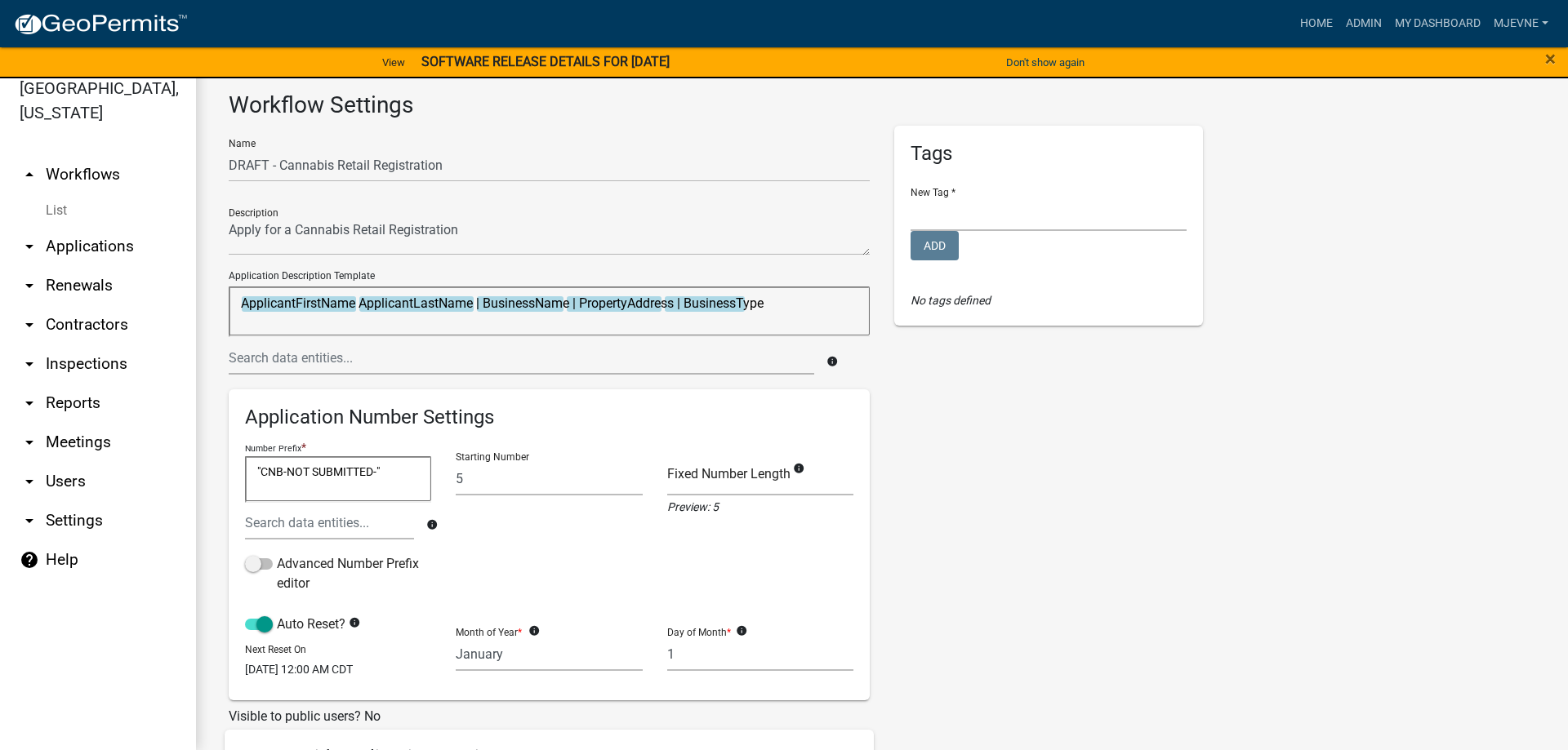
click at [86, 172] on link "arrow_drop_up Workflows" at bounding box center [98, 174] width 196 height 39
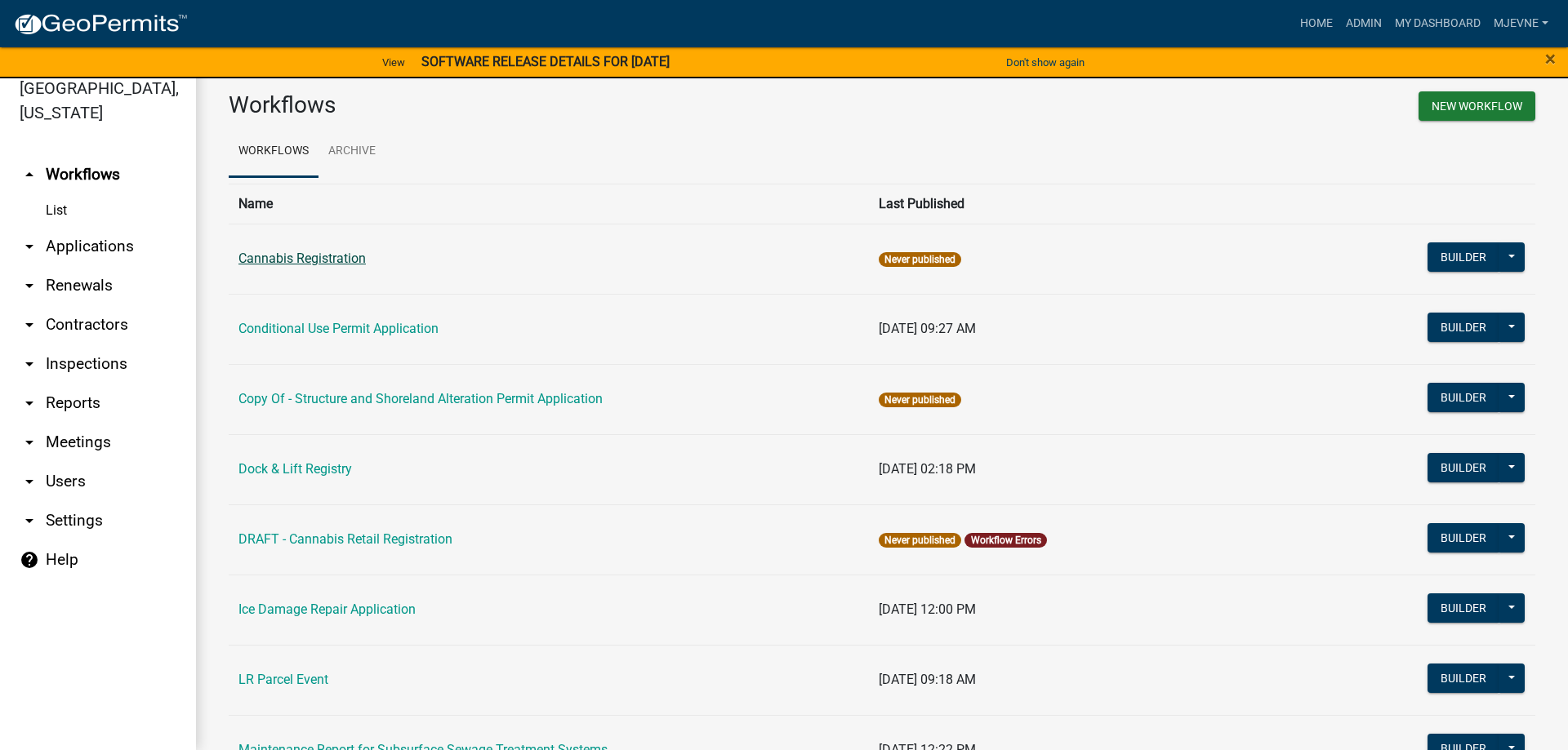
click at [337, 254] on link "Cannabis Registration" at bounding box center [302, 258] width 128 height 15
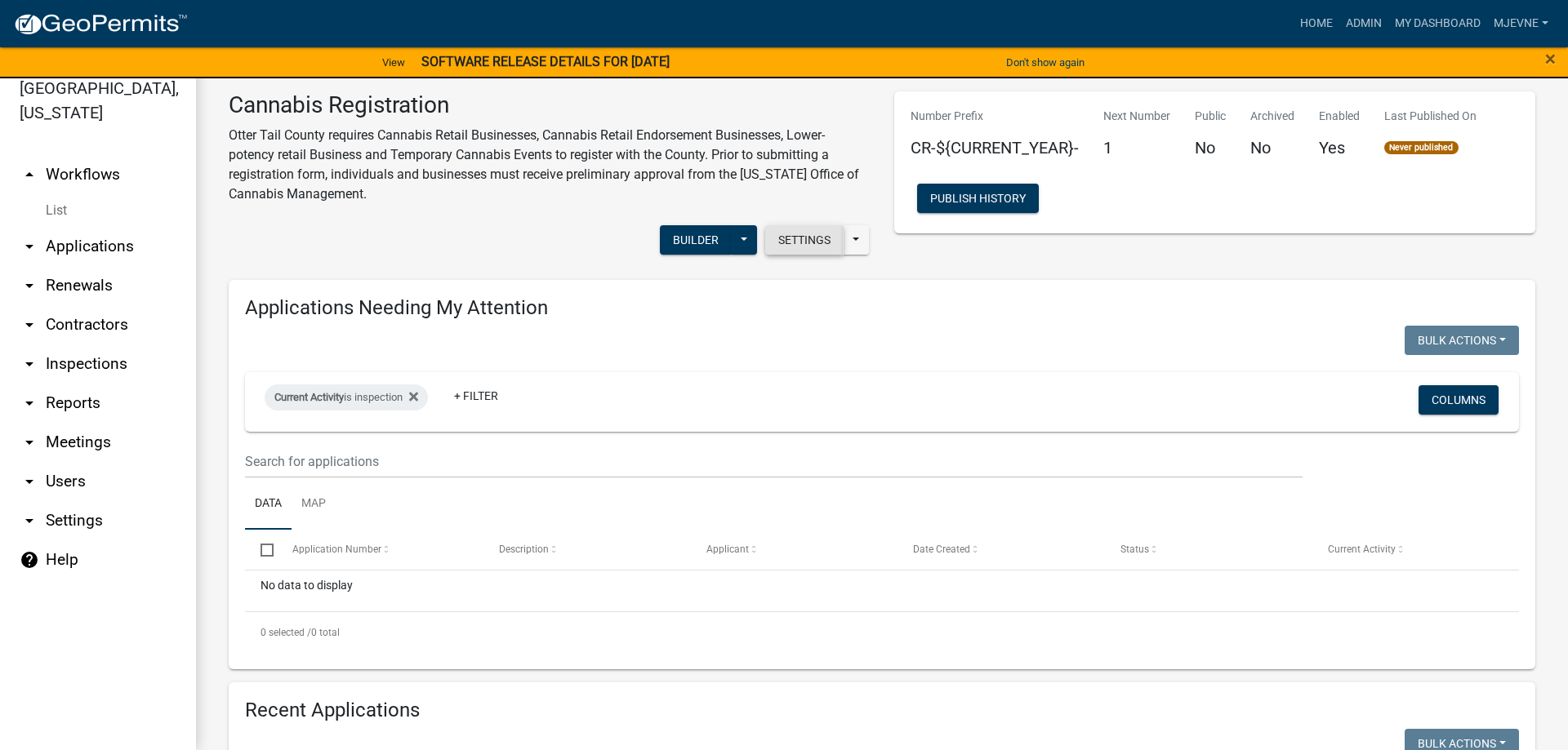
click at [798, 243] on button "Settings" at bounding box center [803, 240] width 78 height 29
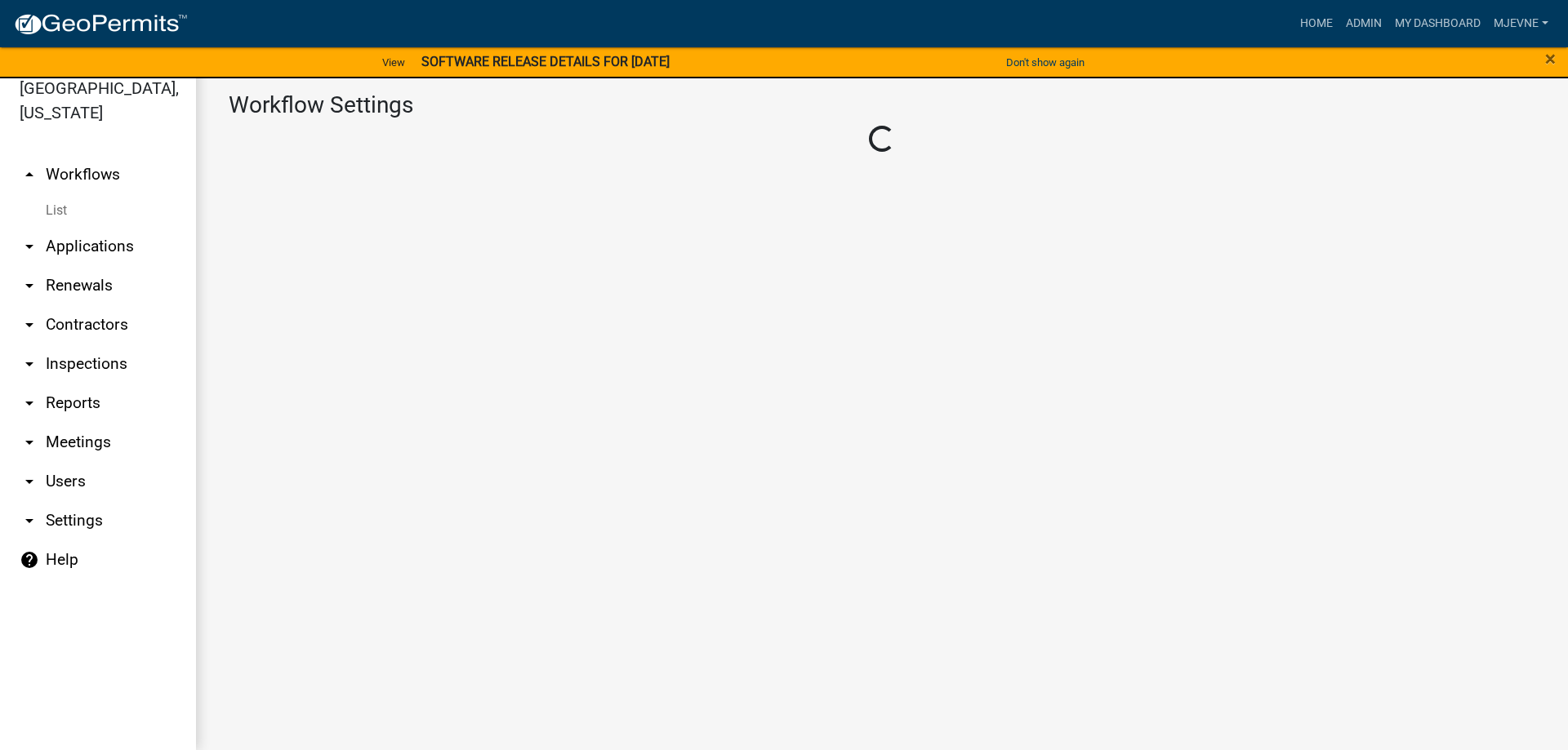
select select "4"
select select "3: Object"
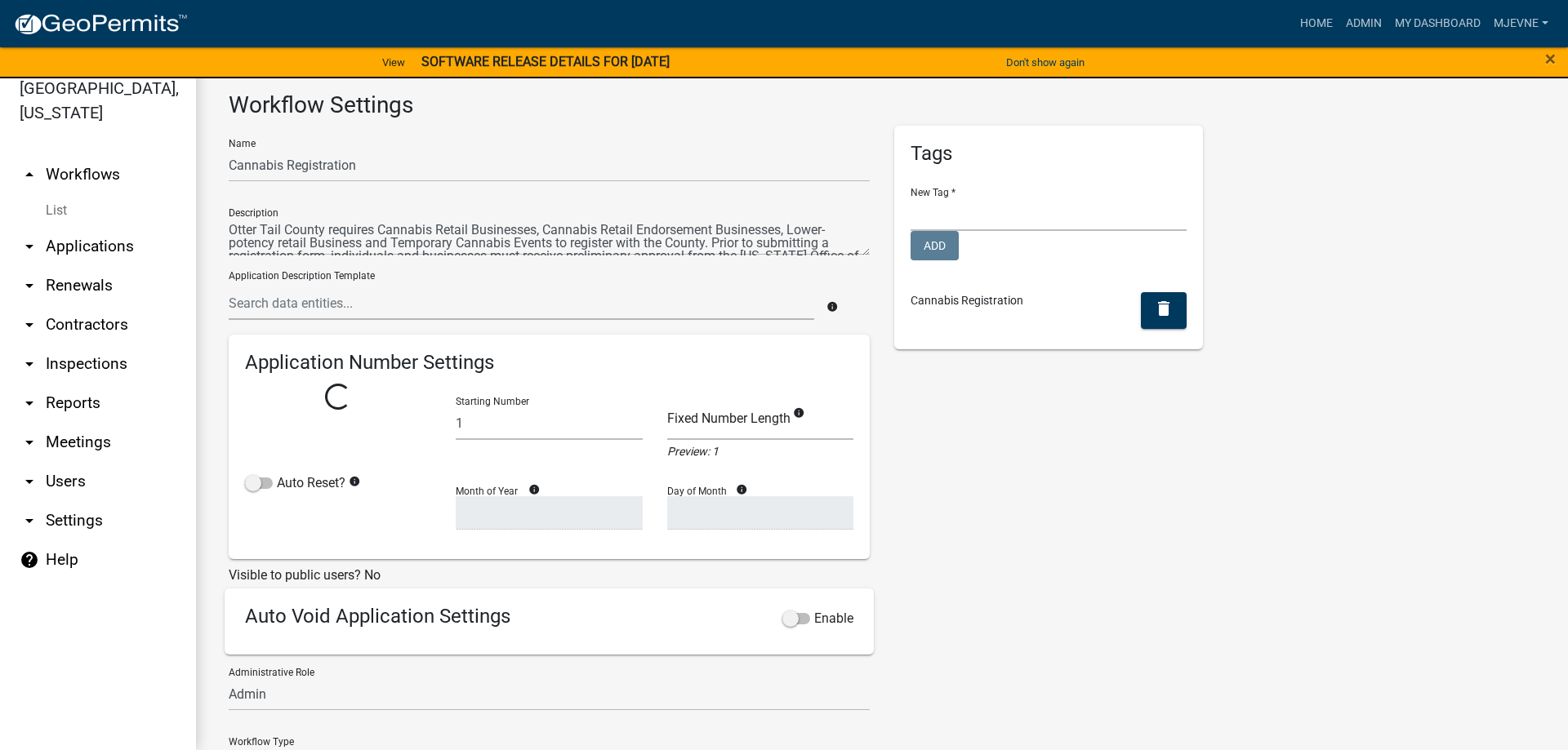
select select "0: c1bfc6c7-788a-4864-9461-c65c13de6891"
select select
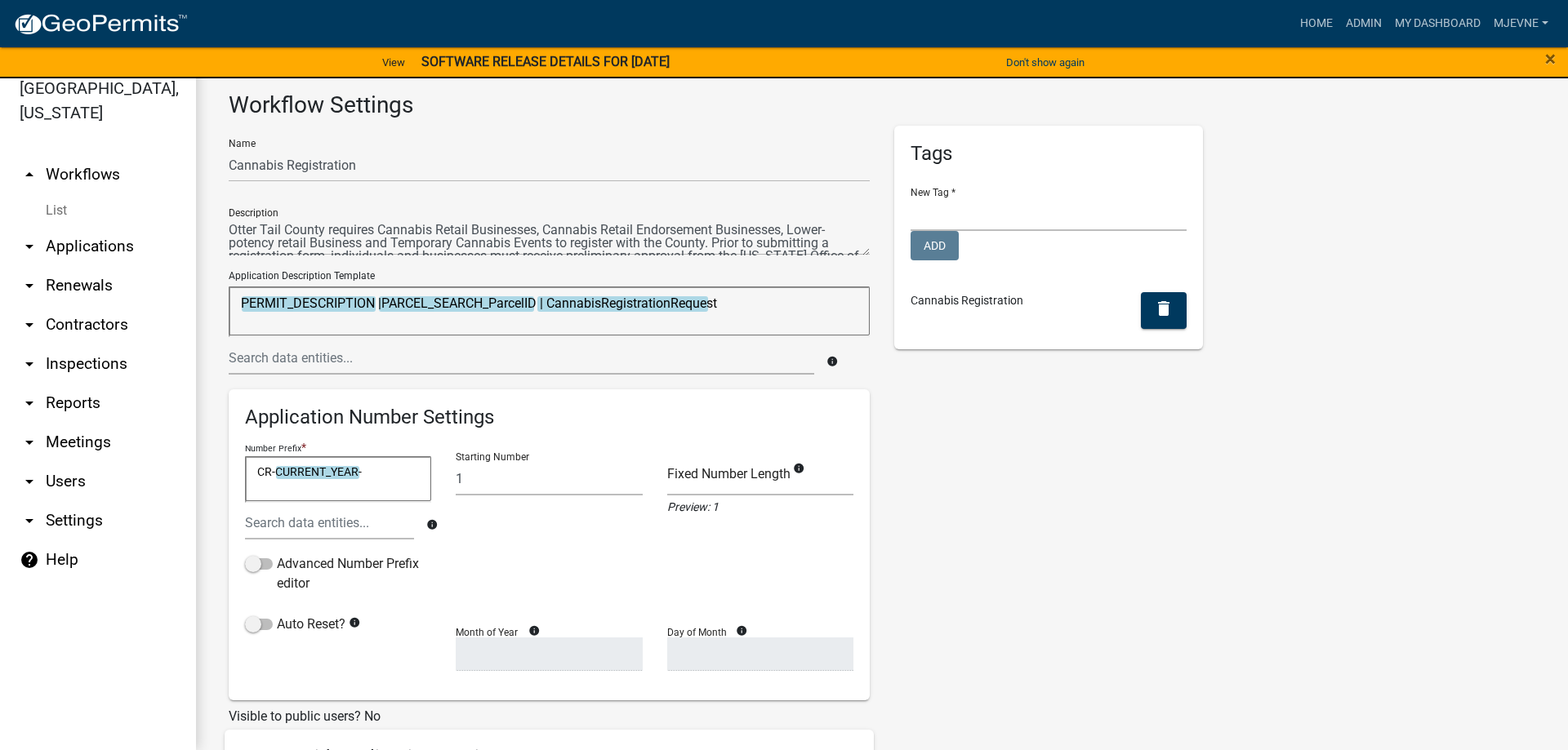
drag, startPoint x: 804, startPoint y: 301, endPoint x: 112, endPoint y: 236, distance: 695.0
click at [228, 286] on textarea "PERMIT_DESCRIPTION |PARCEL_SEARCH_ParcelID | CannabisRegistrationRequest" at bounding box center [549, 311] width 641 height 49
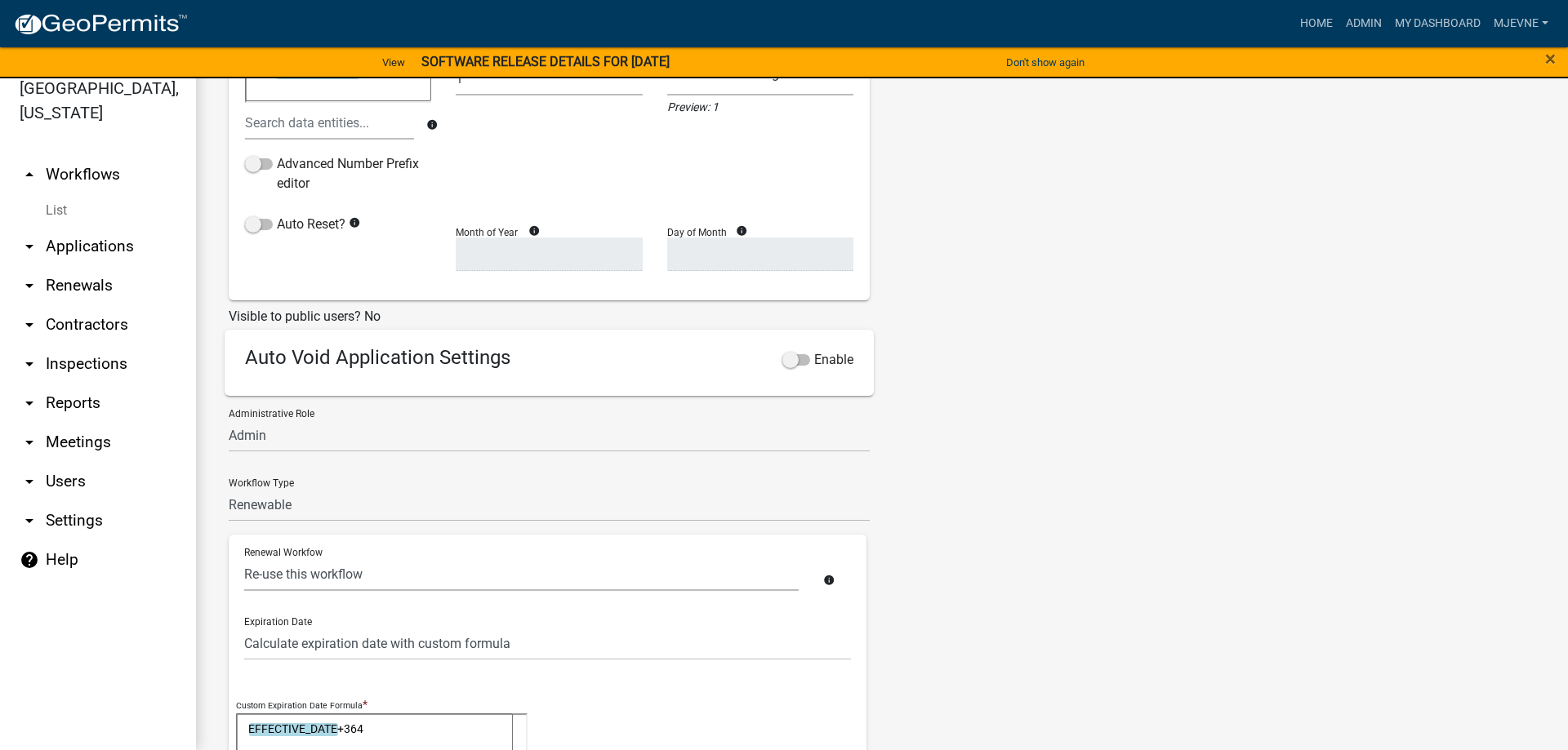
scroll to position [465, 0]
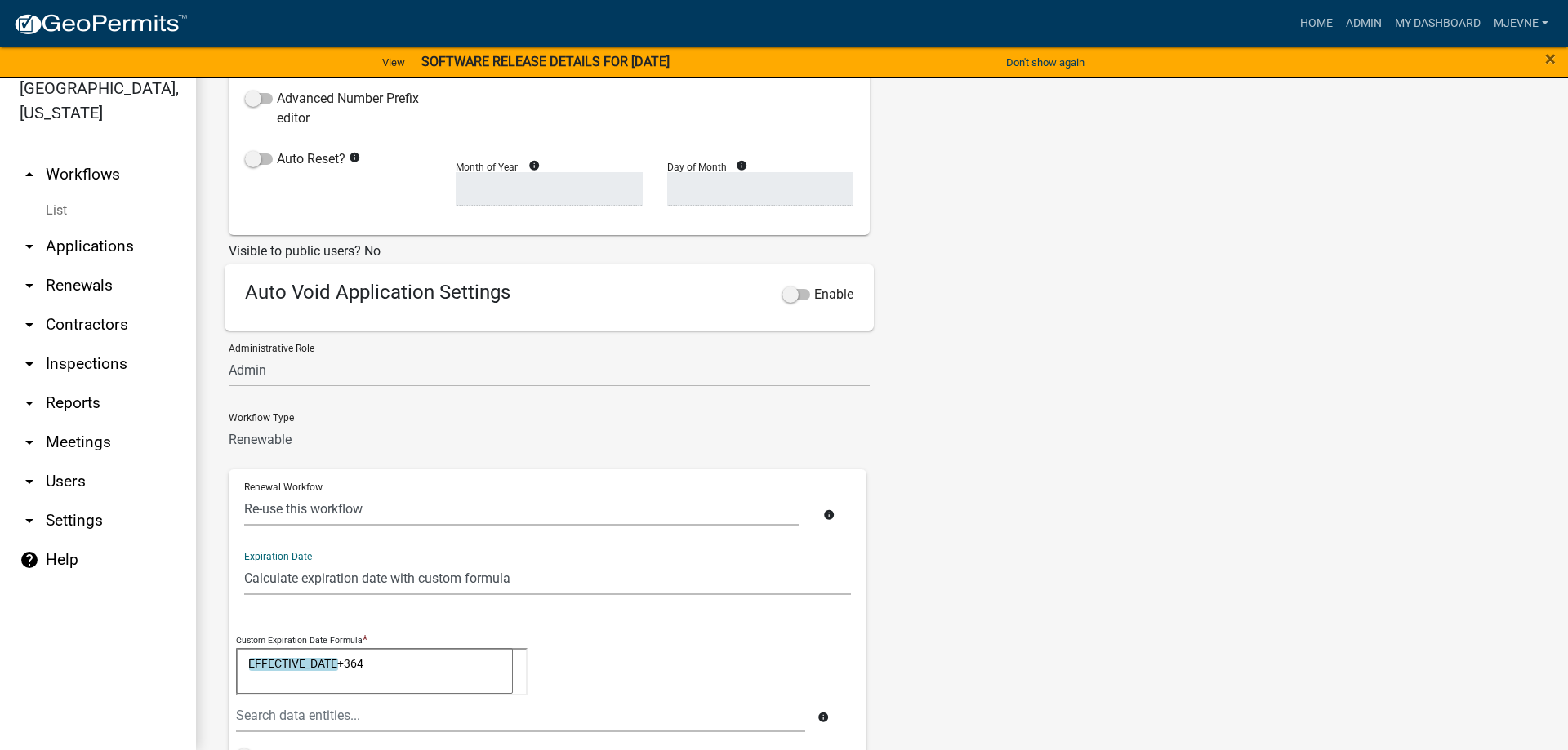
click at [244, 561] on select "Does not expire (infinite) Expires at end of effective year Set a term length i…" at bounding box center [547, 578] width 607 height 34
select select "1: Object"
click option "Expires at end of effective year" at bounding box center [0, 0] width 0 height 0
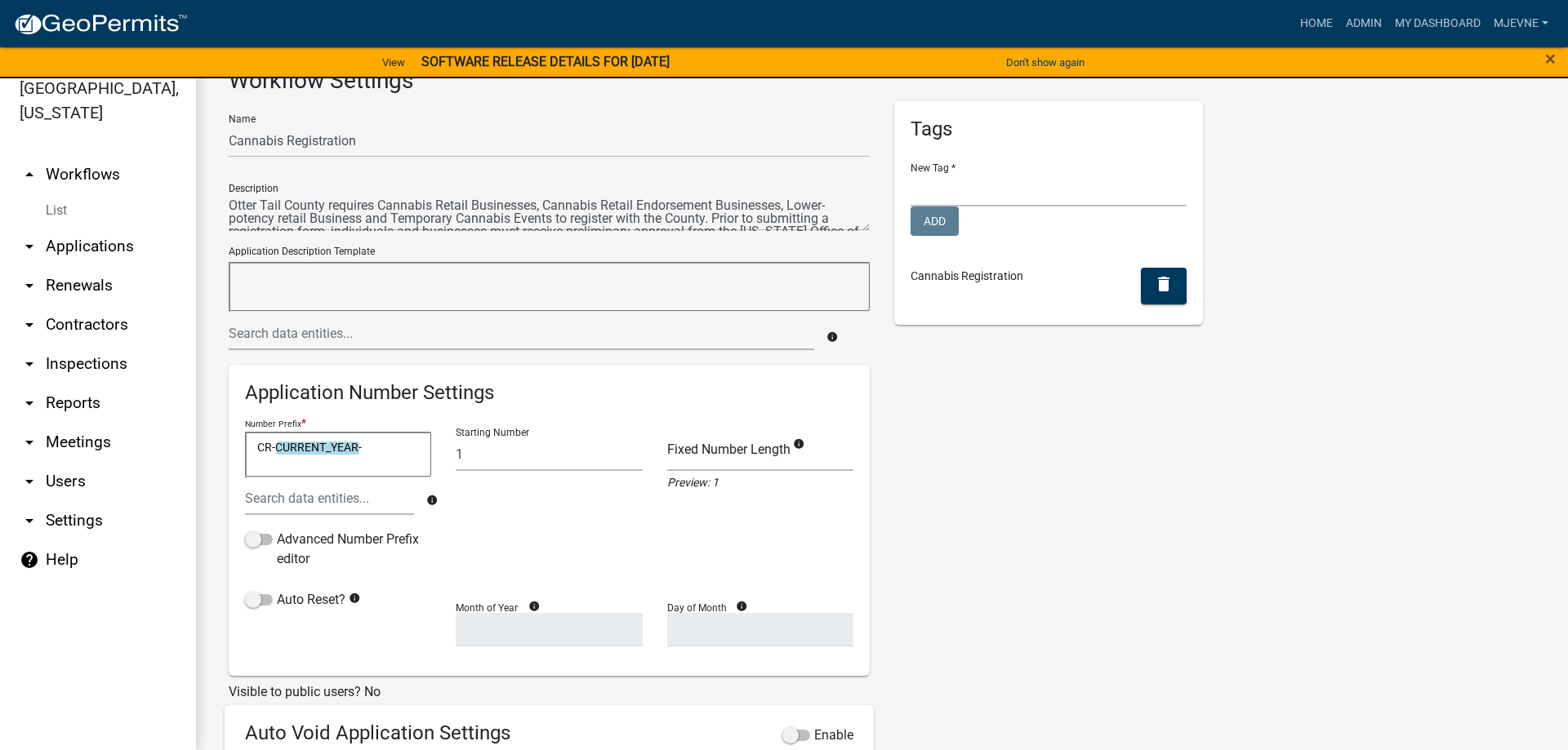
scroll to position [0, 0]
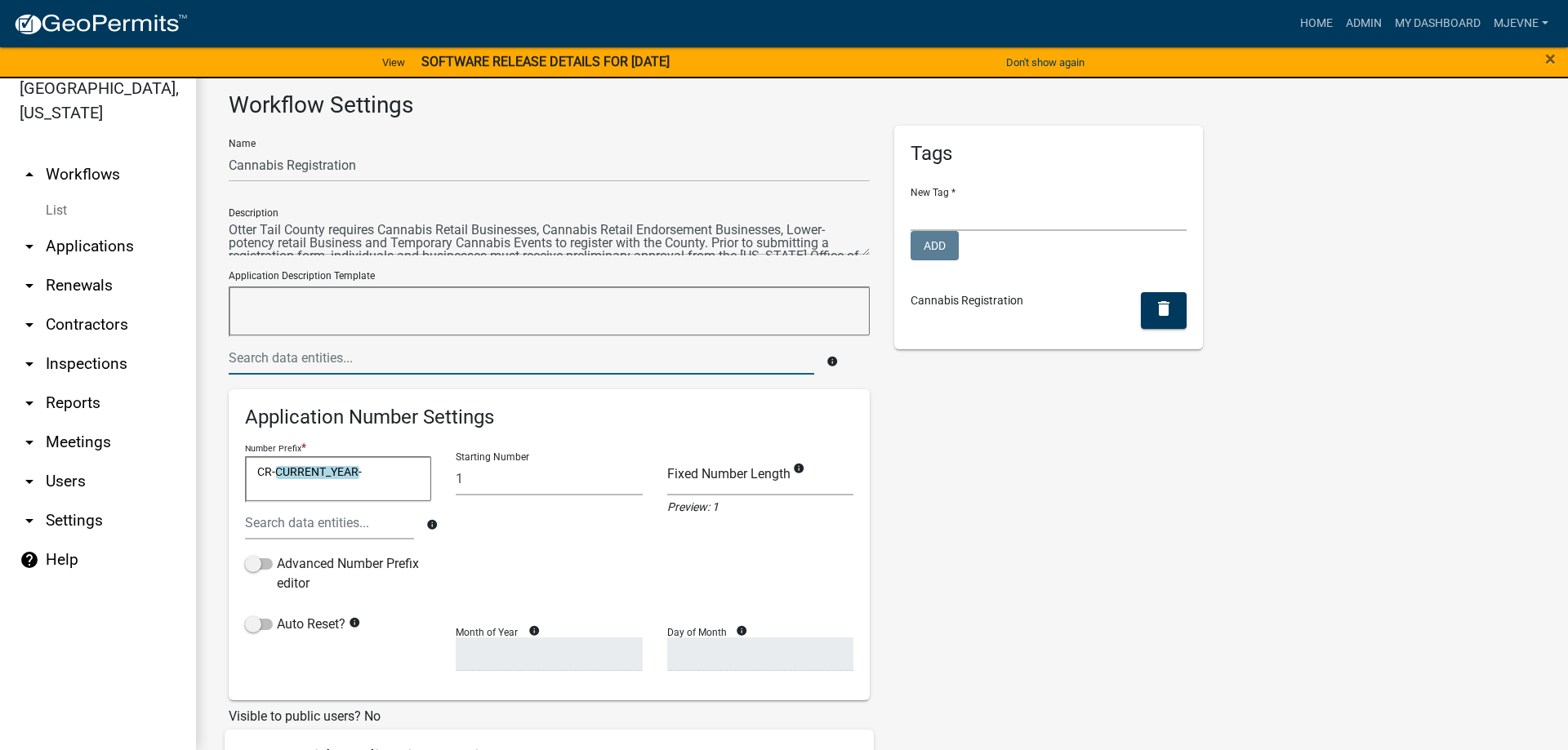
click at [256, 352] on input "text" at bounding box center [521, 358] width 586 height 34
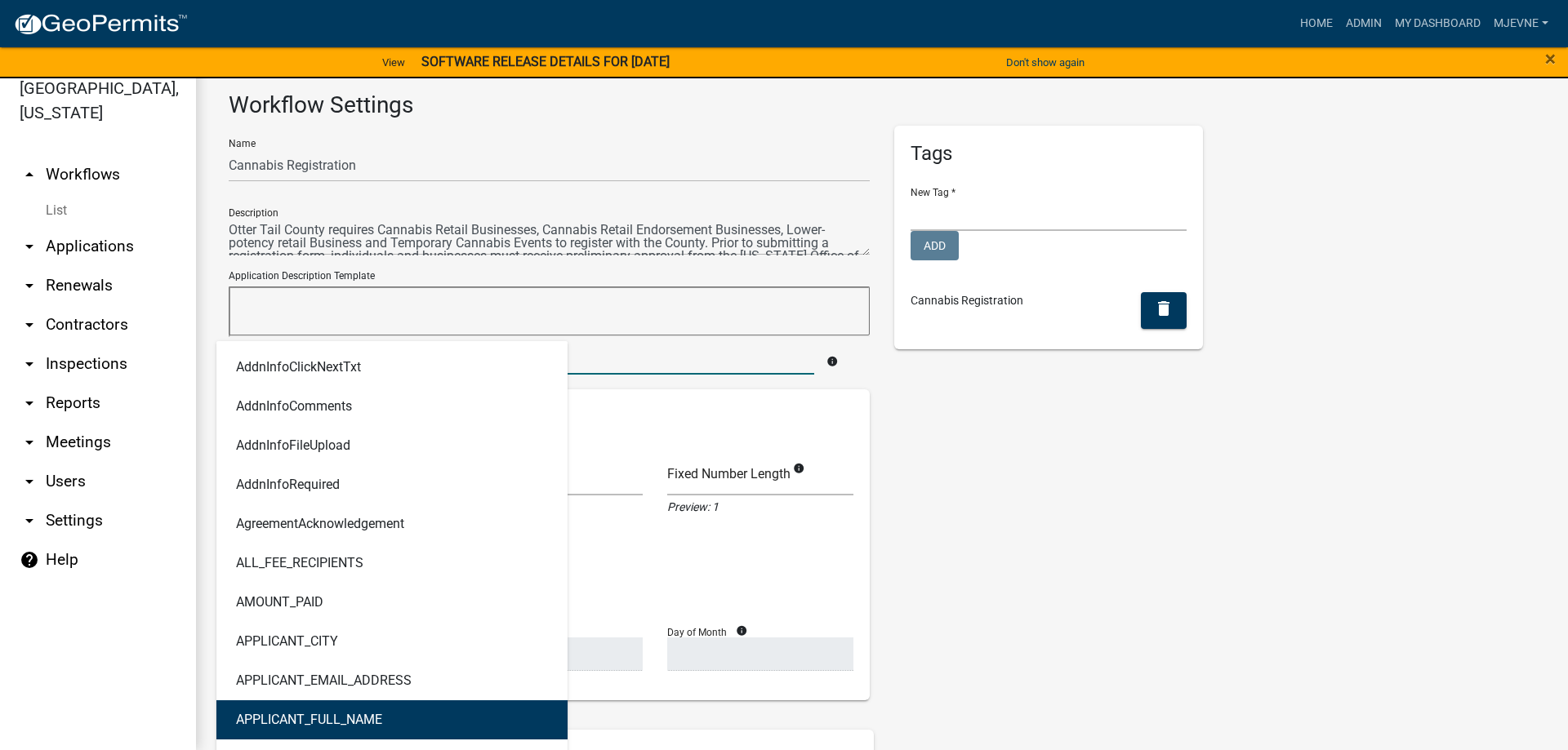
click at [269, 724] on ngb-highlight "APPLICANT_FULL_NAME" at bounding box center [309, 719] width 146 height 13
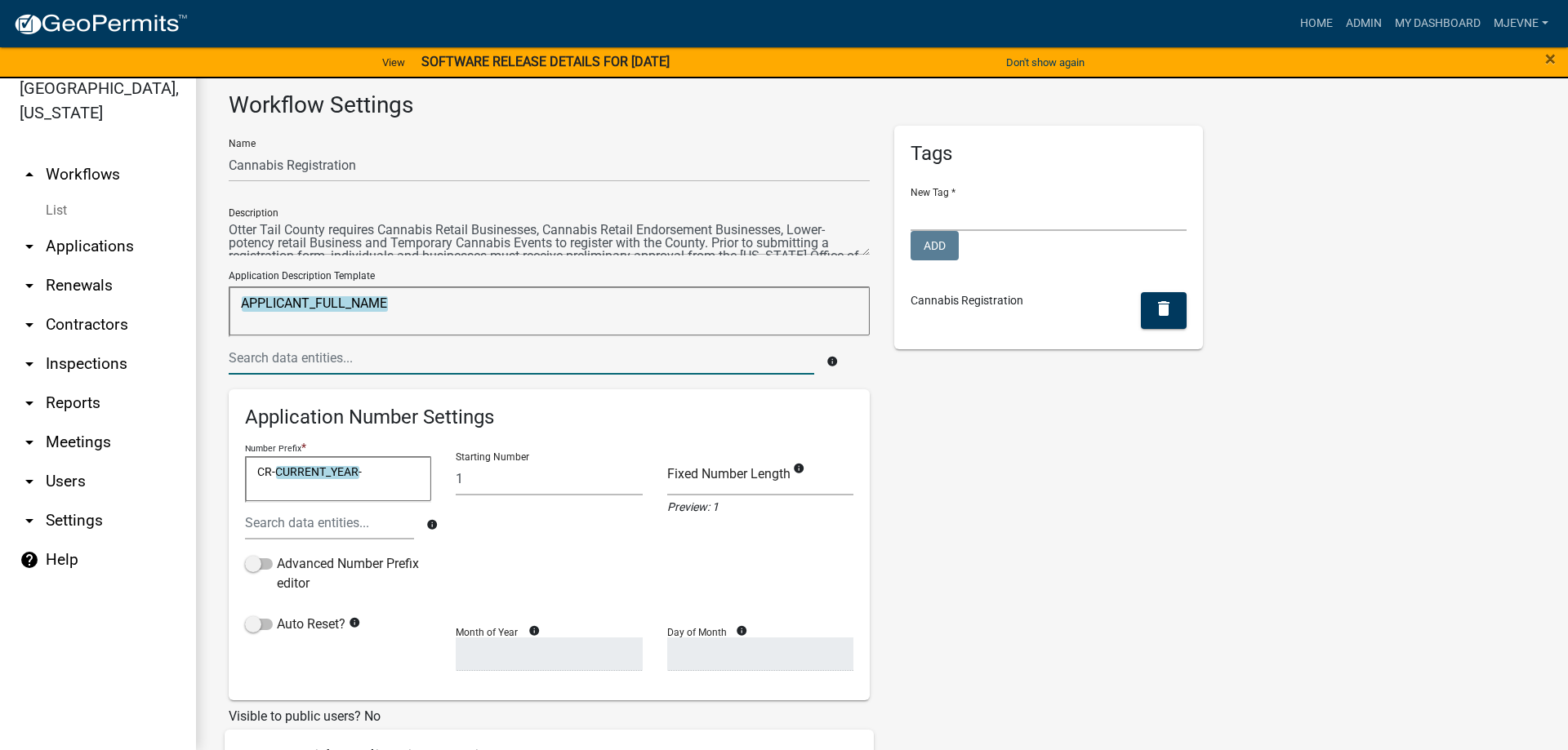
click at [290, 355] on input "text" at bounding box center [521, 358] width 586 height 34
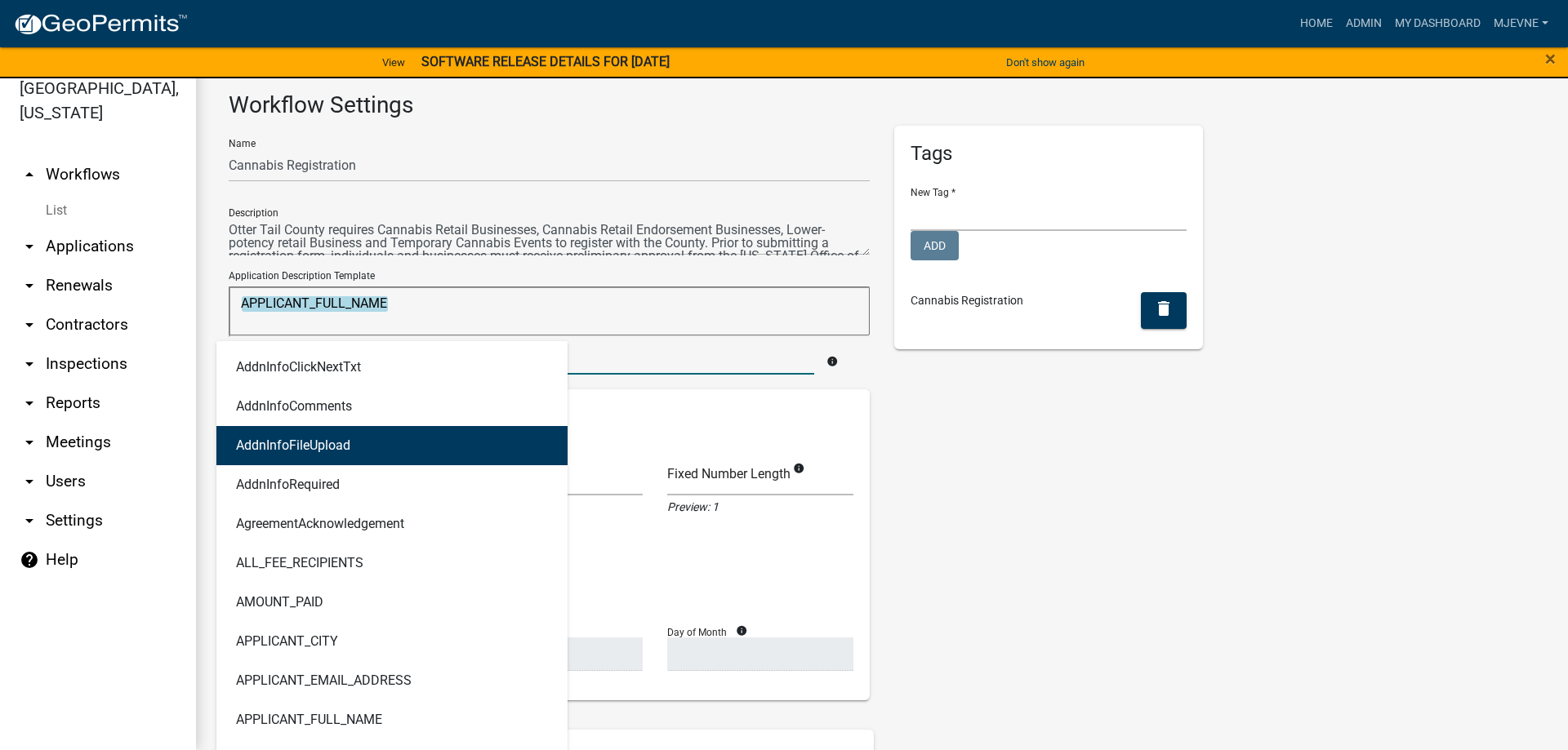
click at [1107, 510] on div "Tags New Tag * CUP/Variance LR Internal Notes and Applications LR Parcel Events…" at bounding box center [1048, 691] width 333 height 1130
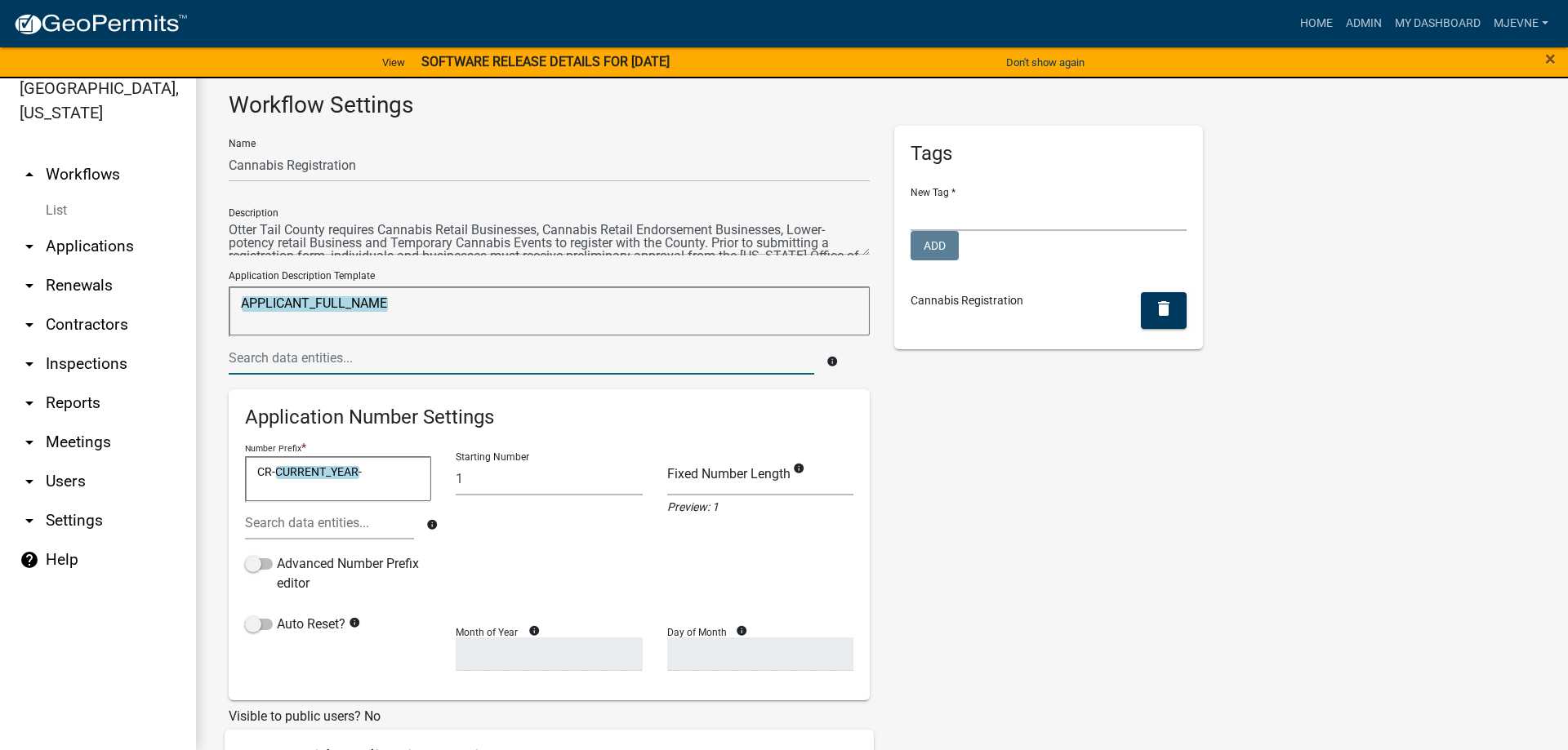
click at [330, 360] on input "text" at bounding box center [521, 358] width 586 height 34
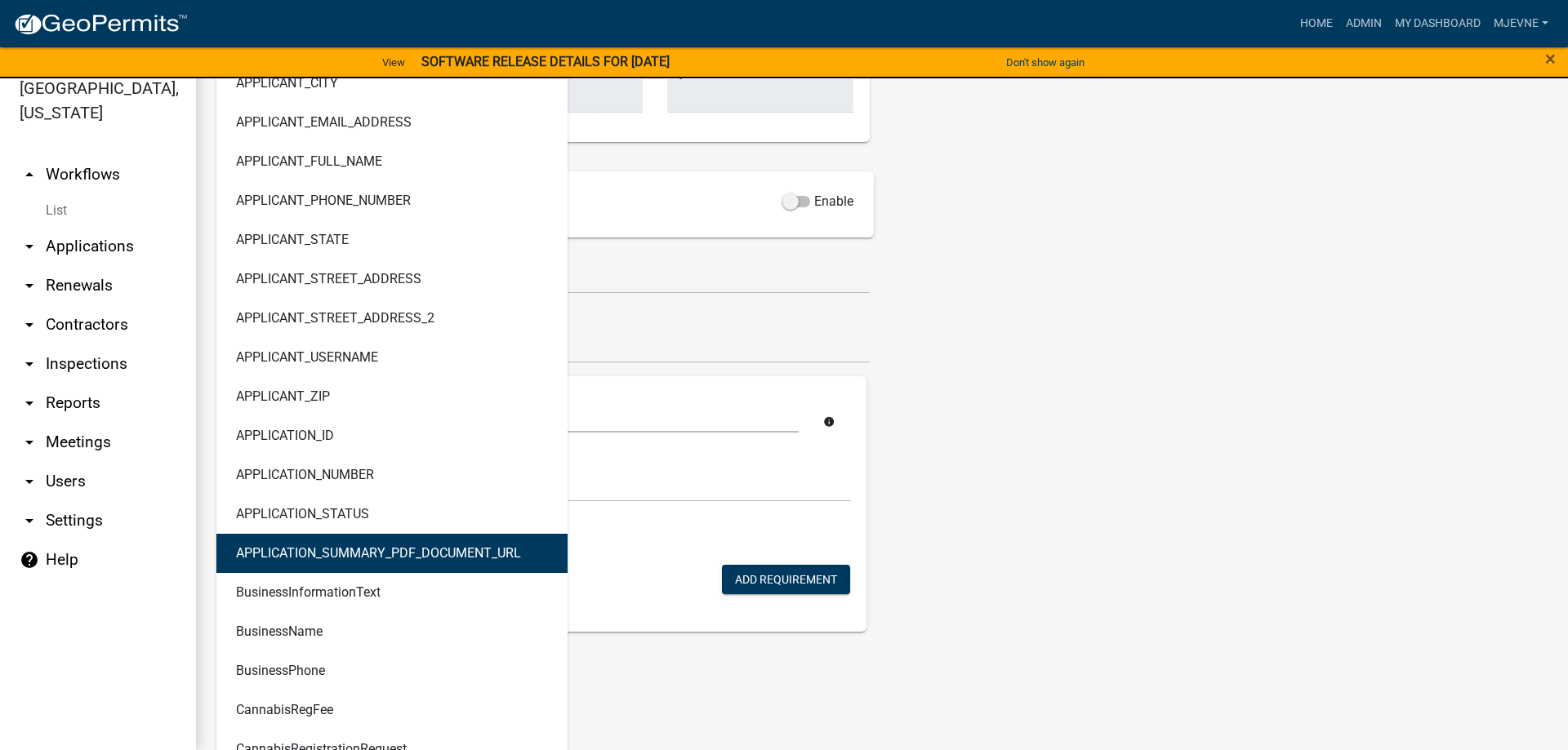
scroll to position [838, 0]
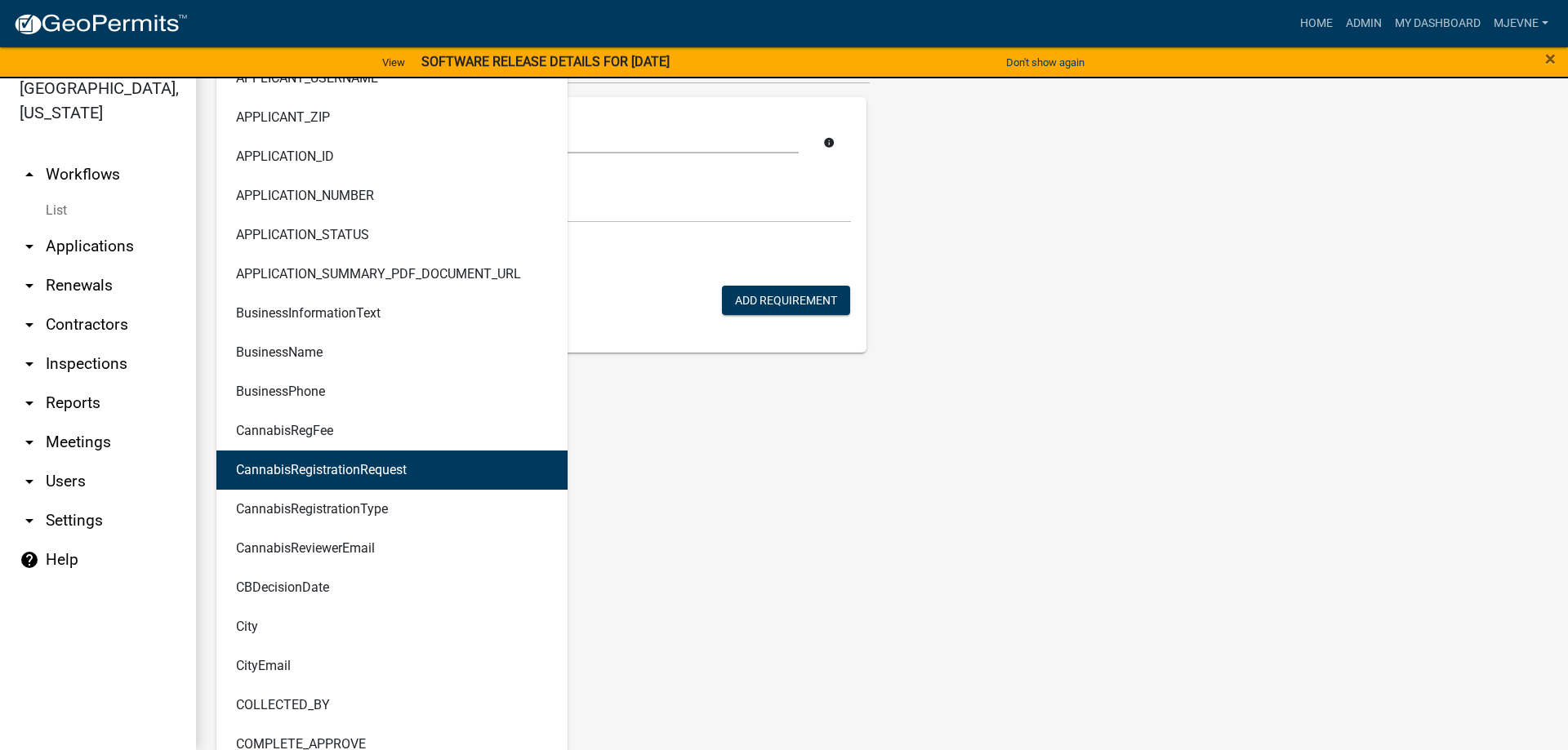
click at [319, 465] on ngb-highlight "CannabisRegistrationRequest" at bounding box center [321, 469] width 170 height 13
type textarea "APPLICANT_FULL_NAMECannabisRegistrationRequest"
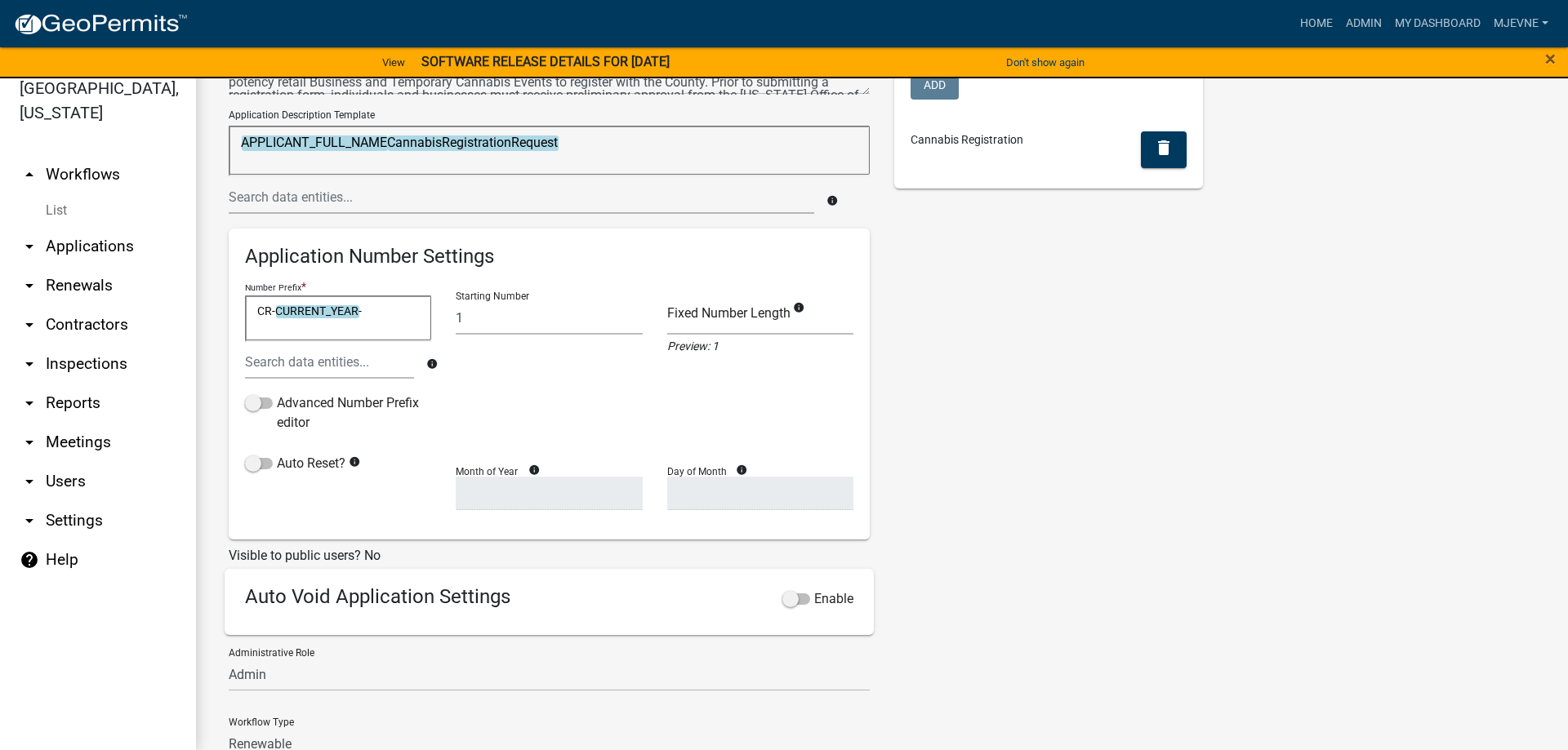
scroll to position [117, 0]
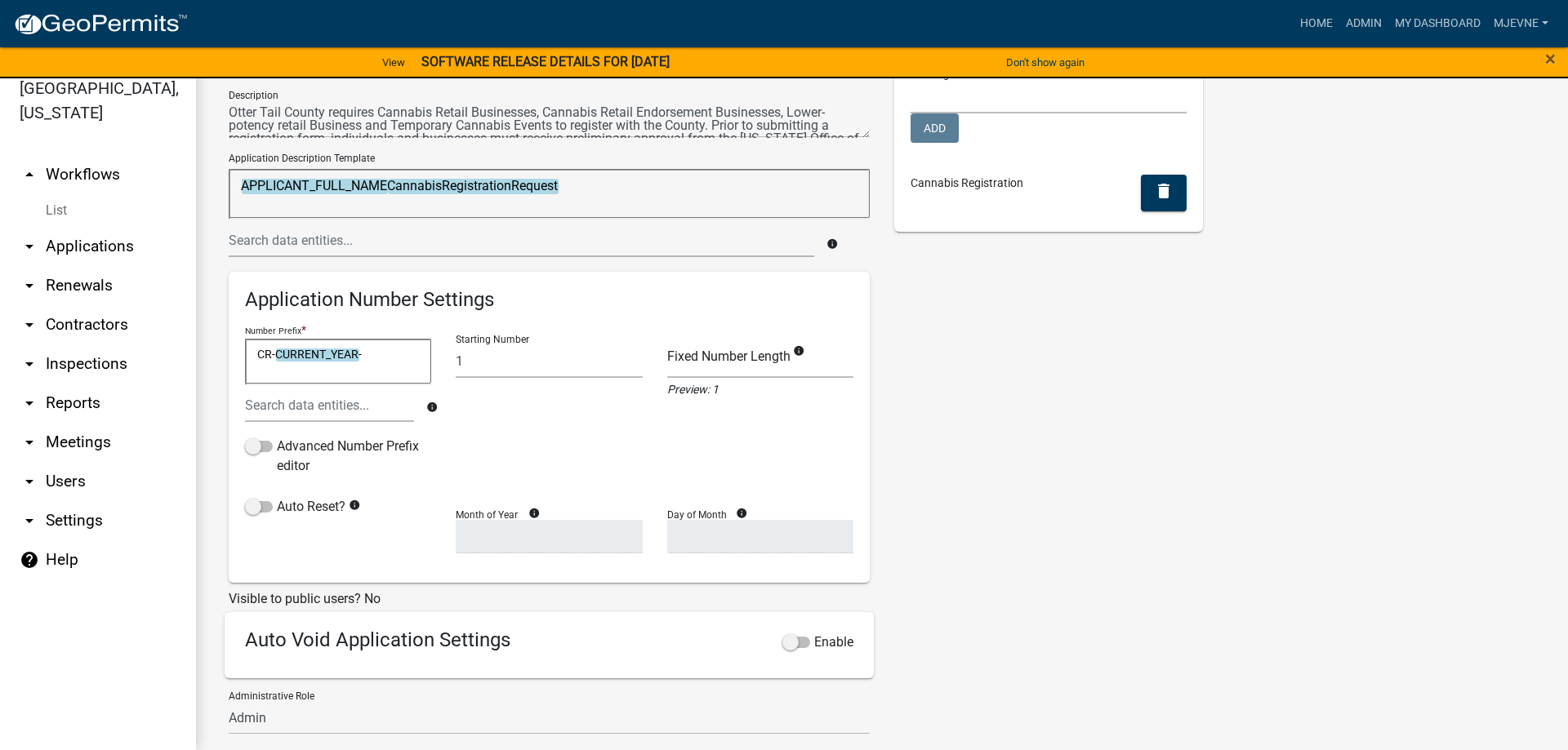
drag, startPoint x: 602, startPoint y: 193, endPoint x: 140, endPoint y: 171, distance: 462.5
click at [228, 171] on textarea "APPLICANT_FULL_NAMECannabisRegistrationRequest" at bounding box center [549, 194] width 641 height 49
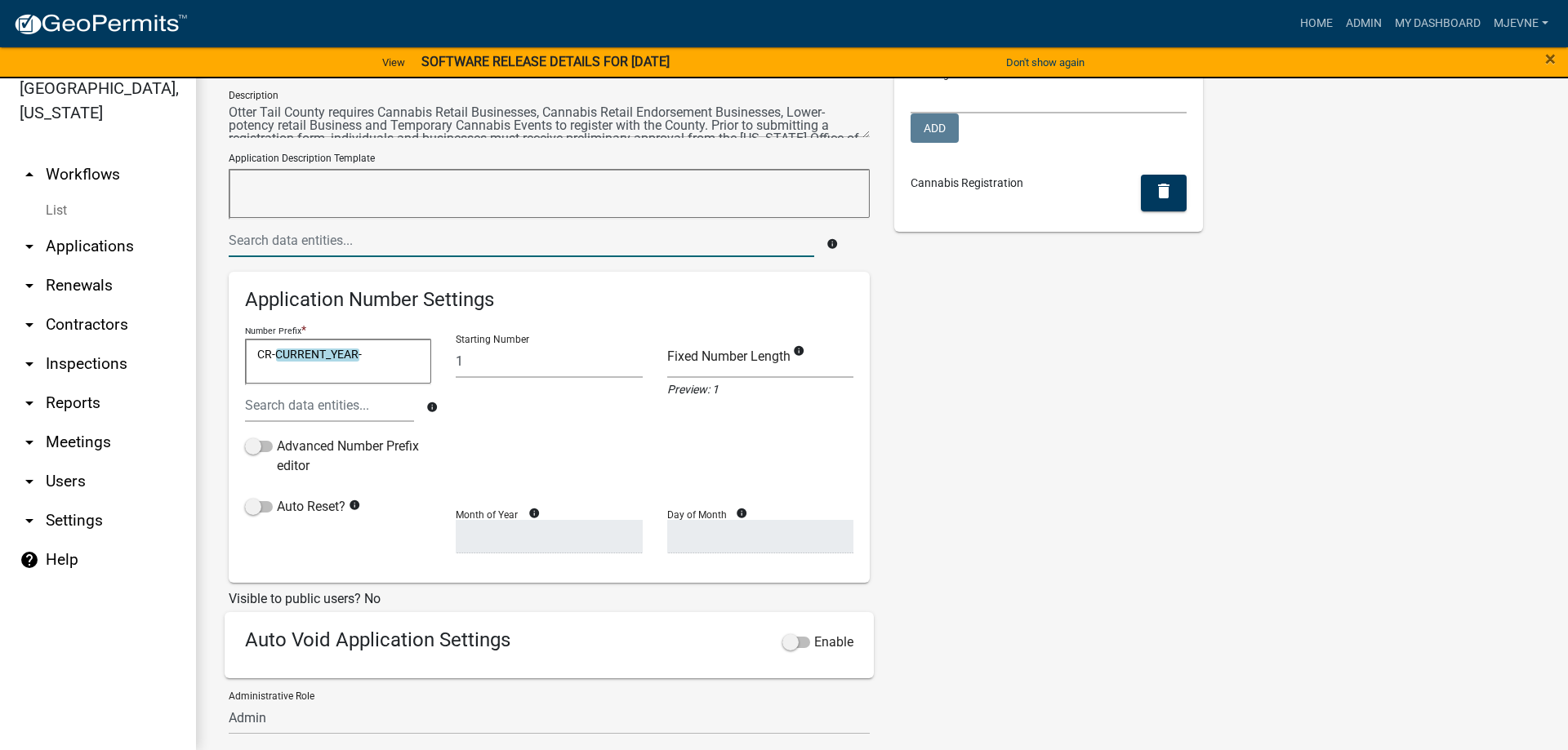
click at [289, 232] on input "text" at bounding box center [521, 240] width 586 height 34
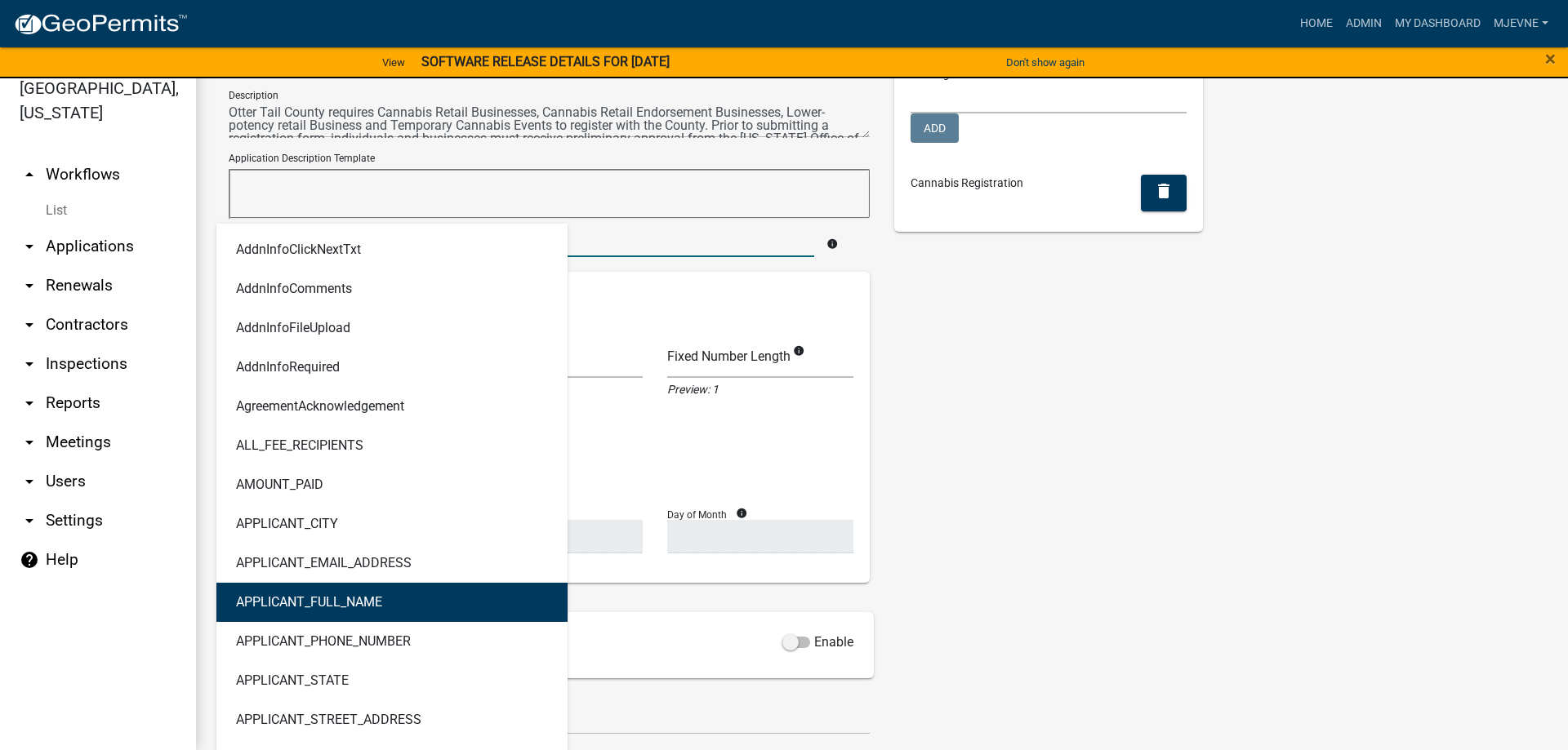
click at [301, 598] on ngb-highlight "APPLICANT_FULL_NAME" at bounding box center [309, 602] width 146 height 13
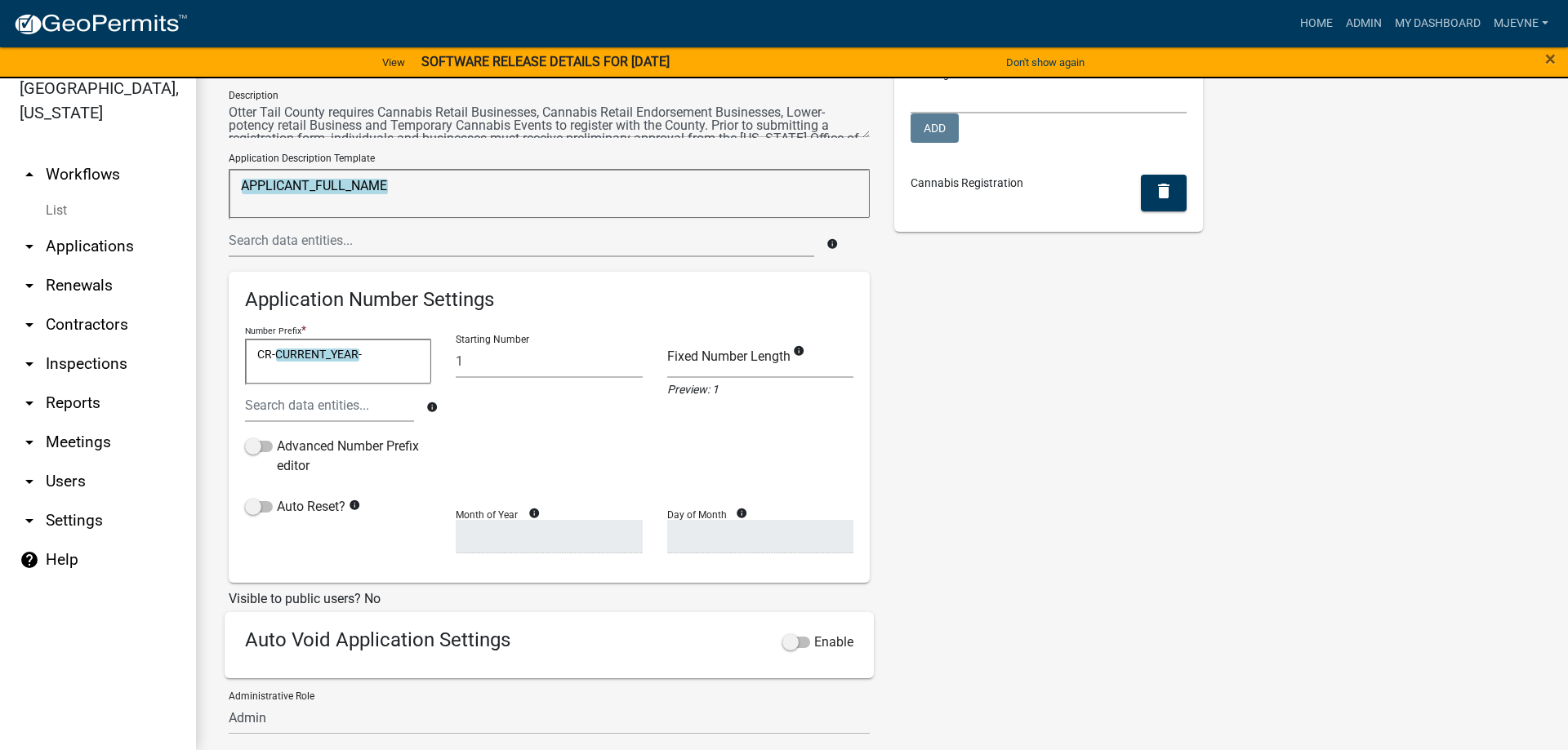
click at [395, 187] on textarea "APPLICANT_FULL_NAME" at bounding box center [549, 194] width 641 height 49
click at [307, 240] on input "text" at bounding box center [521, 240] width 586 height 34
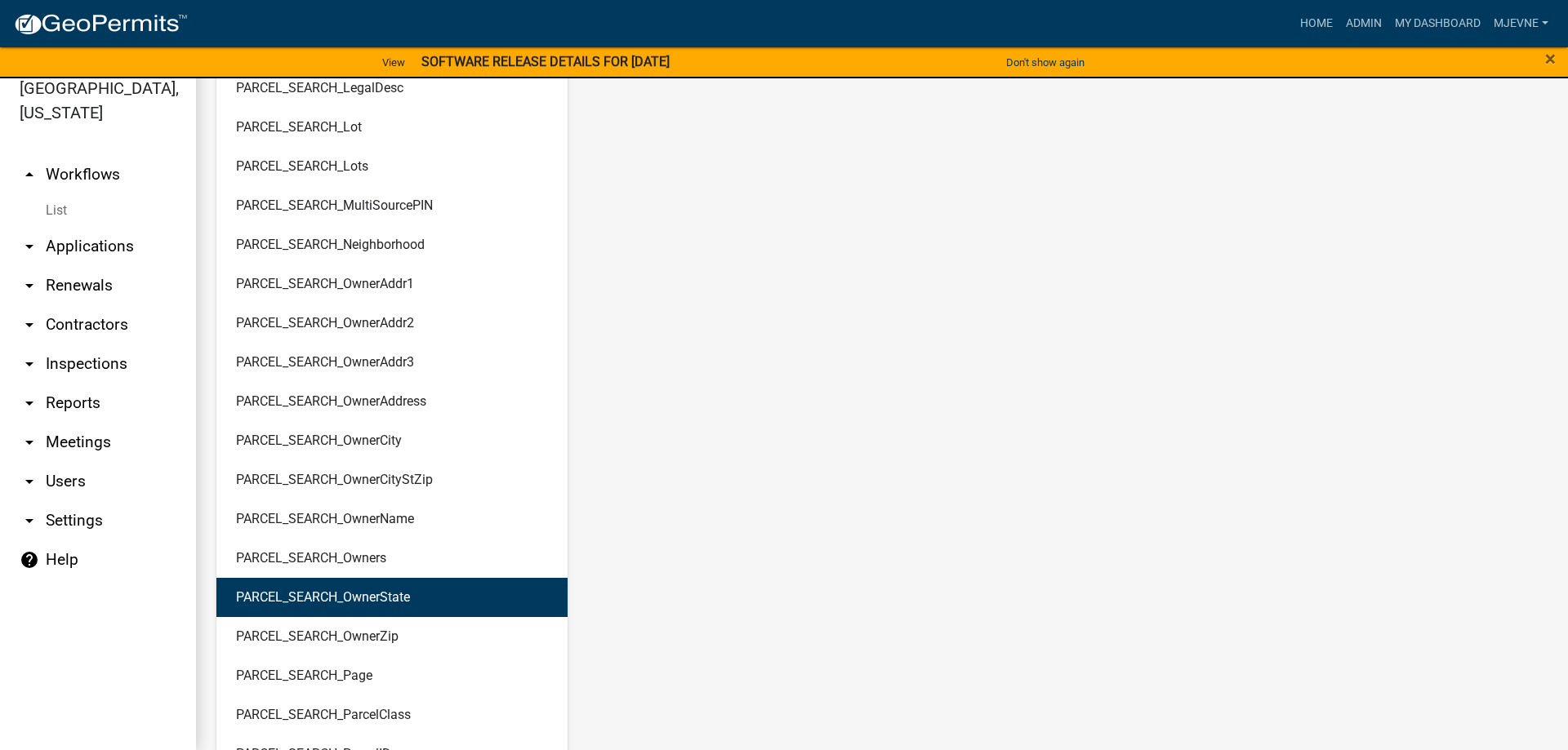
scroll to position [6633, 0]
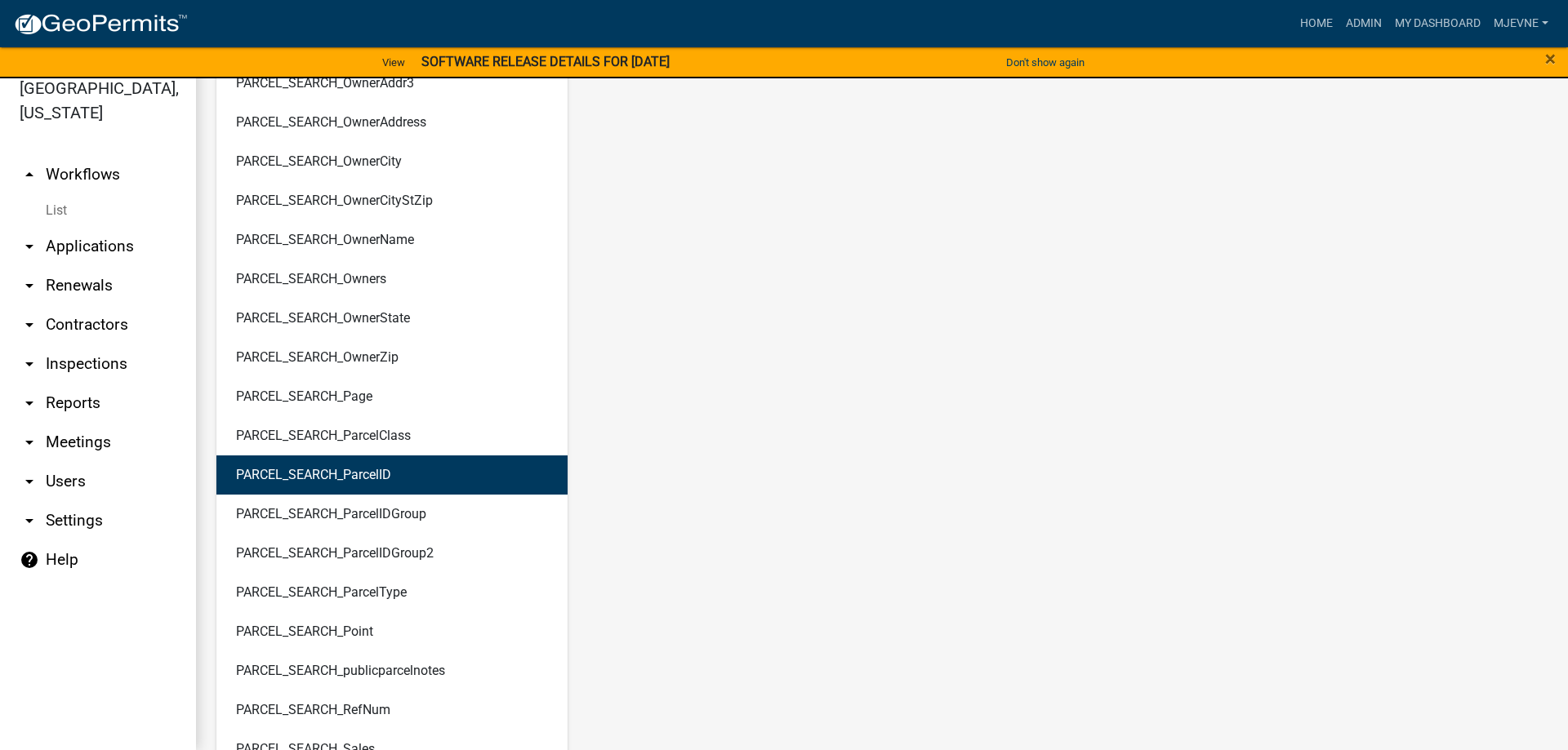
click at [338, 472] on ngb-highlight "PARCEL_SEARCH_ParcelID" at bounding box center [314, 474] width 155 height 13
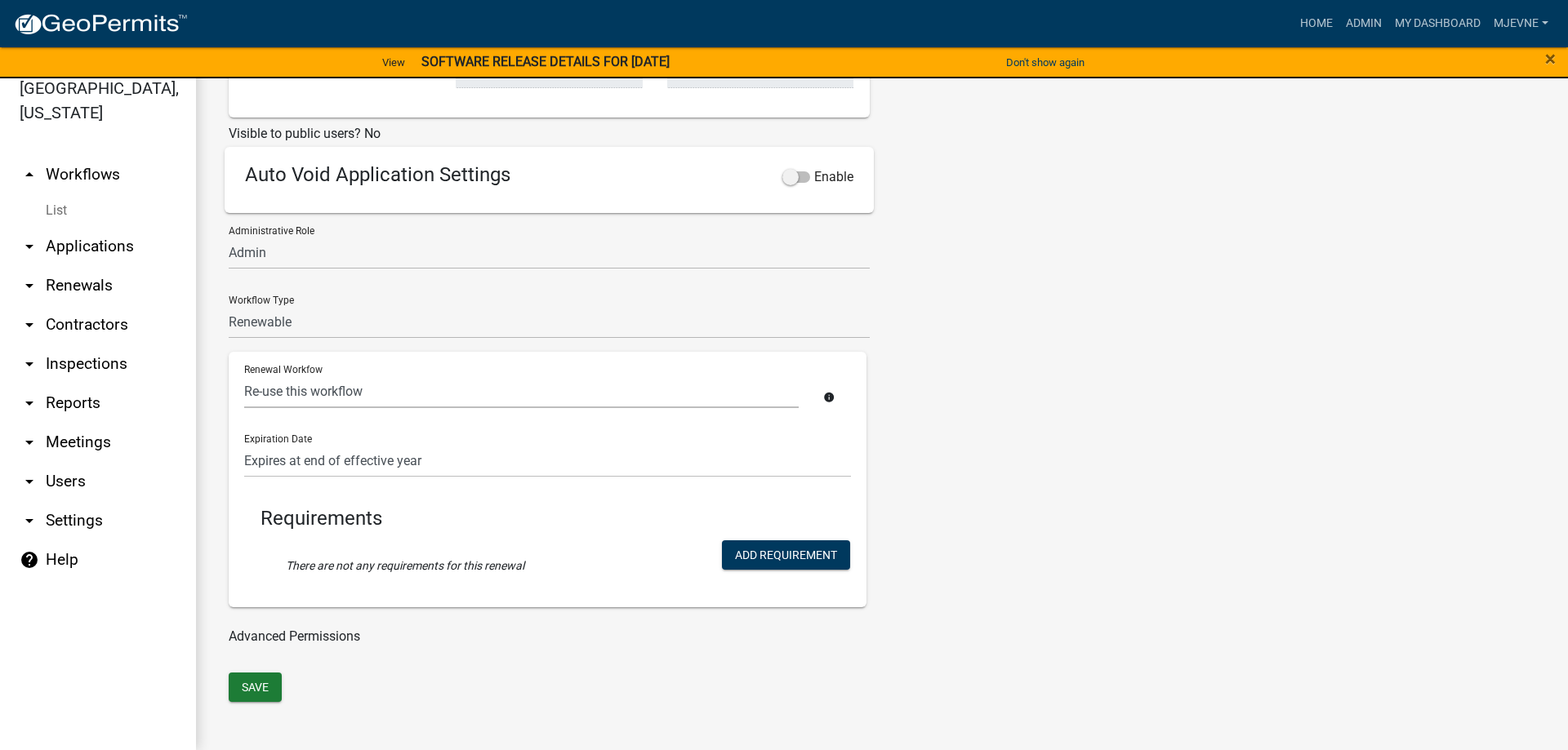
scroll to position [0, 0]
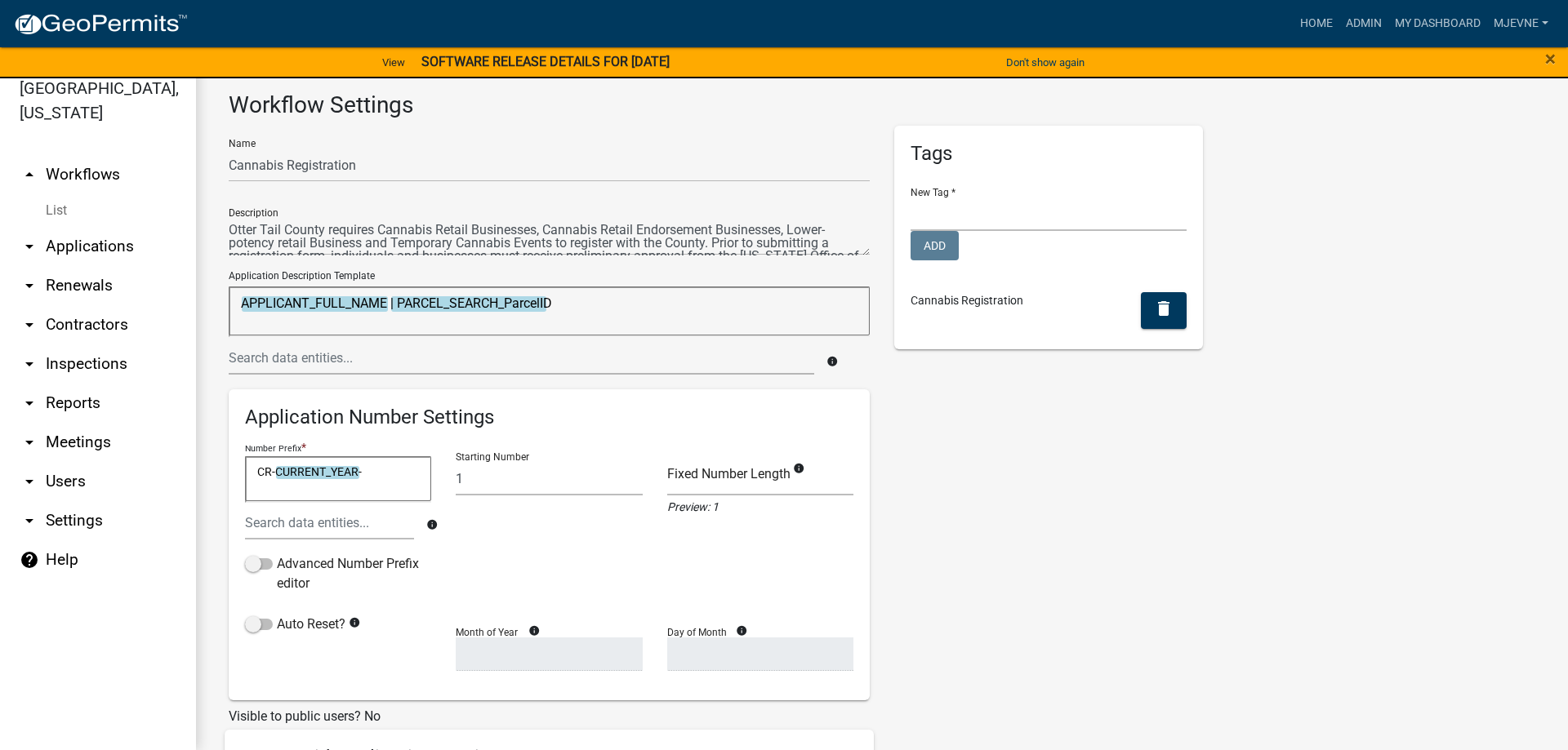
click at [561, 301] on textarea "APPLICANT_FULL_NAME | PARCEL_SEARCH_ParcelID" at bounding box center [549, 311] width 641 height 49
click at [281, 358] on input "text" at bounding box center [521, 358] width 586 height 34
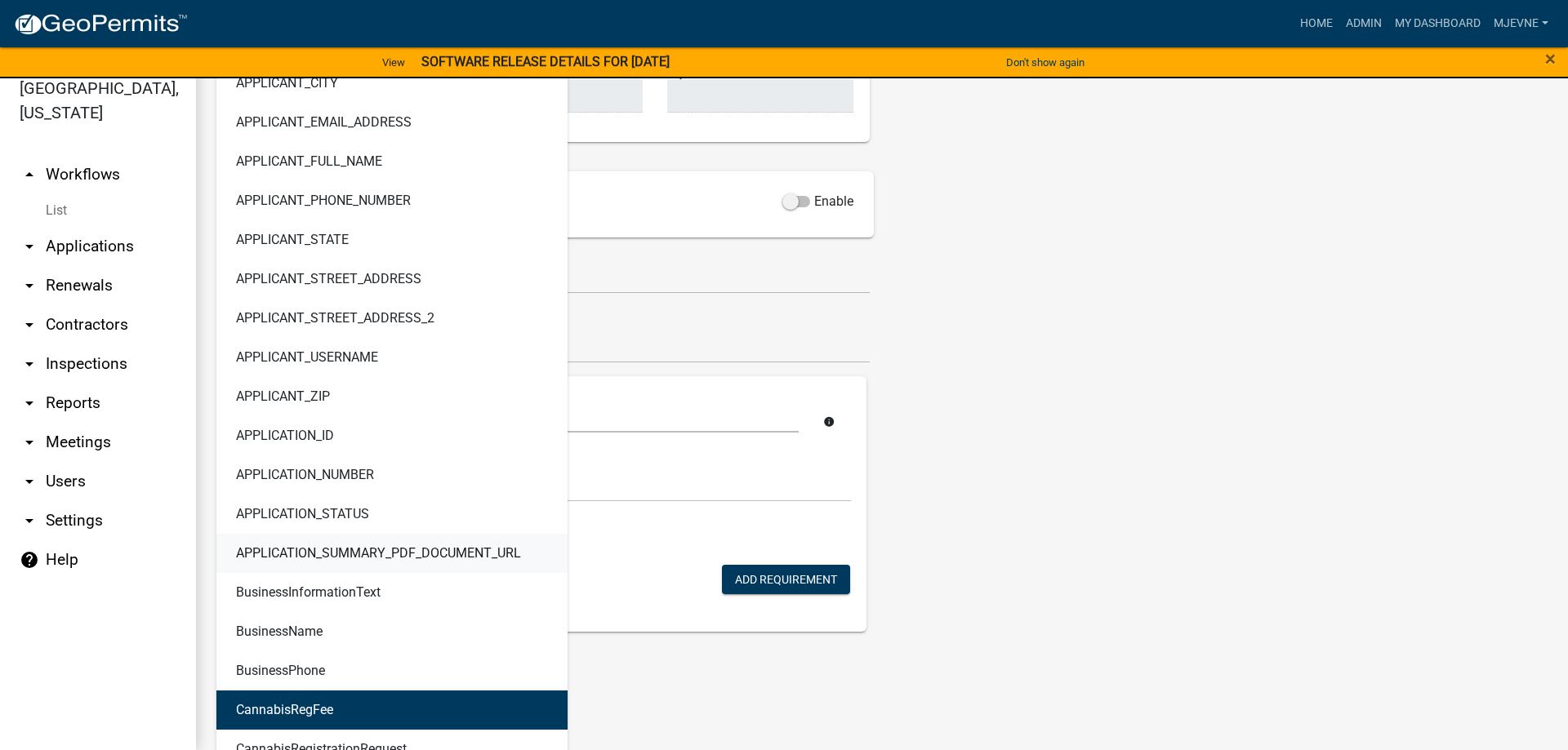
scroll to position [838, 0]
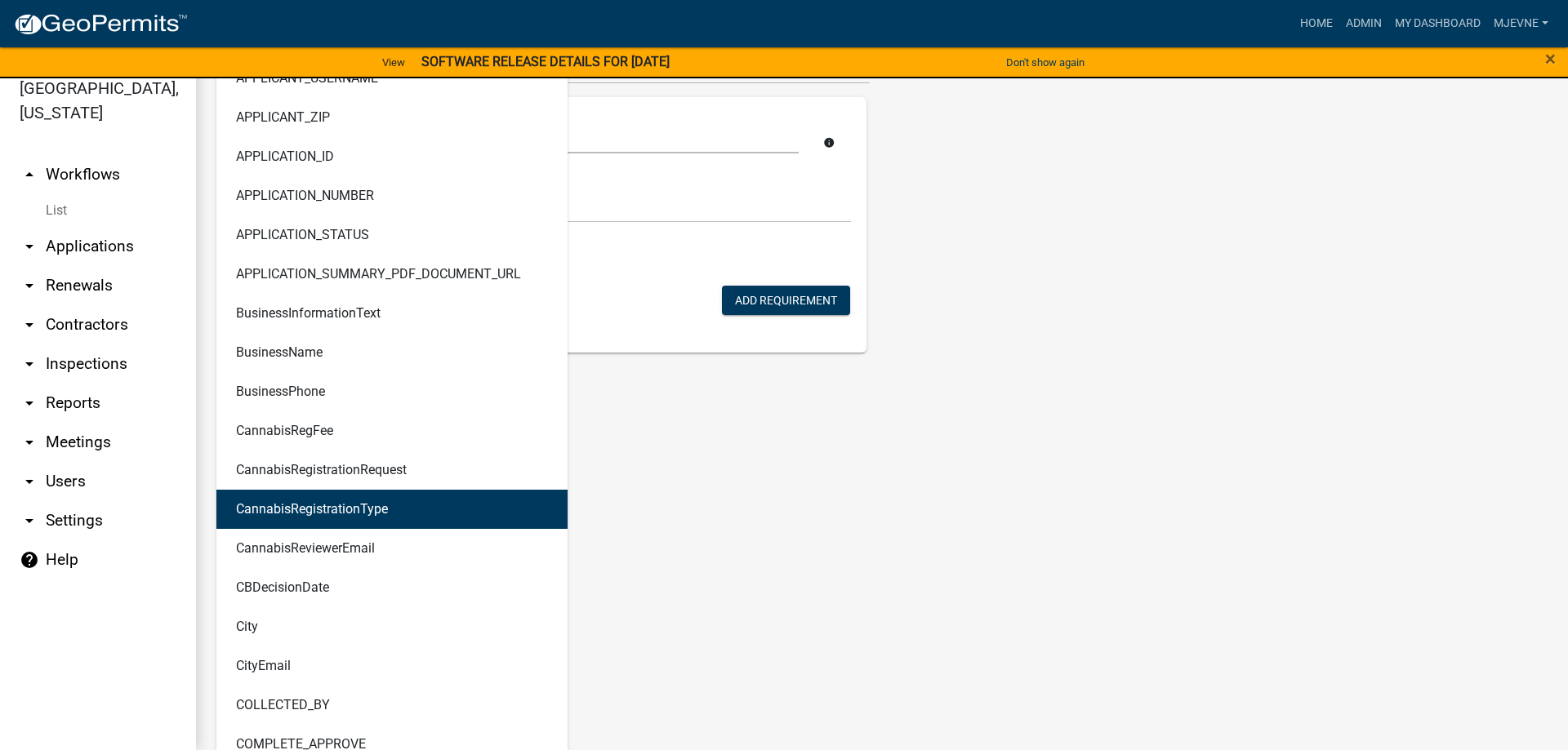
click at [336, 512] on ngb-highlight "CannabisRegistrationType" at bounding box center [312, 509] width 152 height 13
type textarea "APPLICANT_FULL_NAME | PARCEL_SEARCH_ParcelID | CannabisRegistrationType"
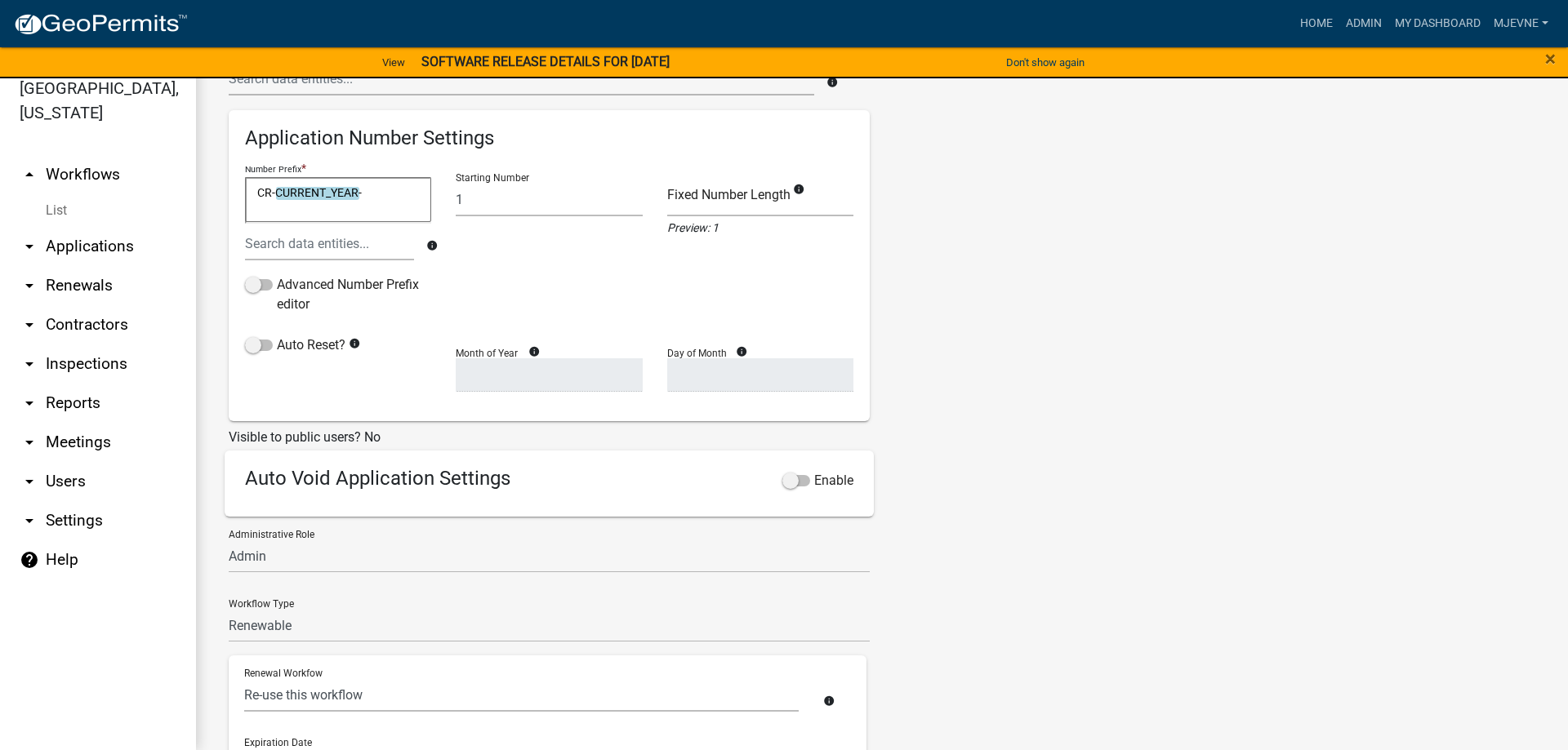
scroll to position [583, 0]
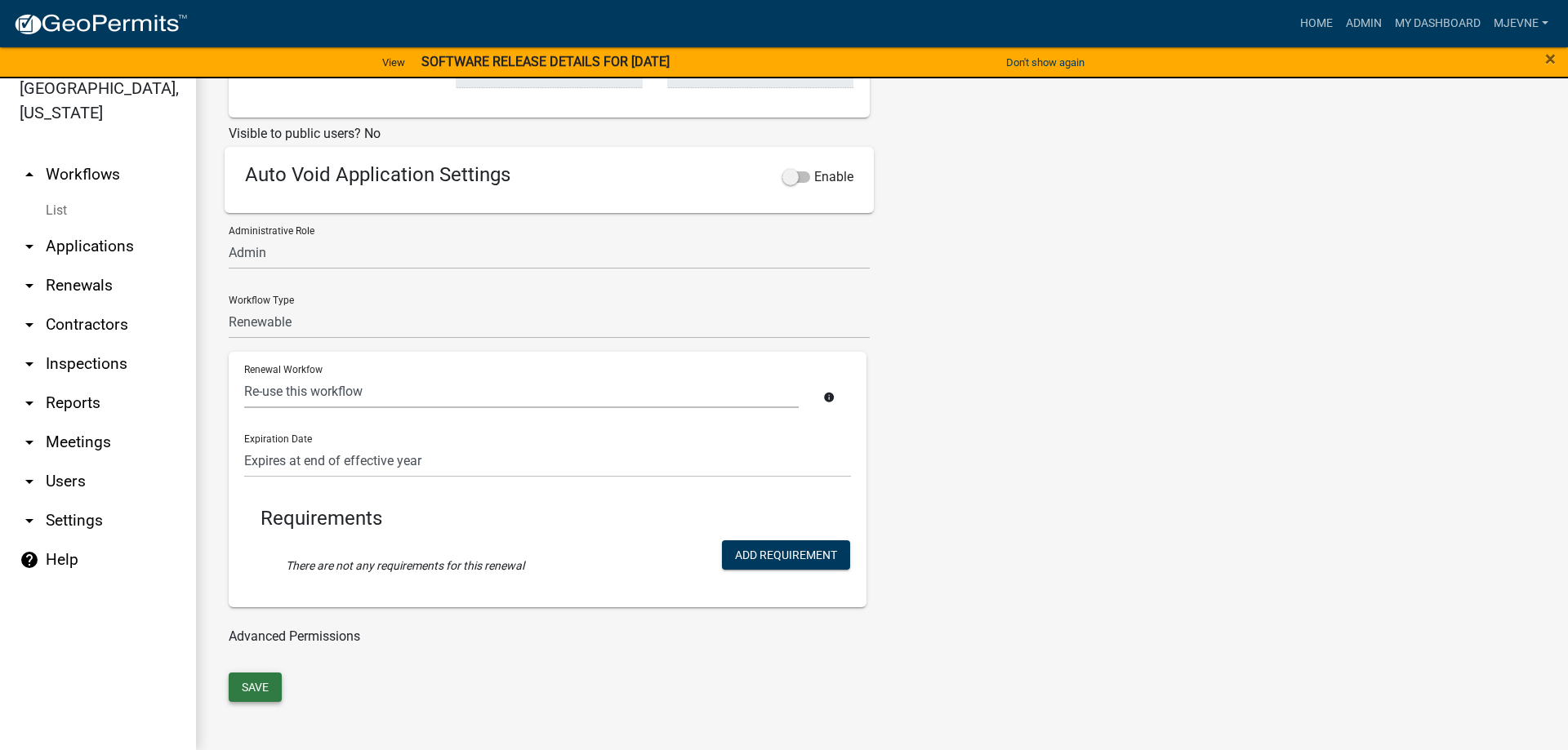
click at [267, 692] on button "Save" at bounding box center [255, 687] width 53 height 29
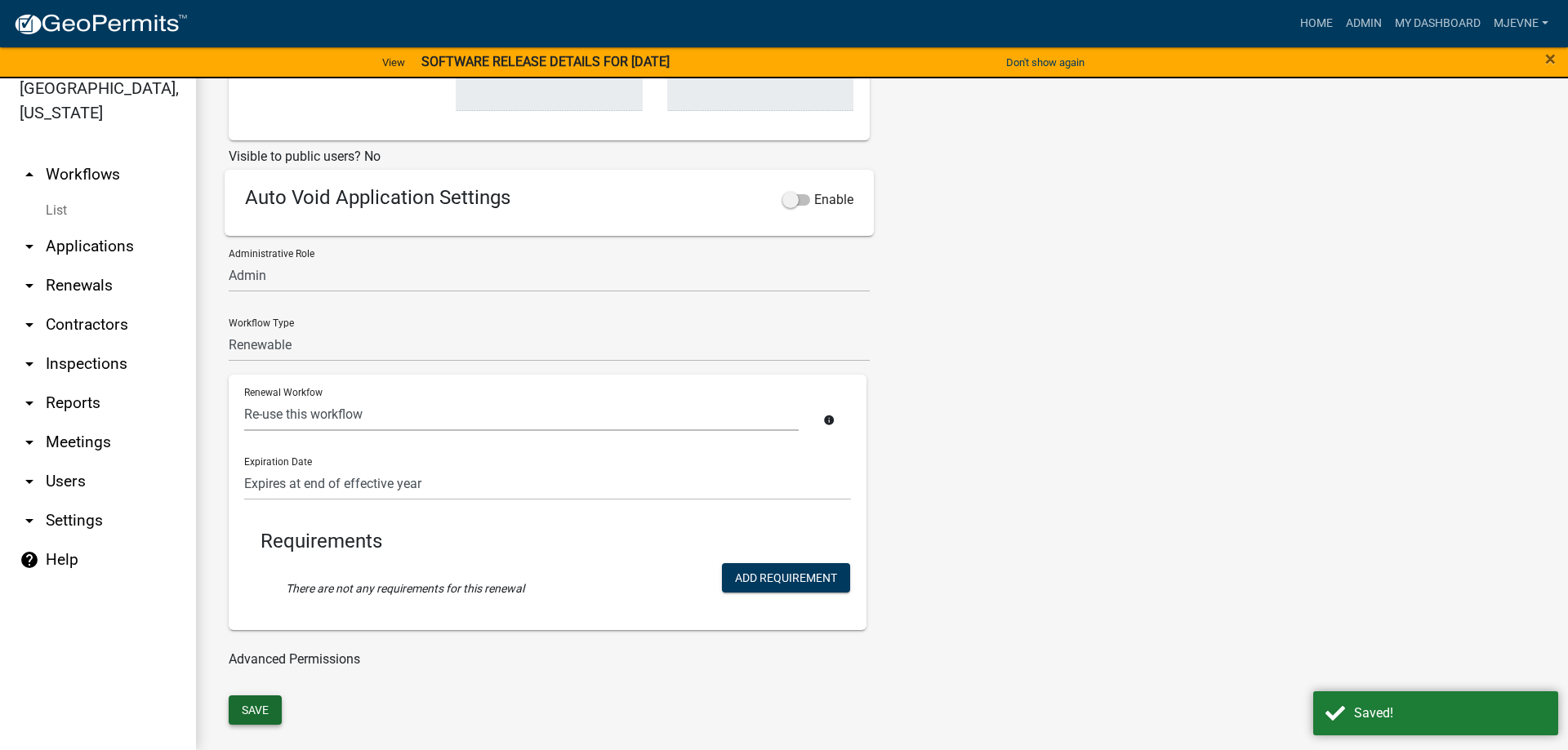
select select "3: c1bfc6c7-788a-4864-9461-c65c13de6891"
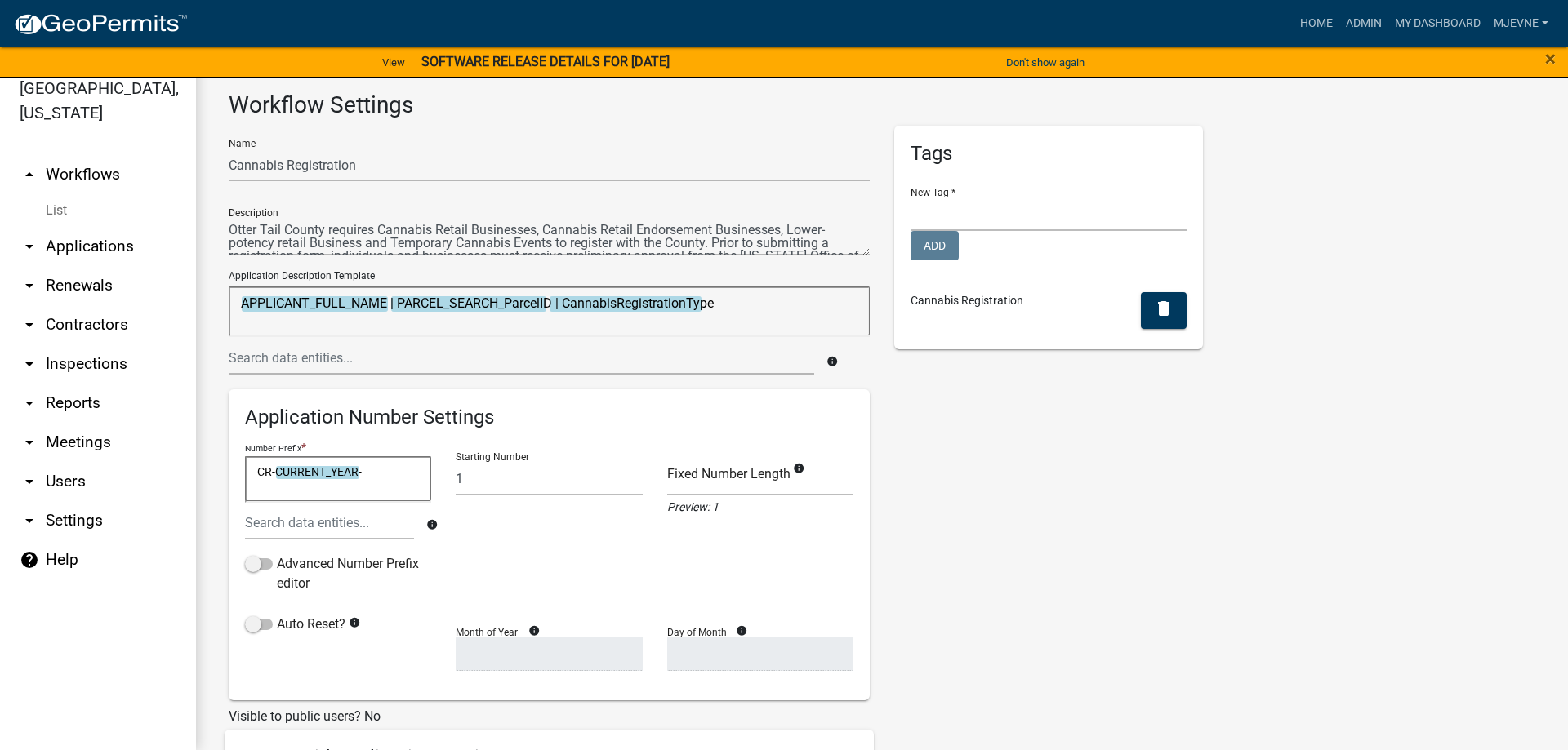
scroll to position [583, 0]
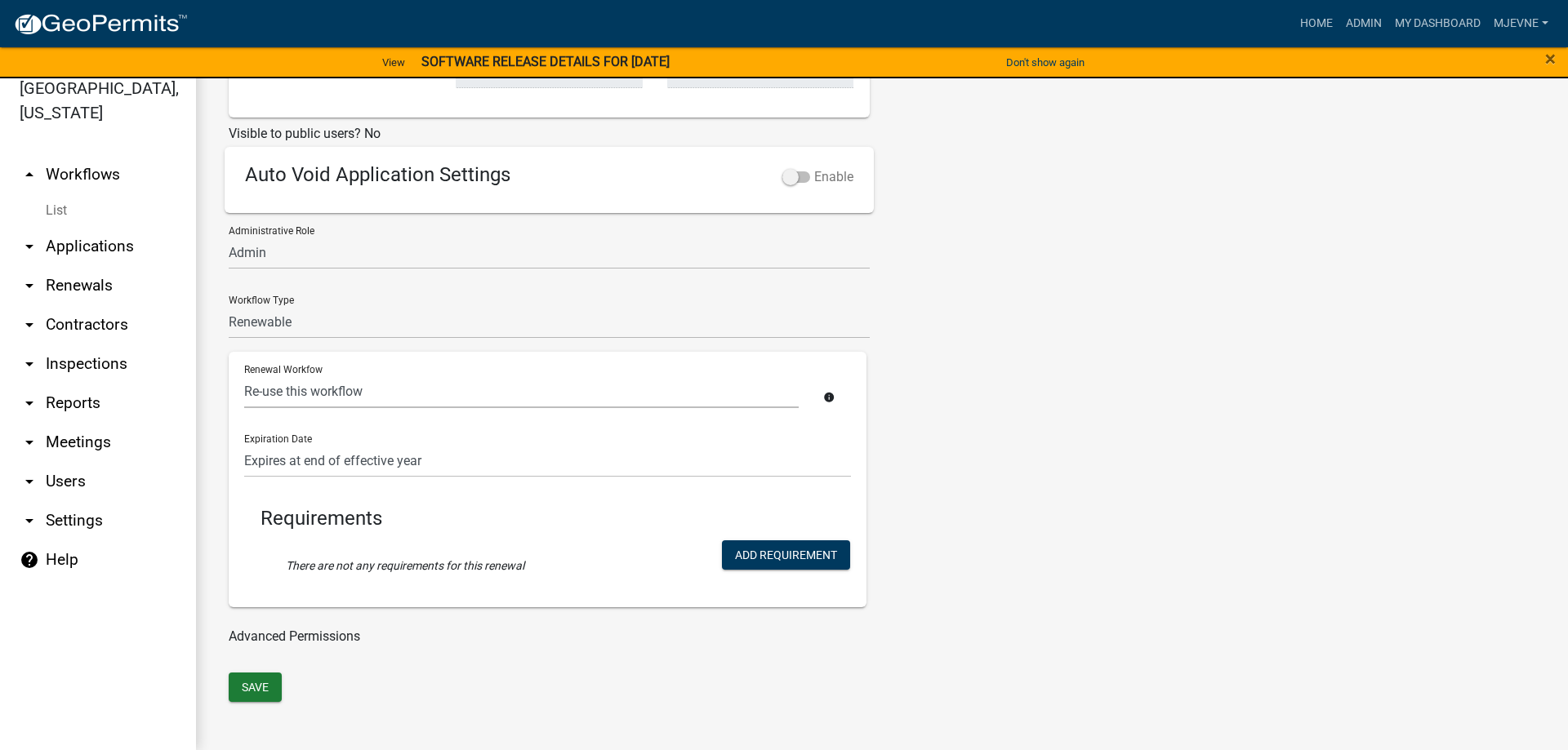
click at [802, 175] on span at bounding box center [796, 177] width 28 height 12
click at [814, 167] on input "Enable" at bounding box center [814, 167] width 0 height 0
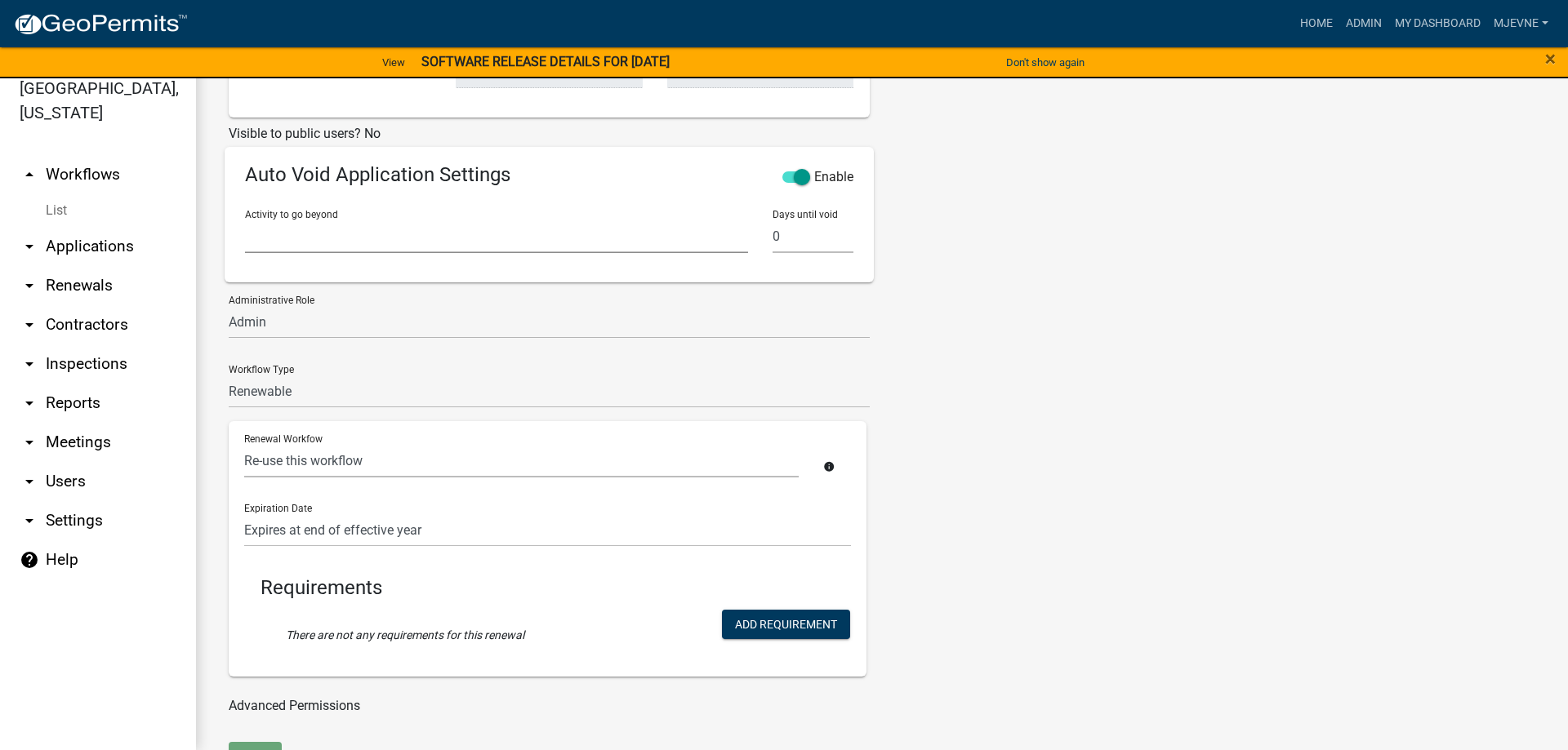
click at [245, 220] on select "start Require User Application Introduction Data Practices Advisory Parcel sear…" at bounding box center [497, 236] width 503 height 34
select select "07896c58-3706-4101-b40f-560654c8c94d"
click option "Application Introduction" at bounding box center [0, 0] width 0 height 0
click at [847, 230] on input "1" at bounding box center [813, 236] width 81 height 34
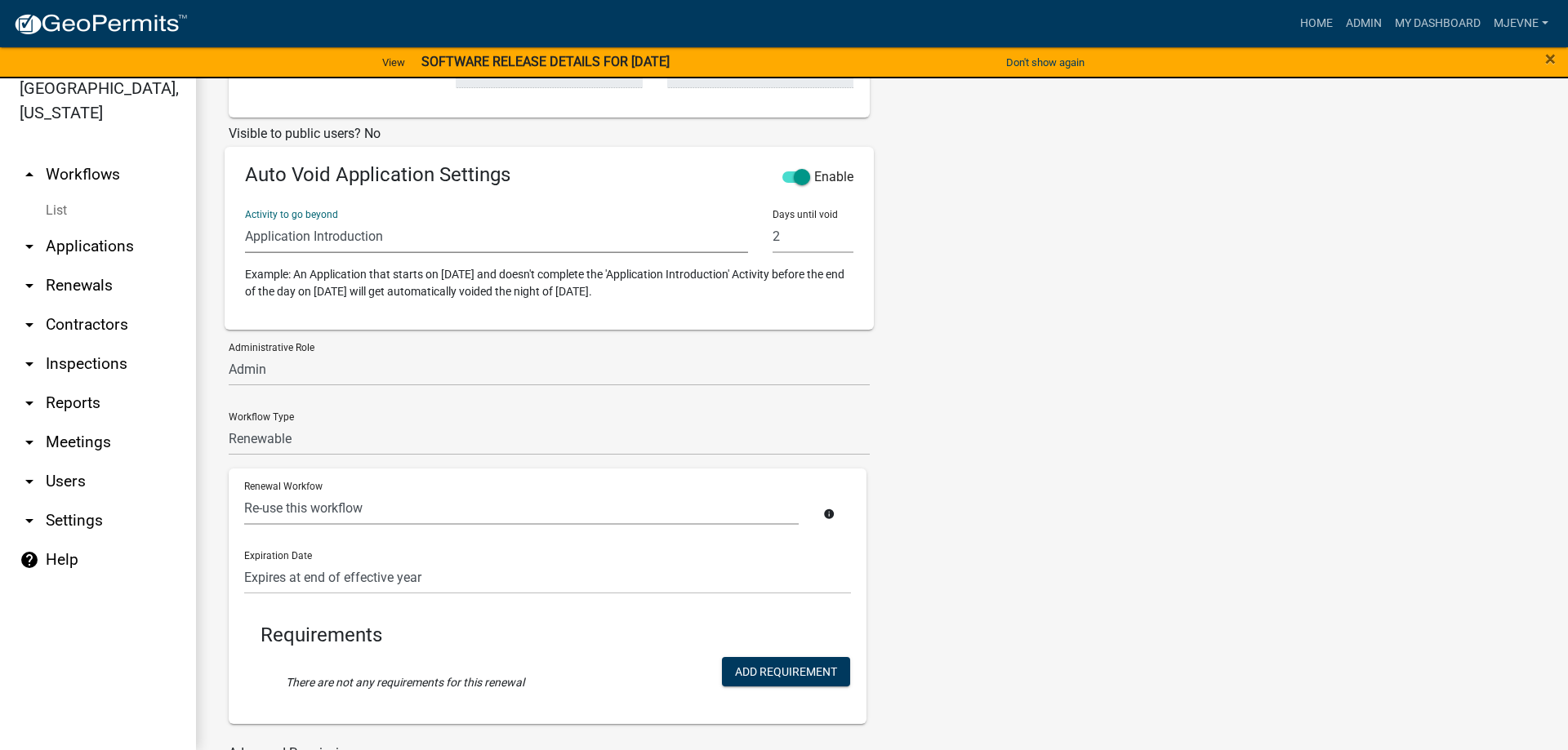
click at [847, 230] on input "2" at bounding box center [813, 236] width 81 height 34
type input "3"
click at [847, 230] on input "3" at bounding box center [813, 236] width 81 height 34
click at [962, 399] on div "Tags New Tag * CUP/Variance LR Internal Notes and Applications LR Parcel Events…" at bounding box center [1048, 166] width 333 height 1246
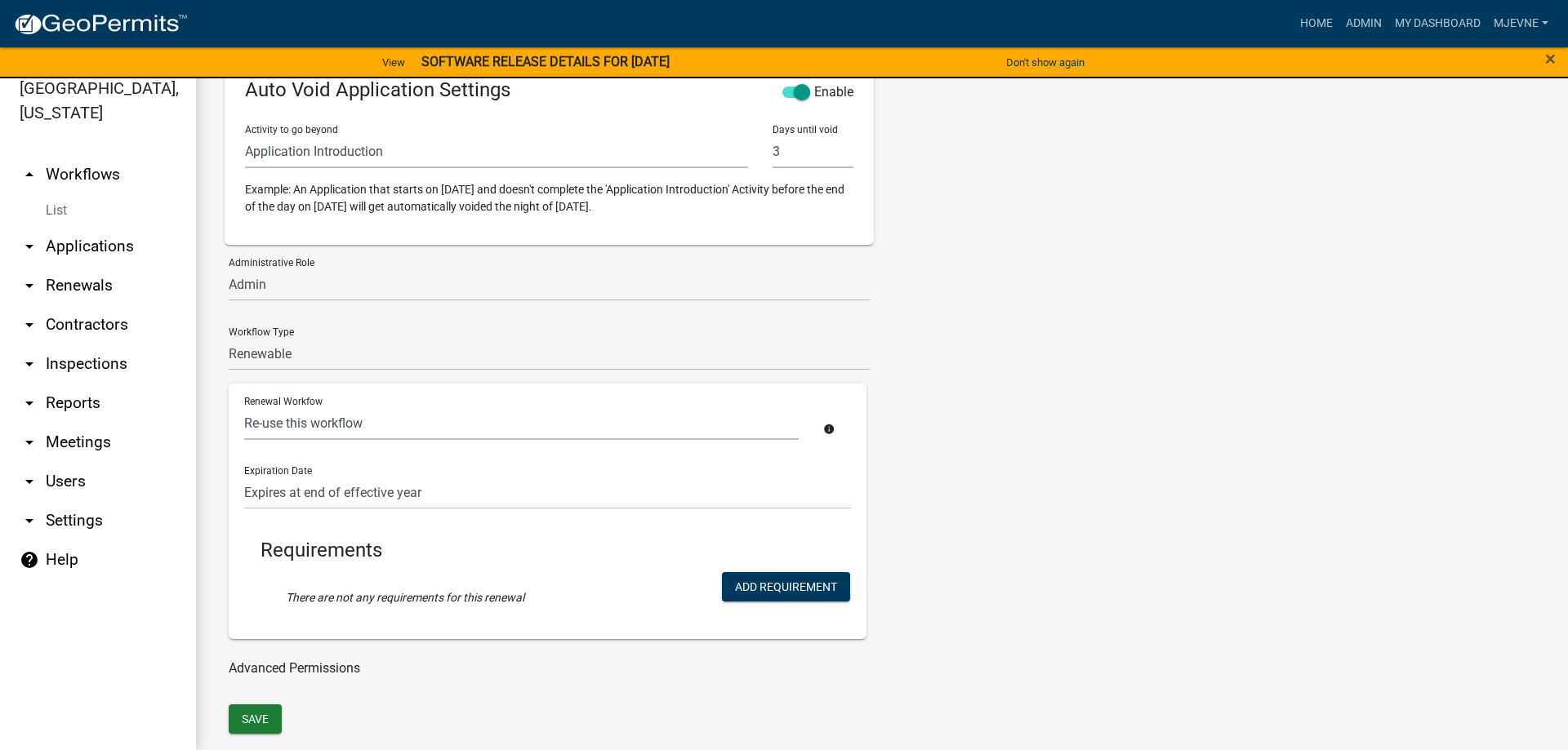
scroll to position [700, 0]
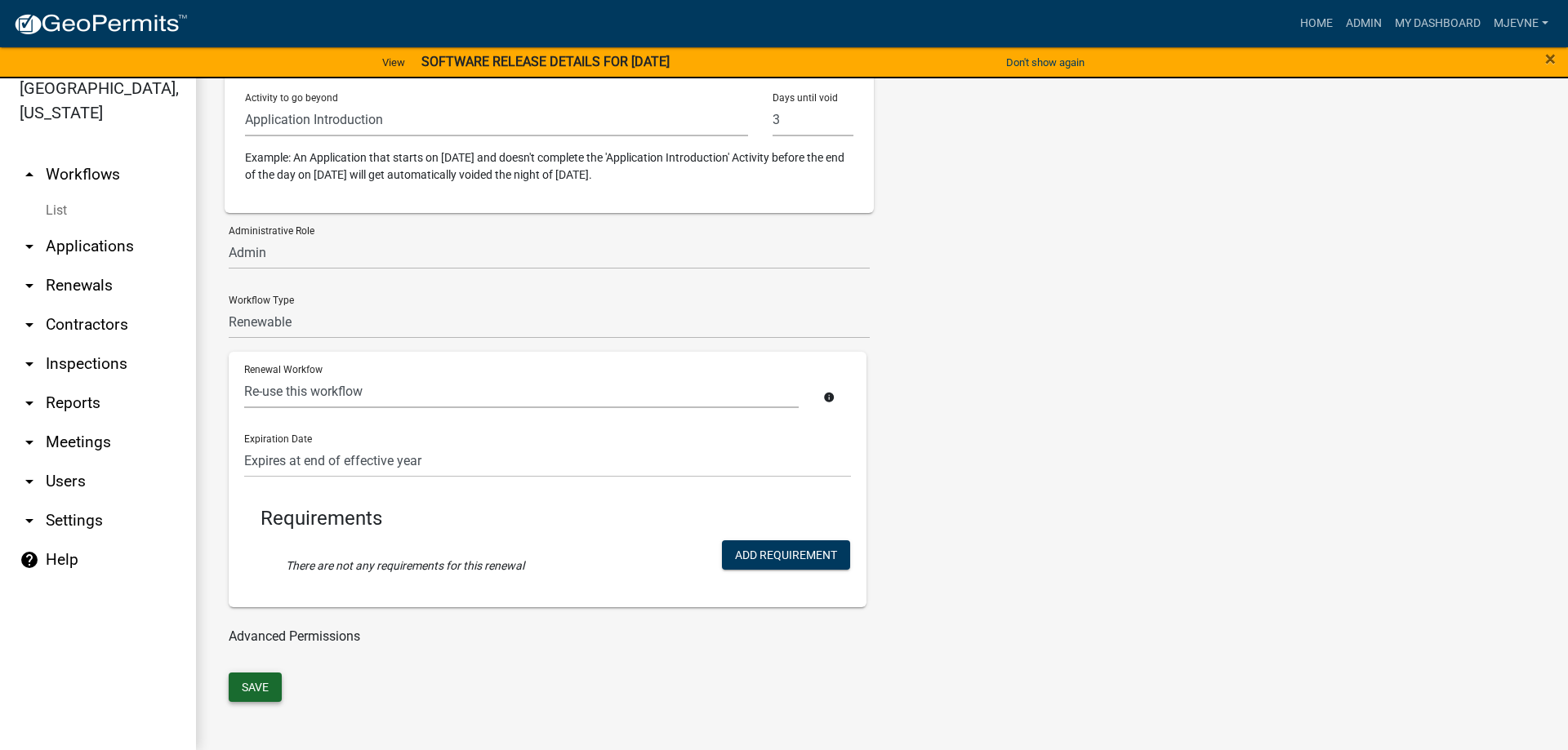
click at [254, 688] on button "Save" at bounding box center [255, 687] width 53 height 29
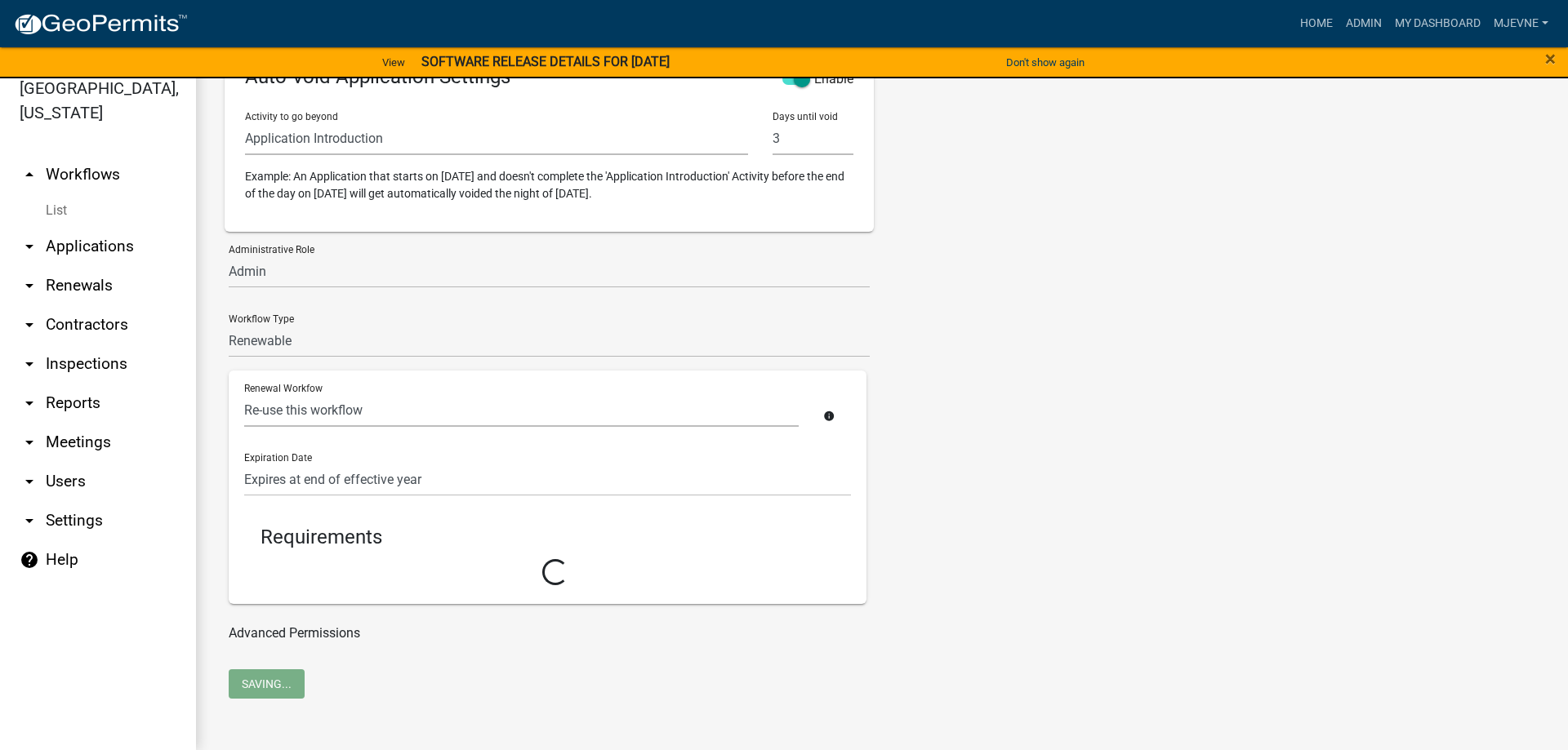
scroll to position [676, 0]
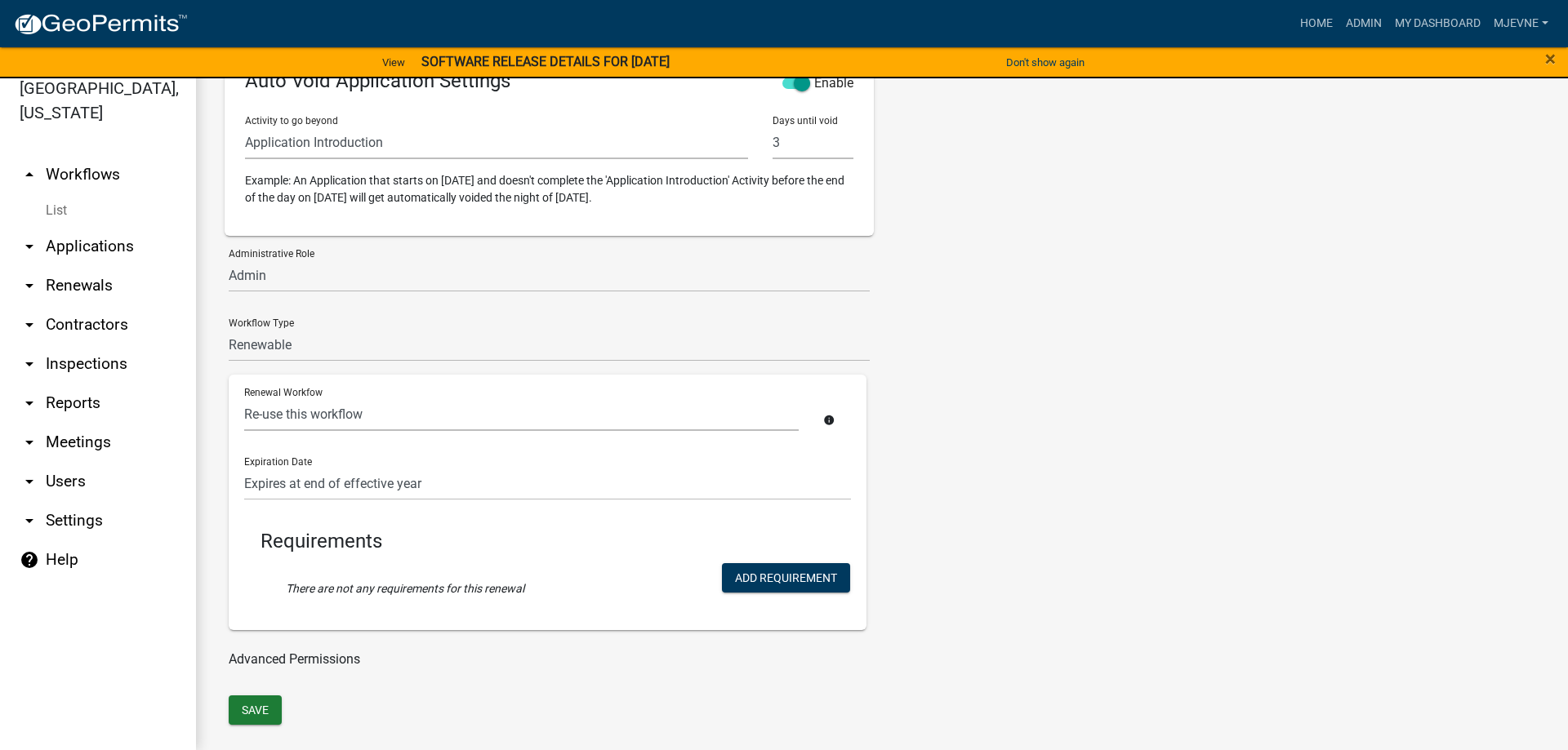
click at [1109, 436] on div "Tags New Tag * CUP/Variance LR Internal Notes and Applications LR Parcel Events…" at bounding box center [1048, 73] width 333 height 1246
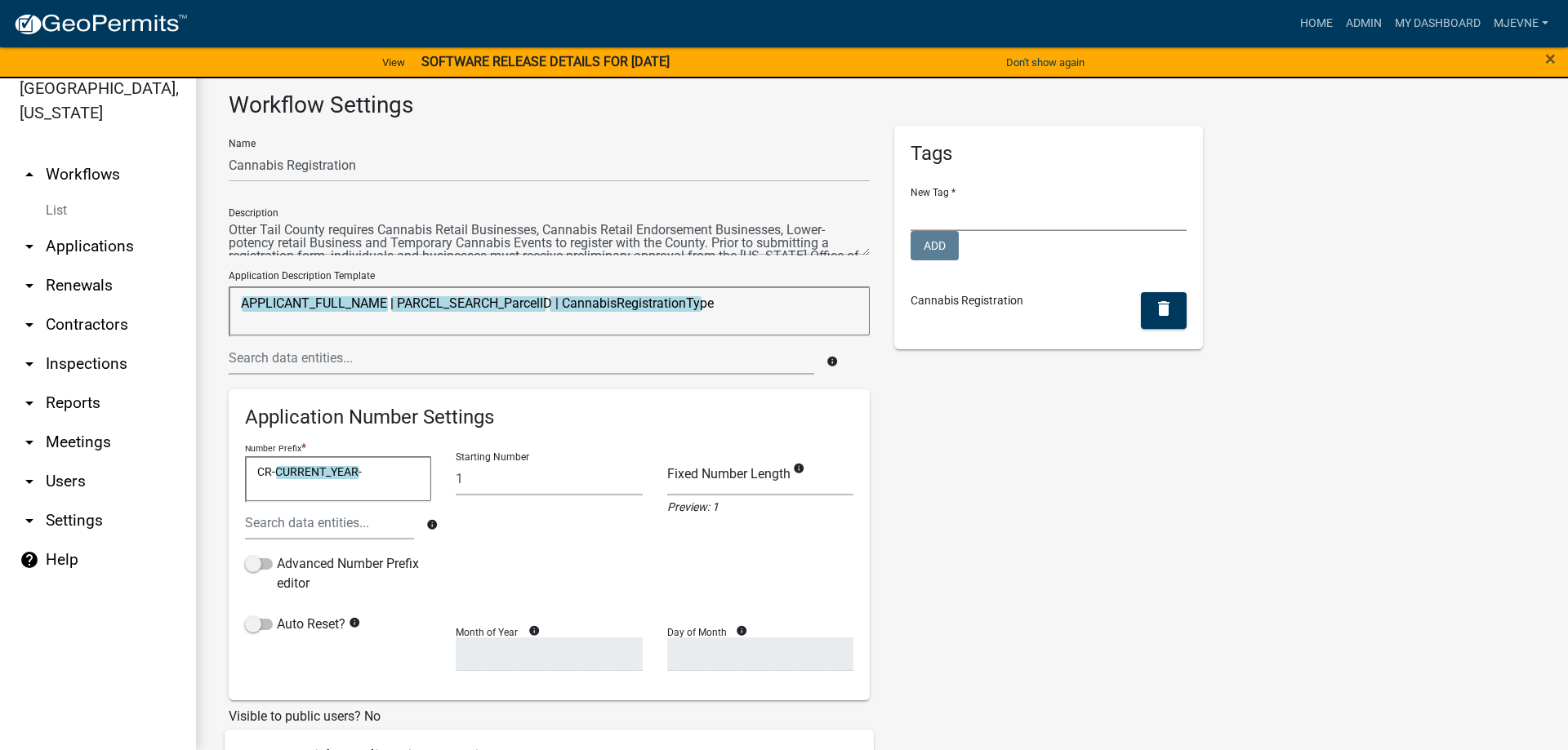
click at [911, 197] on select "CUP/Variance LR Internal Notes and Applications LR Parcel Events Seasonal Regis…" at bounding box center [1048, 214] width 276 height 34
click at [1048, 583] on div "Tags New Tag * CUP/Variance LR Internal Notes and Applications LR Parcel Events…" at bounding box center [1048, 749] width 333 height 1246
click at [1183, 564] on div "Tags New Tag * CUP/Variance LR Internal Notes and Applications LR Parcel Events…" at bounding box center [1048, 749] width 333 height 1246
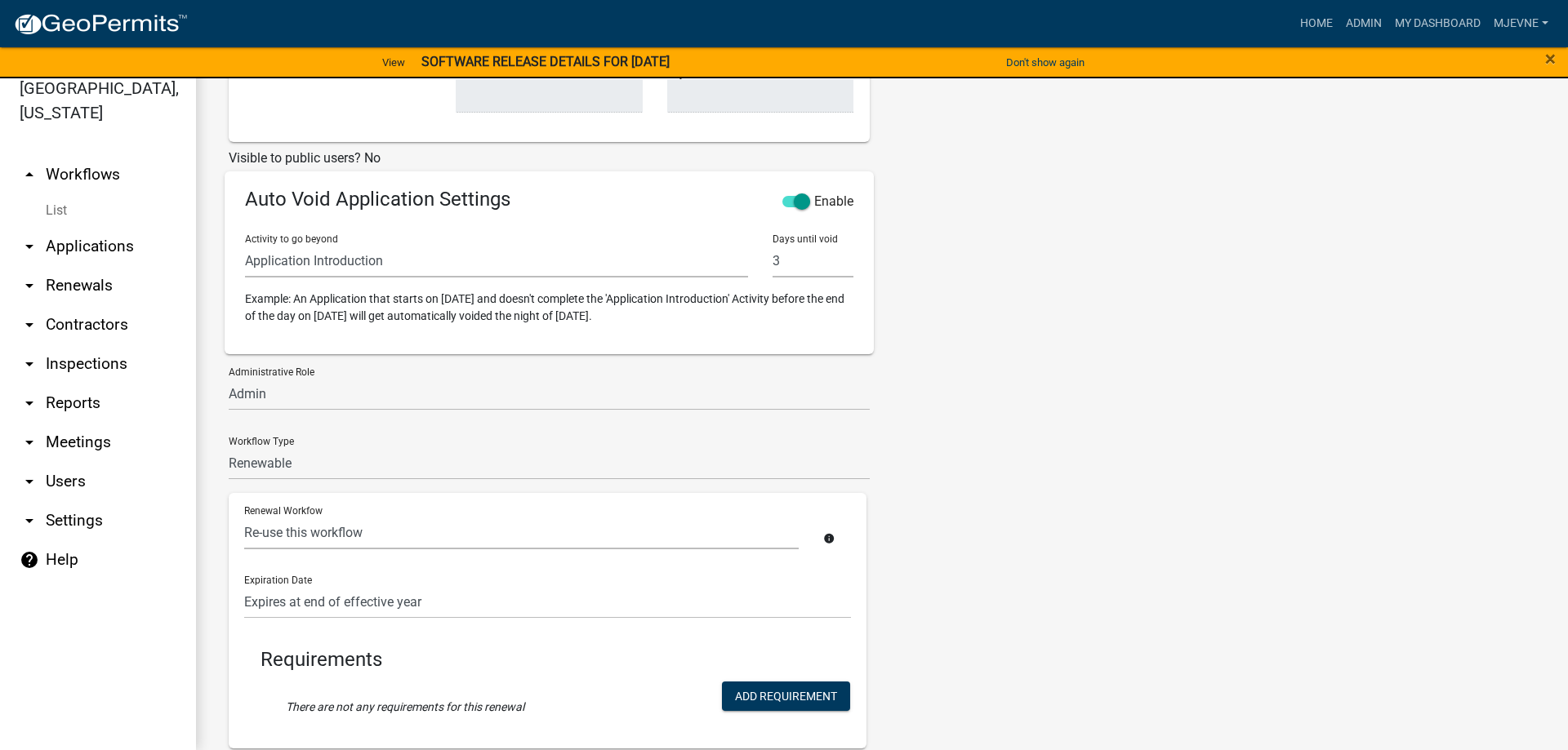
scroll to position [700, 0]
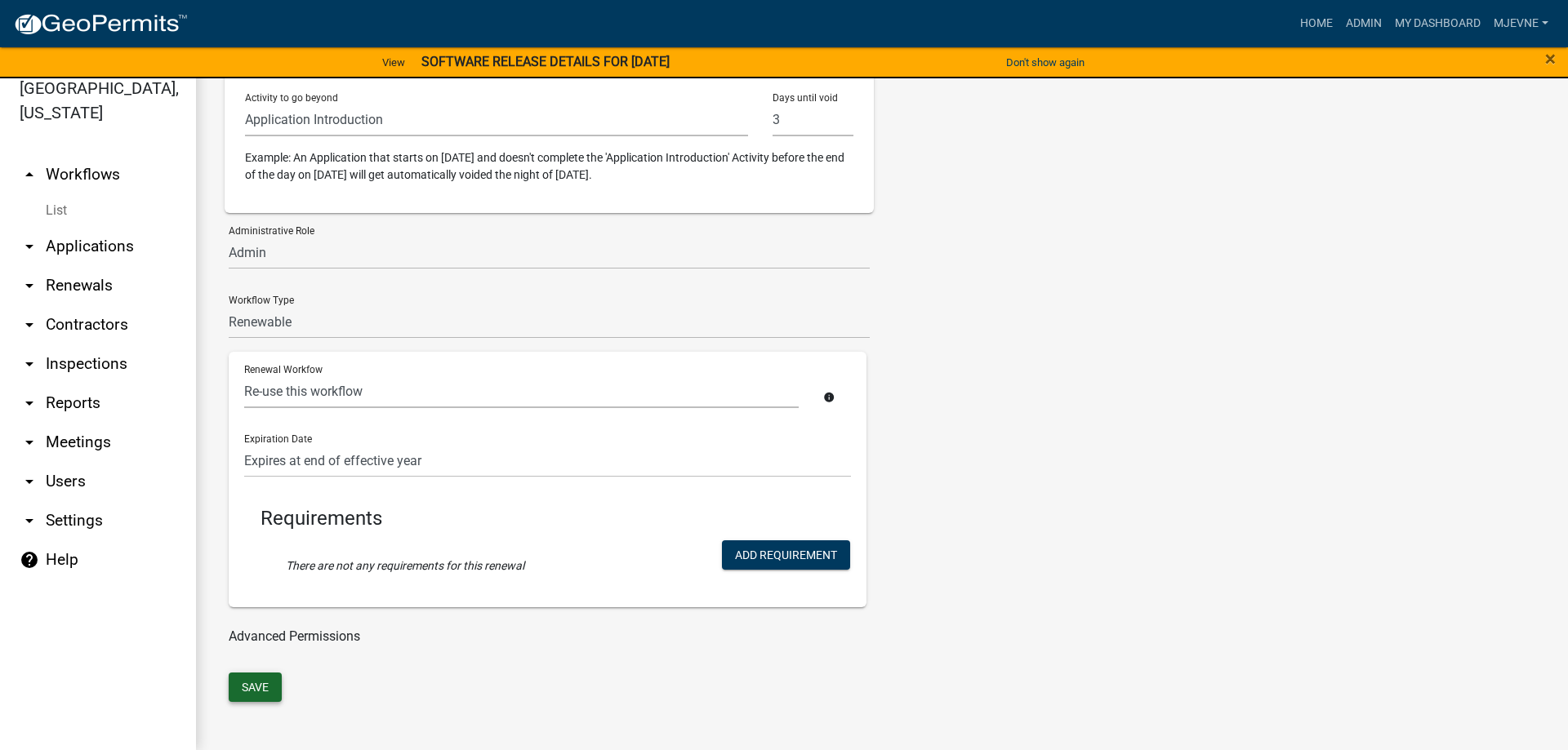
click at [259, 690] on button "Save" at bounding box center [255, 687] width 53 height 29
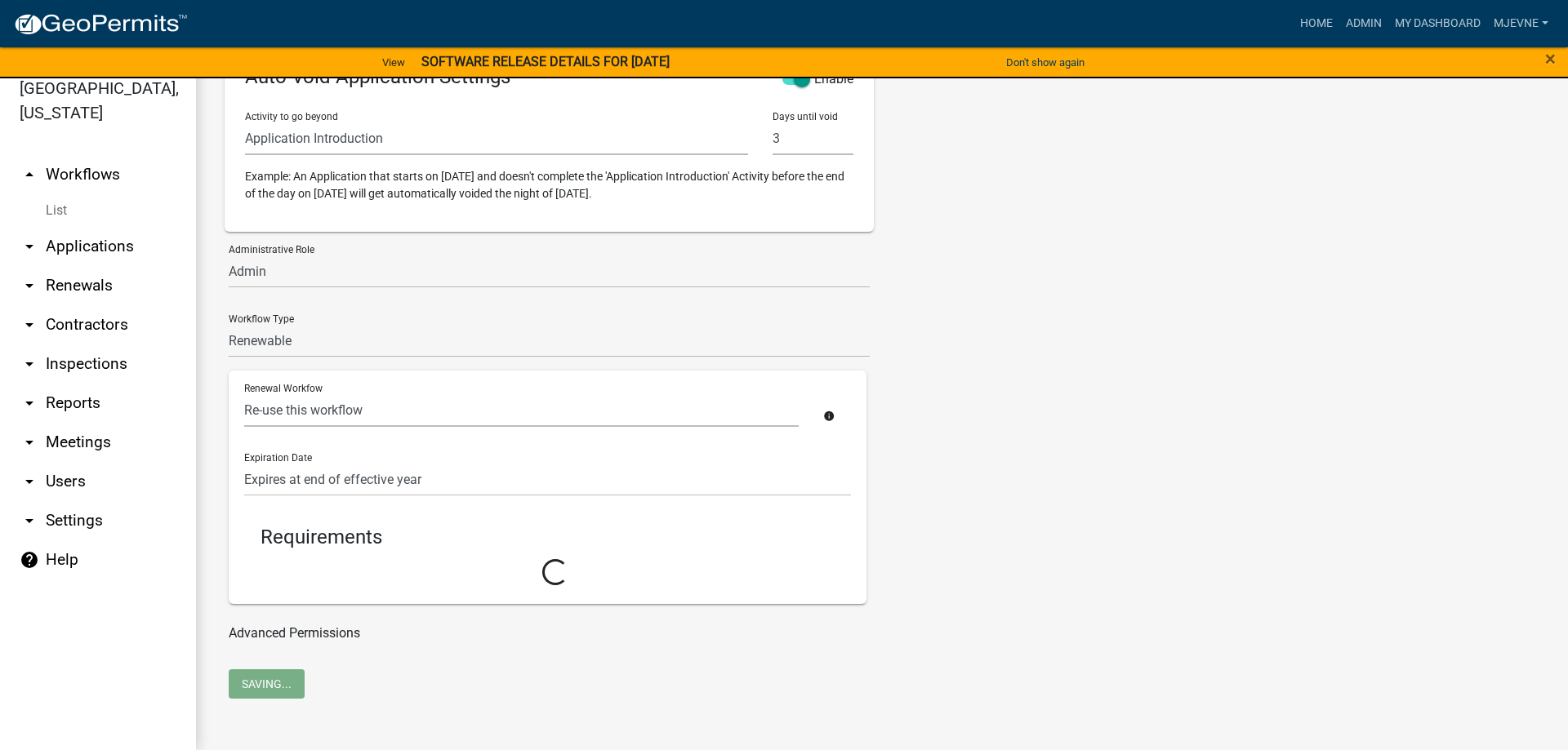
scroll to position [676, 0]
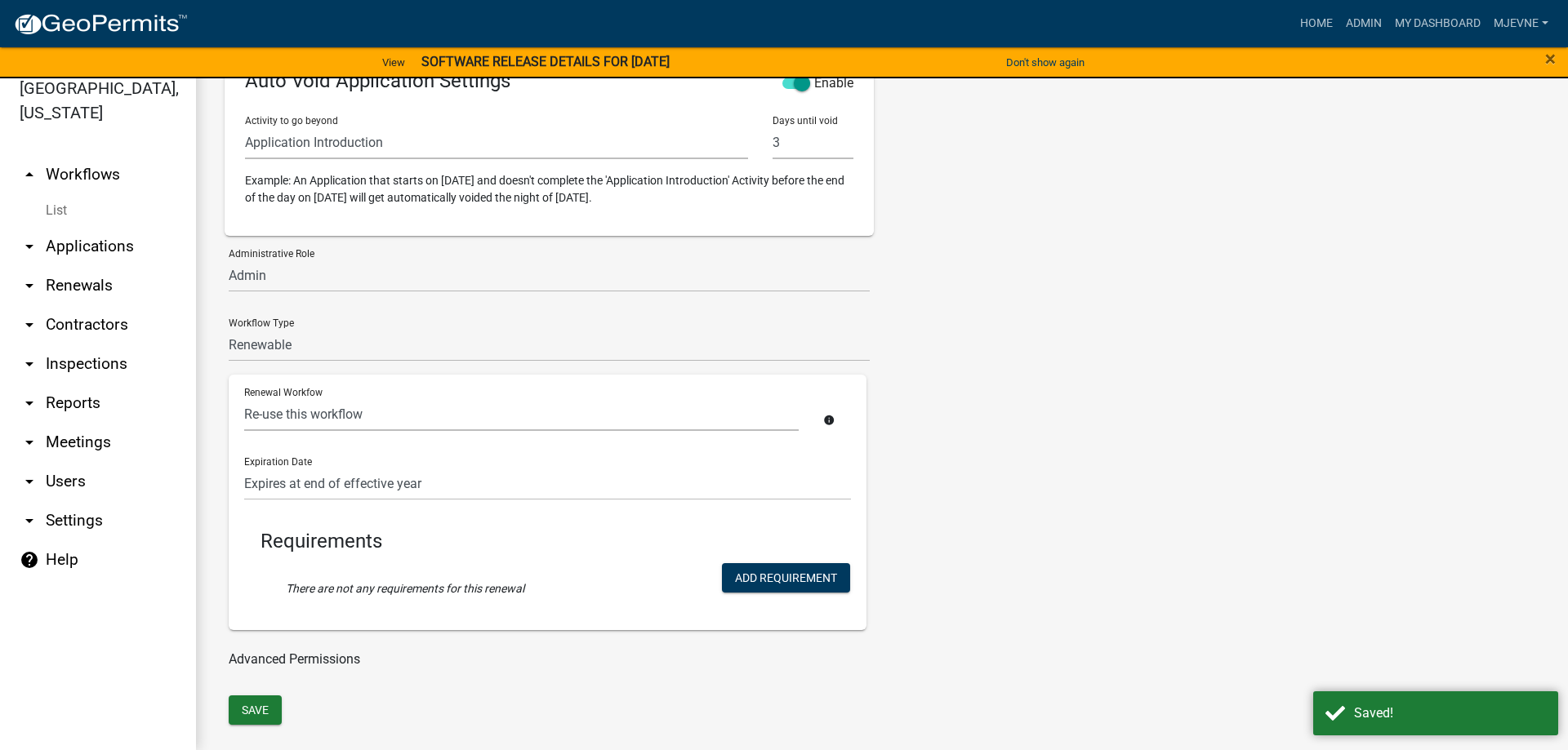
select select "9: c1bfc6c7-788a-4864-9461-c65c13de6891"
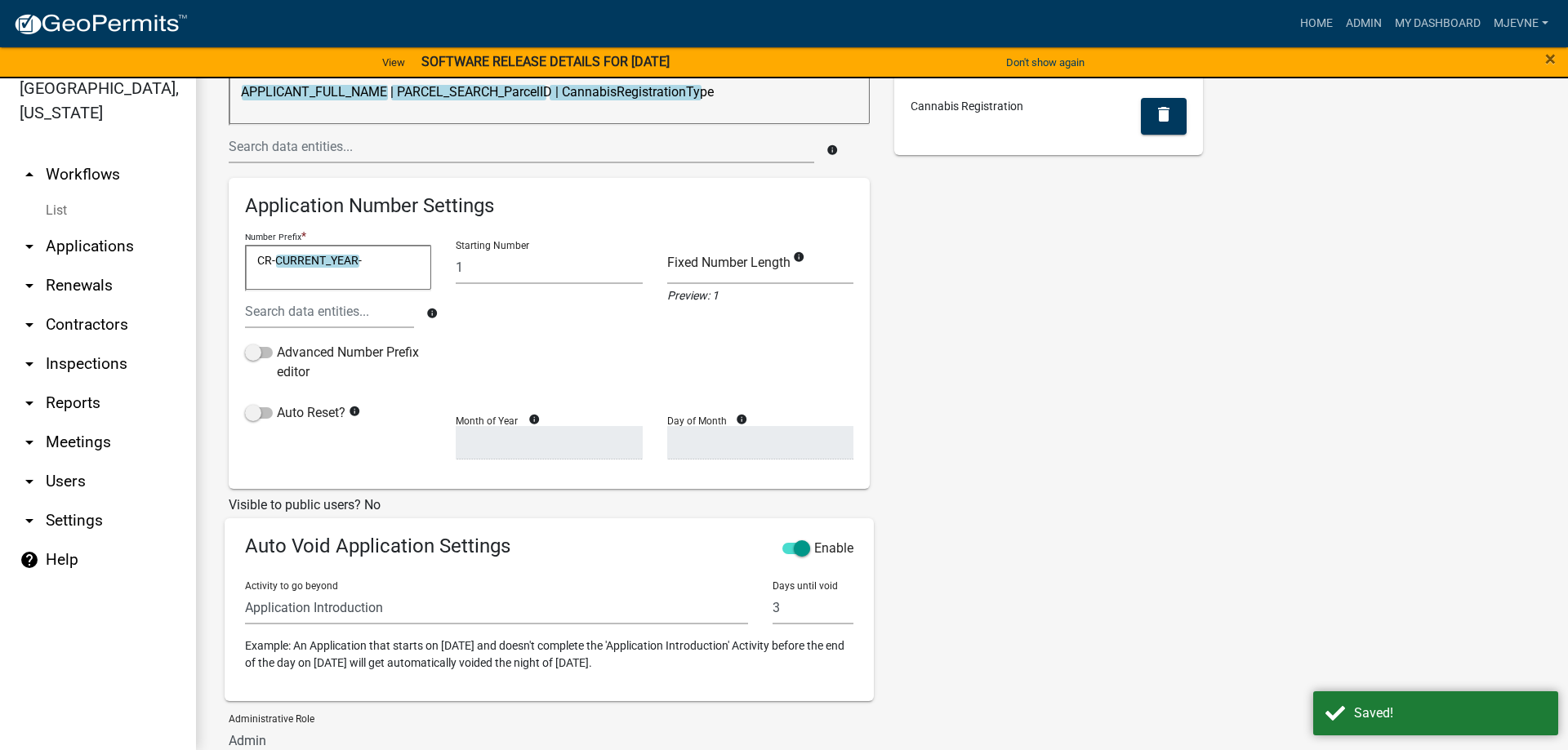
scroll to position [0, 0]
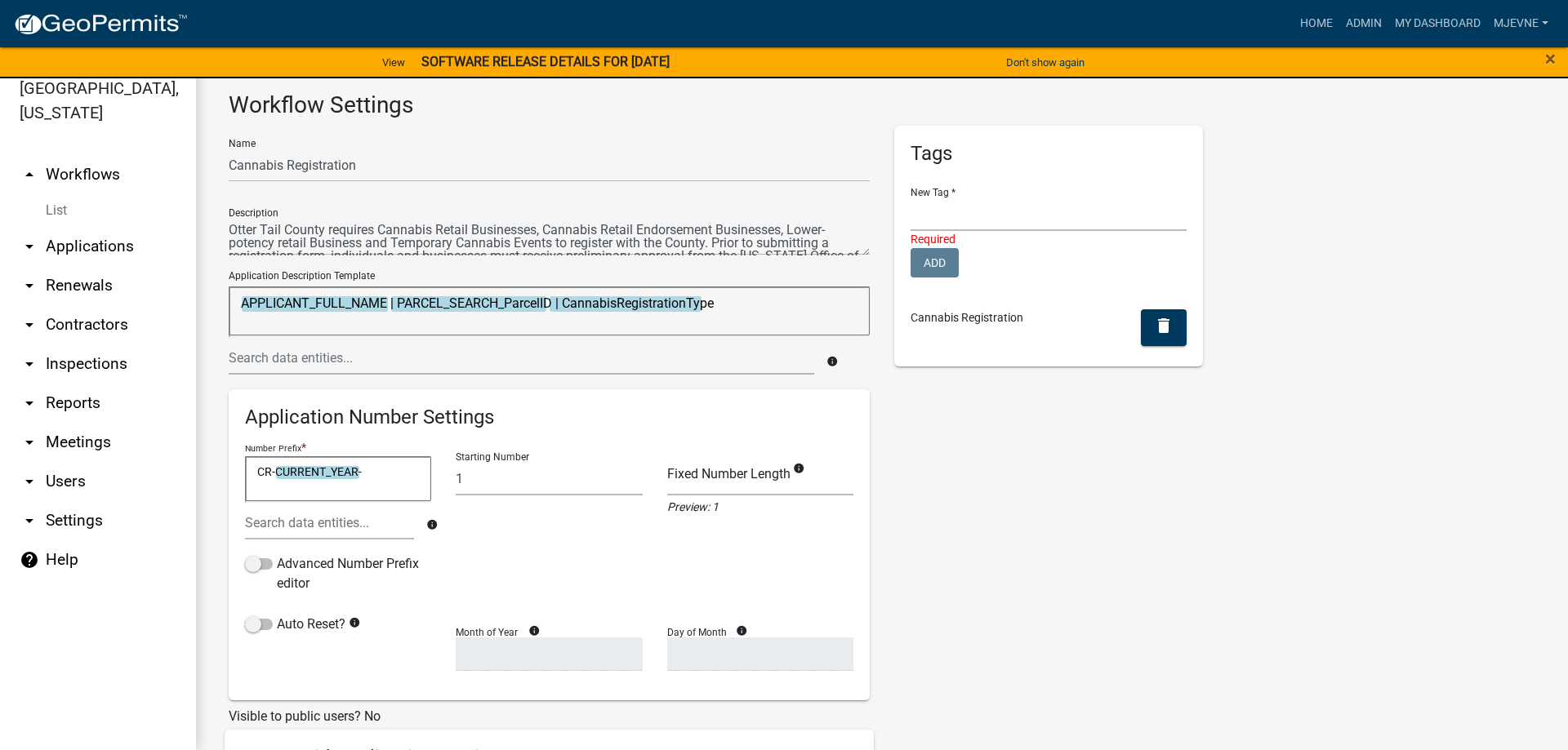
click at [97, 175] on link "arrow_drop_up Workflows" at bounding box center [98, 174] width 196 height 39
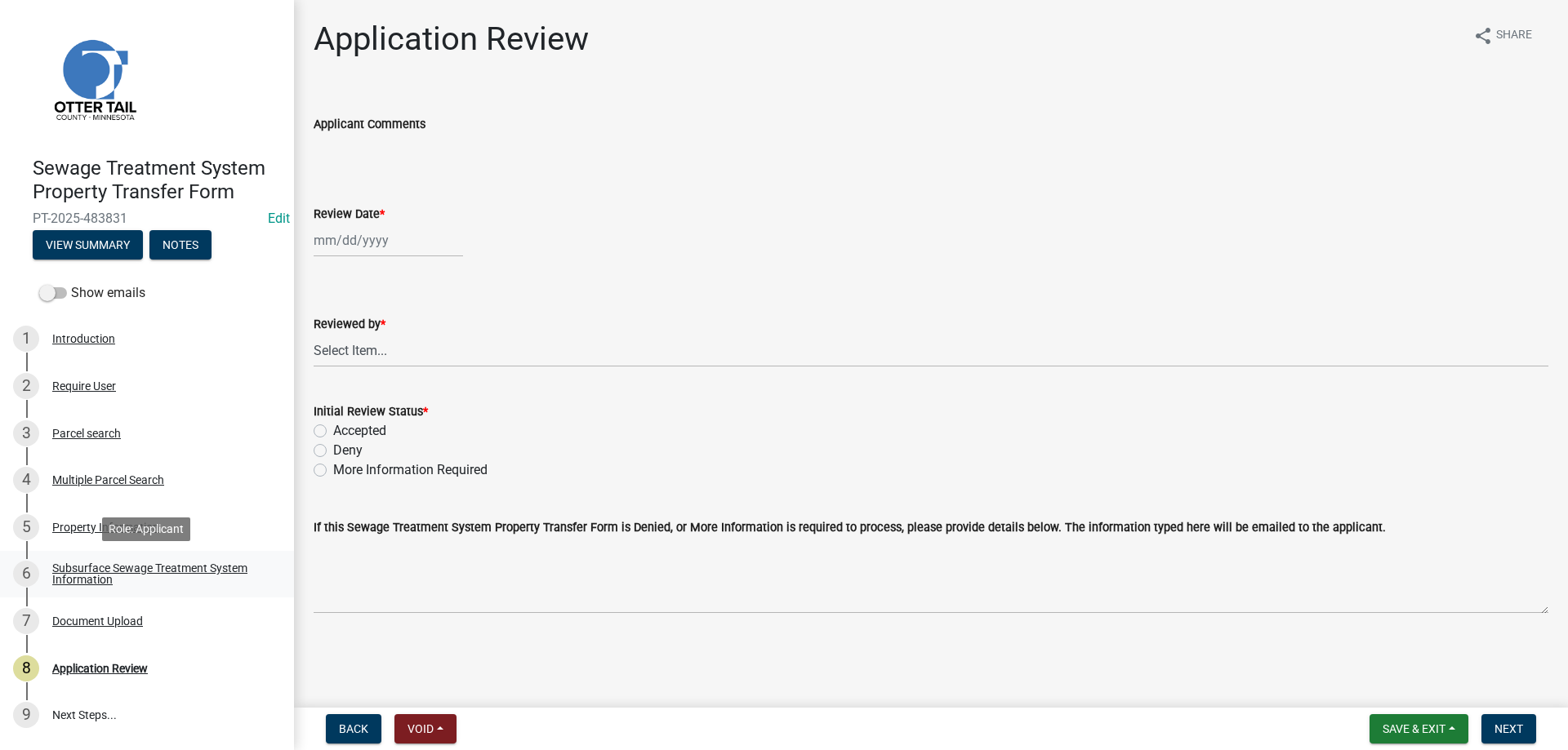
click at [101, 568] on div "Subsurface Sewage Treatment System Information" at bounding box center [160, 574] width 216 height 23
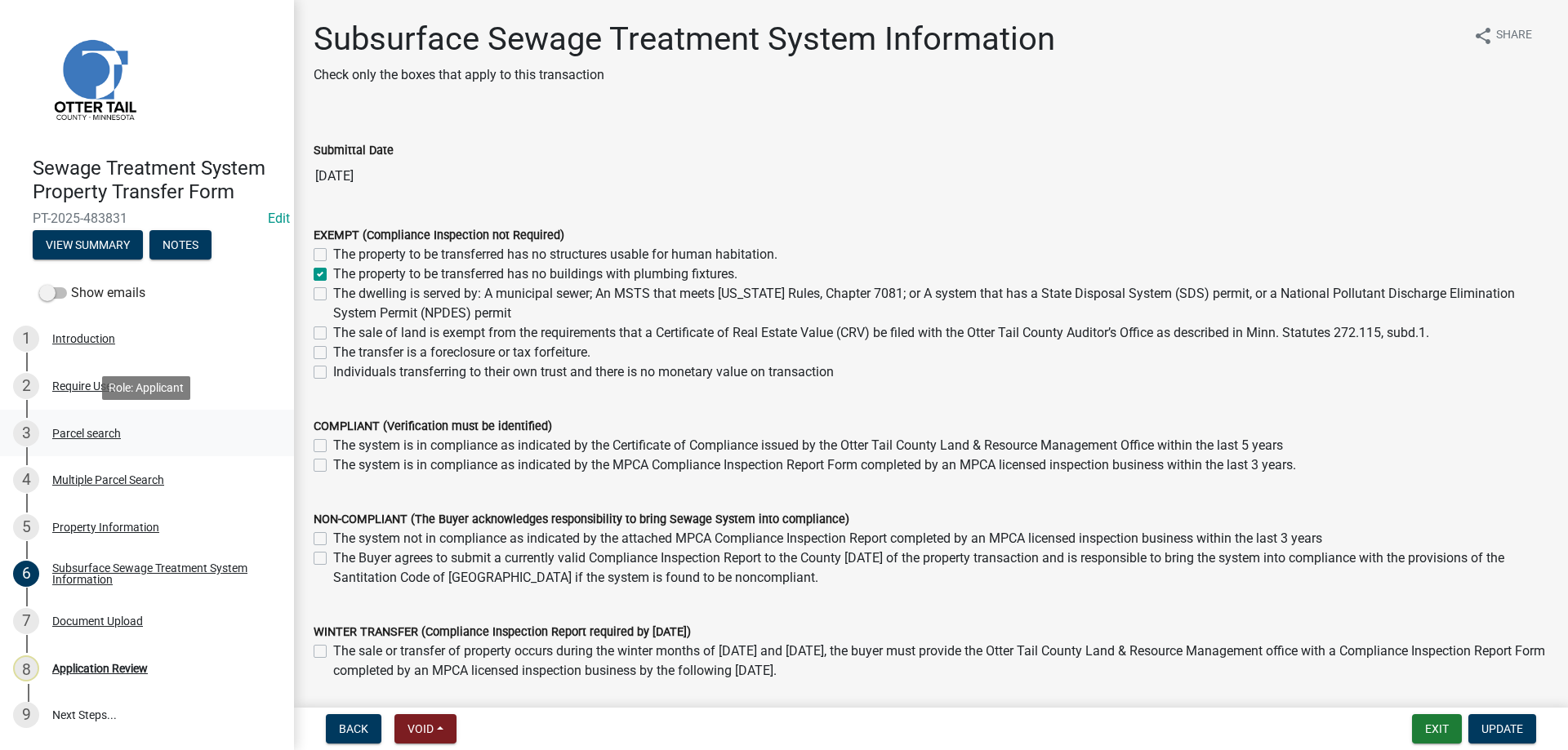
click at [91, 434] on div "Parcel search" at bounding box center [86, 434] width 69 height 12
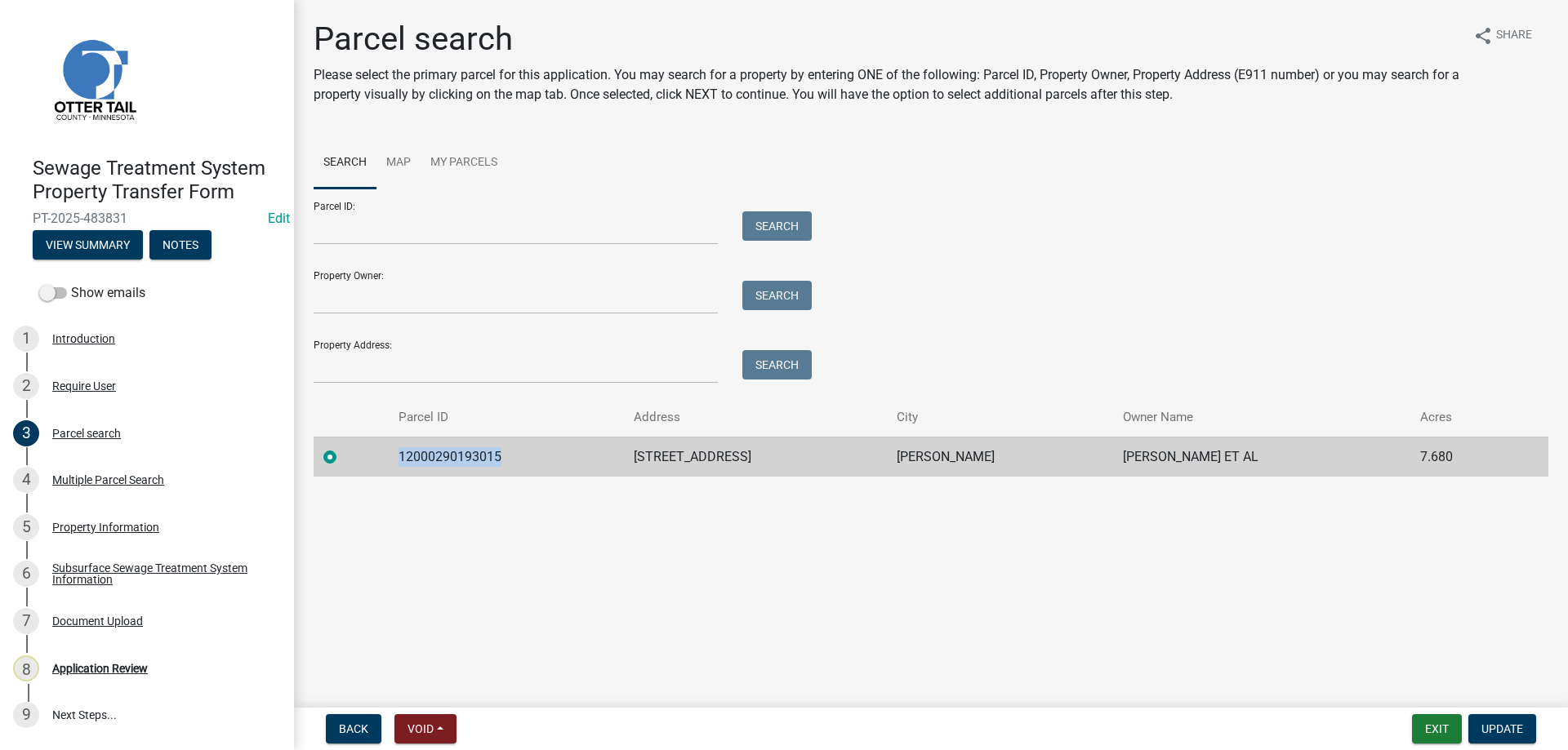
drag, startPoint x: 509, startPoint y: 457, endPoint x: 402, endPoint y: 471, distance: 107.9
click at [402, 471] on td "12000290193015" at bounding box center [506, 456] width 235 height 40
copy td "12000290193015"
click at [72, 572] on div "Subsurface Sewage Treatment System Information" at bounding box center [160, 574] width 216 height 23
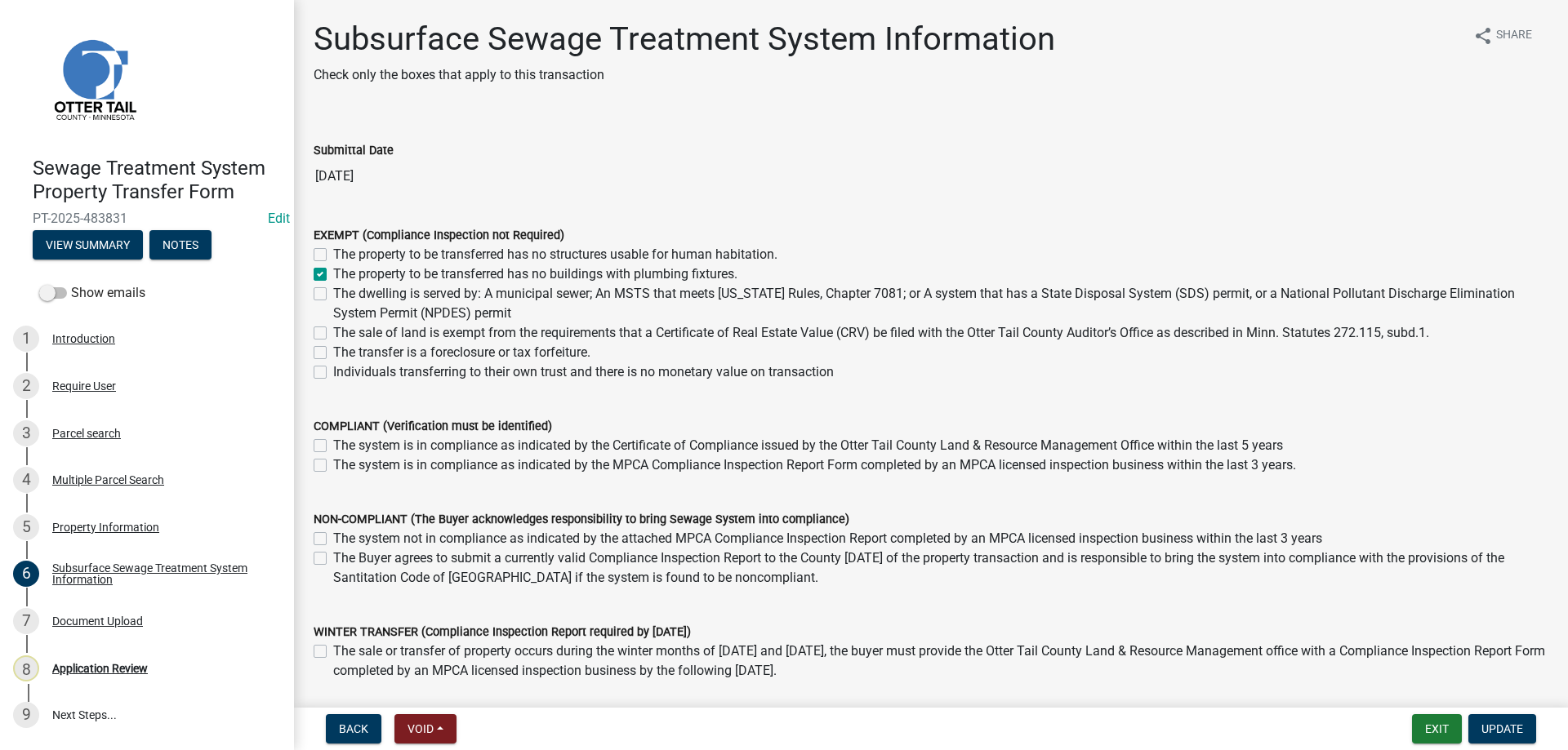
scroll to position [110, 0]
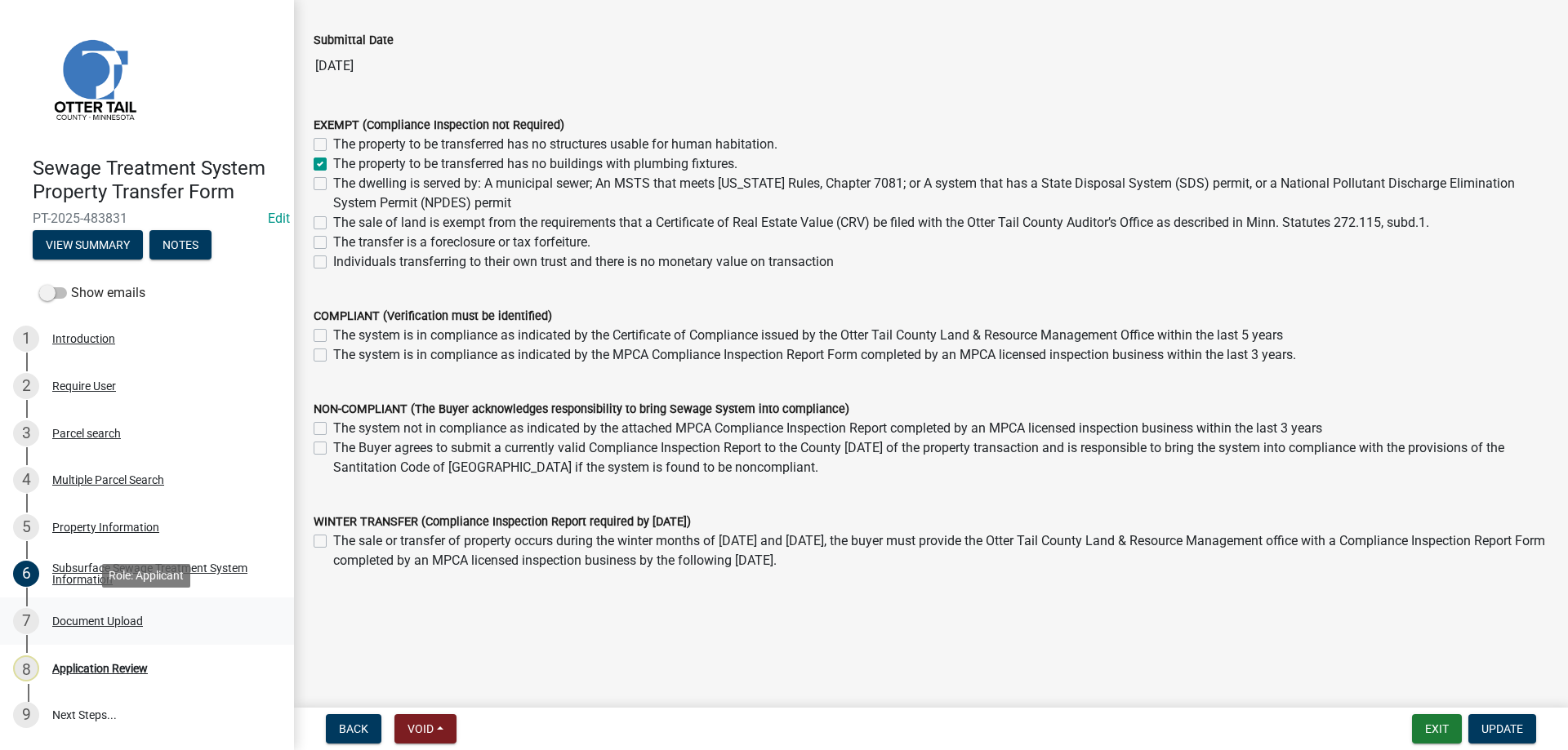
click at [91, 624] on div "Document Upload" at bounding box center [98, 621] width 91 height 12
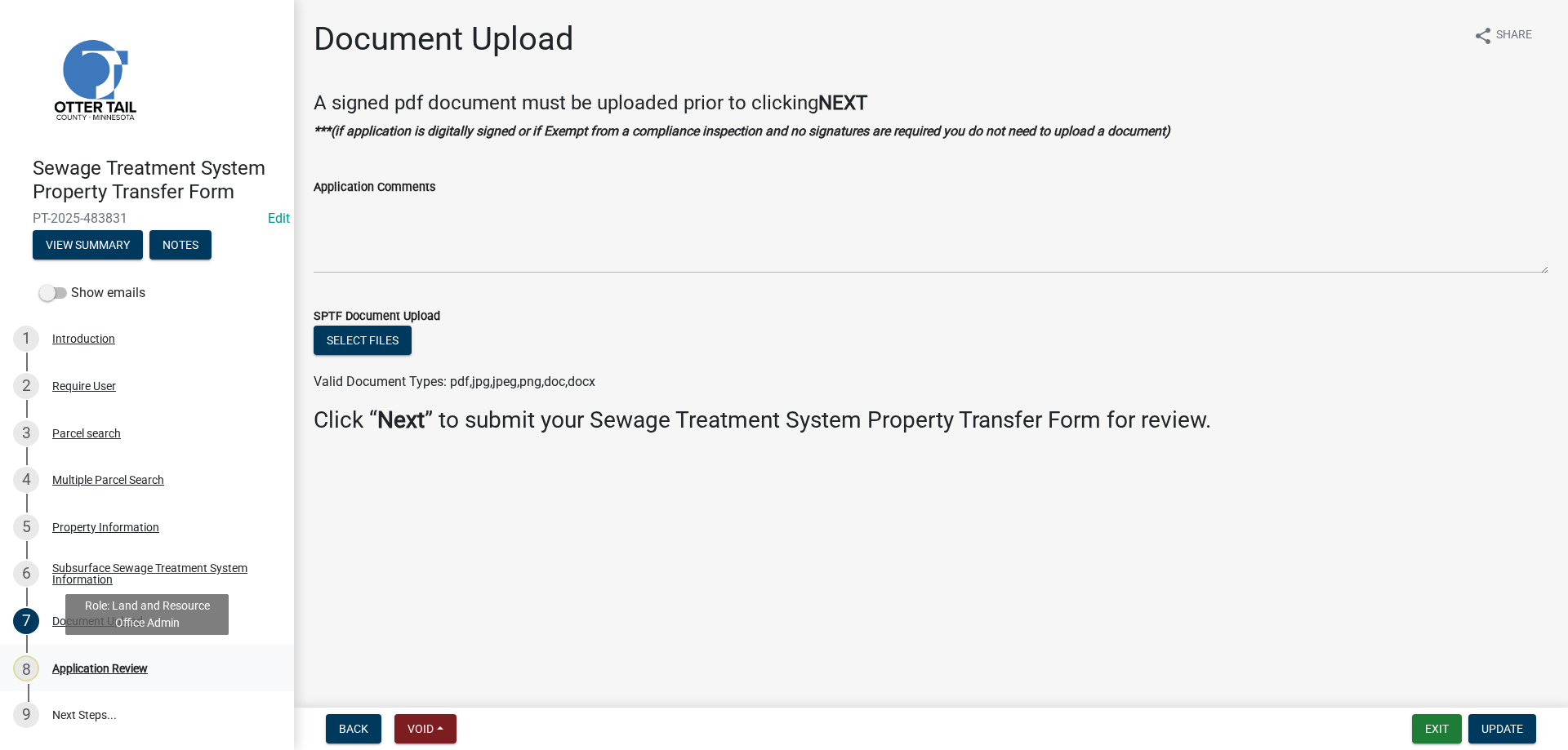
click at [87, 666] on div "Application Review" at bounding box center [100, 669] width 96 height 12
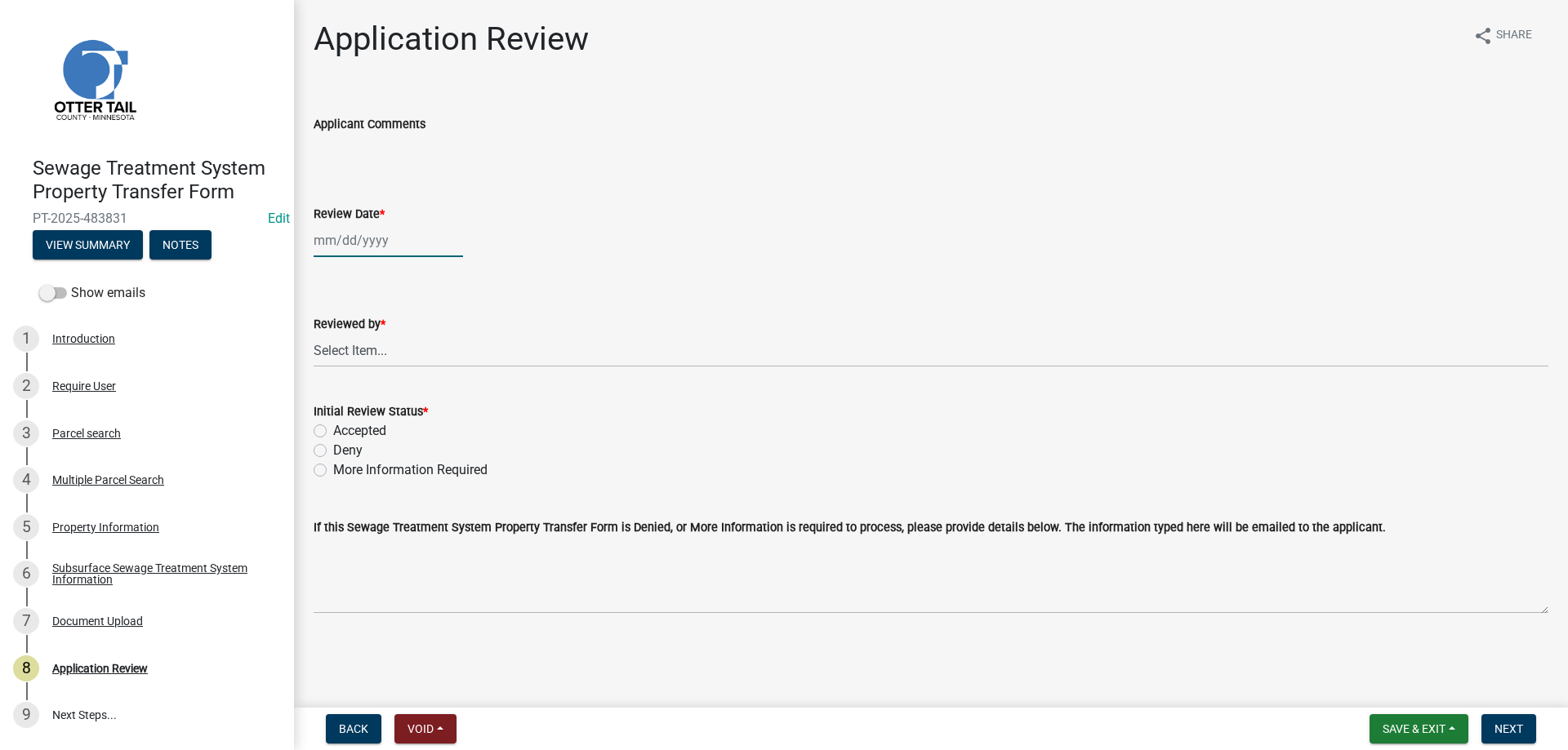
click at [338, 244] on input "Review Date *" at bounding box center [388, 240] width 149 height 34
select select "9"
select select "2025"
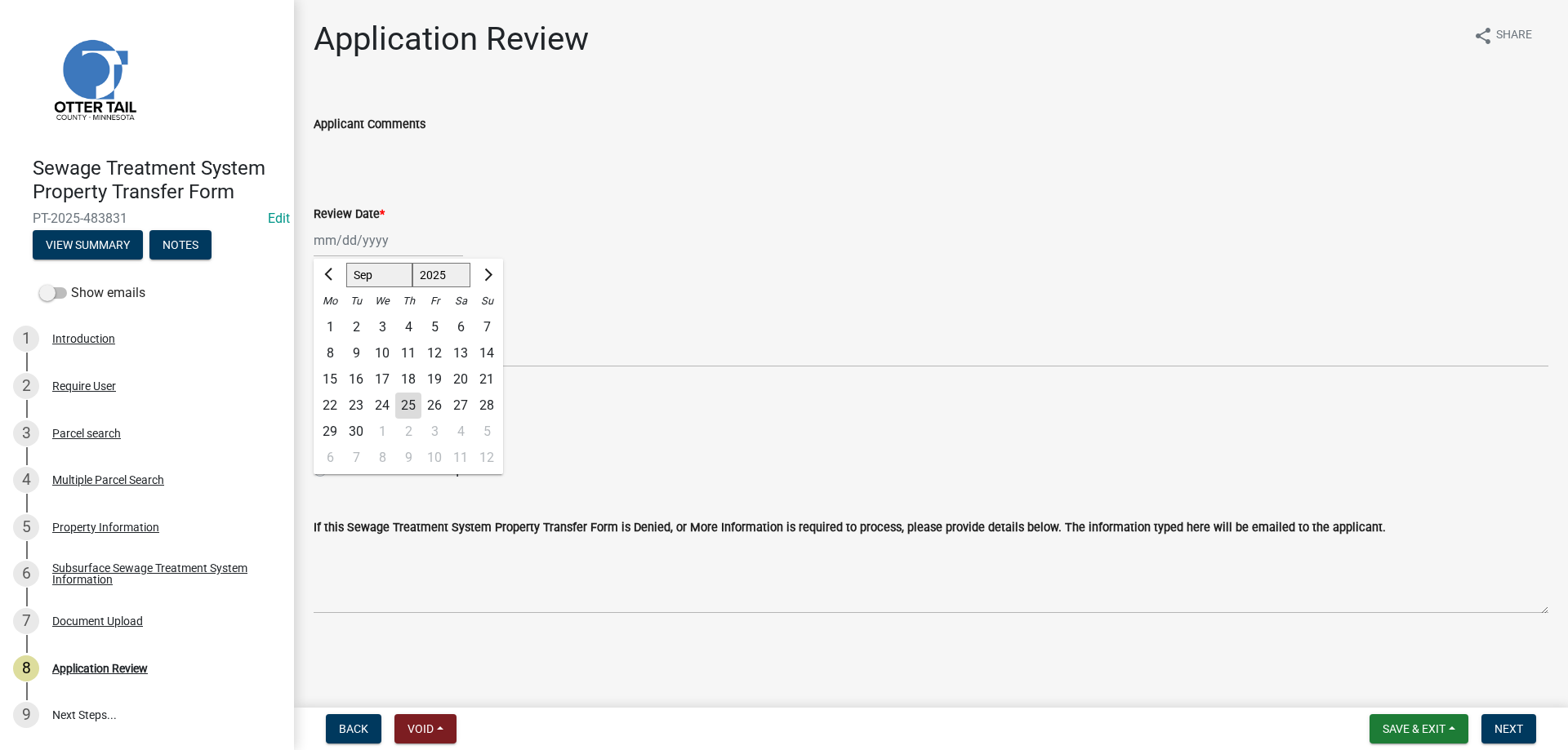
click at [407, 405] on div "25" at bounding box center [407, 405] width 26 height 26
type input "[DATE]"
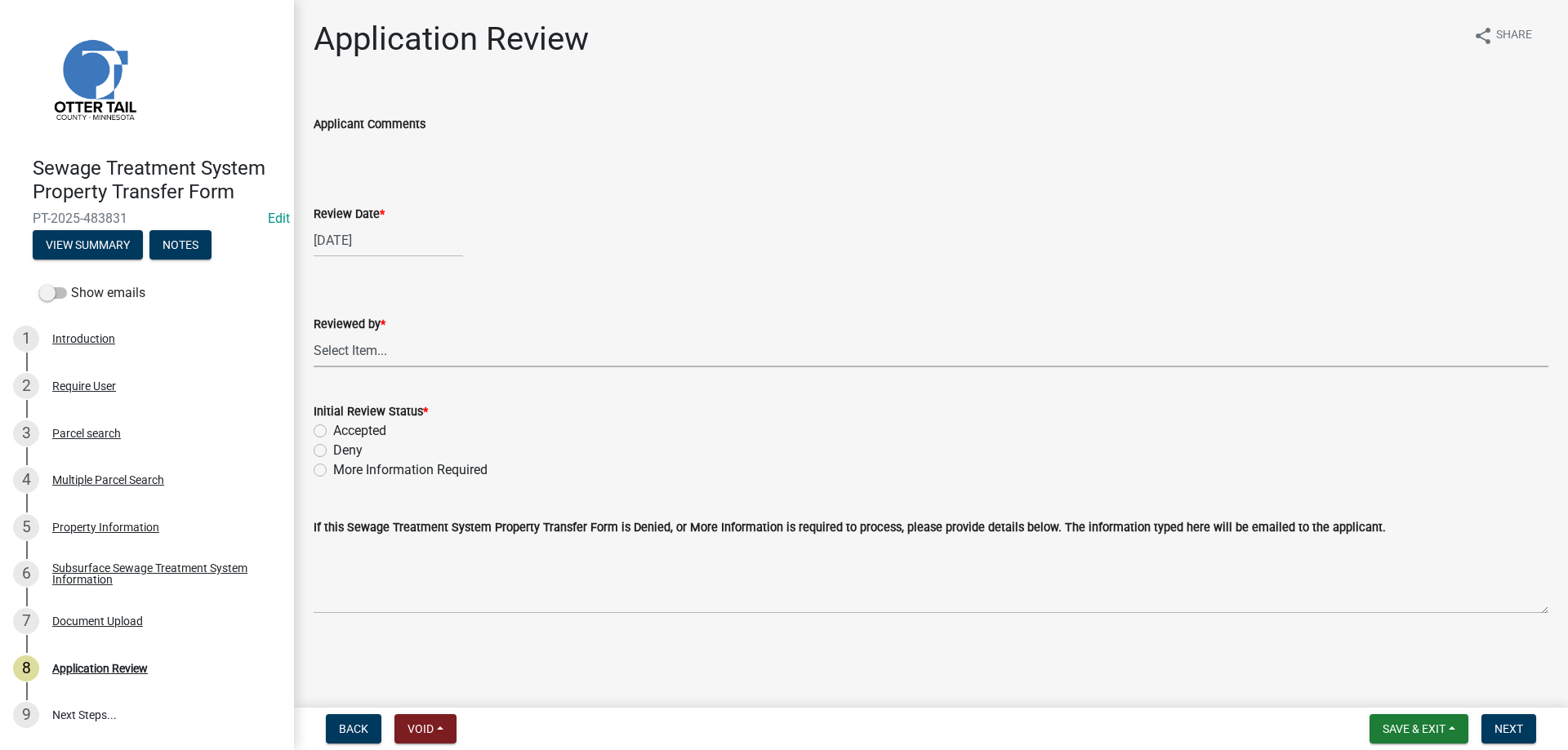
click at [314, 334] on select "Select Item... [PERSON_NAME] [PERSON_NAME] [PERSON_NAME] [PERSON_NAME] [PERSON_…" at bounding box center [931, 350] width 1235 height 34
click option "[PERSON_NAME]" at bounding box center [0, 0] width 0 height 0
select select "b4c12476-3918-4c31-b34d-126d47b866fd"
click at [333, 430] on label "Accepted" at bounding box center [359, 431] width 53 height 19
click at [333, 430] on input "Accepted" at bounding box center [338, 426] width 11 height 11
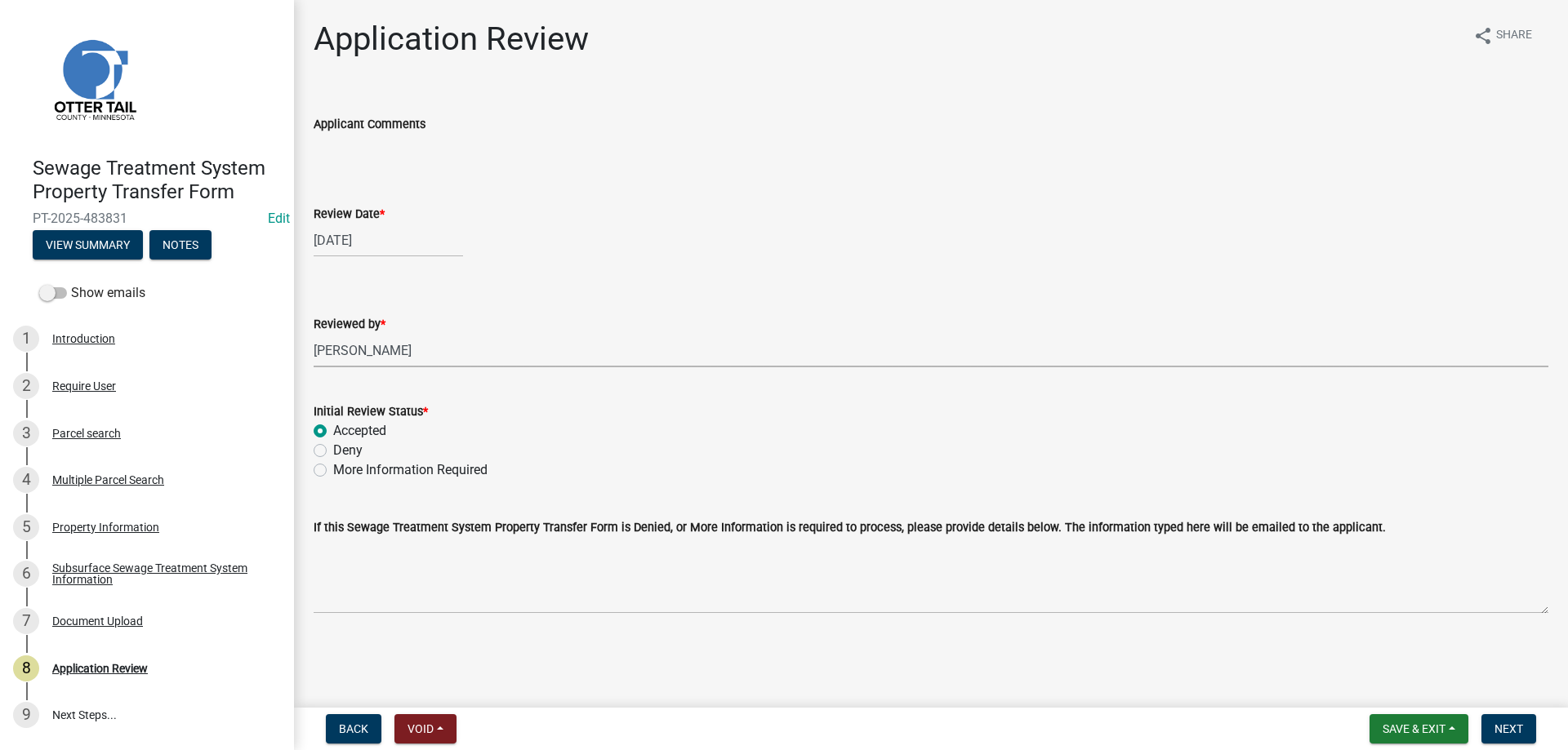
radio input "true"
click at [1516, 728] on span "Next" at bounding box center [1509, 729] width 29 height 13
click at [79, 576] on div "Subsurface Sewage Treatment System Information" at bounding box center [160, 574] width 216 height 23
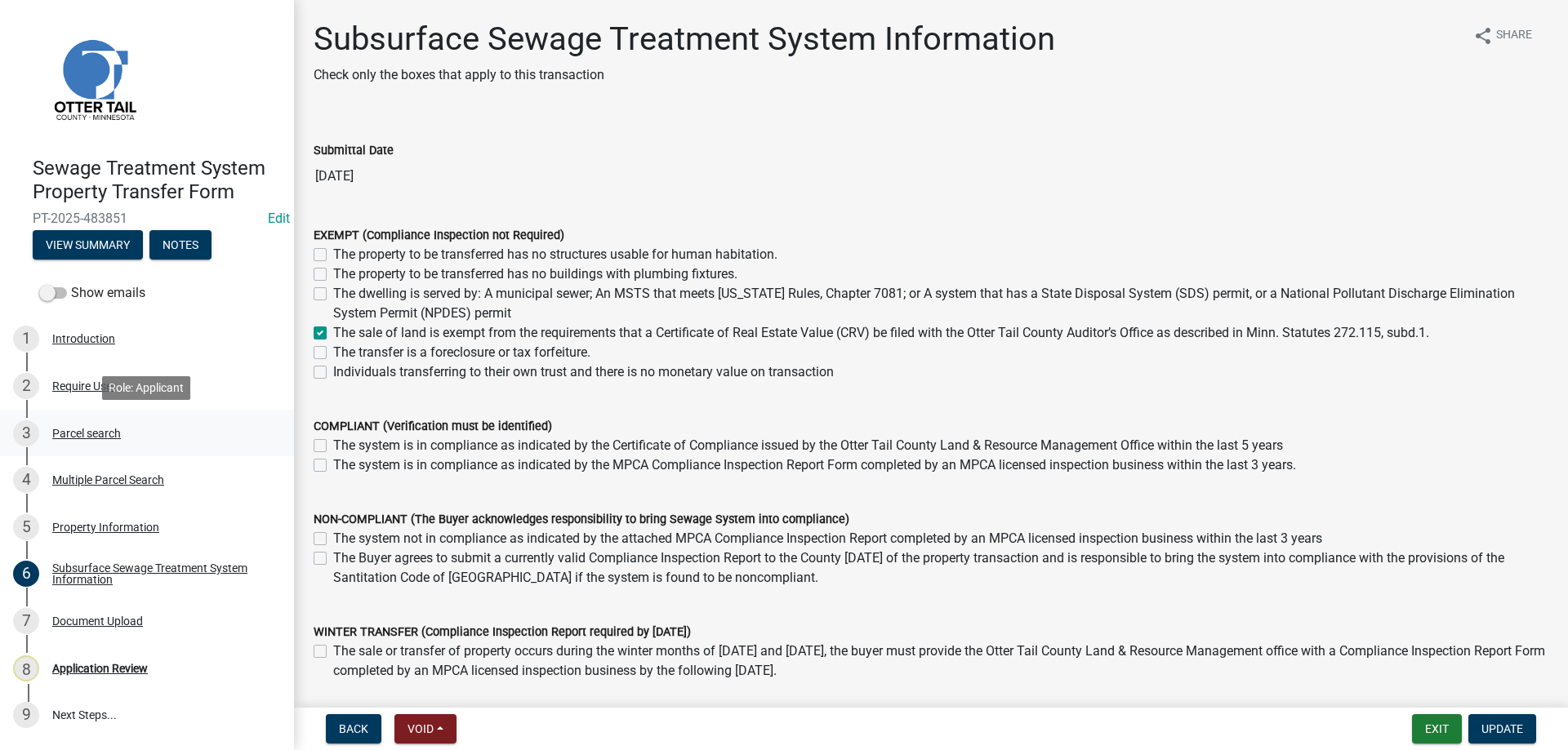
click at [71, 431] on div "Parcel search" at bounding box center [86, 434] width 69 height 12
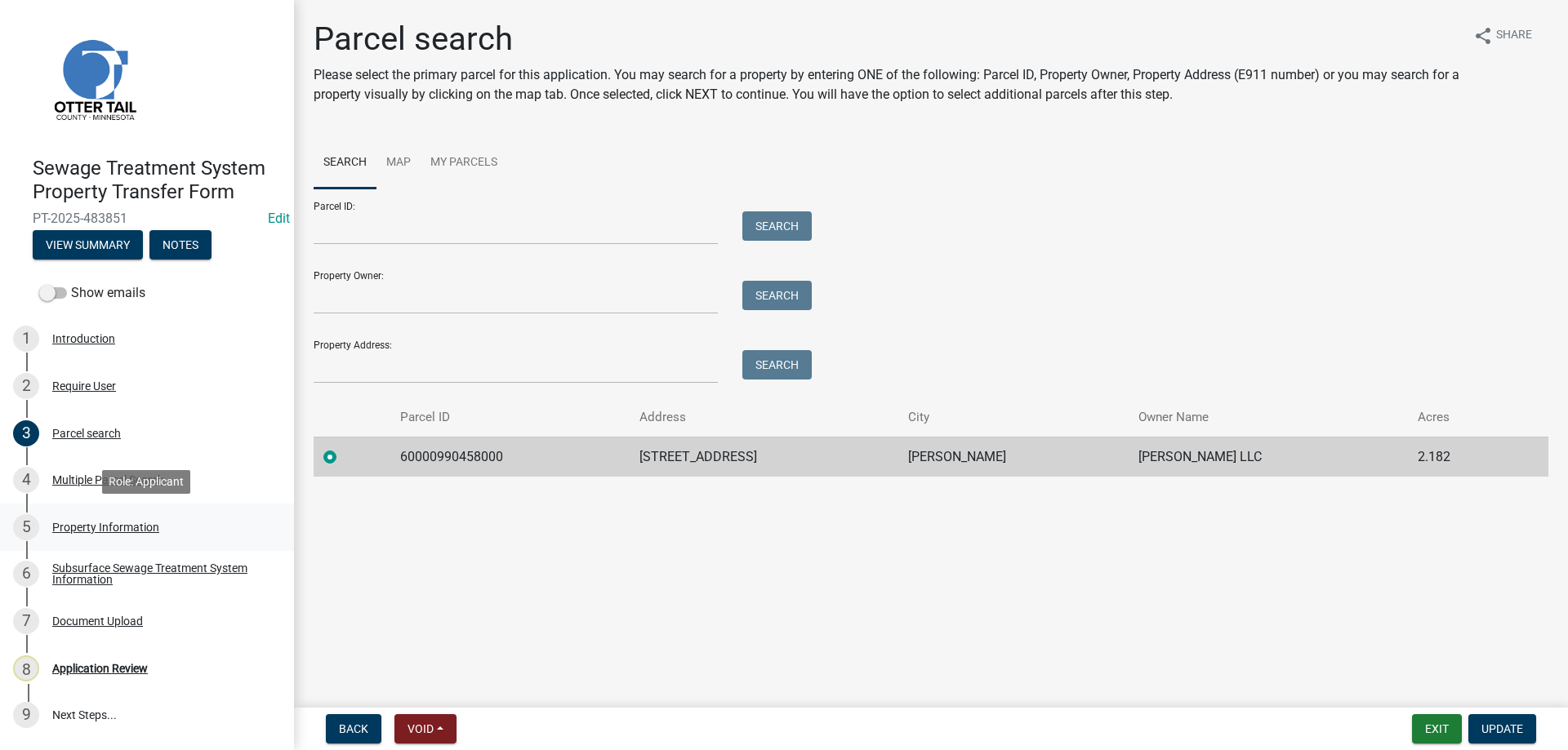
click at [86, 525] on div "Property Information" at bounding box center [106, 527] width 107 height 12
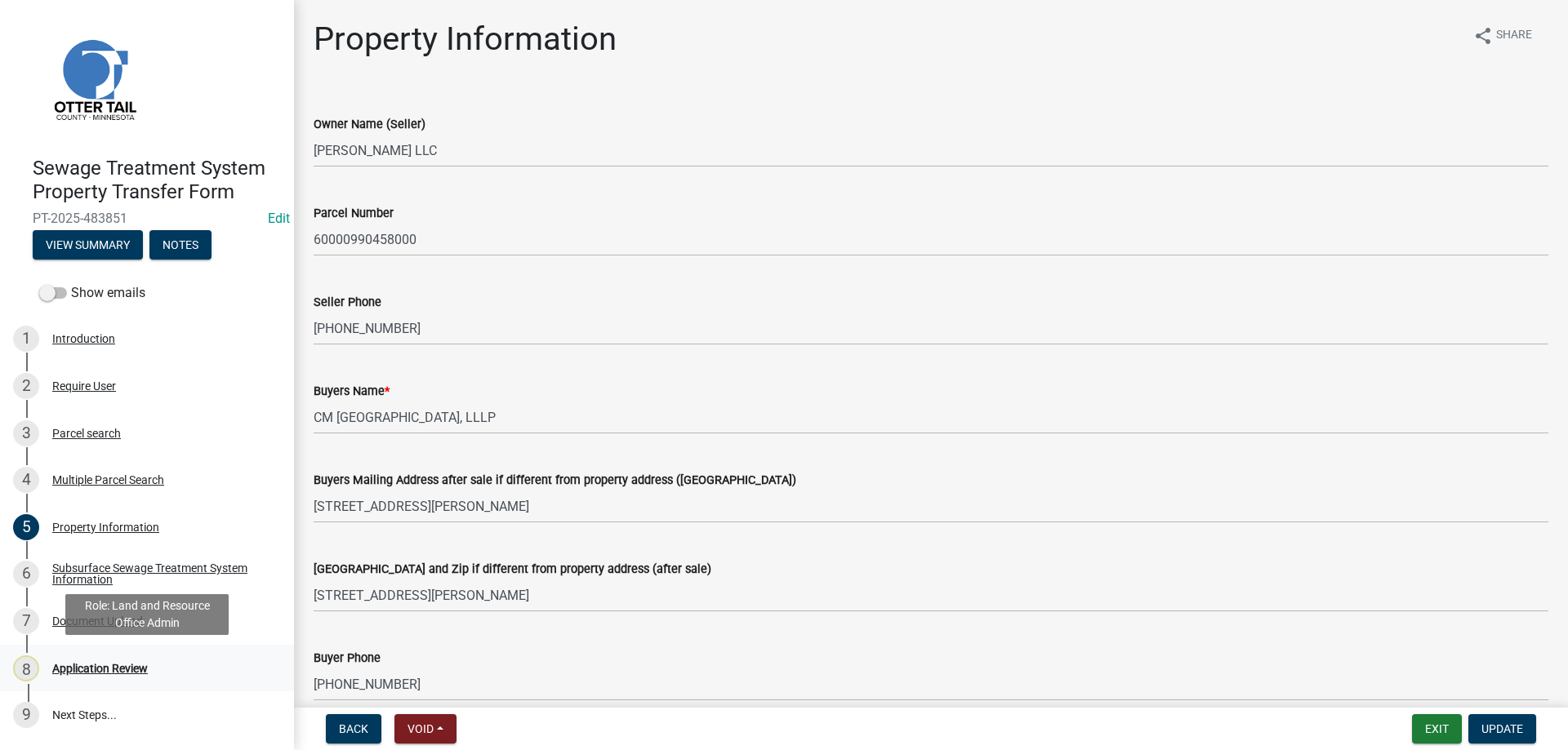
click at [84, 669] on div "Application Review" at bounding box center [100, 669] width 96 height 12
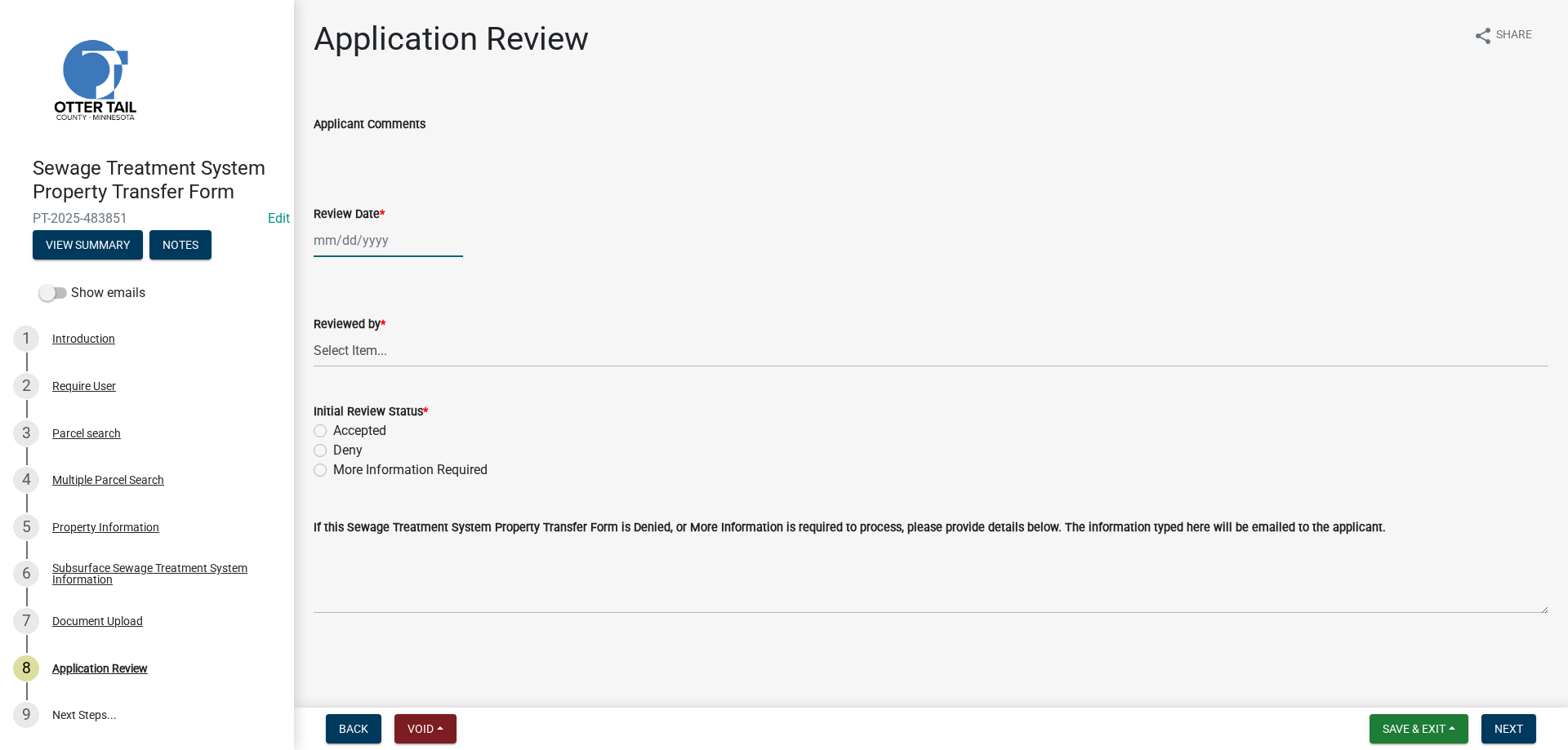
click at [359, 252] on input "Review Date *" at bounding box center [388, 240] width 149 height 34
select select "9"
select select "2025"
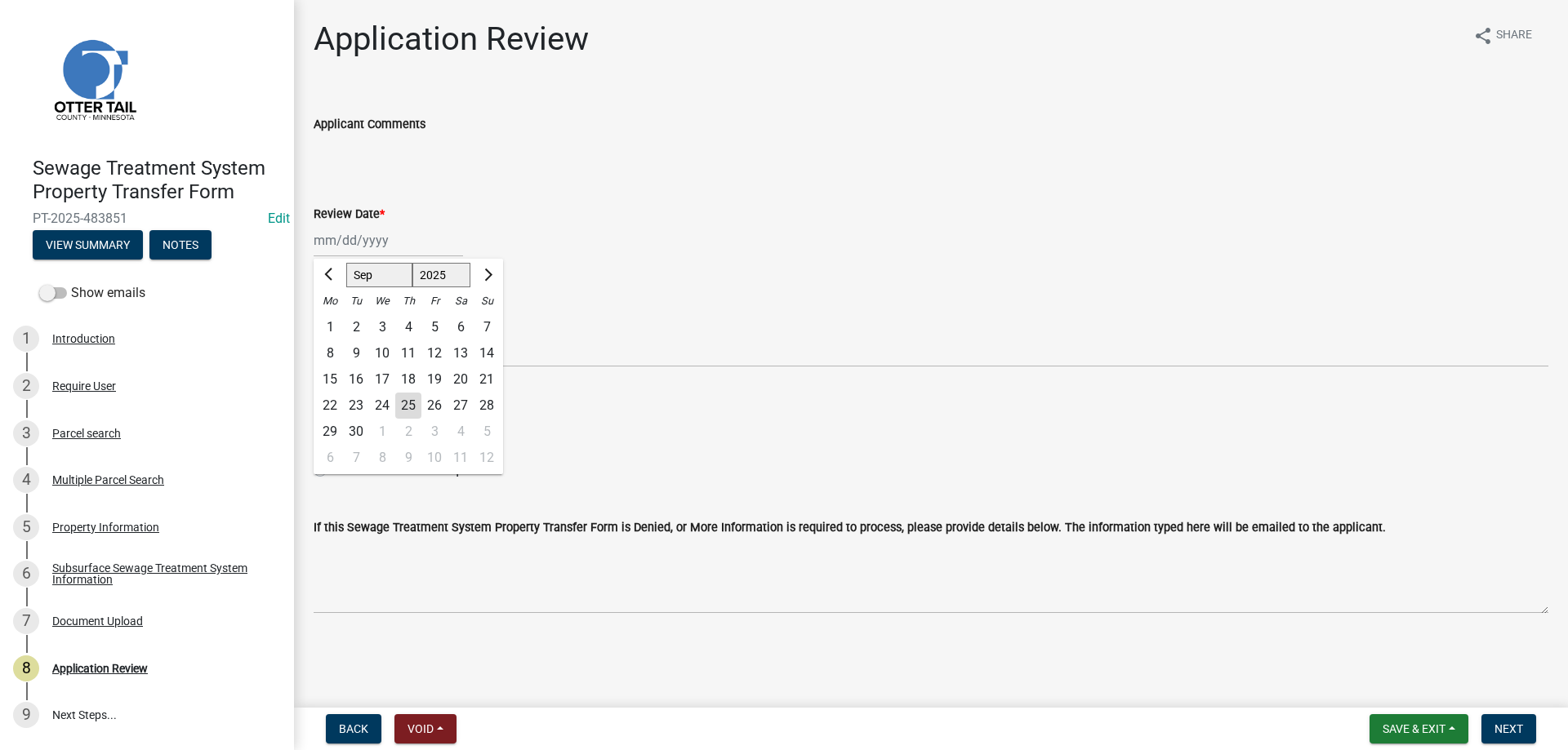
click at [407, 405] on div "25" at bounding box center [407, 405] width 26 height 26
type input "[DATE]"
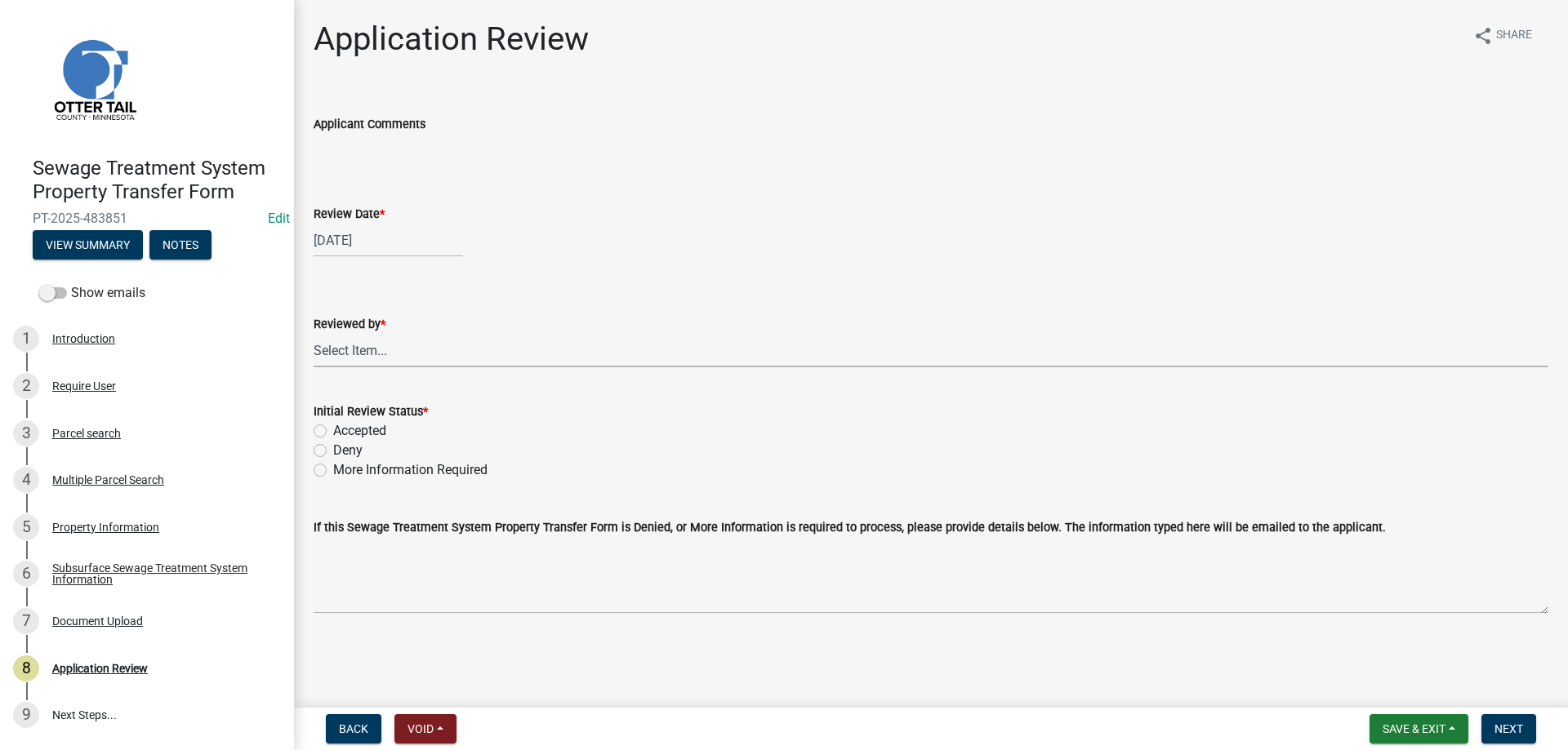
click at [314, 334] on select "Select Item... [PERSON_NAME] [PERSON_NAME] [PERSON_NAME] [PERSON_NAME] [PERSON_…" at bounding box center [931, 350] width 1235 height 34
click option "[PERSON_NAME]" at bounding box center [0, 0] width 0 height 0
select select "b4c12476-3918-4c31-b34d-126d47b866fd"
click at [333, 429] on label "Accepted" at bounding box center [359, 431] width 53 height 19
click at [333, 429] on input "Accepted" at bounding box center [338, 426] width 11 height 11
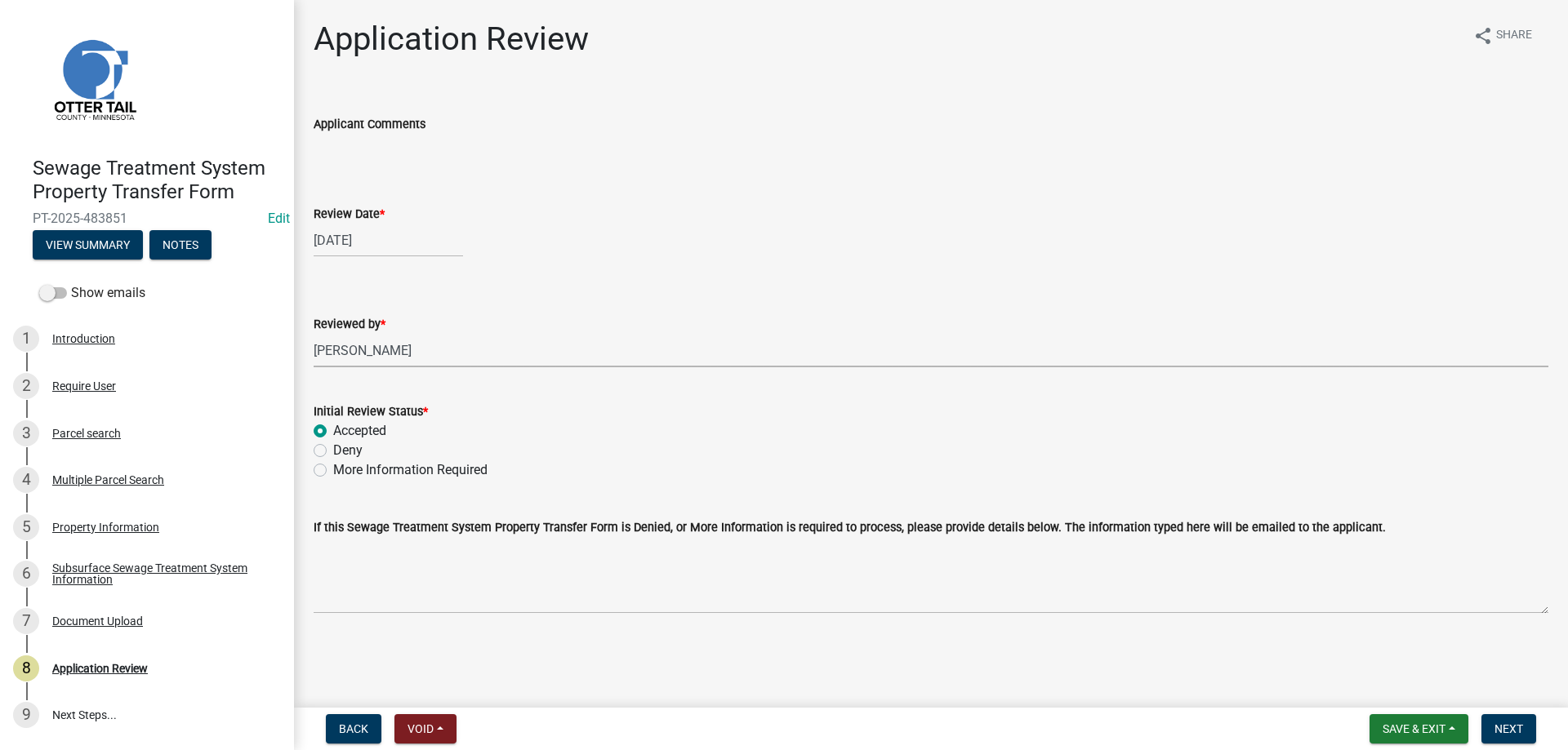
radio input "true"
click at [1505, 727] on span "Next" at bounding box center [1509, 729] width 29 height 13
